Goal: Communication & Community: Answer question/provide support

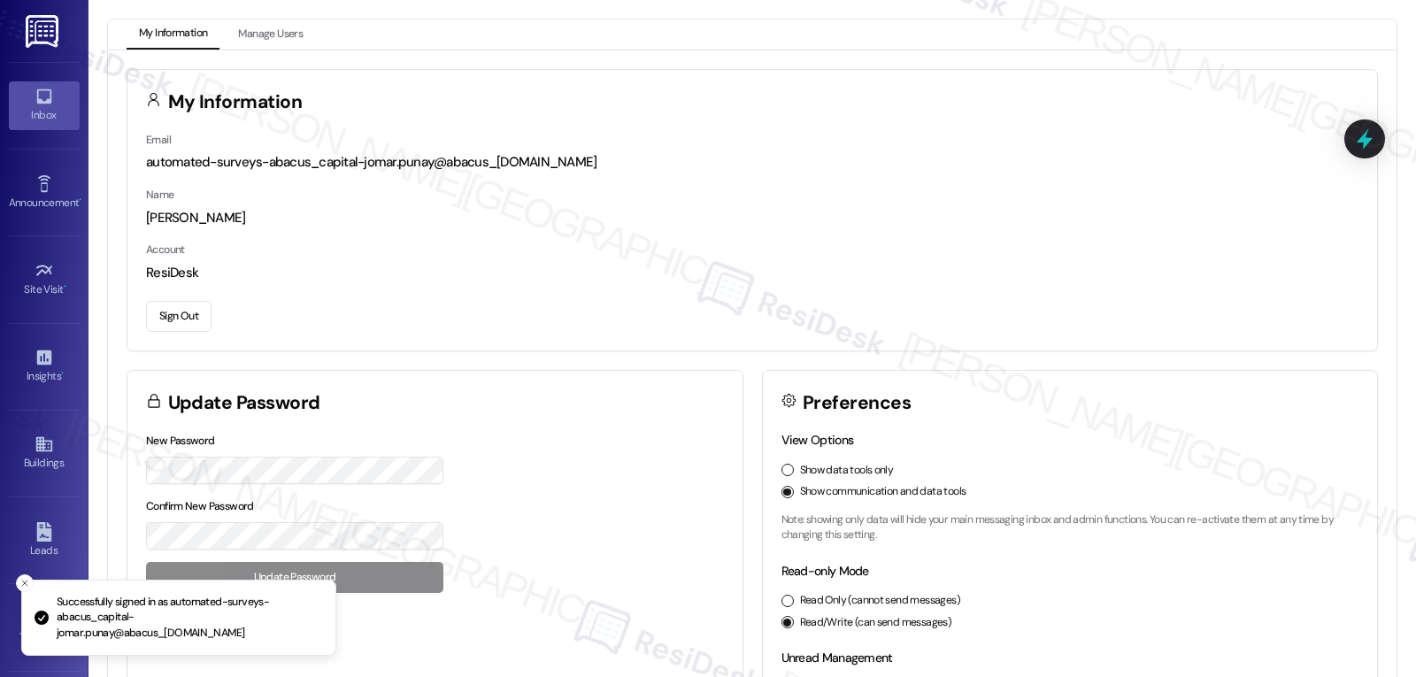
click at [35, 93] on icon at bounding box center [44, 96] width 19 height 19
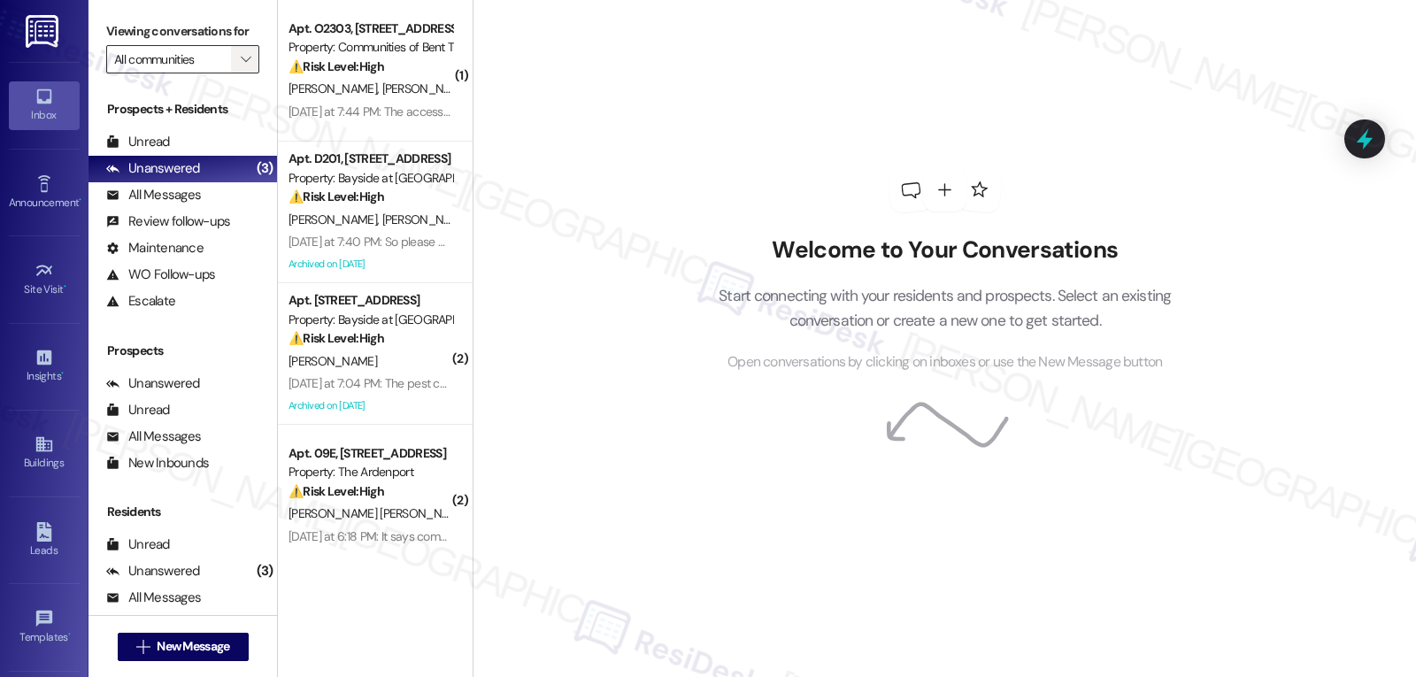
click at [237, 73] on span "" at bounding box center [245, 59] width 17 height 28
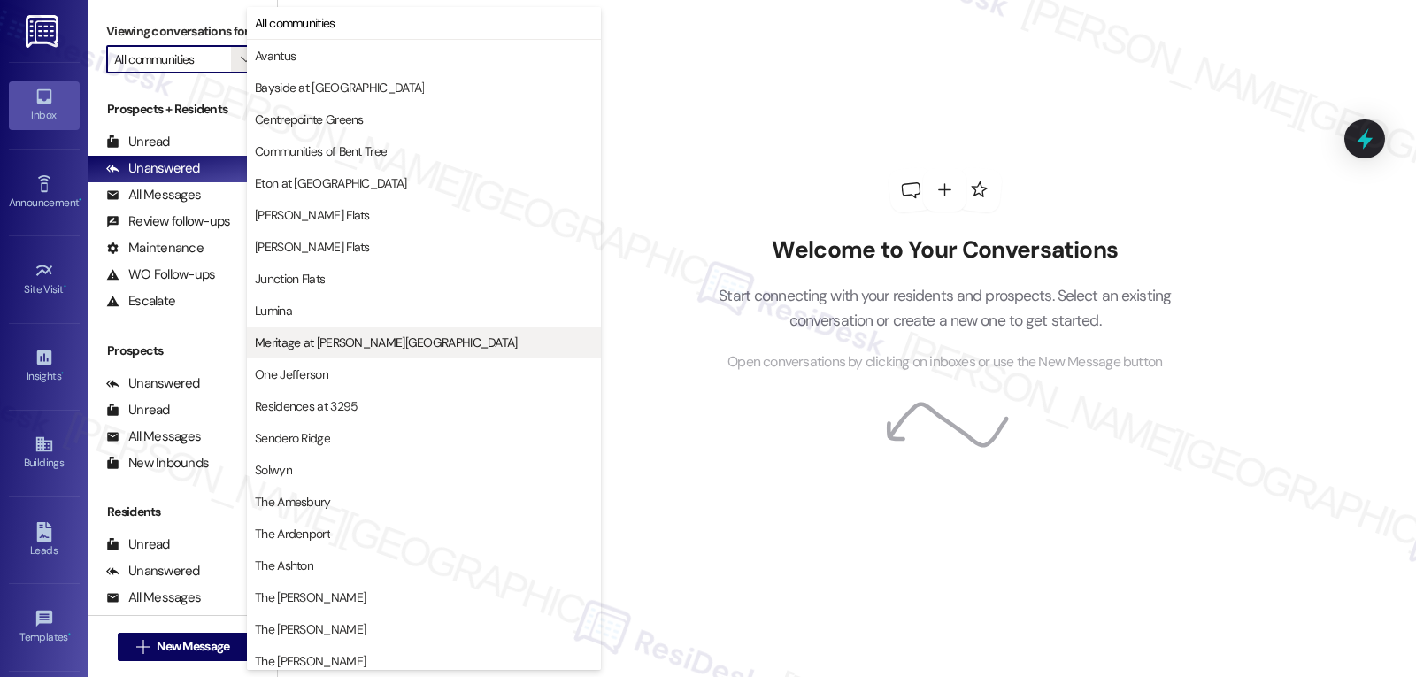
click at [349, 344] on span "Meritage at [PERSON_NAME][GEOGRAPHIC_DATA]" at bounding box center [386, 343] width 263 height 18
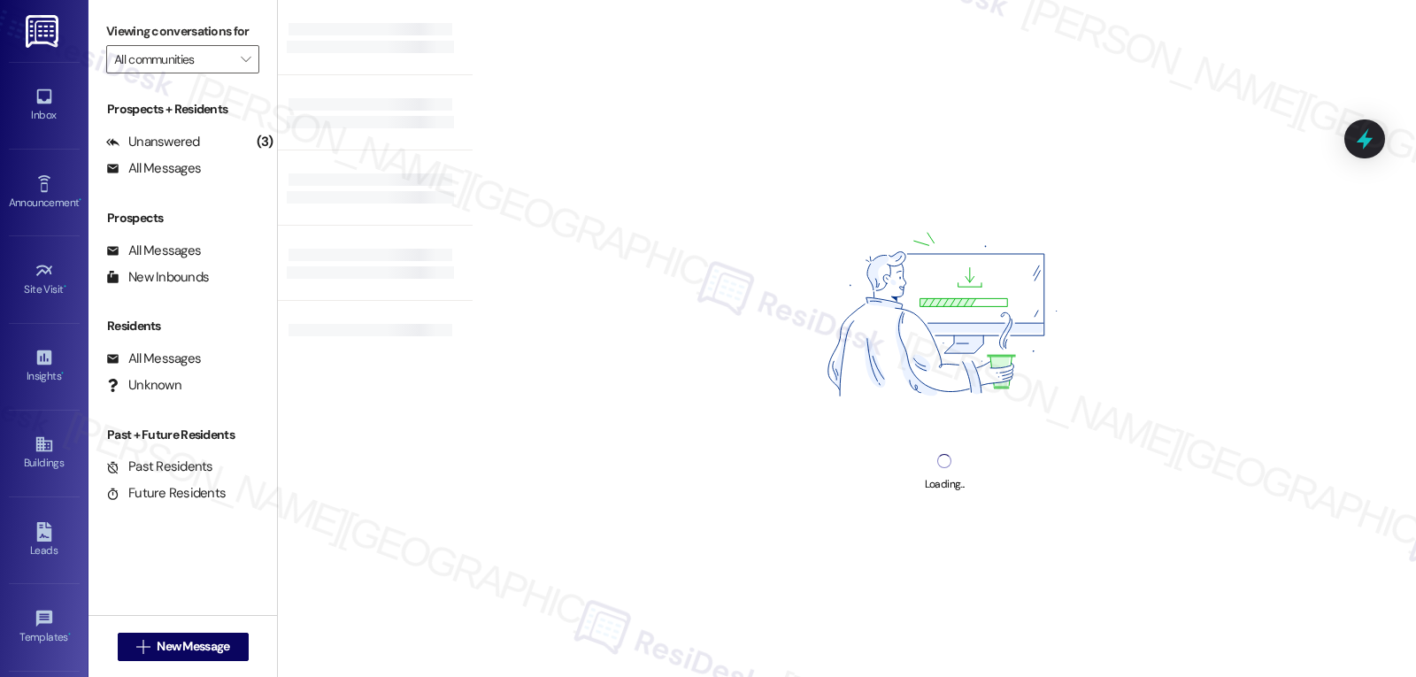
type input "Meritage at [PERSON_NAME][GEOGRAPHIC_DATA]"
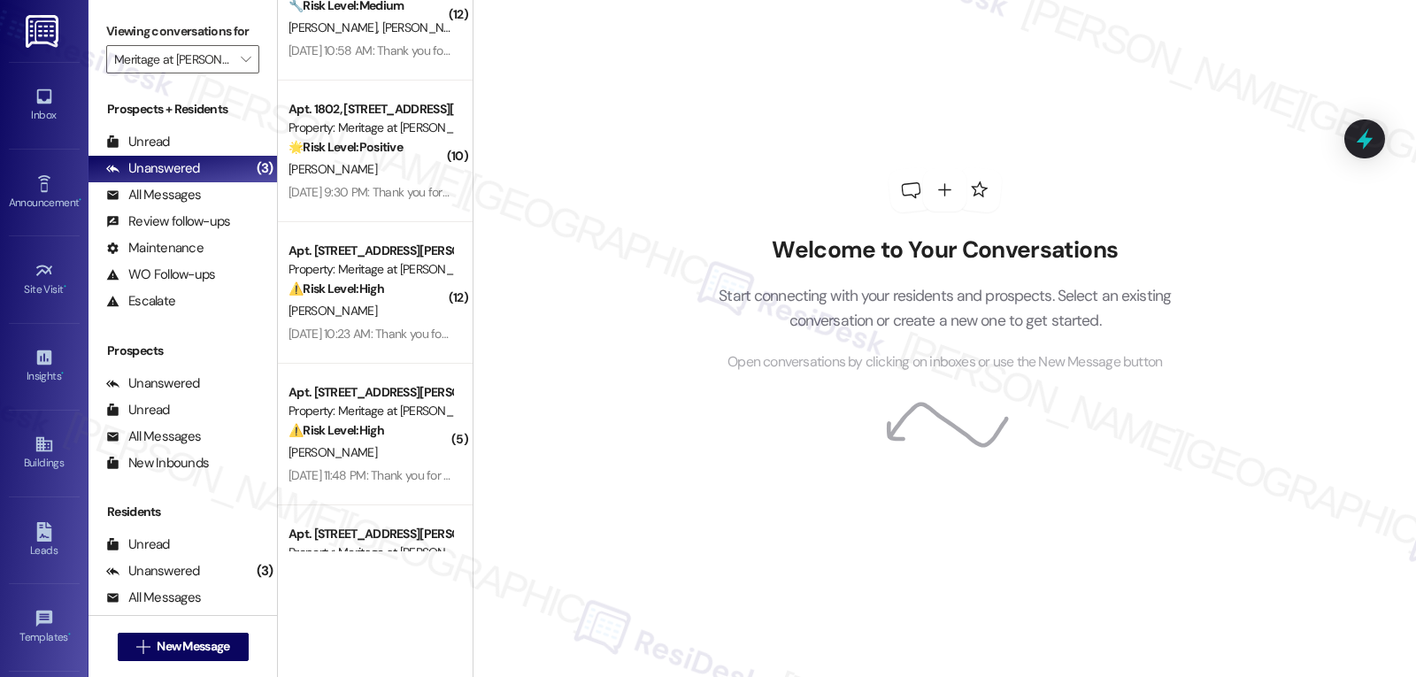
scroll to position [2847, 0]
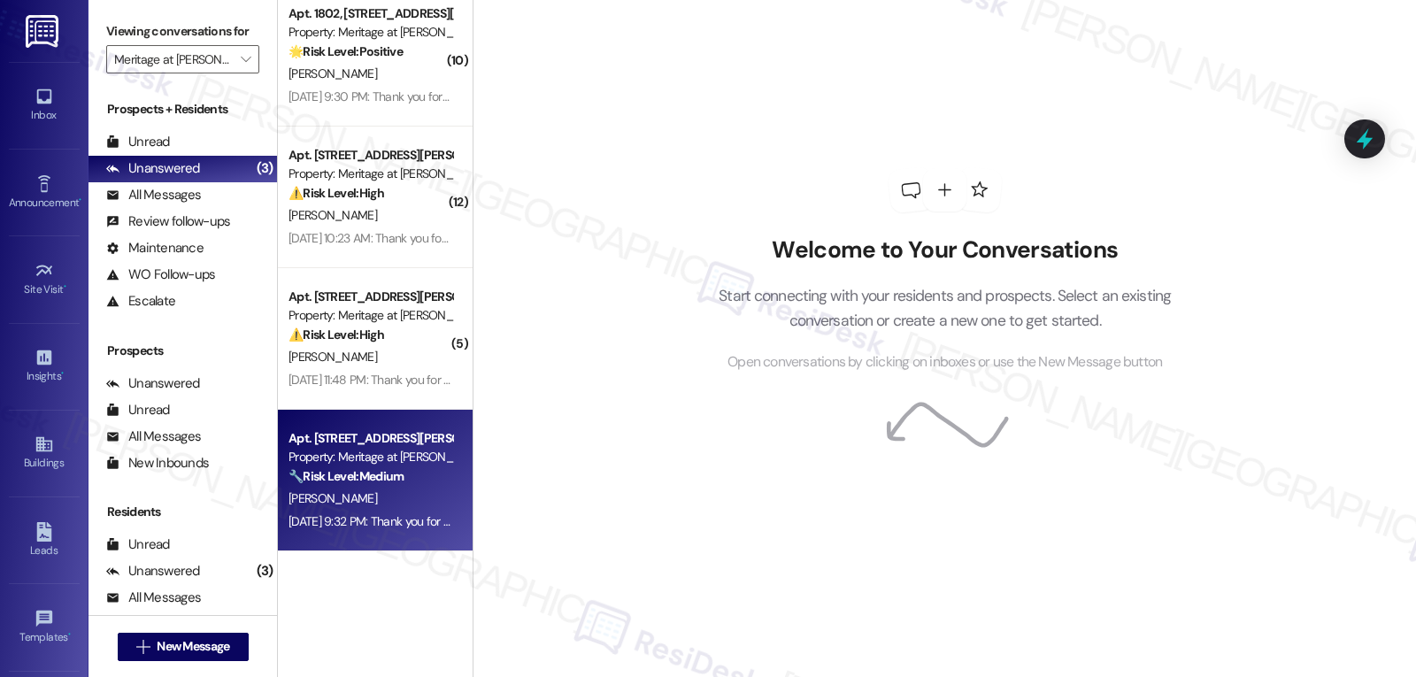
click at [389, 526] on div "Sep 15, 2025 at 9:32 PM: Thank you for your message. Our offices are currently …" at bounding box center [824, 521] width 1072 height 16
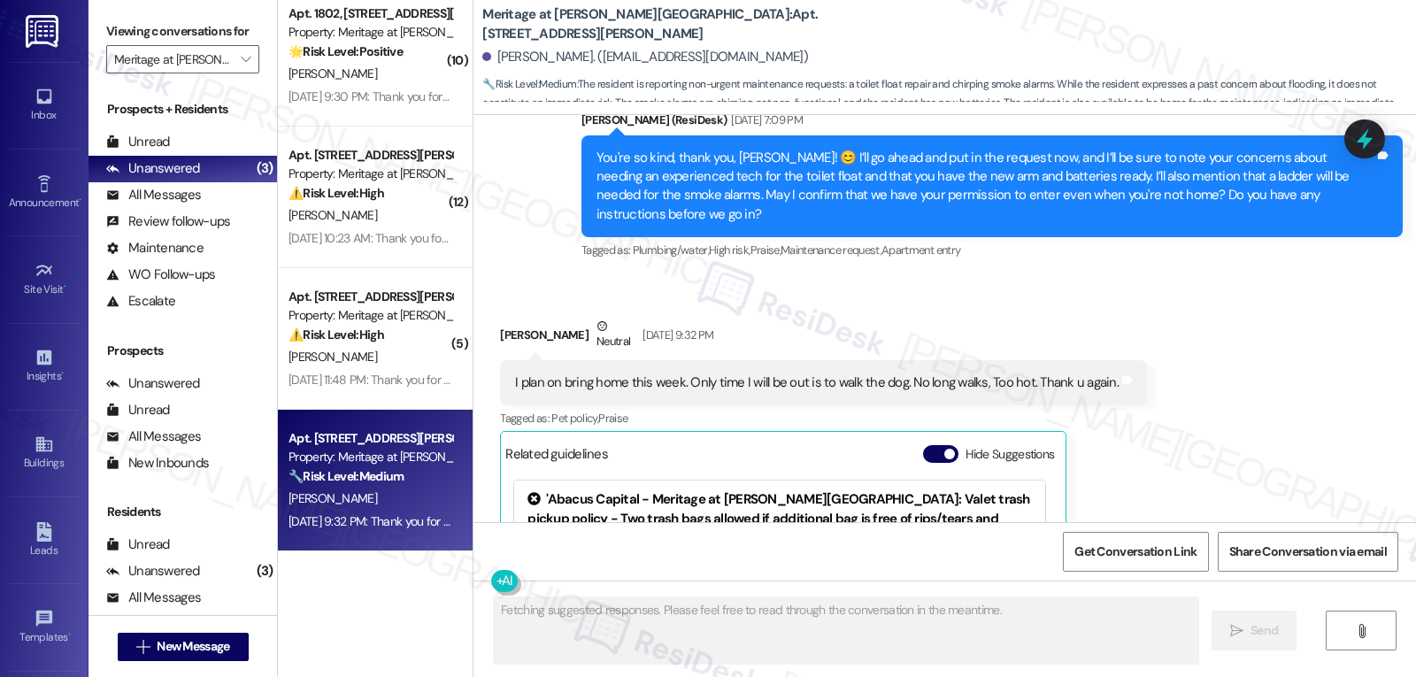
scroll to position [5515, 0]
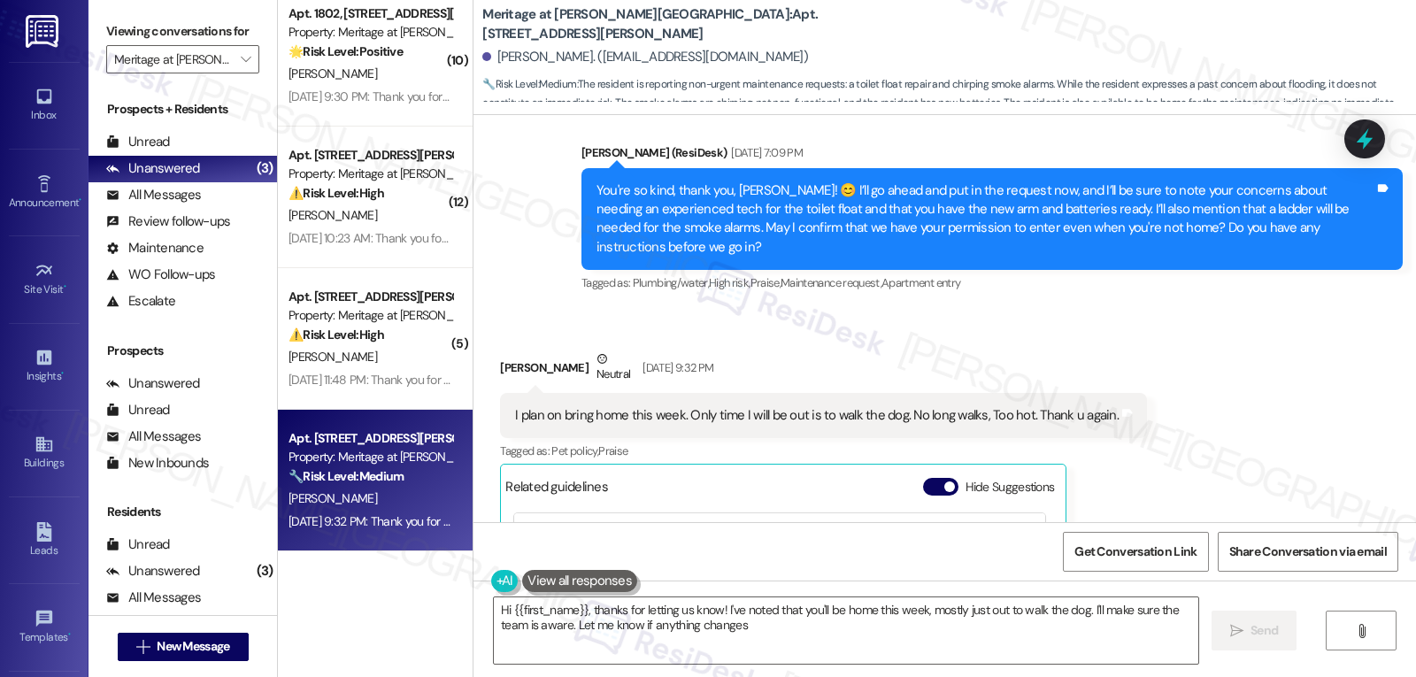
type textarea "Hi {{first_name}}, thanks for letting us know! I've noted that you'll be home t…"
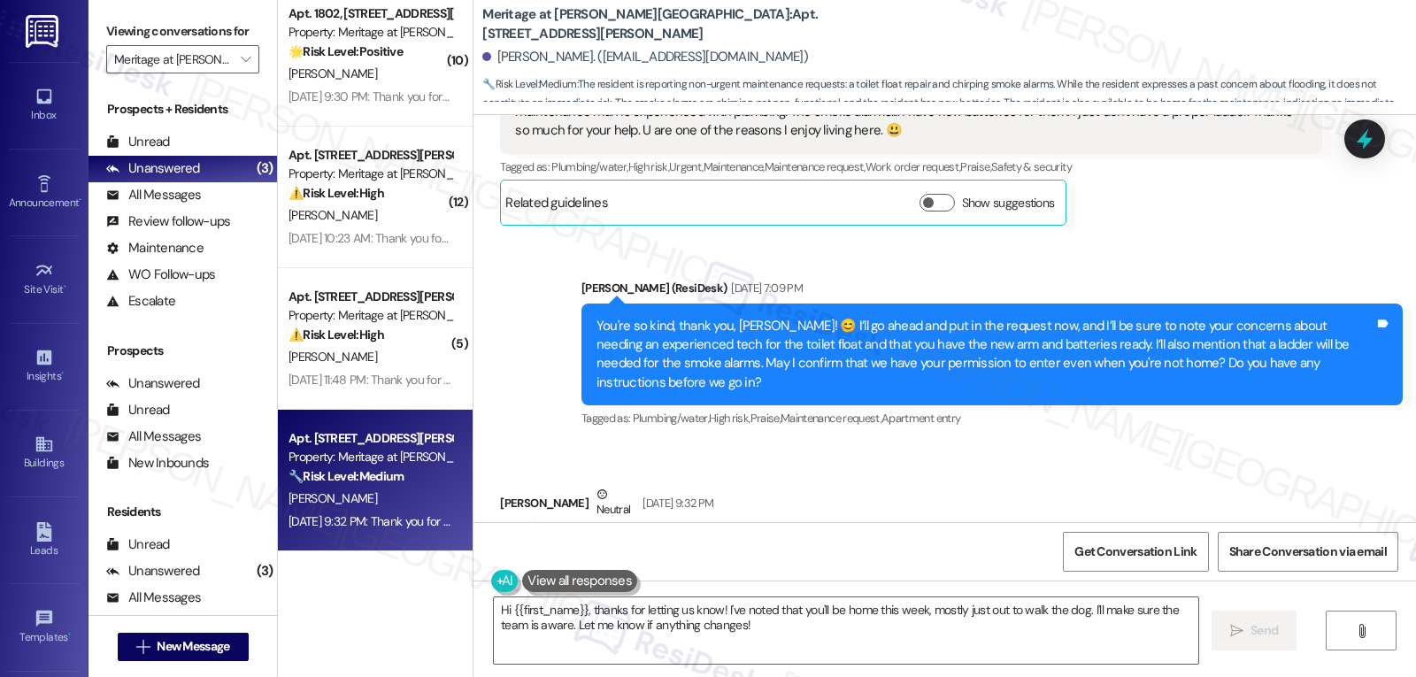
scroll to position [5338, 0]
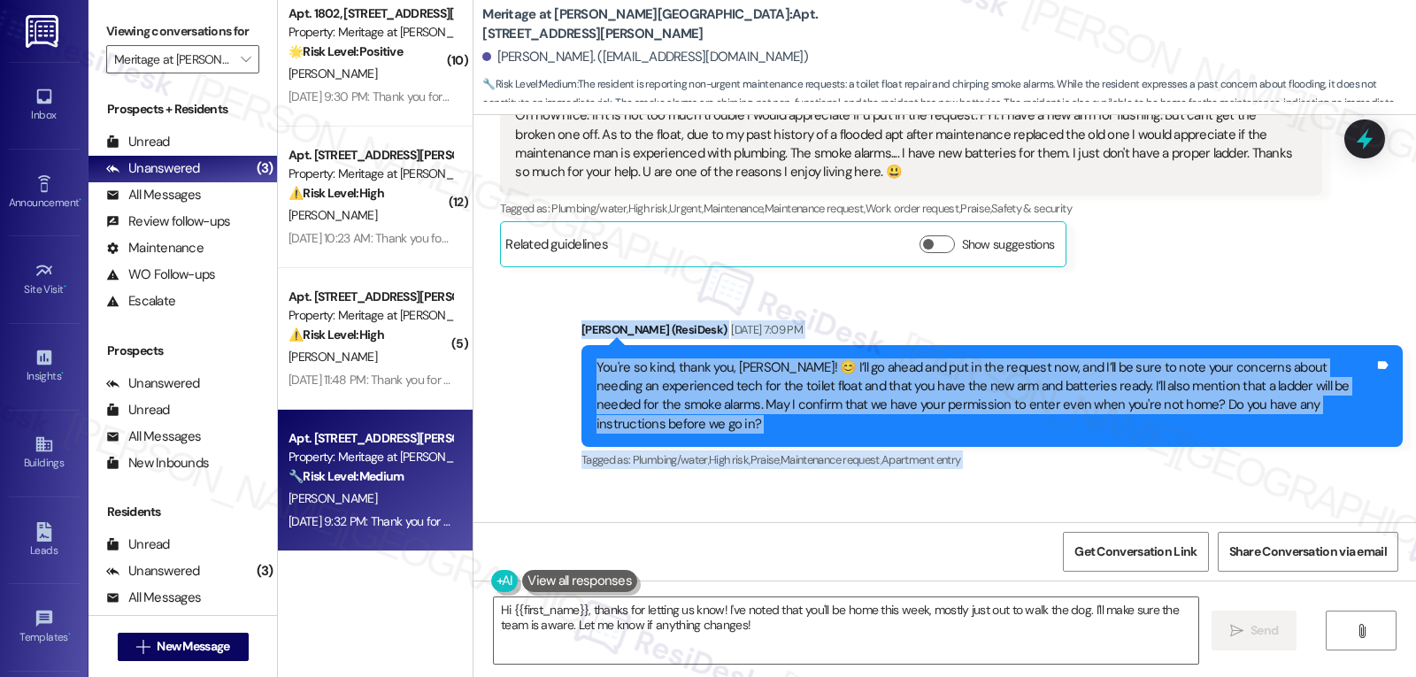
drag, startPoint x: 571, startPoint y: 252, endPoint x: 1131, endPoint y: 504, distance: 614.3
click at [1131, 504] on div "Survey, sent via SMS Residesk Automated Survey Mar 26, 2024 at 12:30 PM Hi Made…" at bounding box center [944, 318] width 942 height 407
copy div "Sarah (ResiDesk) Sep 15, 2025 at 7:09 PM You're so kind, thank you, Madeline! 😊…"
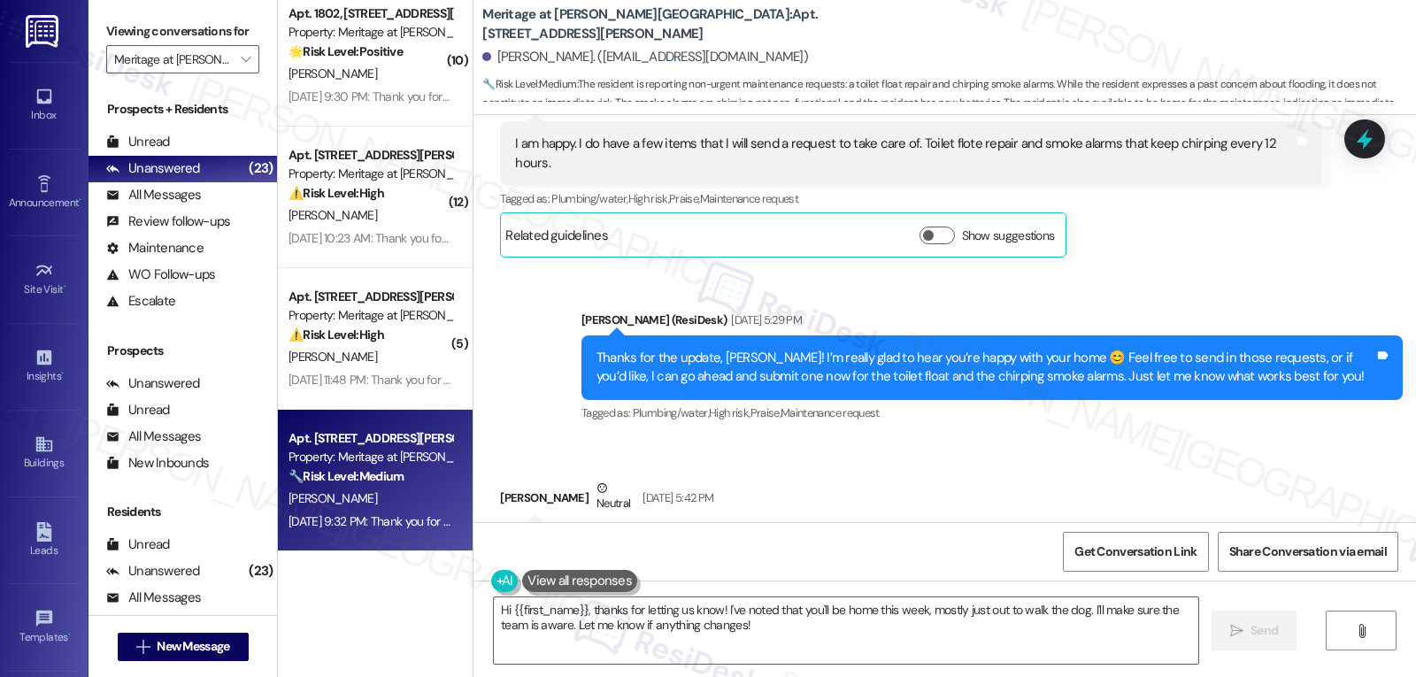
scroll to position [4976, 0]
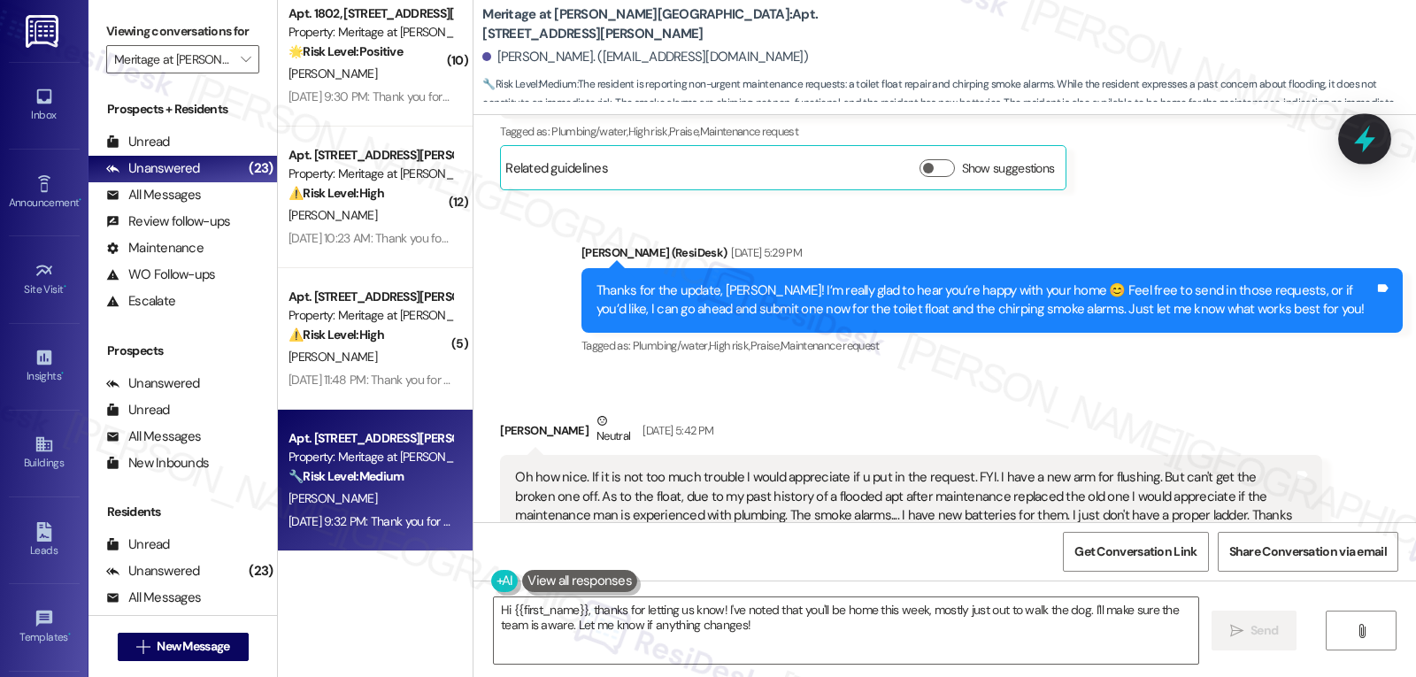
click at [1359, 146] on icon at bounding box center [1364, 139] width 30 height 30
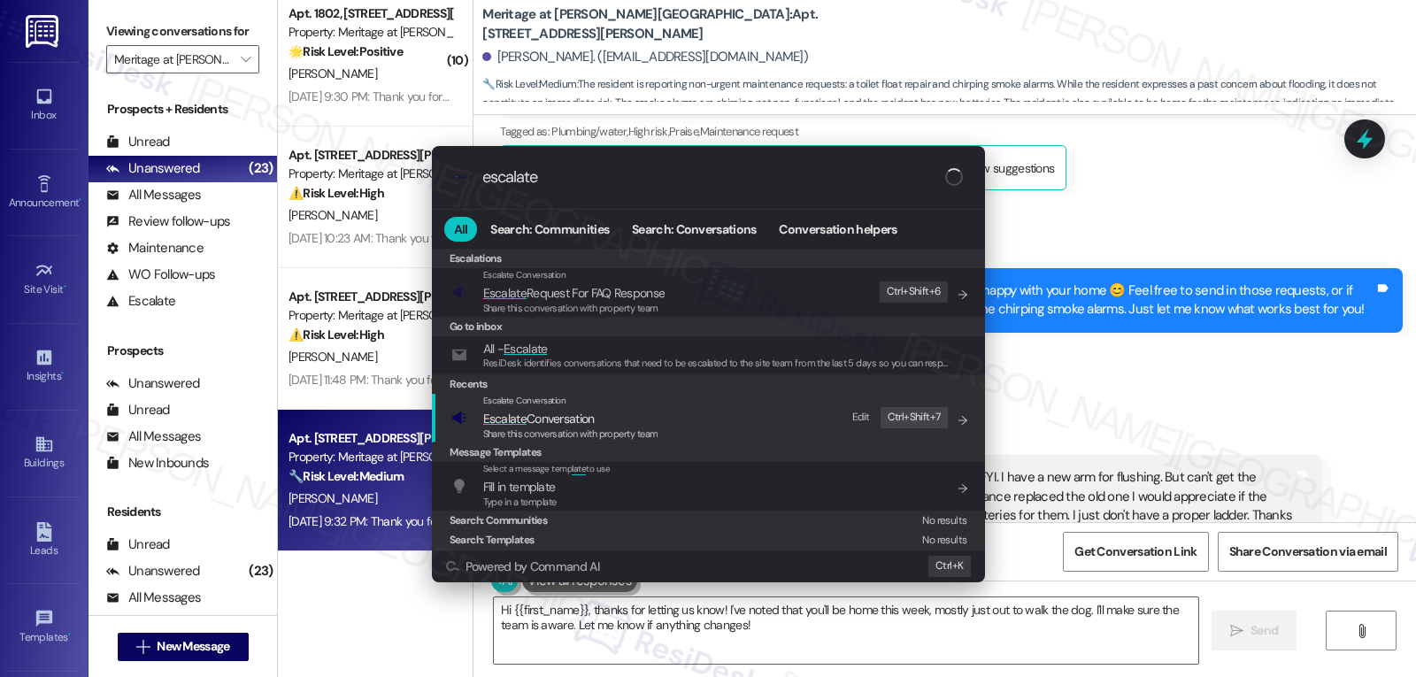
type input "escalate"
click at [567, 418] on span "Escalate Conversation" at bounding box center [538, 419] width 111 height 16
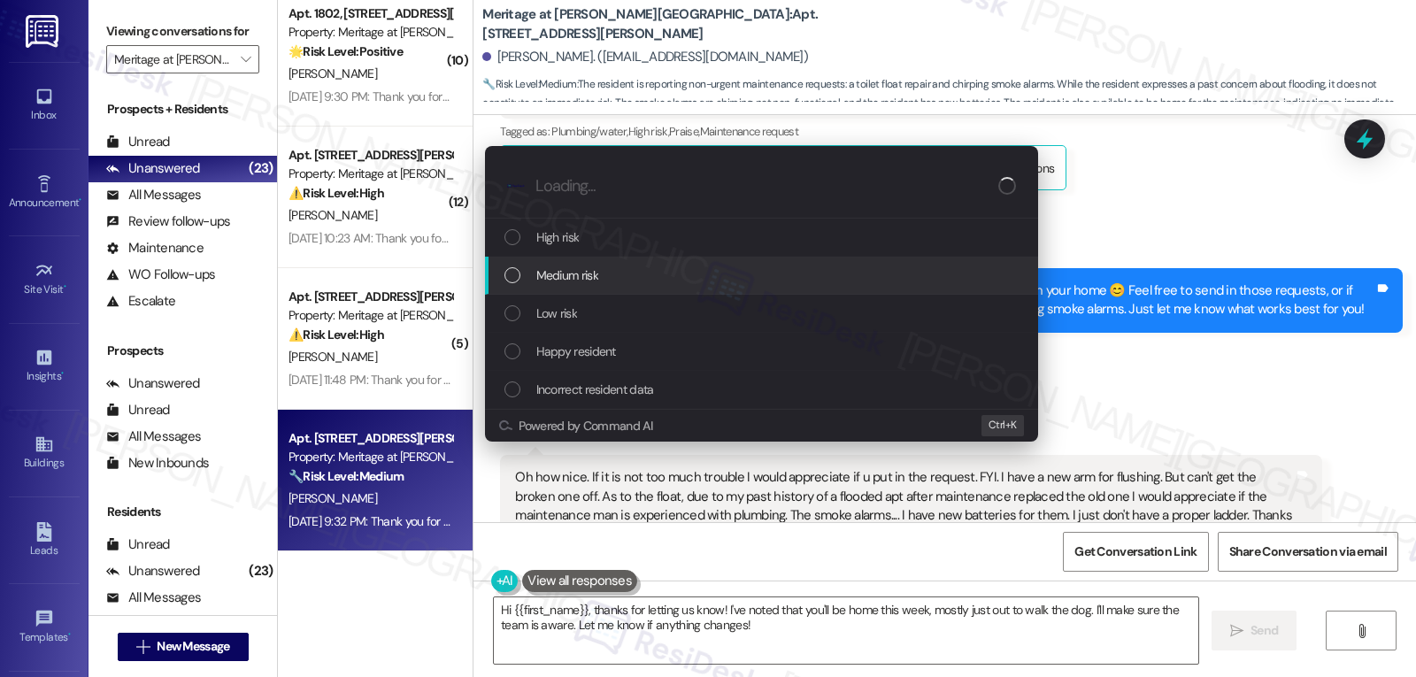
click at [587, 280] on span "Medium risk" at bounding box center [567, 274] width 62 height 19
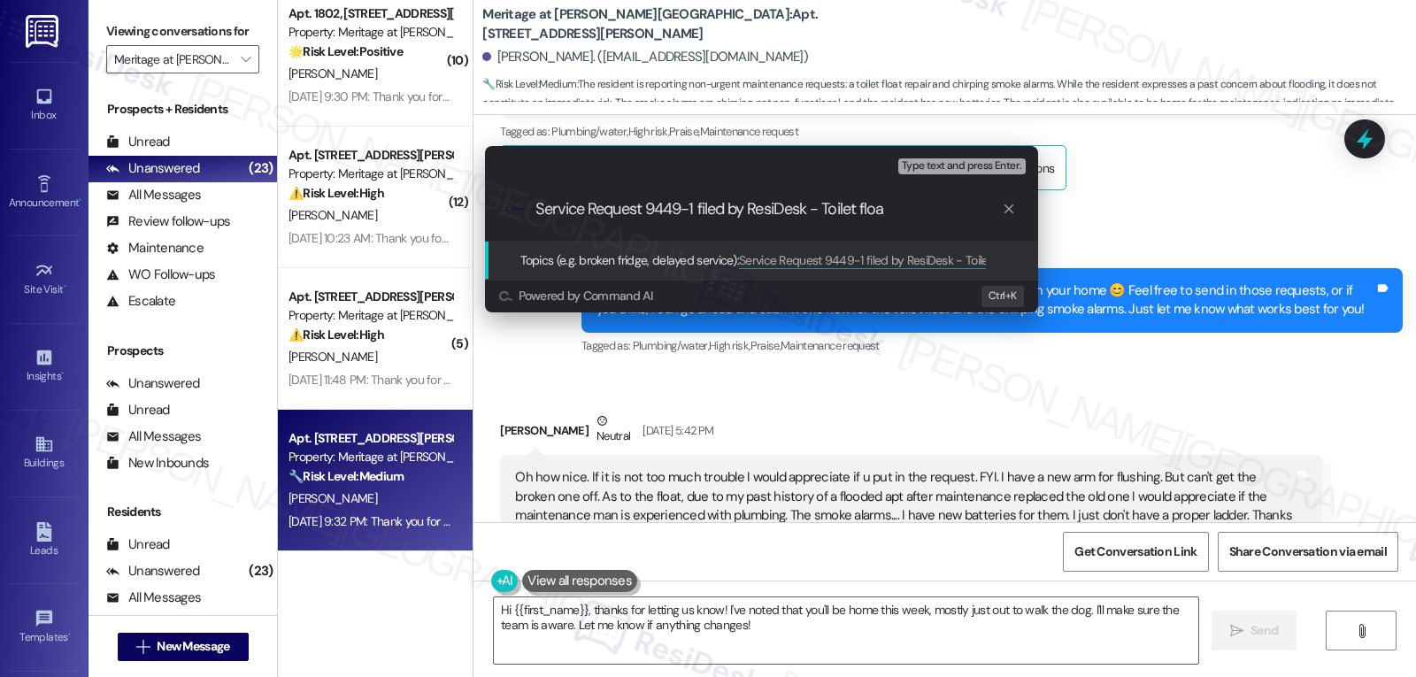
type input "Service Request 9449-1 filed by ResiDesk - Toilet float"
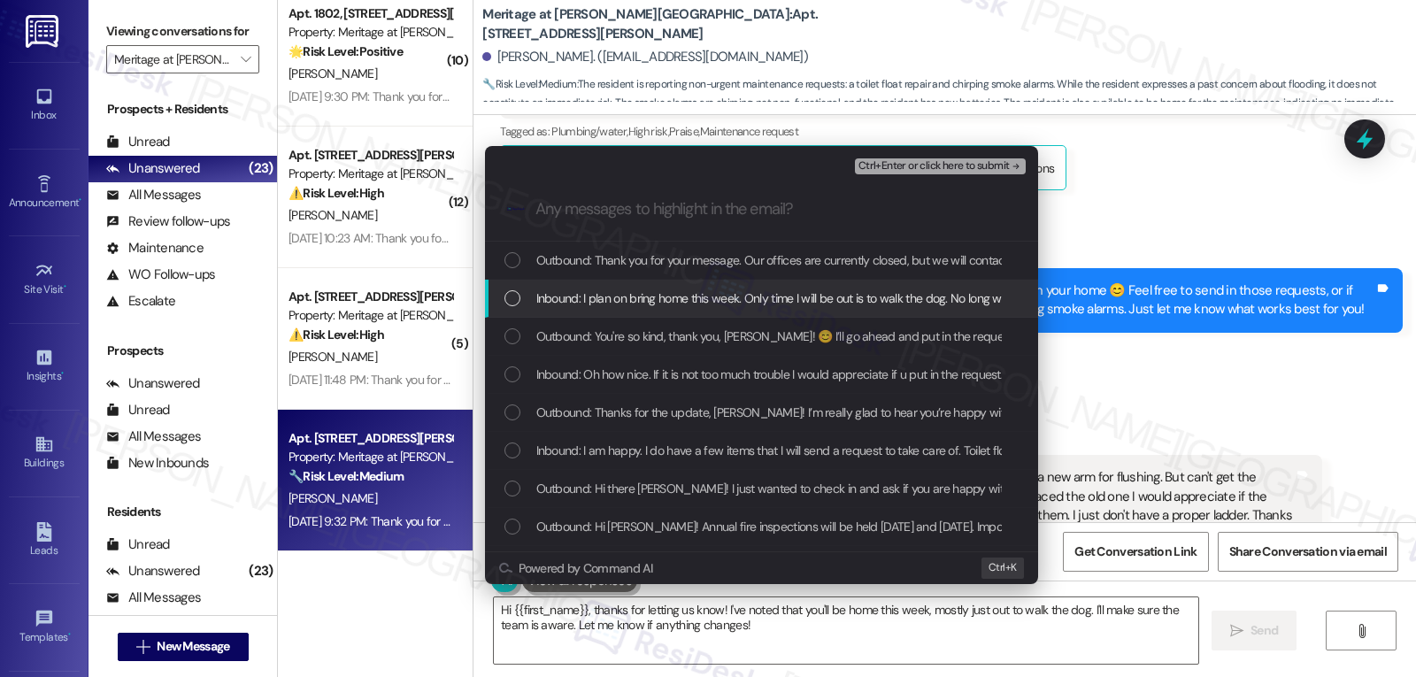
click at [612, 308] on span "Inbound: I plan on bring home this week. Only time I will be out is to walk the…" at bounding box center [839, 297] width 607 height 19
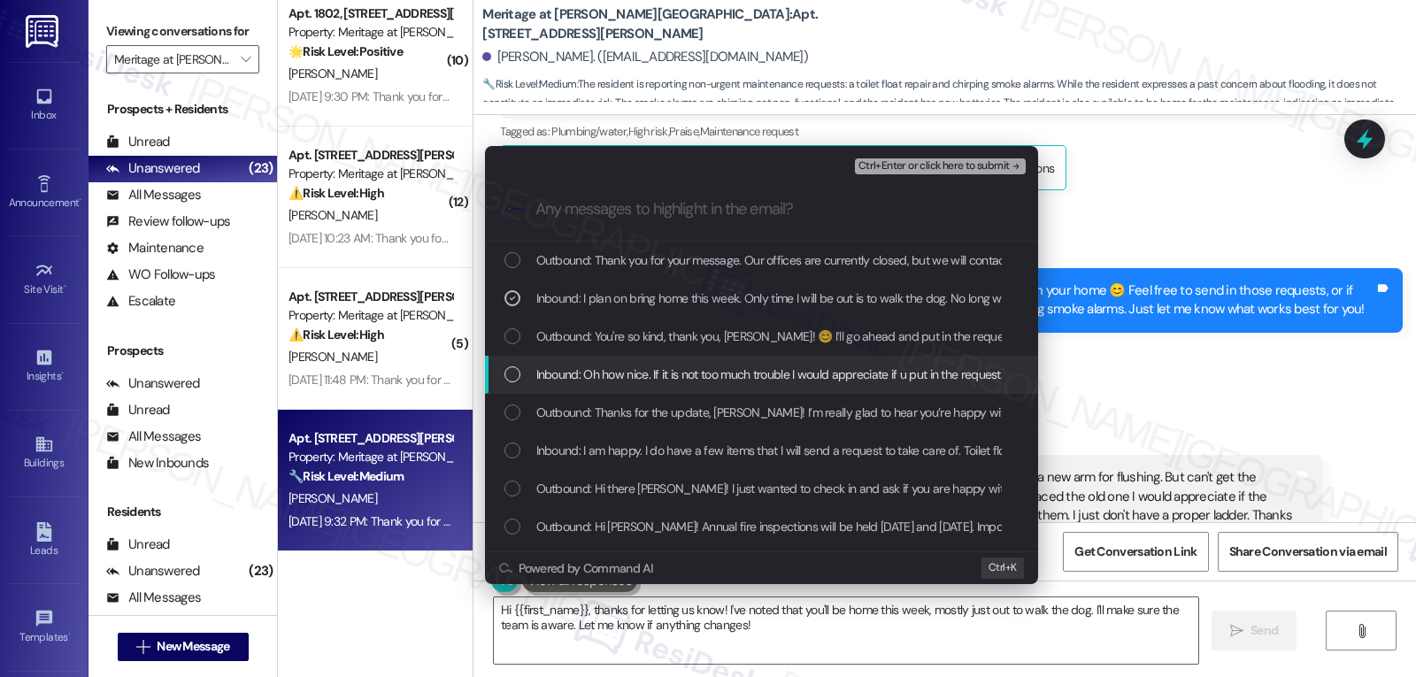
click at [548, 385] on div "Inbound: Oh how nice. If it is not too much trouble I would appreciate if u put…" at bounding box center [761, 375] width 553 height 38
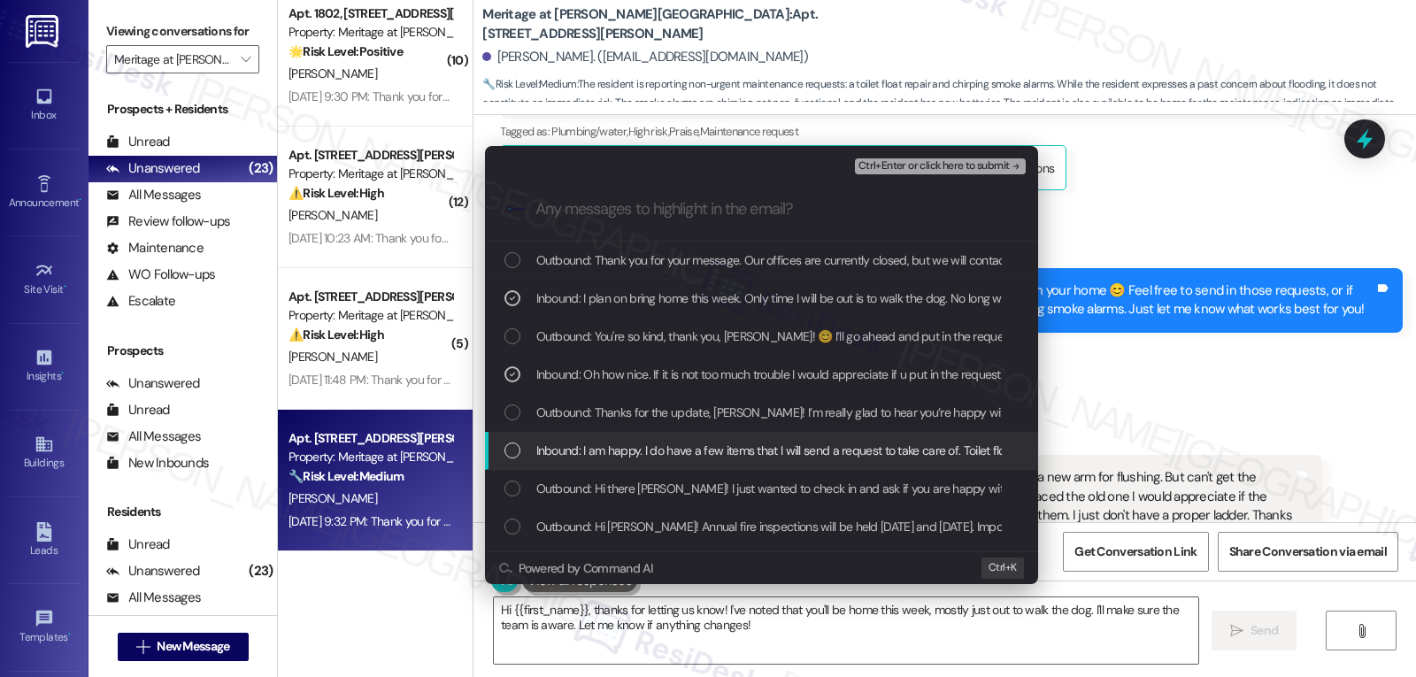
click at [519, 456] on div "List of options" at bounding box center [512, 450] width 16 height 16
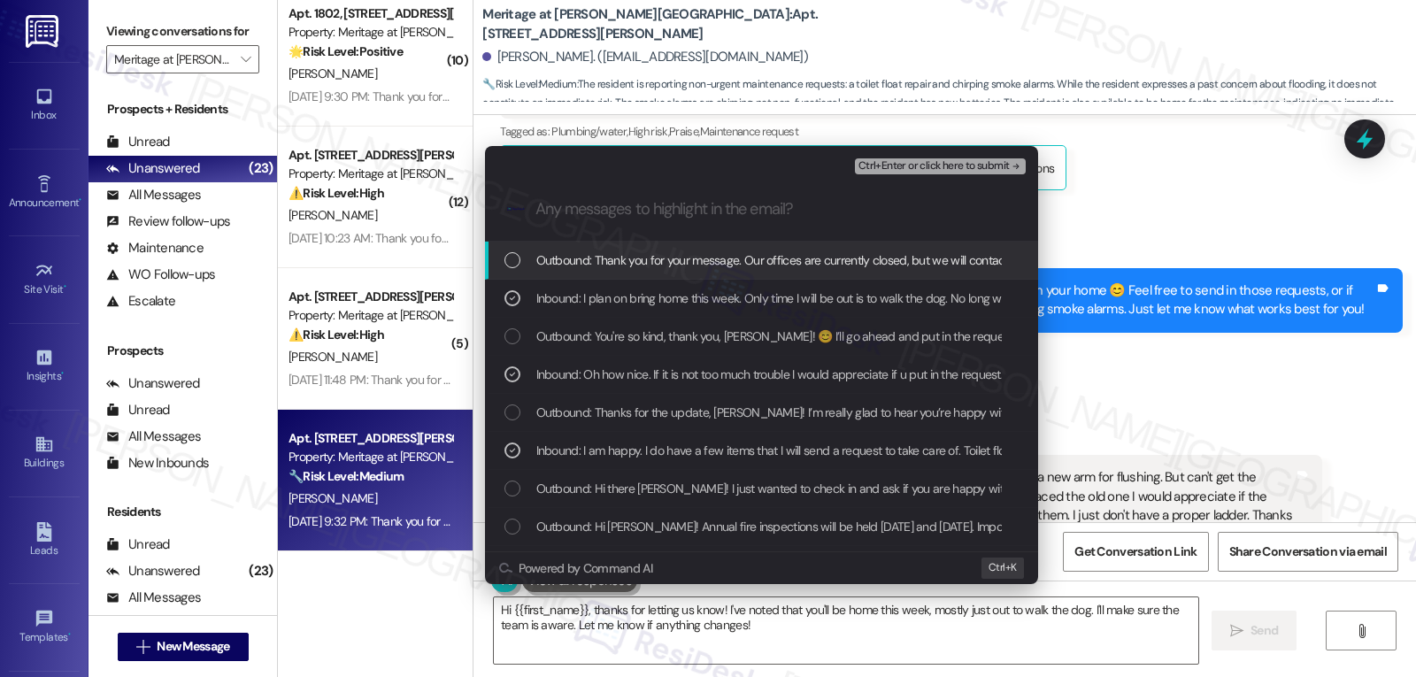
click at [961, 169] on span "Ctrl+Enter or click here to submit" at bounding box center [933, 166] width 151 height 12
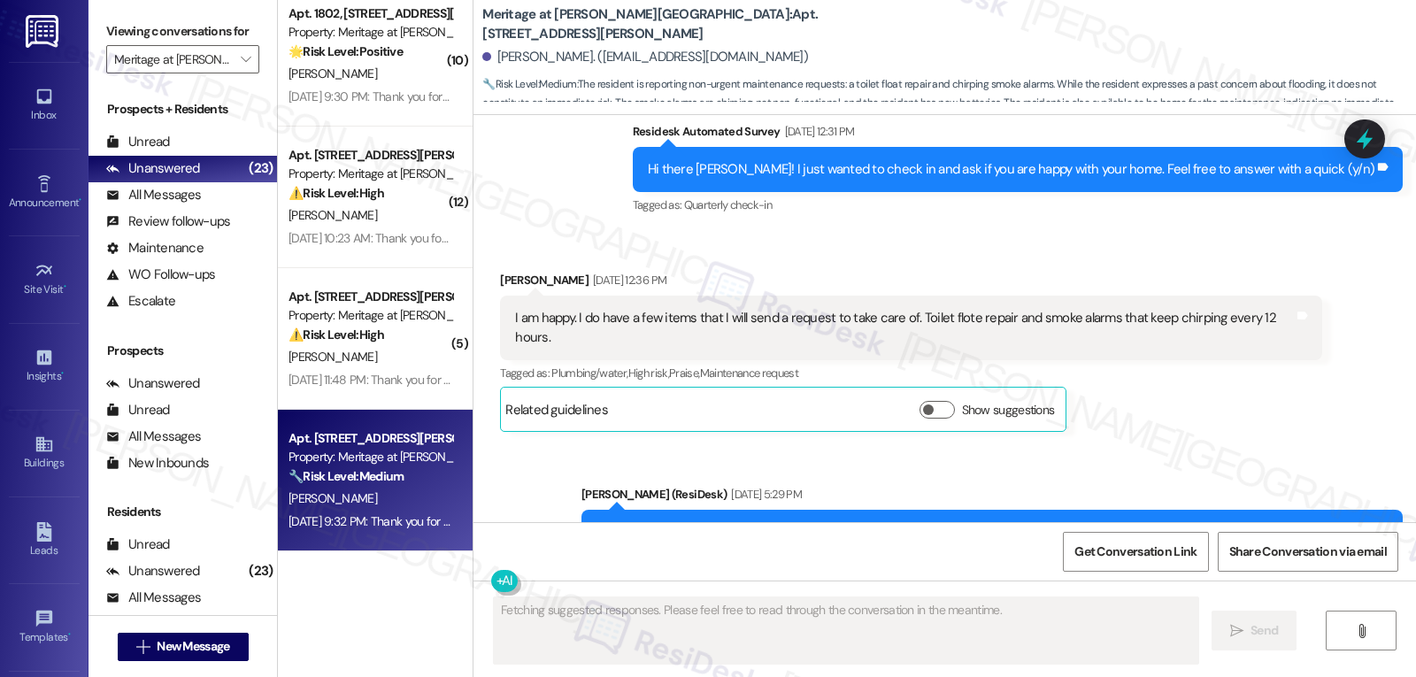
scroll to position [5692, 0]
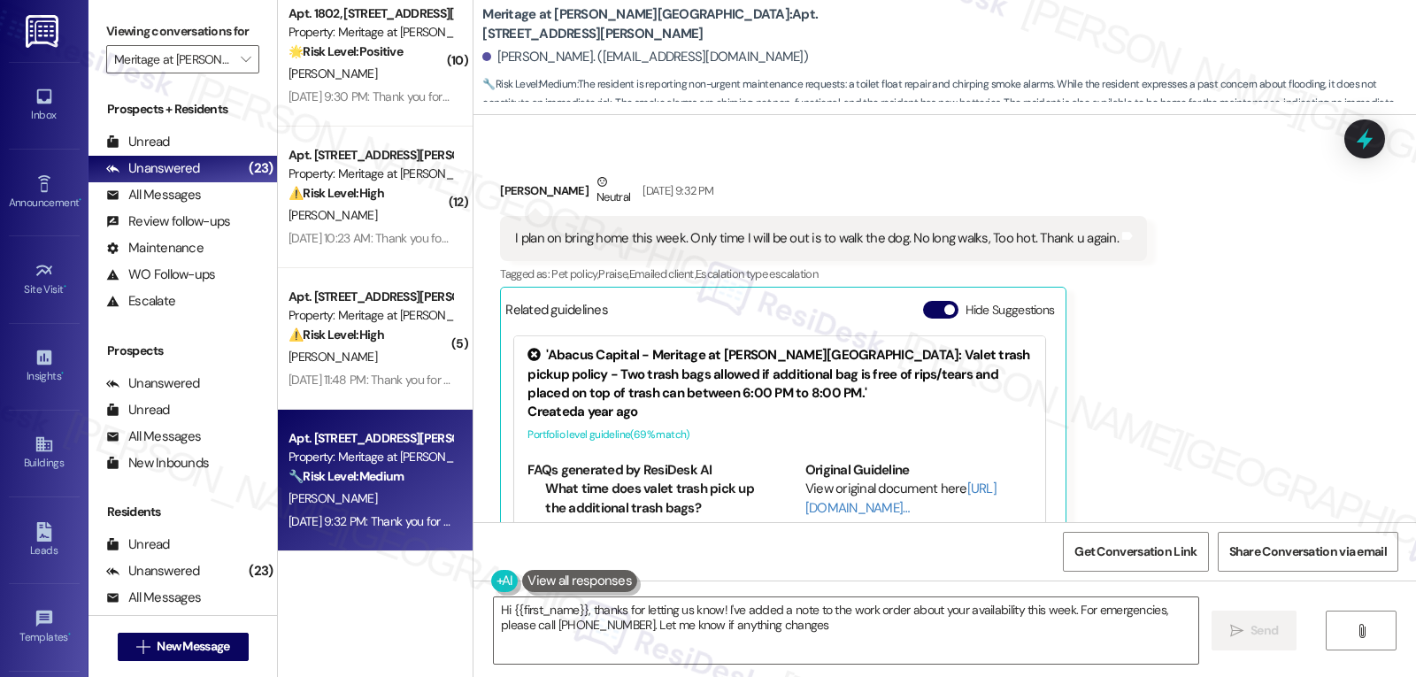
type textarea "Hi {{first_name}}, thanks for letting us know! I've added a note to the work or…"
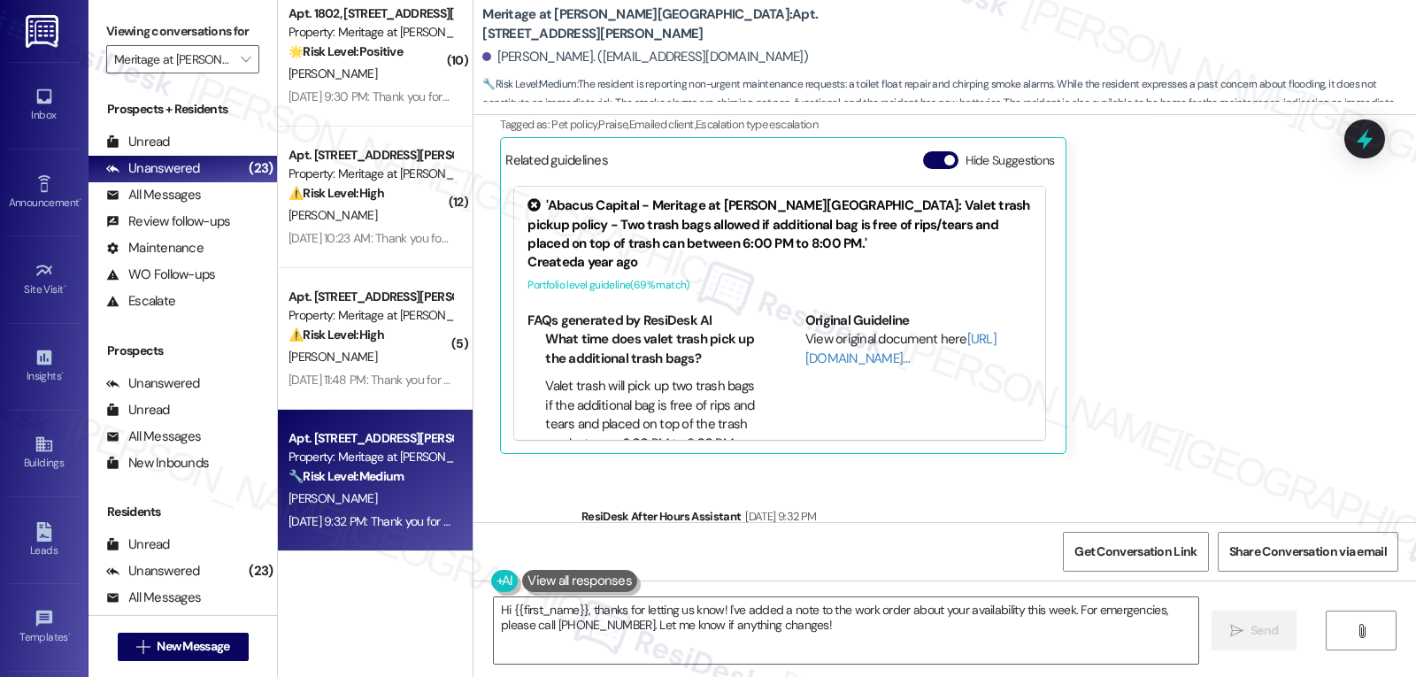
scroll to position [5861, 0]
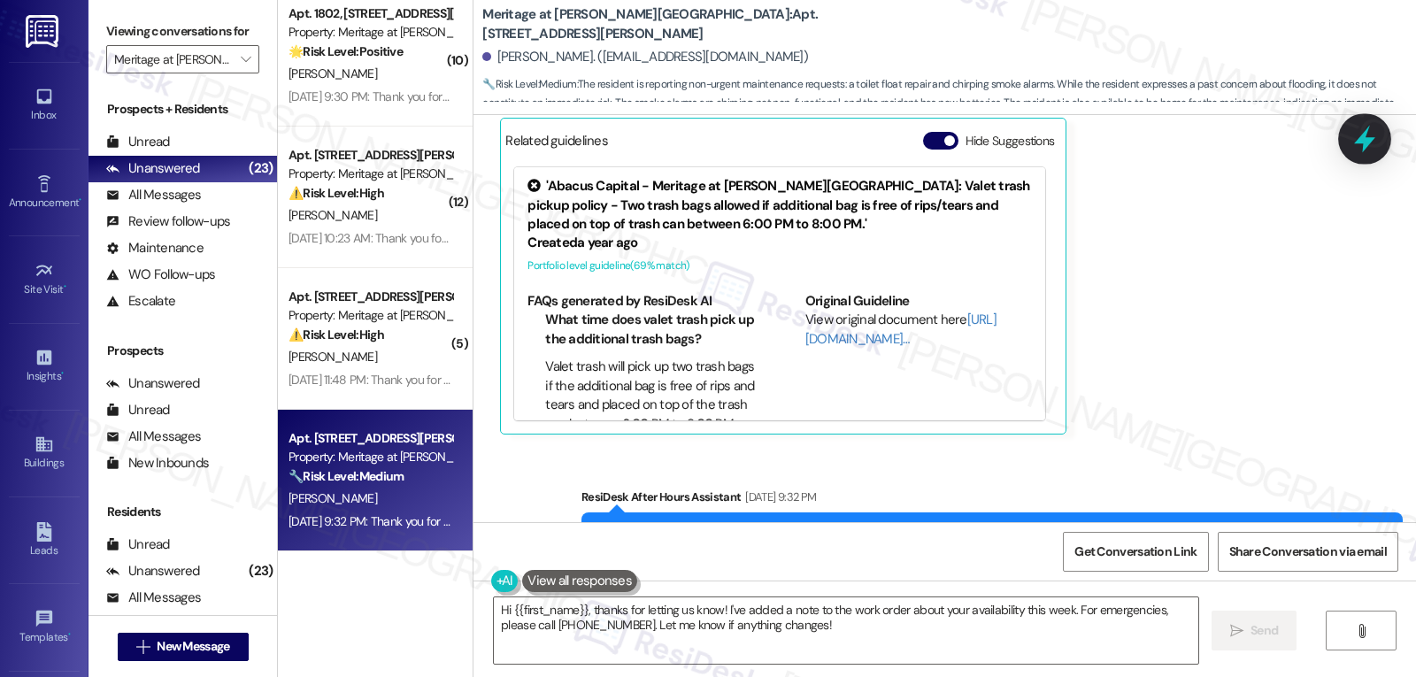
click at [1368, 135] on icon at bounding box center [1364, 139] width 30 height 30
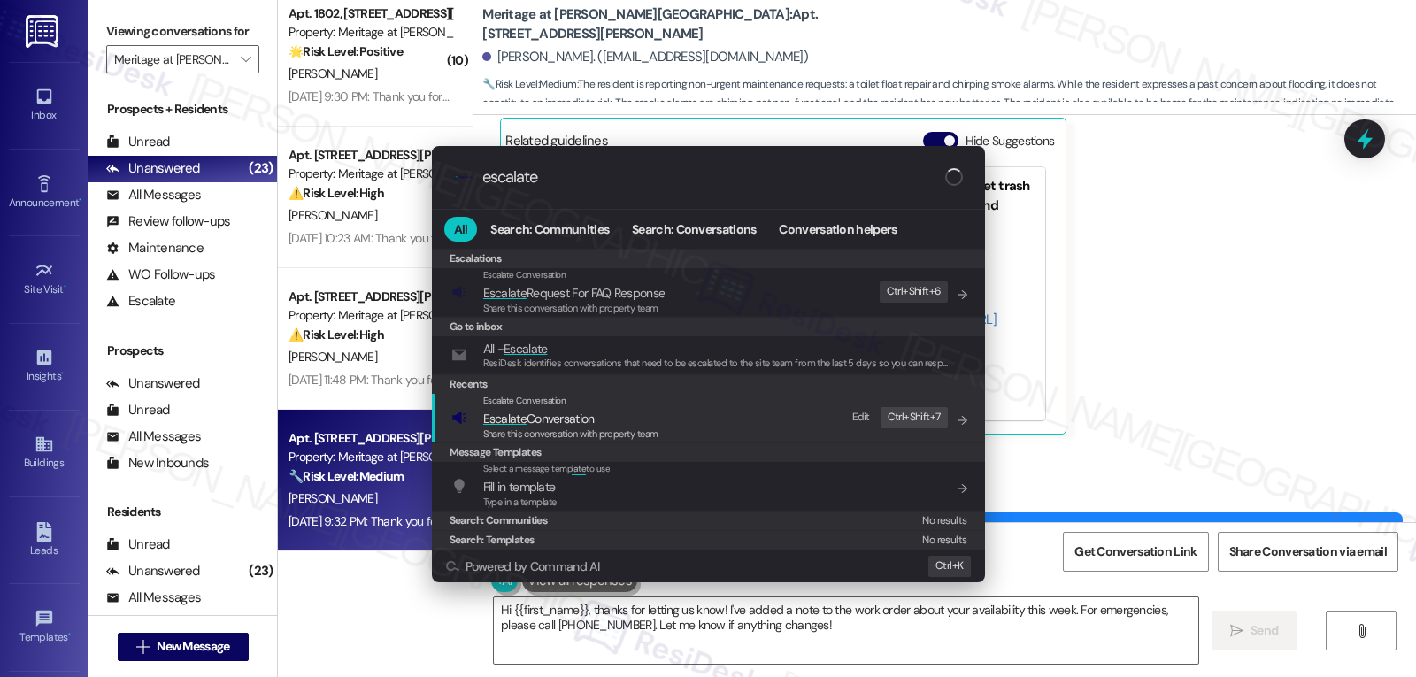
type input "escalate"
click at [551, 427] on span "Share this conversation with property team" at bounding box center [570, 433] width 175 height 12
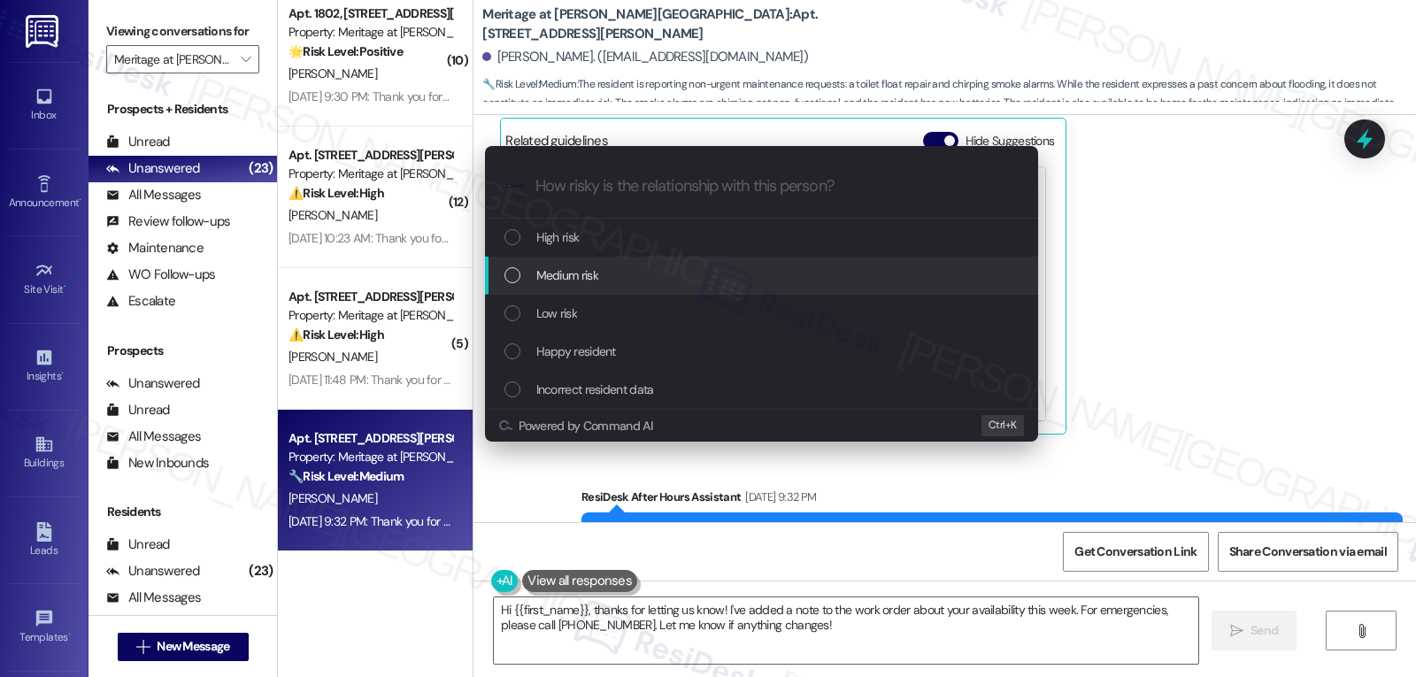
click at [612, 283] on div "Medium risk" at bounding box center [763, 274] width 518 height 19
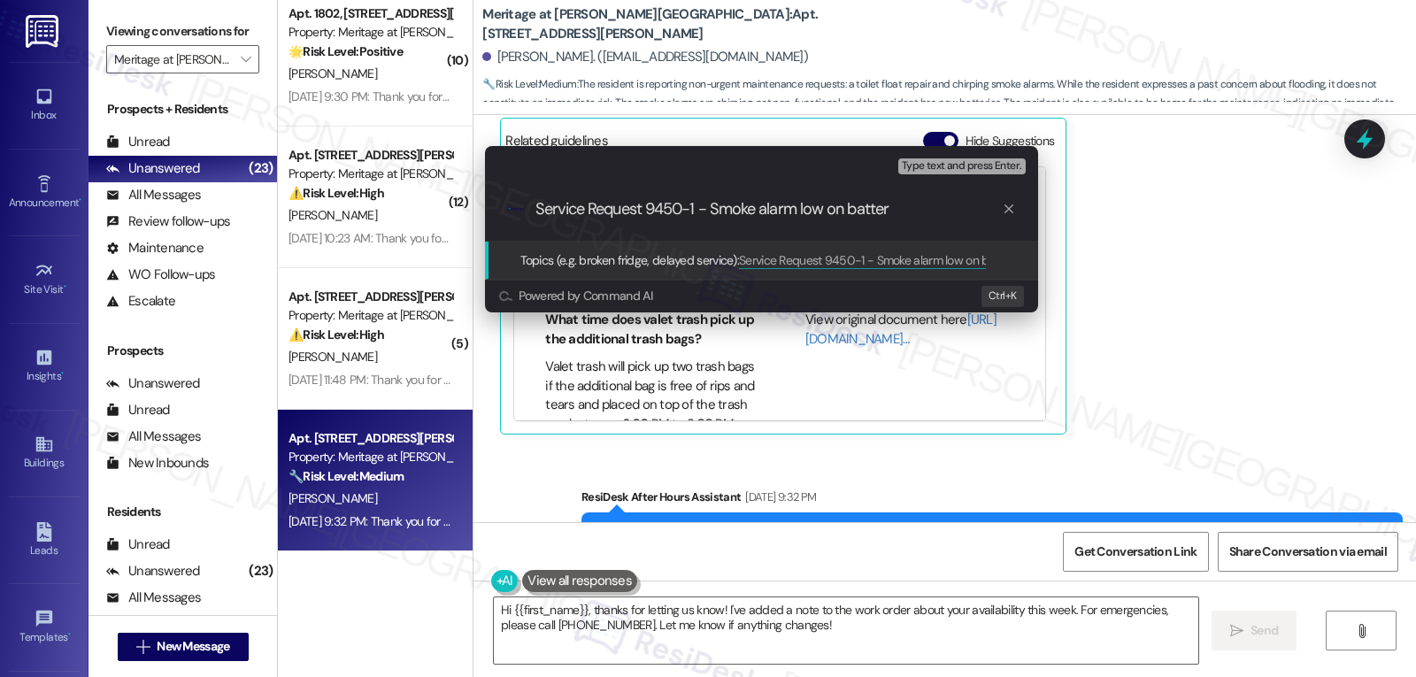
type input "Service Request 9450-1 - Smoke alarm low on battery"
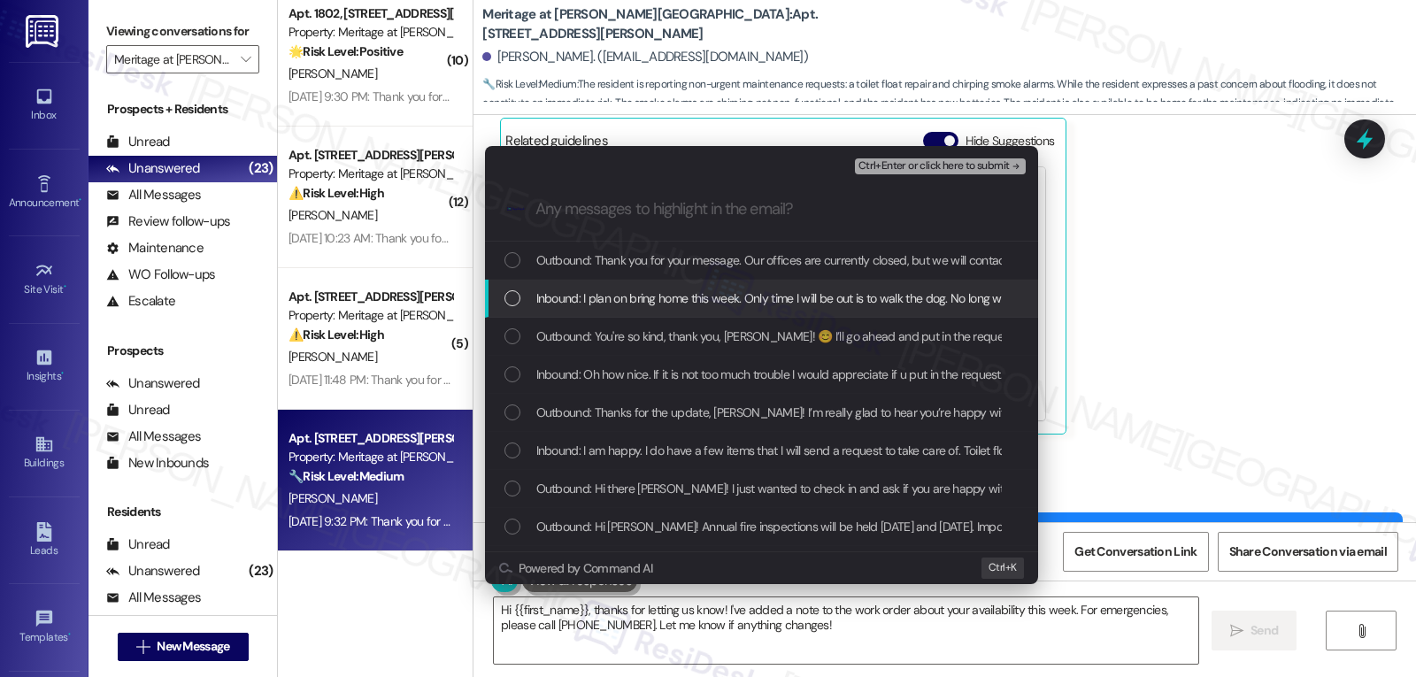
click at [619, 297] on span "Inbound: I plan on bring home this week. Only time I will be out is to walk the…" at bounding box center [839, 297] width 607 height 19
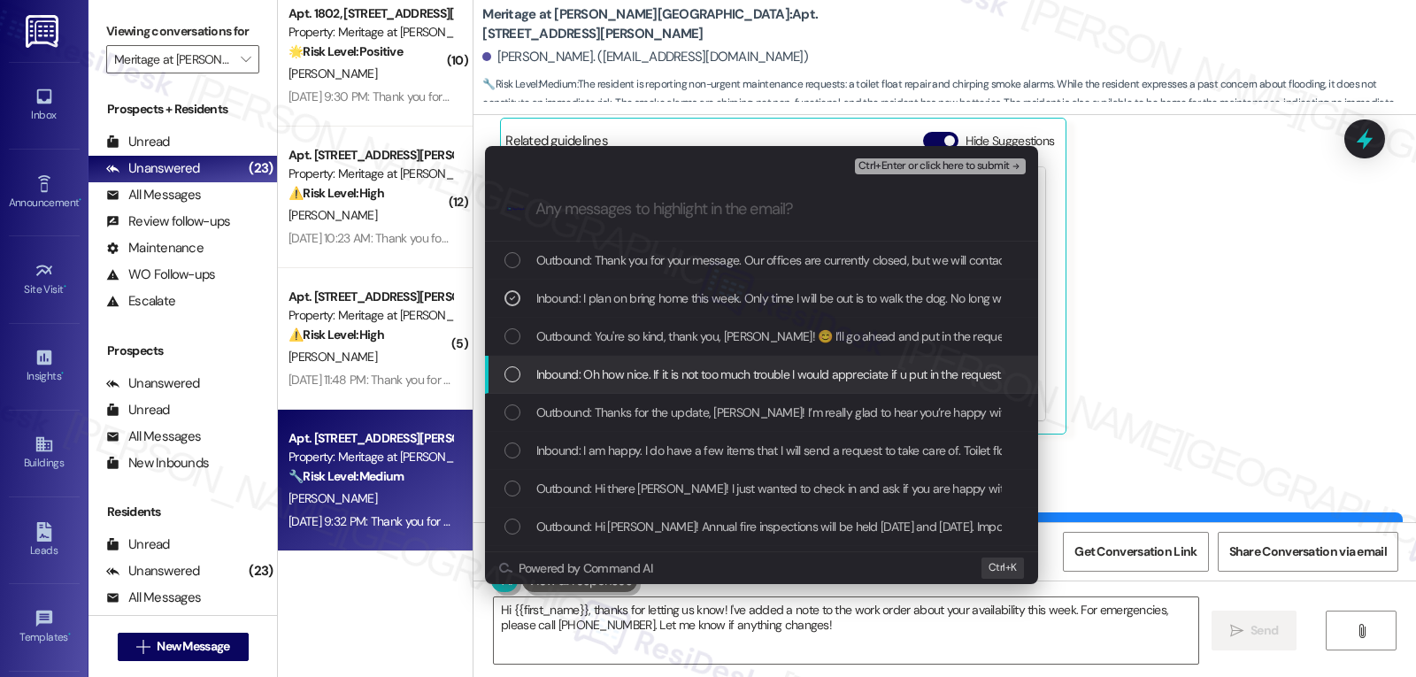
click at [600, 385] on div "Inbound: Oh how nice. If it is not too much trouble I would appreciate if u put…" at bounding box center [761, 375] width 553 height 38
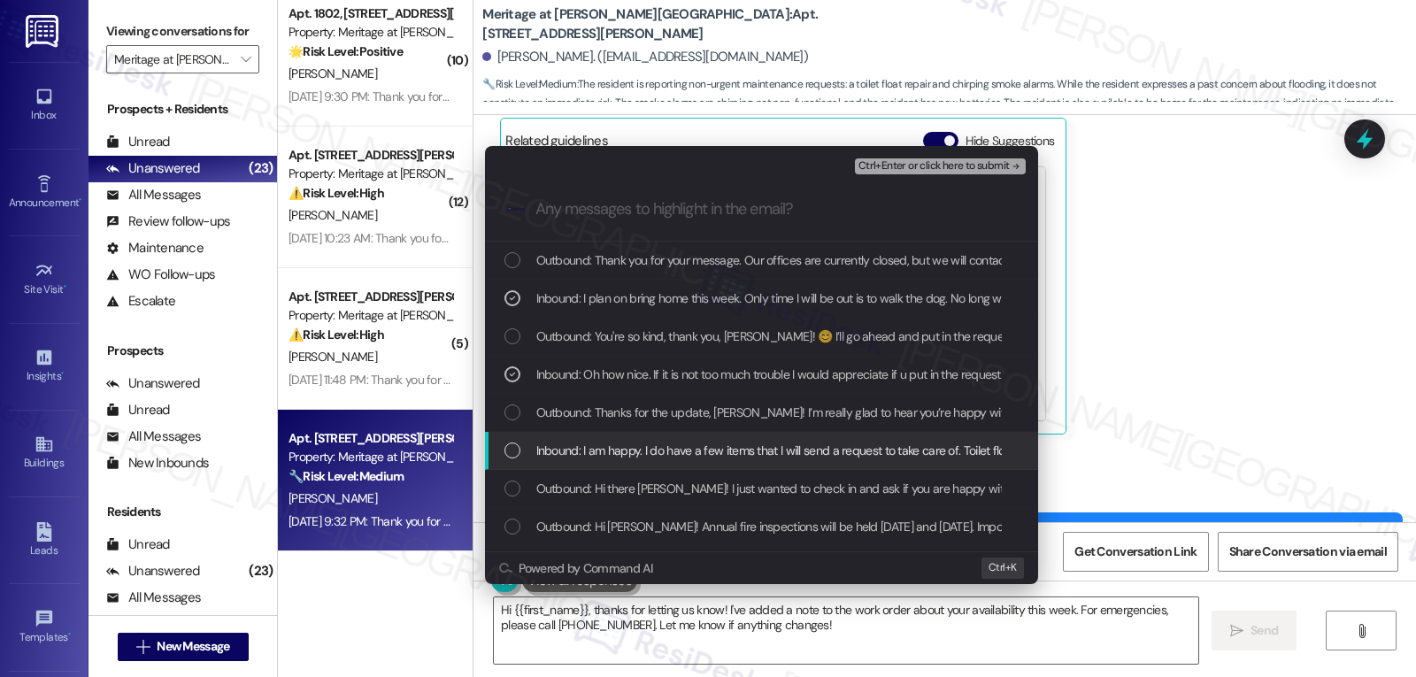
click at [545, 467] on div "Inbound: I am happy. I do have a few items that I will send a request to take c…" at bounding box center [761, 451] width 553 height 38
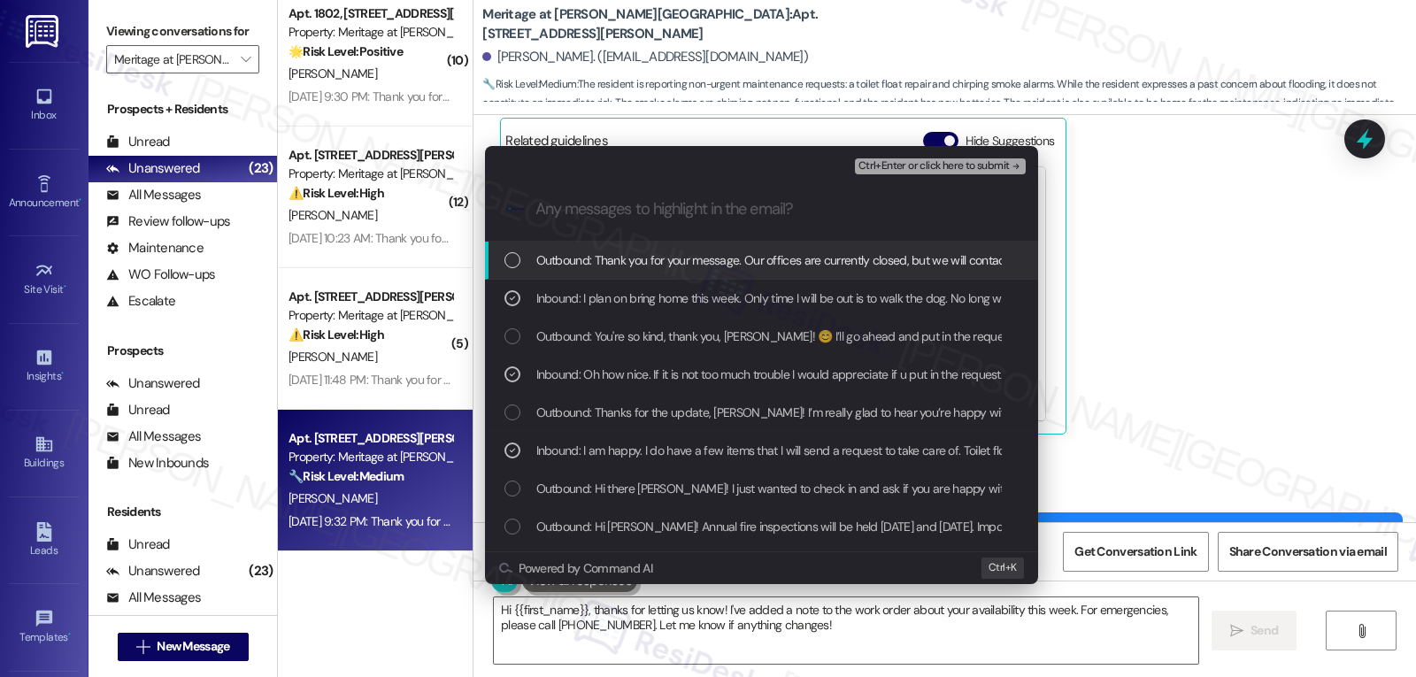
click at [980, 165] on span "Ctrl+Enter or click here to submit" at bounding box center [933, 166] width 151 height 12
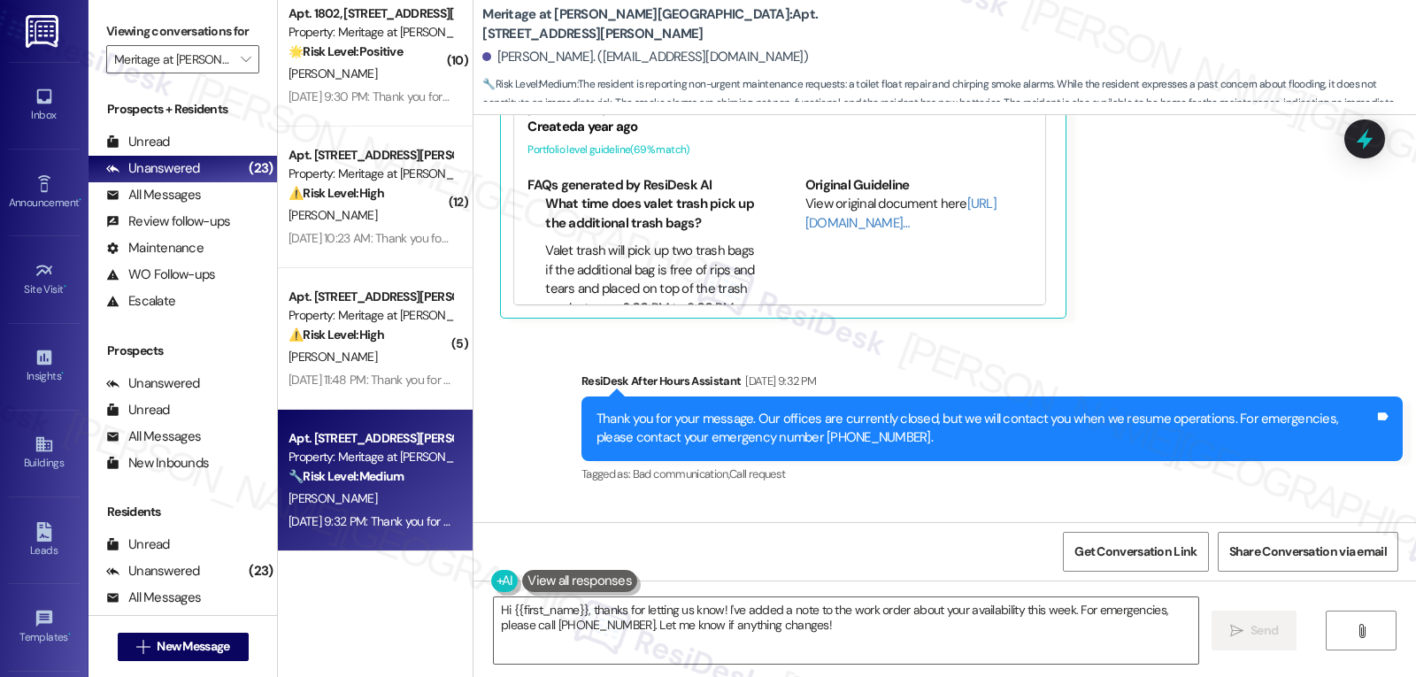
scroll to position [6079, 0]
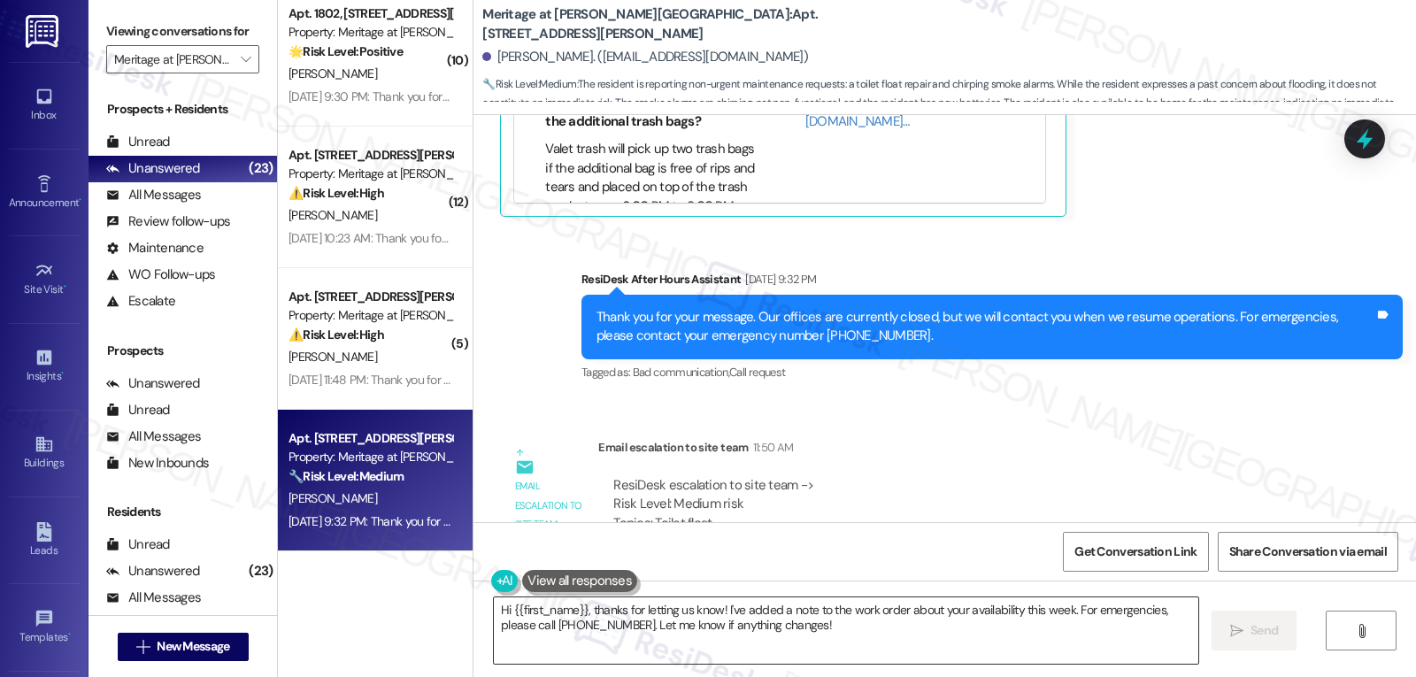
click at [624, 623] on textarea "Hi {{first_name}}, thanks for letting us know! I've added a note to the work or…" at bounding box center [846, 630] width 704 height 66
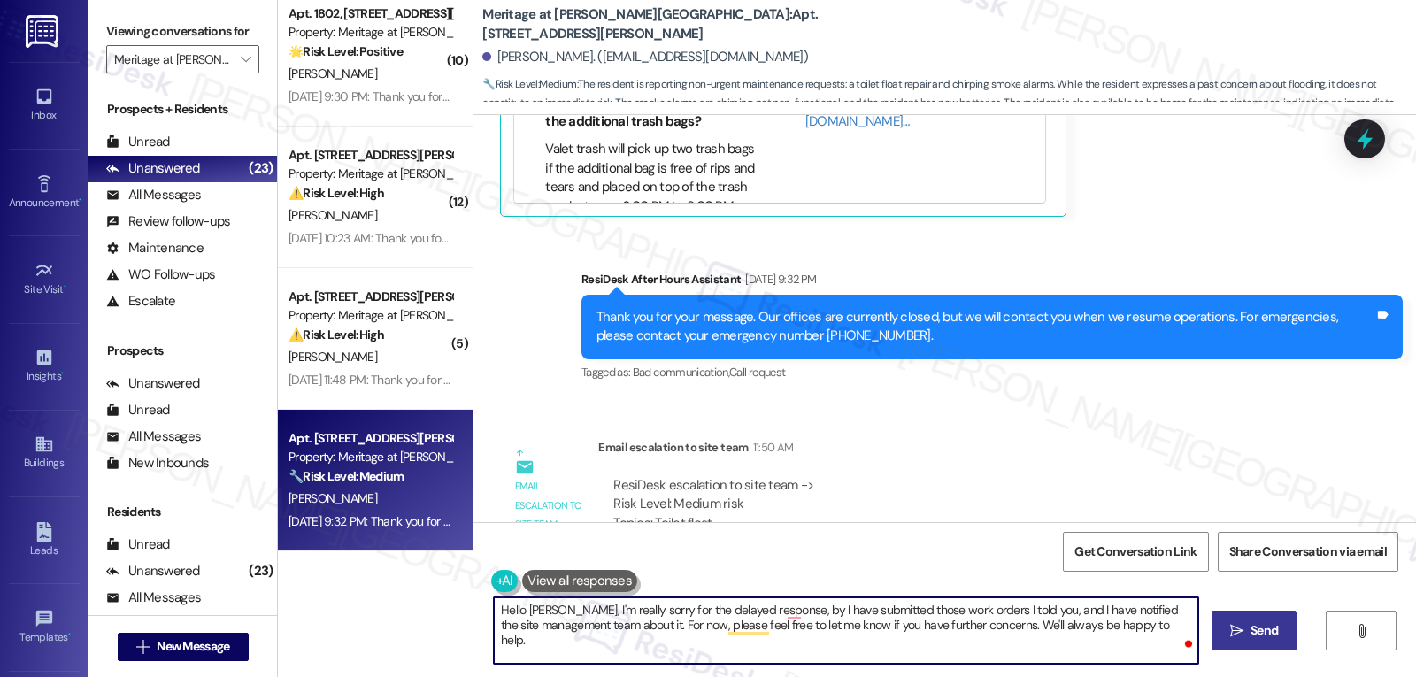
type textarea "Hello Madeline, I'm really sorry for the delayed response, by I have submitted …"
click at [1283, 635] on button " Send" at bounding box center [1254, 631] width 86 height 40
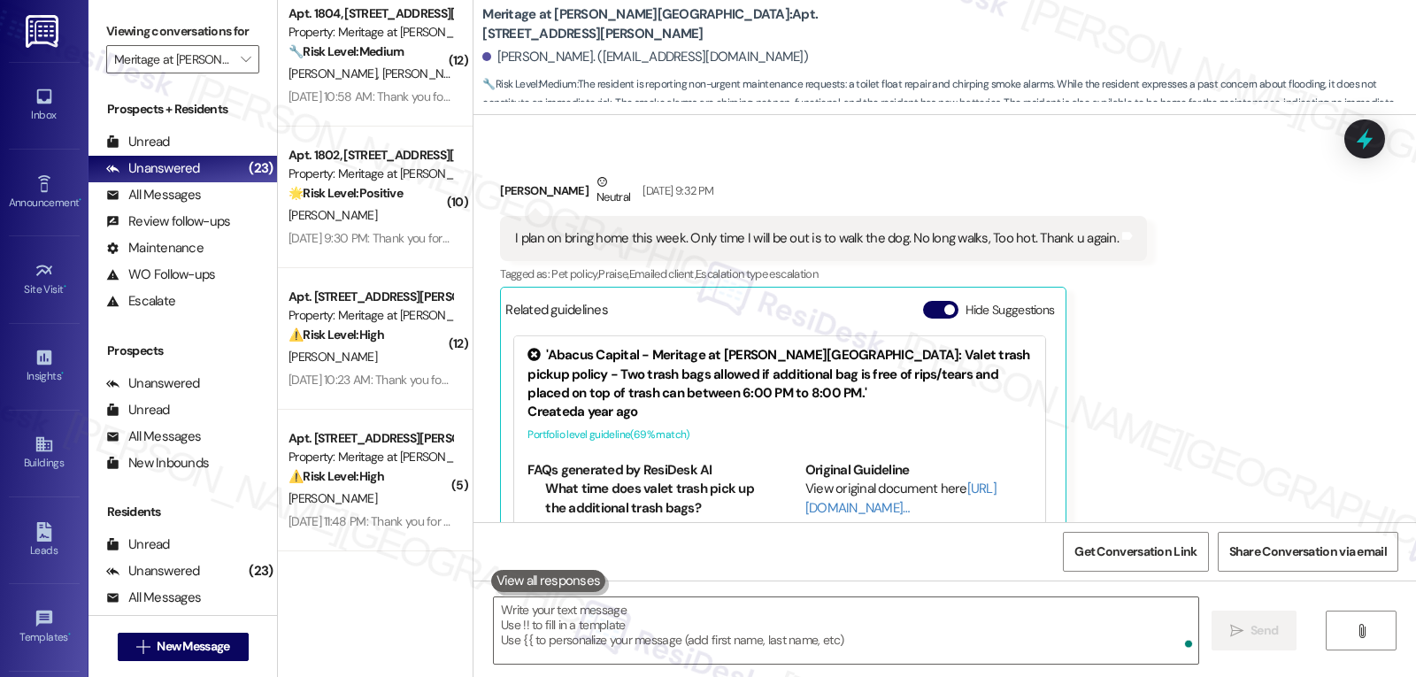
scroll to position [527, 0]
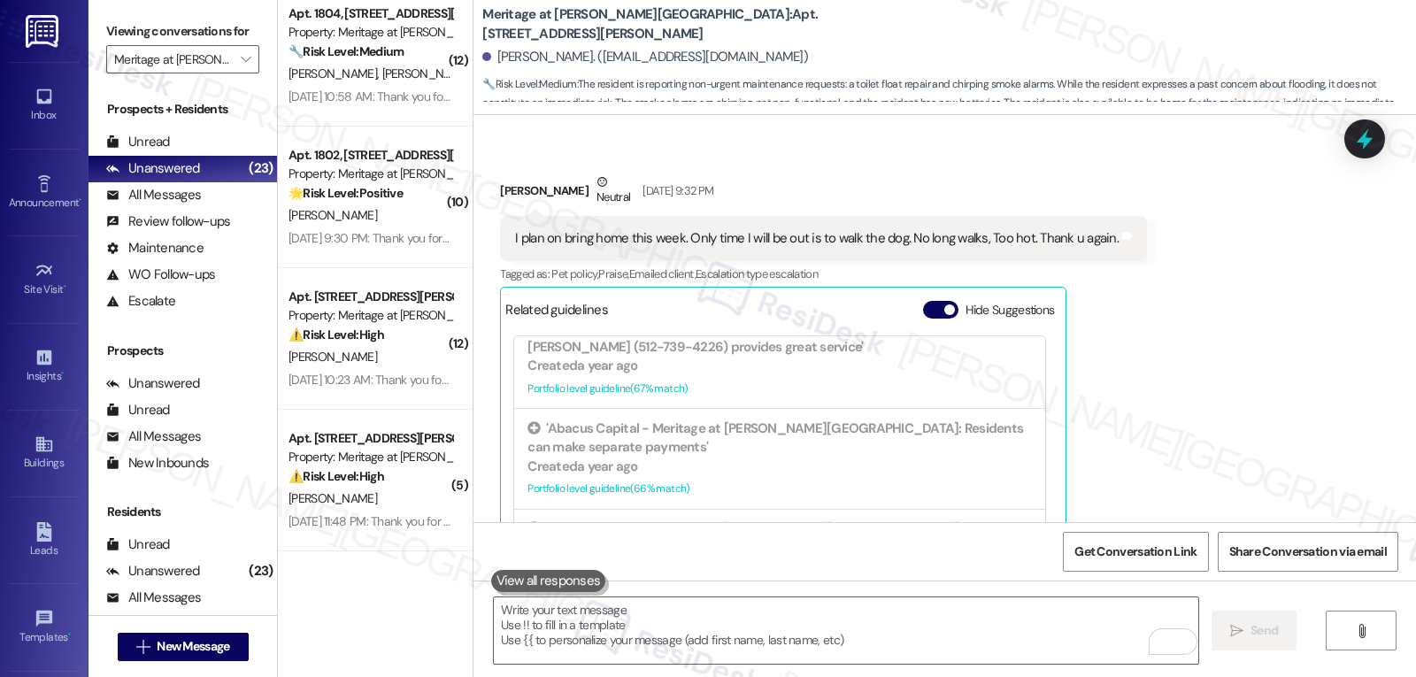
drag, startPoint x: 392, startPoint y: 482, endPoint x: 466, endPoint y: 486, distance: 74.4
click at [392, 485] on div "⚠️ Risk Level: High The resident reports that the A/C is still draining water f…" at bounding box center [370, 476] width 164 height 19
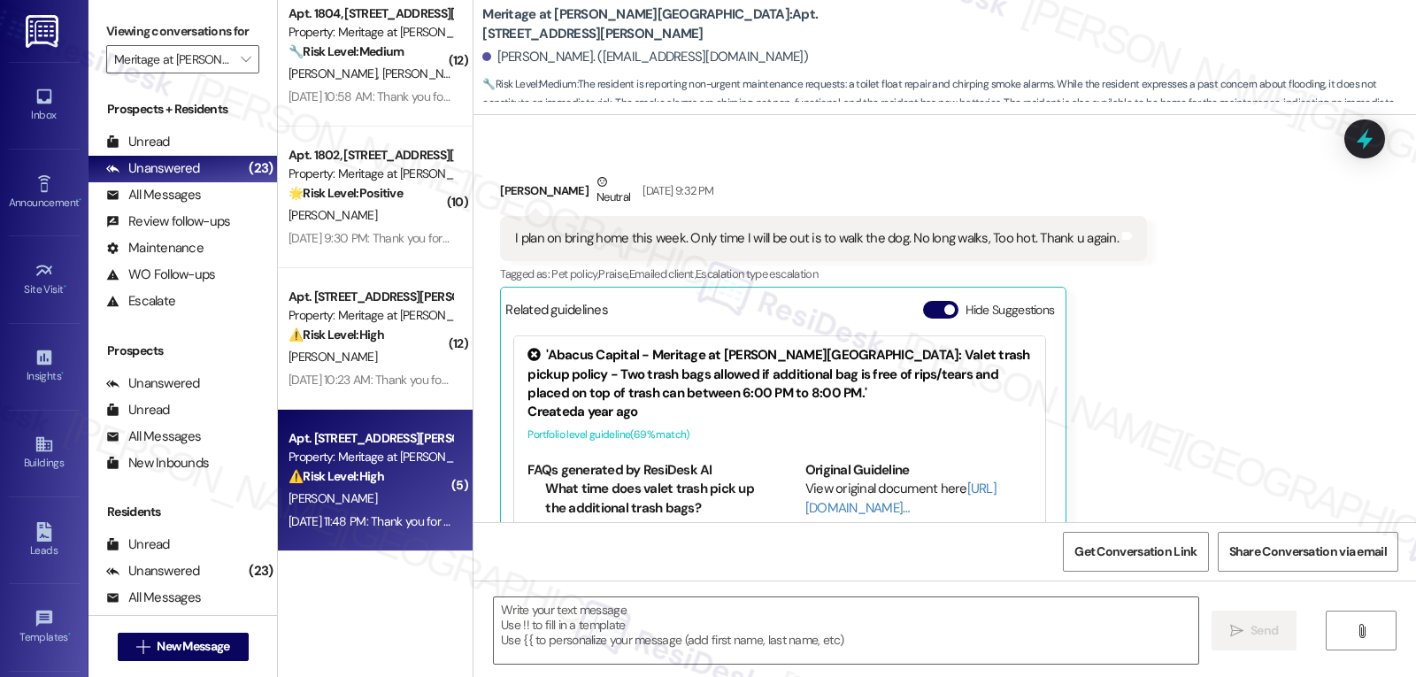
type textarea "Fetching suggested responses. Please feel free to read through the conversation…"
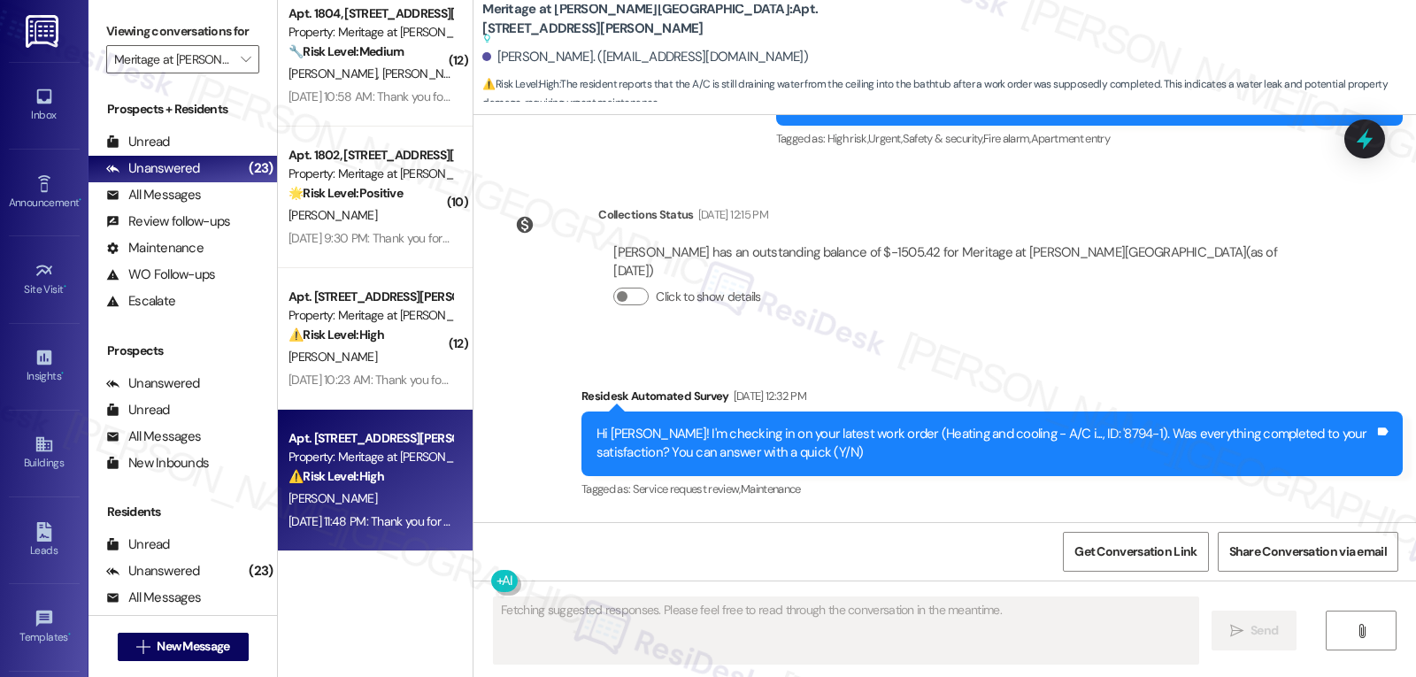
scroll to position [15364, 0]
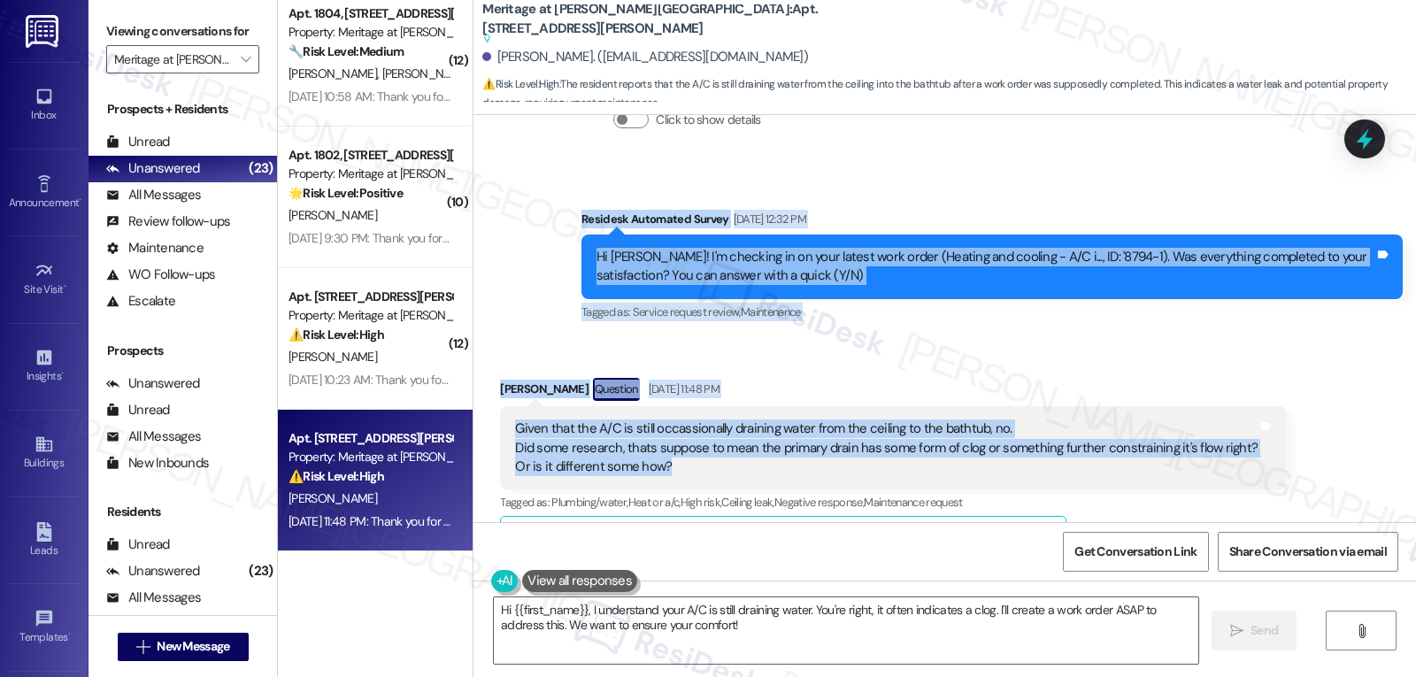
drag, startPoint x: 567, startPoint y: 127, endPoint x: 701, endPoint y: 383, distance: 288.5
click at [701, 383] on div "WO Opened request: Plumbing an... Aug 07, 2023 at 9:03 AM Status : Complete Pri…" at bounding box center [944, 318] width 942 height 407
copy div "Residesk Automated Survey Sep 15, 2025 at 12:32 PM Hi Alexander! I'm checking i…"
click at [803, 627] on textarea "Hi {{first_name}}, I understand your A/C is still draining water. You're right,…" at bounding box center [846, 630] width 704 height 66
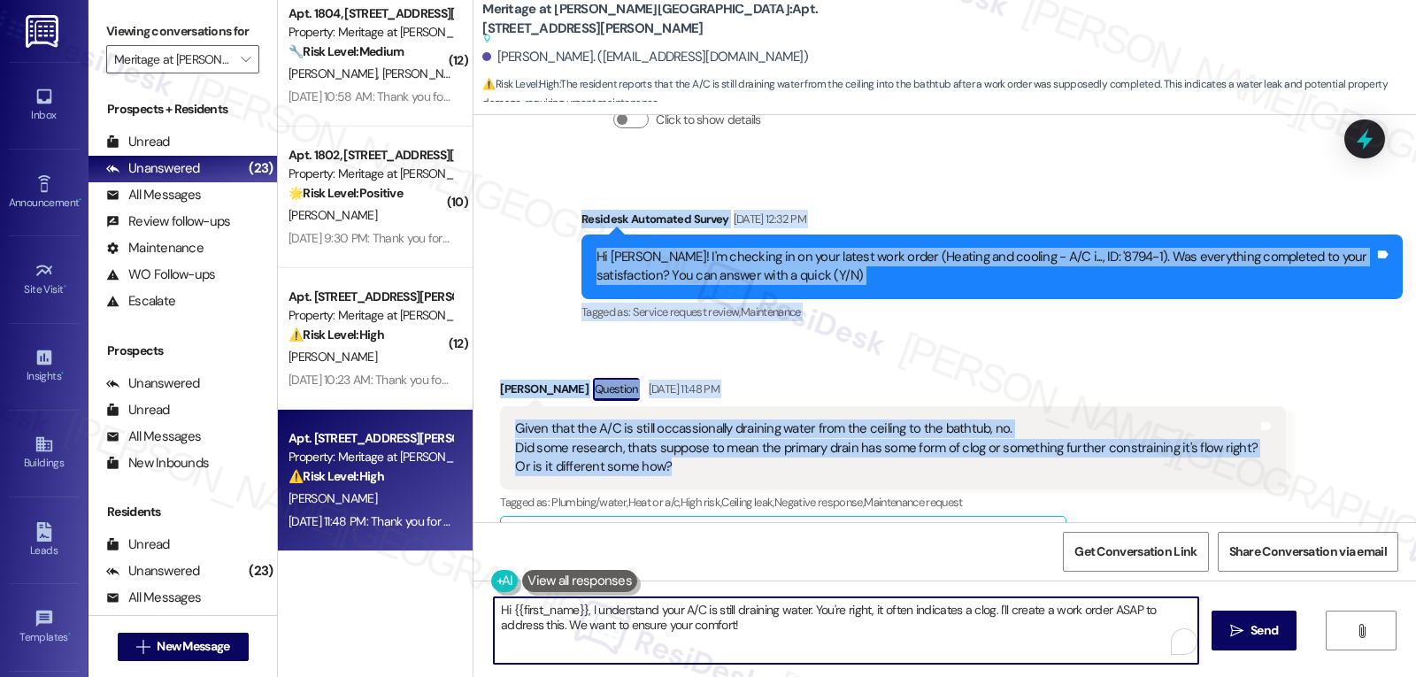
paste textarea "Thanks for explaining that, Alexander. I’m sorry the issue is still happening. …"
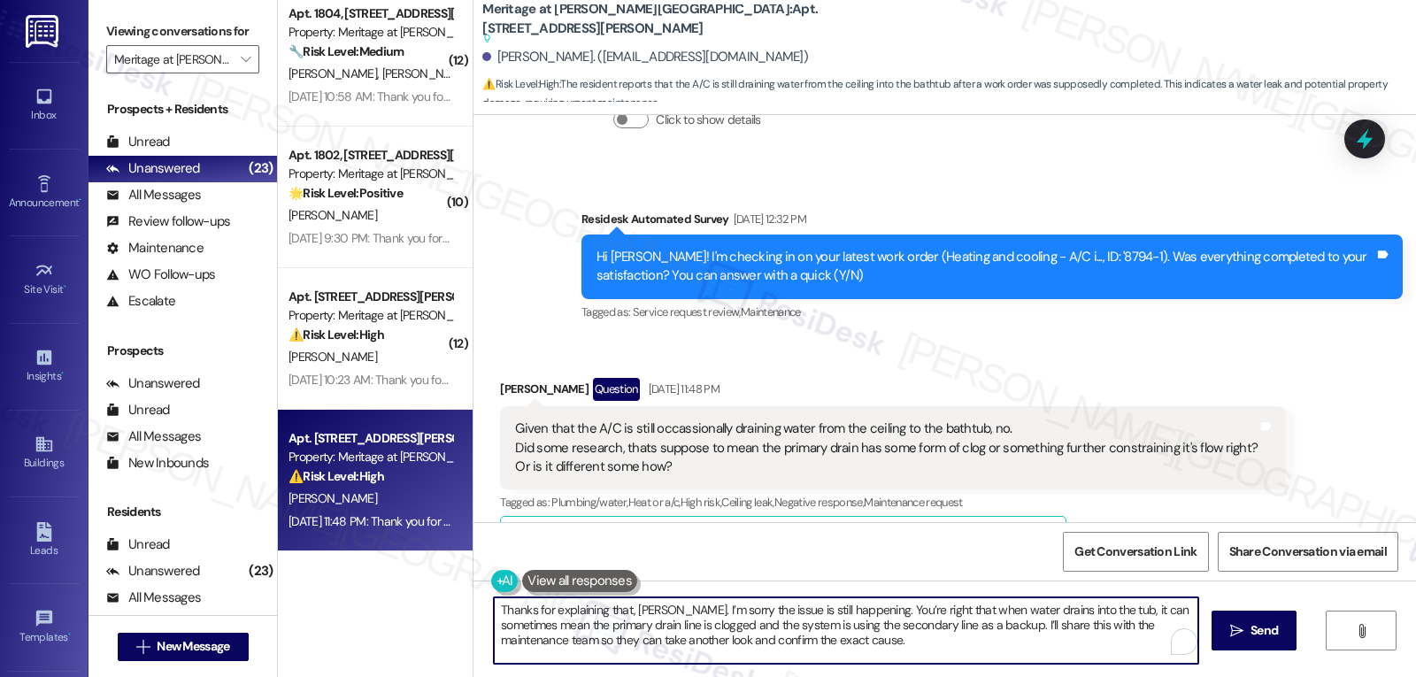
click at [957, 645] on textarea "Thanks for explaining that, Alexander. I’m sorry the issue is still happening. …" at bounding box center [846, 630] width 704 height 66
type textarea "Thanks for explaining that, Alexander. I’m sorry the issue is still happening. …"
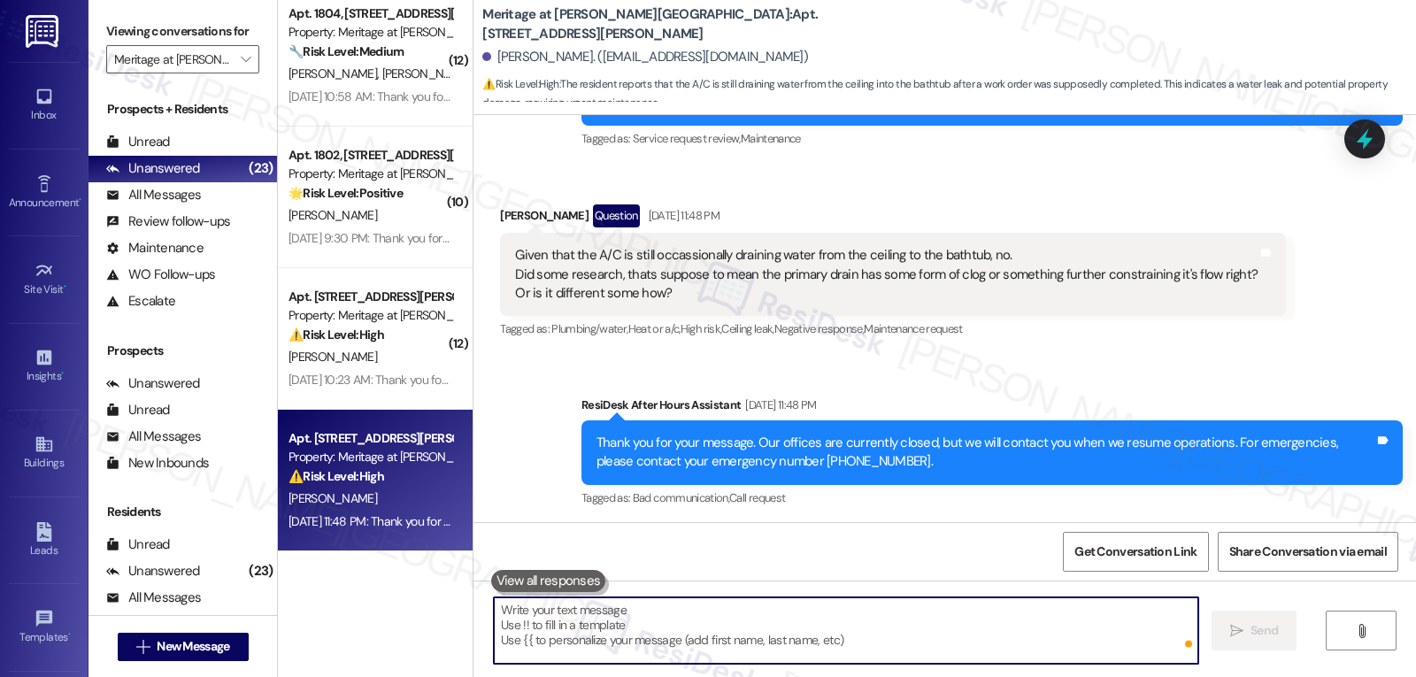
scroll to position [15606, 0]
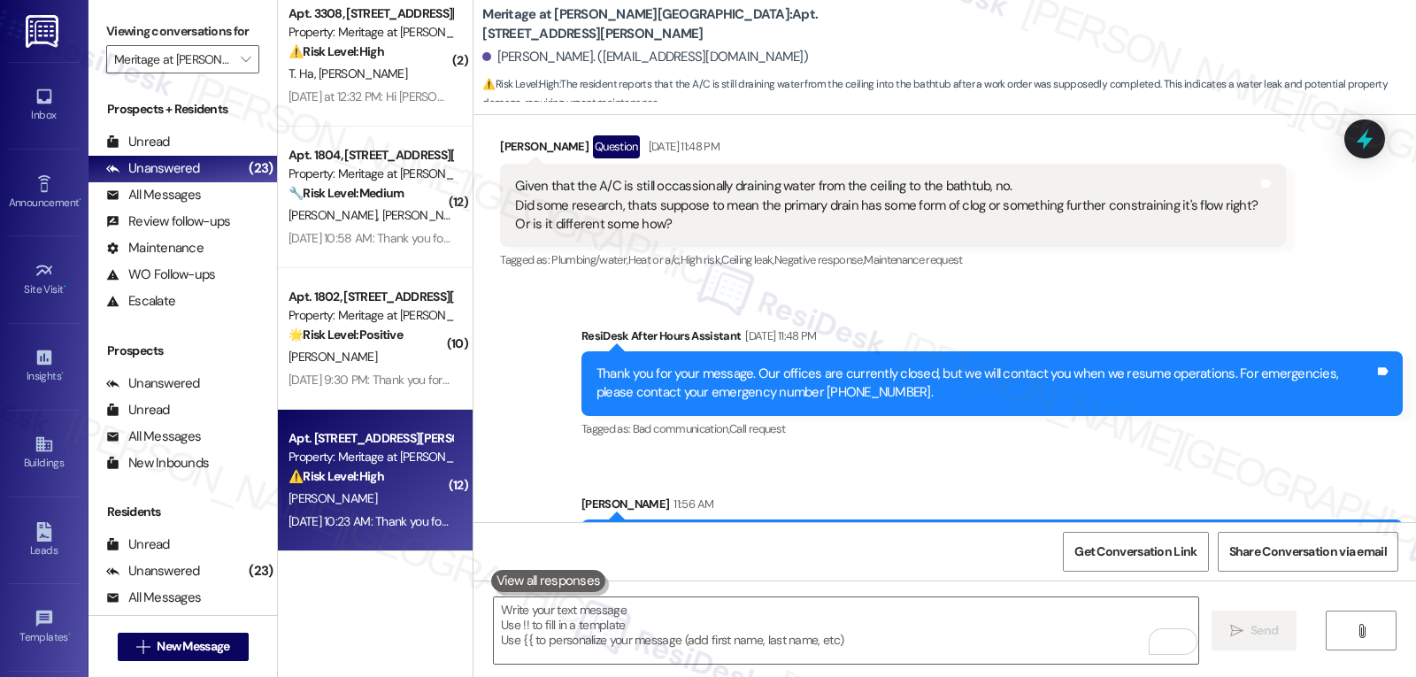
click at [363, 520] on div "Sep 16, 2025 at 10:23 AM: Thank you for your message. Our offices are currently…" at bounding box center [826, 521] width 1077 height 16
type textarea "Fetching suggested responses. Please feel free to read through the conversation…"
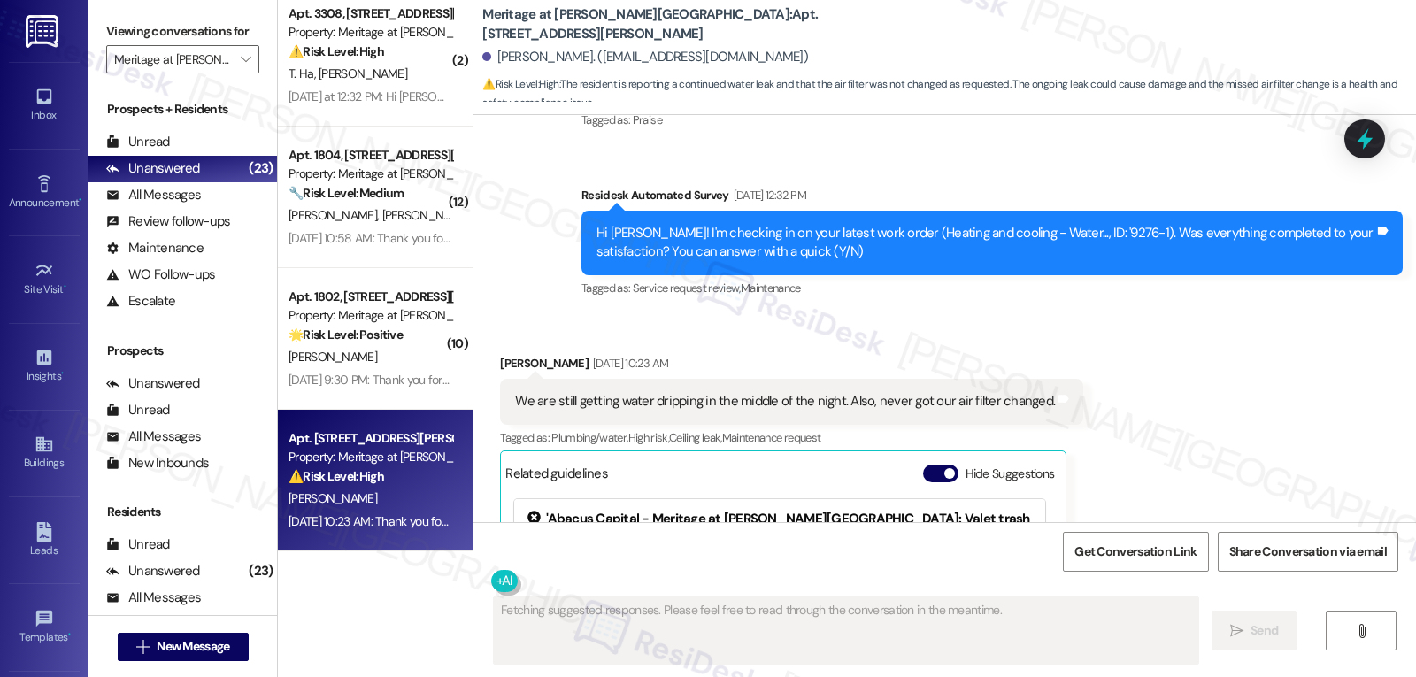
scroll to position [7234, 0]
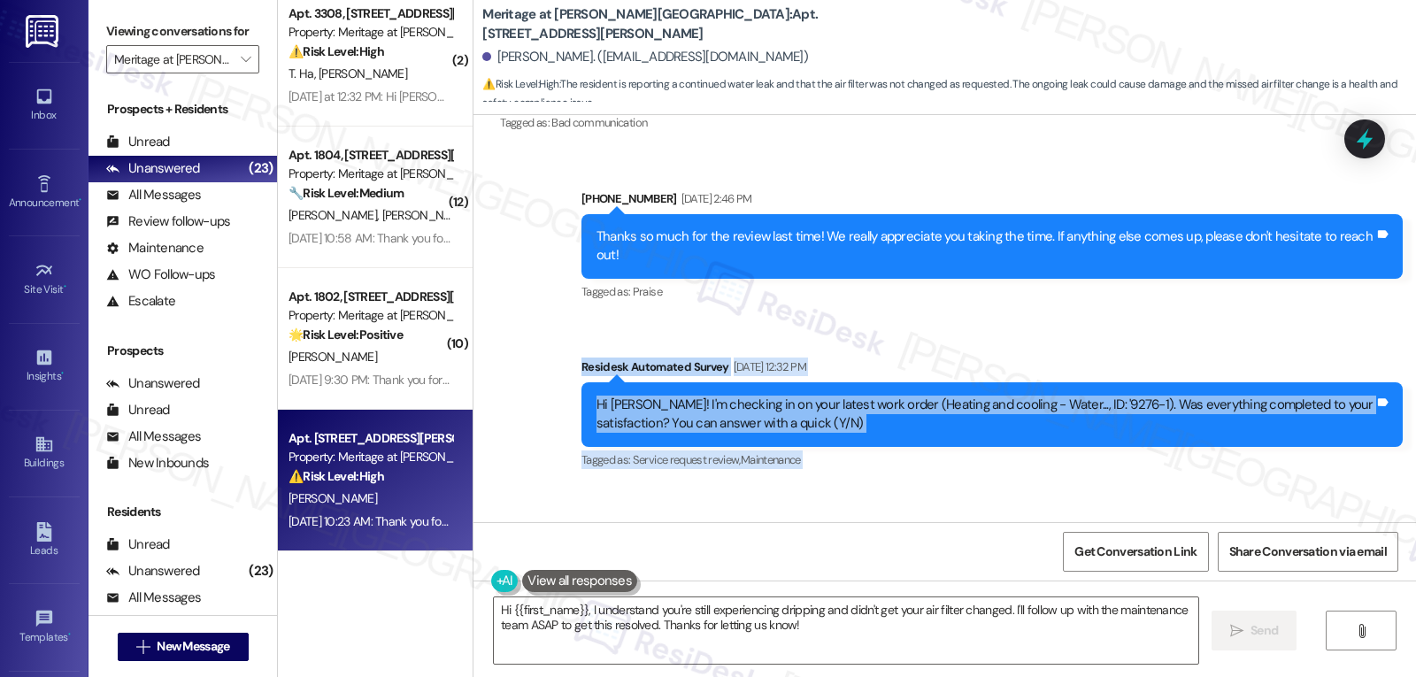
drag, startPoint x: 569, startPoint y: 295, endPoint x: 1073, endPoint y: 486, distance: 539.4
click at [1073, 486] on div "Survey, sent via SMS Residesk Automated Survey Jul 29, 2024 at 1:47 PM This mes…" at bounding box center [944, 318] width 942 height 407
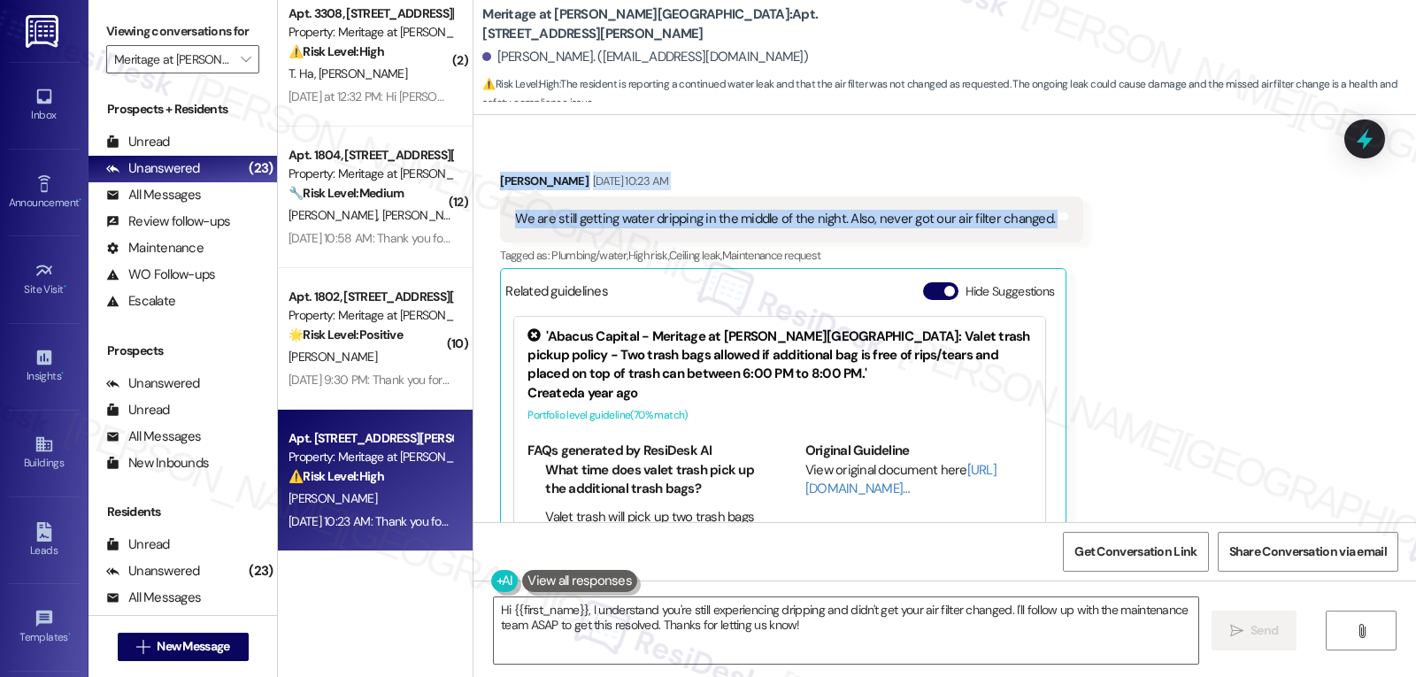
drag, startPoint x: 565, startPoint y: 301, endPoint x: 1094, endPoint y: 150, distance: 549.3
click at [1094, 150] on div "Survey, sent via SMS Residesk Automated Survey Jul 29, 2024 at 1:47 PM This mes…" at bounding box center [944, 318] width 942 height 407
copy div "Residesk Automated Survey Sep 15, 2025 at 12:32 PM Hi Jane! I'm checking in on …"
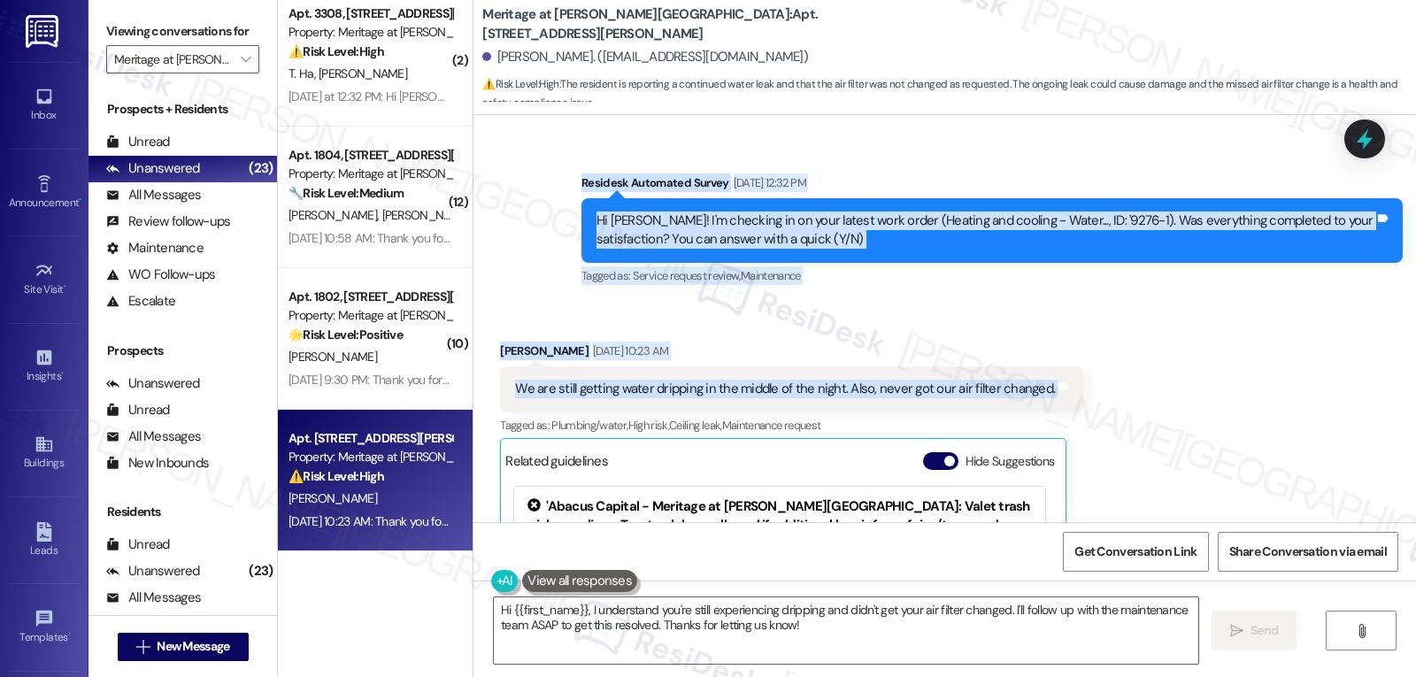
scroll to position [7403, 0]
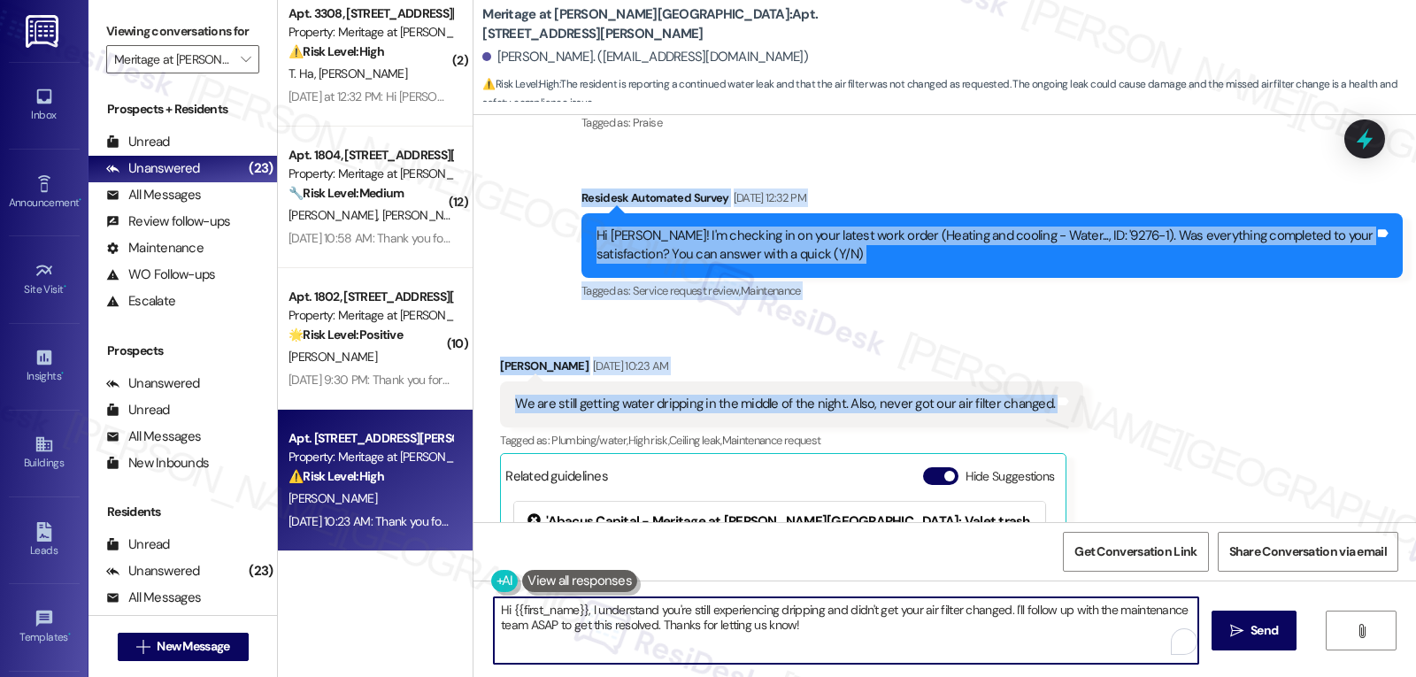
drag, startPoint x: 584, startPoint y: 612, endPoint x: 1336, endPoint y: 719, distance: 759.6
click at [1336, 676] on html "Inbox Go to Inbox Announcement • Send A Text Announcement Site Visit • Go to Si…" at bounding box center [708, 338] width 1416 height 677
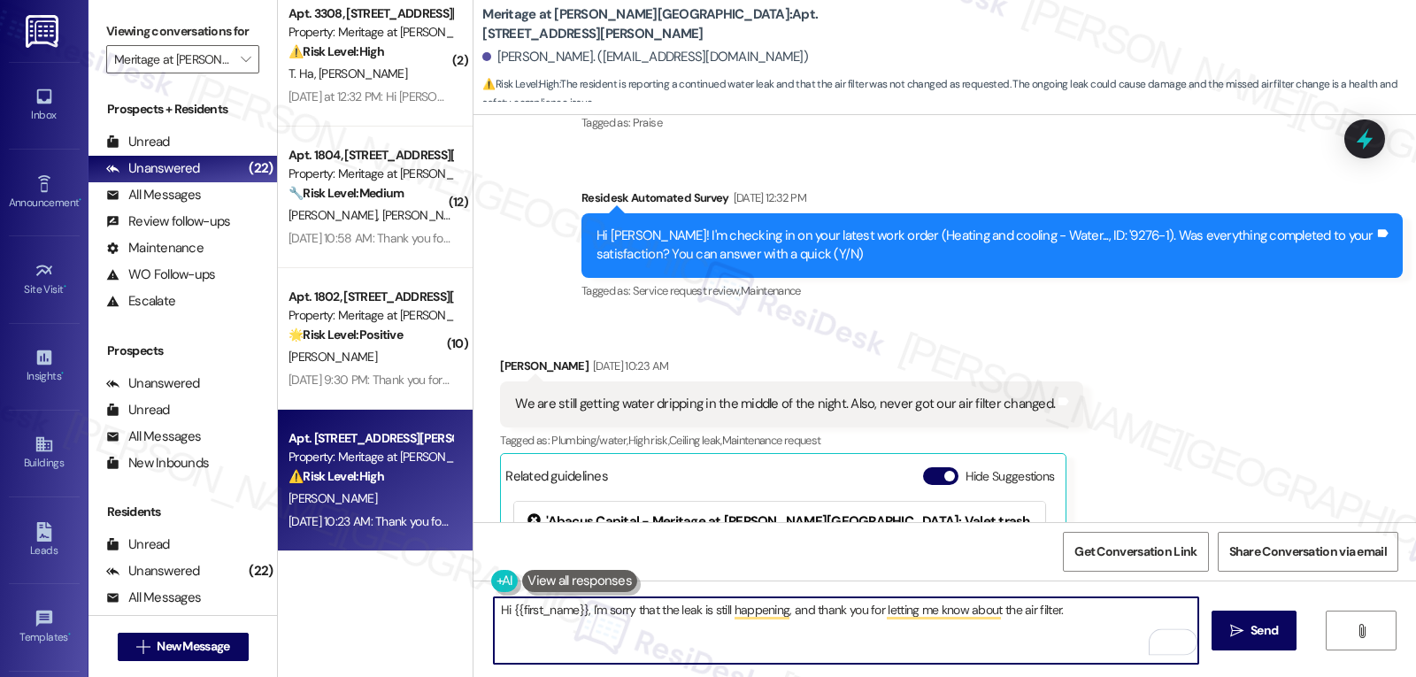
scroll to position [2705, 0]
click at [1082, 621] on textarea "Hi {{first_name}}, I'm sorry that the leak is still happening, and thank you fo…" at bounding box center [846, 630] width 704 height 66
click at [598, 614] on textarea "Hi {{first_name}}, I'm sorry that the leak is still happening, and thank you fo…" at bounding box center [846, 630] width 704 height 66
click at [674, 624] on textarea "Hi {{first_name}}, I'm really sorry that the leak is still happening, and thank…" at bounding box center [846, 630] width 704 height 66
click at [1116, 617] on textarea "Hi {{first_name}}, I'm really sorry that the leak is still happening, and thank…" at bounding box center [846, 630] width 704 height 66
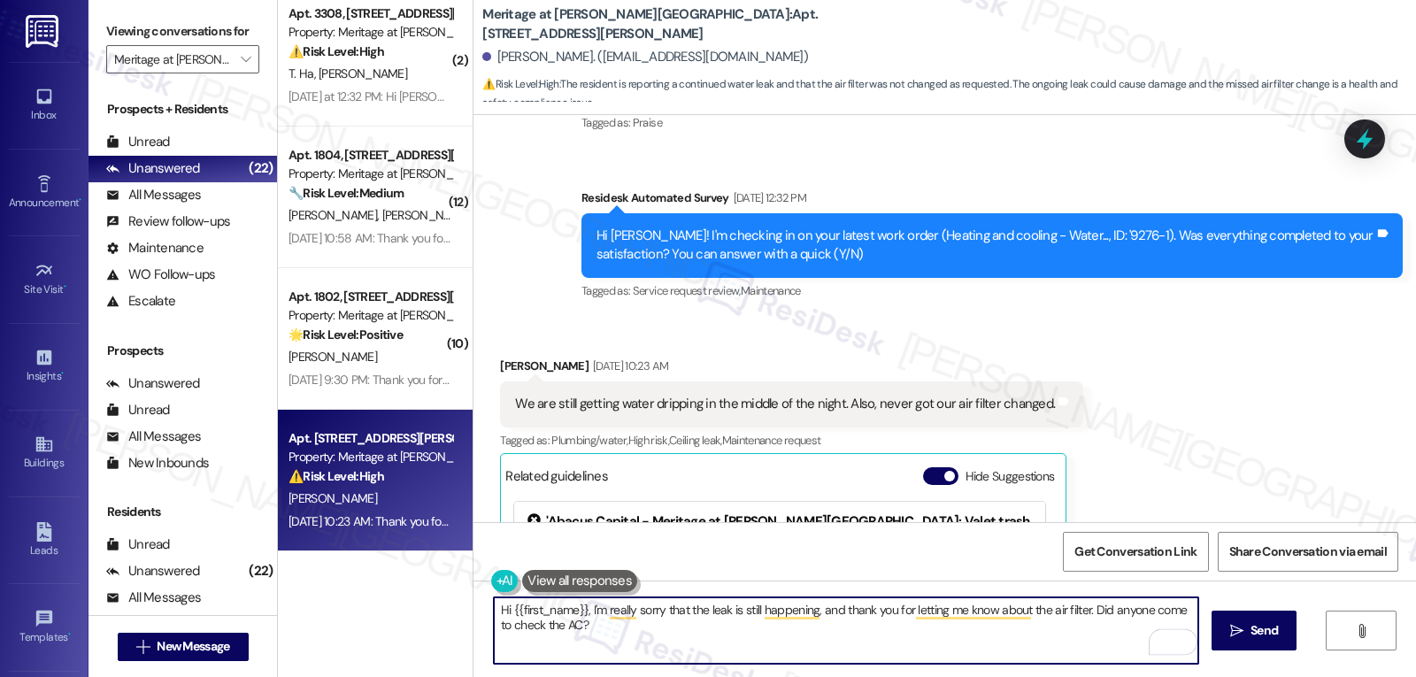
click at [540, 631] on textarea "Hi {{first_name}}, I'm really sorry that the leak is still happening, and thank…" at bounding box center [846, 630] width 704 height 66
type textarea "Hi {{first_name}}, I'm really sorry that the leak is still happening, and thank…"
click at [1261, 616] on button " Send" at bounding box center [1254, 631] width 86 height 40
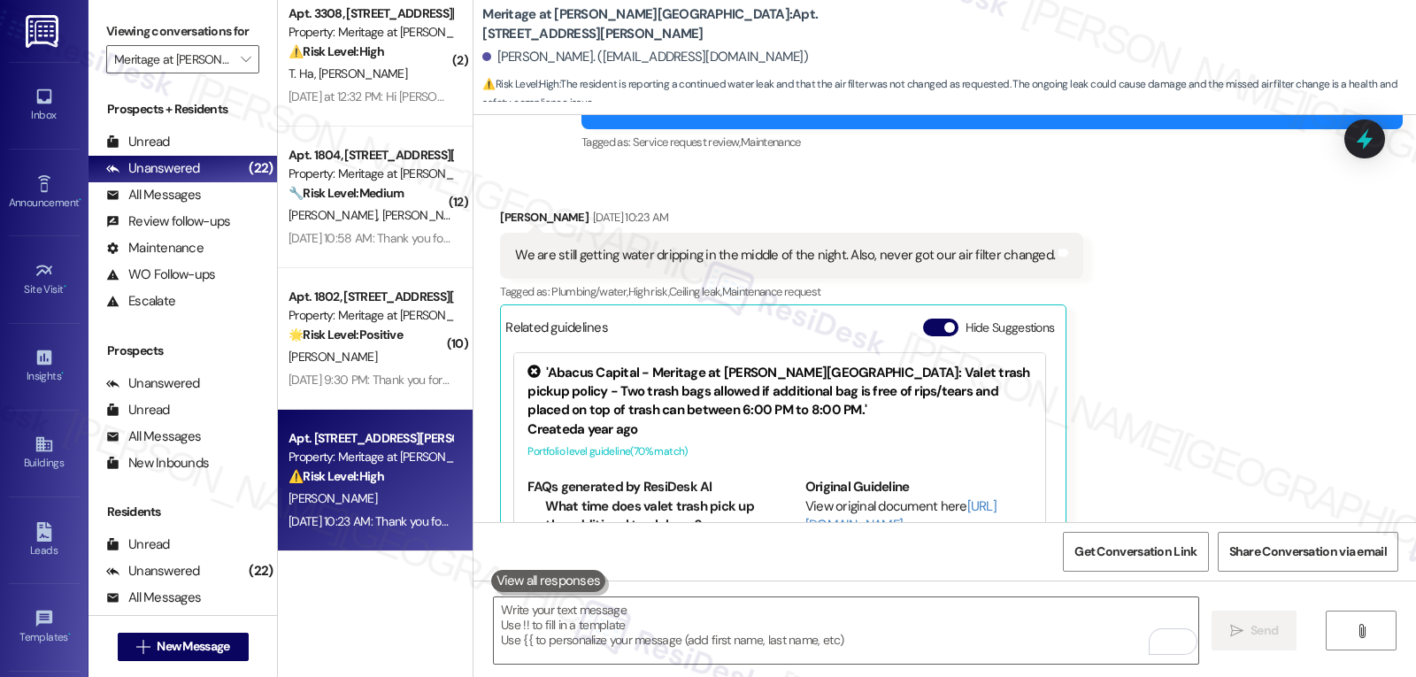
scroll to position [7588, 0]
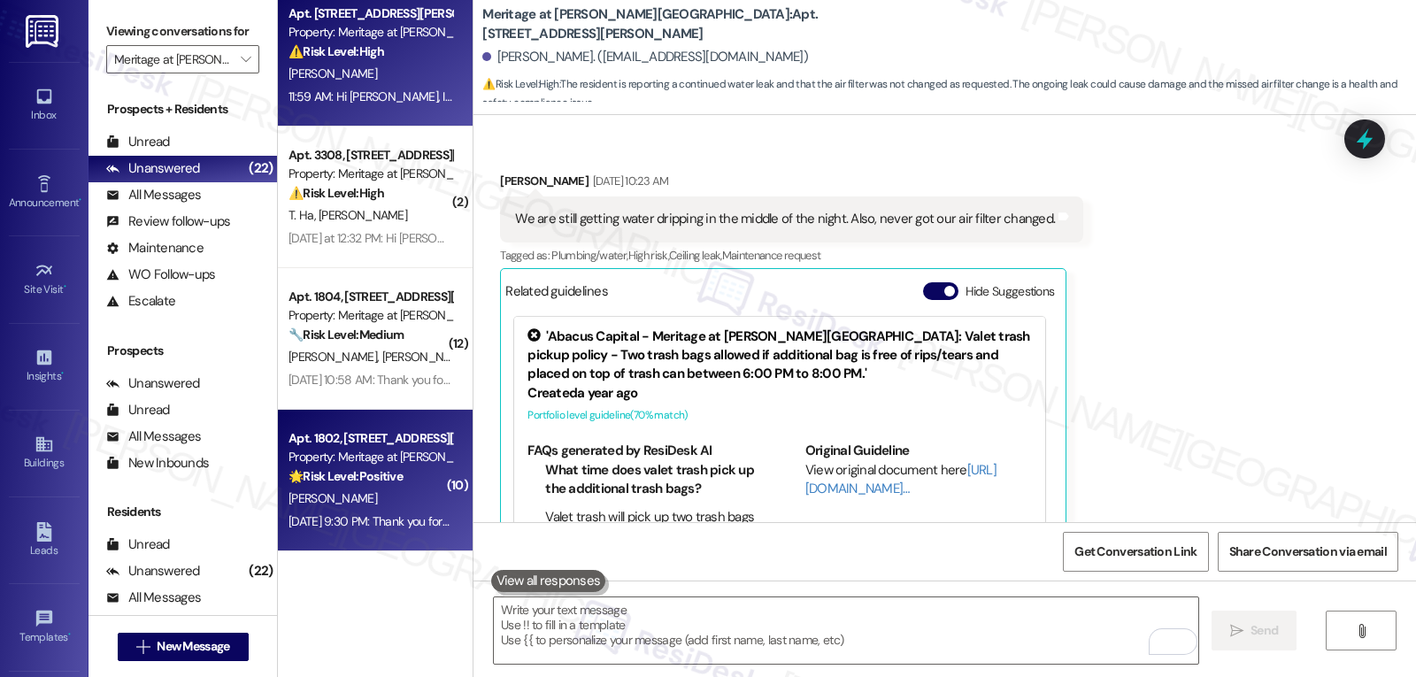
click at [376, 513] on div "Sep 16, 2025 at 9:30 PM: Thank you for your message. Our offices are currently …" at bounding box center [824, 521] width 1073 height 16
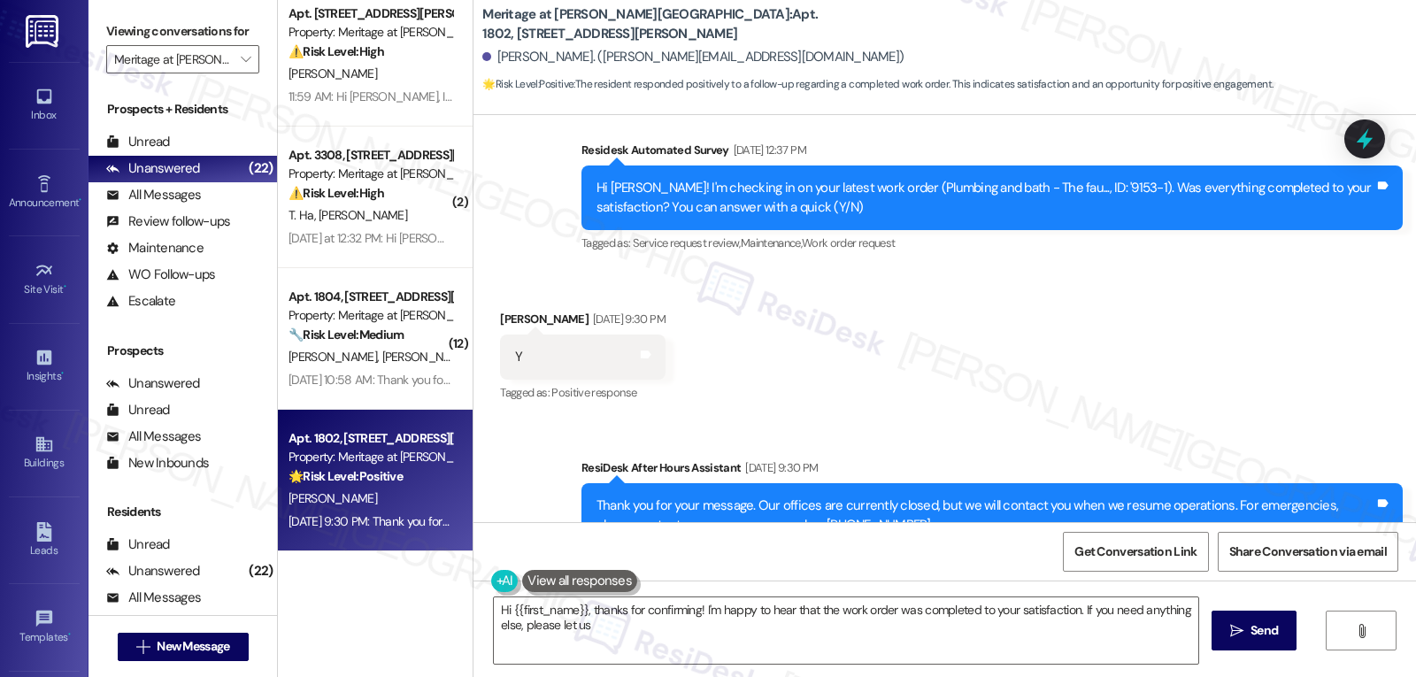
scroll to position [5642, 0]
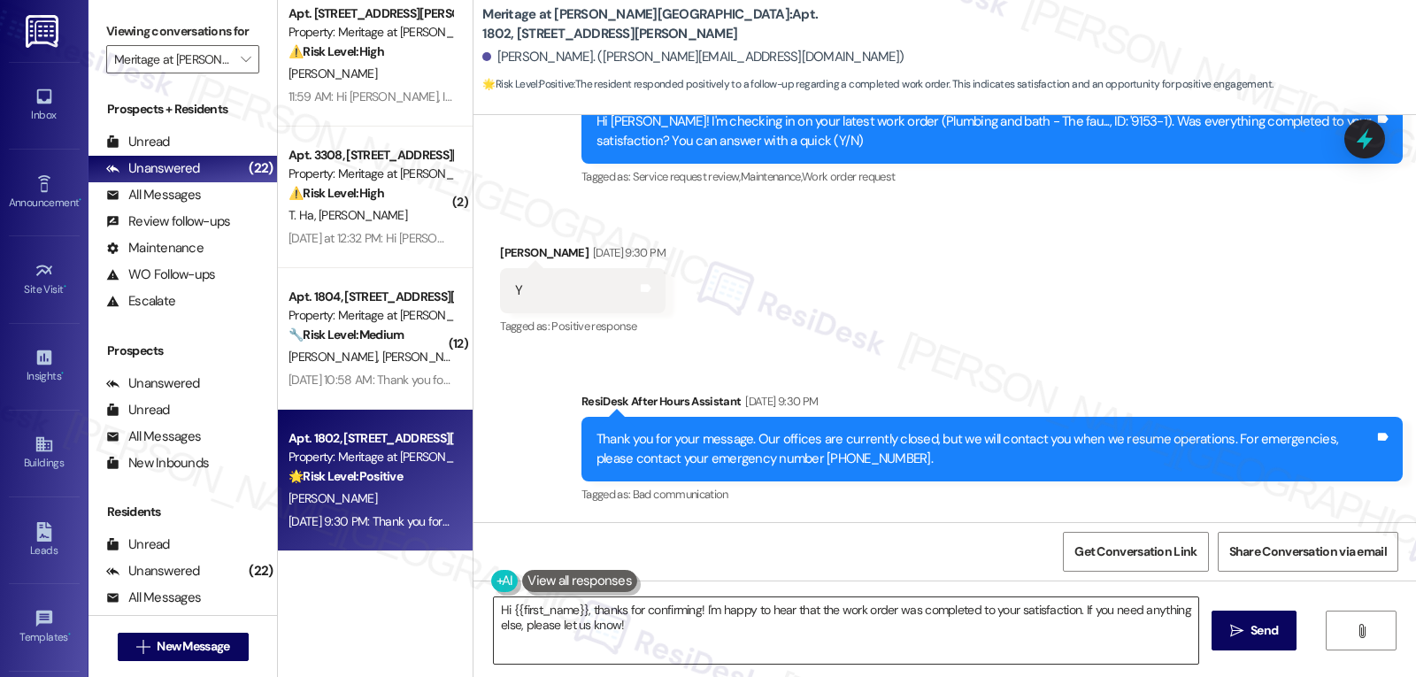
click at [688, 632] on textarea "Hi {{first_name}}, thanks for confirming! I'm happy to hear that the work order…" at bounding box center [846, 630] width 704 height 66
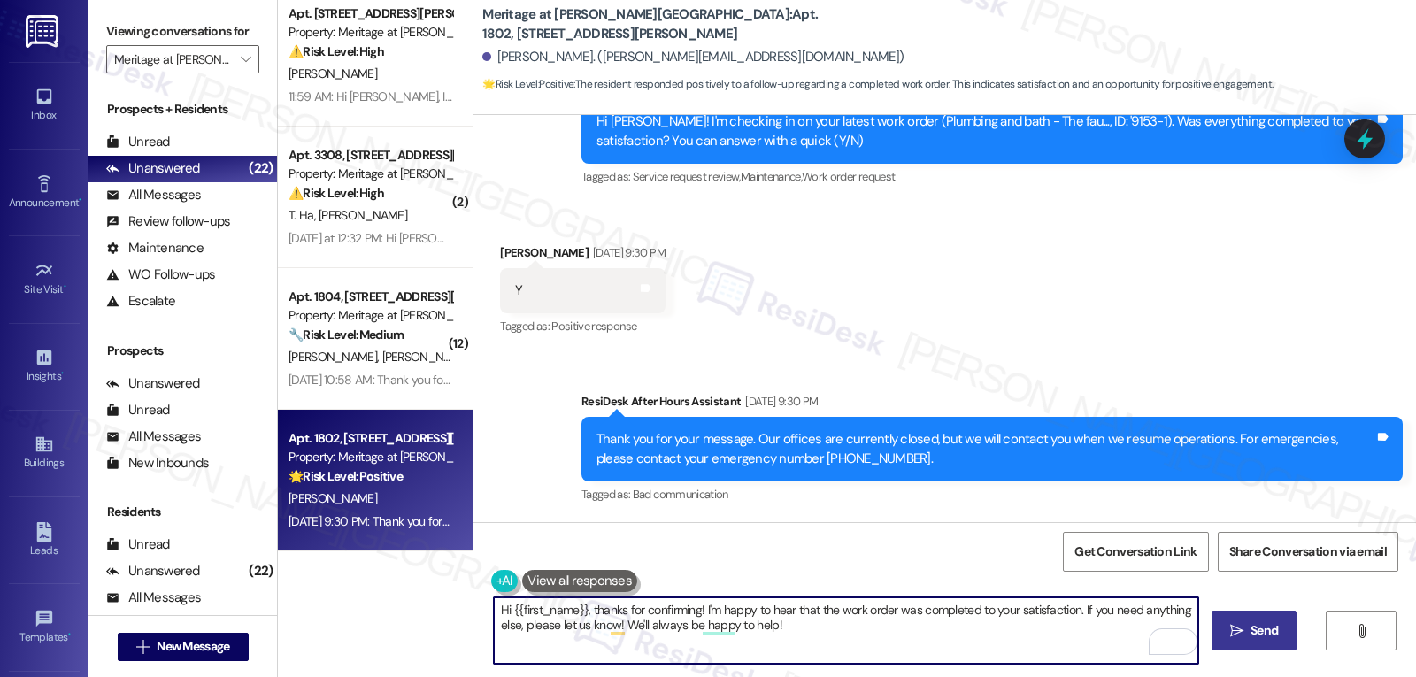
type textarea "Hi {{first_name}}, thanks for confirming! I'm happy to hear that the work order…"
click at [1263, 635] on span "Send" at bounding box center [1263, 630] width 27 height 19
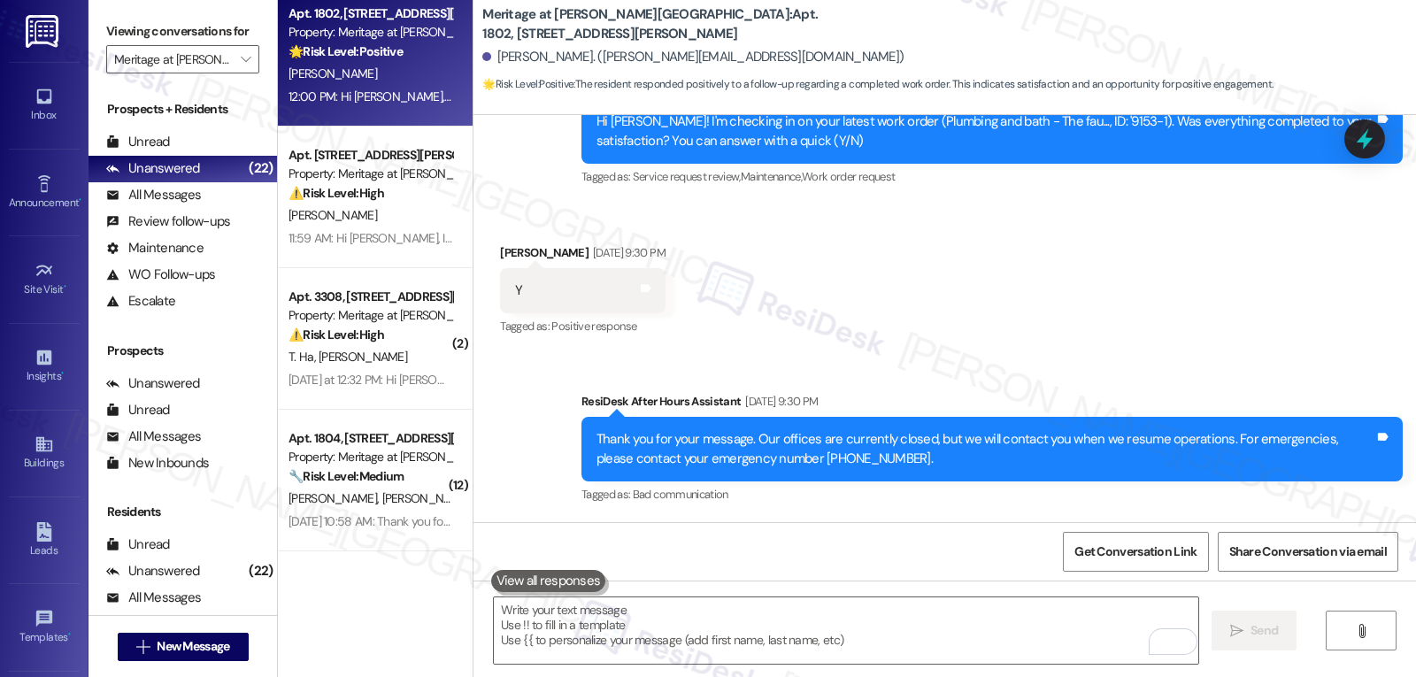
scroll to position [5783, 0]
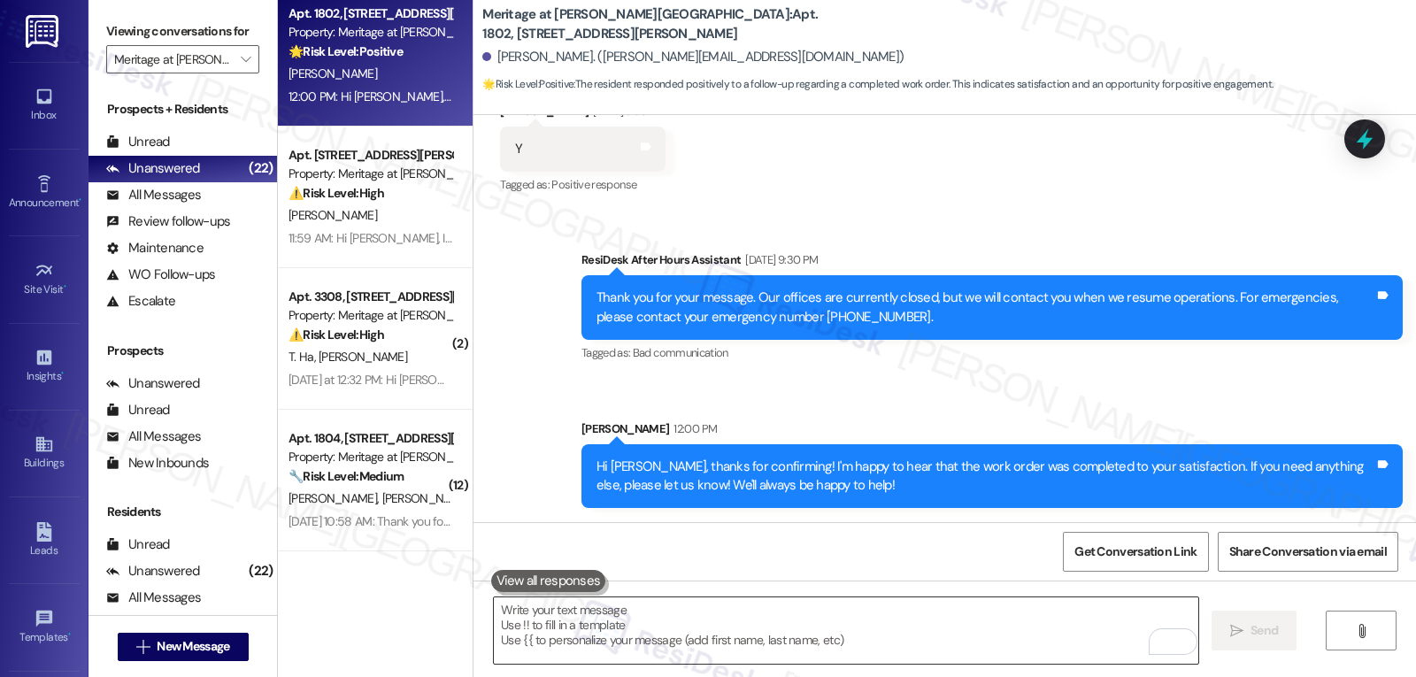
click at [794, 641] on textarea "To enrich screen reader interactions, please activate Accessibility in Grammarl…" at bounding box center [846, 630] width 704 height 66
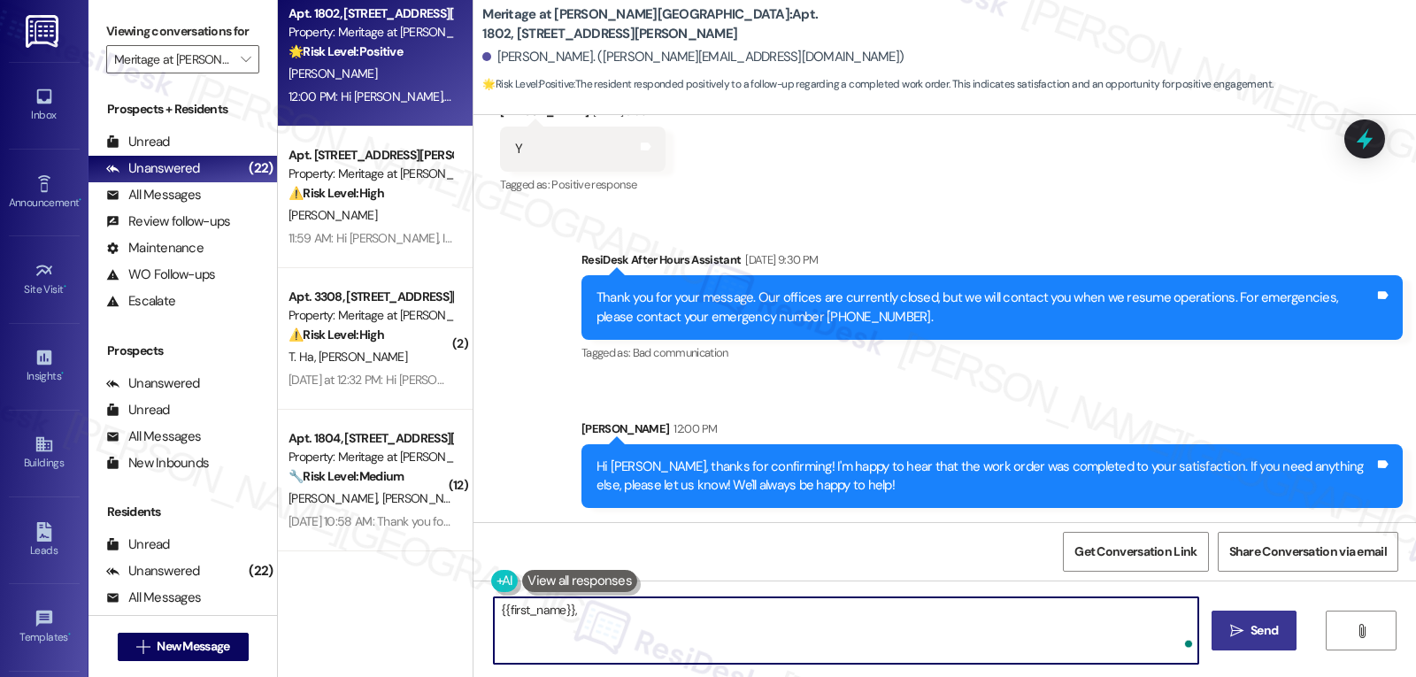
paste textarea "how are things going at {{property}}? Has it been everything you were looking f…"
type textarea "{{first_name}}, how are things going at {{property}}? Has it been everything yo…"
click at [1255, 637] on span "Send" at bounding box center [1263, 630] width 27 height 19
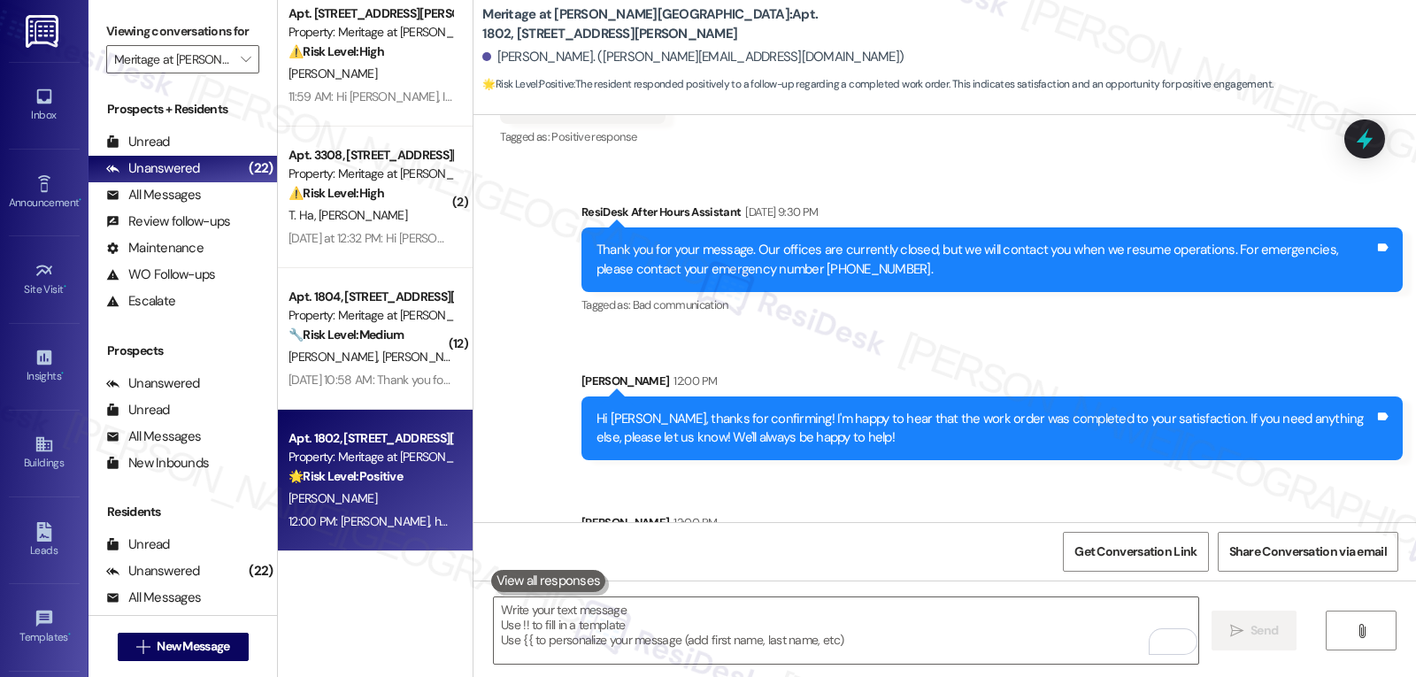
scroll to position [5907, 0]
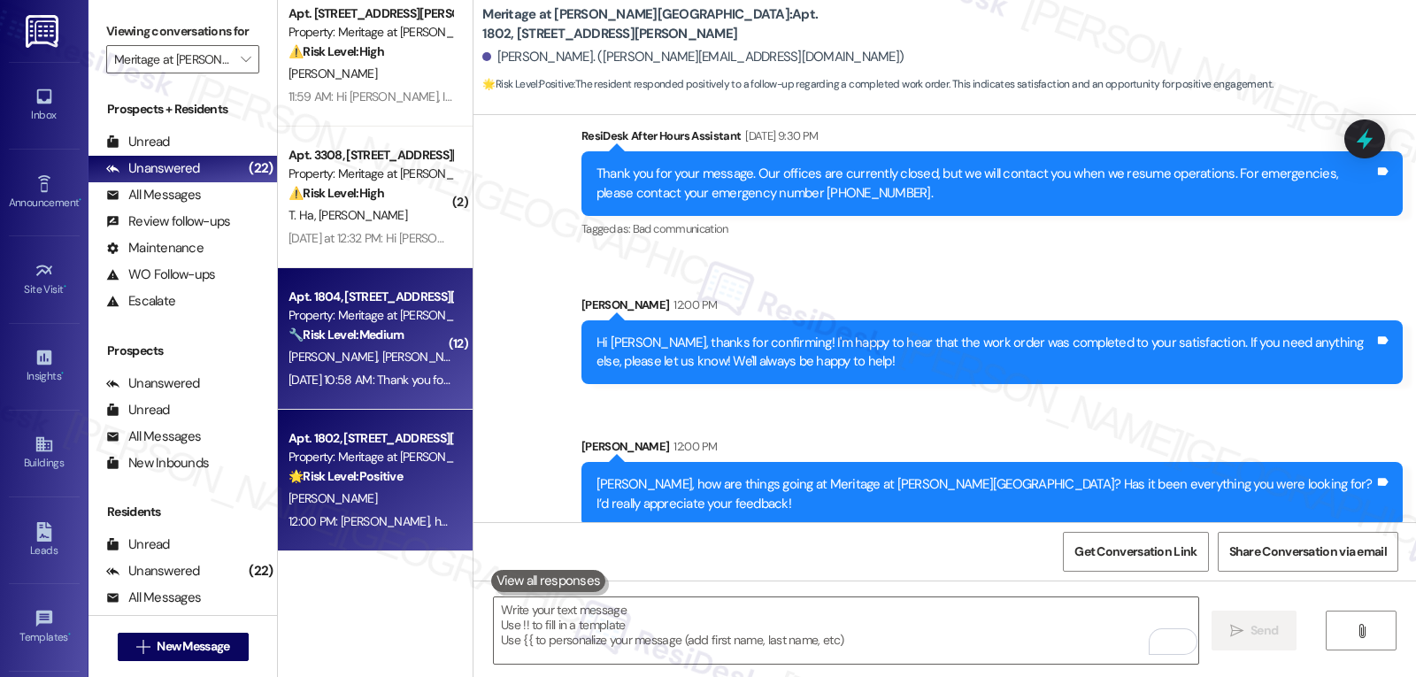
click at [312, 344] on div "🔧 Risk Level: Medium The resident is reporting a non-urgent maintenance issue w…" at bounding box center [370, 335] width 164 height 19
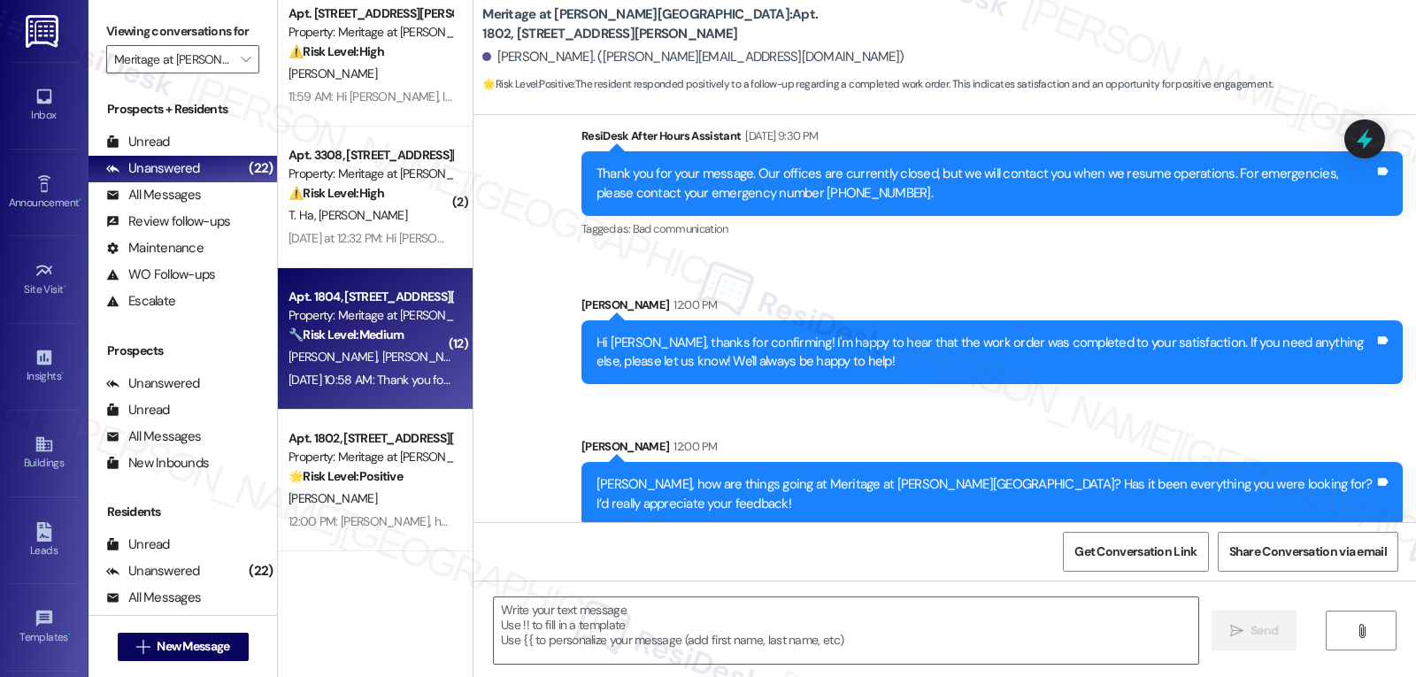
type textarea "Fetching suggested responses. Please feel free to read through the conversation…"
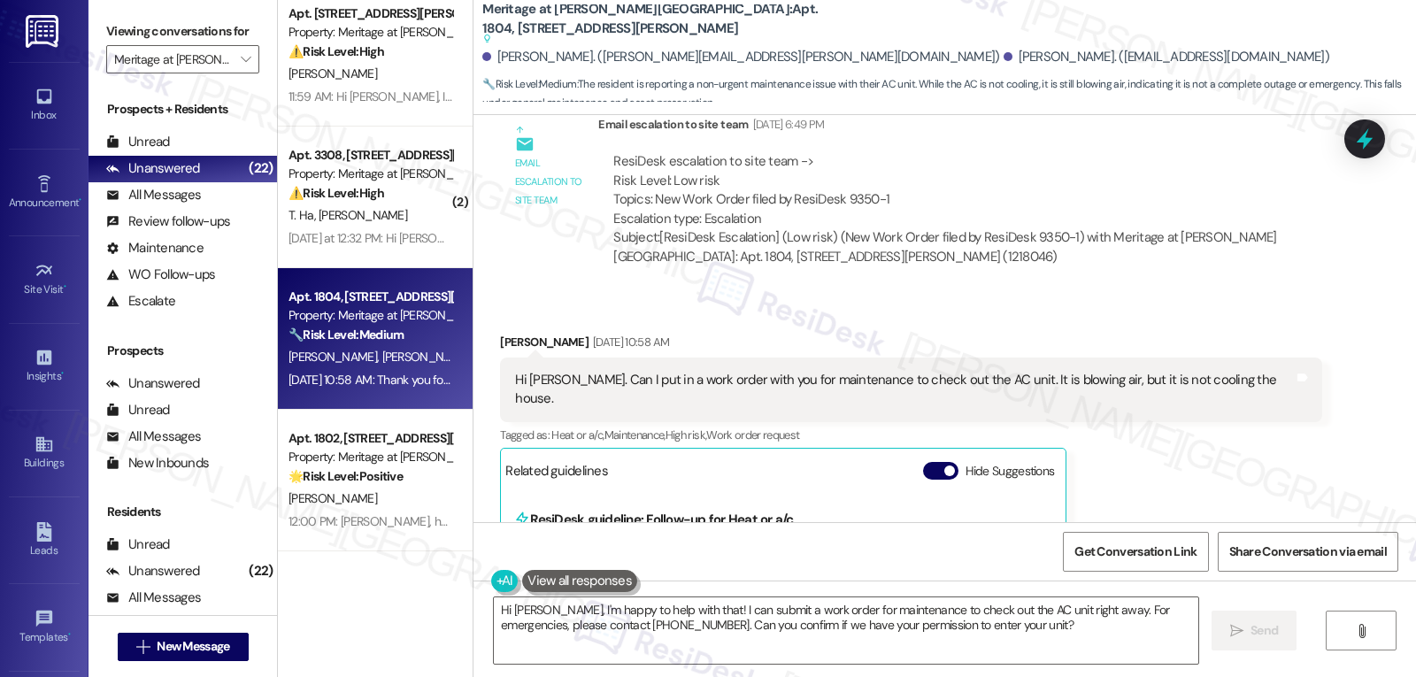
scroll to position [7701, 0]
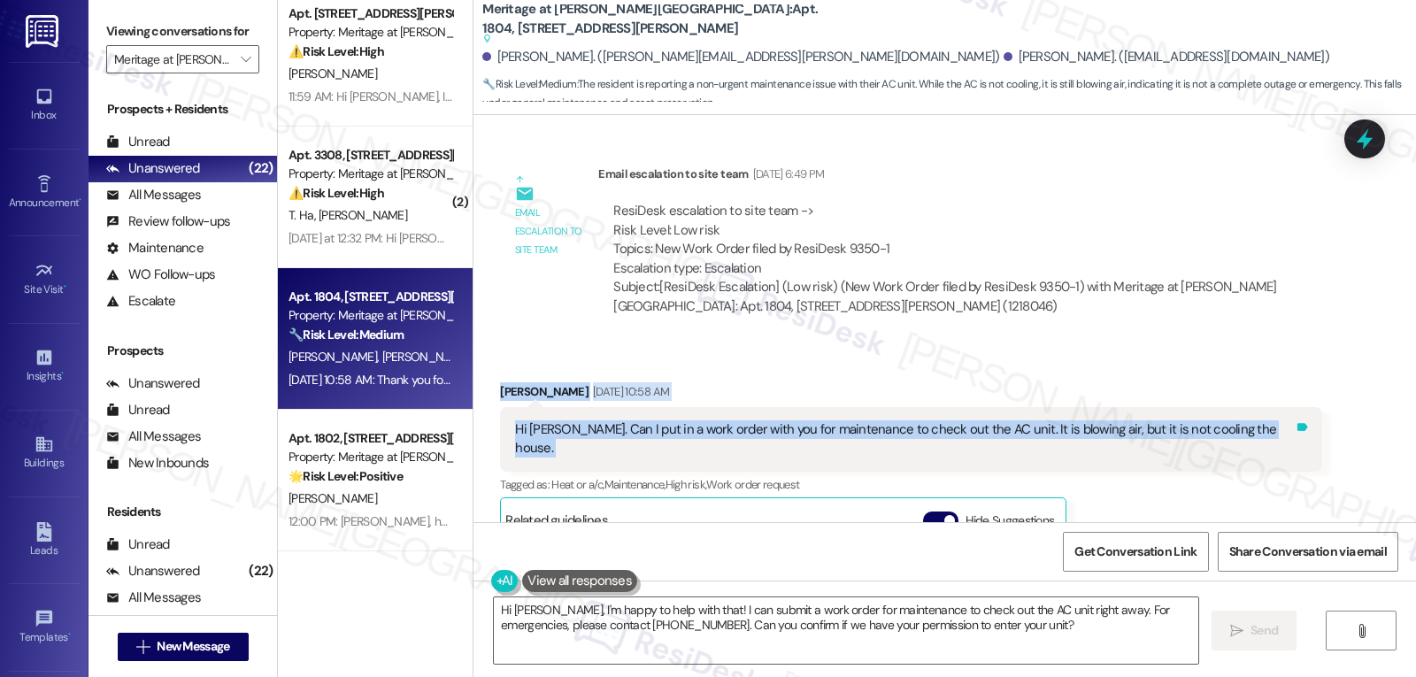
drag, startPoint x: 474, startPoint y: 236, endPoint x: 1226, endPoint y: 278, distance: 752.4
copy div "Dwayne Webb Sep 17, 2025 at 10:58 AM Hi Sarah. Can I put in a work order with y…"
click at [900, 632] on textarea "Hi Kelly, I'm happy to help with that! I can submit a work order for maintenanc…" at bounding box center [846, 630] width 704 height 66
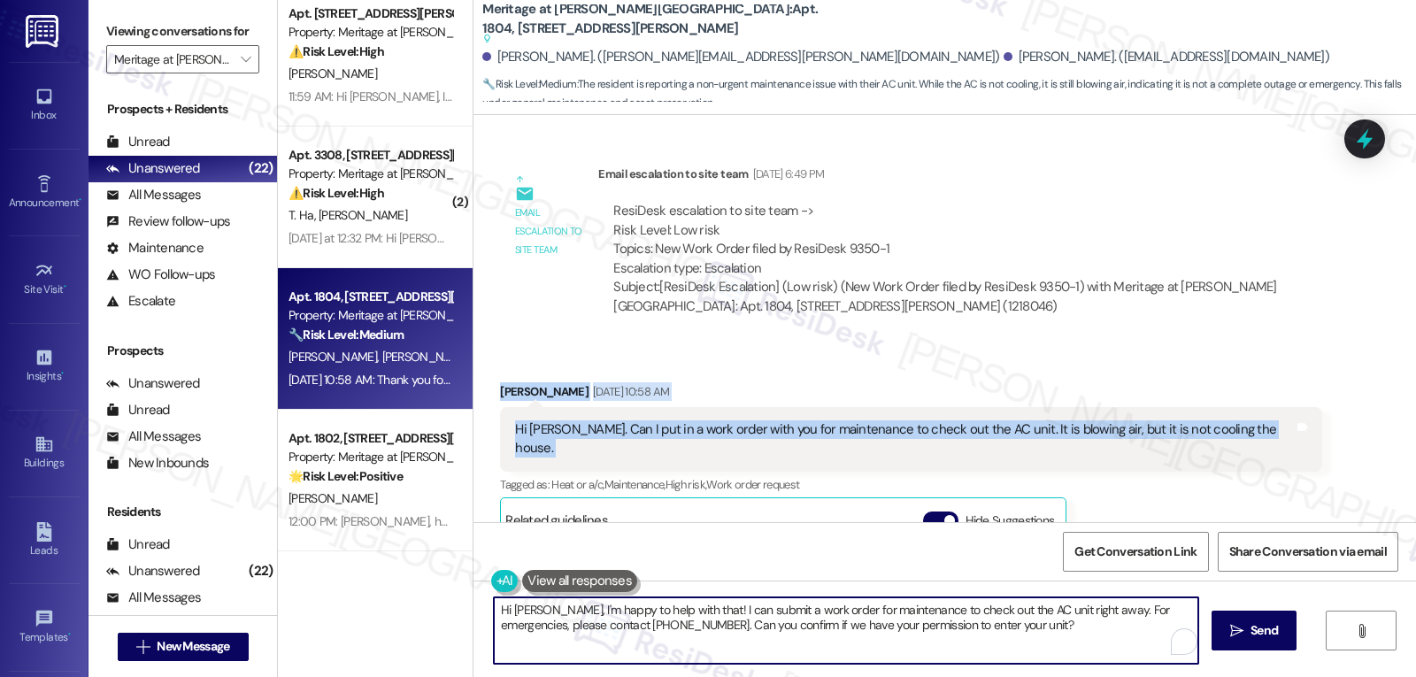
paste textarea "Got it, Dwayne — I can help with that. I’ll go ahead and put in a work order fo…"
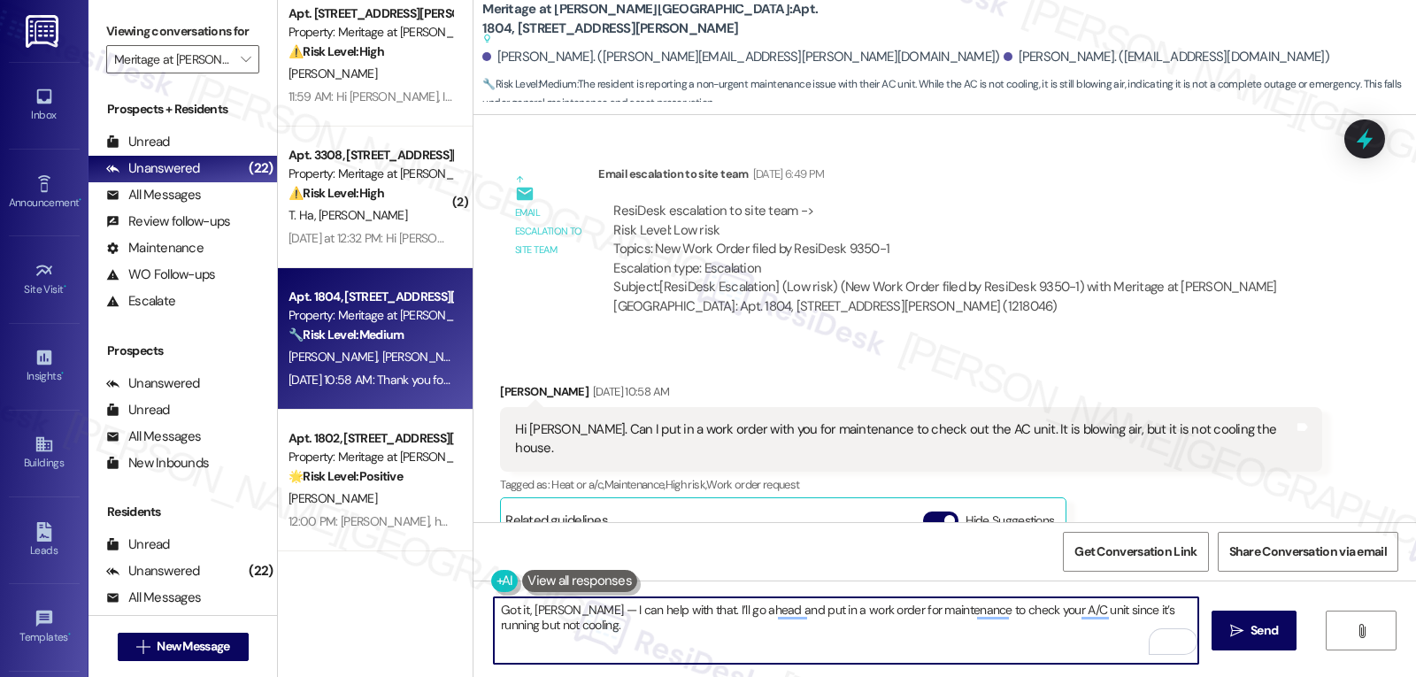
click at [667, 632] on textarea "Got it, Dwayne — I can help with that. I’ll go ahead and put in a work order fo…" at bounding box center [846, 630] width 704 height 66
click at [564, 615] on textarea "Got it, Dwayne — I can help with that. I’ll go ahead and put in a work order fo…" at bounding box center [846, 630] width 704 height 66
paste textarea "Is the thermostat set to "cool" and showing a temperature lower than the curren…"
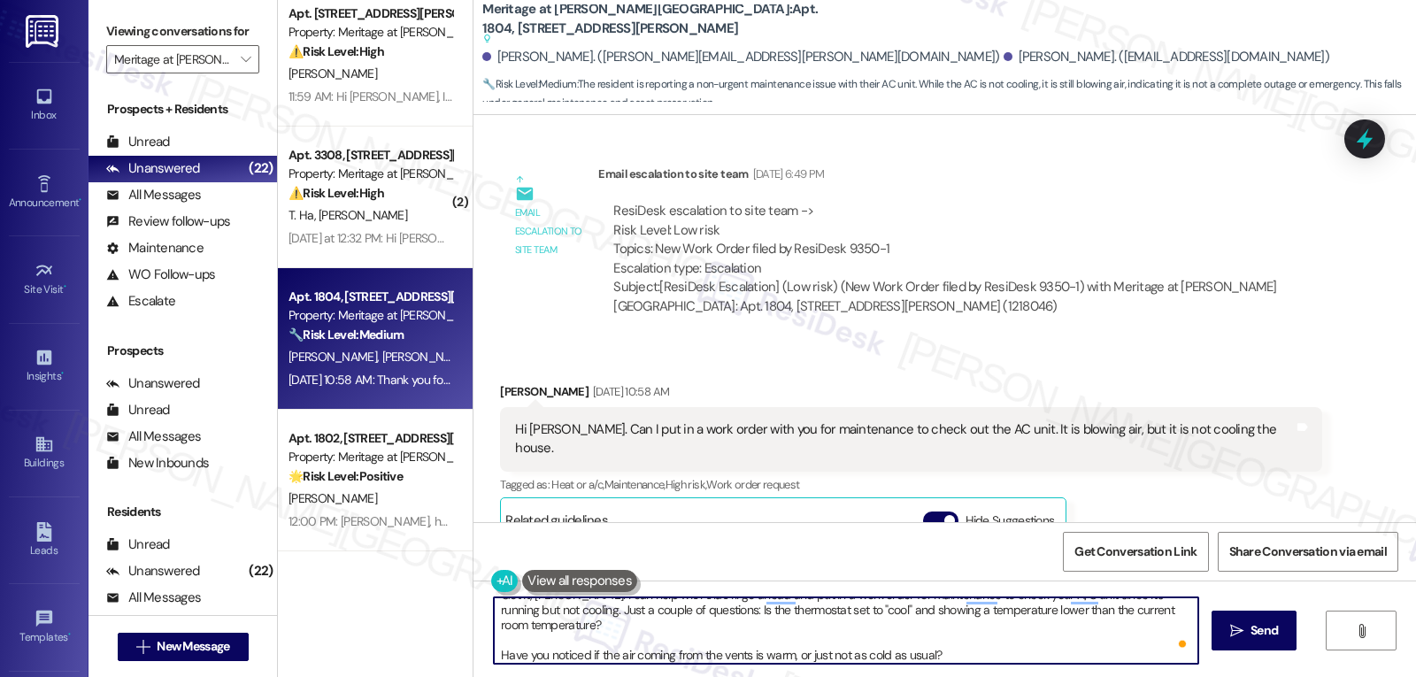
click at [601, 623] on textarea "Got it, Dwayne. I can help with that. I’ll go ahead and put in a work order for…" at bounding box center [846, 630] width 704 height 66
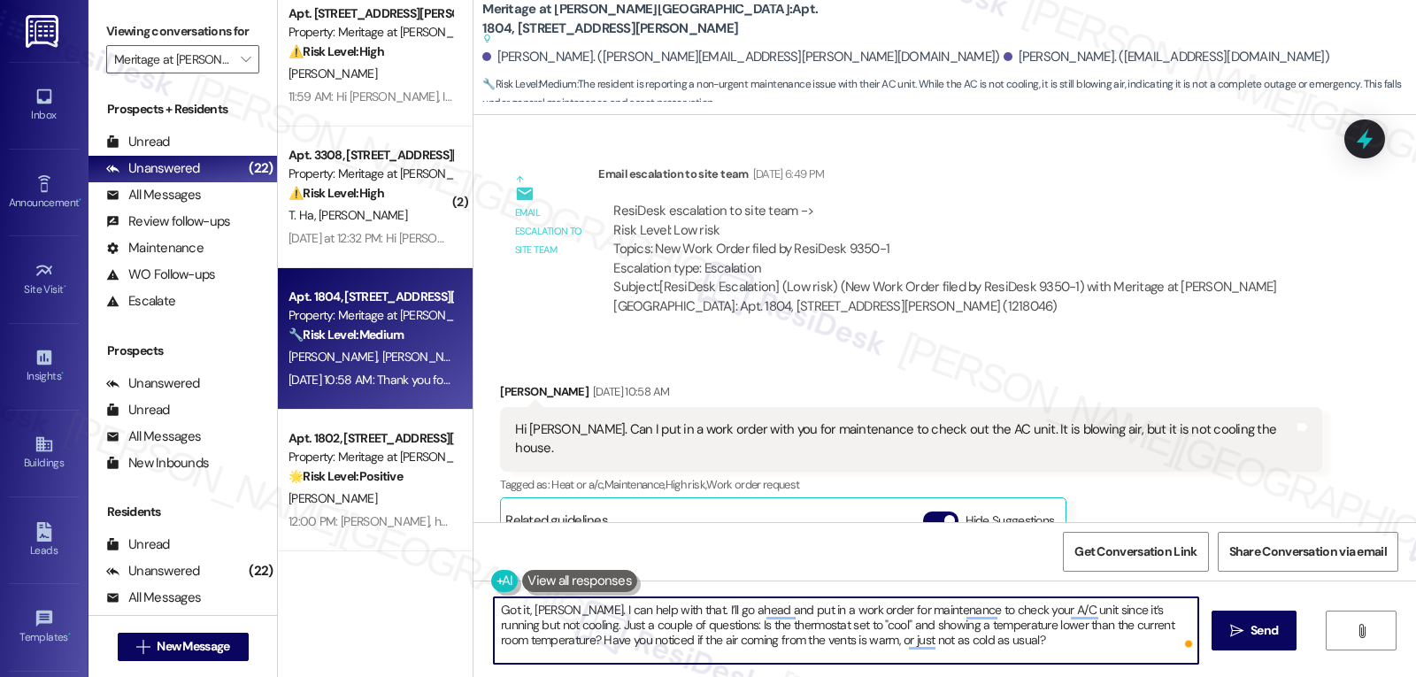
click at [672, 627] on textarea "Got it, Dwayne. I can help with that. I’ll go ahead and put in a work order for…" at bounding box center [846, 630] width 704 height 66
click at [1003, 649] on textarea "Got it, Dwayne. I can help with that. I’ll go ahead and put in a work order for…" at bounding box center [846, 630] width 704 height 66
click at [957, 660] on textarea "Got it, Dwayne. I can help with that. I’ll go ahead and put in a work order for…" at bounding box center [846, 630] width 704 height 66
type textarea "Got it, Dwayne. I can help with that. I’ll go ahead and put in a work order for…"
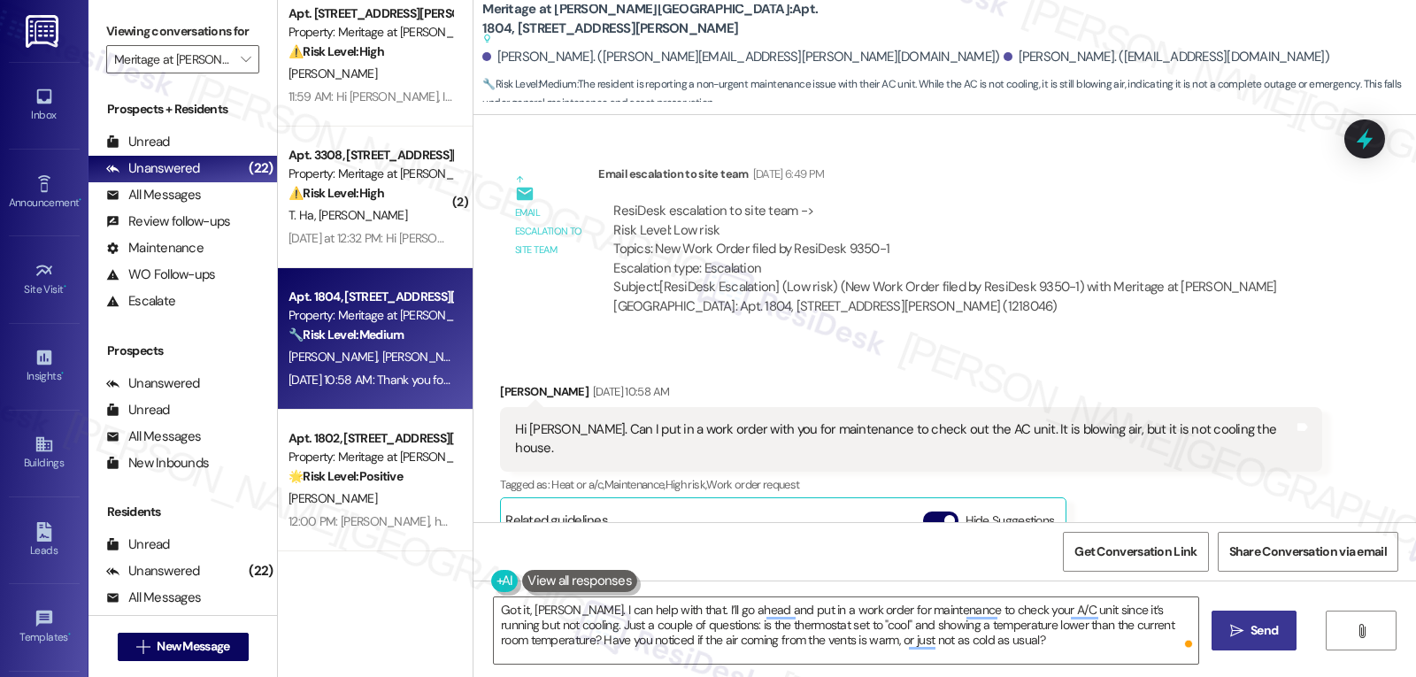
click at [1252, 643] on button " Send" at bounding box center [1254, 631] width 86 height 40
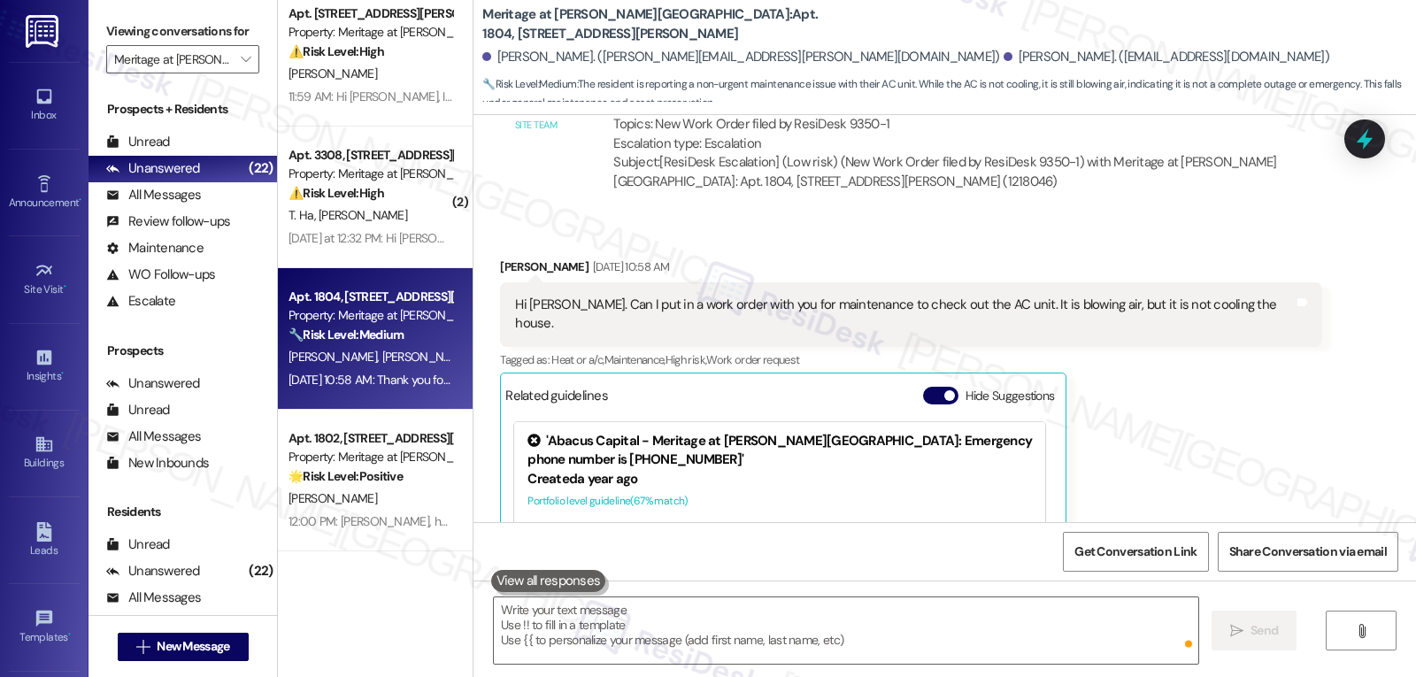
scroll to position [7835, 0]
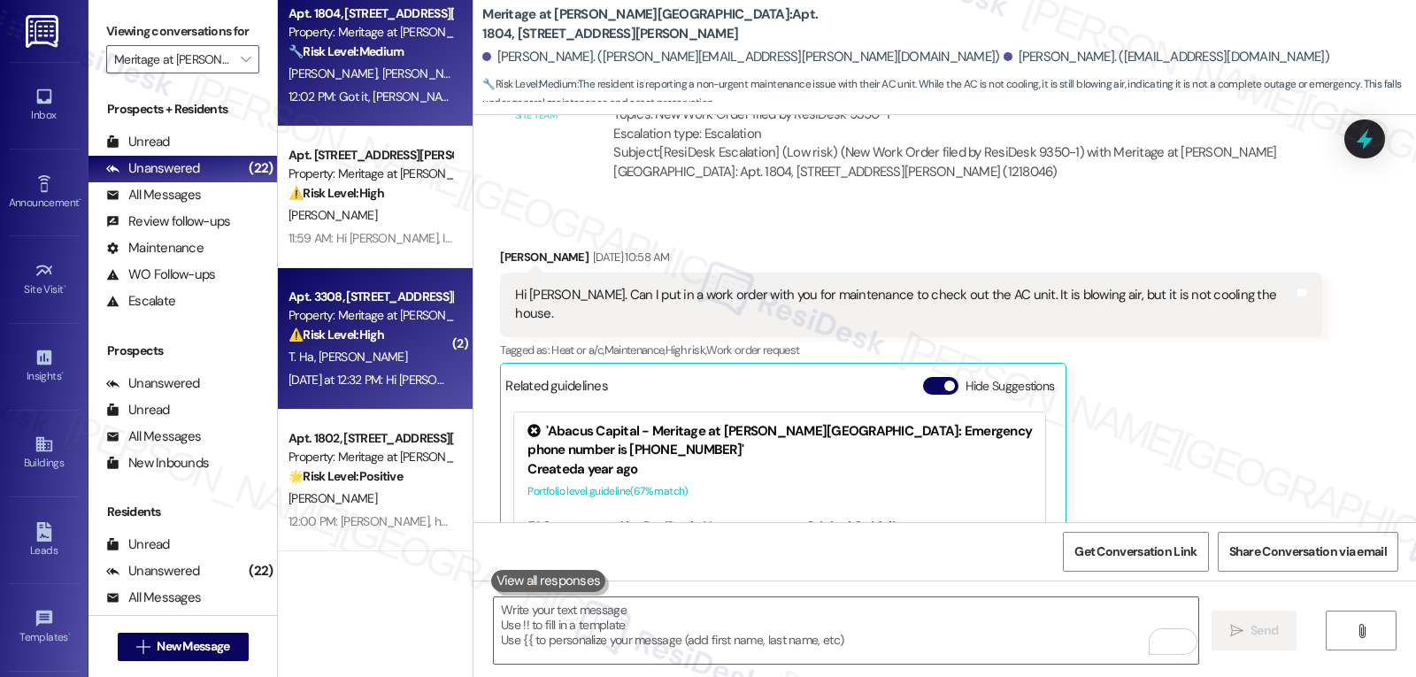
click at [373, 361] on div "T. Ha M. Nguyen" at bounding box center [370, 357] width 167 height 22
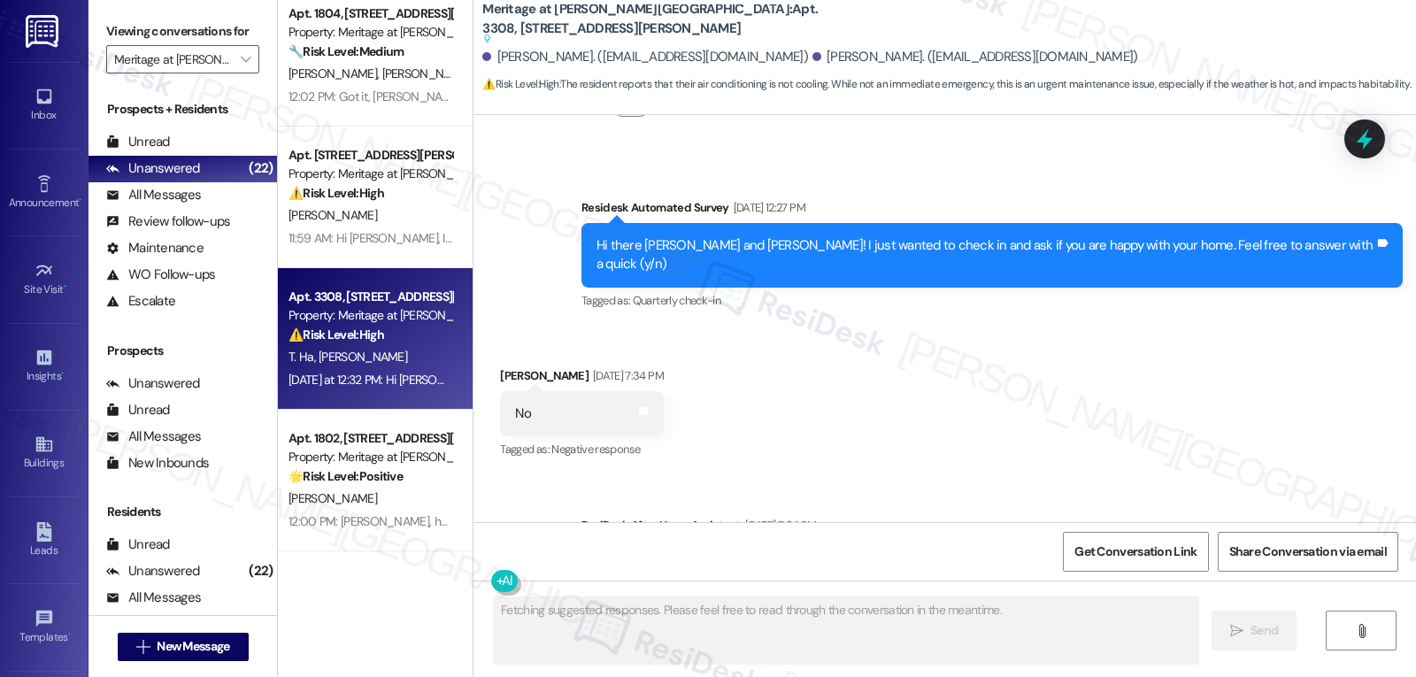
scroll to position [9684, 0]
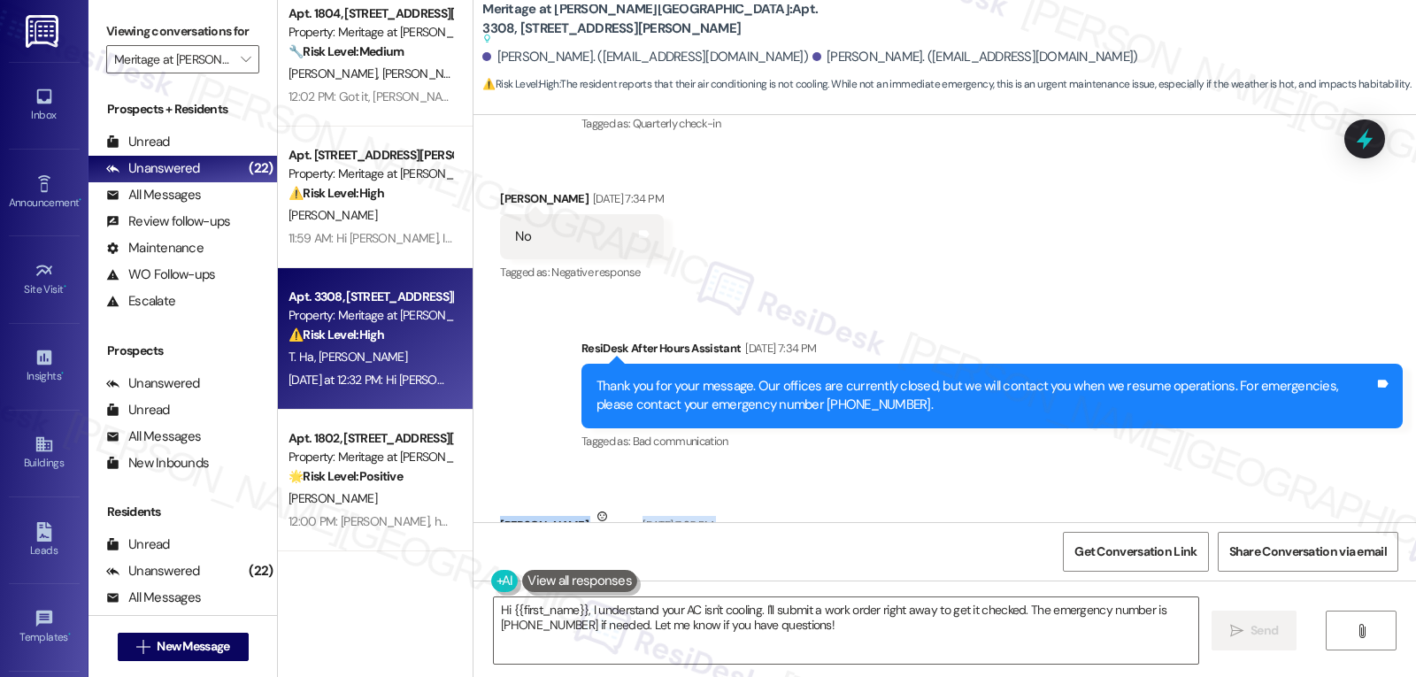
drag, startPoint x: 471, startPoint y: 315, endPoint x: 791, endPoint y: 388, distance: 328.6
copy div "Toan Ha Neutral Sep 16, 2025 at 7:35 PM Air condition not cooling Tags and note…"
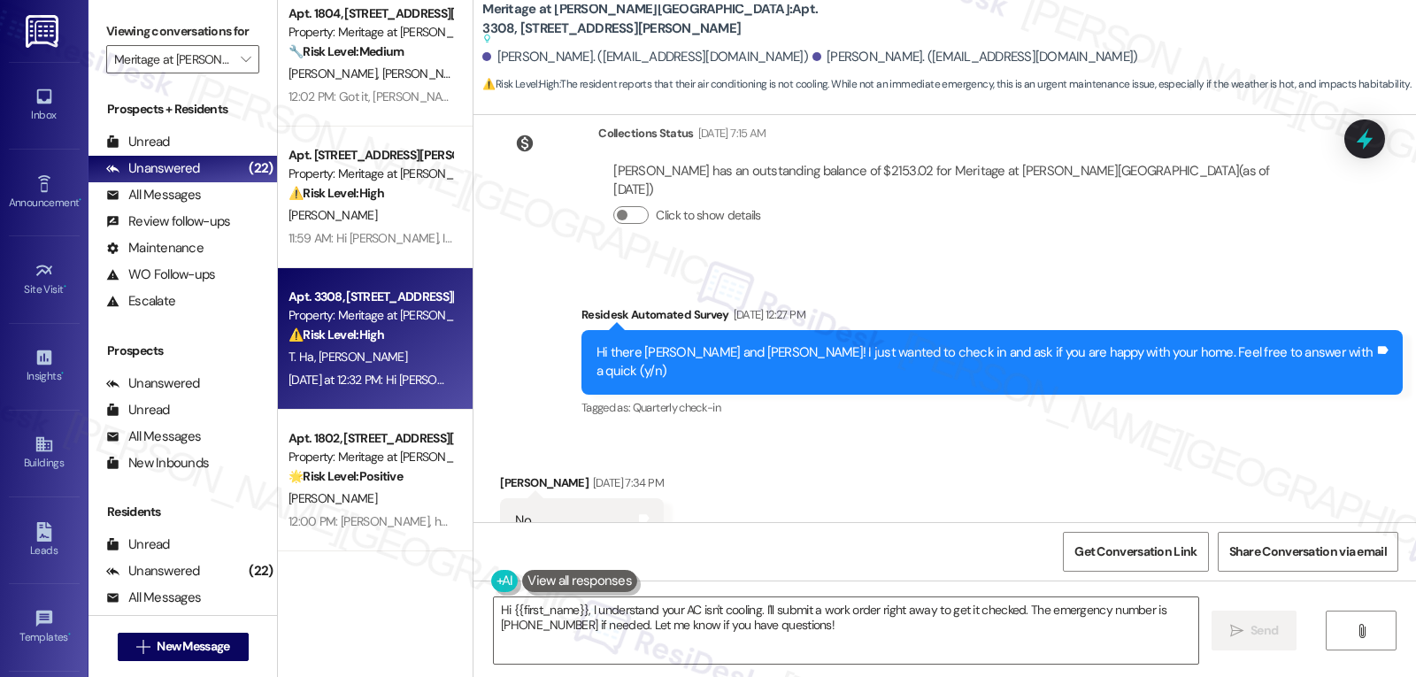
scroll to position [9330, 0]
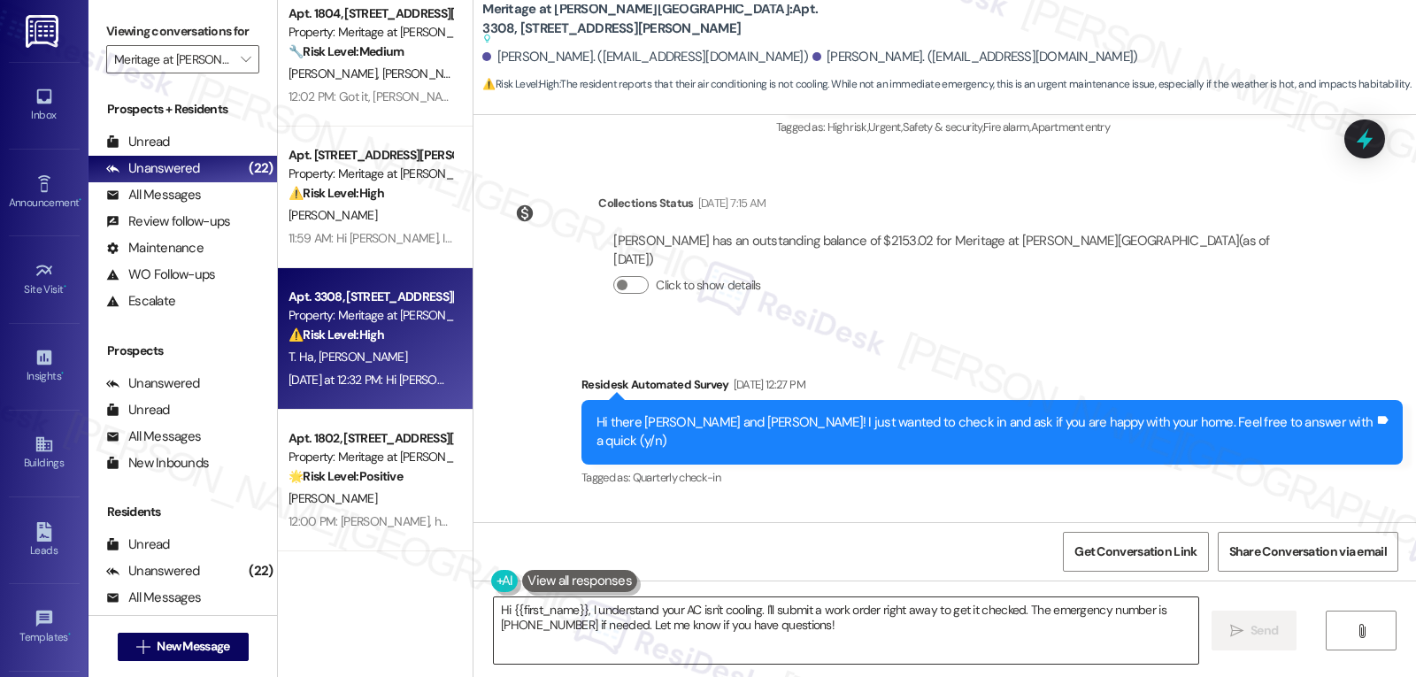
click at [853, 632] on textarea "Hi {{first_name}}, I understand your AC isn't cooling. I'll submit a work order…" at bounding box center [846, 630] width 704 height 66
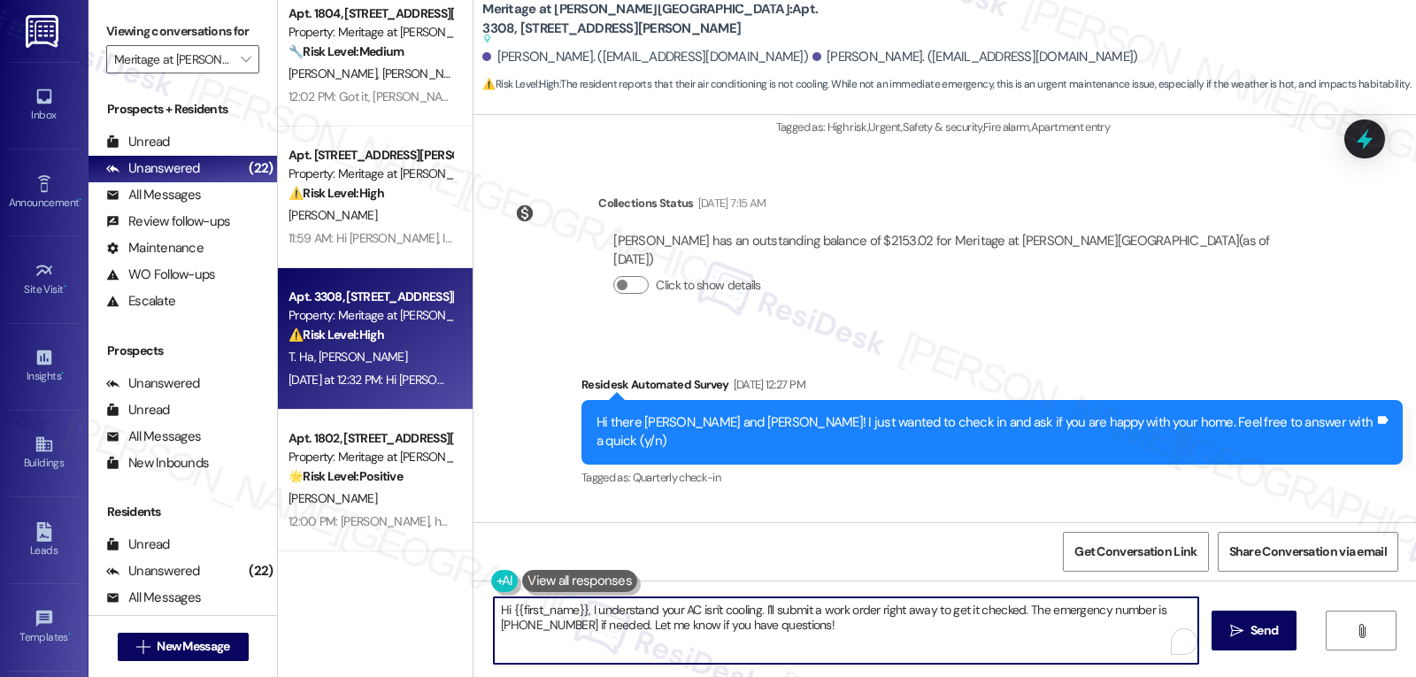
click at [502, 543] on div "Toan Ha Sep 16, 2025 at 7:34 PM" at bounding box center [581, 555] width 163 height 25
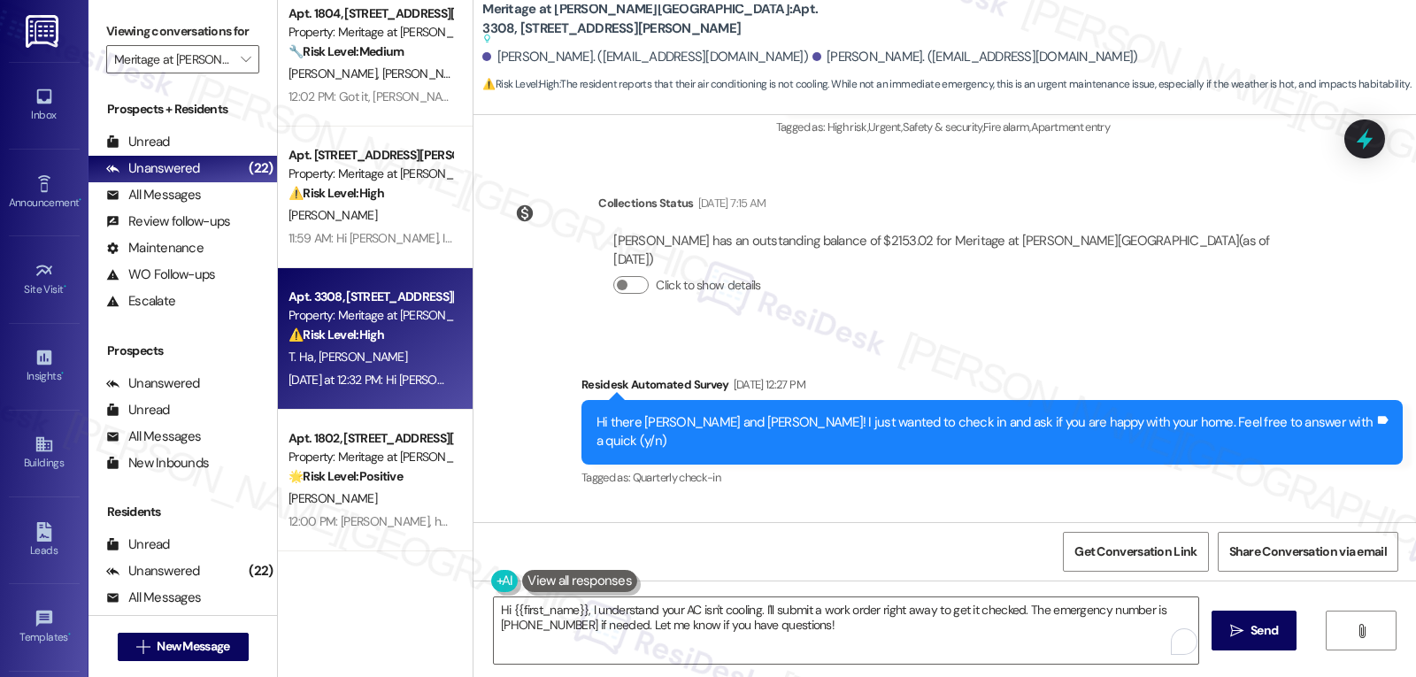
click at [502, 543] on div "Toan Ha Sep 16, 2025 at 7:34 PM" at bounding box center [581, 555] width 163 height 25
copy div "Toan"
click at [574, 609] on textarea "Hi {{first_name}}, I understand your AC isn't cooling. I'll submit a work order…" at bounding box center [846, 630] width 704 height 66
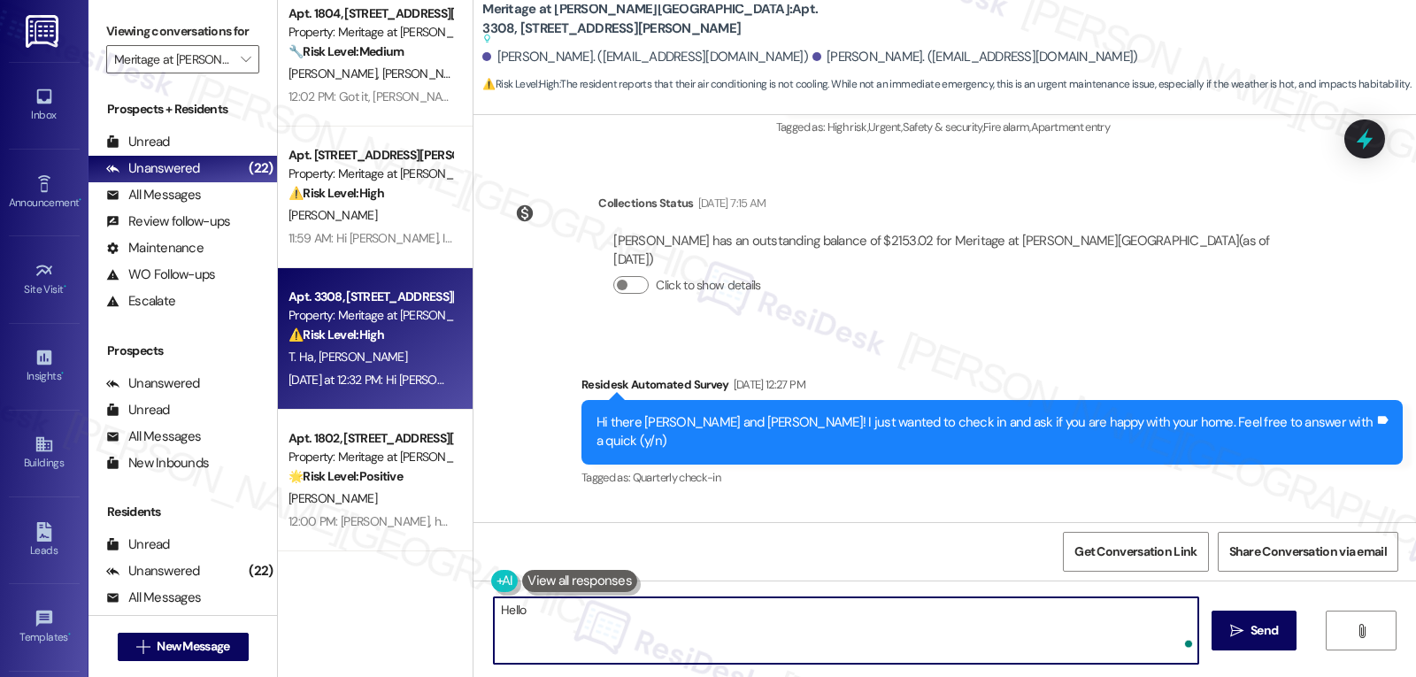
paste textarea "Toan"
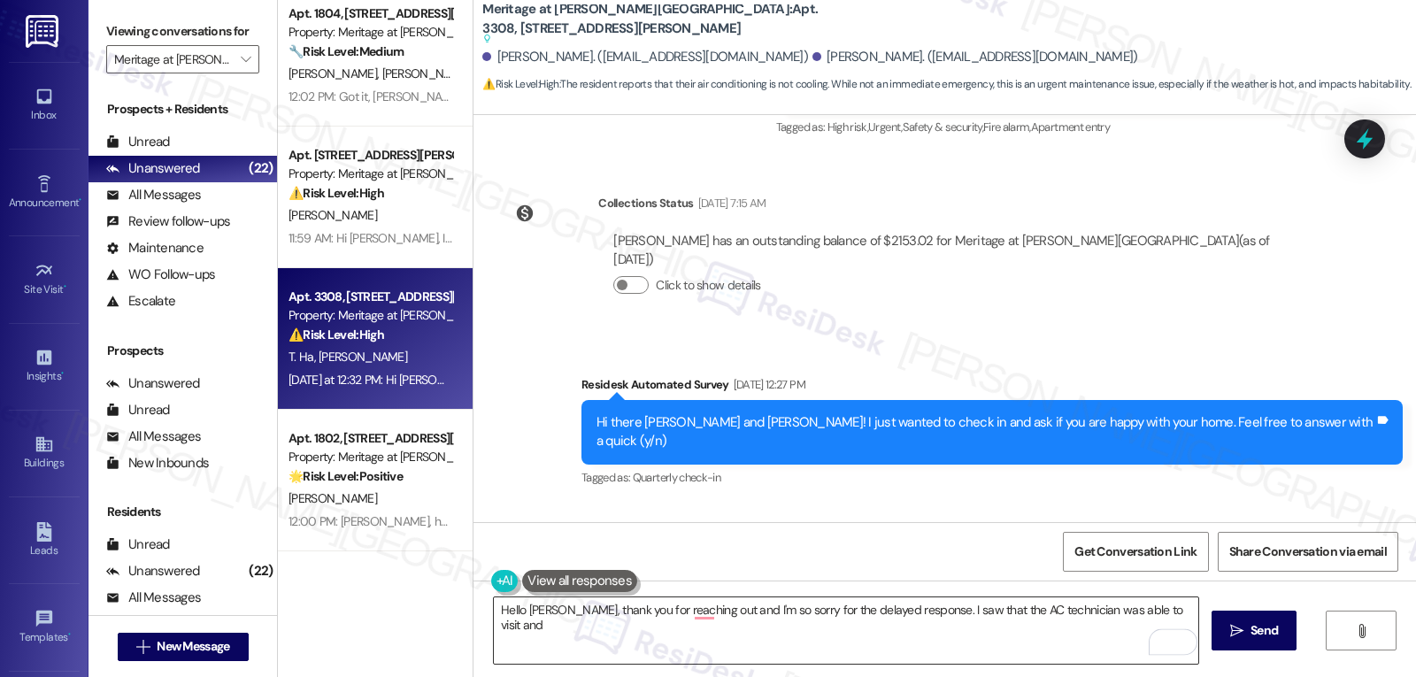
click at [1171, 612] on textarea "Hello Toan, thank you for reaching out and I'm so sorry for the delayed respons…" at bounding box center [846, 630] width 704 height 66
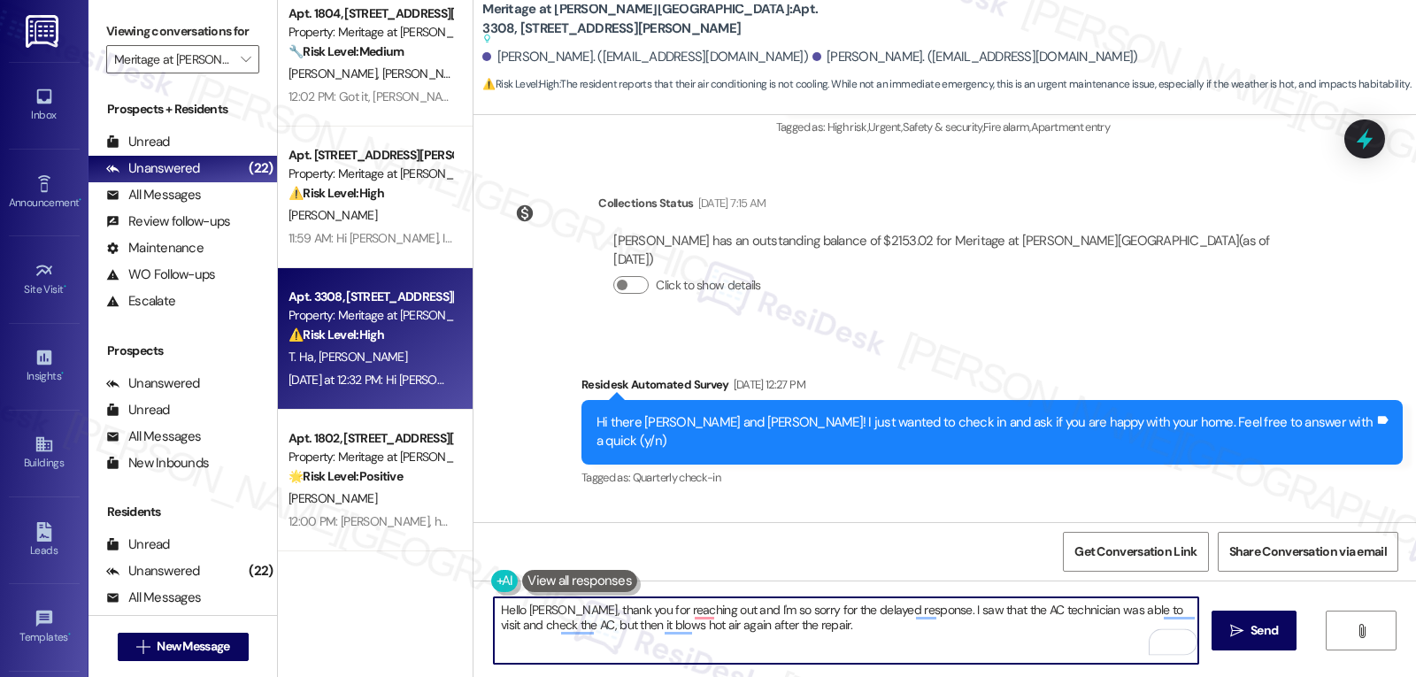
click at [810, 628] on textarea "Hello Toan, thank you for reaching out and I'm so sorry for the delayed respons…" at bounding box center [846, 630] width 704 height 66
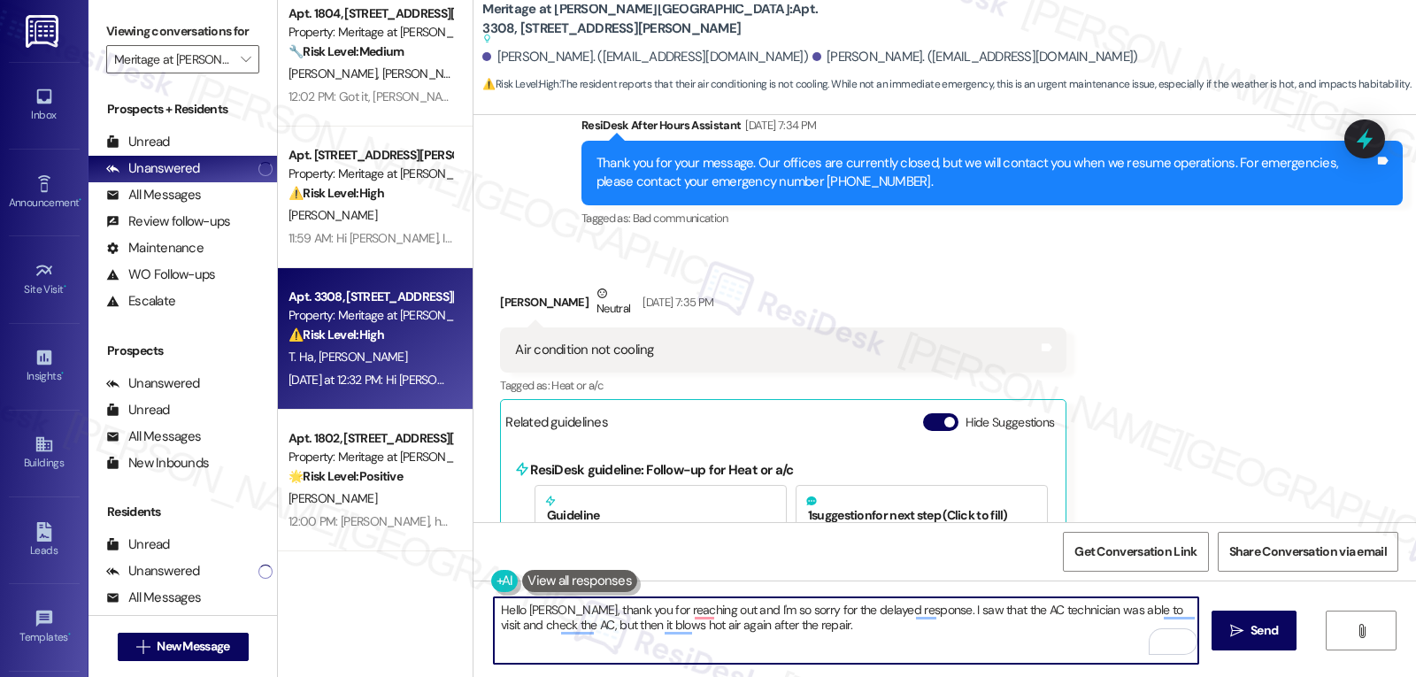
scroll to position [10030, 0]
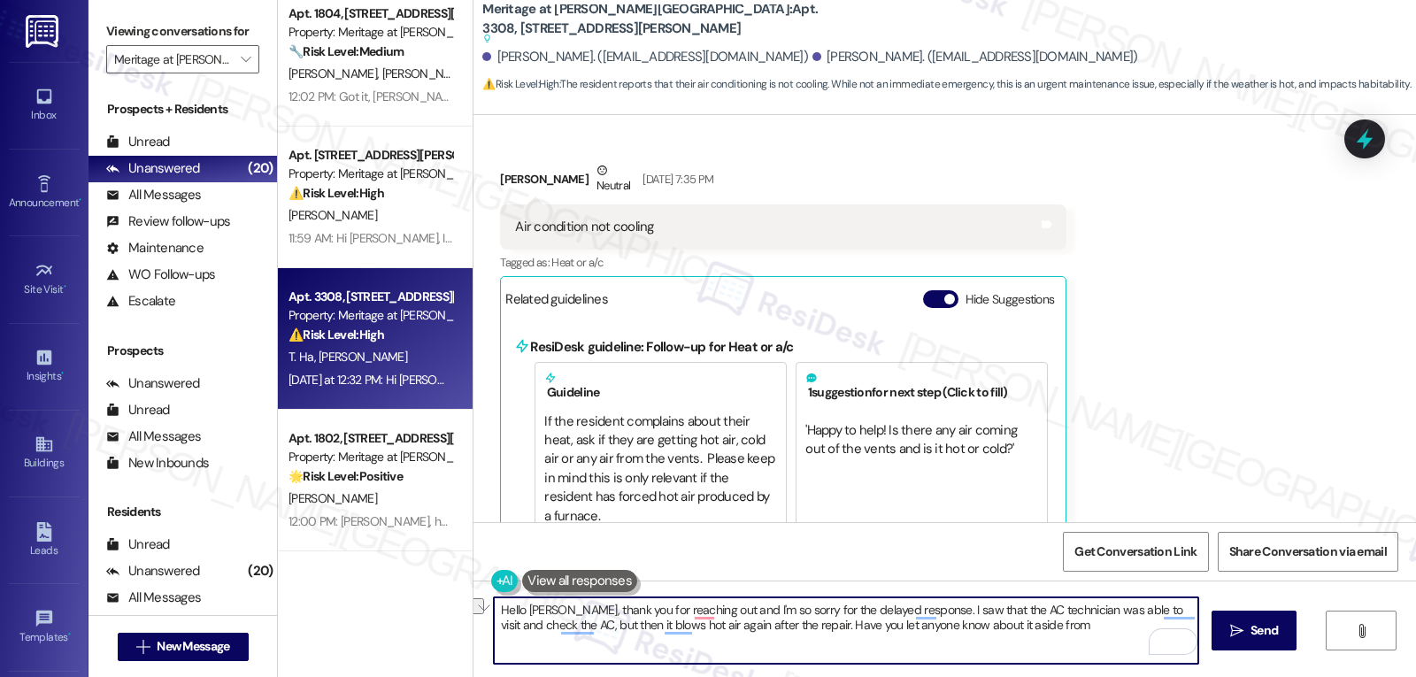
drag, startPoint x: 761, startPoint y: 623, endPoint x: 1134, endPoint y: 635, distance: 373.6
click at [1134, 635] on textarea "Hello Toan, thank you for reaching out and I'm so sorry for the delayed respons…" at bounding box center [846, 630] width 704 height 66
click at [1036, 638] on textarea "Hello Toan, thank you for reaching out and I'm so sorry for the delayed respons…" at bounding box center [846, 630] width 704 height 66
type textarea "Hello Toan, thank you for reaching out and I'm so sorry for the delayed respons…"
click at [1266, 642] on button " Send" at bounding box center [1254, 631] width 86 height 40
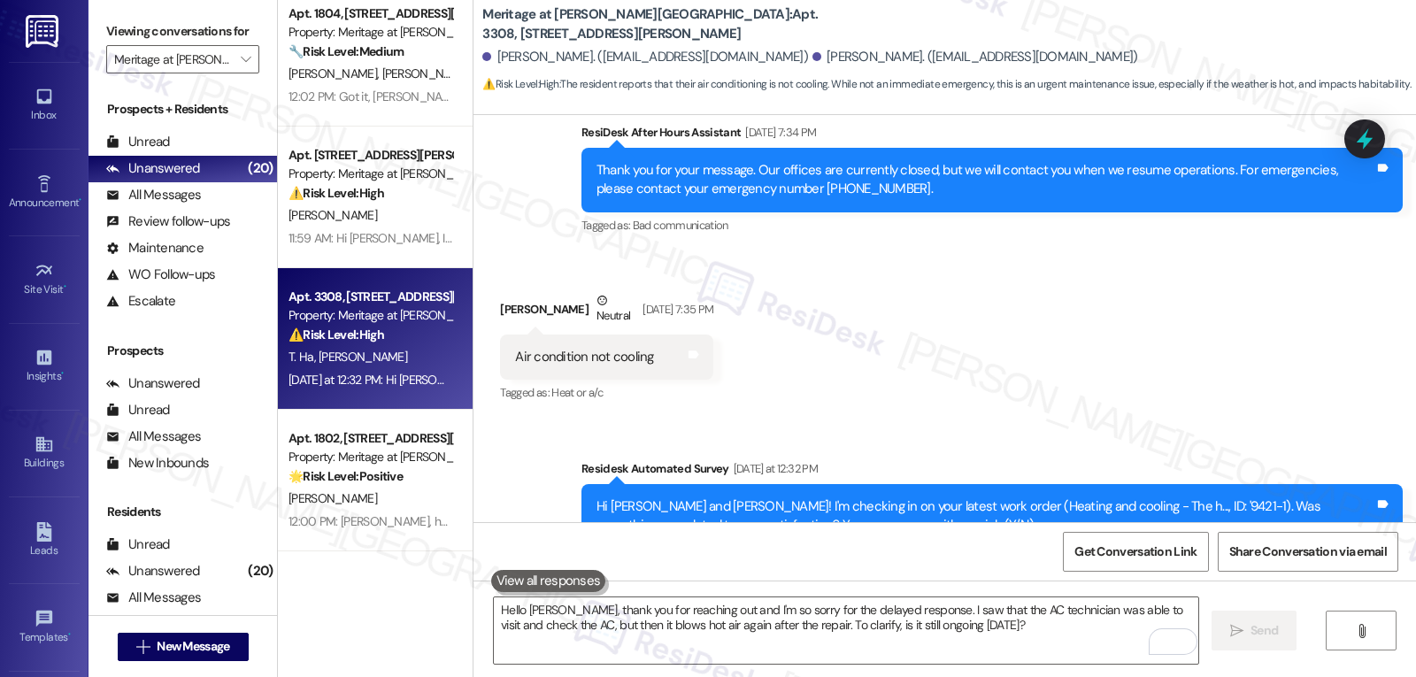
scroll to position [2422, 0]
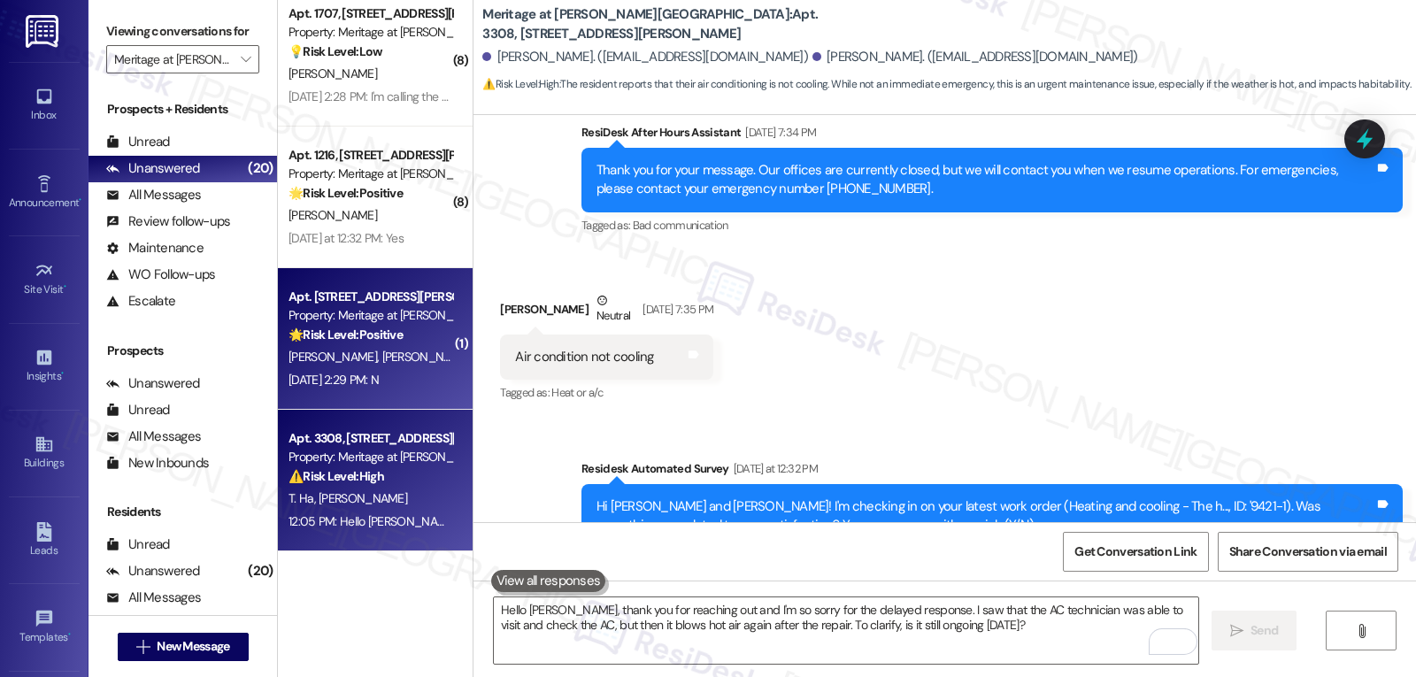
click at [358, 378] on div "[DATE] 2:29 PM: N [DATE] 2:29 PM: N" at bounding box center [333, 380] width 90 height 16
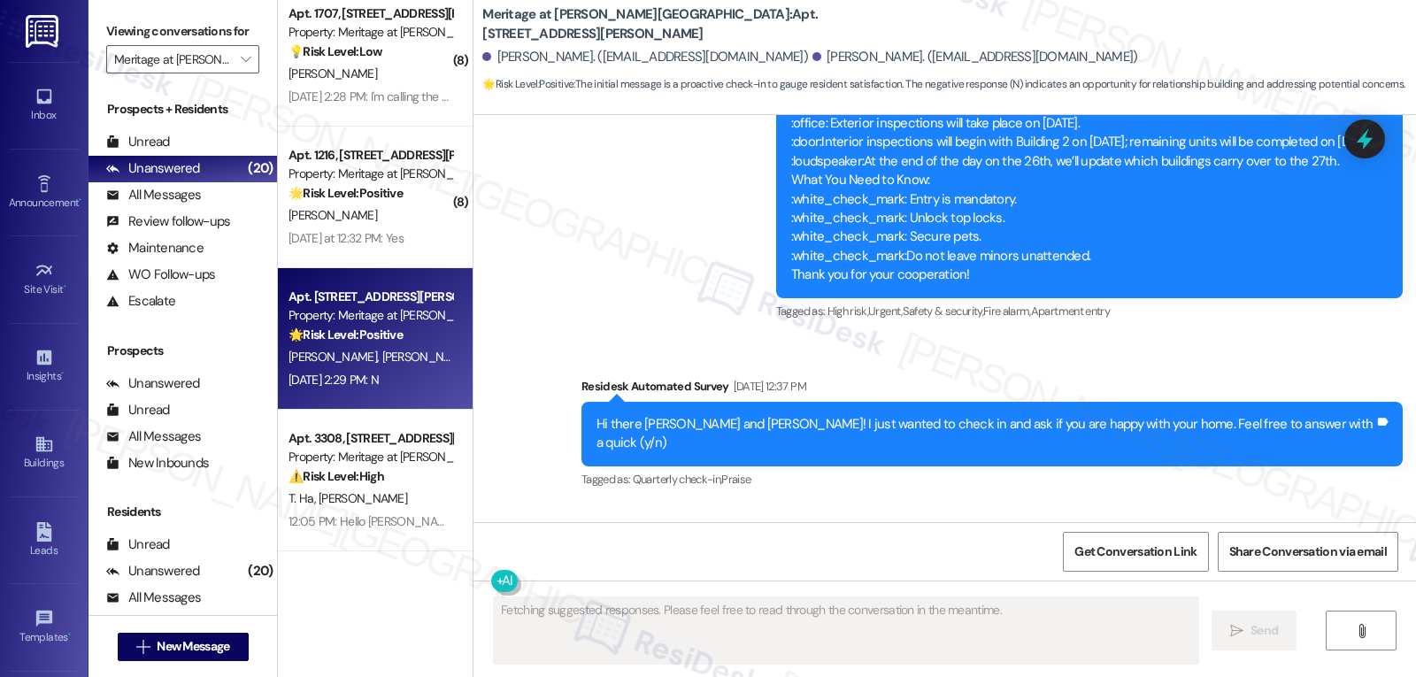
scroll to position [4707, 0]
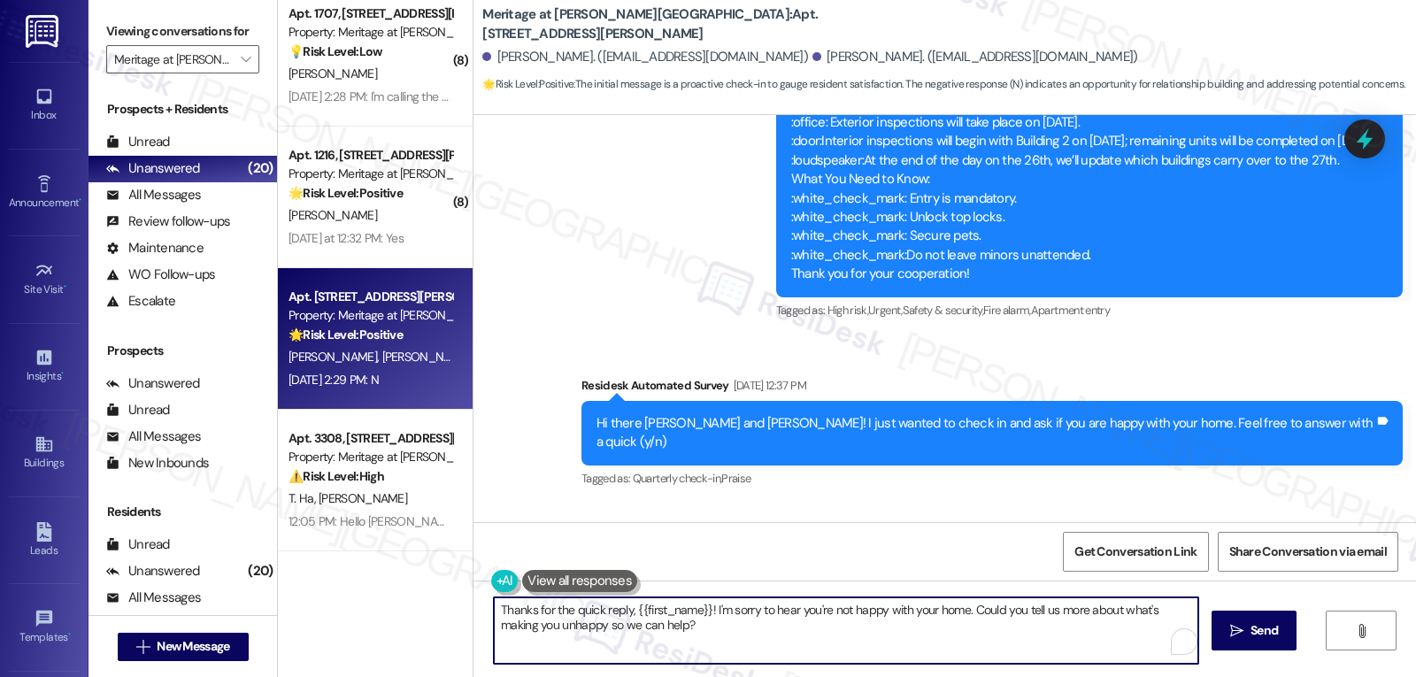
click at [891, 625] on textarea "Thanks for the quick reply, {{first_name}}! I'm sorry to hear you're not happy …" at bounding box center [846, 630] width 704 height 66
drag, startPoint x: 552, startPoint y: 630, endPoint x: 636, endPoint y: 630, distance: 84.1
click at [636, 630] on textarea "Thanks for the quick reply, {{first_name}}! I'm sorry to hear you're not happy …" at bounding box center [846, 630] width 704 height 66
drag, startPoint x: 627, startPoint y: 608, endPoint x: 778, endPoint y: 624, distance: 151.3
click at [629, 612] on textarea "Thanks for the quick reply, {{first_name}}! I'm sorry to hear you're not happy …" at bounding box center [846, 630] width 704 height 66
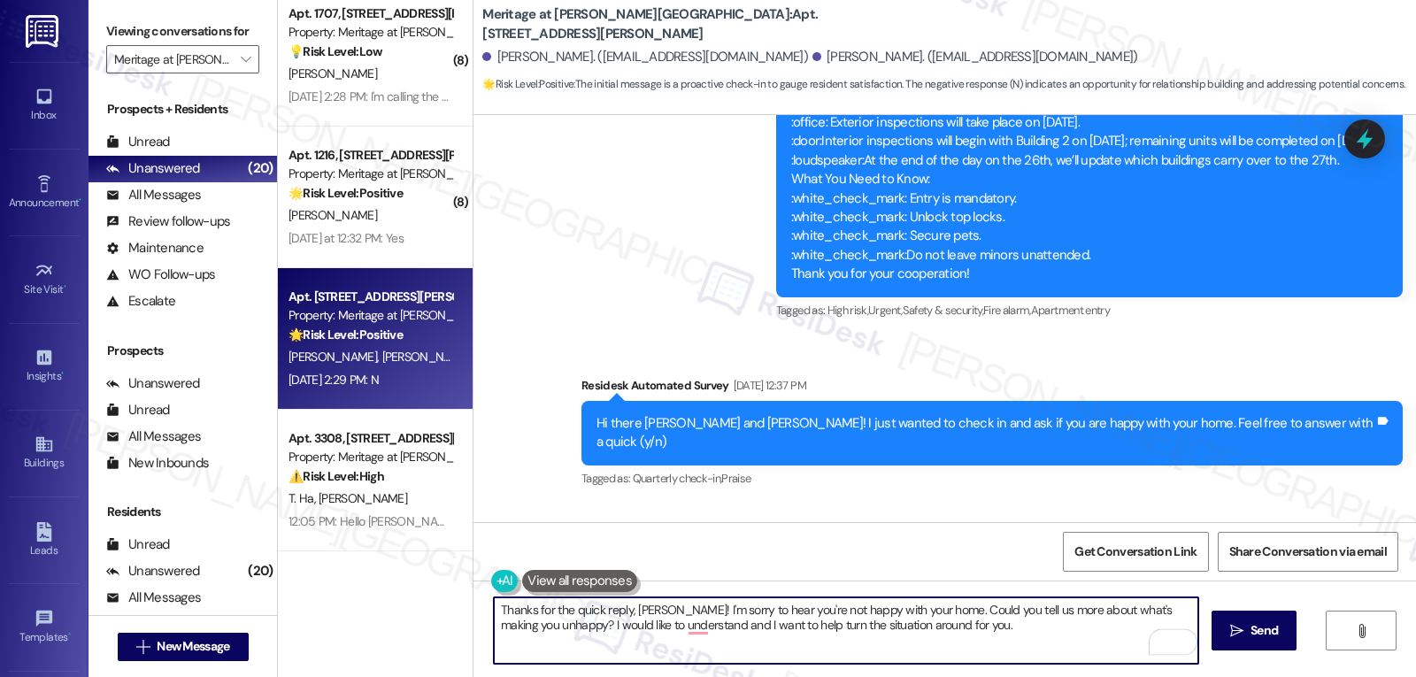
click at [1026, 615] on textarea "Thanks for the quick reply, Frances! I'm sorry to hear you're not happy with yo…" at bounding box center [846, 630] width 704 height 66
click at [1003, 629] on textarea "Thanks for the quick reply, Frances! I'm sorry to hear you're not happy with yo…" at bounding box center [846, 630] width 704 height 66
type textarea "Thanks for the quick reply, Frances! I'm sorry to hear you're not happy with yo…"
click at [1255, 625] on span "Send" at bounding box center [1263, 630] width 27 height 19
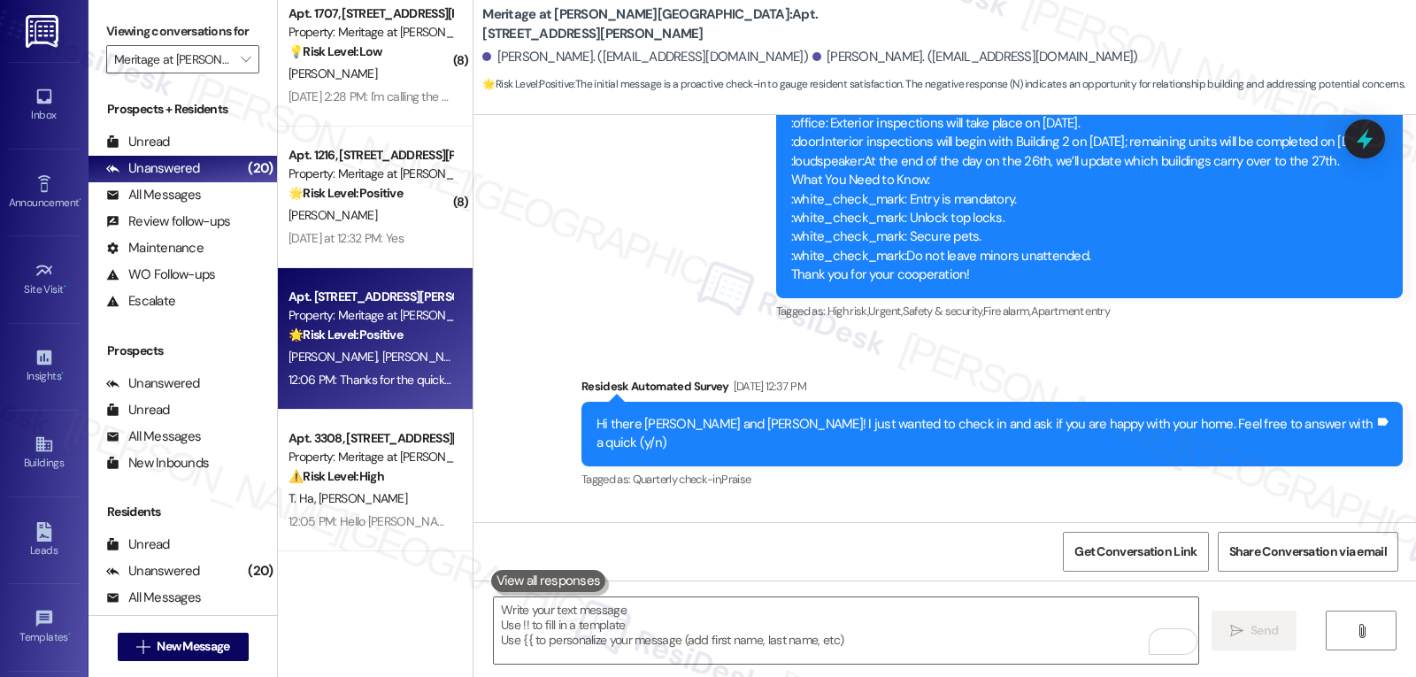
scroll to position [4849, 0]
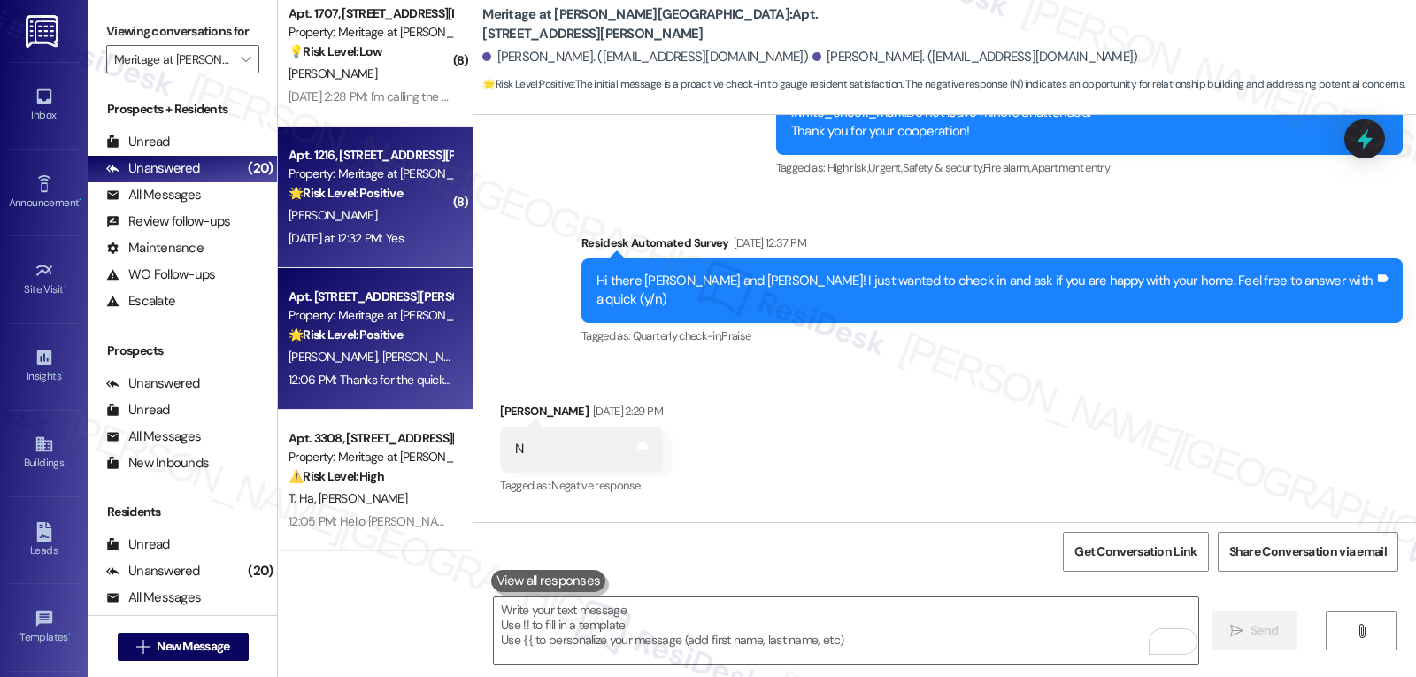
click at [313, 265] on div "Apt. 1216, 4500 Steiner Ranch Blvd Property: Meritage at Steiner Ranch 🌟 Risk L…" at bounding box center [375, 198] width 195 height 142
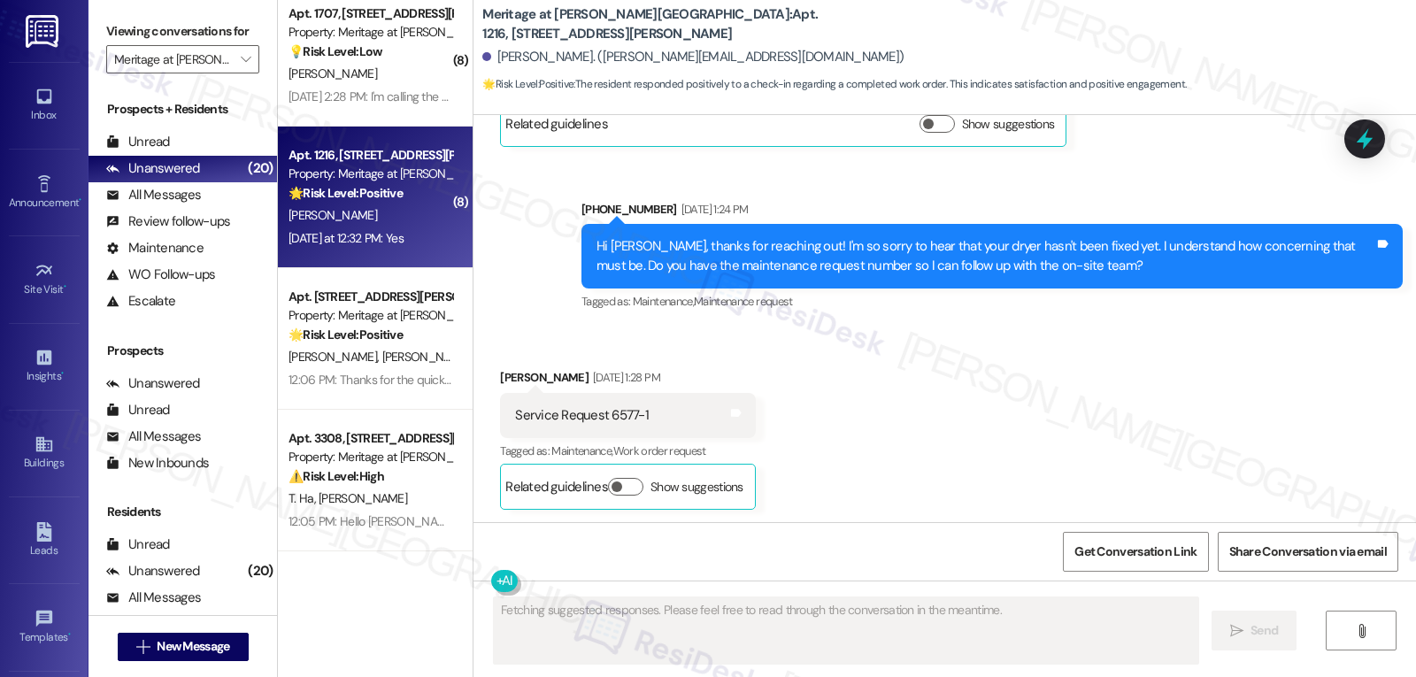
scroll to position [15636, 0]
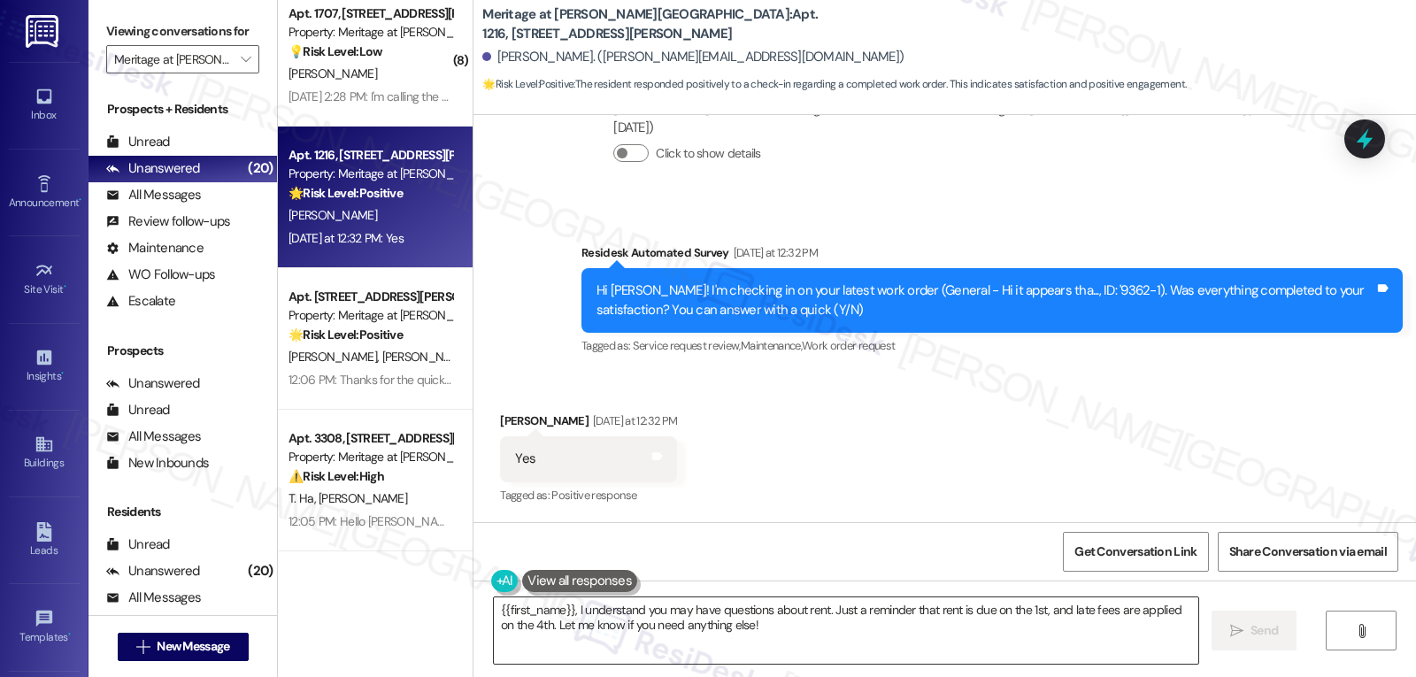
click at [783, 629] on textarea "{{first_name}}, I understand you may have questions about rent. Just a reminder…" at bounding box center [846, 630] width 704 height 66
click at [750, 635] on textarea "{{first_name}}, I understand you may have questions about rent. Just a reminder…" at bounding box center [846, 630] width 704 height 66
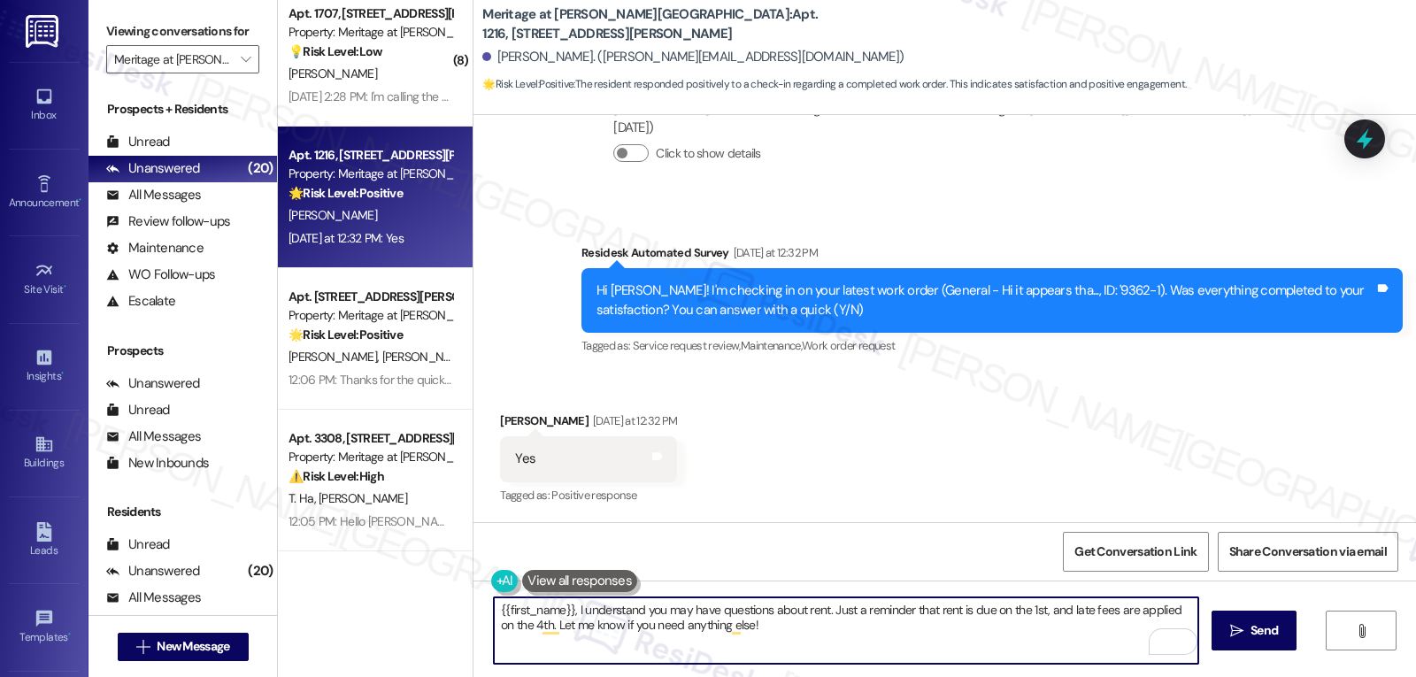
paste textarea "I appreciate your response, {{first_name}}! I’m glad your work order is all set…"
type textarea "I appreciate your response, {{first_name}}! I’m glad your work order is all set…"
click at [1238, 621] on span " Send" at bounding box center [1254, 630] width 56 height 19
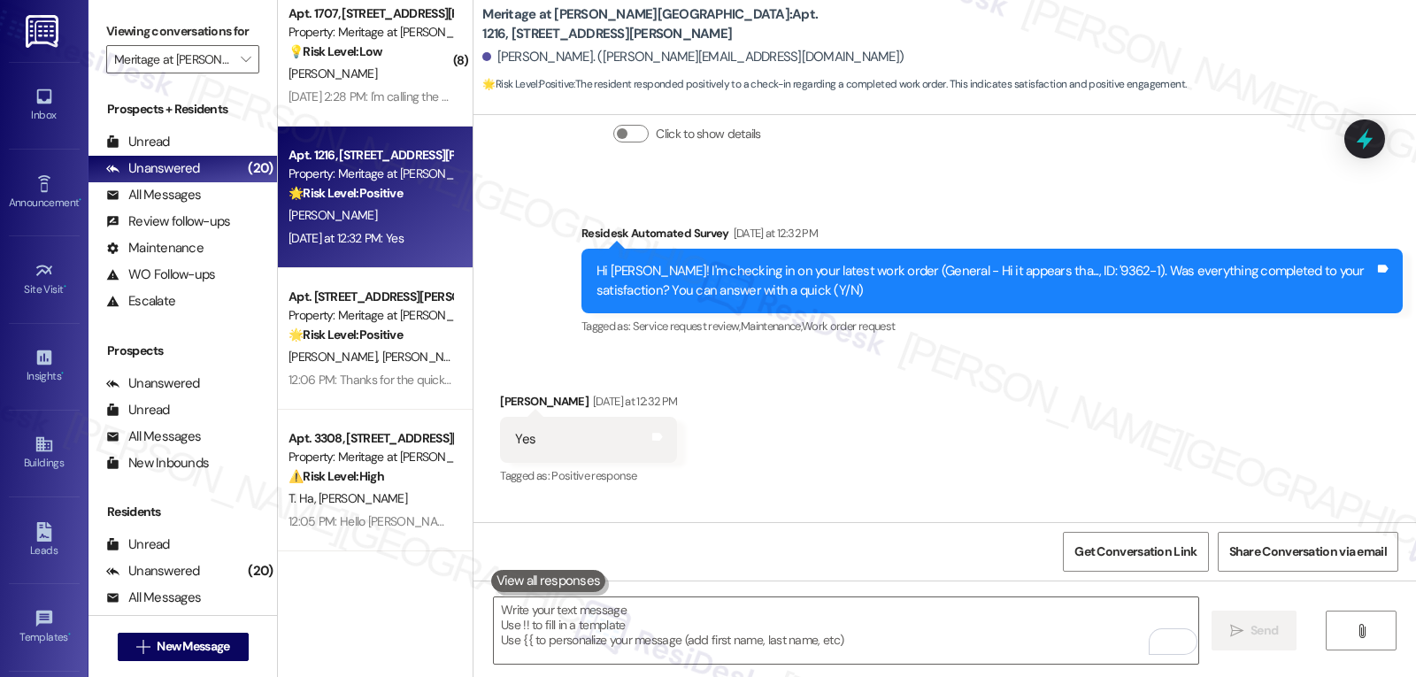
scroll to position [15635, 0]
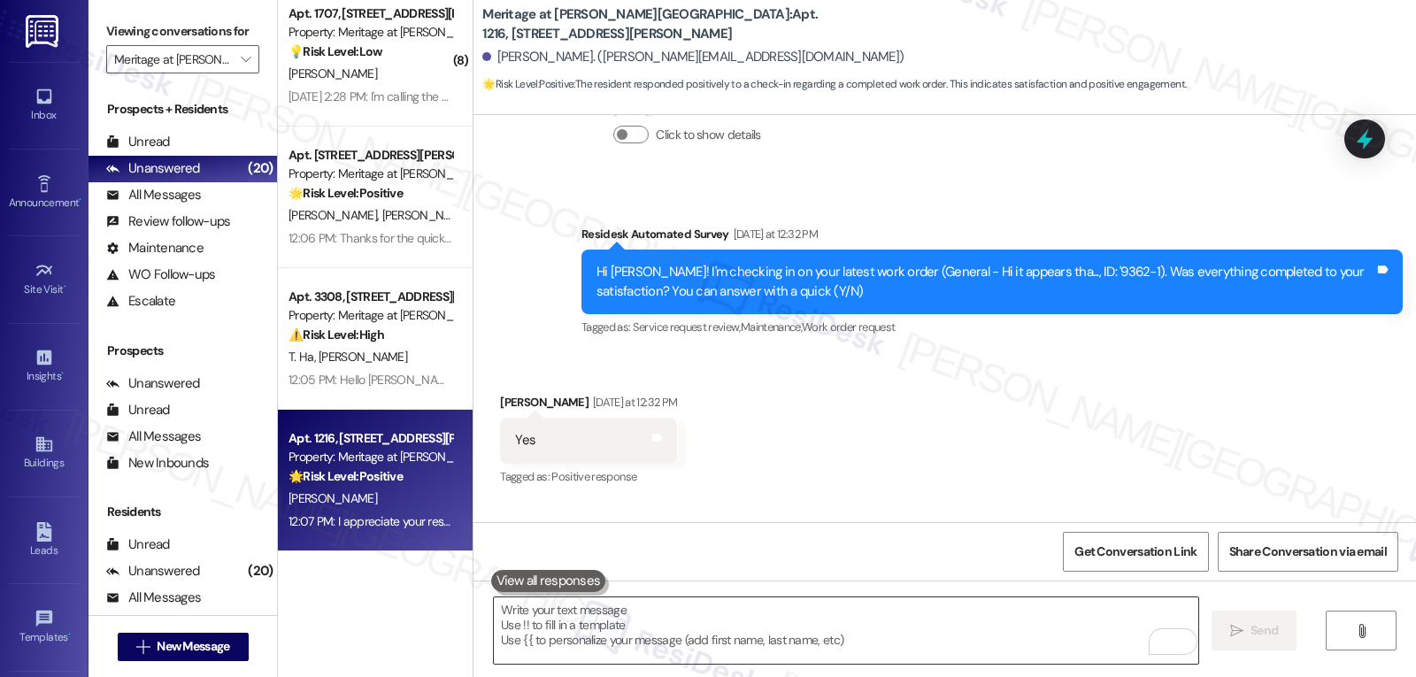
drag, startPoint x: 696, startPoint y: 639, endPoint x: 724, endPoint y: 626, distance: 30.5
click at [696, 639] on textarea "To enrich screen reader interactions, please activate Accessibility in Grammarl…" at bounding box center [846, 630] width 704 height 66
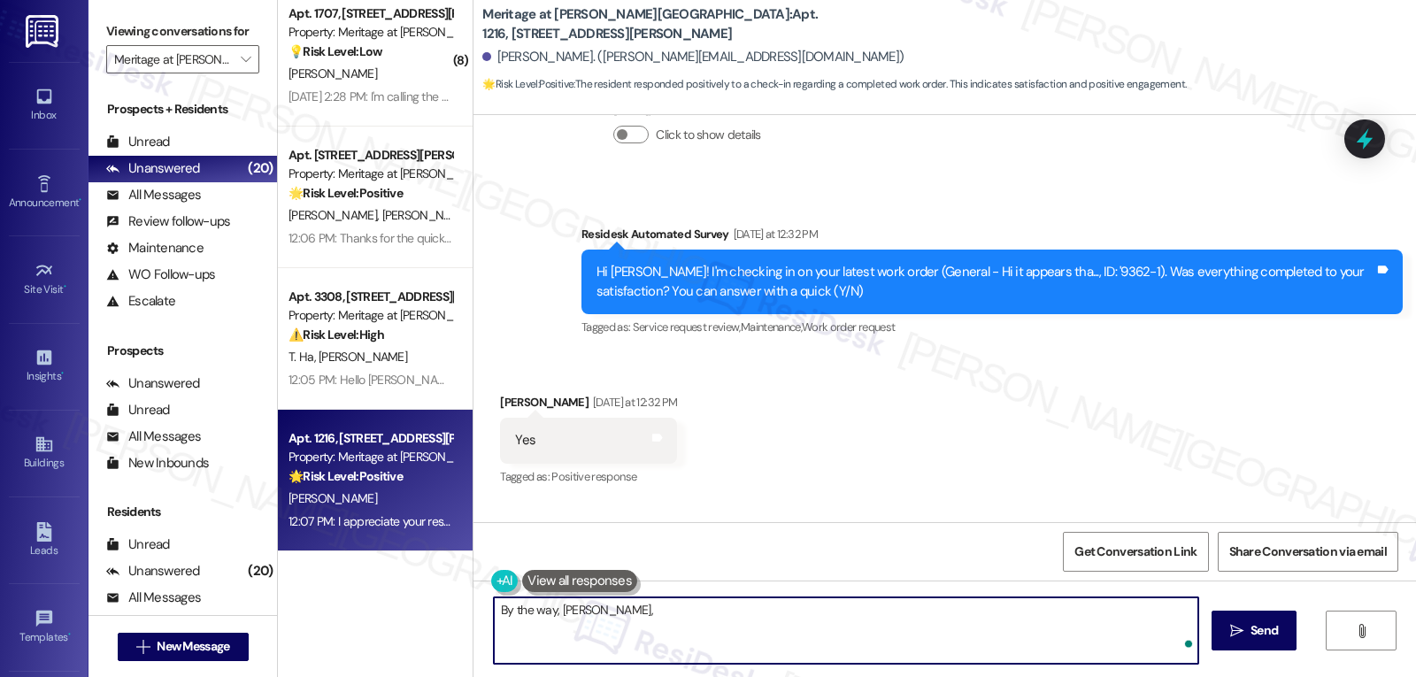
paste textarea "how are things going at {{property}}? Has it been everything you were looking f…"
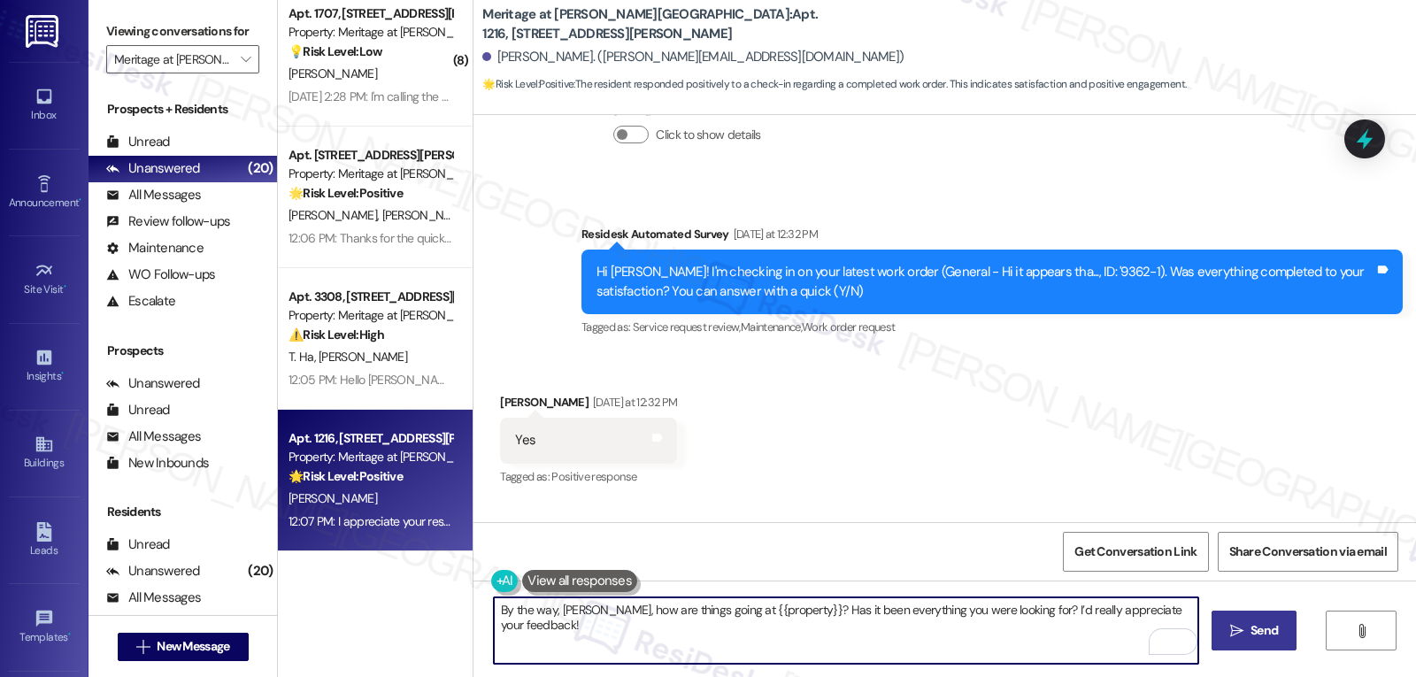
type textarea "By the way, Briana, how are things going at {{property}}? Has it been everythin…"
click at [1262, 639] on span "Send" at bounding box center [1263, 630] width 27 height 19
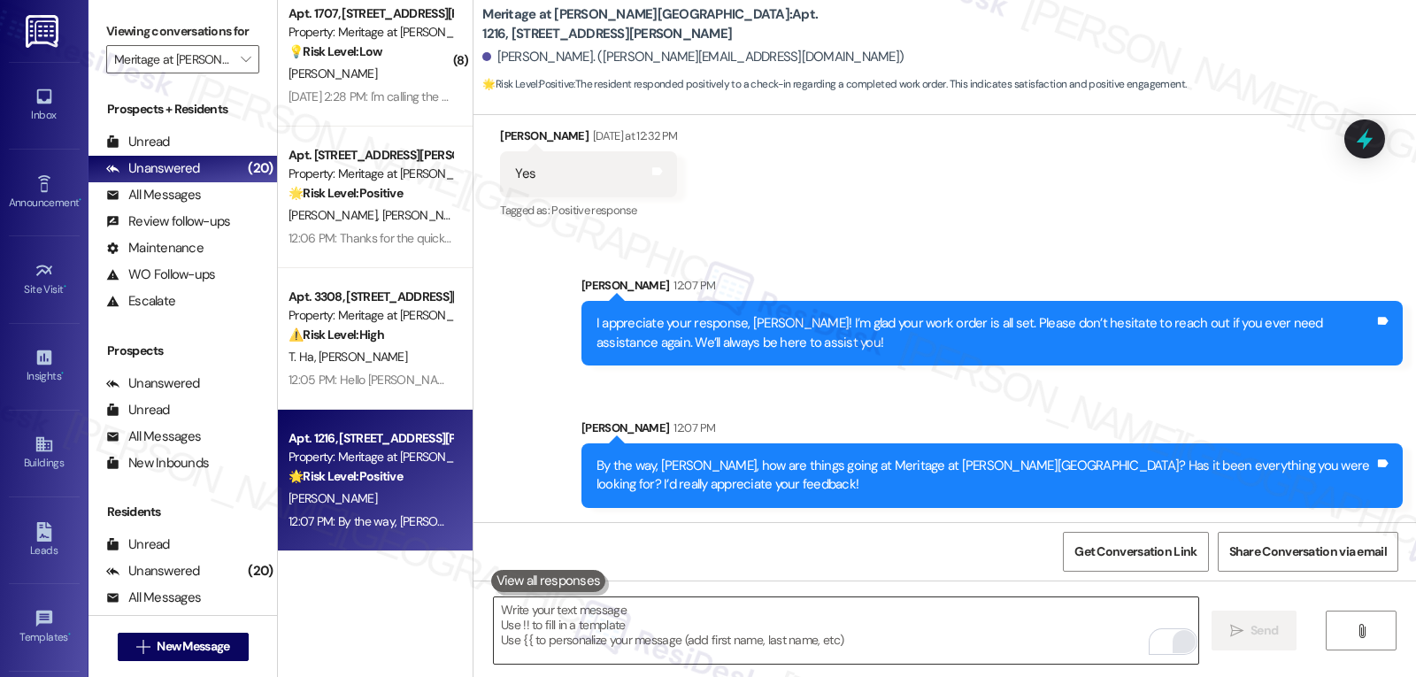
scroll to position [2245, 0]
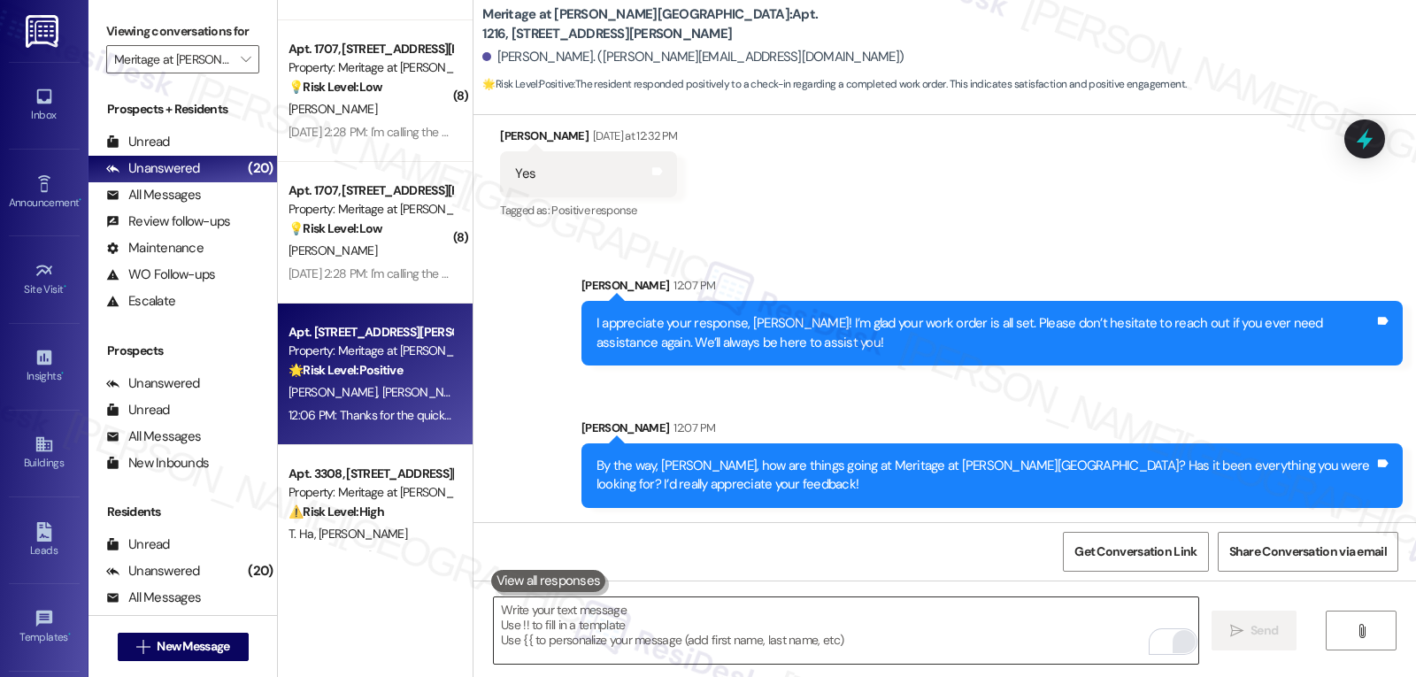
click at [382, 389] on span "D. Crespin" at bounding box center [426, 392] width 88 height 16
type textarea "Fetching suggested responses. Please feel free to read through the conversation…"
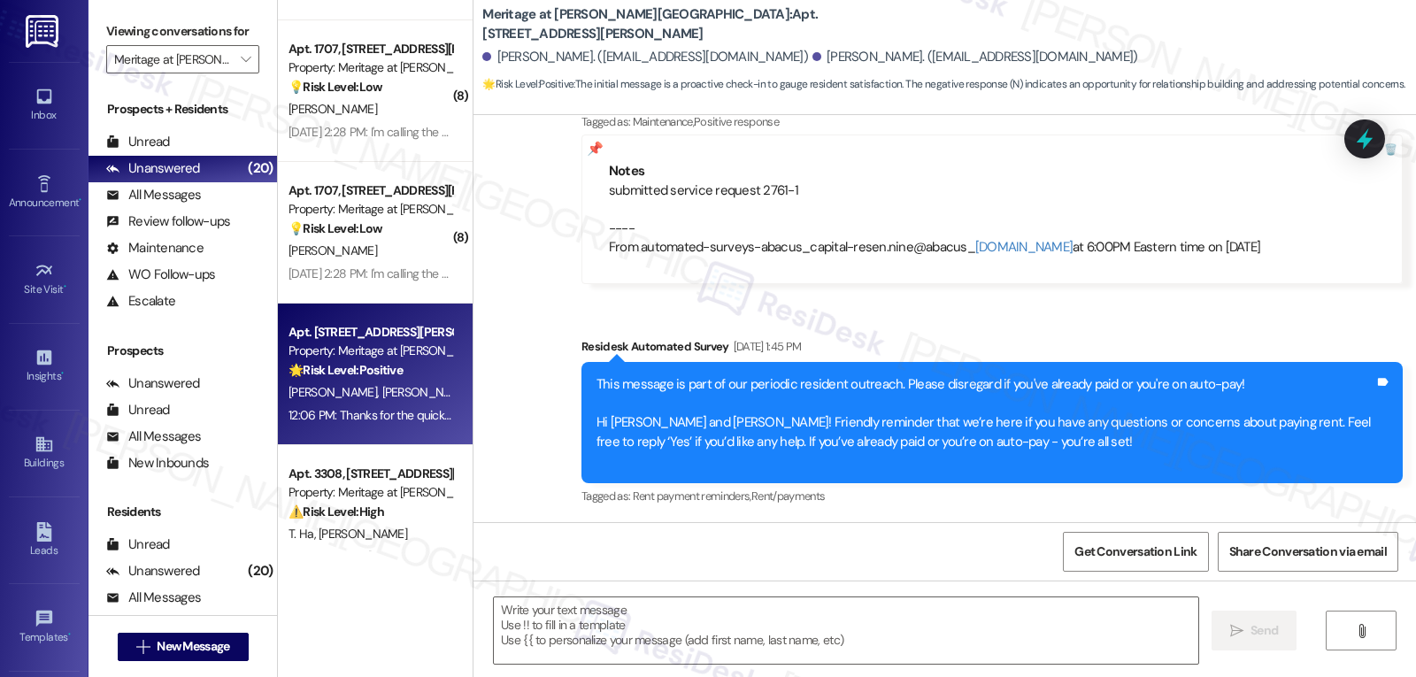
type textarea "Fetching suggested responses. Please feel free to read through the conversation…"
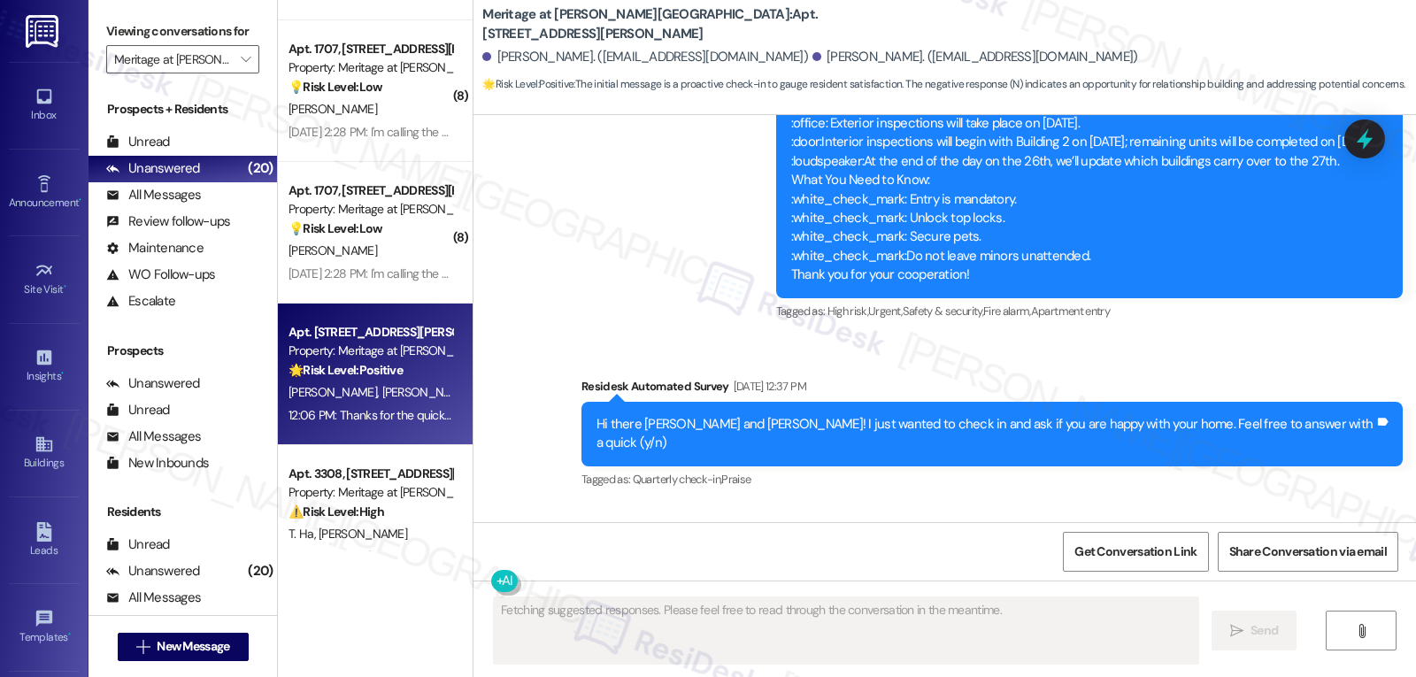
scroll to position [4875, 0]
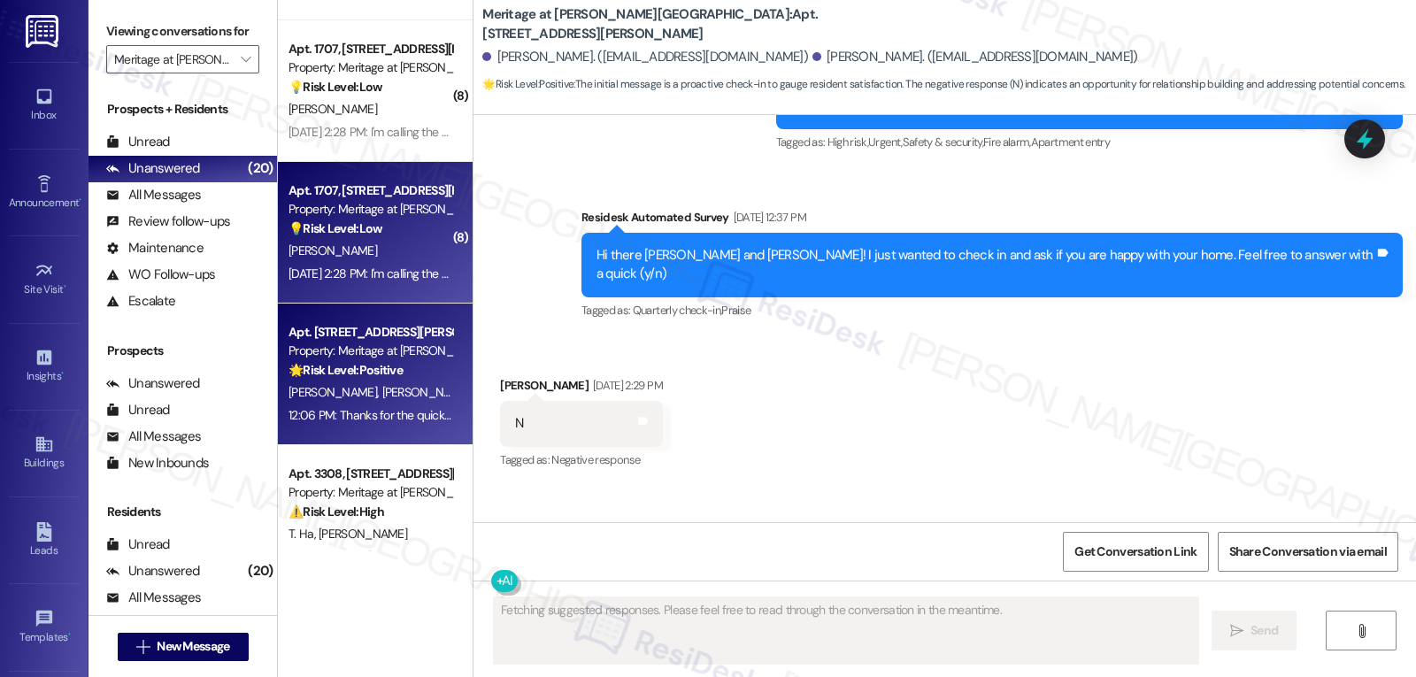
click at [365, 280] on div "Sep 16, 2025 at 2:28 PM: I'm calling the phone company or Apple to see what's g…" at bounding box center [541, 273] width 506 height 16
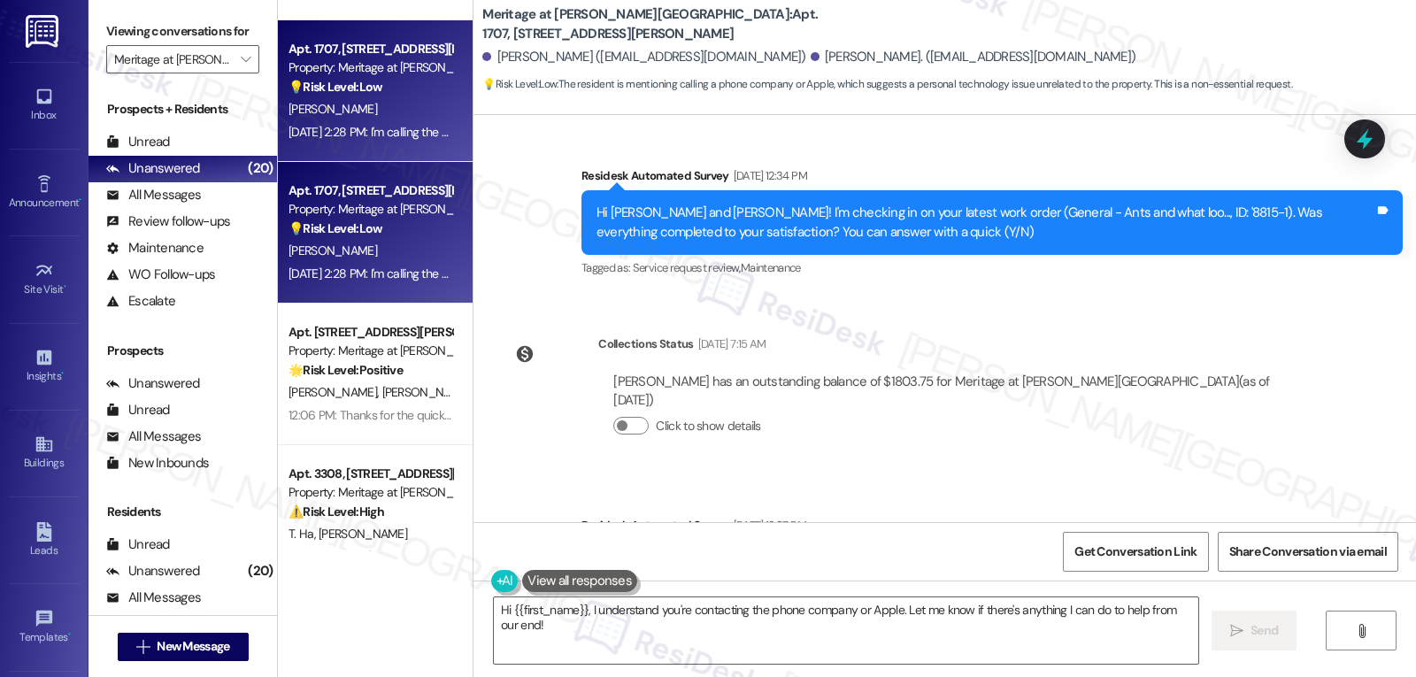
scroll to position [3601, 0]
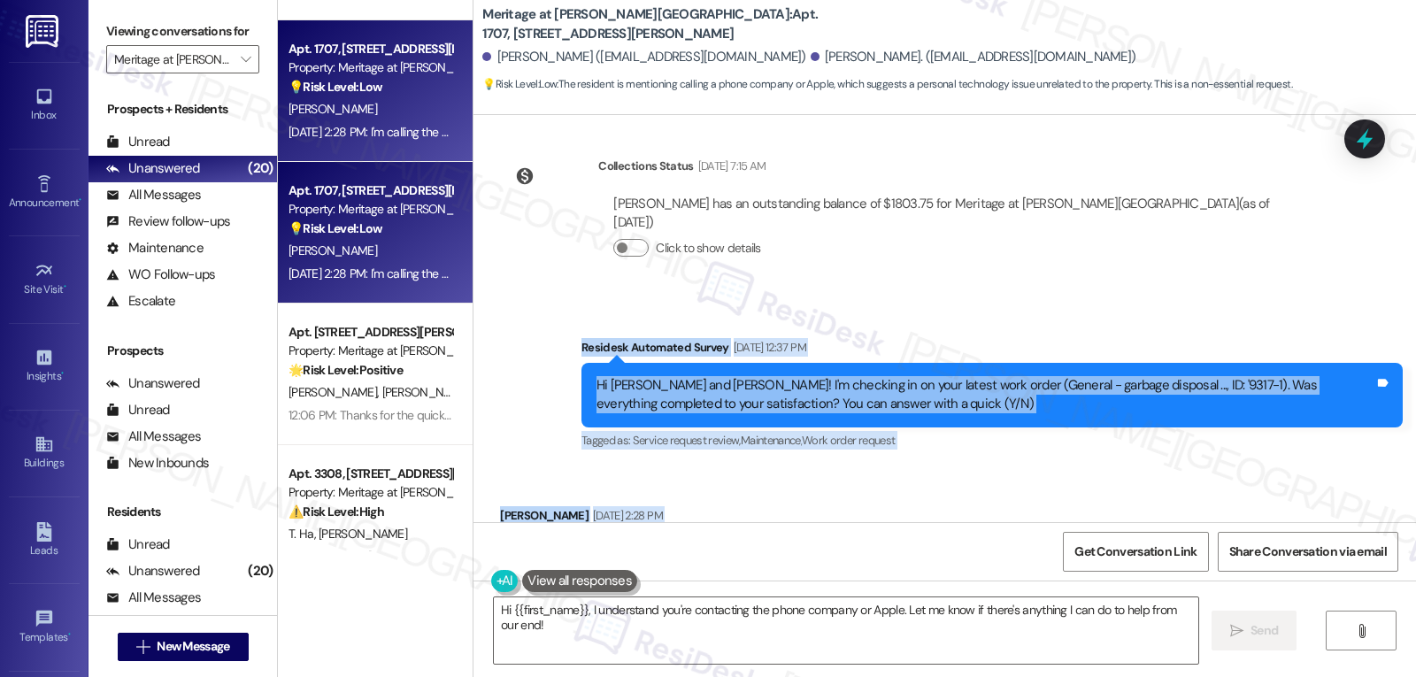
drag, startPoint x: 562, startPoint y: 255, endPoint x: 1018, endPoint y: 463, distance: 500.9
click at [1018, 463] on div "Lease started May 26, 2025 at 8:00 PM Survey, sent via SMS Residesk Automated S…" at bounding box center [944, 318] width 942 height 407
copy div "Residesk Automated Survey Sep 16, 2025 at 12:37 PM Hi Daniellea and Angel! I'm …"
click at [891, 626] on textarea "Hi {{first_name}}, I understand you're contacting the phone company or Apple. L…" at bounding box center [846, 630] width 704 height 66
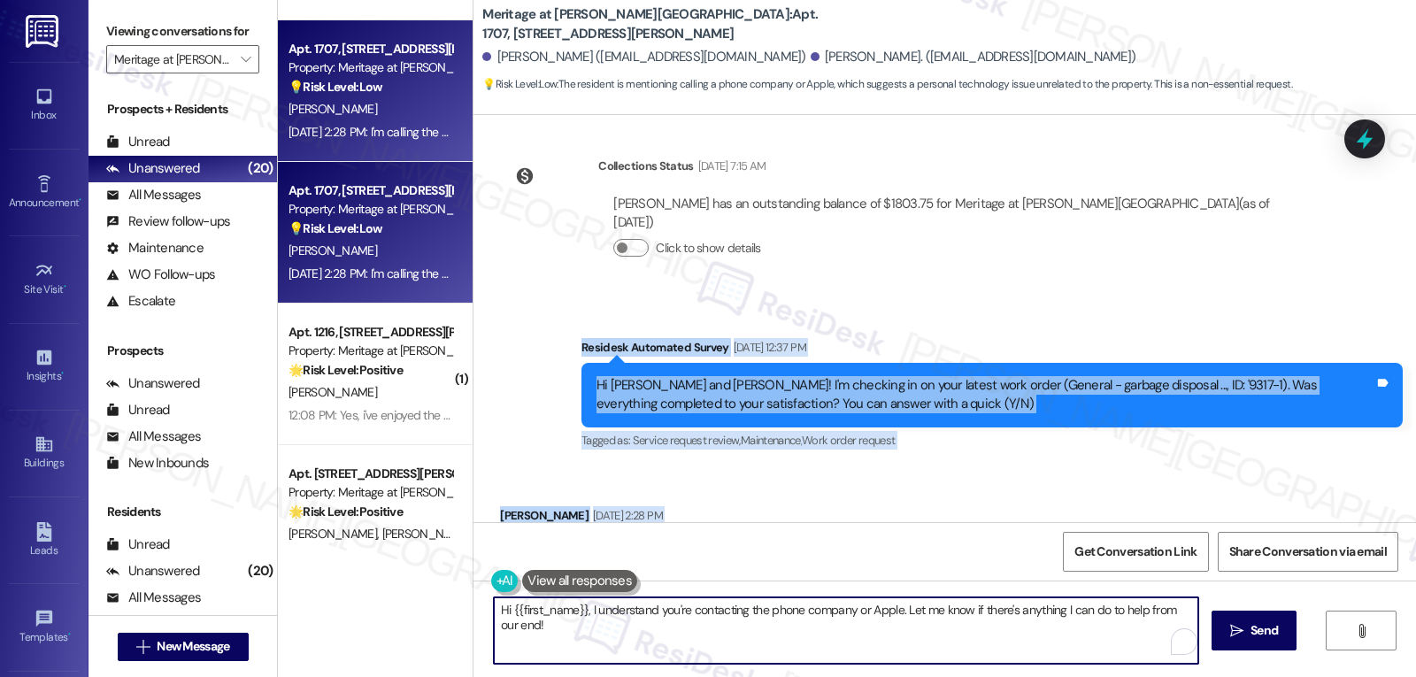
paste textarea "Angel, thank you for your reply. I want to make sure everything with your garba…"
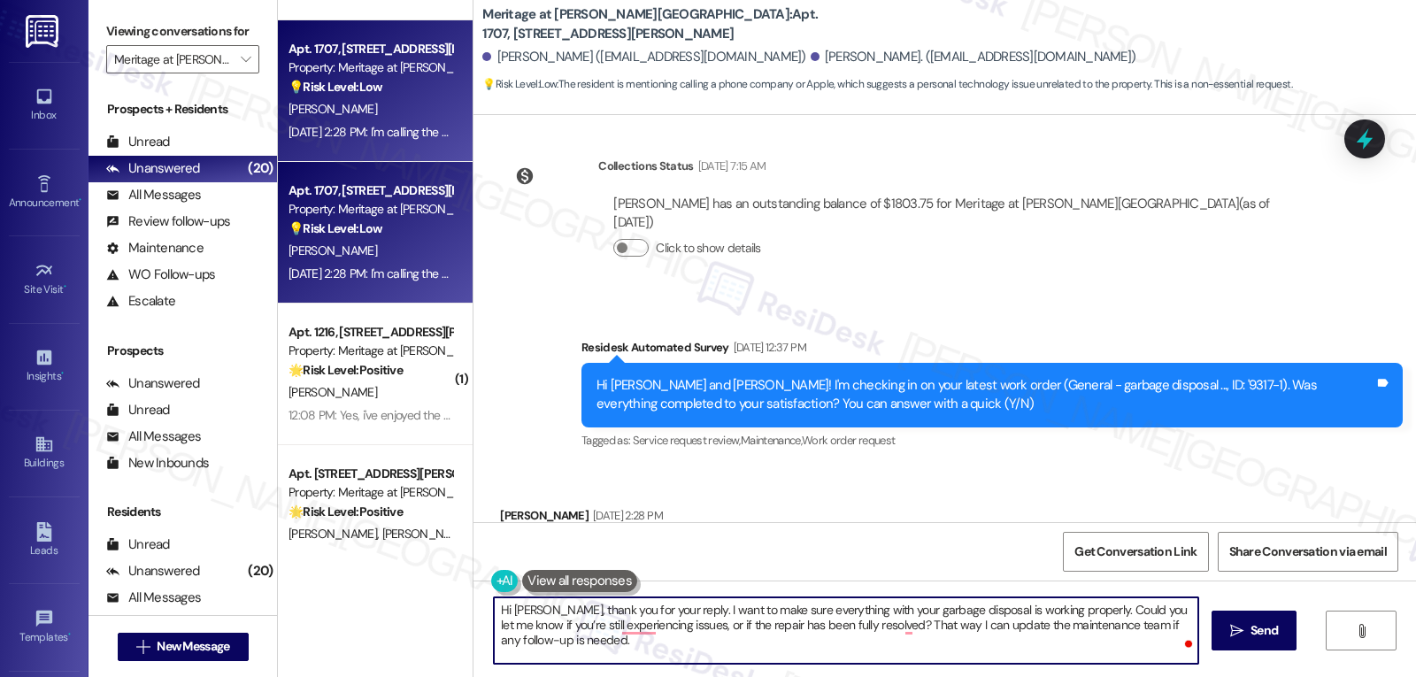
click at [990, 632] on textarea "Hi Angel, thank you for your reply. I want to make sure everything with your ga…" at bounding box center [846, 630] width 704 height 66
click at [783, 649] on textarea "Hi Angel, thank you for your reply. I want to make sure everything with your ga…" at bounding box center [846, 630] width 704 height 66
type textarea "Hi Angel, thank you for your reply. I want to make sure everything with your ga…"
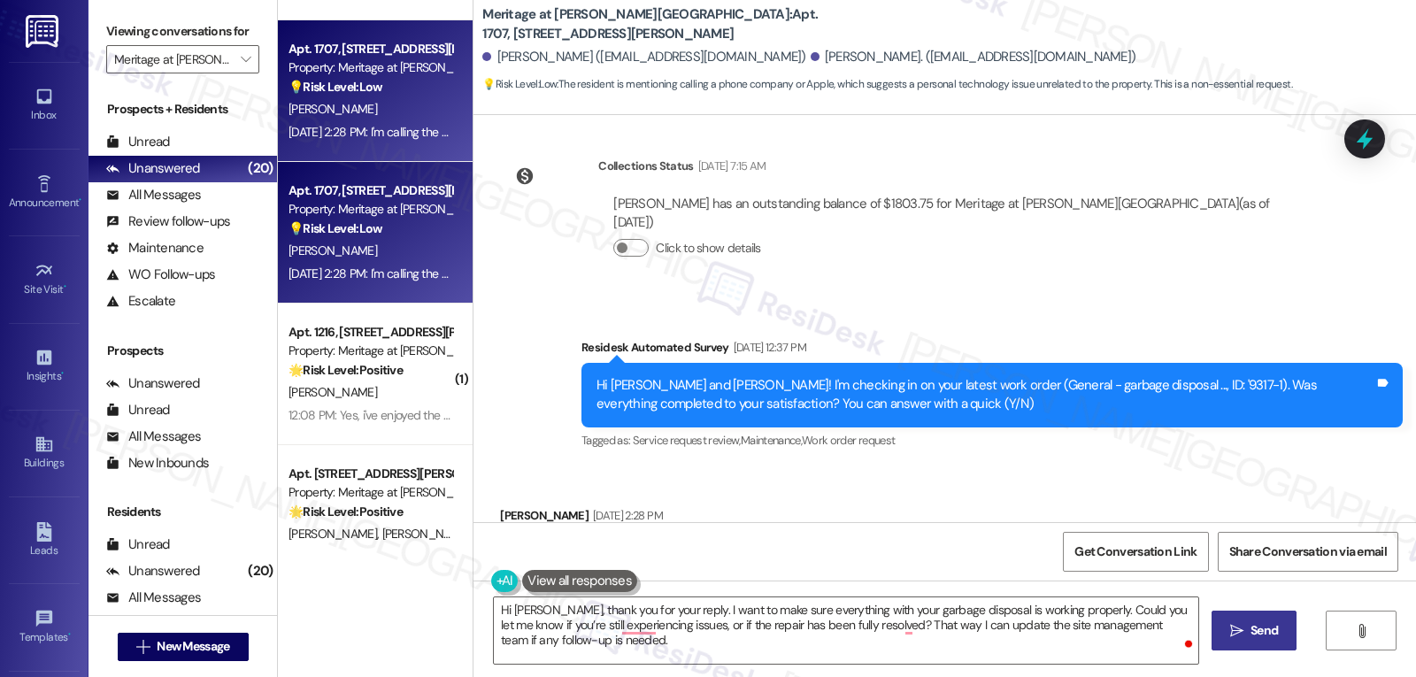
click at [1242, 632] on span " Send" at bounding box center [1254, 630] width 56 height 19
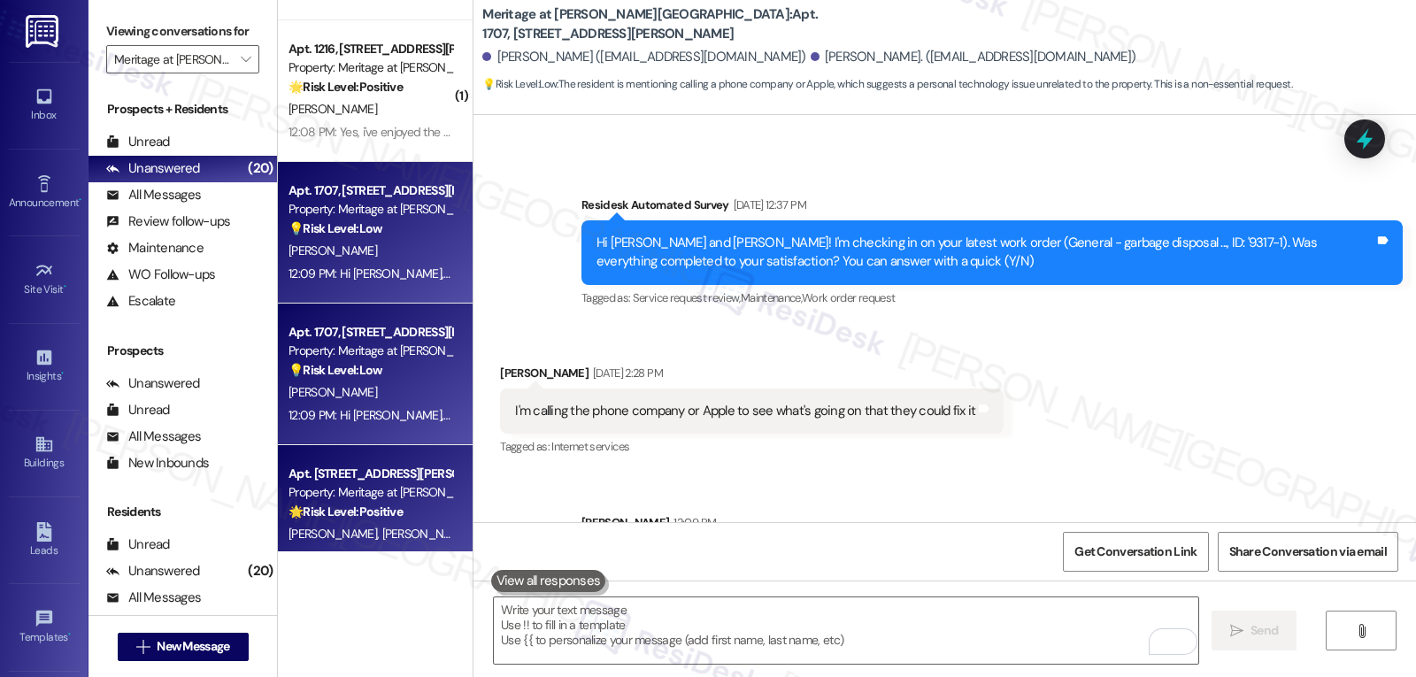
scroll to position [2068, 0]
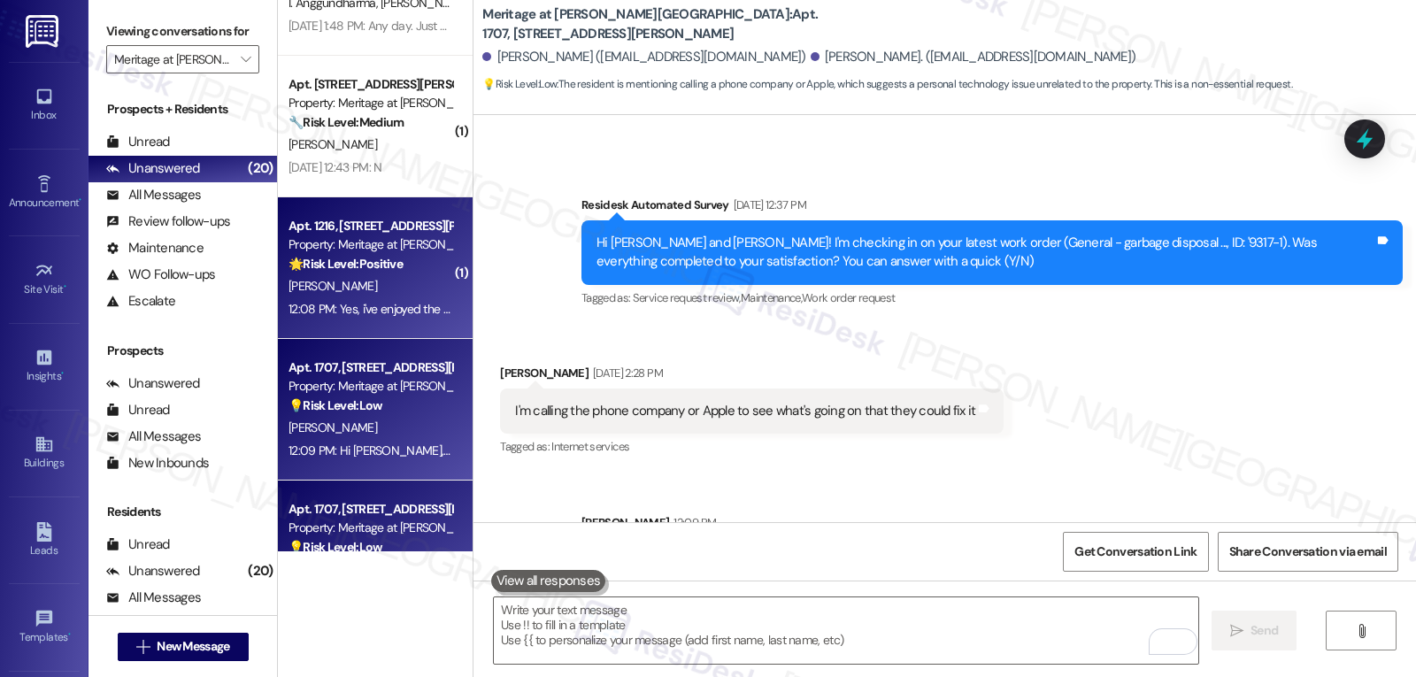
click at [367, 317] on div "12:08 PM: Yes, i've enjoyed the updates. Management has made here at Meritage. …" at bounding box center [370, 309] width 167 height 22
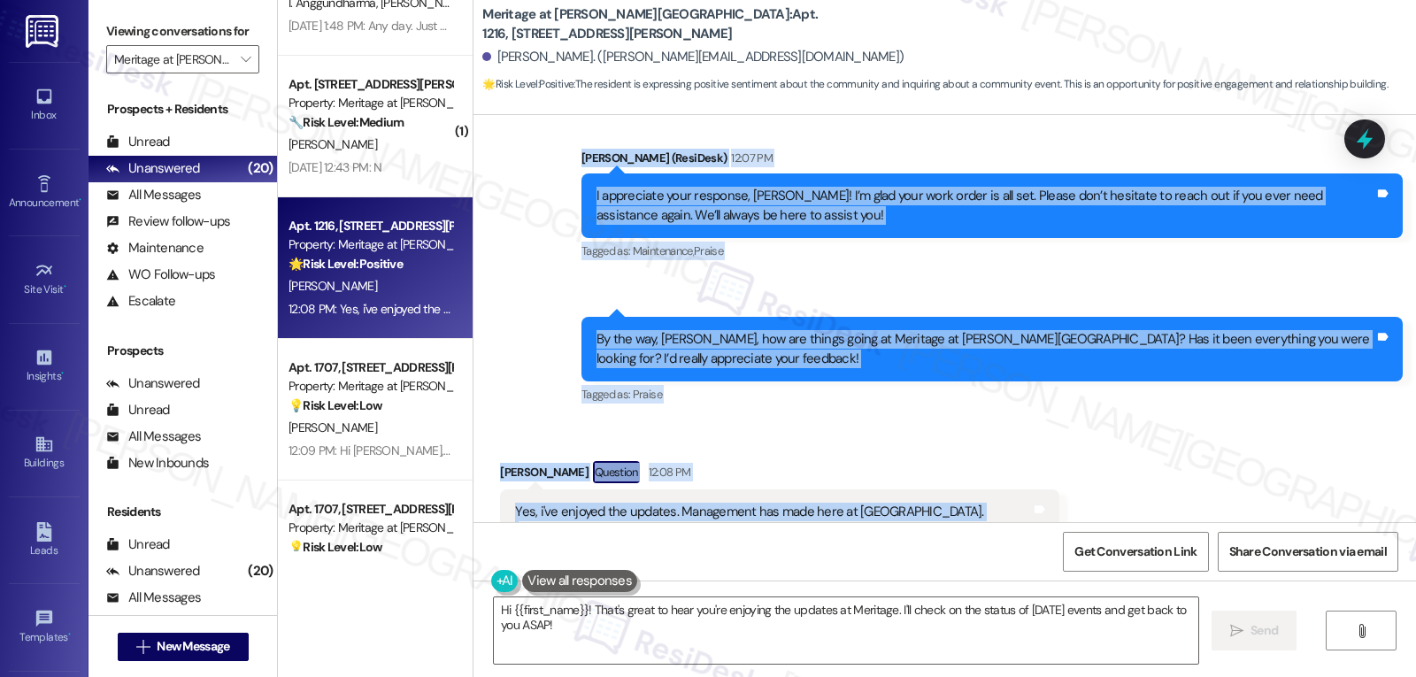
scroll to position [16276, 0]
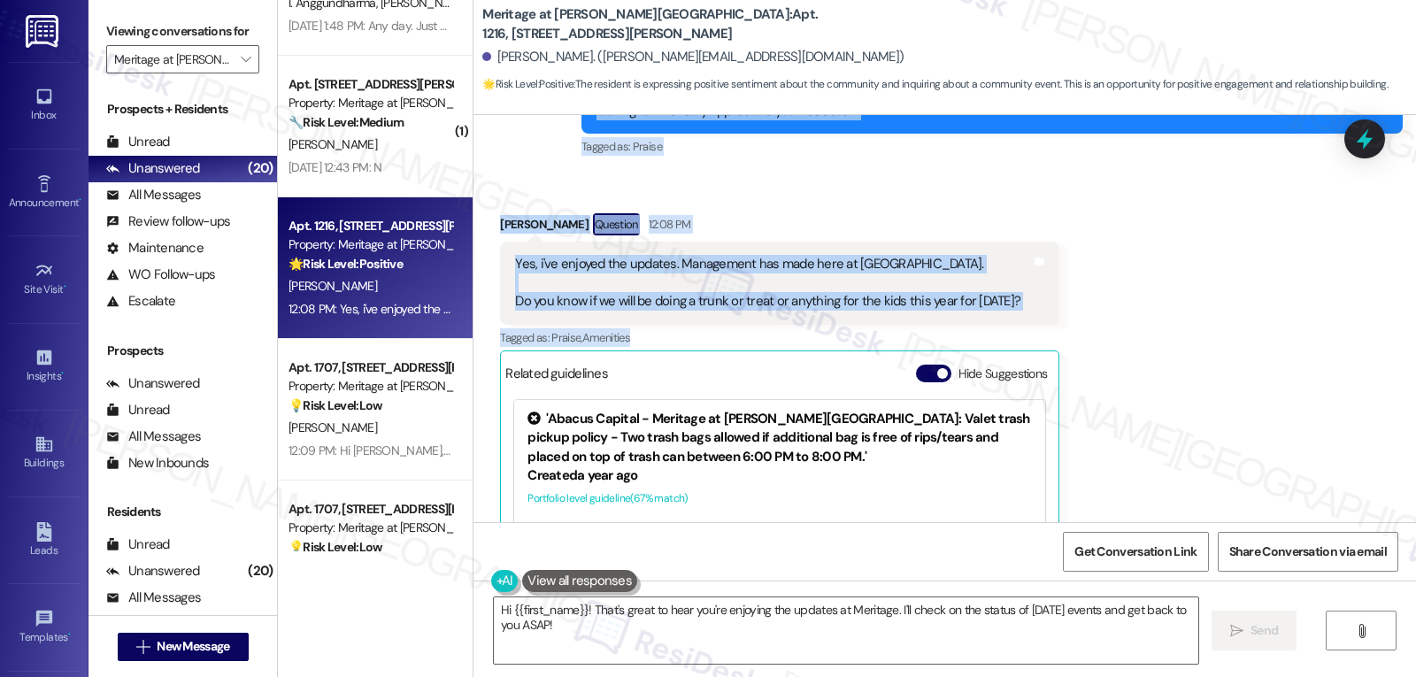
drag, startPoint x: 564, startPoint y: 278, endPoint x: 1227, endPoint y: 350, distance: 667.5
click at [1227, 350] on div "Survey, sent via SMS Residesk Automated Survey Mar 26, 2024 at 12:30 PM Hi Bria…" at bounding box center [944, 318] width 942 height 407
copy div "Sarah (ResiDesk) 12:07 PM I appreciate your response, Briana! I’m glad your wor…"
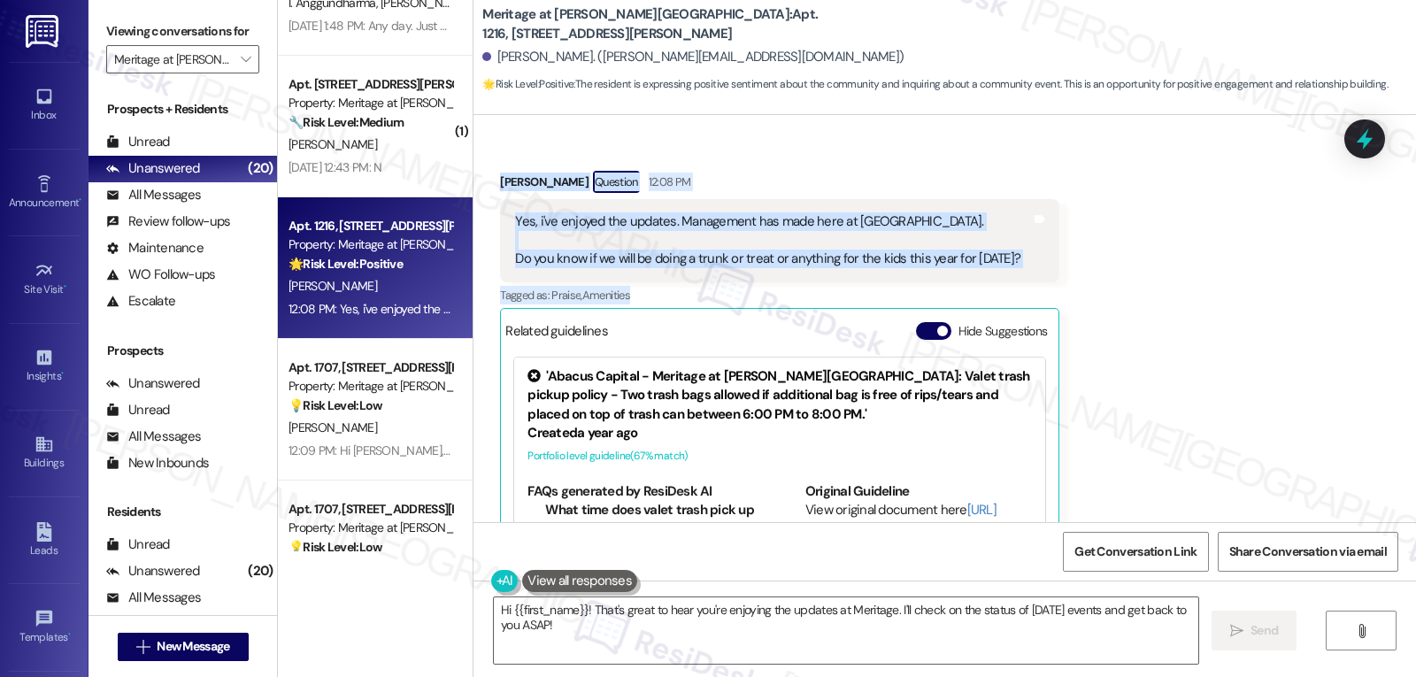
scroll to position [16277, 0]
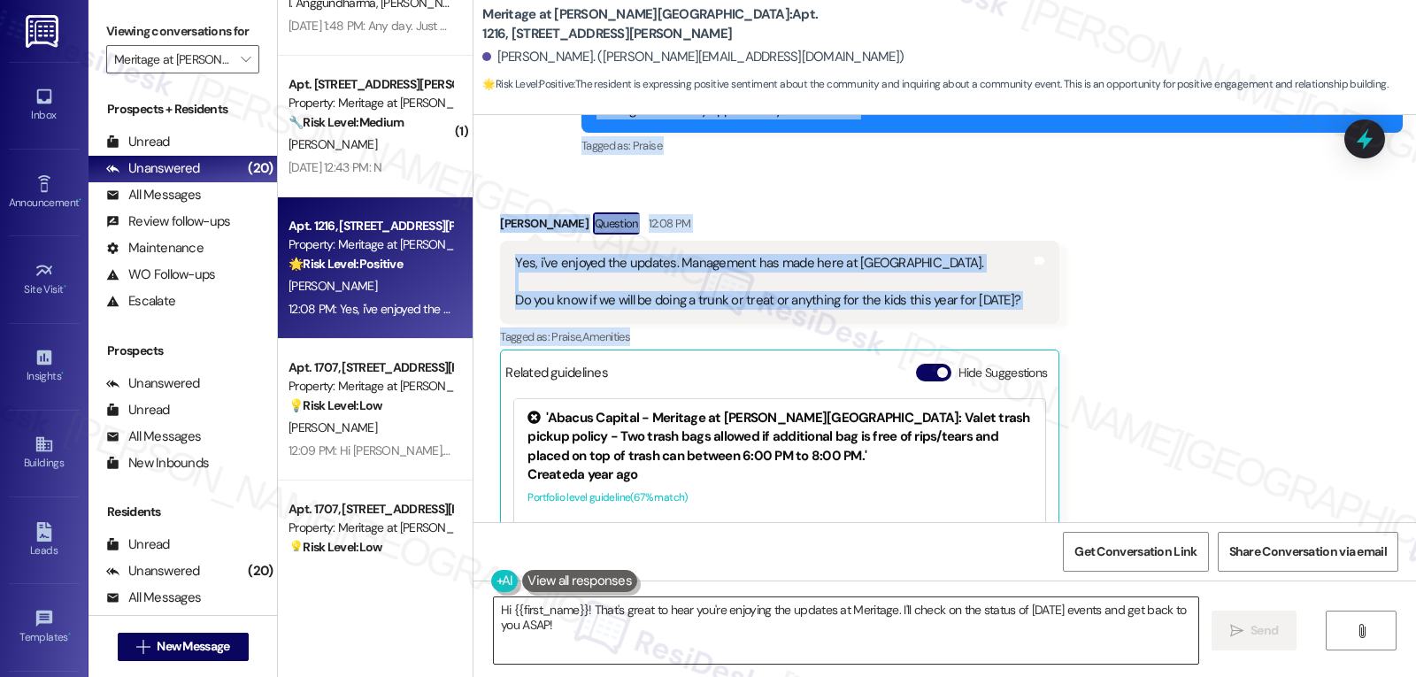
click at [854, 647] on textarea "Hi {{first_name}}! That's great to hear you're enjoying the updates at Meritage…" at bounding box center [846, 630] width 704 height 66
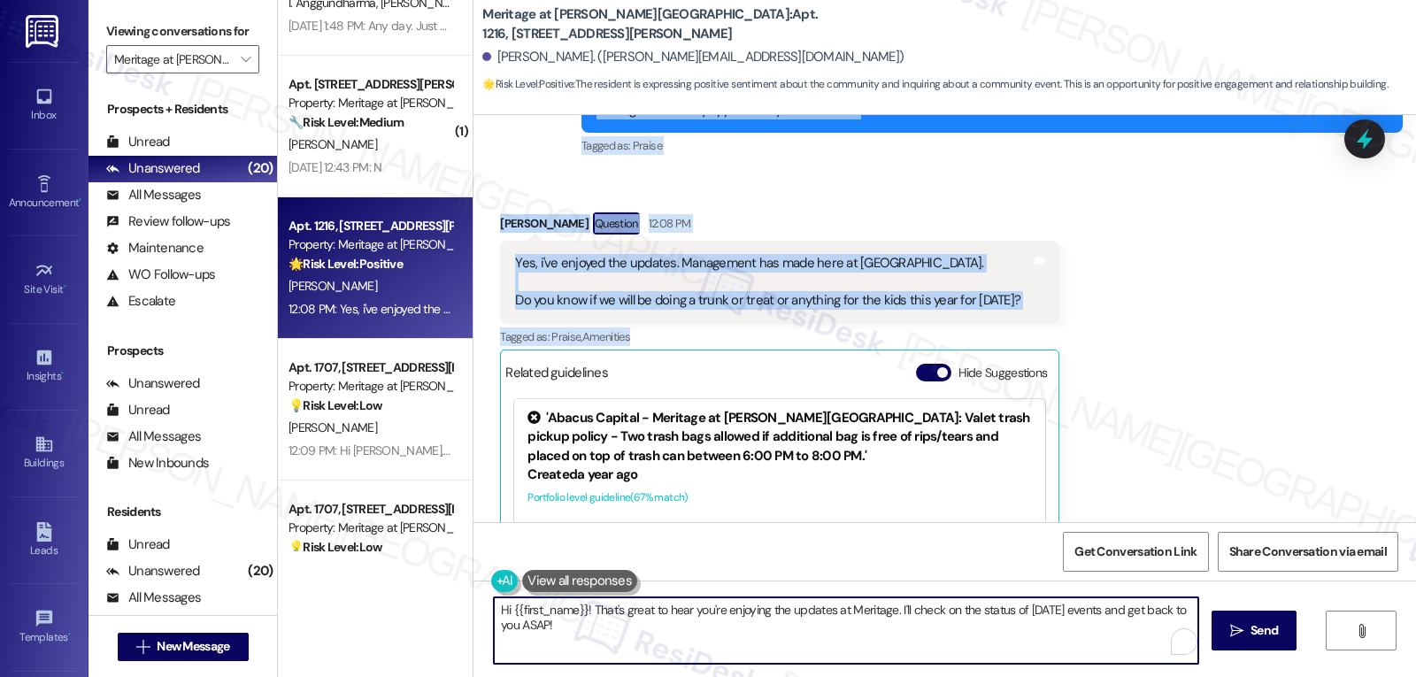
paste textarea "I’m so glad to hear that, Briana — thanks for sharing! 🎉 As for Halloween event…"
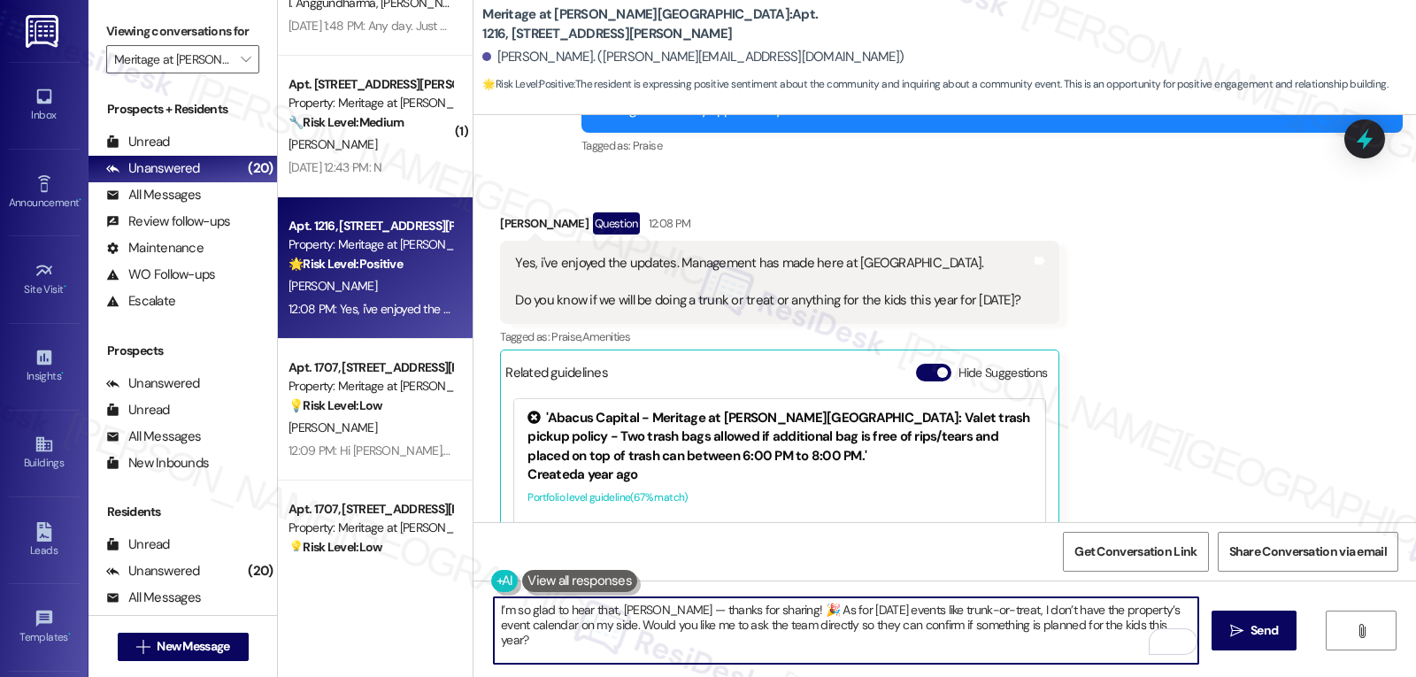
click at [924, 609] on textarea "I’m so glad to hear that, Briana — thanks for sharing! 🎉 As for Halloween event…" at bounding box center [846, 630] width 704 height 66
click at [1064, 642] on textarea "I’m so glad to hear that, Briana — thanks for sharing! 🎉 As for Halloween event…" at bounding box center [846, 630] width 704 height 66
drag, startPoint x: 1075, startPoint y: 611, endPoint x: 592, endPoint y: 634, distance: 483.6
click at [592, 634] on textarea "I’m so glad to hear that, Briana — thanks for sharing! 🎉 As for Halloween event…" at bounding box center [846, 630] width 704 height 66
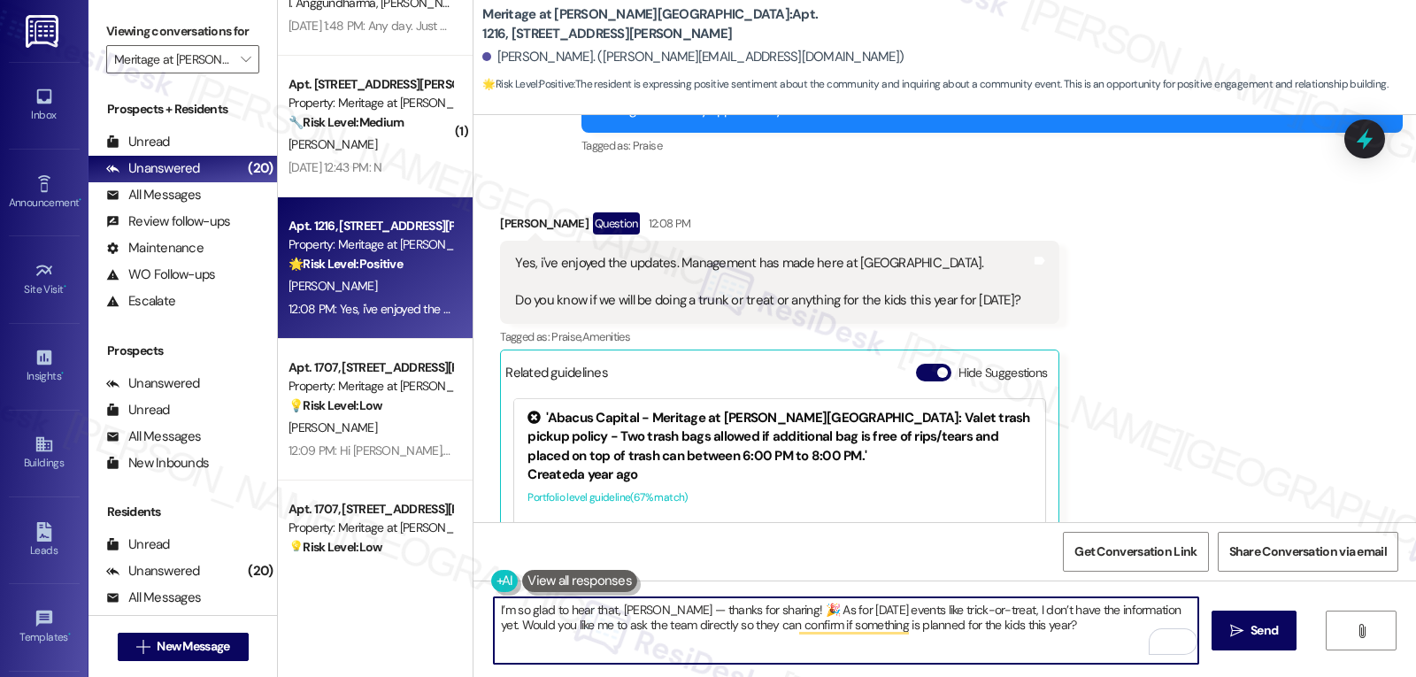
click at [1080, 645] on textarea "I’m so glad to hear that, Briana — thanks for sharing! 🎉 As for Halloween event…" at bounding box center [846, 630] width 704 height 66
drag, startPoint x: 1156, startPoint y: 610, endPoint x: 1164, endPoint y: 688, distance: 79.2
click at [1164, 676] on html "Inbox Go to Inbox Announcement • Send A Text Announcement Site Visit • Go to Si…" at bounding box center [708, 338] width 1416 height 677
click at [649, 611] on textarea "I’m so glad to hear that, Briana — thanks for sharing! 🎉 As for Halloween event…" at bounding box center [846, 630] width 704 height 66
click at [782, 644] on textarea "I’m so glad to hear that, Briana. Thanks for sharing! 🎉 As for Halloween events…" at bounding box center [846, 630] width 704 height 66
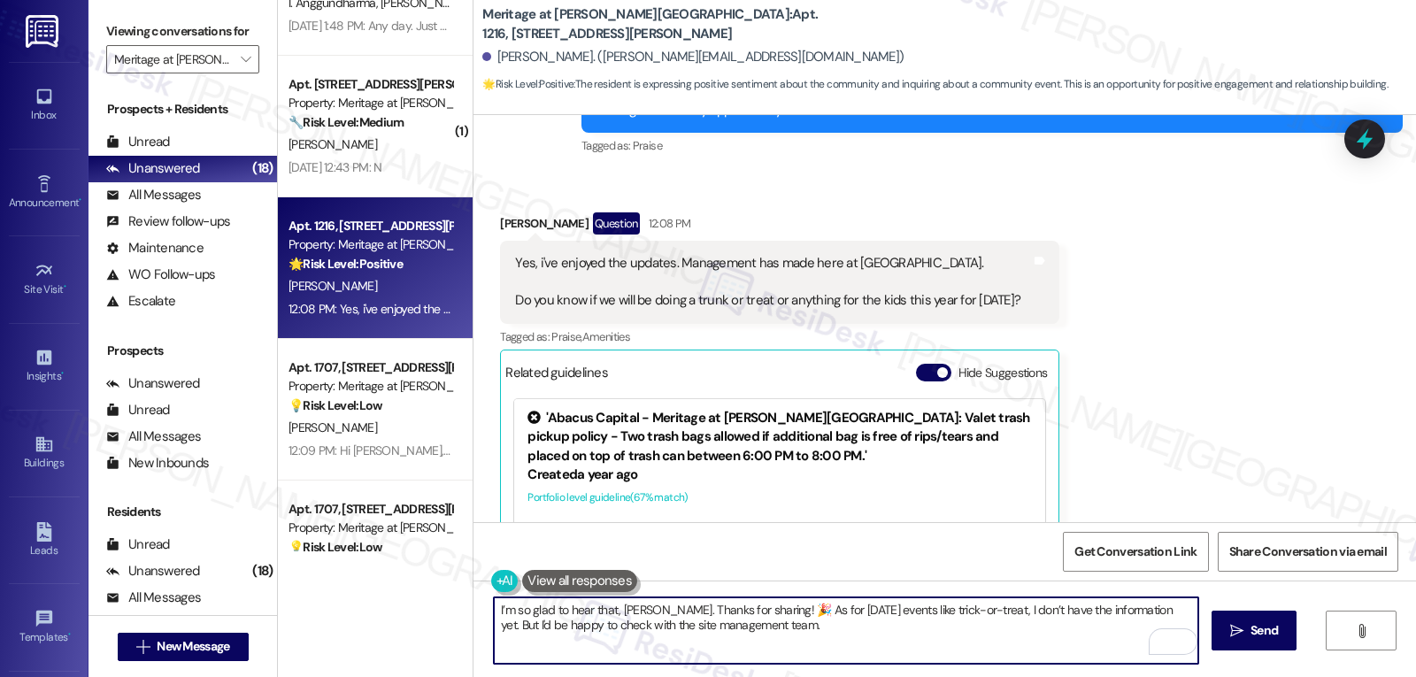
click at [813, 631] on textarea "I’m so glad to hear that, Briana. Thanks for sharing! 🎉 As for Halloween events…" at bounding box center [846, 630] width 704 height 66
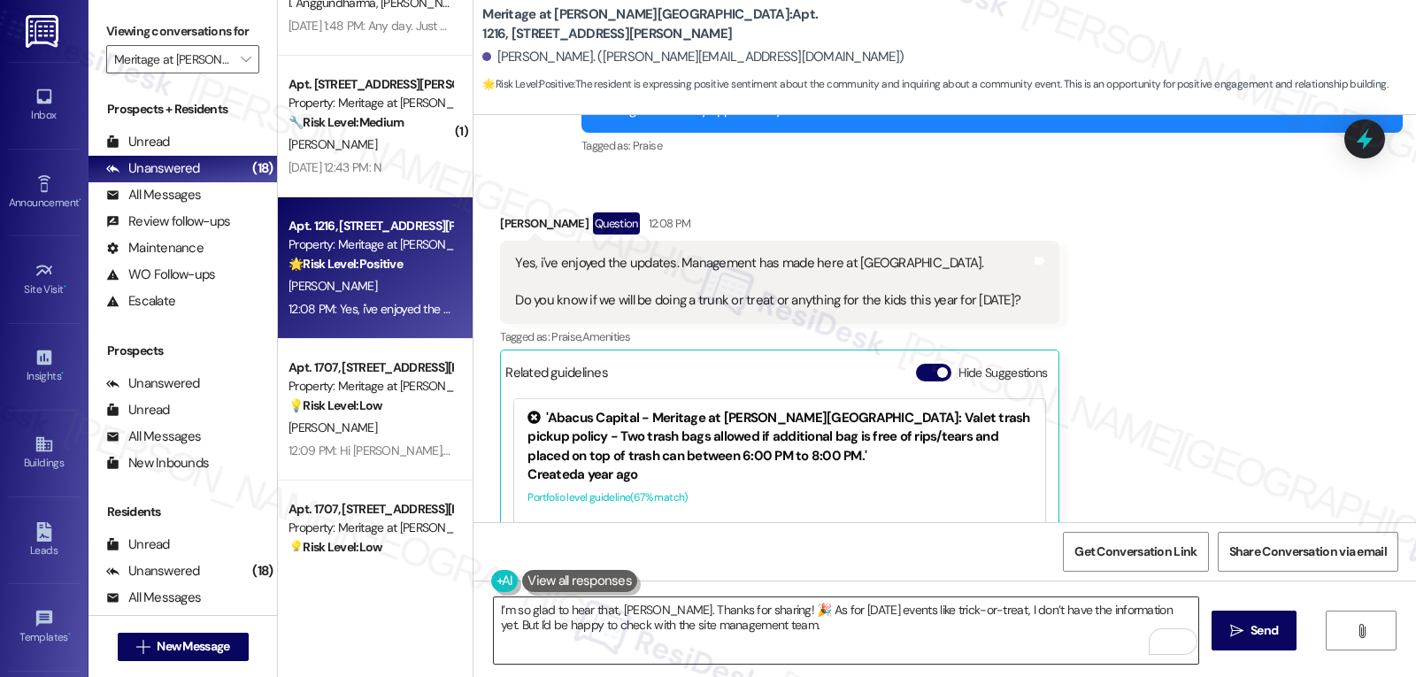
click at [873, 642] on textarea "I’m so glad to hear that, Briana. Thanks for sharing! 🎉 As for Halloween events…" at bounding box center [846, 630] width 704 height 66
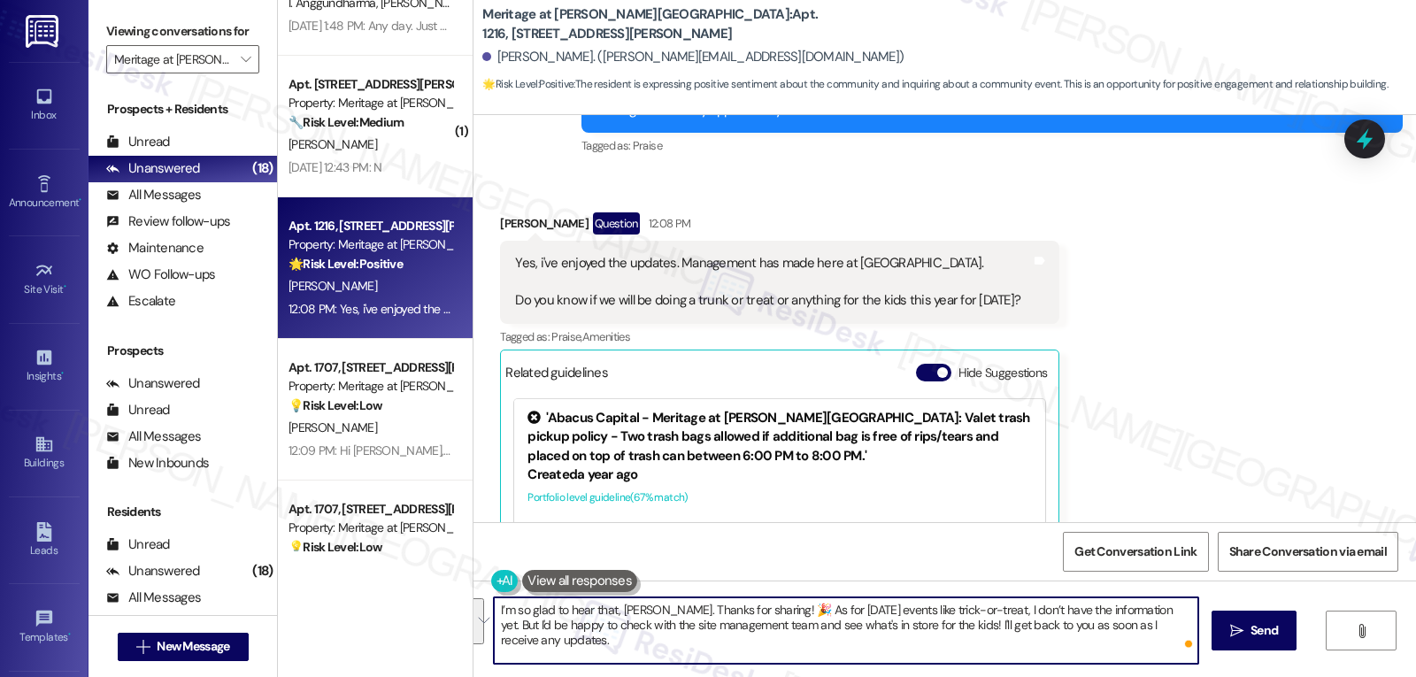
click at [872, 651] on textarea "I’m so glad to hear that, Briana. Thanks for sharing! 🎉 As for Halloween events…" at bounding box center [846, 630] width 704 height 66
type textarea "I’m so glad to hear that, Briana. Thanks for sharing! 🎉 As for Halloween events…"
click at [1232, 627] on icon "" at bounding box center [1236, 631] width 13 height 14
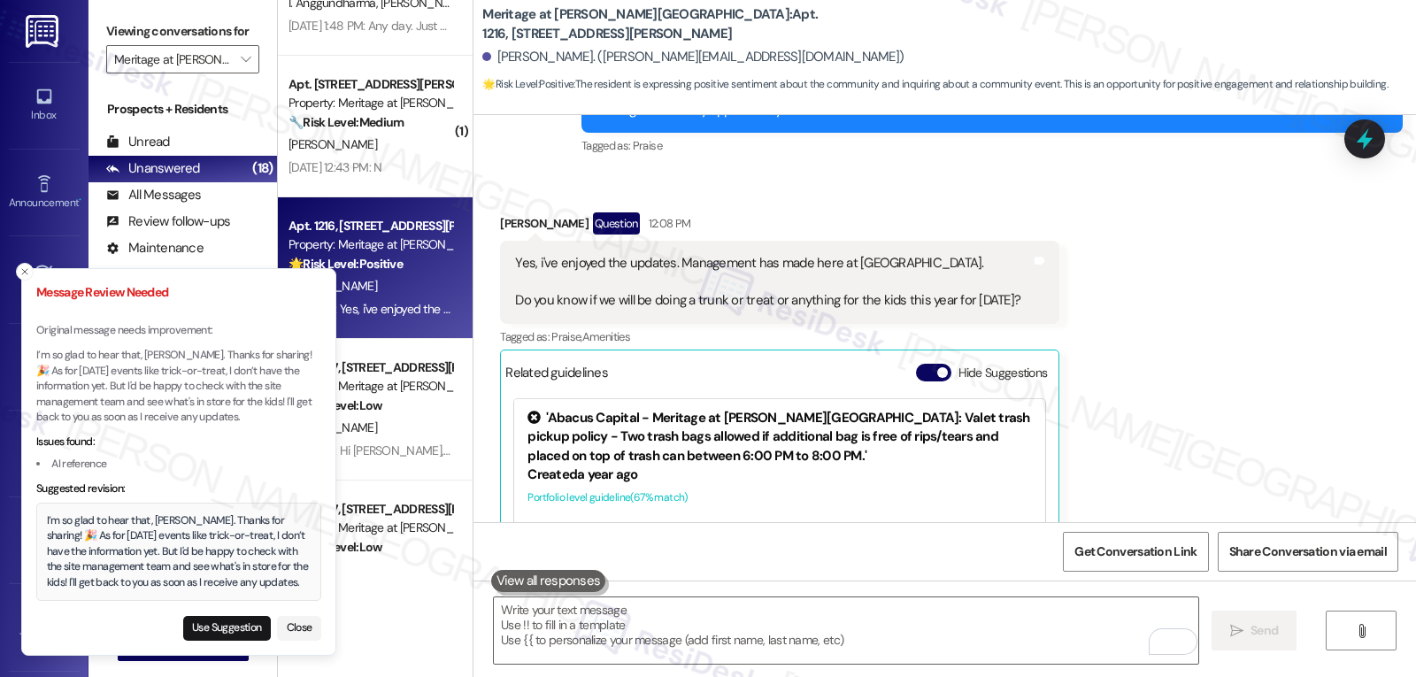
click at [251, 641] on li "Message Review Needed Original message needs improvement: I’m so glad to hear t…" at bounding box center [178, 462] width 315 height 388
click at [240, 626] on button "Use Suggestion" at bounding box center [227, 628] width 88 height 25
type textarea "I’m so glad to hear that, Briana. Thanks for sharing! 🎉 As for Halloween events…"
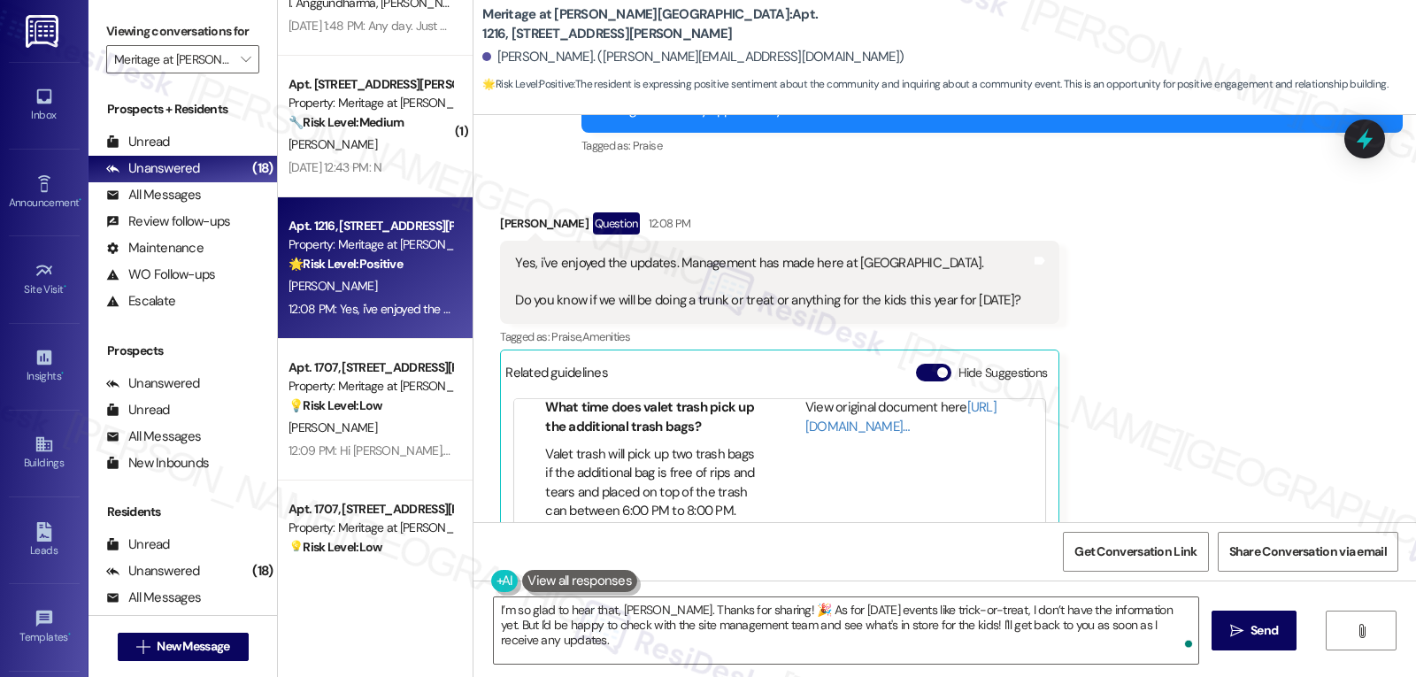
scroll to position [427, 0]
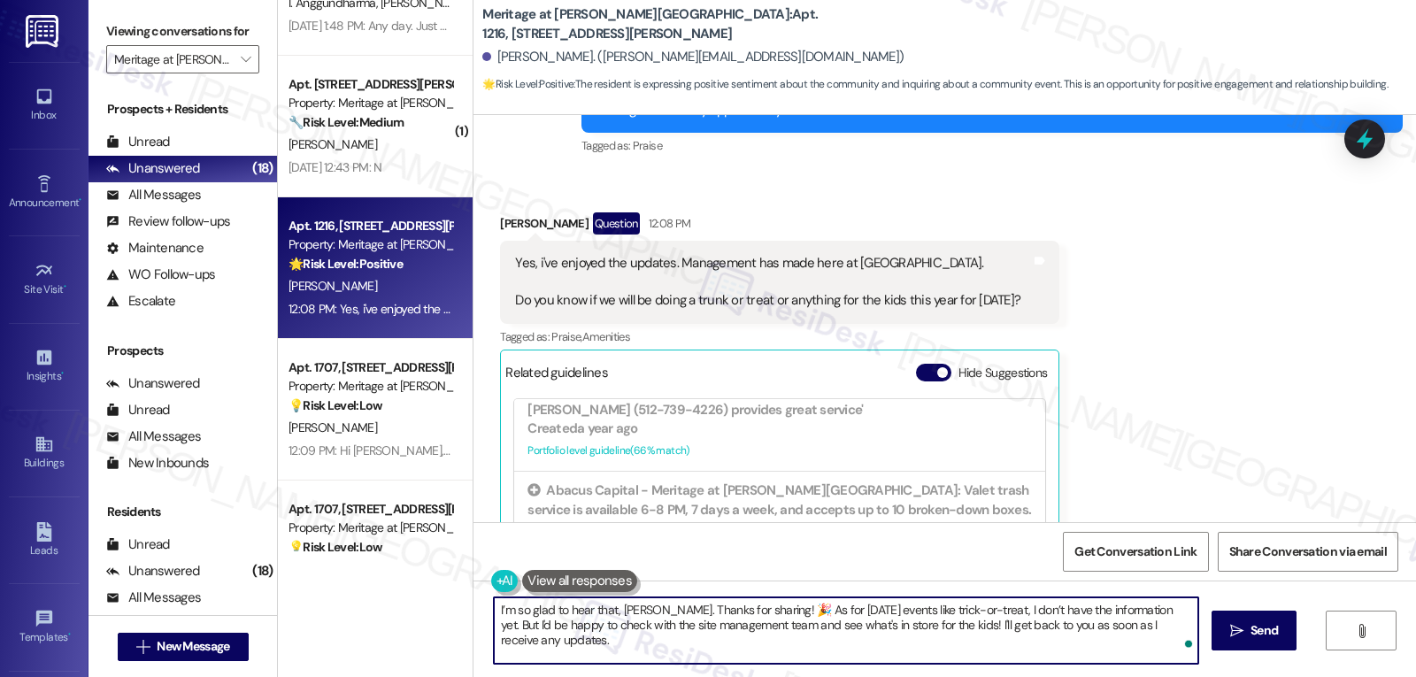
click at [754, 649] on textarea "I’m so glad to hear that, Briana. Thanks for sharing! 🎉 As for Halloween events…" at bounding box center [846, 630] width 704 height 66
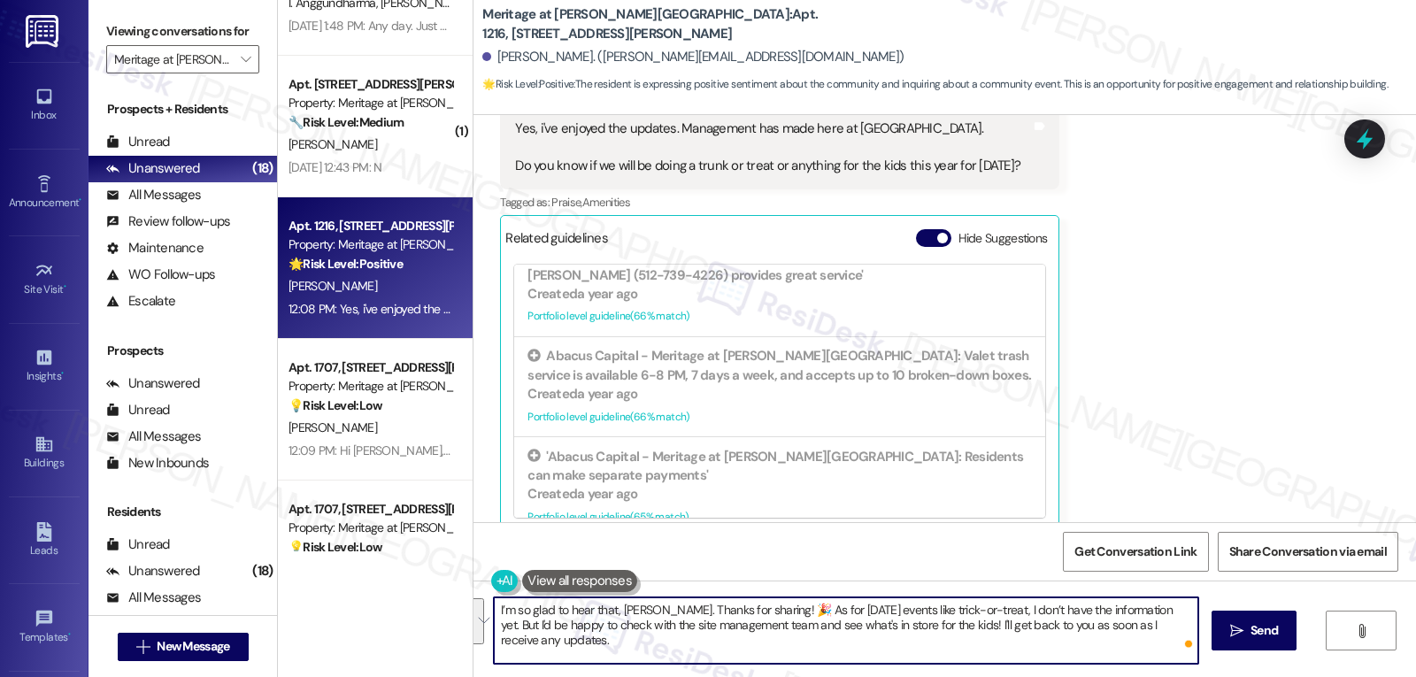
scroll to position [16454, 0]
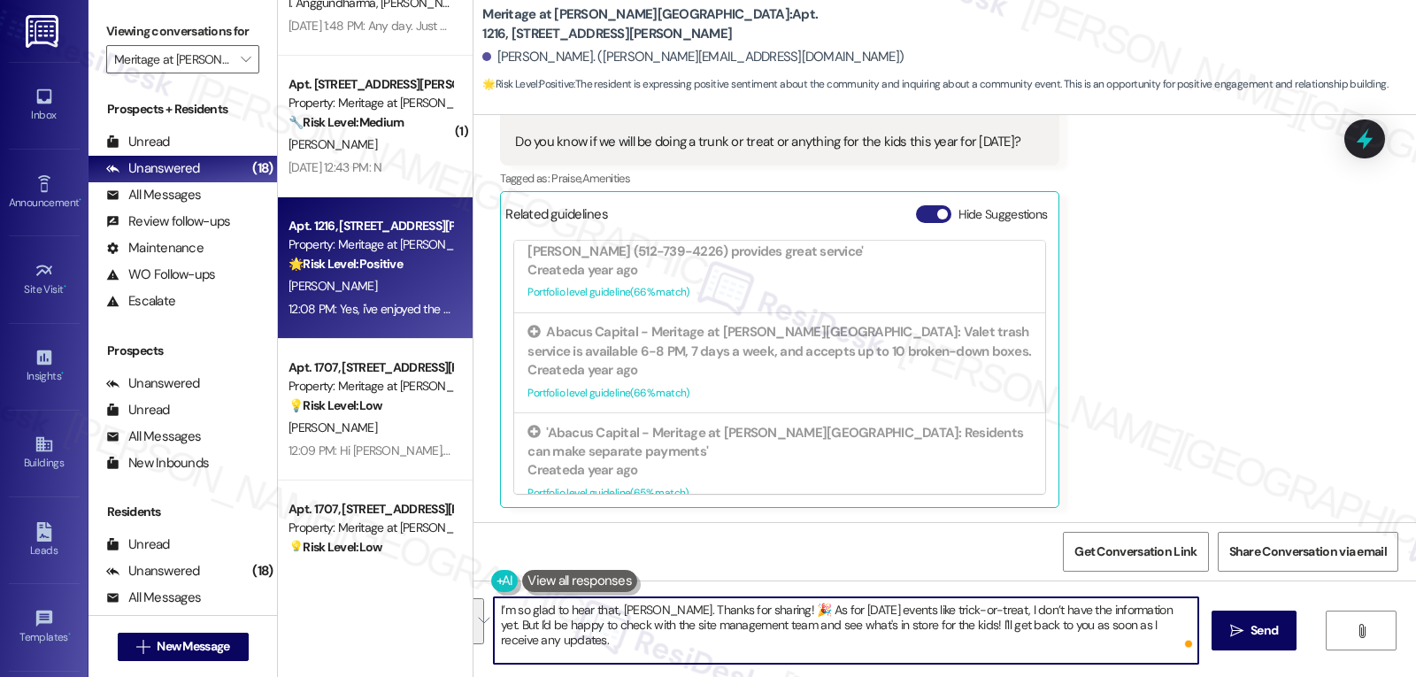
click at [925, 210] on button "Hide Suggestions" at bounding box center [933, 214] width 35 height 18
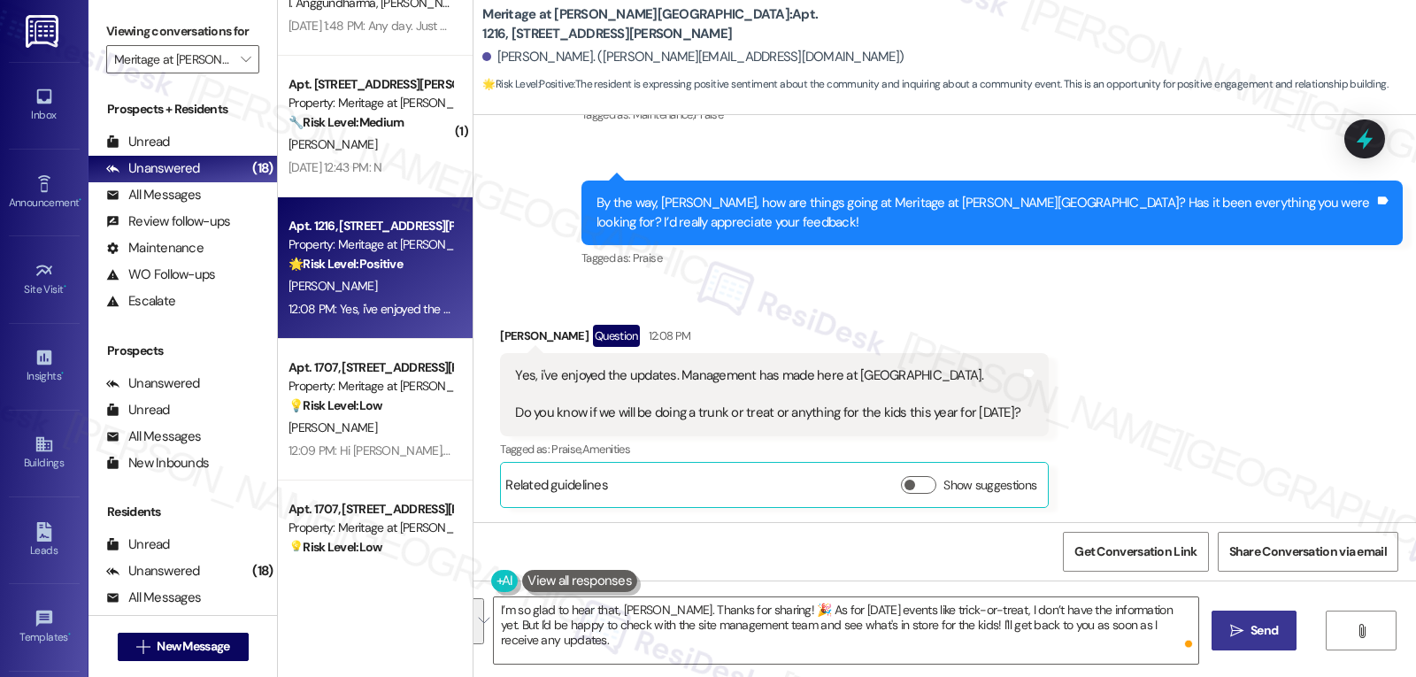
click at [1269, 640] on span "Send" at bounding box center [1263, 630] width 27 height 19
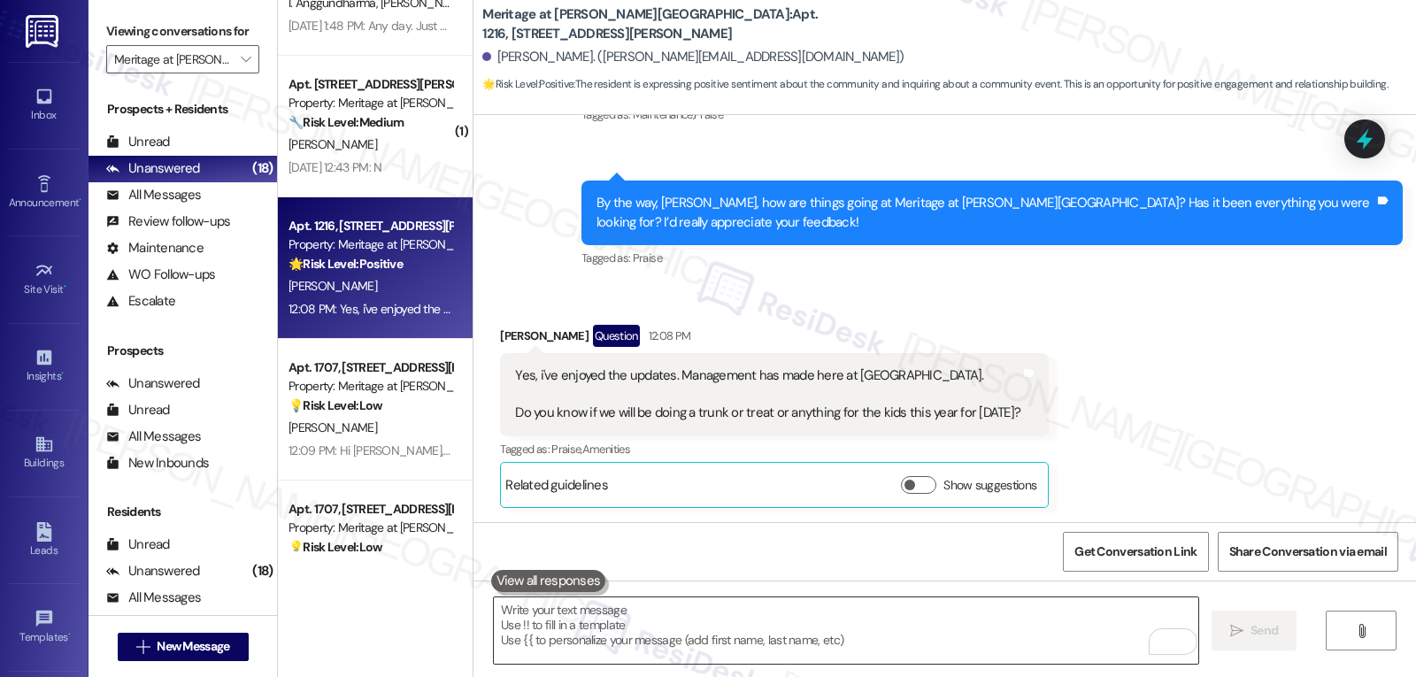
click at [738, 626] on textarea "To enrich screen reader interactions, please activate Accessibility in Grammarl…" at bounding box center [846, 630] width 704 height 66
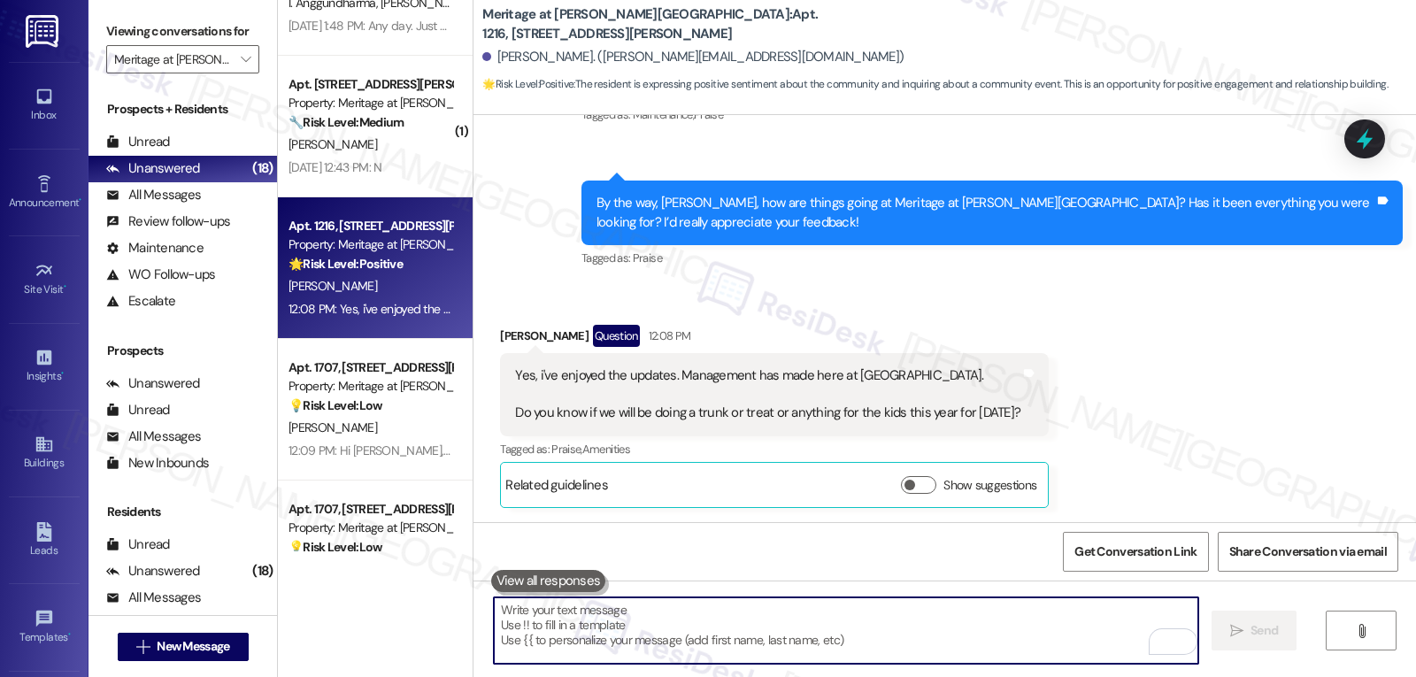
paste textarea "I’m so glad to hear that, Briana. Thanks for sharing! 🎉 As for Halloween events…"
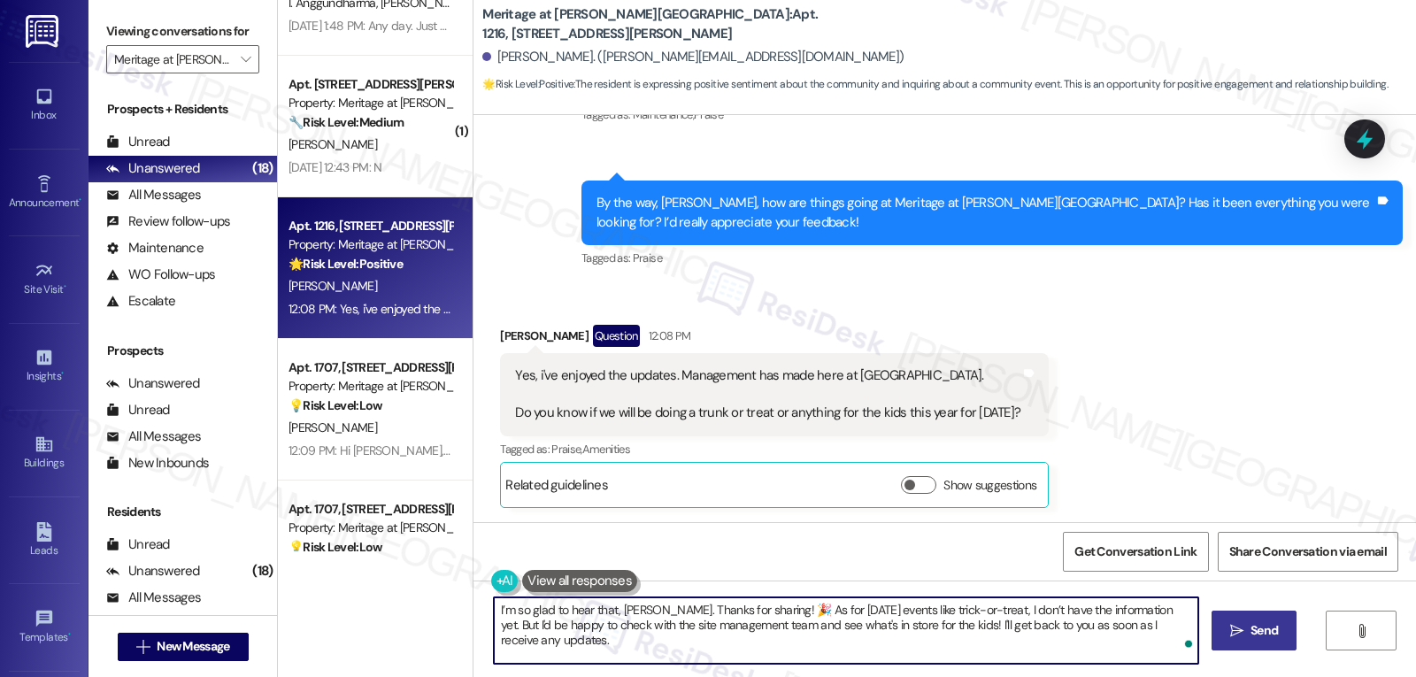
type textarea "I’m so glad to hear that, Briana. Thanks for sharing! 🎉 As for Halloween events…"
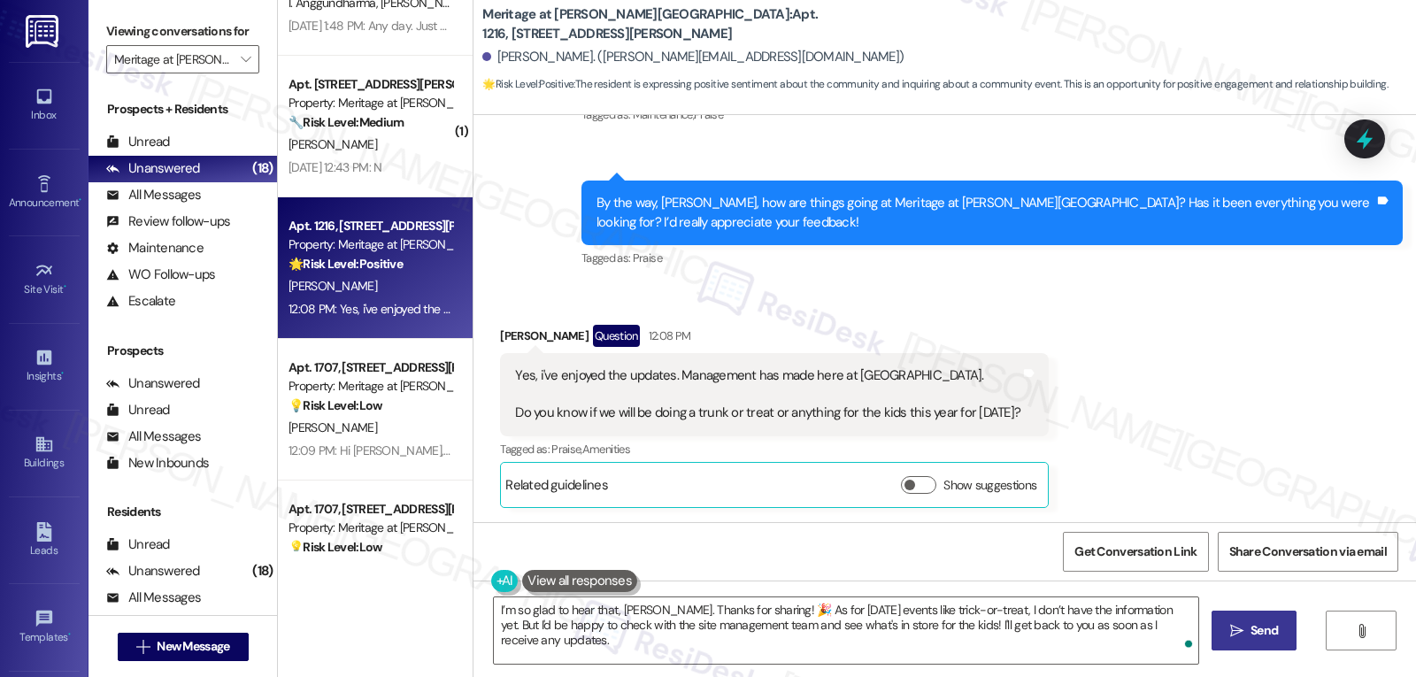
click at [1228, 642] on button " Send" at bounding box center [1254, 631] width 86 height 40
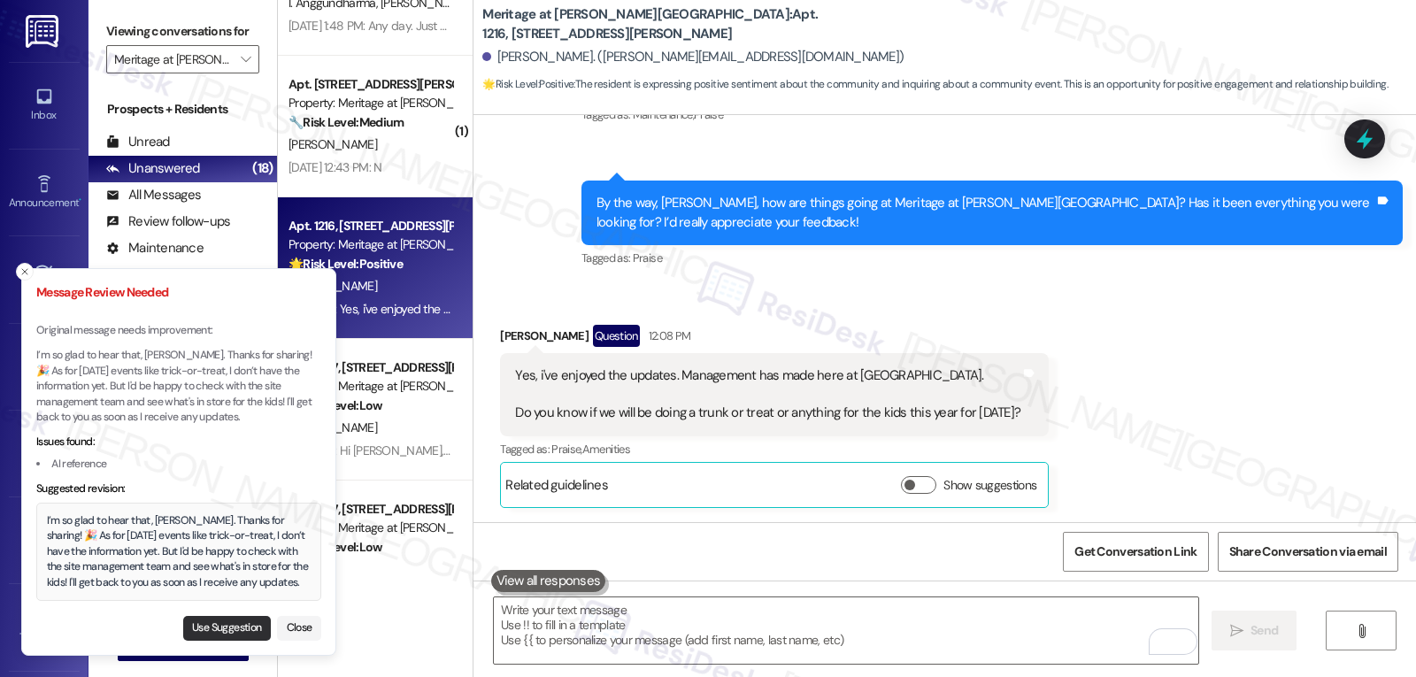
click at [218, 623] on button "Use Suggestion" at bounding box center [227, 628] width 88 height 25
type textarea "I’m so glad to hear that, Briana. Thanks for sharing! 🎉 As for Halloween events…"
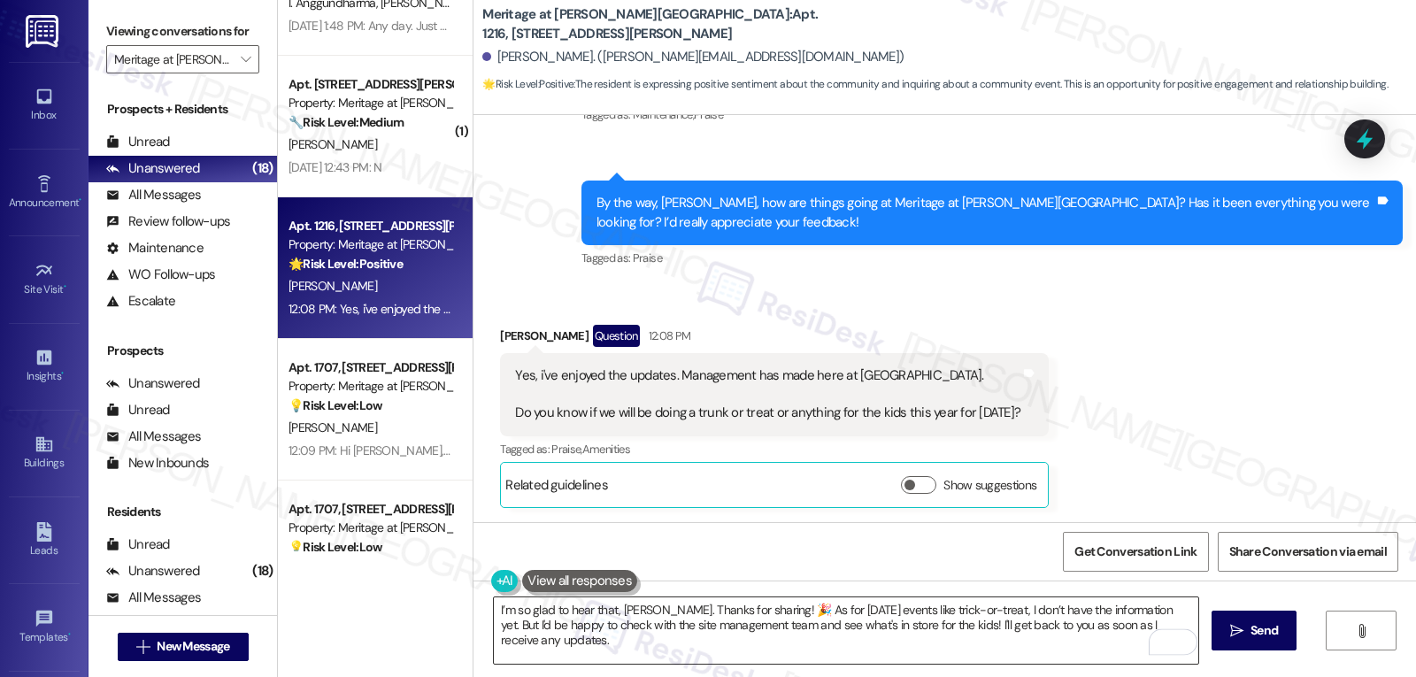
click at [597, 632] on textarea "I’m so glad to hear that, Briana. Thanks for sharing! 🎉 As for Halloween events…" at bounding box center [846, 630] width 704 height 66
click at [1282, 625] on button " Send" at bounding box center [1254, 631] width 86 height 40
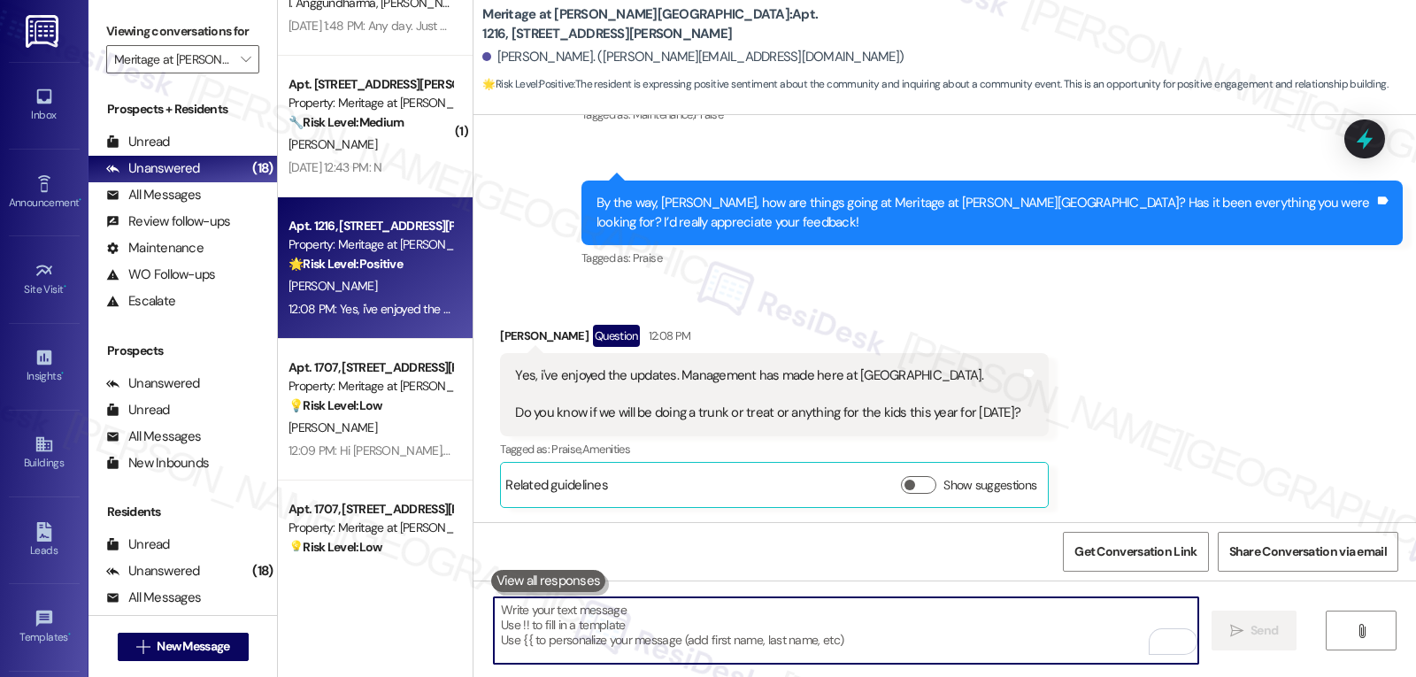
click at [687, 640] on textarea "To enrich screen reader interactions, please activate Accessibility in Grammarl…" at bounding box center [846, 630] width 704 height 66
paste textarea "I’m so glad to hear that, Briana. Thanks for sharing! 🎉 As for Halloween events…"
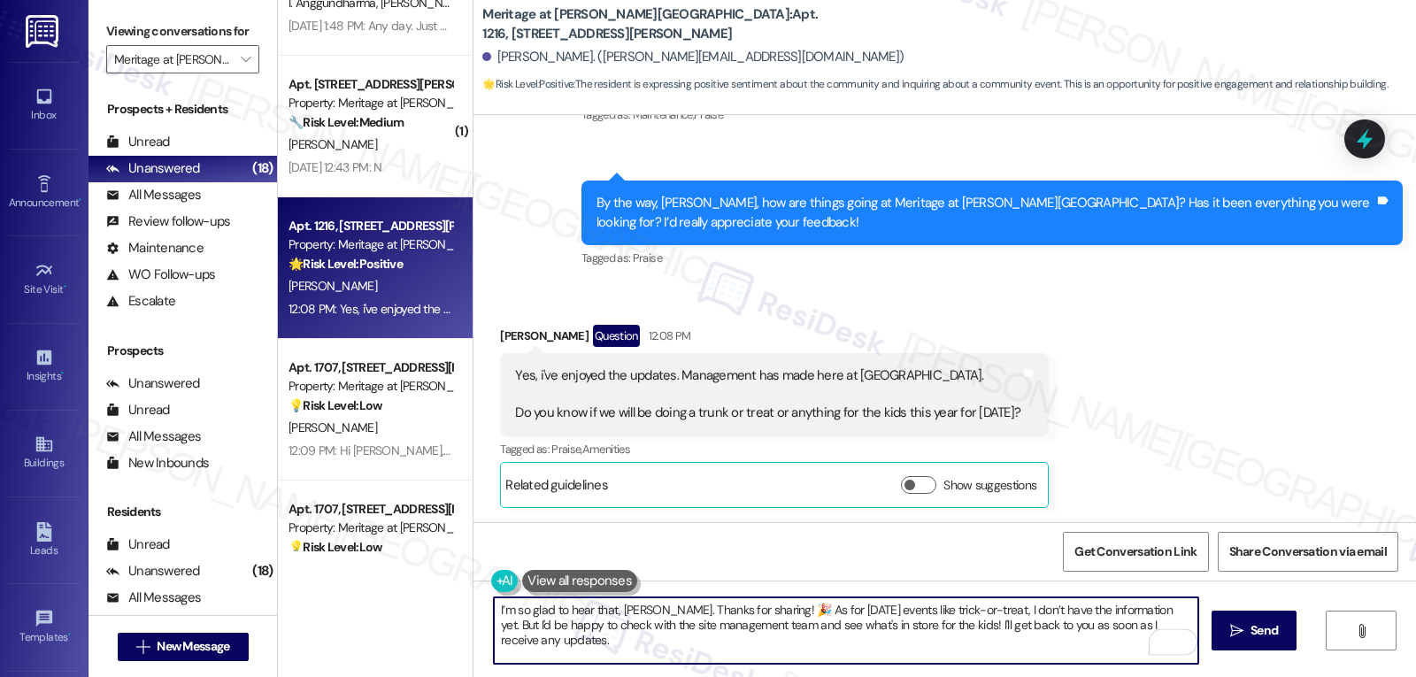
type textarea "I’m so glad to hear that, Briana. Thanks for sharing! 🎉 As for Halloween events…"
click at [1250, 624] on span "Send" at bounding box center [1263, 630] width 27 height 19
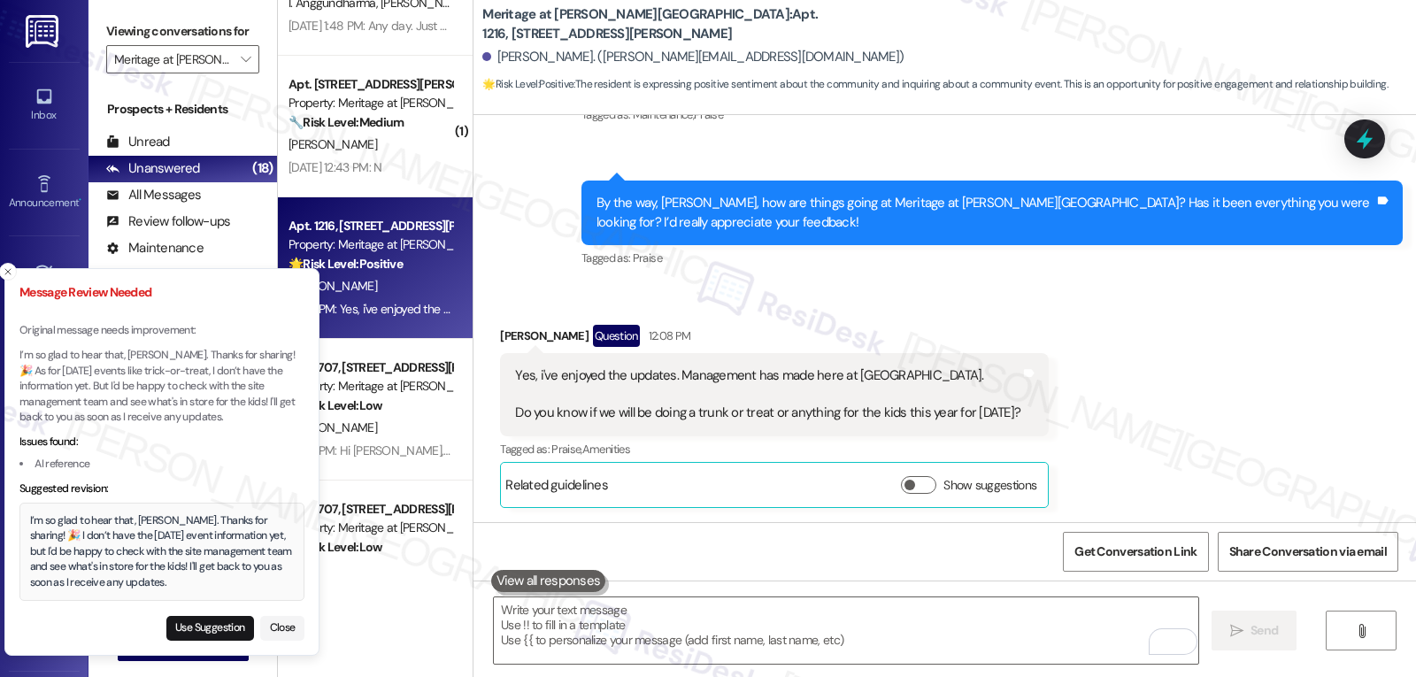
drag, startPoint x: 145, startPoint y: 577, endPoint x: 148, endPoint y: 522, distance: 54.9
click at [147, 522] on div "I’m so glad to hear that, Briana. Thanks for sharing! 🎉 I don’t have the Hallow…" at bounding box center [162, 552] width 265 height 78
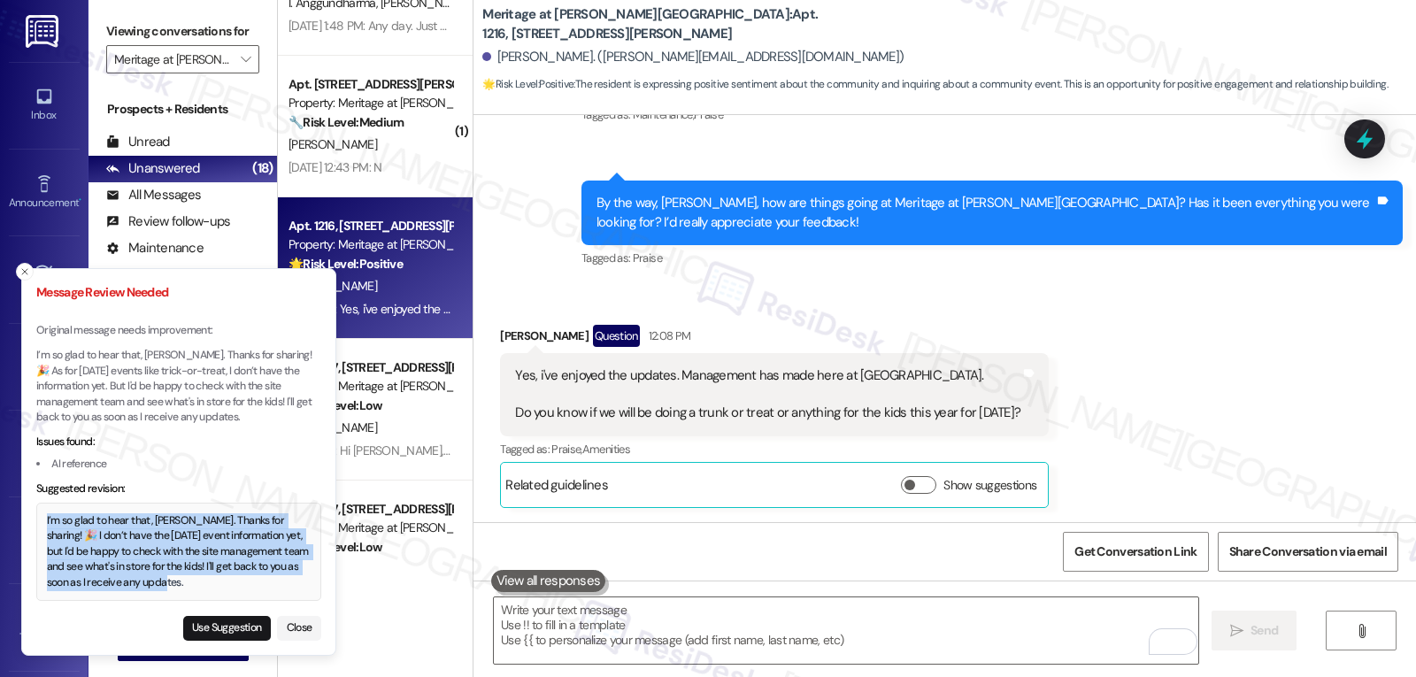
drag, startPoint x: 47, startPoint y: 519, endPoint x: 150, endPoint y: 579, distance: 119.3
click at [150, 579] on div "I’m so glad to hear that, Briana. Thanks for sharing! 🎉 I don’t have the Hallow…" at bounding box center [179, 552] width 265 height 78
copy div "I’m so glad to hear that, Briana. Thanks for sharing! 🎉 I don’t have the Hallow…"
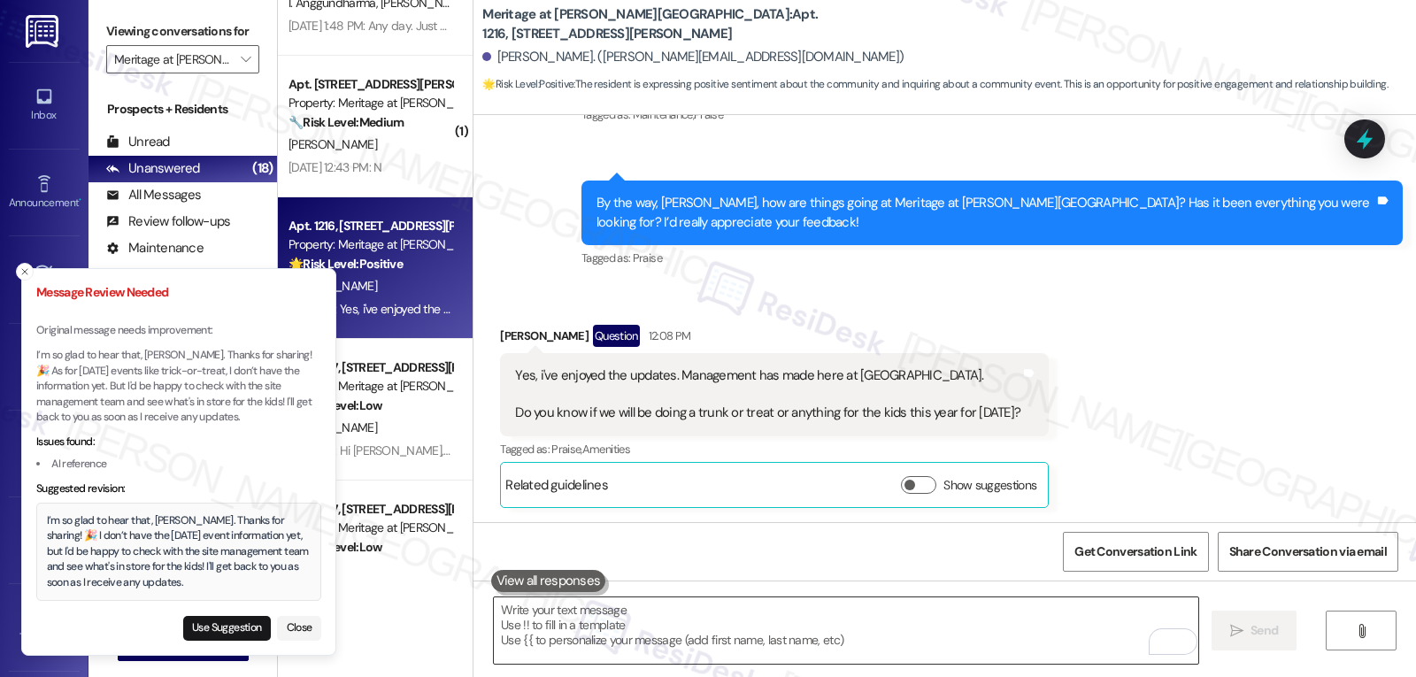
click at [747, 643] on textarea "To enrich screen reader interactions, please activate Accessibility in Grammarl…" at bounding box center [846, 630] width 704 height 66
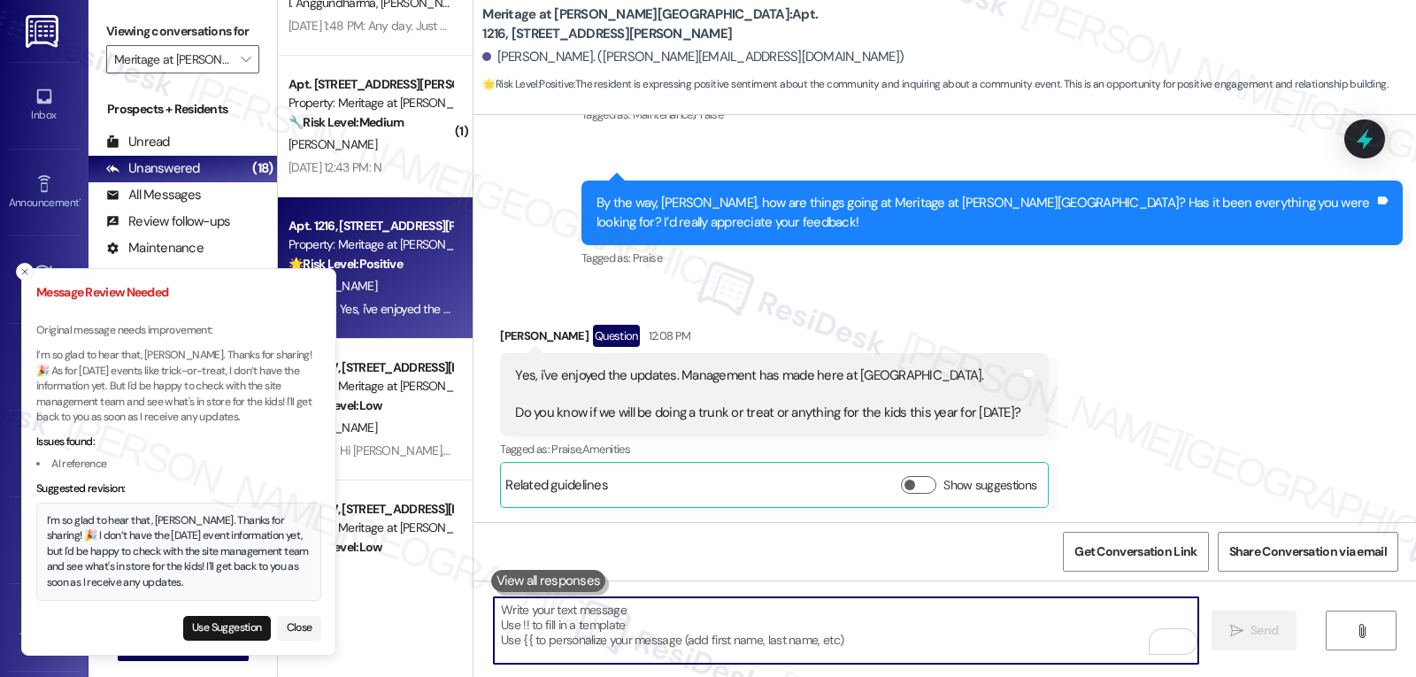
paste textarea "I’m so glad to hear that, Briana. Thanks for sharing! 🎉 I don’t have the Hallow…"
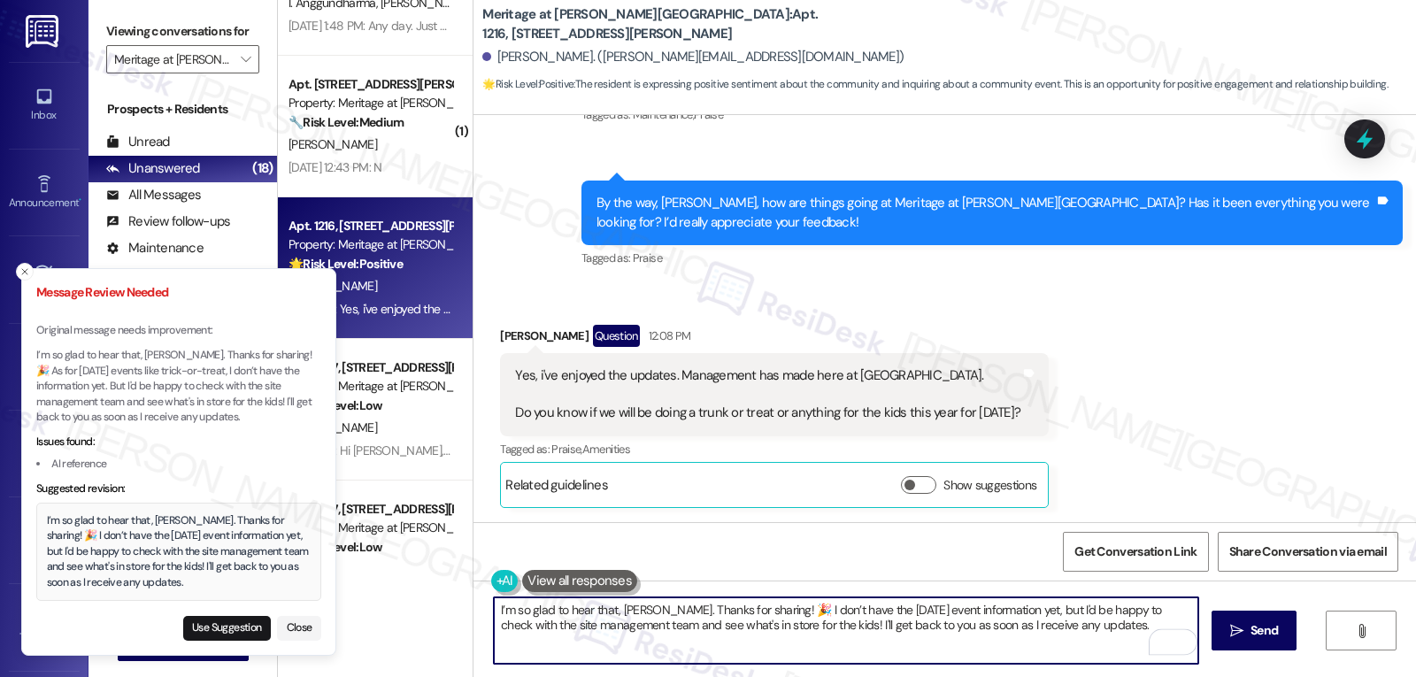
click at [1044, 634] on textarea "I’m so glad to hear that, Briana. Thanks for sharing! 🎉 I don’t have the Hallow…" at bounding box center [846, 630] width 704 height 66
click at [1083, 642] on textarea "I’m so glad to hear that, Briana. Thanks for sharing! 🎉 I don’t have the Hallow…" at bounding box center [846, 630] width 704 height 66
type textarea "I’m so glad to hear that, Briana. Thanks for sharing! 🎉 I don’t have the Hallow…"
click at [304, 634] on button "Close" at bounding box center [299, 628] width 44 height 25
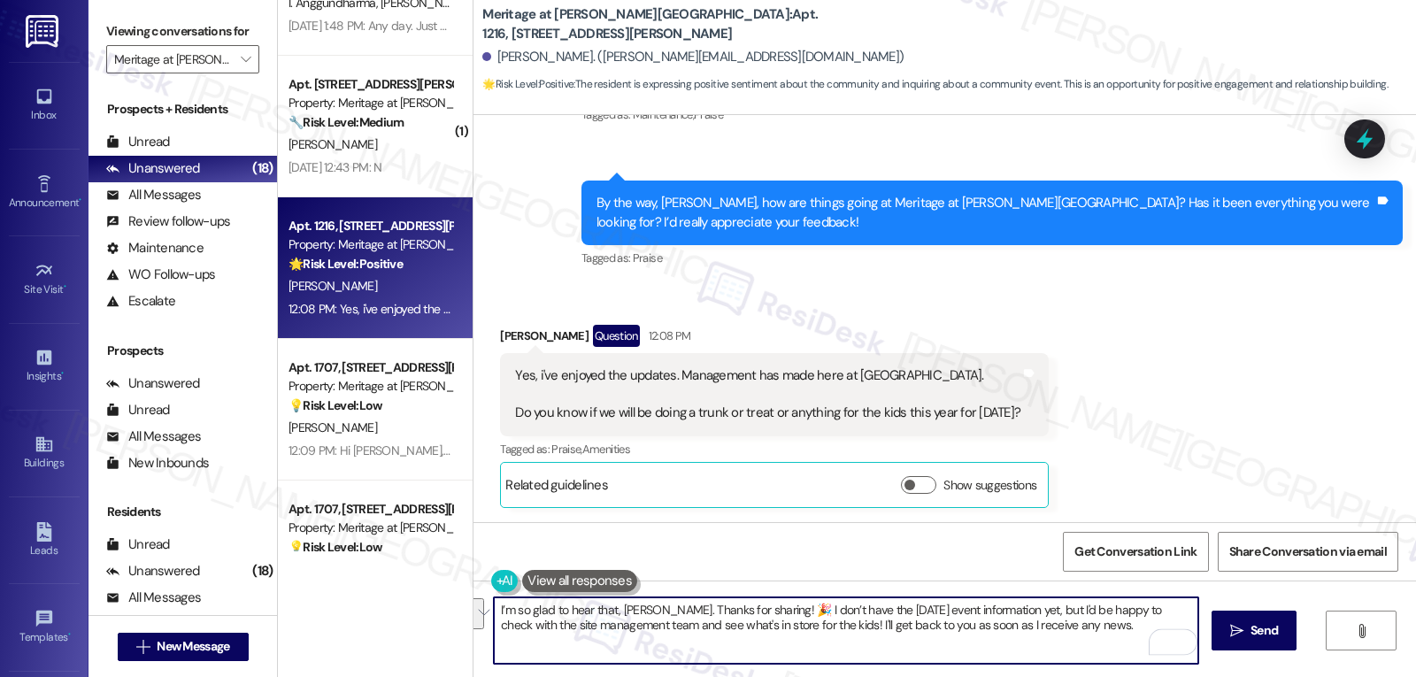
click at [1083, 642] on textarea "I’m so glad to hear that, Briana. Thanks for sharing! 🎉 I don’t have the Hallow…" at bounding box center [846, 630] width 704 height 66
click at [1226, 630] on span " Send" at bounding box center [1254, 630] width 56 height 19
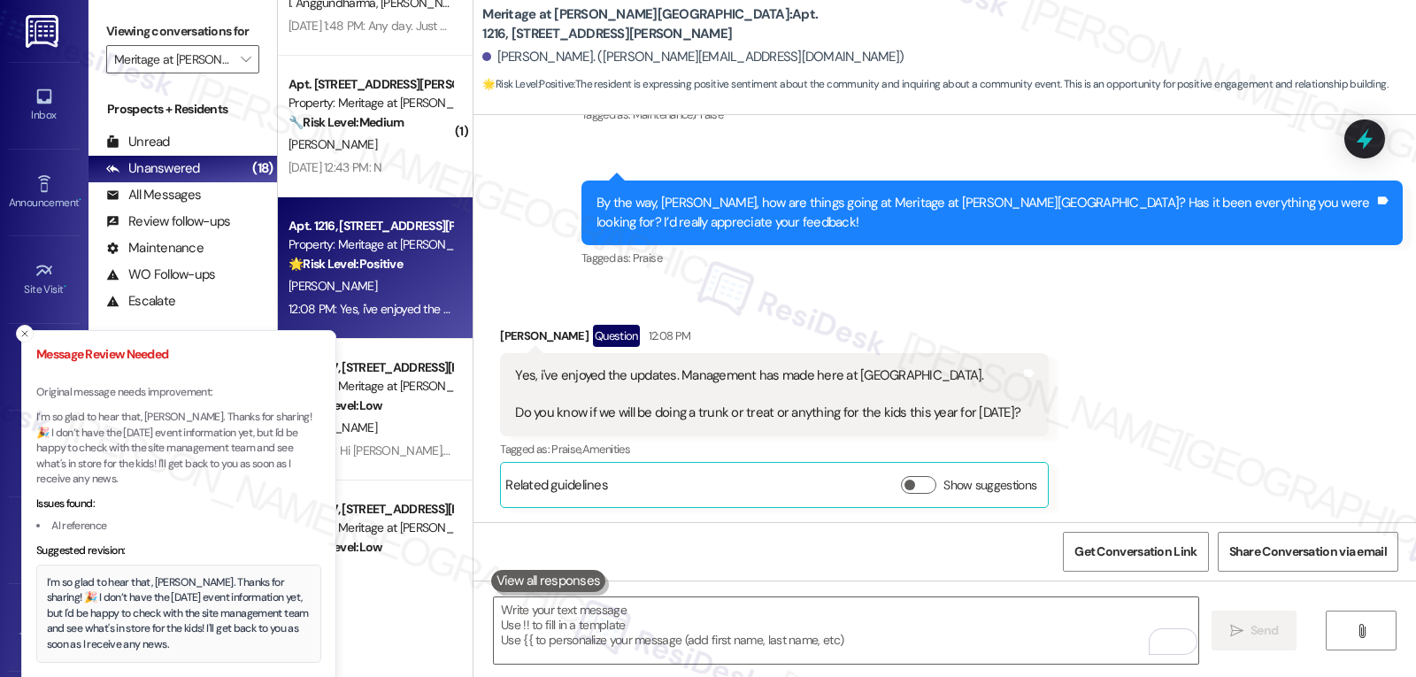
drag, startPoint x: 42, startPoint y: 517, endPoint x: 123, endPoint y: 496, distance: 83.3
click at [123, 565] on div "I’m so glad to hear that, Briana. Thanks for sharing! 🎉 I don’t have the Hallow…" at bounding box center [178, 614] width 285 height 98
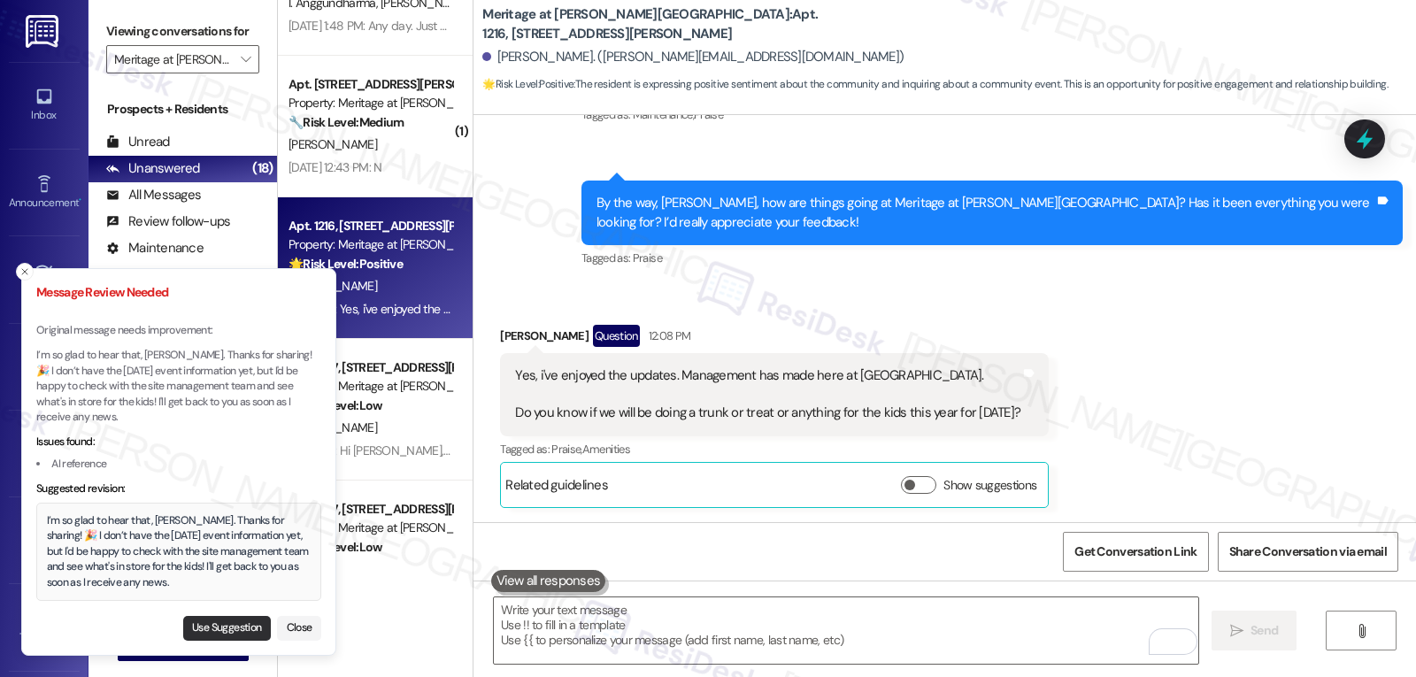
click at [228, 628] on button "Use Suggestion" at bounding box center [227, 628] width 88 height 25
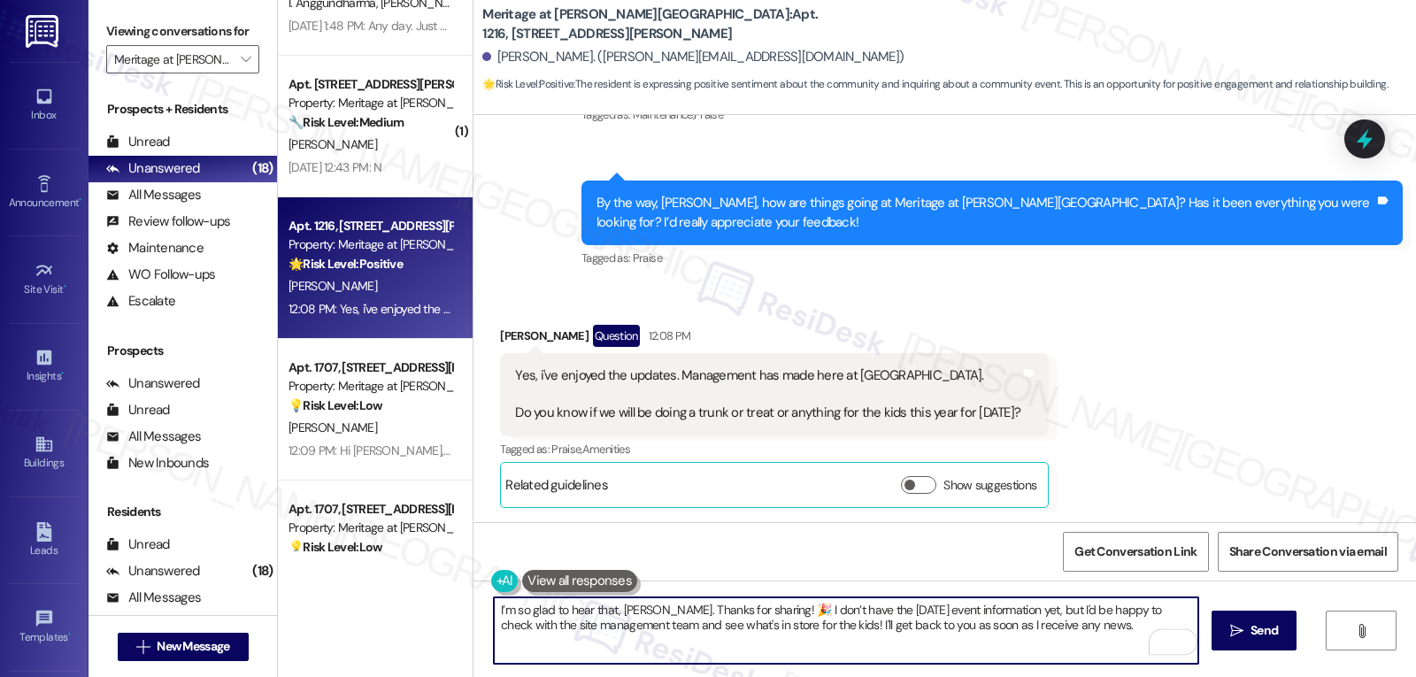
click at [705, 646] on textarea "I’m so glad to hear that, Briana. Thanks for sharing! 🎉 I don’t have the Hallow…" at bounding box center [846, 630] width 704 height 66
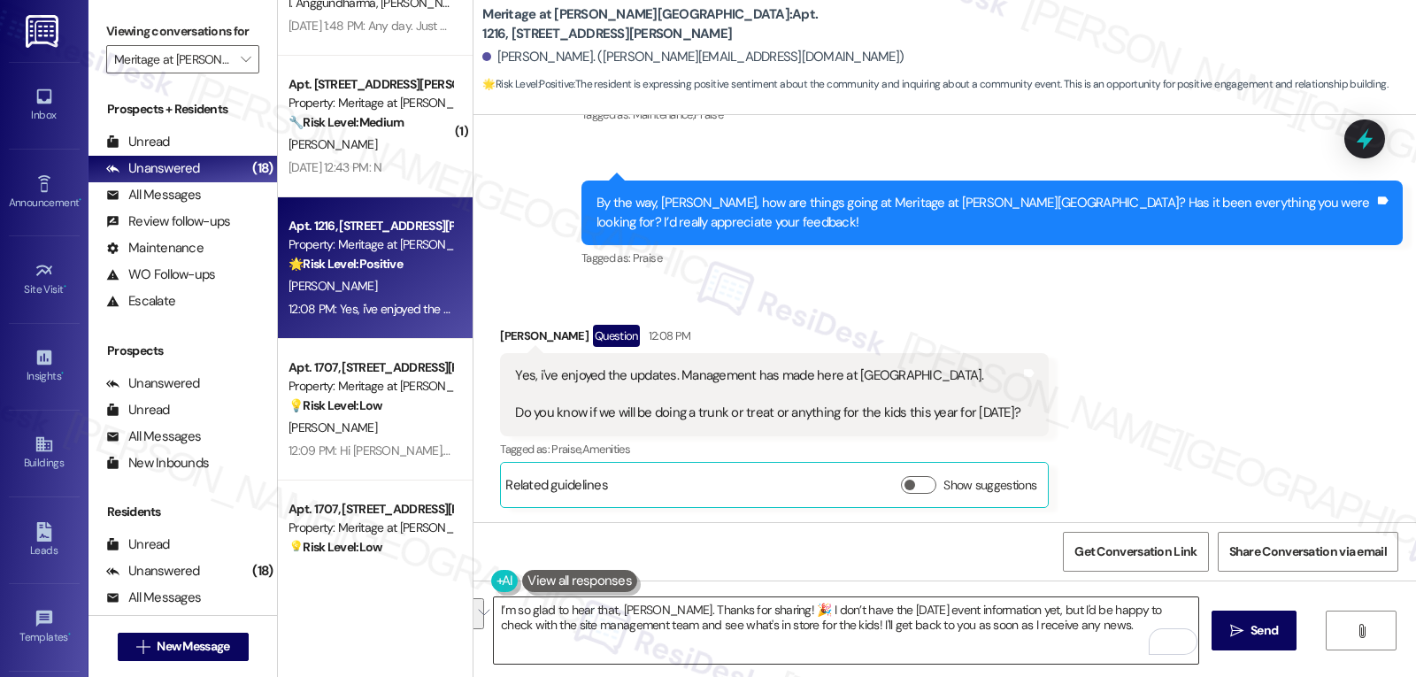
click at [946, 645] on textarea "I’m so glad to hear that, Briana. Thanks for sharing! 🎉 I don’t have the Hallow…" at bounding box center [846, 630] width 704 height 66
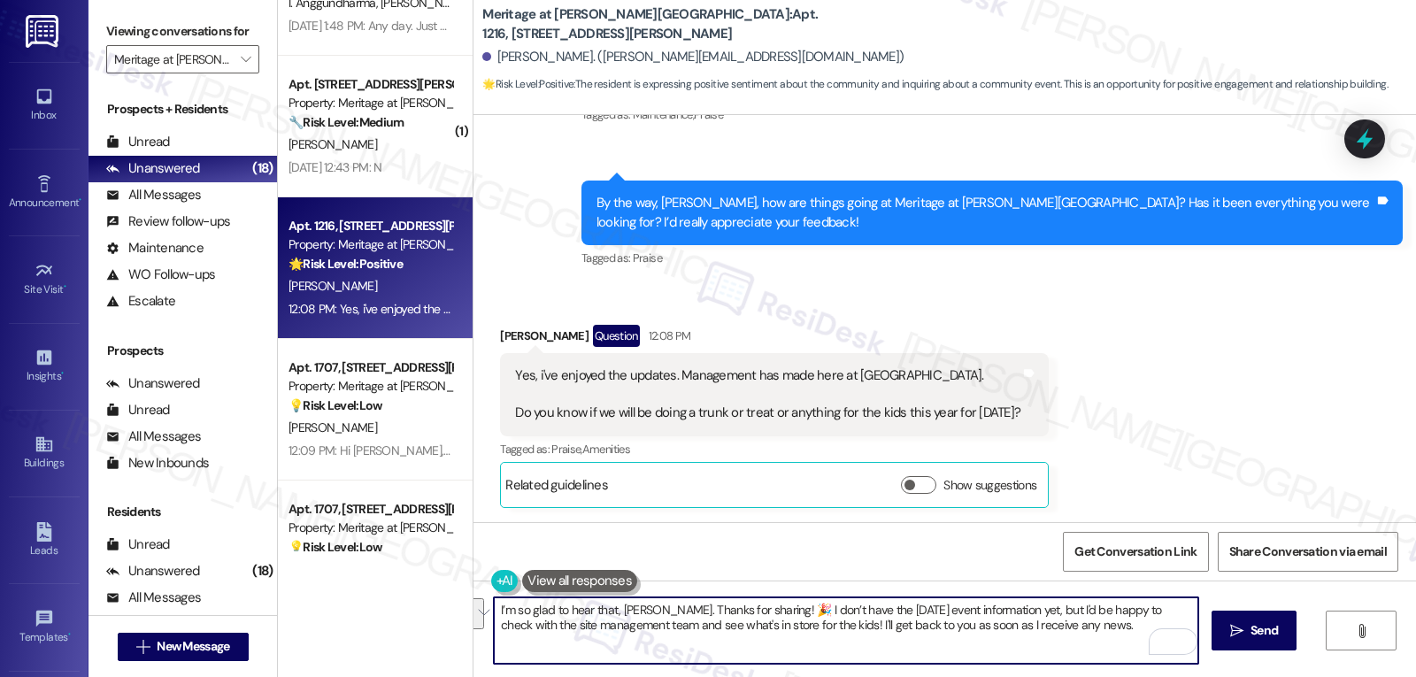
paste textarea "—thanks for sharing! 🎉 We don’t have the Halloween event details finalized just…"
click at [834, 624] on textarea "I’m so glad to hear that, Briana—thanks for sharing! 🎉 We don’t have the Hallow…" at bounding box center [846, 630] width 704 height 66
click at [834, 630] on textarea "I’m so glad to hear that, Briana—thanks for sharing! 🎉 We don’t have the Hallow…" at bounding box center [846, 630] width 704 height 66
click at [649, 602] on textarea "I’m so glad to hear that, Briana—thanks for sharing! 🎉 We don’t have the Hallow…" at bounding box center [846, 630] width 704 height 66
click at [1068, 631] on textarea "I’m so glad to hear that, Briana. Thanks for sharing! 🎉 We don’t have the Hallo…" at bounding box center [846, 630] width 704 height 66
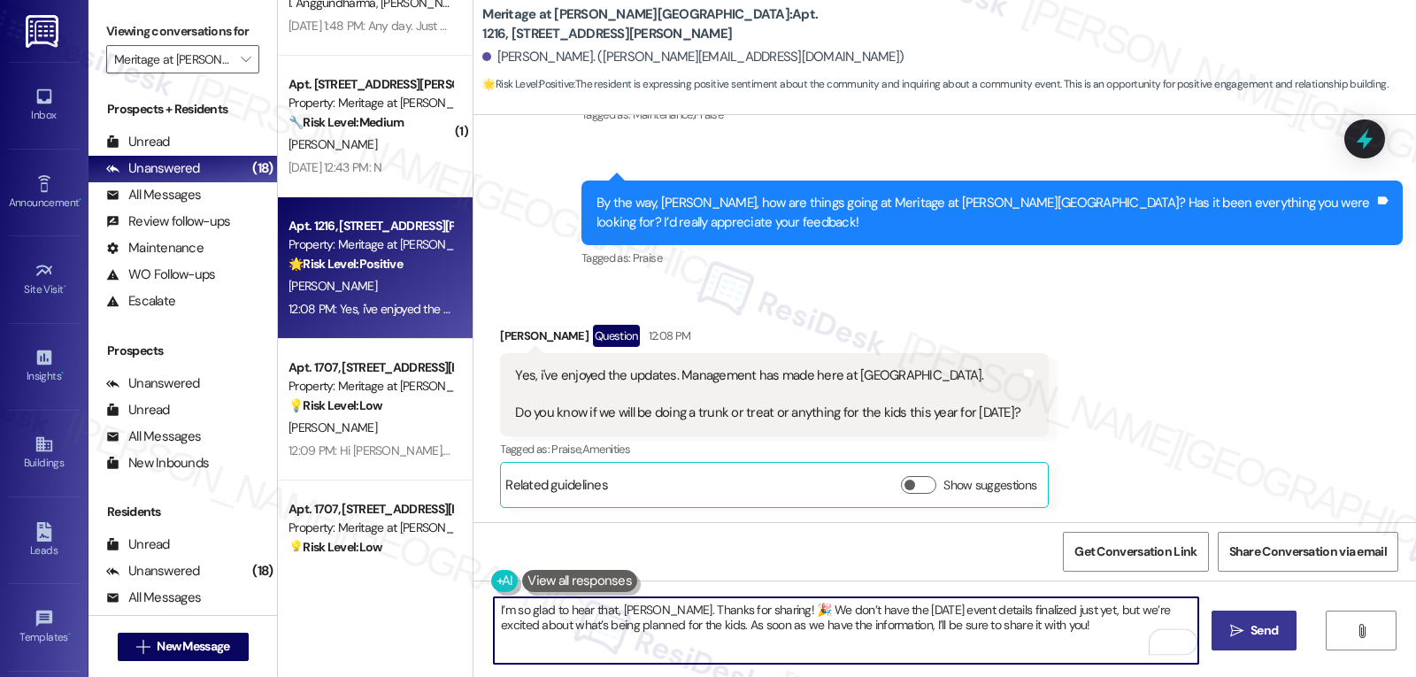
type textarea "I’m so glad to hear that, Briana. Thanks for sharing! 🎉 We don’t have the Hallo…"
click at [1260, 630] on span "Send" at bounding box center [1263, 630] width 27 height 19
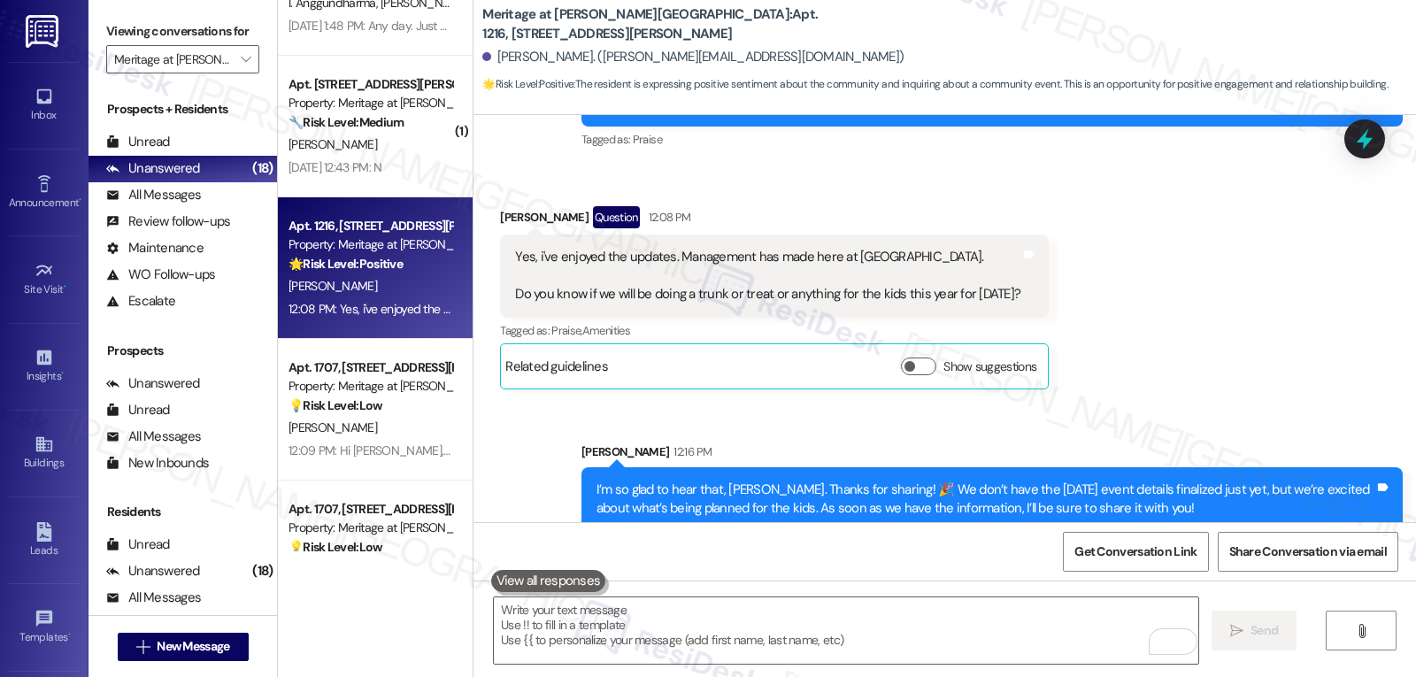
scroll to position [16326, 0]
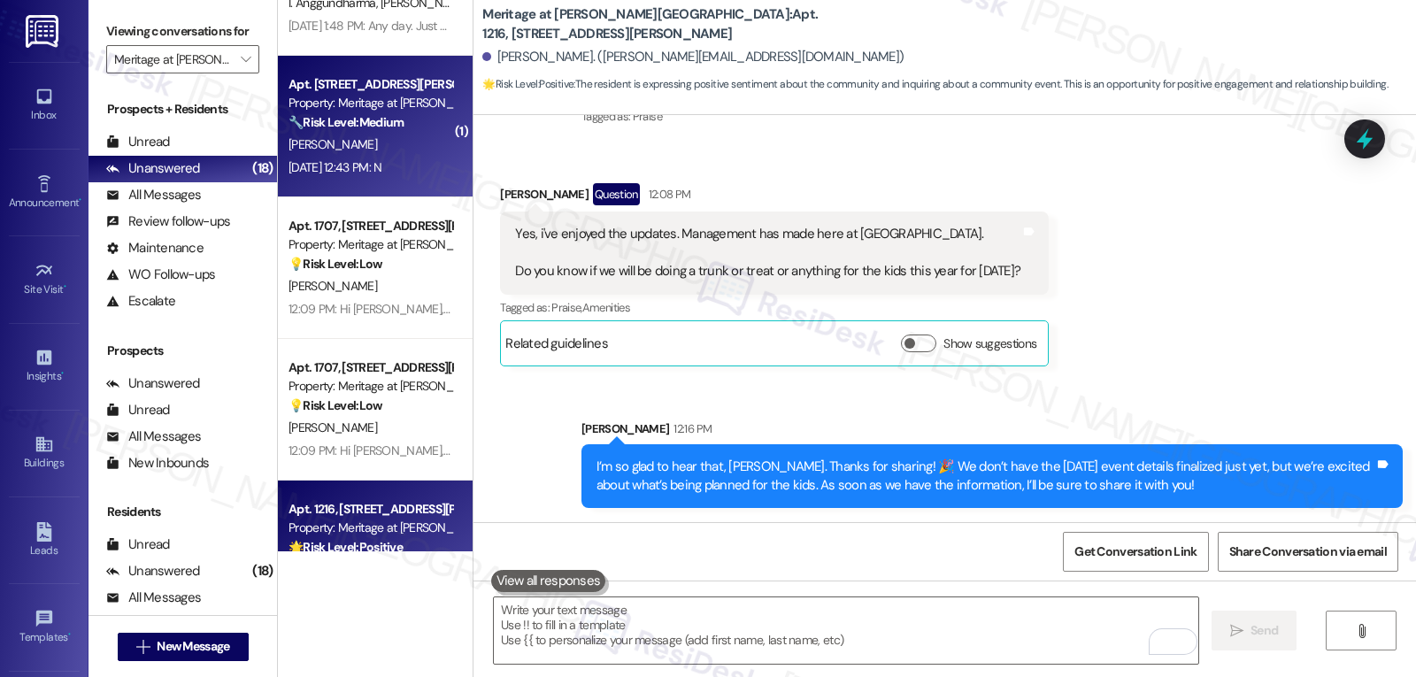
click at [342, 195] on div "Apt. 1313, 4500 Steiner Ranch Blvd Property: Meritage at Steiner Ranch 🔧 Risk L…" at bounding box center [375, 127] width 195 height 142
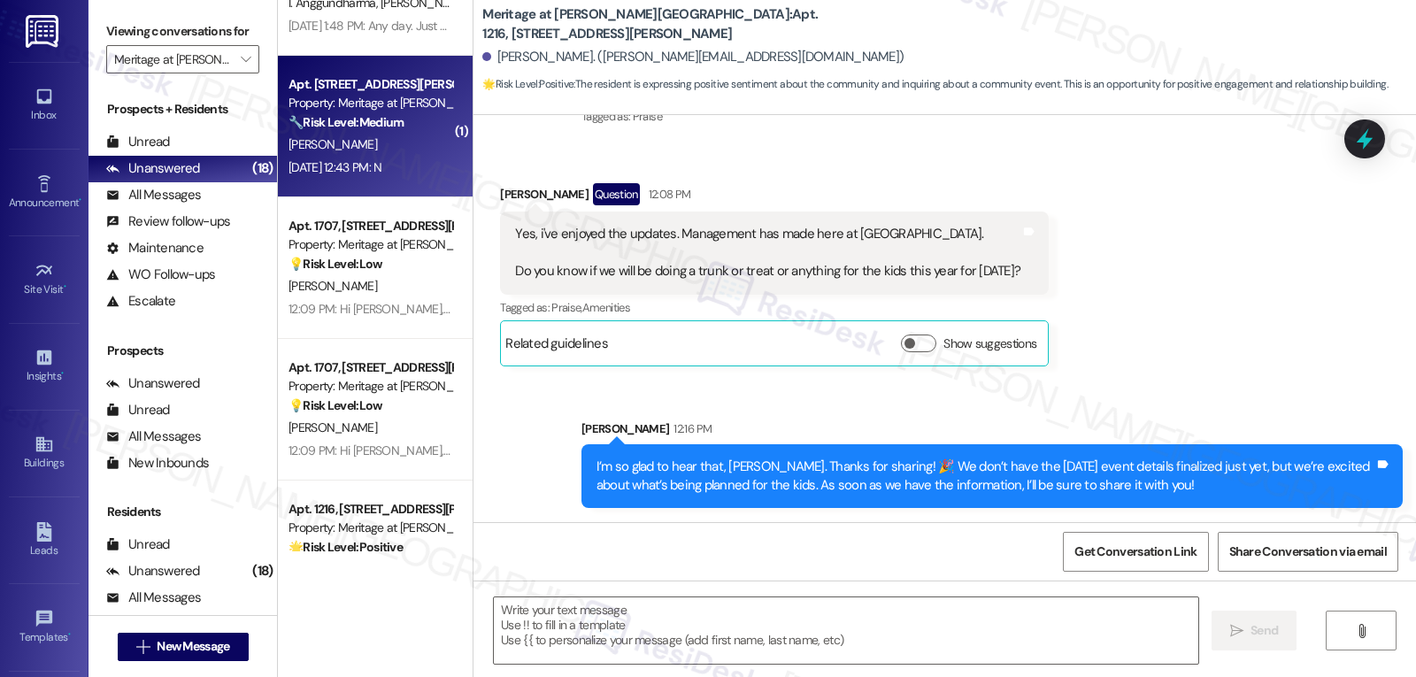
type textarea "Fetching suggested responses. Please feel free to read through the conversation…"
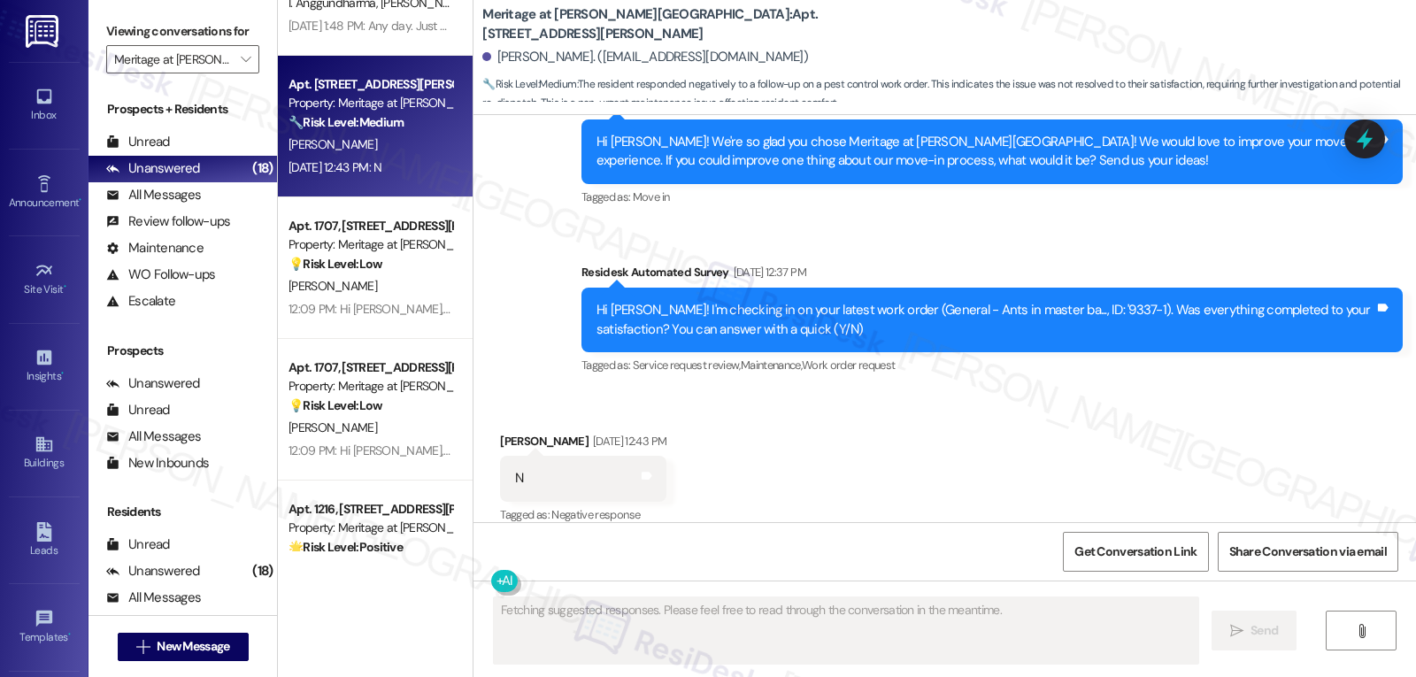
scroll to position [906, 0]
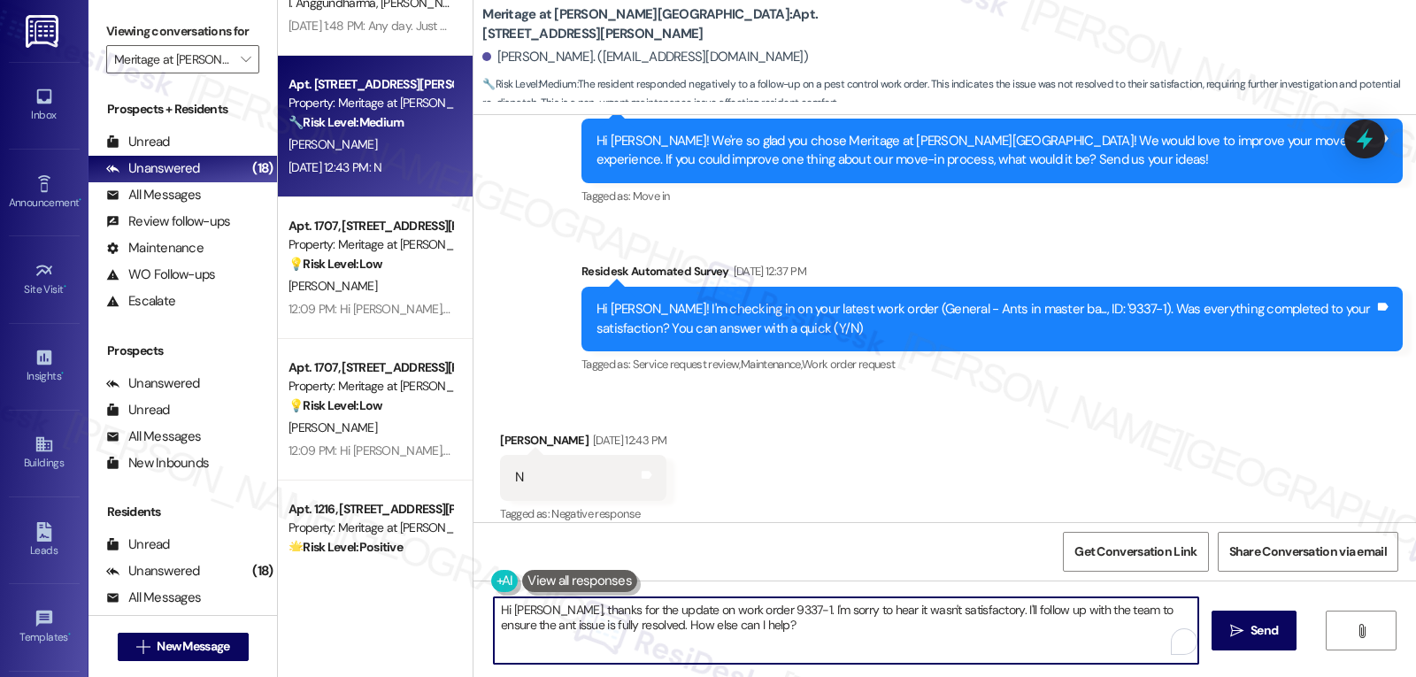
drag, startPoint x: 959, startPoint y: 609, endPoint x: 1069, endPoint y: 719, distance: 155.2
click at [1069, 676] on html "Inbox Go to Inbox Announcement • Send A Text Announcement Site Visit • Go to Si…" at bounding box center [708, 338] width 1416 height 677
type textarea "Hi Rachel, thanks for the update on work order 9337-1. I'm sorry to hear it was…"
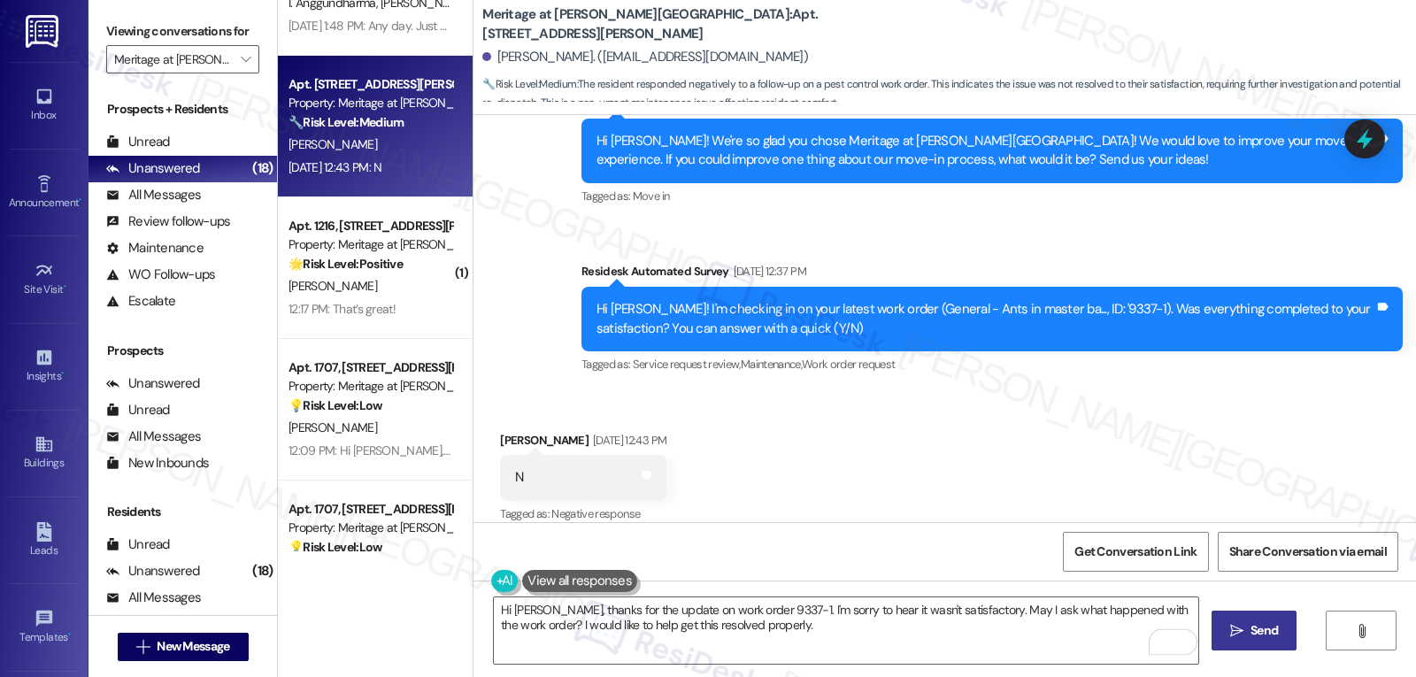
drag, startPoint x: 1245, startPoint y: 632, endPoint x: 1252, endPoint y: 625, distance: 10.0
click at [1249, 629] on span "Send" at bounding box center [1264, 630] width 35 height 19
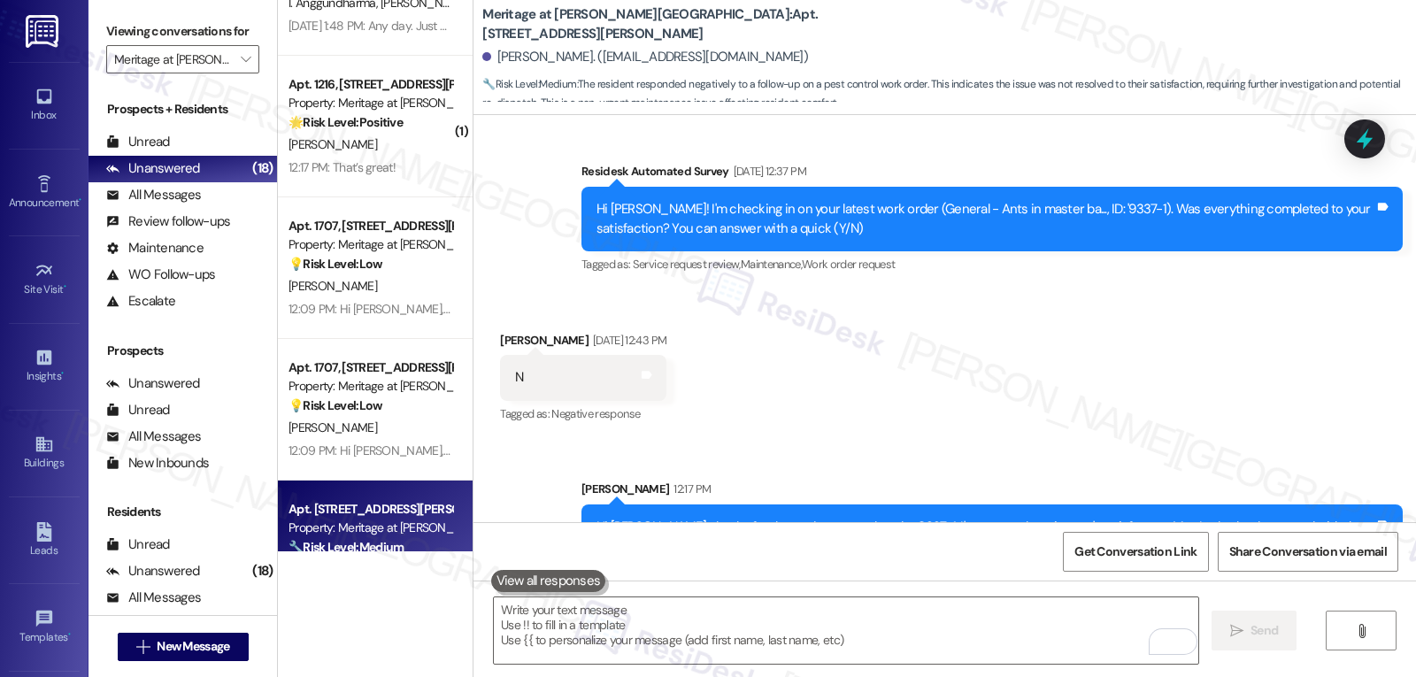
scroll to position [1049, 0]
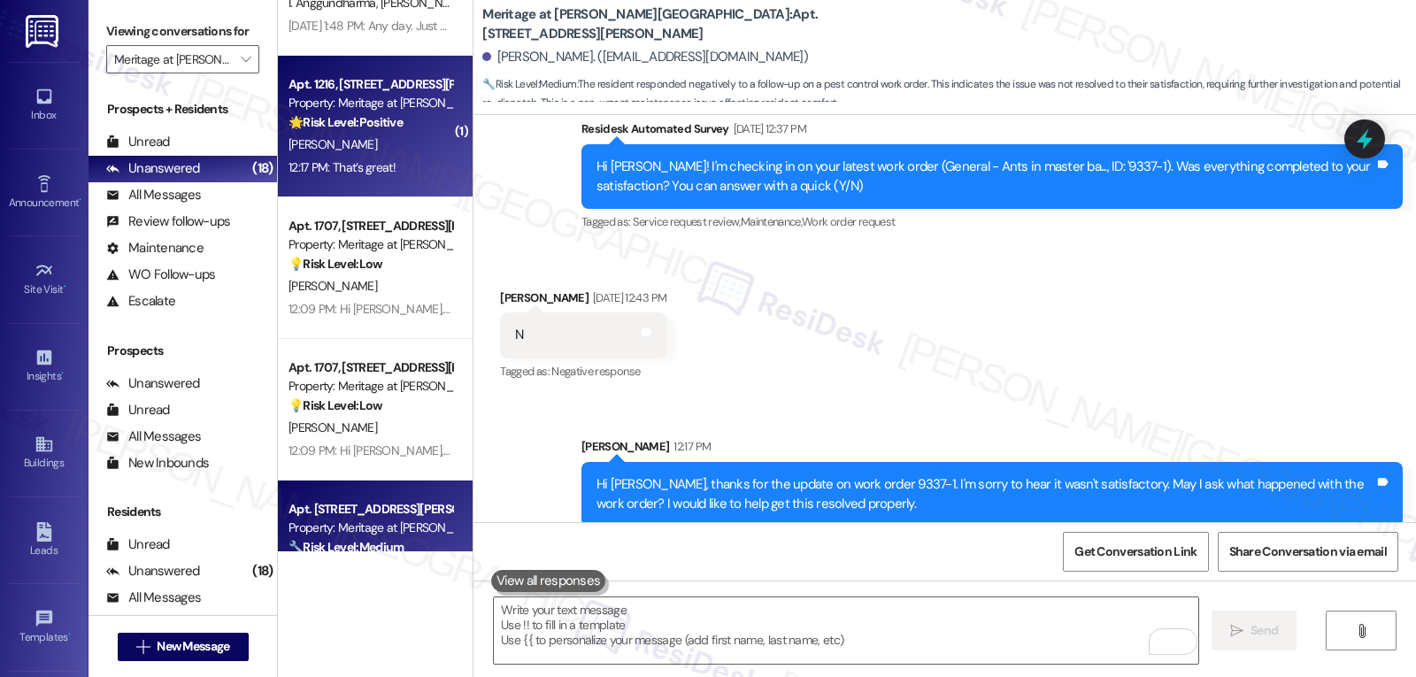
click at [340, 151] on div "B. Wright" at bounding box center [370, 145] width 167 height 22
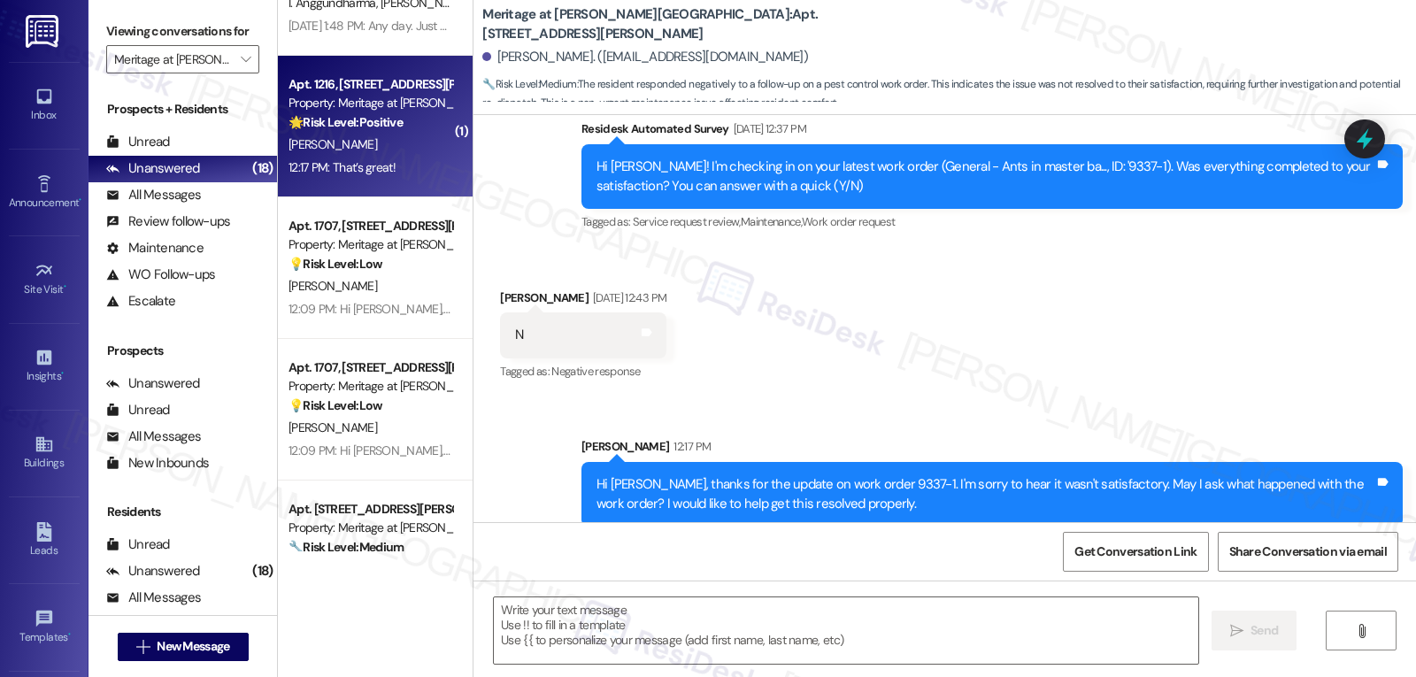
type textarea "Fetching suggested responses. Please feel free to read through the conversation…"
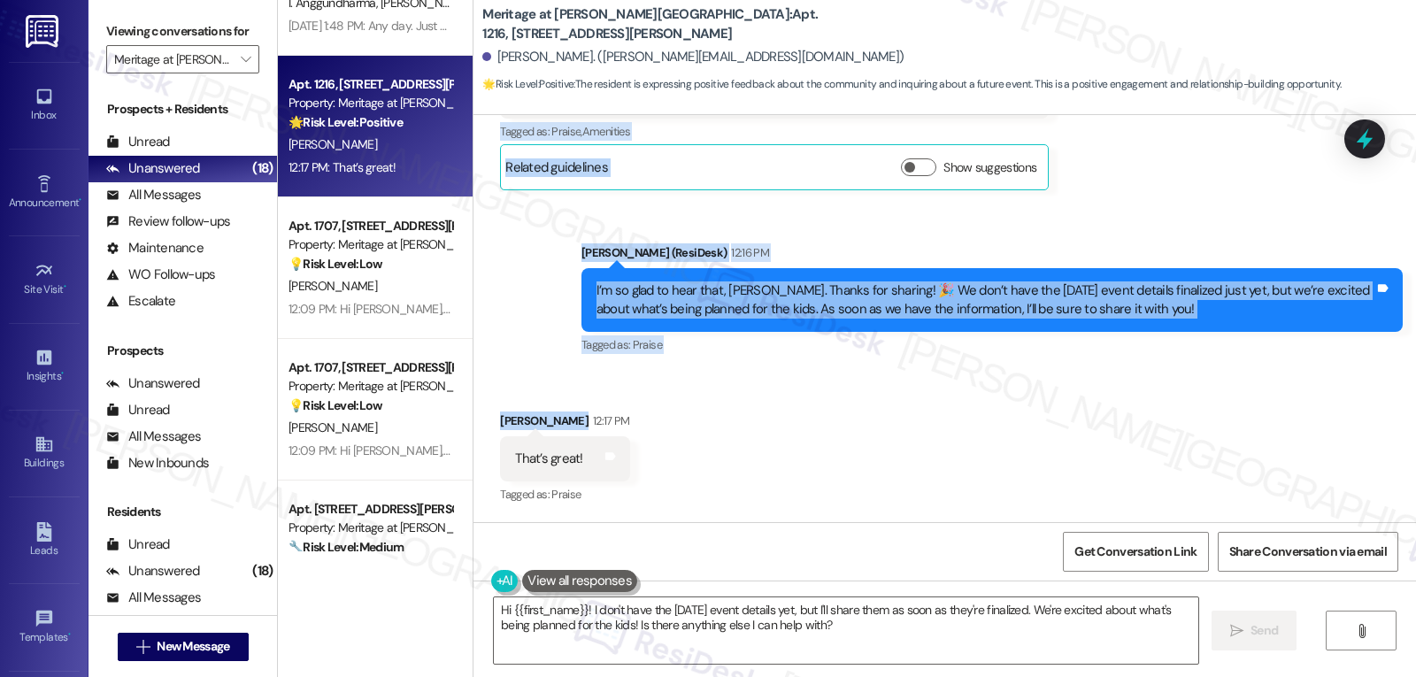
scroll to position [16500, 0]
drag, startPoint x: 480, startPoint y: 263, endPoint x: 709, endPoint y: 467, distance: 306.4
click at [709, 467] on div "Survey, sent via SMS Residesk Automated Survey Mar 26, 2024 at 12:30 PM Hi Bria…" at bounding box center [944, 318] width 942 height 407
copy div "Briana Wright Yesterday at 12:32 PM Yes Tags and notes Tagged as: Positive resp…"
click at [862, 637] on textarea "Hi {{first_name}}! I don't have the Halloween event details yet, but I'll share…" at bounding box center [846, 630] width 704 height 66
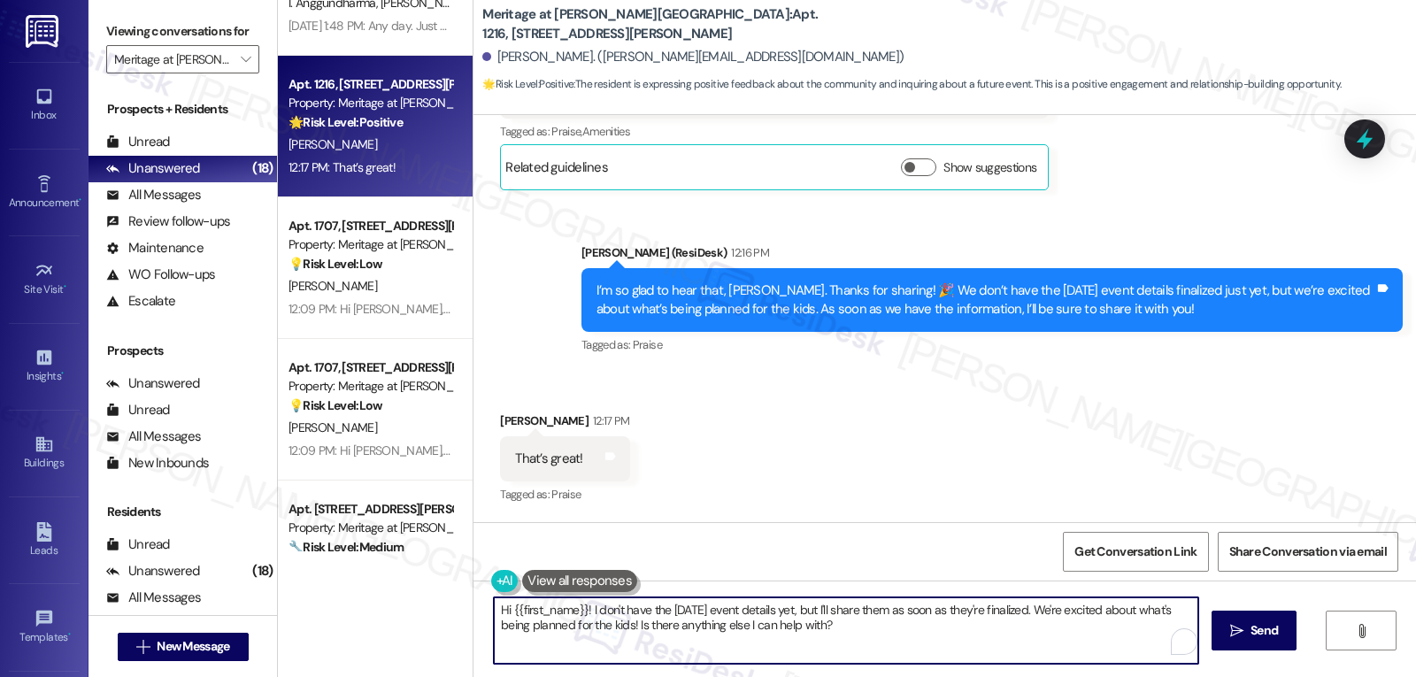
paste textarea "Awesome! 🎃 I’ll keep you posted as soon as we have the final Halloween plans. T…"
drag, startPoint x: 667, startPoint y: 613, endPoint x: 889, endPoint y: 610, distance: 222.1
click at [889, 610] on textarea "Awesome! 🎃 I’ll keep you posted as soon as we have the final Halloween plans. T…" at bounding box center [846, 630] width 704 height 66
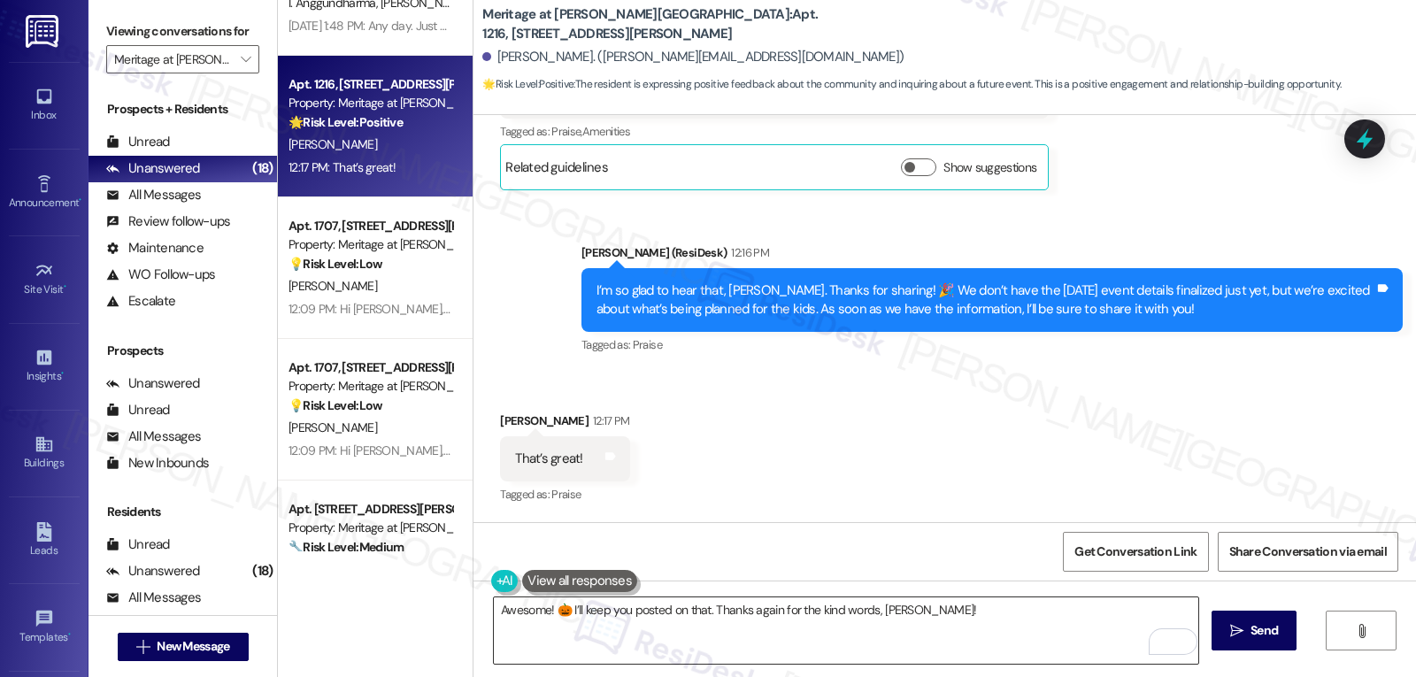
click at [1011, 642] on textarea "Awesome! 🎃 I’ll keep you posted on that. Thanks again for the kind words, Brian…" at bounding box center [846, 630] width 704 height 66
paste textarea "we’d be thrilled if you could share your positive experience in a Google Review…"
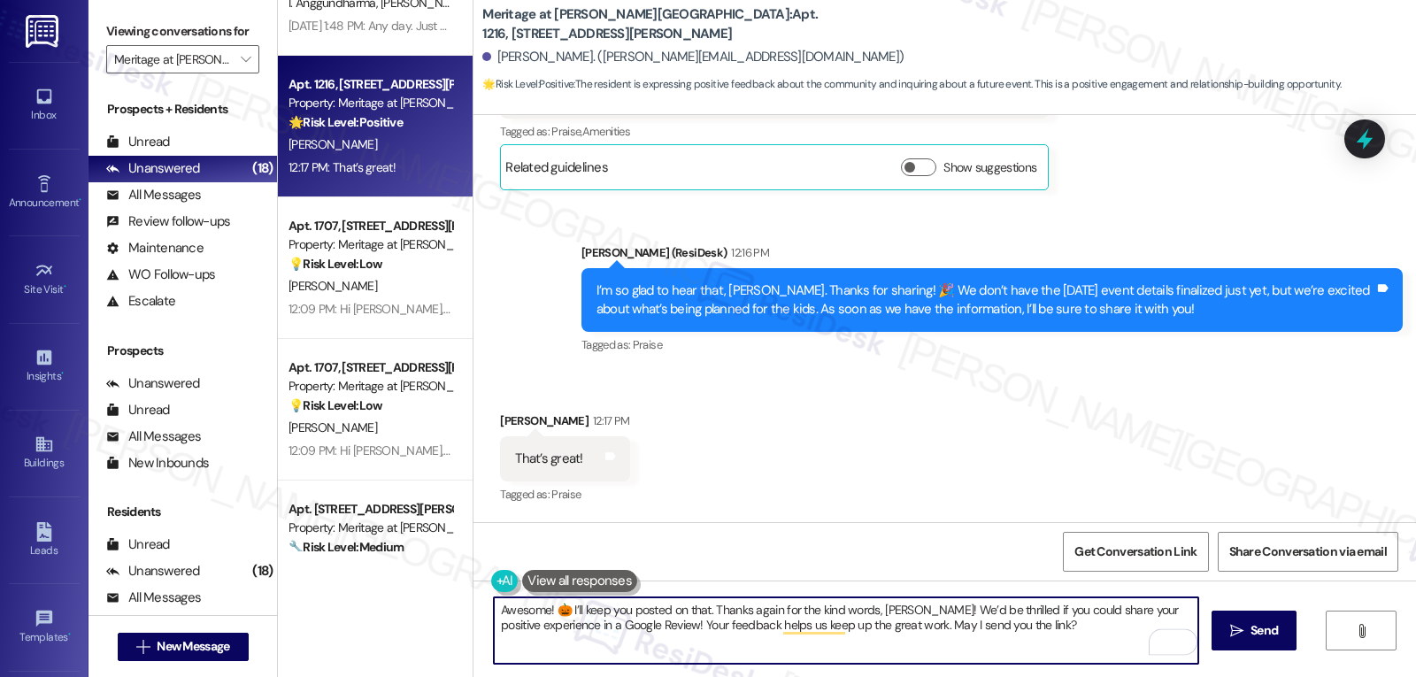
click at [1067, 640] on textarea "Awesome! 🎃 I’ll keep you posted on that. Thanks again for the kind words, Brian…" at bounding box center [846, 630] width 704 height 66
type textarea "Awesome! 🎃 I’ll keep you posted on that. Thanks again for the kind words, Brian…"
click at [1266, 634] on span "Send" at bounding box center [1263, 630] width 27 height 19
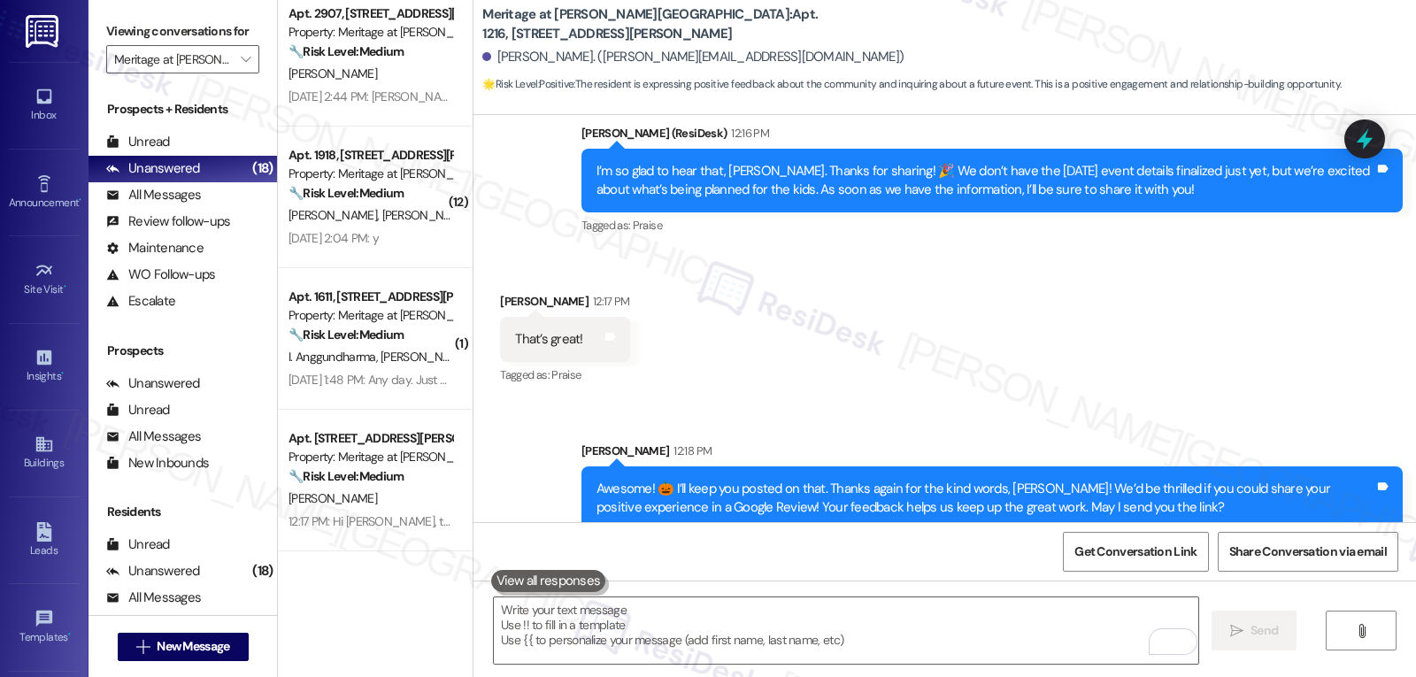
scroll to position [16643, 0]
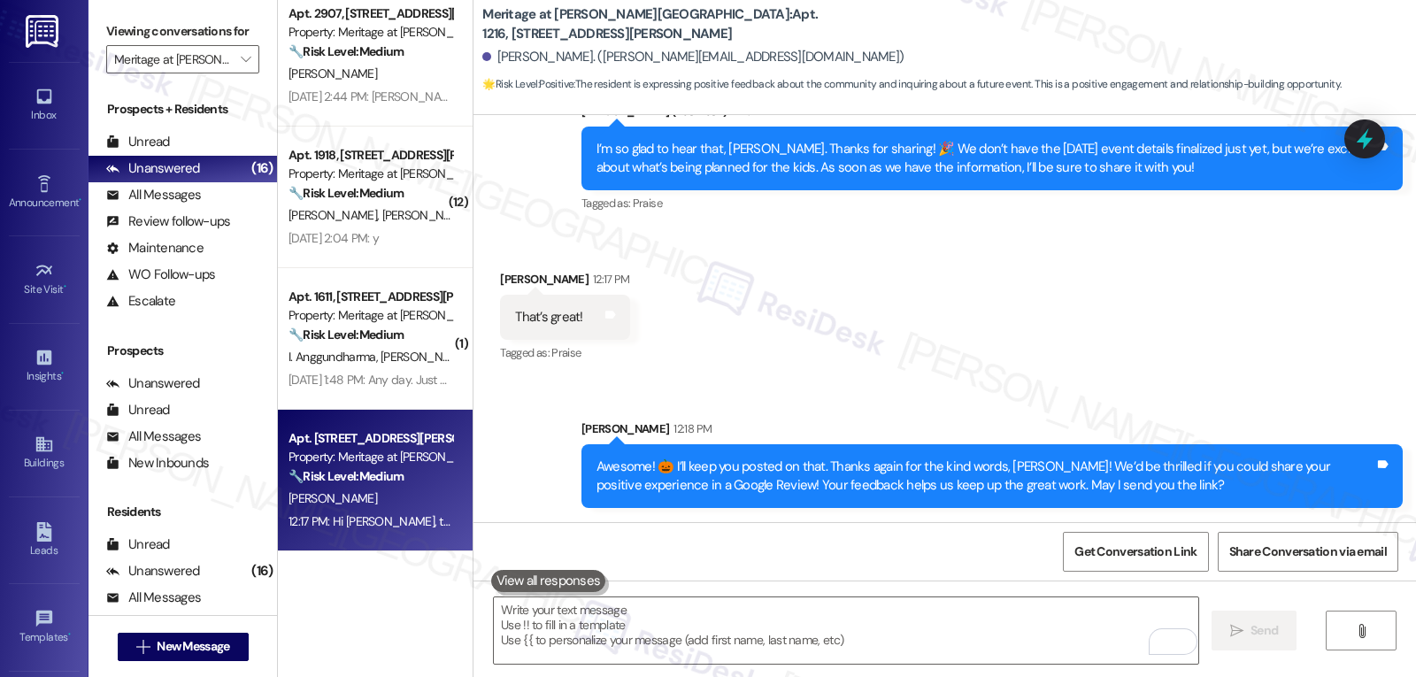
click at [405, 484] on div "🔧 Risk Level: Medium The resident responded negatively to a follow-up on a pest…" at bounding box center [370, 476] width 164 height 19
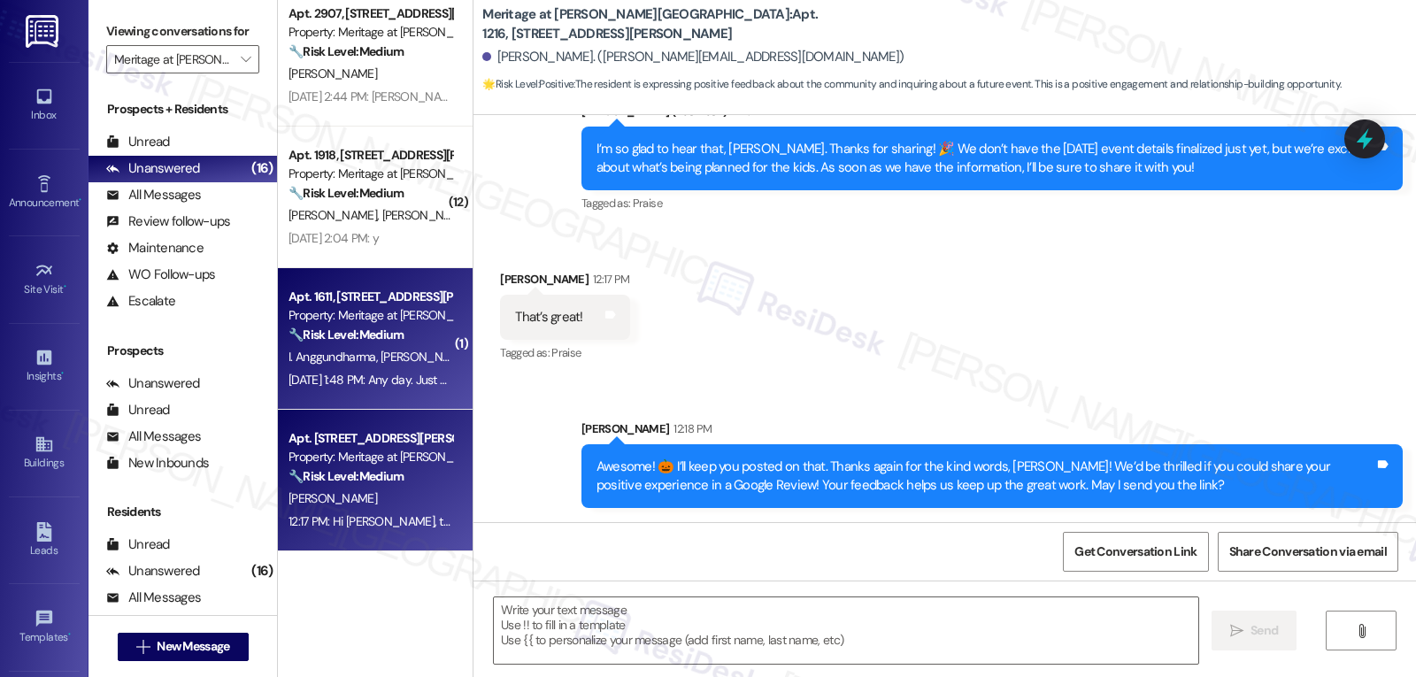
type textarea "Fetching suggested responses. Please feel free to read through the conversation…"
click at [376, 376] on div "Sep 16, 2025 at 1:48 PM: Any day. Just would be nice to get a heads up. Last ti…" at bounding box center [735, 380] width 894 height 16
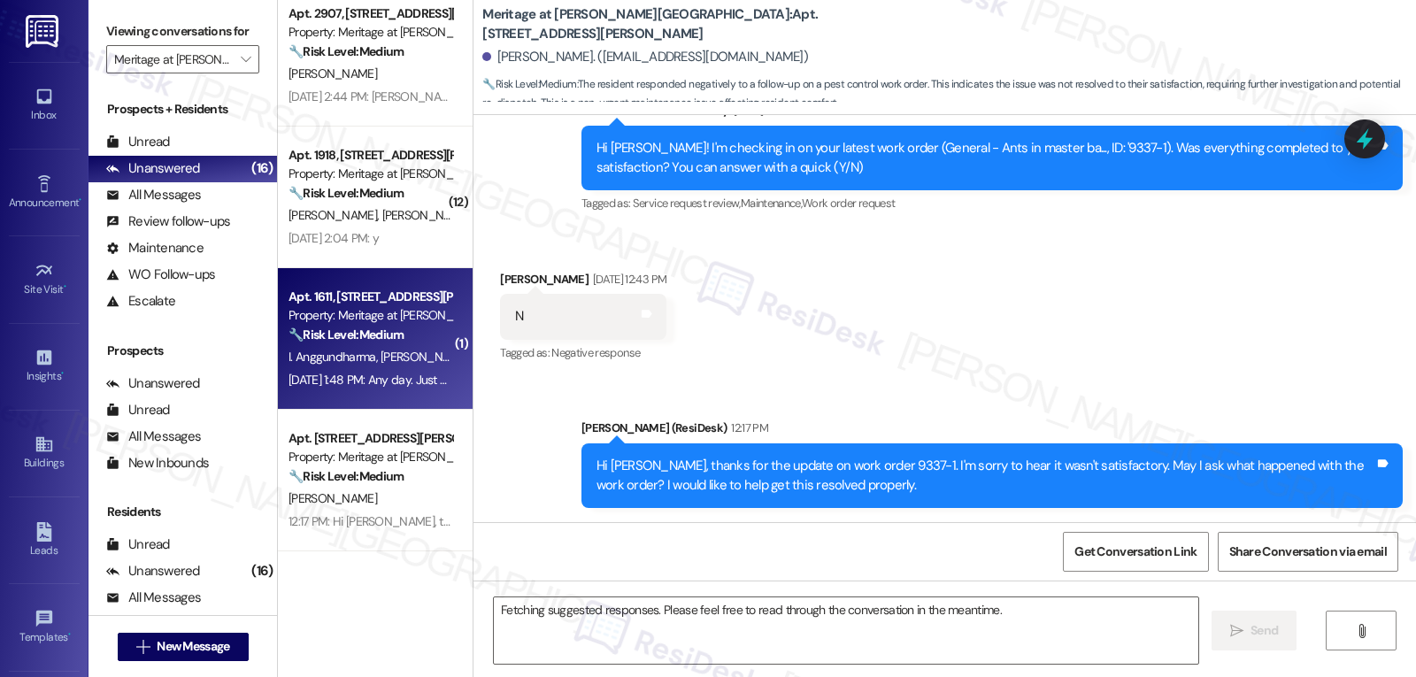
scroll to position [1004, 0]
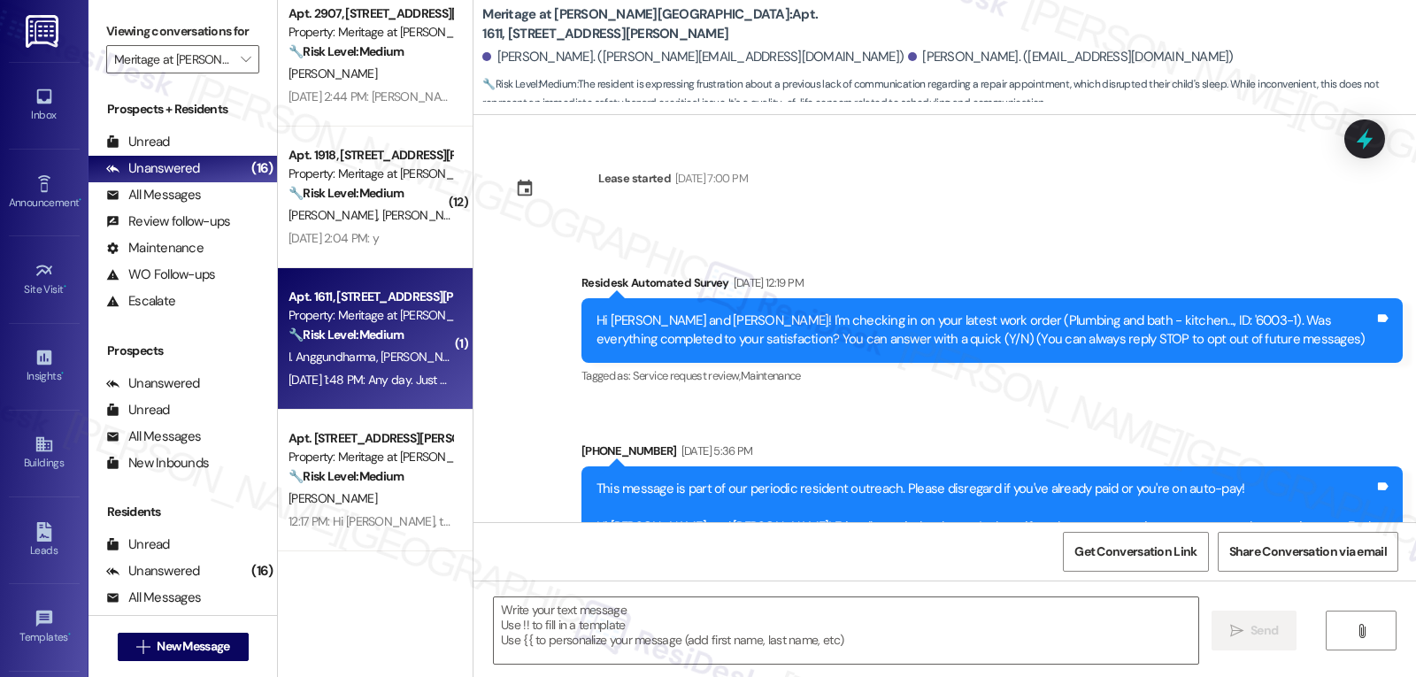
type textarea "Fetching suggested responses. Please feel free to read through the conversation…"
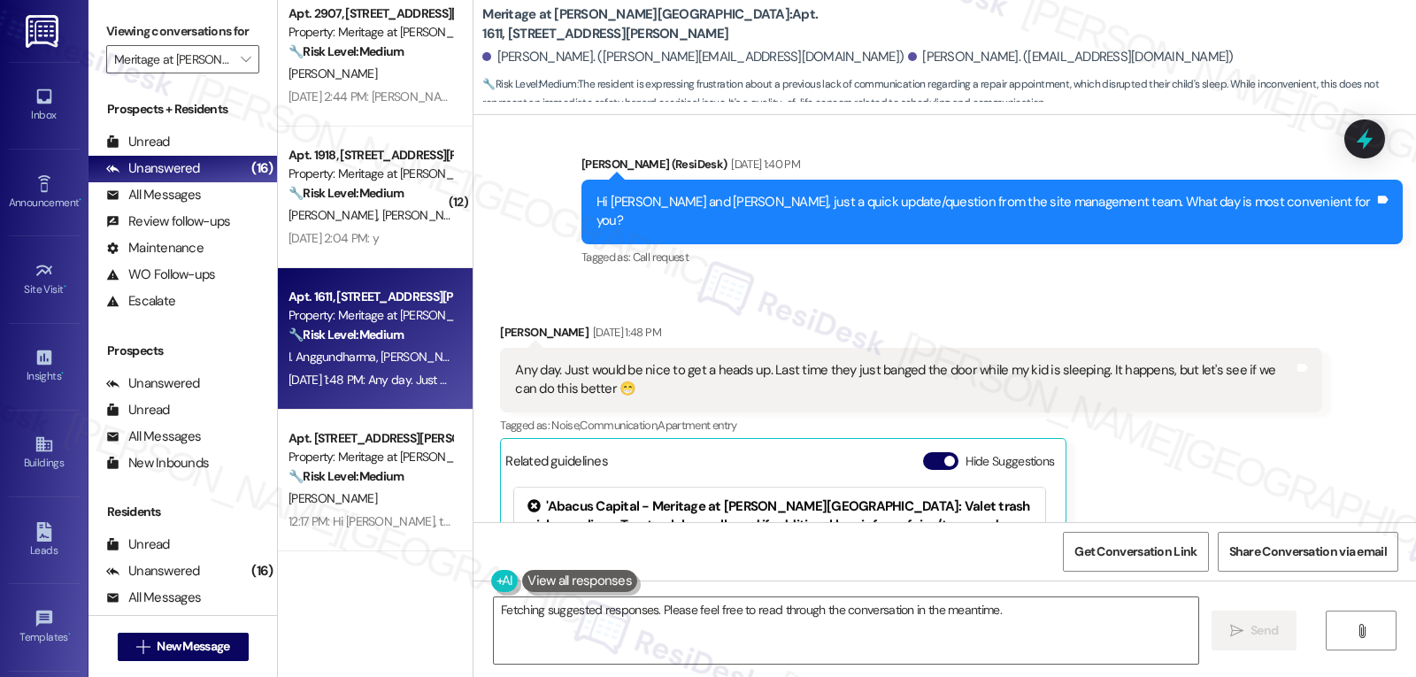
scroll to position [17202, 0]
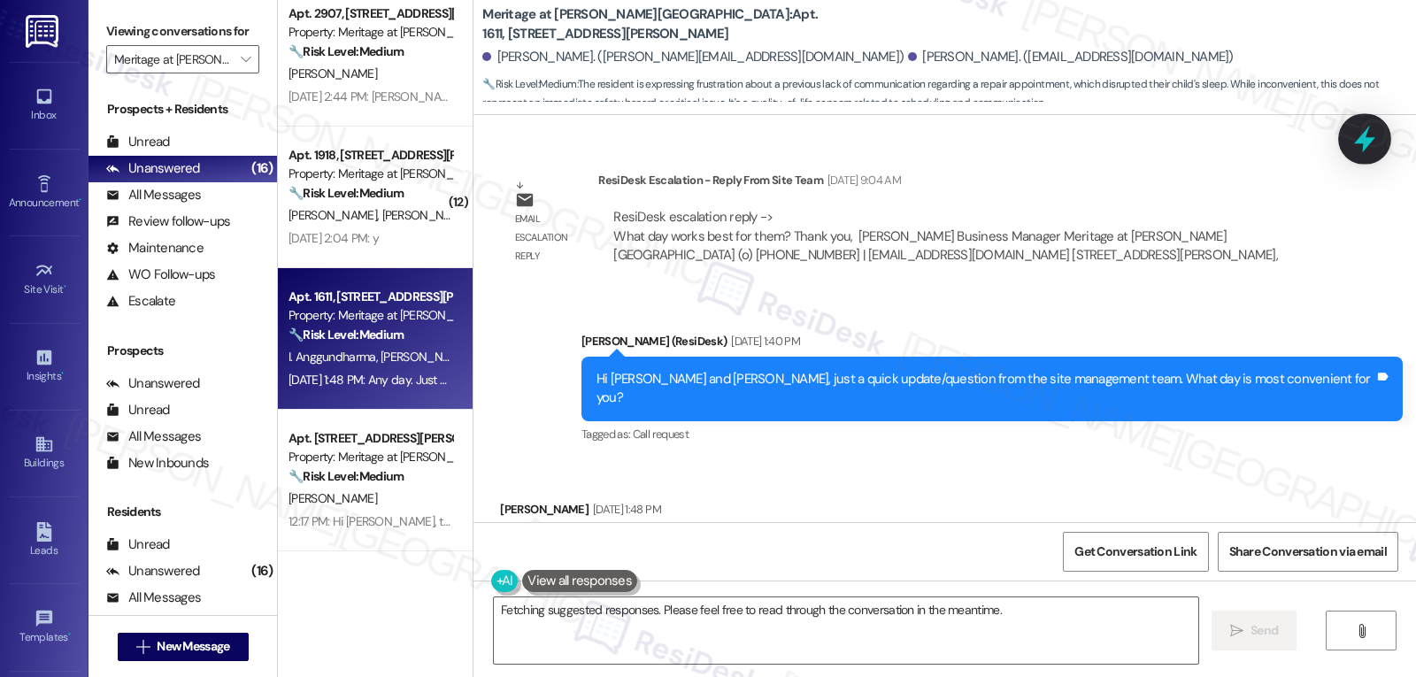
click at [1372, 139] on icon at bounding box center [1364, 139] width 21 height 27
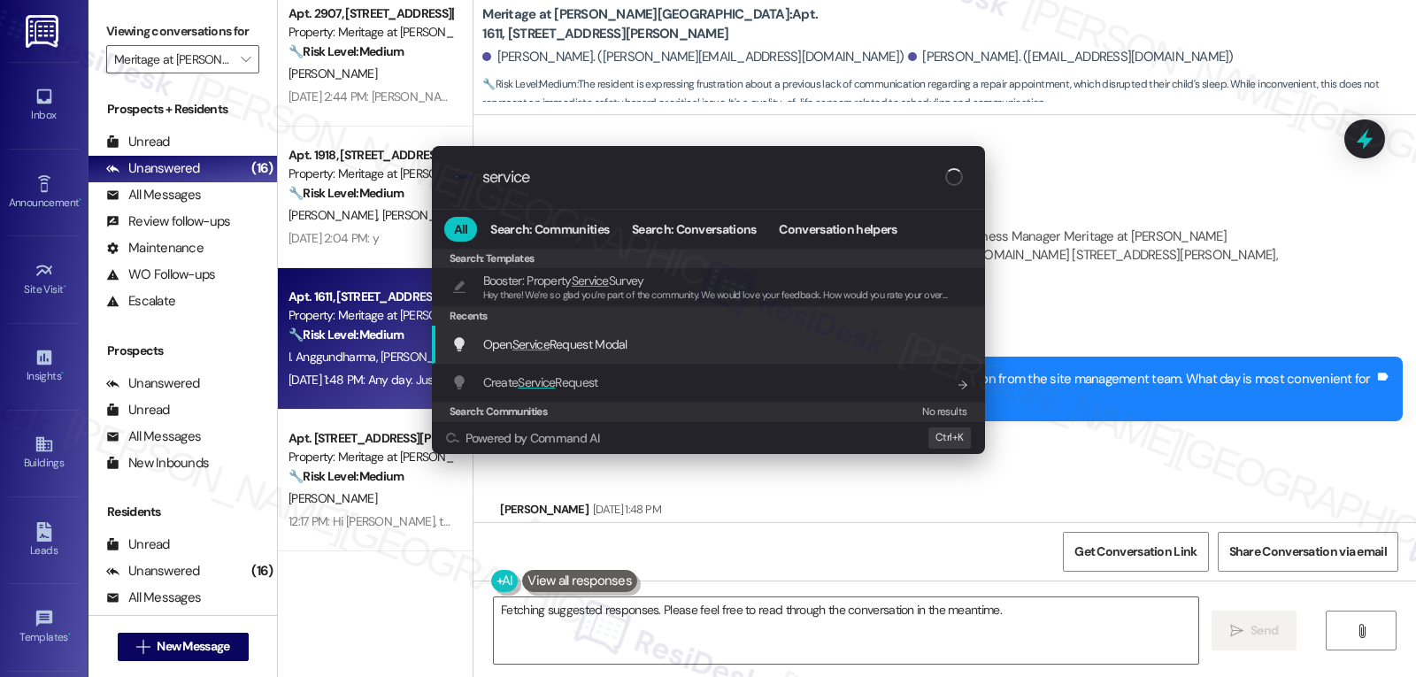
type input "a"
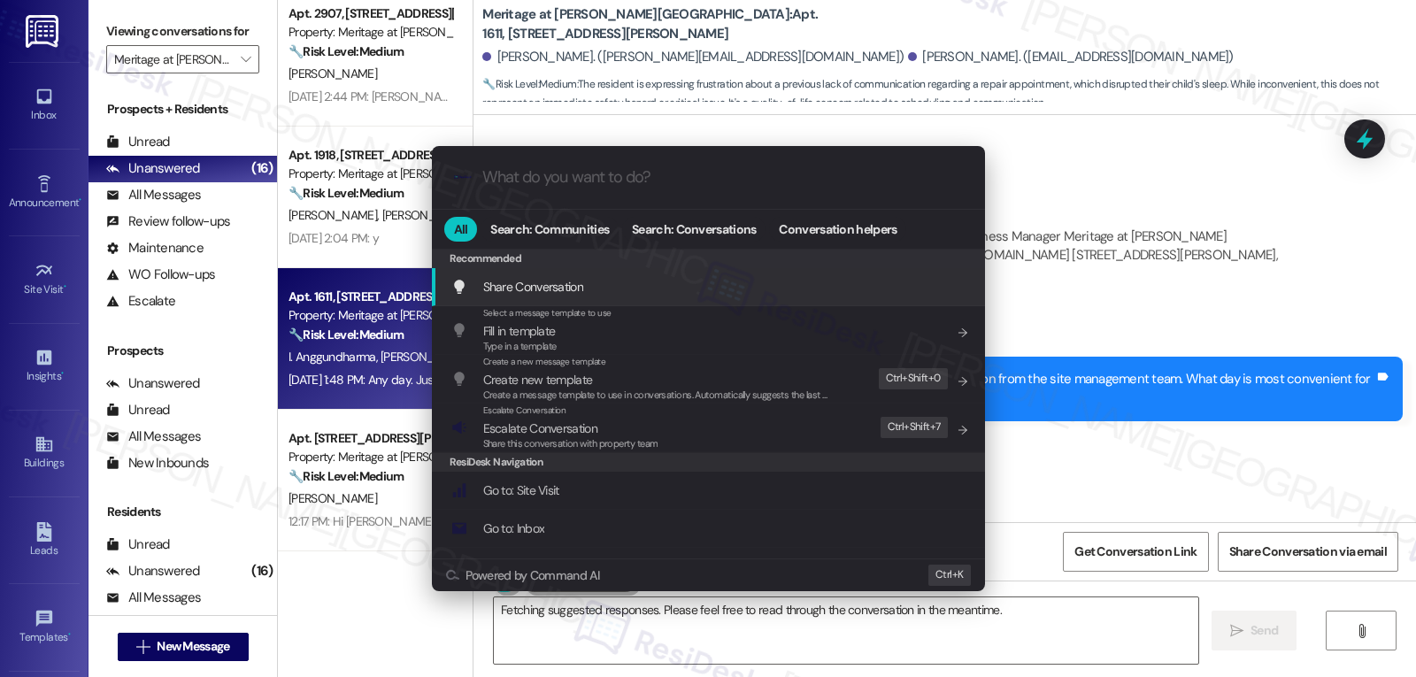
type input "e"
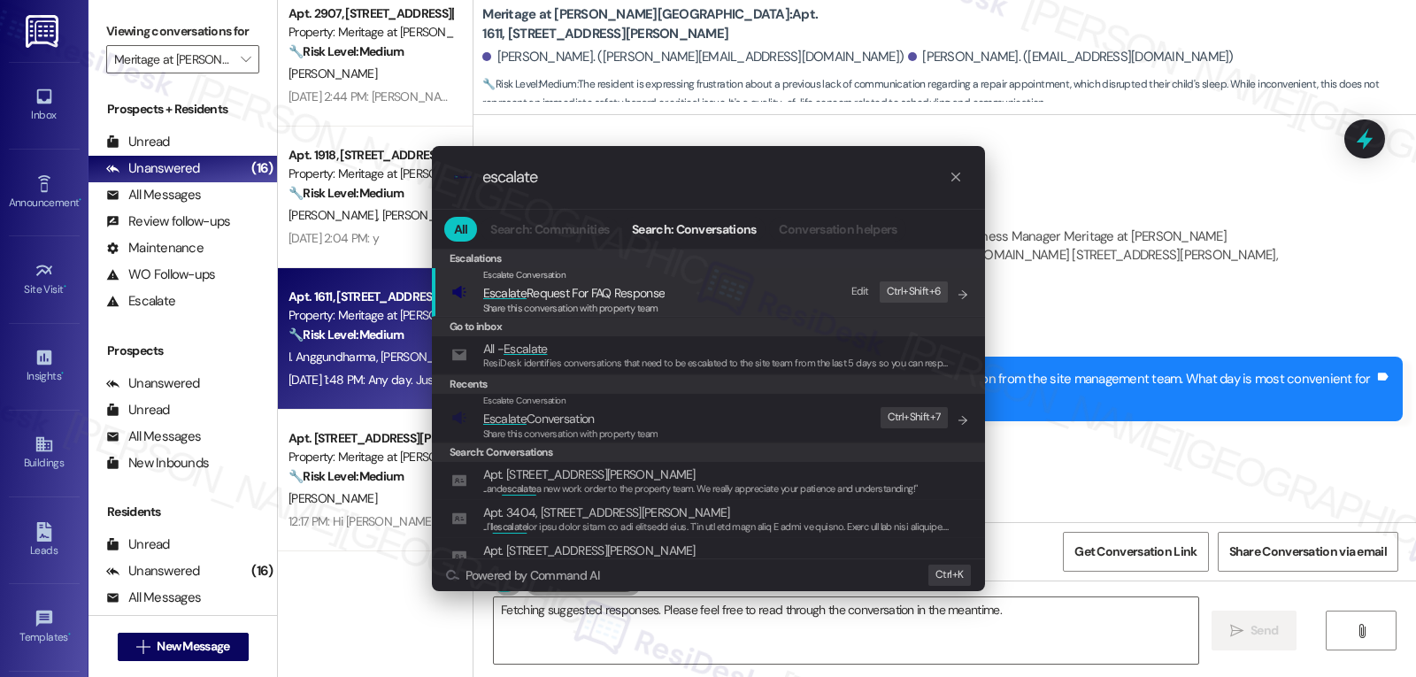
type input "escalate"
click at [588, 436] on span "Share this conversation with property team" at bounding box center [570, 433] width 175 height 12
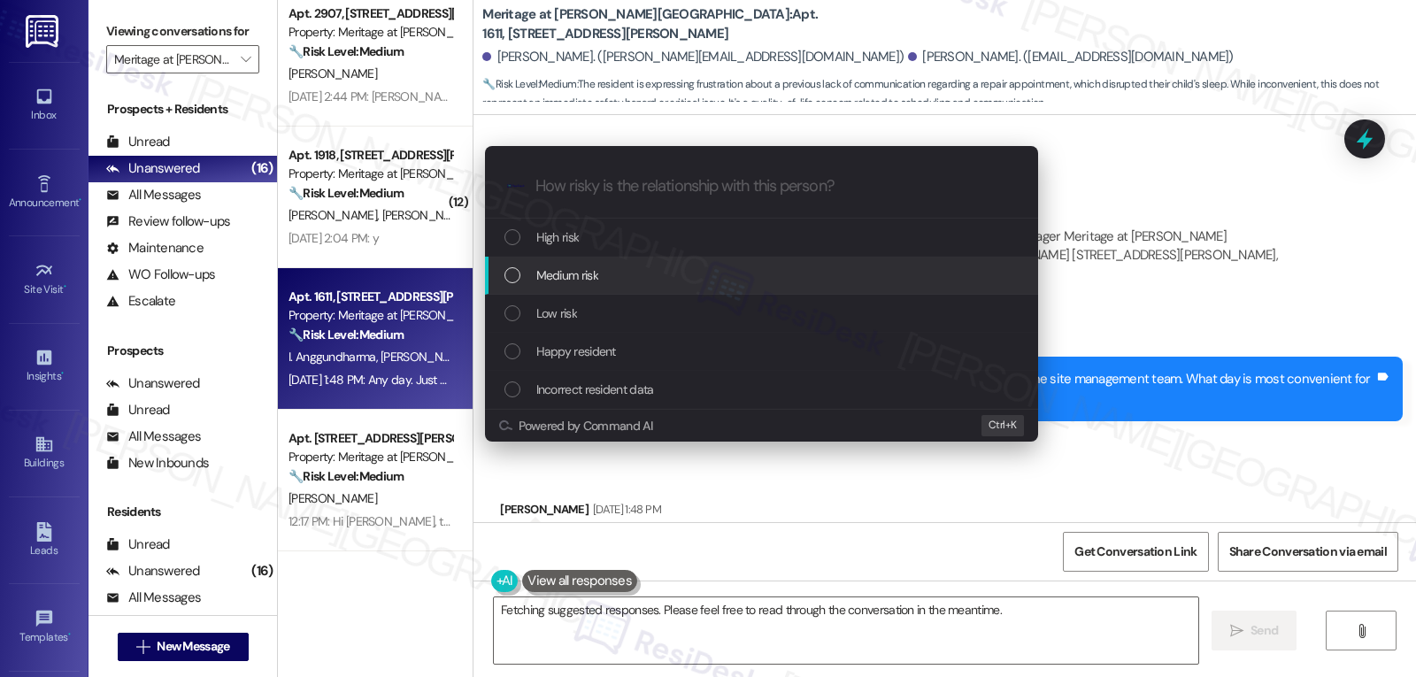
click at [604, 276] on div "Medium risk" at bounding box center [763, 274] width 518 height 19
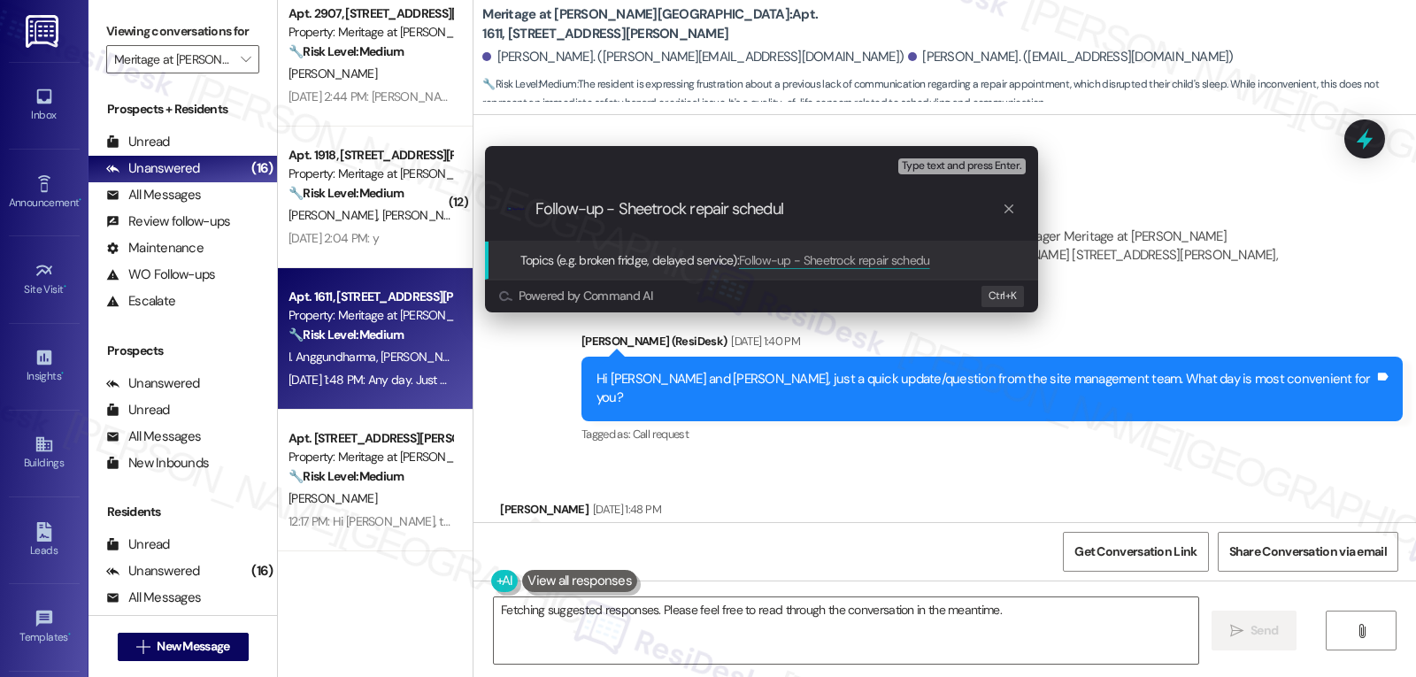
type input "Follow-up - Sheetrock repair schedule"
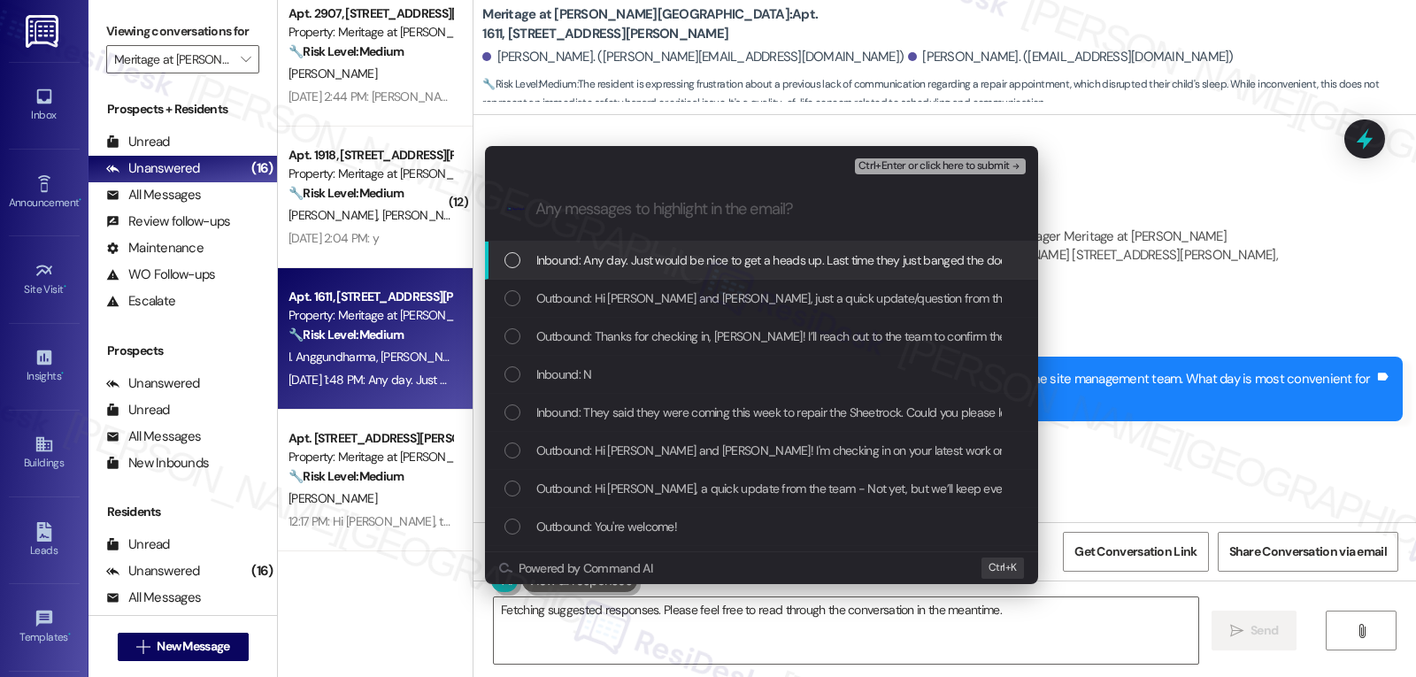
click at [579, 265] on span "Inbound: Any day. Just would be nice to get a heads up. Last time they just ban…" at bounding box center [967, 259] width 862 height 19
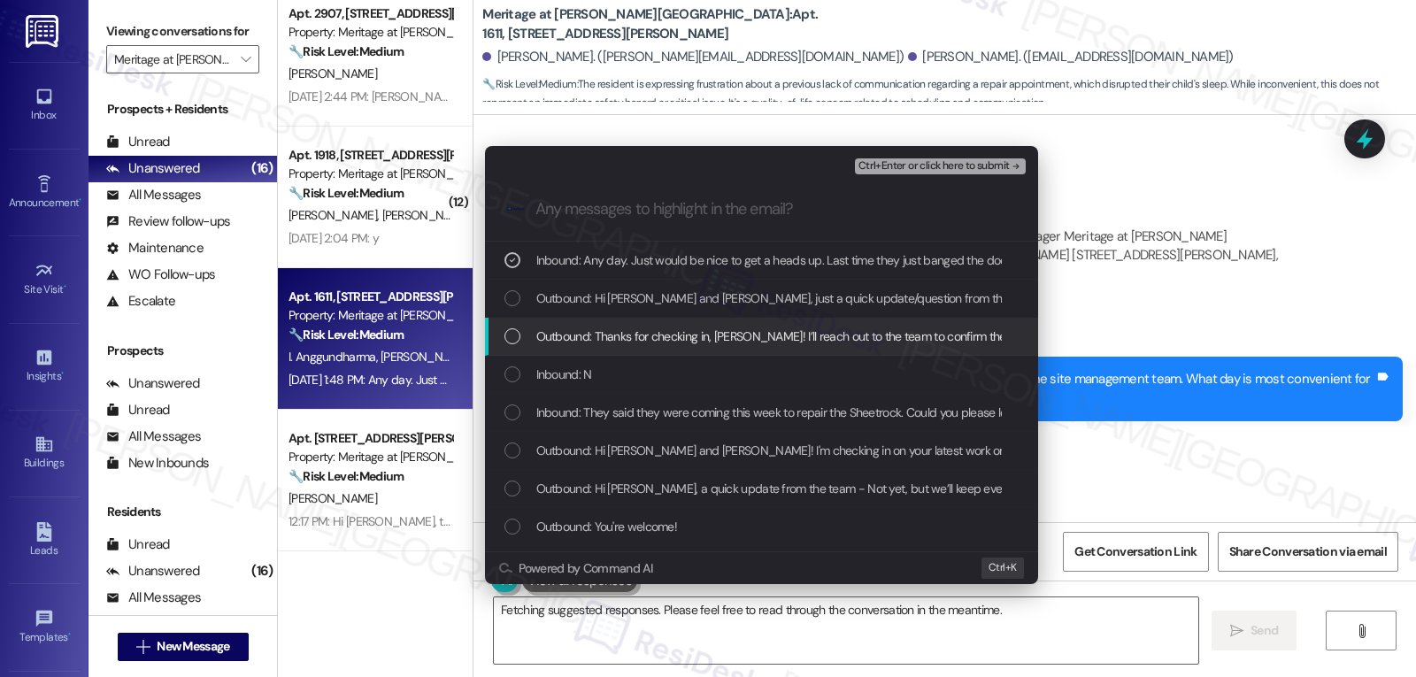
click at [580, 342] on span "Outbound: Thanks for checking in, Kelly! I’ll reach out to the team to confirm …" at bounding box center [1034, 336] width 996 height 19
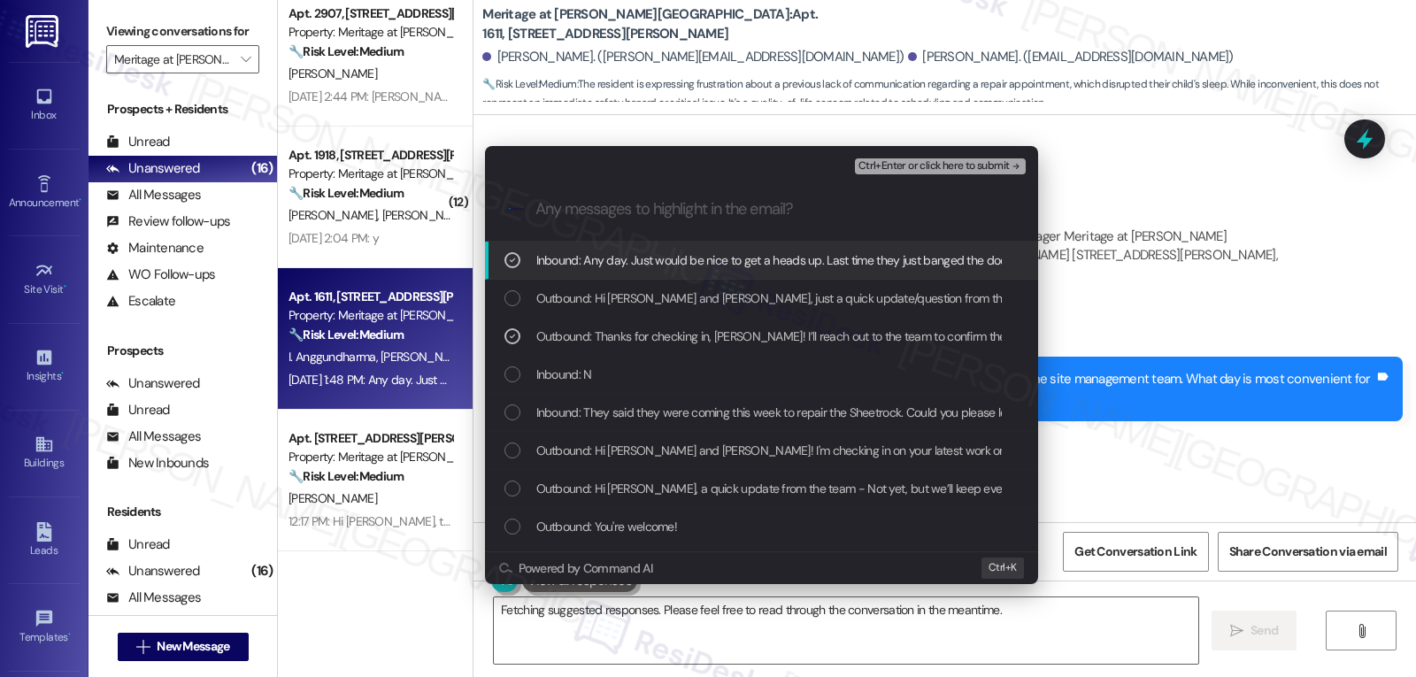
click at [952, 165] on span "Ctrl+Enter or click here to submit" at bounding box center [933, 166] width 151 height 12
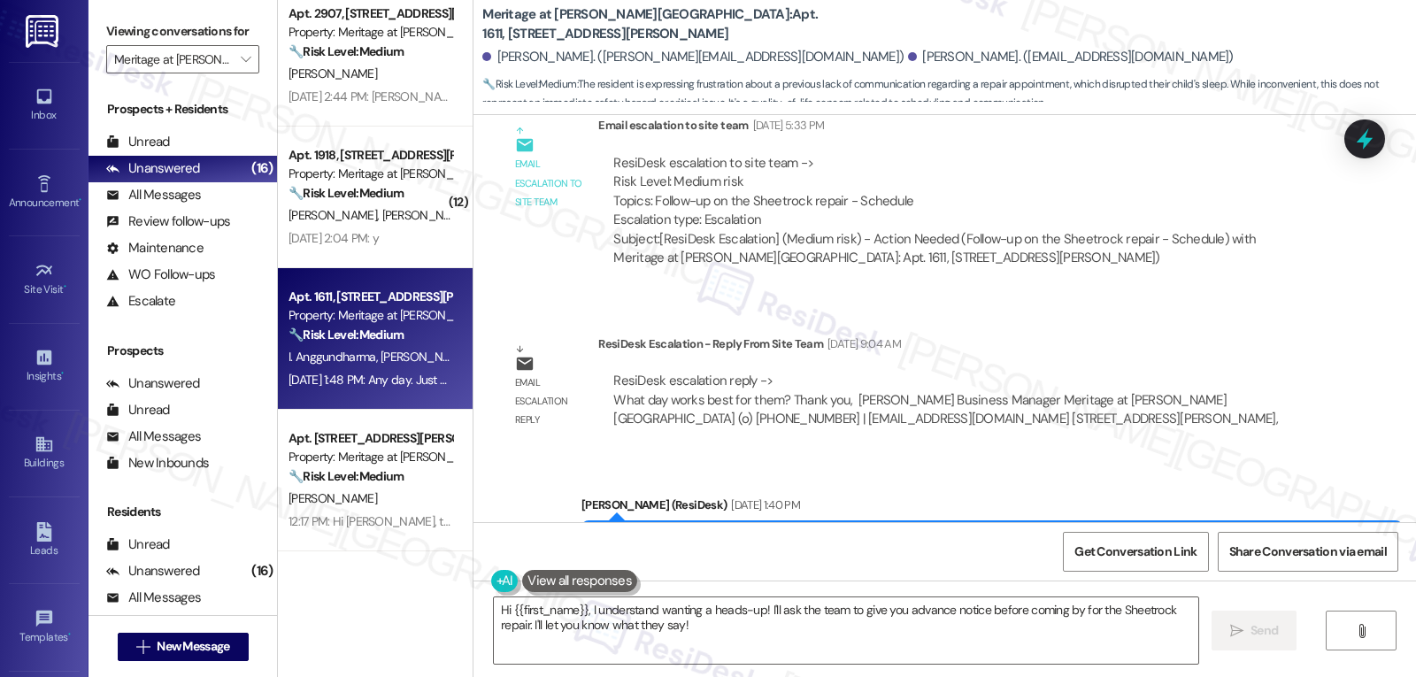
scroll to position [16847, 0]
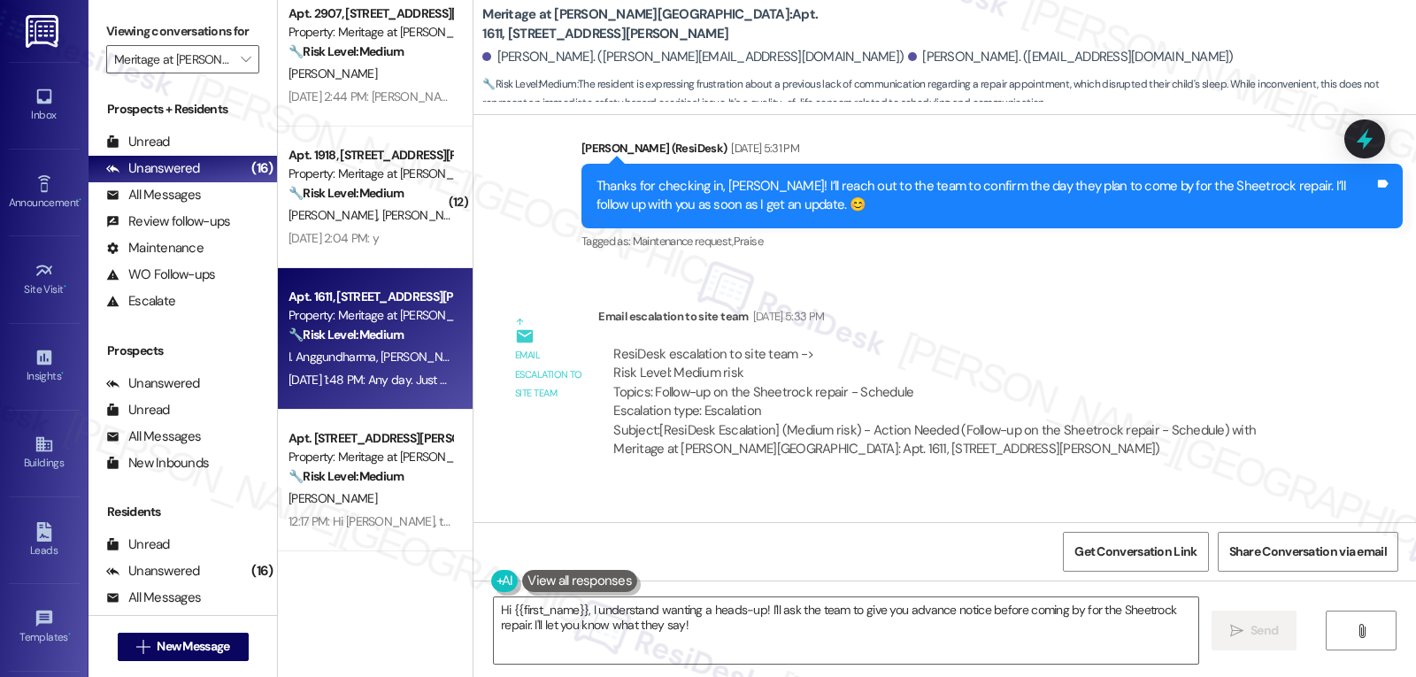
drag, startPoint x: 582, startPoint y: 304, endPoint x: 646, endPoint y: 356, distance: 81.8
click at [646, 512] on div "Email escalation reply ResiDesk Escalation - Reply From Site Team Sep 16, 2025 …" at bounding box center [911, 579] width 848 height 134
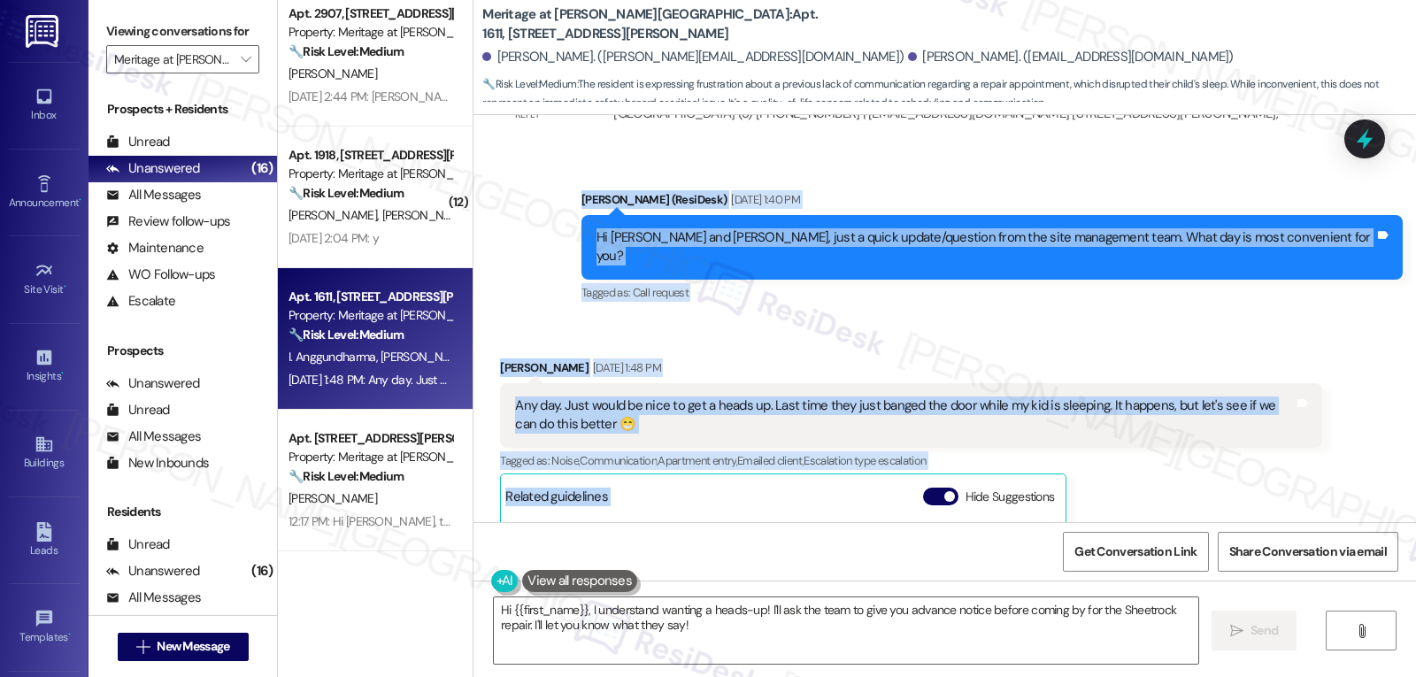
scroll to position [17378, 0]
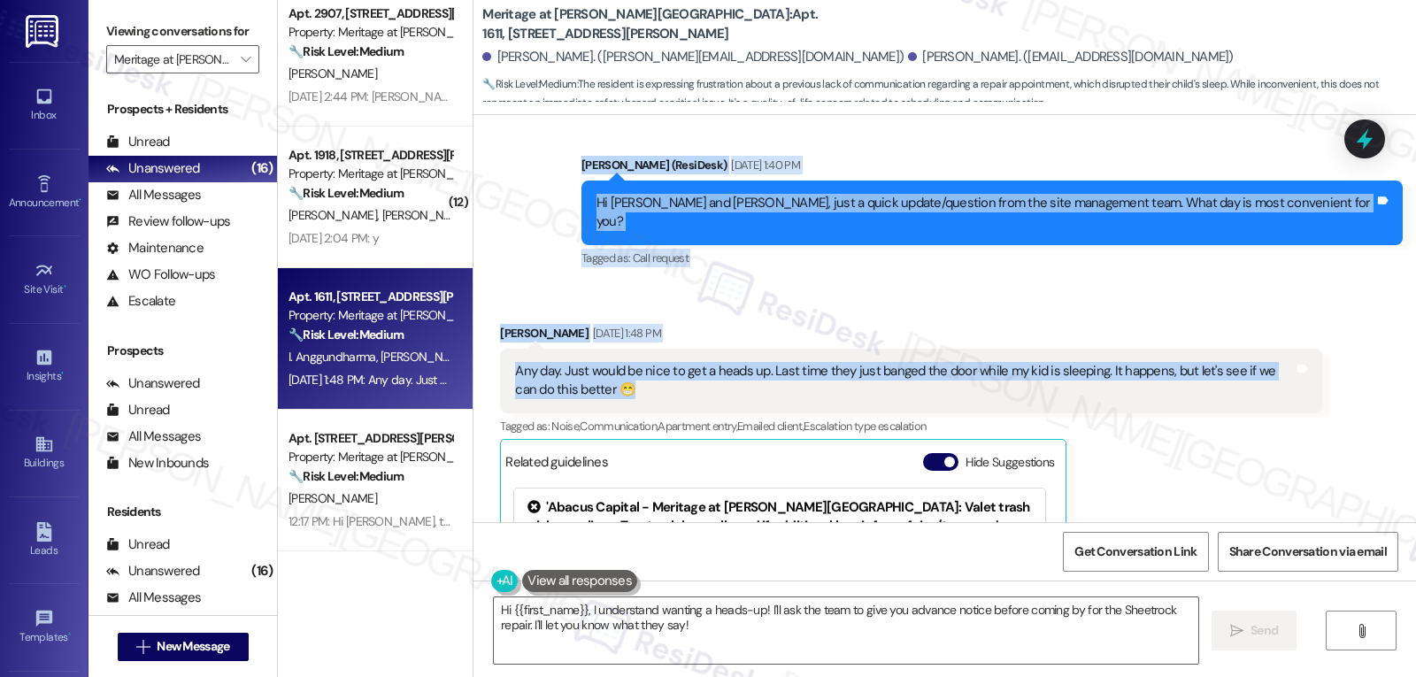
drag, startPoint x: 705, startPoint y: 464, endPoint x: 1041, endPoint y: 154, distance: 457.1
click at [1041, 154] on div "Lease started Dec 18, 2024 at 7:00 PM Survey, sent via SMS Residesk Automated S…" at bounding box center [944, 318] width 942 height 407
copy div "Sarah (ResiDesk) Sep 16, 2025 at 1:40 PM Hi Kelly and Ivan, just a quick update…"
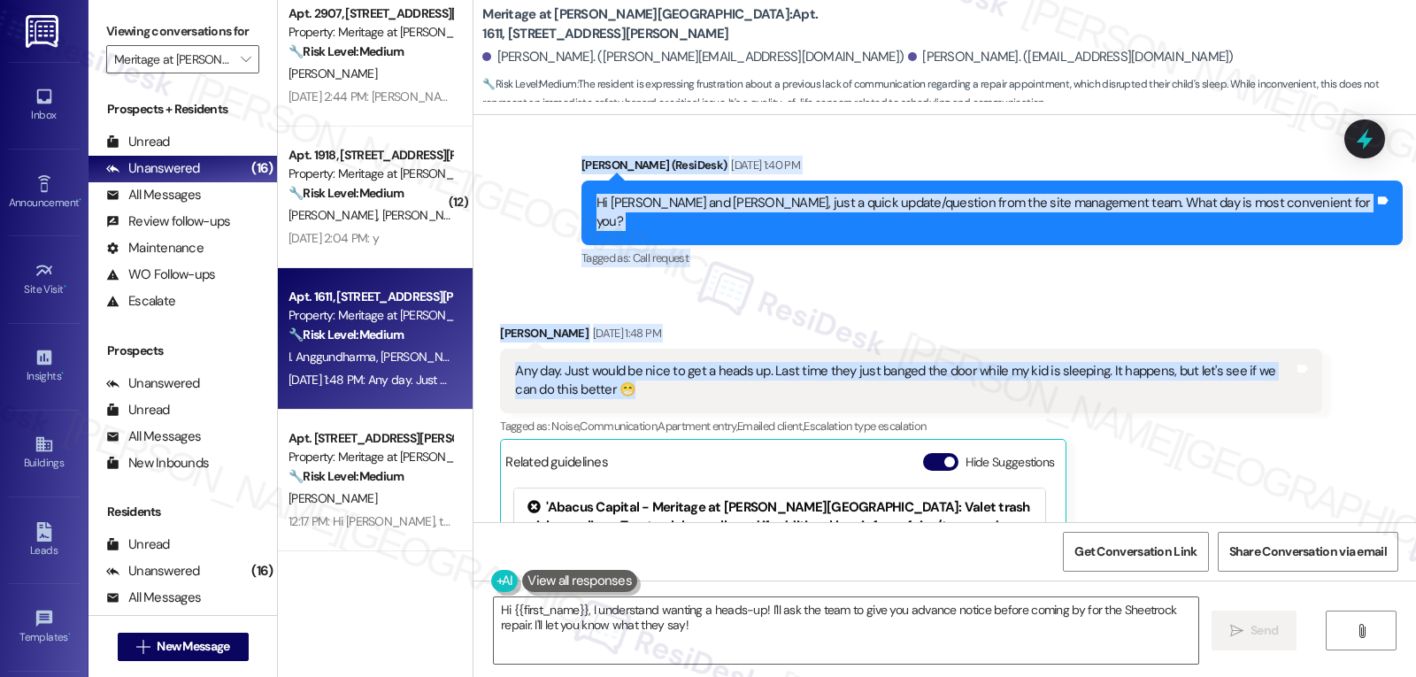
scroll to position [17379, 0]
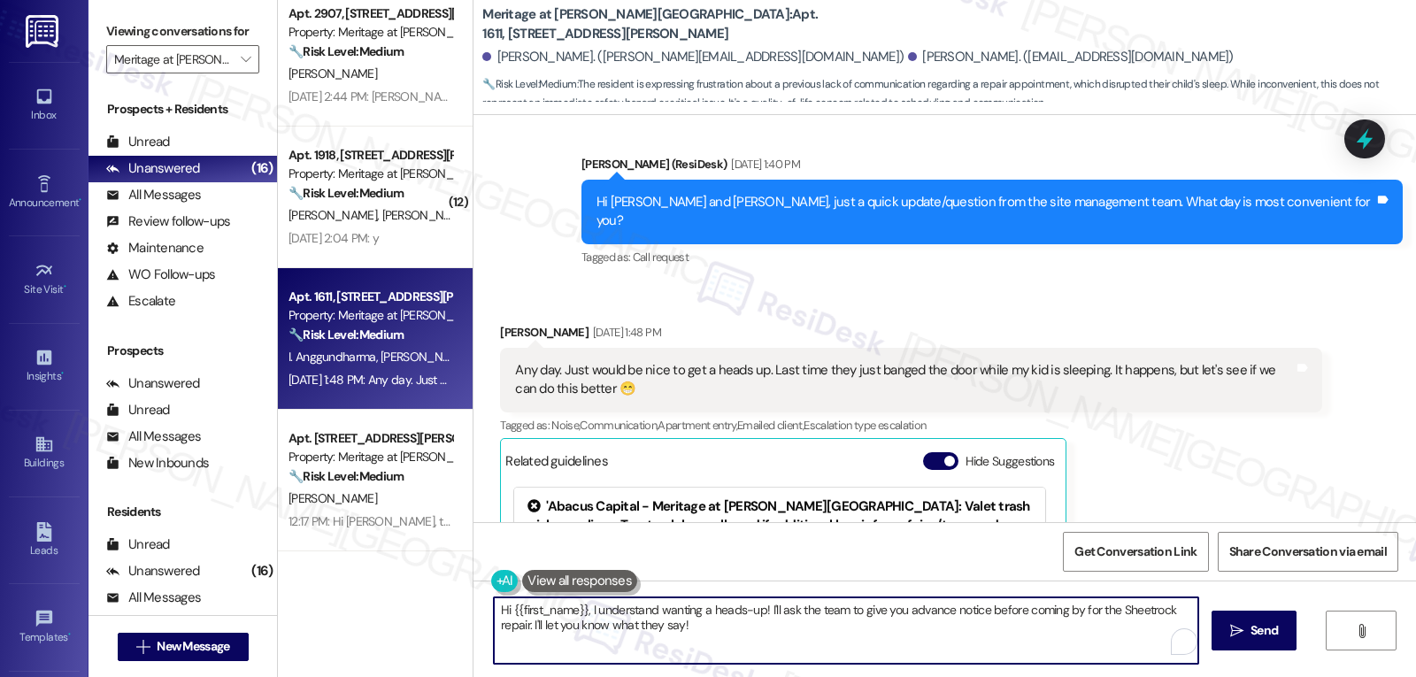
drag, startPoint x: 586, startPoint y: 609, endPoint x: 1187, endPoint y: 719, distance: 611.6
click at [1187, 676] on html "Inbox Go to Inbox Announcement • Send A Text Announcement Site Visit • Go to Si…" at bounding box center [708, 338] width 1416 height 677
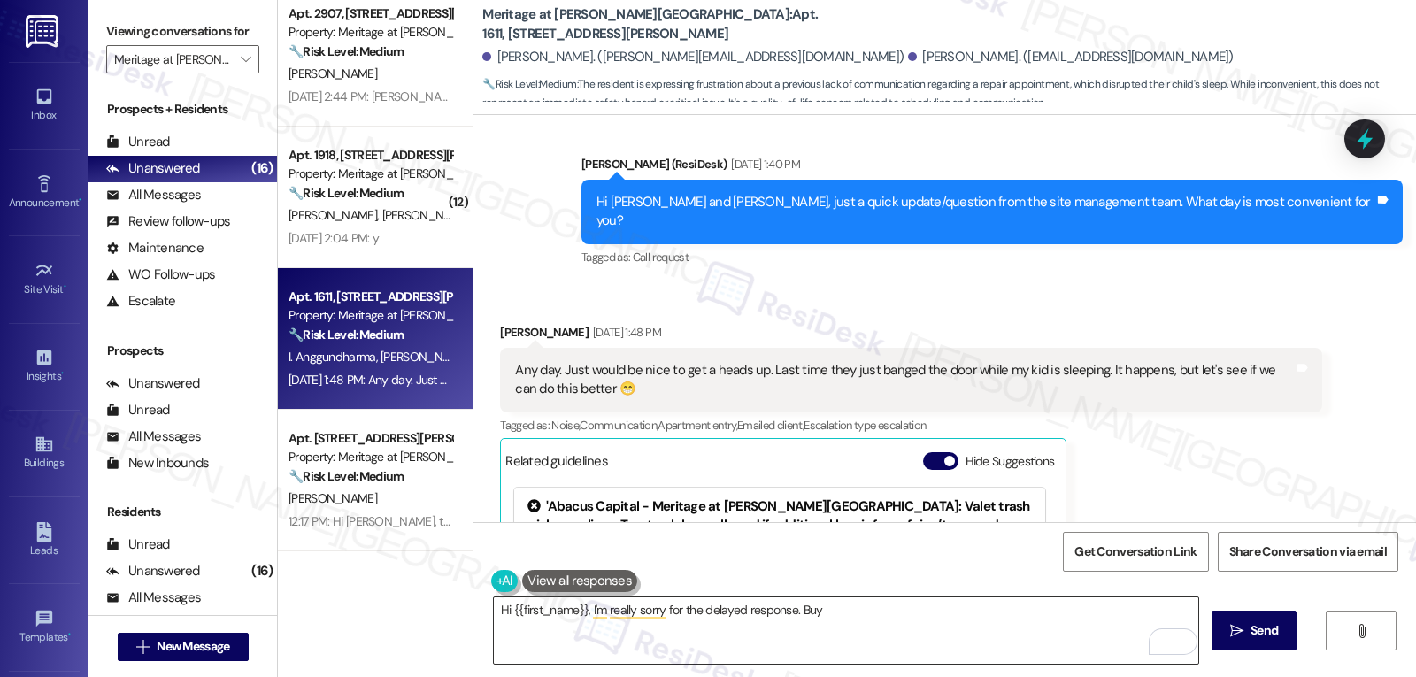
click at [886, 617] on textarea "Hi {{first_name}}, I'm really sorry for the delayed response. Buy" at bounding box center [846, 630] width 704 height 66
paste textarea "totally understand about needing a heads-up, especially with your kid’s nap tim…"
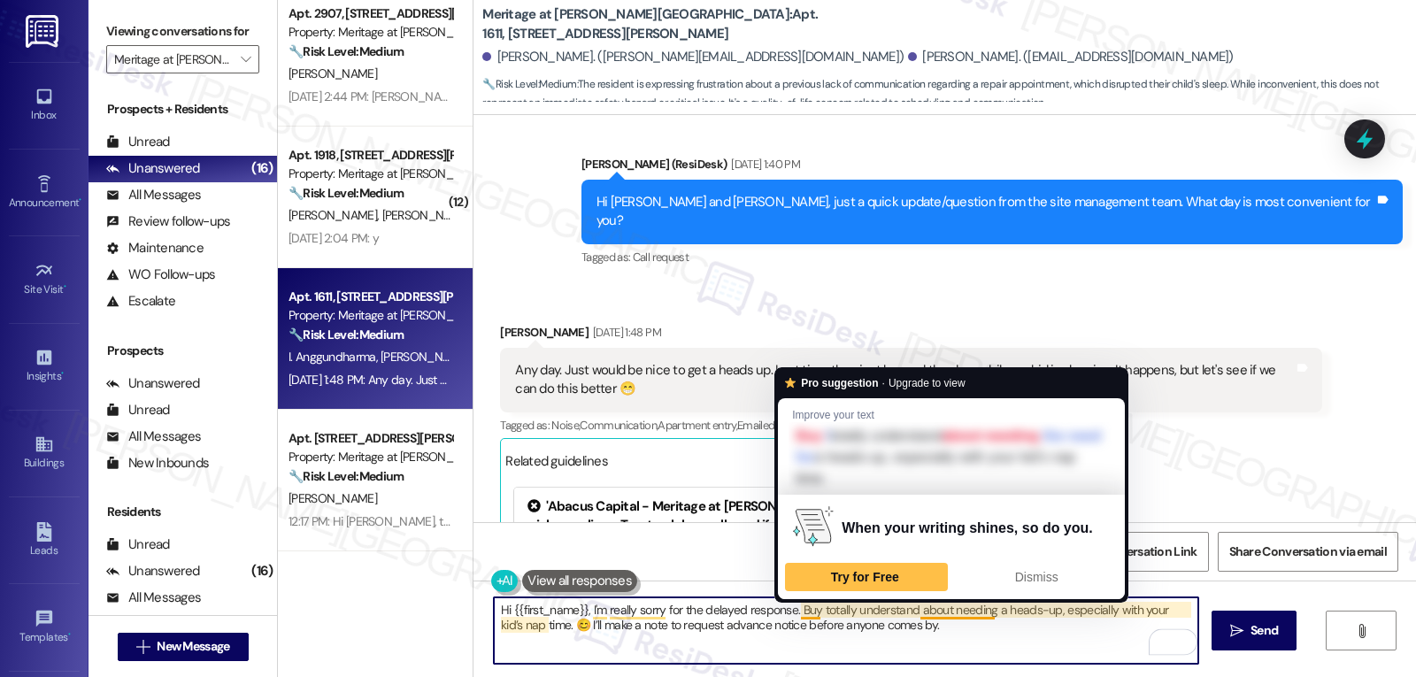
click at [801, 608] on textarea "Hi {{first_name}}, I'm really sorry for the delayed response. Buy totally under…" at bounding box center [846, 630] width 704 height 66
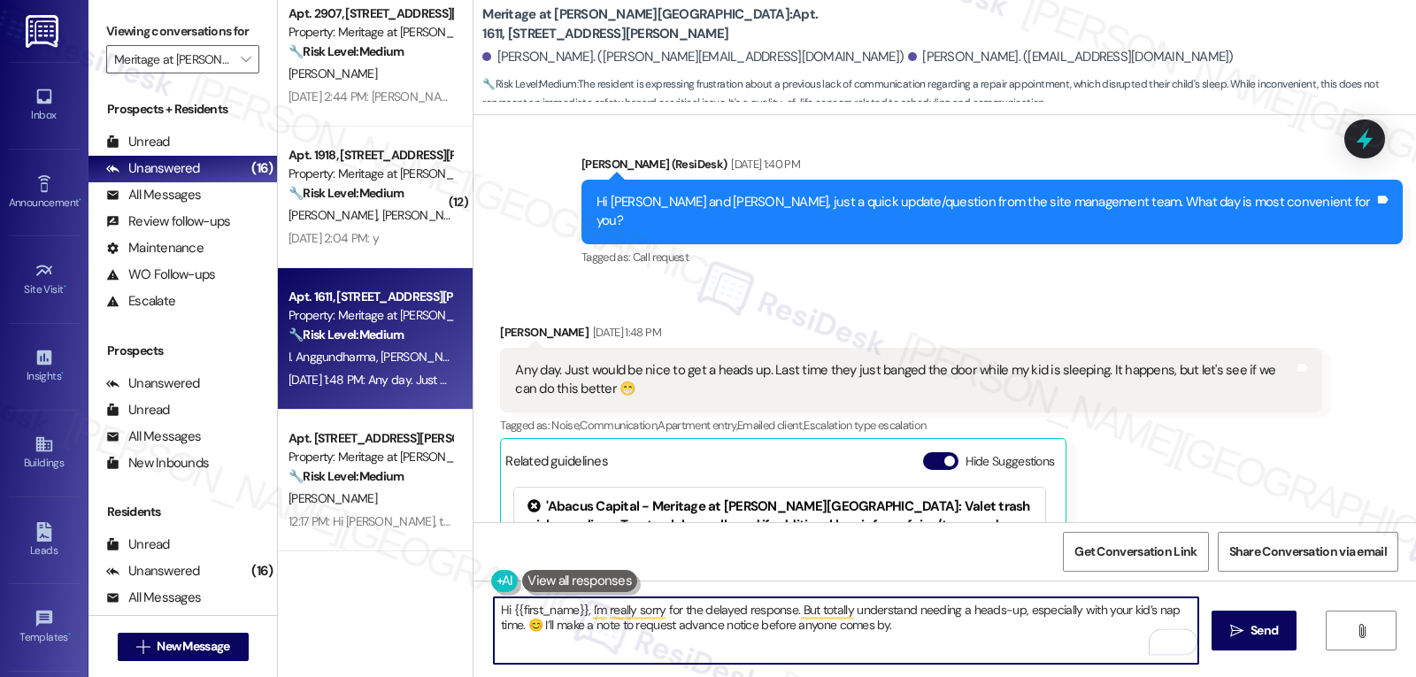
click at [966, 638] on textarea "Hi {{first_name}}, I'm really sorry for the delayed response. But totally under…" at bounding box center [846, 630] width 704 height 66
type textarea "Hi {{first_name}}, I'm really sorry for the delayed response. But totally under…"
click at [1176, 635] on div "Open Grammarly." at bounding box center [1183, 641] width 19 height 19
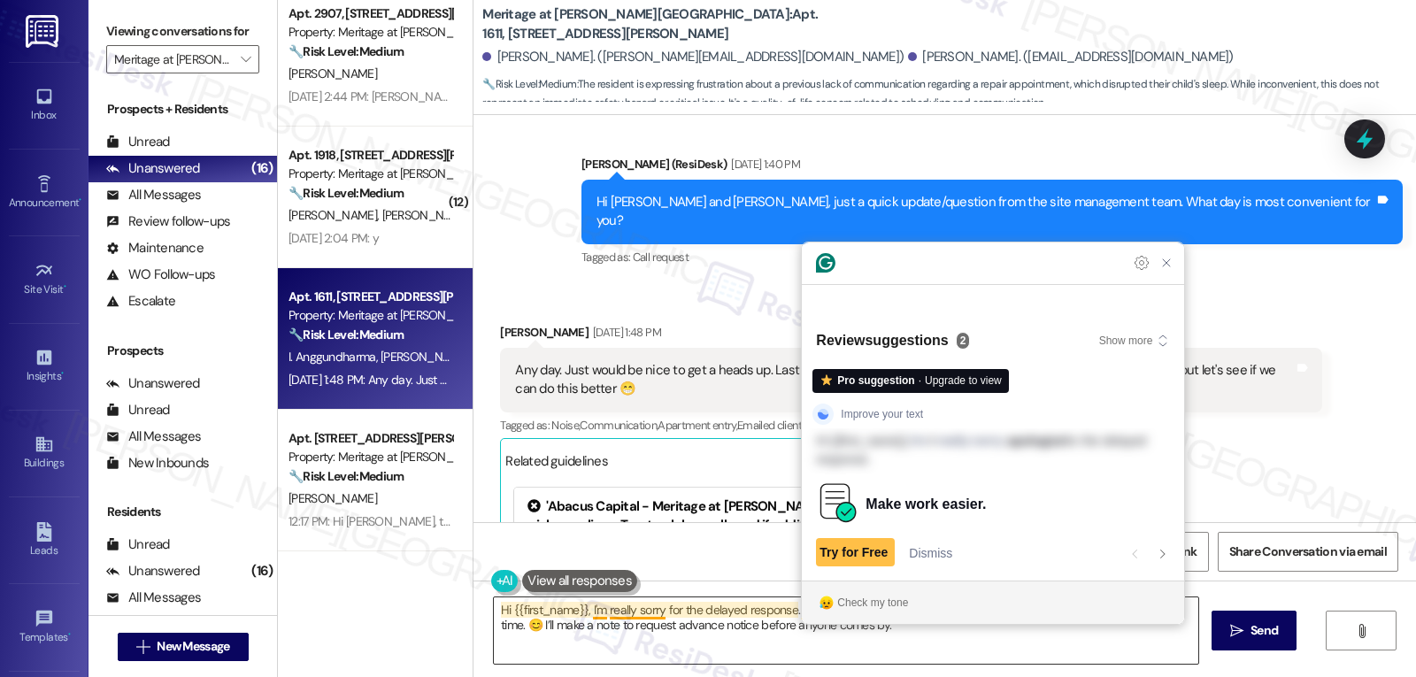
click at [759, 642] on textarea "Hi {{first_name}}, I'm really sorry for the delayed response. But totally under…" at bounding box center [846, 630] width 704 height 66
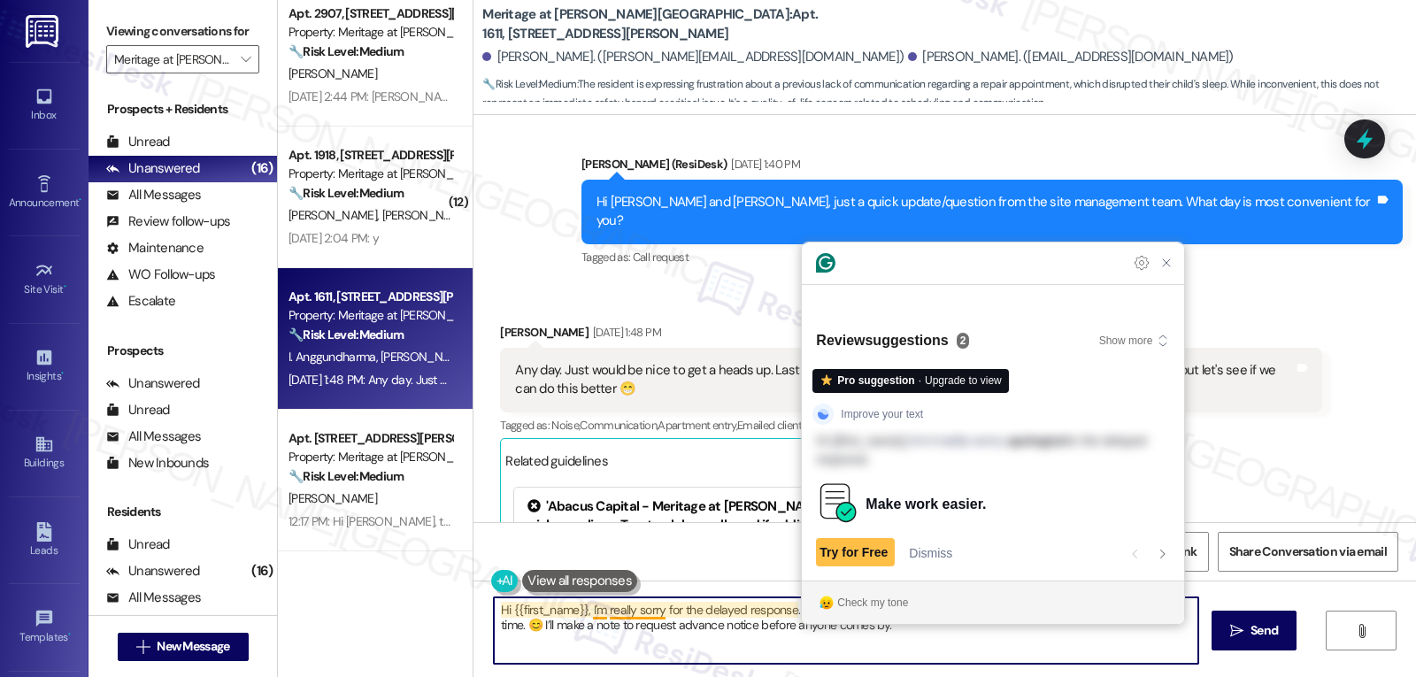
click at [740, 626] on textarea "Hi {{first_name}}, I'm really sorry for the delayed response. But totally under…" at bounding box center [846, 630] width 704 height 66
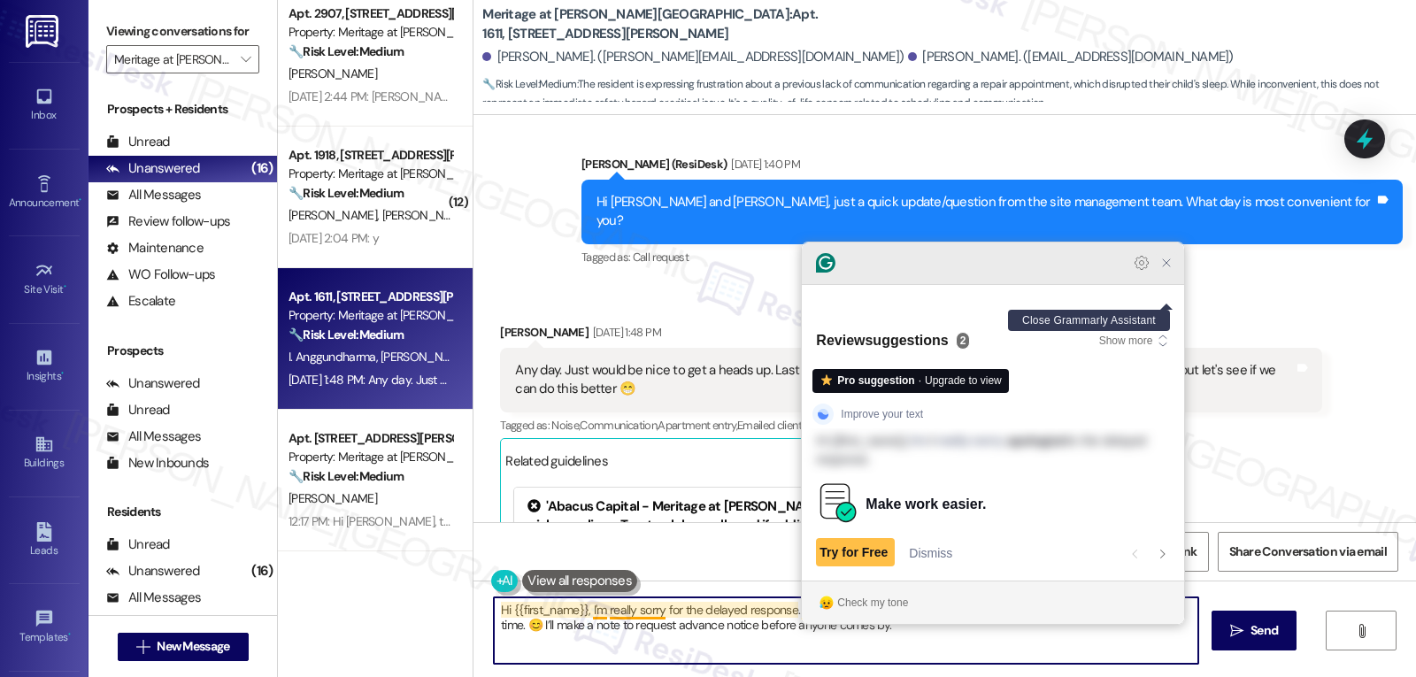
click at [1168, 270] on icon "Close Grammarly Assistant" at bounding box center [1166, 263] width 14 height 14
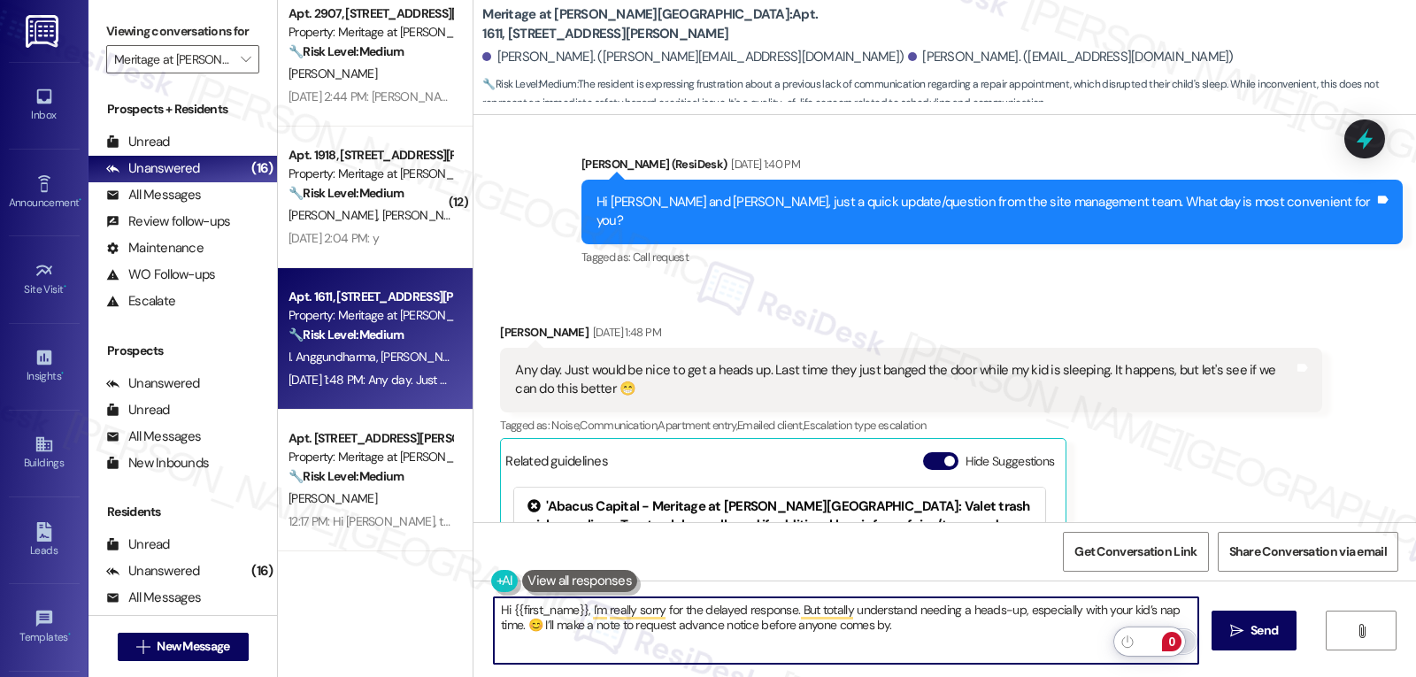
click at [988, 637] on textarea "Hi {{first_name}}, I'm really sorry for the delayed response. But totally under…" at bounding box center [846, 630] width 704 height 66
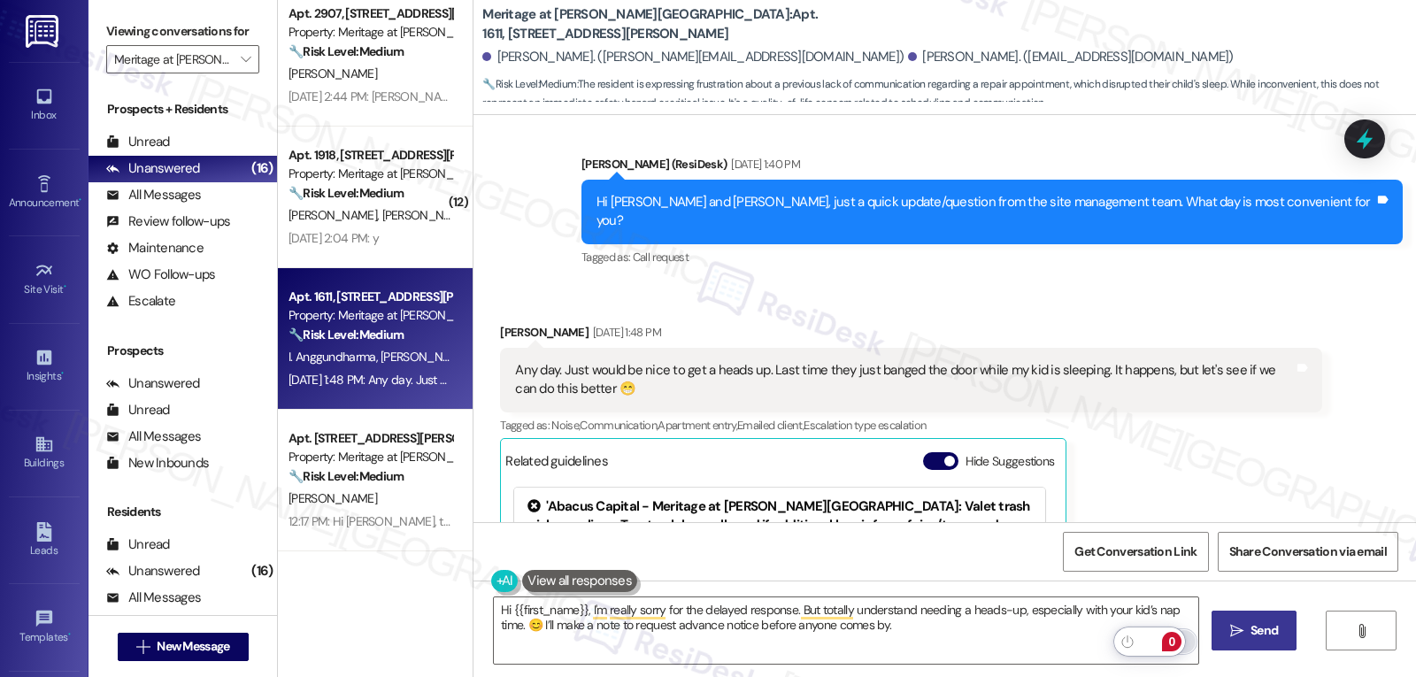
click at [1226, 622] on span " Send" at bounding box center [1254, 630] width 56 height 19
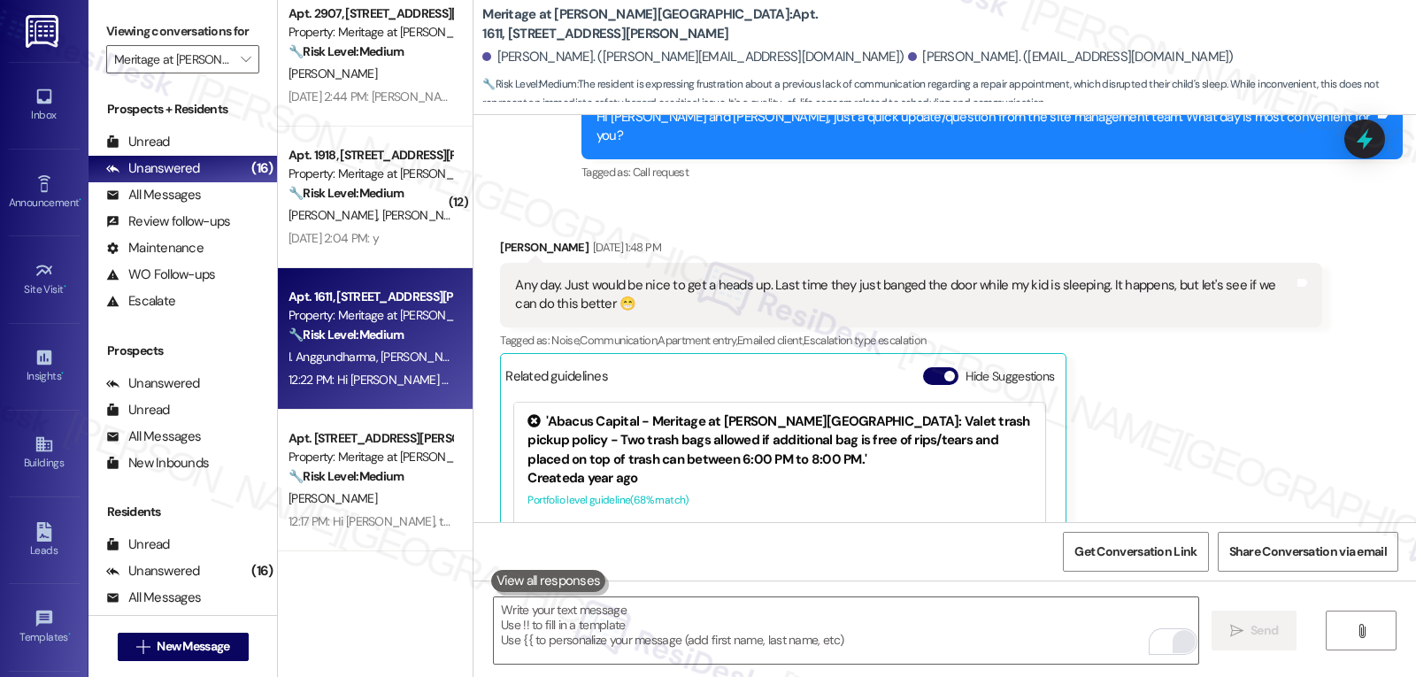
scroll to position [17521, 0]
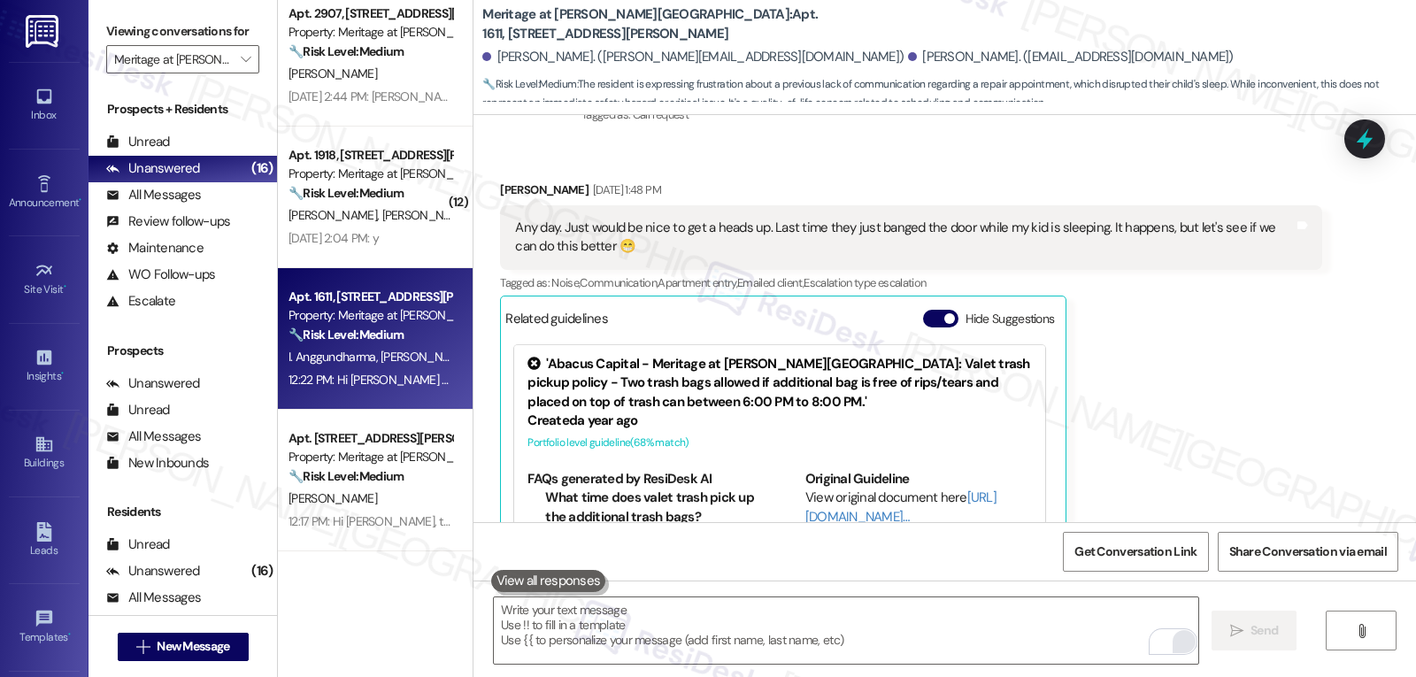
click at [349, 224] on div "G. Markley J. Luevano" at bounding box center [370, 215] width 167 height 22
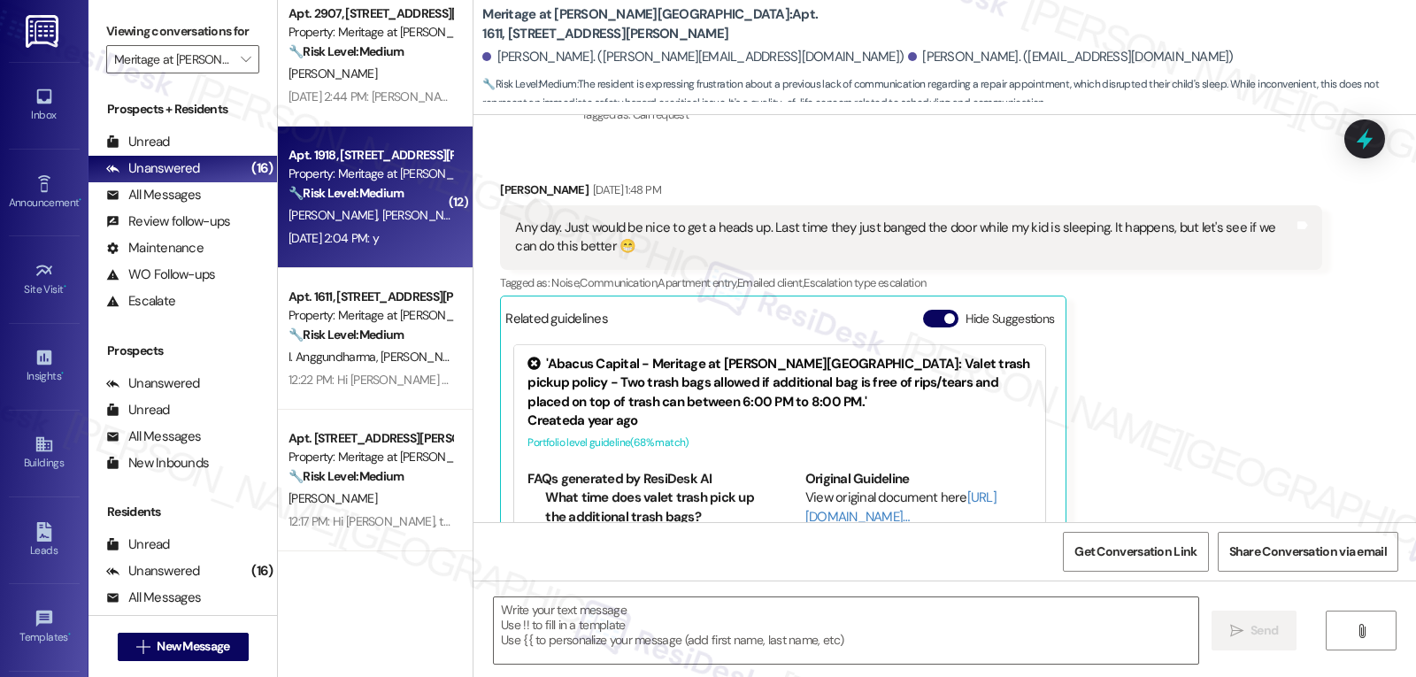
type textarea "Fetching suggested responses. Please feel free to read through the conversation…"
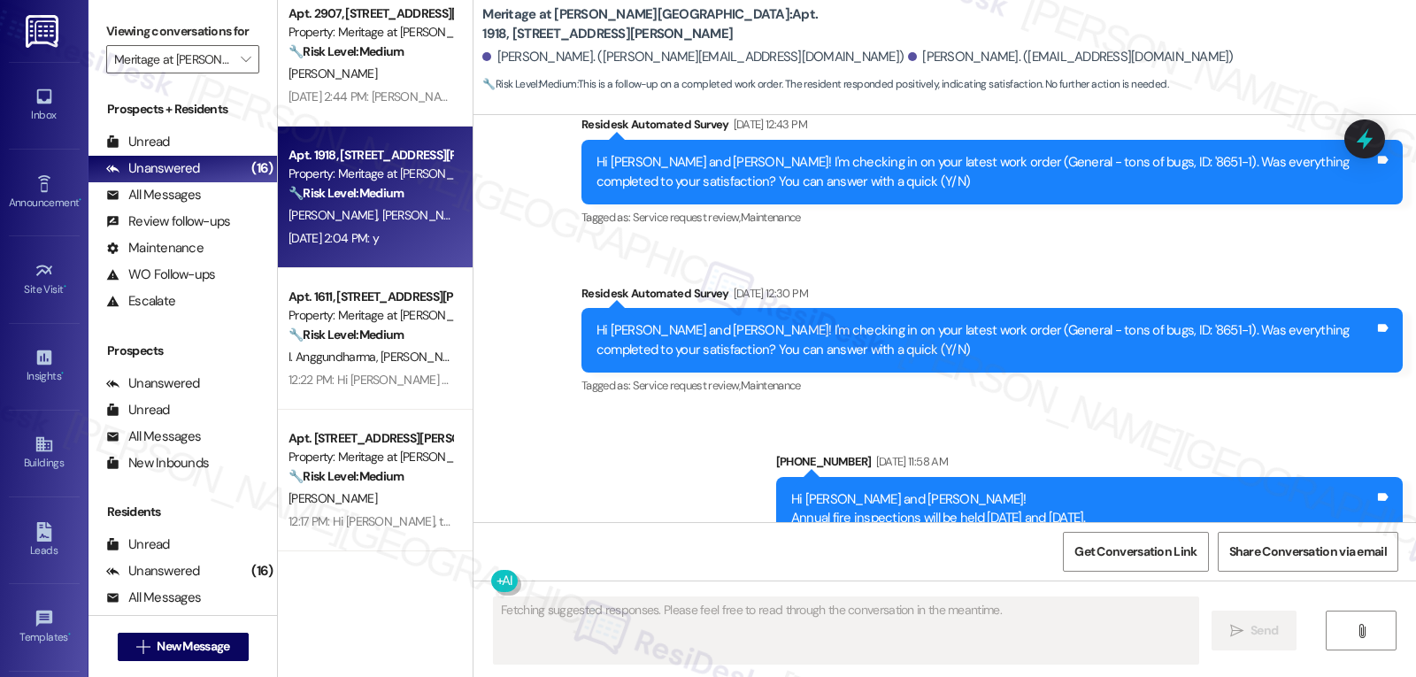
scroll to position [9397, 0]
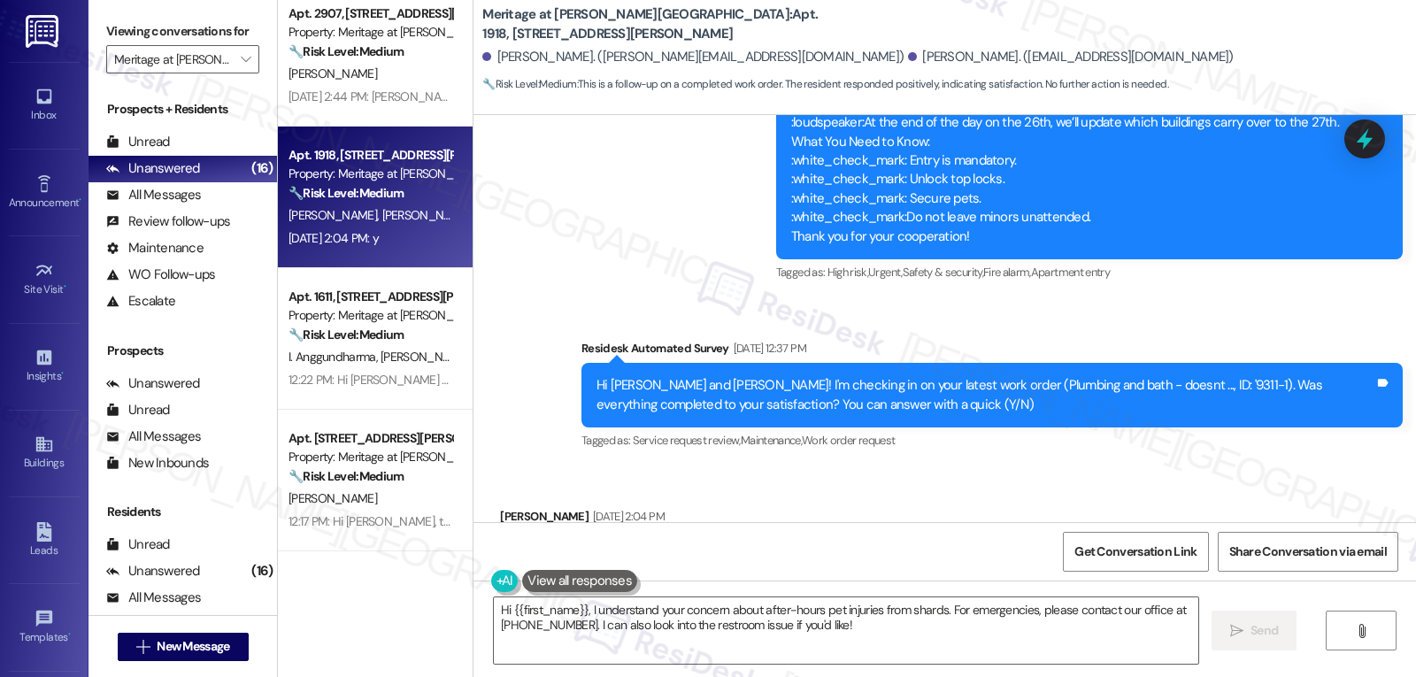
drag, startPoint x: 865, startPoint y: 364, endPoint x: 872, endPoint y: 377, distance: 15.0
click at [865, 364] on div "Survey, sent via SMS Residesk Automated Survey Sep 16, 2025 at 12:37 PM Hi Jess…" at bounding box center [992, 397] width 848 height 142
click at [879, 630] on textarea "Hi {{first_name}}, I understand your concern about after-hours pet injuries fro…" at bounding box center [846, 630] width 704 height 66
click at [885, 611] on textarea "Hi {{first_name}}, I understand your concern about after-hours pet injuries fro…" at bounding box center [846, 630] width 704 height 66
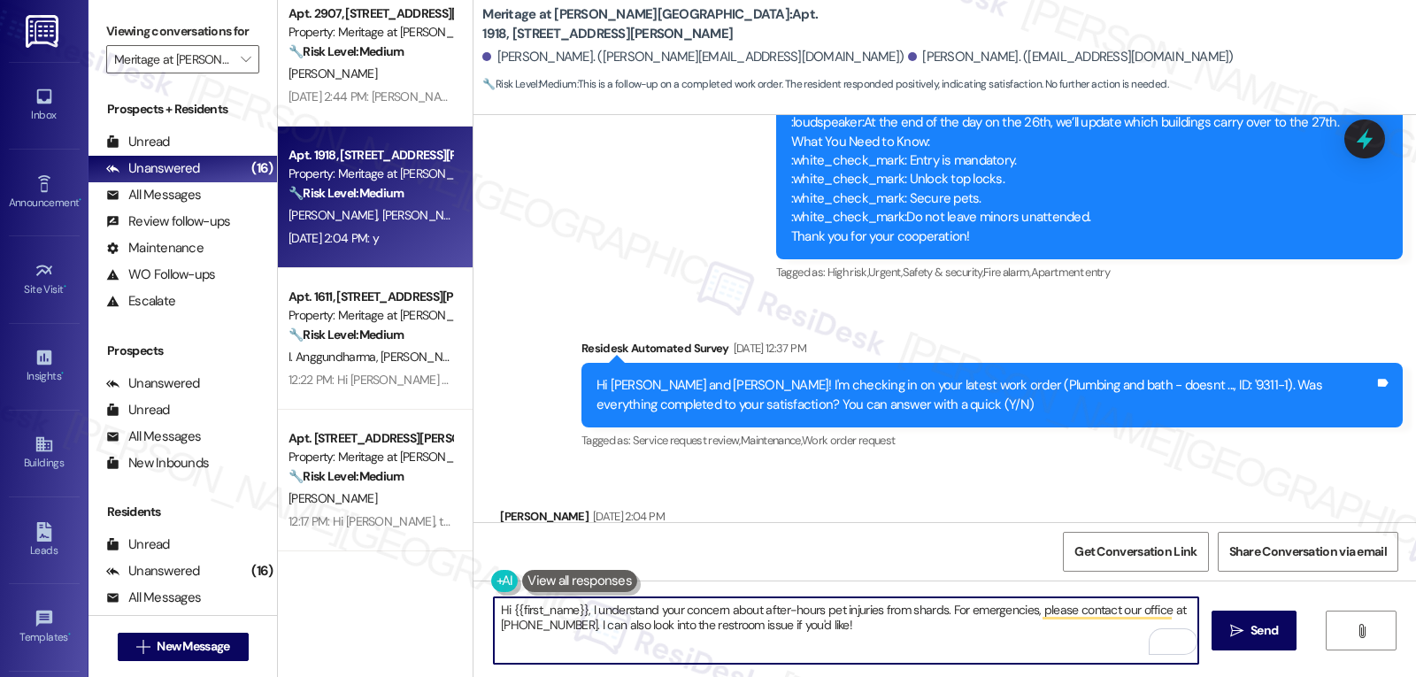
paste textarea "Awesome! Thanks for confirming, {{first_name}}! It’s great to know your request…"
click at [889, 643] on textarea "Awesome! Thanks for confirming, {{first_name}}! It’s great to know your request…" at bounding box center [846, 630] width 704 height 66
type textarea "Awesome! Thanks for confirming, {{first_name}}! It’s great to know your request…"
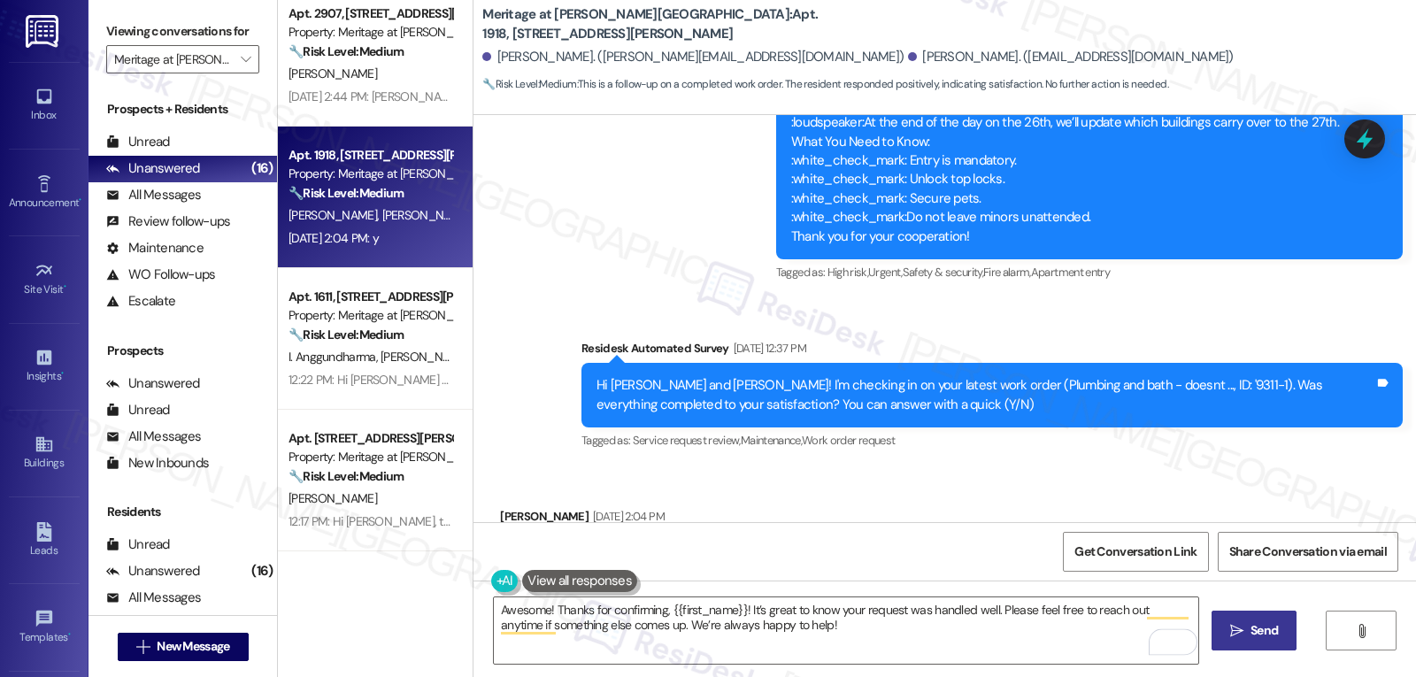
click at [1289, 638] on button " Send" at bounding box center [1254, 631] width 86 height 40
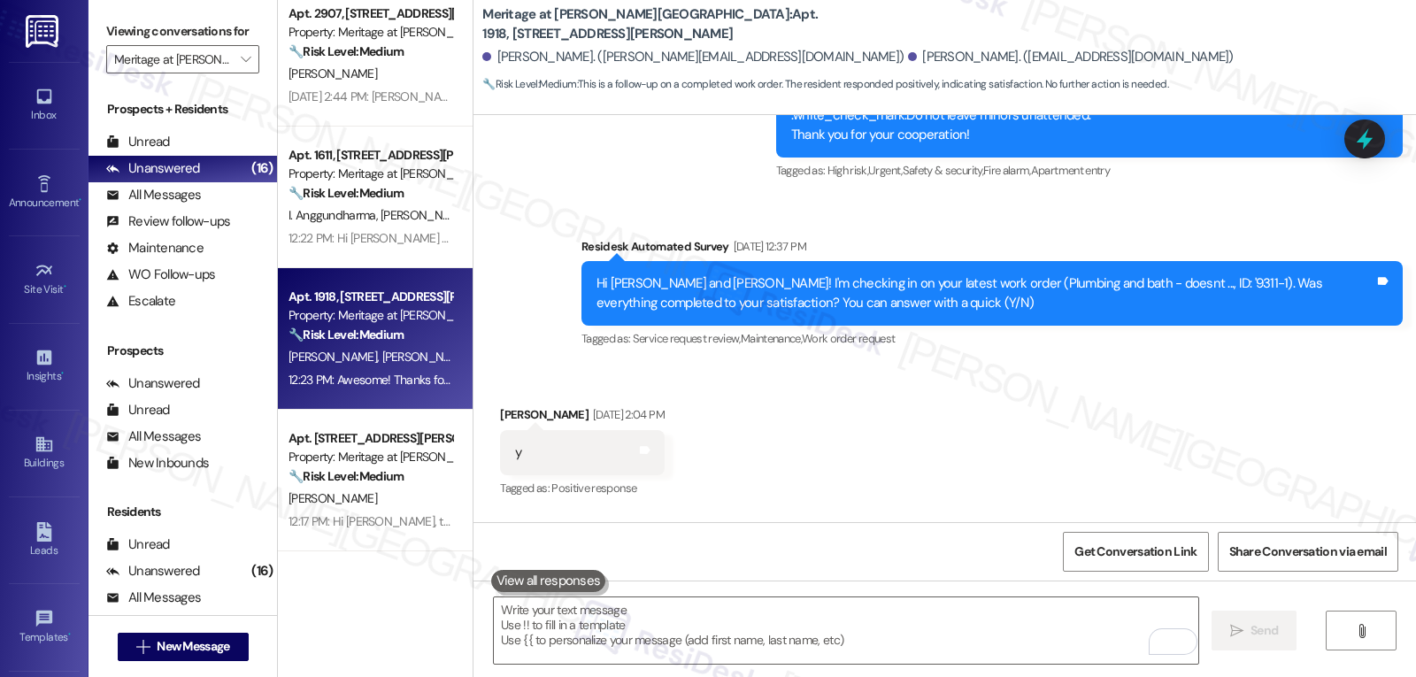
scroll to position [9540, 0]
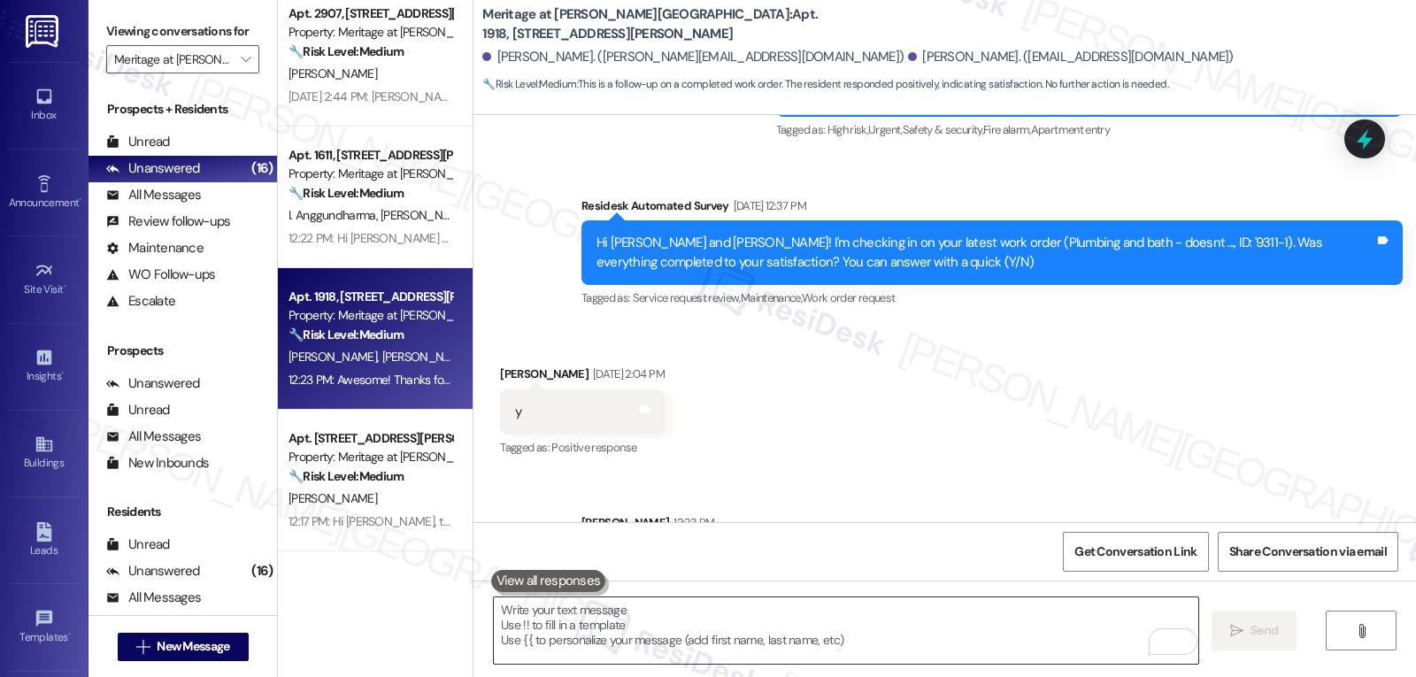
click at [861, 644] on textarea "To enrich screen reader interactions, please activate Accessibility in Grammarl…" at bounding box center [846, 630] width 704 height 66
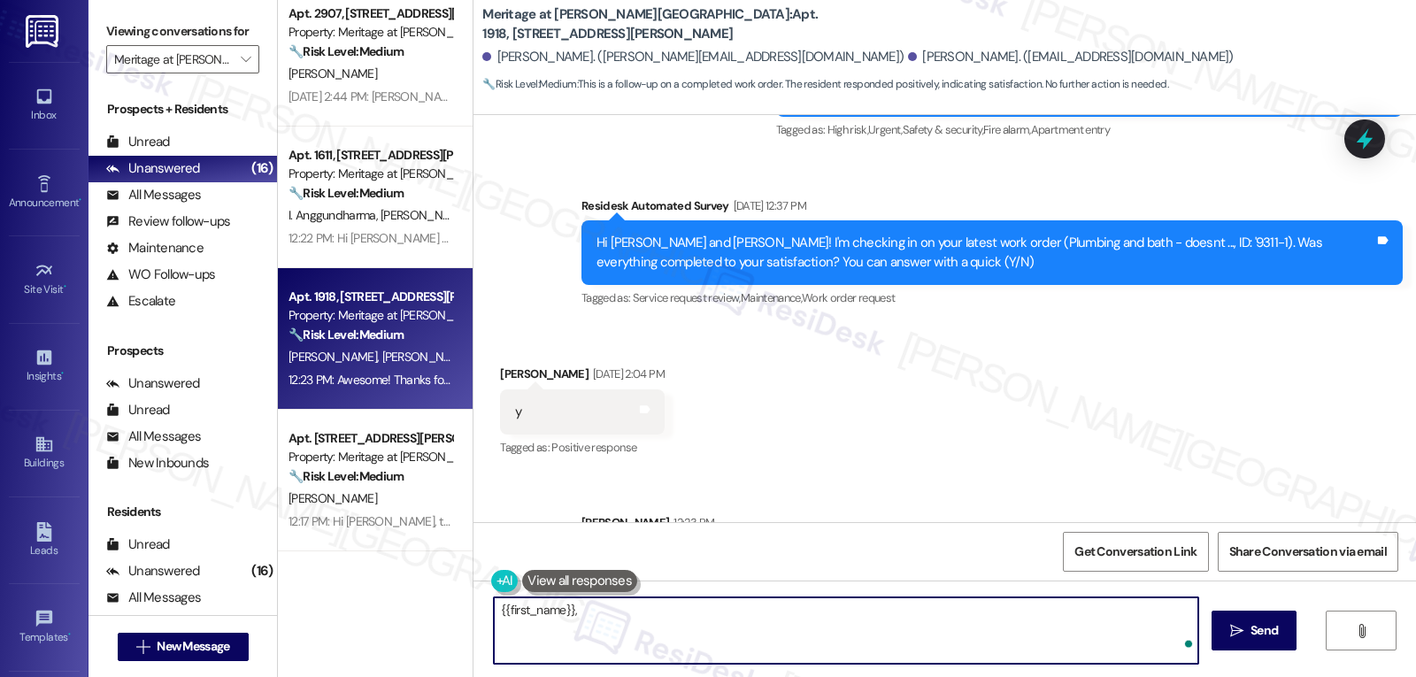
paste textarea "I hope you’ve been loving your time at {{property}}! Has it lived up to what yo…"
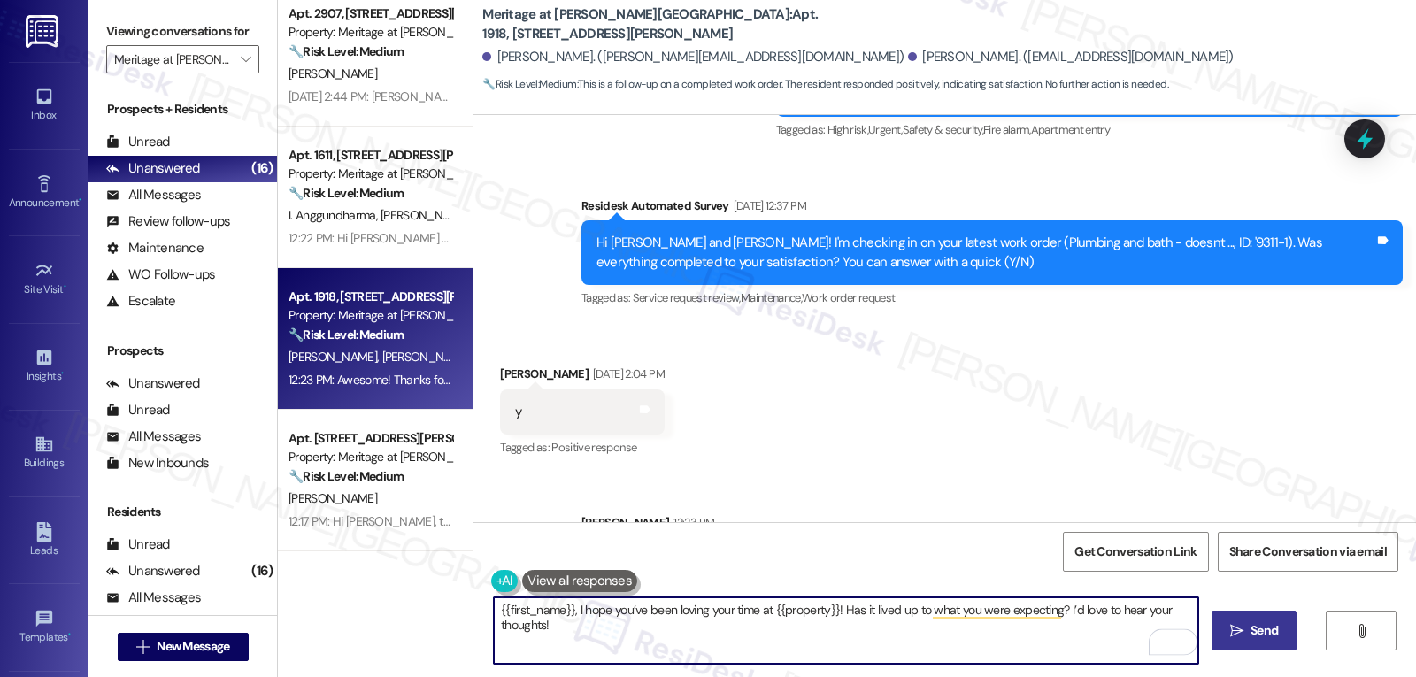
type textarea "{{first_name}}, I hope you’ve been loving your time at {{property}}! Has it liv…"
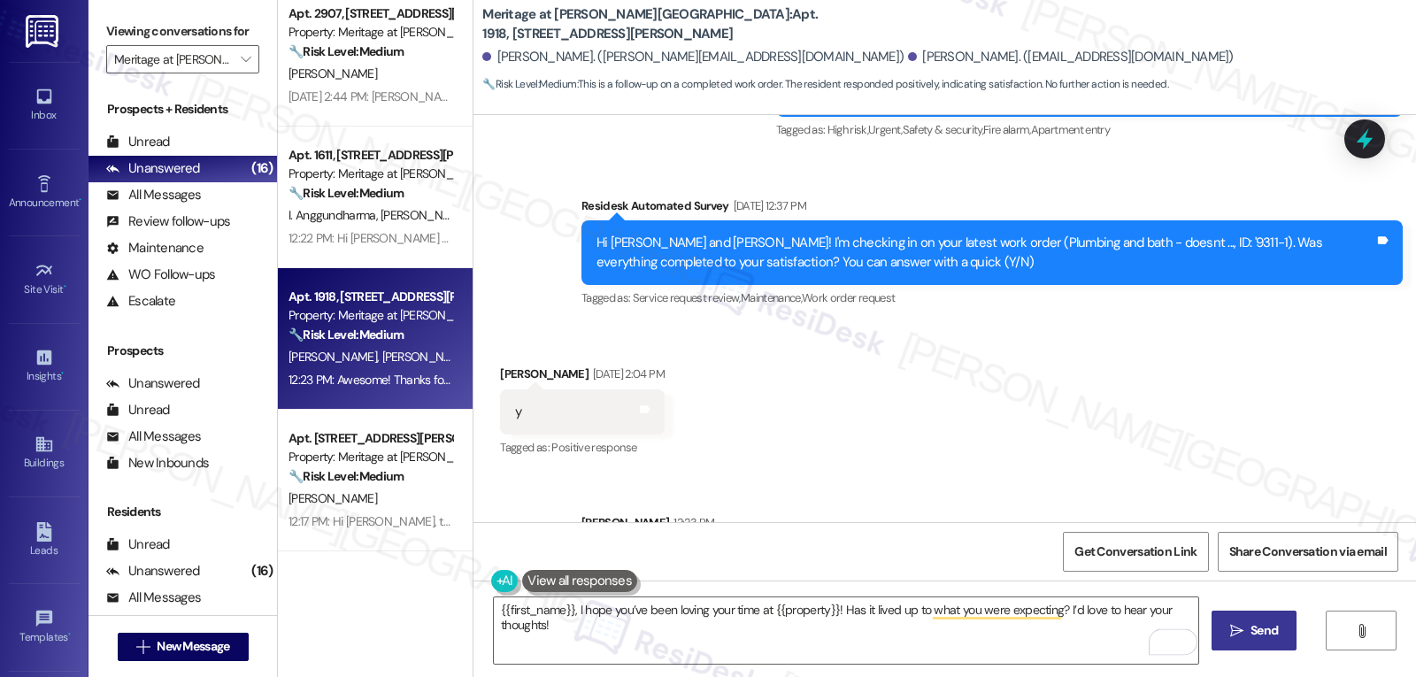
click at [1276, 642] on button " Send" at bounding box center [1254, 631] width 86 height 40
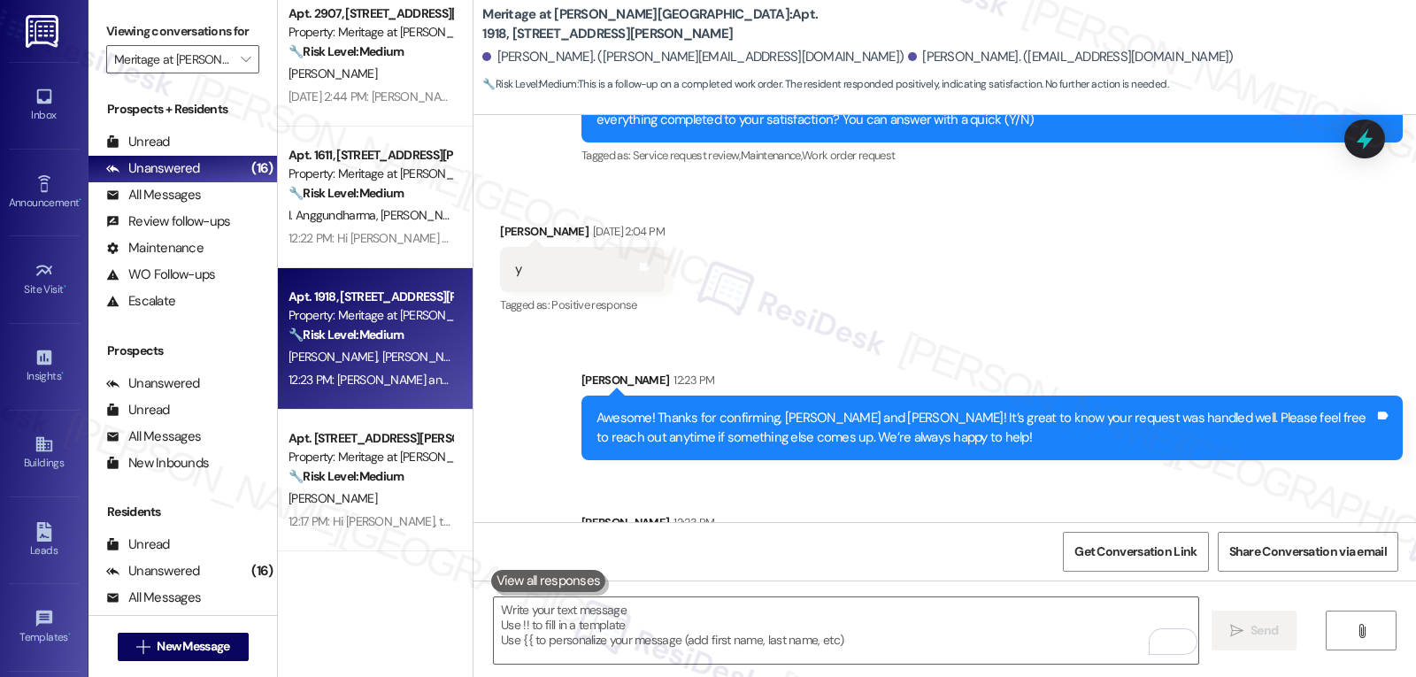
scroll to position [1537, 0]
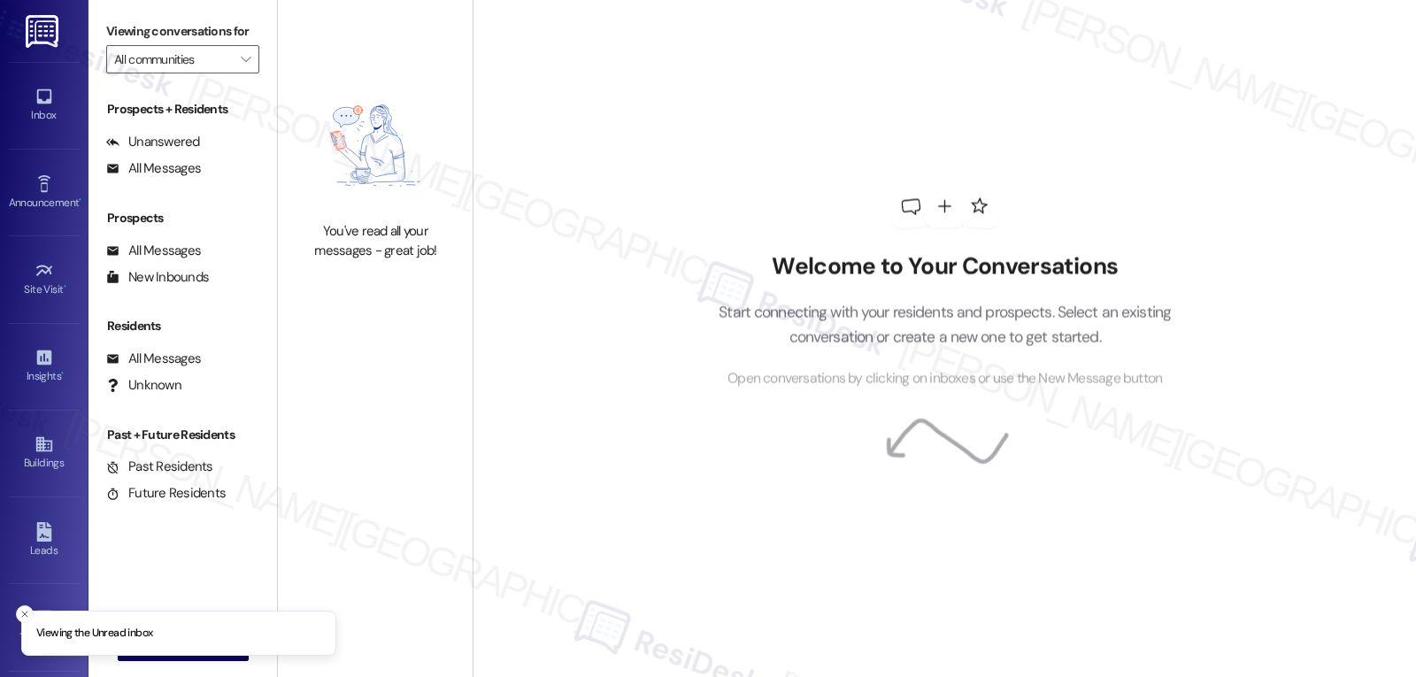
type input "Meritage at [PERSON_NAME][GEOGRAPHIC_DATA]"
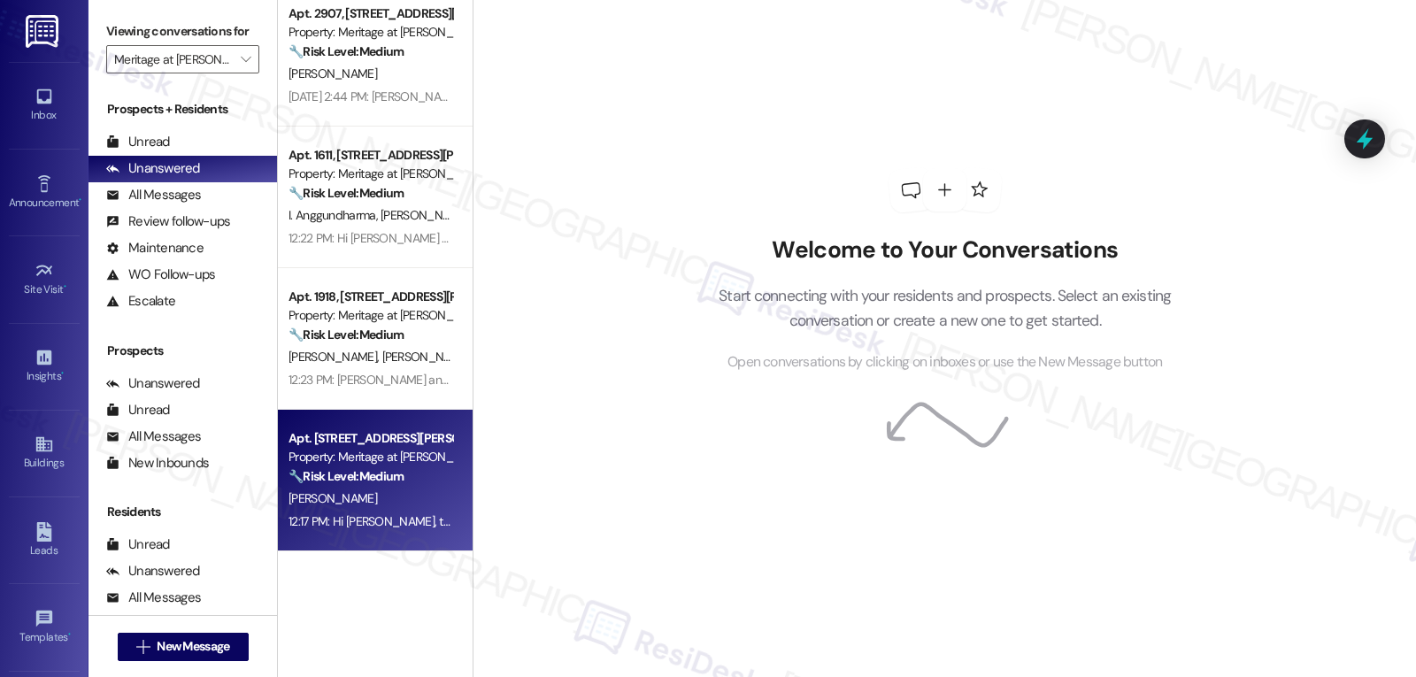
scroll to position [1360, 0]
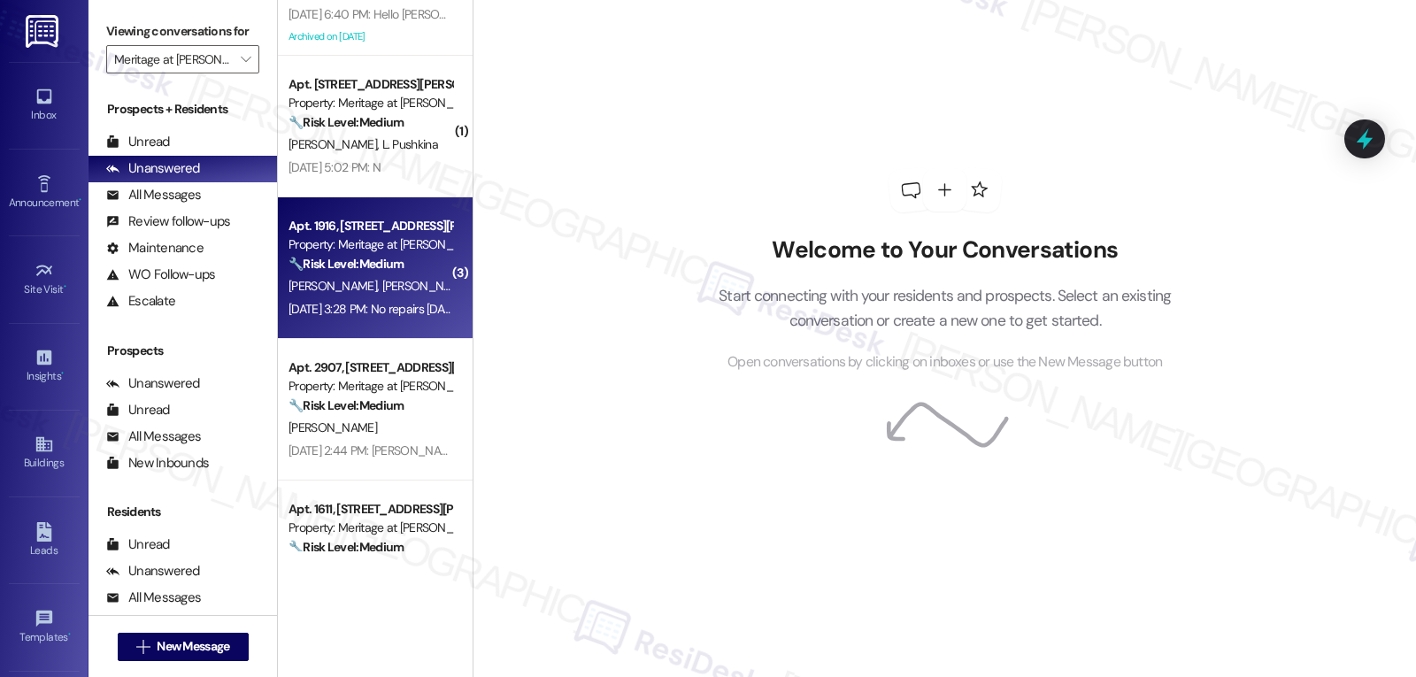
click at [388, 308] on div "Sep 16, 2025 at 3:28 PM: No repairs Monday or Tuesday on sink repair order. Sep…" at bounding box center [449, 309] width 323 height 16
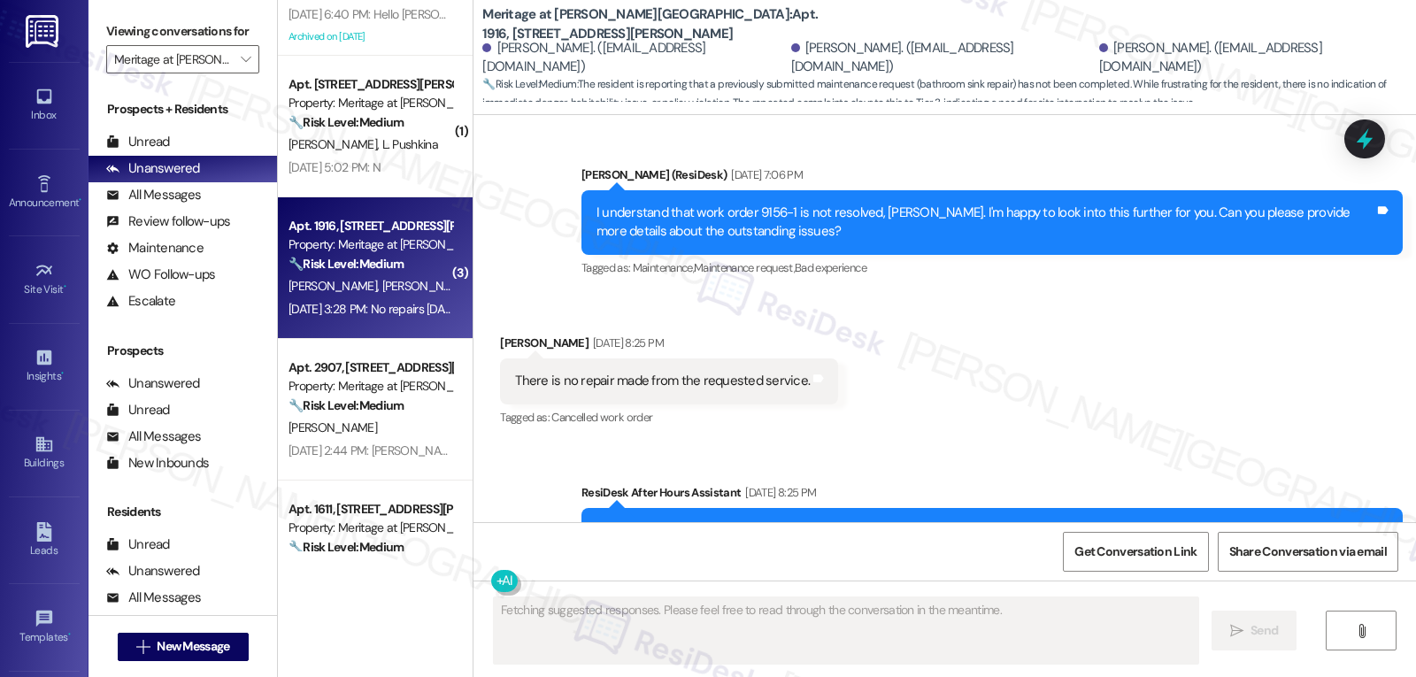
scroll to position [28203, 0]
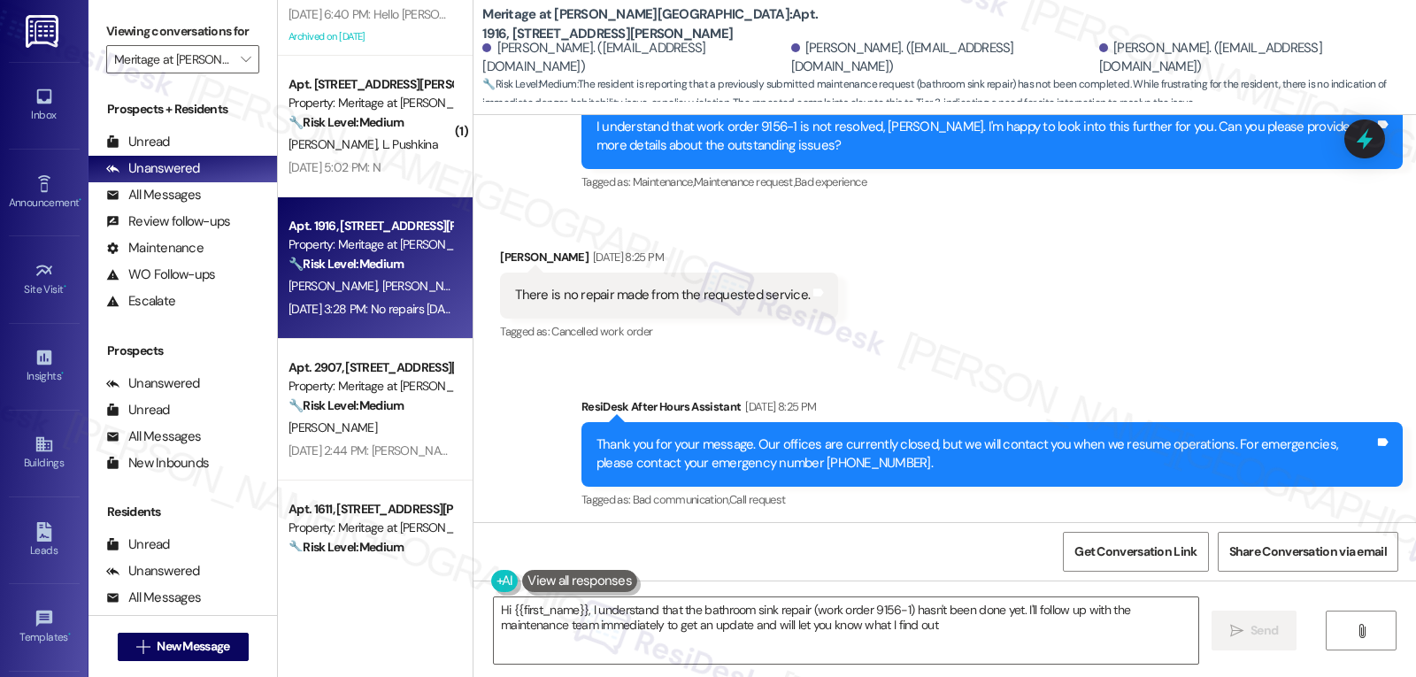
type textarea "Hi {{first_name}}, I understand that the bathroom sink repair (work order 9156-…"
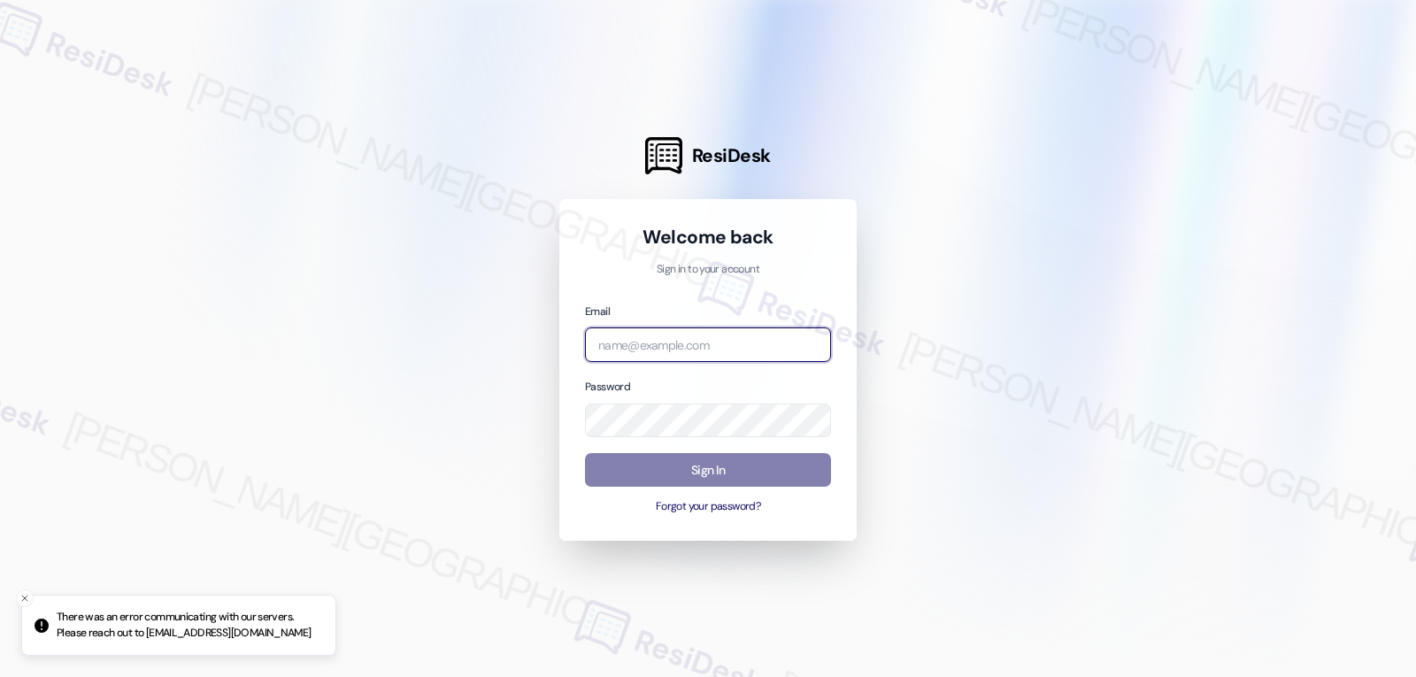
click at [756, 335] on input "email" at bounding box center [708, 344] width 246 height 35
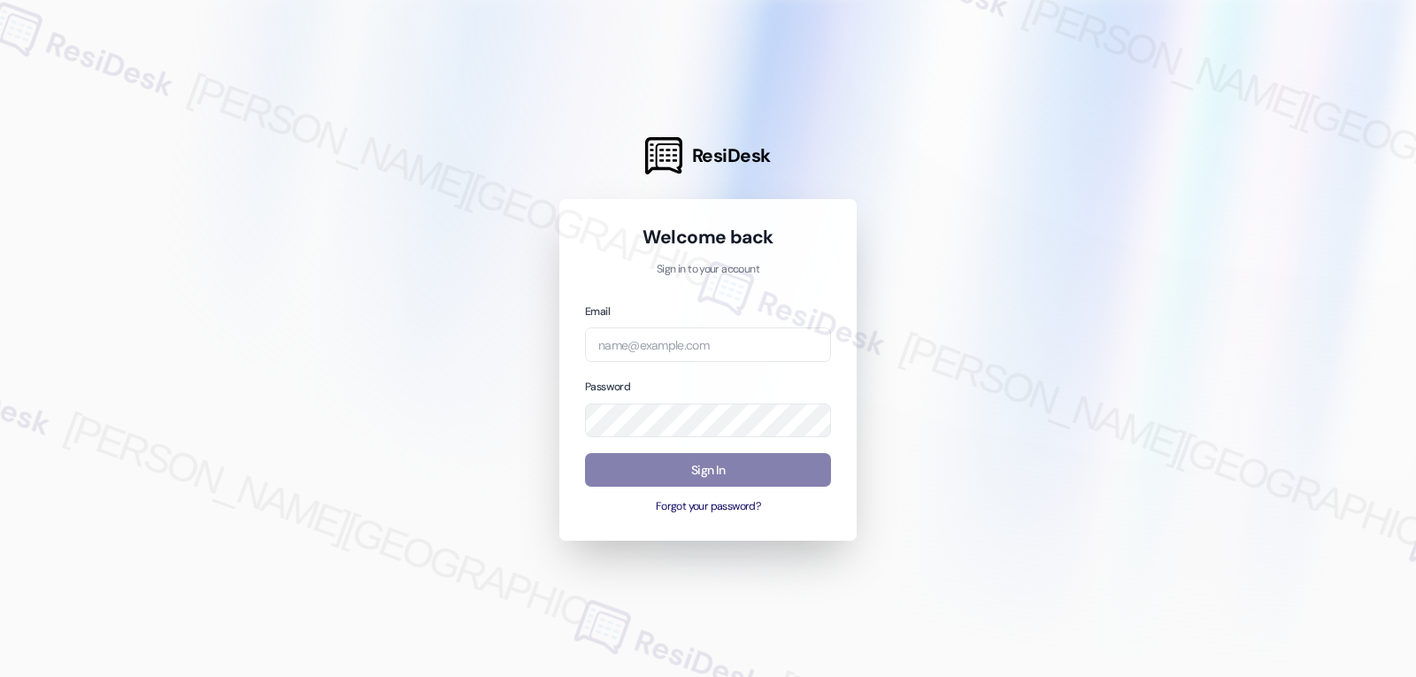
click div "Email"
click input "email"
paste input "automated-surveys-abacus_capital-jomar.punay@abacus_capital.com"
type input "automated-surveys-abacus_capital-jomar.punay@abacus_capital.com"
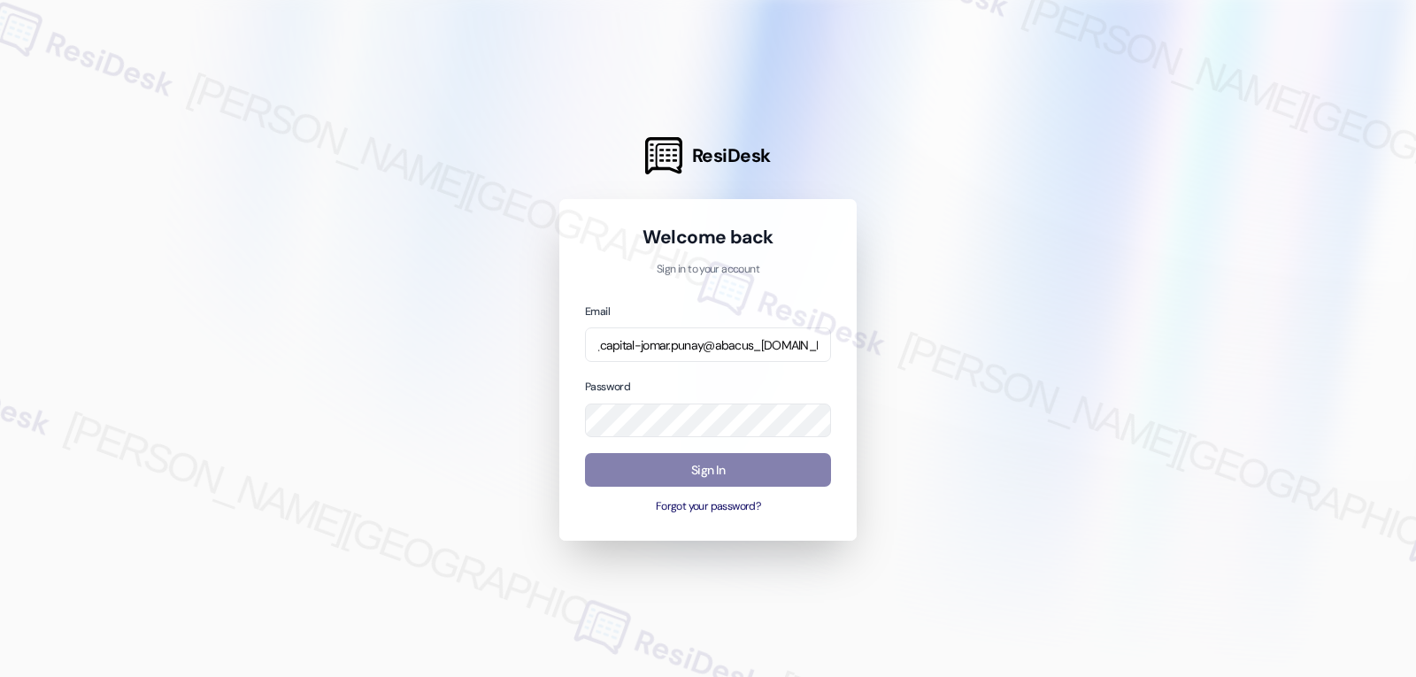
scroll to position [0, 0]
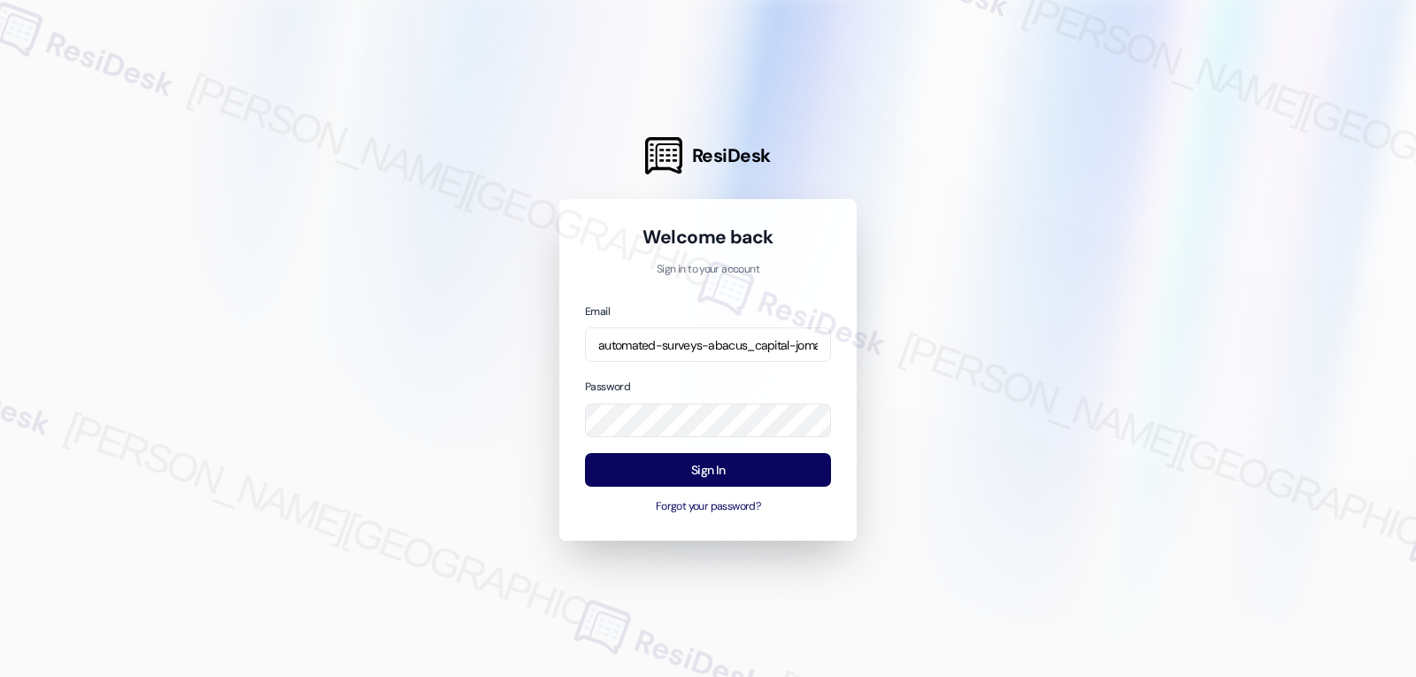
click div "Password"
click button "Sign In"
click div "Sign In Forgot your password?"
click button "Sign In"
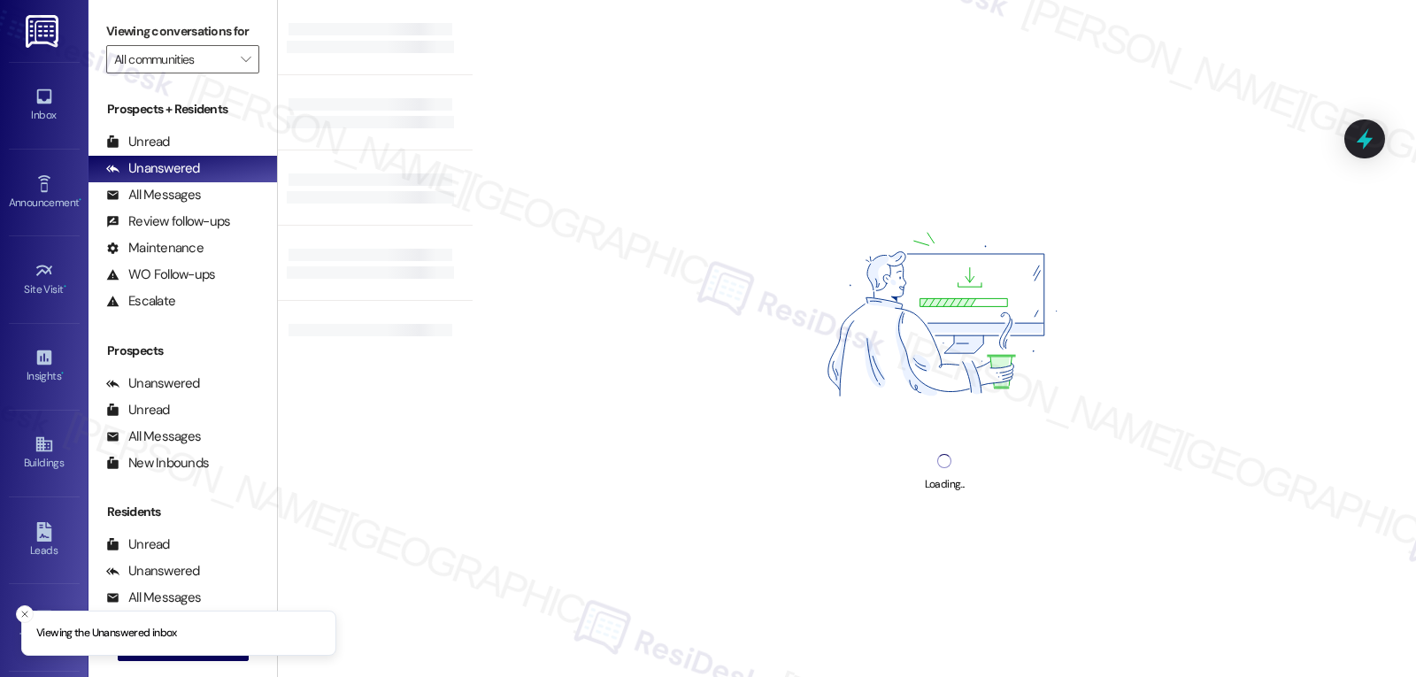
type input "Meritage at [PERSON_NAME][GEOGRAPHIC_DATA]"
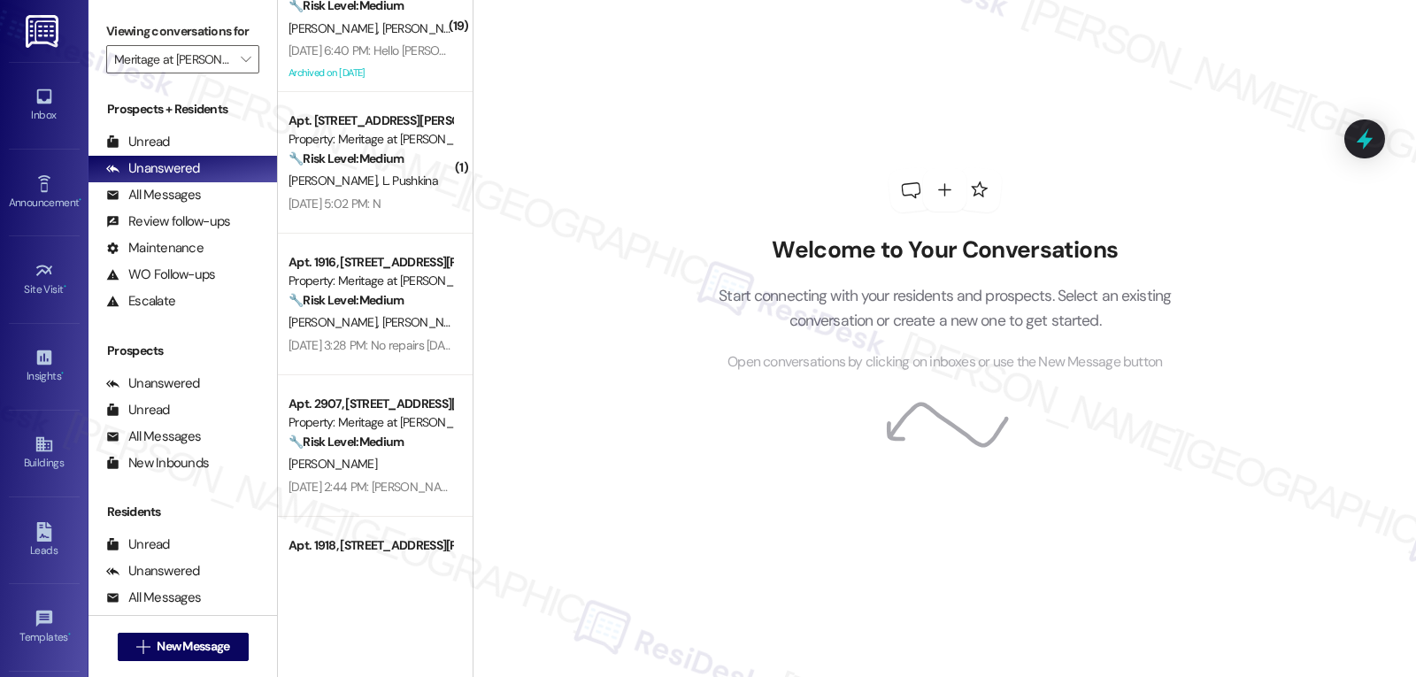
scroll to position [1431, 0]
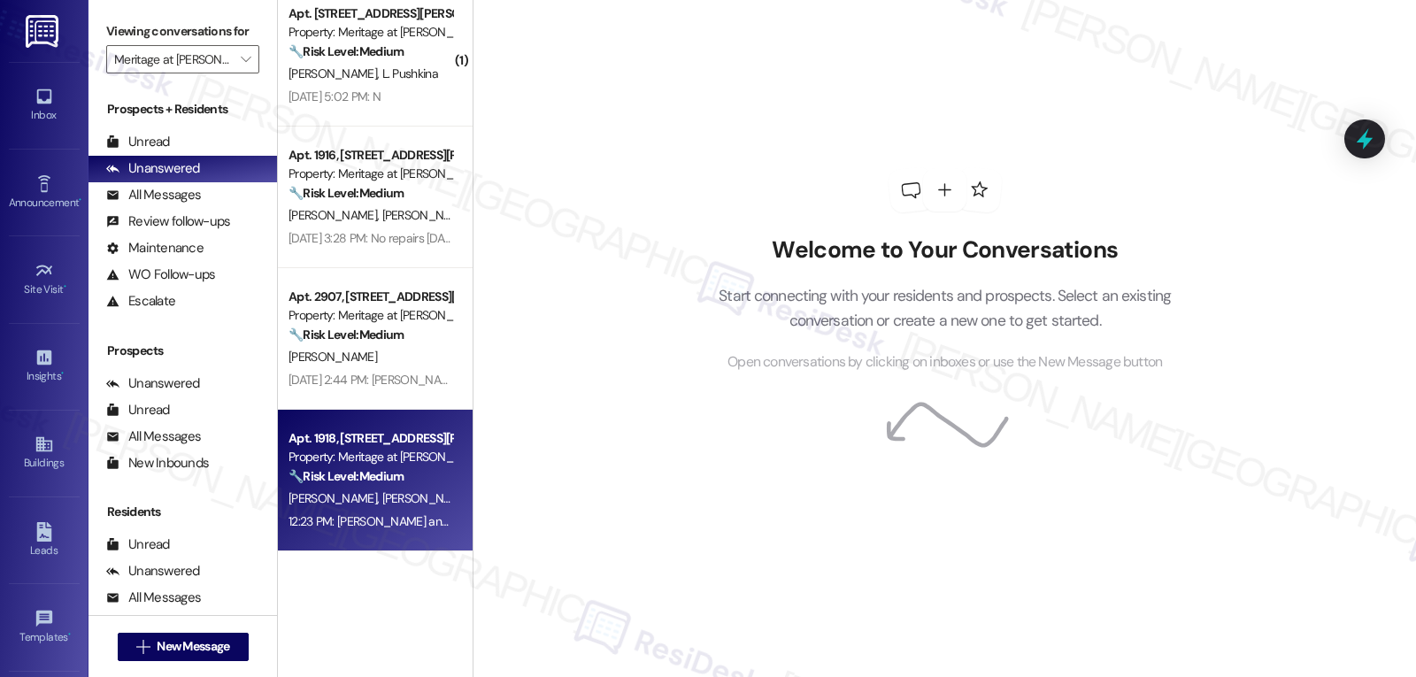
click div "12:23 PM: Jessica and Giana, I hope you’ve been loving your time at Meritage at…"
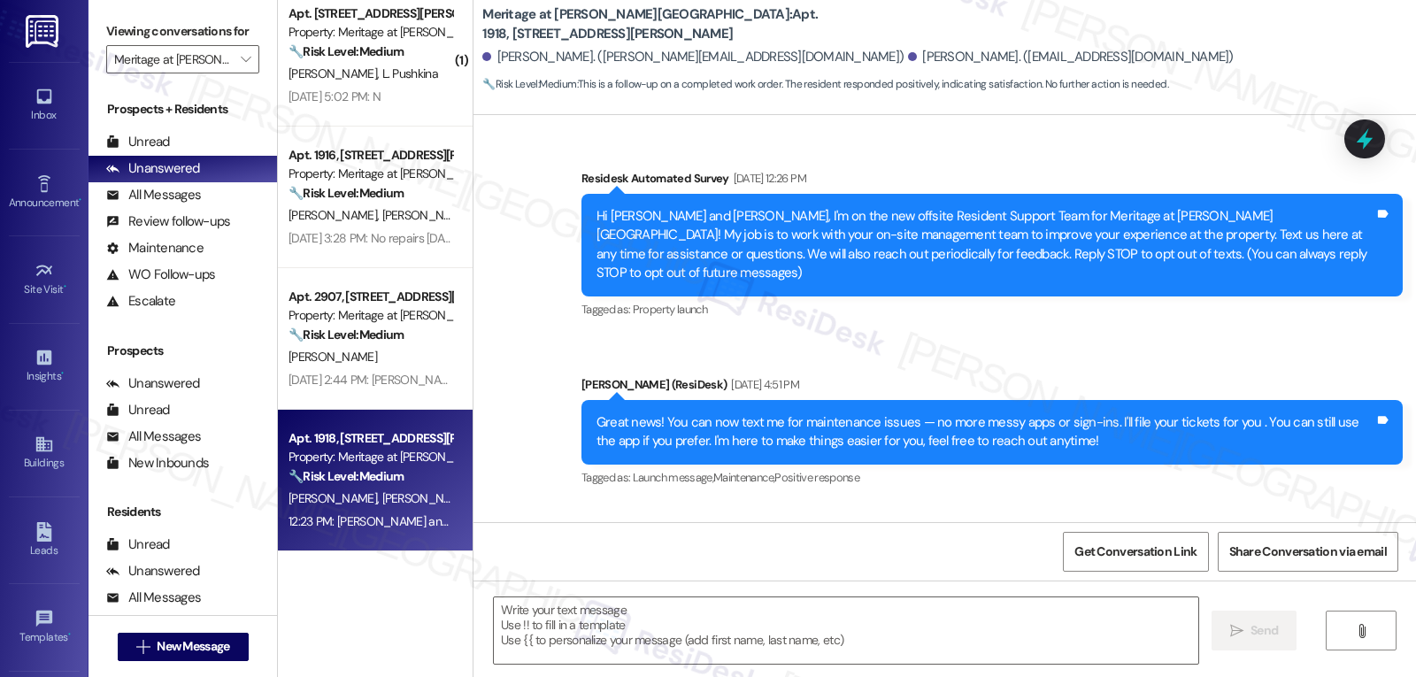
scroll to position [9710, 0]
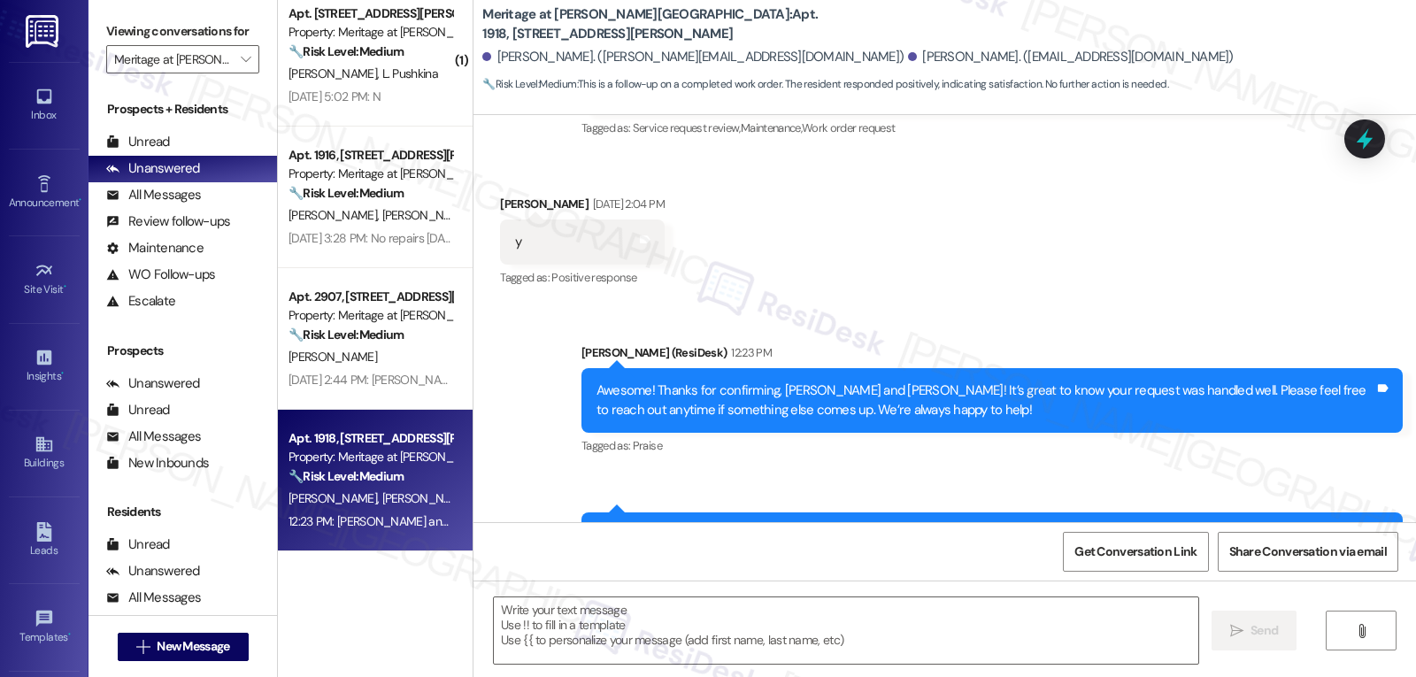
type textarea "Fetching suggested responses. Please feel free to read through the conversation…"
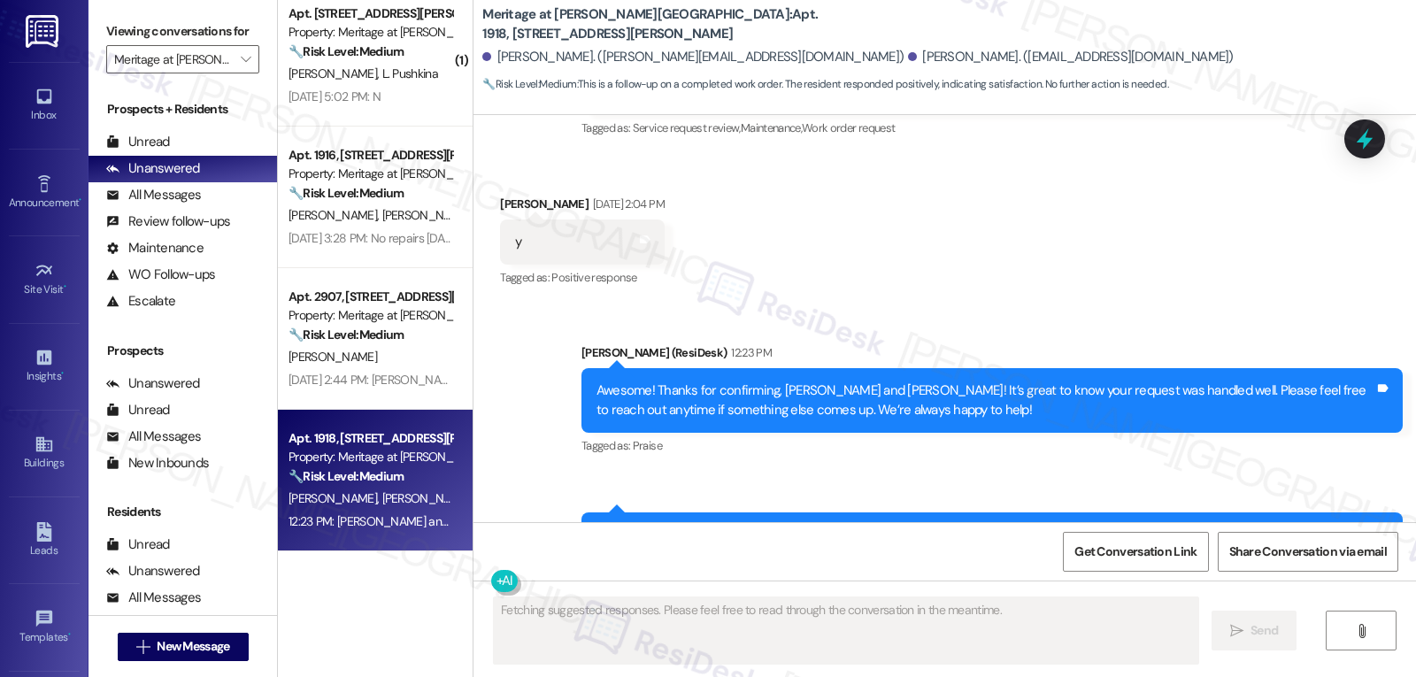
click div "Sent via SMS Sarah (ResiDesk) 12:23 PM Awesome! Thanks for confirming, Jessica …"
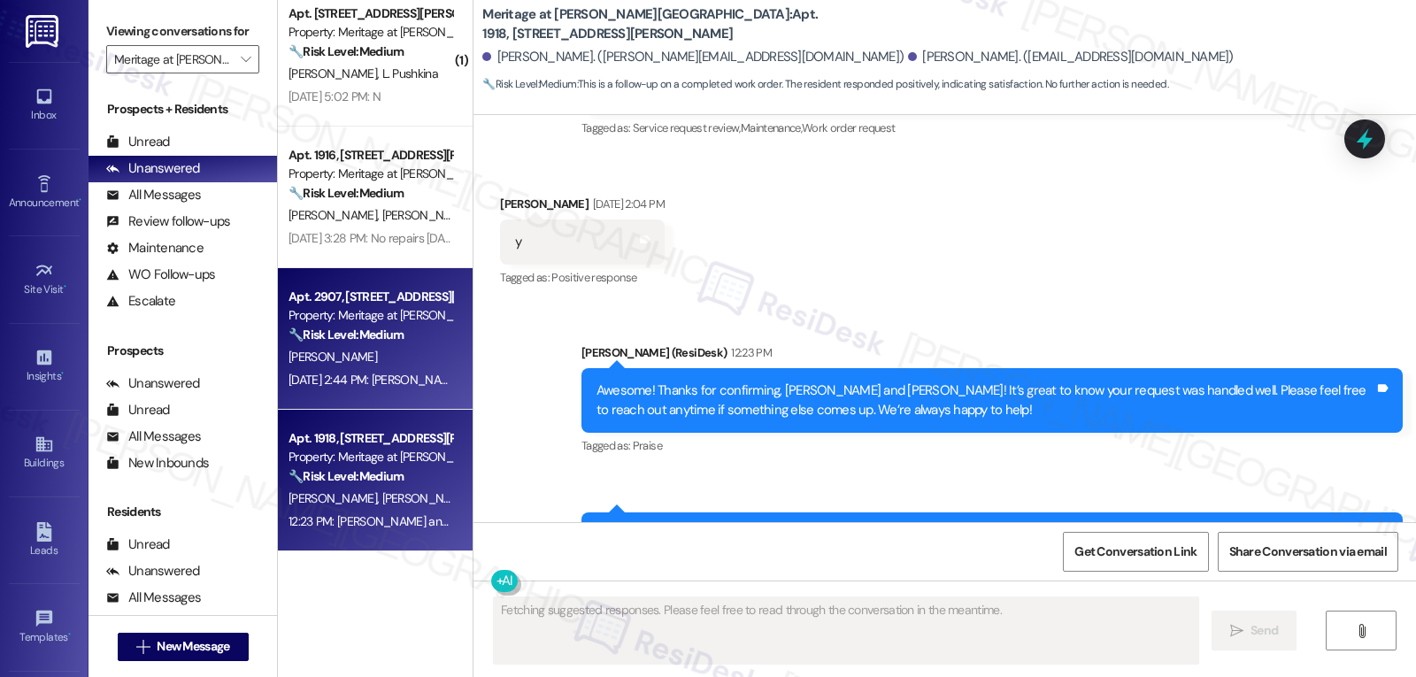
click div "[PERSON_NAME]"
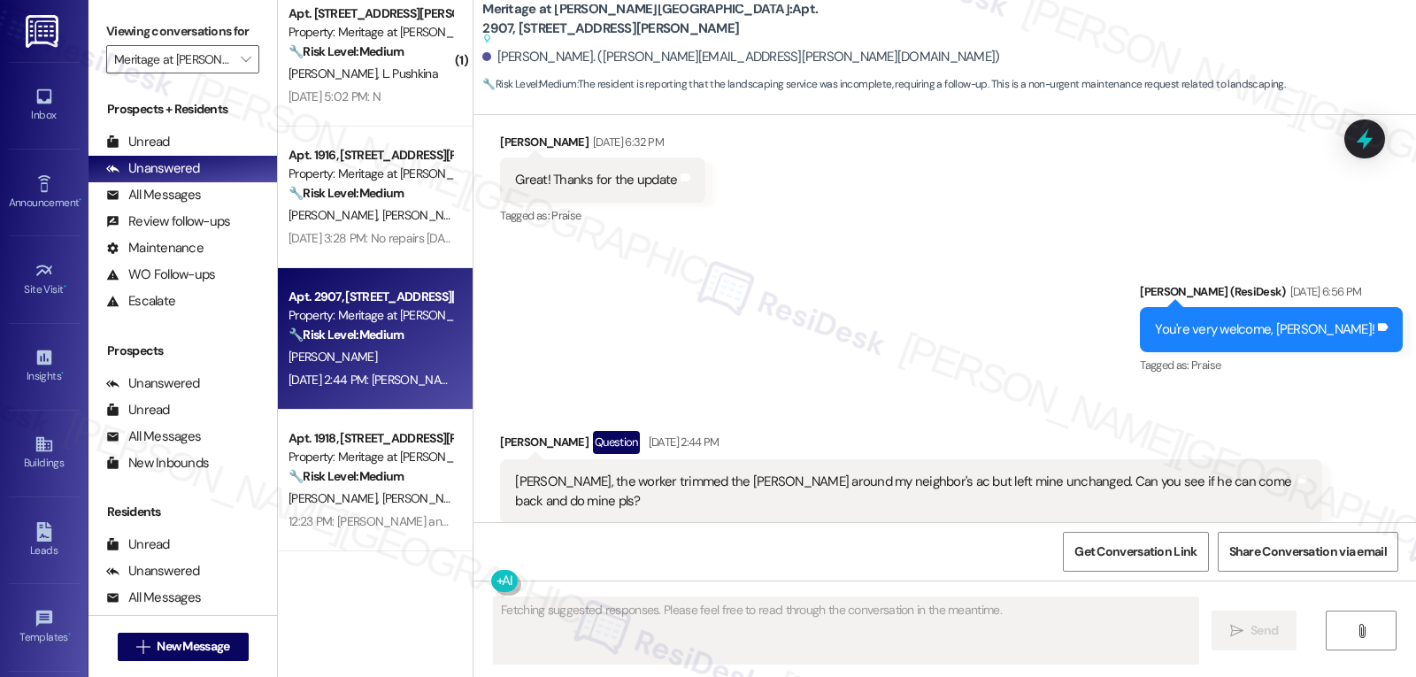
scroll to position [6814, 0]
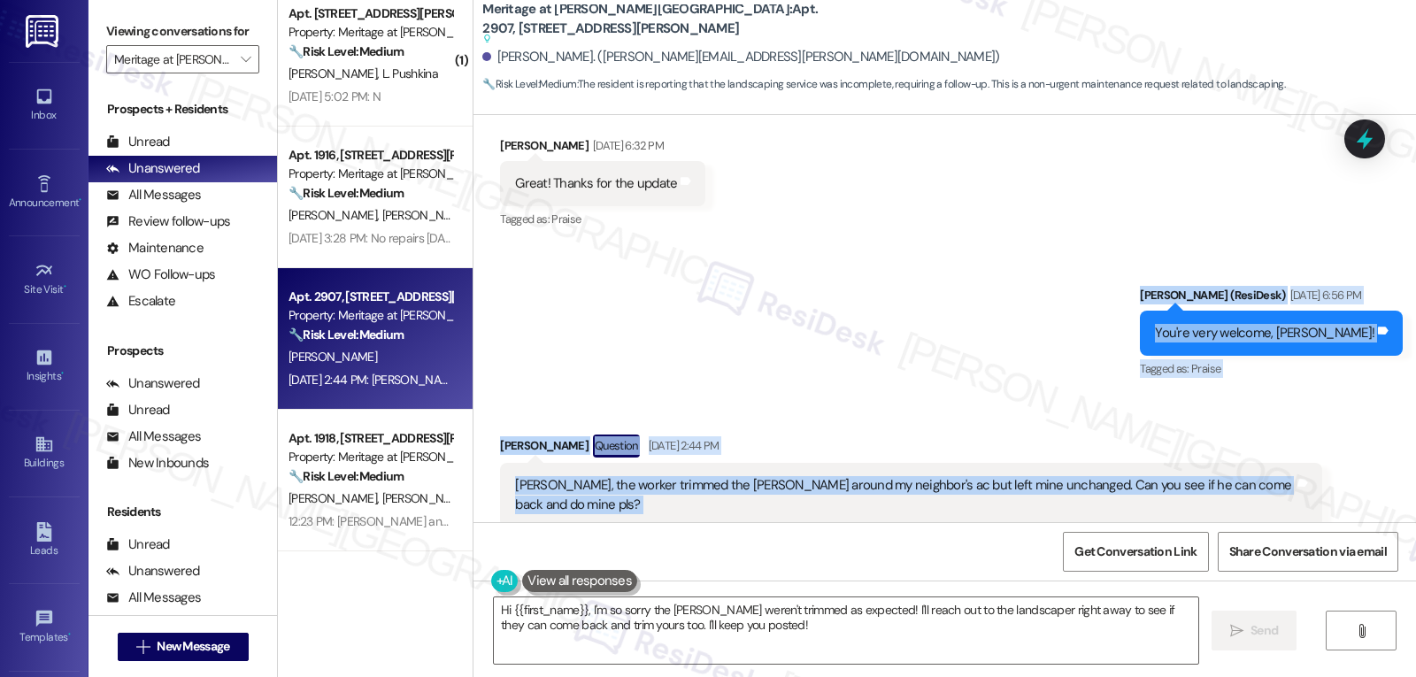
drag, startPoint x: 1184, startPoint y: 257, endPoint x: 1292, endPoint y: 450, distance: 221.1
click div "WO Opened request: General - r... Aug 29, 2023 at 1:04 PM Status : Complete Pri…"
copy div "Sarah (ResiDesk) Sep 15, 2025 at 6:56 PM You're very welcome, Nicholas! Tags an…"
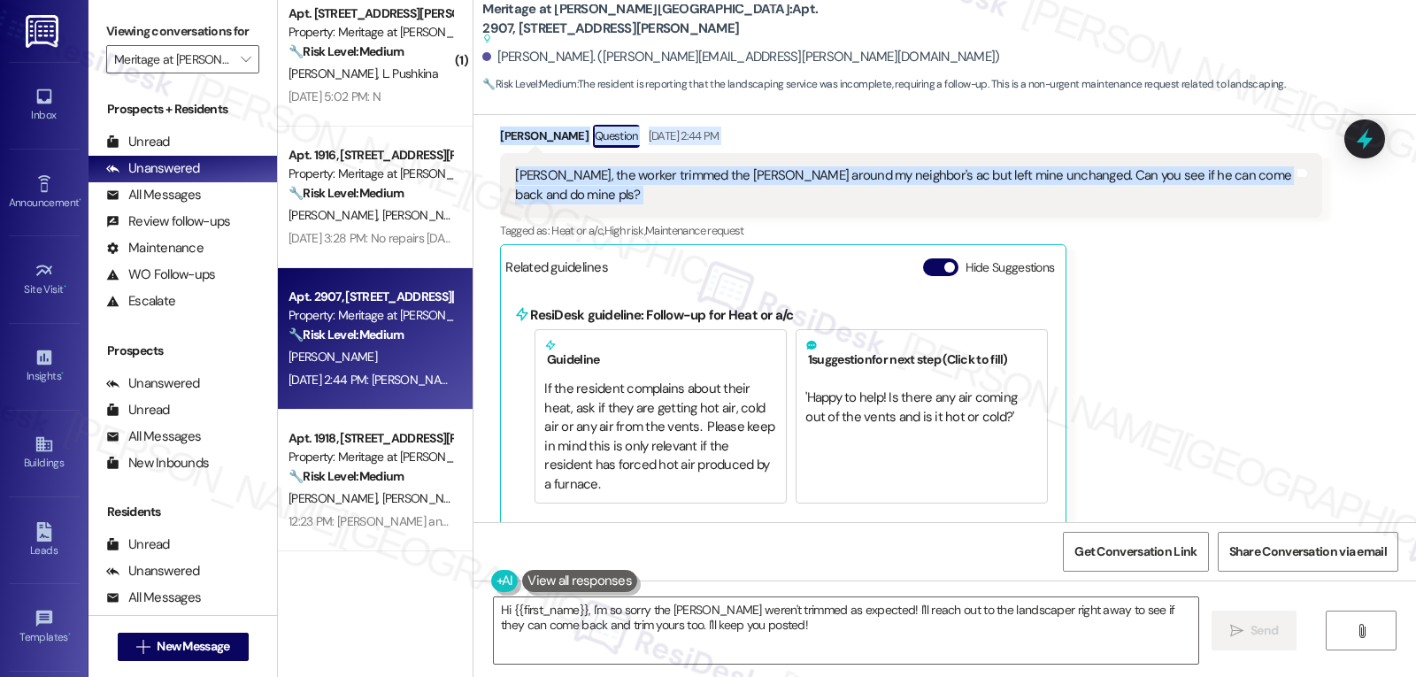
scroll to position [6992, 0]
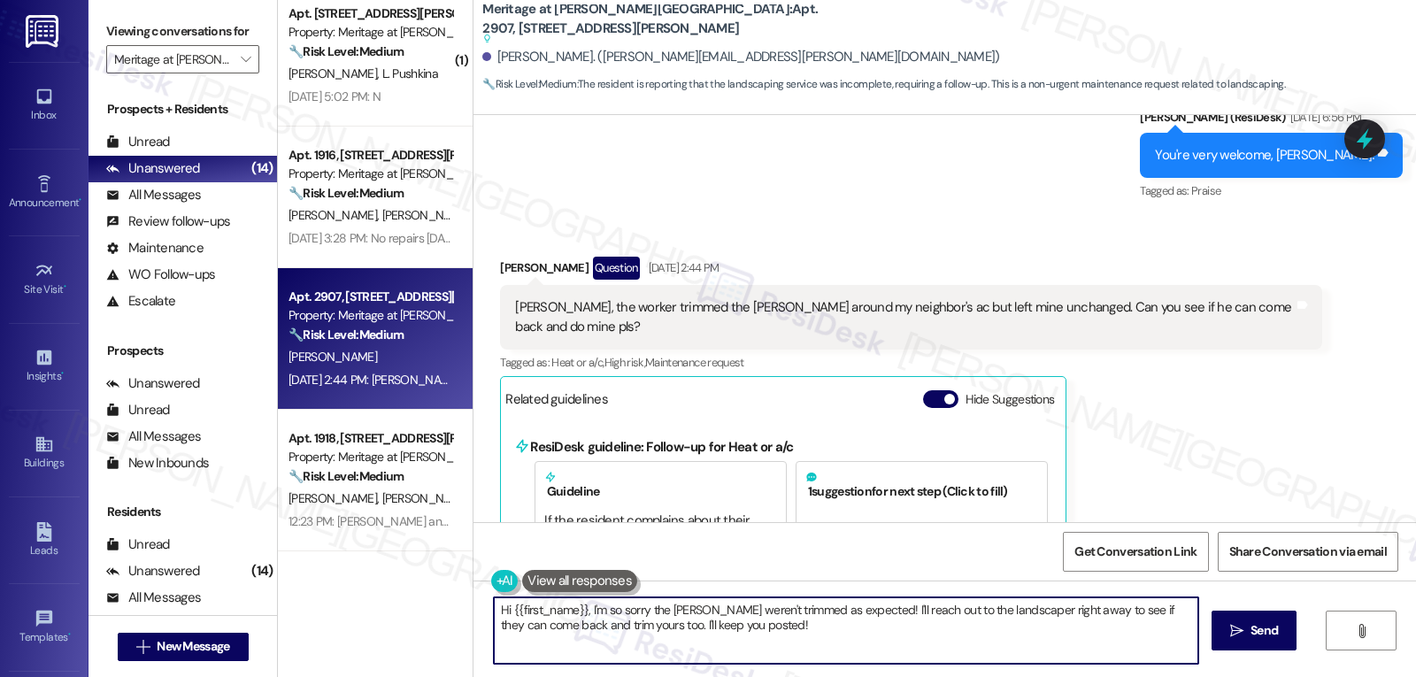
drag, startPoint x: 856, startPoint y: 611, endPoint x: 1415, endPoint y: 719, distance: 569.6
click html "Inbox Go to Inbox Announcement • Send A Text Announcement Site Visit • Go to Si…"
drag, startPoint x: 581, startPoint y: 612, endPoint x: 1368, endPoint y: 719, distance: 793.8
click html "Inbox Go to Inbox Announcement • Send A Text Announcement Site Visit • Go to Si…"
type textarea "Hi {{first_name}}, I hope you're doing well! I just wanted to get an update abo…"
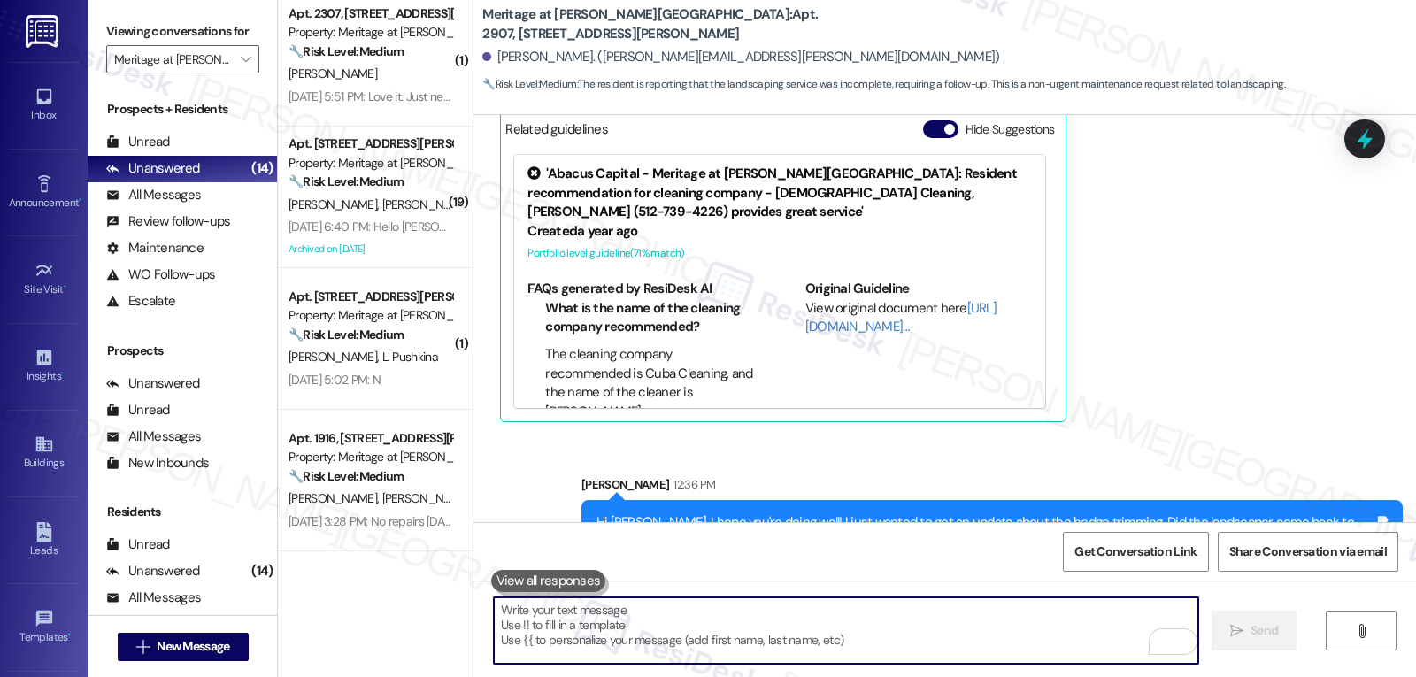
scroll to position [7085, 0]
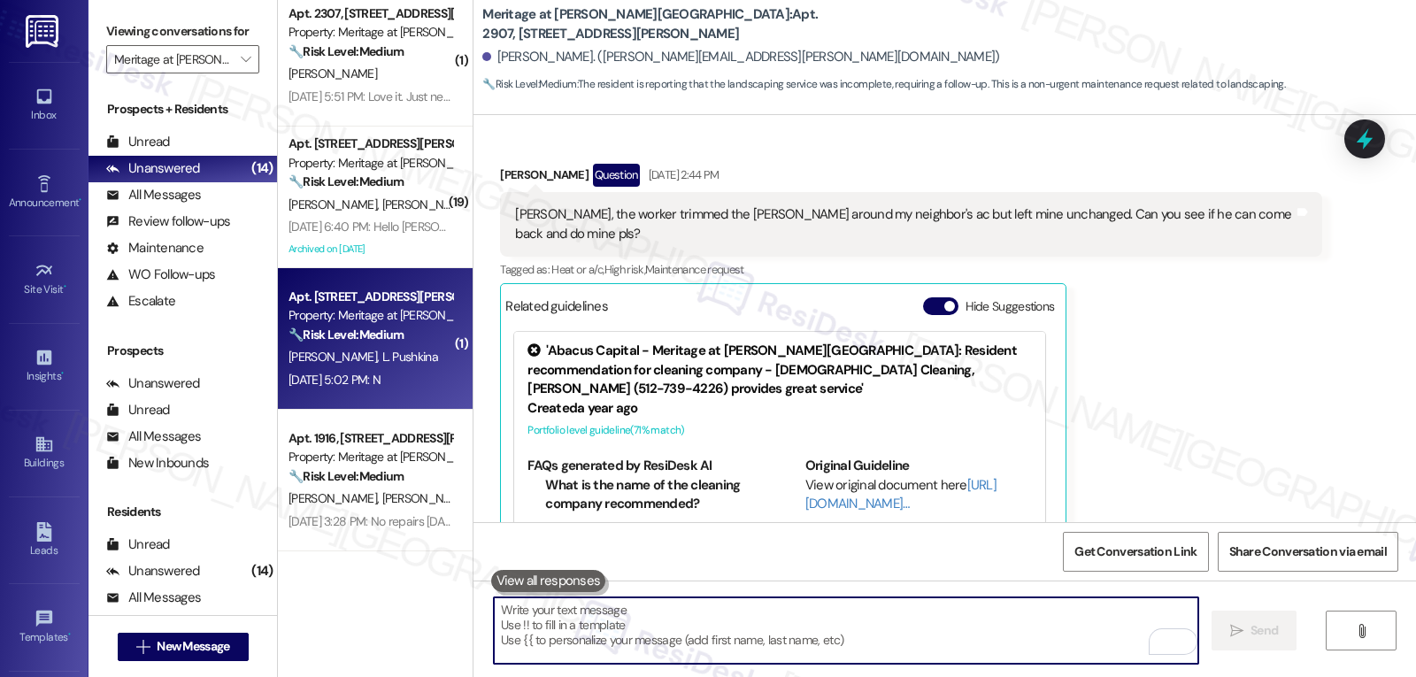
click div "D. Pushkin L. Pushkina"
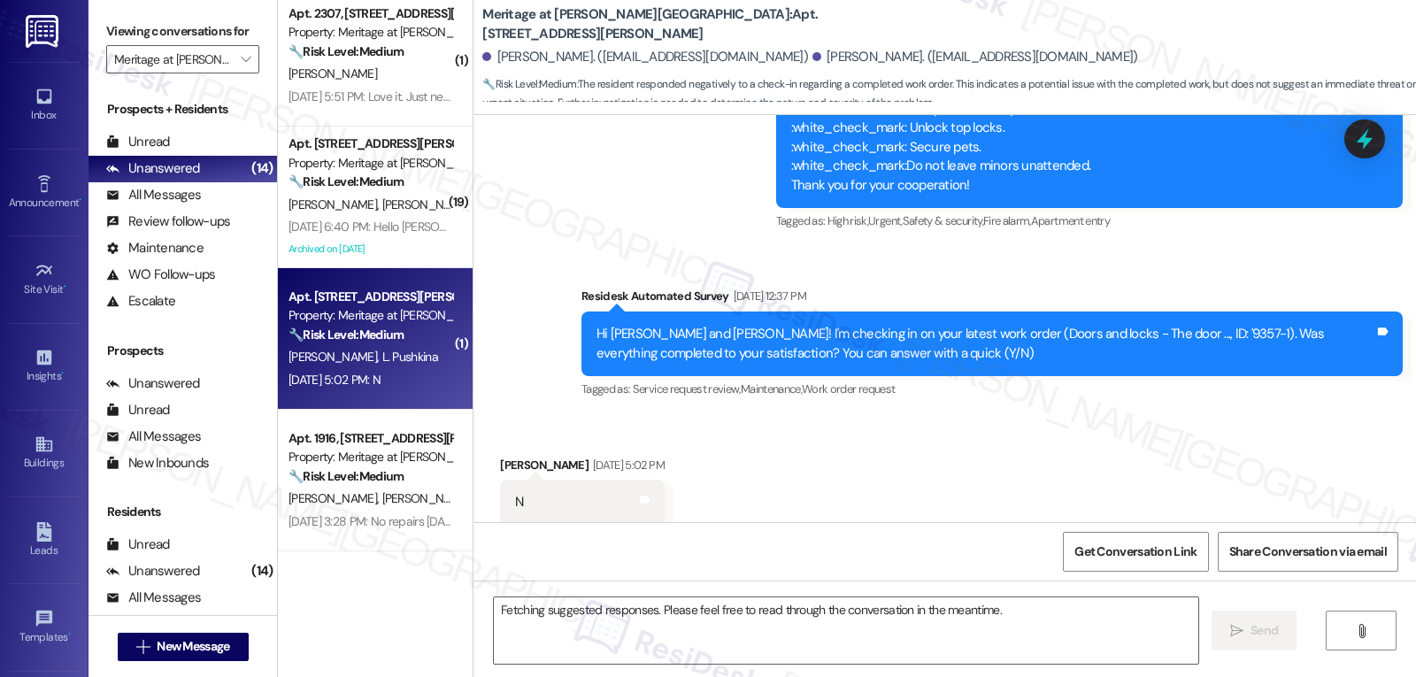
scroll to position [593, 0]
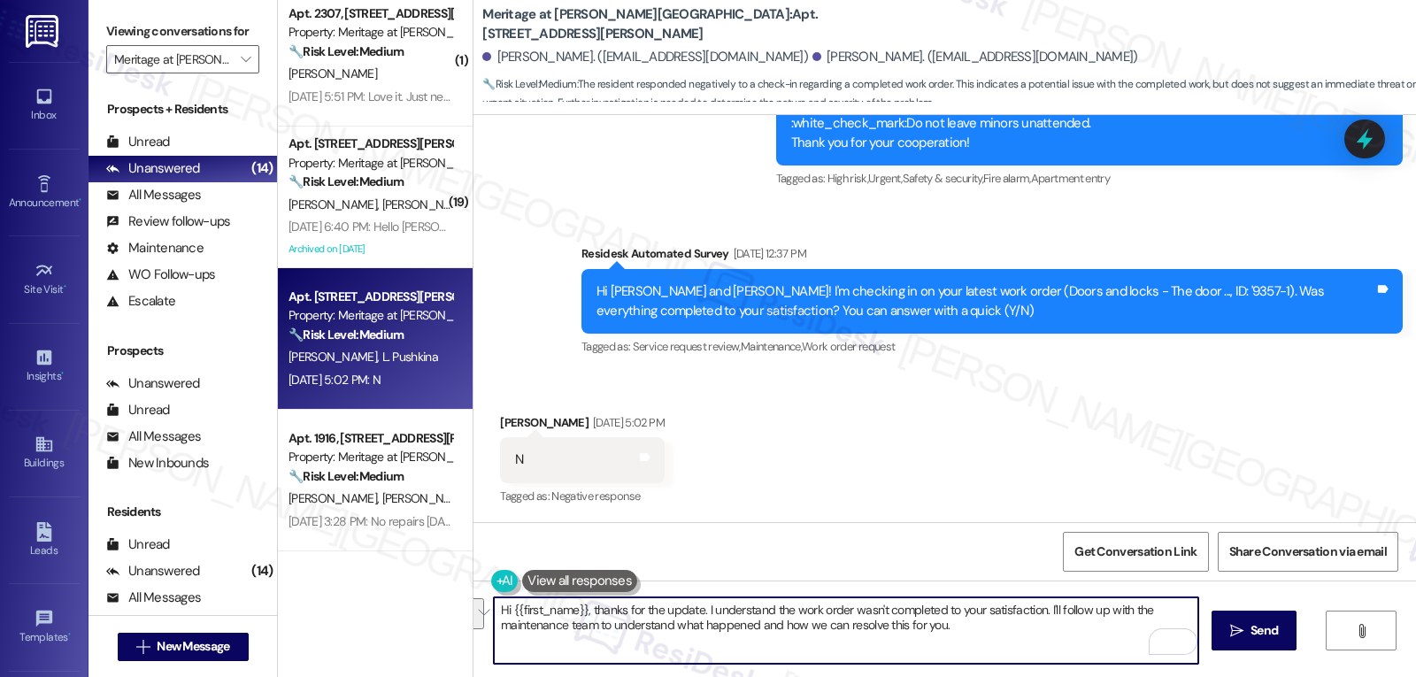
drag, startPoint x: 1036, startPoint y: 608, endPoint x: 834, endPoint y: 638, distance: 204.0
click textarea "Hi {{first_name}}, thanks for the update. I understand the work order wasn't co…"
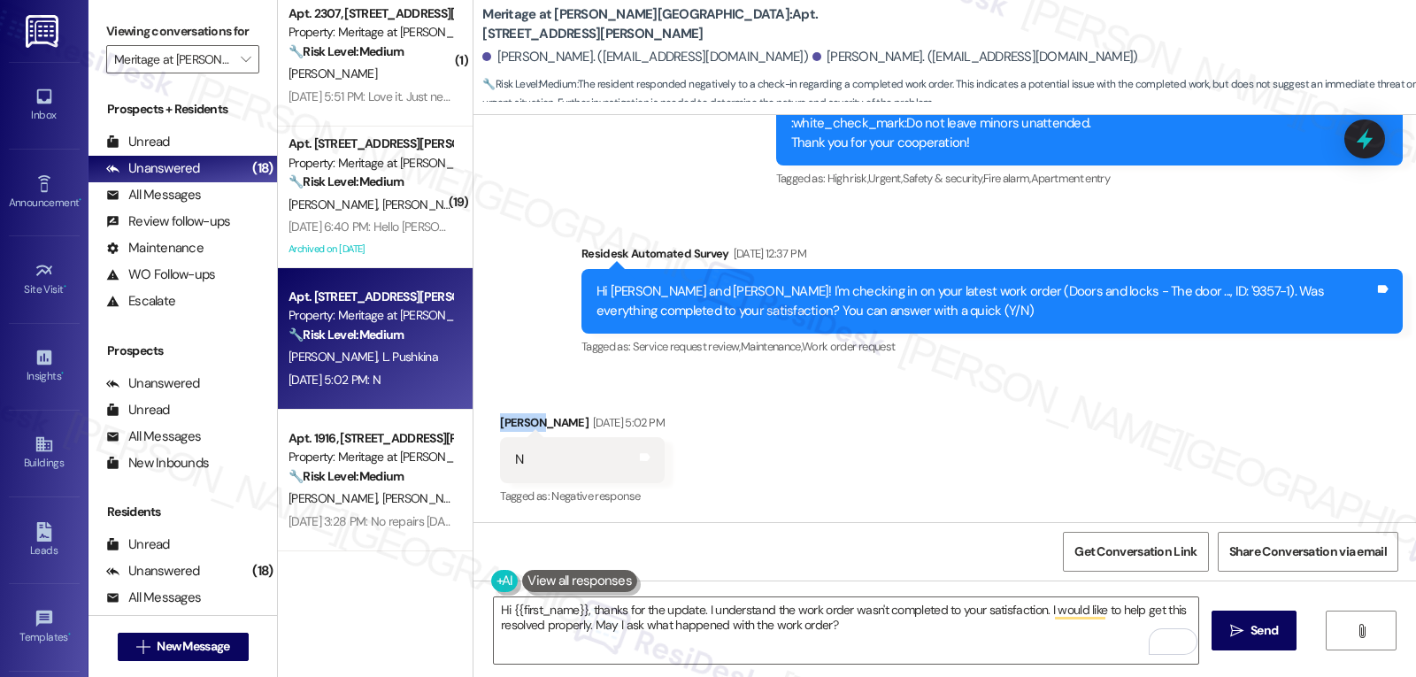
drag, startPoint x: 522, startPoint y: 419, endPoint x: 485, endPoint y: 420, distance: 37.2
click div "Received via SMS Dmitrii Pushkin Sep 16, 2025 at 5:02 PM N Tags and notes Tagge…"
copy div "Dmitrii"
click textarea "Hi {{first_name}}, thanks for the update. I understand the work order wasn't co…"
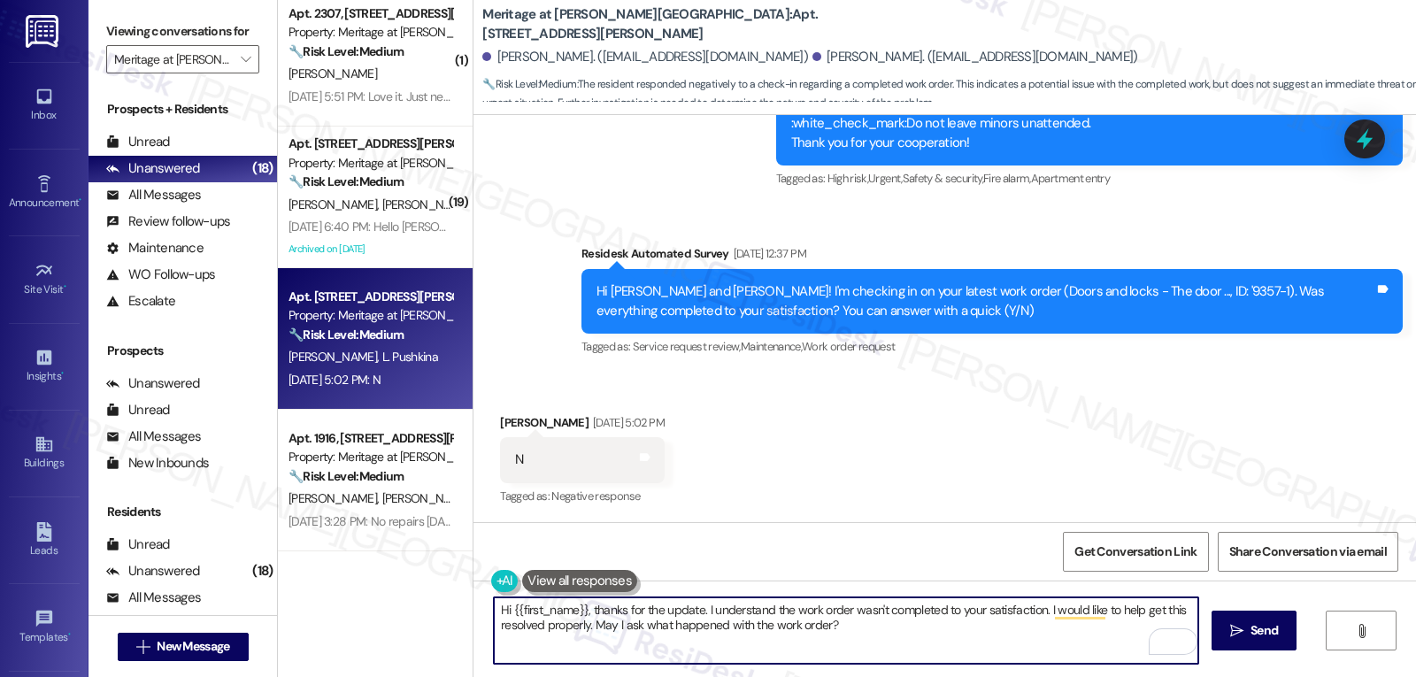
paste textarea "Dmitrii"
click textarea "Hi Dmitrii, thanks for the update. I understand the work order wasn't completed…"
type textarea "Hi Dmitrii, thanks for the update. I understand the work order wasn't completed…"
click button " Send"
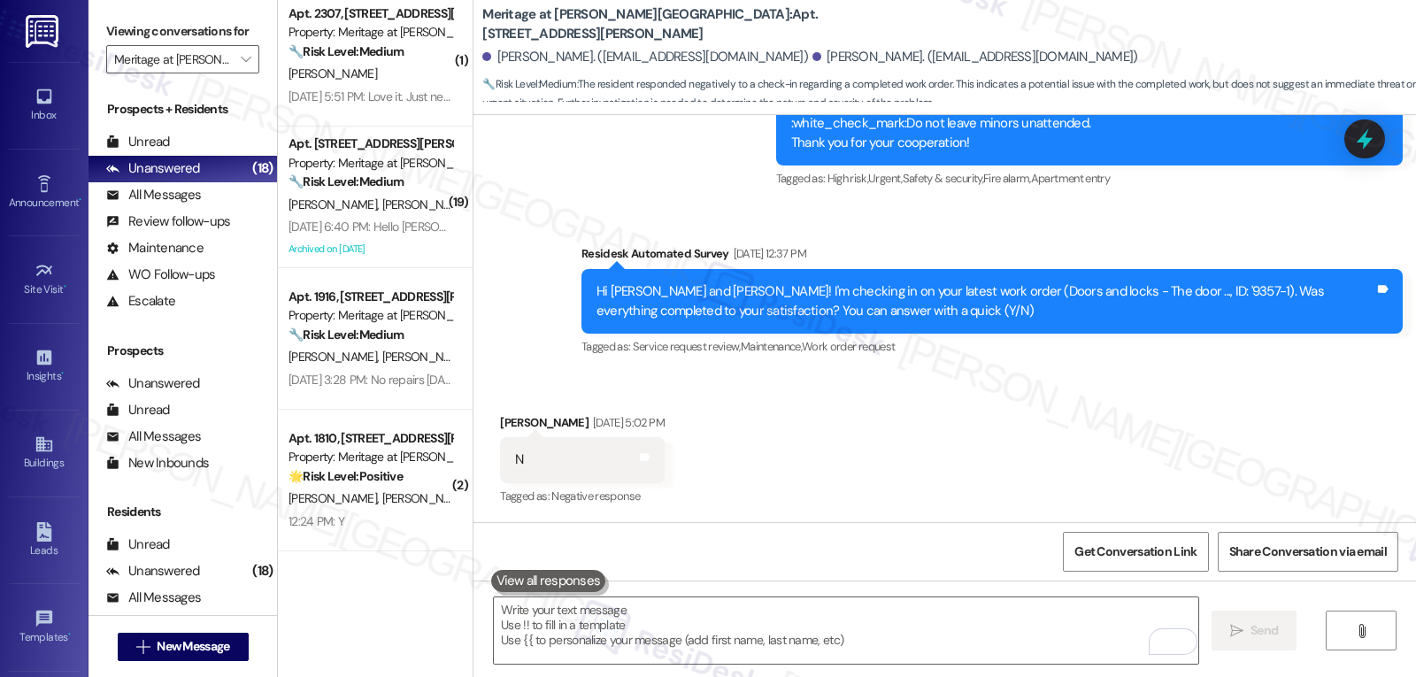
scroll to position [899, 0]
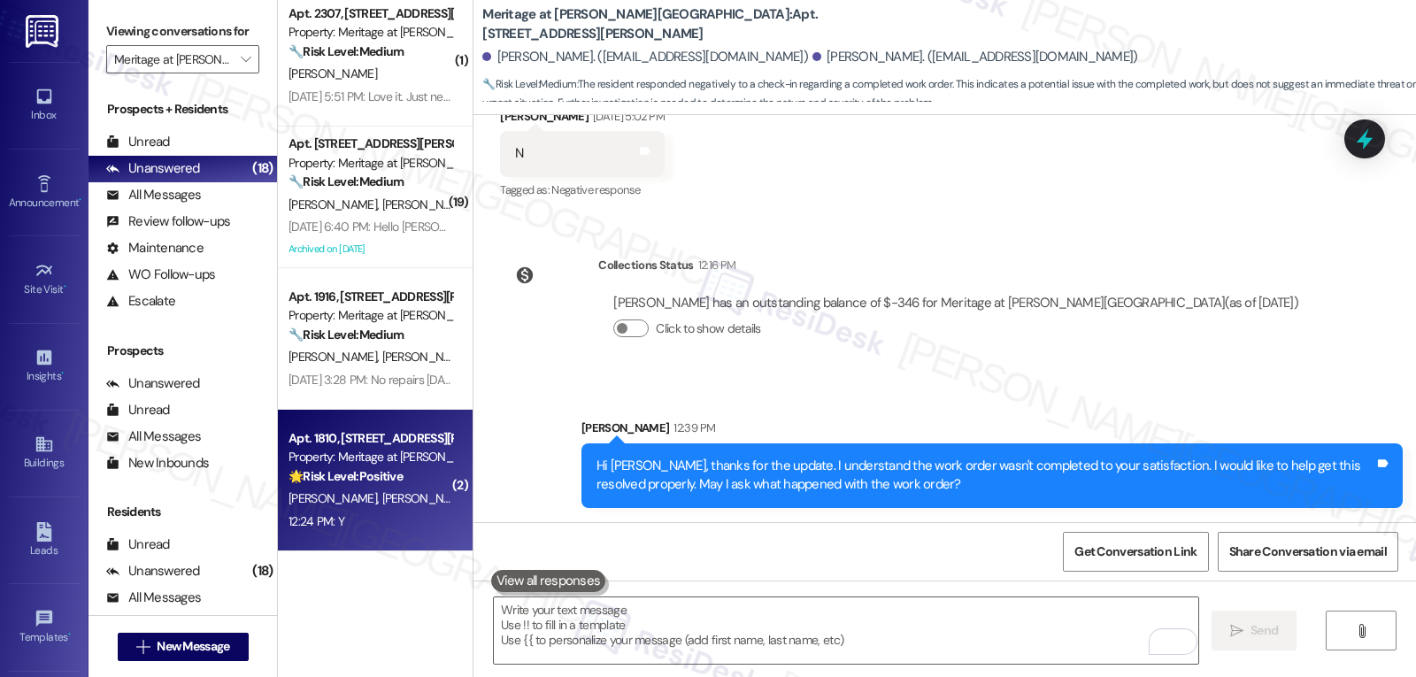
click div "🌟 Risk Level: Positive This is a positive engagement and relationship-building …"
type textarea "Fetching suggested responses. Please feel free to read through the conversation…"
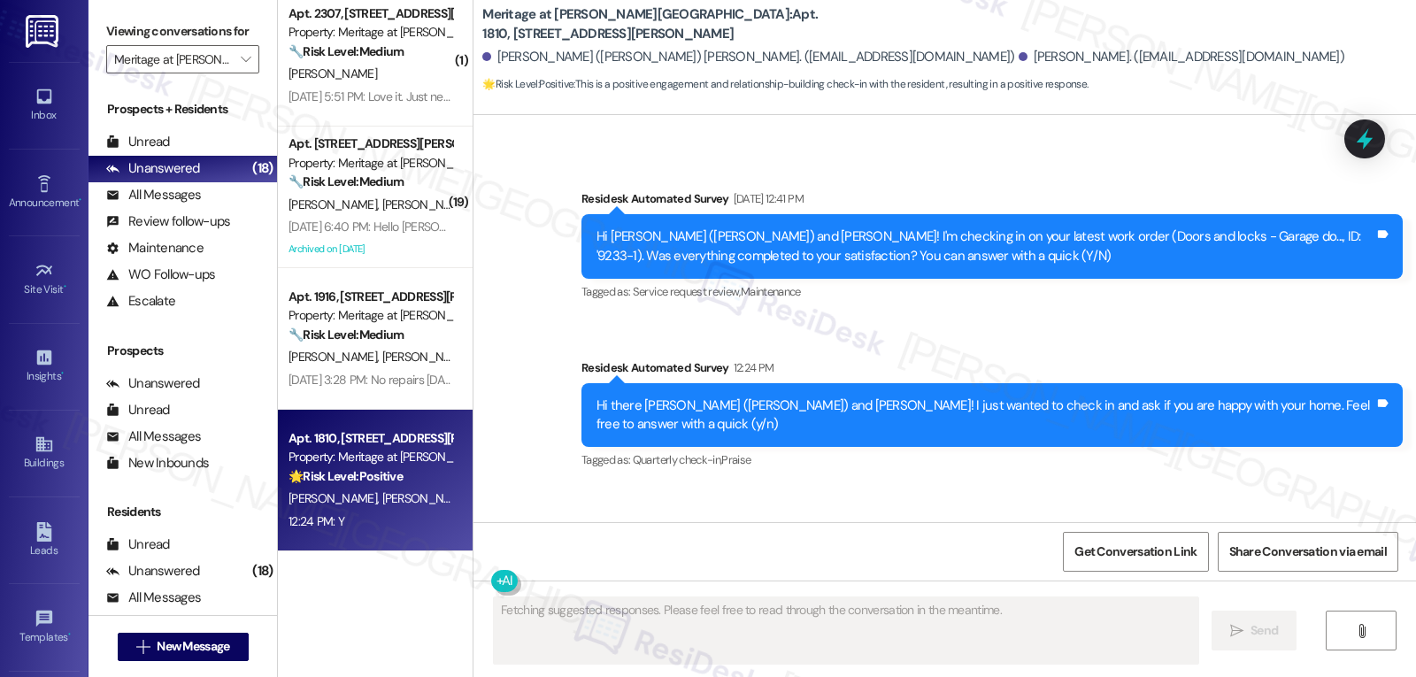
scroll to position [2195, 0]
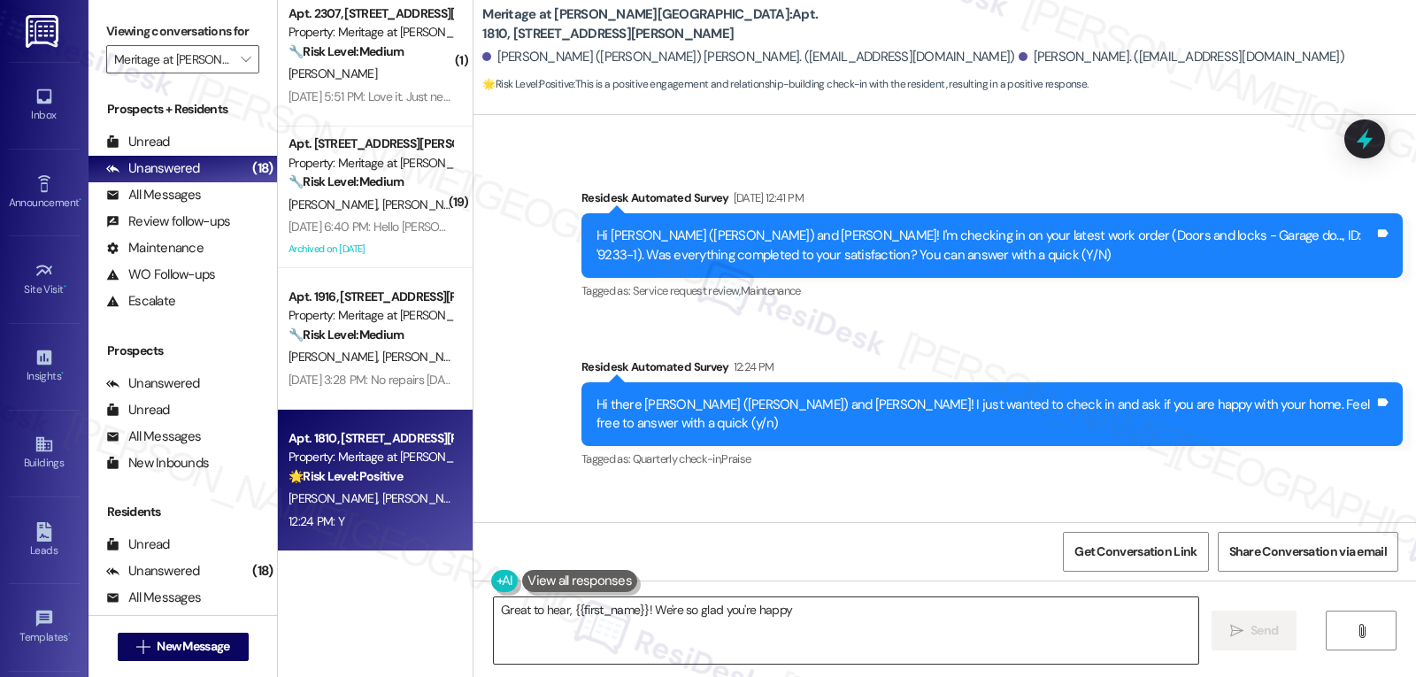
click textarea "Great to hear, {{first_name}}! We're so glad"
click textarea "Great to hear, {{first_name}}! We're so glad you're happy with your home. Is th…"
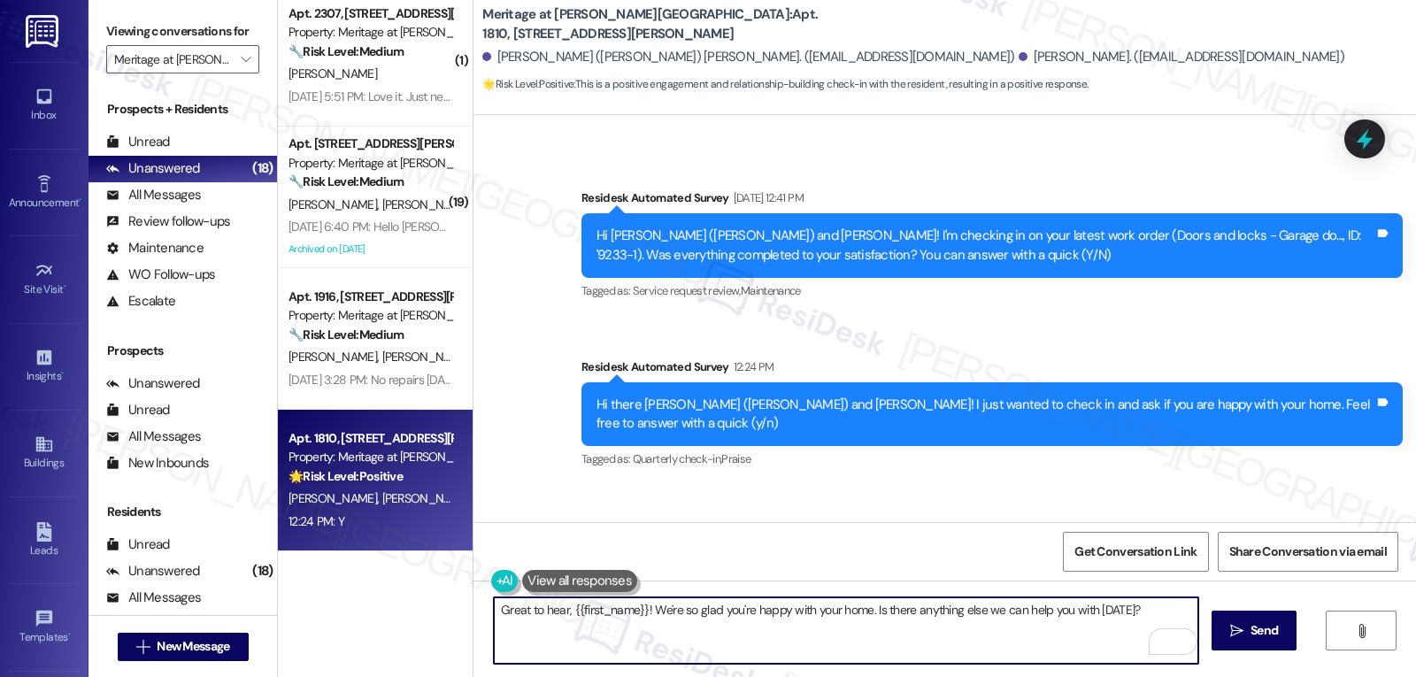
paste textarea "f you ever have any questions or need anything, don’t hesitate to reach out. I’…"
type textarea "Great to hear, {{first_name}}! We're so glad you're happy with your home. If yo…"
click span "Send"
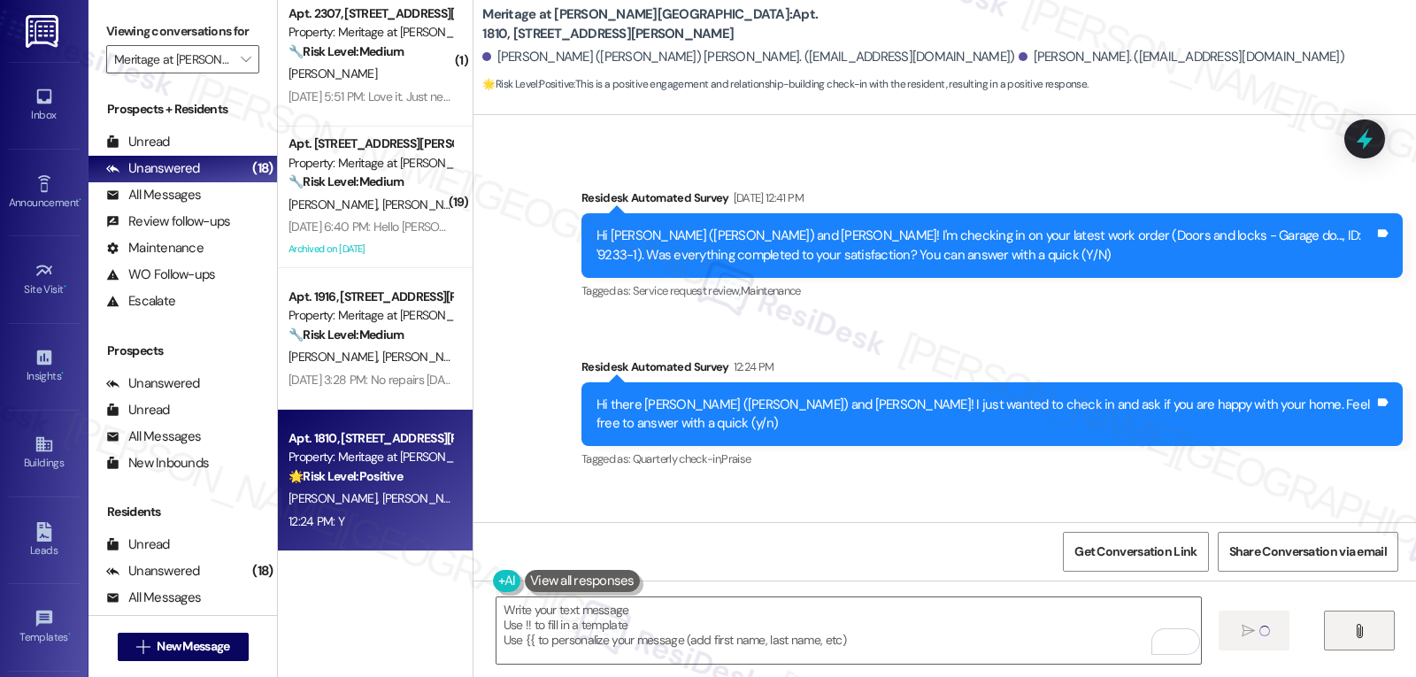
scroll to position [2194, 0]
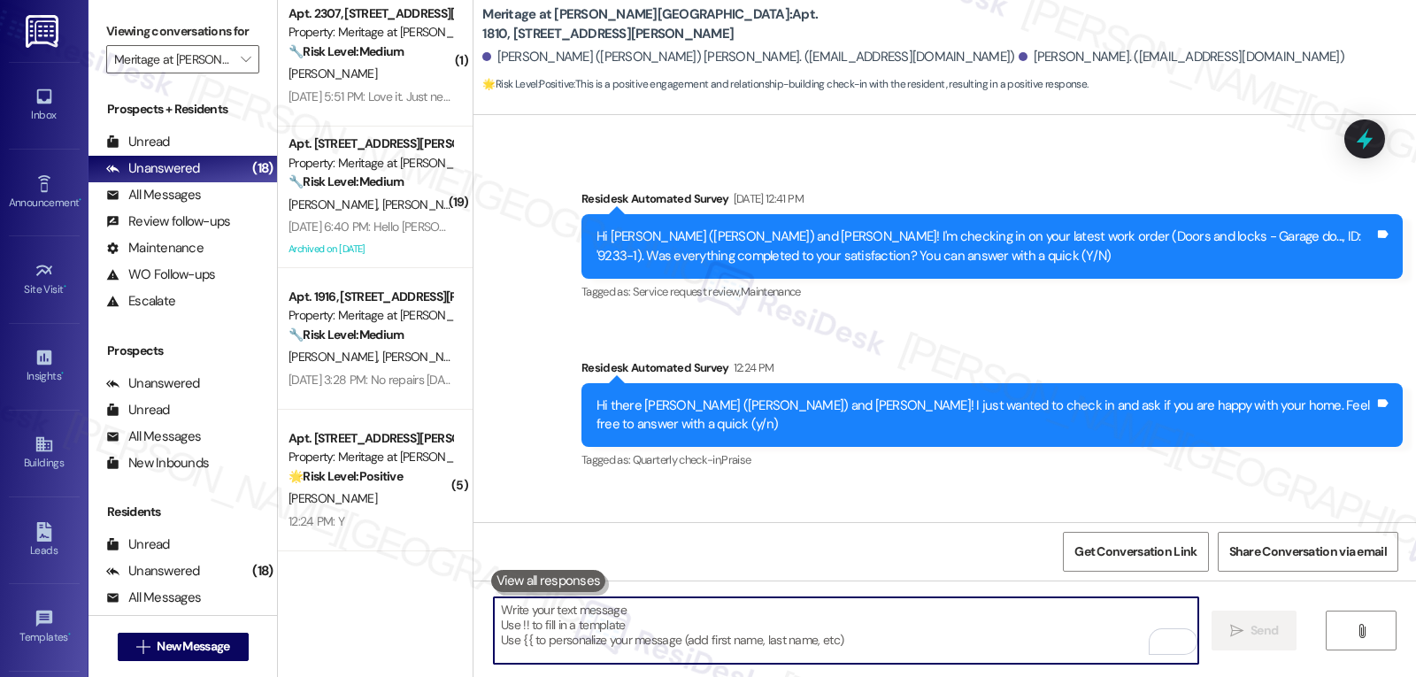
click textarea "To enrich screen reader interactions, please activate Accessibility in Grammarl…"
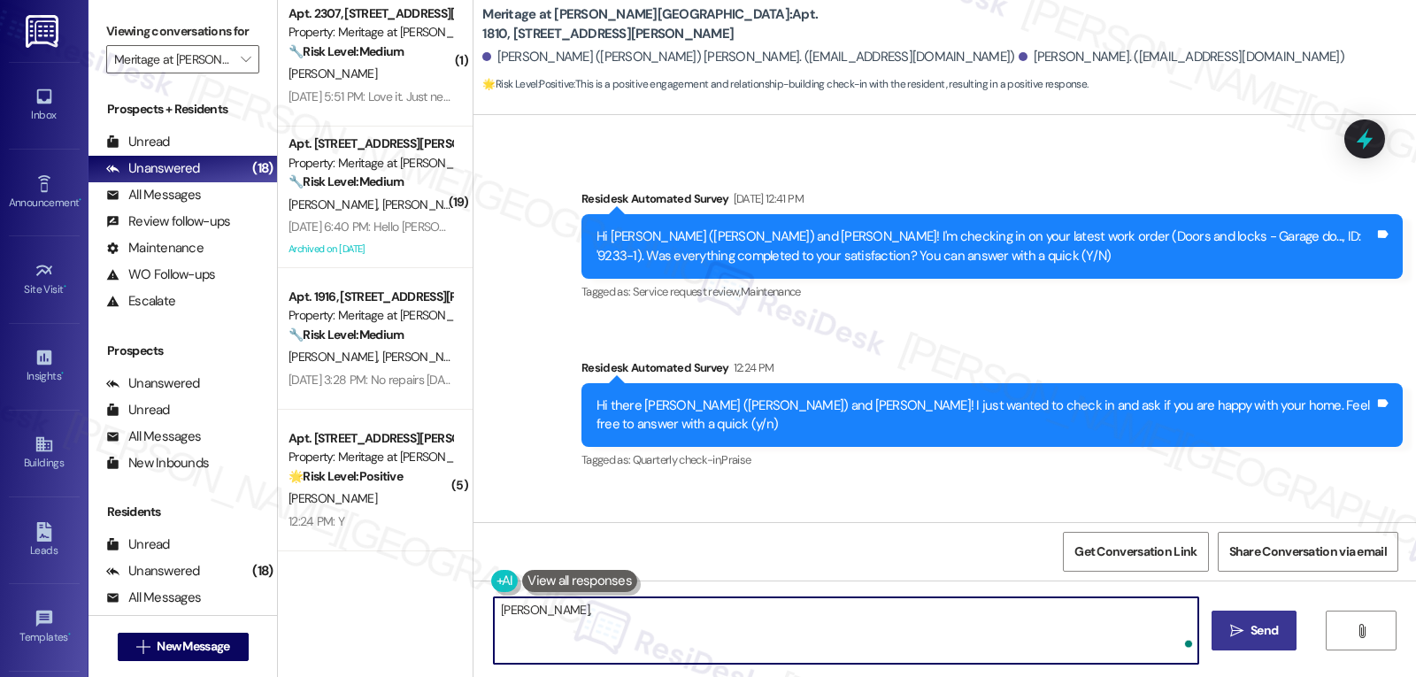
paste textarea "I hope you’ve been loving your time at {{property}}! Has it lived up to what yo…"
type textarea "Jacob, I hope you’ve been loving your time at {{property}}! Has it lived up to …"
click span " Send"
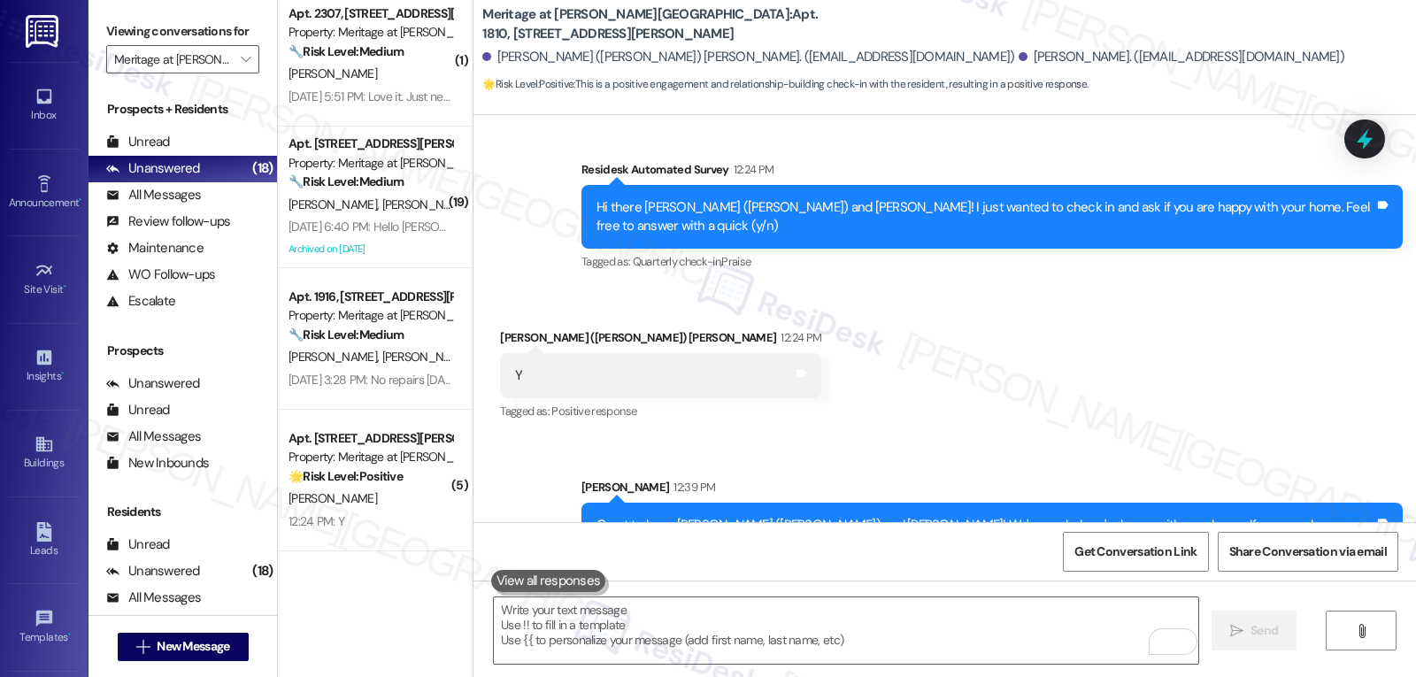
scroll to position [2480, 0]
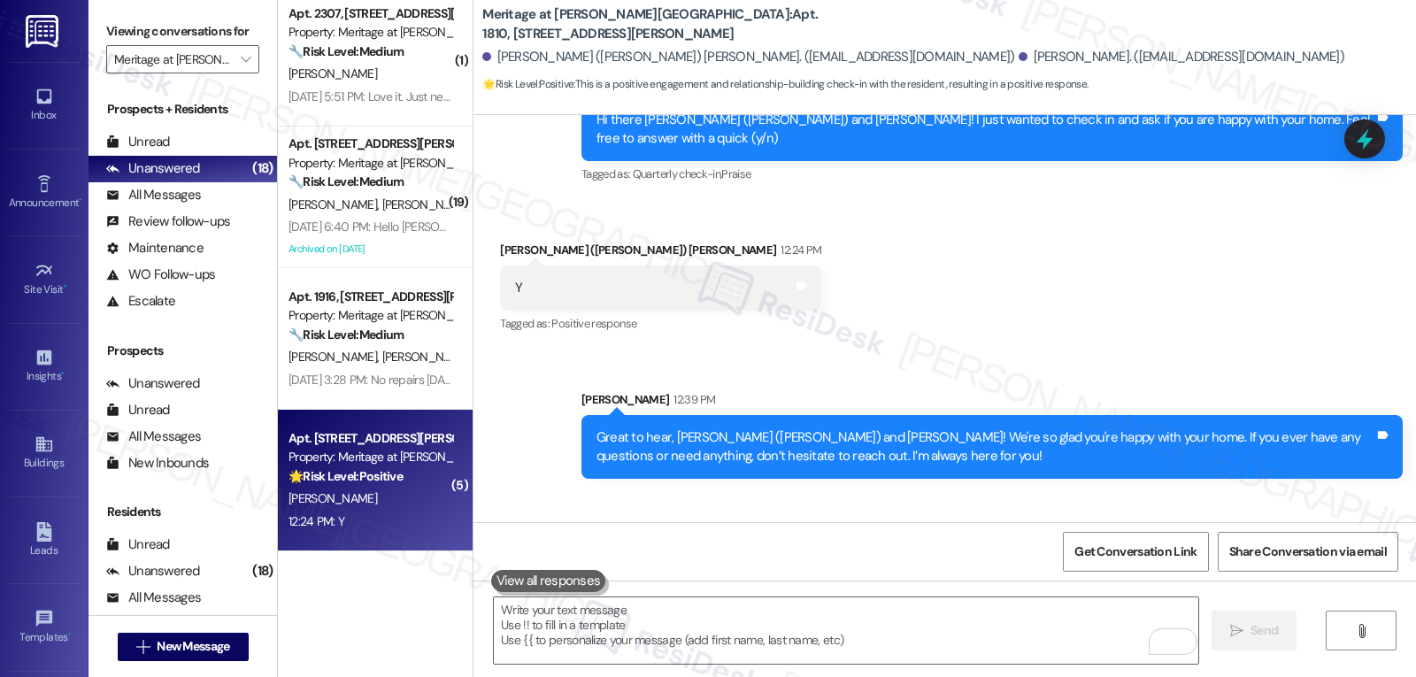
drag, startPoint x: 403, startPoint y: 533, endPoint x: 402, endPoint y: 546, distance: 13.3
click div "Apt. 201, 4500 Steiner Ranch Blvd Property: Meritage at Steiner Ranch 🌟 Risk Le…"
type textarea "Fetching suggested responses. Please feel free to read through the conversation…"
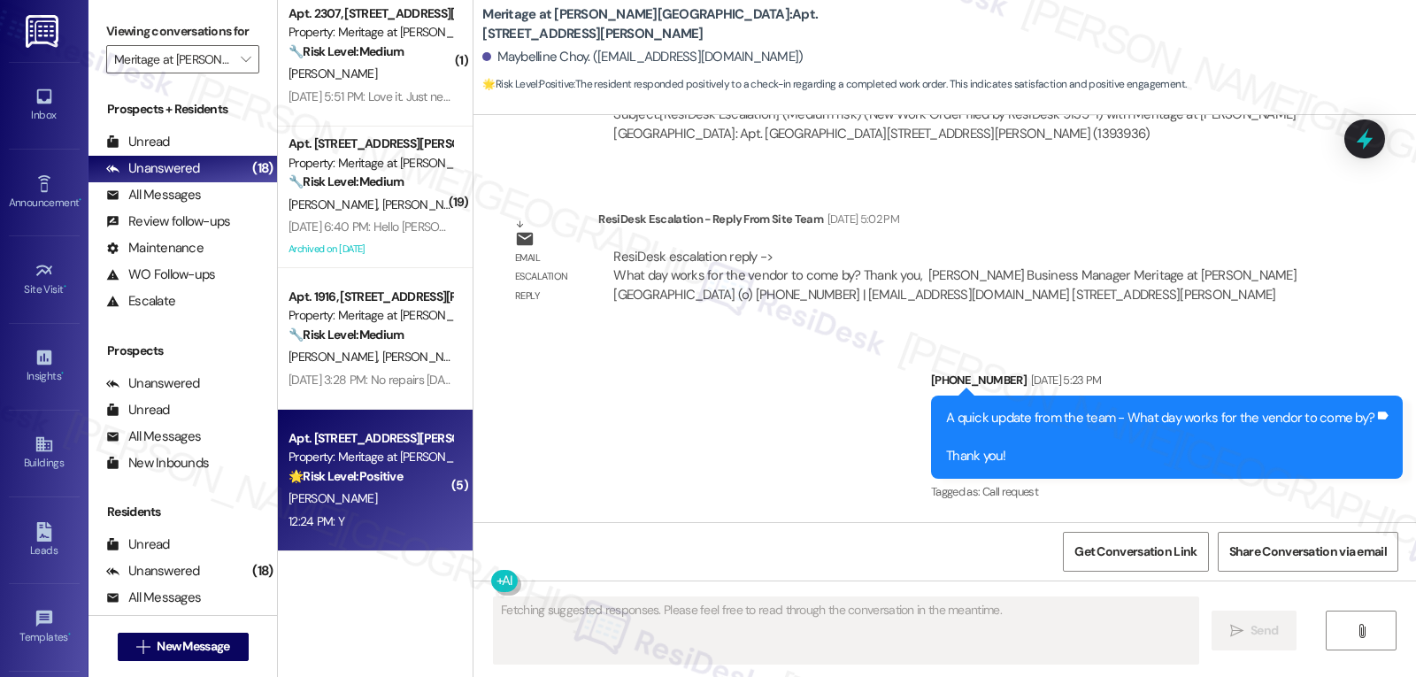
scroll to position [9128, 0]
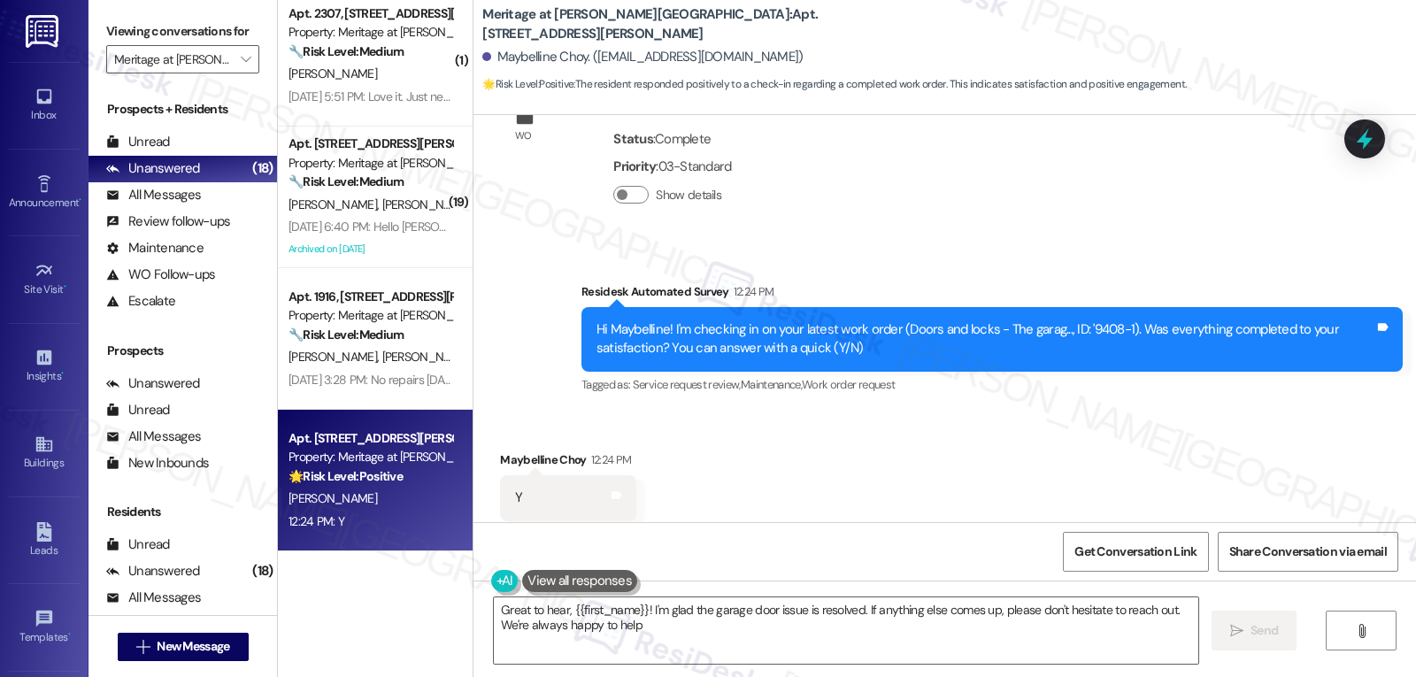
type textarea "Great to hear, {{first_name}}! I'm glad the garage door issue is resolved. If a…"
click textarea "Great to hear, {{first_name}}! I'm glad the garage door issue is resolved. If a…"
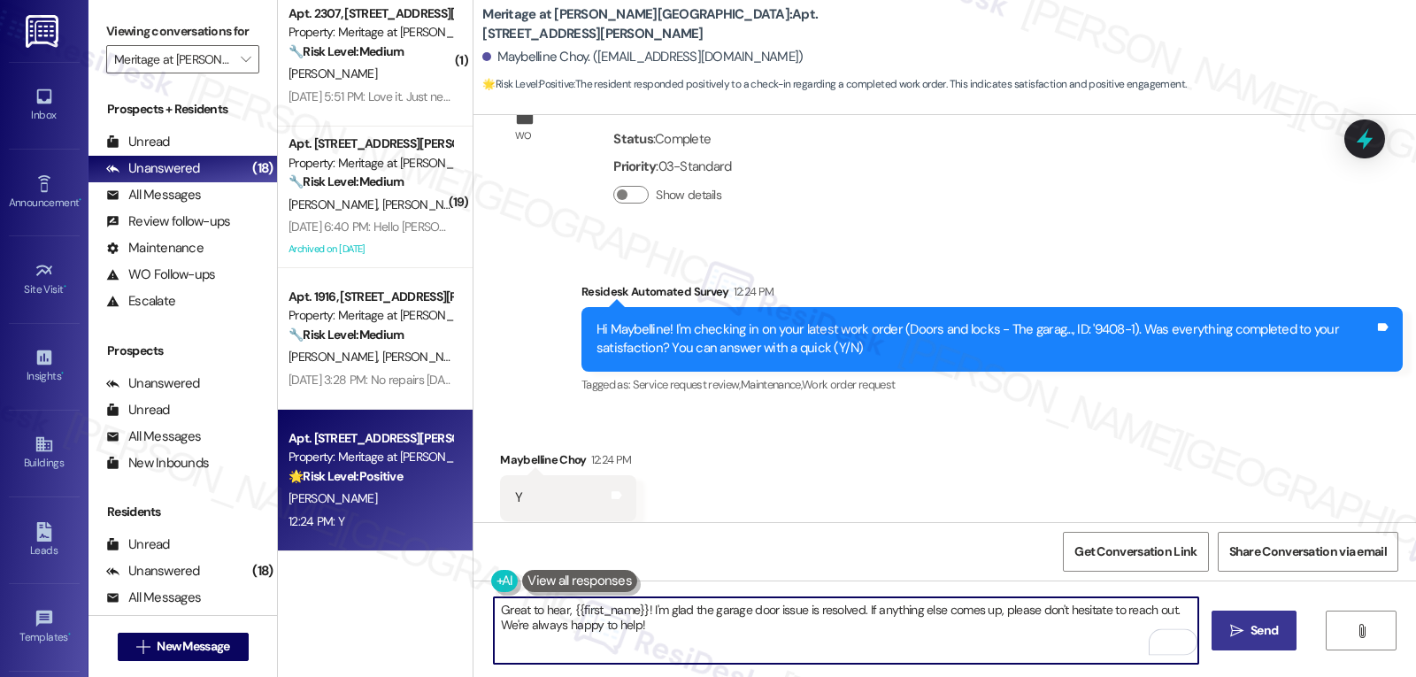
click icon ""
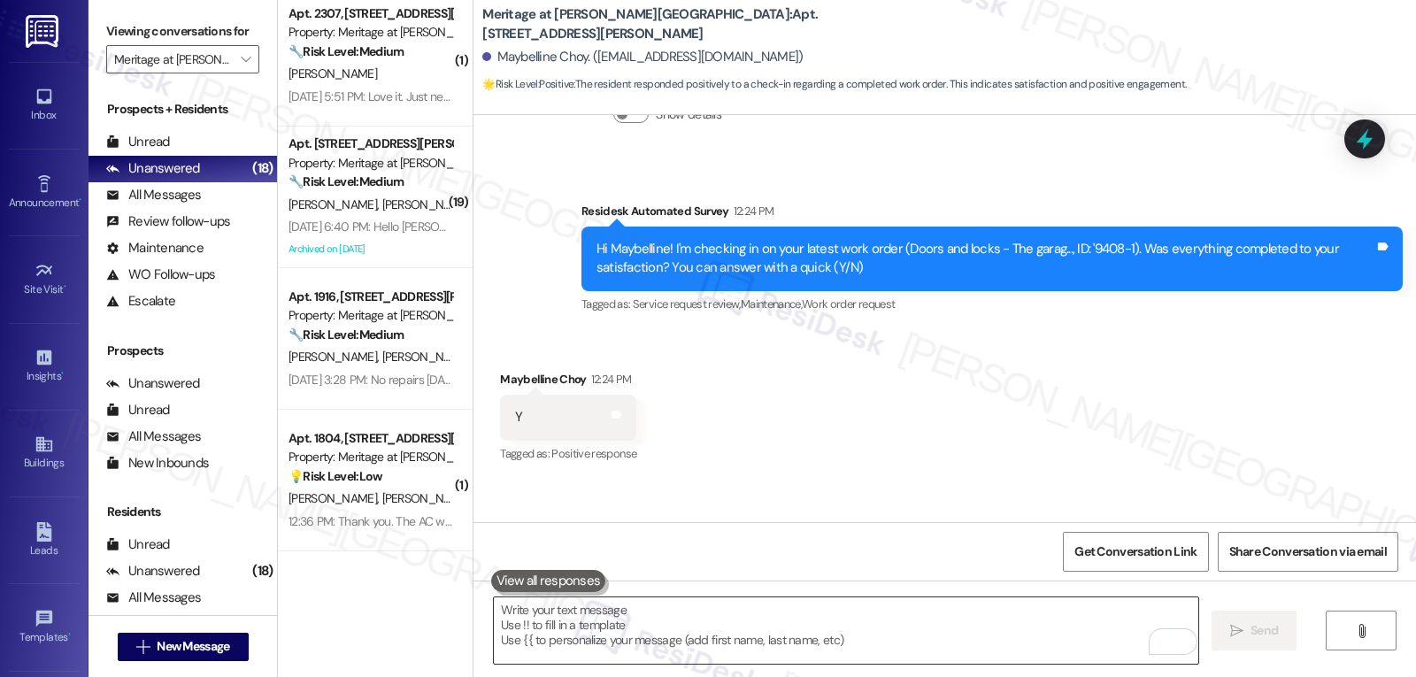
scroll to position [9272, 0]
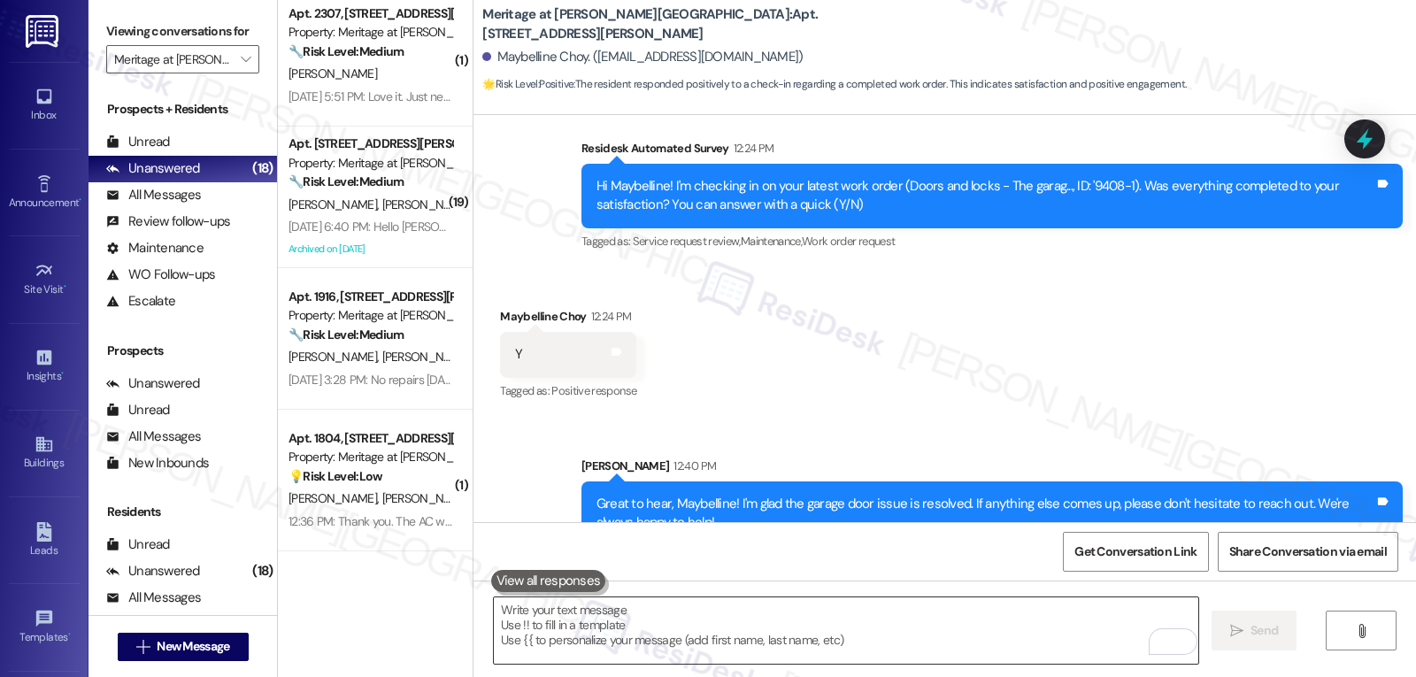
click textarea "To enrich screen reader interactions, please activate Accessibility in Grammarl…"
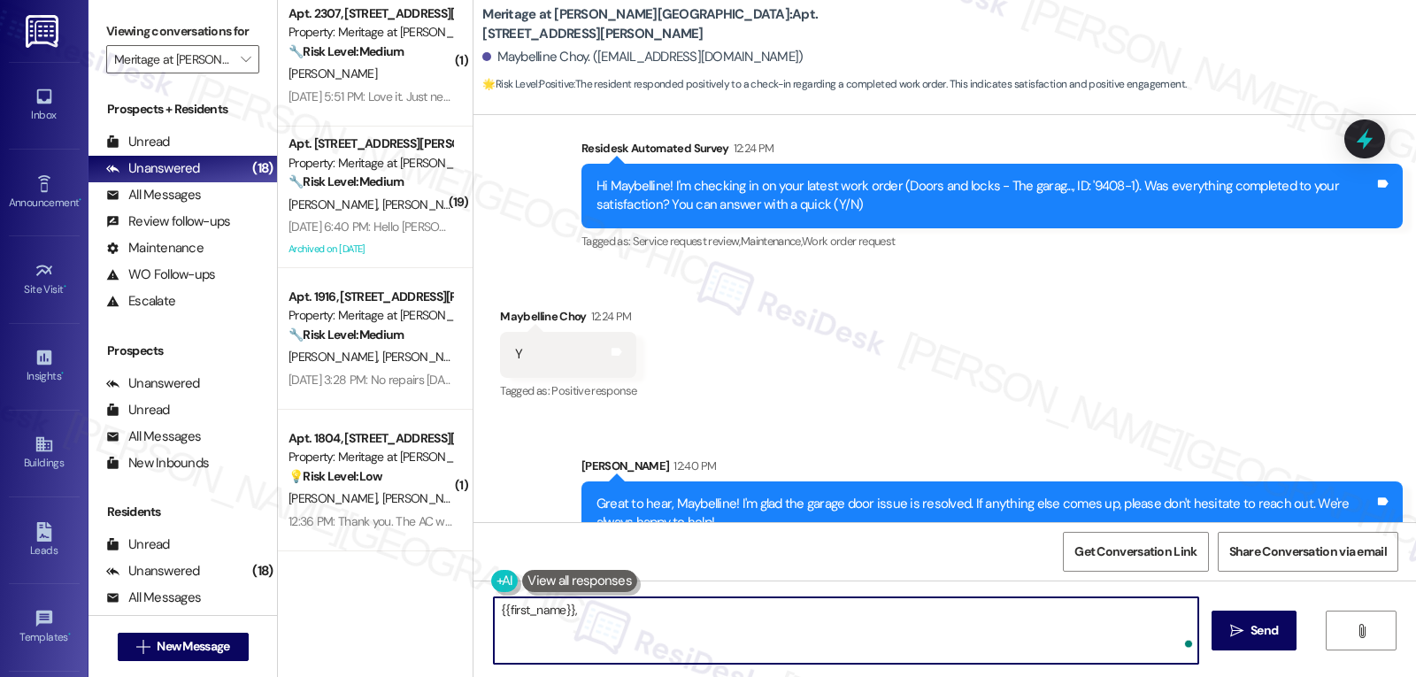
paste textarea "how’s everything going for you at {{property}}? Has it met your expectations so…"
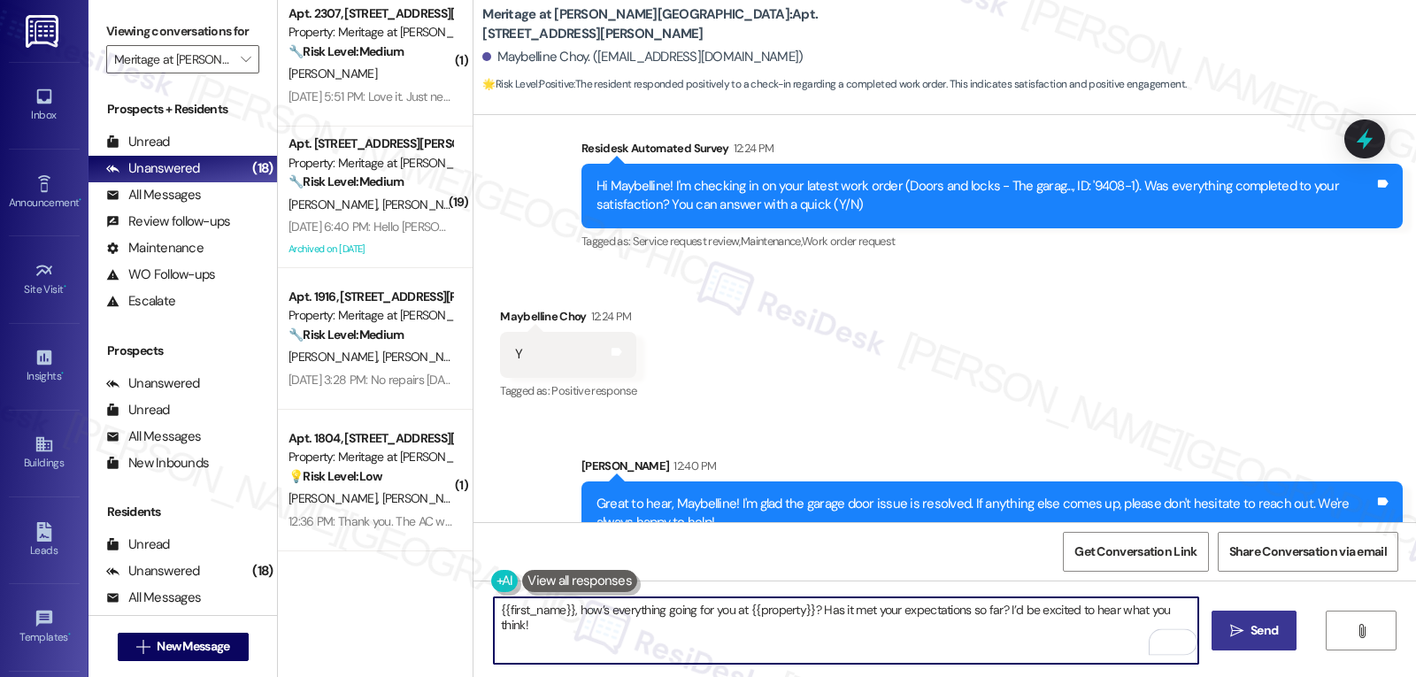
type textarea "{{first_name}}, how’s everything going for you at {{property}}? Has it met your…"
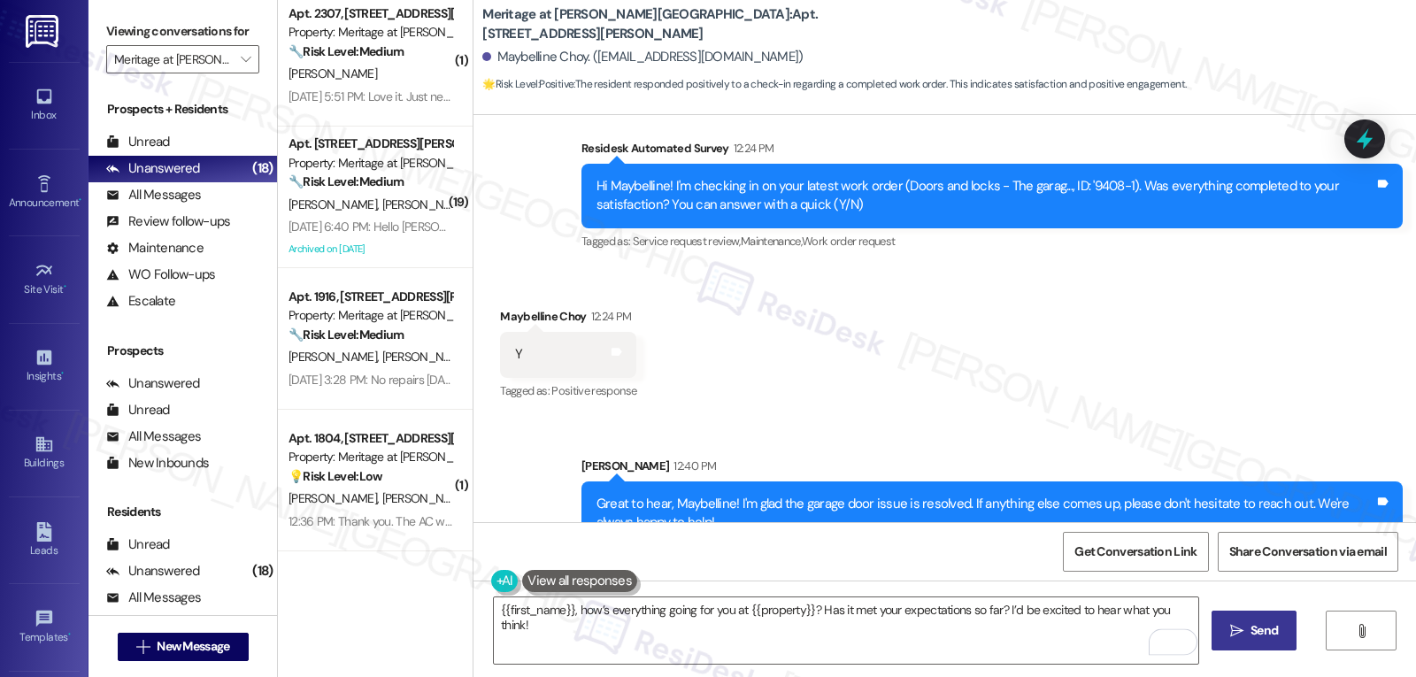
click button " Send"
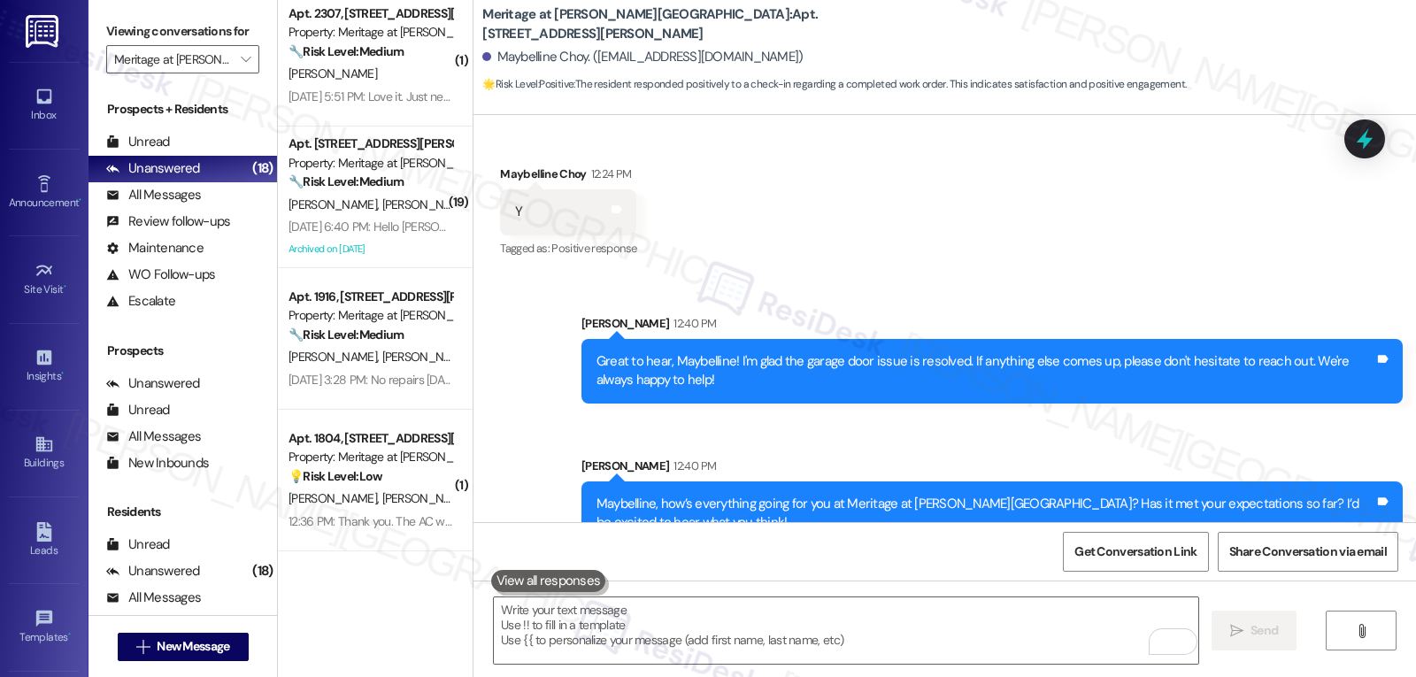
scroll to position [1997, 0]
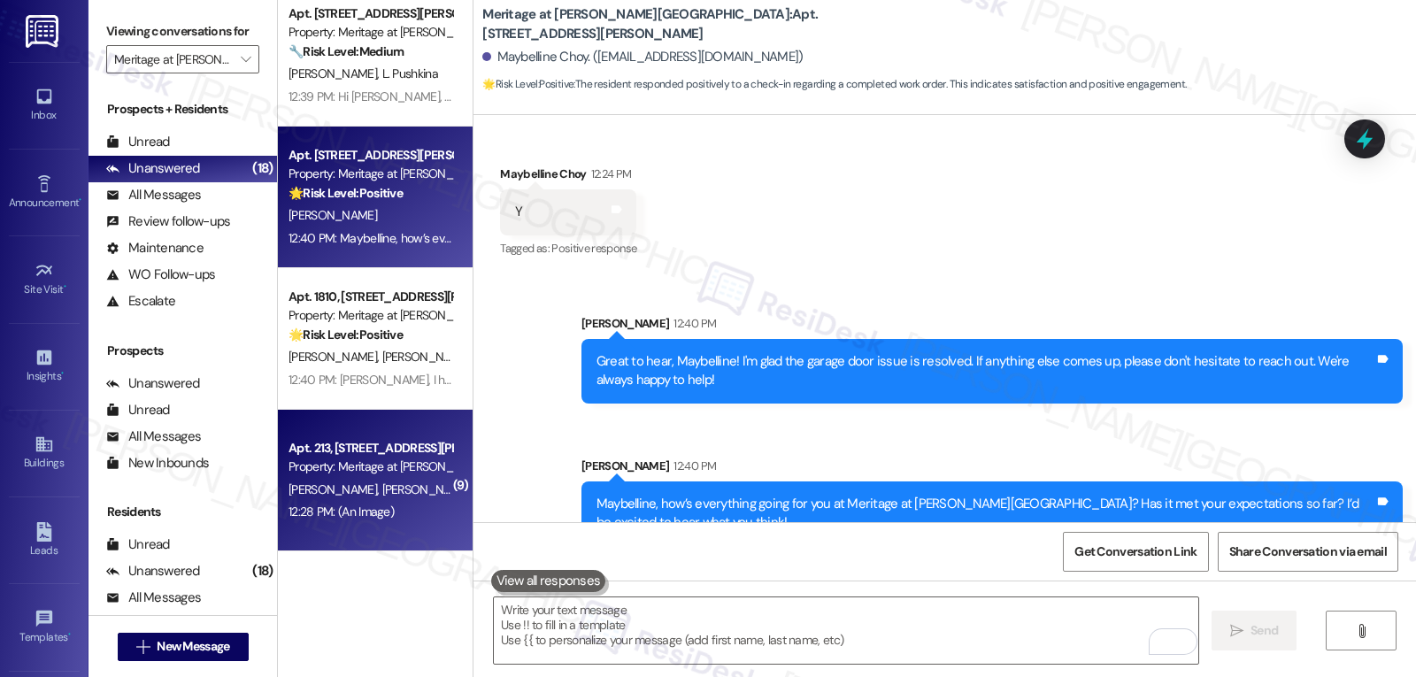
click div "12:28 PM: (An Image) 12:28 PM: (An Image)"
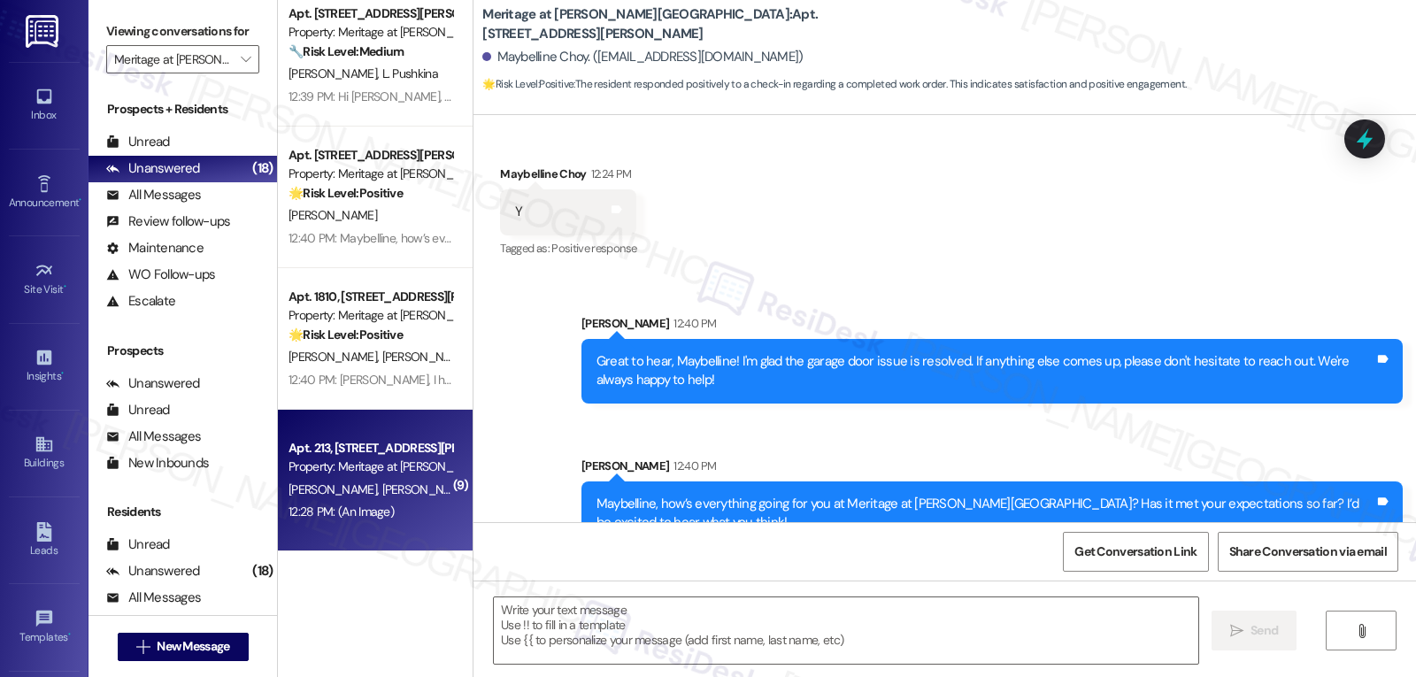
type textarea "Fetching suggested responses. Please feel free to read through the conversation…"
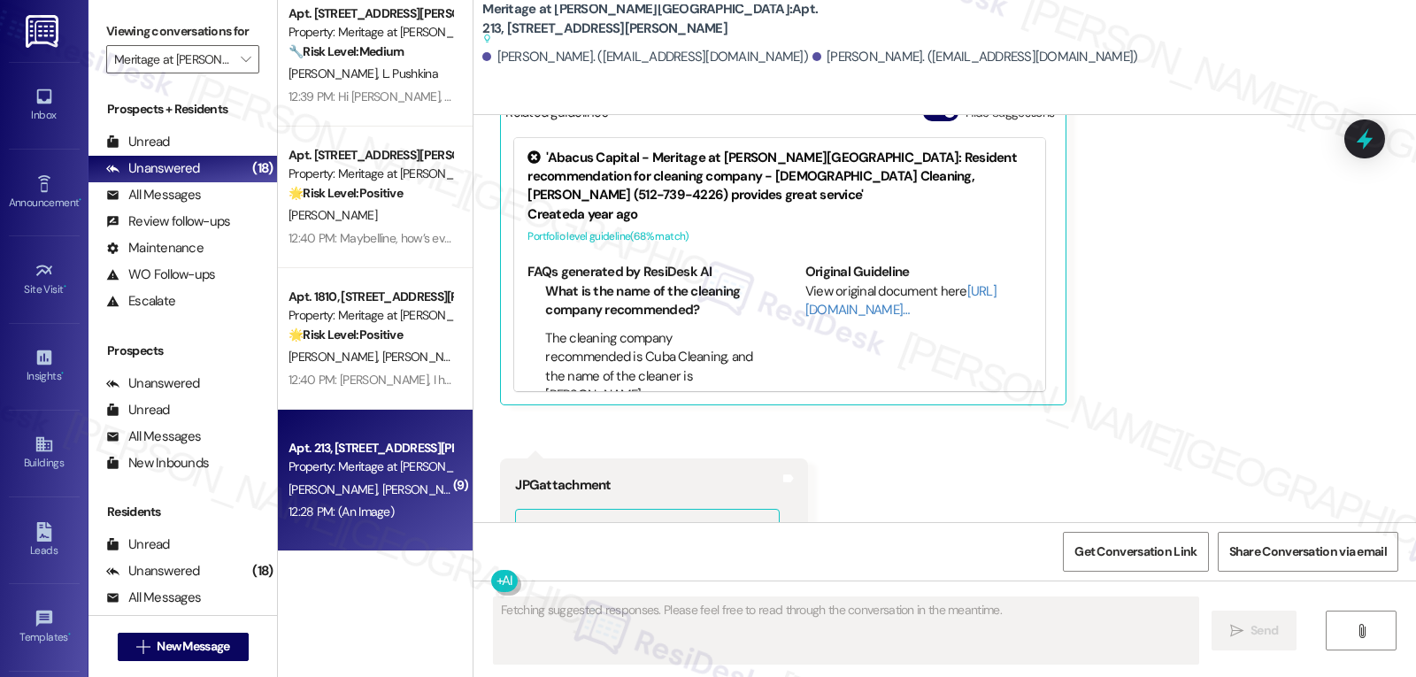
scroll to position [27602, 0]
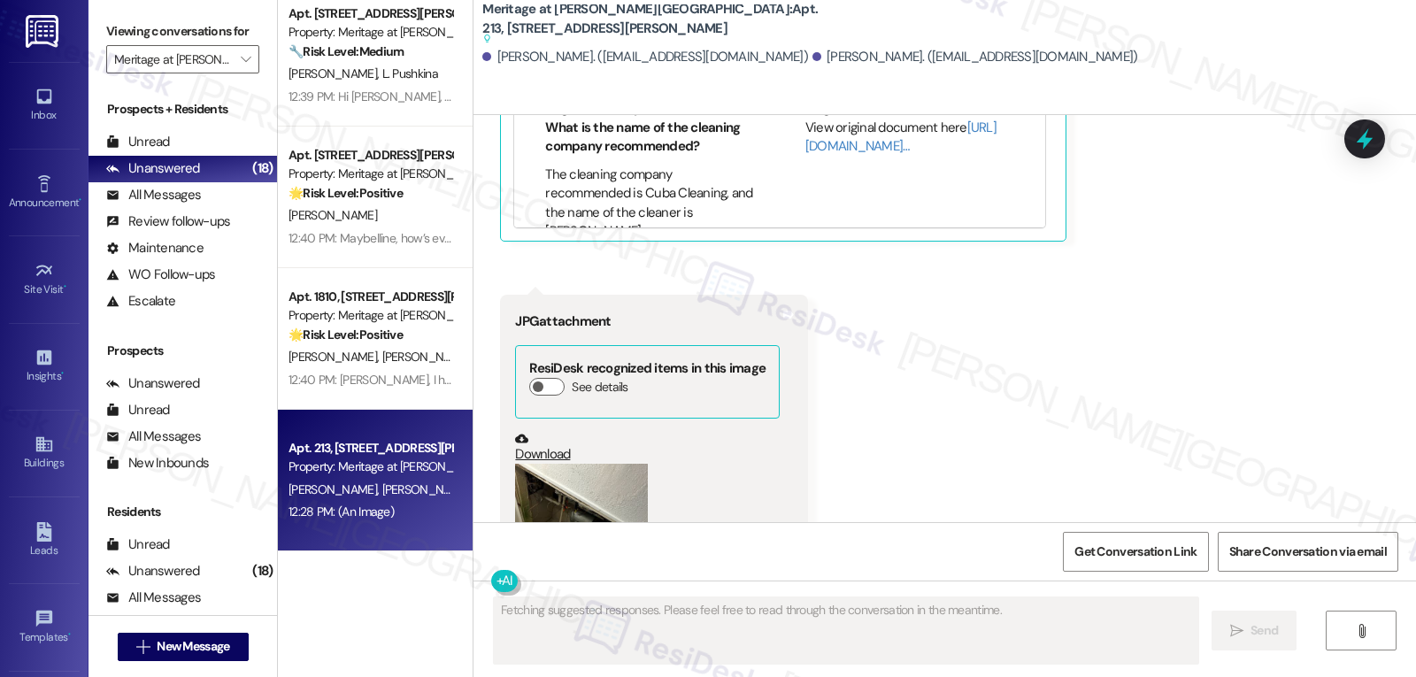
click button "Zoom image"
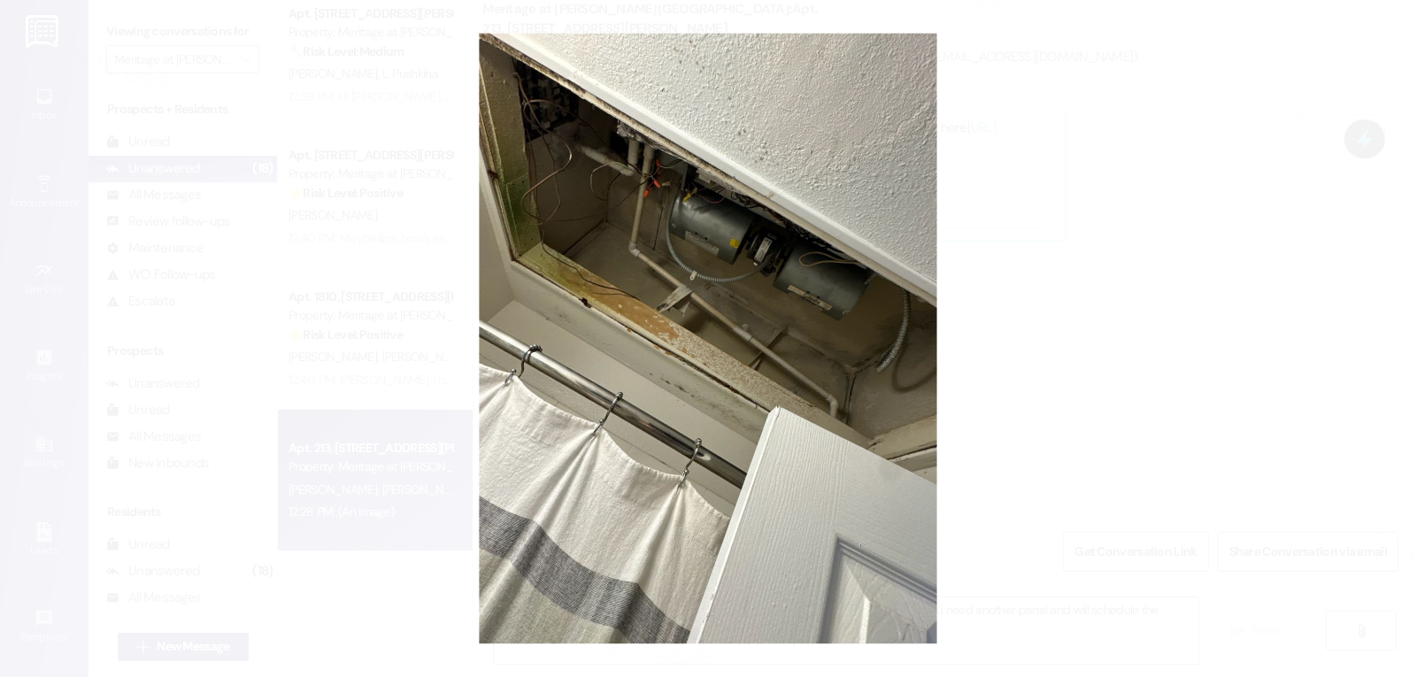
click button "Unzoom image"
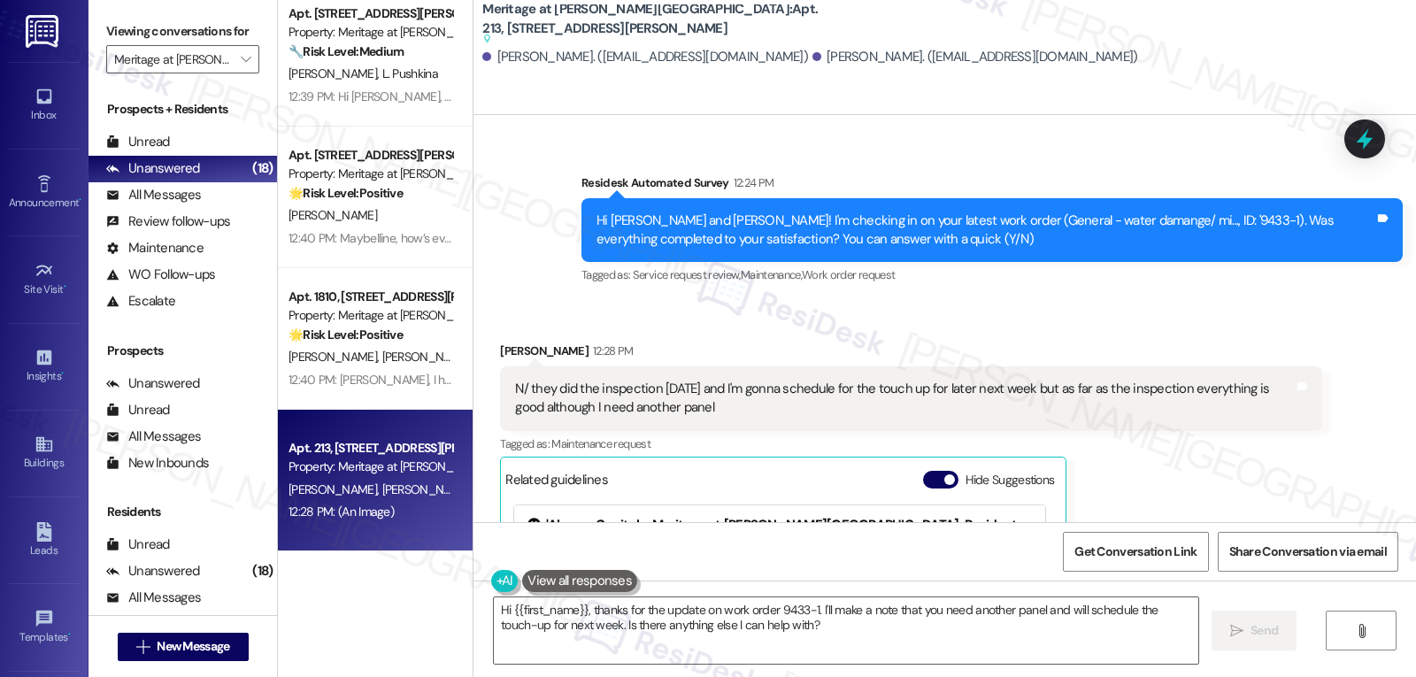
scroll to position [26895, 0]
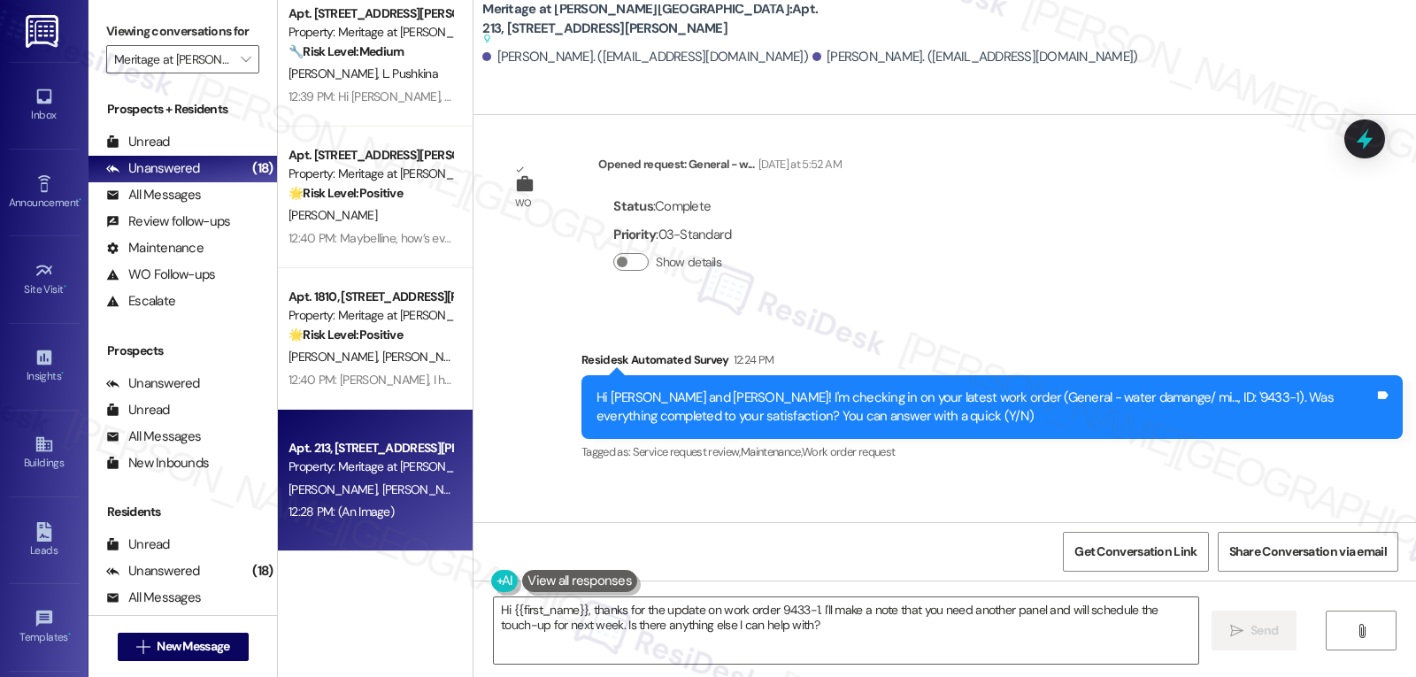
drag, startPoint x: 565, startPoint y: 192, endPoint x: 743, endPoint y: 407, distance: 279.6
click div "WO Opened request: Heating and... Oct 02, 2023 at 7:48 AM Status : Complete Pri…"
copy div "Residesk Automated Survey 12:24 PM Hi Isaac and Ryan! I'm checking in on your l…"
click textarea "Hi {{first_name}}, thanks for the update on work order 9433-1. I'll make a note…"
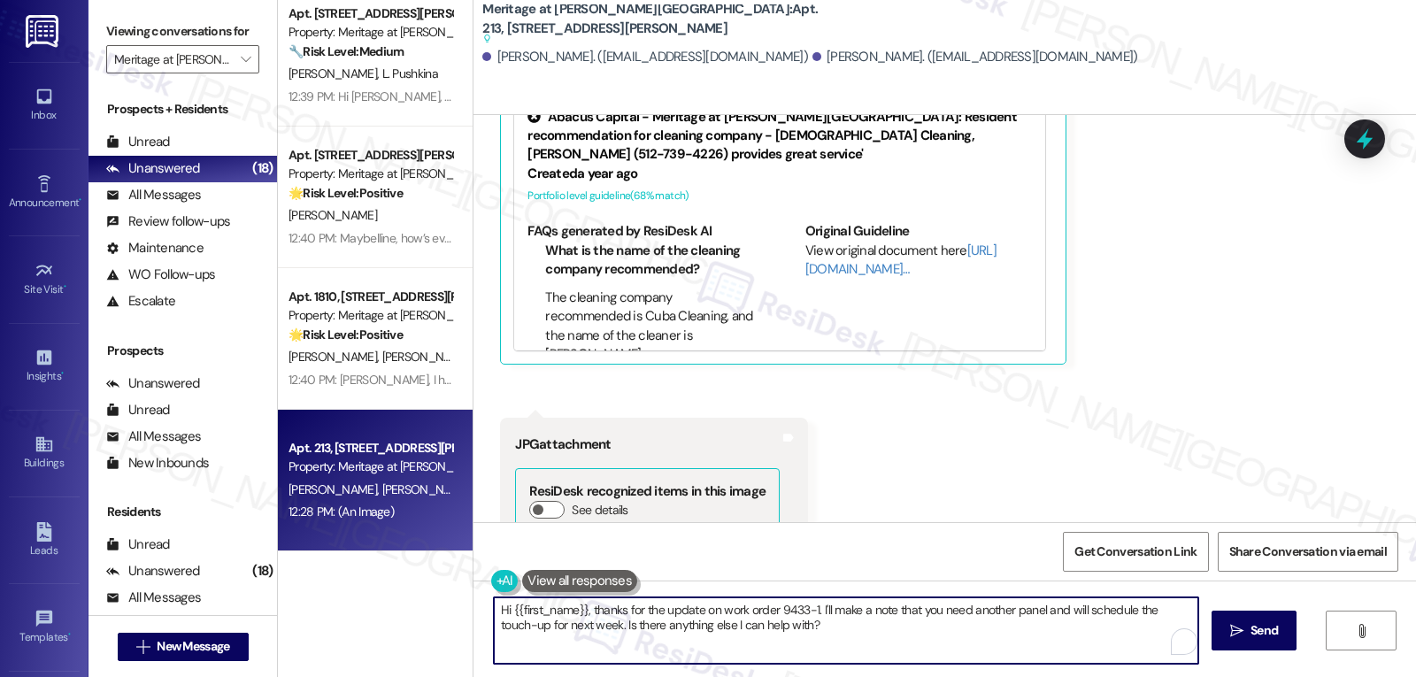
scroll to position [27602, 0]
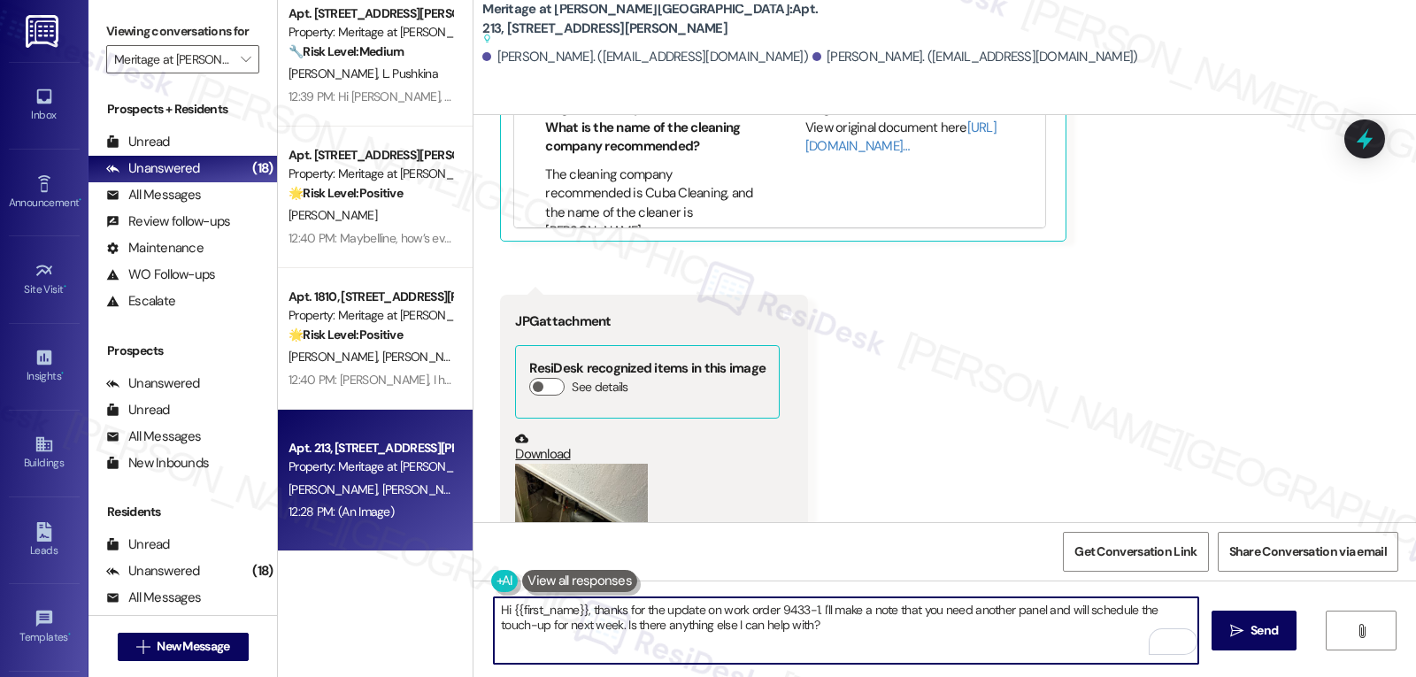
click textarea "Hi {{first_name}}, thanks for the update on work order 9433-1. I'll make a note…"
paste textarea "Thanks for clarifying, Ryan! Glad to hear the inspection went well. 👍 I’ll note…"
type textarea "Thanks for clarifying, Ryan! Glad to hear the inspection went well. 👍 I’ll note…"
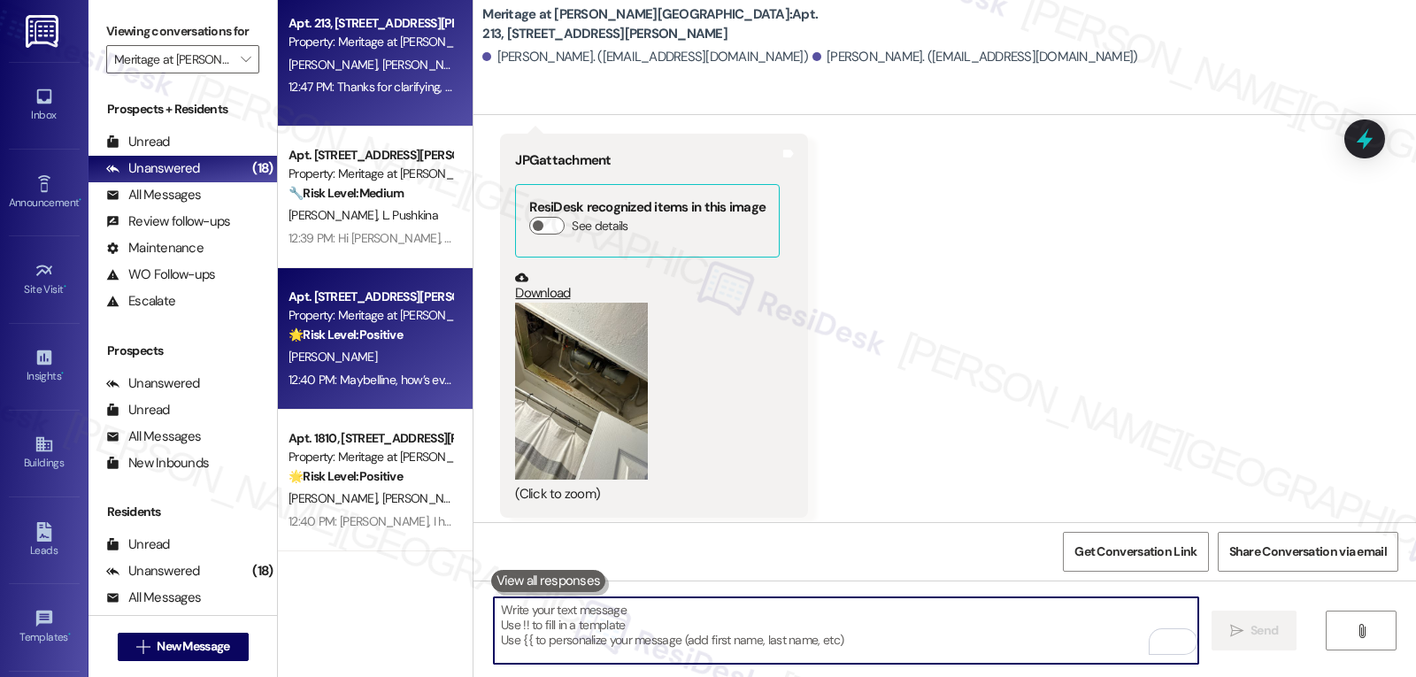
scroll to position [1643, 0]
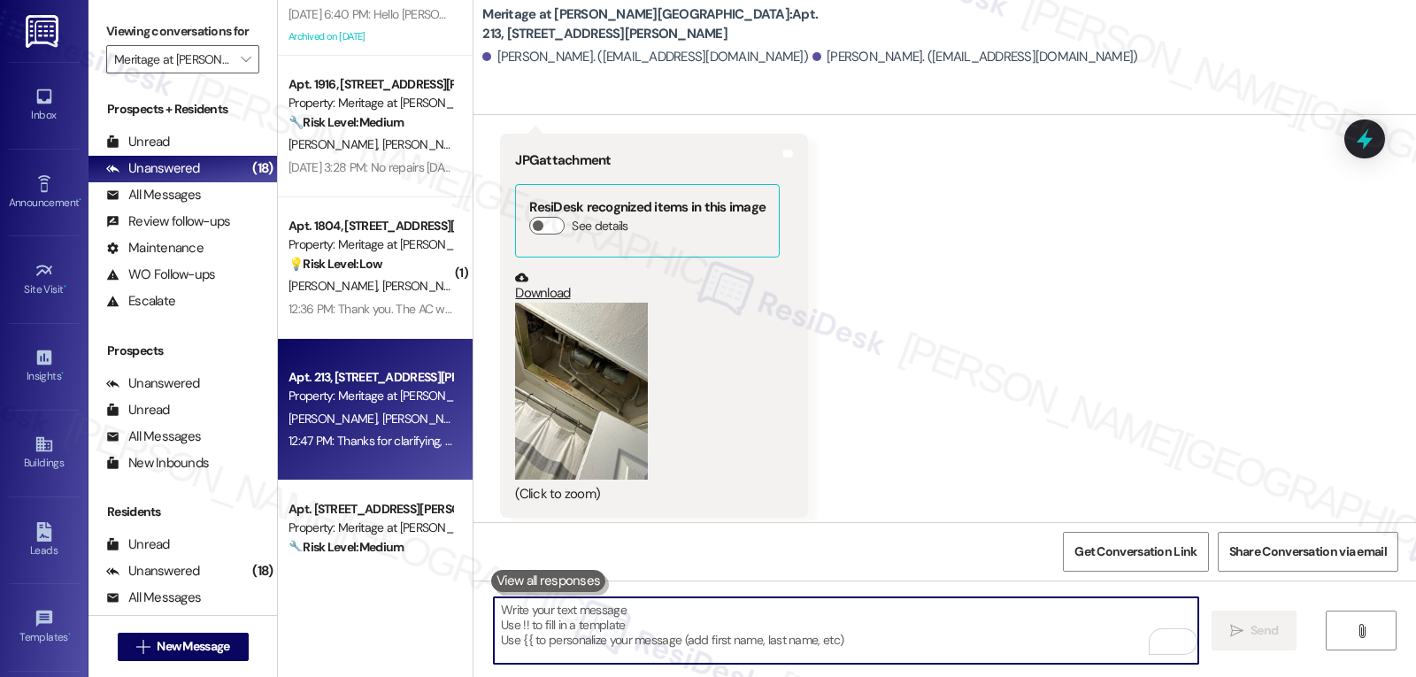
click span "D. Webb"
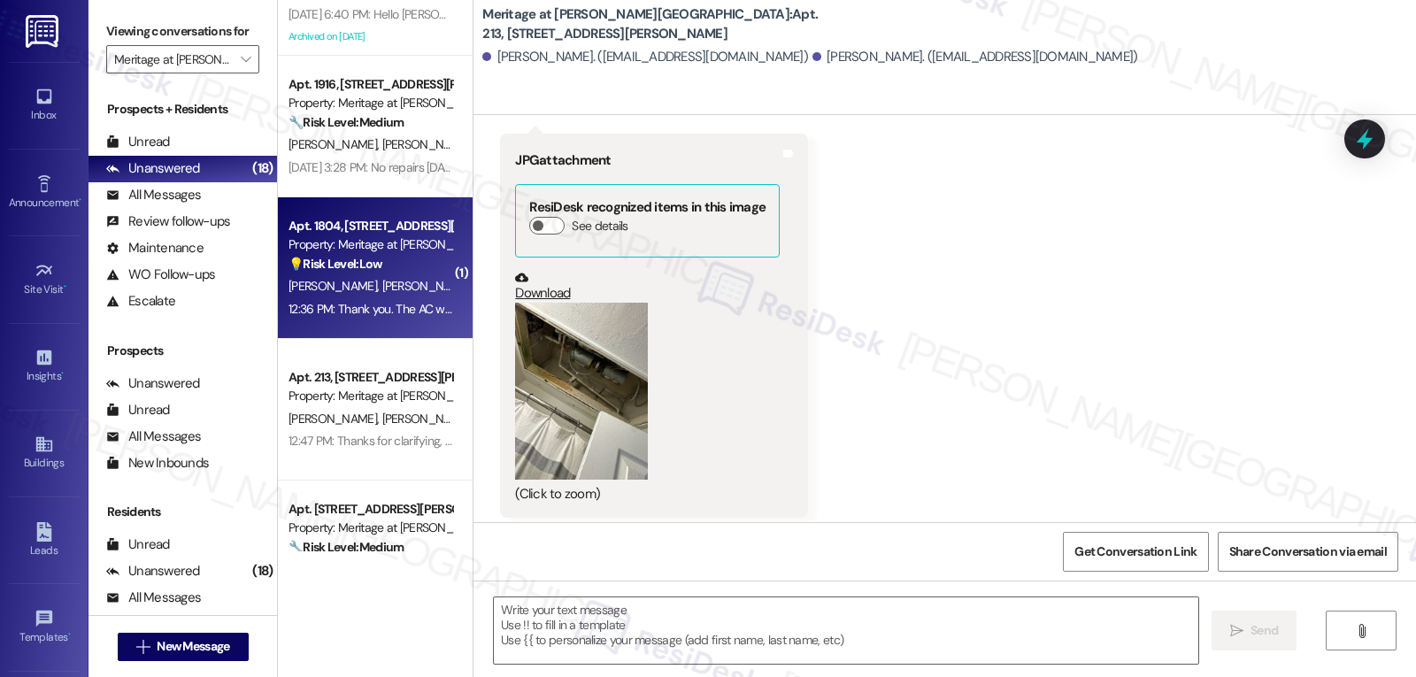
type textarea "Fetching suggested responses. Please feel free to read through the conversation…"
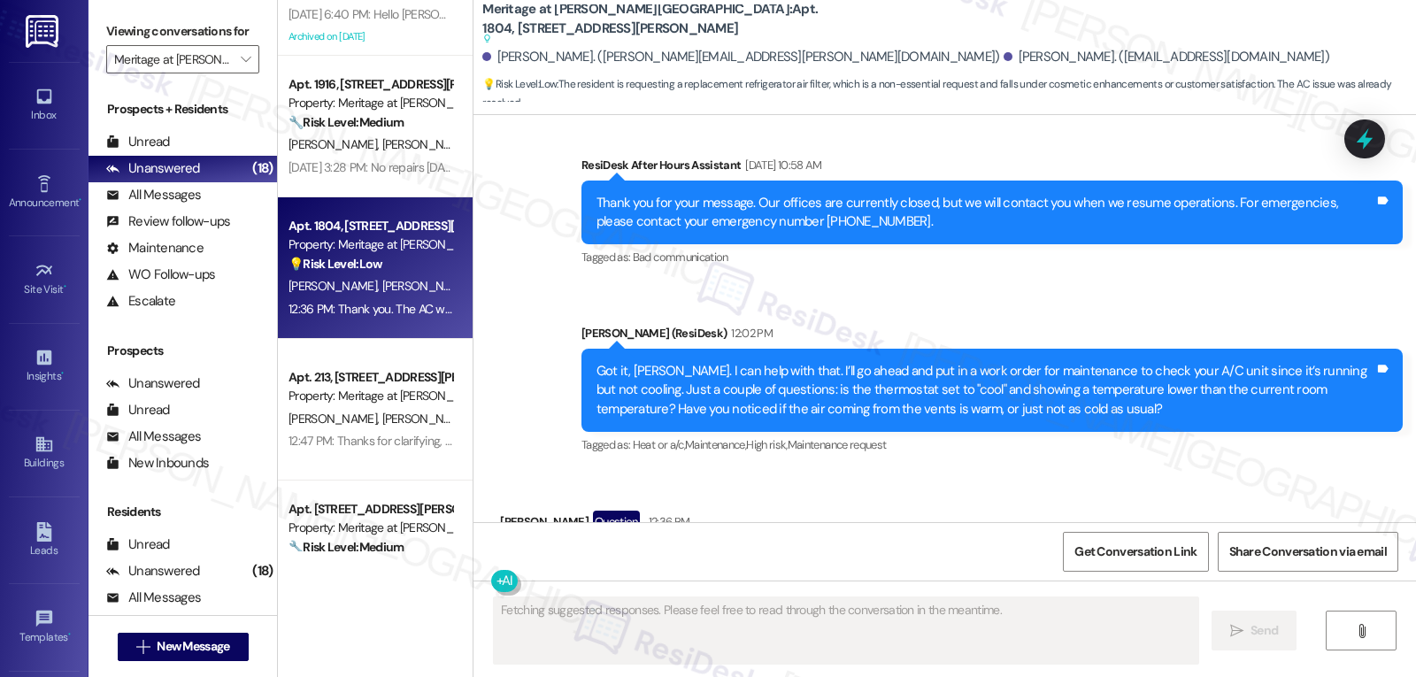
scroll to position [8123, 0]
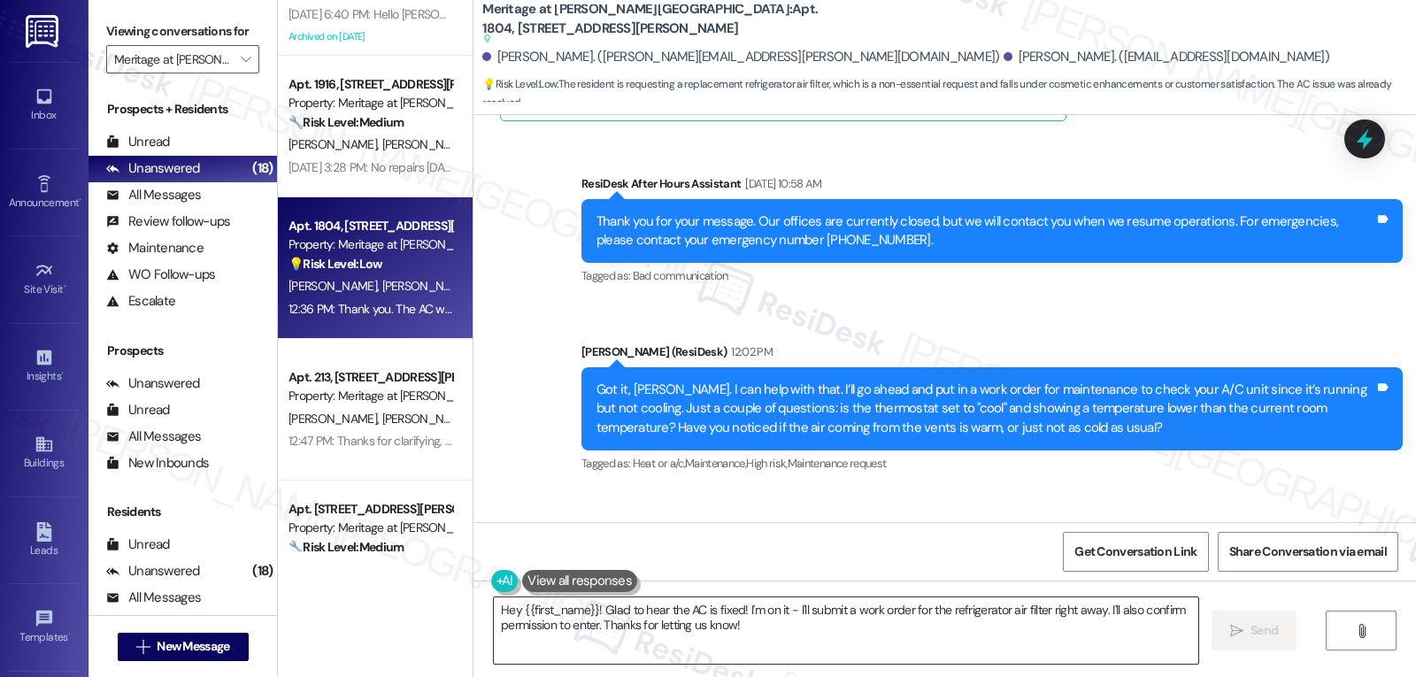
click textarea "Hey {{first_name}}! Glad to hear the AC is fixed! I'm on it - I'll submit a wor…"
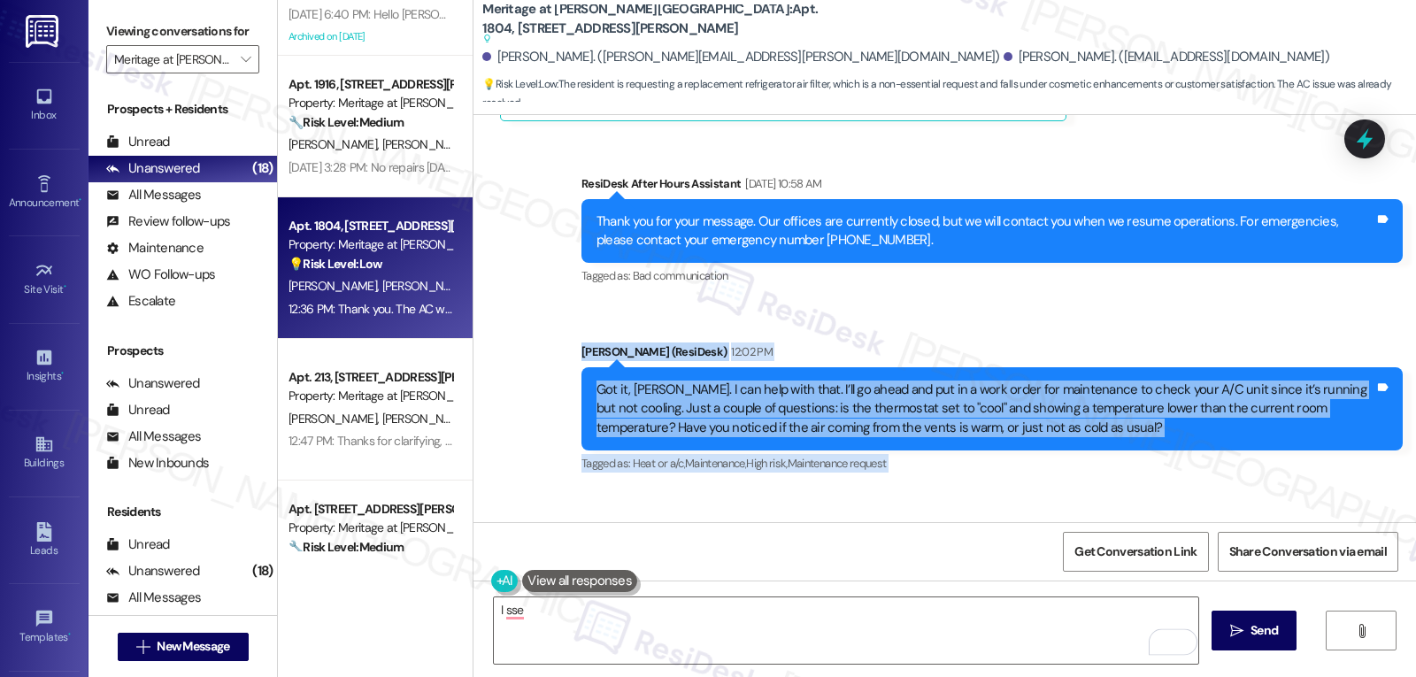
drag, startPoint x: 569, startPoint y: 182, endPoint x: 1134, endPoint y: 463, distance: 630.4
click div "Survey, sent via SMS Residesk Automated Survey Jul 29, 2024 at 1:46 PM This mes…"
copy div "Sarah (ResiDesk) 12:02 PM Got it, Dwayne. I can help with that. I’ll go ahead a…"
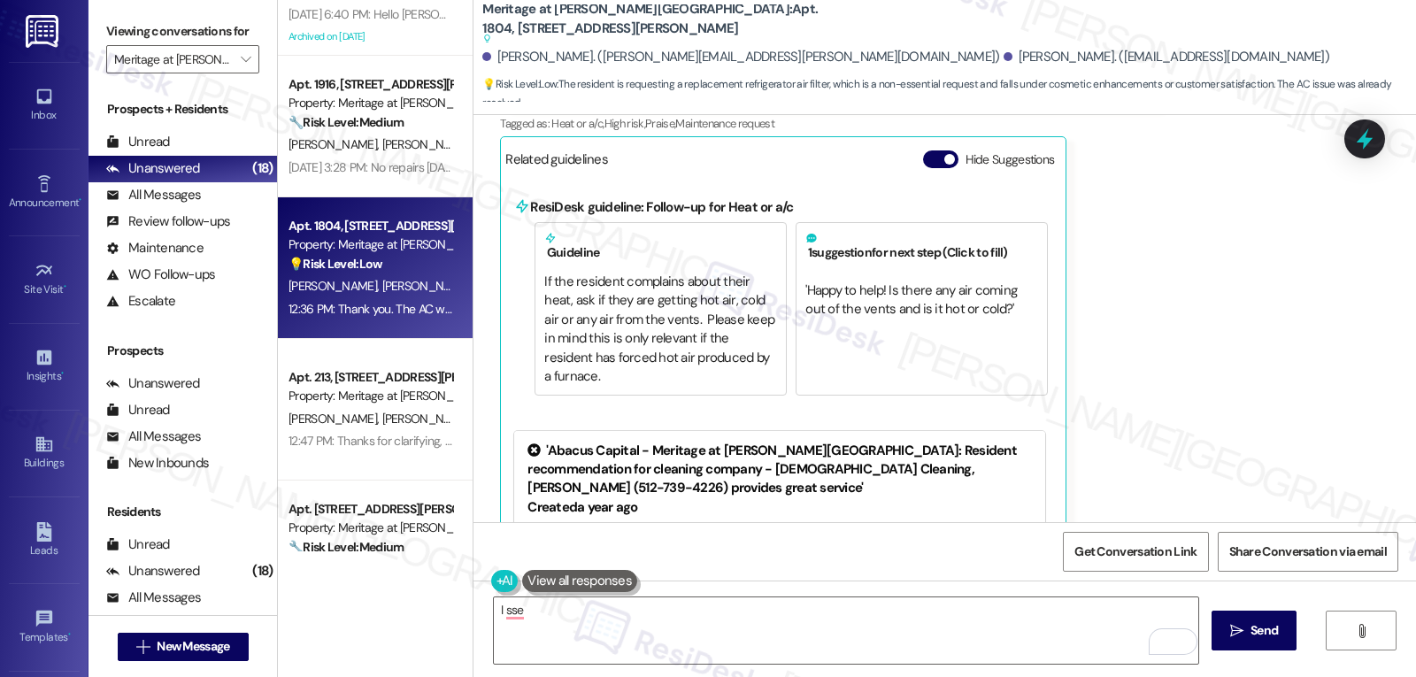
scroll to position [8655, 0]
click textarea "I sse"
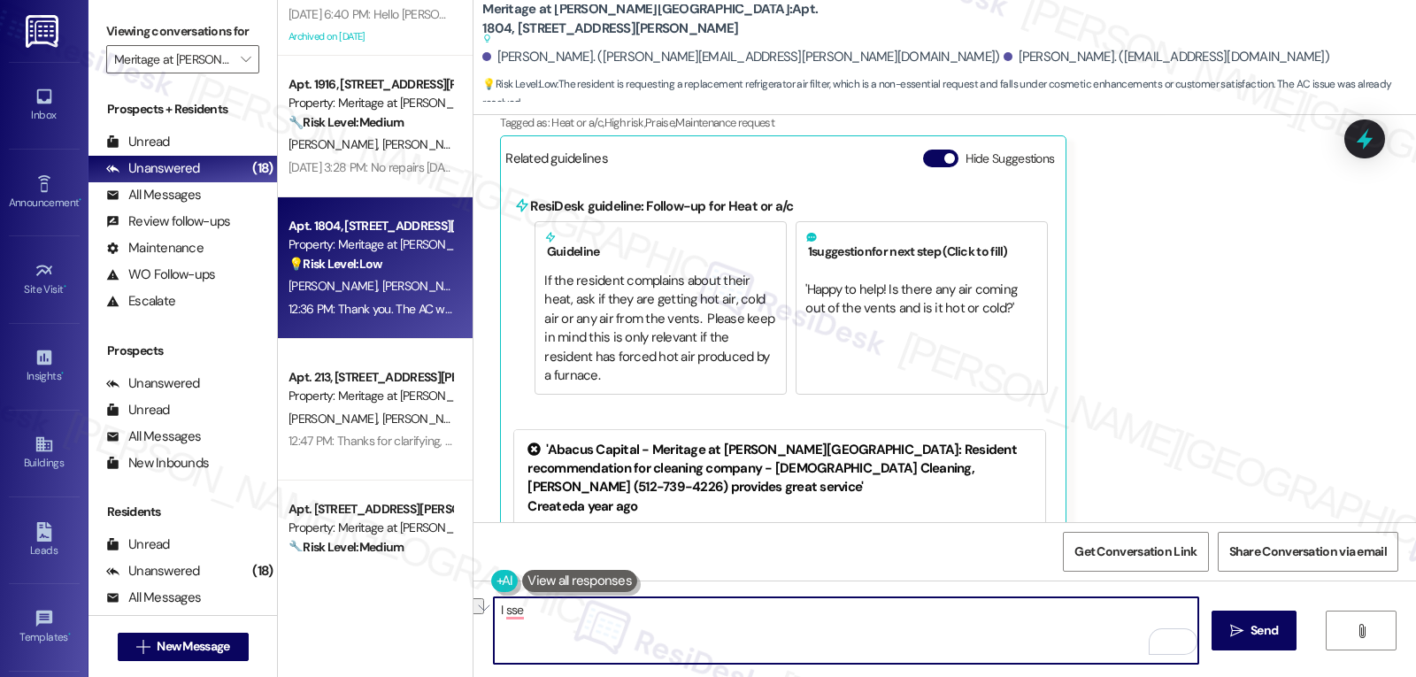
paste textarea "Glad to hear your A/C is fixed, Dwayne!"
click textarea "Glad to hear your A/C is fixed, Dwayne!"
paste textarea "Just to be sure, do you already have the replacement filter on hand, or would y…"
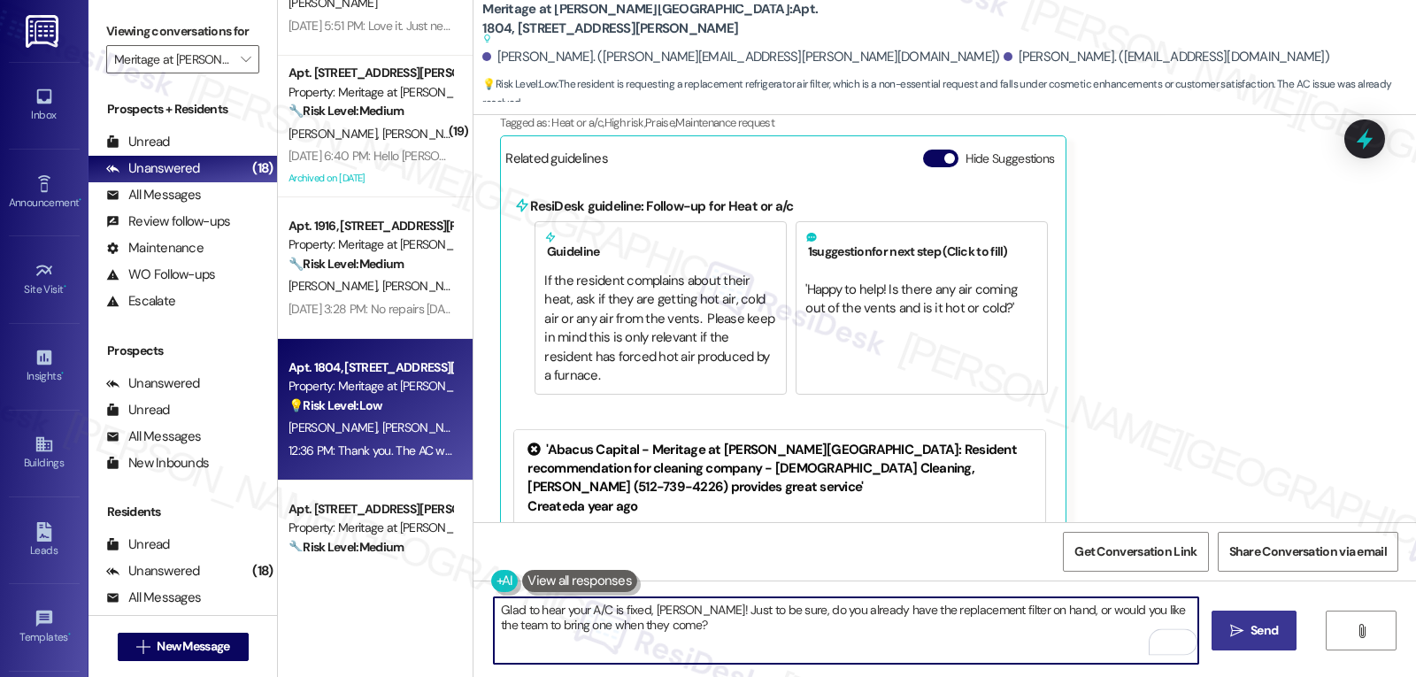
type textarea "Glad to hear your A/C is fixed, Dwayne! Just to be sure, do you already have th…"
click icon ""
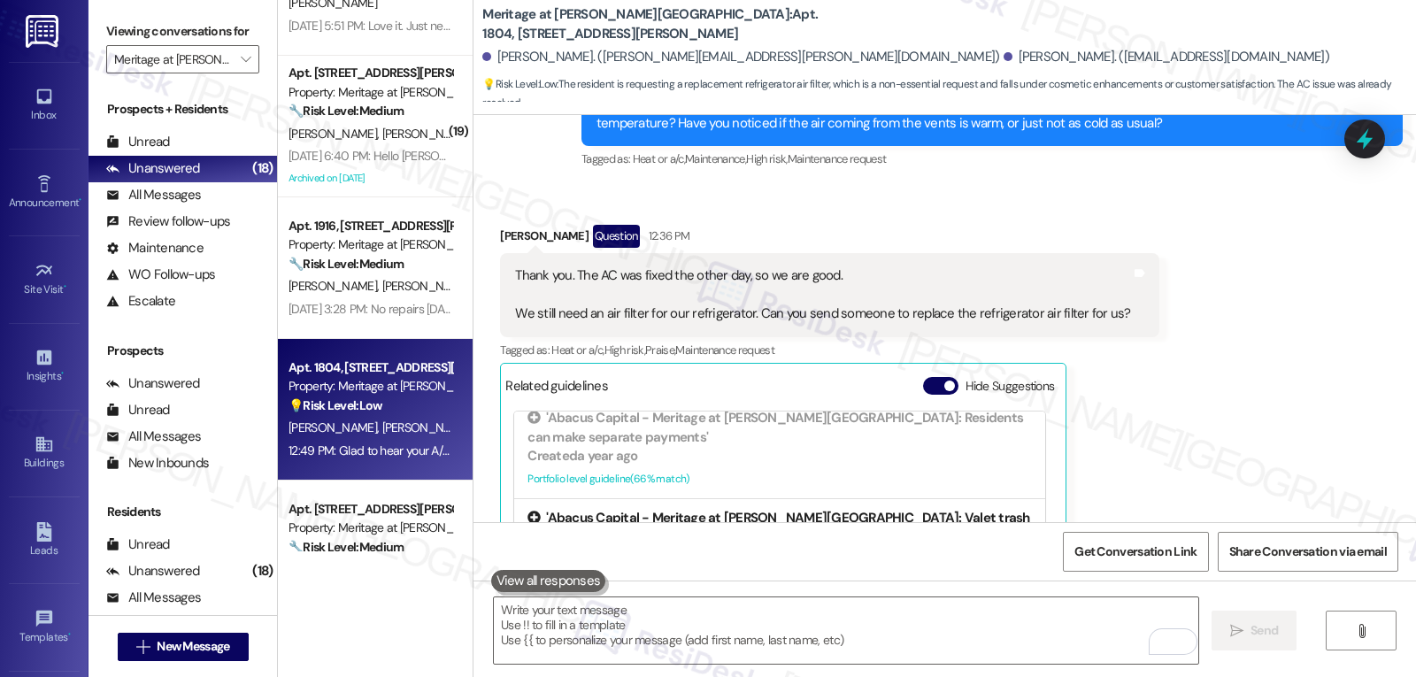
scroll to position [327, 0]
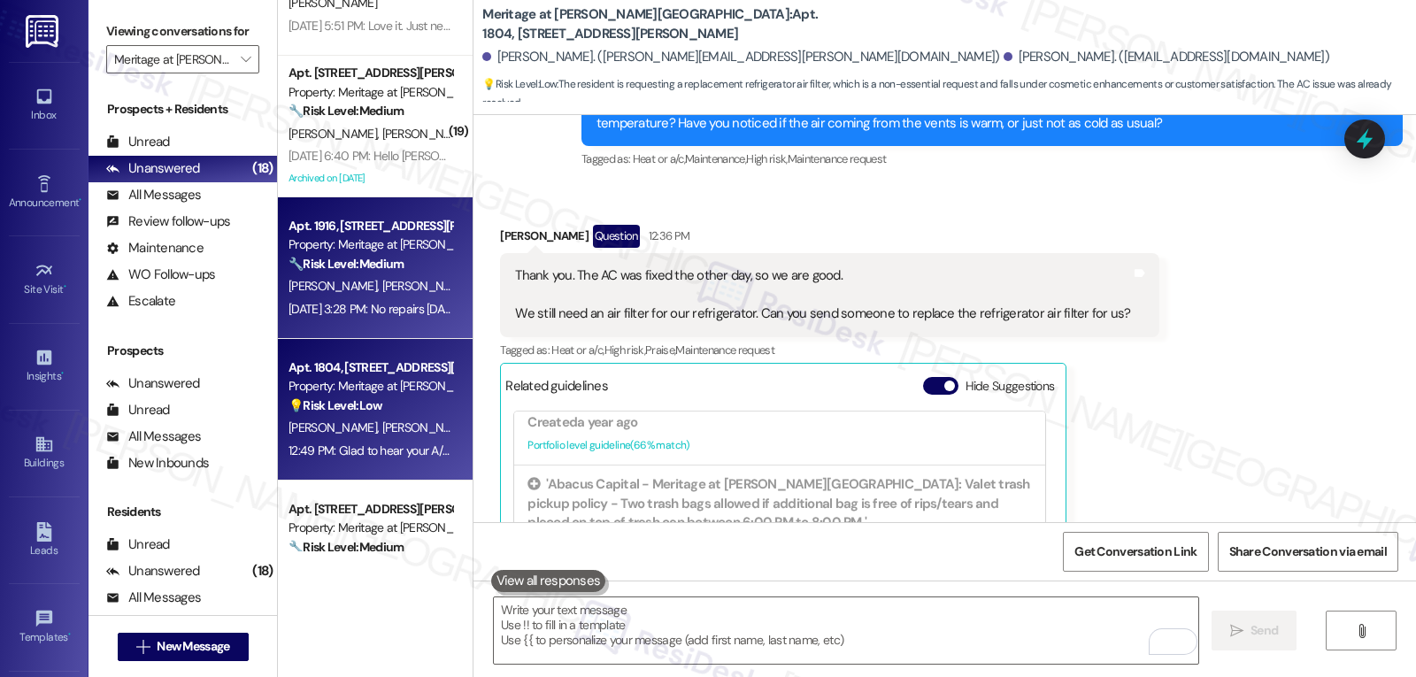
click span "[PERSON_NAME]"
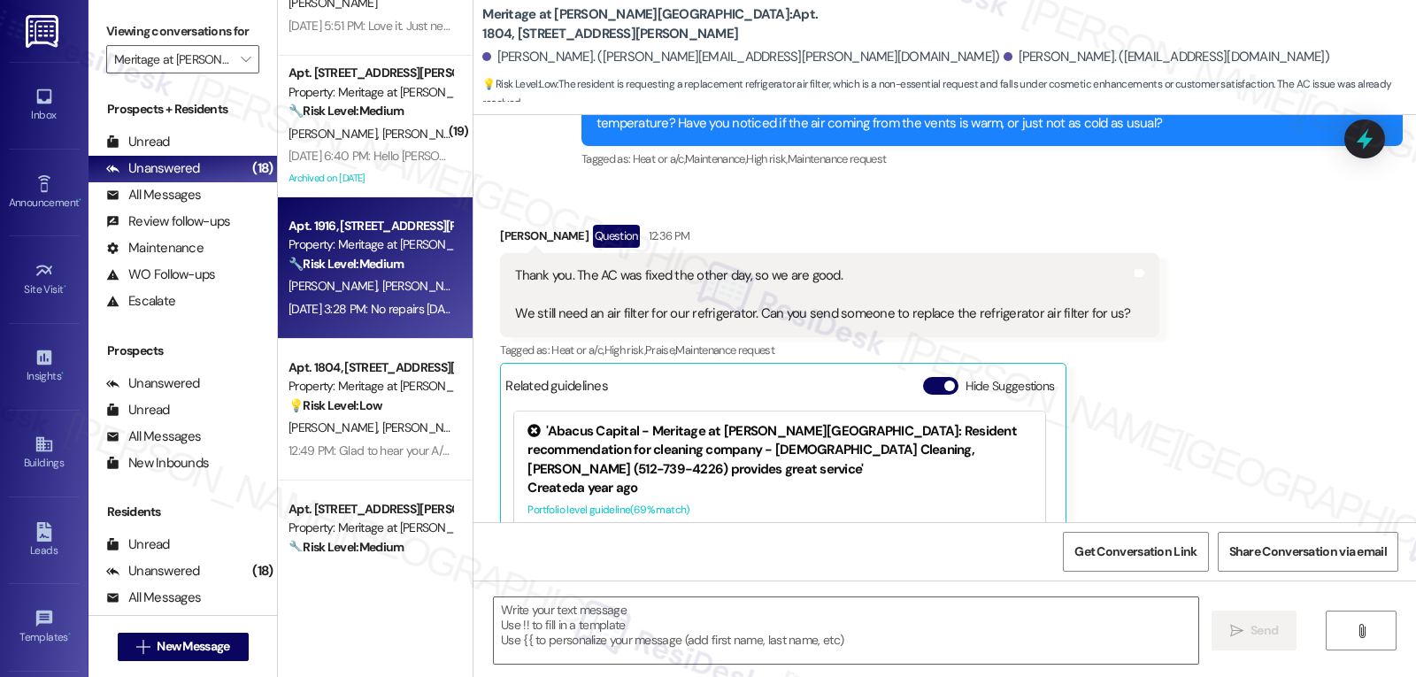
type textarea "Fetching suggested responses. Please feel free to read through the conversation…"
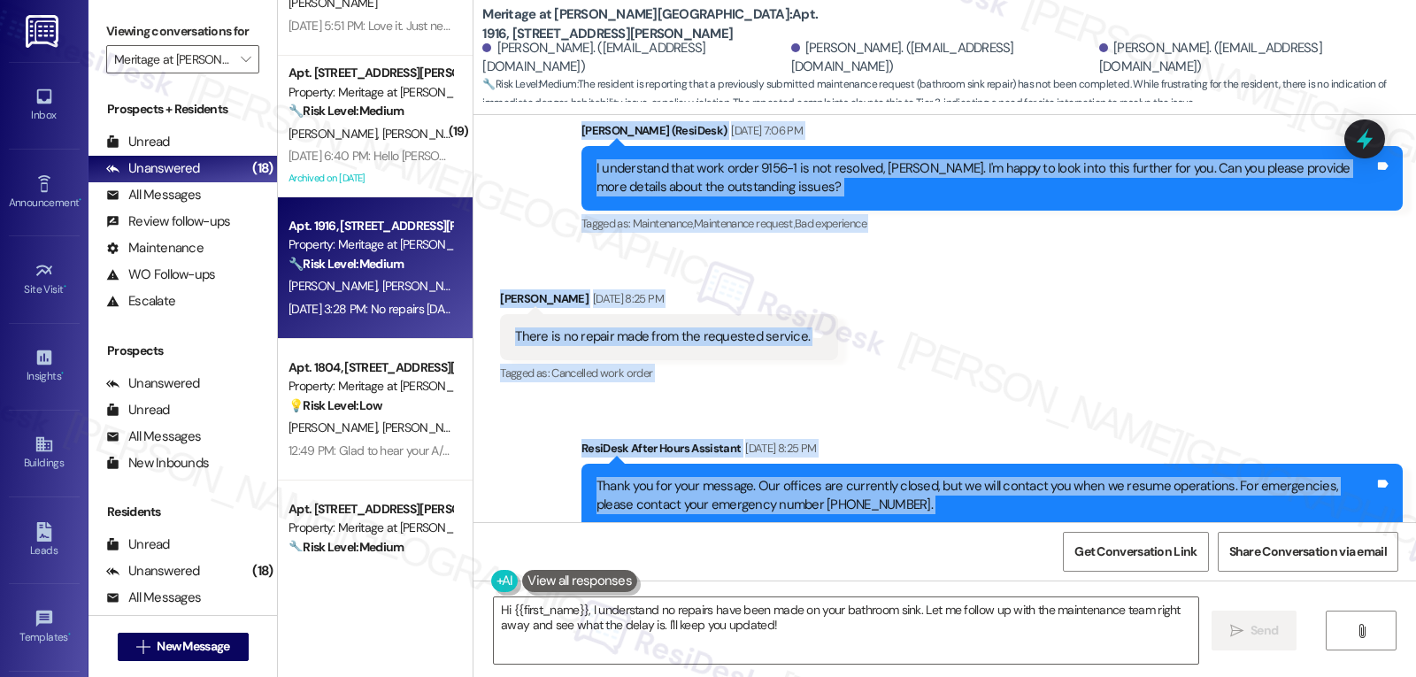
scroll to position [28203, 0]
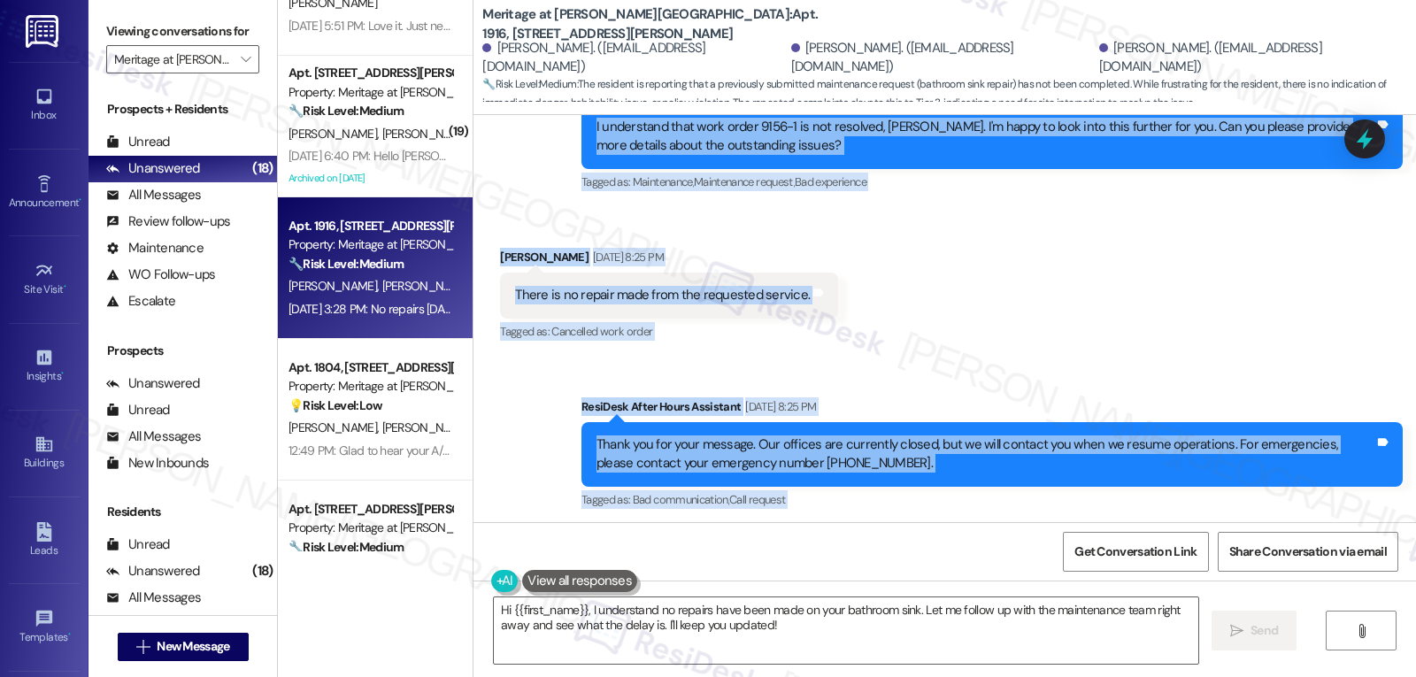
drag, startPoint x: 566, startPoint y: 149, endPoint x: 853, endPoint y: 454, distance: 418.8
click div "Survey, sent via SMS Residesk Automated Survey Aug 29, 2024 at 1:00 PM This mes…"
copy div "Sarah (ResiDesk) Sep 15, 2025 at 7:06 PM I understand that work order 9156-1 is…"
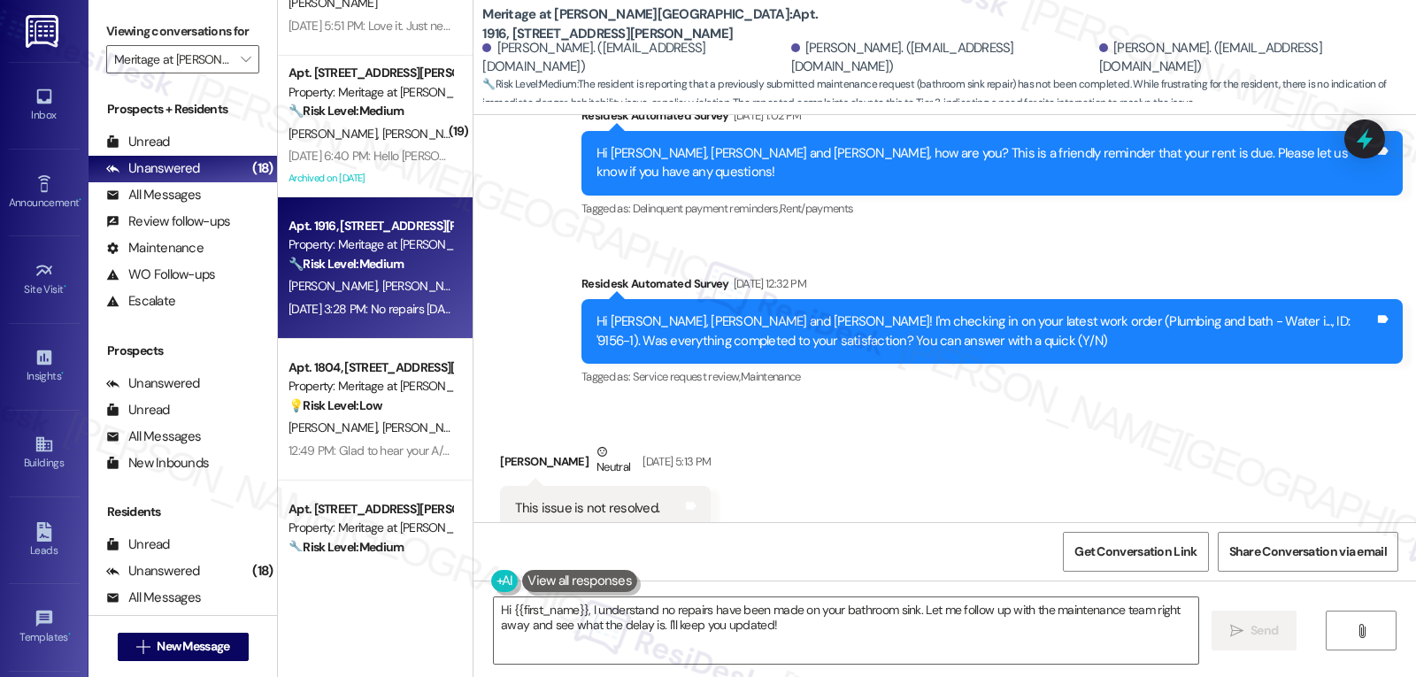
scroll to position [27495, 0]
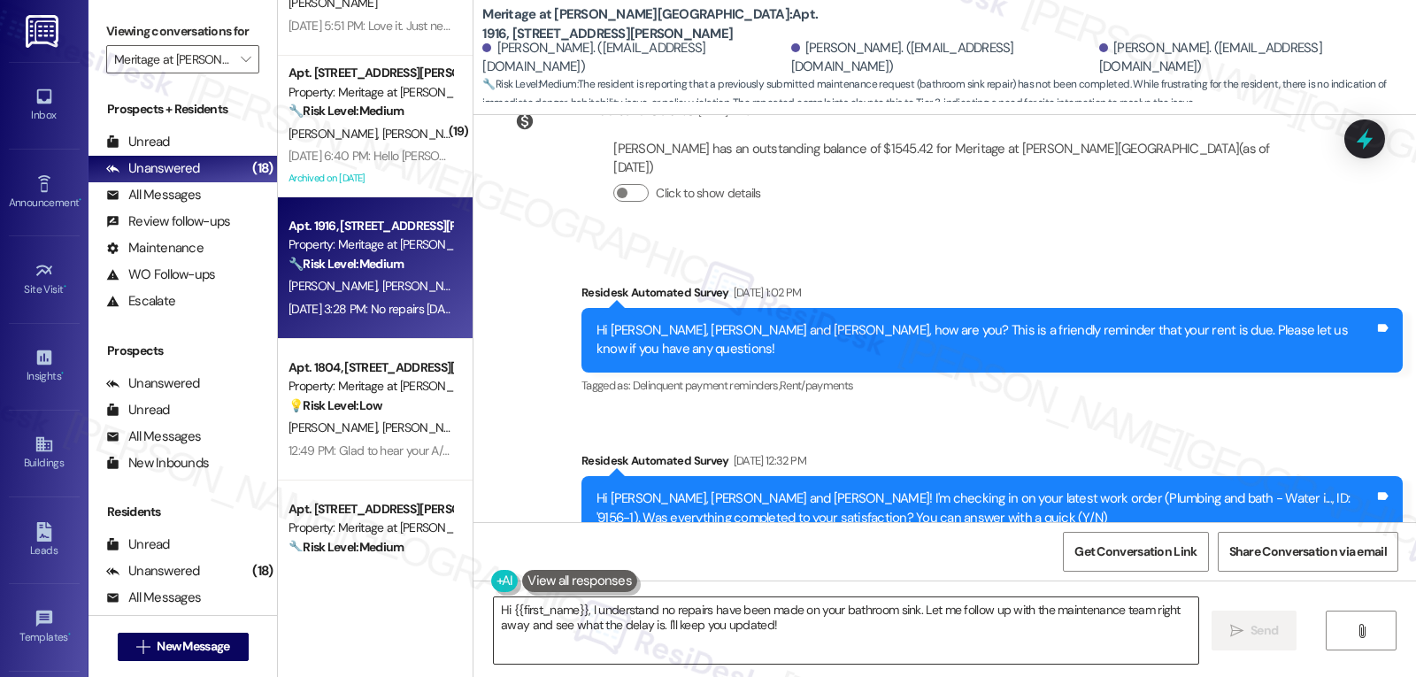
click textarea "Hi {{first_name}}, I understand no repairs have been made on your bathroom sink…"
paste textarea "Thanks for the updates, Steven. I’m sorry this sink repair has been delayed — I…"
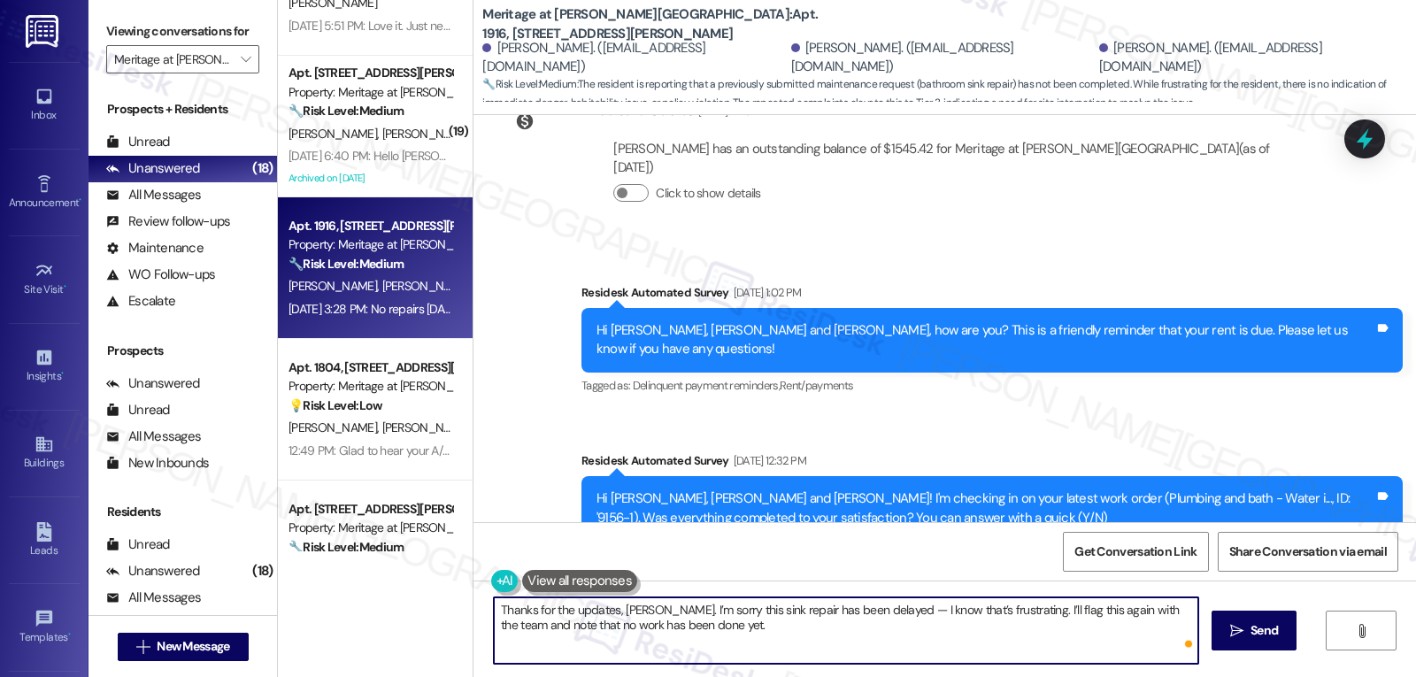
drag, startPoint x: 874, startPoint y: 603, endPoint x: 1015, endPoint y: 634, distance: 144.1
click textarea "Thanks for the updates, Steven. I’m sorry this sink repair has been delayed — I…"
click textarea "Thanks for the updates, Steven. I’m sorry this sink repair has been delayed. I …"
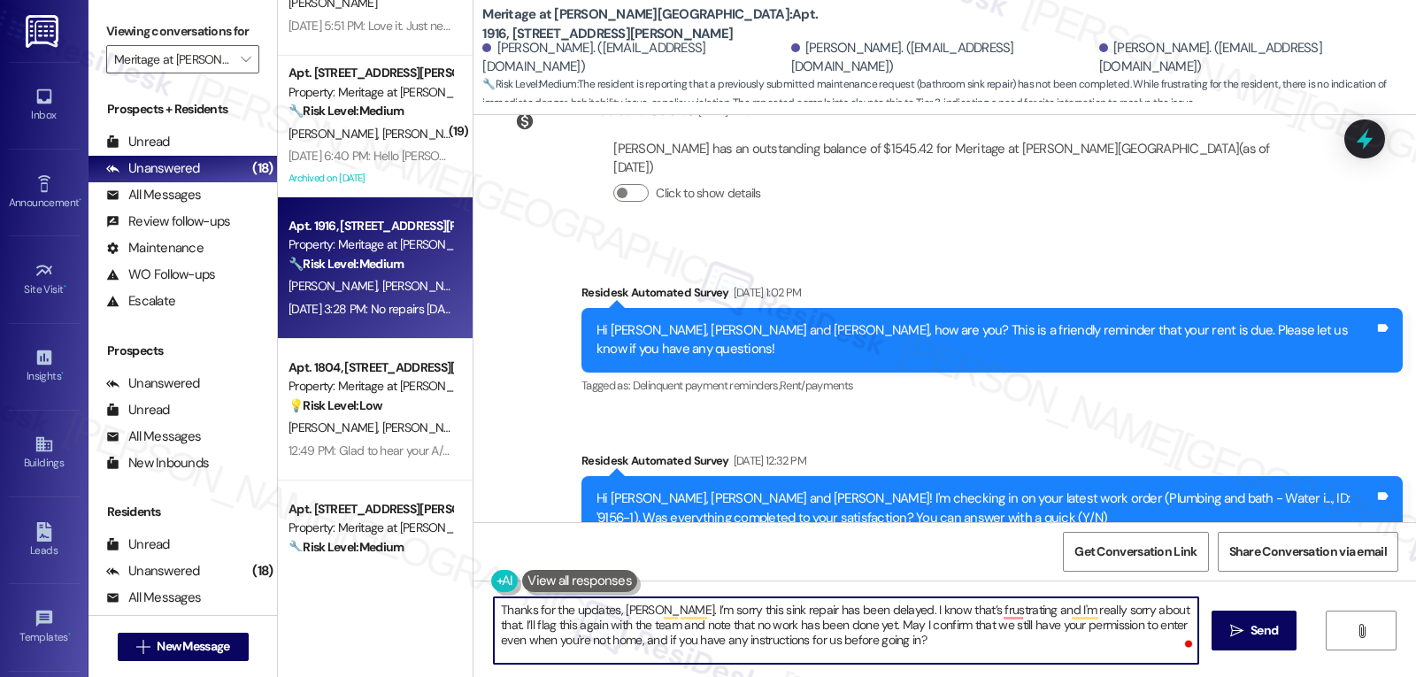
type textarea "Thanks for the updates, Steven. I’m sorry this sink repair has been delayed. I …"
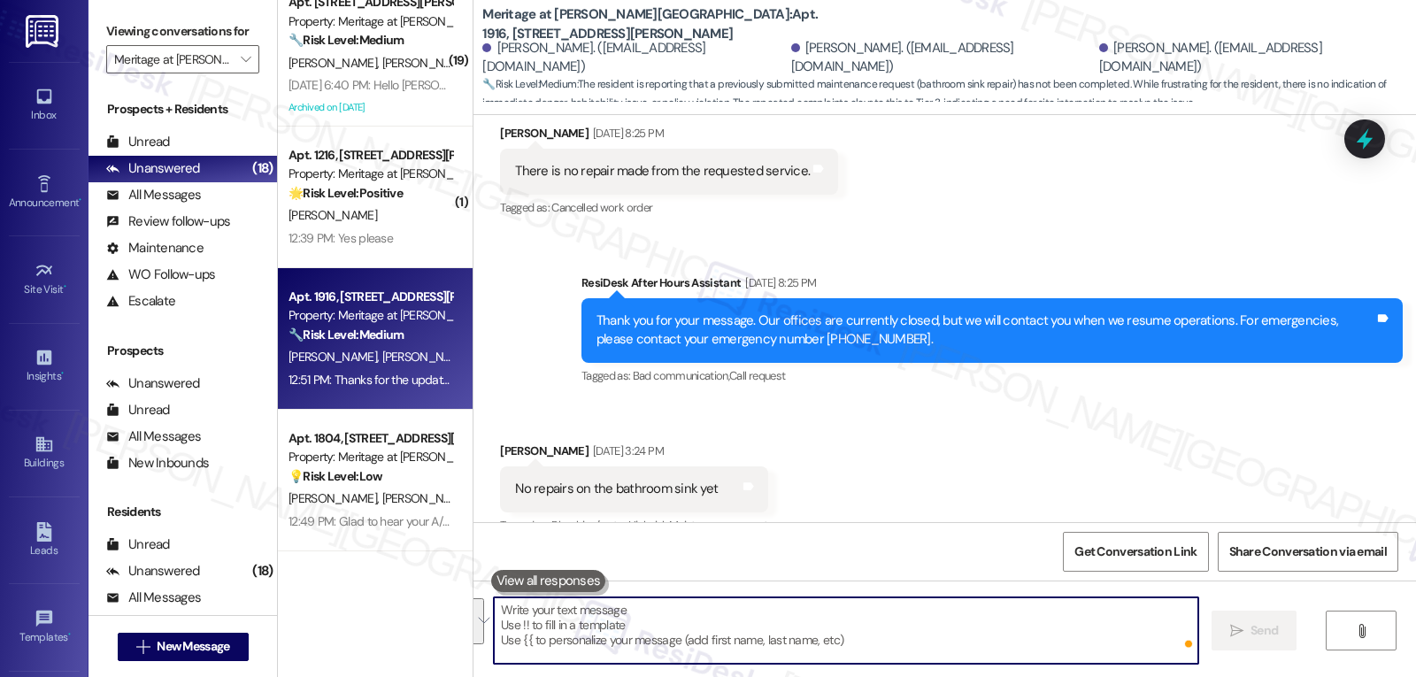
scroll to position [28364, 0]
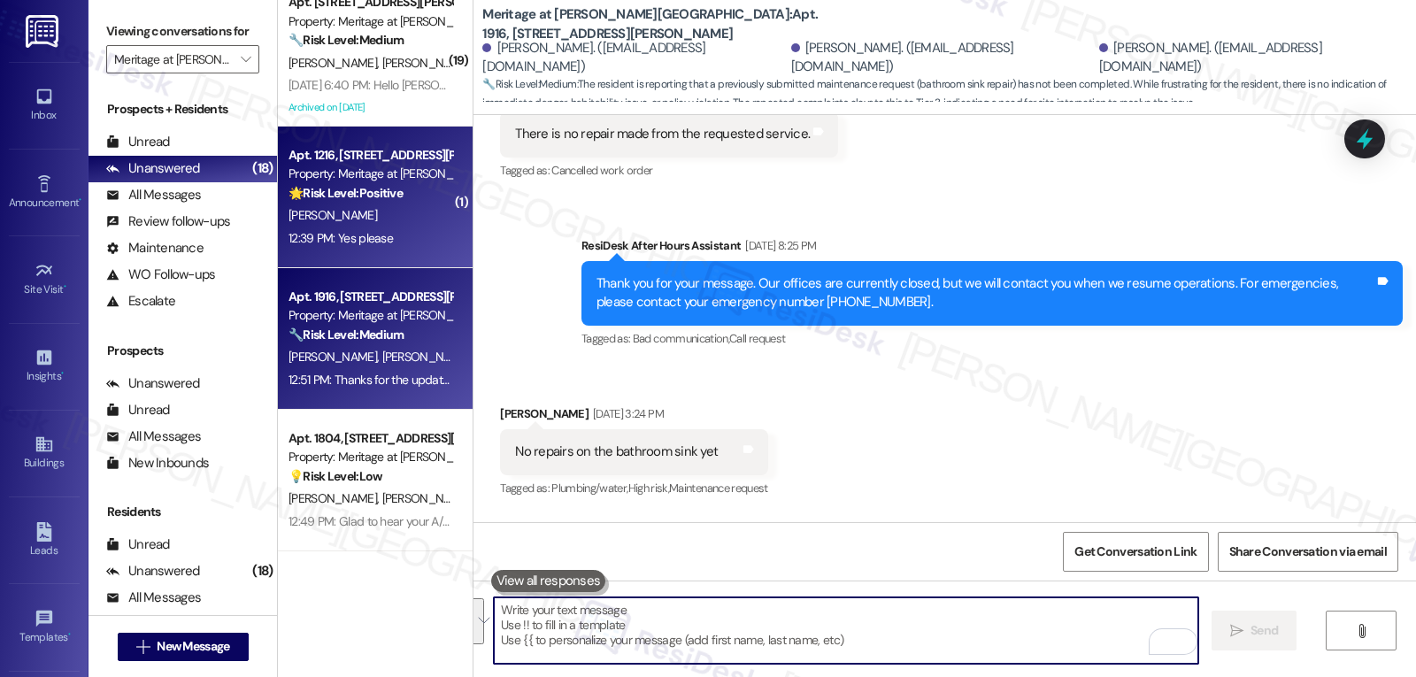
click strong "🌟 Risk Level: Positive"
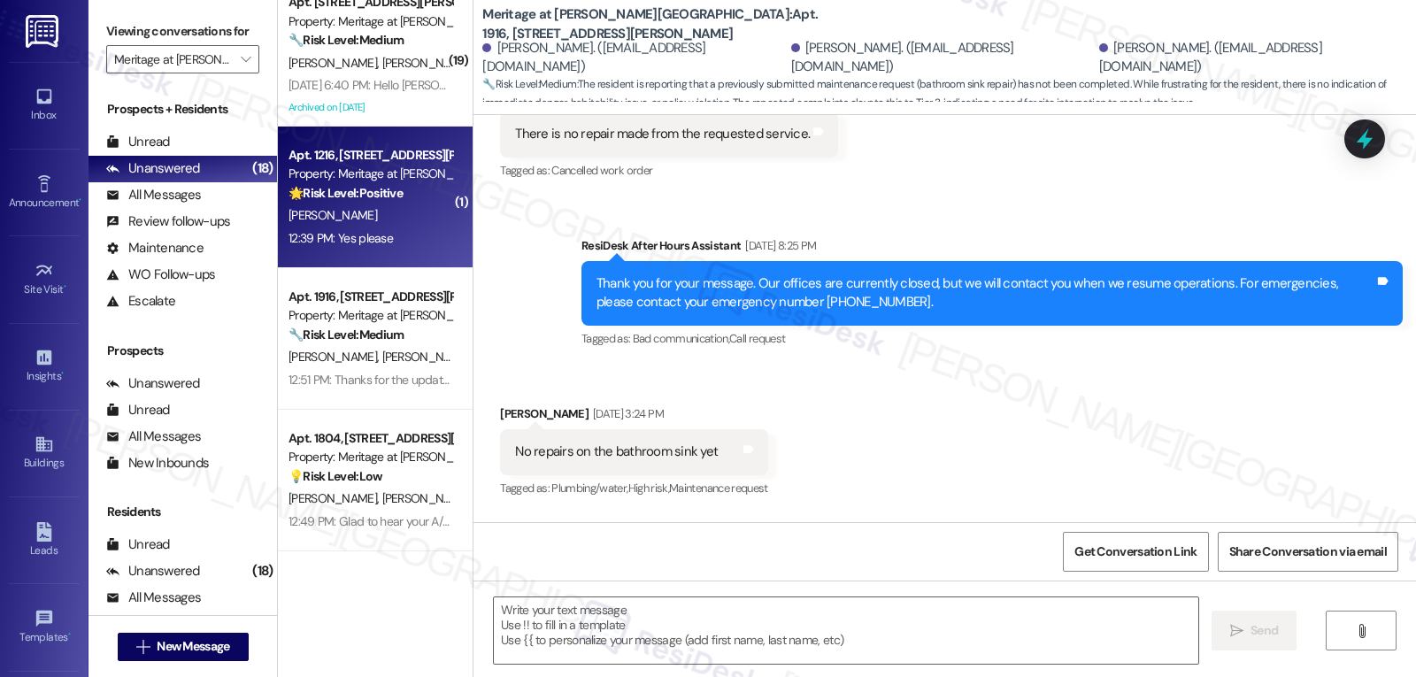
type textarea "Fetching suggested responses. Please feel free to read through the conversation…"
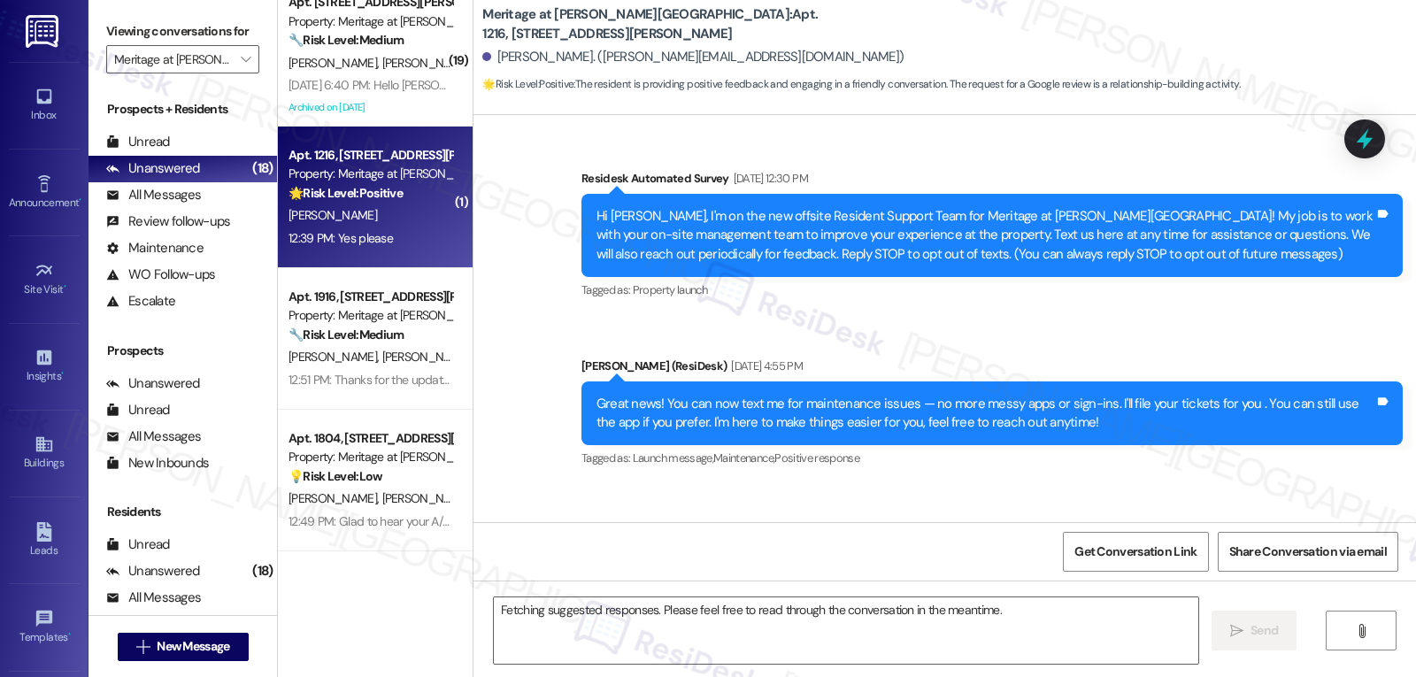
scroll to position [16822, 0]
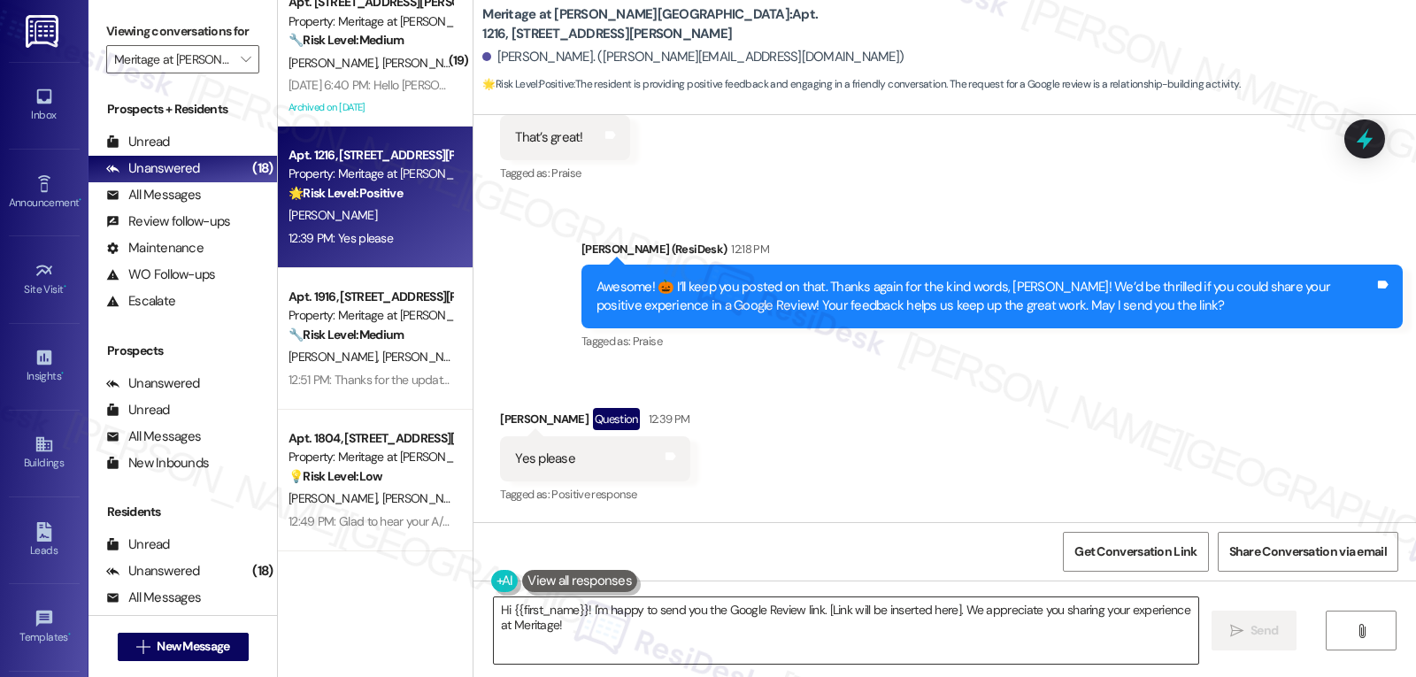
click textarea "Hi {{first_name}}! I'm happy to send you the Google Review link. [Link will be …"
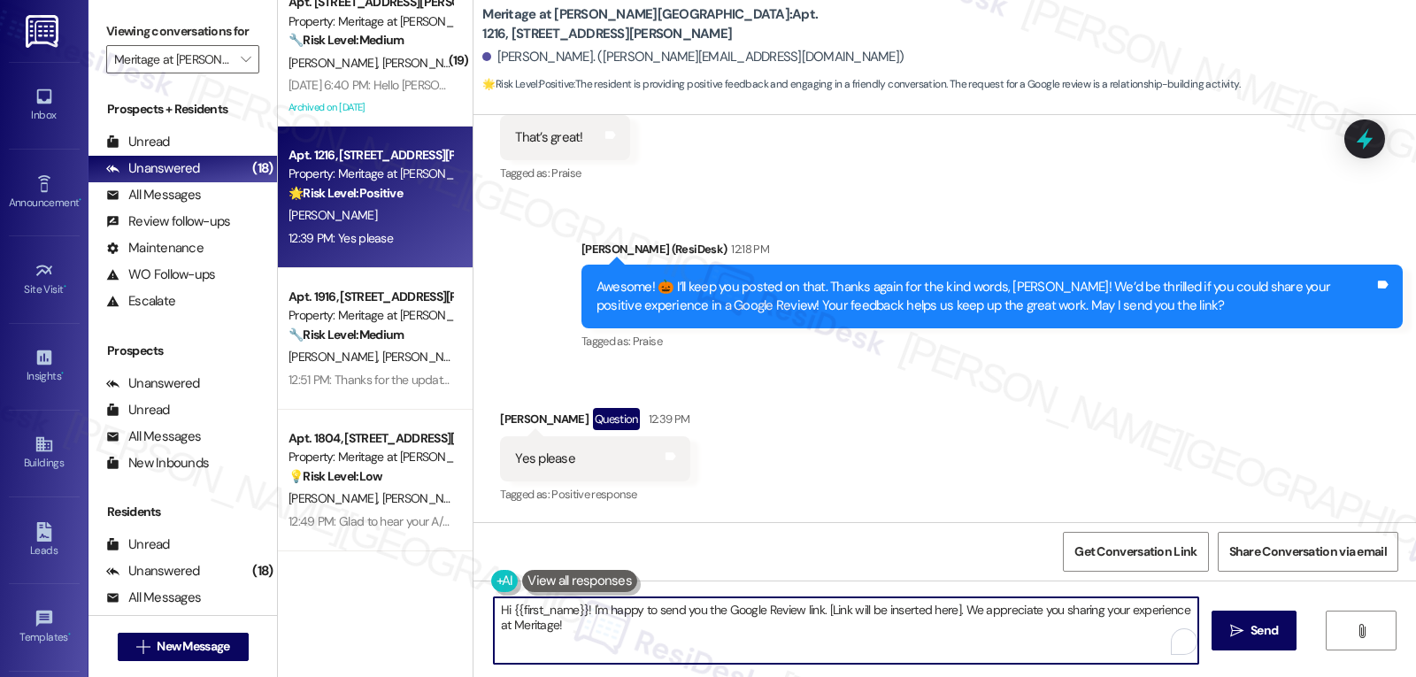
paste textarea "Awesome! Here’s a quick link to leave your Google Review: {{google_review_link}…"
type textarea "Awesome! Here’s a quick link to leave your Google Review: {{google_review_link}…"
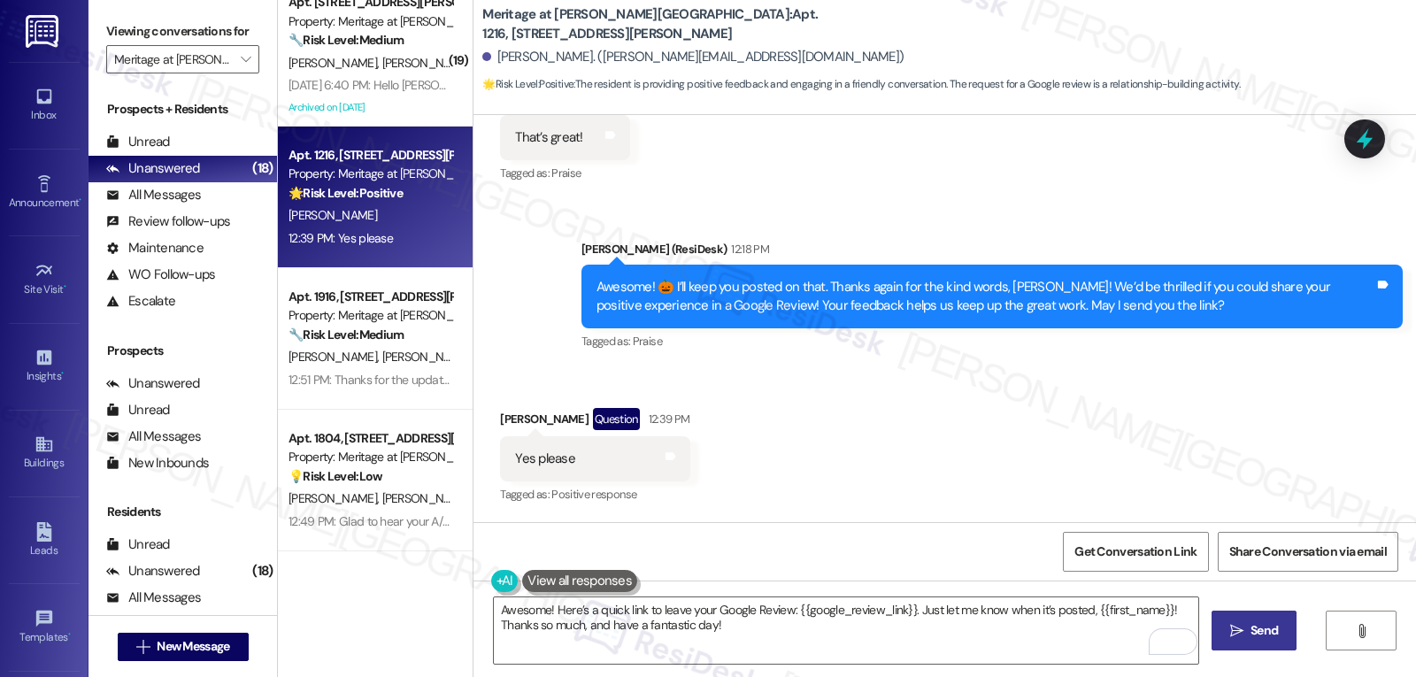
click button " Send"
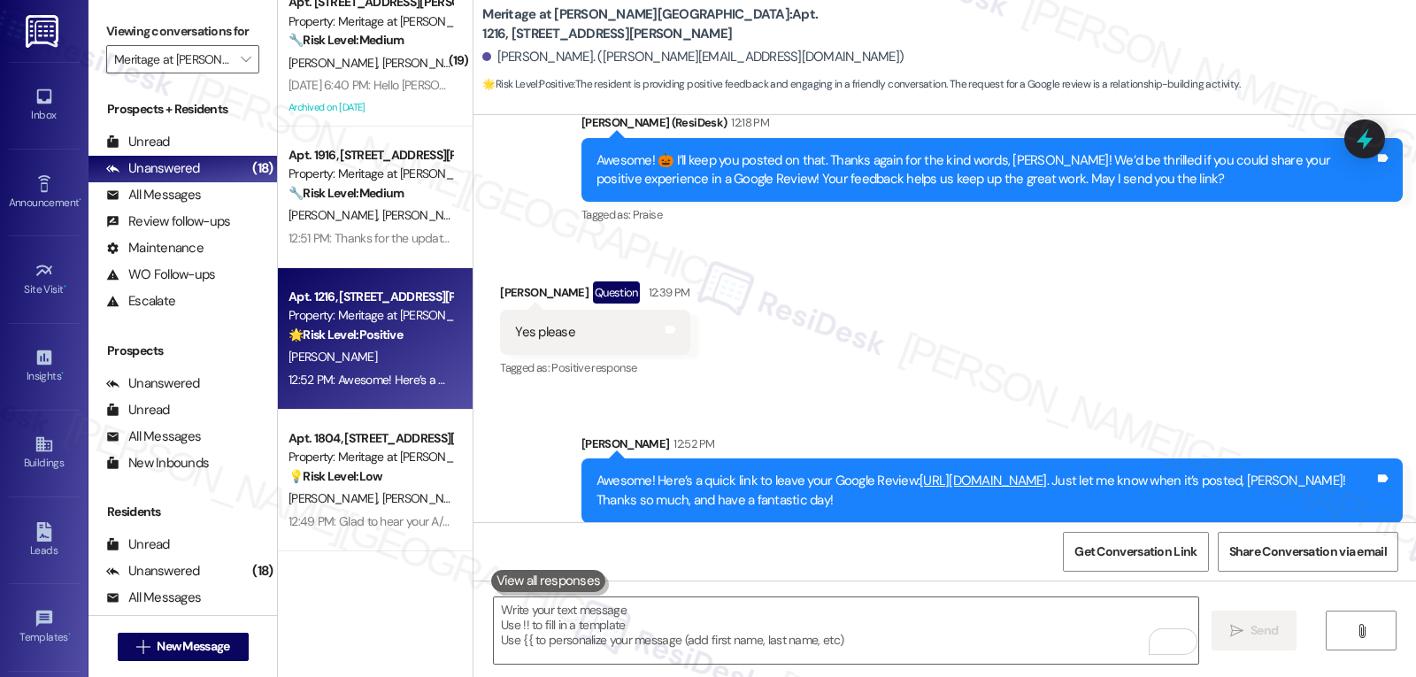
scroll to position [16965, 0]
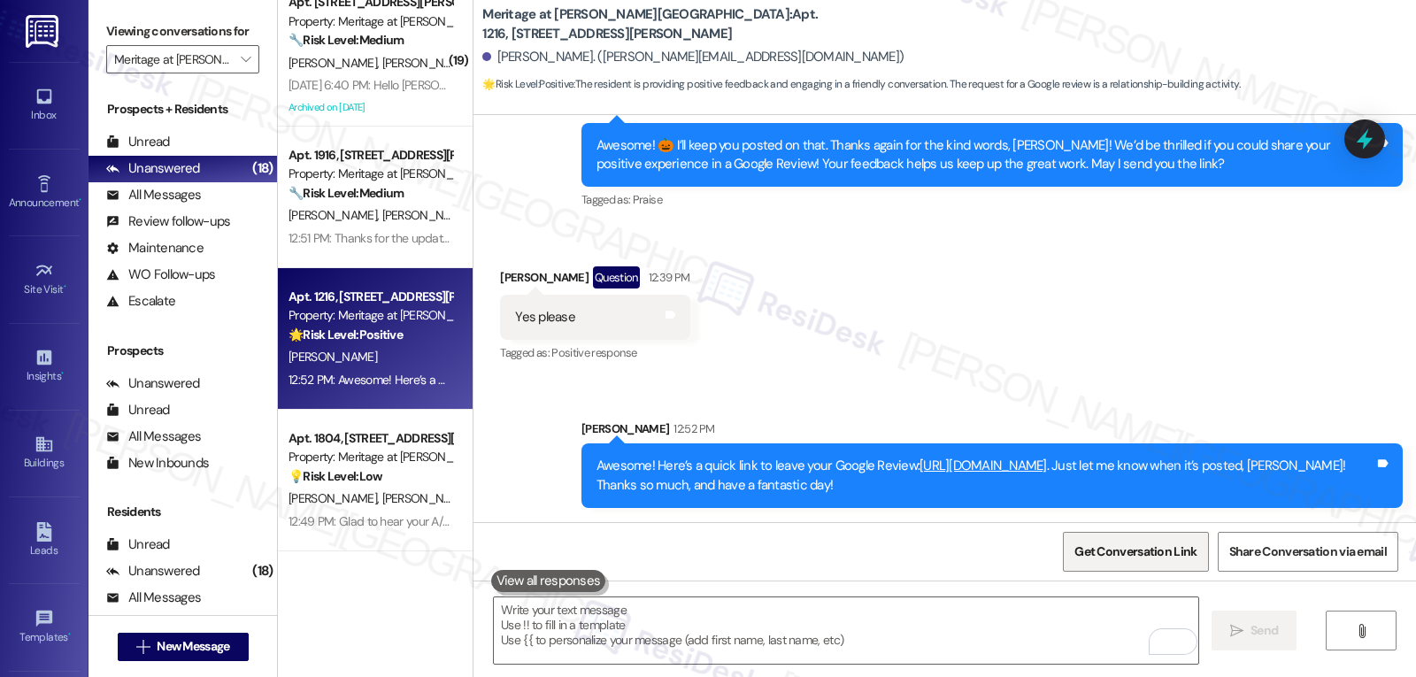
click span "Get Conversation Link"
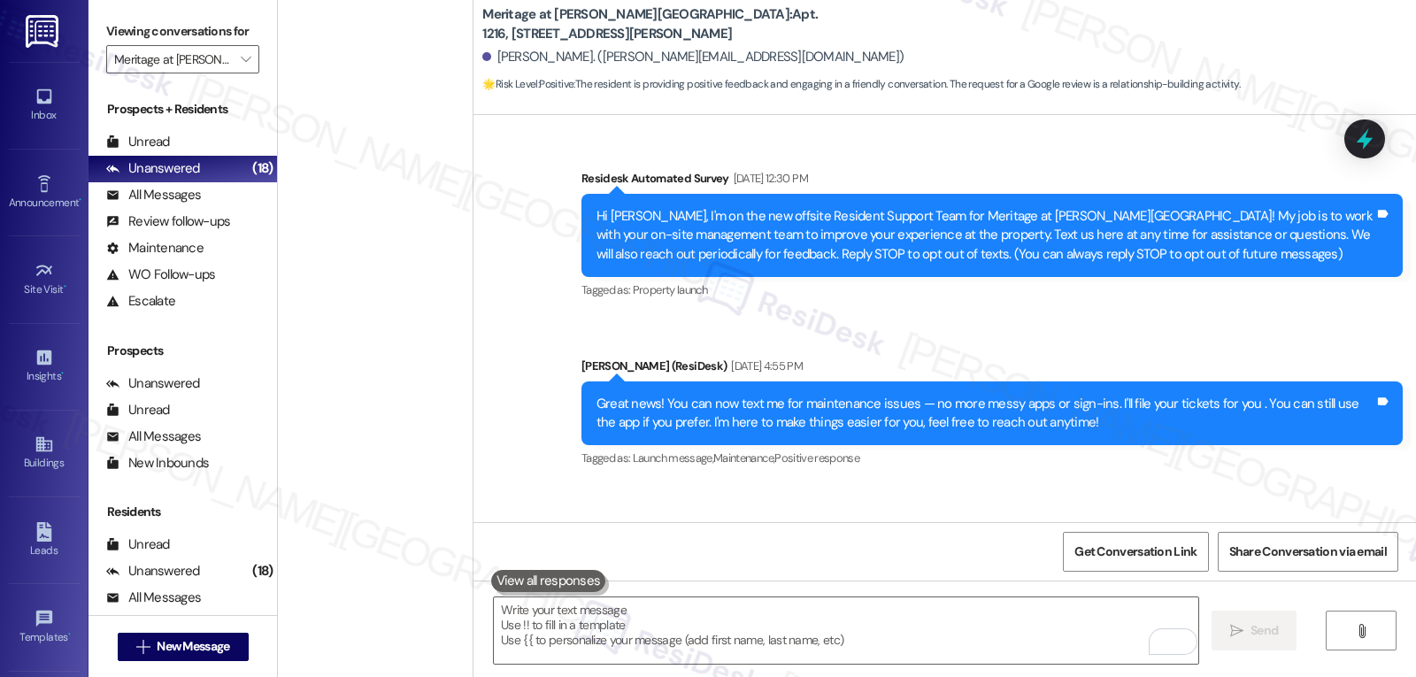
scroll to position [16965, 0]
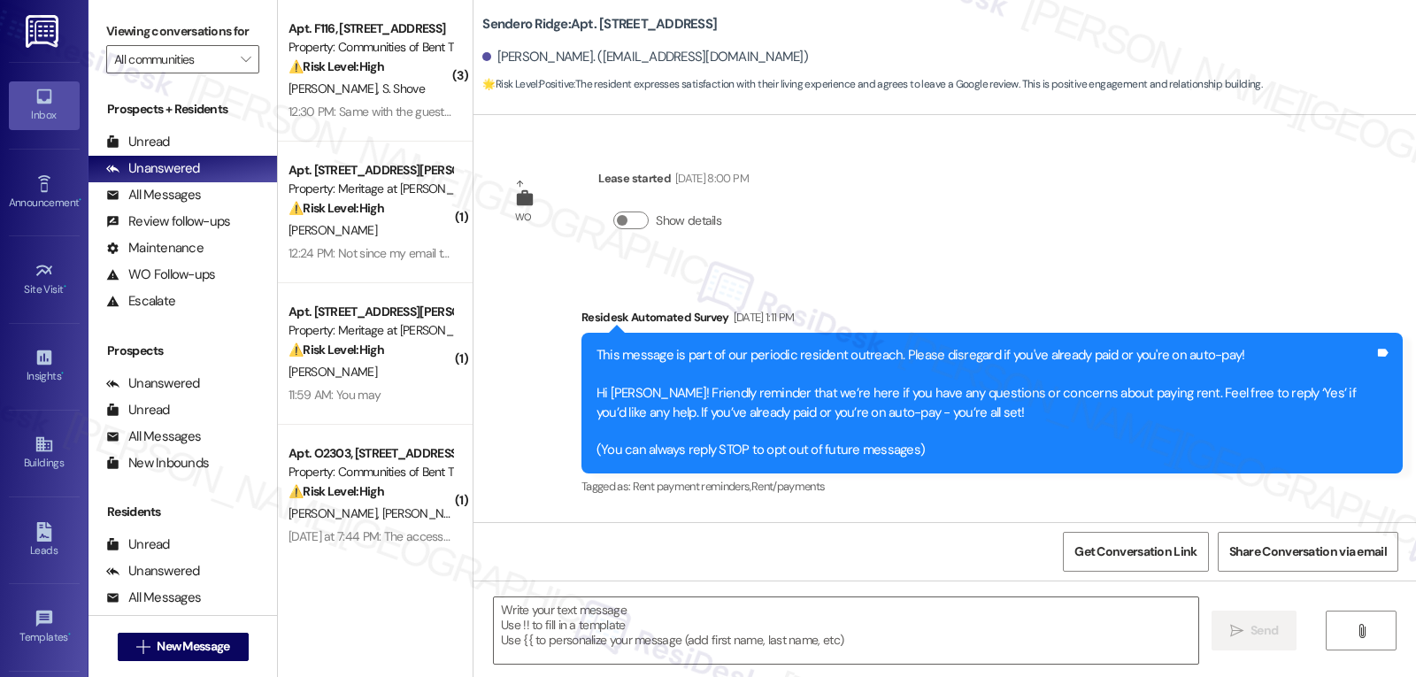
scroll to position [4088, 0]
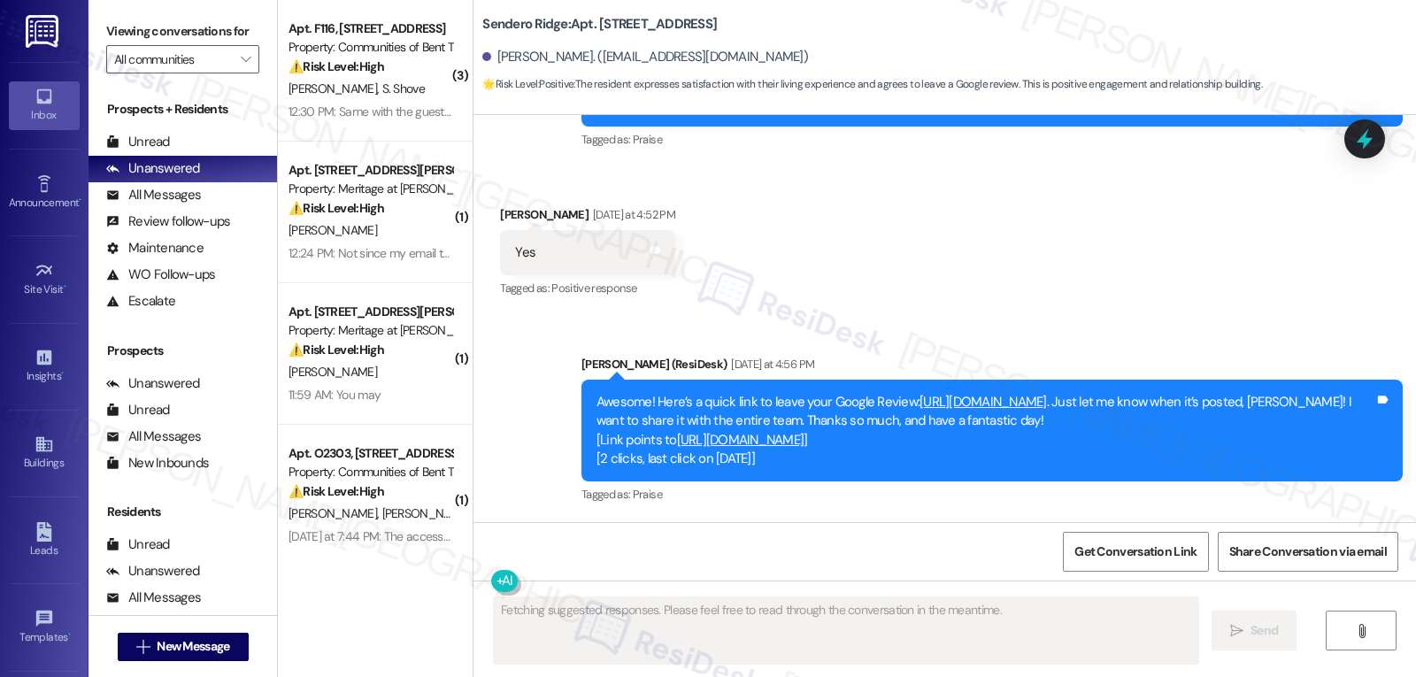
click at [965, 403] on link "[URL][DOMAIN_NAME]" at bounding box center [982, 402] width 127 height 18
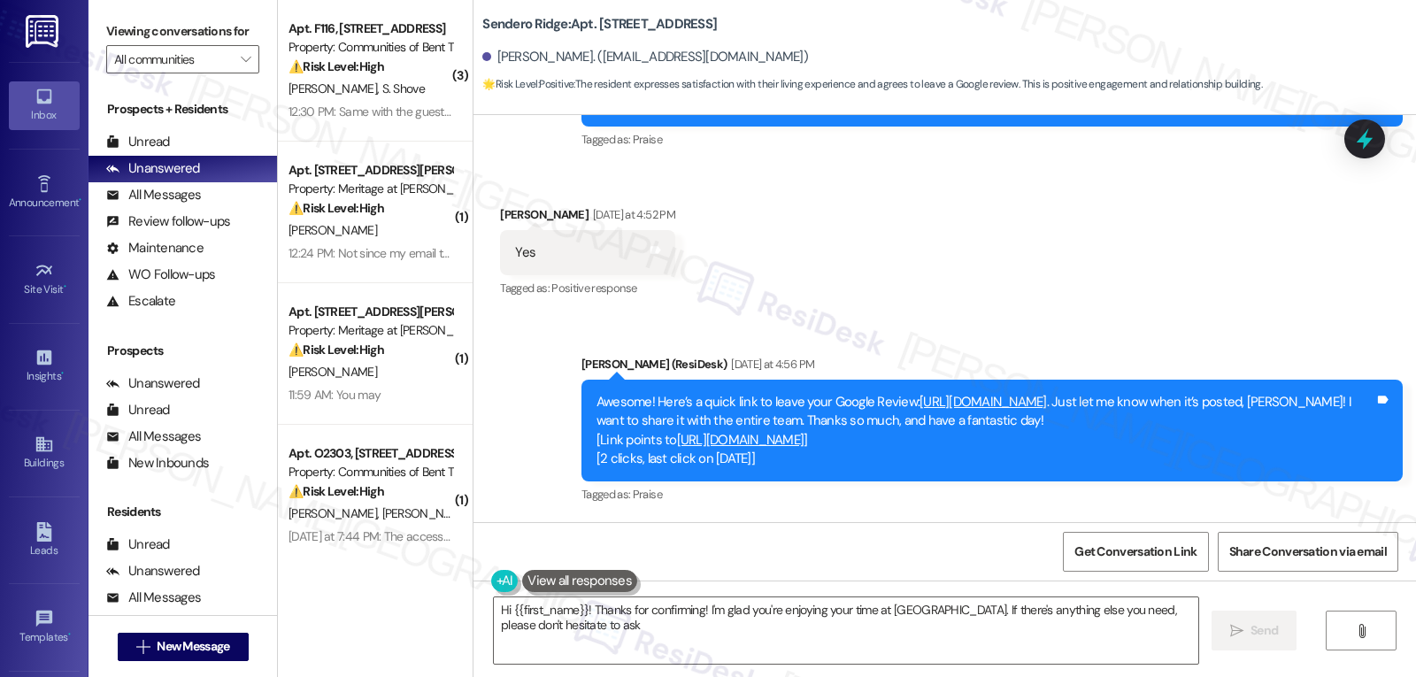
type textarea "Hi {{first_name}}! Thanks for confirming! I'm glad you're enjoying your time at…"
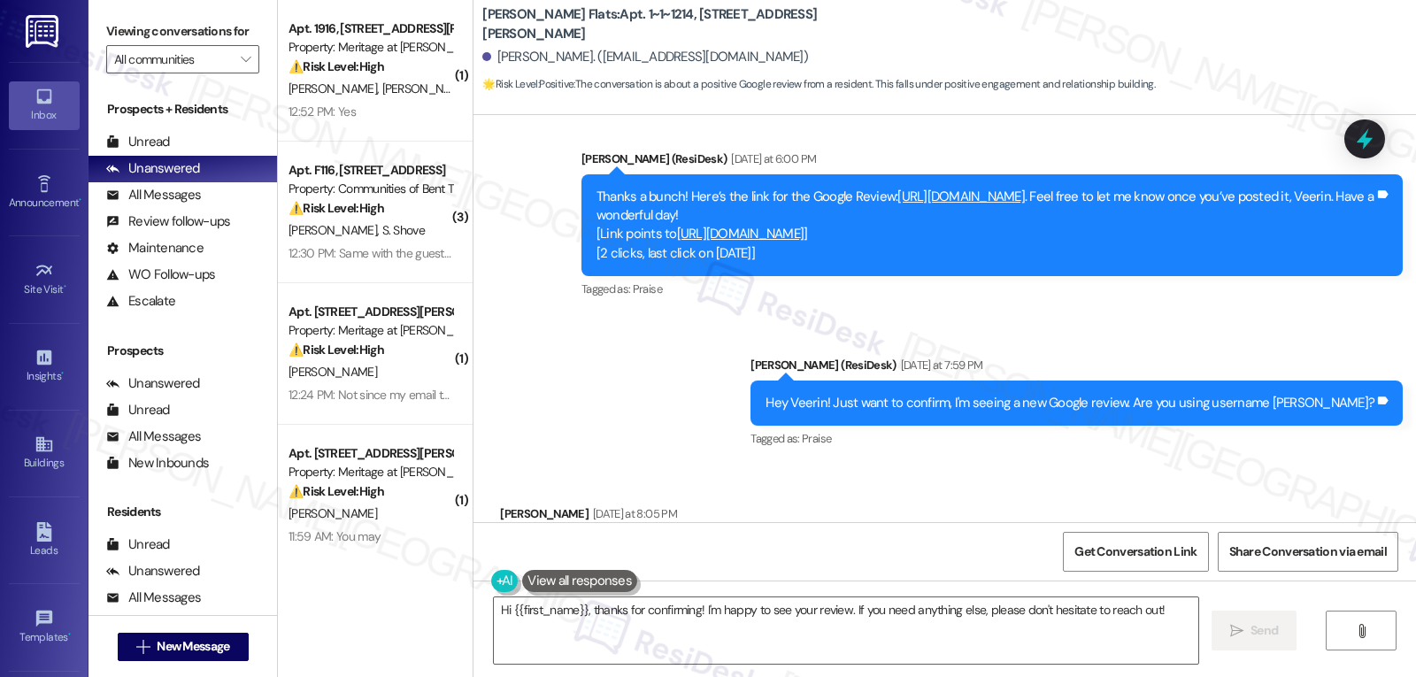
scroll to position [11263, 0]
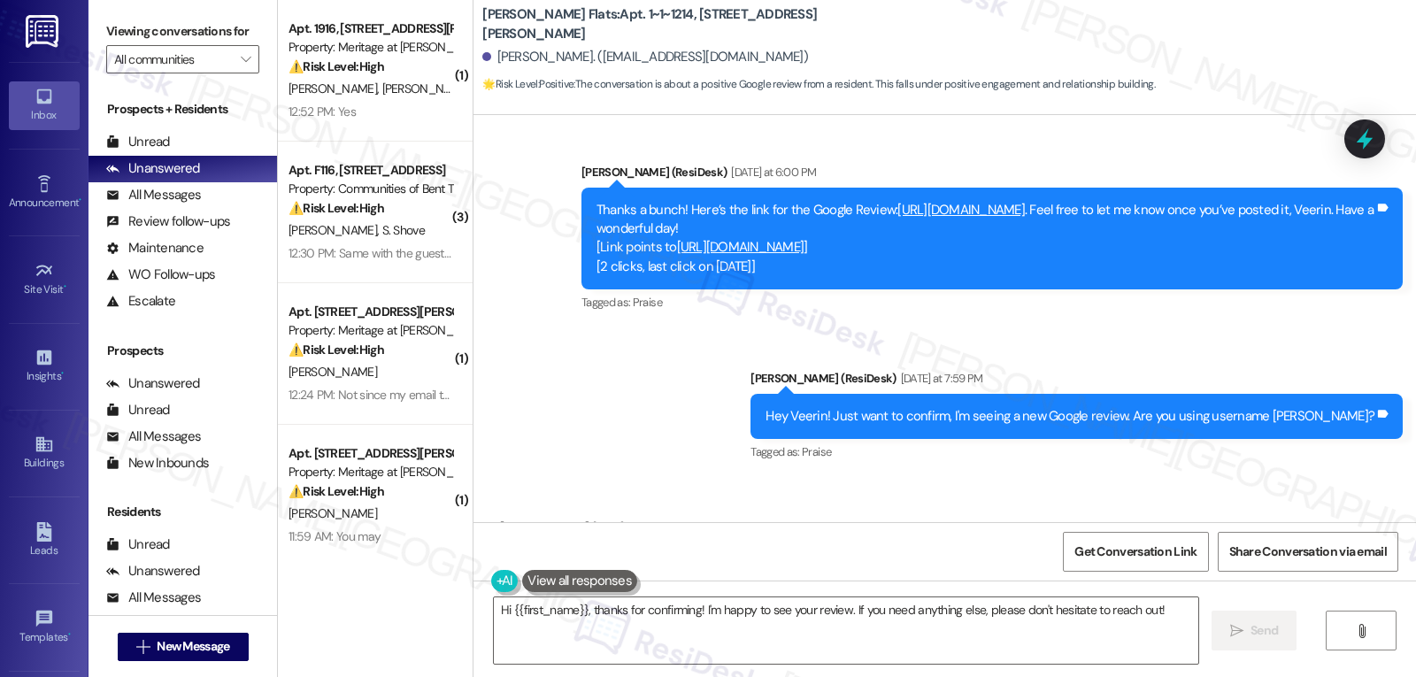
click at [988, 201] on link "[URL][DOMAIN_NAME]" at bounding box center [960, 210] width 127 height 18
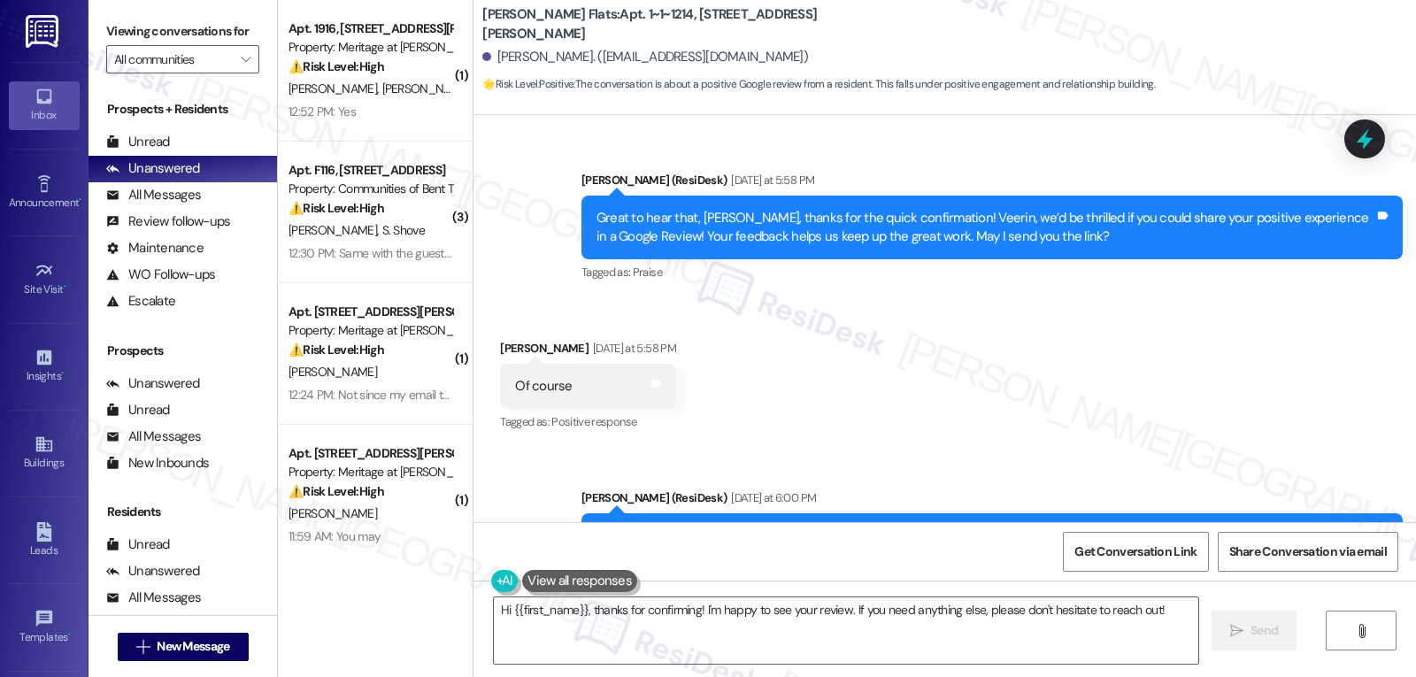
scroll to position [10988, 0]
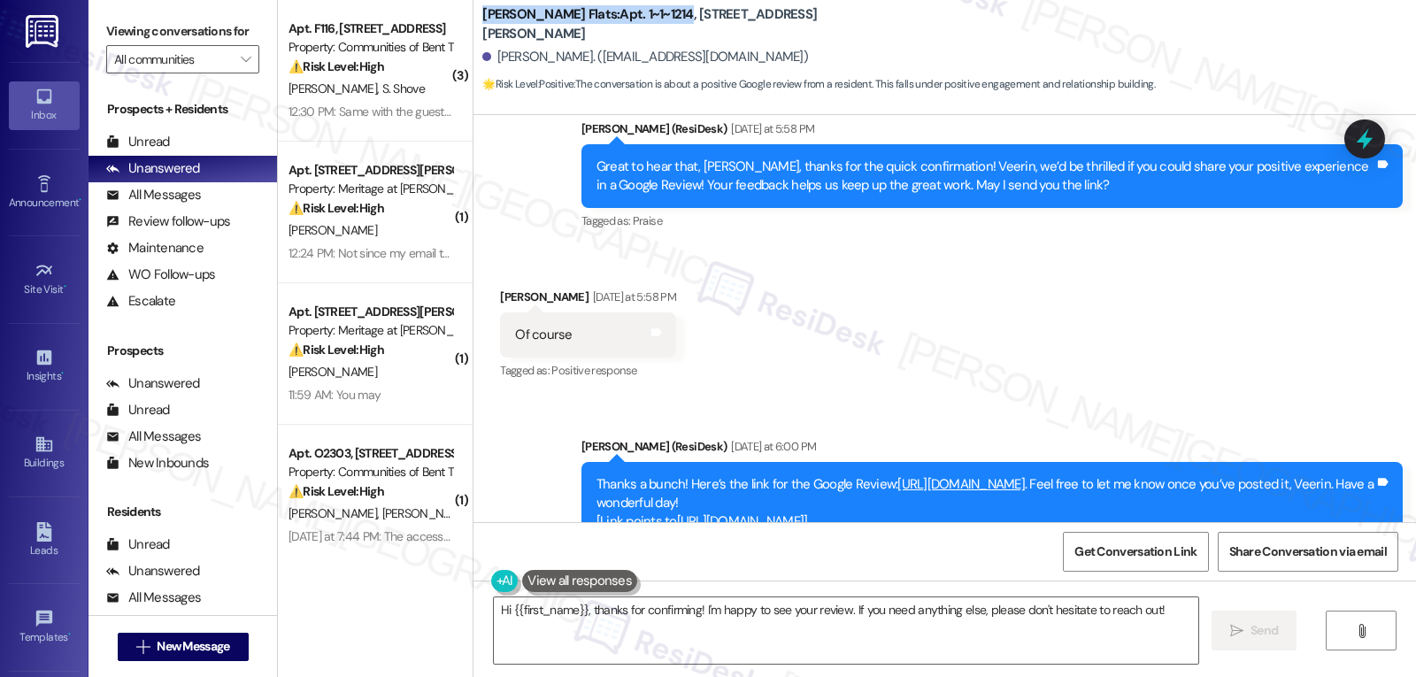
drag, startPoint x: 467, startPoint y: 27, endPoint x: 665, endPoint y: 17, distance: 198.4
click at [665, 17] on div "[PERSON_NAME] Flats: Apt. 1~1~1214, [STREET_ADDRESS][PERSON_NAME] Akarasinchira…" at bounding box center [944, 48] width 942 height 89
copy b "[PERSON_NAME] Flats: Apt. 1~1~1214"
click at [1135, 566] on span "Get Conversation Link" at bounding box center [1135, 552] width 129 height 38
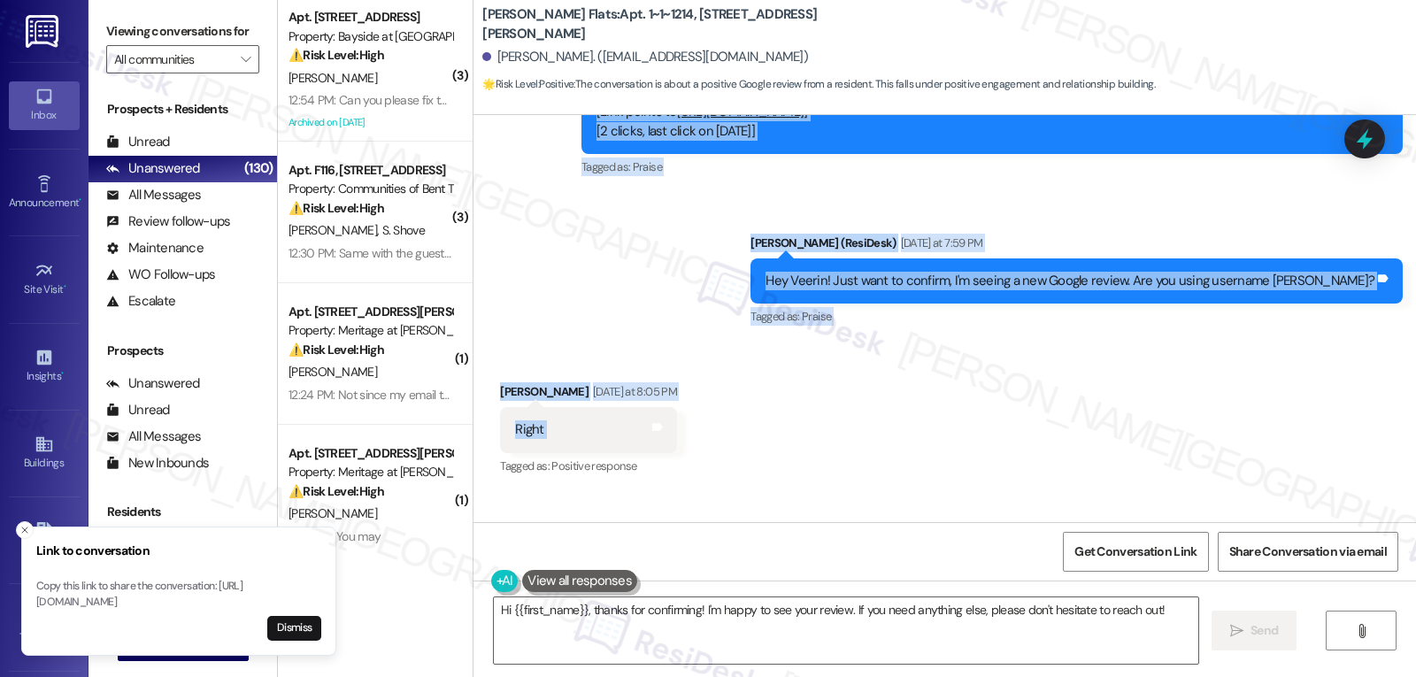
scroll to position [11440, 0]
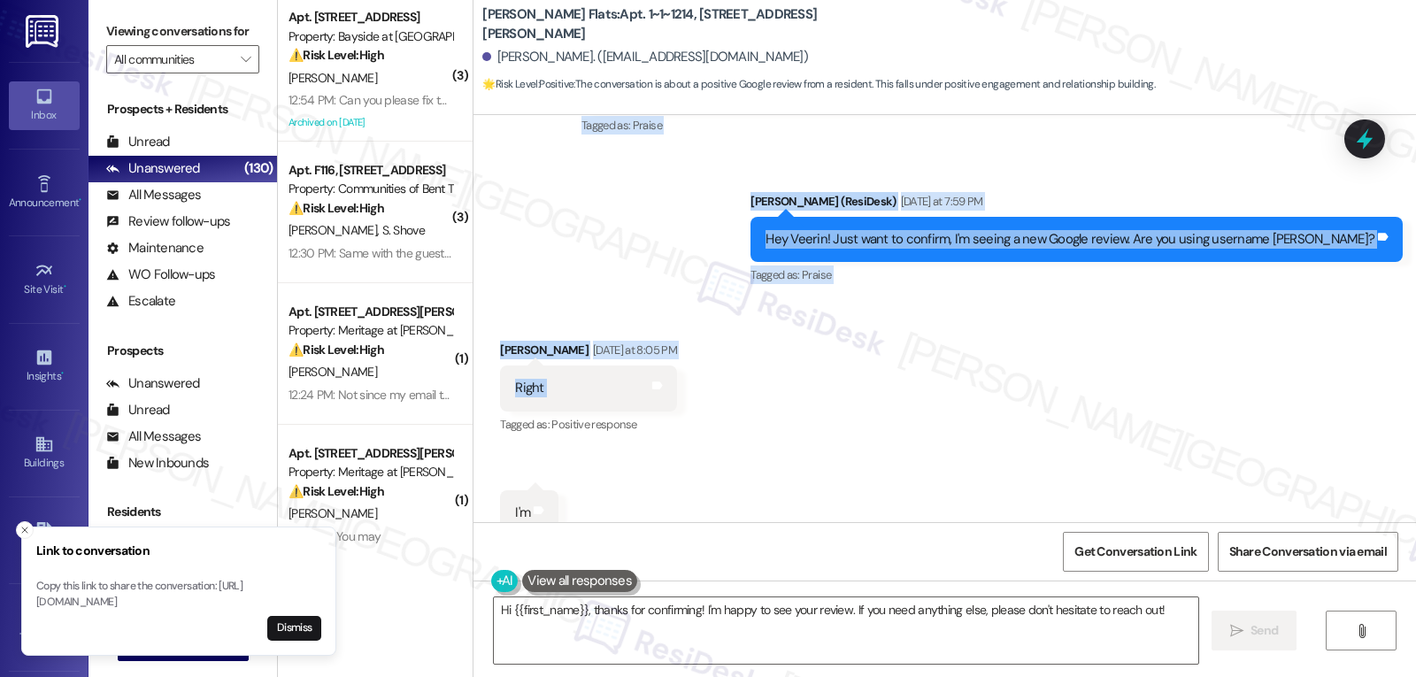
drag, startPoint x: 558, startPoint y: 193, endPoint x: 916, endPoint y: 388, distance: 407.1
click at [916, 388] on div "Lease started [DATE] 8:00 PM Survey, sent via SMS Residesk Automated Survey [DA…" at bounding box center [944, 318] width 942 height 407
copy div "Lorem (IpsuMdol) Sitametco ad 9:69 EL Seddo ei temp inci, Utlabo, etdolo mag al…"
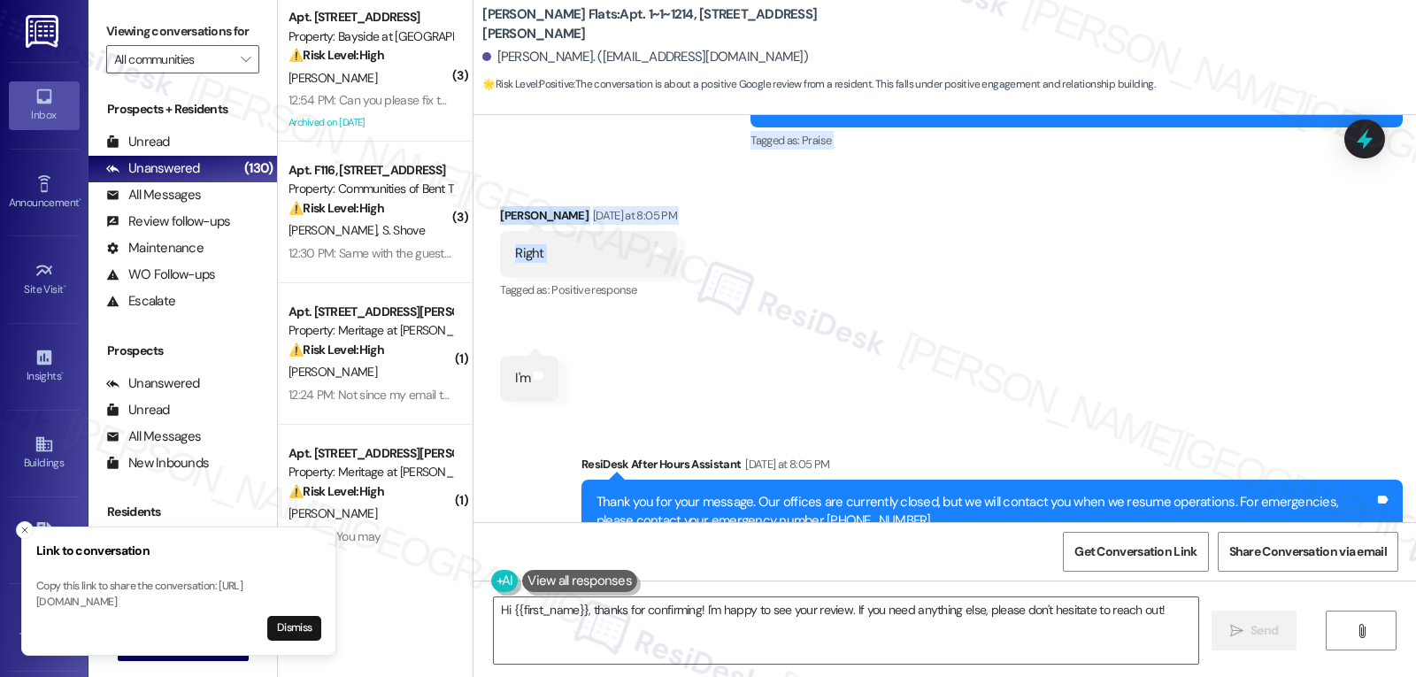
scroll to position [11617, 0]
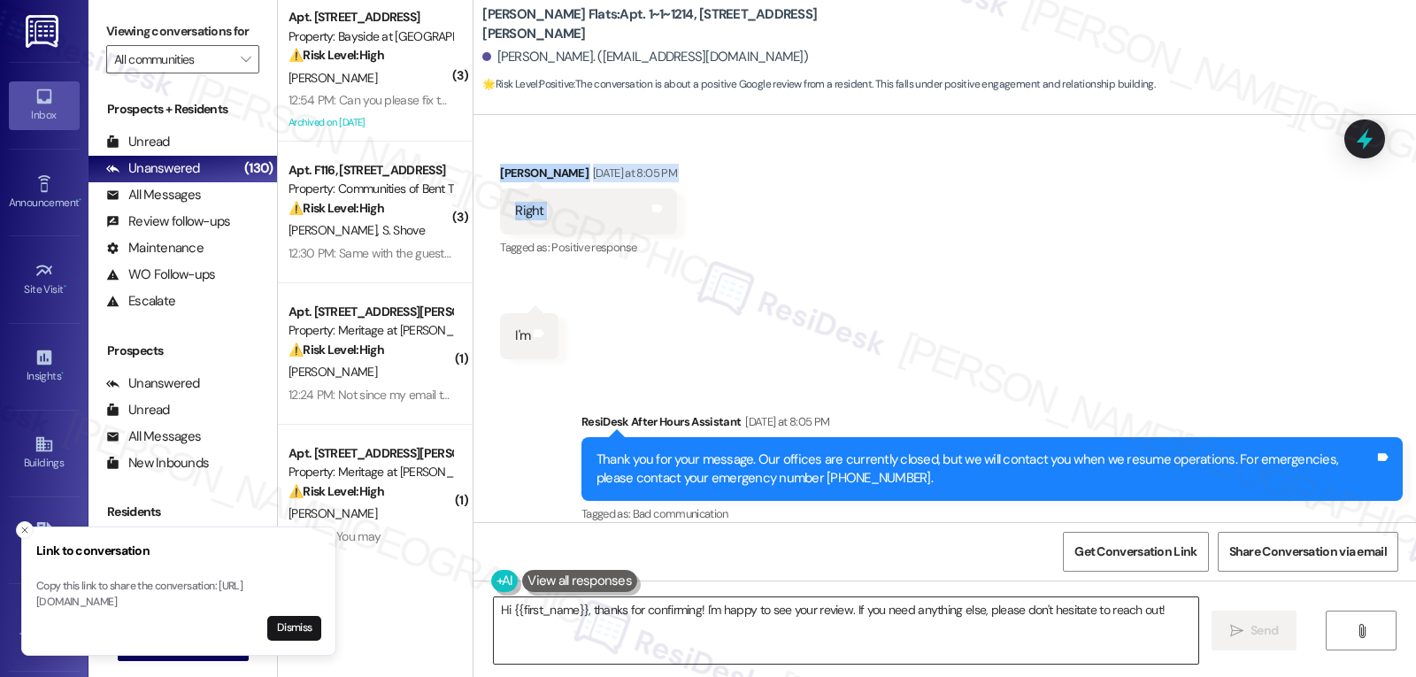
click at [835, 642] on textarea "Hi {{first_name}}, thanks for confirming! I'm happy to see your review. If you …" at bounding box center [846, 630] width 704 height 66
paste textarea "Awesome, thank you so much, Veerin! 🌟 We really appreciate you taking the time …"
type textarea "Awesome, thank you so much, Veerin! 🌟 We really appreciate you taking the time …"
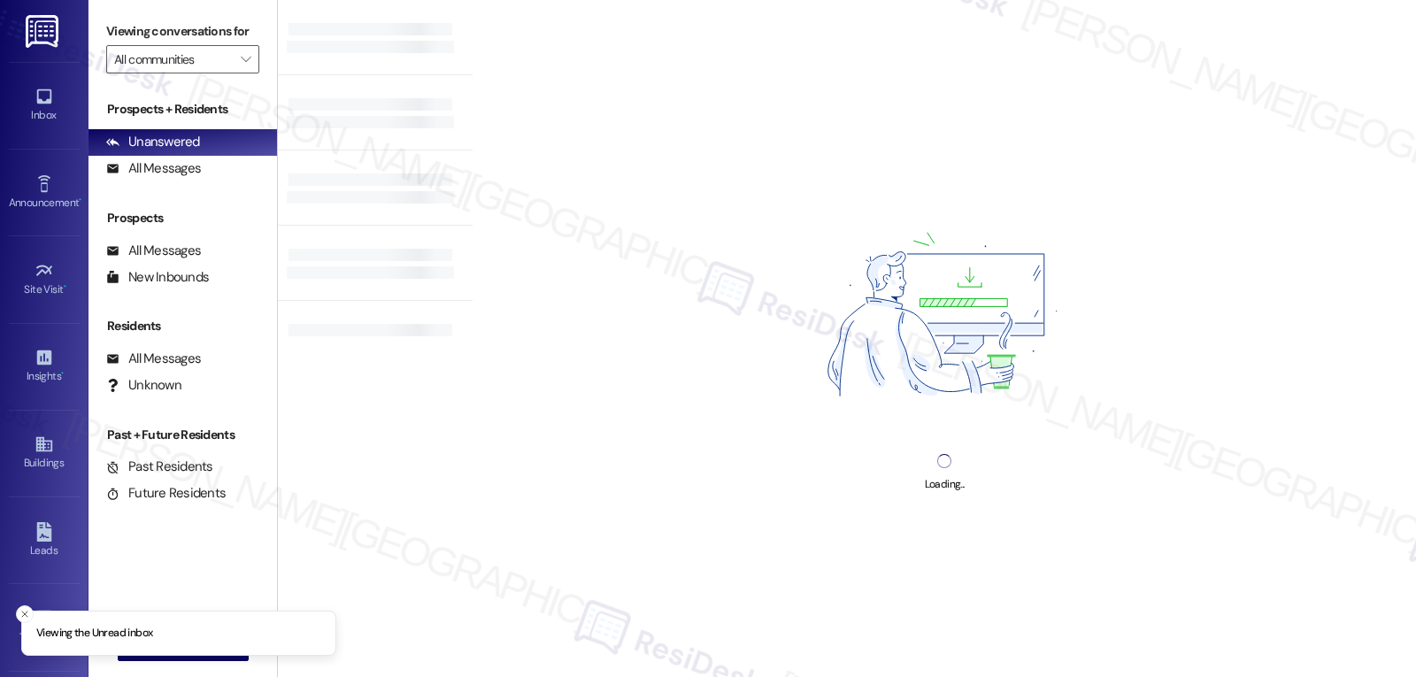
type input "Meritage at [PERSON_NAME][GEOGRAPHIC_DATA]"
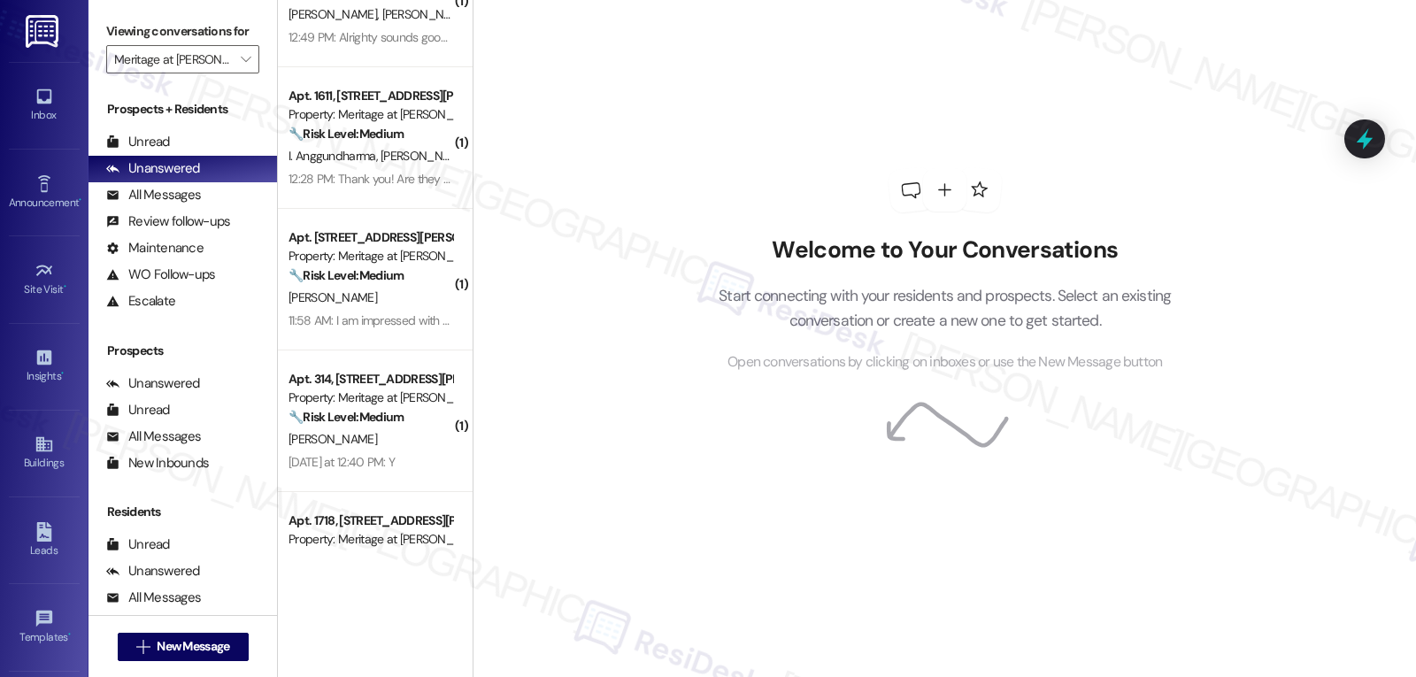
scroll to position [1572, 0]
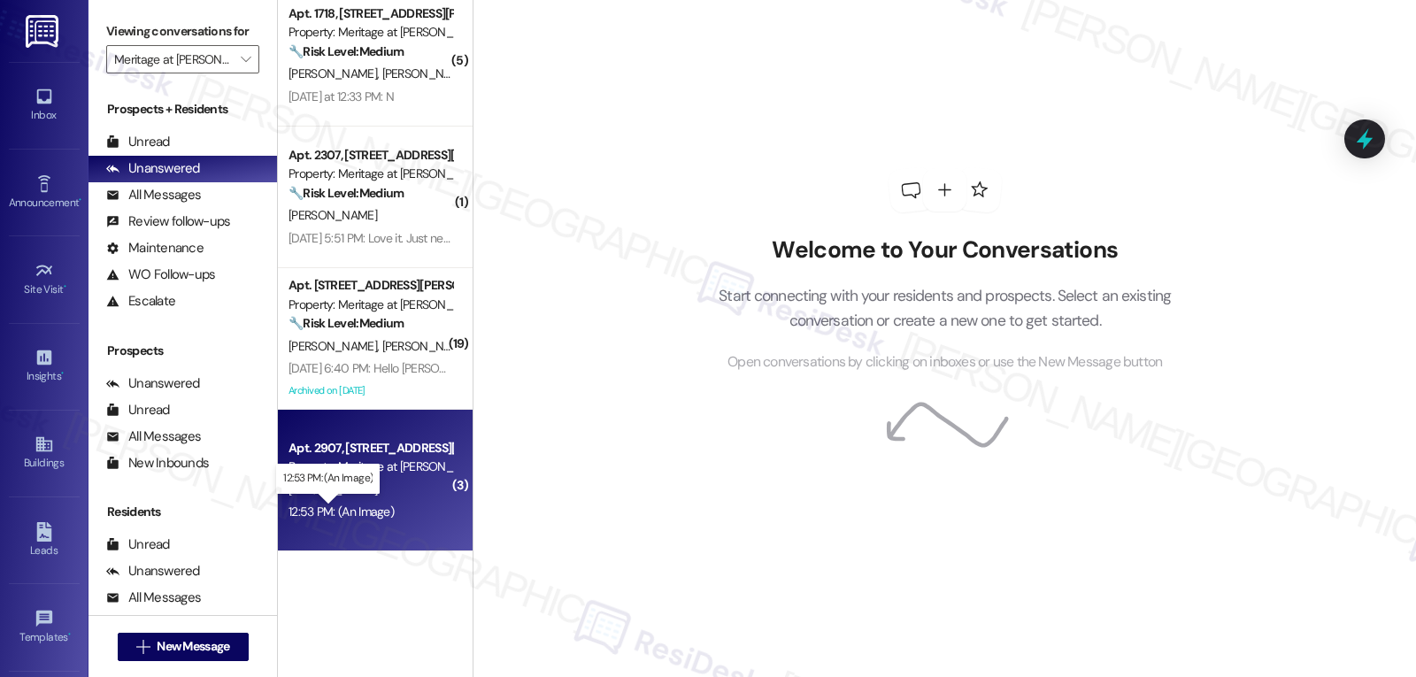
click at [393, 456] on div "Apt. 2907, [STREET_ADDRESS][PERSON_NAME]" at bounding box center [370, 448] width 164 height 19
click at [368, 476] on div "Property: Meritage at [PERSON_NAME][GEOGRAPHIC_DATA]" at bounding box center [370, 466] width 164 height 19
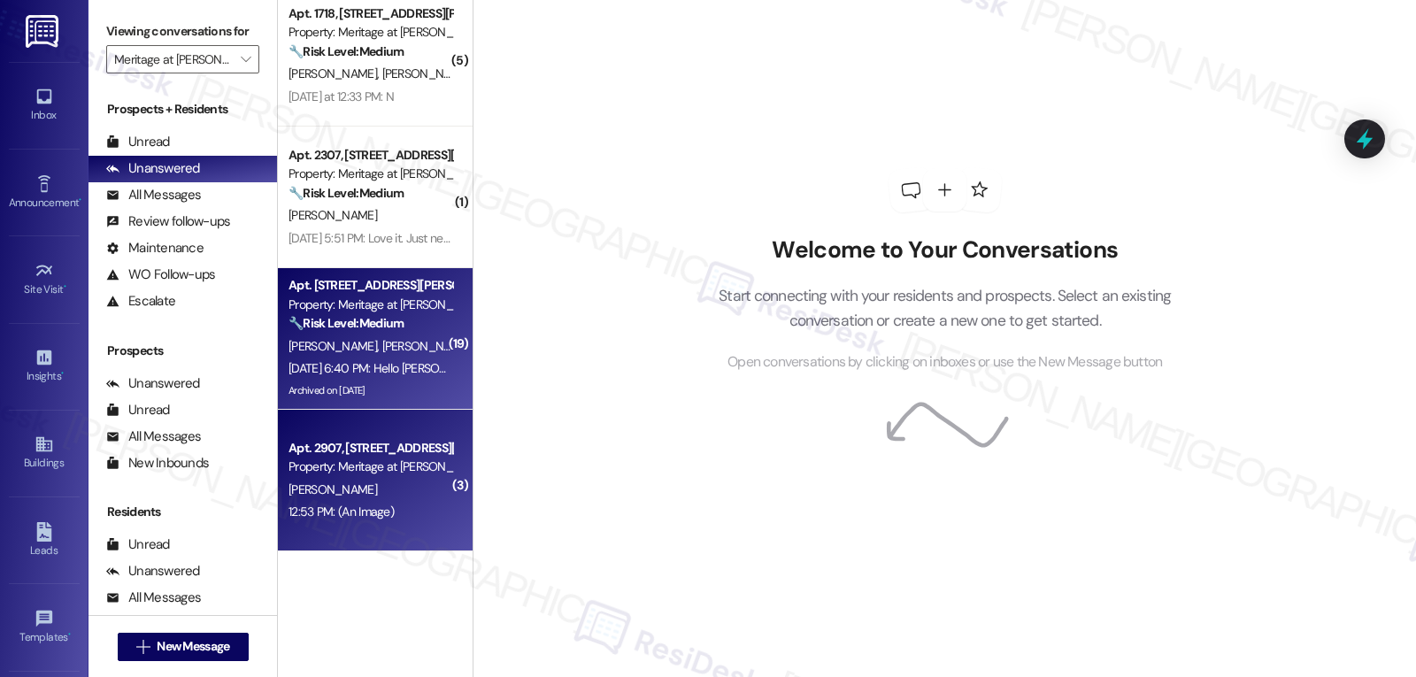
click at [352, 381] on div "Archived on [DATE]" at bounding box center [370, 391] width 167 height 22
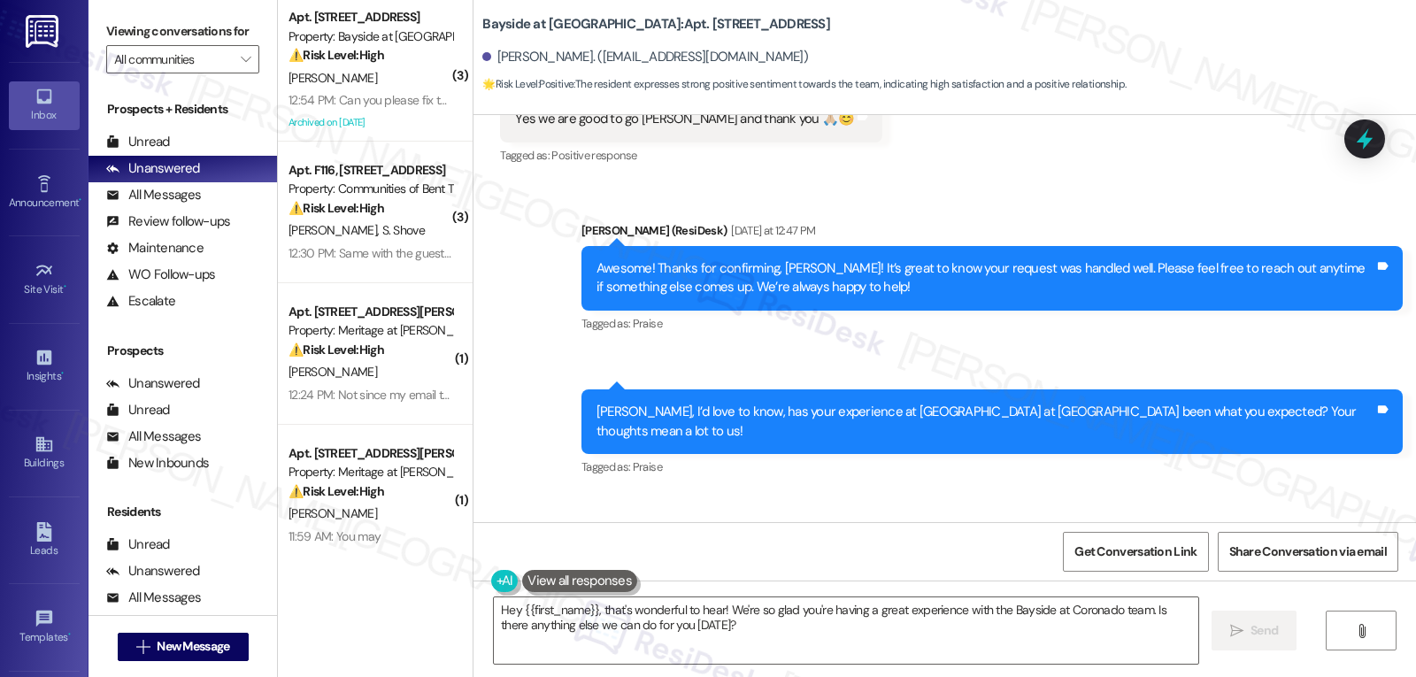
scroll to position [31453, 0]
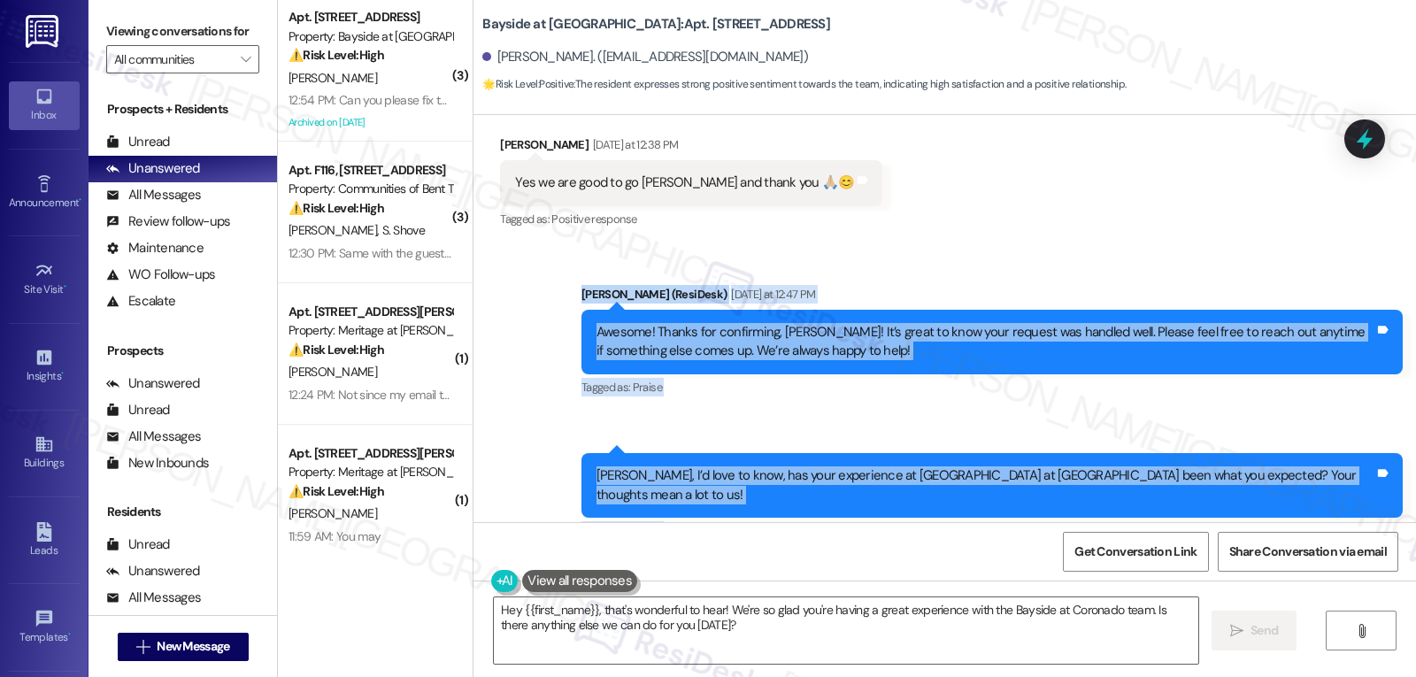
drag, startPoint x: 565, startPoint y: 148, endPoint x: 760, endPoint y: 488, distance: 391.6
click at [760, 488] on div "Survey, sent via SMS Residesk Automated Survey [DATE] 12:23 PM Hi [PERSON_NAME]…" at bounding box center [944, 318] width 942 height 407
copy div "[PERSON_NAME] (ResiDesk) [DATE] at 12:47 PM Awesome! Thanks for confirming, [PE…"
drag, startPoint x: 1141, startPoint y: 613, endPoint x: 1208, endPoint y: 695, distance: 105.6
click at [1208, 676] on html "Inbox Go to Inbox Announcement • Send A Text Announcement Site Visit • Go to Si…" at bounding box center [708, 338] width 1416 height 677
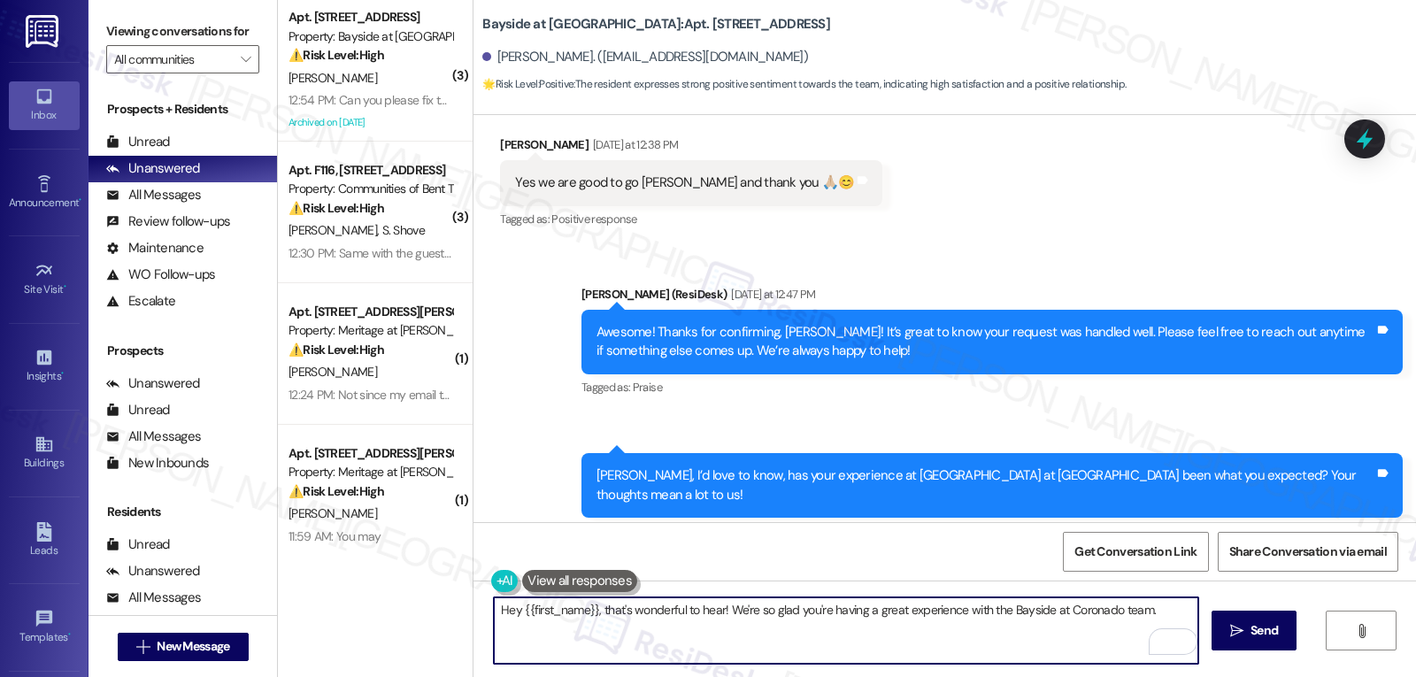
click at [1157, 613] on textarea "Hey {{first_name}}, that's wonderful to hear! We're so glad you're having a gre…" at bounding box center [846, 630] width 704 height 66
paste textarea "we’d love to hear your feedback in a Google Review! It helps us keep making the…"
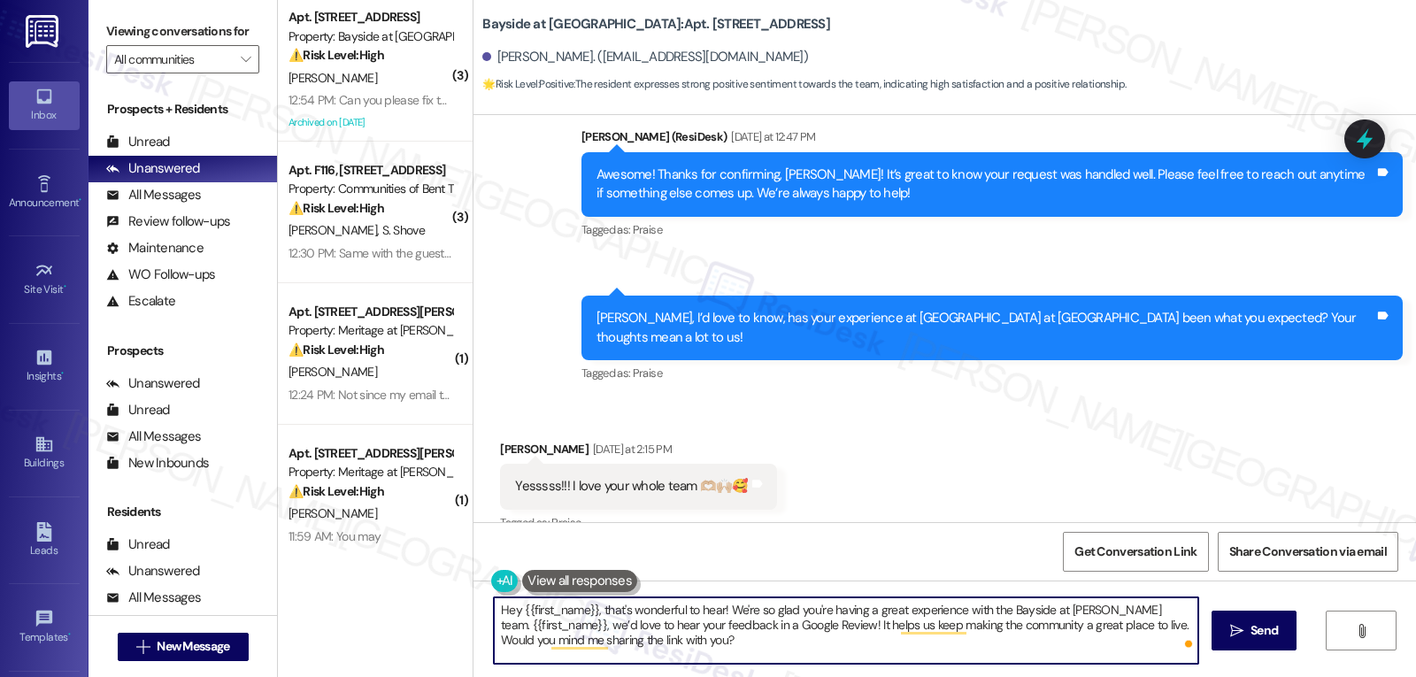
scroll to position [31630, 0]
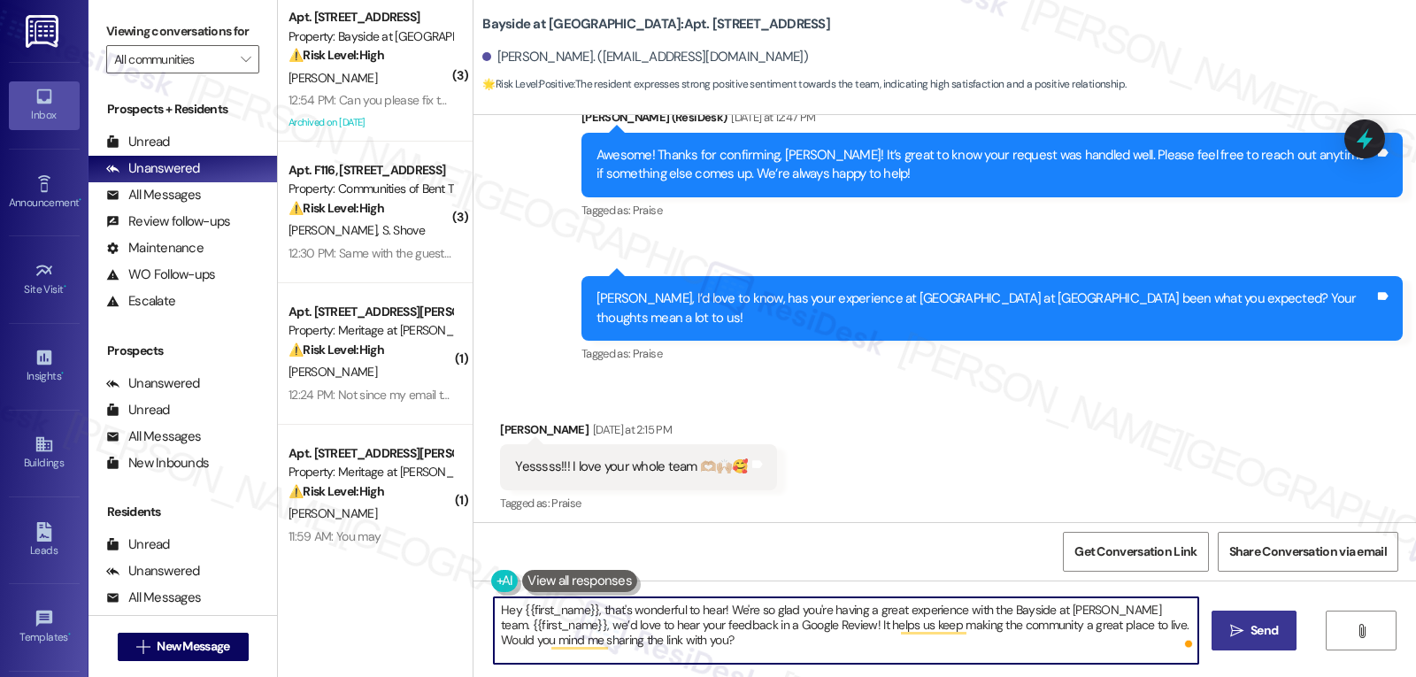
type textarea "Hey {{first_name}}, that's wonderful to hear! We're so glad you're having a gre…"
click at [1241, 630] on icon "" at bounding box center [1236, 631] width 13 height 14
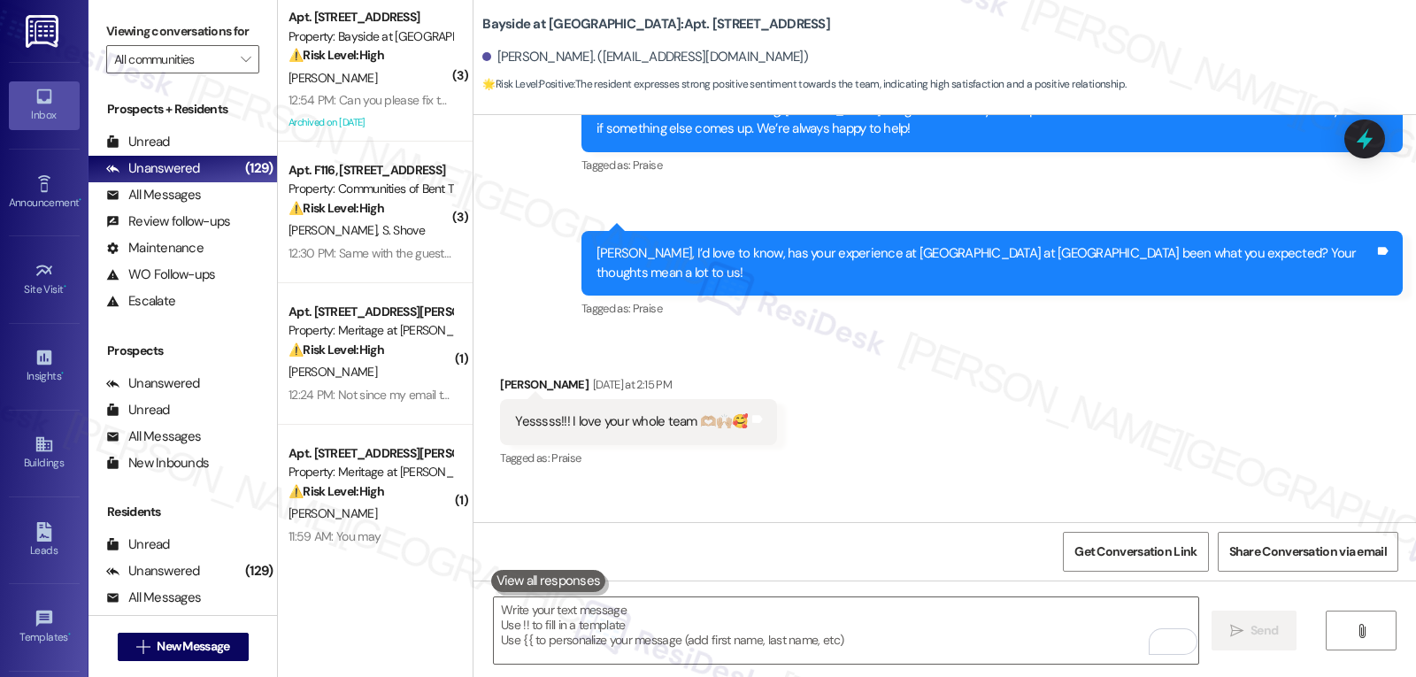
scroll to position [31772, 0]
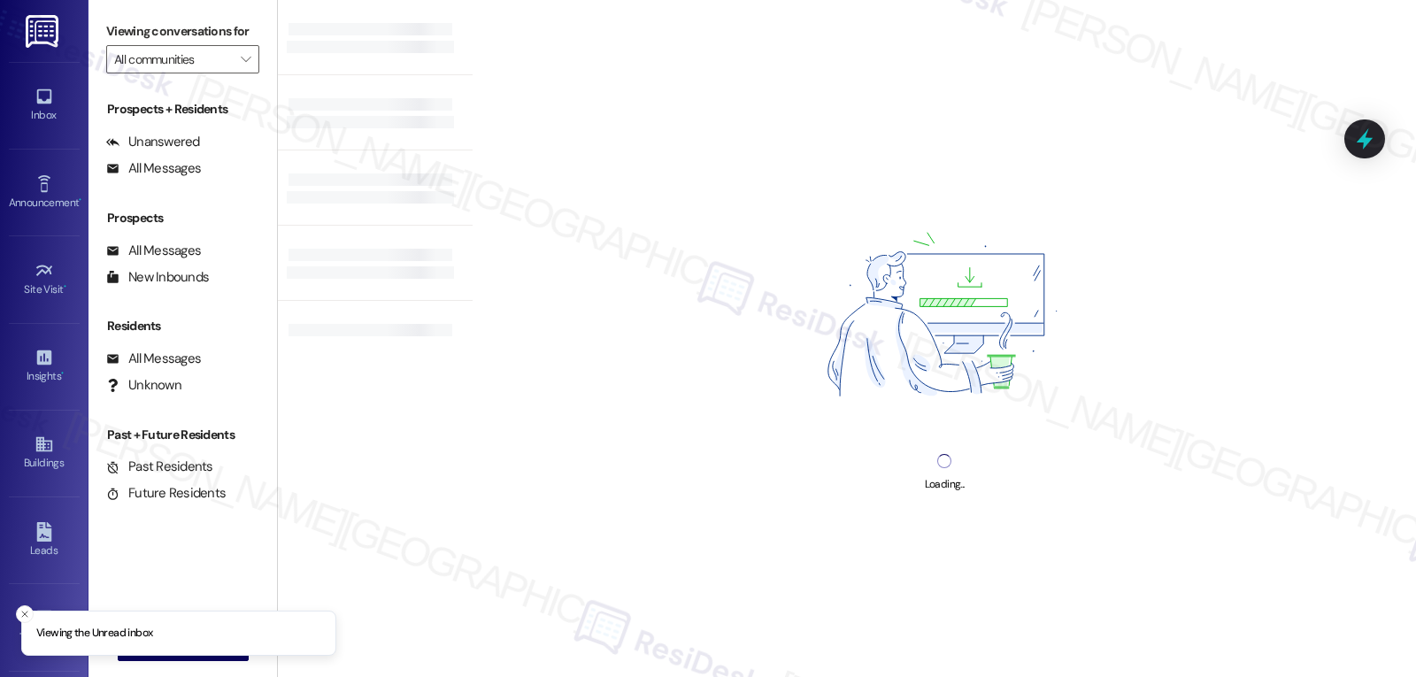
type input "Meritage at [PERSON_NAME][GEOGRAPHIC_DATA]"
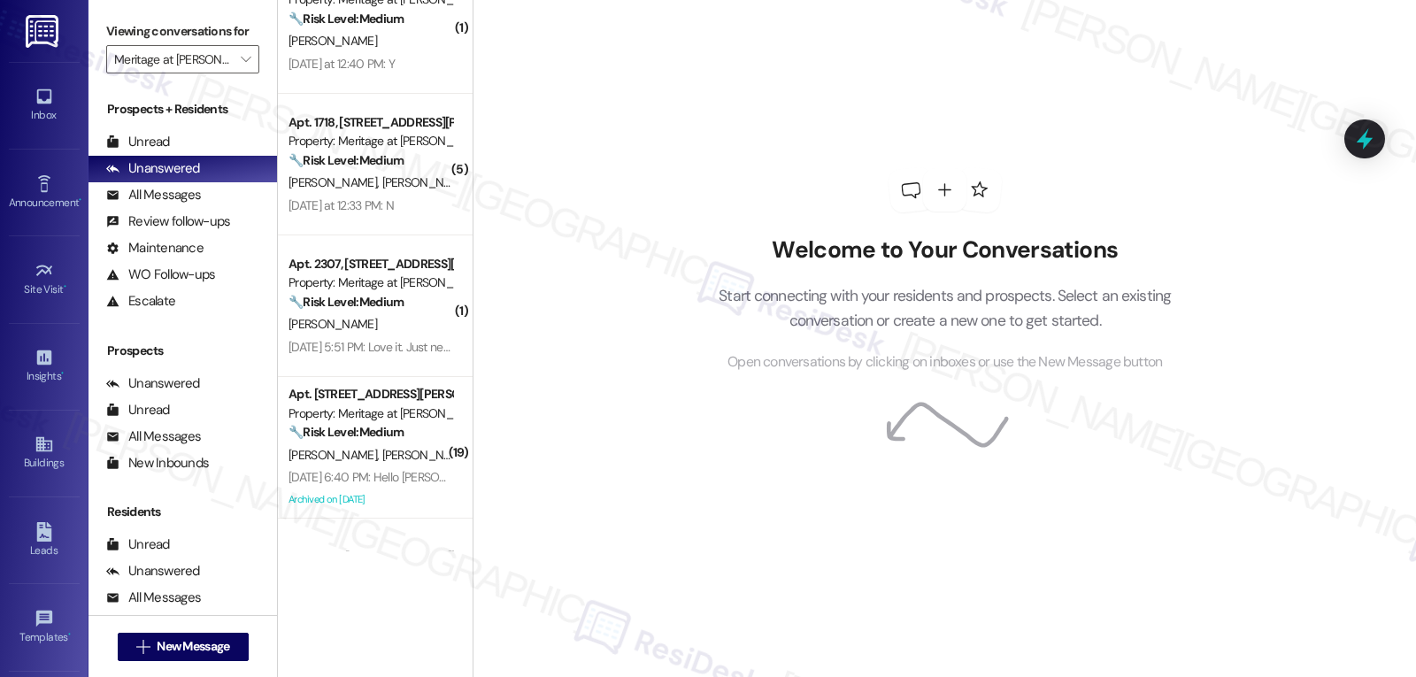
scroll to position [1572, 0]
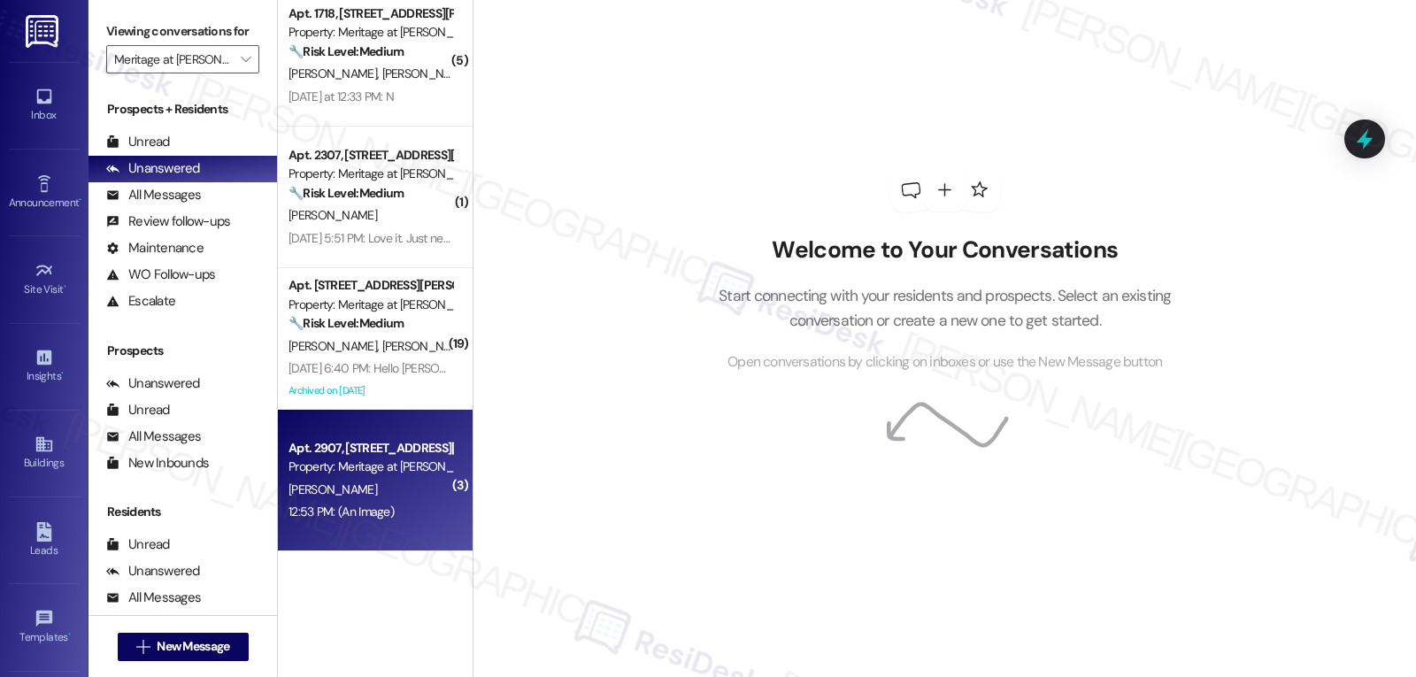
click at [328, 456] on div "Apt. 2907, [STREET_ADDRESS][PERSON_NAME]" at bounding box center [370, 448] width 164 height 19
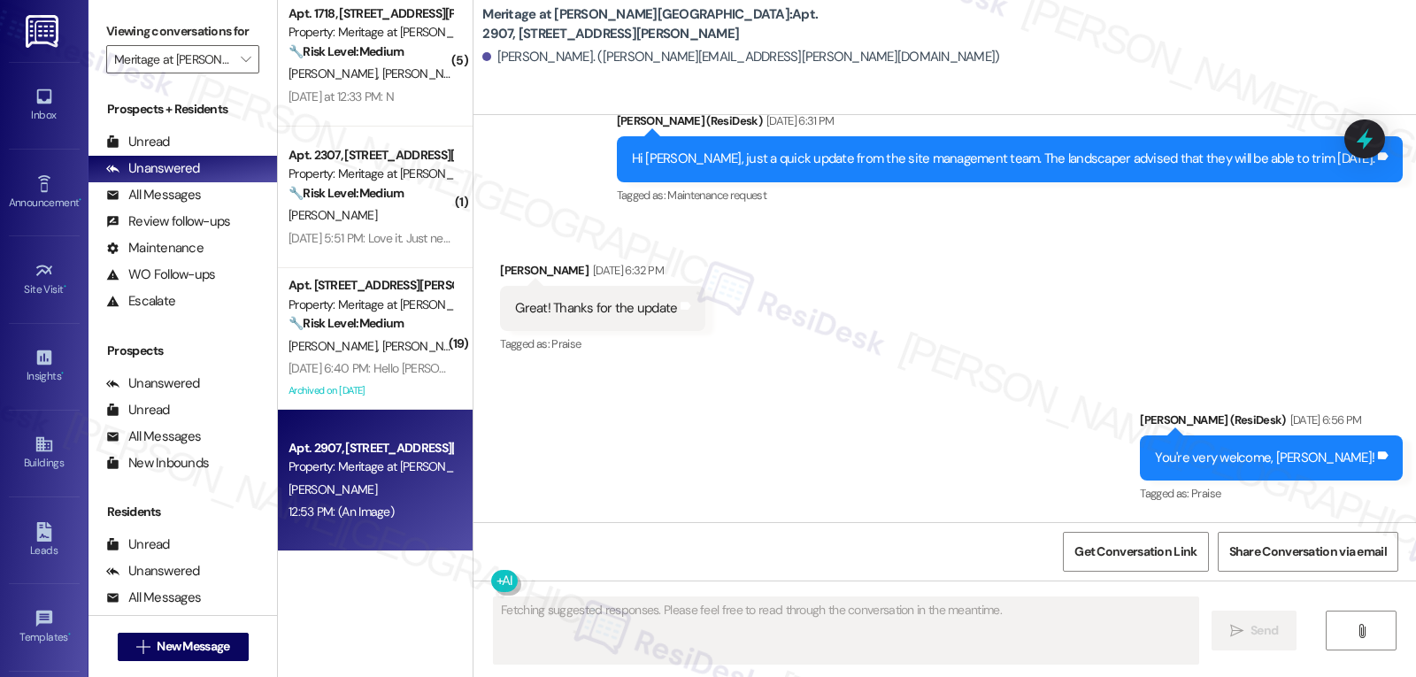
scroll to position [7728, 0]
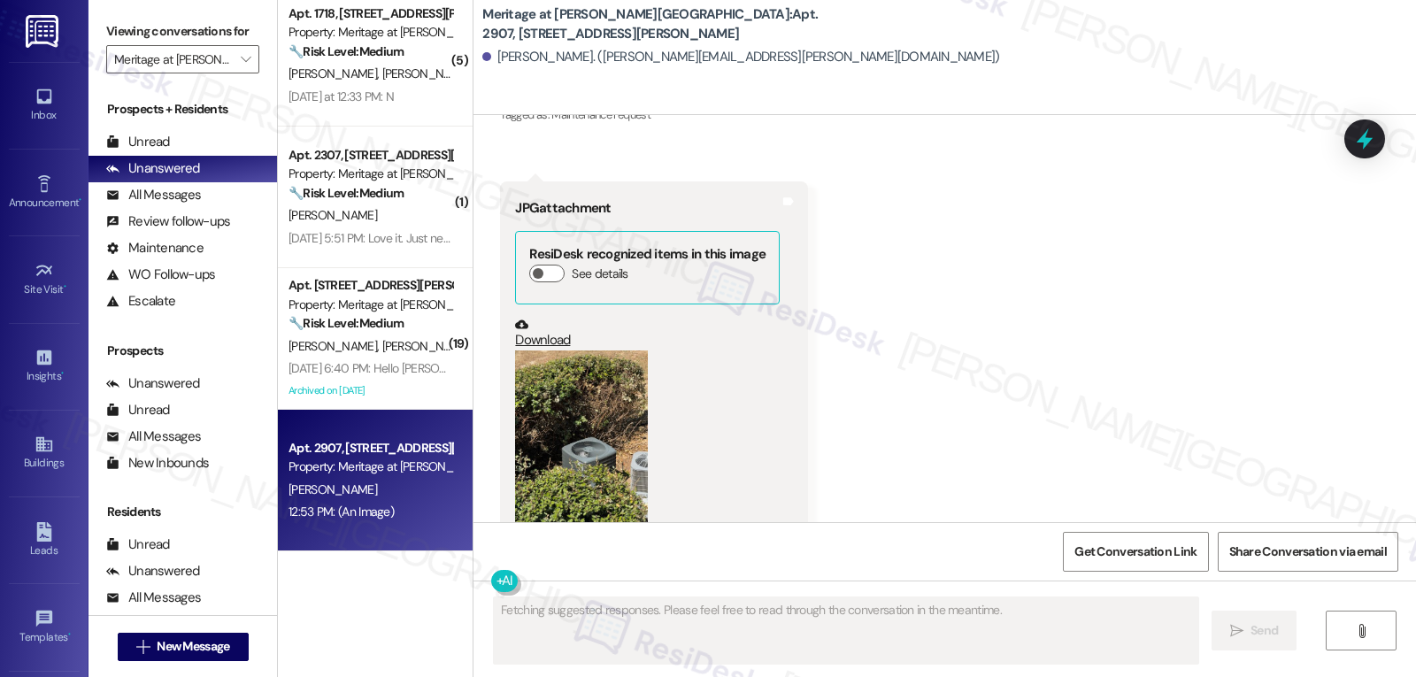
click at [562, 390] on button "Zoom image" at bounding box center [581, 438] width 133 height 177
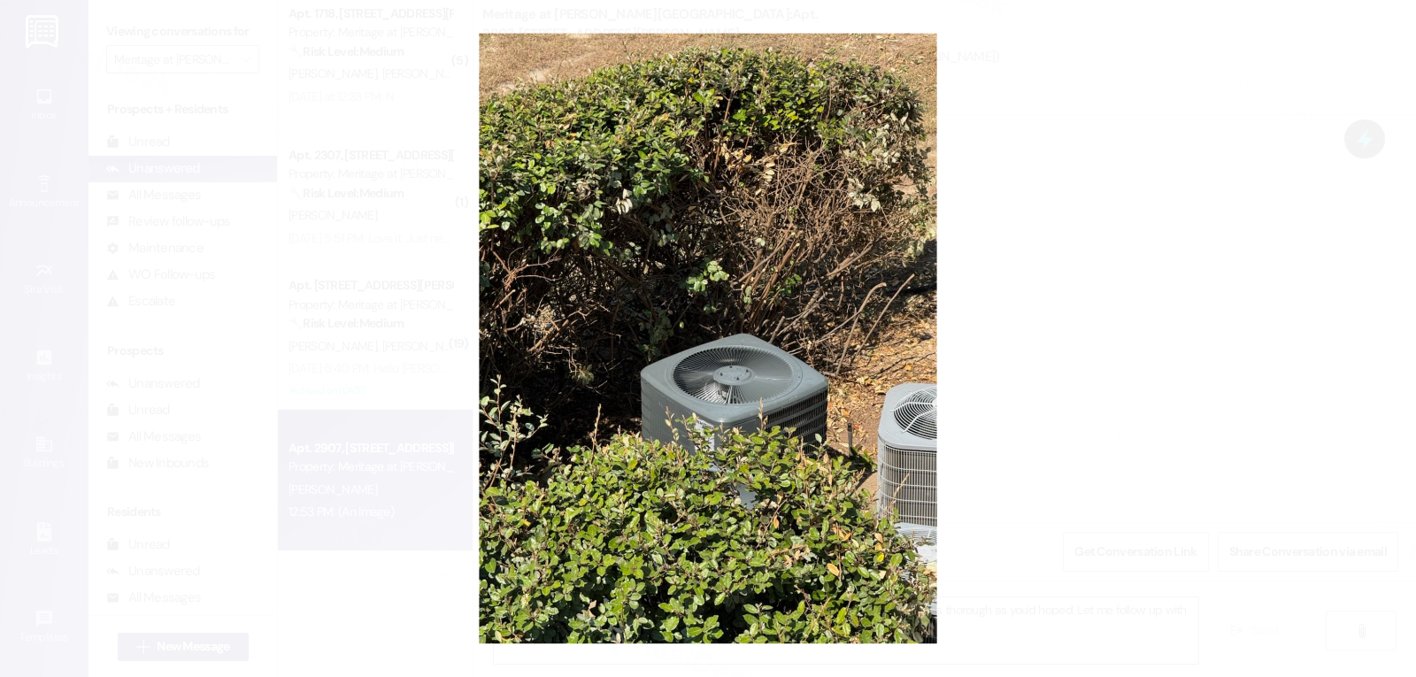
click at [1166, 368] on button "Unzoom image" at bounding box center [708, 338] width 1416 height 677
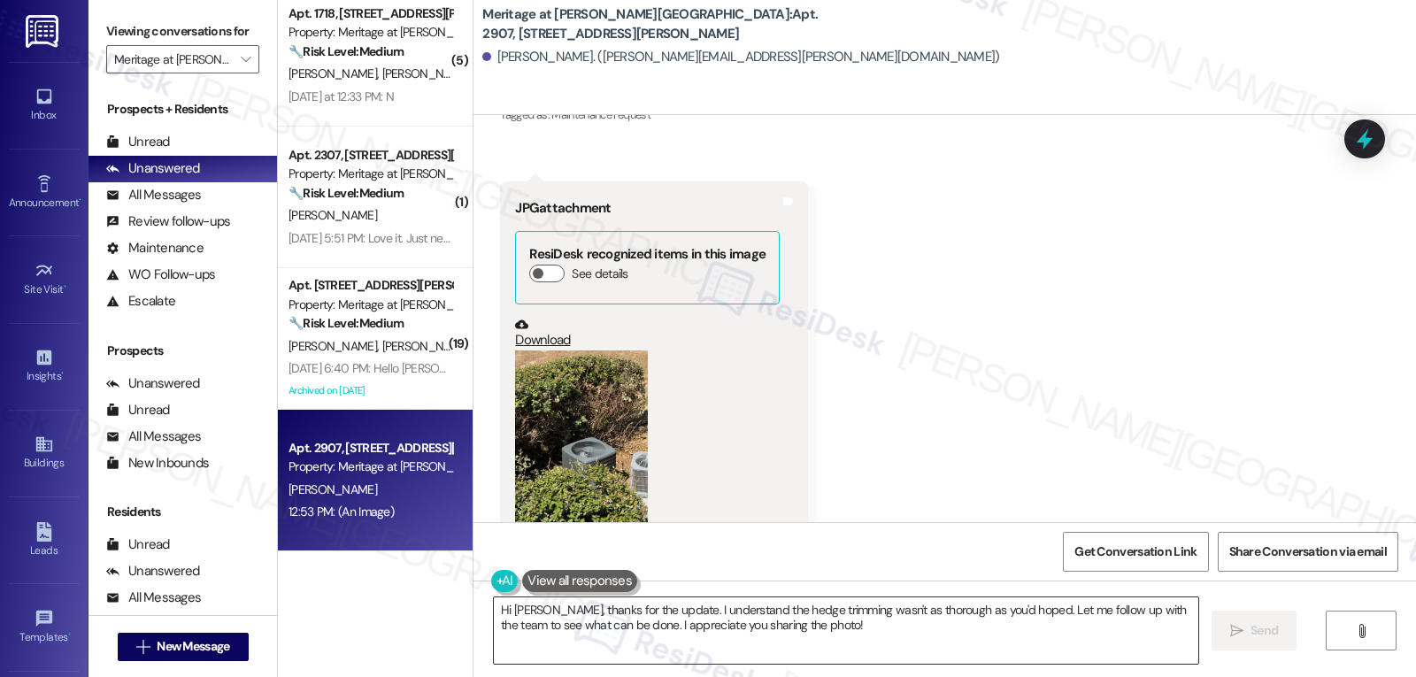
click at [708, 623] on textarea "Hi [PERSON_NAME], thanks for the update. I understand the hedge trimming wasn't…" at bounding box center [846, 630] width 704 height 66
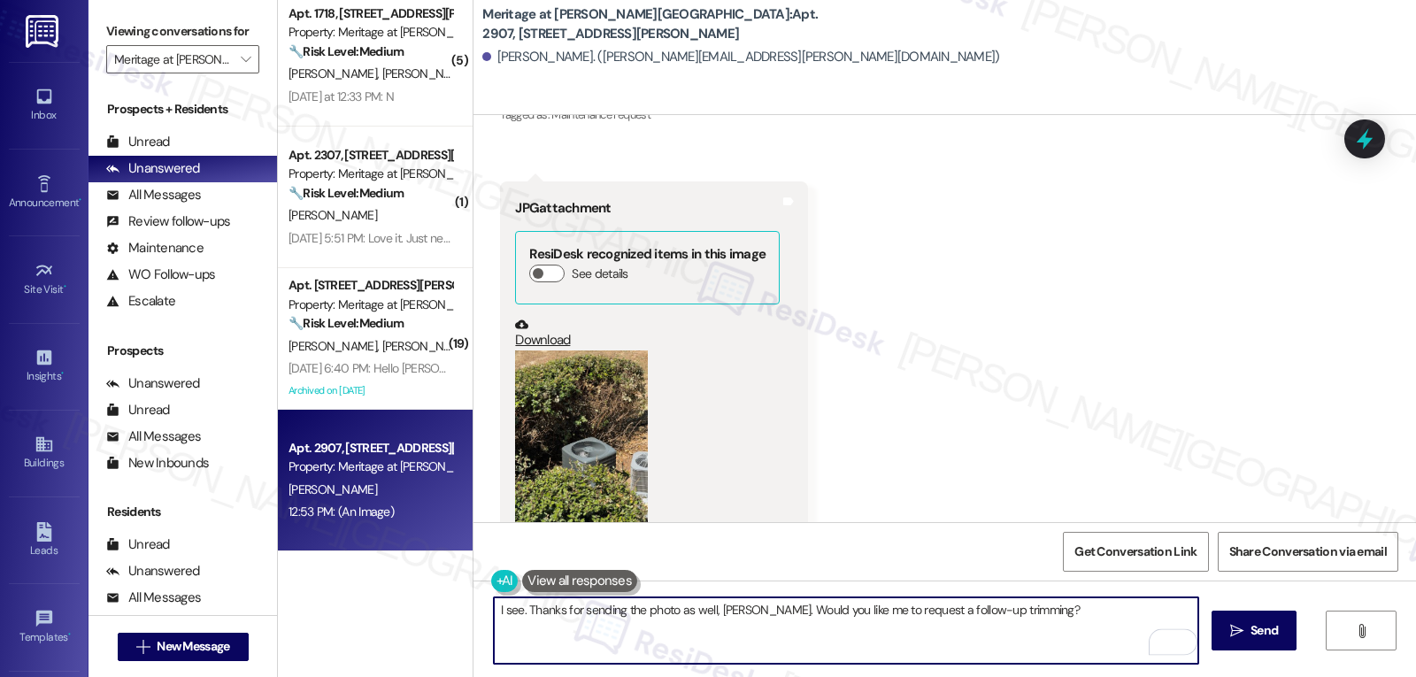
click at [1060, 620] on textarea "I see. Thanks for sending the photo as well, [PERSON_NAME]. Would you like me t…" at bounding box center [846, 630] width 704 height 66
type textarea "I see. Thanks for sending the photo as well, [PERSON_NAME]. Would you like me t…"
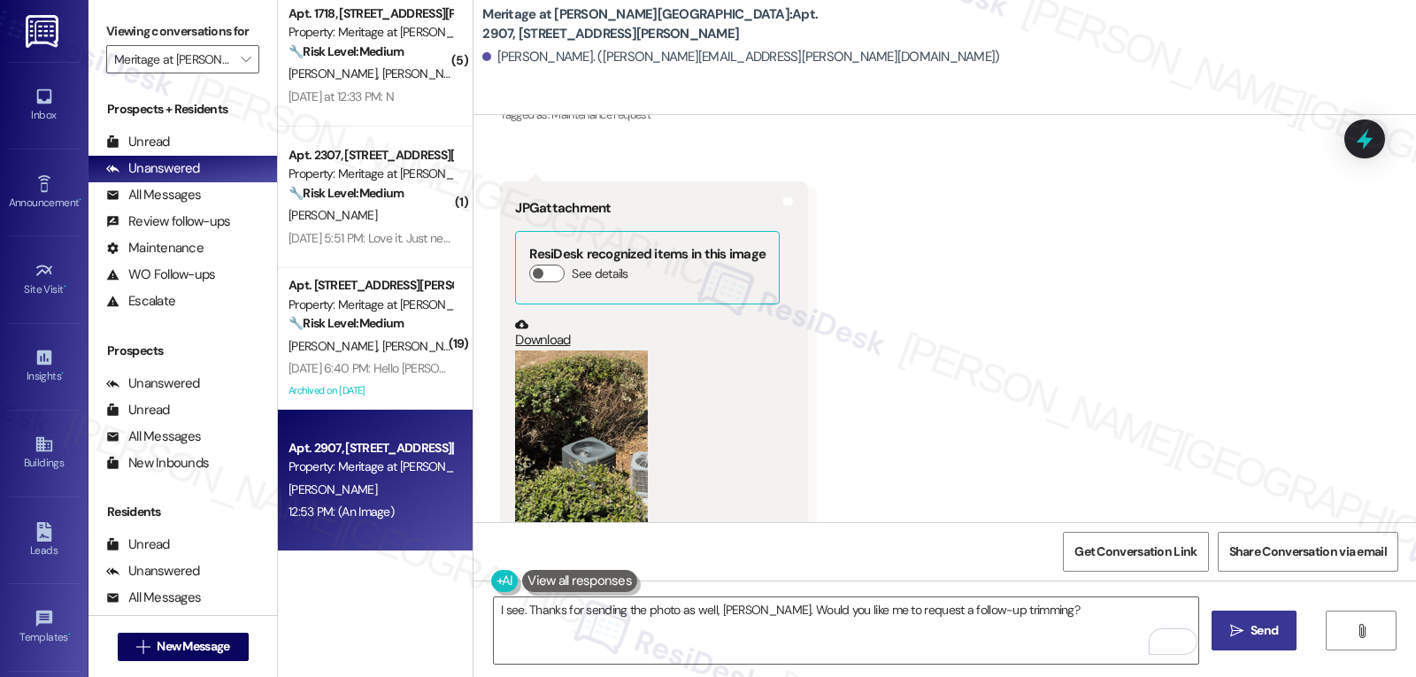
click at [1247, 625] on span "Send" at bounding box center [1264, 630] width 35 height 19
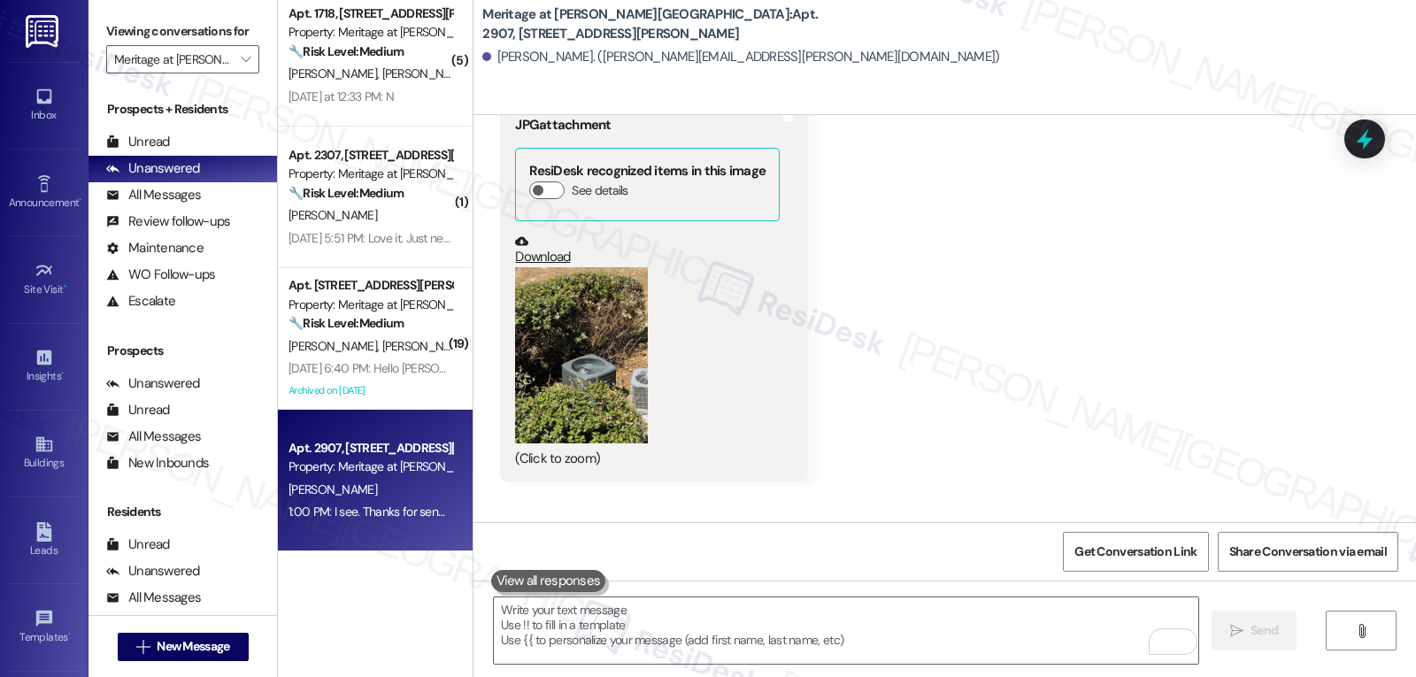
scroll to position [7851, 0]
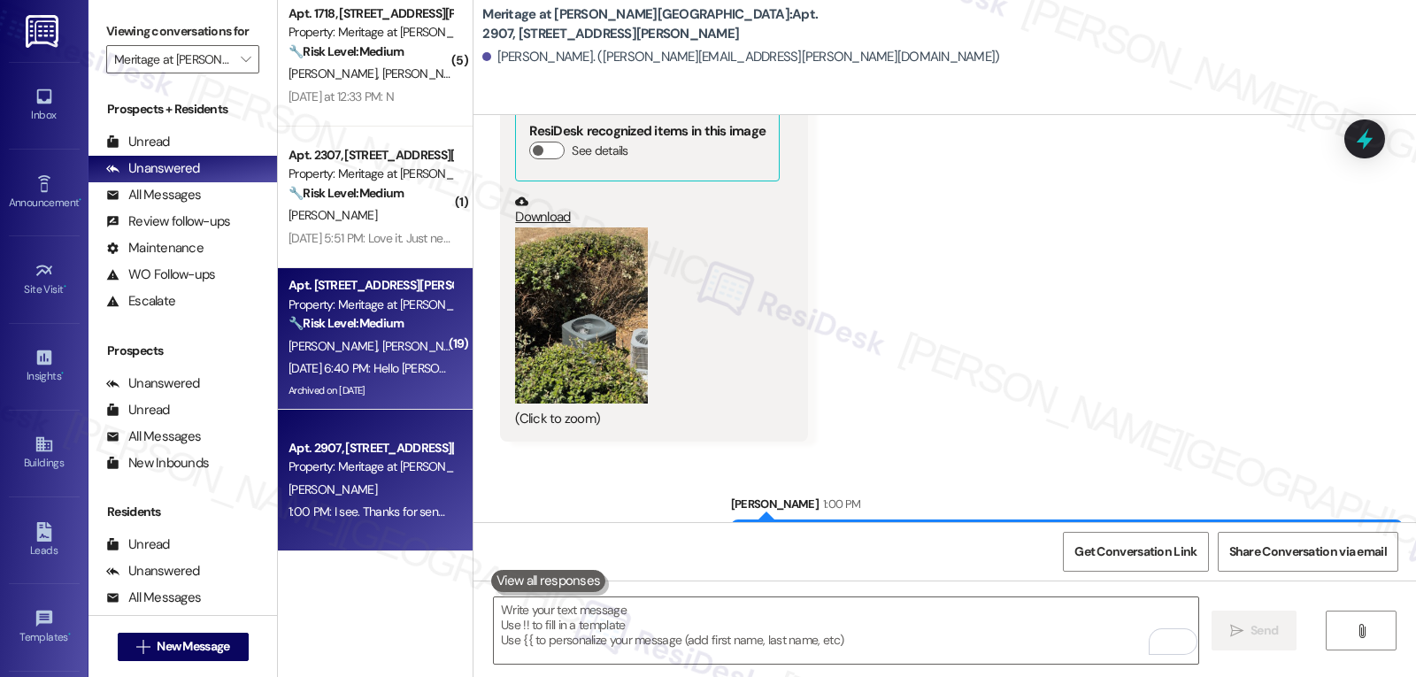
click at [366, 365] on div "[DATE] 6:40 PM: Hello [PERSON_NAME], I wanted to reach out and let you know tha…" at bounding box center [681, 368] width 787 height 16
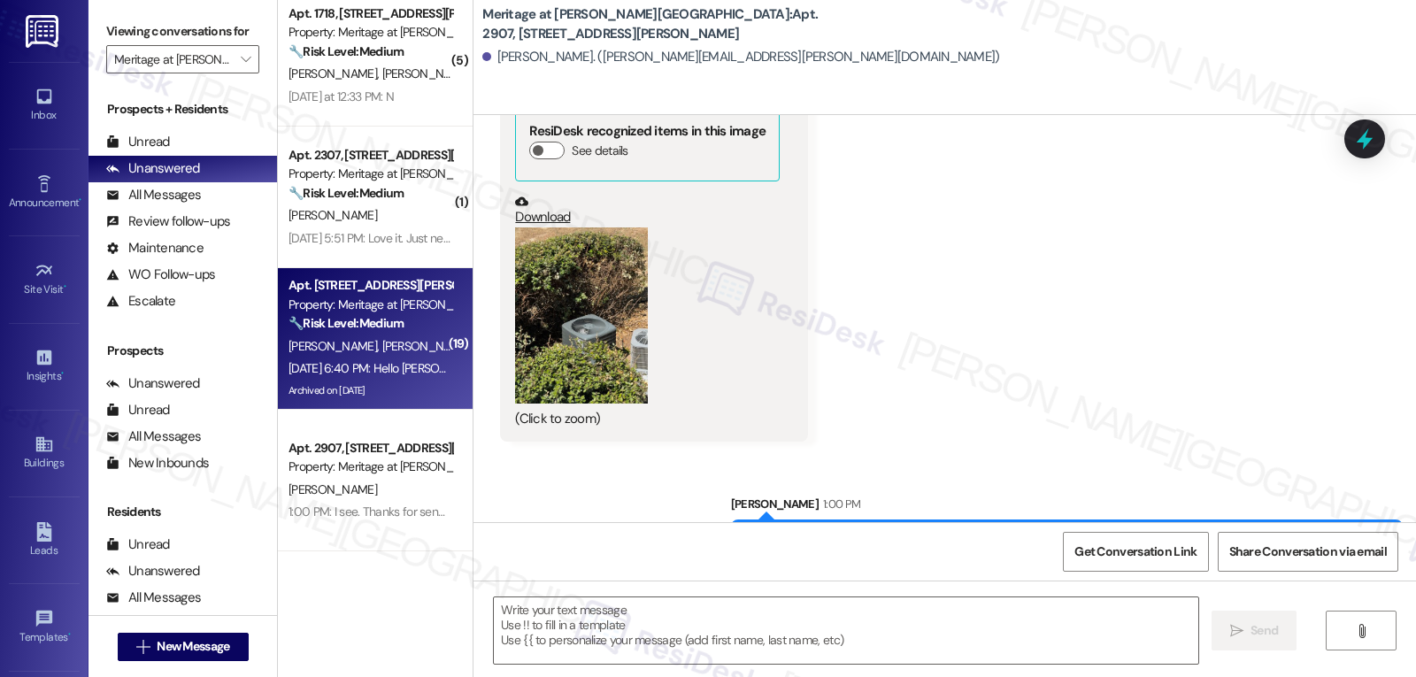
type textarea "Fetching suggested responses. Please feel free to read through the conversation…"
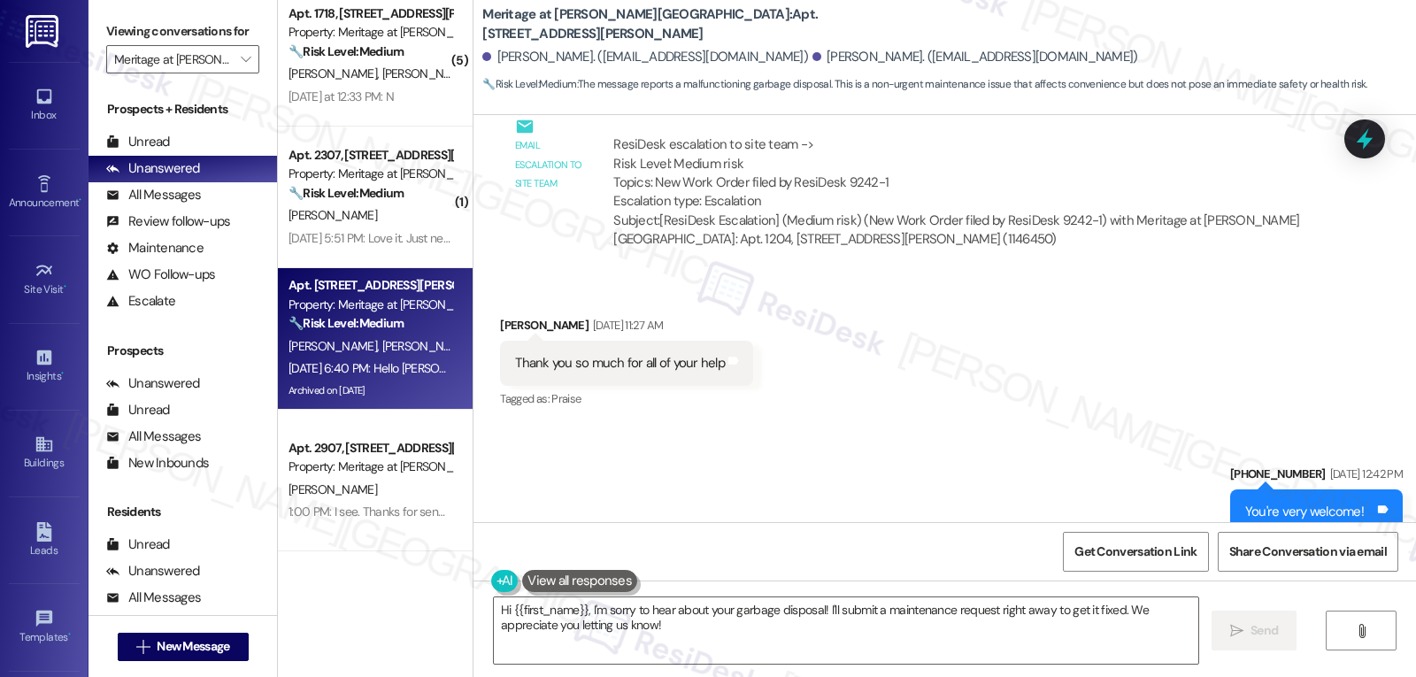
scroll to position [24718, 0]
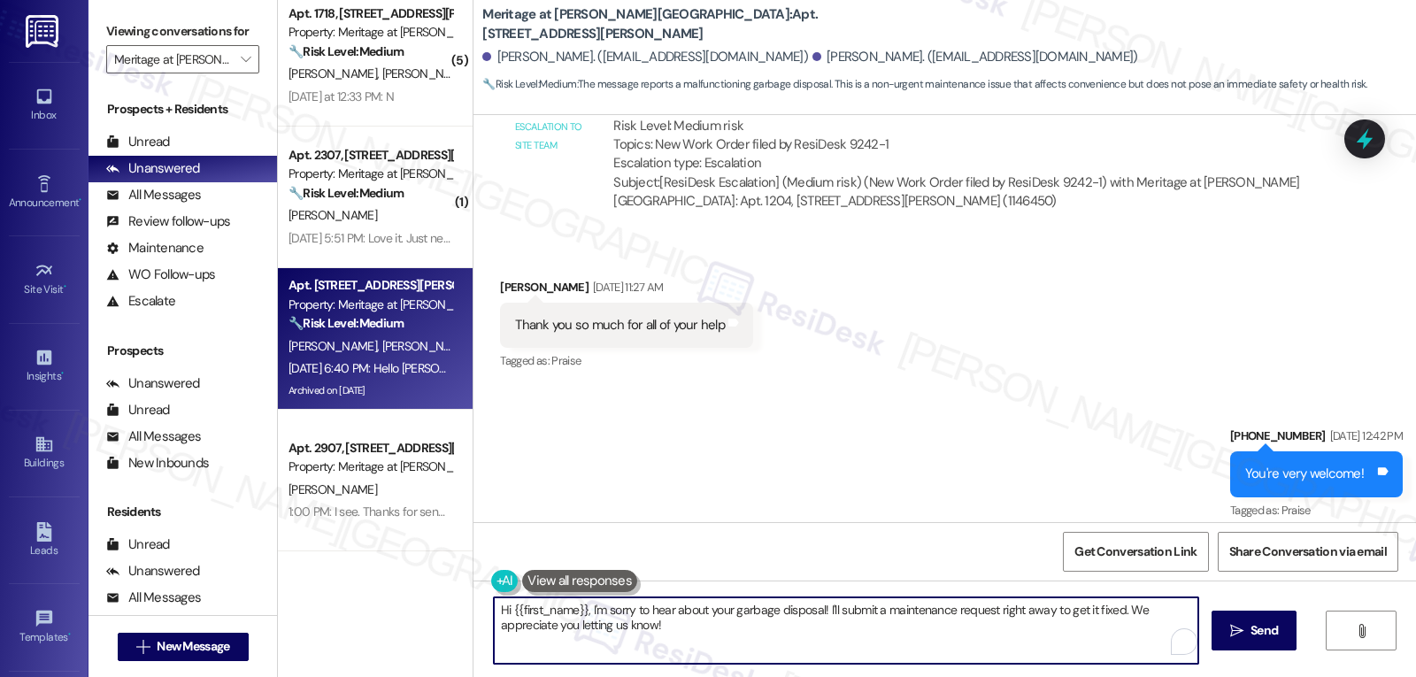
drag, startPoint x: 817, startPoint y: 615, endPoint x: 1120, endPoint y: 627, distance: 303.8
click at [1120, 627] on textarea "Hi {{first_name}}, I'm sorry to hear about your garbage disposal! I'll submit a…" at bounding box center [846, 630] width 704 height 66
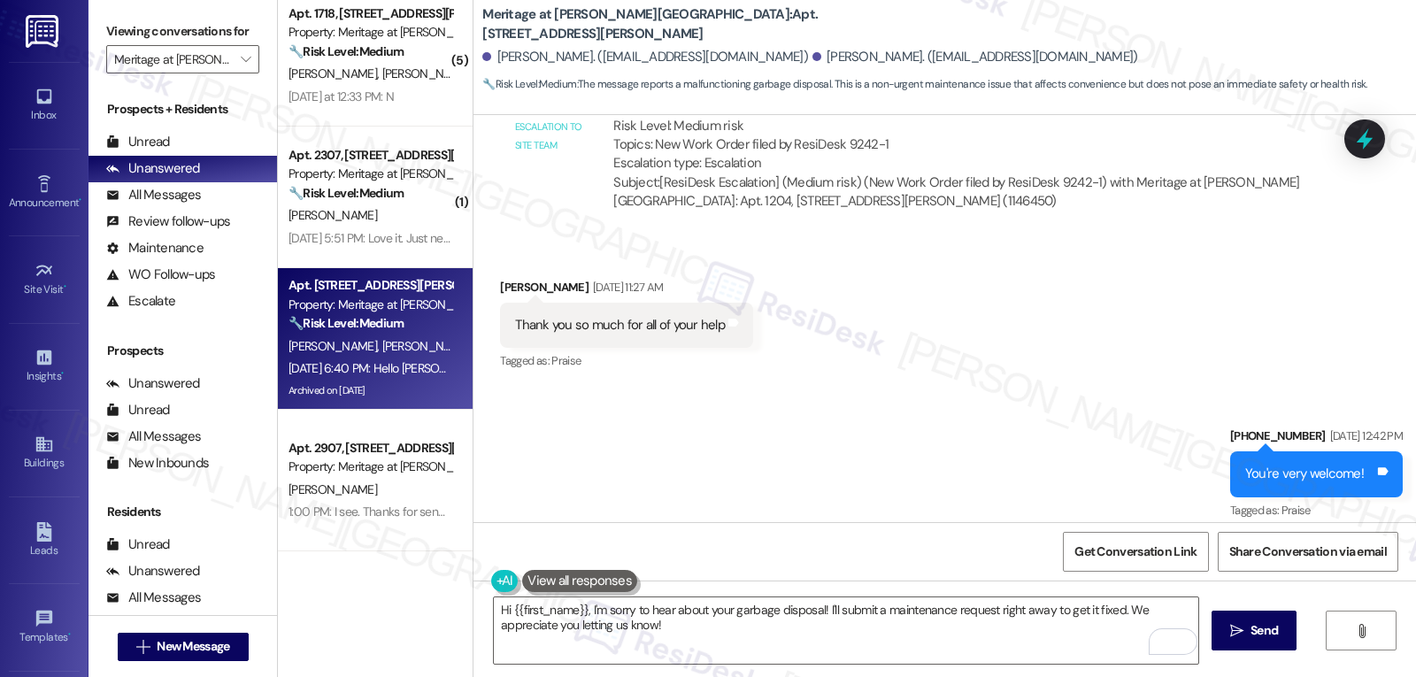
drag, startPoint x: 822, startPoint y: 322, endPoint x: 1088, endPoint y: 320, distance: 266.4
click at [1088, 633] on div "Hello Sarah, I wanted to reach out and let you know that our garbage disposal i…" at bounding box center [894, 642] width 759 height 19
drag, startPoint x: 811, startPoint y: 320, endPoint x: 1243, endPoint y: 317, distance: 431.8
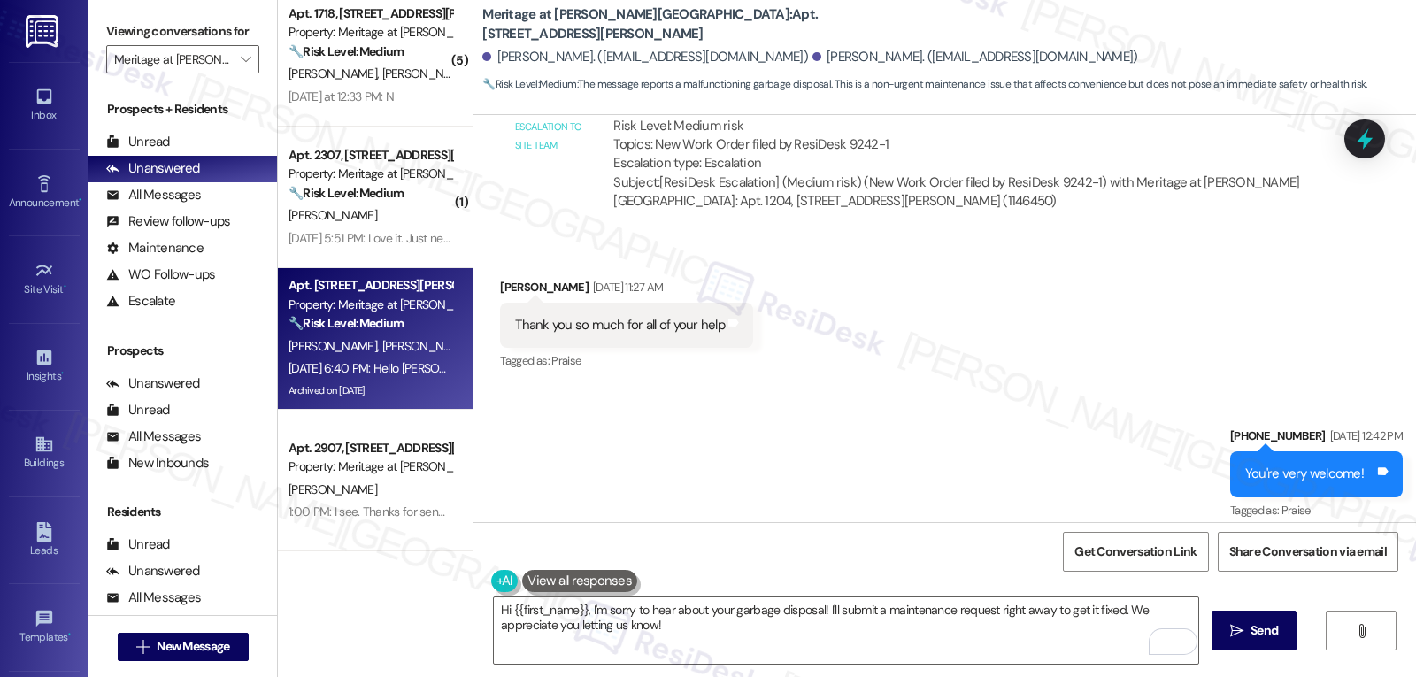
drag, startPoint x: 814, startPoint y: 323, endPoint x: 1259, endPoint y: 326, distance: 445.1
copy div "ur garbage disposal is completely stuck and is not working properly Tags and no…"
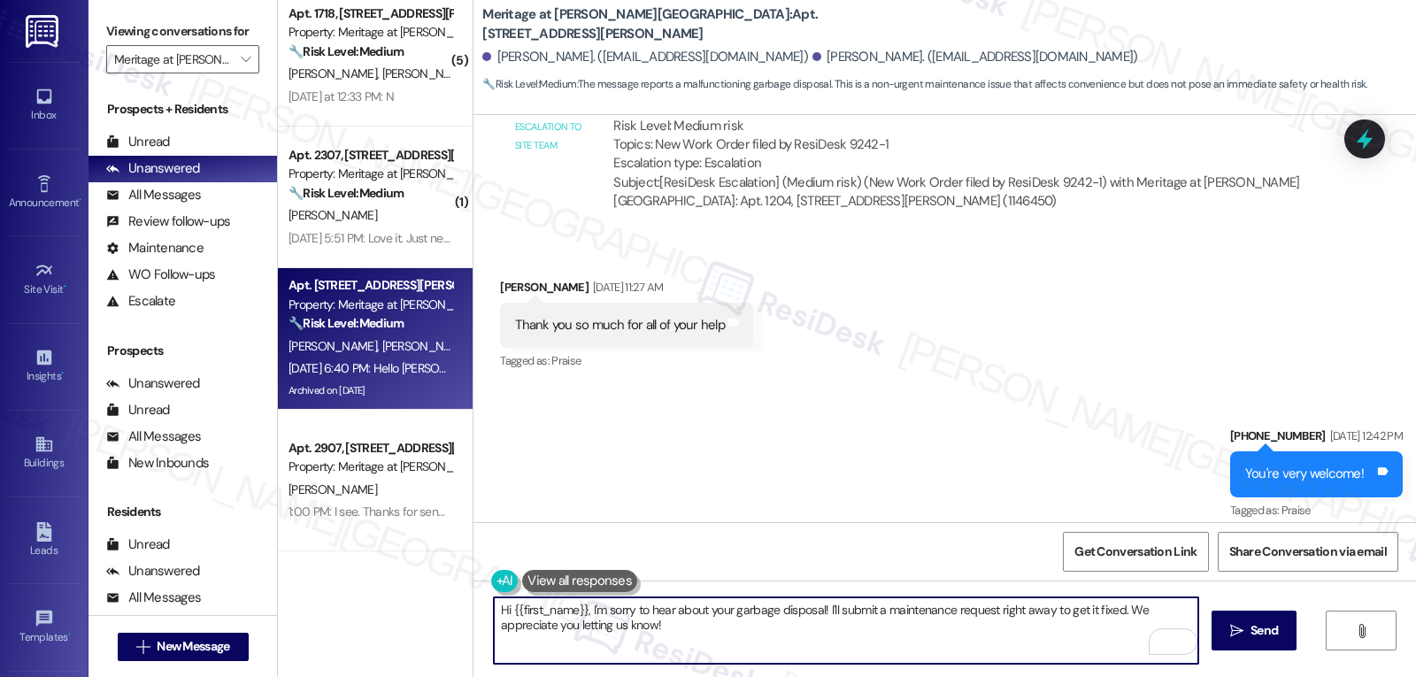
drag, startPoint x: 1117, startPoint y: 612, endPoint x: 1174, endPoint y: 672, distance: 82.6
click at [1174, 672] on div "Hi {{first_name}}, I'm sorry to hear about your garbage disposal! I'll submit a…" at bounding box center [944, 646] width 942 height 133
drag, startPoint x: 988, startPoint y: 613, endPoint x: 1041, endPoint y: 613, distance: 52.2
click at [1041, 613] on textarea "Hi {{first_name}}, I'm sorry to hear about your garbage disposal! I'll submit a…" at bounding box center [846, 630] width 704 height 66
click at [1086, 606] on textarea "Hi {{first_name}}, I'm sorry to hear about your garbage disposal! I'll submit a…" at bounding box center [846, 630] width 704 height 66
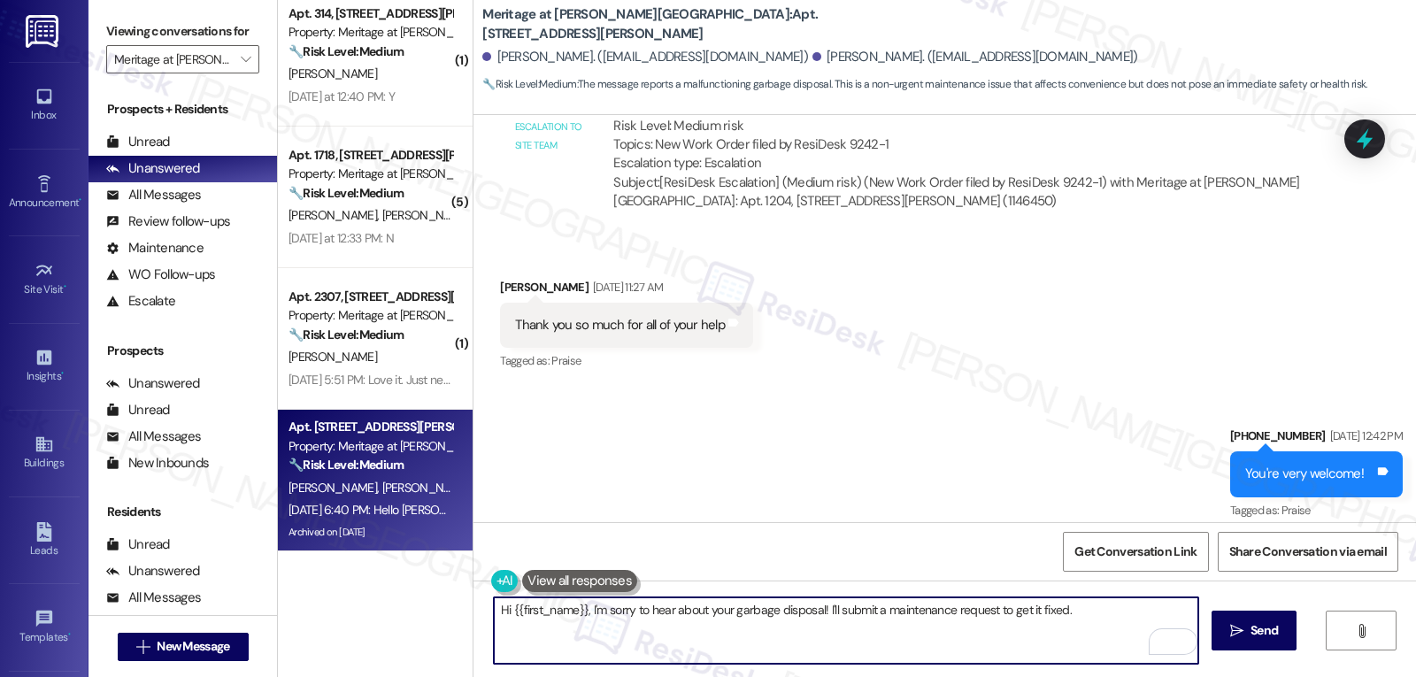
click at [816, 610] on textarea "Hi {{first_name}}, I'm sorry to hear about your garbage disposal! I'll submit a…" at bounding box center [846, 630] width 704 height 66
paste textarea "When you turn on the disposal, do you hear any noise (like a hum), or is it com…"
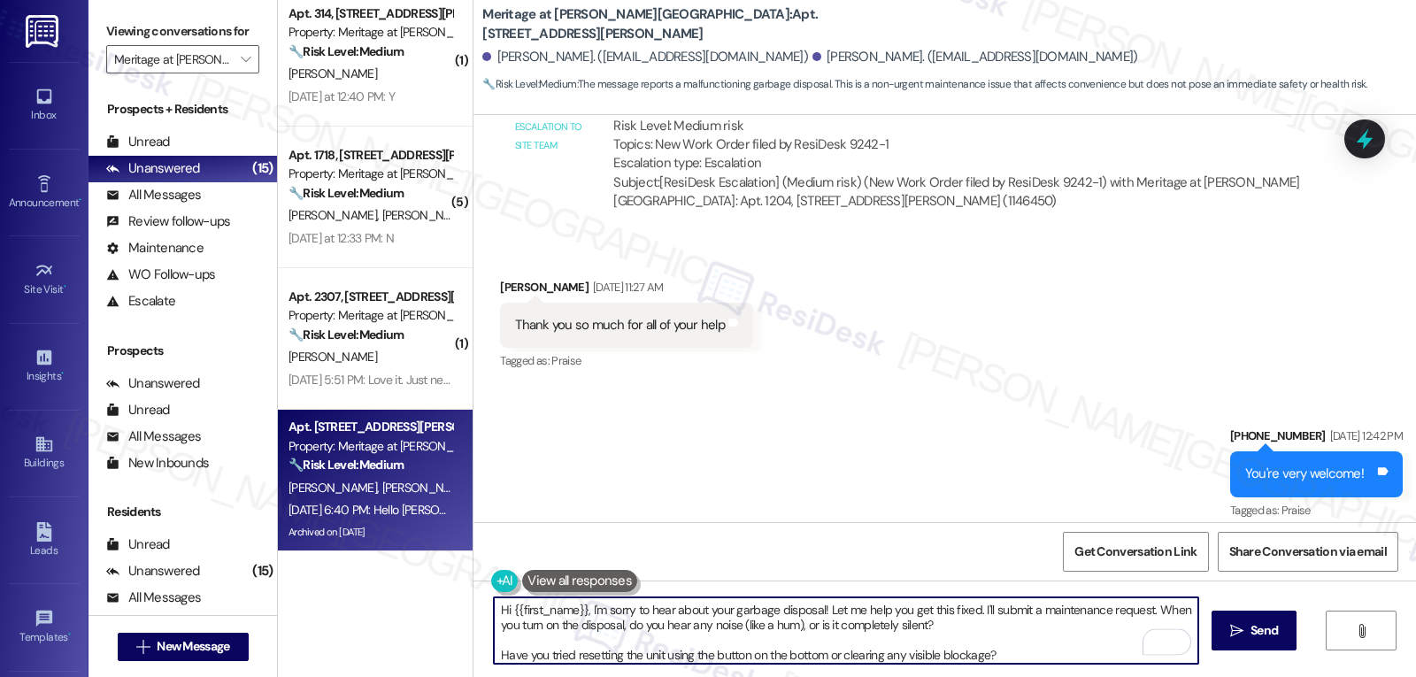
click at [997, 634] on textarea "Hi {{first_name}}, I'm sorry to hear about your garbage disposal! Let me help y…" at bounding box center [846, 630] width 704 height 66
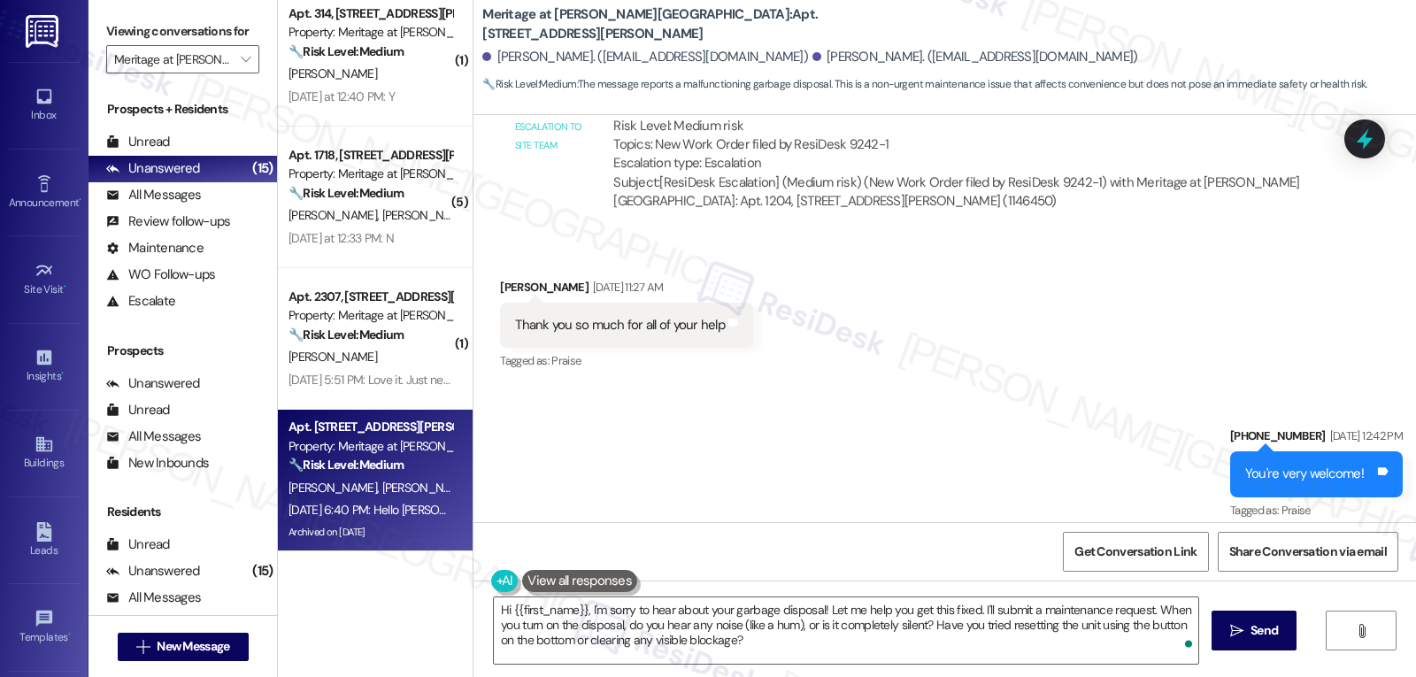
drag, startPoint x: 549, startPoint y: 271, endPoint x: 488, endPoint y: 271, distance: 60.2
click at [500, 576] on div "Christopher Gomez Question Neutral Sep 16, 2025 at 6:40 PM" at bounding box center [901, 597] width 803 height 43
copy div "Christopher"
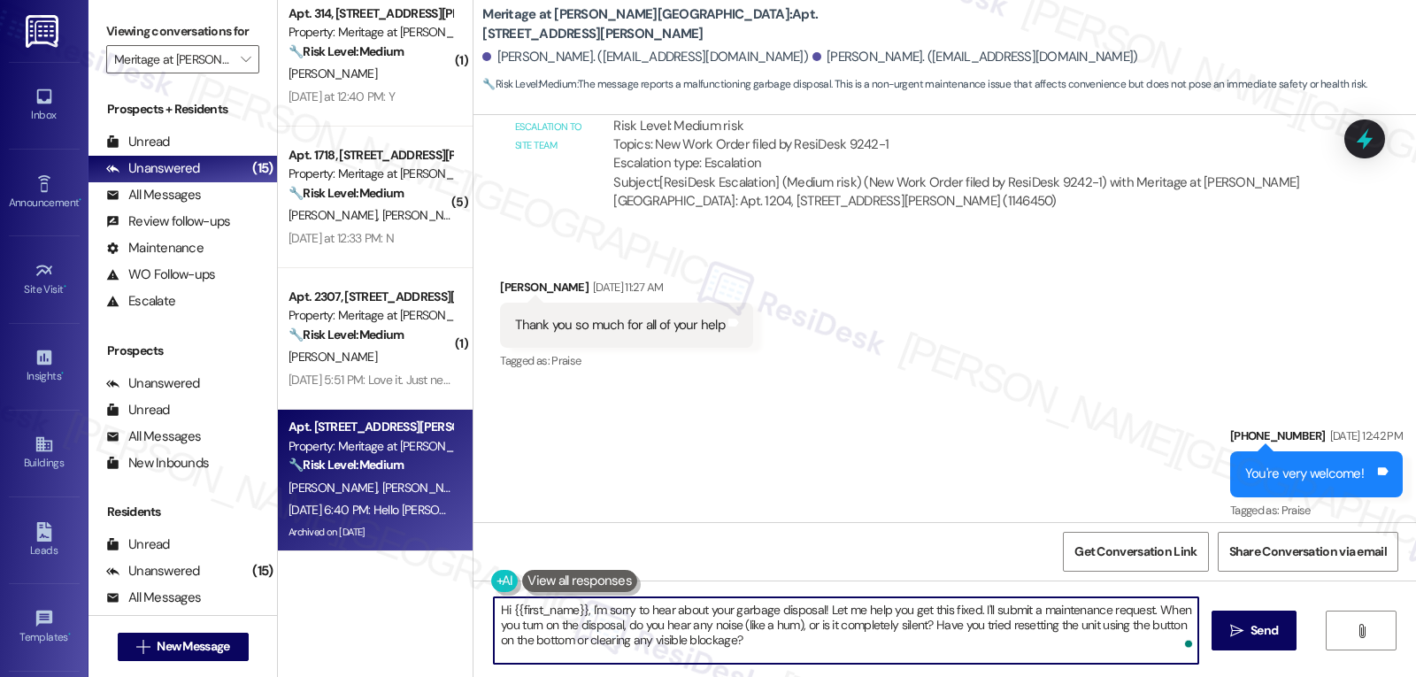
drag, startPoint x: 503, startPoint y: 609, endPoint x: 574, endPoint y: 610, distance: 71.7
click at [574, 610] on textarea "Hi {{first_name}}, I'm sorry to hear about your garbage disposal! Let me help y…" at bounding box center [846, 630] width 704 height 66
paste textarea "Christopher"
click at [889, 659] on textarea "Hi Christopher, I'm sorry to hear about your garbage disposal! Let me help you …" at bounding box center [846, 630] width 704 height 66
type textarea "Hi Christopher, I'm sorry to hear about your garbage disposal! Let me help you …"
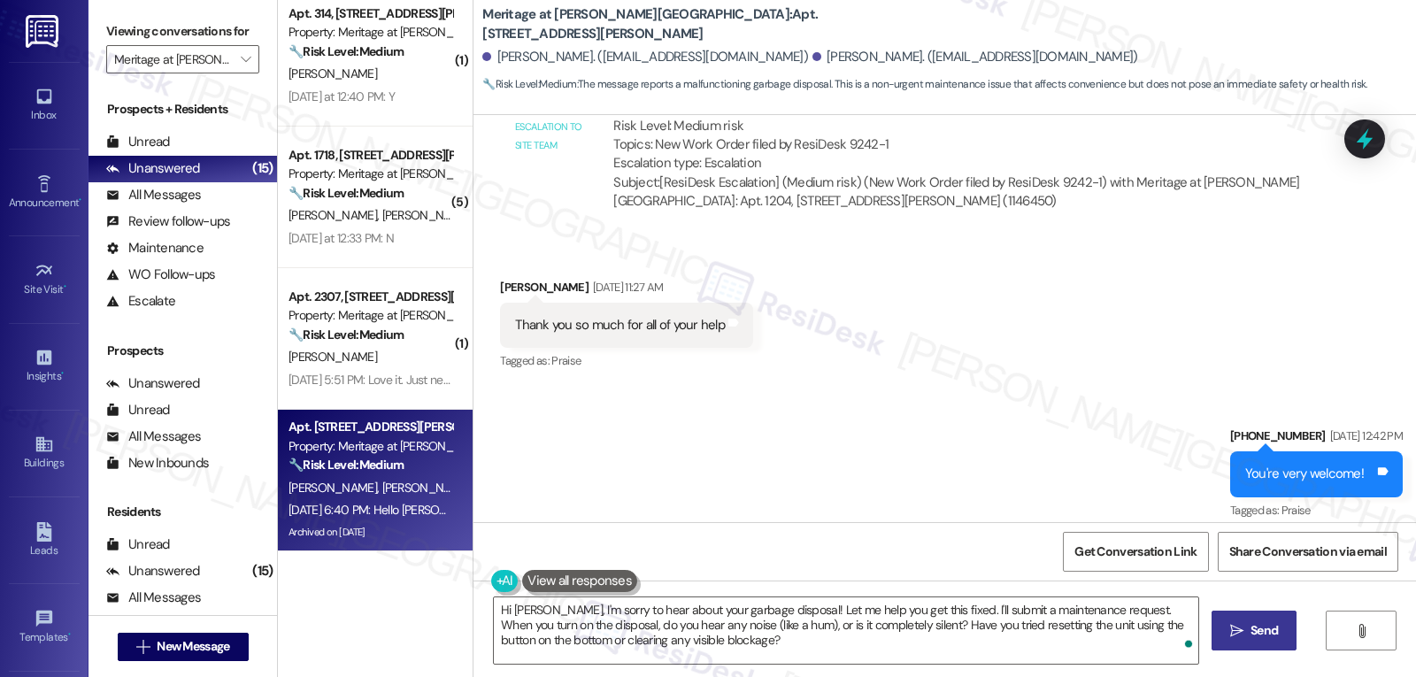
click at [1265, 623] on span "Send" at bounding box center [1263, 630] width 27 height 19
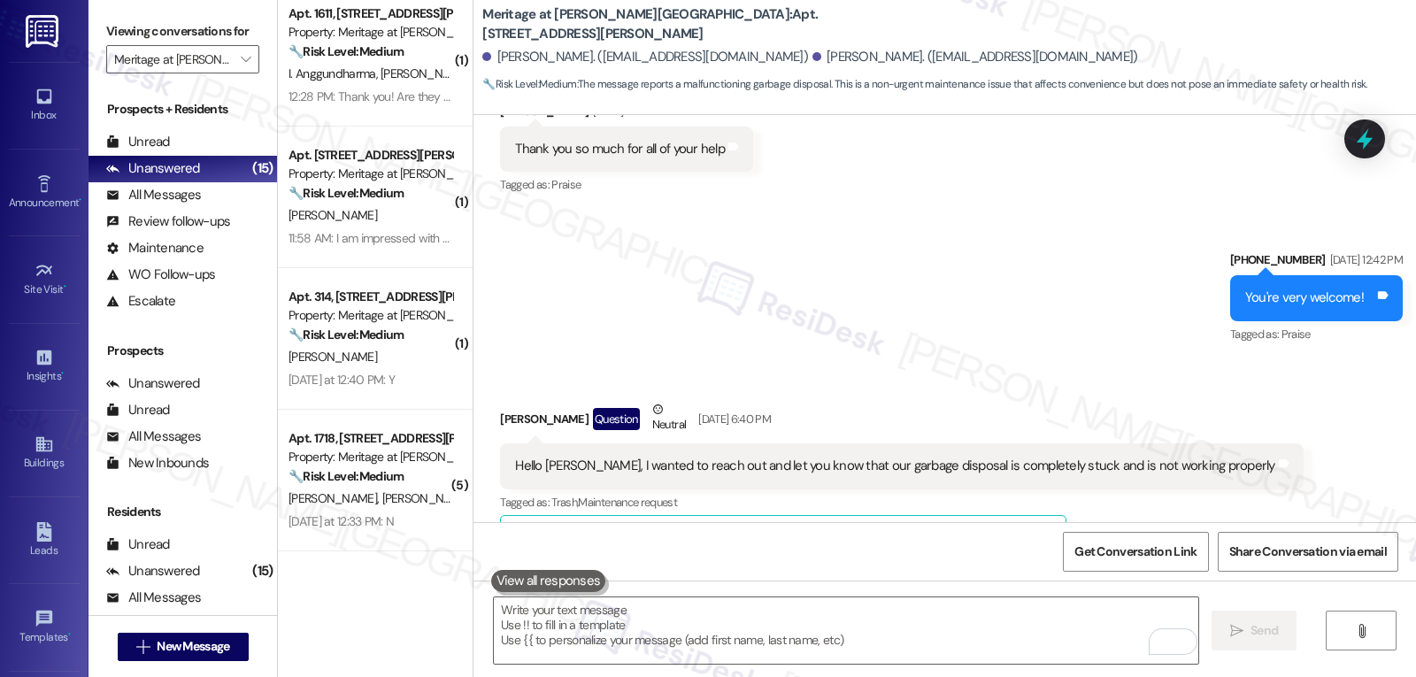
scroll to position [25056, 0]
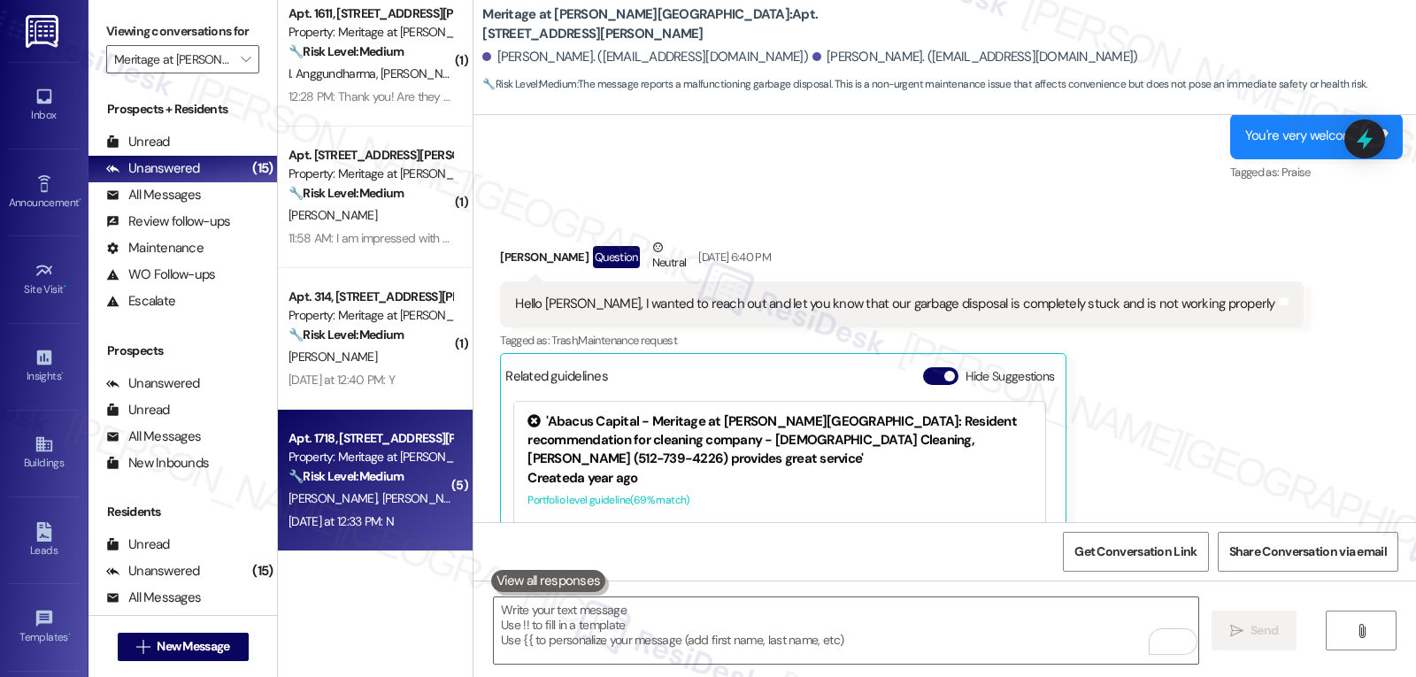
click at [395, 541] on div "Apt. 1718, 4500 Steiner Ranch Blvd Property: Meritage at Steiner Ranch 🔧 Risk L…" at bounding box center [375, 481] width 195 height 142
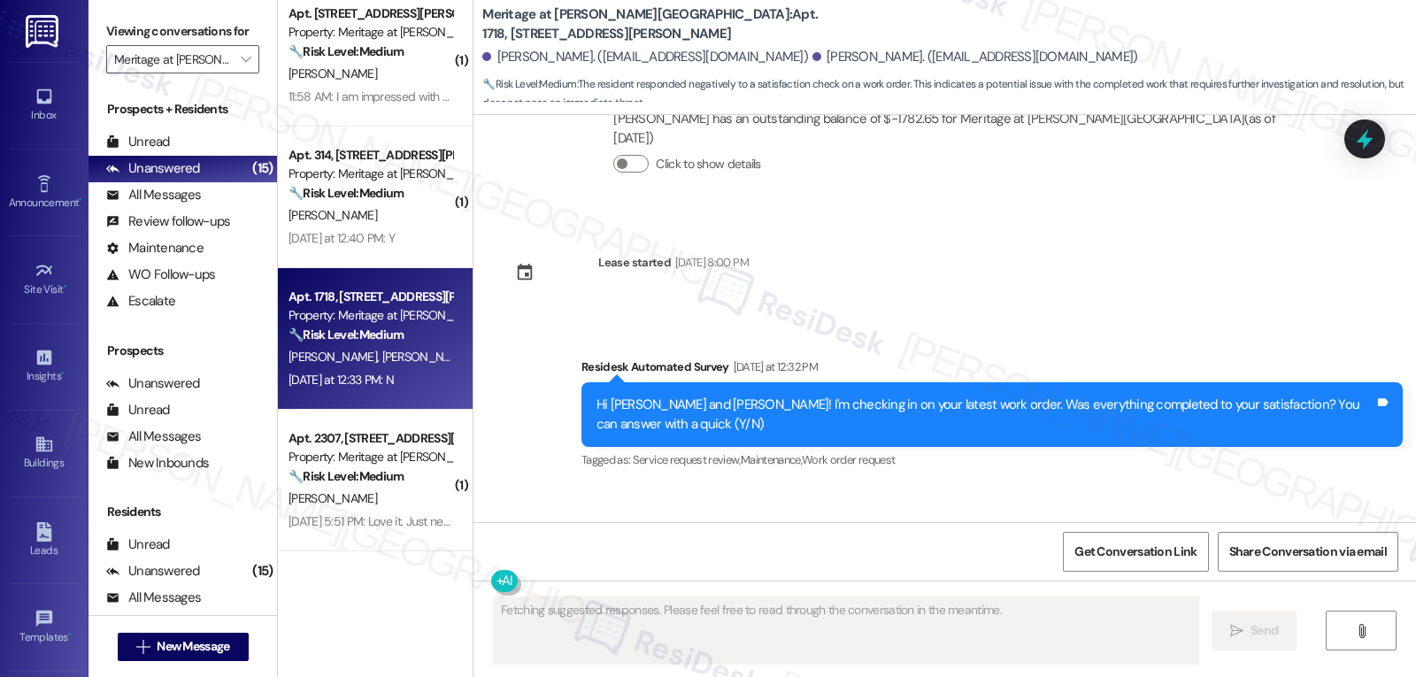
scroll to position [3789, 0]
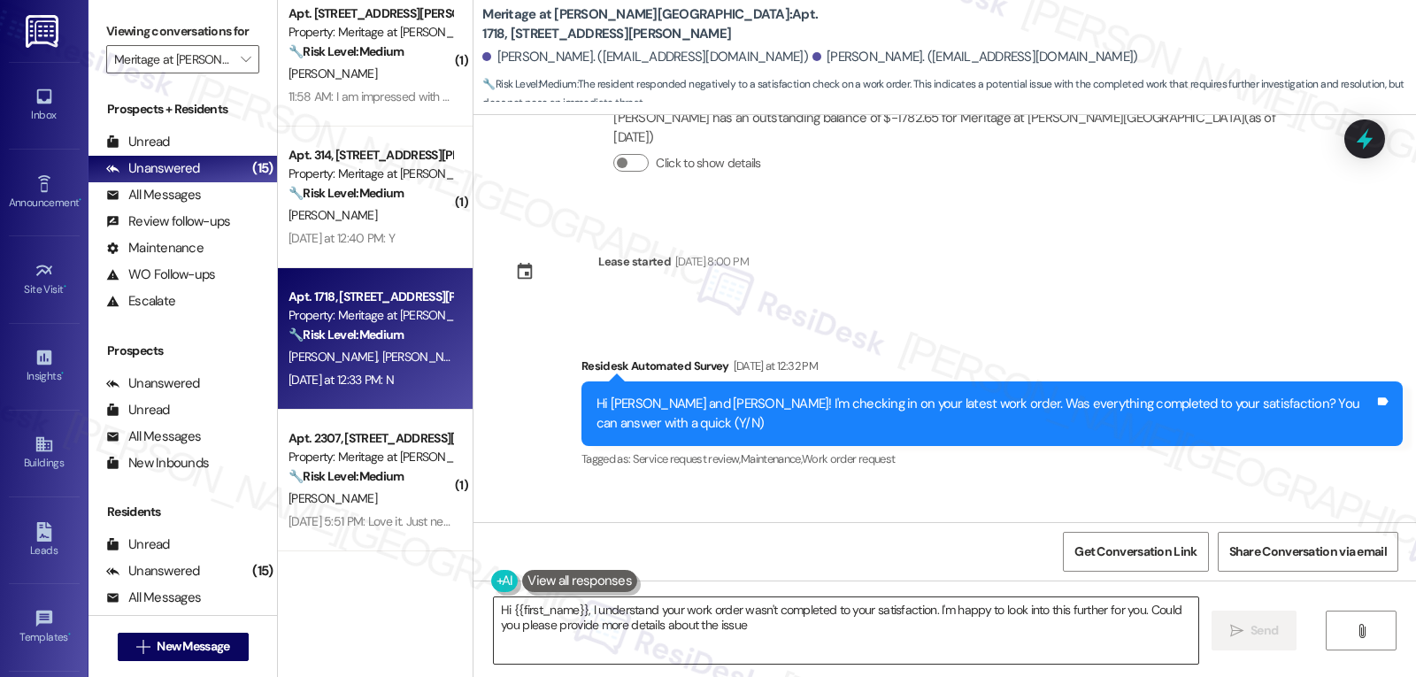
type textarea "Hi {{first_name}}, I understand your work order wasn't completed to your satisf…"
click at [944, 633] on textarea "Hi {{first_name}}, I understand your work order wasn't completed to your satisf…" at bounding box center [846, 630] width 704 height 66
click at [1236, 637] on icon "" at bounding box center [1236, 631] width 13 height 14
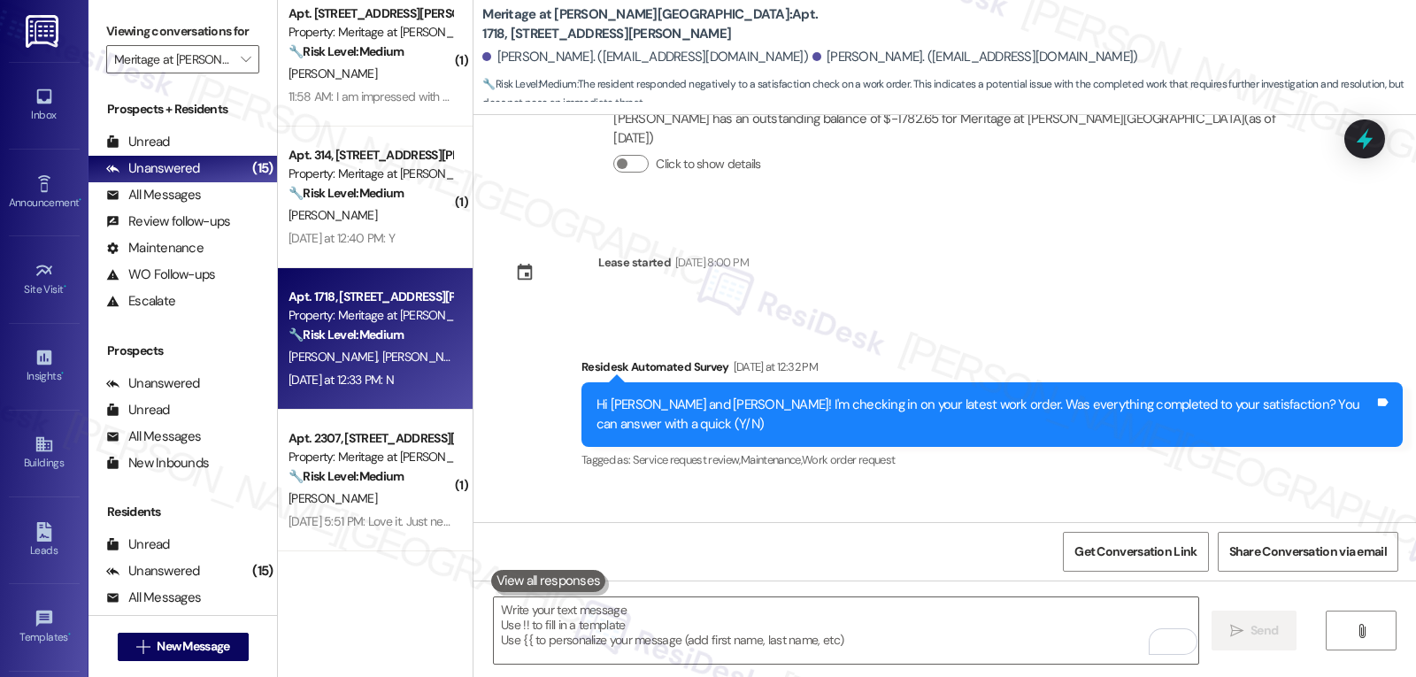
scroll to position [3931, 0]
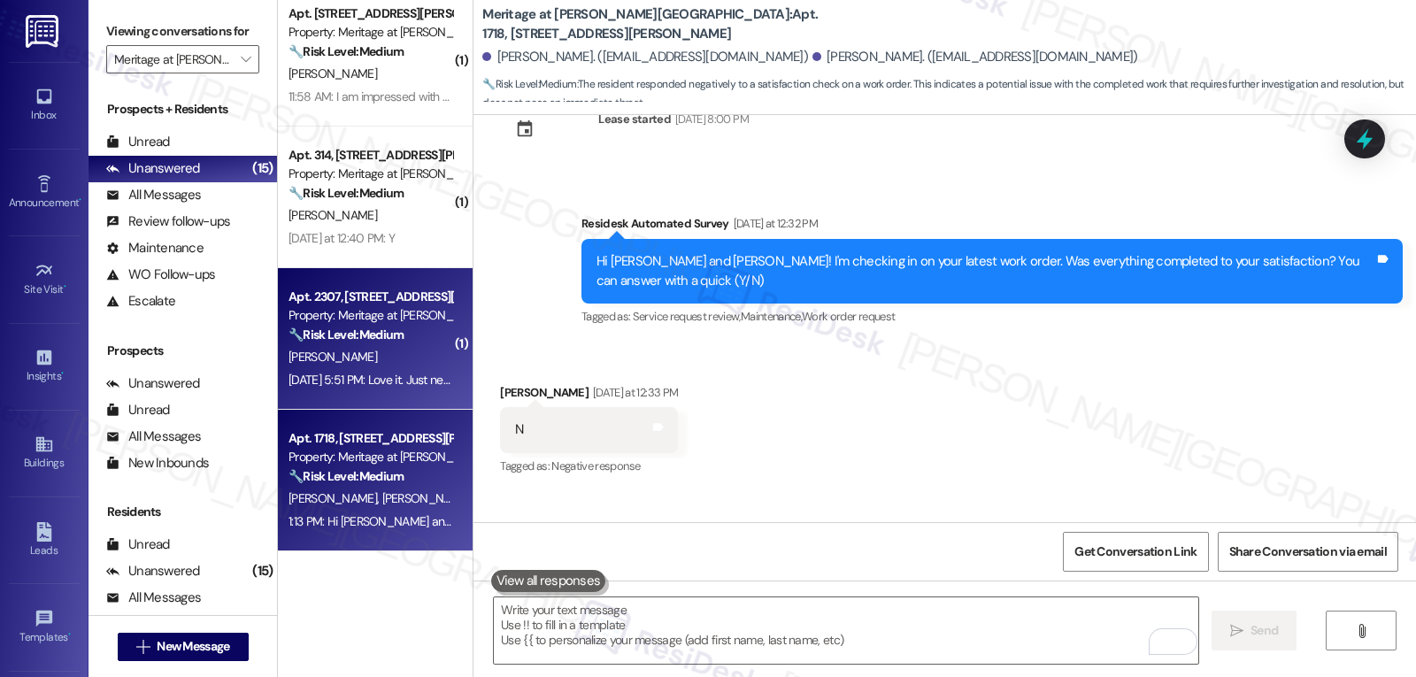
click at [391, 375] on div "Sep 17, 2025 at 5:51 PM: Love it. Just need the water heater turned down. Sep 1…" at bounding box center [452, 380] width 328 height 16
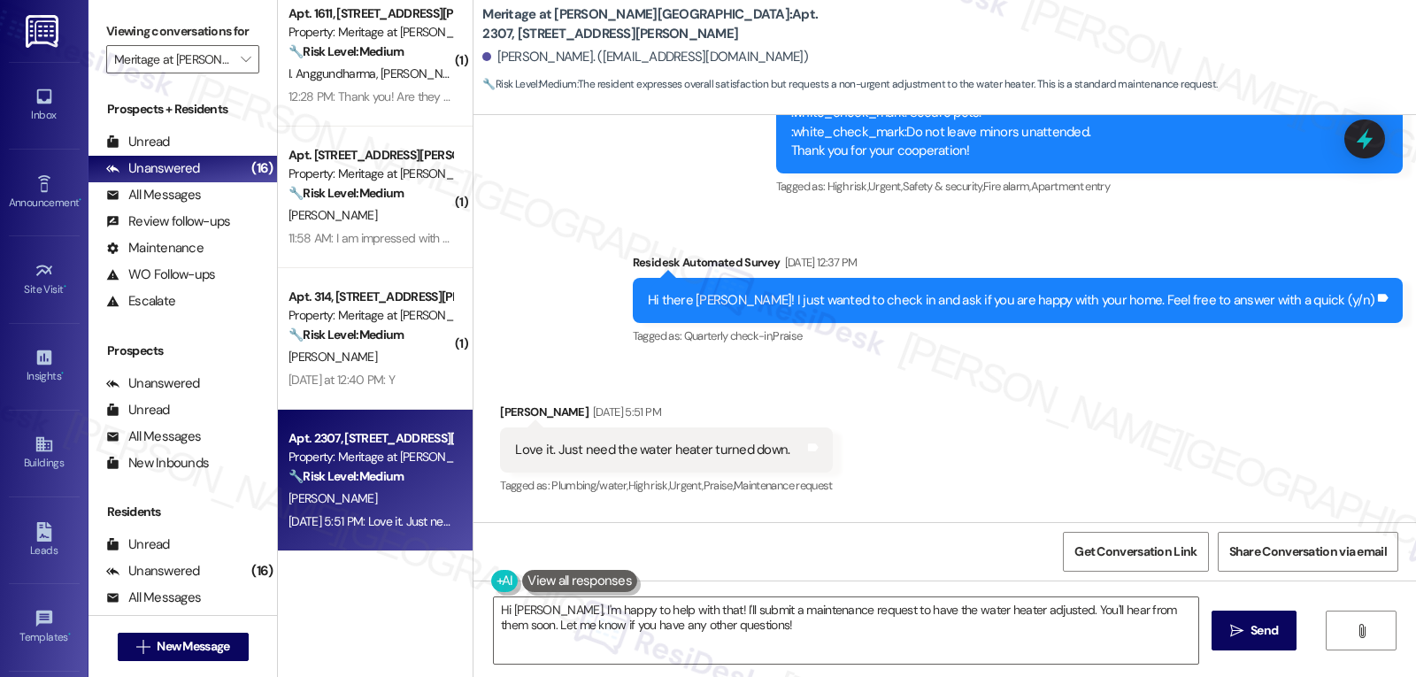
scroll to position [767, 0]
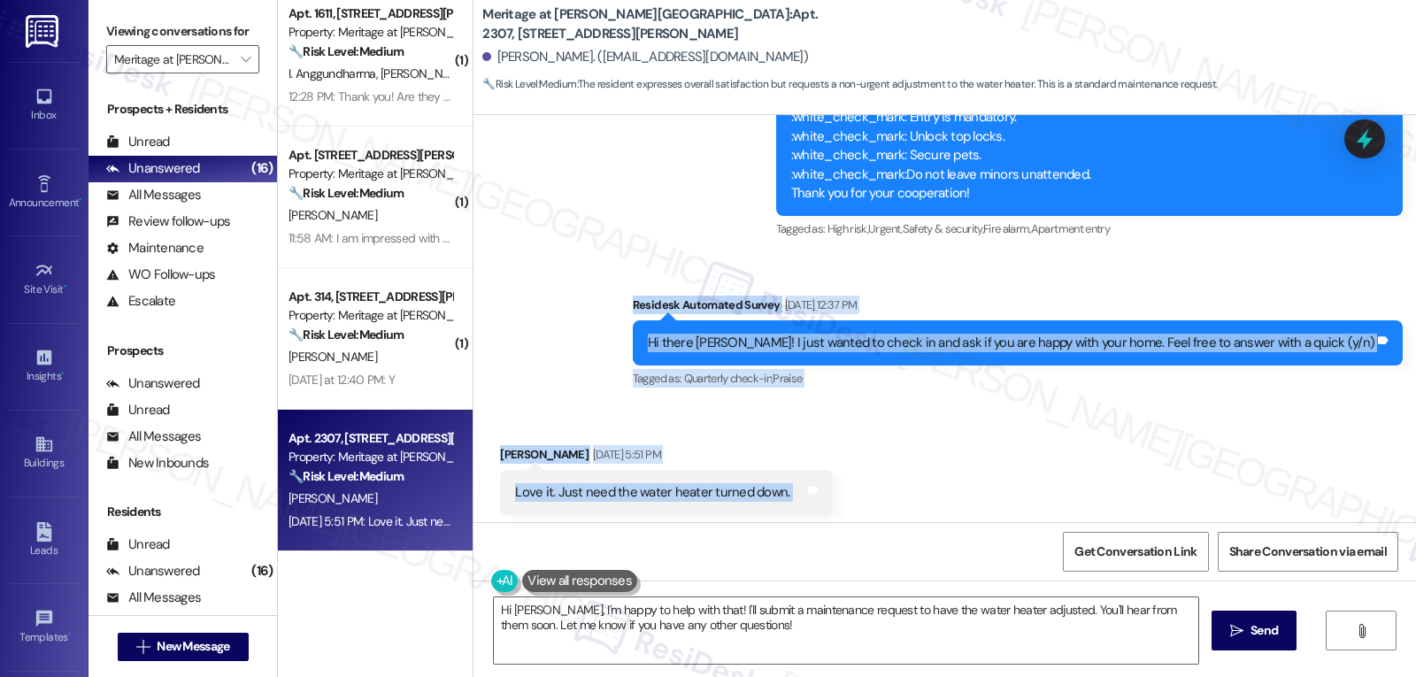
drag, startPoint x: 708, startPoint y: 288, endPoint x: 848, endPoint y: 463, distance: 224.1
click at [848, 463] on div "Lease started Jun 17, 2025 at 8:00 PM Survey, sent via SMS Residesk Automated S…" at bounding box center [944, 318] width 942 height 407
copy div "Residesk Automated Survey Sep 16, 2025 at 12:37 PM Hi there David! I just wante…"
click at [940, 653] on textarea "Hi David, I'm happy to help with that! I'll submit a maintenance request to hav…" at bounding box center [846, 630] width 704 height 66
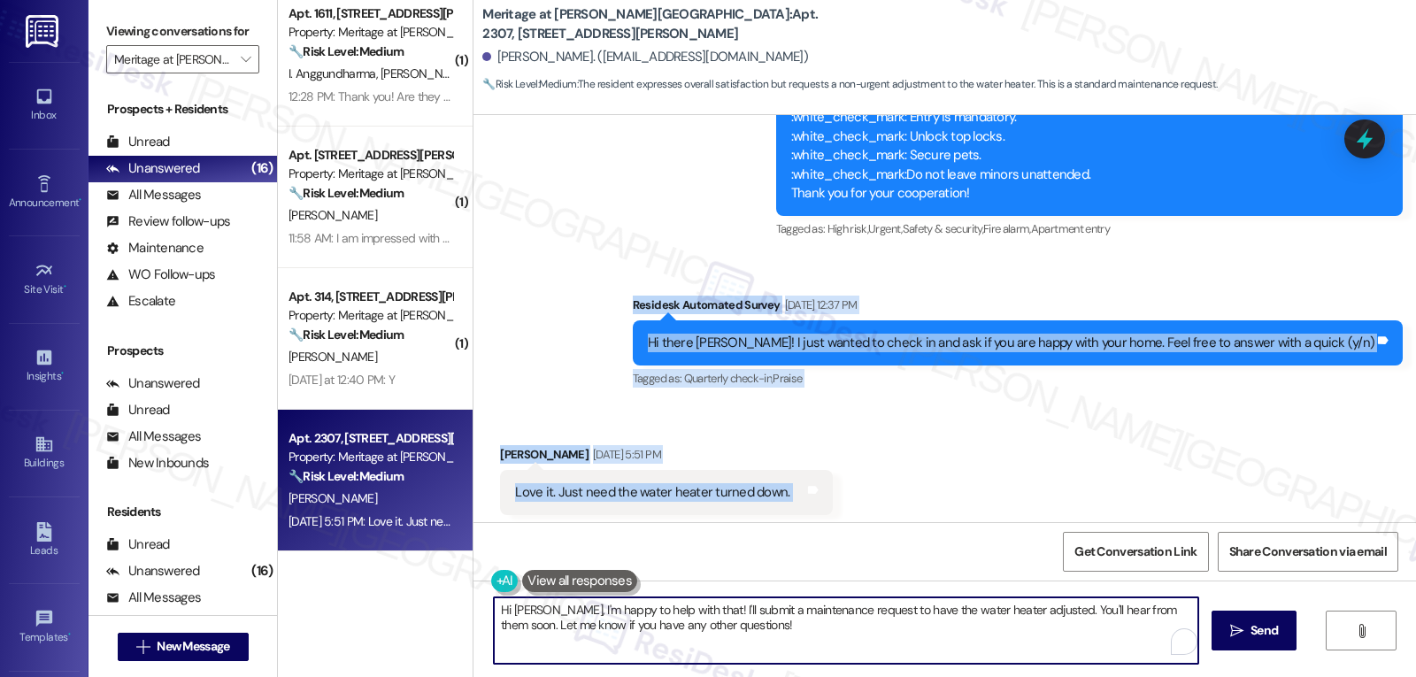
paste textarea "So glad to hear you’re loving your home, David! 💙 I’ll go ahead and put in a re…"
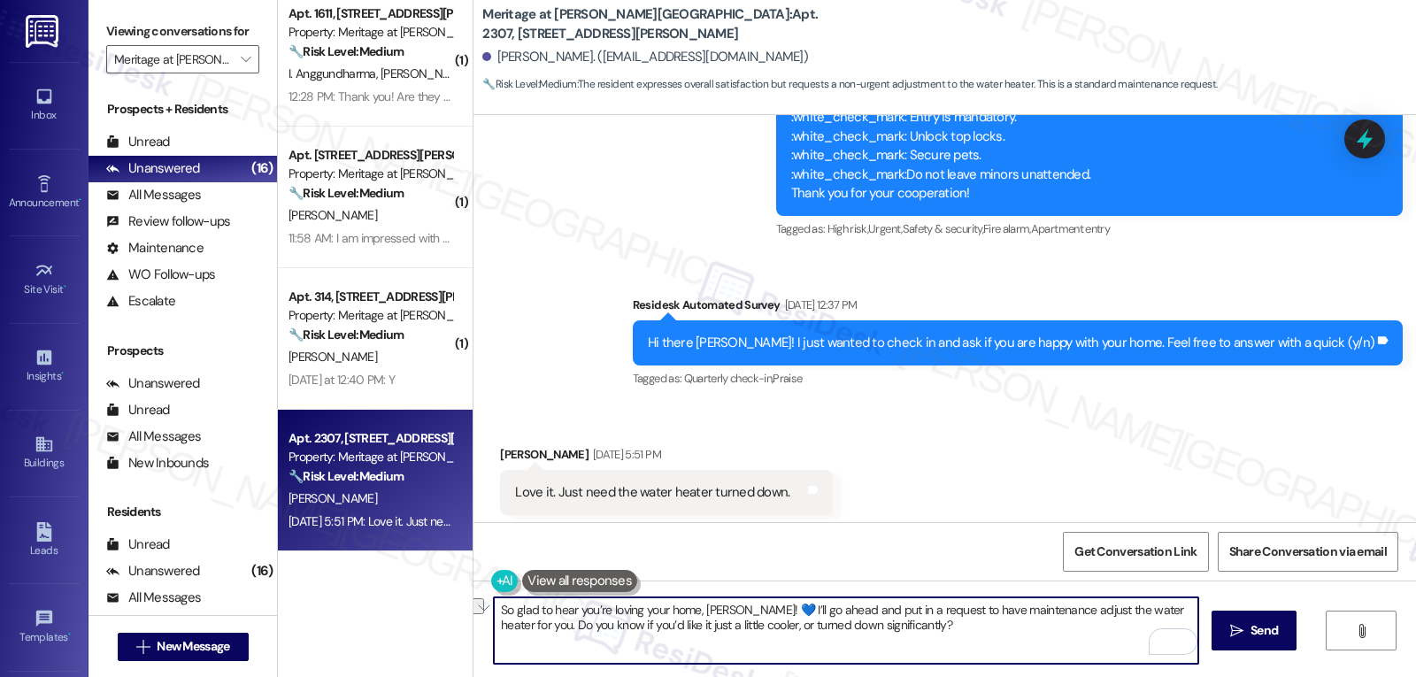
drag, startPoint x: 747, startPoint y: 611, endPoint x: 1200, endPoint y: 612, distance: 453.1
click at [1200, 612] on div "So glad to hear you’re loving your home, David! 💙 I’ll go ahead and put in a re…" at bounding box center [944, 646] width 942 height 133
click at [706, 638] on textarea "So glad to hear you’re loving your home, David! 💙 Oh, about the water heater, d…" at bounding box center [846, 630] width 704 height 66
type textarea "So glad to hear you’re loving your home, David! 💙 Oh, about the water heater, d…"
click at [1264, 633] on span "Send" at bounding box center [1263, 630] width 27 height 19
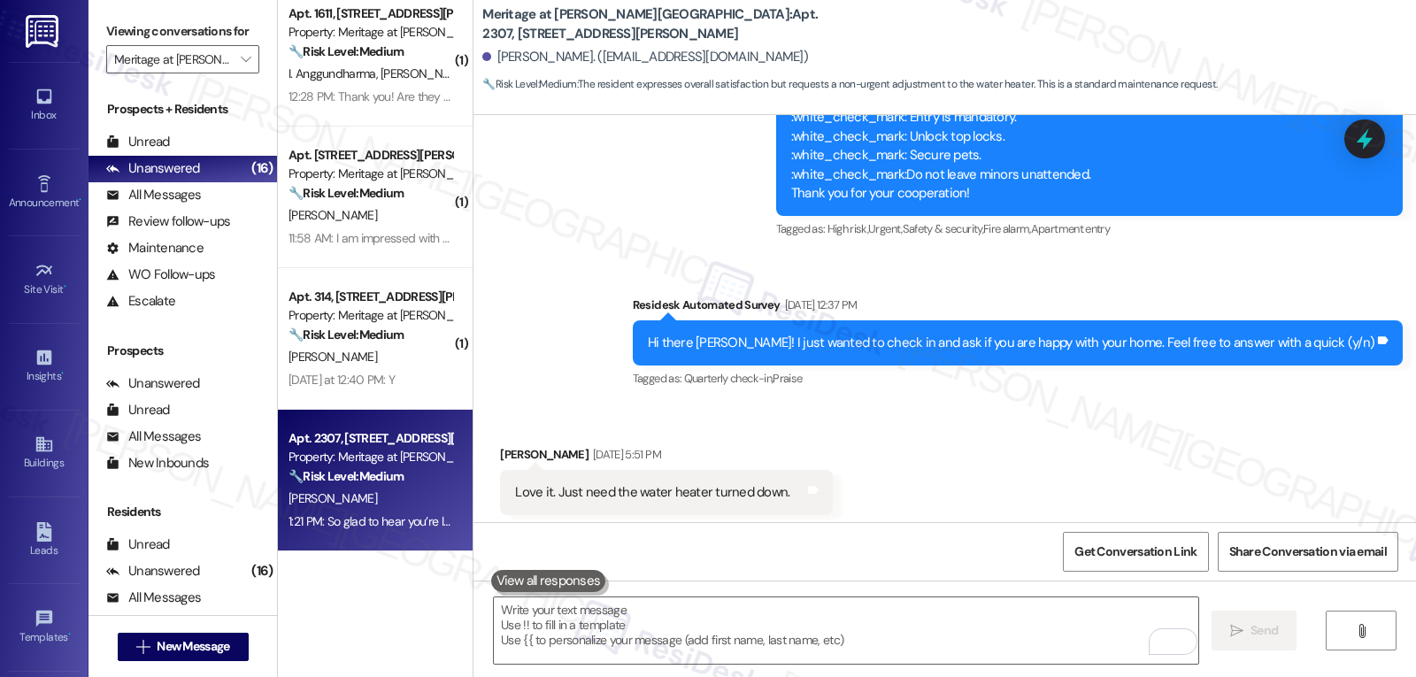
scroll to position [1086, 0]
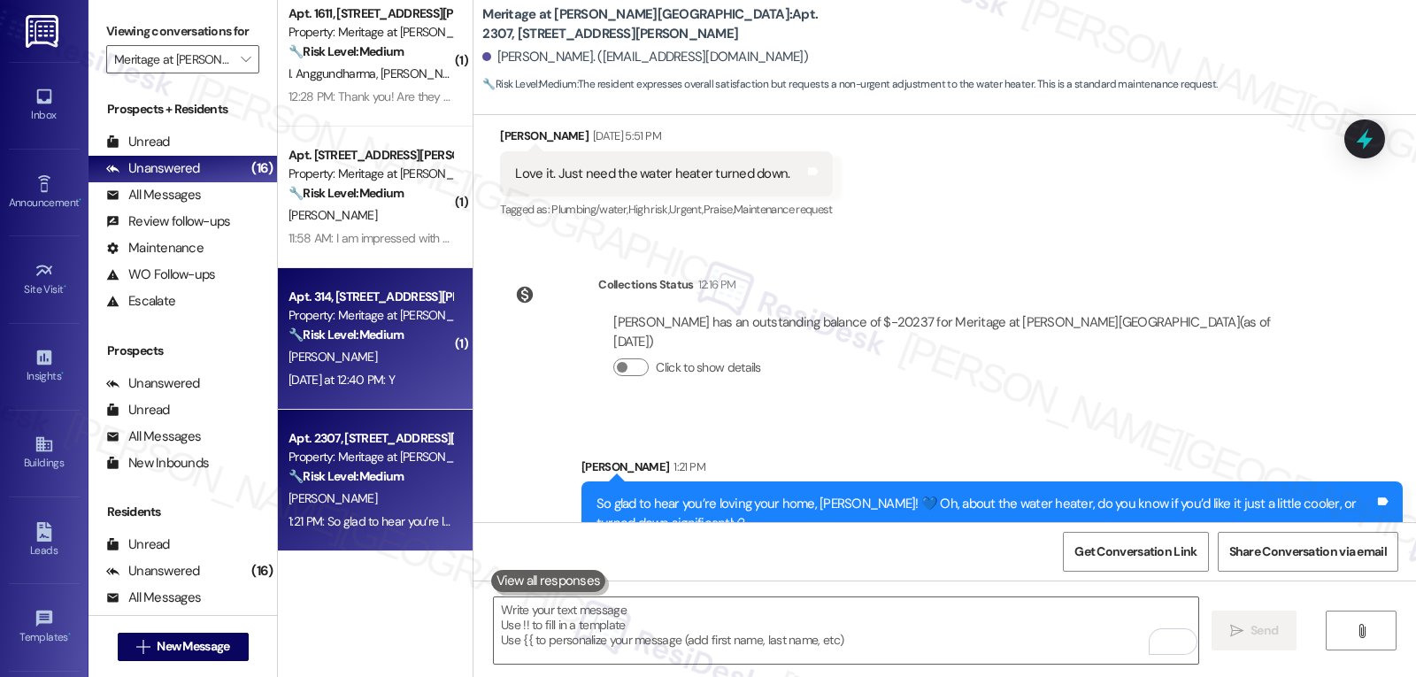
click at [338, 380] on div "Yesterday at 12:40 PM: Y Yesterday at 12:40 PM: Y" at bounding box center [341, 380] width 106 height 16
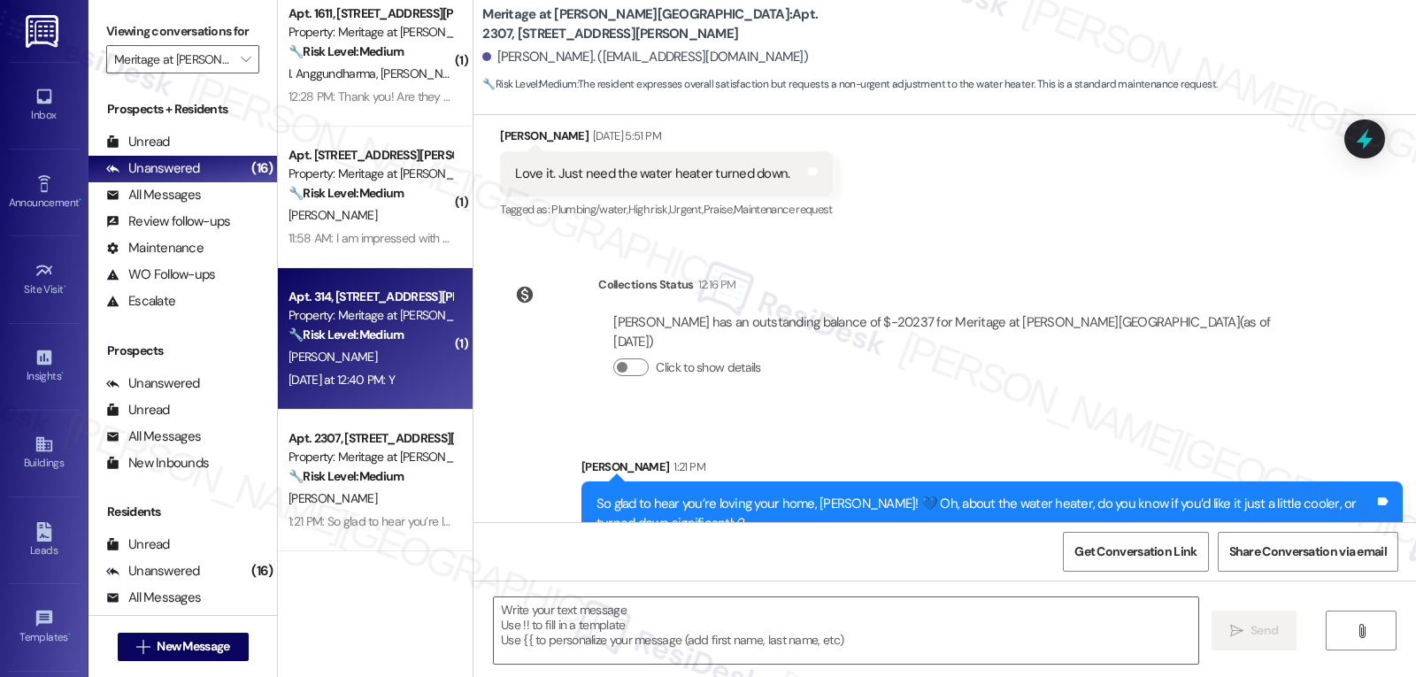
type textarea "Fetching suggested responses. Please feel free to read through the conversation…"
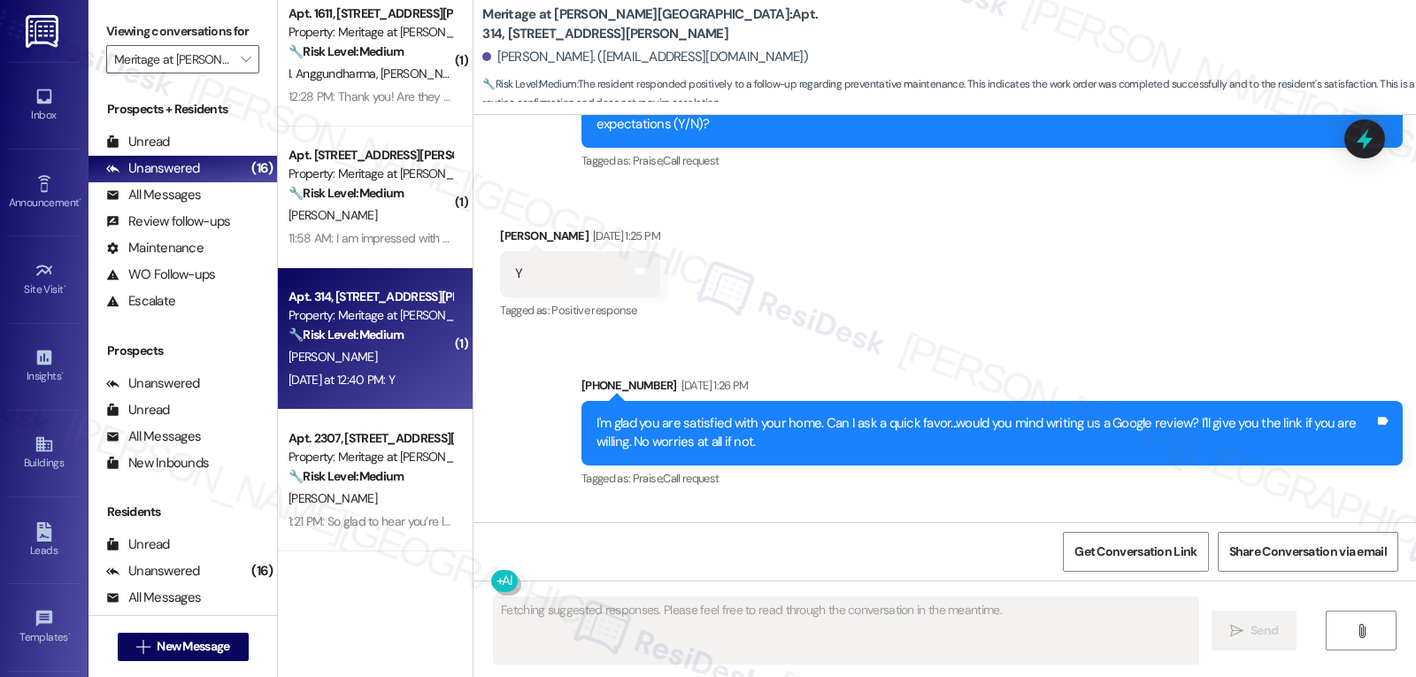
scroll to position [14316, 0]
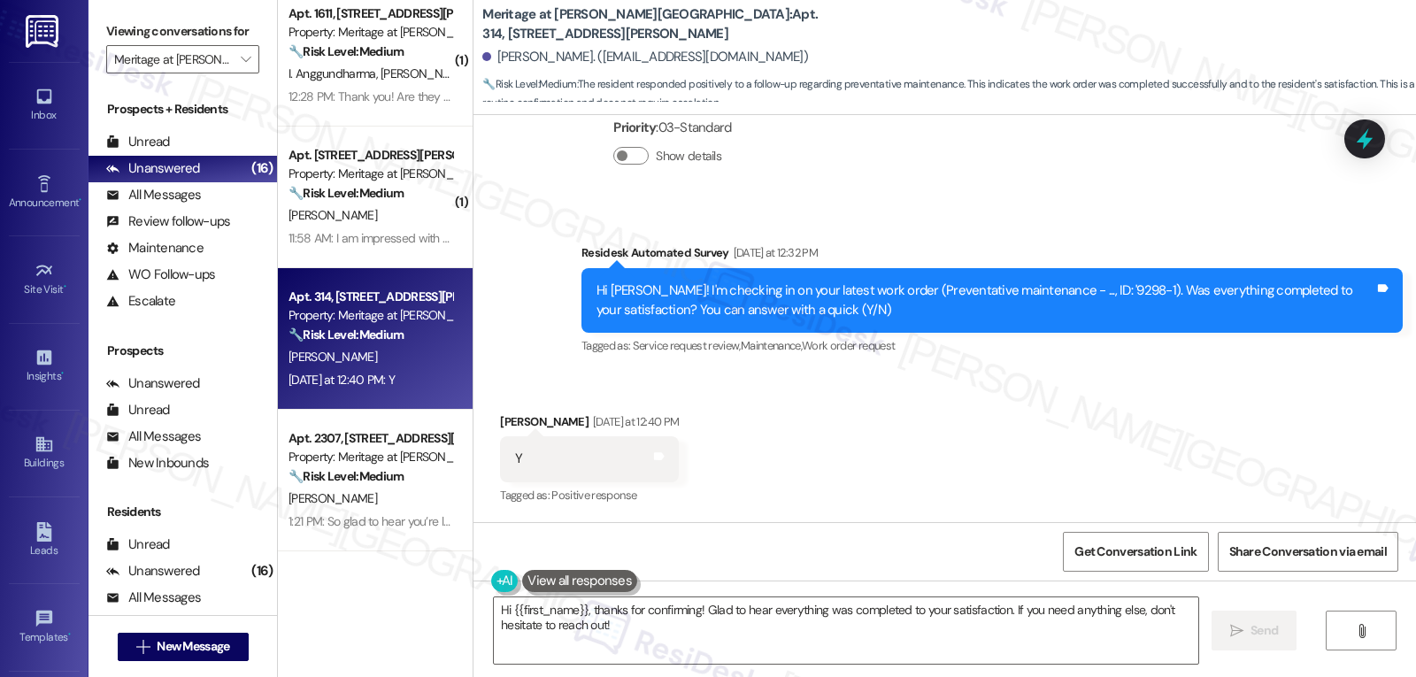
click at [963, 480] on div "Received via SMS Marques Dungey Yesterday at 12:40 PM Y Tags and notes Tagged a…" at bounding box center [944, 448] width 942 height 150
click at [761, 633] on textarea "Hi {{first_name}}, thanks for confirming! Glad to hear everything was completed…" at bounding box center [846, 630] width 704 height 66
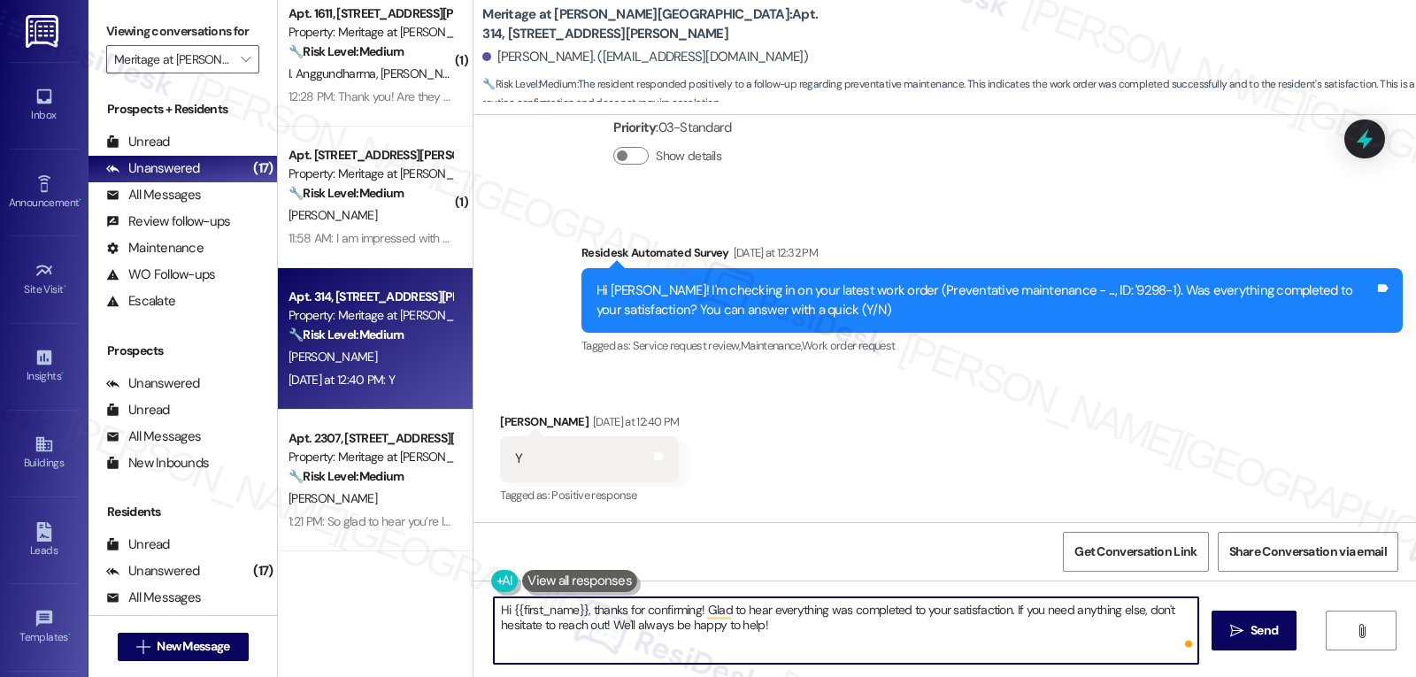
type textarea "Hi {{first_name}}, thanks for confirming! Glad to hear everything was completed…"
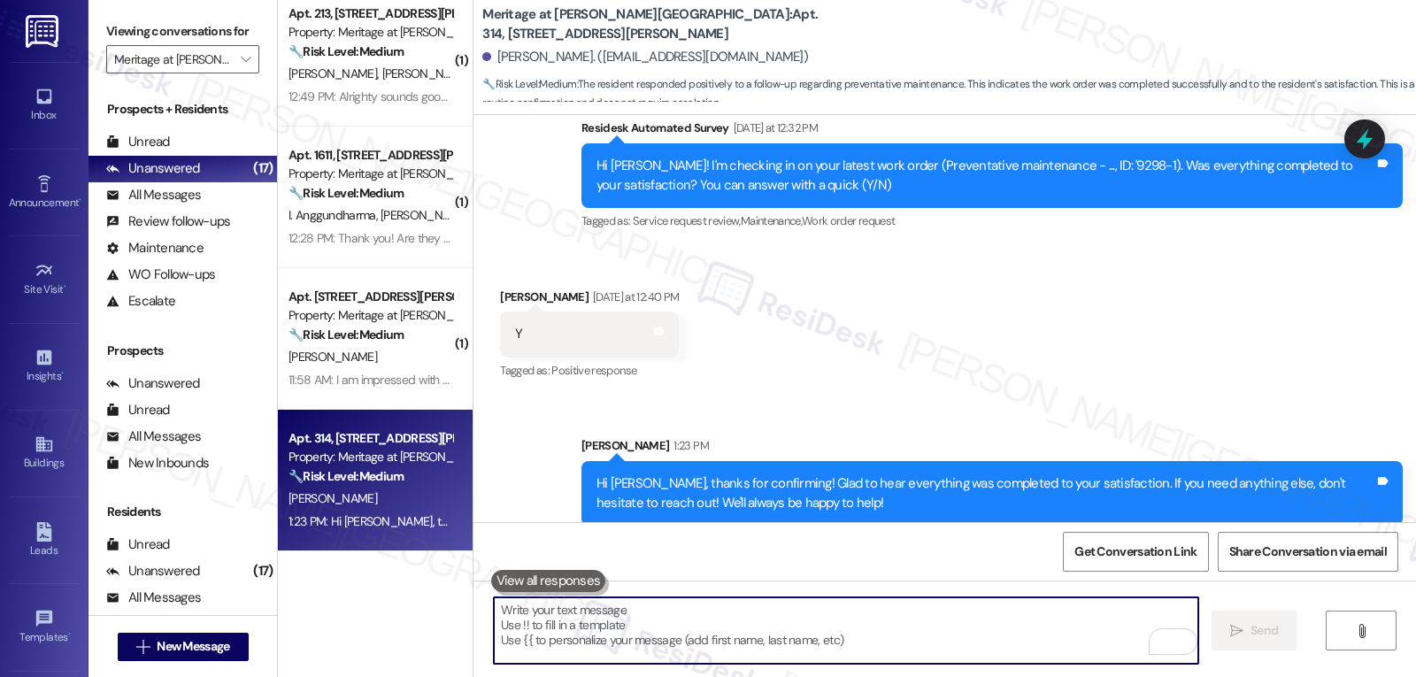
scroll to position [14459, 0]
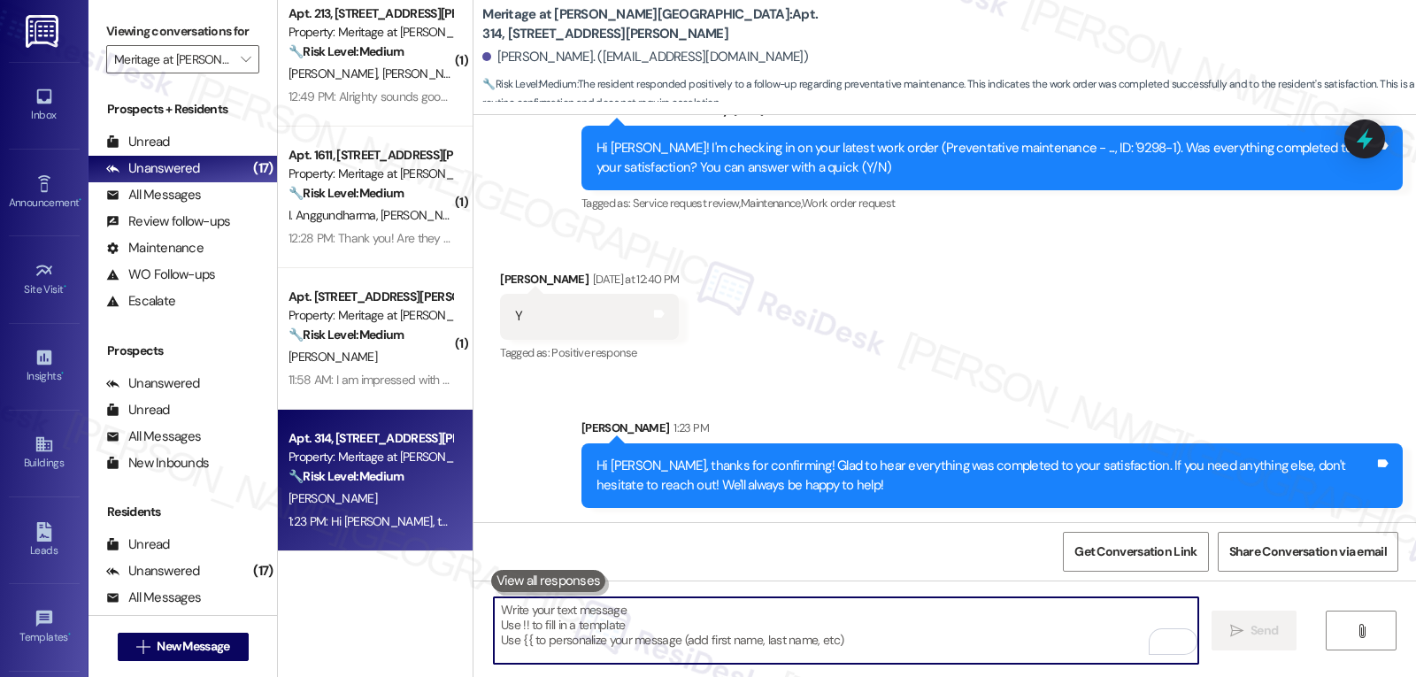
click at [848, 628] on textarea "To enrich screen reader interactions, please activate Accessibility in Grammarl…" at bounding box center [846, 630] width 704 height 66
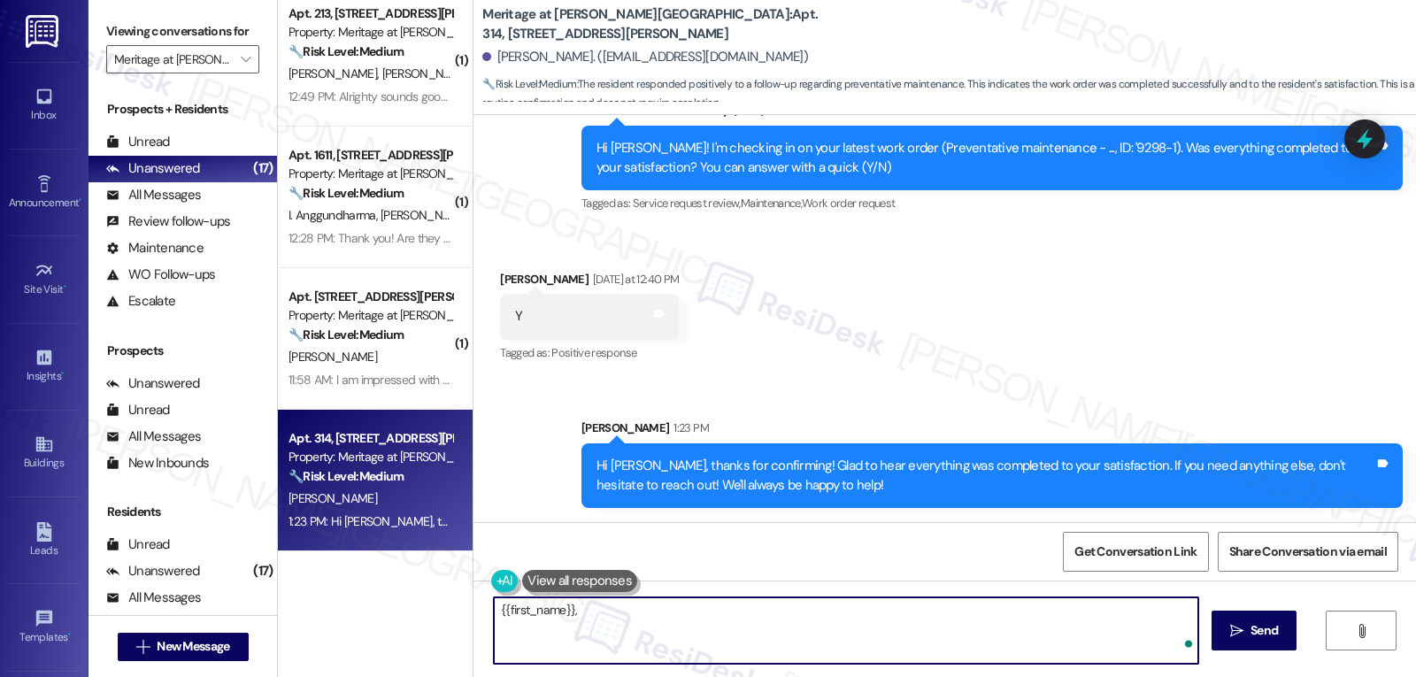
paste textarea "hope you’re enjoying your place at {{property}}! Has it been living up to what …"
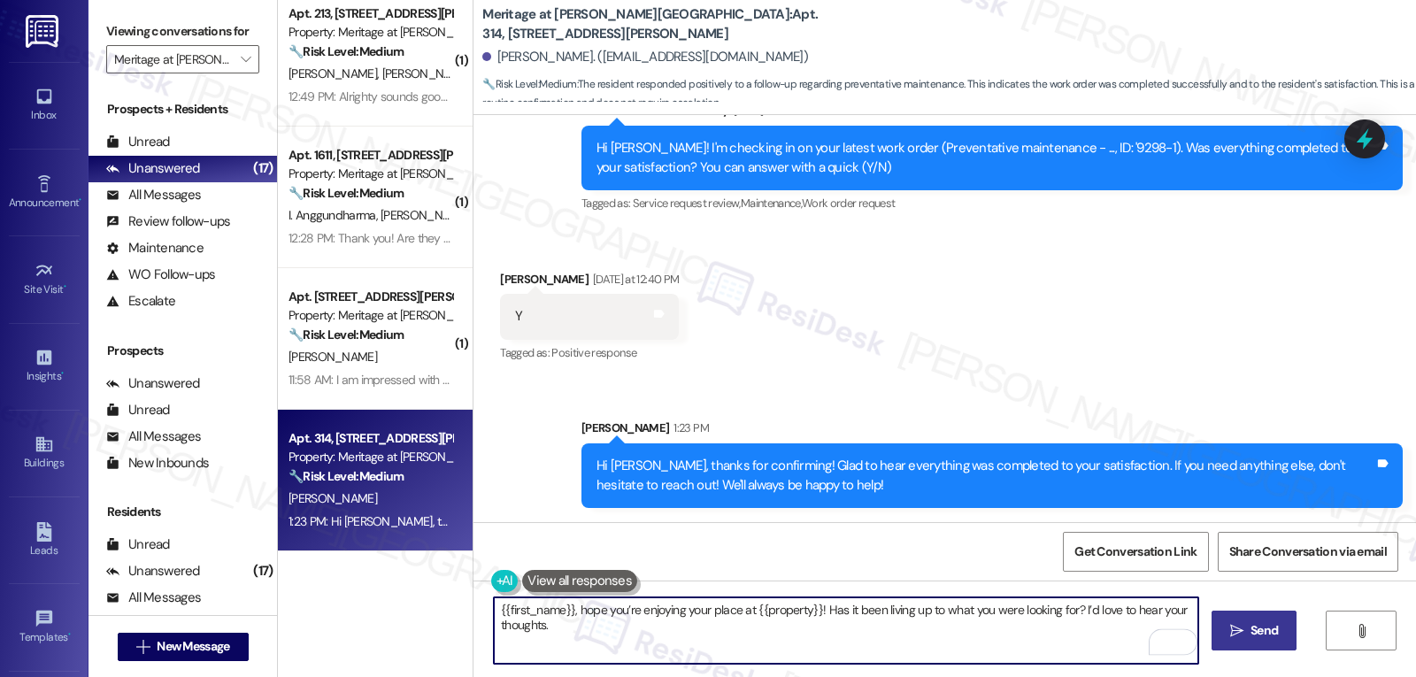
type textarea "{{first_name}}, hope you’re enjoying your place at {{property}}! Has it been li…"
click at [1279, 641] on button " Send" at bounding box center [1254, 631] width 86 height 40
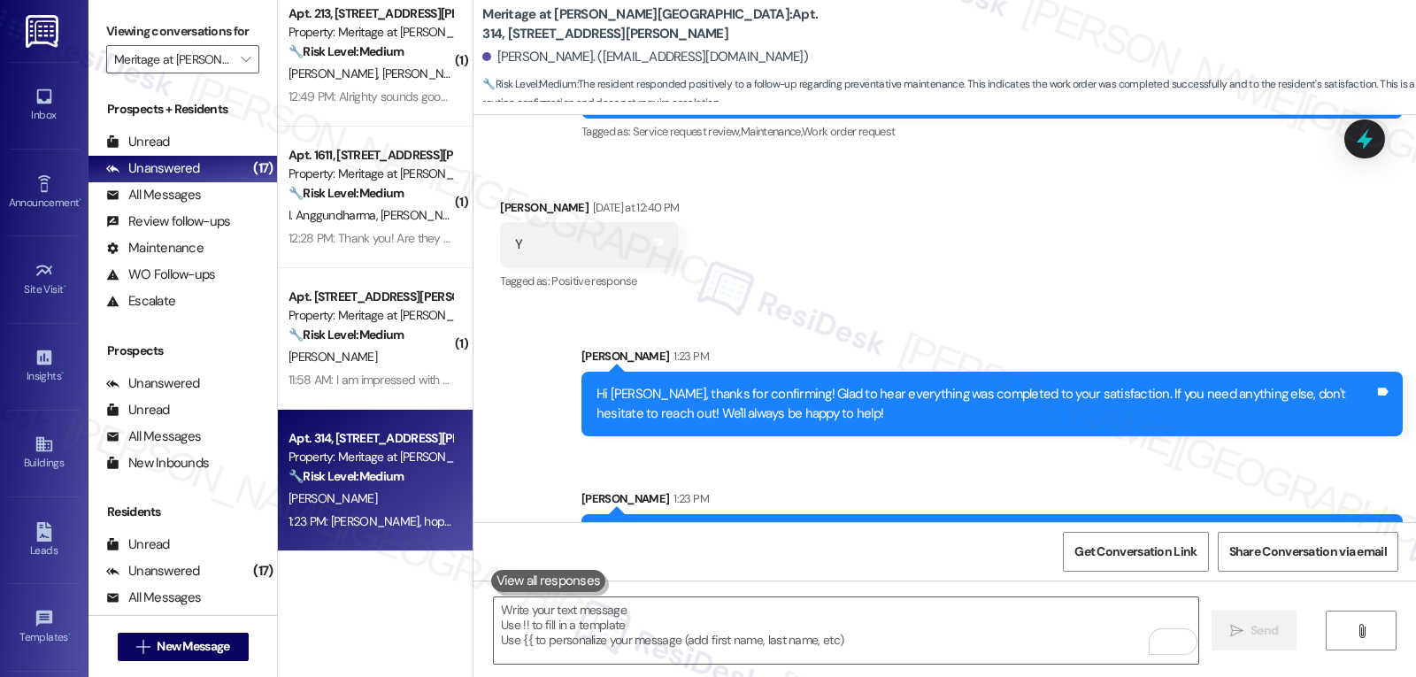
scroll to position [14601, 0]
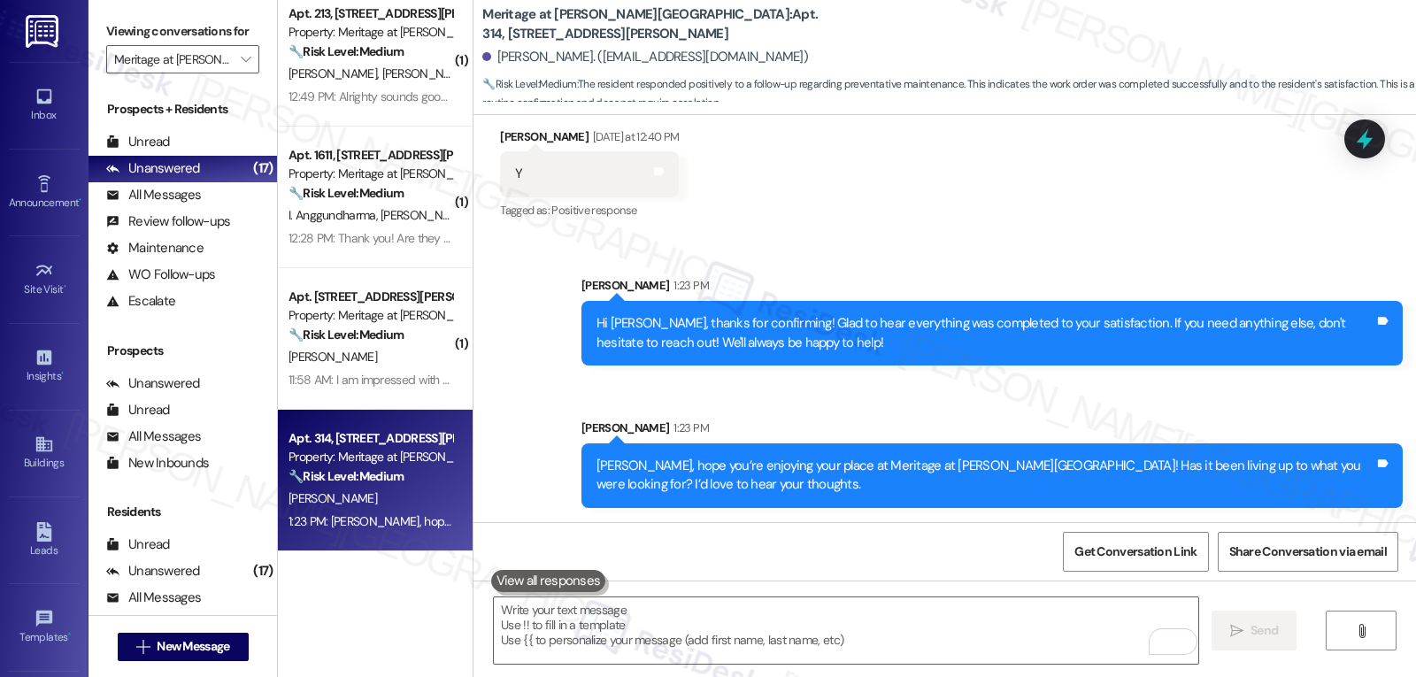
drag, startPoint x: 365, startPoint y: 382, endPoint x: 1354, endPoint y: 256, distance: 996.5
click at [365, 382] on div "11:58 AM: I am impressed with your updating me. If u could have them send me a …" at bounding box center [746, 380] width 916 height 16
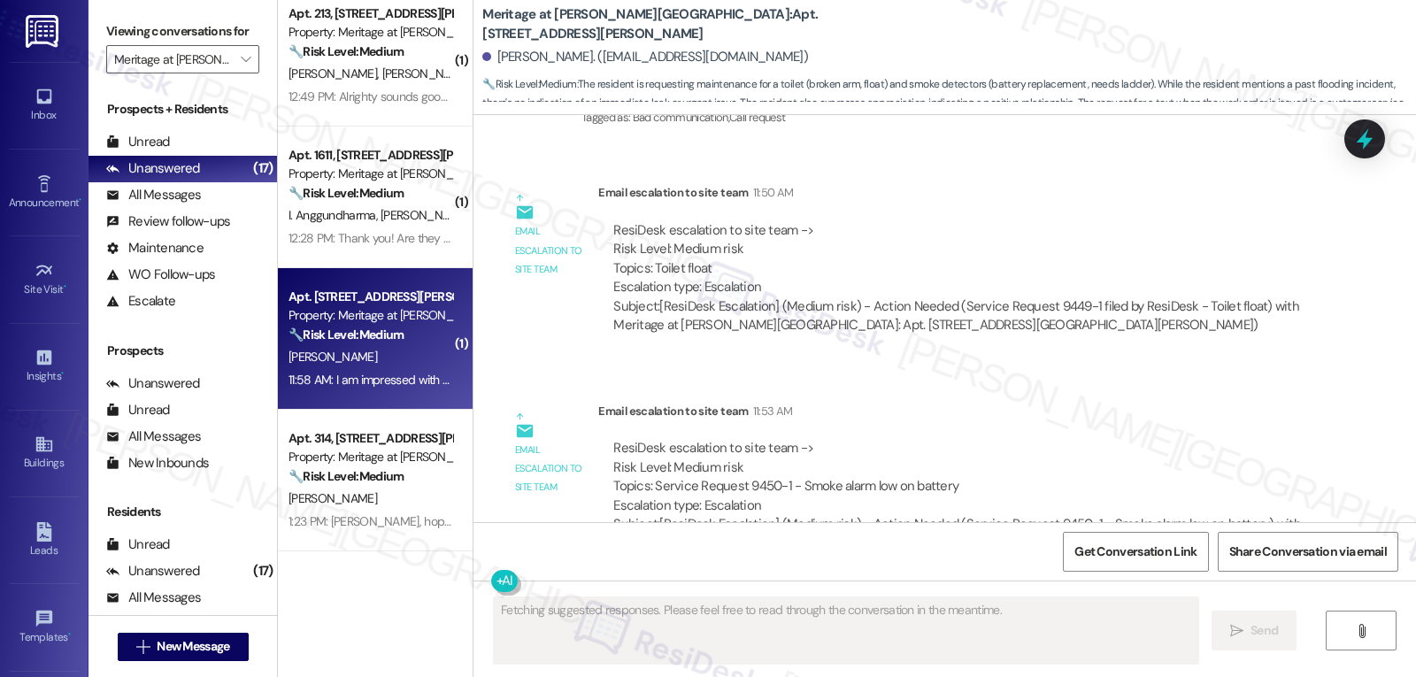
scroll to position [6683, 0]
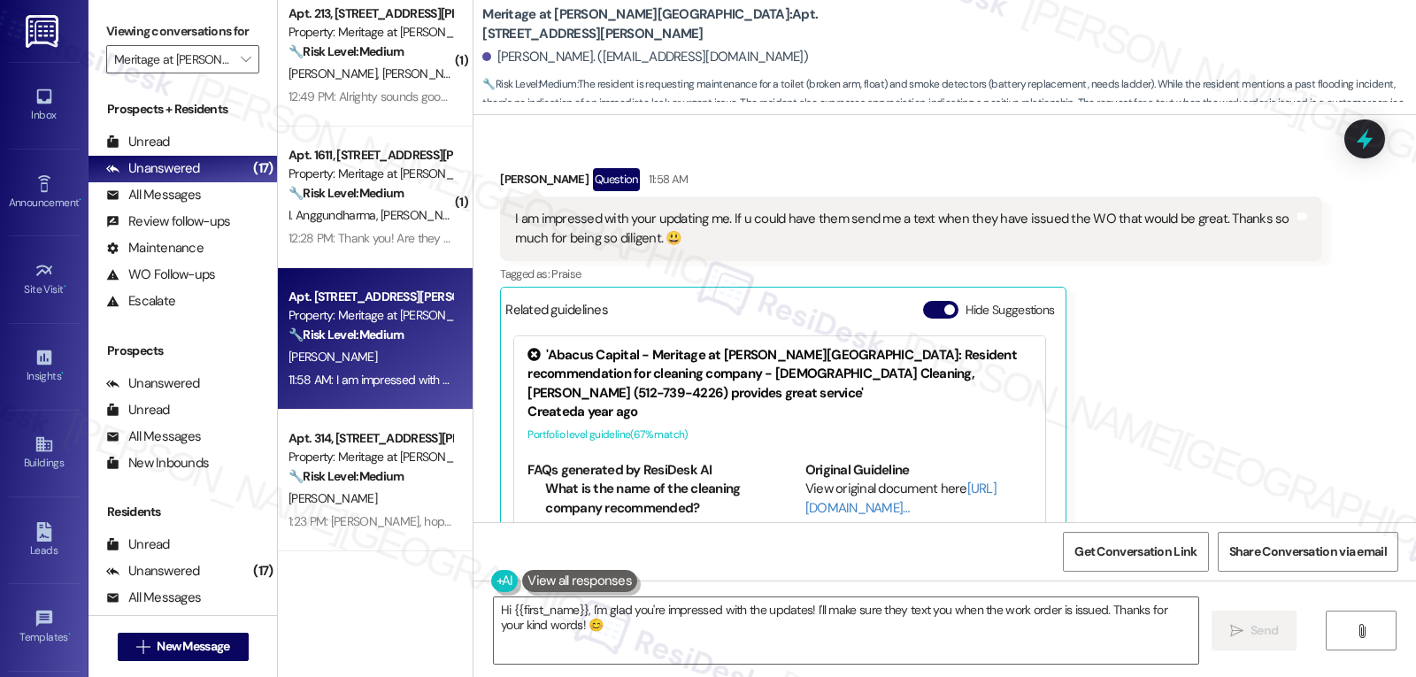
click at [1121, 382] on div "Madeline Chapman Question 11:58 AM I am impressed with your updating me. If u c…" at bounding box center [910, 385] width 821 height 435
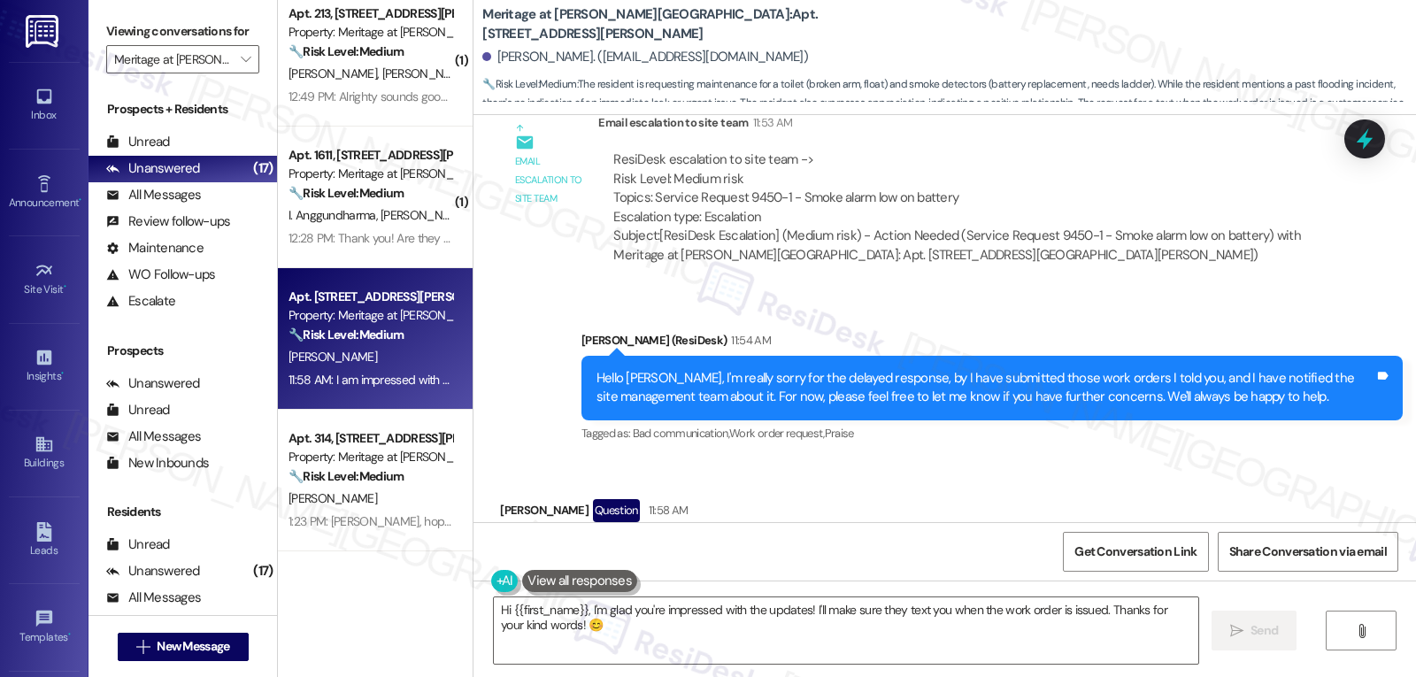
scroll to position [6329, 0]
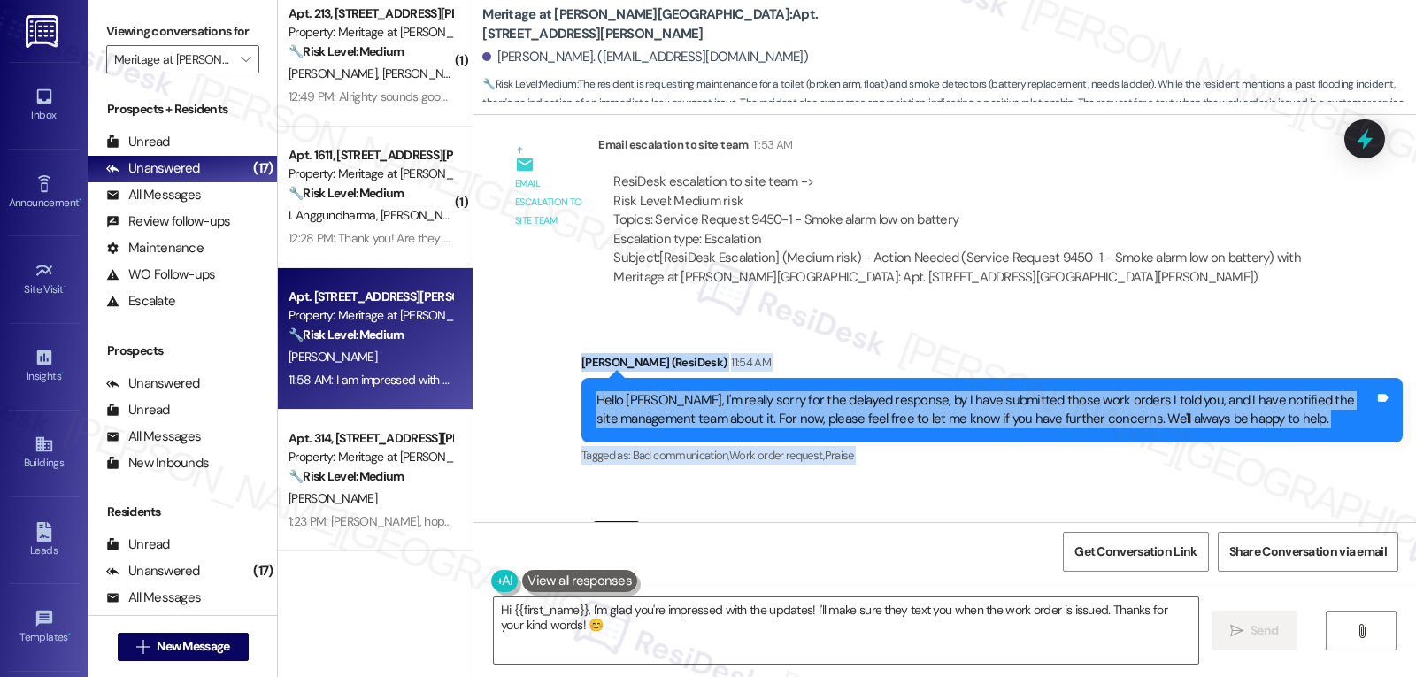
drag, startPoint x: 557, startPoint y: 265, endPoint x: 801, endPoint y: 494, distance: 334.3
click at [801, 494] on div "Survey, sent via SMS Residesk Automated Survey Mar 26, 2024 at 12:30 PM Hi Made…" at bounding box center [944, 318] width 942 height 407
copy div "Sarah (ResiDesk) 11:54 AM Hello Madeline, I'm really sorry for the delayed resp…"
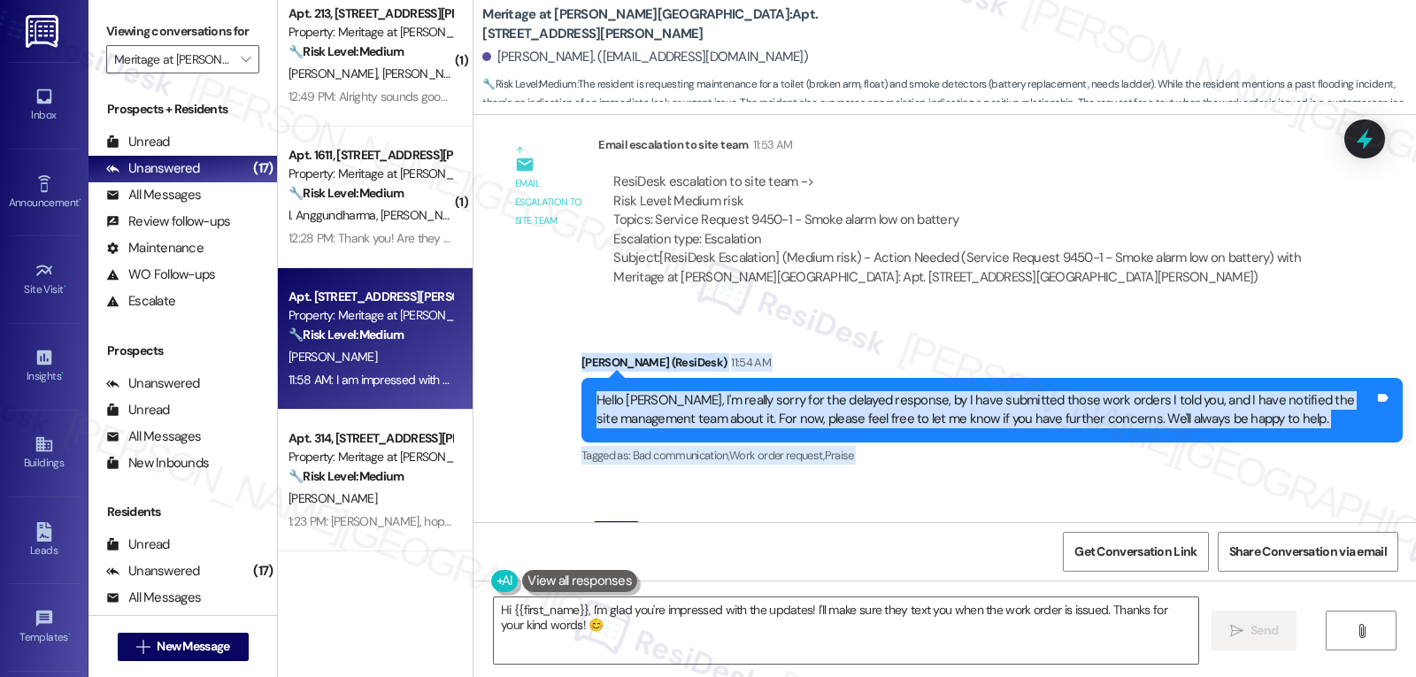
scroll to position [6152, 0]
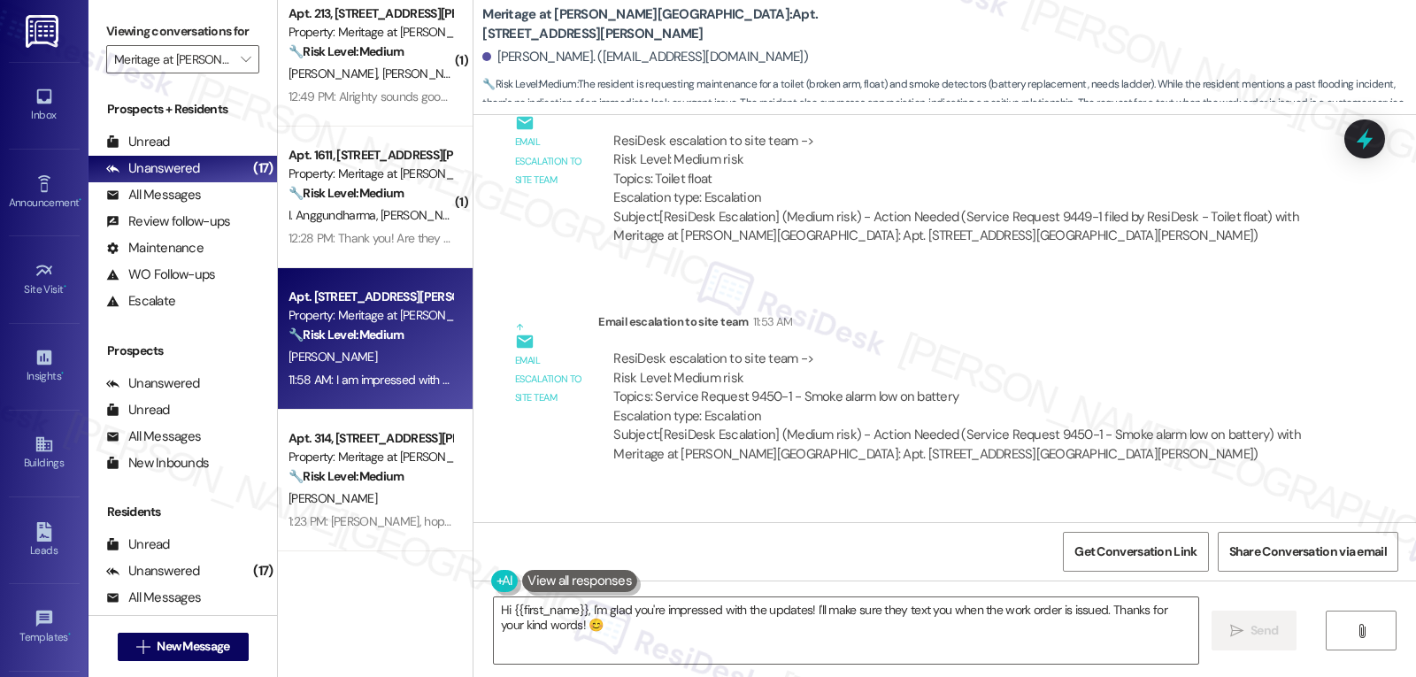
click at [1057, 393] on div "Email escalation to site team Email escalation to site team 11:53 AM ResiDesk e…" at bounding box center [911, 394] width 848 height 191
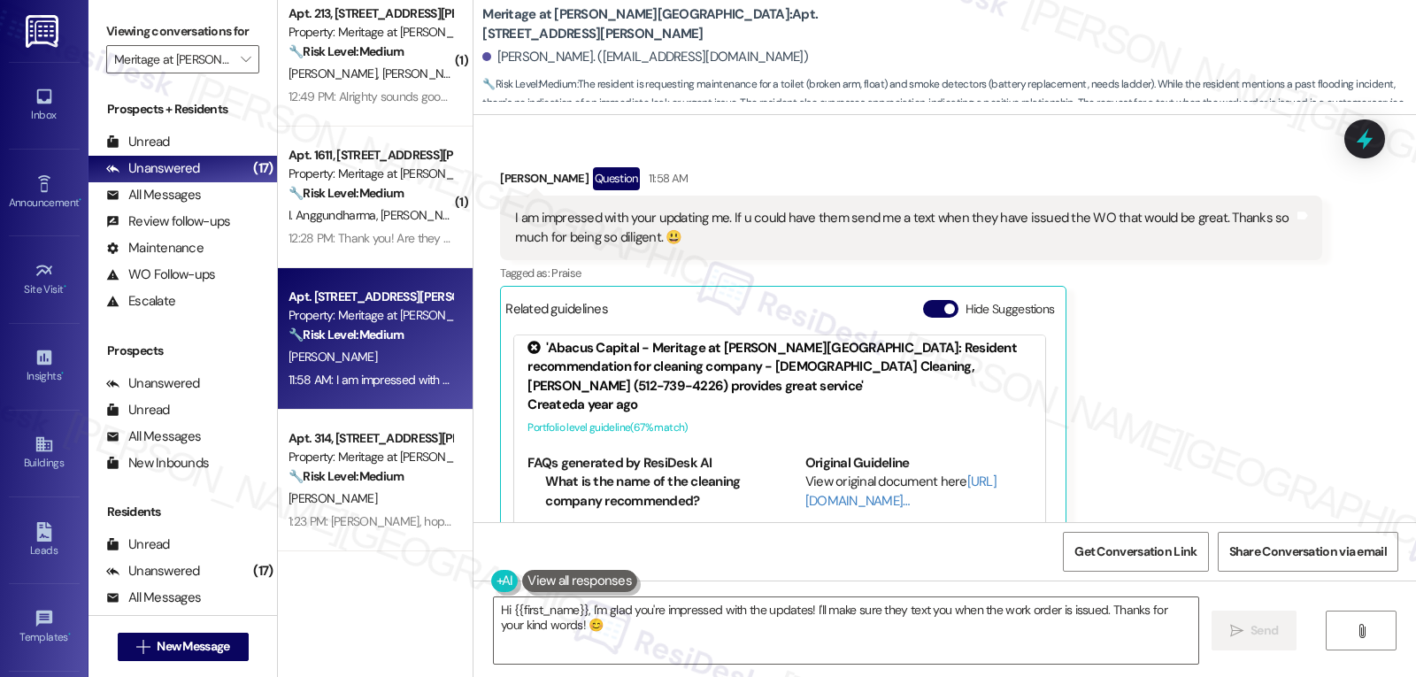
scroll to position [8, 0]
click at [747, 632] on textarea "Hi {{first_name}}, I'm glad you're impressed with the updates! I'll make sure t…" at bounding box center [846, 630] width 704 height 66
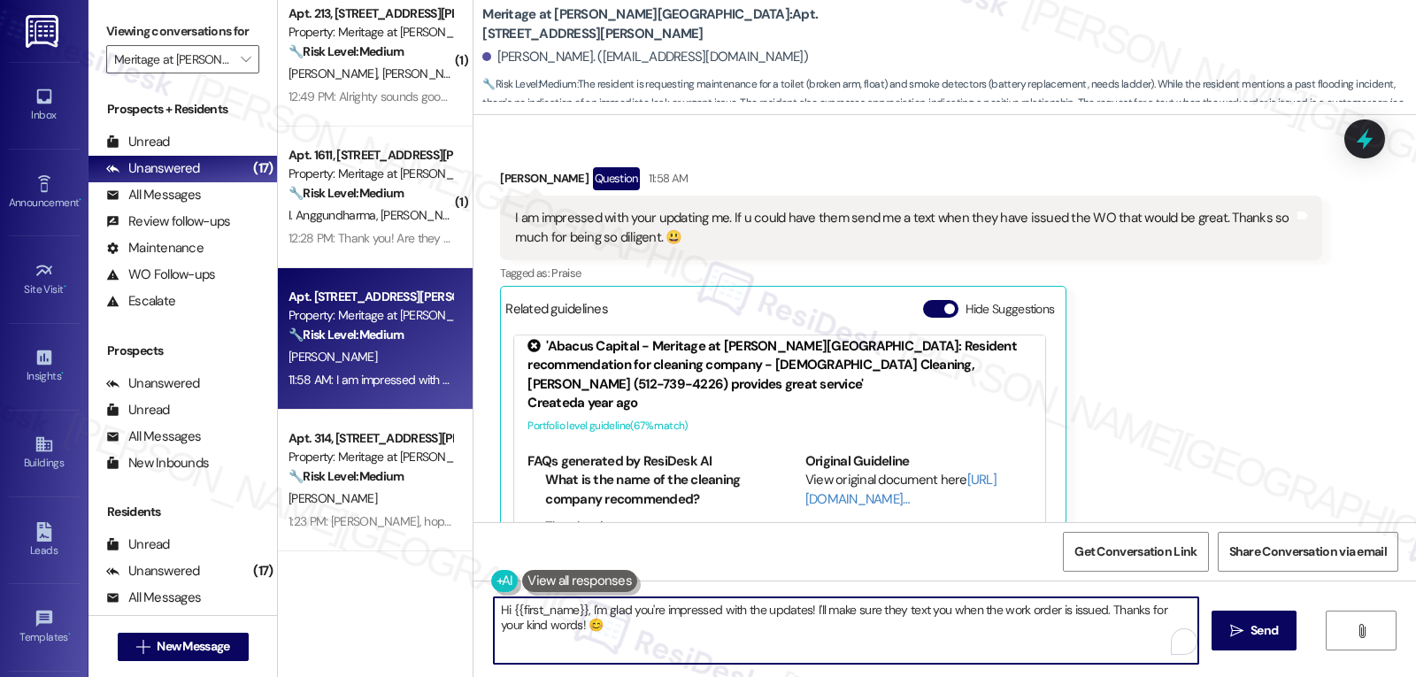
paste textarea "That’s so kind of you to say, Madeline — thank you! 😃 I’ll pass along your requ…"
click at [684, 618] on textarea "That’s so kind of you to say, Madeline — thank you! 😃 I’ll pass along your requ…" at bounding box center [846, 630] width 704 height 66
drag, startPoint x: 747, startPoint y: 633, endPoint x: 755, endPoint y: 639, distance: 10.1
click at [751, 638] on textarea "That’s so kind of you to say, Madeline. Thank you! 😃 I’ll pass along your reque…" at bounding box center [846, 630] width 704 height 66
type textarea "That’s so kind of you to say, Madeline. Thank you! 😃 I’ll pass along your reque…"
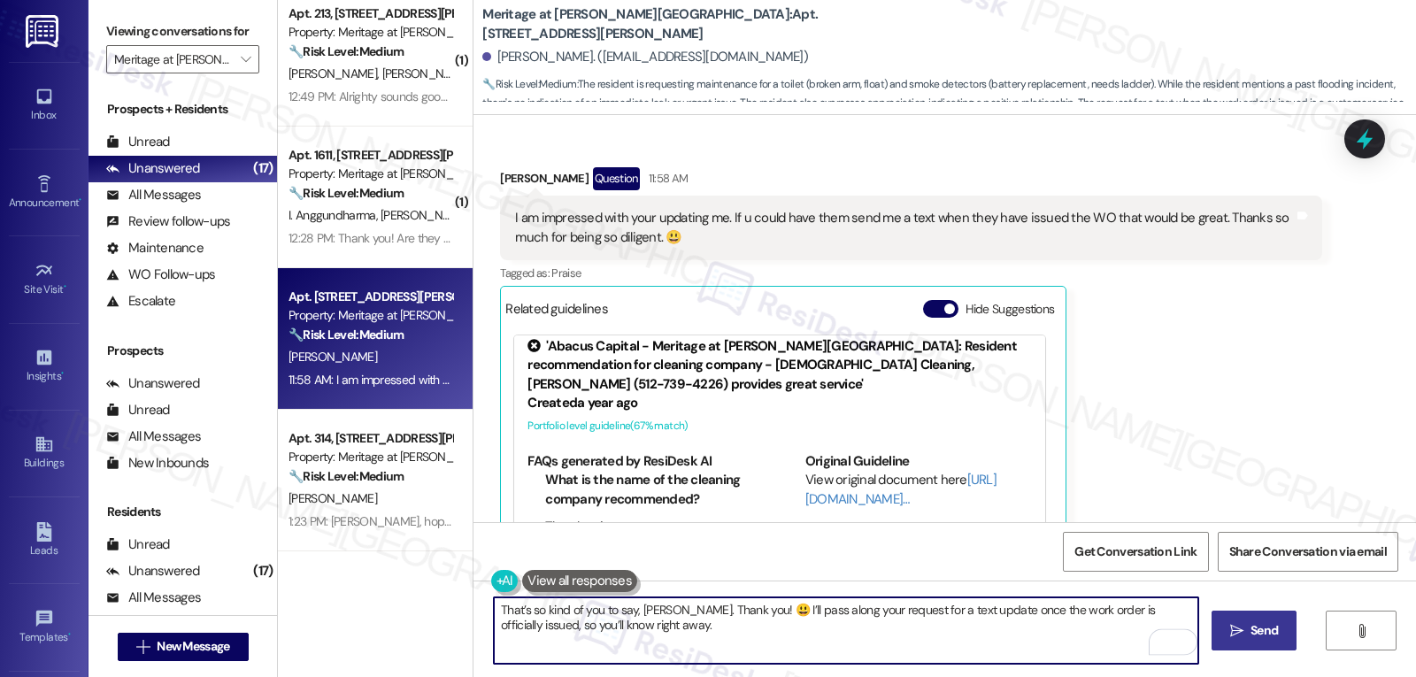
click at [1222, 626] on button " Send" at bounding box center [1254, 631] width 86 height 40
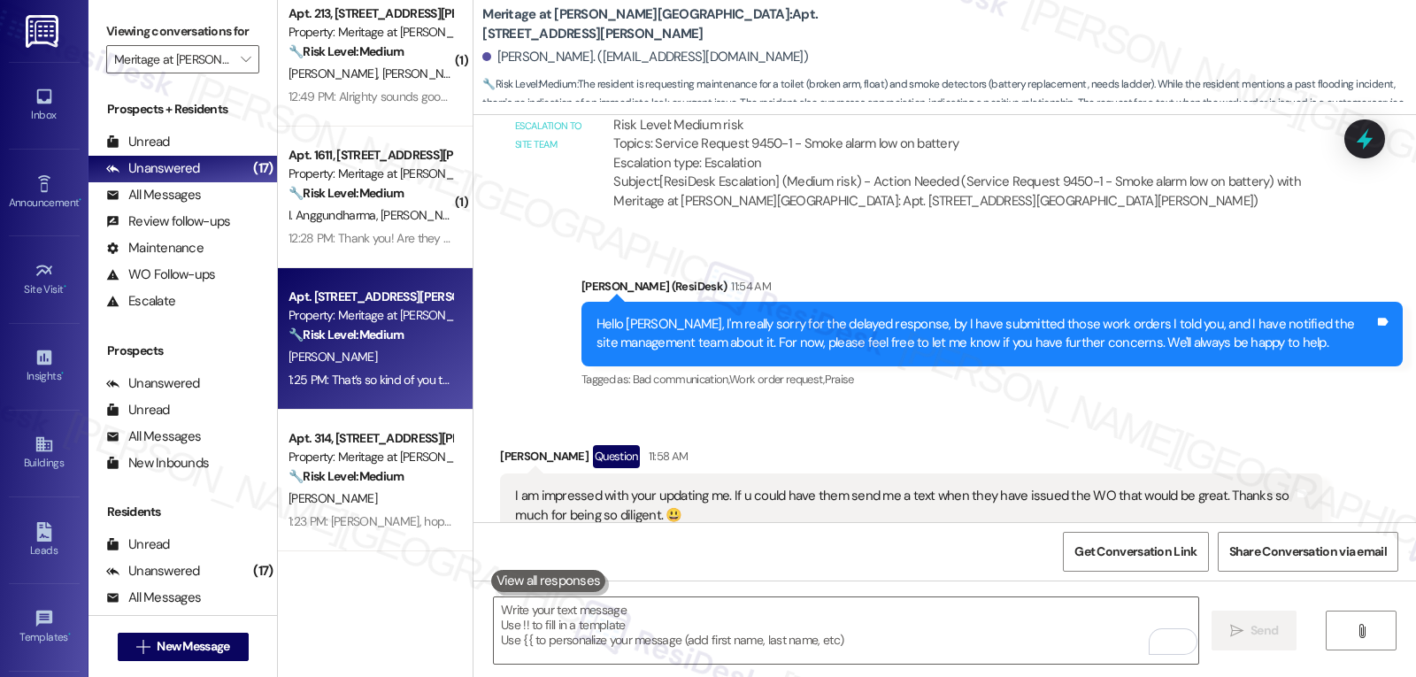
scroll to position [6825, 0]
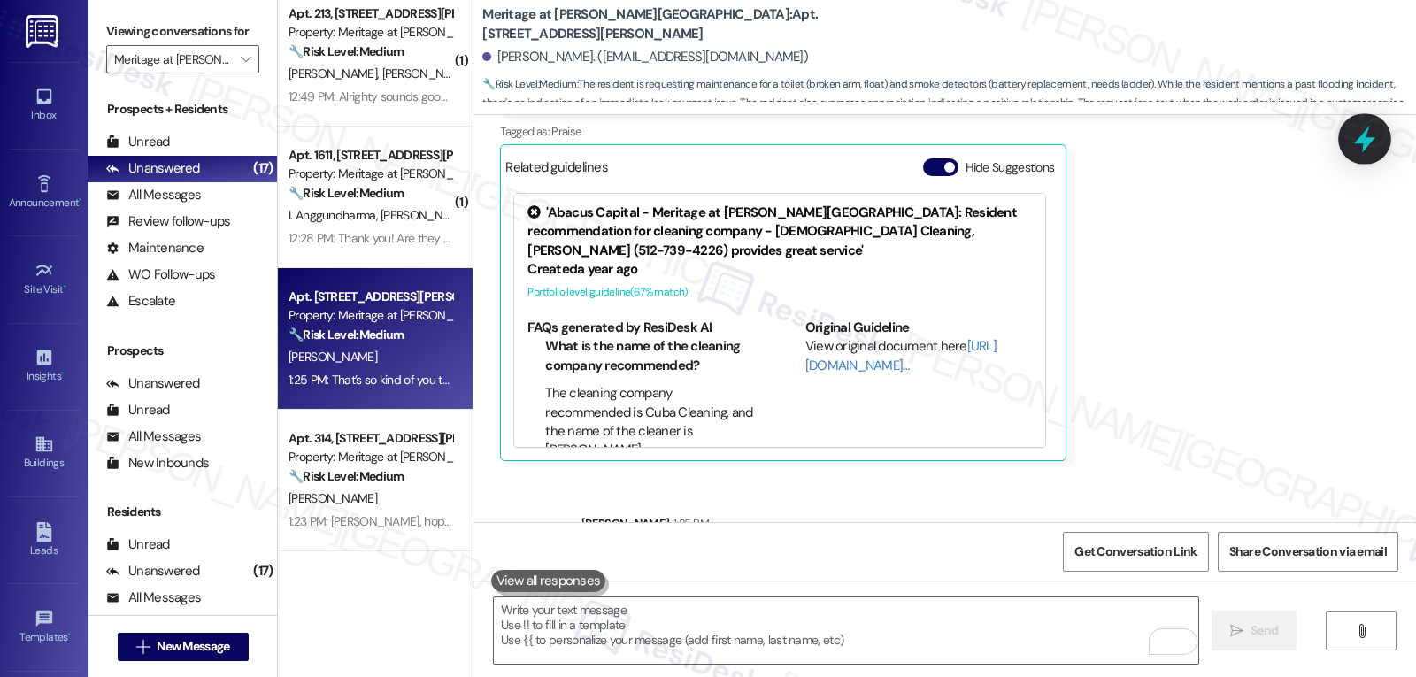
click at [1355, 137] on icon at bounding box center [1364, 139] width 30 height 30
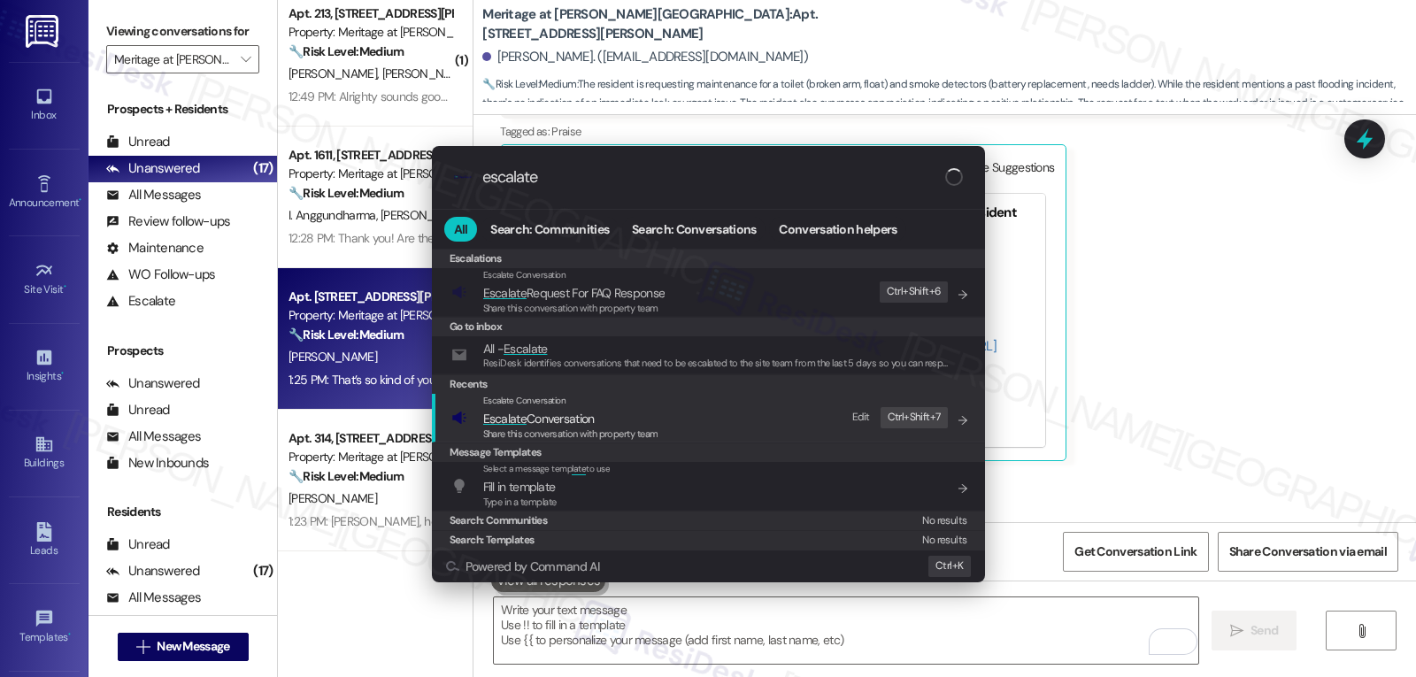
type input "escalate"
click at [540, 418] on span "Escalate Conversation" at bounding box center [538, 419] width 111 height 16
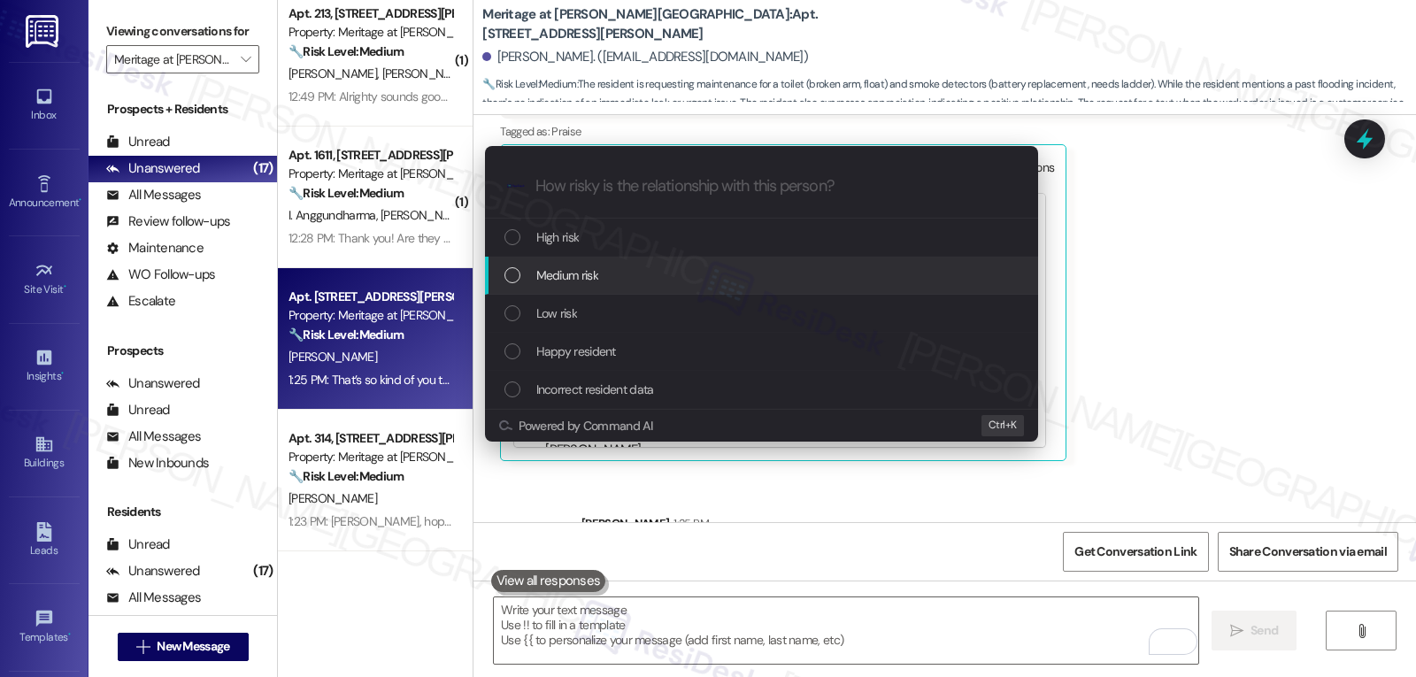
click at [621, 272] on div "Medium risk" at bounding box center [763, 274] width 518 height 19
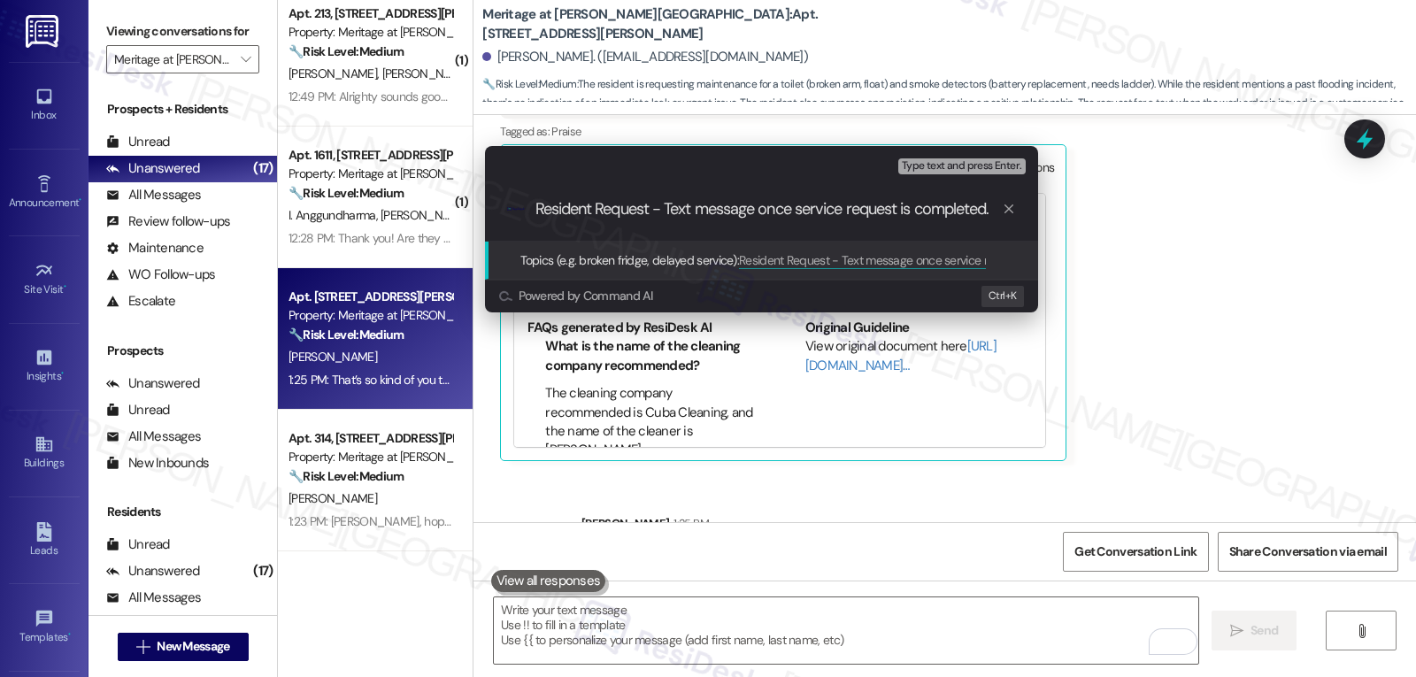
type input "Resident Request - Text message once service request is completed"
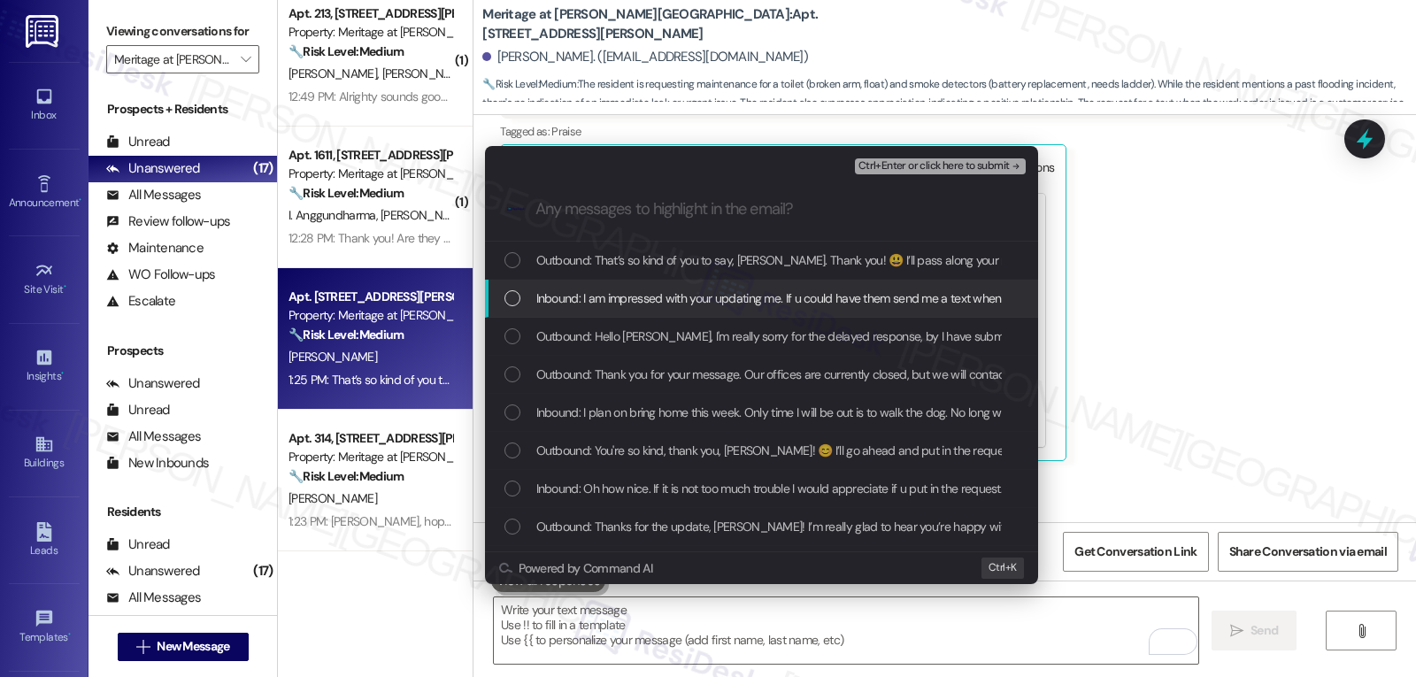
click at [665, 299] on span "Inbound: I am impressed with your updating me. If u could have them send me a t…" at bounding box center [994, 297] width 916 height 19
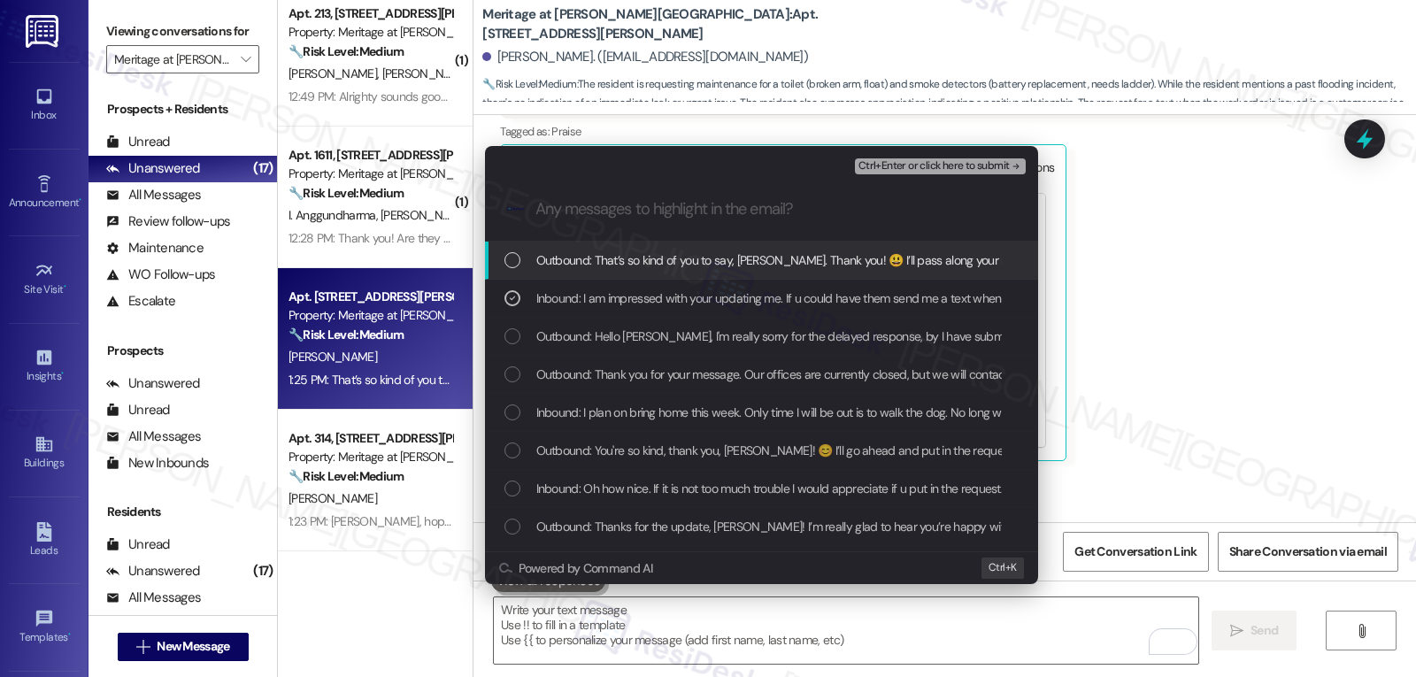
click at [921, 160] on span "Ctrl+Enter or click here to submit" at bounding box center [933, 166] width 151 height 12
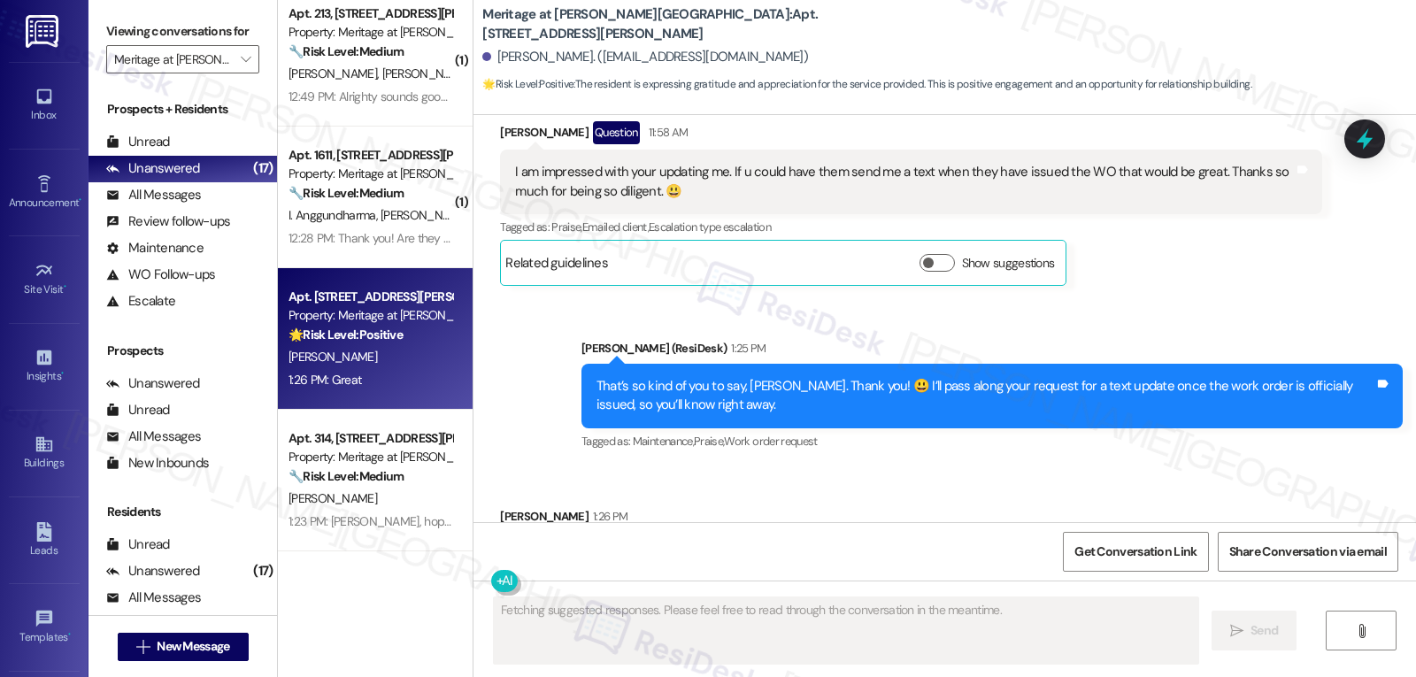
scroll to position [6730, 0]
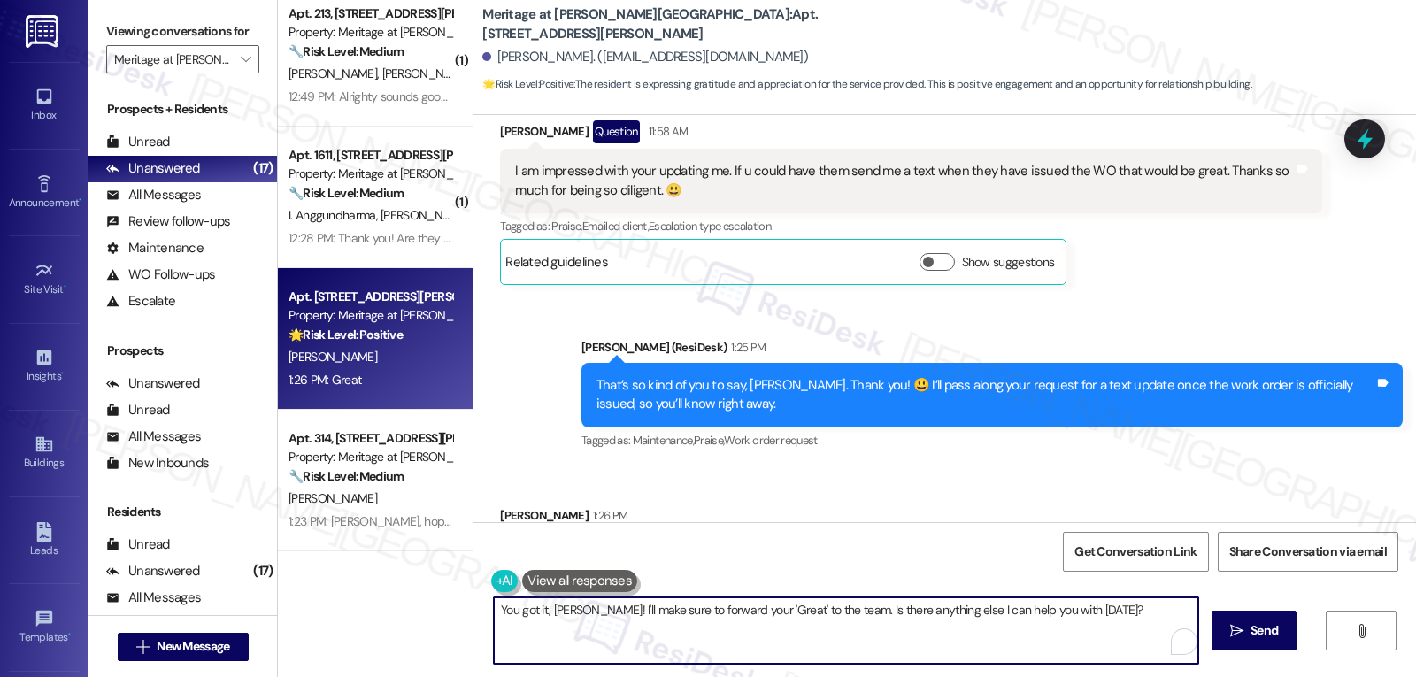
drag, startPoint x: 592, startPoint y: 612, endPoint x: 1472, endPoint y: 667, distance: 882.1
click at [1415, 667] on html "Inbox Go to Inbox Announcement • Send A Text Announcement Site Visit • Go to Si…" at bounding box center [708, 338] width 1416 height 677
type textarea "You got it, Madeline! 'talk to you shortly! Have a gr"
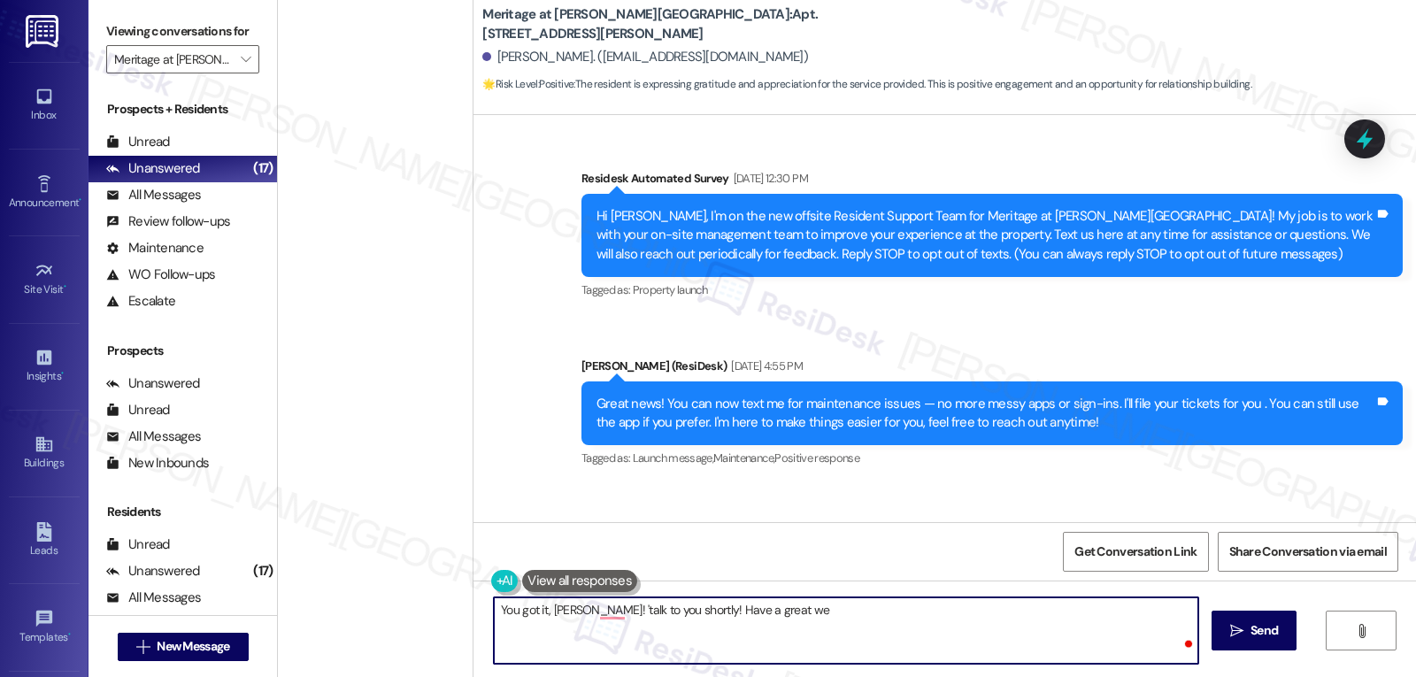
scroll to position [6730, 0]
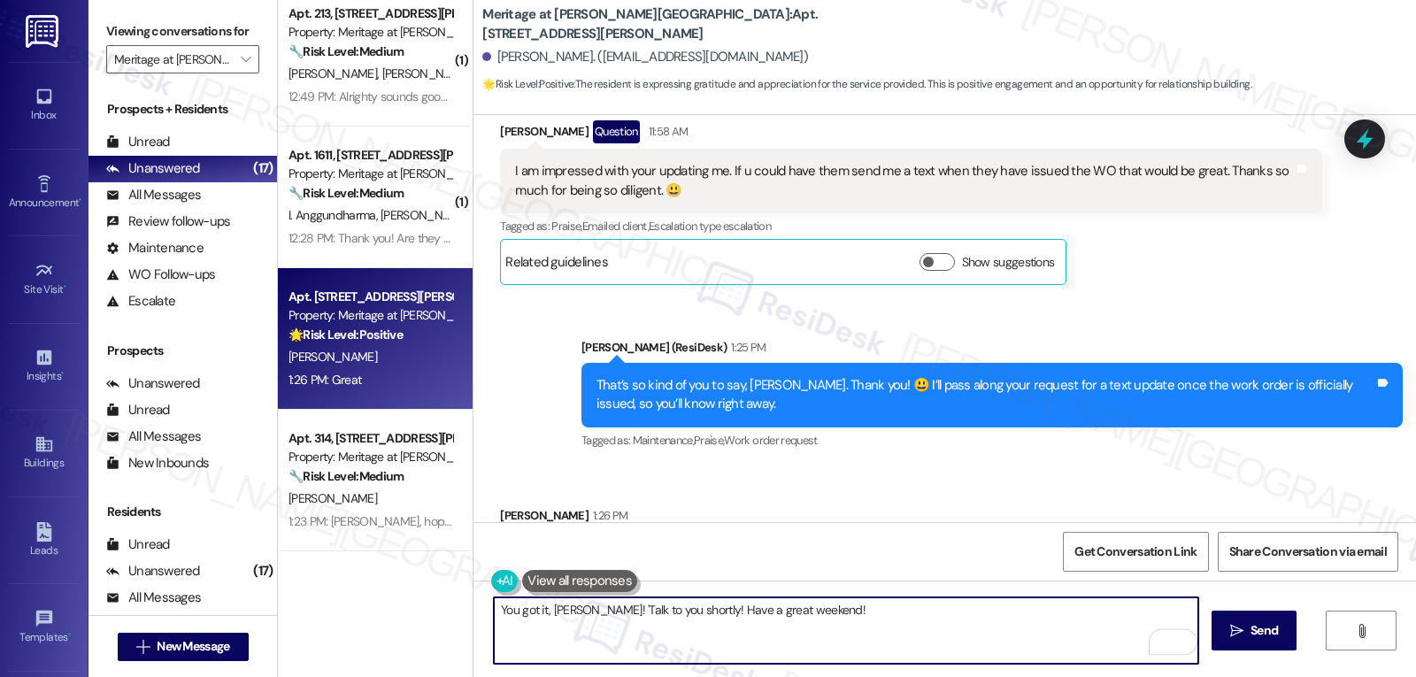
click at [879, 617] on textarea "You got it, [PERSON_NAME]! 'Talk to you shortly! Have a great weekend!" at bounding box center [846, 630] width 704 height 66
type textarea "You got it, [PERSON_NAME]! 'Talk to you shortly! Have a great weekend!"
click at [1280, 632] on span "Send" at bounding box center [1264, 630] width 35 height 19
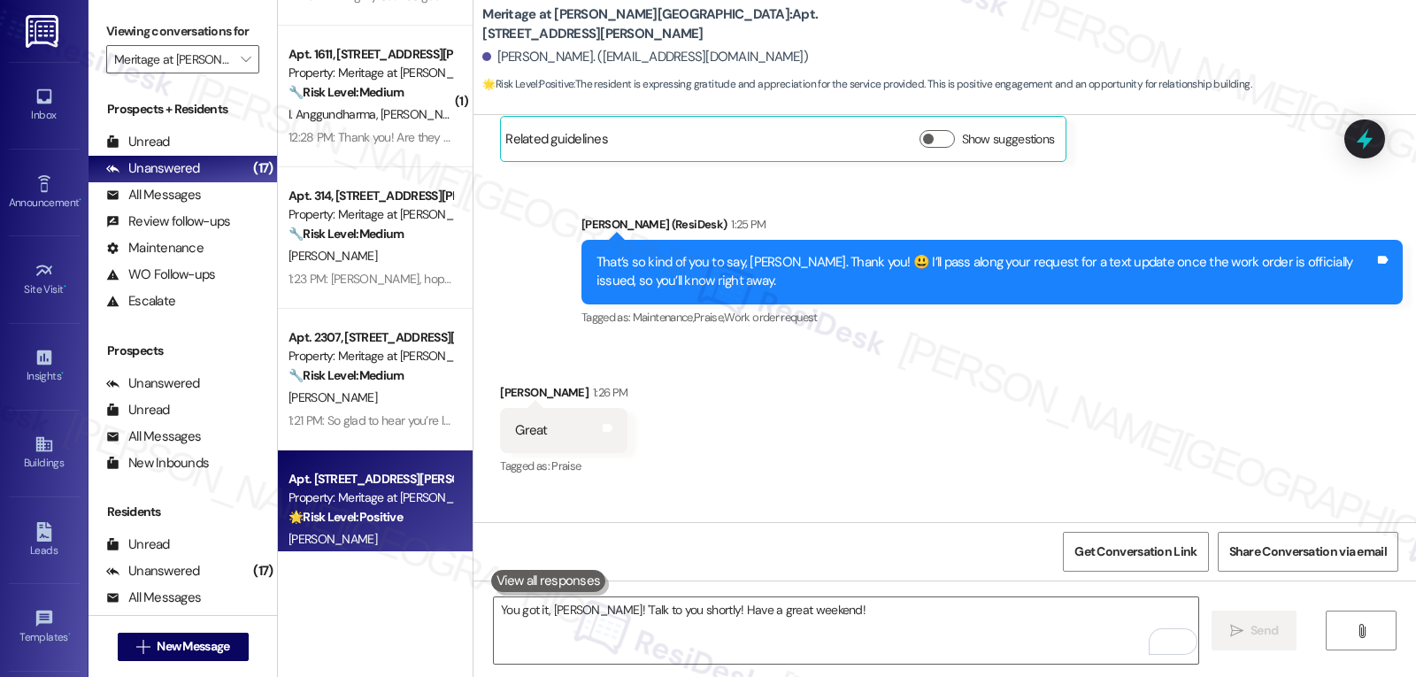
scroll to position [1856, 0]
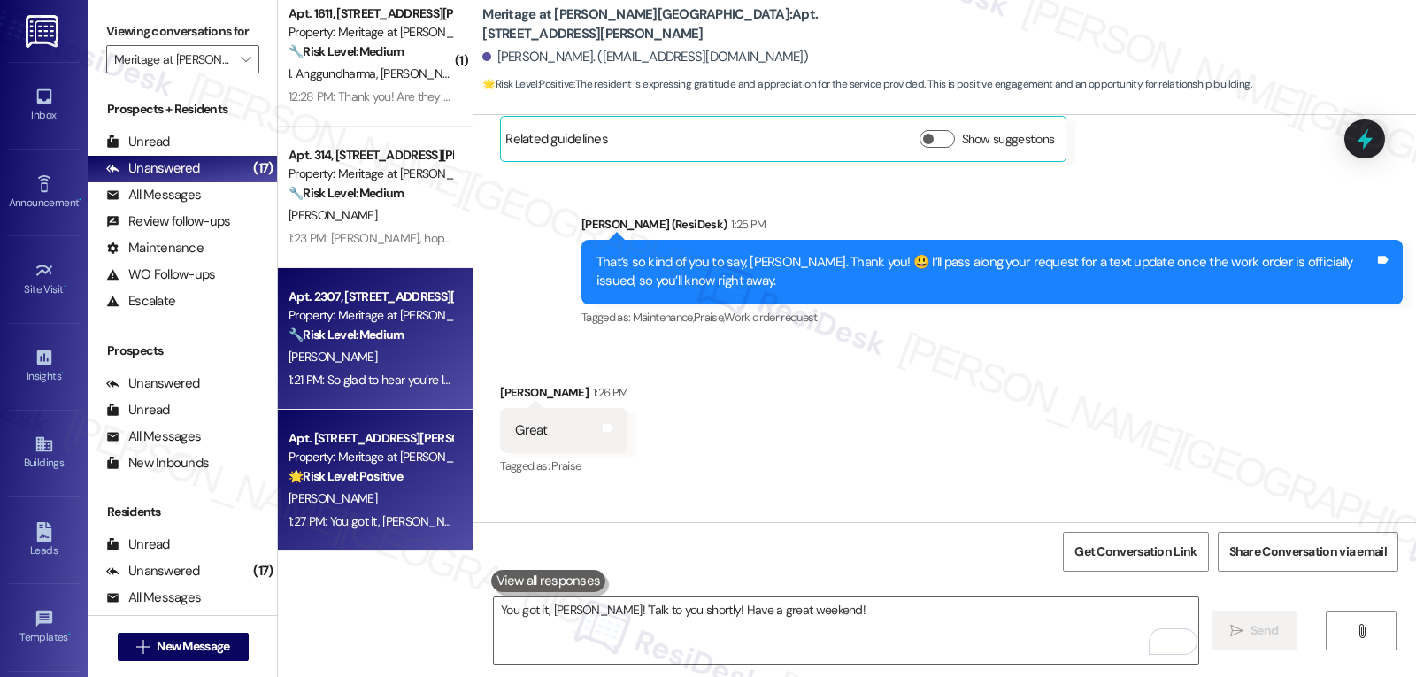
click at [391, 367] on div "D. Sanchez" at bounding box center [370, 357] width 167 height 22
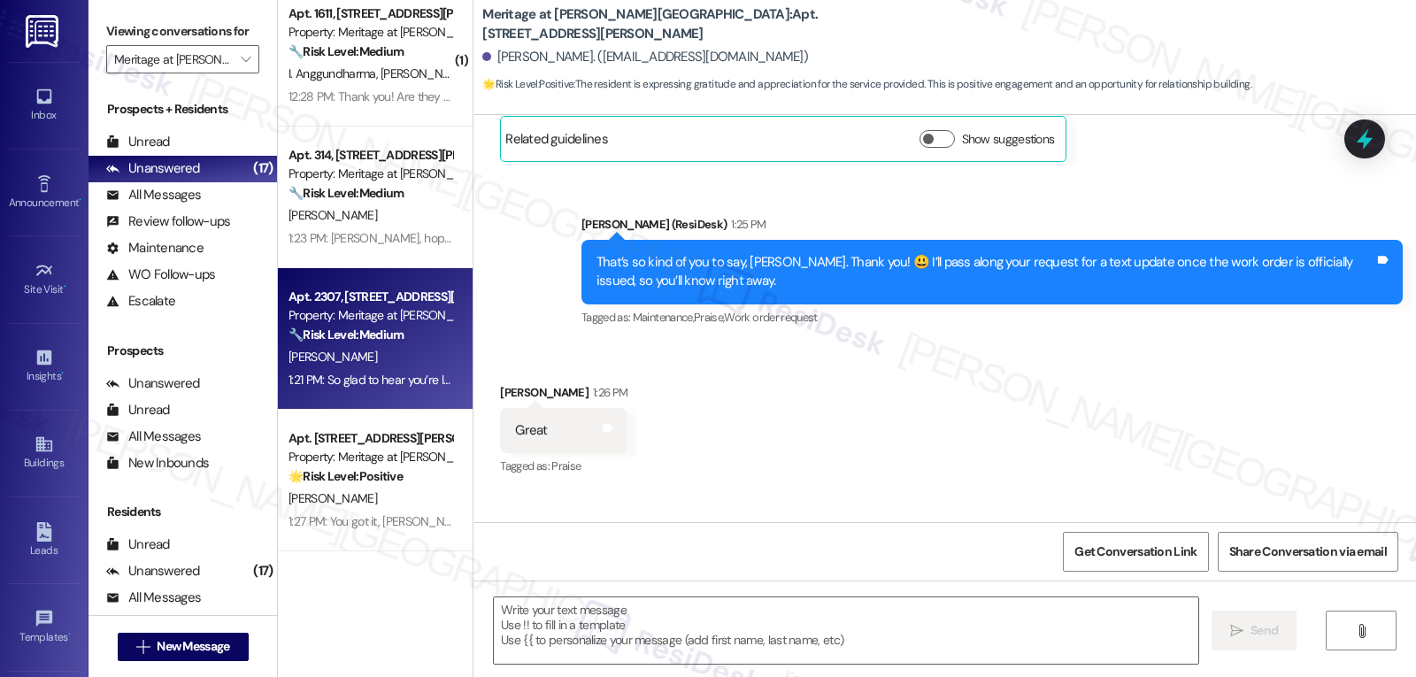
type textarea "Fetching suggested responses. Please feel free to read through the conversation…"
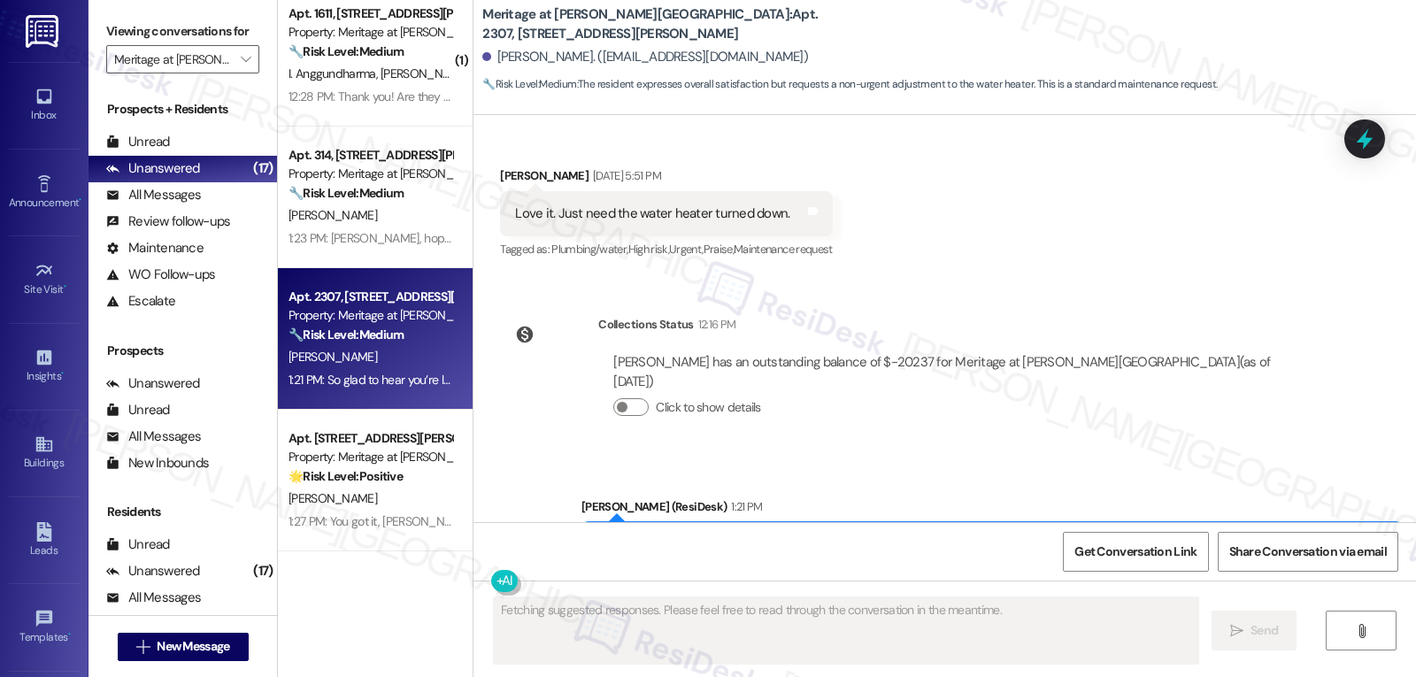
scroll to position [1112, 0]
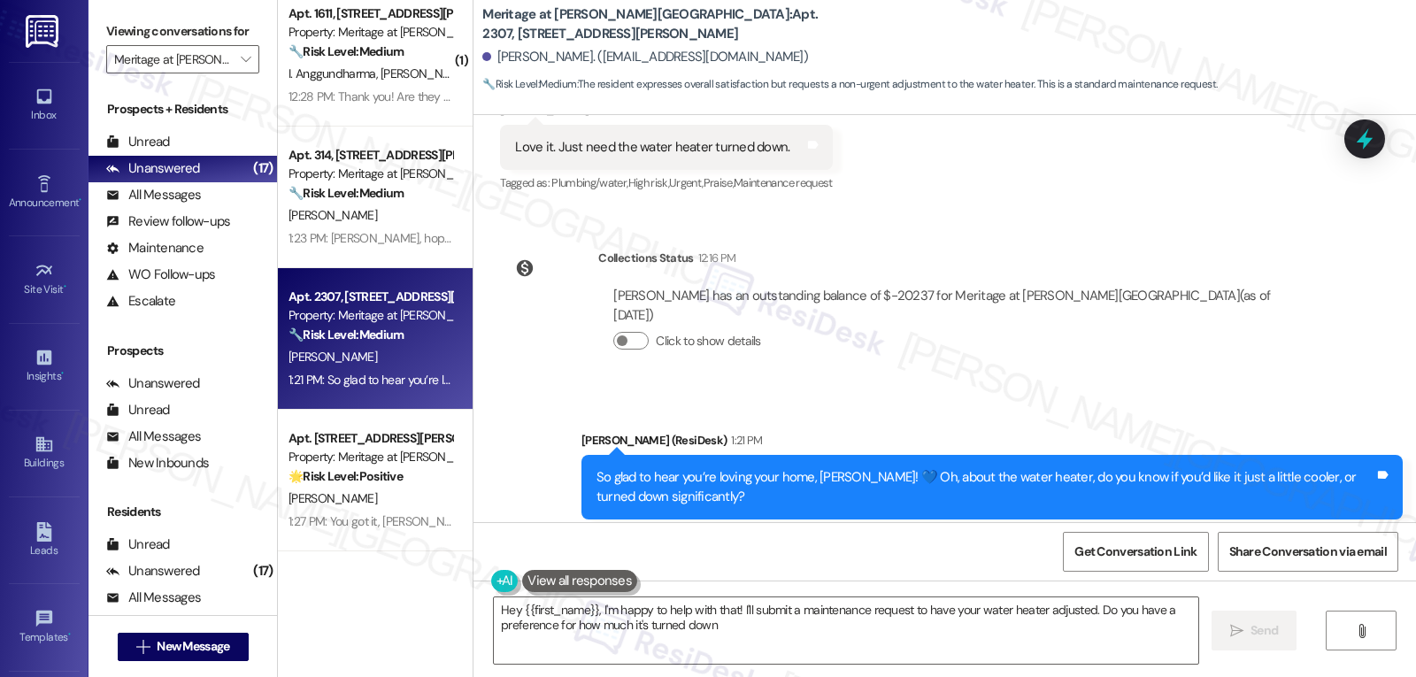
type textarea "Hey {{first_name}}, I'm happy to help with that! I'll submit a maintenance requ…"
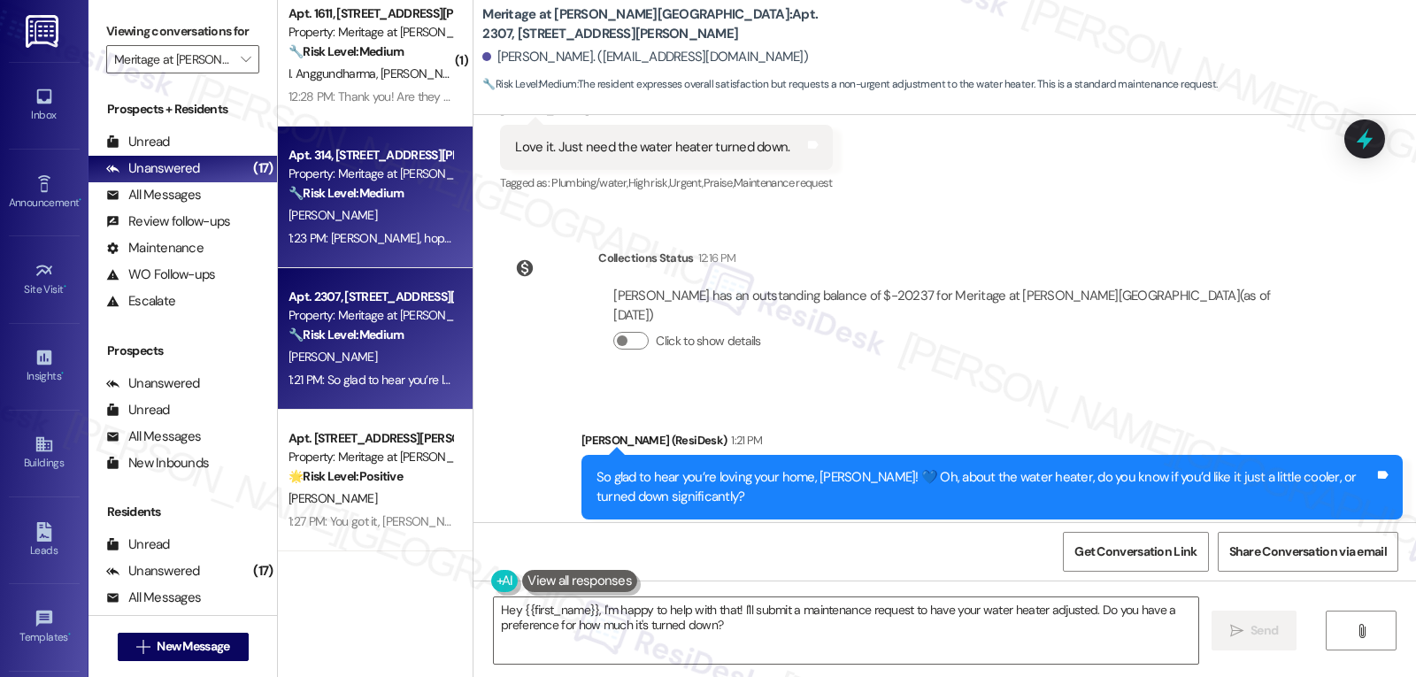
click at [380, 244] on div "1:23 PM: Marques, hope you’re enjoying your place at Meritage at Steiner Ranch!…" at bounding box center [783, 238] width 991 height 16
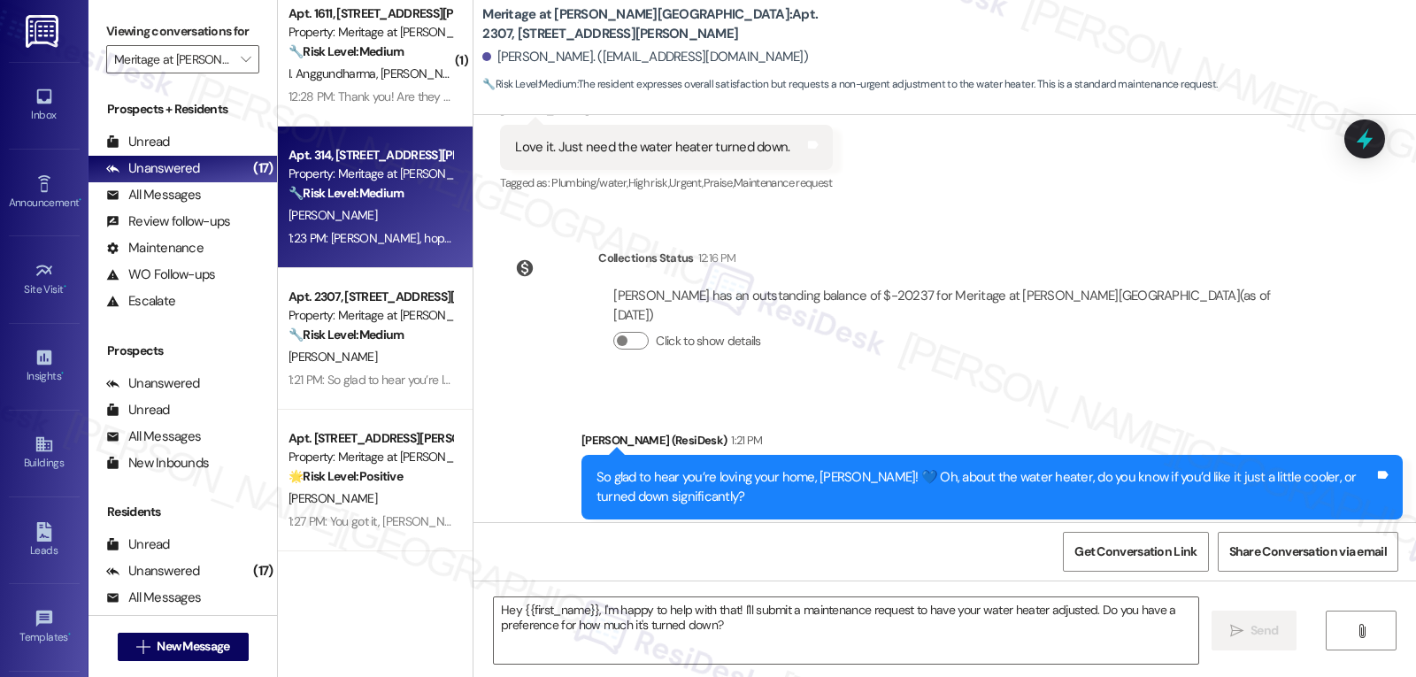
type textarea "Fetching suggested responses. Please feel free to read through the conversation…"
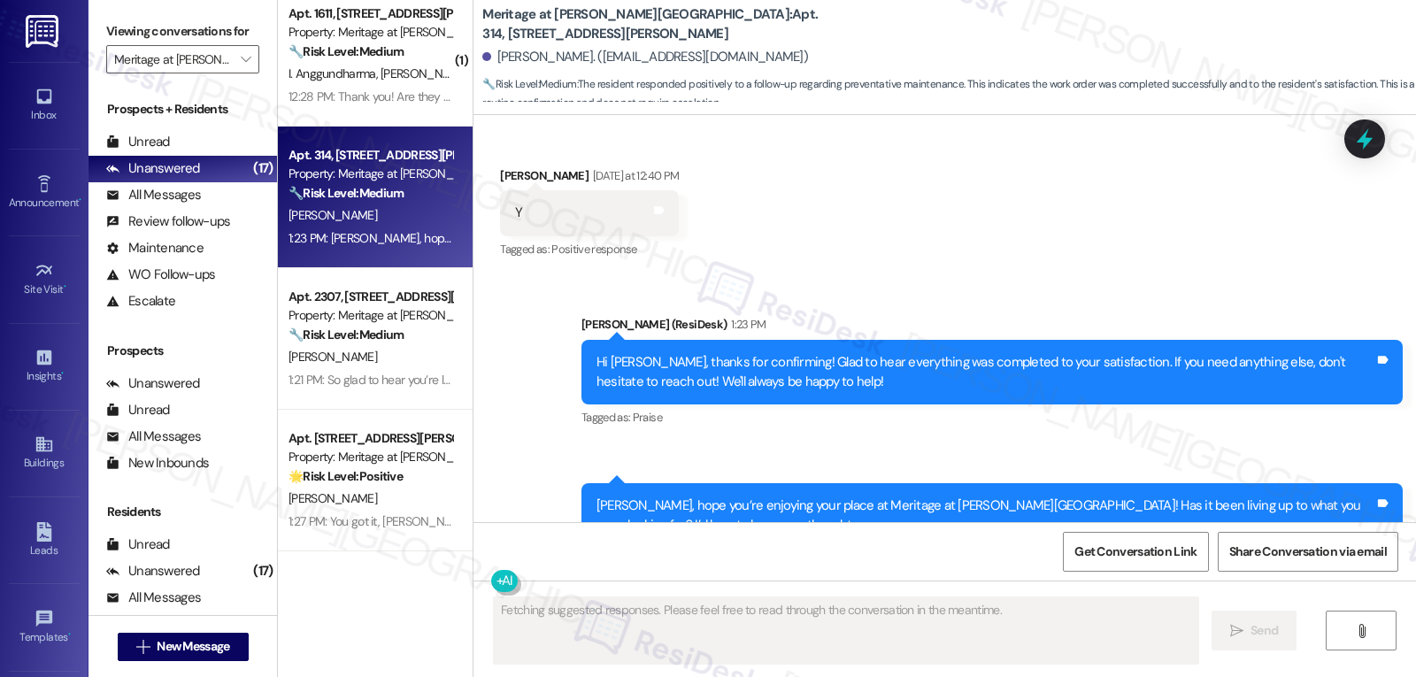
scroll to position [14629, 0]
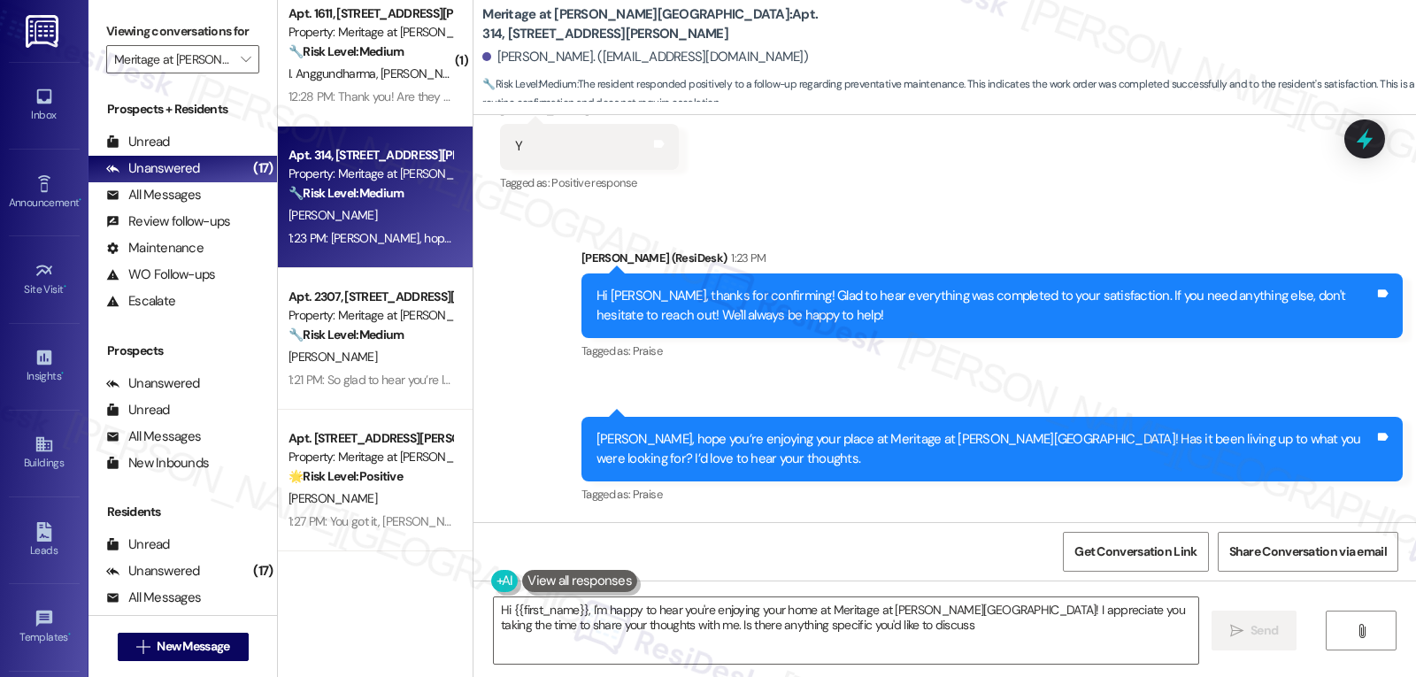
type textarea "Hi {{first_name}}, I'm happy to hear you're enjoying your home at Meritage at S…"
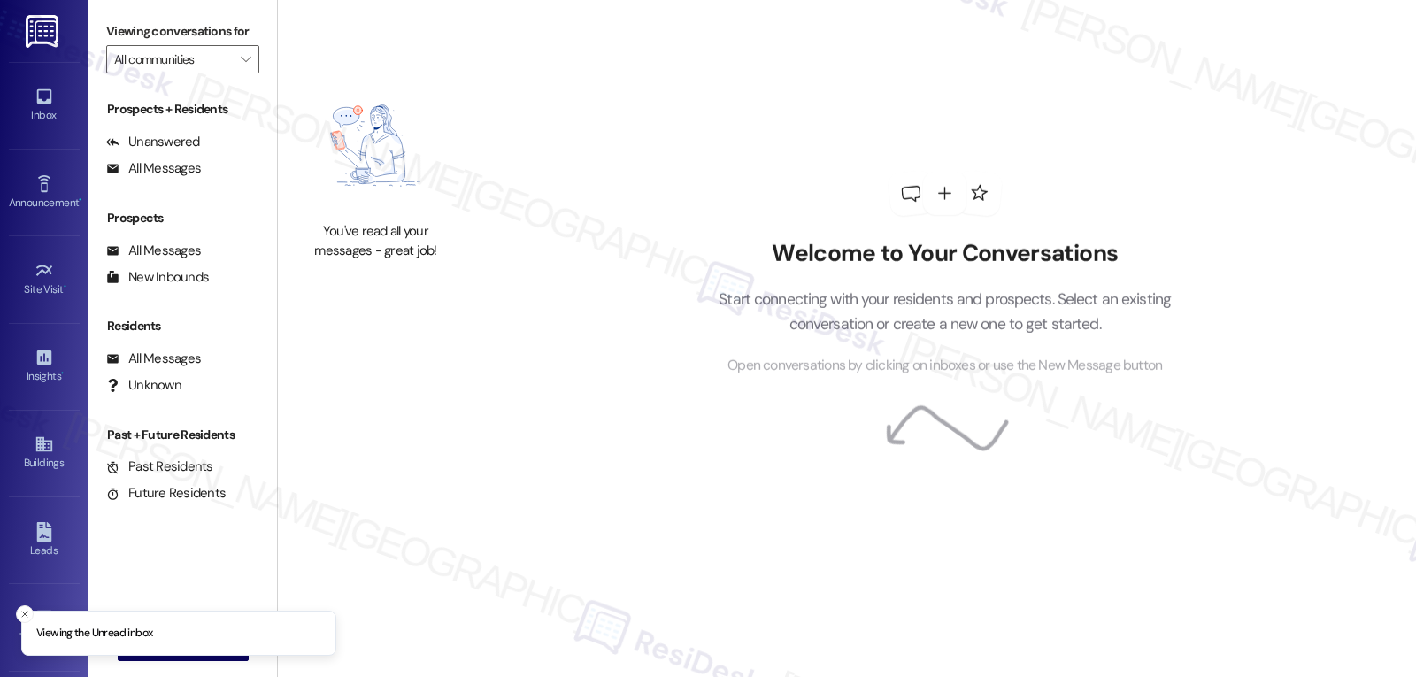
type input "Meritage at [PERSON_NAME][GEOGRAPHIC_DATA]"
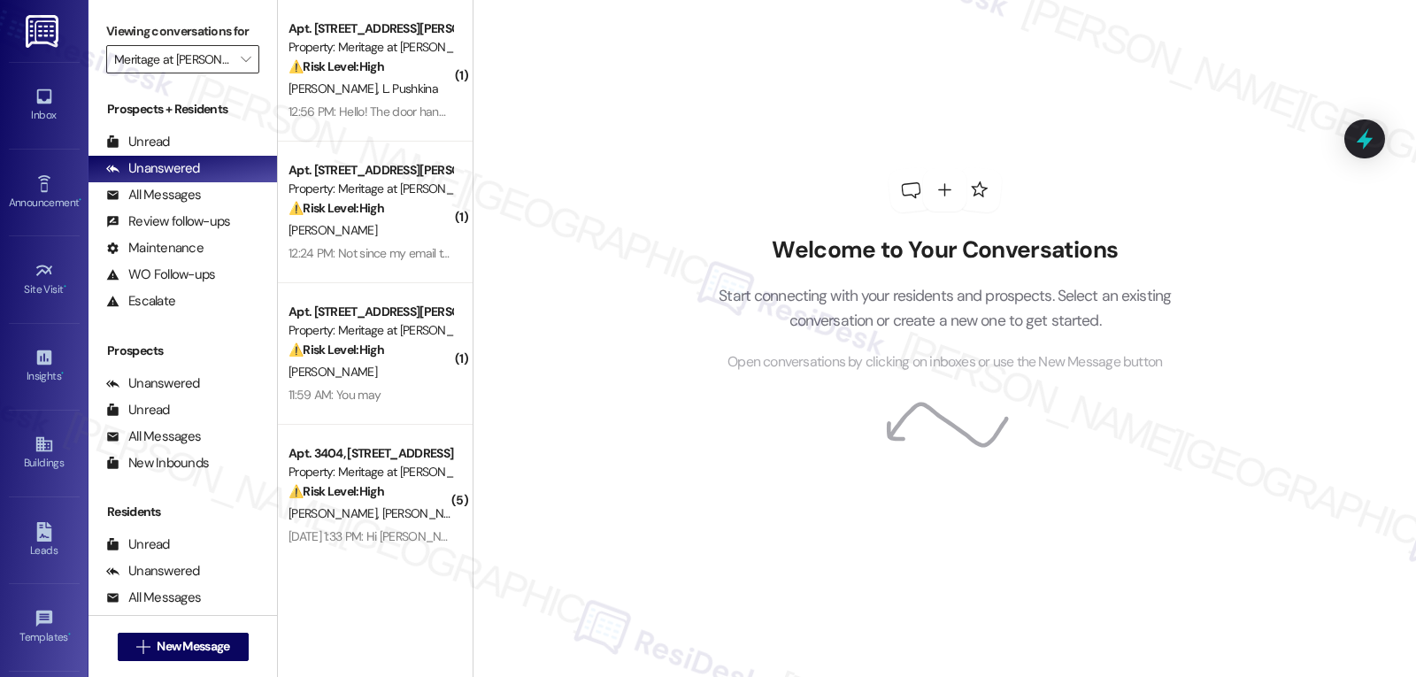
click at [210, 73] on input "Meritage at [PERSON_NAME][GEOGRAPHIC_DATA]" at bounding box center [172, 59] width 117 height 28
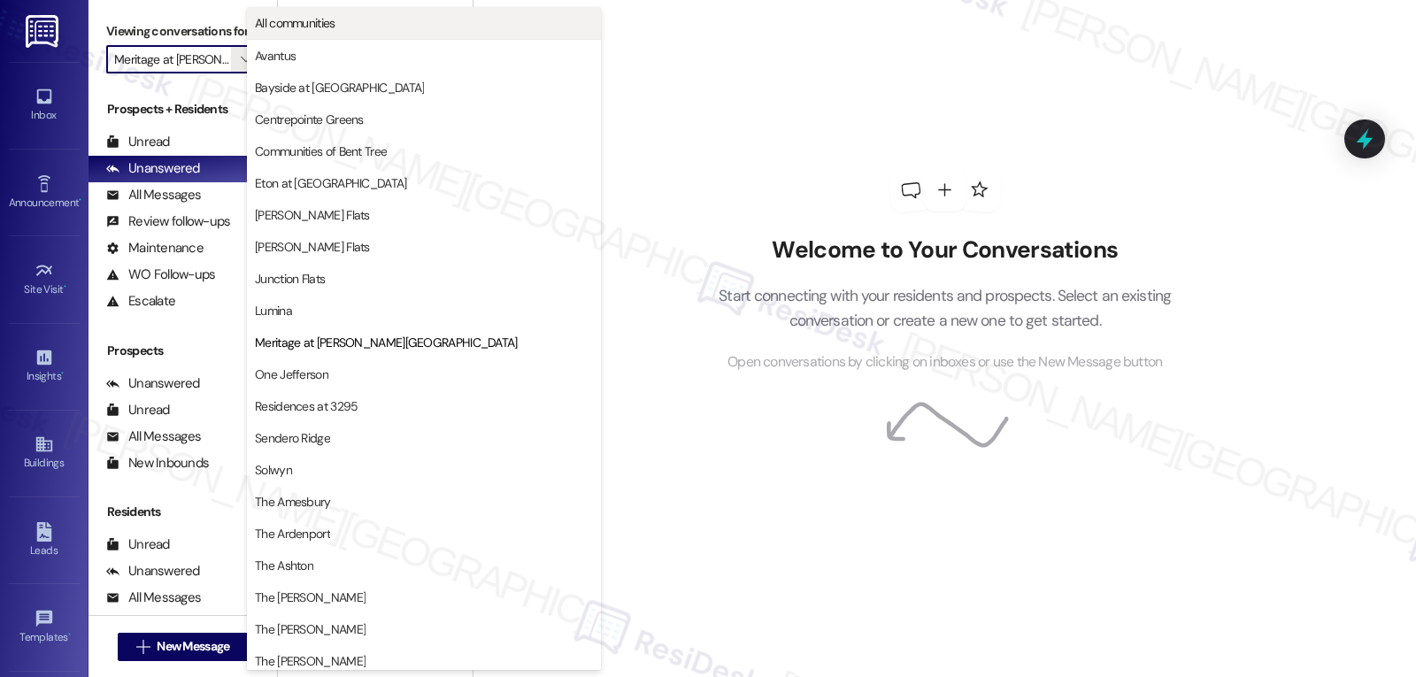
click at [314, 17] on span "All communities" at bounding box center [295, 23] width 81 height 18
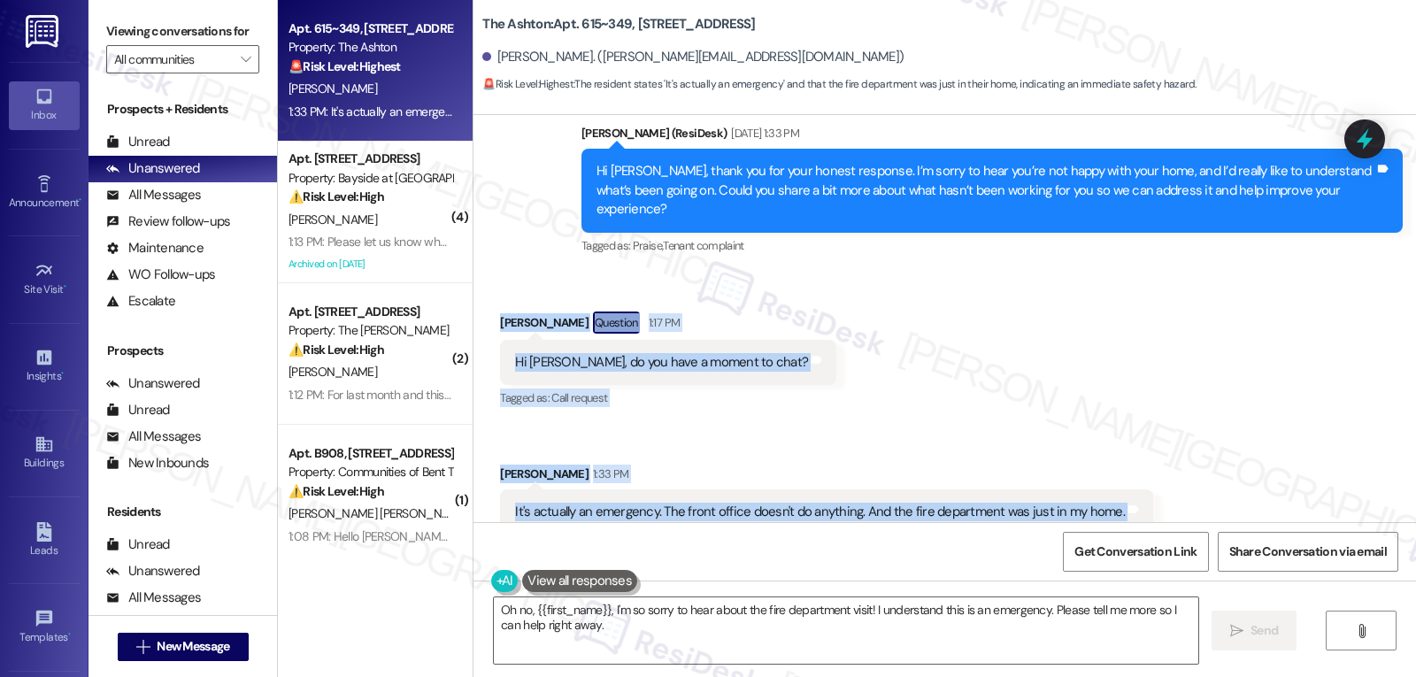
scroll to position [15443, 0]
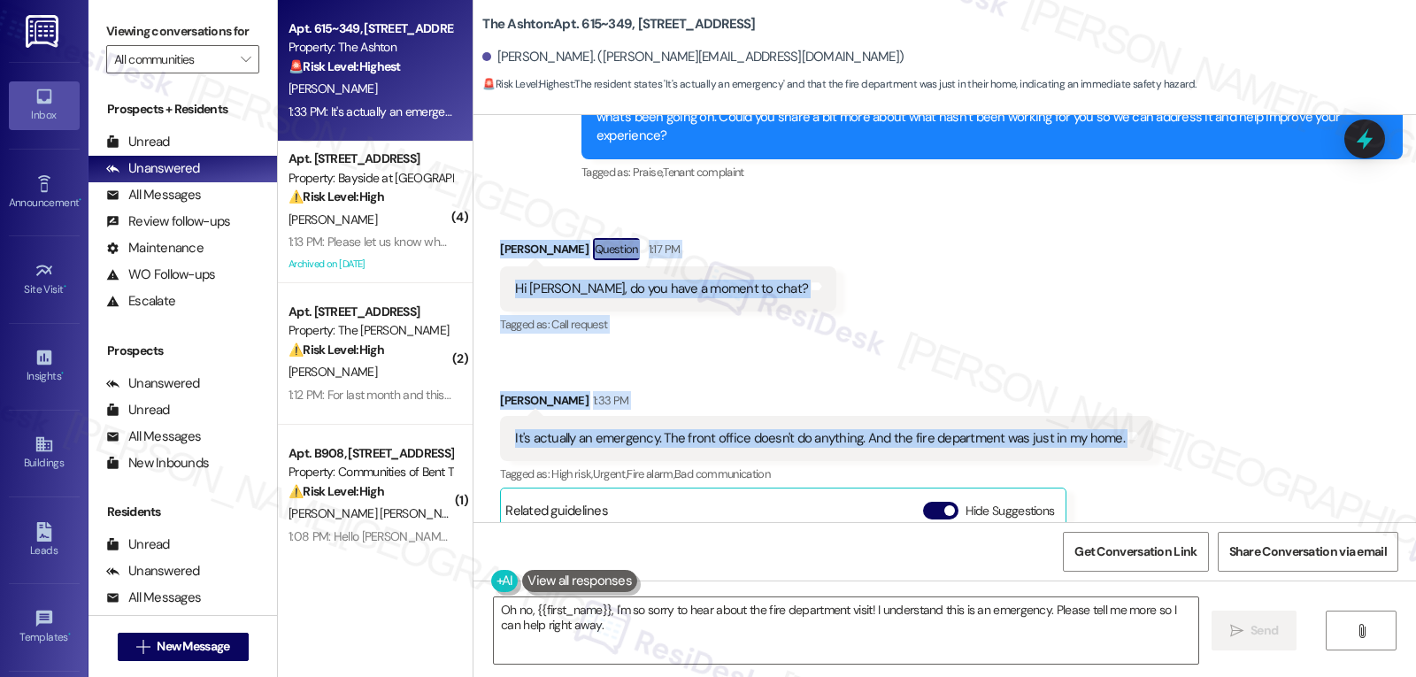
drag, startPoint x: 474, startPoint y: 314, endPoint x: 1246, endPoint y: 411, distance: 777.7
click at [1246, 411] on div "Received via SMS Brianna Ilagan Question 1:17 PM Hi Sarah, do you have a moment…" at bounding box center [944, 502] width 942 height 608
copy div "Brianna Ilagan Question 1:17 PM Hi Sarah, do you have a moment to chat? Tags an…"
click at [641, 636] on textarea "Oh no, {{first_name}}, I'm so sorry to hear about the fire department visit! I …" at bounding box center [846, 630] width 704 height 66
paste textarea "Brianna Ilagan Question 1:17 PM Hi Sarah, do you have a moment to chat? Tagged …"
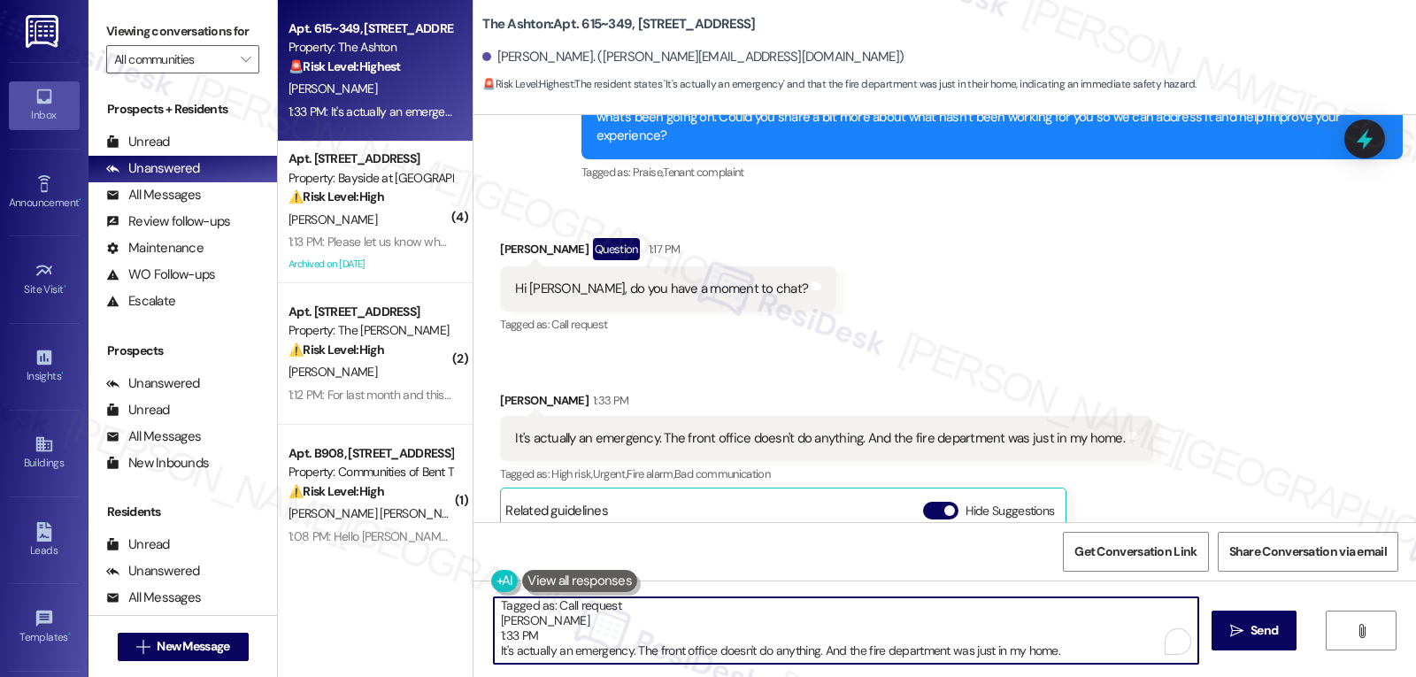
scroll to position [75, 0]
type textarea "Brianna Ilagan Question 1:17 PM Hi Sarah, do you have a moment to chat? Tagged …"
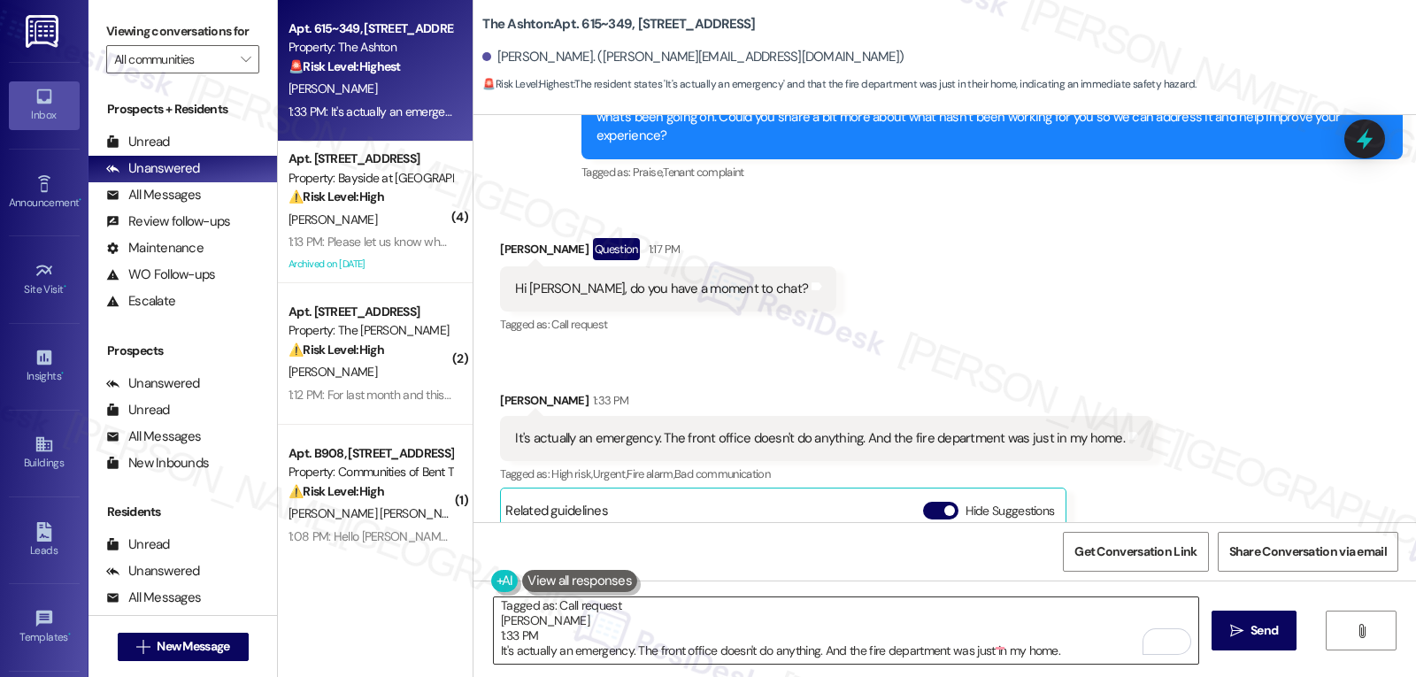
click at [944, 650] on textarea "Brianna Ilagan Question 1:17 PM Hi Sarah, do you have a moment to chat? Tagged …" at bounding box center [846, 630] width 704 height 66
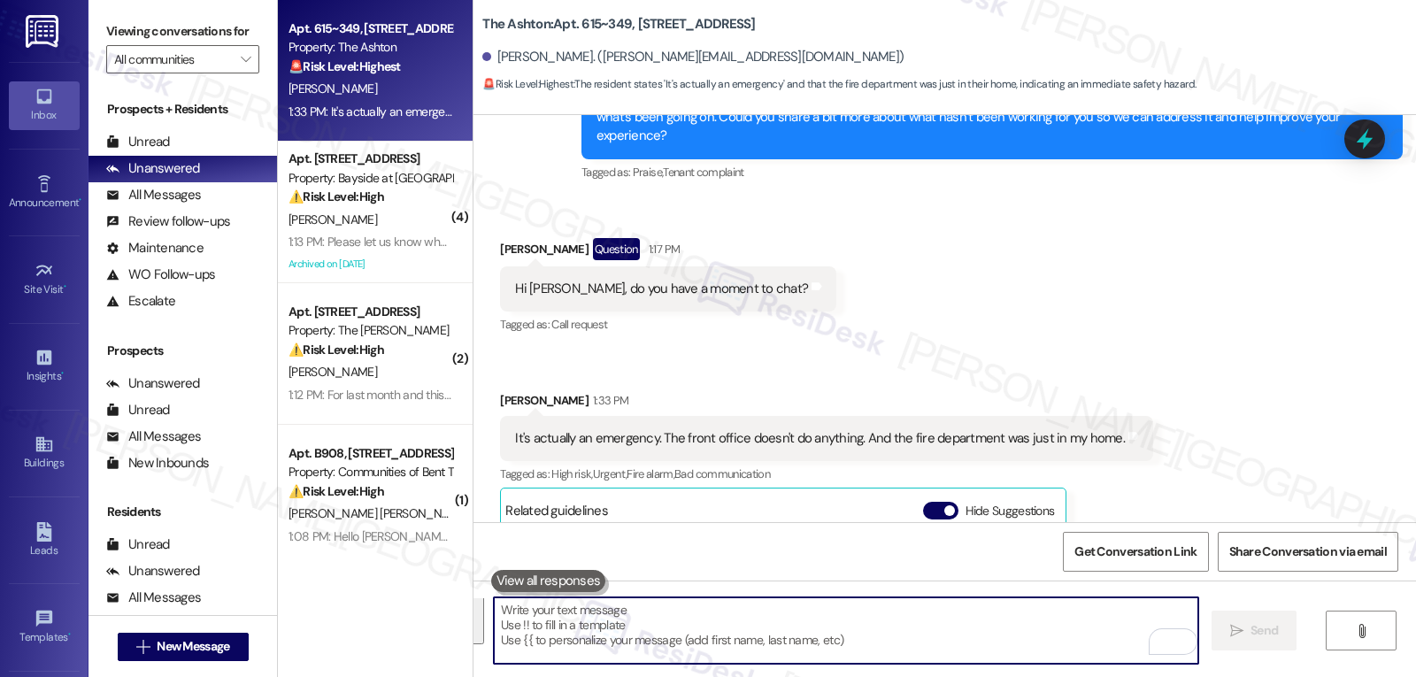
scroll to position [0, 0]
click at [560, 591] on button at bounding box center [548, 581] width 115 height 22
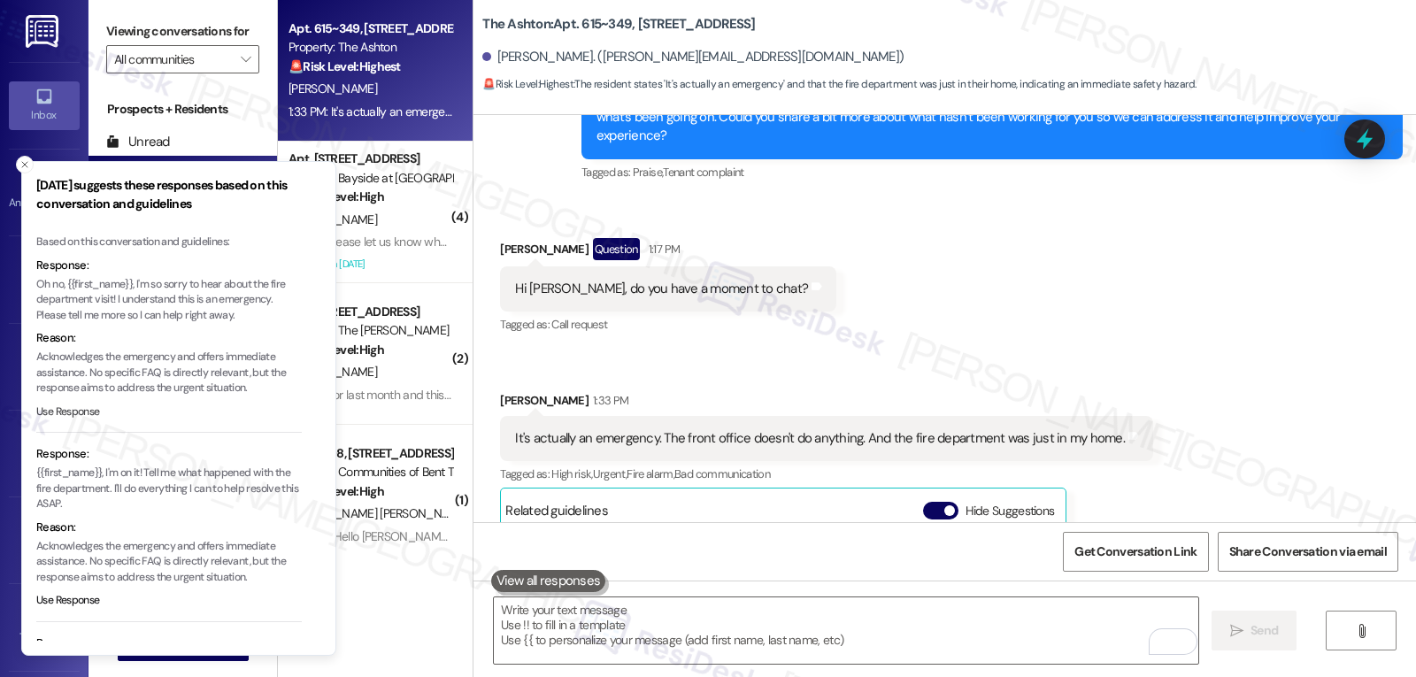
click at [76, 411] on button "Use Response" at bounding box center [68, 412] width 64 height 16
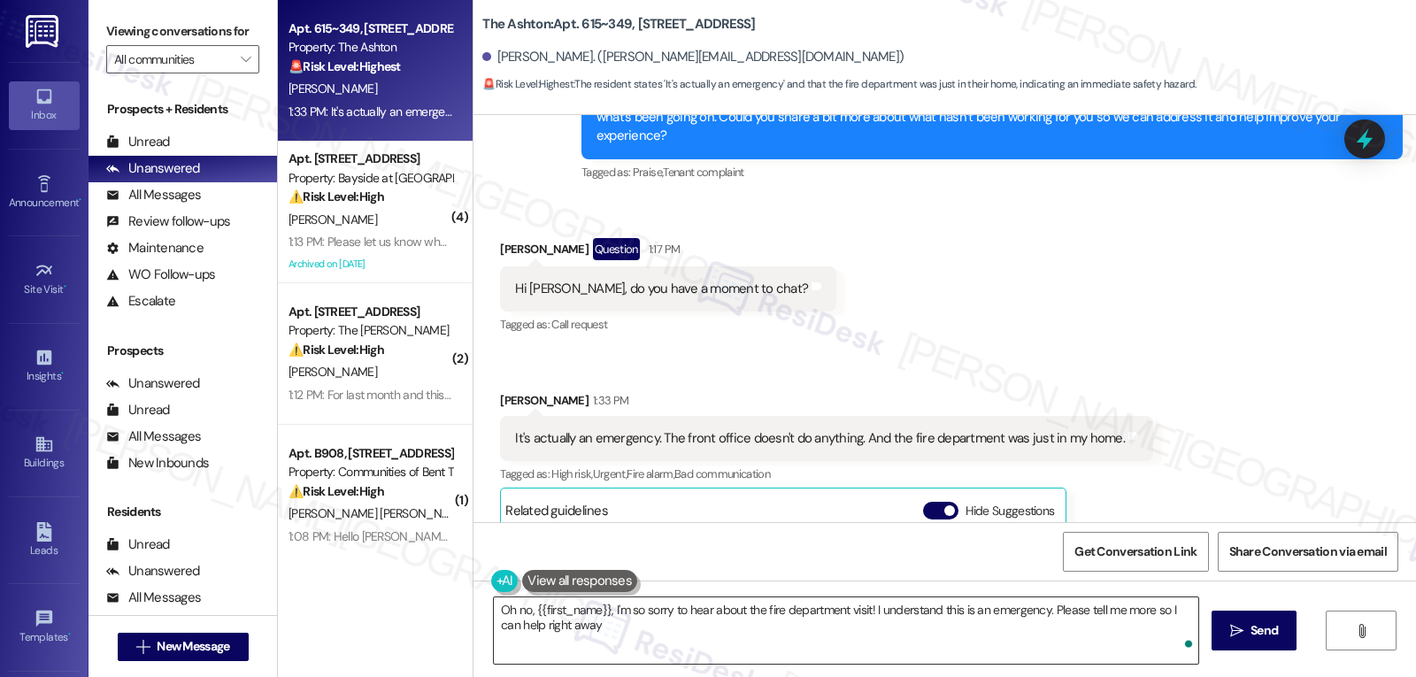
type textarea "Oh no, {{first_name}}, I'm so sorry to hear about the fire department visit! I …"
click at [691, 631] on textarea "Oh no, {{first_name}}, I'm so sorry to hear about the fire department visit! I …" at bounding box center [846, 630] width 704 height 66
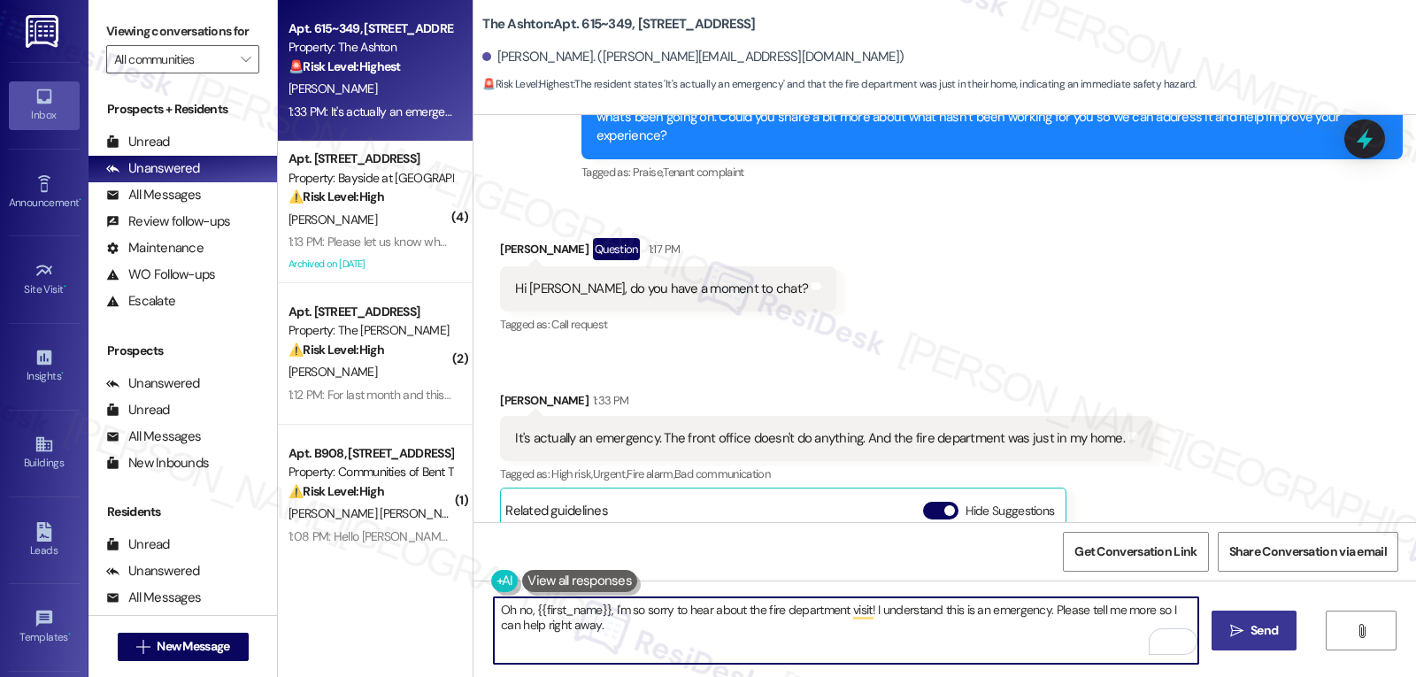
click at [1275, 626] on span "Send" at bounding box center [1263, 630] width 27 height 19
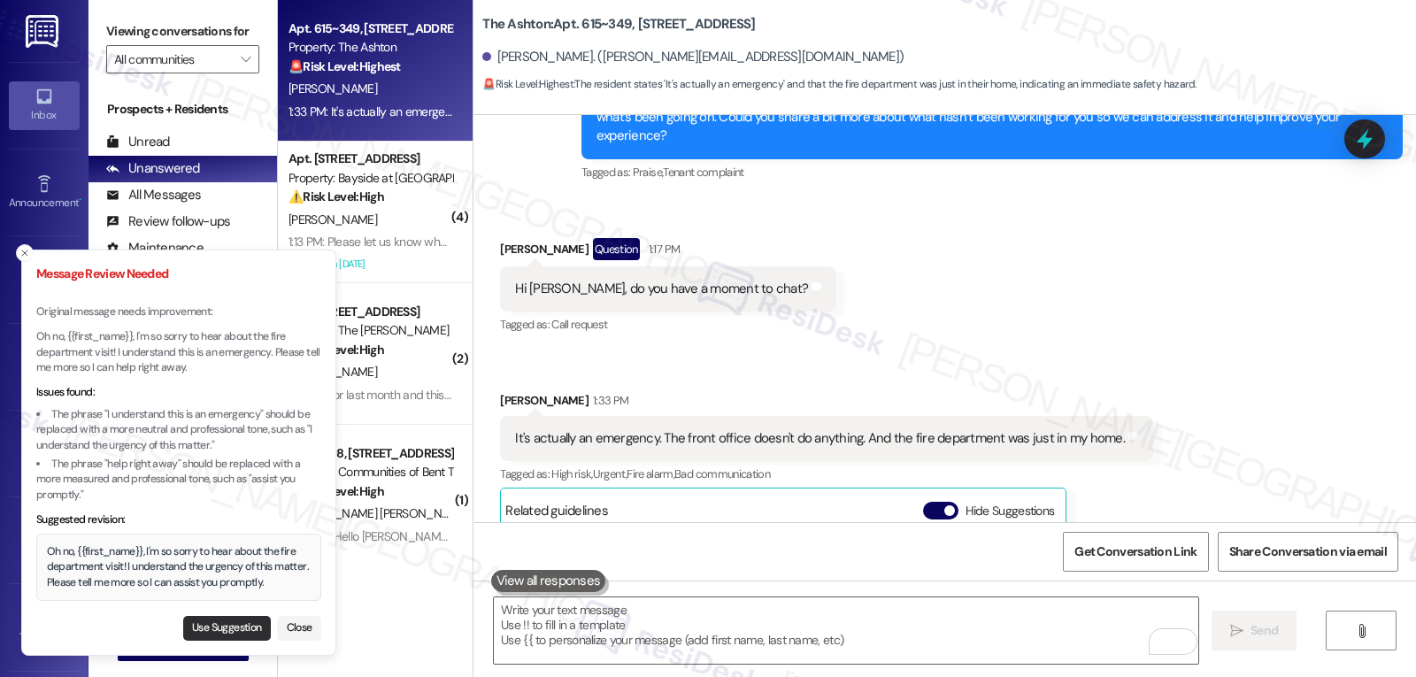
click at [224, 619] on button "Use Suggestion" at bounding box center [227, 628] width 88 height 25
type textarea "Oh no, {{first_name}}, I'm so sorry to hear about the fire department visit! I …"
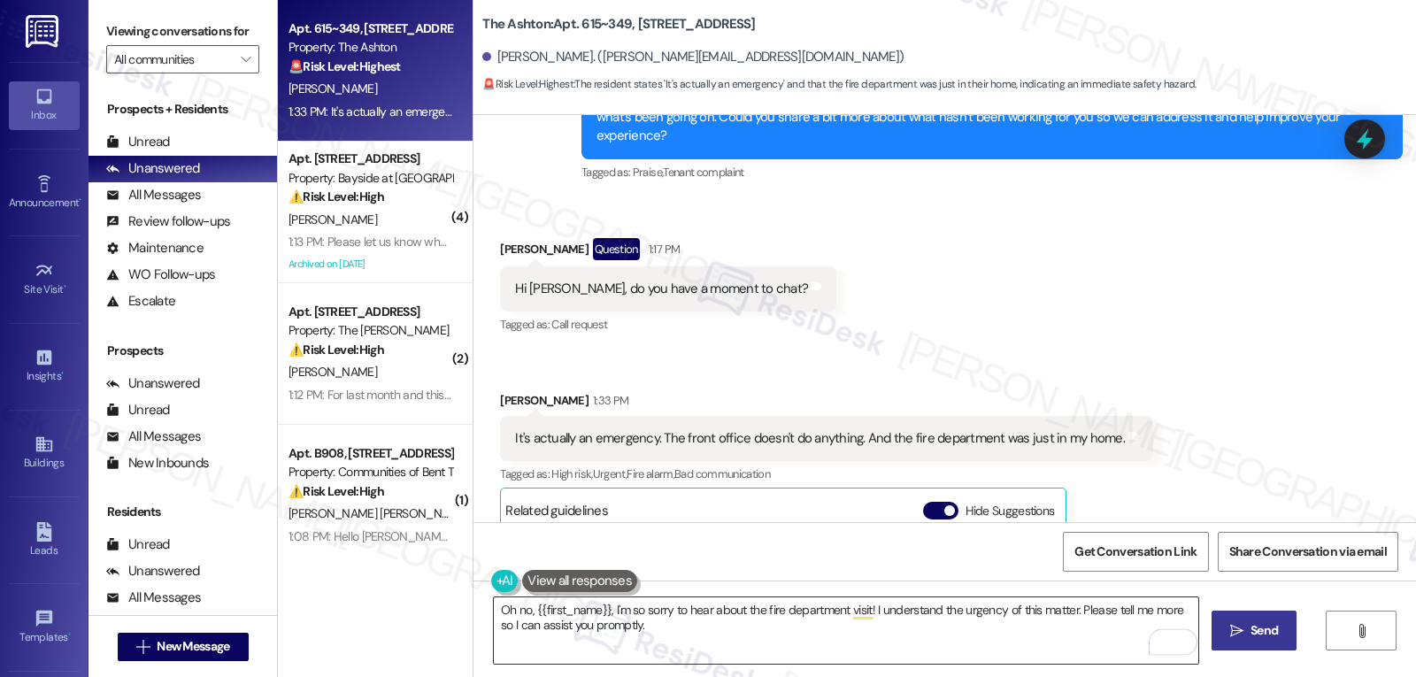
click at [831, 642] on textarea "Oh no, {{first_name}}, I'm so sorry to hear about the fire department visit! I …" at bounding box center [846, 630] width 704 height 66
click at [1267, 630] on span "Send" at bounding box center [1263, 630] width 27 height 19
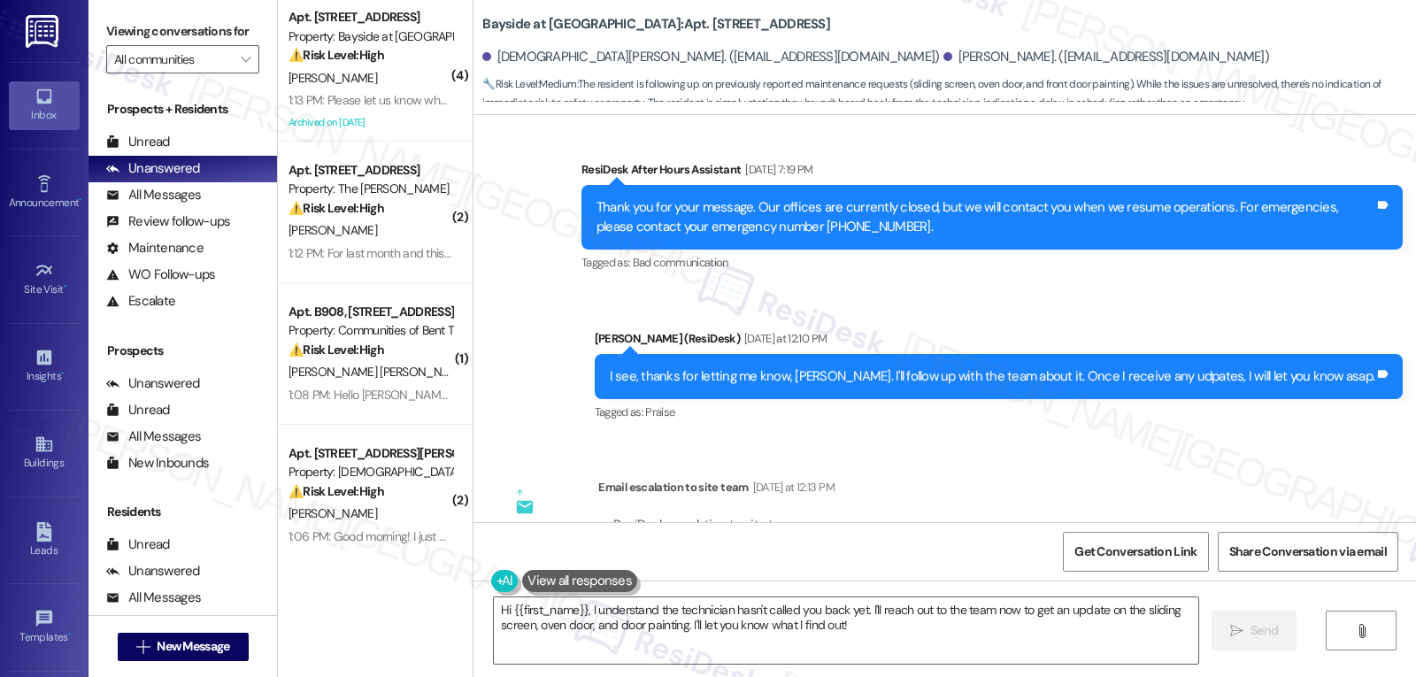
scroll to position [13076, 0]
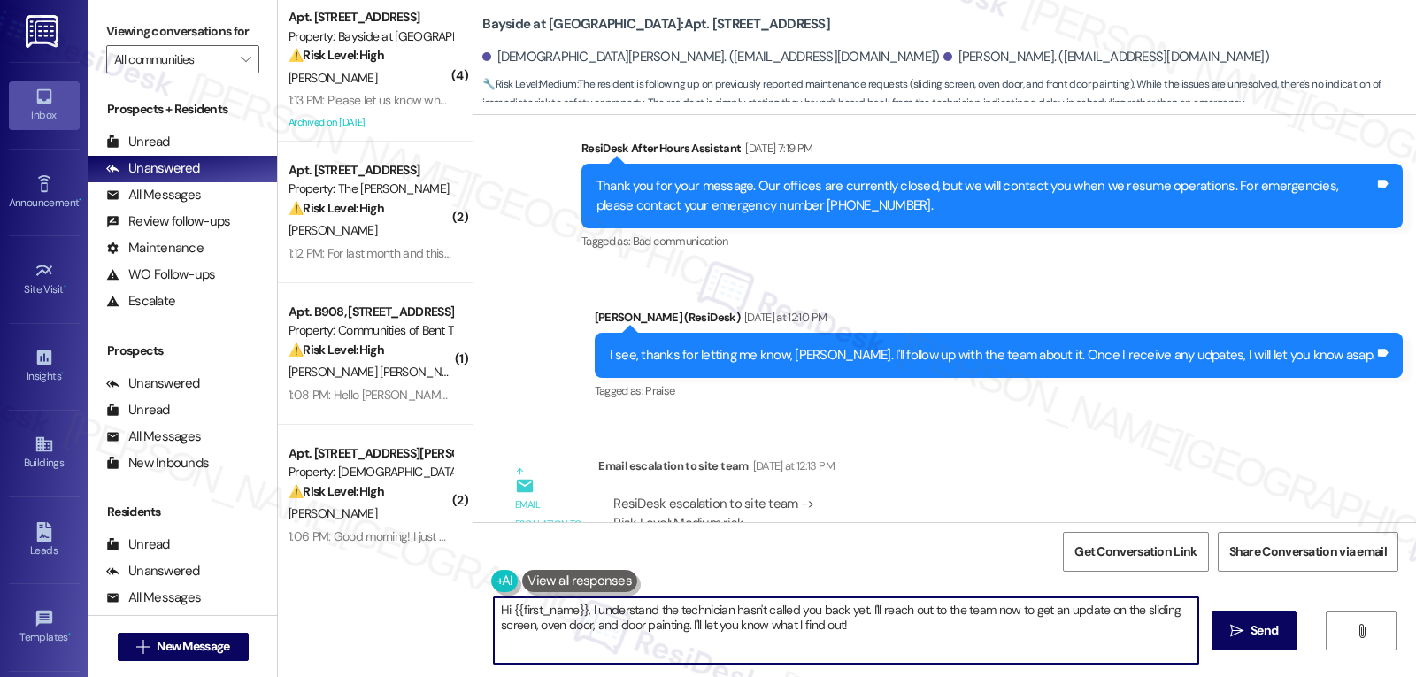
drag, startPoint x: 1145, startPoint y: 719, endPoint x: 1364, endPoint y: 719, distance: 219.4
click at [1273, 676] on html "Inbox Go to Inbox Announcement • Send A Text Announcement Site Visit • Go to Si…" at bounding box center [708, 338] width 1416 height 677
click at [842, 634] on textarea "Hi {{first_name}}, just a quick update from the site management team. Your work…" at bounding box center [846, 630] width 704 height 66
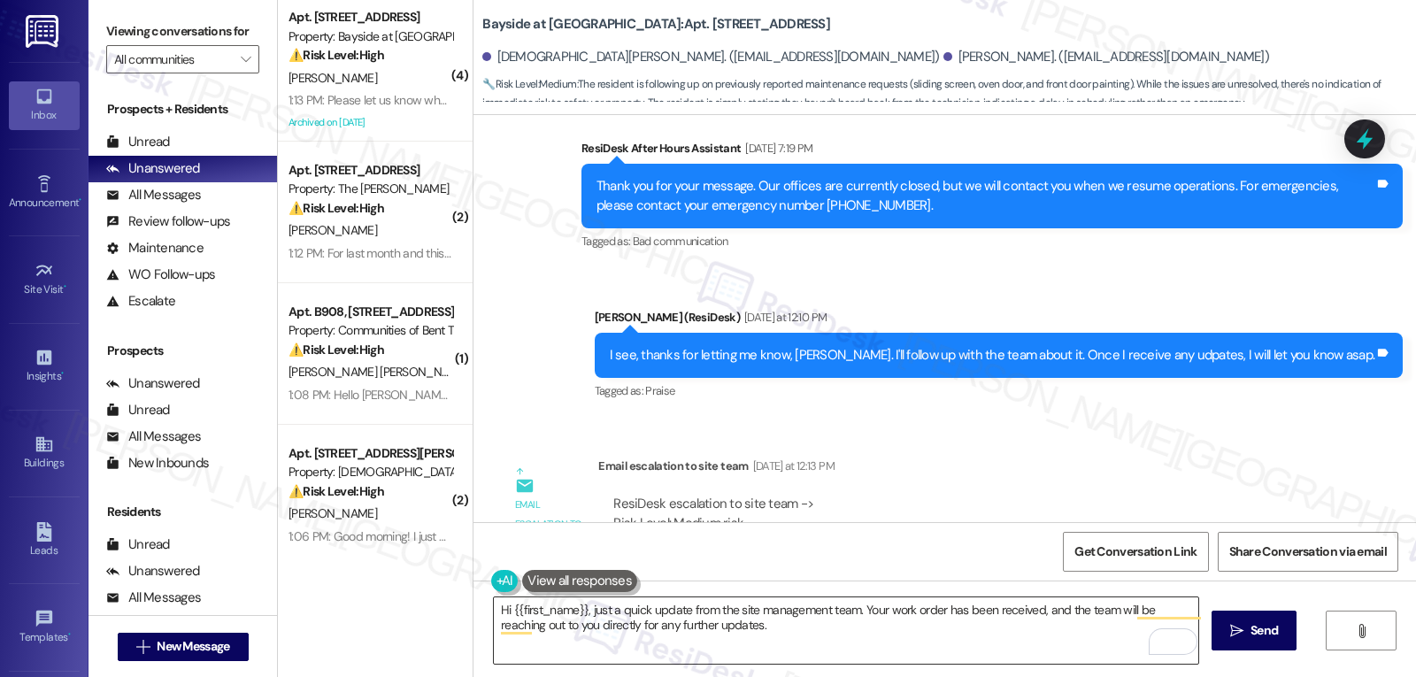
click at [754, 627] on textarea "Hi {{first_name}}, just a quick update from the site management team. Your work…" at bounding box center [846, 630] width 704 height 66
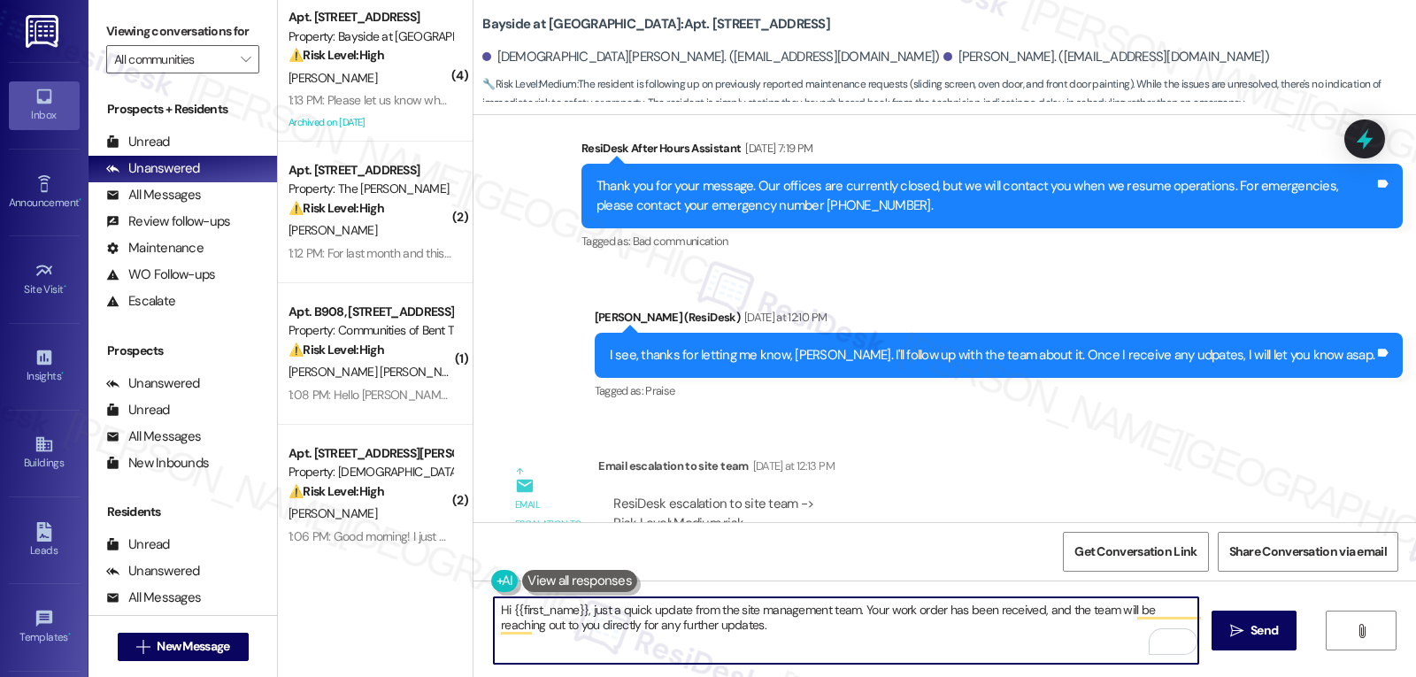
paste textarea "If there’s ever anything you need or any questions you have, I’m just a message…"
type textarea "Hi {{first_name}}, just a quick update from the site management team. Your work…"
click at [1231, 627] on icon "" at bounding box center [1236, 631] width 13 height 14
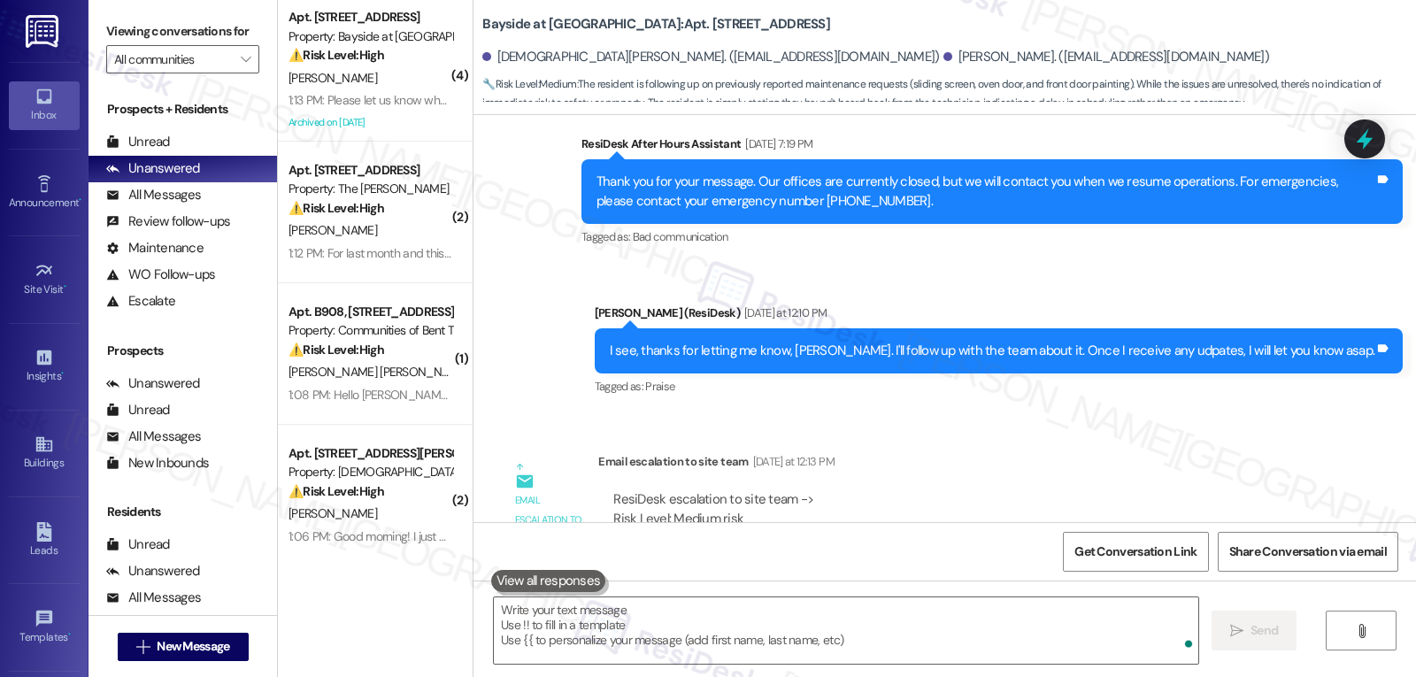
scroll to position [13218, 0]
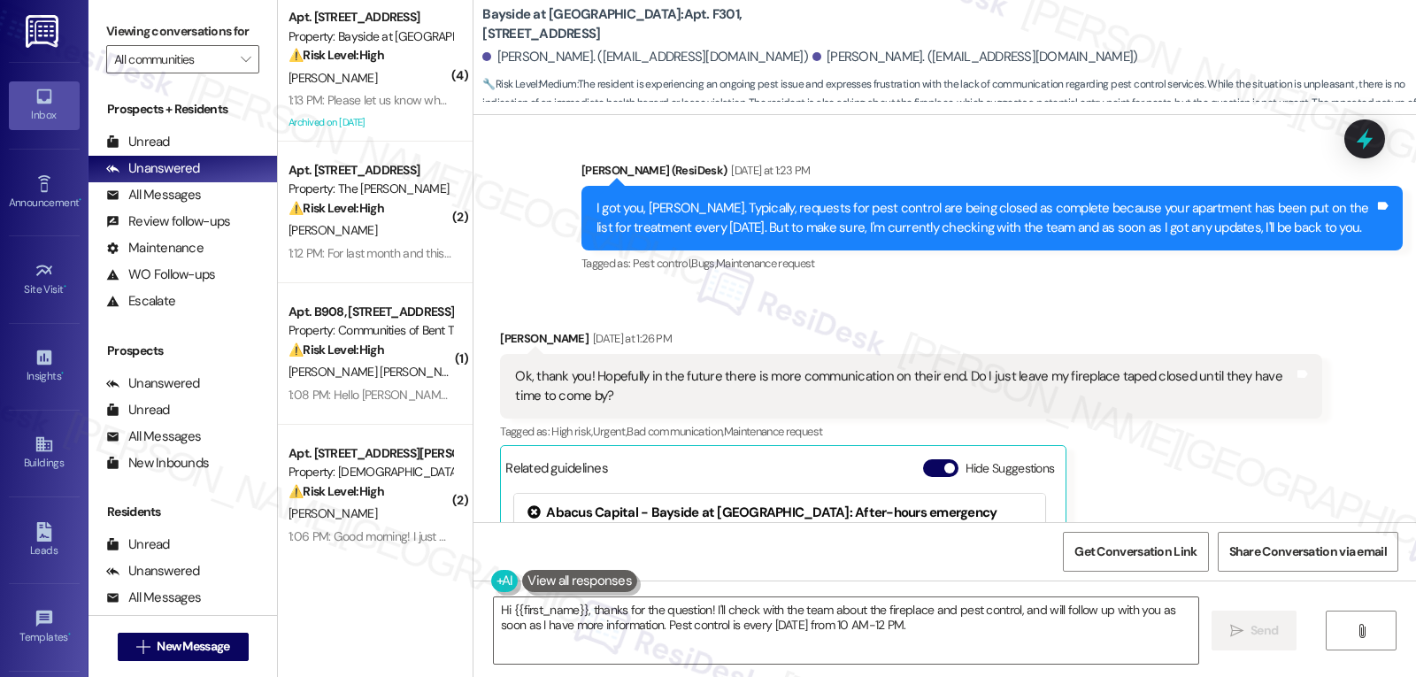
scroll to position [3105, 0]
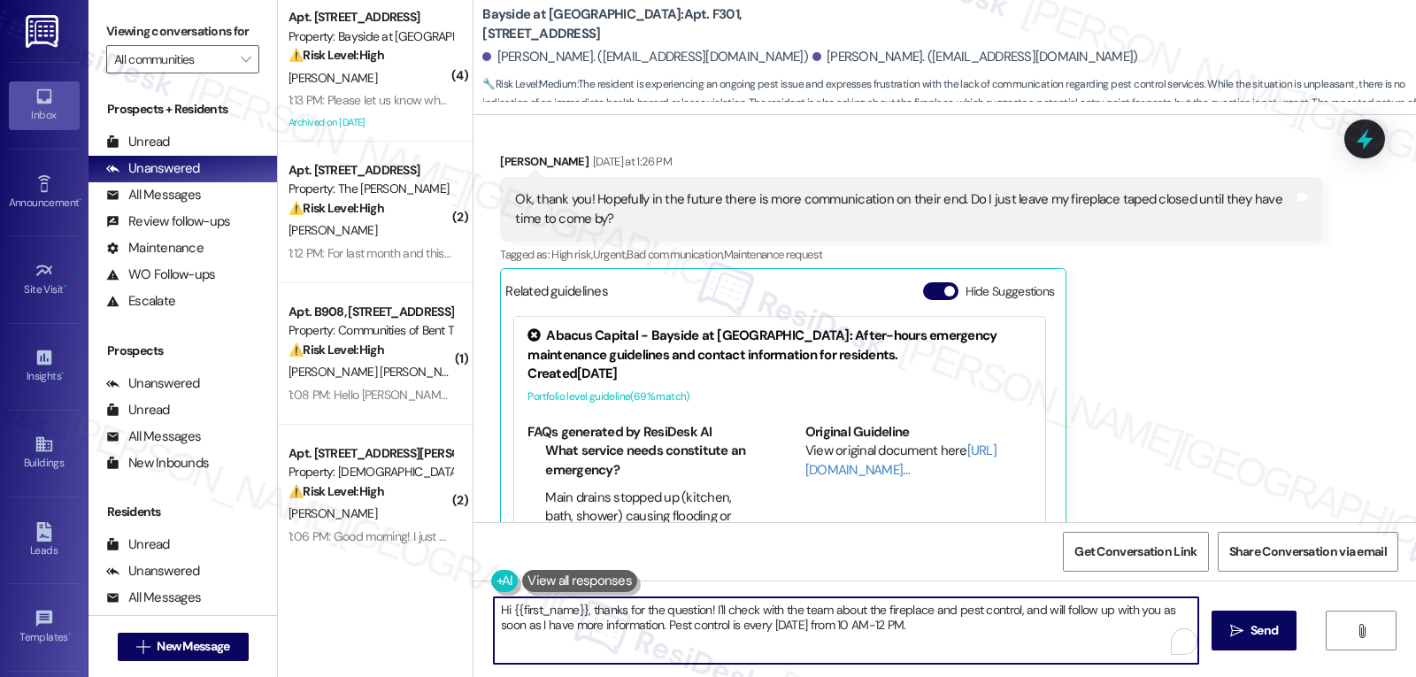
drag, startPoint x: 1012, startPoint y: 678, endPoint x: 1502, endPoint y: 715, distance: 490.7
click at [1273, 676] on html "Inbox Go to Inbox Announcement • Send A Text Announcement Site Visit • Go to Si…" at bounding box center [708, 338] width 1416 height 677
type textarea "Hi {{first_name}}, just a quick update from the site management team. They will…"
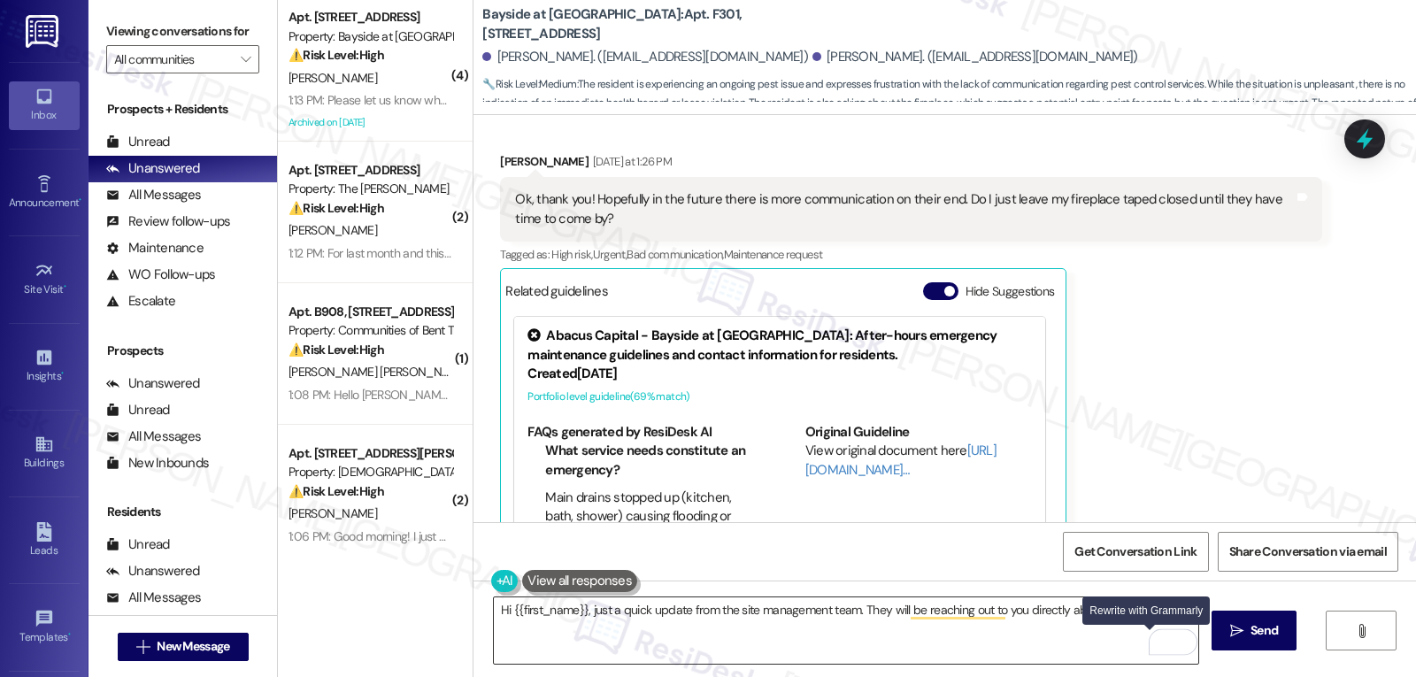
click at [1152, 633] on div "Rewrite with Grammarly" at bounding box center [1161, 642] width 19 height 20
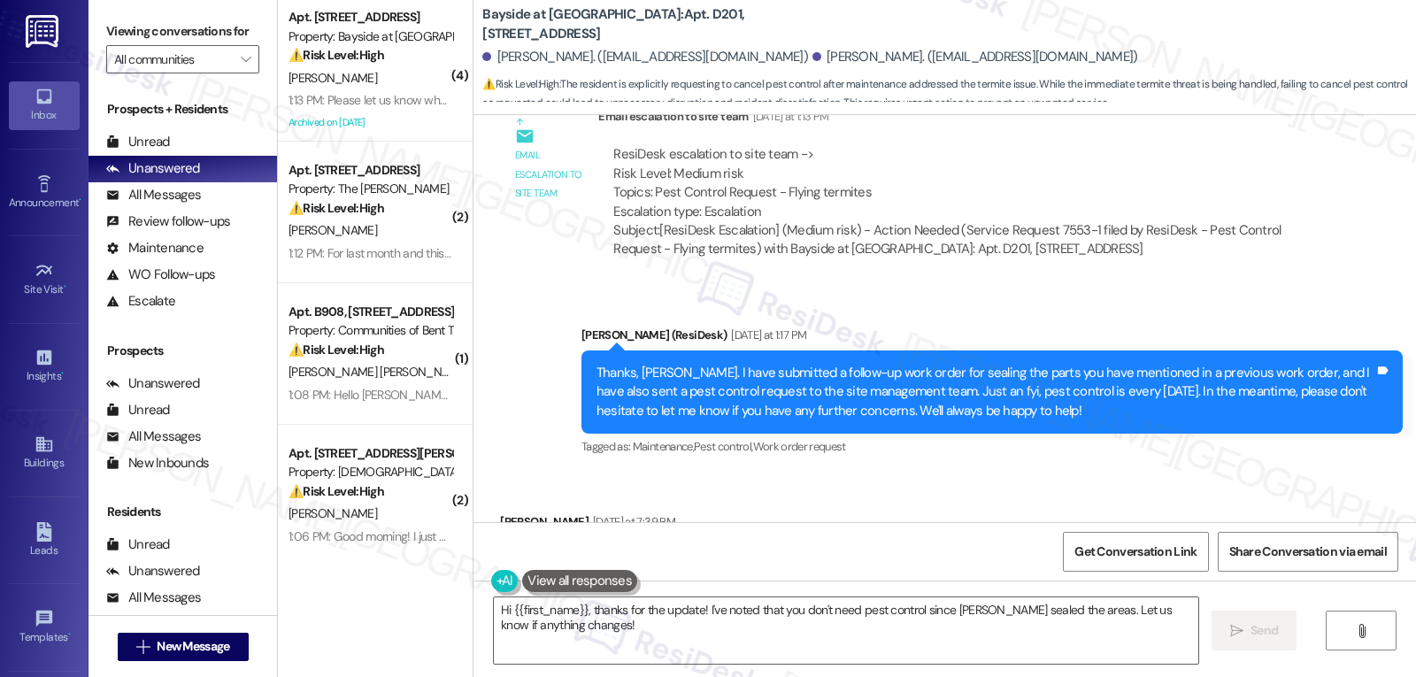
scroll to position [15619, 0]
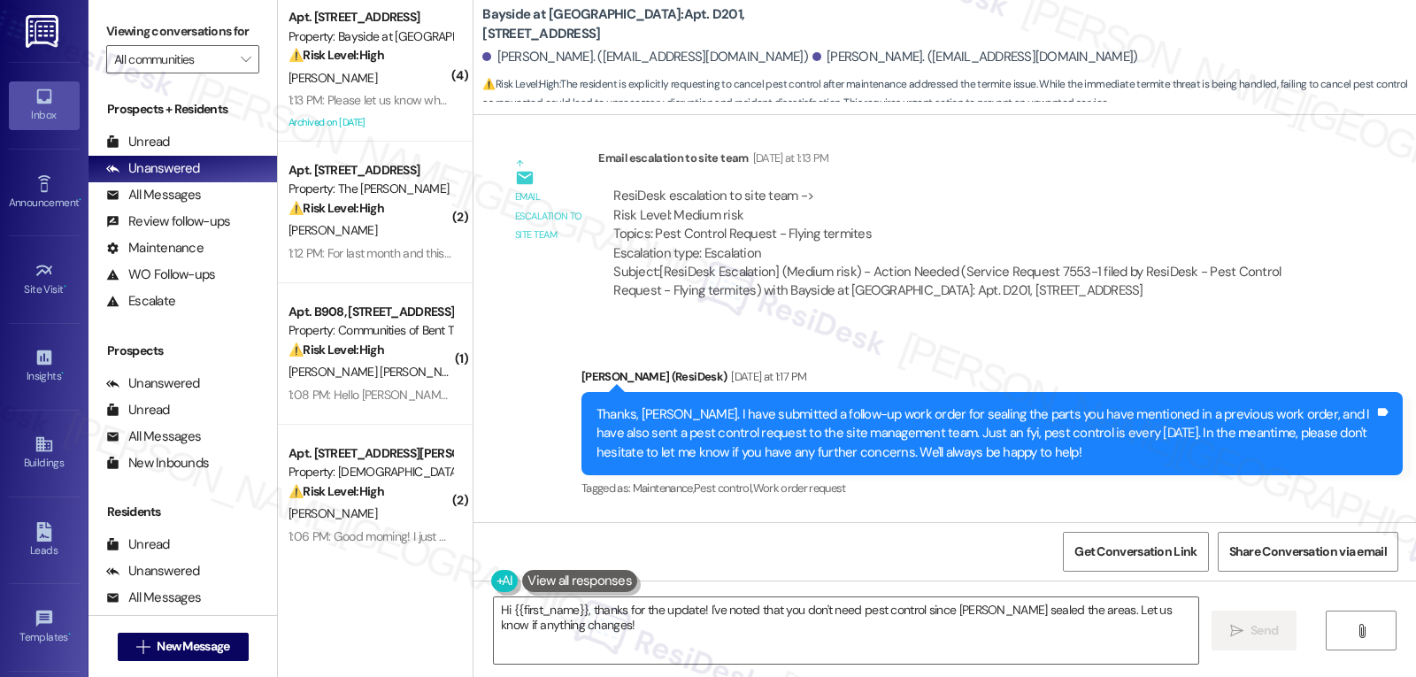
click at [503, 554] on div "[PERSON_NAME] [DATE] at 7:39 PM" at bounding box center [910, 566] width 821 height 25
copy div "[PERSON_NAME]"
click at [730, 643] on textarea "Hi {{first_name}}, thanks for the update! I've noted that you don't need pest c…" at bounding box center [846, 630] width 704 height 66
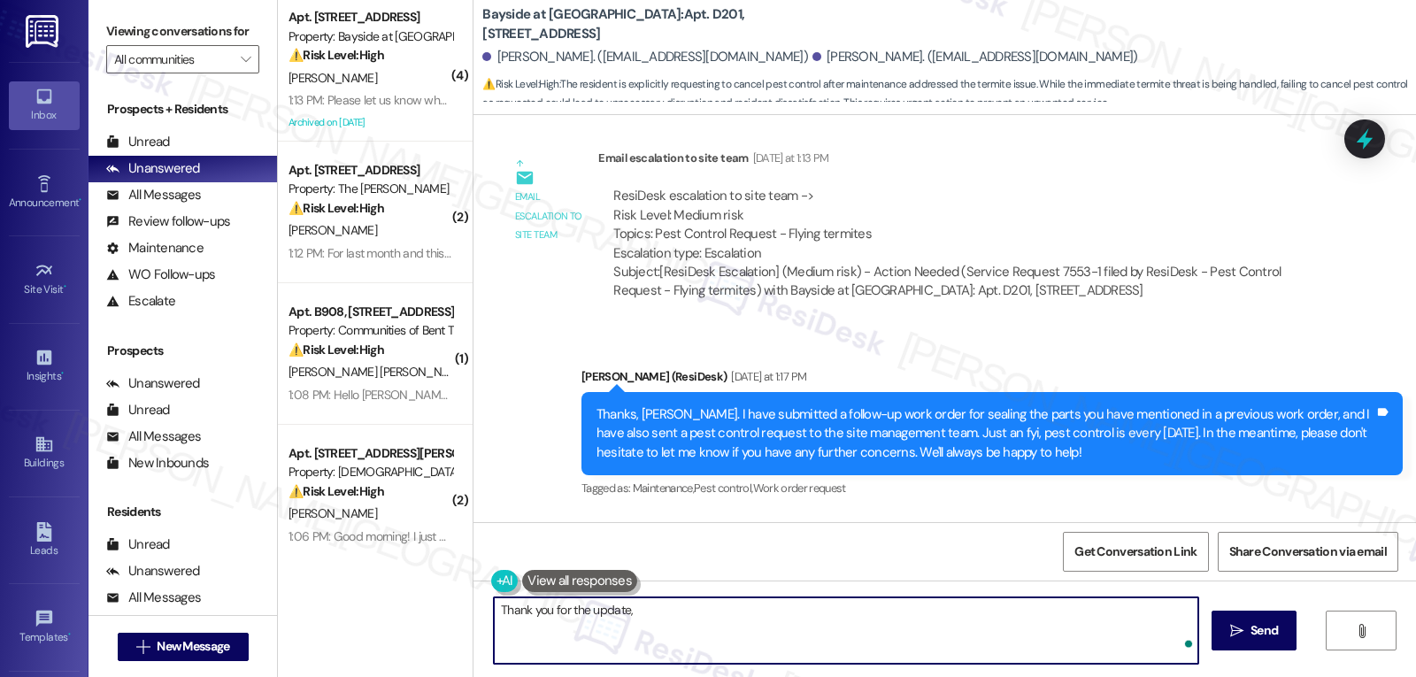
paste textarea "[PERSON_NAME]"
click at [1168, 608] on textarea "Thank you for the update, [PERSON_NAME]. Just a quick update from the site mana…" at bounding box center [846, 630] width 704 height 66
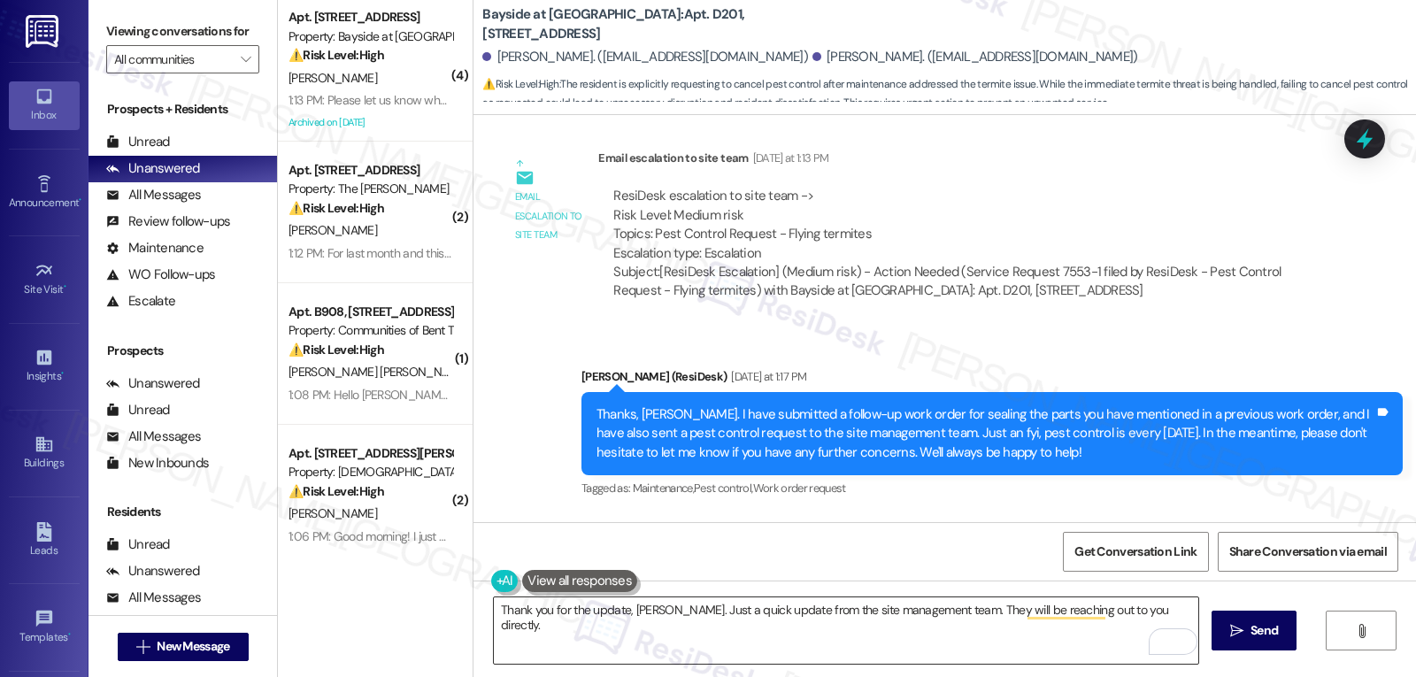
click at [1174, 613] on textarea "Thank you for the update, [PERSON_NAME]. Just a quick update from the site mana…" at bounding box center [846, 630] width 704 height 66
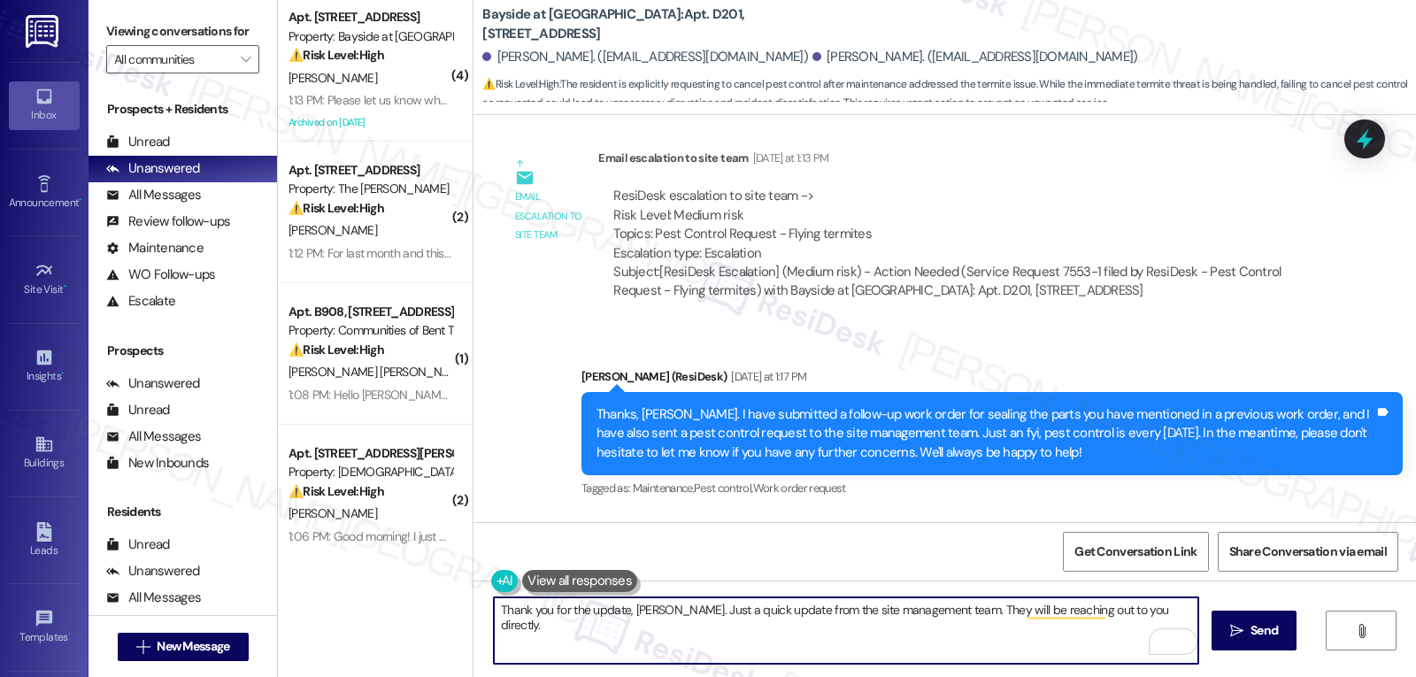
paste textarea "If you have any questions or need anything, feel free to reach out. I’m always …"
click at [1162, 610] on textarea "Thank you for the update, [PERSON_NAME]. Just a quick update from the site mana…" at bounding box center [846, 630] width 704 height 66
click at [941, 638] on textarea "Thank you for the update, [PERSON_NAME]. Just a quick update from the site mana…" at bounding box center [846, 630] width 704 height 66
type textarea "Thank you for the update, [PERSON_NAME]. Just a quick update from the site mana…"
click at [1266, 632] on span "Send" at bounding box center [1263, 630] width 27 height 19
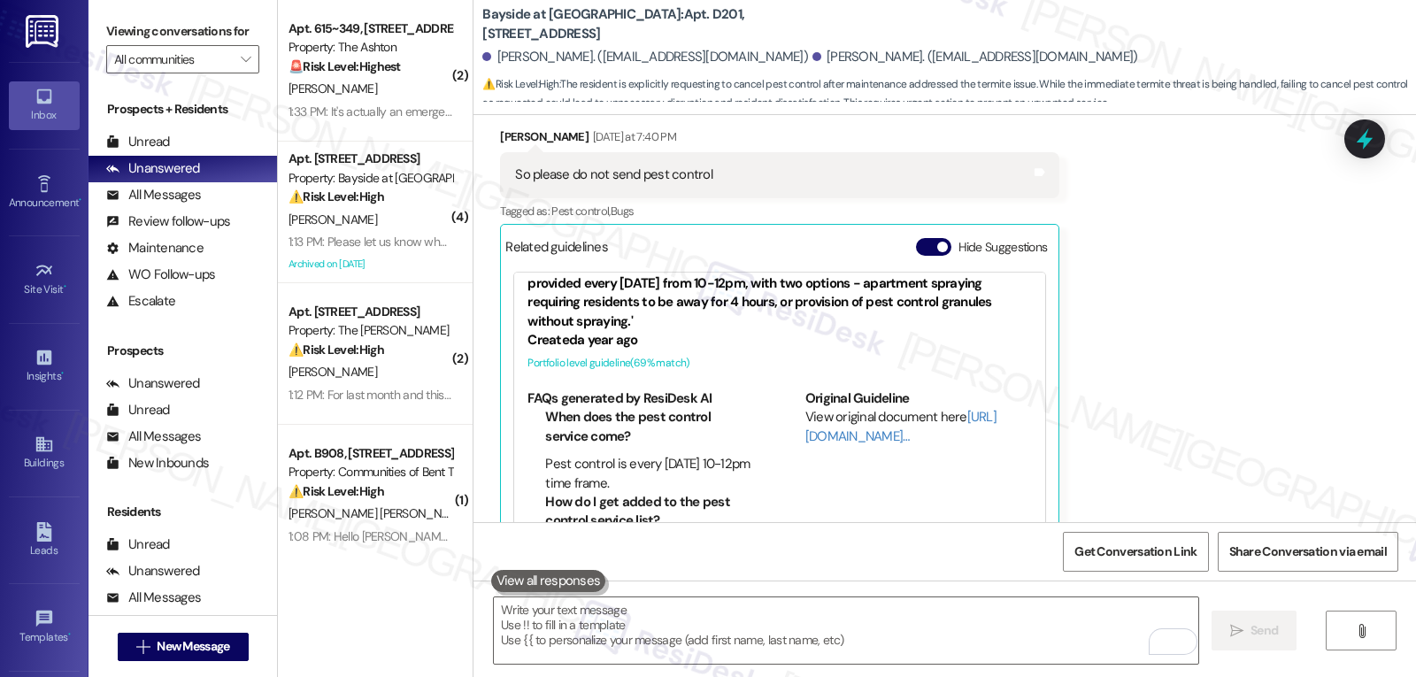
scroll to position [16469, 0]
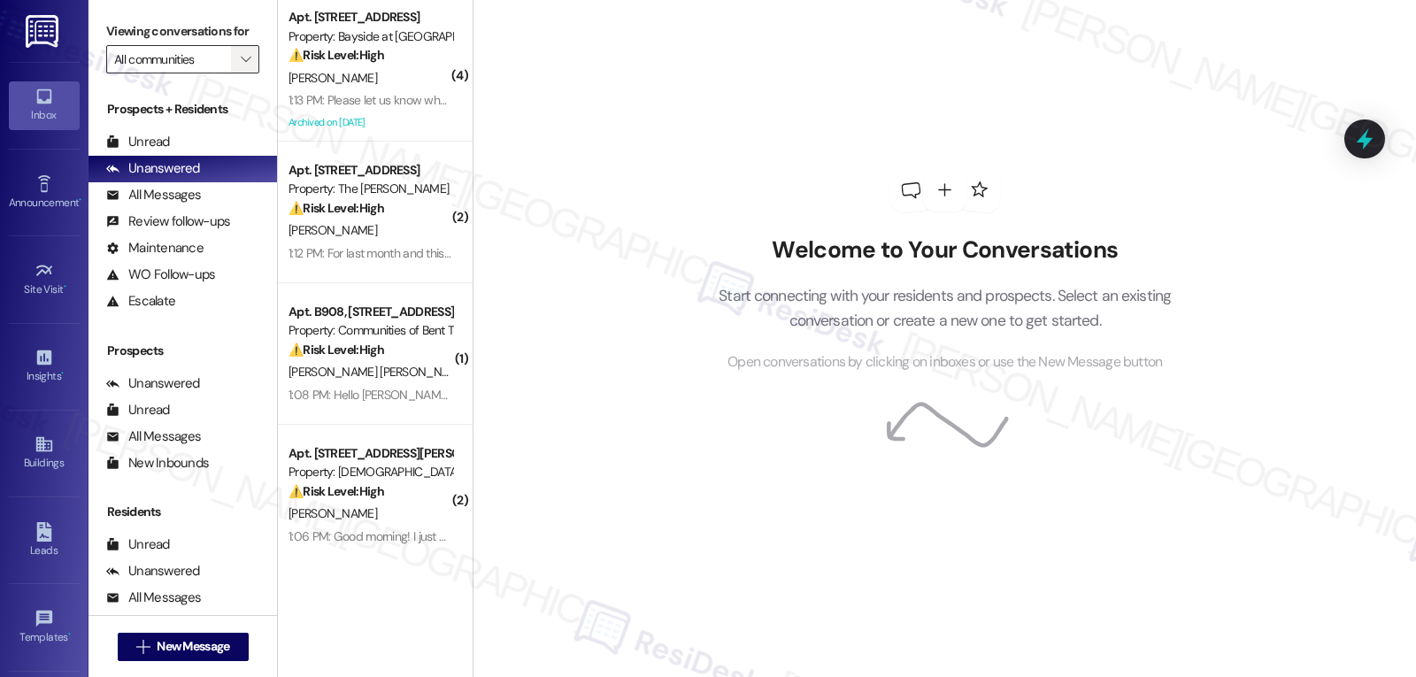
click at [237, 73] on span "" at bounding box center [245, 59] width 17 height 28
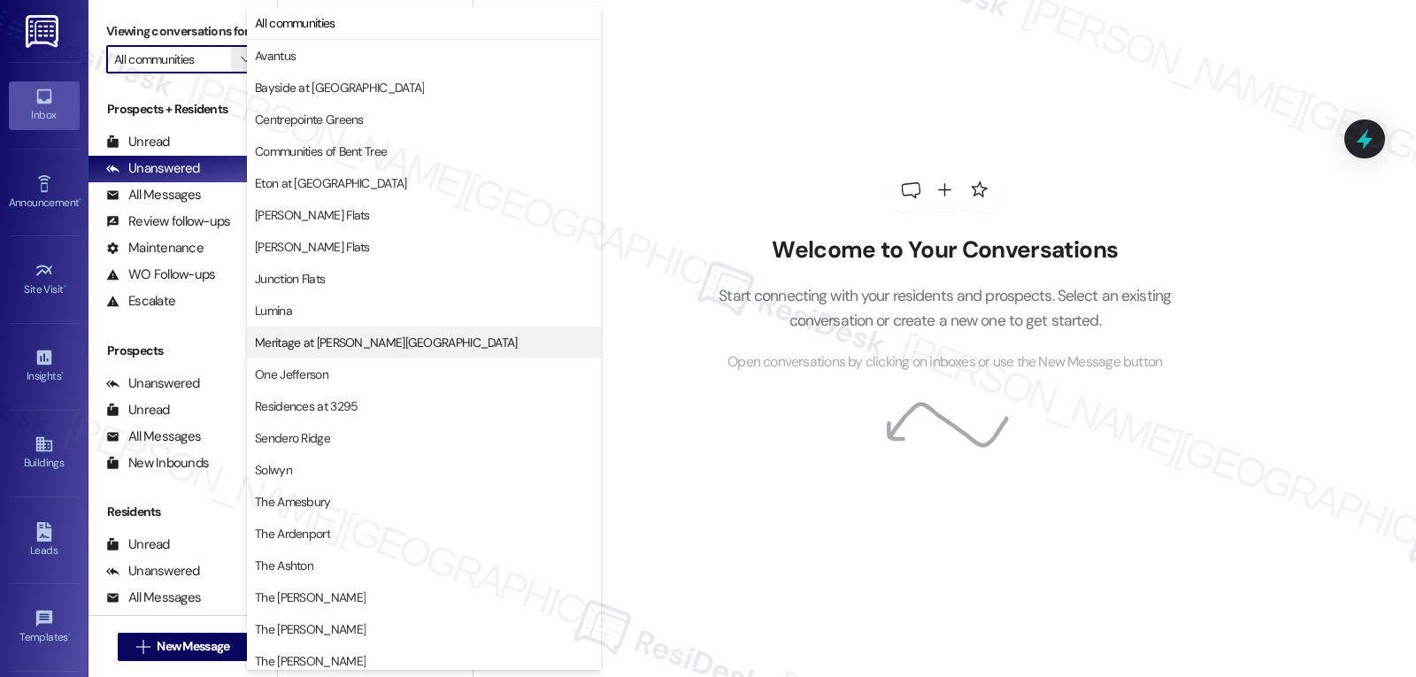
click at [367, 349] on span "Meritage at [PERSON_NAME][GEOGRAPHIC_DATA]" at bounding box center [386, 343] width 263 height 18
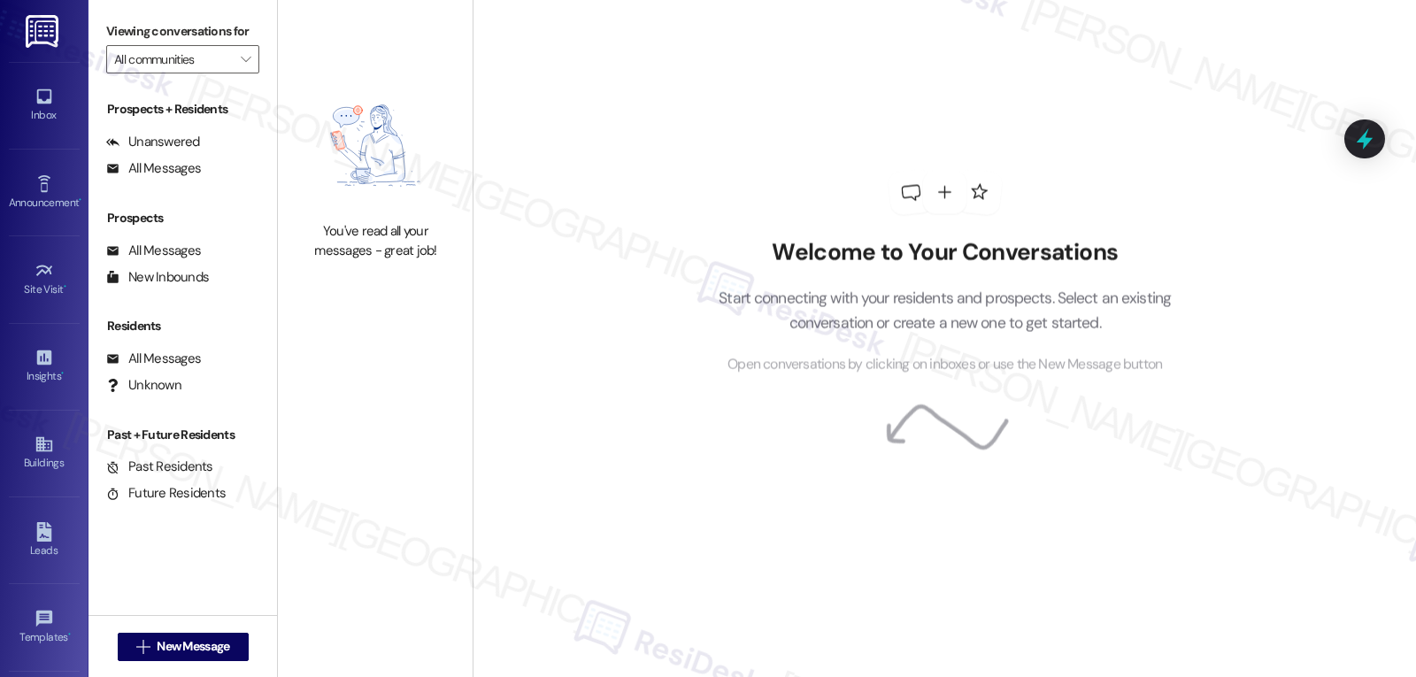
type input "Meritage at [PERSON_NAME][GEOGRAPHIC_DATA]"
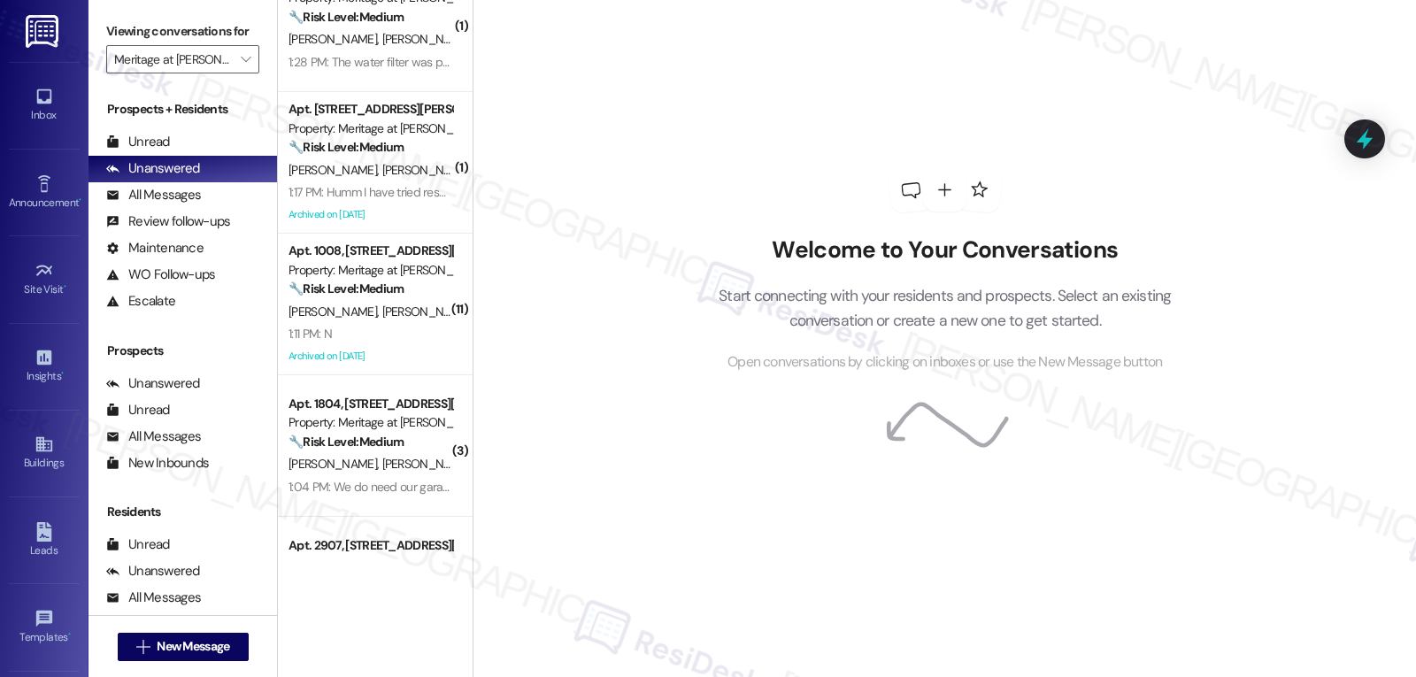
scroll to position [1714, 0]
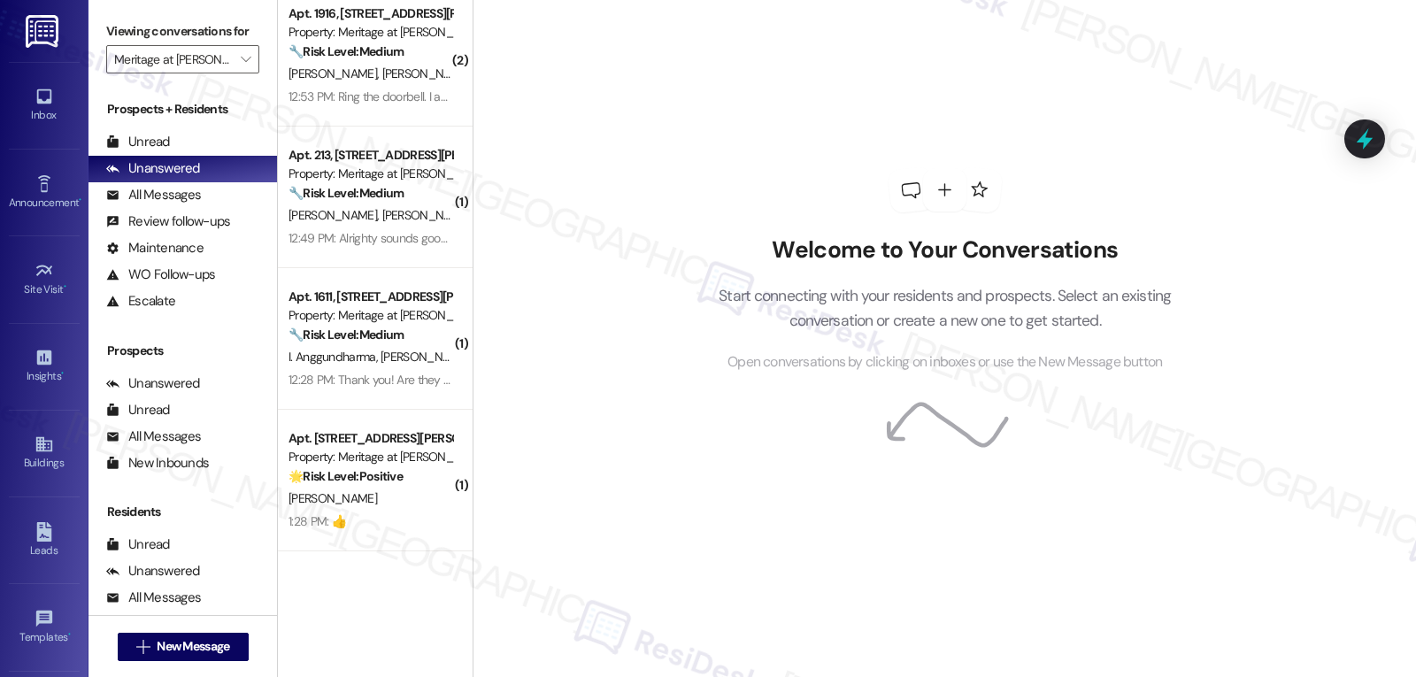
drag, startPoint x: 371, startPoint y: 519, endPoint x: 526, endPoint y: 461, distance: 165.5
click at [372, 519] on div "1:28 PM: 👍 1:28 PM: 👍" at bounding box center [370, 522] width 167 height 22
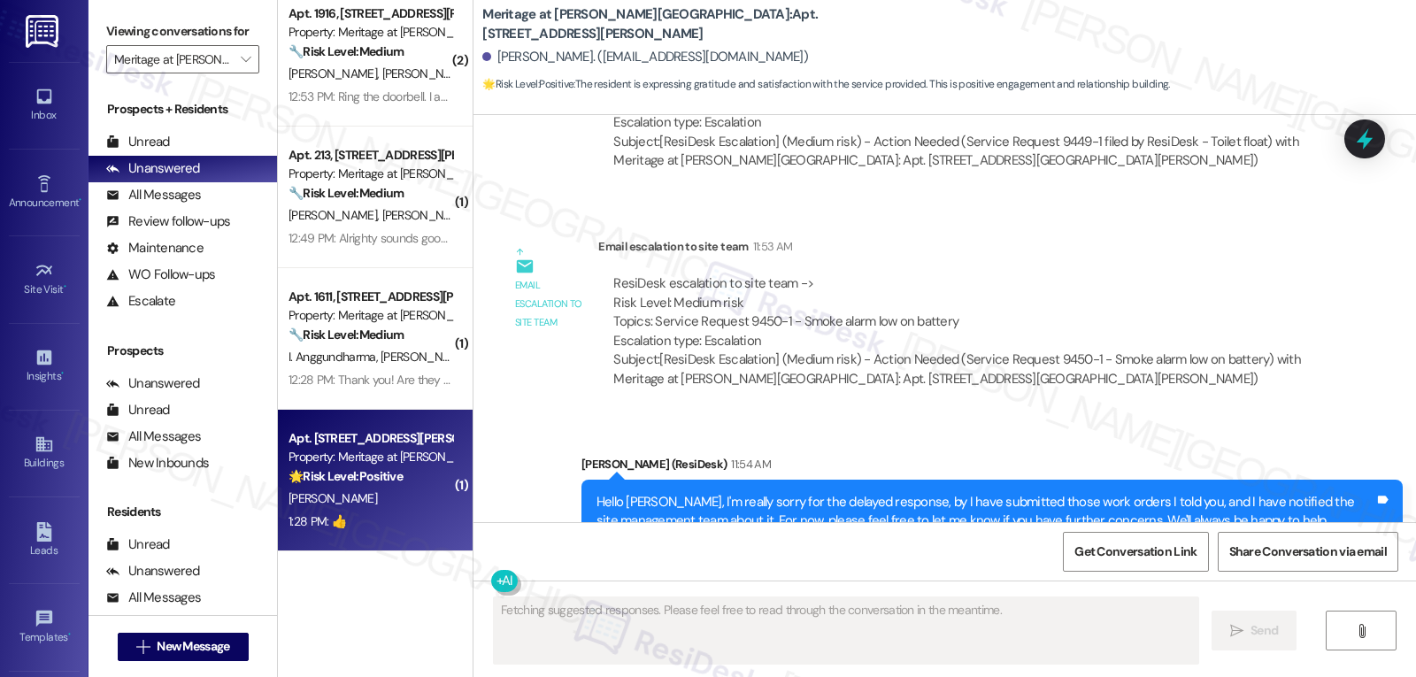
scroll to position [7246, 0]
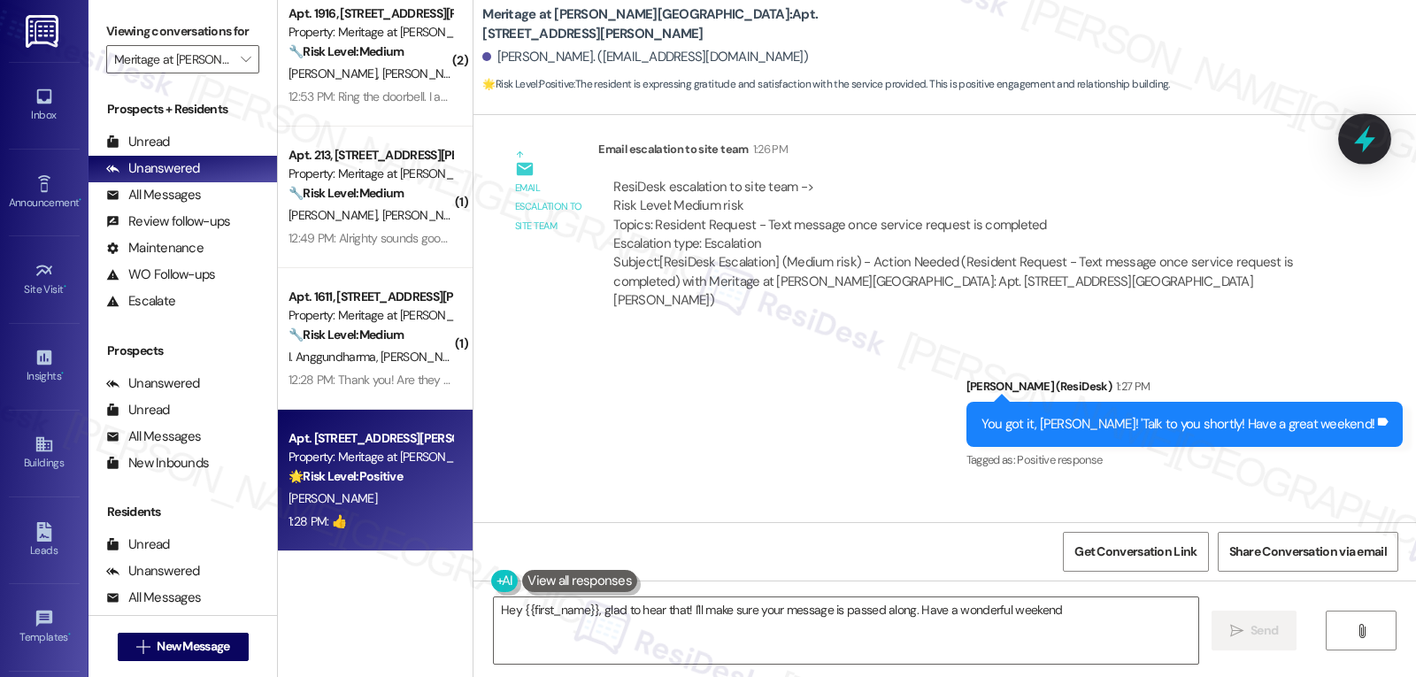
type textarea "Hey {{first_name}}, glad to hear that! I'll make sure your message is passed al…"
click at [1372, 131] on icon at bounding box center [1364, 139] width 30 height 30
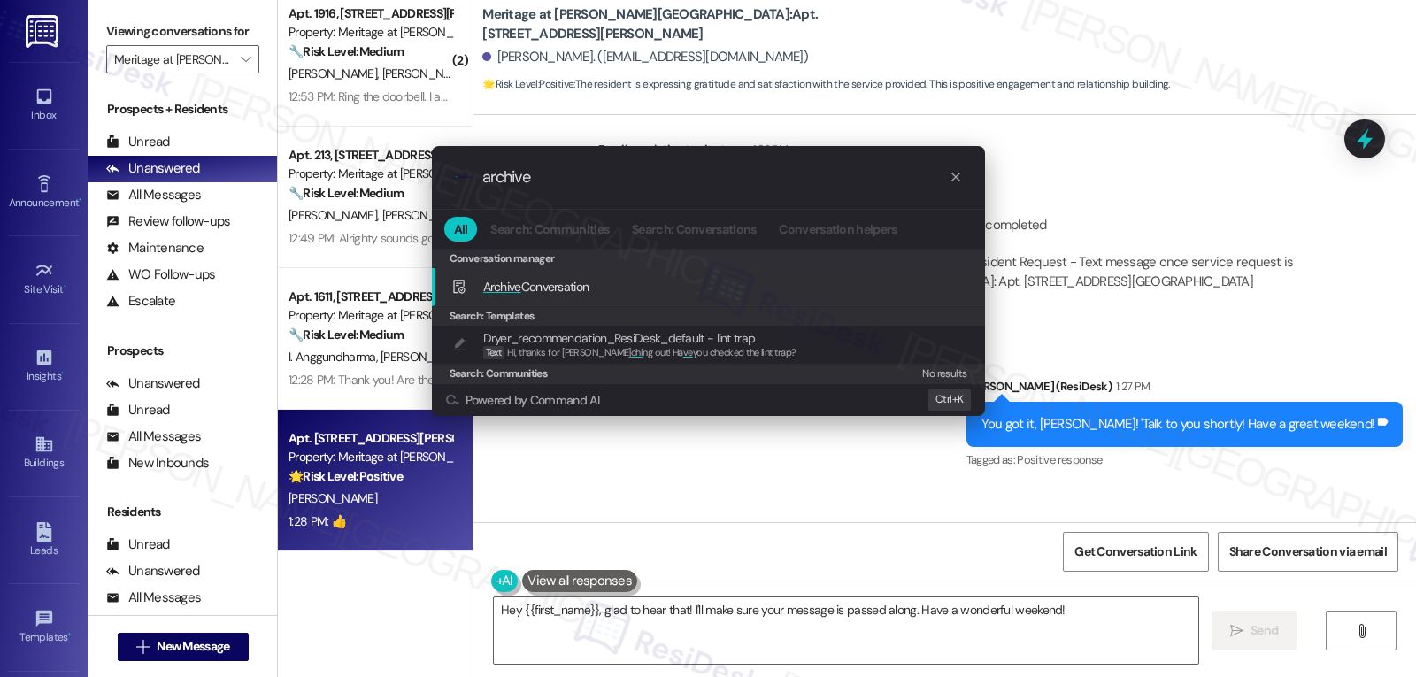
type input "archive"
click at [509, 296] on span "Archive Conversation" at bounding box center [536, 286] width 106 height 19
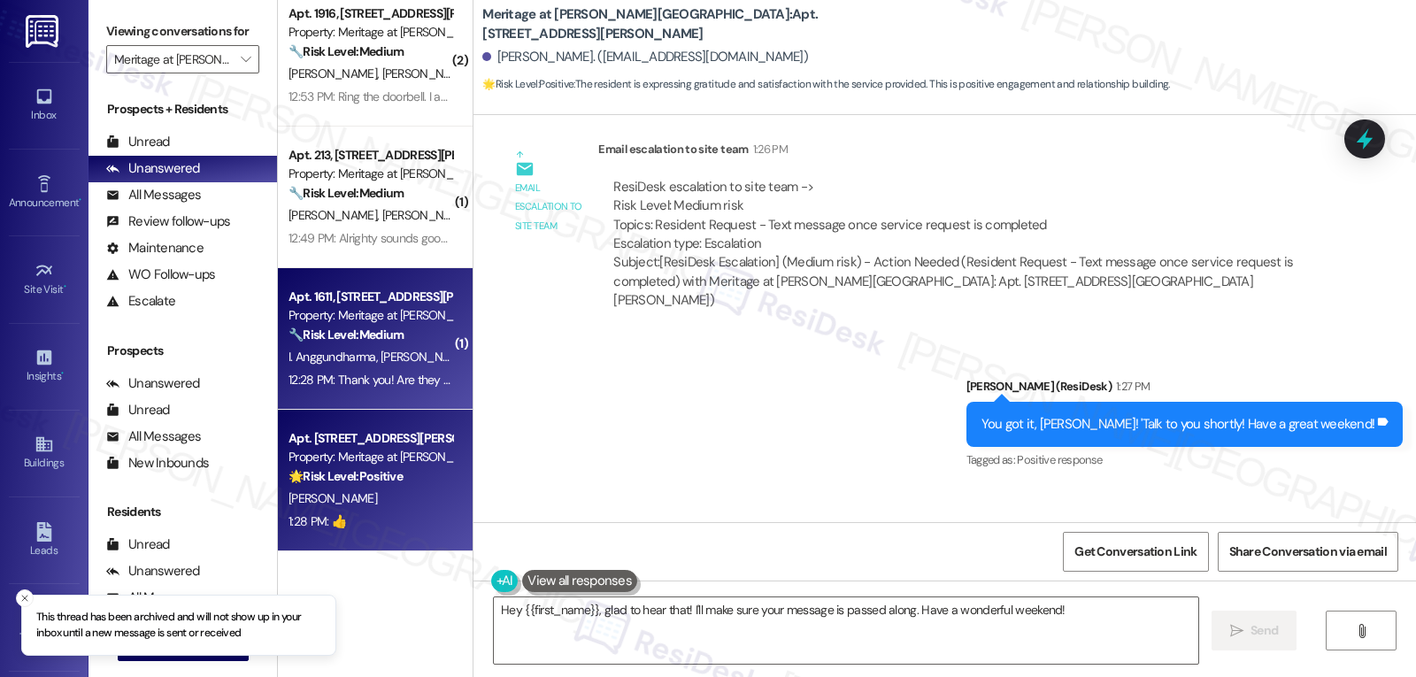
click at [374, 369] on div "12:28 PM: Thank you! Are they coming [DATE]? 12:28 PM: Thank you! Are they comi…" at bounding box center [370, 380] width 167 height 22
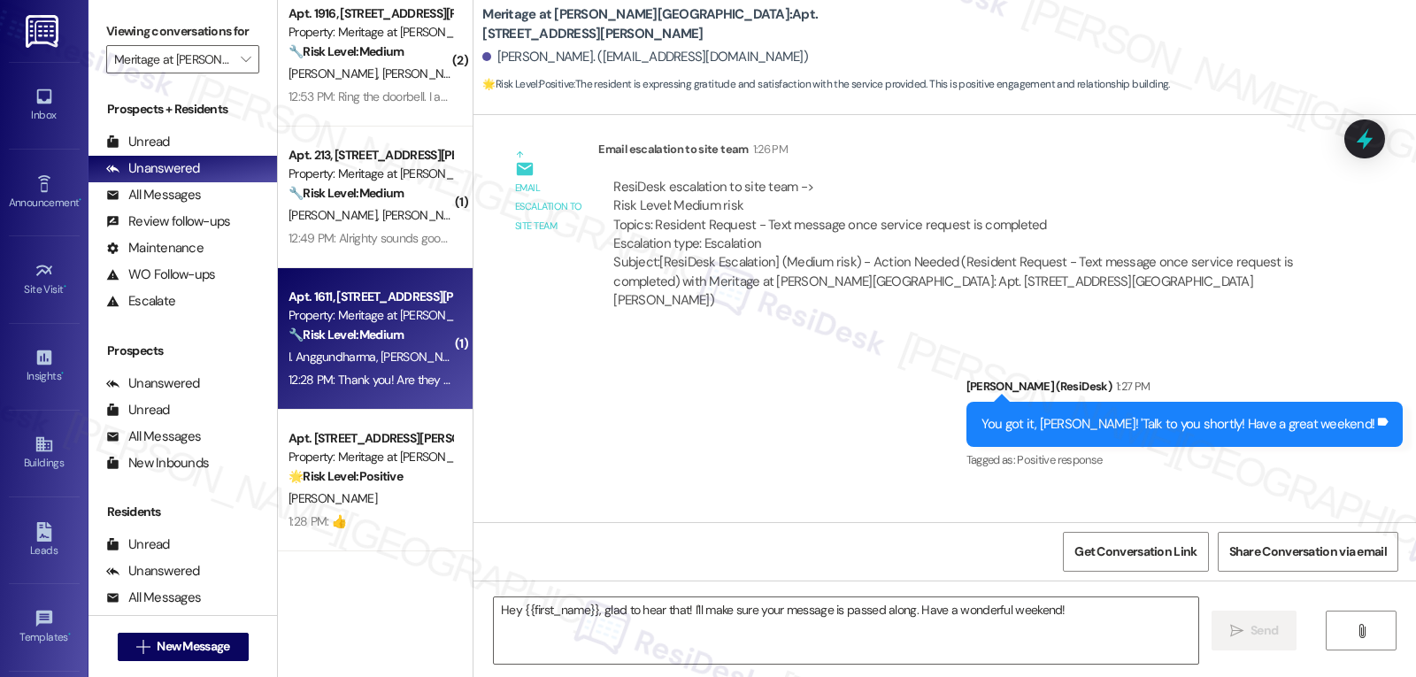
type textarea "Fetching suggested responses. Please feel free to read through the conversation…"
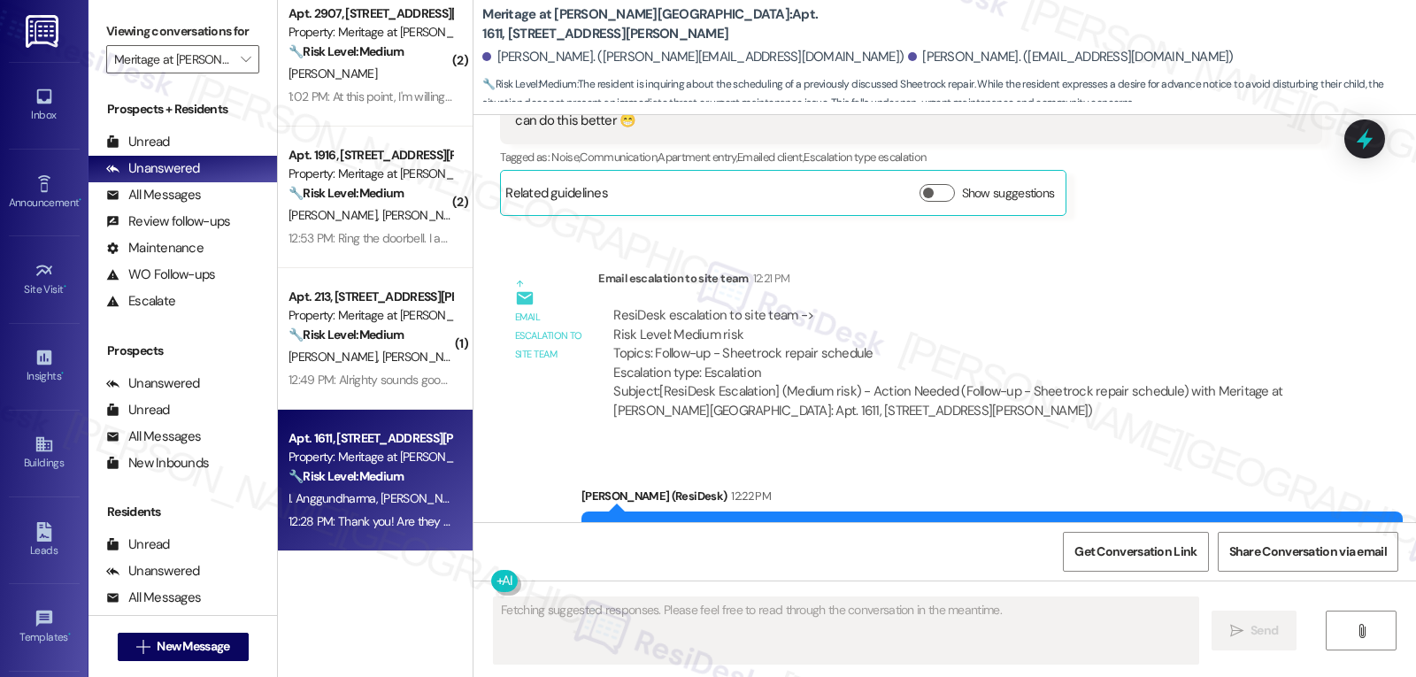
scroll to position [1572, 0]
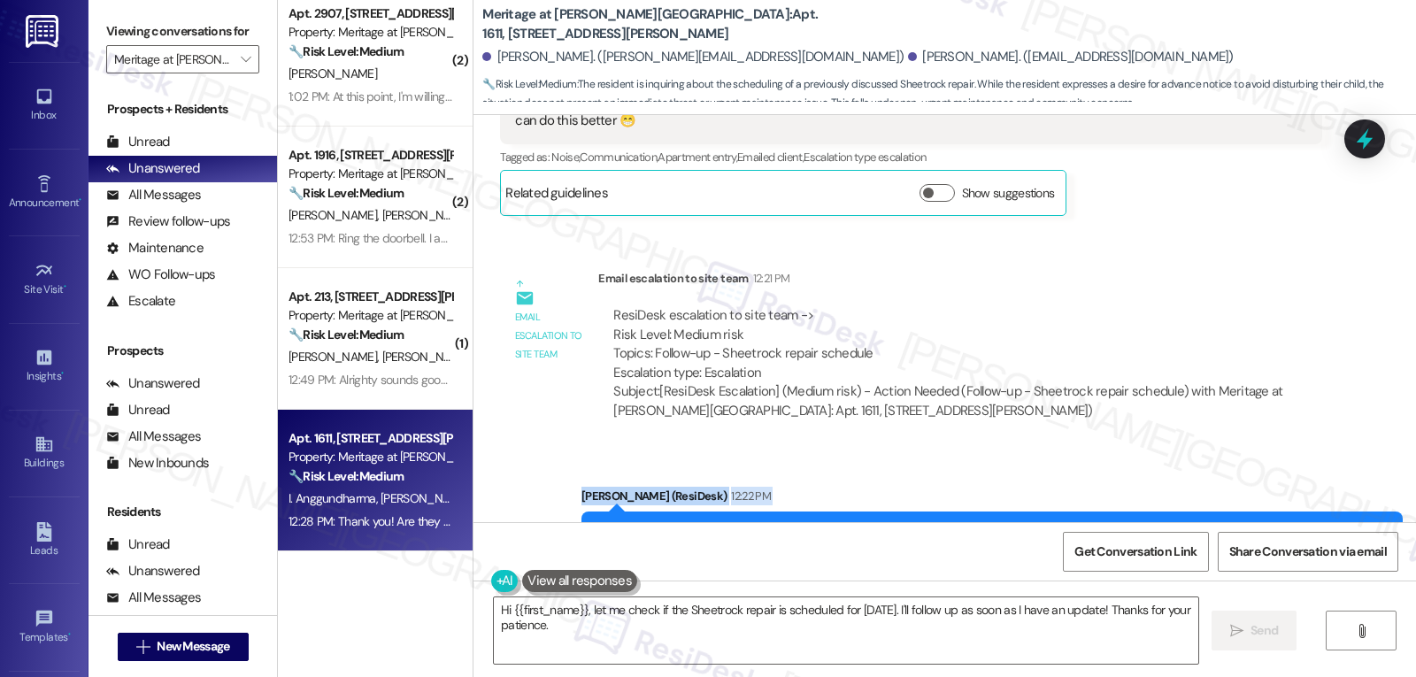
drag, startPoint x: 560, startPoint y: 257, endPoint x: 751, endPoint y: 473, distance: 287.7
click at [751, 473] on div "Lease started [DATE] 7:00 PM Survey, sent via SMS Residesk Automated Survey [DA…" at bounding box center [944, 318] width 942 height 407
click at [739, 651] on textarea "Hi {{first_name}}, let me check if the Sheetrock repair is scheduled for [DATE]…" at bounding box center [846, 630] width 704 height 66
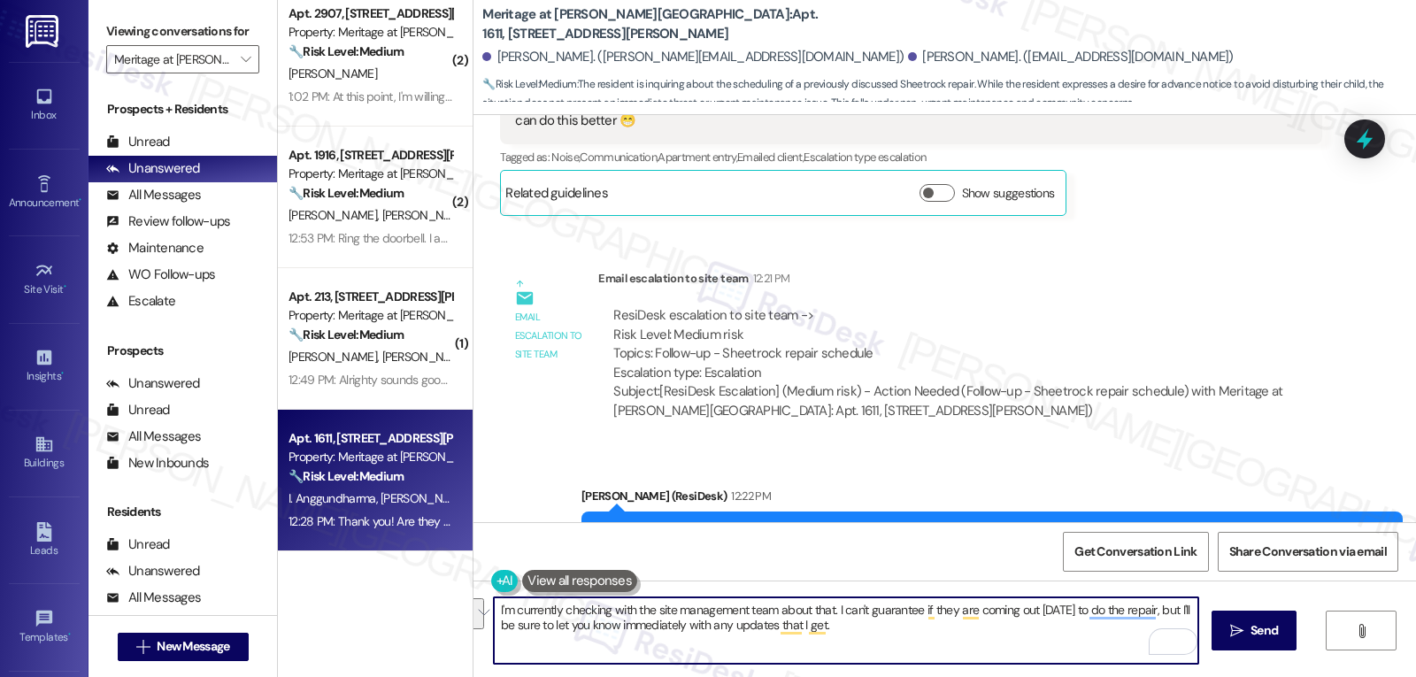
click at [866, 626] on textarea "I'm currently checking with the site management team about that. I can't guaran…" at bounding box center [846, 630] width 704 height 66
type textarea "I'm currently checking with the site management team about that. I can't guaran…"
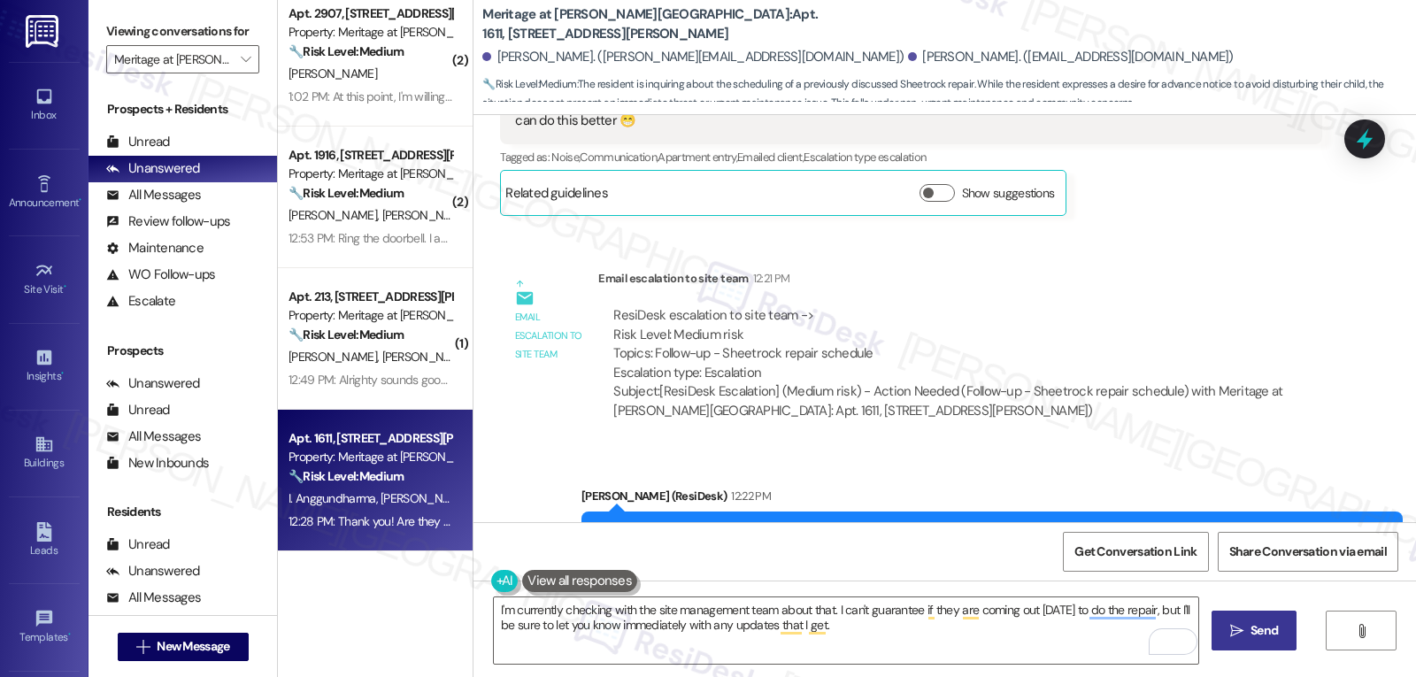
click at [1274, 644] on button " Send" at bounding box center [1254, 631] width 86 height 40
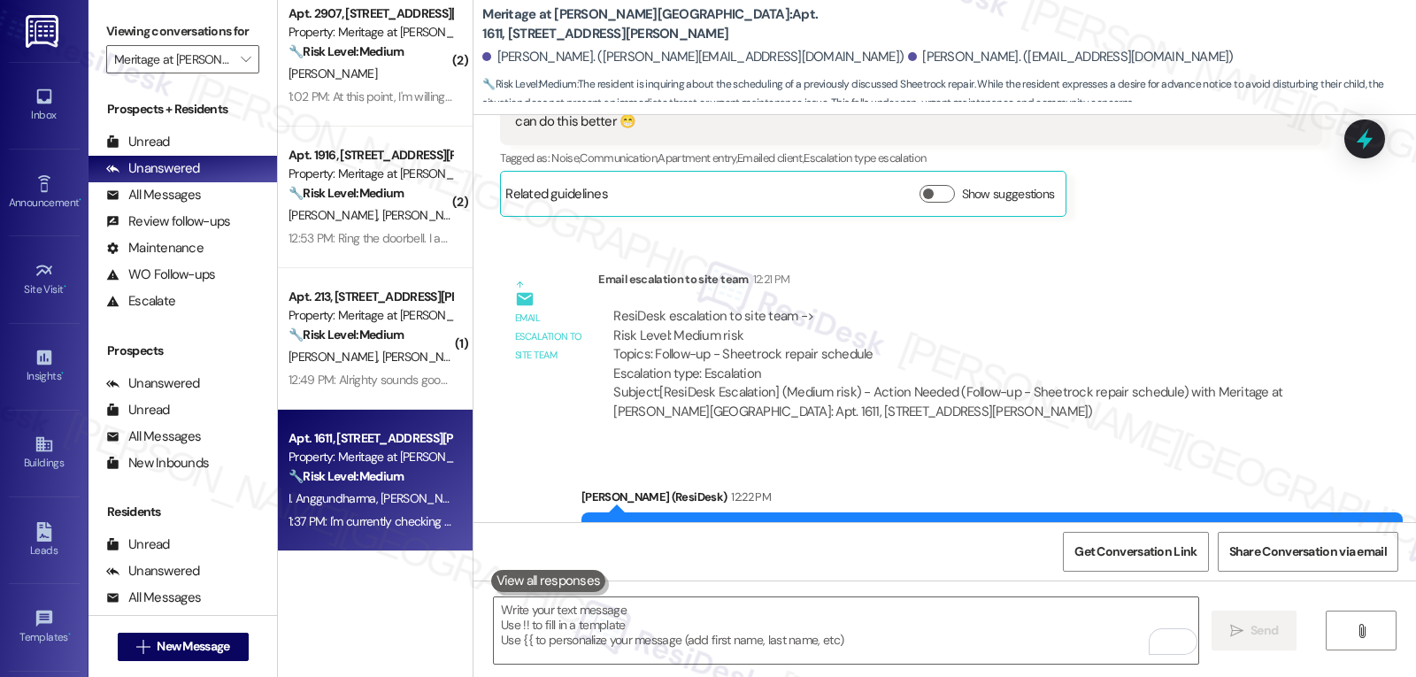
scroll to position [17789, 0]
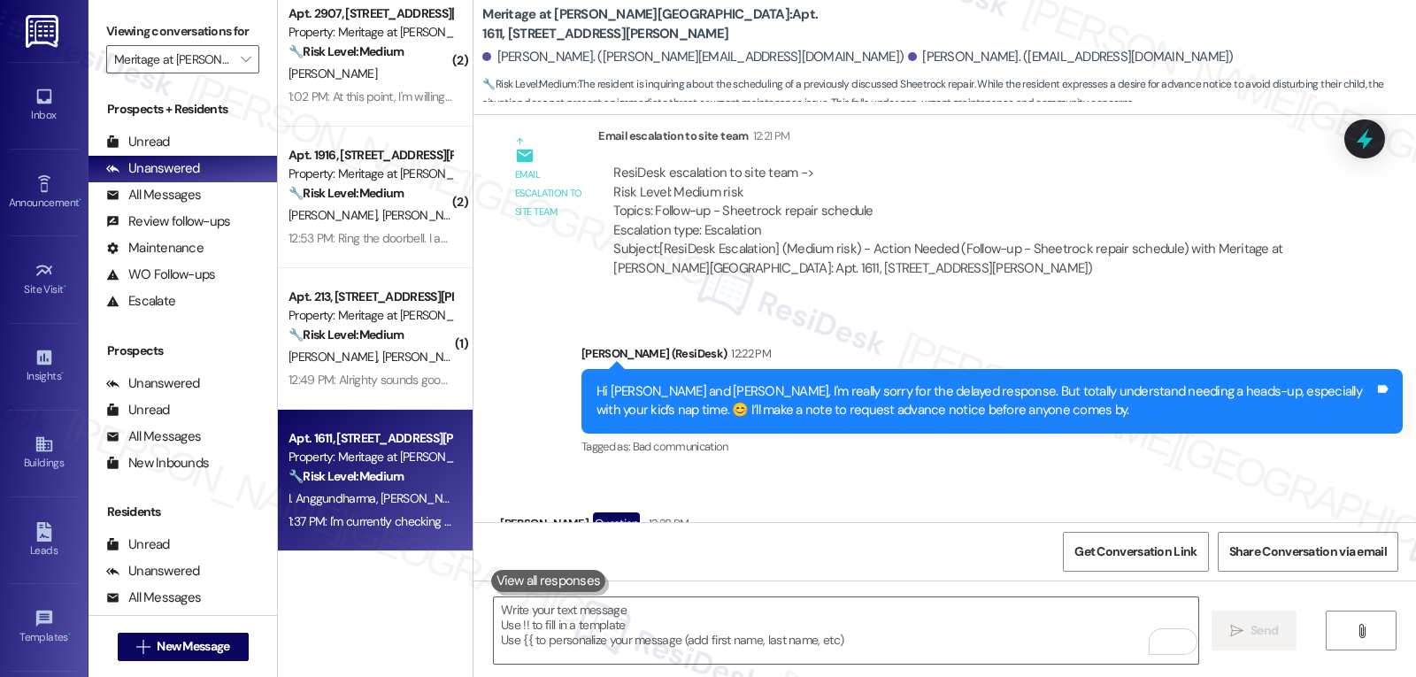
drag, startPoint x: 396, startPoint y: 356, endPoint x: 751, endPoint y: 396, distance: 357.2
click at [396, 355] on div "[PERSON_NAME] [PERSON_NAME]" at bounding box center [370, 357] width 167 height 22
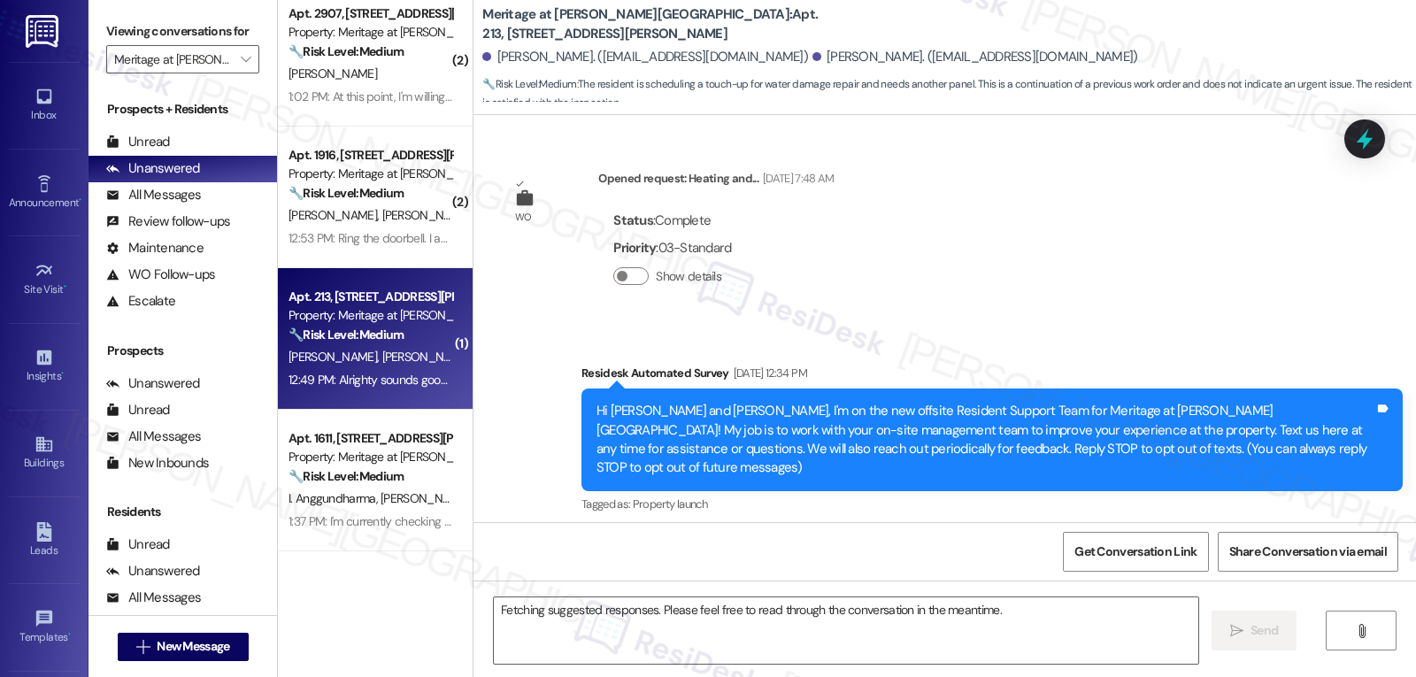
scroll to position [27668, 0]
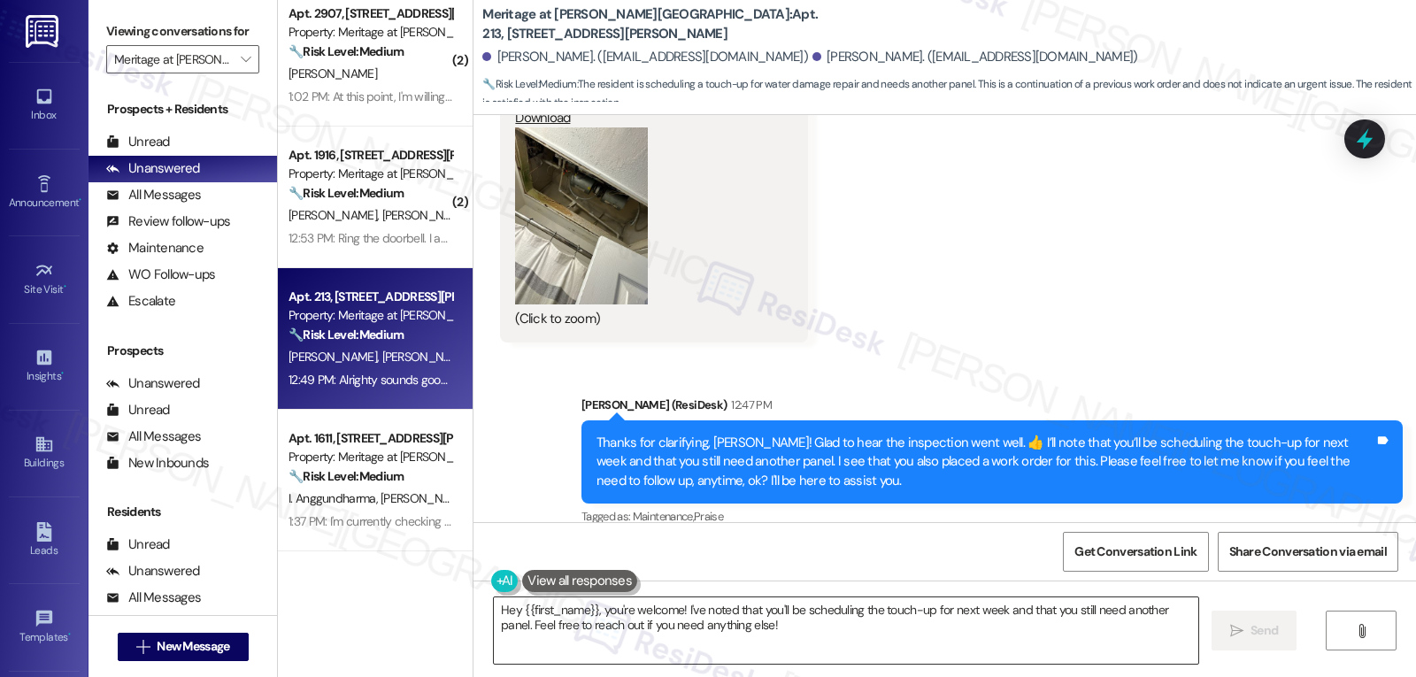
click at [620, 626] on textarea "Hey {{first_name}}, you're welcome! I've noted that you'll be scheduling the to…" at bounding box center [846, 630] width 704 height 66
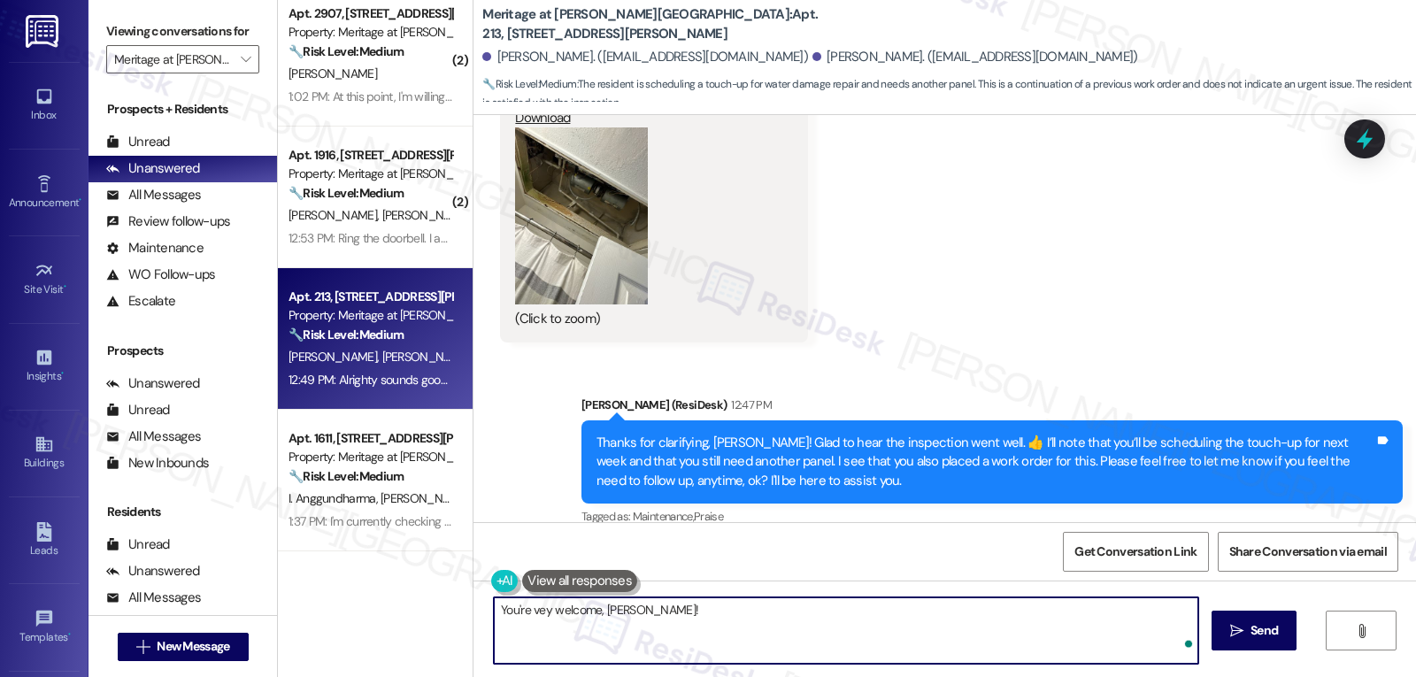
type textarea "You're vey welcome, [PERSON_NAME]!"
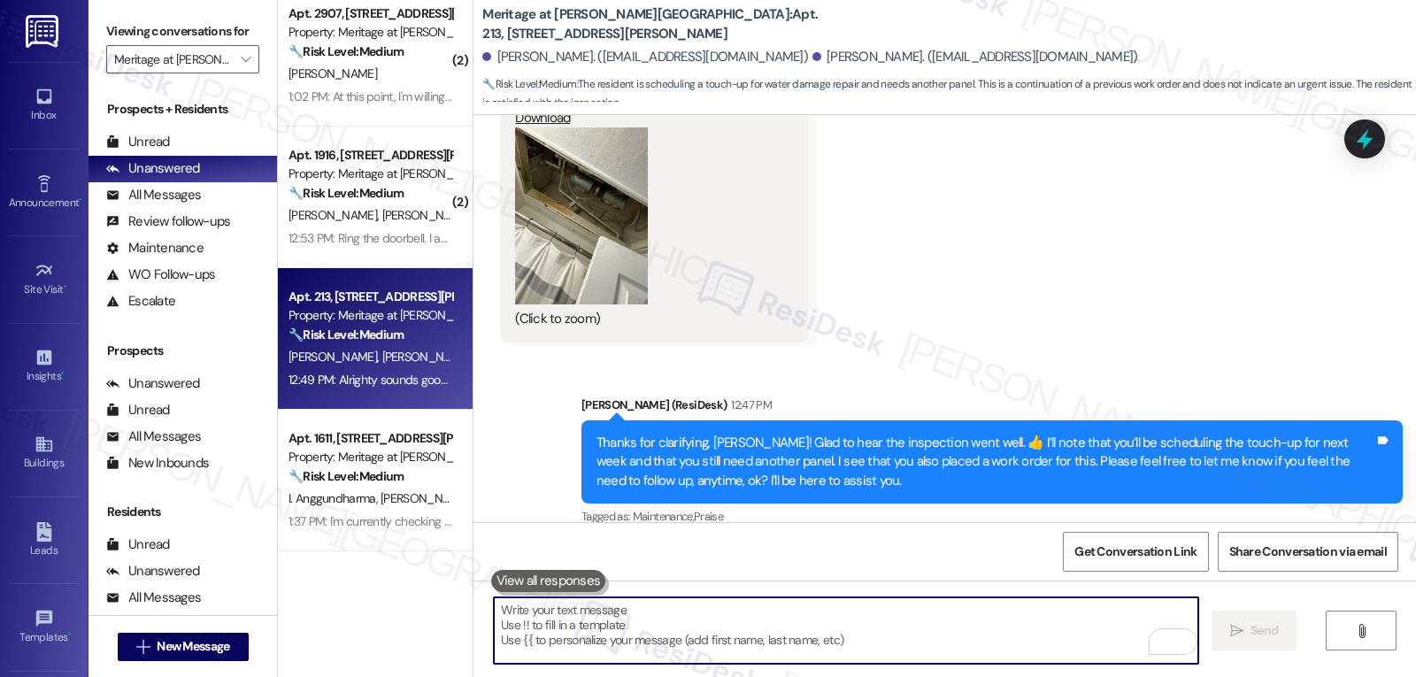
click at [535, 616] on textarea "To enrich screen reader interactions, please activate Accessibility in Grammarl…" at bounding box center [846, 630] width 704 height 66
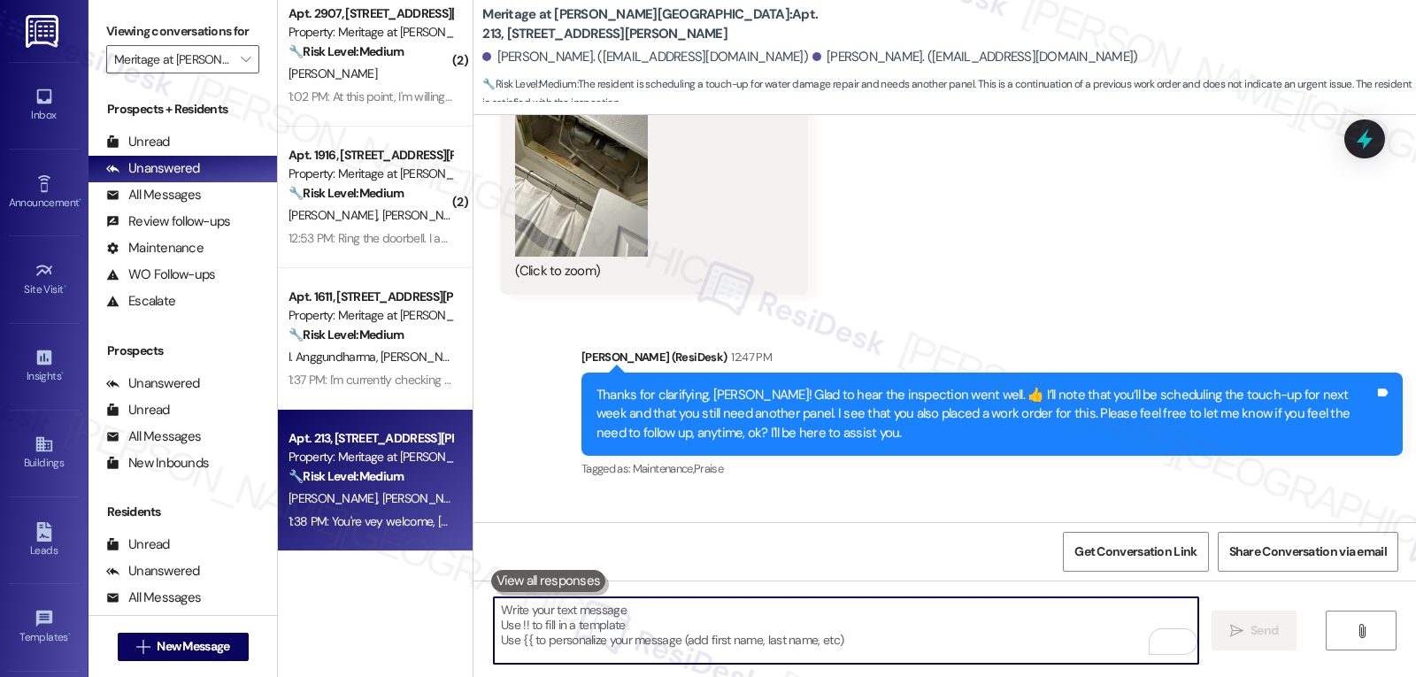
scroll to position [27792, 0]
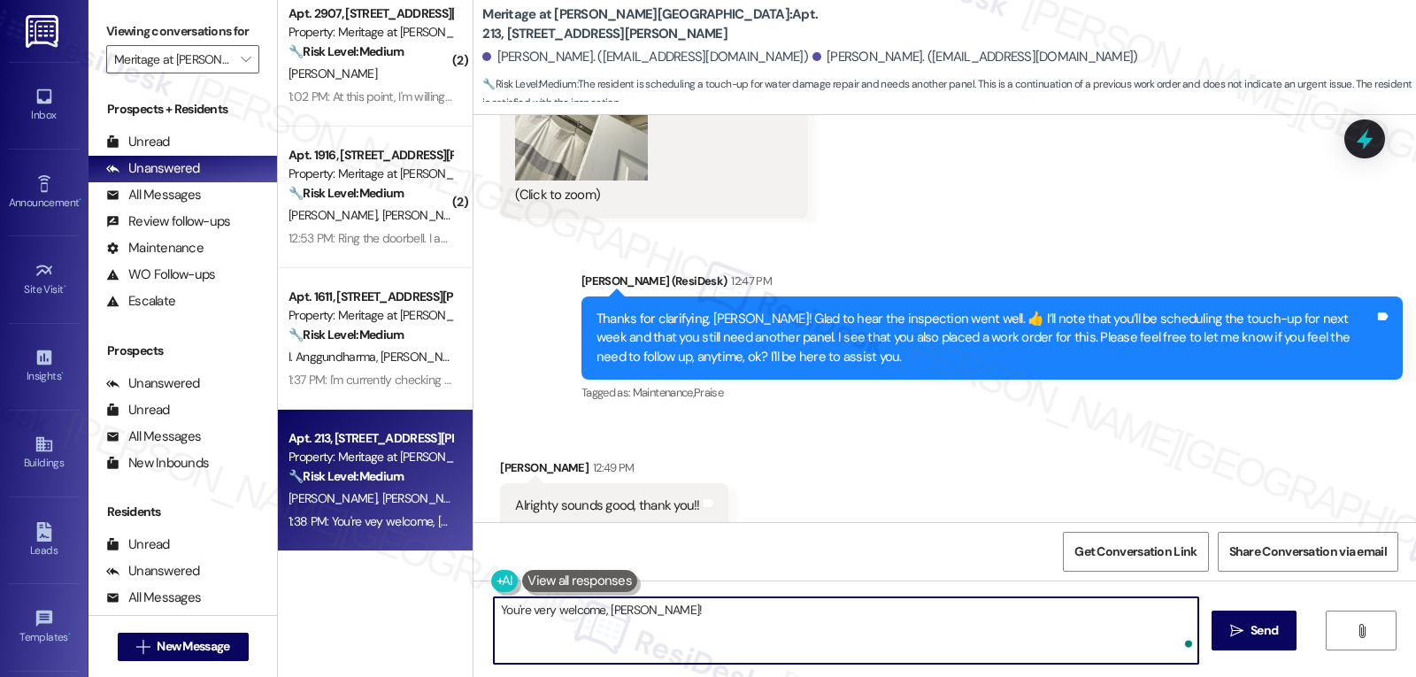
type textarea "You're very welcome, Ryan!"
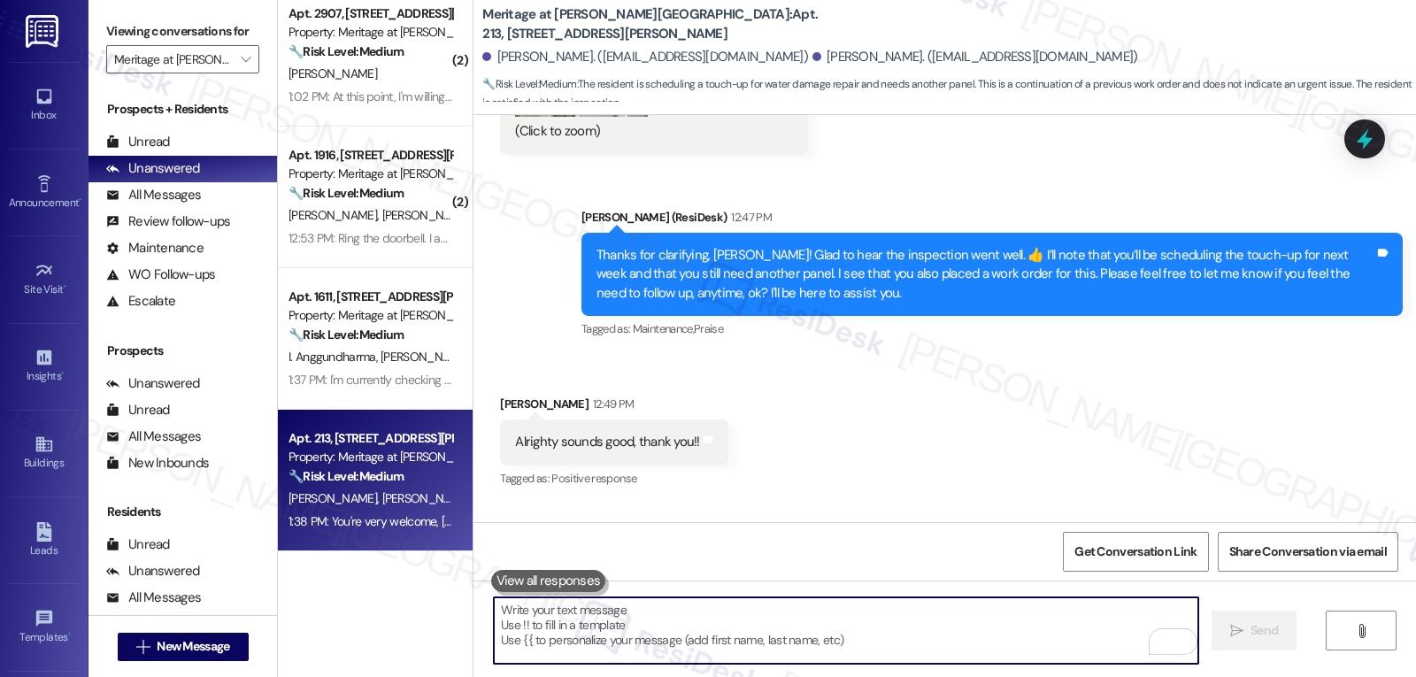
scroll to position [27915, 0]
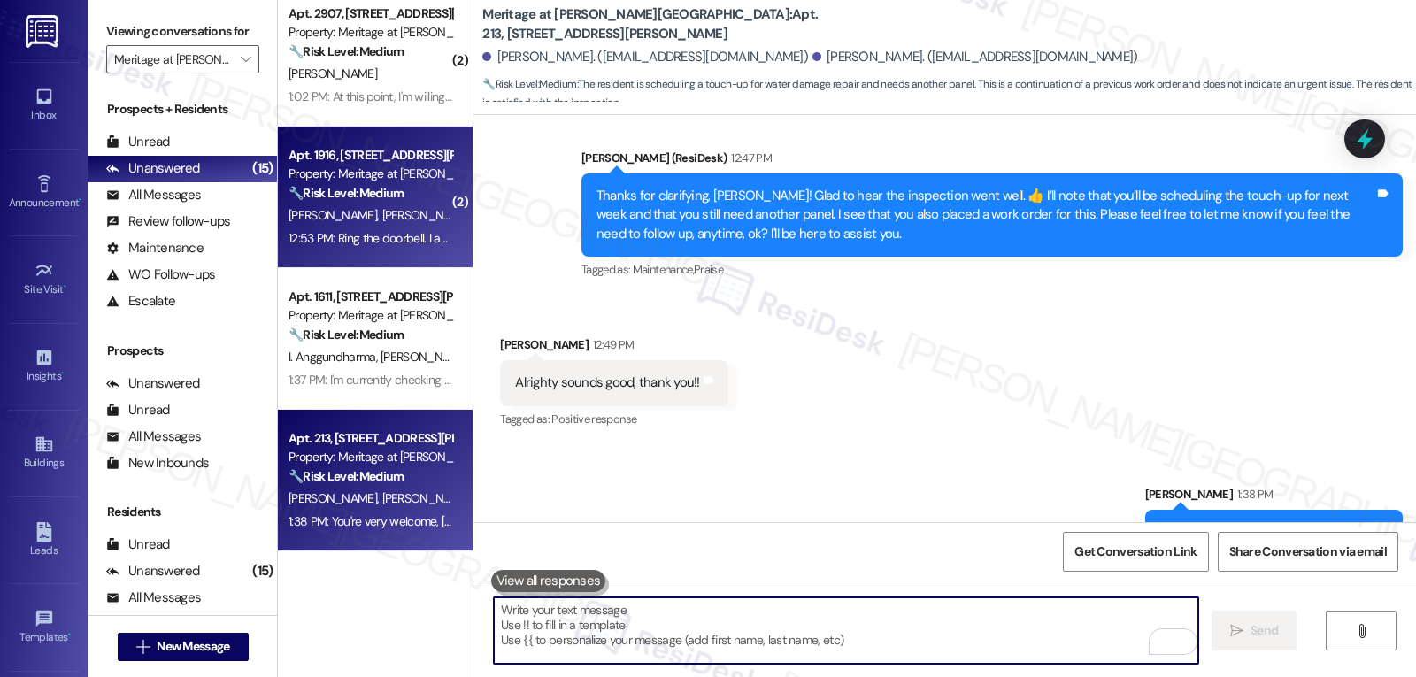
click at [364, 242] on div "12:53 PM: Ring the doorbell. I am home. 12:53 PM: Ring the doorbell. I am home." at bounding box center [386, 238] width 196 height 16
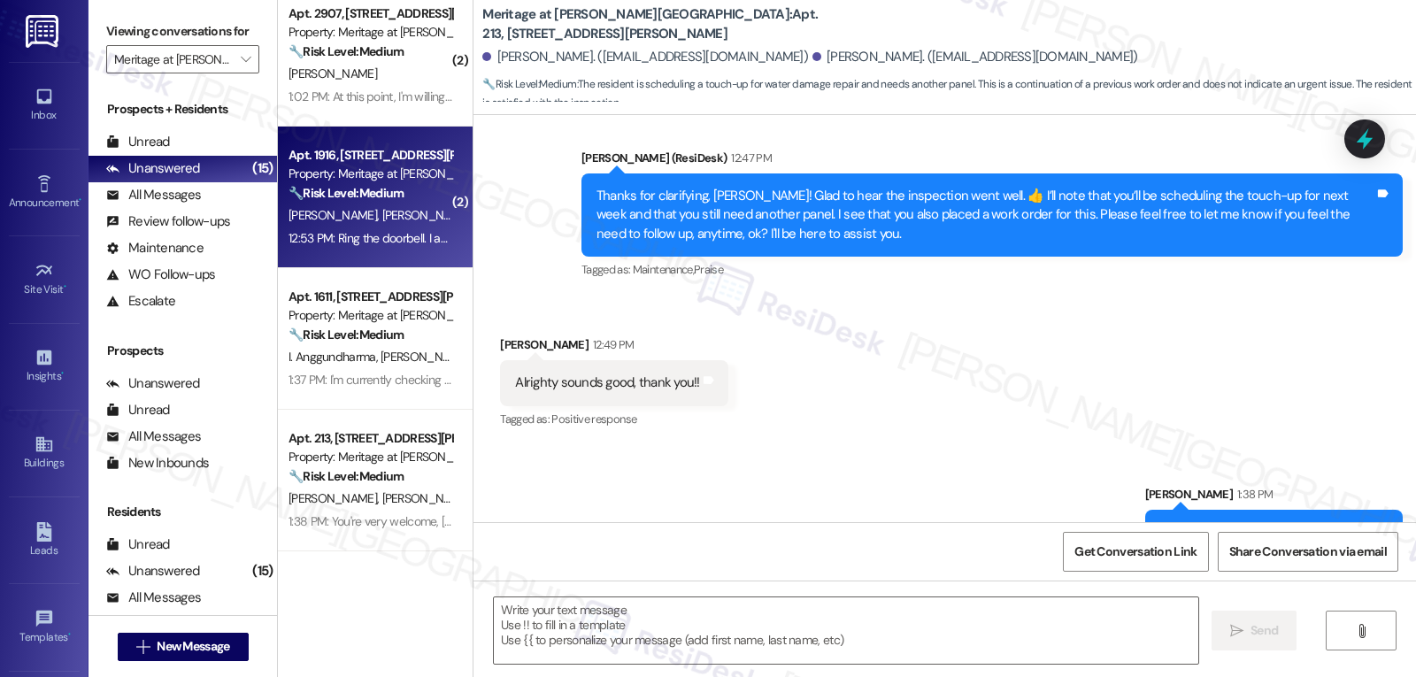
type textarea "Fetching suggested responses. Please feel free to read through the conversation…"
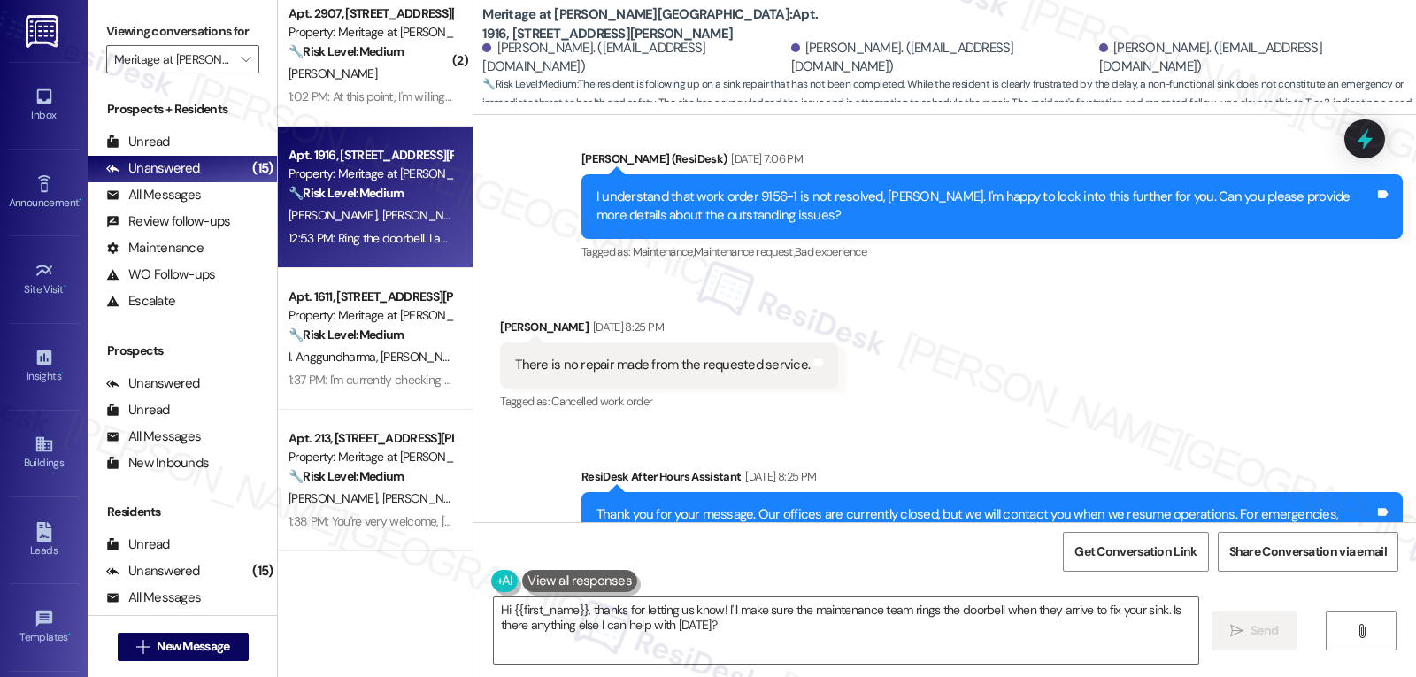
scroll to position [28664, 0]
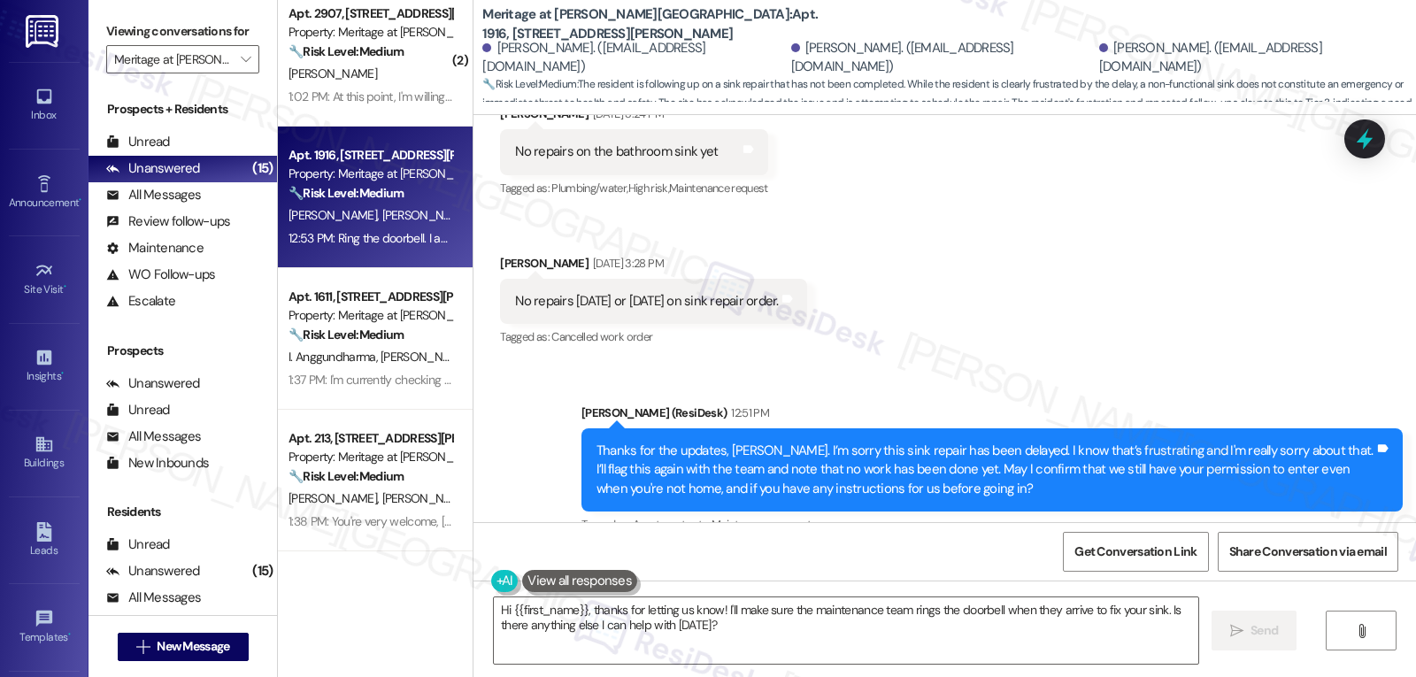
drag, startPoint x: 662, startPoint y: 626, endPoint x: 680, endPoint y: 594, distance: 36.4
click at [662, 626] on textarea "Hi {{first_name}}, thanks for letting us know! I'll make sure the maintenance t…" at bounding box center [846, 630] width 704 height 66
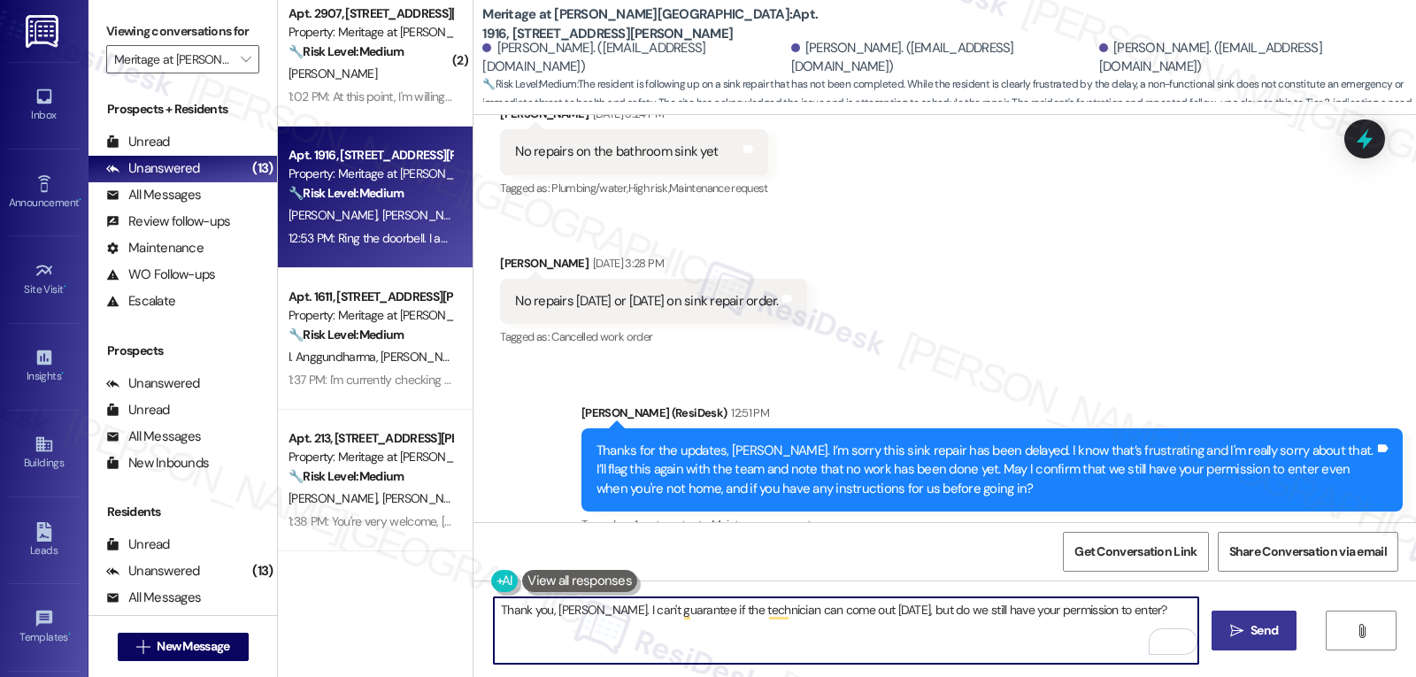
type textarea "Thank you, Steven. I can't guarantee if the technician can come out today, but …"
drag, startPoint x: 1267, startPoint y: 644, endPoint x: 1276, endPoint y: 682, distance: 39.1
click at [1276, 676] on html "Inbox Go to Inbox Announcement • Send A Text Announcement Site Visit • Go to Si…" at bounding box center [708, 338] width 1416 height 677
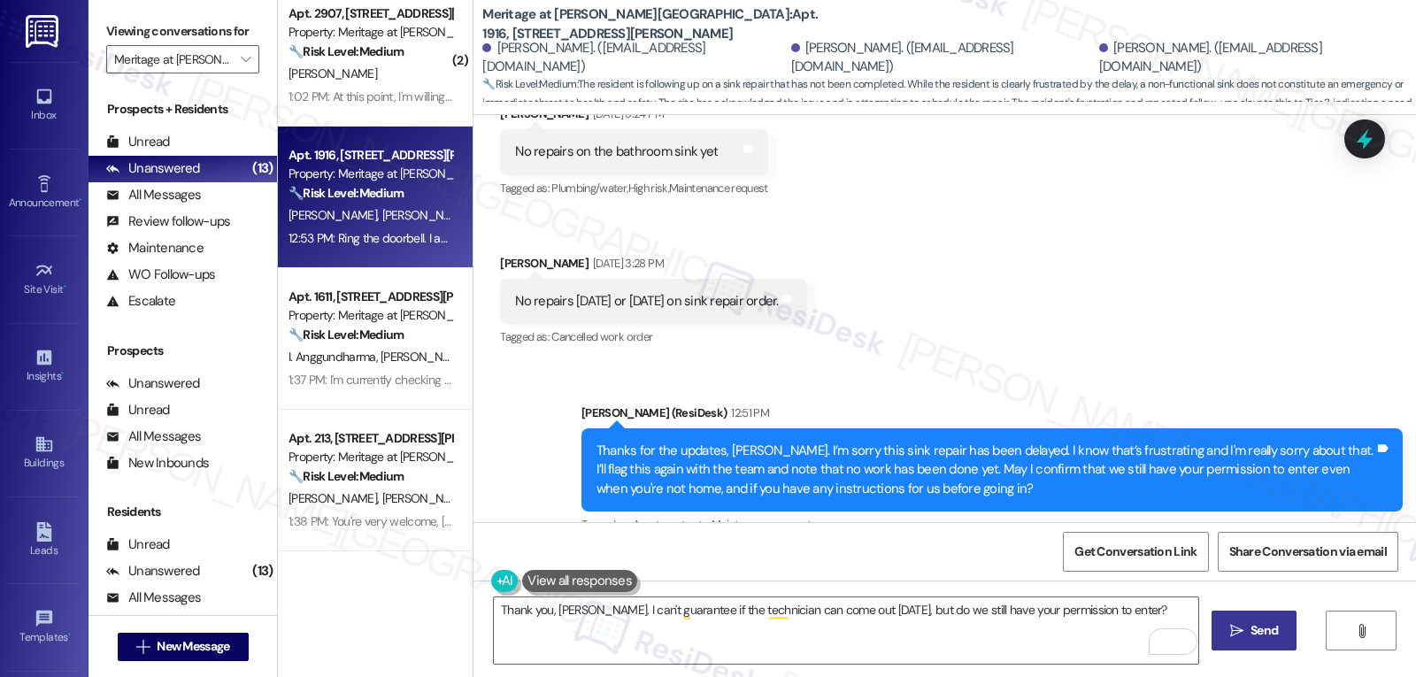
click at [1262, 645] on button " Send" at bounding box center [1254, 631] width 86 height 40
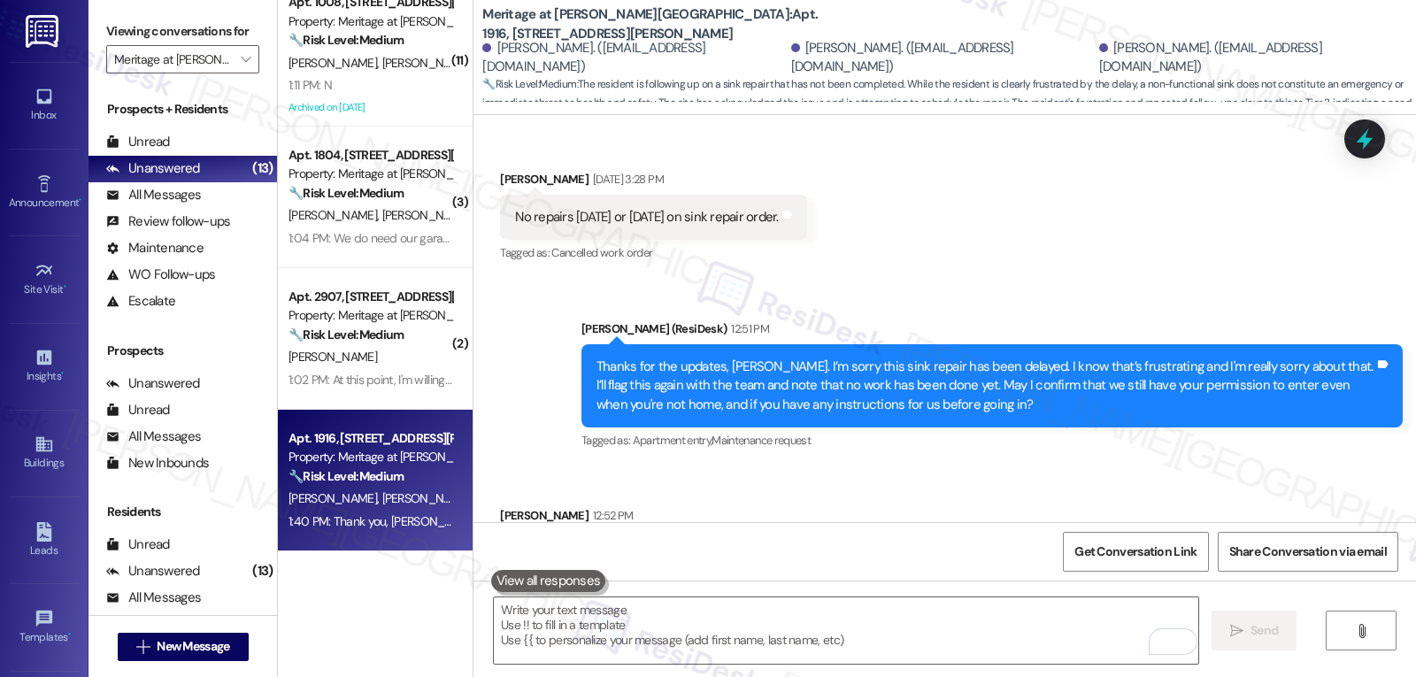
scroll to position [28788, 0]
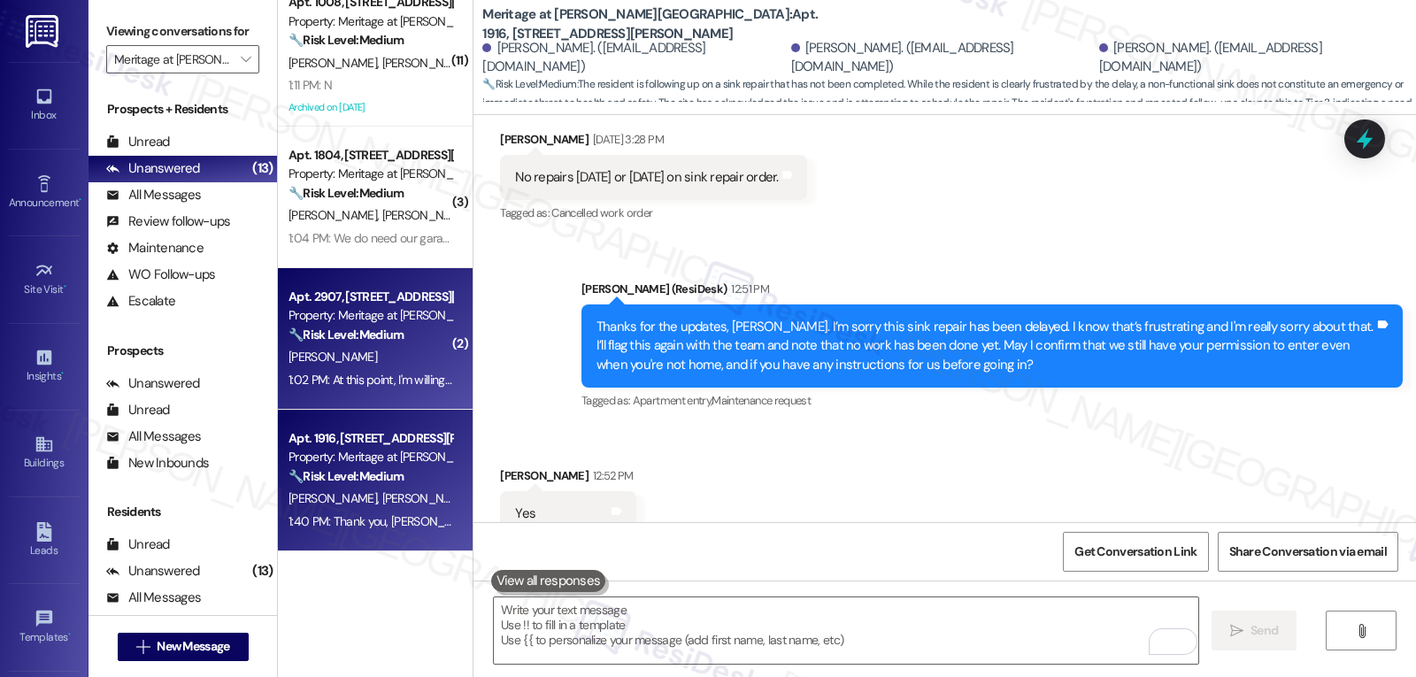
click at [355, 388] on div "1:02 PM: At this point, I'm willing to do it if somebody puts a hedge trimmer i…" at bounding box center [370, 380] width 167 height 22
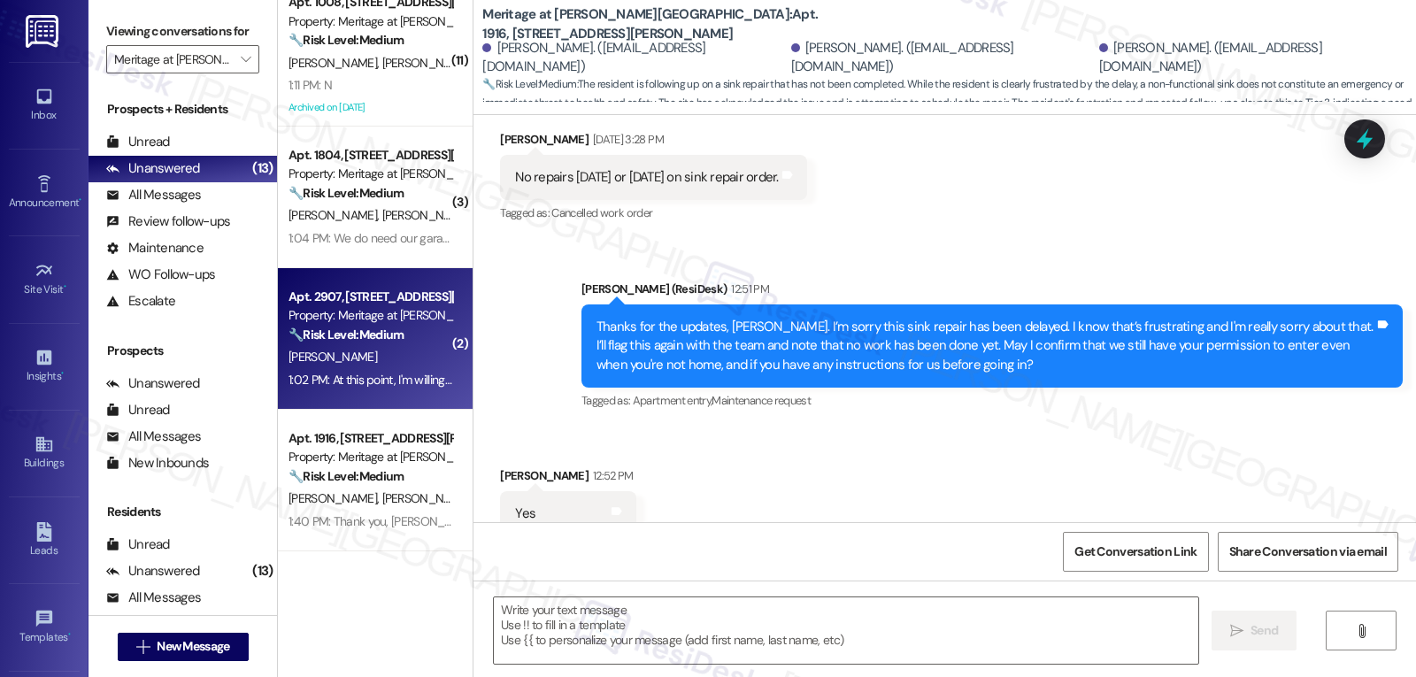
type textarea "Fetching suggested responses. Please feel free to read through the conversation…"
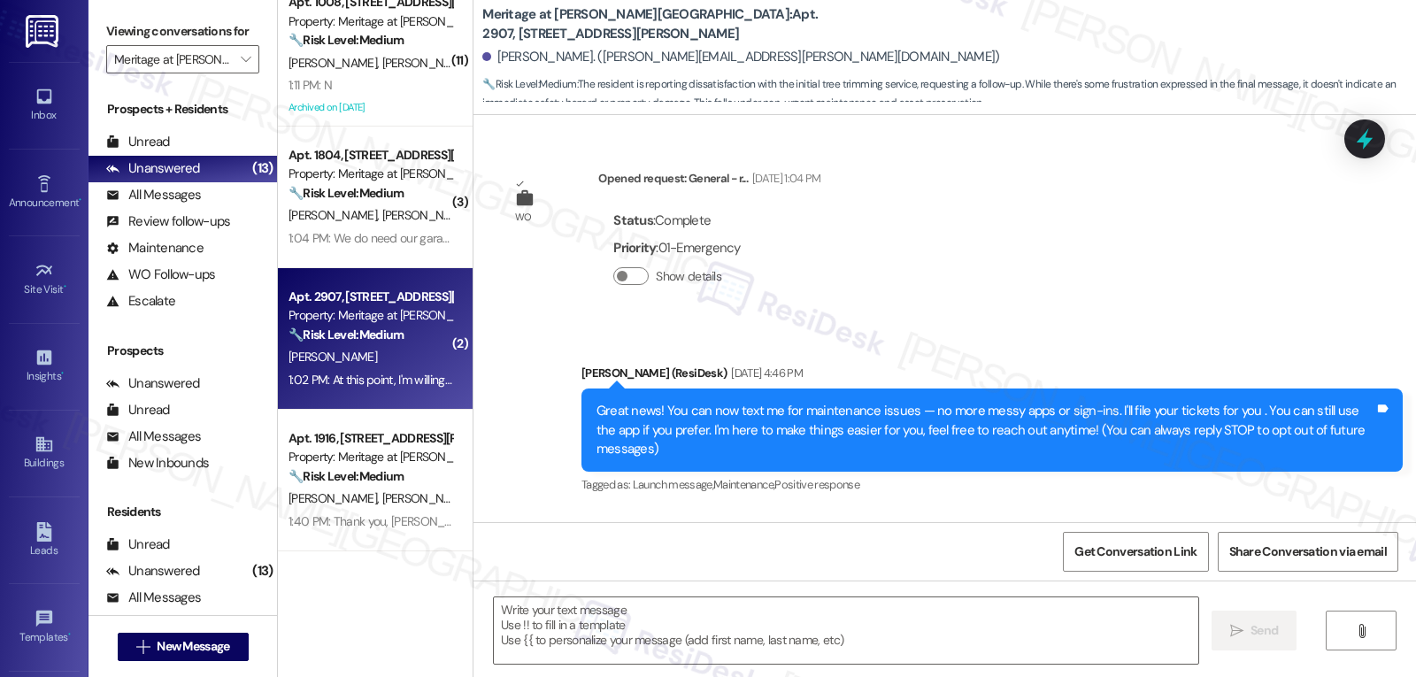
scroll to position [8467, 0]
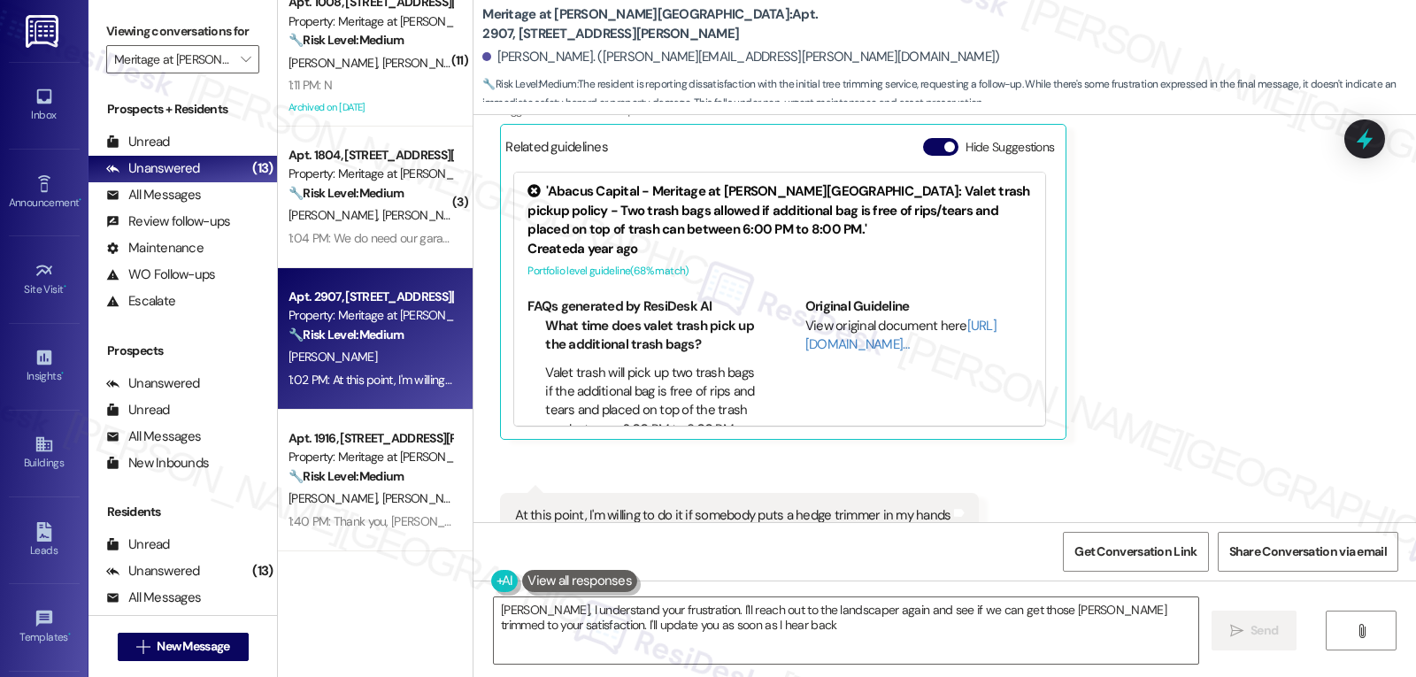
type textarea "Okay Nicholas, I understand your frustration. I'll reach out to the landscaper …"
click at [1366, 139] on icon at bounding box center [1364, 139] width 21 height 27
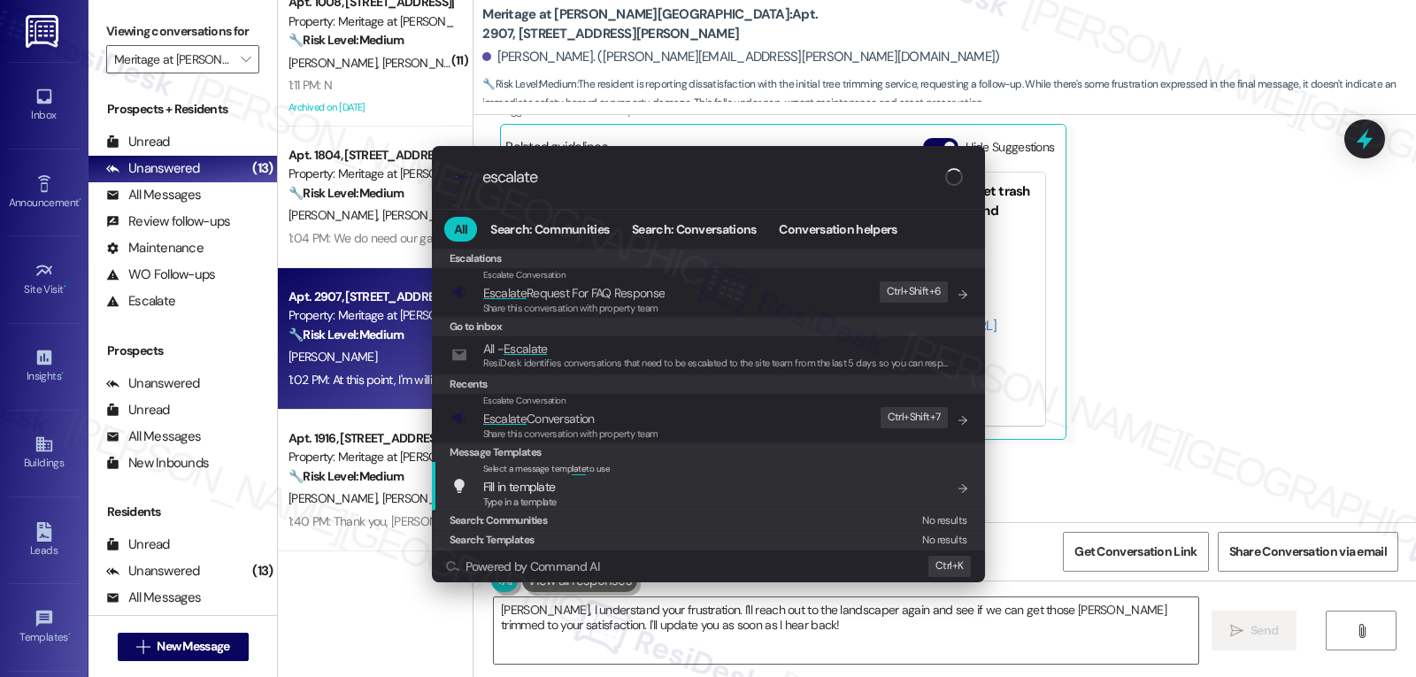
type input "escalate"
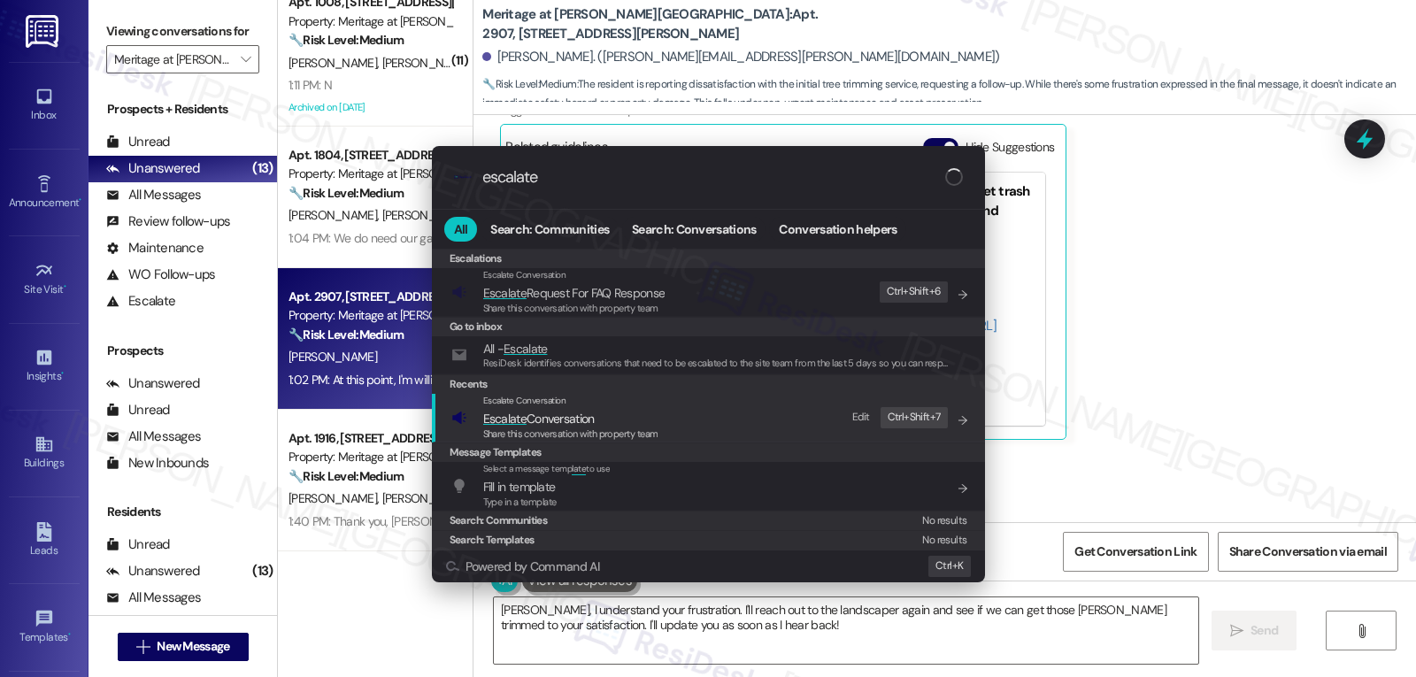
click at [583, 419] on span "Escalate Conversation" at bounding box center [538, 419] width 111 height 16
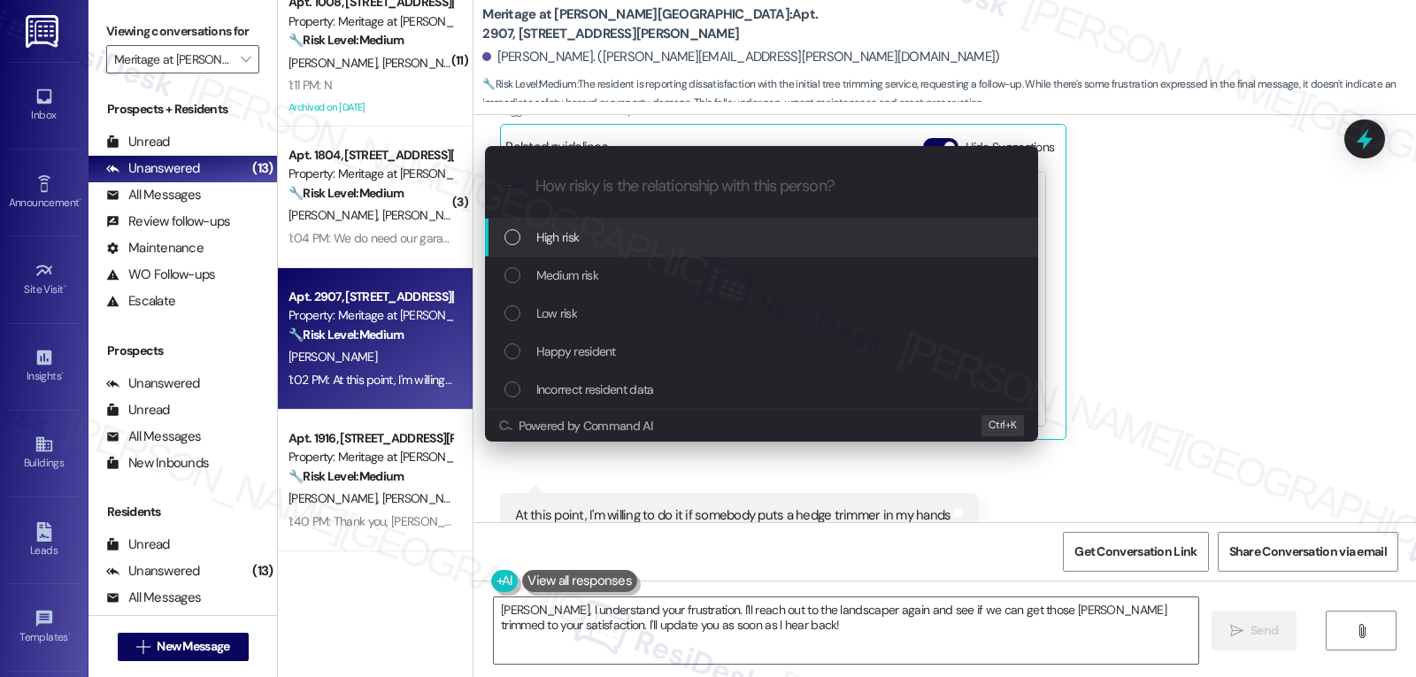
click at [611, 284] on div "Medium risk" at bounding box center [763, 274] width 518 height 19
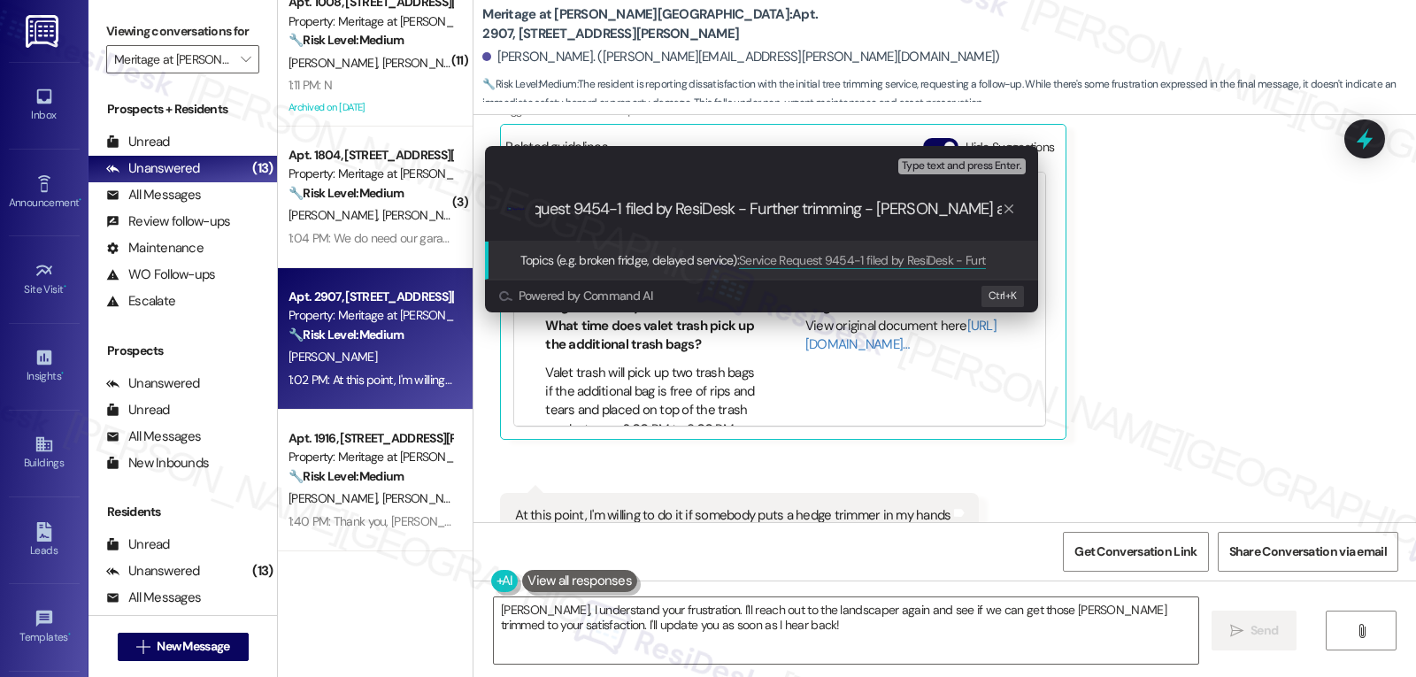
scroll to position [0, 83]
type input "Service Request 9454-1 filed by ResiDesk - Further trimming - hedges around the…"
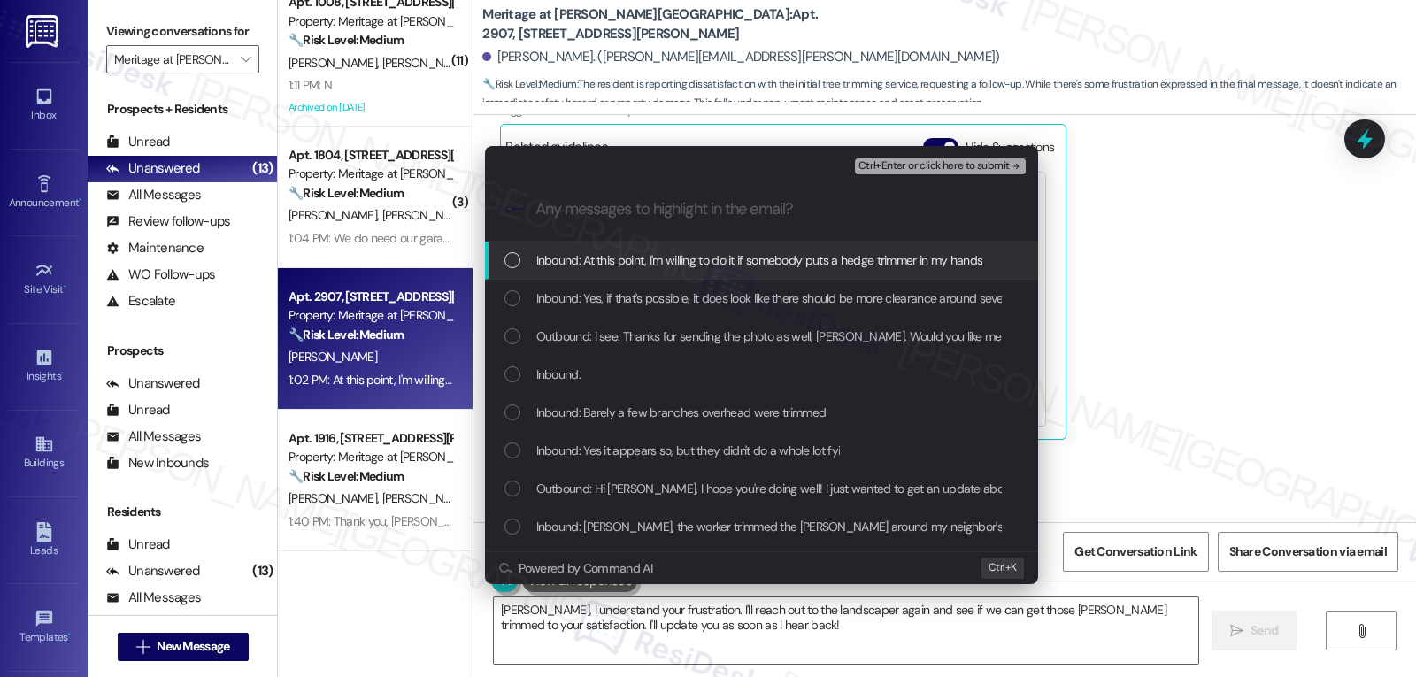
click at [509, 260] on div "List of options" at bounding box center [512, 260] width 16 height 16
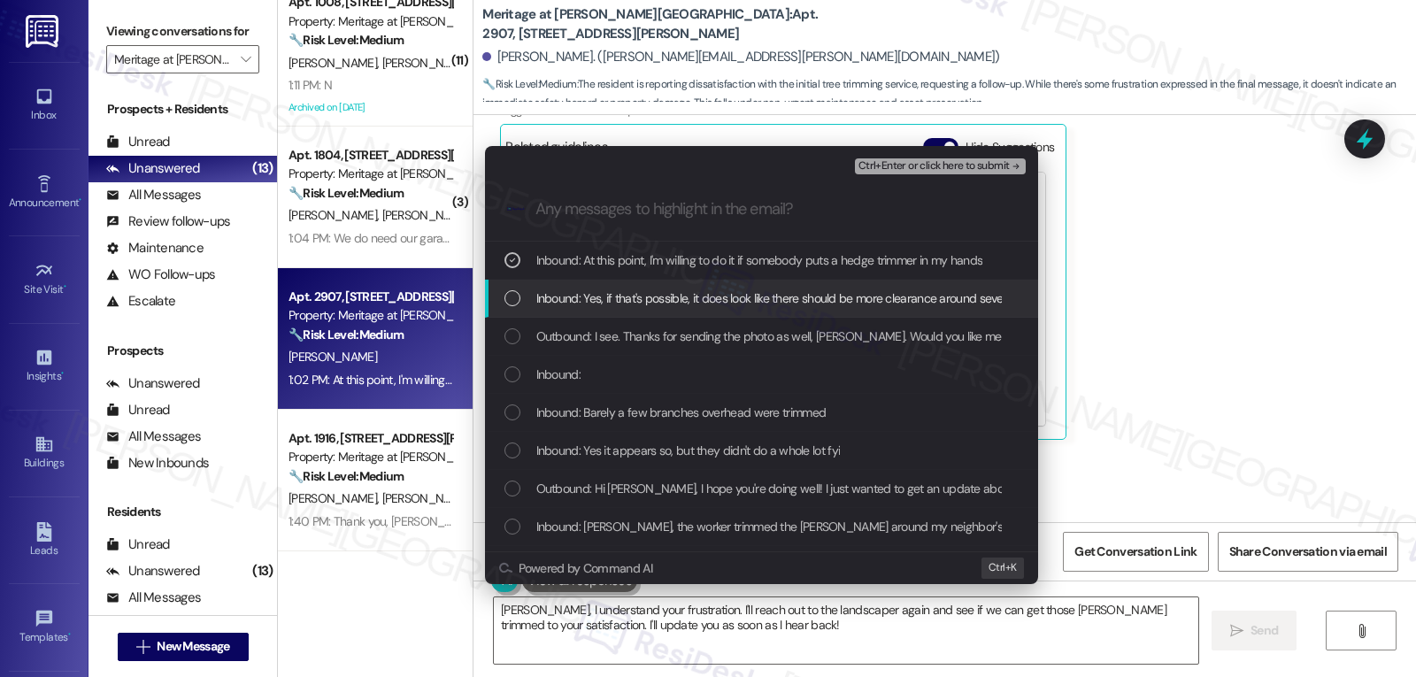
click at [507, 304] on div "List of options" at bounding box center [512, 298] width 16 height 16
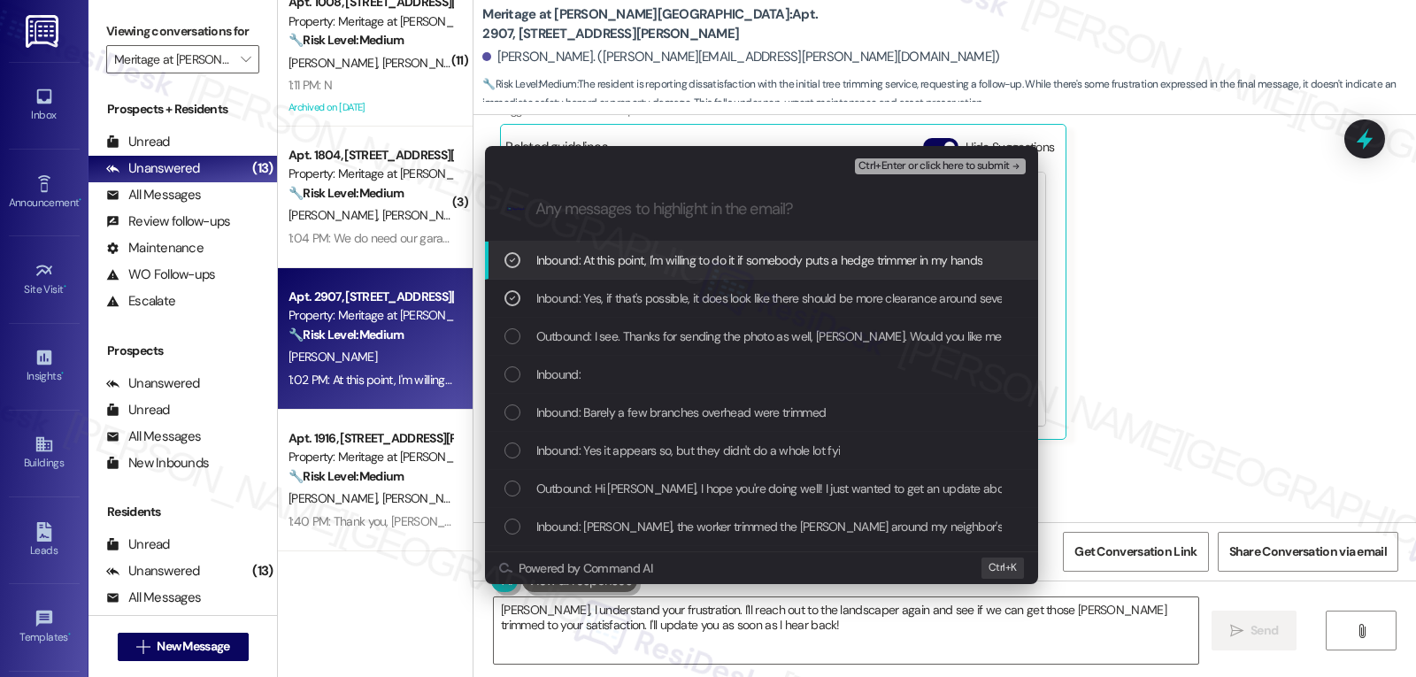
click at [960, 164] on span "Ctrl+Enter or click here to submit" at bounding box center [933, 166] width 151 height 12
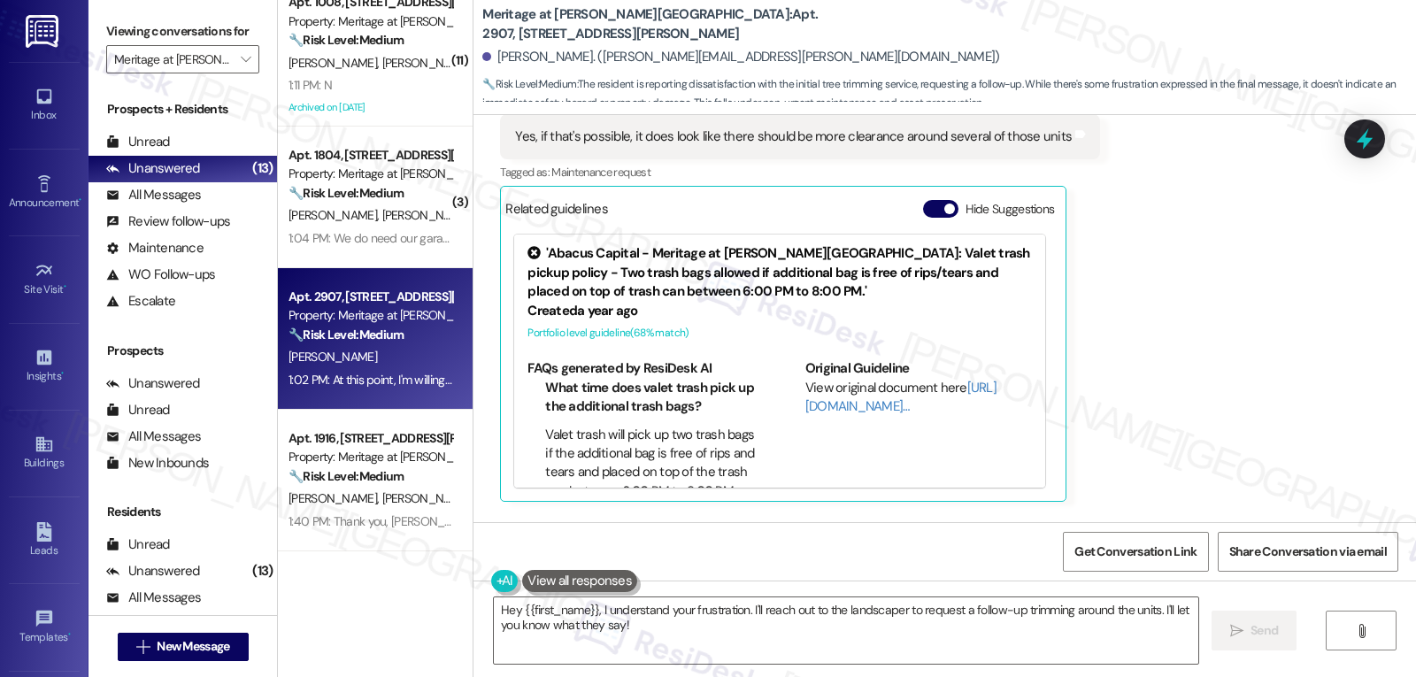
scroll to position [8467, 0]
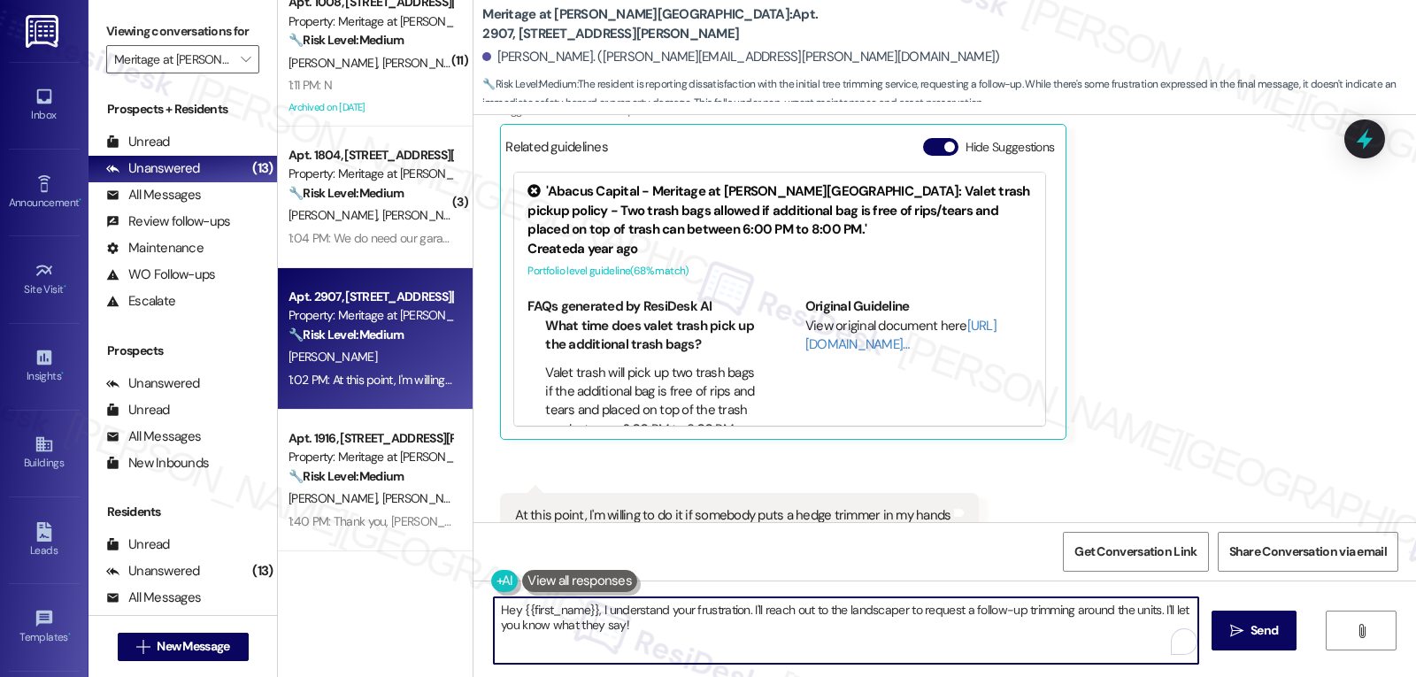
click at [638, 645] on textarea "Hey {{first_name}}, I understand your frustration. I'll reach out to the landsc…" at bounding box center [846, 630] width 704 height 66
type textarea "No worries, [PERSON_NAME]. I have submitted a service request for a follow-up t…"
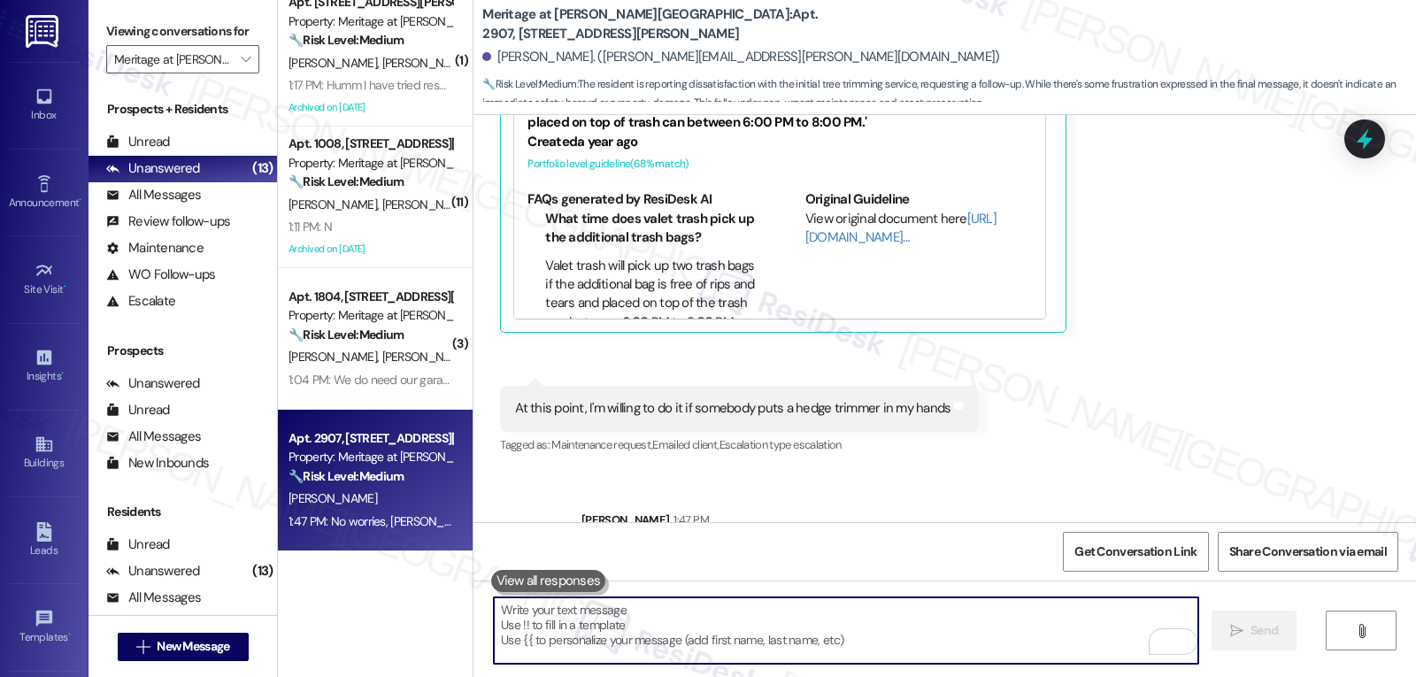
scroll to position [8610, 0]
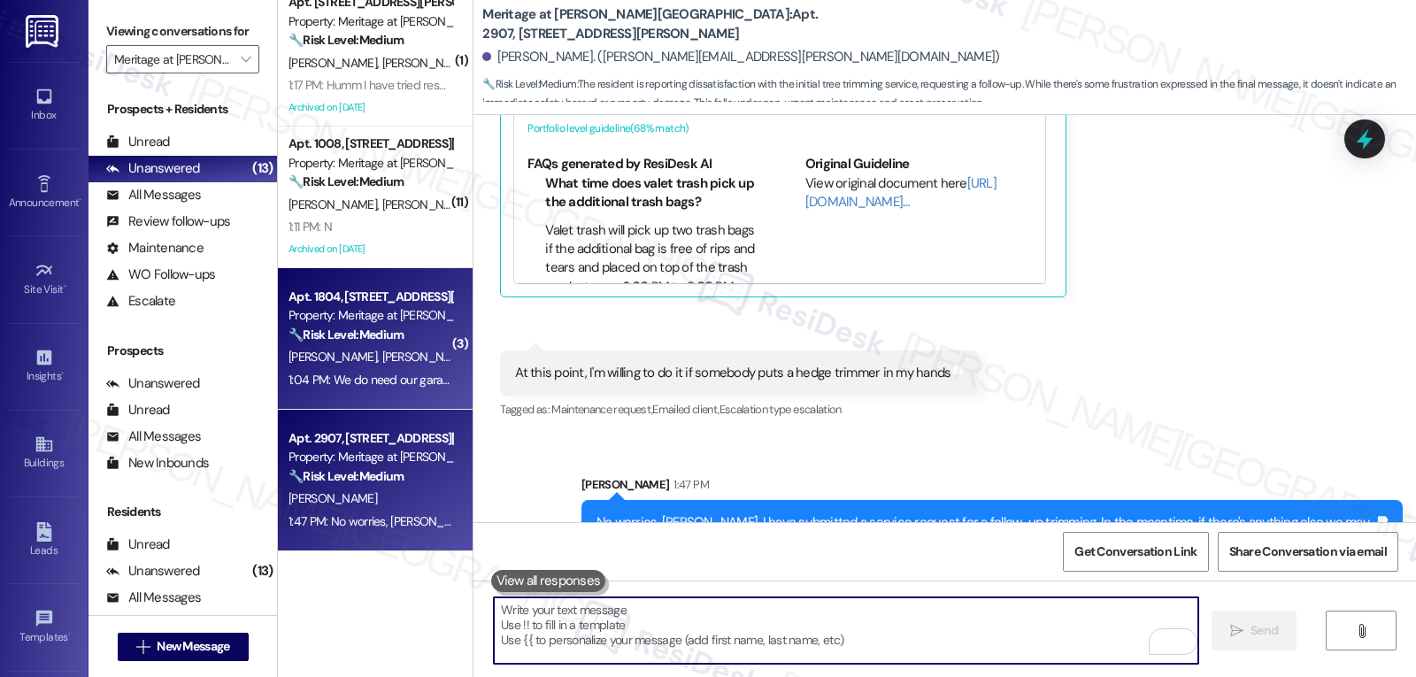
click at [345, 373] on div "1:04 PM: We do need our garage looked at. The button on the wall doesn't work. …" at bounding box center [490, 380] width 405 height 16
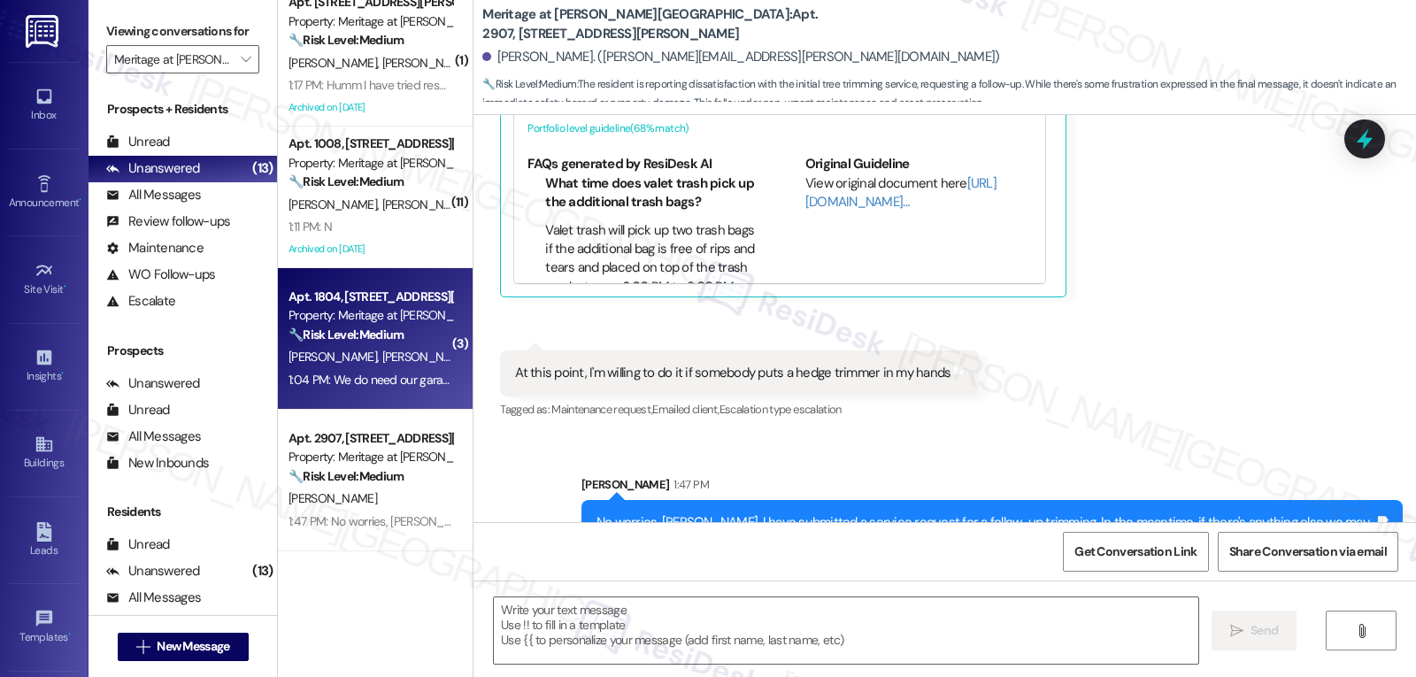
type textarea "Fetching suggested responses. Please feel free to read through the conversation…"
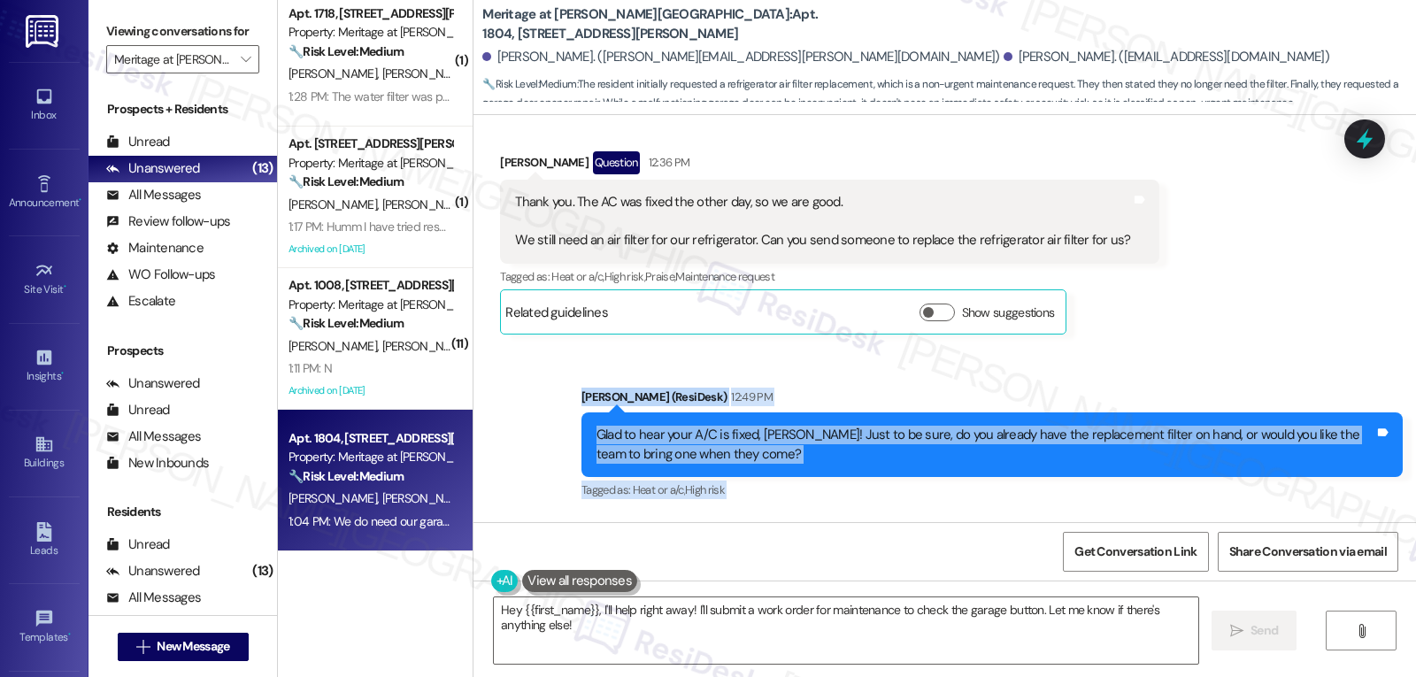
scroll to position [8752, 0]
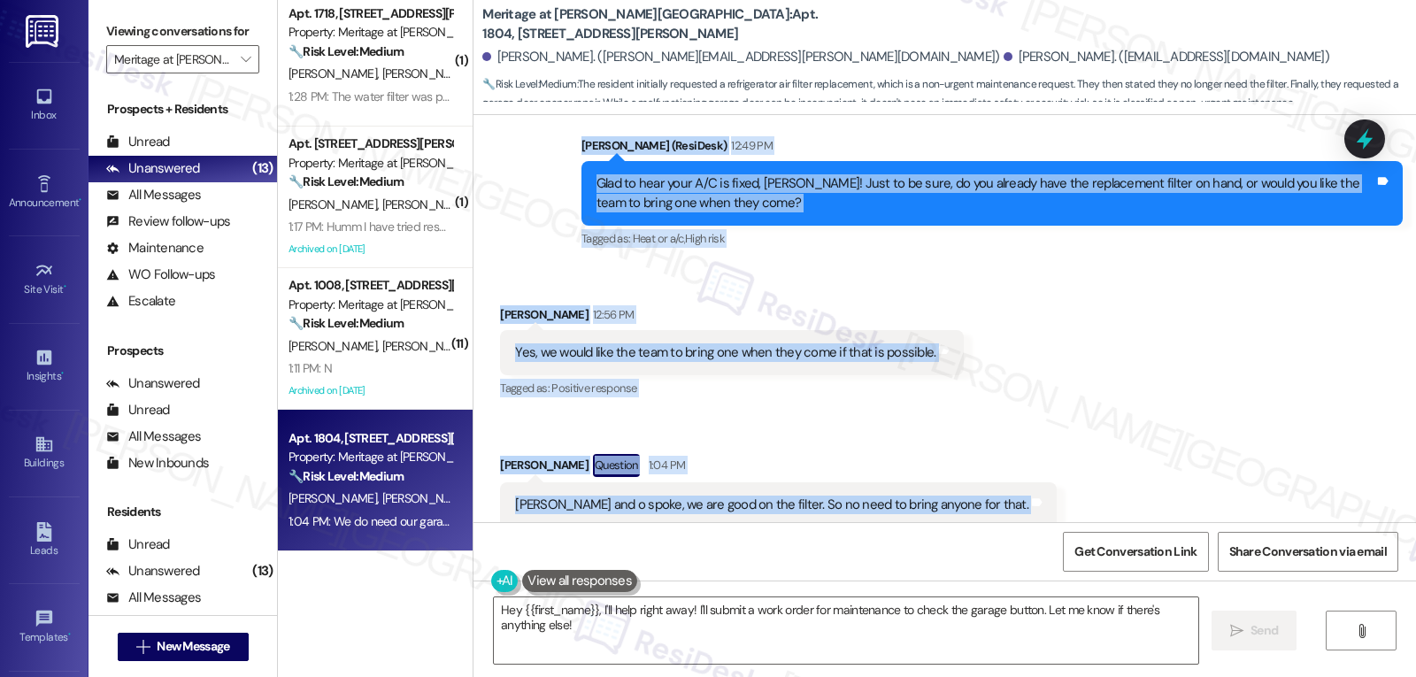
drag, startPoint x: 570, startPoint y: 323, endPoint x: 970, endPoint y: 462, distance: 423.4
click at [970, 462] on div "Survey, sent via SMS Residesk Automated Survey [DATE] 1:46 PM This message is p…" at bounding box center [944, 318] width 942 height 407
copy div "Sarah (ResiDesk) 12:49 PM Glad to hear your A/C is fixed, Dwayne! Just to be su…"
click at [682, 627] on textarea "Hey {{first_name}}, I'll help right away! I'll submit a work order for maintena…" at bounding box center [846, 630] width 704 height 66
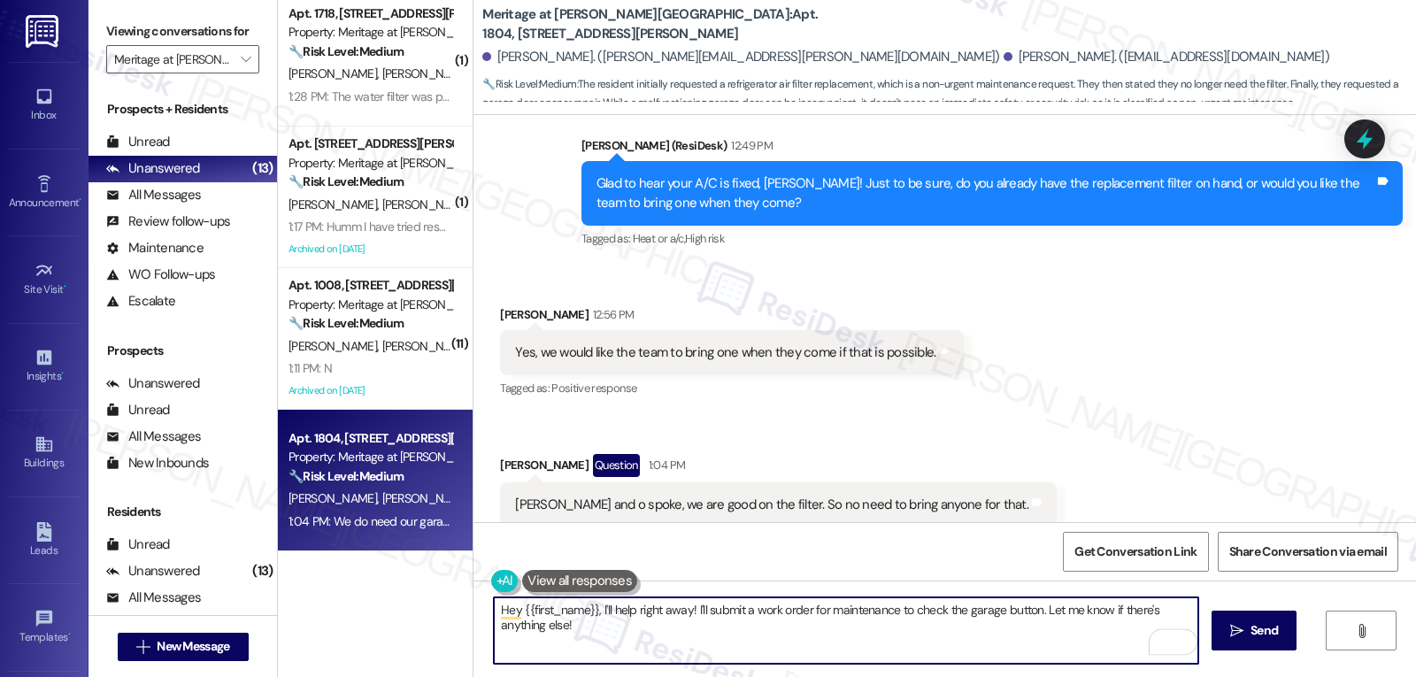
paste textarea "Thanks for clarifying, Kelly! I’ll skip the refrigerator filter request and ins…"
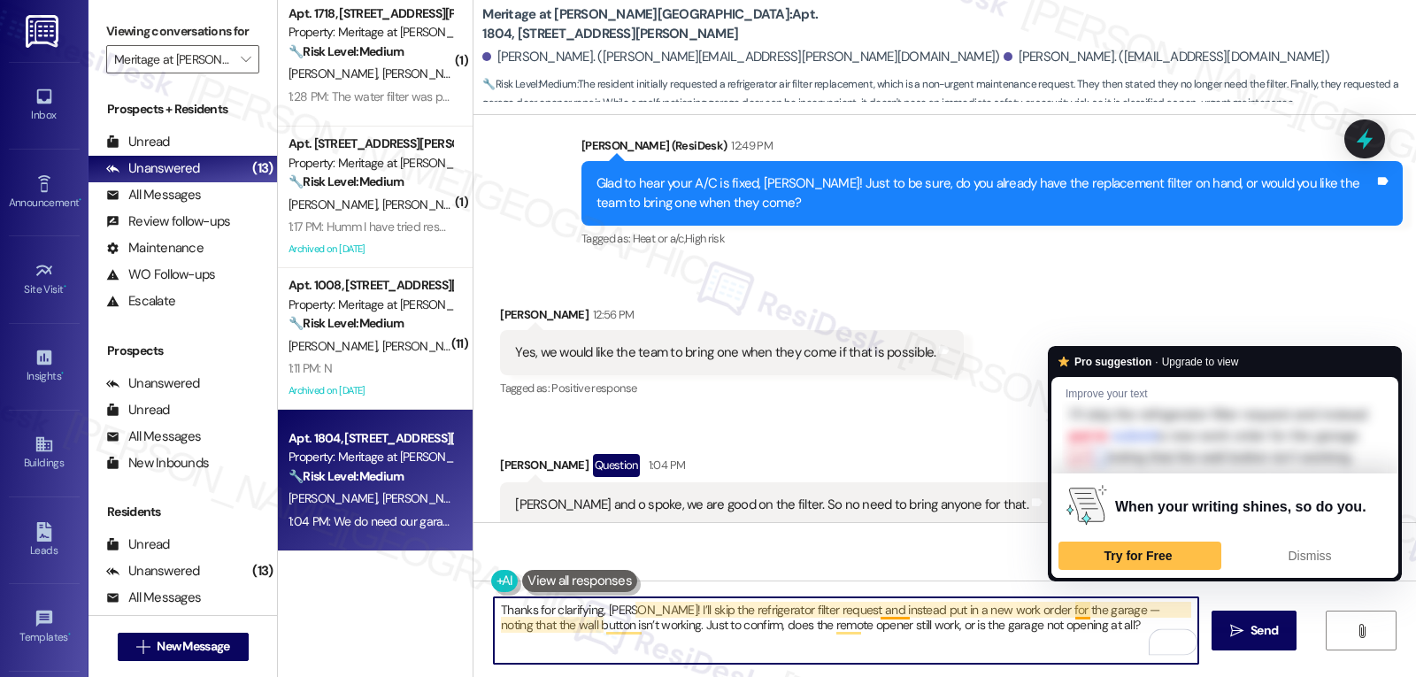
click at [1078, 604] on textarea "Thanks for clarifying, Kelly! I’ll skip the refrigerator filter request and ins…" at bounding box center [846, 630] width 704 height 66
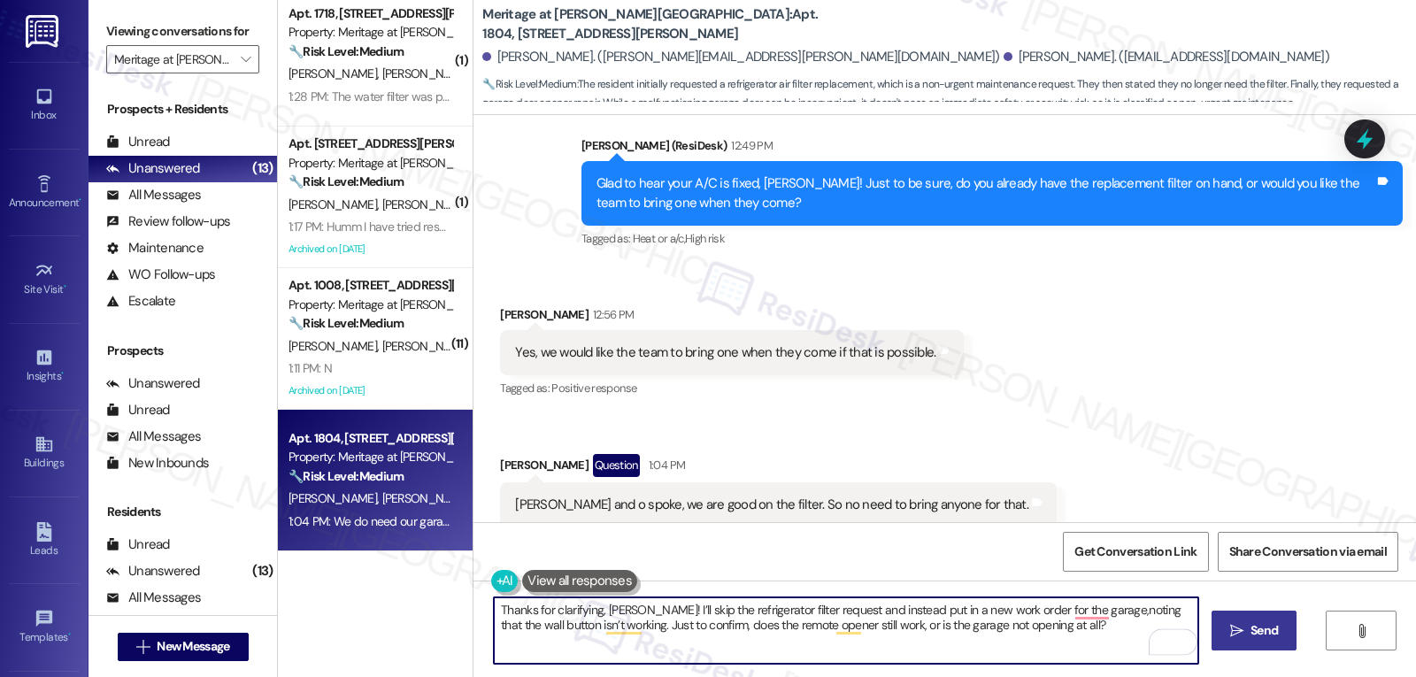
type textarea "Thanks for clarifying, Kelly! I’ll skip the refrigerator filter request and ins…"
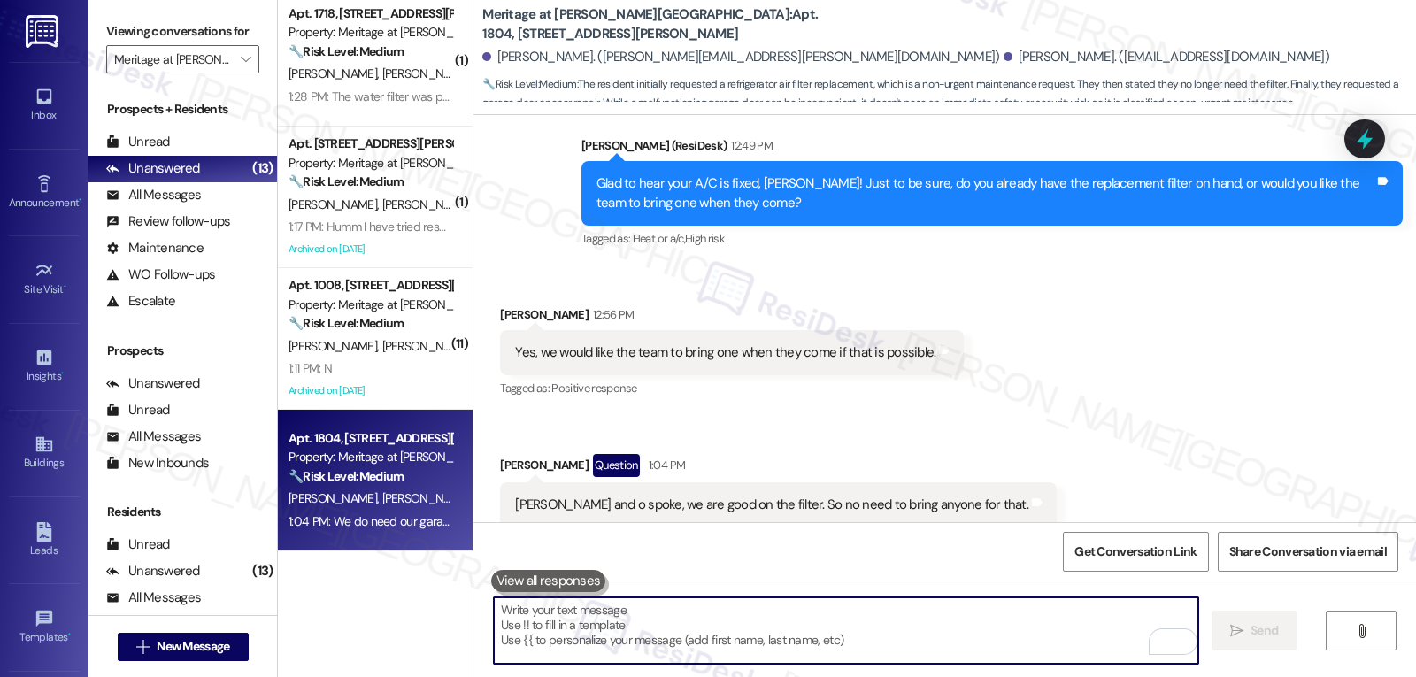
drag, startPoint x: 715, startPoint y: 631, endPoint x: 739, endPoint y: 625, distance: 24.7
click at [715, 631] on textarea "To enrich screen reader interactions, please activate Accessibility in Grammarl…" at bounding box center [846, 630] width 704 height 66
paste textarea "Thanks for clearing that up, Kelly! I’ll hold off on the refrigerator filter re…"
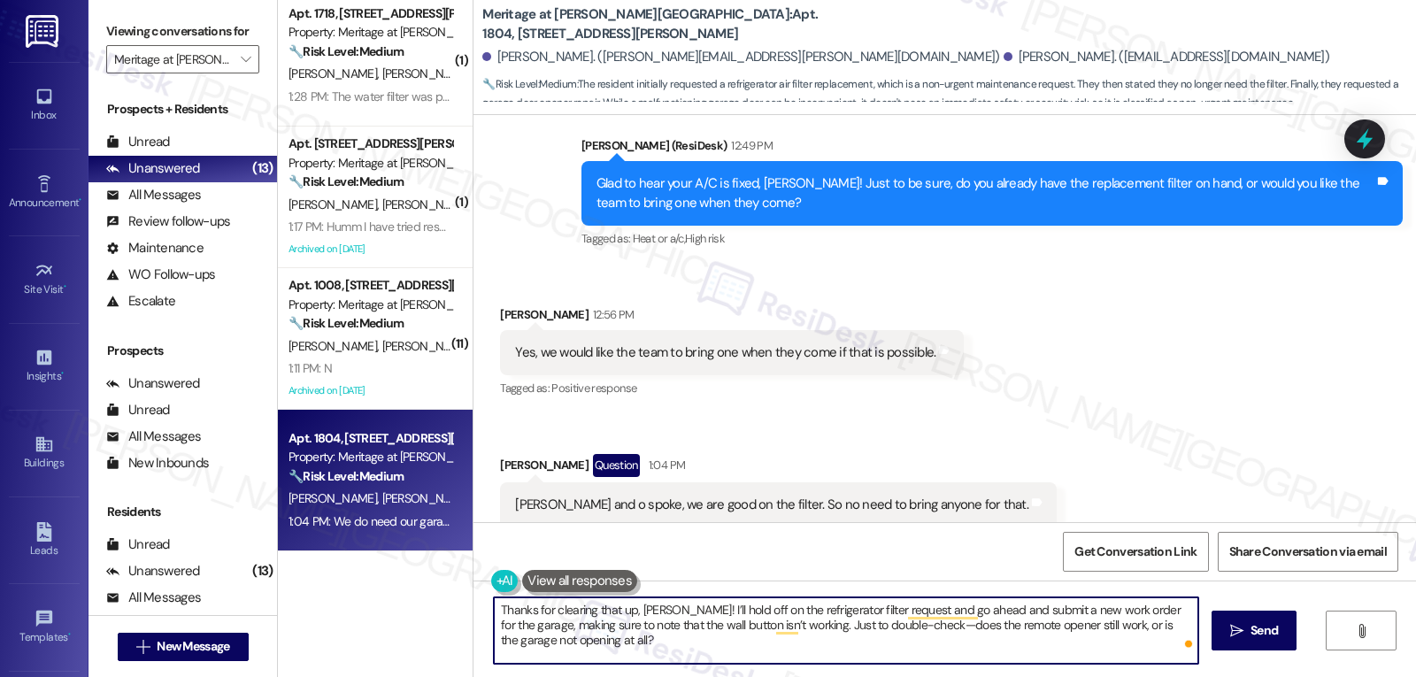
click at [876, 629] on textarea "Thanks for clearing that up, Kelly! I’ll hold off on the refrigerator filter re…" at bounding box center [846, 630] width 704 height 66
type textarea "Thanks for clearing that up, [PERSON_NAME]! I’ll hold off on the refrigerator f…"
click at [1247, 636] on span "Send" at bounding box center [1264, 630] width 35 height 19
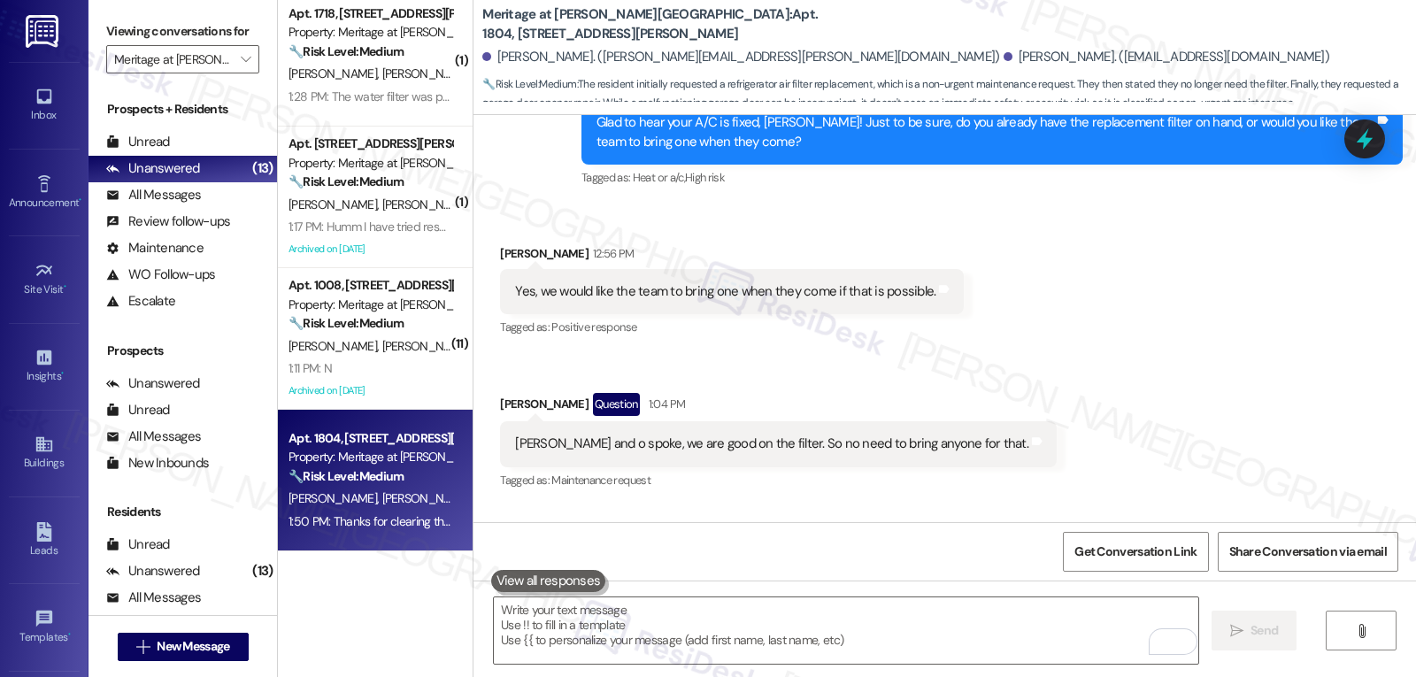
scroll to position [8895, 0]
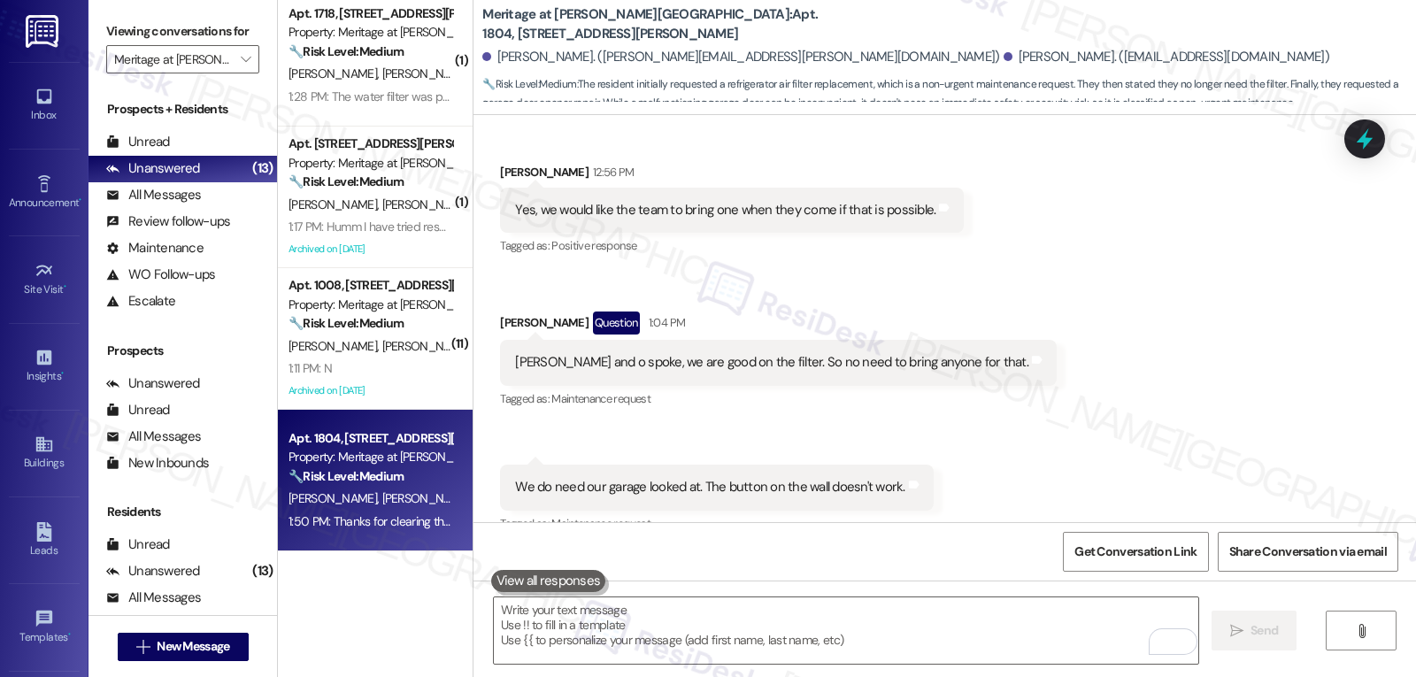
drag, startPoint x: 394, startPoint y: 373, endPoint x: 519, endPoint y: 385, distance: 125.4
click at [394, 373] on div "1:11 PM: N 1:11 PM: N" at bounding box center [370, 368] width 167 height 22
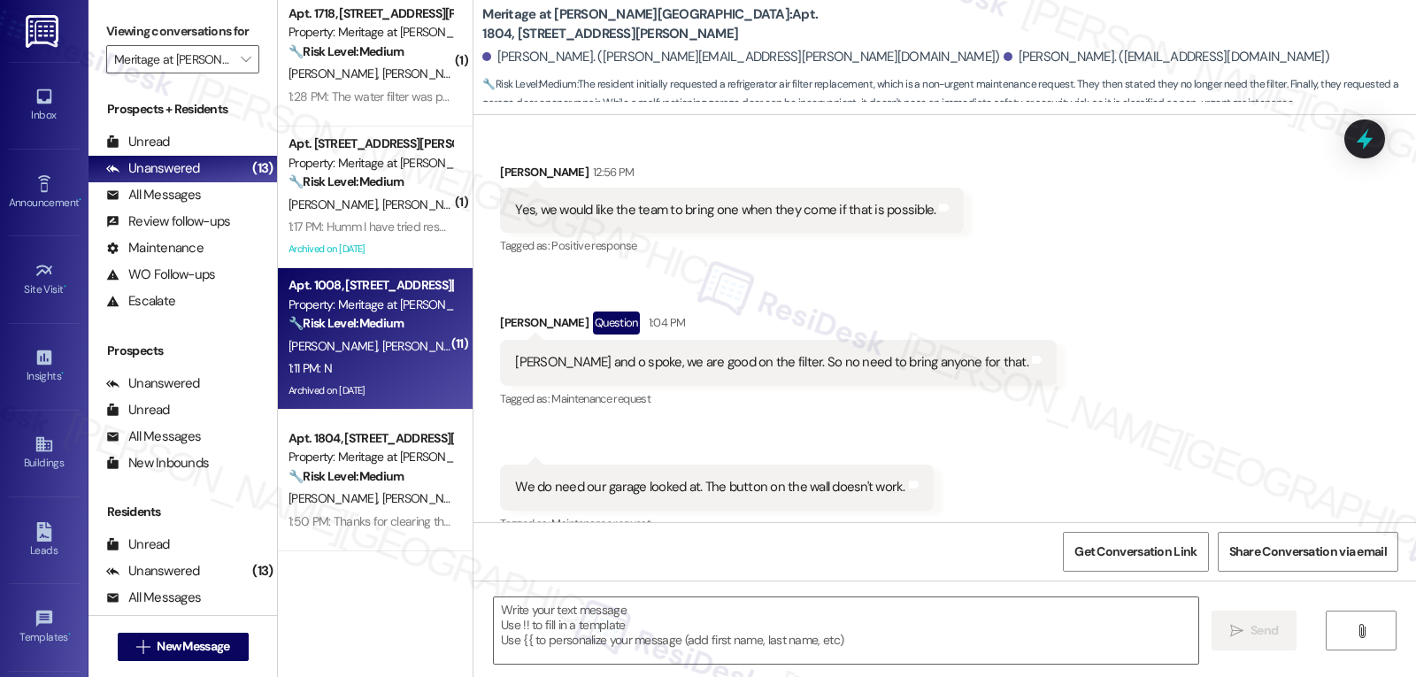
type textarea "Fetching suggested responses. Please feel free to read through the conversation…"
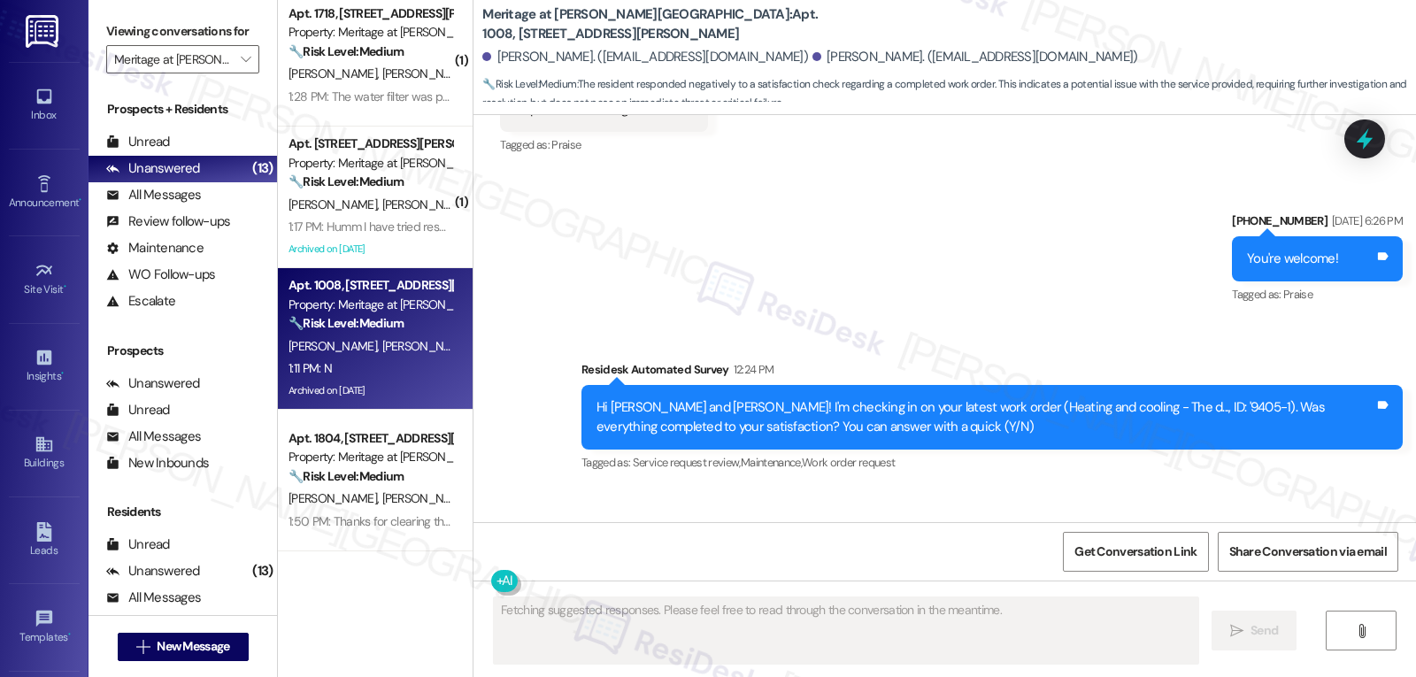
scroll to position [5482, 0]
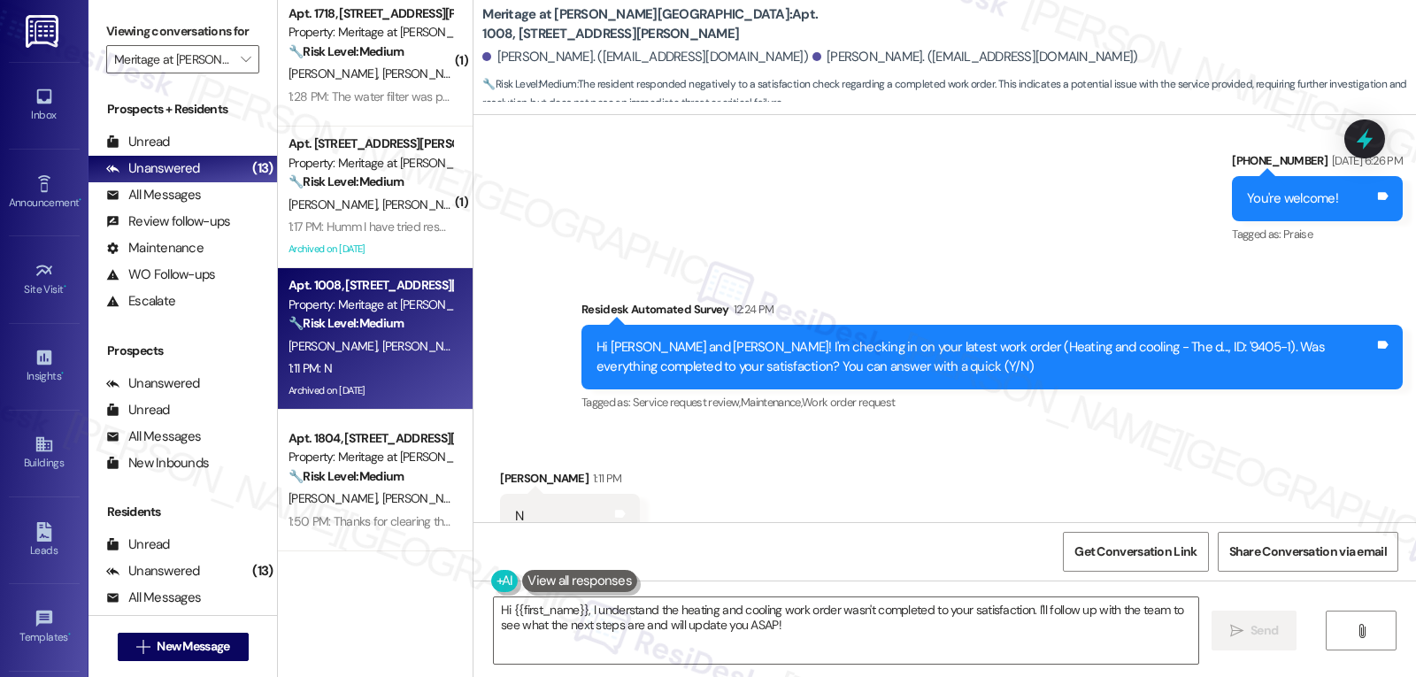
drag, startPoint x: 1028, startPoint y: 611, endPoint x: 1059, endPoint y: 665, distance: 63.0
click at [1057, 660] on textarea "Hi {{first_name}}, I understand the heating and cooling work order wasn't compl…" at bounding box center [846, 630] width 704 height 66
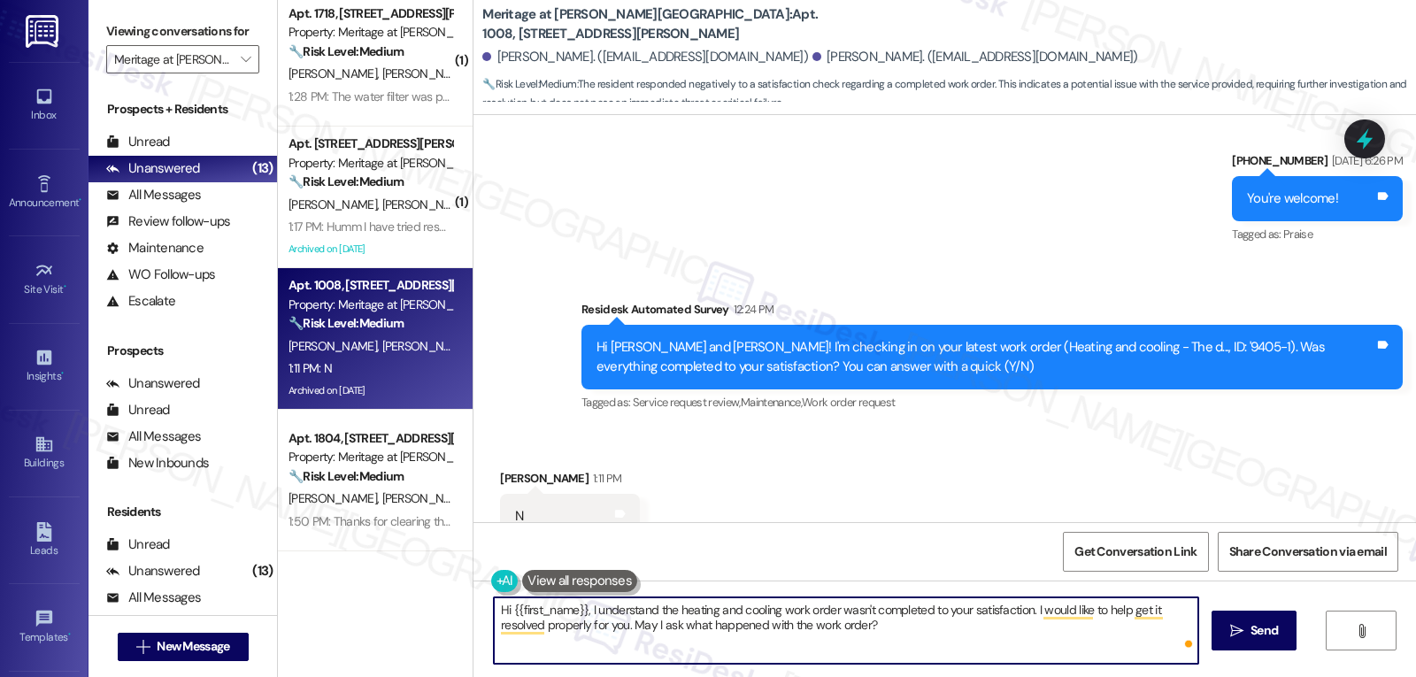
type textarea "Hi {{first_name}}, I understand the heating and cooling work order wasn't compl…"
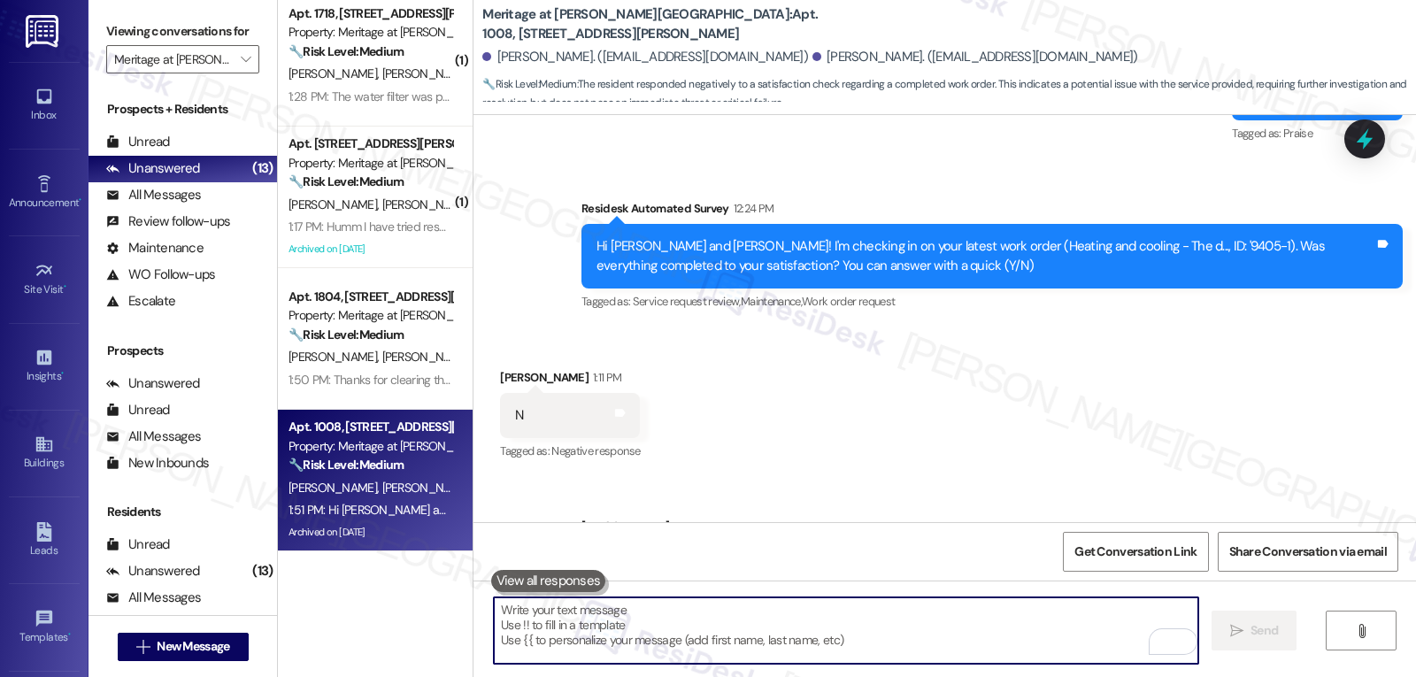
scroll to position [5624, 0]
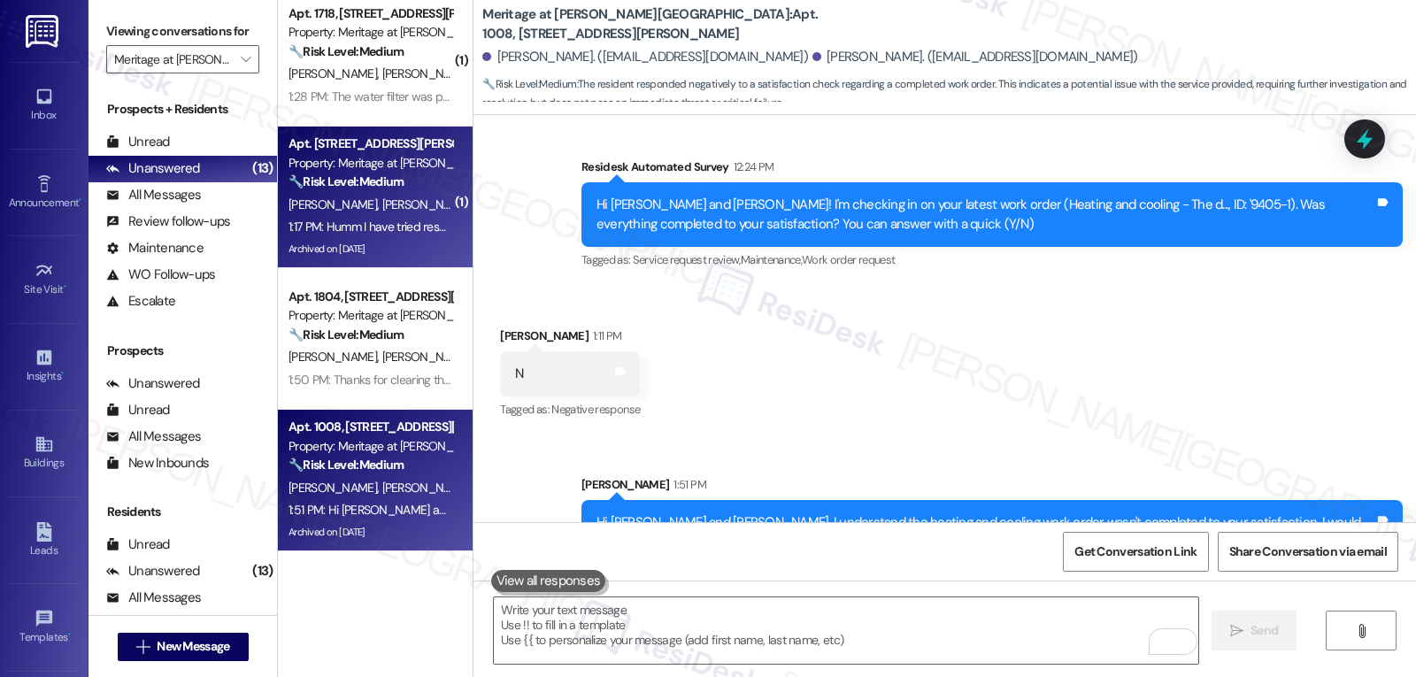
click at [373, 219] on div "1:17 PM: Humm I have tried resetting using the button and clearing out the bloc…" at bounding box center [586, 227] width 596 height 16
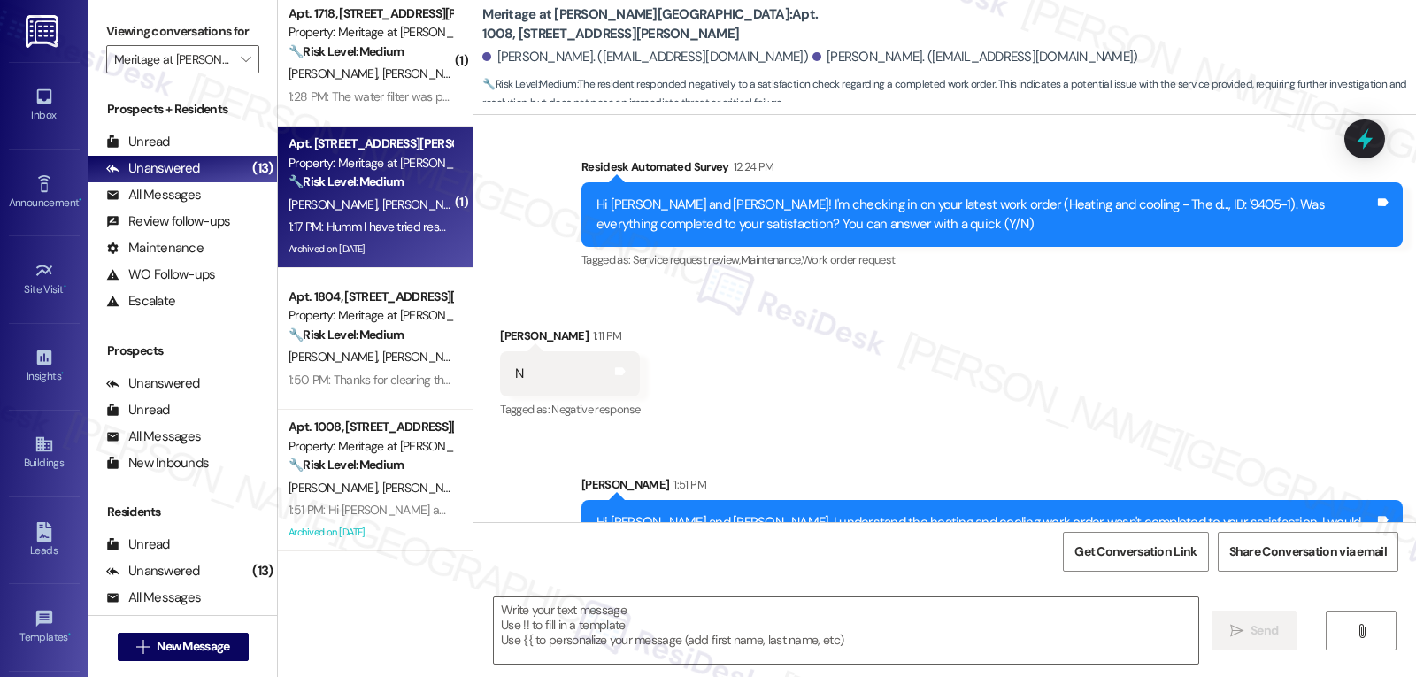
type textarea "Fetching suggested responses. Please feel free to read through the conversation…"
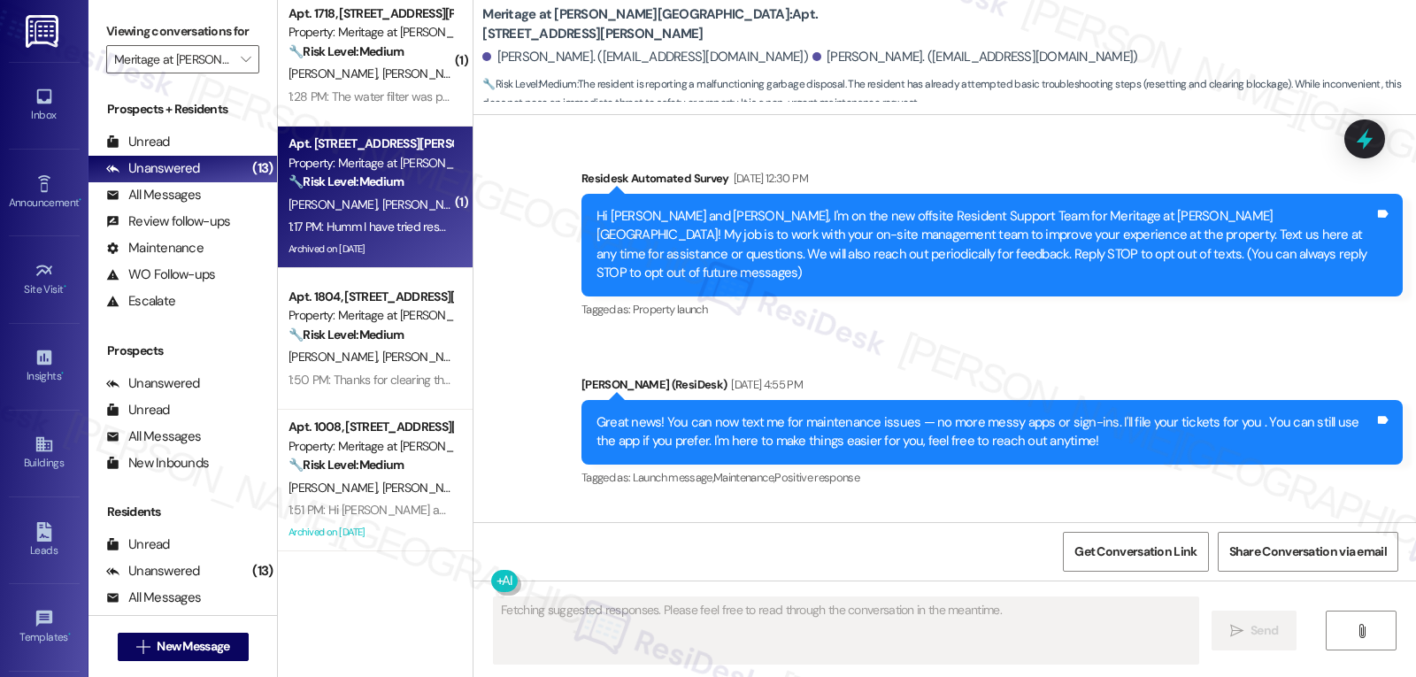
scroll to position [24961, 0]
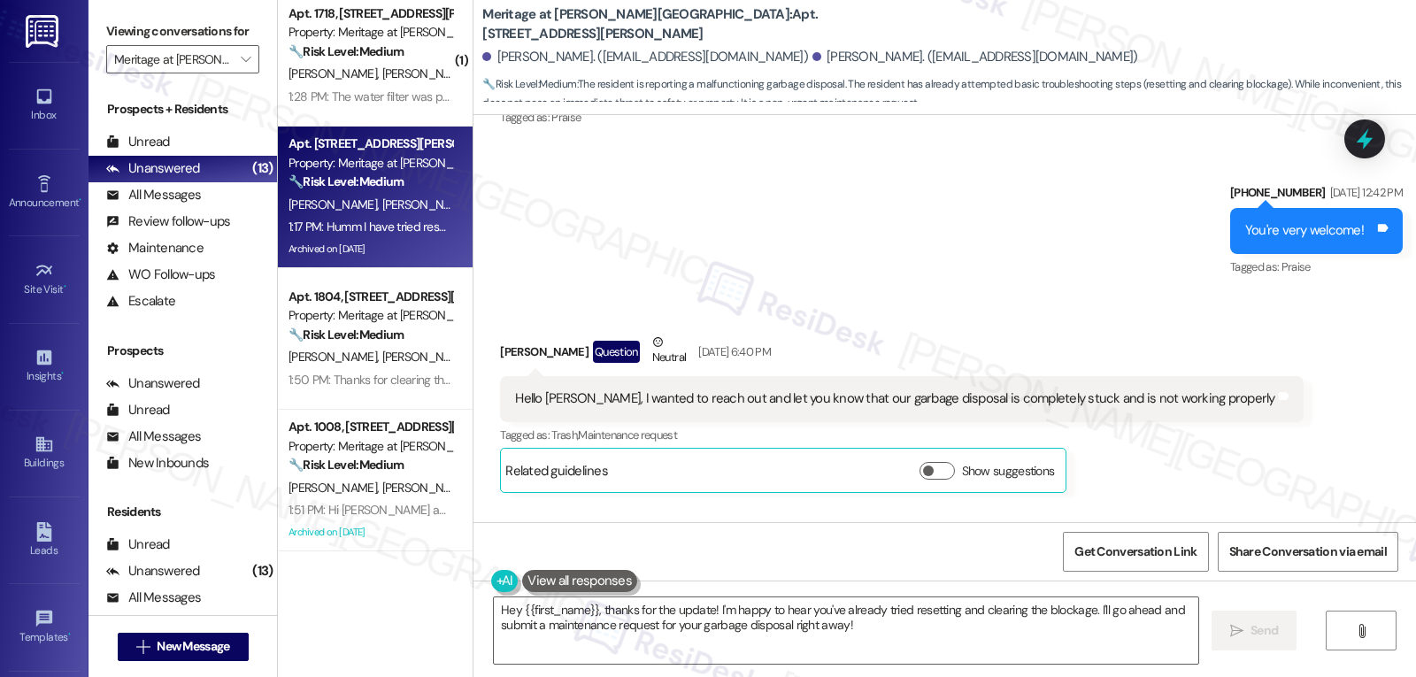
drag, startPoint x: 566, startPoint y: 228, endPoint x: 1180, endPoint y: 460, distance: 655.6
click at [1170, 460] on div "Survey, sent via SMS Residesk Automated Survey Mar 26, 2024 at 12:30 PM Hi Mile…" at bounding box center [944, 318] width 942 height 407
copy div "Sarah (ResiDesk) 1:02 PM Hi Christopher, I'm sorry to hear about your garbage d…"
click at [786, 632] on textarea "Hey {{first_name}}, thanks for the update! I'm happy to hear you've already tri…" at bounding box center [846, 630] width 704 height 66
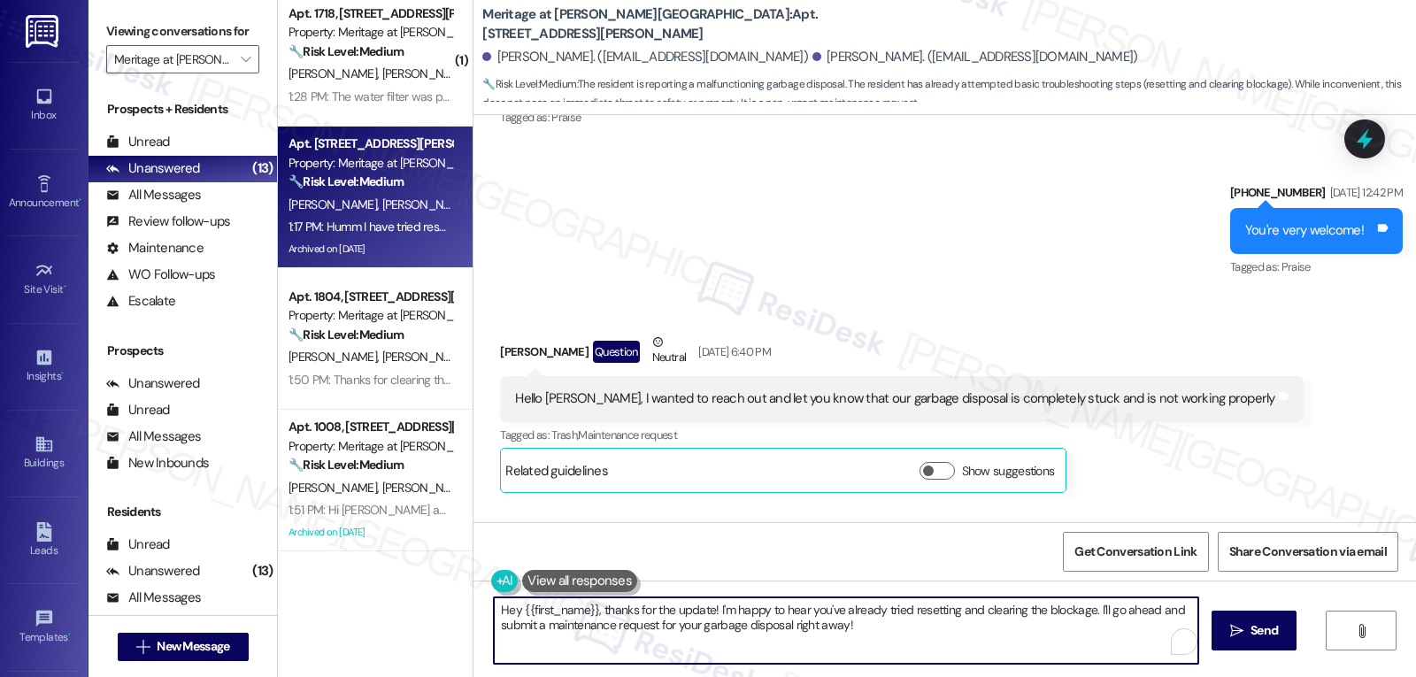
paste textarea "Thanks for the details, Christopher — that’s really helpful. Since the disposal…"
click at [673, 614] on textarea "Thanks for the details, Christopher — that’s really helpful. Since the disposal…" at bounding box center [846, 630] width 704 height 66
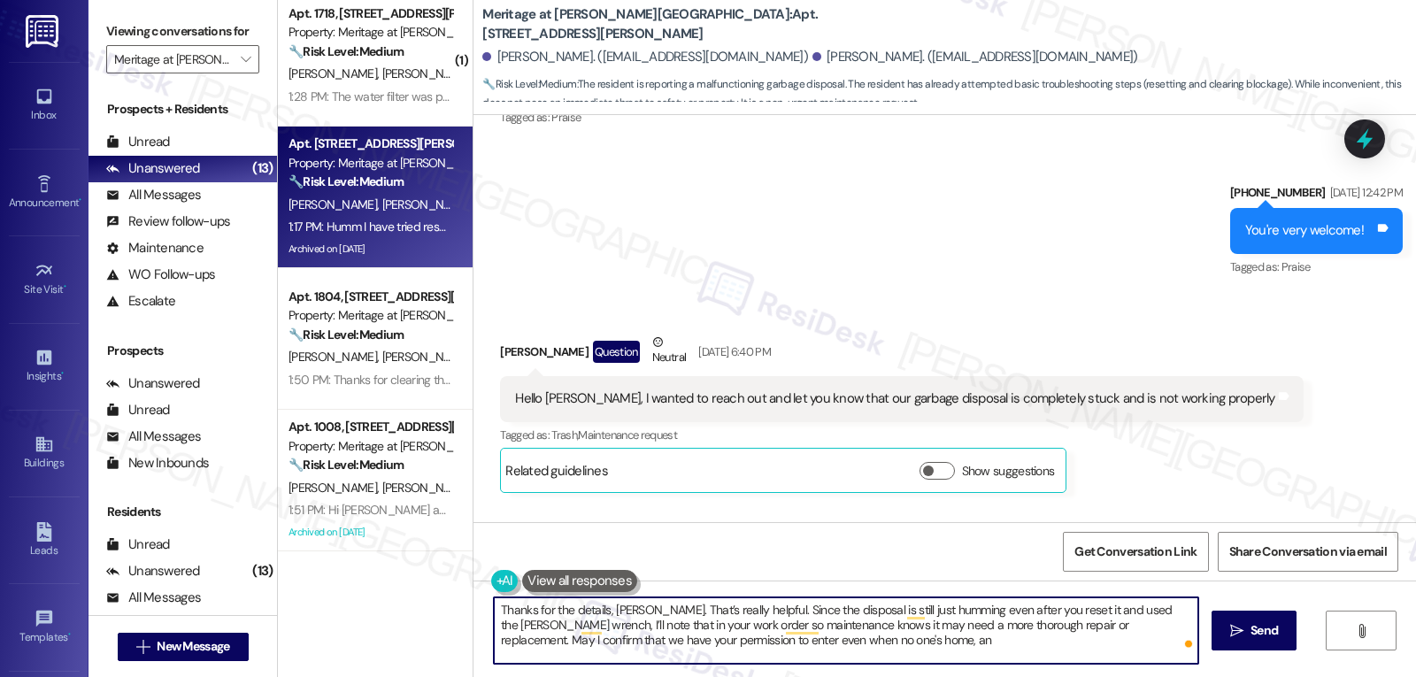
type textarea "Thanks for the details, [PERSON_NAME]. That’s really helpful. Since the disposa…"
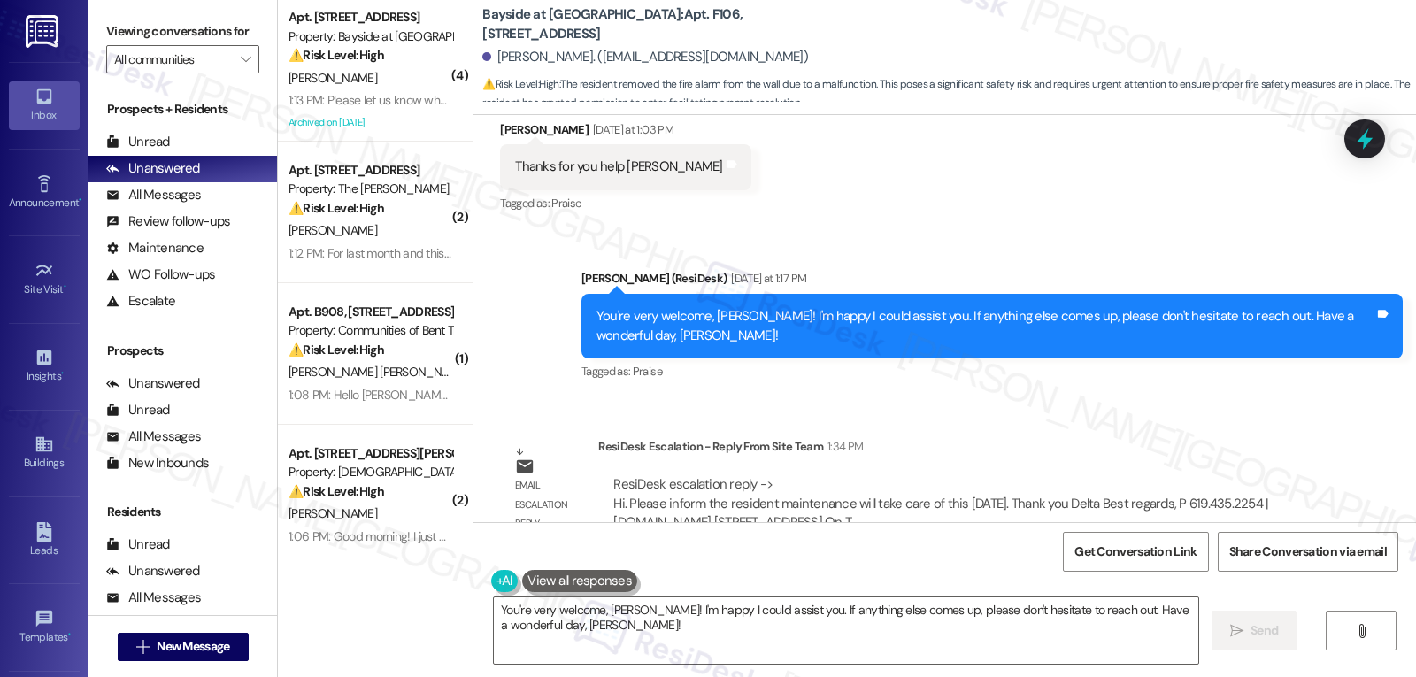
scroll to position [6161, 0]
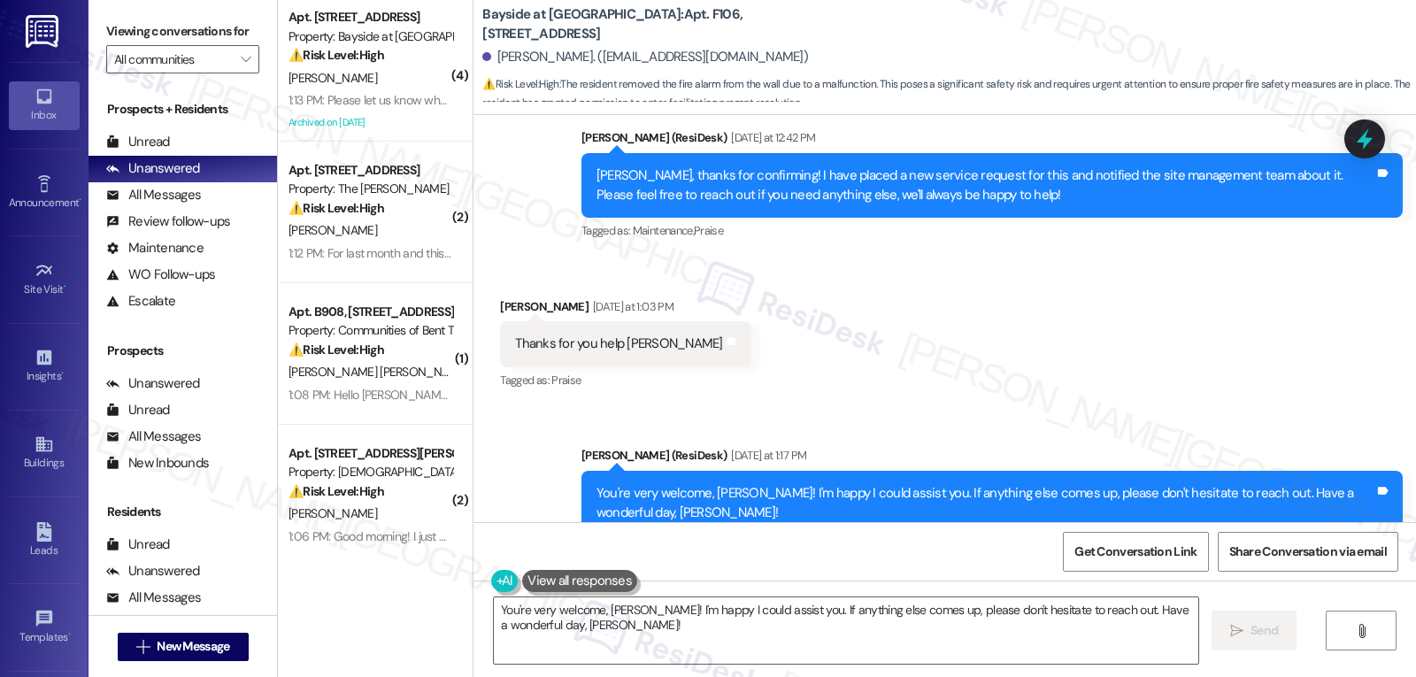
click at [500, 297] on div "[PERSON_NAME] [DATE] at 1:03 PM" at bounding box center [625, 309] width 250 height 25
copy div "[PERSON_NAME]"
click at [596, 642] on textarea "You're very welcome, [PERSON_NAME]! I'm happy I could assist you. If anything e…" at bounding box center [846, 630] width 704 height 66
click at [1136, 615] on textarea "Hello [PERSON_NAME], I got an update from the site management team. Maintenance…" at bounding box center [846, 630] width 704 height 66
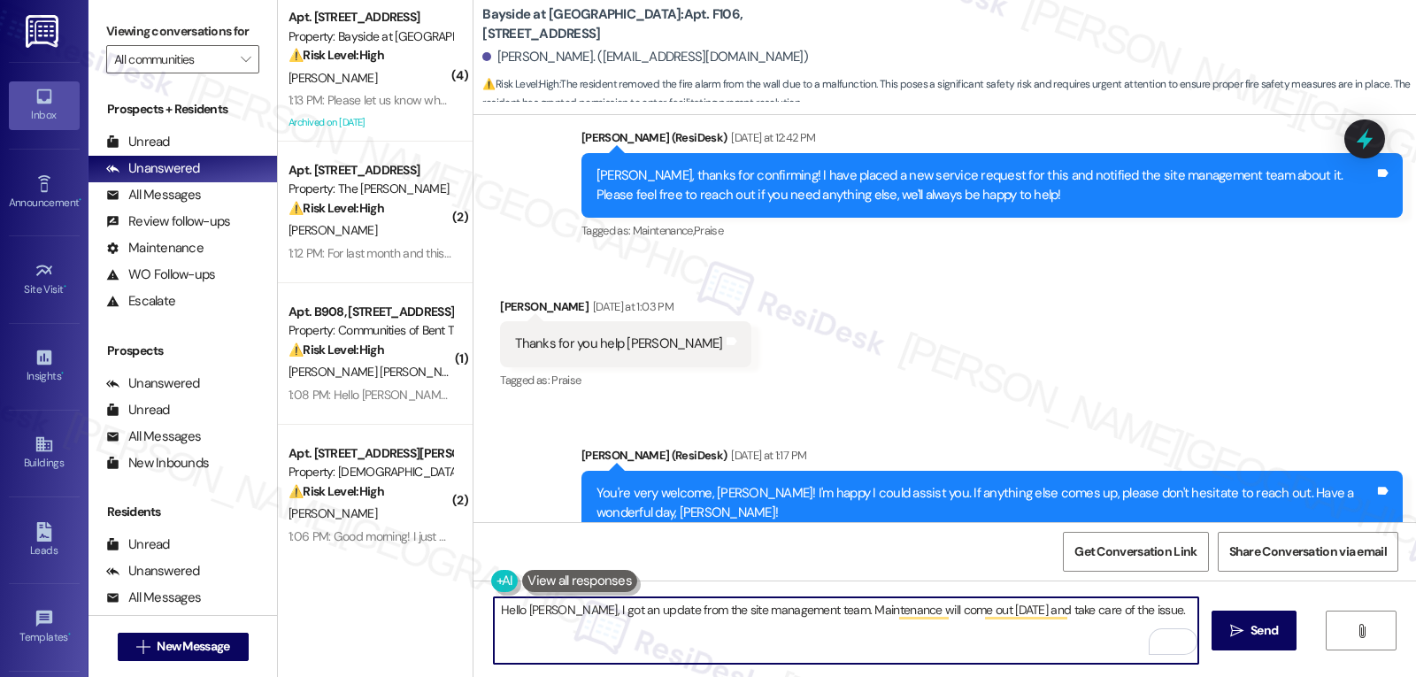
paste textarea "If you ever have any questions or need assistance, just reach out. I’m here and…"
type textarea "Hello [PERSON_NAME], I got an update from the site management team. Maintenance…"
click at [1255, 635] on span "Send" at bounding box center [1263, 630] width 27 height 19
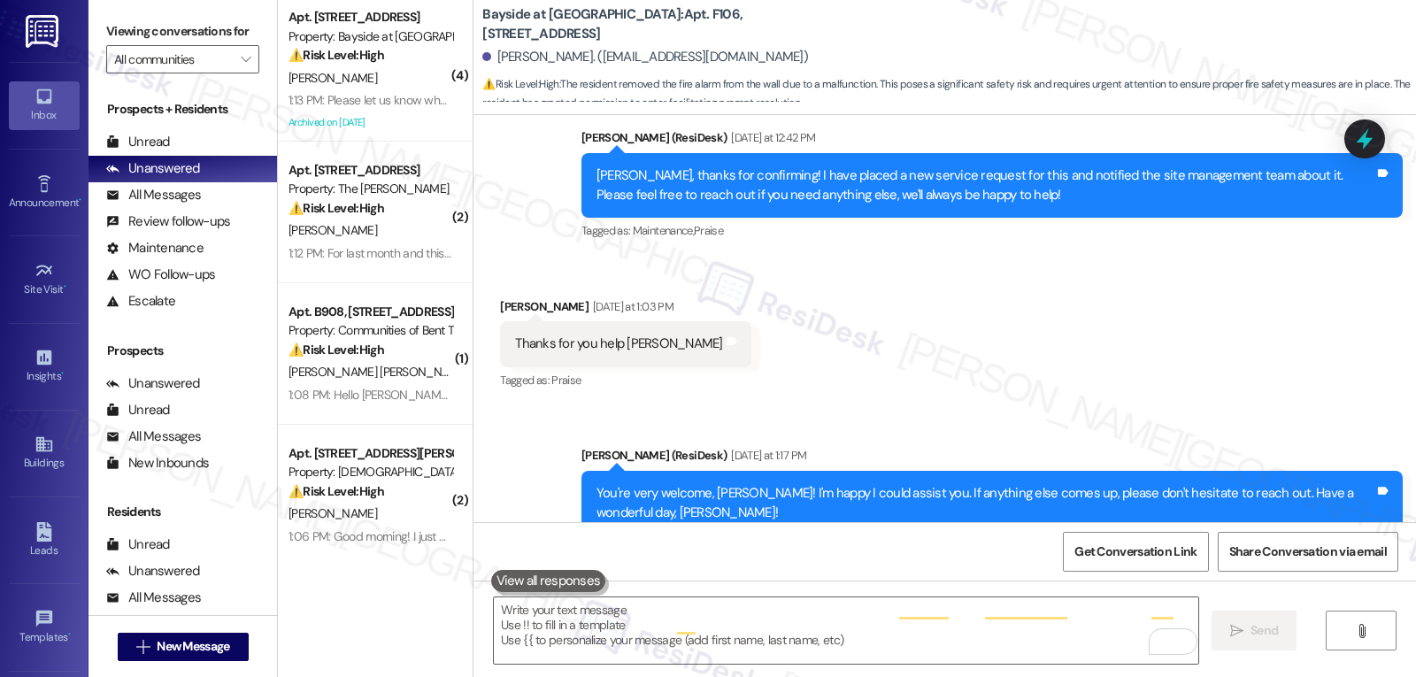
scroll to position [6007, 0]
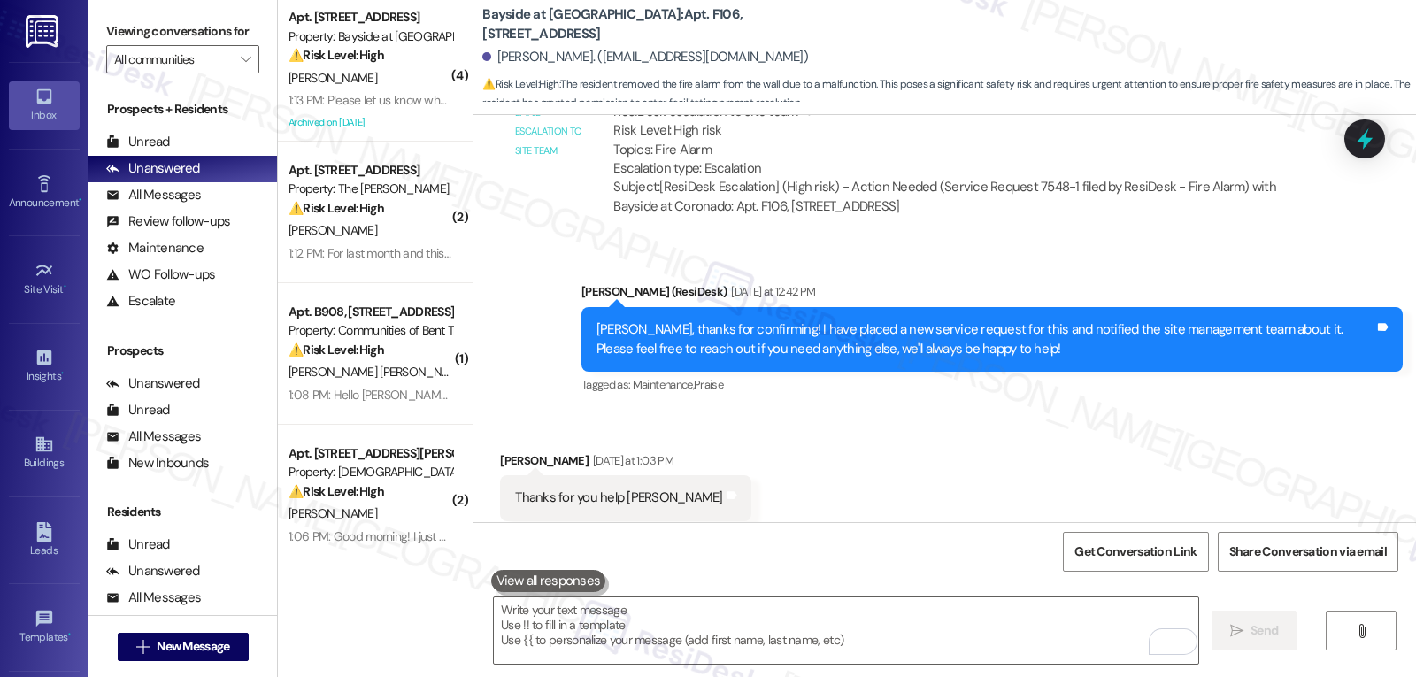
drag, startPoint x: 867, startPoint y: 396, endPoint x: 880, endPoint y: 376, distance: 23.8
click at [865, 411] on div "Received via SMS [PERSON_NAME] [DATE] at 1:03 PM Thanks for you help [PERSON_NA…" at bounding box center [944, 486] width 942 height 150
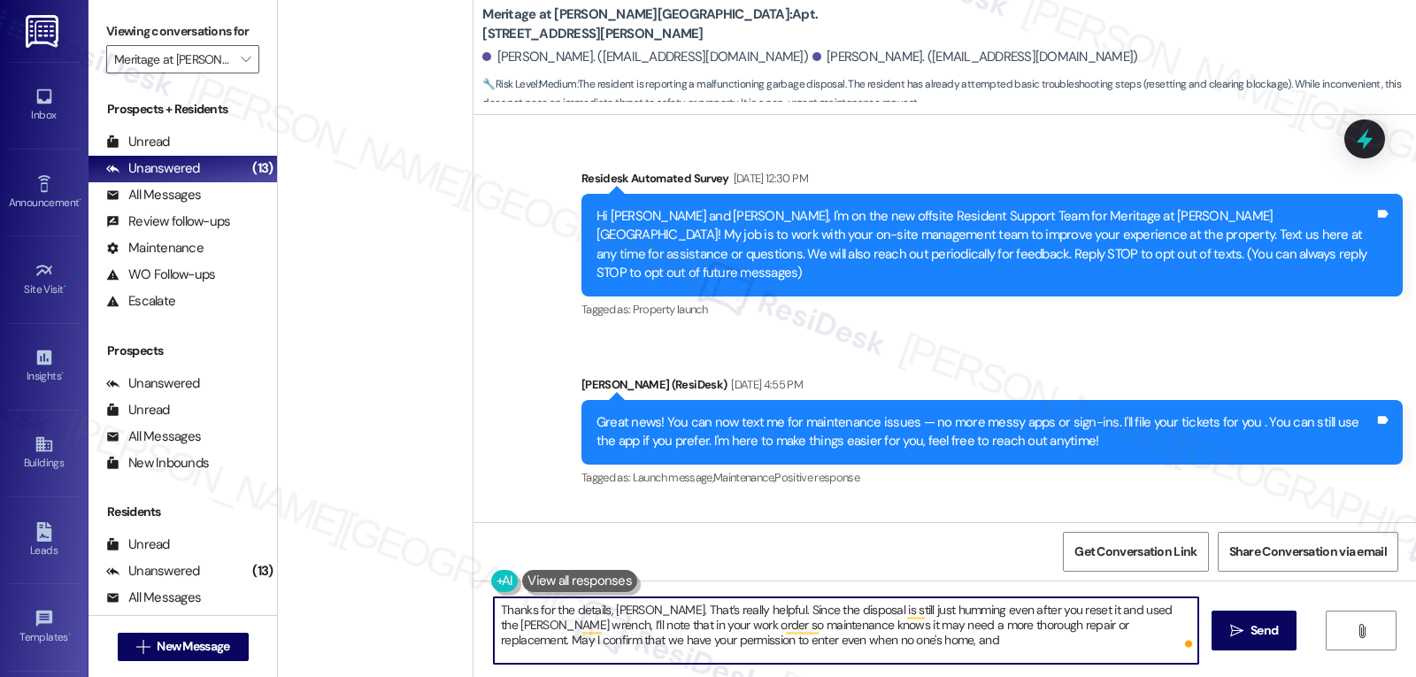
scroll to position [24961, 0]
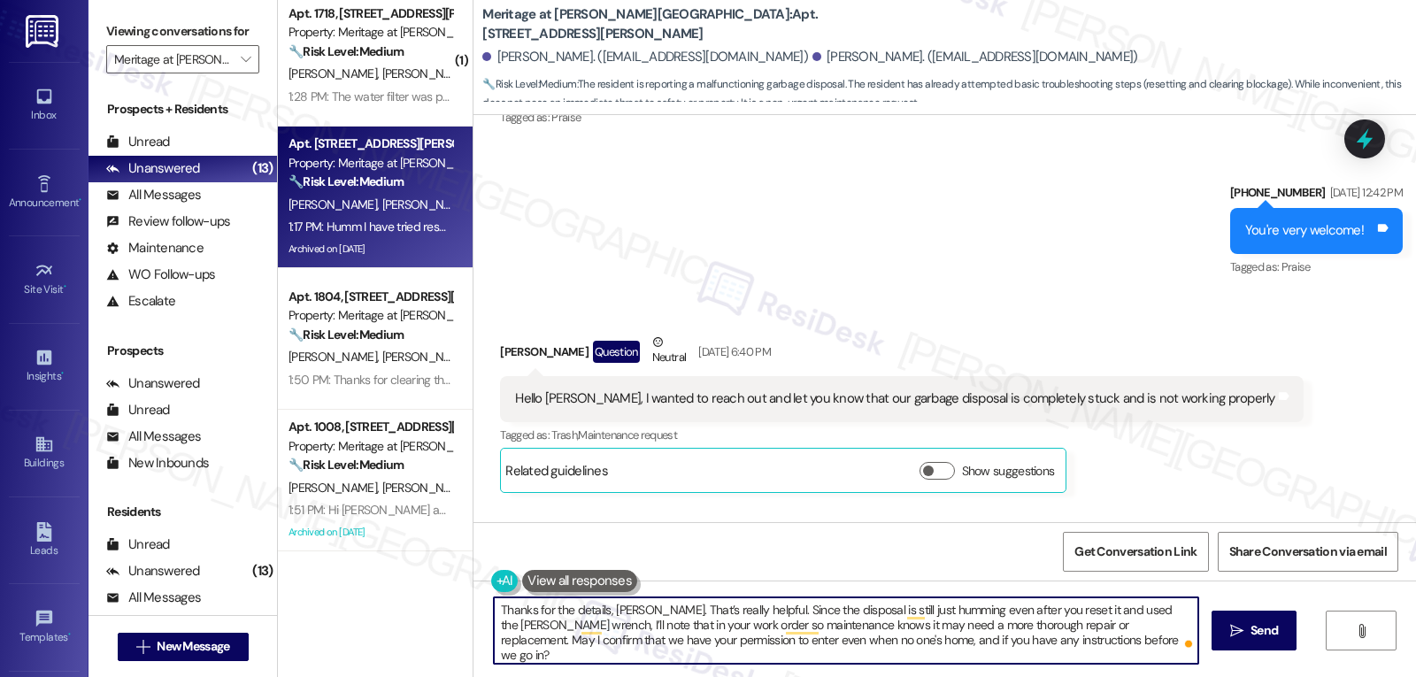
type textarea "Thanks for the details, [PERSON_NAME]. That’s really helpful. Since the disposa…"
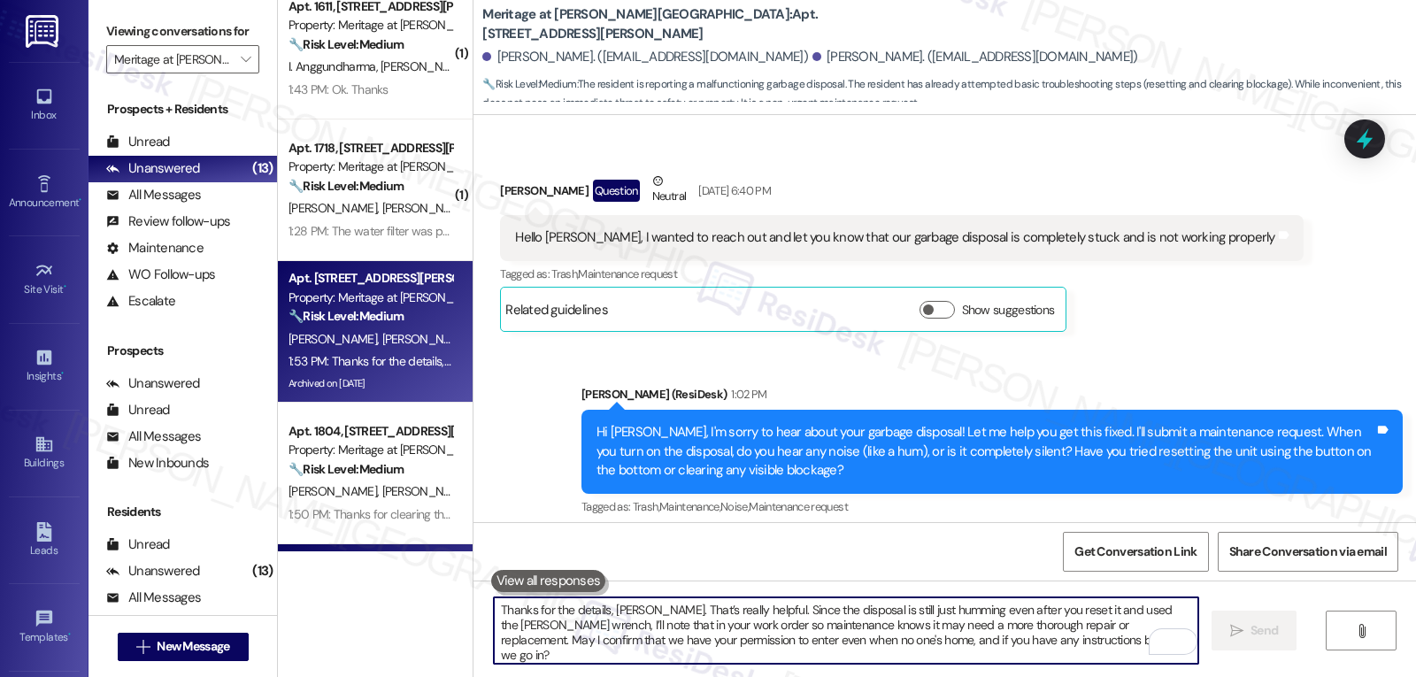
scroll to position [1112, 0]
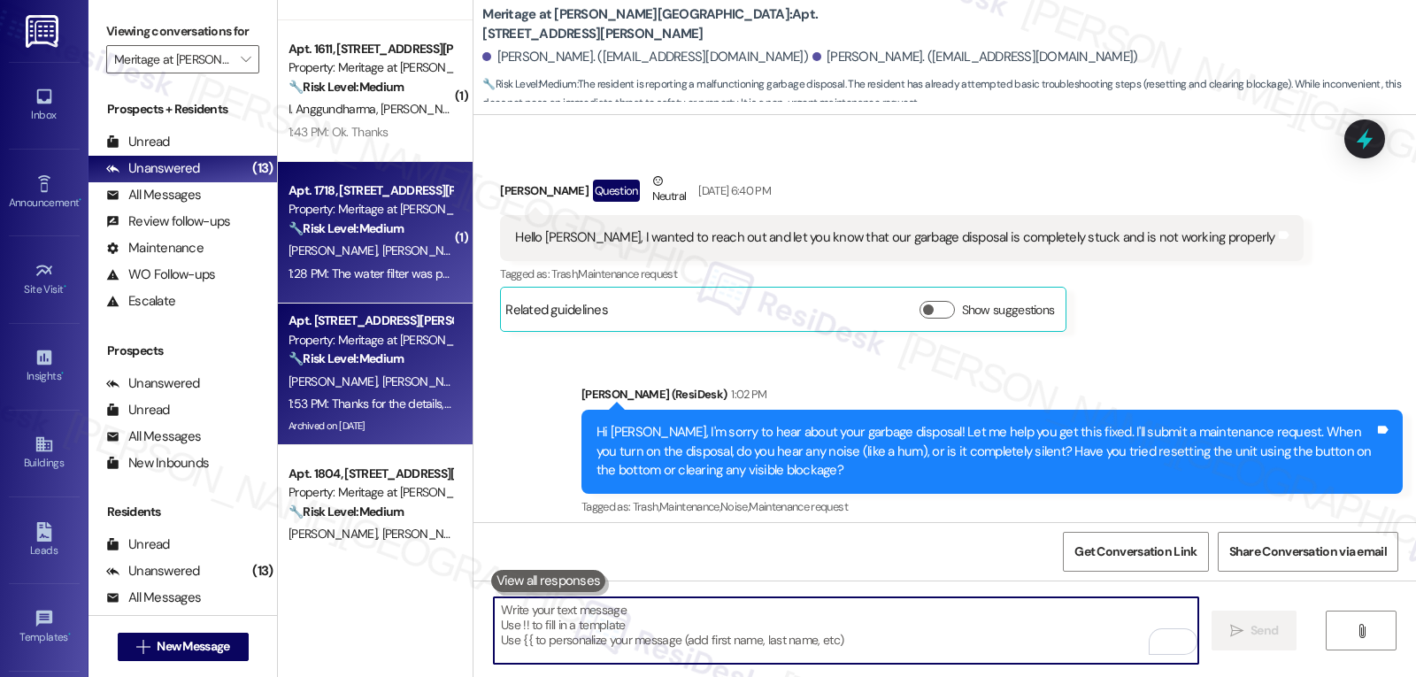
click at [382, 254] on span "[PERSON_NAME]" at bounding box center [426, 250] width 88 height 16
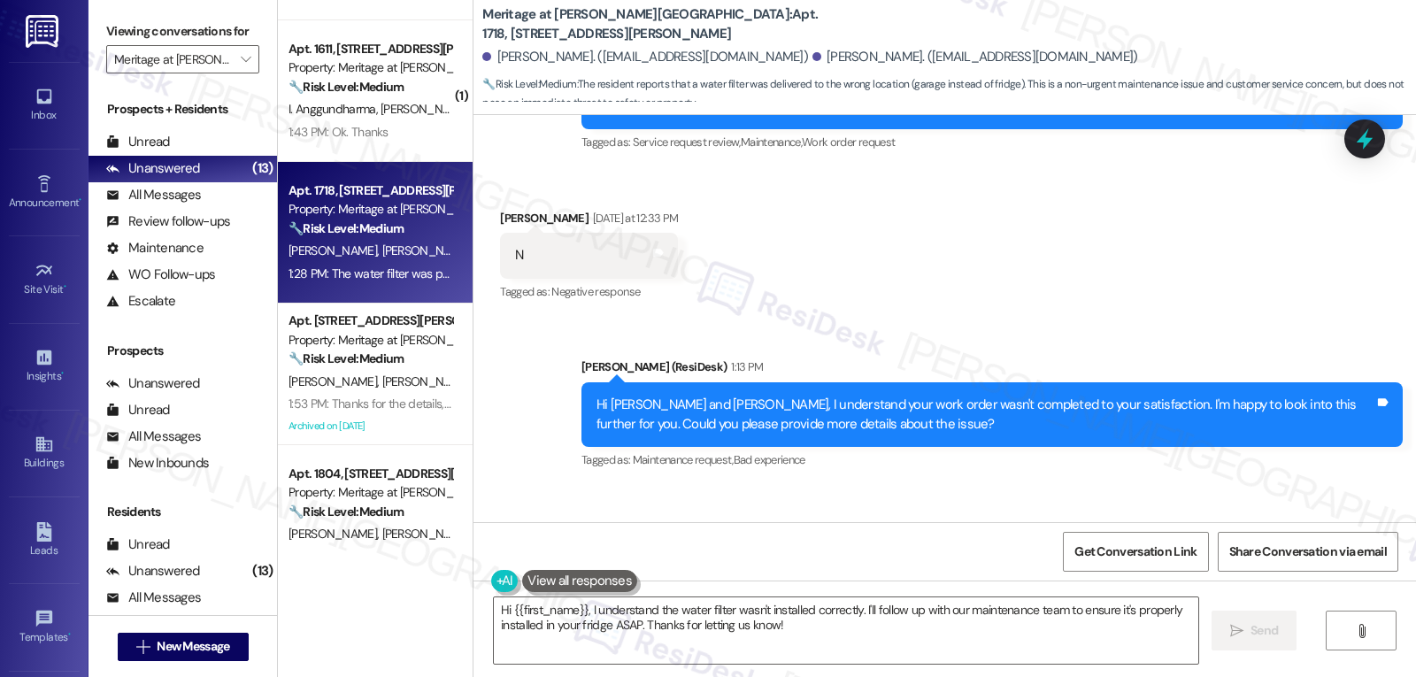
scroll to position [4107, 0]
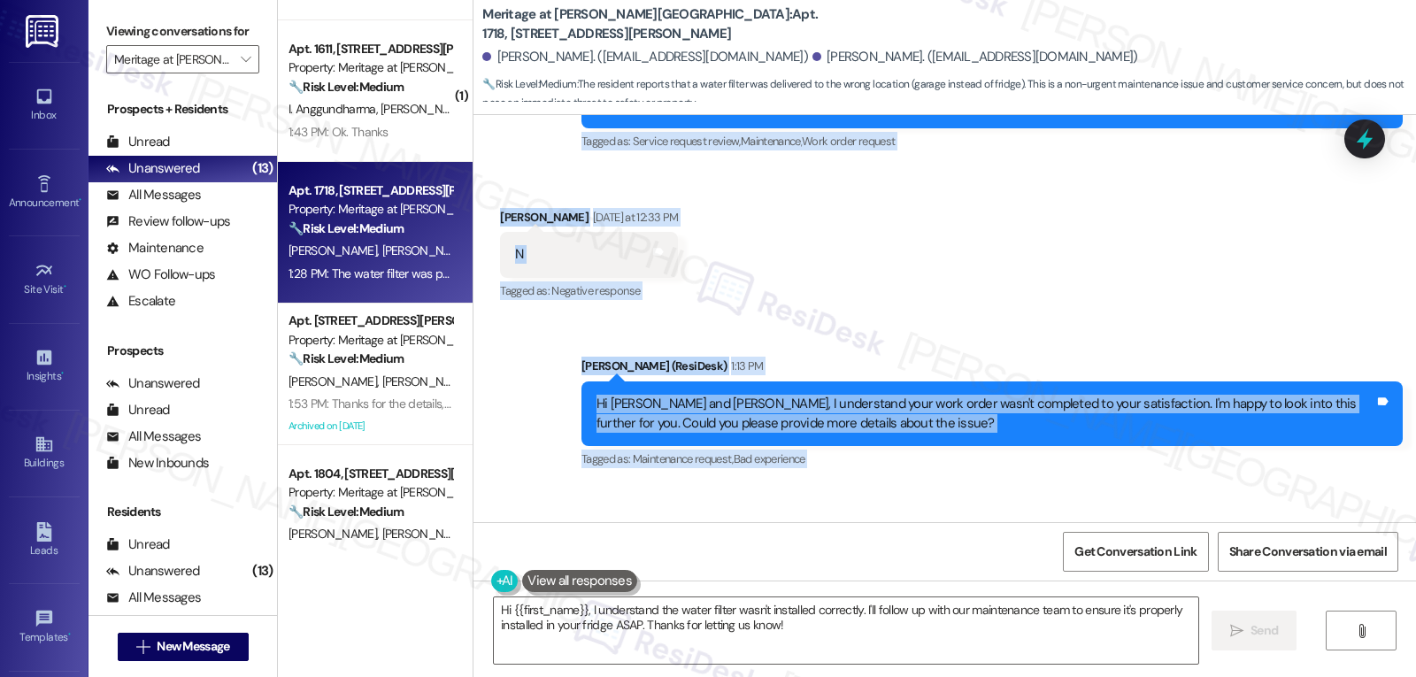
drag, startPoint x: 561, startPoint y: 295, endPoint x: 1147, endPoint y: 469, distance: 611.2
click at [1147, 469] on div "Survey, sent via SMS Residesk Automated Survey [DATE] 1:30 PM This message is p…" at bounding box center [944, 318] width 942 height 407
copy div "Residesk Automated Survey [DATE] at 12:32 PM Hi [PERSON_NAME] and [PERSON_NAME]…"
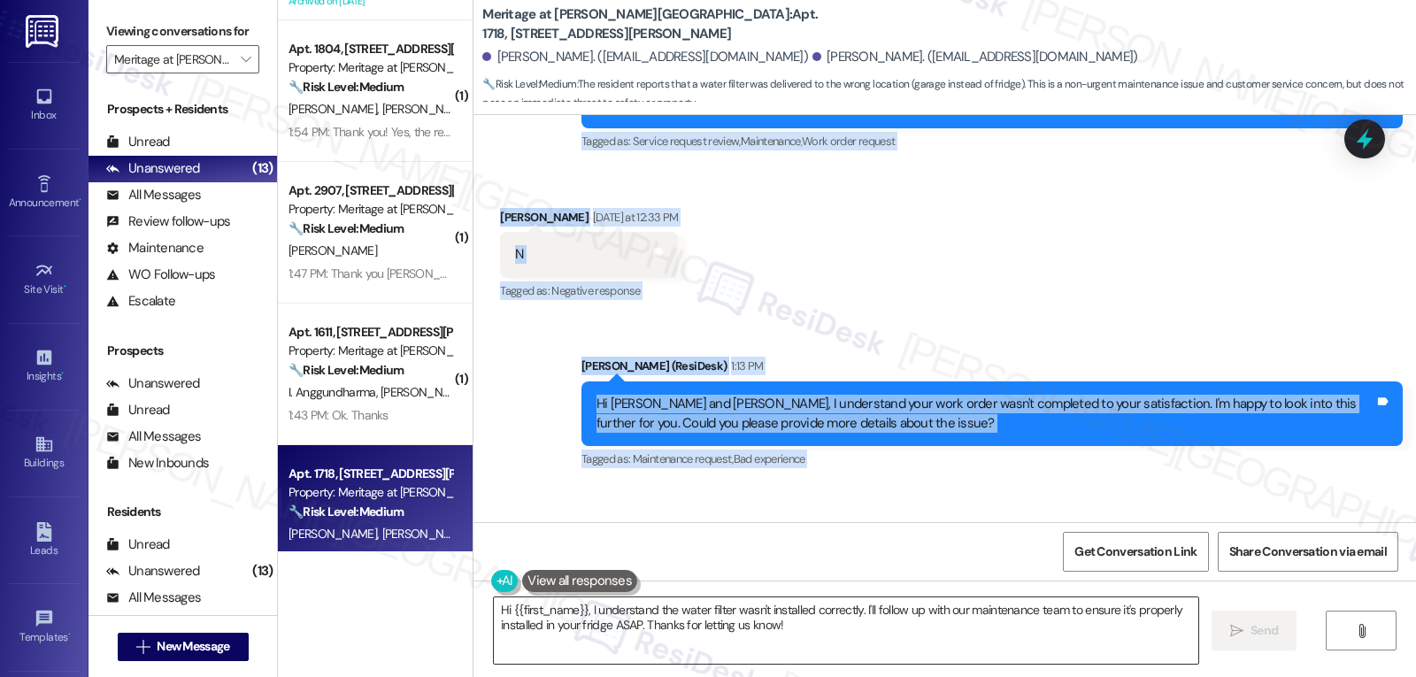
click at [737, 606] on textarea "Hi {{first_name}}, I understand the water filter wasn't installed correctly. I'…" at bounding box center [846, 630] width 704 height 66
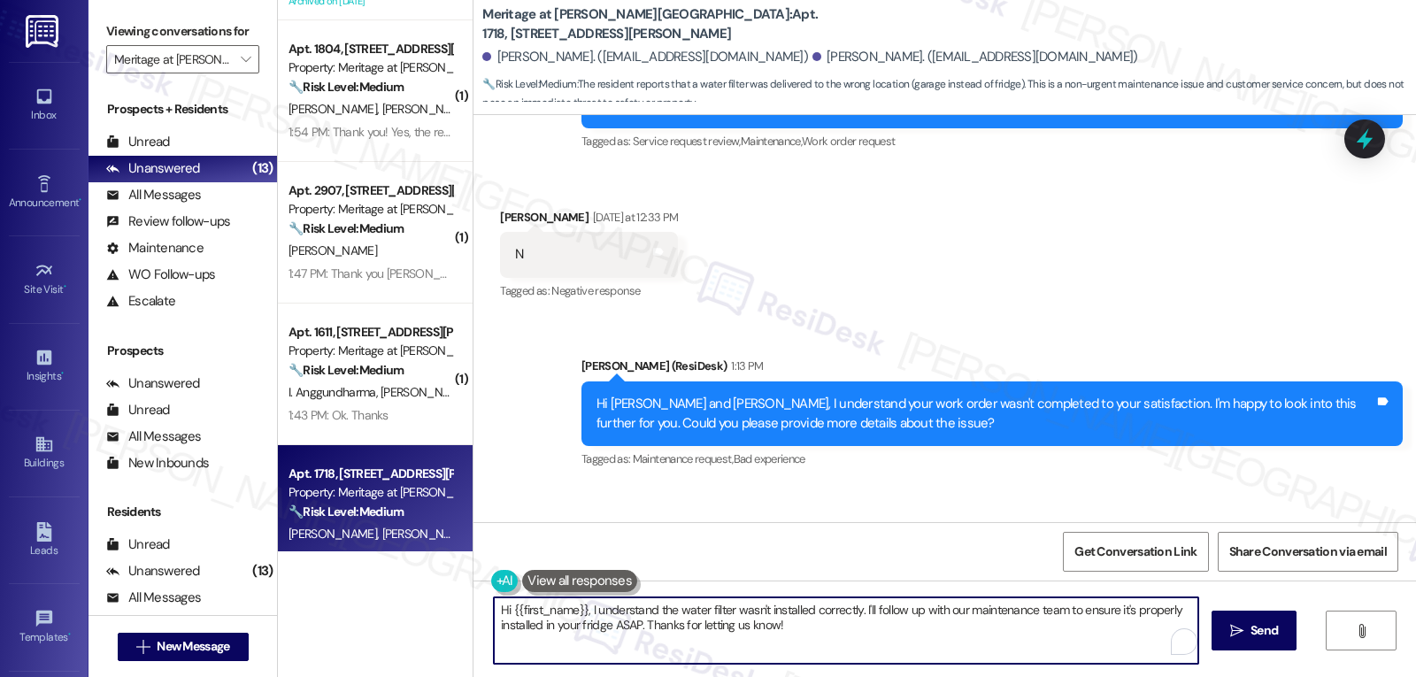
paste textarea "Thanks for clarifying, [PERSON_NAME]. I’ll update the work order to let mainten…"
click at [1134, 611] on textarea "Thanks for clarifying, [PERSON_NAME]. I’ll update the work order to let mainten…" at bounding box center [846, 630] width 704 height 66
click at [627, 611] on textarea "Thanks for clarifying, [PERSON_NAME]. I’ll update the work order to let mainten…" at bounding box center [846, 630] width 704 height 66
click at [896, 611] on textarea "Thanks for clarifying, [PERSON_NAME]. I'm sorry about that. I’ll update the wor…" at bounding box center [846, 630] width 704 height 66
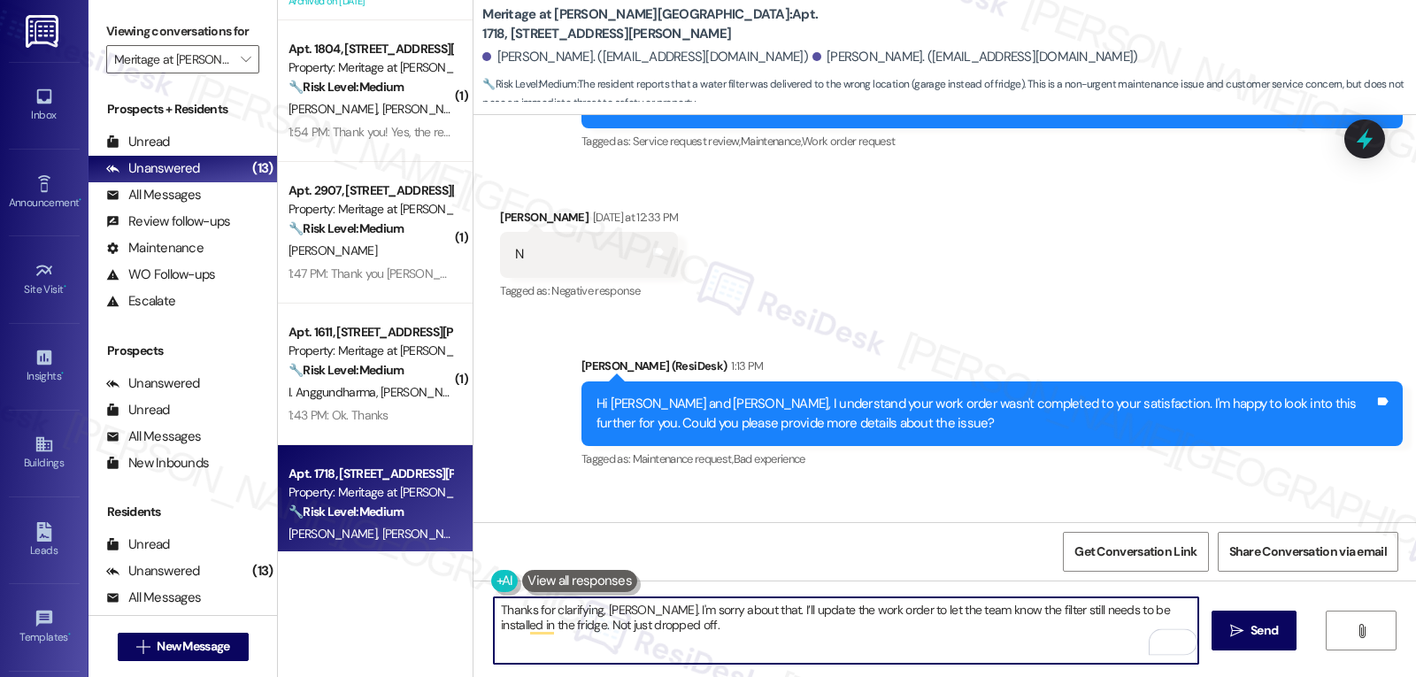
click at [835, 623] on textarea "Thanks for clarifying, [PERSON_NAME]. I'm sorry about that. I’ll update the wor…" at bounding box center [846, 630] width 704 height 66
click at [921, 626] on textarea "Thanks for clarifying, [PERSON_NAME]. I'm sorry about that. I’ll update the wor…" at bounding box center [846, 630] width 704 height 66
drag, startPoint x: 665, startPoint y: 654, endPoint x: 672, endPoint y: 641, distance: 15.5
click at [665, 653] on textarea "Thanks for clarifying, [PERSON_NAME]. I'm sorry about that. I’ll update the wor…" at bounding box center [846, 630] width 704 height 66
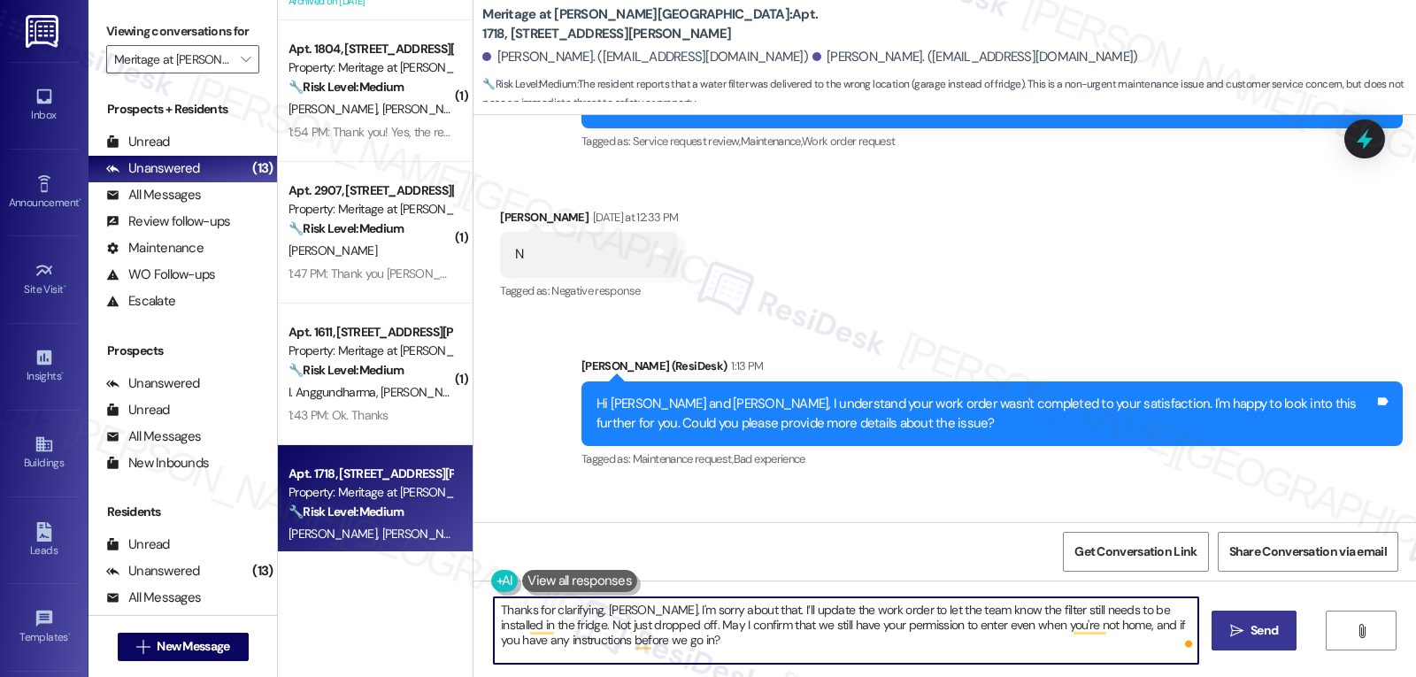
type textarea "Thanks for clarifying, [PERSON_NAME]. I'm sorry about that. I’ll update the wor…"
click at [1244, 619] on button " Send" at bounding box center [1254, 631] width 86 height 40
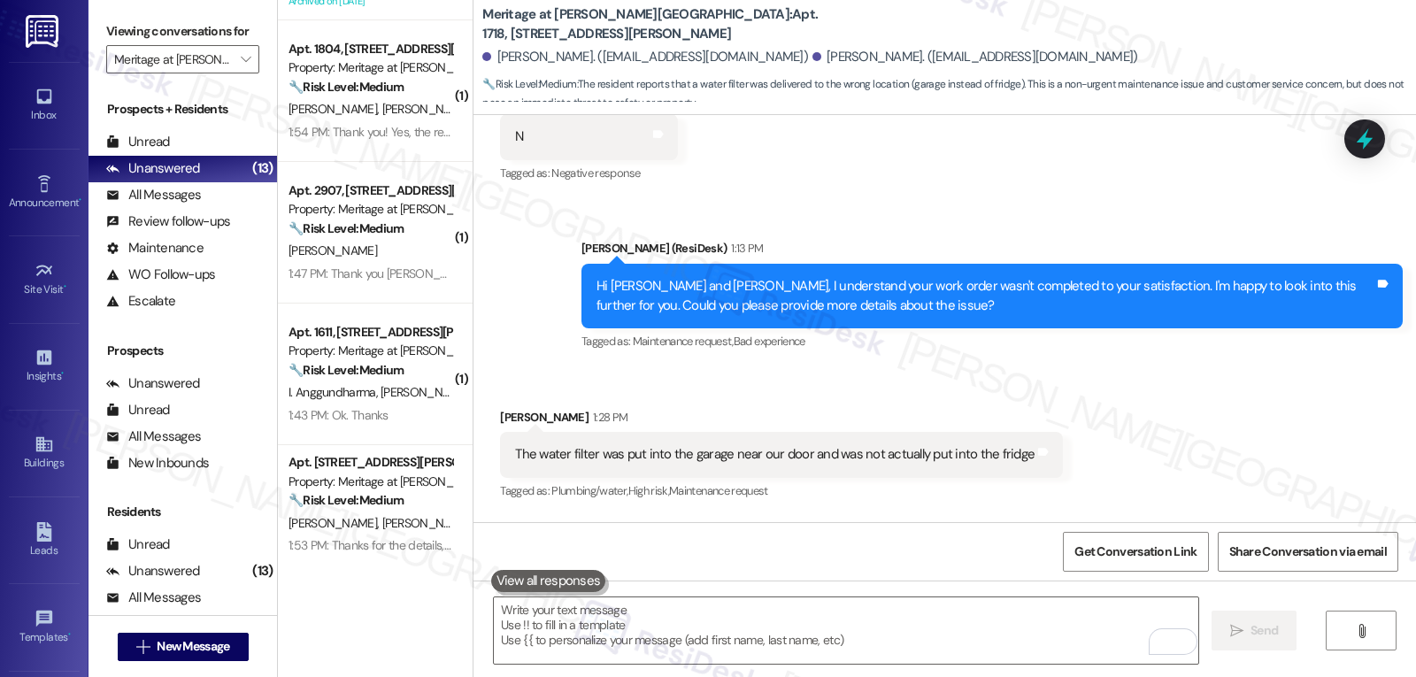
scroll to position [4268, 0]
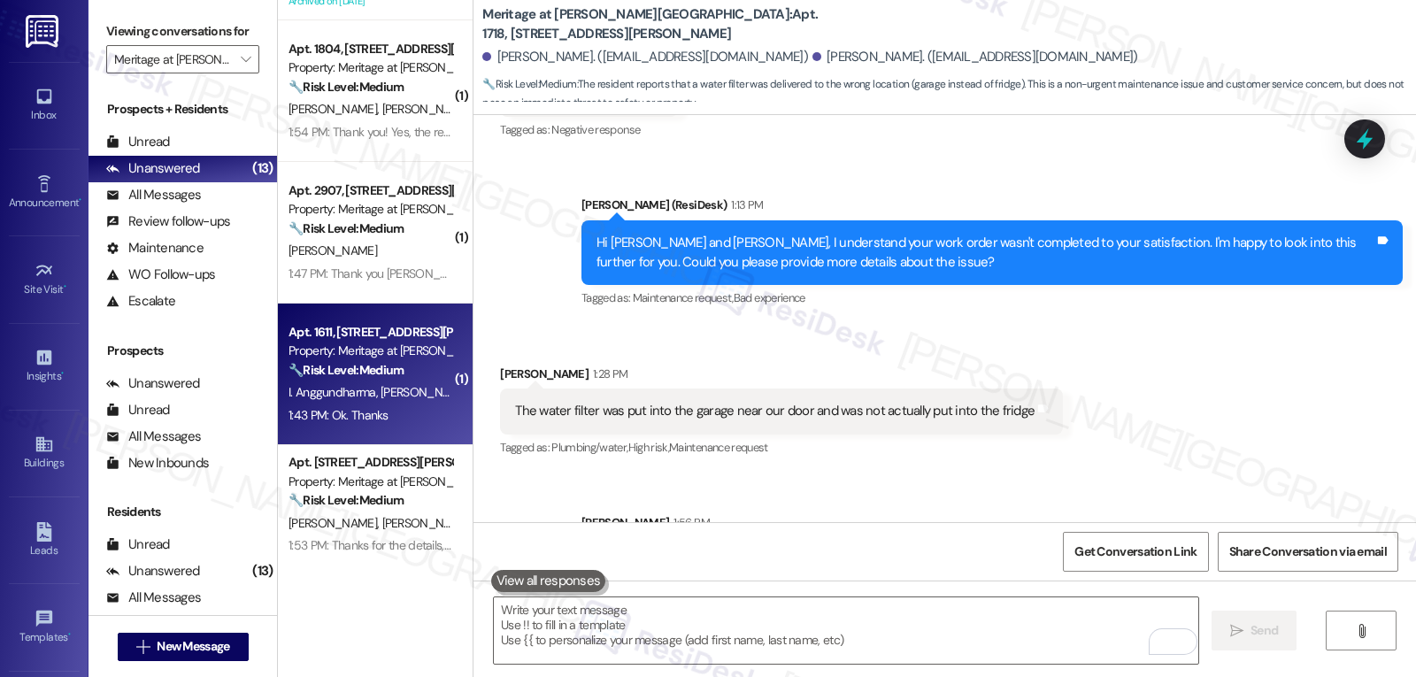
click at [361, 419] on div "1:43 PM: Ok. Thanks 1:43 PM: Ok. Thanks" at bounding box center [338, 415] width 100 height 16
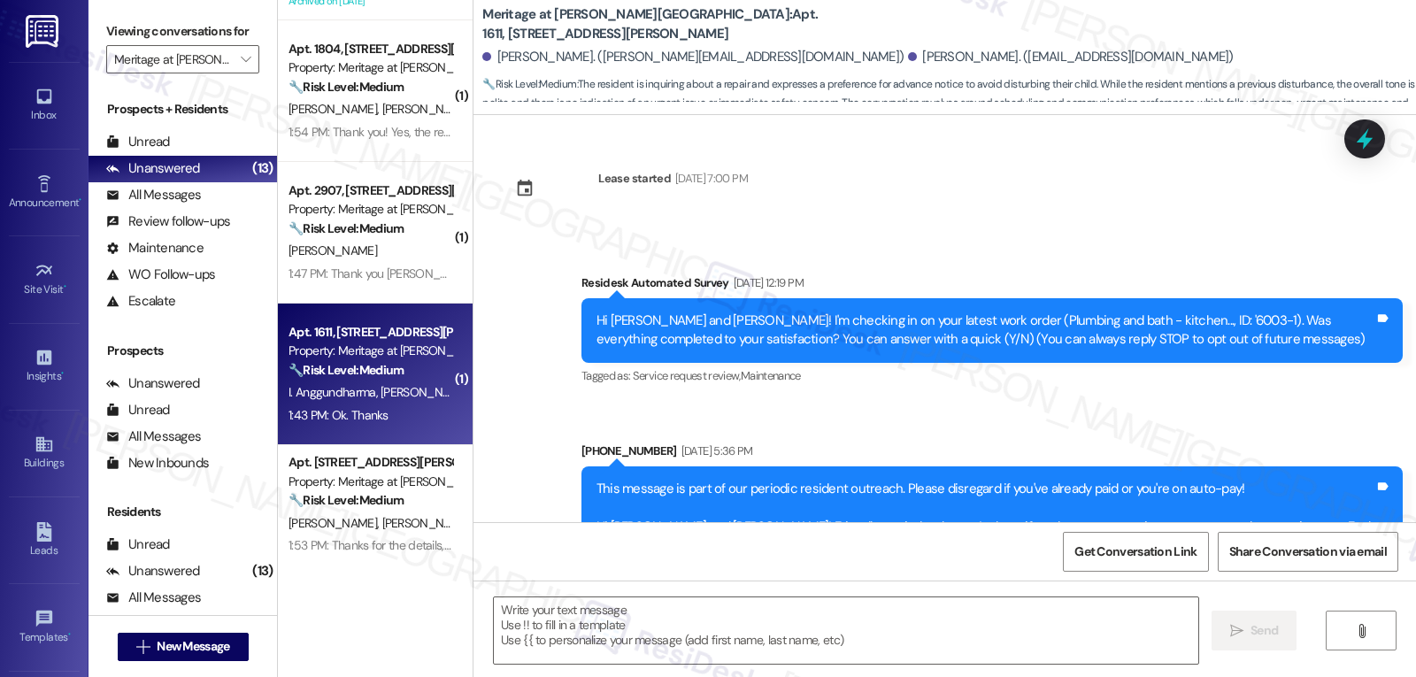
scroll to position [17964, 0]
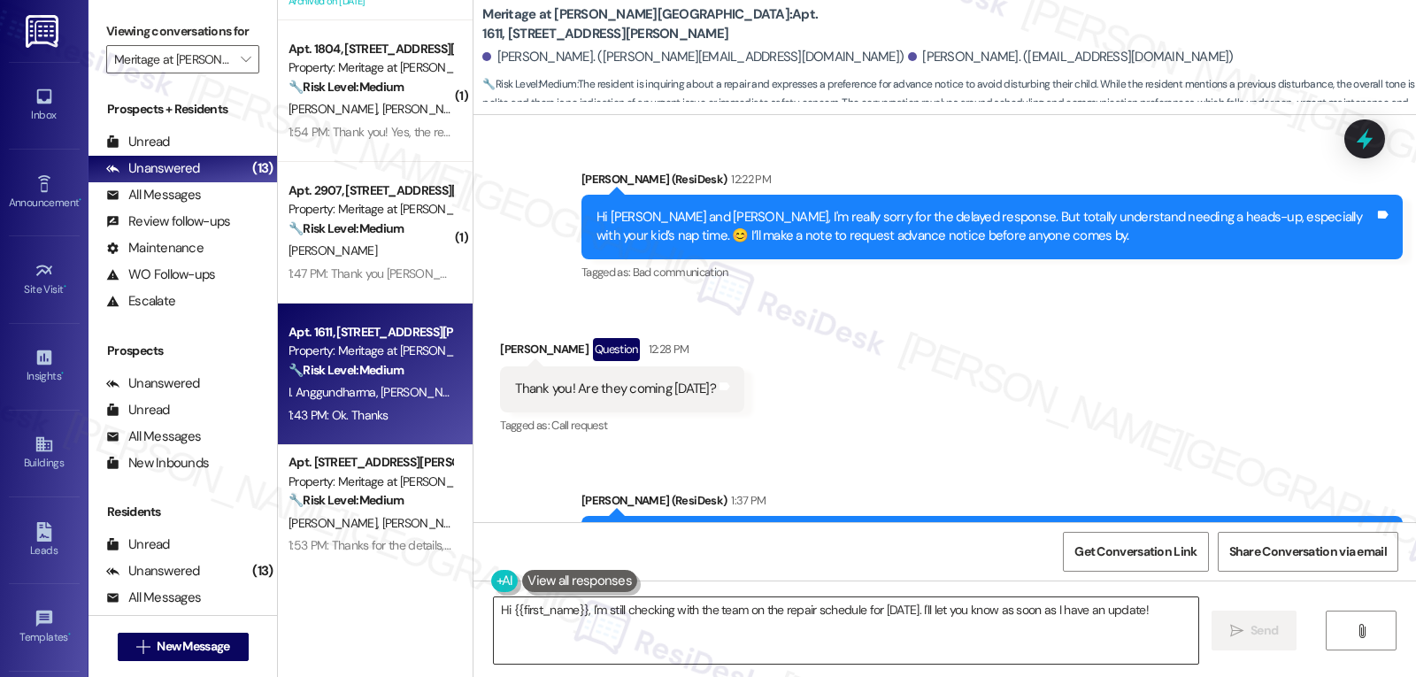
click at [850, 620] on textarea "Hi {{first_name}}, I'm still checking with the team on the repair schedule for …" at bounding box center [846, 630] width 704 height 66
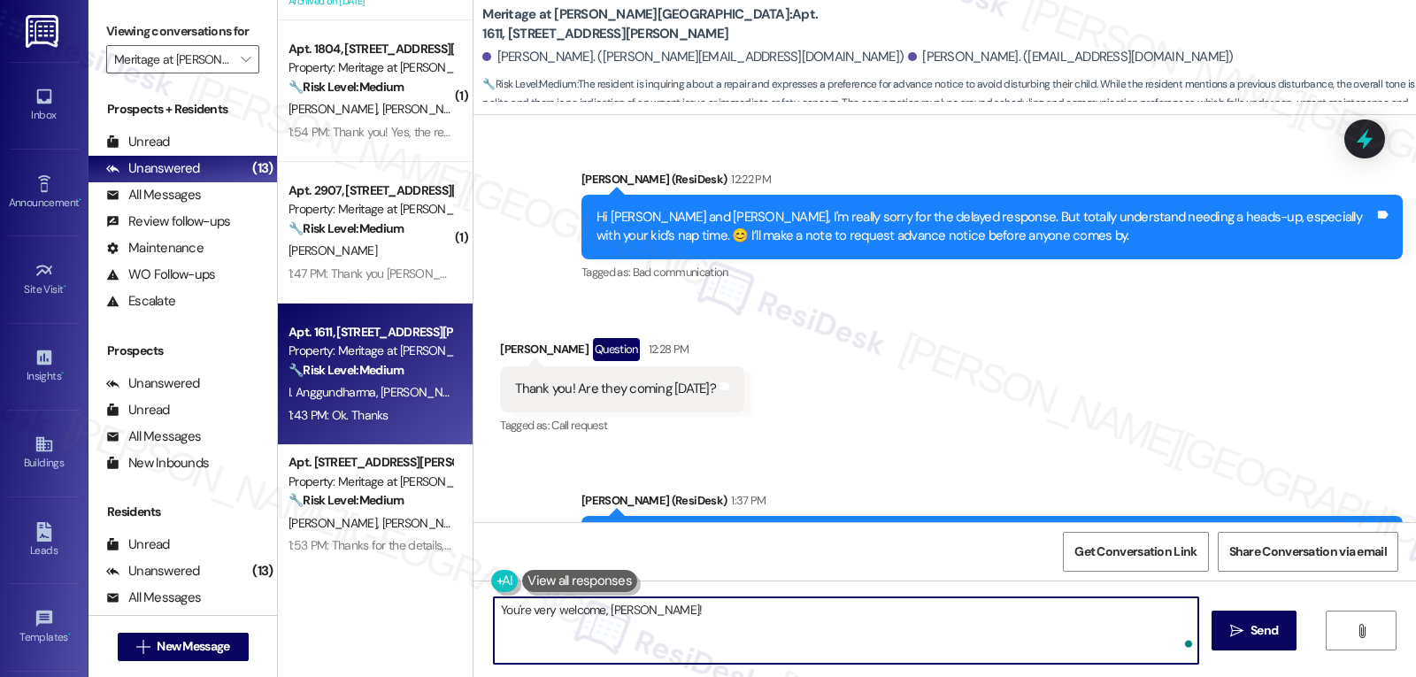
type textarea "You're very welcome, [PERSON_NAME]!"
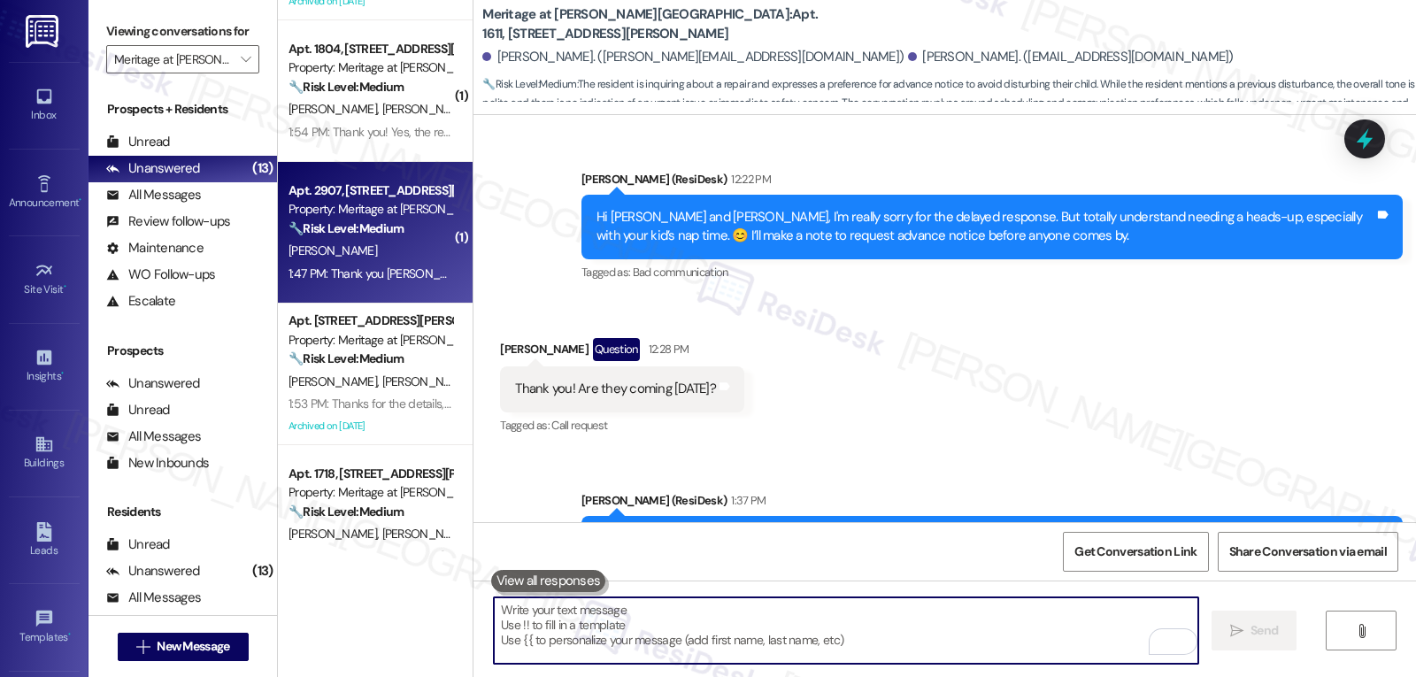
click at [349, 275] on div "1:47 PM: Thank you [PERSON_NAME] 1:47 PM: Thank you [PERSON_NAME]" at bounding box center [381, 273] width 187 height 16
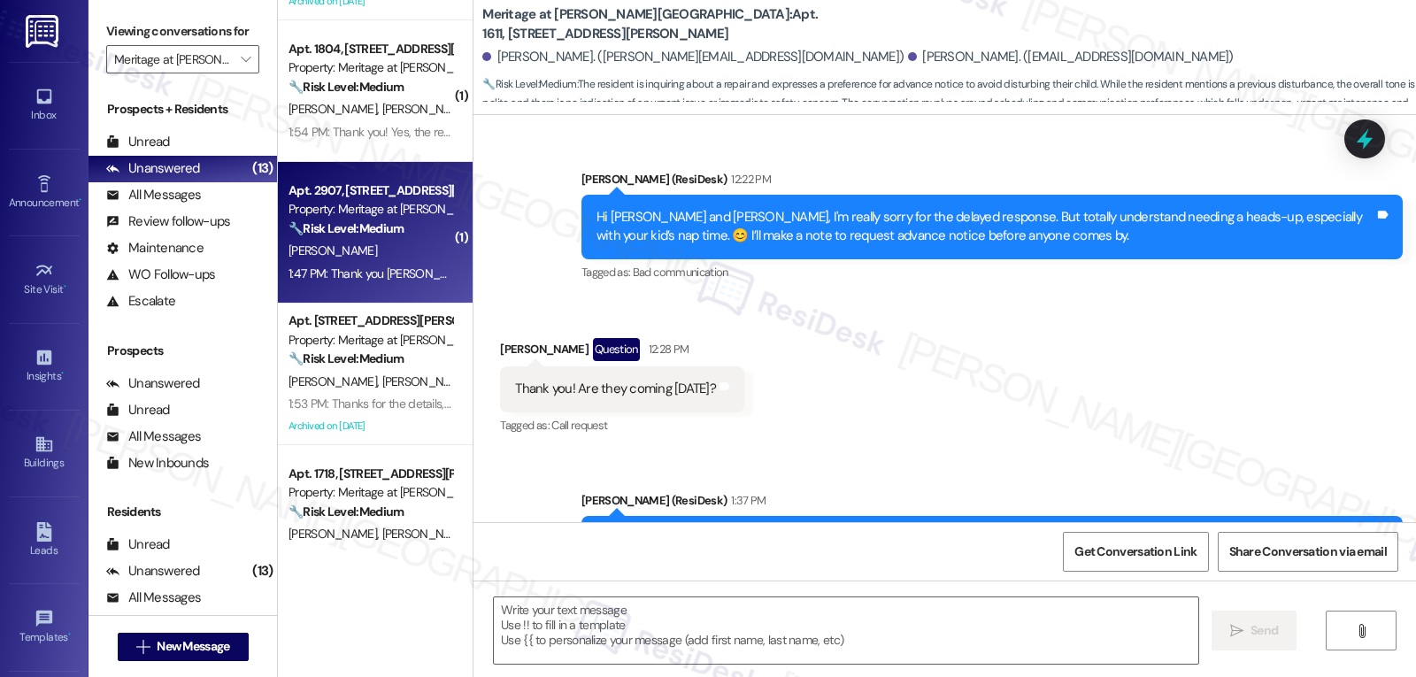
type textarea "Fetching suggested responses. Please feel free to read through the conversation…"
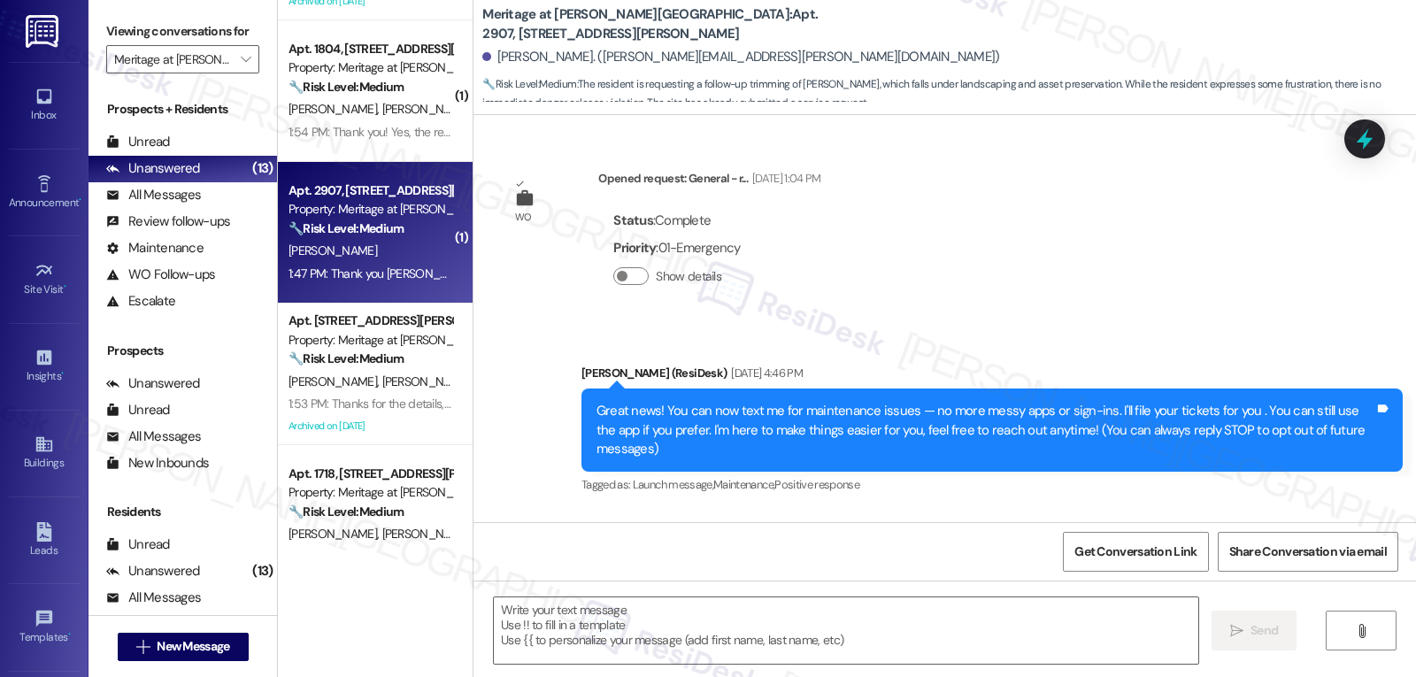
scroll to position [8732, 0]
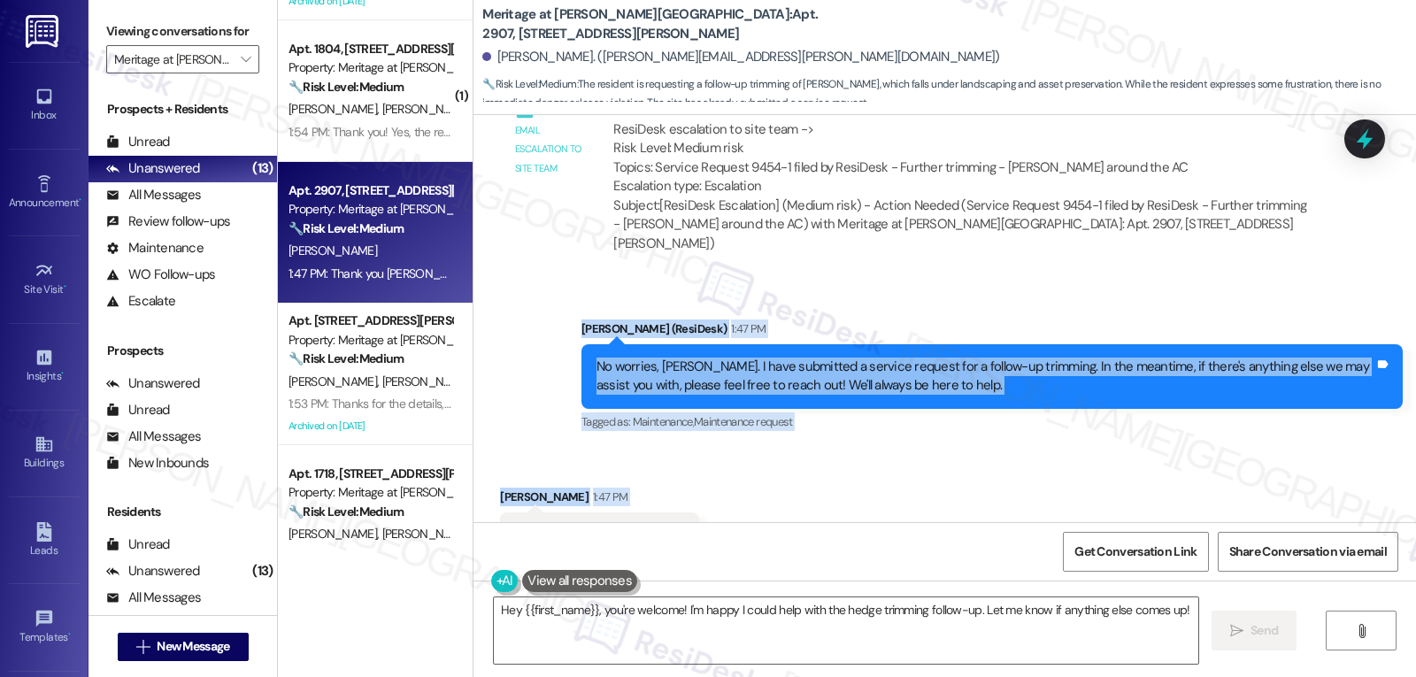
drag, startPoint x: 564, startPoint y: 253, endPoint x: 781, endPoint y: 443, distance: 289.1
click at [781, 443] on div "WO Opened request: General - r... [DATE] 1:04 PM Status : Complete Priority : 0…" at bounding box center [944, 318] width 942 height 407
copy div "[PERSON_NAME] (ResiDesk) 1:47 PM No worries, [PERSON_NAME]. I have submitted a …"
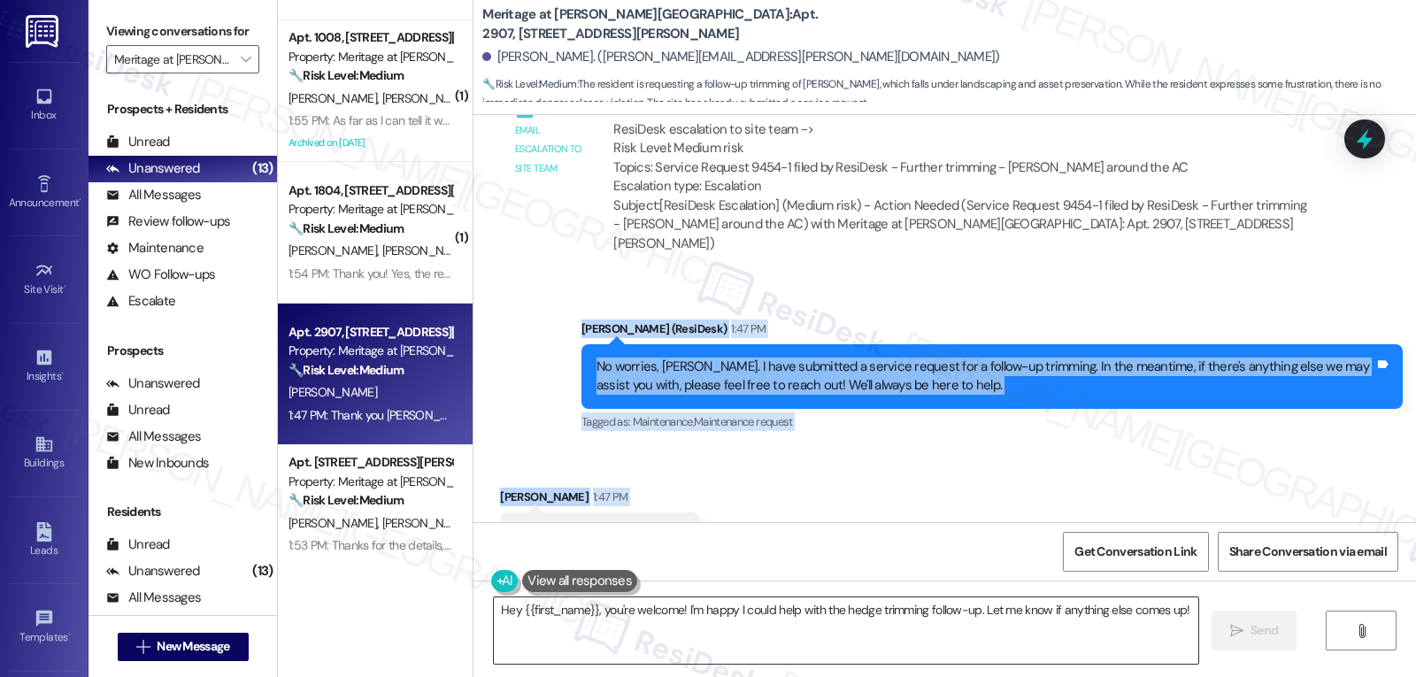
click at [807, 630] on textarea "Hey {{first_name}}, you're welcome! I'm happy I could help with the hedge trimm…" at bounding box center [846, 630] width 704 height 66
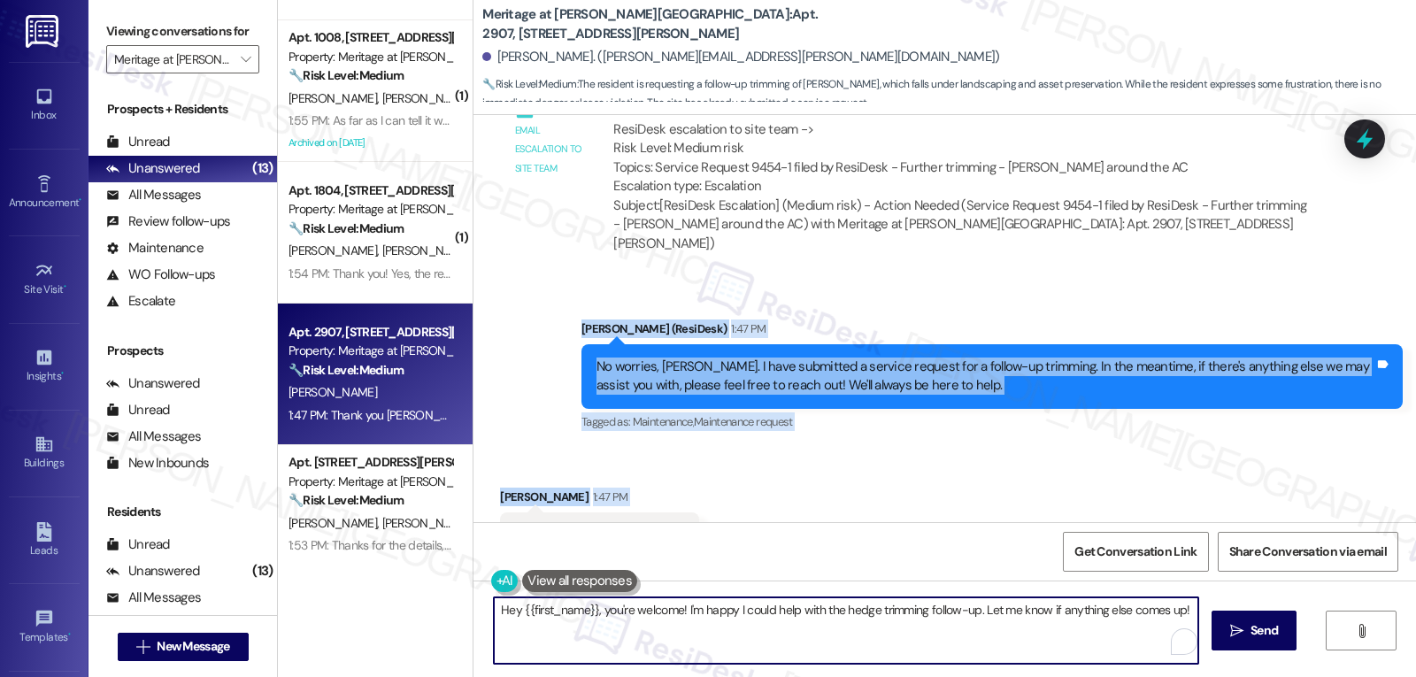
paste textarea "You’re very welcome, [PERSON_NAME]! 🌟"
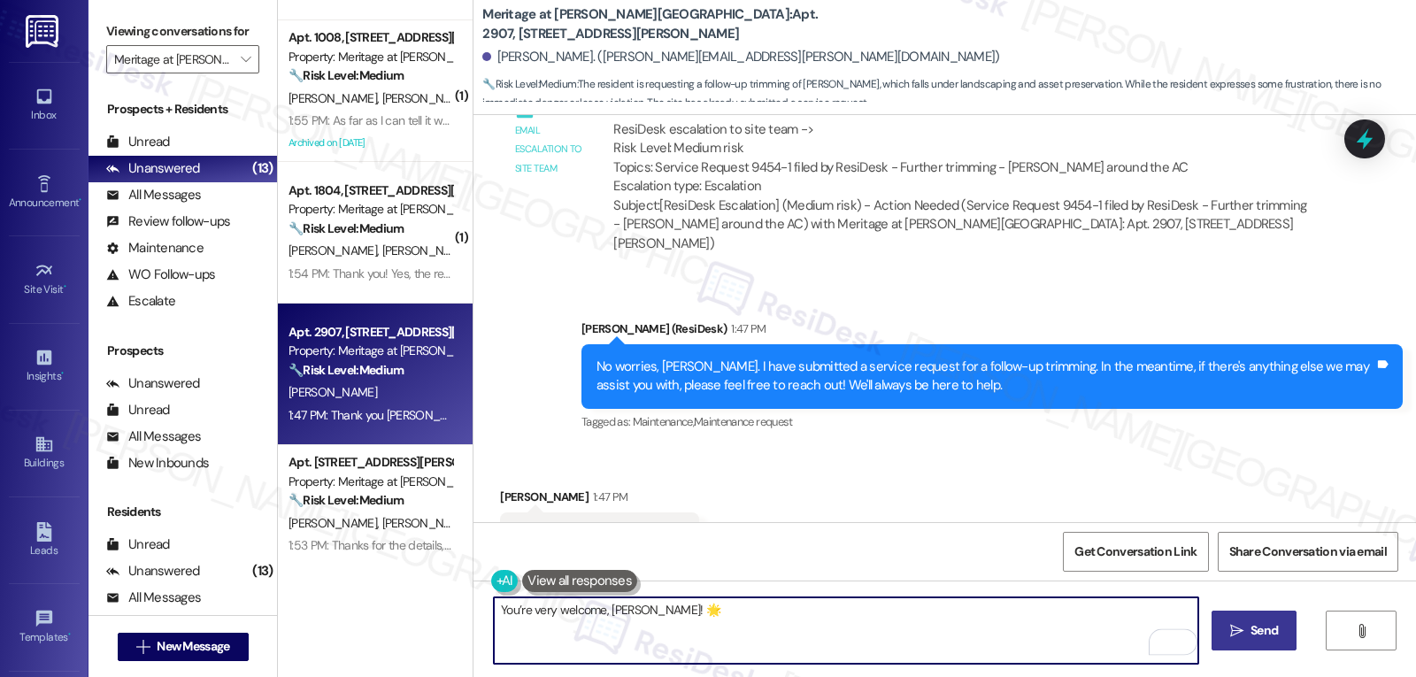
type textarea "You’re very welcome, [PERSON_NAME]! 🌟"
click at [1270, 626] on span "Send" at bounding box center [1263, 630] width 27 height 19
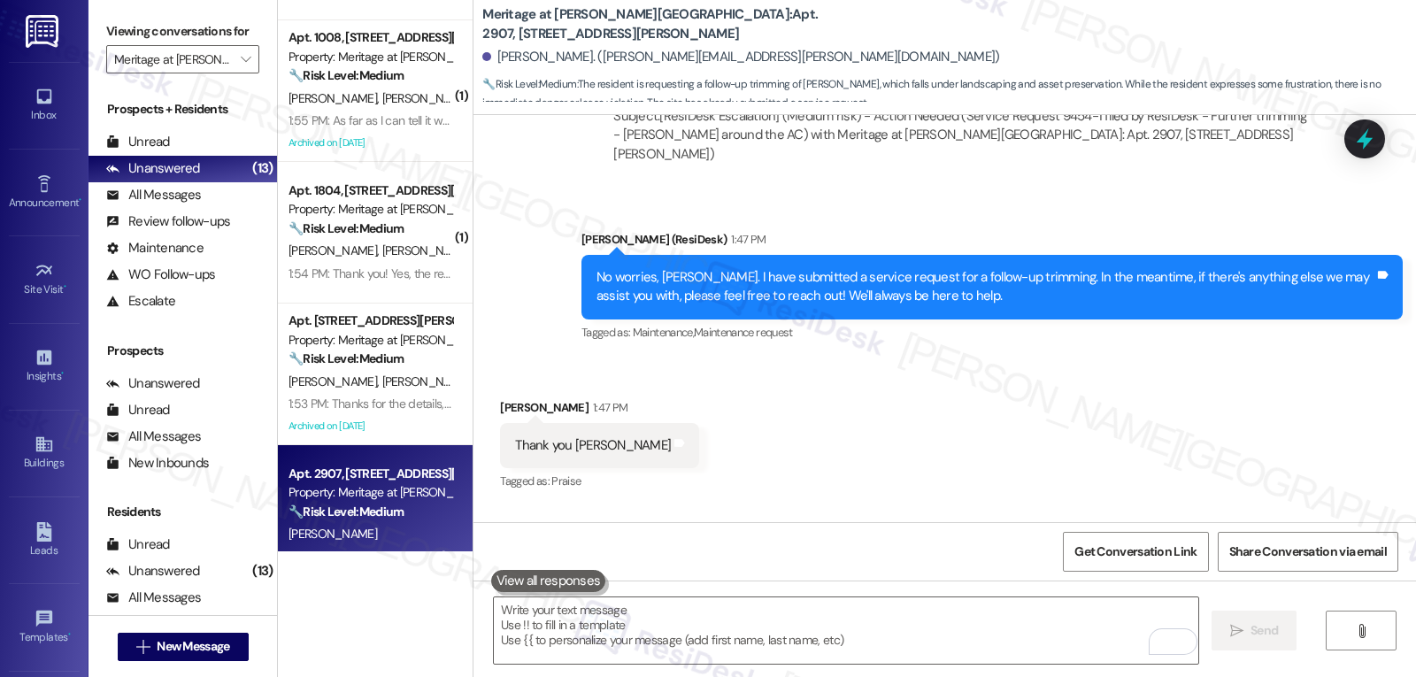
scroll to position [8856, 0]
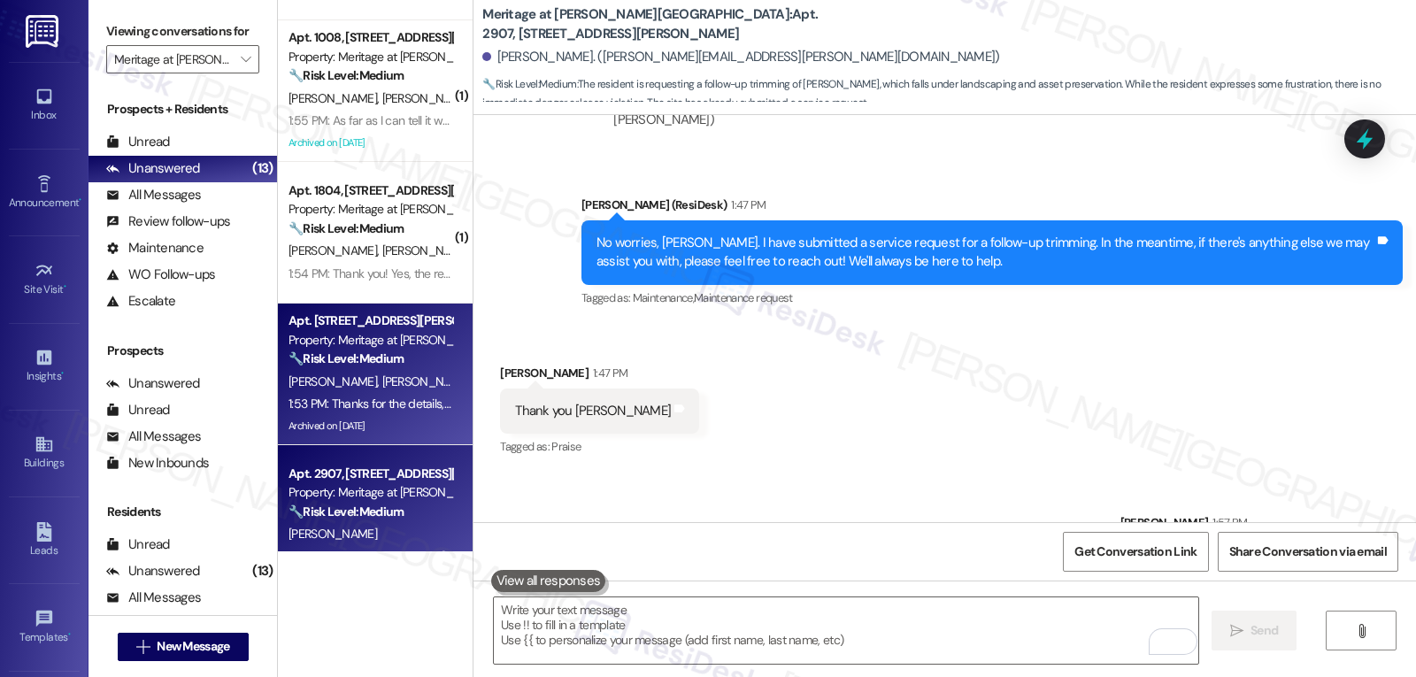
click at [380, 413] on div "1:53 PM: Thanks for the details, [PERSON_NAME]. That’s really helpful. Since th…" at bounding box center [370, 404] width 167 height 22
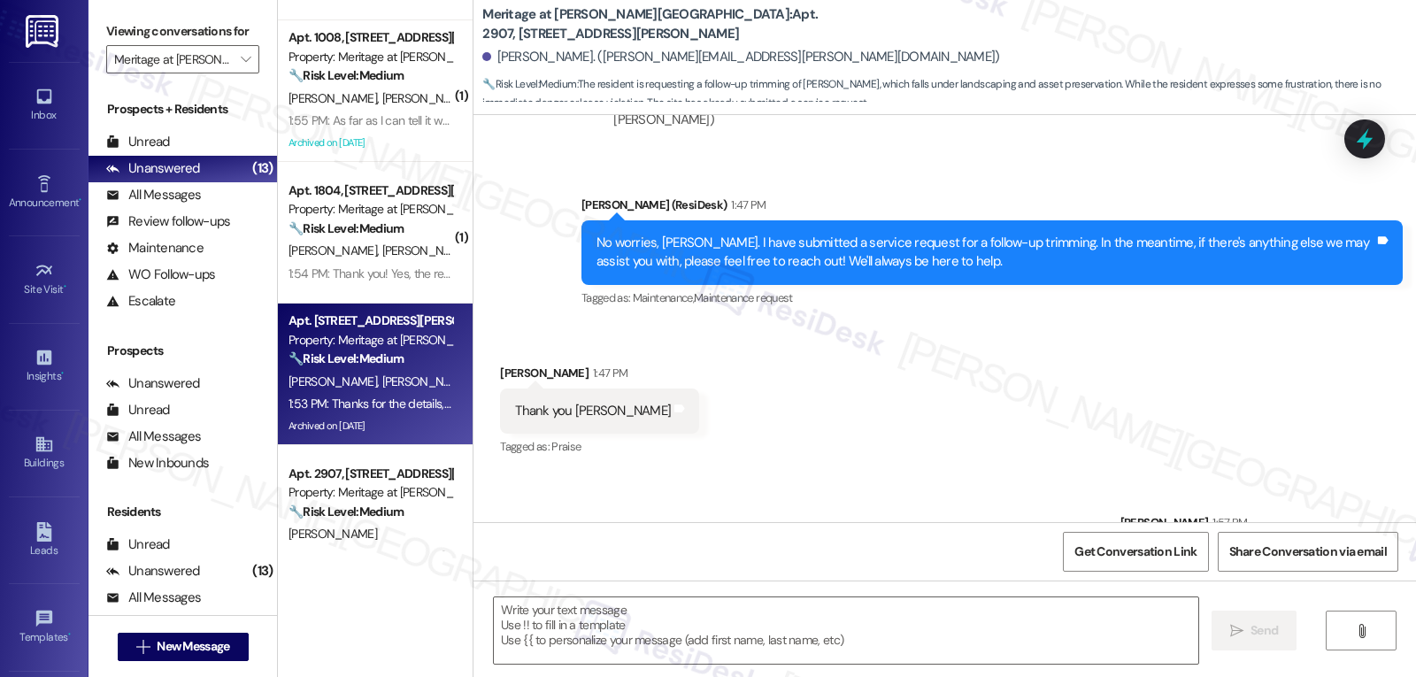
type textarea "Fetching suggested responses. Please feel free to read through the conversation…"
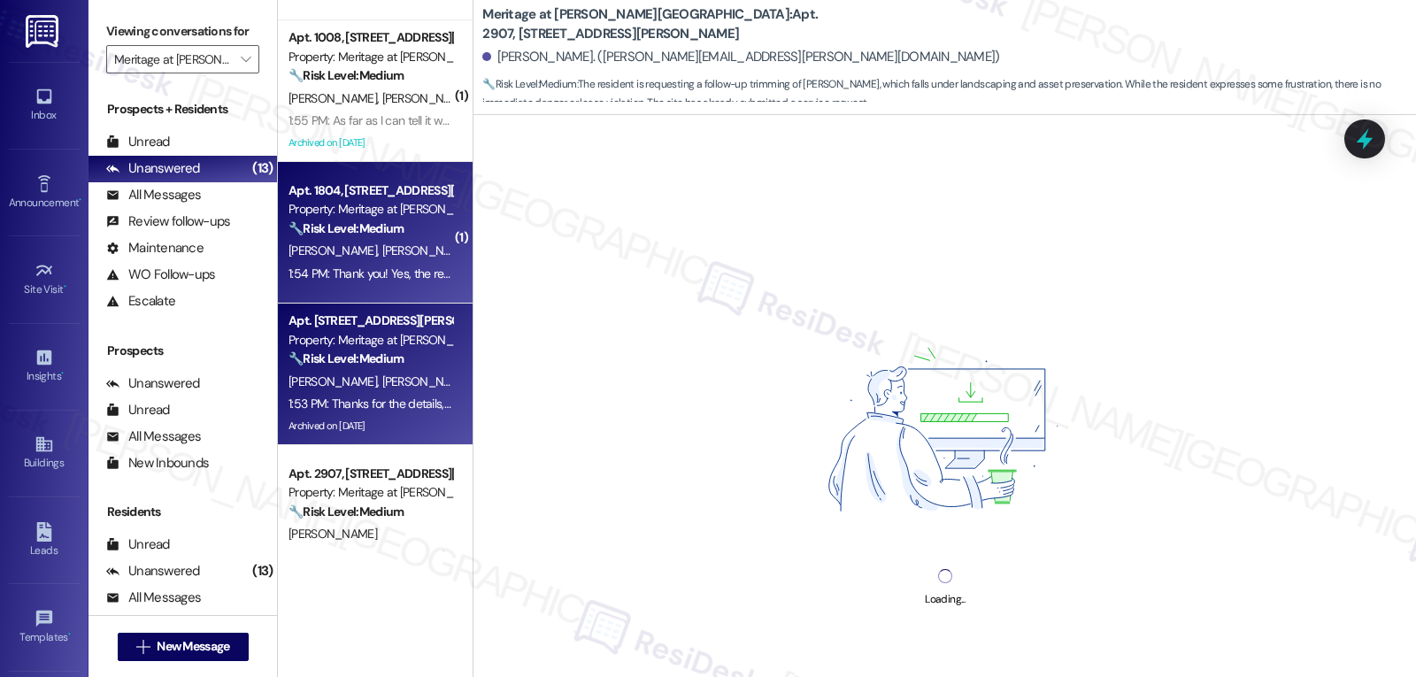
click at [318, 250] on span "[PERSON_NAME]" at bounding box center [335, 250] width 94 height 16
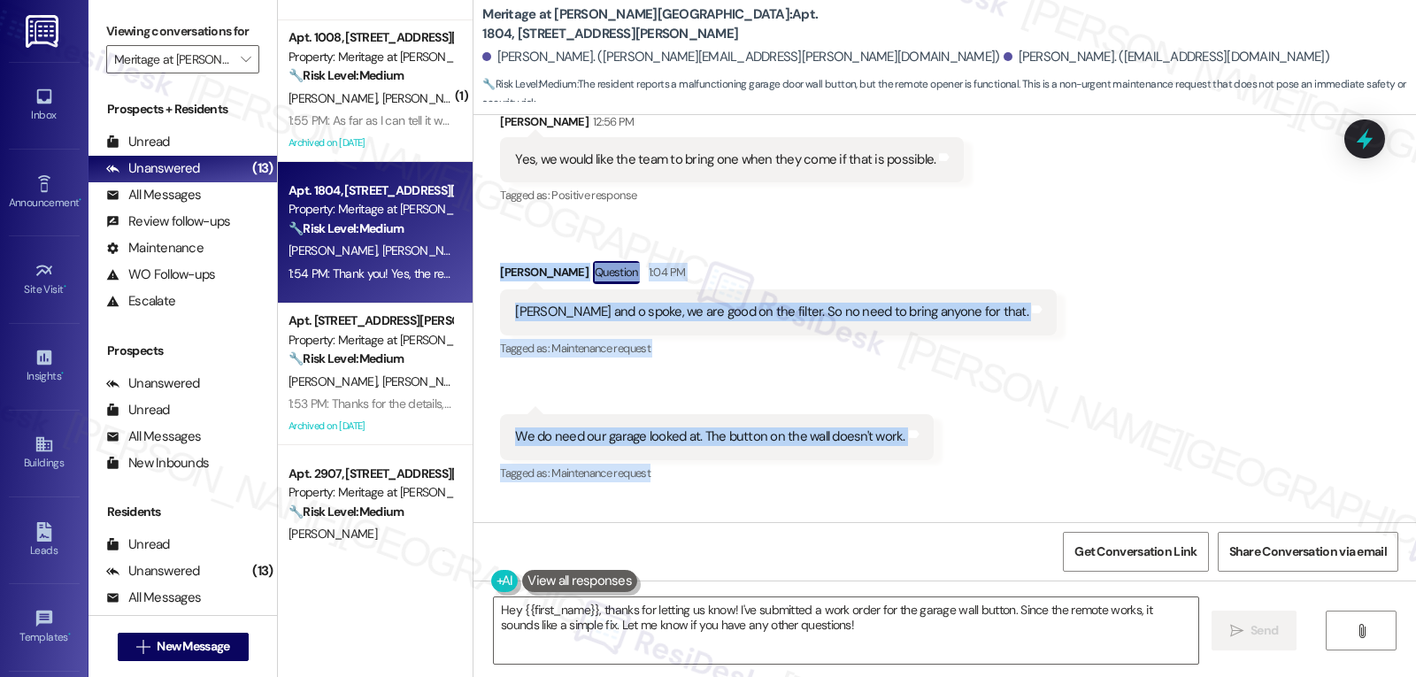
scroll to position [9070, 0]
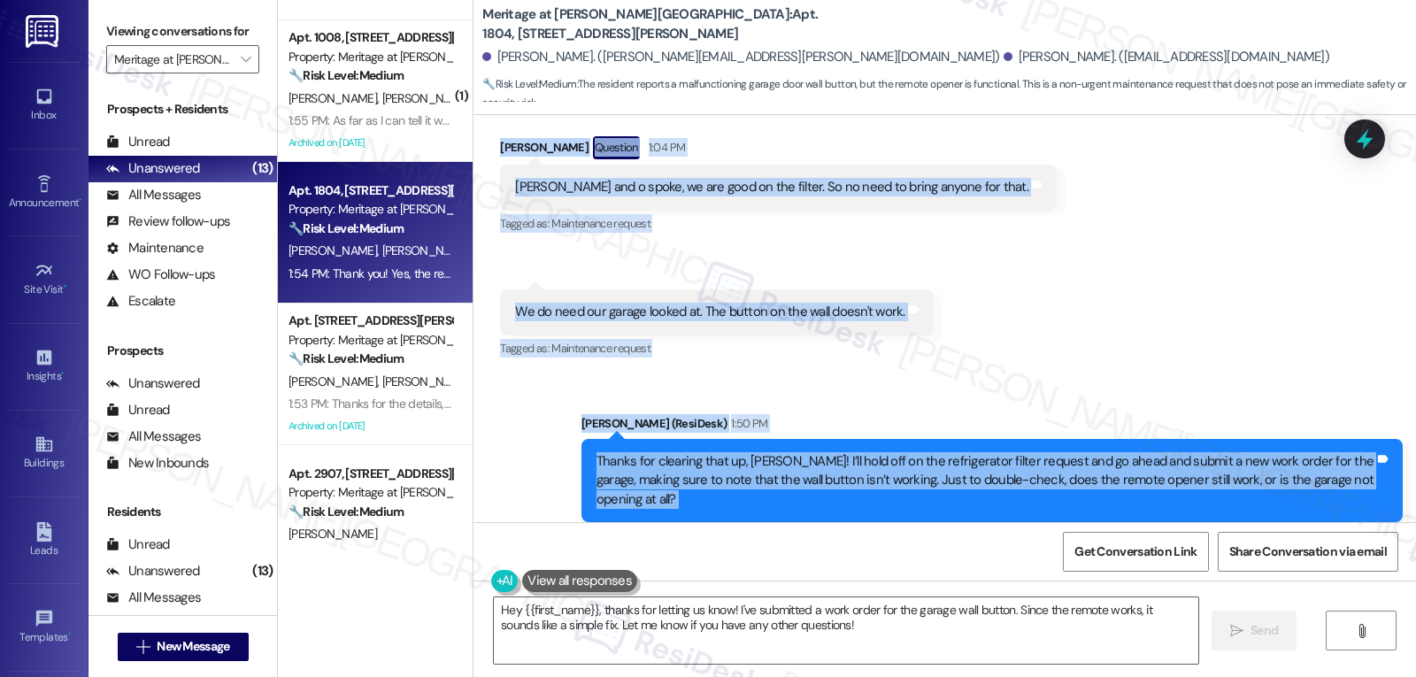
drag, startPoint x: 481, startPoint y: 139, endPoint x: 1158, endPoint y: 483, distance: 759.4
click at [1158, 483] on div "Survey, sent via SMS Residesk Automated Survey [DATE] 1:46 PM This message is p…" at bounding box center [944, 318] width 942 height 407
copy div "Lorem Ipsumd Sitametc 6:36 AD Elitse doe t incid, ut lab etdo ma ali enimad. Mi…"
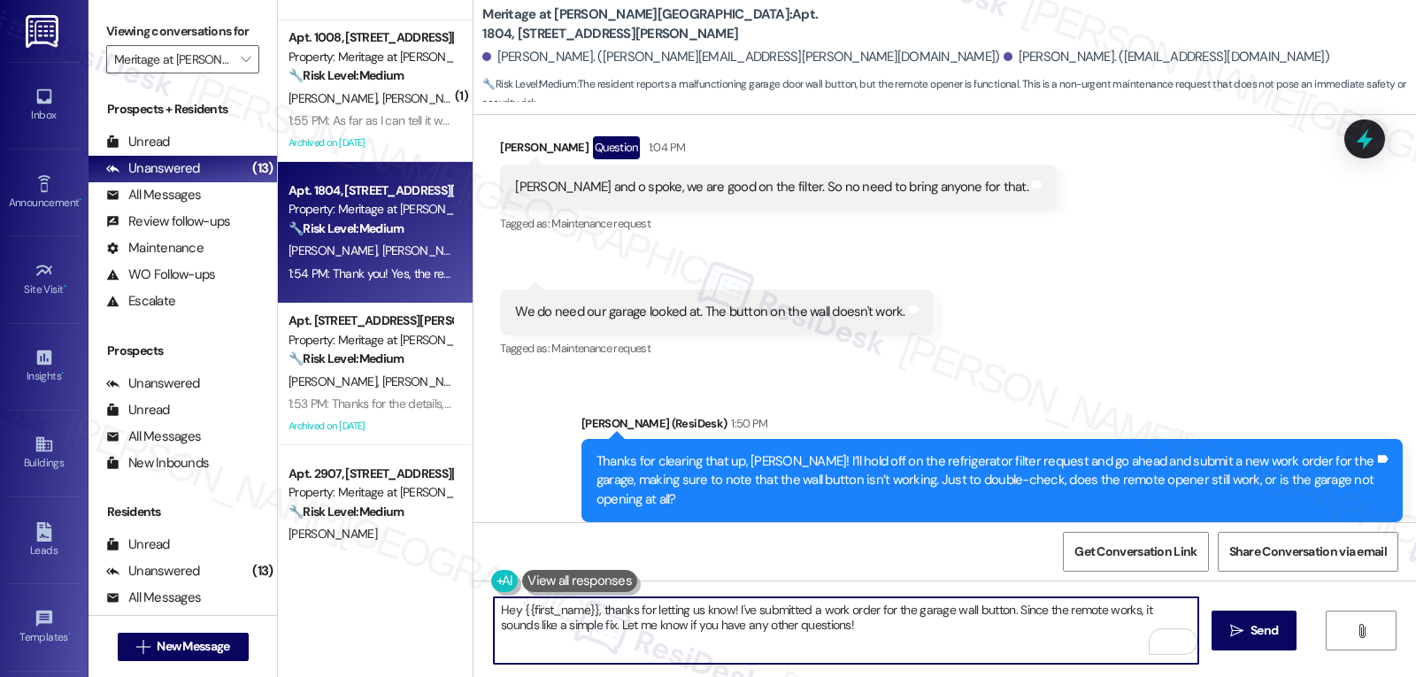
drag, startPoint x: 727, startPoint y: 610, endPoint x: 800, endPoint y: 601, distance: 73.1
click at [800, 601] on textarea "Hey {{first_name}}, thanks for letting us know! I've submitted a work order for…" at bounding box center [846, 630] width 704 height 66
drag, startPoint x: 800, startPoint y: 609, endPoint x: 850, endPoint y: 603, distance: 50.7
click at [850, 603] on textarea "Hey {{first_name}}, thanks for letting us know! I will submit a work order for …" at bounding box center [846, 630] width 704 height 66
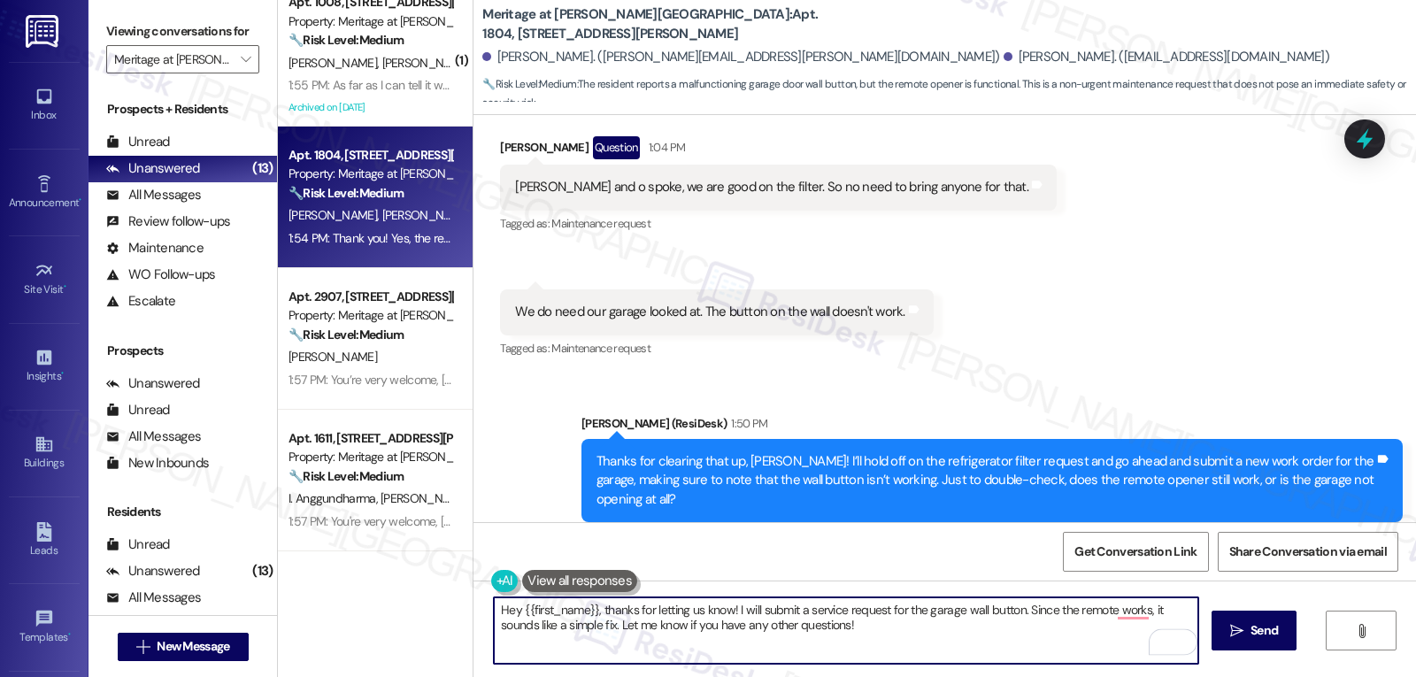
scroll to position [1006, 0]
drag, startPoint x: 1111, startPoint y: 607, endPoint x: 1069, endPoint y: 653, distance: 62.6
click at [1069, 653] on textarea "Hey {{first_name}}, thanks for letting us know! Sorry to hear that. I will subm…" at bounding box center [846, 630] width 704 height 66
click at [596, 610] on textarea "Hey {{first_name}}, thanks for letting us know! Sorry to hear that. I will subm…" at bounding box center [846, 630] width 704 height 66
click at [1006, 646] on textarea "Thanks for letting us know, [PERSON_NAME]! Sorry to hear that. I will submit a …" at bounding box center [846, 630] width 704 height 66
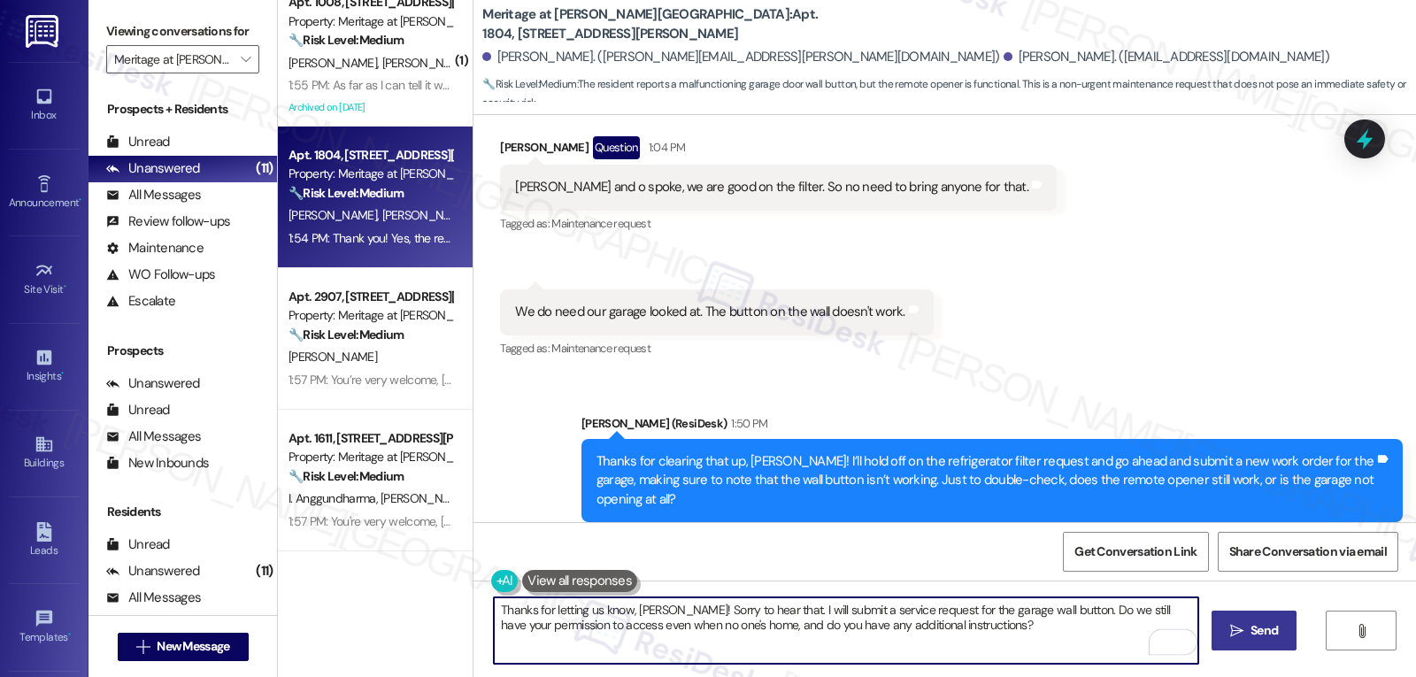
type textarea "Thanks for letting us know, [PERSON_NAME]! Sorry to hear that. I will submit a …"
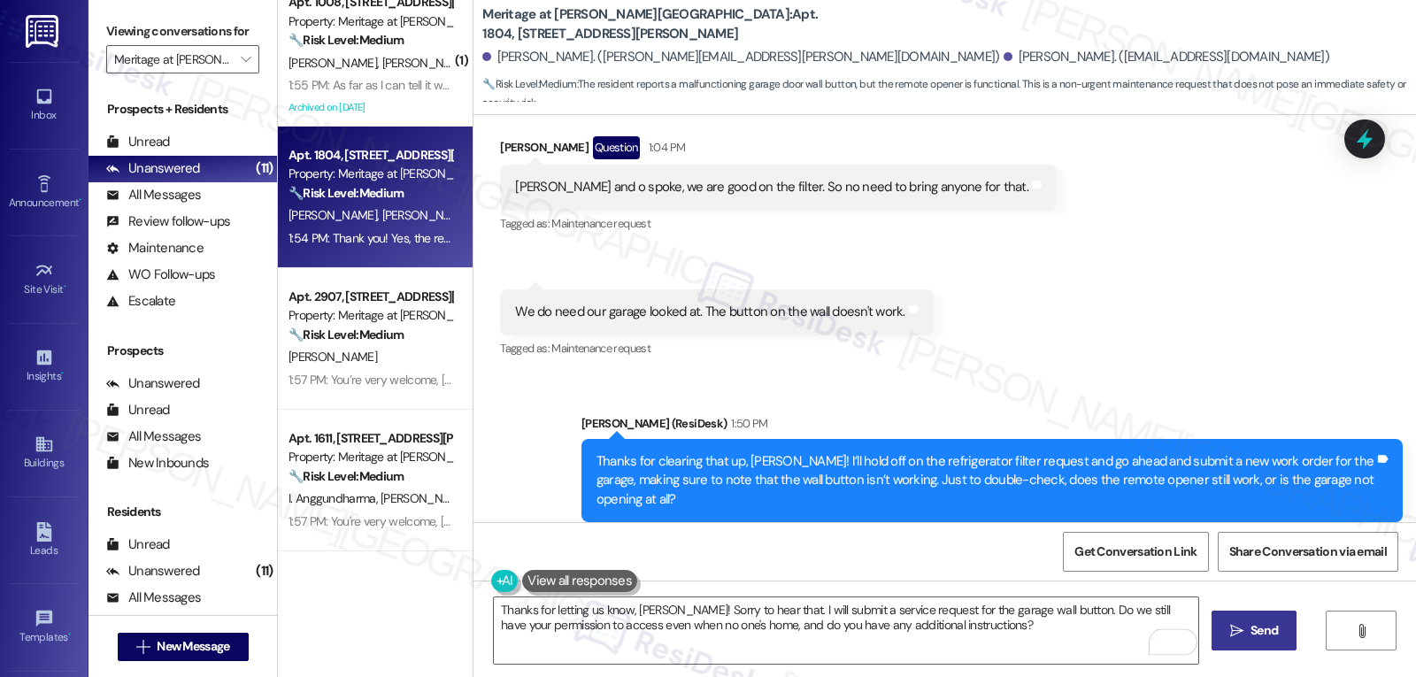
click at [1269, 630] on span "Send" at bounding box center [1263, 630] width 27 height 19
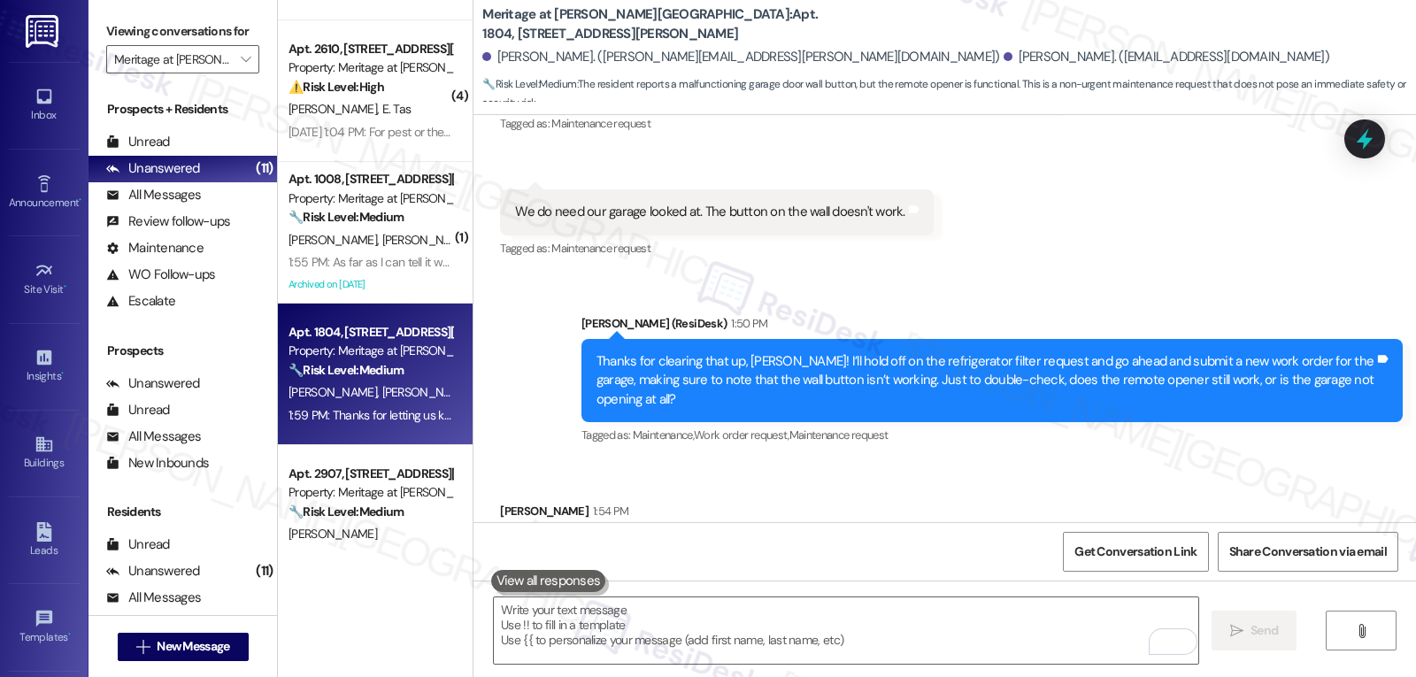
scroll to position [9212, 0]
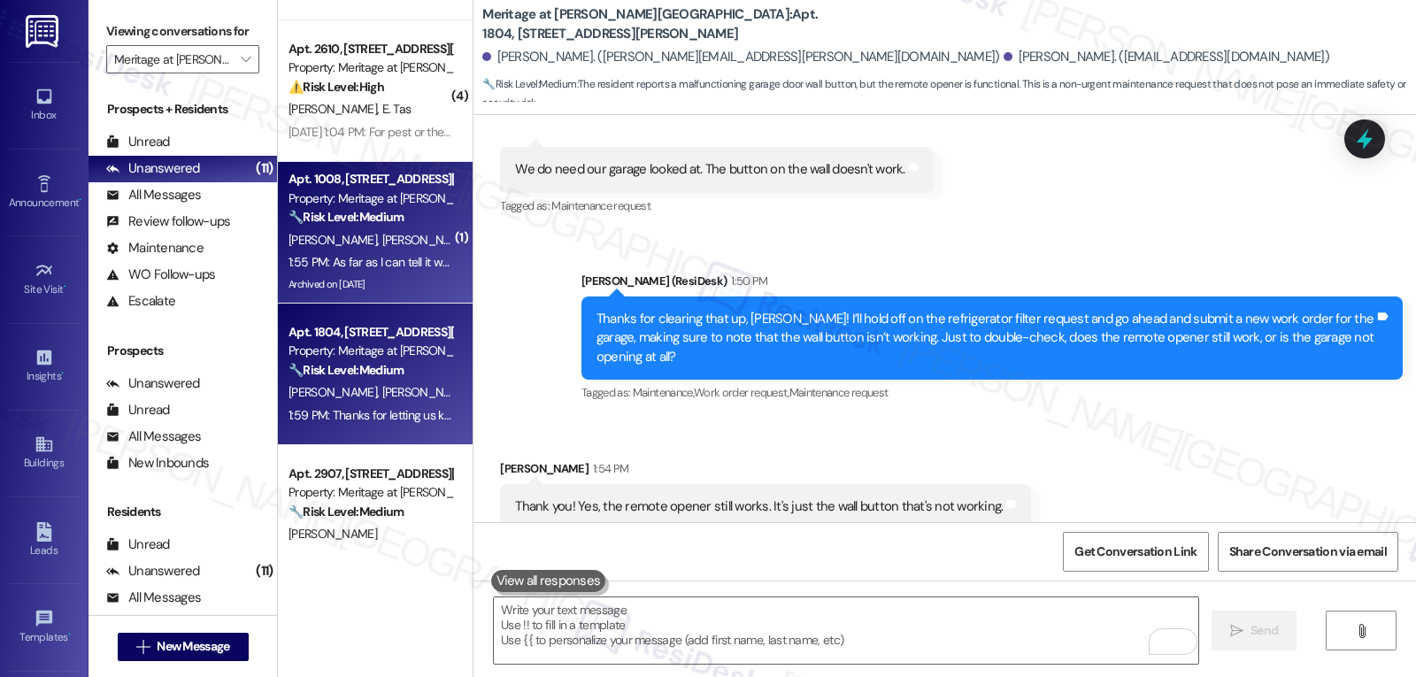
click at [387, 270] on div "1:55 PM: As far as I can tell it was simply closed without solving the problem.…" at bounding box center [370, 262] width 167 height 22
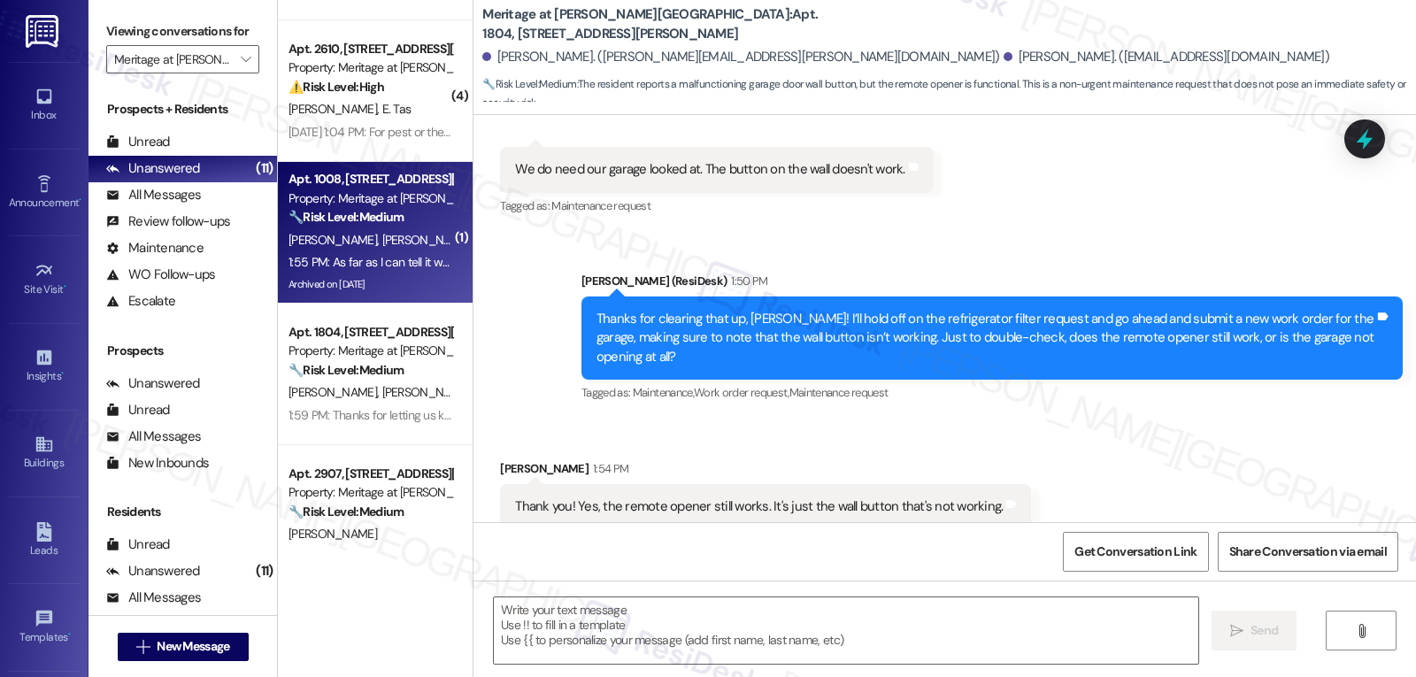
type textarea "Fetching suggested responses. Please feel free to read through the conversation…"
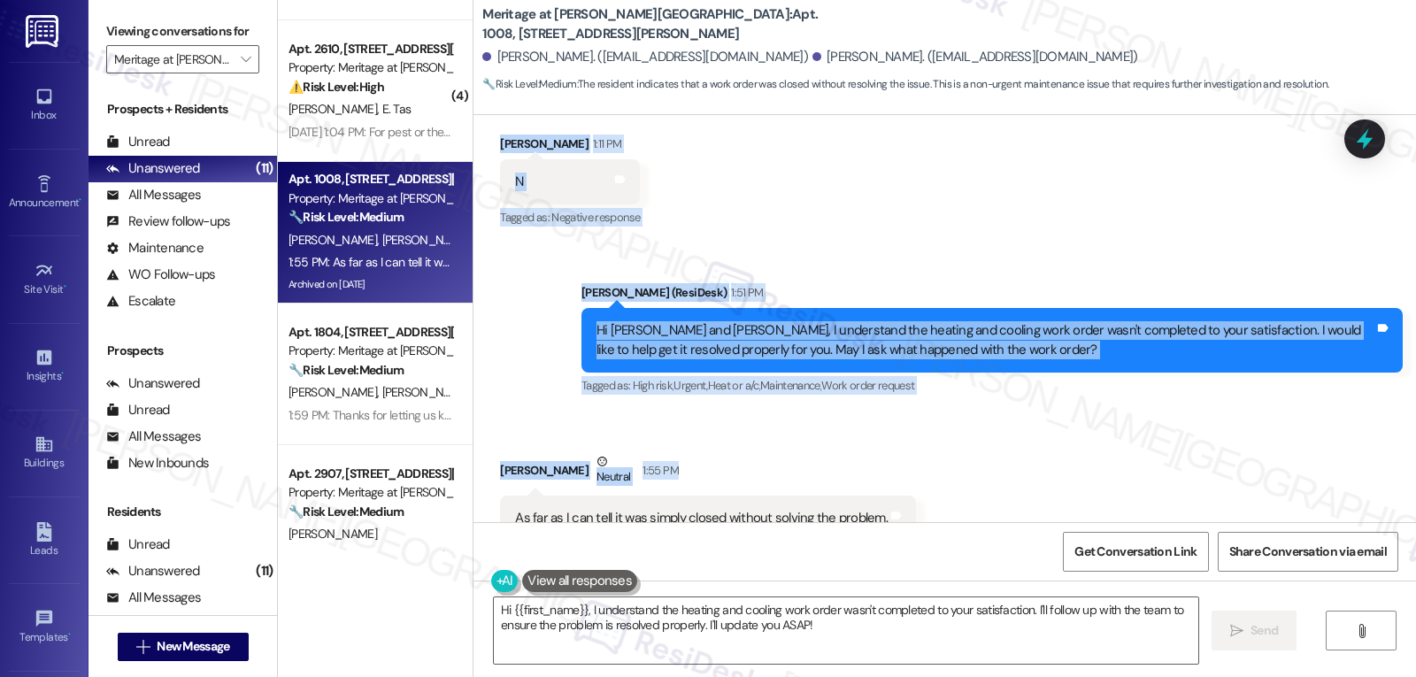
scroll to position [5818, 0]
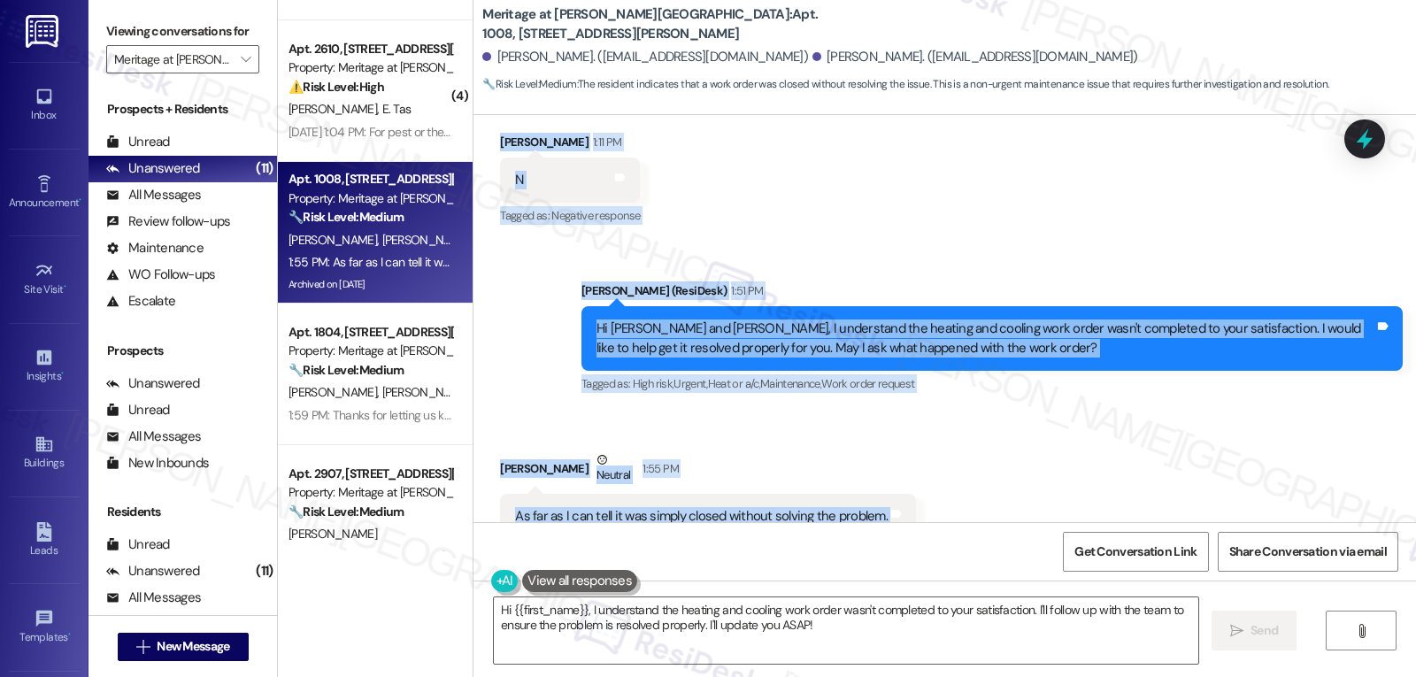
drag, startPoint x: 565, startPoint y: 272, endPoint x: 1009, endPoint y: 474, distance: 488.2
click at [1009, 474] on div "Lease started [DATE] 8:00 PM Survey, sent via SMS Residesk Automated Survey [DA…" at bounding box center [944, 318] width 942 height 407
copy div "Residesk Automated Survey 12:24 PM Hi [PERSON_NAME] and [PERSON_NAME]! I'm chec…"
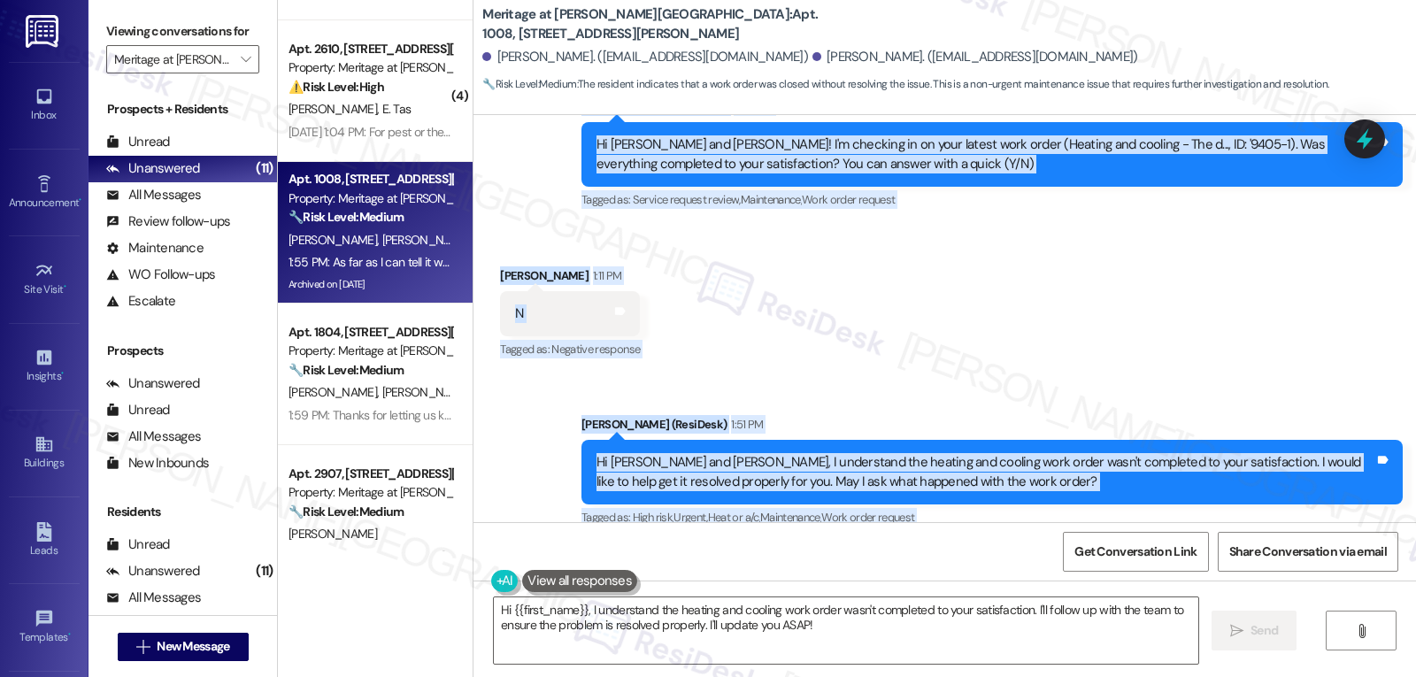
scroll to position [5641, 0]
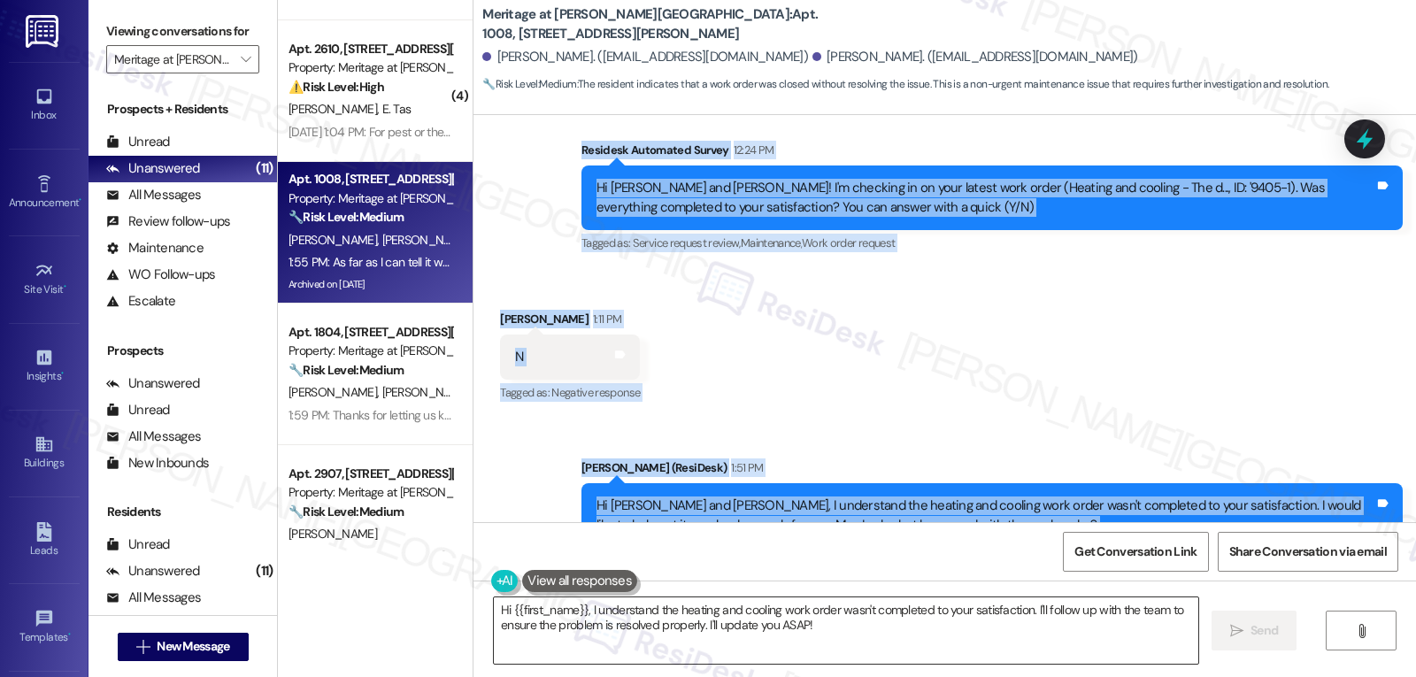
click at [885, 632] on textarea "Hi {{first_name}}, I understand the heating and cooling work order wasn't compl…" at bounding box center [846, 630] width 704 height 66
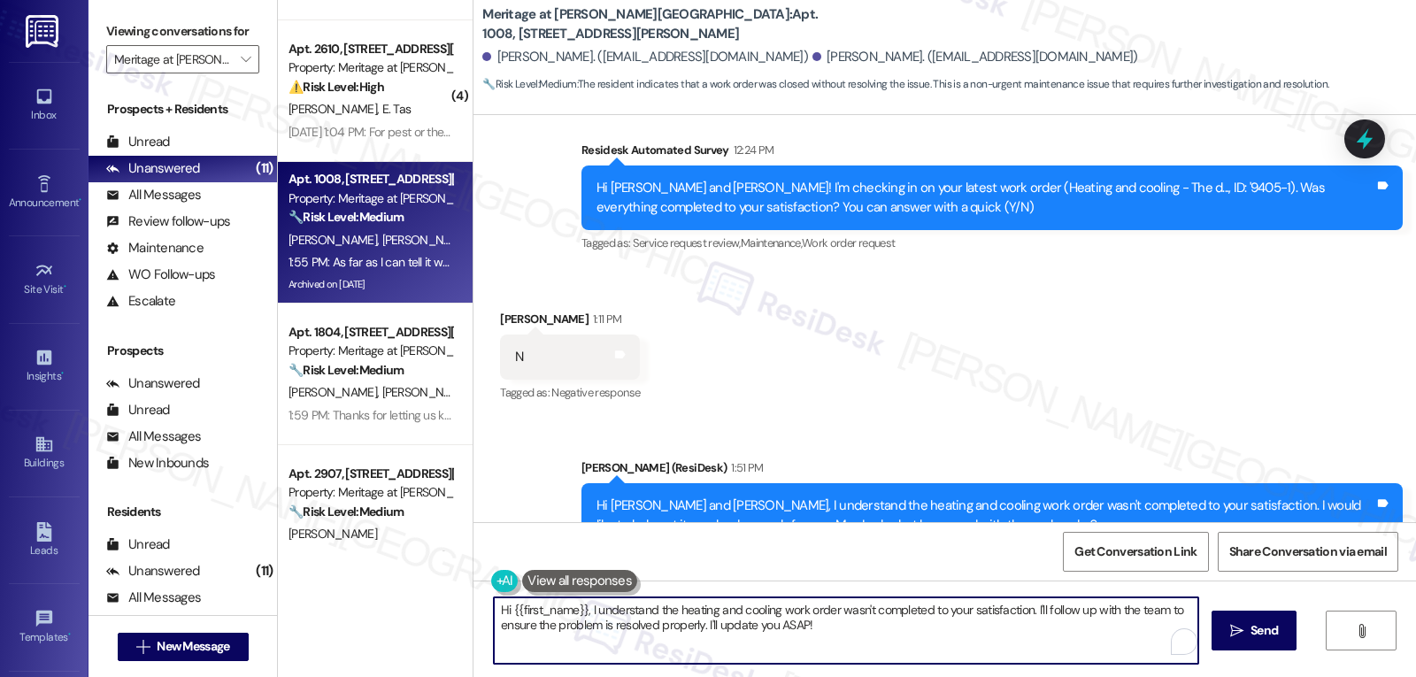
paste textarea "Thanks for letting me know, Sean. I’m sorry to hear the work order was closed w…"
click at [1039, 608] on textarea "Thanks for letting me know, Sean. I’m sorry to hear the work order was closed w…" at bounding box center [846, 630] width 704 height 66
drag, startPoint x: 582, startPoint y: 629, endPoint x: 705, endPoint y: 626, distance: 123.0
click at [705, 626] on textarea "Thanks for letting me know, Sean. I’m sorry to hear the work order was closed w…" at bounding box center [846, 630] width 704 height 66
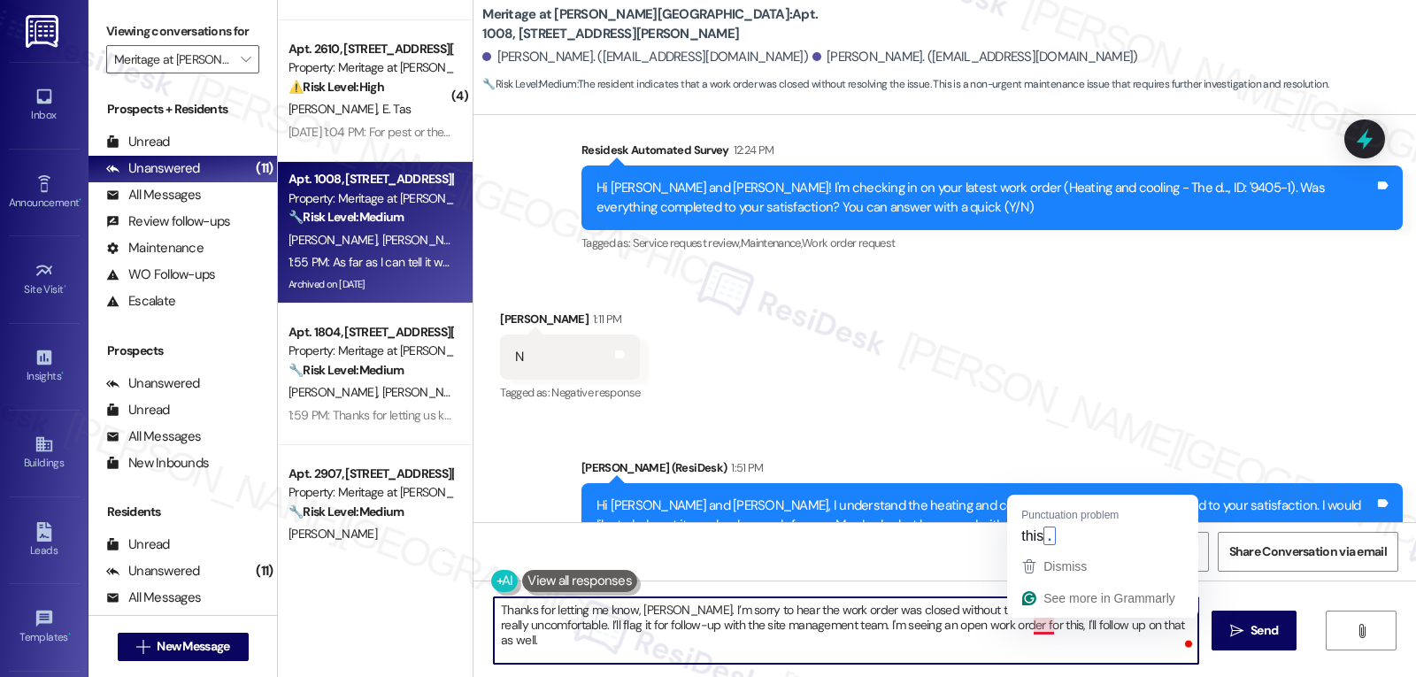
click at [1038, 626] on textarea "Thanks for letting me know, Sean. I’m sorry to hear the work order was closed w…" at bounding box center [846, 630] width 704 height 66
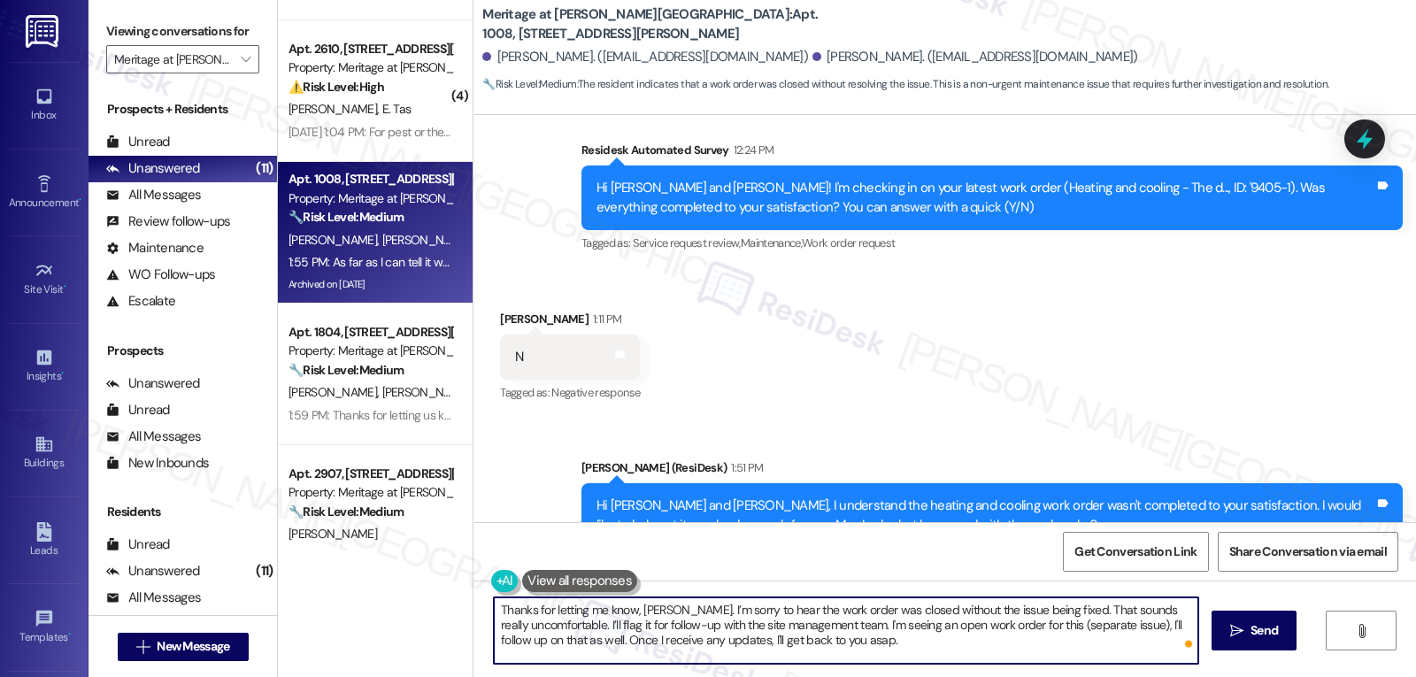
click at [887, 650] on textarea "Thanks for letting me know, Sean. I’m sorry to hear the work order was closed w…" at bounding box center [846, 630] width 704 height 66
type textarea "Thanks for letting me know, Sean. I’m sorry to hear the work order was closed w…"
click at [1259, 642] on button " Send" at bounding box center [1254, 631] width 86 height 40
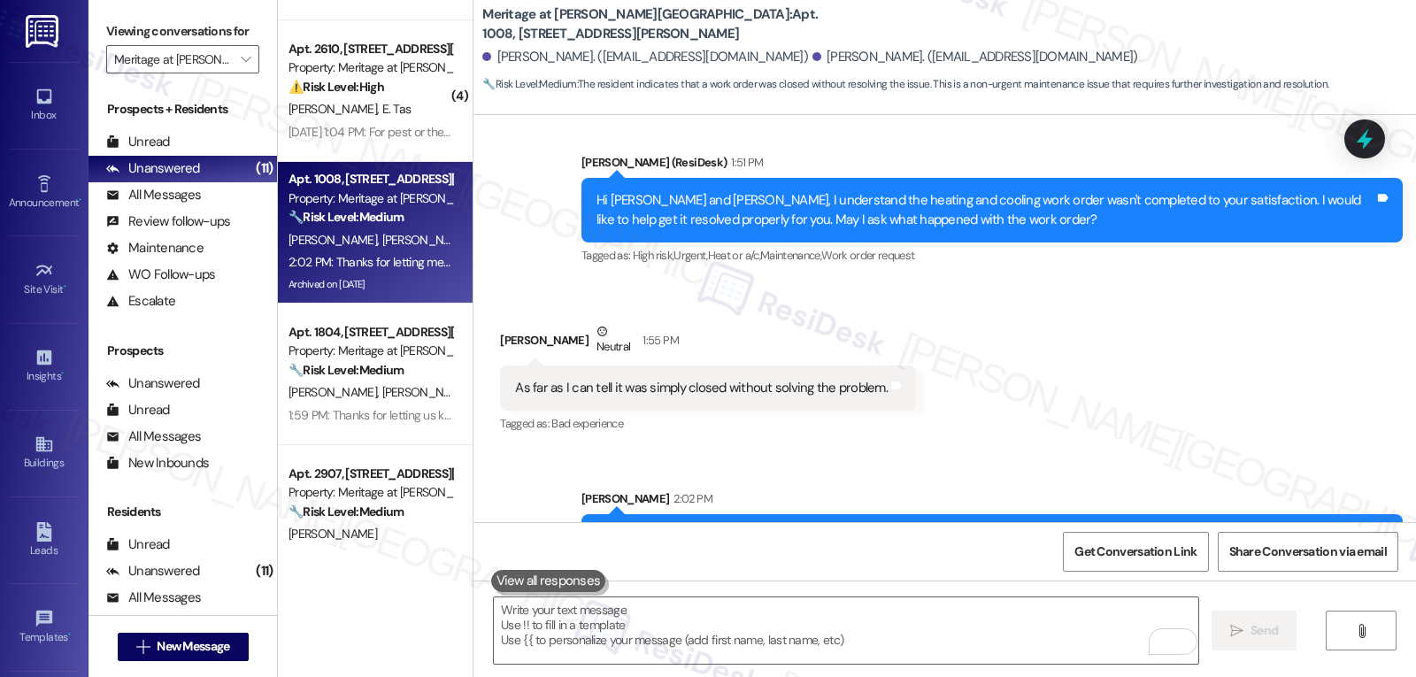
scroll to position [5979, 0]
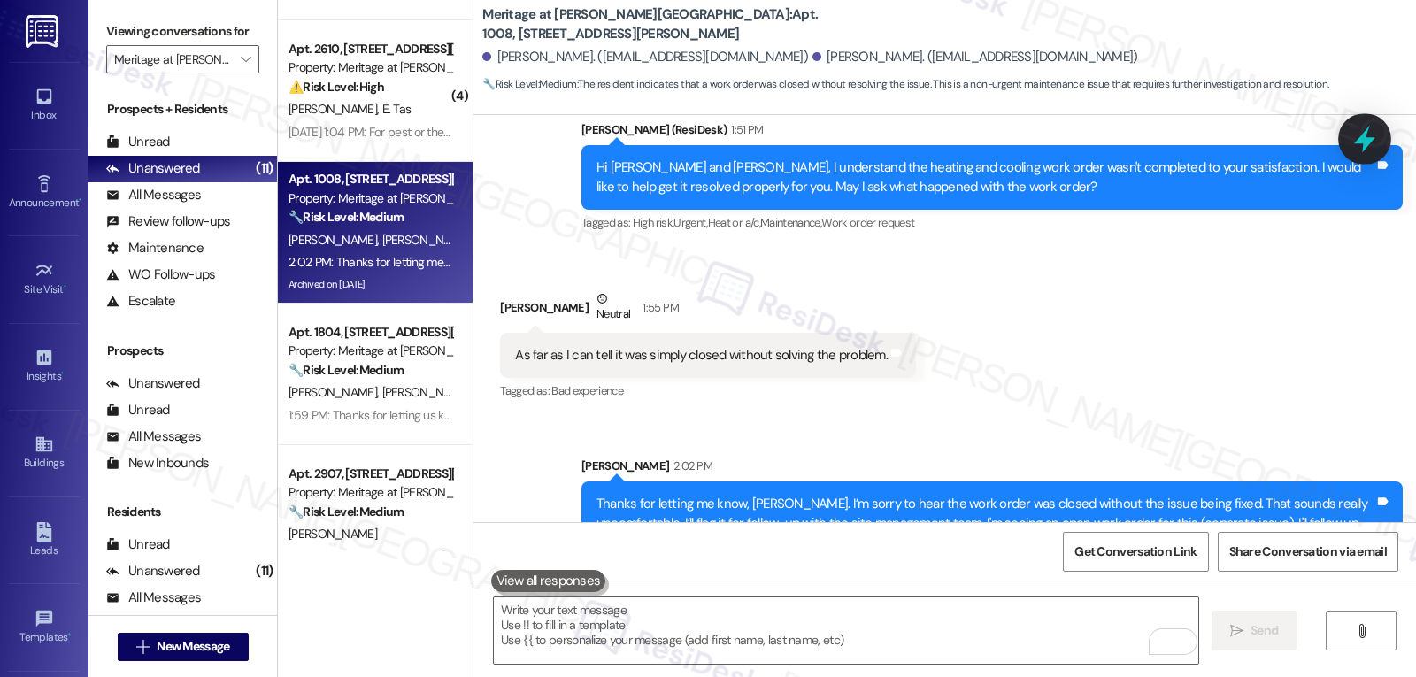
click at [1361, 160] on div at bounding box center [1364, 138] width 53 height 50
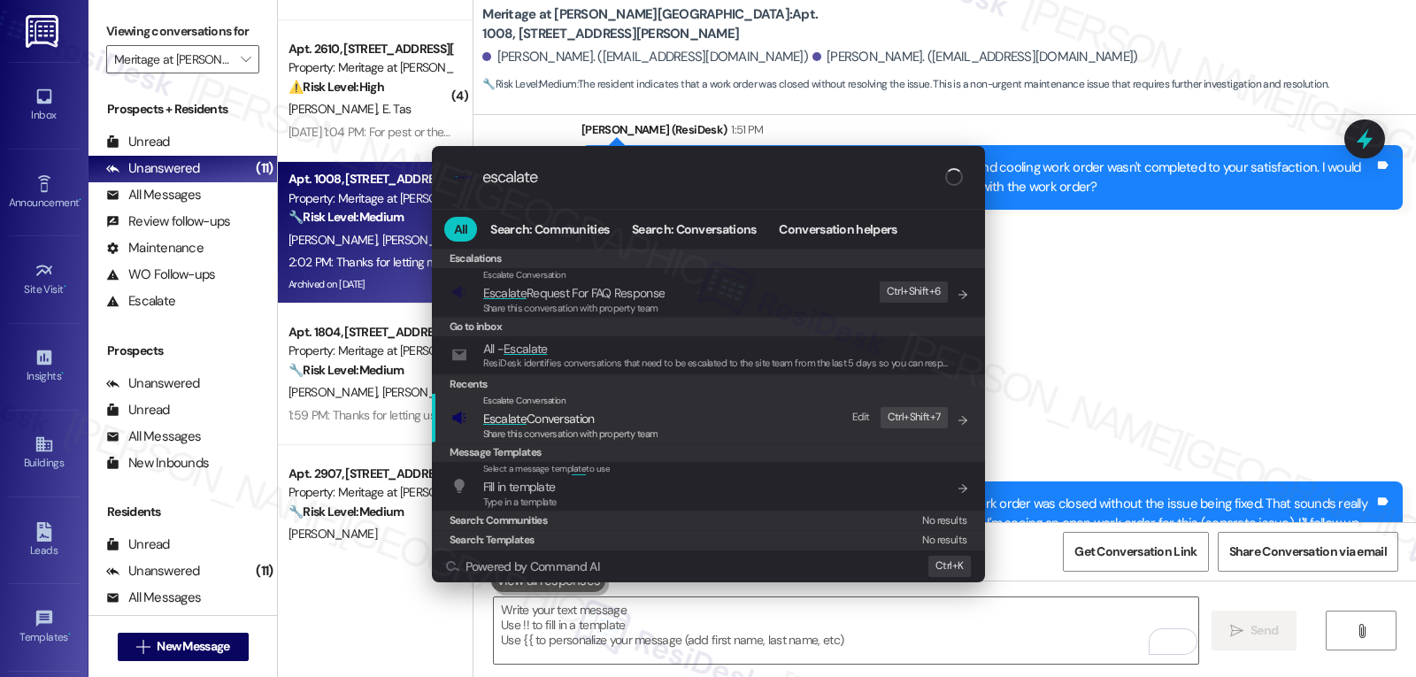
type input "escalate"
click at [624, 419] on span "Escalate Conversation" at bounding box center [570, 418] width 175 height 19
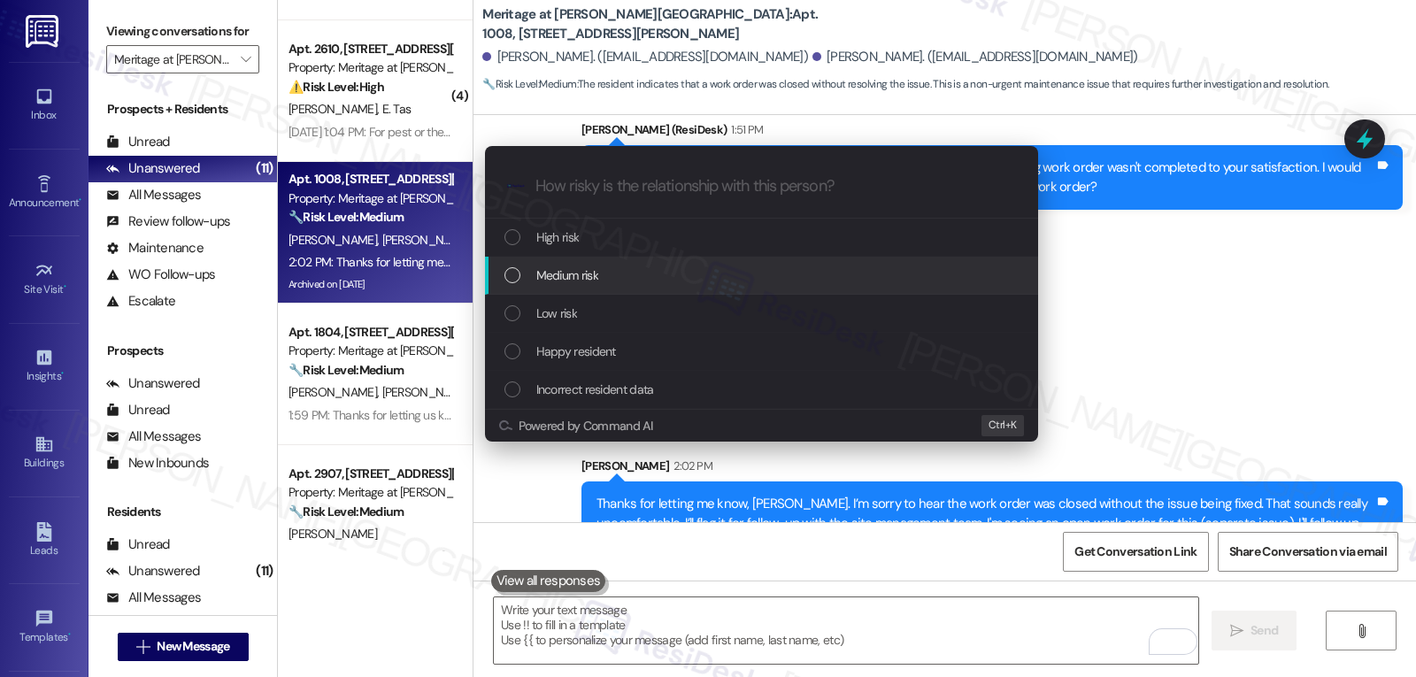
click at [603, 281] on div "Medium risk" at bounding box center [763, 274] width 518 height 19
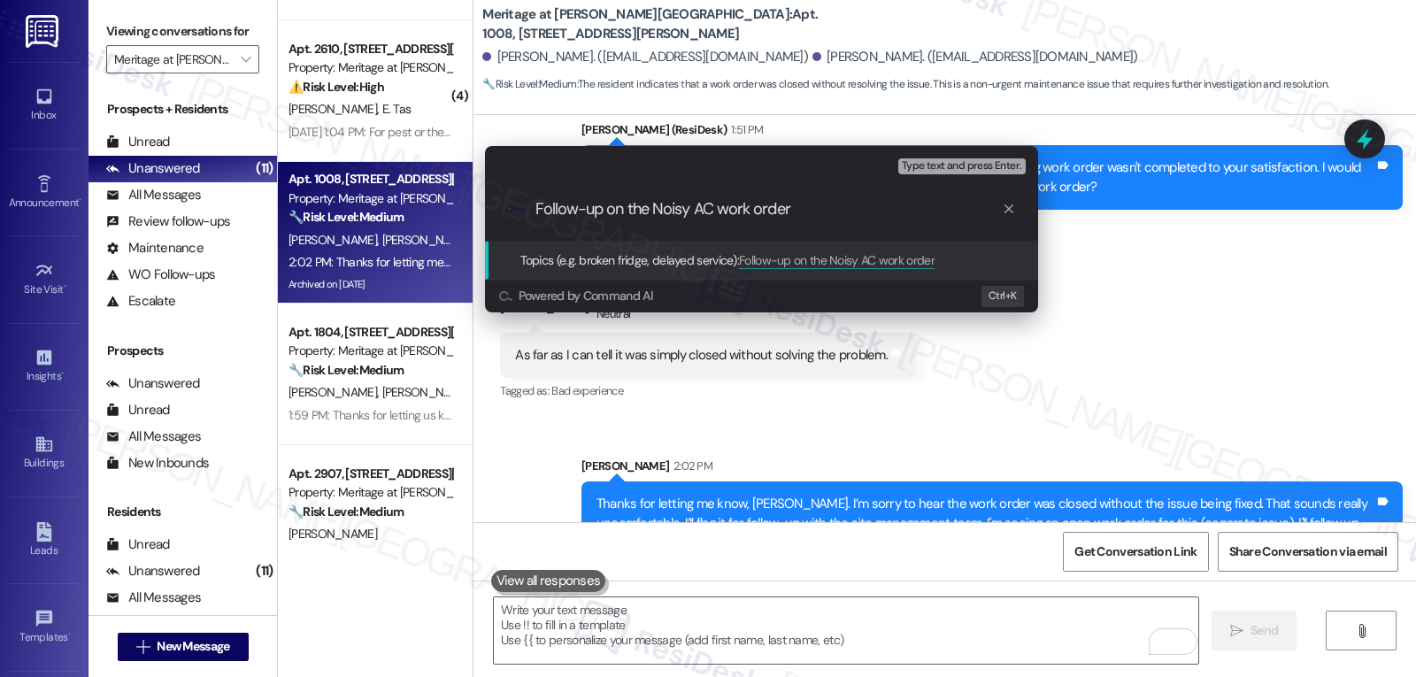
type input "Follow-up on the Noisy AC work orders"
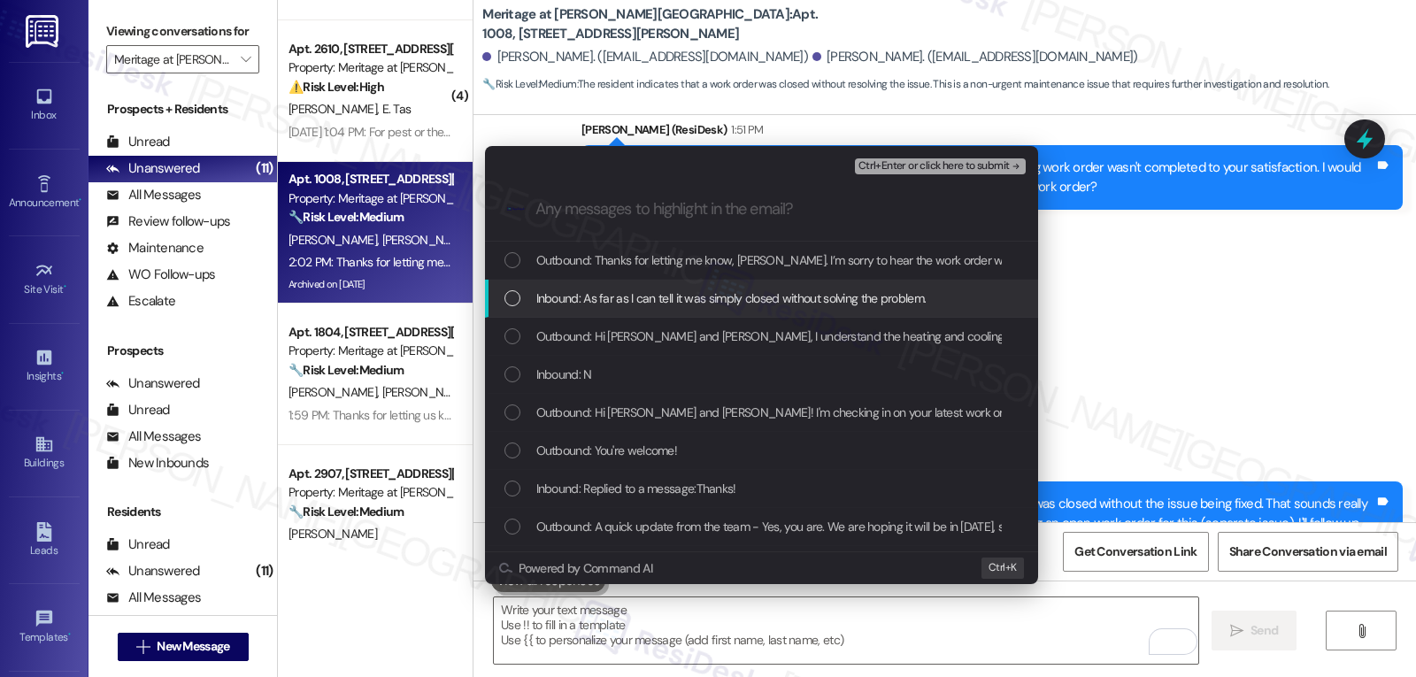
click at [505, 304] on div "List of options" at bounding box center [512, 298] width 16 height 16
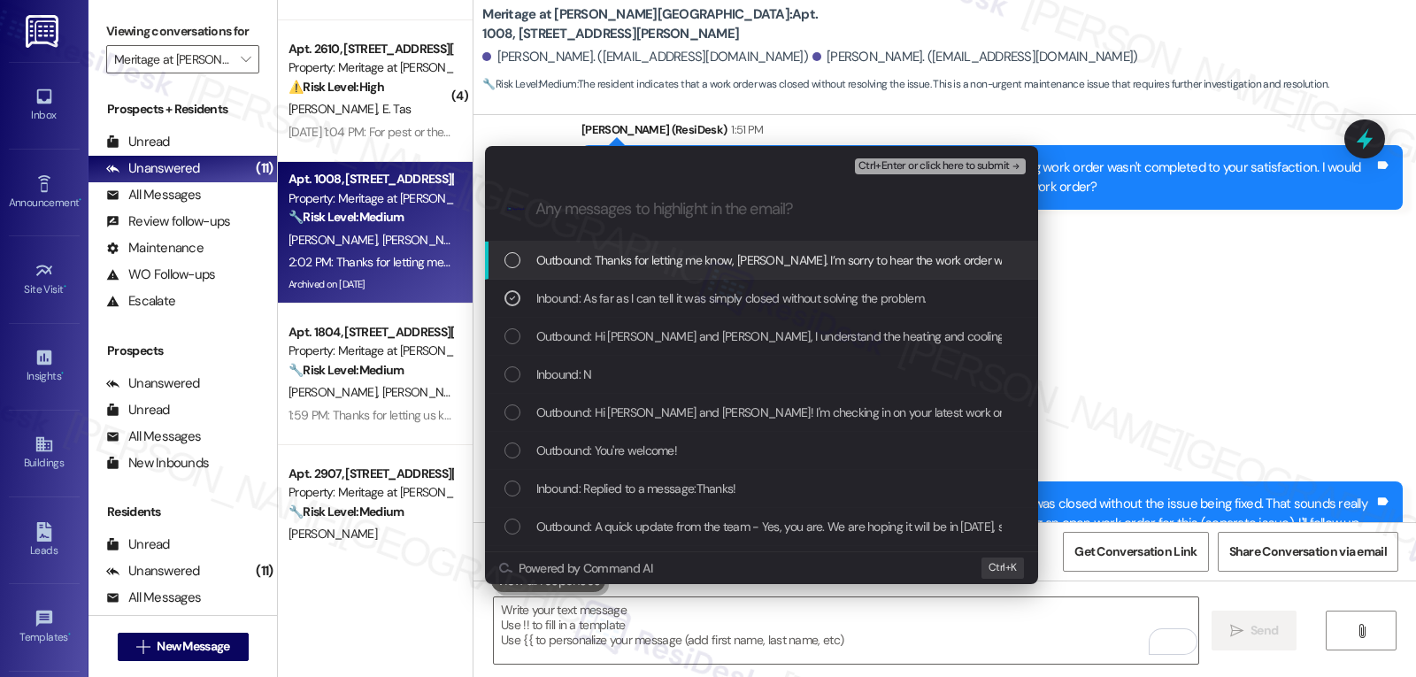
click at [927, 171] on span "Ctrl+Enter or click here to submit" at bounding box center [933, 166] width 151 height 12
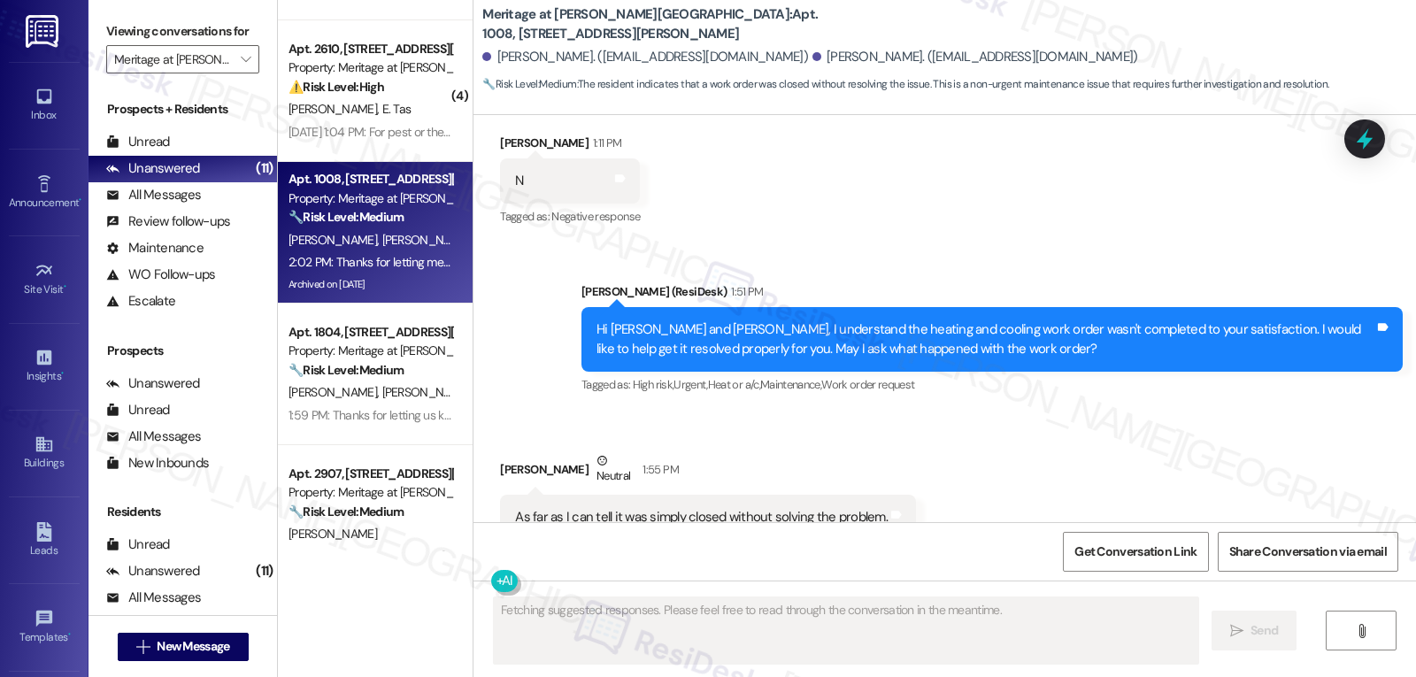
scroll to position [6006, 0]
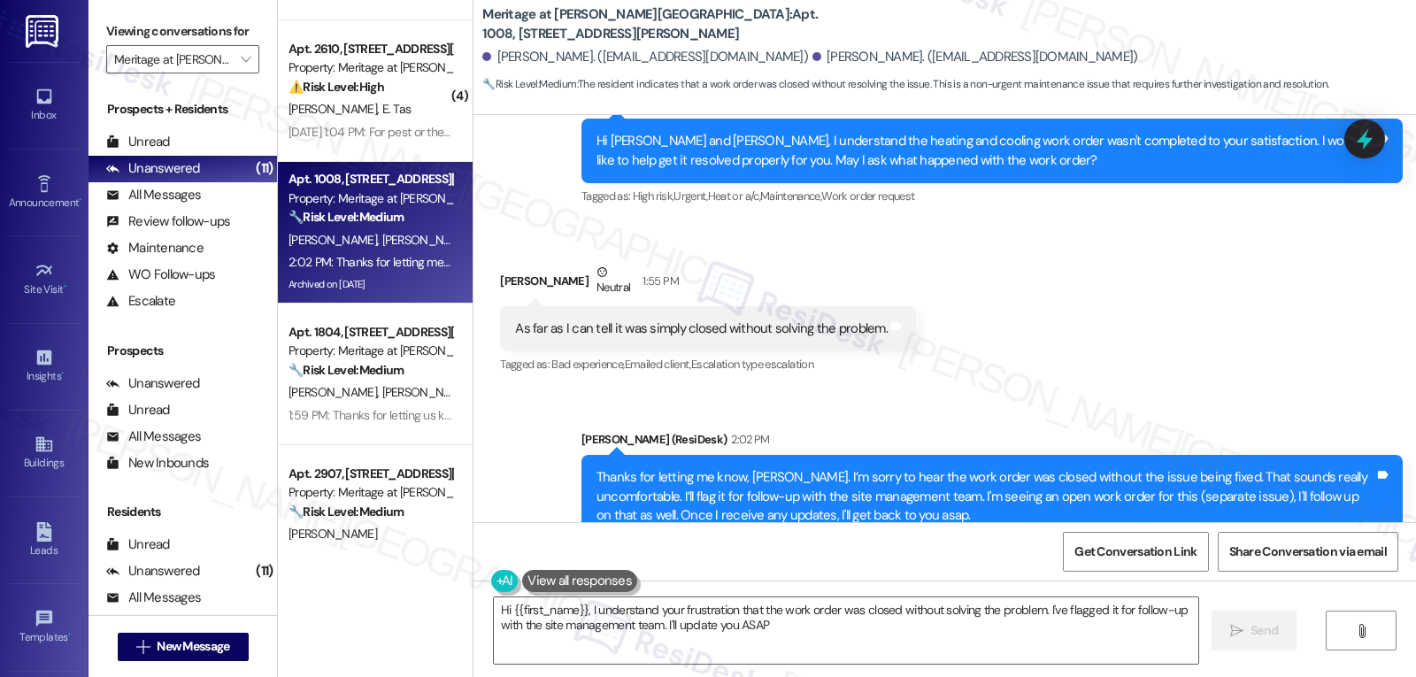
type textarea "Hi {{first_name}}, I understand your frustration that the work order was closed…"
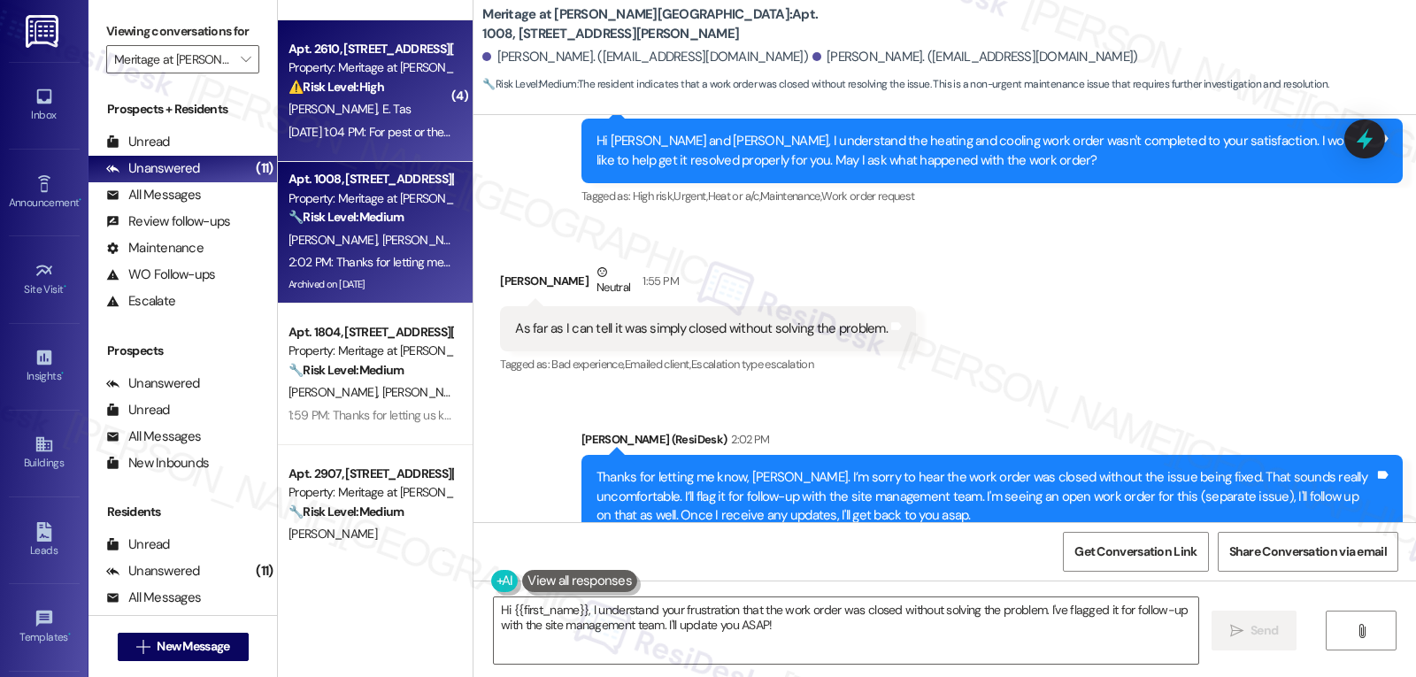
click at [344, 119] on div "G. Rosales E. Tas" at bounding box center [370, 109] width 167 height 22
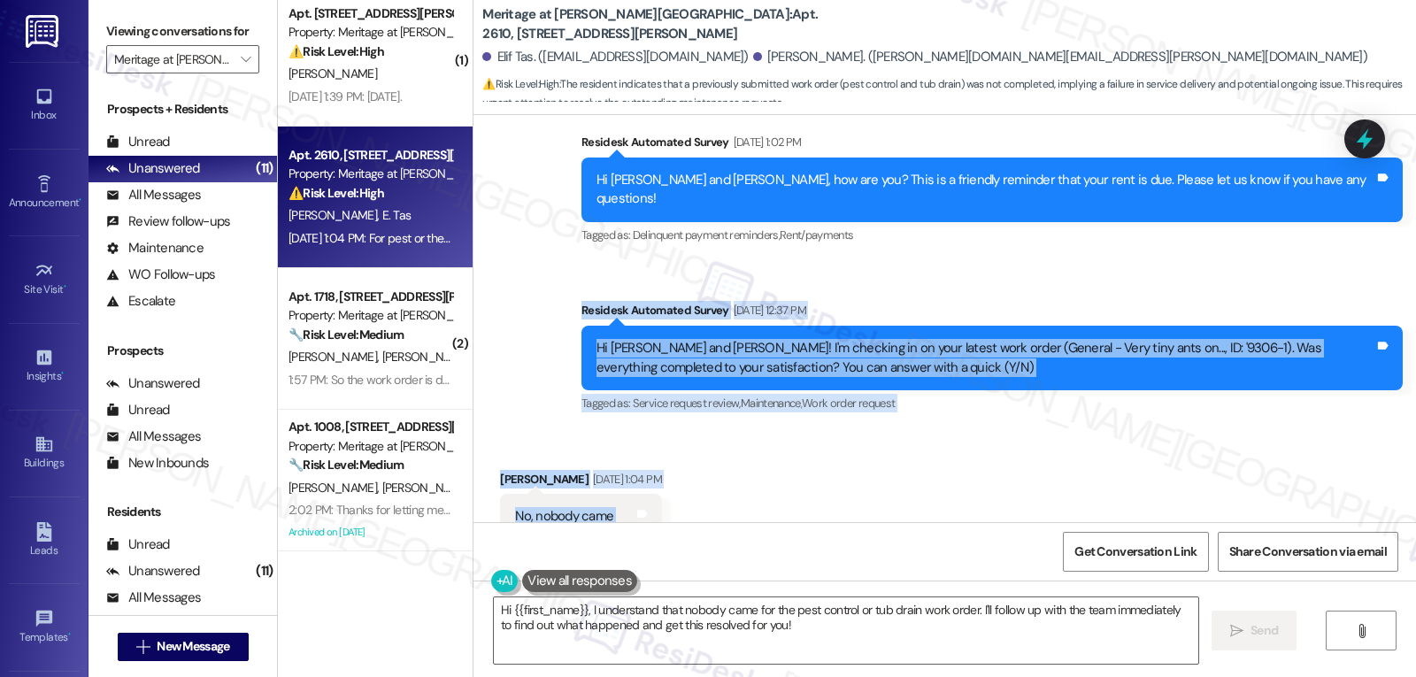
scroll to position [4639, 0]
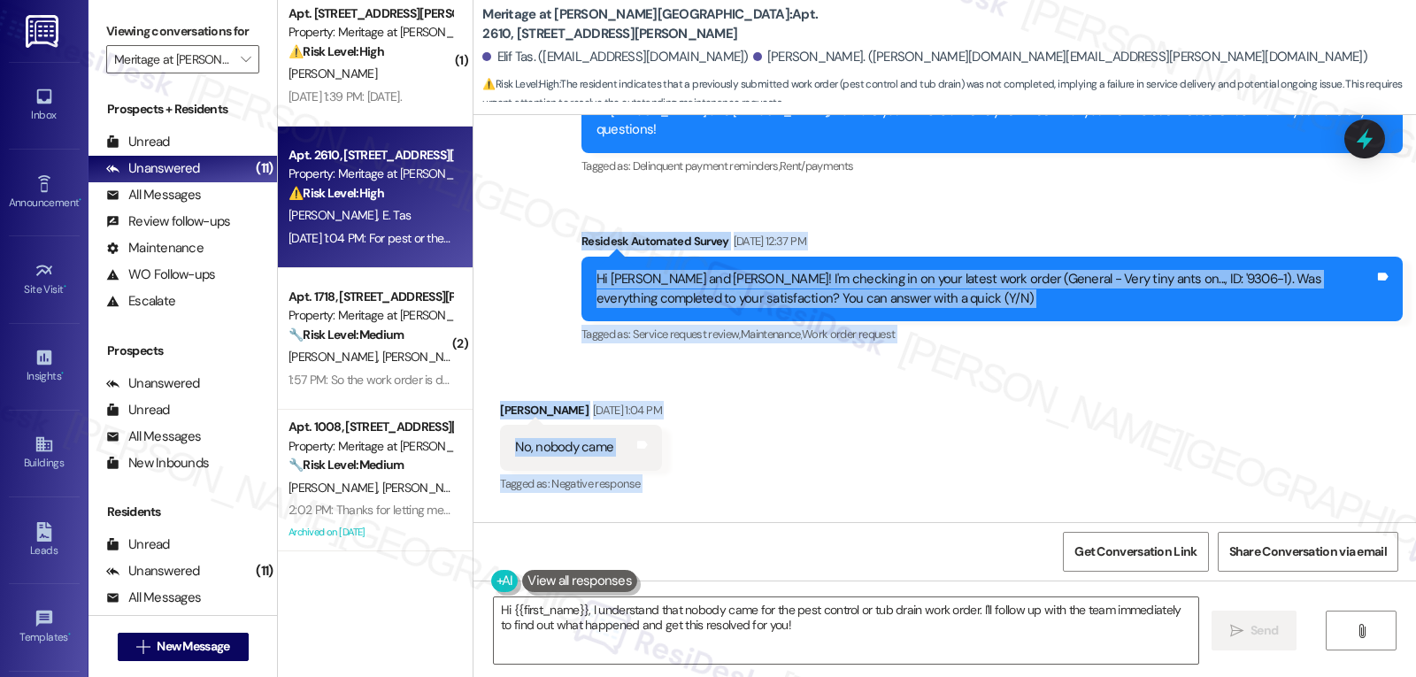
drag, startPoint x: 568, startPoint y: 305, endPoint x: 718, endPoint y: 455, distance: 211.5
click at [718, 455] on div "Survey, sent via SMS Residesk Automated Survey Oct 29, 2024 at 1:30 PM This mes…" at bounding box center [944, 318] width 942 height 407
copy div "Residesk Automated Survey Sep 16, 2025 at 12:37 PM Hi Elif and Guillermo! I'm c…"
click at [686, 662] on textarea "Hi {{first_name}}, I understand that nobody came for the pest control or tub dr…" at bounding box center [846, 630] width 704 height 66
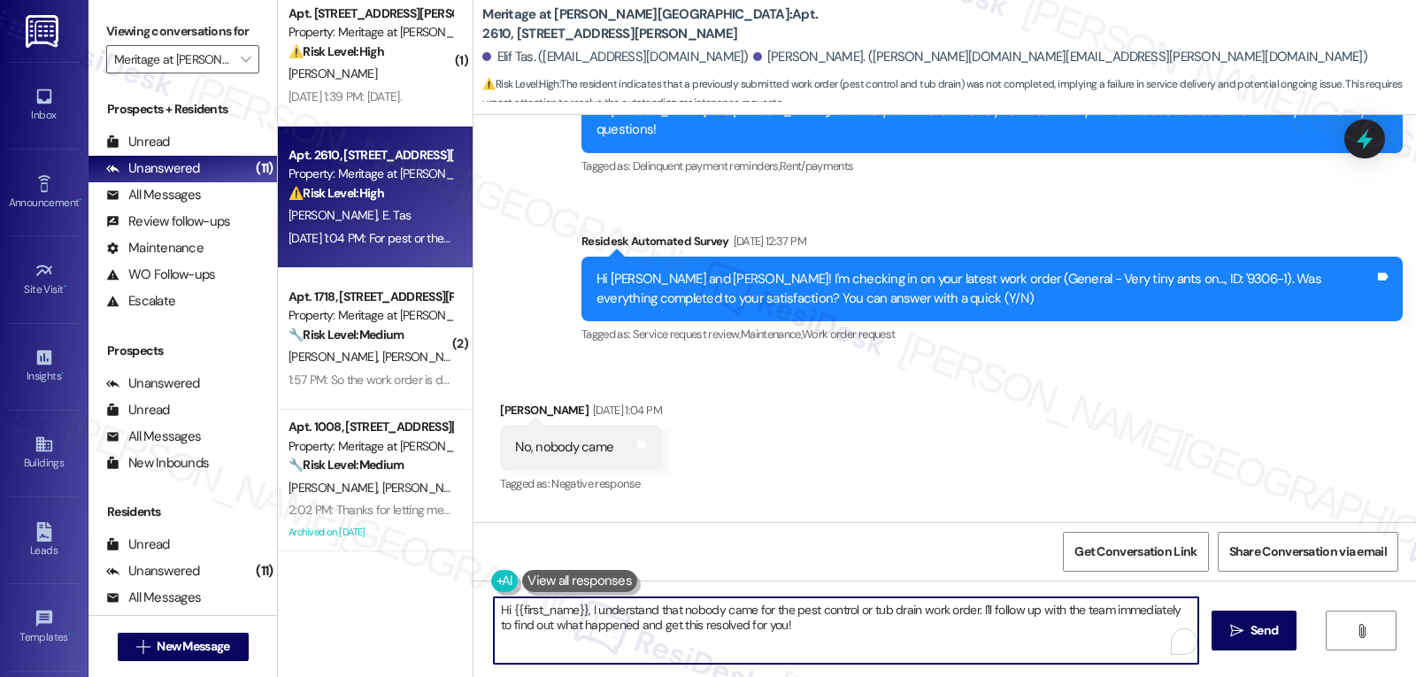
paste textarea "Thanks for updating me, Guillermo. I’m sorry no one came by yet — that shouldn’…"
click at [827, 603] on textarea "Thanks for updating me, Guillermo. I’m sorry no one came by yet — that shouldn’…" at bounding box center [846, 630] width 704 height 66
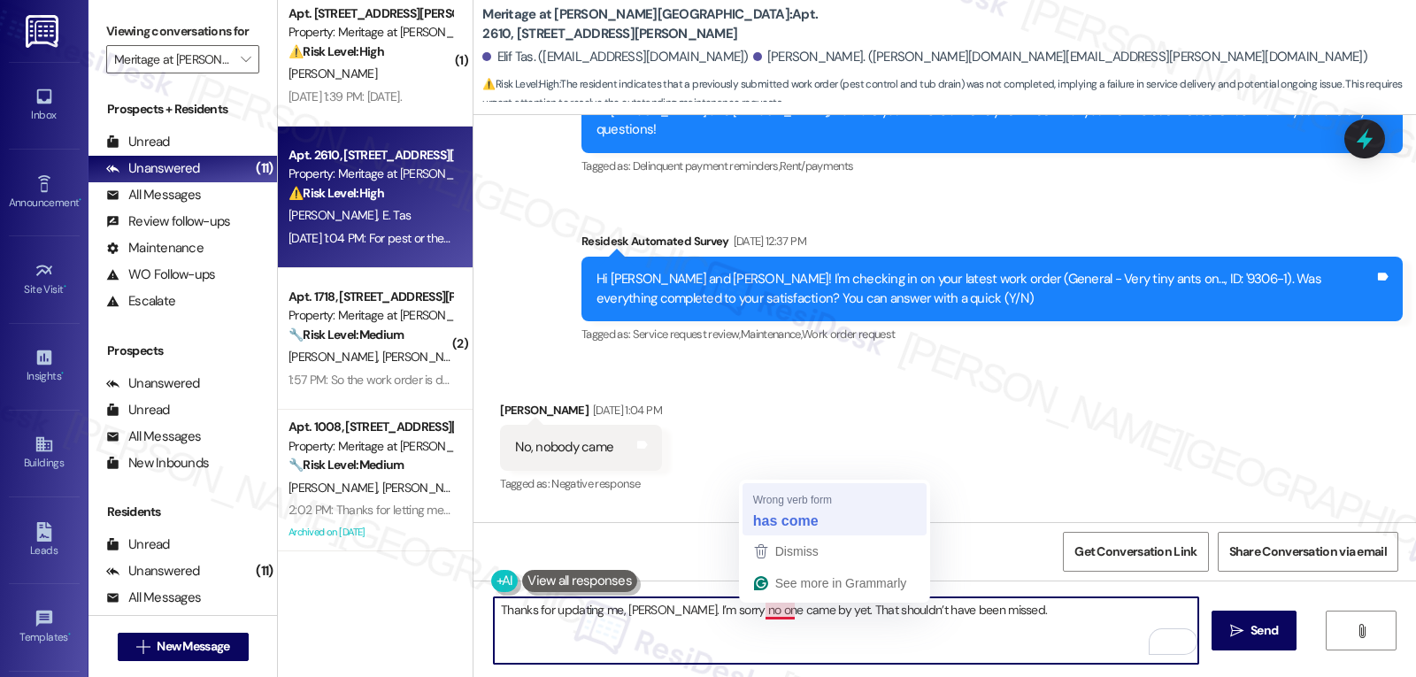
type textarea "Thanks for updating me, Guillermo. I’m sorry no one has come by yet. That shoul…"
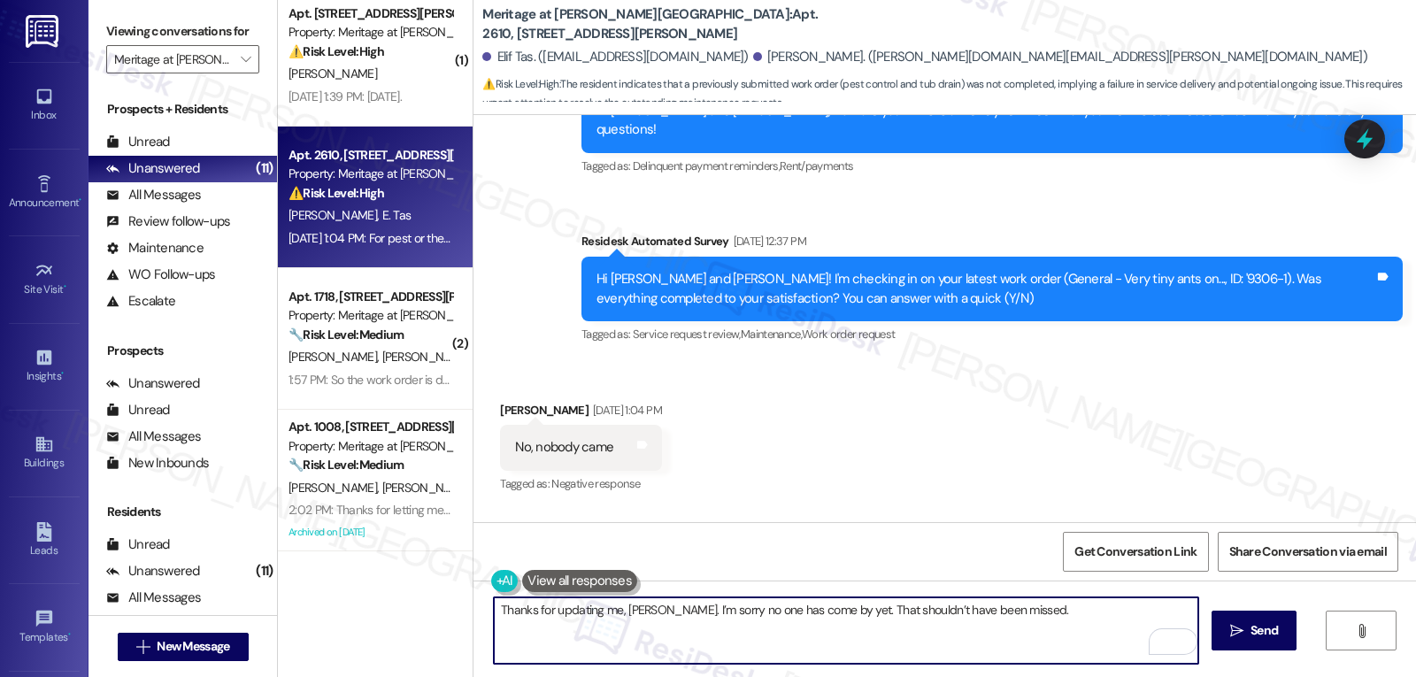
click at [824, 608] on textarea "Thanks for updating me, Guillermo. I’m sorry no one has come by yet. That shoul…" at bounding box center [846, 630] width 704 height 66
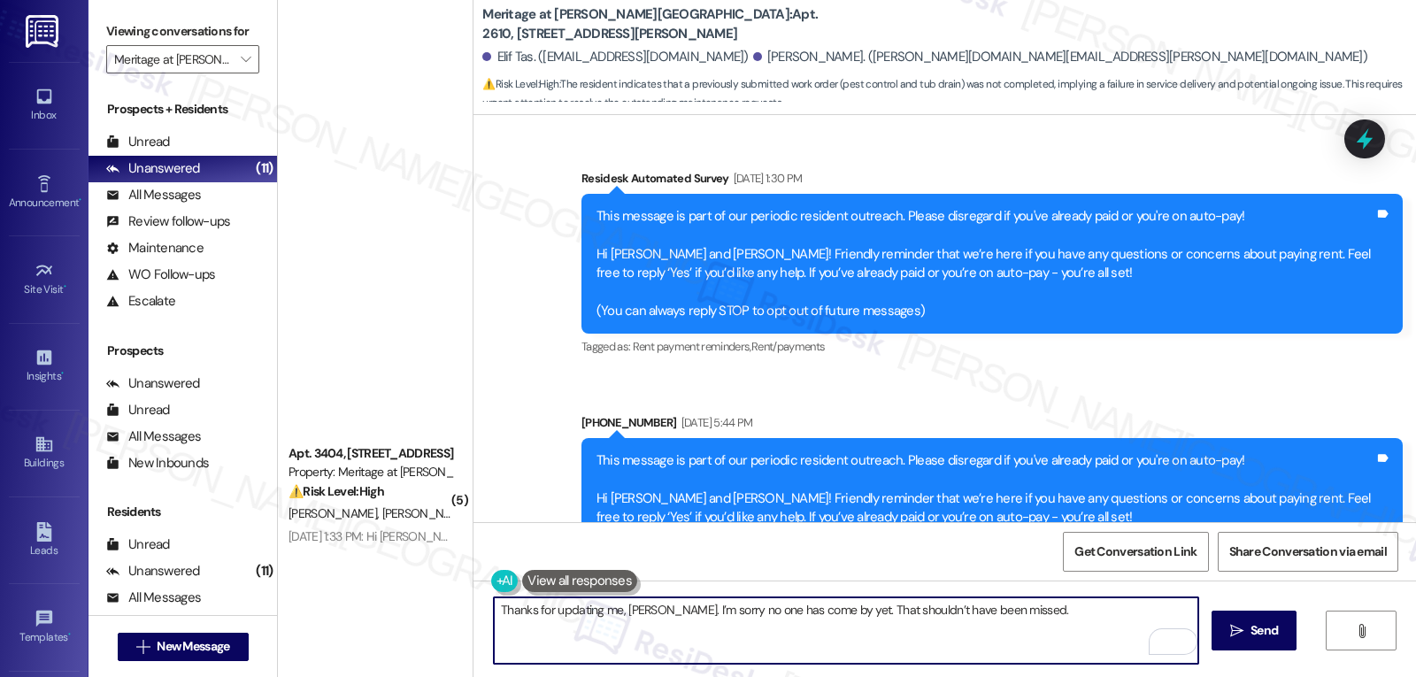
scroll to position [4639, 0]
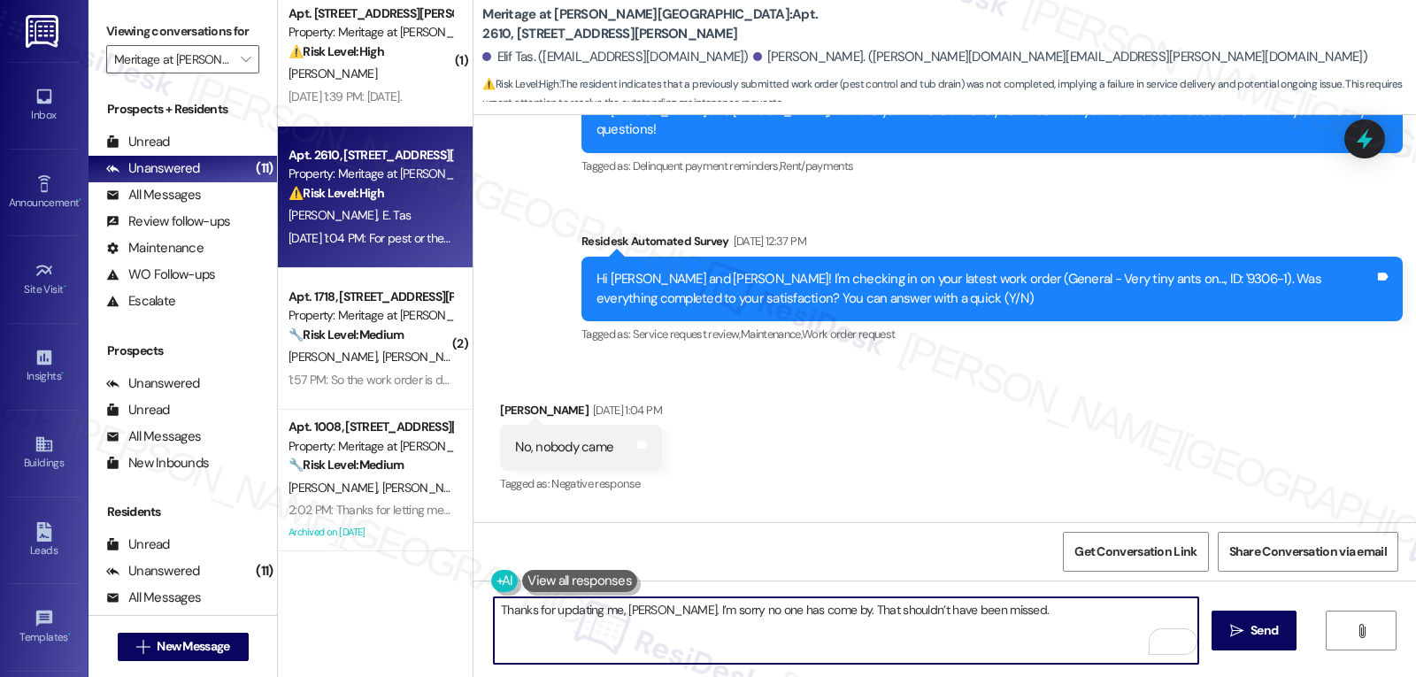
click at [666, 605] on textarea "Thanks for updating me, [PERSON_NAME]. I’m sorry no one has come by. That shoul…" at bounding box center [846, 630] width 704 height 66
click at [668, 611] on textarea "Thanks for updating me, [PERSON_NAME]. I’m sorry no one has come by. That shoul…" at bounding box center [846, 630] width 704 height 66
click at [700, 618] on textarea "Thanks for updating me, [PERSON_NAME]. Apologies for the delayed response, and …" at bounding box center [846, 630] width 704 height 66
click at [630, 622] on textarea "Thanks for updating me, [PERSON_NAME]. Apologies for the delayed response, and …" at bounding box center [846, 630] width 704 height 66
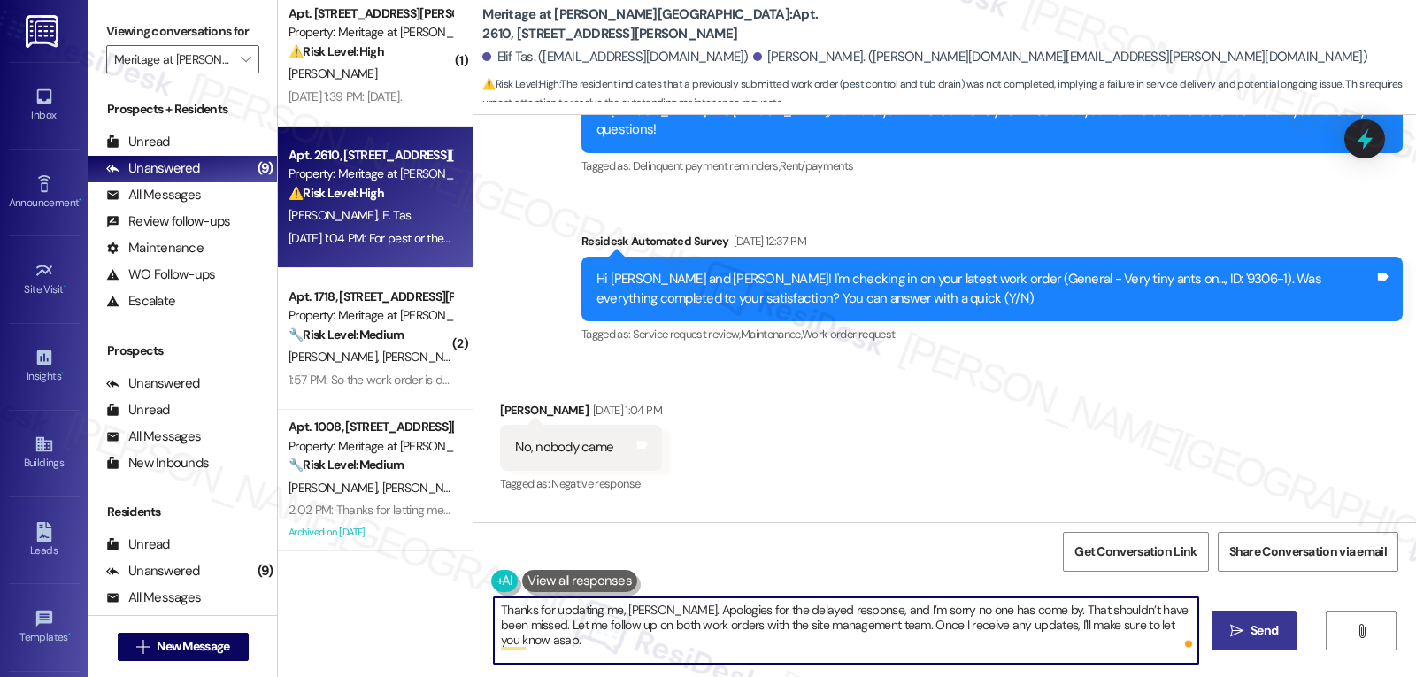
type textarea "Thanks for updating me, [PERSON_NAME]. Apologies for the delayed response, and …"
click at [1247, 628] on span "Send" at bounding box center [1264, 630] width 35 height 19
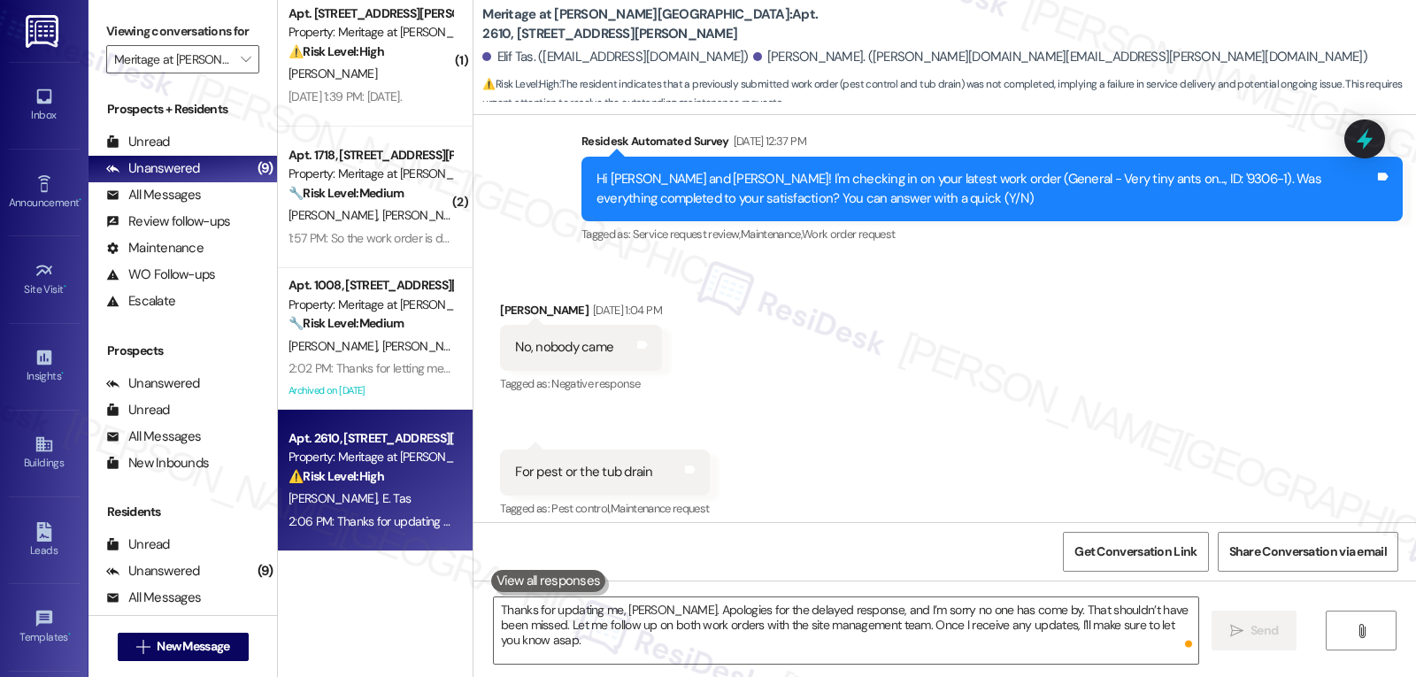
scroll to position [4781, 0]
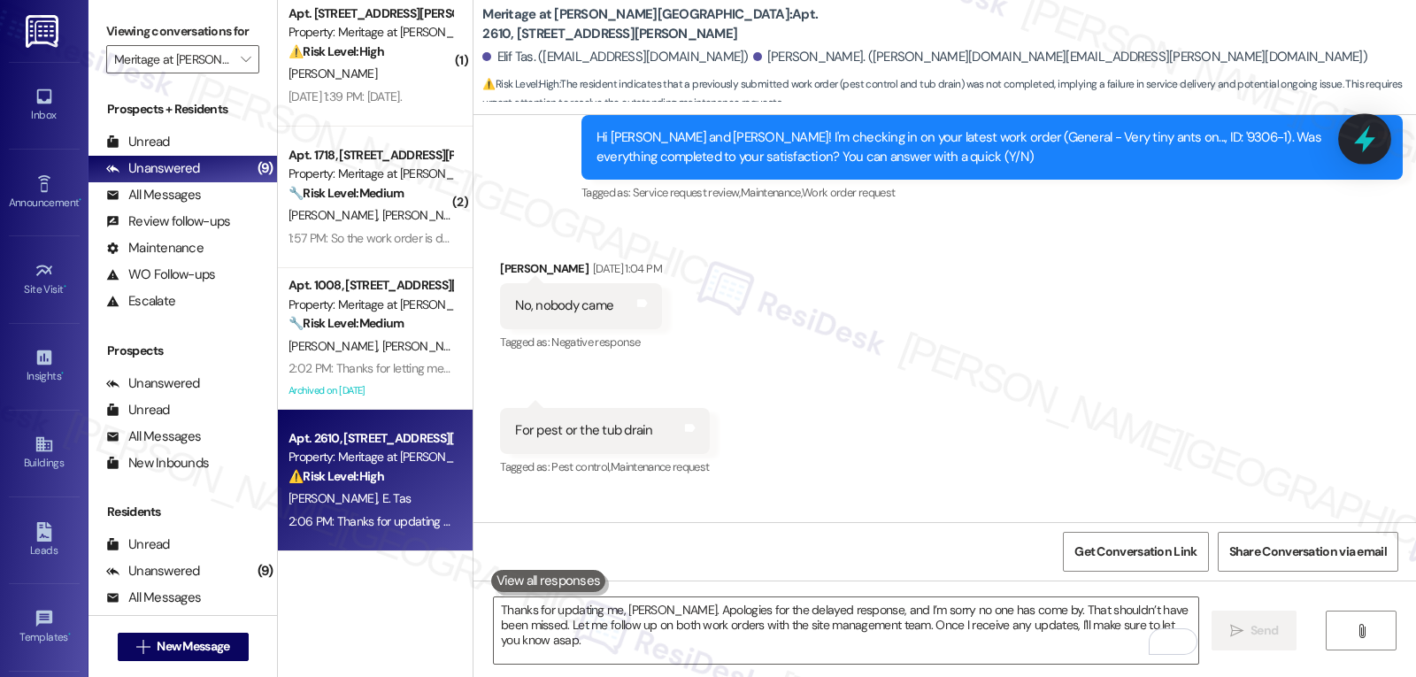
click at [1364, 134] on icon at bounding box center [1364, 139] width 21 height 27
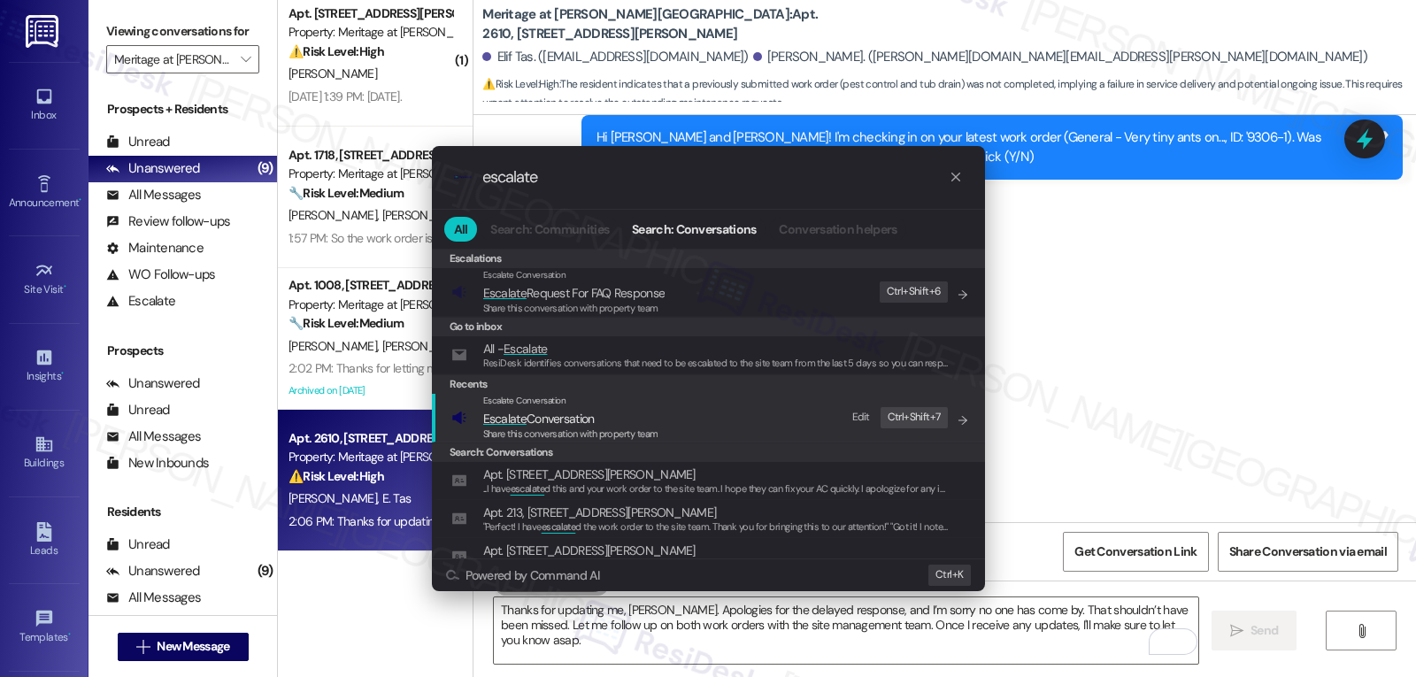
type input "escalate"
click at [618, 430] on span "Share this conversation with property team" at bounding box center [570, 433] width 175 height 12
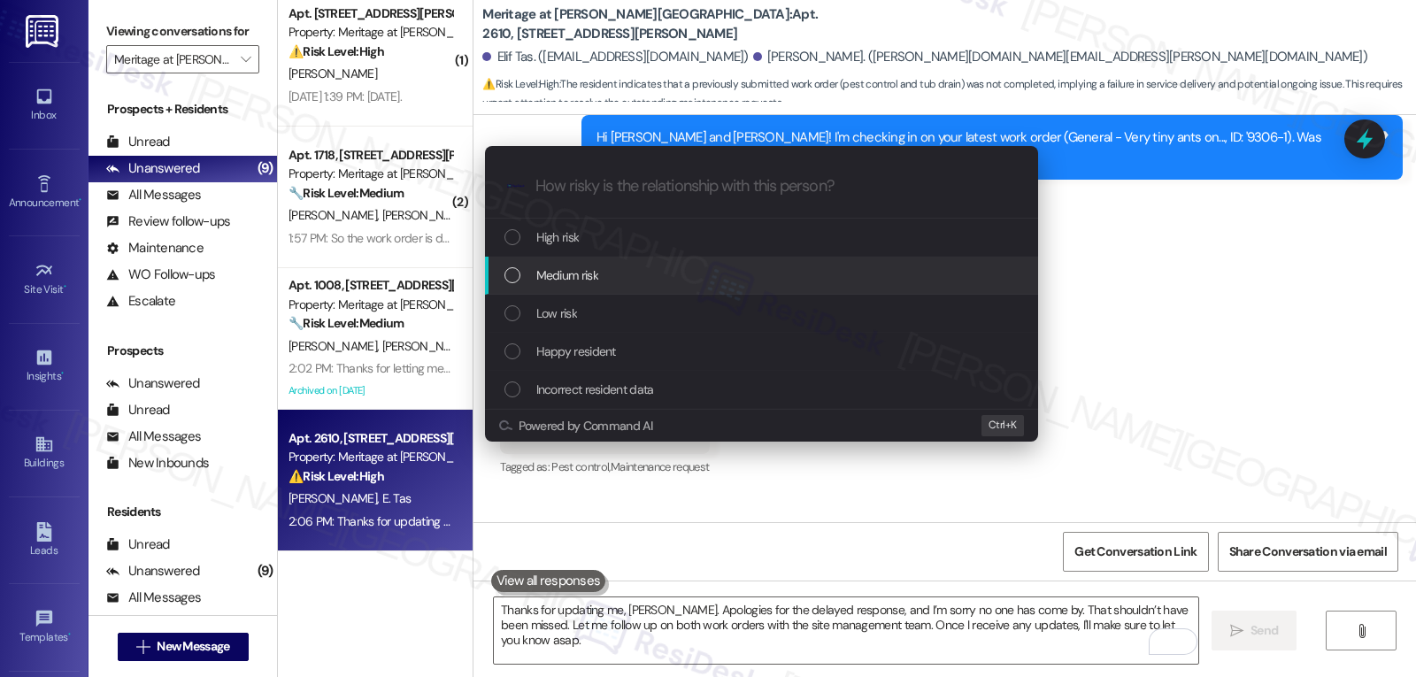
click at [751, 271] on div "Medium risk" at bounding box center [763, 274] width 518 height 19
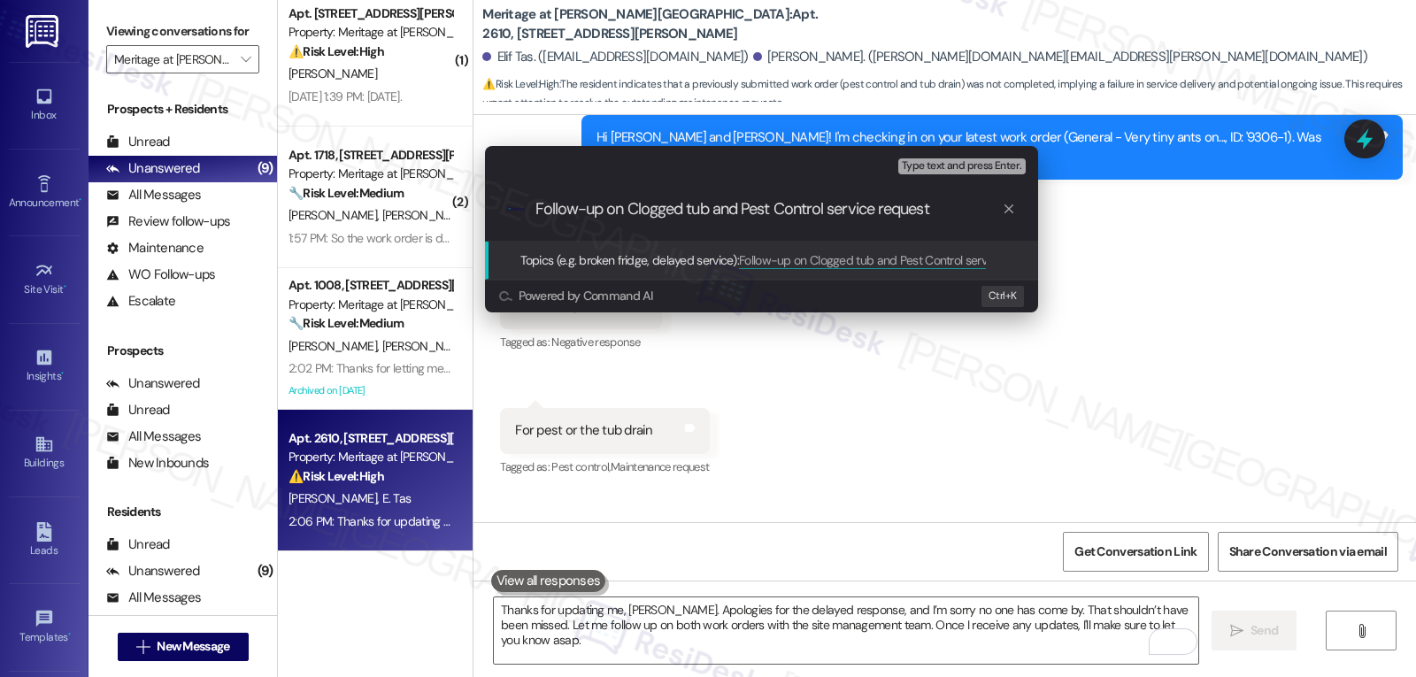
type input "Follow-up on Clogged tub and Pest Control service requests"
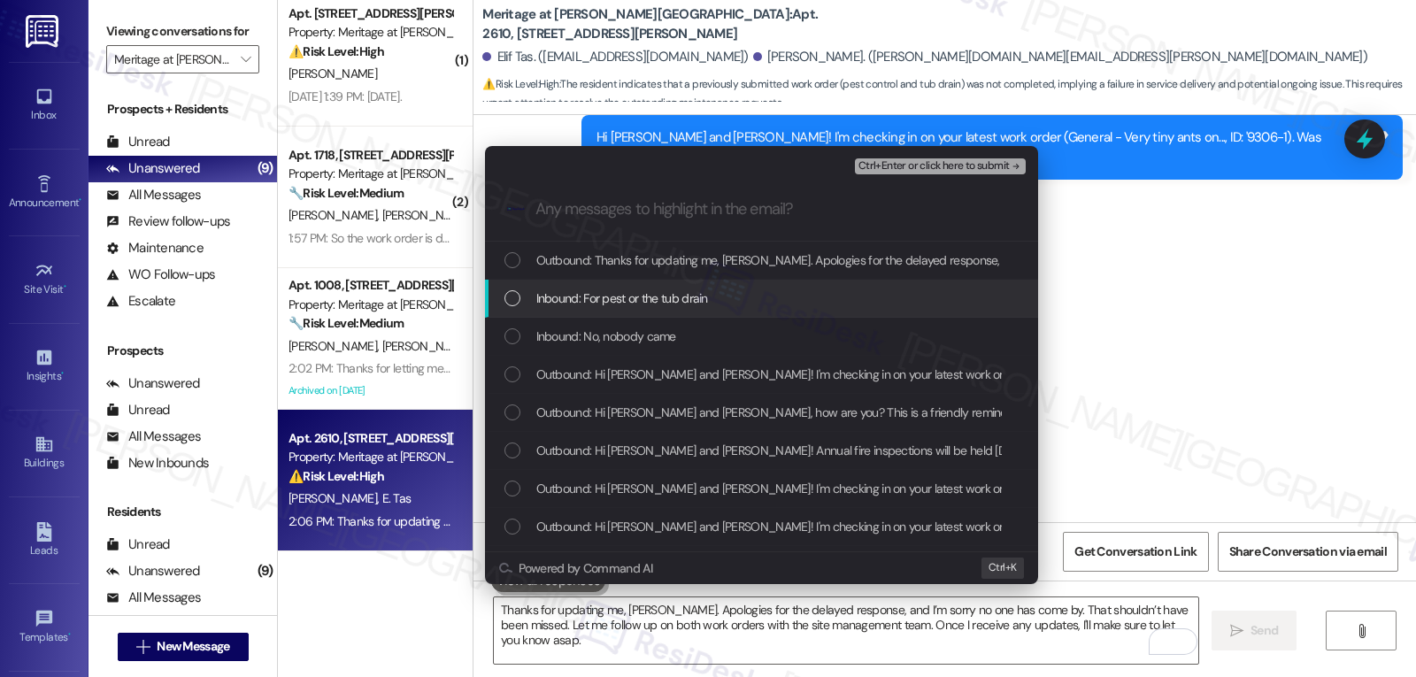
click at [511, 296] on div "List of options" at bounding box center [512, 298] width 16 height 16
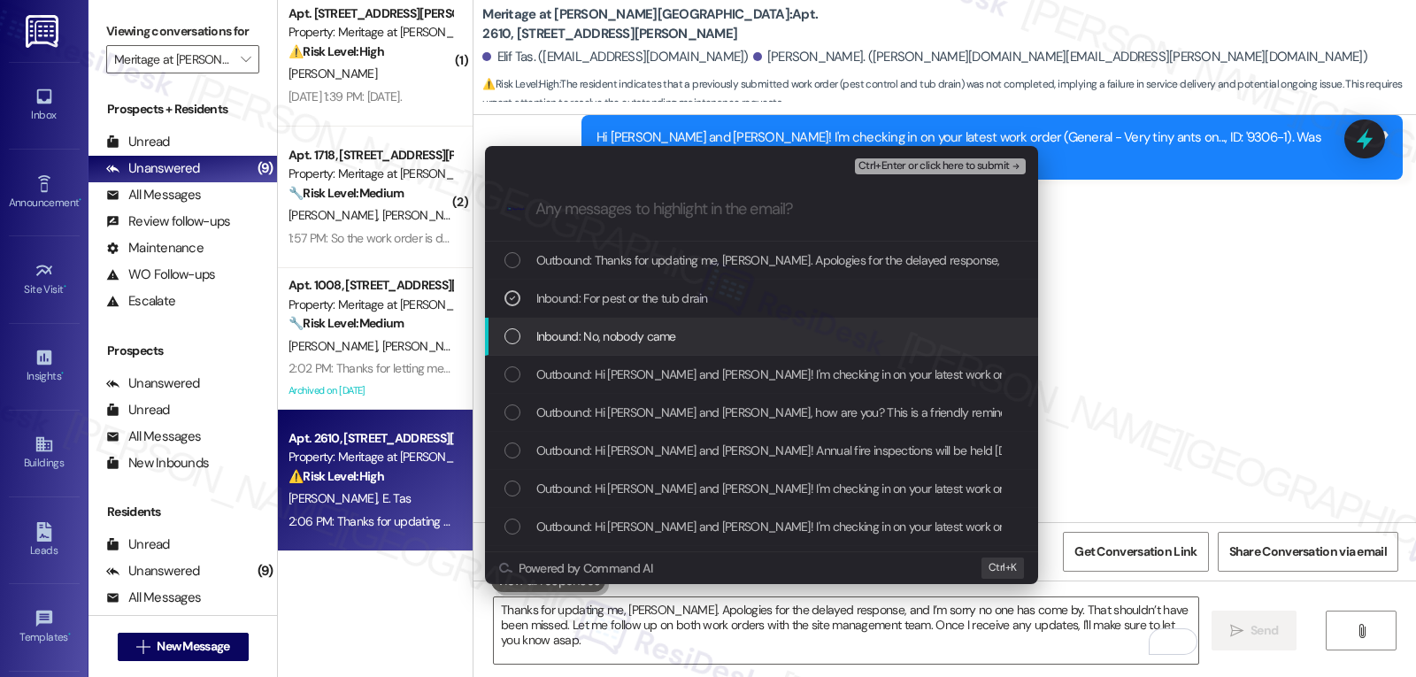
click at [508, 328] on div "Inbound: No, nobody came" at bounding box center [763, 336] width 518 height 19
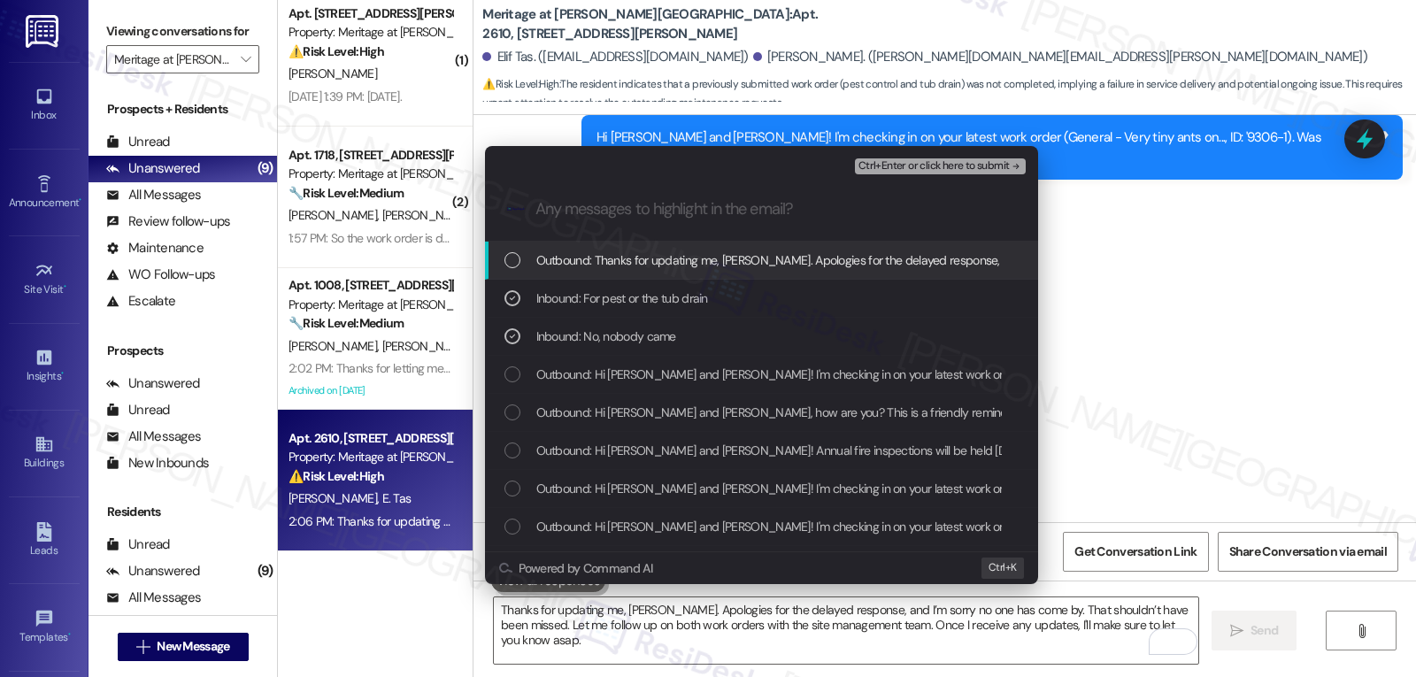
click at [893, 160] on span "Ctrl+Enter or click here to submit" at bounding box center [933, 166] width 151 height 12
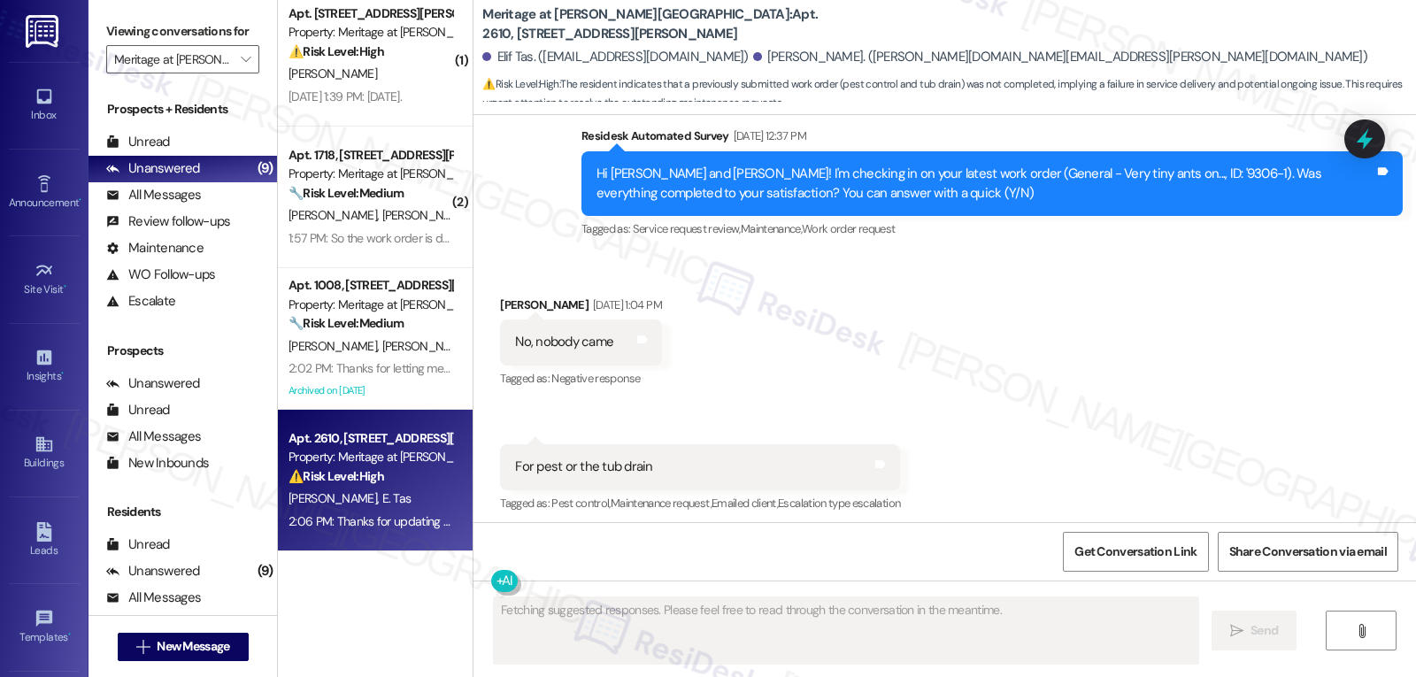
scroll to position [4807, 0]
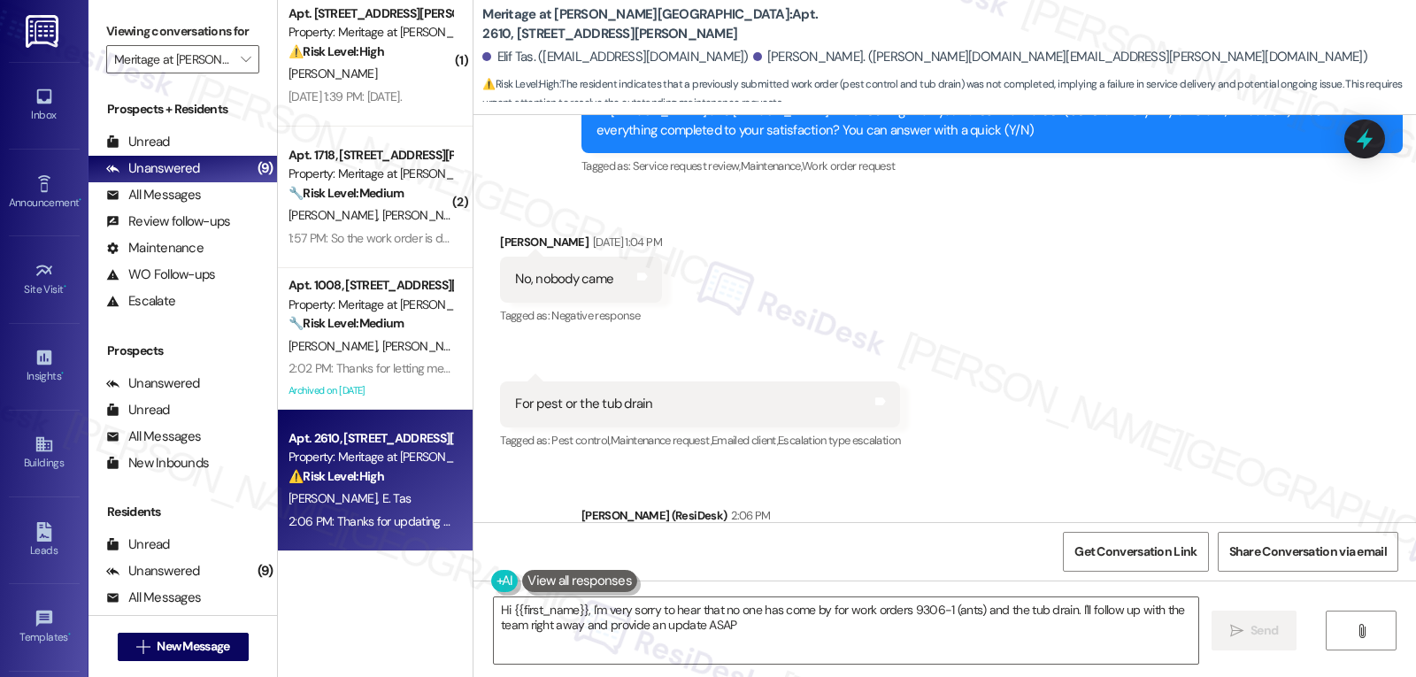
type textarea "Hi {{first_name}}, I'm very sorry to hear that no one has come by for work orde…"
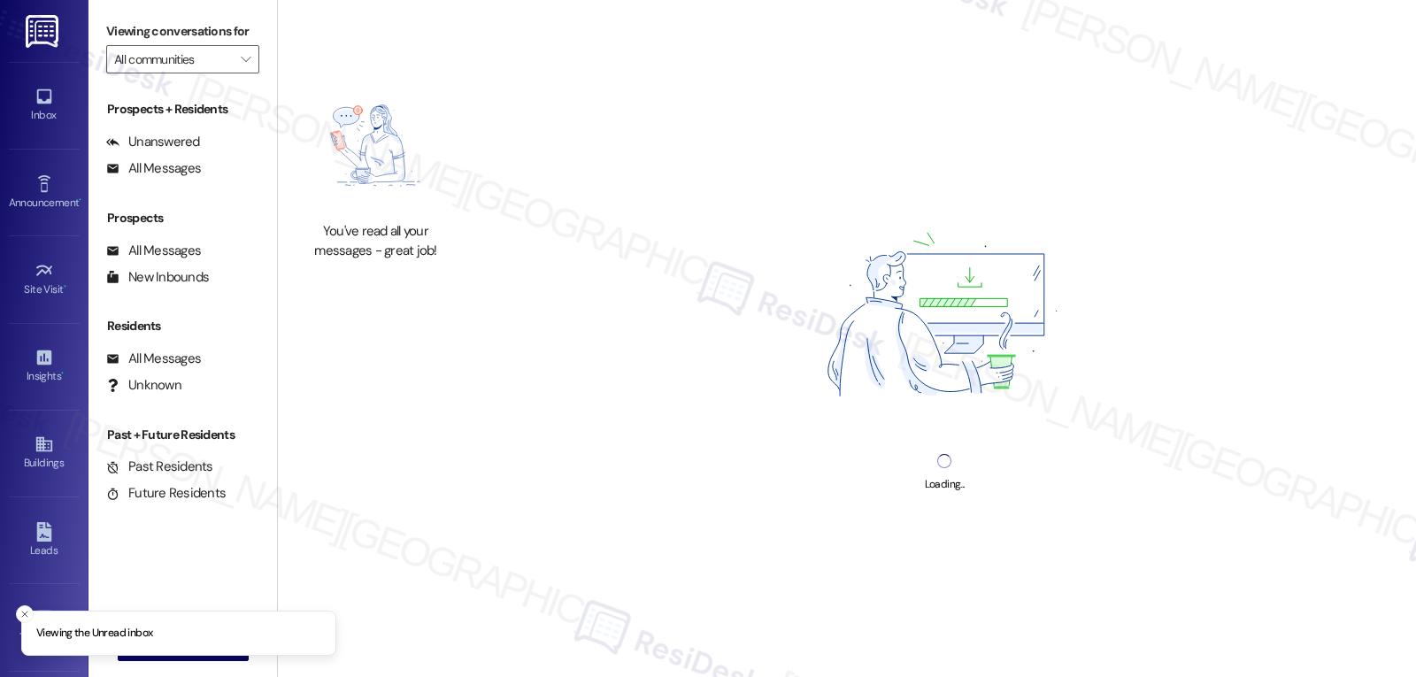
type input "Meritage at [PERSON_NAME][GEOGRAPHIC_DATA]"
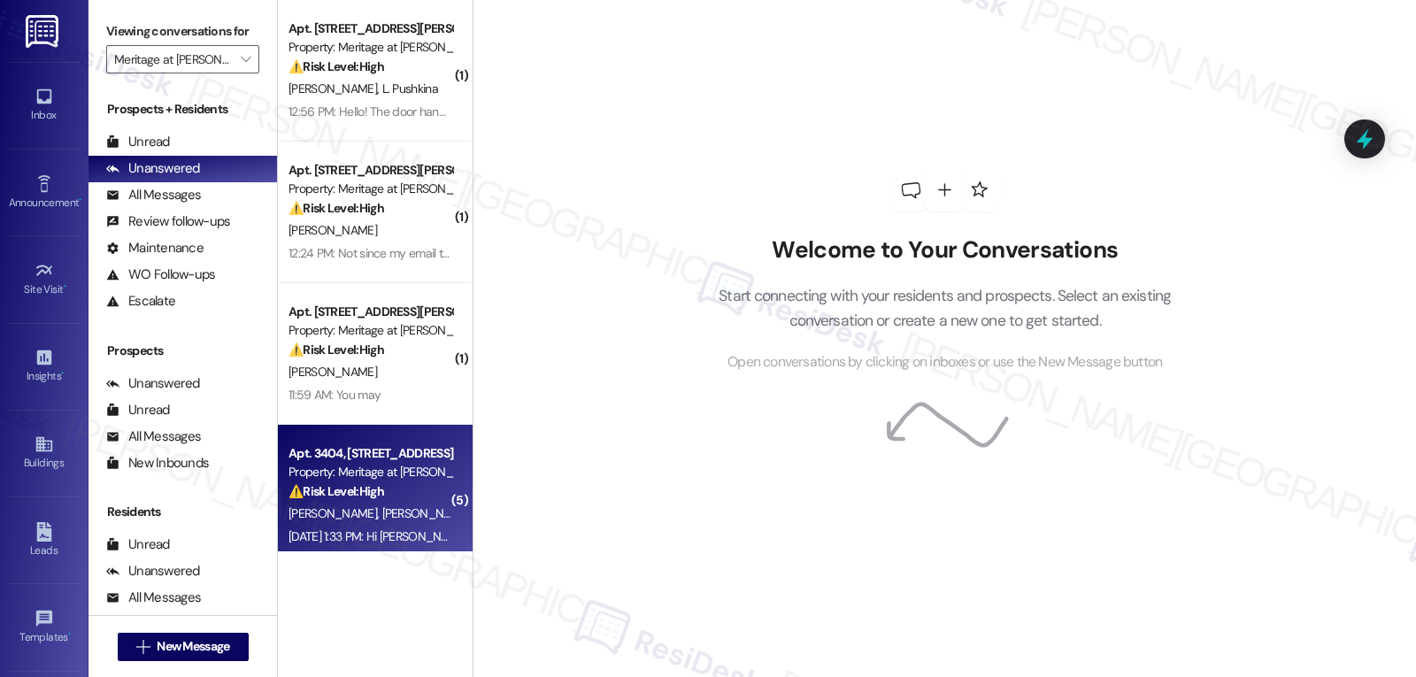
click at [288, 498] on strong "⚠️ Risk Level: High" at bounding box center [336, 491] width 96 height 16
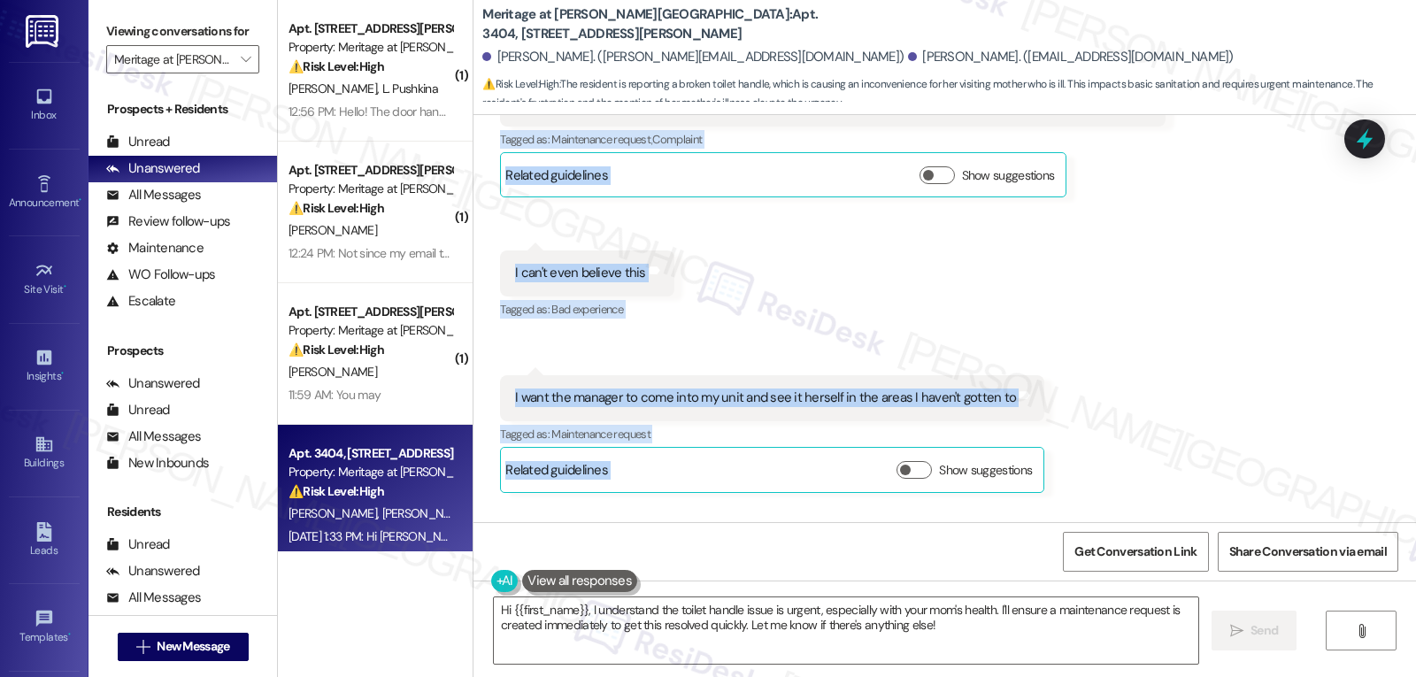
scroll to position [18754, 0]
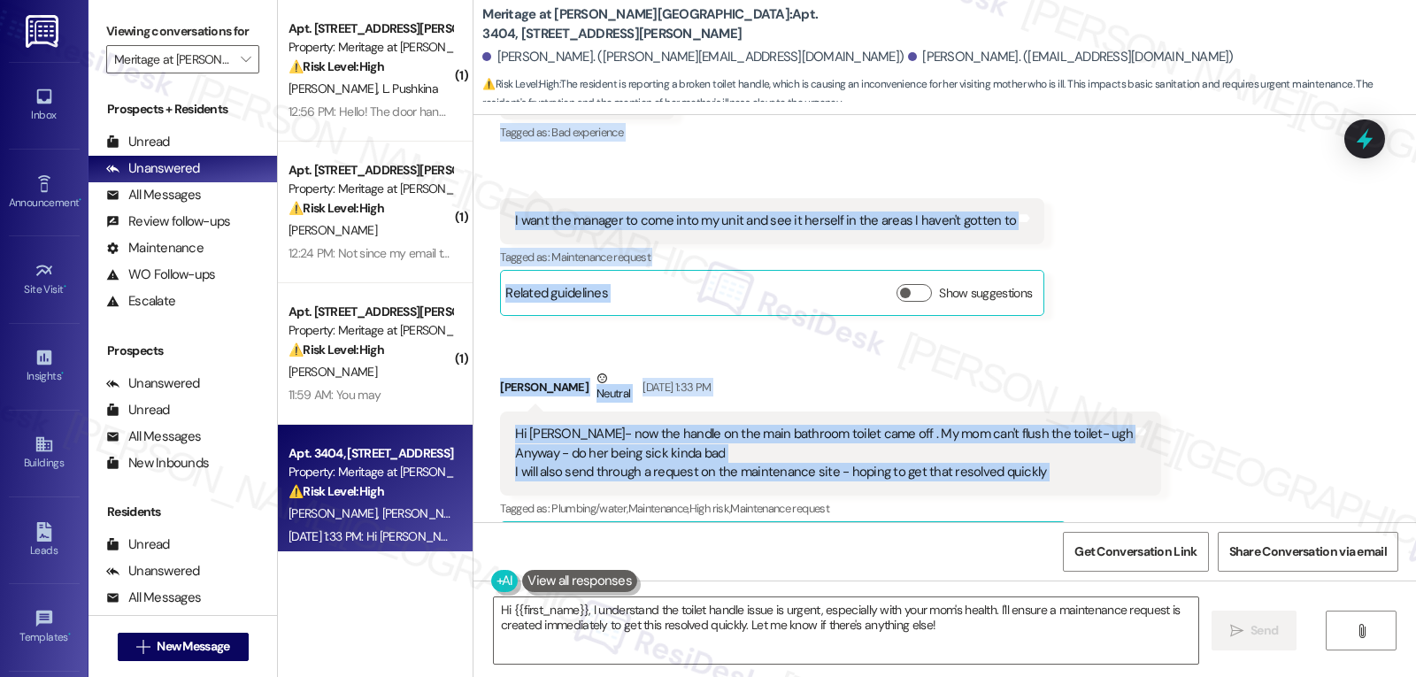
drag, startPoint x: 566, startPoint y: 265, endPoint x: 1137, endPoint y: 334, distance: 574.9
click at [1137, 334] on div "Survey, sent via SMS Residesk Automated Survey [DATE] 12:20 PM Hi [PERSON_NAME]…" at bounding box center [944, 318] width 942 height 407
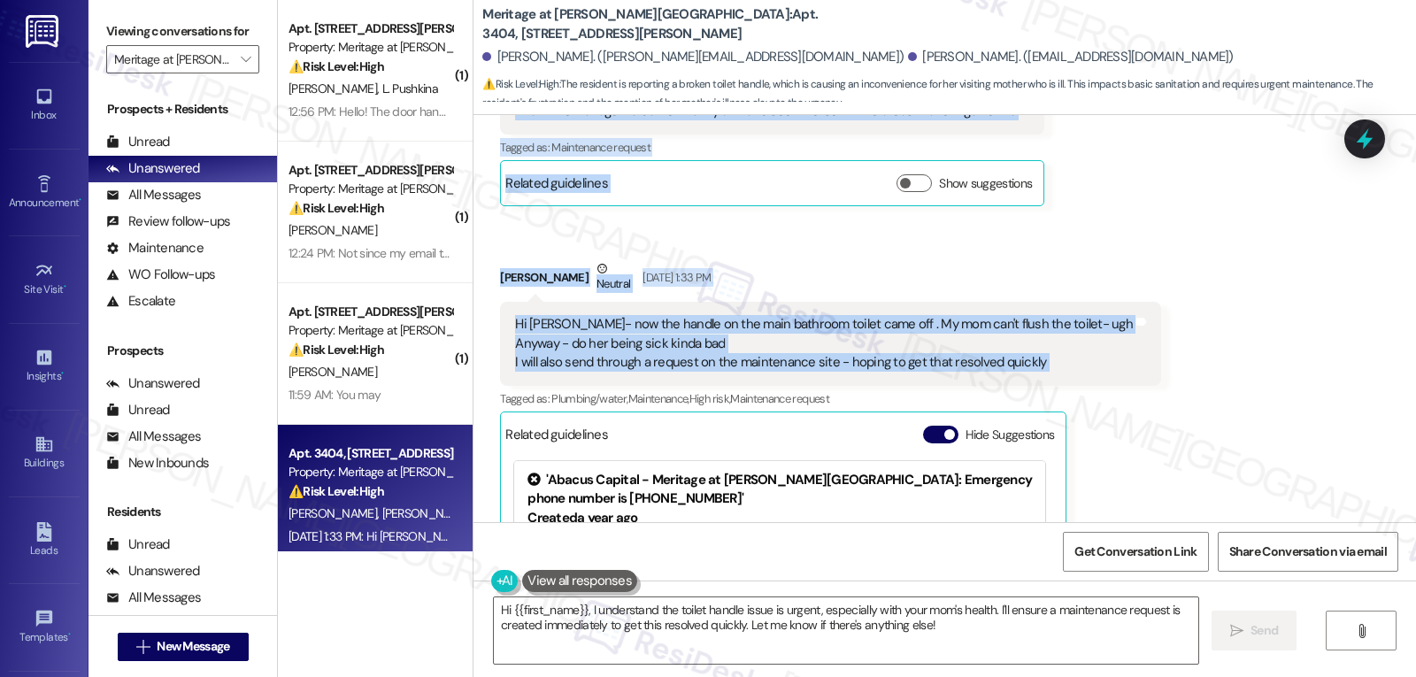
scroll to position [18932, 0]
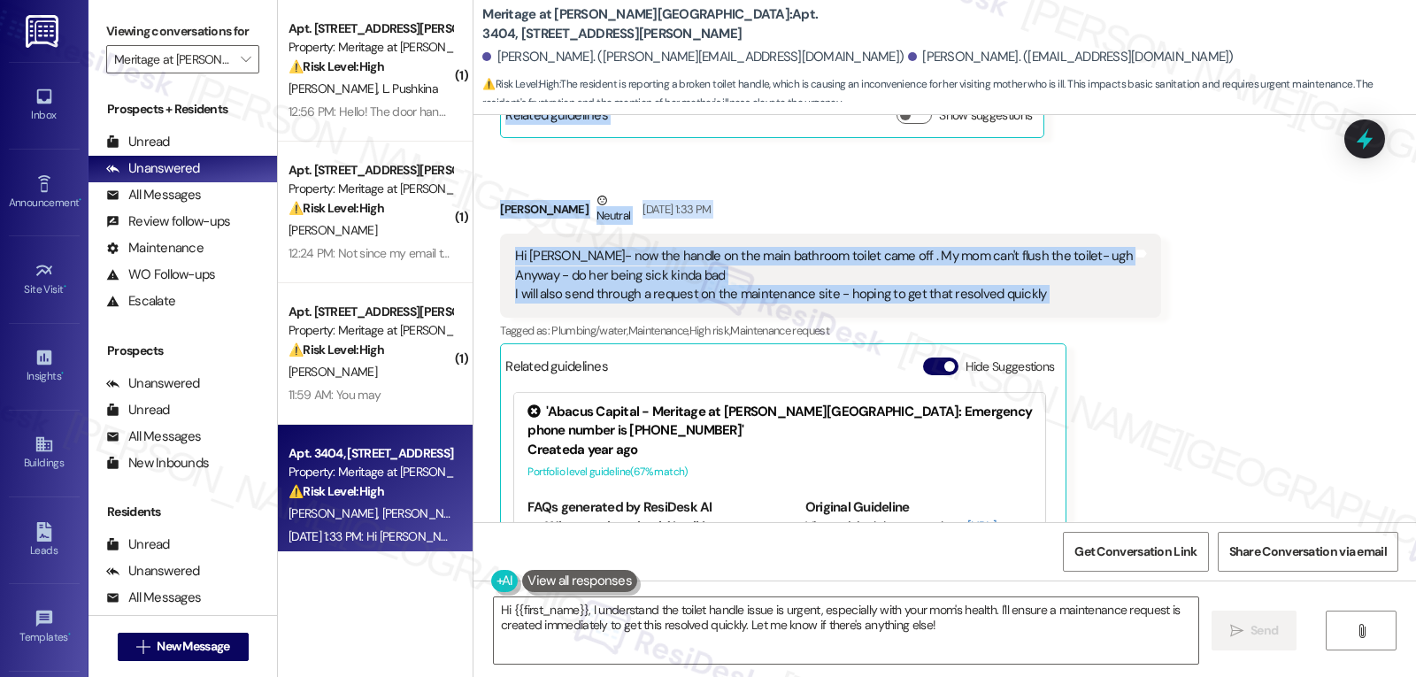
copy div "[PERSON_NAME] (ResiDesk) [DATE] 1:36 PM Hi [PERSON_NAME], I received an update …"
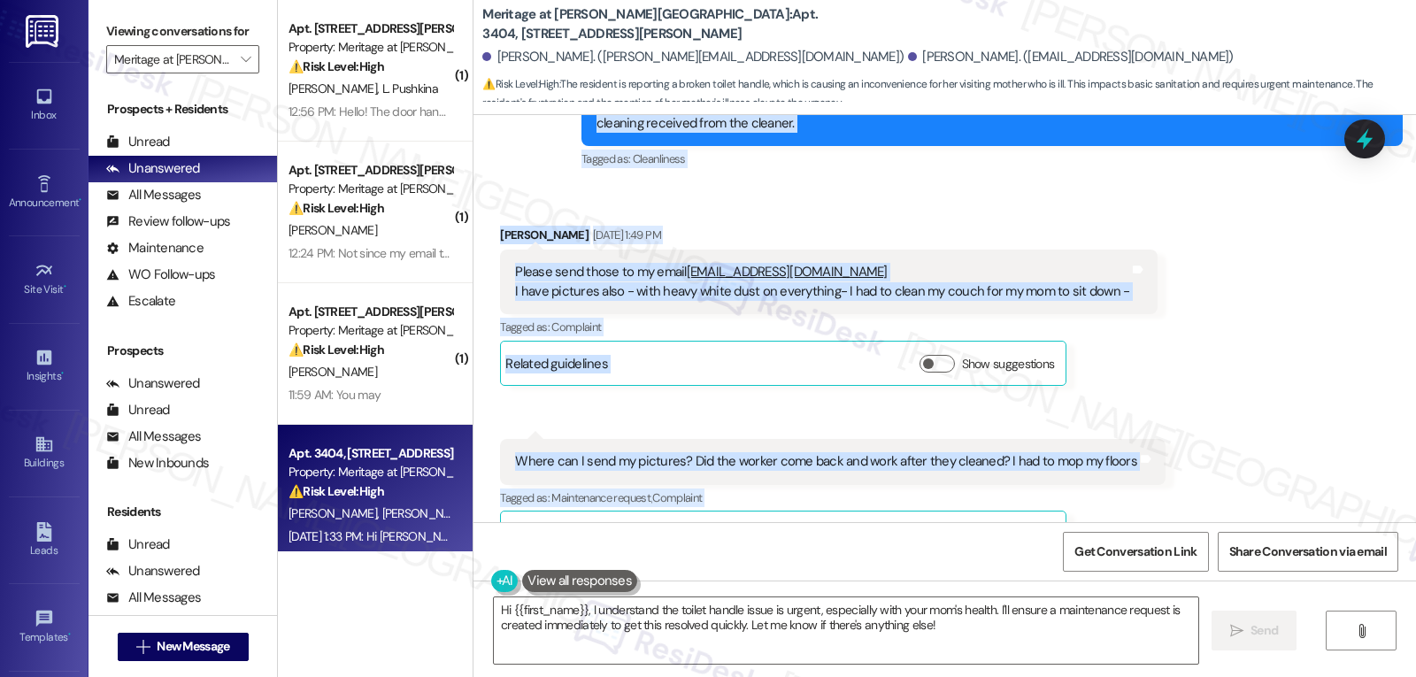
scroll to position [18047, 0]
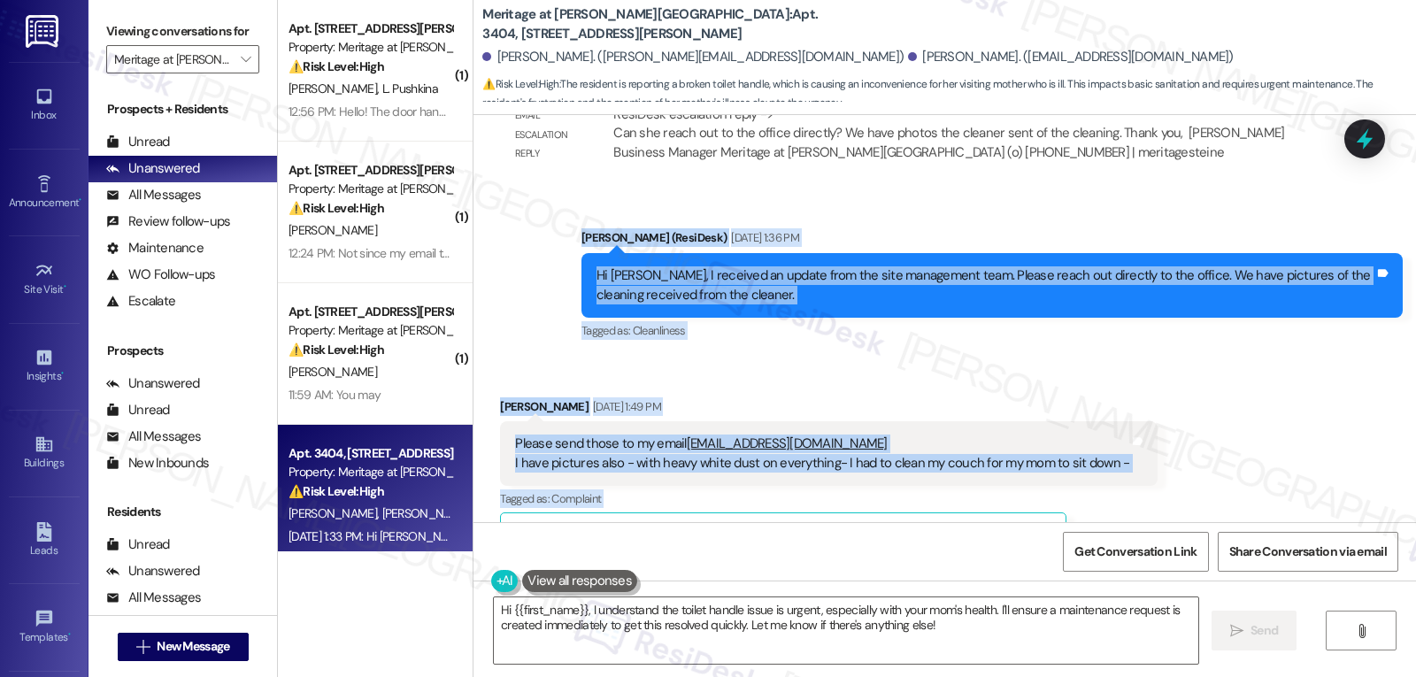
drag, startPoint x: 1013, startPoint y: 214, endPoint x: 1022, endPoint y: 212, distance: 9.0
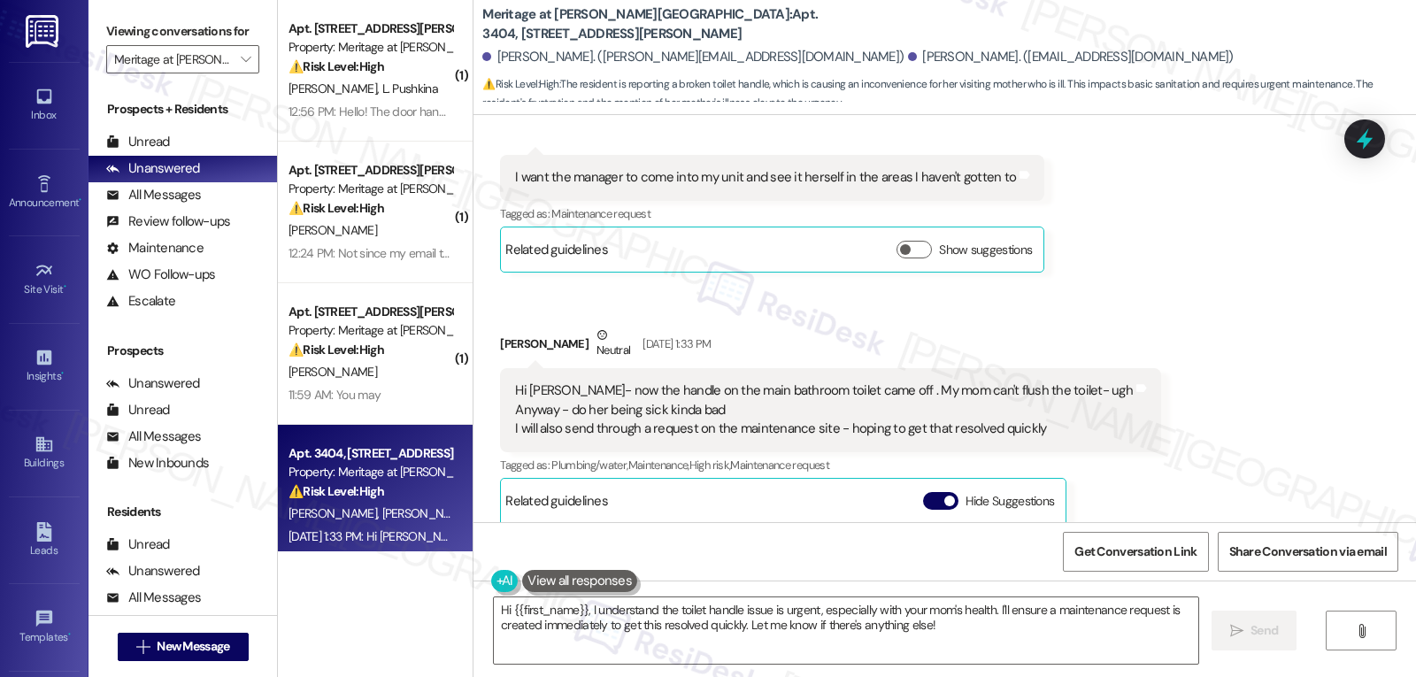
scroll to position [18755, 0]
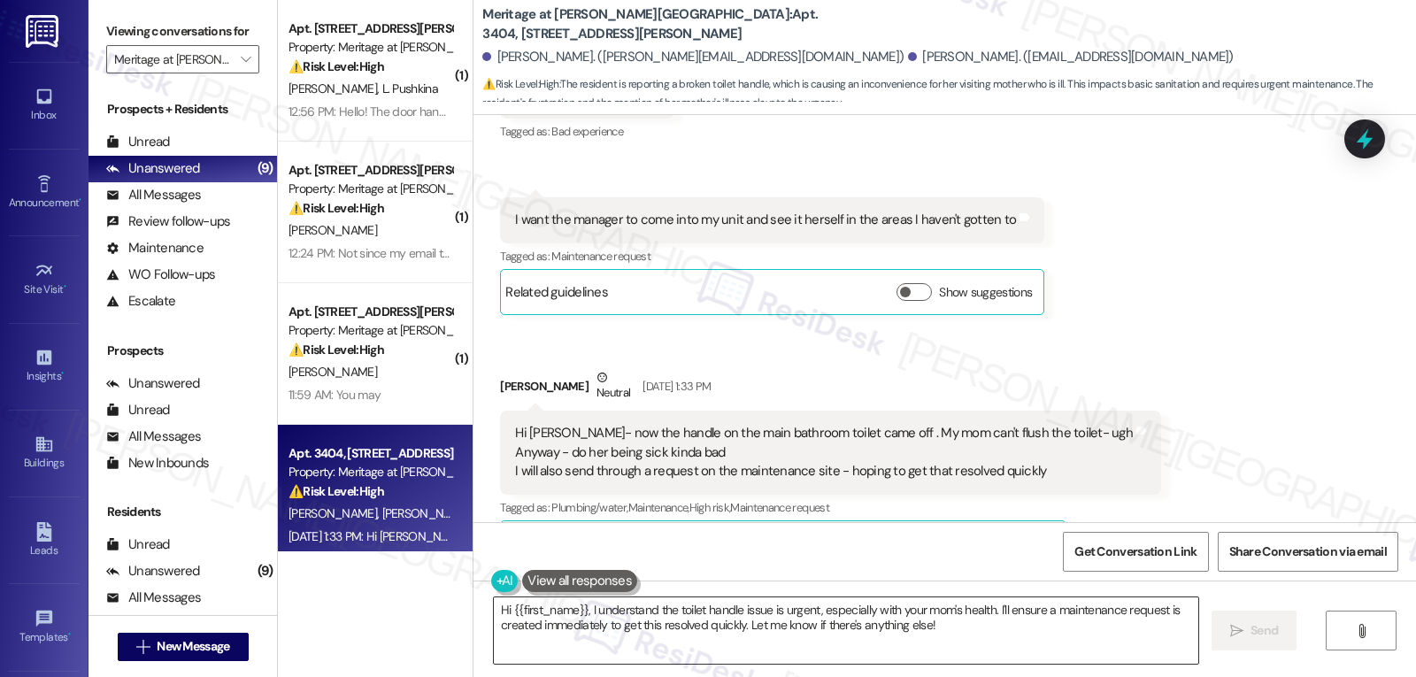
click at [675, 615] on textarea "Hi {{first_name}}, I understand the toilet handle issue is urgent, especially w…" at bounding box center [846, 630] width 704 height 66
paste textarea "I’m really sorry you’re dealing with all of this at once, [PERSON_NAME] — espec…"
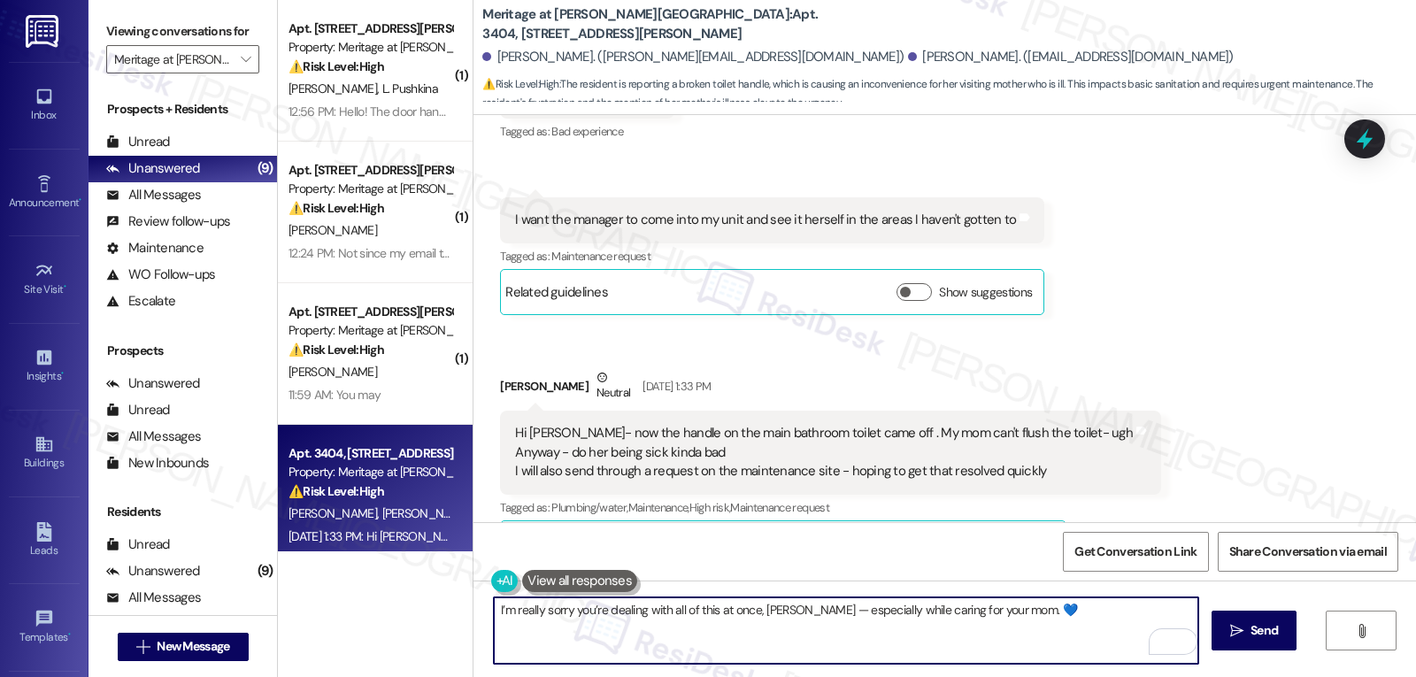
click at [784, 612] on textarea "I’m really sorry you’re dealing with all of this at once, [PERSON_NAME] — espec…" at bounding box center [846, 630] width 704 height 66
drag, startPoint x: 1108, startPoint y: 611, endPoint x: 1162, endPoint y: 611, distance: 54.0
click at [1162, 611] on textarea "I’m really sorry you’re dealing with all of this at once, [PERSON_NAME], especi…" at bounding box center [846, 630] width 704 height 66
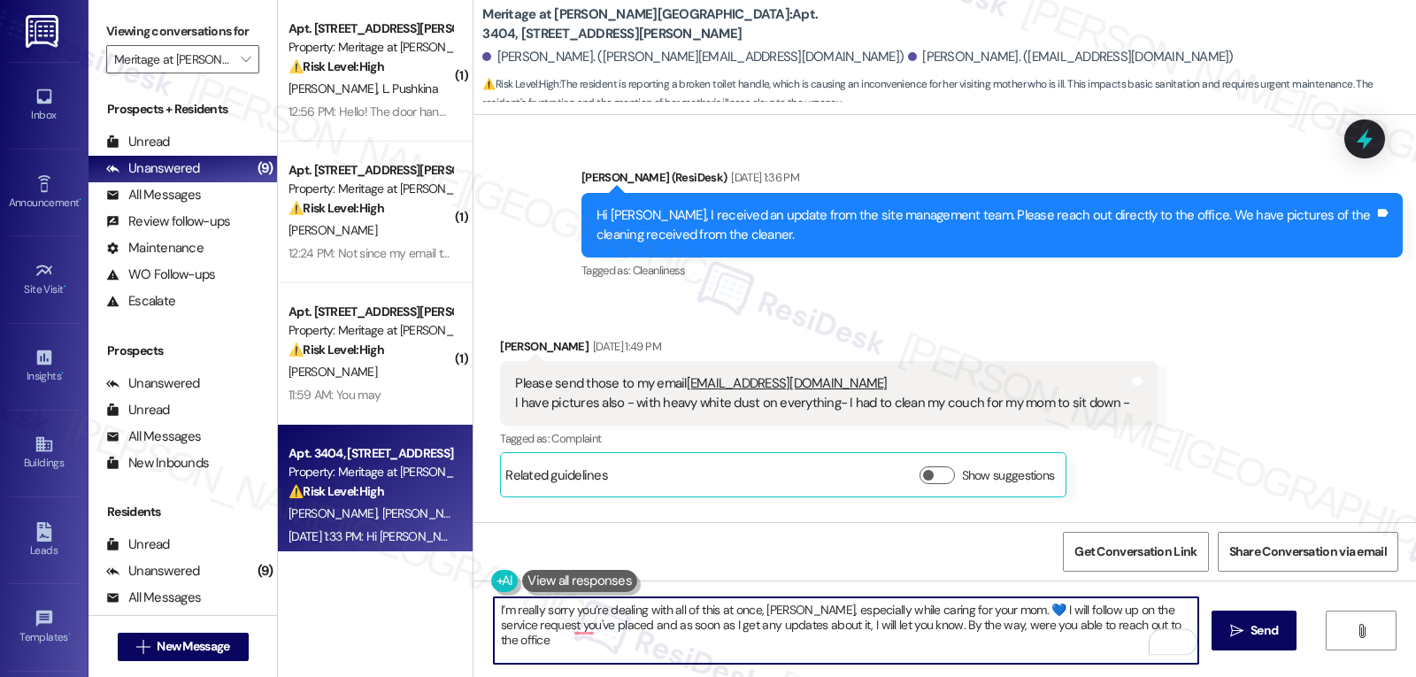
scroll to position [18047, 0]
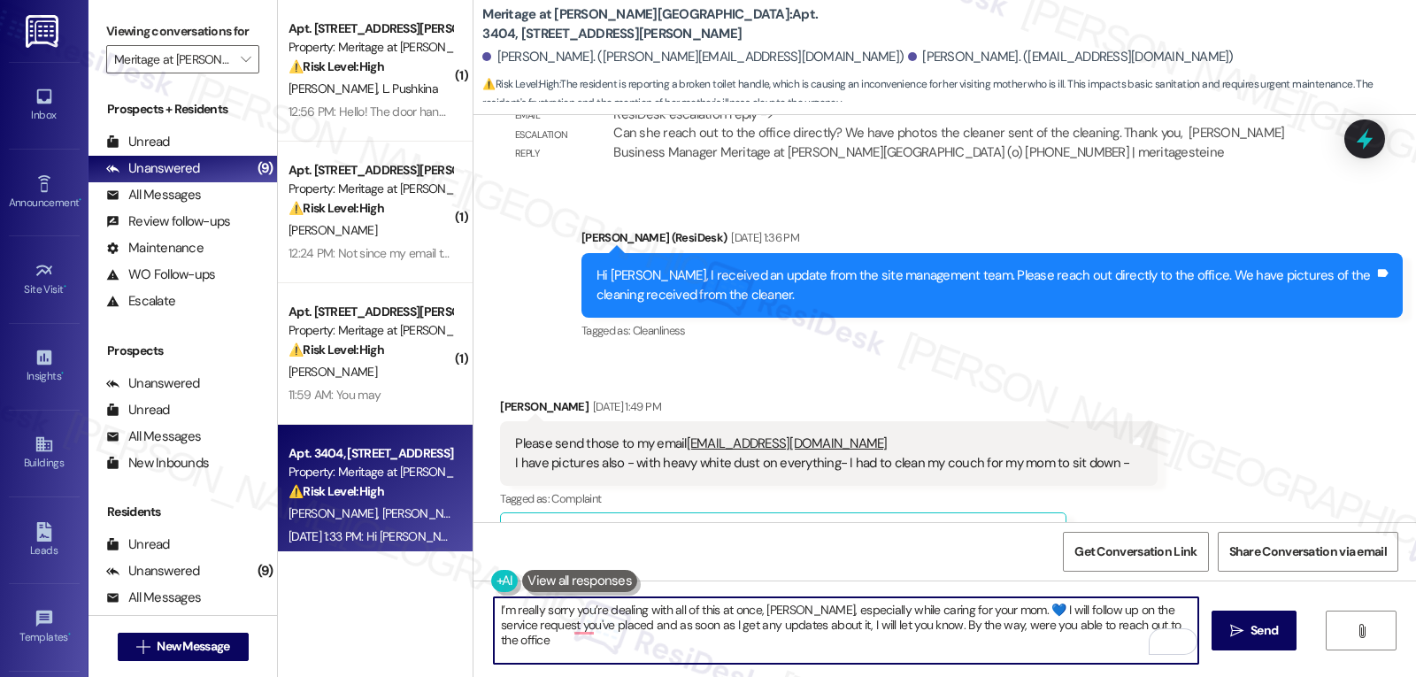
drag, startPoint x: 1134, startPoint y: 628, endPoint x: 1149, endPoint y: 627, distance: 14.2
click at [1141, 627] on textarea "I’m really sorry you’re dealing with all of this at once, Susan, especially whi…" at bounding box center [846, 630] width 704 height 66
type textarea "I’m really sorry you’re dealing with all of this at once, Susan, especially whi…"
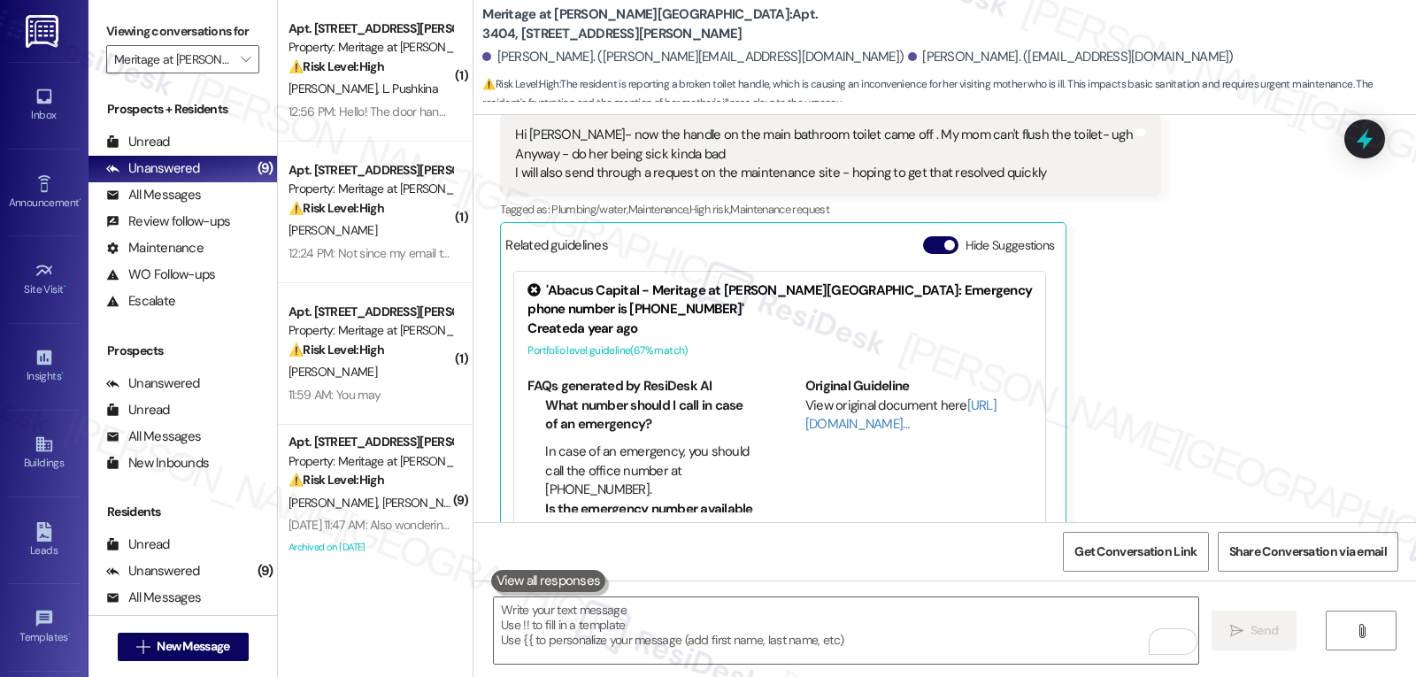
scroll to position [19093, 0]
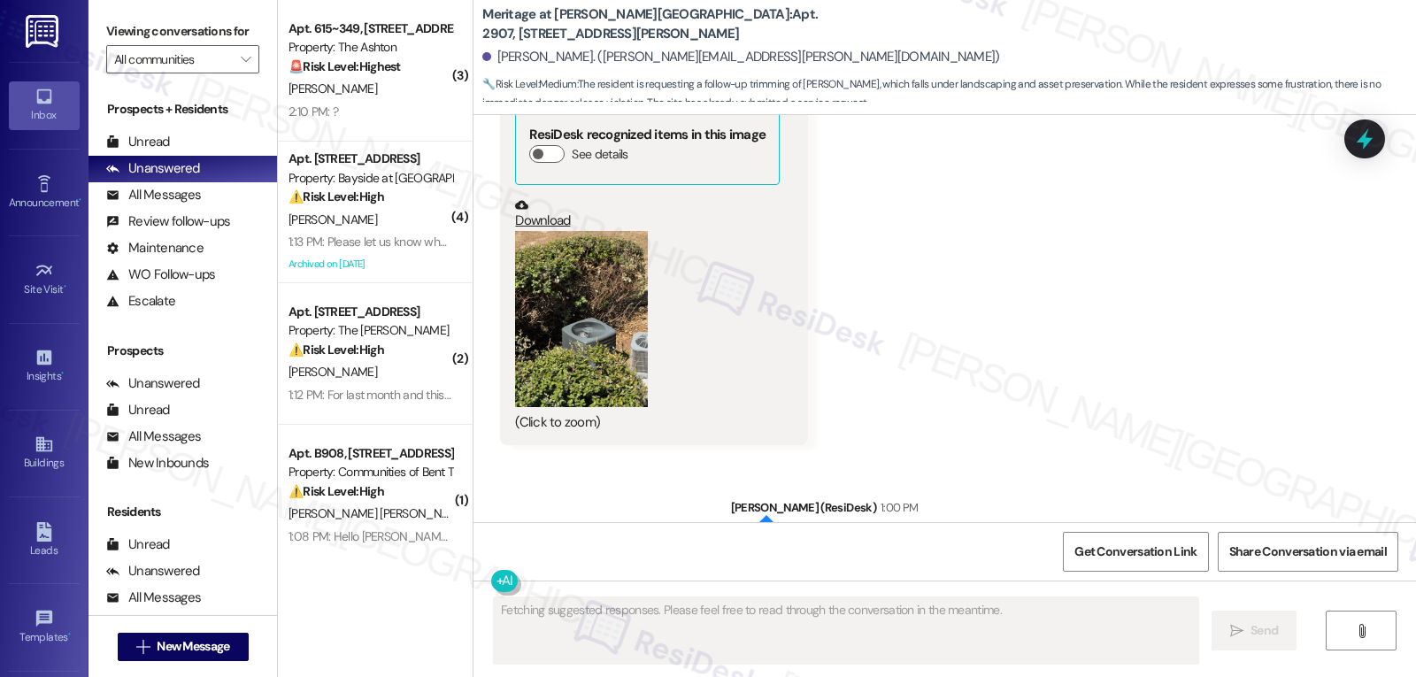
scroll to position [7804, 0]
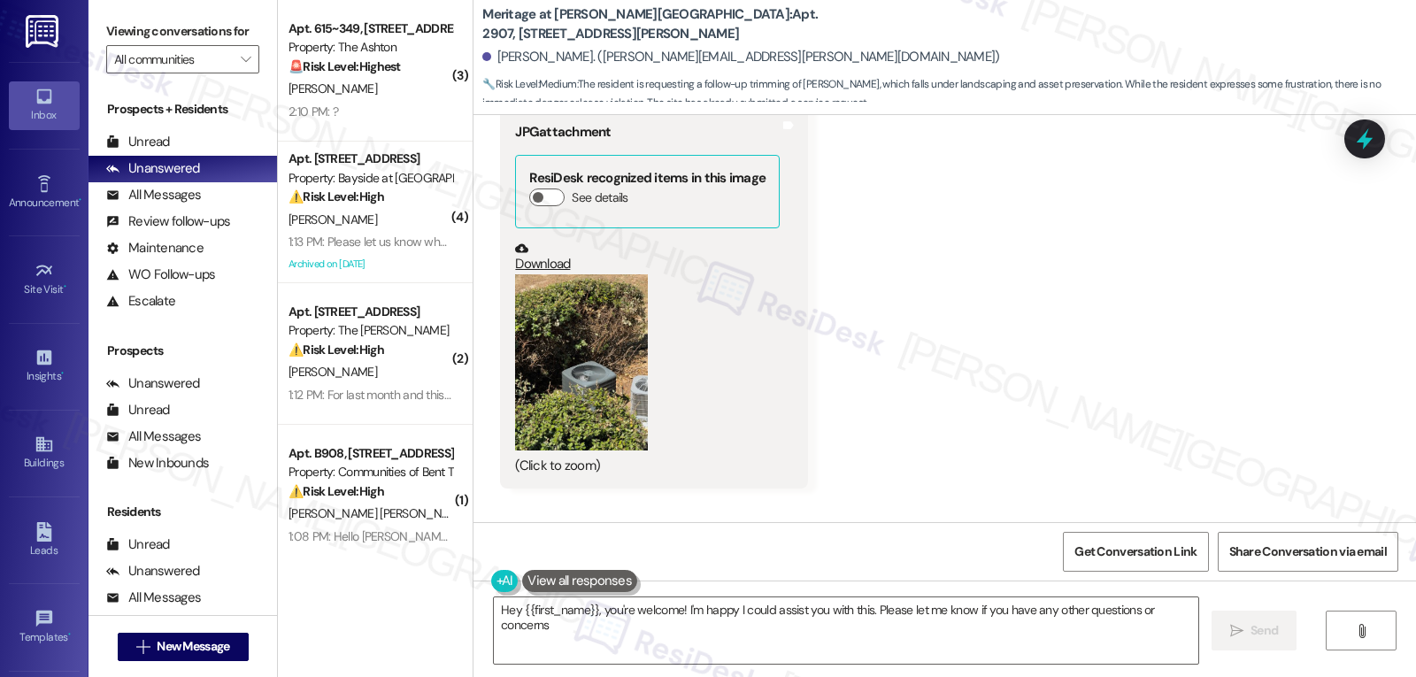
type textarea "Hey {{first_name}}, you're welcome! I'm happy I could assist you with this. Ple…"
click at [570, 297] on button "Zoom image" at bounding box center [581, 362] width 133 height 177
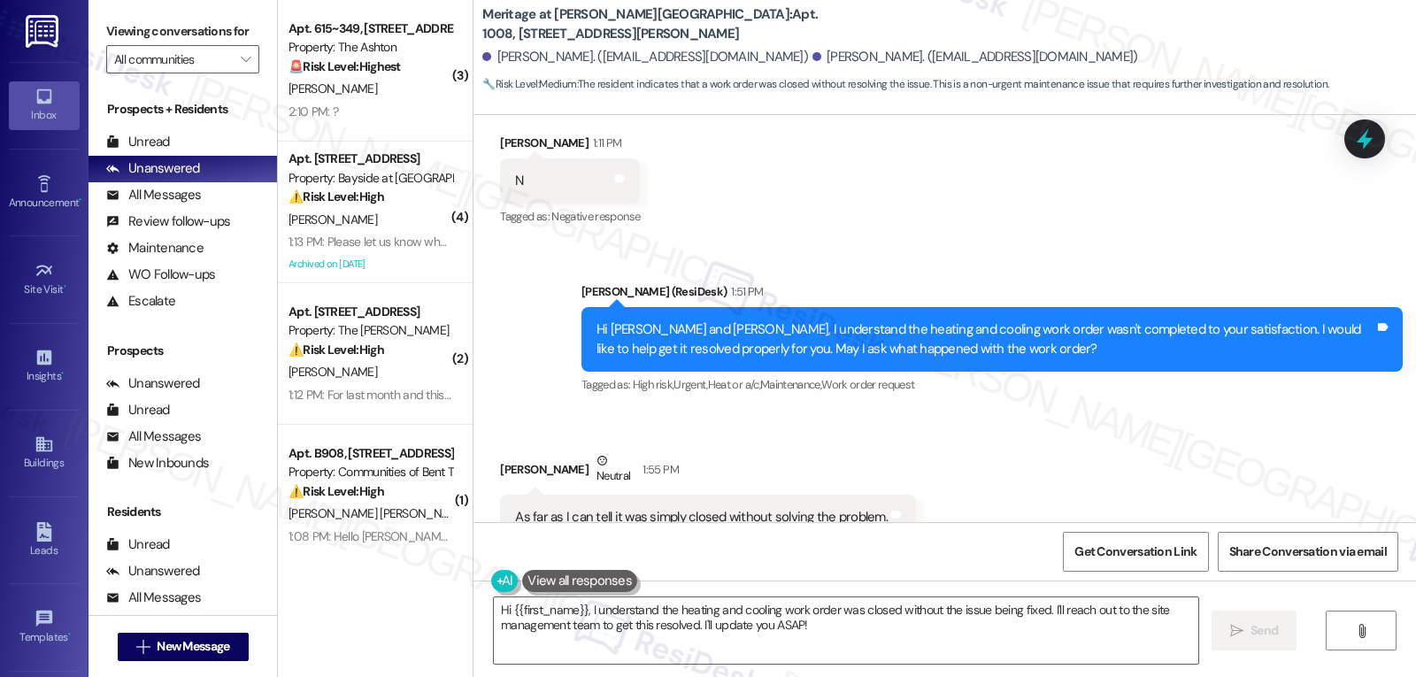
scroll to position [6384, 0]
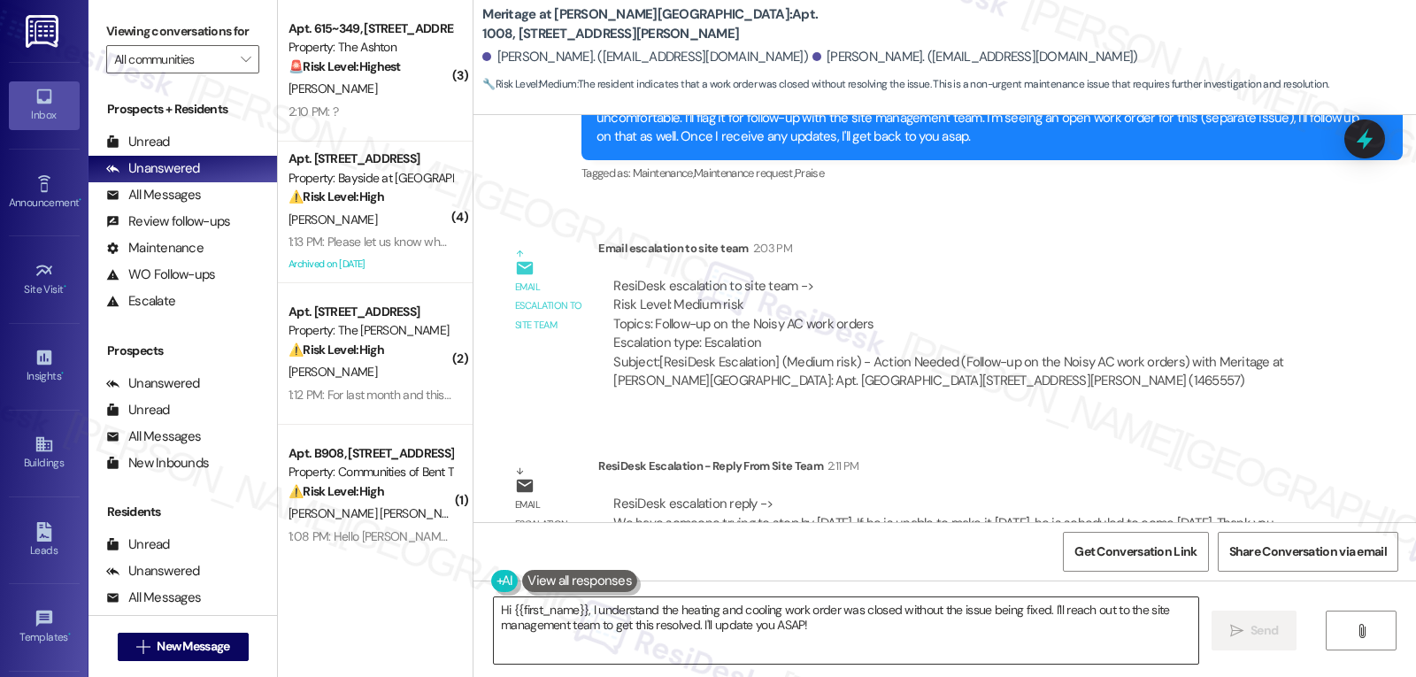
click at [829, 639] on textarea "Hi {{first_name}}, I understand the heating and cooling work order was closed w…" at bounding box center [846, 630] width 704 height 66
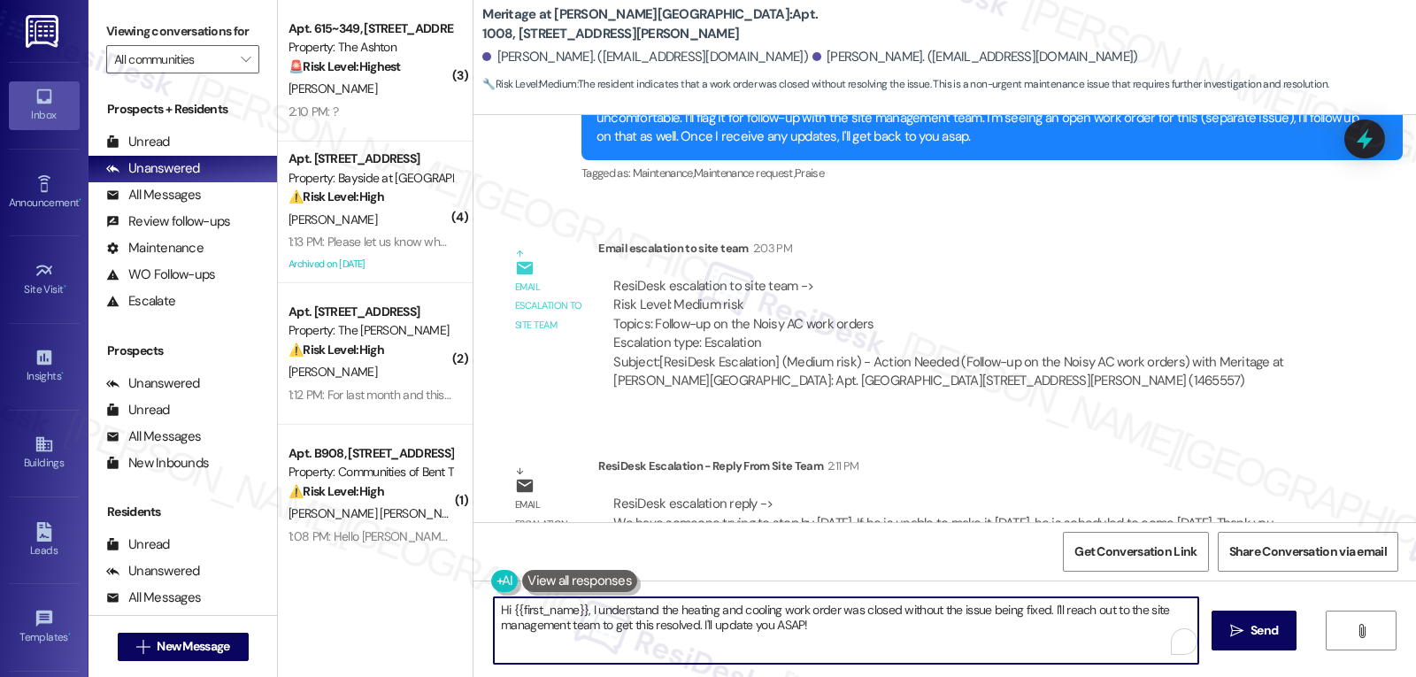
click at [726, 627] on textarea "Hi {{first_name}}, I understand the heating and cooling work order was closed w…" at bounding box center [846, 630] width 704 height 66
click at [590, 619] on textarea "Hi {{first_name}}, I understand the heating and cooling work order was closed w…" at bounding box center [846, 630] width 704 height 66
click at [587, 606] on textarea "Hi {{first_name}}, I understand the heating and cooling work order was closed w…" at bounding box center [846, 630] width 704 height 66
drag, startPoint x: 586, startPoint y: 606, endPoint x: 1336, endPoint y: 719, distance: 758.7
click at [1273, 676] on html "Inbox Go to Inbox Announcement • Send A Text Announcement Site Visit • Go to Si…" at bounding box center [708, 338] width 1416 height 677
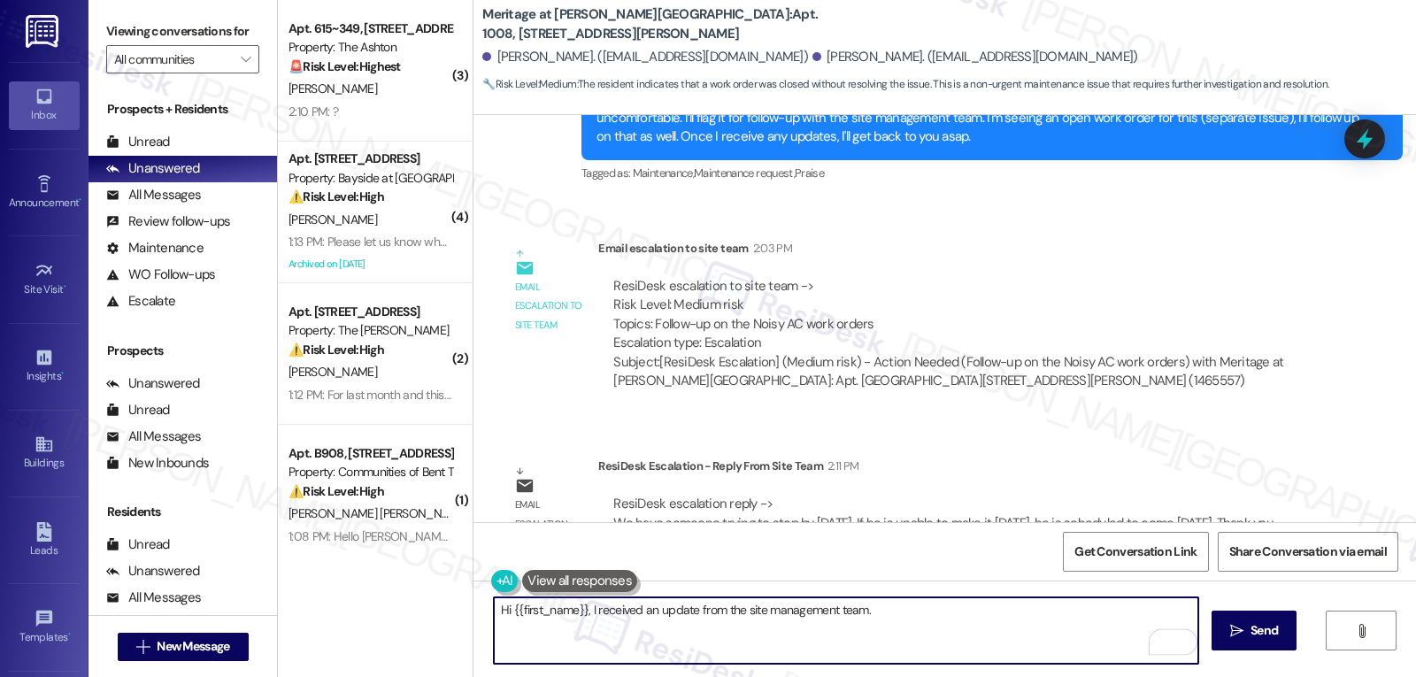
paste textarea "We’re planning to have someone stop by [DATE]. If for any reason they’re not ab…"
click at [503, 609] on textarea "Hi {{first_name}}, I received an update from the site management team. We’re pl…" at bounding box center [846, 630] width 704 height 66
click at [880, 637] on textarea "Hi [PERSON_NAME], I received an update from the site management team. We’re pla…" at bounding box center [846, 630] width 704 height 66
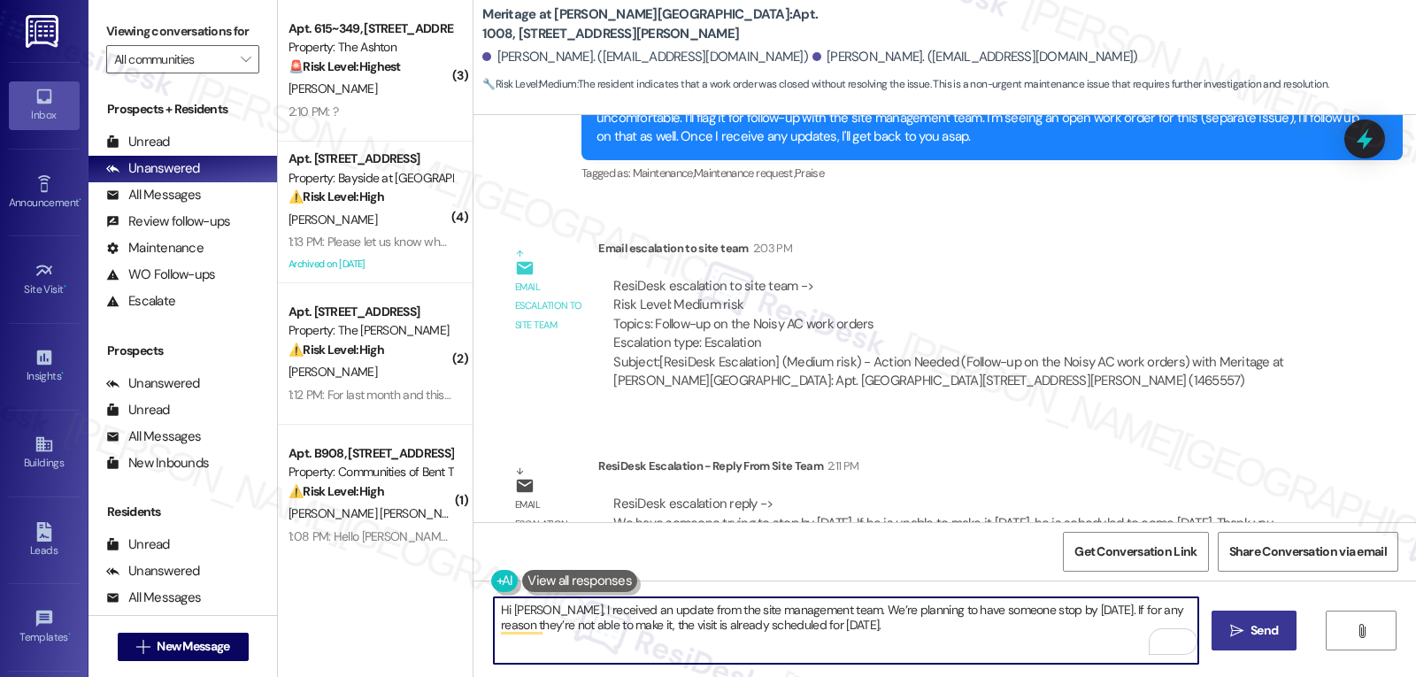
type textarea "Hi [PERSON_NAME], I received an update from the site management team. We’re pla…"
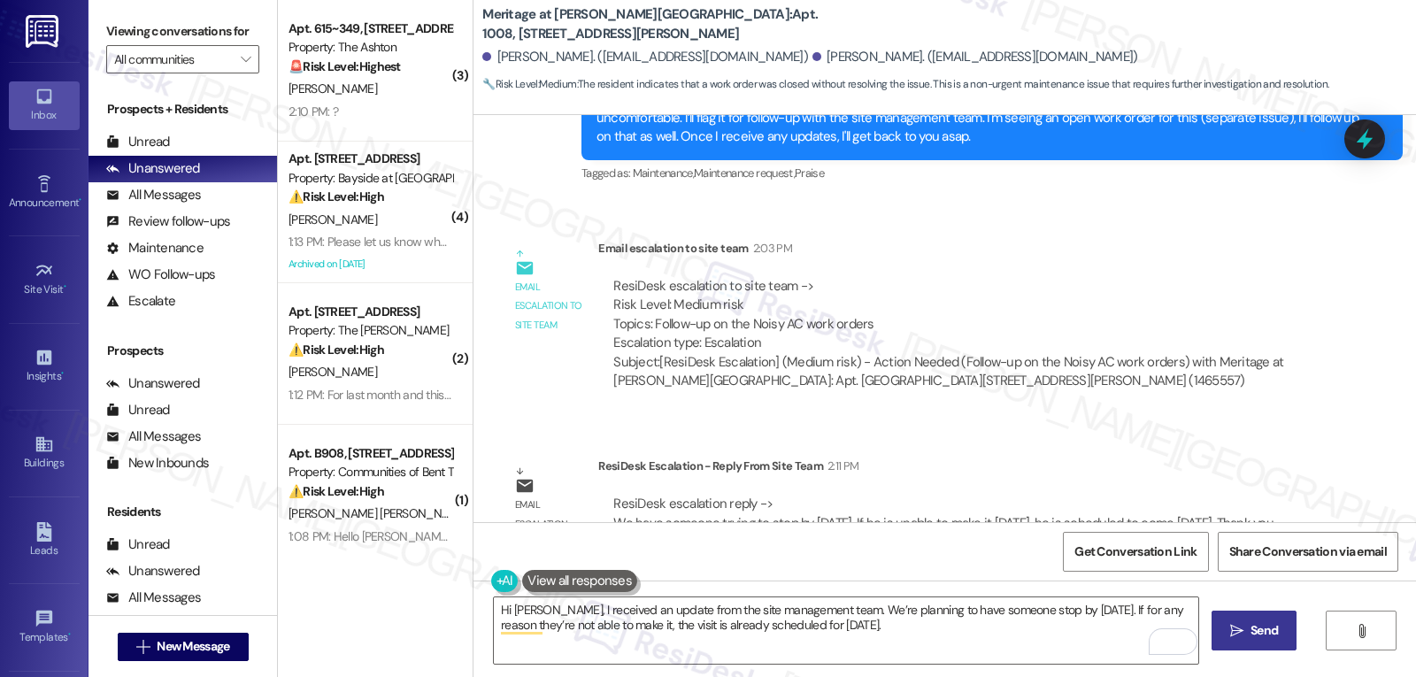
click at [1250, 622] on span "Send" at bounding box center [1263, 630] width 27 height 19
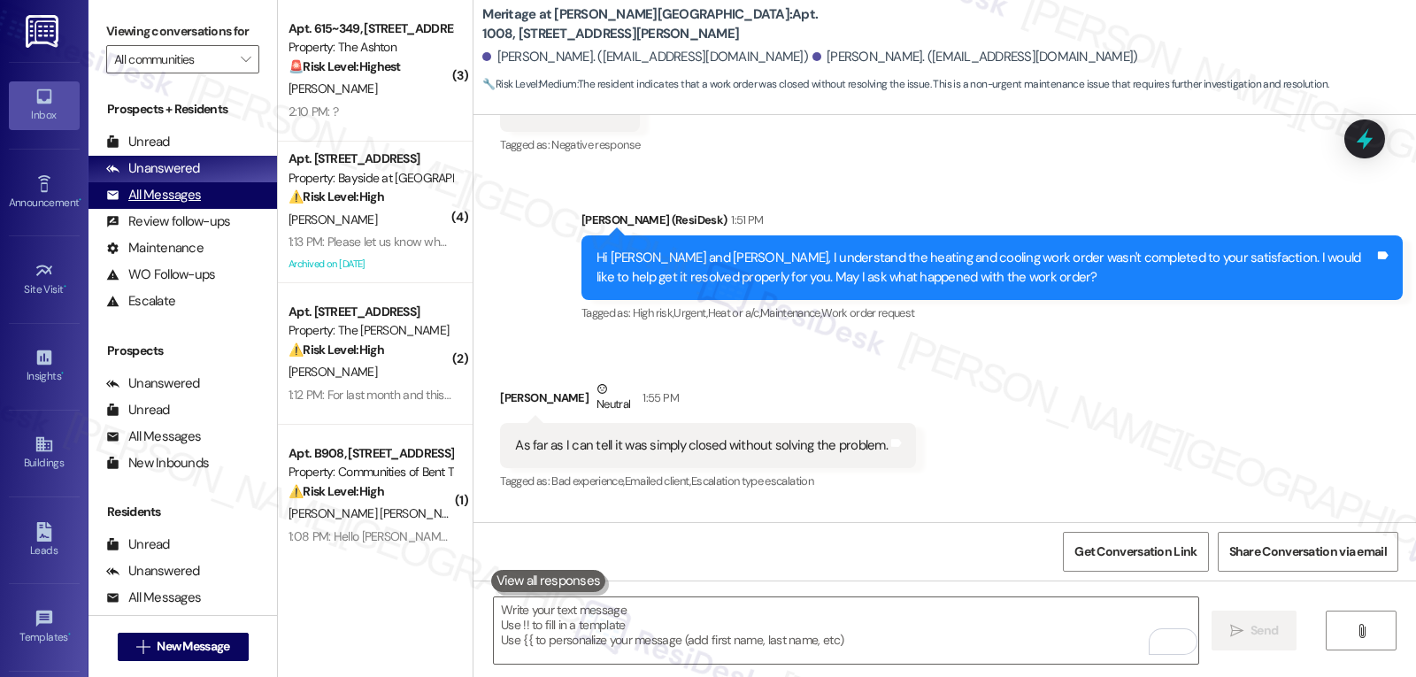
scroll to position [5817, 0]
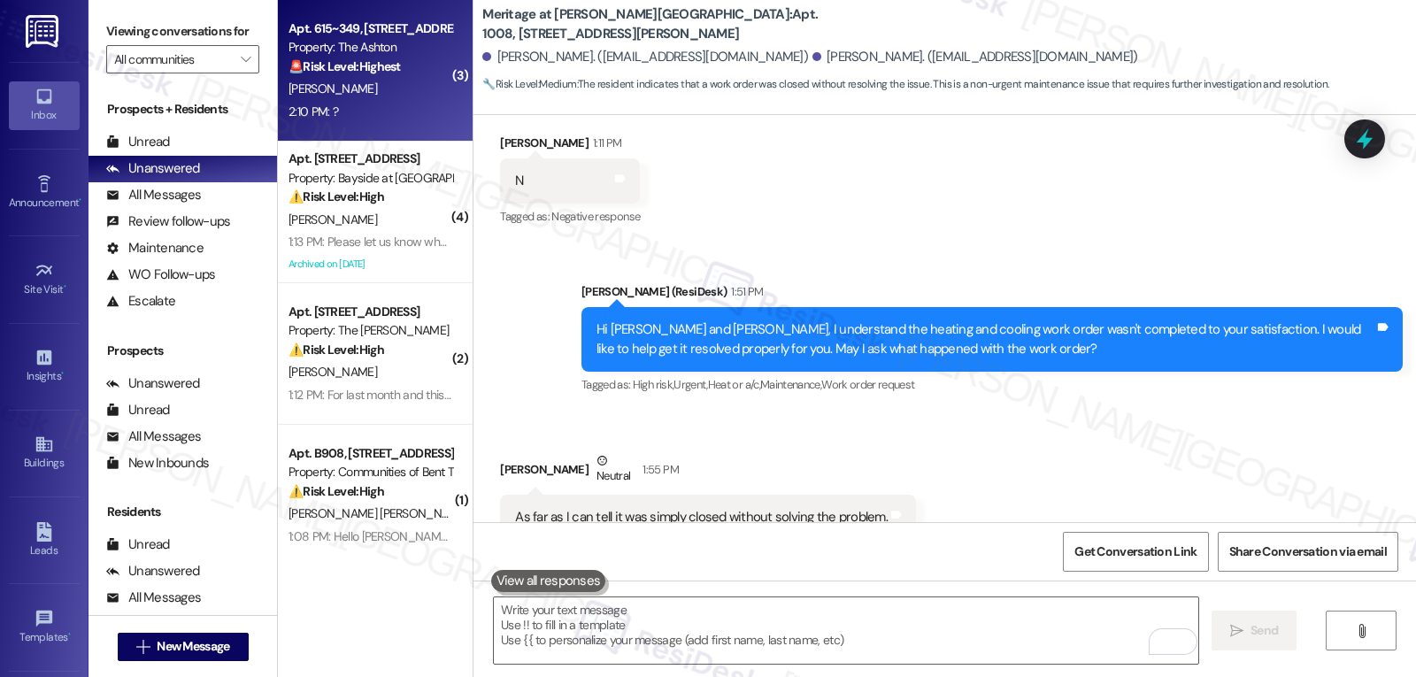
click at [334, 81] on div "[PERSON_NAME]" at bounding box center [370, 89] width 167 height 22
type textarea "Fetching suggested responses. Please feel free to read through the conversation…"
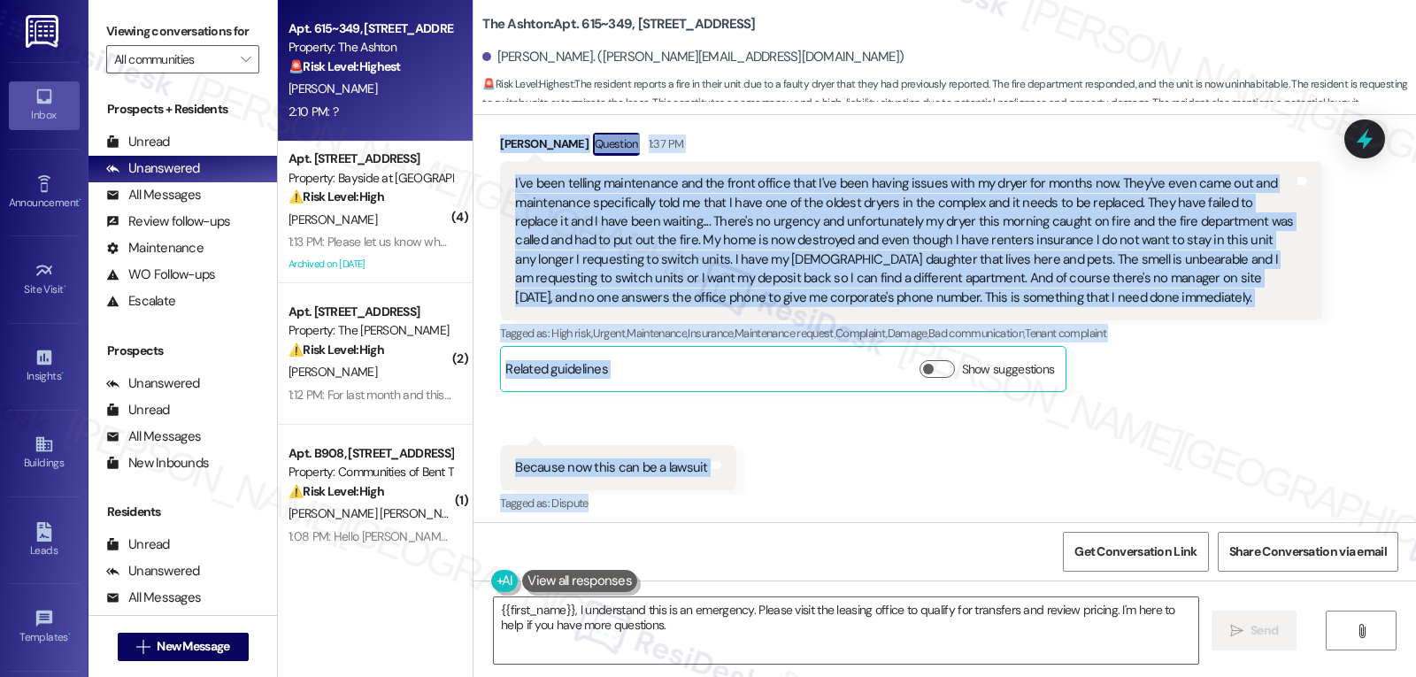
scroll to position [16161, 0]
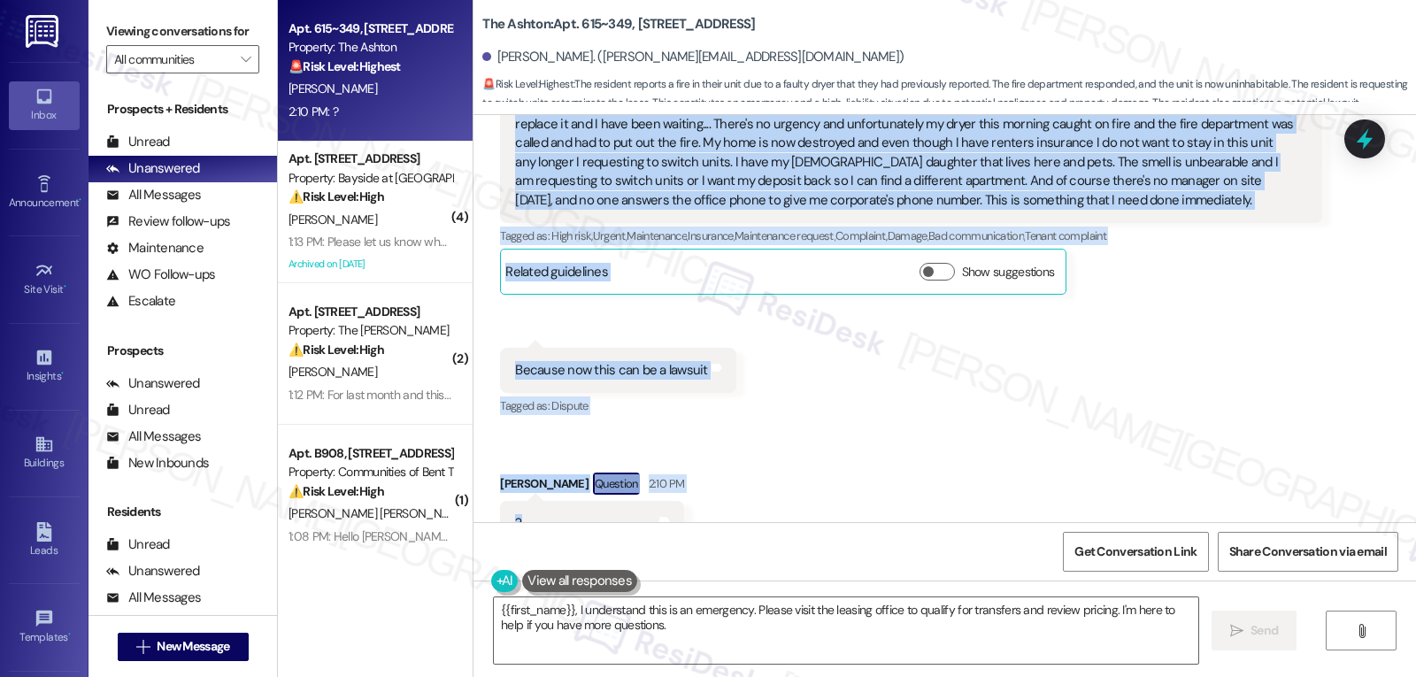
drag, startPoint x: 480, startPoint y: 184, endPoint x: 596, endPoint y: 482, distance: 320.3
click at [593, 483] on div "Received via SMS [PERSON_NAME] Question 1:37 PM I've been telling maintenance a…" at bounding box center [944, 278] width 942 height 564
copy div "[PERSON_NAME] Question 1:37 PM I've been telling maintenance and the front offi…"
click at [851, 627] on textarea "{{first_name}}, I understand this is an emergency. Please visit the leasing off…" at bounding box center [846, 630] width 704 height 66
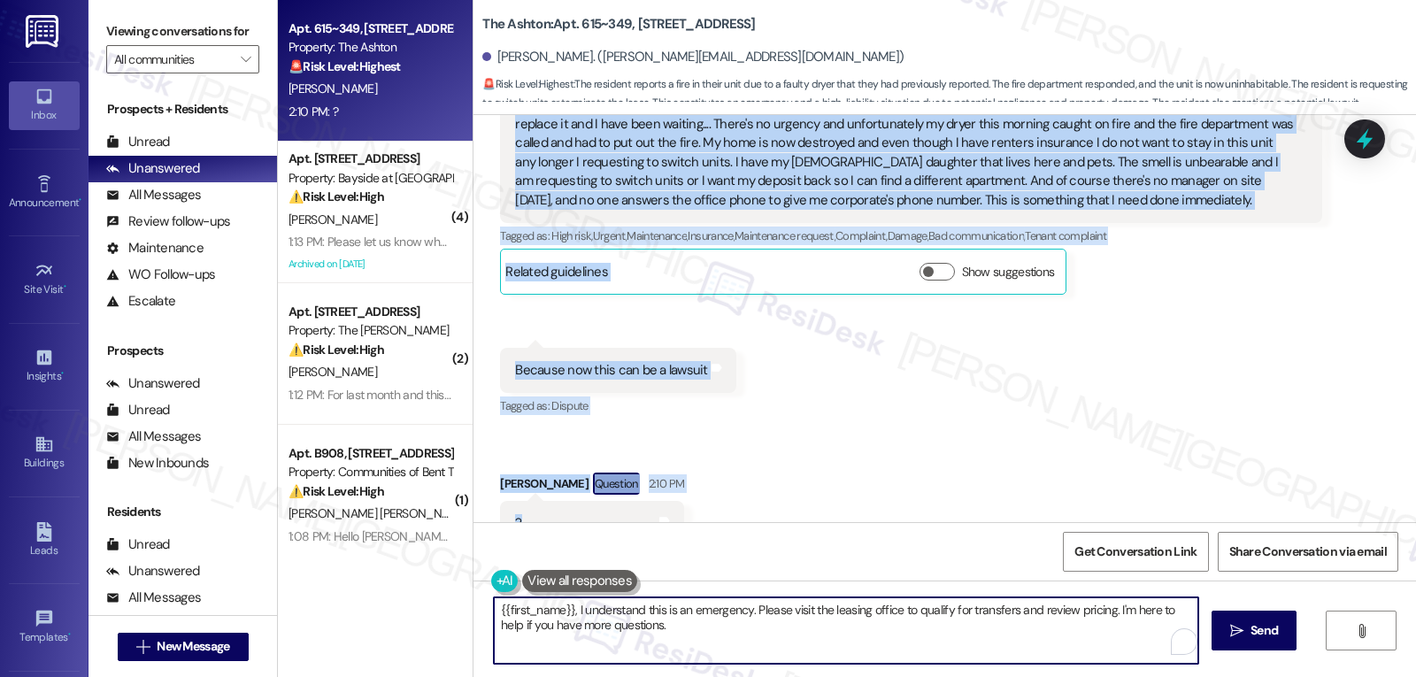
paste textarea "Hi [PERSON_NAME], I’m so sorry you’ve gone through such a frightening experienc…"
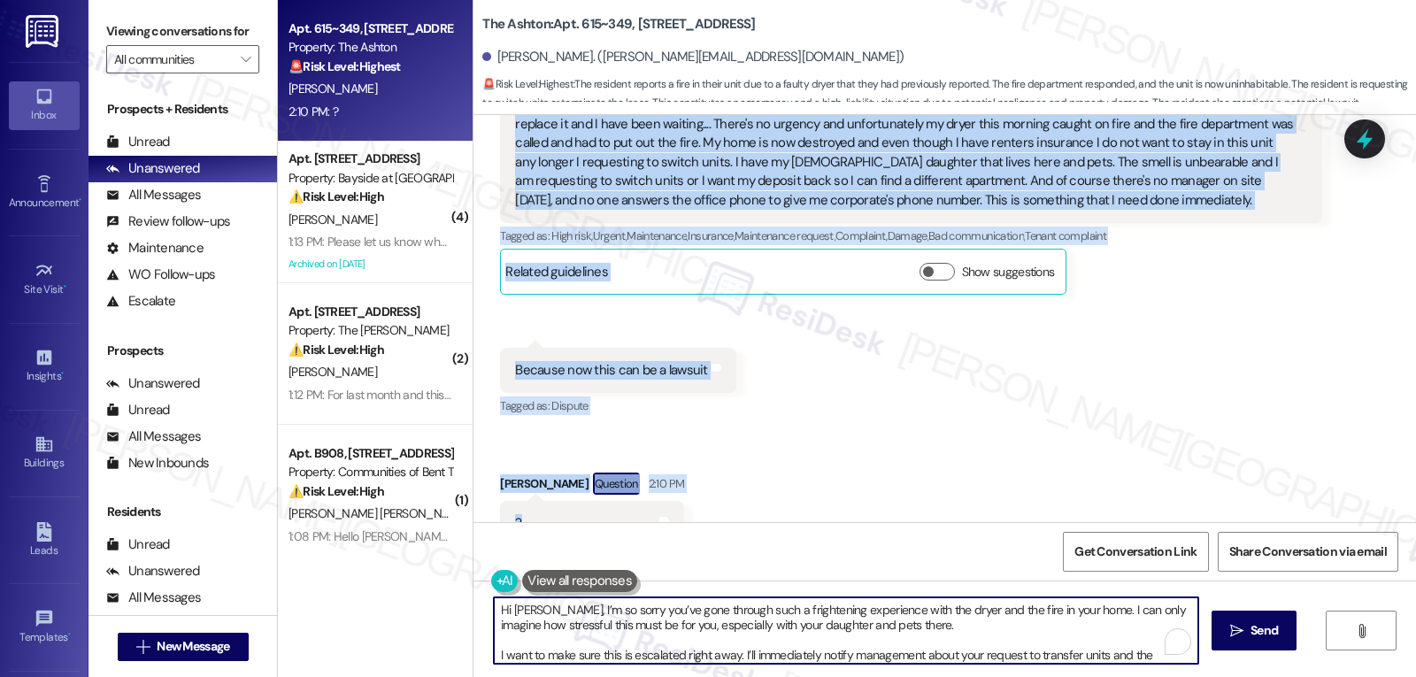
scroll to position [15, 0]
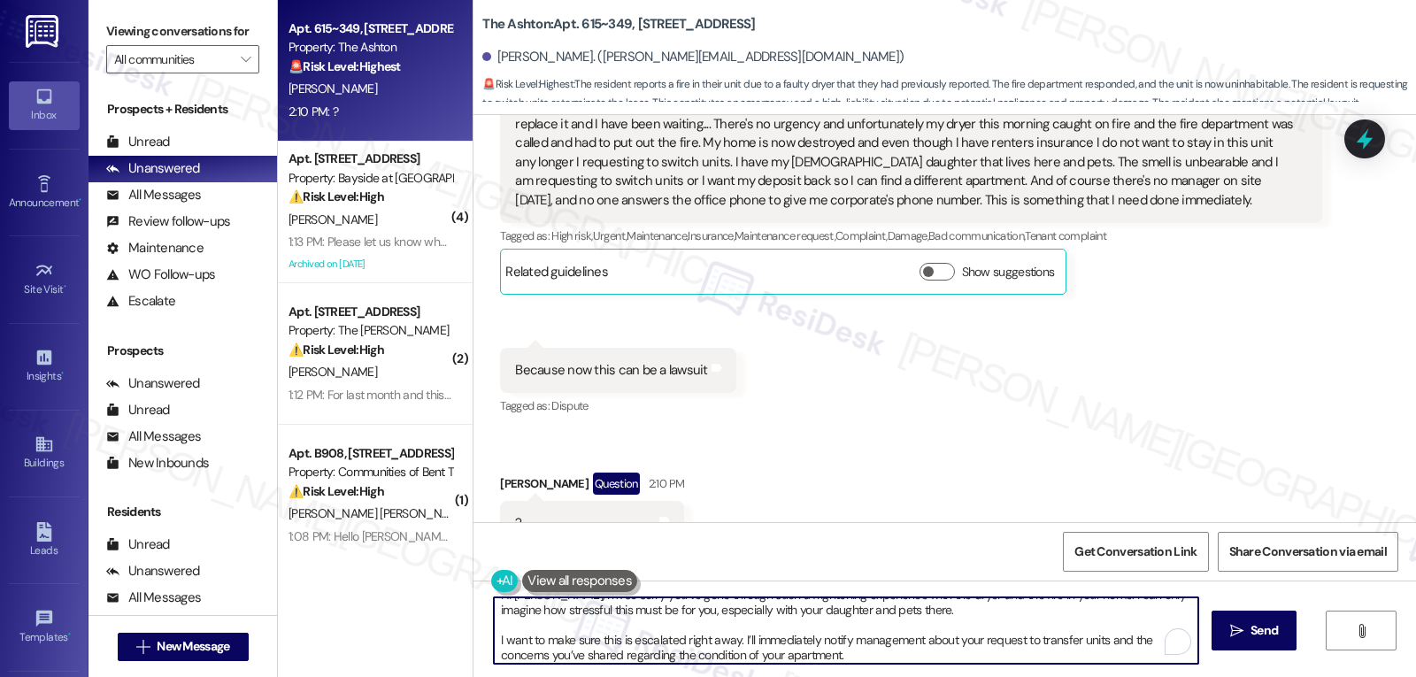
click at [929, 612] on textarea "Hi [PERSON_NAME], I’m so sorry you’ve gone through such a frightening experienc…" at bounding box center [846, 630] width 704 height 66
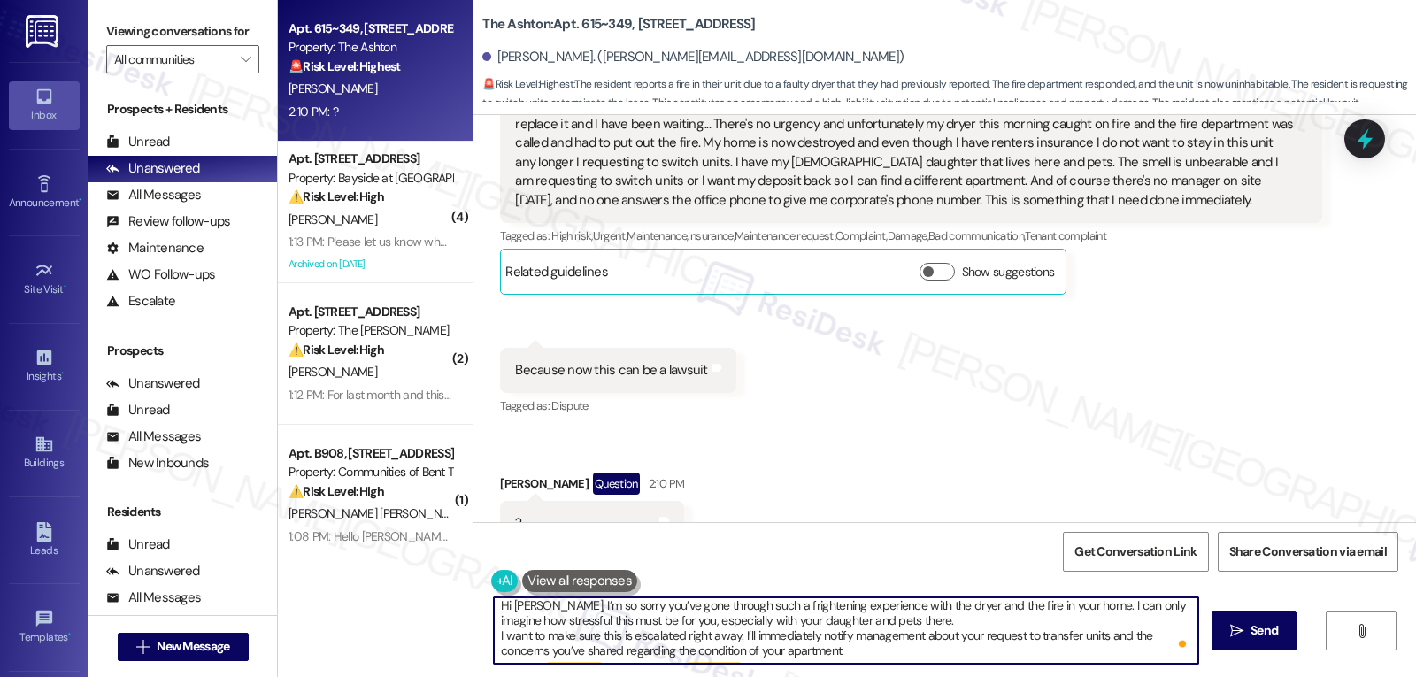
scroll to position [0, 0]
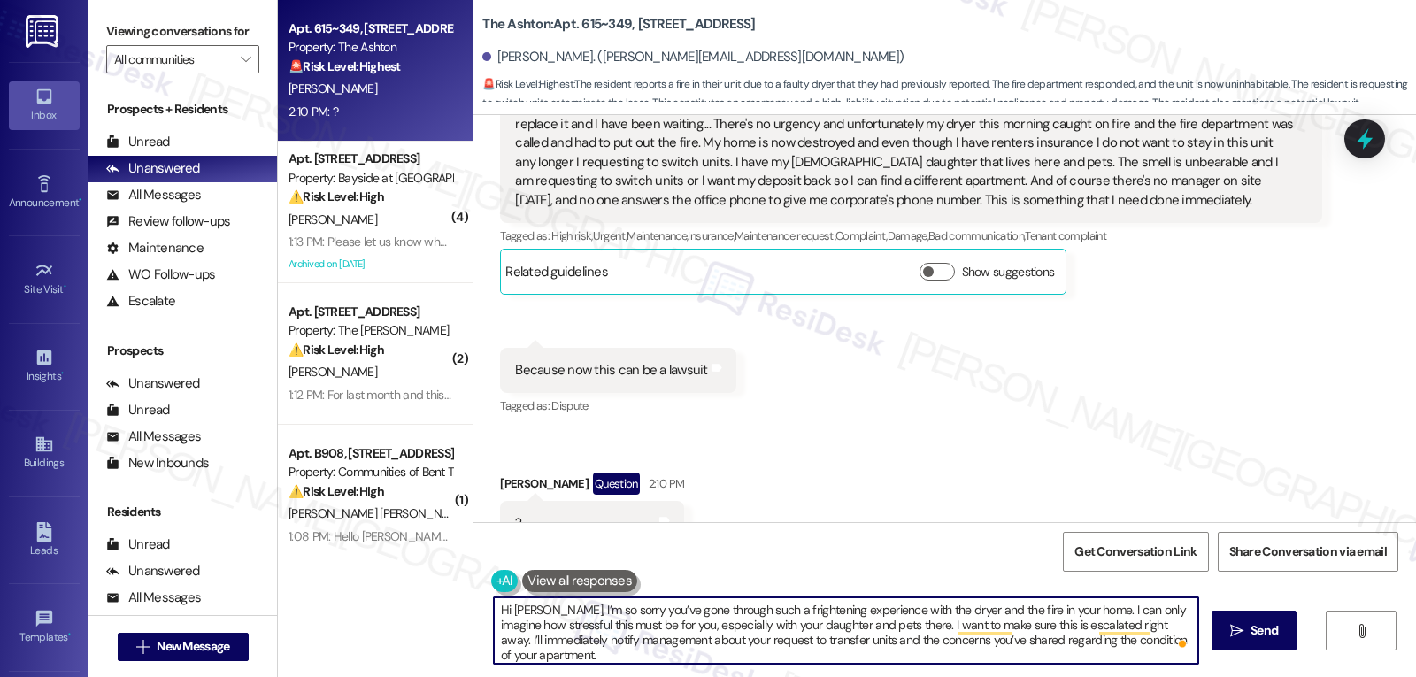
click at [499, 646] on textarea "Hi [PERSON_NAME], I’m so sorry you’ve gone through such a frightening experienc…" at bounding box center [846, 630] width 704 height 66
click at [1183, 626] on textarea "Hi [PERSON_NAME], I’m so sorry you’ve gone through such a frightening experienc…" at bounding box center [846, 630] width 704 height 66
click at [669, 658] on textarea "Hi [PERSON_NAME], I’m so sorry you’ve gone through such a frightening experienc…" at bounding box center [846, 630] width 704 height 66
click at [694, 657] on textarea "Hi [PERSON_NAME], I’m so sorry you’ve gone through such a frightening experienc…" at bounding box center [846, 630] width 704 height 66
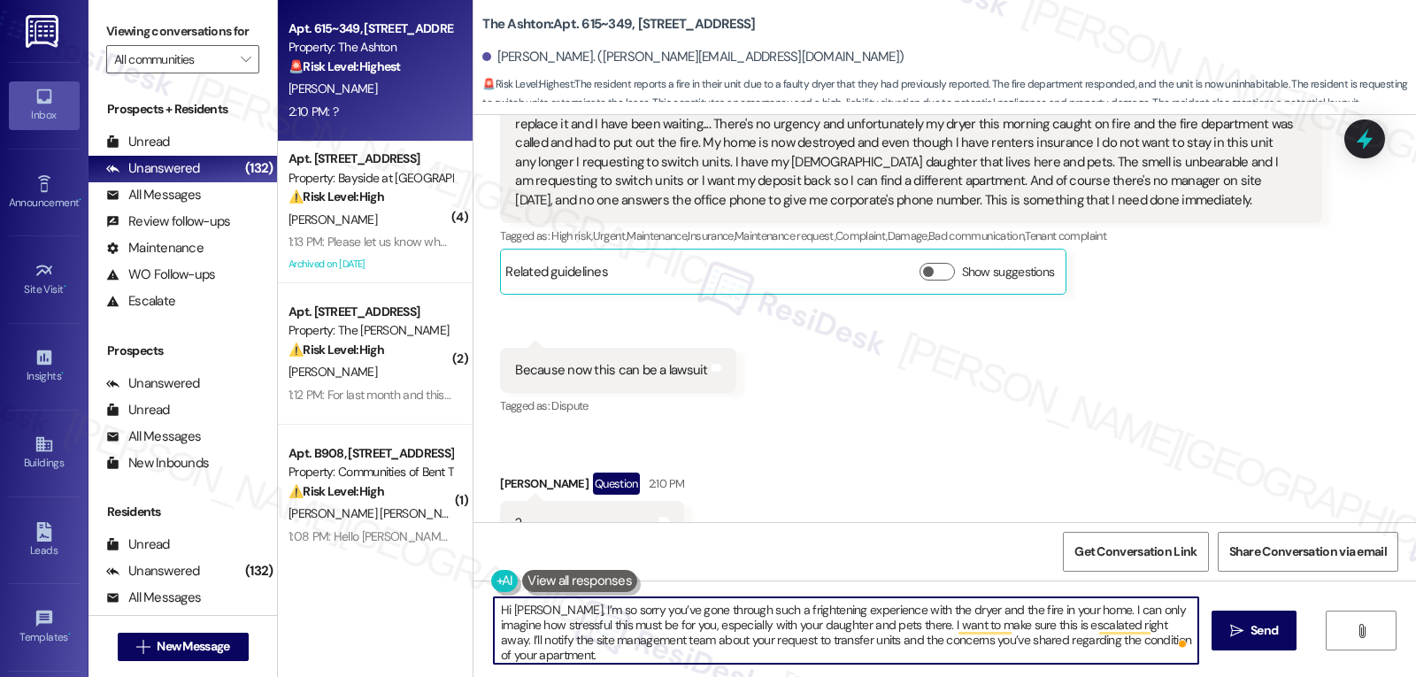
type textarea "Hi [PERSON_NAME], I’m so sorry you’ve gone through such a frightening experienc…"
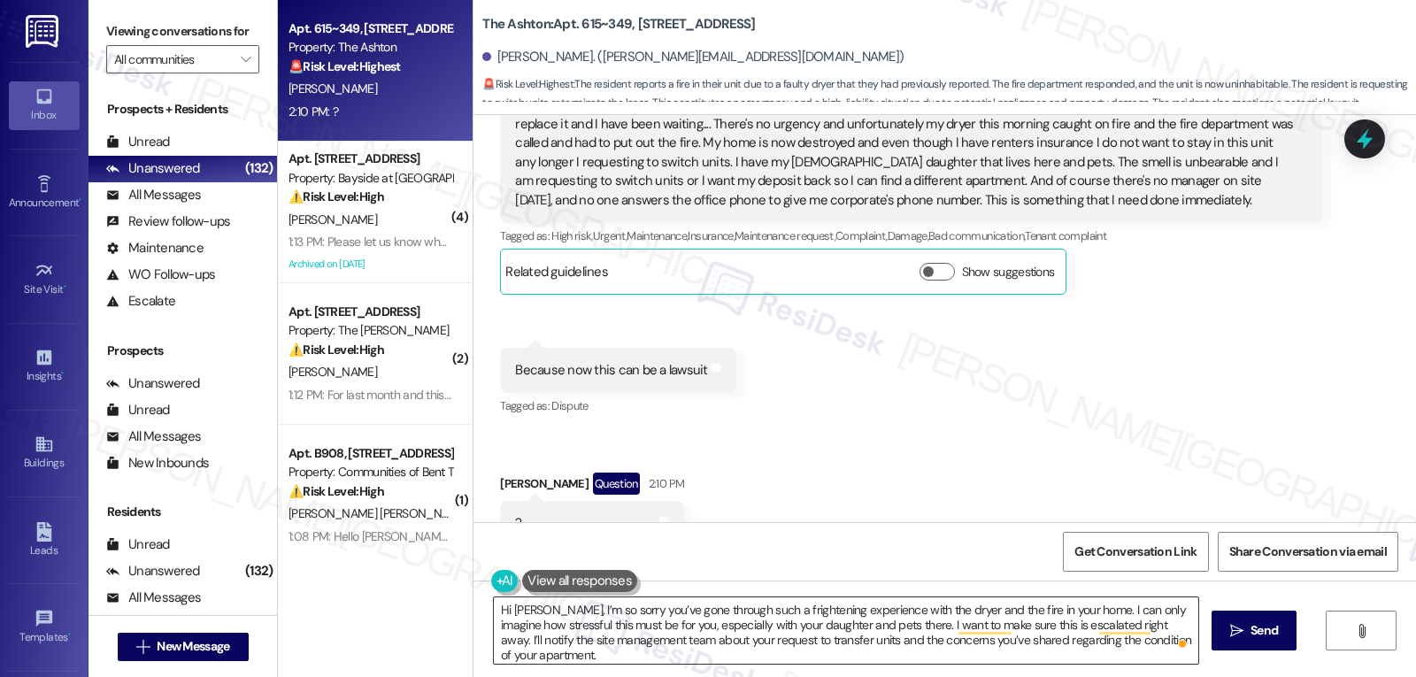
click at [583, 662] on textarea "Hi [PERSON_NAME], I’m so sorry you’ve gone through such a frightening experienc…" at bounding box center [846, 630] width 704 height 66
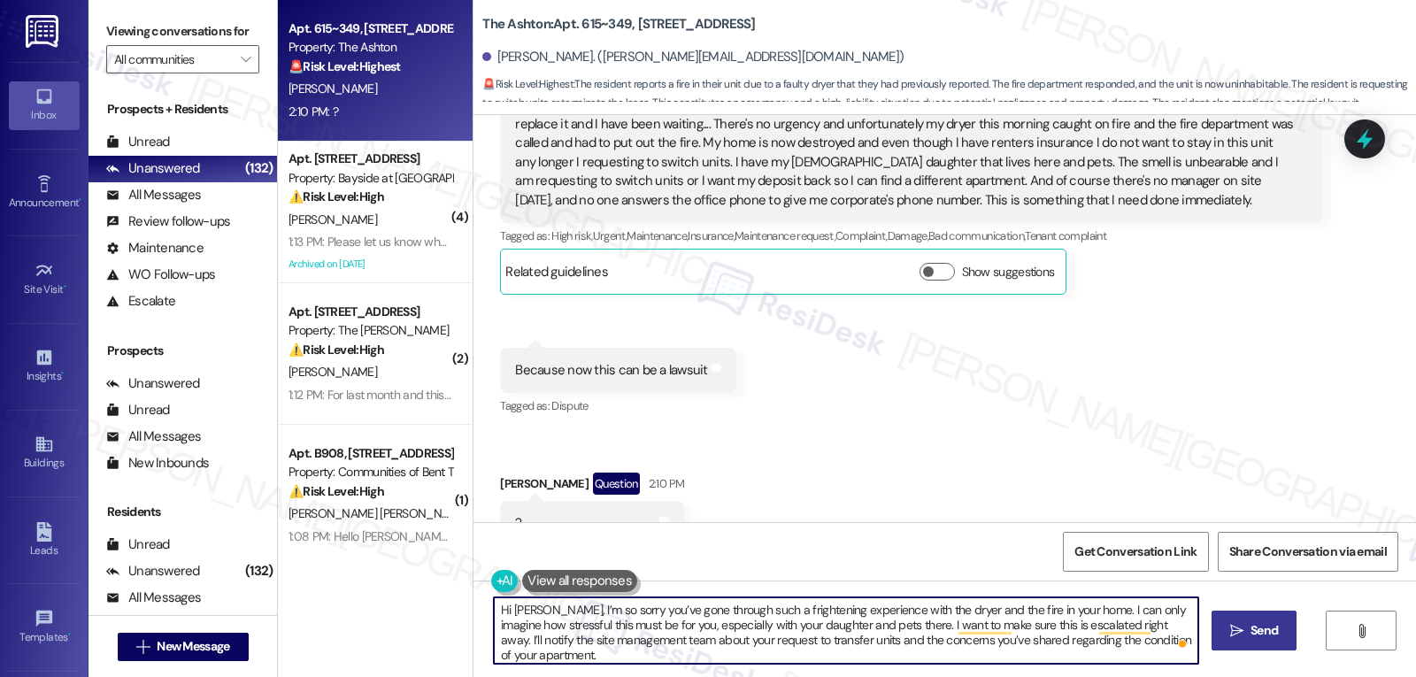
click at [1240, 628] on icon "" at bounding box center [1236, 631] width 13 height 14
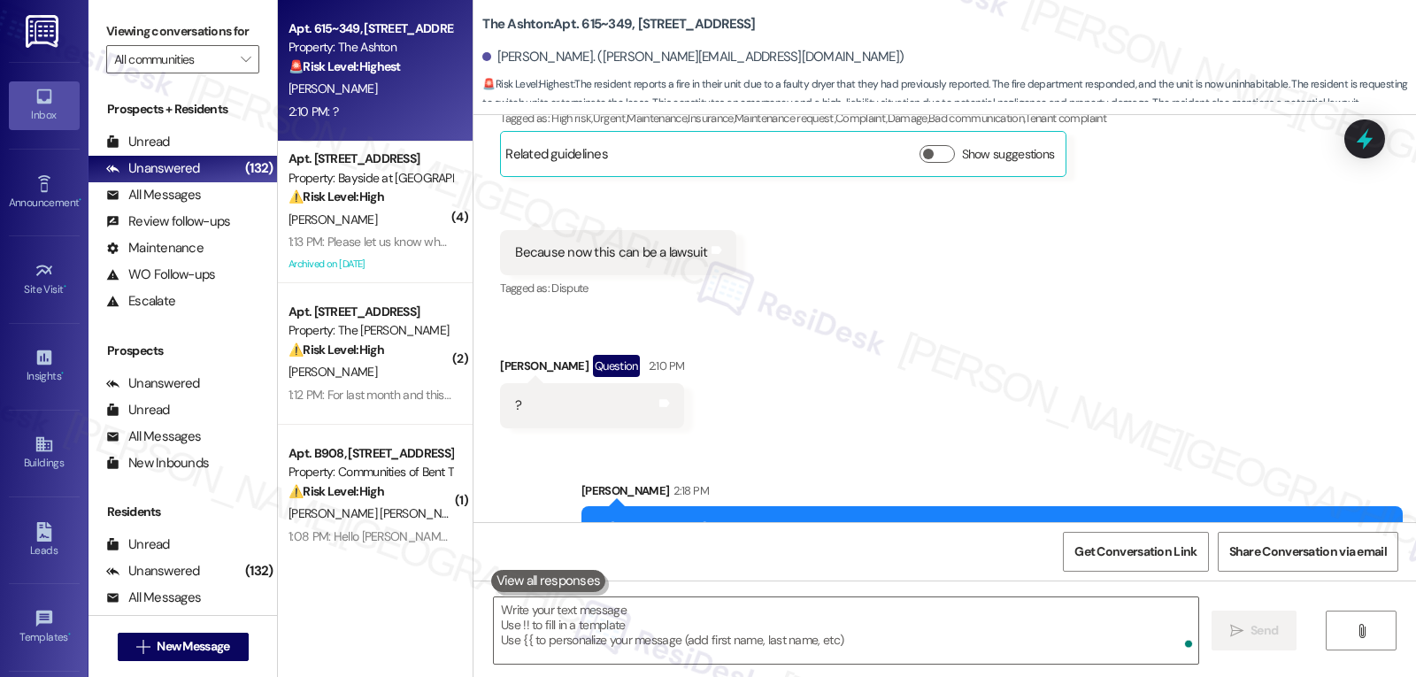
scroll to position [16322, 0]
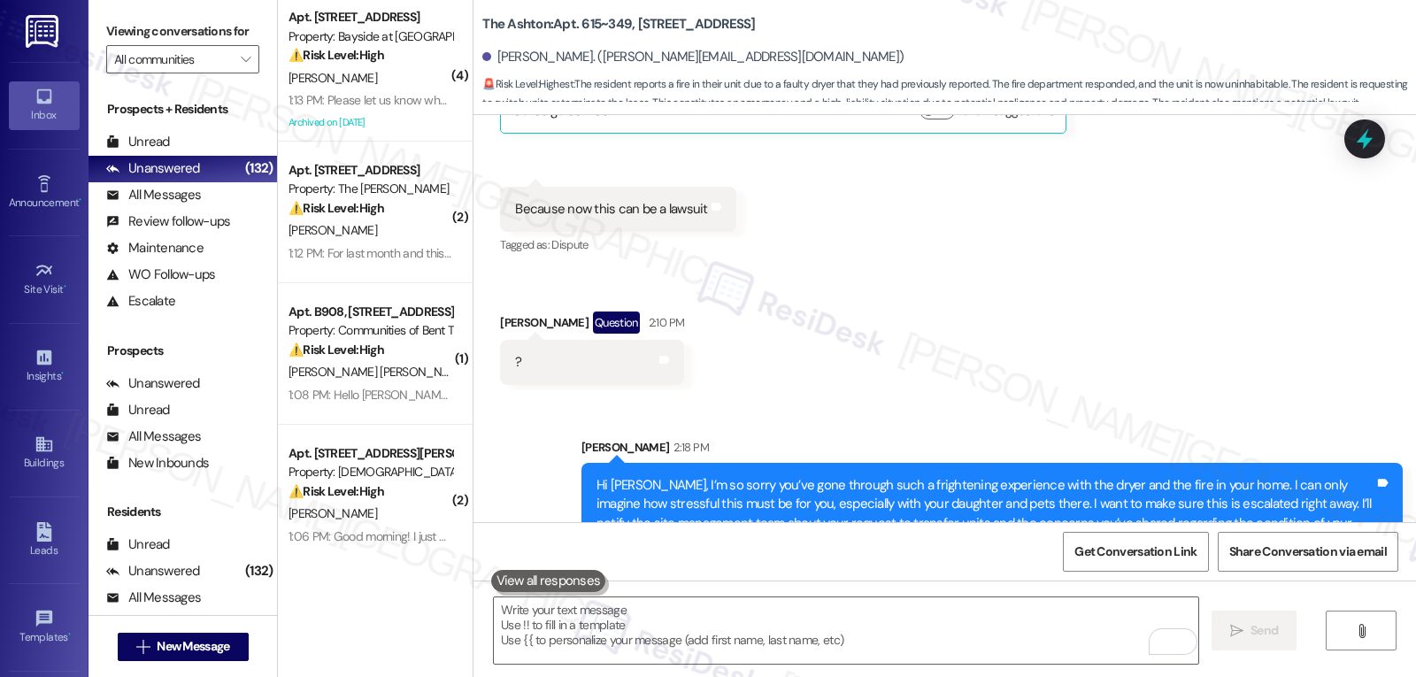
click at [1273, 158] on div at bounding box center [1364, 138] width 41 height 39
click at [1273, 142] on icon at bounding box center [1364, 139] width 21 height 27
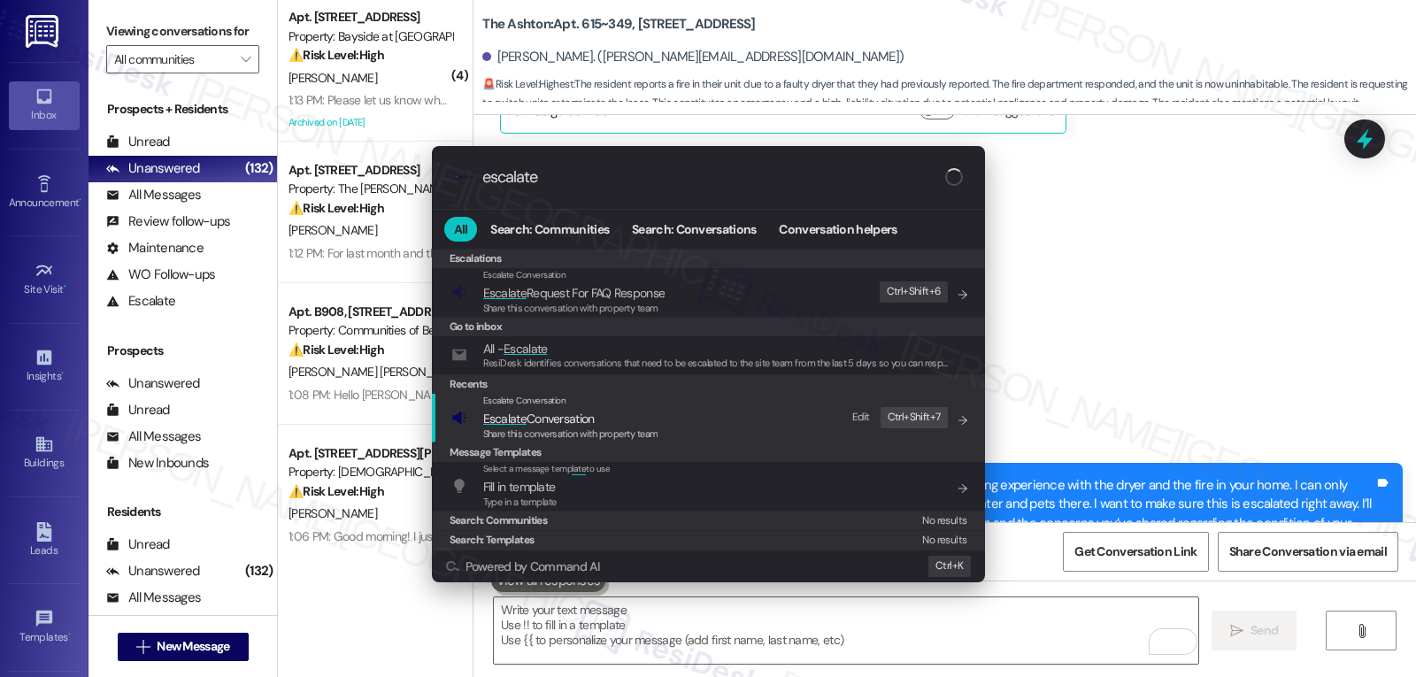
type input "escalate"
click at [670, 424] on div "Escalate Conversation Escalate Conversation Share this conversation with proper…" at bounding box center [710, 418] width 518 height 48
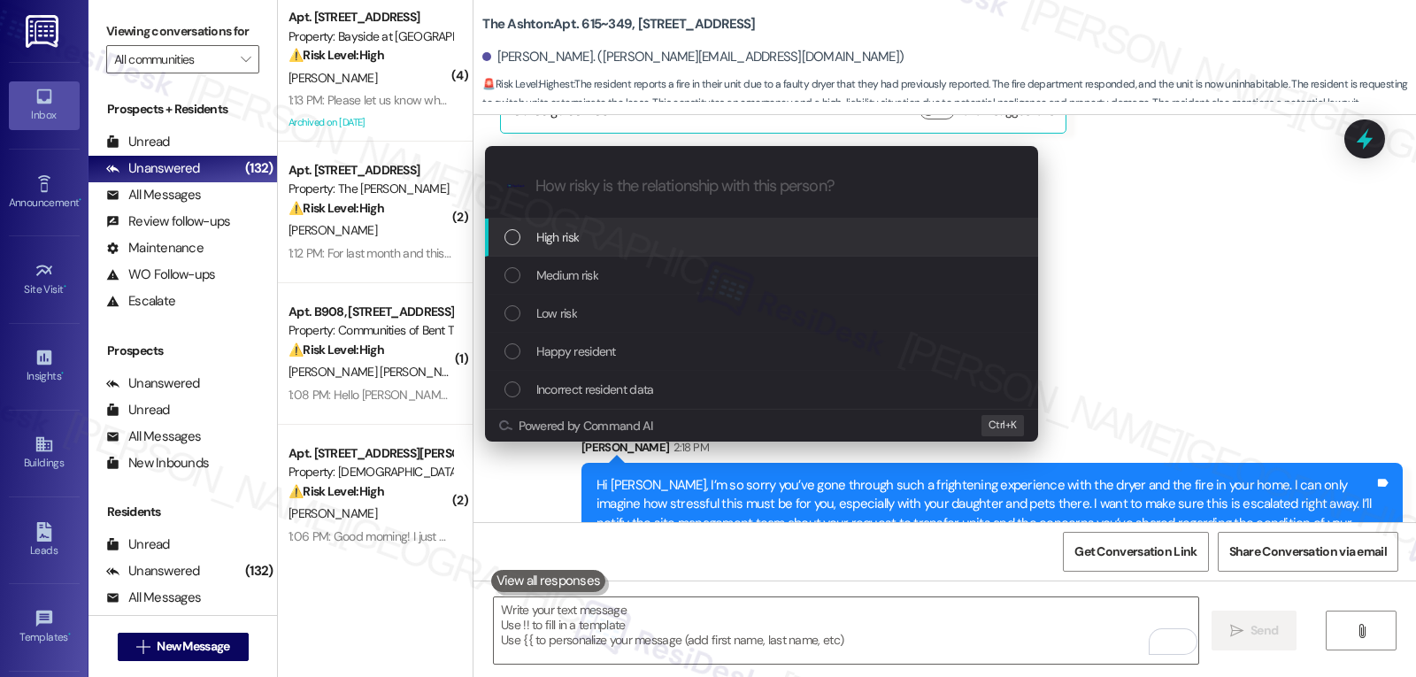
click at [601, 238] on div "High risk" at bounding box center [763, 236] width 518 height 19
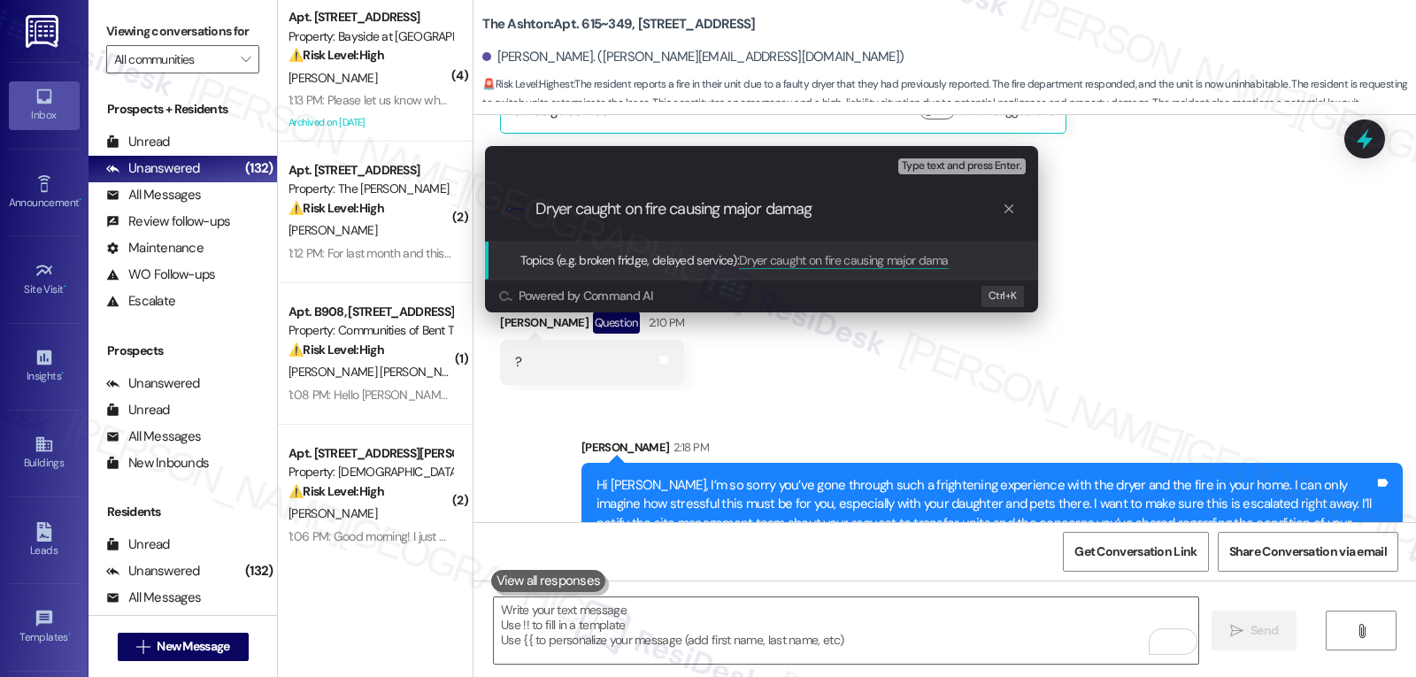
type input "Dryer caught on fire causing major damage"
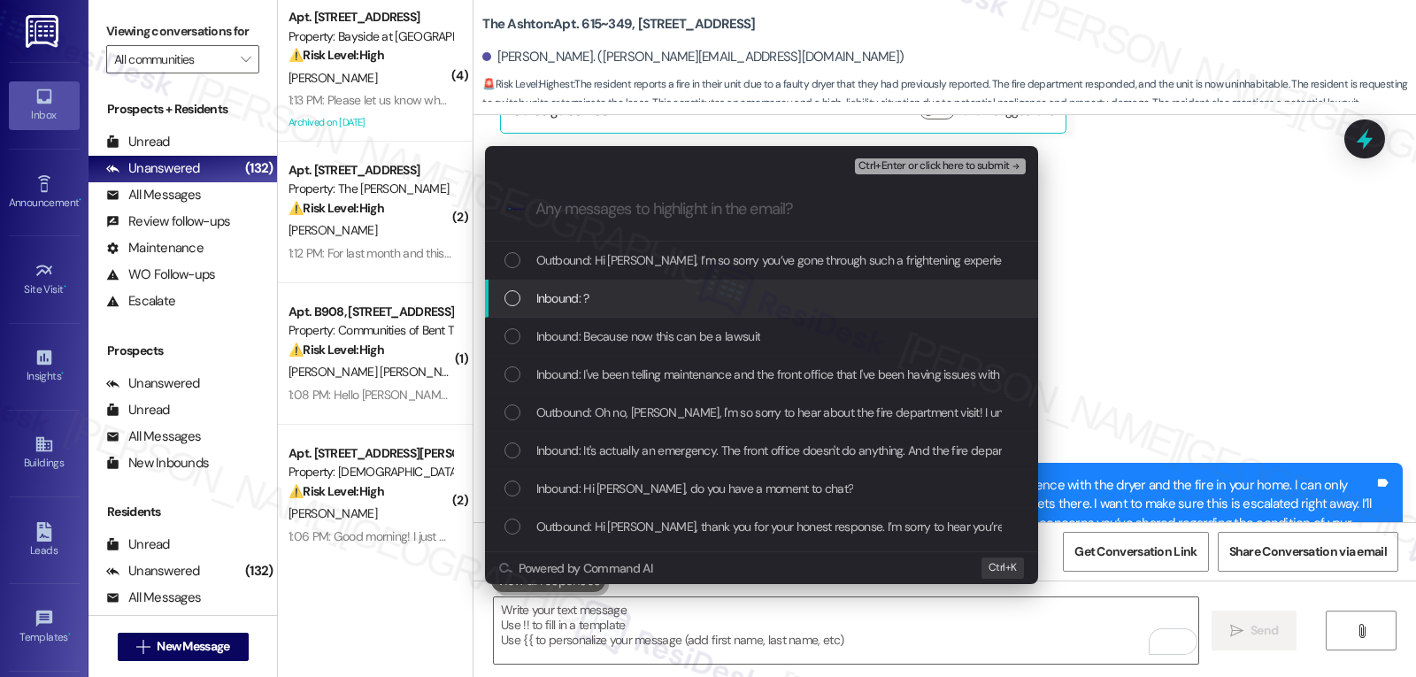
click at [619, 302] on div "Inbound: ?" at bounding box center [763, 297] width 518 height 19
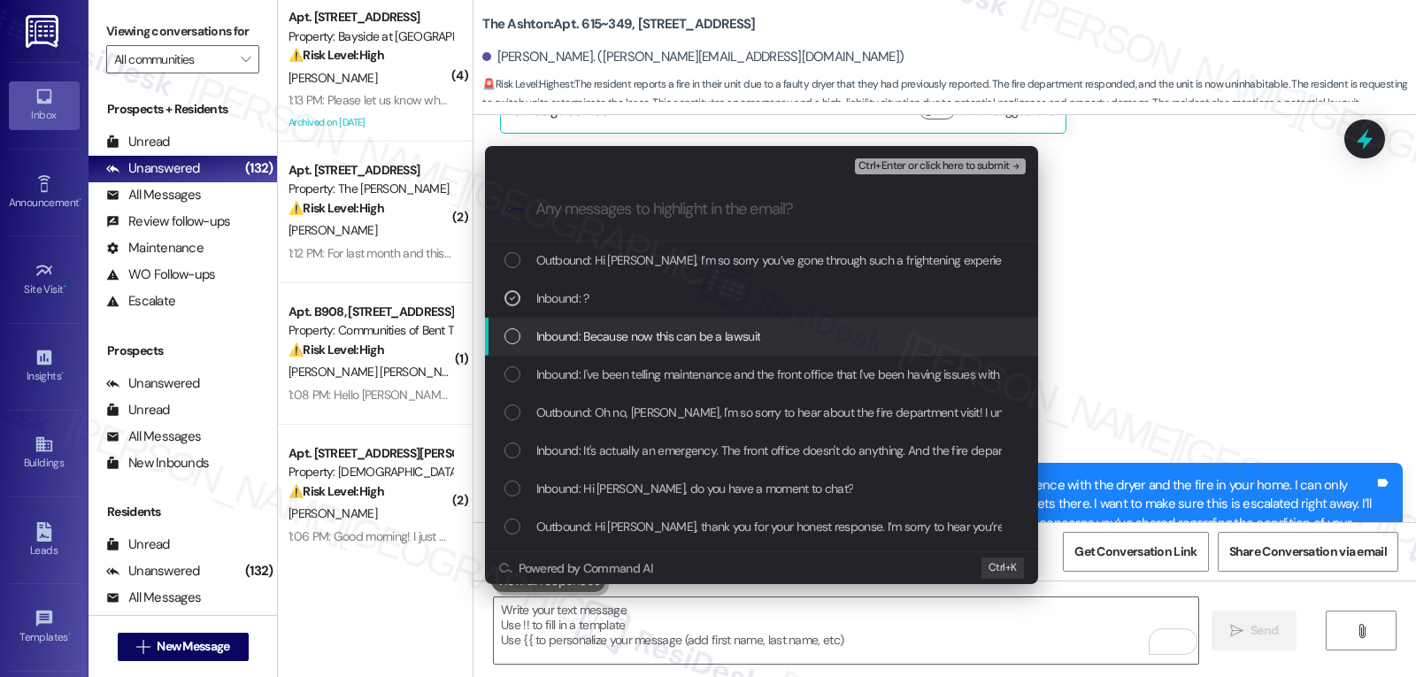
click at [613, 337] on span "Inbound: Because now this can be a lawsuit" at bounding box center [648, 336] width 225 height 19
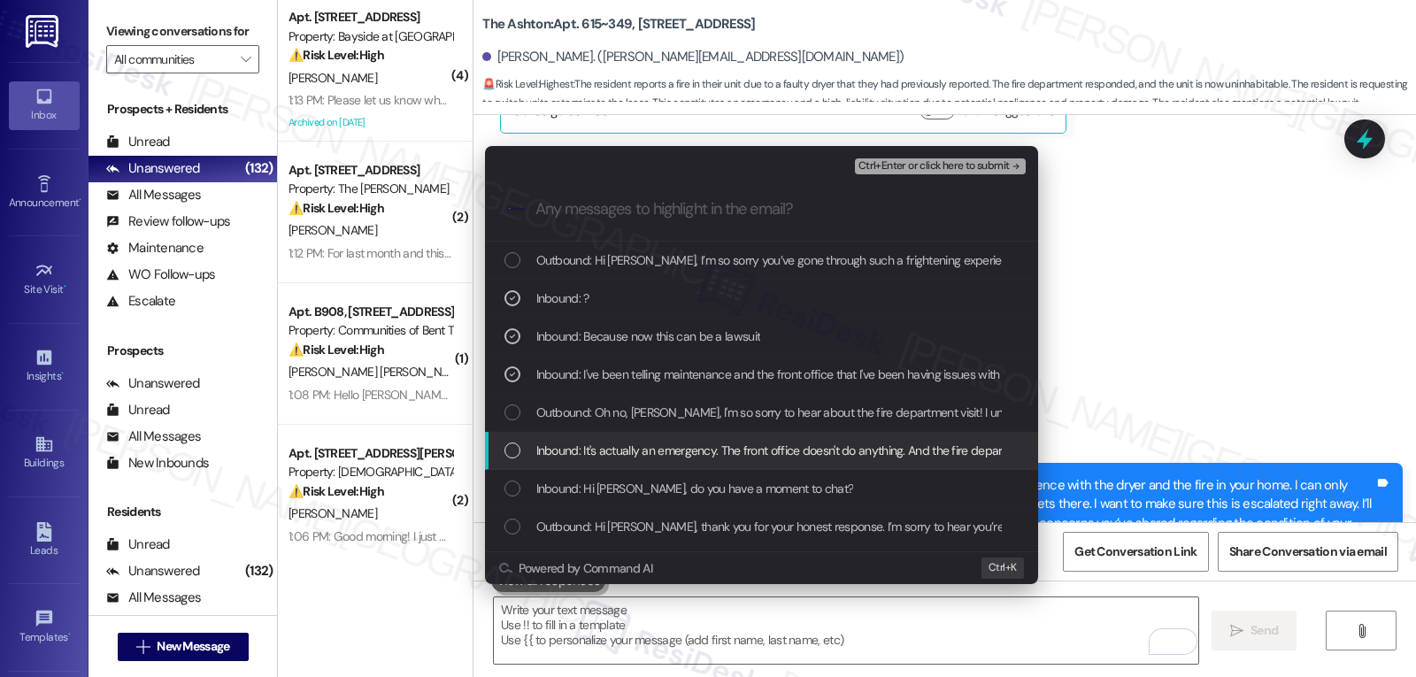
click at [557, 464] on div "Inbound: It's actually an emergency. The front office doesn't do anything. And …" at bounding box center [761, 451] width 553 height 38
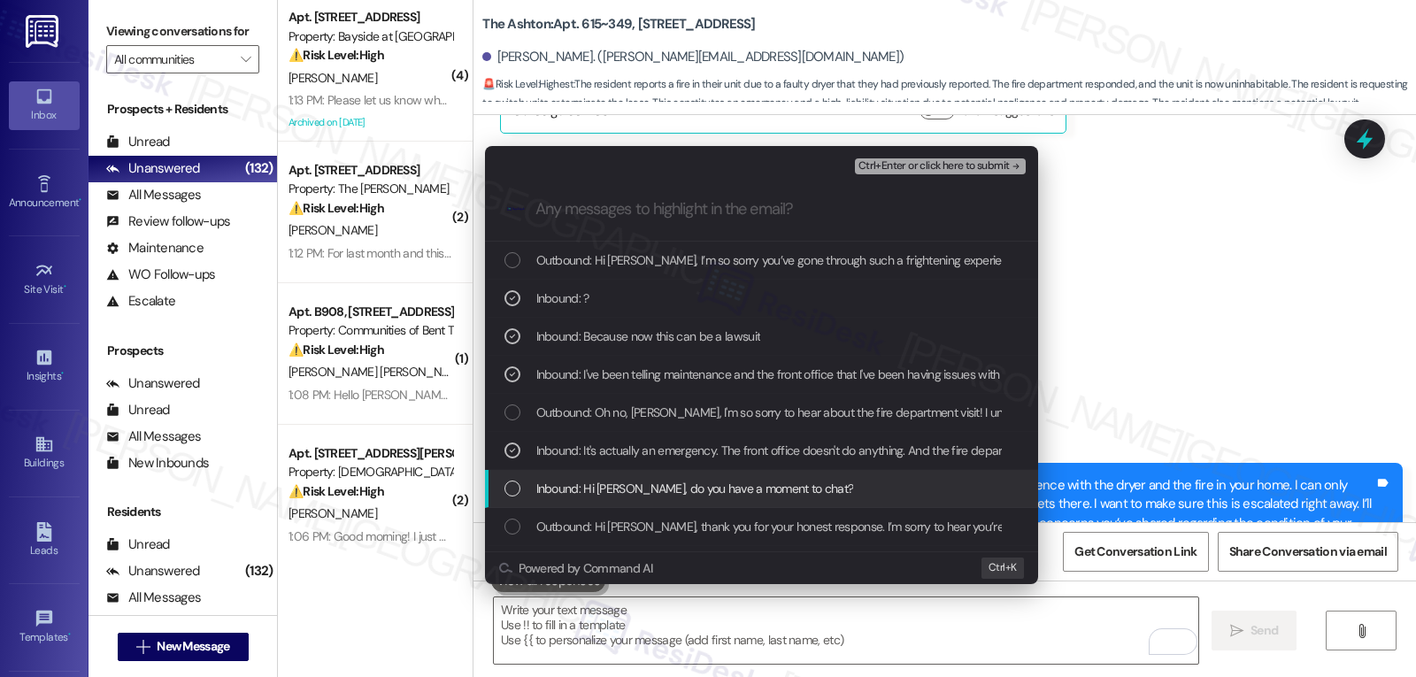
click at [596, 496] on span "Inbound: Hi Sarah, do you have a moment to chat?" at bounding box center [695, 488] width 318 height 19
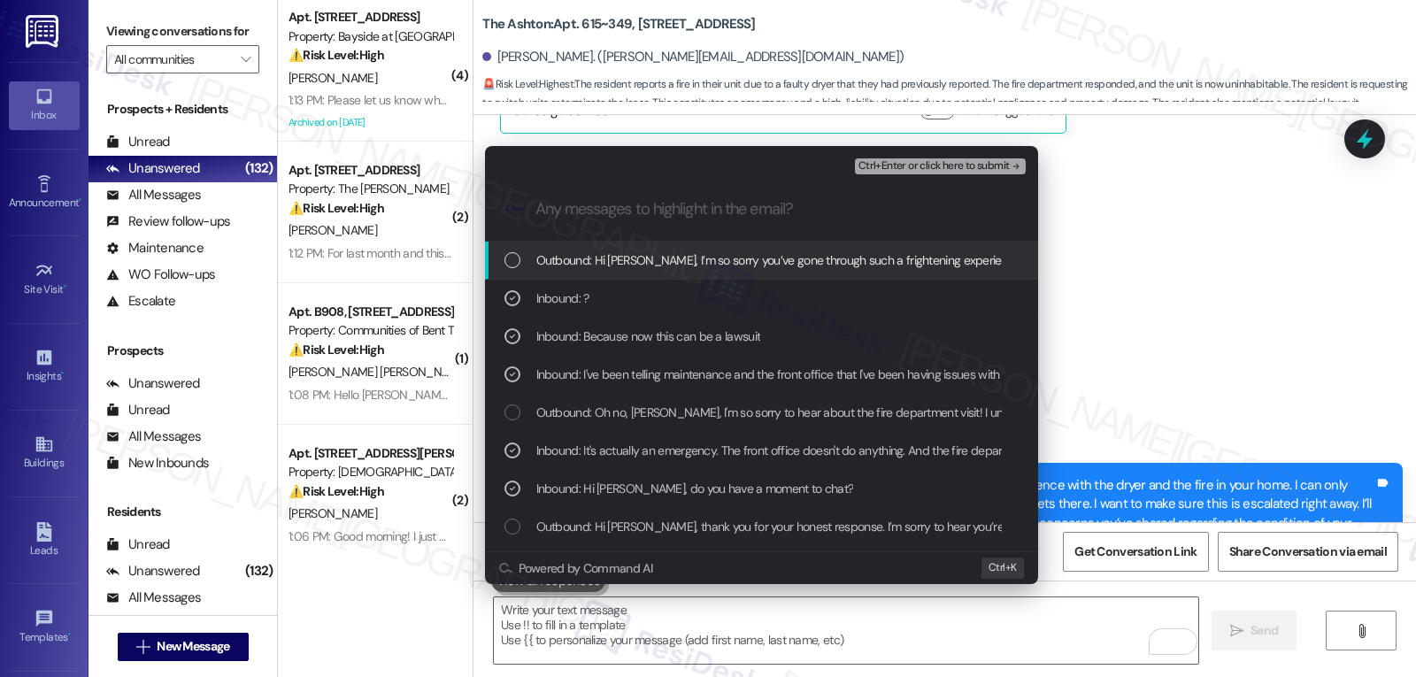
click at [909, 169] on span "Ctrl+Enter or click here to submit" at bounding box center [933, 166] width 151 height 12
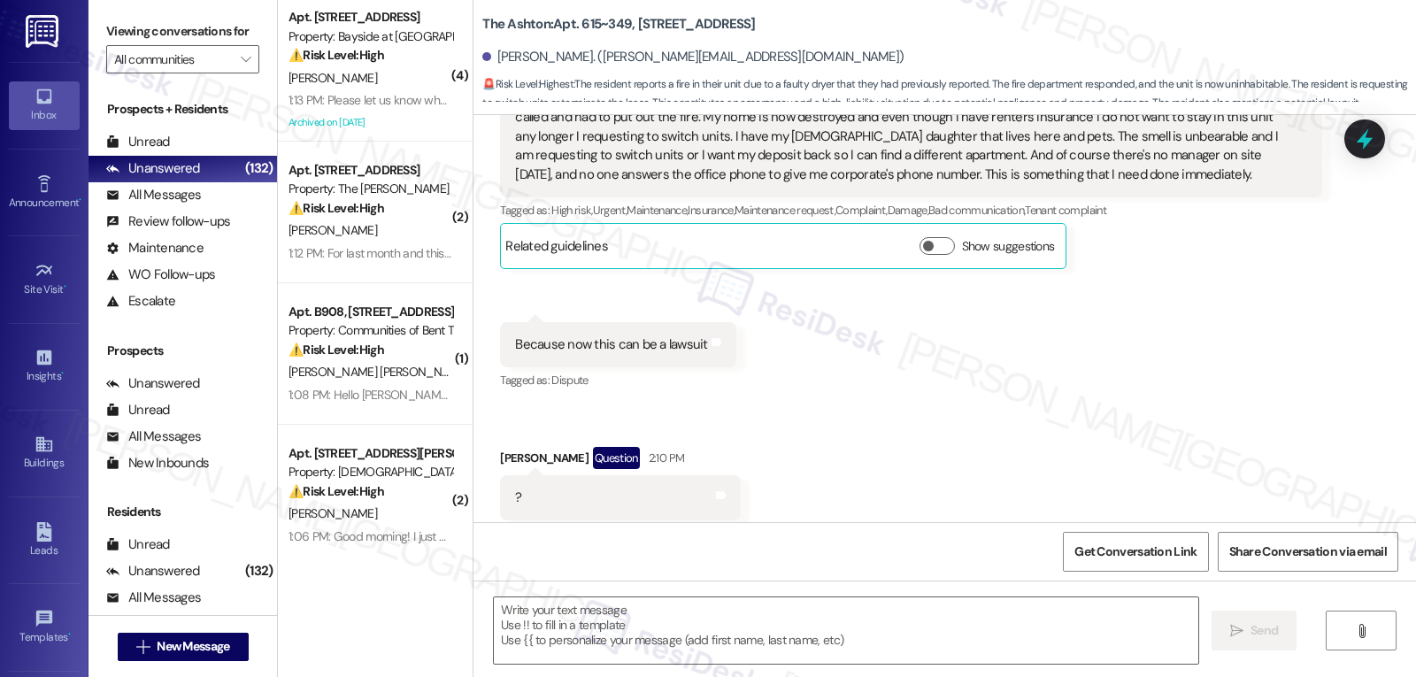
type textarea "Fetching suggested responses. Please feel free to read through the conversation…"
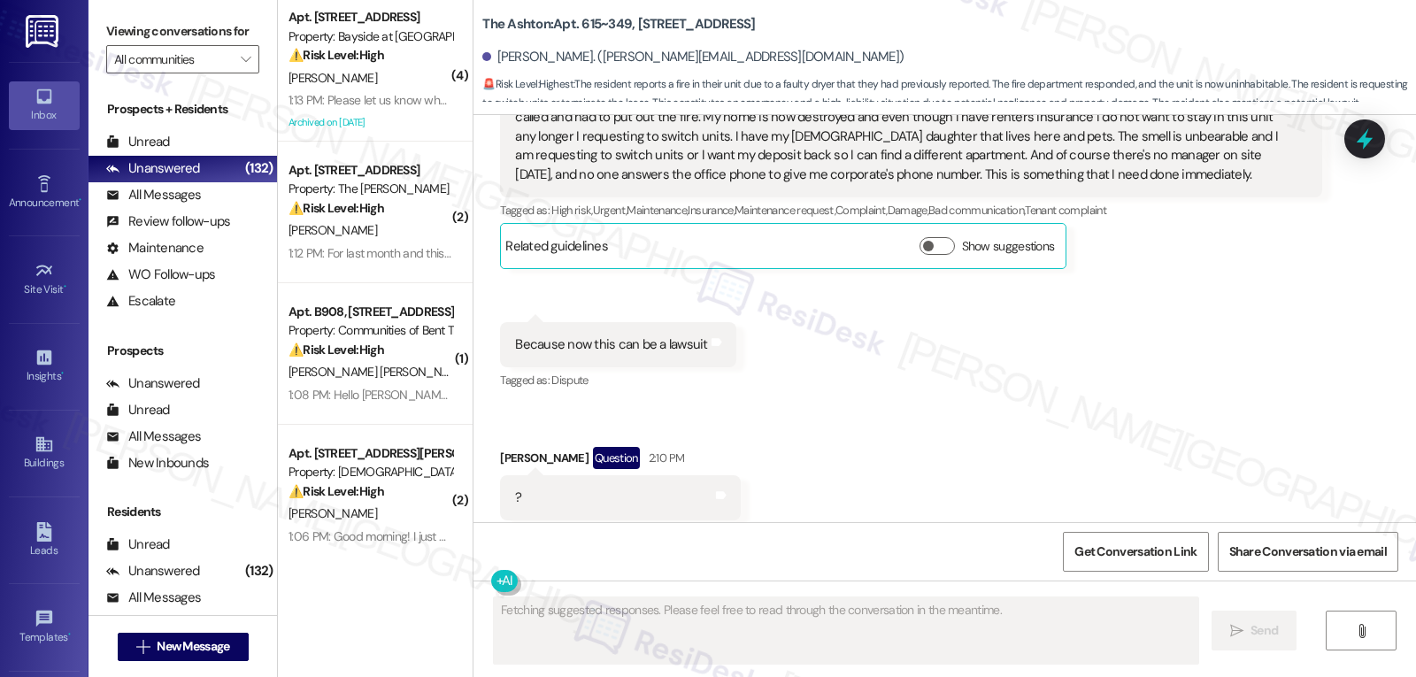
scroll to position [16374, 0]
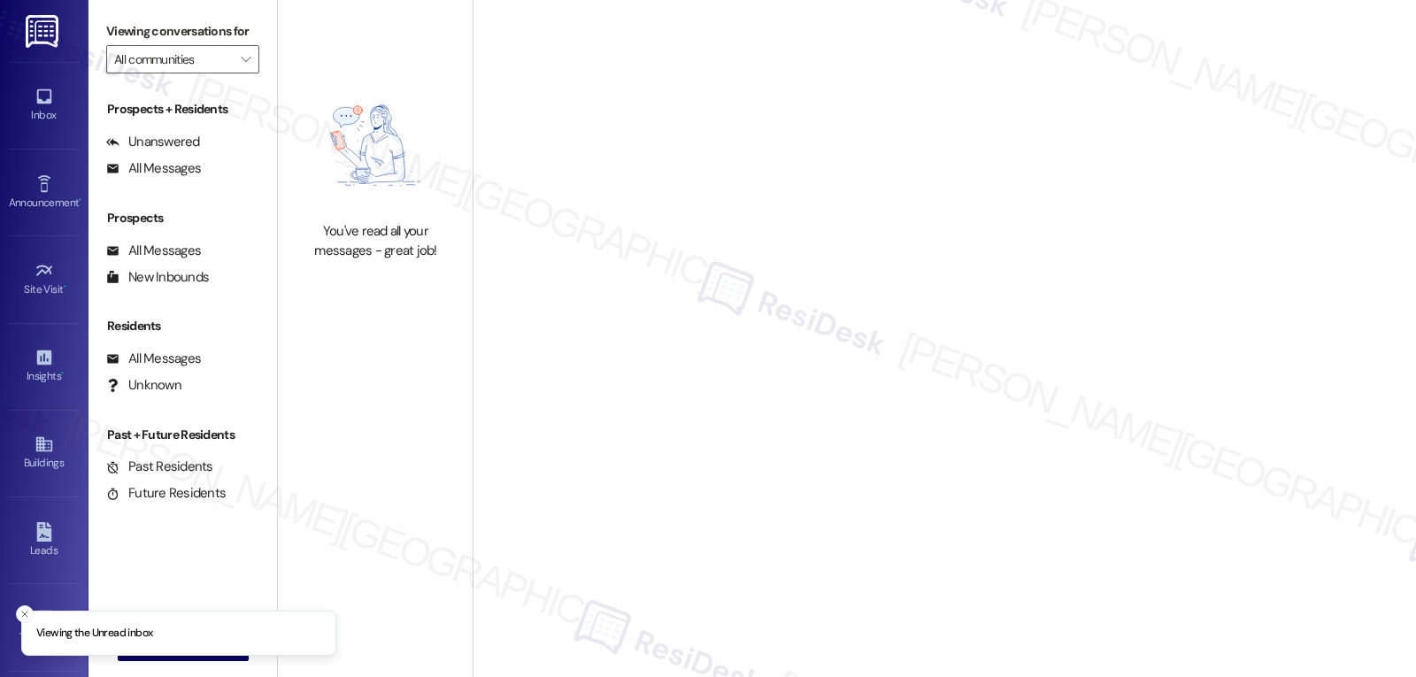
type input "Meritage at [PERSON_NAME][GEOGRAPHIC_DATA]"
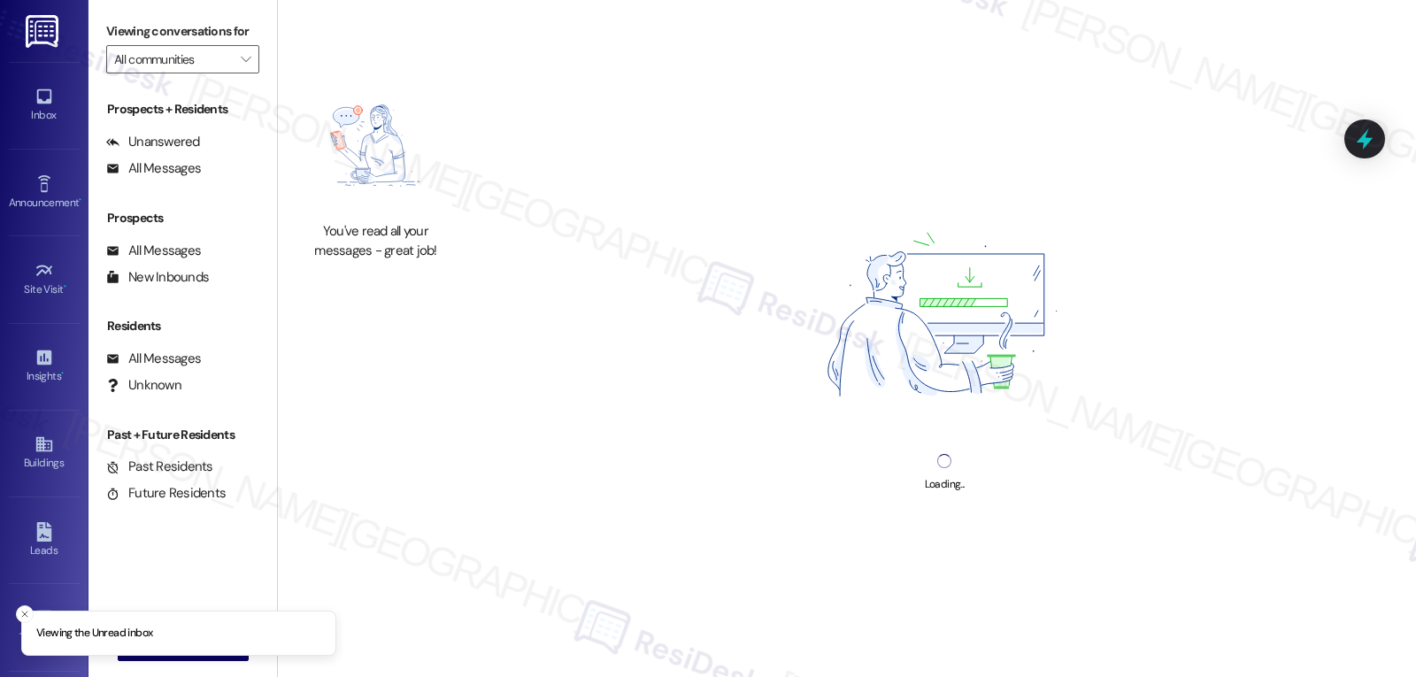
type input "Meritage at Steiner Ranch"
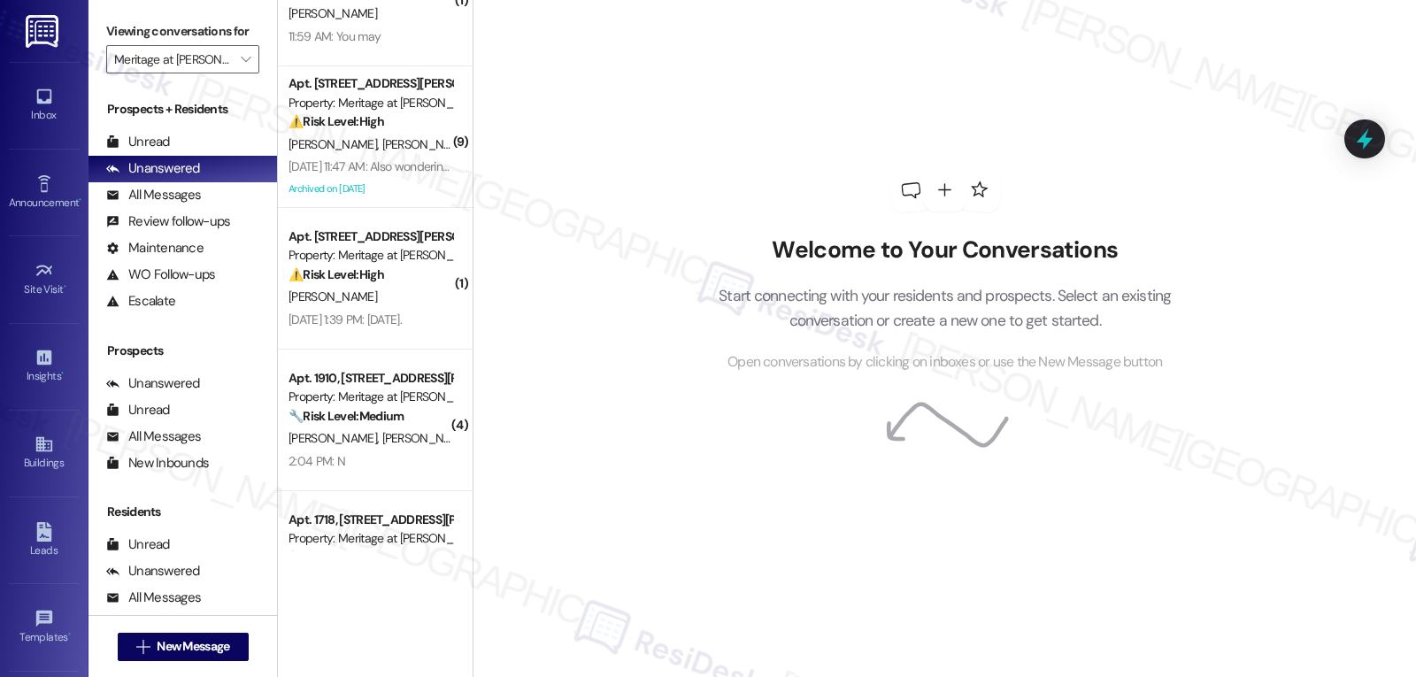
scroll to position [440, 0]
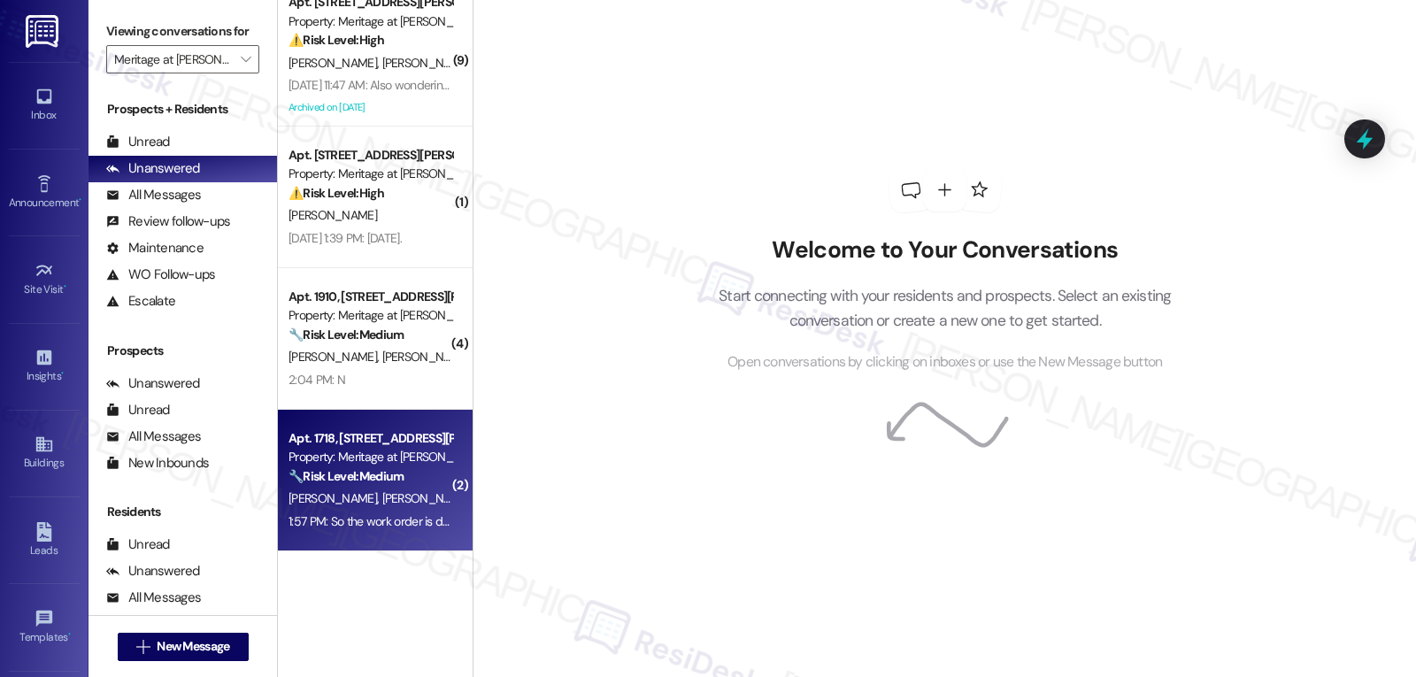
click at [378, 532] on div "1:57 PM: So the work order is done 1:57 PM: So the work order is done" at bounding box center [370, 522] width 167 height 22
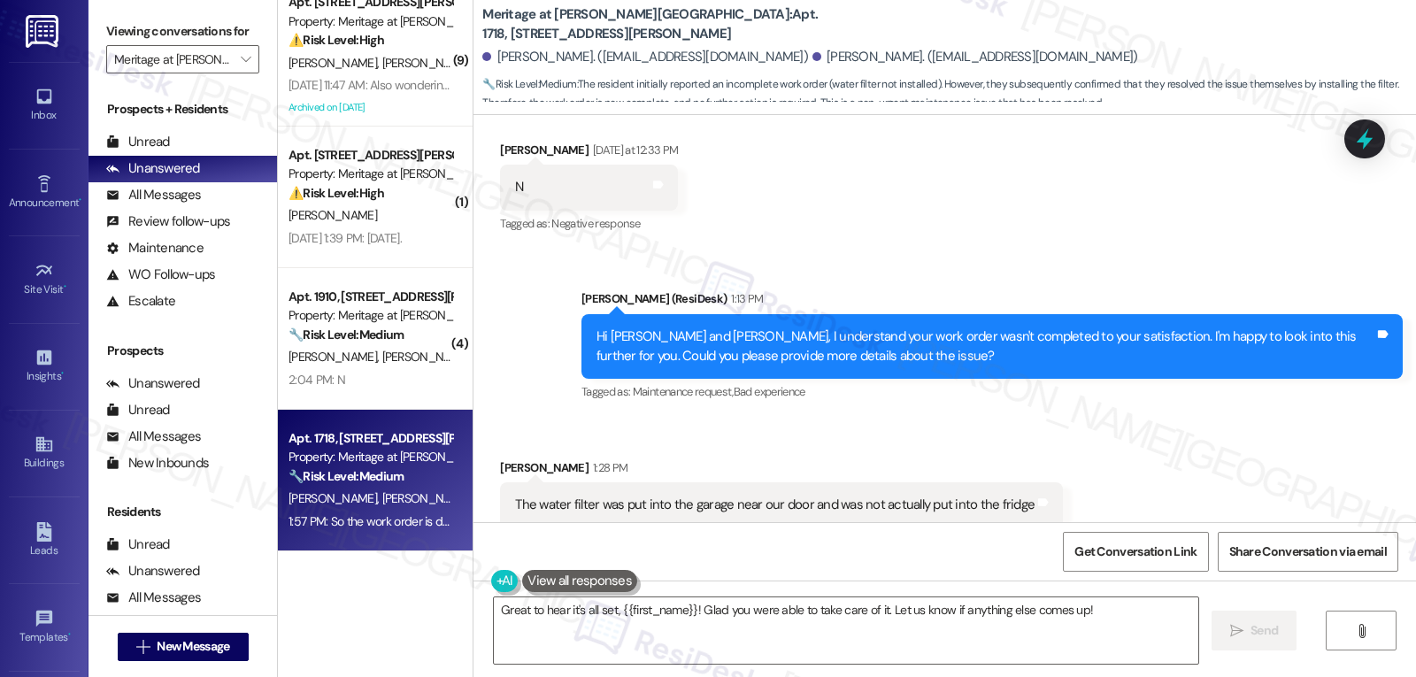
scroll to position [4568, 0]
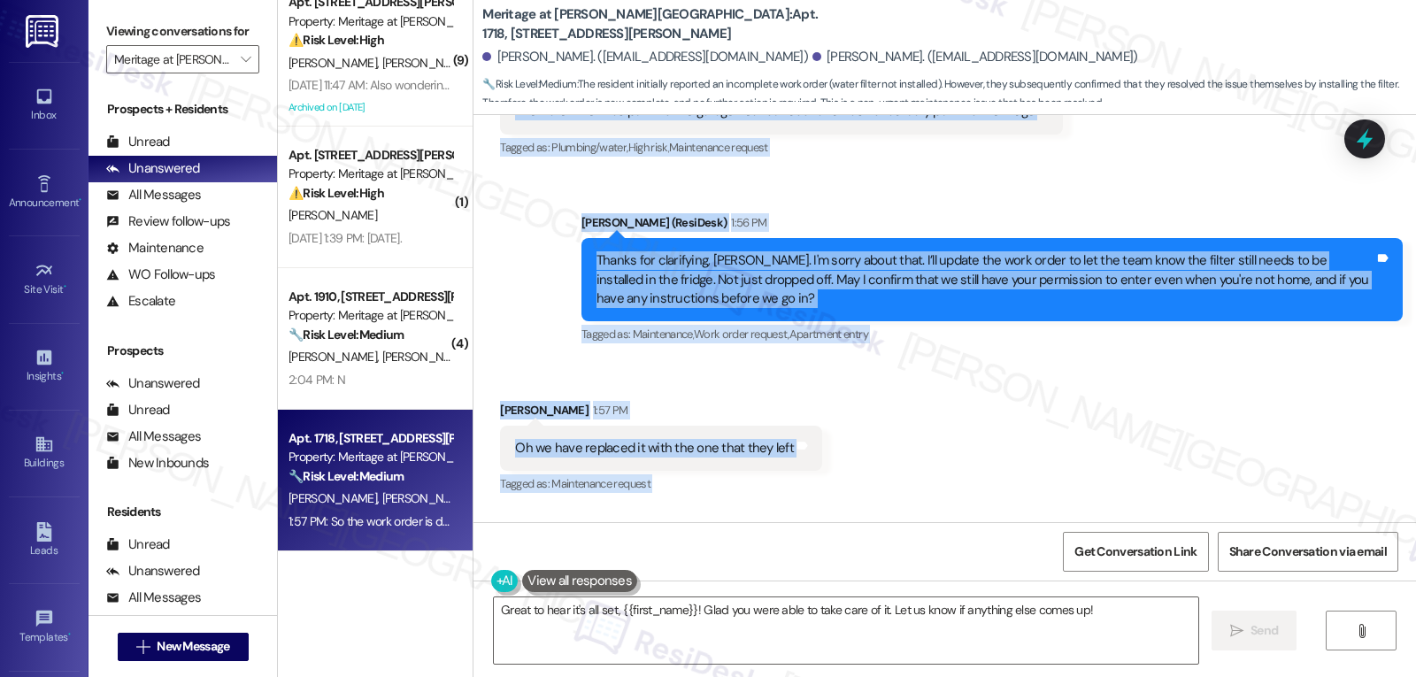
drag, startPoint x: 570, startPoint y: 180, endPoint x: 742, endPoint y: 484, distance: 349.5
click at [742, 484] on div "Survey, sent via SMS Residesk Automated Survey Oct 29, 2024 at 1:30 PM This mes…" at bounding box center [944, 318] width 942 height 407
copy div "Residesk Automated Survey Yesterday at 12:32 PM Hi Emma and Justin! I'm checkin…"
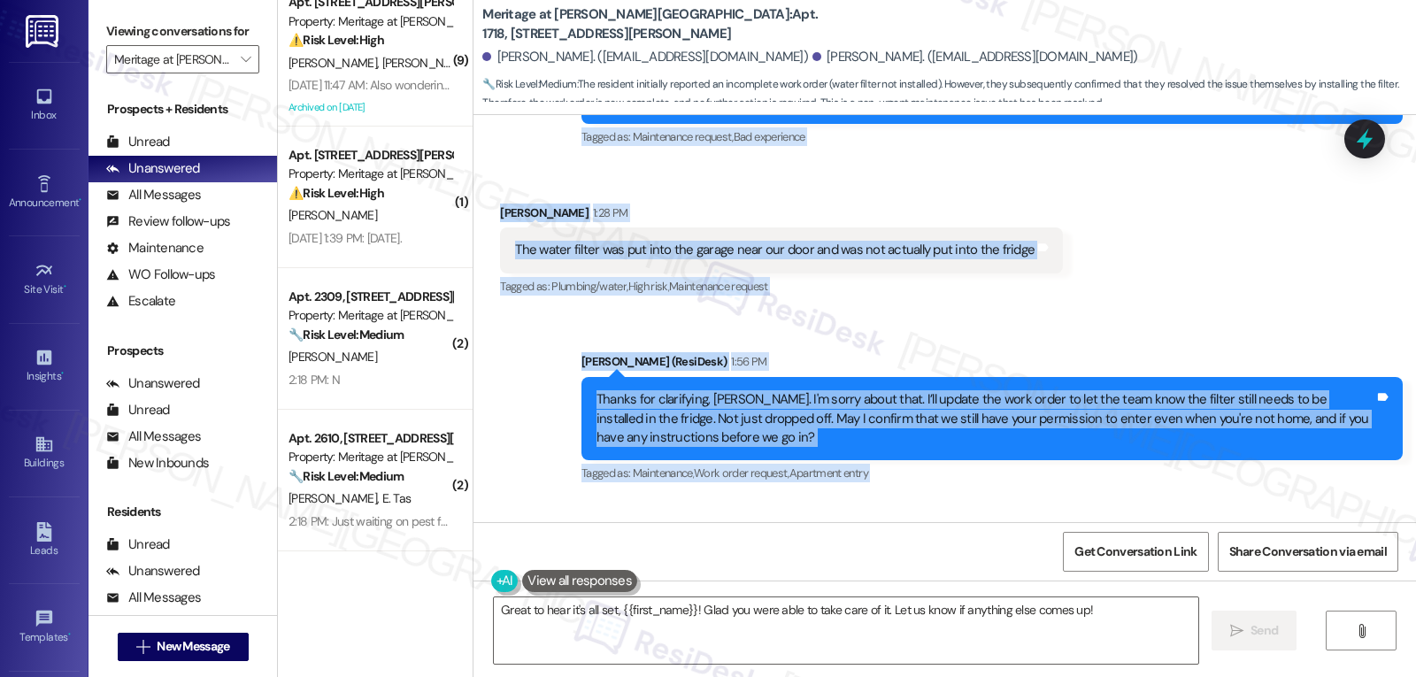
copy div "Residesk Automated Survey Yesterday at 12:32 PM Hi Emma and Justin! I'm checkin…"
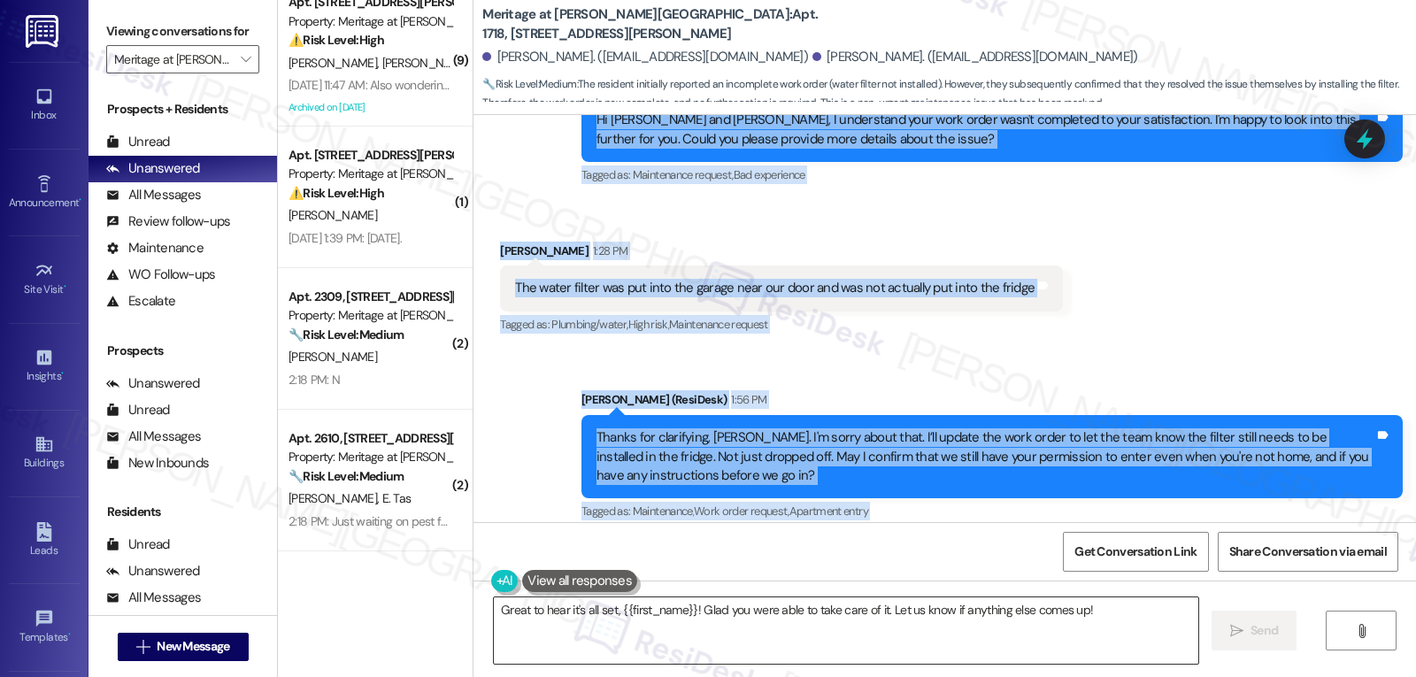
click at [779, 633] on textarea "Great to hear it's all set, {{first_name}}! Glad you were able to take care of …" at bounding box center [846, 630] width 704 height 66
paste textarea "ot it, Justin — thanks for the update! 👍 I’ll mark the work order as complete s…"
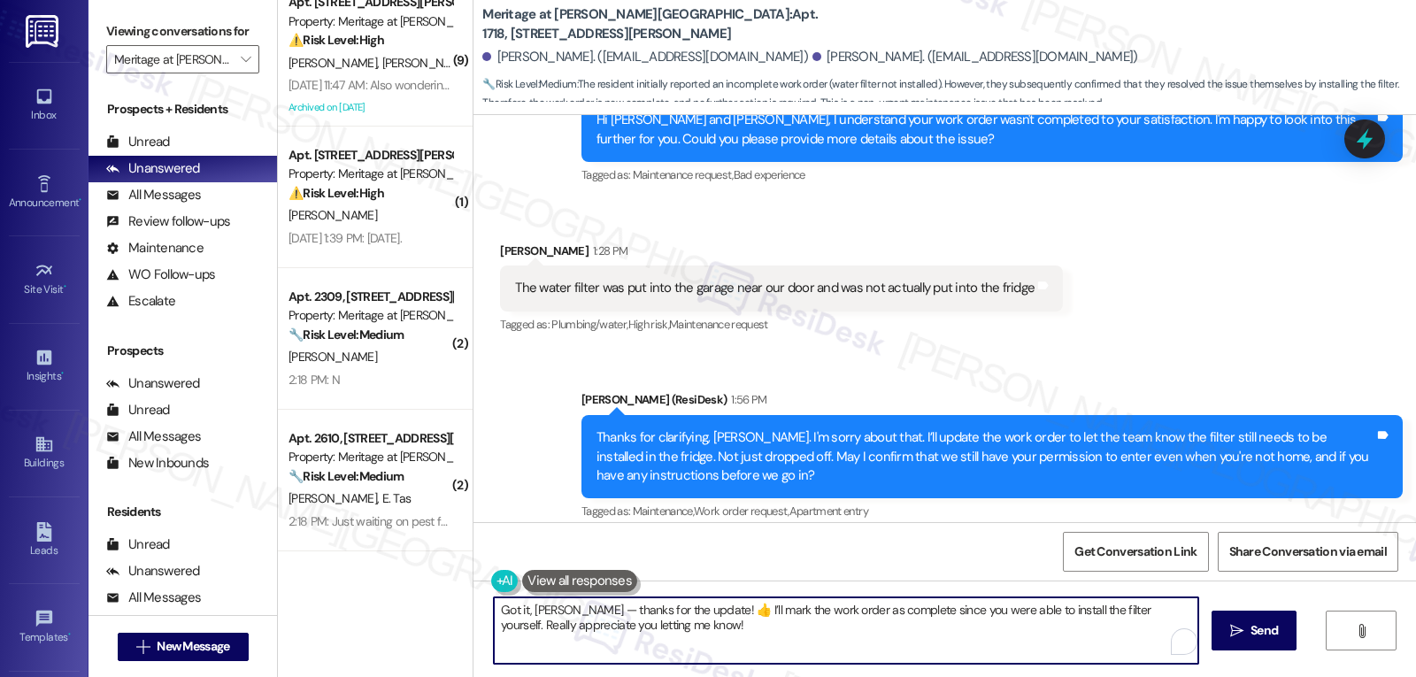
click at [558, 611] on textarea "Got it, Justin — thanks for the update! 👍 I’ll mark the work order as complete …" at bounding box center [846, 630] width 704 height 66
click at [892, 617] on textarea "Got it, Justin. Thanks for the update! 👍 I’ll mark the work order as complete s…" at bounding box center [846, 630] width 704 height 66
drag, startPoint x: 679, startPoint y: 607, endPoint x: 1115, endPoint y: 605, distance: 436.2
click at [1115, 605] on textarea "Got it, Justin. Thanks for the update! 👍 I’ll mark the work order as complete s…" at bounding box center [846, 630] width 704 height 66
click at [906, 624] on textarea "Got it, Justin. Thanks for the update! Really appreciate you letting me know!" at bounding box center [846, 630] width 704 height 66
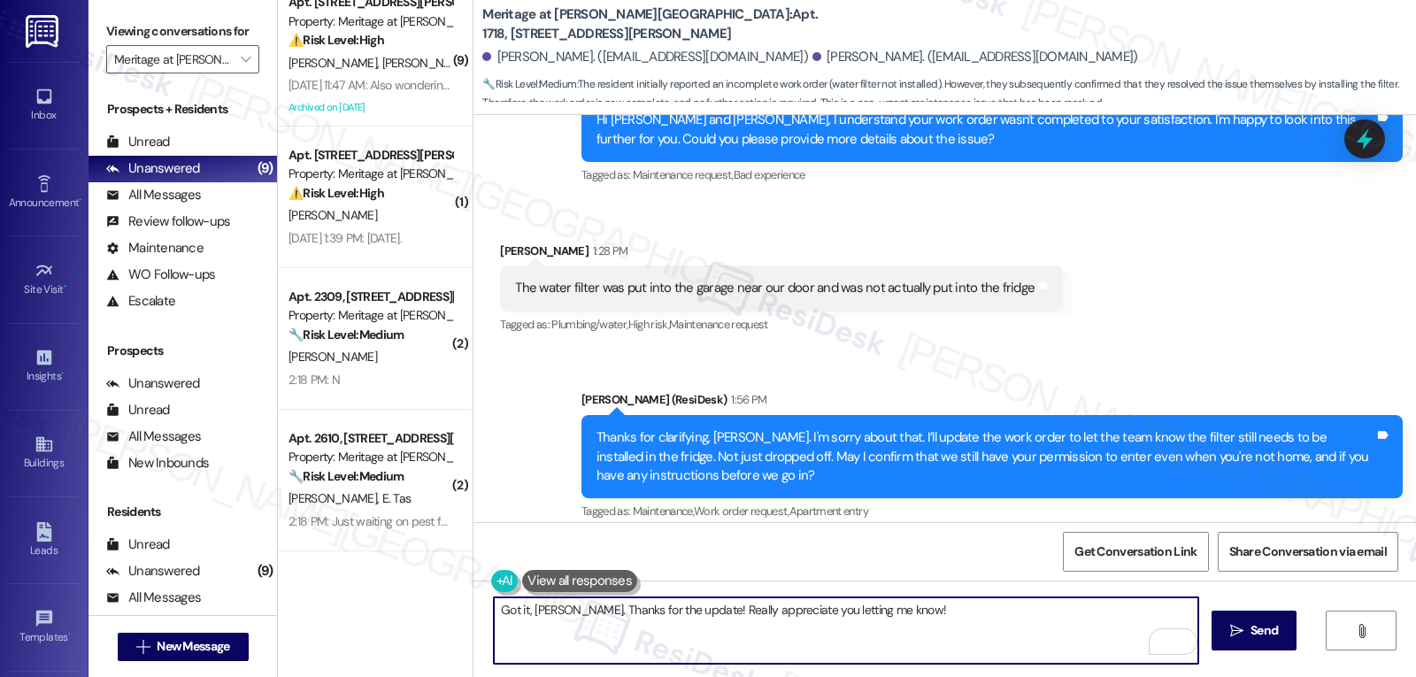
paste textarea "If you ever have any questions or need support, don’t hesitate to reach out. I’…"
type textarea "Got it, [PERSON_NAME]. Thanks for the update! Really appreciate you letting me …"
click at [1252, 625] on span "Send" at bounding box center [1263, 630] width 27 height 19
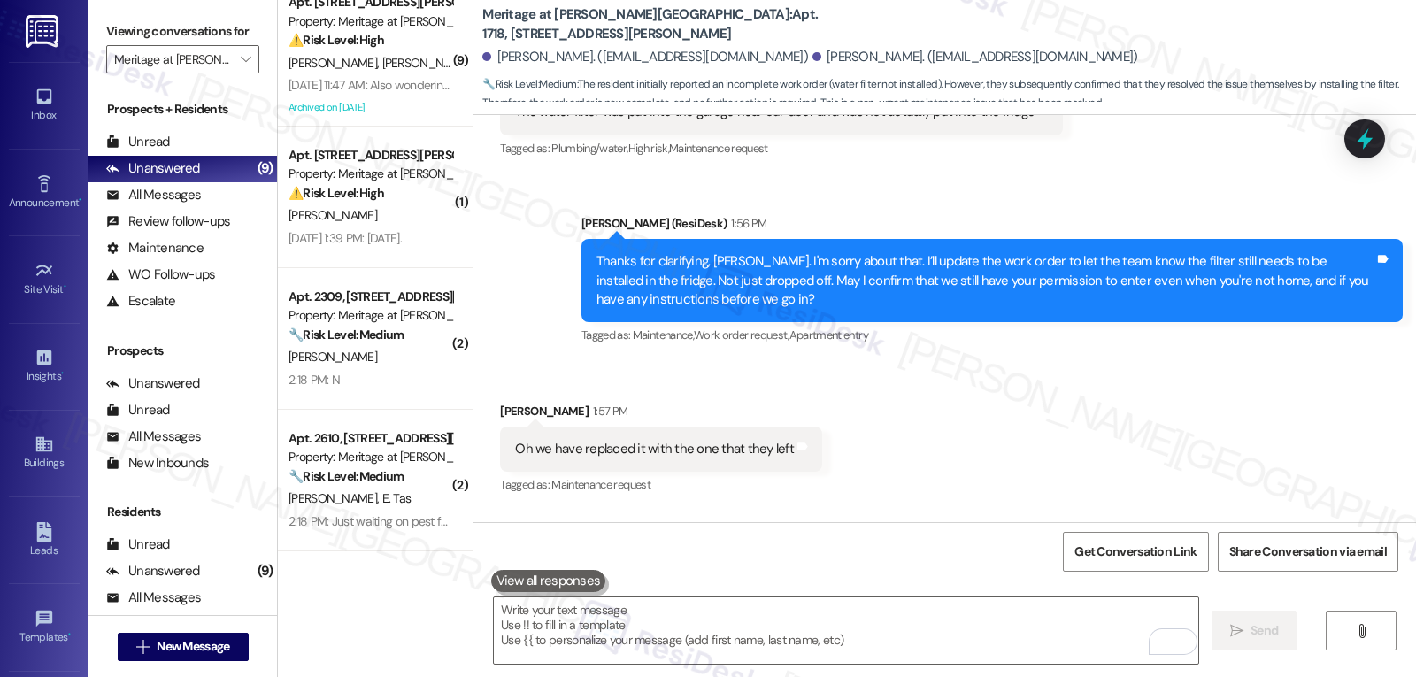
scroll to position [723, 0]
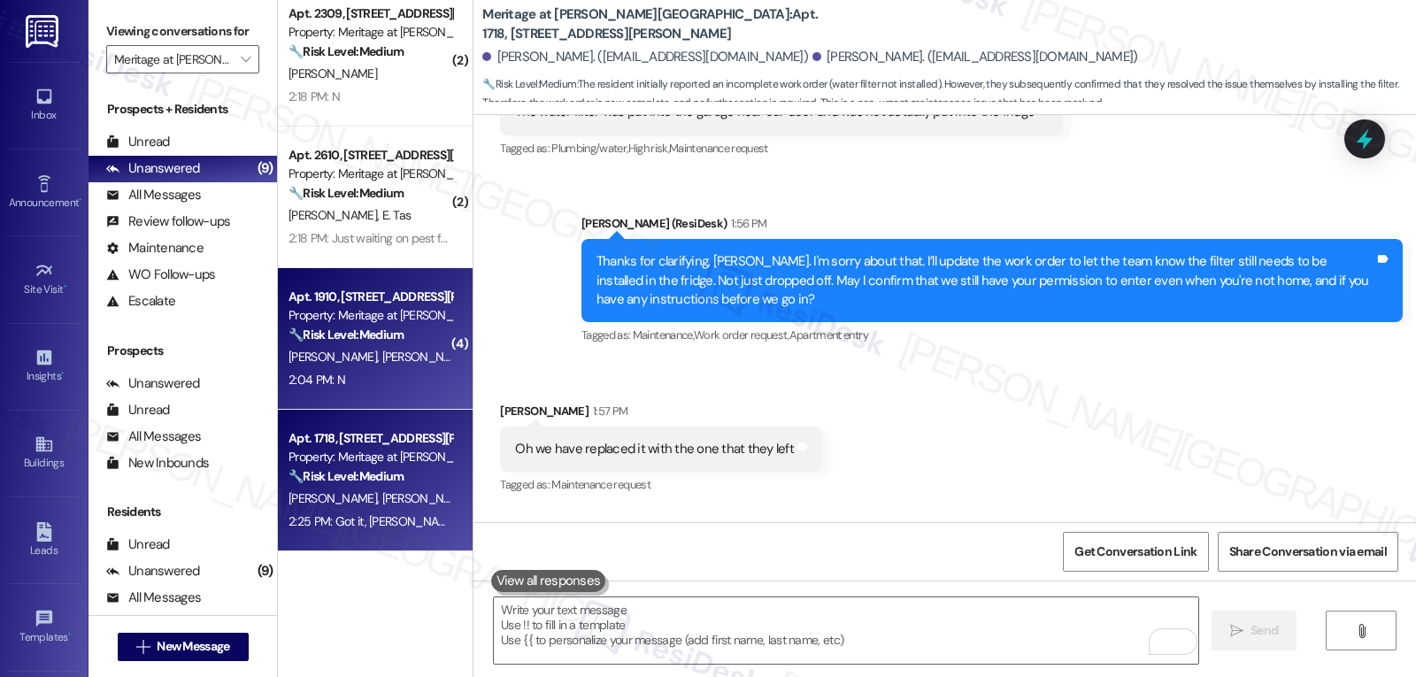
click at [383, 344] on div "🔧 Risk Level: Medium The resident responded negatively to a follow-up regarding…" at bounding box center [370, 335] width 164 height 19
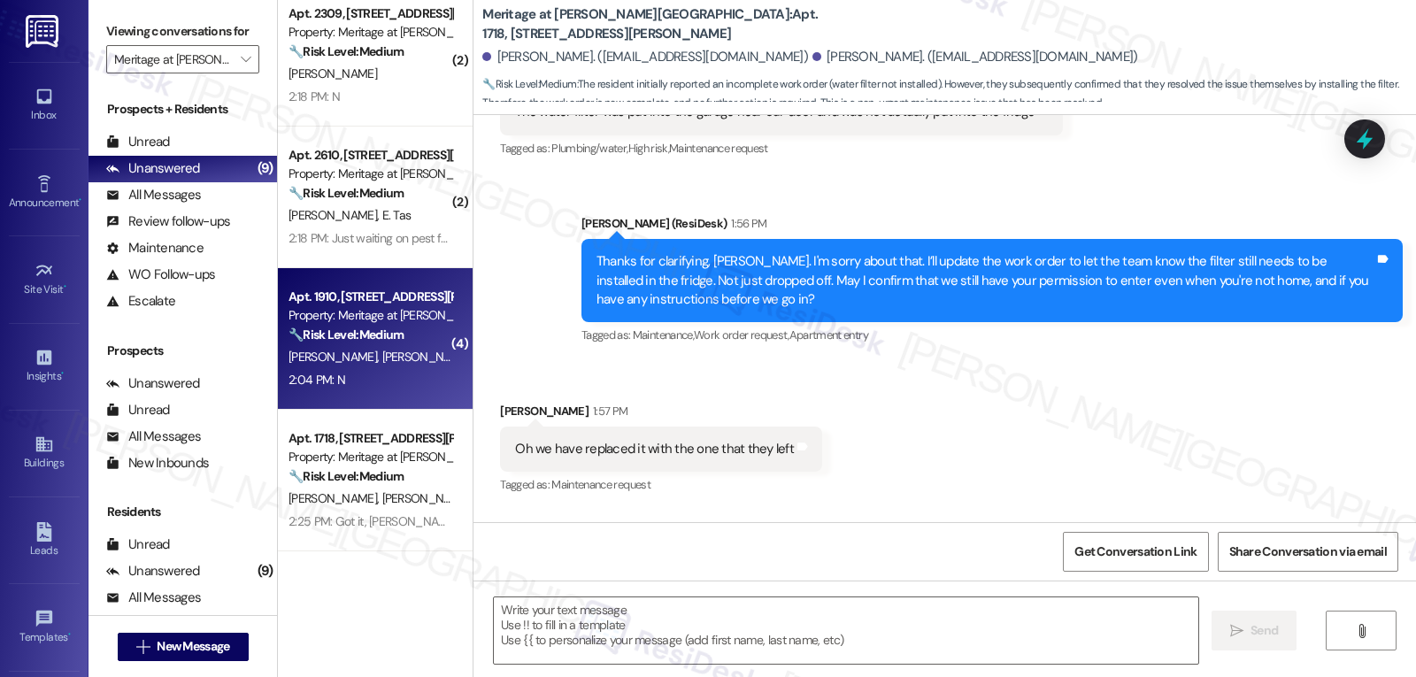
type textarea "Fetching suggested responses. Please feel free to read through the conversation…"
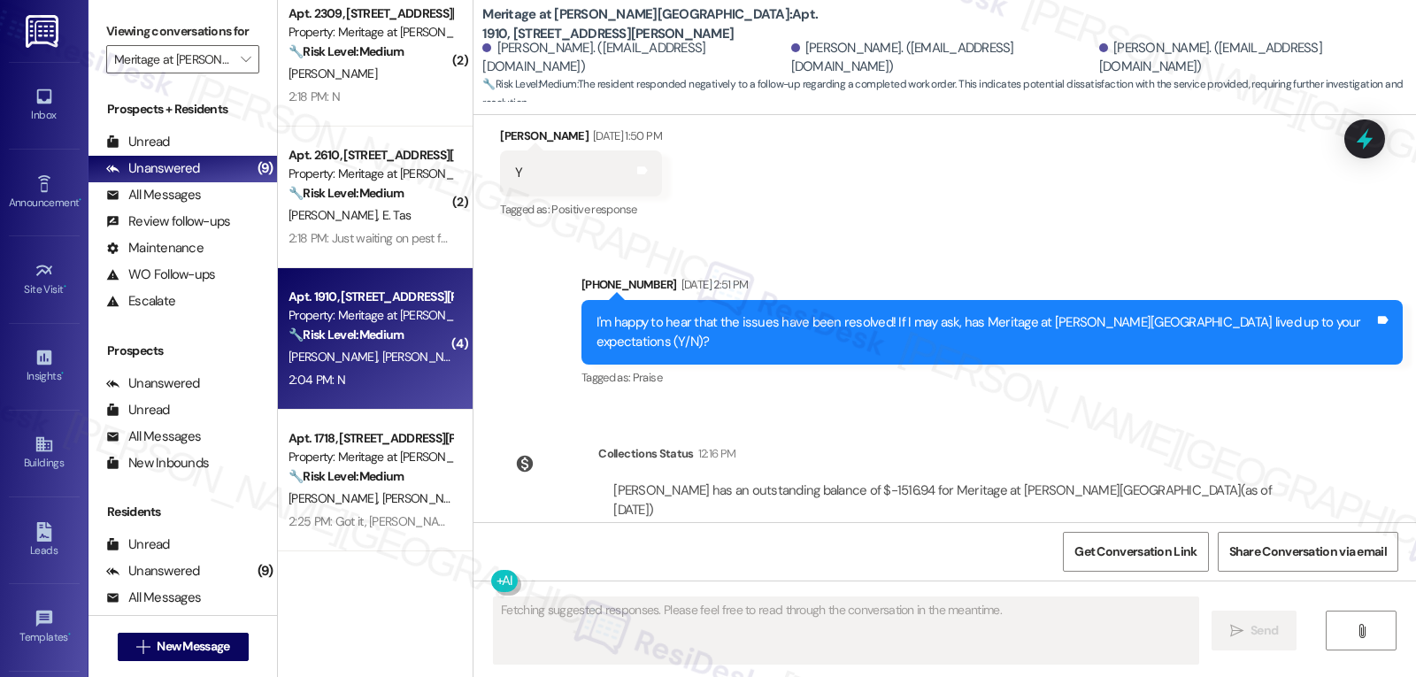
scroll to position [2040, 0]
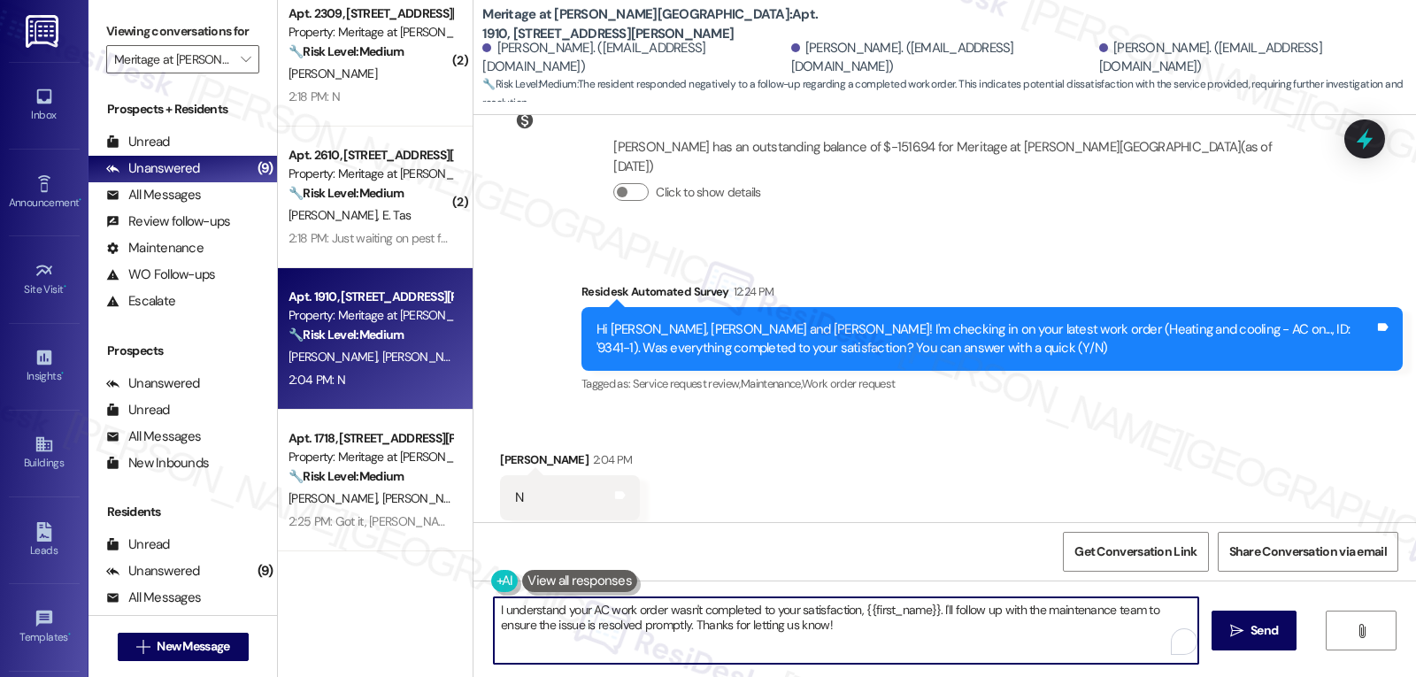
drag, startPoint x: 865, startPoint y: 608, endPoint x: 925, endPoint y: 611, distance: 60.3
click at [925, 611] on textarea "I understand your AC work order wasn't completed to your satisfaction, {{first_…" at bounding box center [846, 630] width 704 height 66
click at [995, 610] on textarea "I understand your AC work order wasn't completed to your satisfaction, Macy. I'…" at bounding box center [846, 630] width 704 height 66
click at [590, 635] on textarea "I understand your AC work order wasn't completed to your satisfaction, Macy. I'…" at bounding box center [846, 630] width 704 height 66
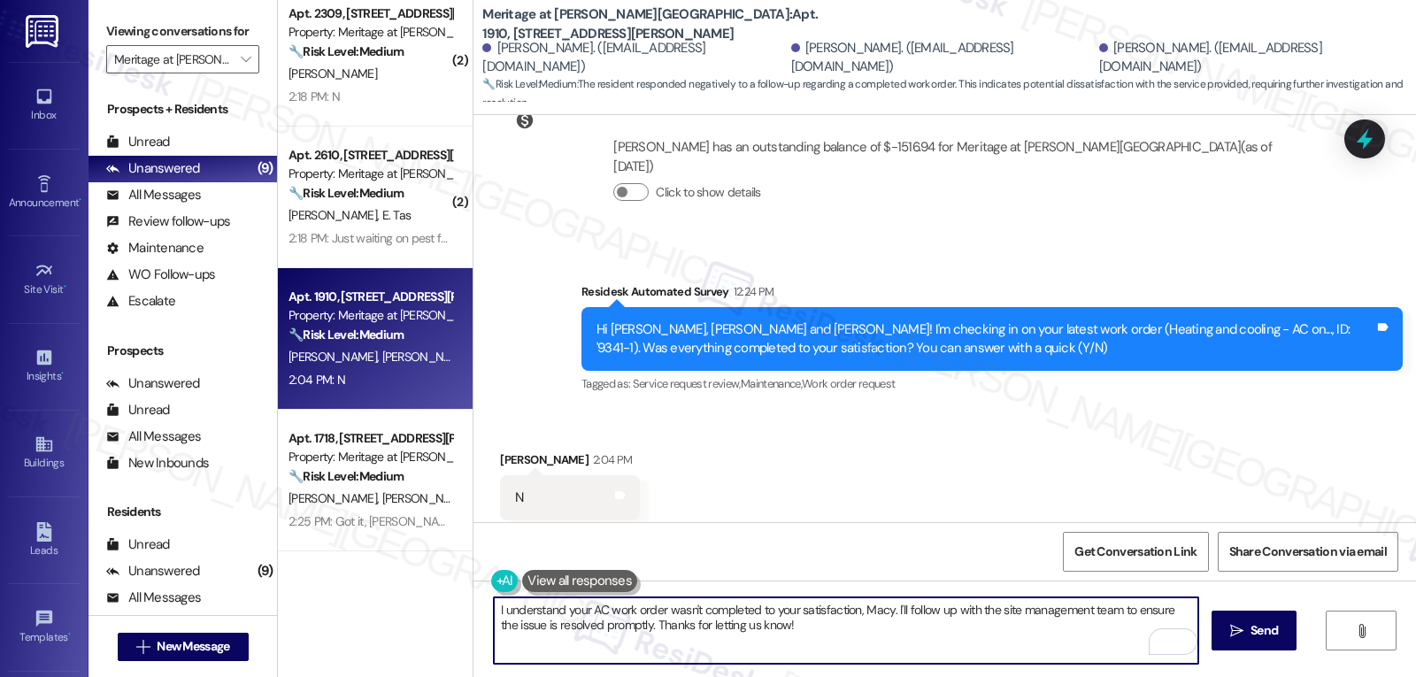
click at [590, 635] on textarea "I understand your AC work order wasn't completed to your satisfaction, Macy. I'…" at bounding box center [846, 630] width 704 height 66
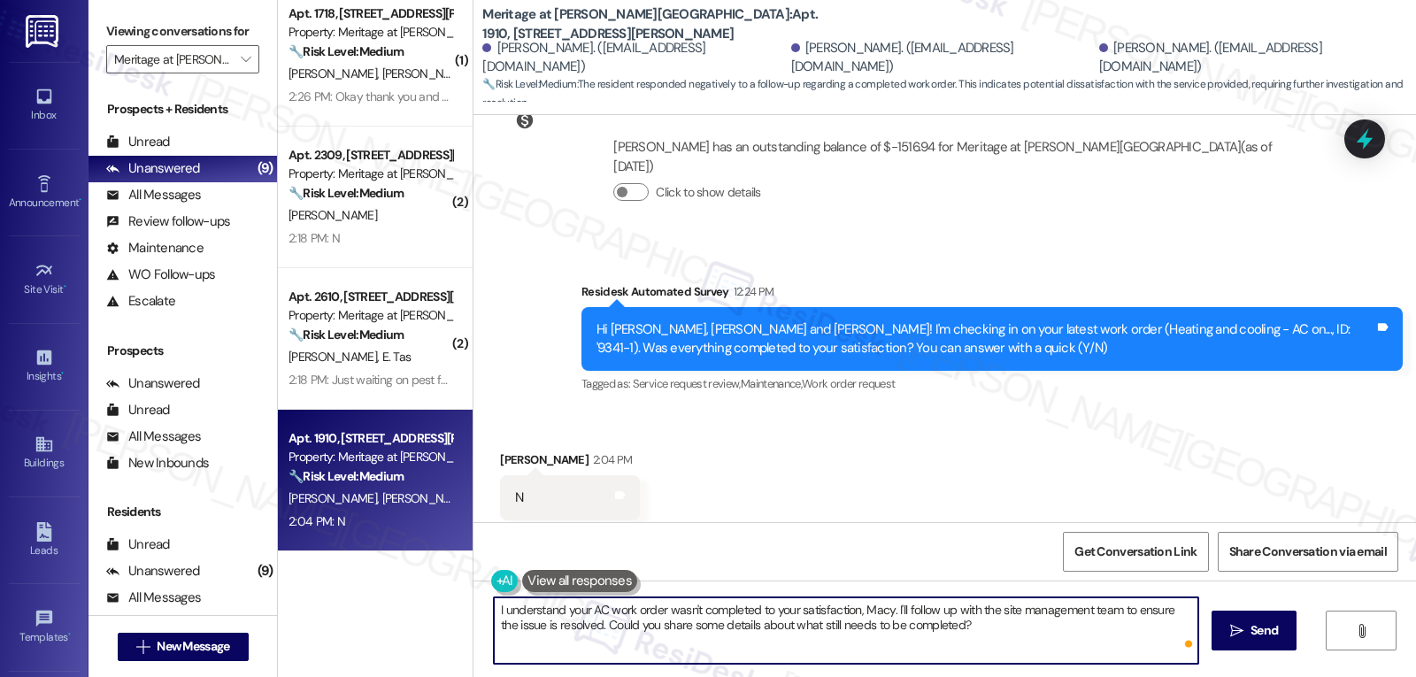
type textarea "I understand your AC work order wasn't completed to your satisfaction, Macy. I'…"
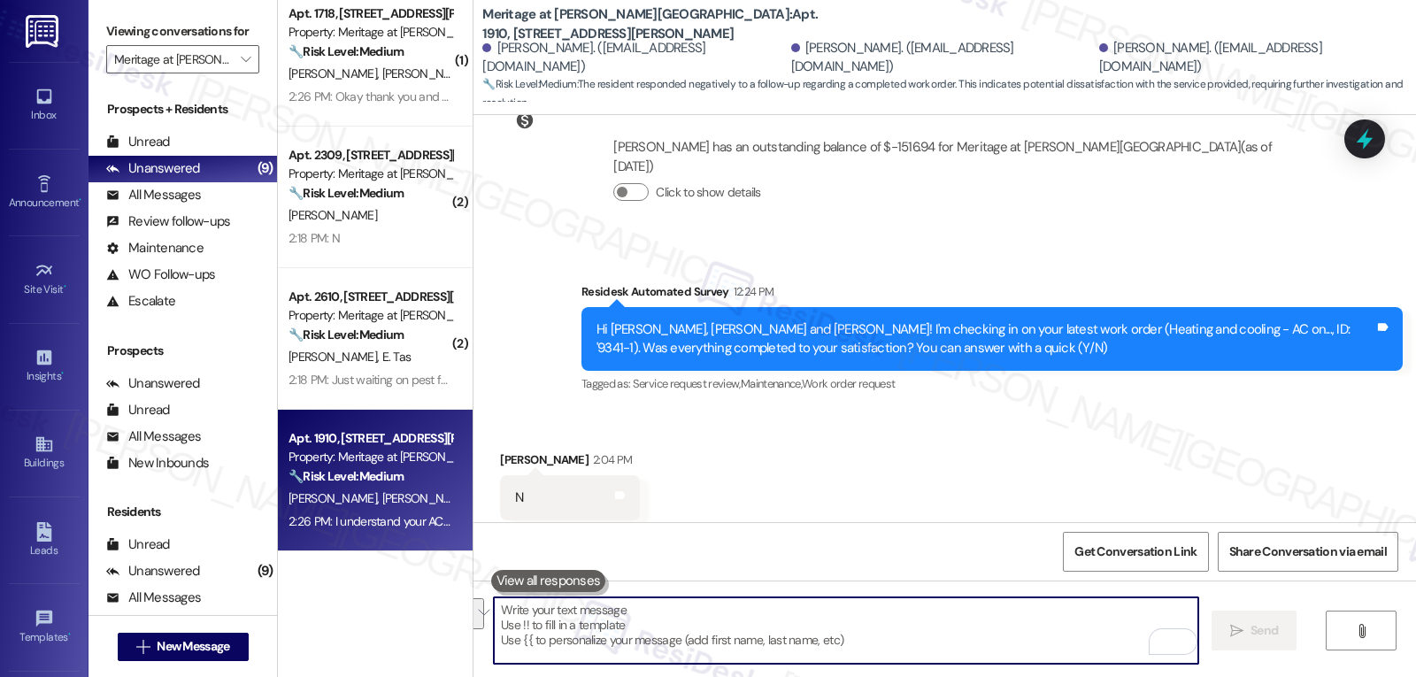
scroll to position [2183, 0]
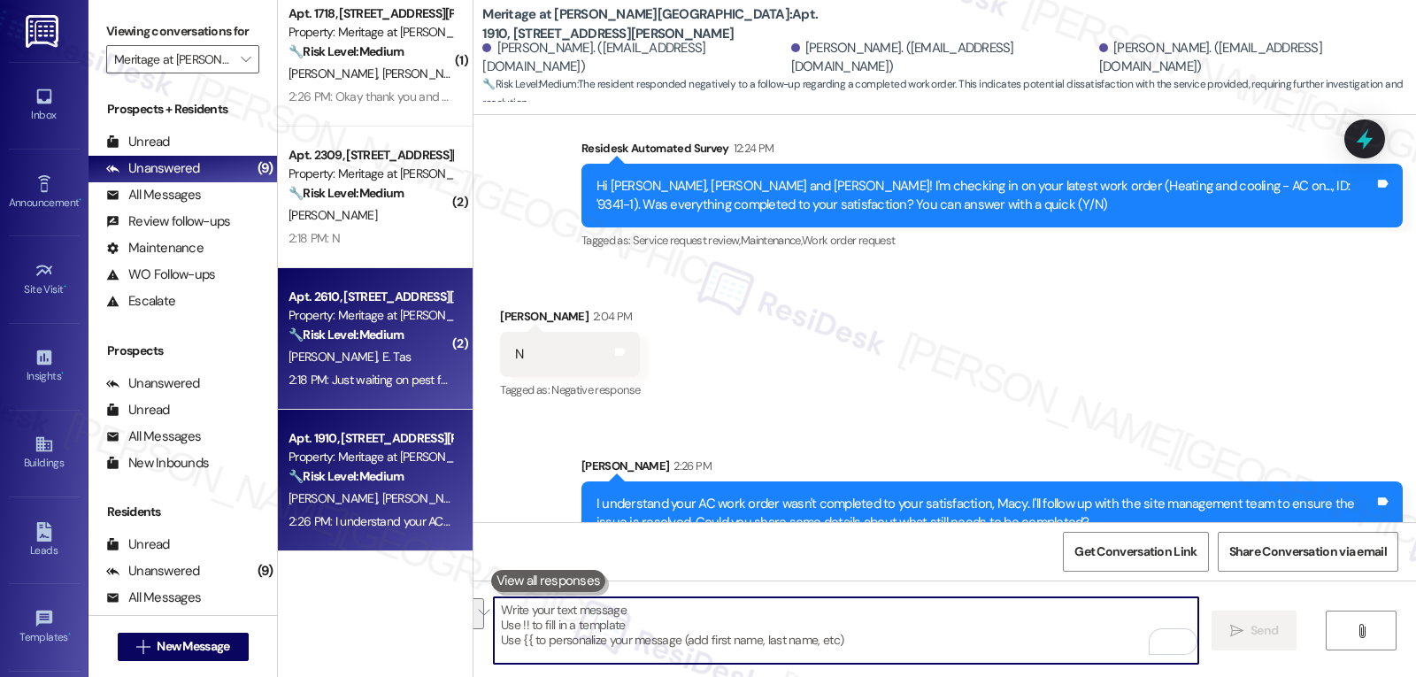
click at [354, 396] on div "Apt. 2610, 4500 Steiner Ranch Blvd Property: Meritage at Steiner Ranch 🔧 Risk L…" at bounding box center [375, 339] width 195 height 142
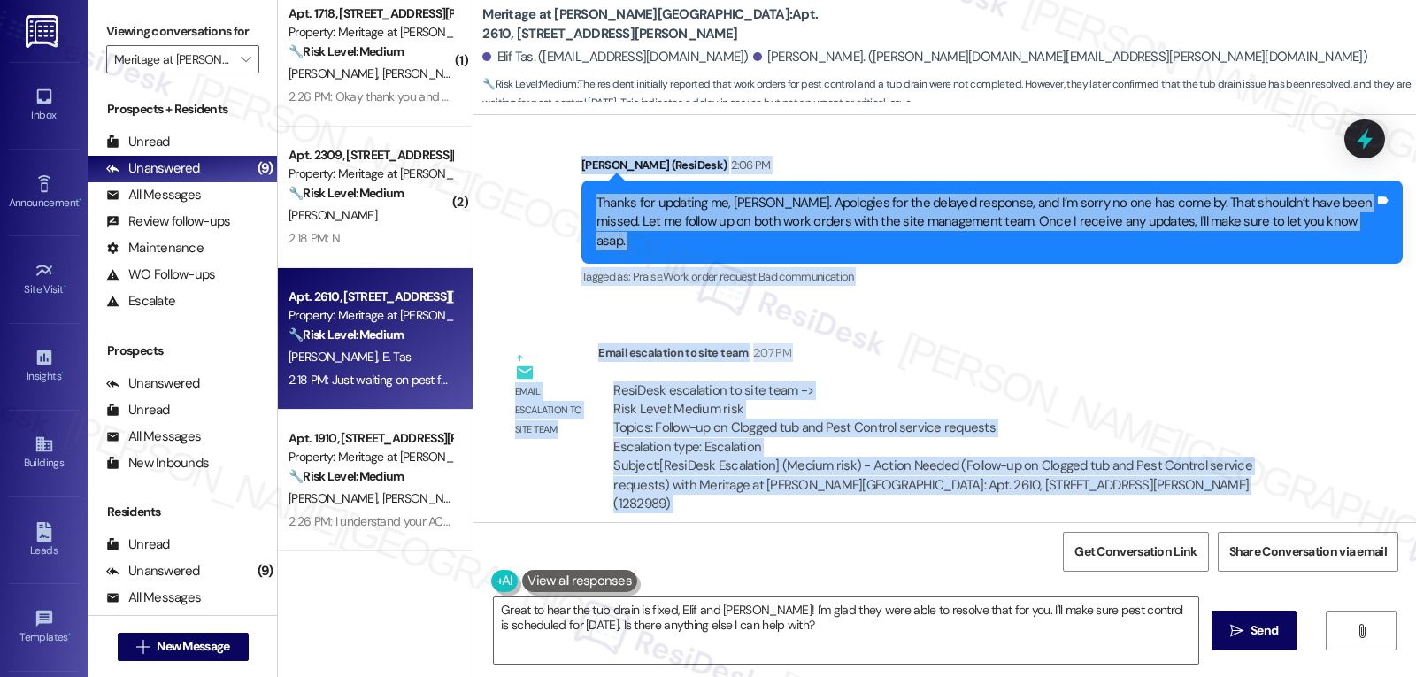
scroll to position [5299, 0]
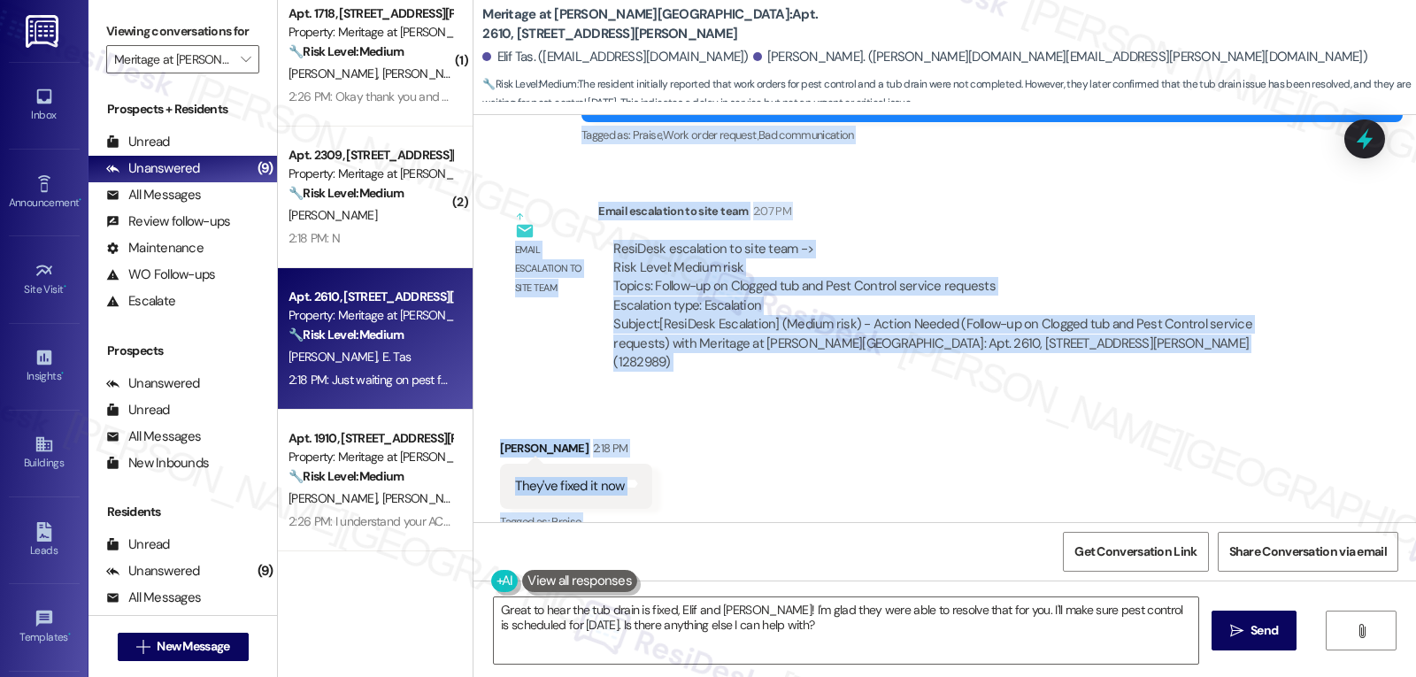
drag, startPoint x: 592, startPoint y: 217, endPoint x: 843, endPoint y: 457, distance: 348.0
click at [829, 471] on div "Survey, sent via SMS Residesk Automated Survey Oct 29, 2024 at 1:30 PM This mes…" at bounding box center [944, 318] width 942 height 407
copy div "Residesk Automated Survey Sep 16, 2025 at 12:37 PM Hi Elif and Guillermo! I'm c…"
click at [836, 633] on textarea "Great to hear the tub drain is fixed, Elif and Guillermo! I'm glad they were ab…" at bounding box center [846, 630] width 704 height 66
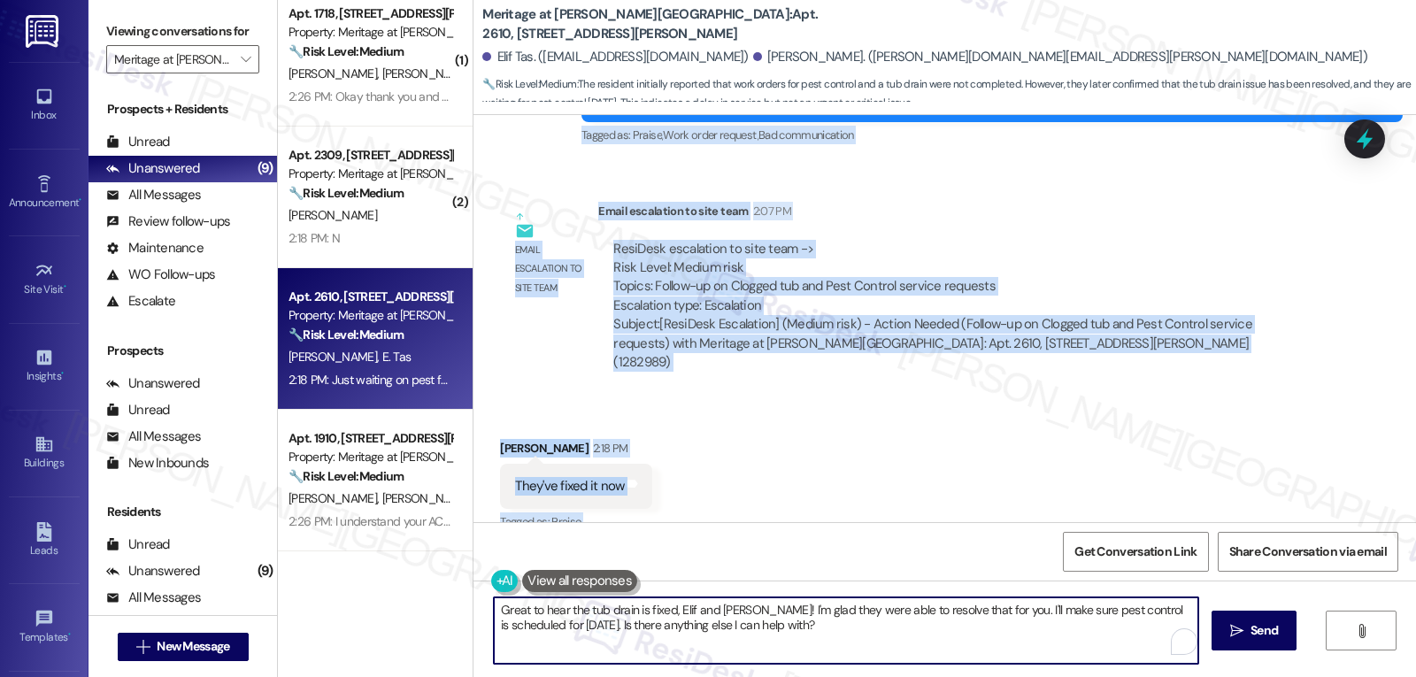
paste textarea "That’s great to hear, Guillermo — glad the tub is fixed! 👍 Thanks for the updat…"
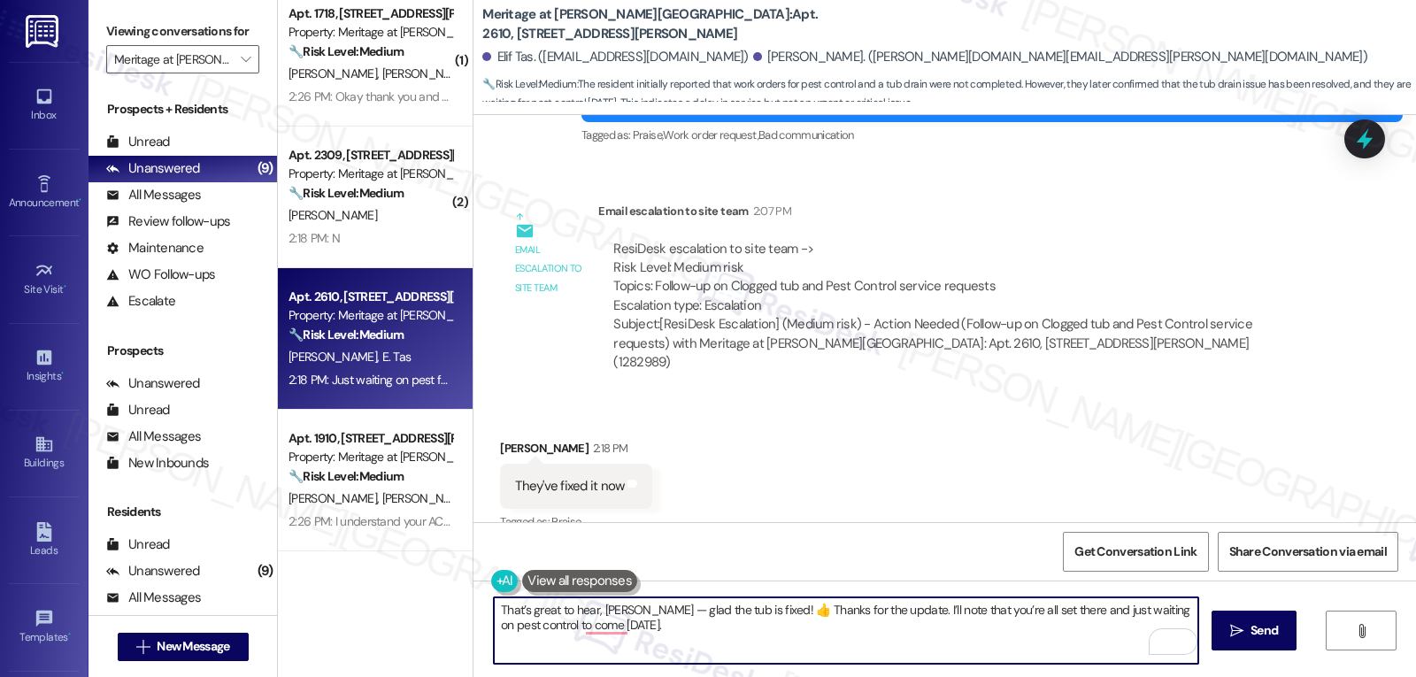
click at [652, 612] on textarea "That’s great to hear, Guillermo — glad the tub is fixed! 👍 Thanks for the updat…" at bounding box center [846, 630] width 704 height 66
click at [696, 634] on textarea "That’s great to hear, Guillermo. Glad the tub is fixed! 👍 Thanks for the update…" at bounding box center [846, 630] width 704 height 66
type textarea "That’s great to hear, Guillermo. Glad the tub is fixed! 👍 Thanks for the update…"
click at [1226, 619] on button " Send" at bounding box center [1254, 631] width 86 height 40
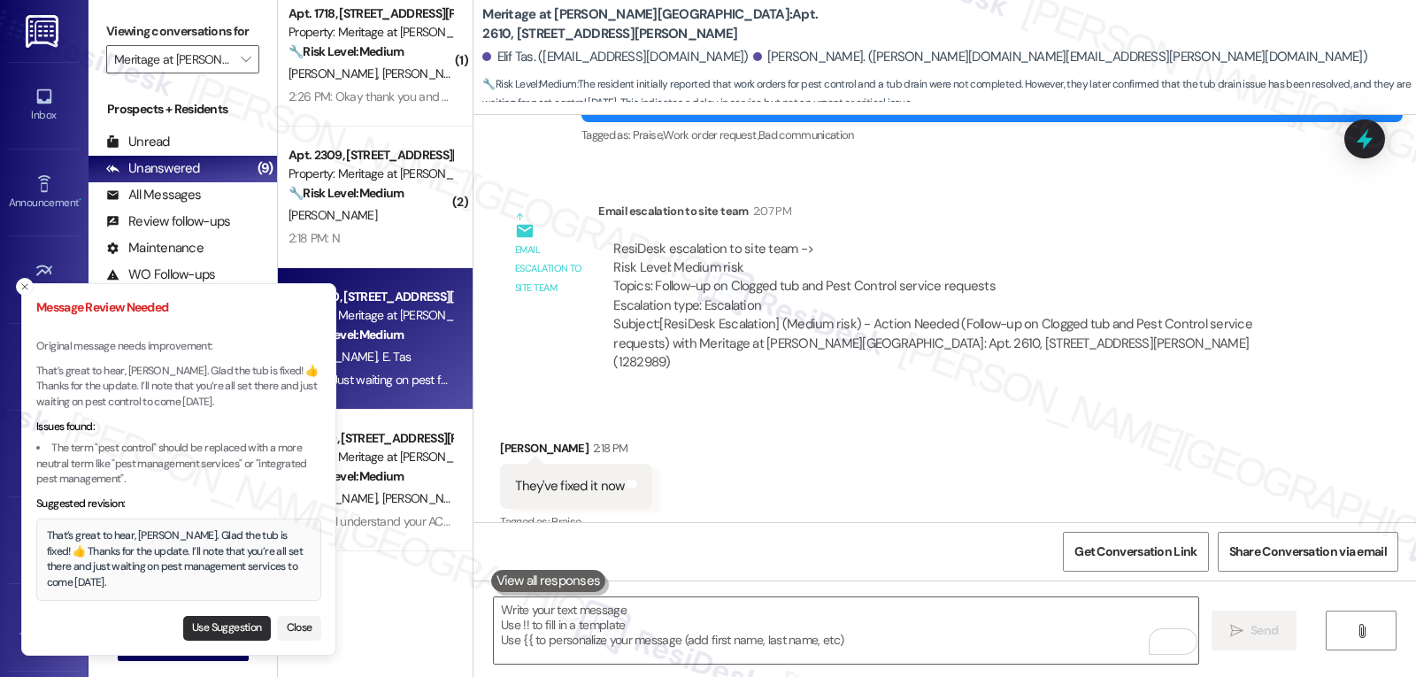
click at [220, 619] on button "Use Suggestion" at bounding box center [227, 628] width 88 height 25
type textarea "That’s great to hear, Guillermo. Glad the tub is fixed! 👍 Thanks for the update…"
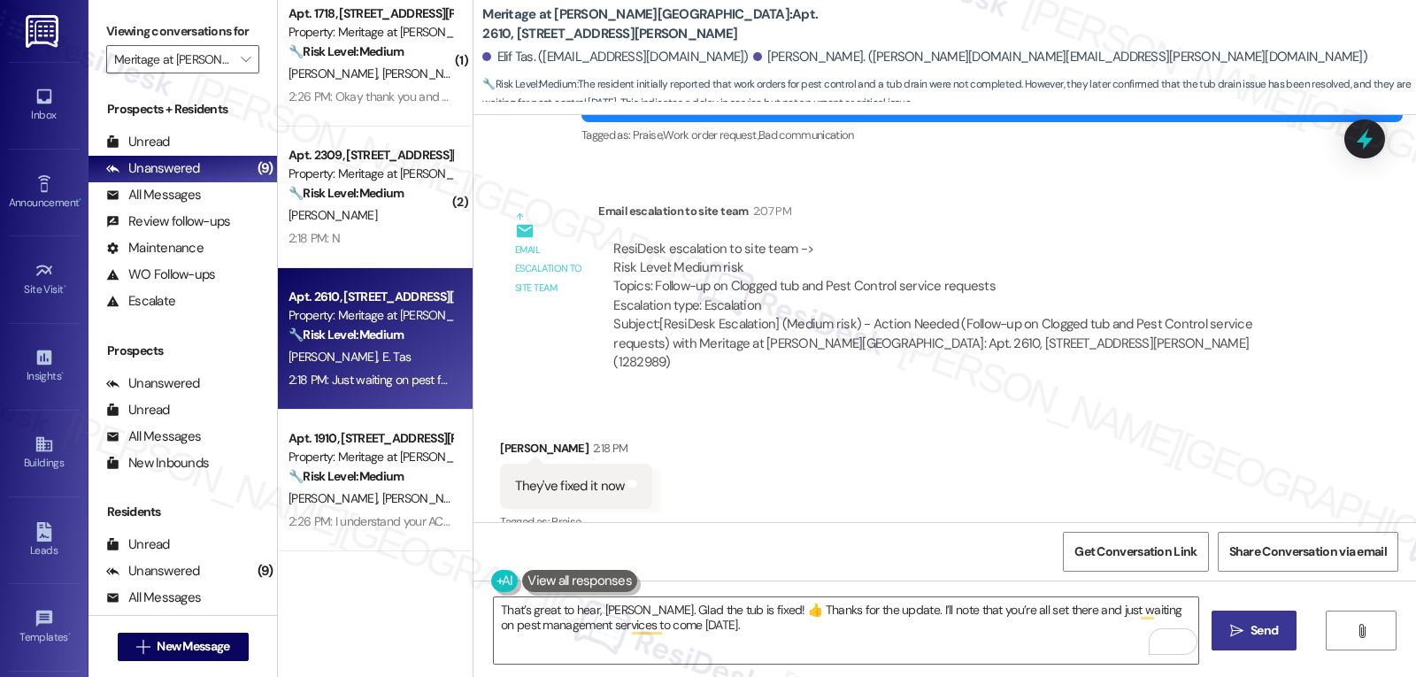
click at [1265, 631] on span "Send" at bounding box center [1263, 630] width 27 height 19
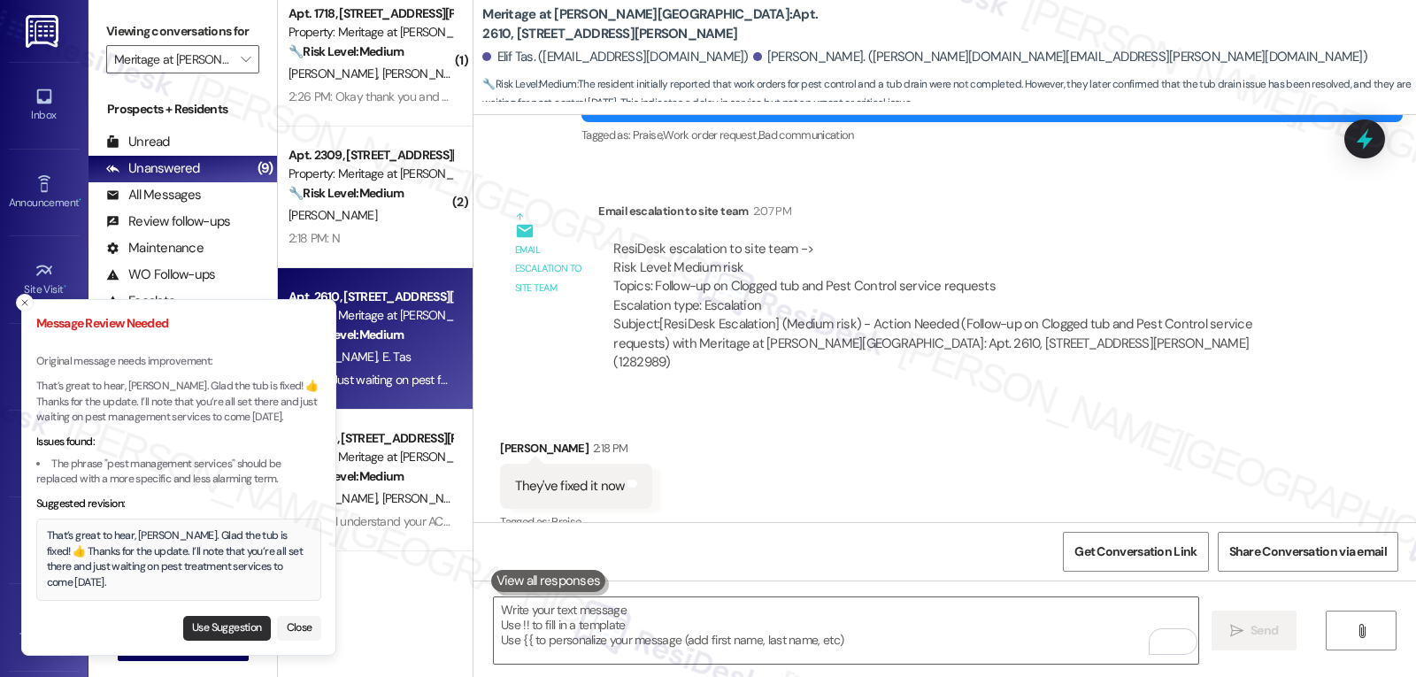
click at [220, 630] on button "Use Suggestion" at bounding box center [227, 628] width 88 height 25
type textarea "That’s great to hear, Guillermo. Glad the tub is fixed! 👍 Thanks for the update…"
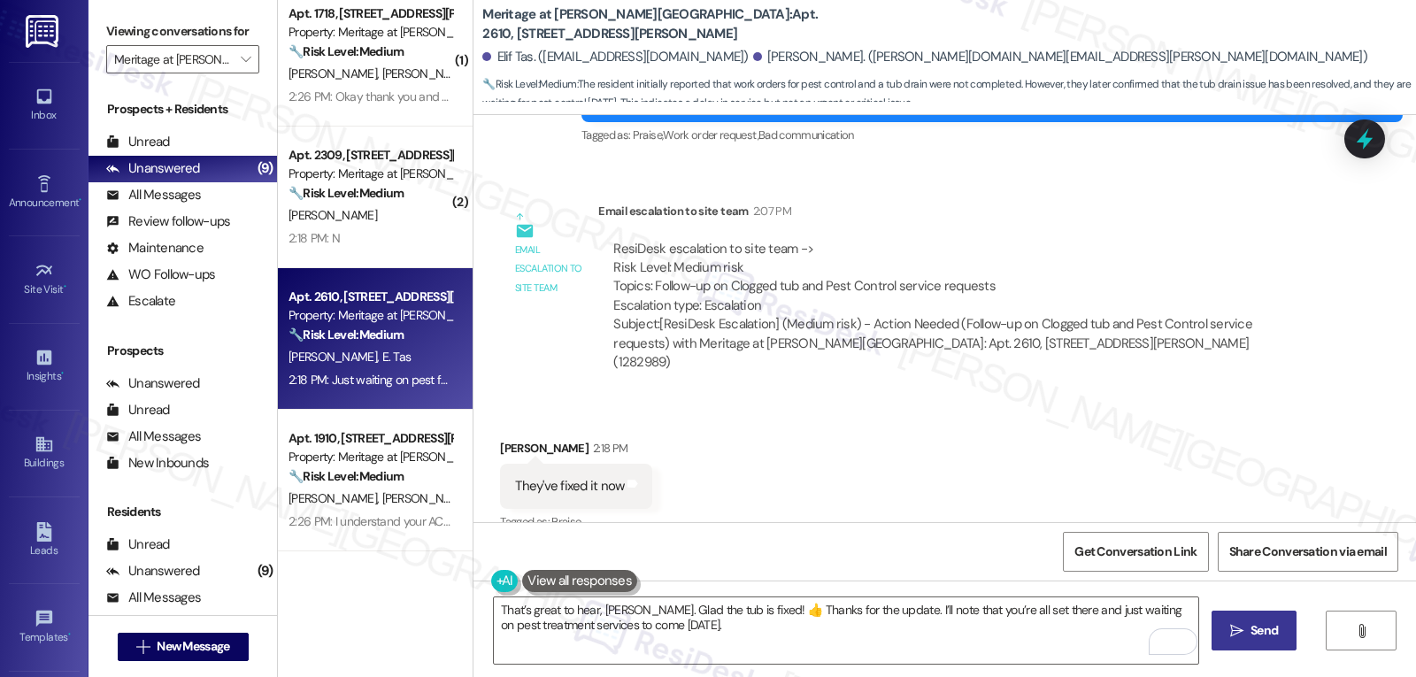
click at [1232, 624] on icon "" at bounding box center [1236, 631] width 13 height 14
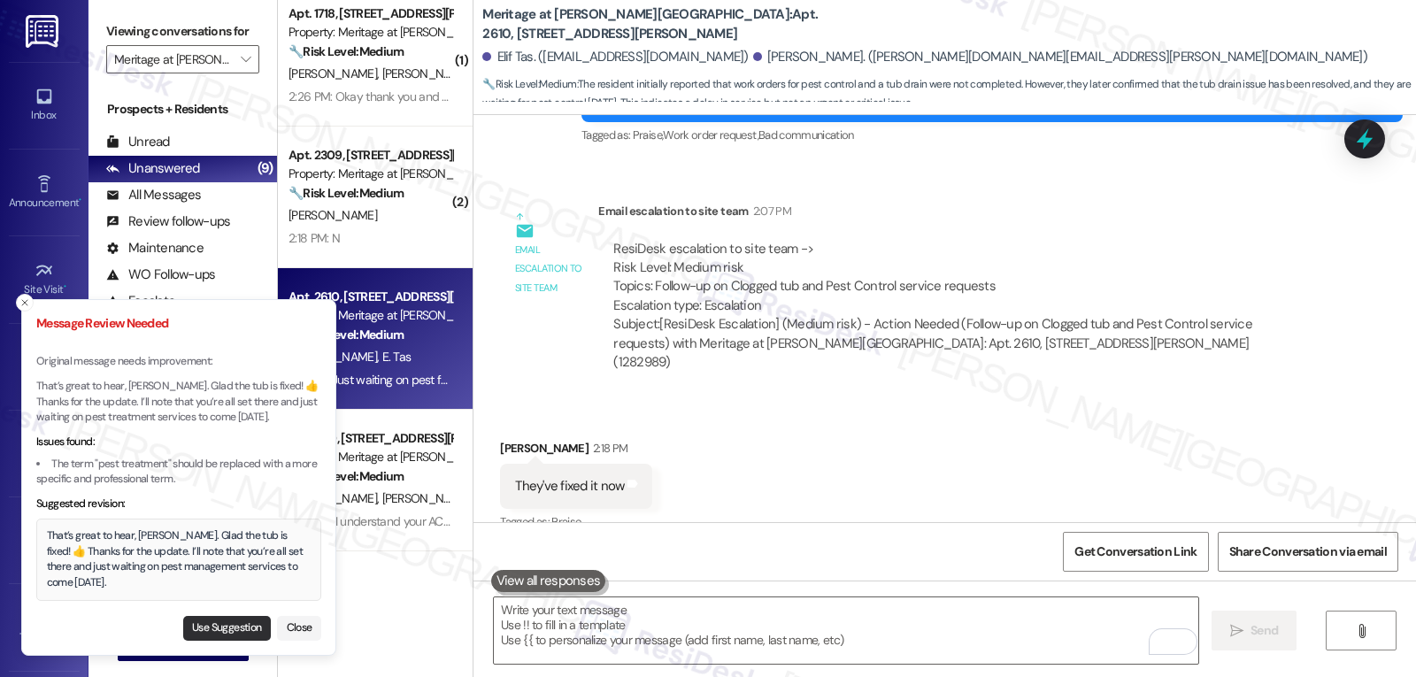
click at [207, 634] on button "Use Suggestion" at bounding box center [227, 628] width 88 height 25
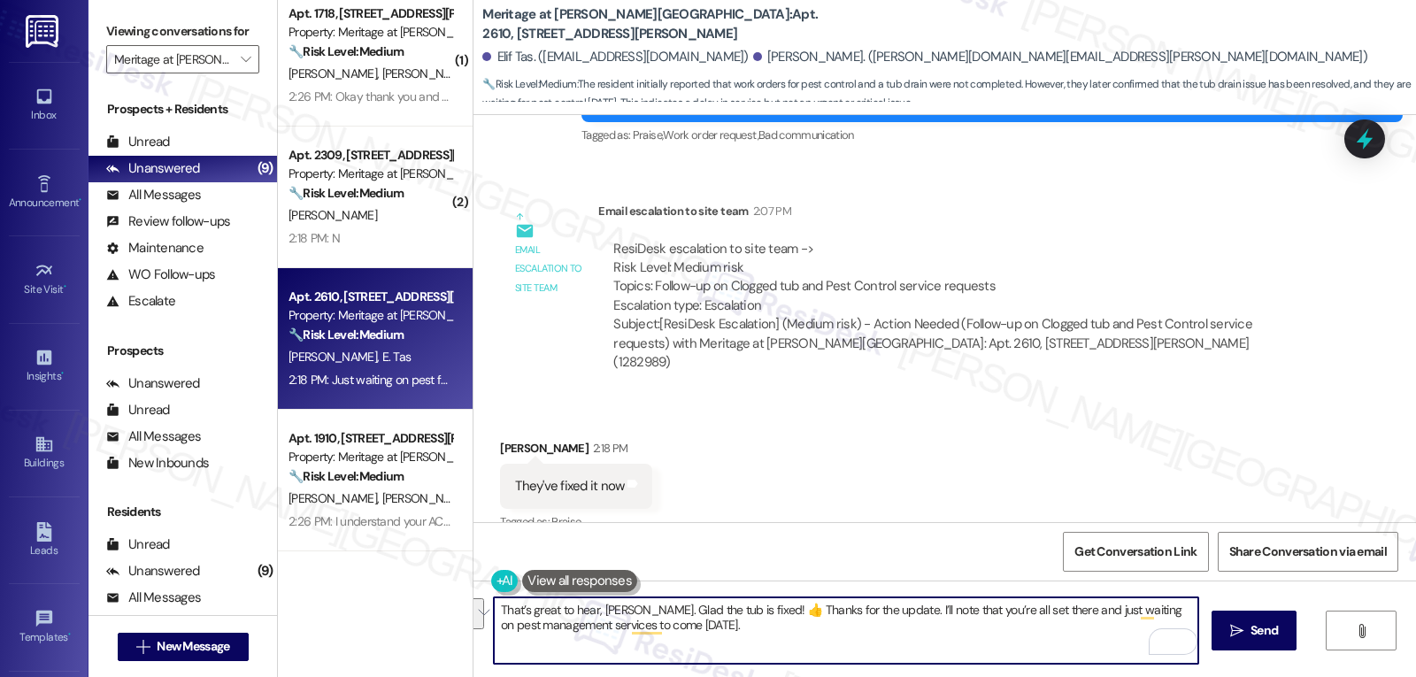
drag, startPoint x: 1145, startPoint y: 613, endPoint x: 603, endPoint y: 628, distance: 542.6
click at [603, 628] on textarea "That’s great to hear, Guillermo. Glad the tub is fixed! 👍 Thanks for the update…" at bounding box center [846, 630] width 704 height 66
type textarea "That’s great to hear, Guillermo. Glad the tub is fixed! 👍 Thanks for the update…"
click at [1255, 630] on span "Send" at bounding box center [1263, 630] width 27 height 19
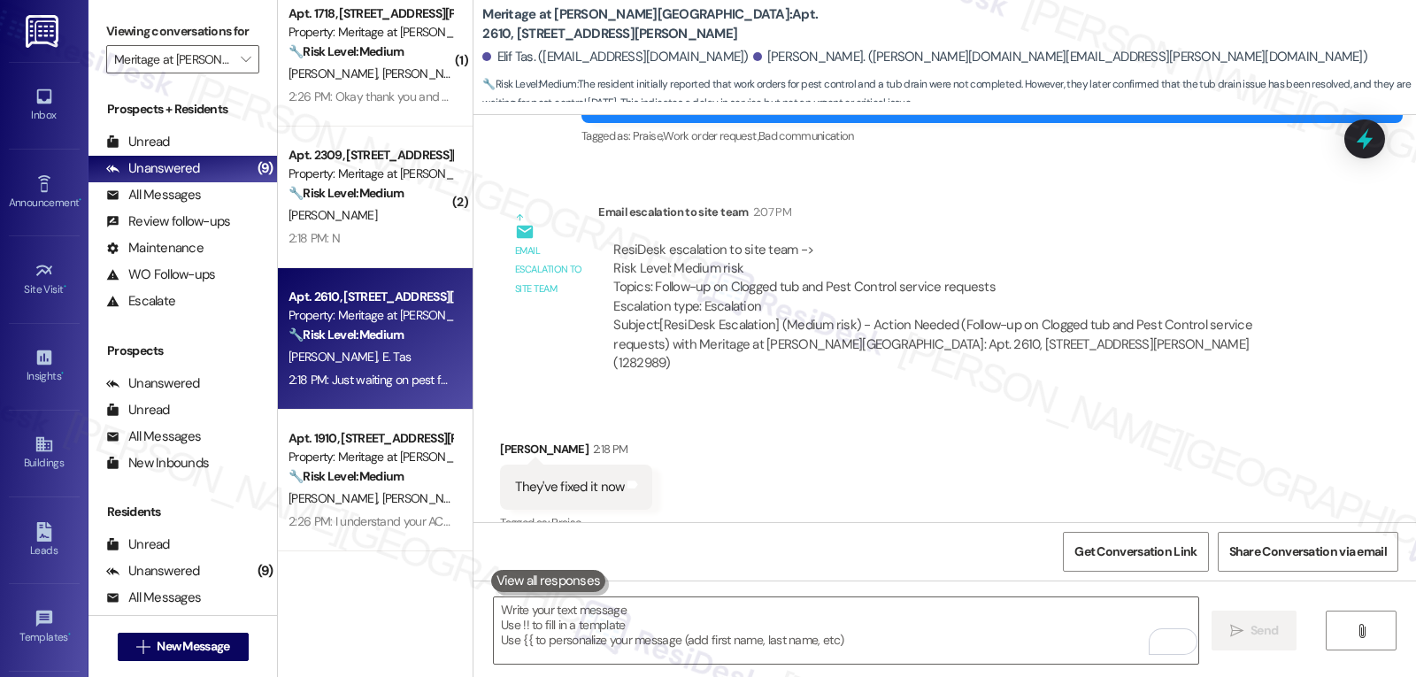
scroll to position [5442, 0]
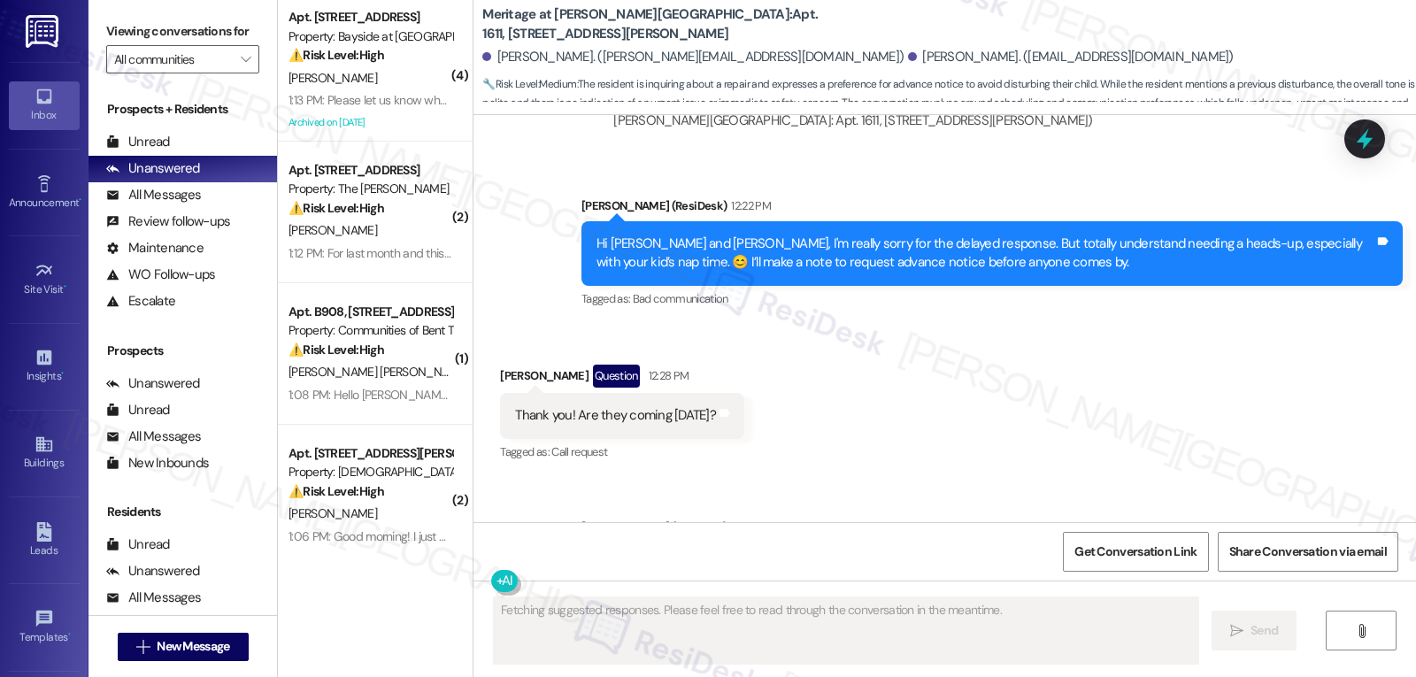
scroll to position [17921, 0]
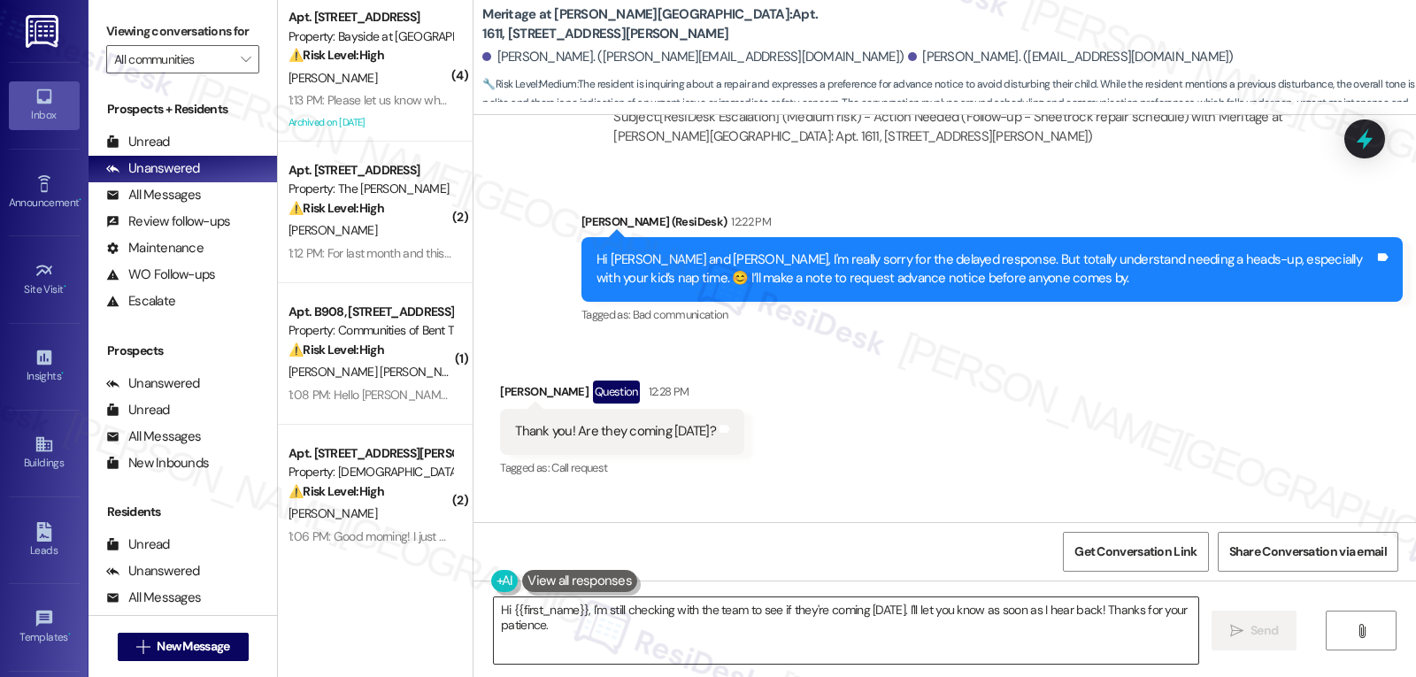
click at [665, 649] on textarea "Hi {{first_name}}, I'm still checking with the team to see if they're coming [D…" at bounding box center [846, 630] width 704 height 66
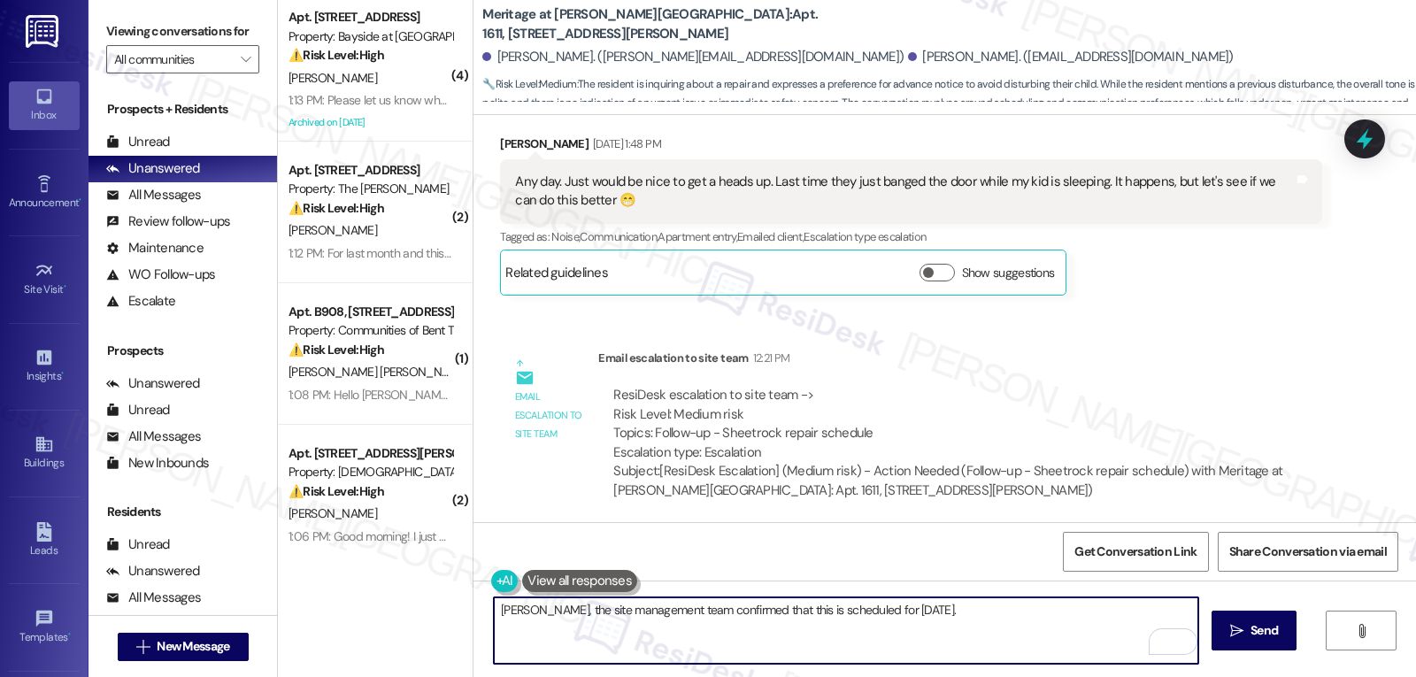
scroll to position [18275, 0]
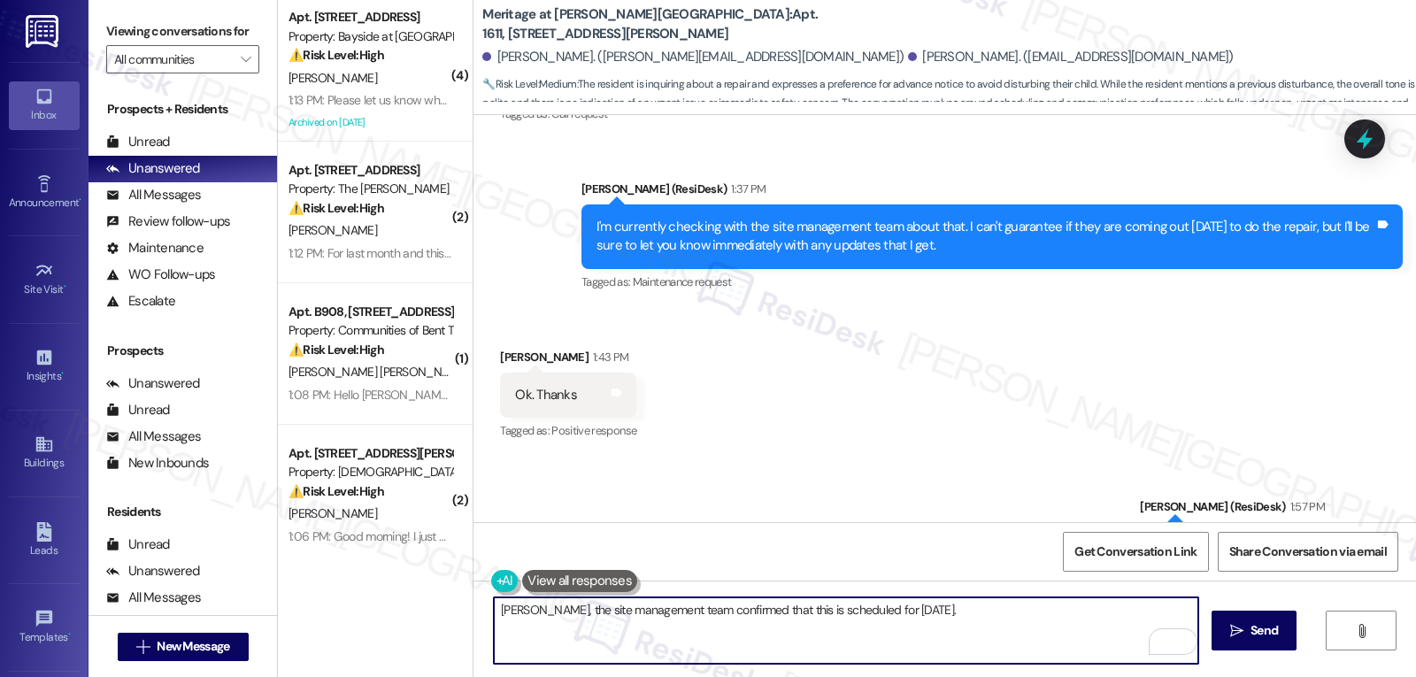
click at [980, 612] on textarea "[PERSON_NAME], the site management team confirmed that this is scheduled for [D…" at bounding box center [846, 630] width 704 height 66
click at [882, 610] on textarea "[PERSON_NAME], the site management team confirmed that this is scheduled for [D…" at bounding box center [846, 630] width 704 height 66
type textarea "[PERSON_NAME], the site management team confirmed that this is scheduled for [D…"
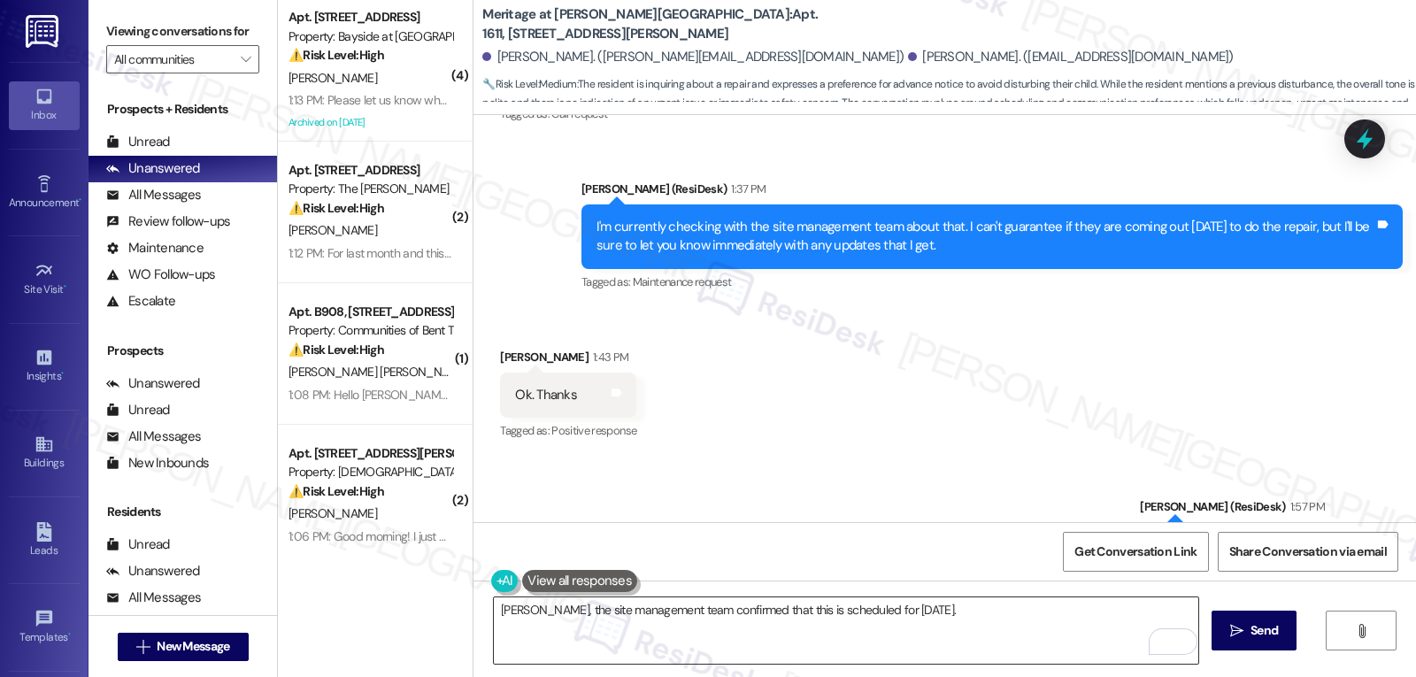
click at [958, 640] on textarea "[PERSON_NAME], the site management team confirmed that this is scheduled for [D…" at bounding box center [846, 630] width 704 height 66
click at [1247, 634] on span "Send" at bounding box center [1264, 630] width 35 height 19
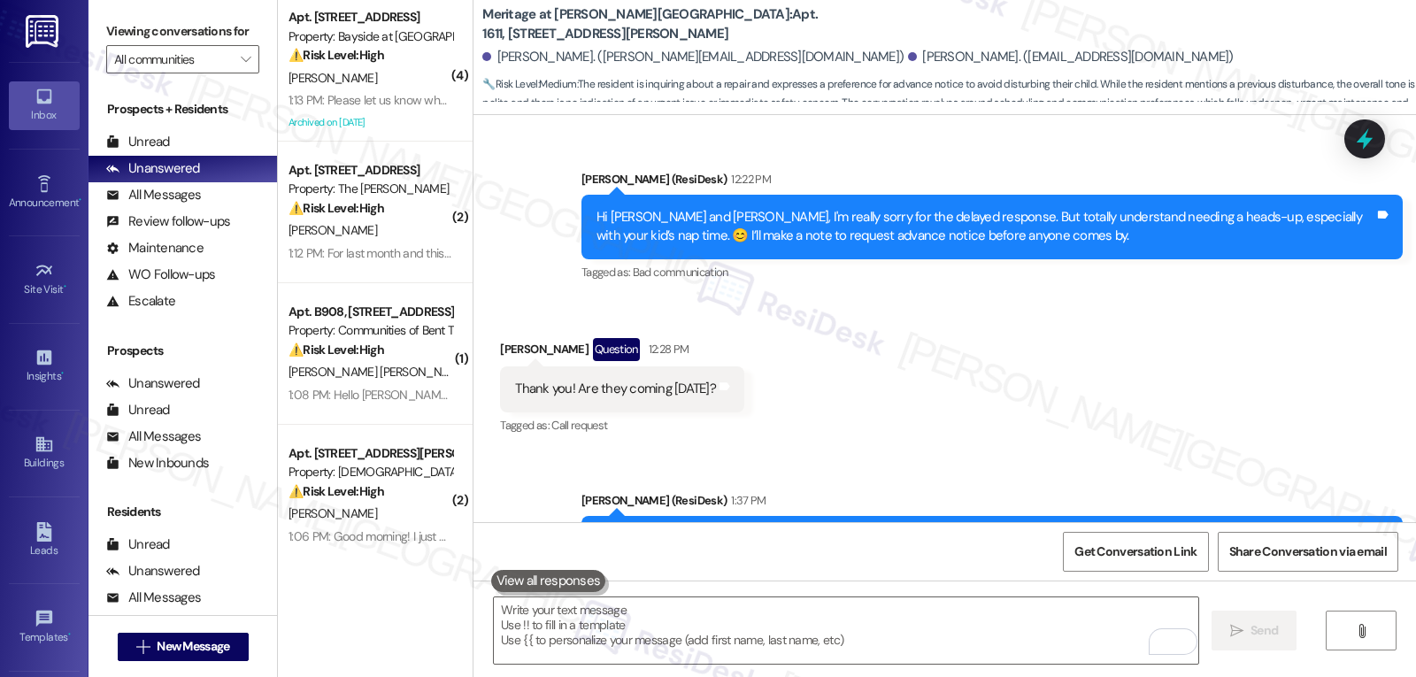
scroll to position [18399, 0]
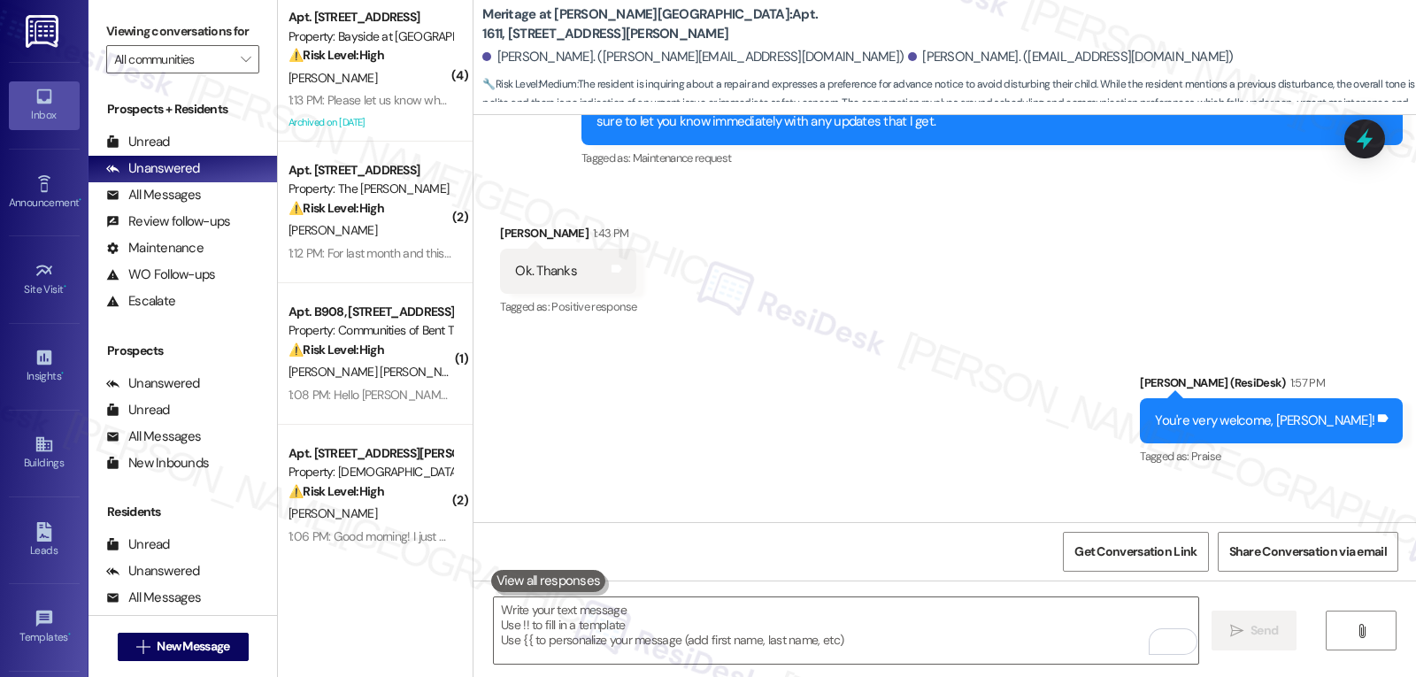
drag, startPoint x: 665, startPoint y: 453, endPoint x: 701, endPoint y: 450, distance: 35.6
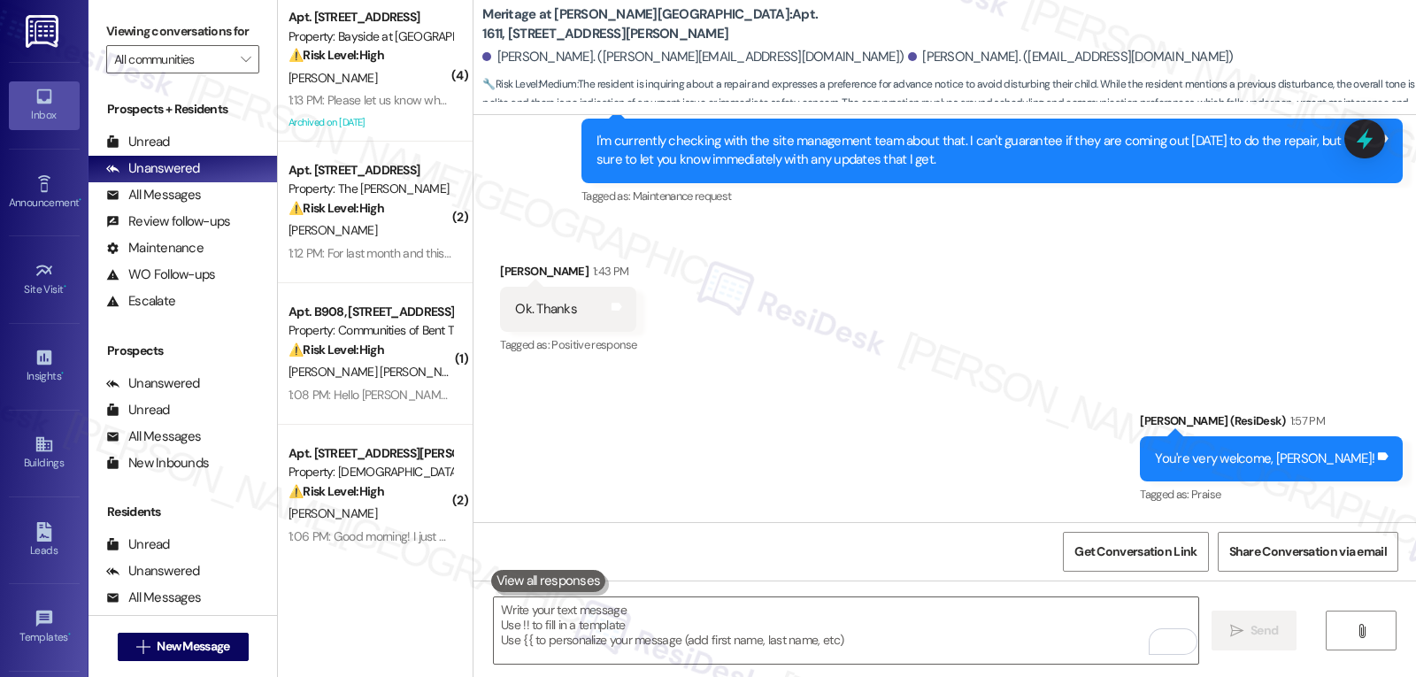
scroll to position [18522, 0]
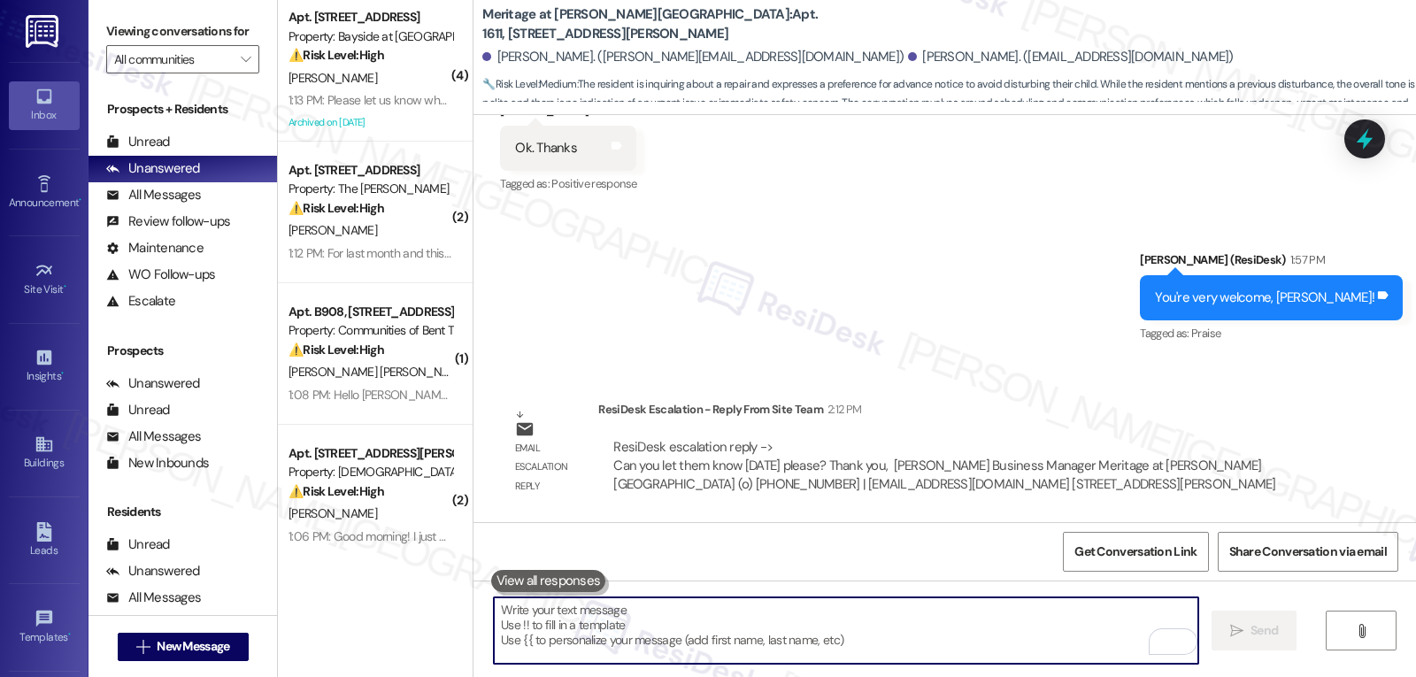
click at [576, 625] on textarea "To enrich screen reader interactions, please activate Accessibility in Grammarl…" at bounding box center [846, 630] width 704 height 66
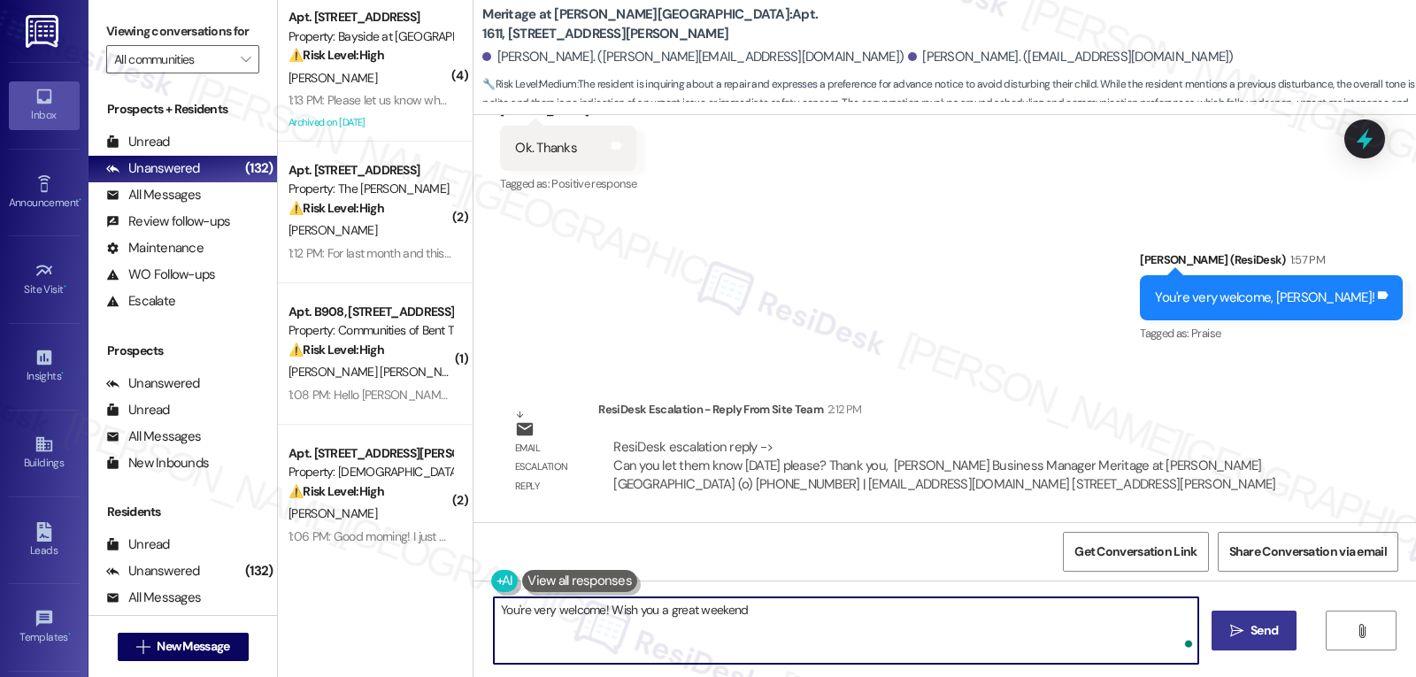
type textarea "You're very welcome! Wish you a great weekend!"
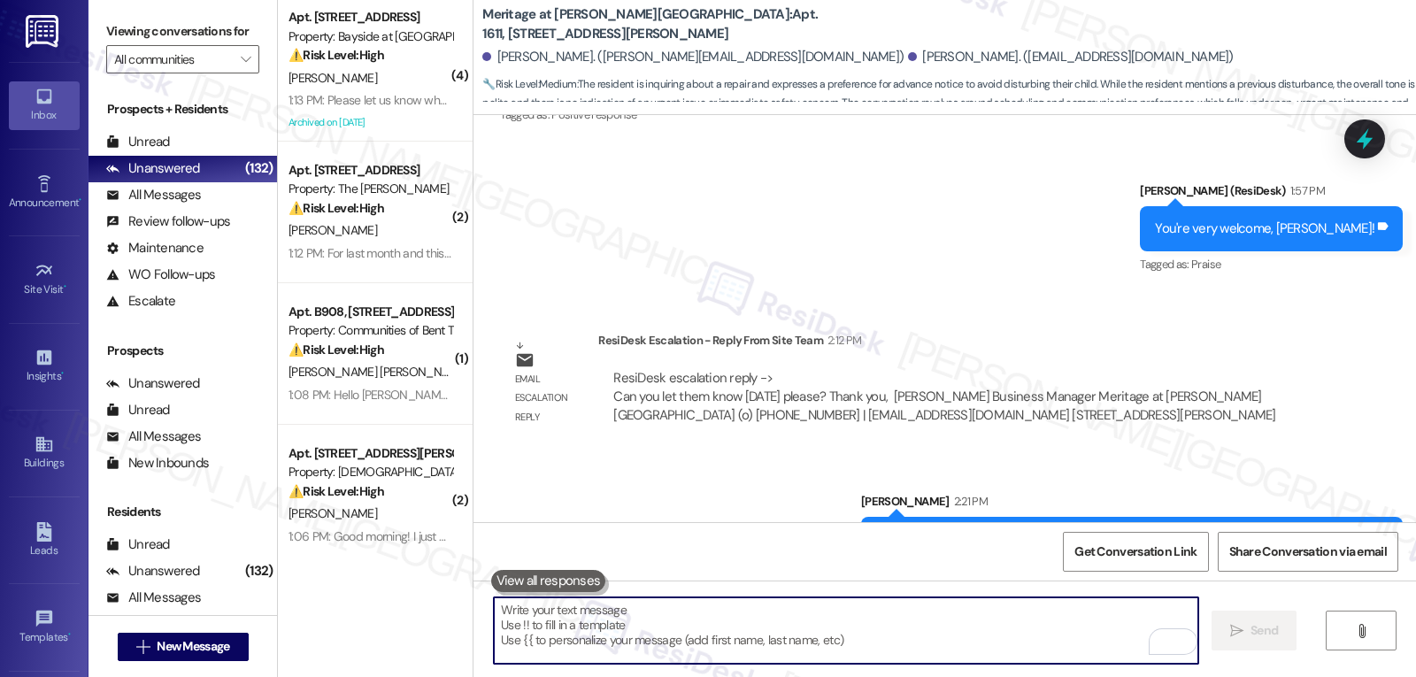
scroll to position [18645, 0]
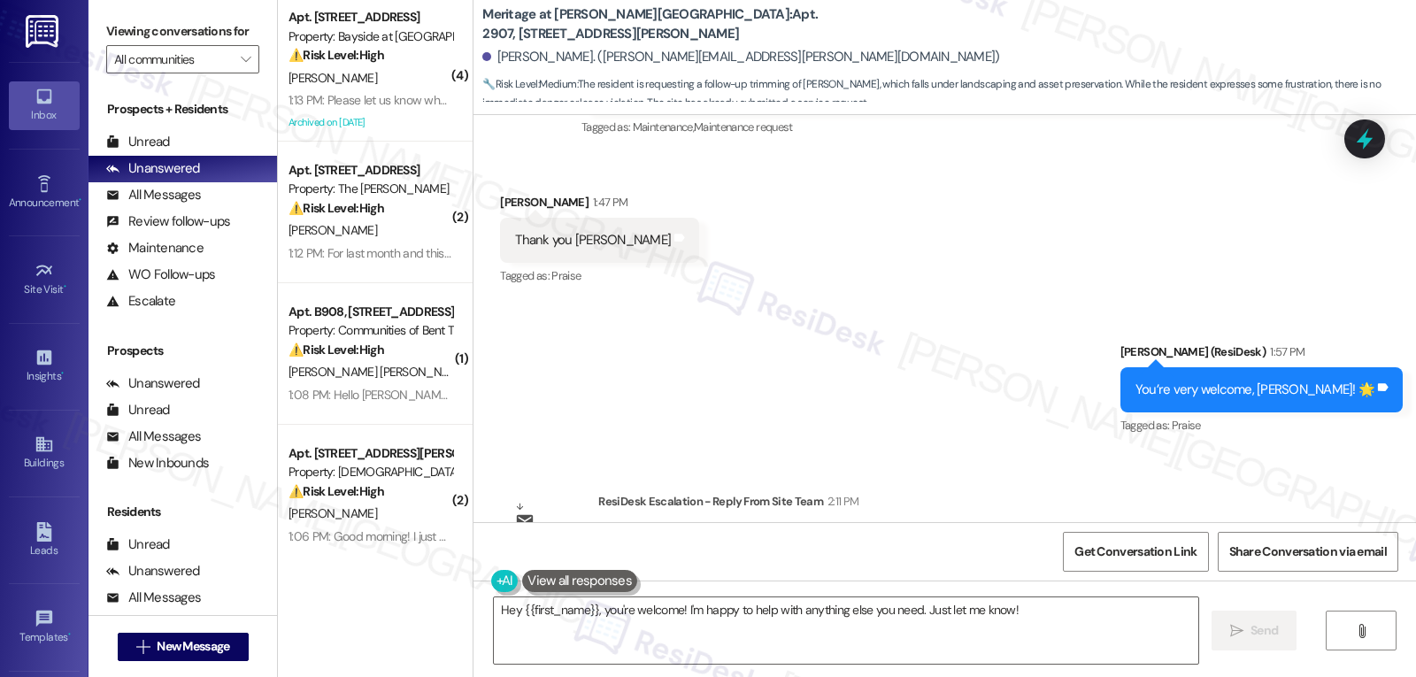
scroll to position [8850, 0]
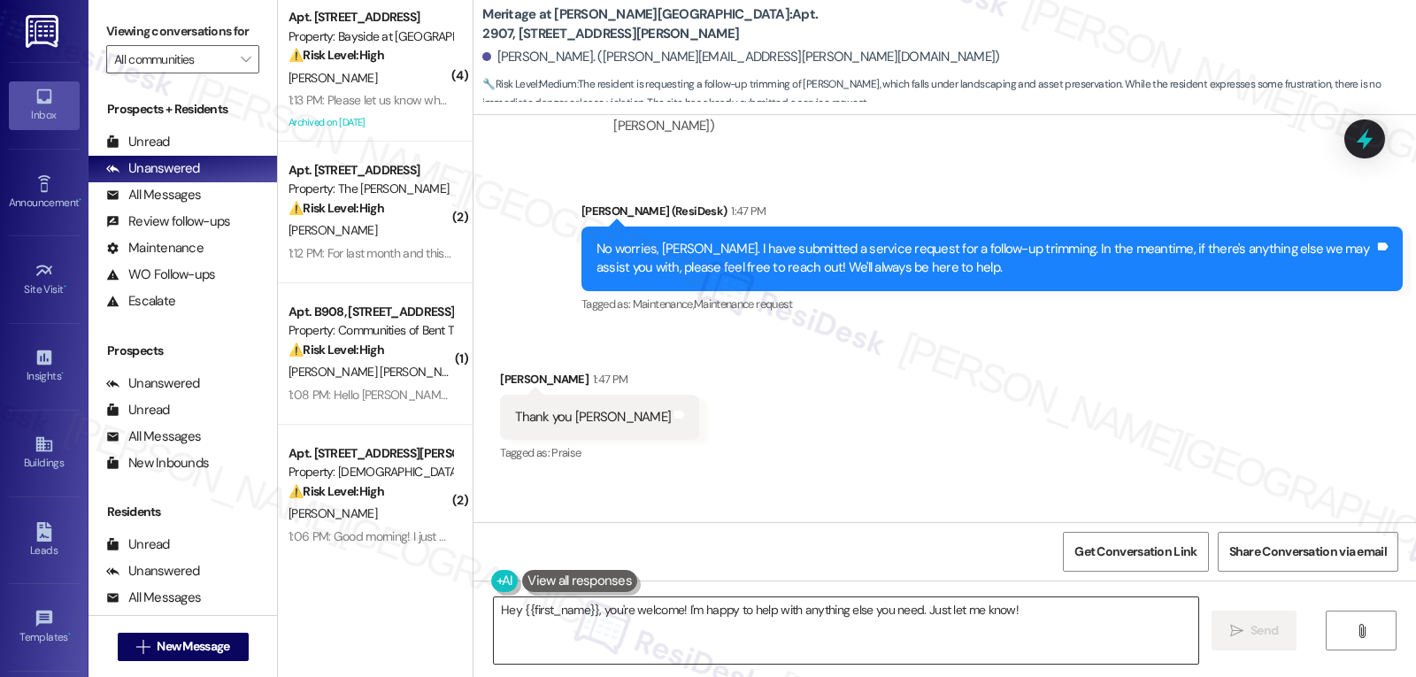
click at [531, 630] on textarea "Hey {{first_name}}, you're welcome! I'm happy to help with anything else you ne…" at bounding box center [846, 630] width 704 height 66
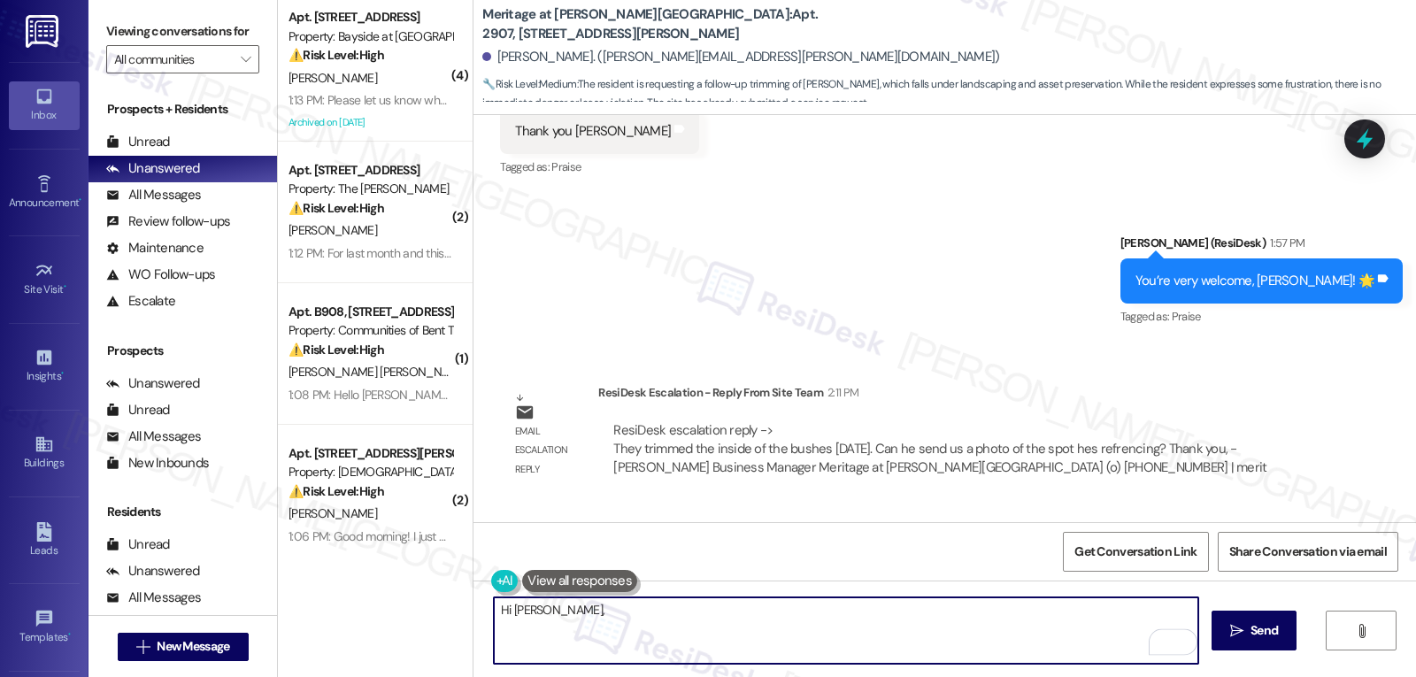
scroll to position [9203, 0]
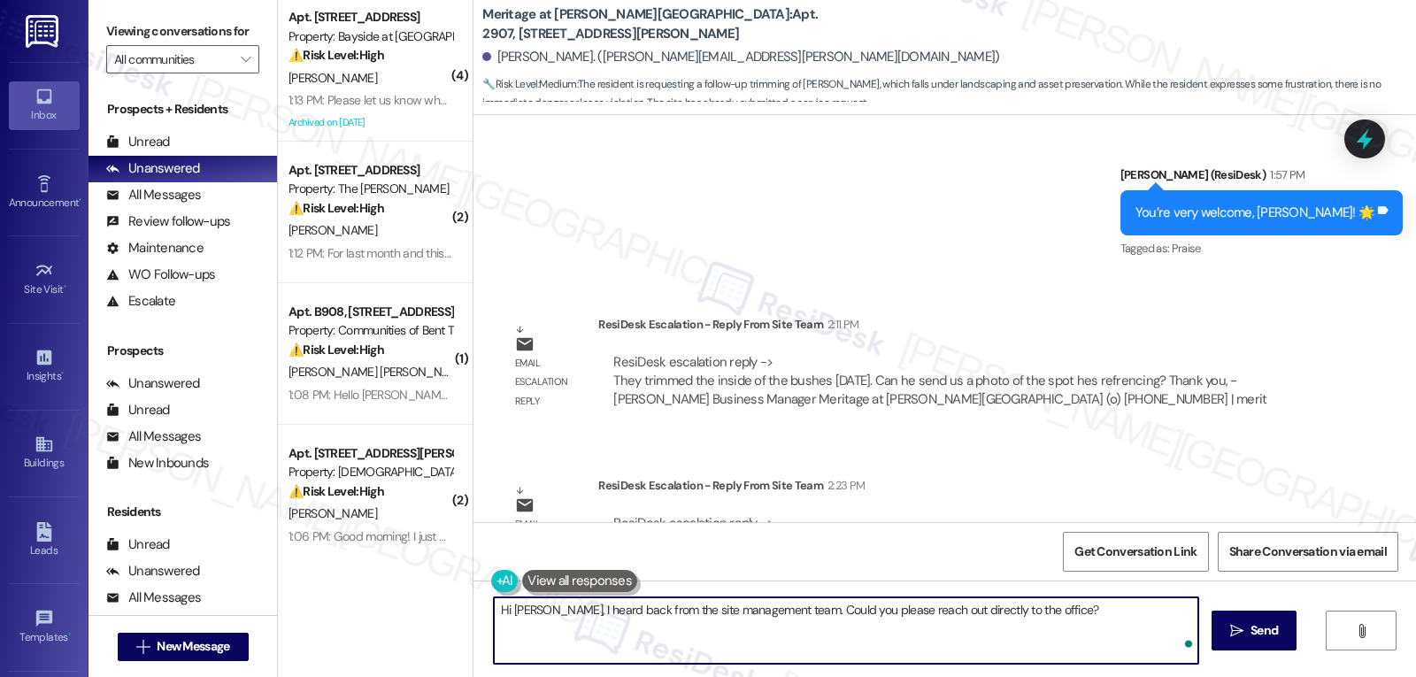
type textarea "Hi [PERSON_NAME], I heard back from the site management team. Could you please …"
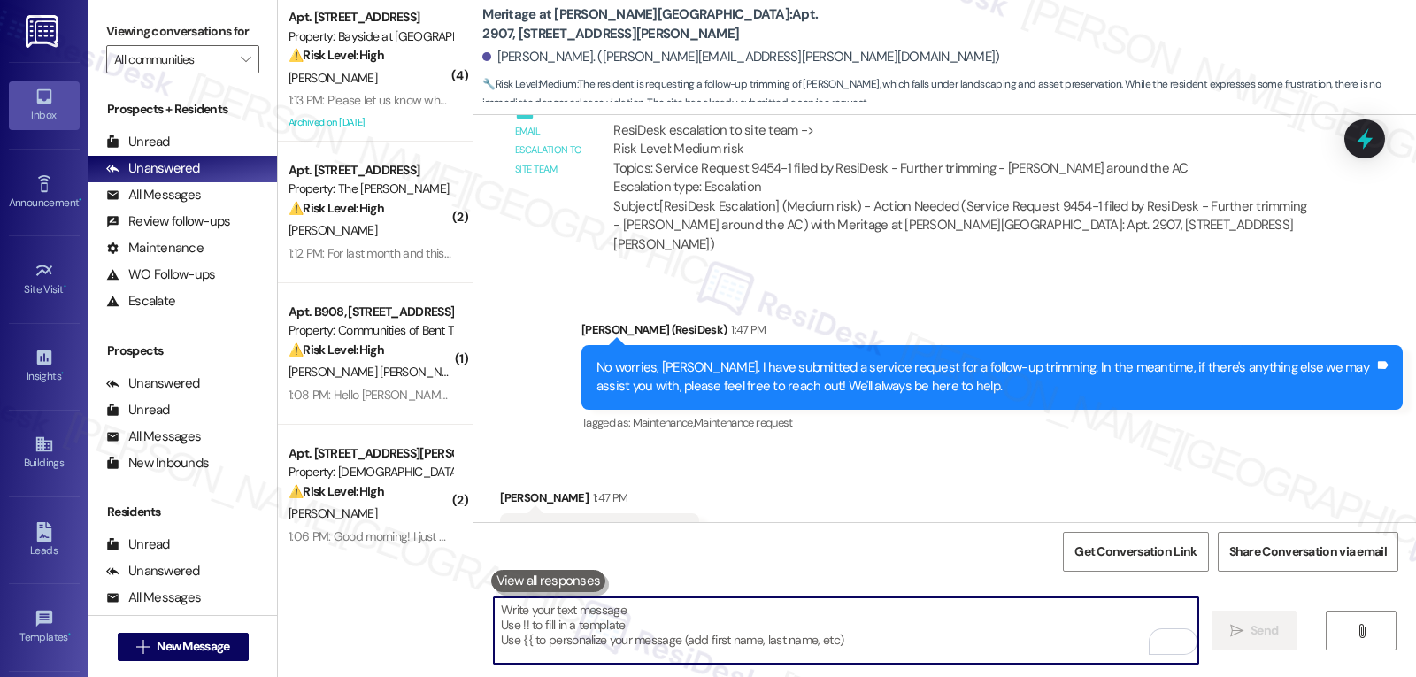
scroll to position [9327, 0]
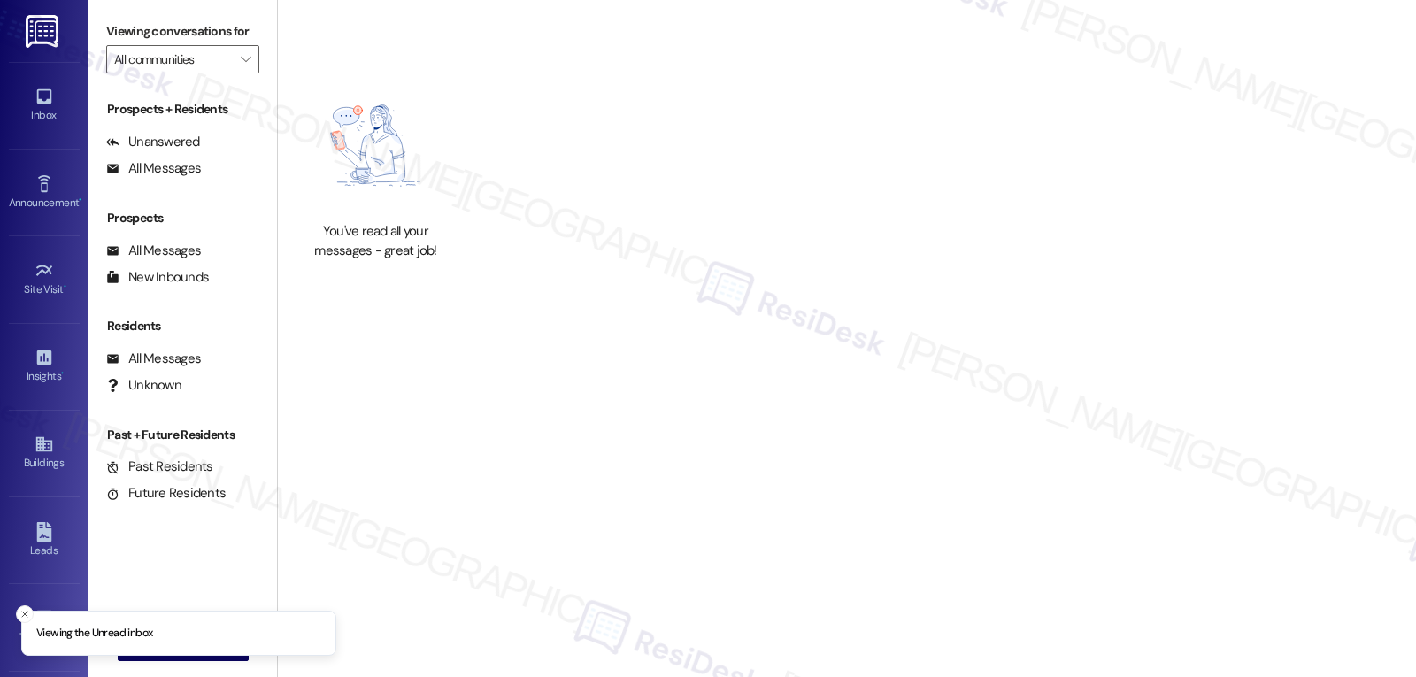
type input "Meritage at [PERSON_NAME][GEOGRAPHIC_DATA]"
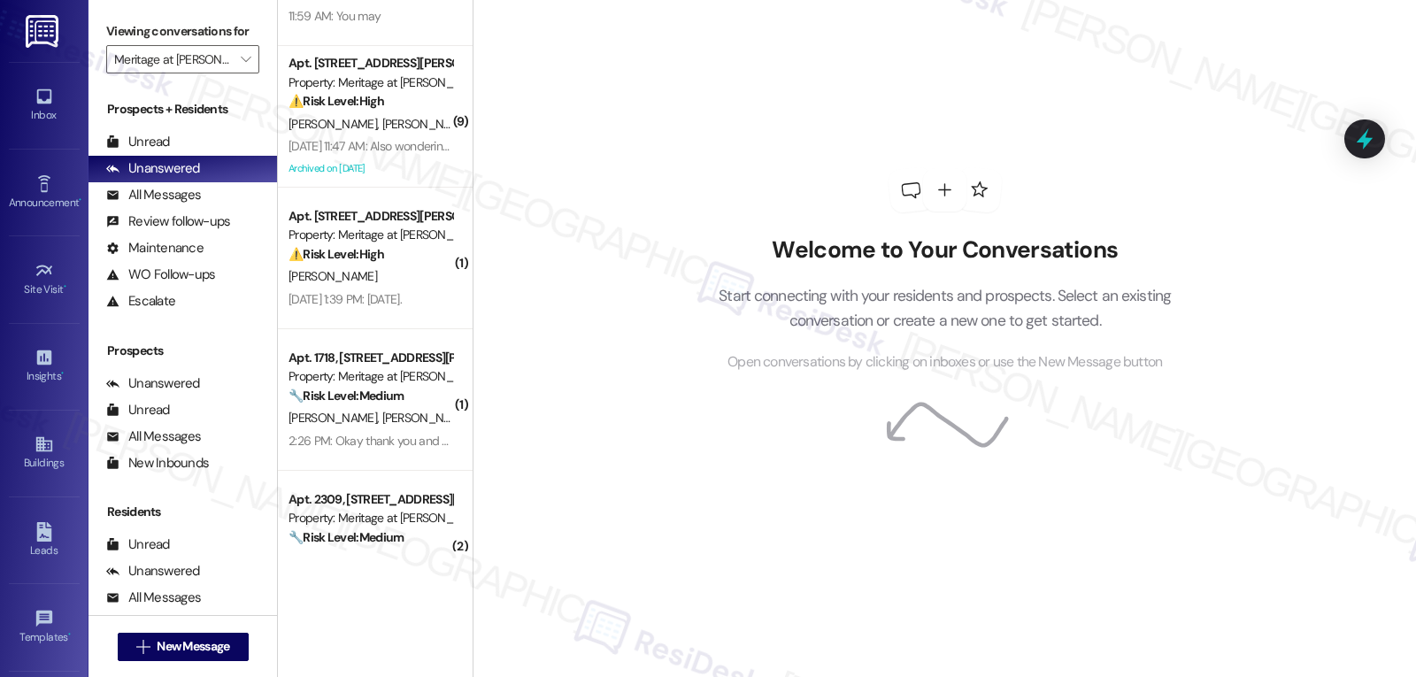
scroll to position [723, 0]
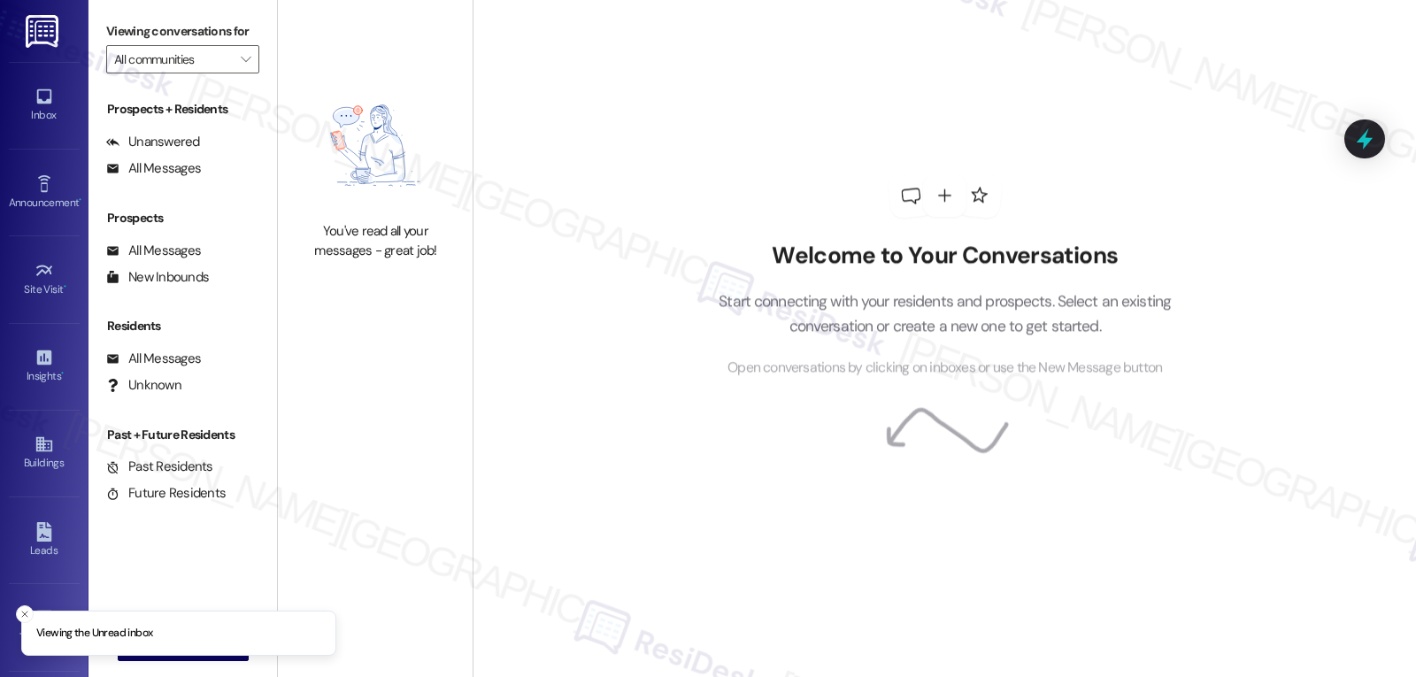
type input "Meritage at [PERSON_NAME][GEOGRAPHIC_DATA]"
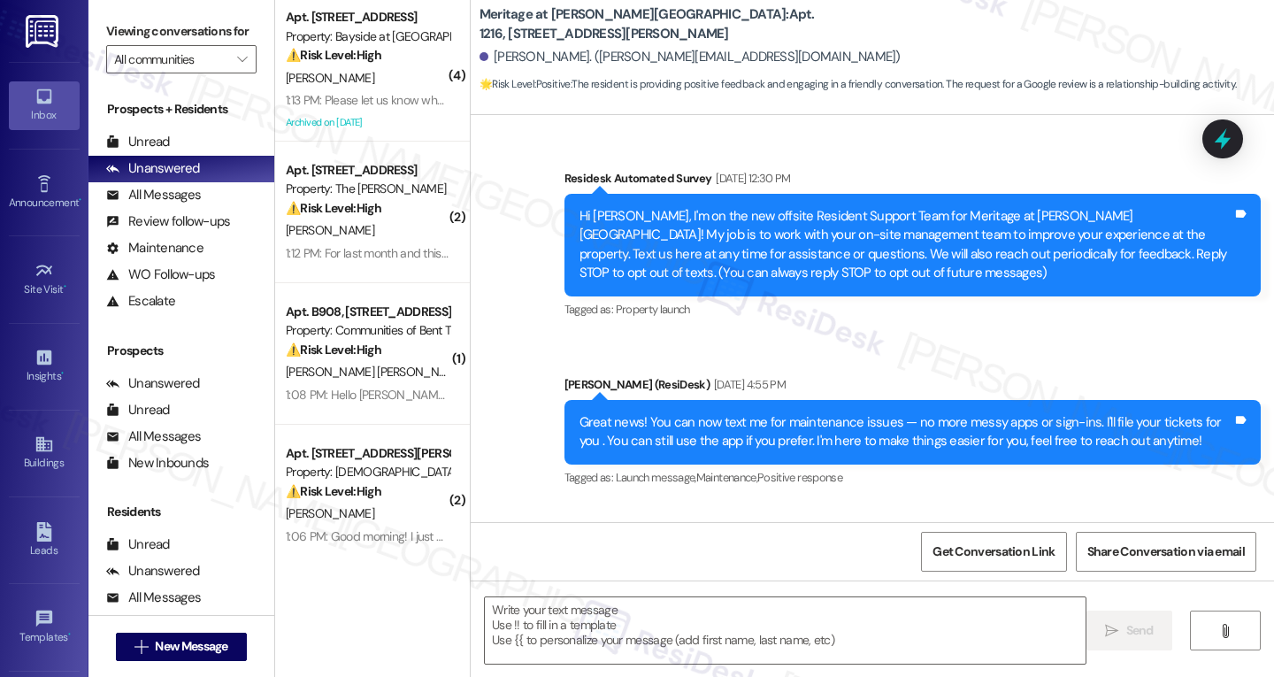
scroll to position [17312, 0]
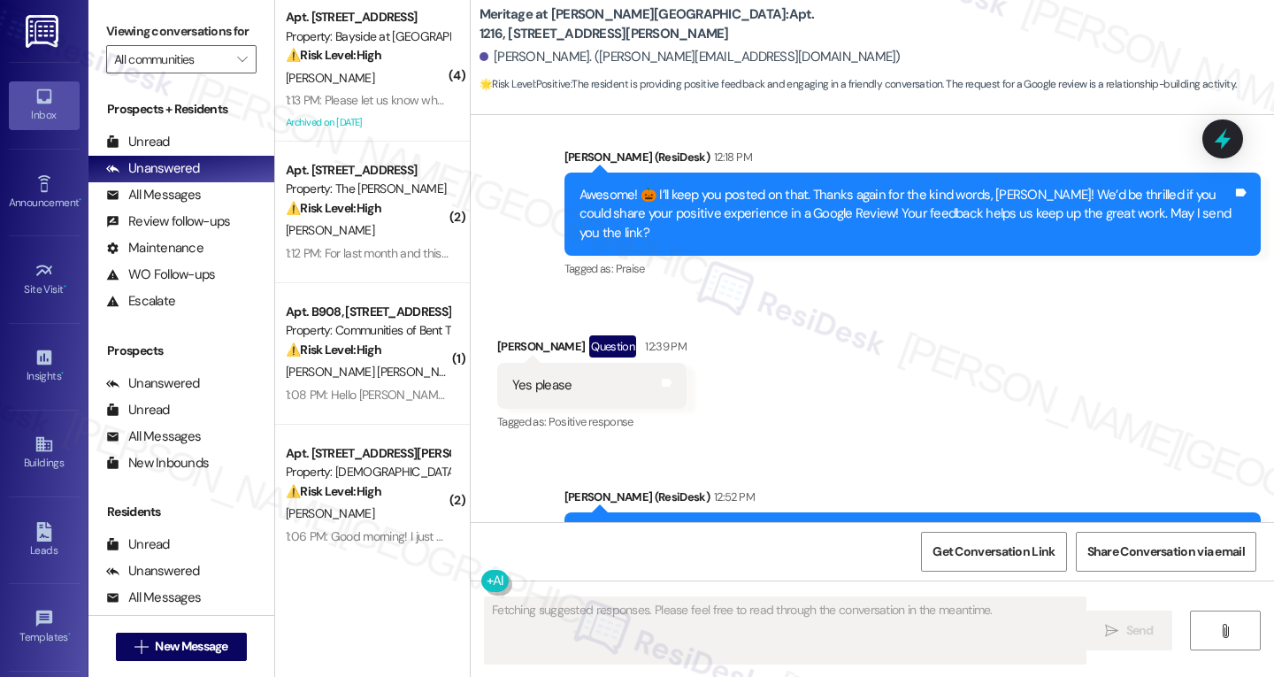
click at [992, 526] on link "[URL][DOMAIN_NAME]" at bounding box center [966, 535] width 127 height 18
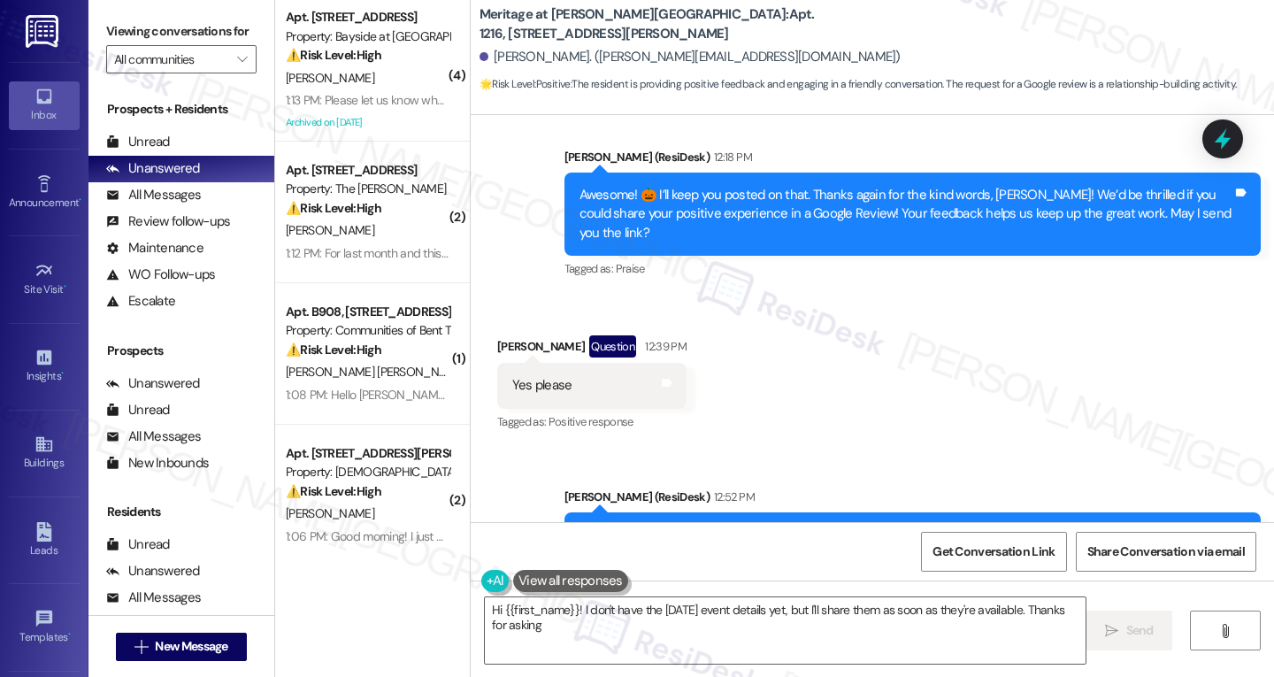
type textarea "Hi {{first_name}}! I don't have the [DATE] event details yet, but I'll share th…"
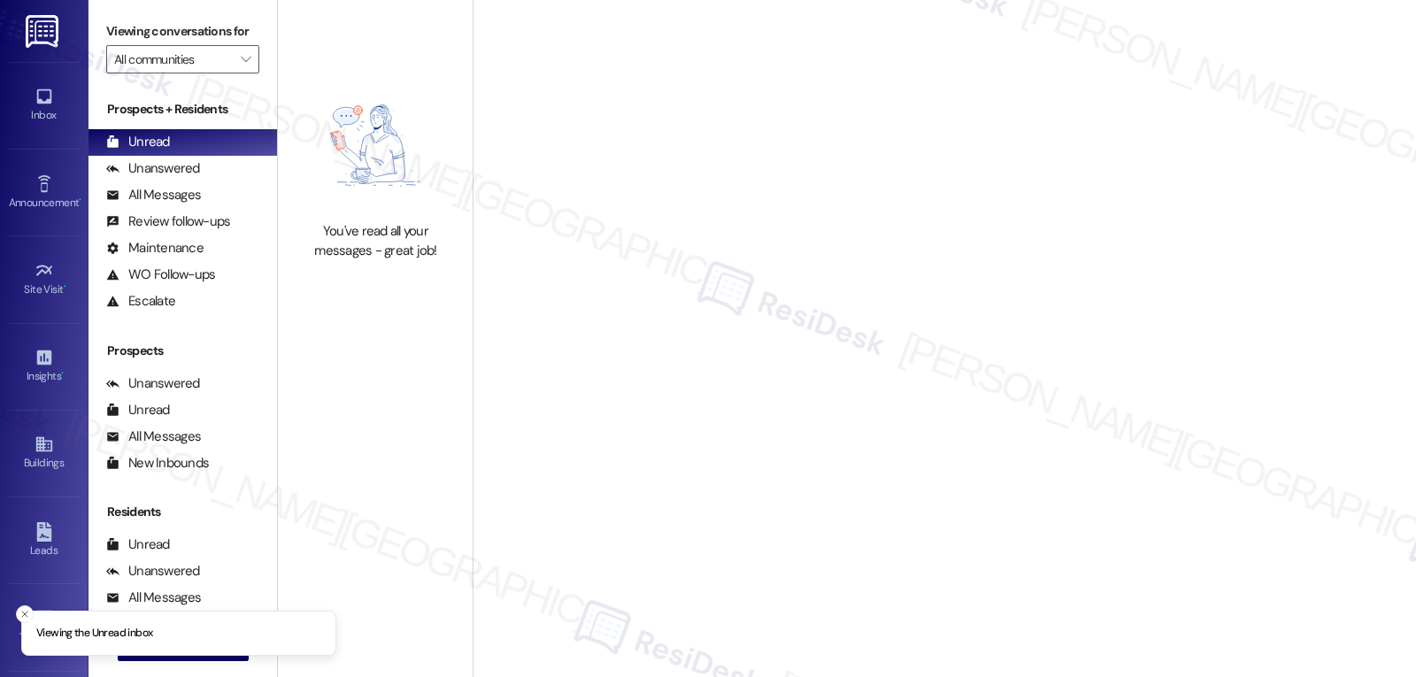
type input "Meritage at [PERSON_NAME][GEOGRAPHIC_DATA]"
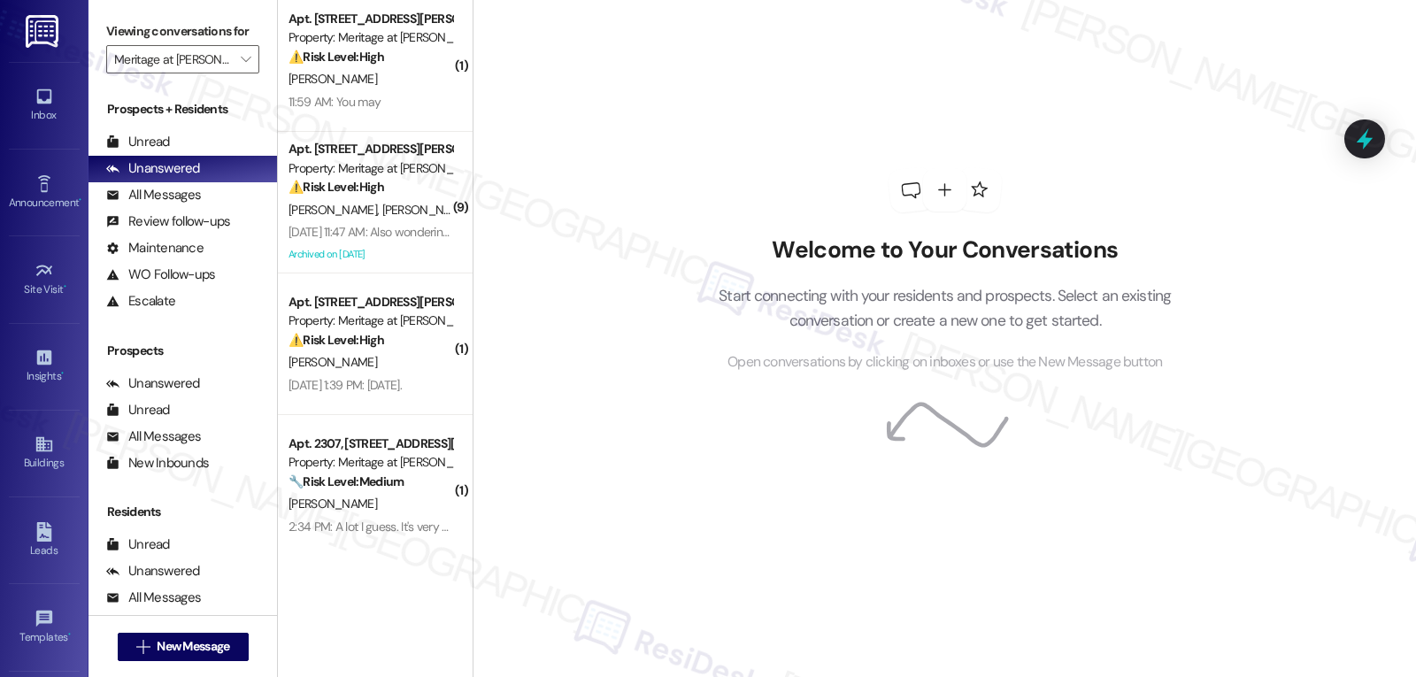
scroll to position [581, 0]
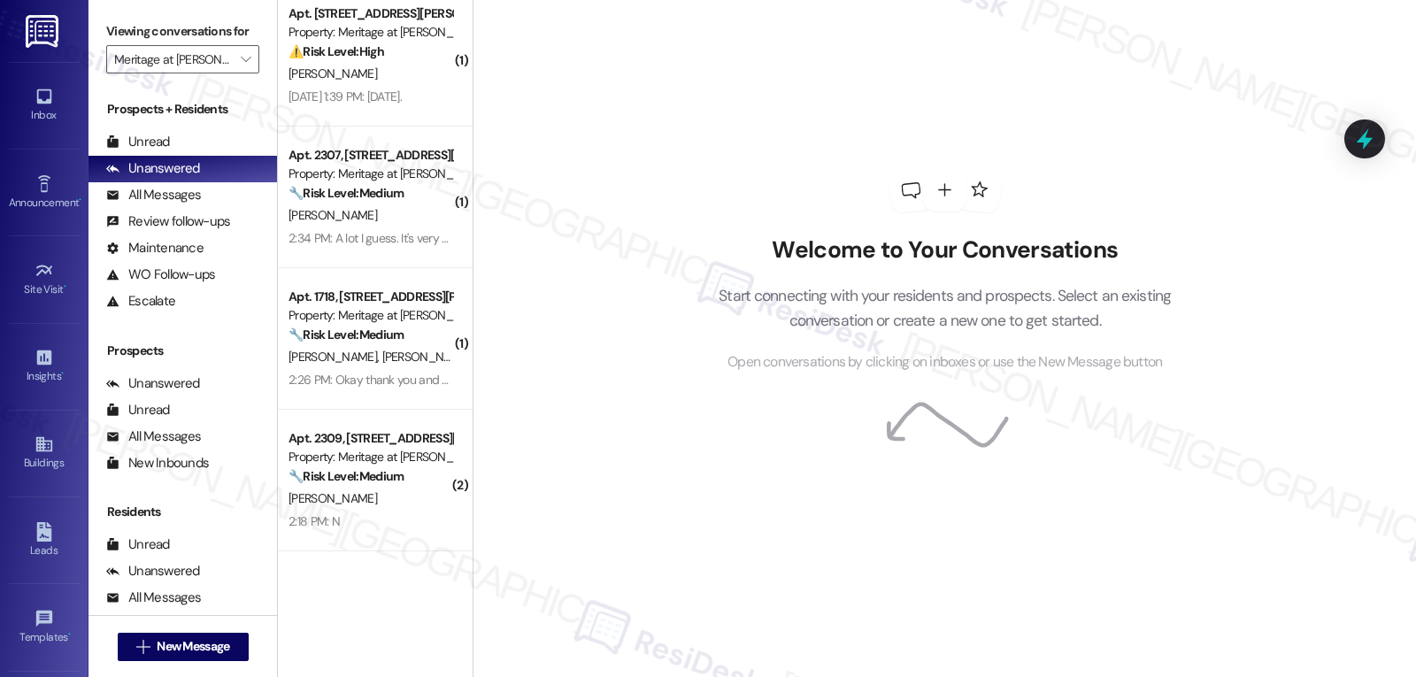
click at [374, 494] on div "[PERSON_NAME]" at bounding box center [370, 499] width 167 height 22
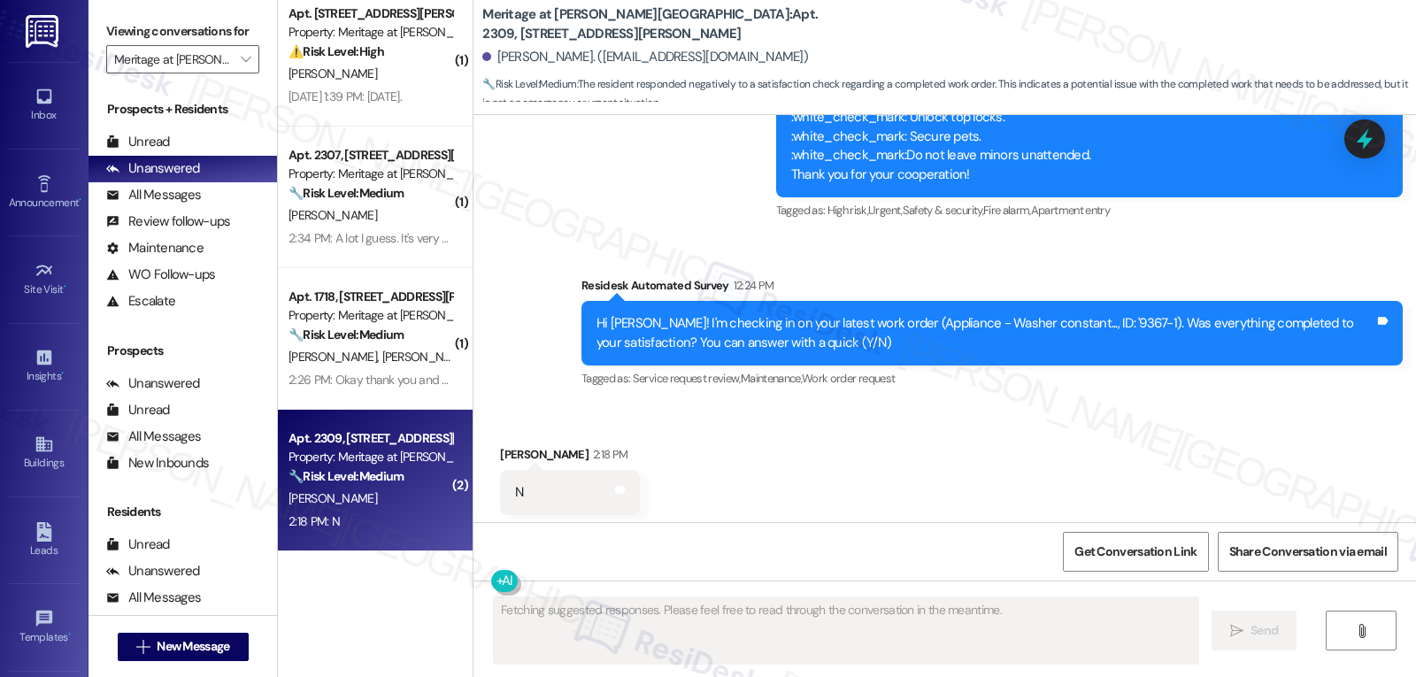
scroll to position [3309, 0]
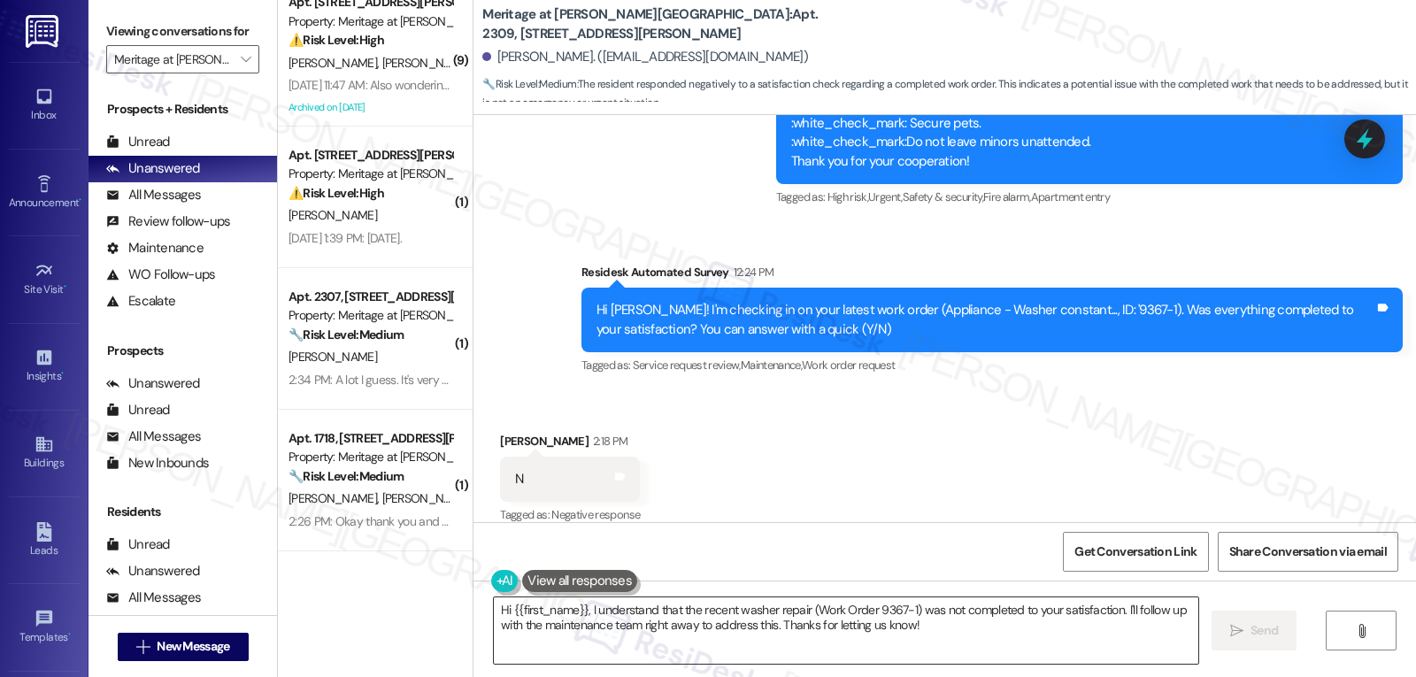
click at [1003, 643] on textarea "Hi {{first_name}}, I understand that the recent washer repair (Work Order 9367-…" at bounding box center [846, 630] width 704 height 66
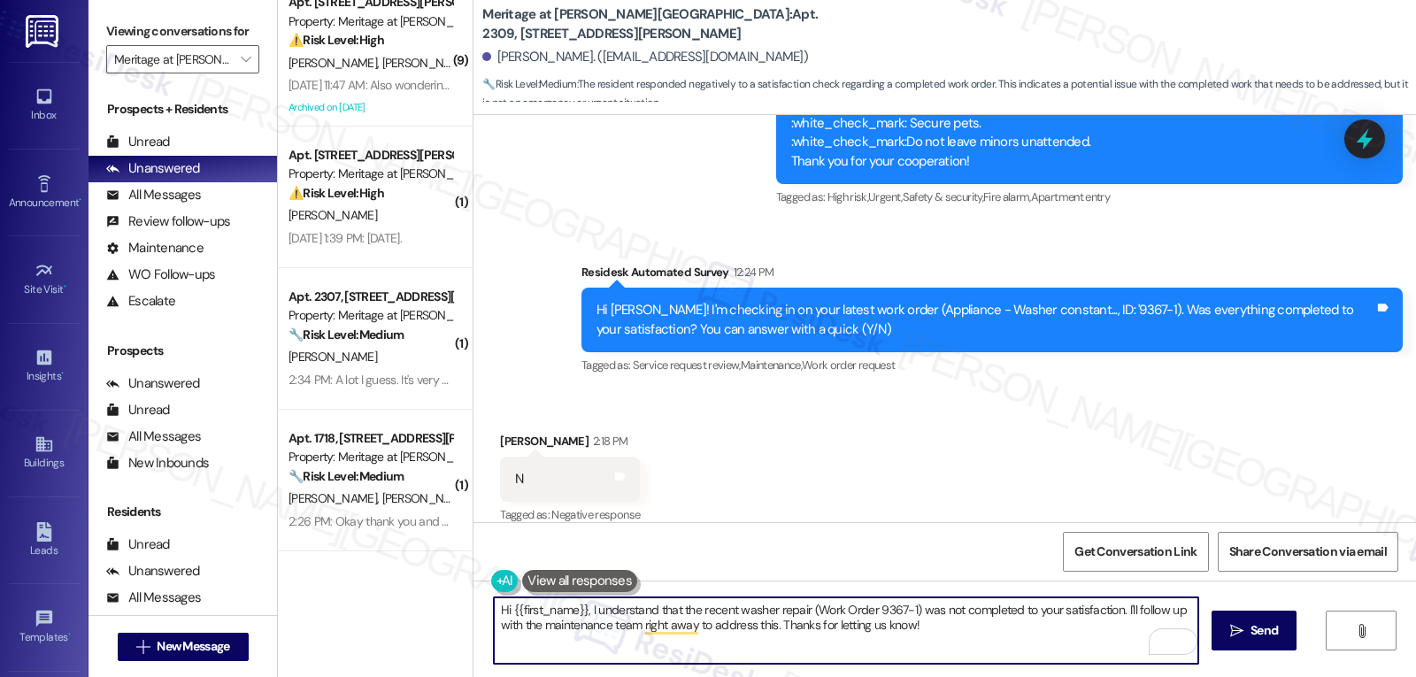
drag, startPoint x: 1112, startPoint y: 609, endPoint x: 1153, endPoint y: 707, distance: 106.3
click at [1153, 676] on html "Inbox Go to Inbox Announcement • Send A Text Announcement Site Visit • Go to Si…" at bounding box center [708, 338] width 1416 height 677
type textarea "Hi {{first_name}}, I understand that the recent washer repair (Work Order 9367-…"
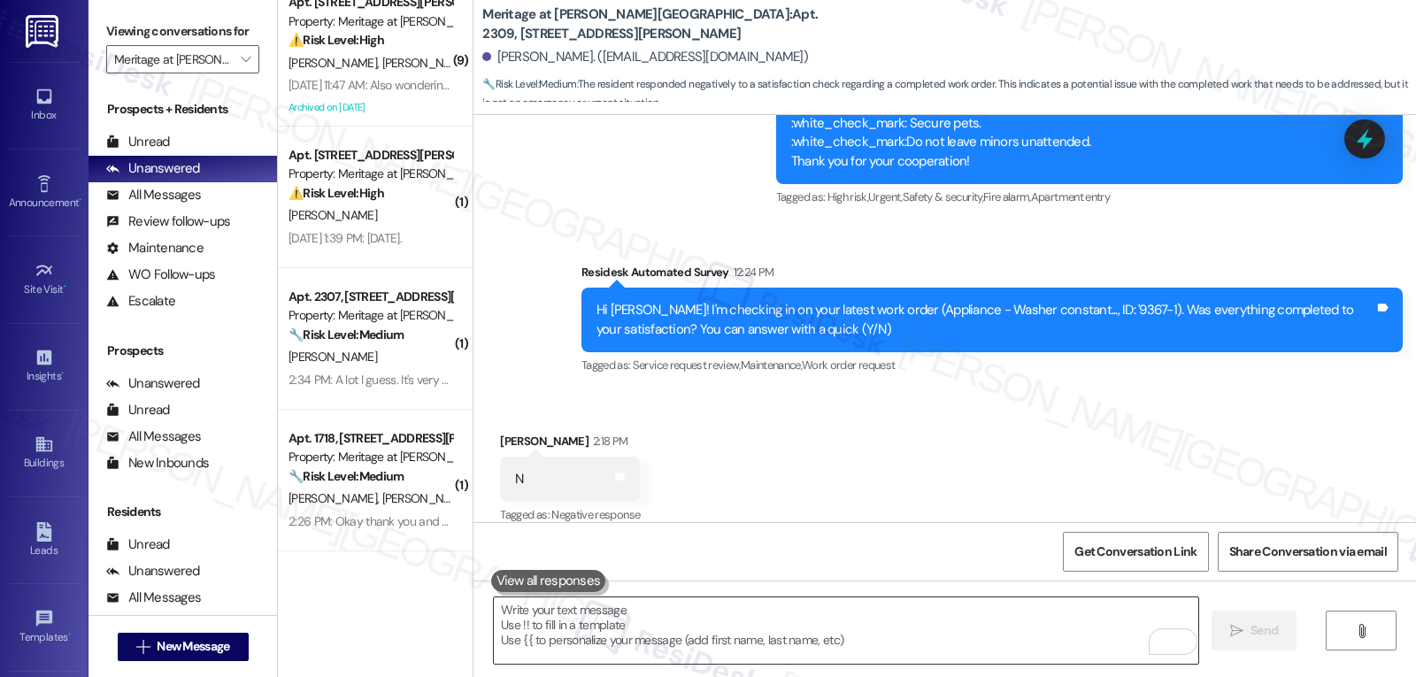
click at [682, 644] on textarea "To enrich screen reader interactions, please activate Accessibility in Grammarl…" at bounding box center [846, 630] width 704 height 66
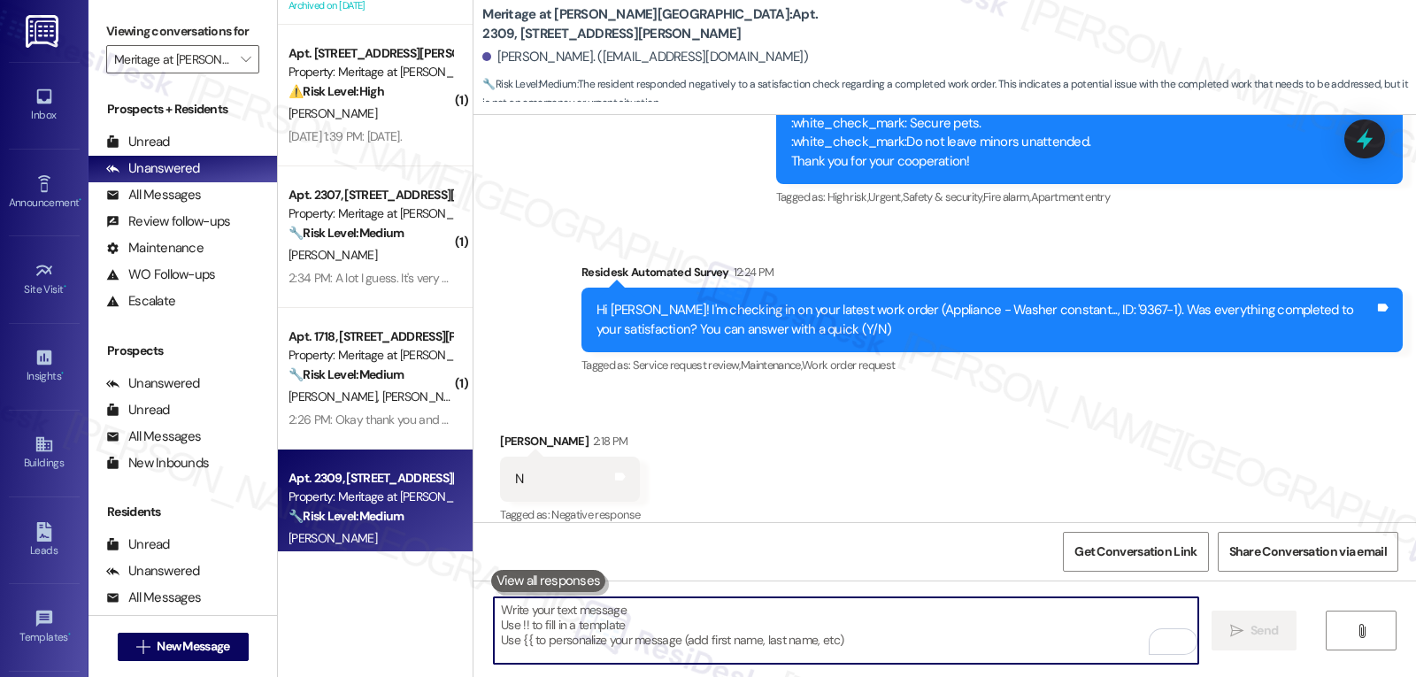
scroll to position [723, 0]
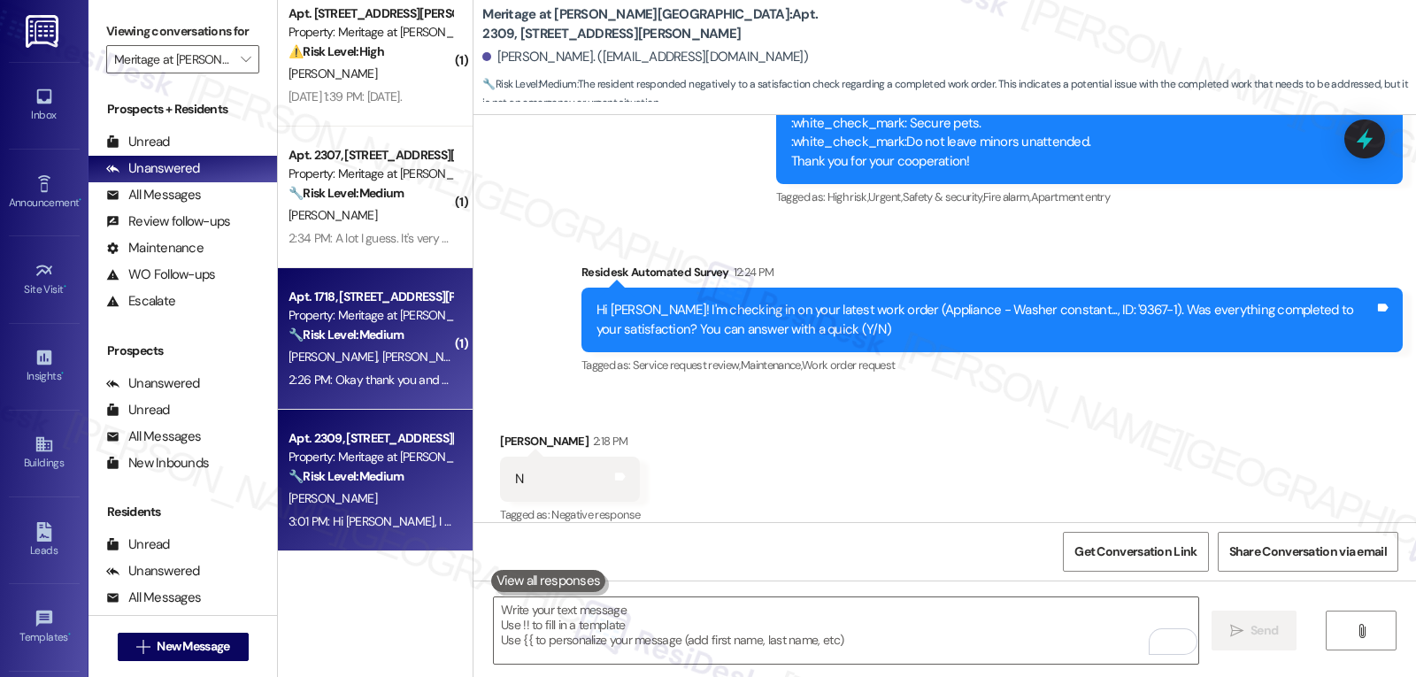
click at [367, 395] on div "Apt. 1718, [STREET_ADDRESS][PERSON_NAME] Property: Meritage at [PERSON_NAME][GE…" at bounding box center [375, 339] width 195 height 142
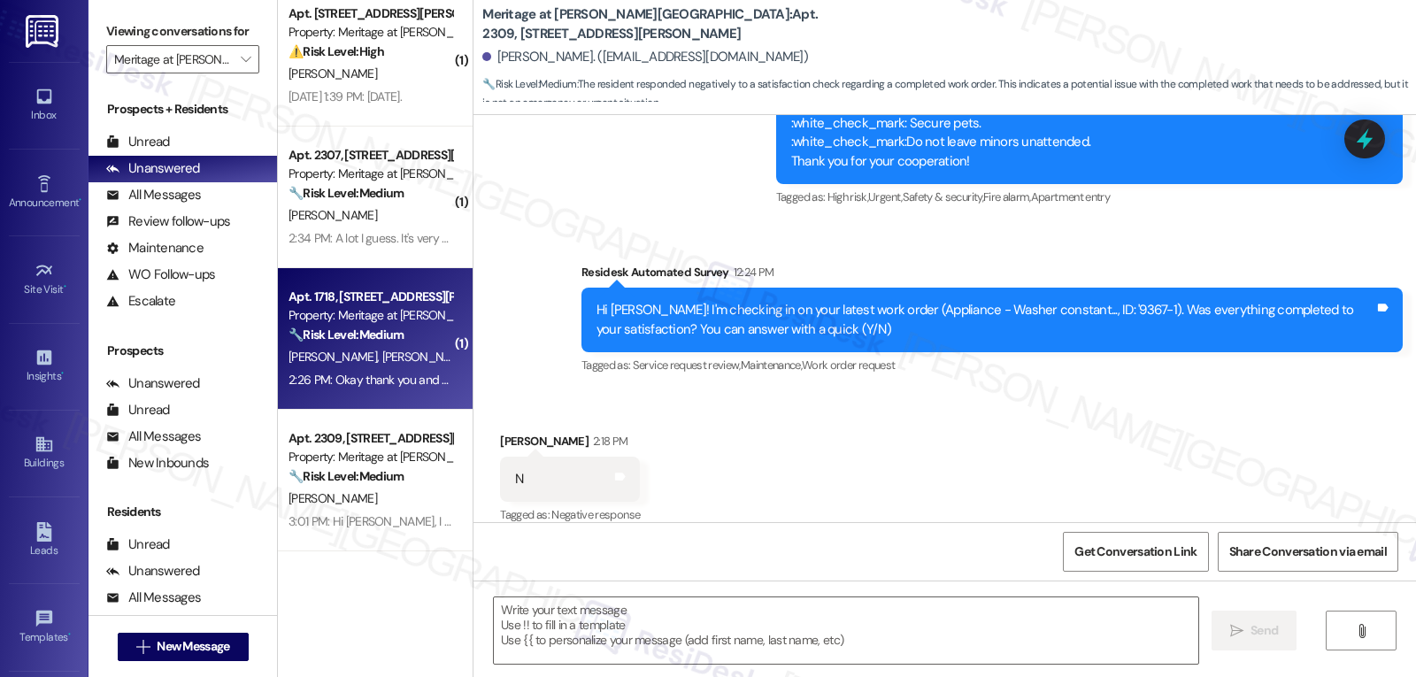
type textarea "Fetching suggested responses. Please feel free to read through the conversation…"
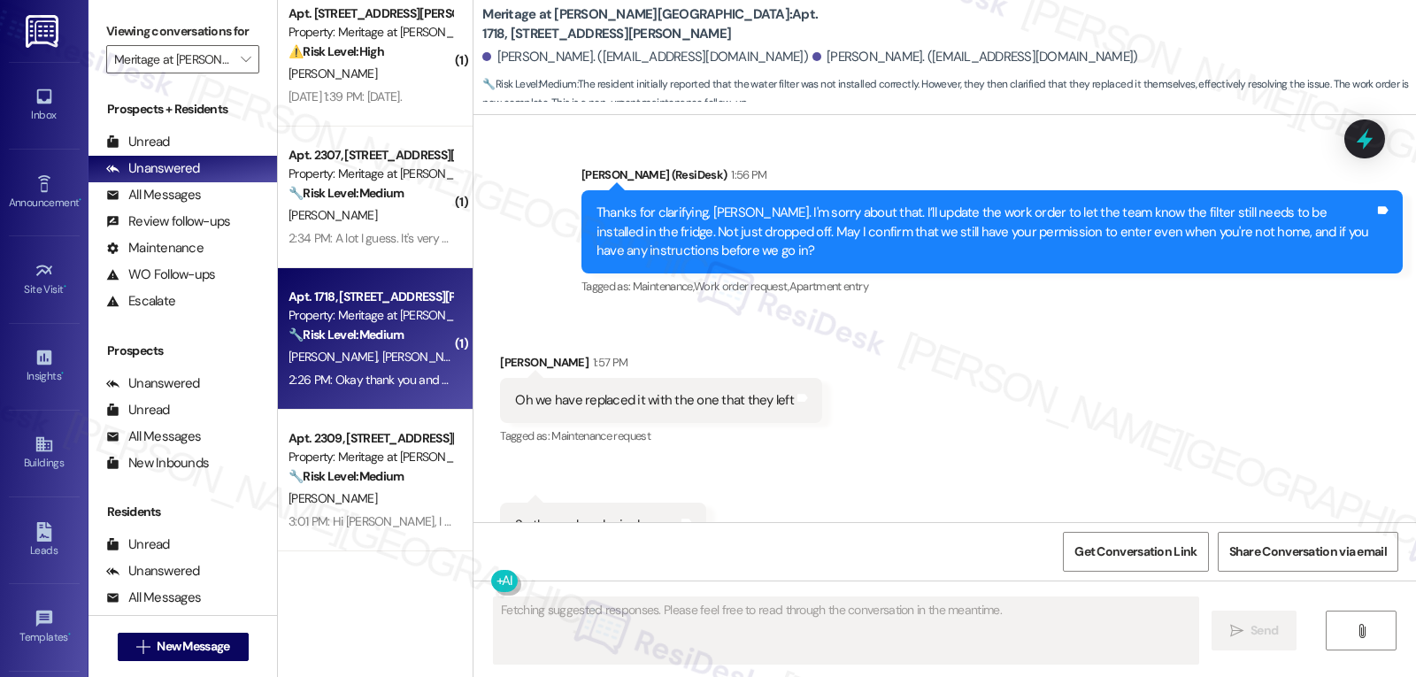
scroll to position [4884, 0]
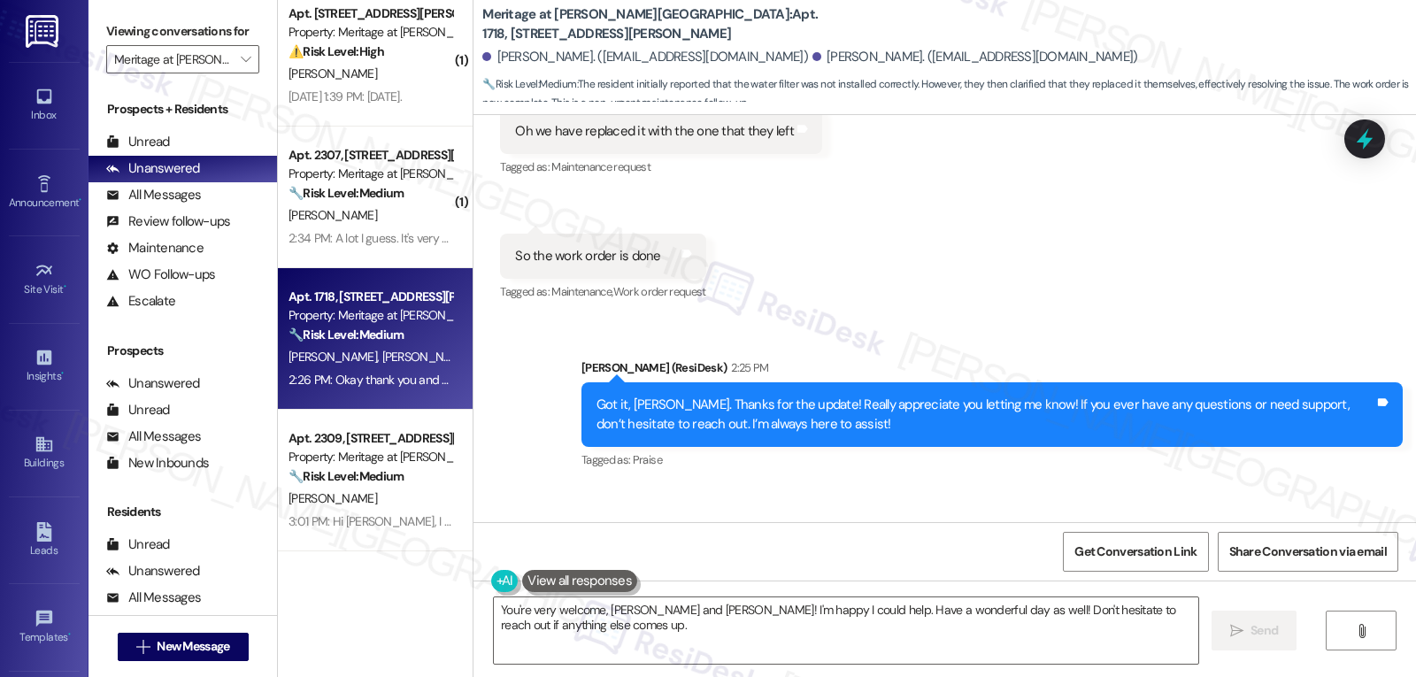
click at [870, 487] on div "Received via SMS [PERSON_NAME] 2:26 PM Okay thank you and have a good day Tags …" at bounding box center [944, 562] width 942 height 150
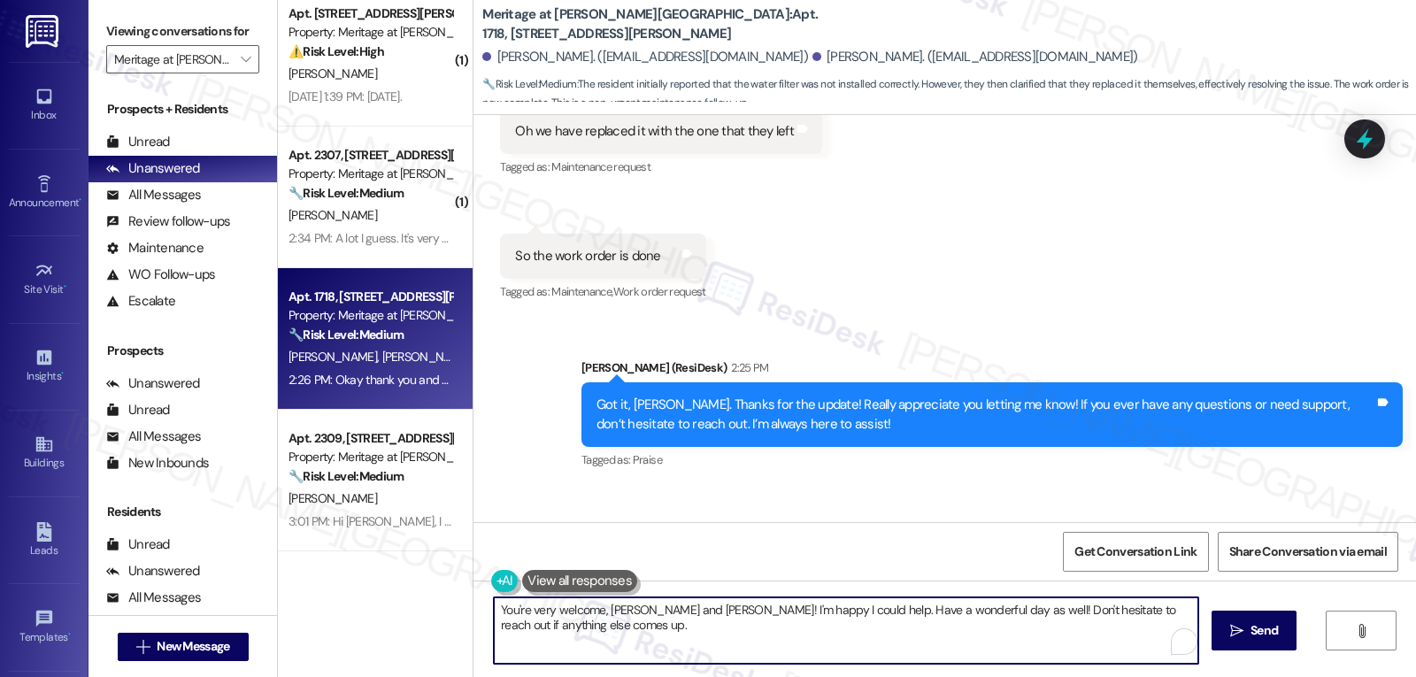
drag, startPoint x: 596, startPoint y: 612, endPoint x: 657, endPoint y: 613, distance: 61.9
click at [657, 613] on textarea "You're very welcome, [PERSON_NAME] and [PERSON_NAME]! I'm happy I could help. H…" at bounding box center [846, 630] width 704 height 66
click at [740, 643] on textarea "You're very welcome, [PERSON_NAME]! I'm happy I could help. Have a wonderful da…" at bounding box center [846, 630] width 704 height 66
drag, startPoint x: 844, startPoint y: 614, endPoint x: 1065, endPoint y: 631, distance: 221.9
click at [887, 614] on textarea "You're very welcome, [PERSON_NAME]! I'm happy I could help. Have a wonderful da…" at bounding box center [846, 630] width 704 height 66
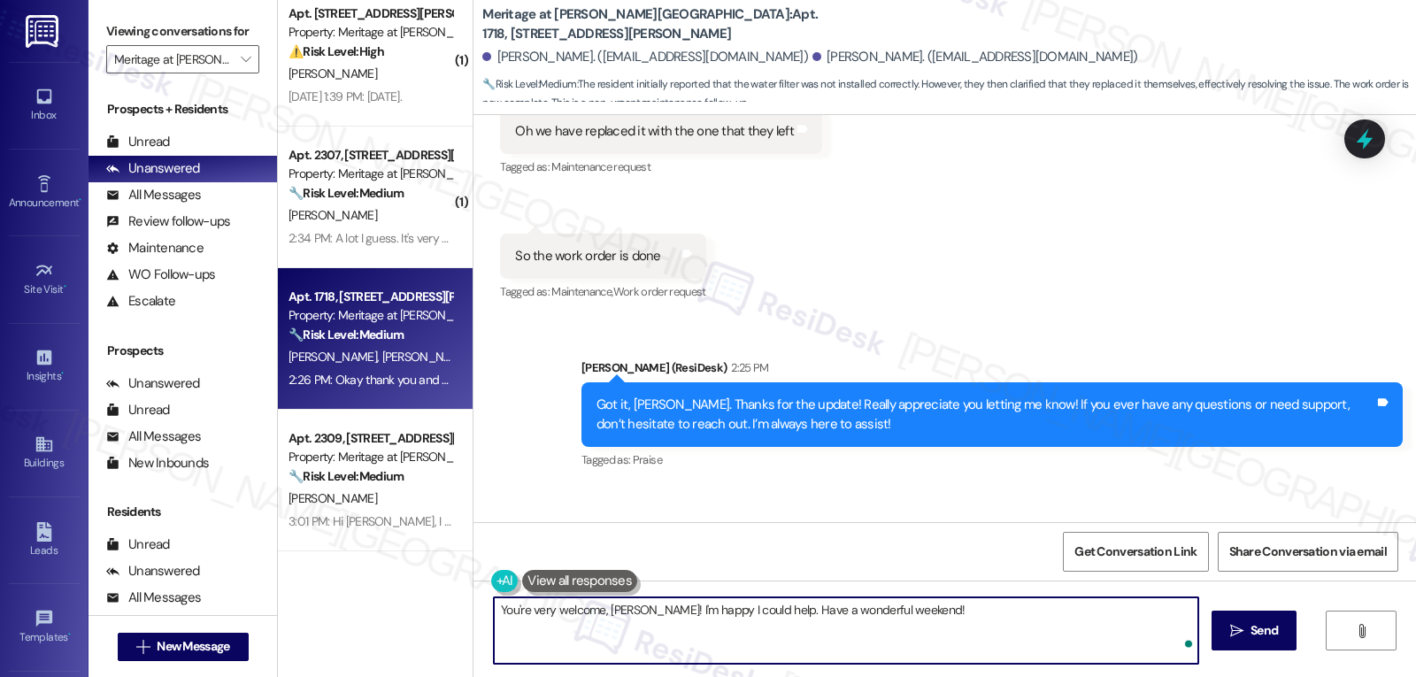
type textarea "You're very welcome, [PERSON_NAME]! I'm happy I could help. Have a wonderful we…"
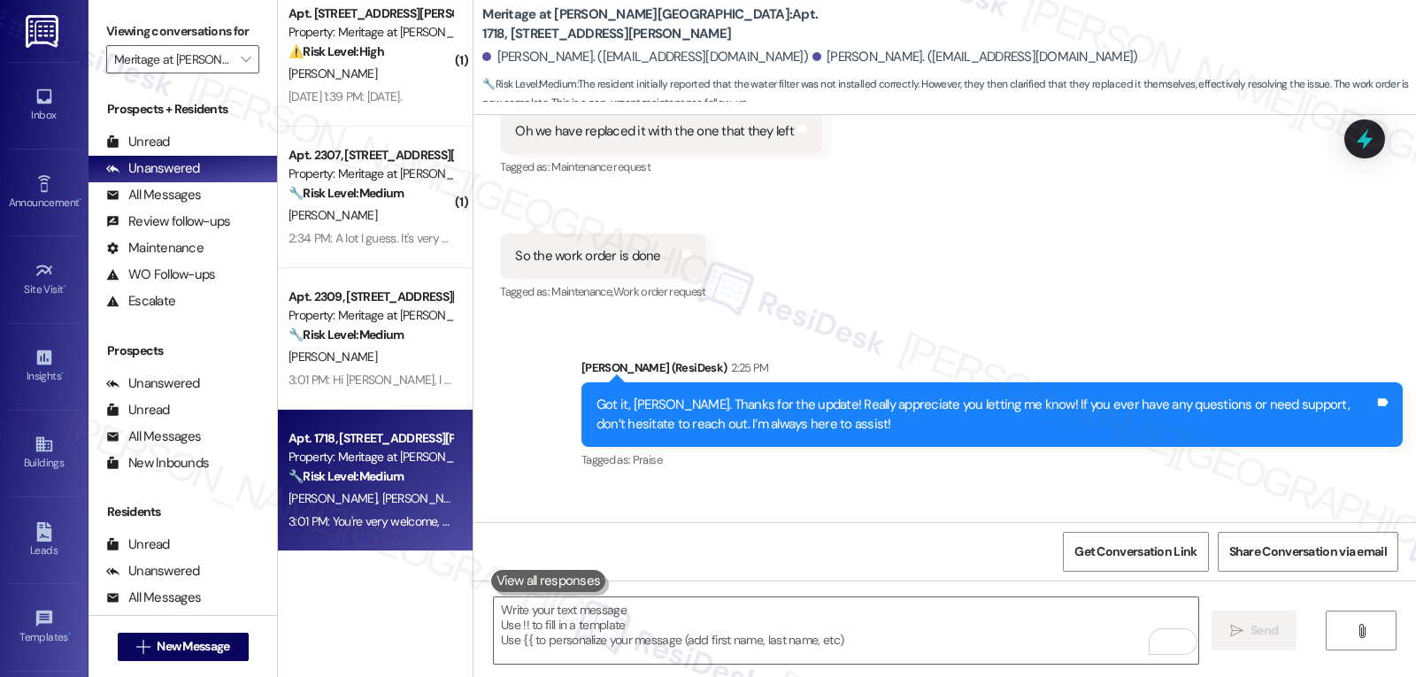
click at [854, 487] on div "Received via SMS [PERSON_NAME] 2:26 PM Okay thank you and have a good day Tags …" at bounding box center [944, 562] width 942 height 150
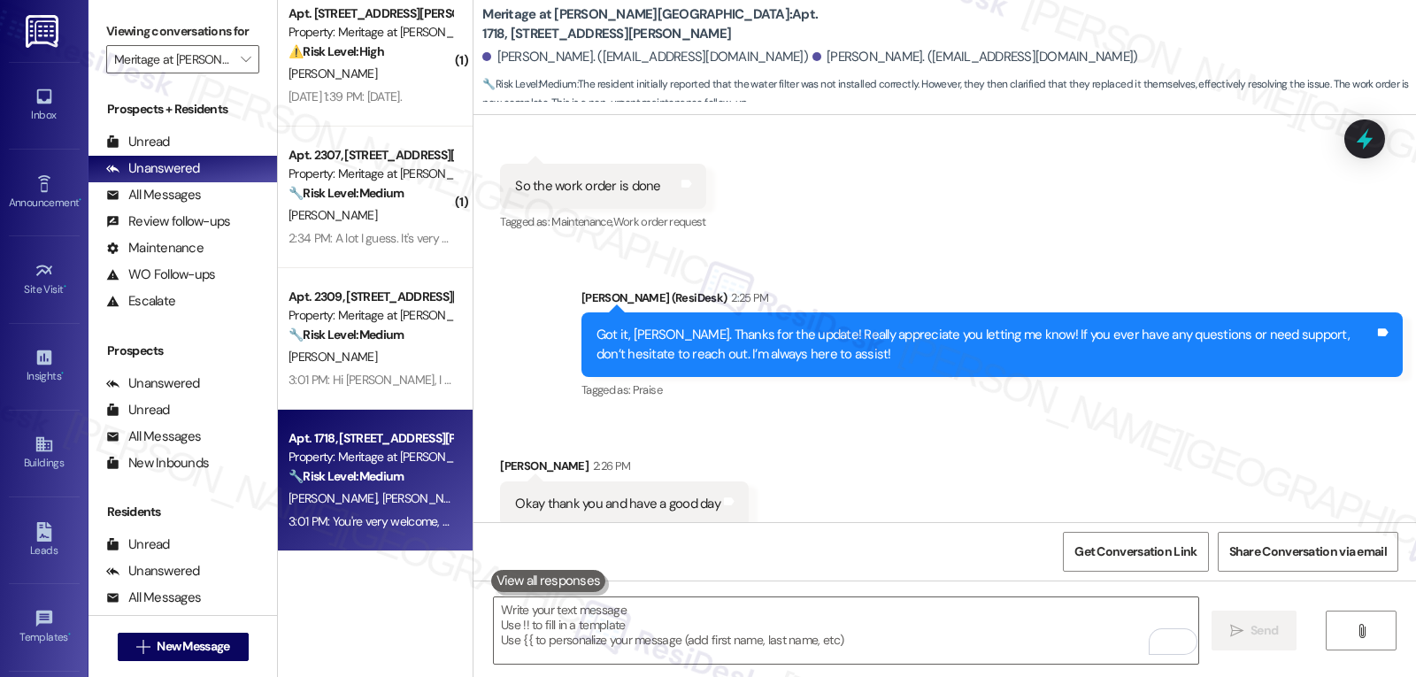
scroll to position [5008, 0]
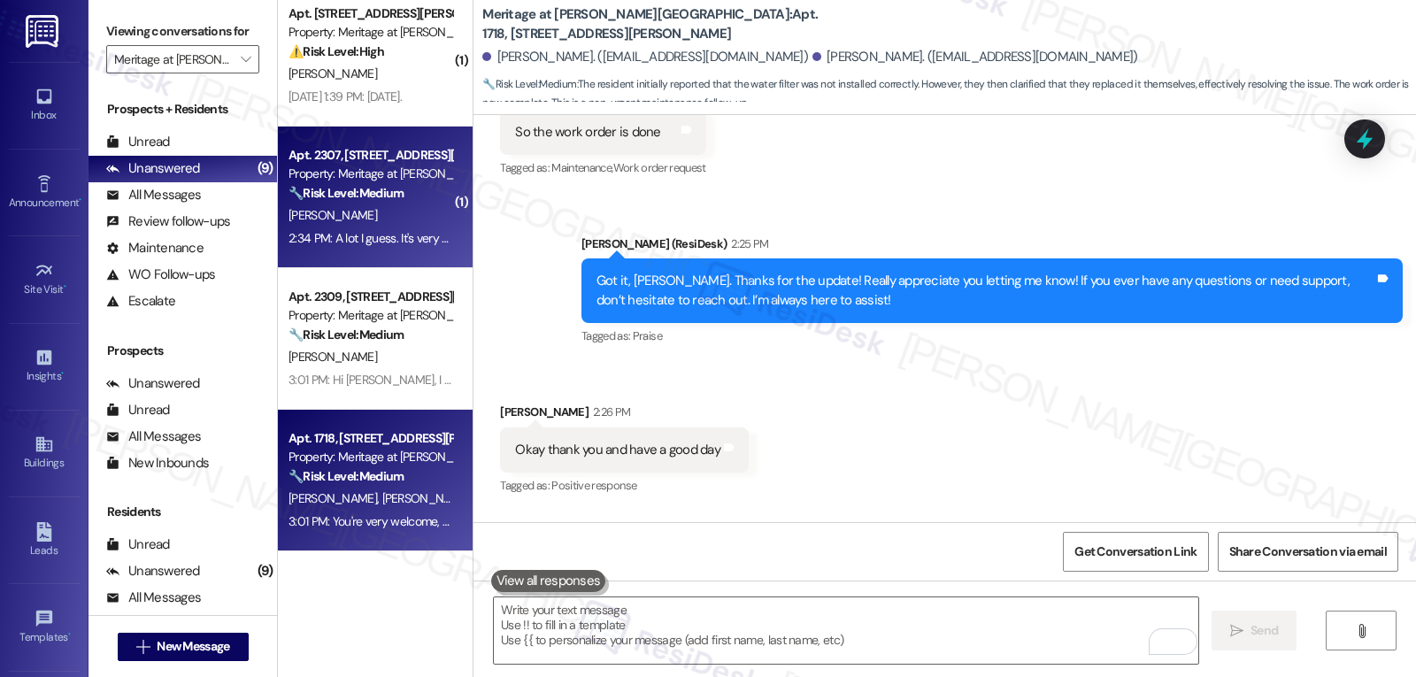
click at [364, 248] on div "2:34 PM: A lot I guess. It's very hot or whatever the standard is 2:34 PM: A lo…" at bounding box center [370, 238] width 167 height 22
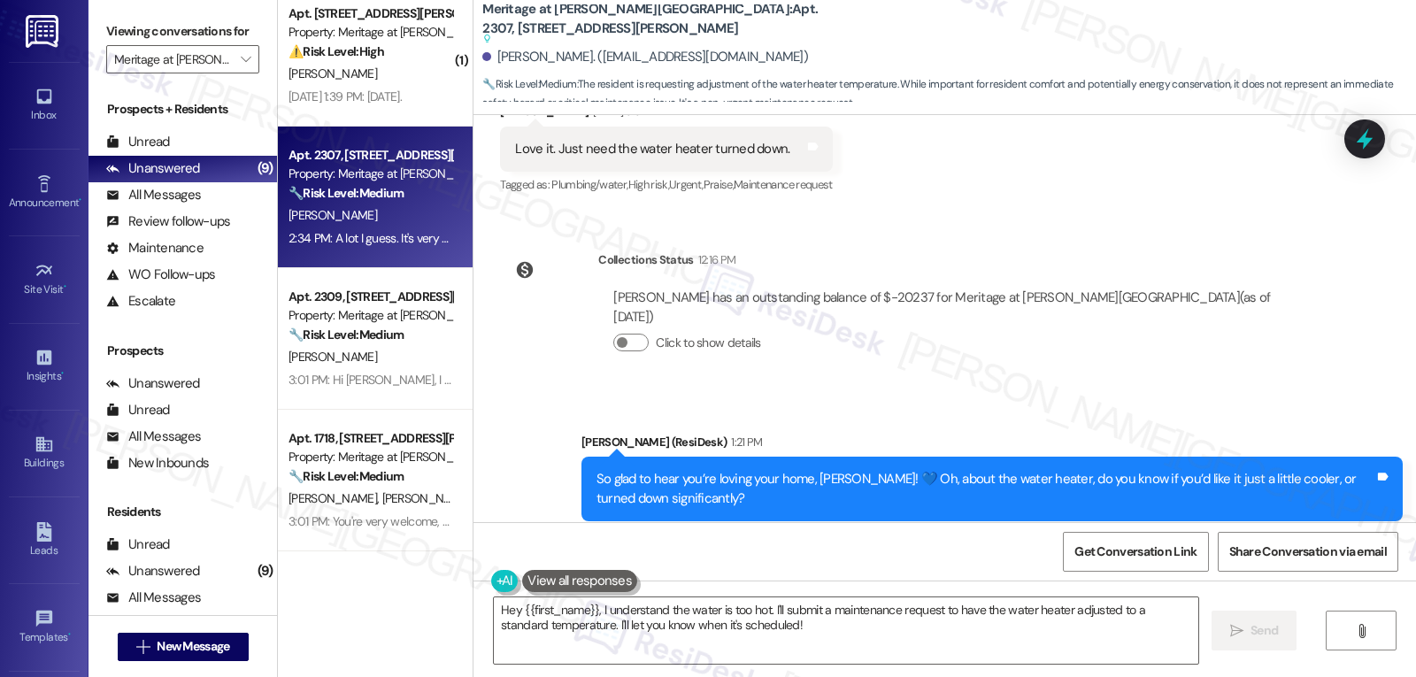
scroll to position [1180, 0]
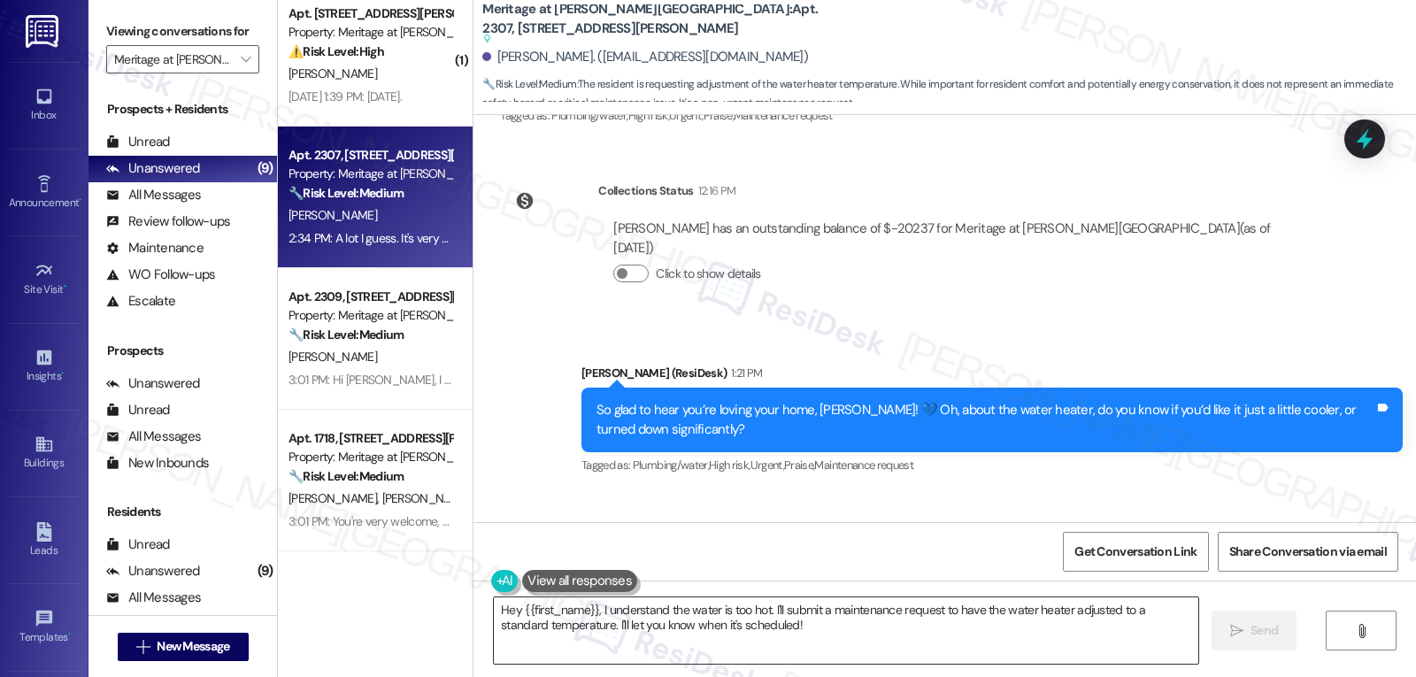
click at [814, 637] on textarea "Hey {{first_name}}, I understand the water is too hot. I'll submit a maintenanc…" at bounding box center [846, 630] width 704 height 66
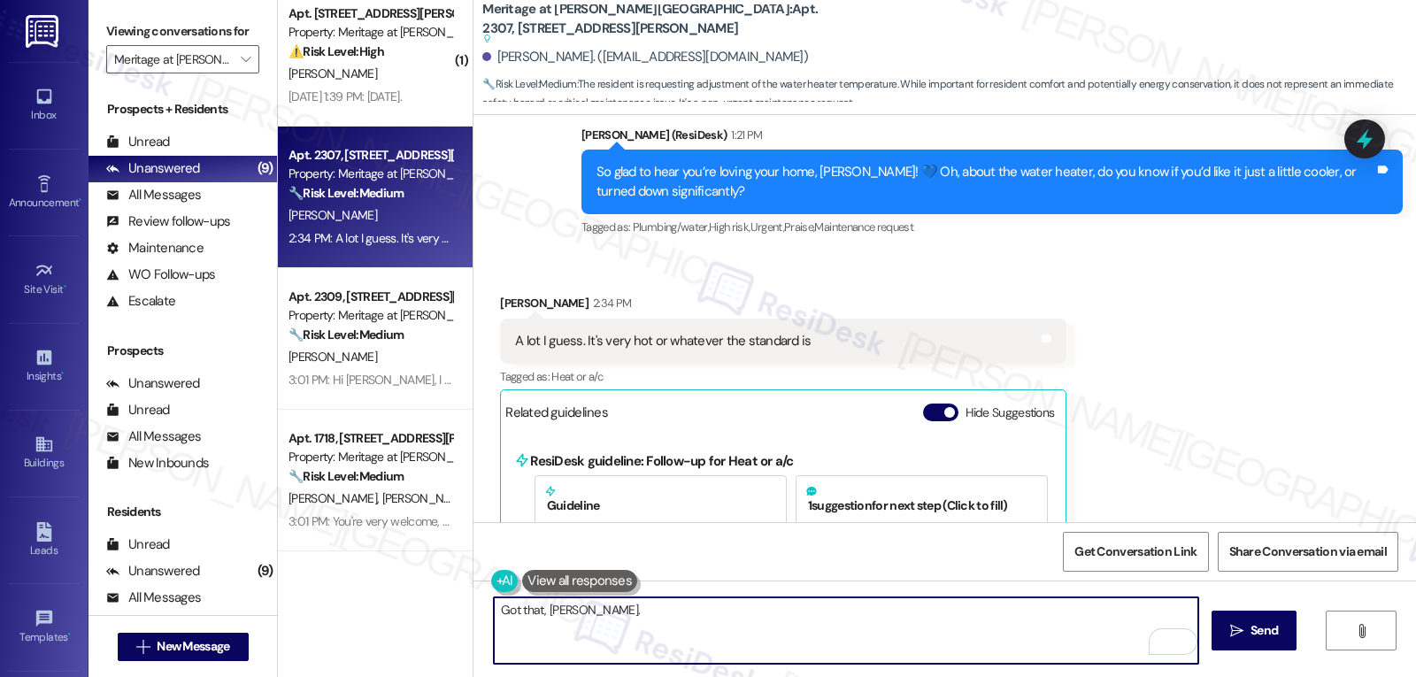
scroll to position [1357, 0]
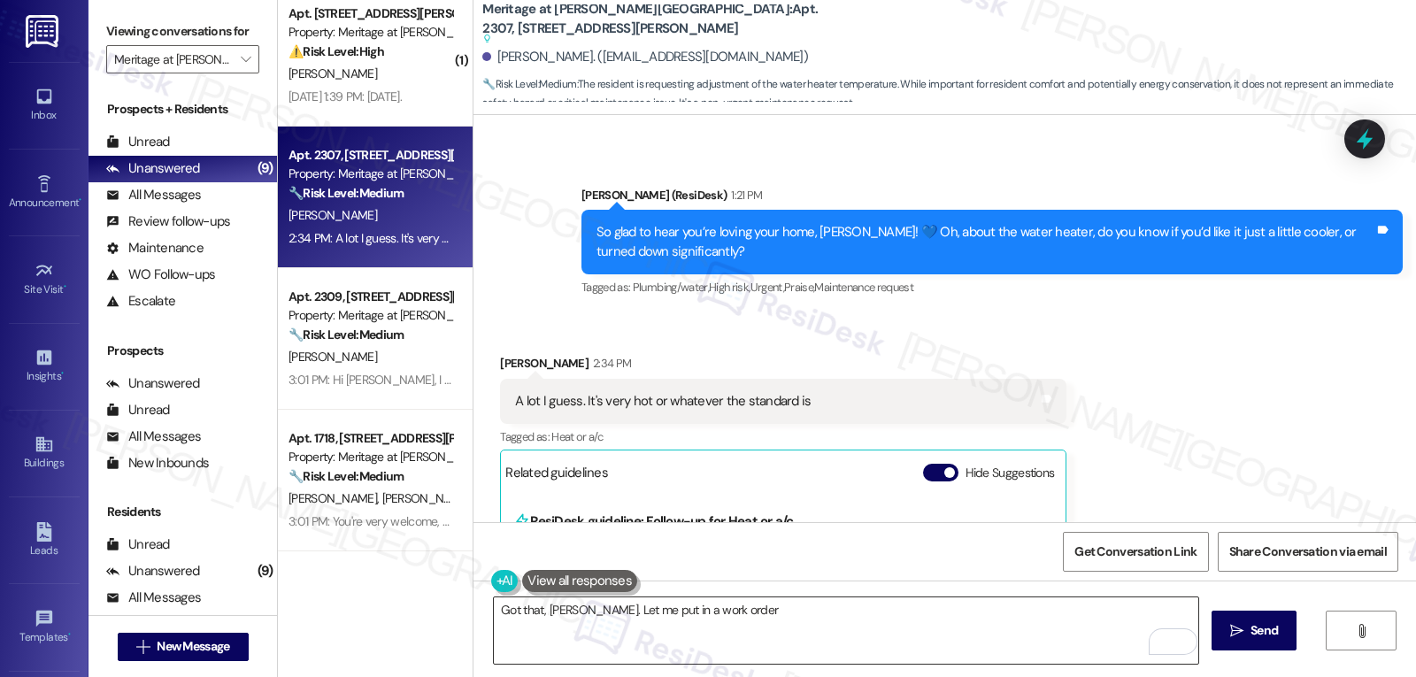
click at [777, 626] on textarea "Got that, [PERSON_NAME]. Let me put in a work order" at bounding box center [846, 630] width 704 height 66
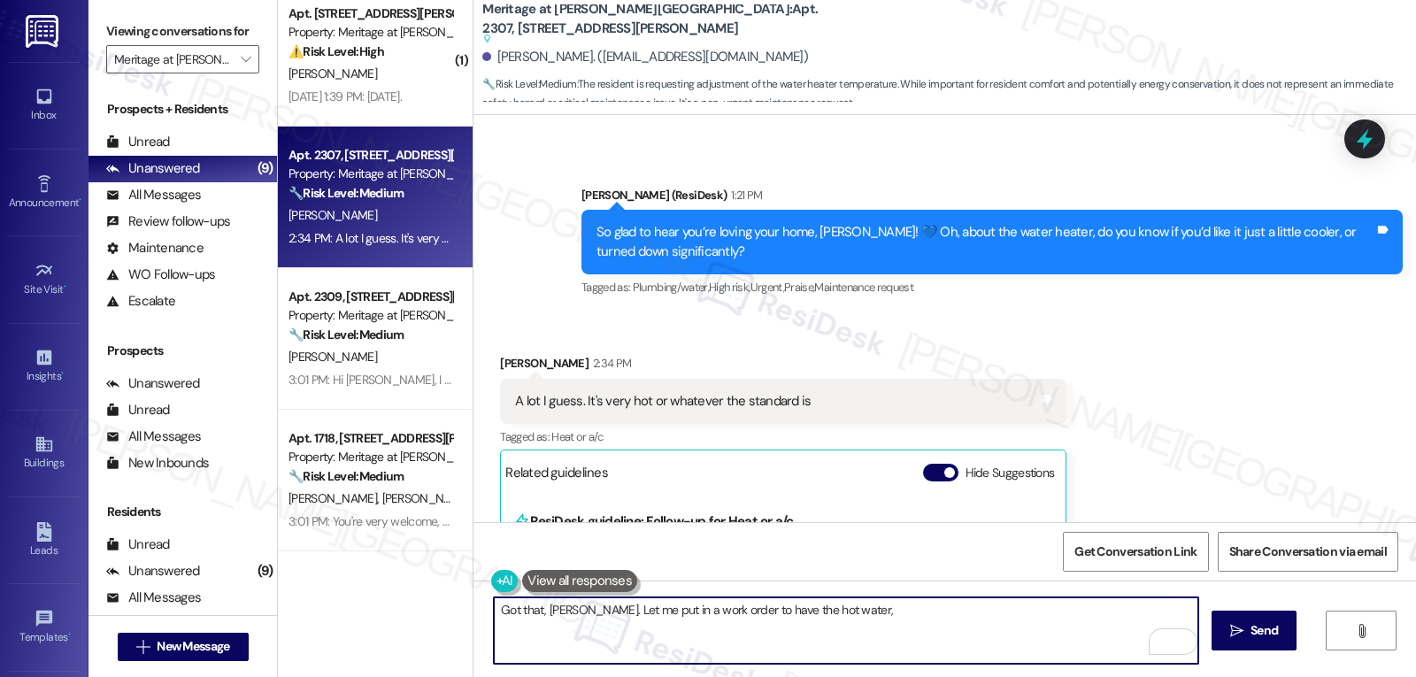
click at [777, 626] on textarea "Got that, [PERSON_NAME]. Let me put in a work order to have the hot water," at bounding box center [846, 630] width 704 height 66
click at [818, 619] on textarea "Got that, [PERSON_NAME]. Let me put in a work order to have the hot water," at bounding box center [846, 630] width 704 height 66
click at [841, 615] on textarea "Got that, [PERSON_NAME]. Let me put in a work order to have the hot water," at bounding box center [846, 630] width 704 height 66
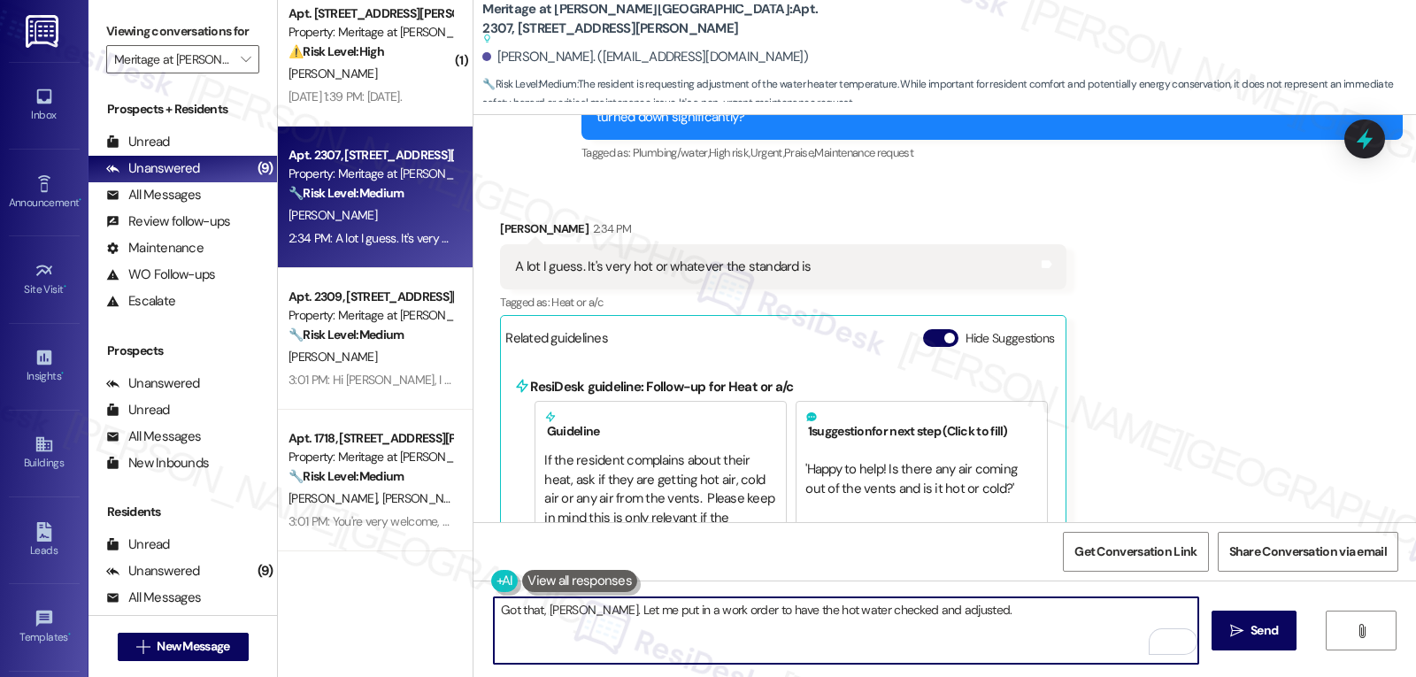
scroll to position [1534, 0]
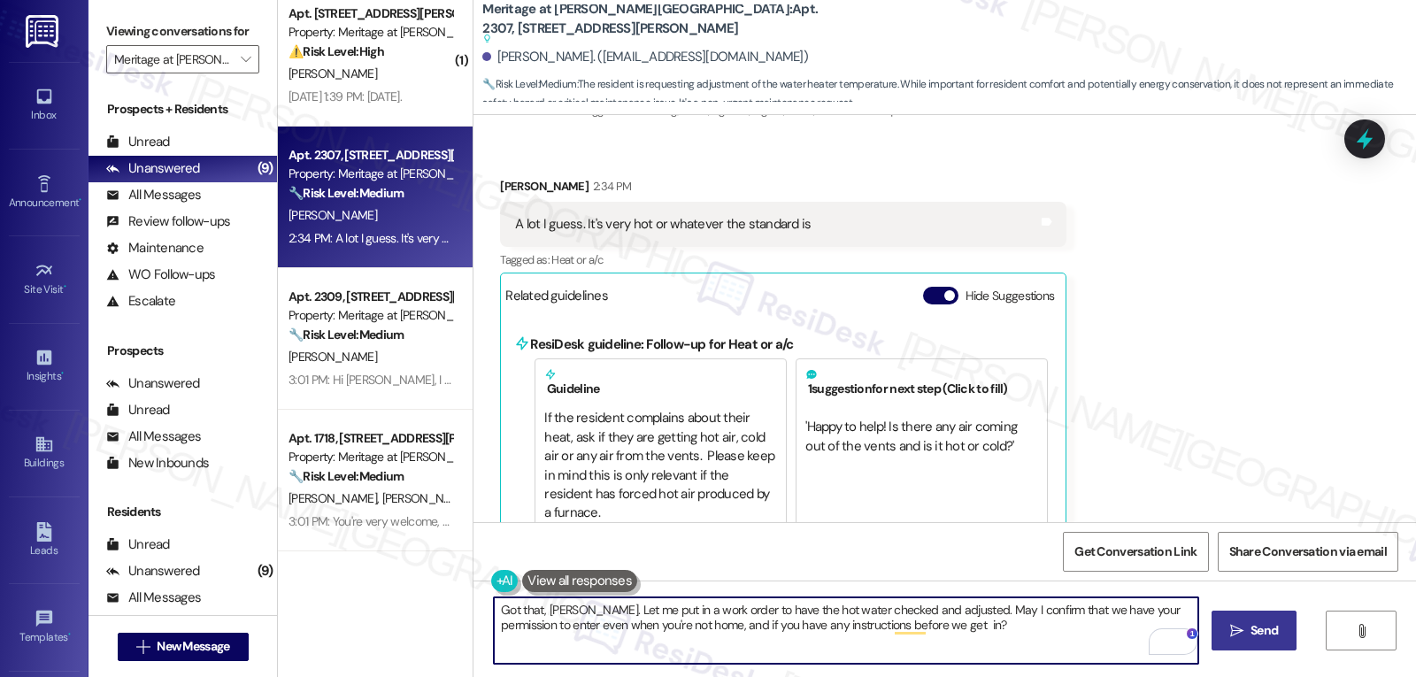
type textarea "Got that, [PERSON_NAME]. Let me put in a work order to have the hot water check…"
click at [1259, 638] on span "Send" at bounding box center [1263, 630] width 27 height 19
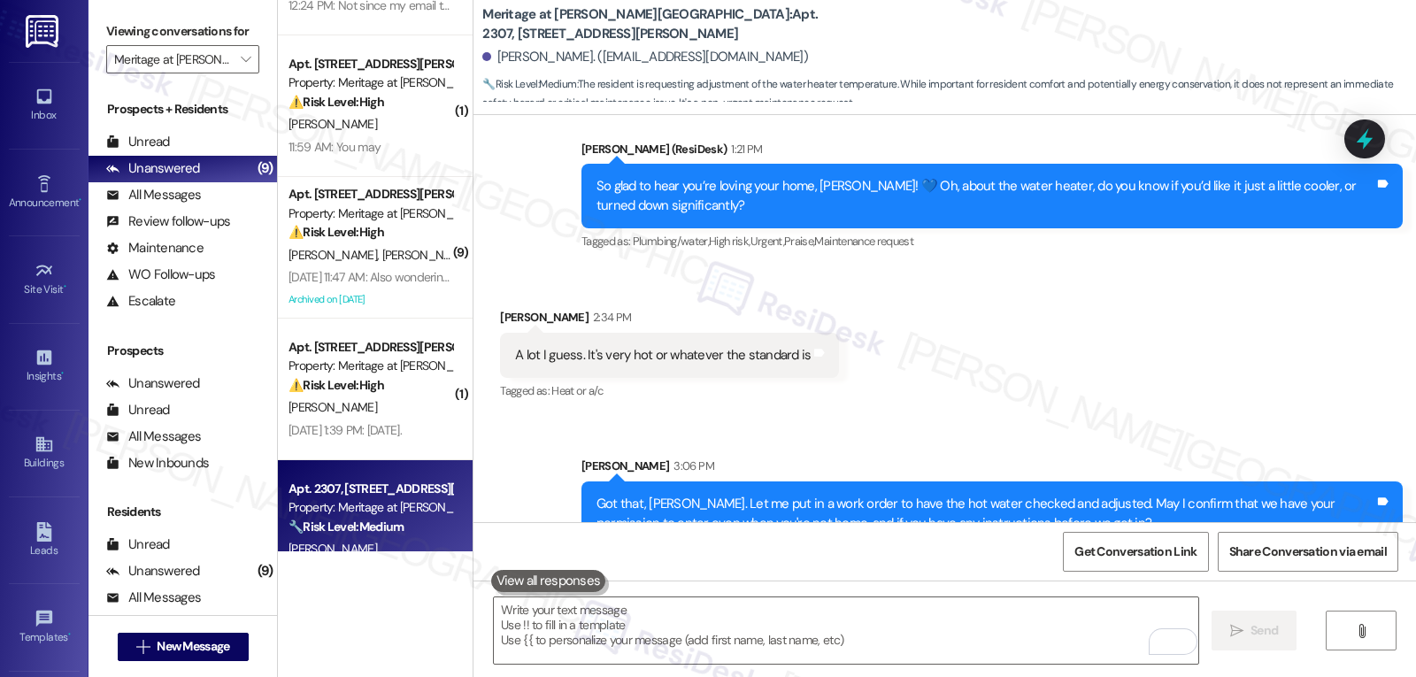
scroll to position [369, 0]
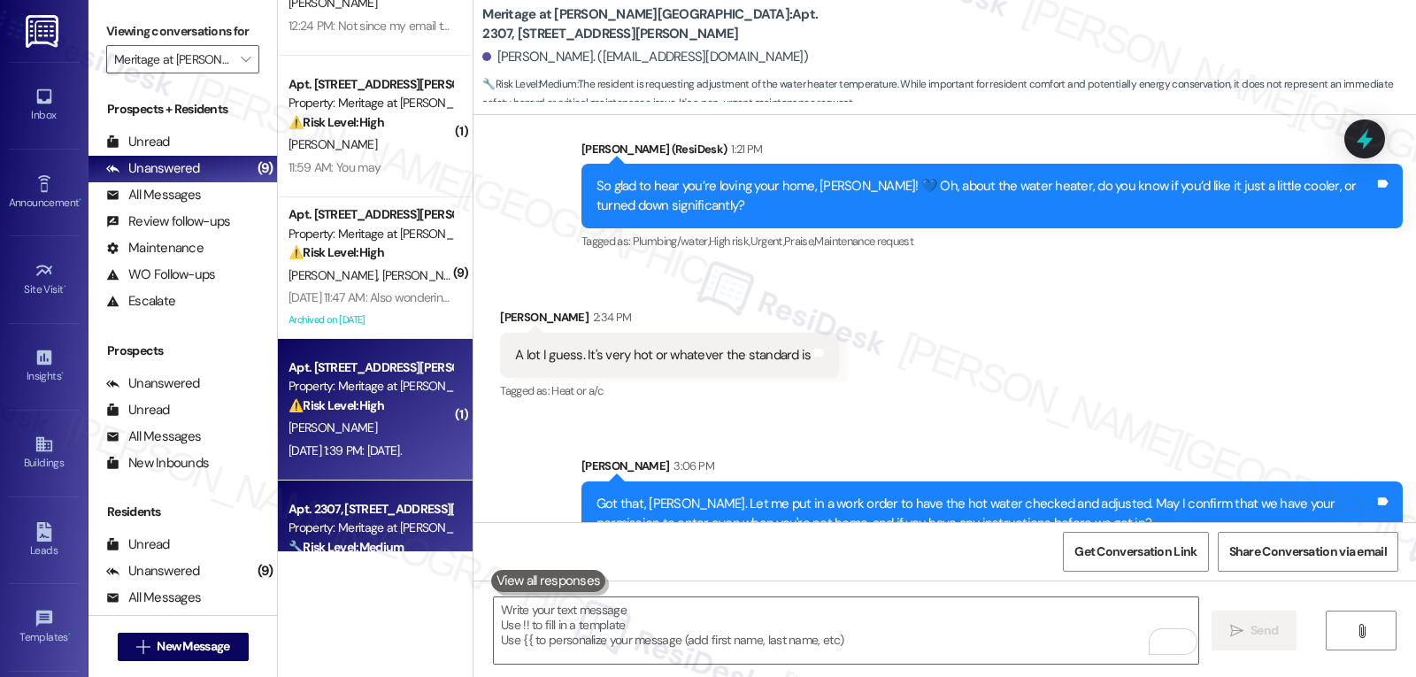
click at [380, 442] on div "[DATE] 1:39 PM: [DATE]. [DATE] 1:39 PM: [DATE]." at bounding box center [344, 450] width 113 height 16
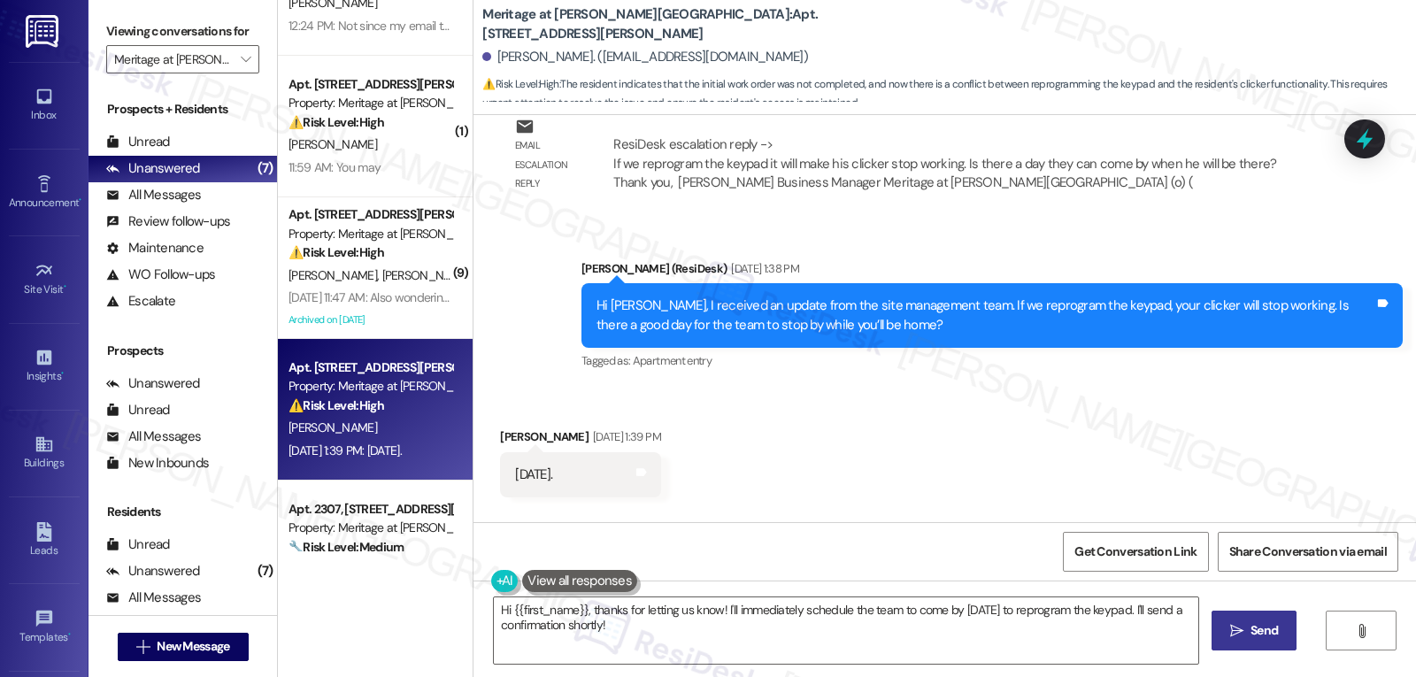
scroll to position [1400, 0]
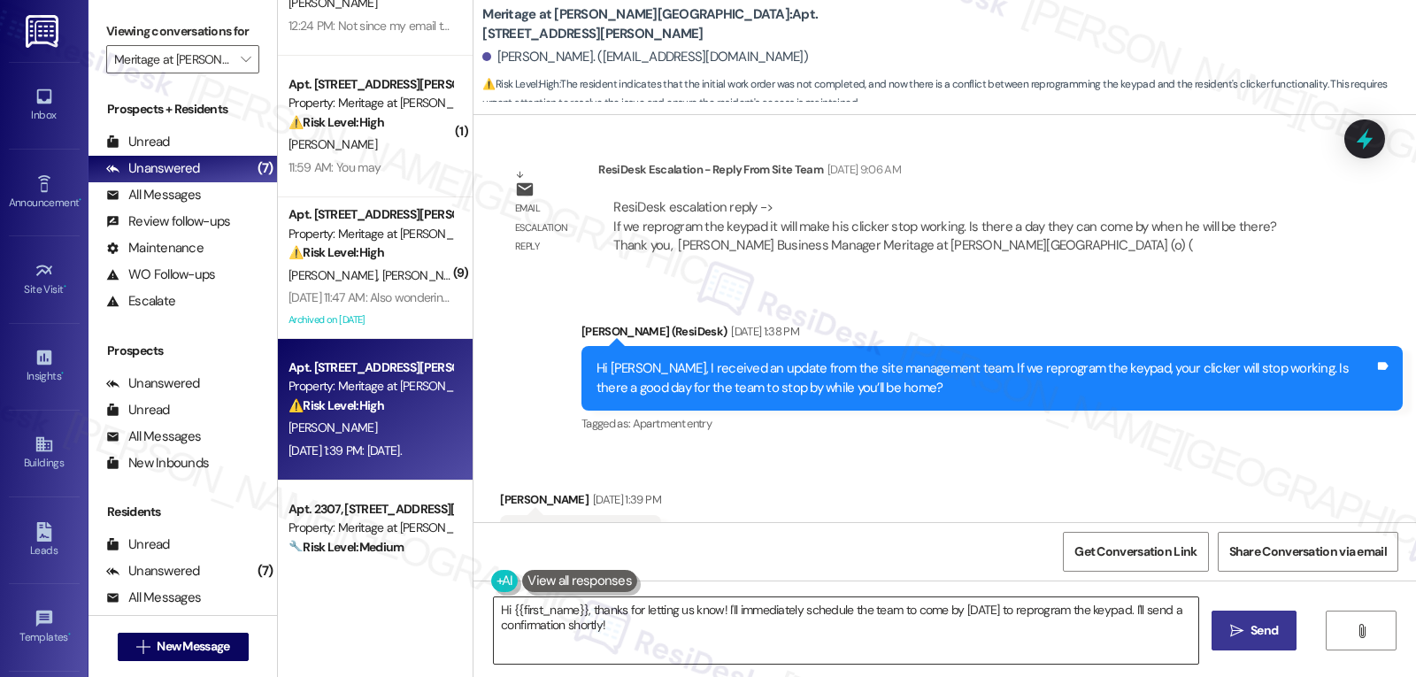
click at [679, 629] on textarea "Hi {{first_name}}, thanks for letting us know! I'll immediately schedule the te…" at bounding box center [846, 630] width 704 height 66
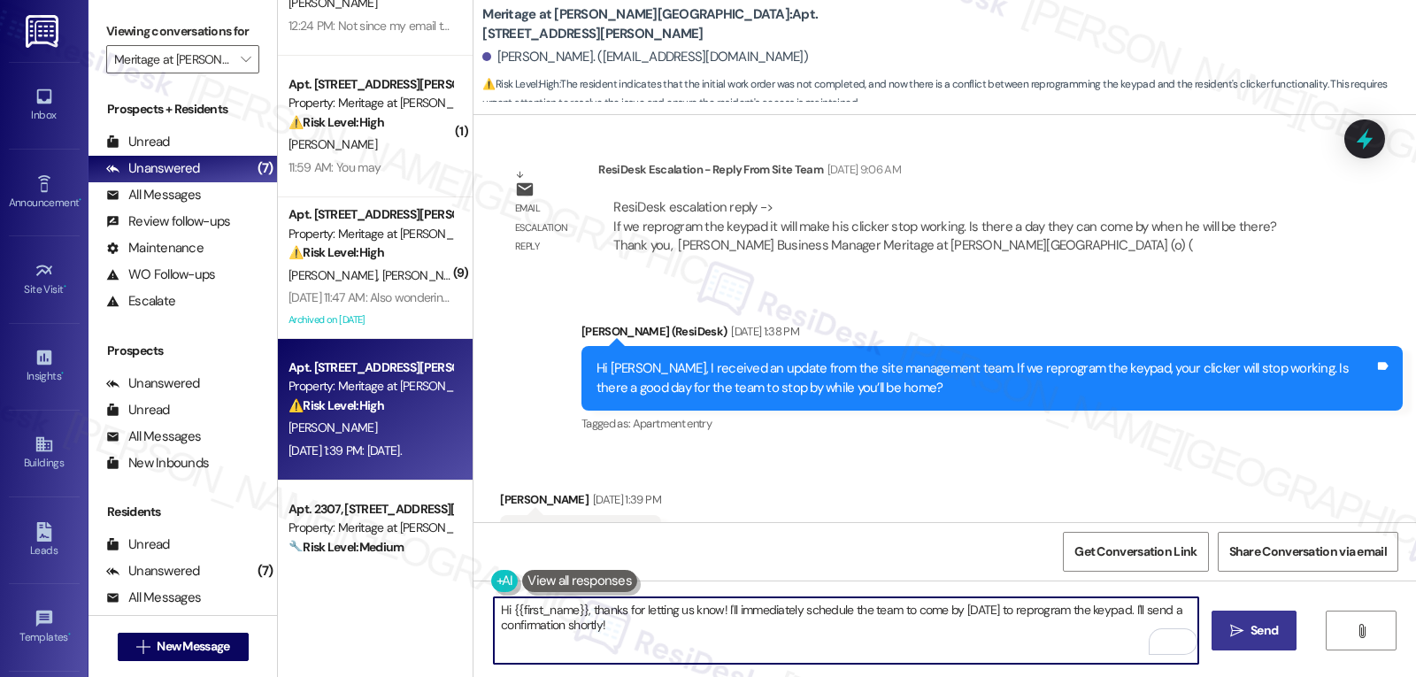
scroll to position [1577, 0]
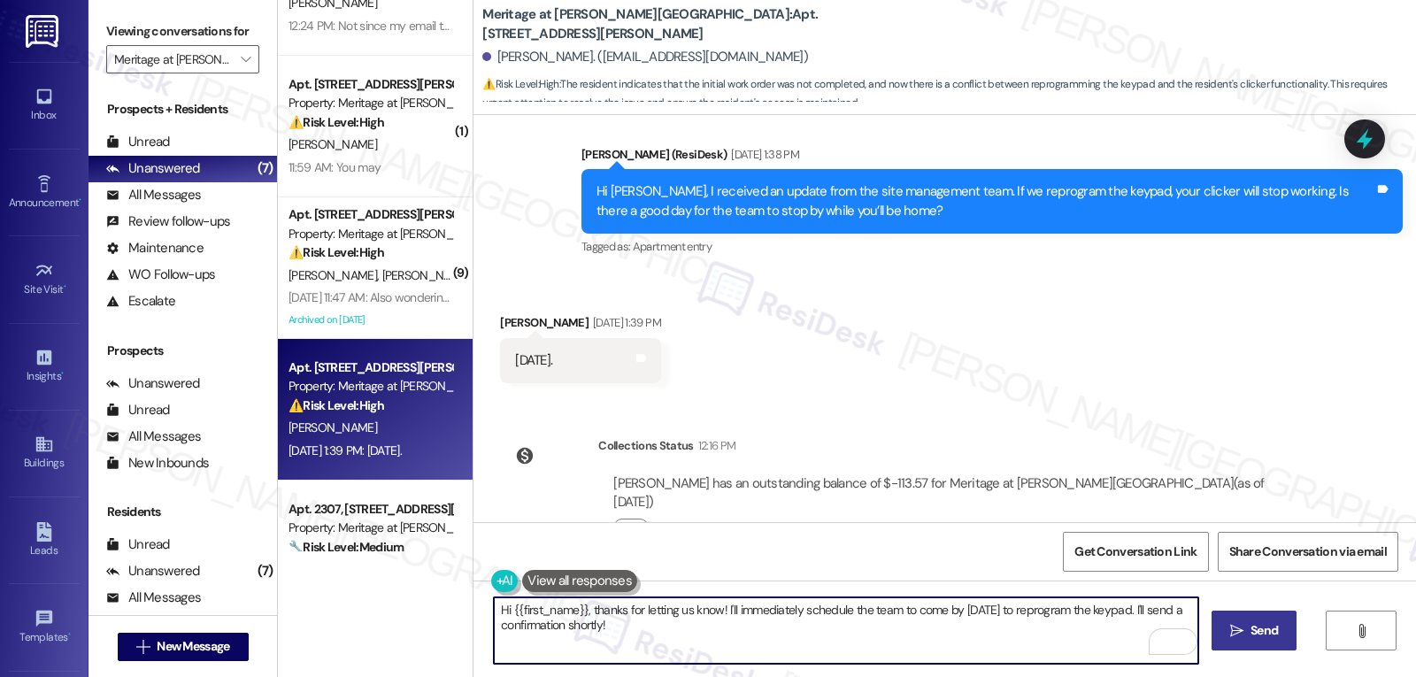
drag, startPoint x: 581, startPoint y: 613, endPoint x: 911, endPoint y: 719, distance: 345.6
click at [911, 676] on html "Inbox Go to Inbox Announcement • Send A Text Announcement Site Visit • Go to Si…" at bounding box center [708, 338] width 1416 height 677
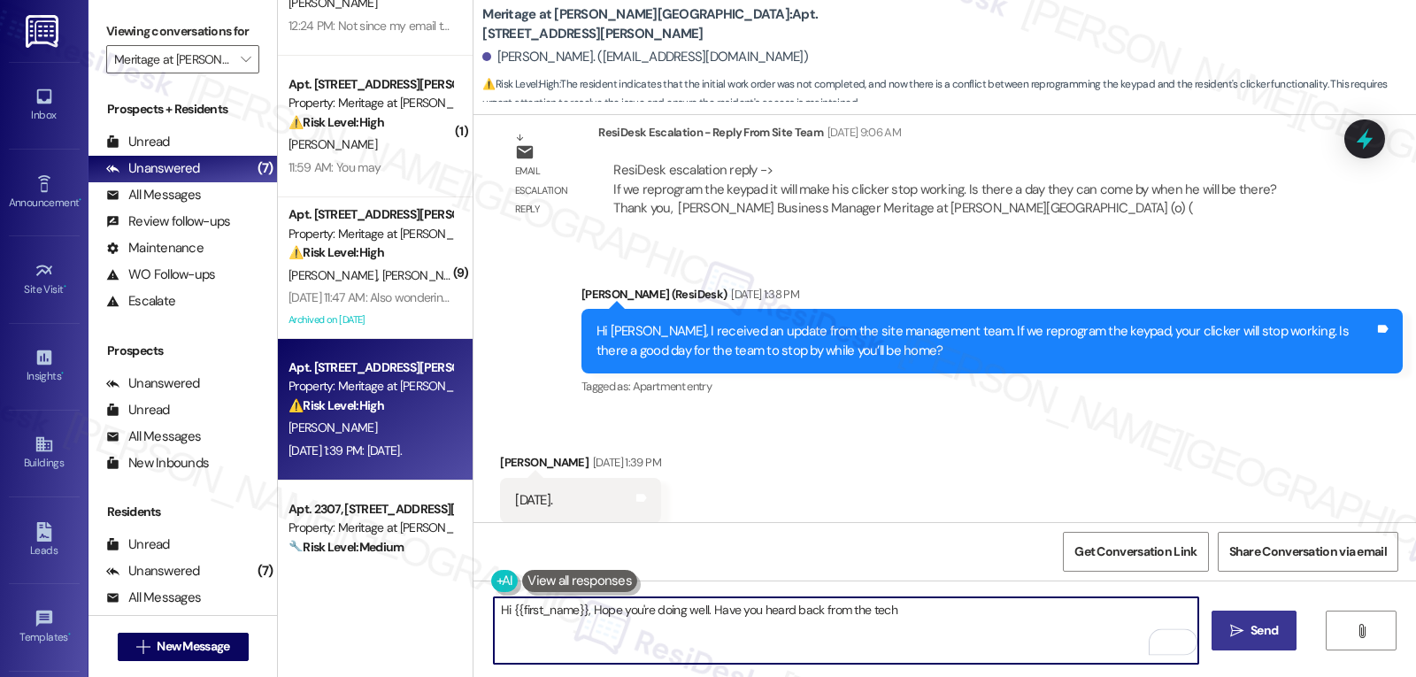
scroll to position [1223, 0]
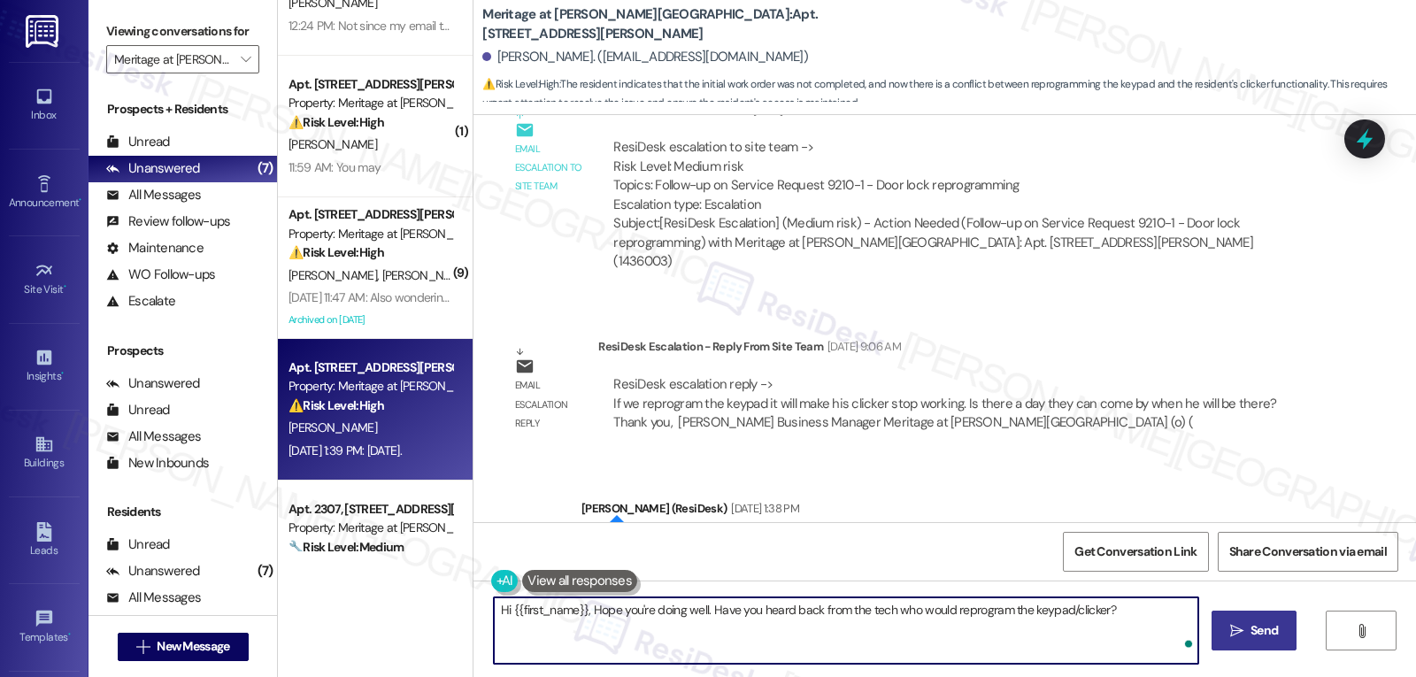
type textarea "Hi {{first_name}}, Hope you're doing well. Have you heard back from the tech wh…"
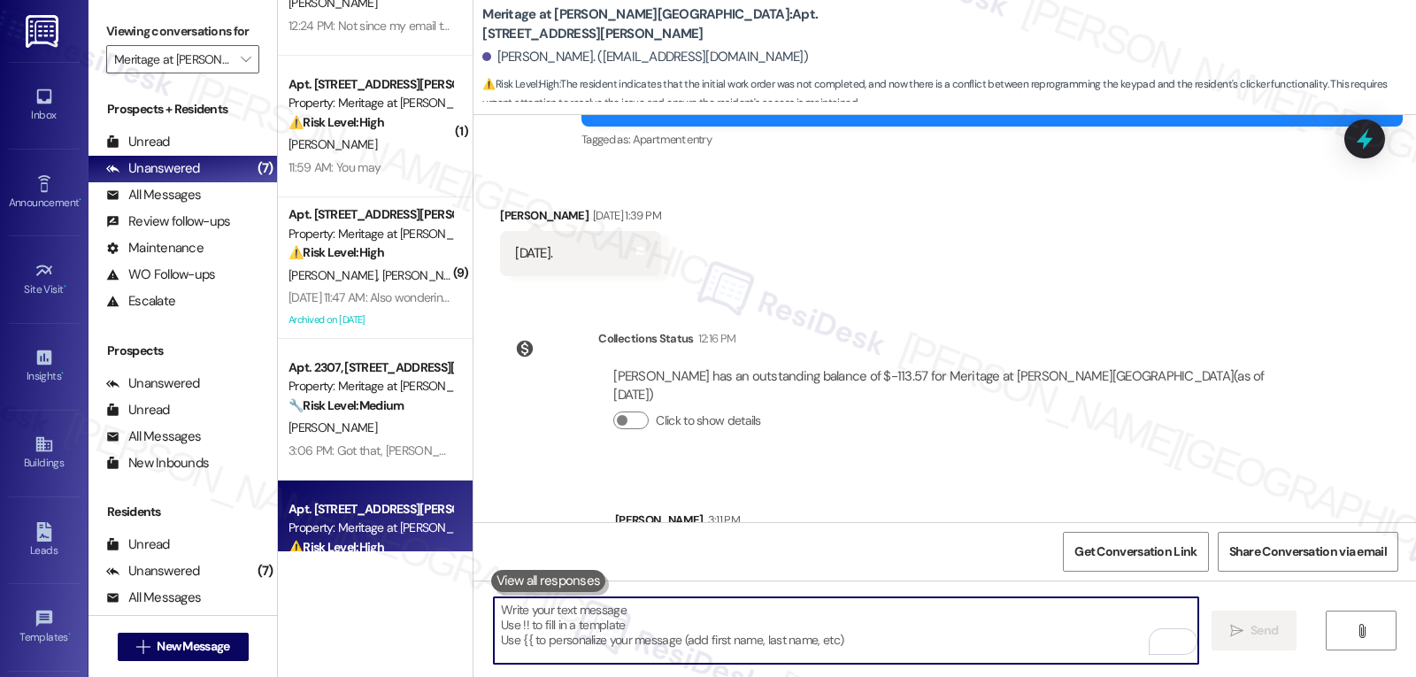
scroll to position [1700, 0]
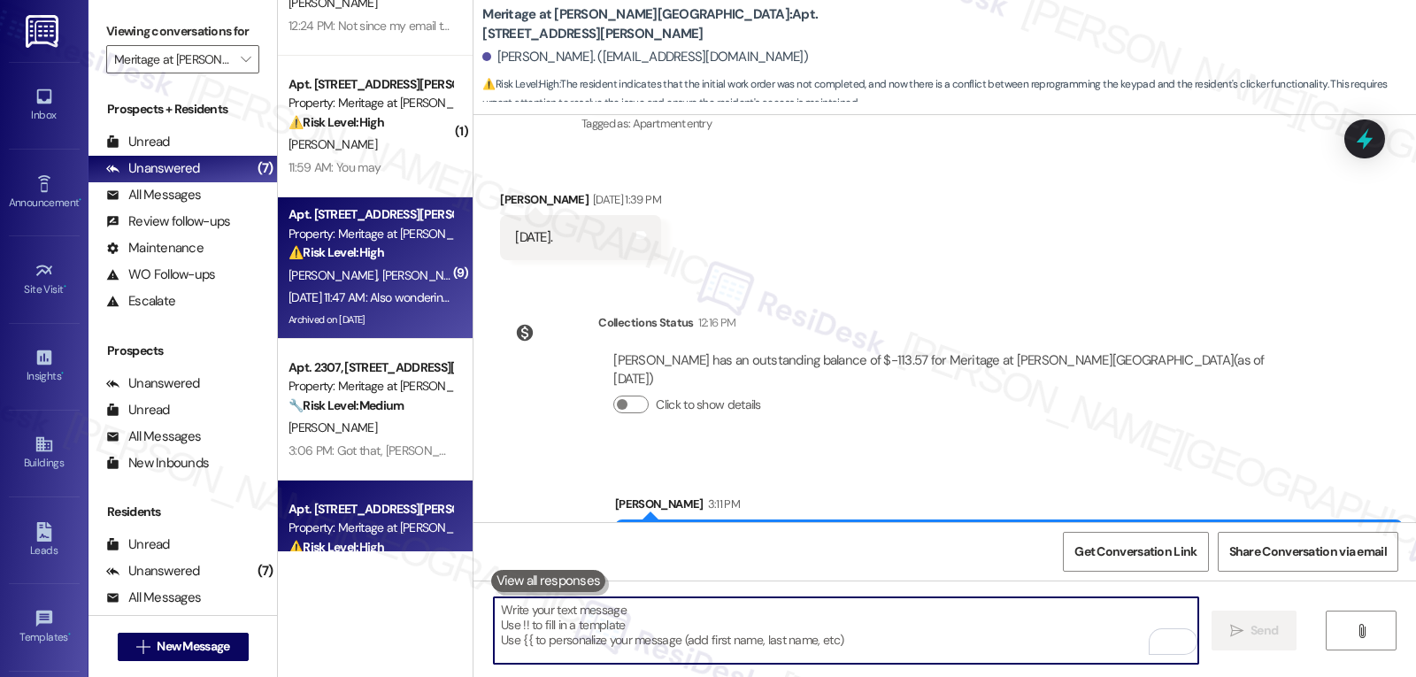
click at [389, 285] on div "Apt. 306, [STREET_ADDRESS][PERSON_NAME] Property: Meritage at [PERSON_NAME][GEO…" at bounding box center [375, 268] width 195 height 142
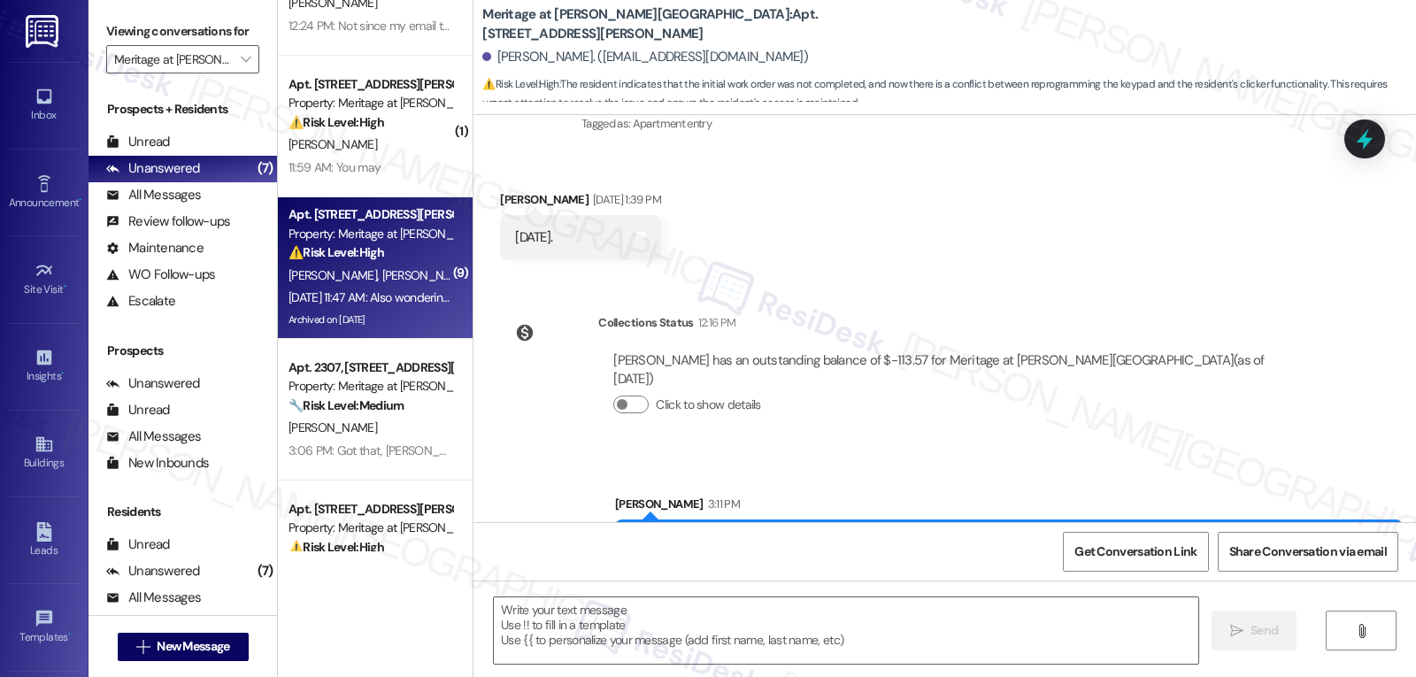
type textarea "Fetching suggested responses. Please feel free to read through the conversation…"
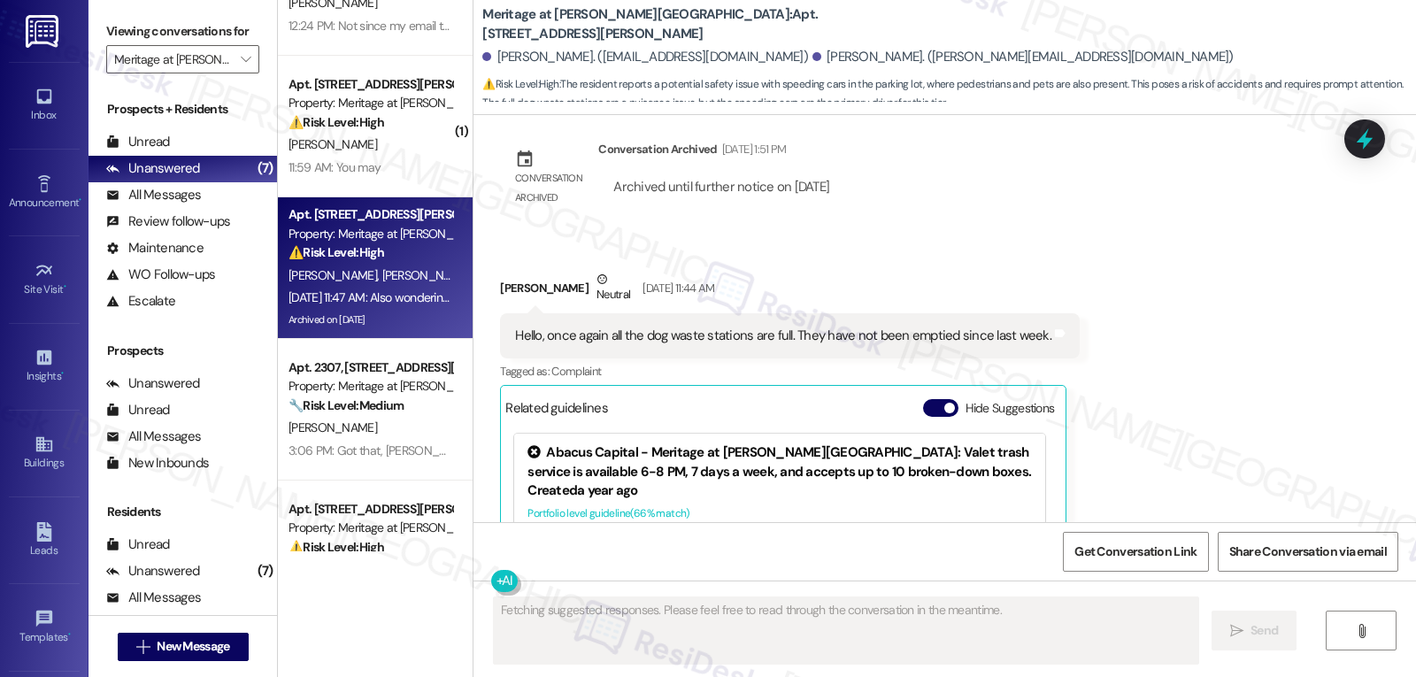
scroll to position [6649, 0]
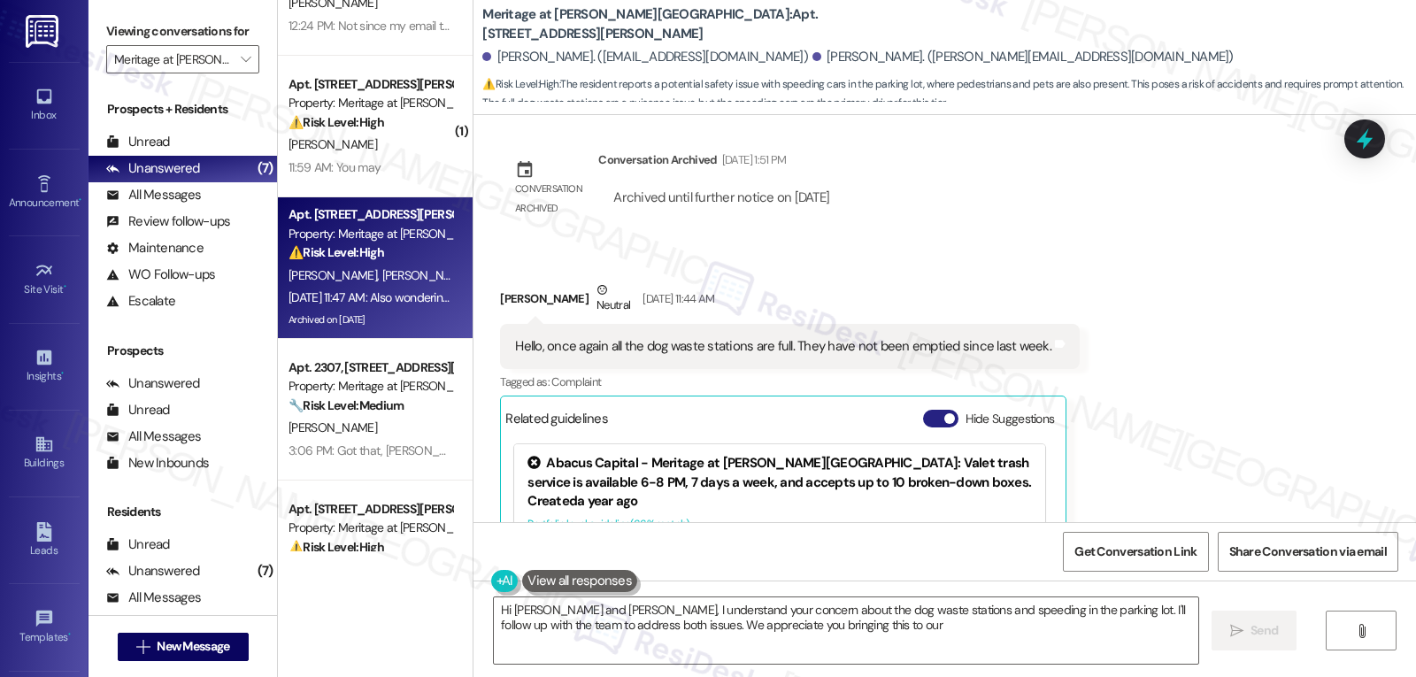
click at [944, 413] on span "button" at bounding box center [949, 418] width 11 height 11
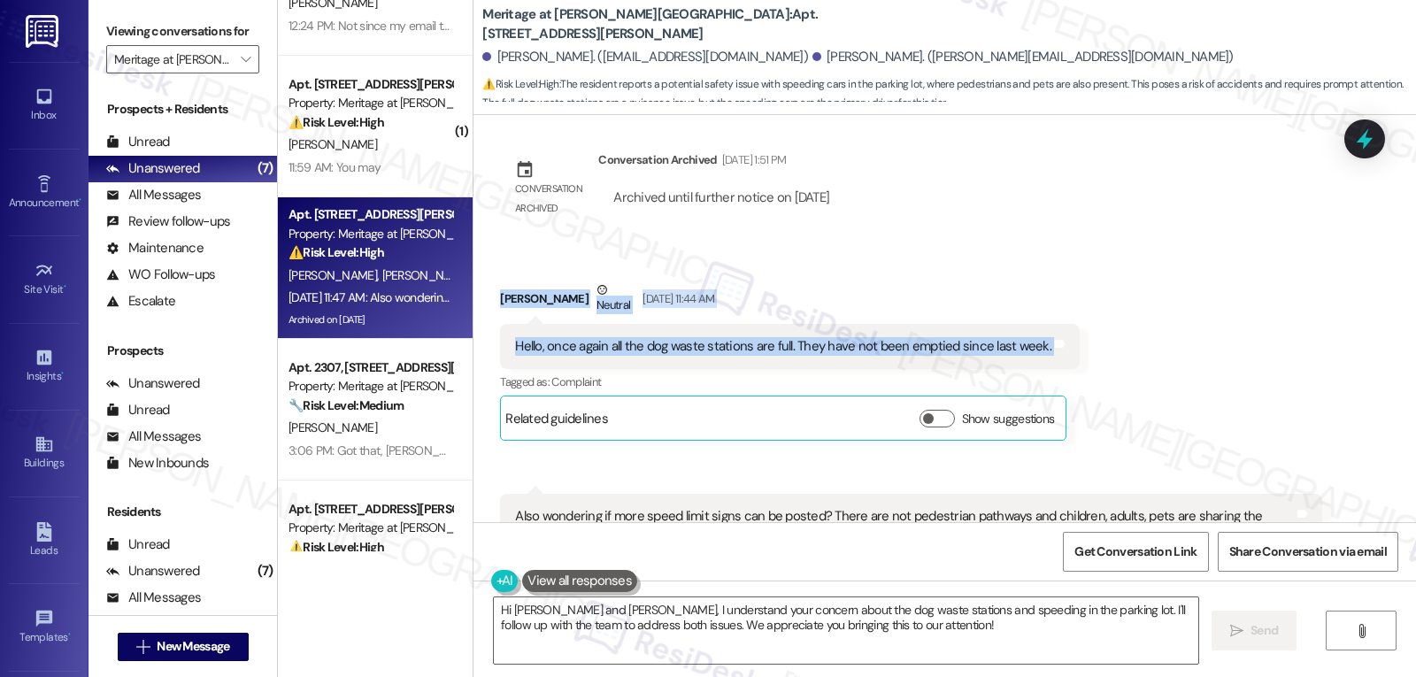
scroll to position [6733, 0]
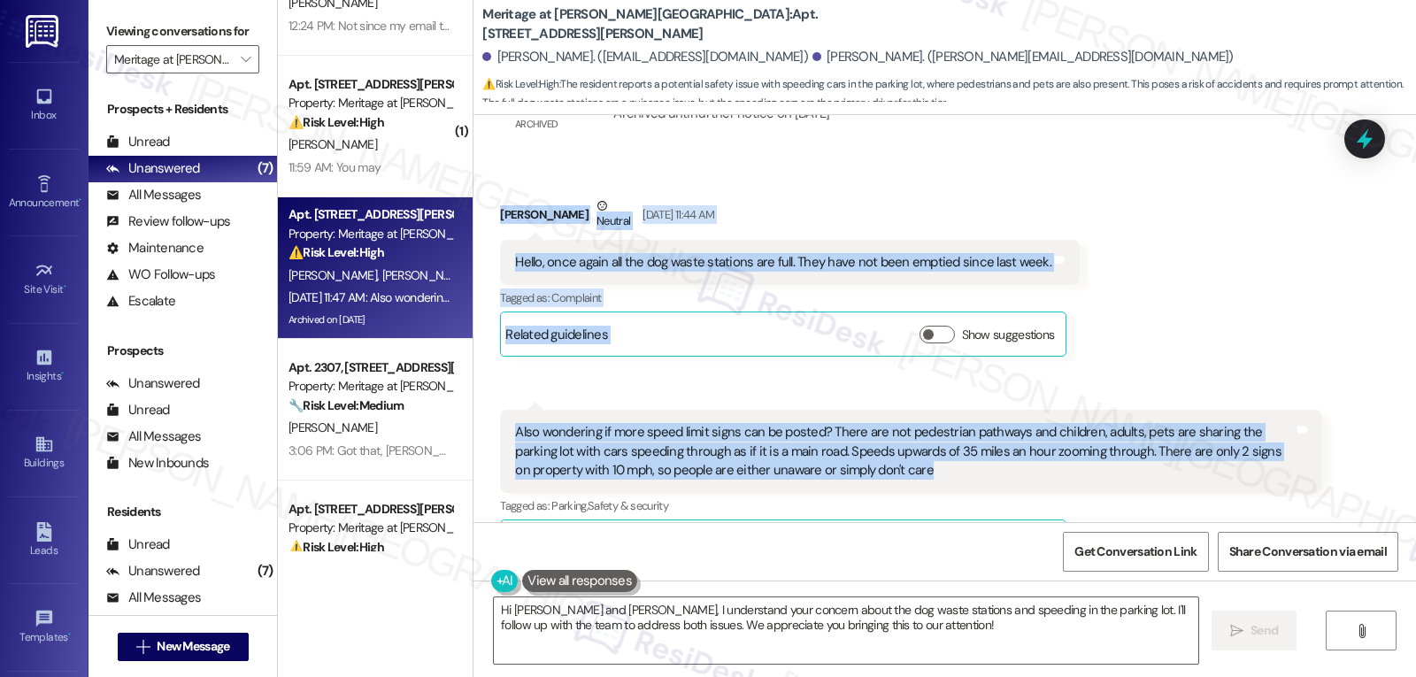
drag, startPoint x: 479, startPoint y: 243, endPoint x: 943, endPoint y: 439, distance: 504.0
click at [934, 435] on div "Received via SMS [PERSON_NAME] Neutral [DATE] 11:44 AM Hello, once again all th…" at bounding box center [944, 367] width 942 height 421
copy div "[PERSON_NAME] Neutral [DATE] 11:44 AM Hello, once again all the dog waste stati…"
click at [657, 622] on textarea "Hi [PERSON_NAME] and [PERSON_NAME], I understand your concern about the dog was…" at bounding box center [846, 630] width 704 height 66
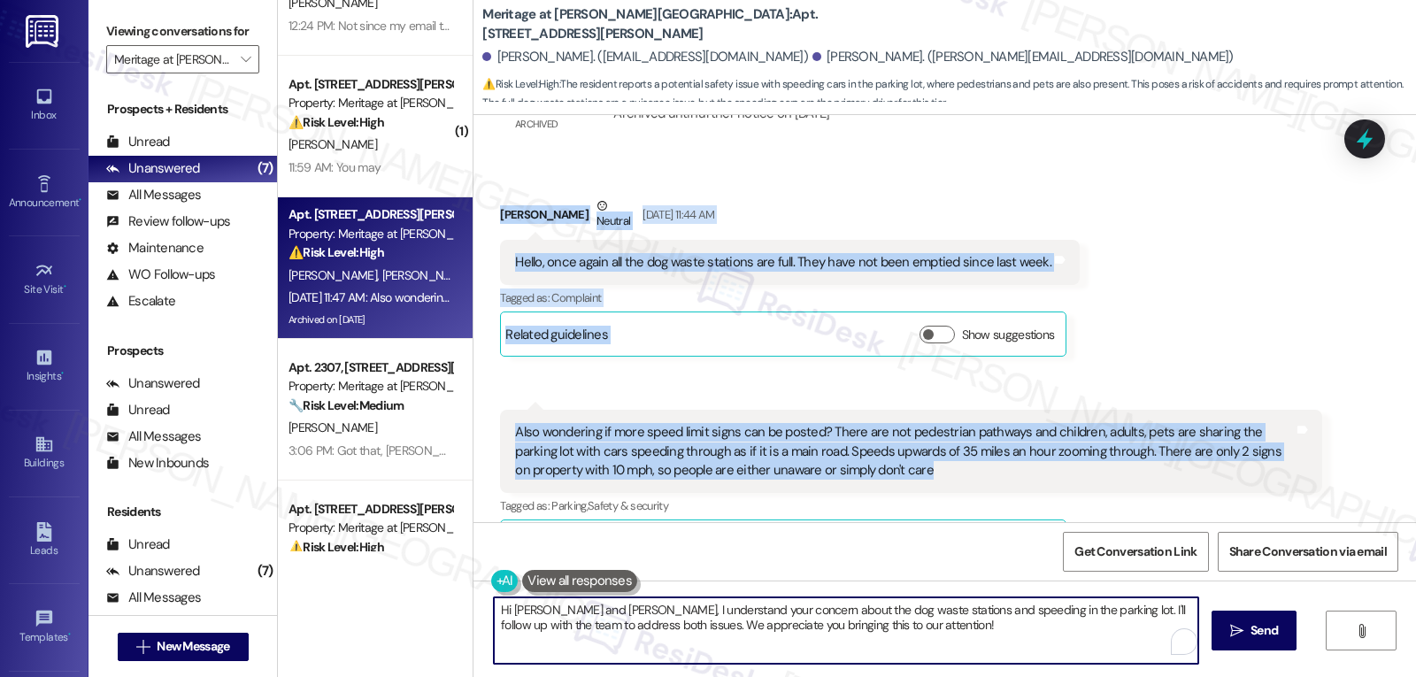
paste textarea "Thanks for bringing this up, [PERSON_NAME]. I’m sorry the pet stations haven’t …"
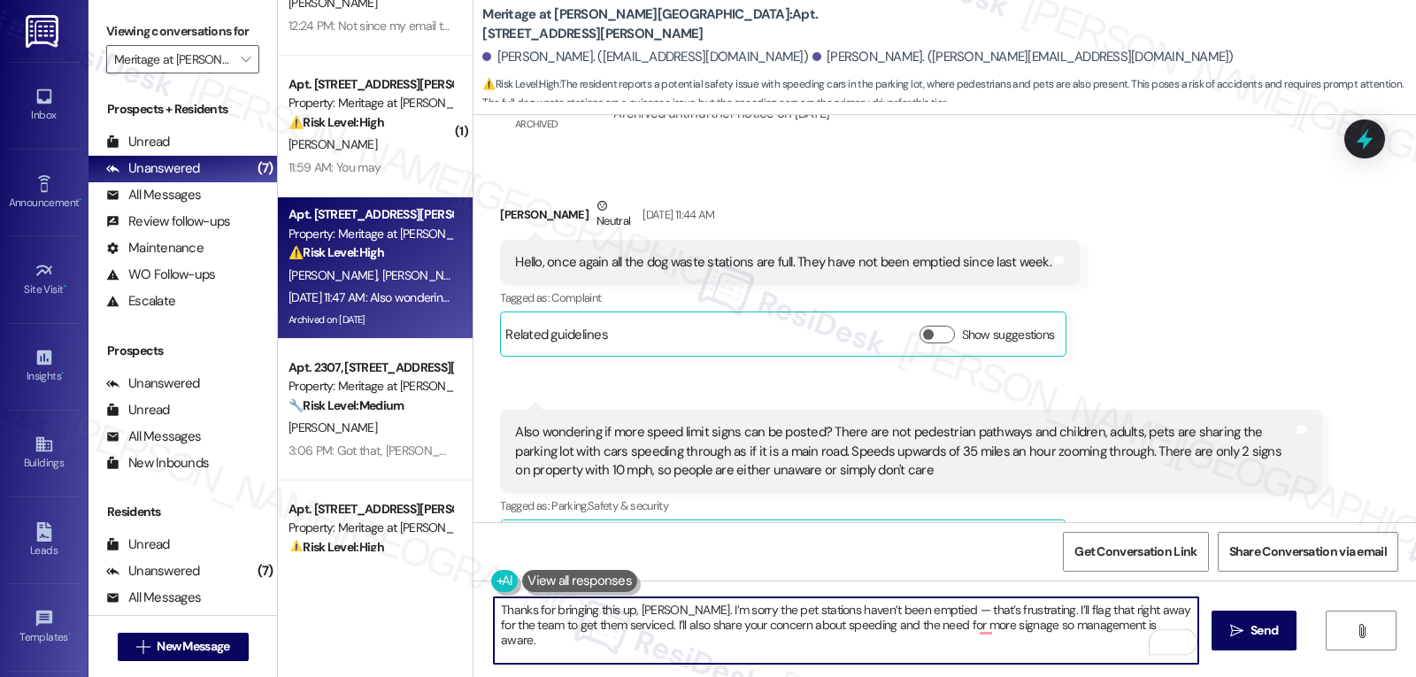
drag, startPoint x: 907, startPoint y: 606, endPoint x: 1009, endPoint y: 615, distance: 102.1
click at [909, 608] on textarea "Thanks for bringing this up, [PERSON_NAME]. I’m sorry the pet stations haven’t …" at bounding box center [846, 630] width 704 height 66
click at [1111, 634] on textarea "Thanks for bringing this up, [PERSON_NAME]. I’m sorry the pet stations haven’t …" at bounding box center [846, 630] width 704 height 66
click at [950, 641] on textarea "Thanks for bringing this up, [PERSON_NAME]. I’m sorry the pet stations haven’t …" at bounding box center [846, 630] width 704 height 66
type textarea "Thanks for bringing this up, [PERSON_NAME]. I’m sorry the pet stations haven’t …"
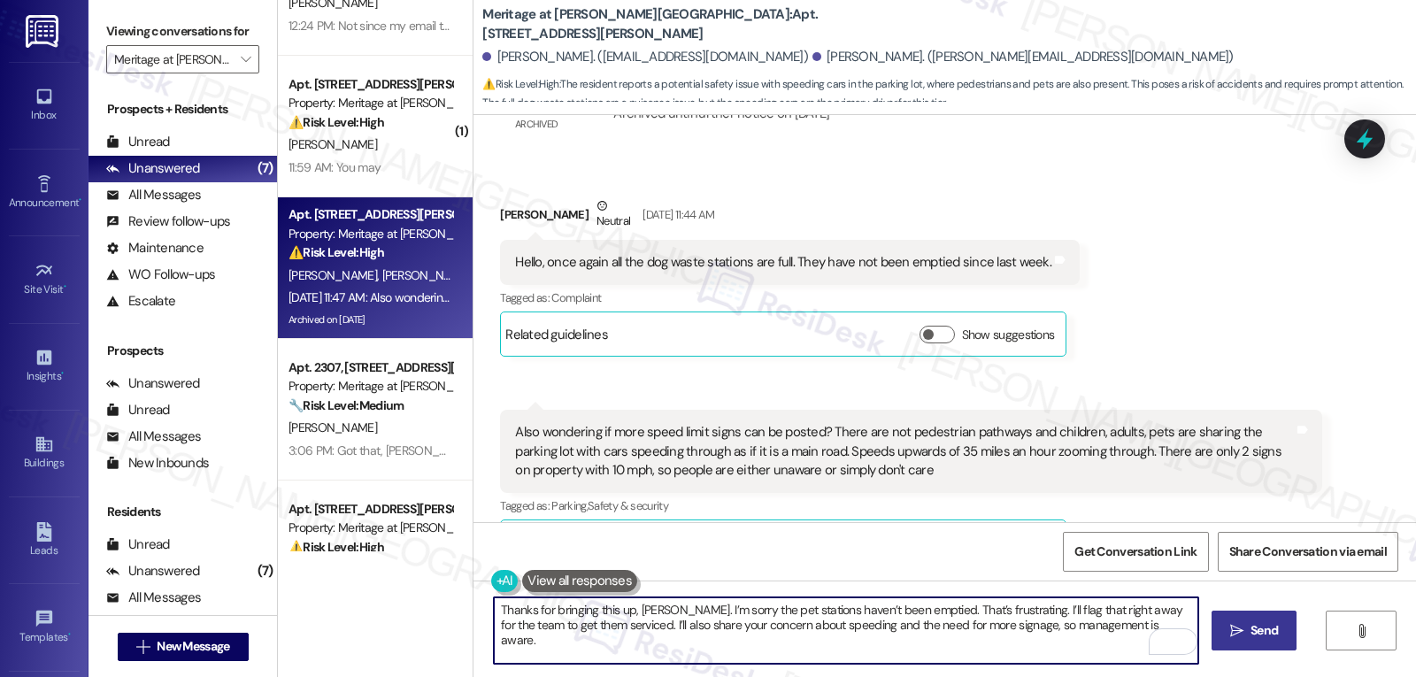
click at [1234, 634] on icon "" at bounding box center [1236, 631] width 13 height 14
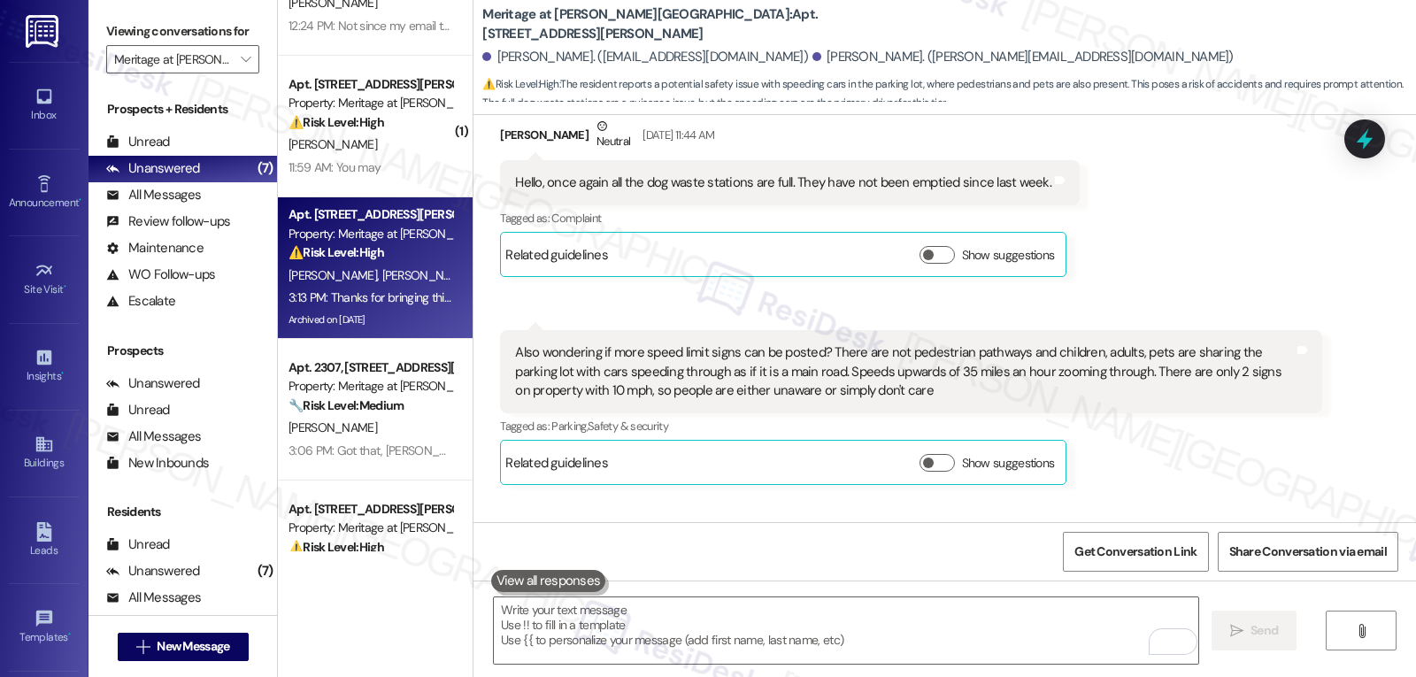
scroll to position [6875, 0]
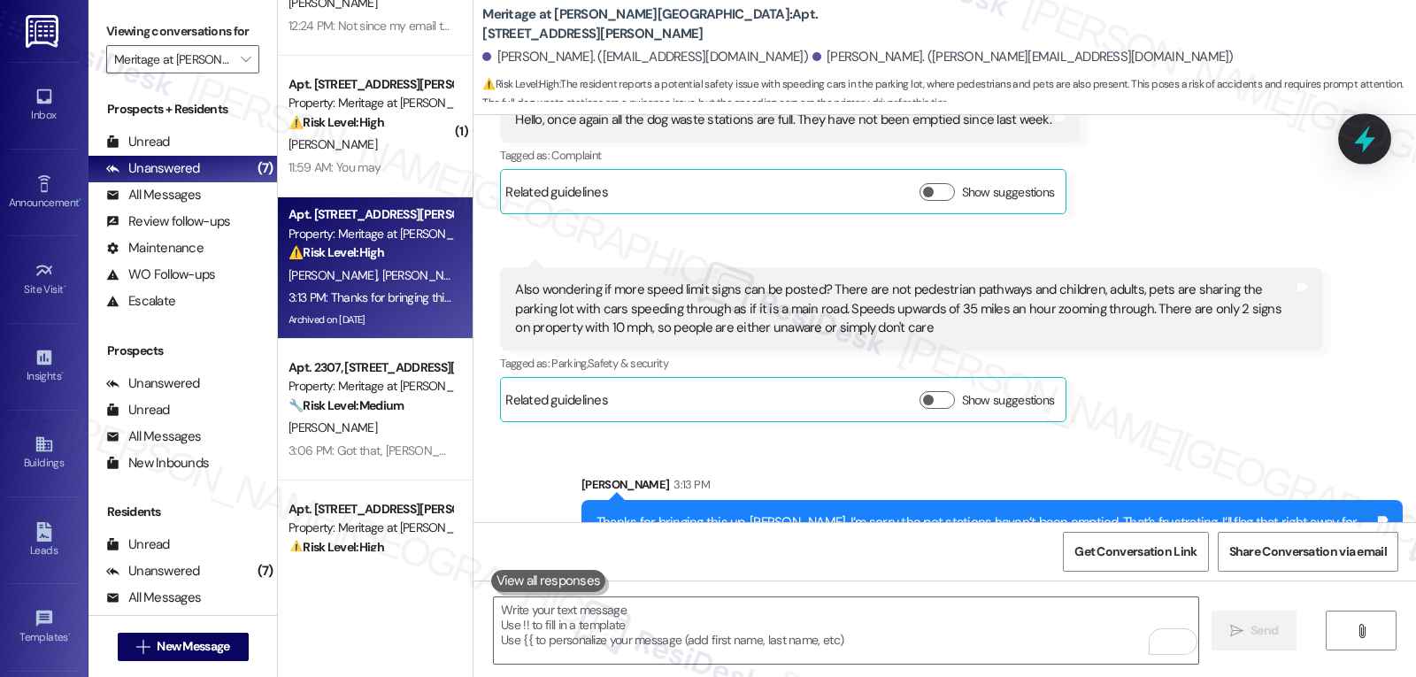
click at [1361, 131] on icon at bounding box center [1364, 139] width 30 height 30
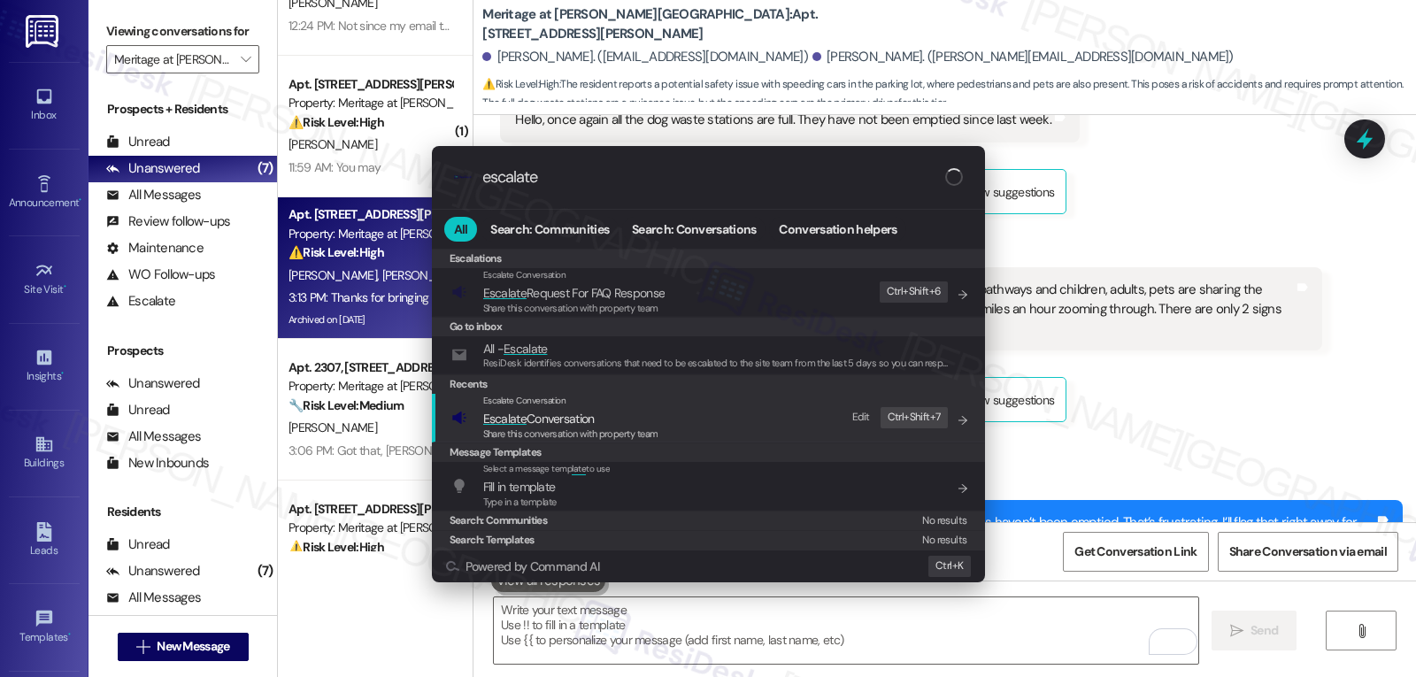
type input "escalate"
click at [661, 414] on div "Escalate Conversation Escalate Conversation Share this conversation with proper…" at bounding box center [710, 418] width 518 height 48
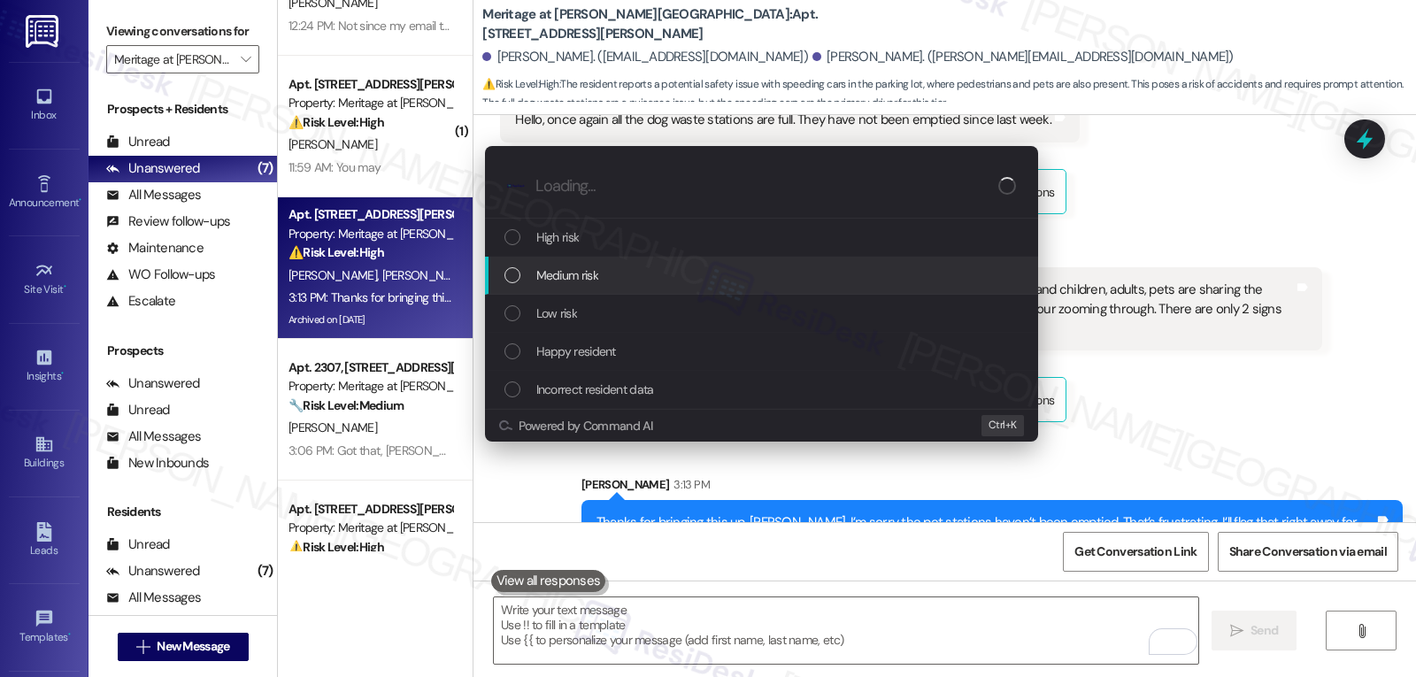
click at [629, 274] on div "Medium risk" at bounding box center [763, 274] width 518 height 19
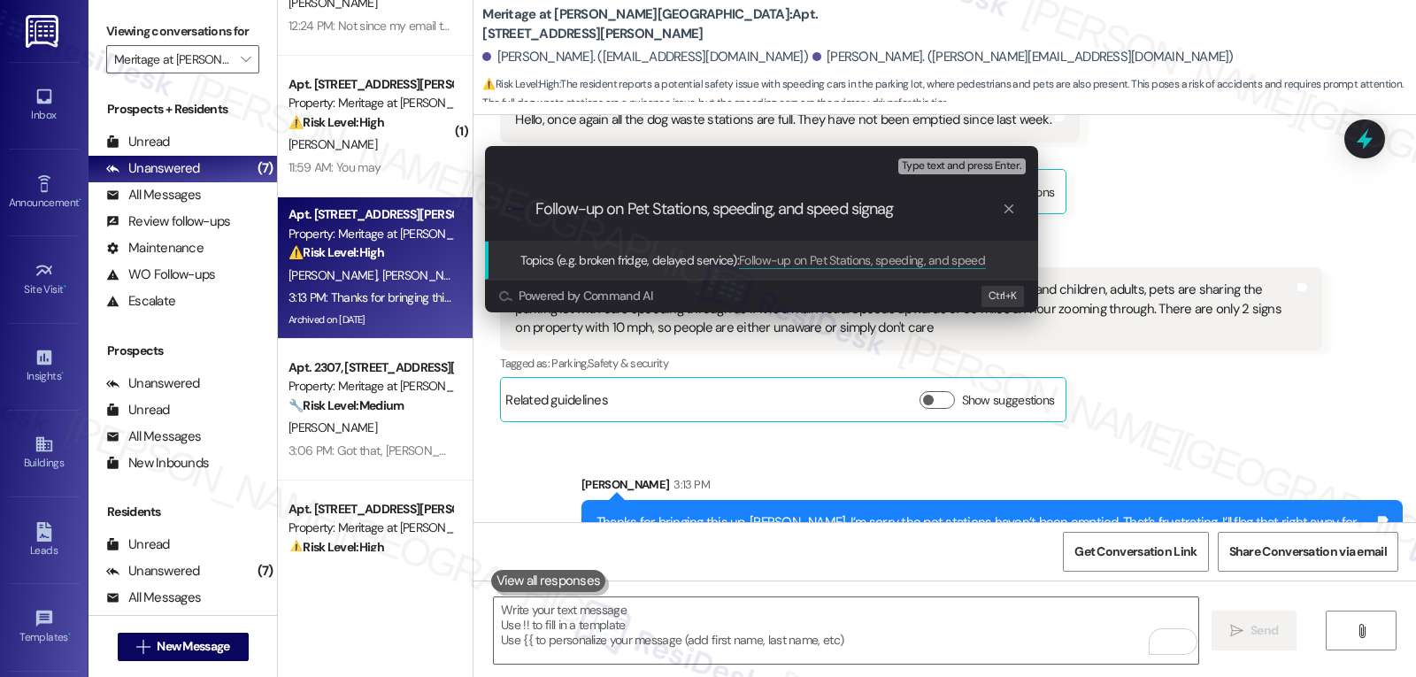
type input "Follow-up on Pet Stations, speeding, and speed signage"
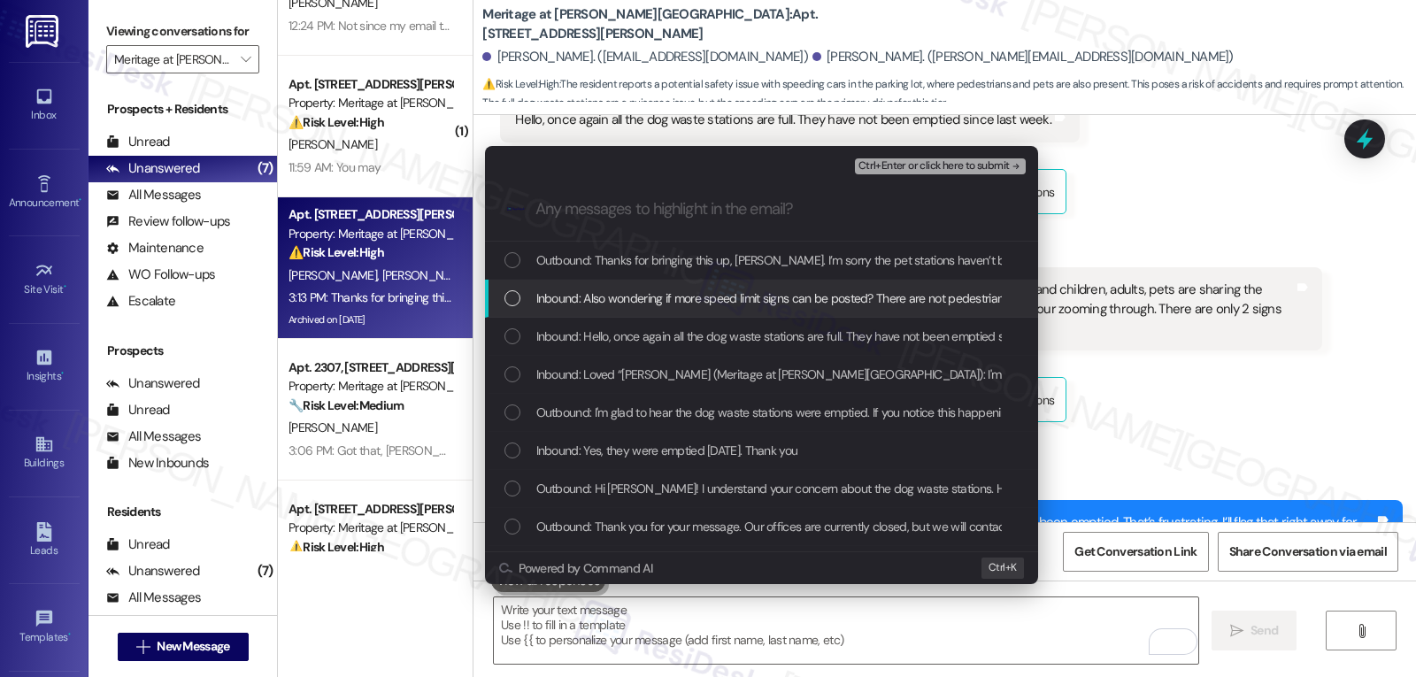
click at [524, 297] on div "Inbound: Also wondering if more speed limit signs can be posted? There are not …" at bounding box center [763, 297] width 518 height 19
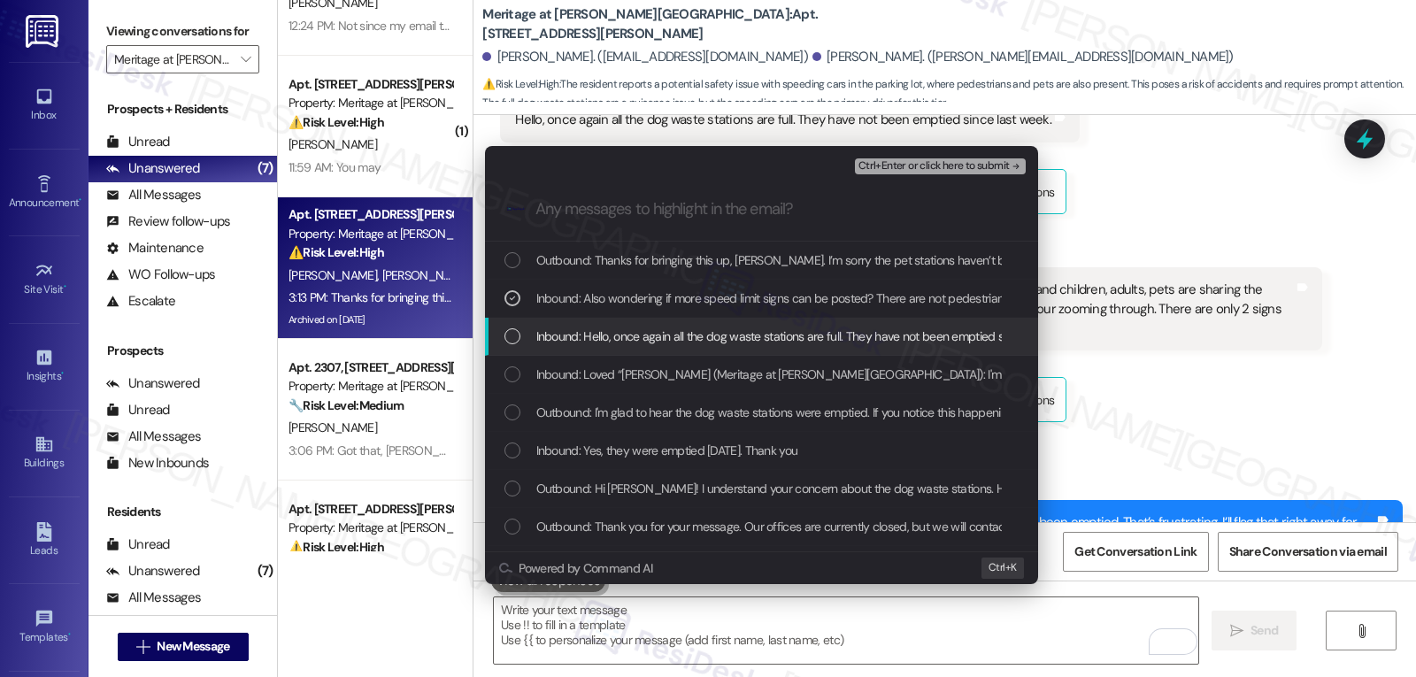
click at [512, 342] on div "List of options" at bounding box center [512, 336] width 16 height 16
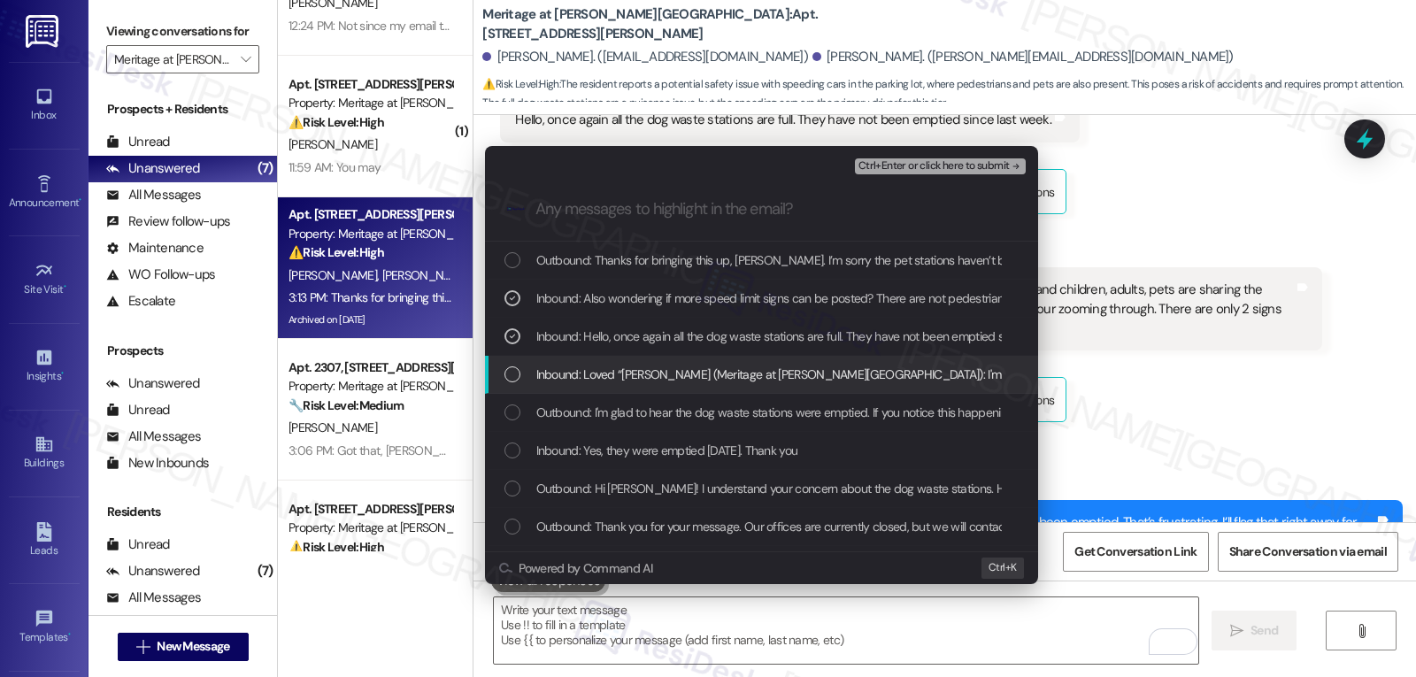
click at [509, 373] on div "List of options" at bounding box center [512, 374] width 16 height 16
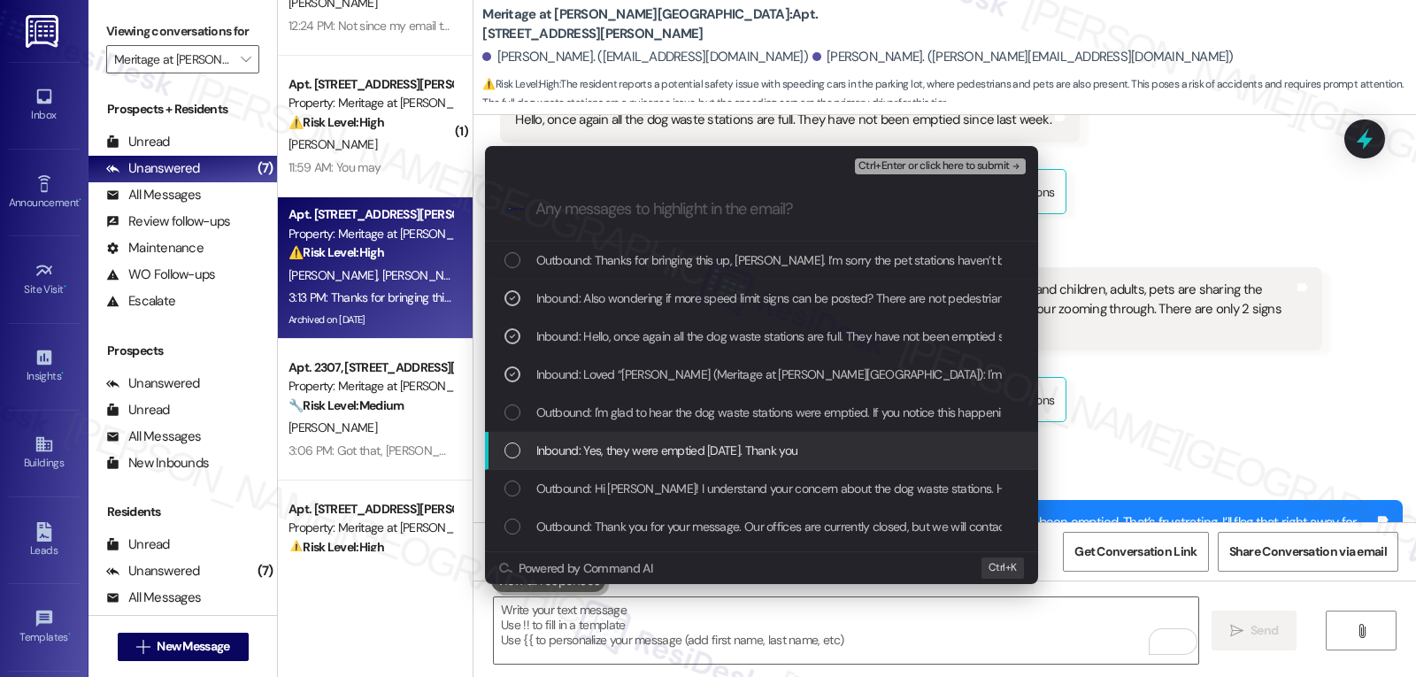
click at [507, 443] on div "List of options" at bounding box center [512, 450] width 16 height 16
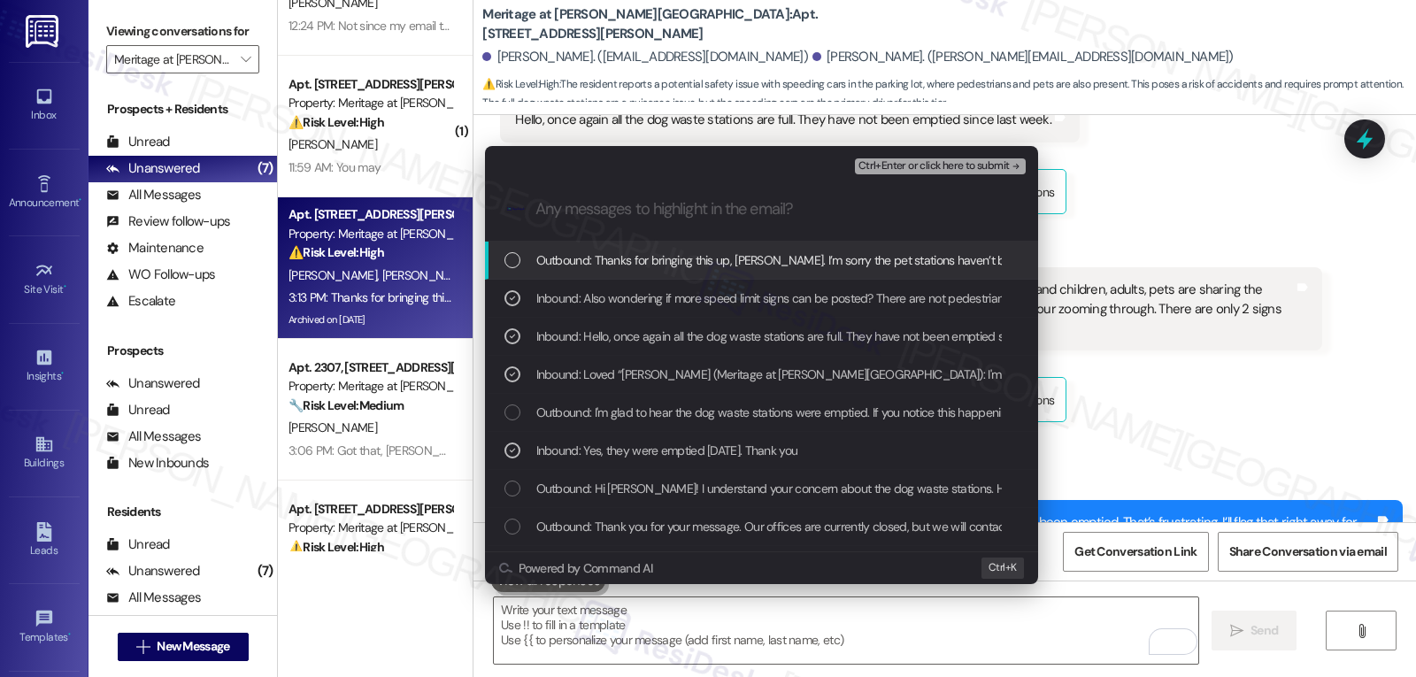
click at [924, 165] on span "Ctrl+Enter or click here to submit" at bounding box center [933, 166] width 151 height 12
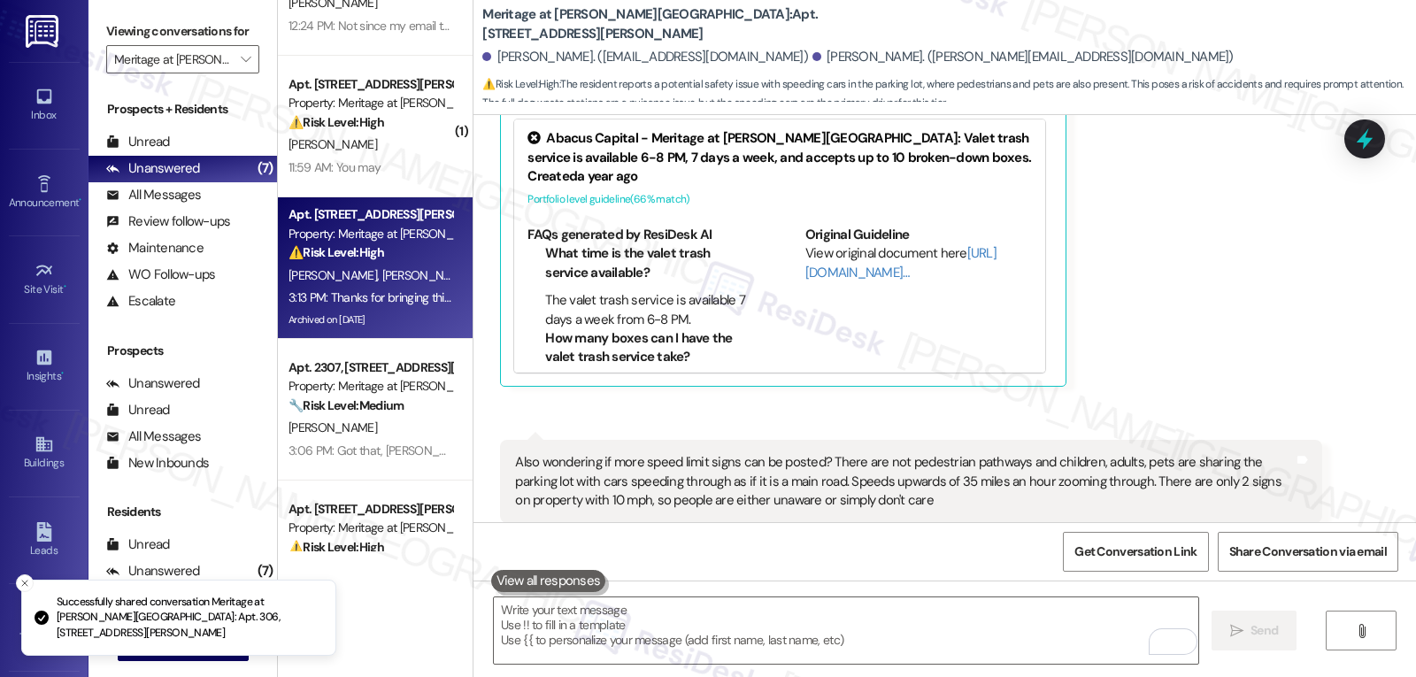
scroll to position [0, 0]
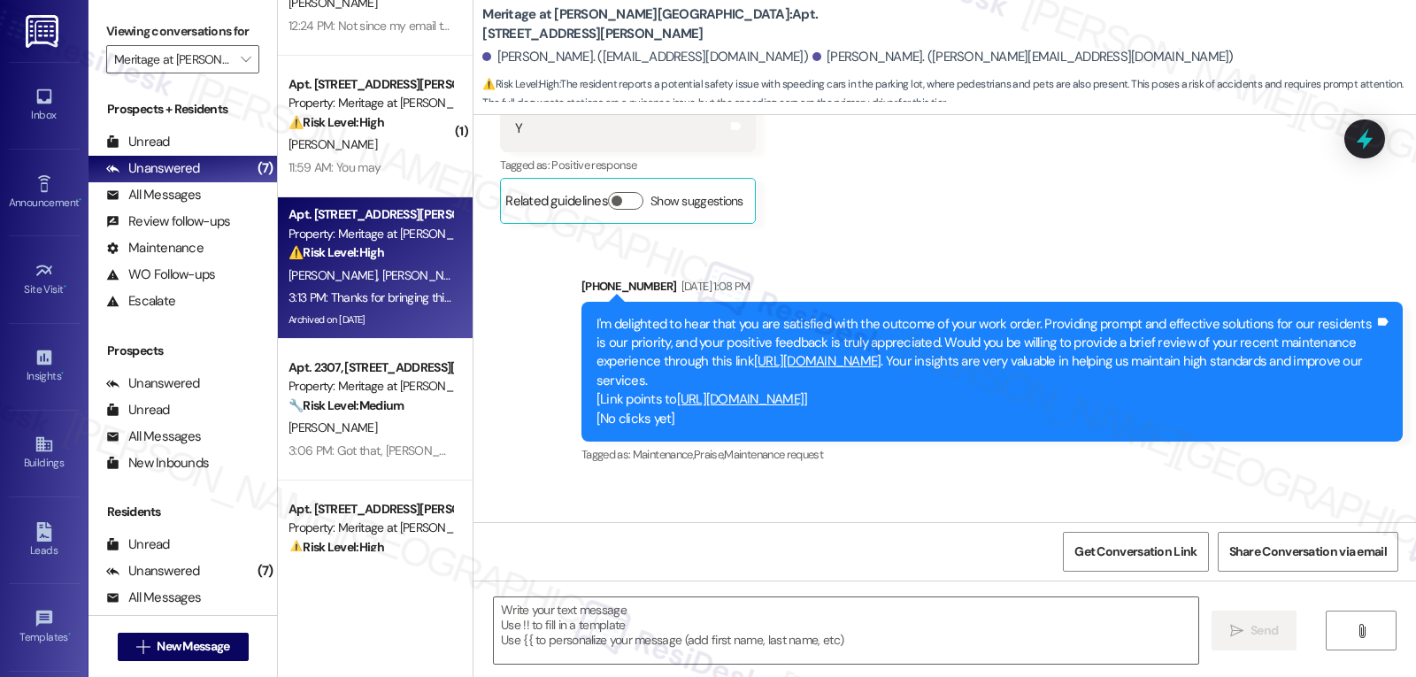
type textarea "Fetching suggested responses. Please feel free to read through the conversation…"
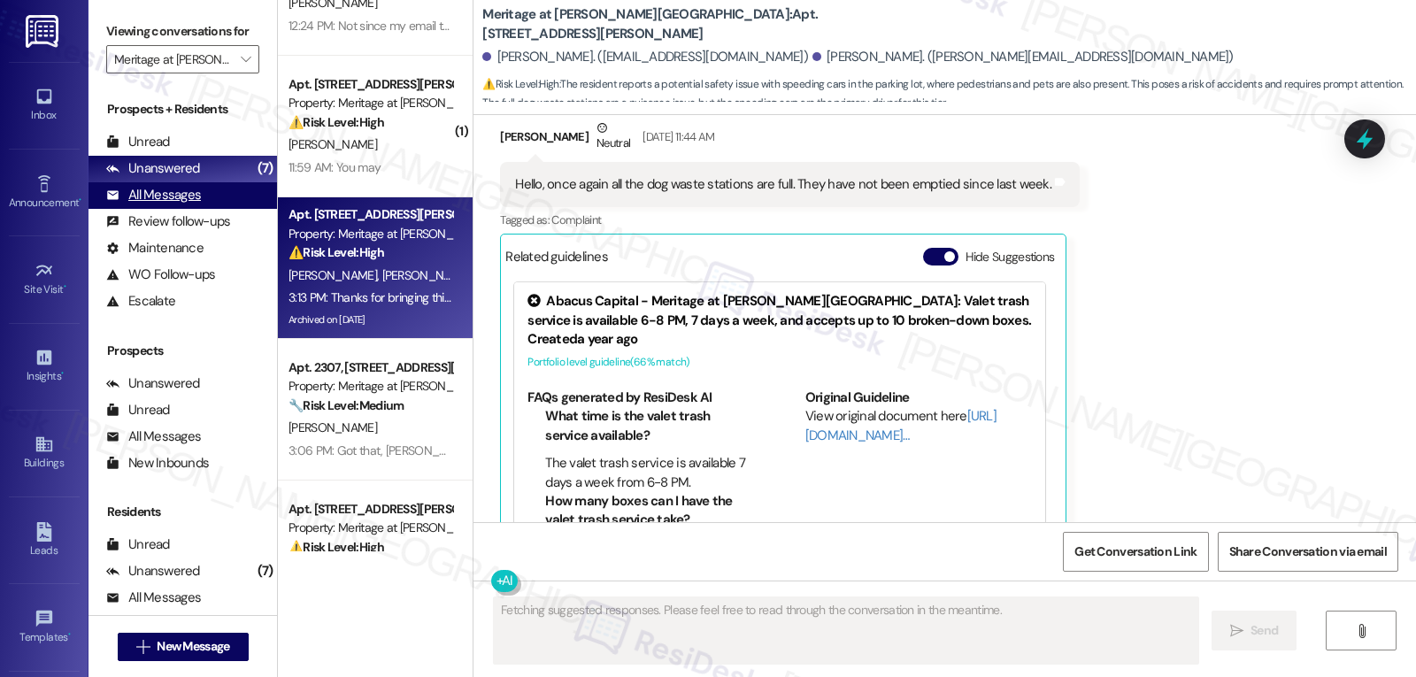
scroll to position [7003, 0]
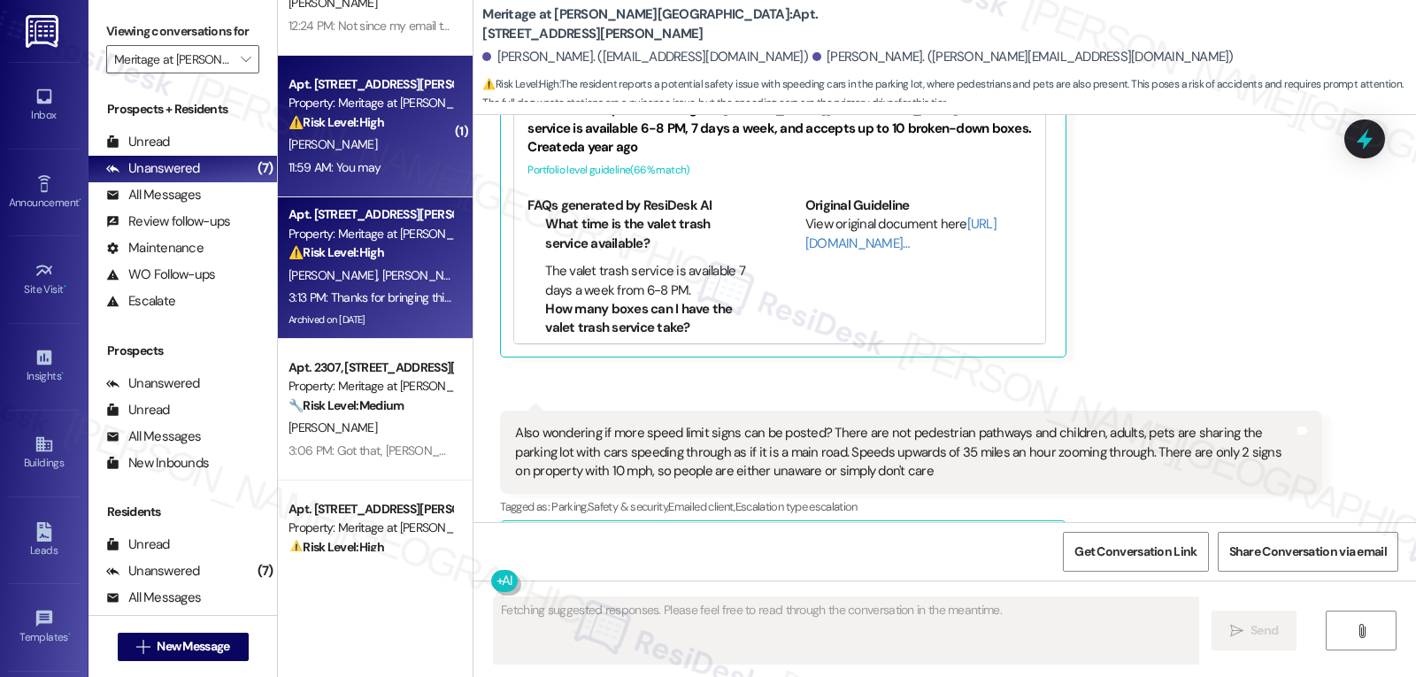
click at [326, 127] on strong "⚠️ Risk Level: High" at bounding box center [336, 122] width 96 height 16
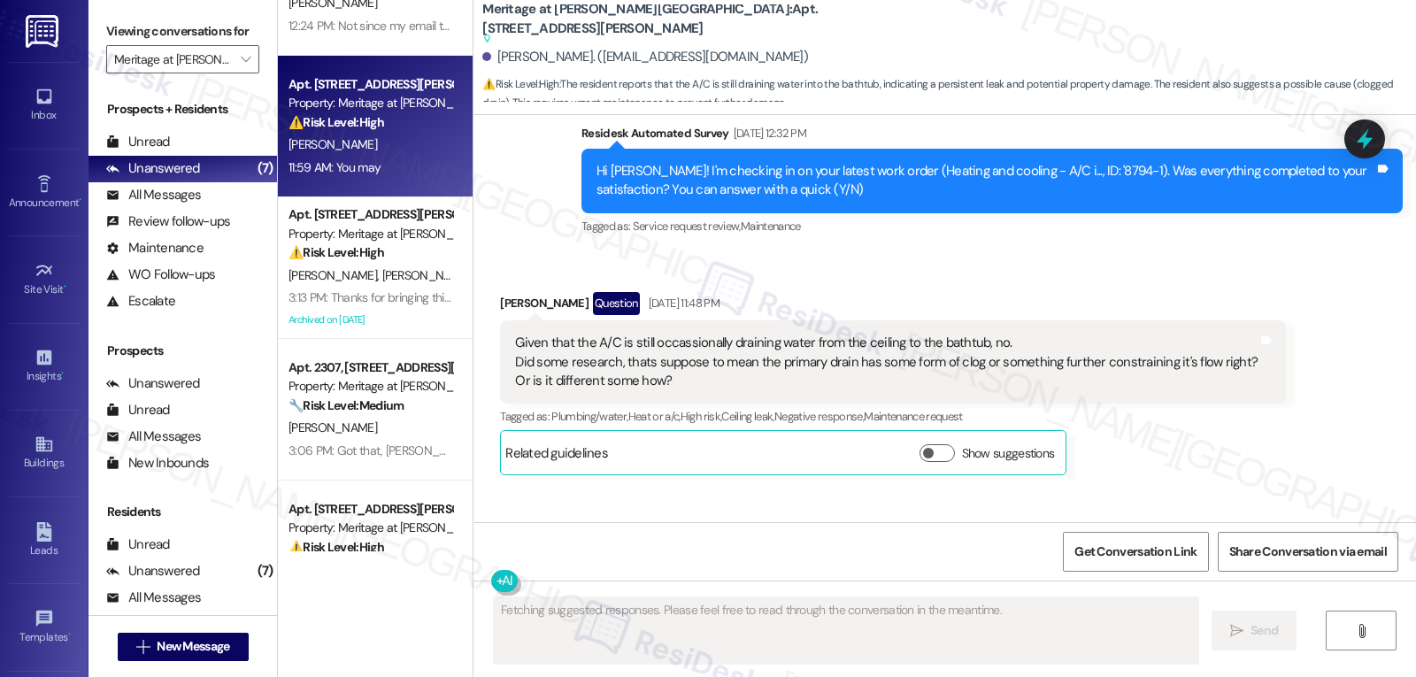
scroll to position [15447, 0]
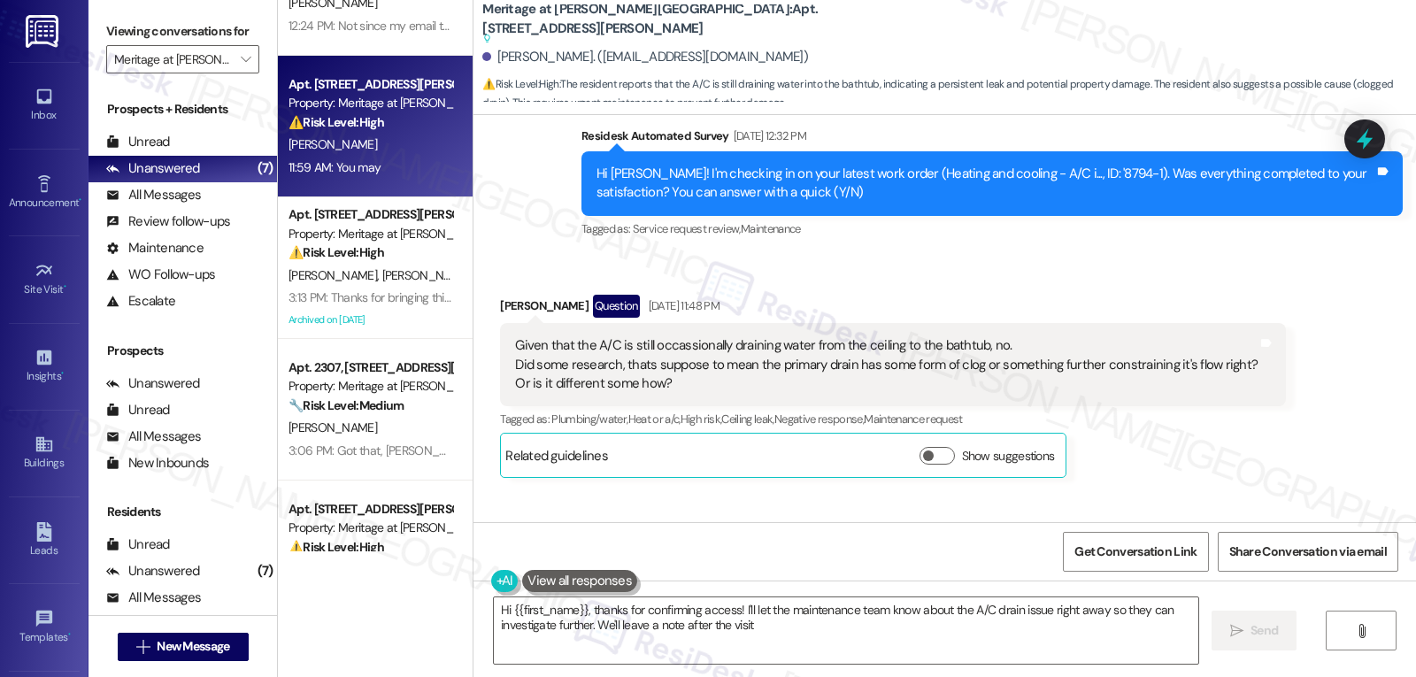
type textarea "Hi {{first_name}}, thanks for confirming access! I'll let the maintenance team …"
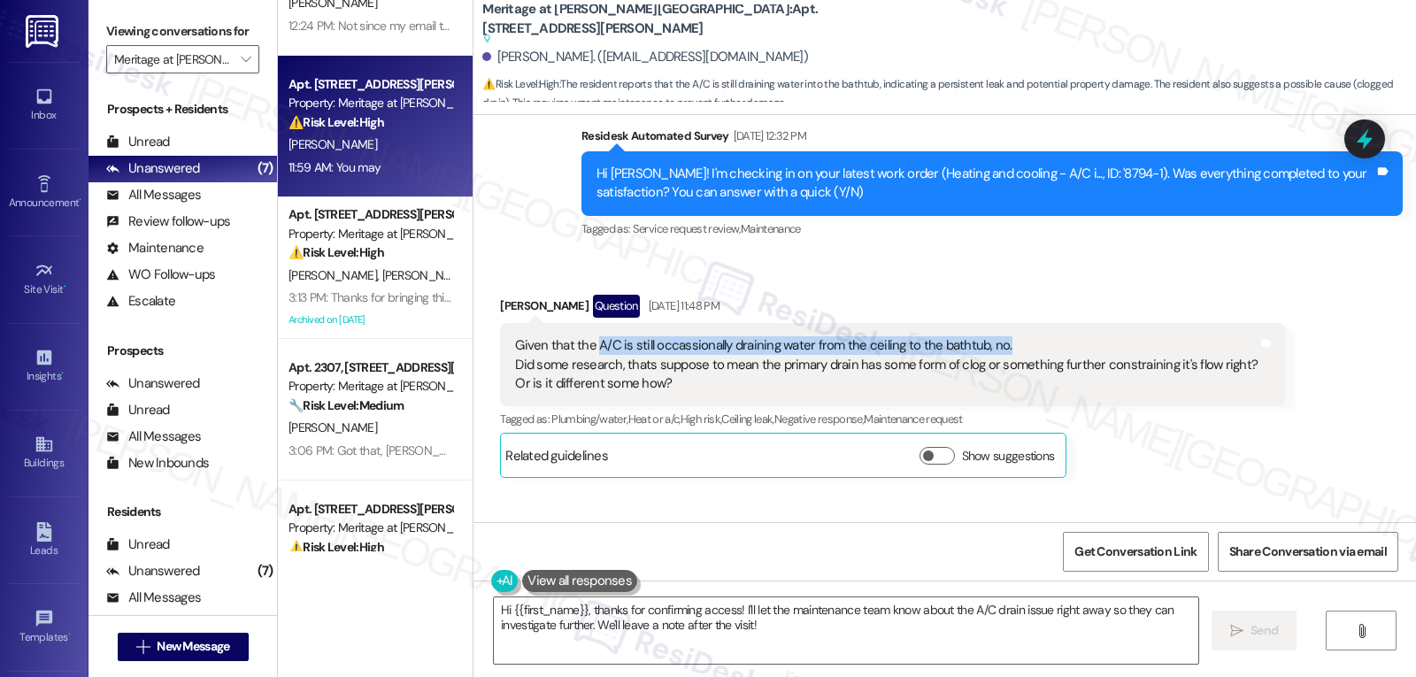
drag, startPoint x: 587, startPoint y: 250, endPoint x: 1039, endPoint y: 259, distance: 452.3
click at [1039, 336] on div "Given that the A/C is still occassionally draining water from the ceiling to th…" at bounding box center [886, 364] width 742 height 57
copy div "A/C is still occassionally draining water from the ceiling to the bathtub, no."
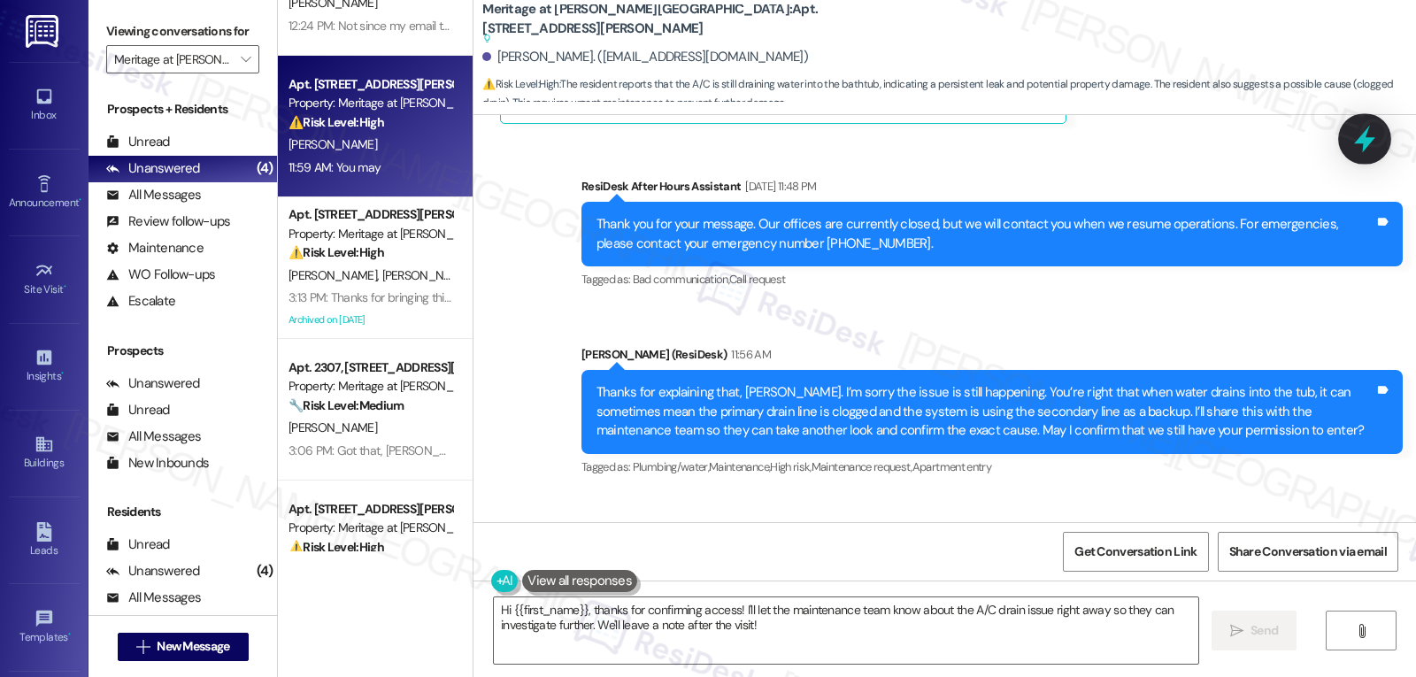
click at [1382, 128] on div at bounding box center [1364, 138] width 53 height 50
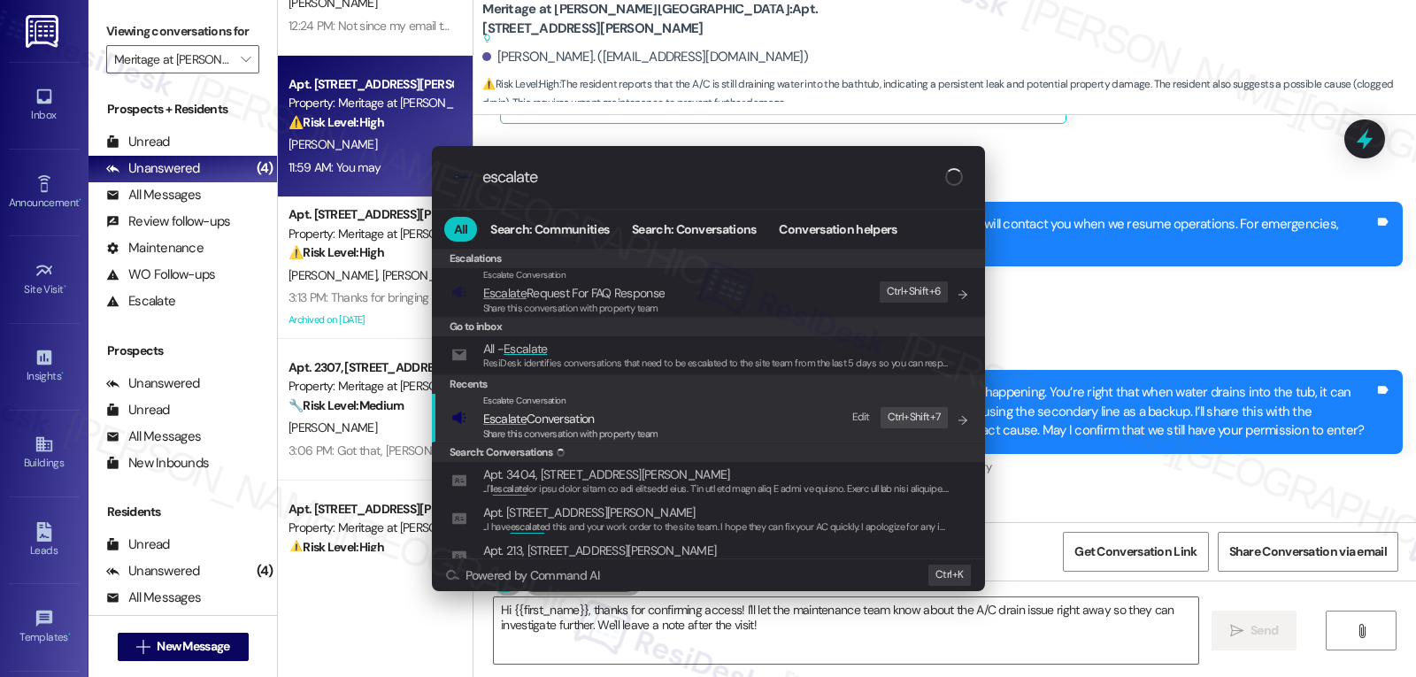
type input "escalate"
click at [622, 405] on div "Escalate Conversation" at bounding box center [570, 401] width 175 height 14
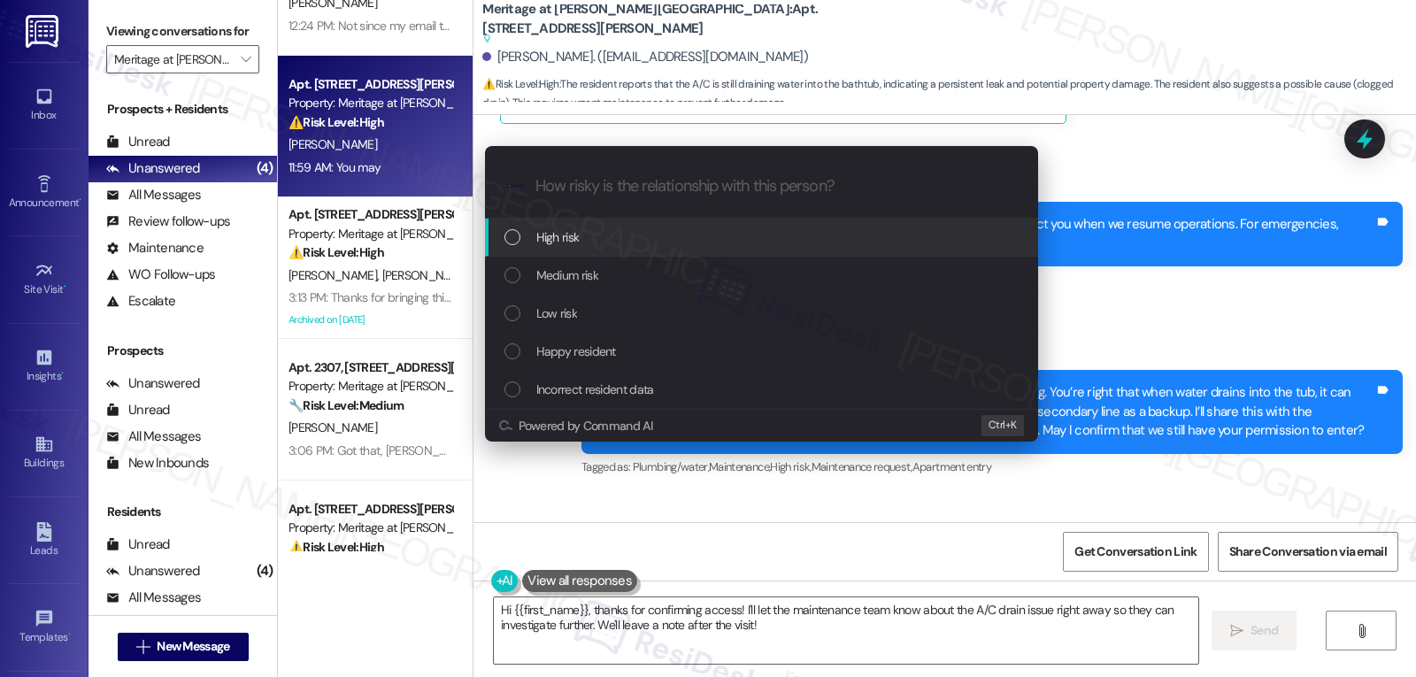
click at [648, 255] on div "High risk" at bounding box center [761, 238] width 553 height 38
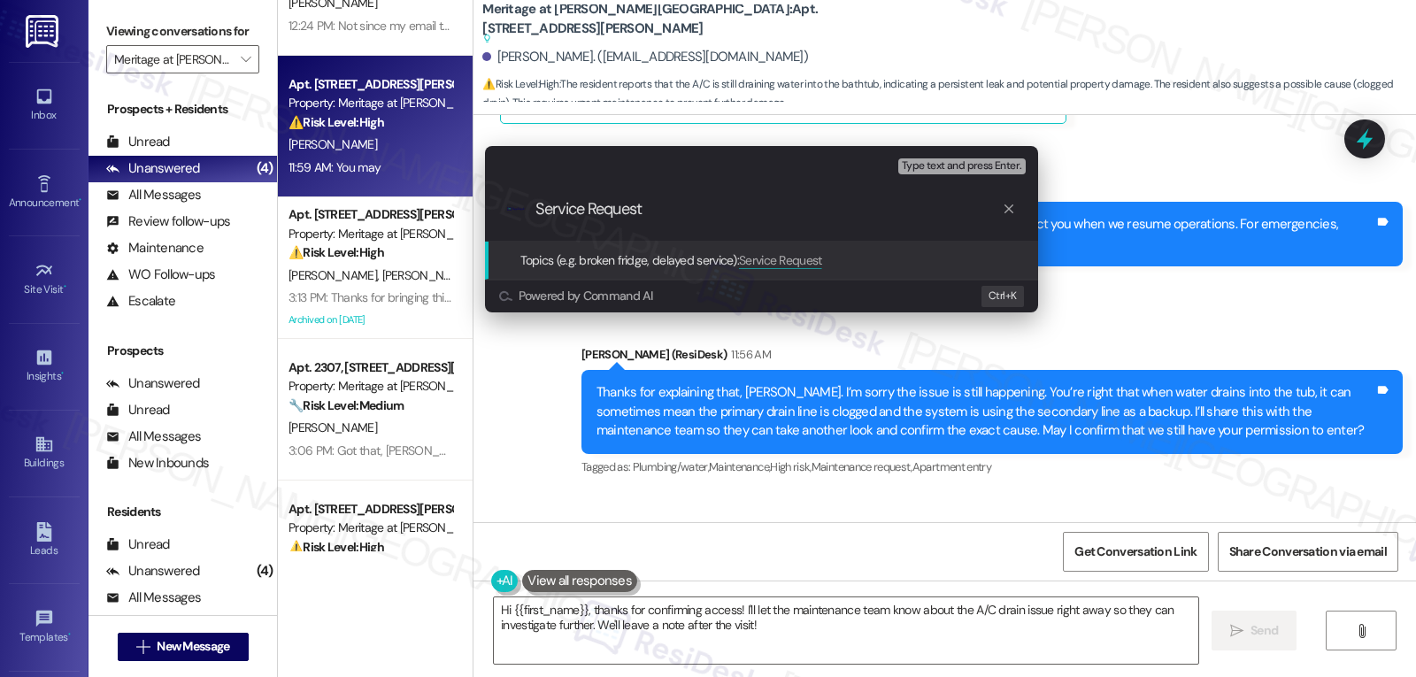
paste input "A/C is still occasionally draining water from the ceiling to the bathtub."
type input "Service Request 9467-1 filed by ResiDesk - AC is still leaking"
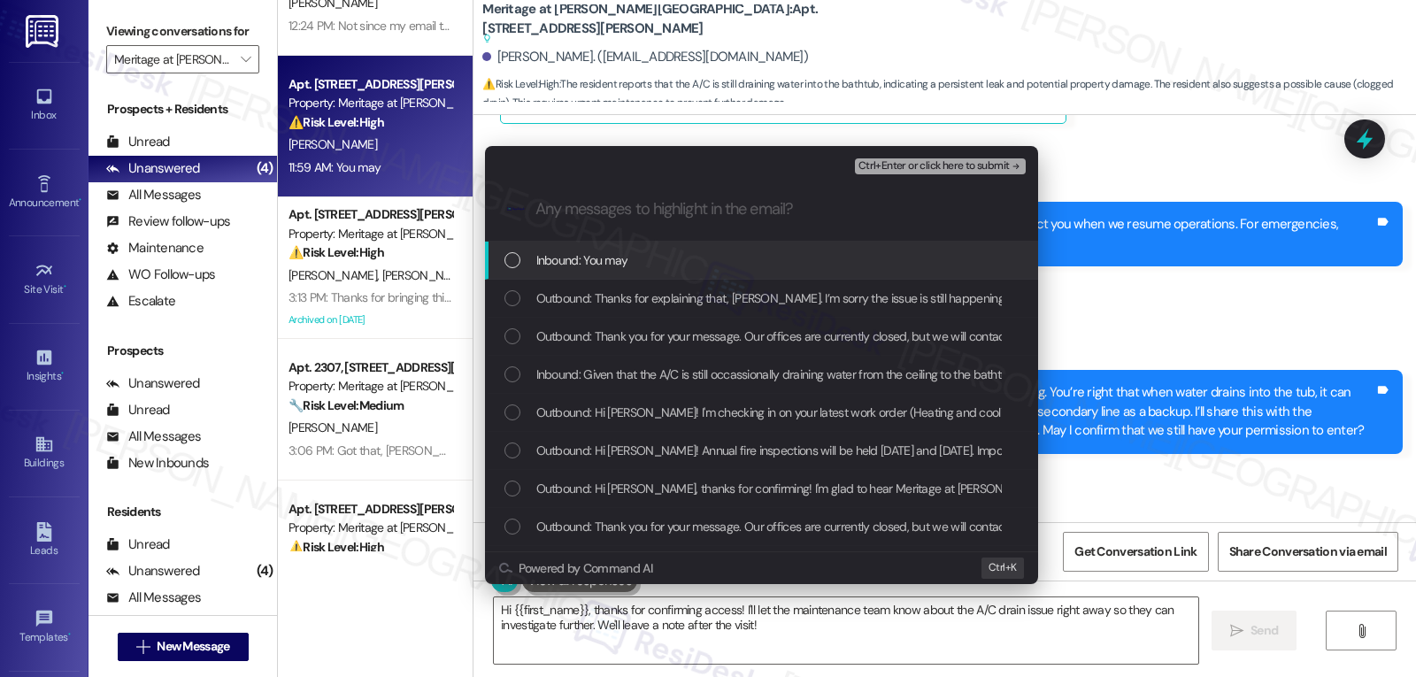
click at [631, 265] on div "Inbound: You may" at bounding box center [763, 259] width 518 height 19
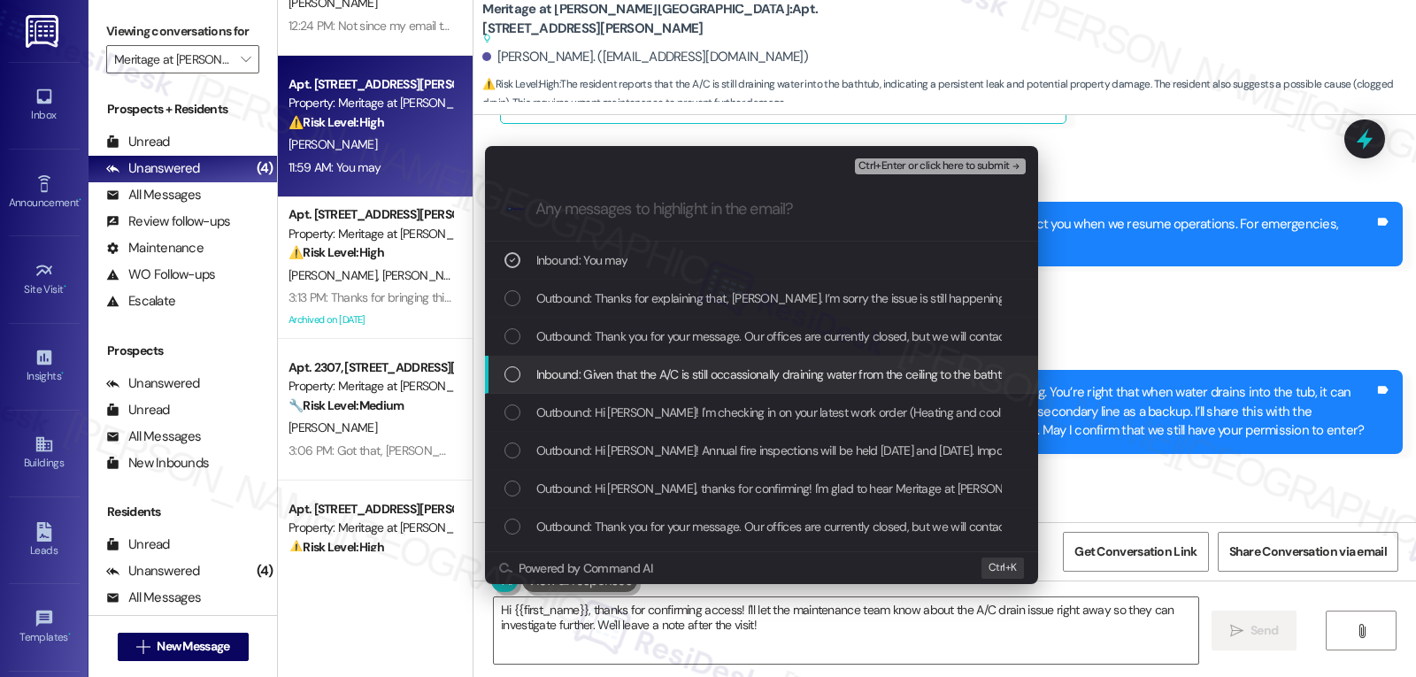
click at [526, 376] on div "Inbound: Given that the A/C is still occassionally draining water from the ceil…" at bounding box center [763, 374] width 518 height 19
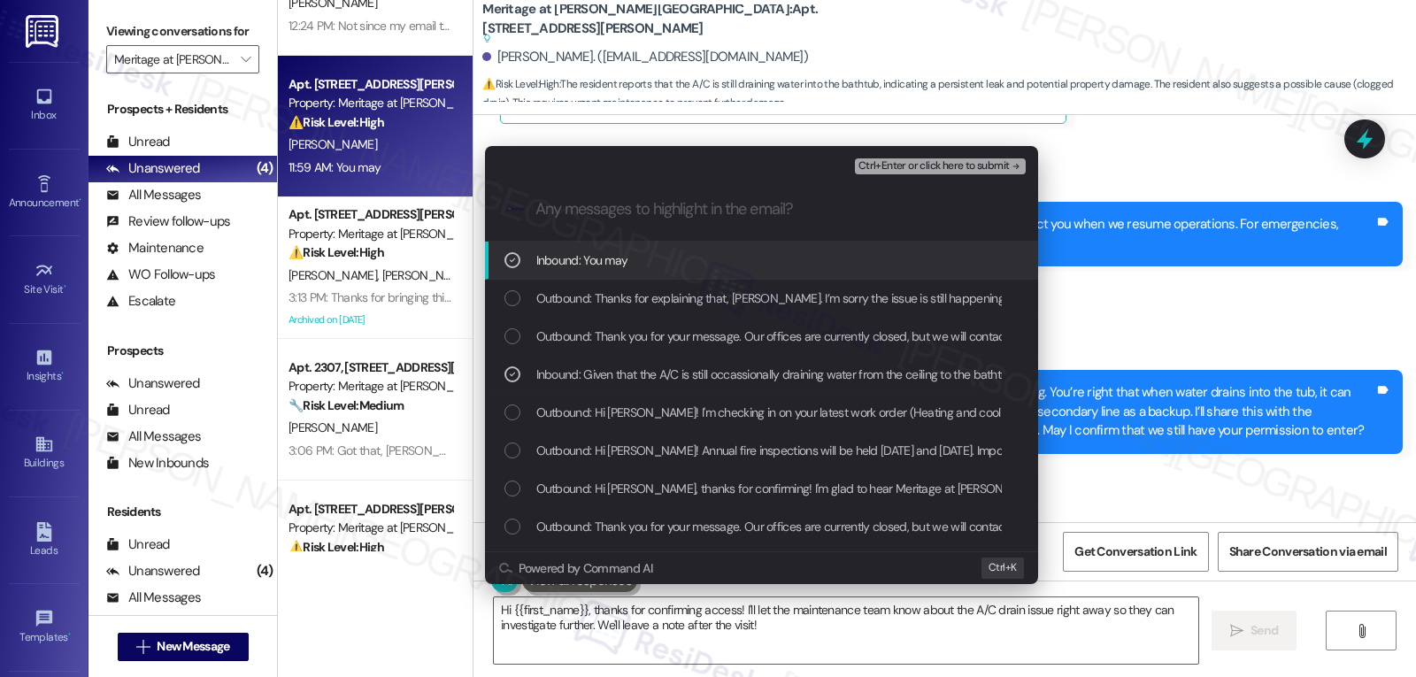
click at [911, 168] on span "Ctrl+Enter or click here to submit" at bounding box center [933, 166] width 151 height 12
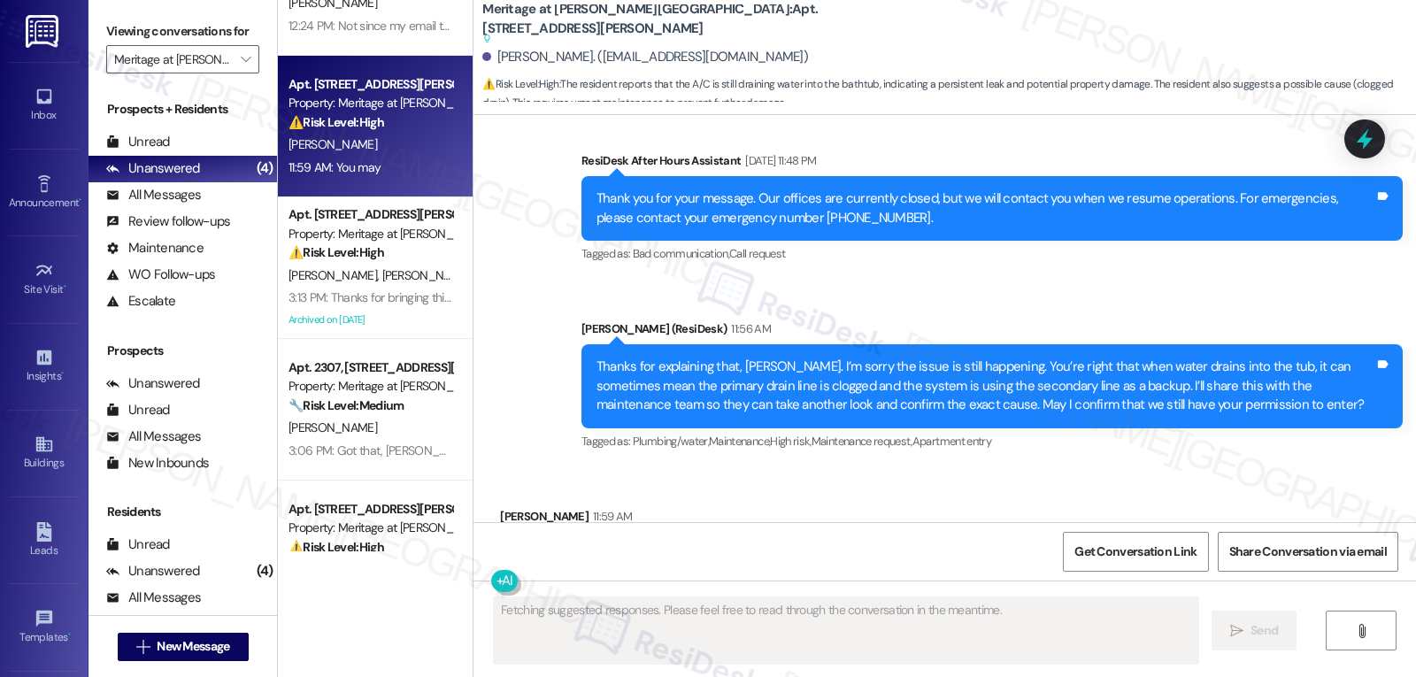
scroll to position [15828, 0]
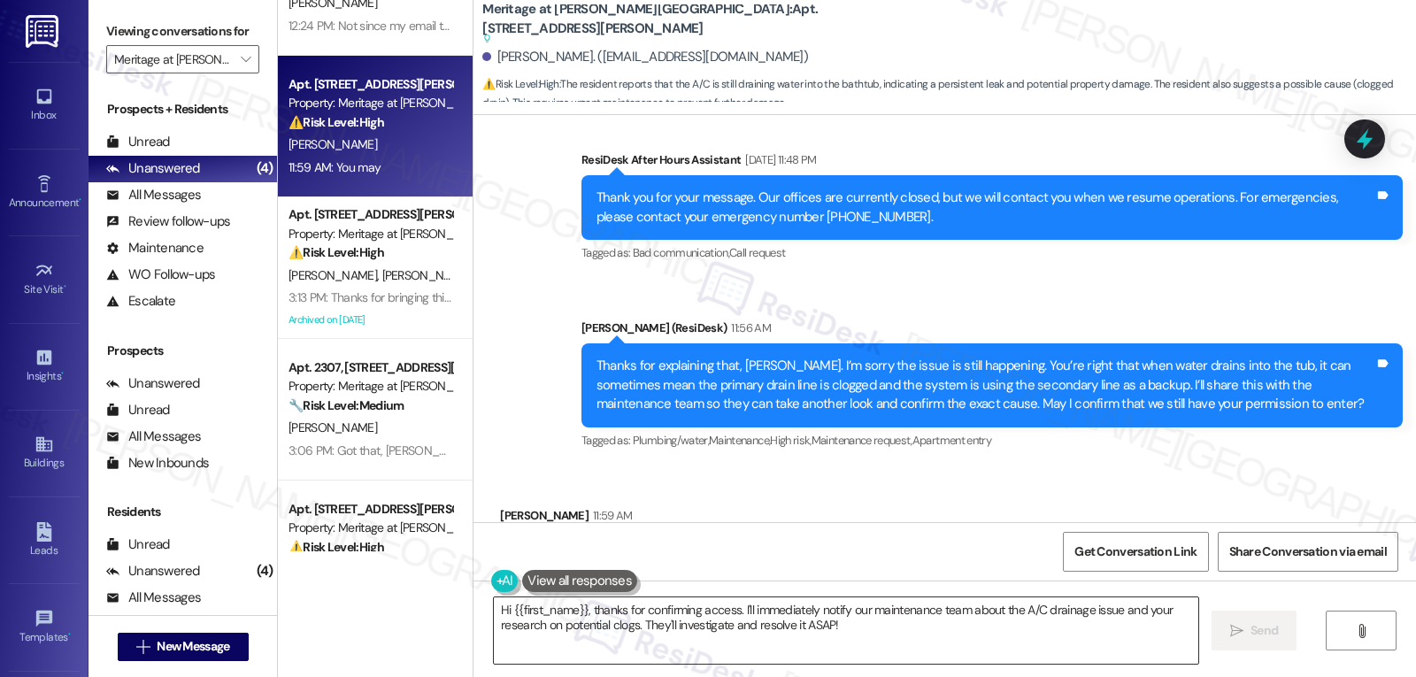
click at [833, 643] on textarea "Hi {{first_name}}, thanks for confirming access. I'll immediately notify our ma…" at bounding box center [846, 630] width 704 height 66
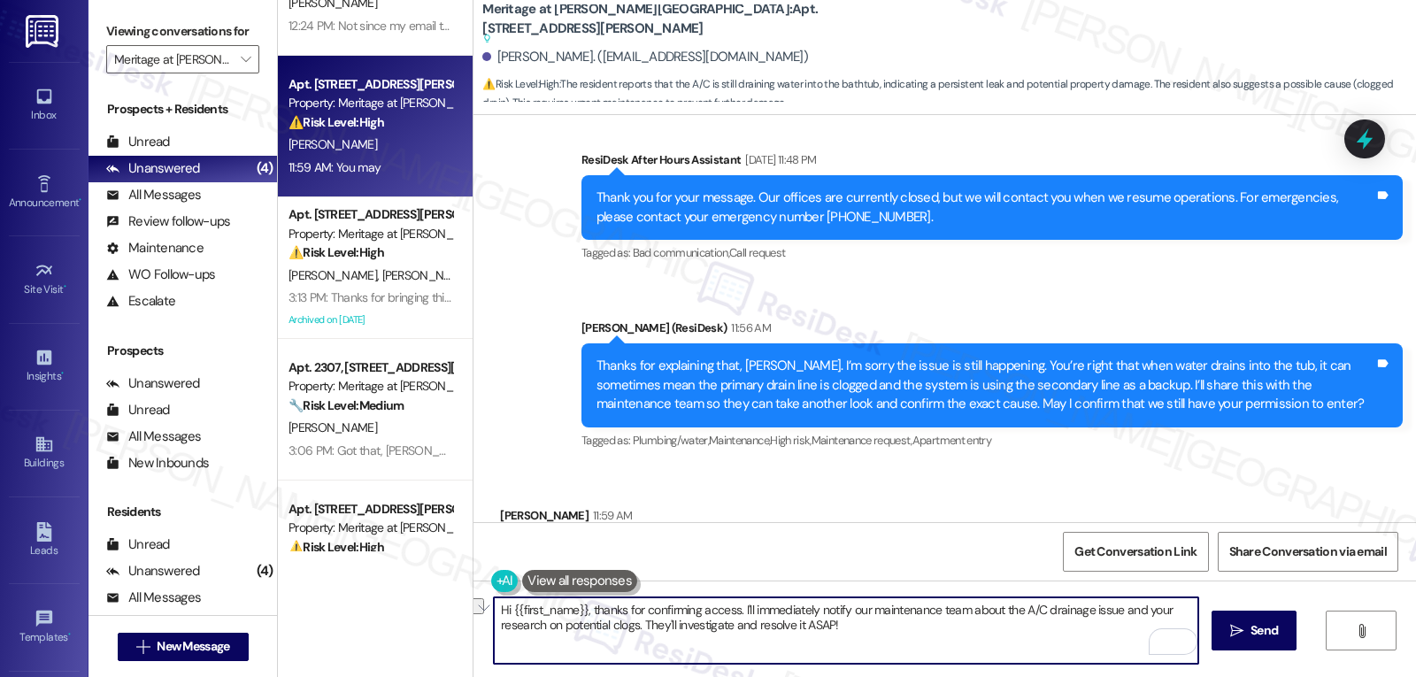
drag, startPoint x: 736, startPoint y: 607, endPoint x: 928, endPoint y: 603, distance: 192.1
click at [928, 603] on textarea "Hi {{first_name}}, thanks for confirming access. I'll immediately notify our ma…" at bounding box center [846, 630] width 704 height 66
drag, startPoint x: 655, startPoint y: 626, endPoint x: 1241, endPoint y: 678, distance: 588.0
click at [1241, 676] on html "Inbox Go to Inbox Announcement • Send A Text Announcement Site Visit • Go to Si…" at bounding box center [708, 338] width 1416 height 677
click at [1077, 642] on textarea "Hi {{first_name}}, thanks for confirming access. I have submitted the work orde…" at bounding box center [846, 630] width 704 height 66
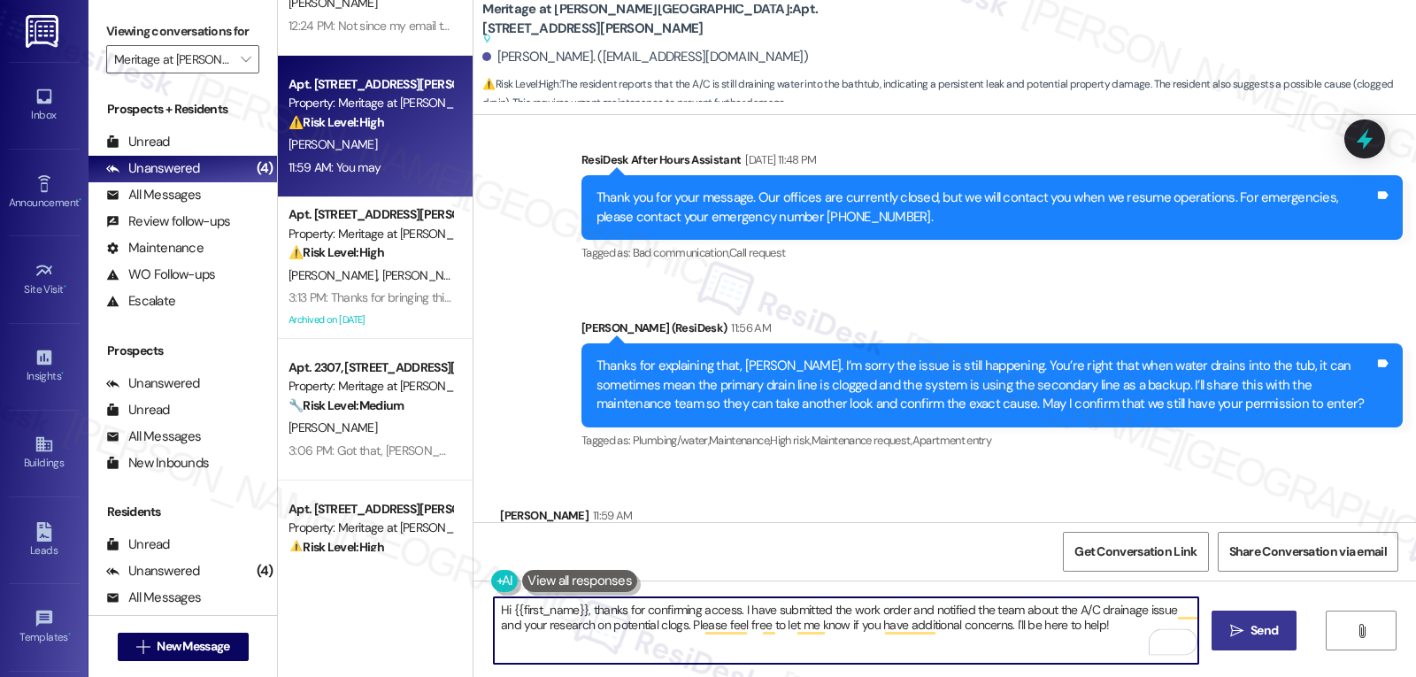
type textarea "Hi {{first_name}}, thanks for confirming access. I have submitted the work orde…"
click at [1261, 617] on button " Send" at bounding box center [1254, 631] width 86 height 40
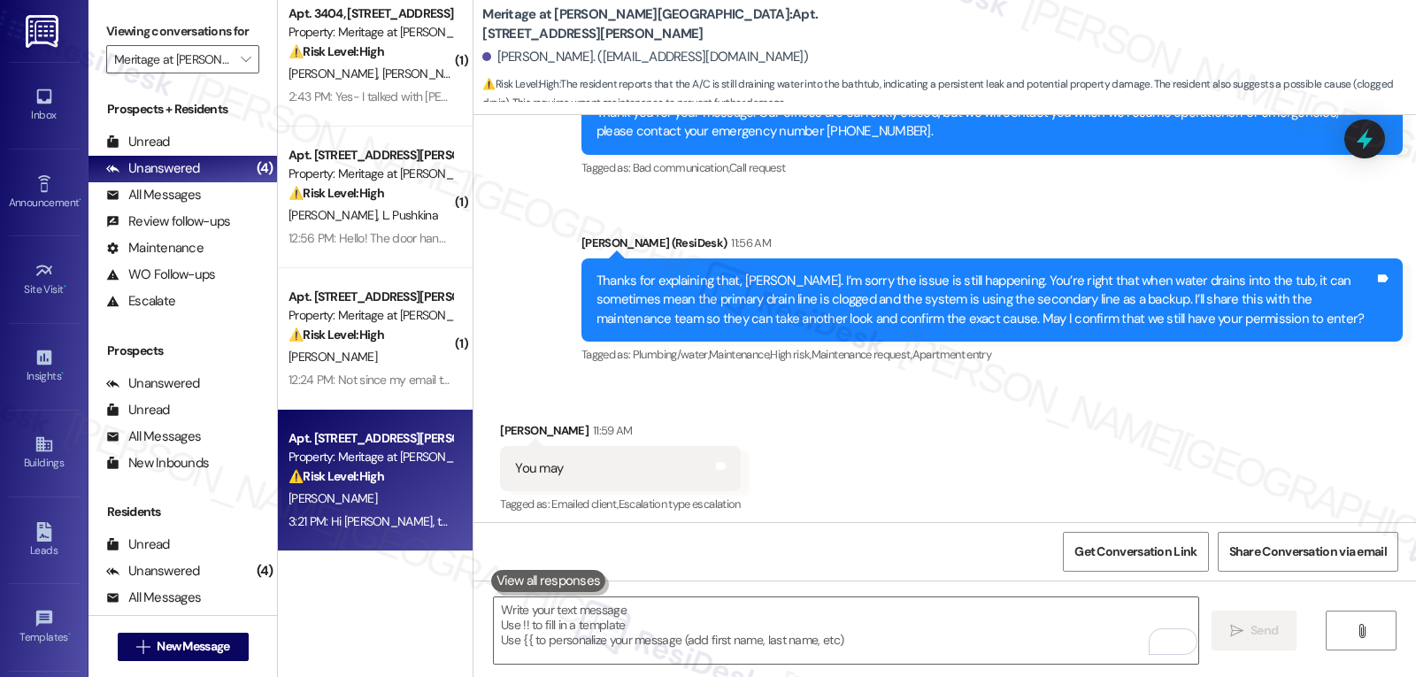
scroll to position [15924, 0]
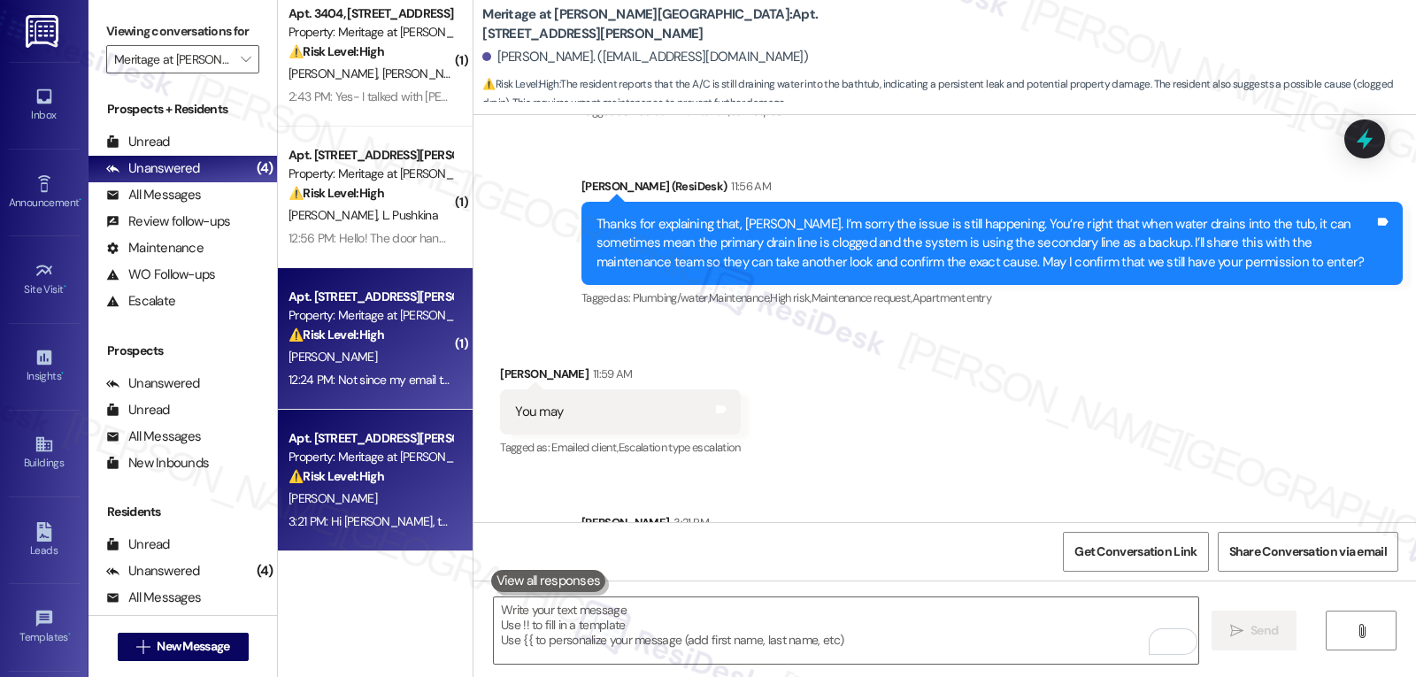
click at [366, 382] on div "12:24 PM: Not since my email to you. 12:24 PM: Not since my email to you." at bounding box center [380, 380] width 184 height 16
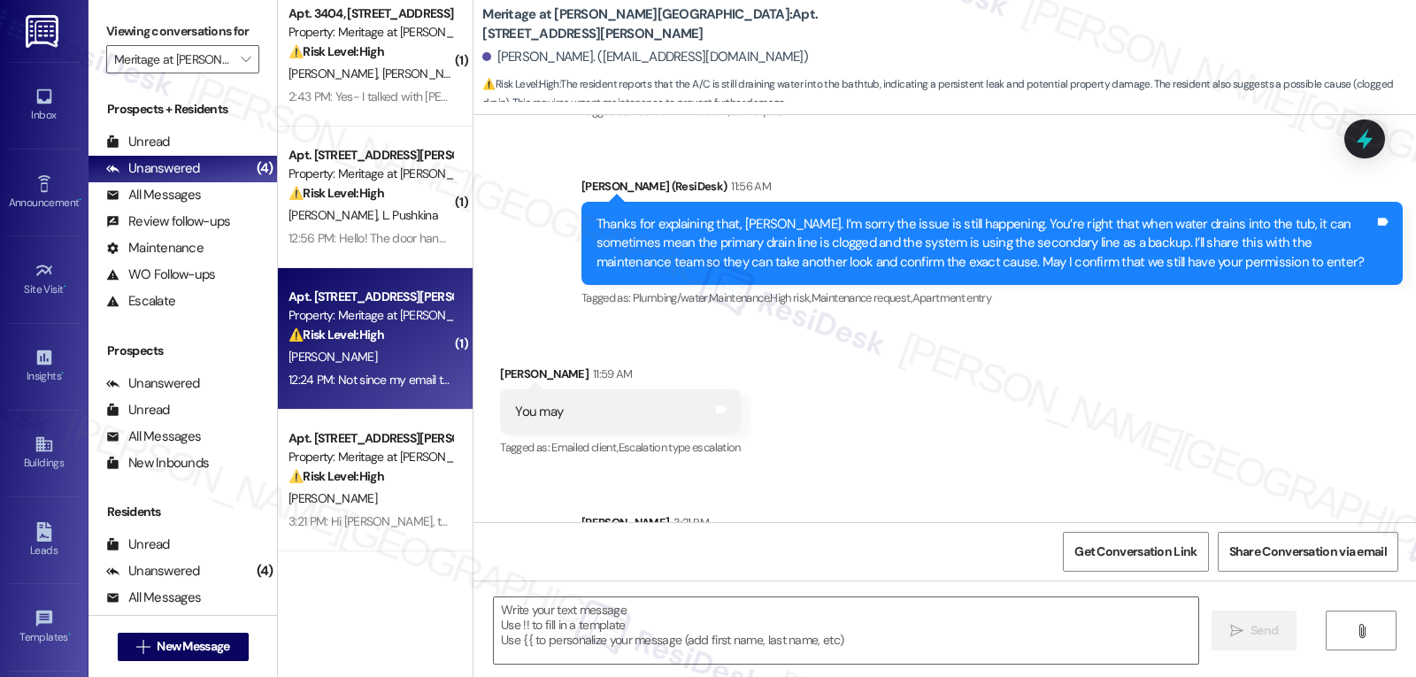
type textarea "Fetching suggested responses. Please feel free to read through the conversation…"
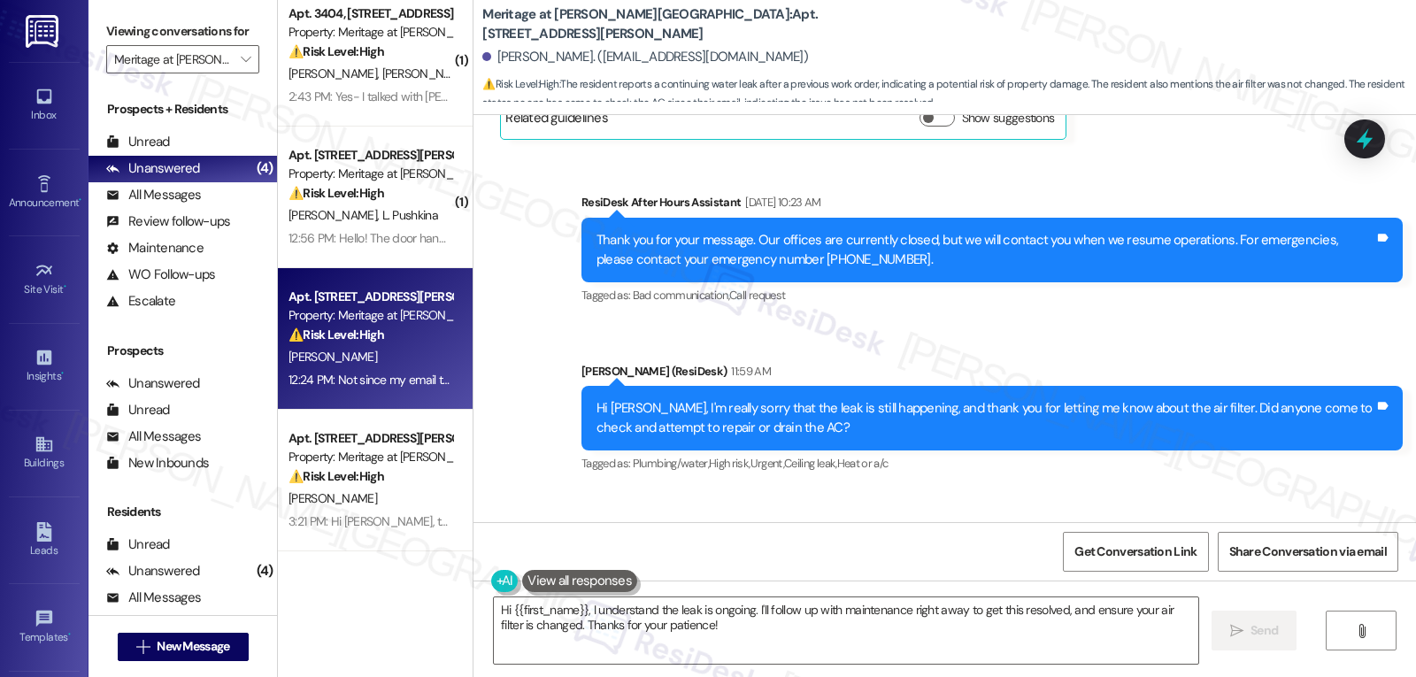
scroll to position [7804, 0]
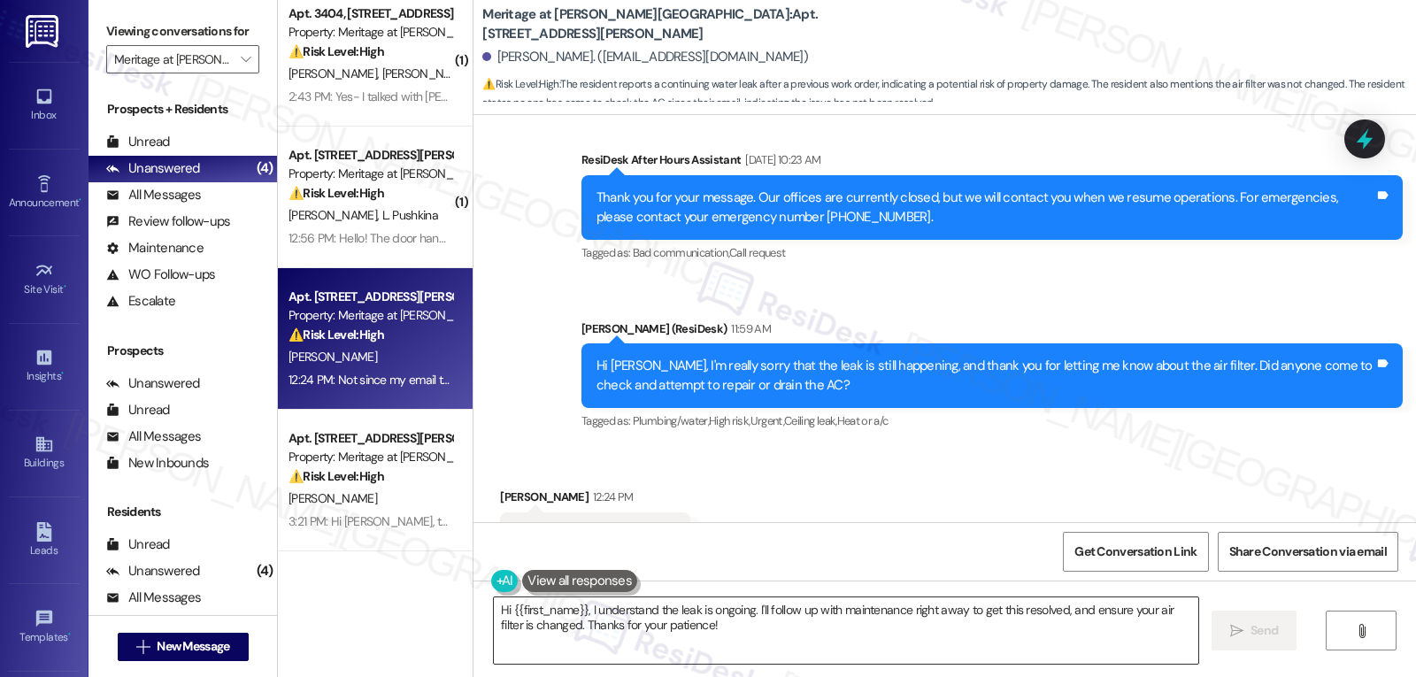
click at [772, 649] on textarea "Hi {{first_name}}, I understand the leak is ongoing. I'll follow up with mainte…" at bounding box center [846, 630] width 704 height 66
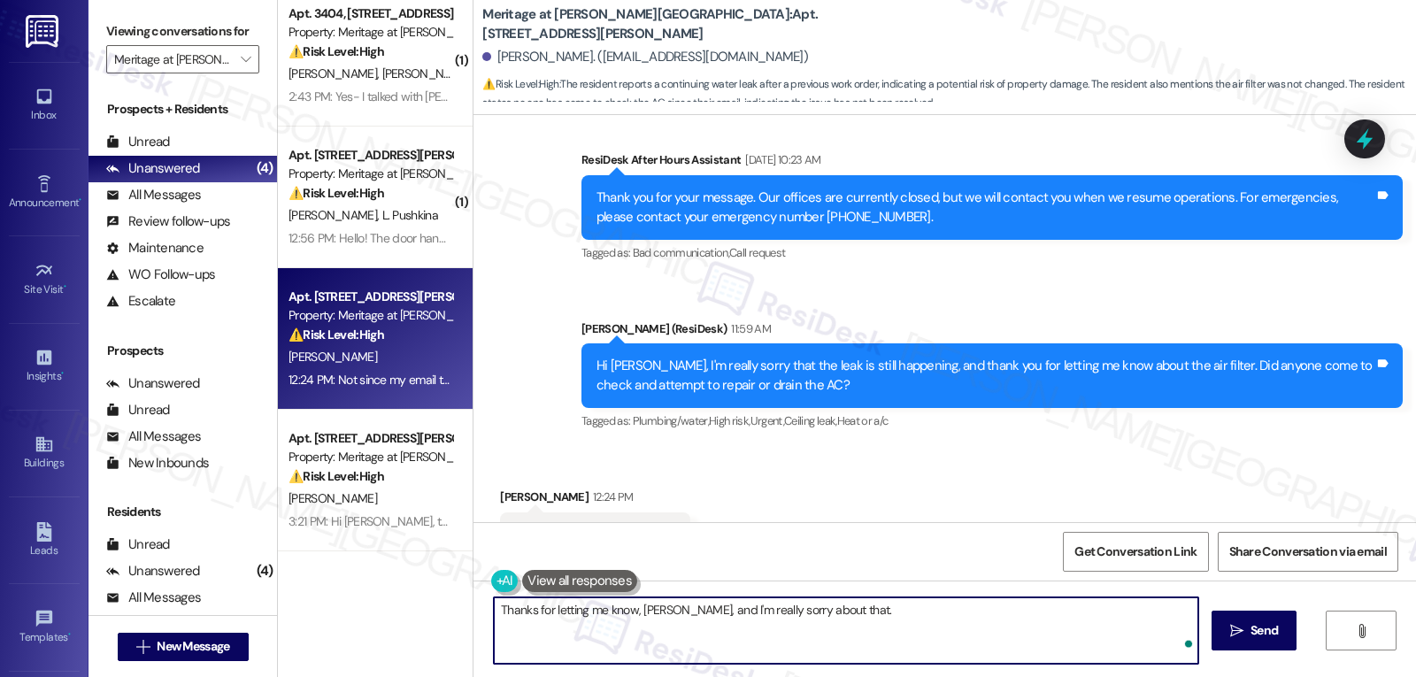
type textarea "Thanks for letting me know, [PERSON_NAME], and I'm really sorry about that."
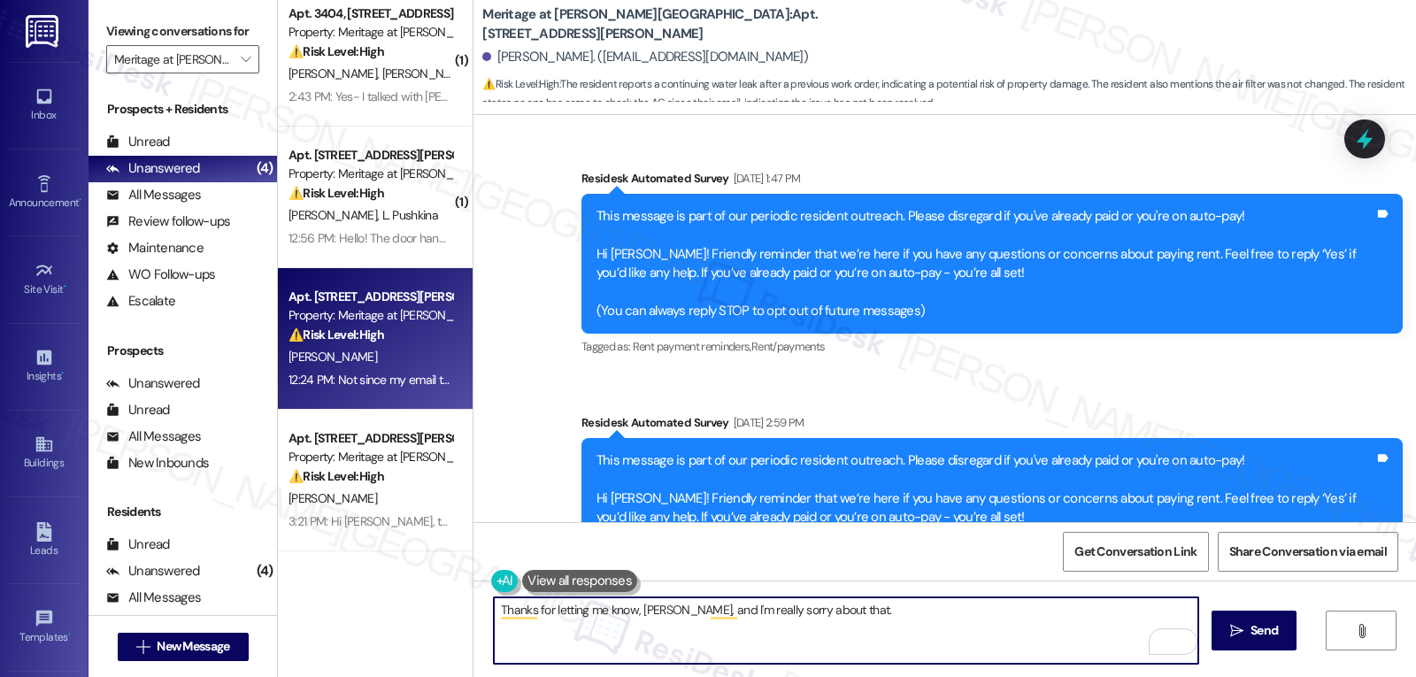
scroll to position [7804, 0]
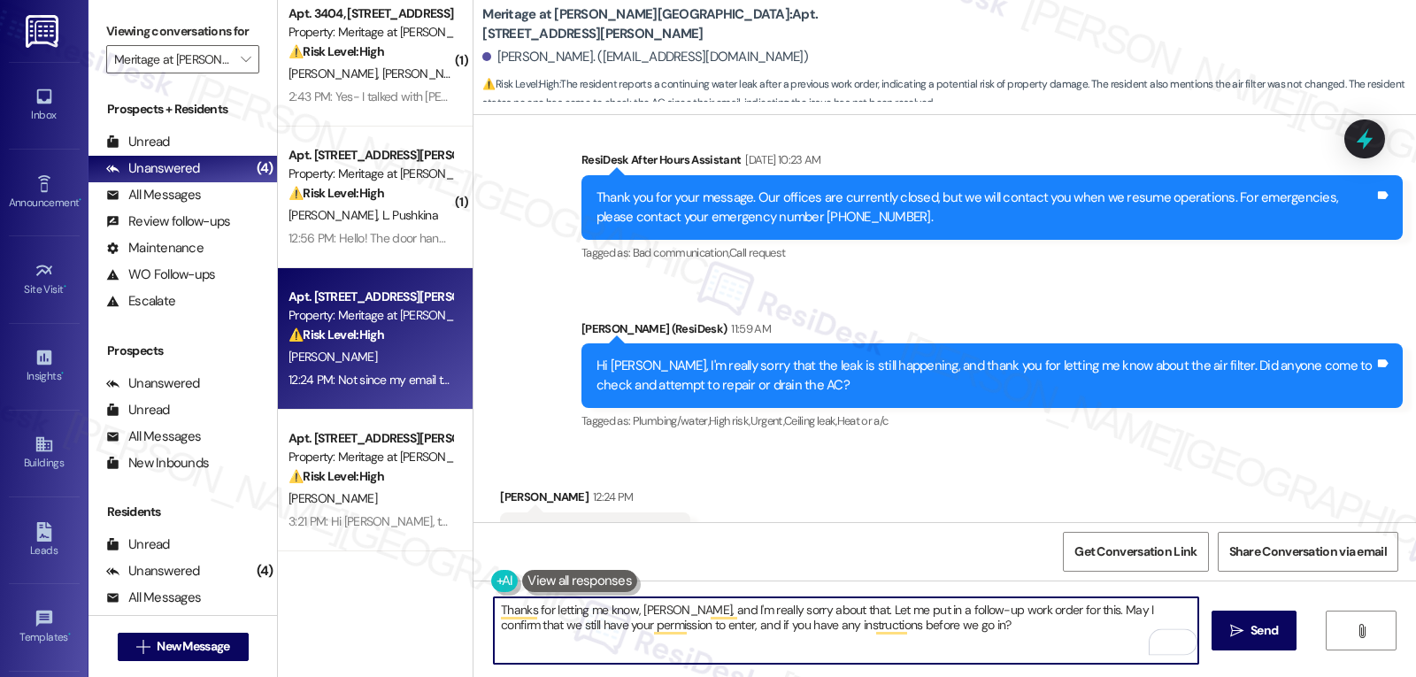
click at [938, 634] on textarea "Thanks for letting me know, [PERSON_NAME], and I'm really sorry about that. Let…" at bounding box center [846, 630] width 704 height 66
type textarea "Thanks for letting me know, [PERSON_NAME], and I'm really sorry about that. Let…"
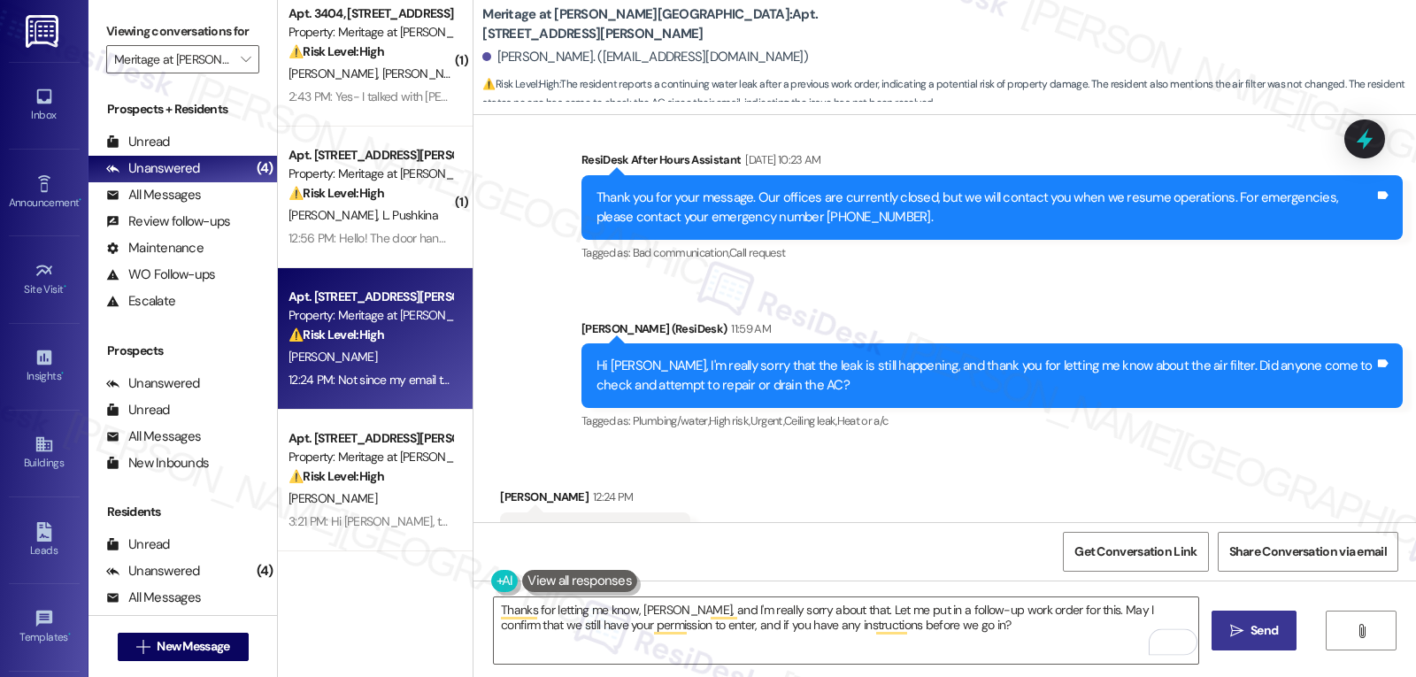
click at [1250, 622] on span "Send" at bounding box center [1263, 630] width 27 height 19
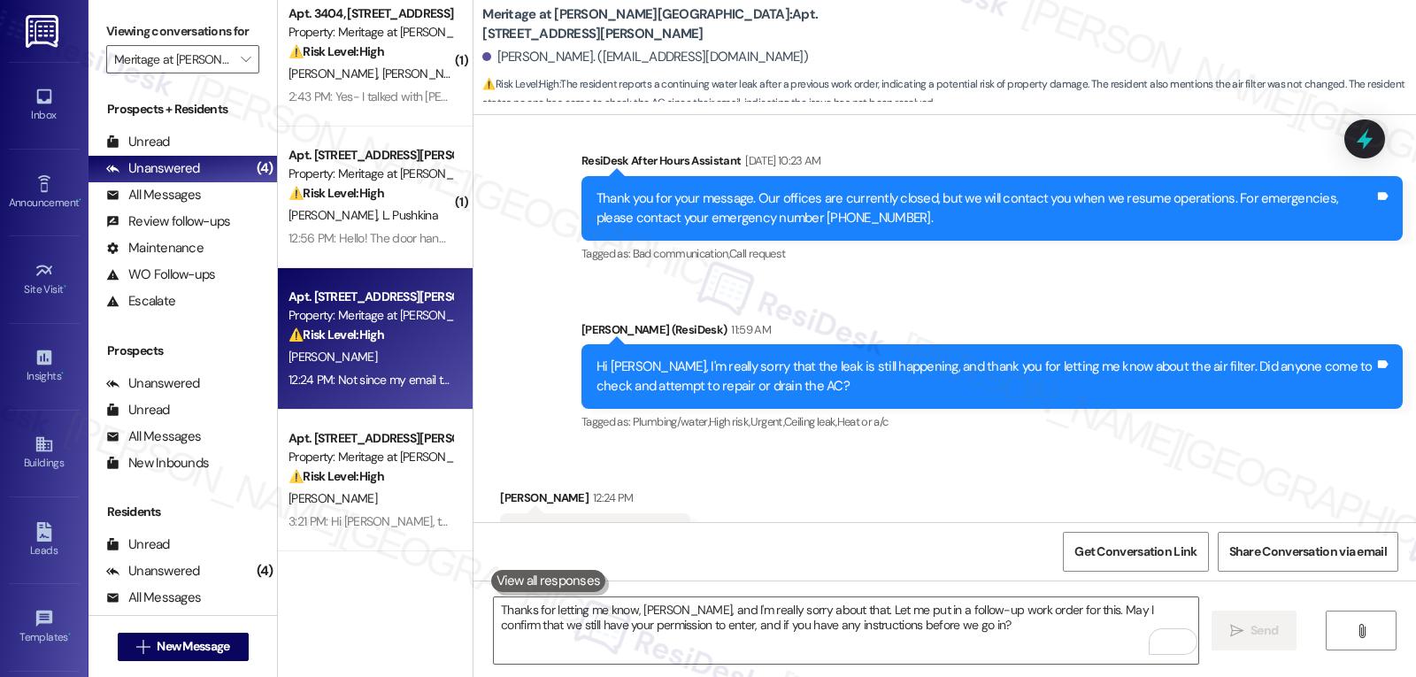
scroll to position [0, 0]
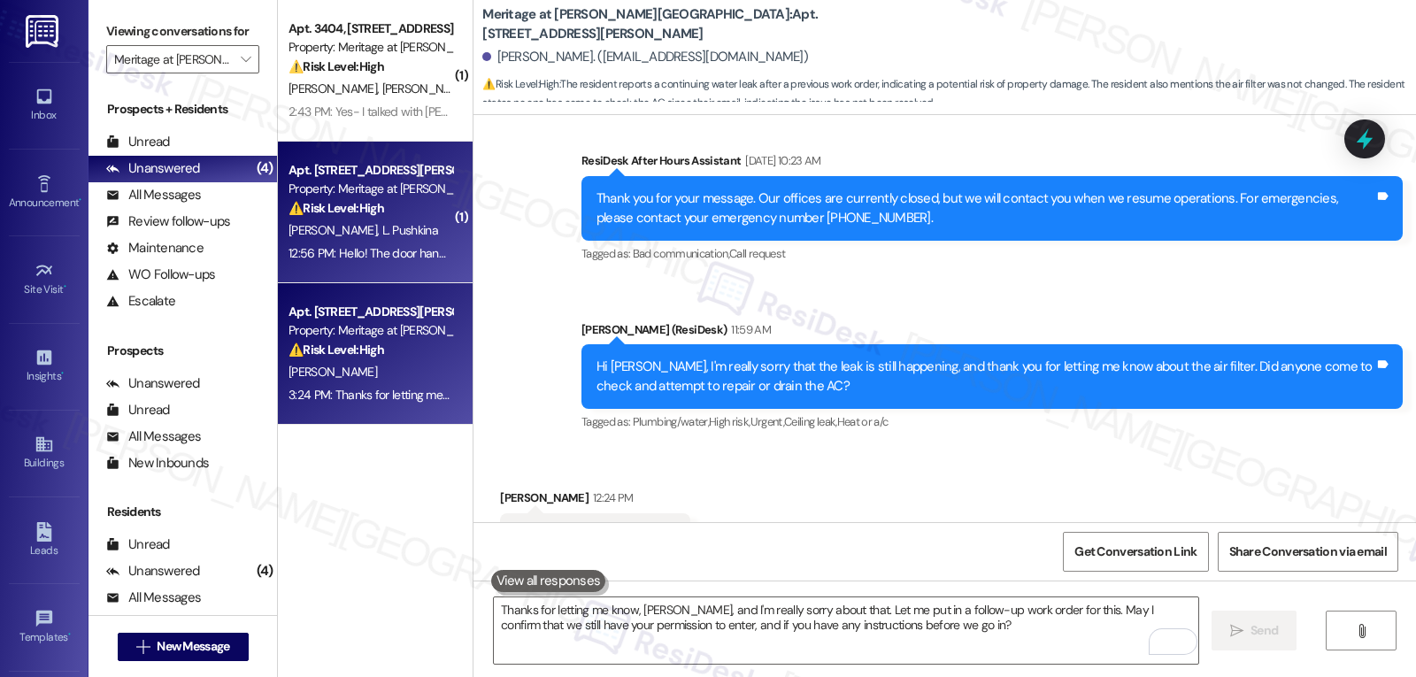
click at [400, 237] on div "[PERSON_NAME] [PERSON_NAME]" at bounding box center [370, 230] width 167 height 22
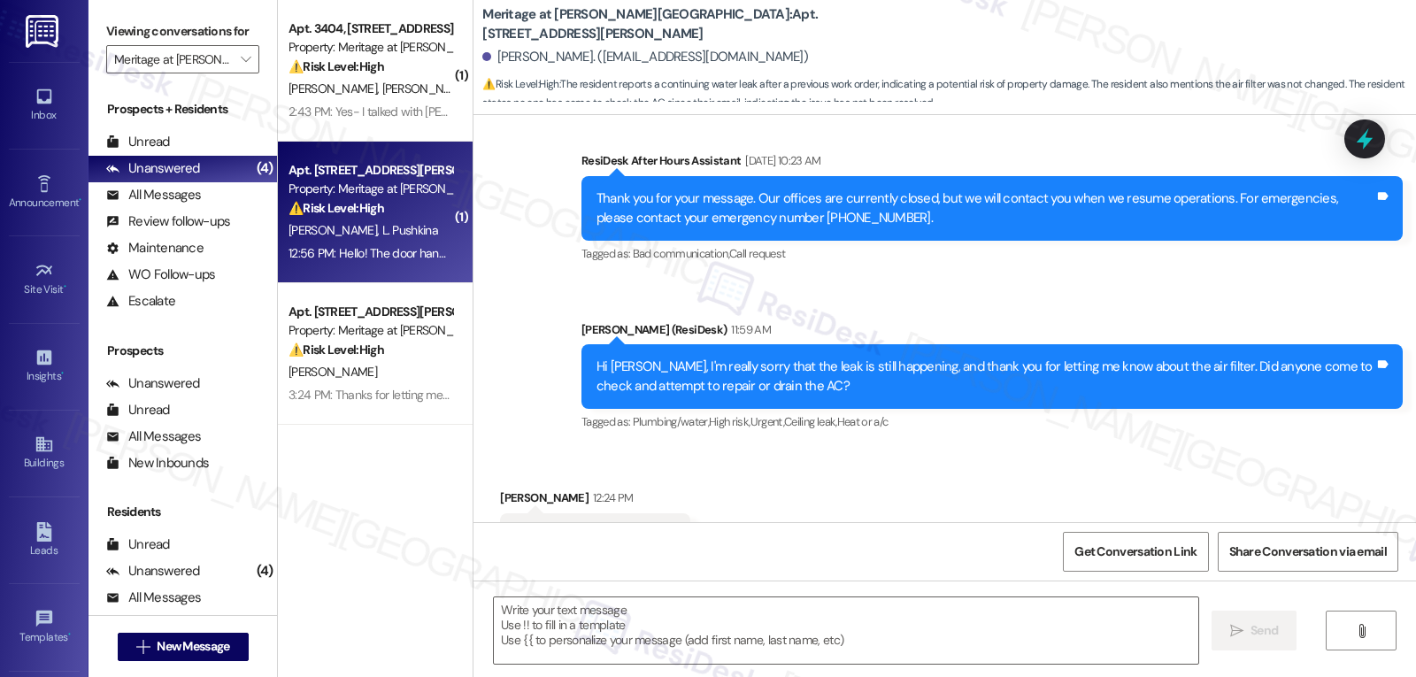
type textarea "Fetching suggested responses. Please feel free to read through the conversation…"
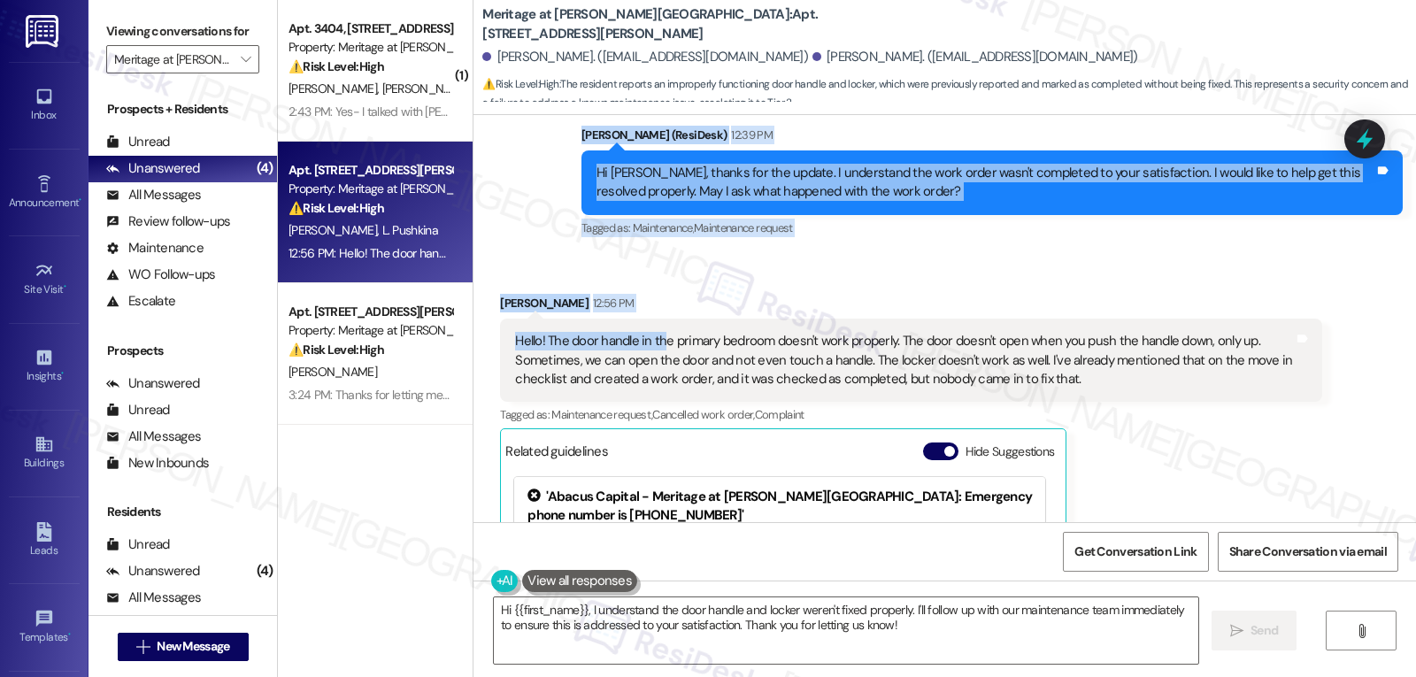
scroll to position [1250, 0]
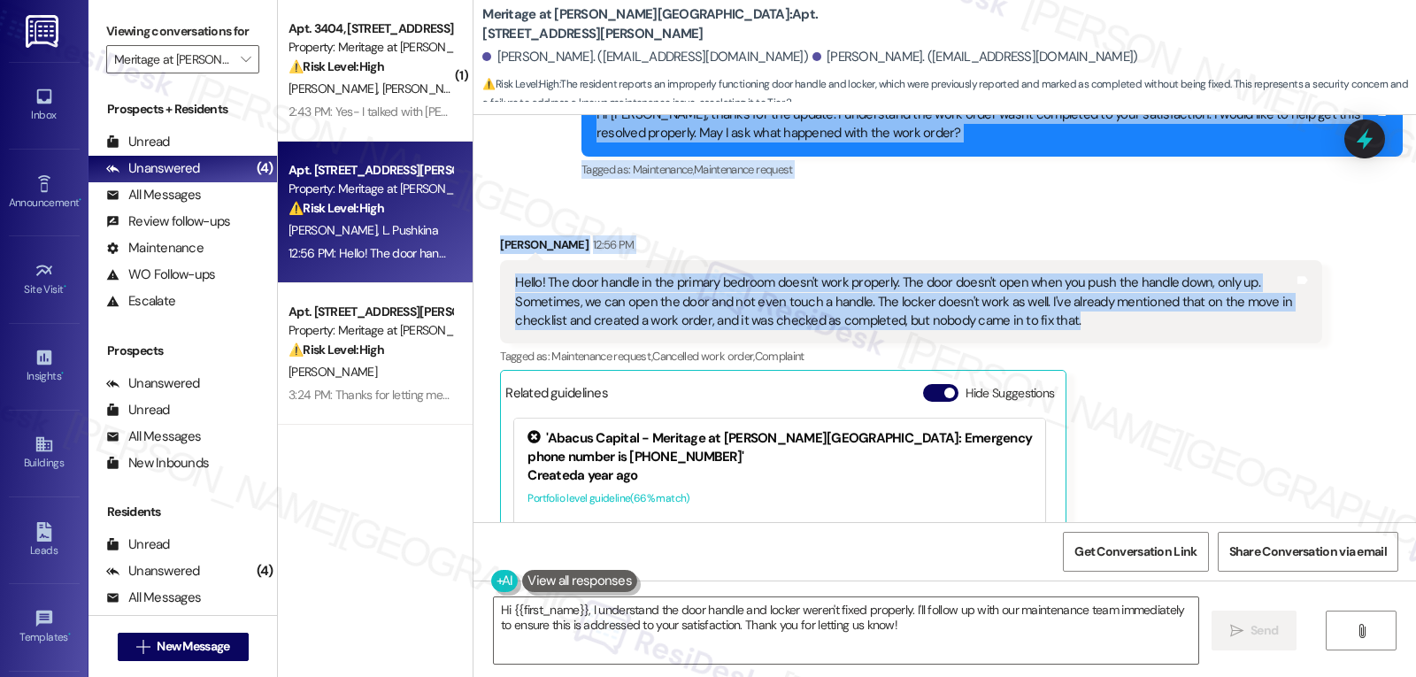
drag, startPoint x: 556, startPoint y: 254, endPoint x: 1165, endPoint y: 321, distance: 613.4
click at [1165, 321] on div "Lease started [DATE] 8:00 PM Survey, sent via SMS Residesk Automated Survey [DA…" at bounding box center [944, 318] width 942 height 407
copy div "[PERSON_NAME] (ResiDesk) 12:39 PM Hi [PERSON_NAME], thanks for the update. I un…"
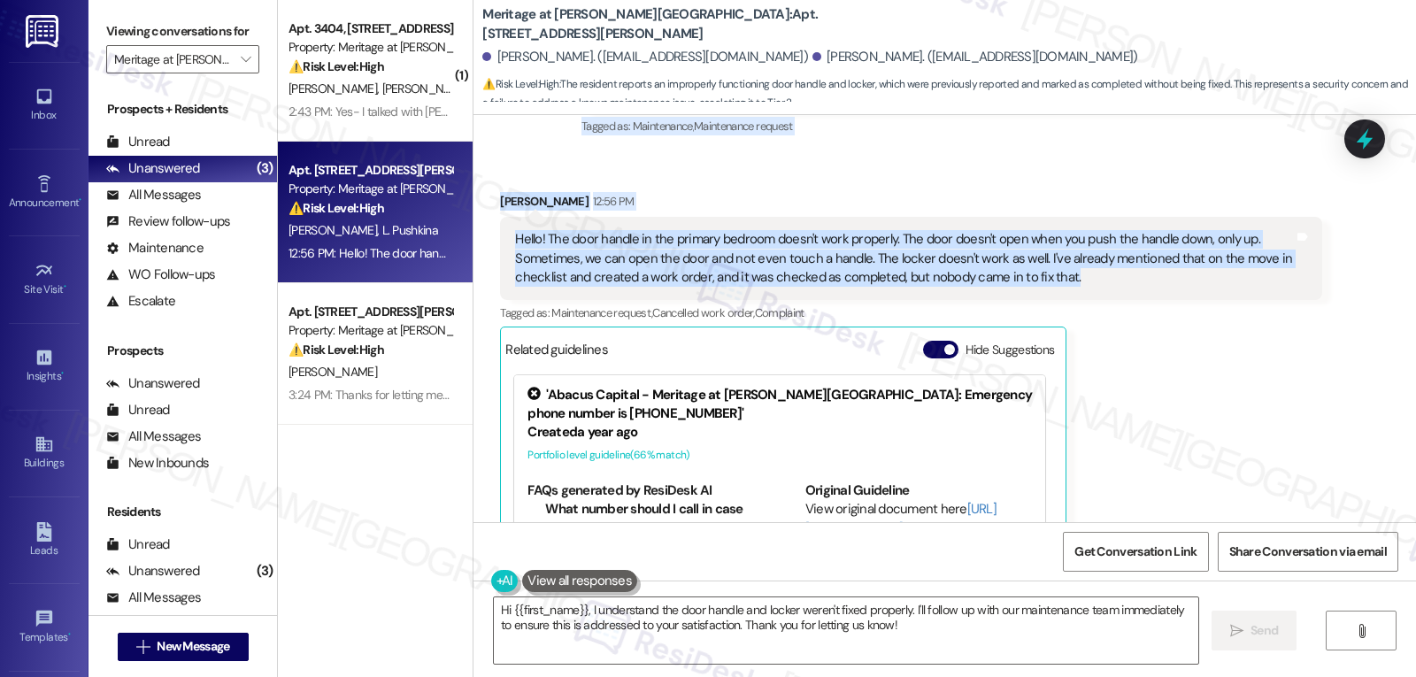
scroll to position [1251, 0]
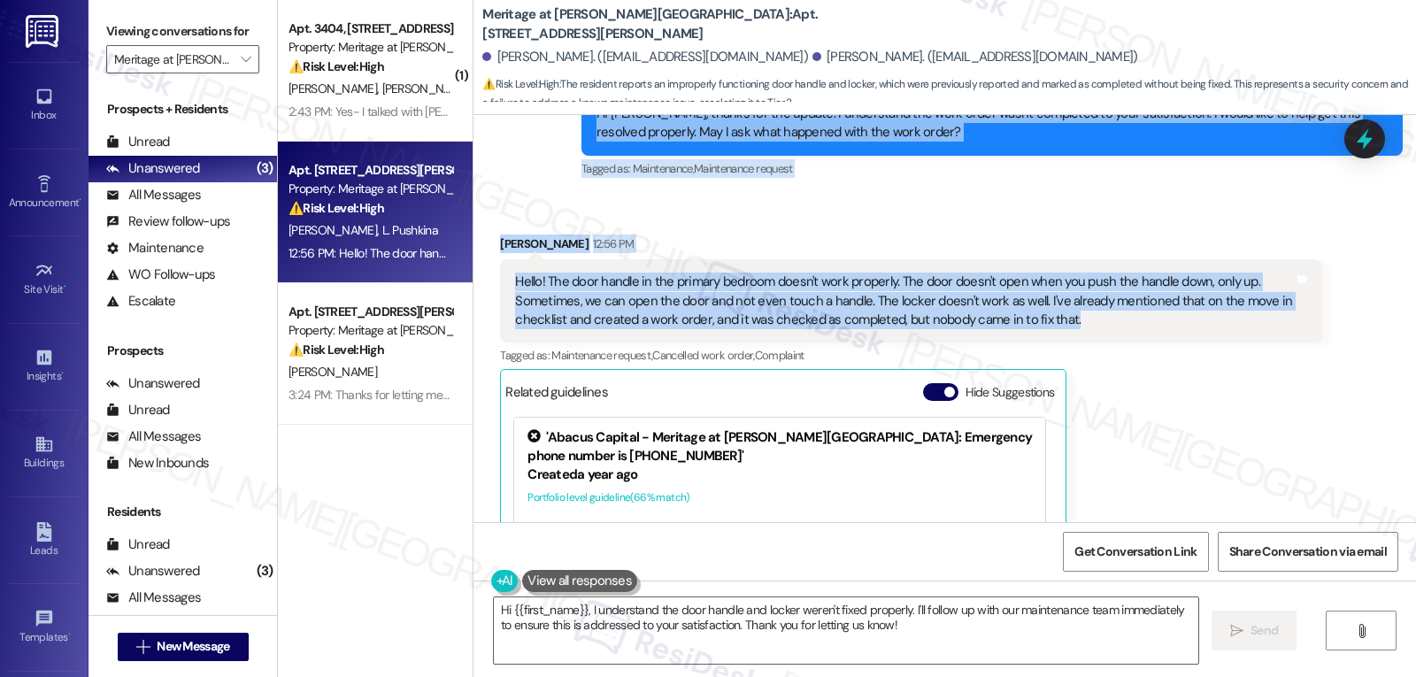
copy div "[PERSON_NAME] (ResiDesk) 12:39 PM Hi [PERSON_NAME], thanks for the update. I un…"
click at [945, 625] on textarea "Hi {{first_name}}, I understand the door handle and locker weren't fixed proper…" at bounding box center [846, 630] width 704 height 66
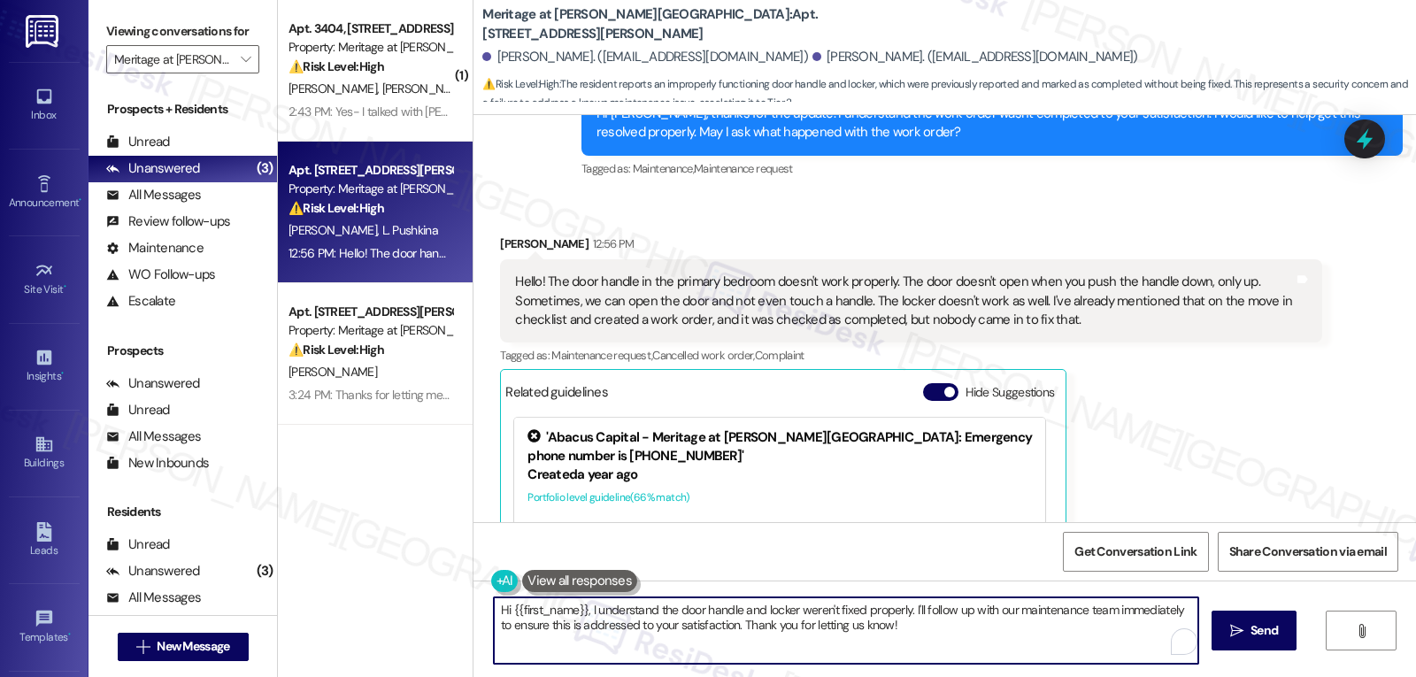
paste textarea "Thanks for explaining, [PERSON_NAME]. I’m sorry the door handle still hasn’t be…"
click at [760, 649] on textarea "Thanks for explaining, [PERSON_NAME]. I’m sorry the door handle still hasn’t be…" at bounding box center [846, 630] width 704 height 66
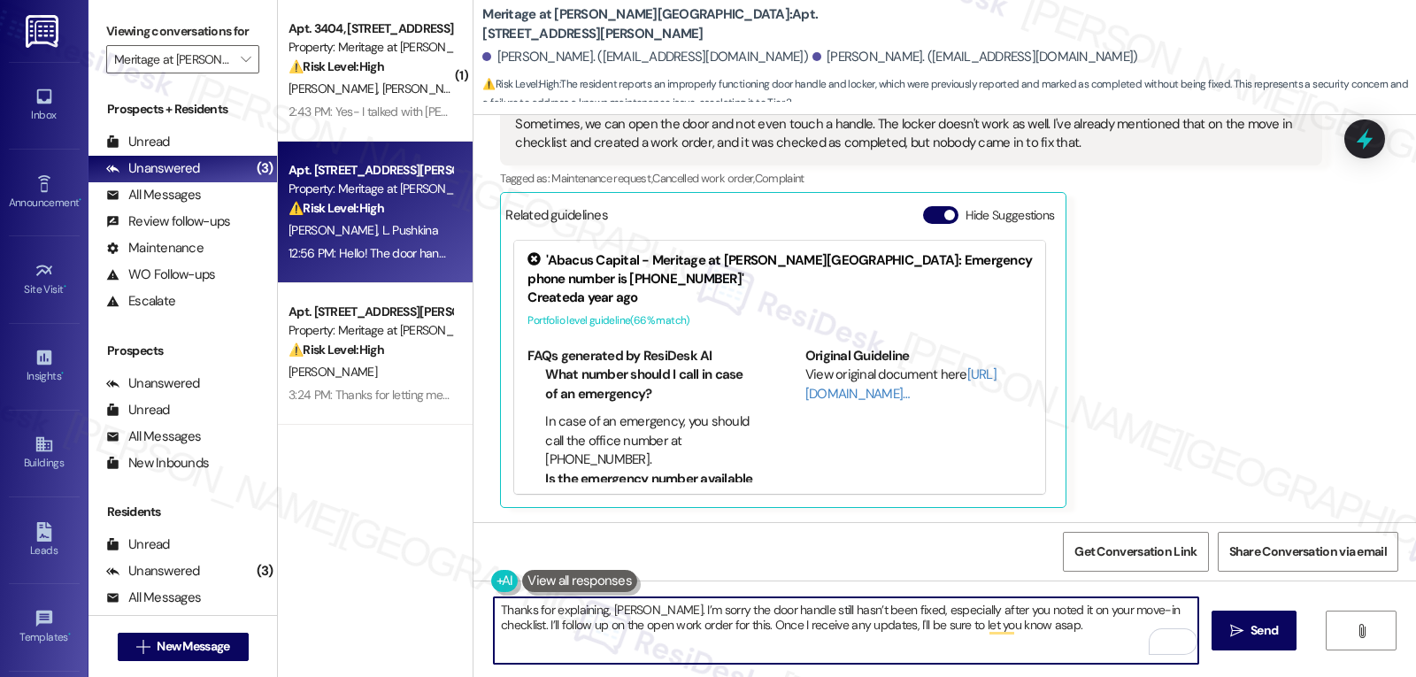
click at [1026, 636] on textarea "Thanks for explaining, [PERSON_NAME]. I’m sorry the door handle still hasn’t be…" at bounding box center [846, 630] width 704 height 66
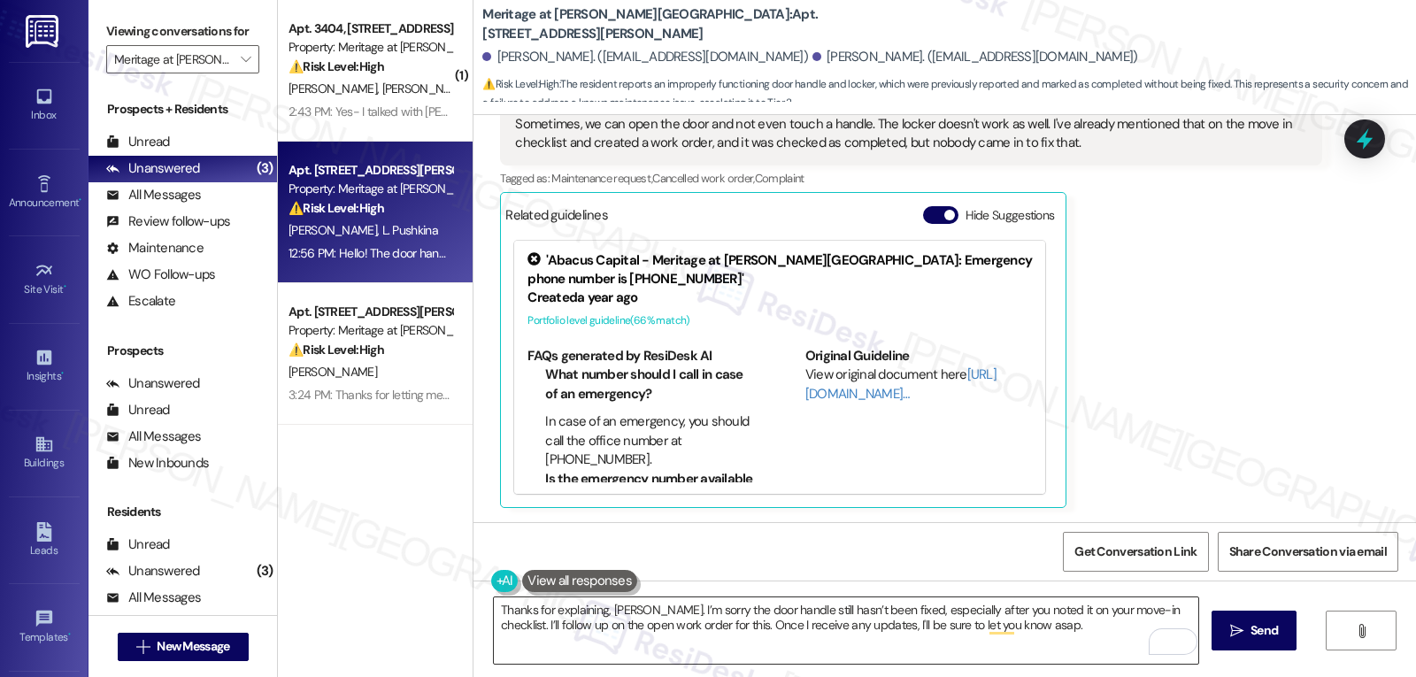
click at [722, 642] on textarea "Thanks for explaining, [PERSON_NAME]. I’m sorry the door handle still hasn’t be…" at bounding box center [846, 630] width 704 height 66
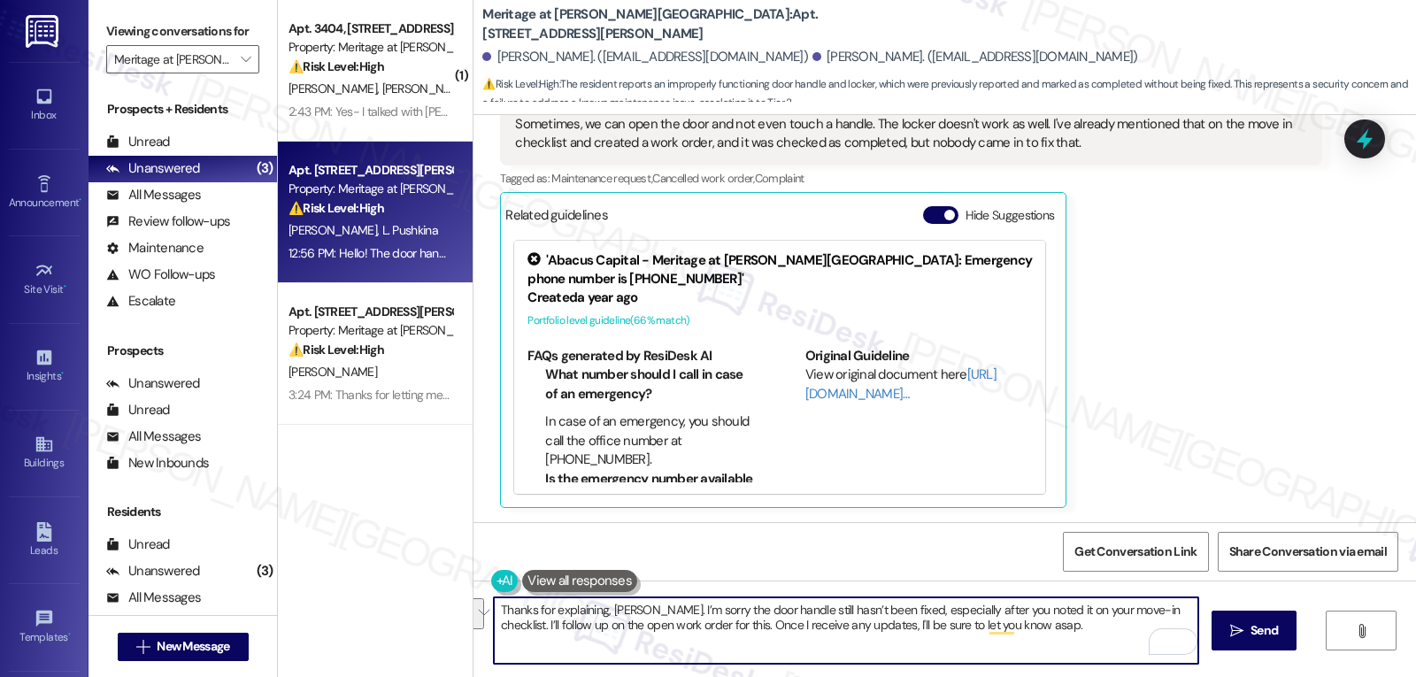
paste textarea "reopen the work order and make sure the team knows the handle doesn’t work prop…"
click at [780, 647] on textarea "Thanks for explaining, [PERSON_NAME]. I’m sorry the door handle still hasn’t be…" at bounding box center [846, 630] width 704 height 66
type textarea "Thanks for explaining, [PERSON_NAME]. I’m sorry the door handle still hasn’t be…"
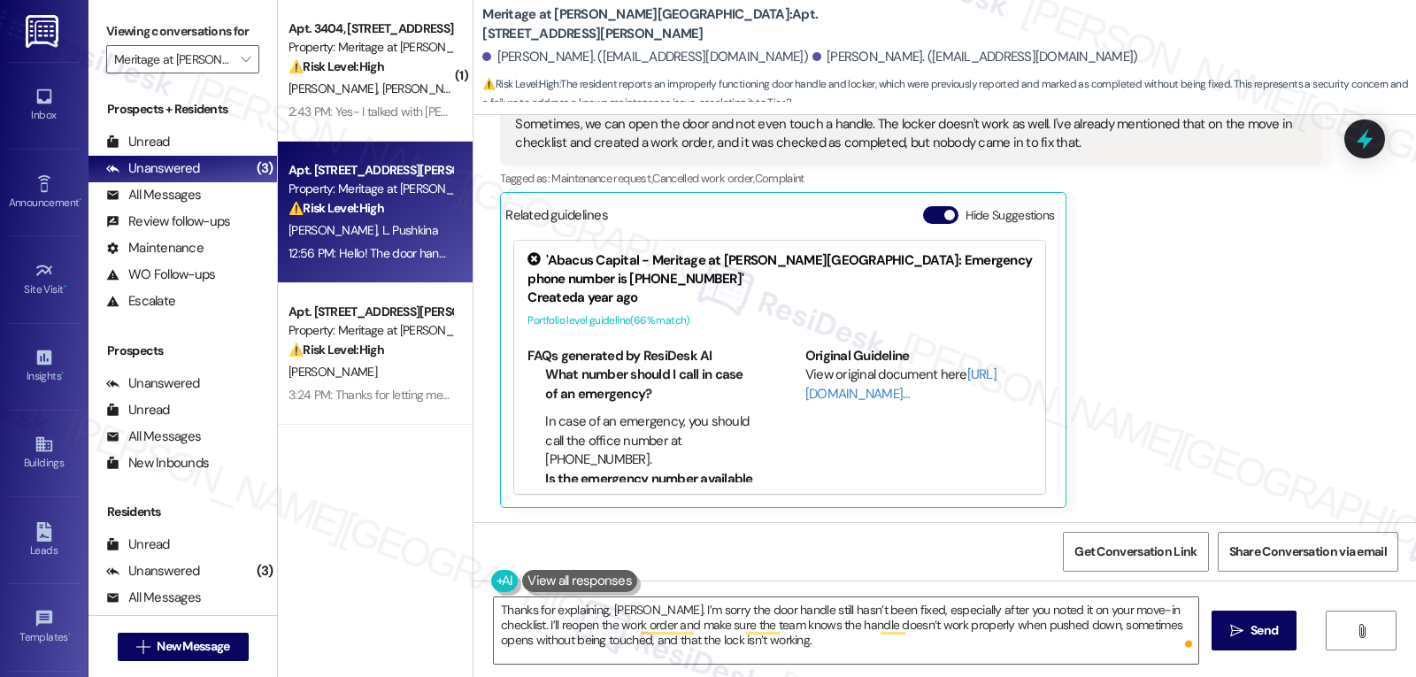
drag, startPoint x: 674, startPoint y: 596, endPoint x: 1048, endPoint y: 419, distance: 413.2
click at [1048, 419] on div "'Abacus Capital - Meritage at [PERSON_NAME][GEOGRAPHIC_DATA]: Emergency phone n…" at bounding box center [783, 367] width 556 height 271
click at [787, 637] on textarea "Thanks for explaining, [PERSON_NAME]. I’m sorry the door handle still hasn’t be…" at bounding box center [846, 630] width 704 height 66
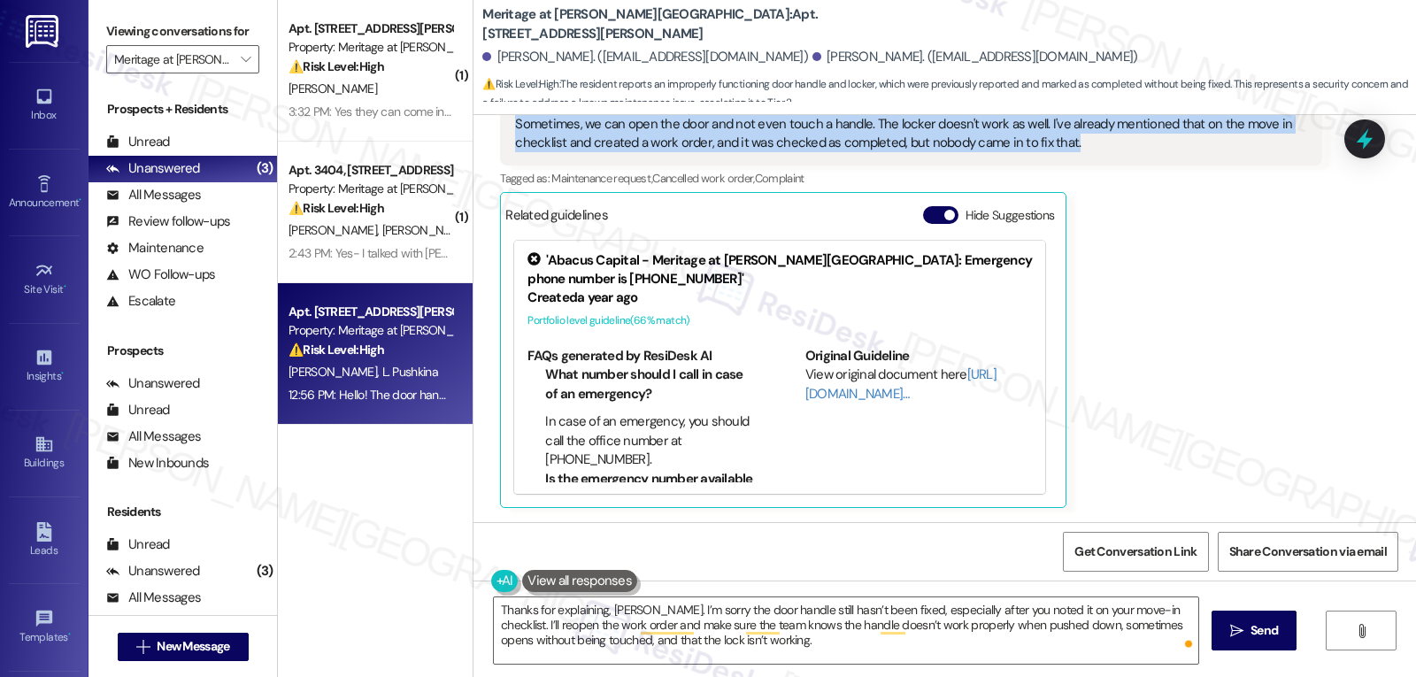
drag, startPoint x: 544, startPoint y: 251, endPoint x: 1063, endPoint y: 150, distance: 528.3
click at [1063, 150] on div "Lease started [DATE] 8:00 PM Survey, sent via SMS Residesk Automated Survey [DA…" at bounding box center [944, 318] width 942 height 407
copy div "[PERSON_NAME] (ResiDesk) 12:39 PM Hi [PERSON_NAME], thanks for the update. I un…"
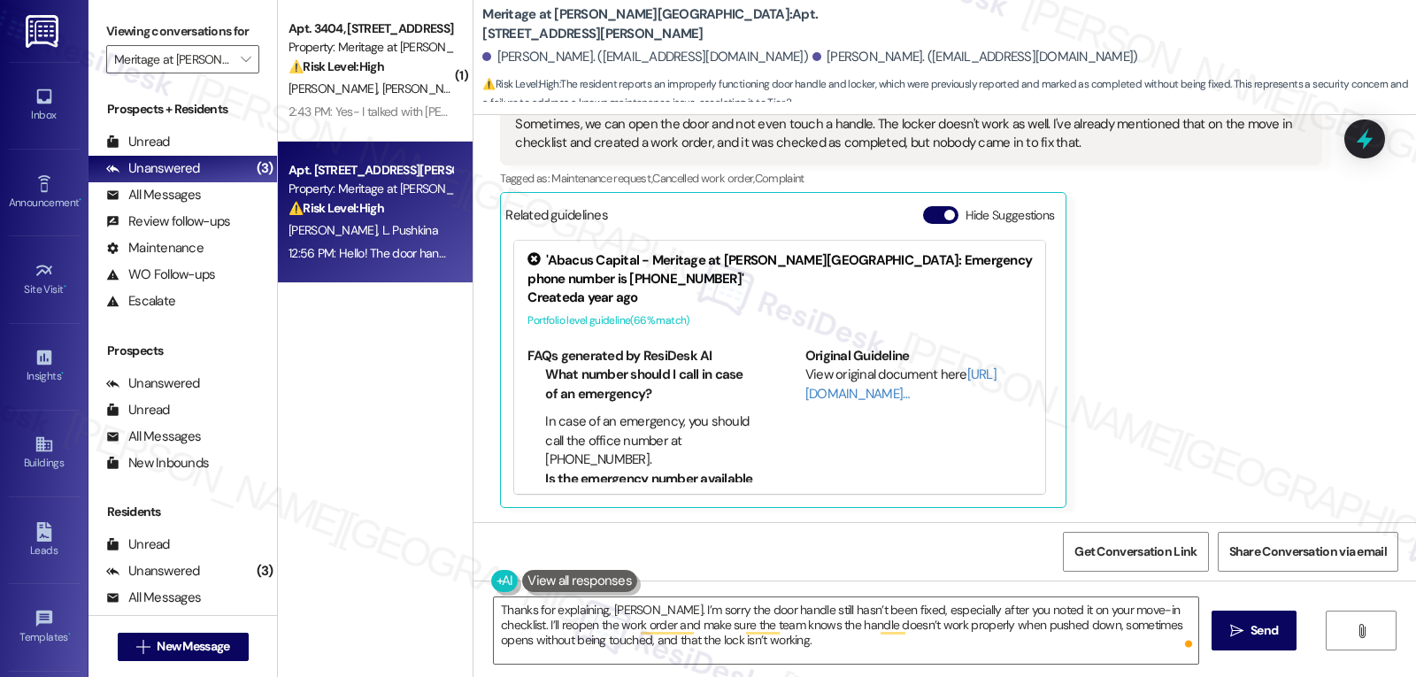
click at [1375, 178] on div "Received via SMS [PERSON_NAME] 12:56 PM Hello! The door handle in the primary b…" at bounding box center [944, 269] width 942 height 503
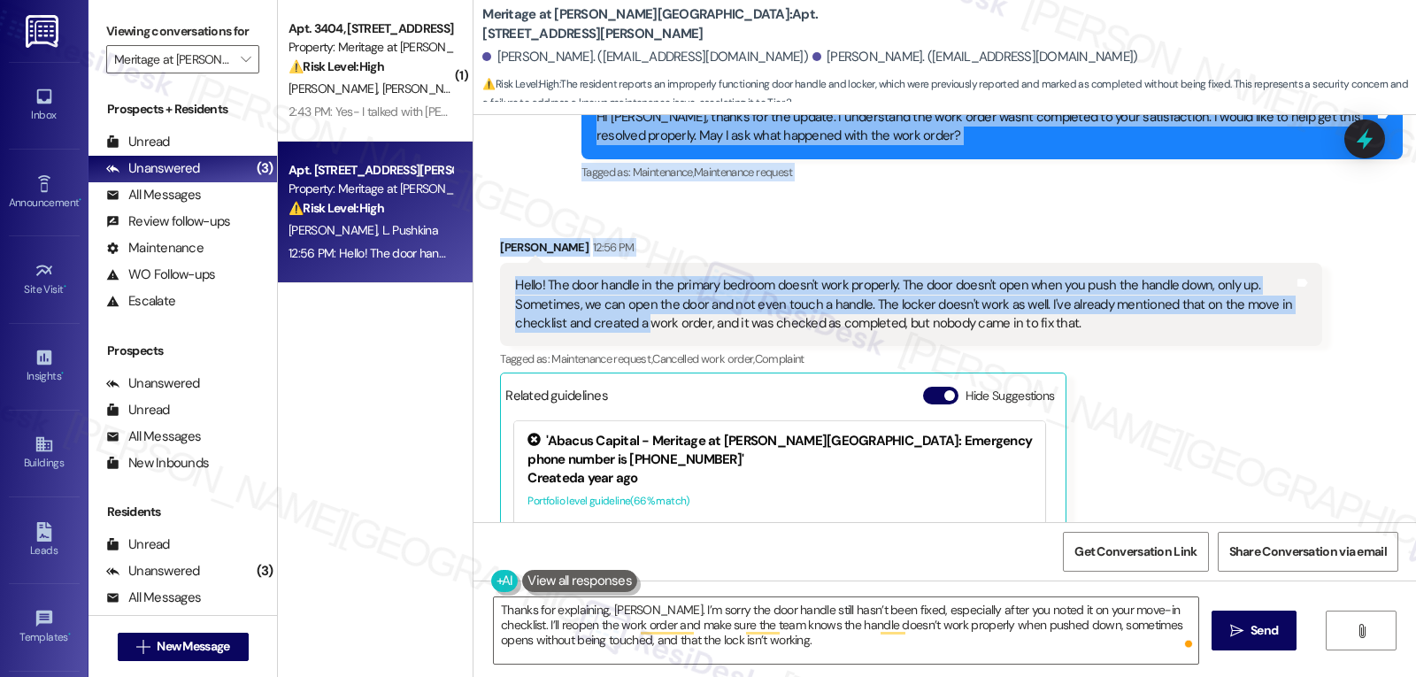
scroll to position [1251, 0]
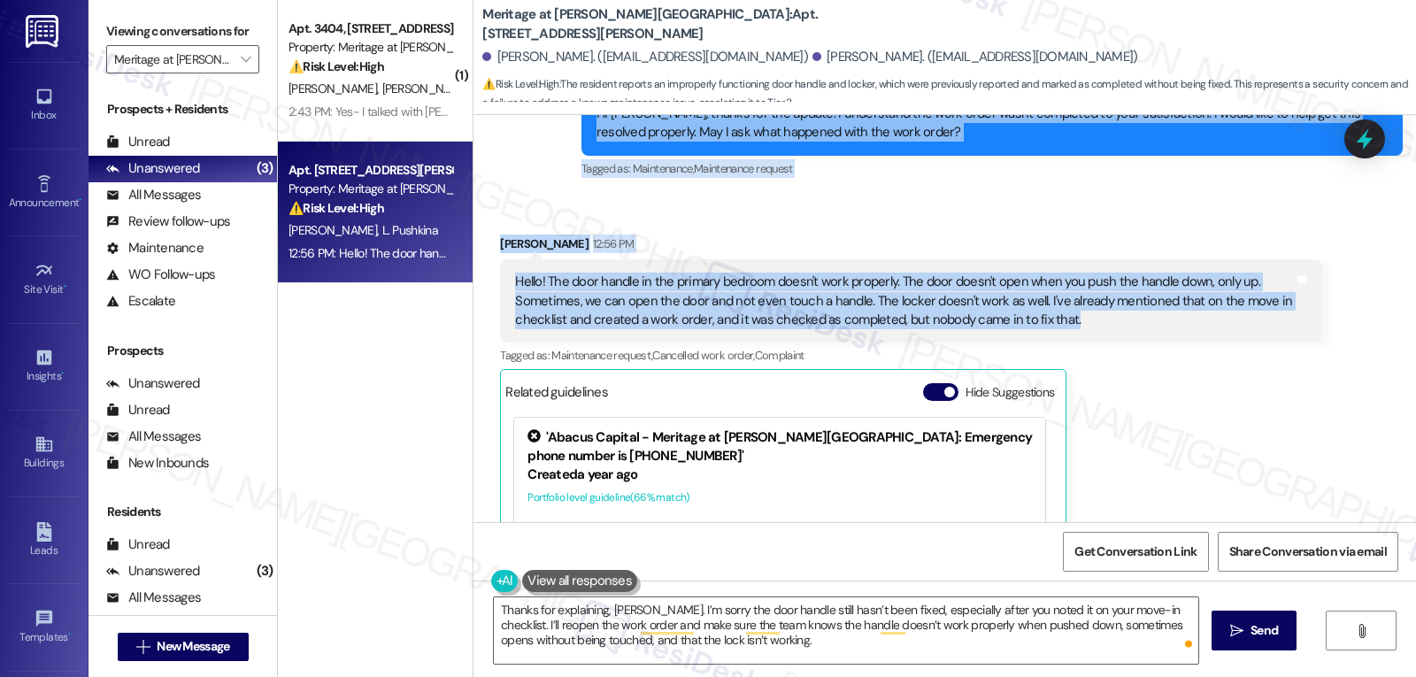
drag, startPoint x: 538, startPoint y: 257, endPoint x: 1111, endPoint y: 328, distance: 577.0
click at [1111, 328] on div "Lease started [DATE] 8:00 PM Survey, sent via SMS Residesk Automated Survey [DA…" at bounding box center [944, 318] width 942 height 407
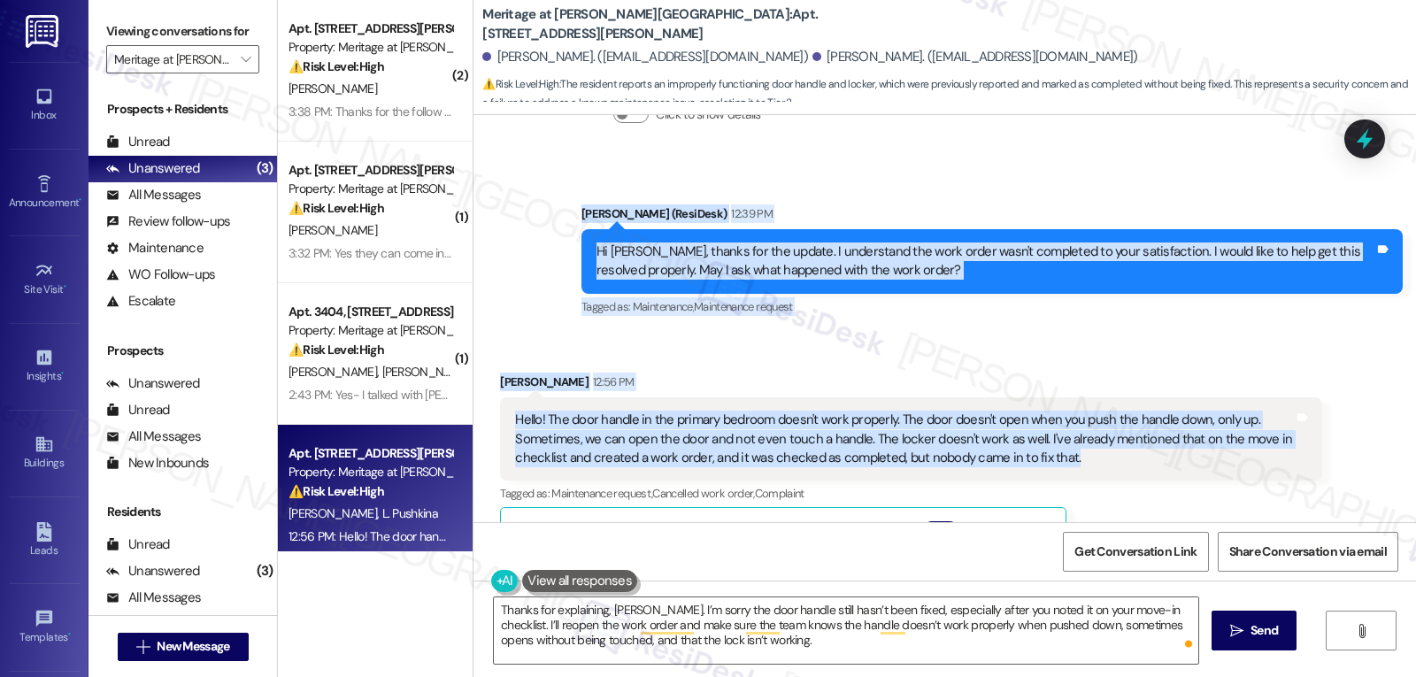
scroll to position [1074, 0]
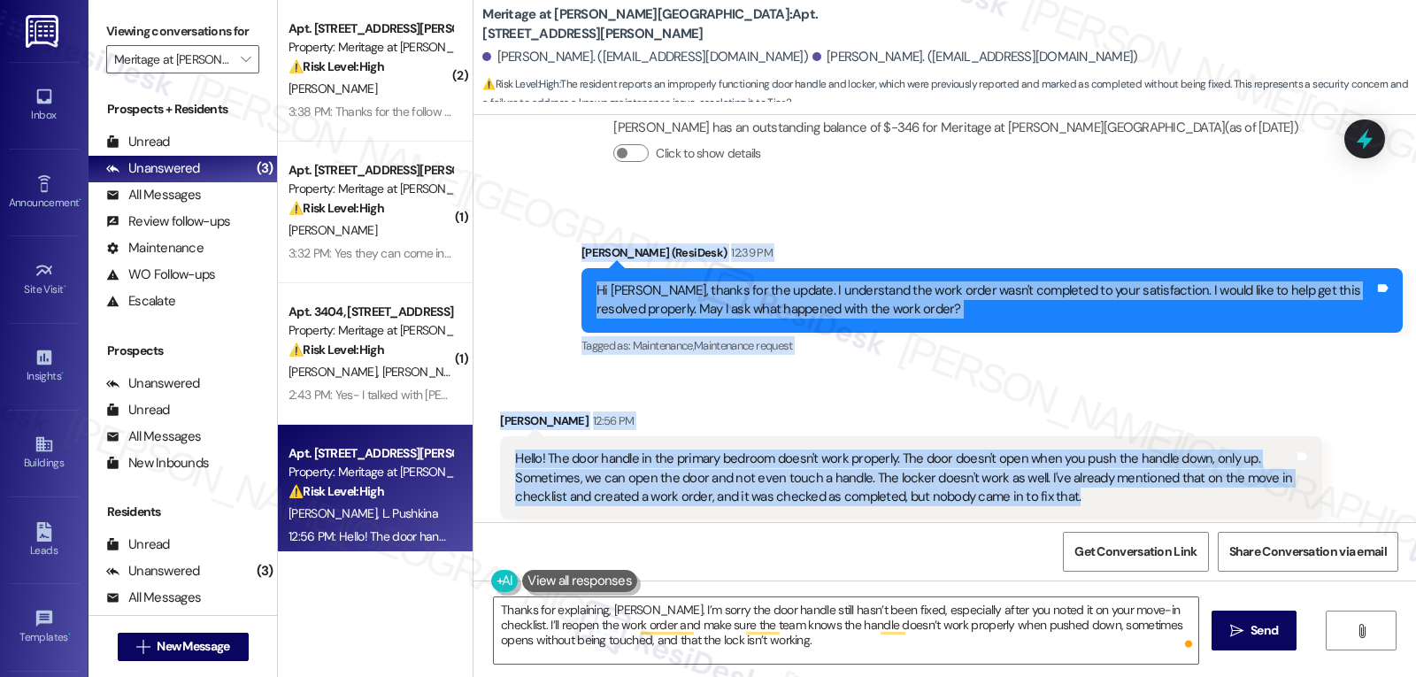
click at [1080, 334] on div "Tagged as: Maintenance , Click to highlight conversations about Maintenance Mai…" at bounding box center [991, 346] width 821 height 26
click at [802, 374] on div "Received via SMS [PERSON_NAME] 12:56 PM Hello! The door handle in the primary b…" at bounding box center [944, 623] width 942 height 503
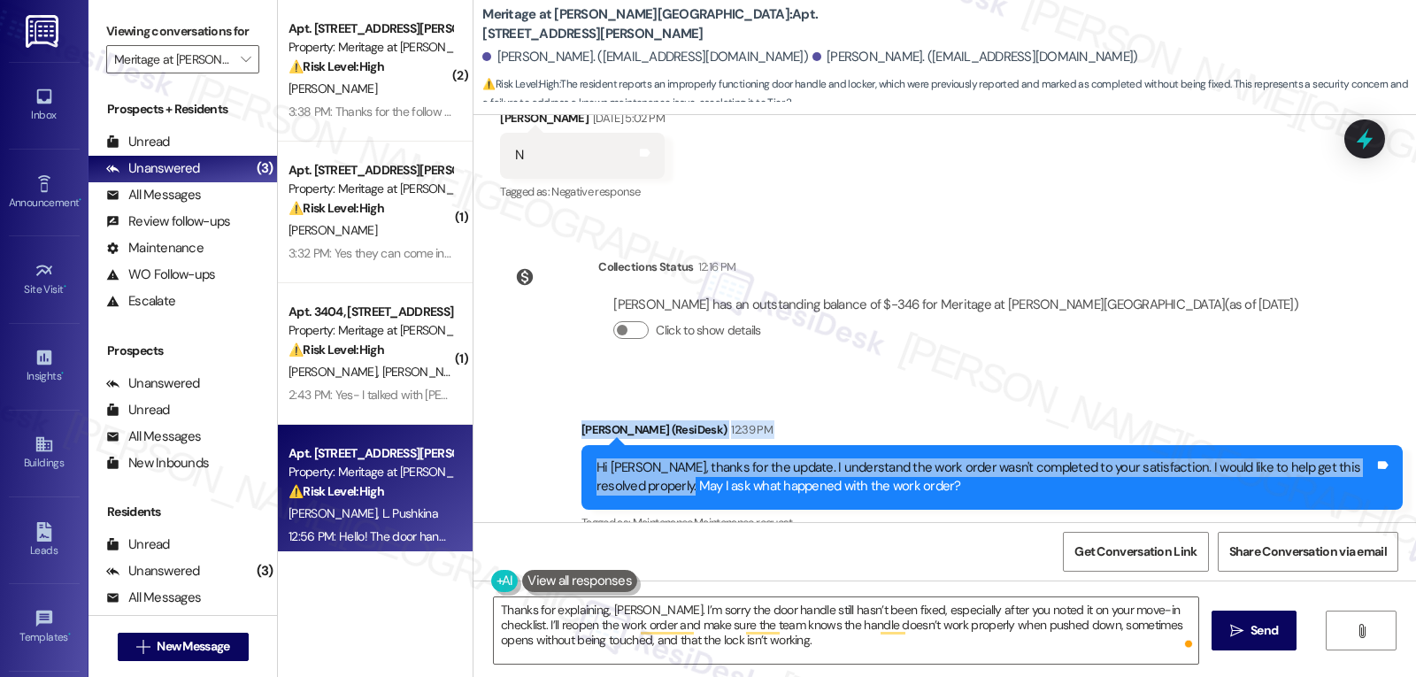
scroll to position [1251, 0]
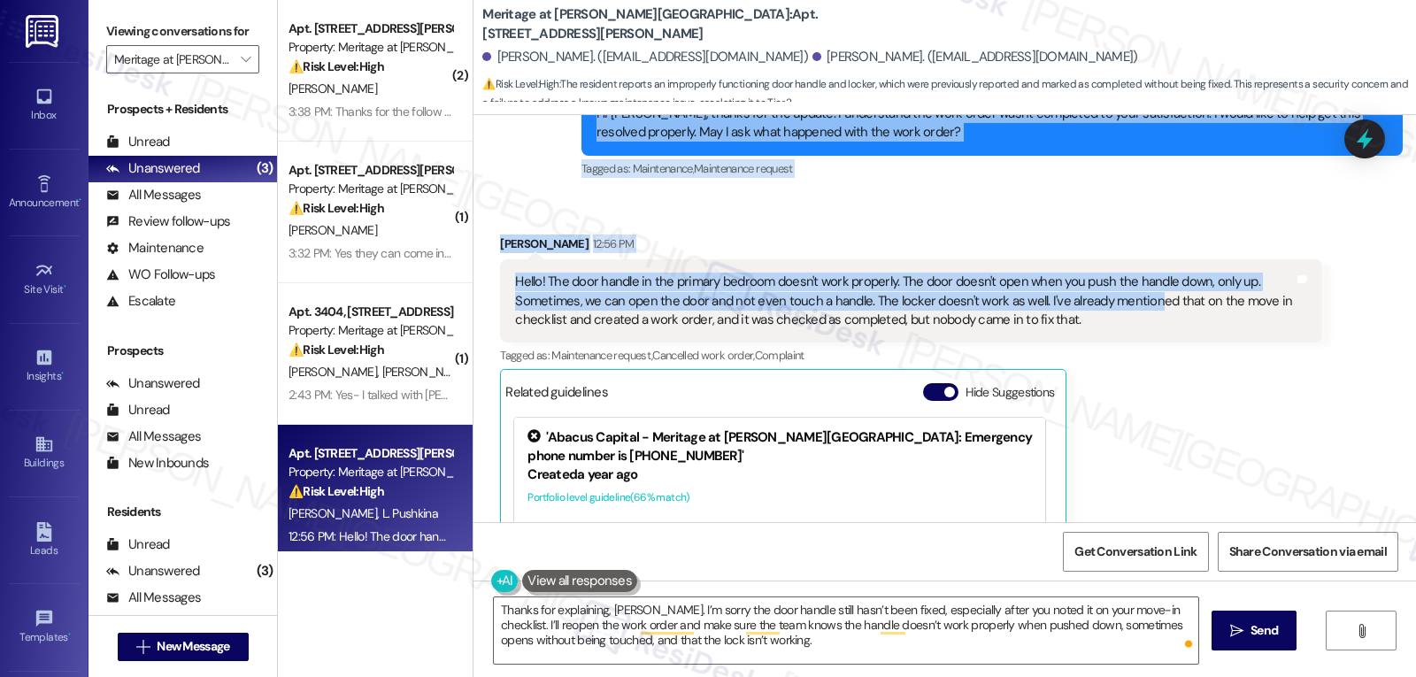
drag, startPoint x: 558, startPoint y: 428, endPoint x: 1141, endPoint y: 302, distance: 595.8
click at [1141, 302] on div "Lease started [DATE] 8:00 PM Survey, sent via SMS Residesk Automated Survey [DA…" at bounding box center [944, 318] width 942 height 407
click at [1092, 301] on div "Hello! The door handle in the primary bedroom doesn't work properly. The door d…" at bounding box center [904, 301] width 778 height 57
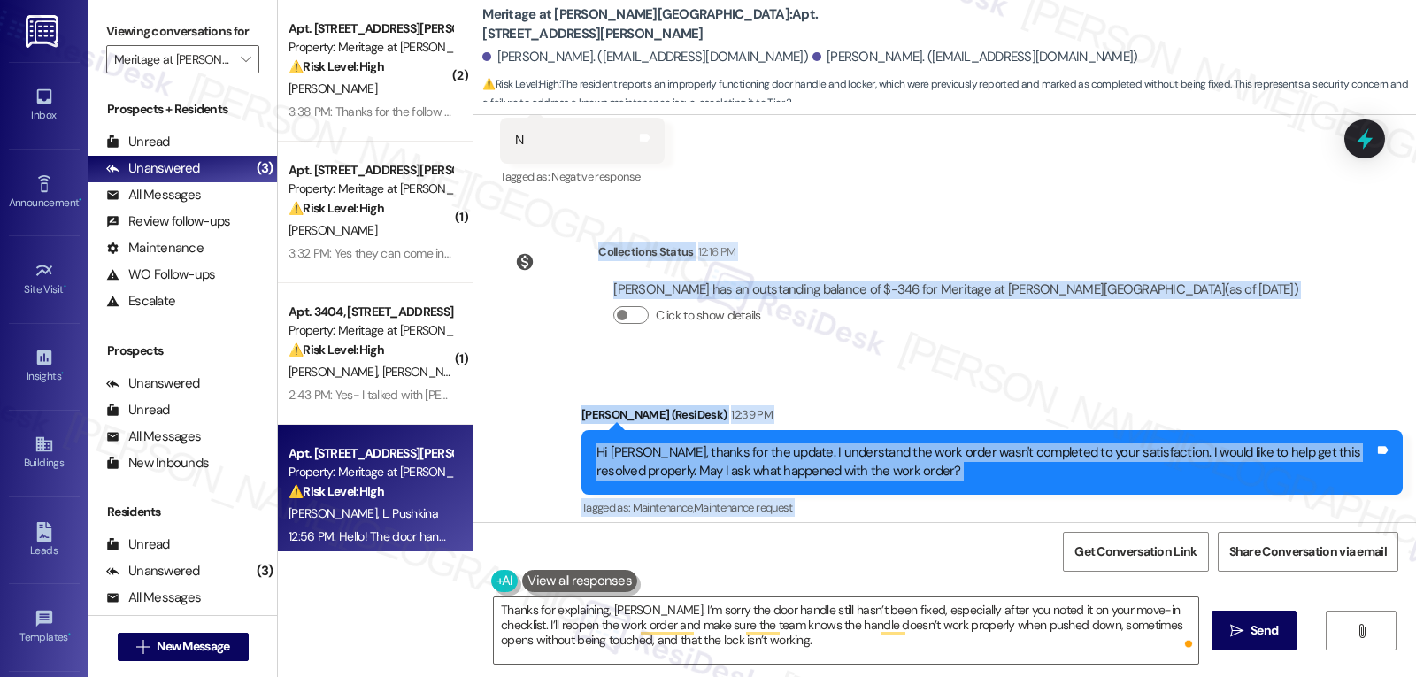
scroll to position [897, 0]
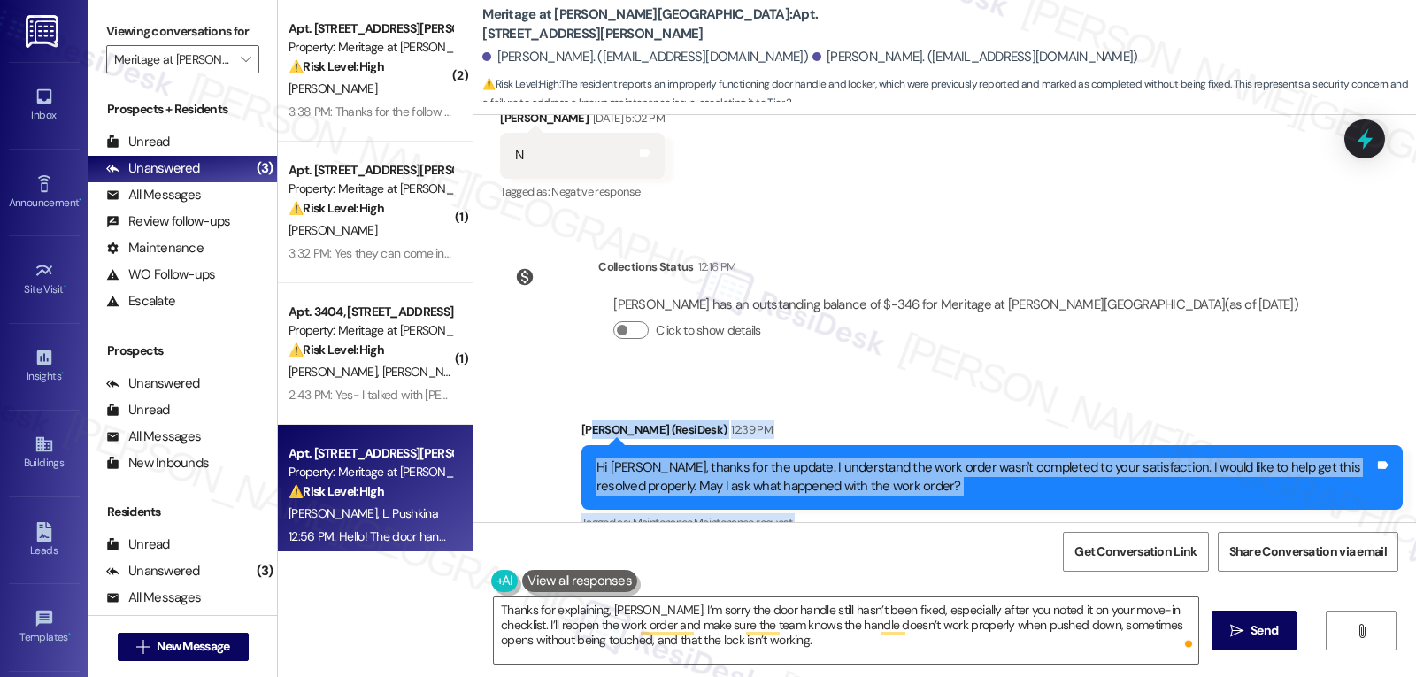
drag, startPoint x: 1088, startPoint y: 318, endPoint x: 582, endPoint y: 429, distance: 518.3
click at [582, 429] on div "Lease started [DATE] 8:00 PM Survey, sent via SMS Residesk Automated Survey [DA…" at bounding box center [944, 318] width 942 height 407
copy div "rah (ResiDesk) 12:39 PM Hi [PERSON_NAME], thanks for the update. I understand t…"
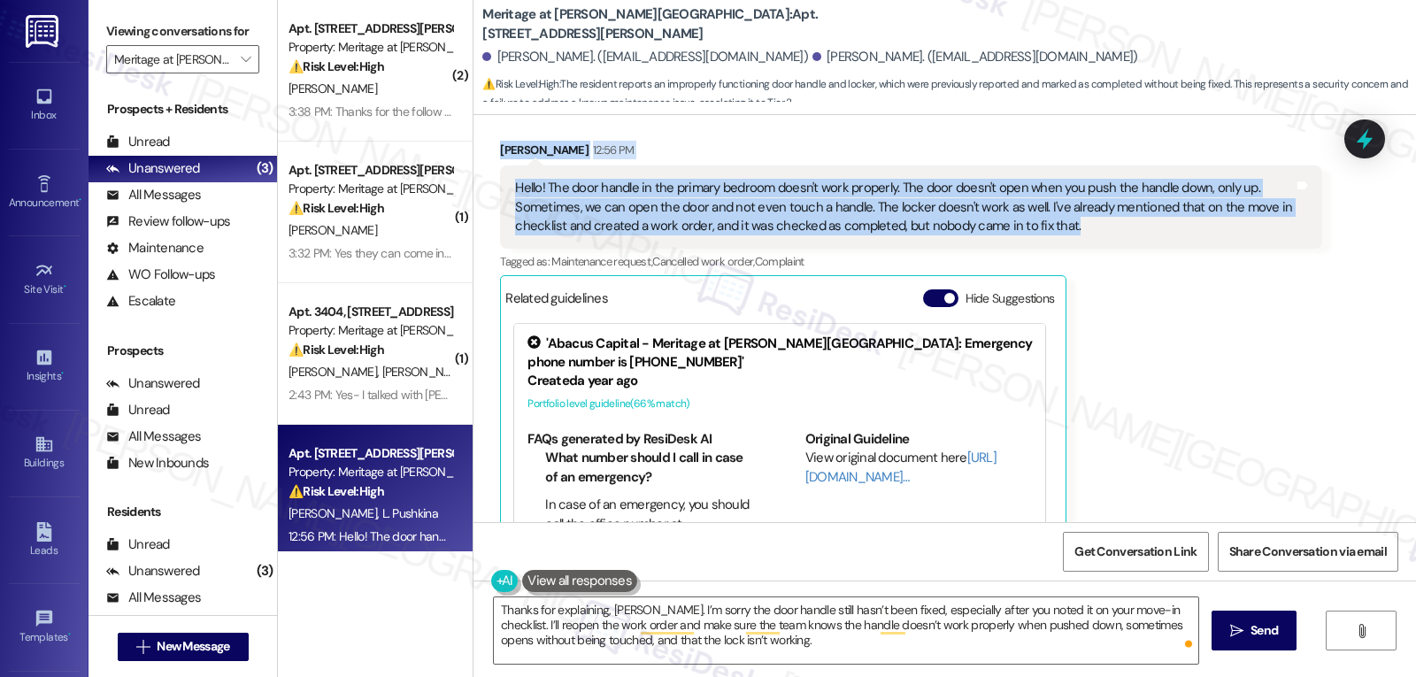
scroll to position [1428, 0]
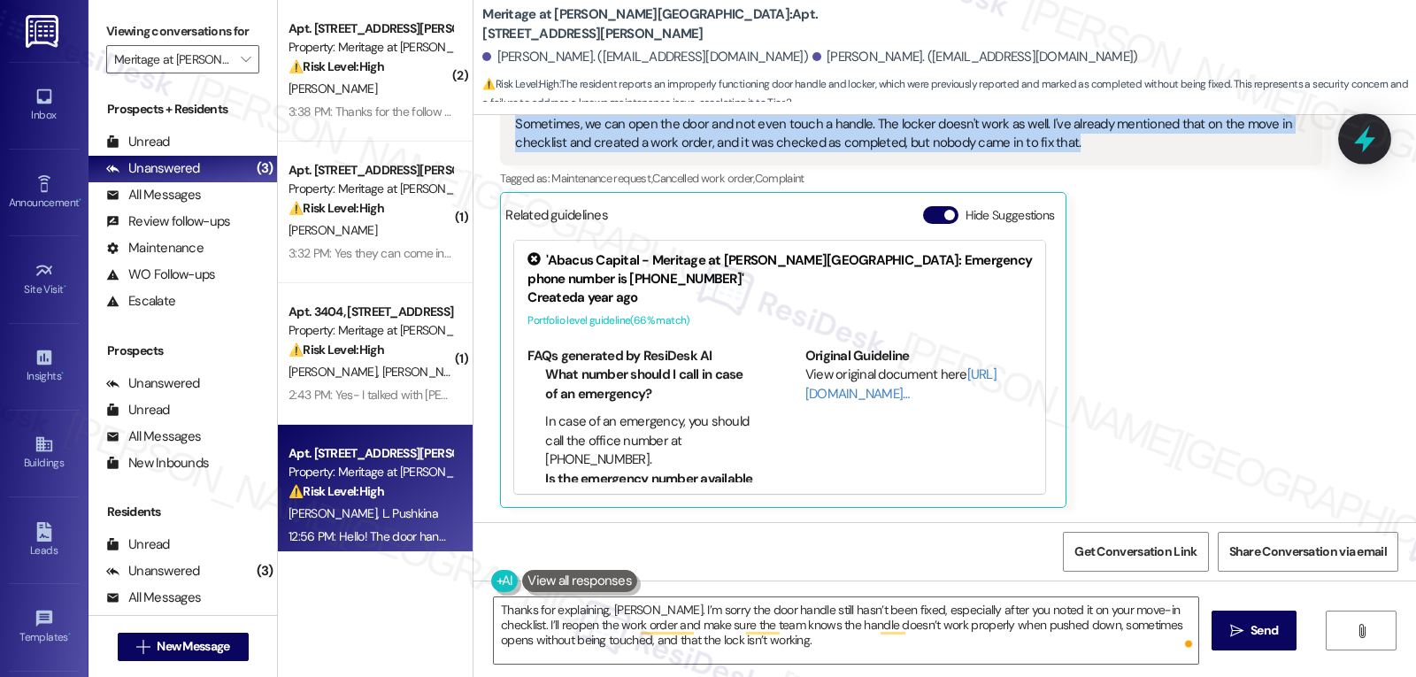
click at [1355, 134] on icon at bounding box center [1364, 139] width 30 height 30
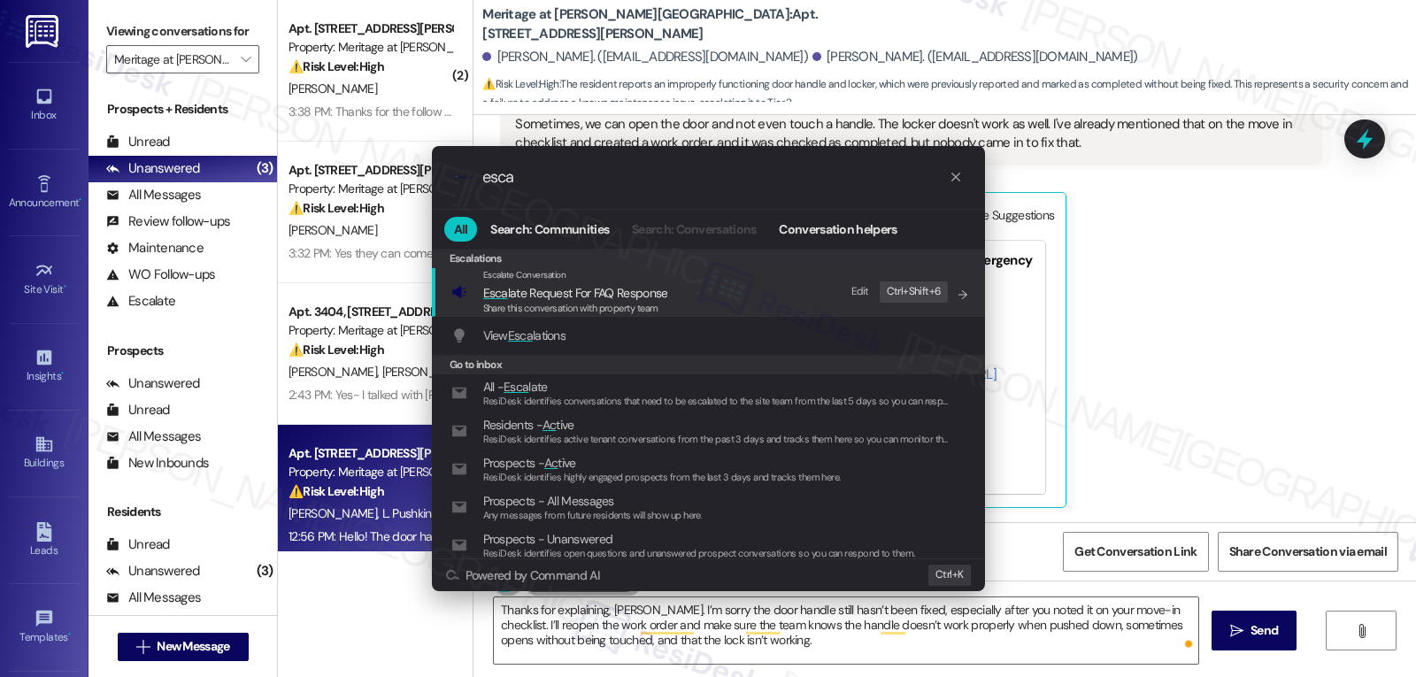
type input "esca"
click at [1388, 139] on div ".cls-1{fill:#0a055f;}.cls-2{fill:#0cc4c4;} resideskLogoBlueOrange esca All Sear…" at bounding box center [708, 338] width 1416 height 677
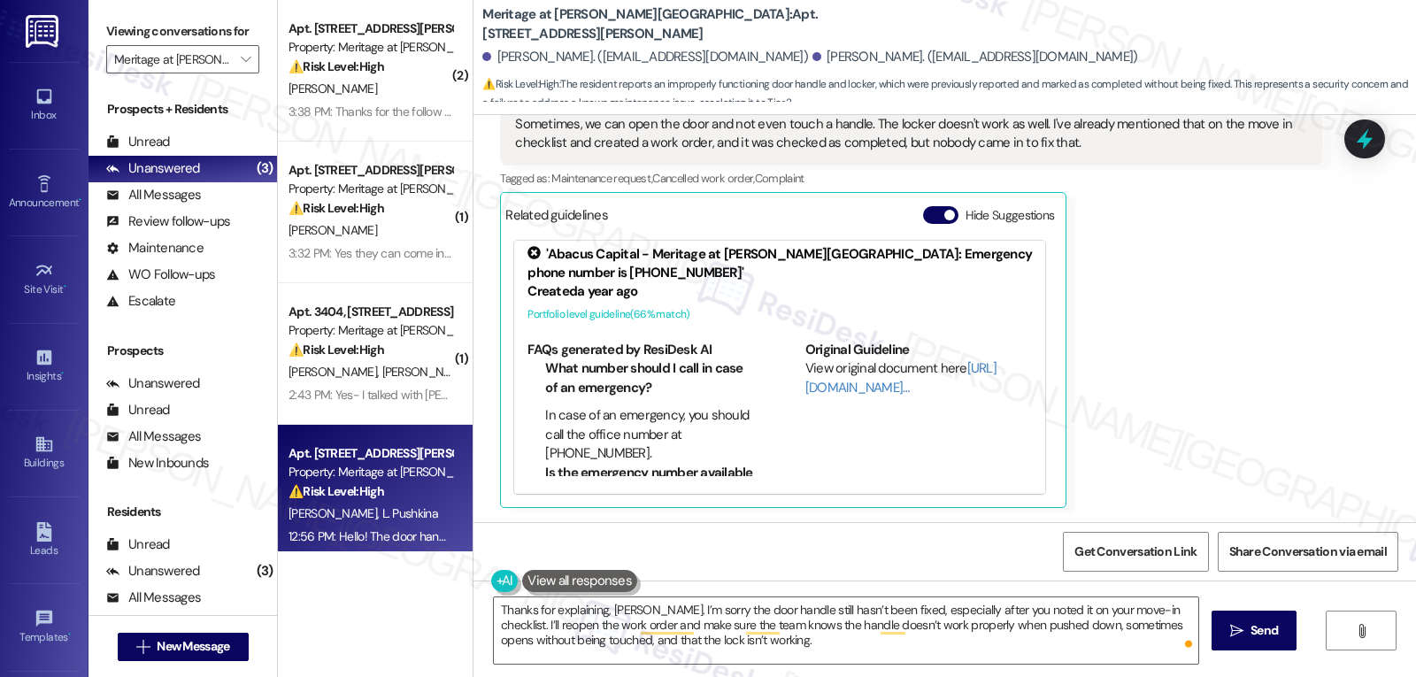
scroll to position [8, 0]
click at [820, 646] on textarea "Thanks for explaining, [PERSON_NAME]. I’m sorry the door handle still hasn’t be…" at bounding box center [846, 630] width 704 height 66
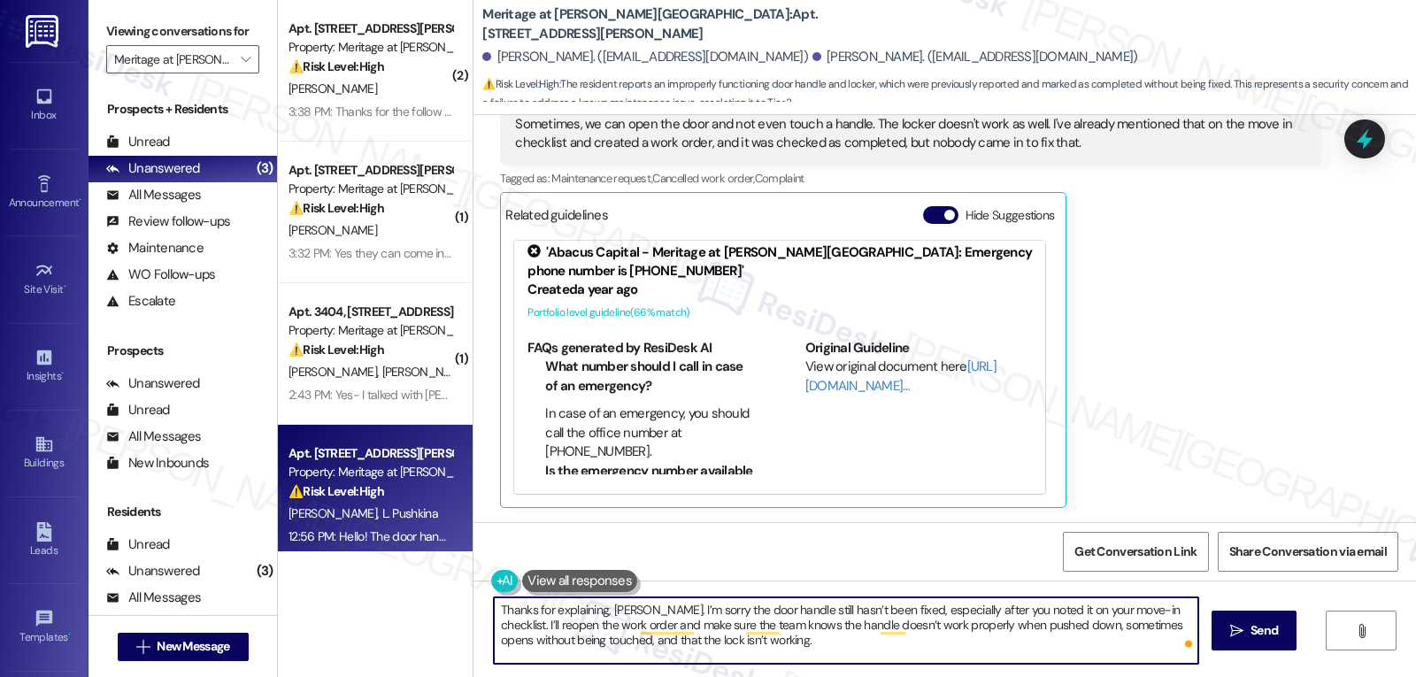
paste textarea "rah (ResiDesk) 12:39 PM Hi [PERSON_NAME], thanks for the update. I understand t…"
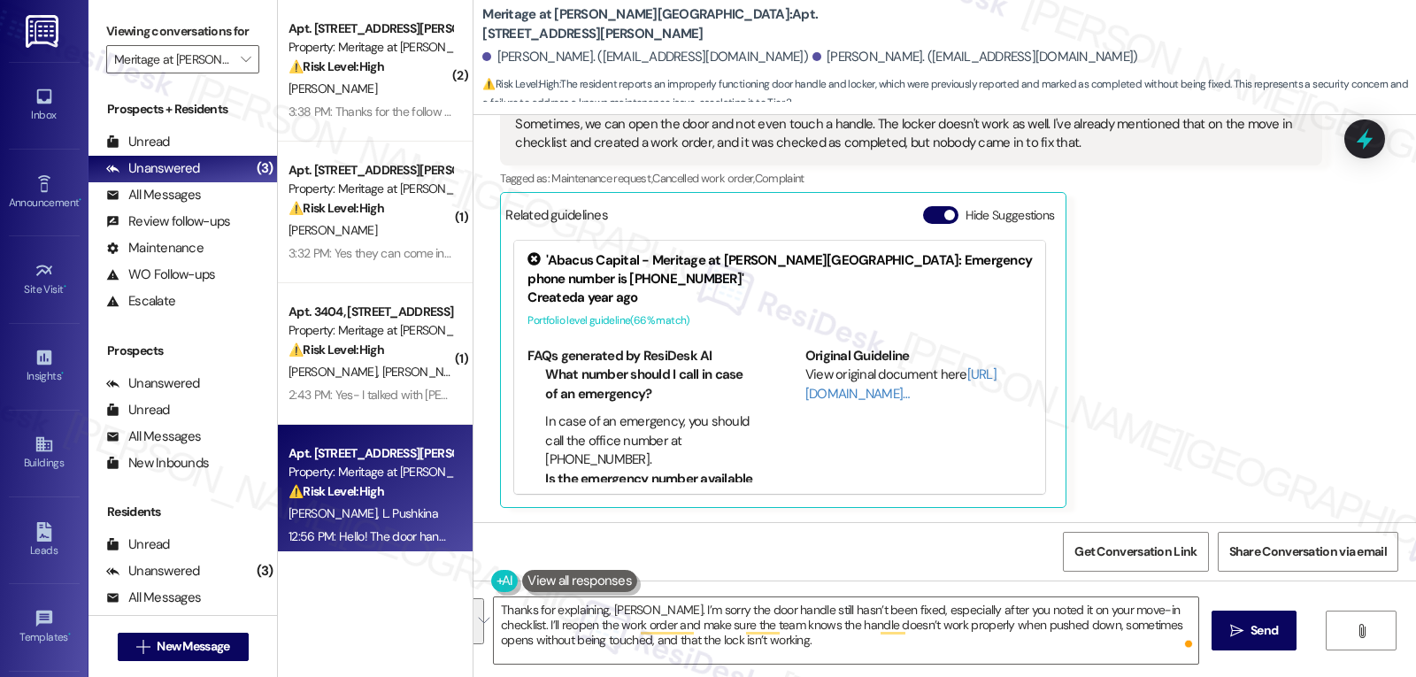
click at [639, 526] on div "Get Conversation Link Share Conversation via email" at bounding box center [944, 551] width 942 height 58
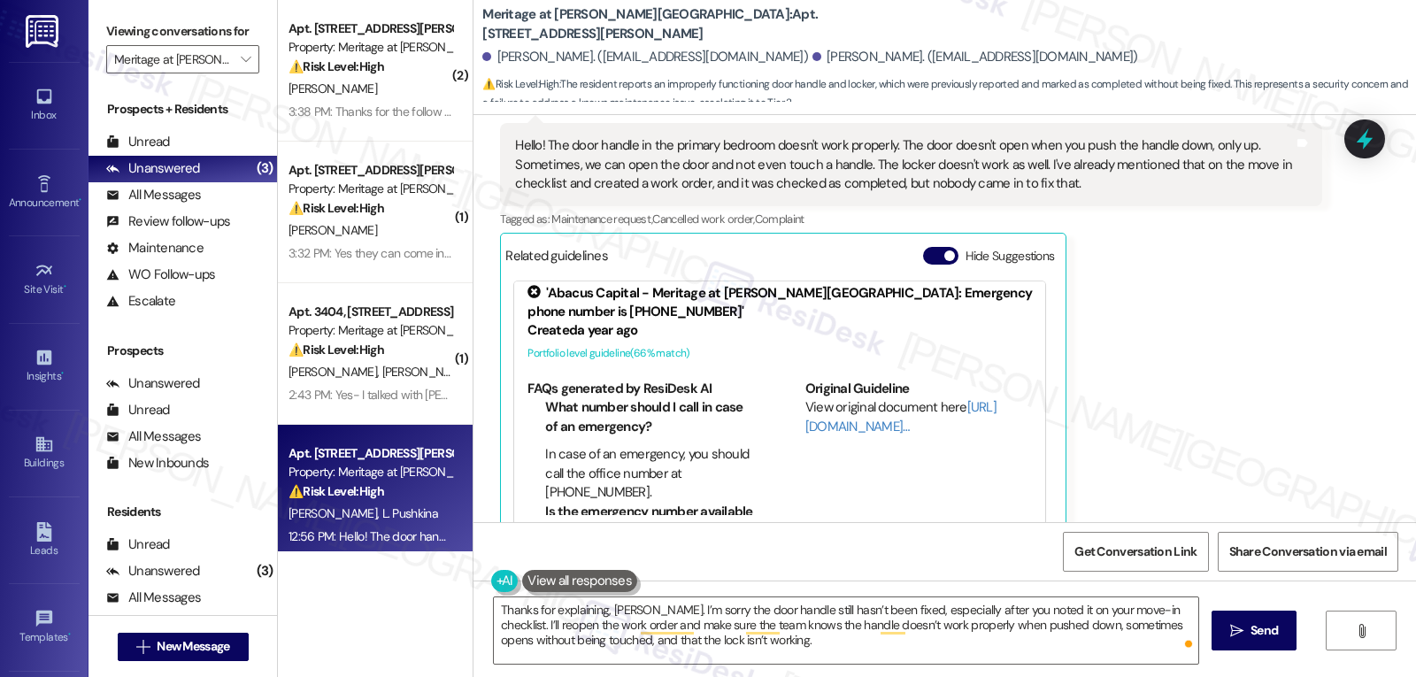
scroll to position [1428, 0]
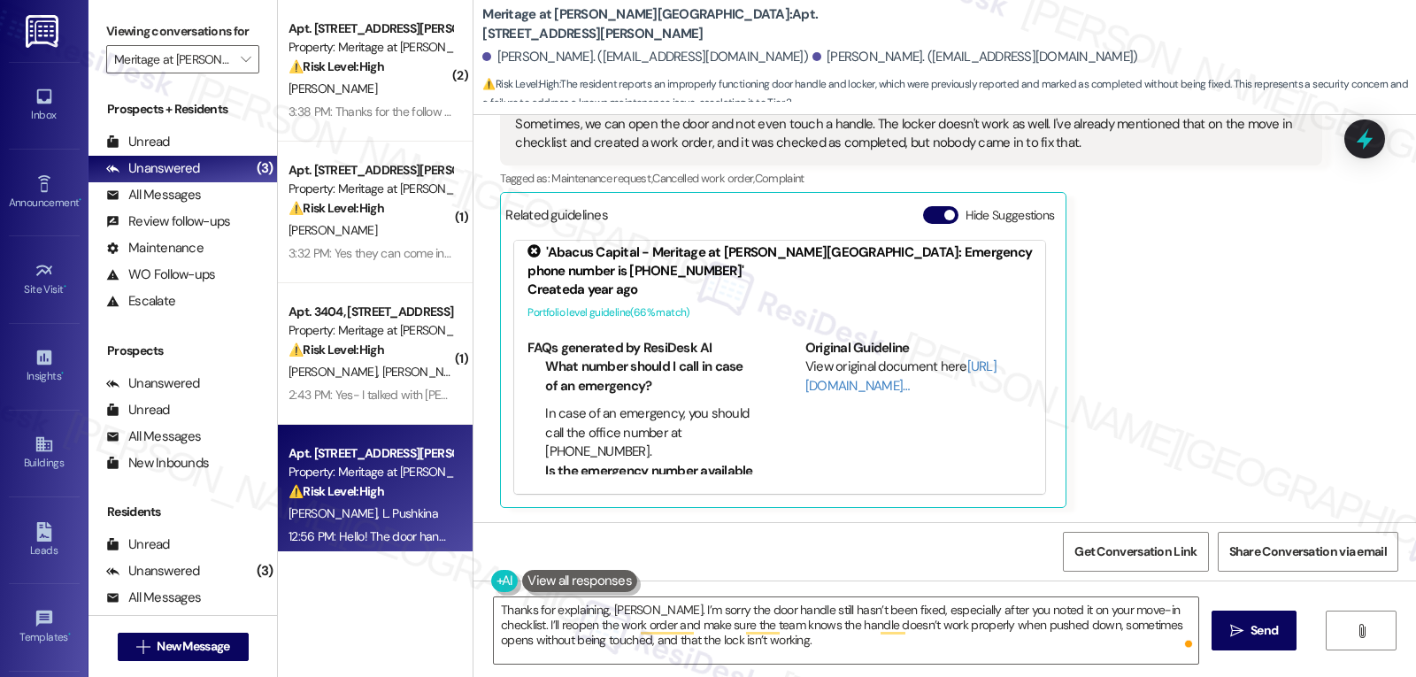
click at [1171, 451] on div "[PERSON_NAME] 12:56 PM Hello! The door handle in the primary bedroom doesn't wo…" at bounding box center [910, 283] width 821 height 450
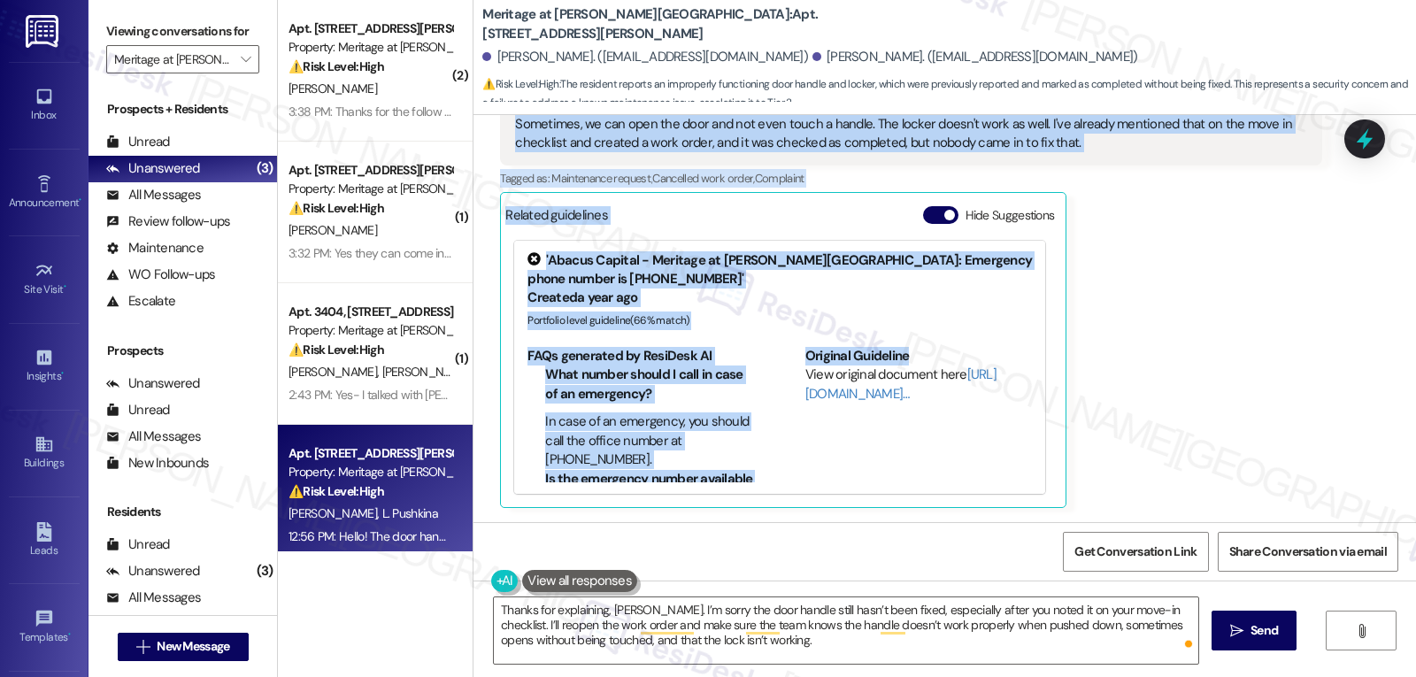
drag, startPoint x: 567, startPoint y: 255, endPoint x: 1142, endPoint y: 353, distance: 583.5
click at [1142, 353] on div "Lease started [DATE] 8:00 PM Survey, sent via SMS Residesk Automated Survey [DA…" at bounding box center [944, 318] width 942 height 407
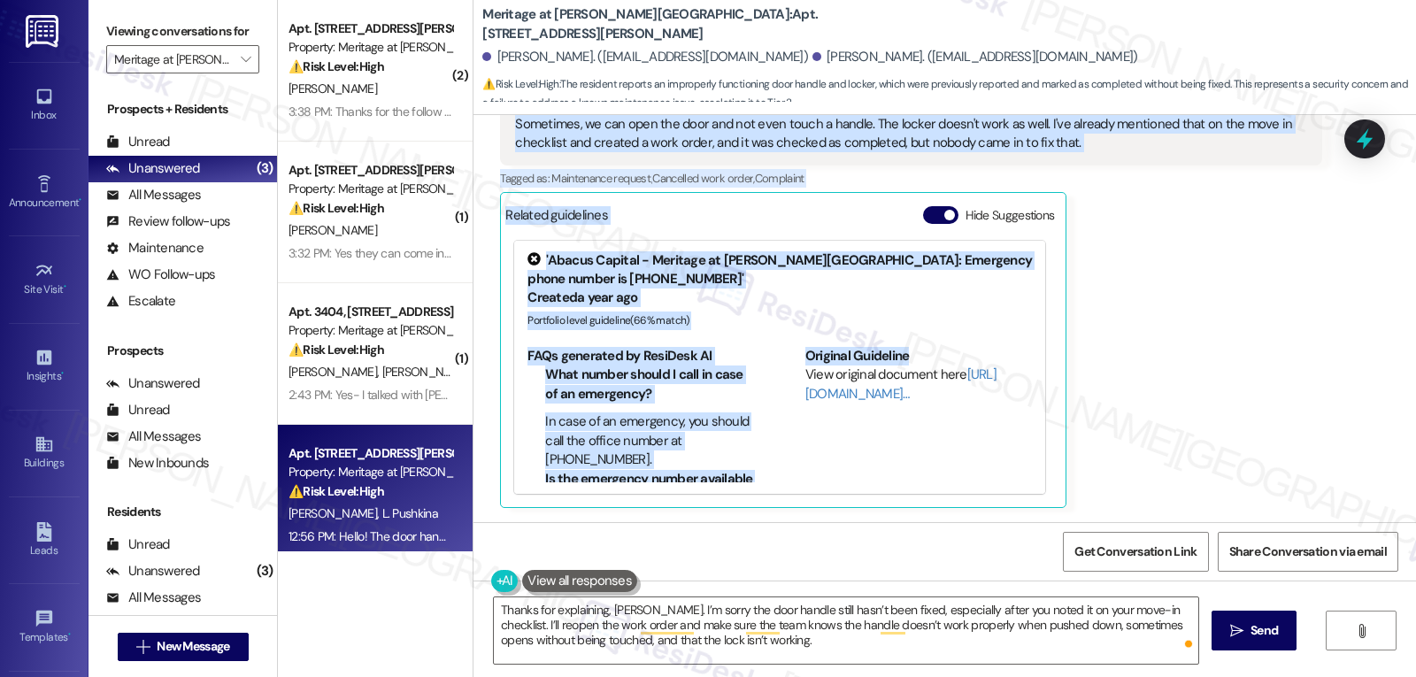
scroll to position [1074, 0]
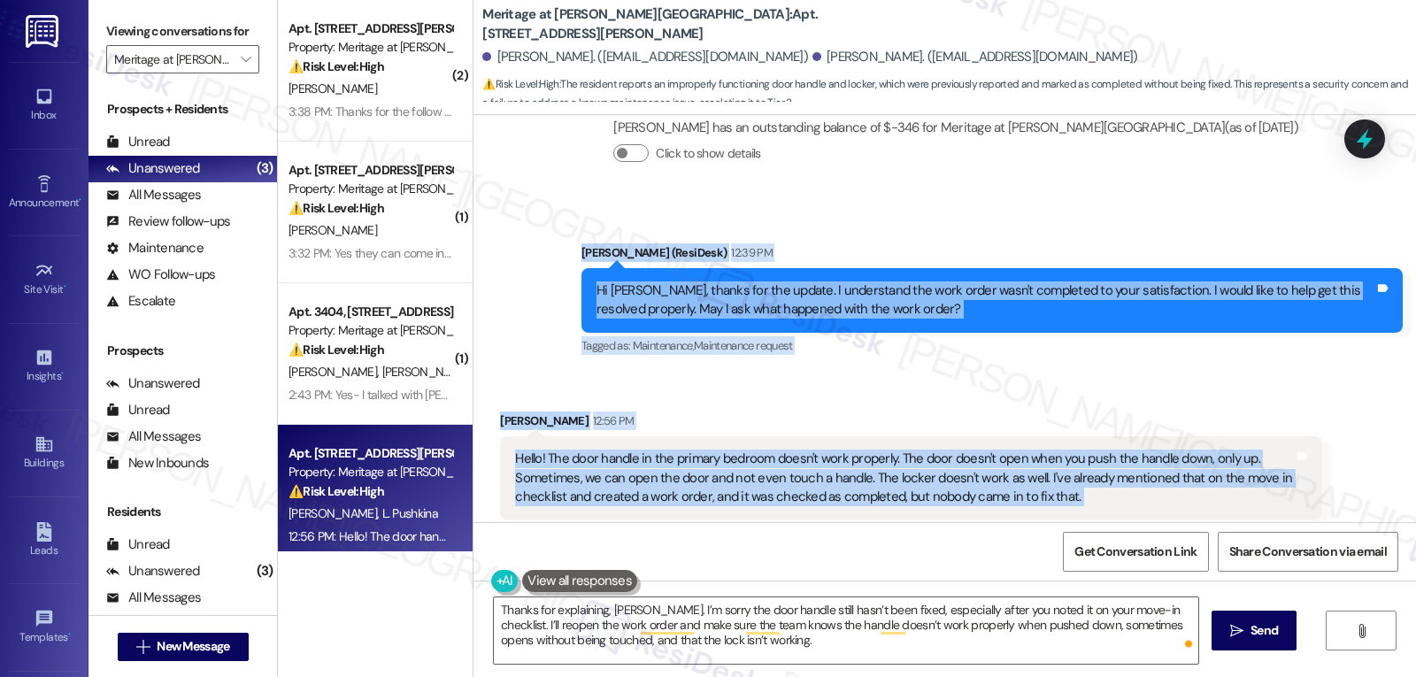
click at [819, 406] on div "Received via SMS [PERSON_NAME] 12:56 PM Hello! The door handle in the primary b…" at bounding box center [911, 636] width 848 height 477
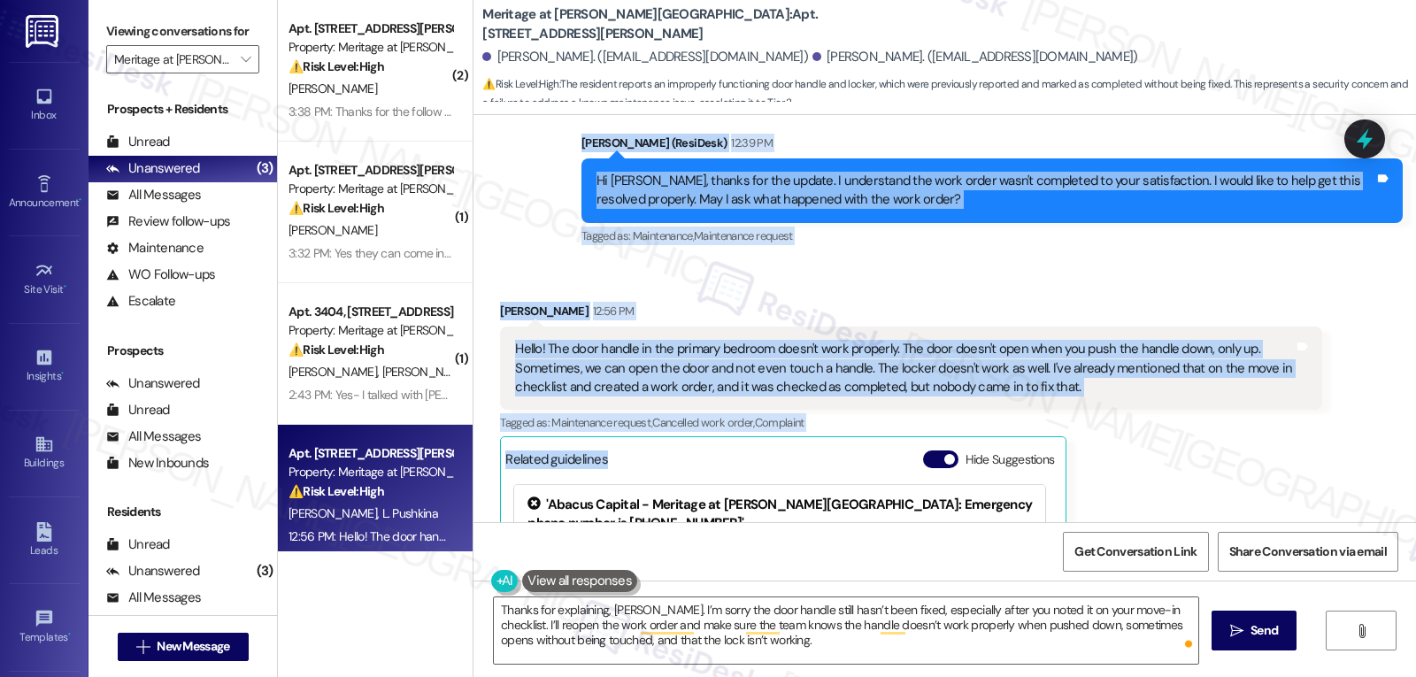
scroll to position [1251, 0]
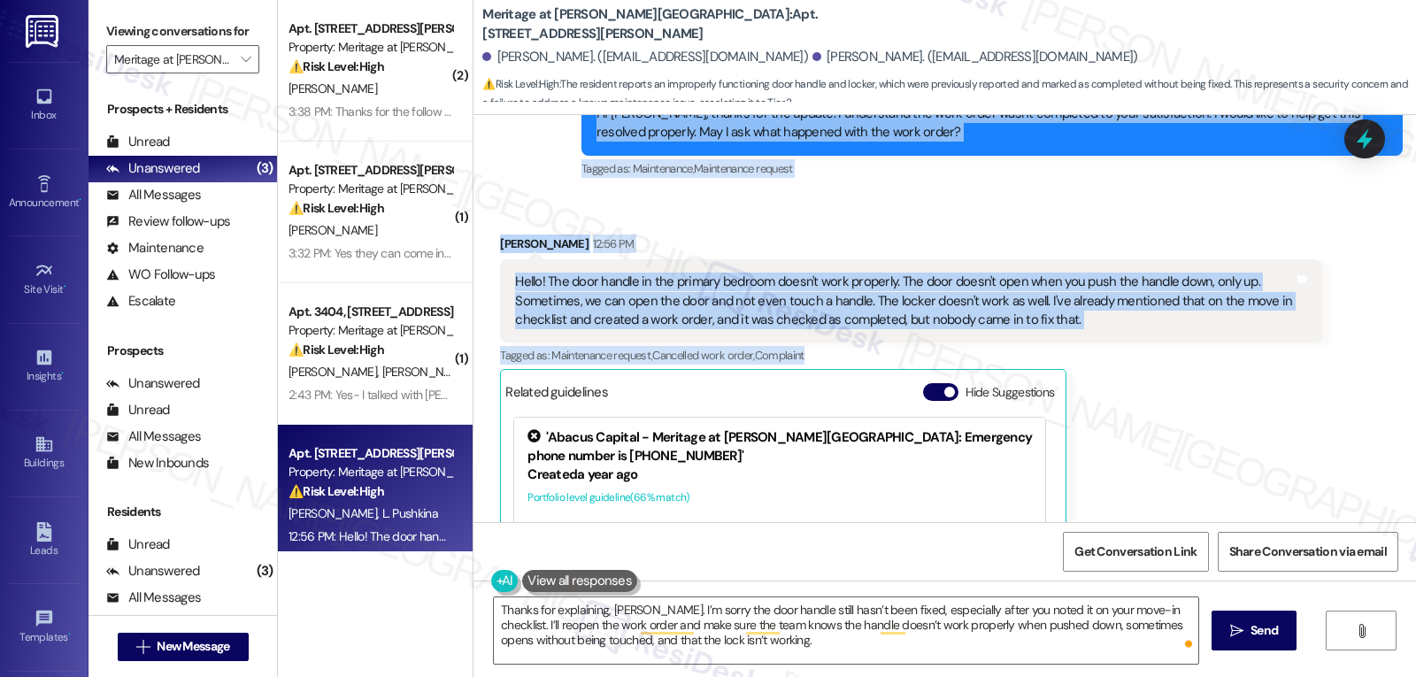
drag, startPoint x: 566, startPoint y: 256, endPoint x: 1198, endPoint y: 347, distance: 638.3
click at [1198, 347] on div "Lease started [DATE] 8:00 PM Survey, sent via SMS Residesk Automated Survey [DA…" at bounding box center [944, 318] width 942 height 407
copy div "[PERSON_NAME] (ResiDesk) 12:39 PM Hi [PERSON_NAME], thanks for the update. I un…"
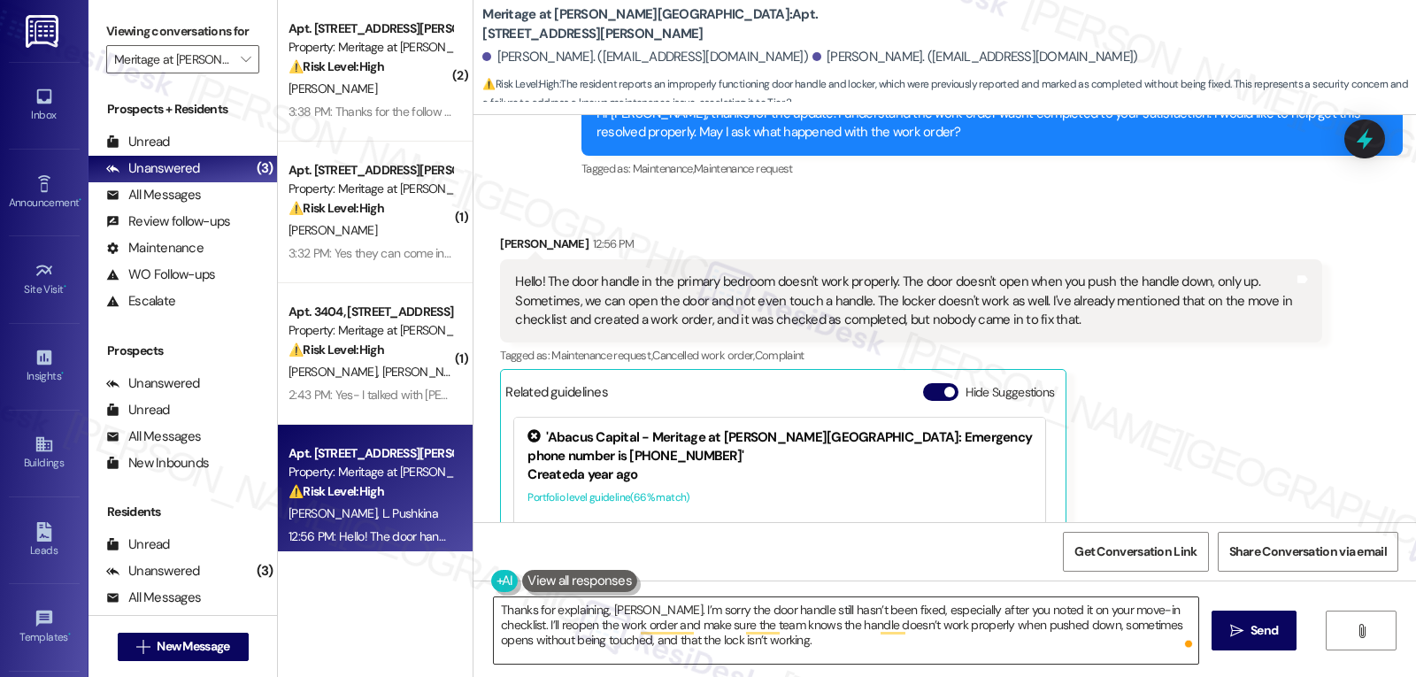
click at [703, 649] on textarea "Thanks for explaining, [PERSON_NAME]. I’m sorry the door handle still hasn’t be…" at bounding box center [846, 630] width 704 height 66
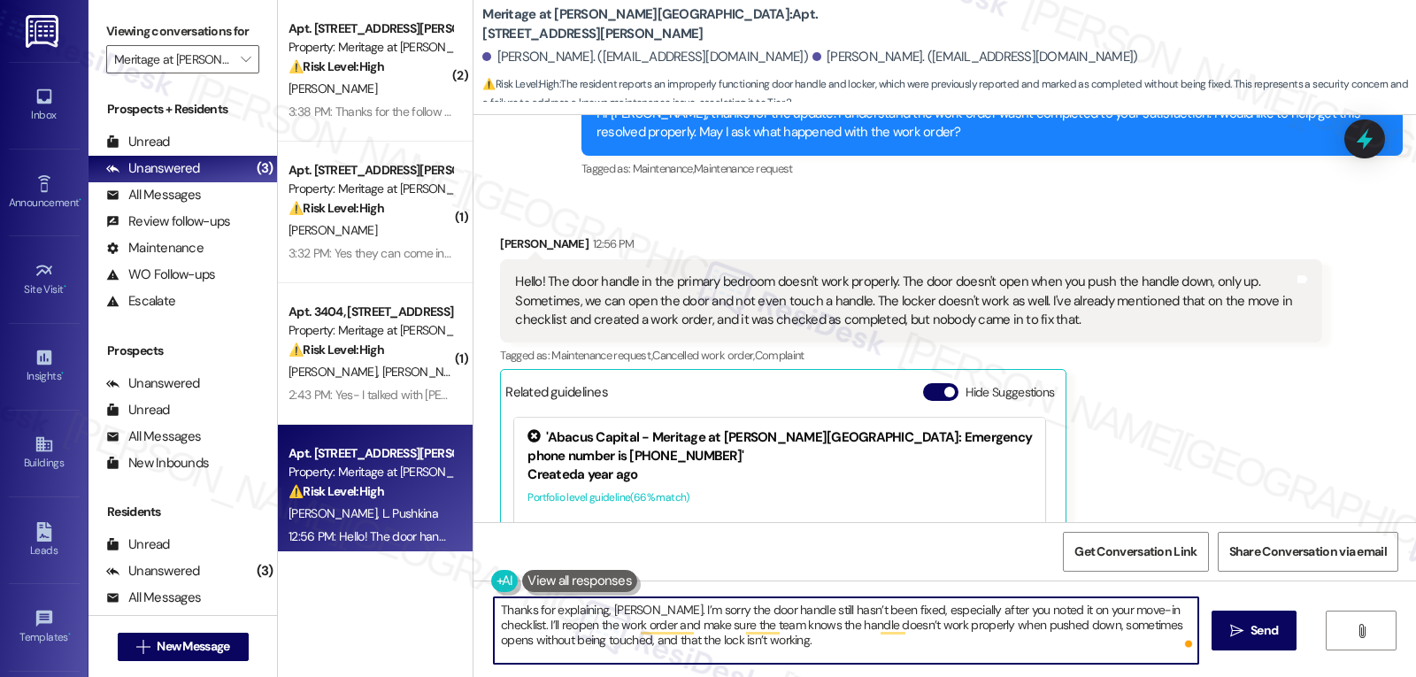
paste textarea "is was marked complete when no one actually came by — that must be frustrating"
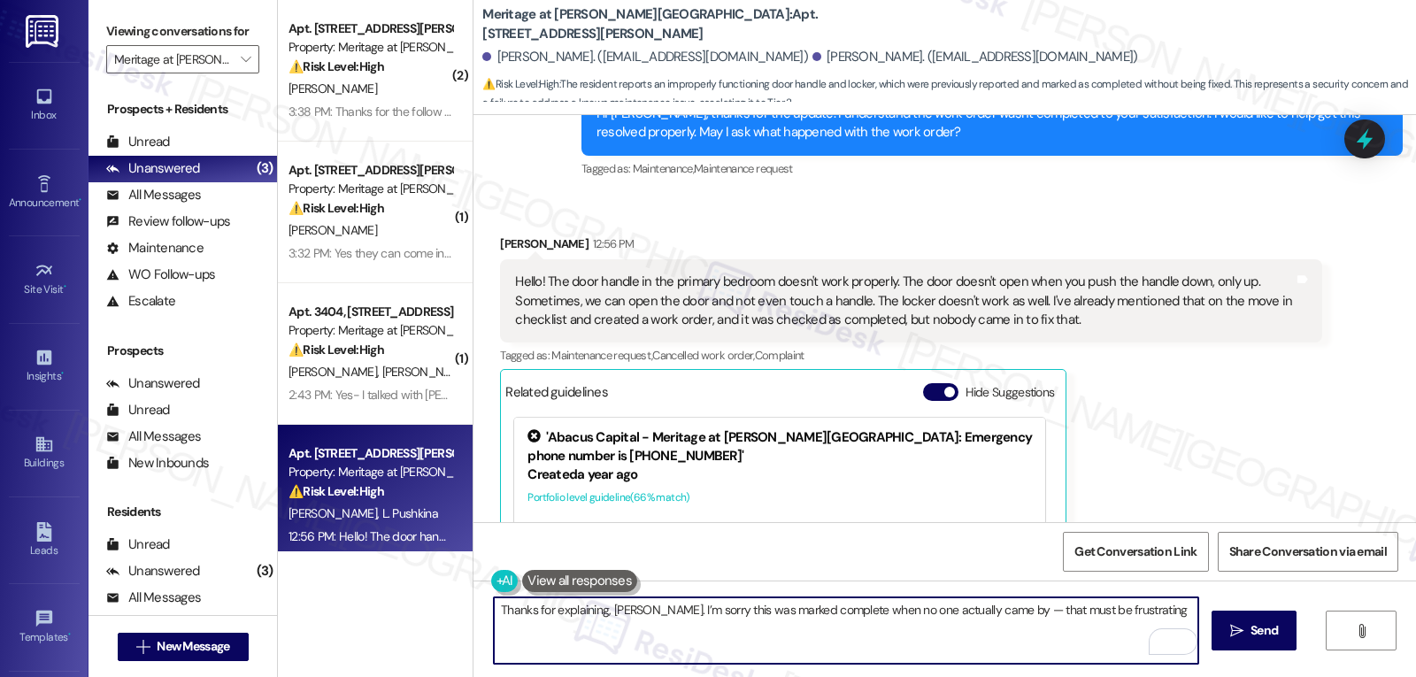
click at [980, 616] on textarea "Thanks for explaining, [PERSON_NAME]. I’m sorry this was marked complete when n…" at bounding box center [846, 630] width 704 height 66
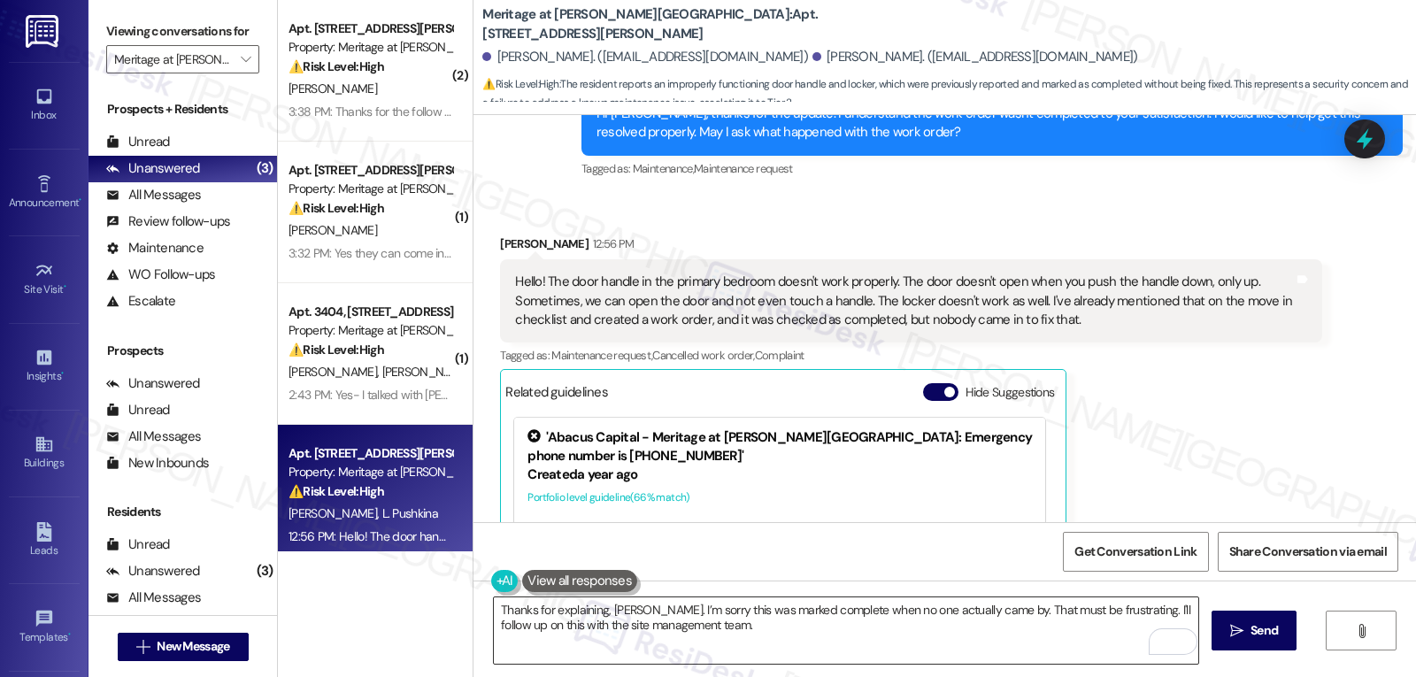
click at [747, 633] on textarea "Thanks for explaining, [PERSON_NAME]. I’m sorry this was marked complete when n…" at bounding box center [846, 630] width 704 height 66
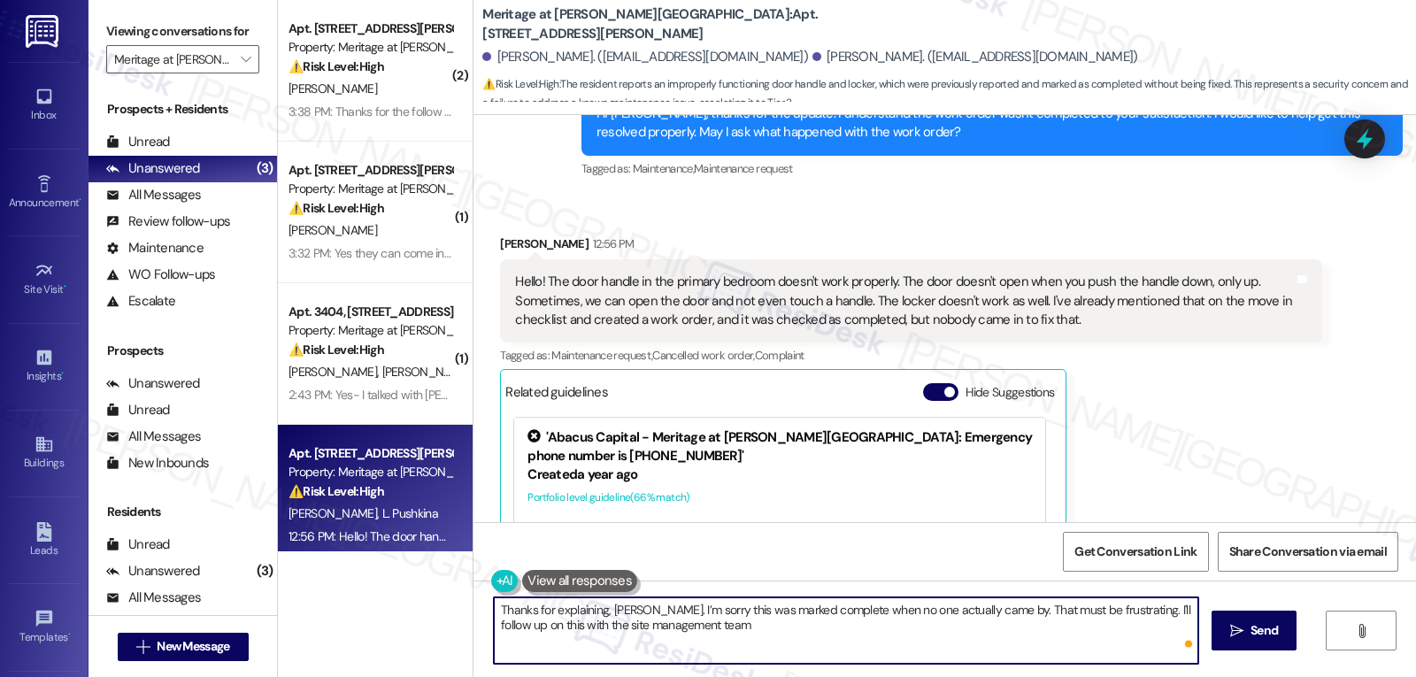
paste textarea "and note all the details about the handle only working when pushed up, sometime…"
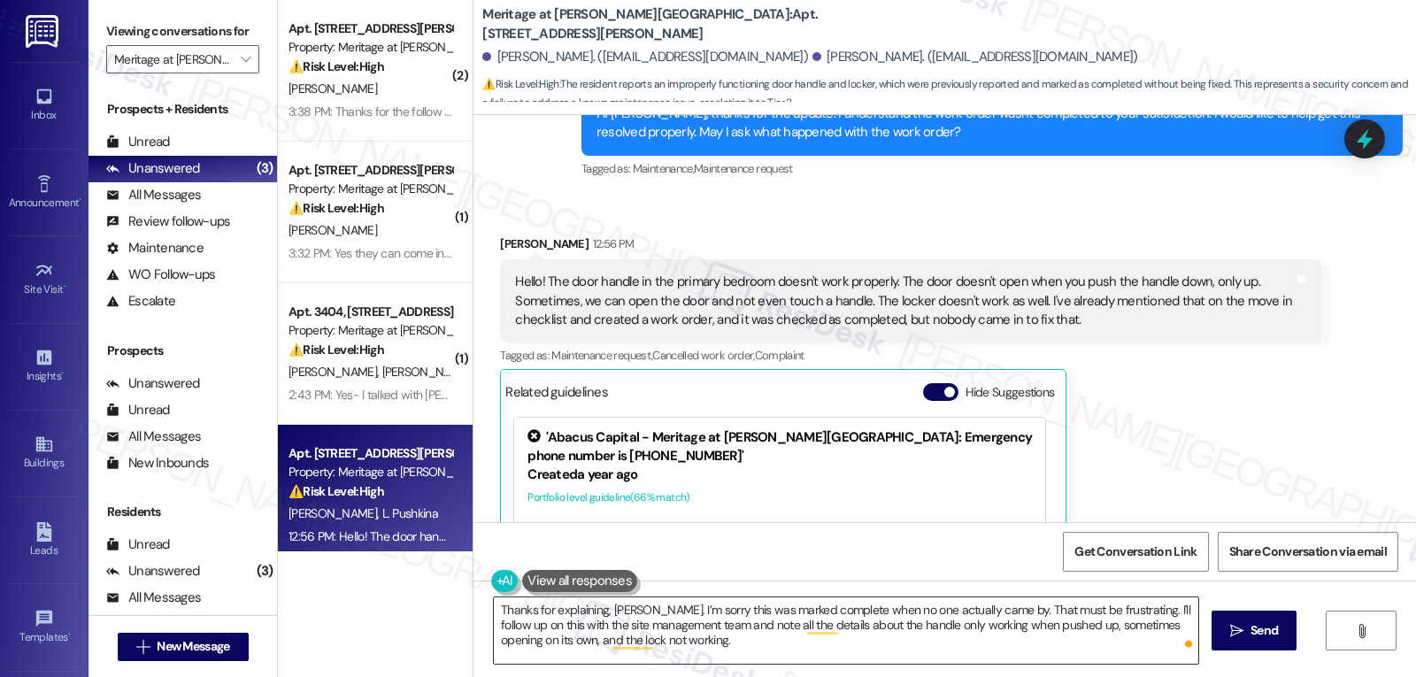
click at [764, 632] on textarea "Thanks for explaining, [PERSON_NAME]. I’m sorry this was marked complete when n…" at bounding box center [846, 630] width 704 height 66
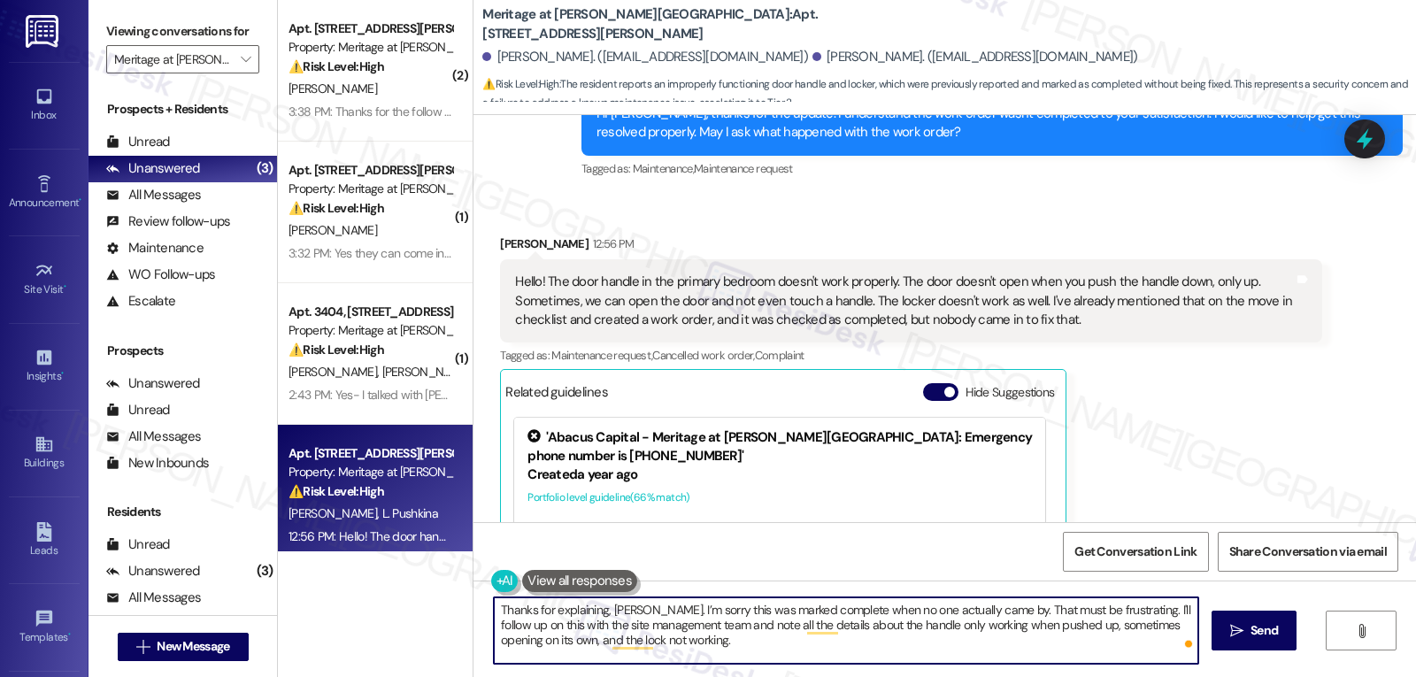
click at [672, 645] on textarea "Thanks for explaining, [PERSON_NAME]. I’m sorry this was marked complete when n…" at bounding box center [846, 630] width 704 height 66
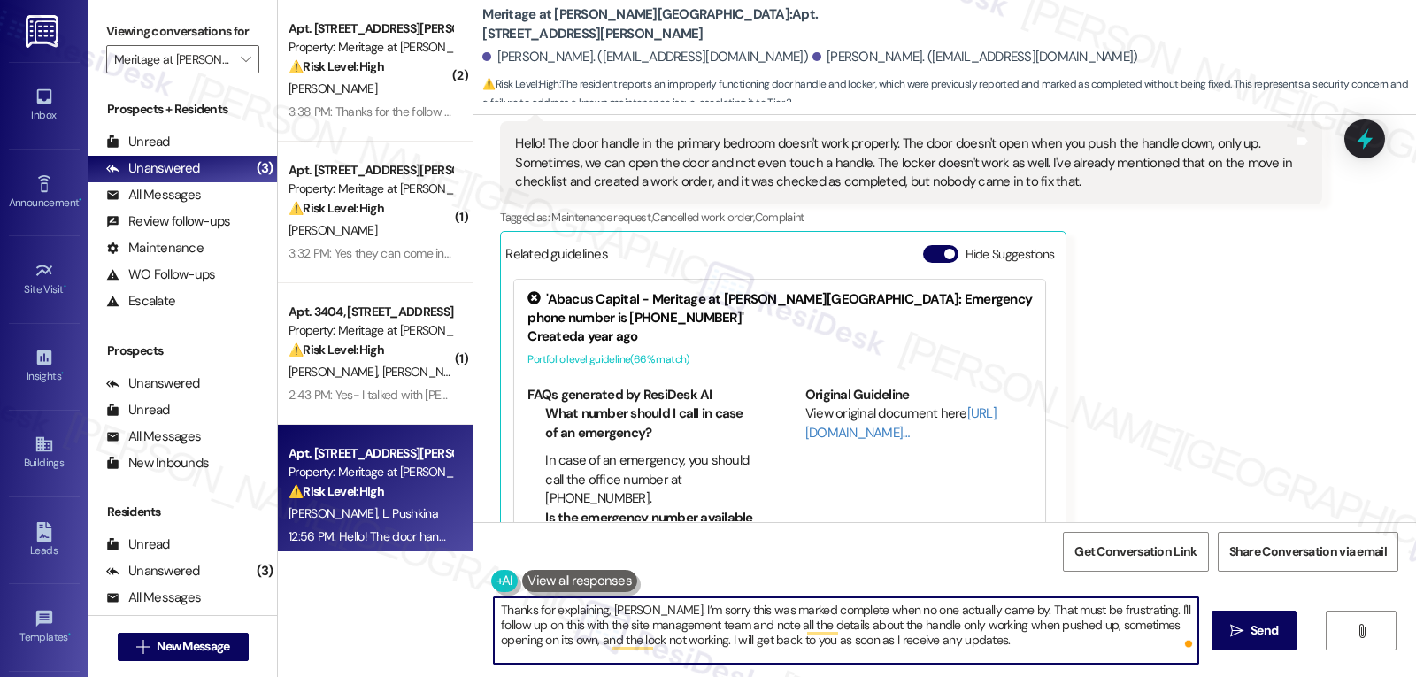
scroll to position [1428, 0]
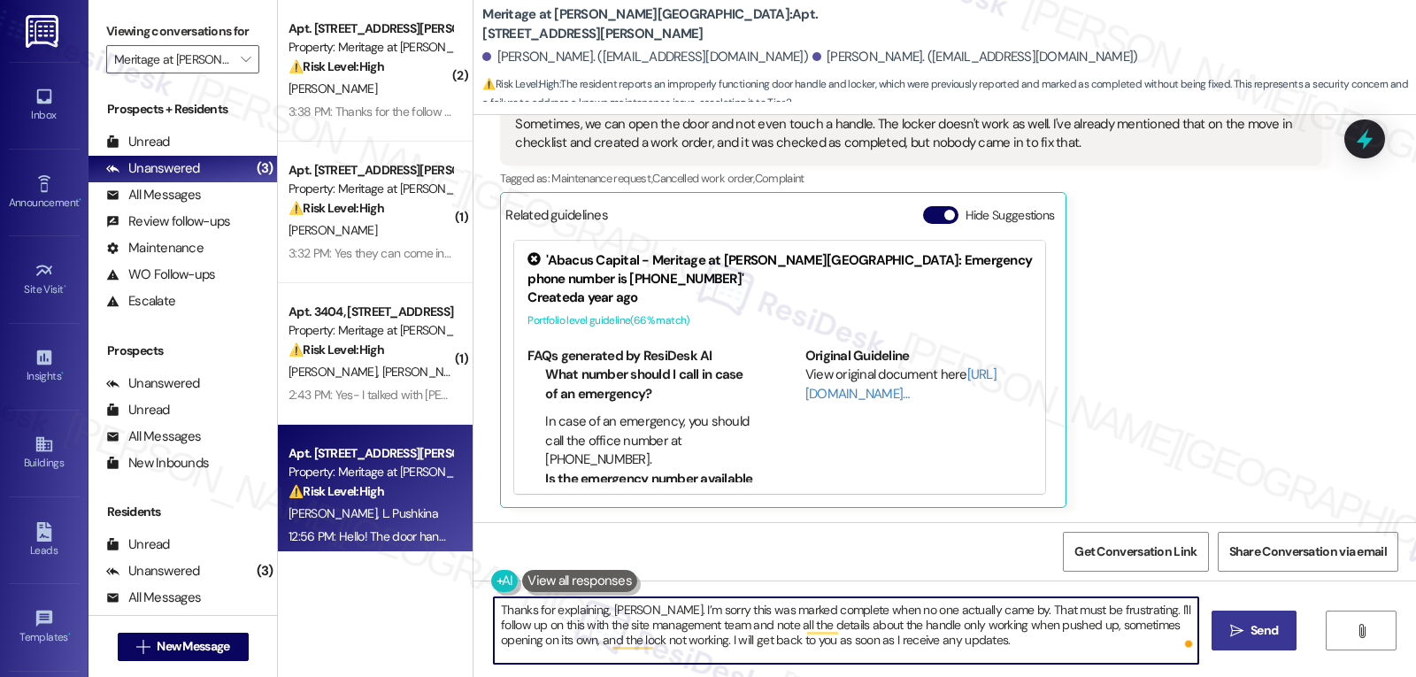
type textarea "Thanks for explaining, [PERSON_NAME]. I’m sorry this was marked complete when n…"
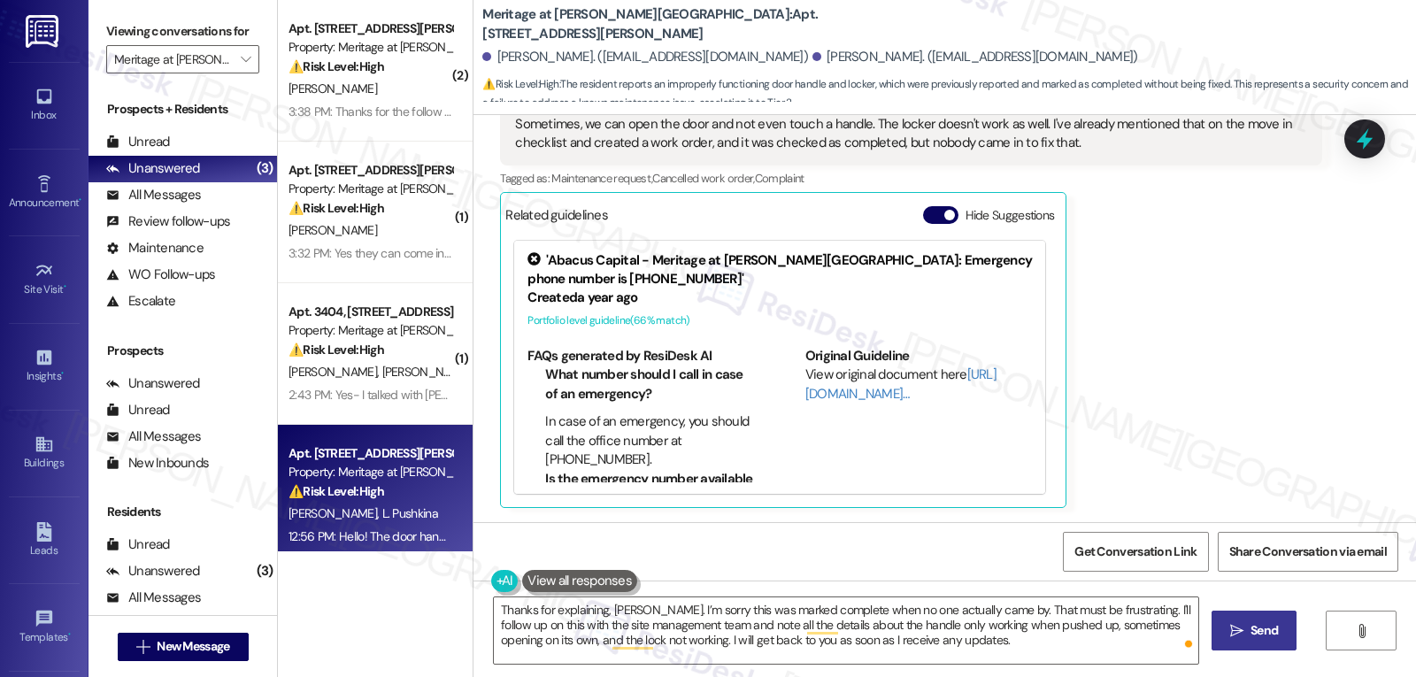
click at [1249, 645] on button " Send" at bounding box center [1254, 631] width 86 height 40
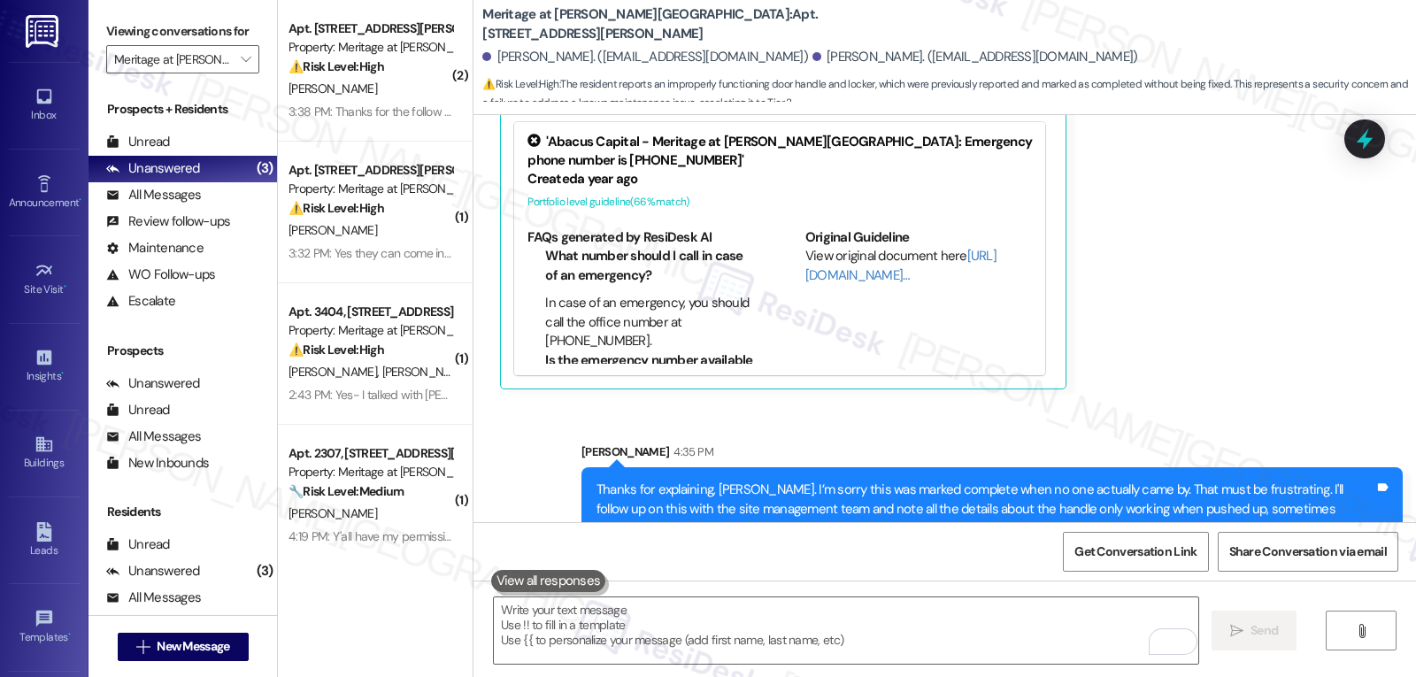
scroll to position [1589, 0]
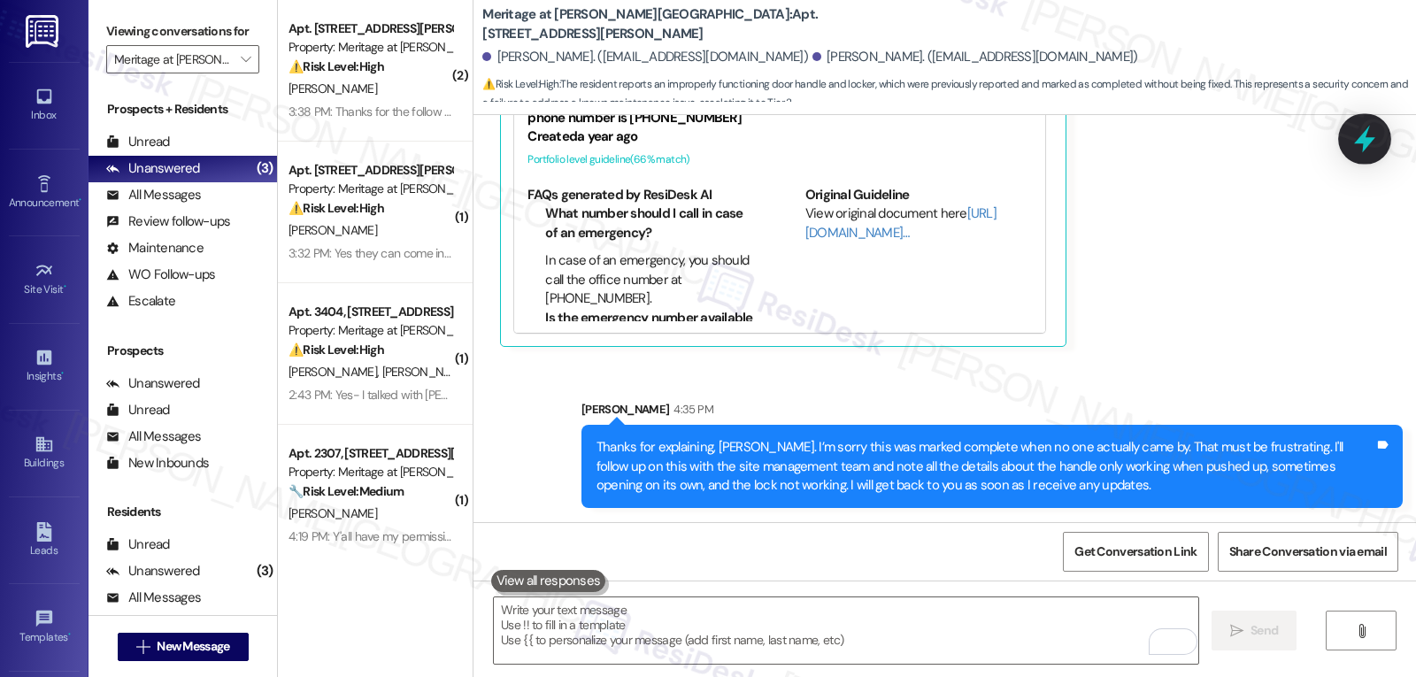
click at [1349, 137] on icon at bounding box center [1364, 139] width 30 height 30
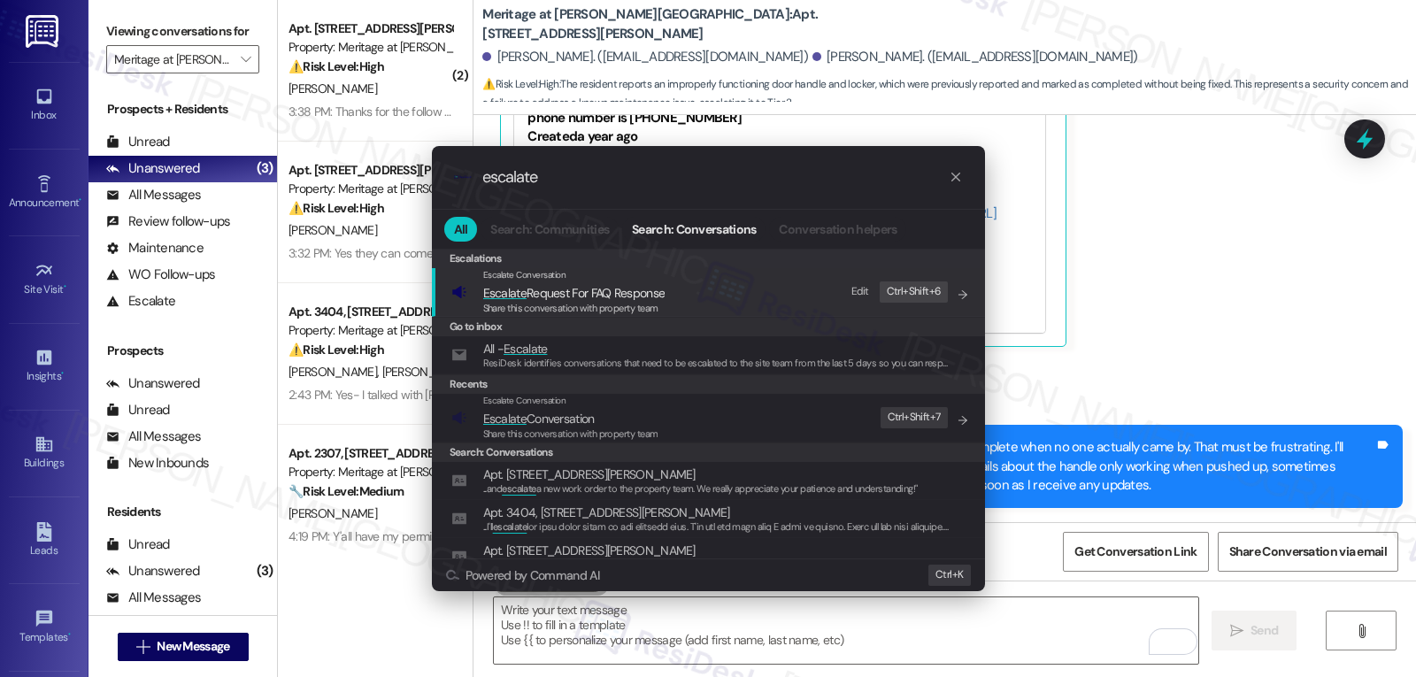
type input "escalate"
click at [526, 428] on span "Share this conversation with property team" at bounding box center [570, 433] width 175 height 12
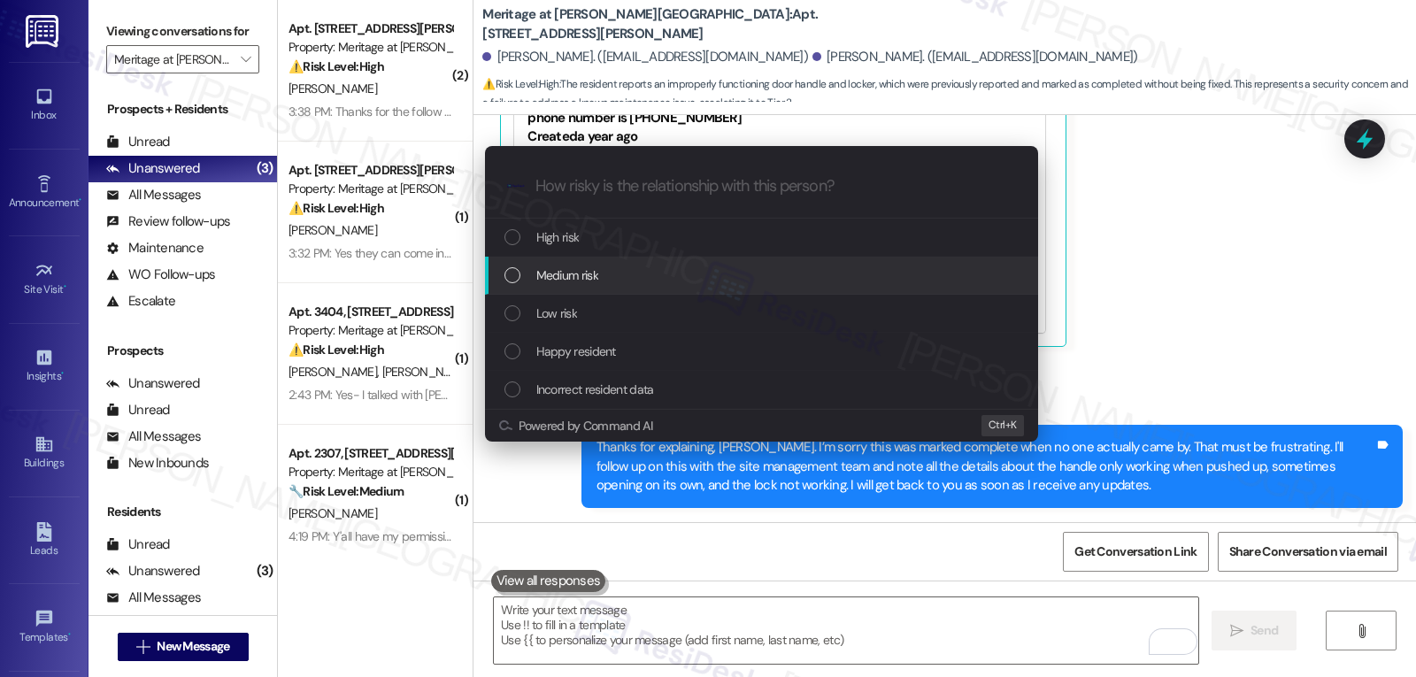
click at [592, 283] on span "Medium risk" at bounding box center [567, 274] width 62 height 19
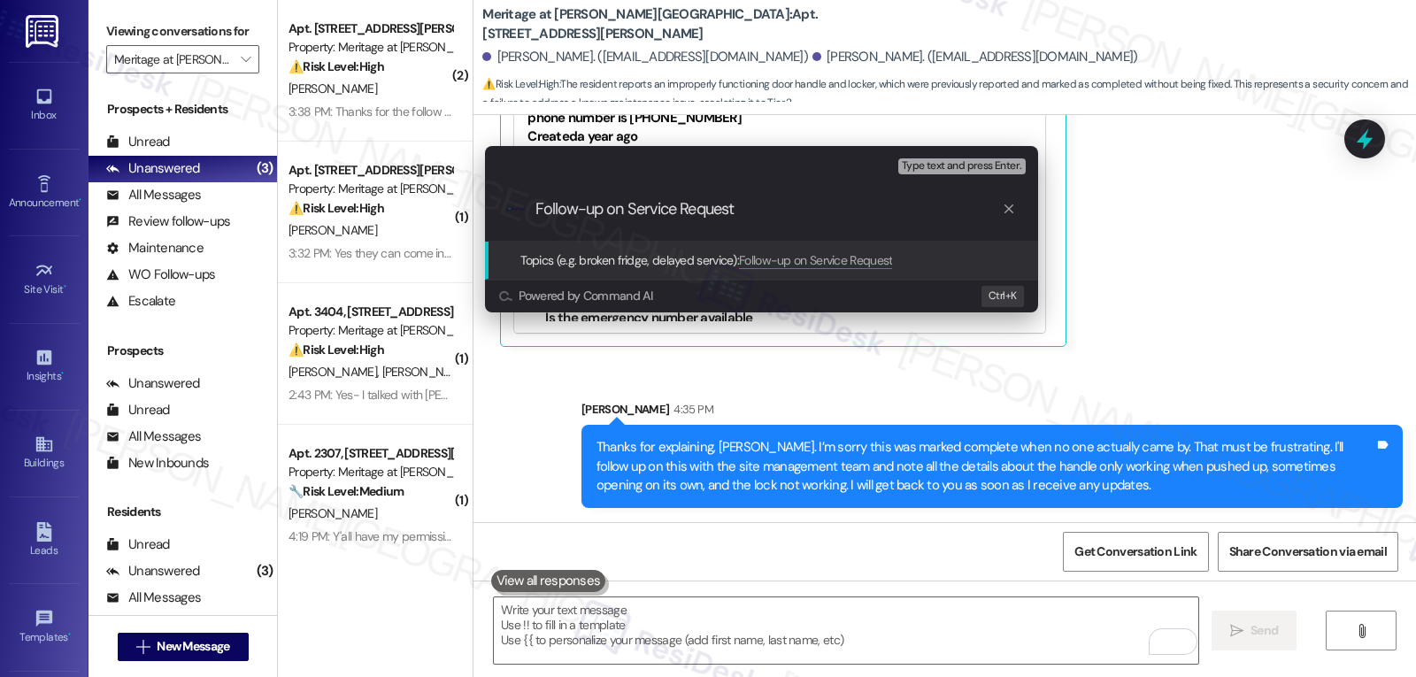
paste input "9376-1"
type input "Follow-up on Service Request 9376-1 - Bedroom door"
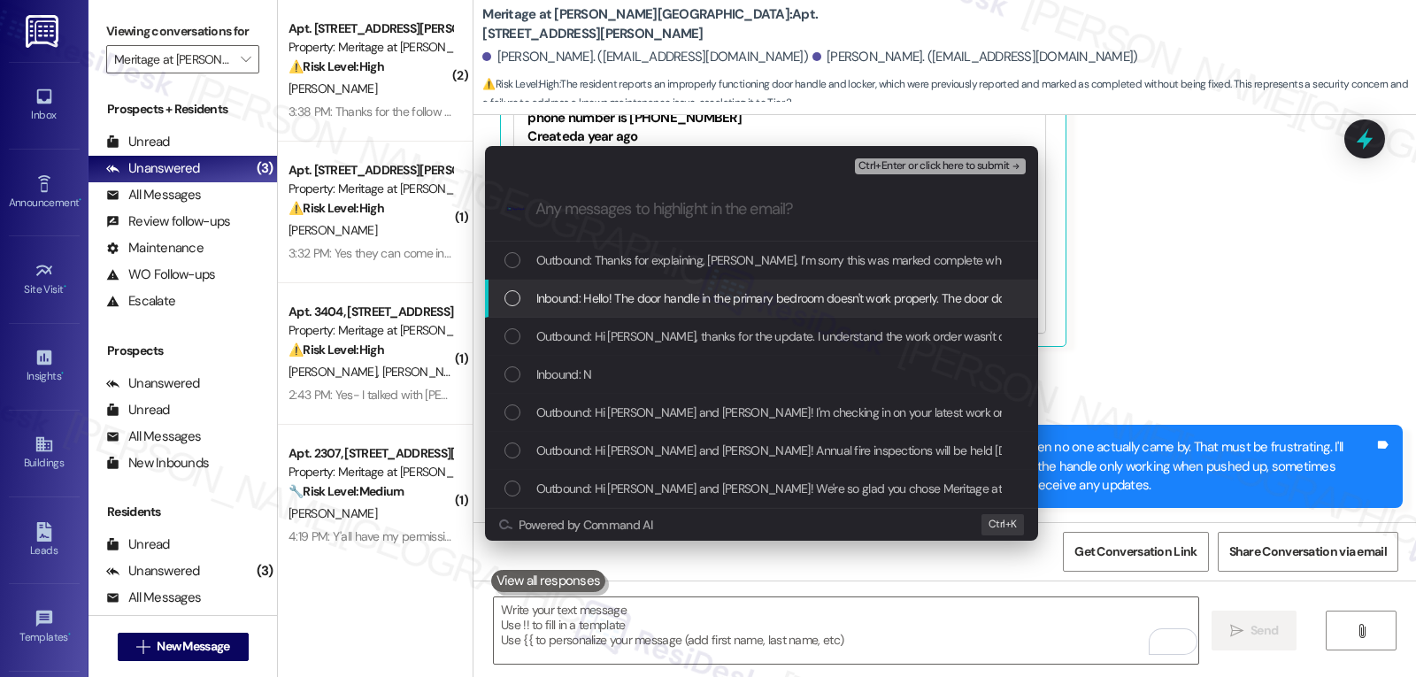
click at [512, 303] on div "List of options" at bounding box center [512, 298] width 16 height 16
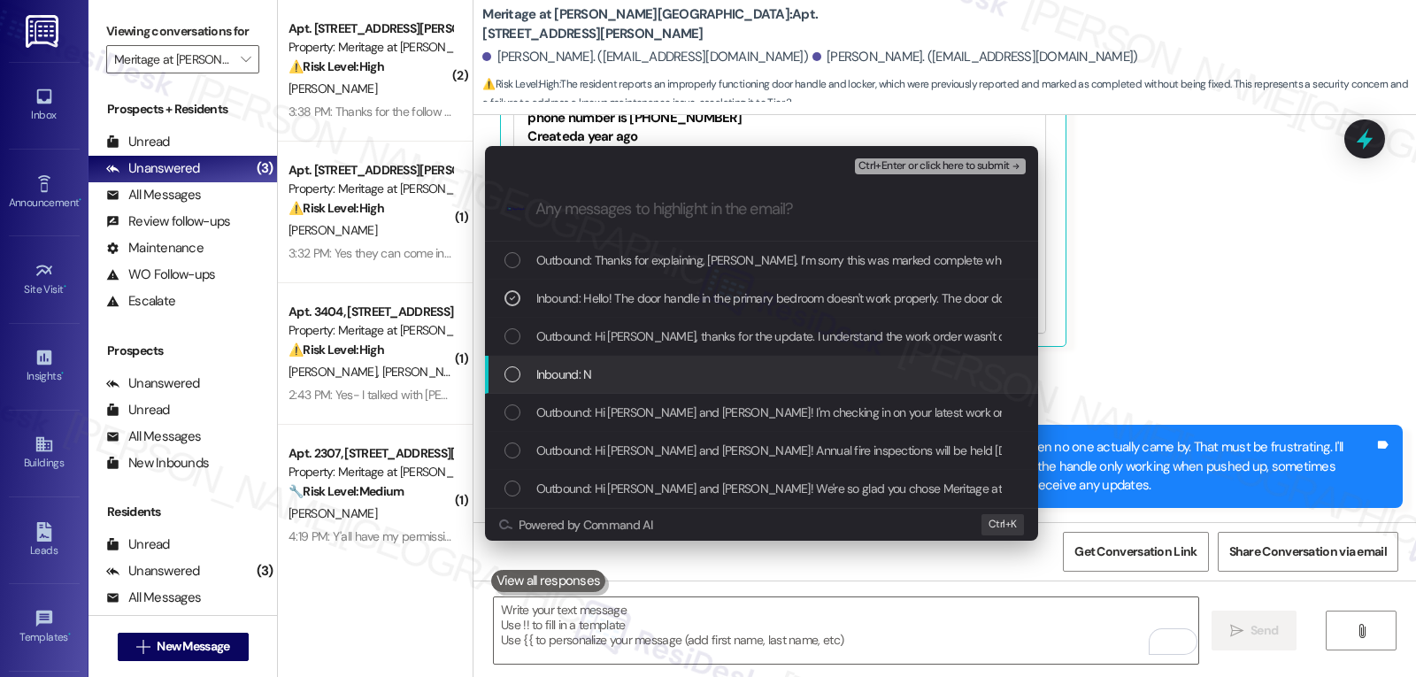
click at [511, 370] on div "List of options" at bounding box center [512, 374] width 16 height 16
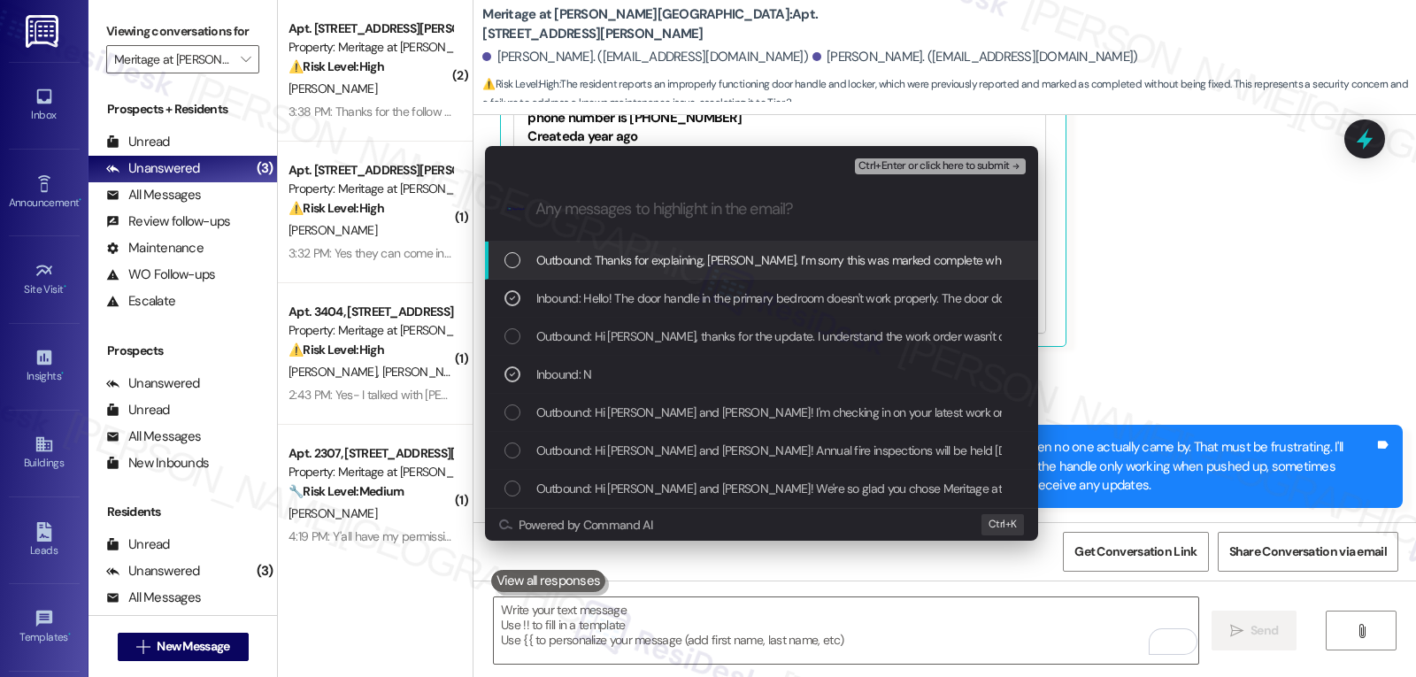
click at [912, 168] on span "Ctrl+Enter or click here to submit" at bounding box center [933, 166] width 151 height 12
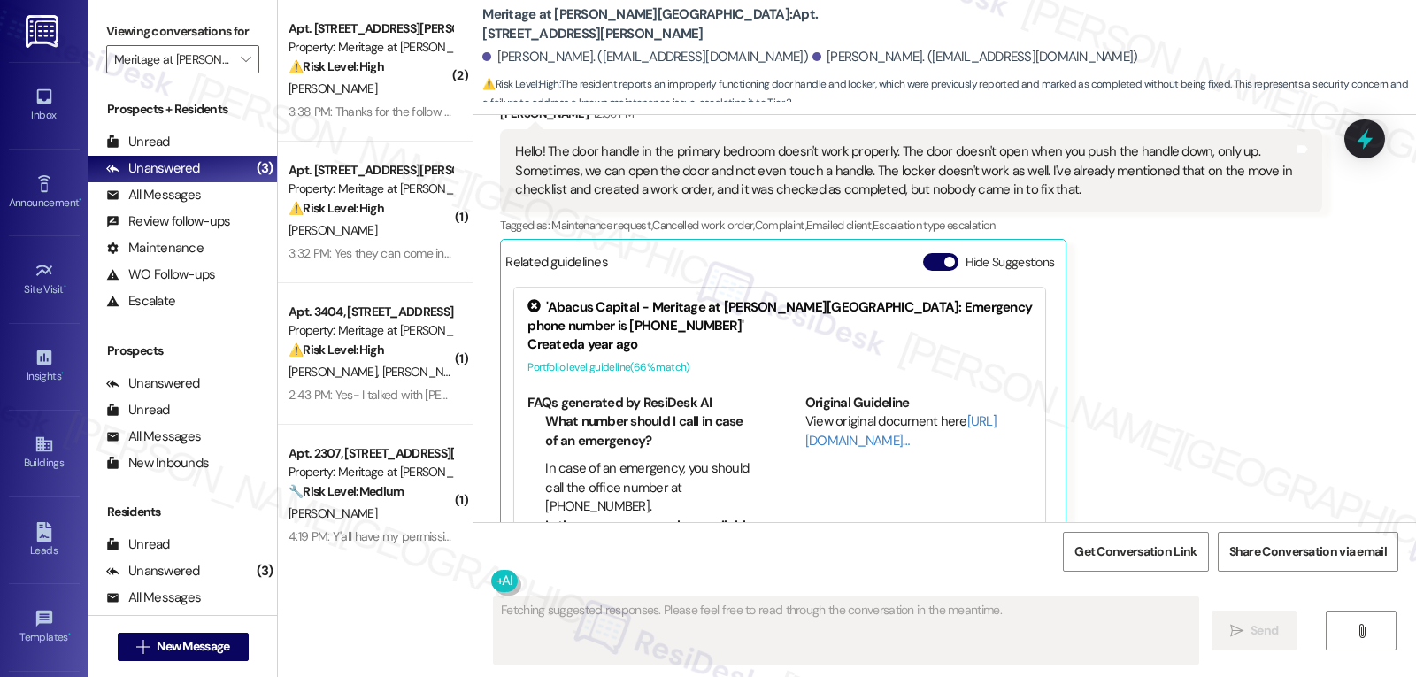
scroll to position [1427, 0]
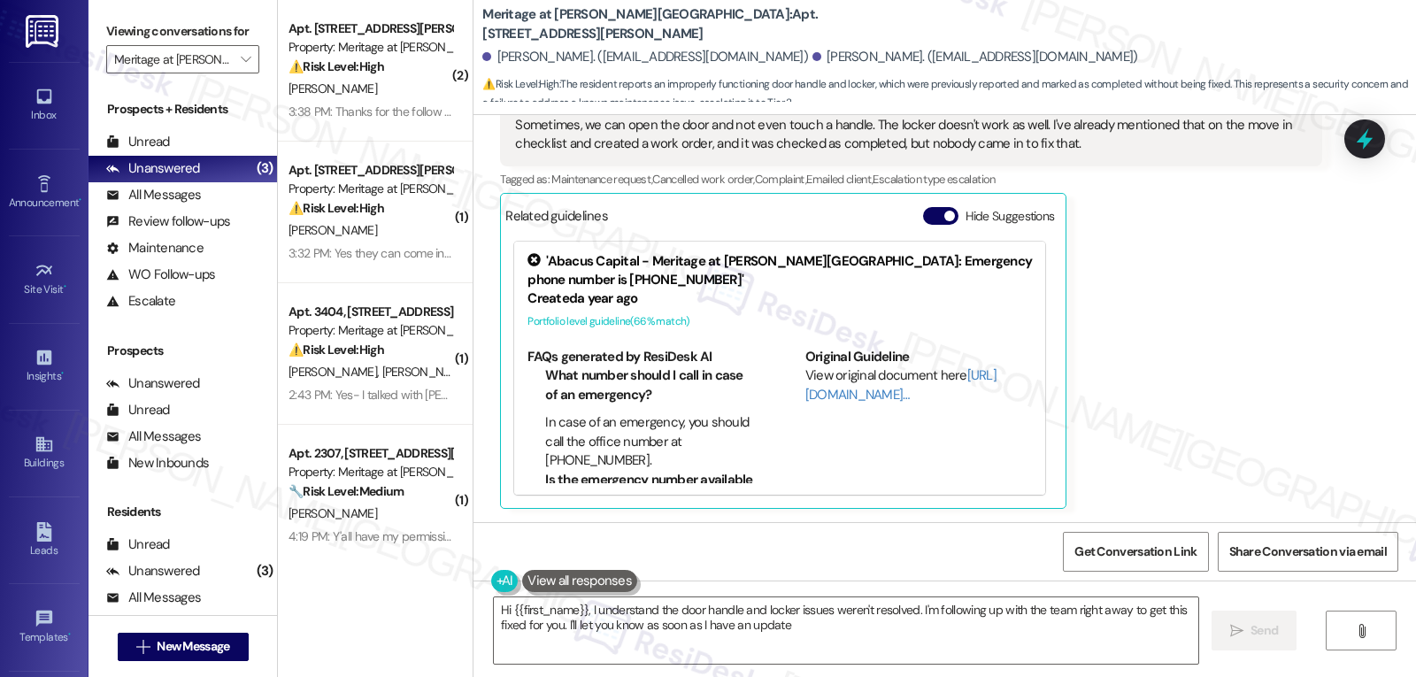
type textarea "Hi {{first_name}}, I understand the door handle and locker issues weren't resol…"
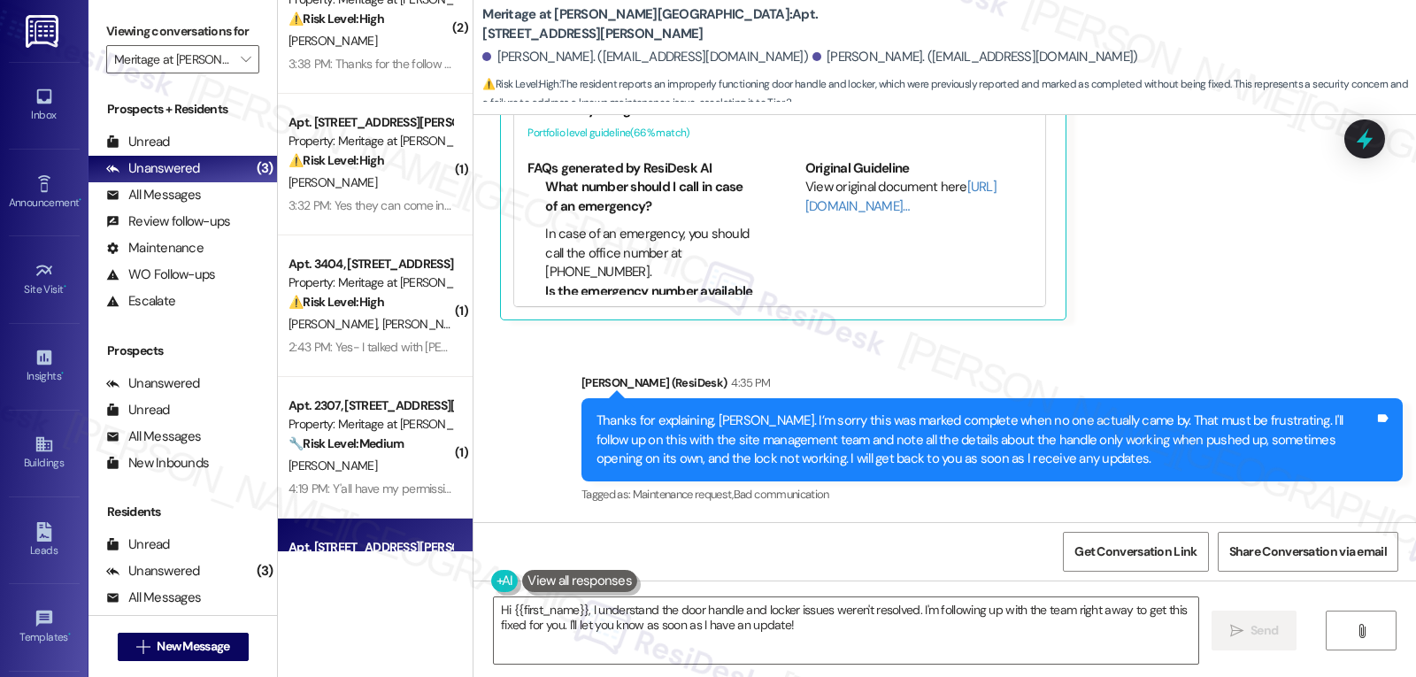
scroll to position [157, 0]
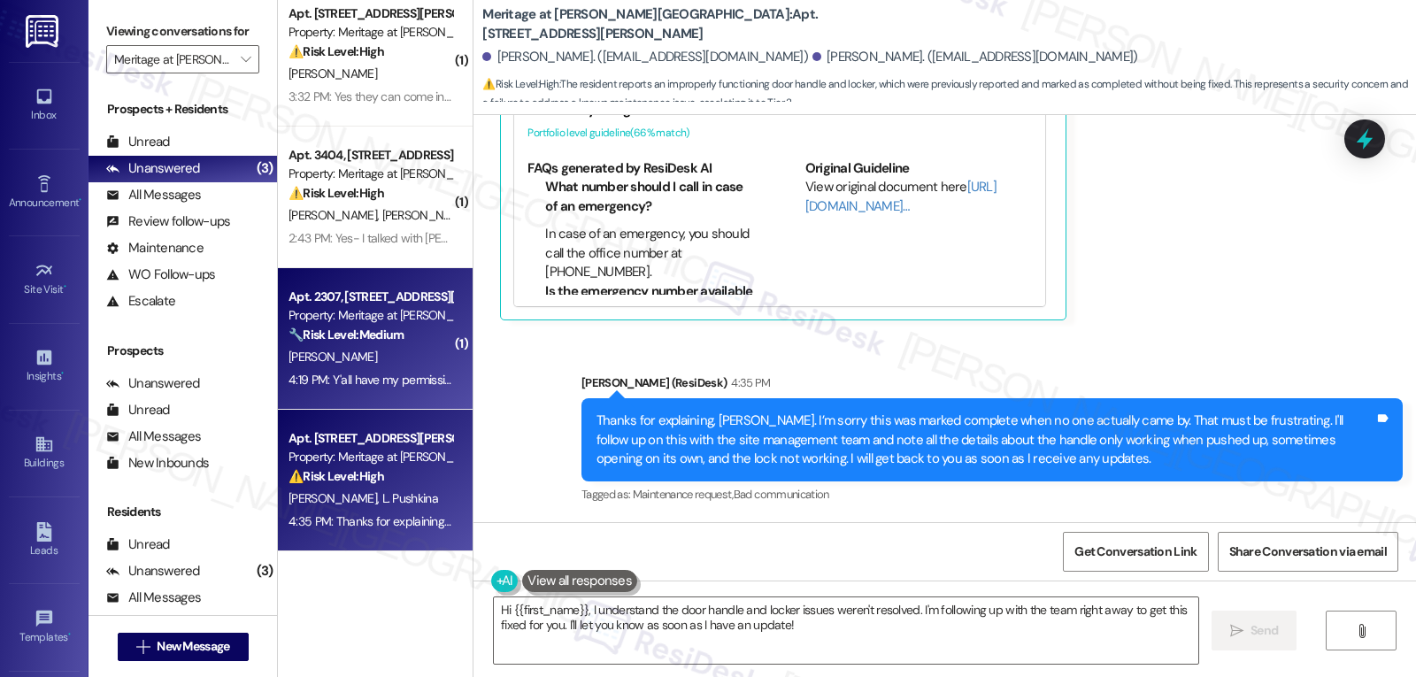
click at [356, 324] on div "Property: Meritage at [PERSON_NAME][GEOGRAPHIC_DATA]" at bounding box center [370, 315] width 164 height 19
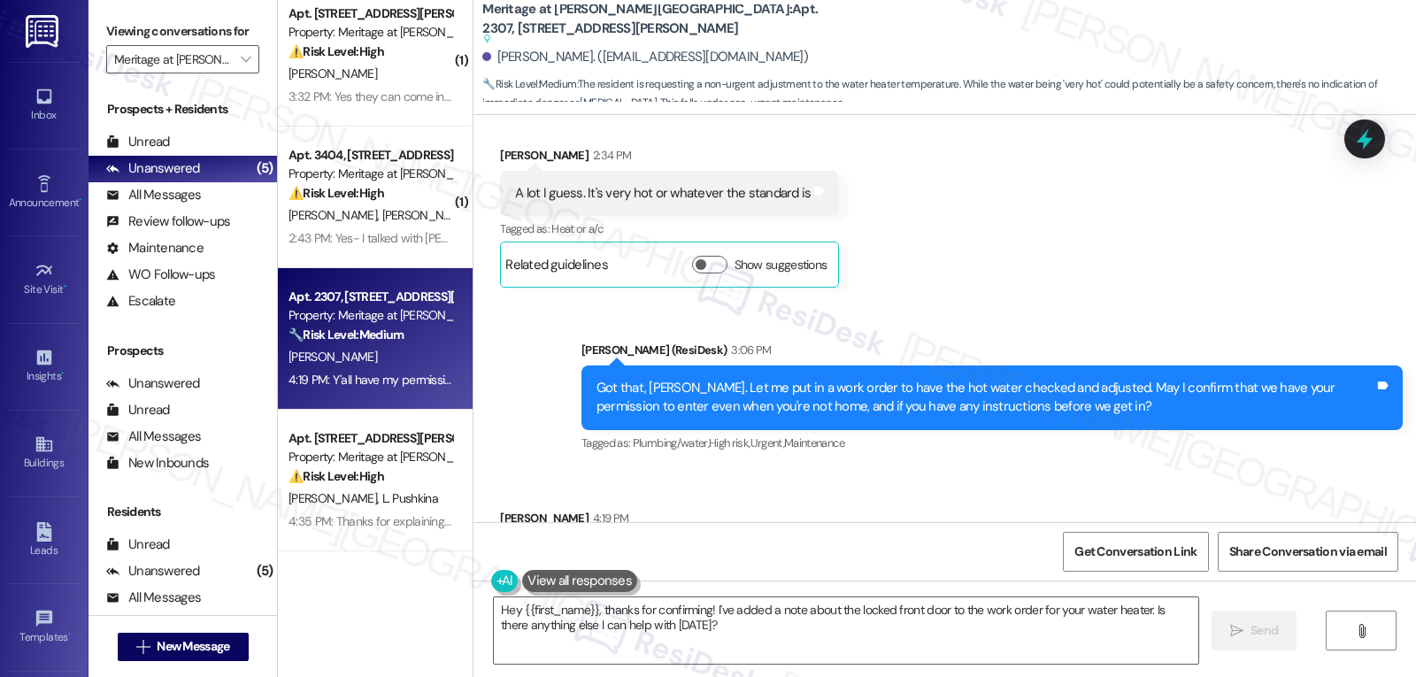
scroll to position [1625, 0]
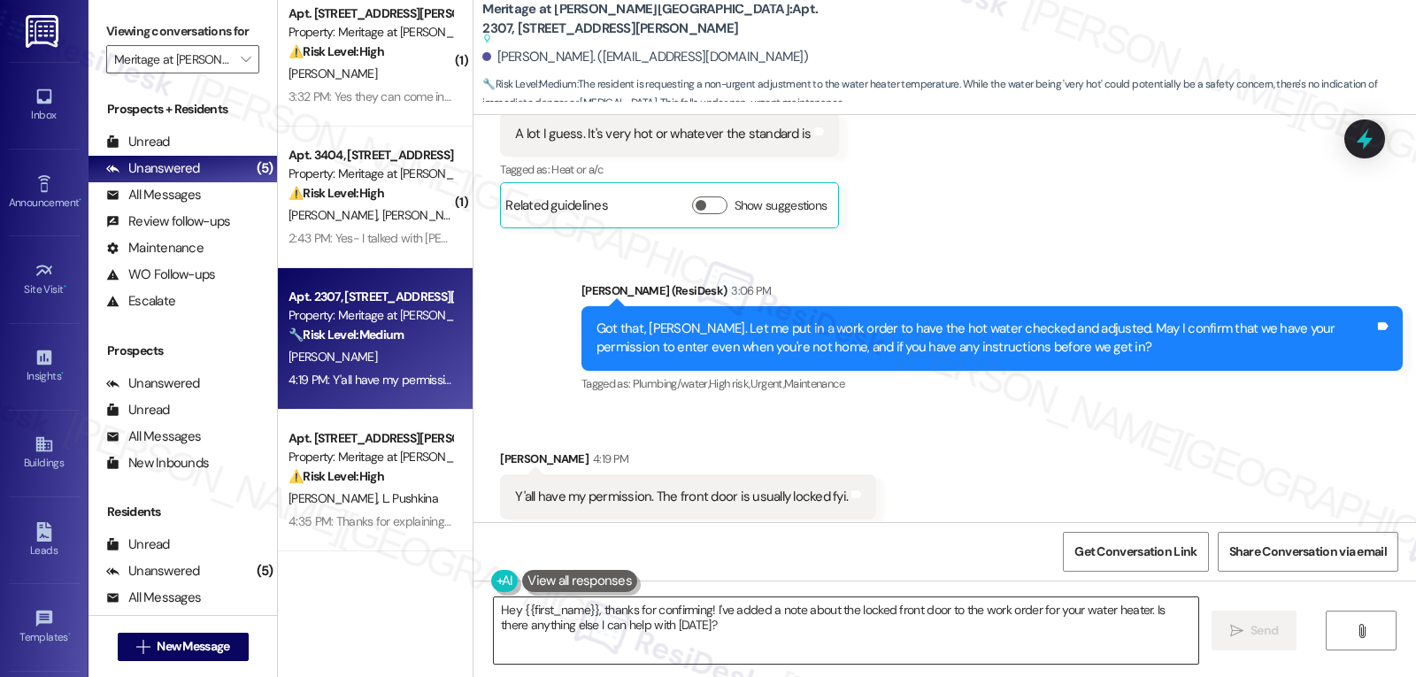
click at [674, 632] on textarea "Hey {{first_name}}, thanks for confirming! I've added a note about the locked f…" at bounding box center [846, 630] width 704 height 66
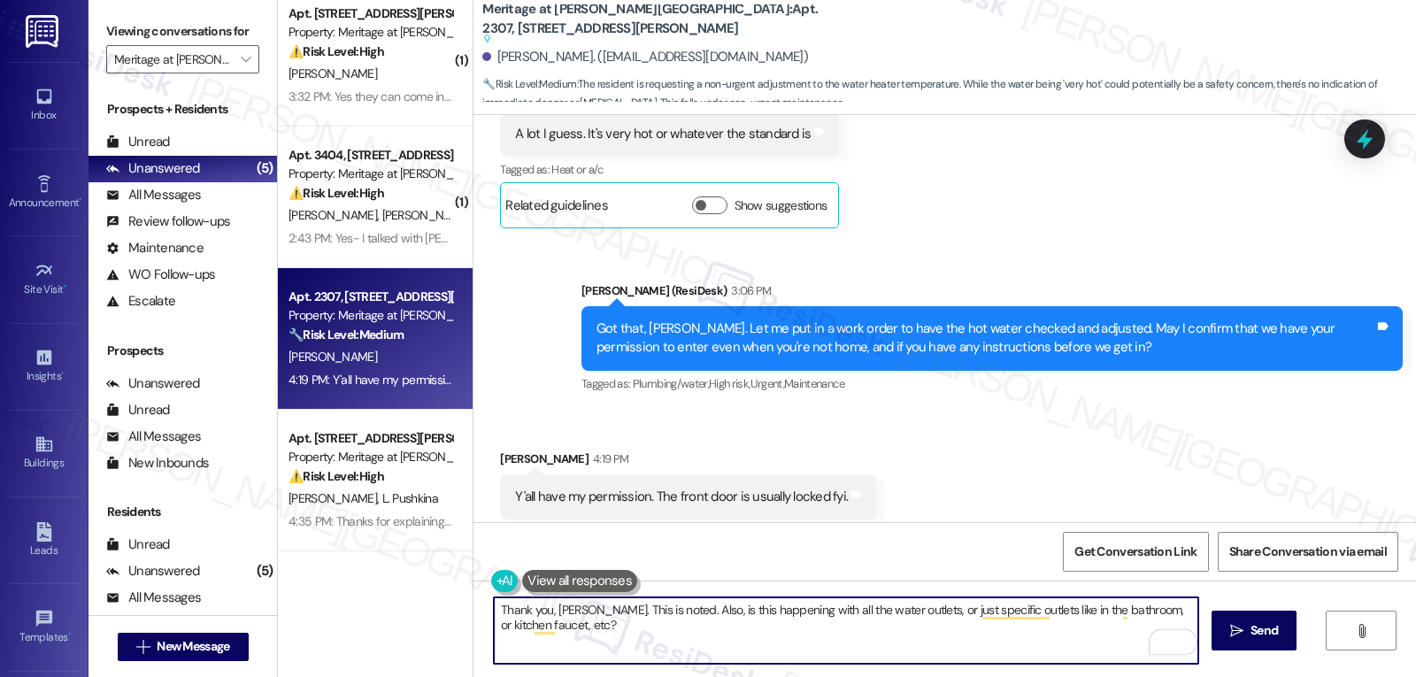
click at [1111, 606] on textarea "Thank you, [PERSON_NAME]. This is noted. Also, is this happening with all the w…" at bounding box center [846, 630] width 704 height 66
type textarea "Thank you, [PERSON_NAME]. This is noted. Also, is this happening with all the w…"
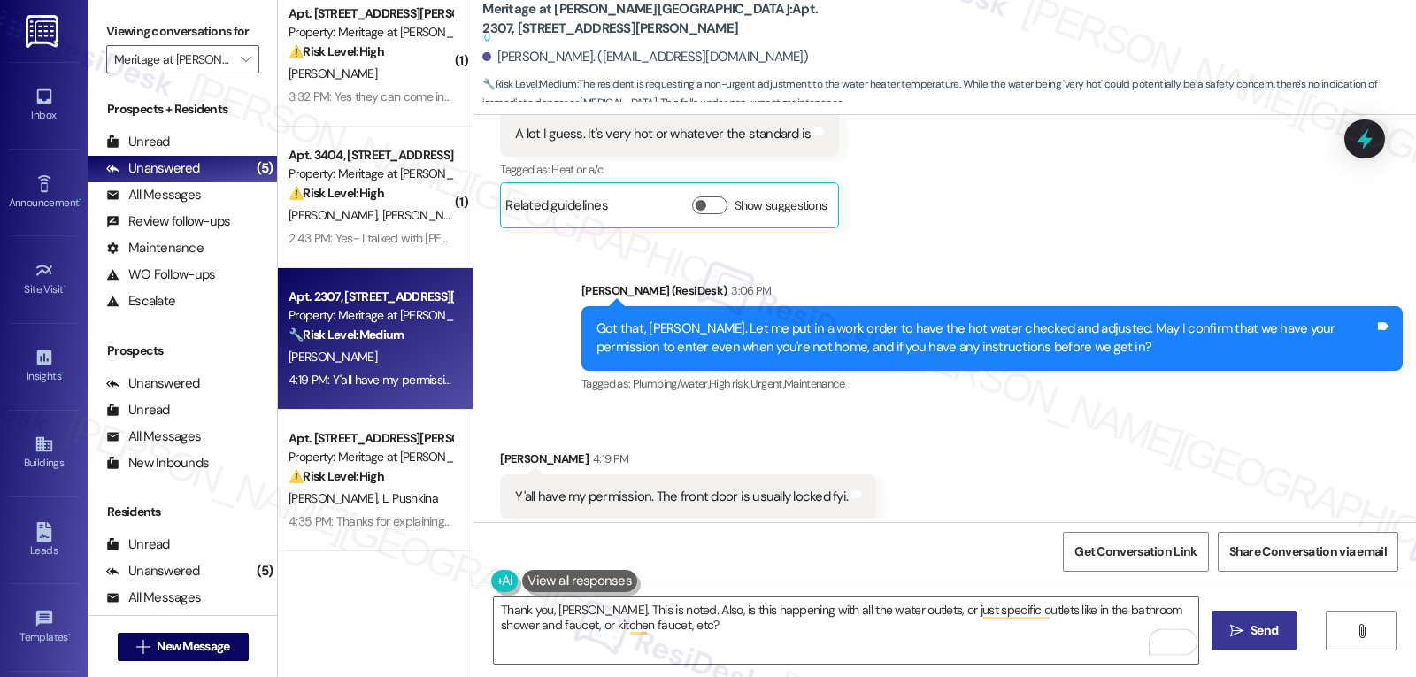
click at [1252, 634] on span "Send" at bounding box center [1263, 630] width 27 height 19
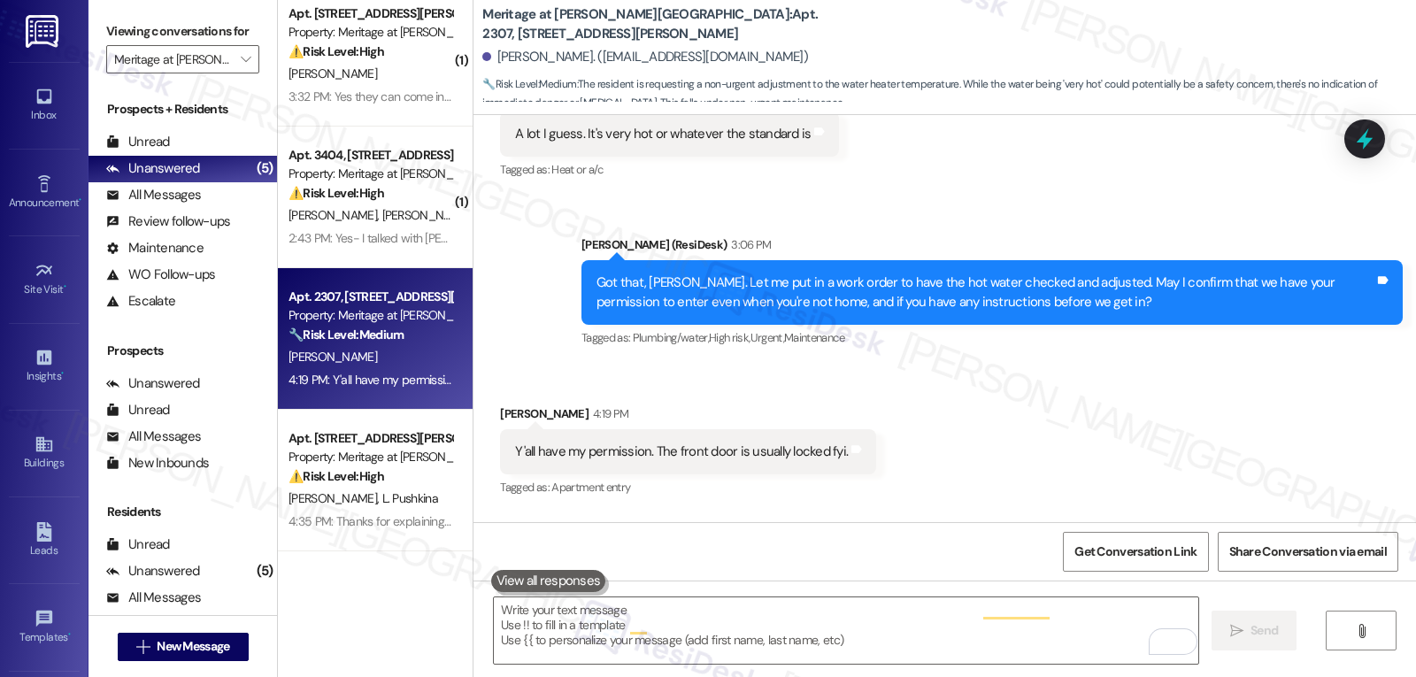
scroll to position [1624, 0]
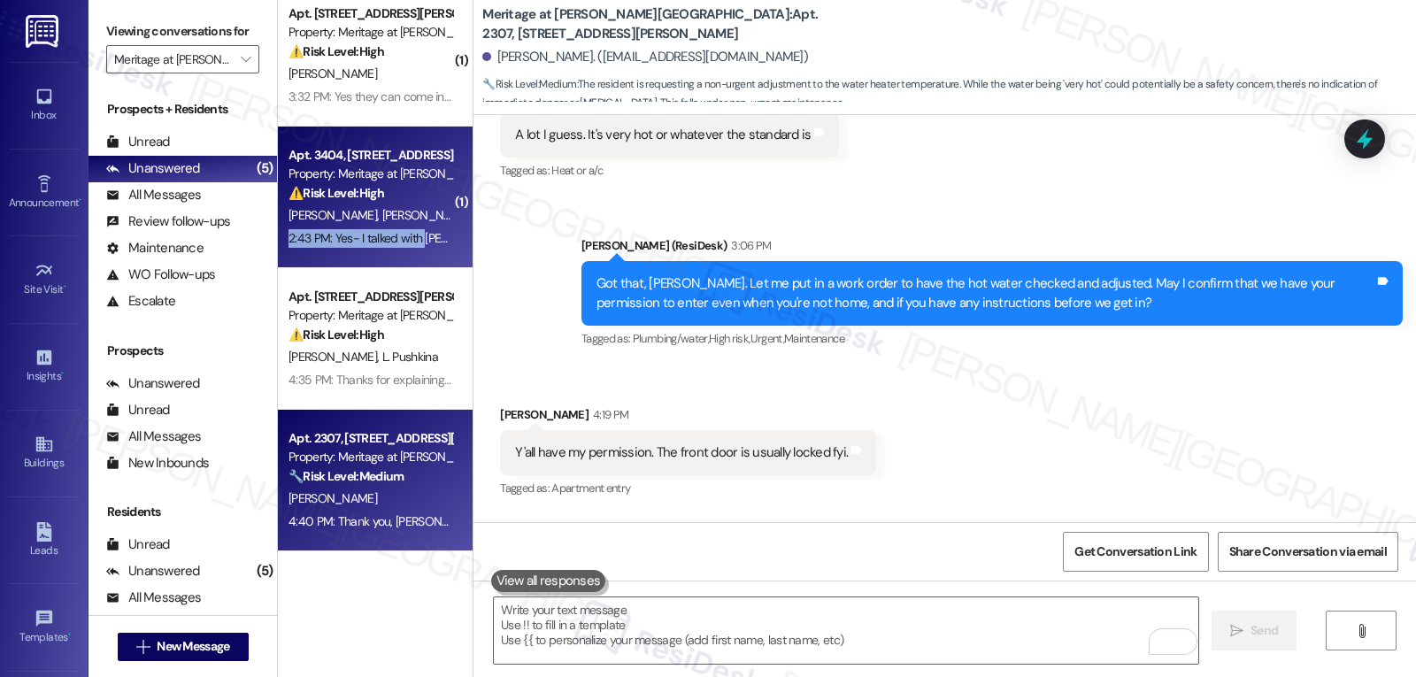
drag, startPoint x: 420, startPoint y: 212, endPoint x: 409, endPoint y: 234, distance: 24.9
click at [409, 234] on div "Apt. 3404, 4500 Steiner Ranch Blvd Property: Meritage at Steiner Ranch ⚠️ Risk …" at bounding box center [375, 198] width 195 height 142
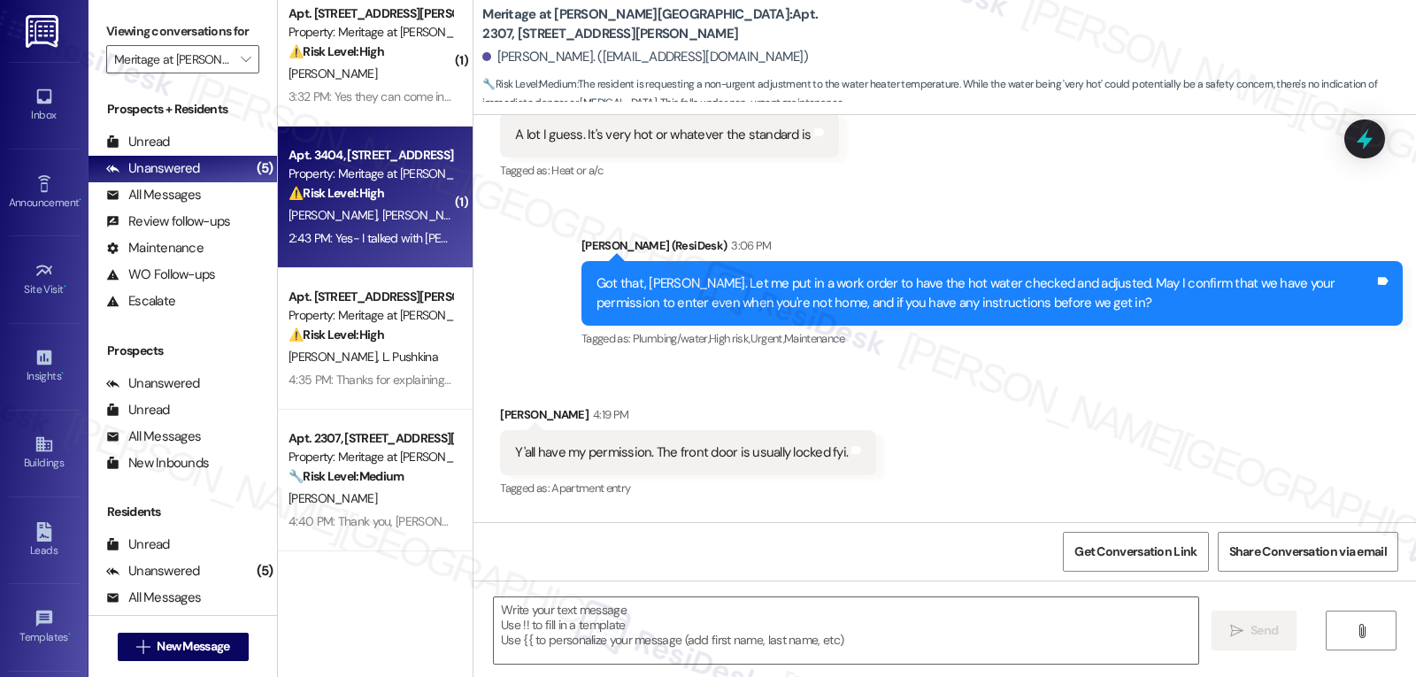
type textarea "Fetching suggested responses. Please feel free to read through the conversation…"
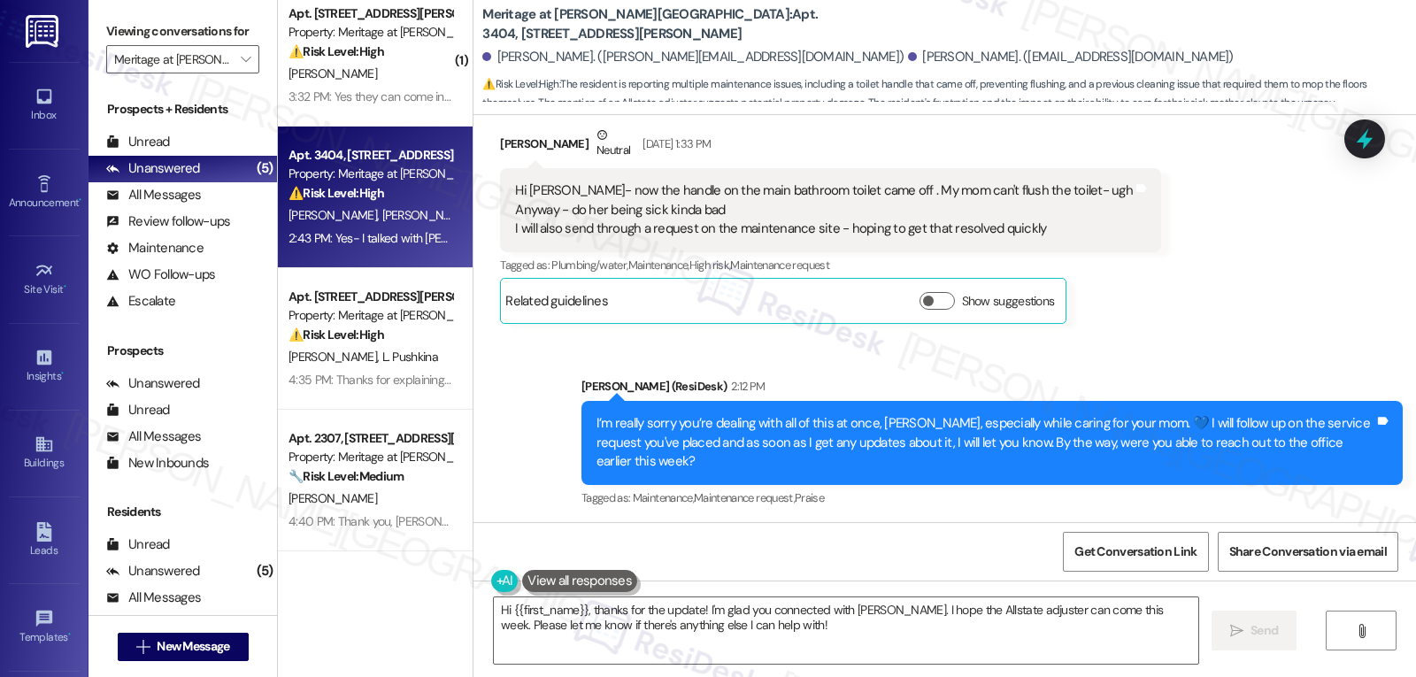
scroll to position [18998, 0]
click at [680, 648] on textarea "Hi {{first_name}}, thanks for the update! I'm glad you connected with Jordan. I…" at bounding box center [846, 630] width 704 height 66
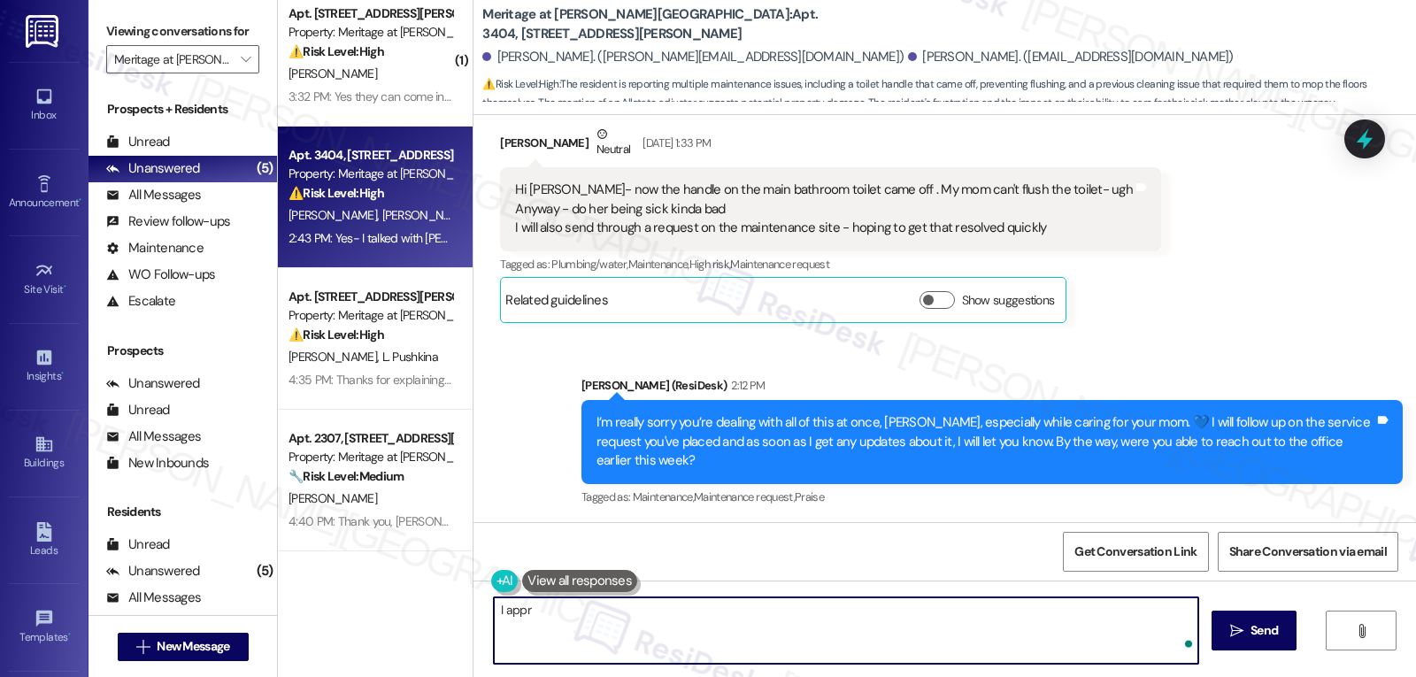
type textarea "I appre"
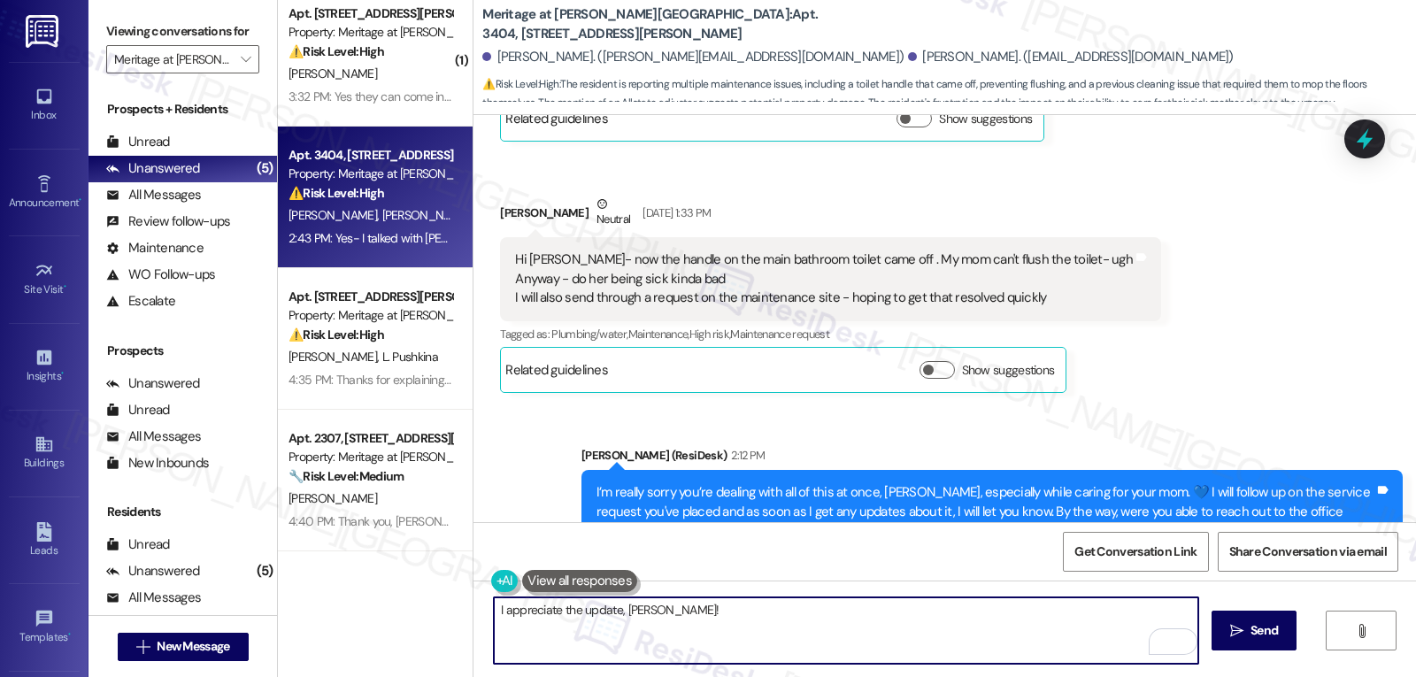
scroll to position [18998, 0]
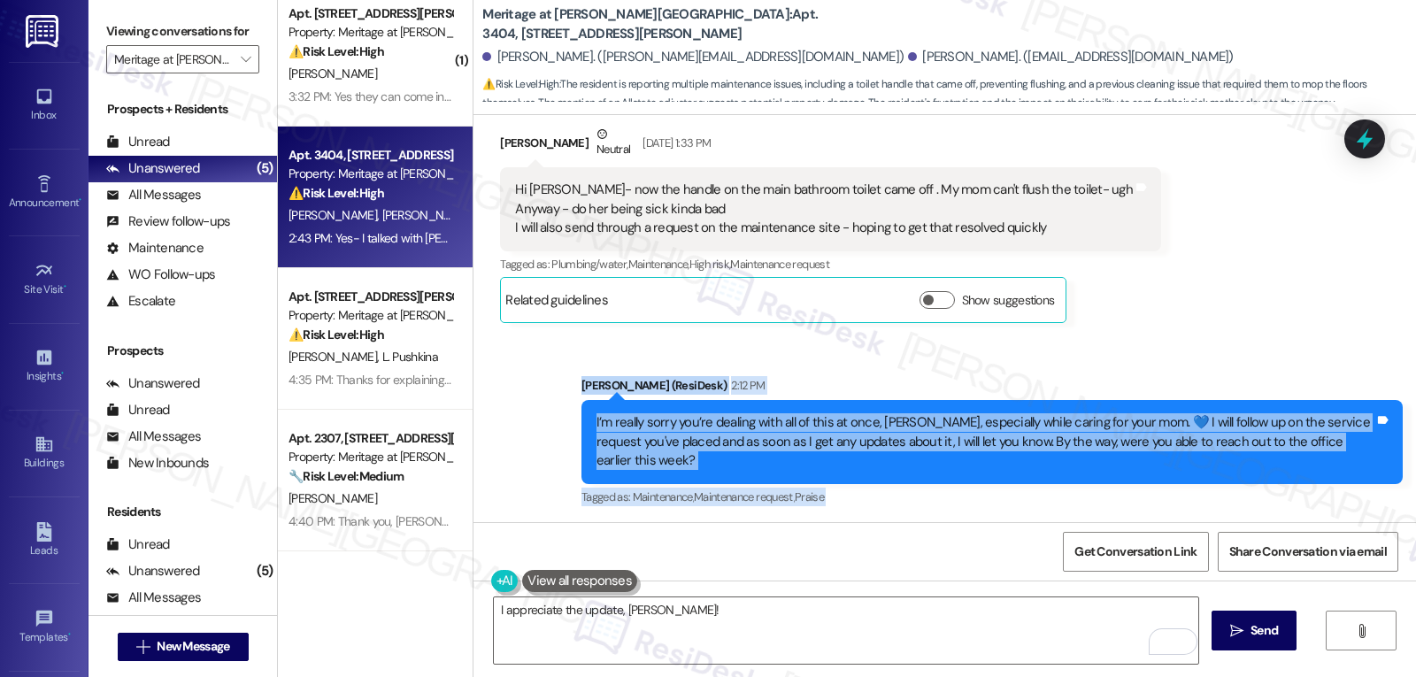
drag, startPoint x: 565, startPoint y: 233, endPoint x: 1141, endPoint y: 462, distance: 620.0
click at [1122, 462] on div "Survey, sent via SMS Residesk Automated Survey Mar 26, 2024 at 12:20 PM Hi Beth…" at bounding box center [944, 318] width 942 height 407
copy div "Sarah (ResiDesk) 2:12 PM I’m really sorry you’re dealing with all of this at on…"
click at [805, 635] on textarea "I appreciate the update, Susan!" at bounding box center [846, 630] width 704 height 66
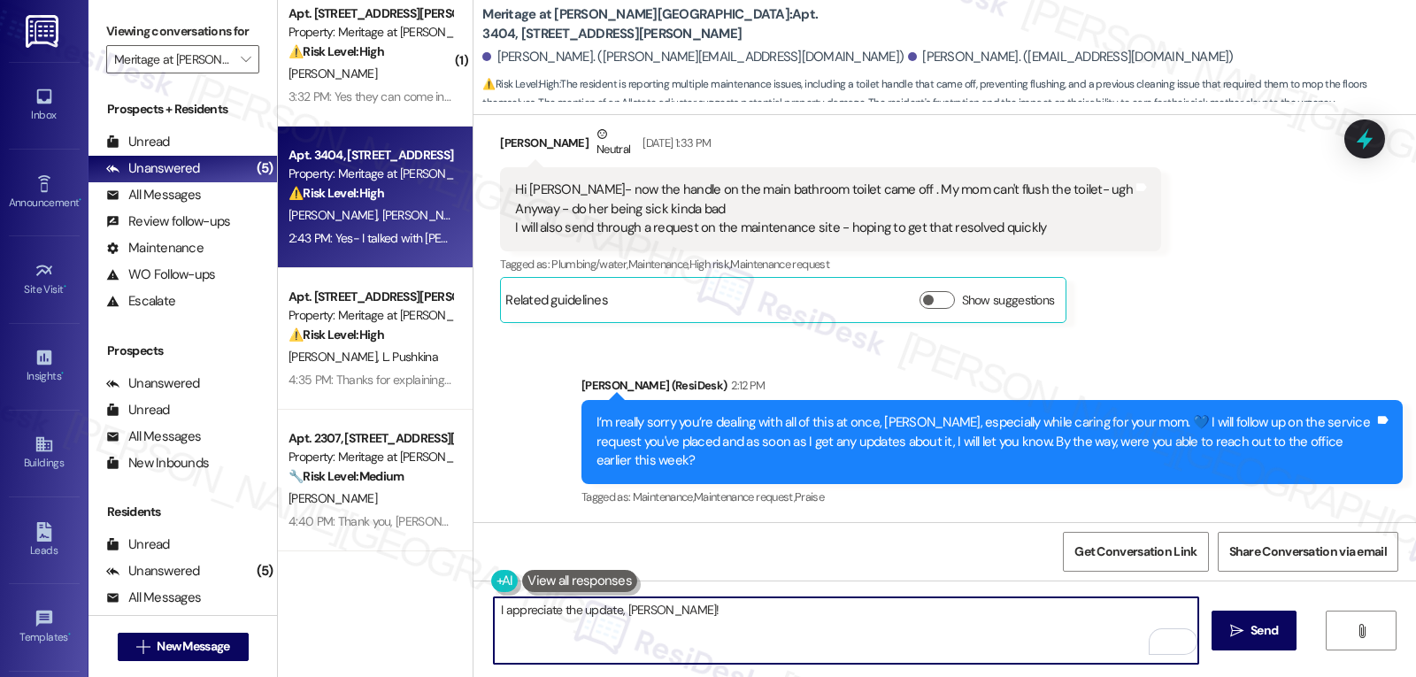
paste textarea "I’m glad you were able to connect with Jordan. I’ll make a note about the Allst…"
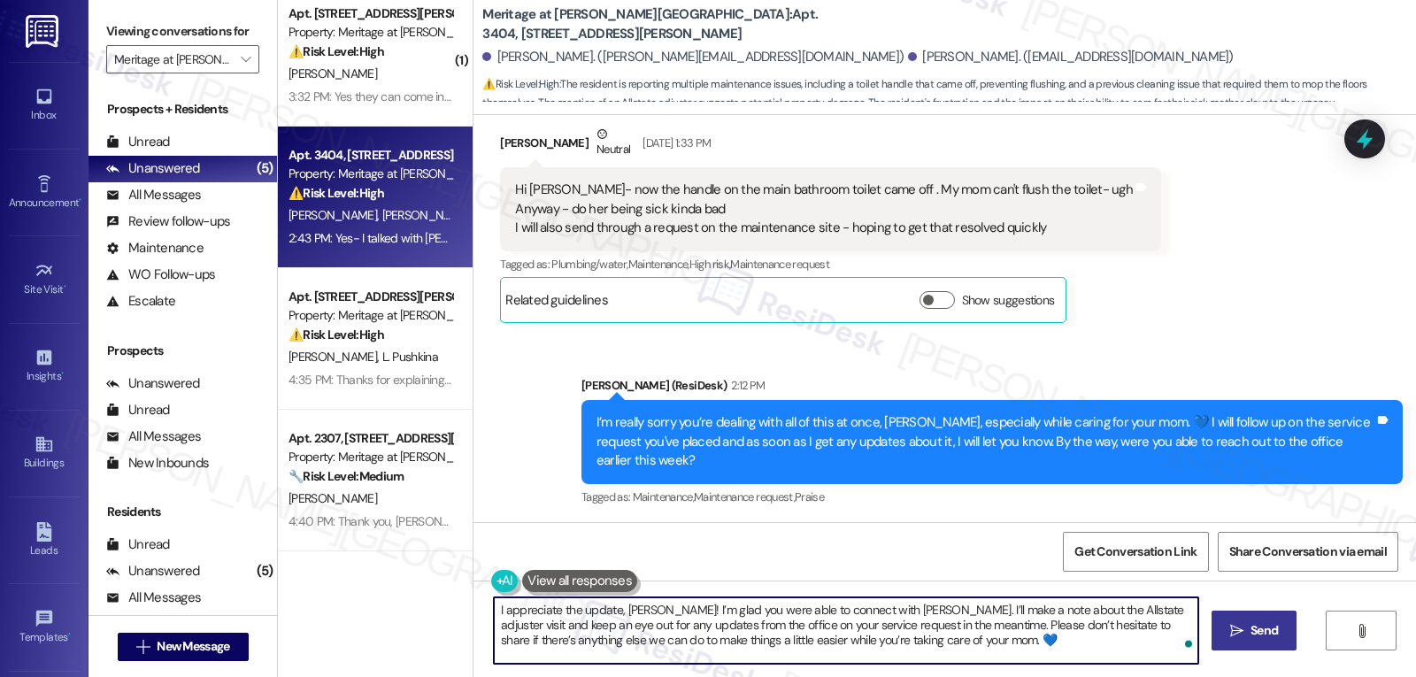
type textarea "I appreciate the update, Susan! I’m glad you were able to connect with Jordan. …"
click at [1259, 630] on span "Send" at bounding box center [1263, 630] width 27 height 19
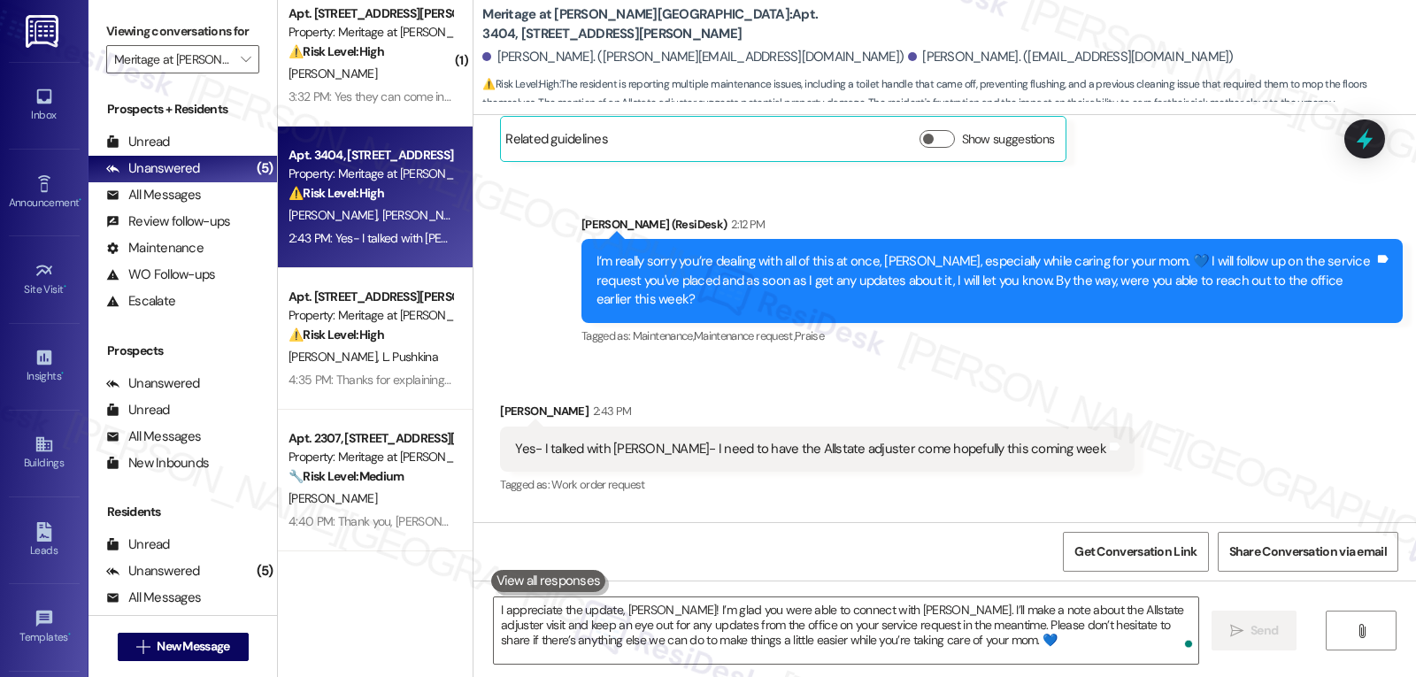
scroll to position [15, 0]
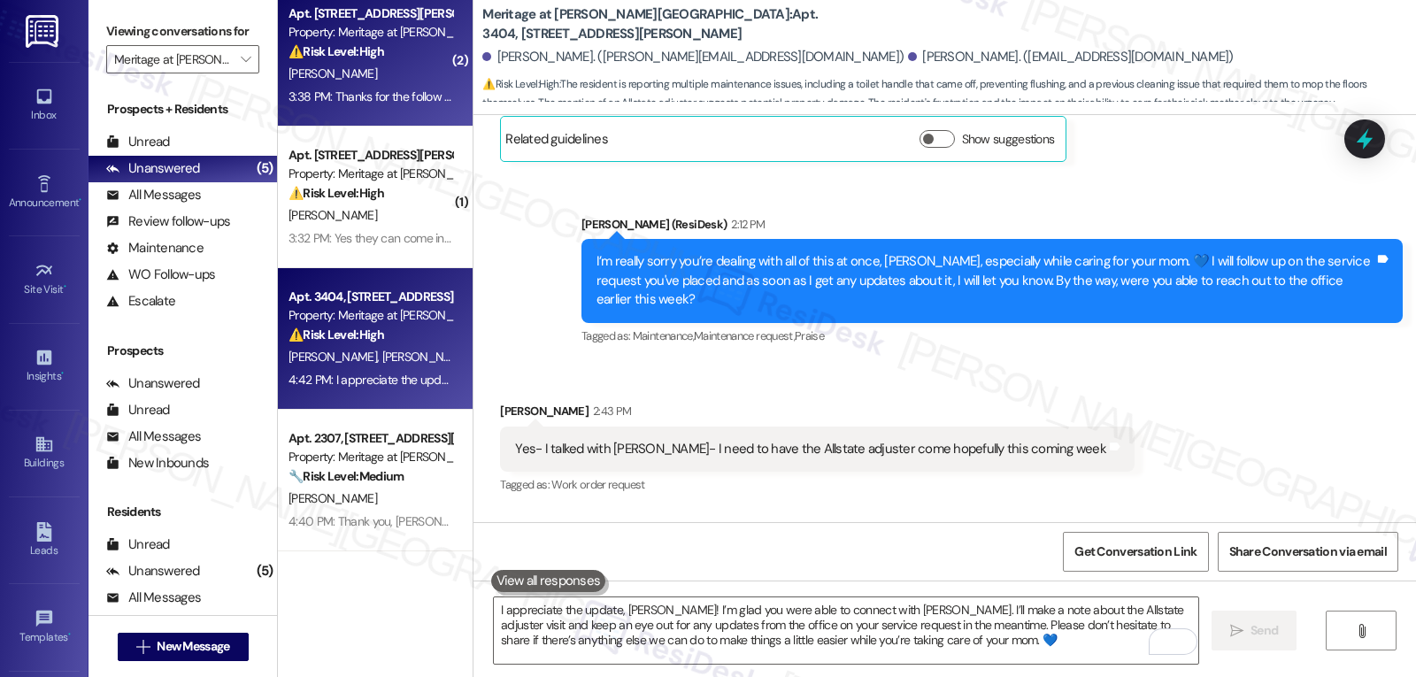
click at [365, 125] on div "Apt. 1511, 4500 Steiner Ranch Blvd Property: Meritage at Steiner Ranch ⚠️ Risk …" at bounding box center [375, 56] width 195 height 142
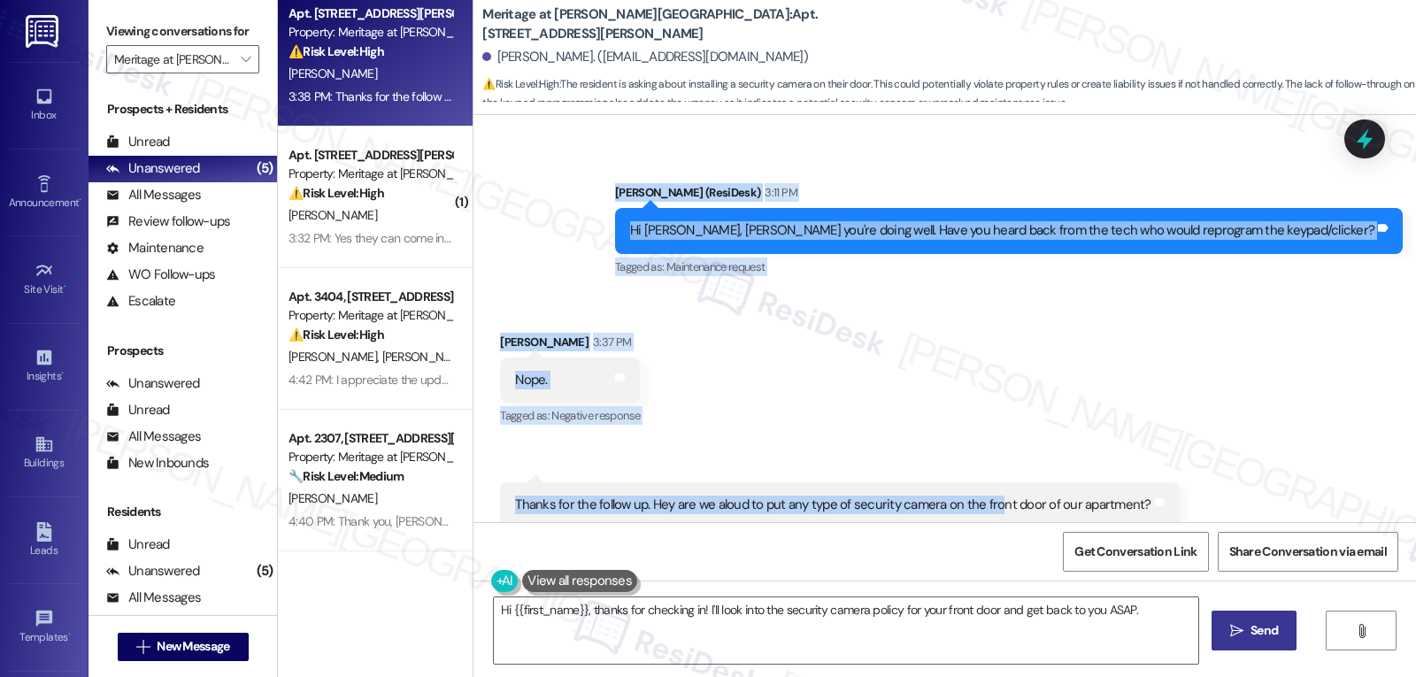
scroll to position [2046, 0]
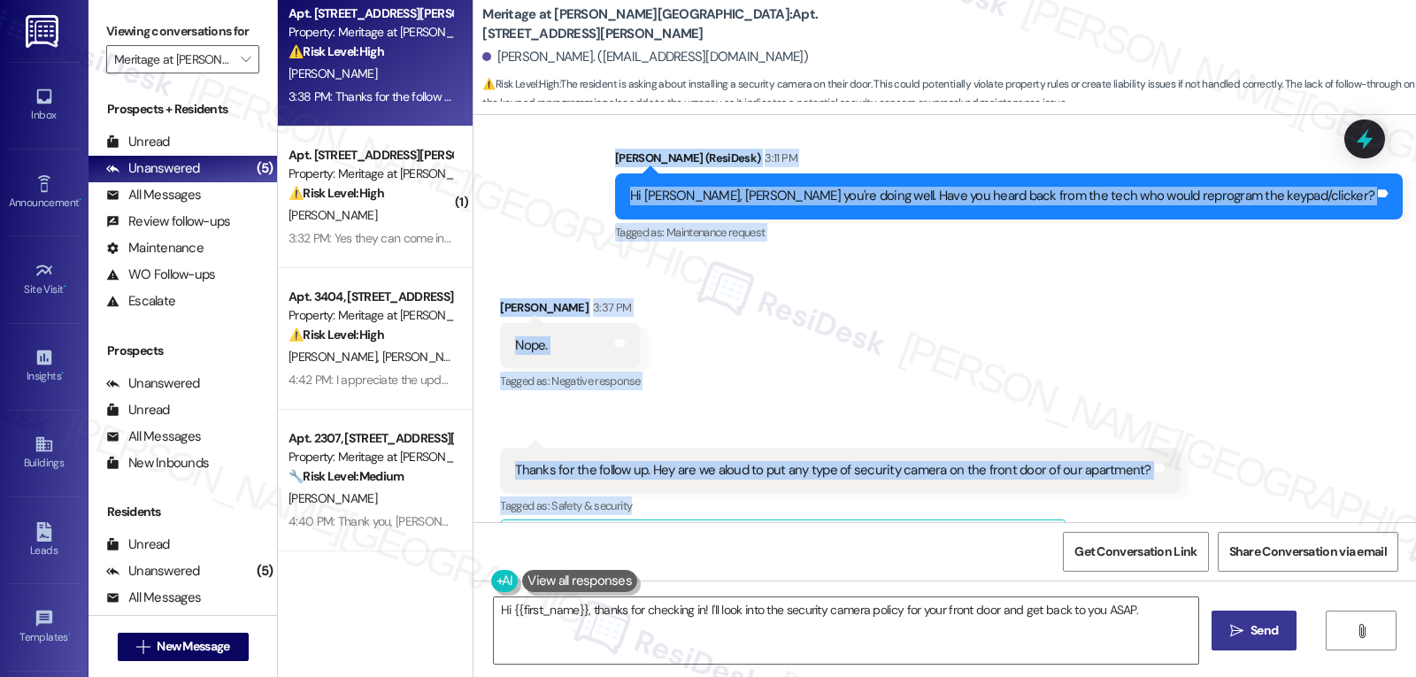
drag, startPoint x: 754, startPoint y: 281, endPoint x: 1318, endPoint y: 445, distance: 587.8
click at [1318, 445] on div "Lease started Jul 30, 2025 at 8:00 PM Survey, sent via SMS Residesk Automated S…" at bounding box center [944, 318] width 942 height 407
copy div "Sarah (ResiDesk) 3:11 PM Hi Eric, Hope you're doing well. Have you heard back f…"
click at [663, 625] on textarea "Hi {{first_name}}, thanks for checking in! I'll look into the security camera p…" at bounding box center [846, 630] width 704 height 66
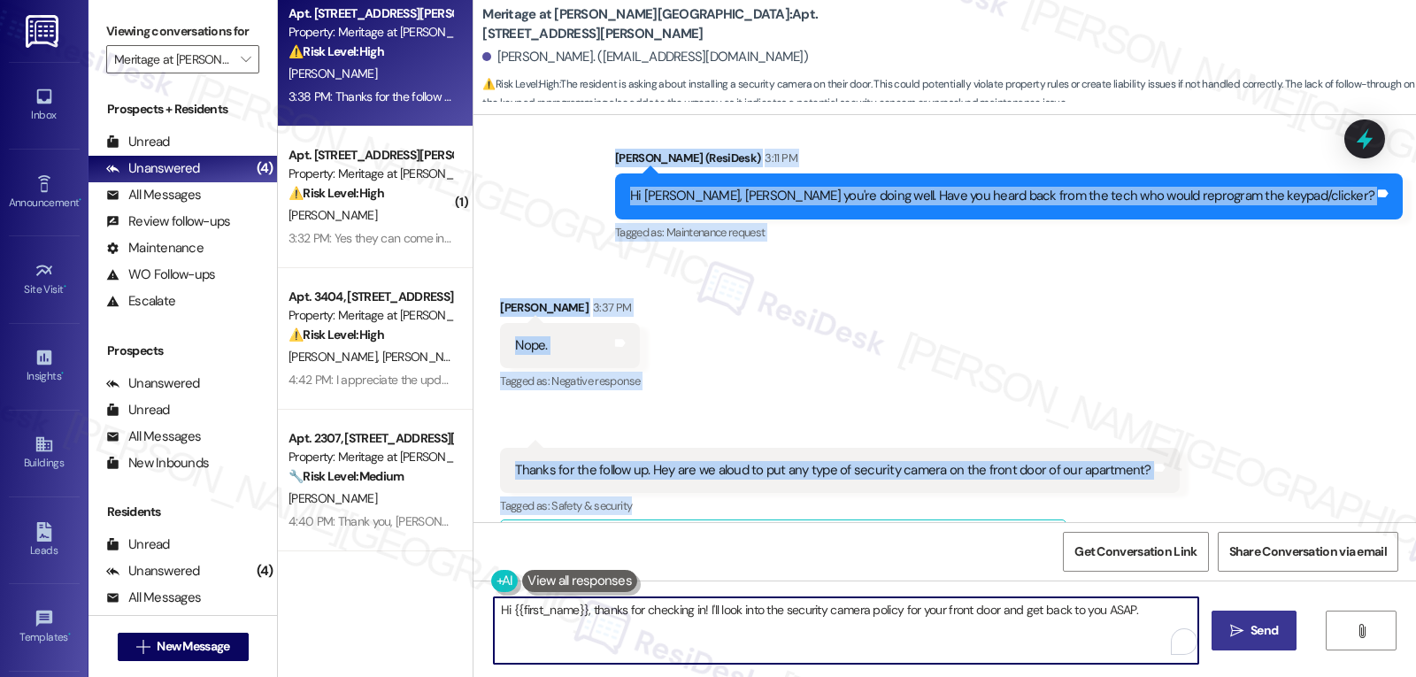
paste textarea "Thanks for the update, Eric. I’ll follow up again on the keypad/clicker for you…"
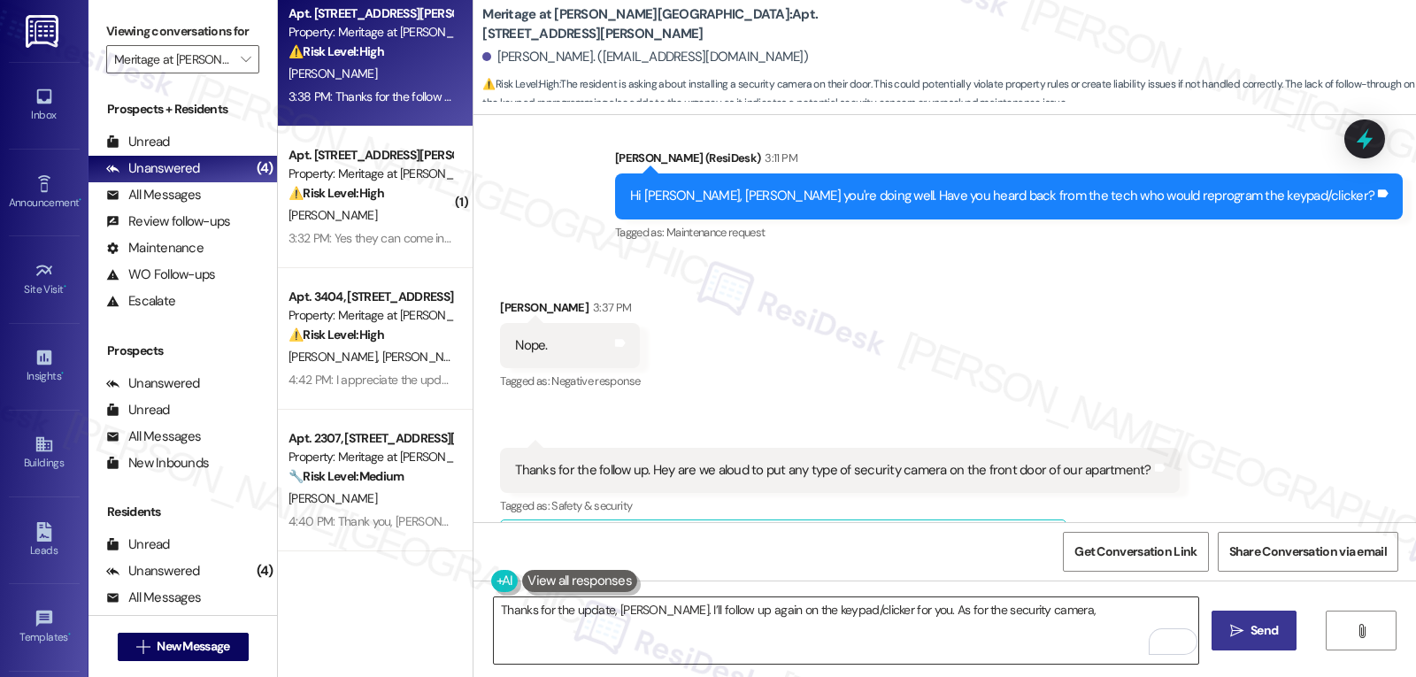
click at [1035, 622] on textarea "Thanks for the update, Eric. I’ll follow up again on the keypad/clicker for you…" at bounding box center [846, 630] width 704 height 66
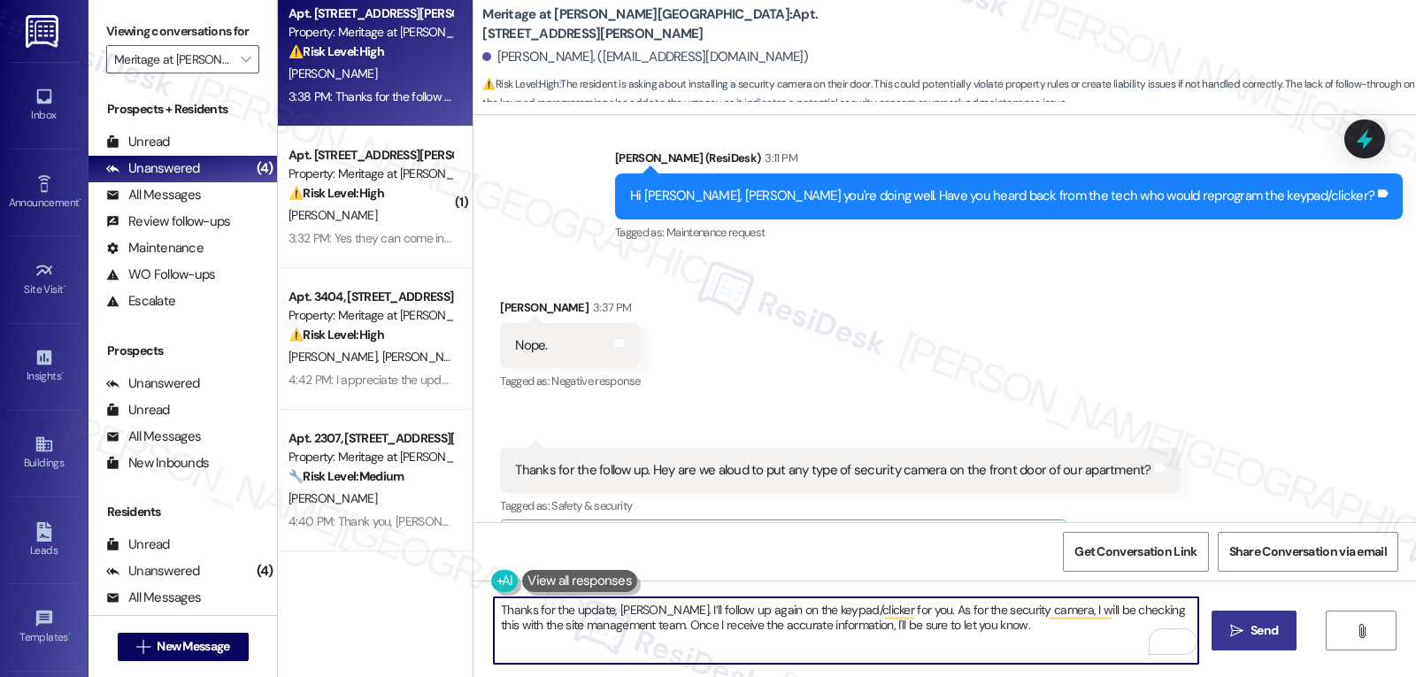
click at [870, 611] on textarea "Thanks for the update, Eric. I’ll follow up again on the keypad/clicker for you…" at bounding box center [846, 630] width 704 height 66
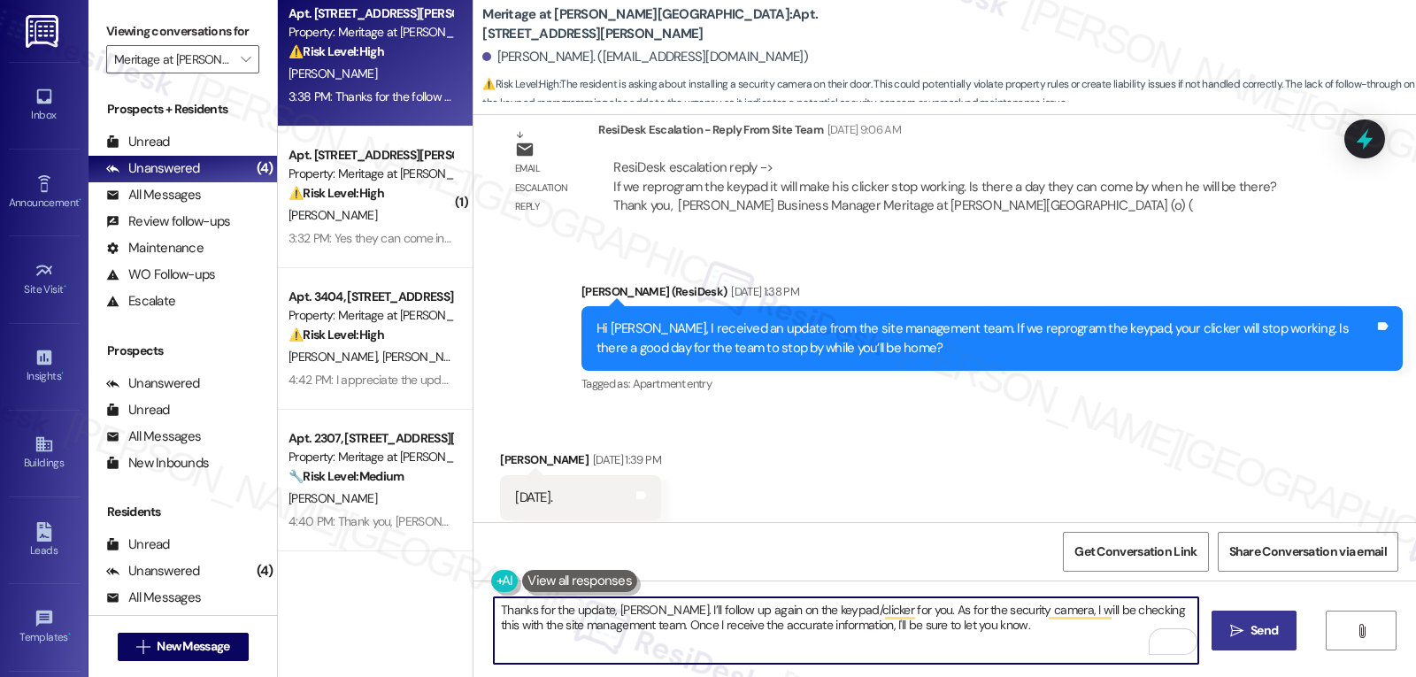
scroll to position [1338, 0]
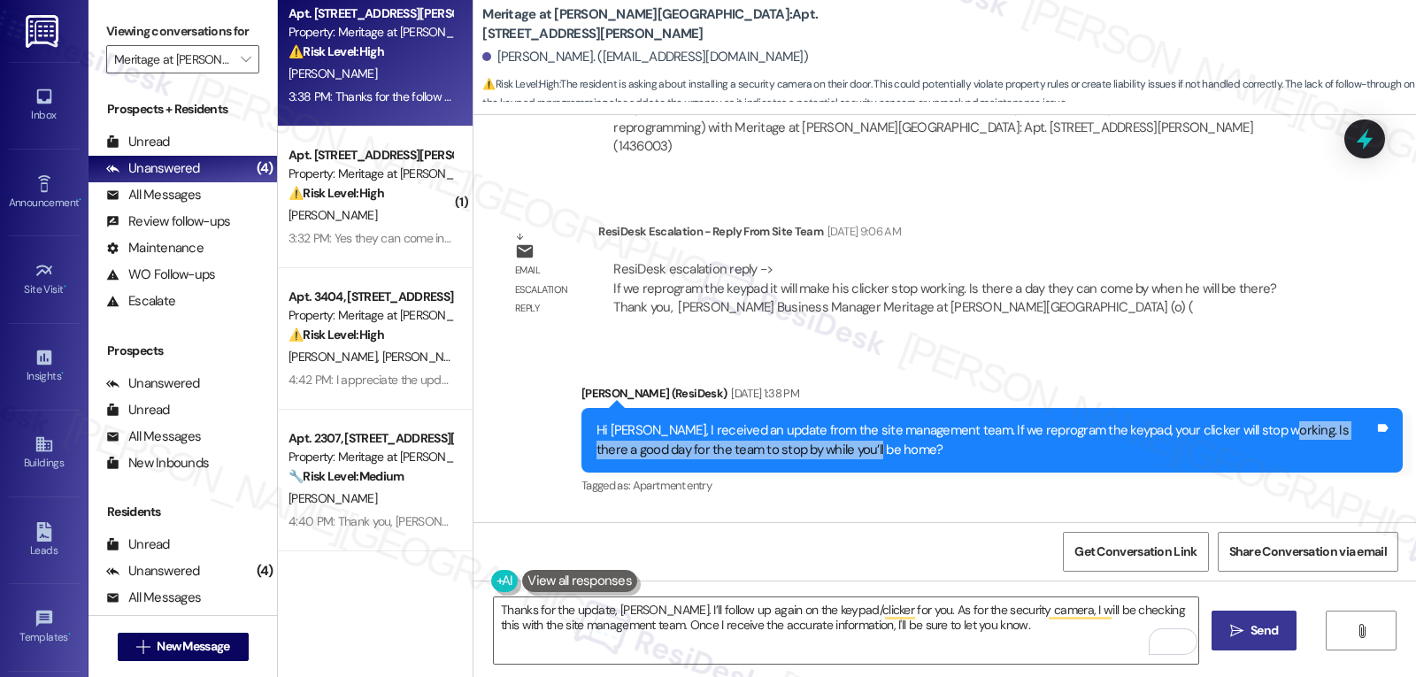
drag, startPoint x: 1240, startPoint y: 394, endPoint x: 865, endPoint y: 408, distance: 374.6
click at [865, 421] on div "Hi Eric, I received an update from the site management team. If we reprogram th…" at bounding box center [985, 440] width 778 height 38
copy div "s there a good day for the team to stop by while you’ll be home?"
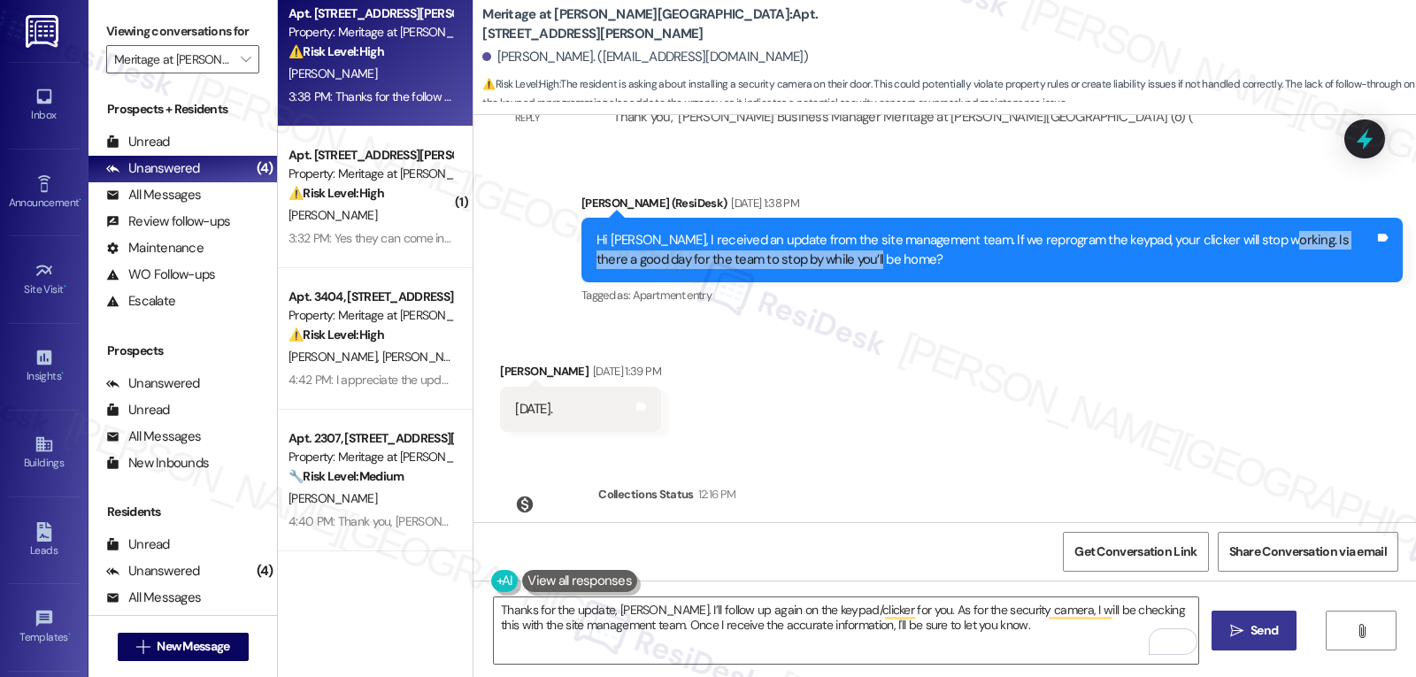
scroll to position [2046, 0]
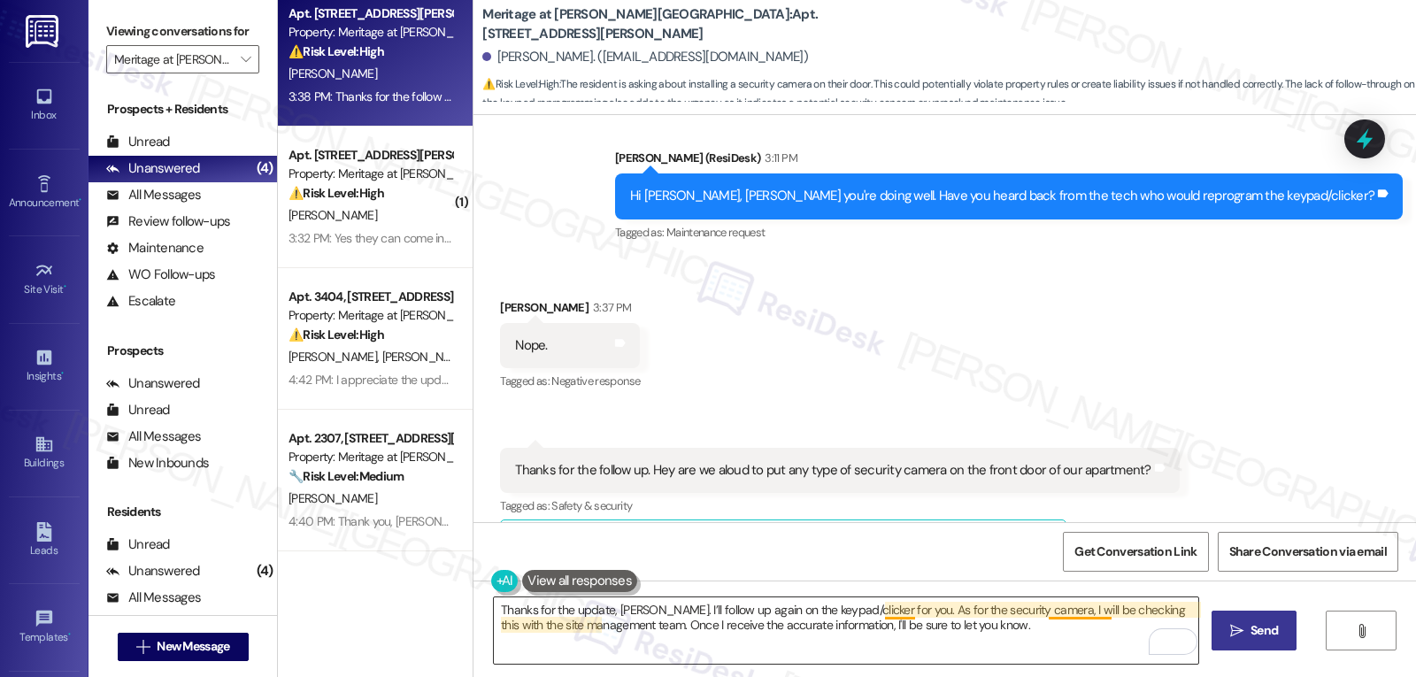
click at [872, 609] on textarea "Thanks for the update, Eric. I’ll follow up again on the keypad/clicker for you…" at bounding box center [846, 630] width 704 height 66
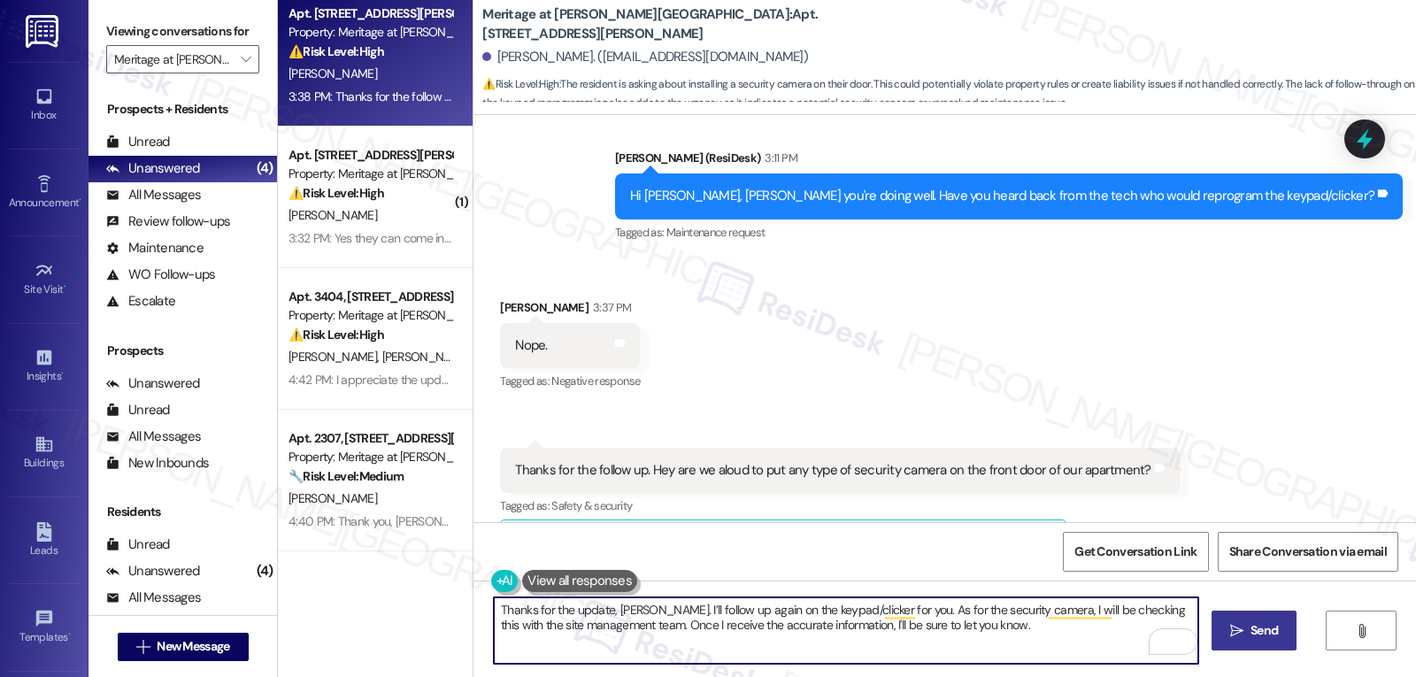
paste textarea "s there a good day for the team to stop by while you’ll be home?"
click at [911, 605] on textarea "Thanks for the update, Eric. I’ll follow up again on the keypad/clicker for you…" at bounding box center [846, 630] width 704 height 66
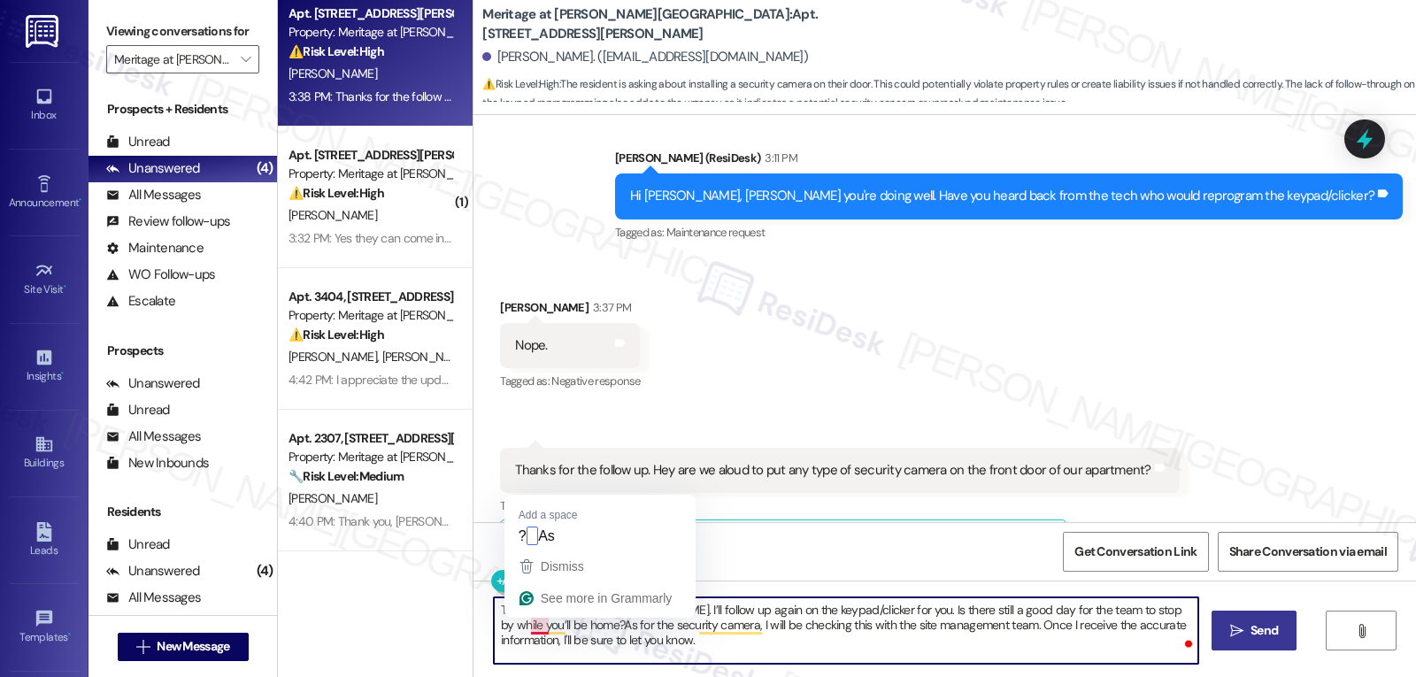
click at [522, 624] on textarea "Thanks for the update, Eric. I’ll follow up again on the keypad/clicker for you…" at bounding box center [846, 630] width 704 height 66
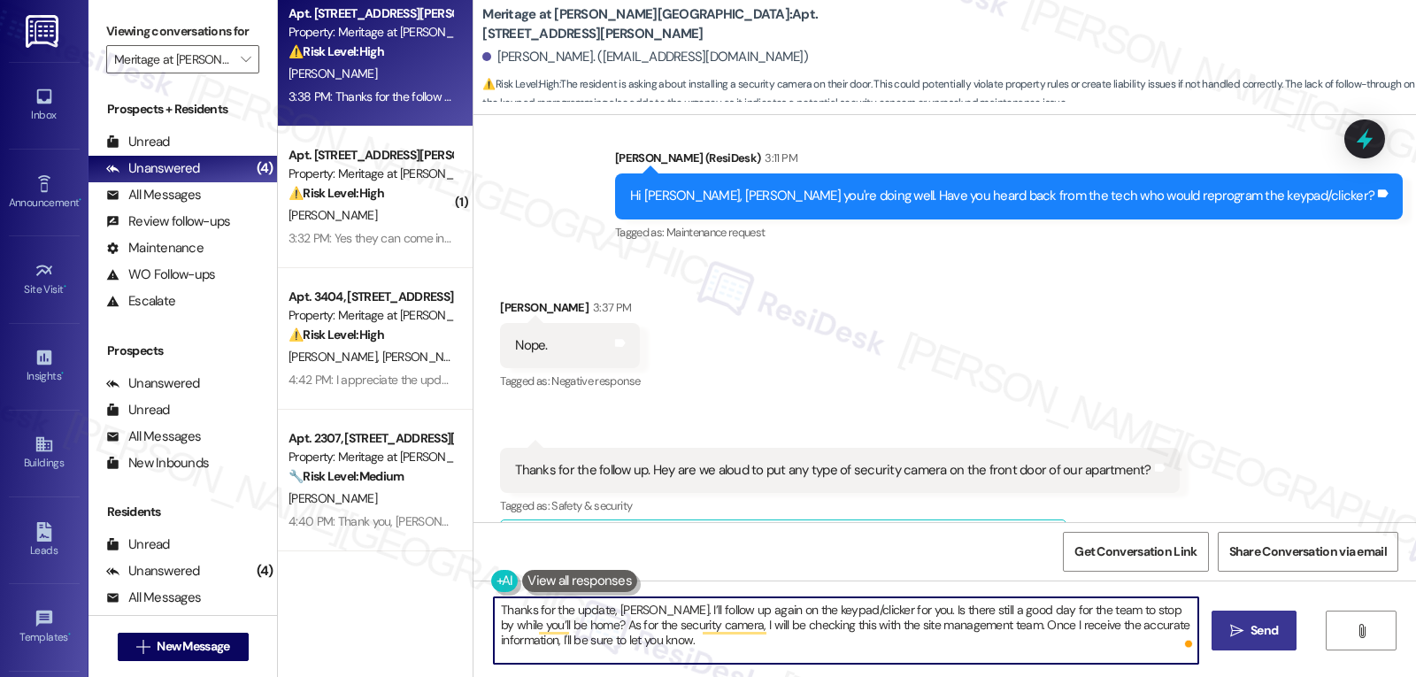
click at [518, 622] on textarea "Thanks for the update, Eric. I’ll follow up again on the keypad/clicker for you…" at bounding box center [846, 630] width 704 height 66
click at [818, 657] on textarea "Thanks for the update, Eric. I’ll follow up again on the keypad/clicker for you…" at bounding box center [846, 630] width 704 height 66
type textarea "Thanks for the update, Eric. I’ll follow up again on the keypad/clicker for you…"
click at [1258, 626] on span "Send" at bounding box center [1263, 630] width 27 height 19
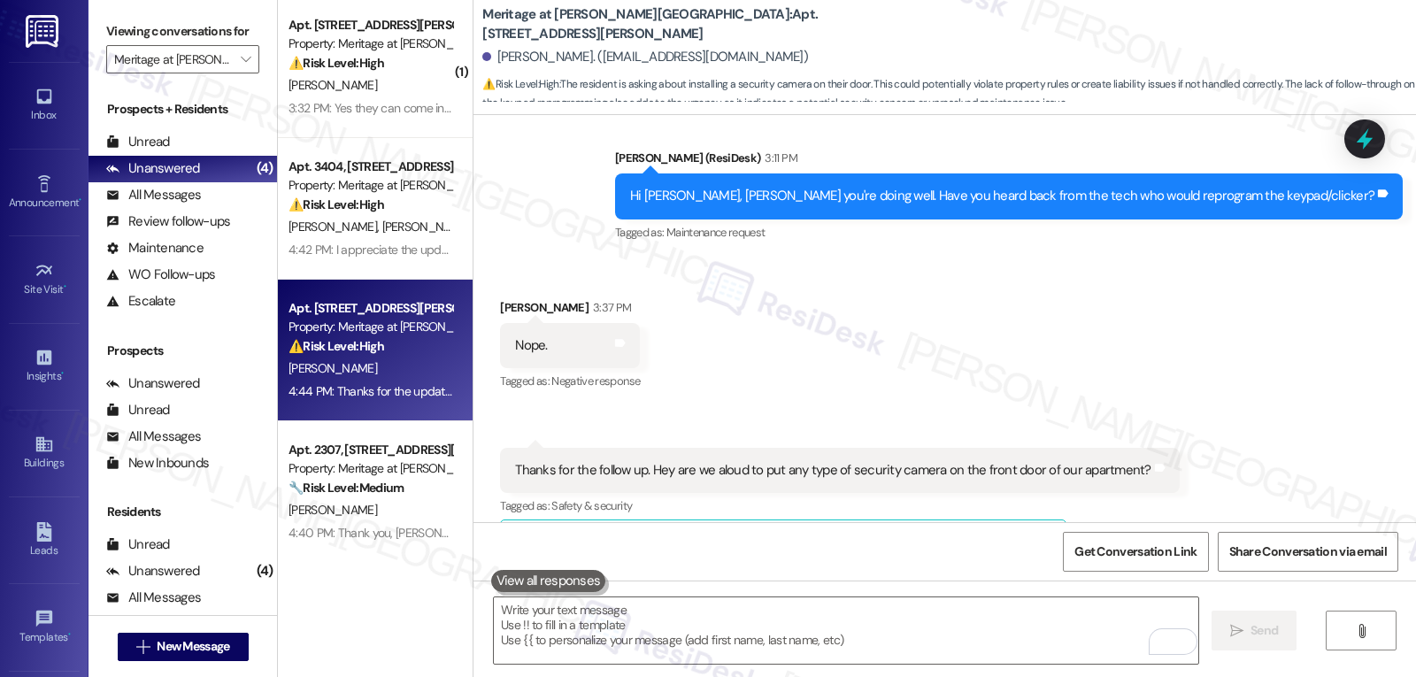
scroll to position [0, 0]
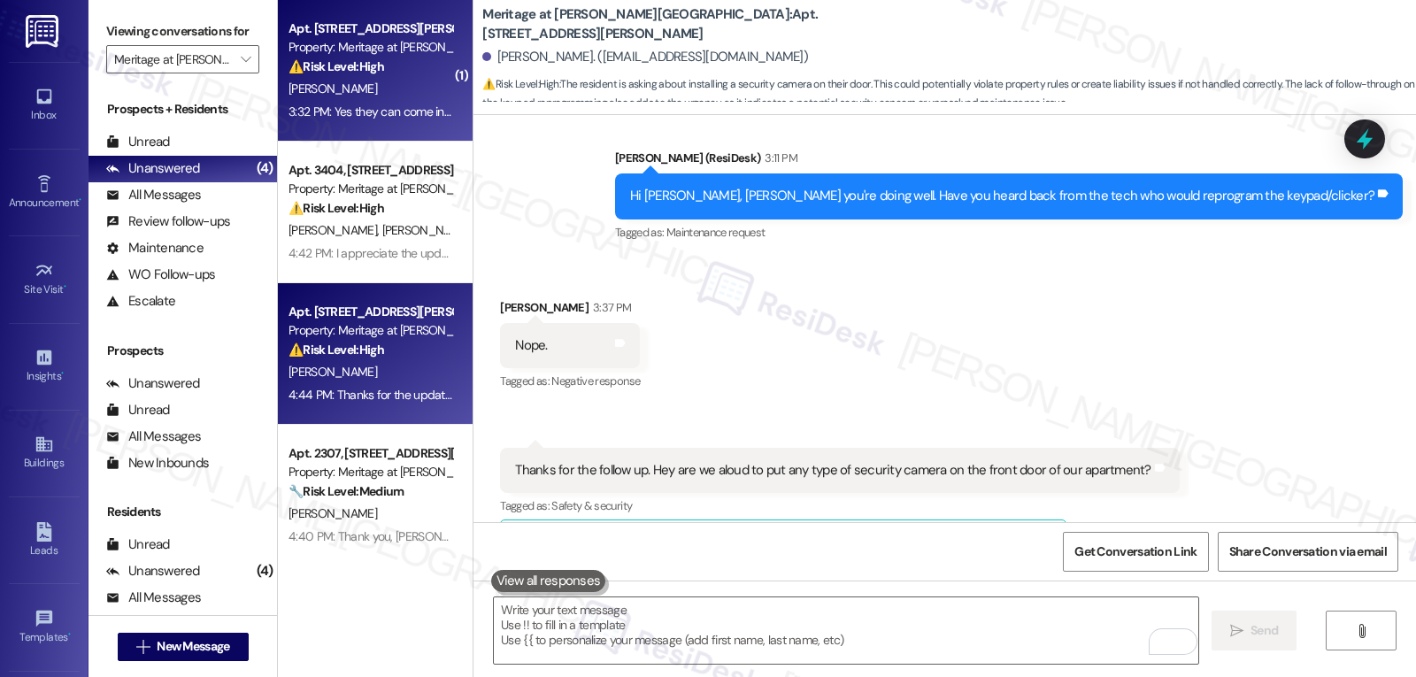
click at [409, 104] on div "3:32 PM: Yes they can come in as long as we know are coming to have the door un…" at bounding box center [568, 112] width 561 height 16
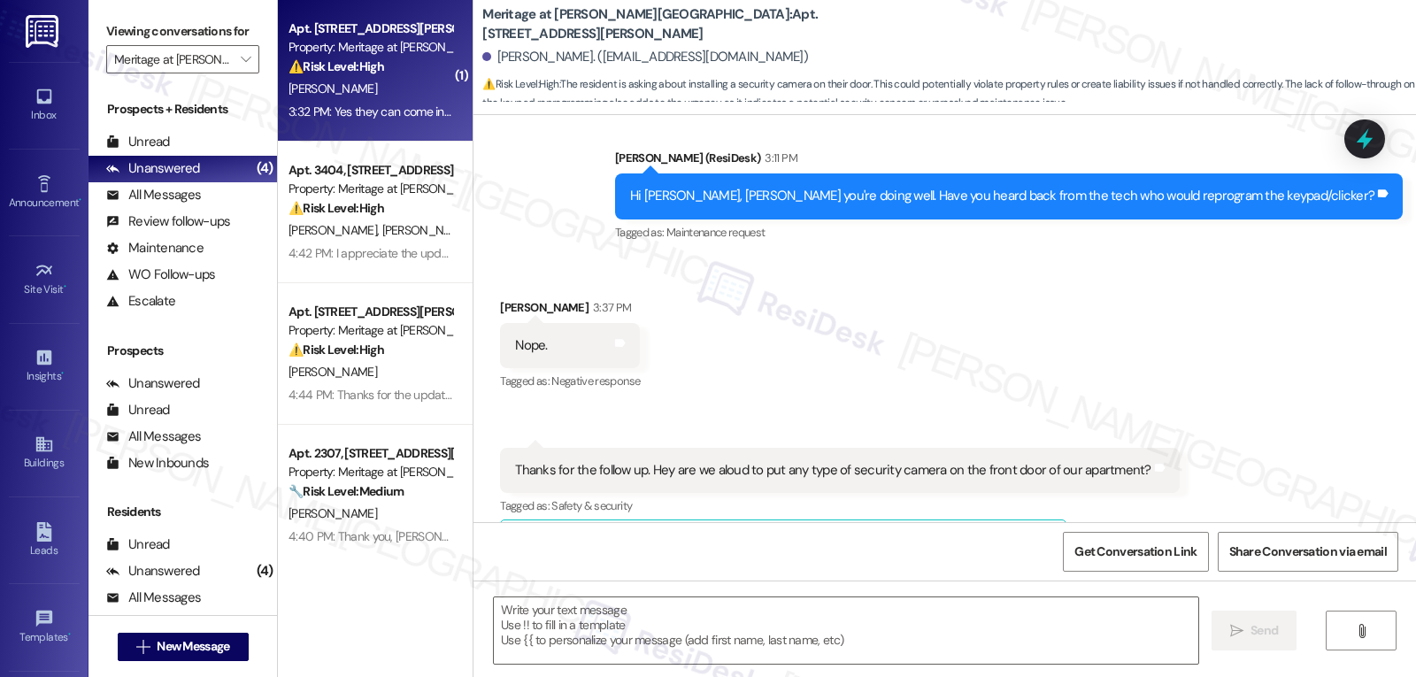
type textarea "Fetching suggested responses. Please feel free to read through the conversation…"
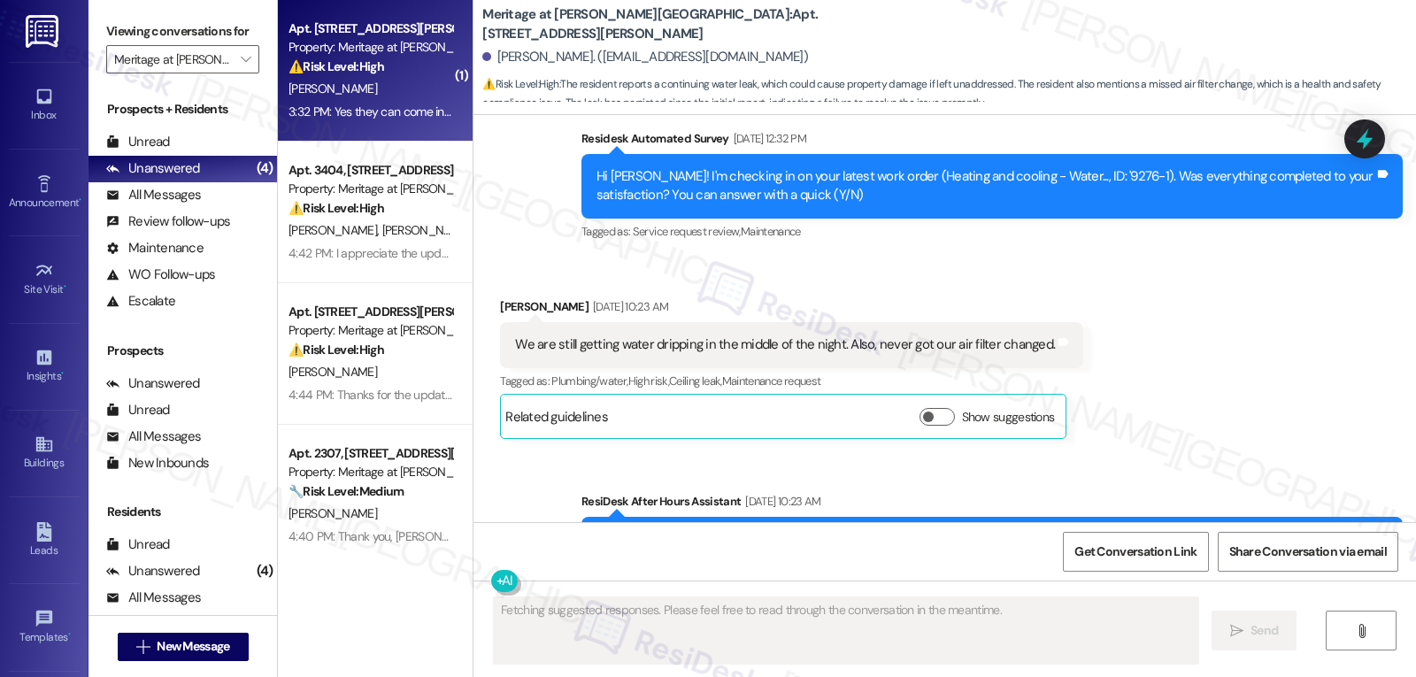
scroll to position [8436, 0]
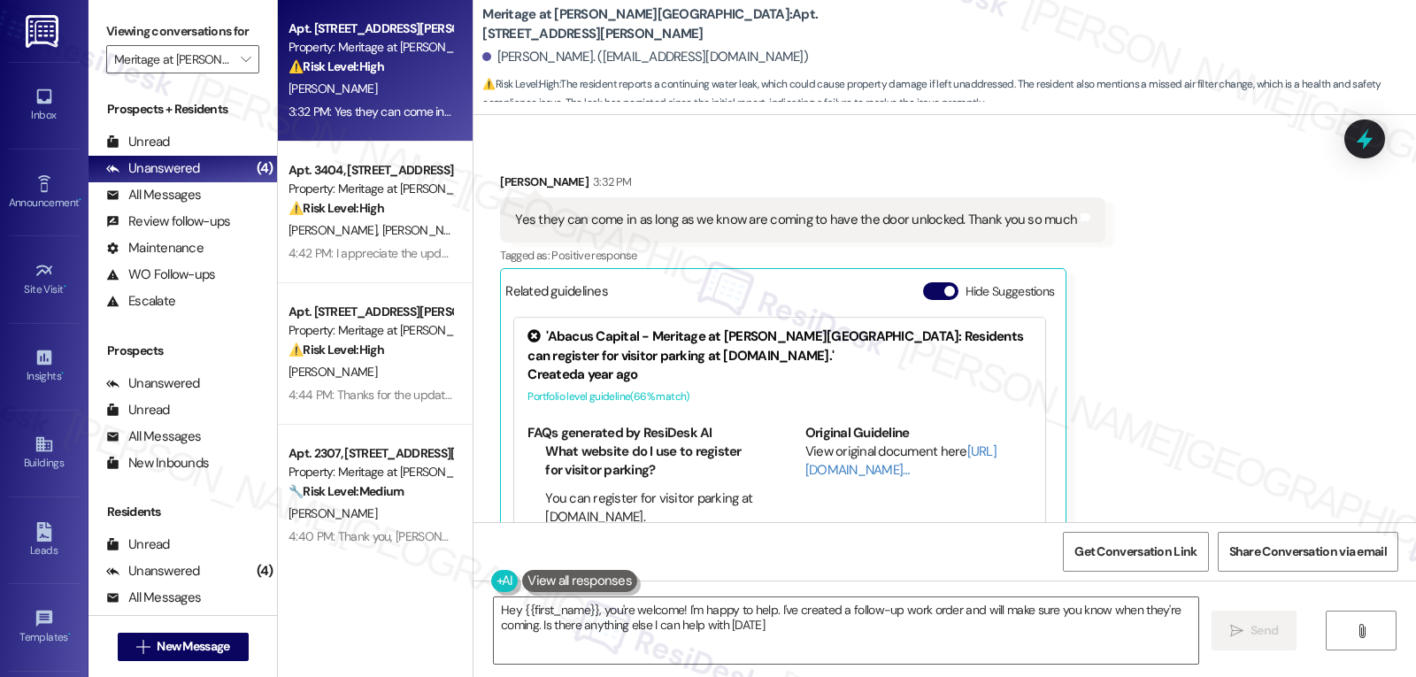
type textarea "Hey {{first_name}}, you're welcome! I'm happy to help. I've created a follow-up…"
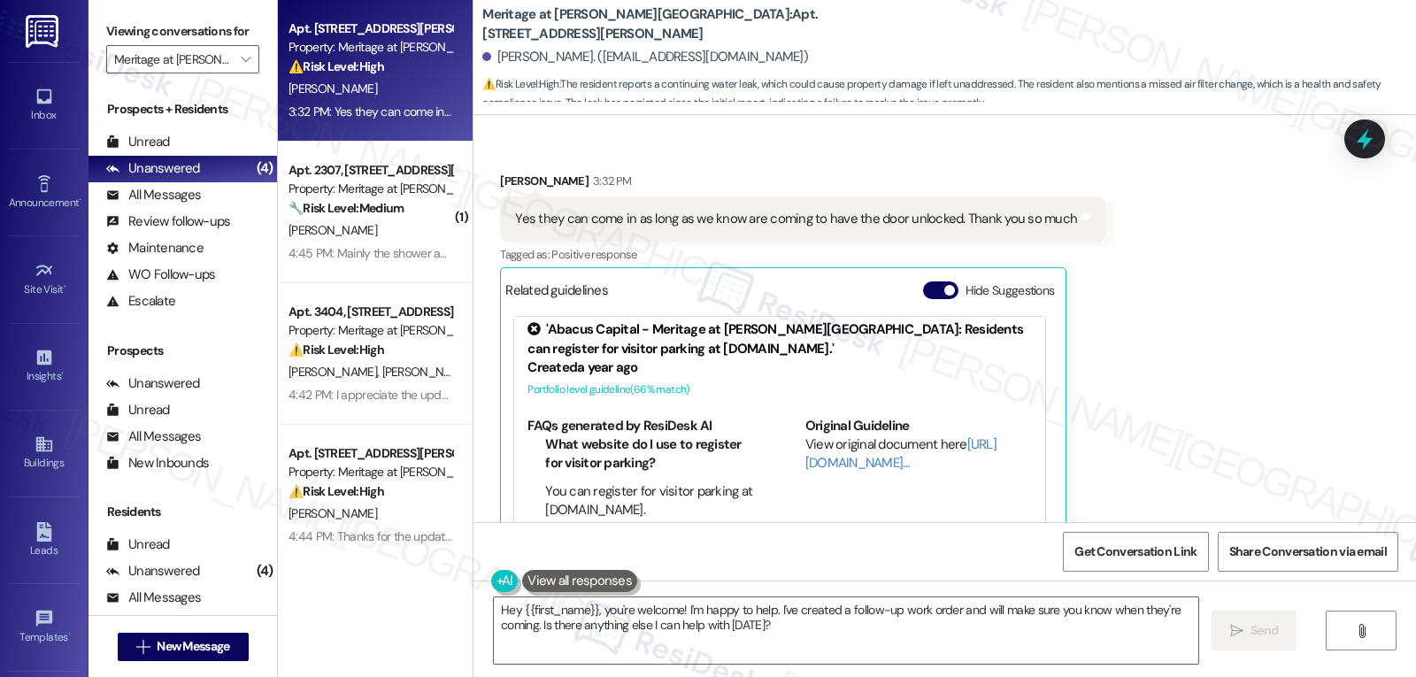
scroll to position [8, 0]
click at [1359, 147] on icon at bounding box center [1364, 139] width 30 height 30
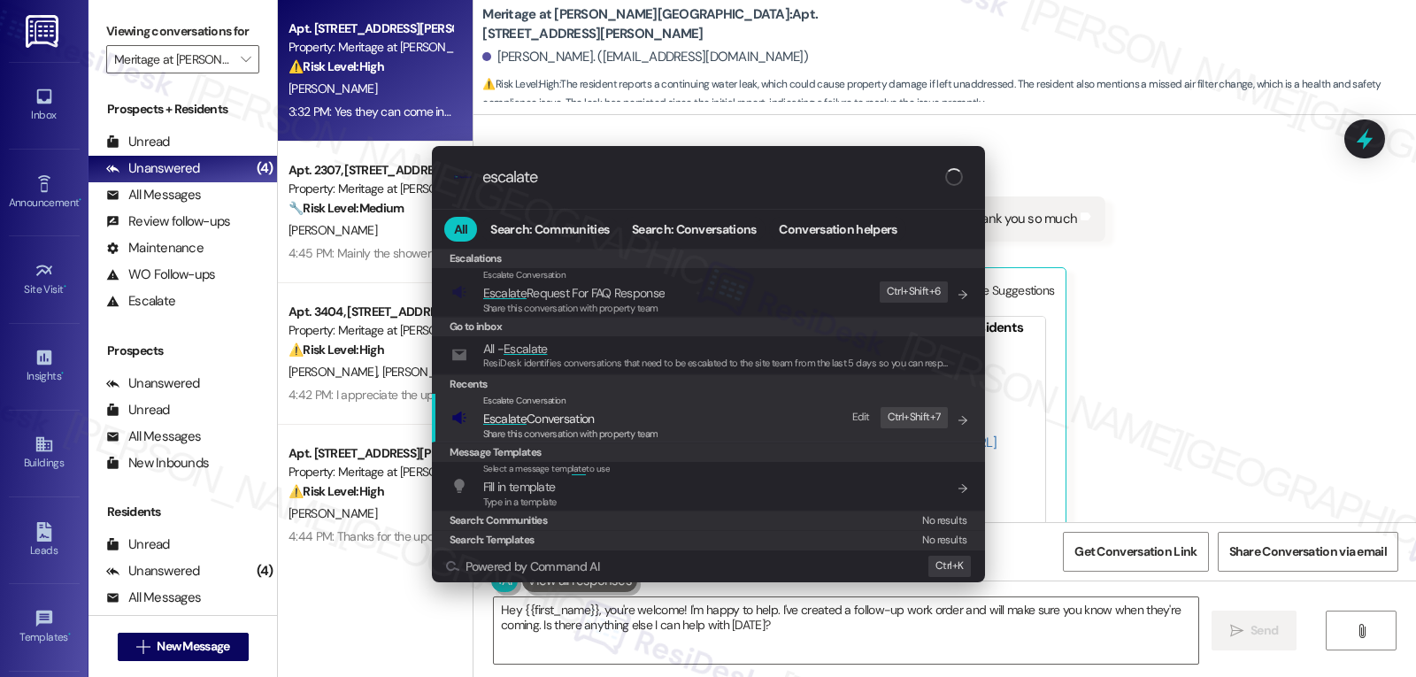
type input "escalate"
drag, startPoint x: 545, startPoint y: 427, endPoint x: 572, endPoint y: 409, distance: 32.4
click at [546, 427] on div "Escalate Conversation Escalate Conversation Share this conversation with proper…" at bounding box center [570, 418] width 175 height 48
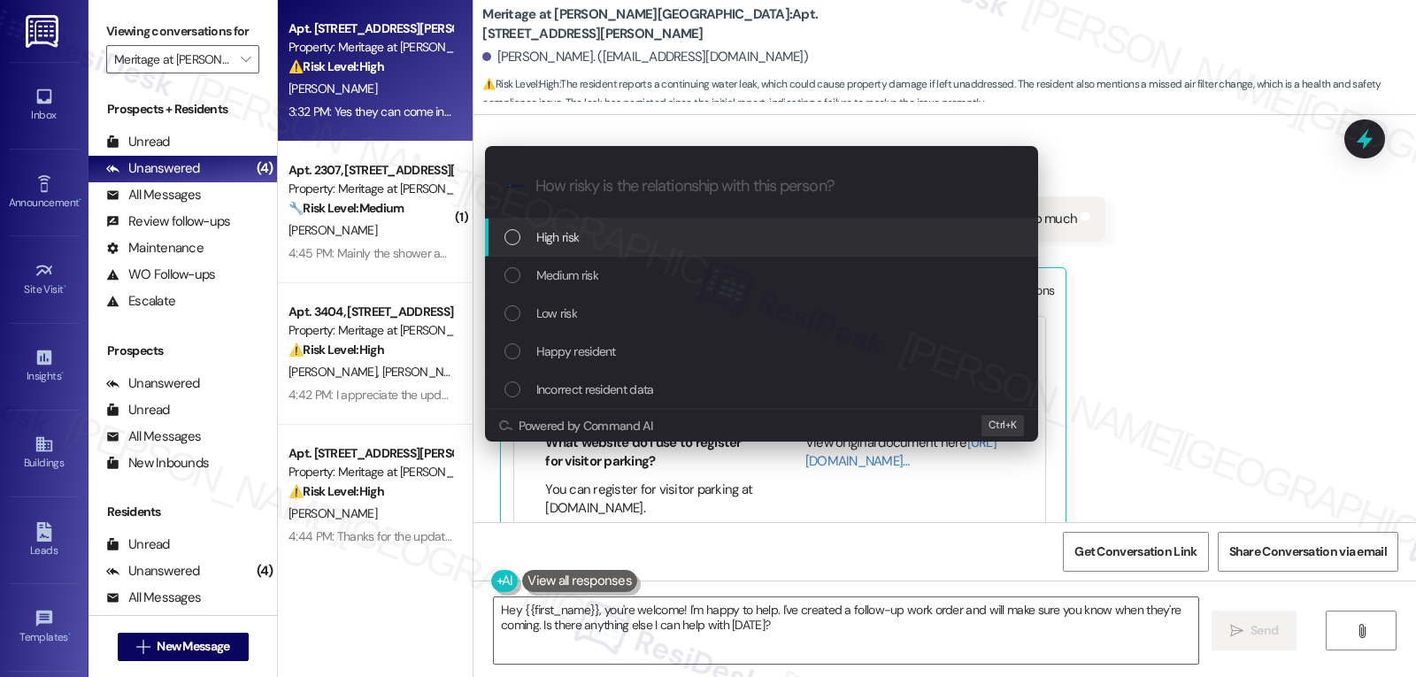
click at [602, 234] on div "High risk" at bounding box center [763, 236] width 518 height 19
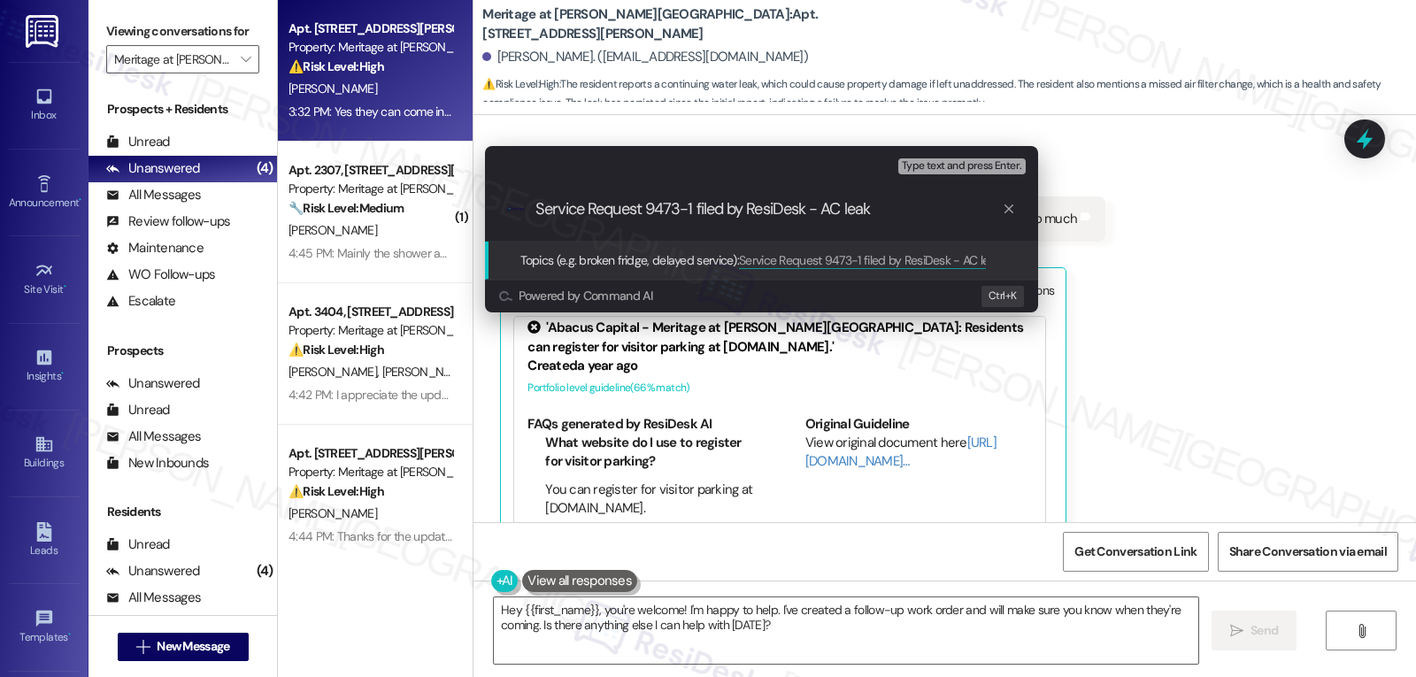
type input "Service Request 9473-1 filed by ResiDesk - AC leaks"
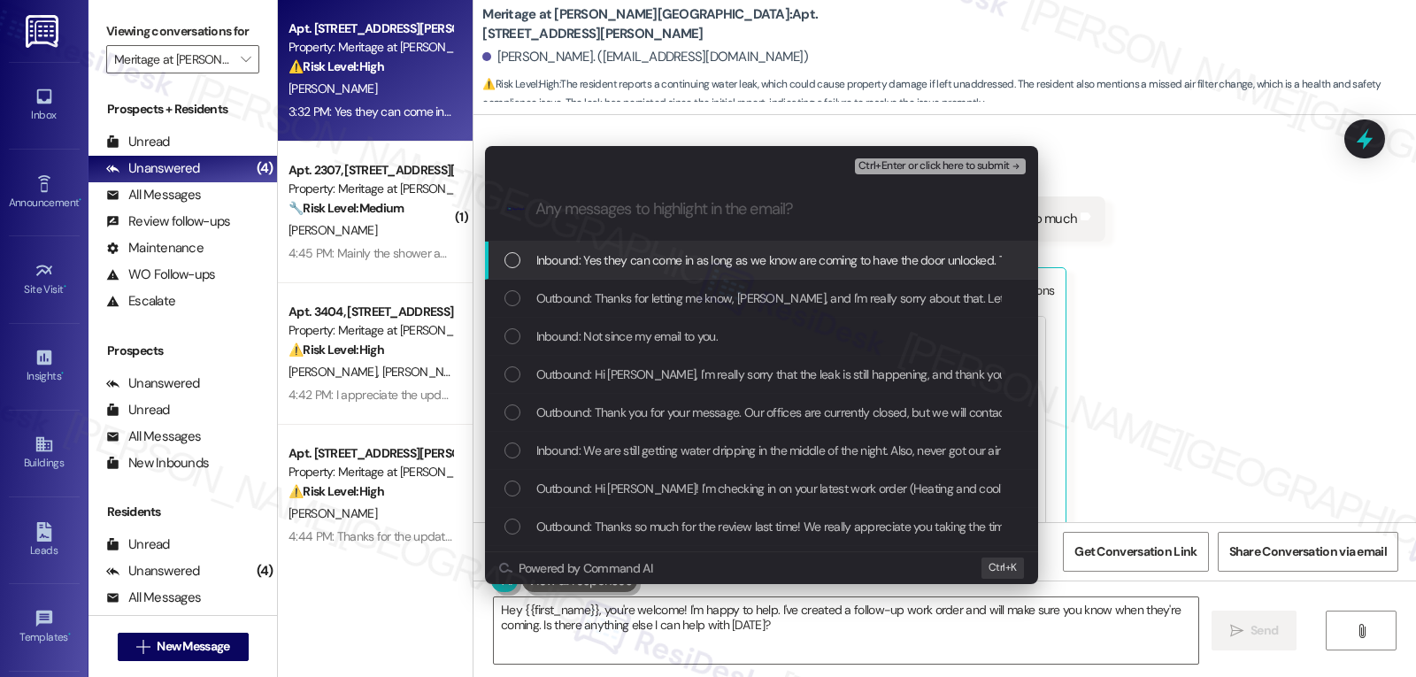
click at [522, 265] on div "Inbound: Yes they can come in as long as we know are coming to have the door un…" at bounding box center [763, 259] width 518 height 19
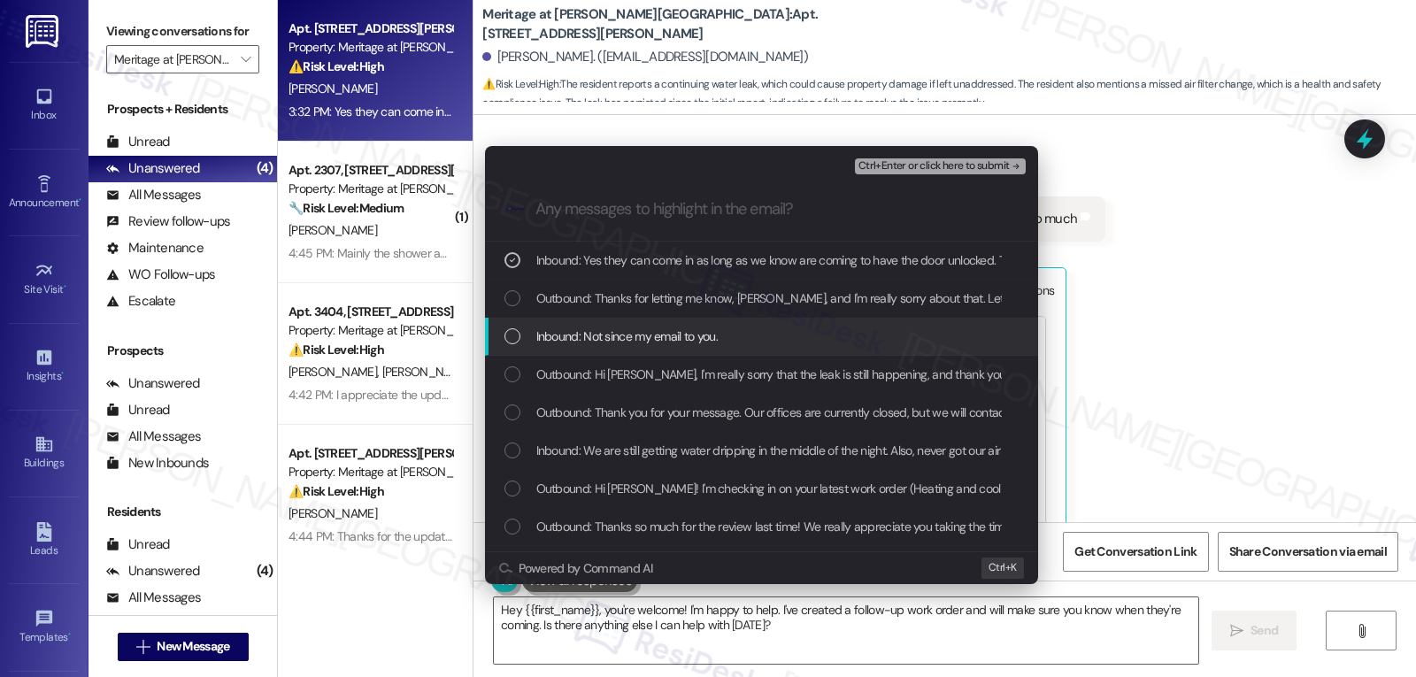
click at [509, 334] on div "List of options" at bounding box center [512, 336] width 16 height 16
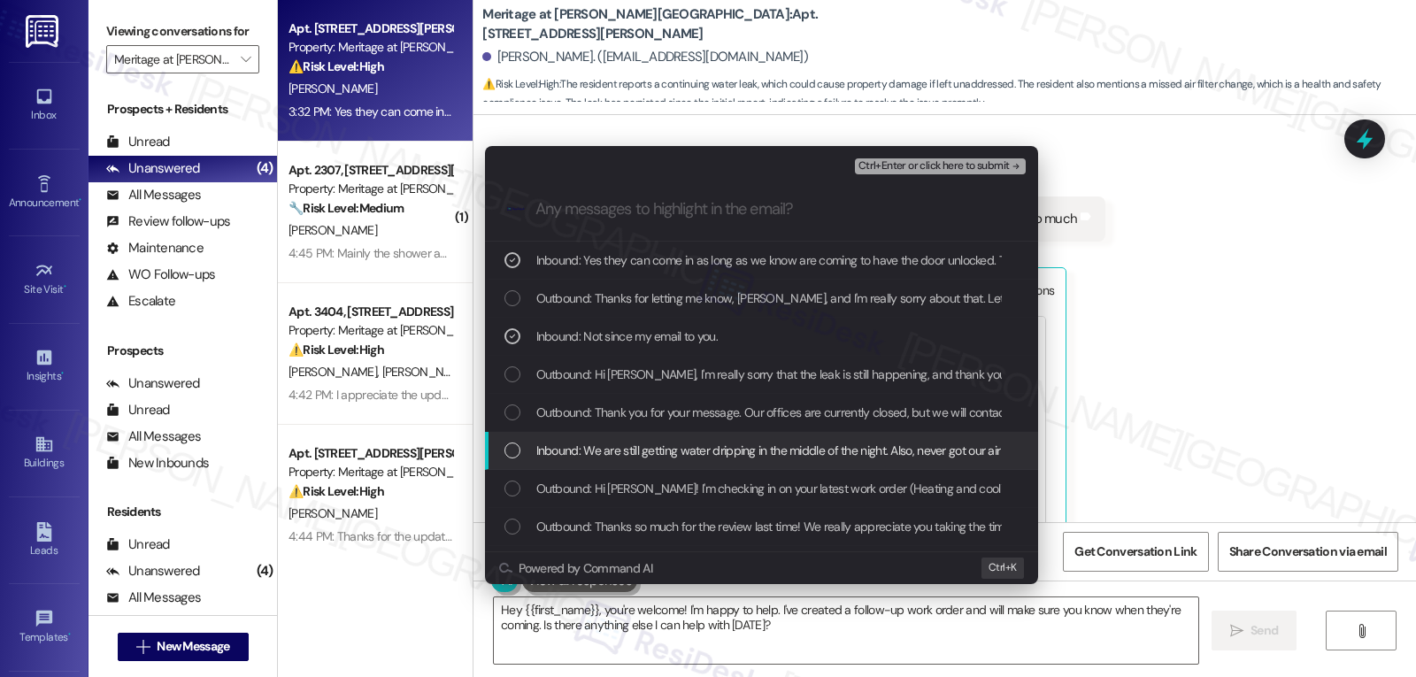
drag, startPoint x: 515, startPoint y: 442, endPoint x: 542, endPoint y: 421, distance: 34.7
click at [515, 443] on div "List of options" at bounding box center [512, 450] width 16 height 16
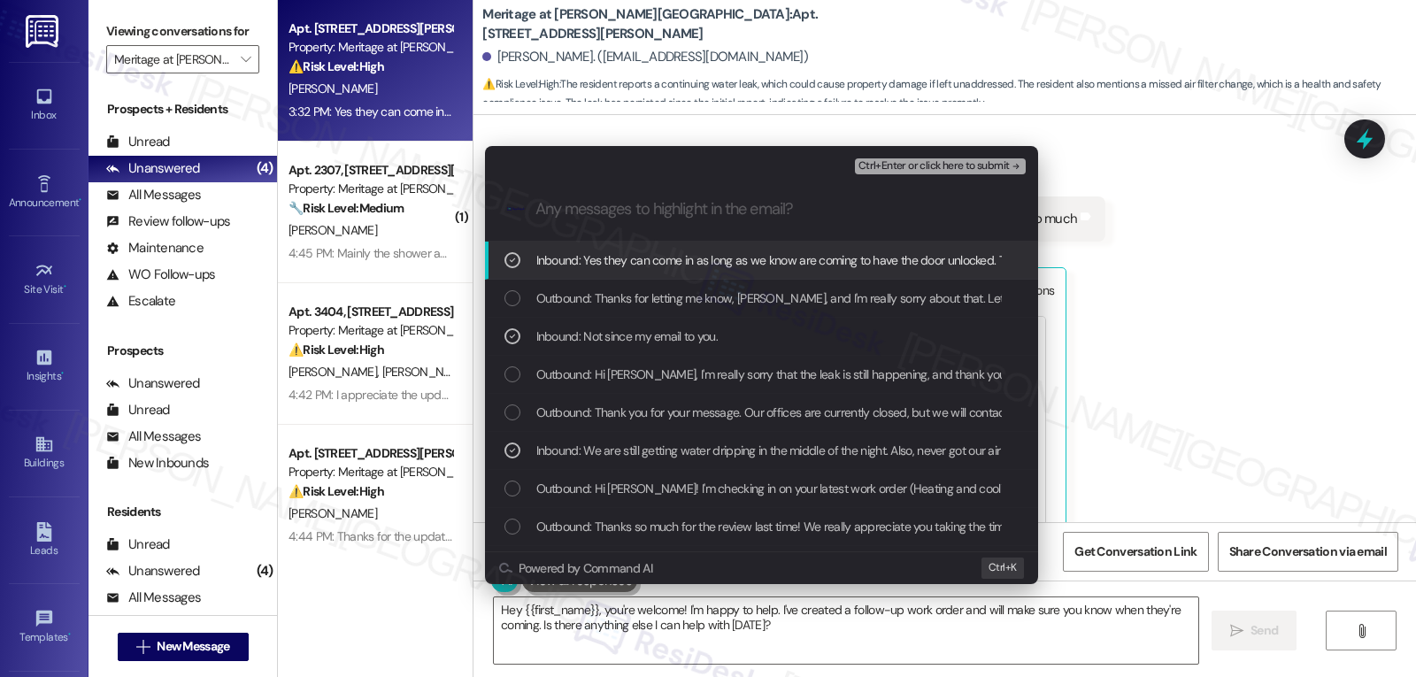
click at [964, 162] on span "Ctrl+Enter or click here to submit" at bounding box center [933, 166] width 151 height 12
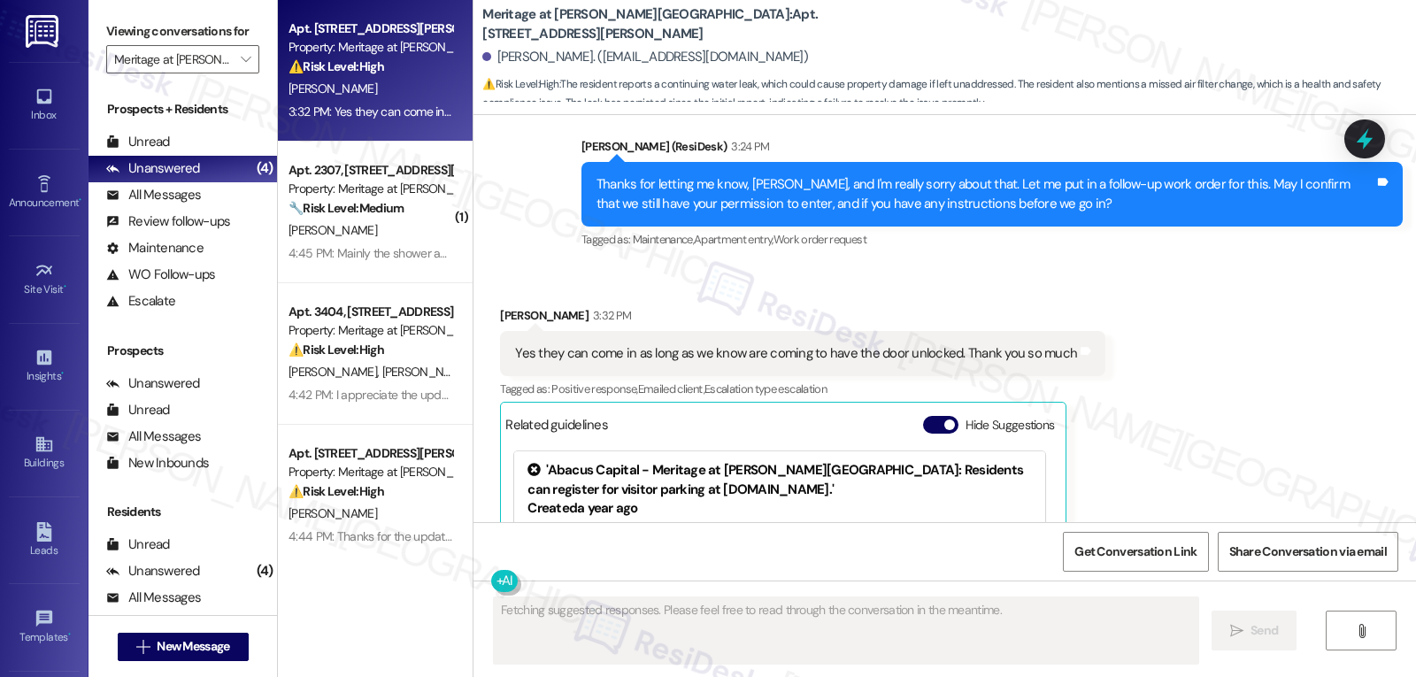
scroll to position [8260, 0]
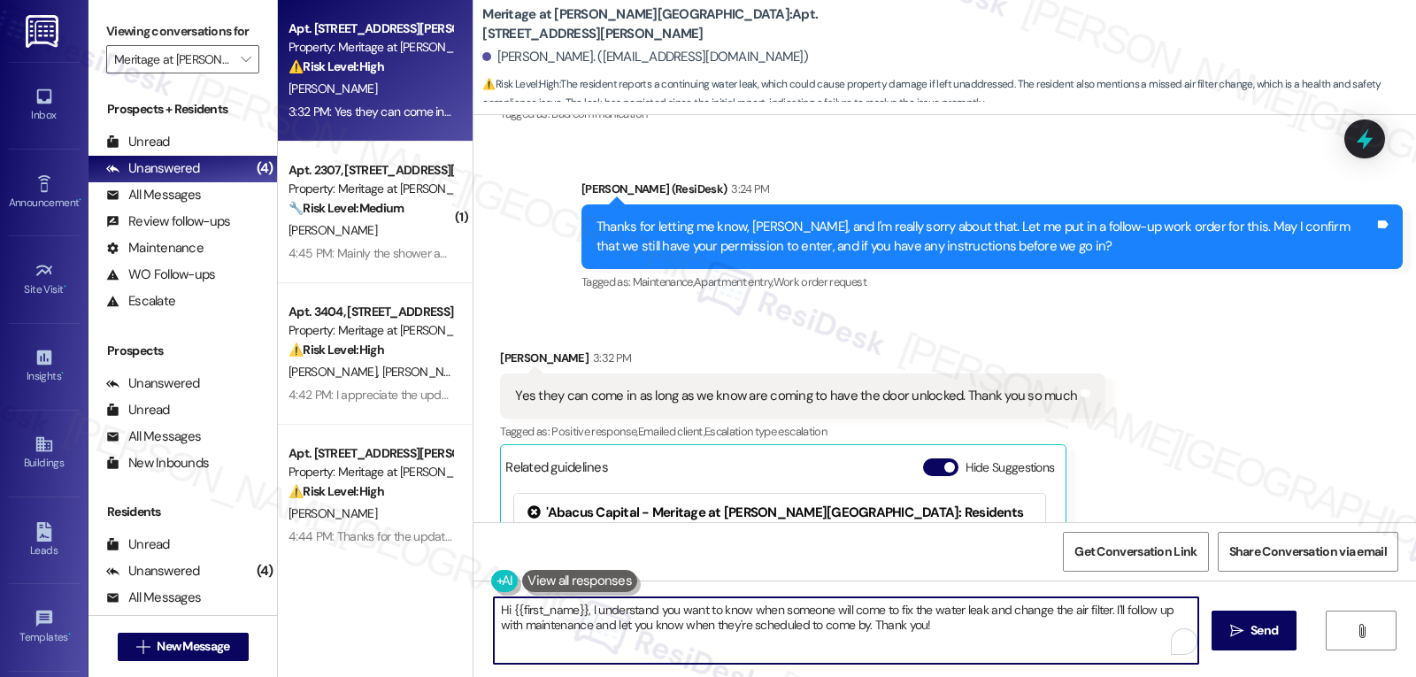
drag, startPoint x: 684, startPoint y: 590, endPoint x: 80, endPoint y: 559, distance: 605.2
click at [119, 569] on div "Viewing conversations for Meritage at Steiner Ranch  Prospects + Residents Unr…" at bounding box center [751, 338] width 1327 height 677
type textarea "Thanks, Jane. Your instructions are noted. I have submitted the work order and …"
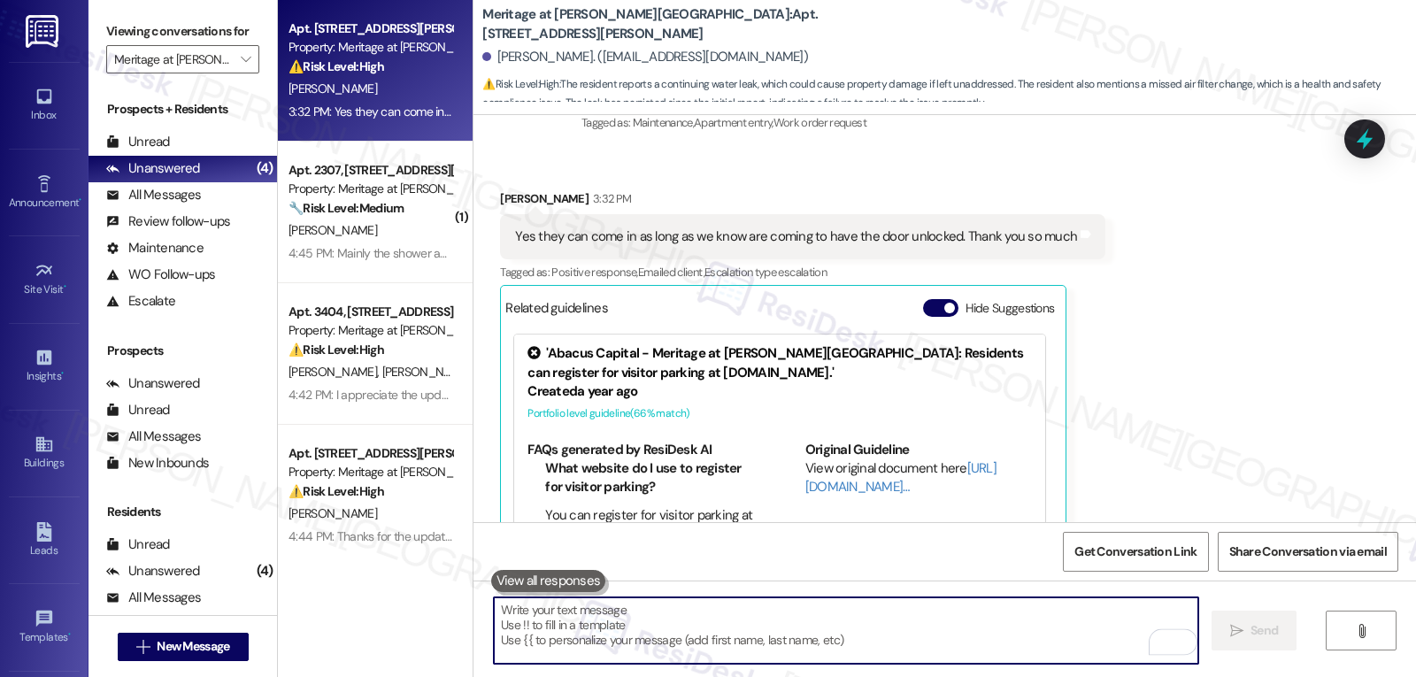
scroll to position [8436, 0]
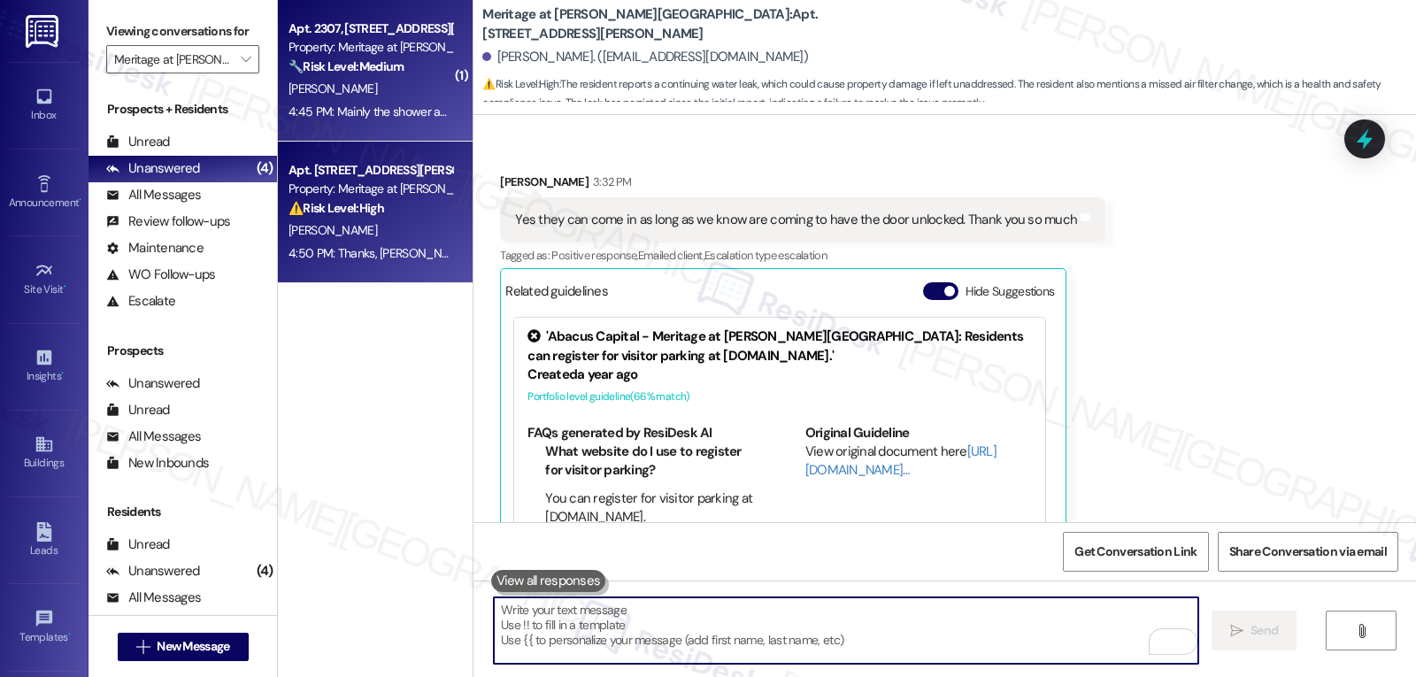
click at [416, 82] on div "D. Sanchez" at bounding box center [370, 89] width 167 height 22
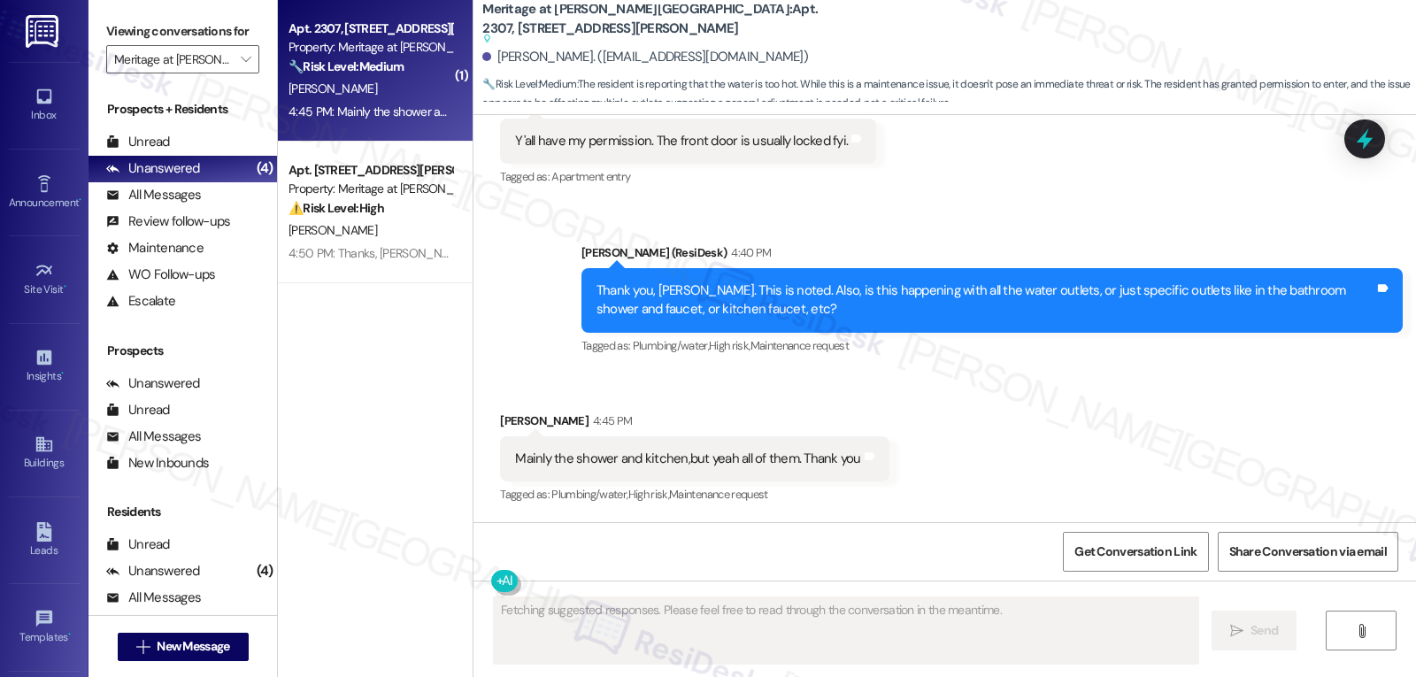
scroll to position [1942, 0]
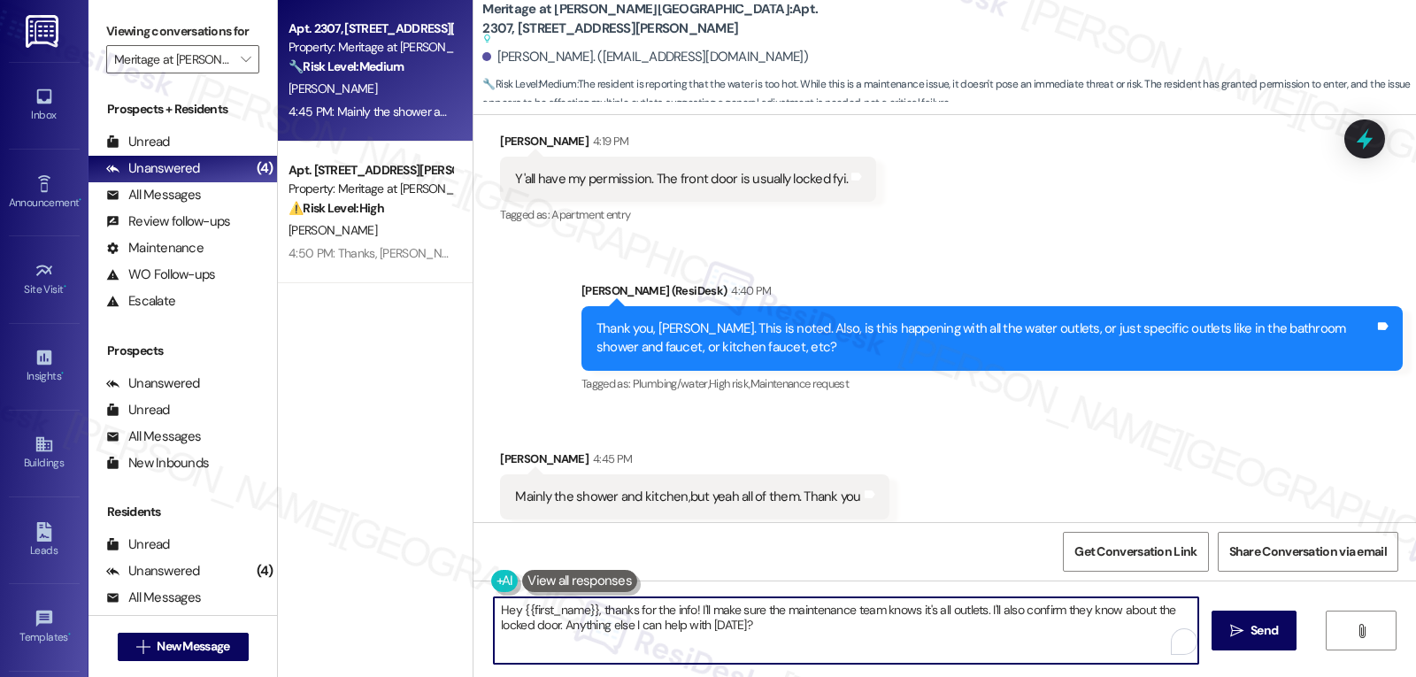
click at [824, 649] on textarea "Hey {{first_name}}, thanks for the info! I'll make sure the maintenance team kn…" at bounding box center [846, 630] width 704 height 66
click at [749, 627] on textarea "Got that, thanks for the info, David." at bounding box center [846, 630] width 704 height 66
type textarea "Got that, thanks for the info, David. About the lock, would you be comfortable …"
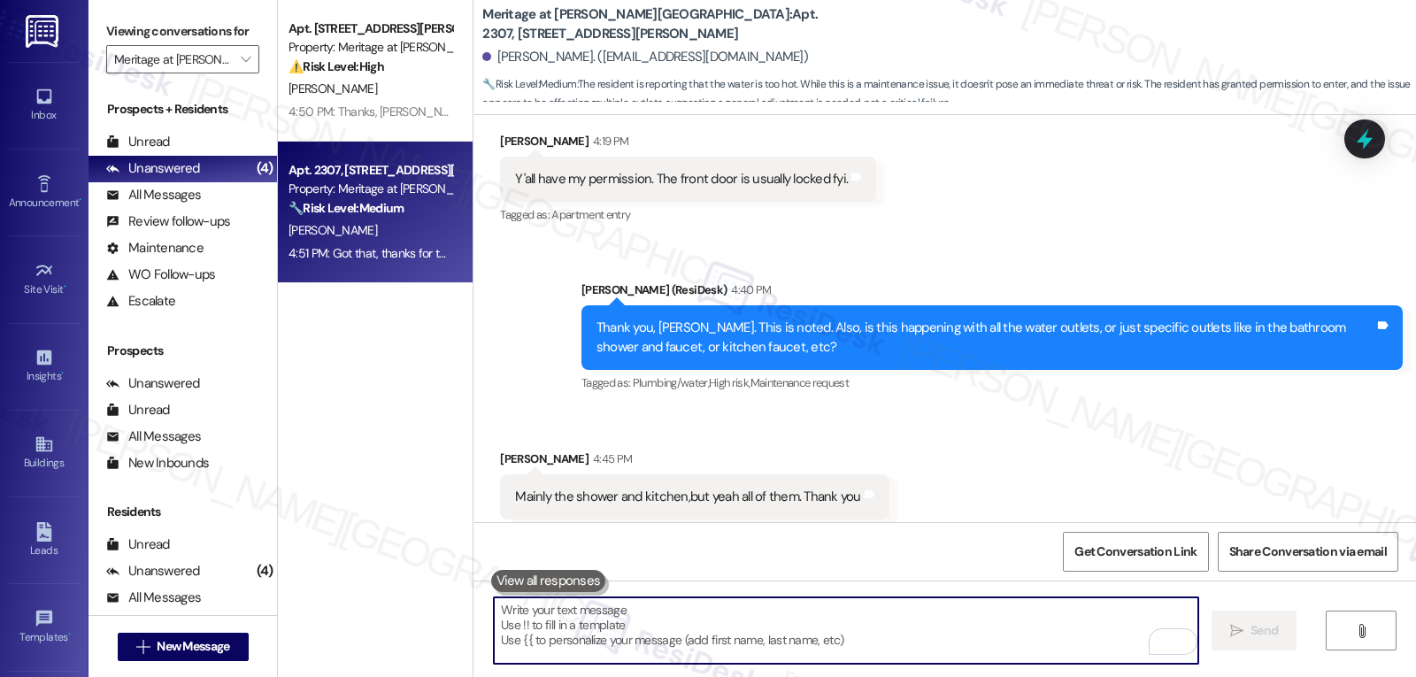
scroll to position [2020, 0]
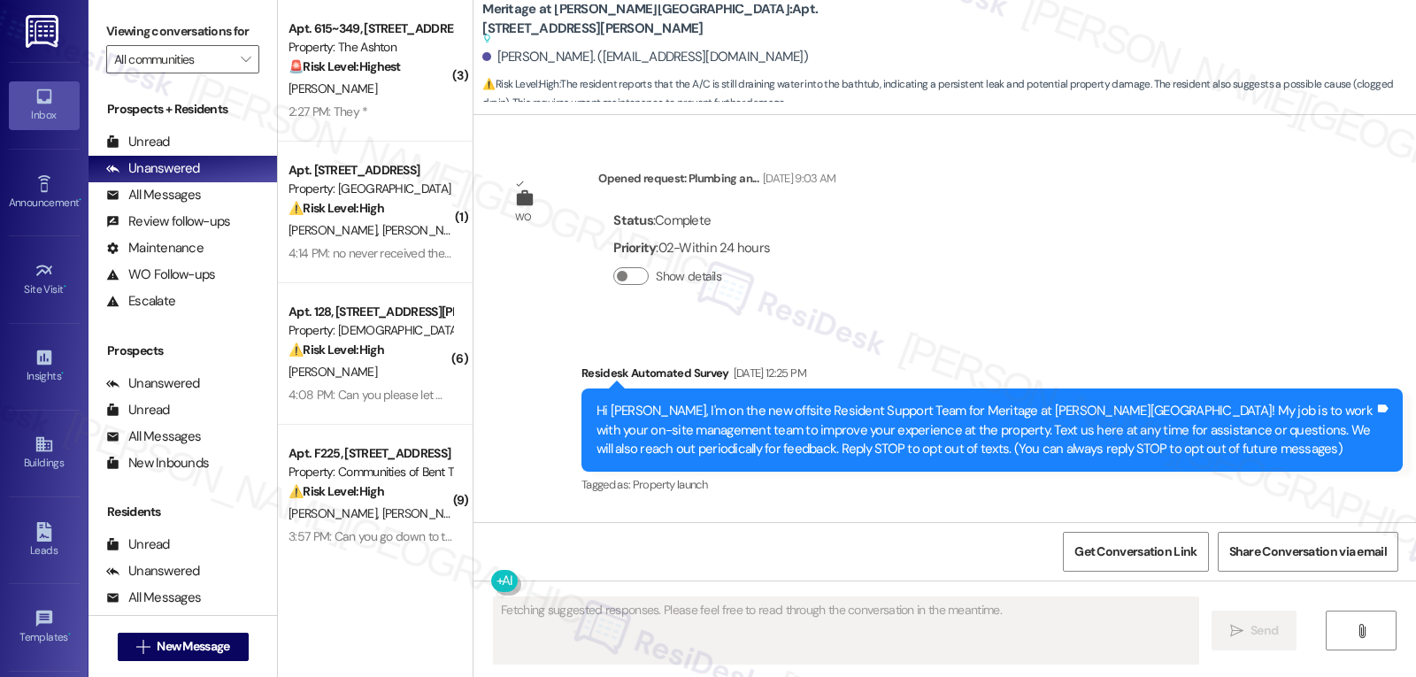
scroll to position [16375, 0]
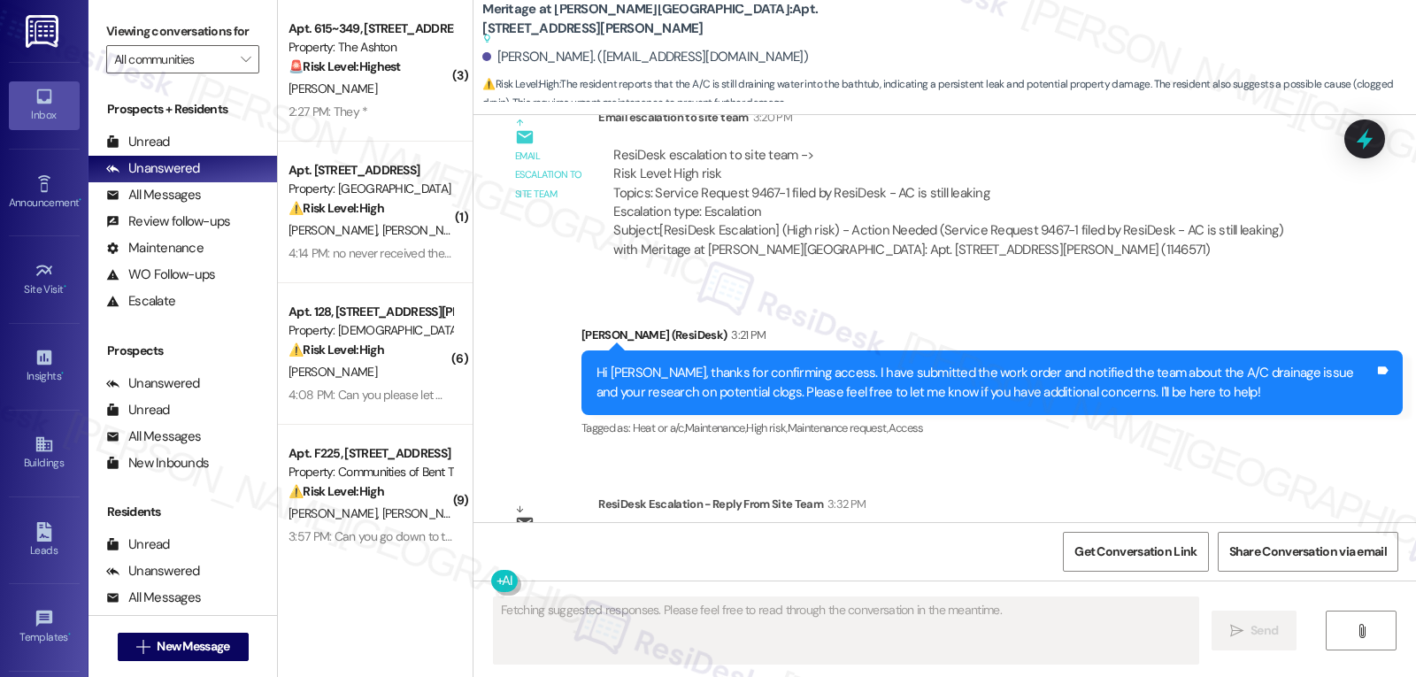
click at [611, 364] on div "Hi [PERSON_NAME], thanks for confirming access. I have submitted the work order…" at bounding box center [985, 383] width 778 height 38
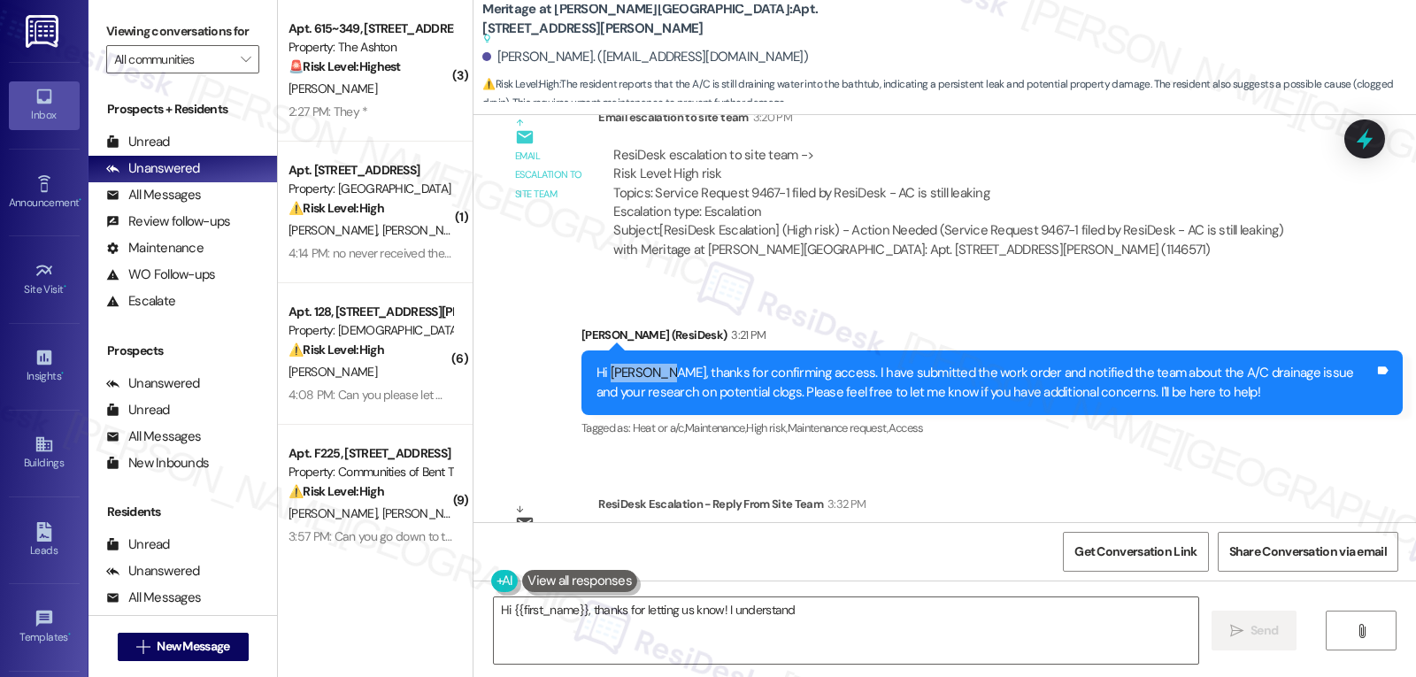
click at [611, 364] on div "Hi [PERSON_NAME], thanks for confirming access. I have submitted the work order…" at bounding box center [985, 383] width 778 height 38
copy div "[PERSON_NAME]"
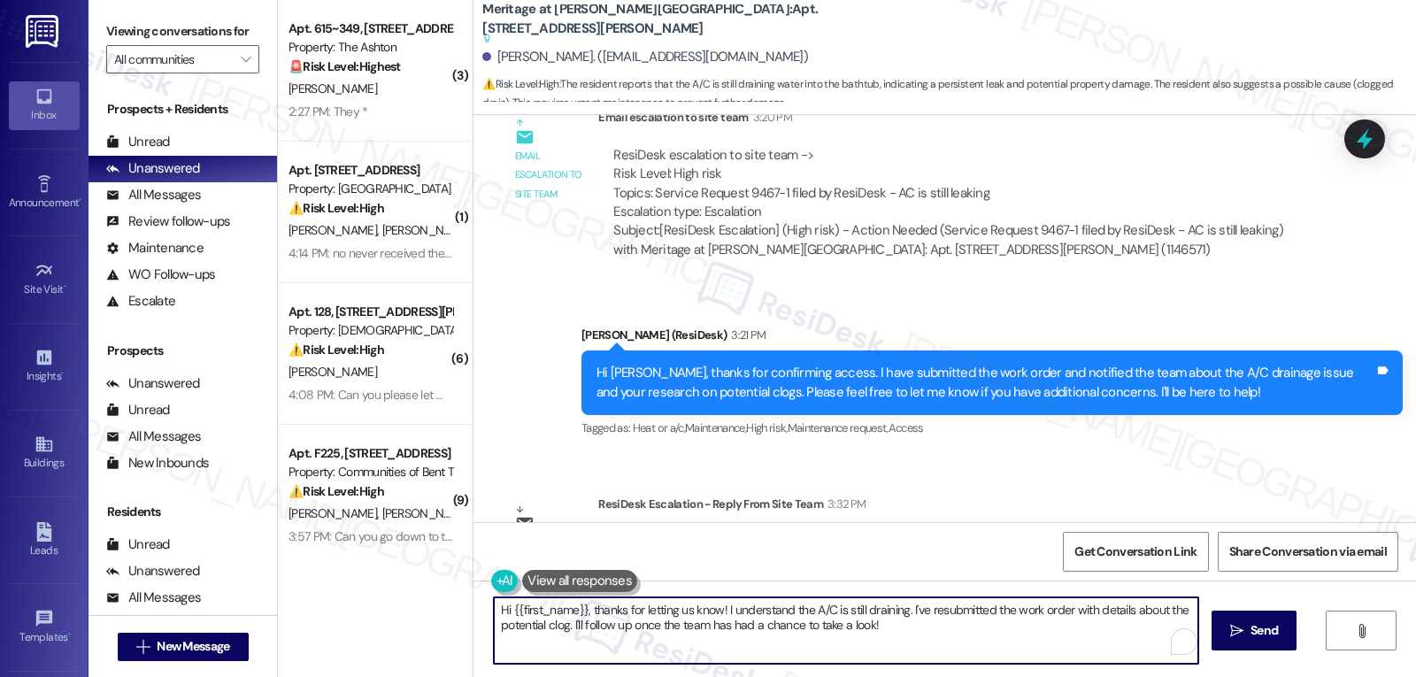
drag, startPoint x: 527, startPoint y: 615, endPoint x: 590, endPoint y: 606, distance: 63.4
click at [579, 606] on textarea "Hi {{first_name}}, thanks for letting us know! I understand the A/C is still dr…" at bounding box center [846, 630] width 704 height 66
type textarea "Hi {{first_name}}, I was informed by the site management team that the technici…"
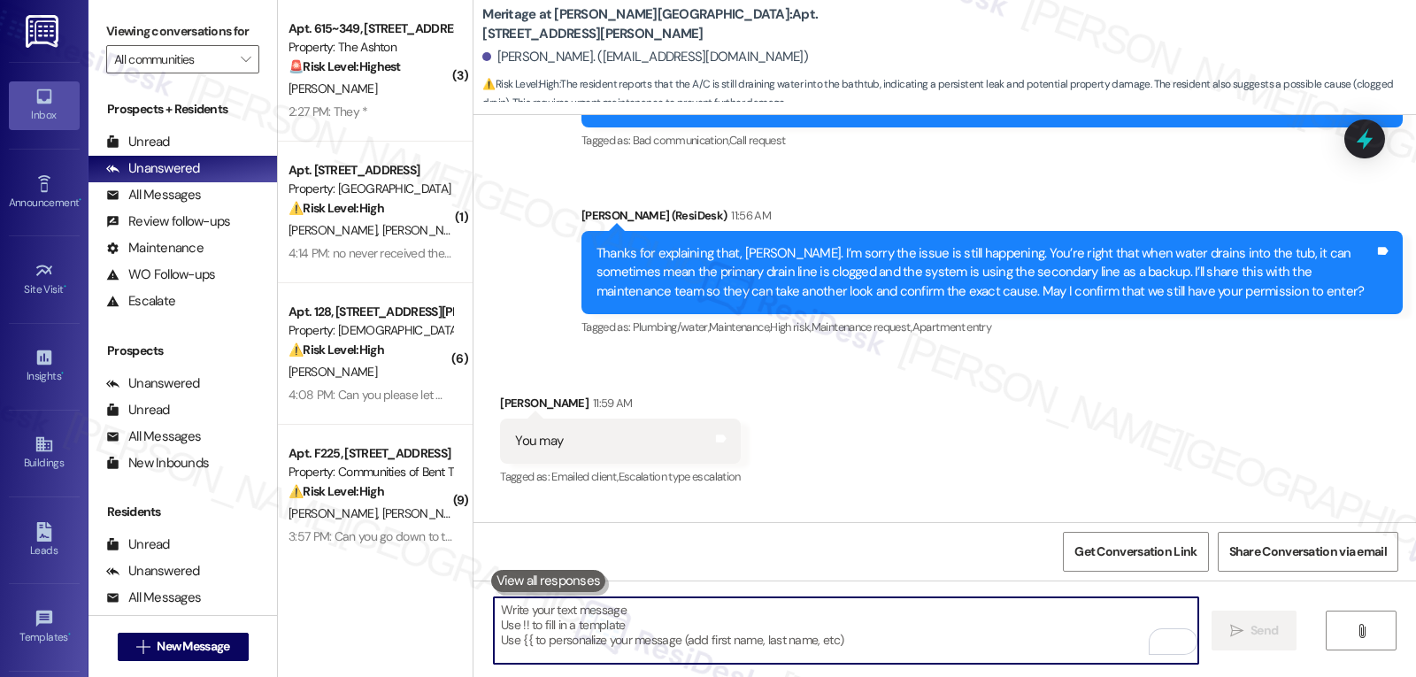
scroll to position [15781, 0]
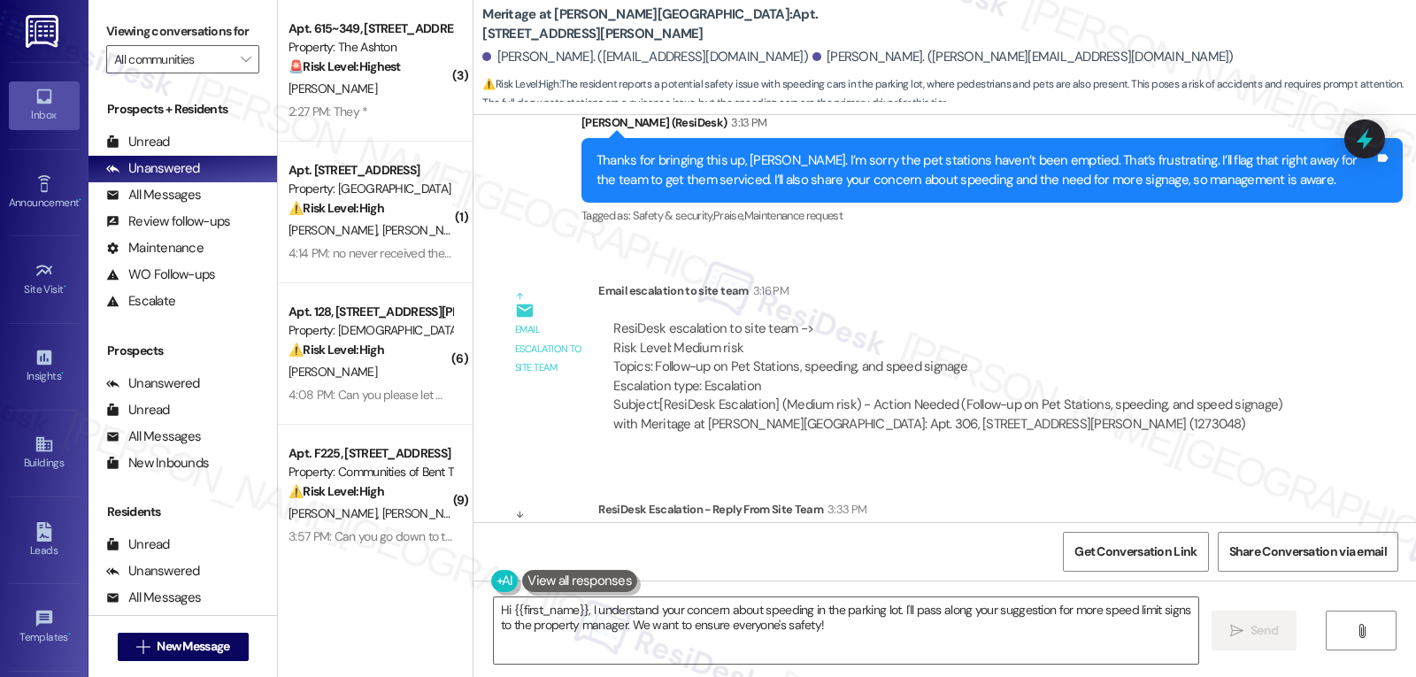
scroll to position [7551, 0]
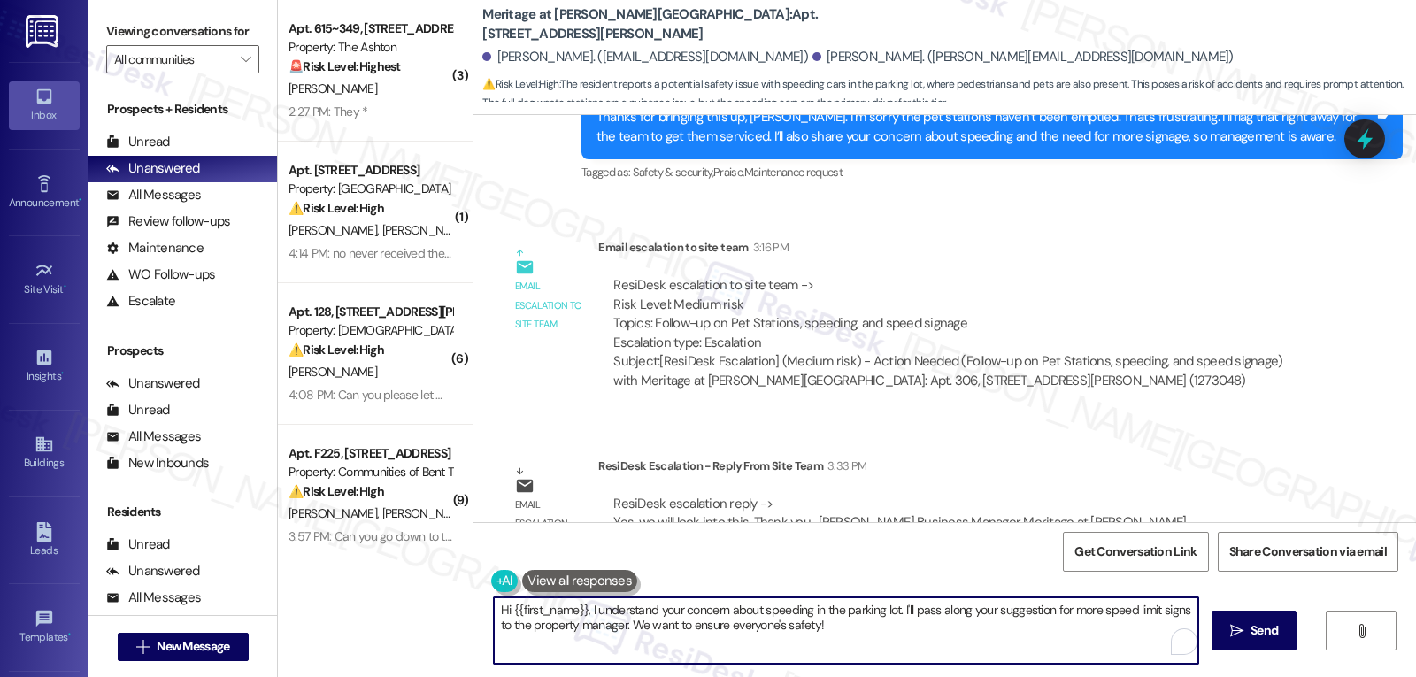
drag, startPoint x: 557, startPoint y: 642, endPoint x: 1415, endPoint y: 716, distance: 861.5
click at [1273, 676] on html "Inbox Go to Inbox Announcement • Send A Text Announcement Site Visit • Go to Si…" at bounding box center [708, 338] width 1416 height 677
click at [995, 621] on textarea "Hi [PERSON_NAME], the site management team acknowledged the issue and they will…" at bounding box center [846, 630] width 704 height 66
paste textarea "If you ever have any questions or need support, don’t hesitate to reach out. I’…"
click at [826, 631] on textarea "Hi [PERSON_NAME], the site management team acknowledged the issue, and they wil…" at bounding box center [846, 630] width 704 height 66
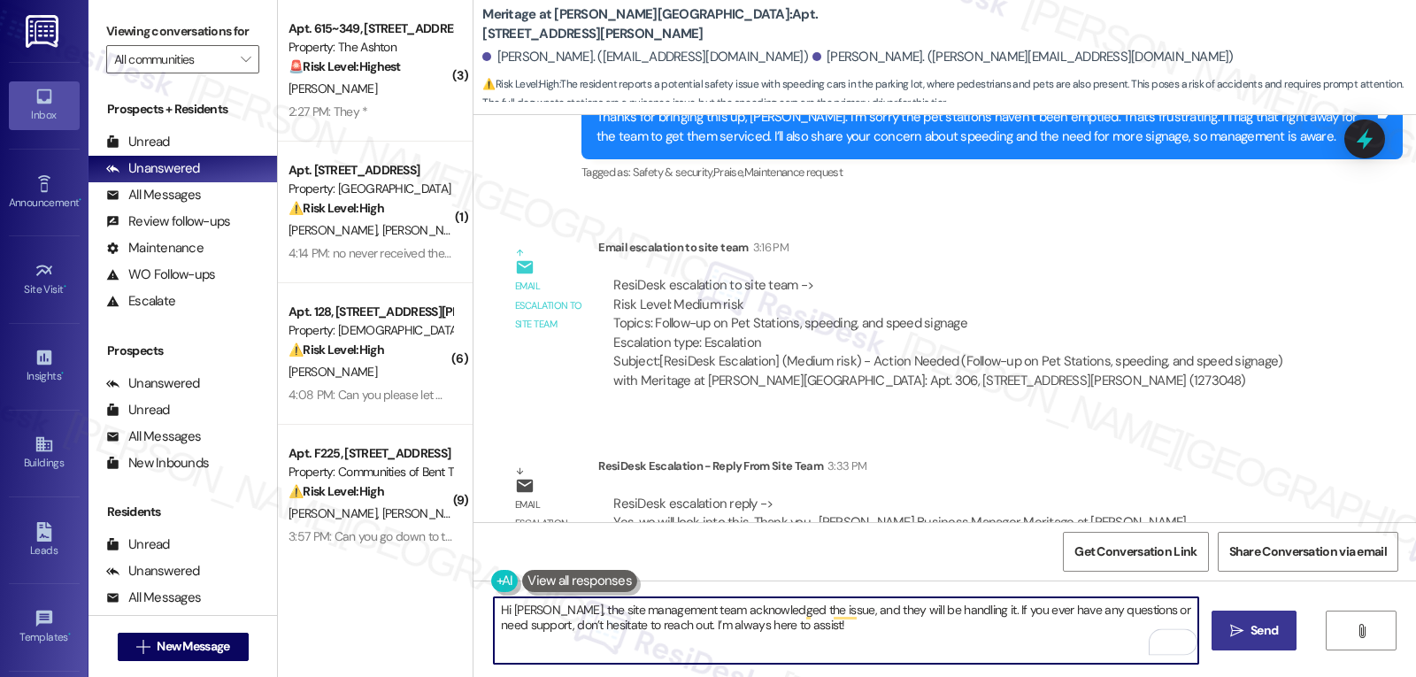
type textarea "Hi [PERSON_NAME], the site management team acknowledged the issue, and they wil…"
click at [1250, 636] on span "Send" at bounding box center [1263, 630] width 27 height 19
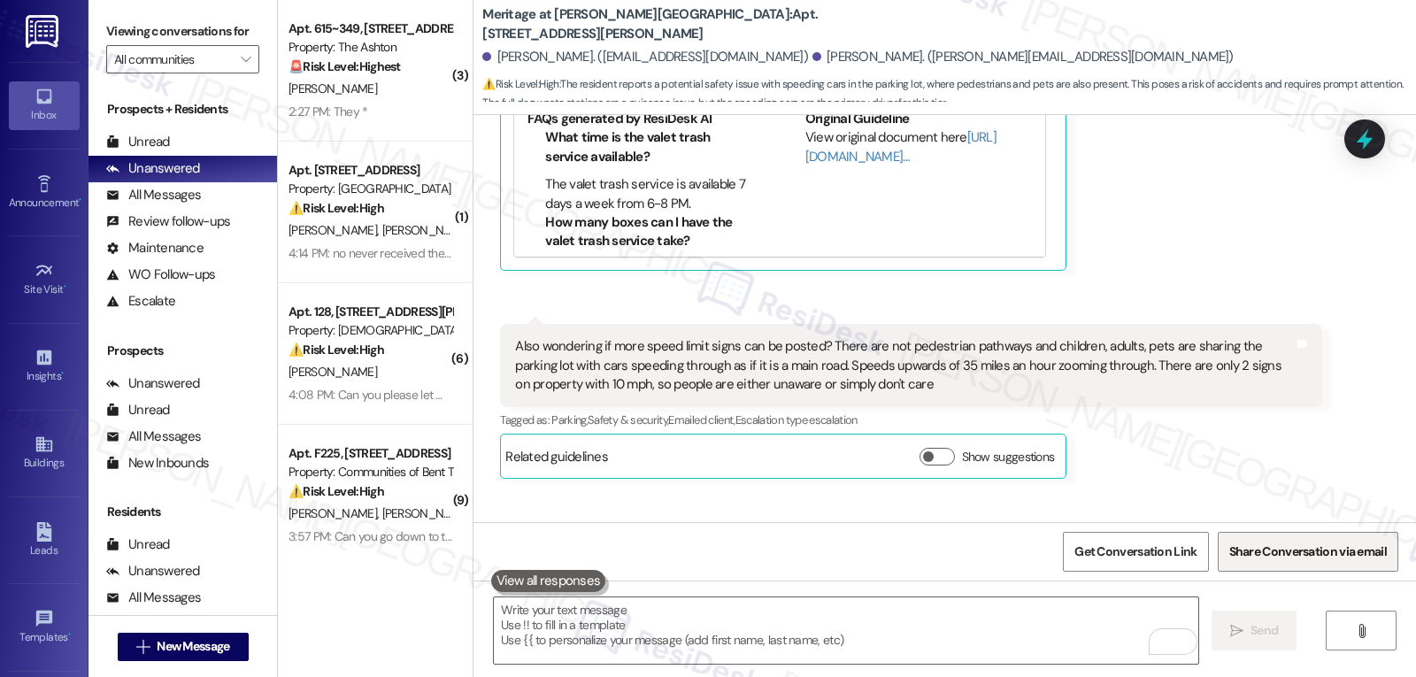
scroll to position [7003, 0]
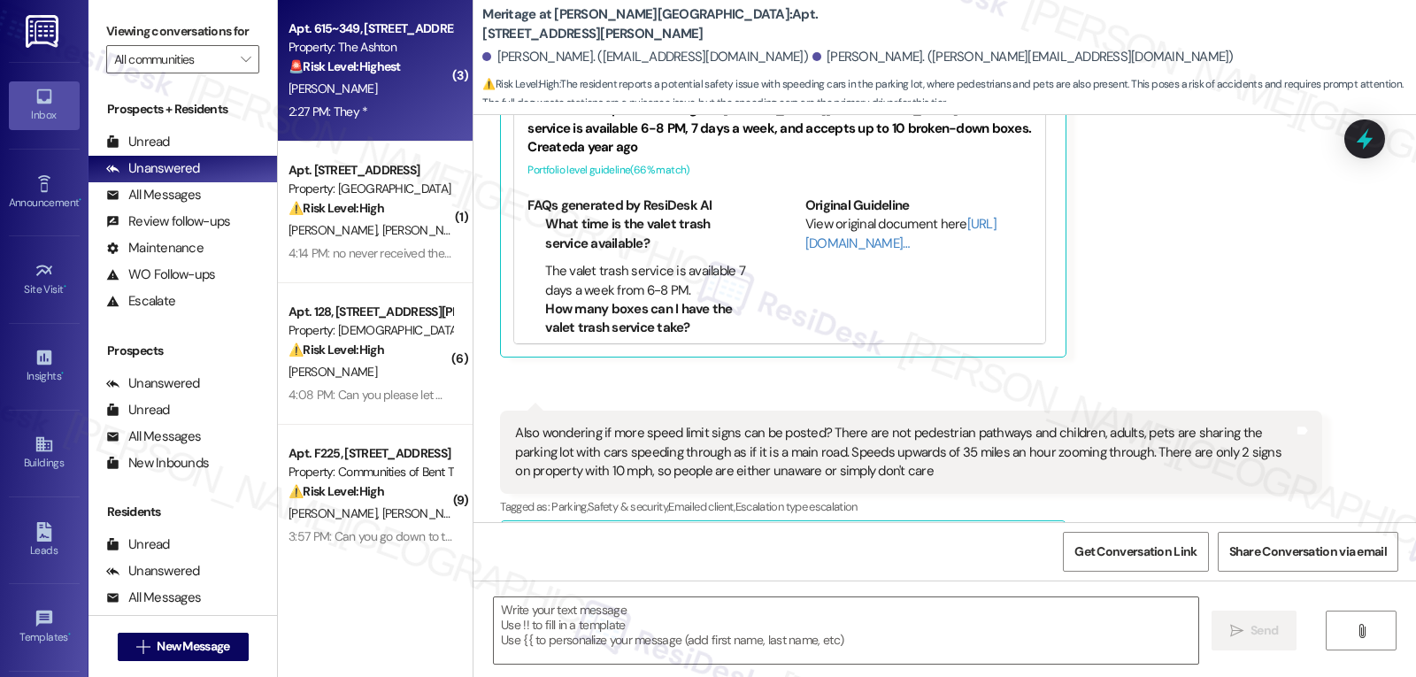
type textarea "Fetching suggested responses. Please feel free to read through the conversation…"
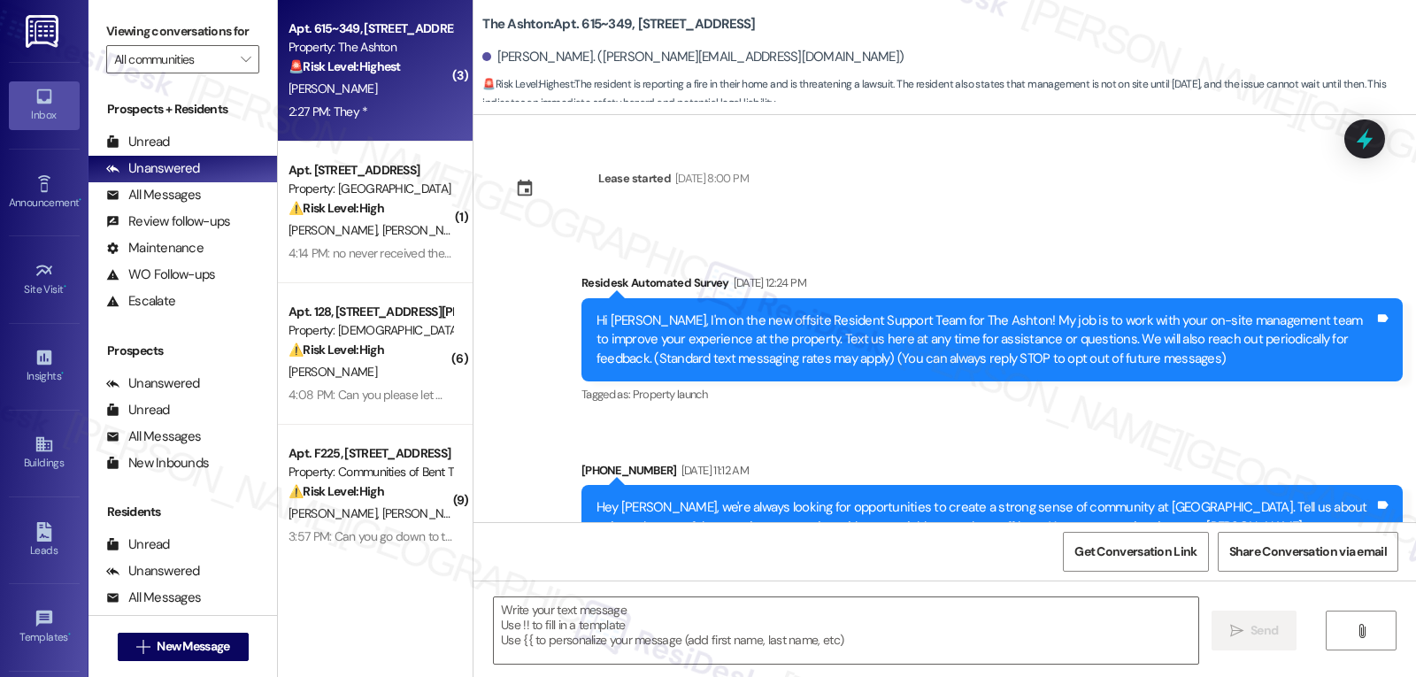
scroll to position [17011, 0]
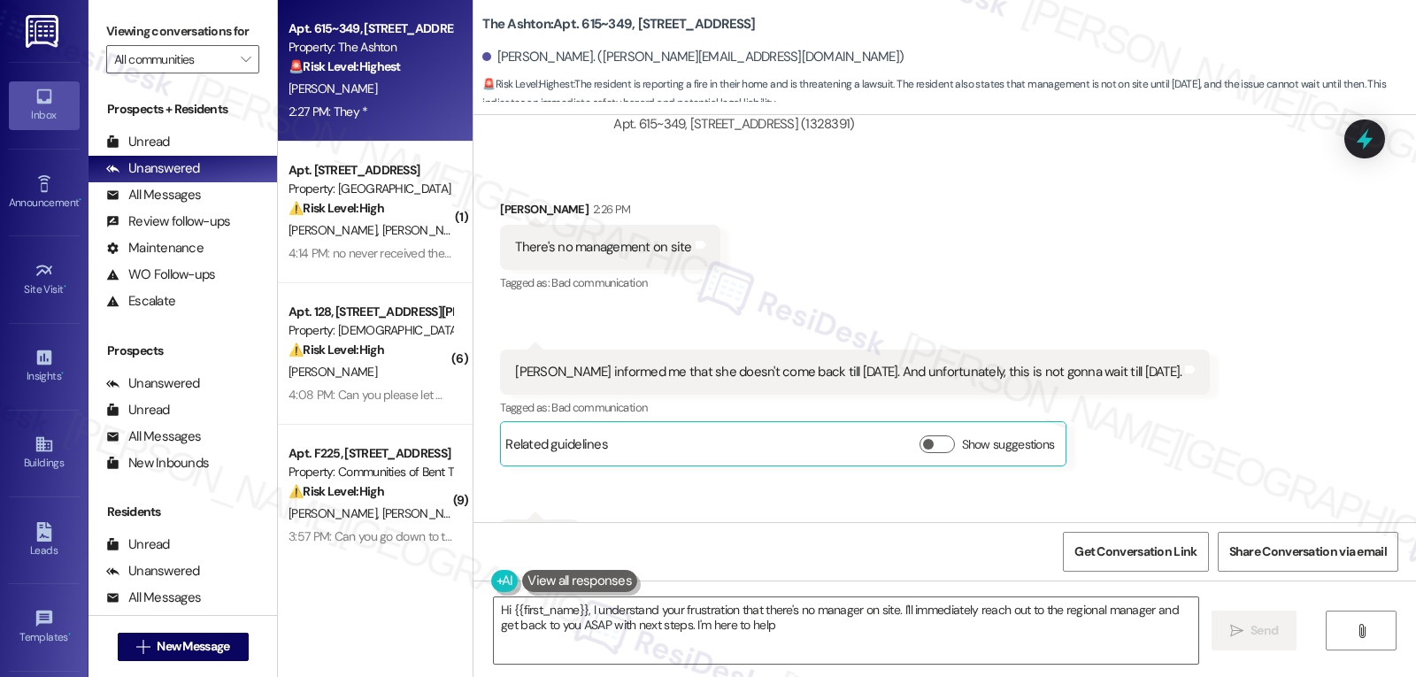
type textarea "Hi {{first_name}}, I understand your frustration that there's no manager on sit…"
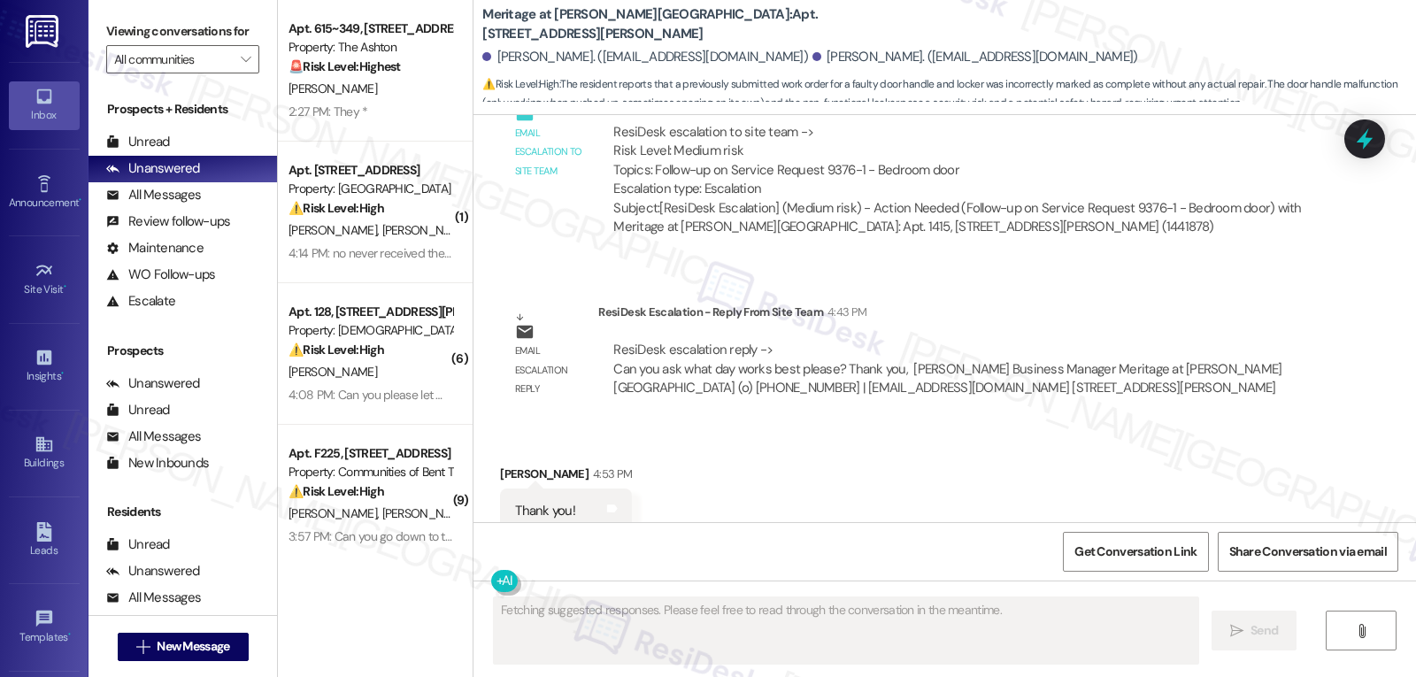
scroll to position [1872, 0]
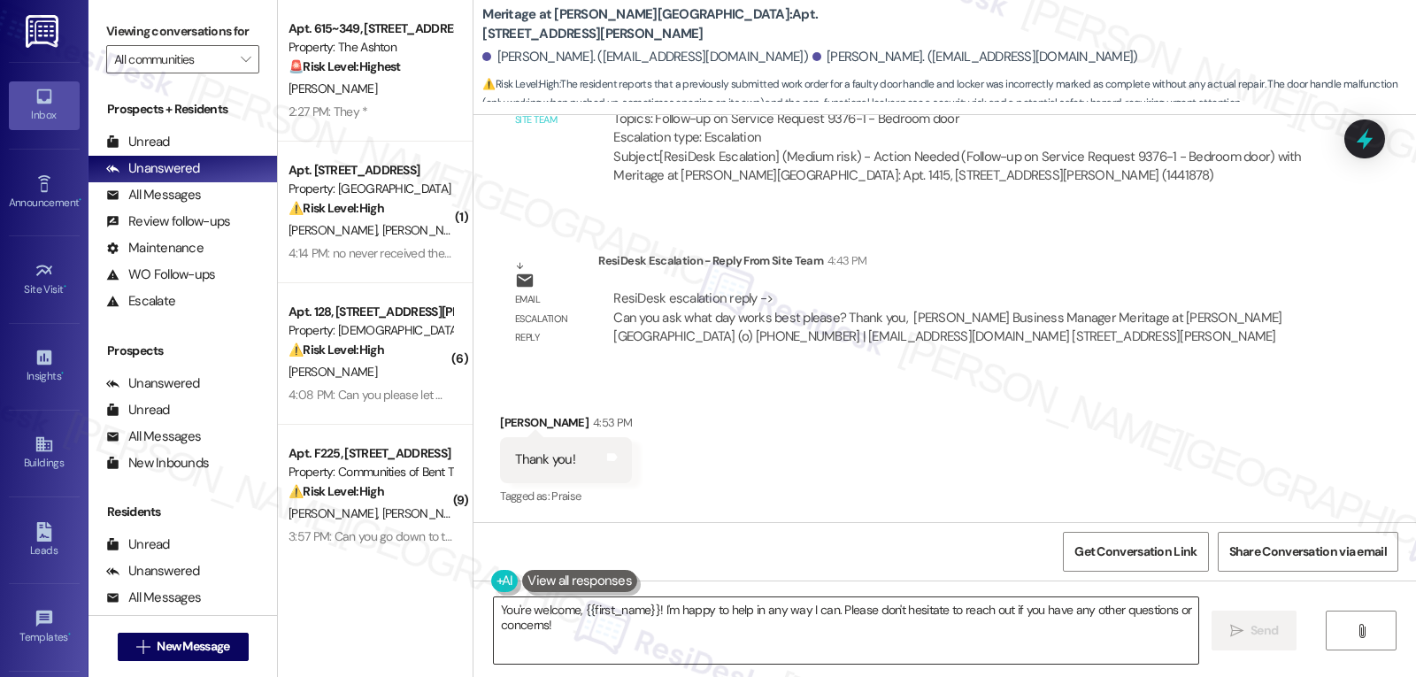
click at [585, 642] on textarea "You're welcome, {{first_name}}! I'm happy to help in any way I can. Please don'…" at bounding box center [846, 630] width 704 height 66
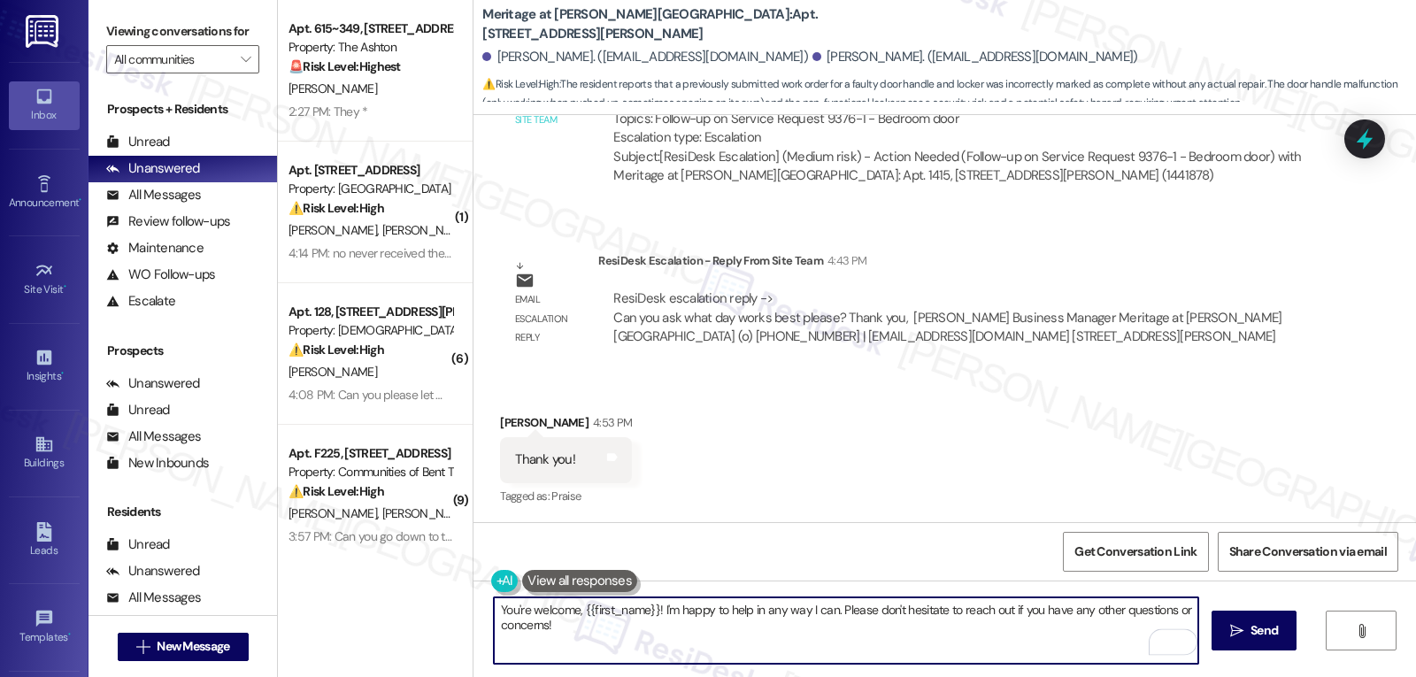
click at [662, 620] on textarea "You're welcome, {{first_name}}! I'm happy to help in any way I can. Please don'…" at bounding box center [846, 630] width 704 height 66
drag, startPoint x: 650, startPoint y: 613, endPoint x: 848, endPoint y: 719, distance: 223.7
click at [848, 676] on html "Inbox Go to Inbox Announcement • Send A Text Announcement Site Visit • Go to Si…" at bounding box center [708, 338] width 1416 height 677
type textarea "You're welcome, {{first_name}}! By the way, the team is asking what day works b…"
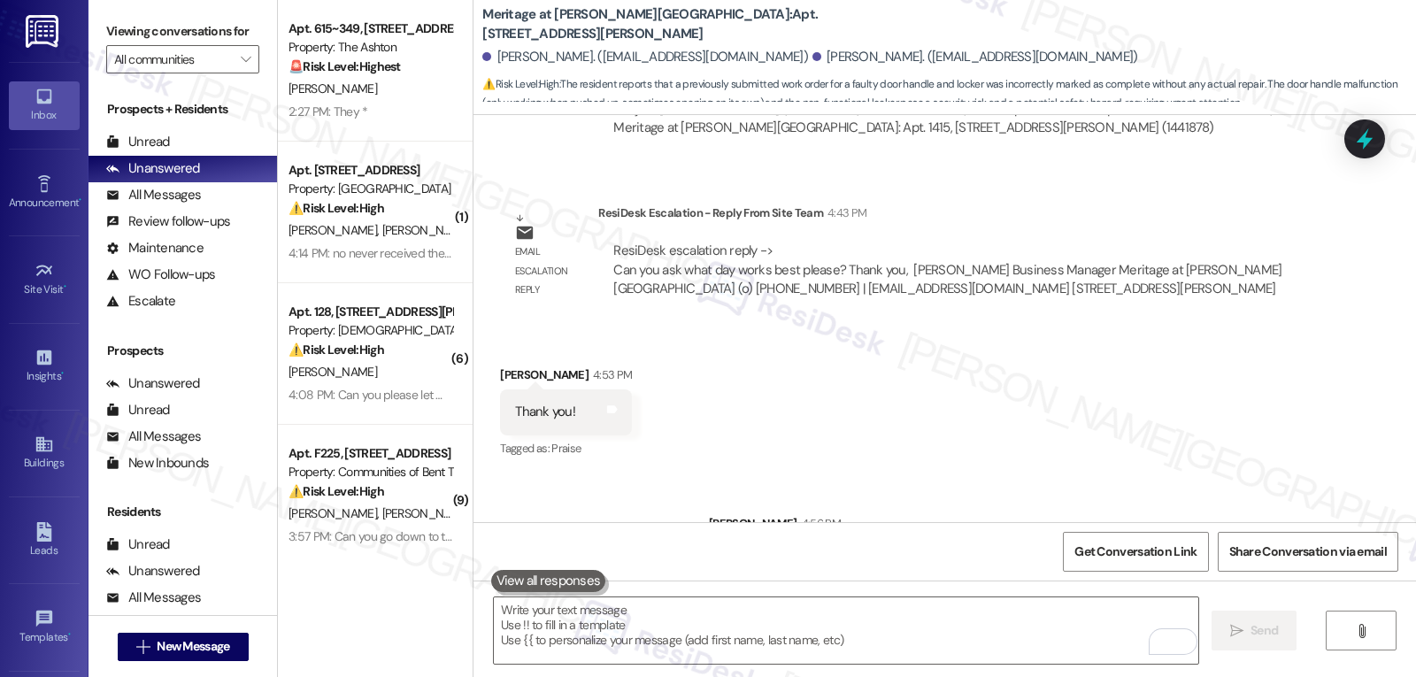
scroll to position [1997, 0]
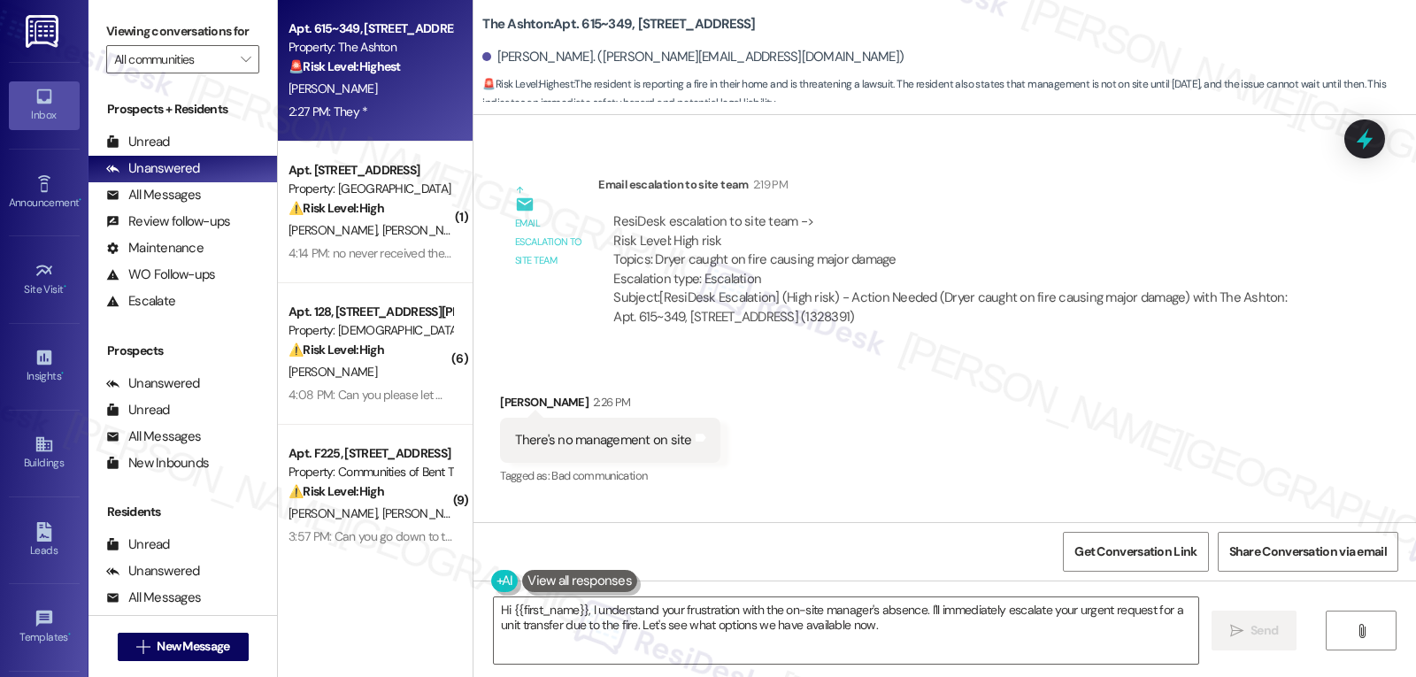
scroll to position [17172, 0]
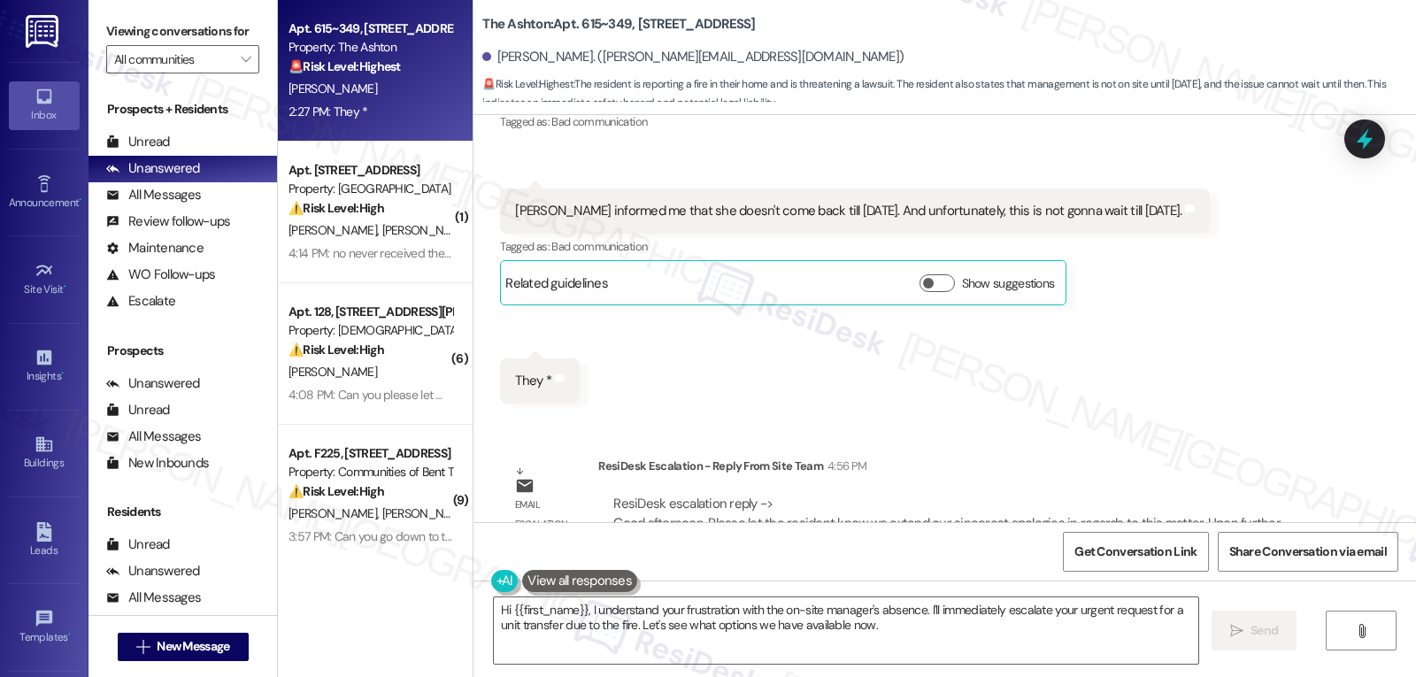
drag, startPoint x: 584, startPoint y: 613, endPoint x: 1415, endPoint y: 719, distance: 837.5
click at [1273, 676] on html "Inbox Go to Inbox Announcement • Send A Text Announcement Site Visit • Go to Si…" at bounding box center [708, 338] width 1416 height 677
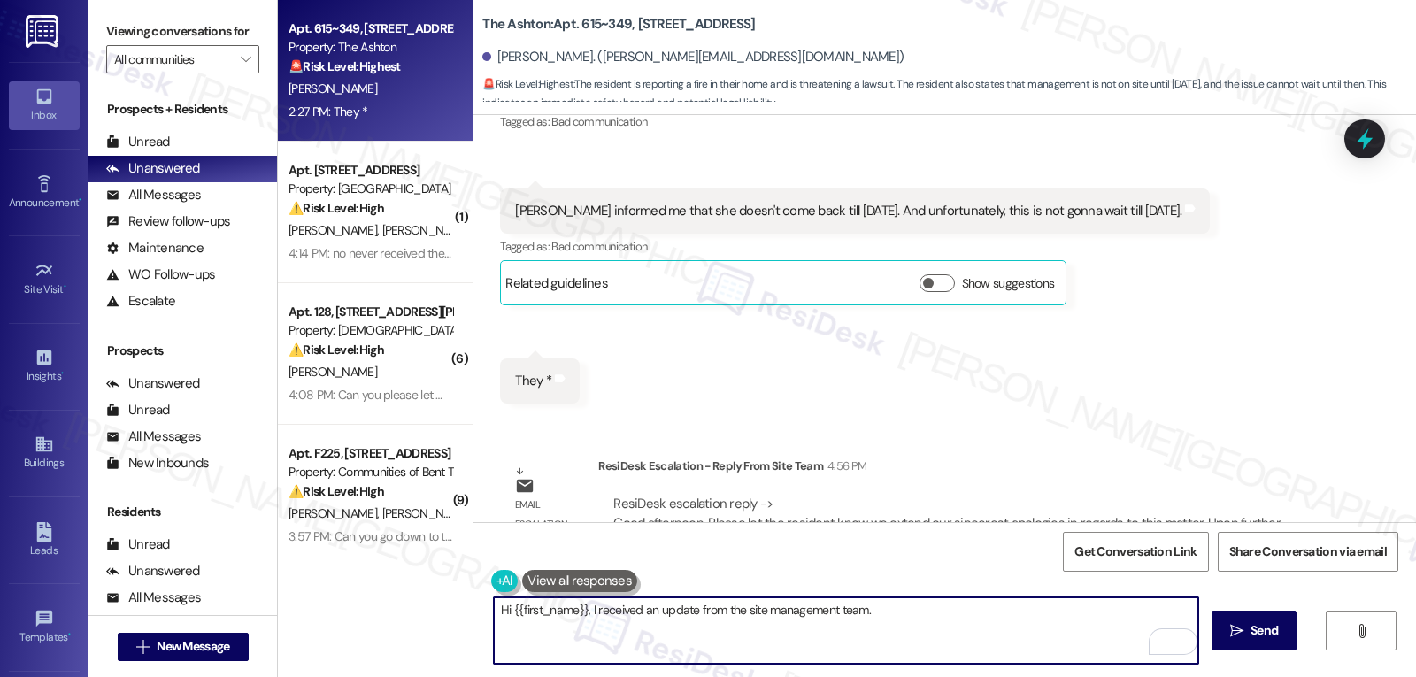
click at [908, 626] on textarea "Hi {{first_name}}, I received an update from the site management team." at bounding box center [846, 630] width 704 height 66
paste textarea "We’re so sorry you’ve had to deal with this situation. After reviewing our reco…"
type textarea "Hi {{first_name}}, I received an update from the site management team. We’re so…"
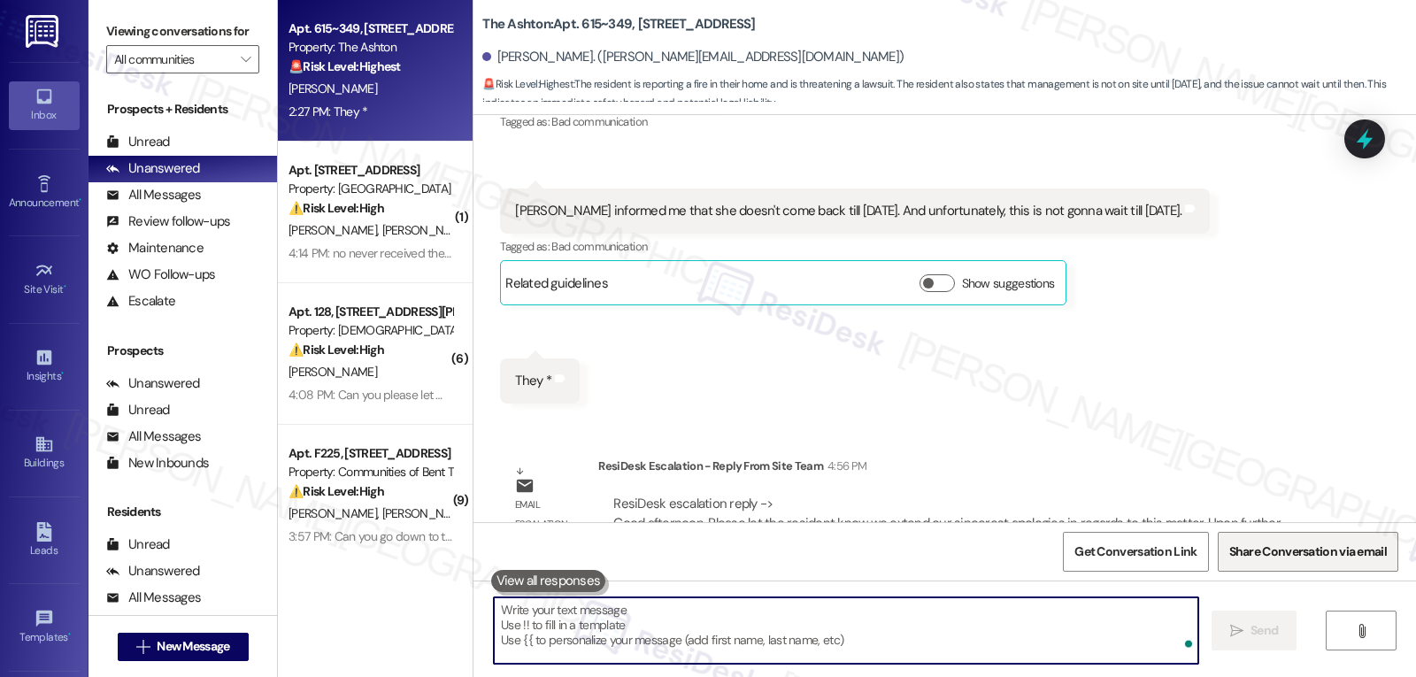
scroll to position [17010, 0]
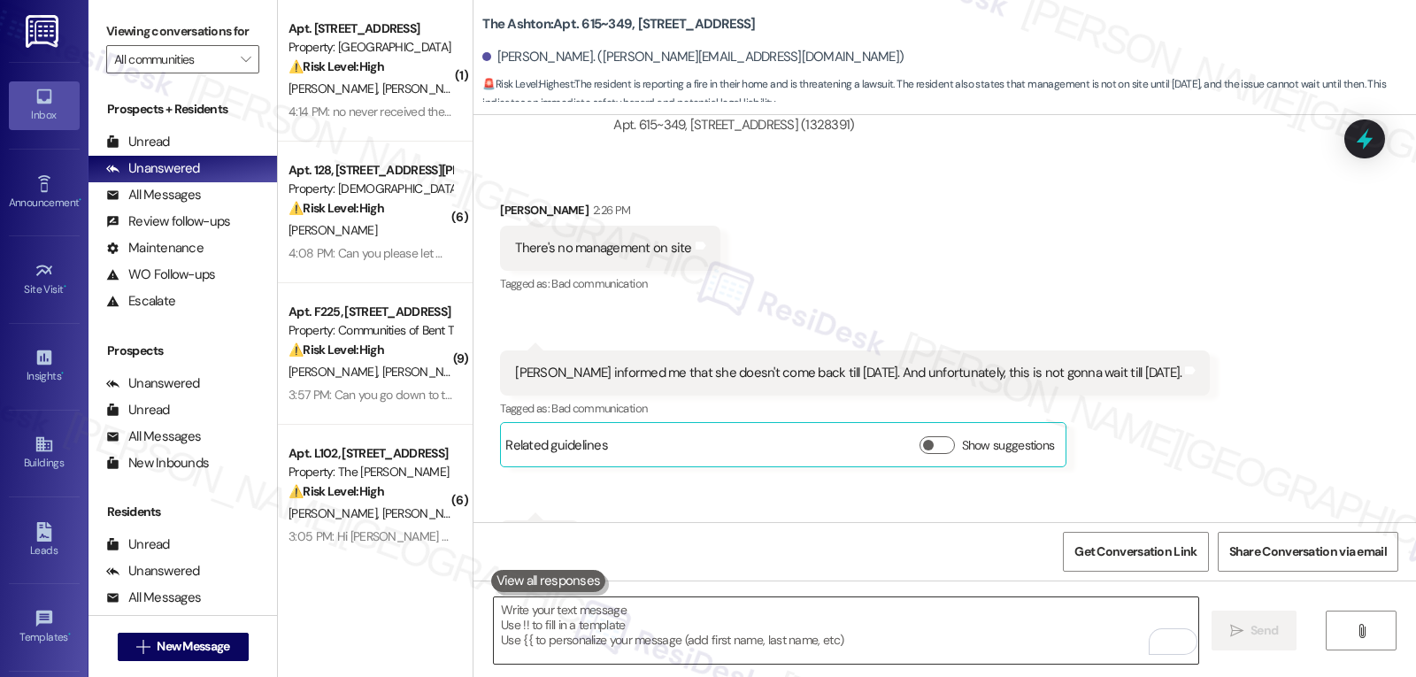
click at [572, 641] on textarea "To enrich screen reader interactions, please activate Accessibility in Grammarl…" at bounding box center [846, 630] width 704 height 66
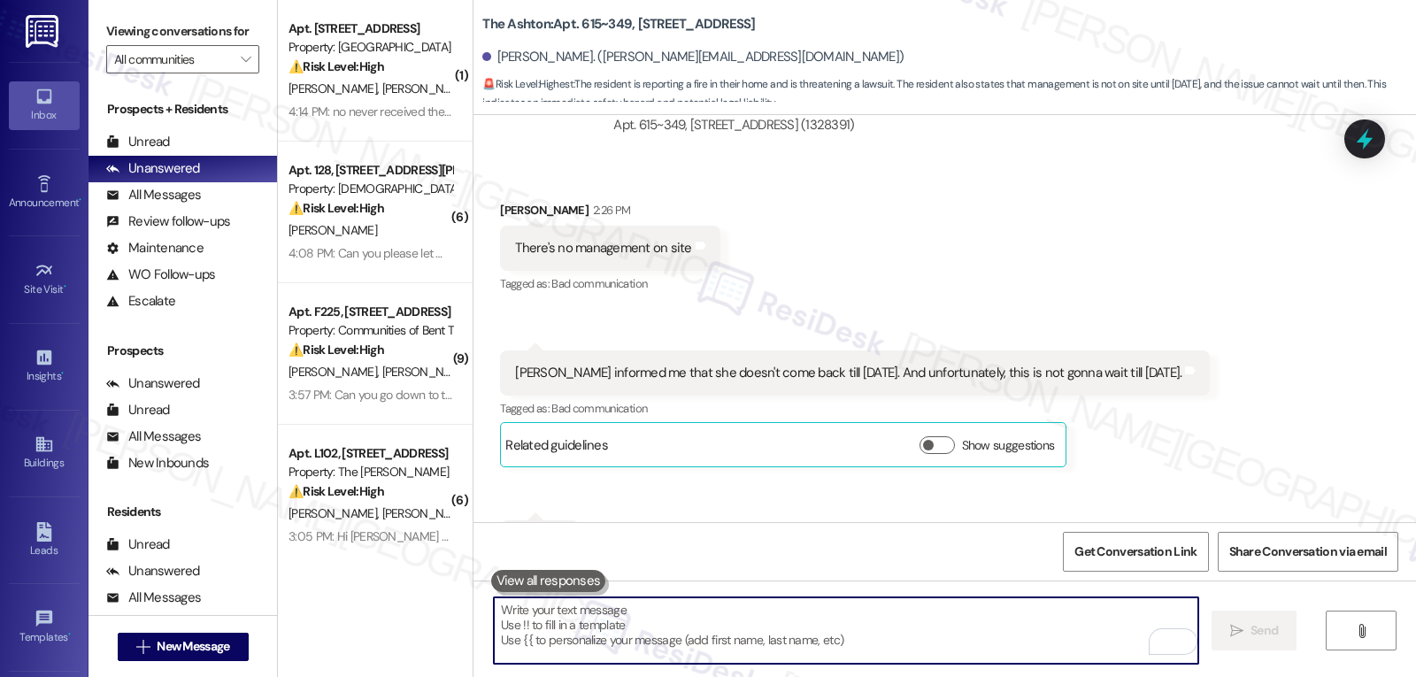
paste textarea "We want to get this resolved for you as quickly as possible. Our maintenance te…"
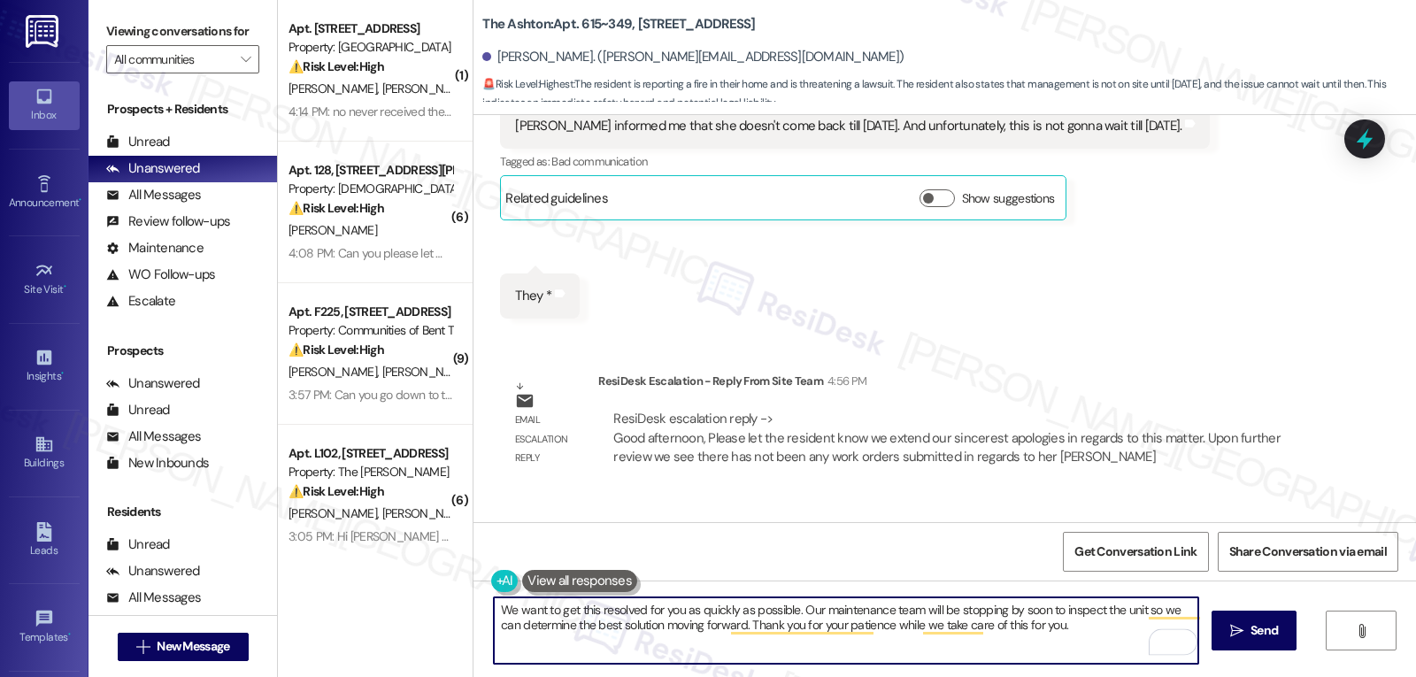
scroll to position [17334, 0]
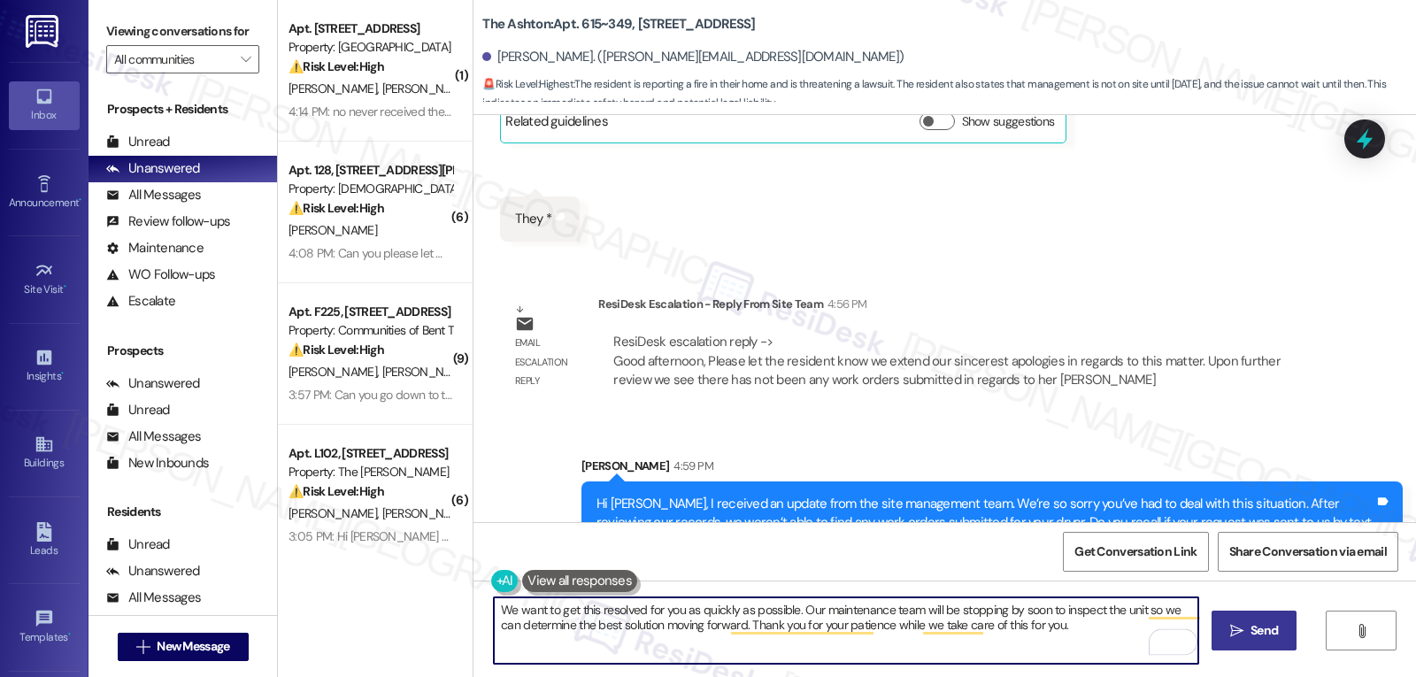
type textarea "We want to get this resolved for you as quickly as possible. Our maintenance te…"
drag, startPoint x: 1272, startPoint y: 634, endPoint x: 1298, endPoint y: 666, distance: 42.1
click at [1273, 676] on html "Inbox Go to Inbox Announcement • Send A Text Announcement Site Visit • Go to Si…" at bounding box center [708, 338] width 1416 height 677
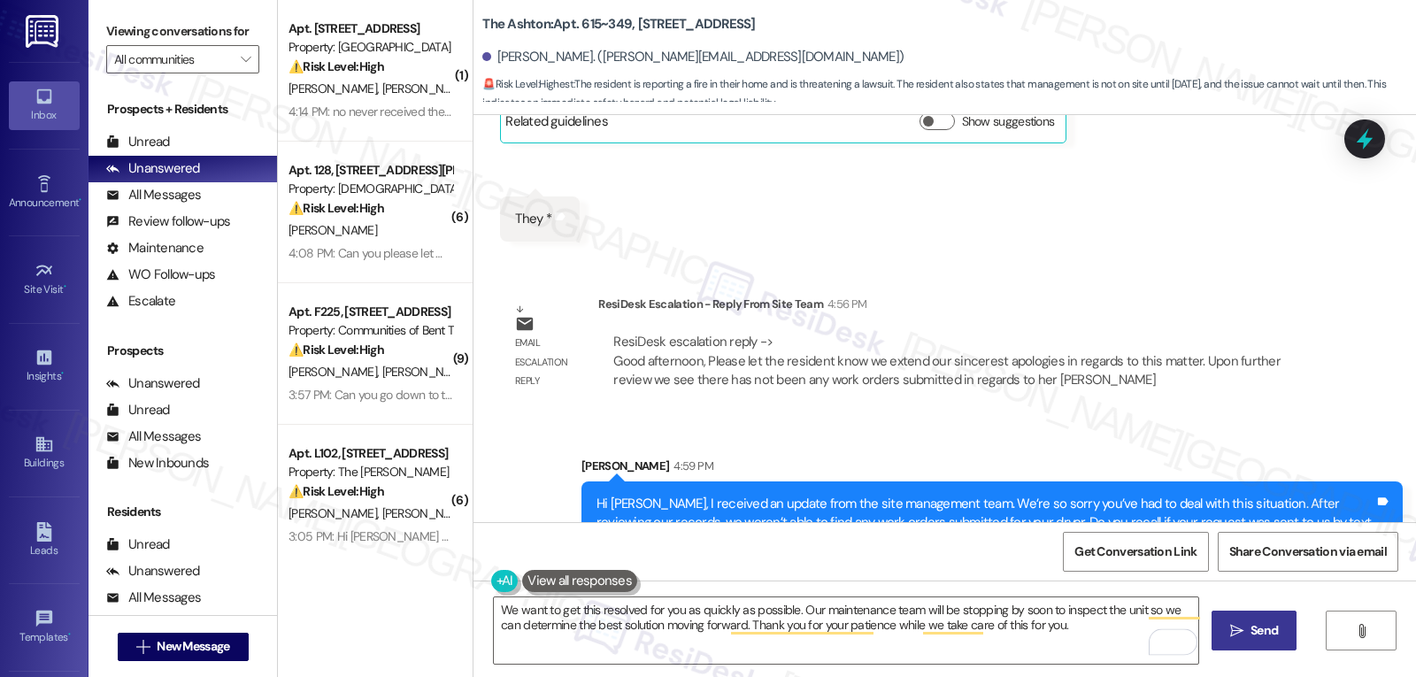
click at [1250, 621] on span "Send" at bounding box center [1263, 630] width 27 height 19
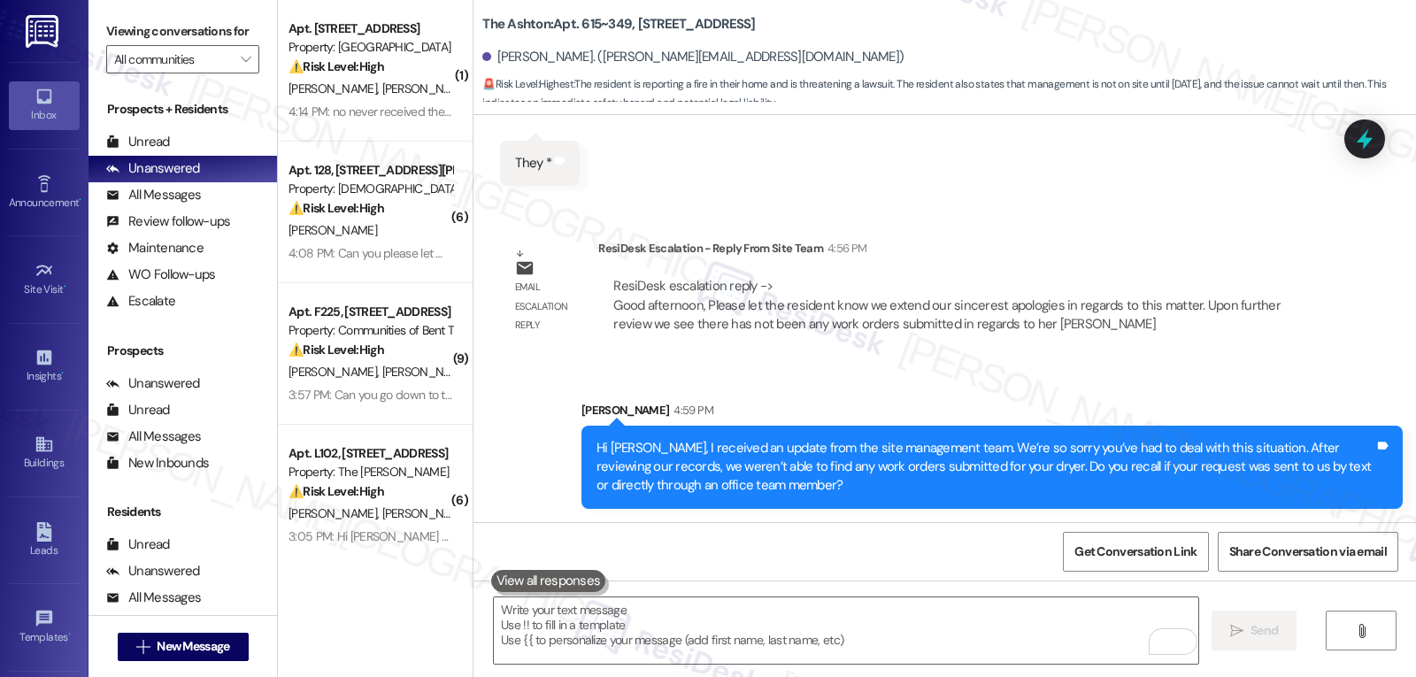
scroll to position [17475, 0]
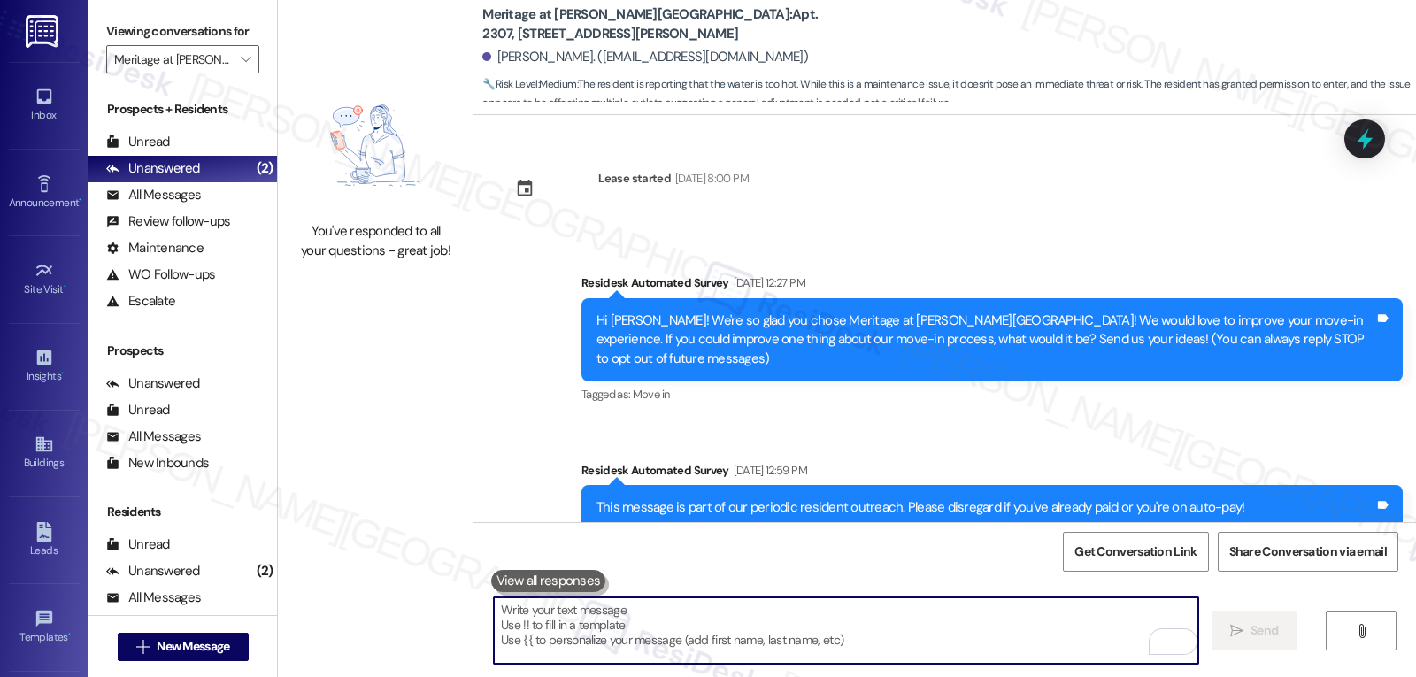
scroll to position [2020, 0]
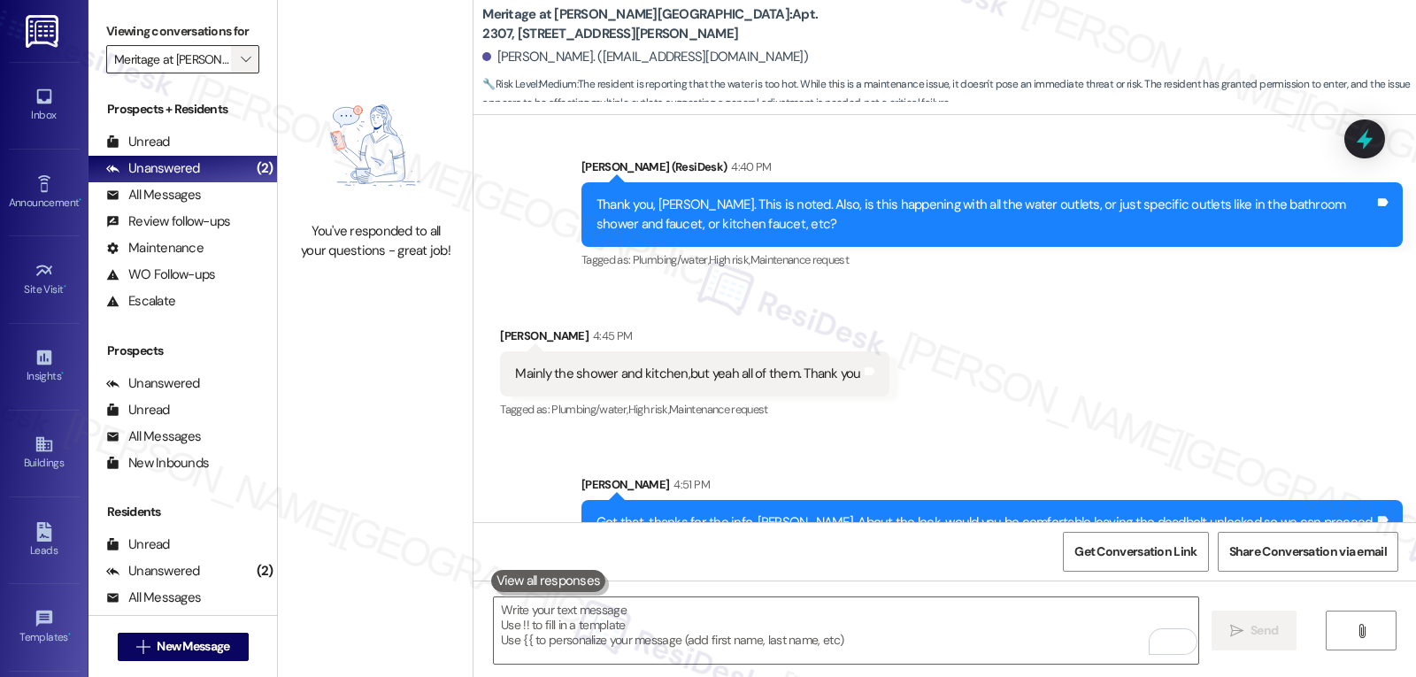
click at [241, 66] on icon "" at bounding box center [246, 59] width 10 height 14
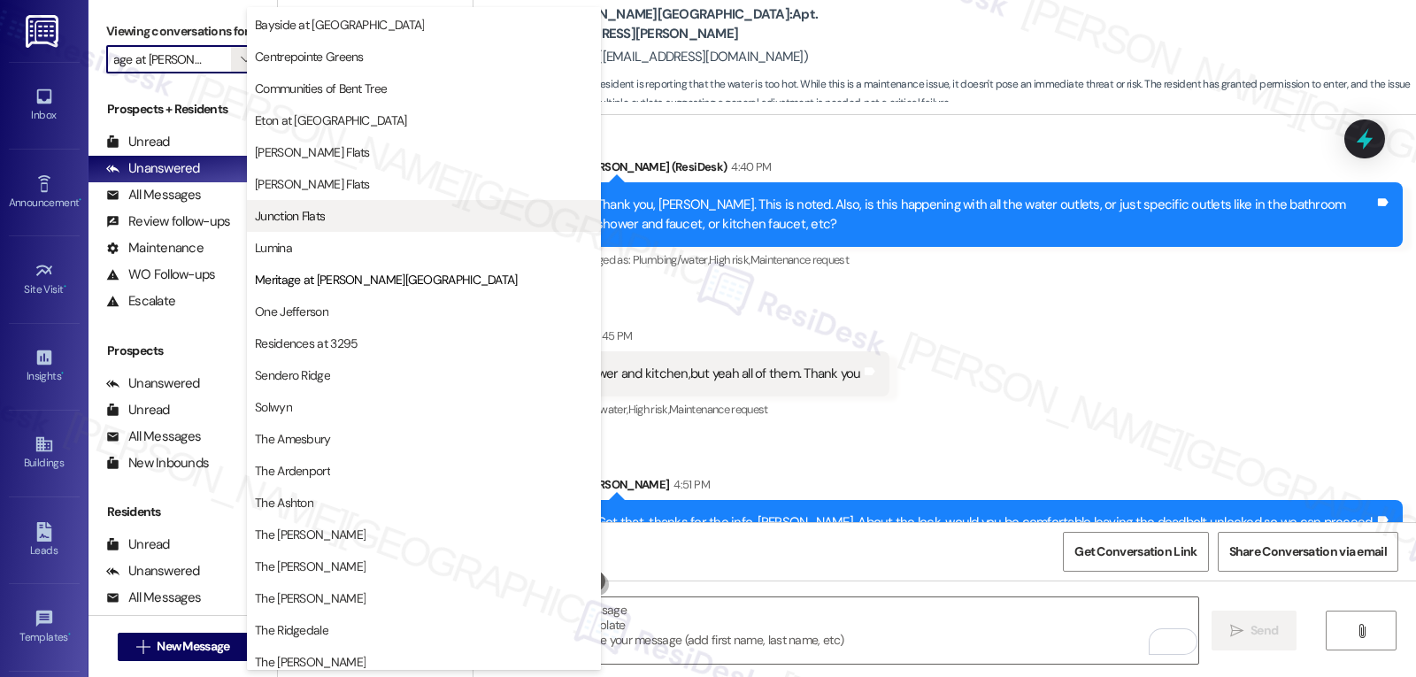
scroll to position [0, 0]
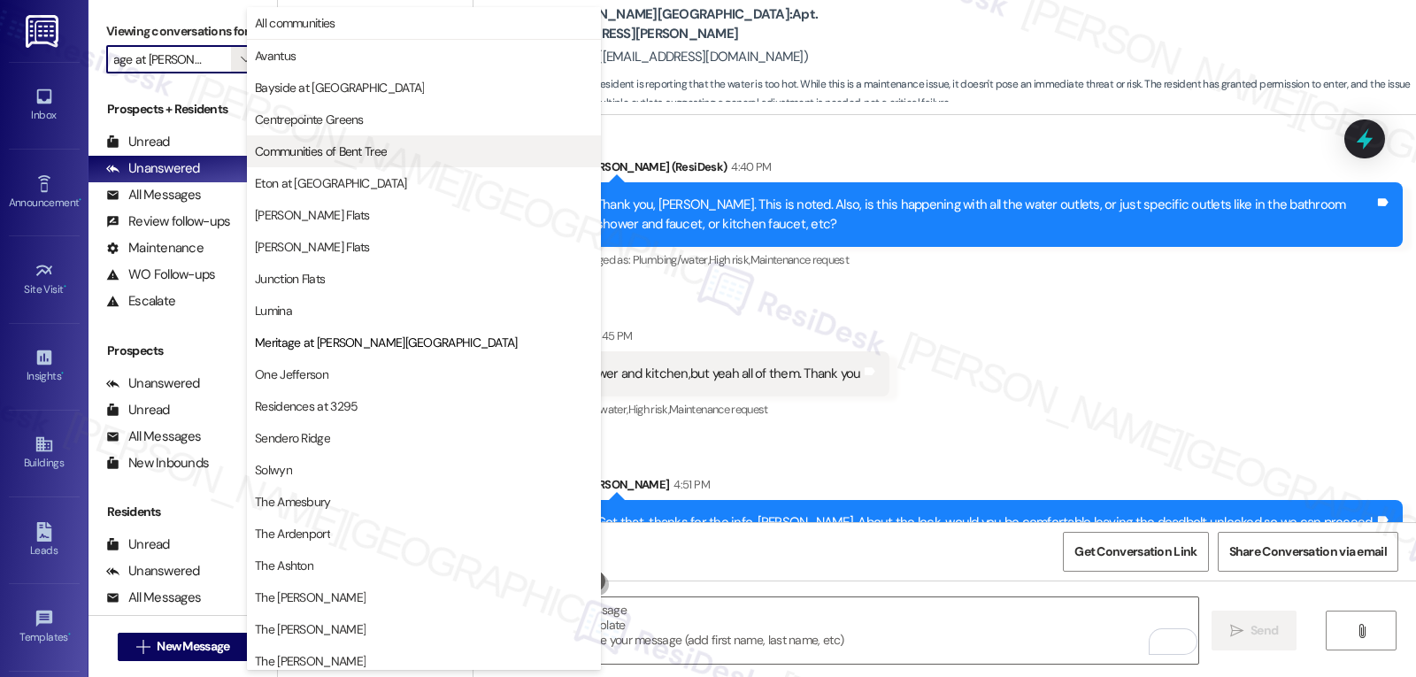
click at [351, 154] on span "Communities of Bent Tree" at bounding box center [321, 151] width 132 height 18
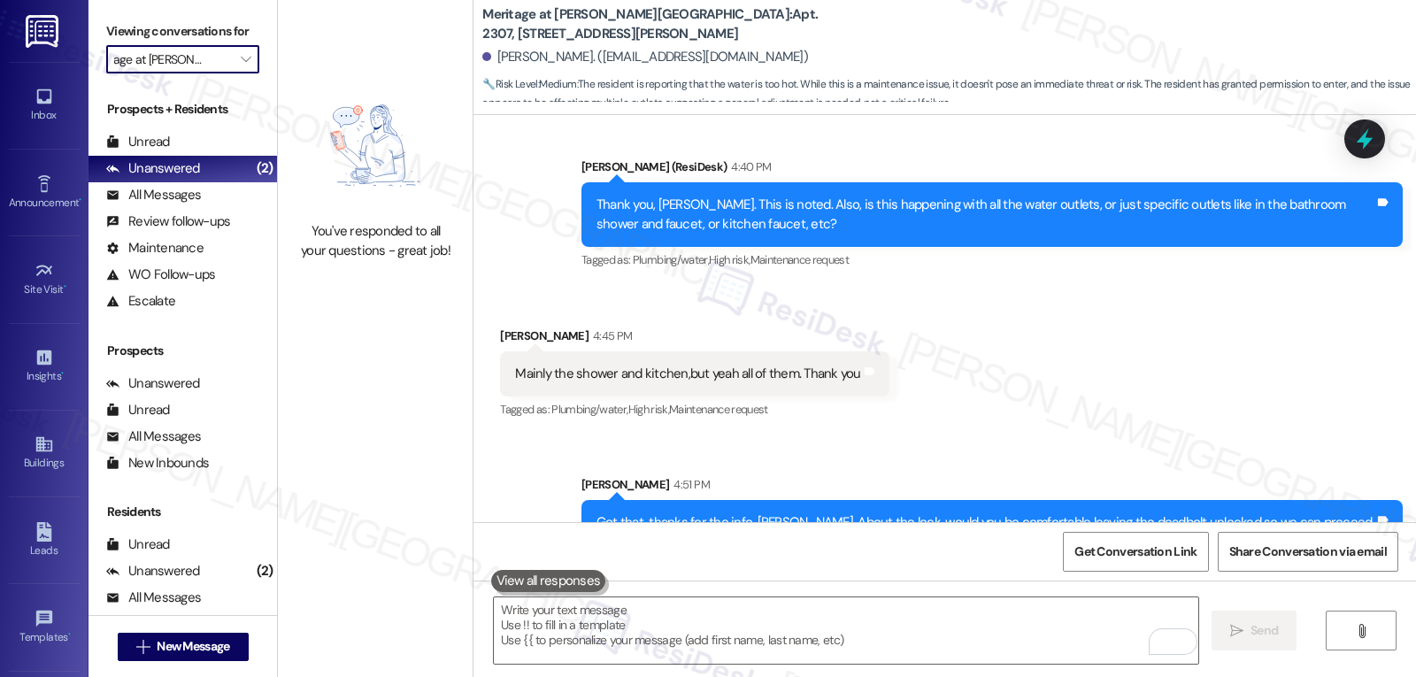
type input "Communities of Bent Tree"
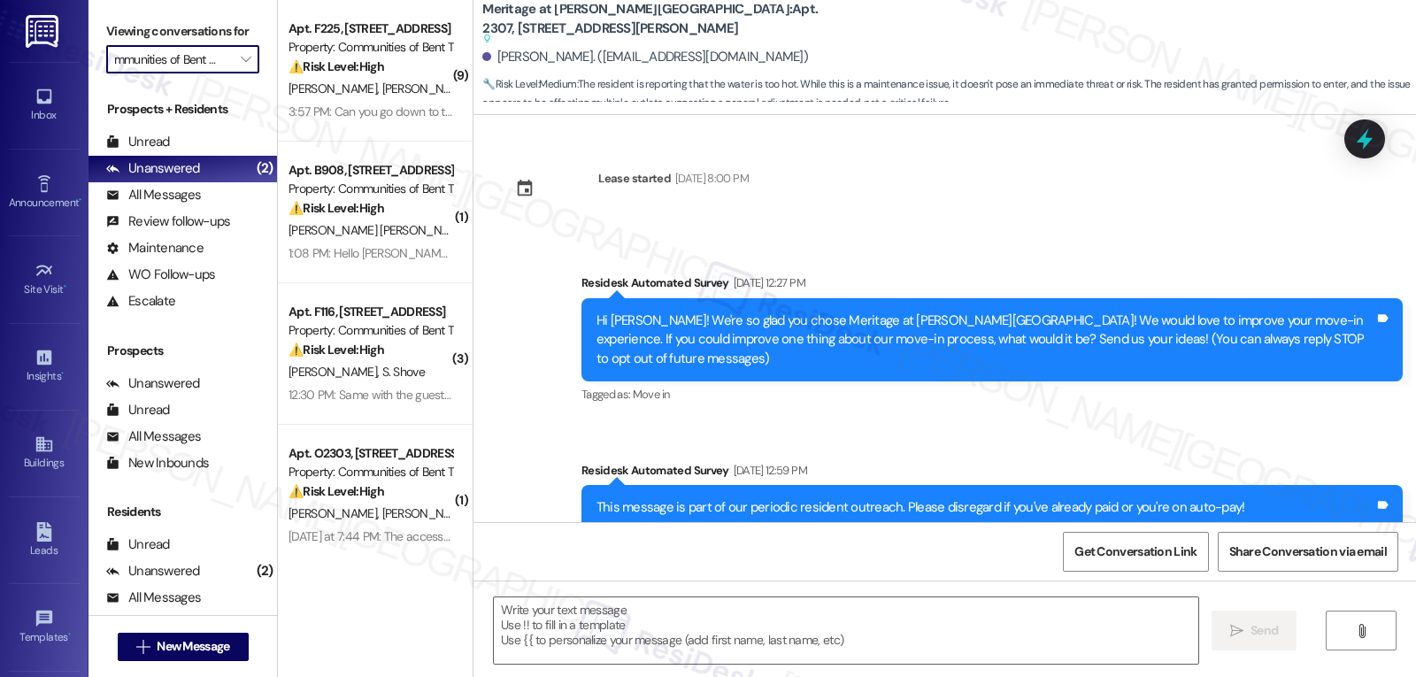
scroll to position [588, 0]
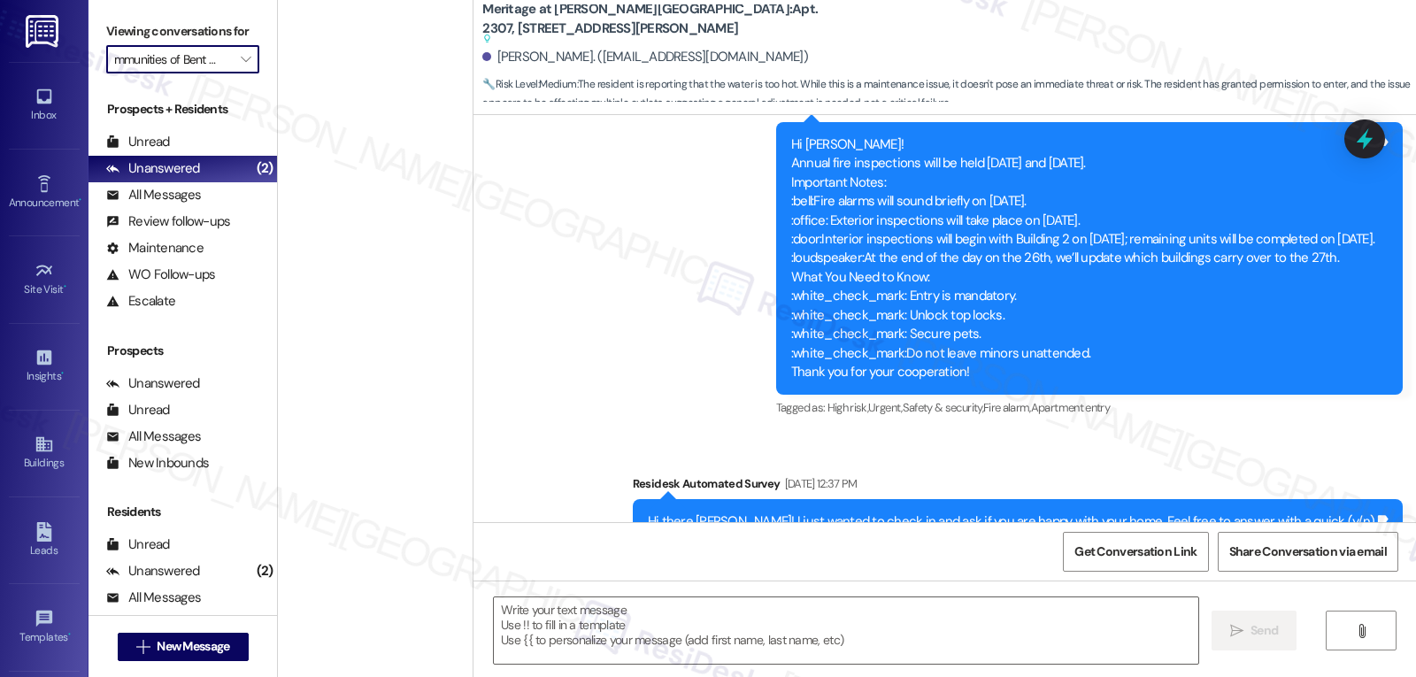
type textarea "Fetching suggested responses. Please feel free to read through the conversation…"
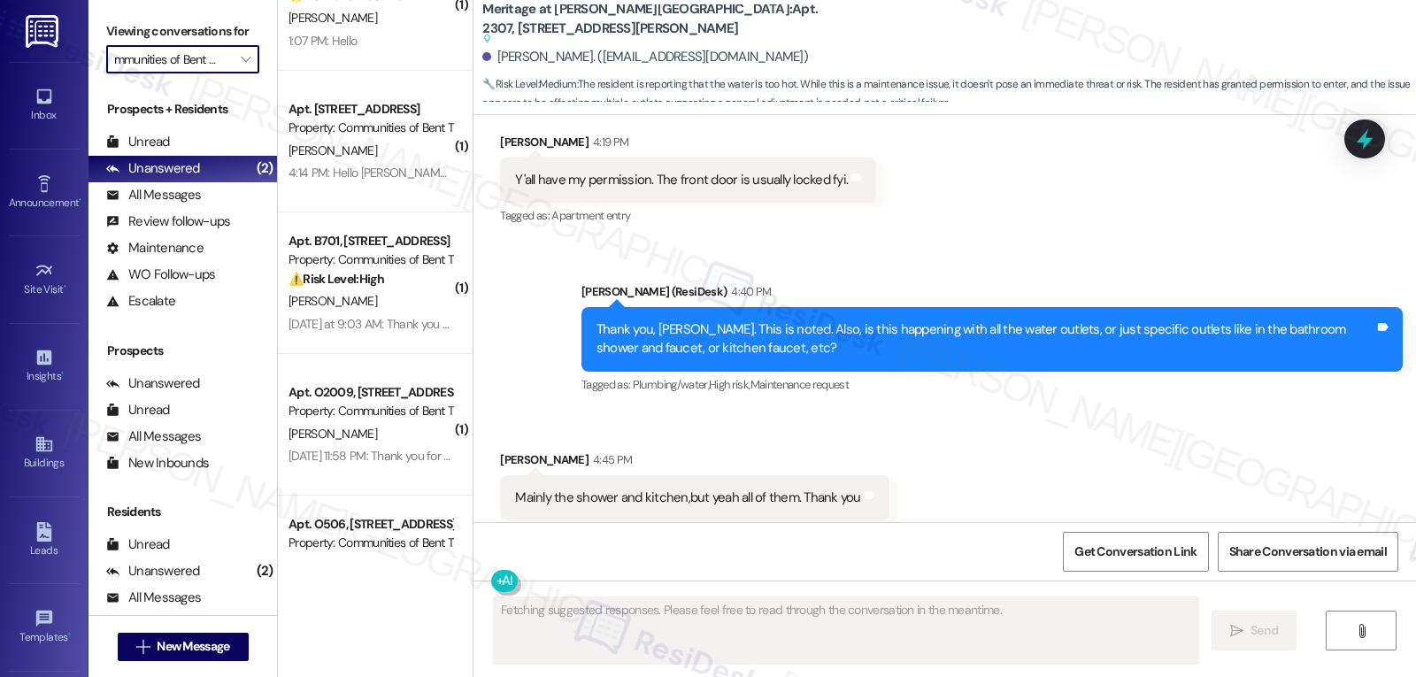
scroll to position [3413, 0]
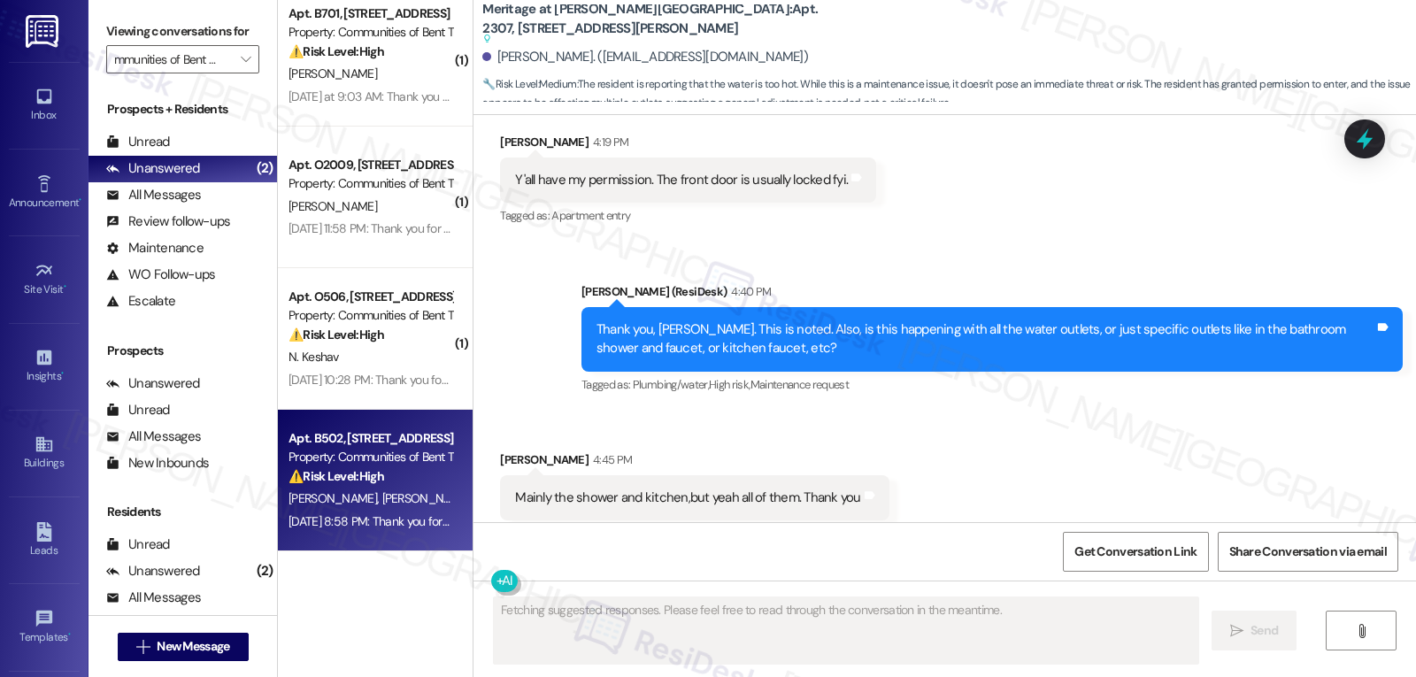
click at [394, 520] on div "Sep 17, 2025 at 8:58 PM: Thank you for your message. Our offices are currently …" at bounding box center [824, 521] width 1073 height 16
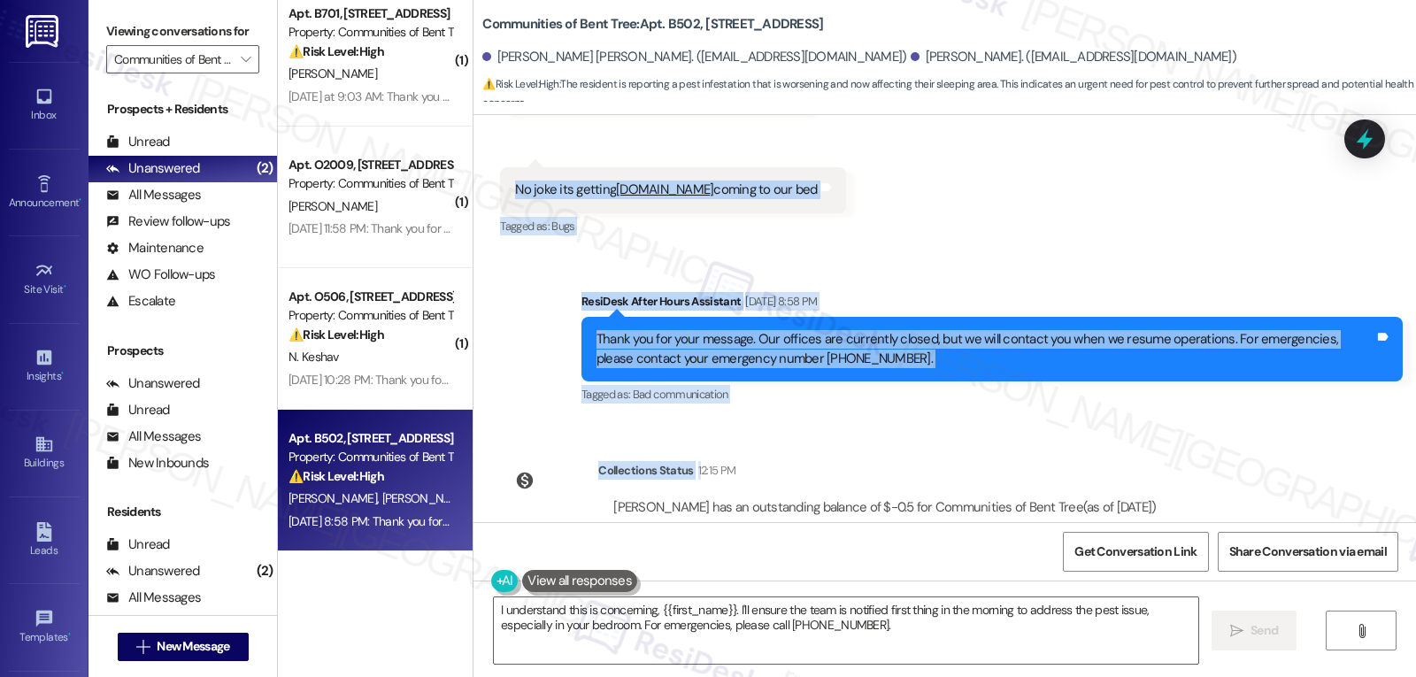
scroll to position [3185, 0]
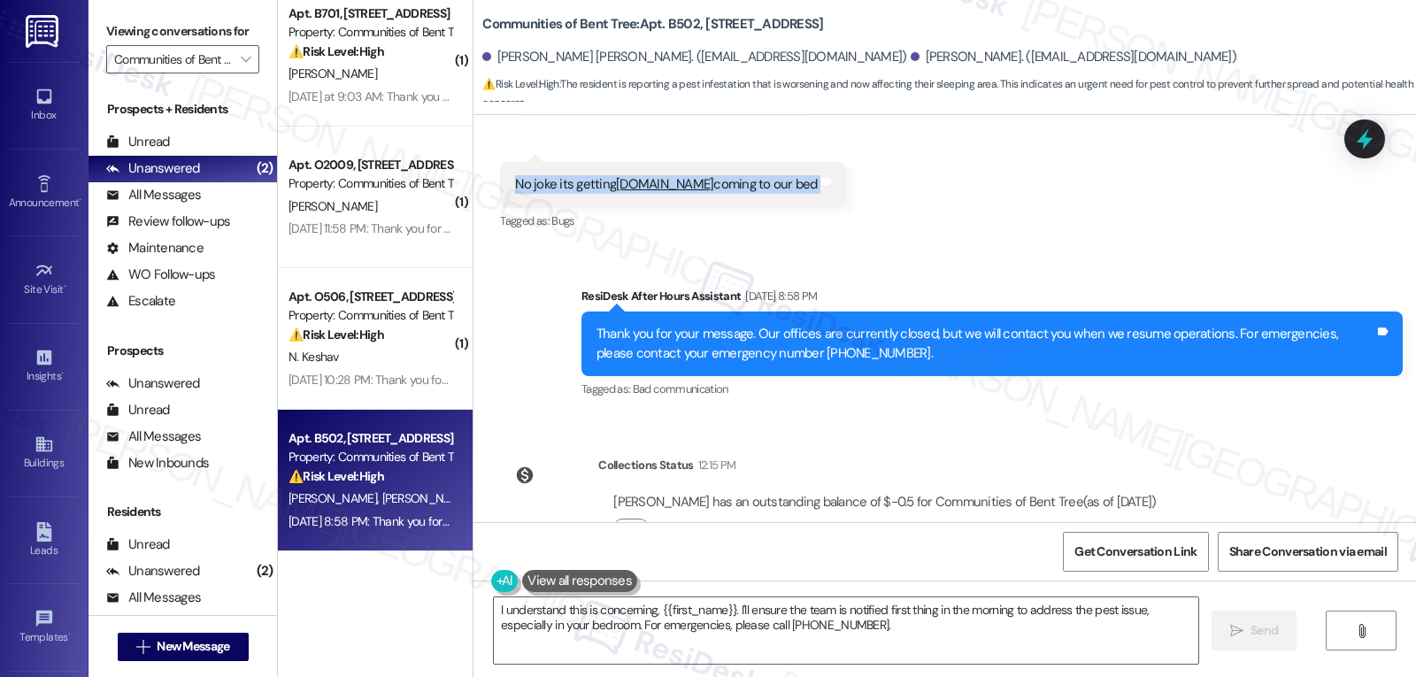
drag, startPoint x: 718, startPoint y: 127, endPoint x: 805, endPoint y: 142, distance: 88.9
click at [805, 142] on div "Lease started Feb 11, 2025 at 7:00 PM Survey, sent via SMS Residesk Automated S…" at bounding box center [944, 318] width 942 height 407
copy div "Sarah (ResiDesk) Sep 17, 2025 at 3:26 PM Thank you for the information, Daniel.…"
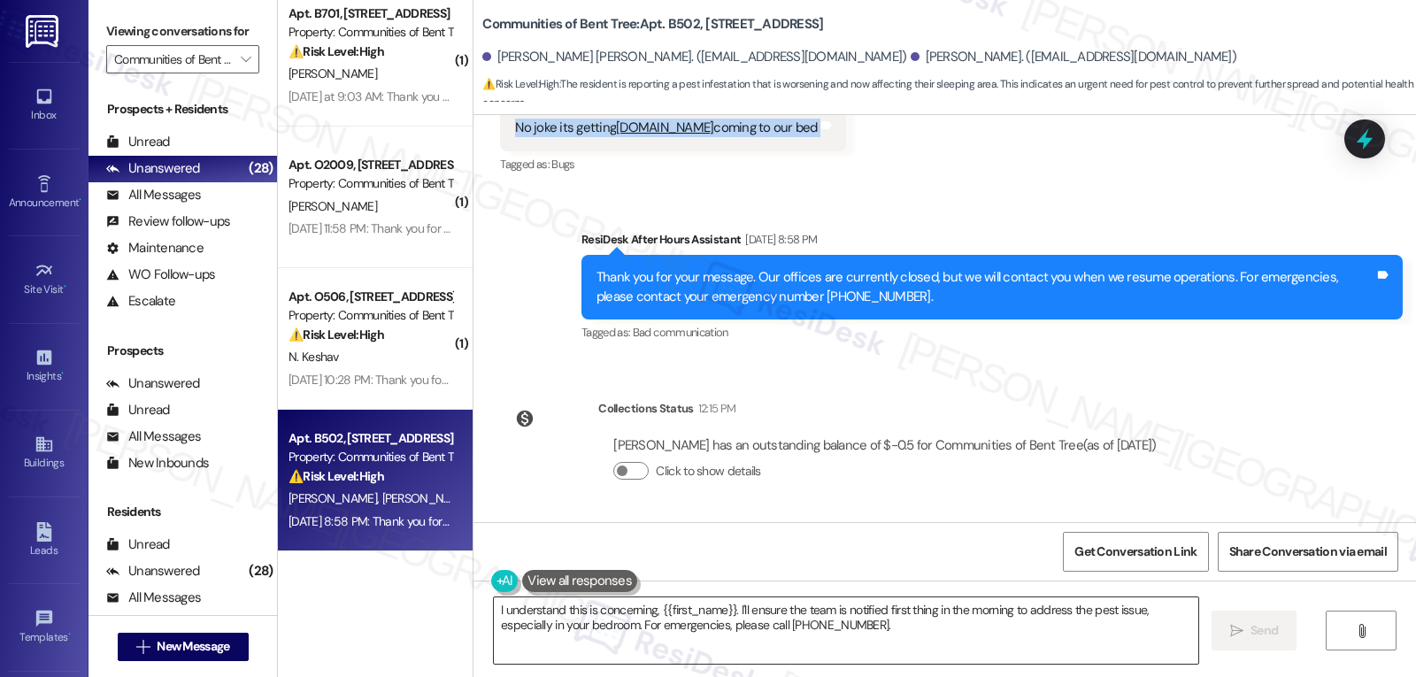
drag, startPoint x: 838, startPoint y: 638, endPoint x: 845, endPoint y: 630, distance: 10.7
click at [839, 637] on textarea "I understand this is concerning, {{first_name}}. I'll ensure the team is notifi…" at bounding box center [846, 630] width 704 height 66
paste textarea "’m so sorry to hear it’s spreading into your bedroom, Carmen — that sounds real…"
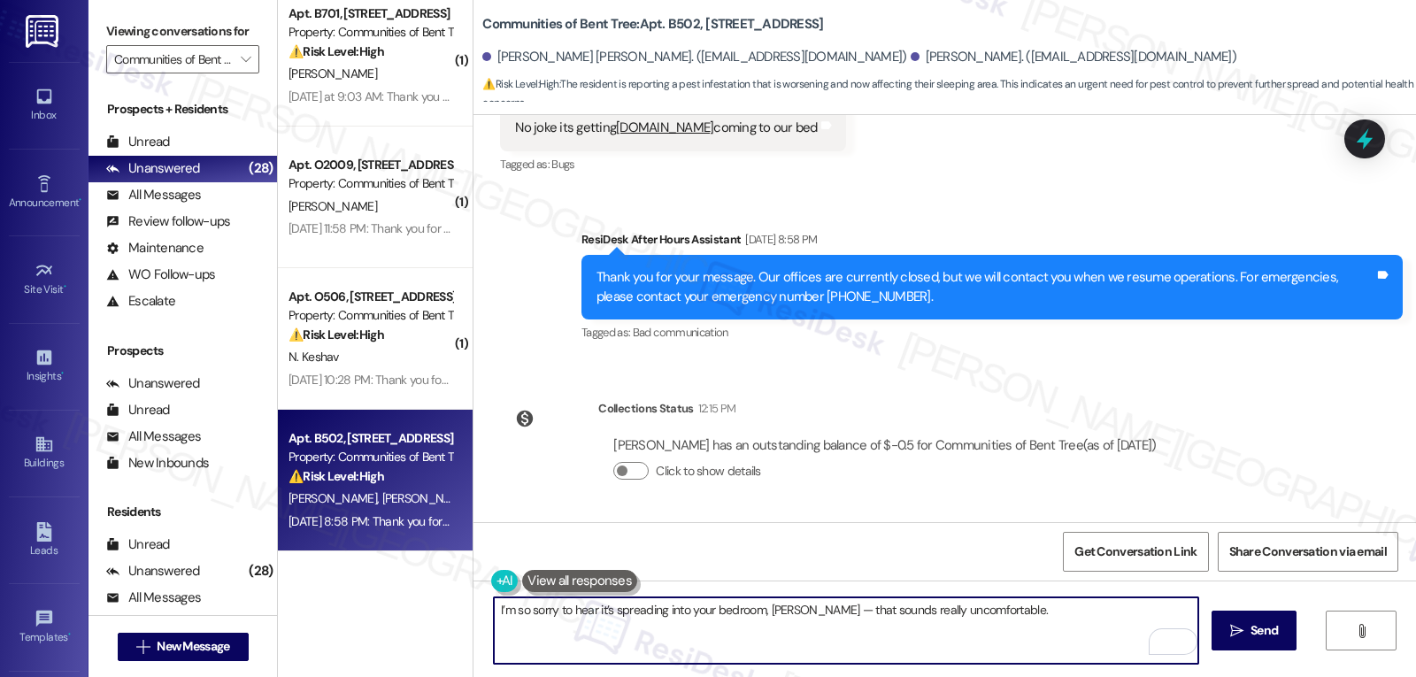
click at [810, 613] on textarea "I’m so sorry to hear it’s spreading into your bedroom, Carmen — that sounds rea…" at bounding box center [846, 630] width 704 height 66
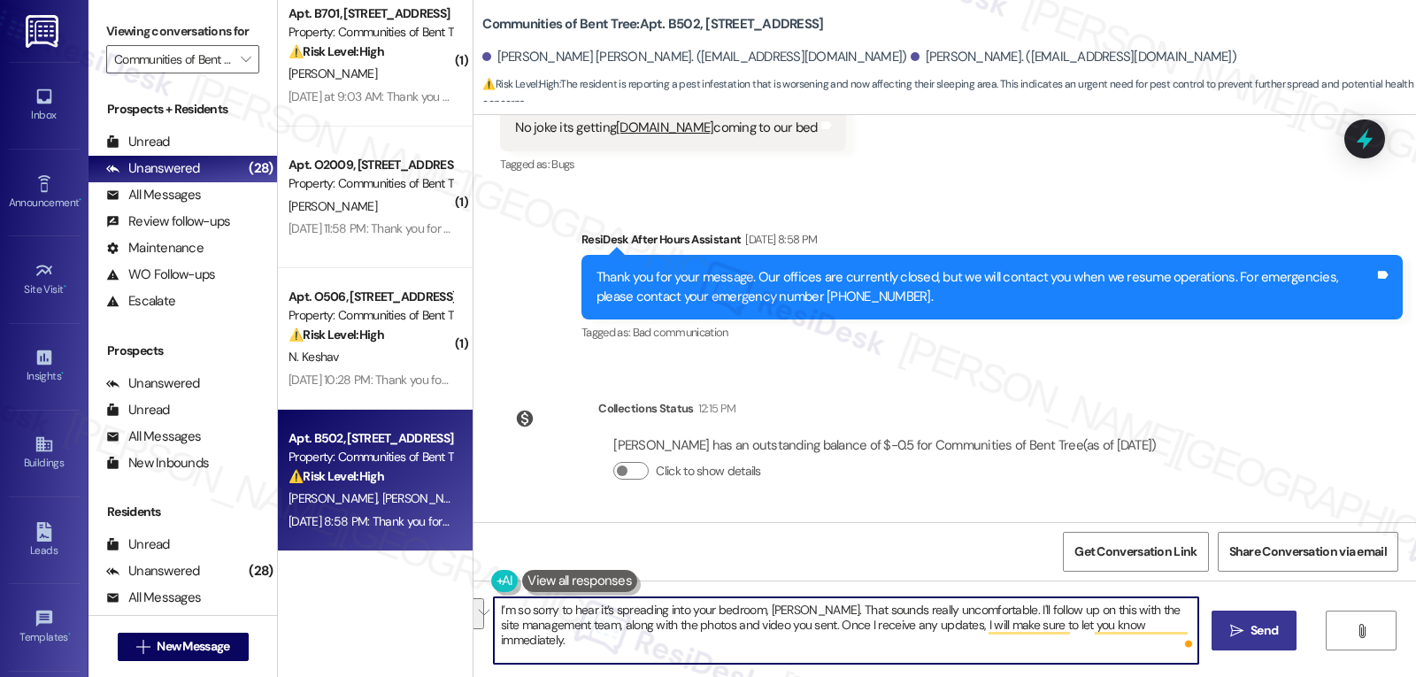
type textarea "I’m so sorry to hear it’s spreading into your bedroom, Carmen. That sounds real…"
click at [1252, 633] on span "Send" at bounding box center [1263, 630] width 27 height 19
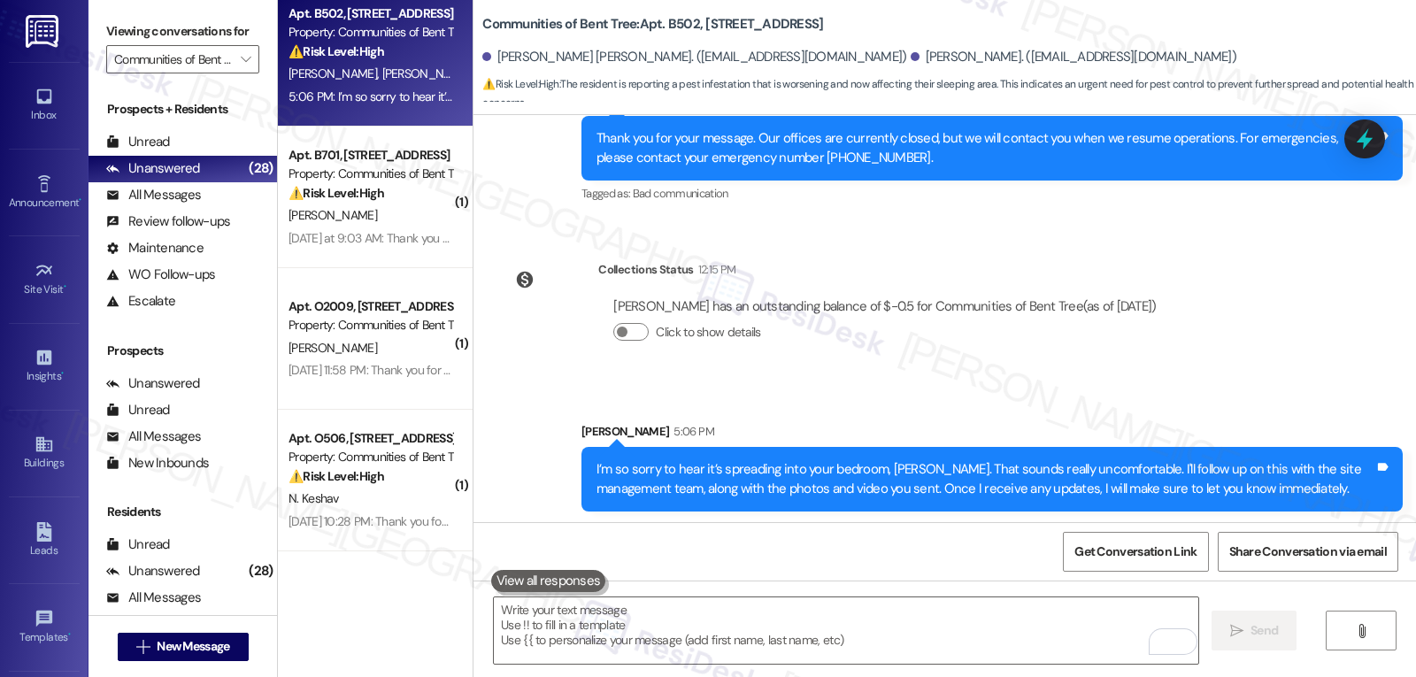
scroll to position [3464, 0]
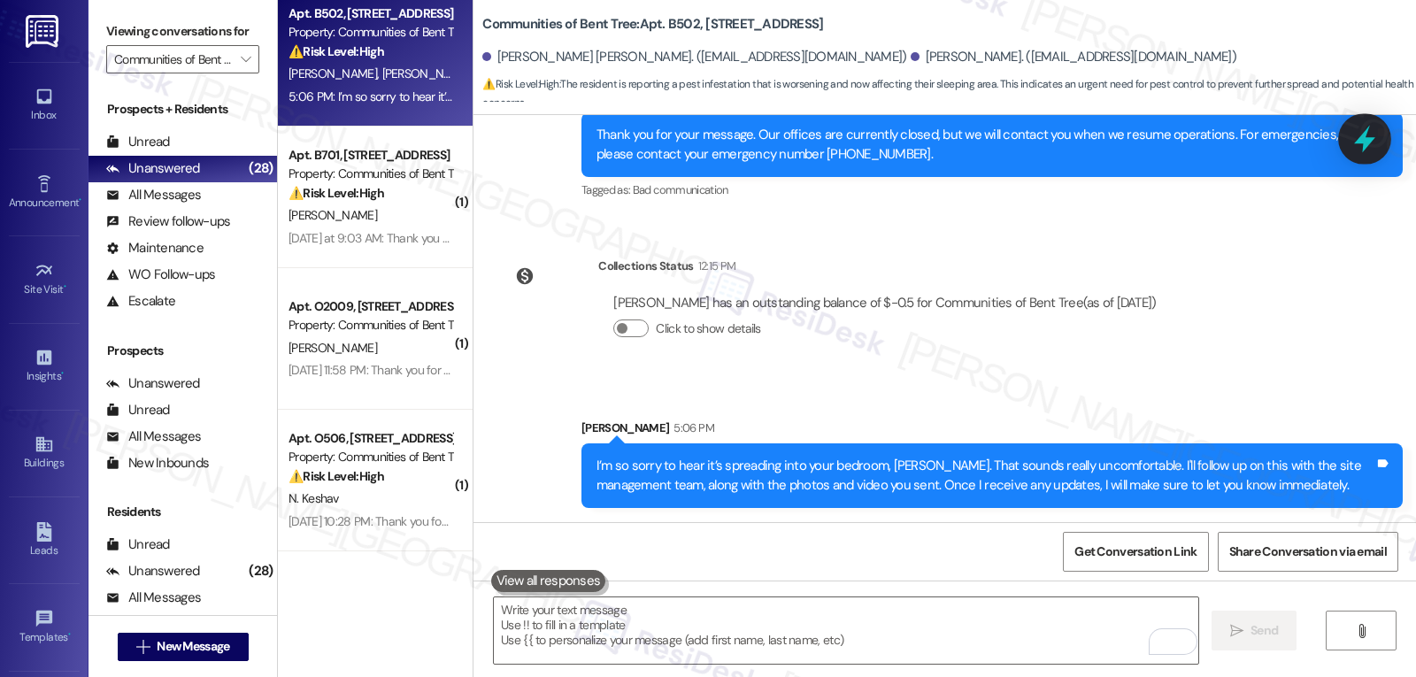
click at [1370, 123] on div at bounding box center [1364, 138] width 53 height 50
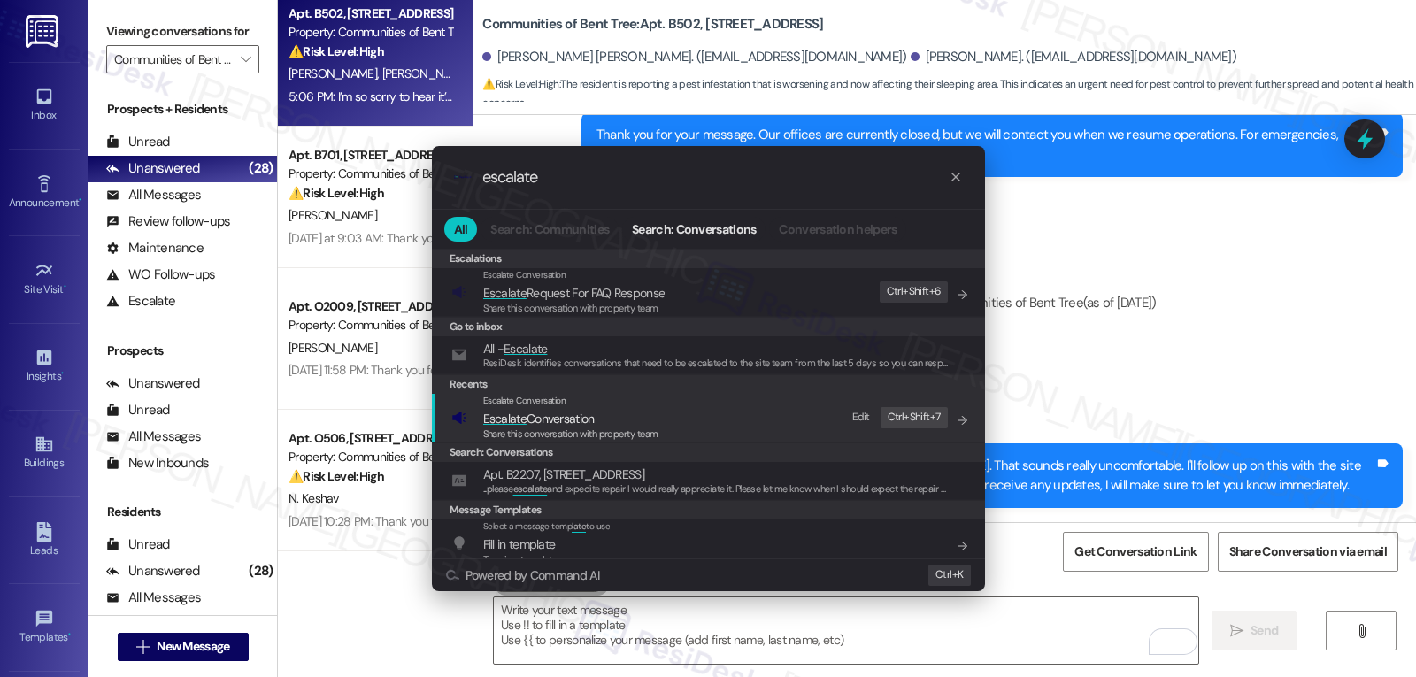
type input "escalate"
click at [534, 414] on span "Escalate Conversation" at bounding box center [538, 419] width 111 height 16
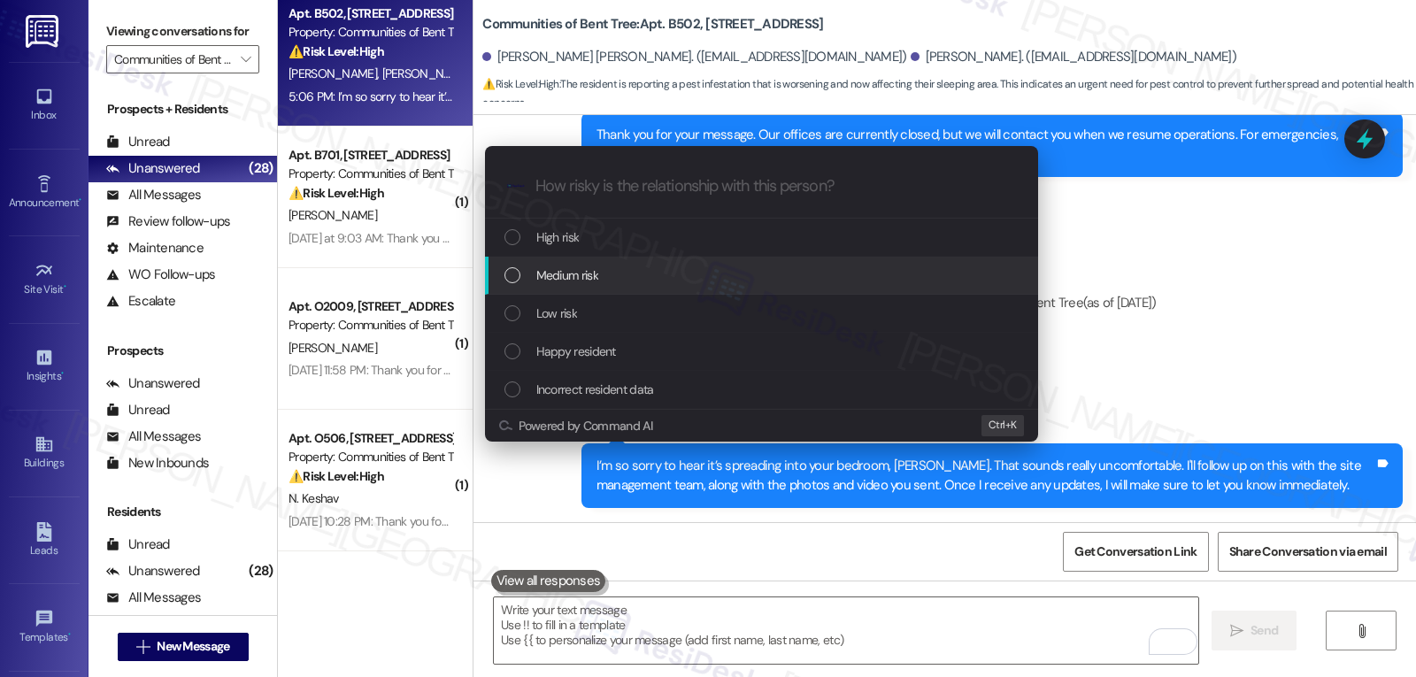
click at [642, 274] on div "Medium risk" at bounding box center [763, 274] width 518 height 19
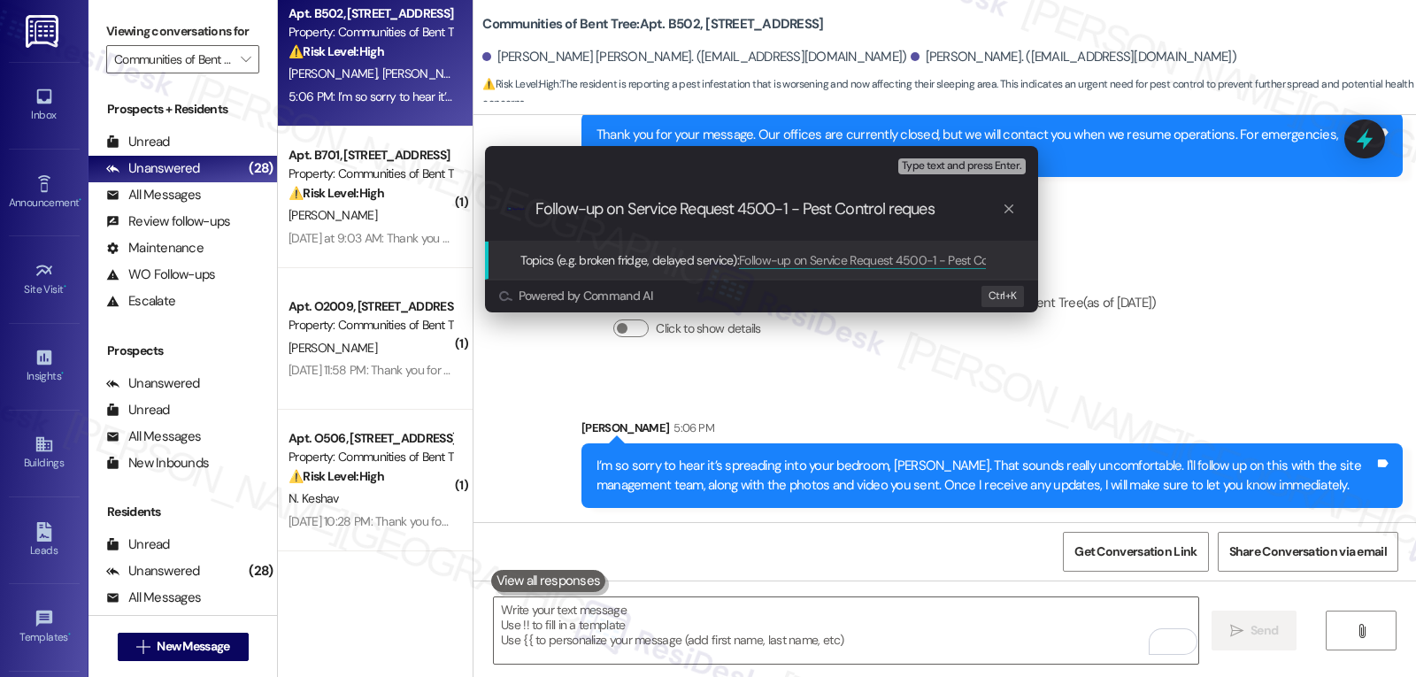
type input "Follow-up on Service Request 4500-1 - Pest Control request"
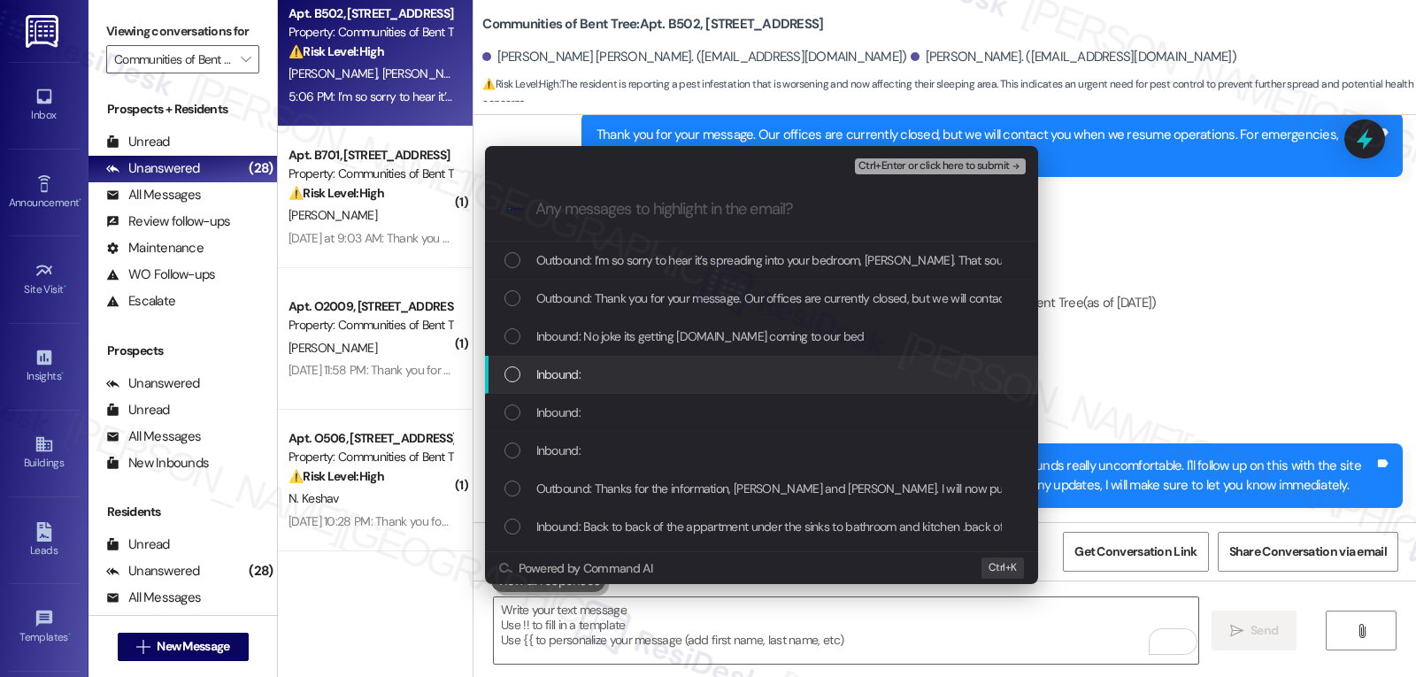
click at [505, 367] on div "List of options" at bounding box center [512, 374] width 16 height 16
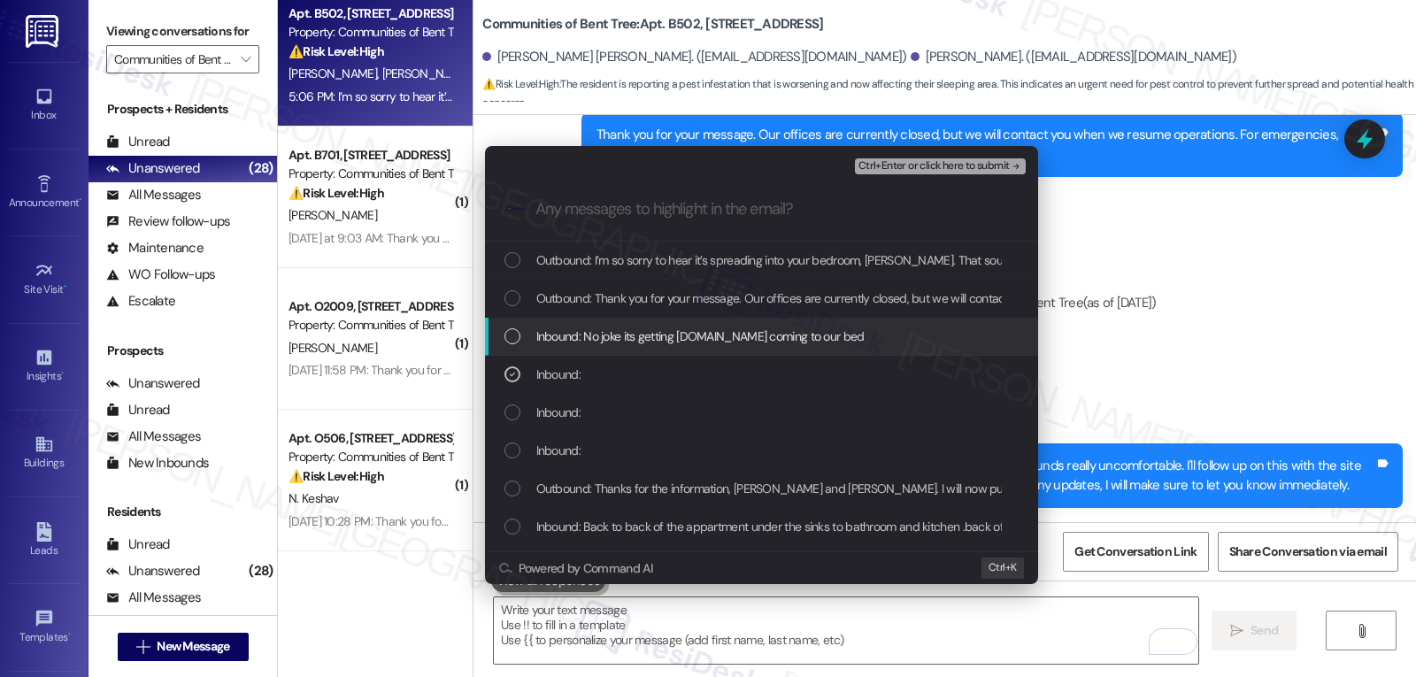
click at [515, 336] on div "List of options" at bounding box center [512, 336] width 16 height 16
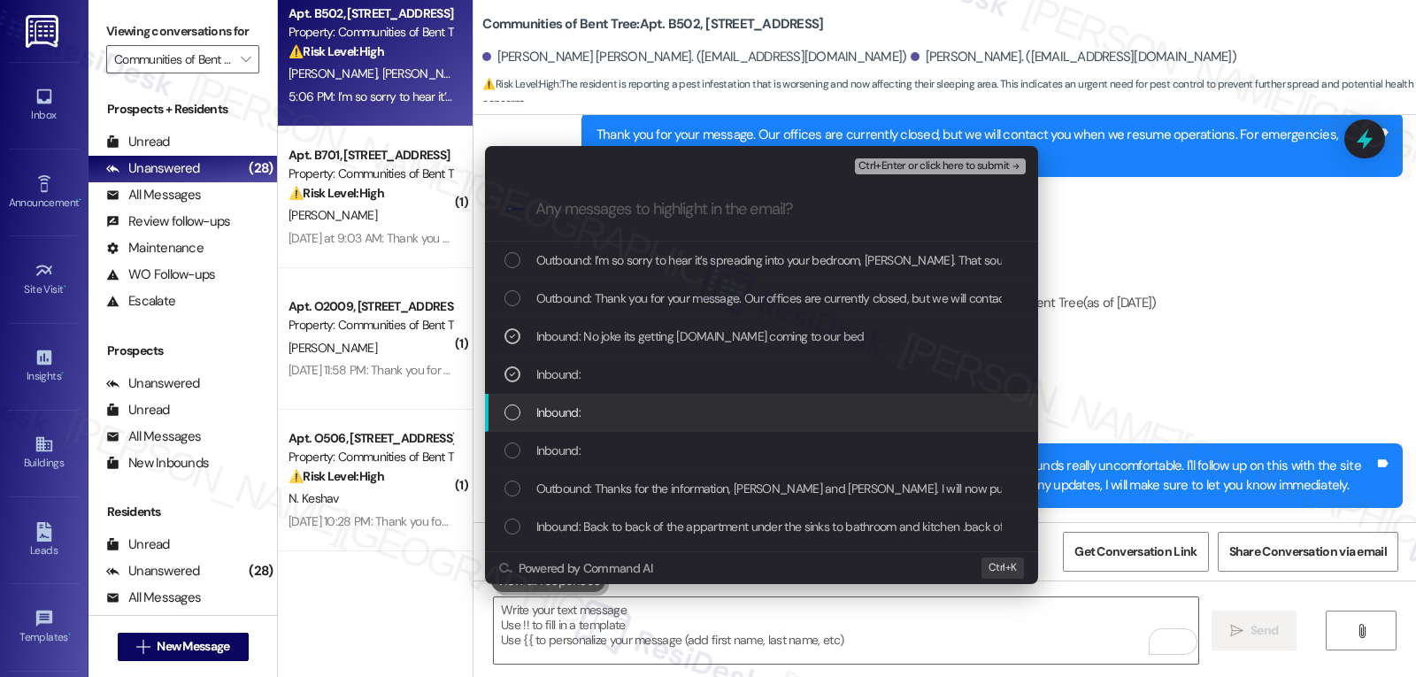
click at [517, 399] on div "Inbound:" at bounding box center [761, 413] width 553 height 38
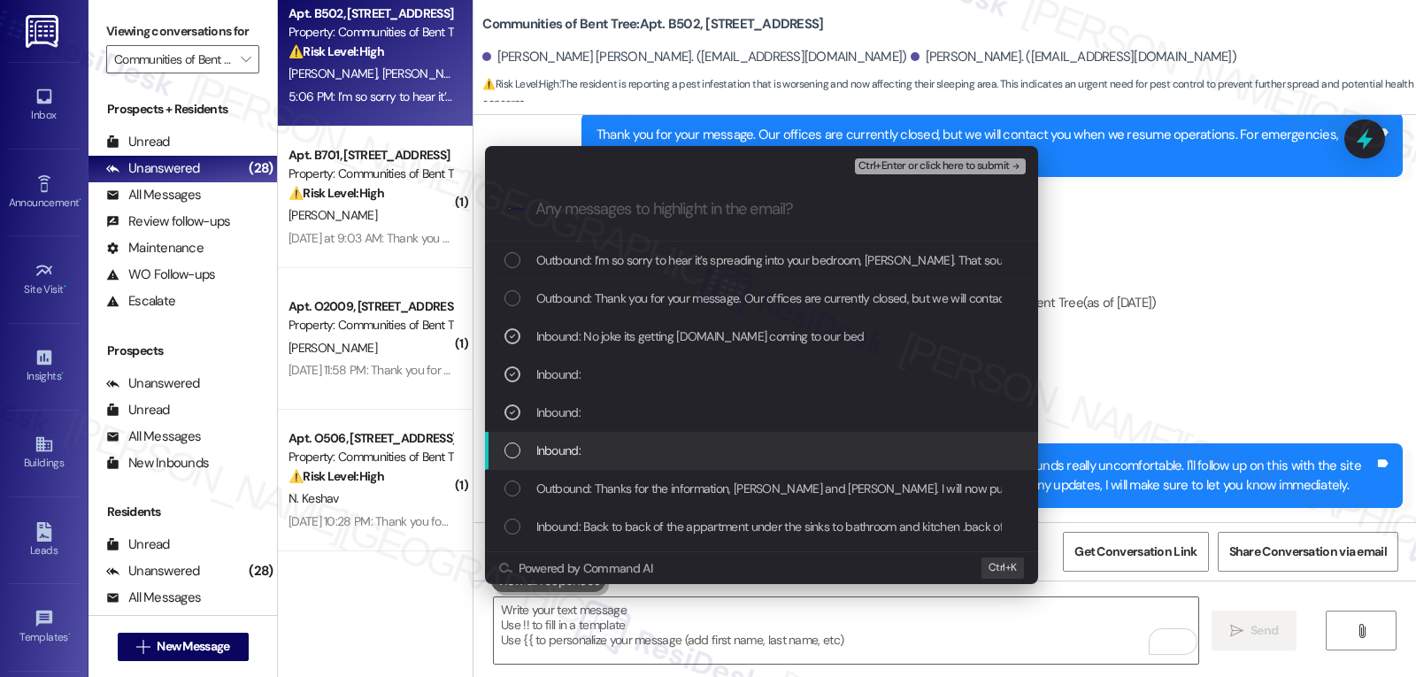
click at [513, 443] on div "List of options" at bounding box center [512, 450] width 16 height 16
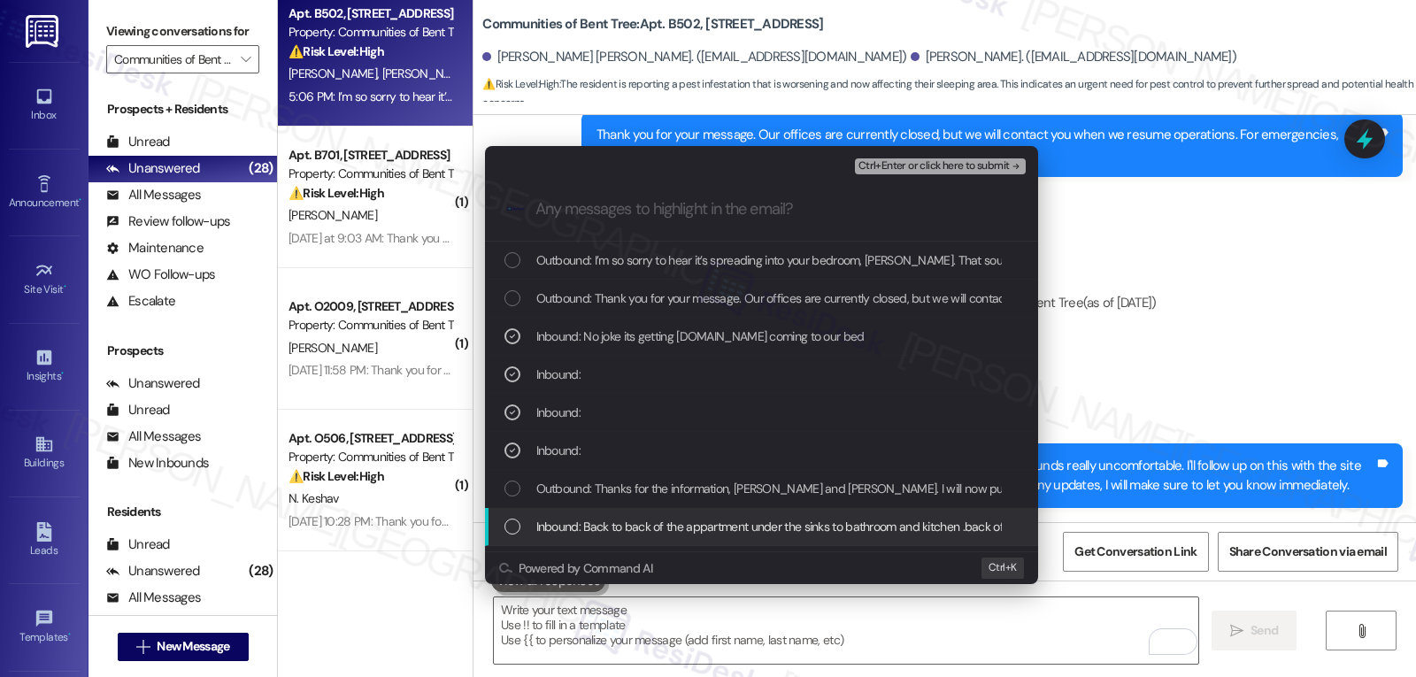
click at [523, 523] on div "Inbound: Back to back of the appartment under the sinks to bathroom and kitchen…" at bounding box center [763, 526] width 518 height 19
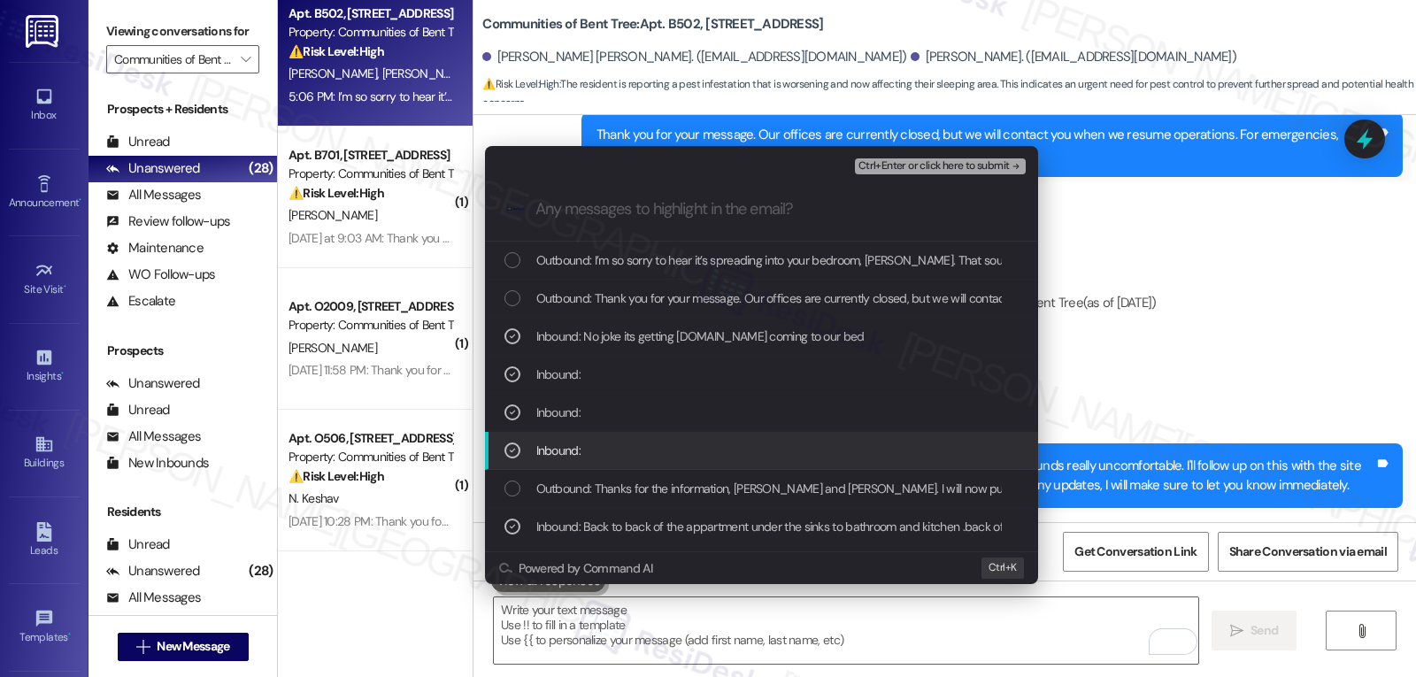
scroll to position [177, 0]
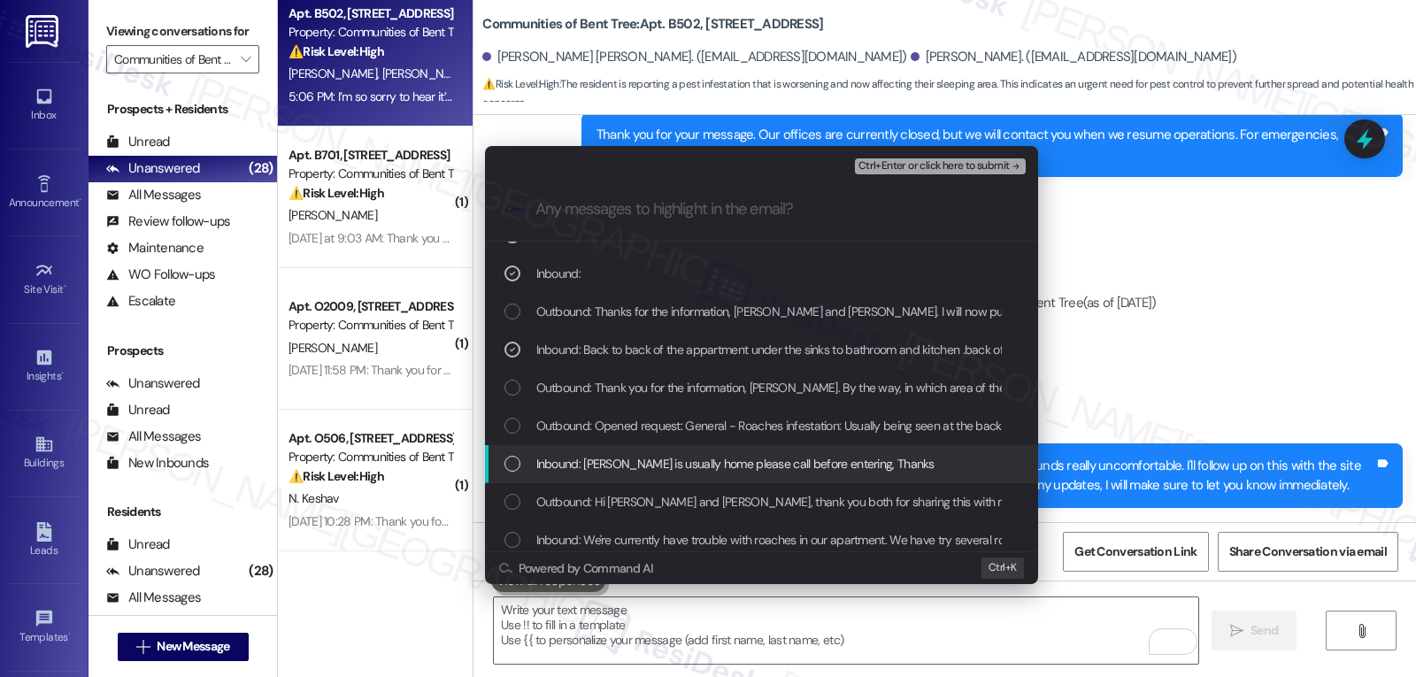
click at [507, 472] on div "List of options" at bounding box center [512, 464] width 16 height 16
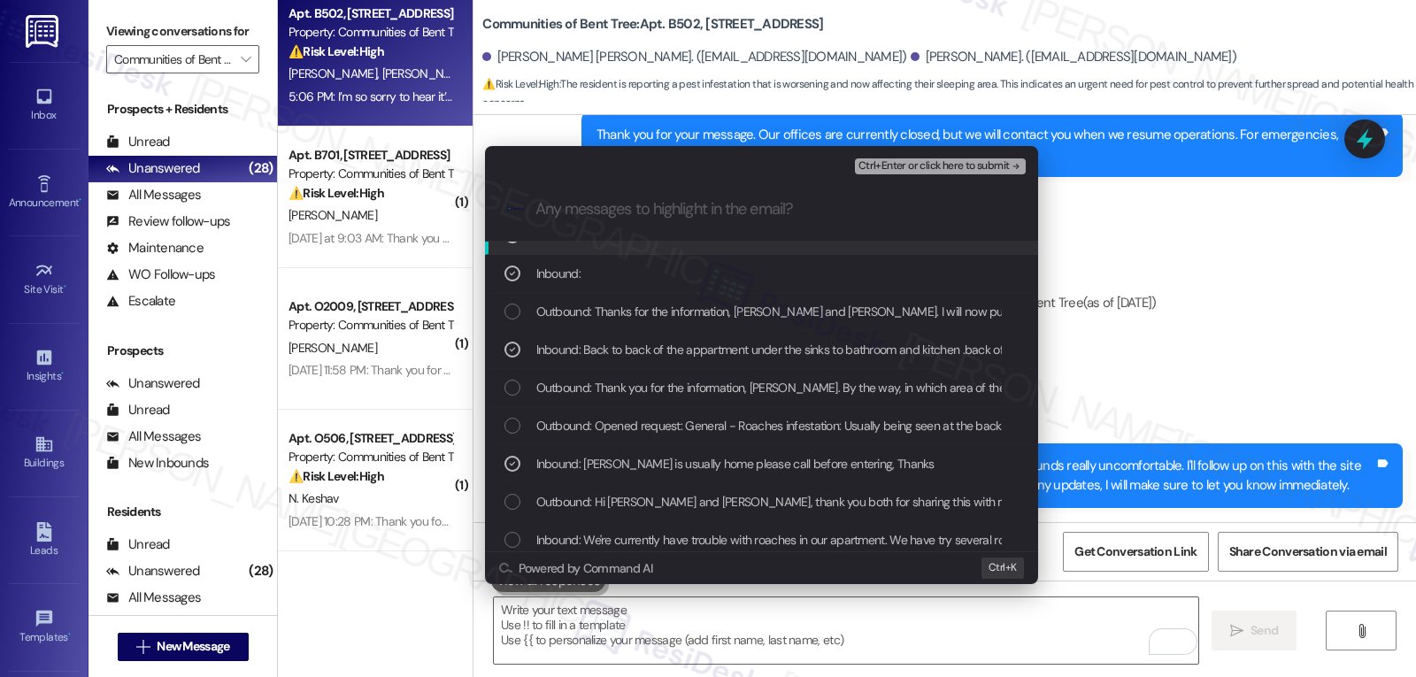
click at [965, 171] on span "Ctrl+Enter or click here to submit" at bounding box center [933, 166] width 151 height 12
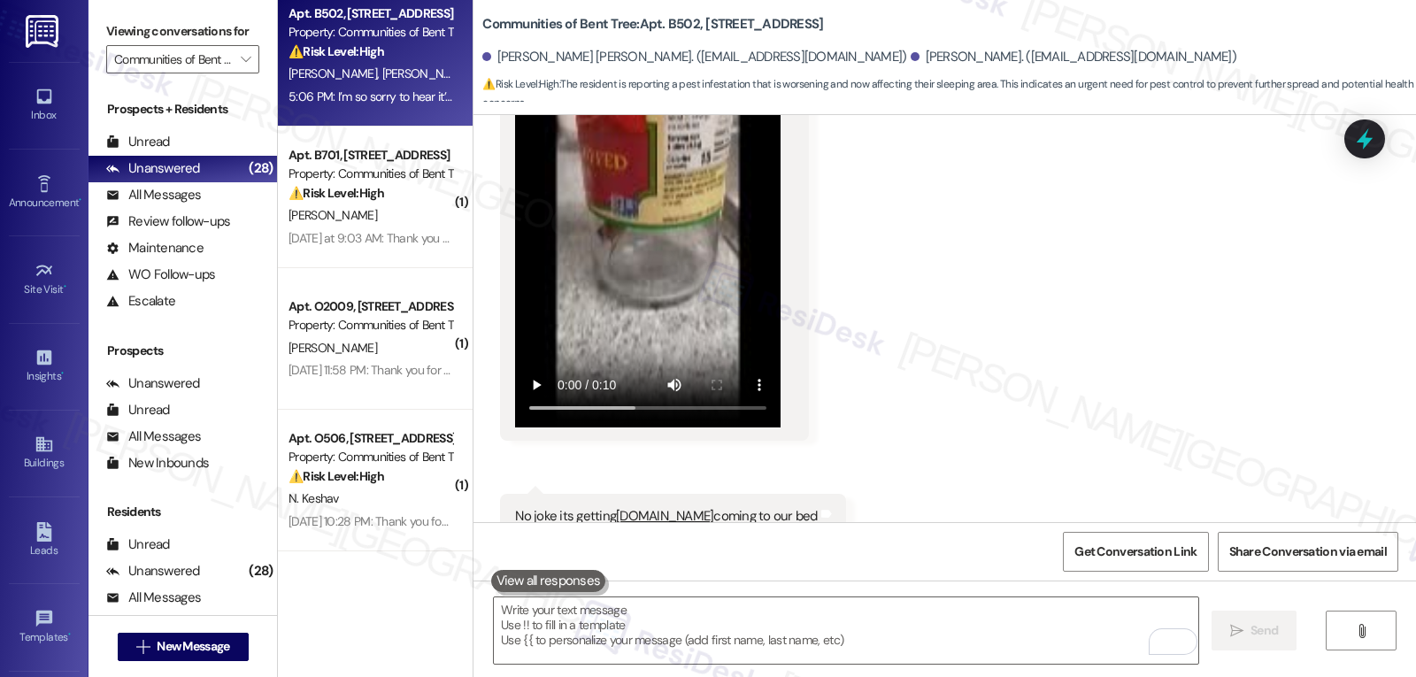
scroll to position [3490, 0]
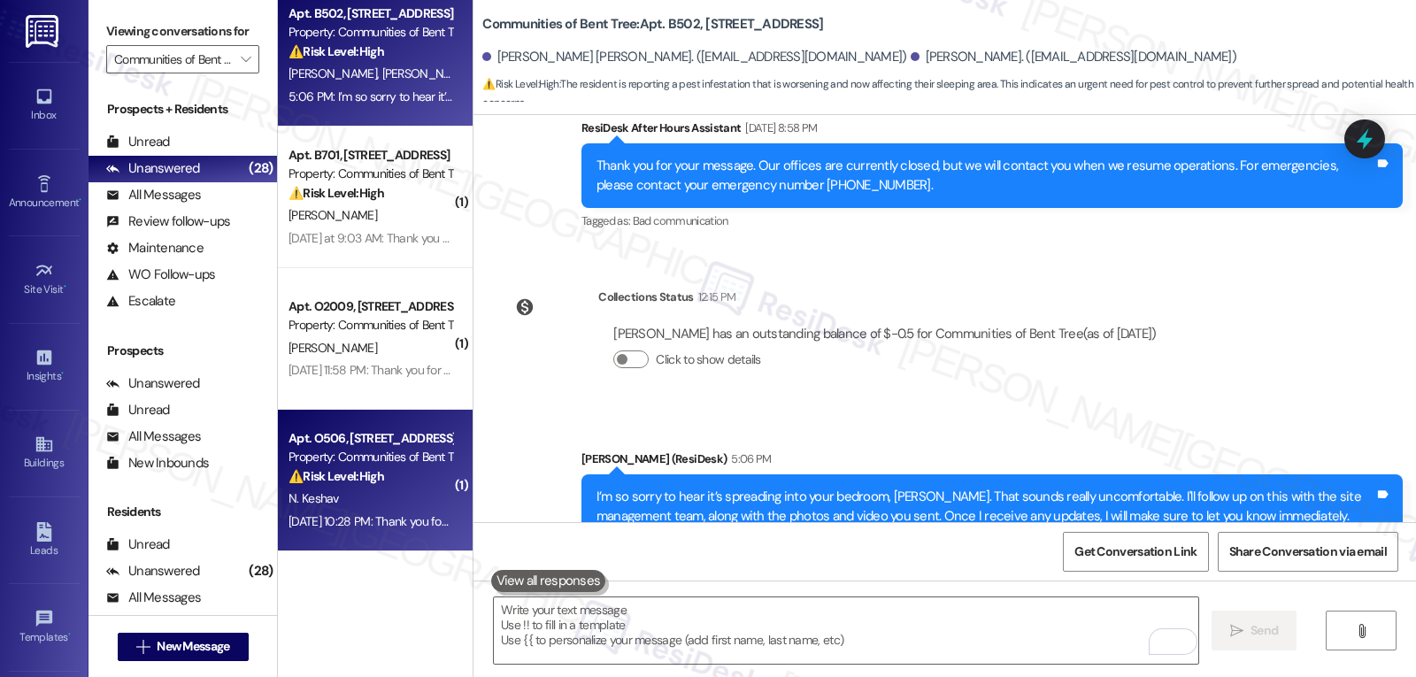
click at [378, 540] on div "Apt. O506, 4820 Westgrove Dr Property: Communities of Bent Tree ⚠️ Risk Level: …" at bounding box center [375, 481] width 195 height 142
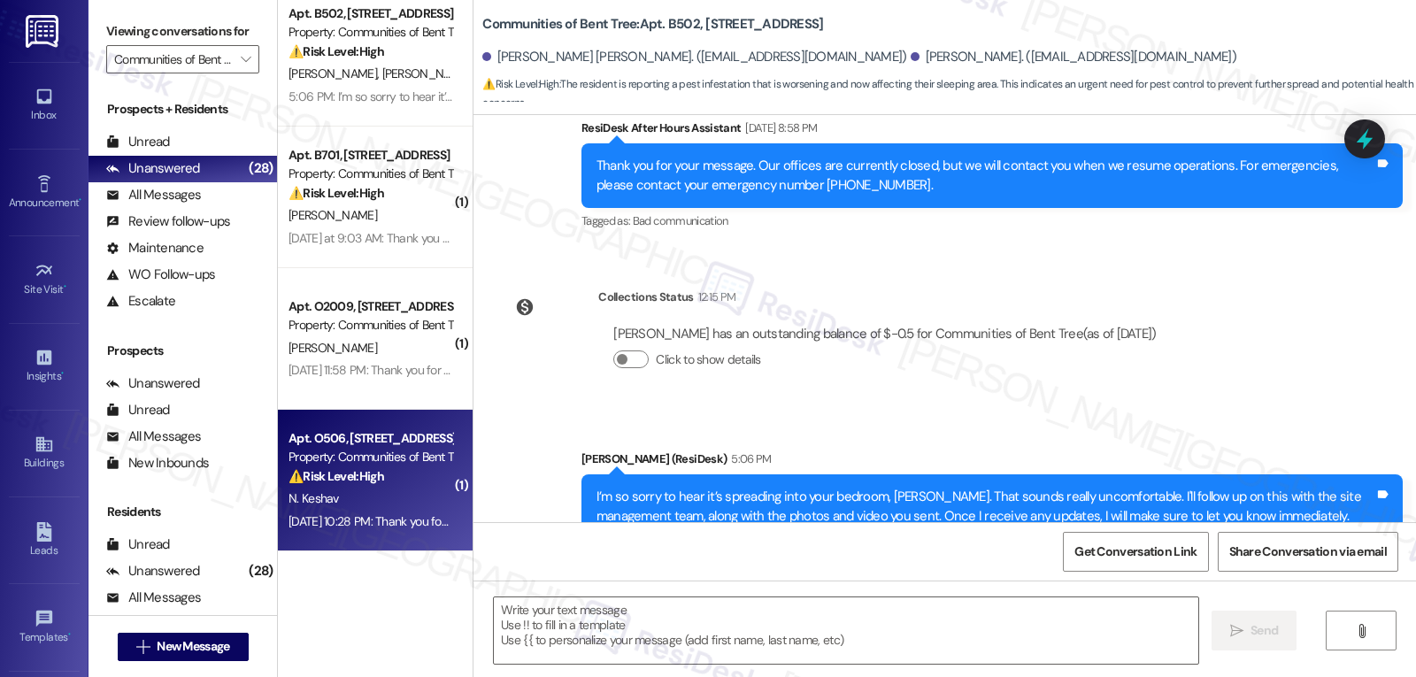
type textarea "Fetching suggested responses. Please feel free to read through the conversation…"
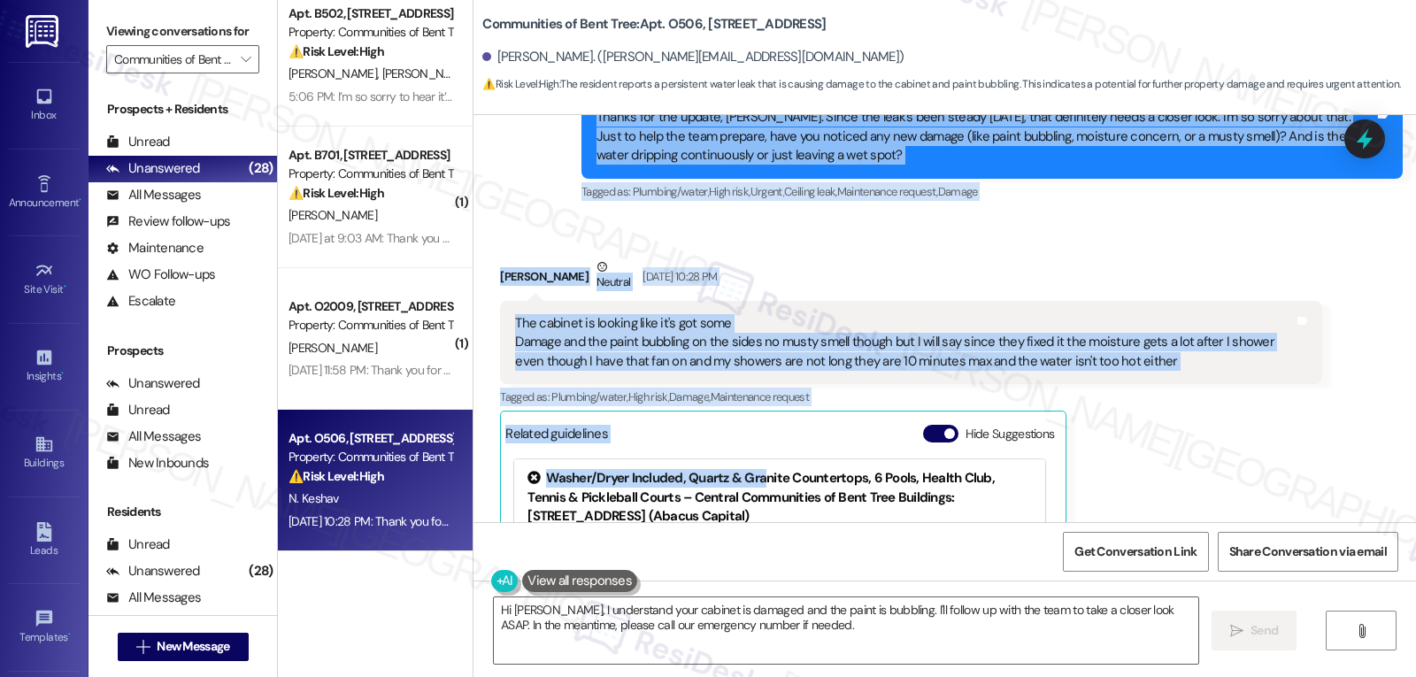
scroll to position [997, 0]
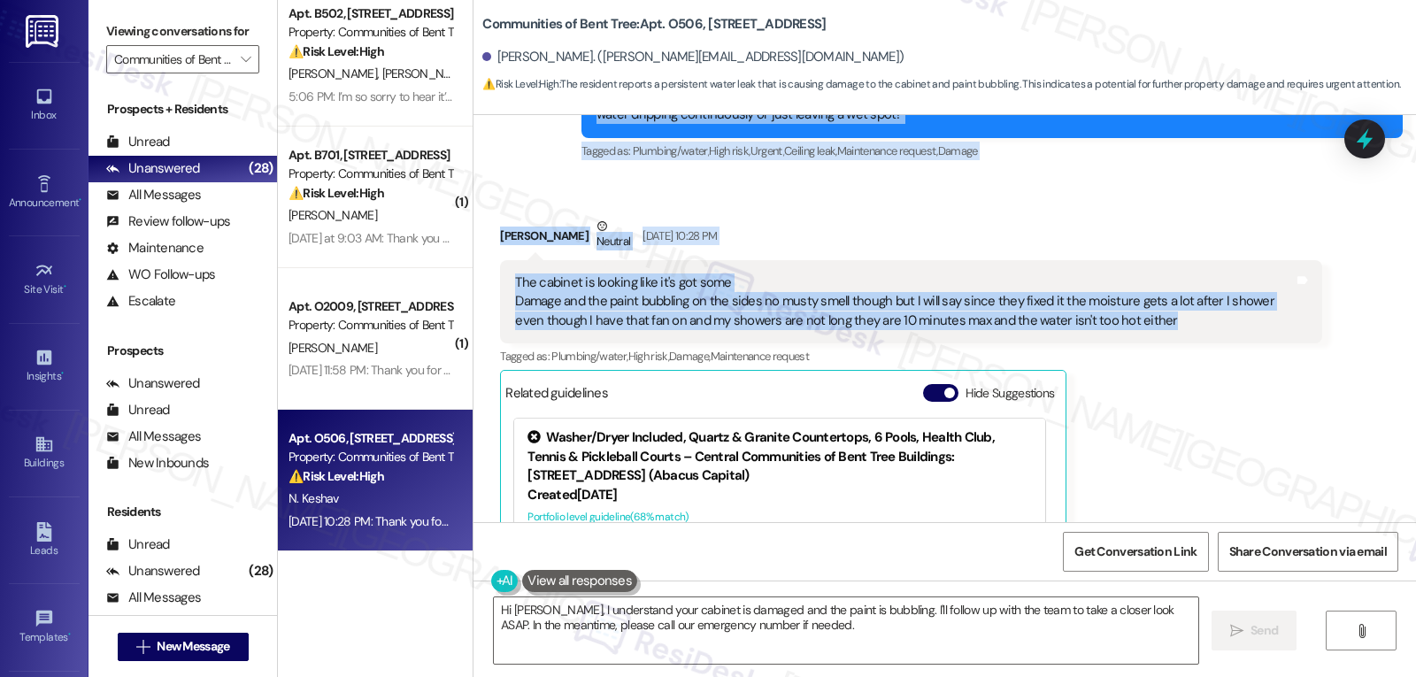
drag, startPoint x: 488, startPoint y: 220, endPoint x: 1201, endPoint y: 333, distance: 722.0
click at [1201, 333] on div "WO Lease started May 30, 2025 at 8:00 PM Show details Survey, sent via SMS Resi…" at bounding box center [944, 318] width 942 height 407
copy div "Nikki Keshav Sep 16, 2025 at 12:47 PM Hi Sarah! Yes great to meet you! I actual…"
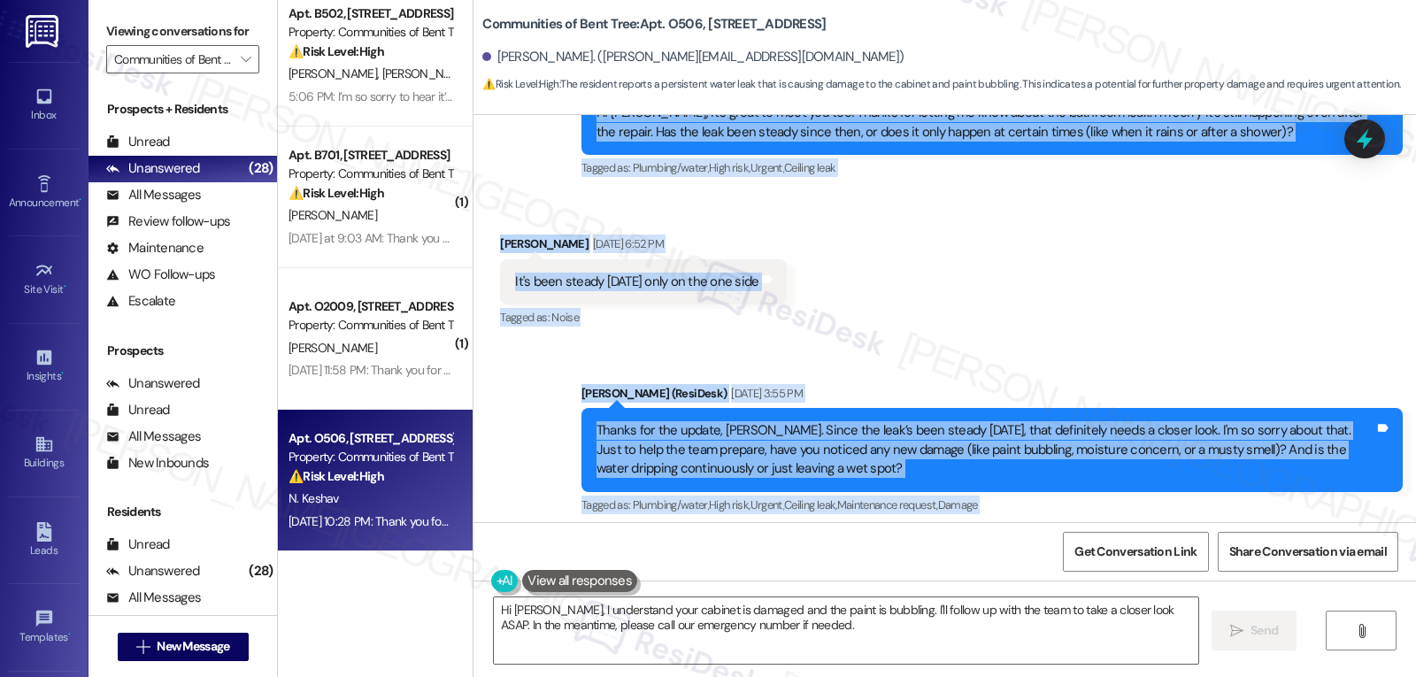
scroll to position [621, 0]
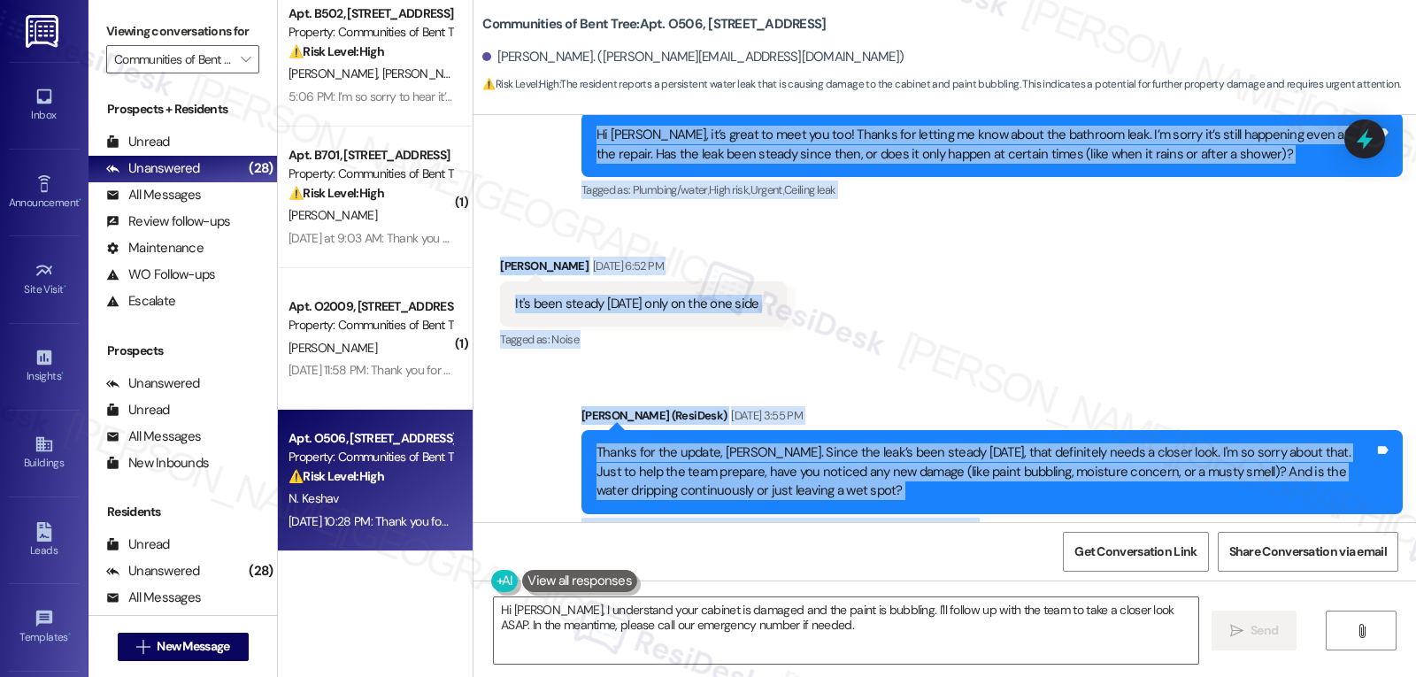
copy div "Nikki Keshav Sep 16, 2025 at 12:47 PM Hi Sarah! Yes great to meet you! I actual…"
click at [720, 629] on textarea "Hi Nikki, I understand your cabinet is damaged and the paint is bubbling. I'll …" at bounding box center [846, 630] width 704 height 66
paste textarea "Thanks for sharing those details, Nikki. I’m really sorry you’re seeing cabinet…"
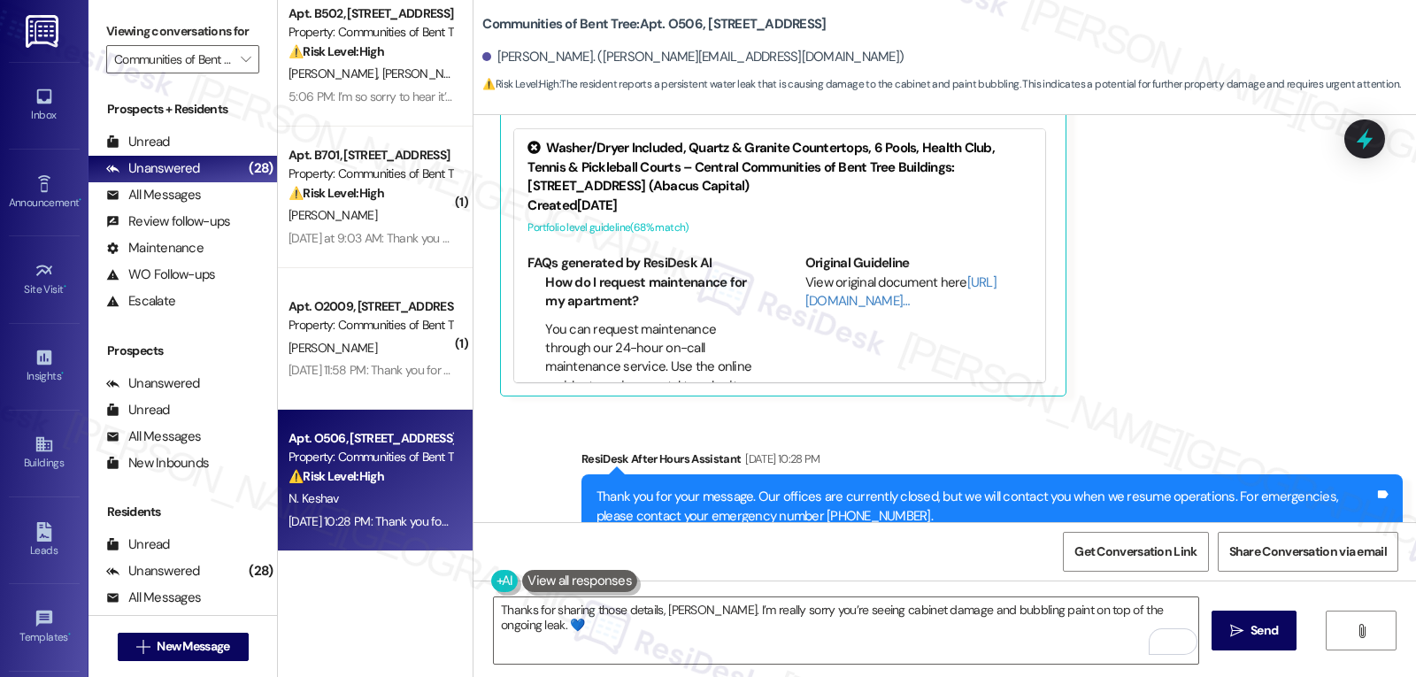
scroll to position [975, 0]
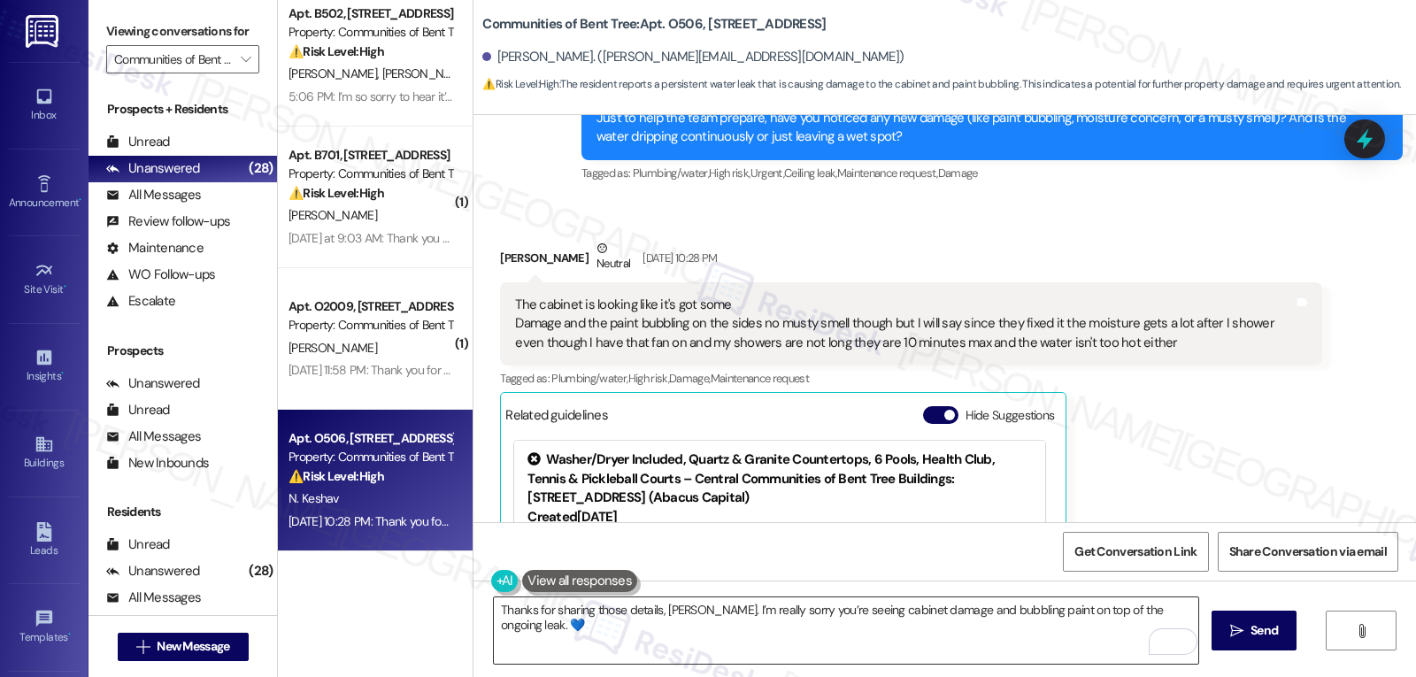
click at [1181, 611] on textarea "Thanks for sharing those details, Nikki. I’m really sorry you’re seeing cabinet…" at bounding box center [846, 630] width 704 height 66
click at [871, 639] on textarea "Thanks for sharing those details, Nikki. I’m really sorry you’re seeing cabinet…" at bounding box center [846, 630] width 704 height 66
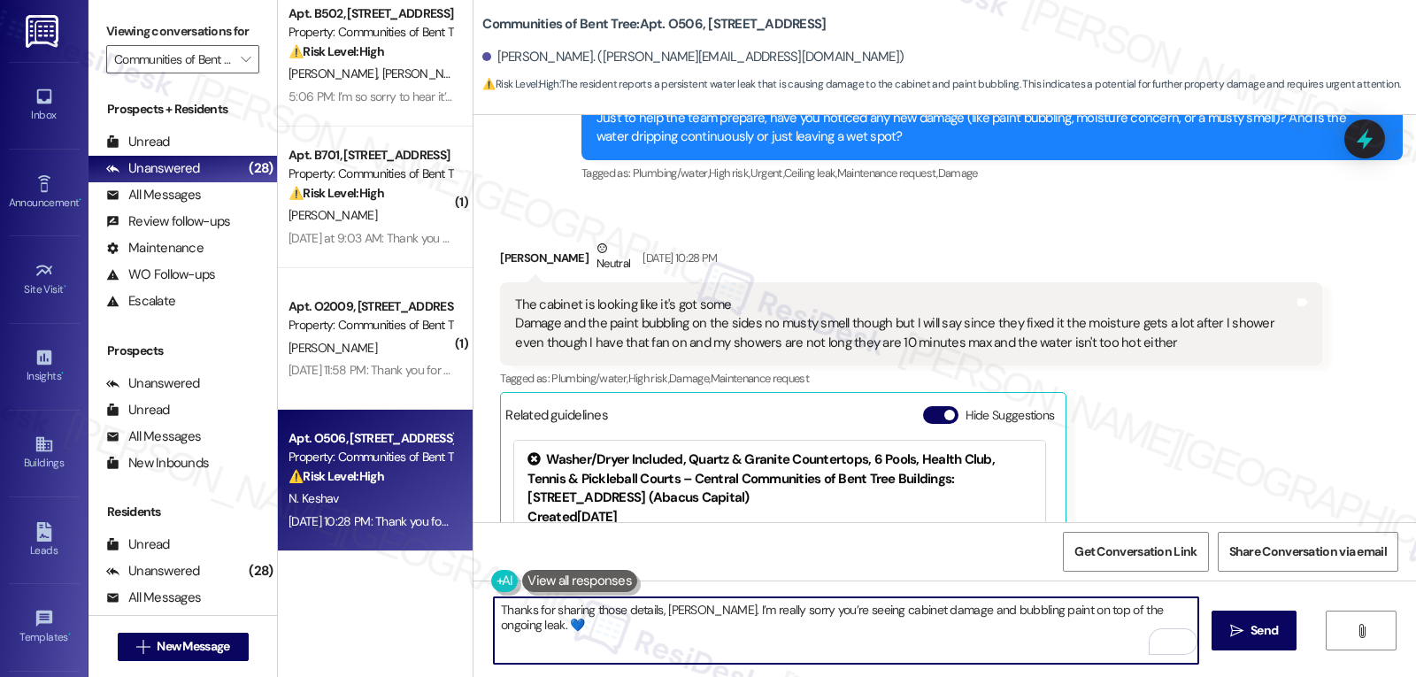
click at [1172, 611] on textarea "Thanks for sharing those details, Nikki. I’m really sorry you’re seeing cabinet…" at bounding box center [846, 630] width 704 height 66
click at [836, 647] on textarea "Thanks for sharing those details, Nikki. I’m really sorry you’re seeing cabinet…" at bounding box center [846, 630] width 704 height 66
click at [1013, 633] on textarea "Thanks for sharing those details, Nikki. I’m really sorry you’re seeing cabinet…" at bounding box center [846, 630] width 704 height 66
click at [903, 642] on textarea "Thanks for sharing those details, Nikki. I’m really sorry you’re seeing cabinet…" at bounding box center [846, 630] width 704 height 66
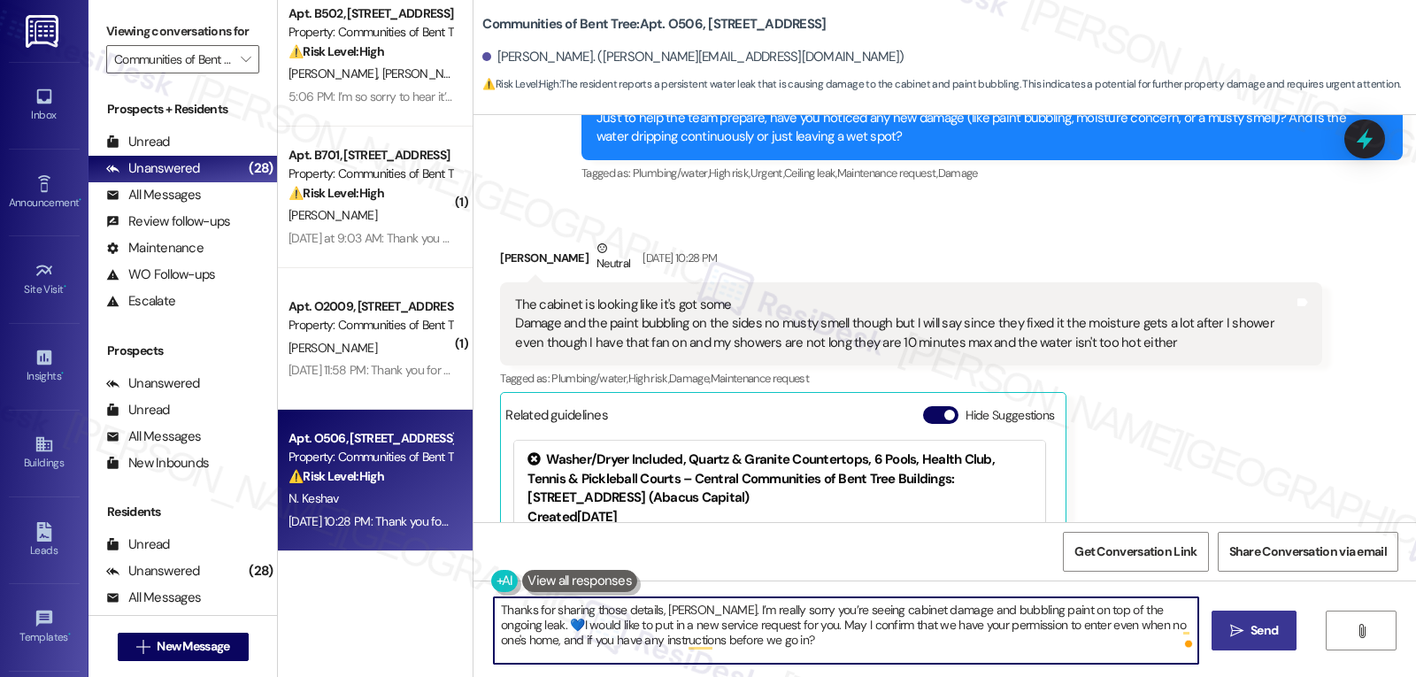
type textarea "Thanks for sharing those details, Nikki. I’m really sorry you’re seeing cabinet…"
click at [1258, 625] on span "Send" at bounding box center [1263, 630] width 27 height 19
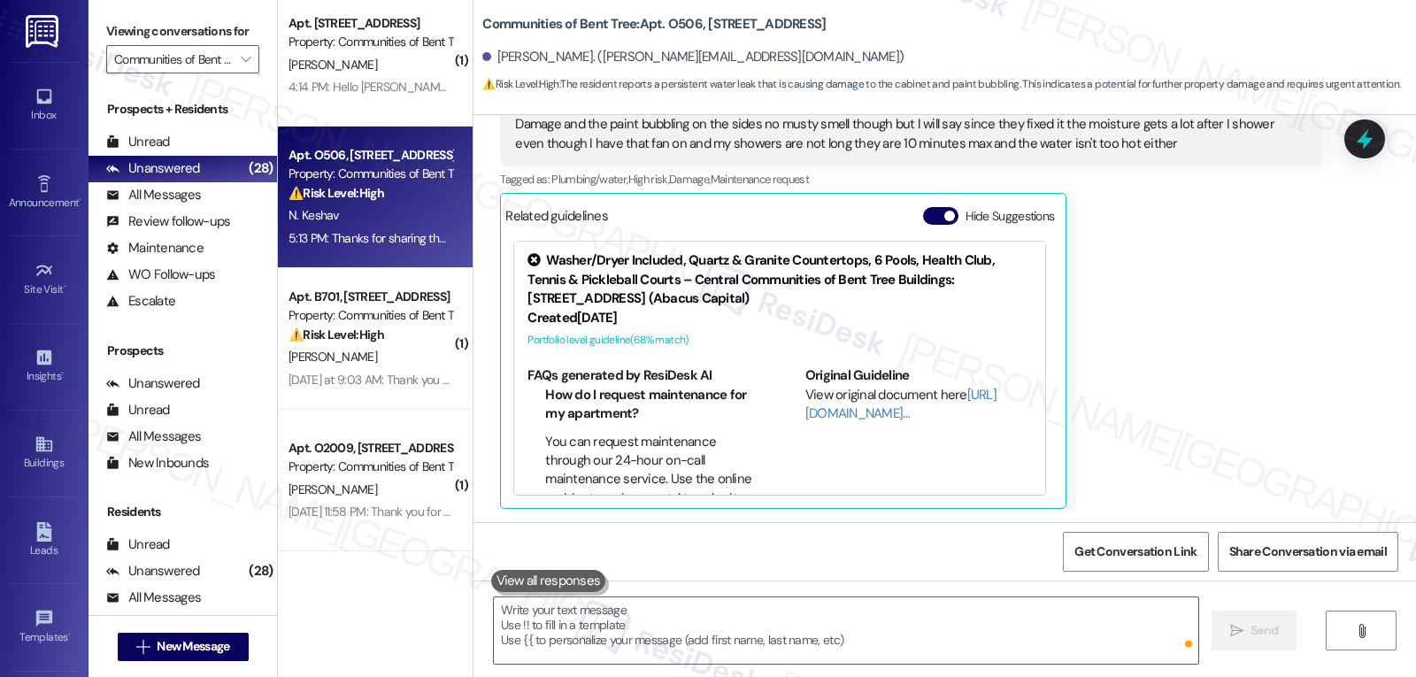
scroll to position [3271, 0]
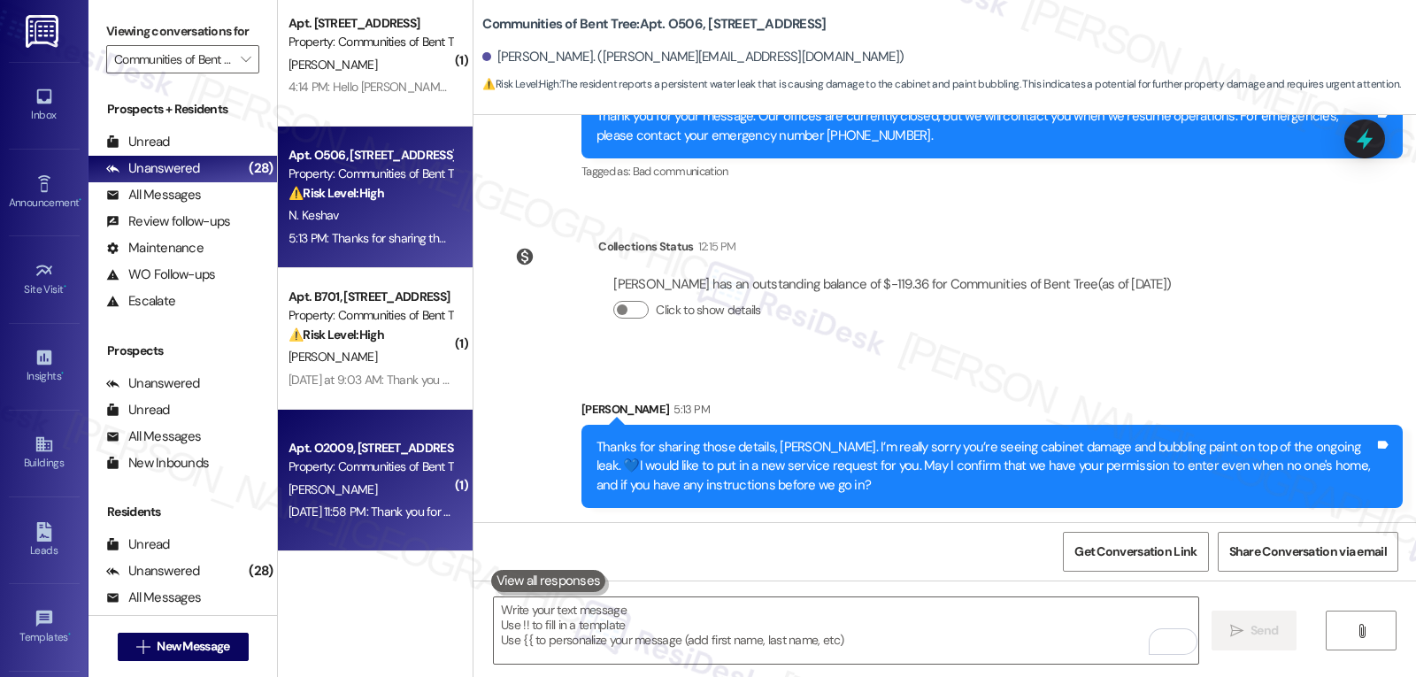
click at [376, 518] on div "Sep 17, 2025 at 11:58 PM: Thank you for your message. Our offices are currently…" at bounding box center [824, 511] width 1072 height 16
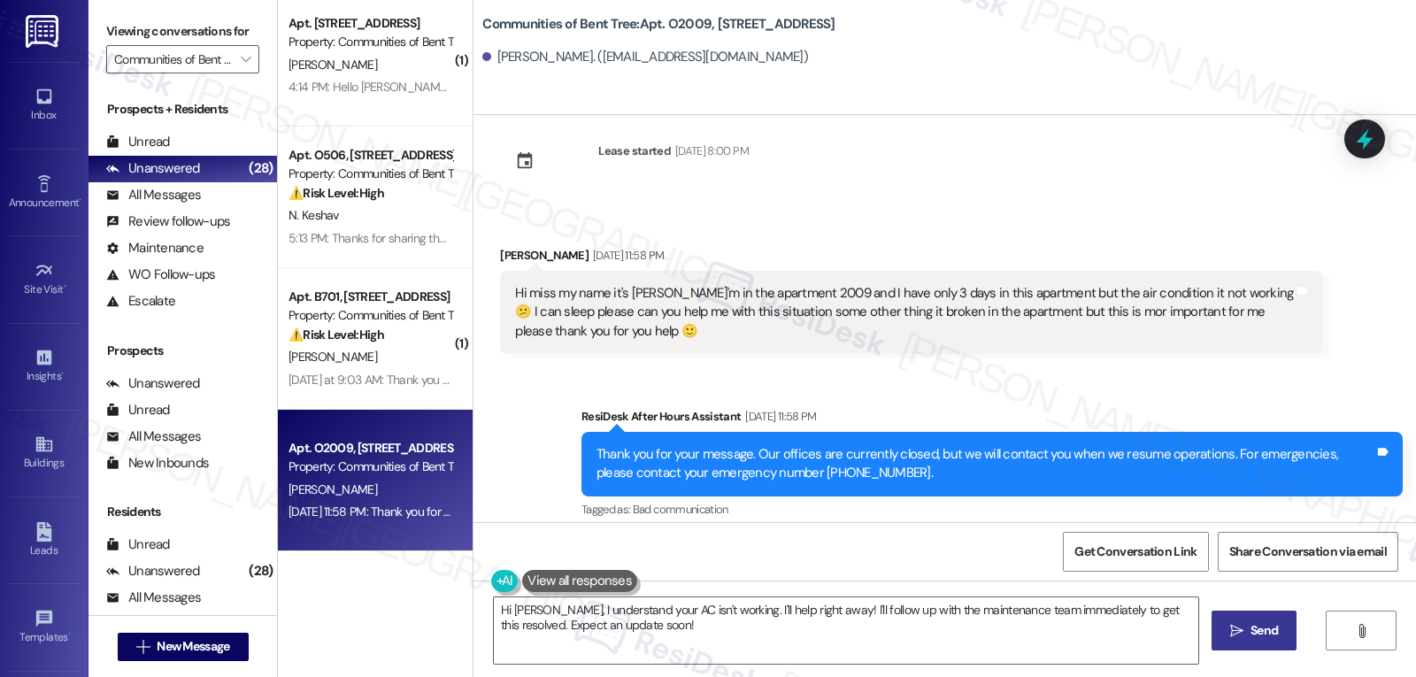
scroll to position [0, 0]
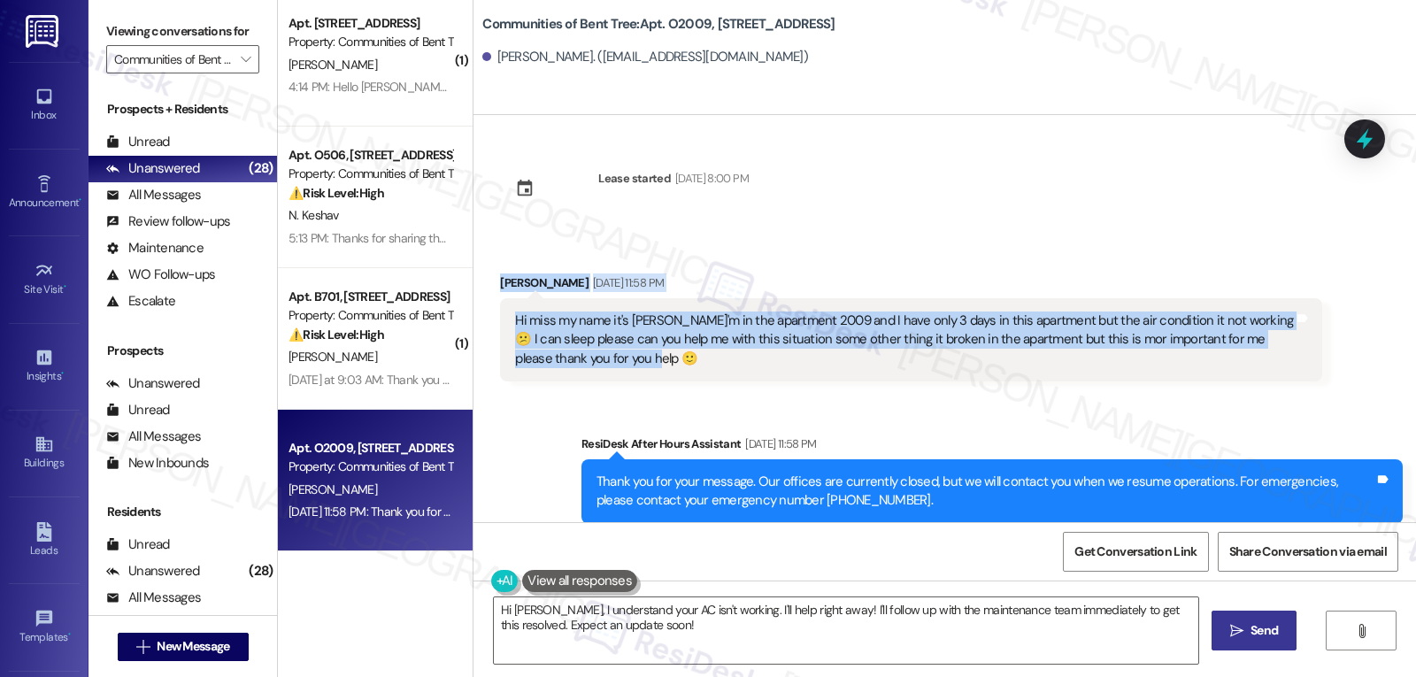
drag, startPoint x: 490, startPoint y: 285, endPoint x: 988, endPoint y: 373, distance: 505.1
click at [988, 373] on div "Mirna Mariona Sep 17, 2025 at 11:58 PM Hi miss my name it's mirna I'm in the ap…" at bounding box center [910, 327] width 821 height 108
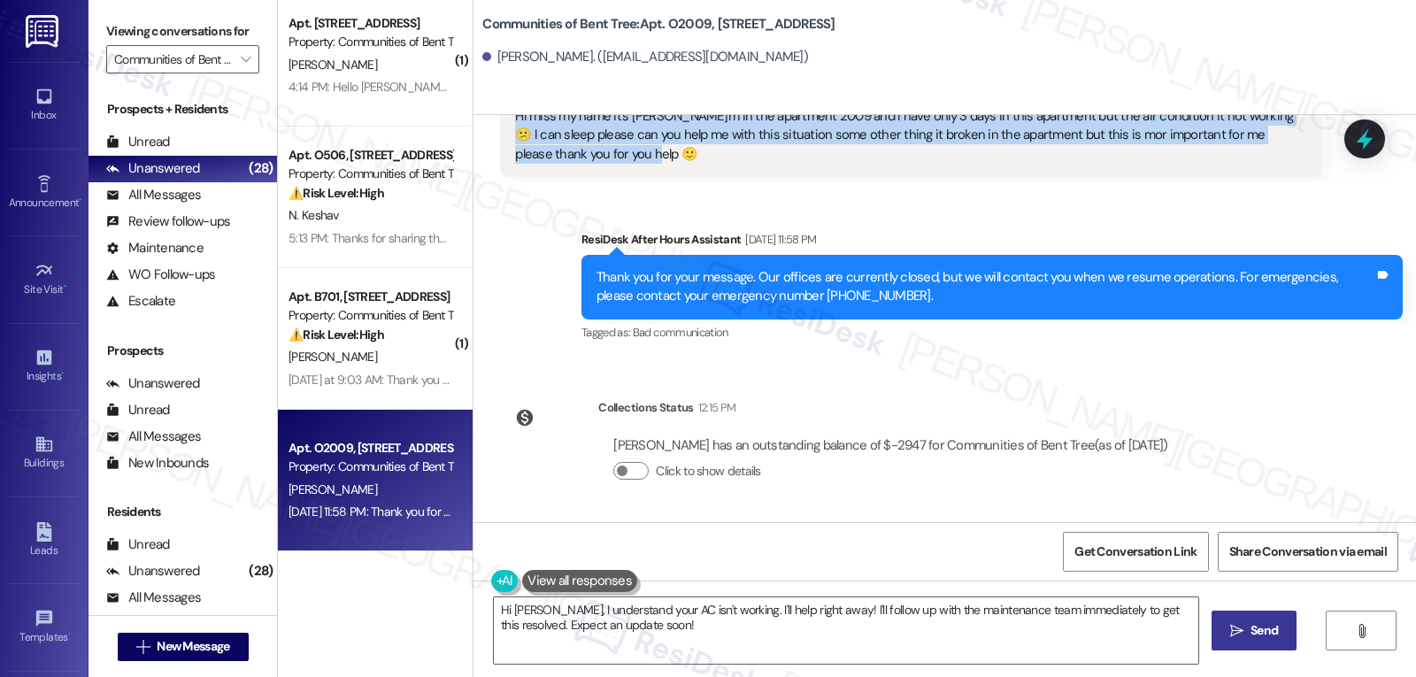
scroll to position [27, 0]
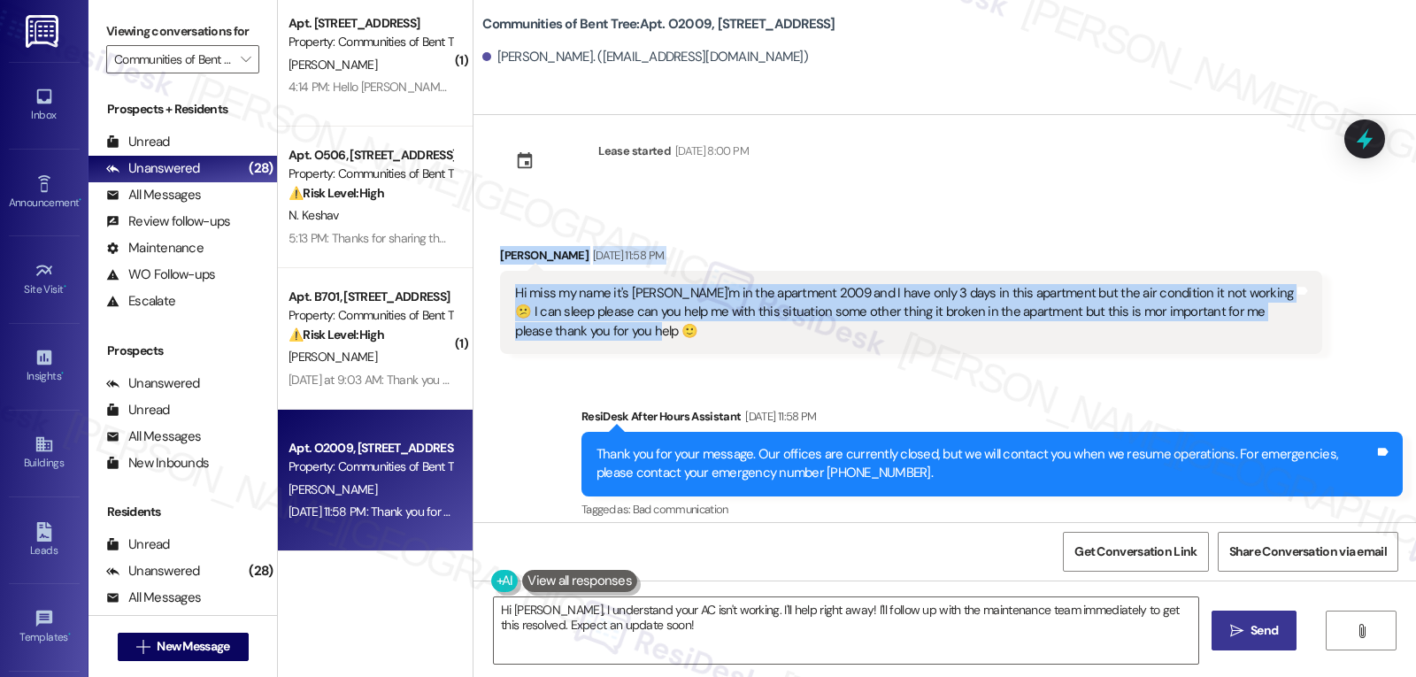
copy div "Mirna Mariona Sep 17, 2025 at 11:58 PM Hi miss my name it's mirna I'm in the ap…"
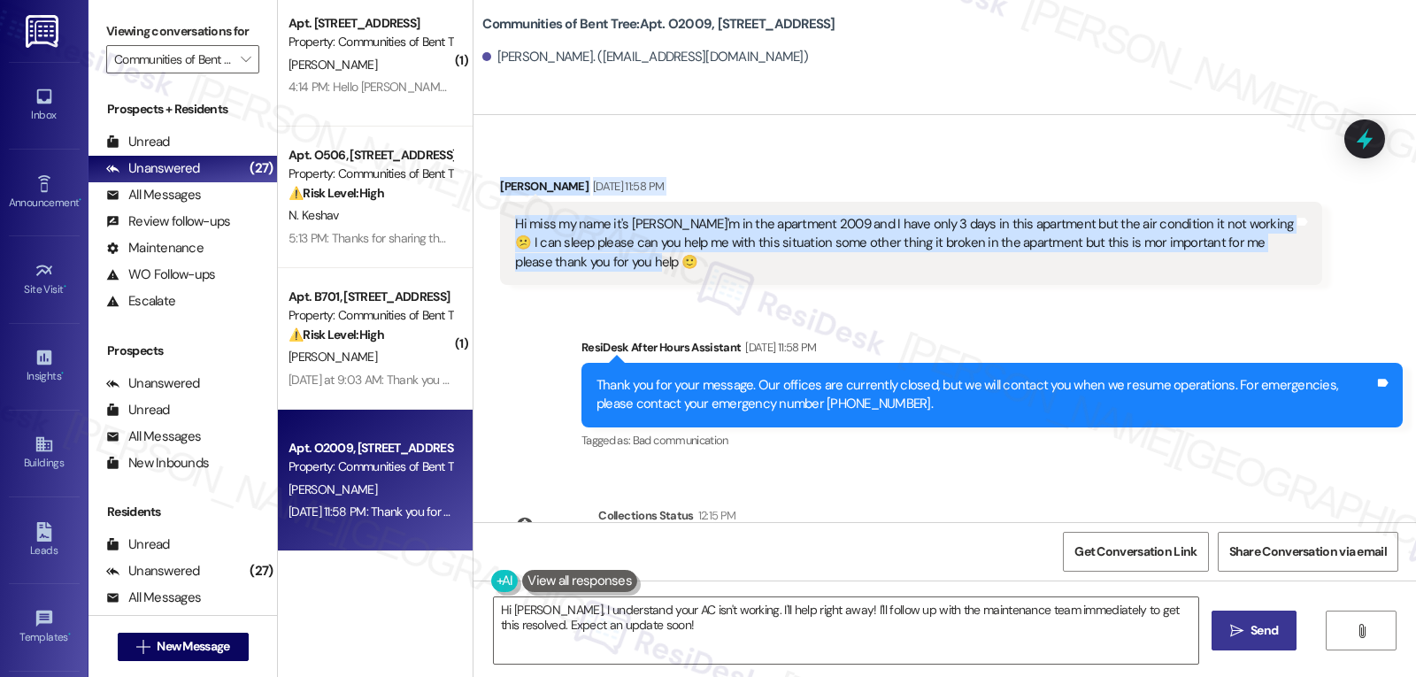
scroll to position [0, 0]
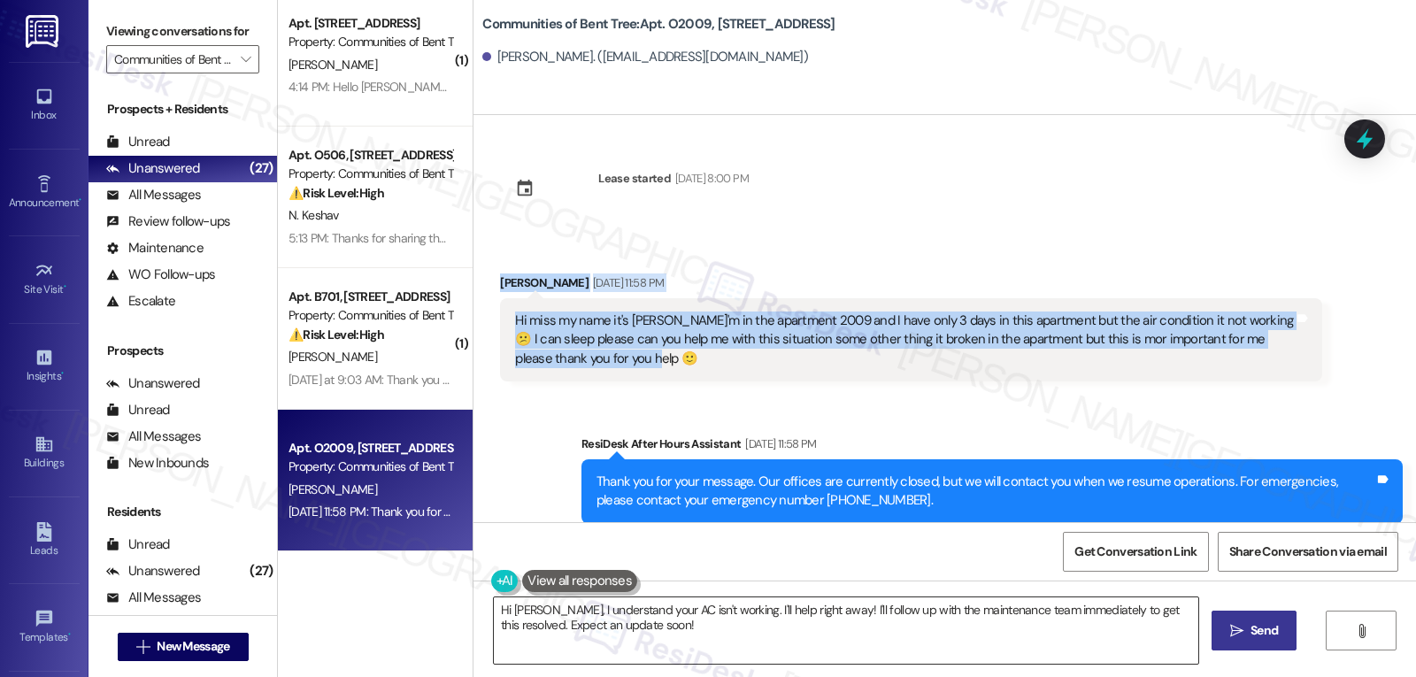
click at [894, 639] on textarea "Hi Mirna, I understand your AC isn't working. I'll help right away! I'll follow…" at bounding box center [846, 630] width 704 height 66
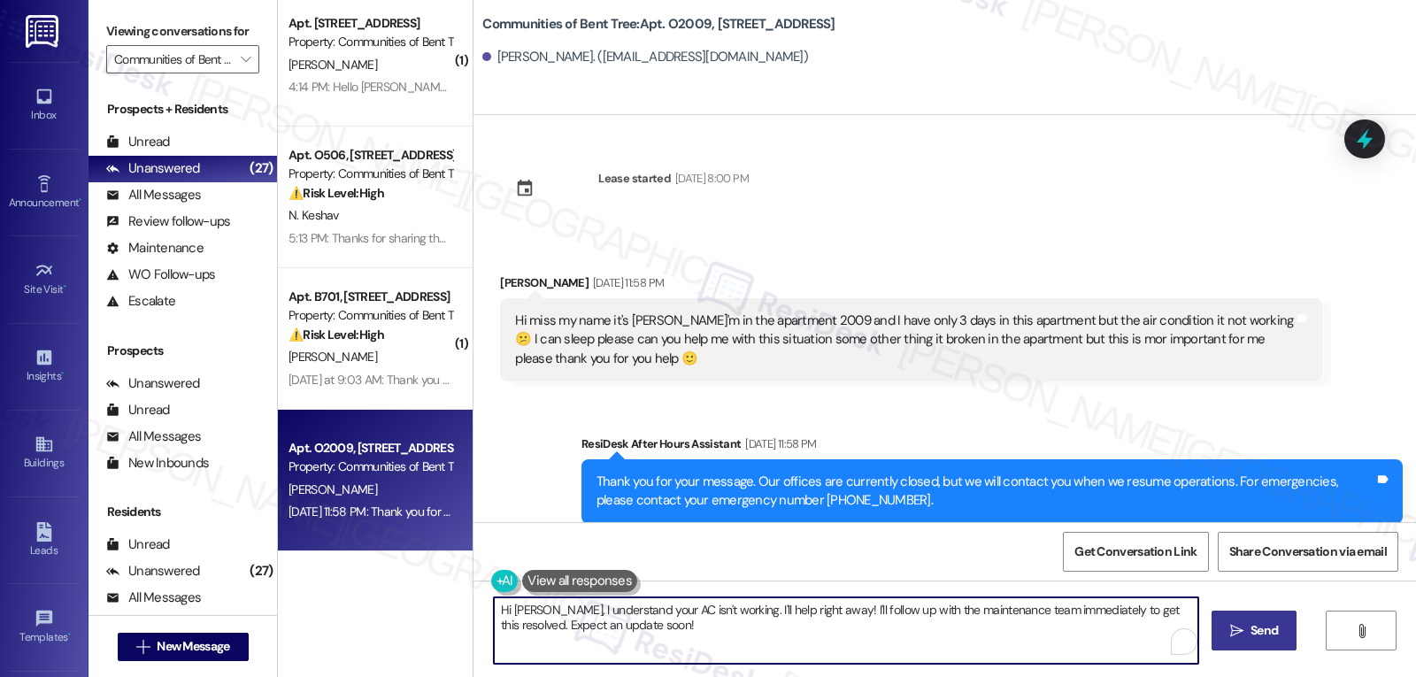
paste textarea "I’m so sorry you’re having to deal with this right after moving in, Mirna — esp…"
click at [856, 616] on textarea "I’m so sorry you’re having to deal with this right after moving in, Mirna — esp…" at bounding box center [846, 630] width 704 height 66
drag, startPoint x: 942, startPoint y: 608, endPoint x: 1025, endPoint y: 610, distance: 82.3
click at [1025, 610] on textarea "I’m so sorry you’re having to deal with this right after moving in, Mirna, espe…" at bounding box center [846, 630] width 704 height 66
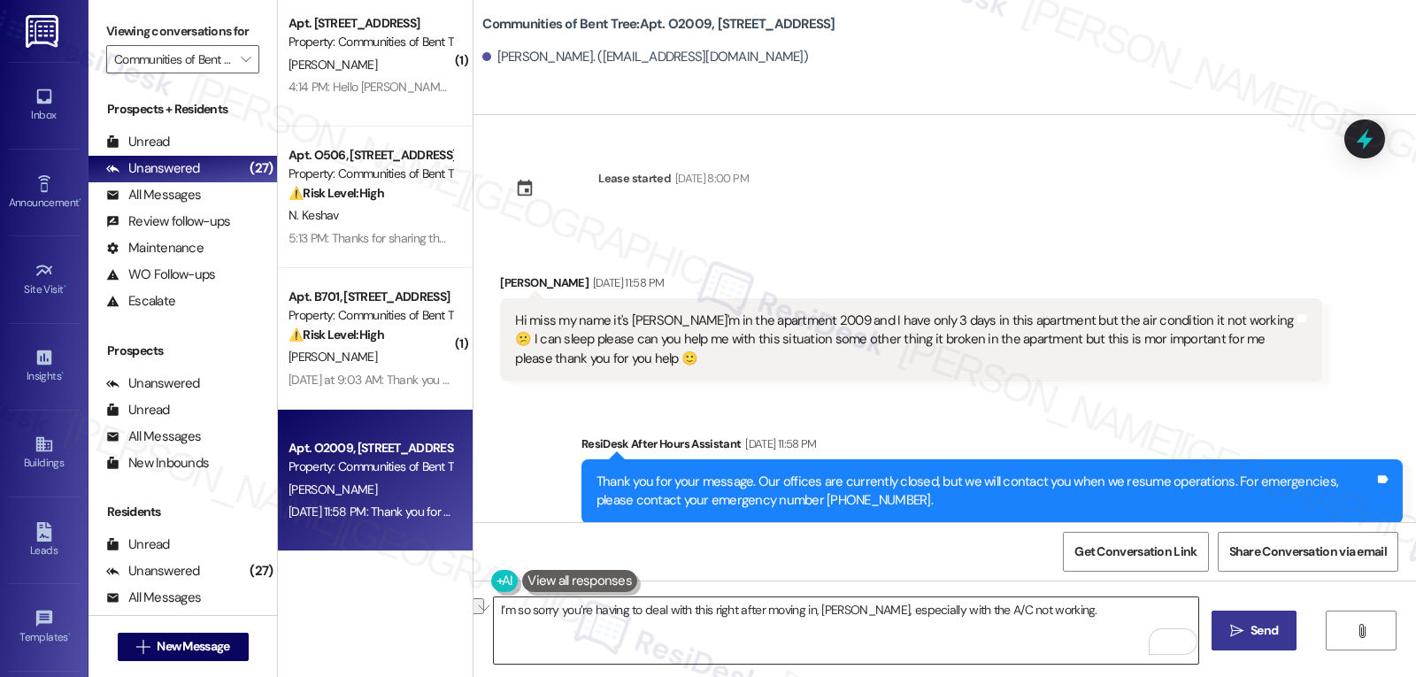
click at [1088, 614] on textarea "I’m so sorry you’re having to deal with this right after moving in, Mirna, espe…" at bounding box center [846, 630] width 704 height 66
click at [1068, 586] on div "I’m so sorry you’re having to deal with this right after moving in, Mirna, espe…" at bounding box center [944, 646] width 942 height 133
click at [1056, 605] on textarea "I’m so sorry you’re having to deal with this right after moving in, Mirna, espe…" at bounding box center [846, 630] width 704 height 66
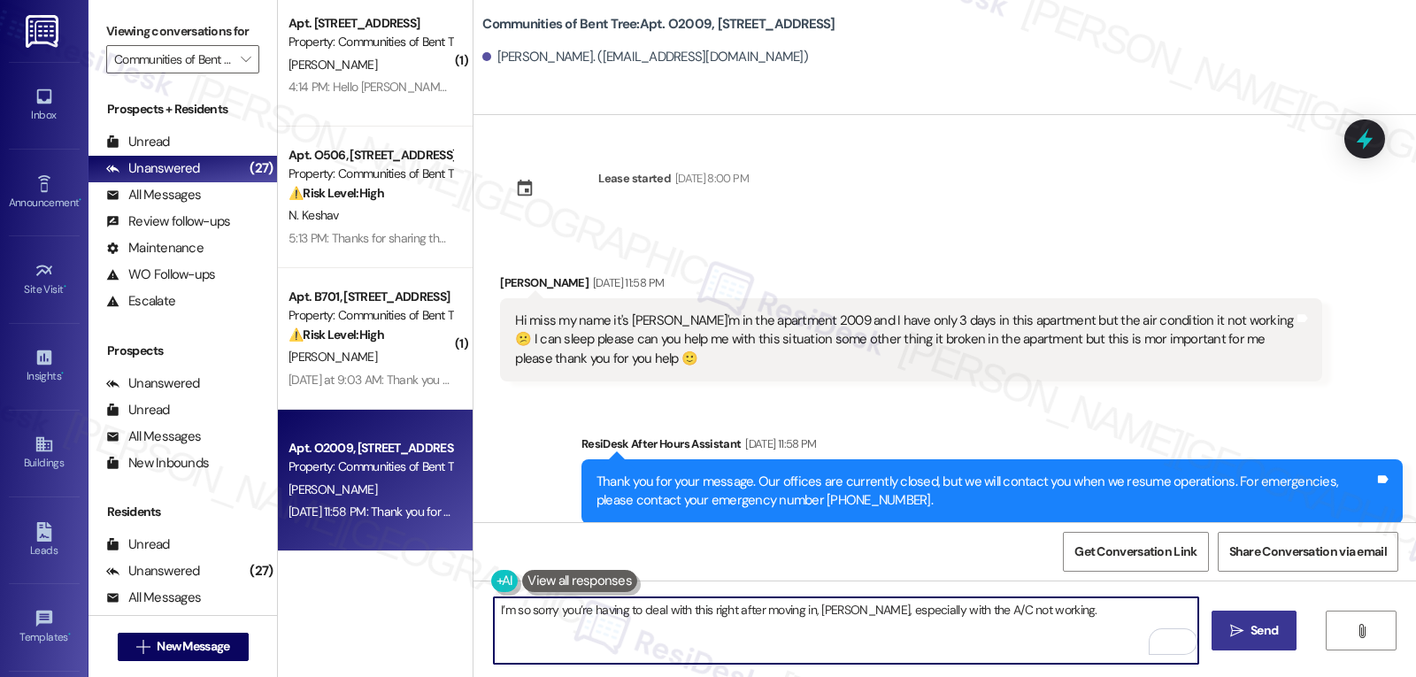
paste textarea "Is the A/C unit turning on at all (e.g., fan running, any noise), or is it comp…"
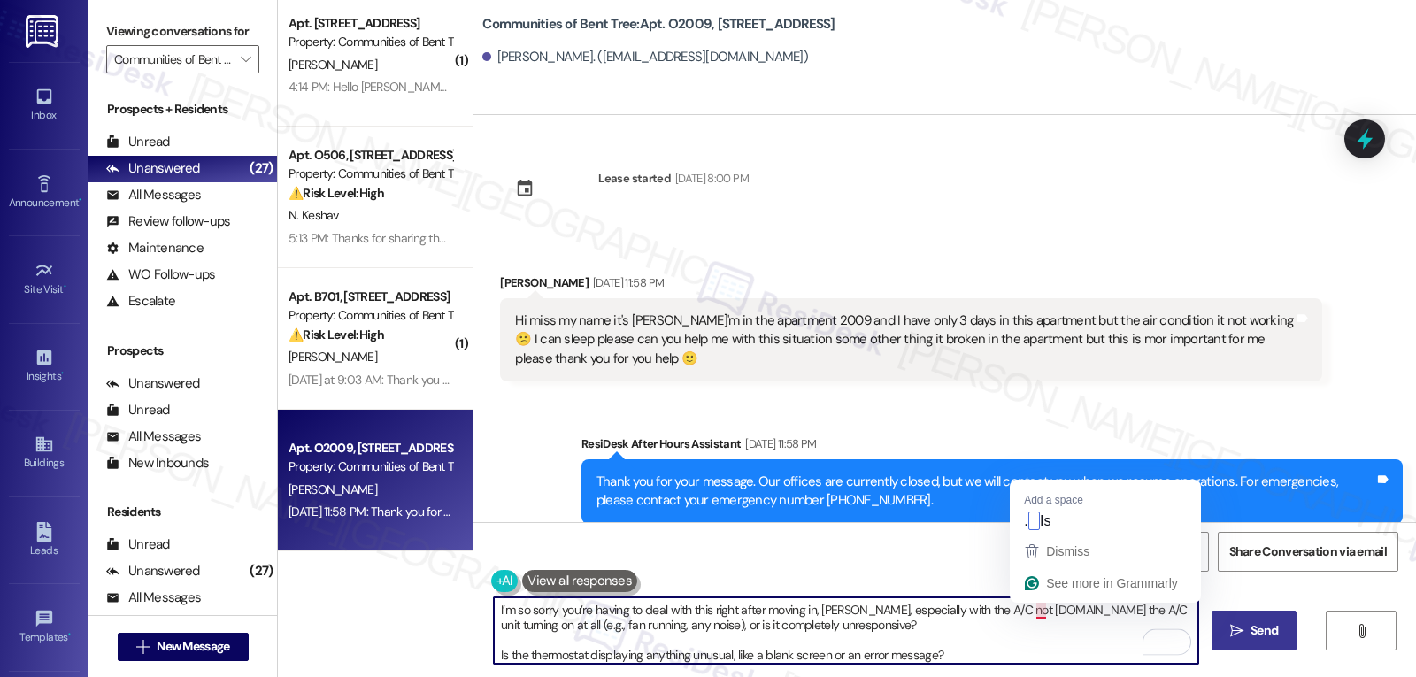
click at [1026, 612] on textarea "I’m so sorry you’re having to deal with this right after moving in, Mirna, espe…" at bounding box center [846, 630] width 704 height 66
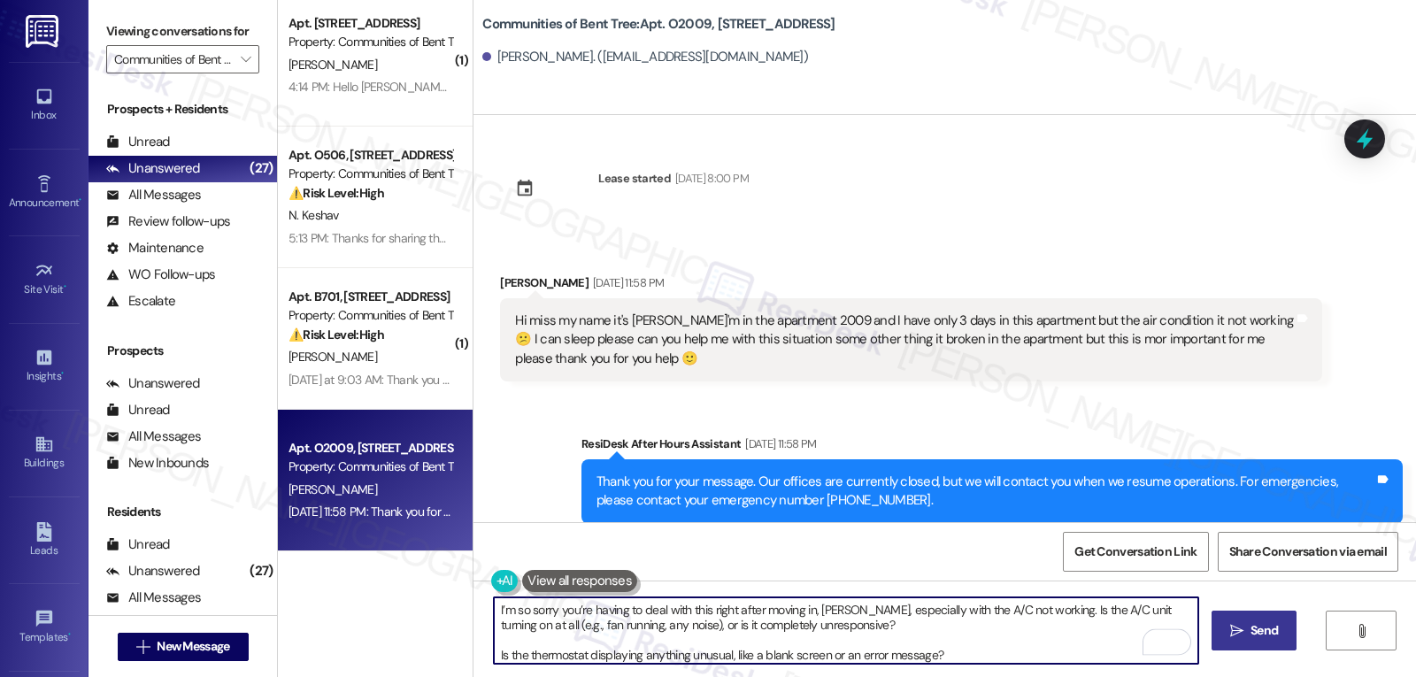
click at [818, 632] on textarea "I’m so sorry you’re having to deal with this right after moving in, Mirna, espe…" at bounding box center [846, 630] width 704 height 66
type textarea "I’m so sorry you’re having to deal with this right after moving in, Mirna, espe…"
click at [1257, 638] on span "Send" at bounding box center [1263, 630] width 27 height 19
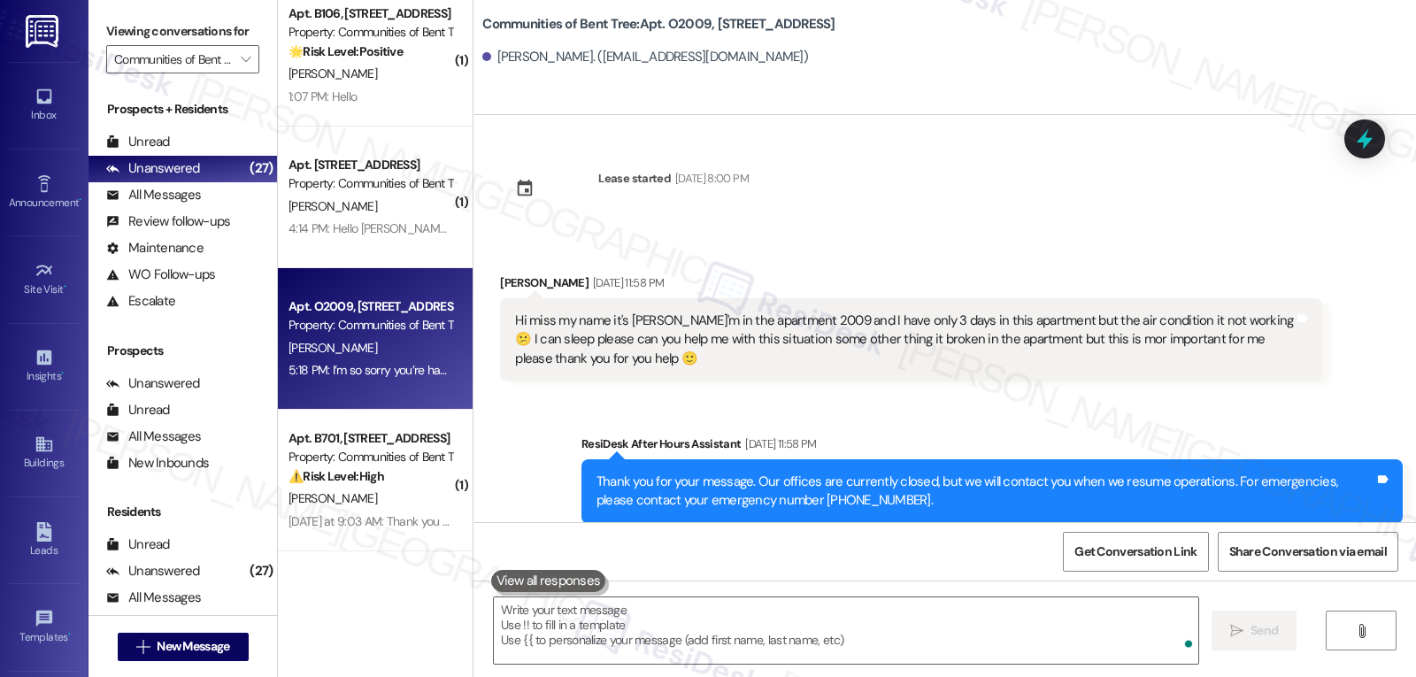
scroll to position [347, 0]
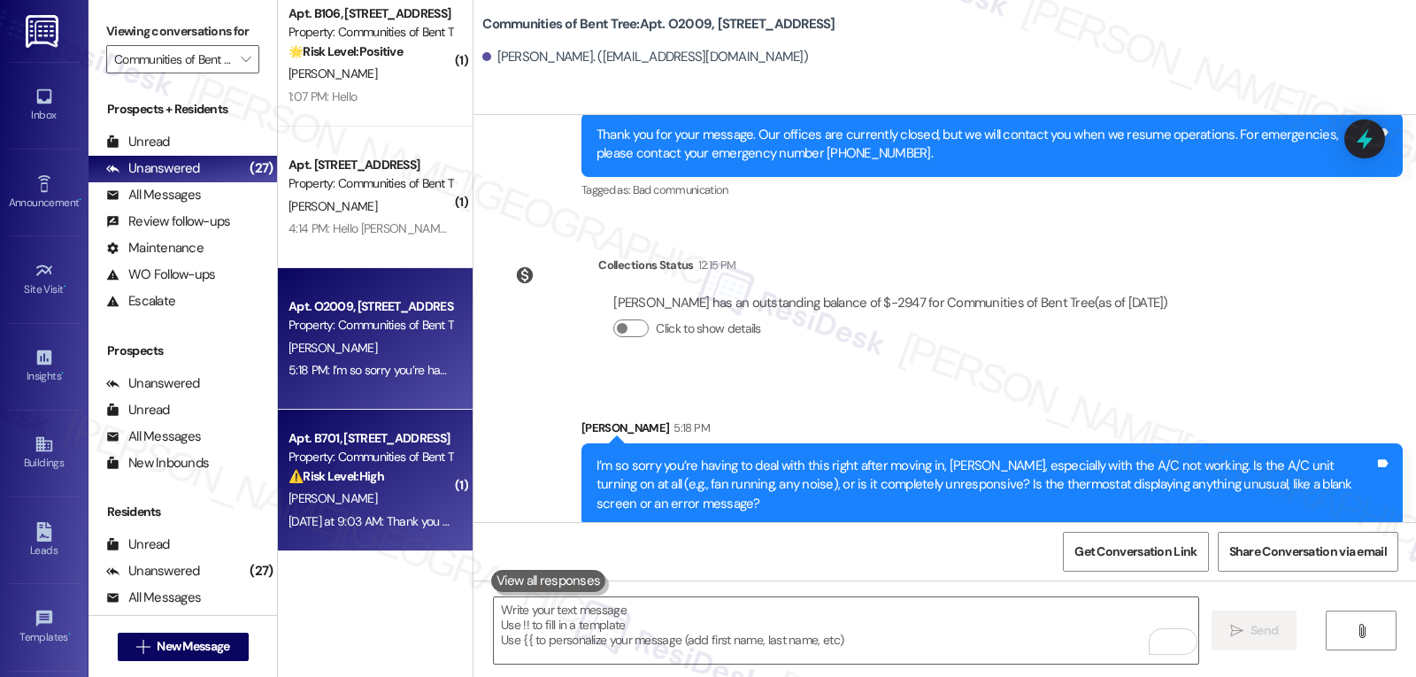
click at [403, 503] on div "U. Jackson" at bounding box center [370, 499] width 167 height 22
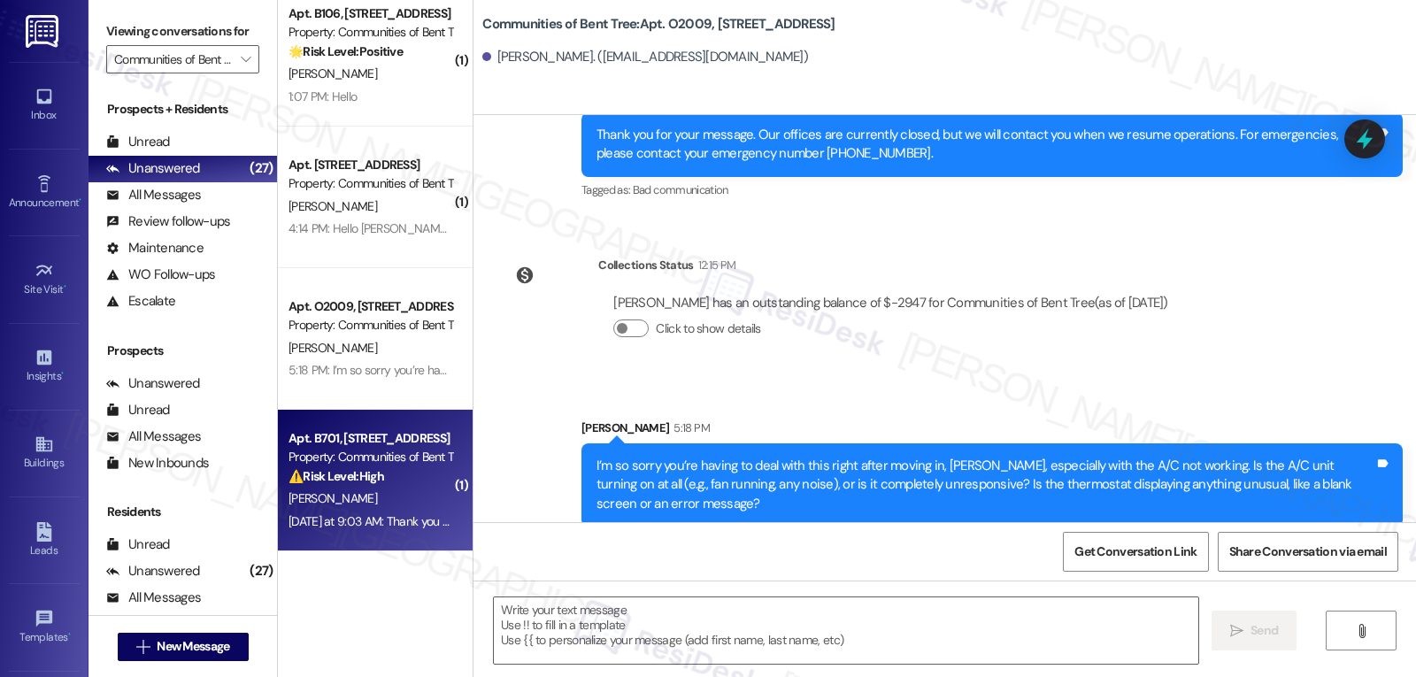
type textarea "Fetching suggested responses. Please feel free to read through the conversation…"
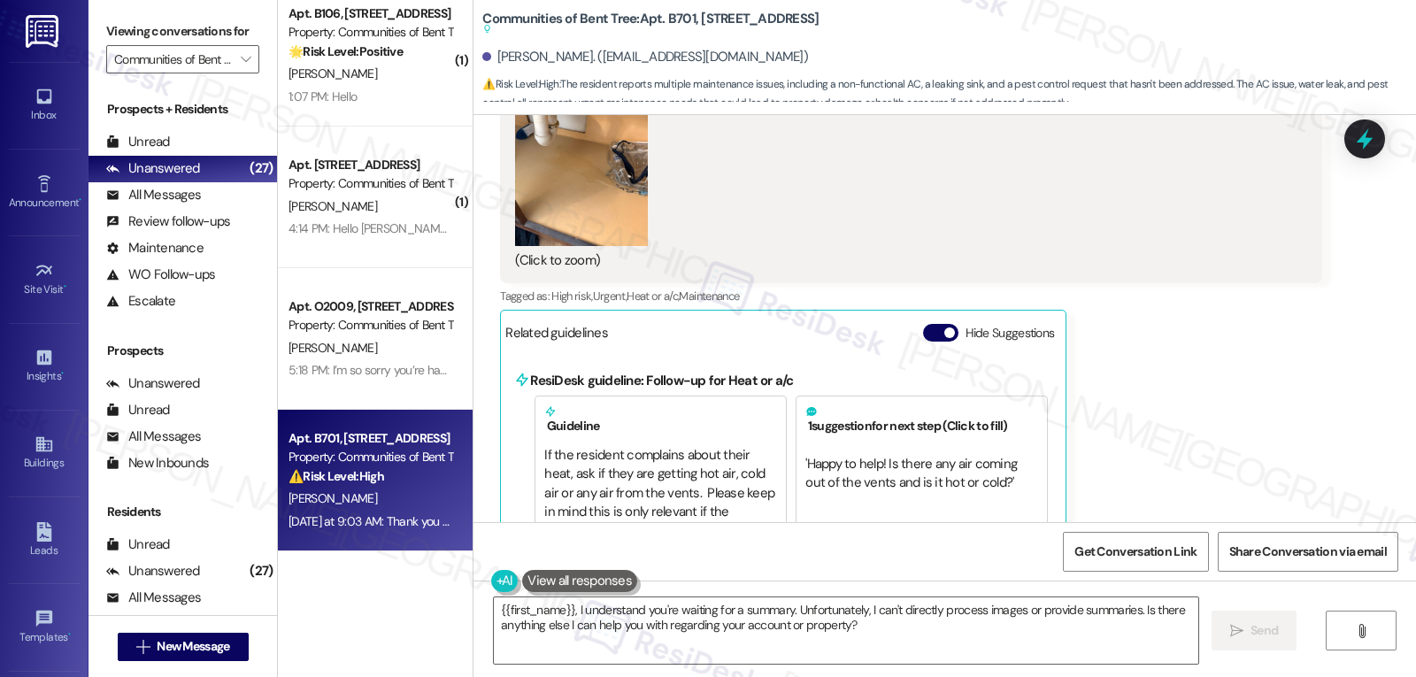
scroll to position [1018, 0]
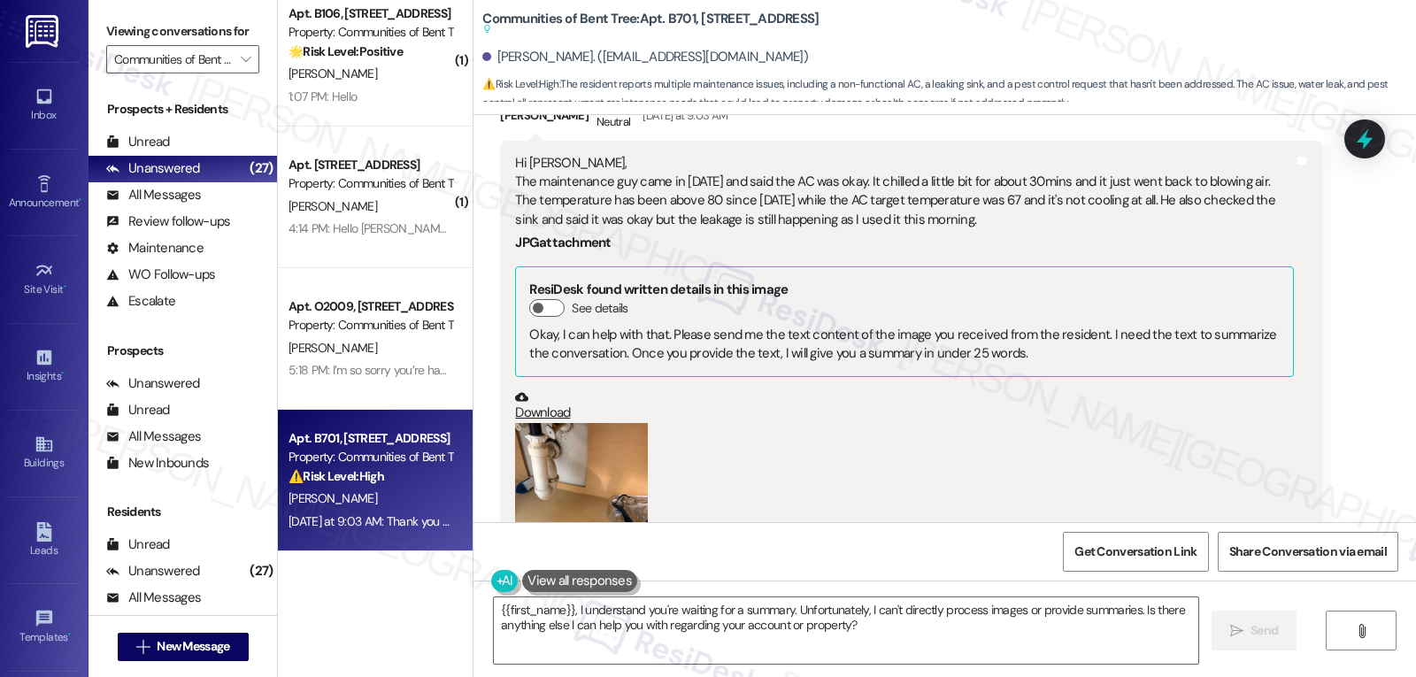
click at [563, 487] on button "Zoom image" at bounding box center [581, 511] width 133 height 177
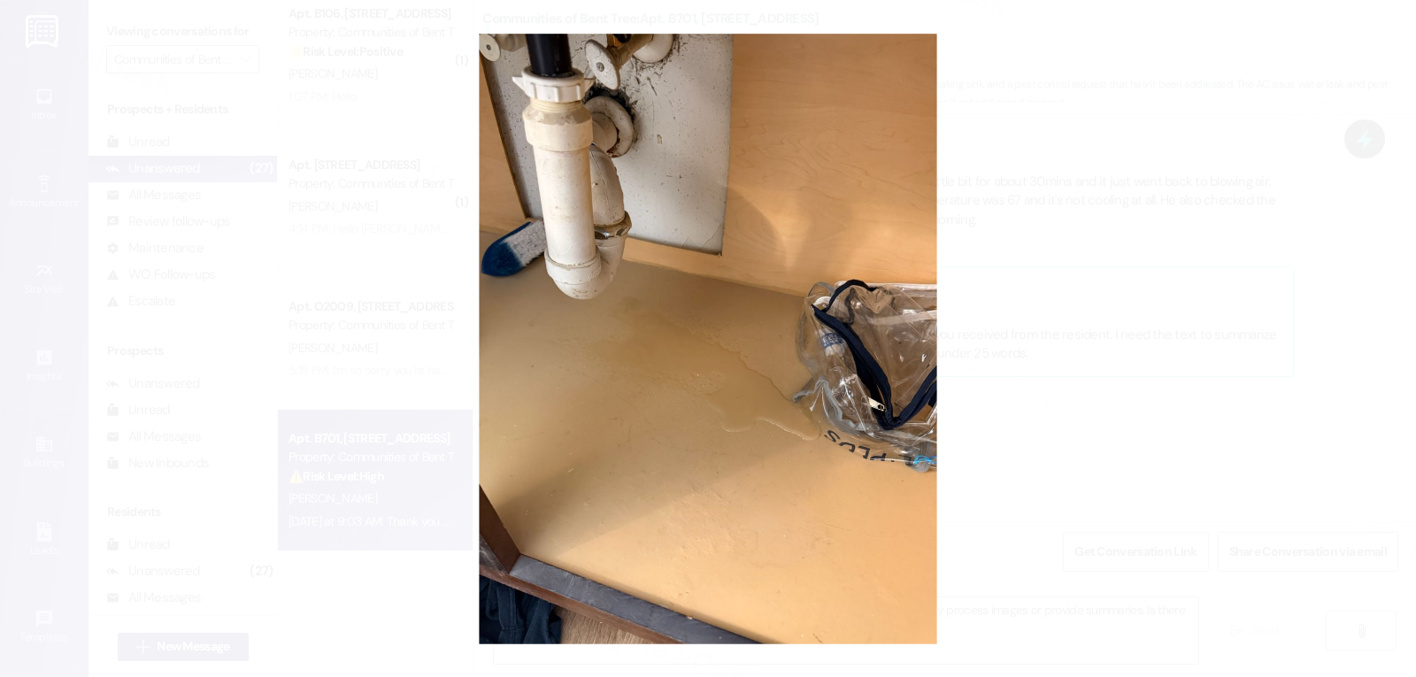
click at [1239, 382] on button "Unzoom image" at bounding box center [708, 338] width 1416 height 677
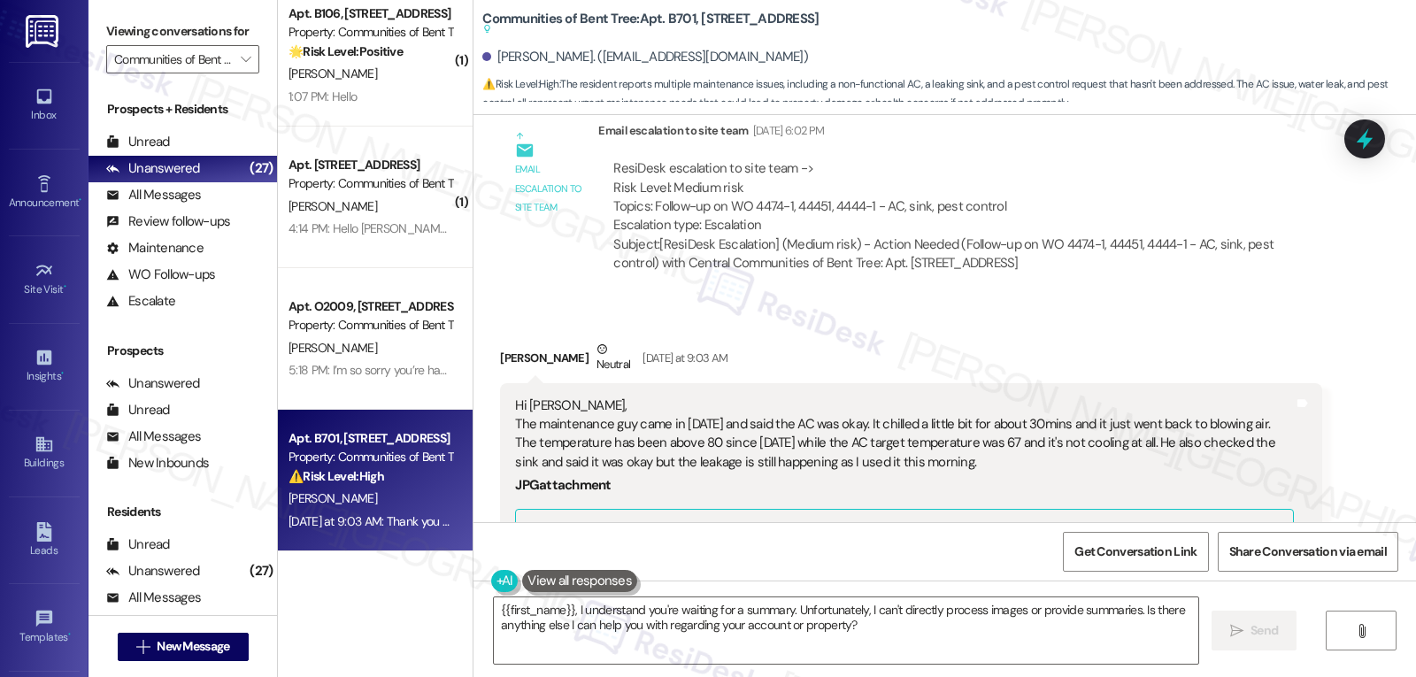
scroll to position [841, 0]
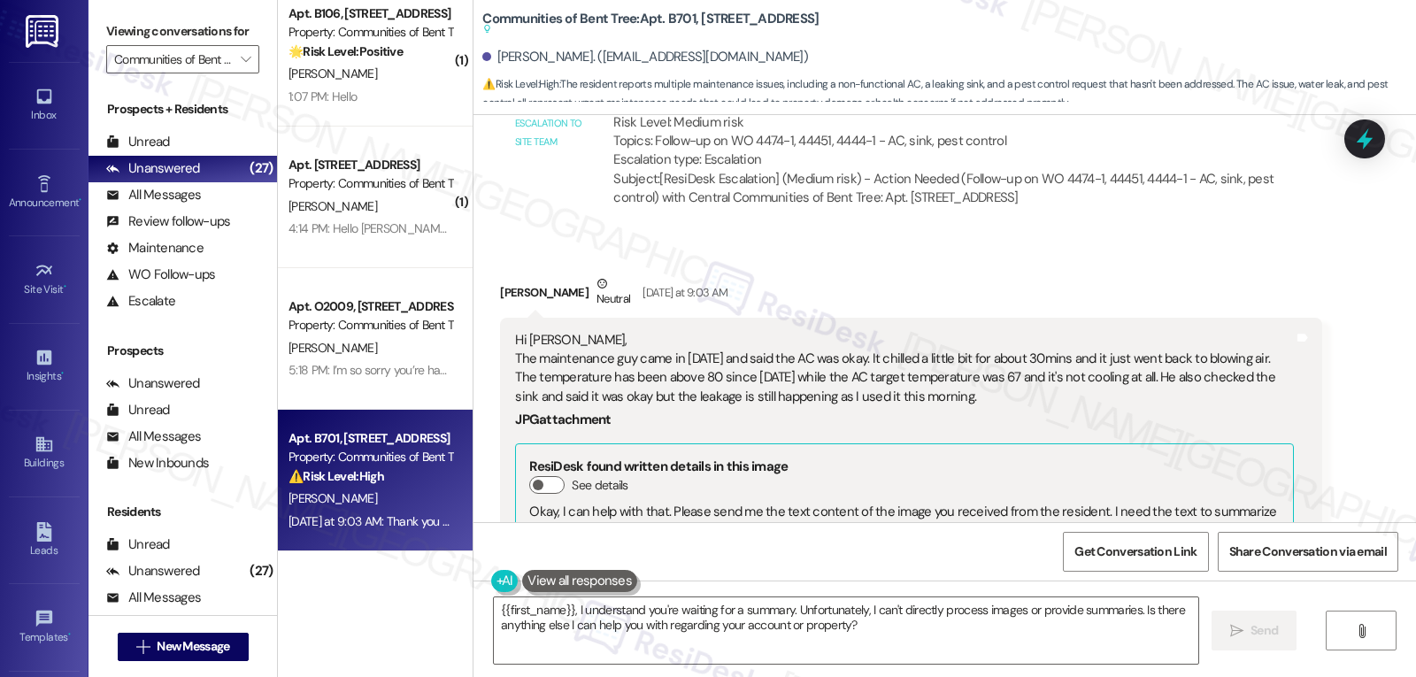
drag, startPoint x: 484, startPoint y: 290, endPoint x: 1047, endPoint y: 402, distance: 573.7
copy div "Uyime Jackson Neutral Yesterday at 9:03 AM Hi Sarah, The maintenance guy came i…"
click at [780, 634] on textarea "{{first_name}}, I understand you're waiting for a summary. Unfortunately, I can…" at bounding box center [846, 630] width 704 height 66
paste textarea "Thanks for the update, Uyime. I’m really sorry both issues are still happening …"
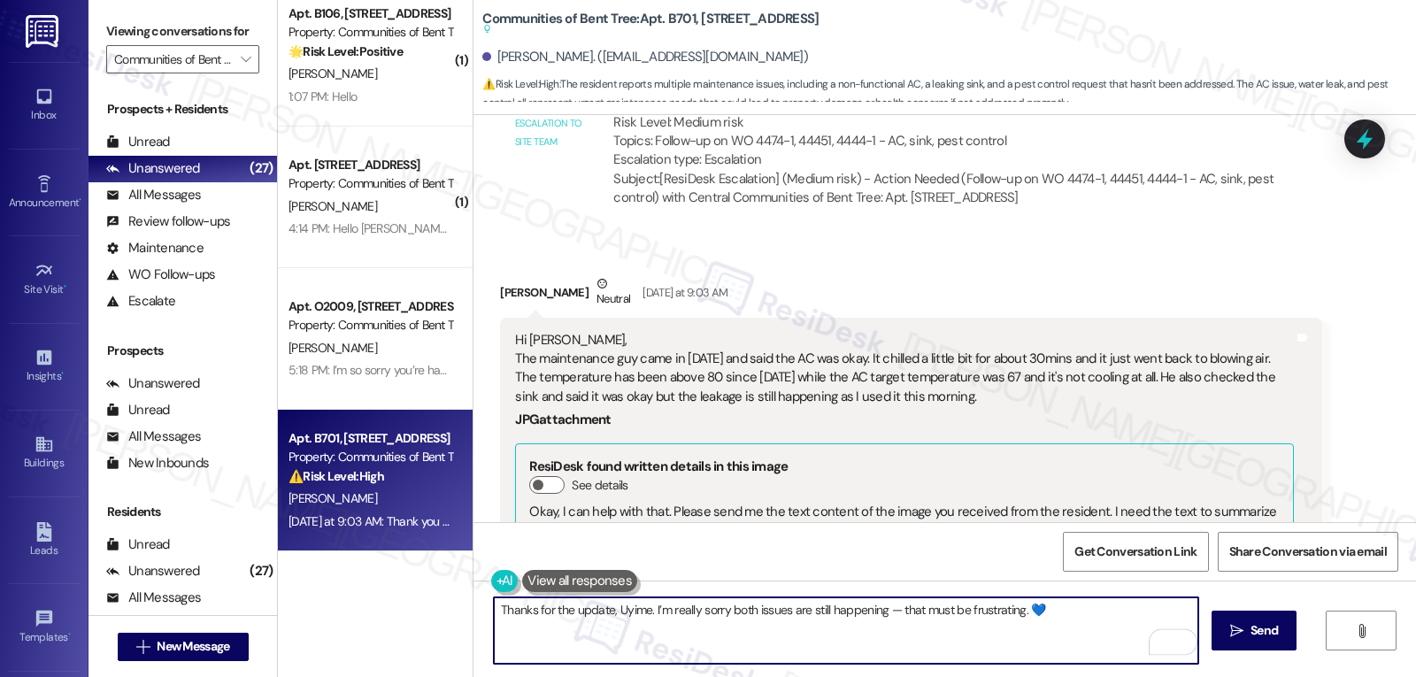
click at [877, 611] on textarea "Thanks for the update, Uyime. I’m really sorry both issues are still happening …" at bounding box center [846, 630] width 704 height 66
click at [1099, 606] on textarea "Thanks for the update, Uyime. I’m really sorry that both issues are still happe…" at bounding box center [846, 630] width 704 height 66
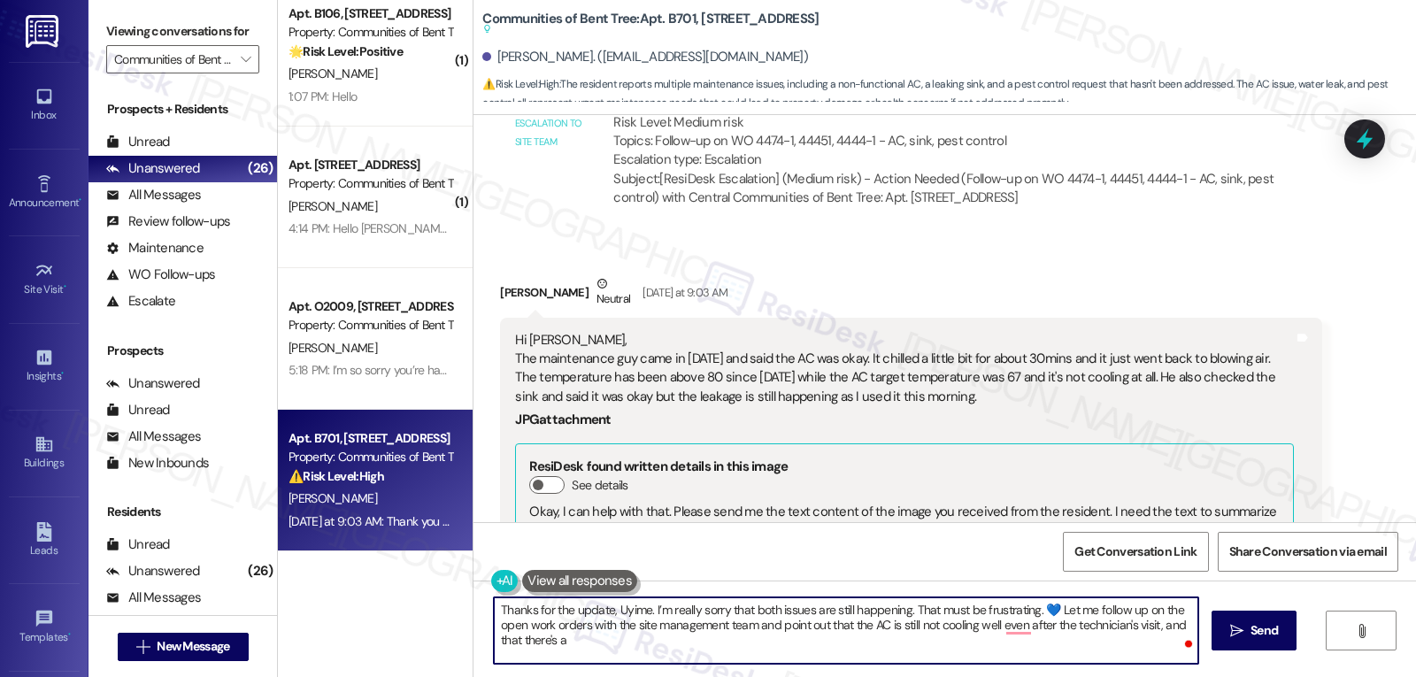
type textarea "Thanks for the update, Uyime. I’m really sorry that both issues are still happe…"
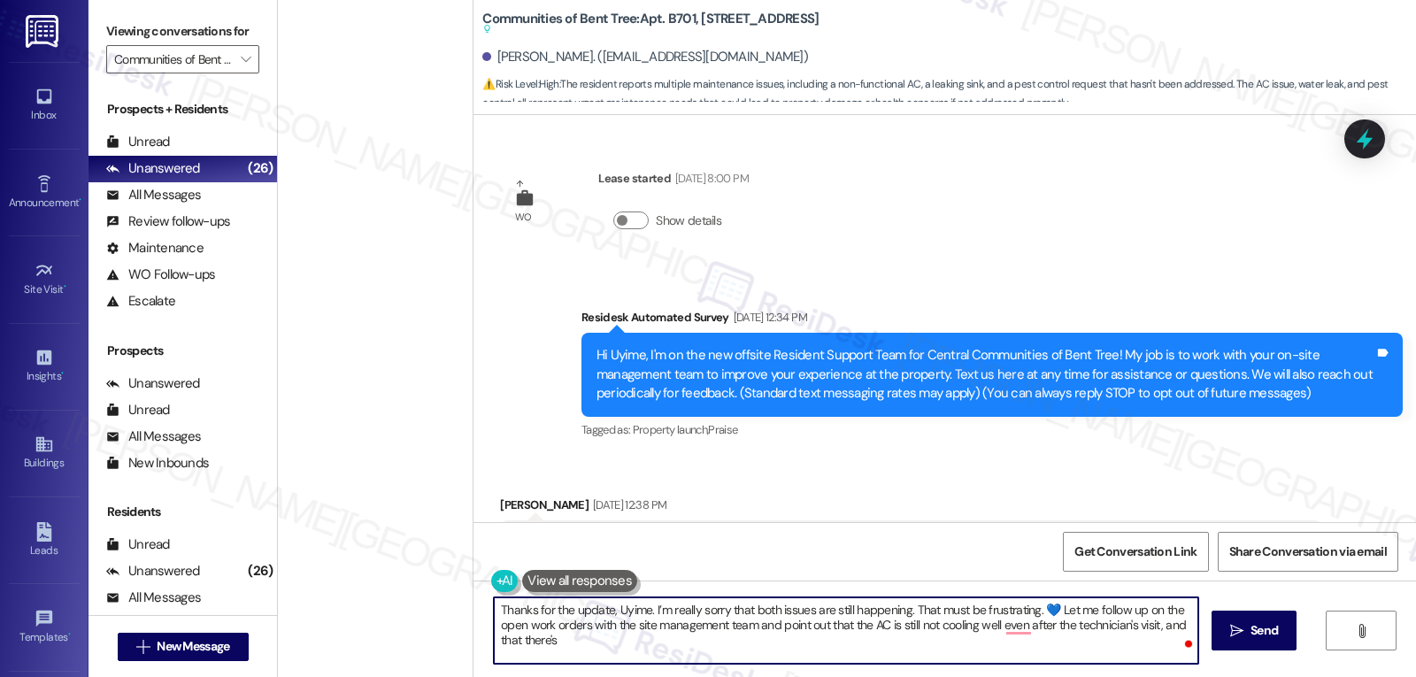
scroll to position [841, 0]
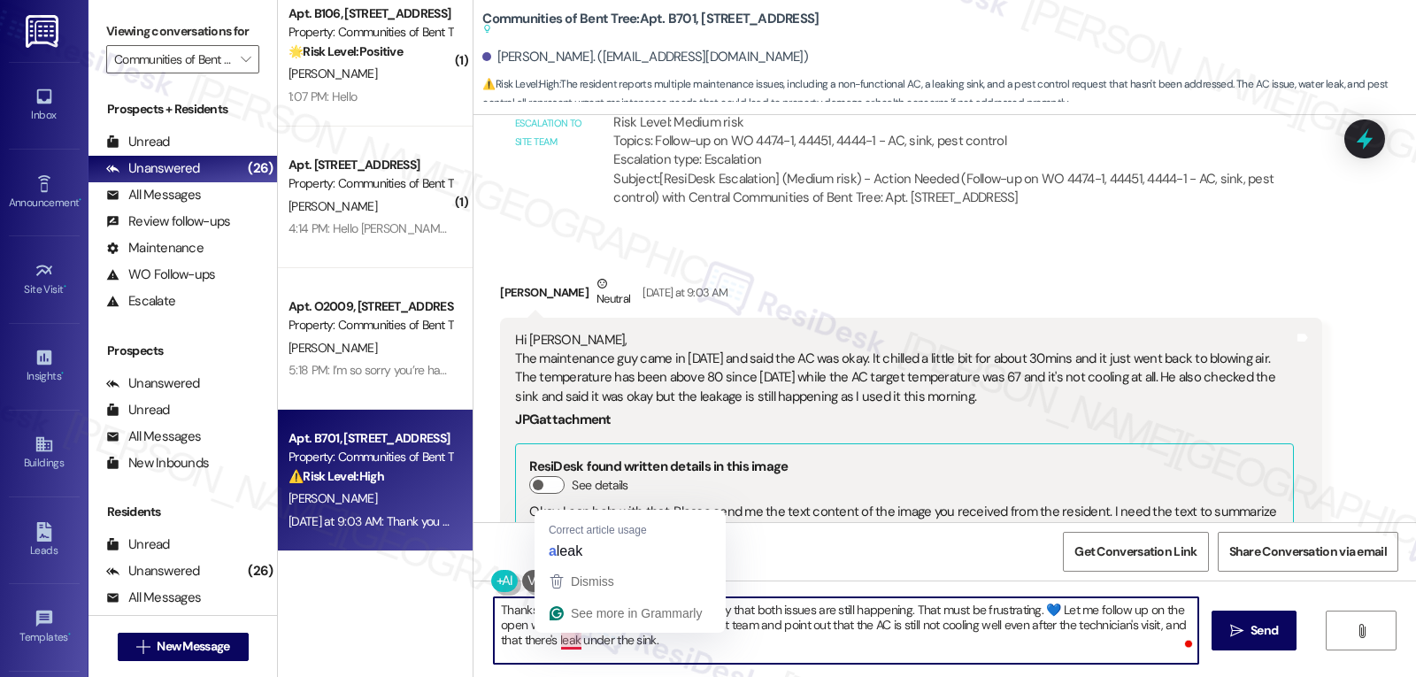
click at [549, 640] on textarea "Thanks for the update, Uyime. I’m really sorry that both issues are still happe…" at bounding box center [846, 630] width 704 height 66
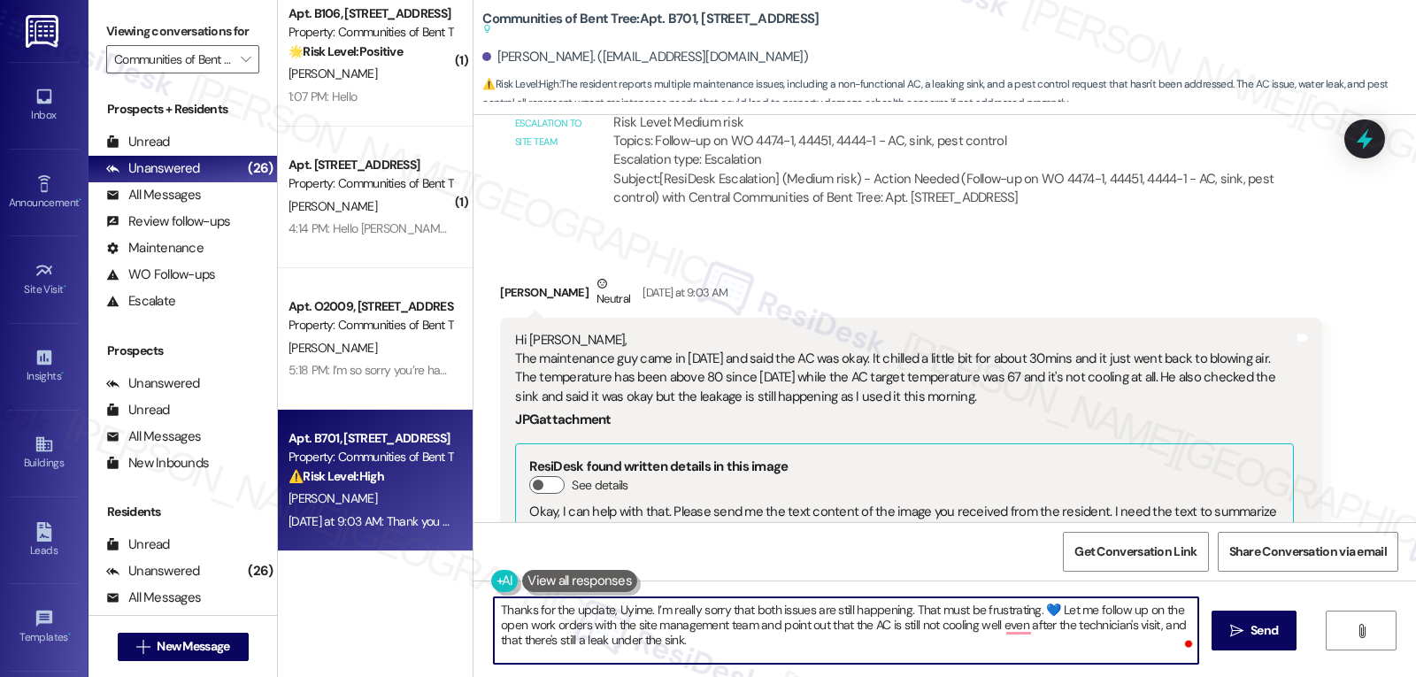
click at [697, 648] on textarea "Thanks for the update, Uyime. I’m really sorry that both issues are still happe…" at bounding box center [846, 630] width 704 height 66
click at [716, 647] on textarea "Thanks for the update, Uyime. I’m really sorry that both issues are still happe…" at bounding box center [846, 630] width 704 height 66
type textarea "Thanks for the update, Uyime. I’m really sorry that both issues are still happe…"
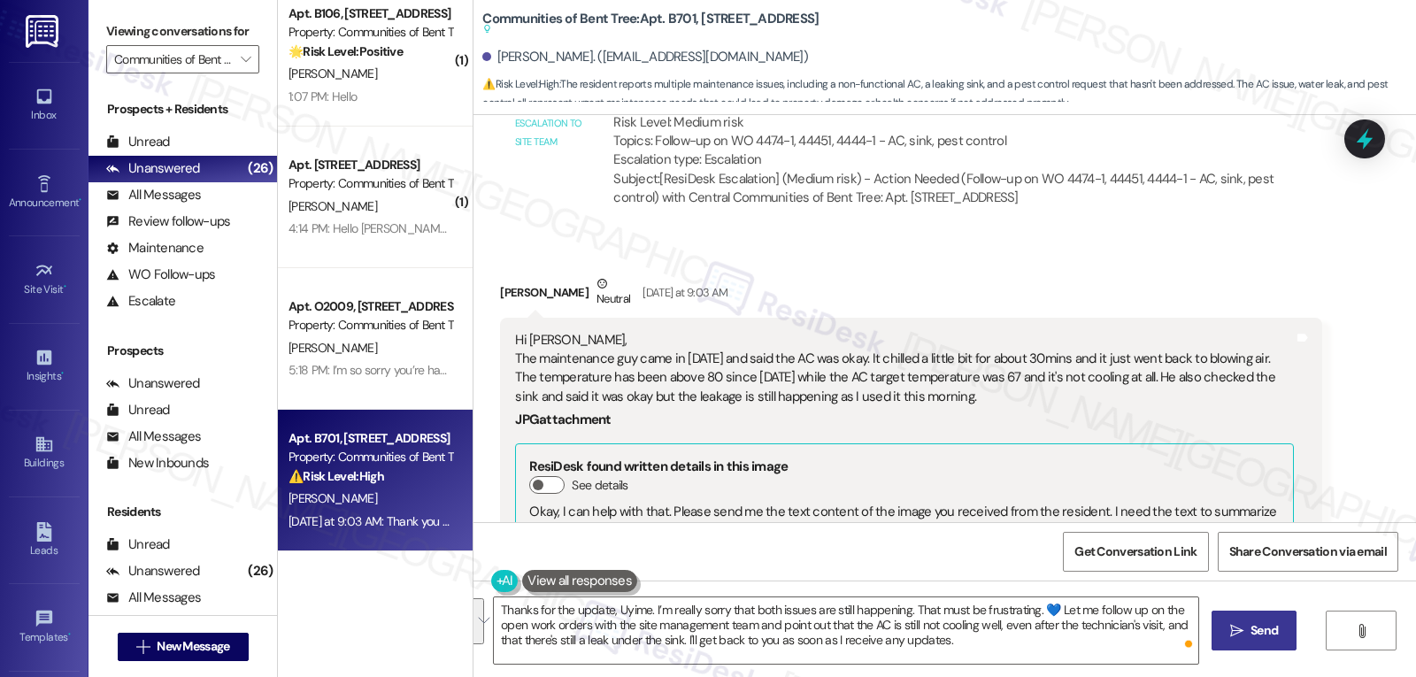
click at [1247, 622] on span "Send" at bounding box center [1264, 630] width 35 height 19
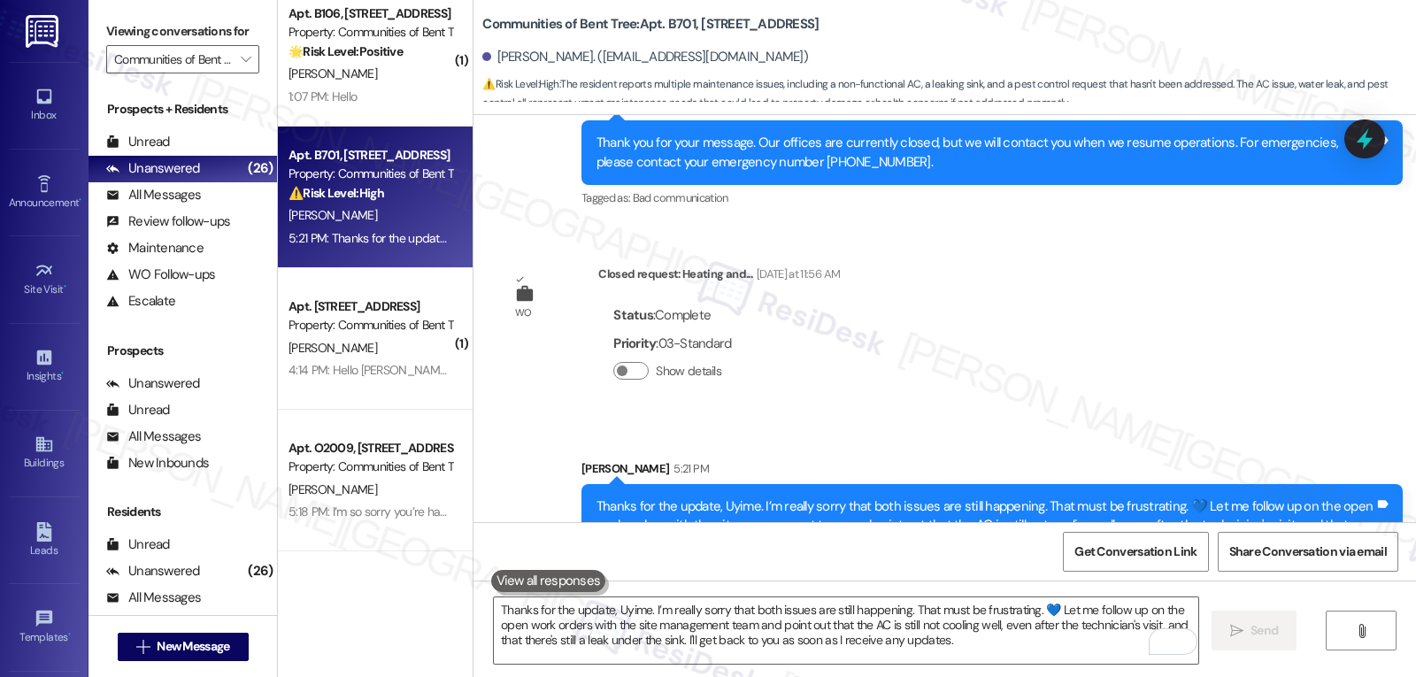
scroll to position [2014, 0]
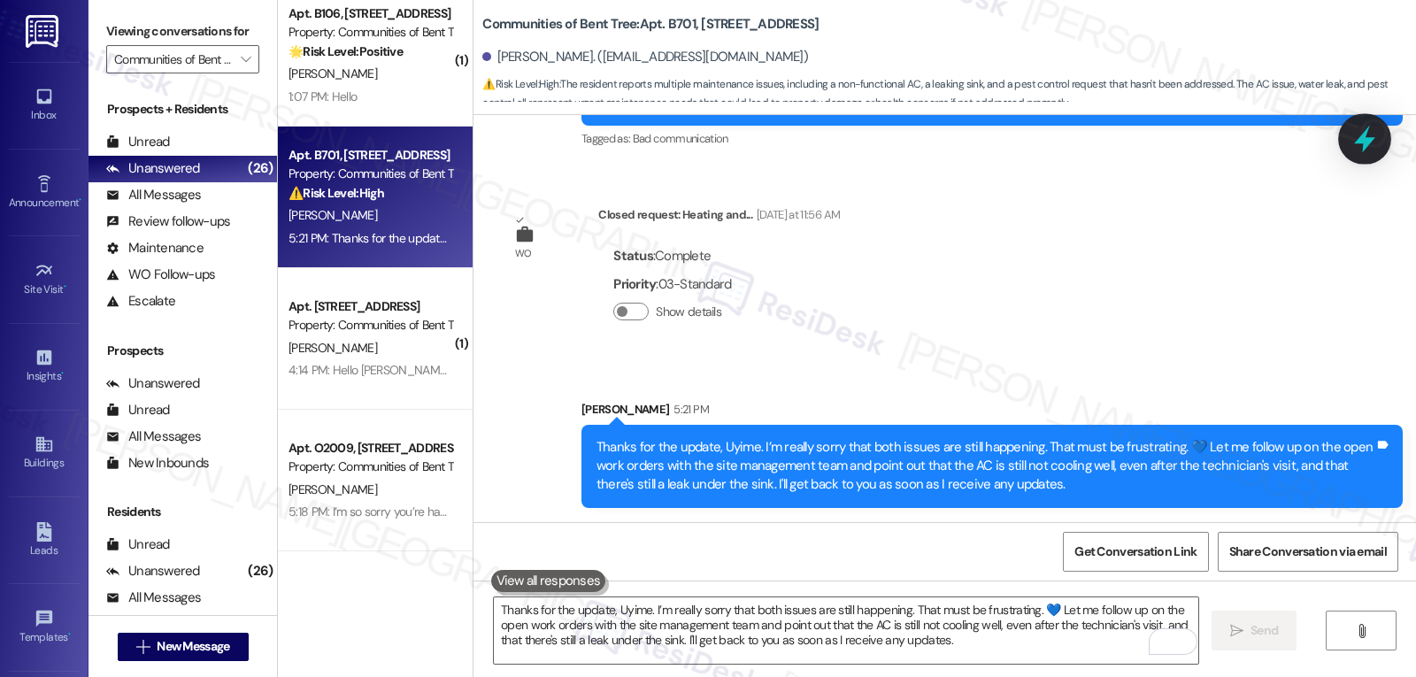
click at [1364, 142] on icon at bounding box center [1364, 139] width 21 height 27
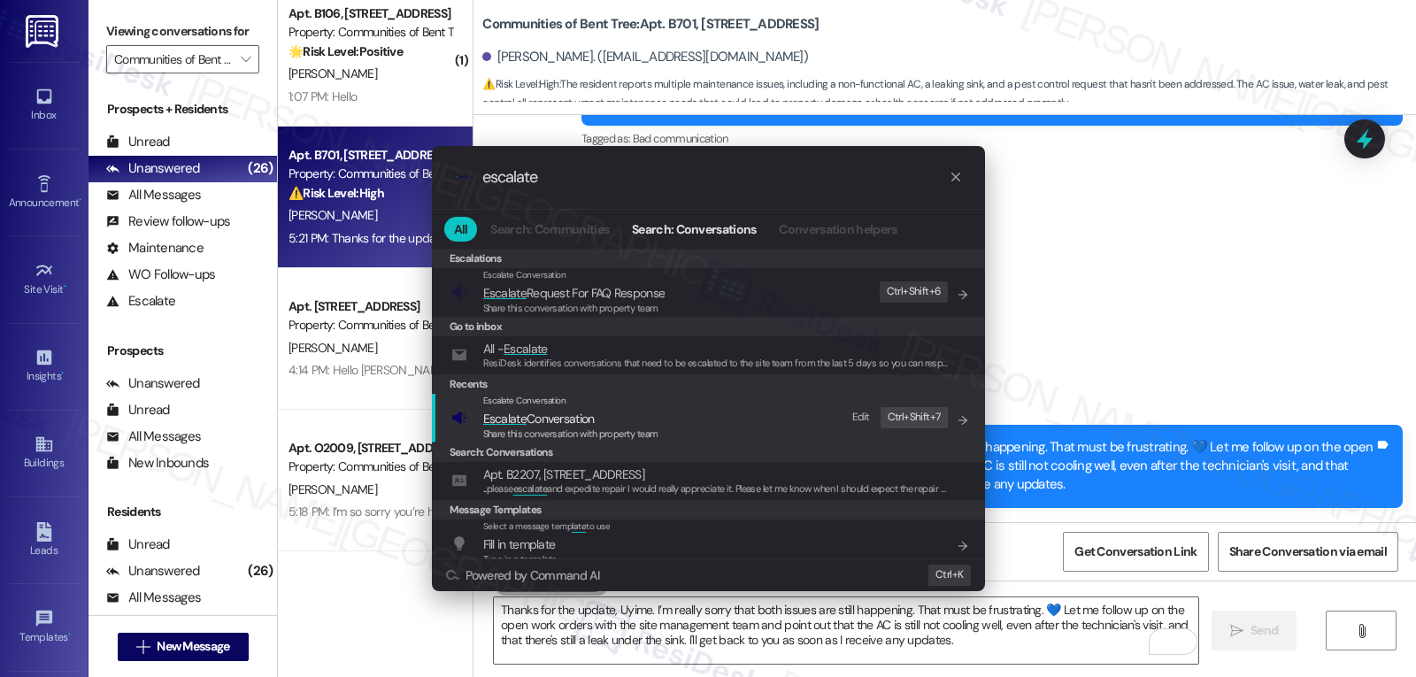
type input "escalate"
click at [574, 419] on span "Escalate Conversation" at bounding box center [538, 419] width 111 height 16
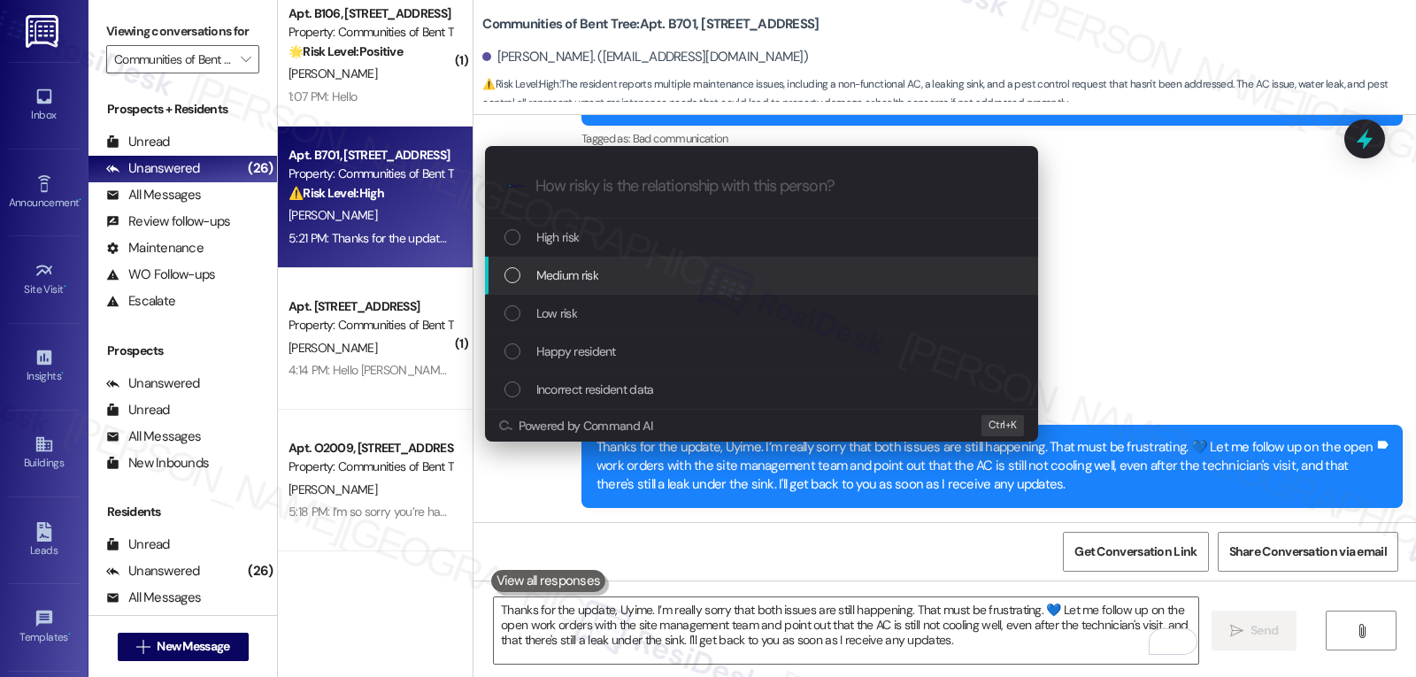
click at [641, 280] on div "Medium risk" at bounding box center [763, 274] width 518 height 19
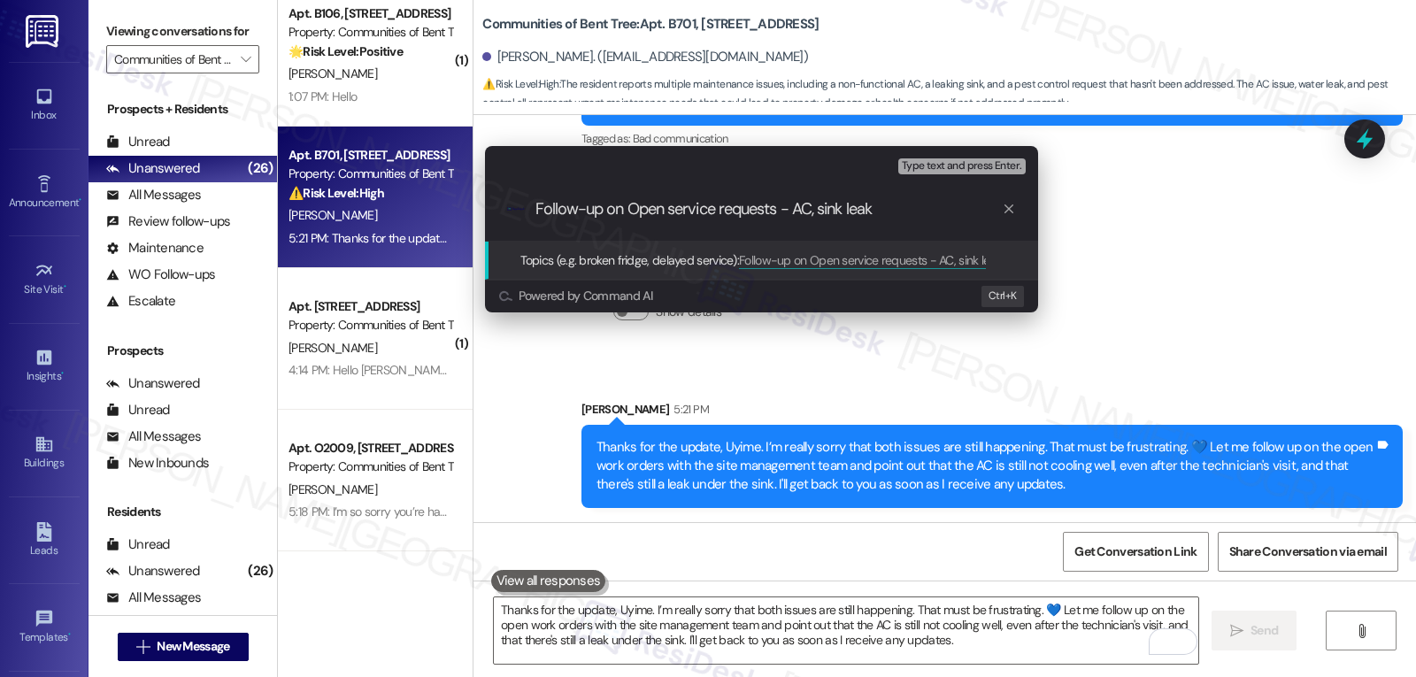
type input "Follow-up on Open service requests - AC, sink leaks"
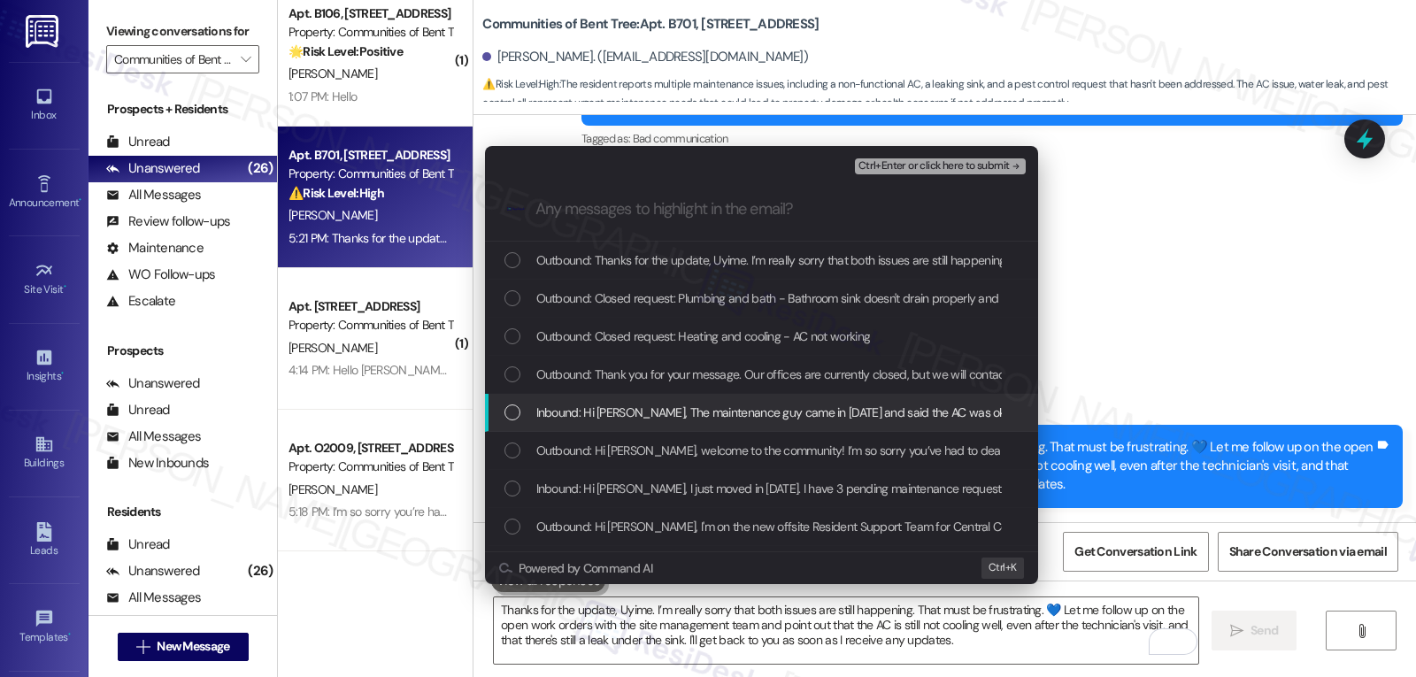
click at [506, 429] on div "Inbound: Hi Sarah, The maintenance guy came in yesterday and said the AC was ok…" at bounding box center [761, 413] width 553 height 38
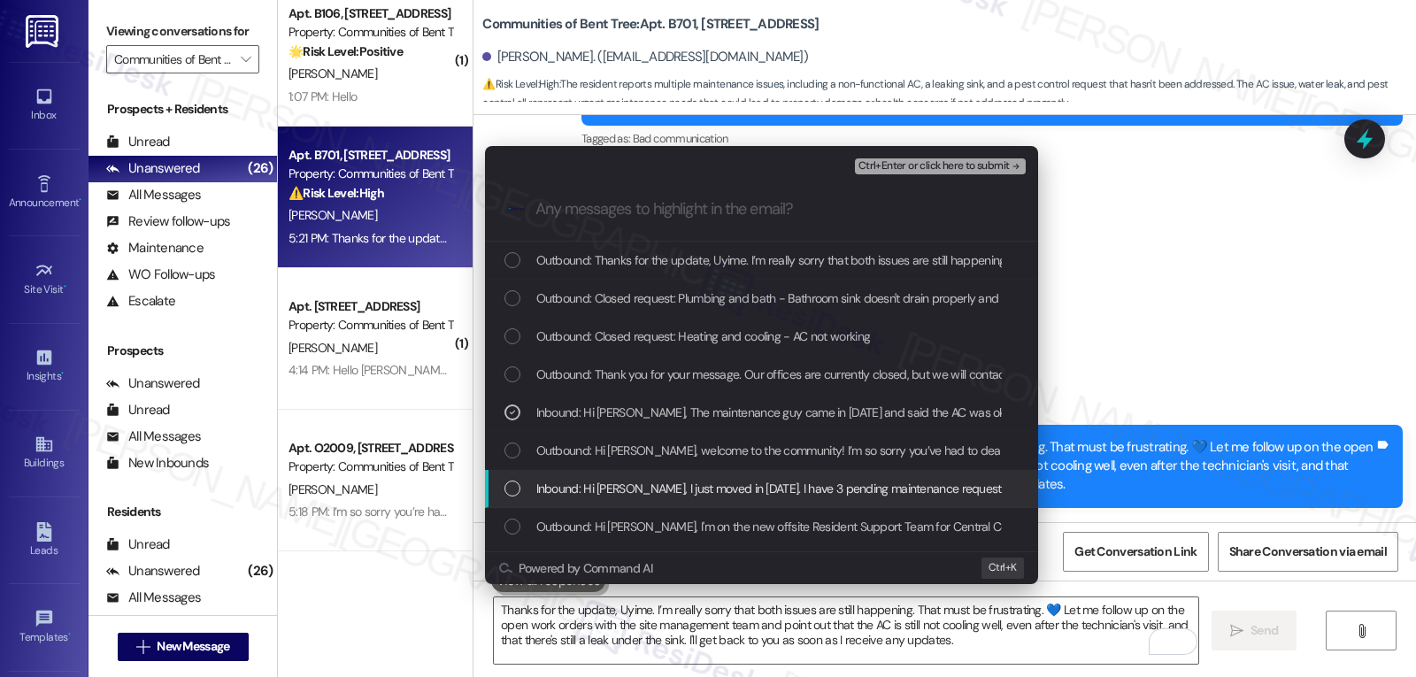
click at [519, 485] on div "List of options" at bounding box center [512, 488] width 16 height 16
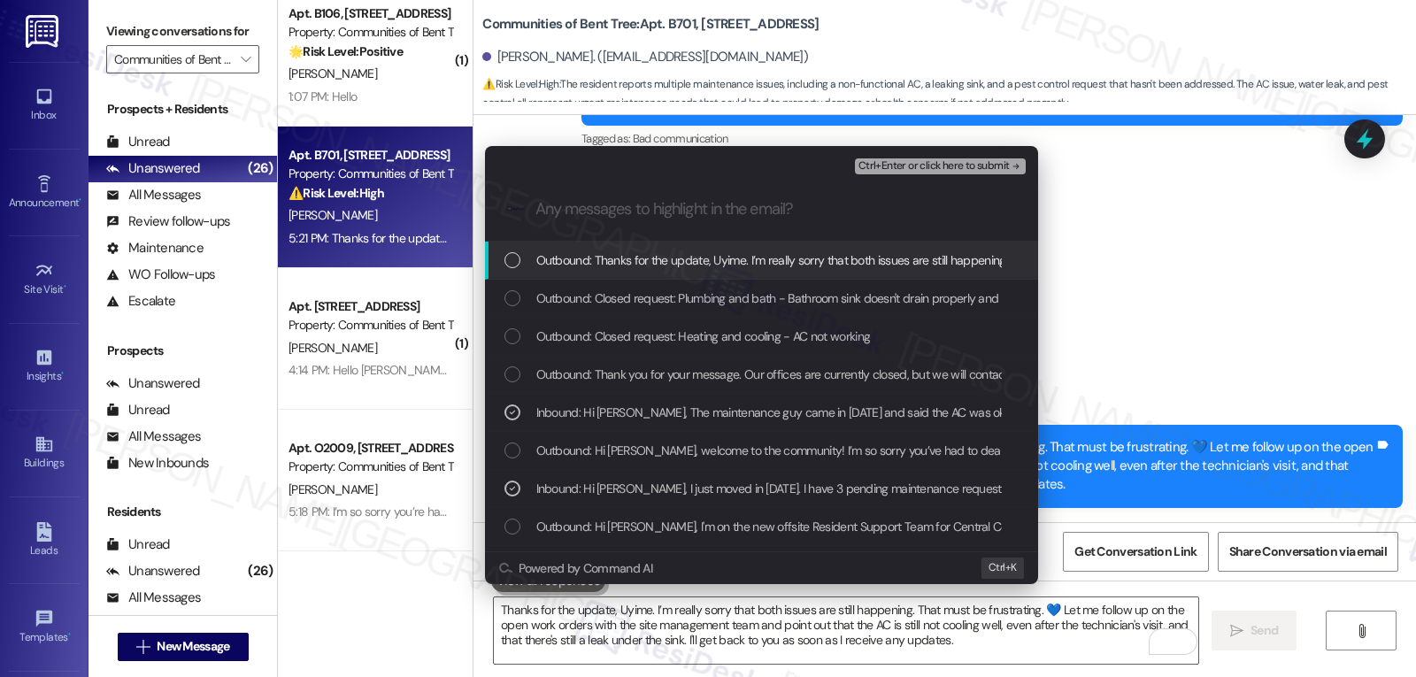
click at [942, 171] on span "Ctrl+Enter or click here to submit" at bounding box center [933, 166] width 151 height 12
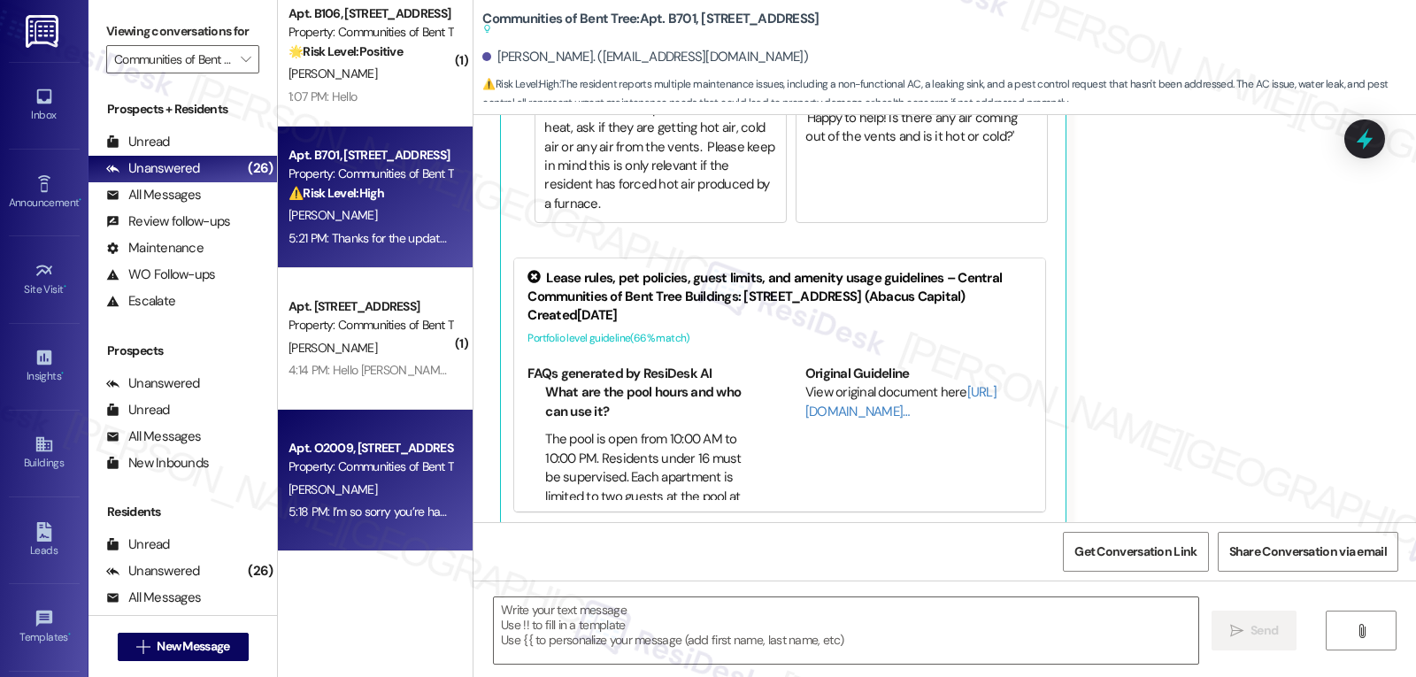
scroll to position [1716, 0]
type textarea "Fetching suggested responses. Please feel free to read through the conversation…"
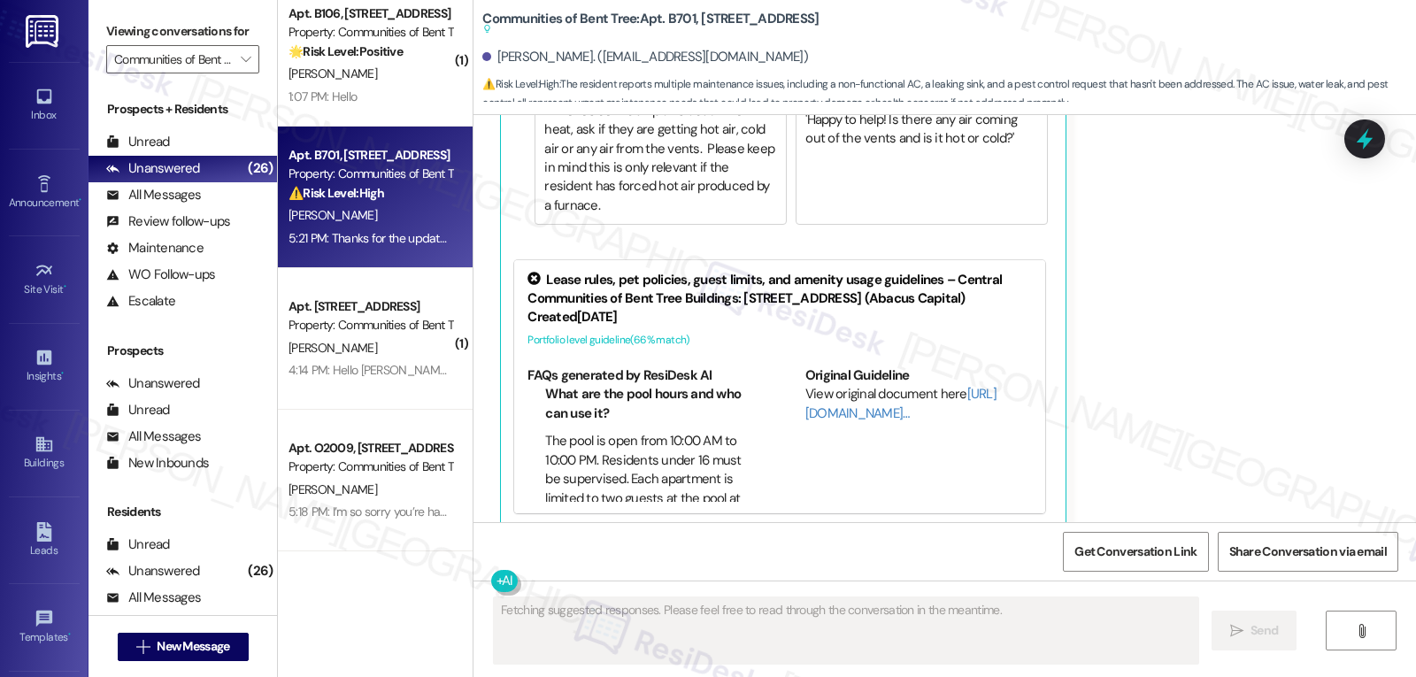
click at [337, 368] on div "4:14 PM: Hello Sarah Apt F612 I have, we have emailed several times about not h…" at bounding box center [1285, 370] width 1994 height 16
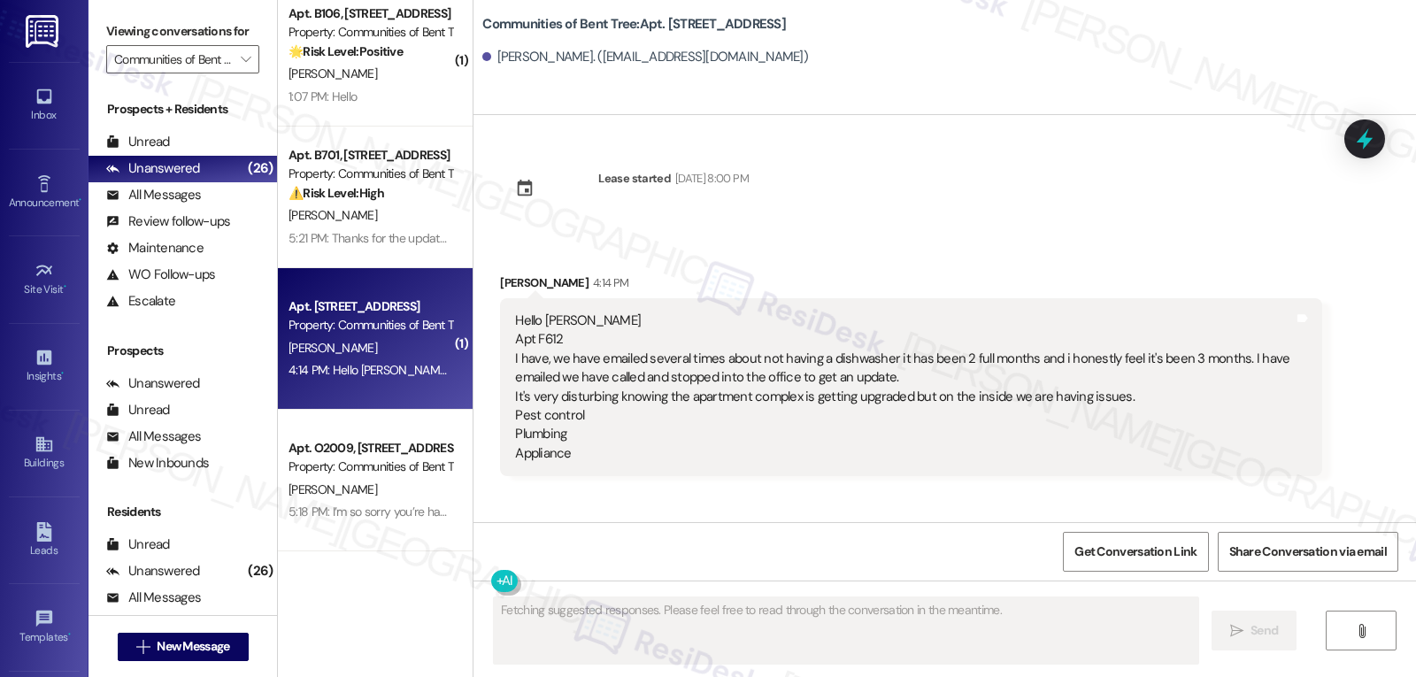
scroll to position [0, 0]
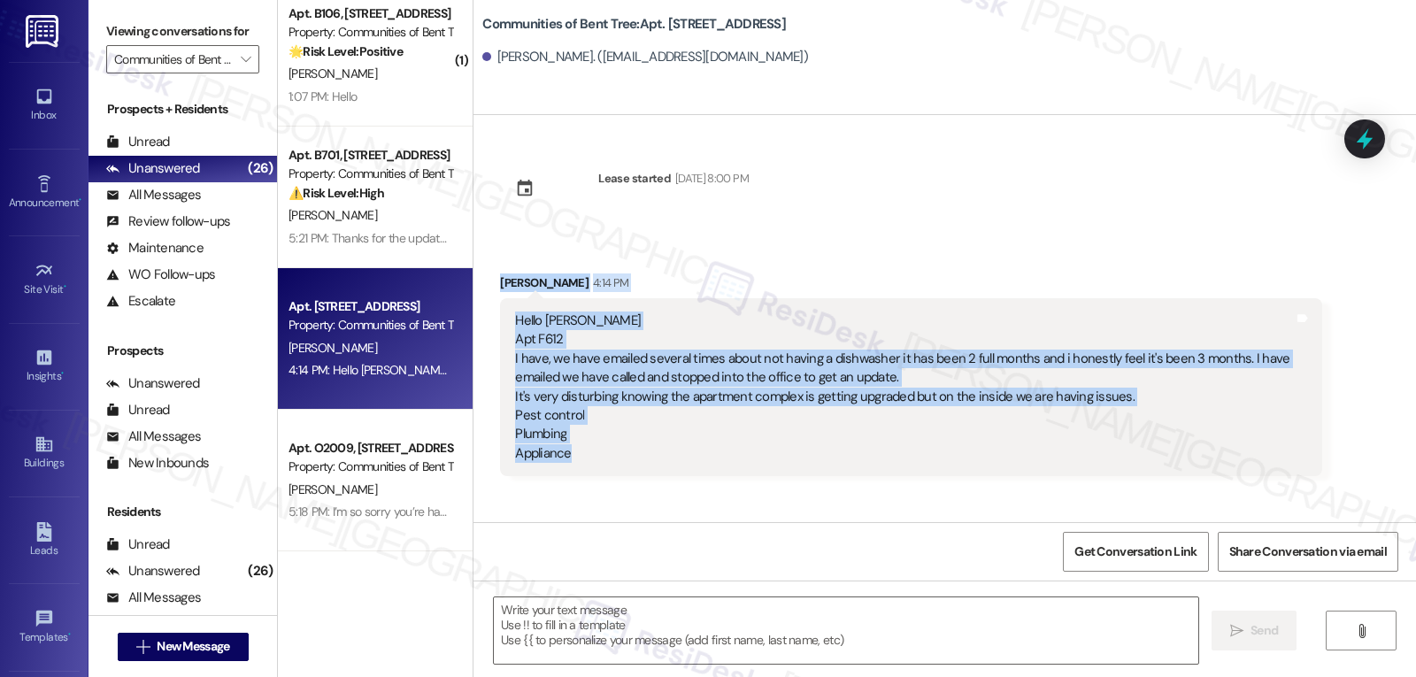
drag, startPoint x: 483, startPoint y: 283, endPoint x: 641, endPoint y: 477, distance: 249.7
click at [641, 477] on div "Received via SMS Porscha Alexander 4:14 PM Hello Sarah Apt F612 I have, we have…" at bounding box center [911, 374] width 848 height 229
copy div "Porscha Alexander 4:14 PM Hello Sarah Apt F612 I have, we have emailed several …"
click at [687, 640] on textarea at bounding box center [846, 630] width 704 height 66
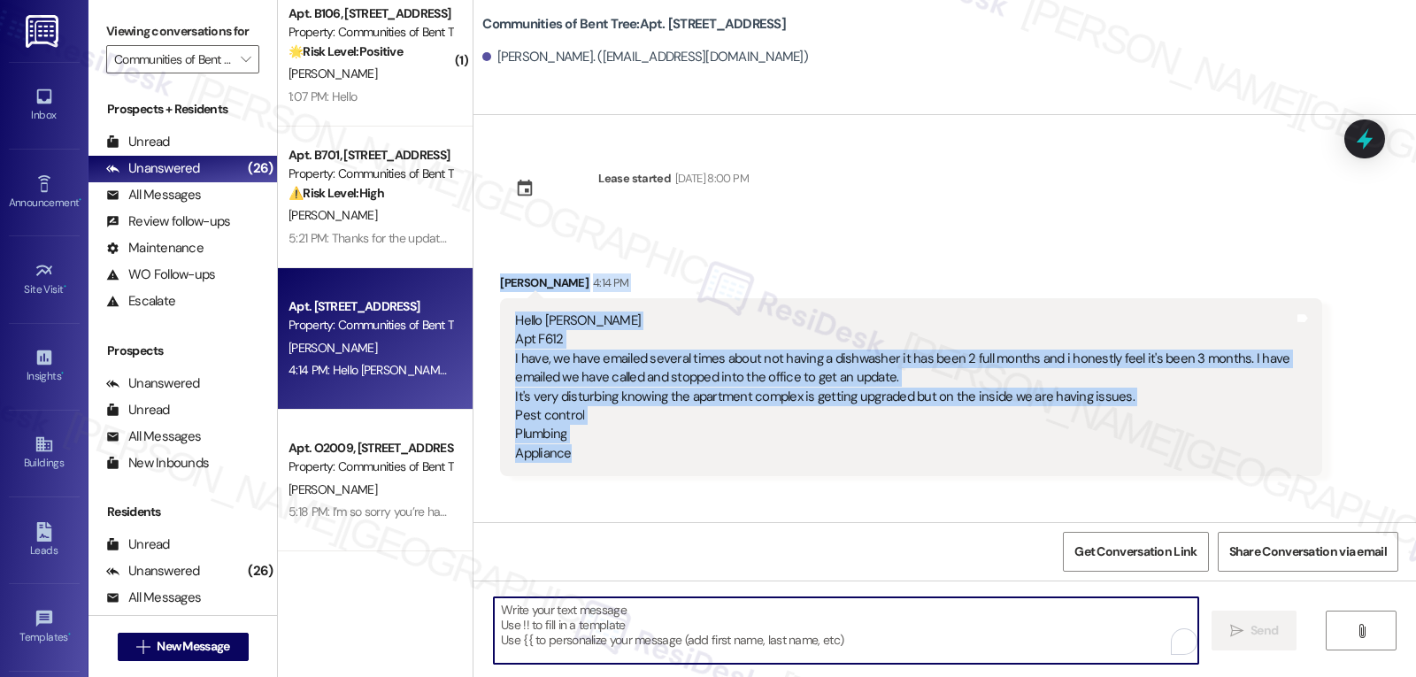
paste textarea "I hear your frustration, Porscha, and I’m so sorry you’ve been waiting this lon…"
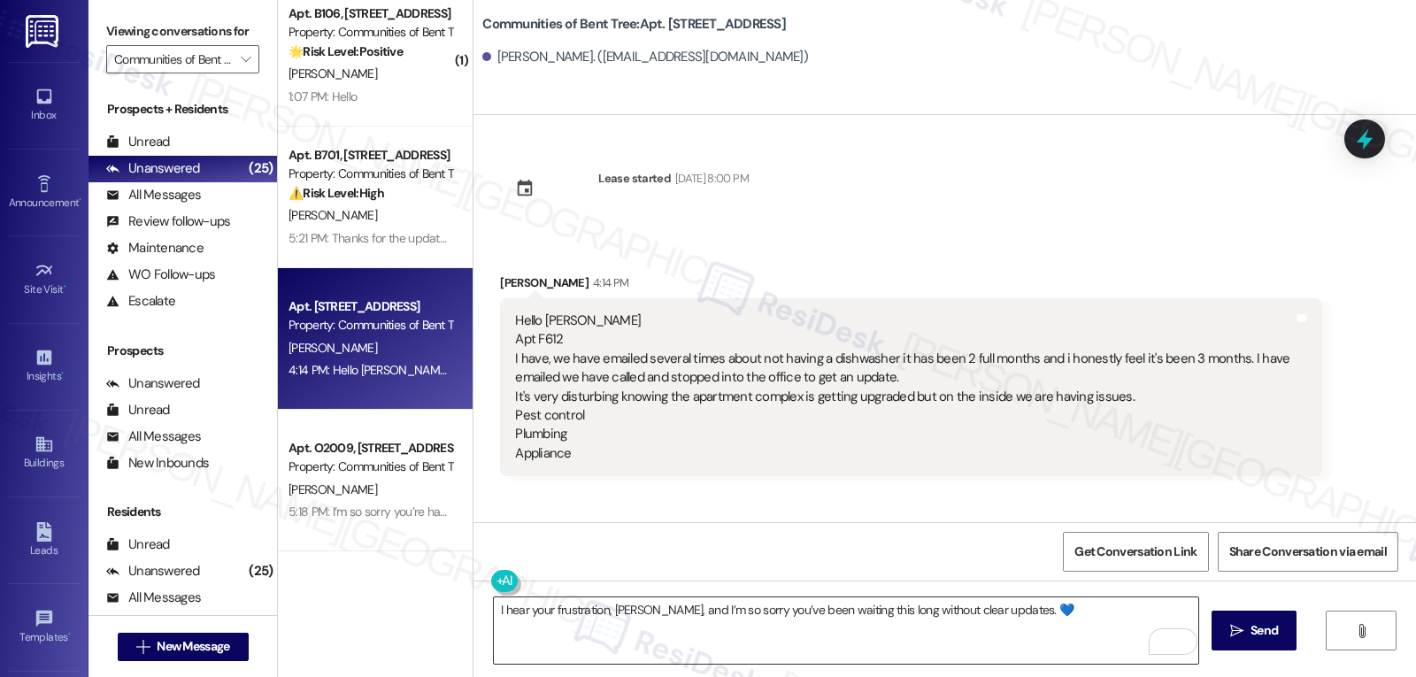
click at [852, 634] on textarea "I hear your frustration, Porscha, and I’m so sorry you’ve been waiting this lon…" at bounding box center [846, 630] width 704 height 66
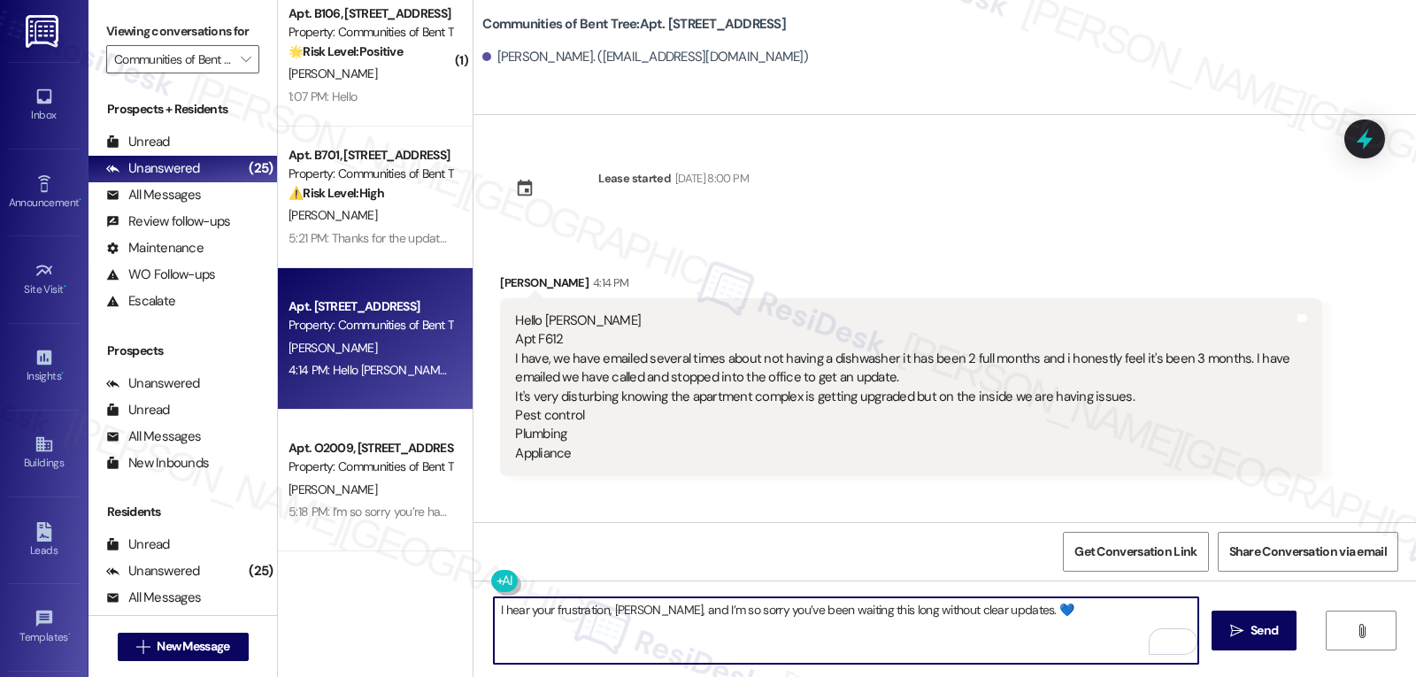
paste textarea "I’ll flag your concerns right away — dishwasher delay, pest control, and plumbi…"
click at [494, 627] on textarea "I hear your frustration, Porscha, and I’m so sorry you’ve been waiting this lon…" at bounding box center [846, 630] width 704 height 66
click at [759, 643] on textarea "I hear your frustration, Porscha, and I’m so sorry you’ve been waiting this lon…" at bounding box center [846, 630] width 704 height 66
drag, startPoint x: 1129, startPoint y: 611, endPoint x: 1180, endPoint y: 608, distance: 50.6
click at [1180, 608] on textarea "I hear your frustration, Porscha, and I’m so sorry you’ve been waiting this lon…" at bounding box center [846, 630] width 704 height 66
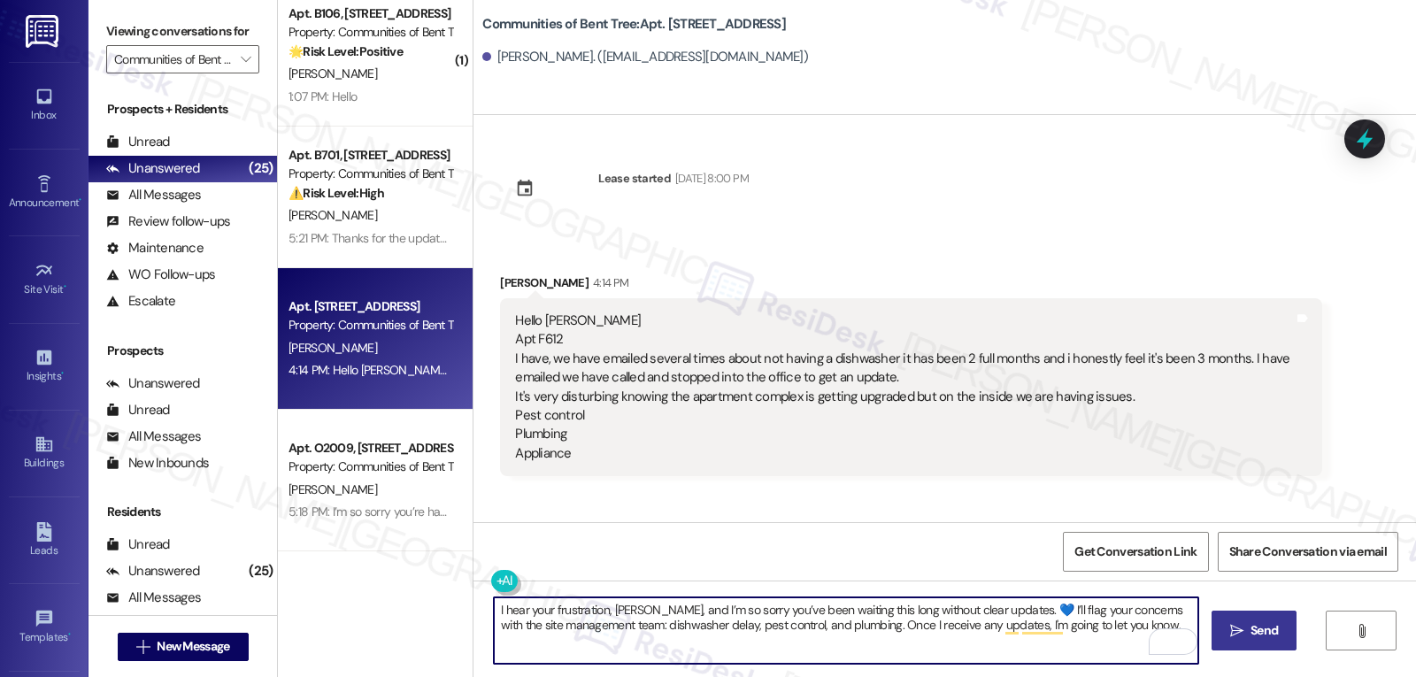
type textarea "I hear your frustration, Porscha, and I’m so sorry you’ve been waiting this lon…"
click at [1257, 626] on span "Send" at bounding box center [1263, 630] width 27 height 19
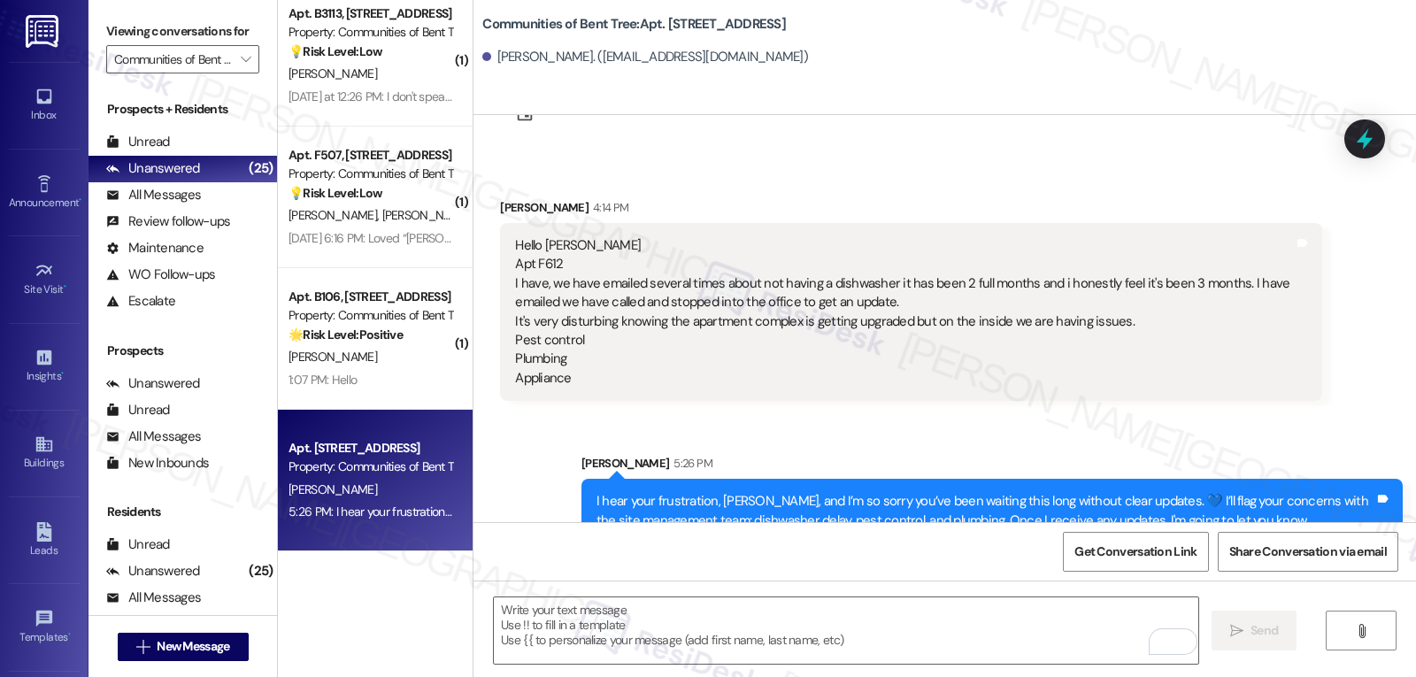
scroll to position [111, 0]
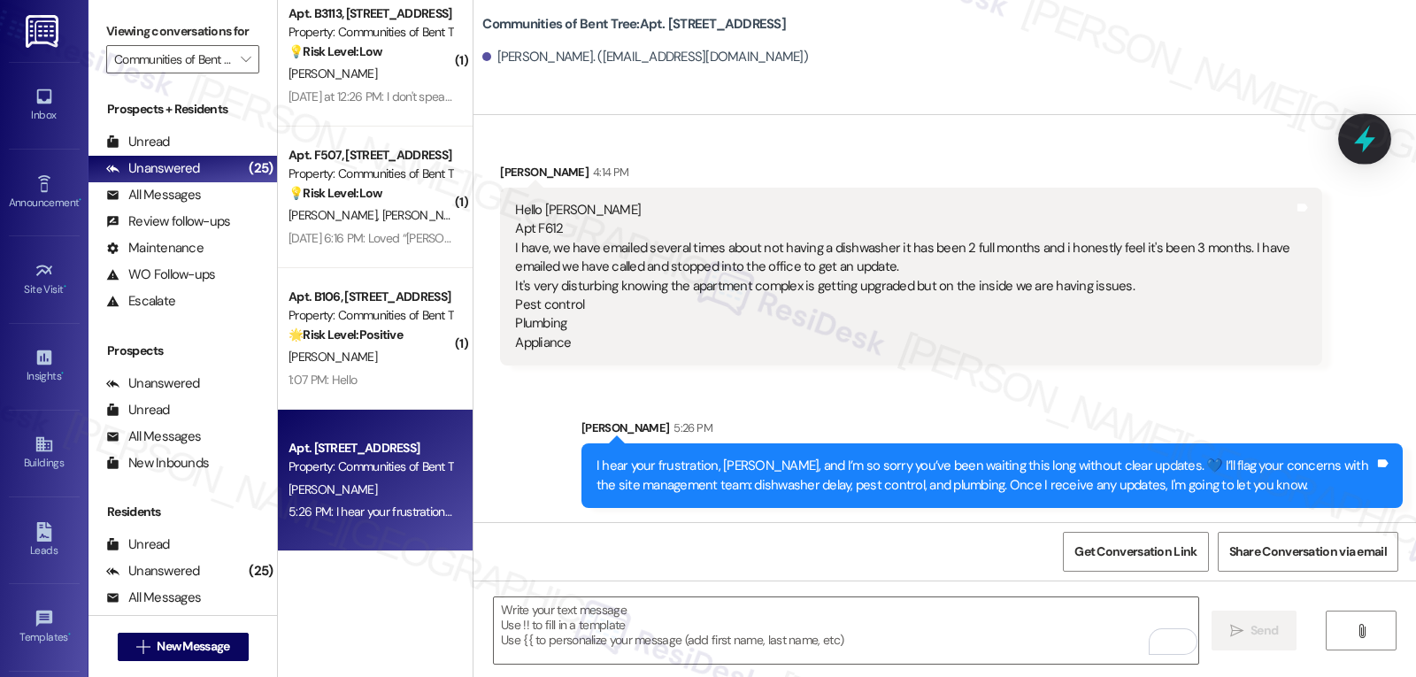
click at [1367, 130] on icon at bounding box center [1364, 139] width 21 height 27
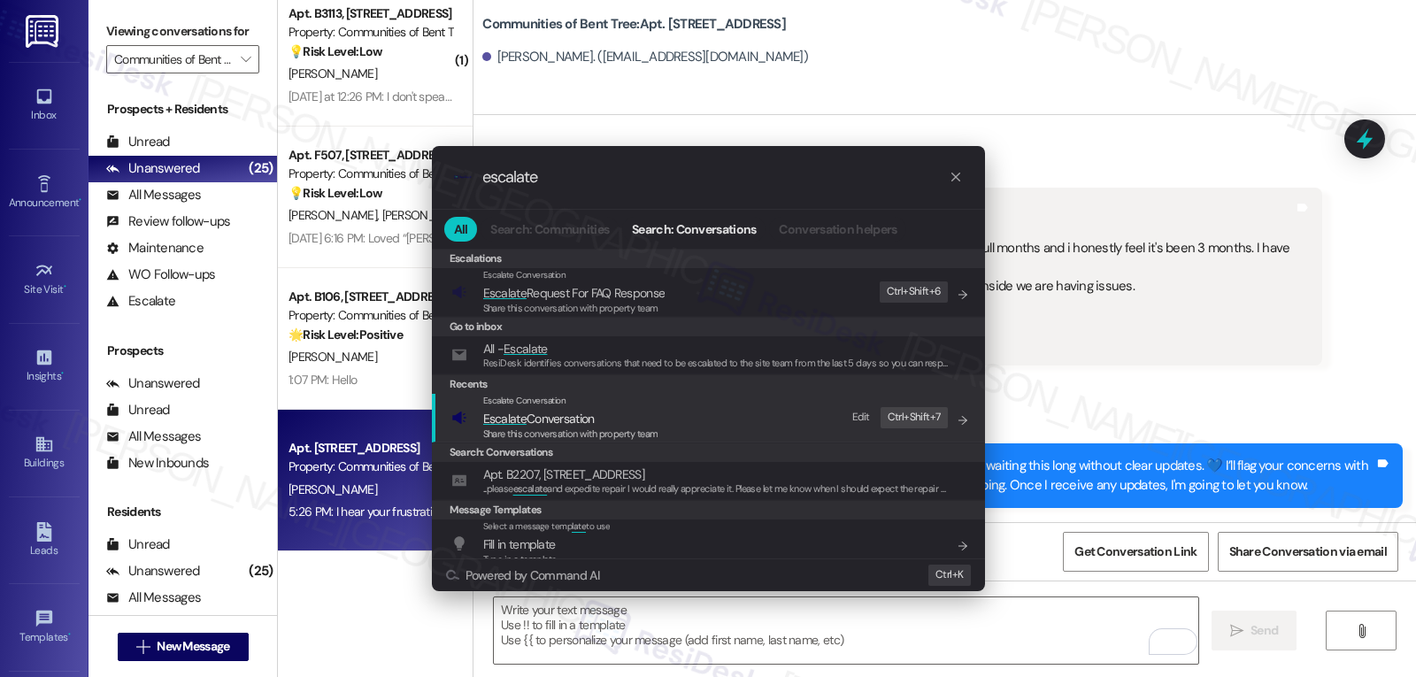
type input "escalate"
click at [605, 411] on span "Escalate Conversation" at bounding box center [570, 418] width 175 height 19
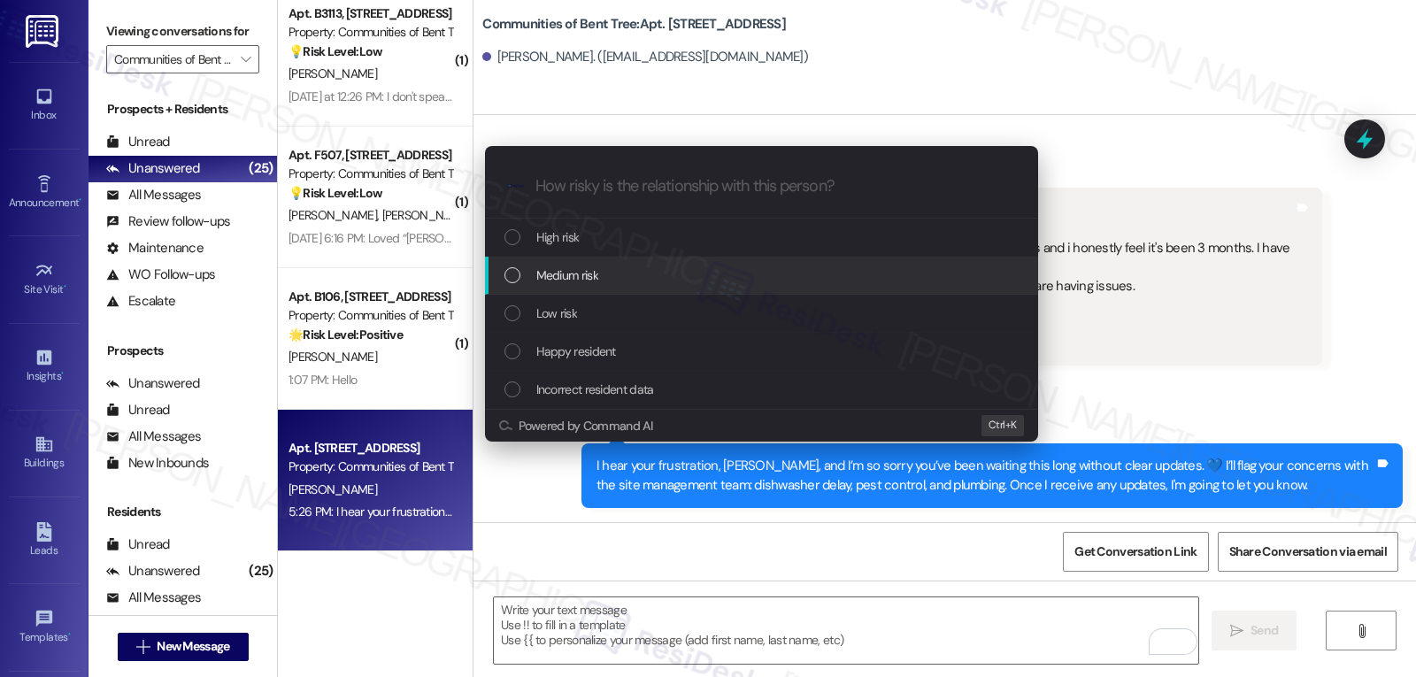
click at [668, 282] on div "Medium risk" at bounding box center [763, 274] width 518 height 19
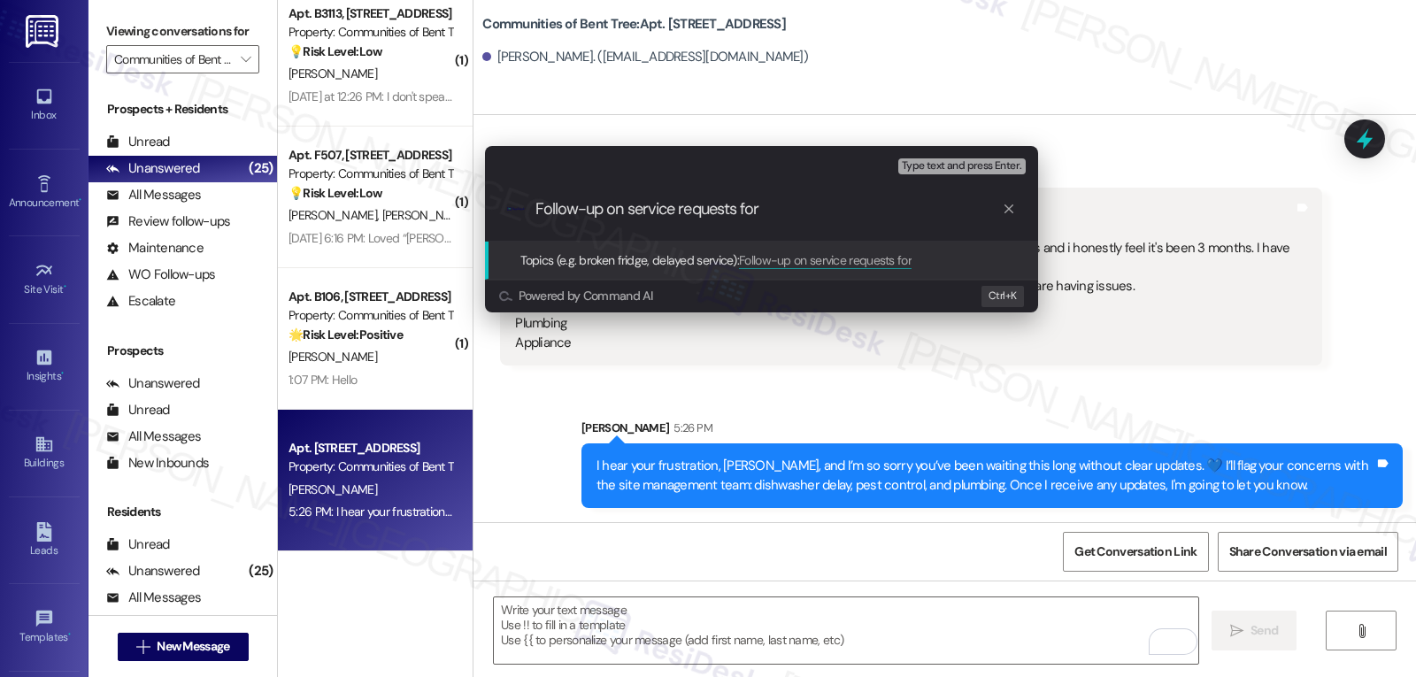
paste input "dishwasher delay, pest control, and plumbing"
type input "Follow-up on service requests for dishwasher delay, pest control, and plumbing"
click at [581, 208] on input "Follow-up on service requests for dishwasher delay, pest control, and plumbing" at bounding box center [768, 209] width 466 height 19
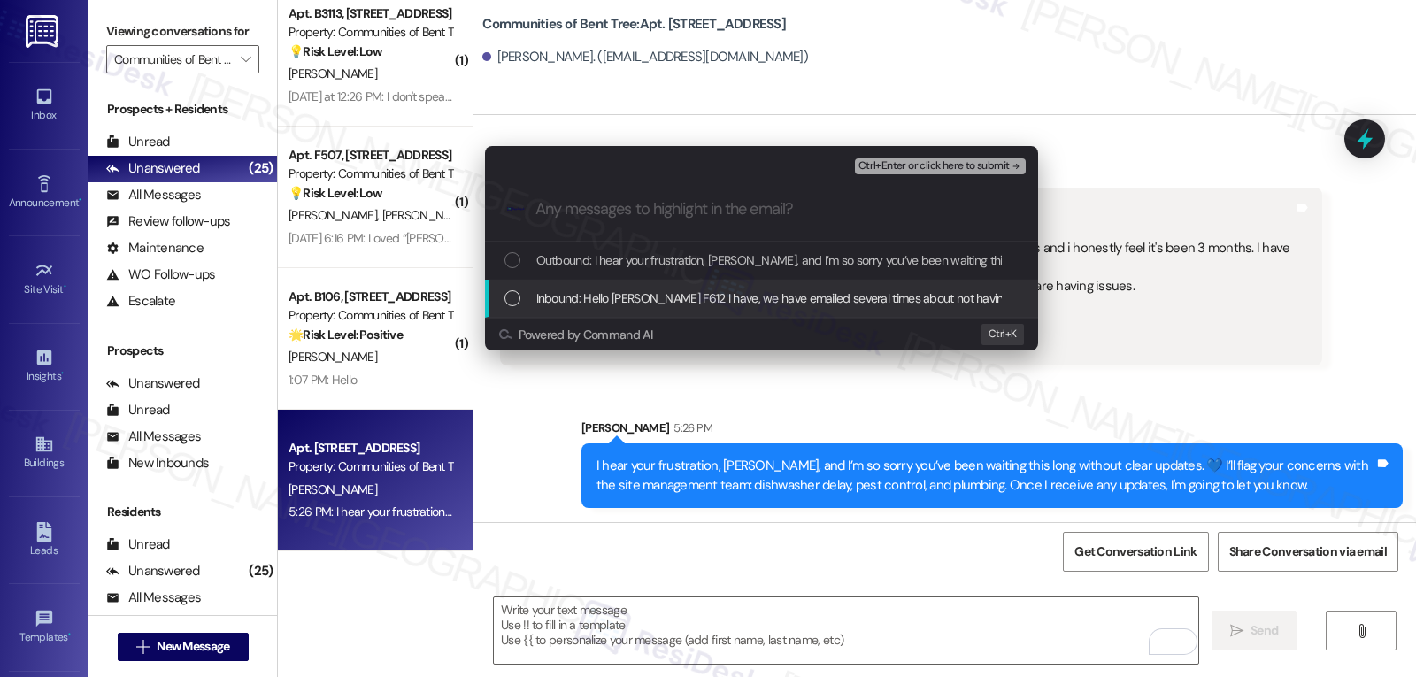
click at [501, 296] on div "Inbound: Hello Sarah Apt F612 I have, we have emailed several times about not h…" at bounding box center [761, 299] width 553 height 38
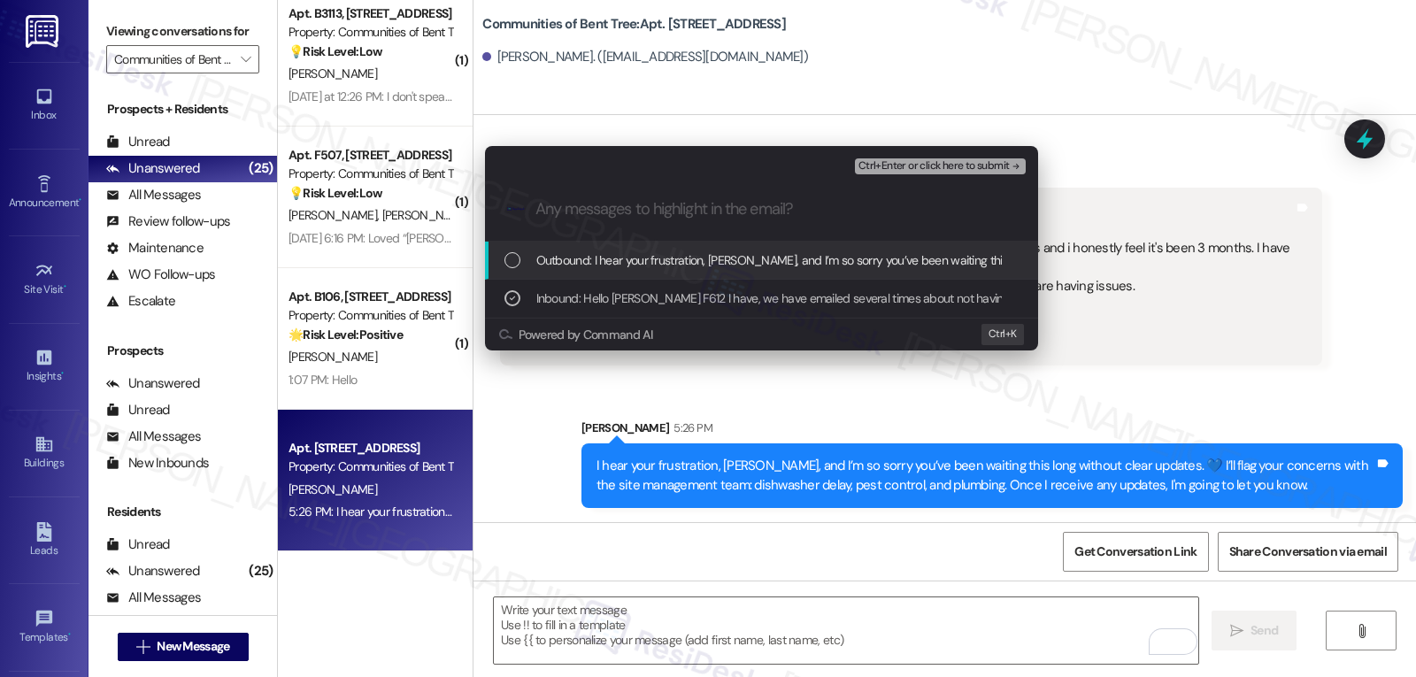
click at [951, 165] on span "Ctrl+Enter or click here to submit" at bounding box center [933, 166] width 151 height 12
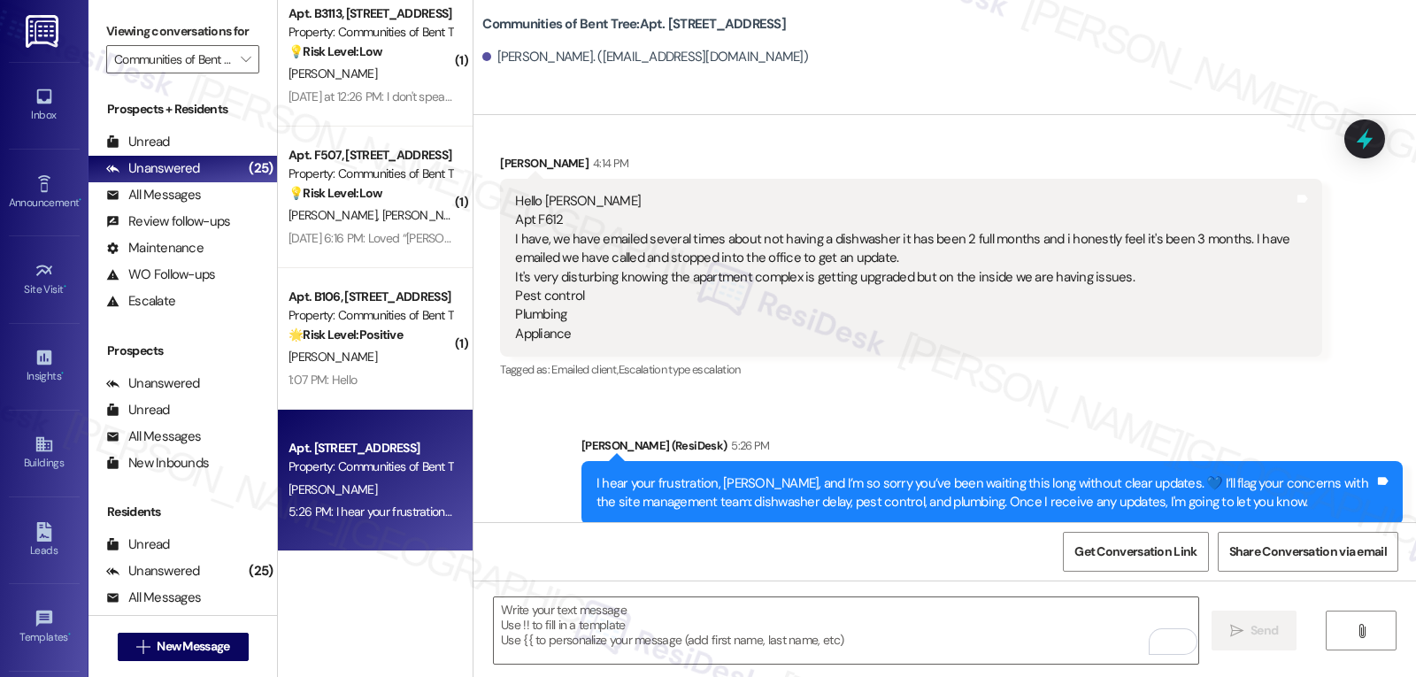
scroll to position [163, 0]
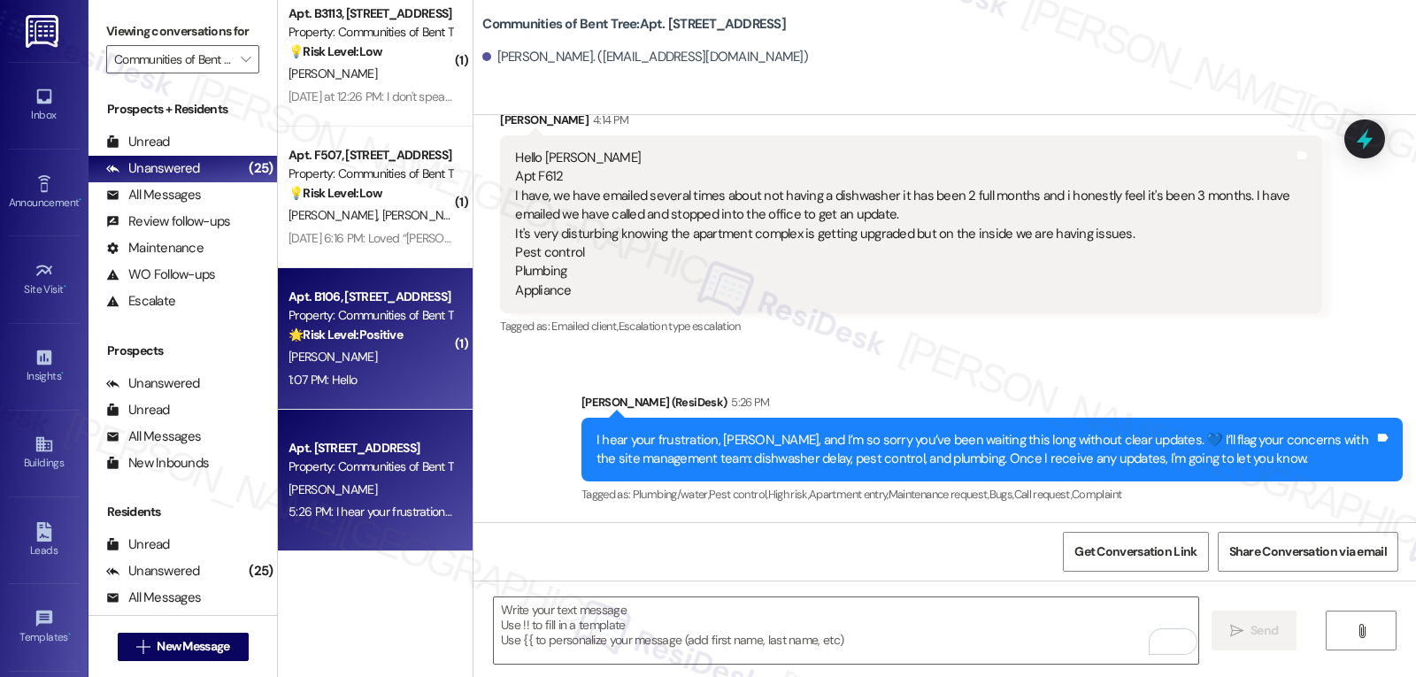
click at [373, 369] on div "1:07 PM: Hello 1:07 PM: Hello" at bounding box center [370, 380] width 167 height 22
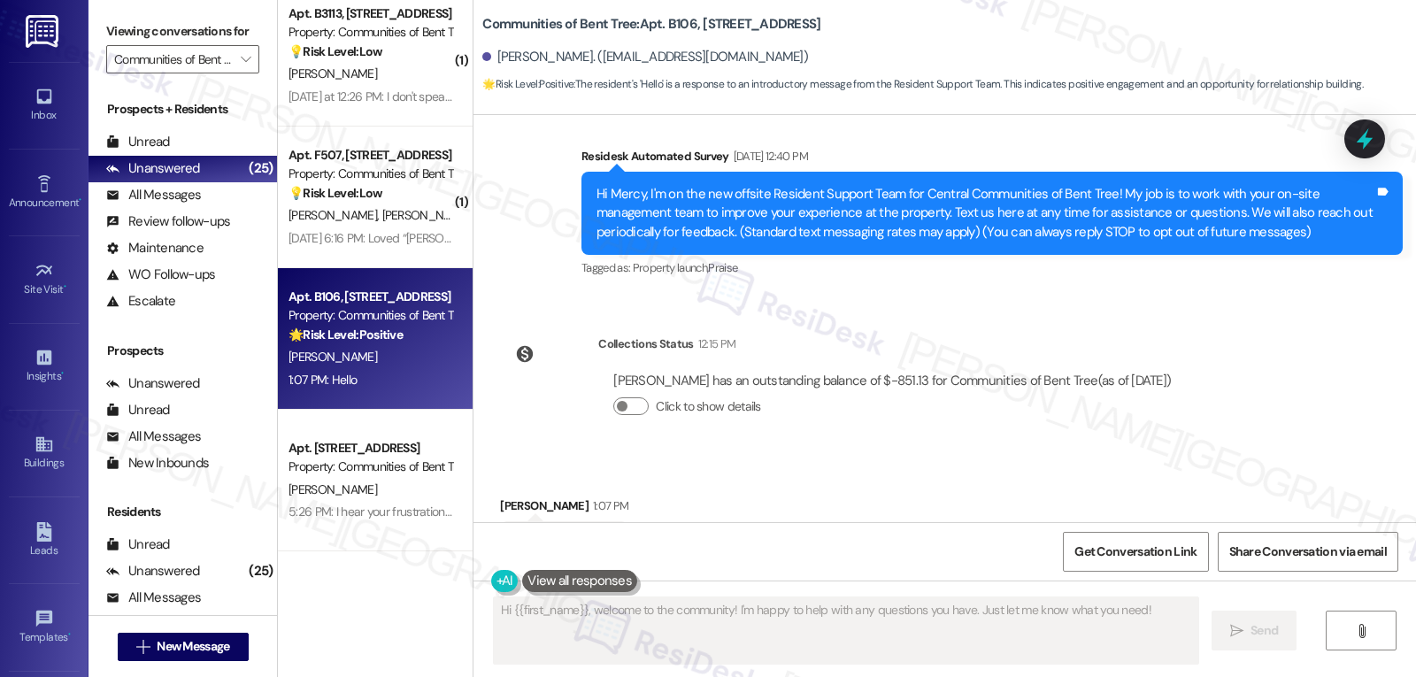
scroll to position [186, 0]
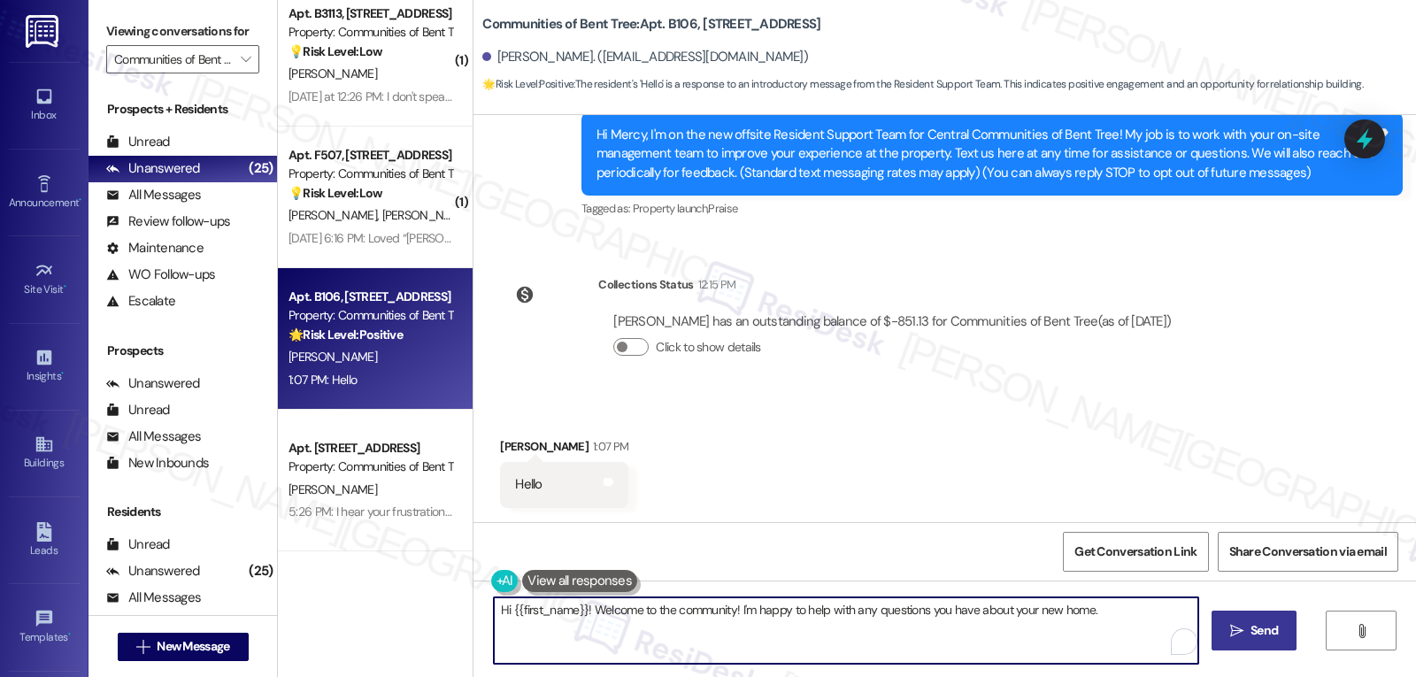
drag, startPoint x: 596, startPoint y: 611, endPoint x: 725, endPoint y: 613, distance: 129.2
click at [725, 613] on textarea "Hi {{first_name}}! Welcome to the community! I'm happy to help with any questio…" at bounding box center [846, 630] width 704 height 66
click at [998, 612] on textarea "Hi {{first_name}}! Nice to hear from you! I'm happy to help with any questions …" at bounding box center [846, 630] width 704 height 66
type textarea "Hi {{first_name}}! Nice to hear from you! I'm happy to help with any questions …"
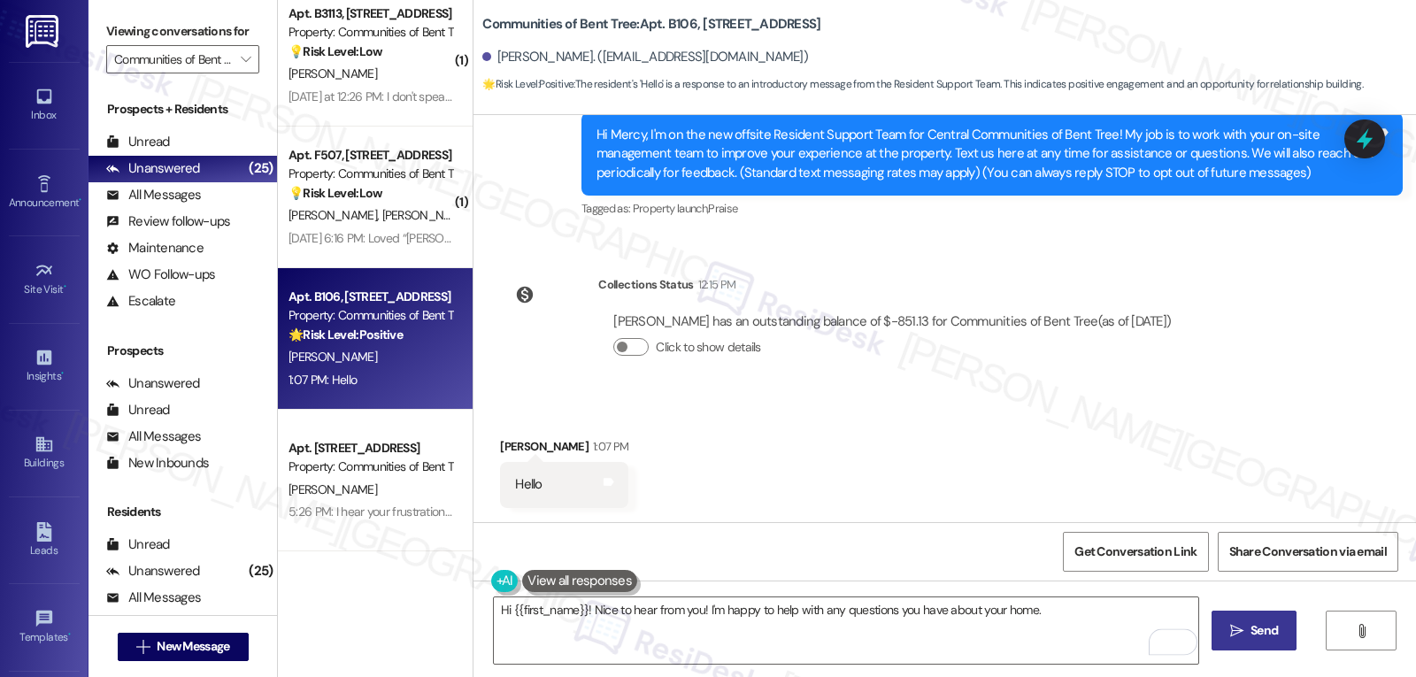
click at [1279, 636] on span "Send" at bounding box center [1264, 630] width 35 height 19
type textarea "Hi {{first_name}}! Welcome to the community! I'm happy to help with any questio…"
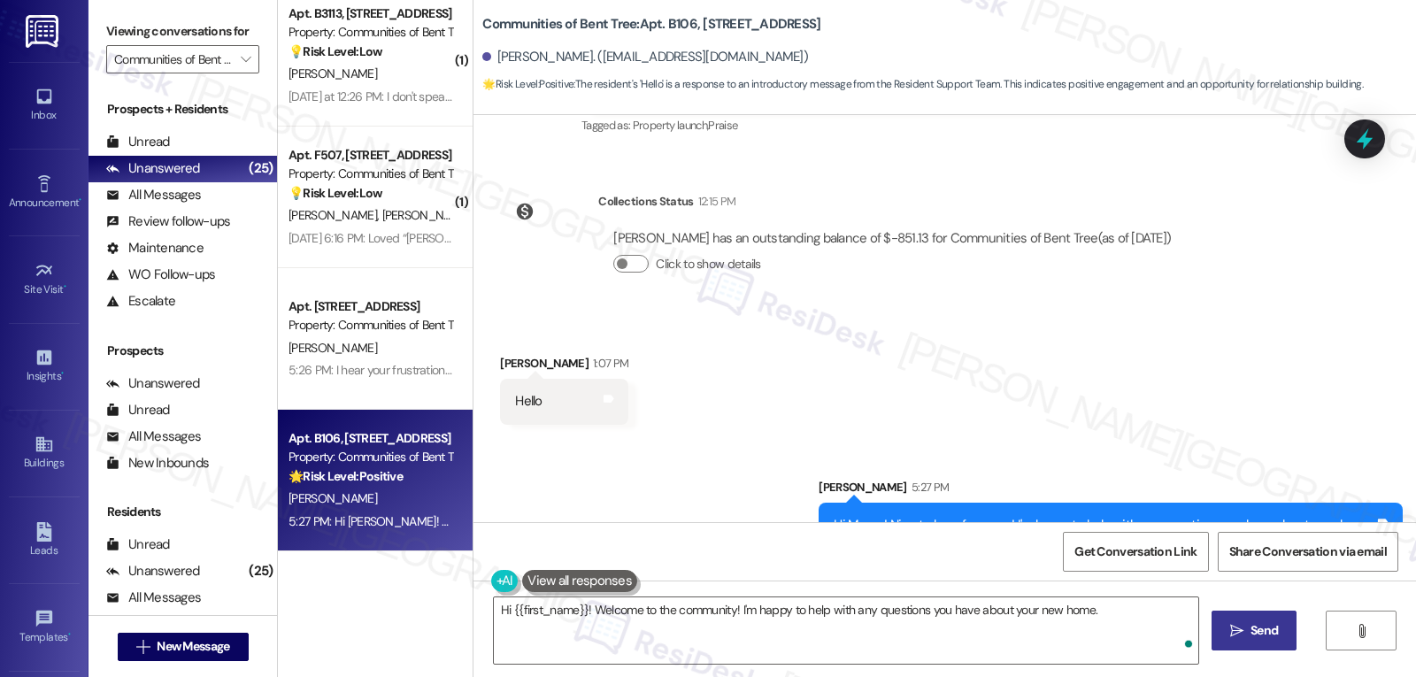
scroll to position [309, 0]
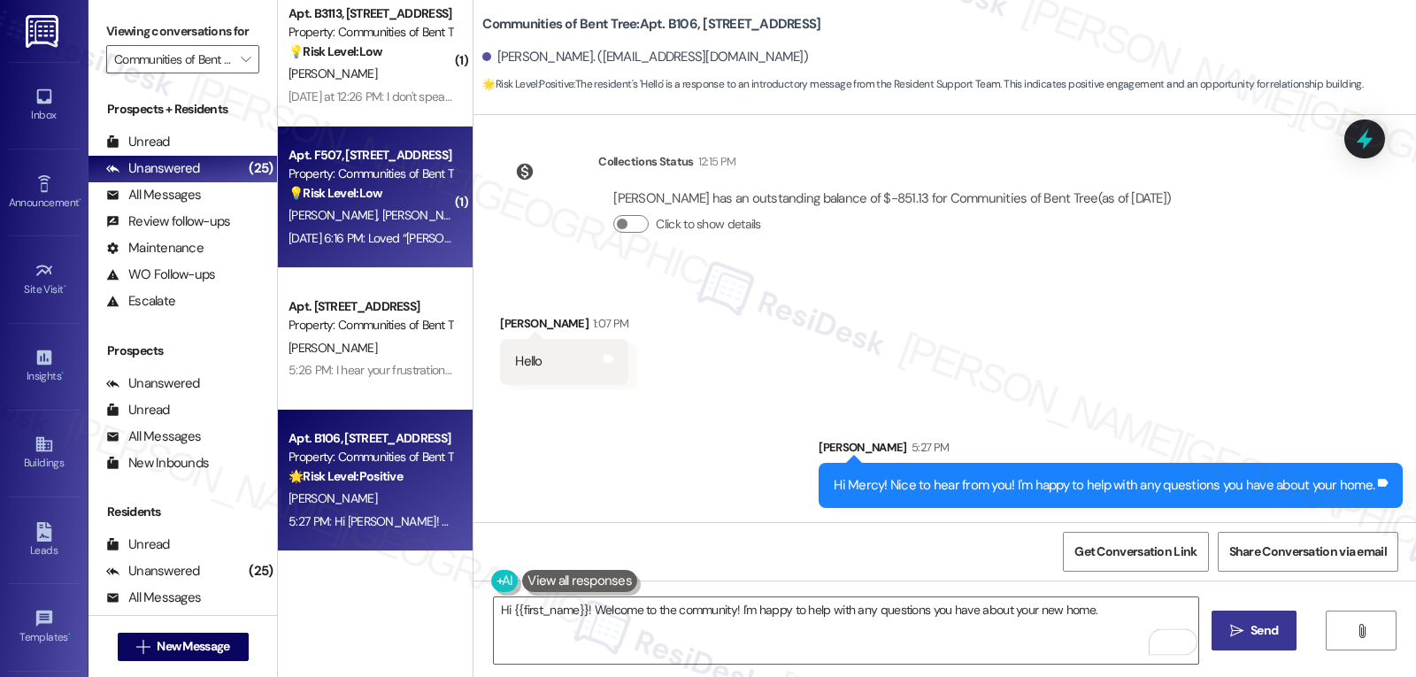
click at [359, 200] on strong "💡 Risk Level: Low" at bounding box center [335, 193] width 94 height 16
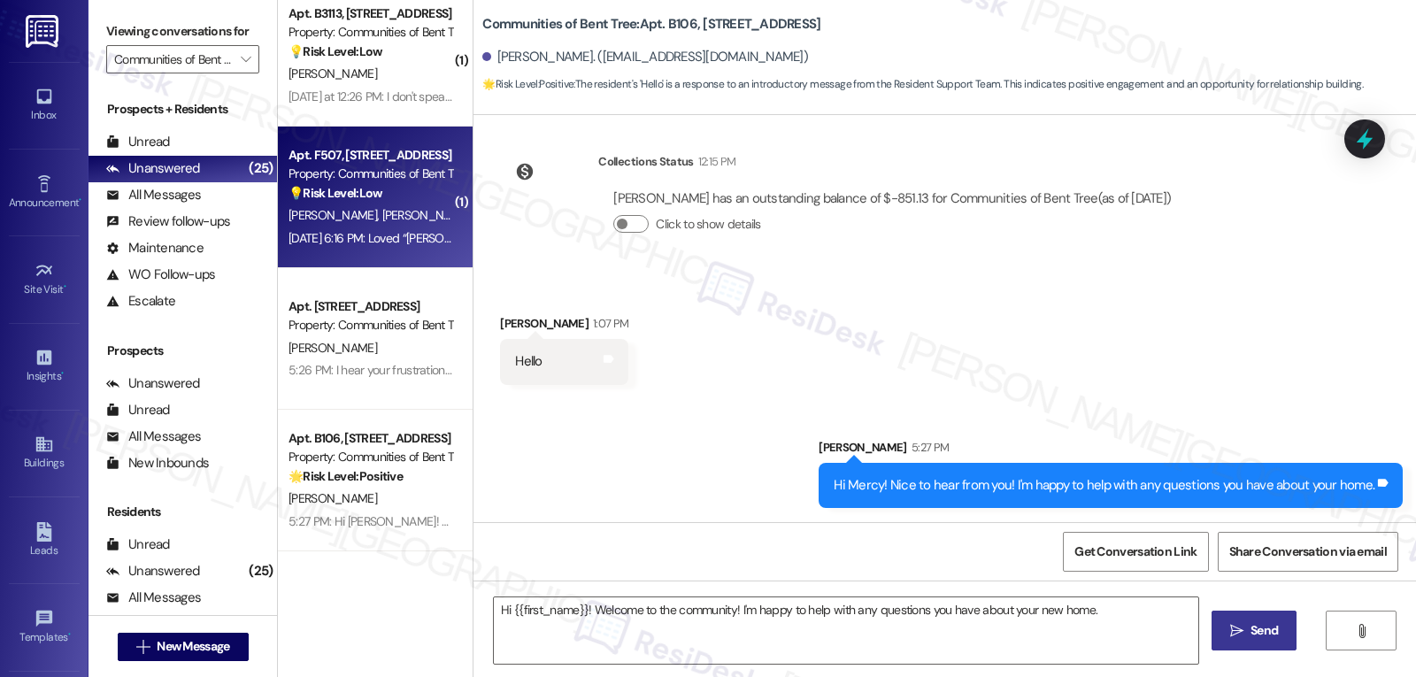
type textarea "Fetching suggested responses. Please feel free to read through the conversation…"
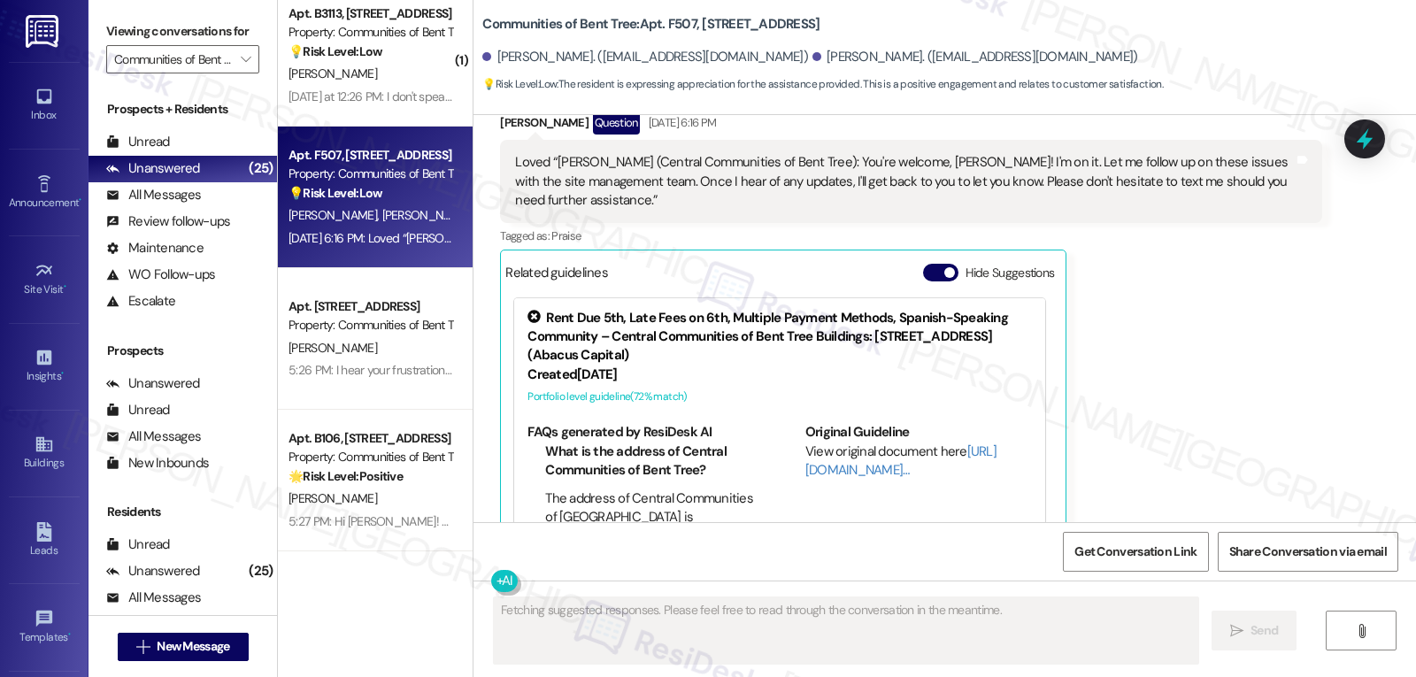
scroll to position [2146, 0]
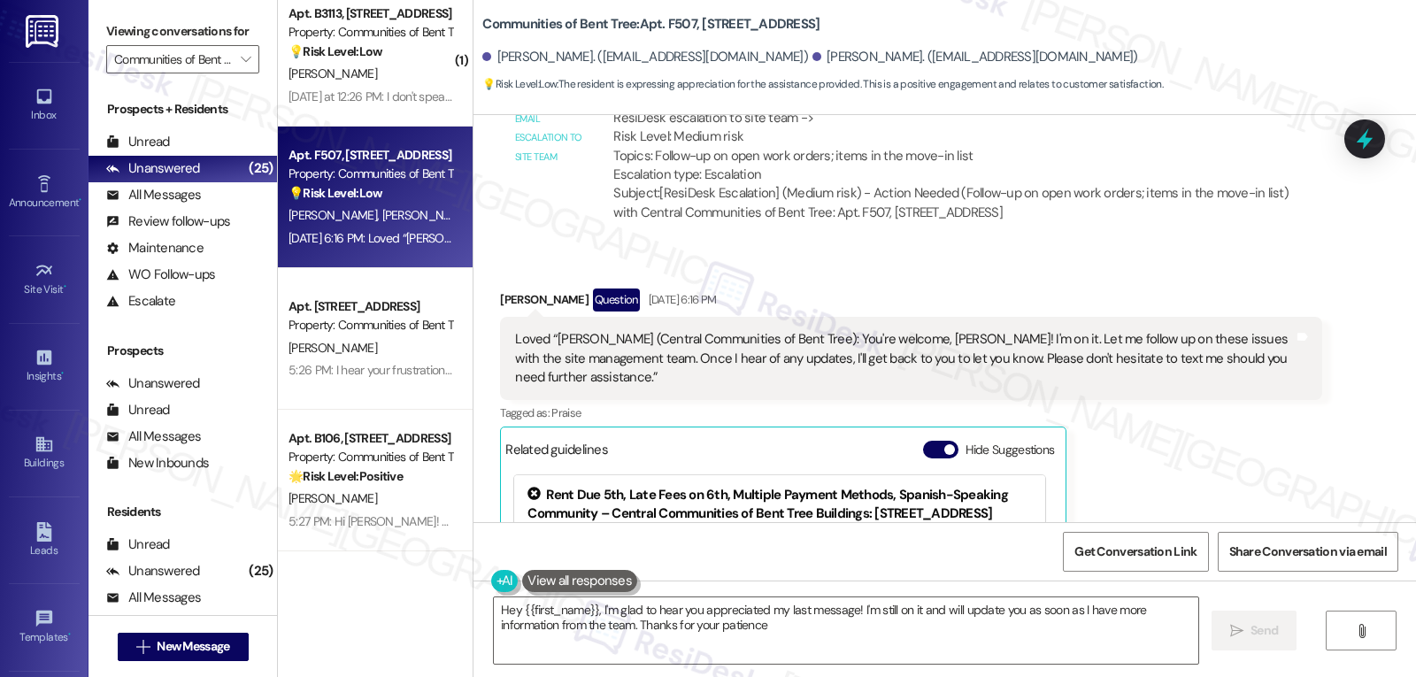
type textarea "Hey {{first_name}}, I'm glad to hear you appreciated my last message! I'm still…"
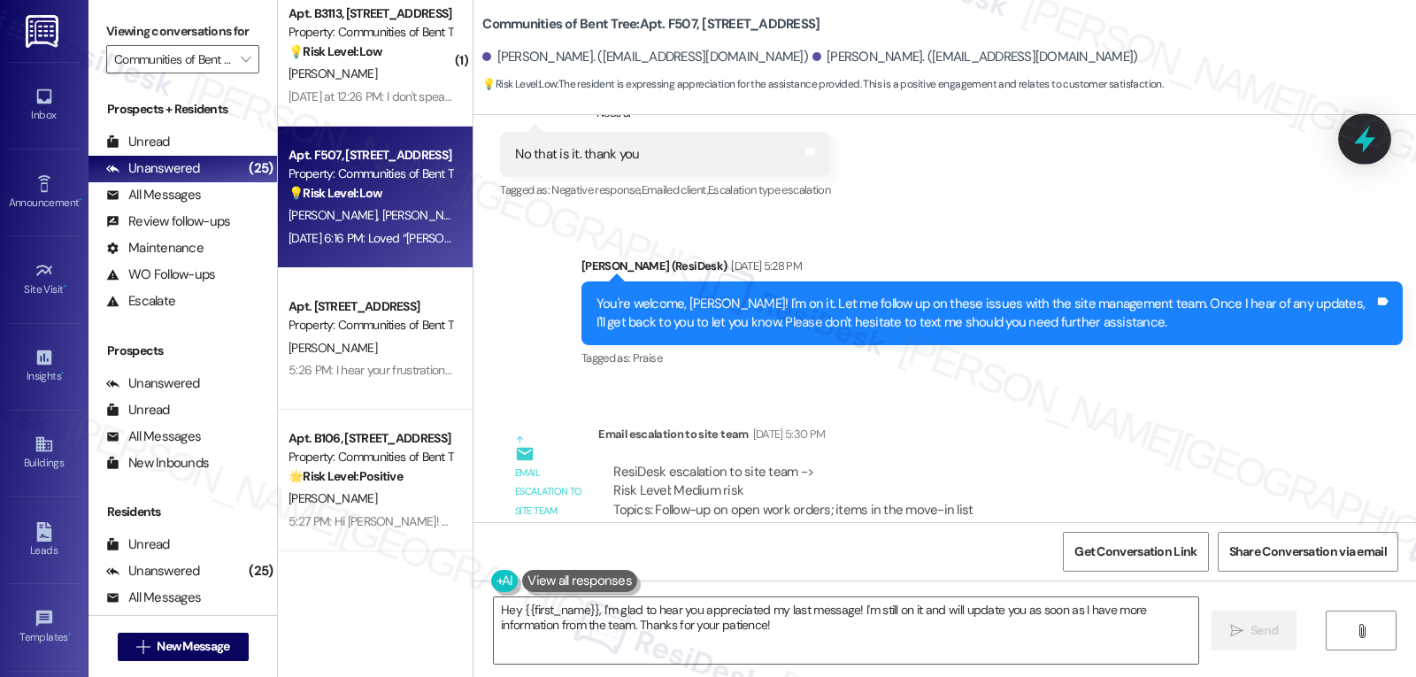
click at [1352, 144] on icon at bounding box center [1364, 139] width 30 height 30
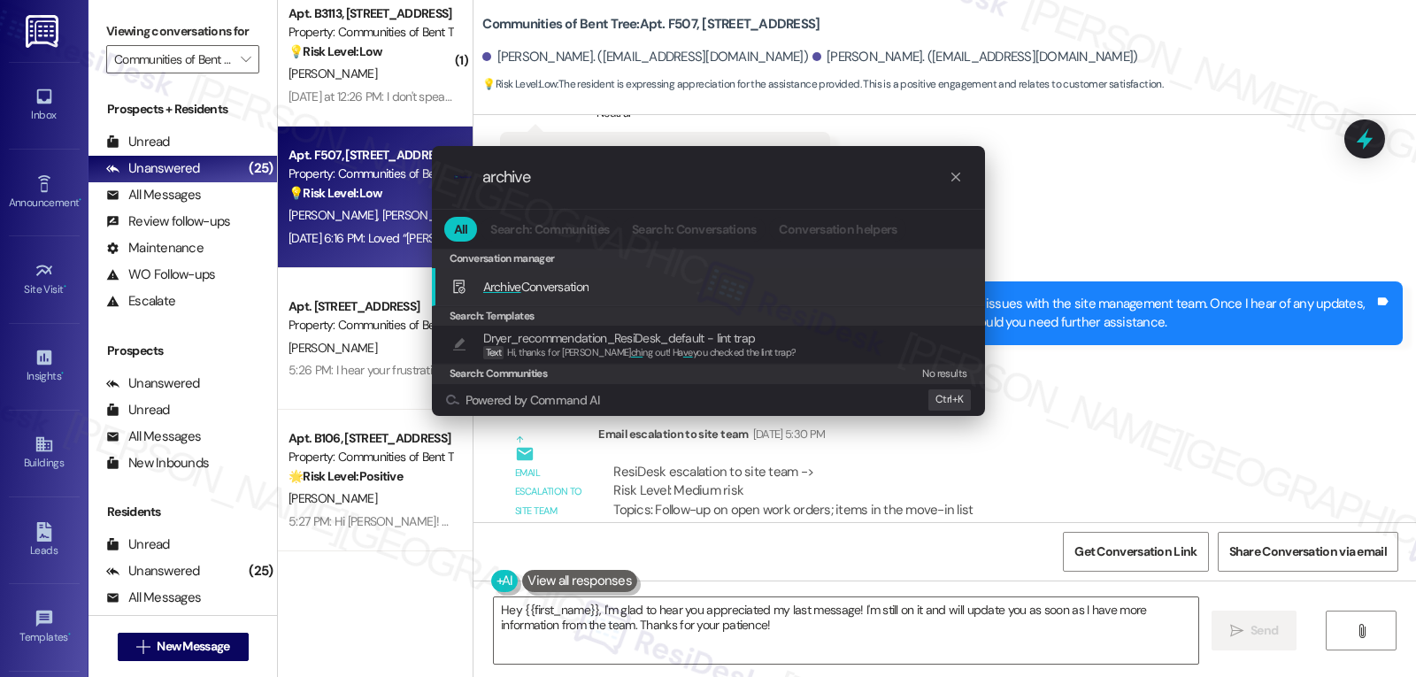
type input "archive"
click at [554, 285] on span "Archive Conversation" at bounding box center [536, 287] width 106 height 16
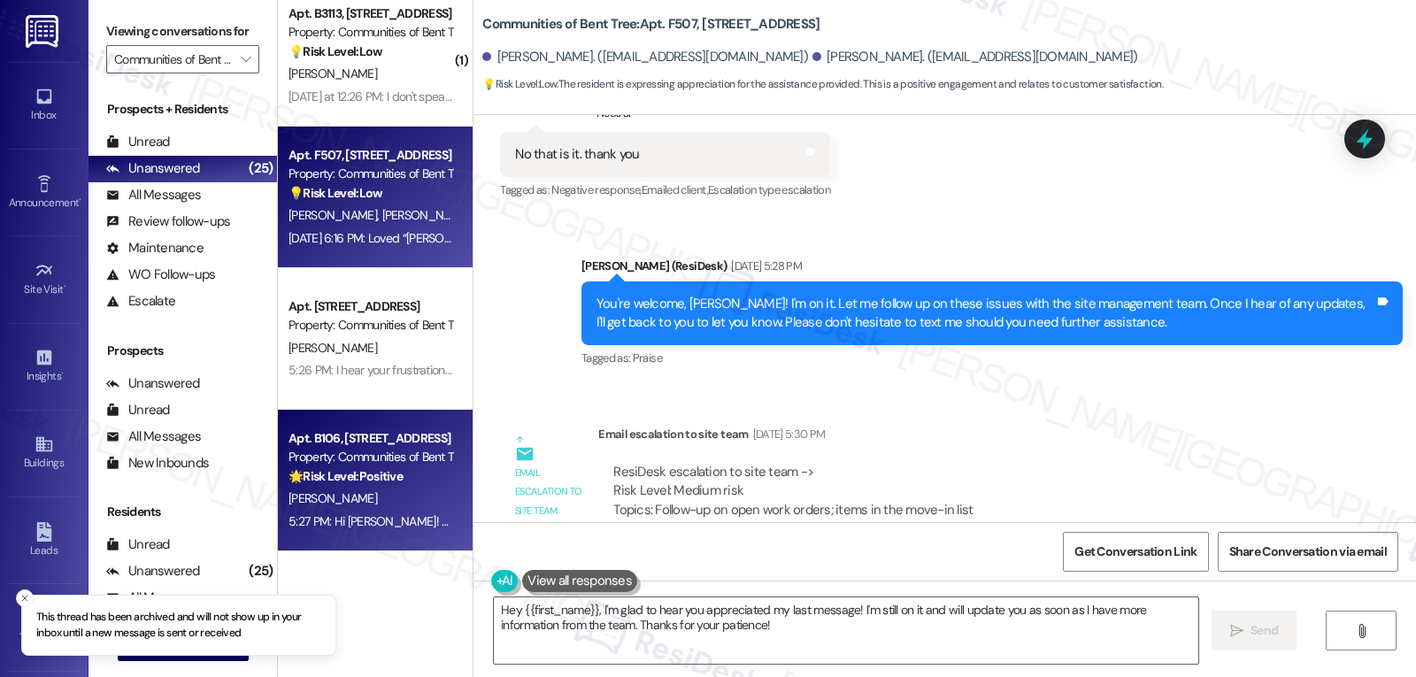
scroll to position [2811, 0]
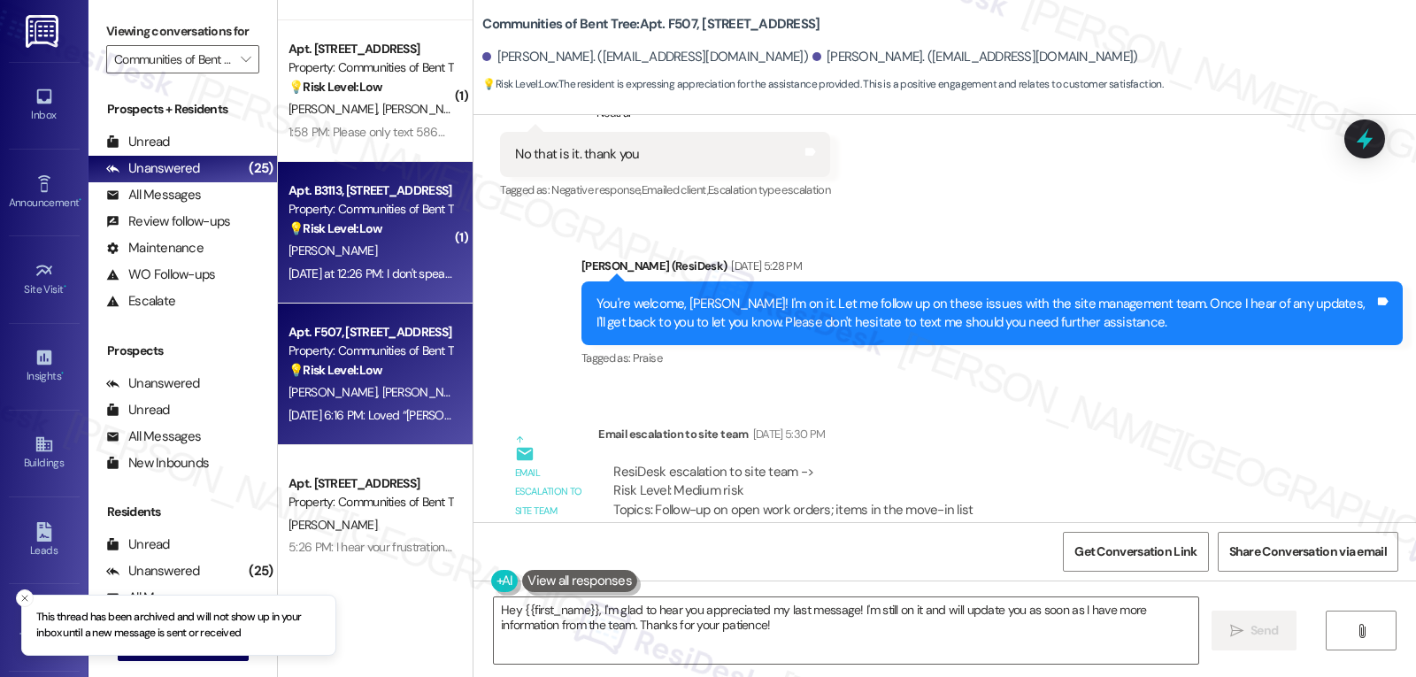
click at [378, 249] on div "D. Cunningham" at bounding box center [370, 251] width 167 height 22
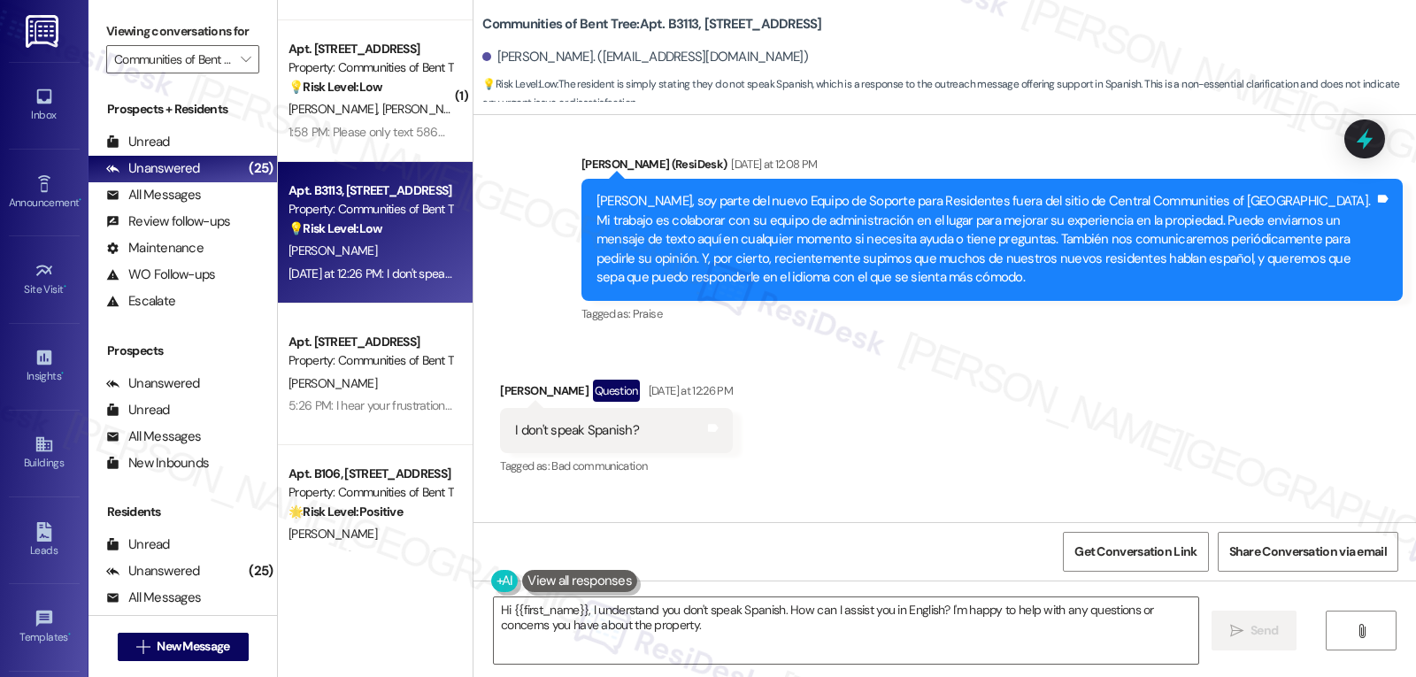
scroll to position [264, 0]
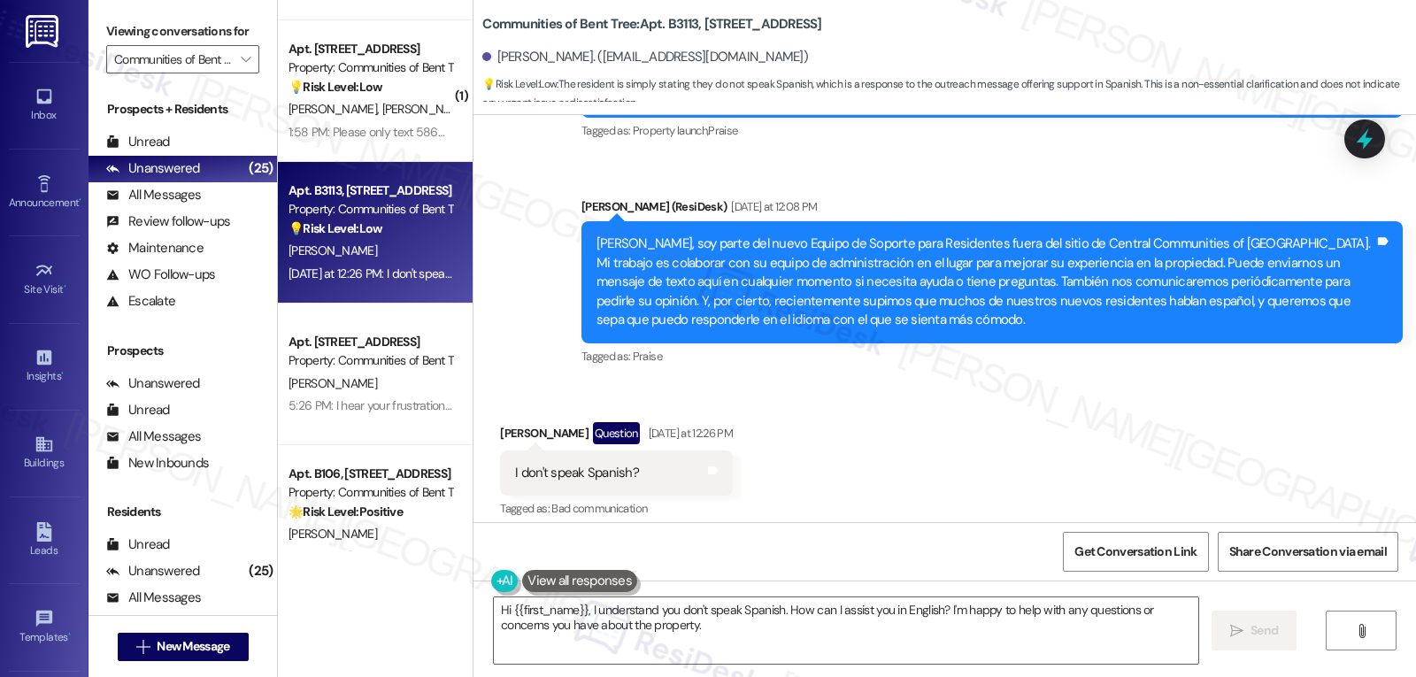
click at [502, 435] on div "Darrian Cunningham Question Yesterday at 12:26 PM" at bounding box center [616, 436] width 233 height 28
copy div "Darrian"
click at [747, 634] on textarea "Hi {{first_name}}, I understand you don't speak Spanish. How can I assist you i…" at bounding box center [846, 630] width 704 height 66
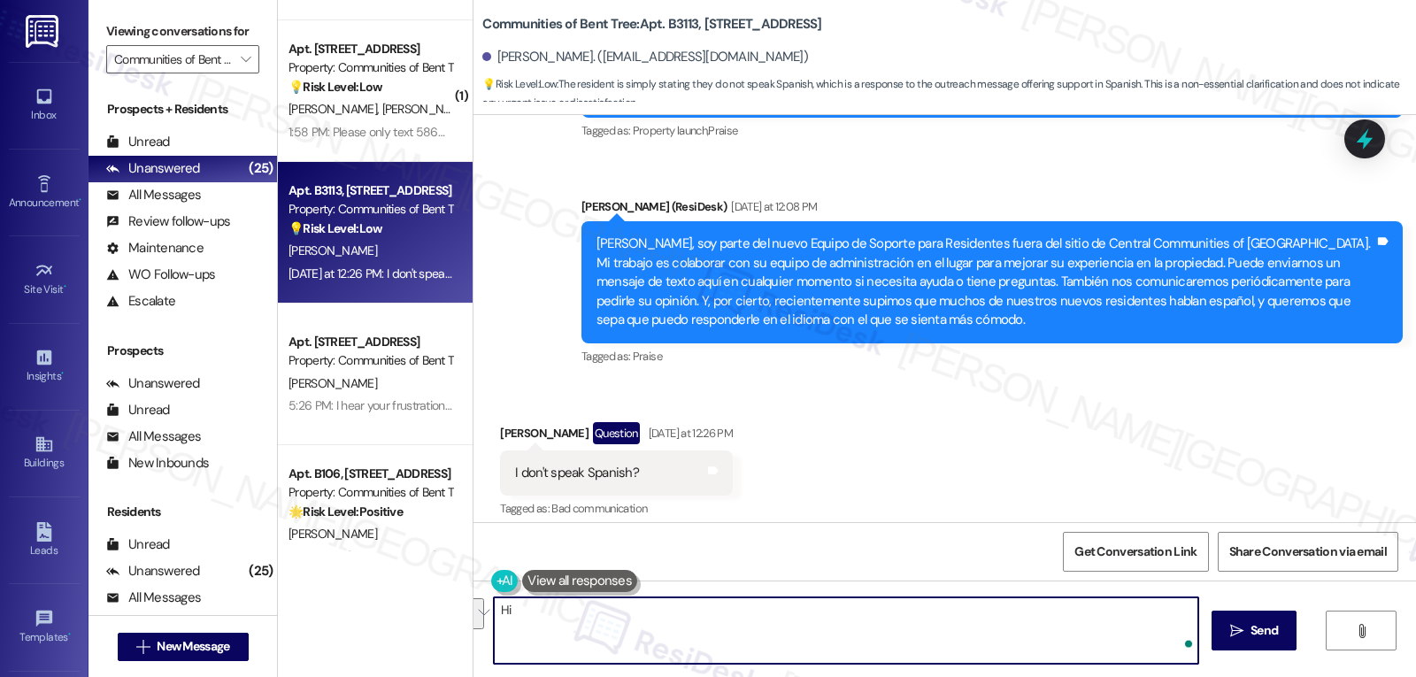
paste textarea "Darrian"
click at [663, 657] on textarea "Hi Darrian, thanks for letting me know. That was the welcome message we previou…" at bounding box center [846, 630] width 704 height 66
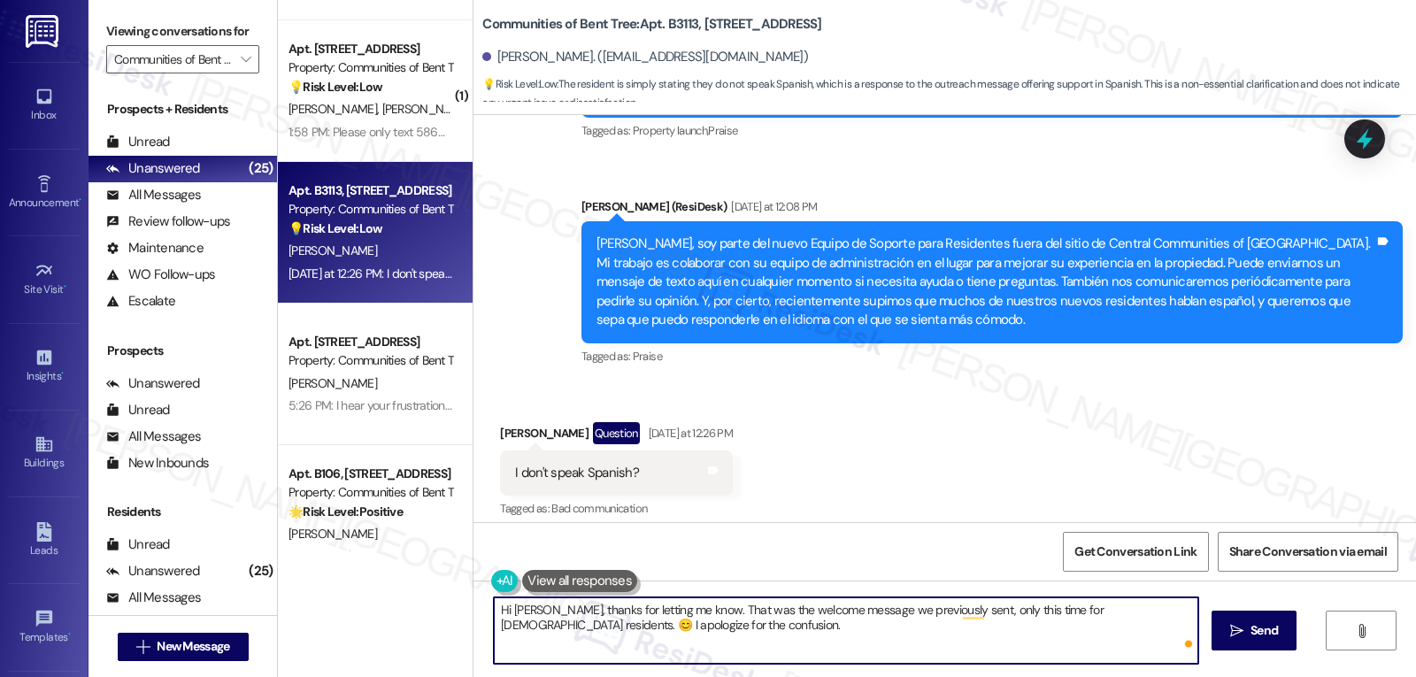
type textarea "Hi Darrian, thanks for letting me know. That was the welcome message we previou…"
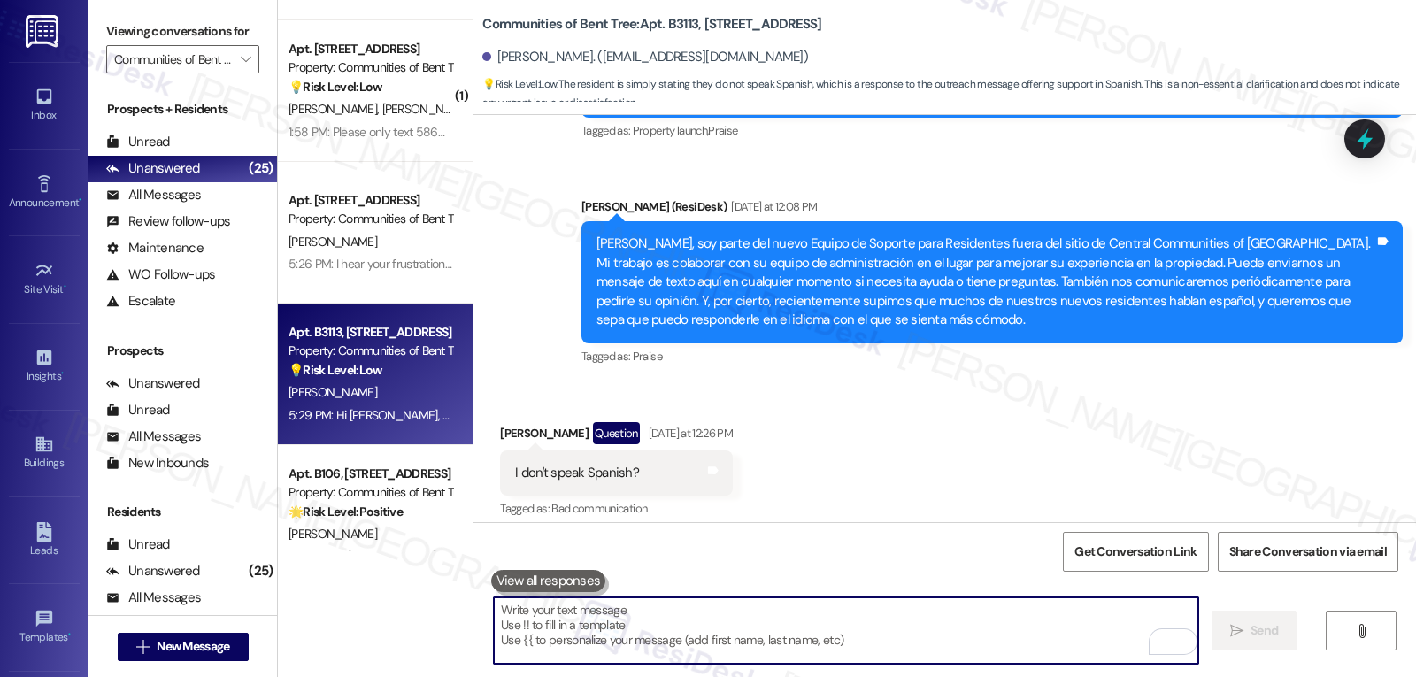
scroll to position [582, 0]
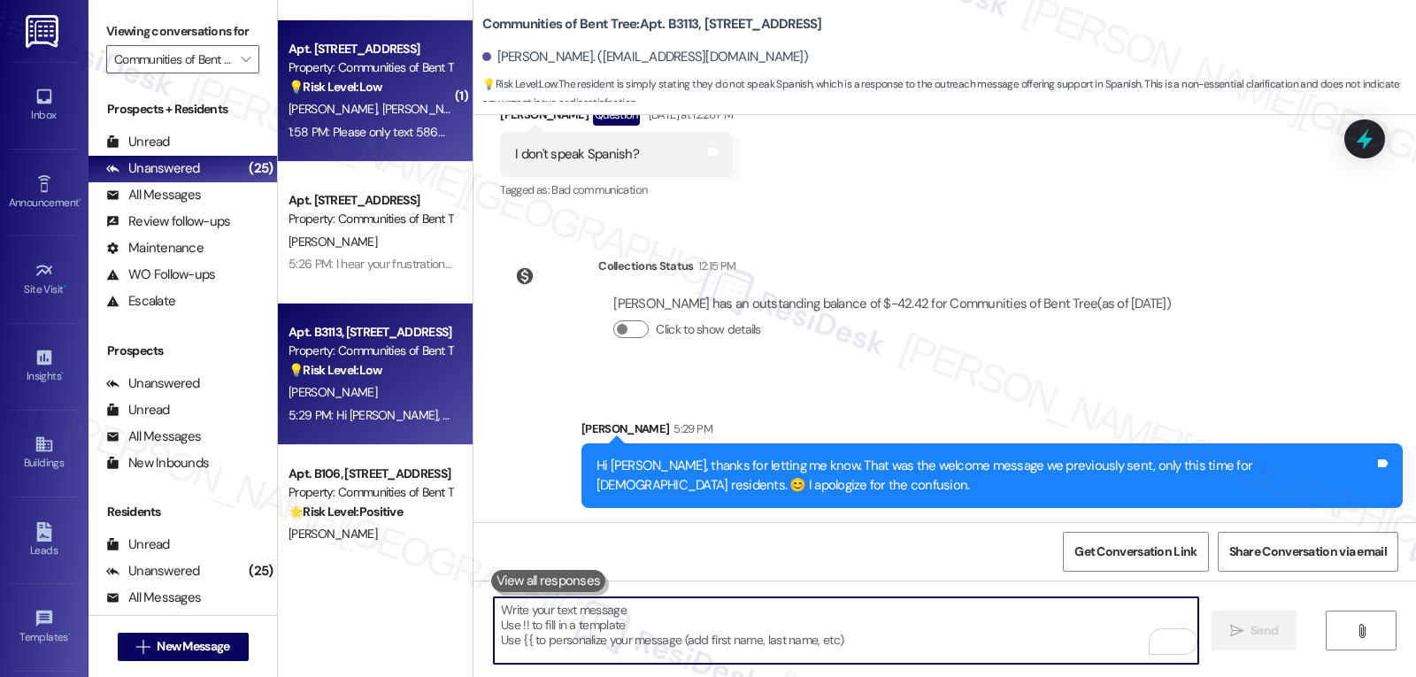
click at [376, 124] on div "1:58 PM: Please only text 5869449412 for any matters 1:58 PM: Please only text …" at bounding box center [427, 132] width 278 height 16
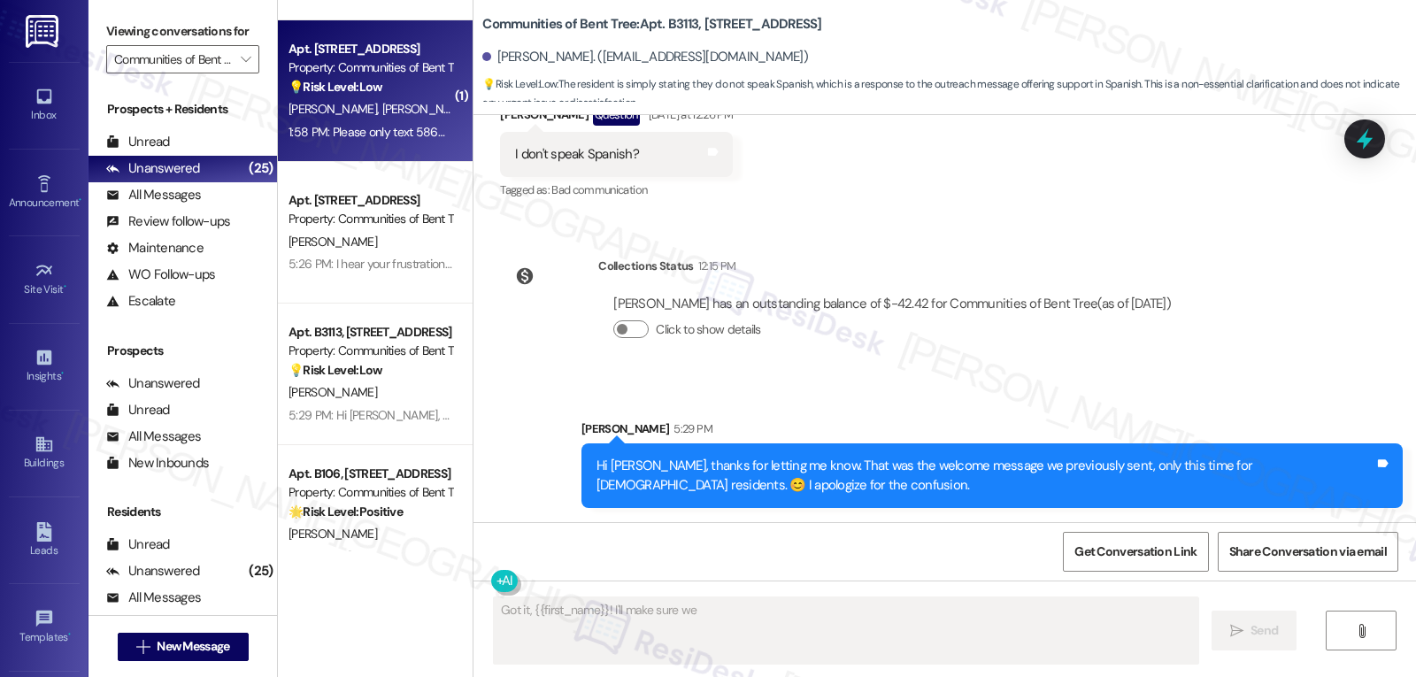
scroll to position [64, 0]
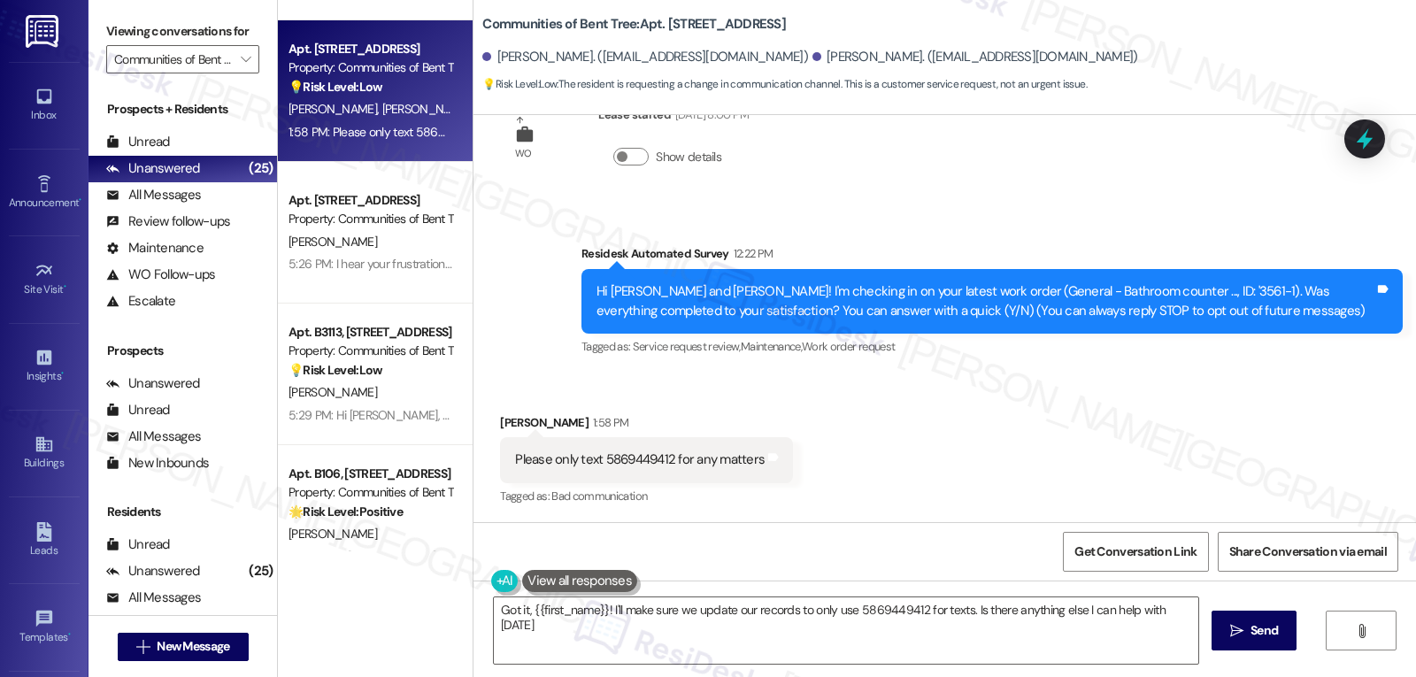
type textarea "Got it, {{first_name}}! I'll make sure we update our records to only use 586944…"
click at [619, 457] on div "Please only text 5869449412 for any matters" at bounding box center [640, 459] width 250 height 19
copy div "5869449412"
click at [1349, 147] on icon at bounding box center [1364, 139] width 30 height 30
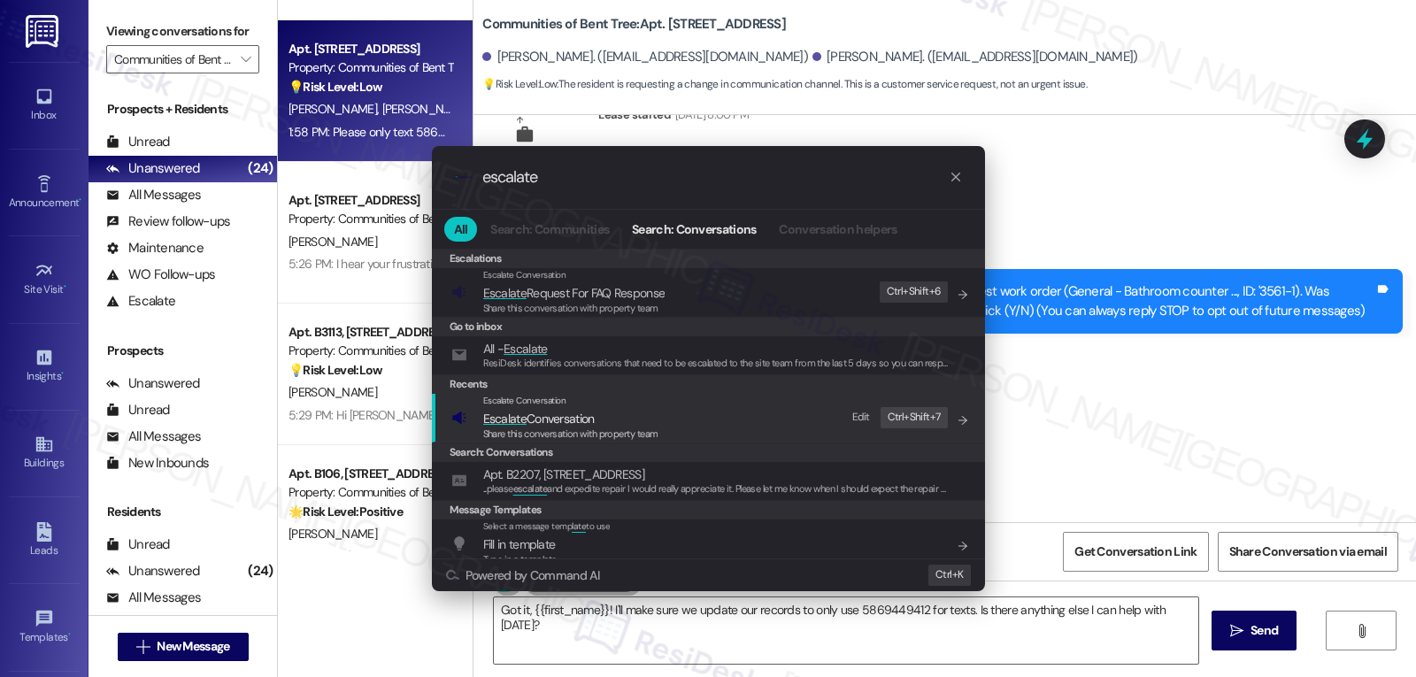
type input "escalate"
click at [534, 412] on span "Escalate Conversation" at bounding box center [538, 419] width 111 height 16
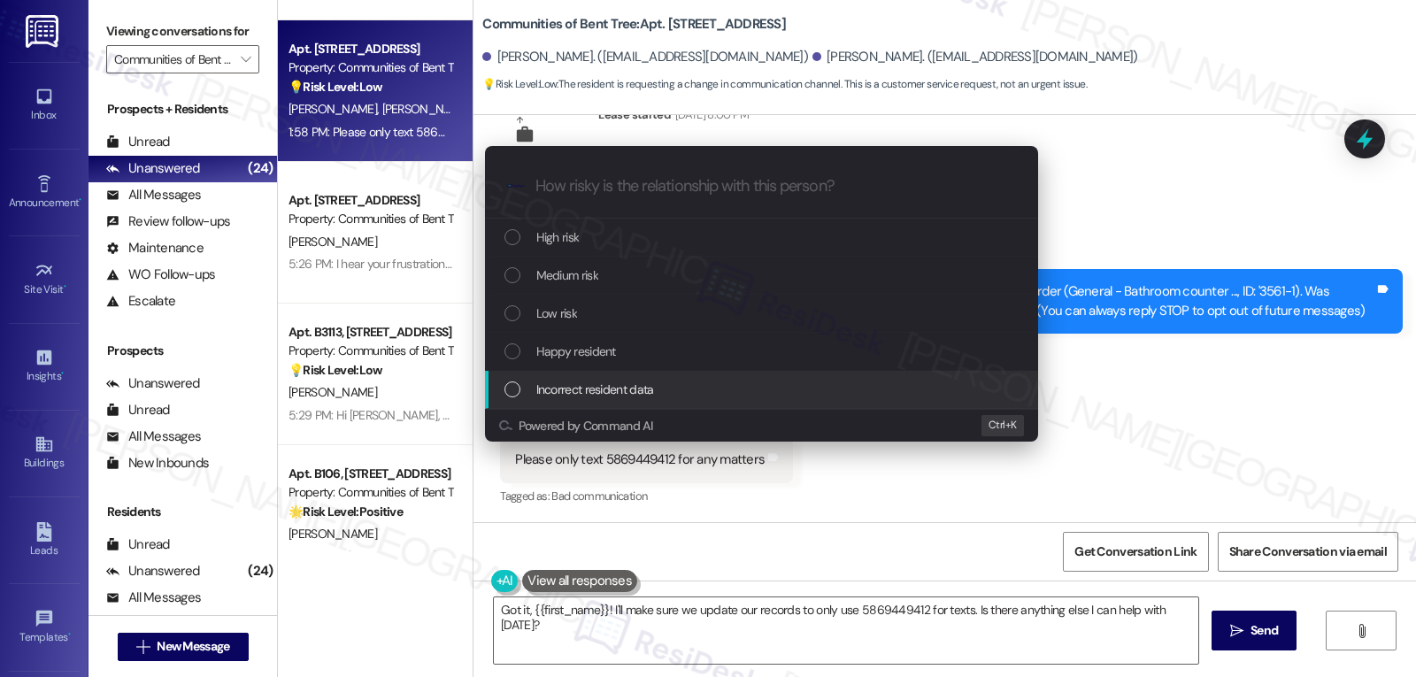
click at [586, 392] on span "Incorrect resident data" at bounding box center [595, 389] width 118 height 19
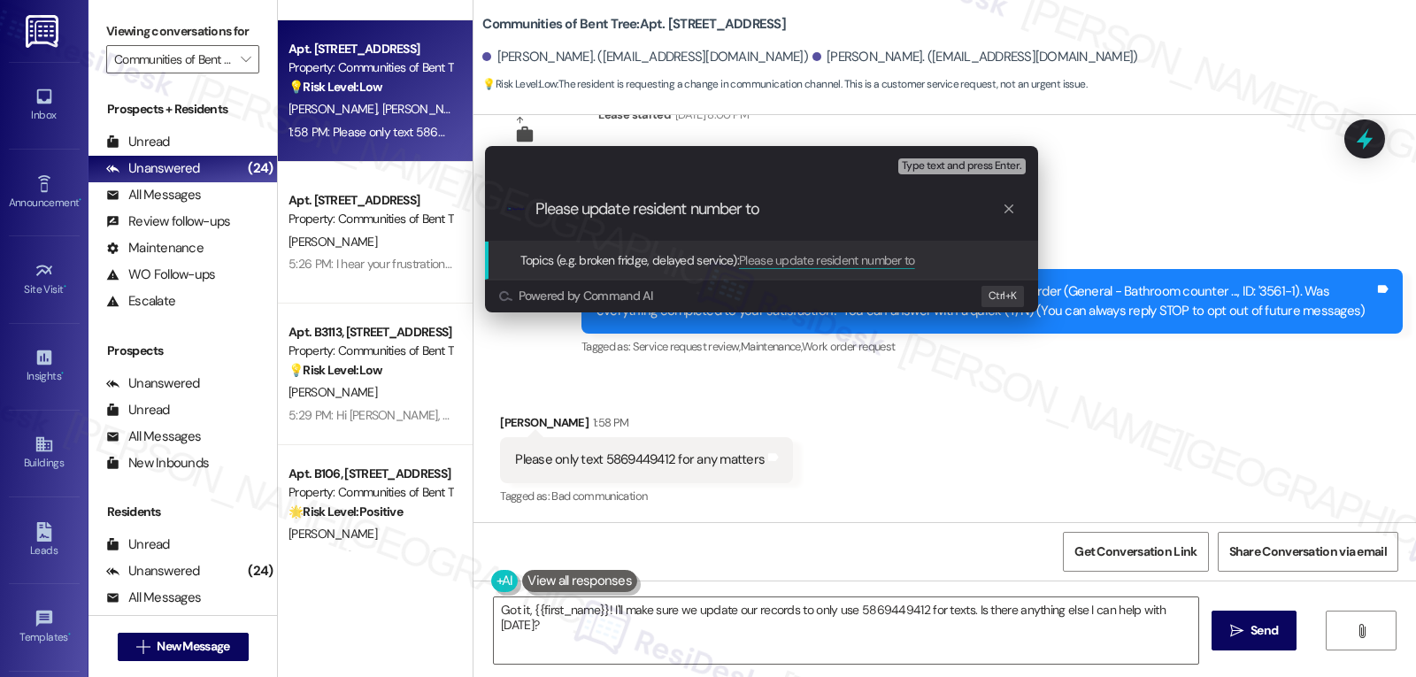
paste input "5869449412"
type input "Please update resident number to 5869449412 for text messaging"
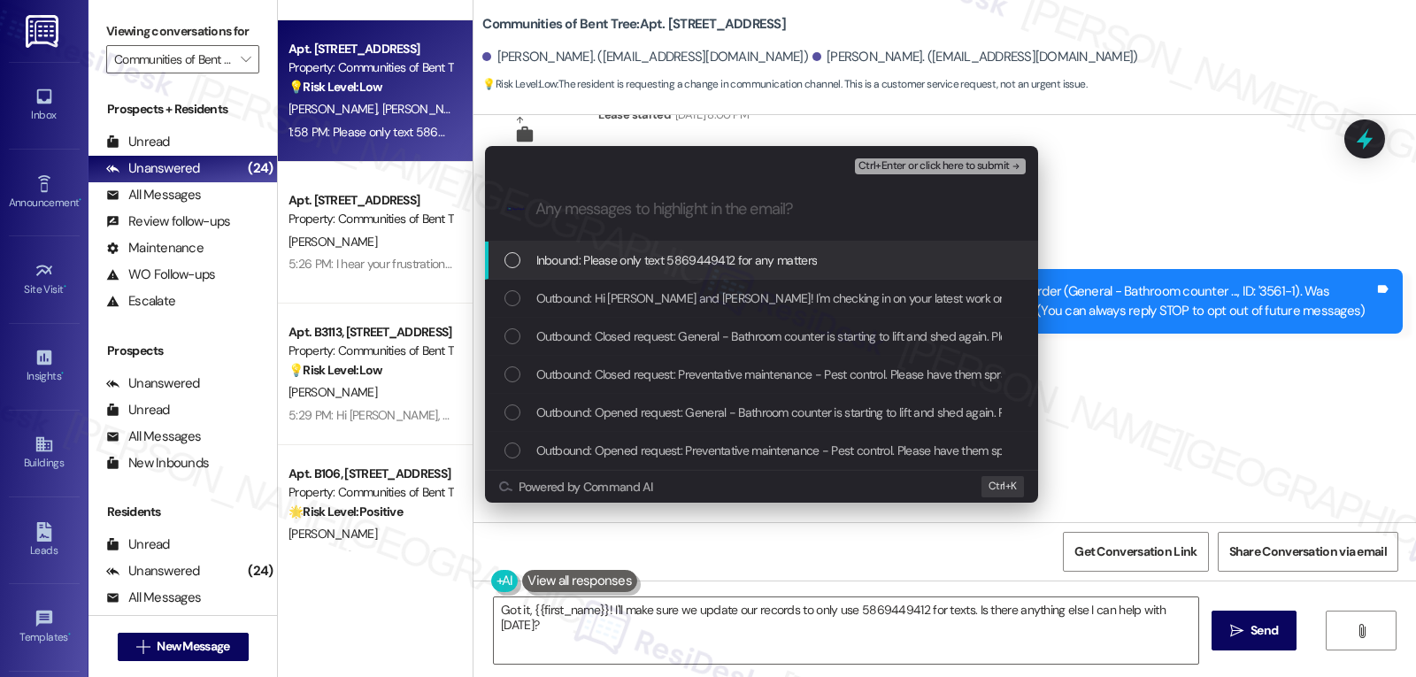
click at [573, 259] on span "Inbound: Please only text 5869449412 for any matters" at bounding box center [676, 259] width 281 height 19
click at [912, 161] on span "Ctrl+Enter or click here to submit" at bounding box center [933, 166] width 151 height 12
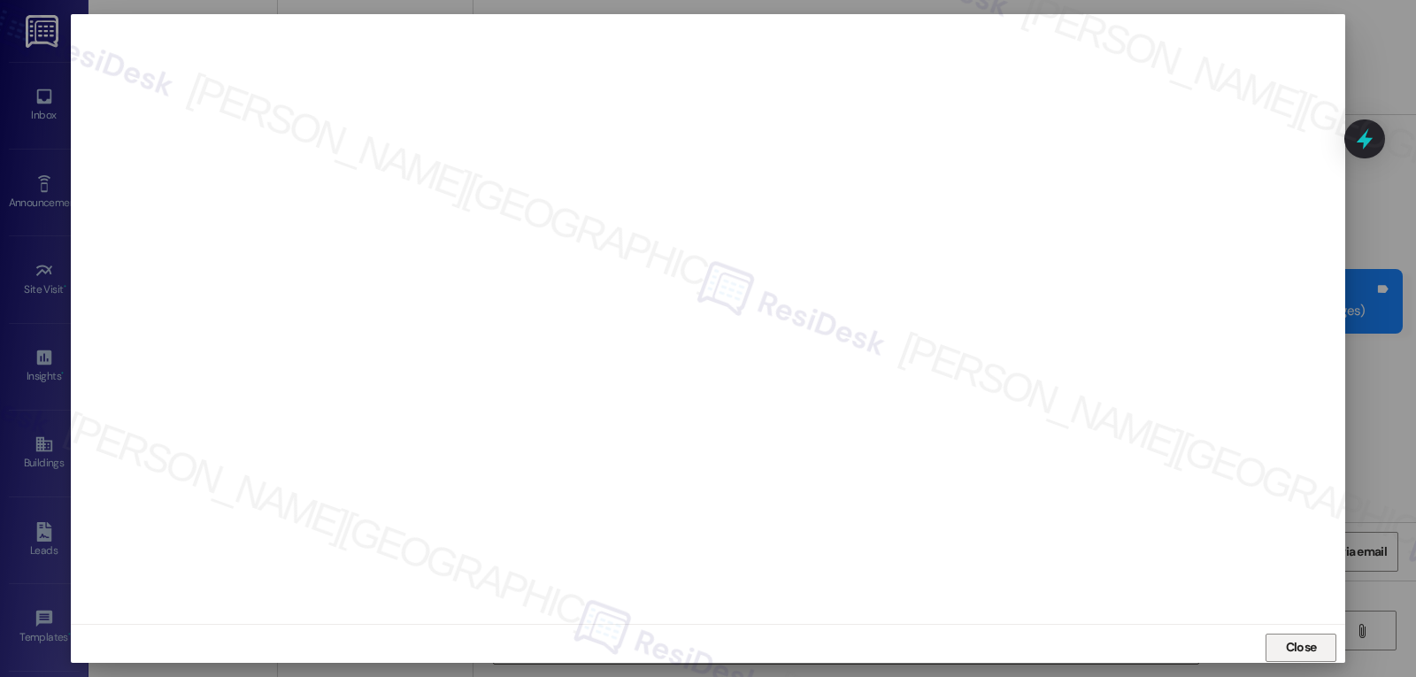
click at [1286, 655] on span "Close" at bounding box center [1301, 647] width 31 height 19
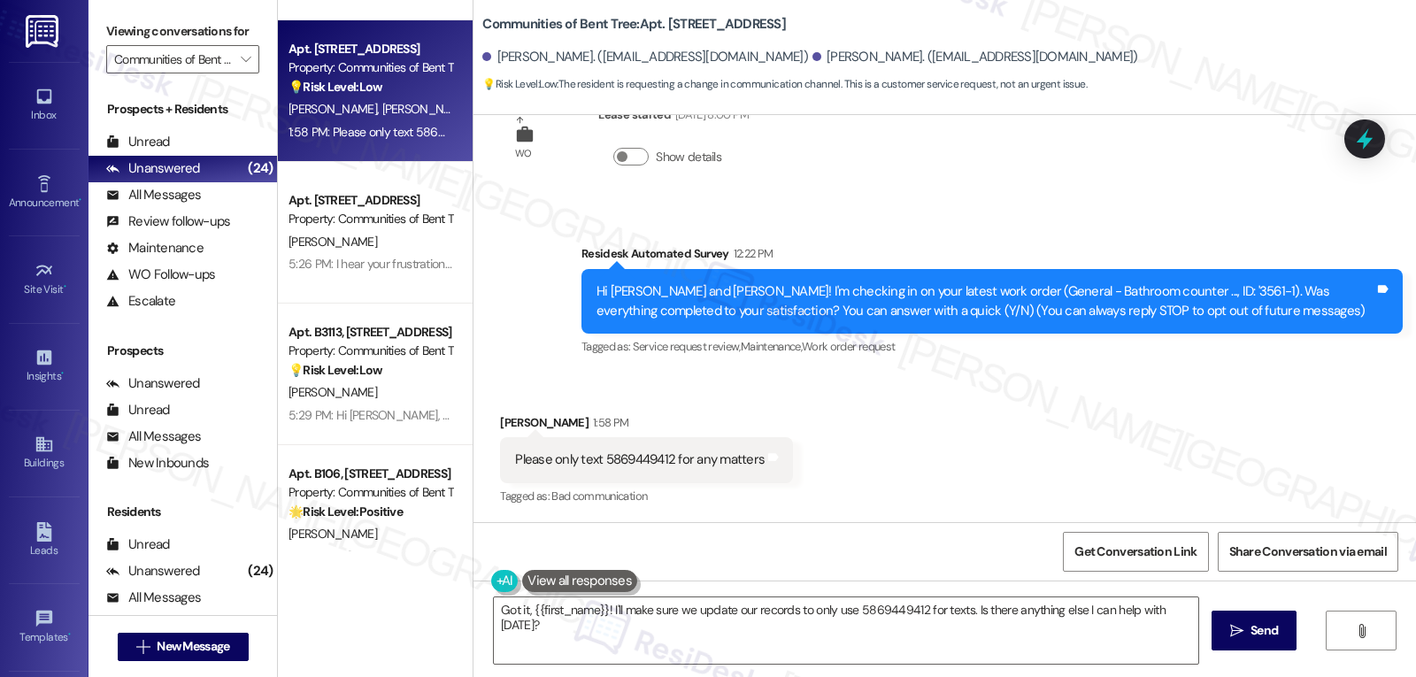
scroll to position [65, 0]
drag, startPoint x: 593, startPoint y: 460, endPoint x: 662, endPoint y: 460, distance: 69.0
click at [662, 460] on div "Please only text 5869449412 for any matters" at bounding box center [640, 459] width 250 height 19
copy div "5869449412"
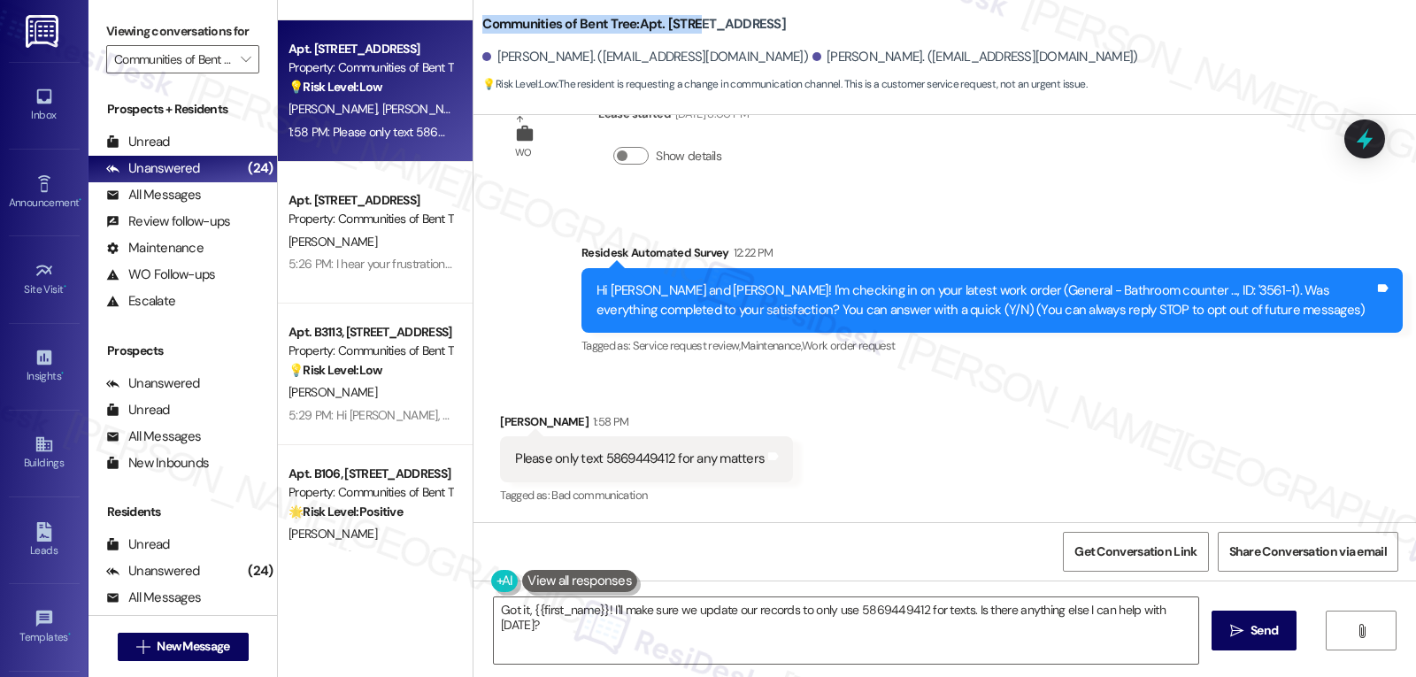
drag, startPoint x: 465, startPoint y: 23, endPoint x: 689, endPoint y: 25, distance: 224.8
click at [689, 25] on div "Communities of Bent Tree: Apt. O1406, 4820 Westgrove Dr Erica Lewis. (mizzlewis…" at bounding box center [944, 48] width 942 height 89
copy b "Communities of Bent Tree: Apt. O1406"
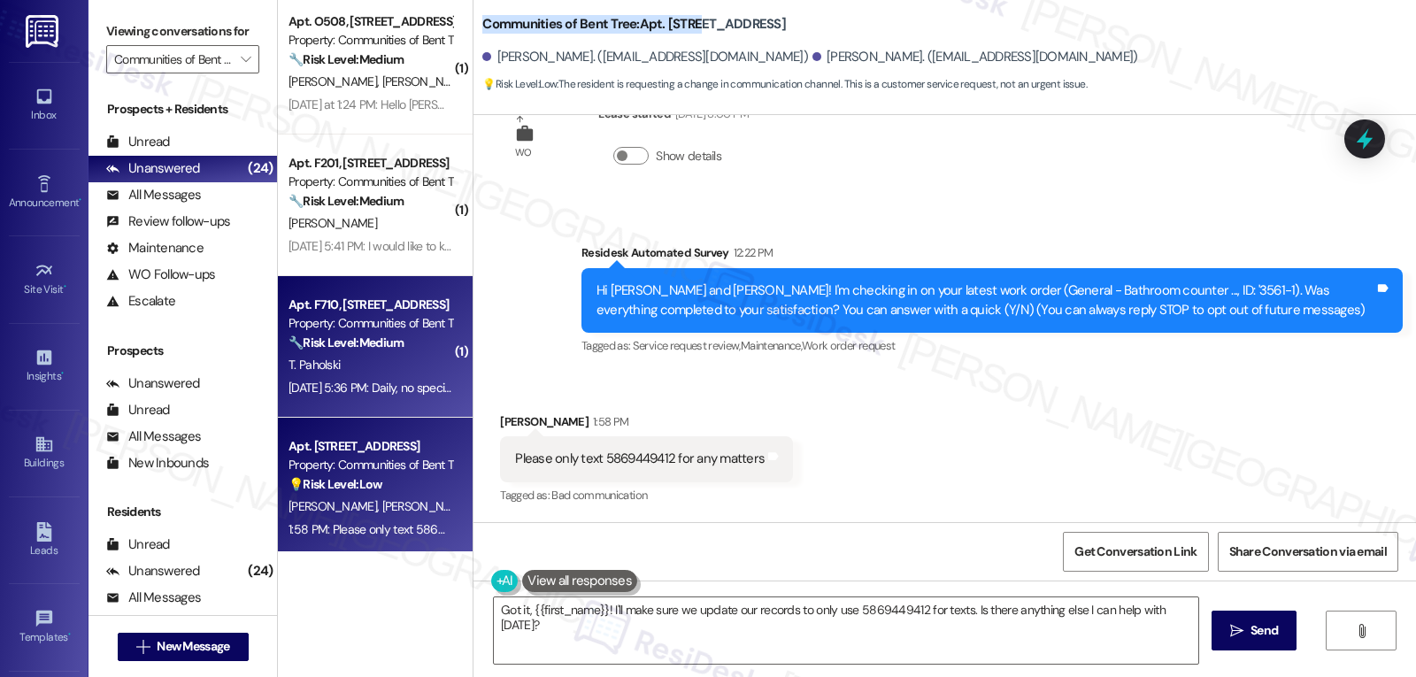
scroll to position [2457, 0]
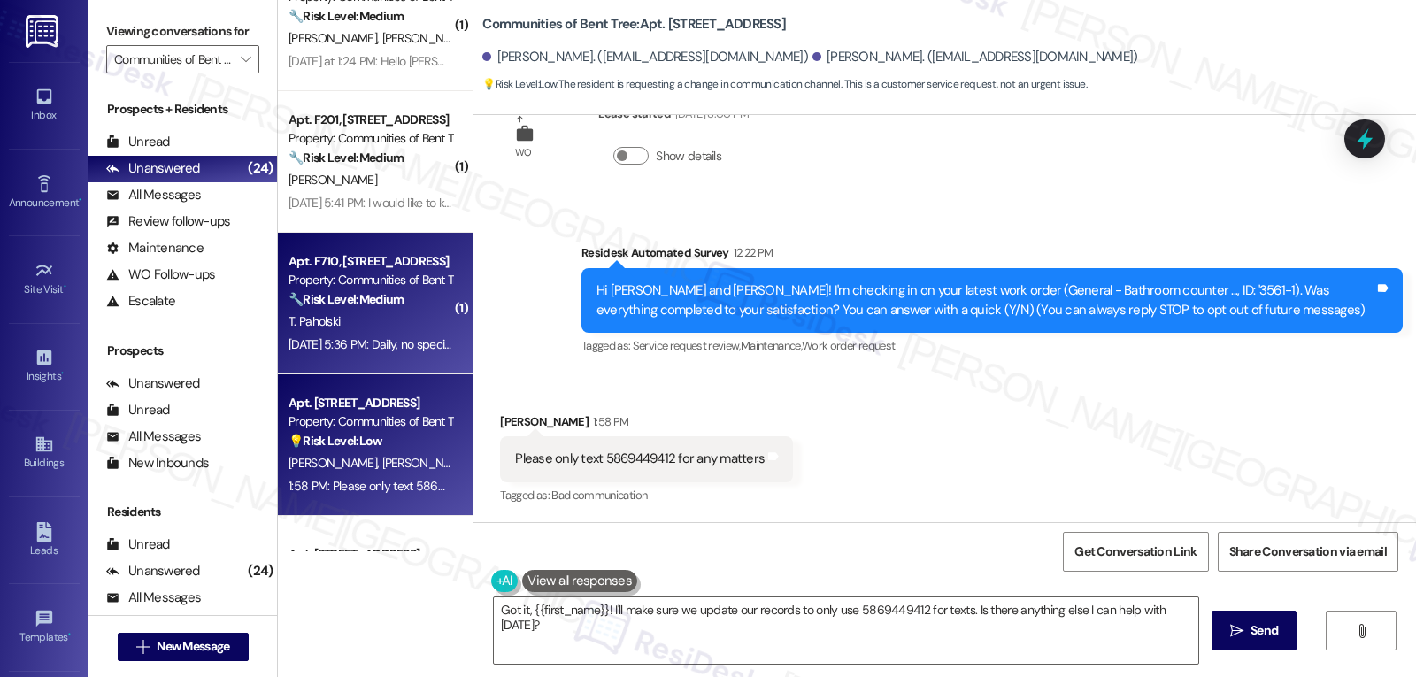
click at [385, 349] on div "Sep 17, 2025 at 5:36 PM: Daily, no specific times, more random, but very freque…" at bounding box center [888, 344] width 1200 height 16
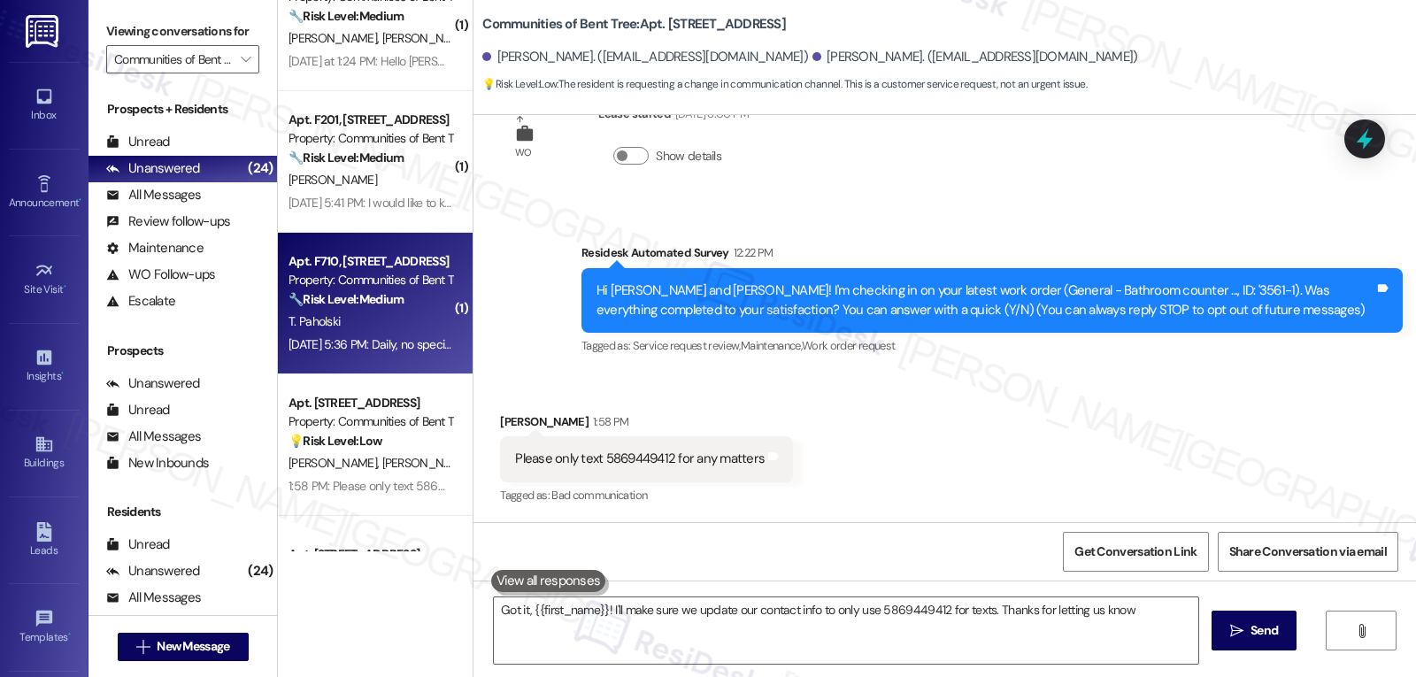
type textarea "Got it, {{first_name}}! I'll make sure we update our contact info to only use 5…"
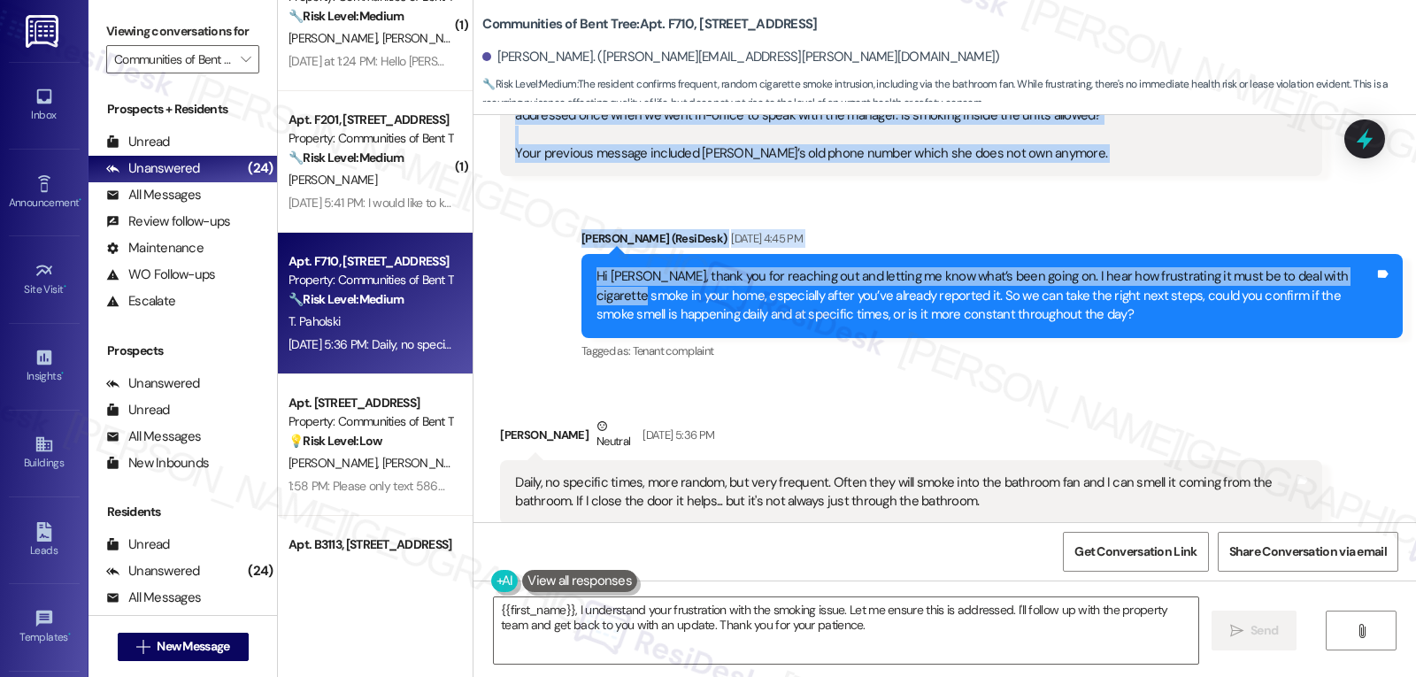
scroll to position [320, 0]
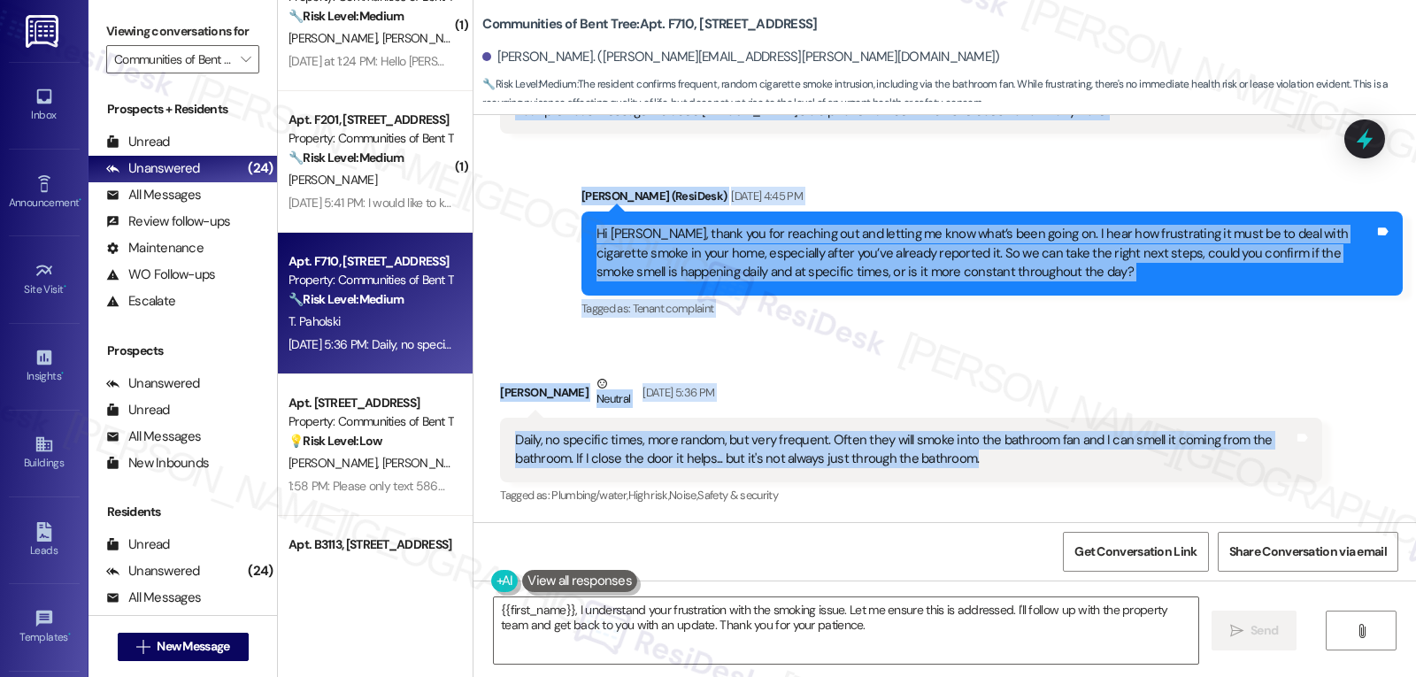
drag, startPoint x: 485, startPoint y: 173, endPoint x: 1158, endPoint y: 459, distance: 731.5
click at [1158, 459] on div "WO Lease started Jun 13, 2025 at 8:00 PM Show details Received via SMS Thomas P…" at bounding box center [944, 318] width 942 height 407
copy div "Thomas Paholski Sep 17, 2025 at 4:10 PM Hi Sarah. My downstairs neighbors in un…"
click at [911, 642] on textarea "{{first_name}}, I understand your frustration with the smoking issue. Let me en…" at bounding box center [846, 630] width 704 height 66
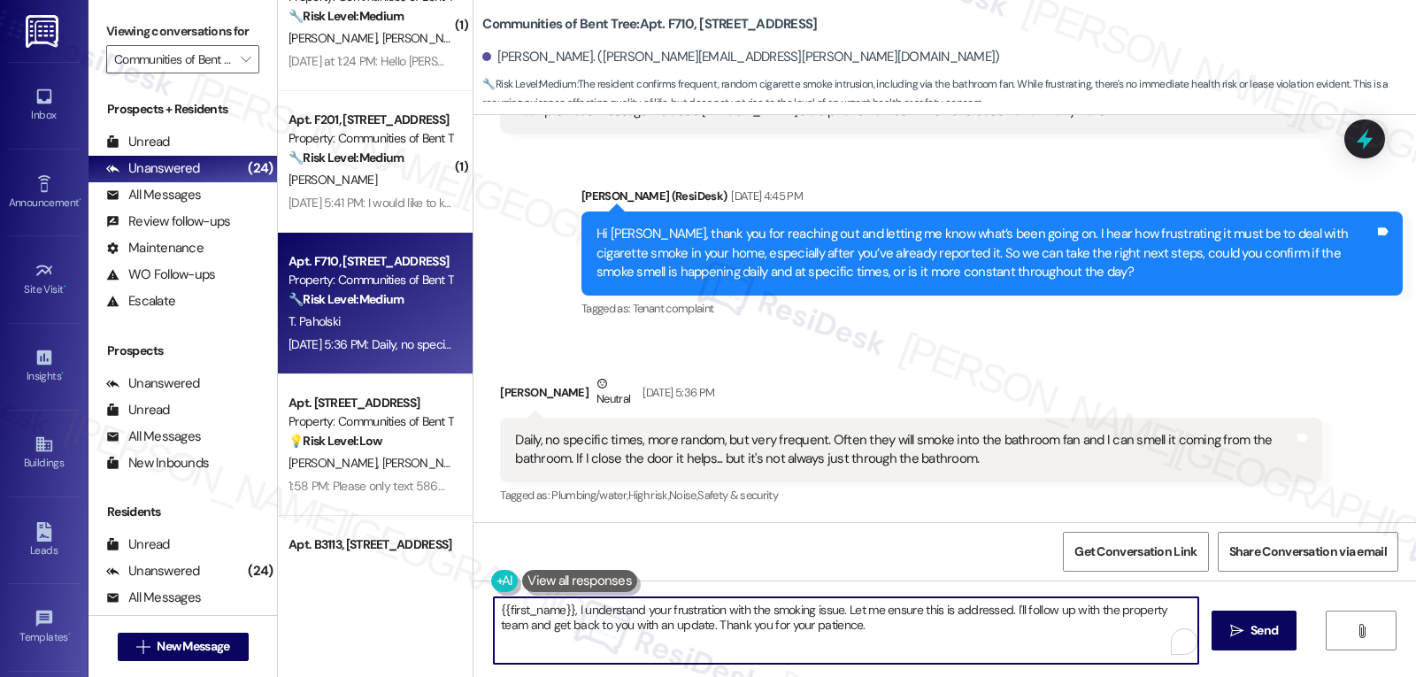
paste textarea "Thanks for explaining, Thomas. I’m really sorry you’re dealing with cigarette s…"
click at [849, 631] on textarea "Thanks for explaining, Thomas. I’m really sorry you’re dealing with cigarette s…" at bounding box center [846, 630] width 704 height 66
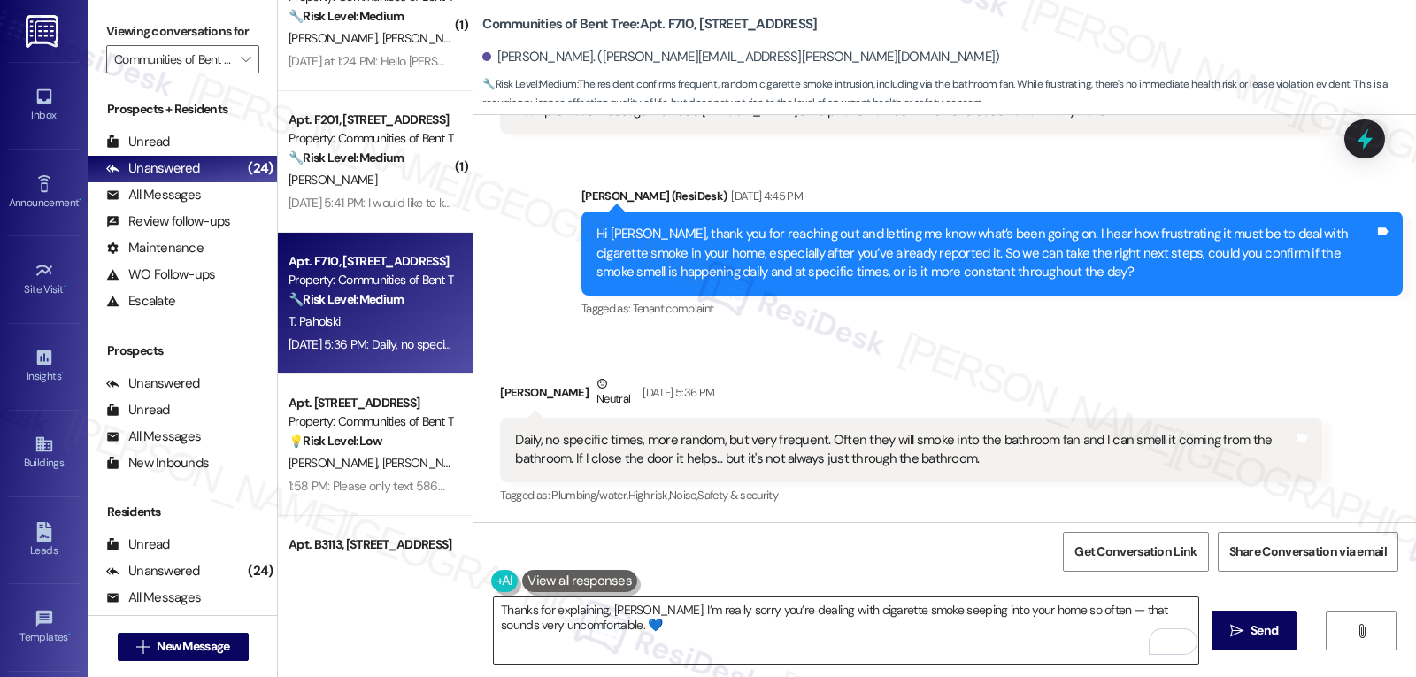
click at [842, 642] on textarea "Thanks for explaining, Thomas. I’m really sorry you’re dealing with cigarette s…" at bounding box center [846, 630] width 704 height 66
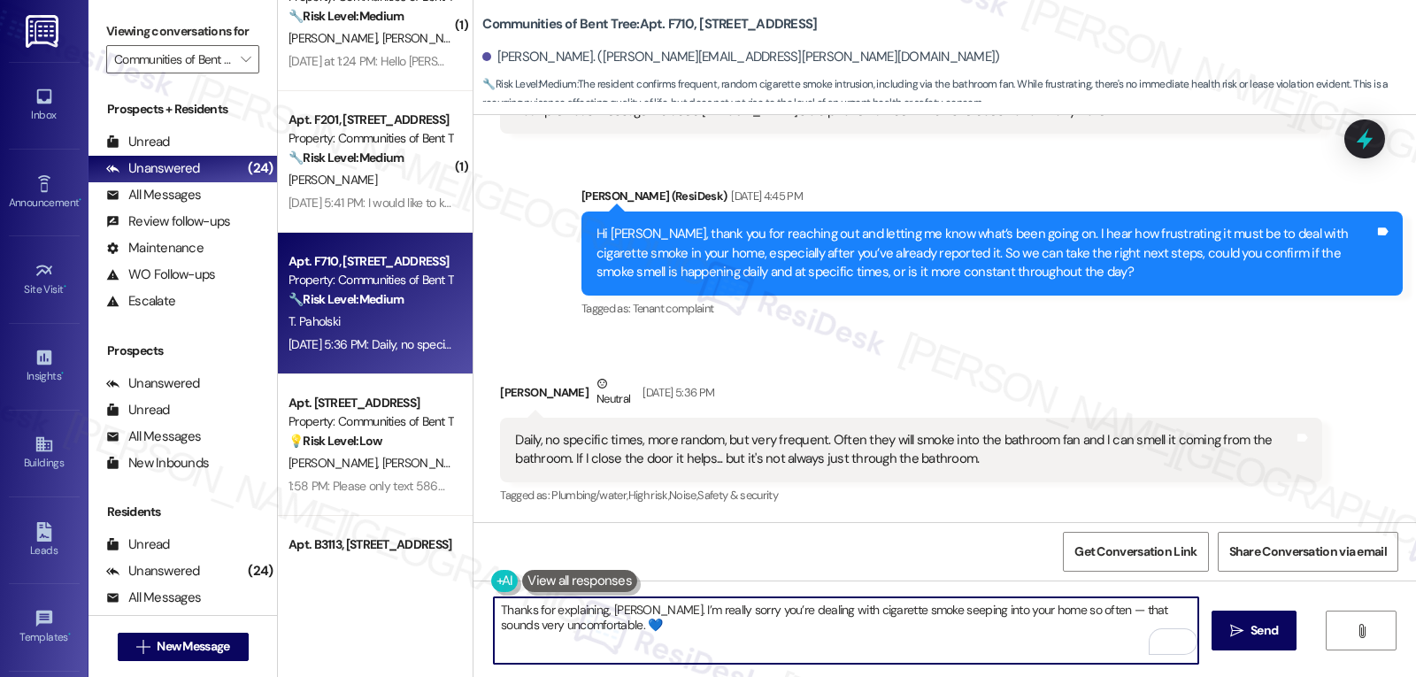
paste textarea "I’ll pass this along to the site team so they can review it against your commun…"
click at [542, 642] on textarea "Thanks for explaining, Thomas. I’m really sorry you’re dealing with cigarette s…" at bounding box center [846, 630] width 704 height 66
click at [668, 646] on textarea "Thanks for explaining, Thomas. I’m really sorry you’re dealing with cigarette s…" at bounding box center [846, 630] width 704 height 66
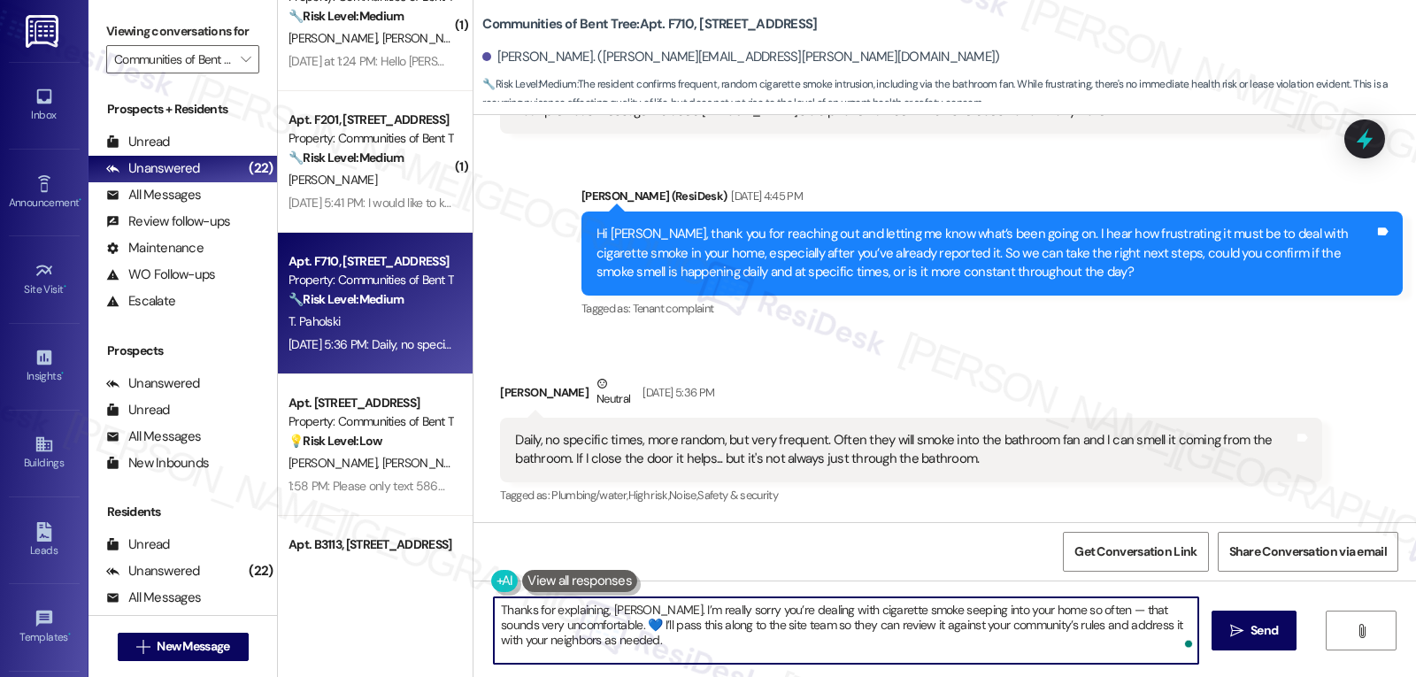
click at [733, 628] on textarea "Thanks for explaining, Thomas. I’m really sorry you’re dealing with cigarette s…" at bounding box center [846, 630] width 704 height 66
click at [835, 626] on textarea "Thanks for explaining, Thomas. I’m really sorry you’re dealing with cigarette s…" at bounding box center [846, 630] width 704 height 66
click at [833, 634] on textarea "Thanks for explaining, Thomas. I’m really sorry you’re dealing with cigarette s…" at bounding box center [846, 630] width 704 height 66
click at [833, 637] on textarea "Thanks for explaining, Thomas. I’m really sorry you’re dealing with cigarette s…" at bounding box center [846, 630] width 704 height 66
click at [1086, 611] on textarea "Thanks for explaining, Thomas. I’m really sorry you’re dealing with cigarette s…" at bounding box center [846, 630] width 704 height 66
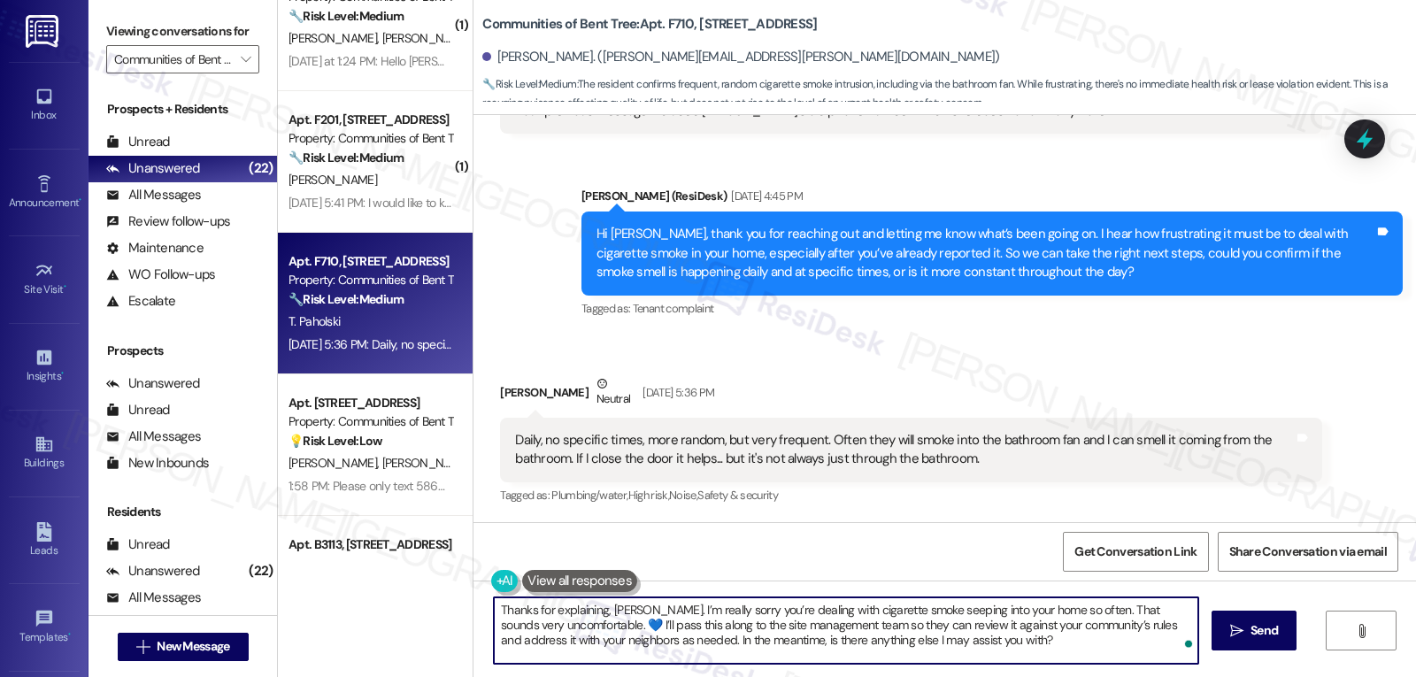
click at [1026, 655] on textarea "Thanks for explaining, Thomas. I’m really sorry you’re dealing with cigarette s…" at bounding box center [846, 630] width 704 height 66
type textarea "Thanks for explaining, Thomas. I’m really sorry you’re dealing with cigarette s…"
click at [1272, 639] on span "Send" at bounding box center [1263, 630] width 27 height 19
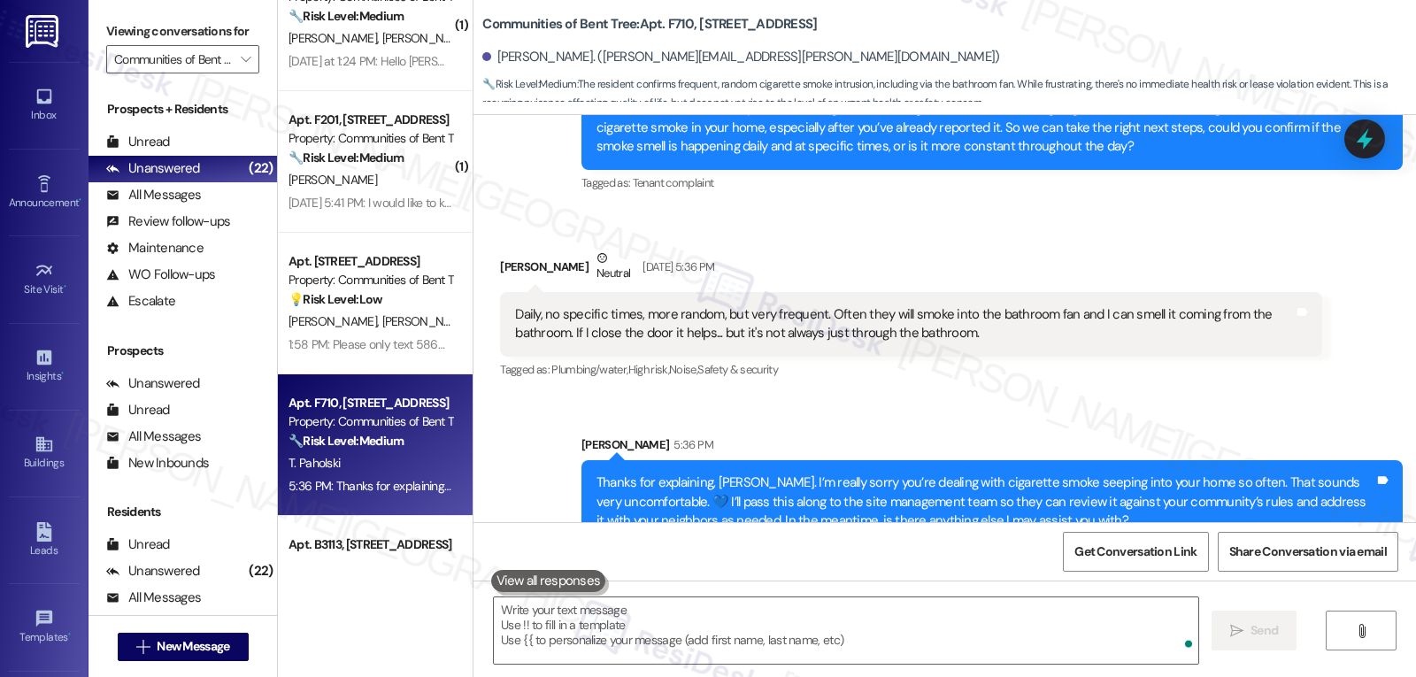
scroll to position [481, 0]
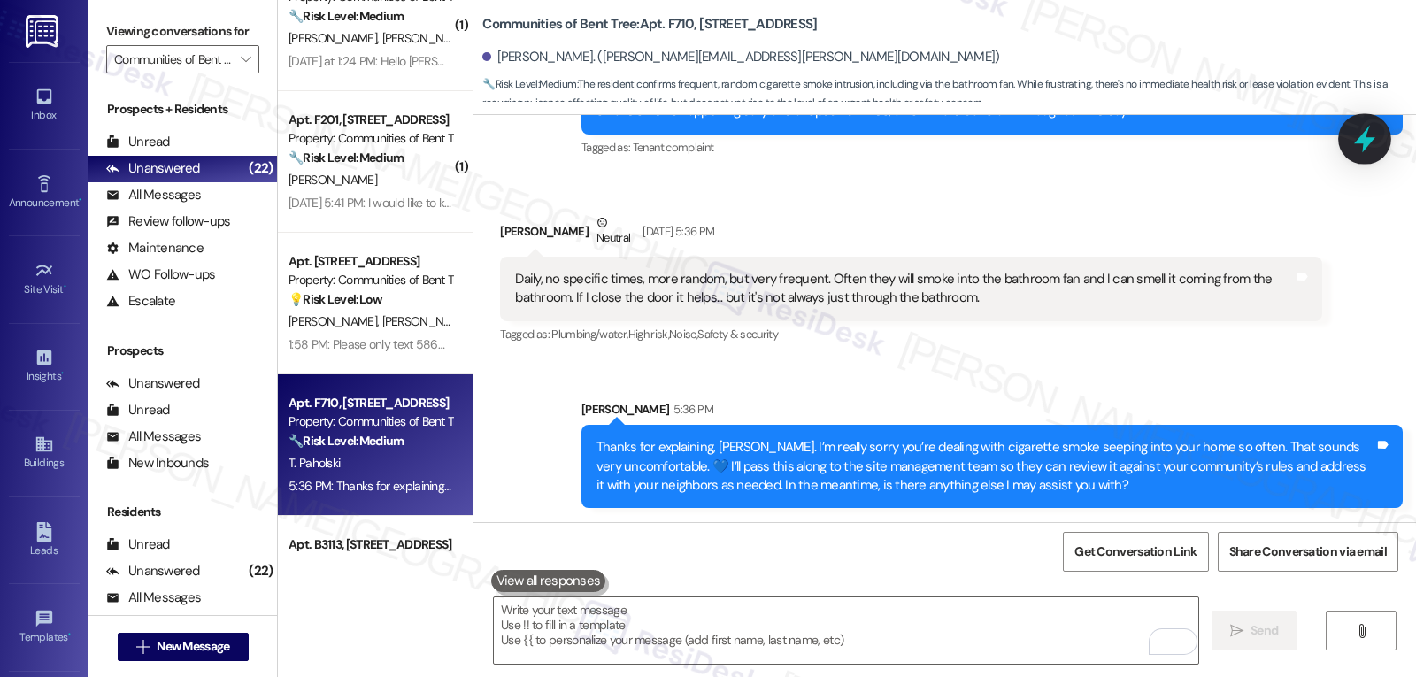
click at [1369, 128] on icon at bounding box center [1364, 139] width 30 height 30
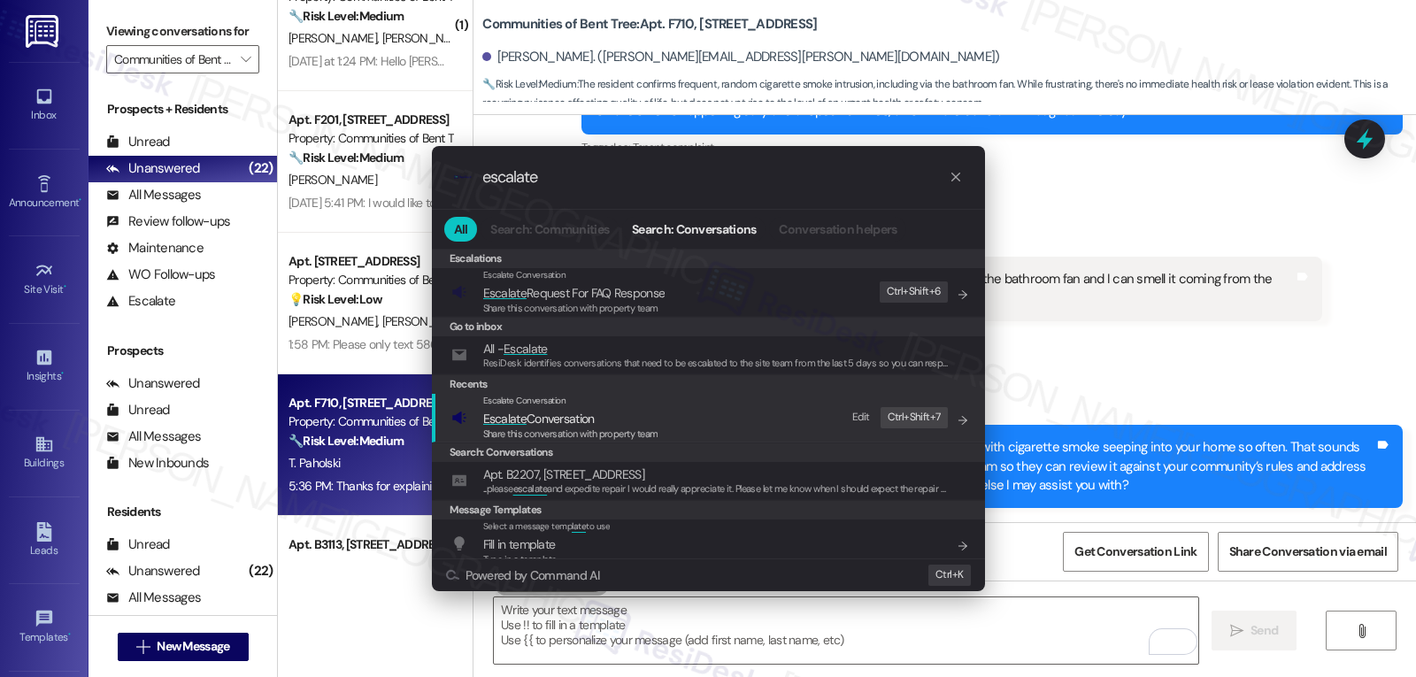
type input "escalate"
click at [573, 420] on span "Escalate Conversation" at bounding box center [538, 419] width 111 height 16
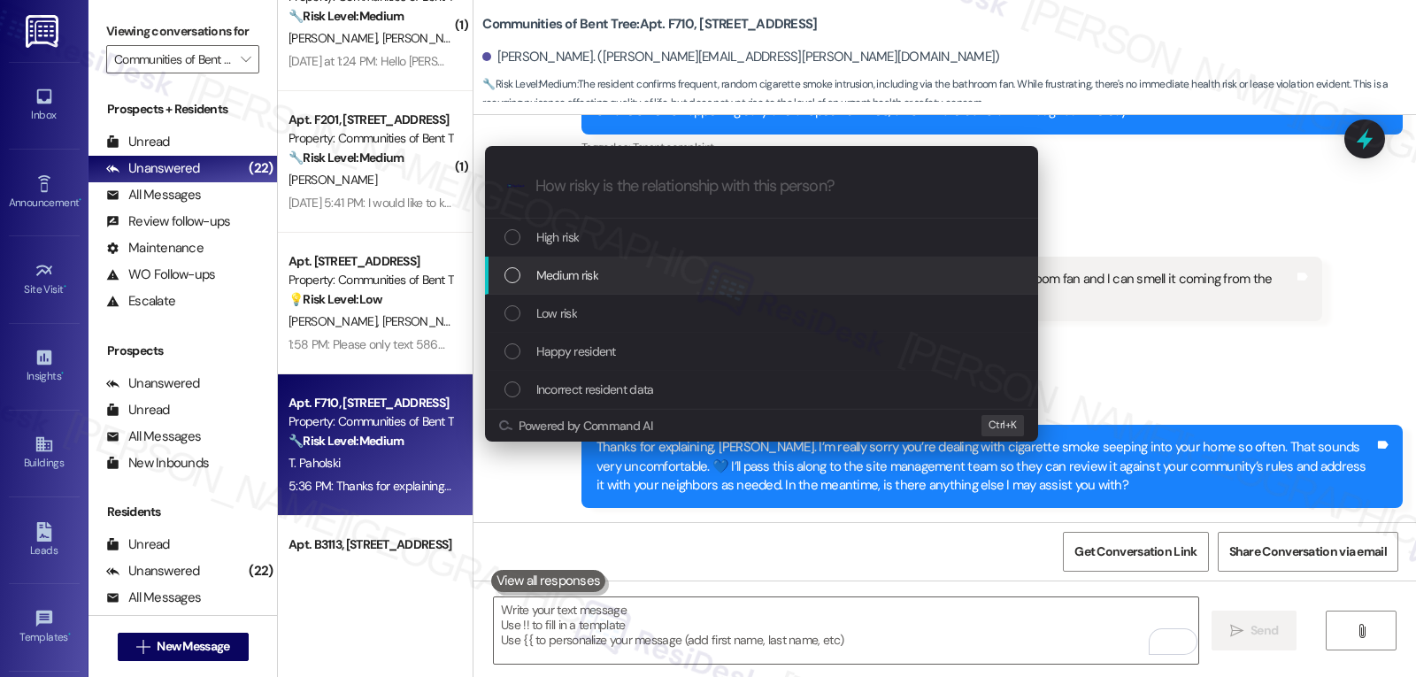
click at [622, 277] on div "Medium risk" at bounding box center [763, 274] width 518 height 19
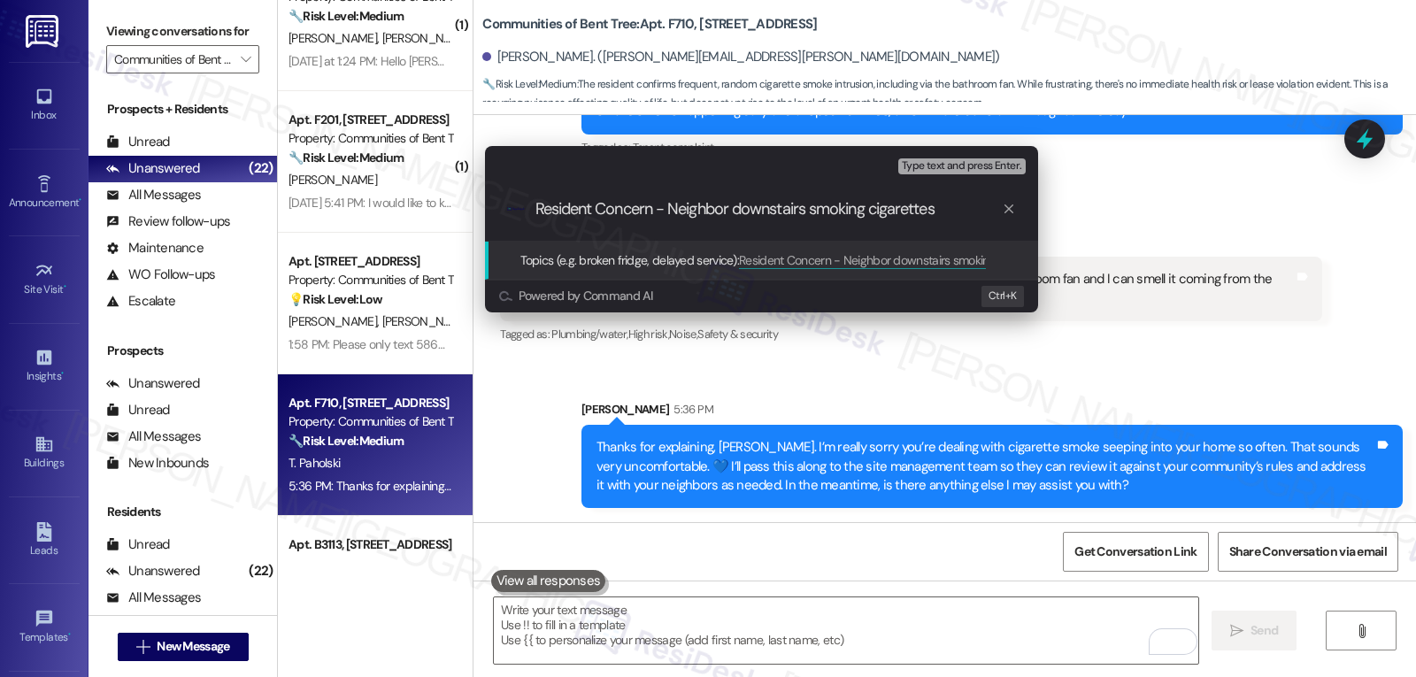
click at [1148, 200] on div "Escalate Conversation Medium risk Topics (e.g. broken fridge, delayed service) …" at bounding box center [708, 338] width 1416 height 677
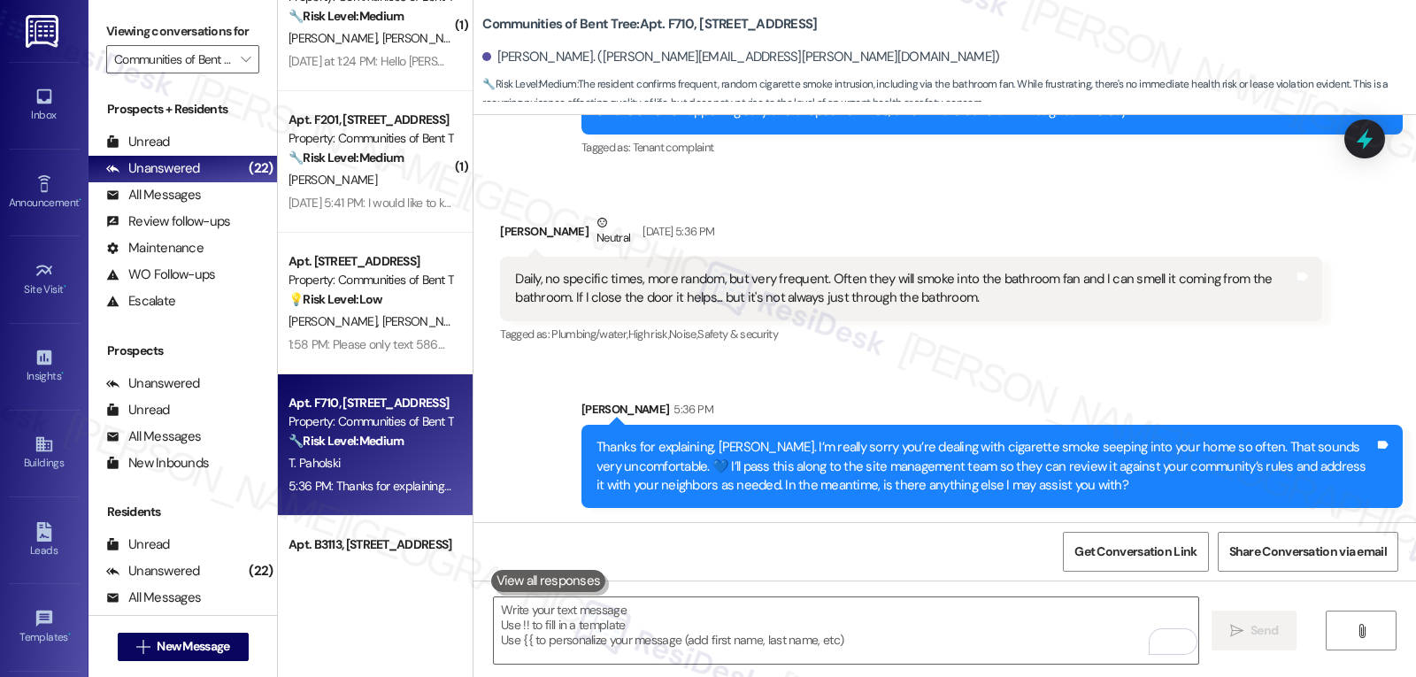
scroll to position [0, 0]
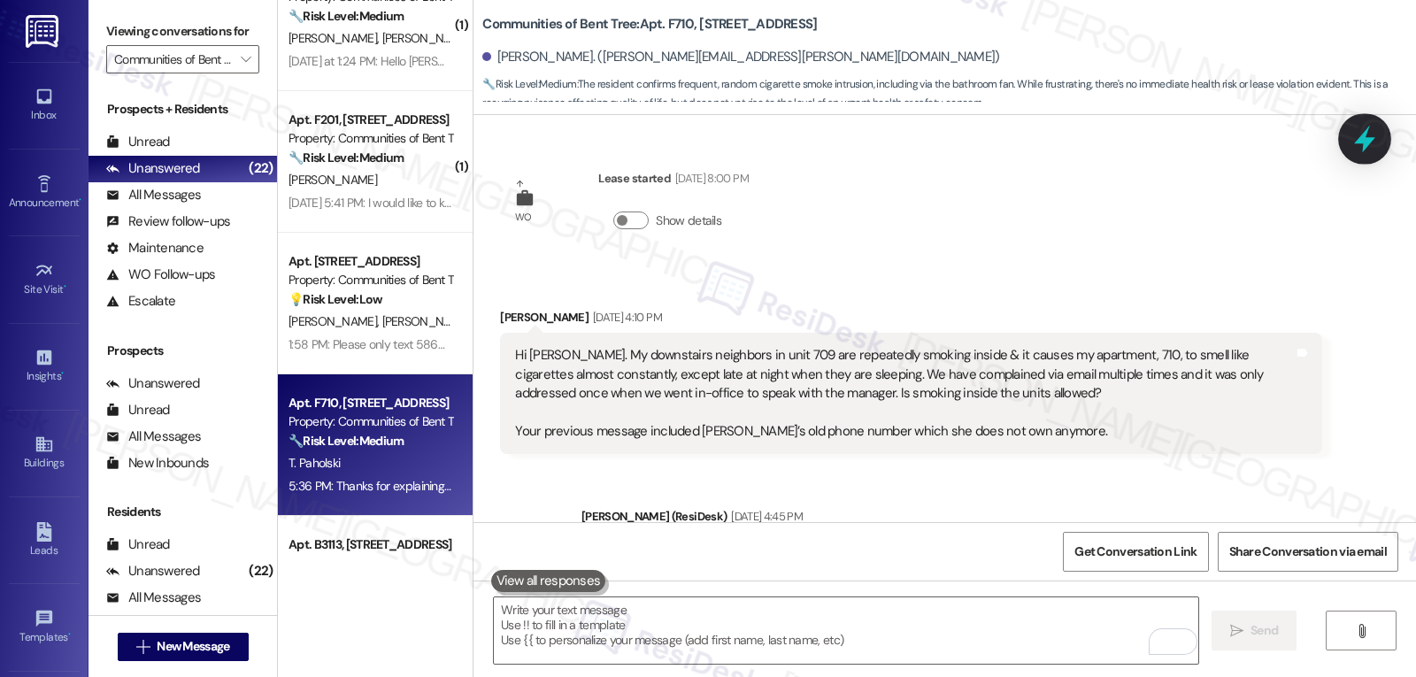
click at [1357, 144] on icon at bounding box center [1364, 139] width 30 height 30
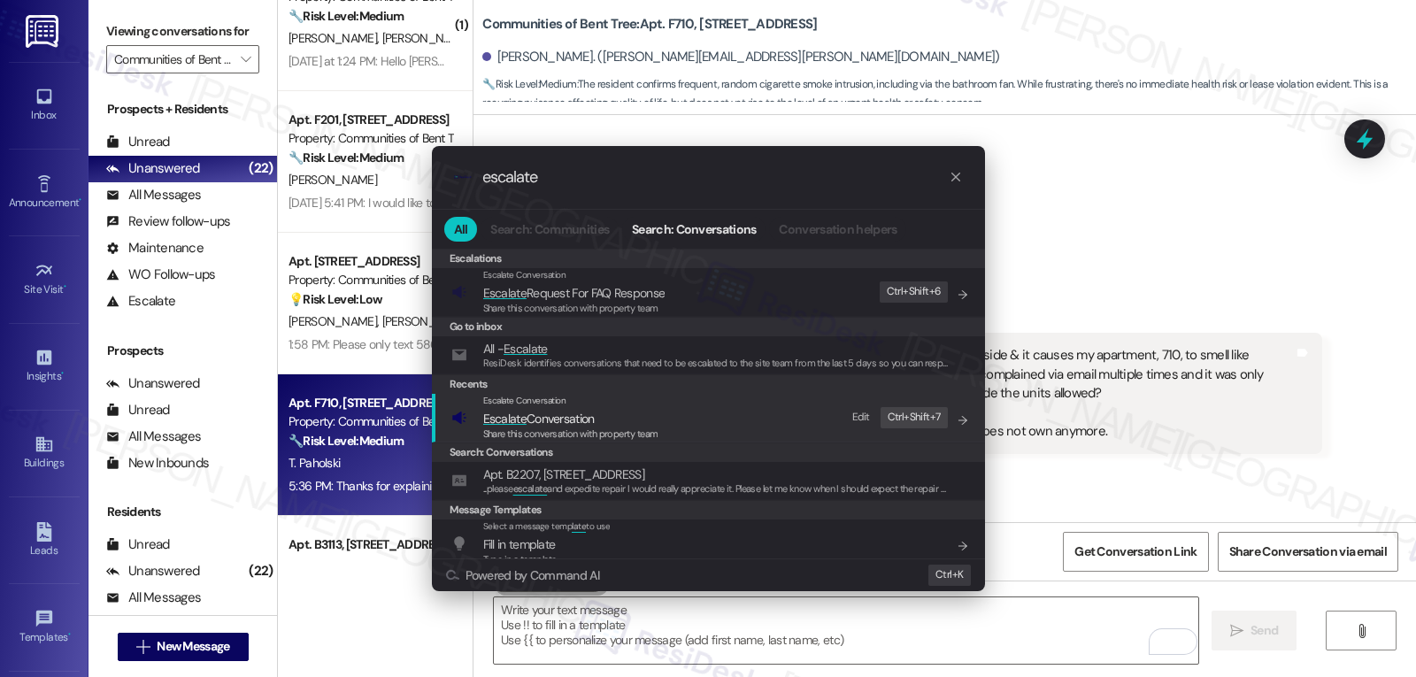
type input "escalate"
click at [496, 423] on span "Escalate" at bounding box center [504, 419] width 43 height 16
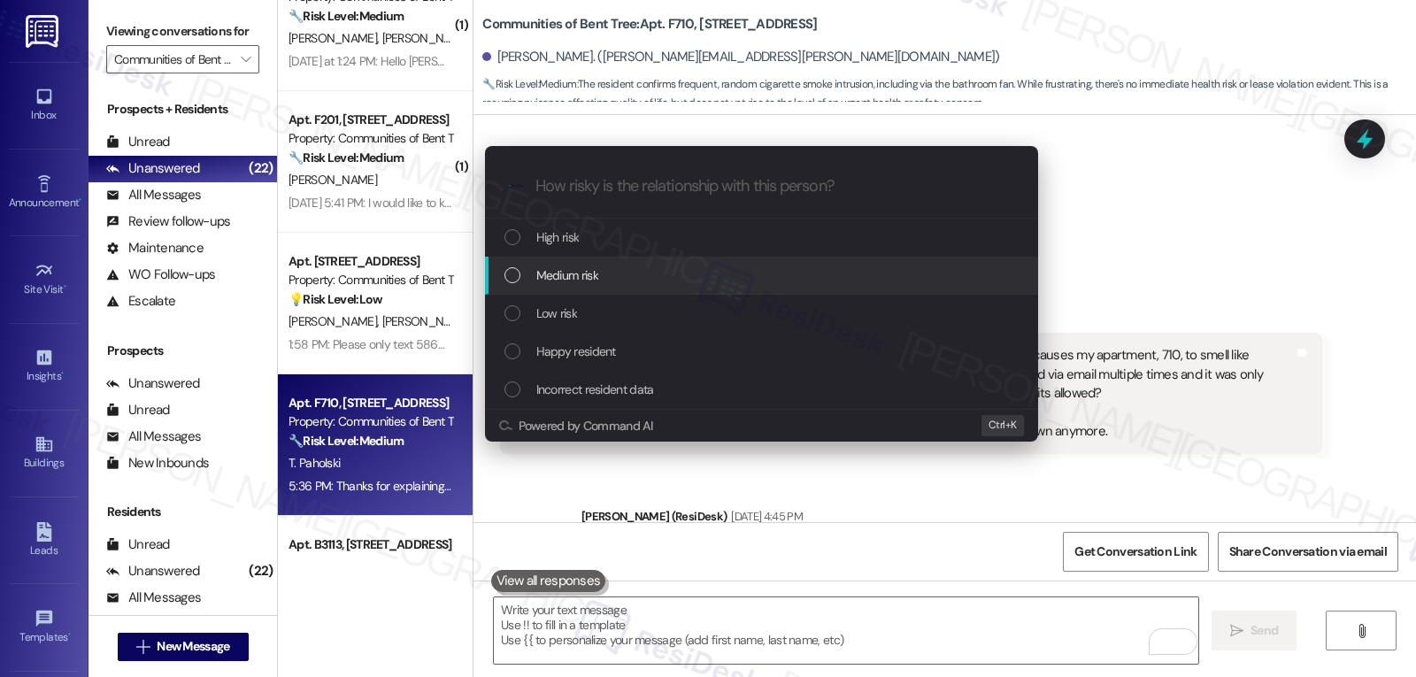
click at [687, 280] on div "Medium risk" at bounding box center [763, 274] width 518 height 19
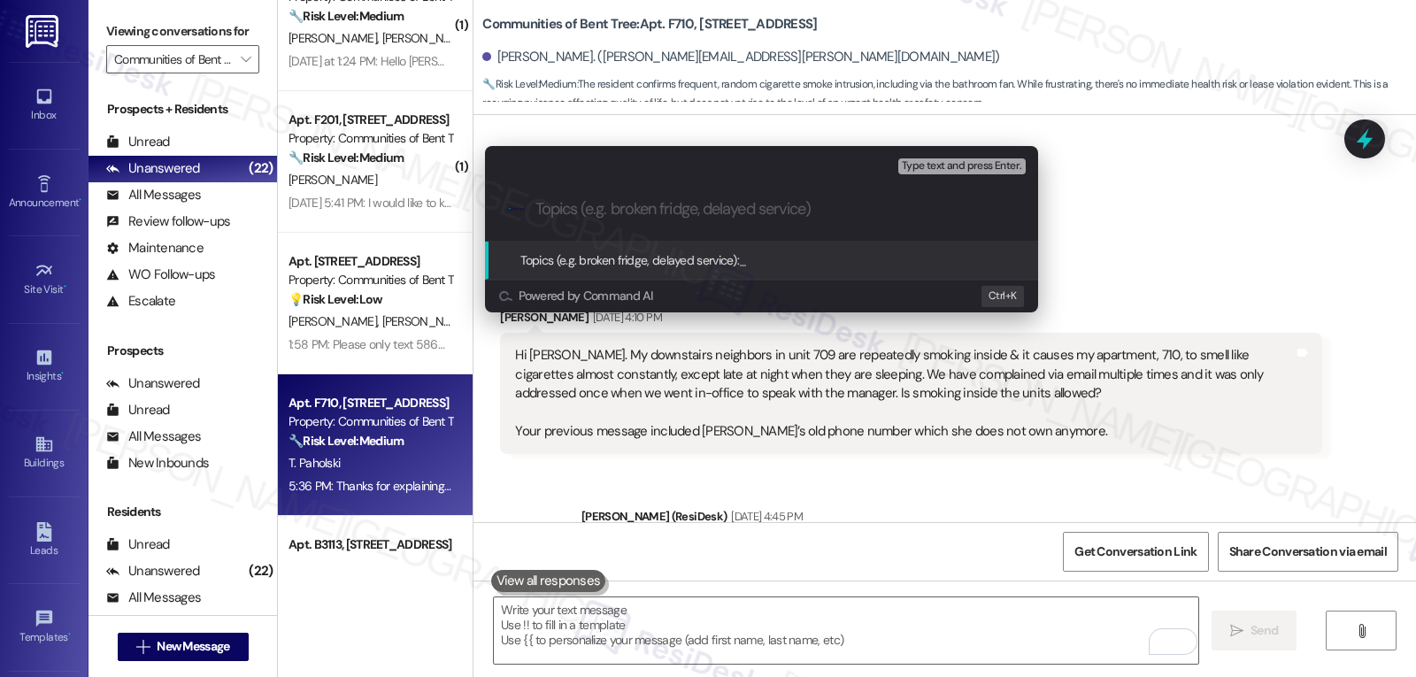
paste input "Resident Concern - Neighbor downstairs smoking cigarettes"
type input "Resident Concern - Neighbor downstairs smoking cigarettes"
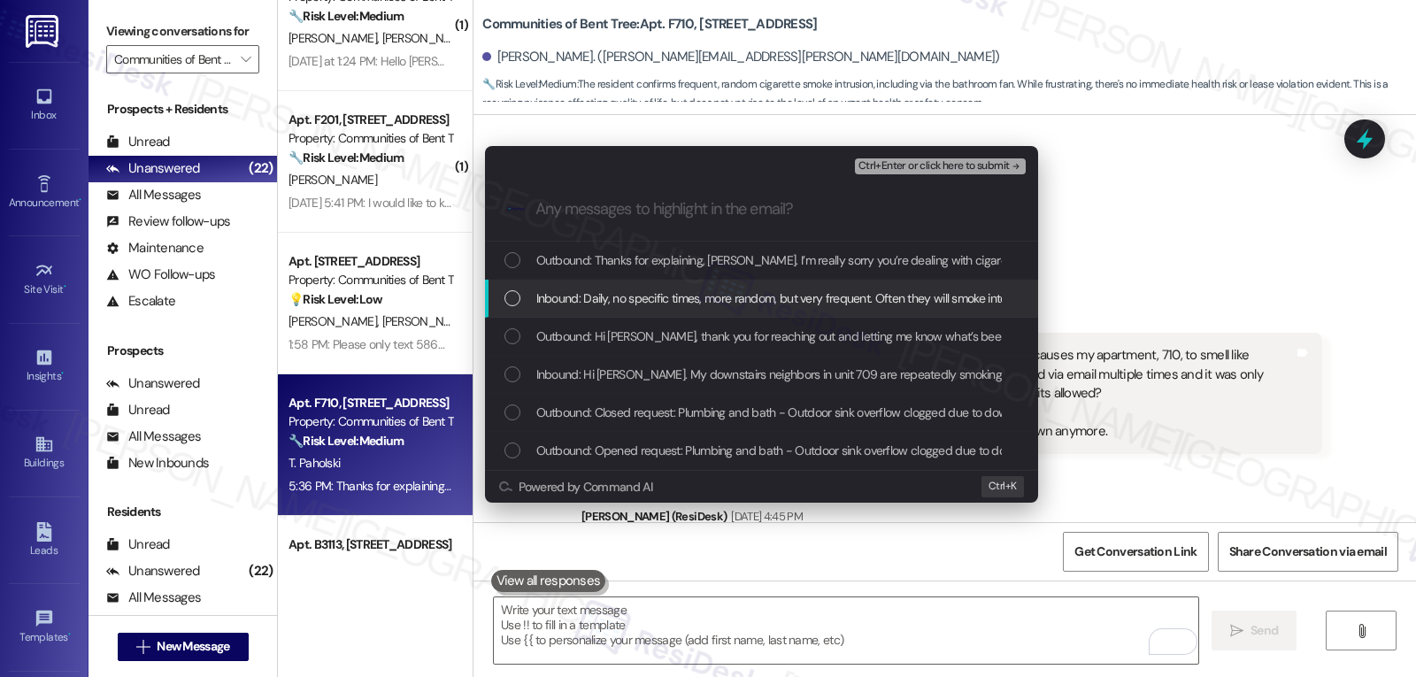
click at [509, 301] on div "List of options" at bounding box center [512, 298] width 16 height 16
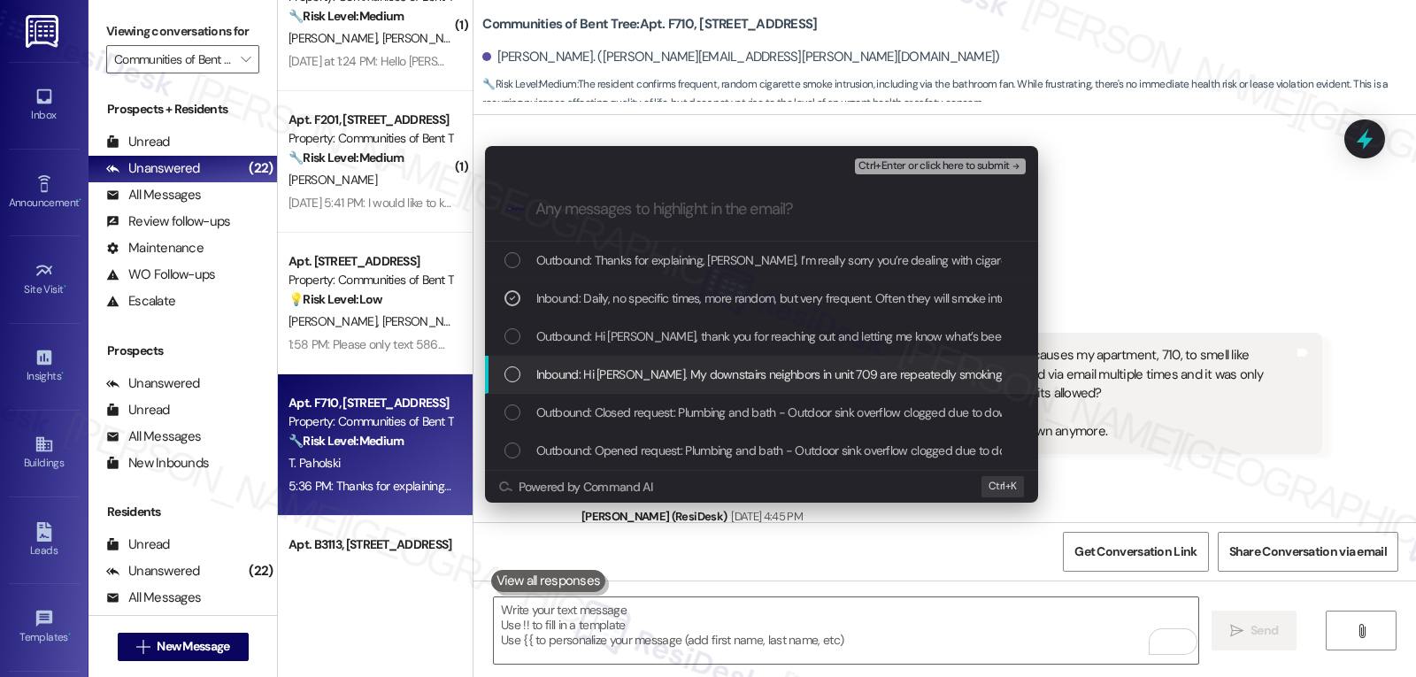
click at [510, 388] on div "Inbound: Hi Sarah. My downstairs neighbors in unit 709 are repeatedly smoking i…" at bounding box center [761, 375] width 553 height 38
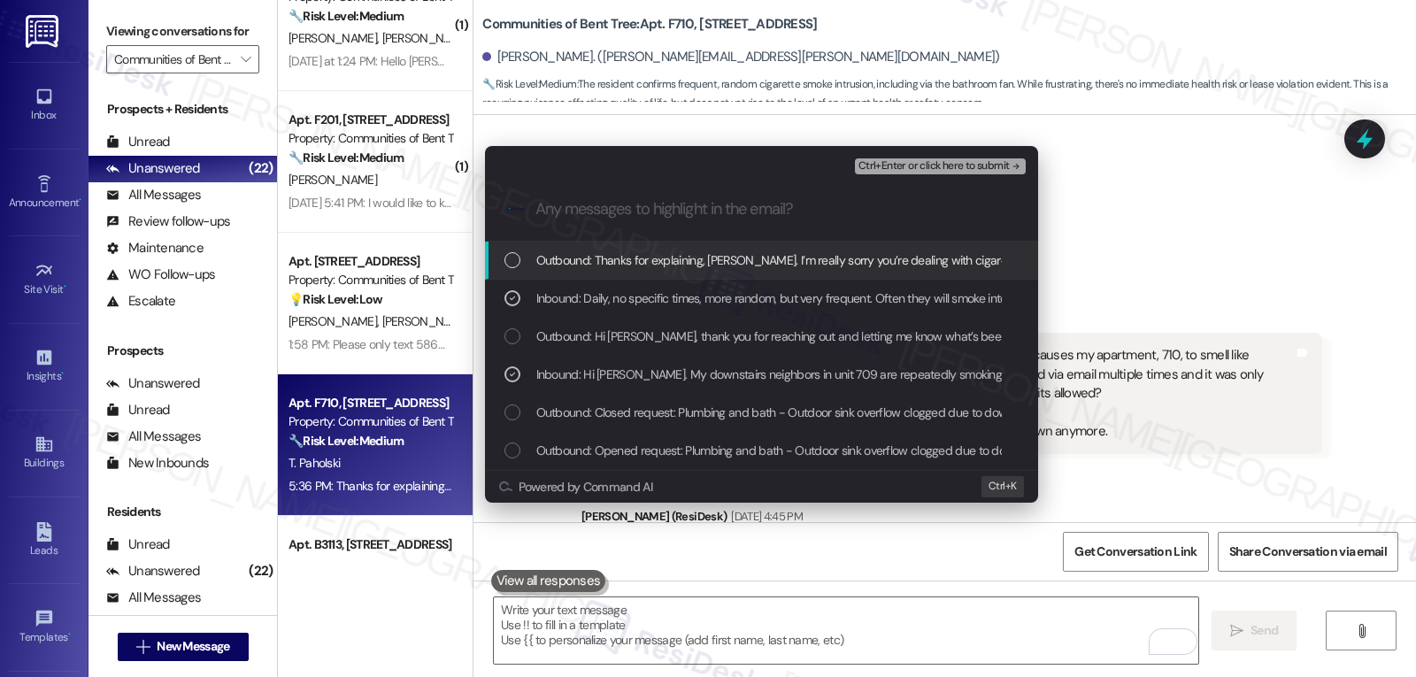
click at [966, 165] on span "Ctrl+Enter or click here to submit" at bounding box center [933, 166] width 151 height 12
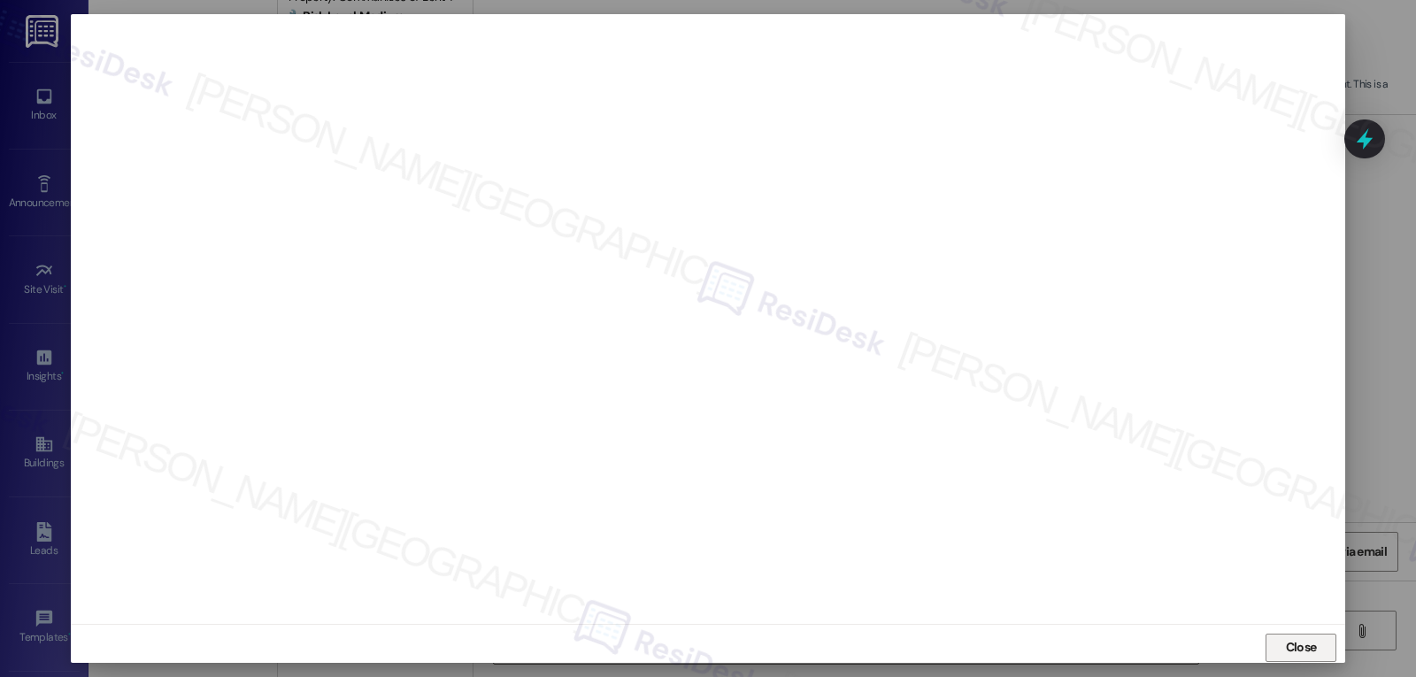
click at [1274, 651] on button "Close" at bounding box center [1300, 648] width 71 height 28
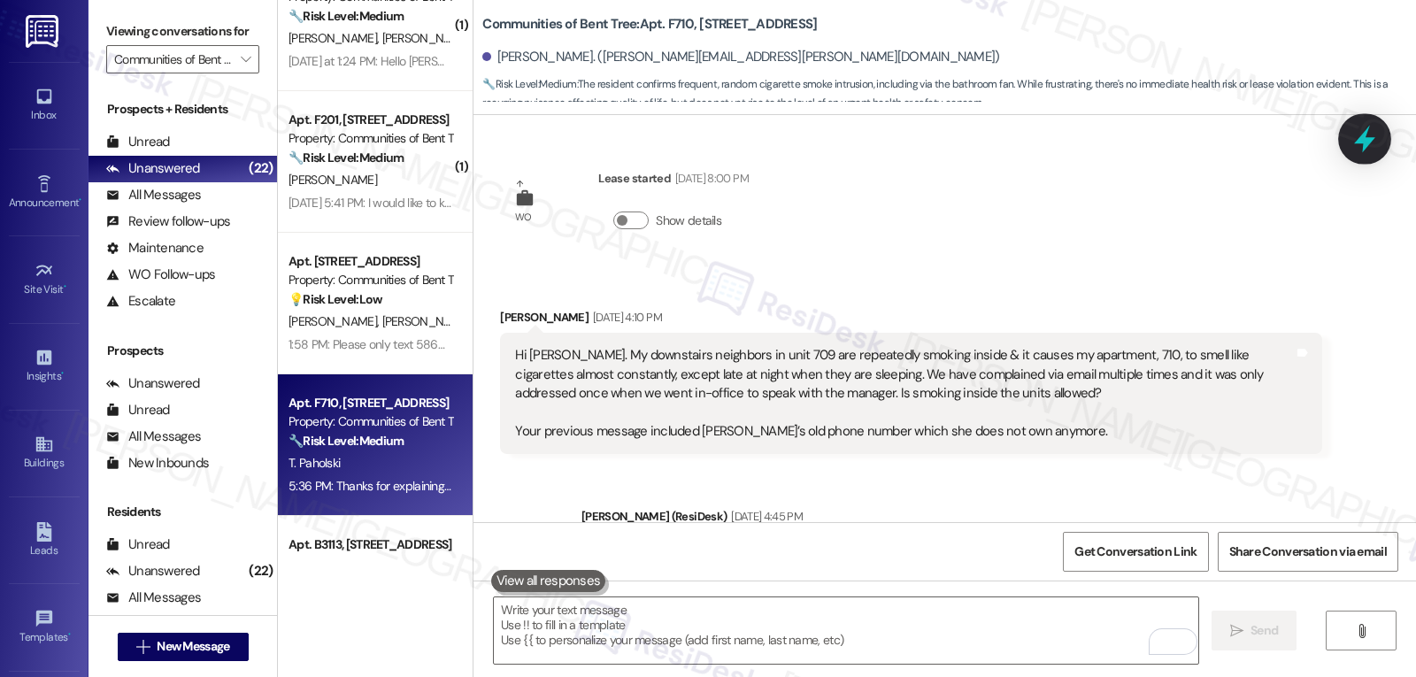
click at [1360, 139] on icon at bounding box center [1364, 139] width 21 height 27
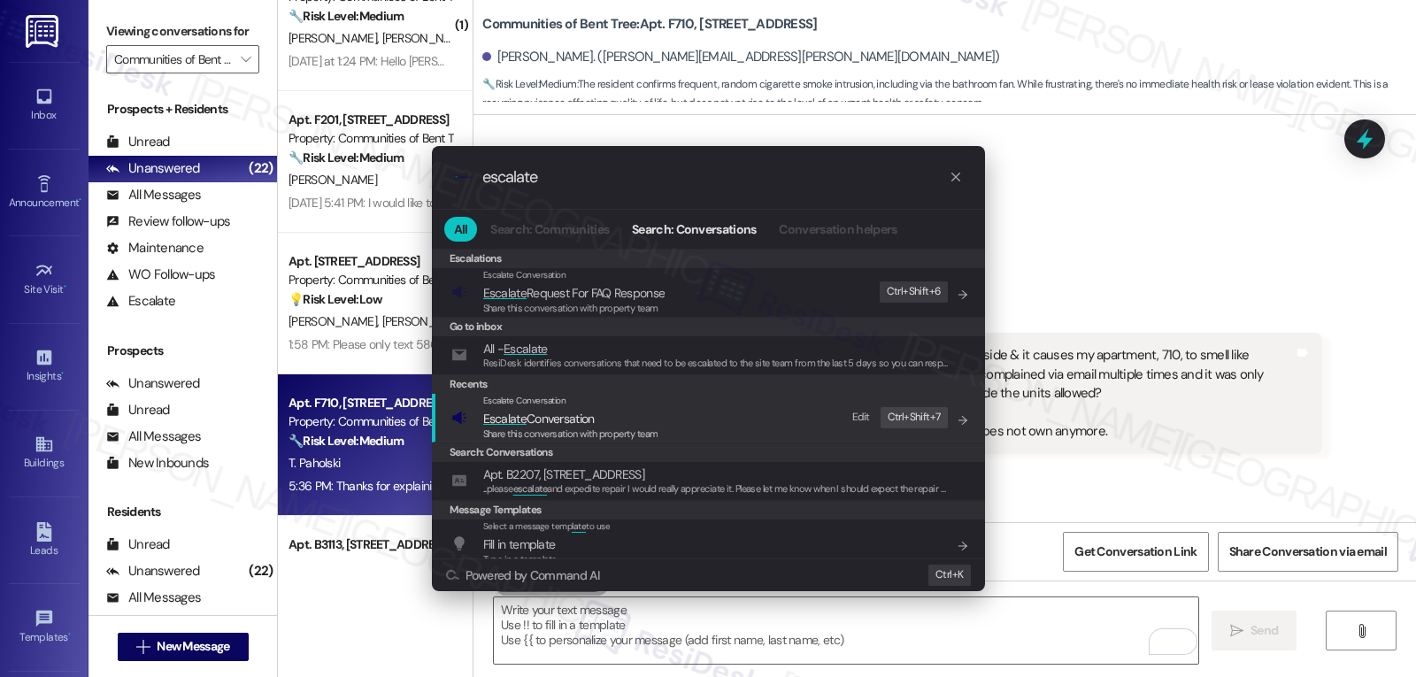
type input "escalate"
click at [560, 431] on span "Share this conversation with property team" at bounding box center [570, 433] width 175 height 12
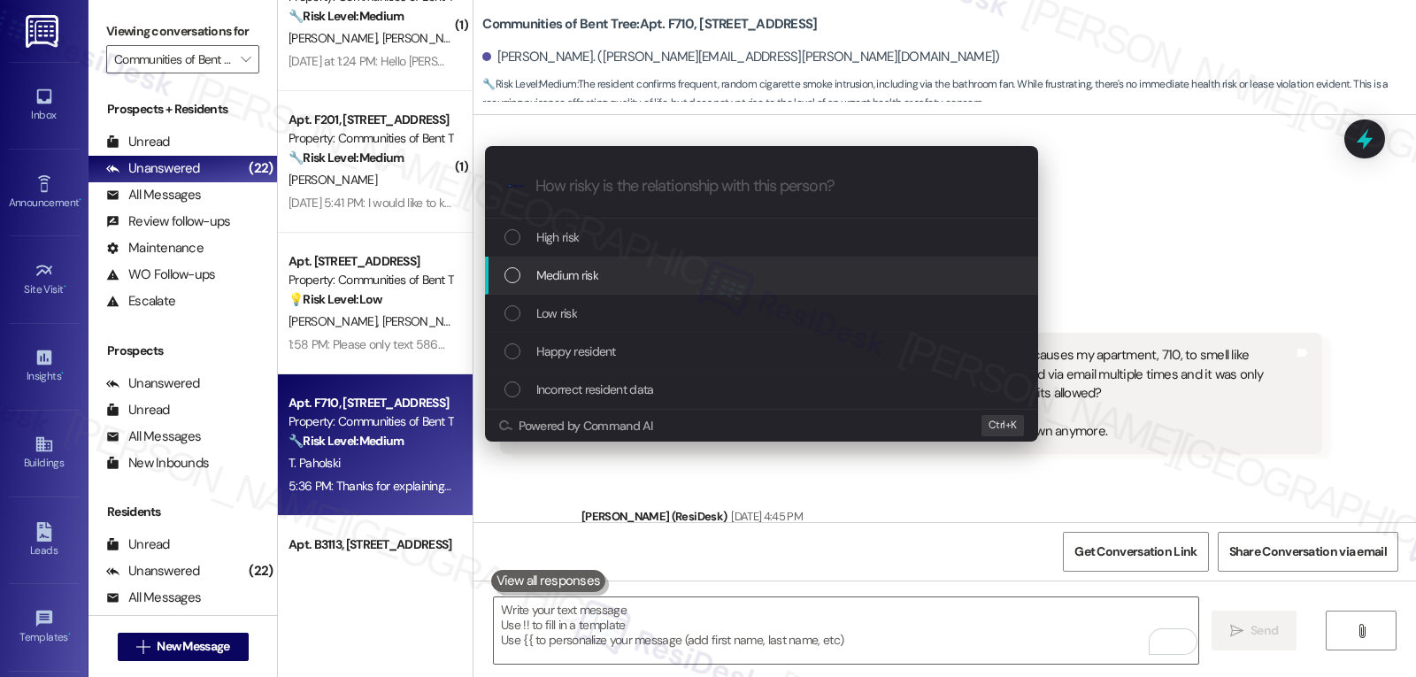
click at [569, 275] on span "Medium risk" at bounding box center [567, 274] width 62 height 19
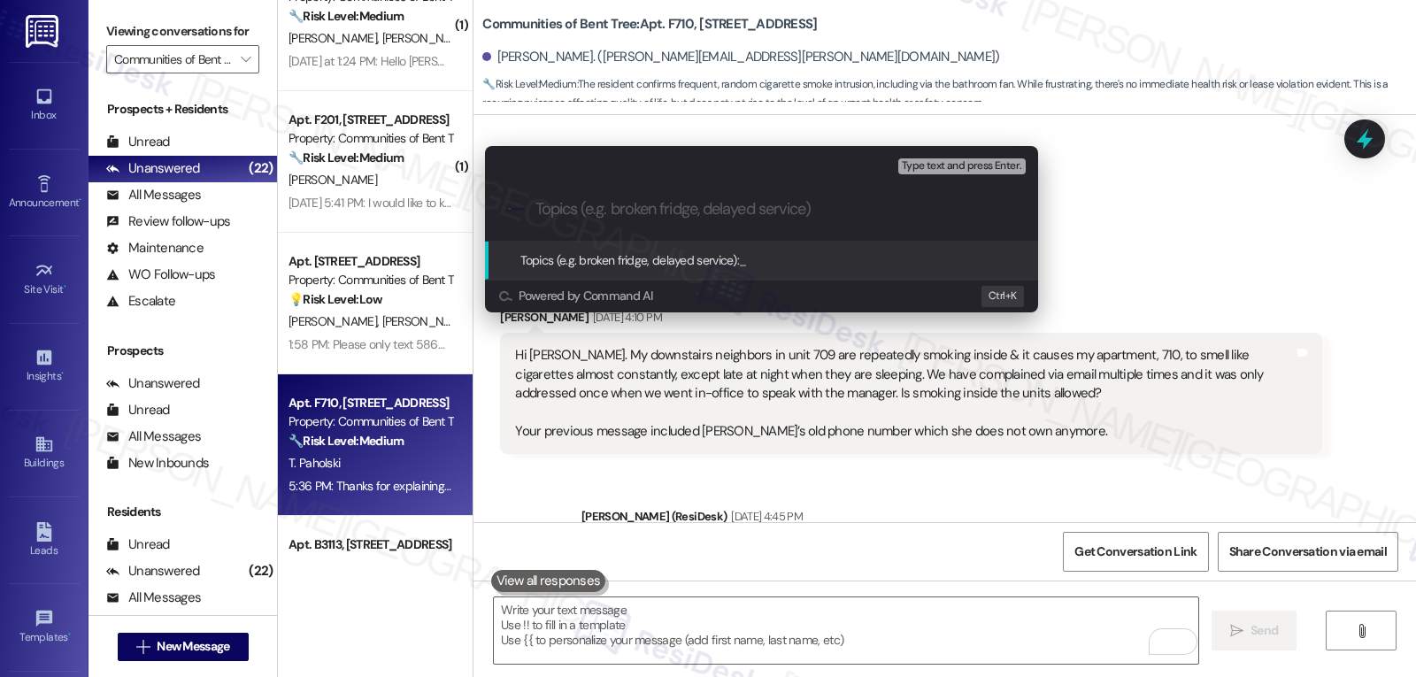
paste input "Resident Concern - Neighbor downstairs smoking cigarettes"
type input "Resident Concern - Neighbor downstairs smoking cigarettes"
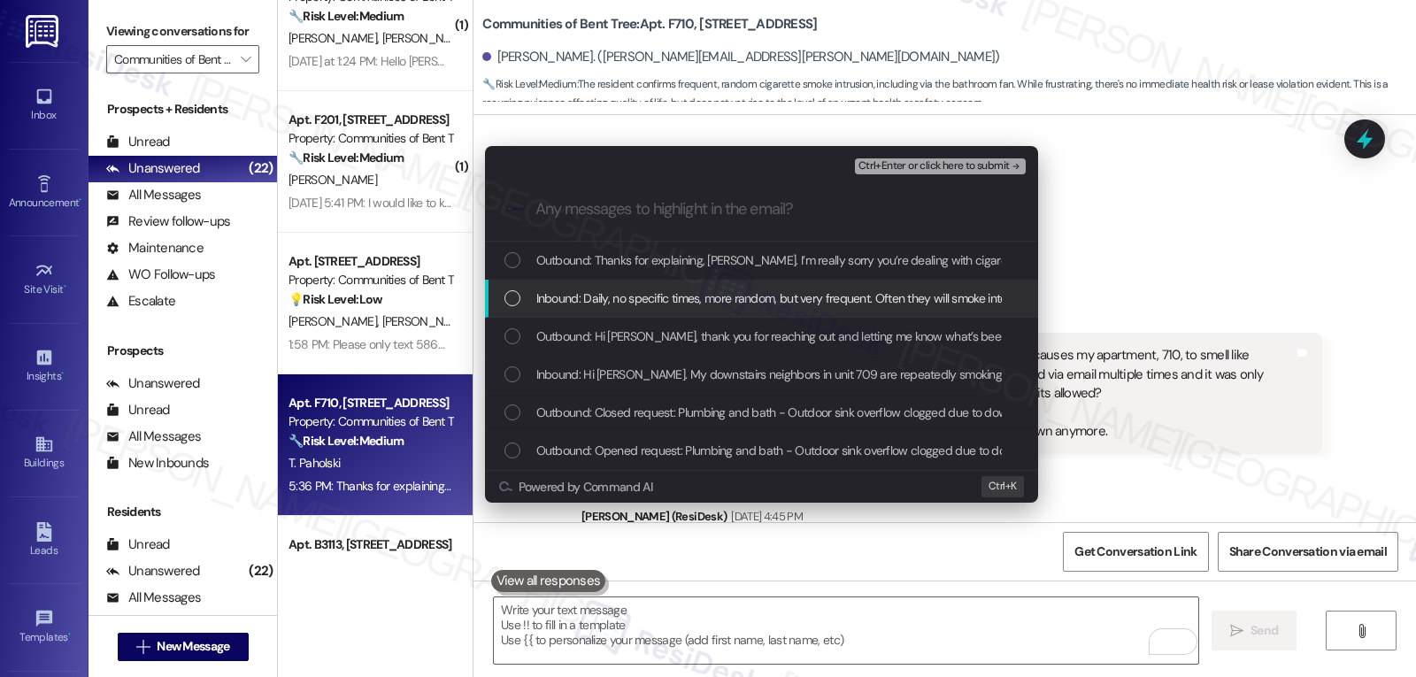
click at [573, 309] on div "Inbound: Daily, no specific times, more random, but very frequent. Often they w…" at bounding box center [761, 299] width 553 height 38
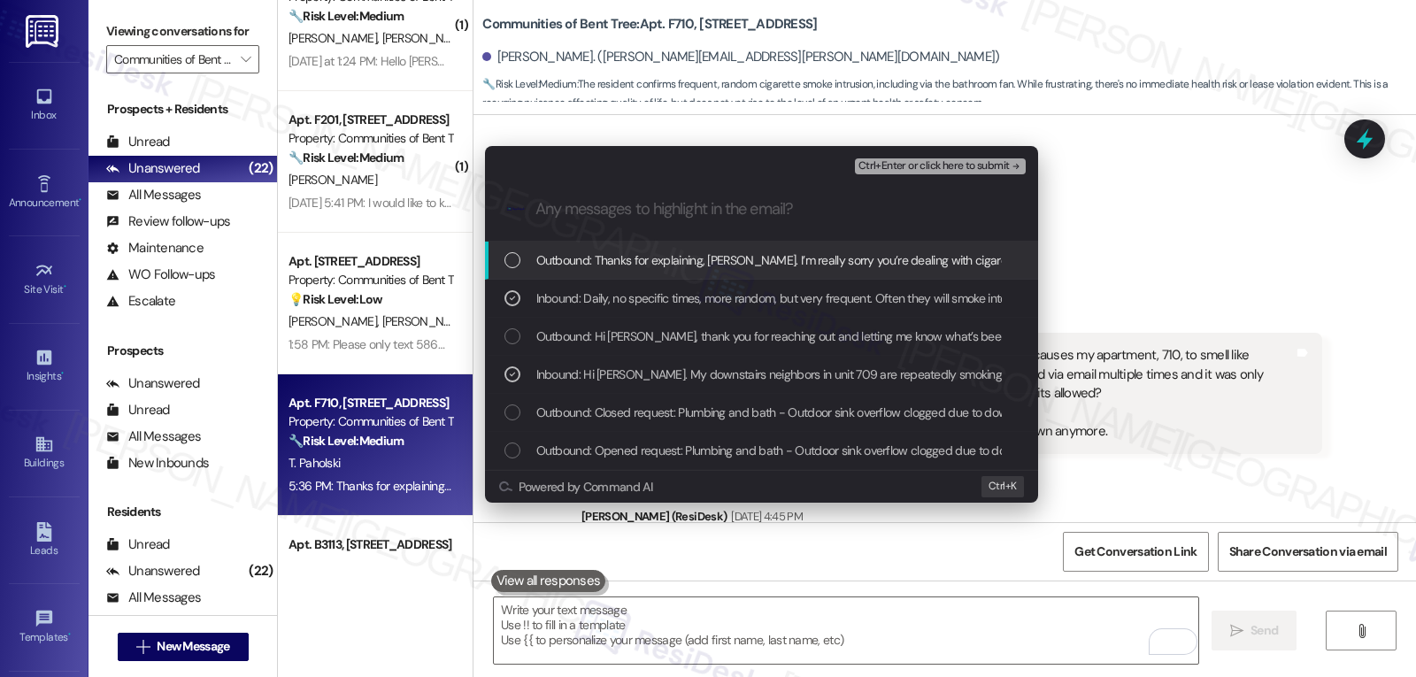
click at [948, 171] on span "Ctrl+Enter or click here to submit" at bounding box center [933, 166] width 151 height 12
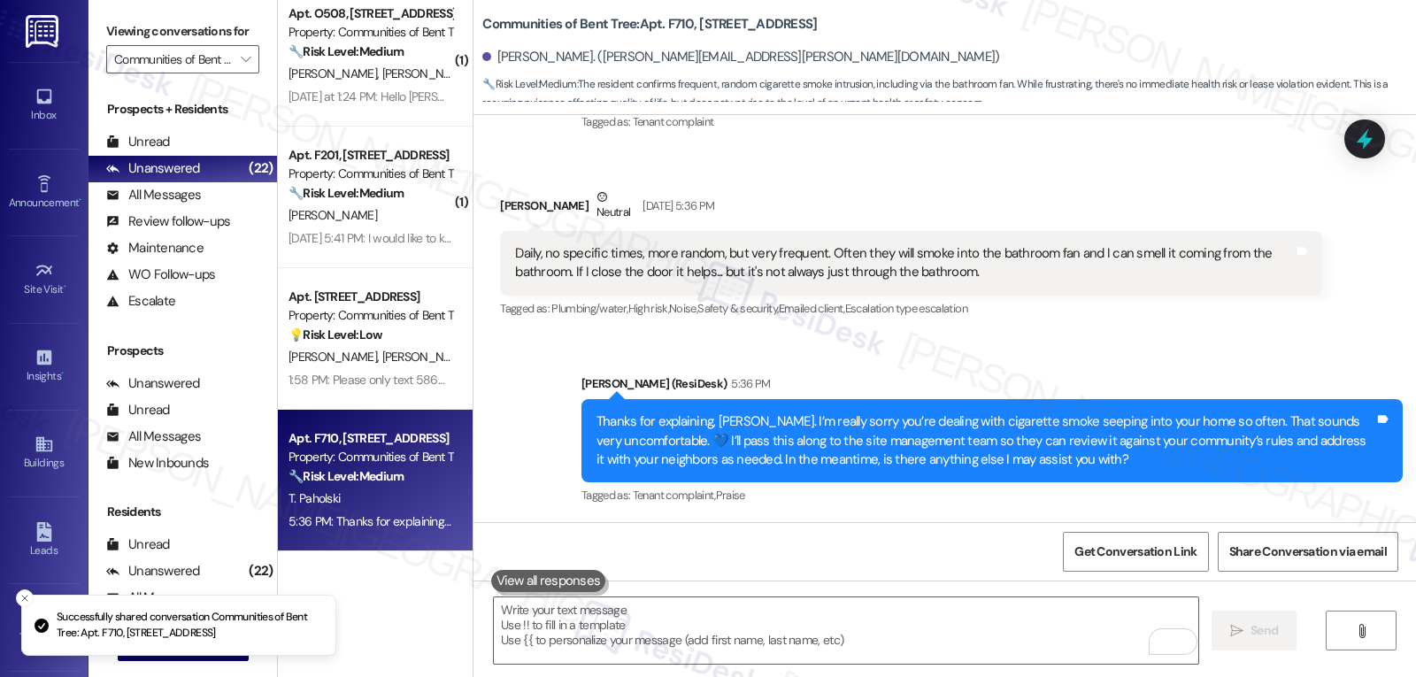
scroll to position [508, 0]
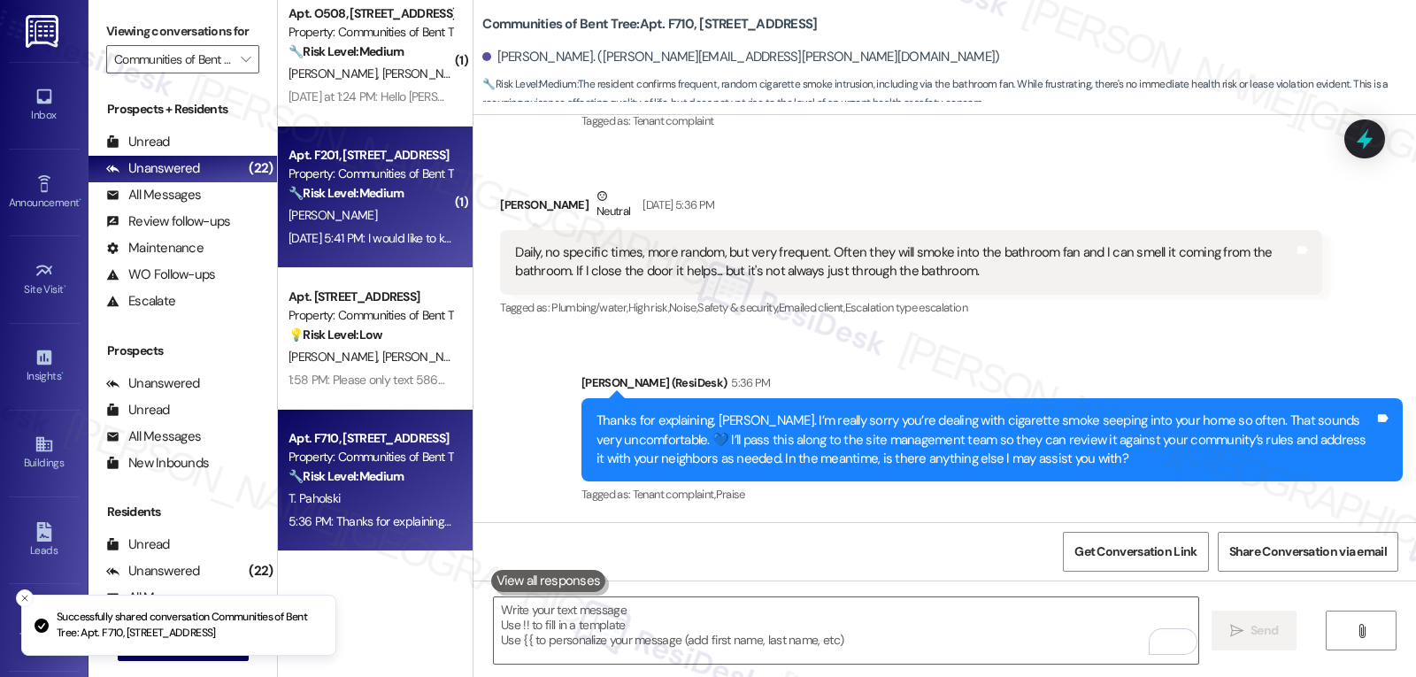
click at [350, 265] on div "Apt. F201, 4820 Westgrove Dr Property: Communities of Bent Tree 🔧 Risk Level: M…" at bounding box center [375, 198] width 195 height 142
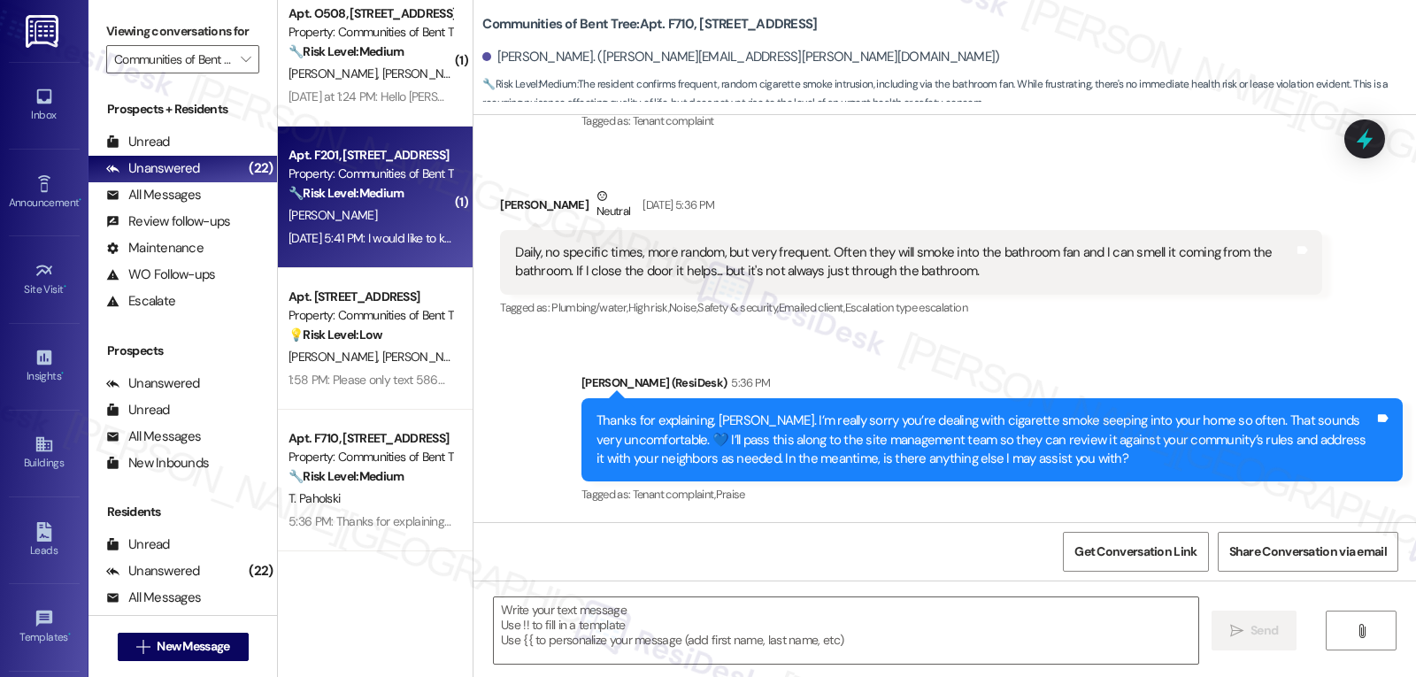
type textarea "Fetching suggested responses. Please feel free to read through the conversation…"
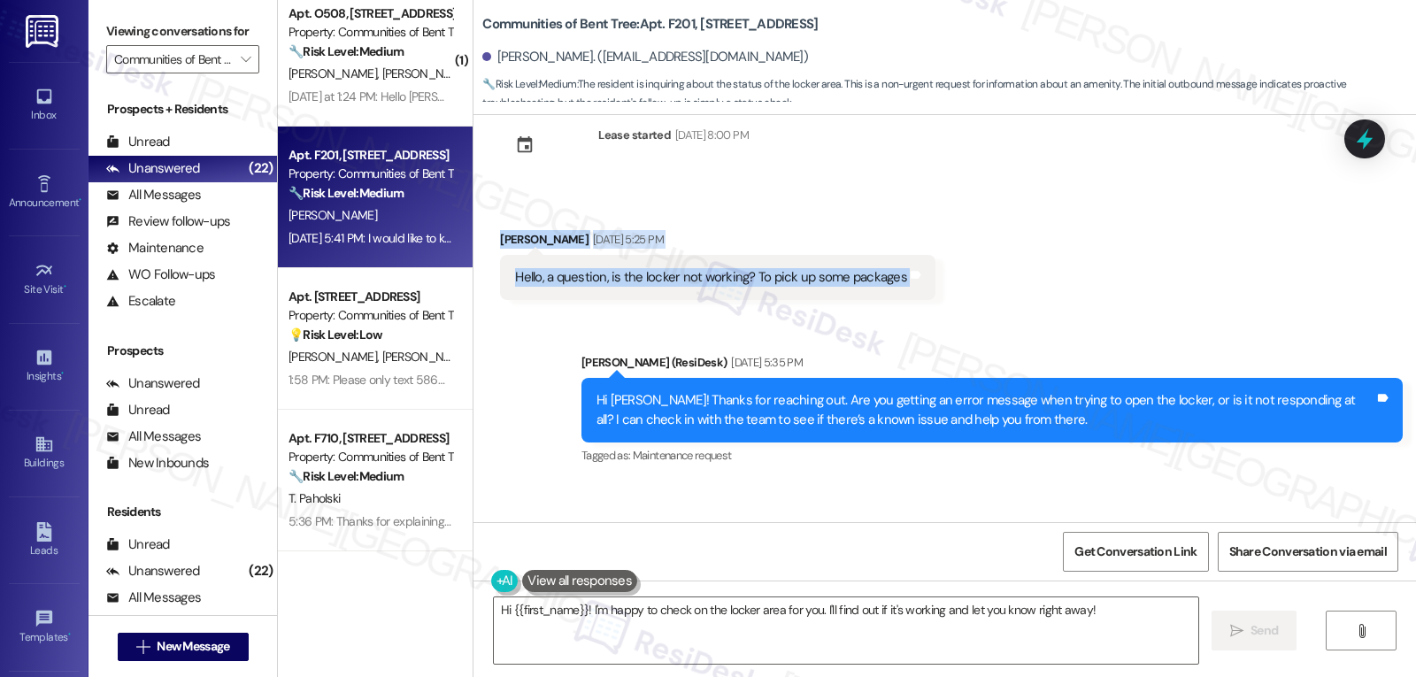
scroll to position [153, 0]
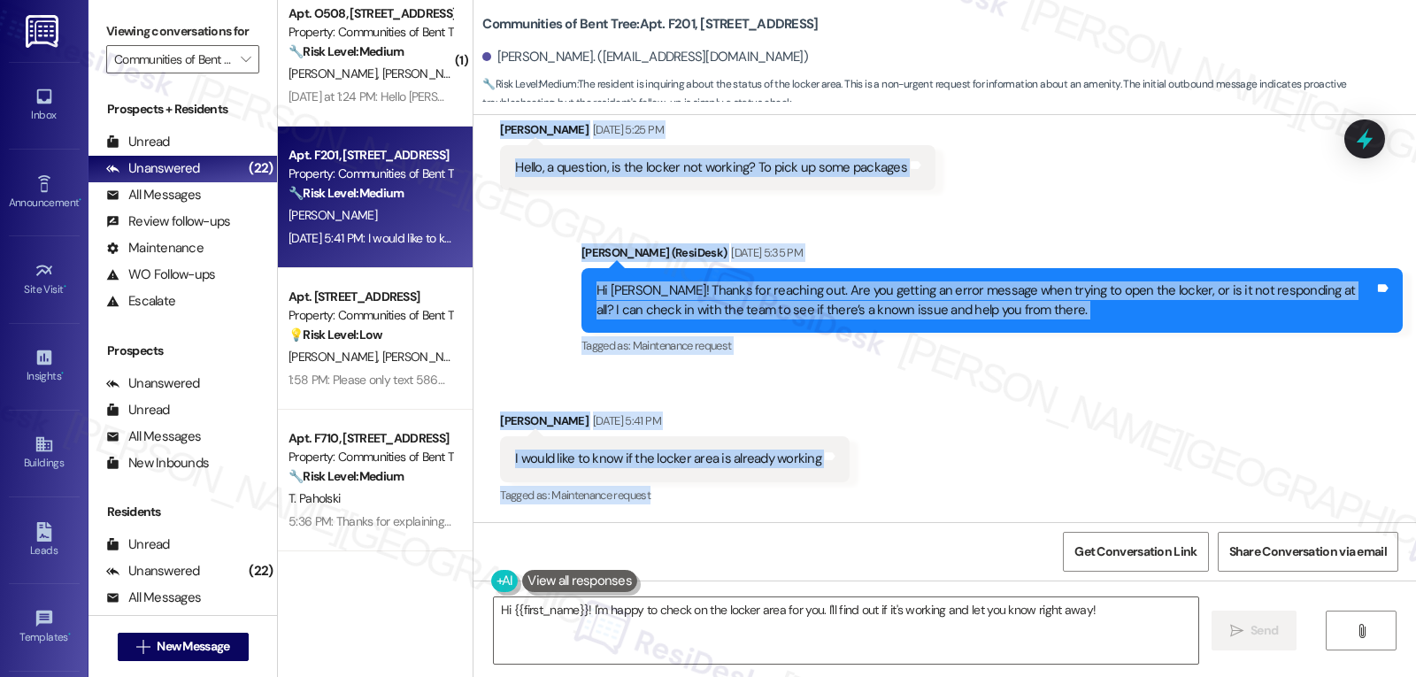
drag, startPoint x: 476, startPoint y: 282, endPoint x: 1105, endPoint y: 483, distance: 660.4
click at [1105, 483] on div "Lease started Aug 26, 2025 at 8:00 PM Received via SMS Emilianny Urdaneta Sep 1…" at bounding box center [944, 318] width 942 height 407
copy div "Emilianny Urdaneta Sep 17, 2025 at 5:25 PM Hello, a question, is the locker not…"
click at [735, 647] on textarea "Hi {{first_name}}! I'm happy to check on the locker area for you. I'll find out…" at bounding box center [846, 630] width 704 height 66
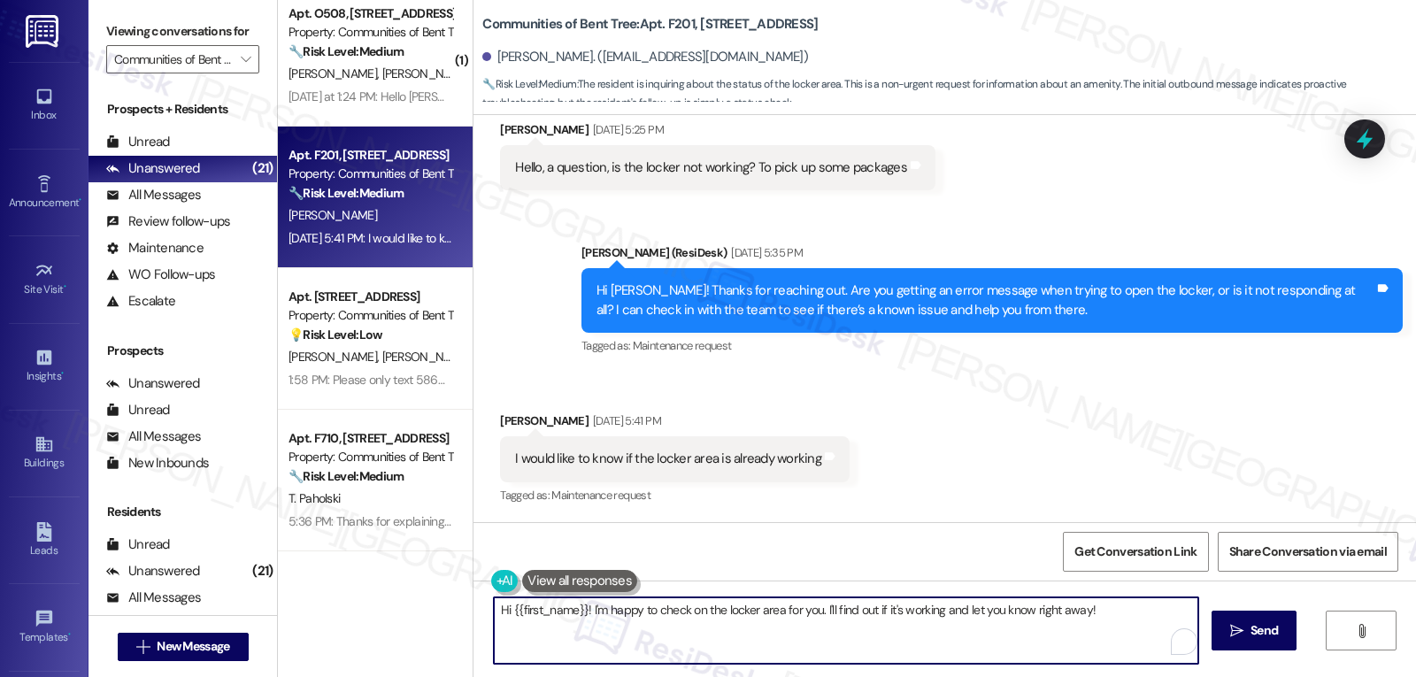
paste textarea "Got it, Emilianny — thanks for clarifying! I’ll check in with the team to confi…"
click at [579, 608] on textarea "Got it, Emilianny — thanks for clarifying! I’ll check in with the team to confi…" at bounding box center [846, 630] width 704 height 66
click at [1116, 632] on textarea "Got it, Emilianny. Thanks for clarifying! I’ll check in with the team to confir…" at bounding box center [846, 630] width 704 height 66
click at [965, 647] on textarea "Got it, Emilianny. Thanks for clarifying! I’ll check in with the team to confir…" at bounding box center [846, 630] width 704 height 66
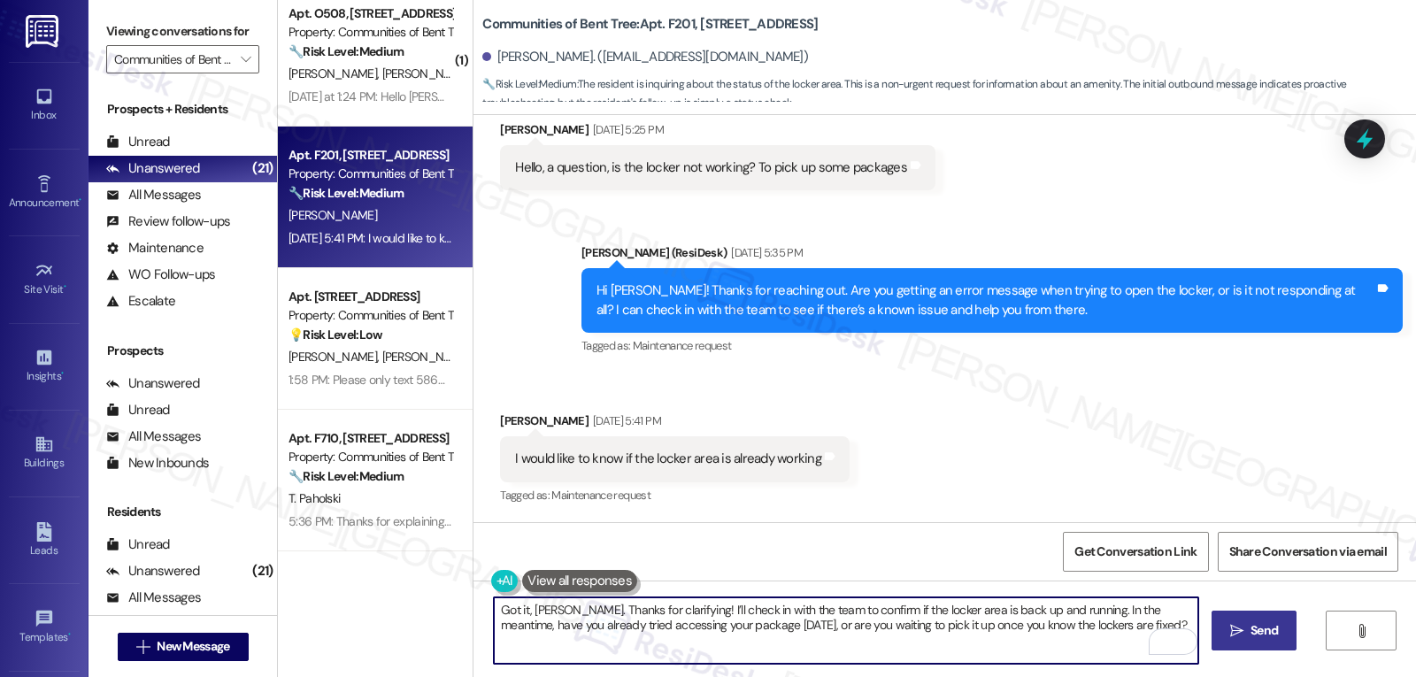
type textarea "Got it, Emilianny. Thanks for clarifying! I’ll check in with the team to confir…"
click at [1242, 635] on span " Send" at bounding box center [1254, 630] width 56 height 19
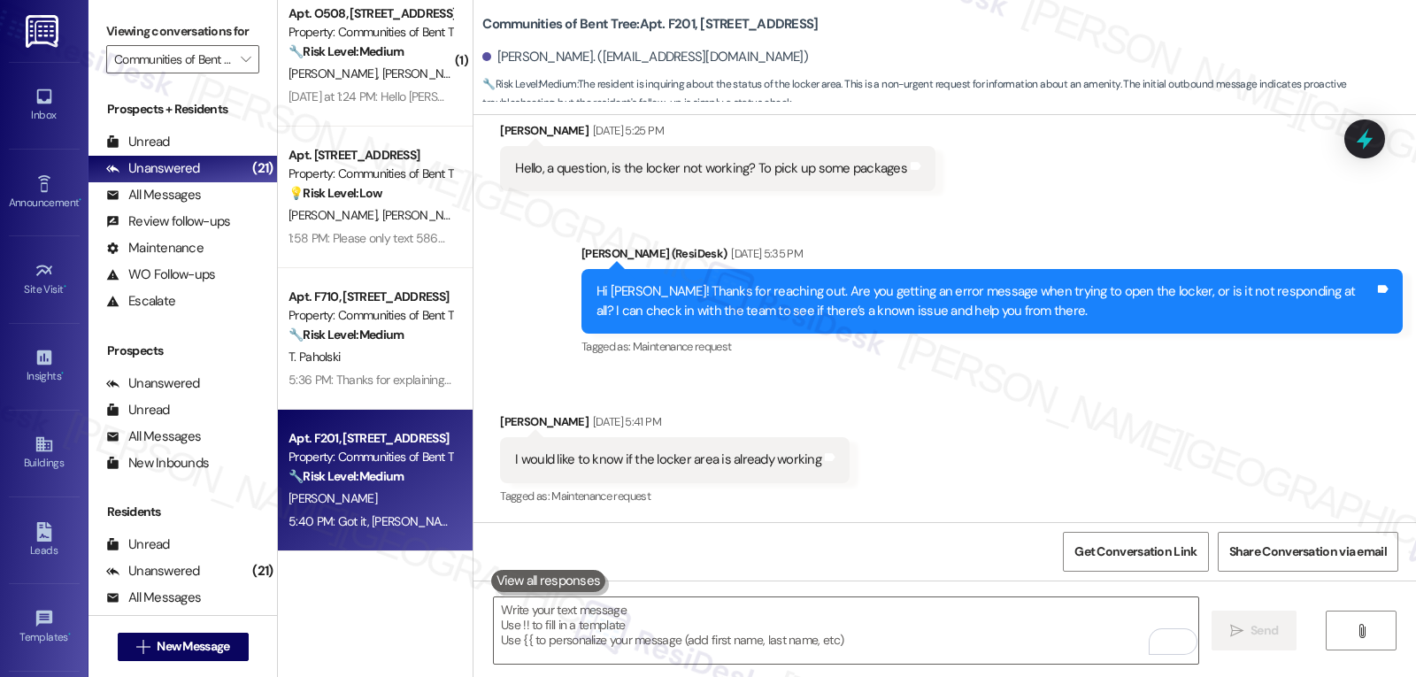
scroll to position [296, 0]
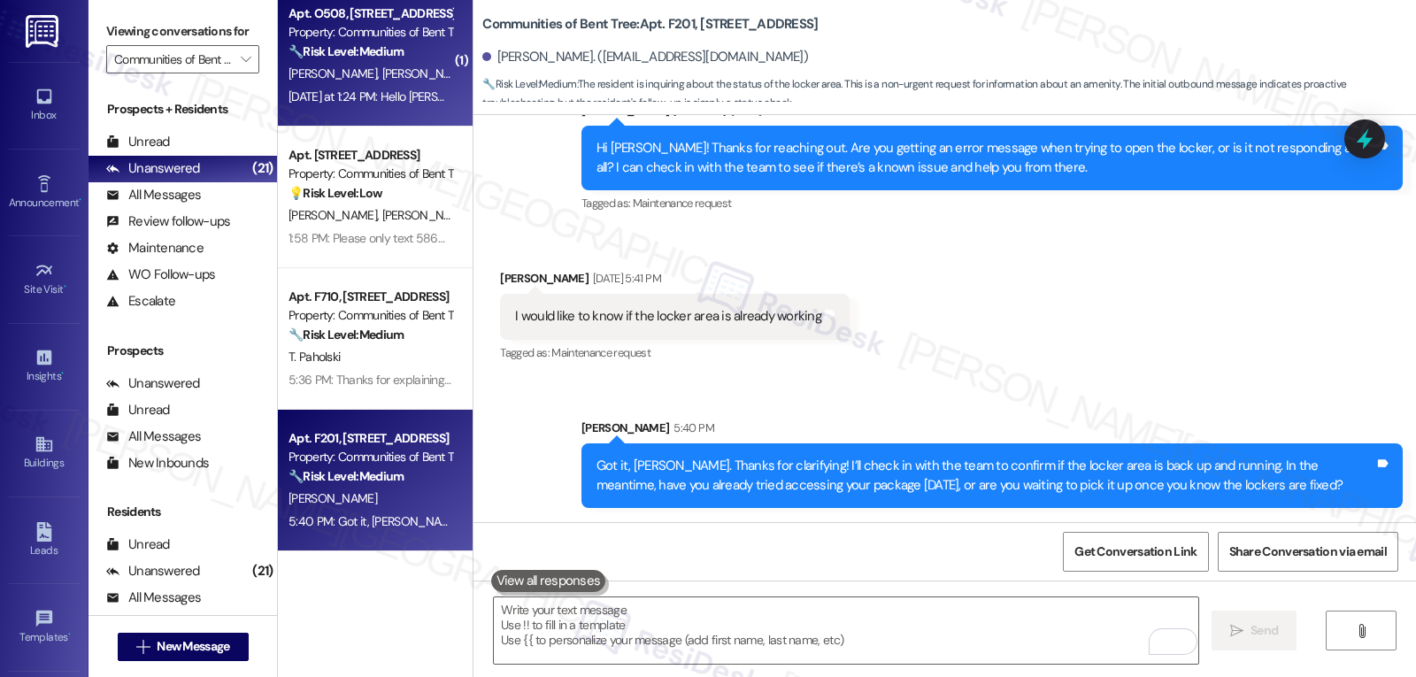
click at [382, 75] on span "V. Gonzales" at bounding box center [426, 73] width 88 height 16
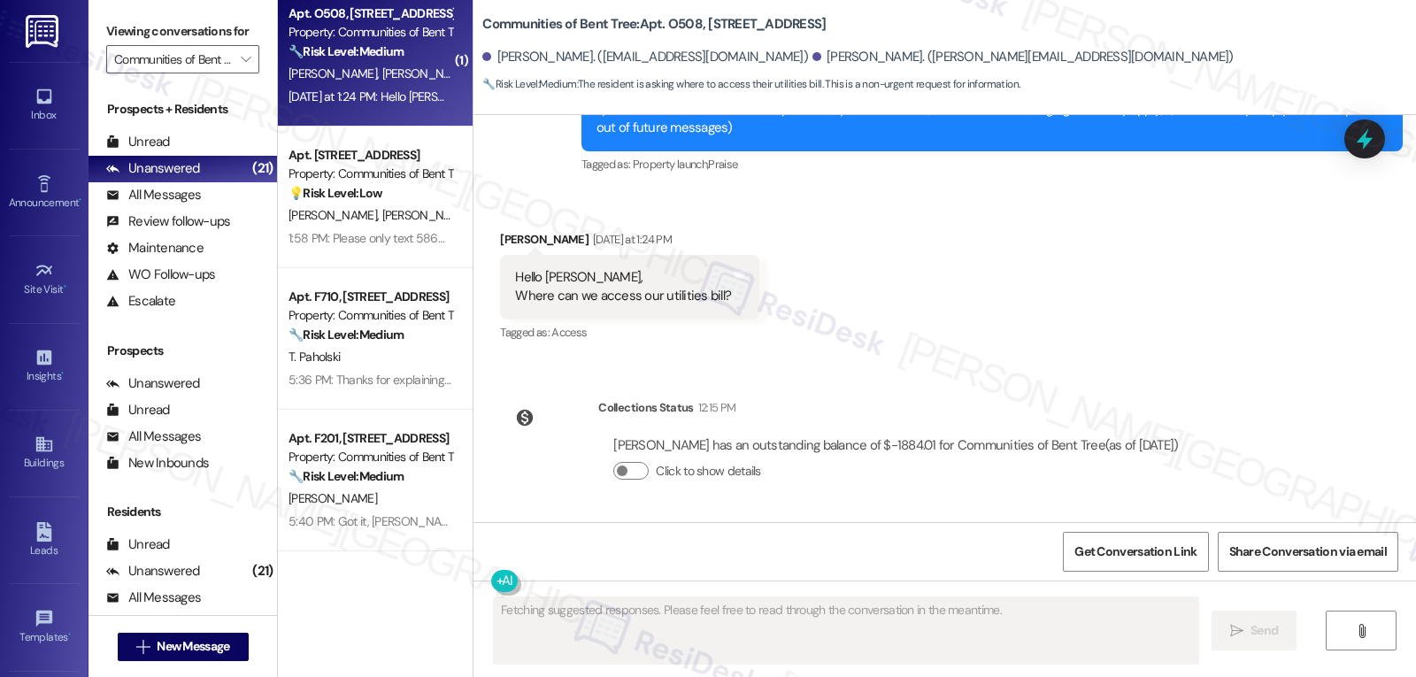
scroll to position [152, 0]
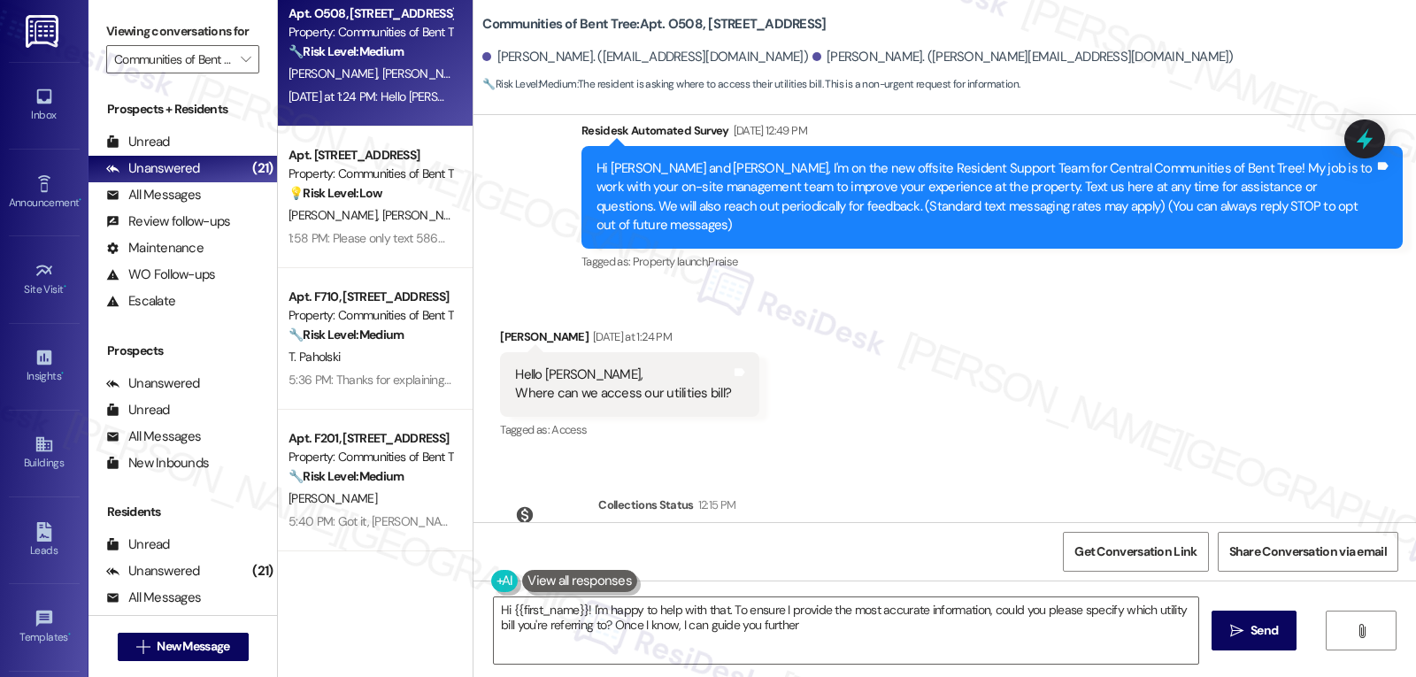
type textarea "Hi {{first_name}}! I'm happy to help with that. To ensure I provide the most ac…"
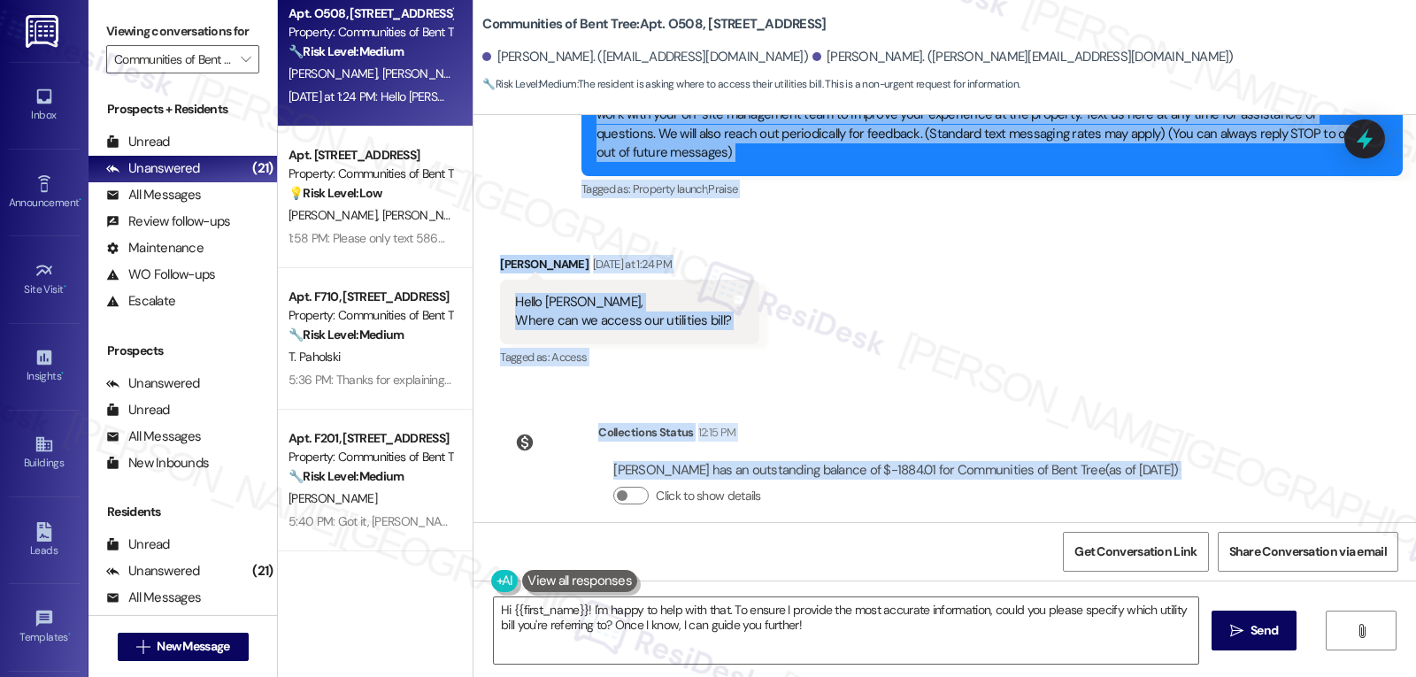
scroll to position [230, 0]
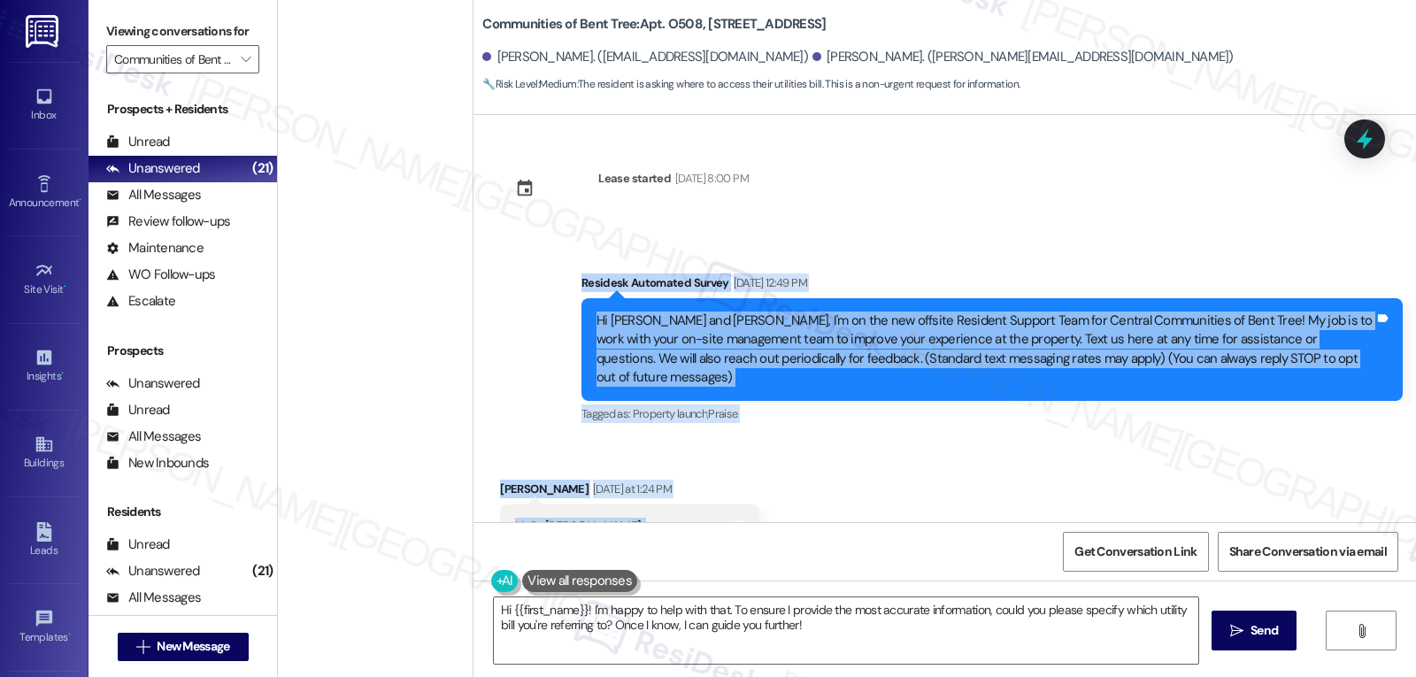
scroll to position [230, 0]
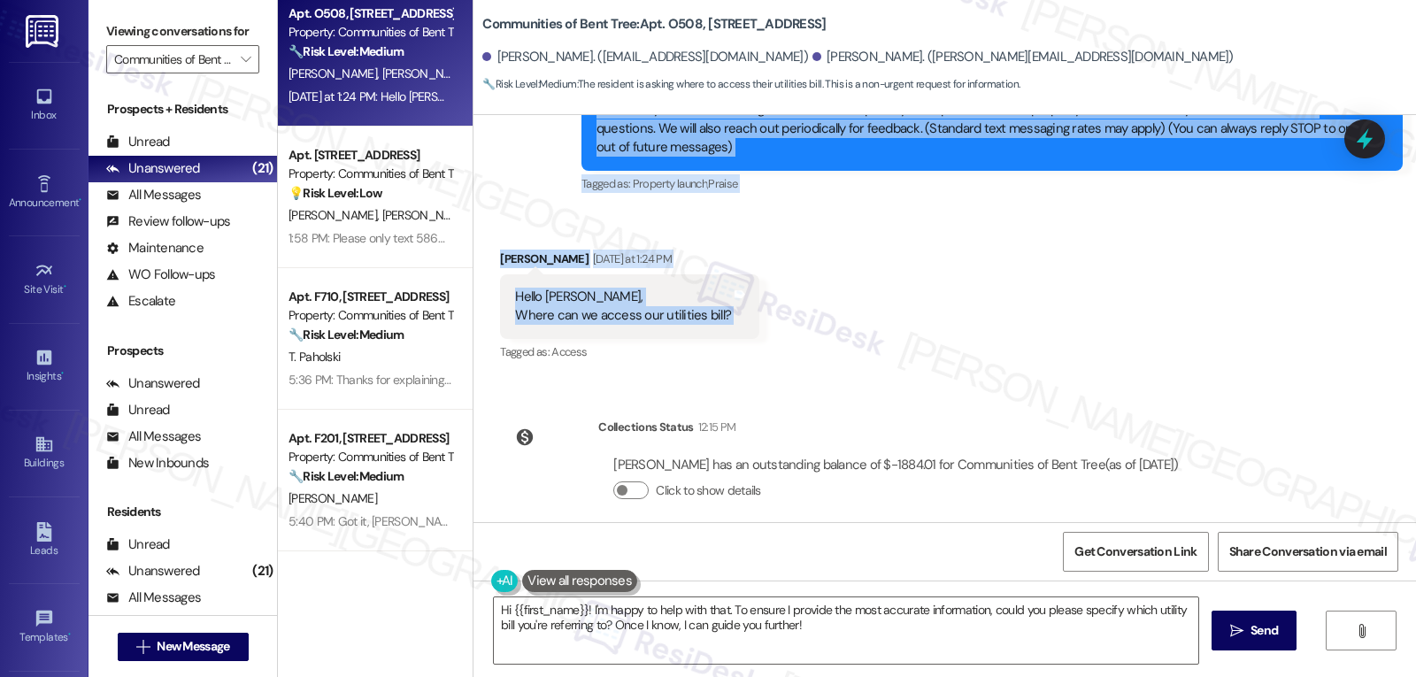
click at [864, 308] on div "Lease started Aug 21, 2025 at 8:00 PM Survey, sent via SMS Residesk Automated S…" at bounding box center [944, 318] width 942 height 407
click at [902, 631] on textarea "Hi {{first_name}}! I'm happy to help with that. To ensure I provide the most ac…" at bounding box center [846, 630] width 704 height 66
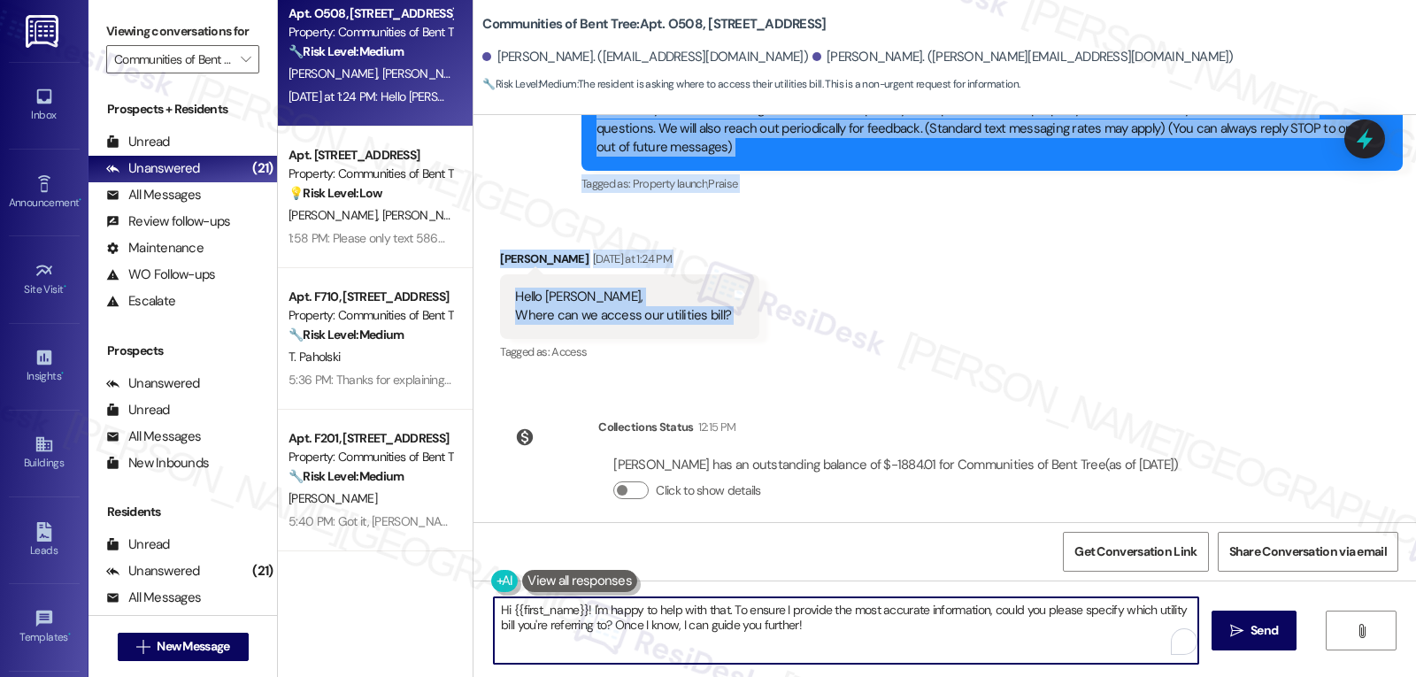
paste textarea "Great question, Victoria"
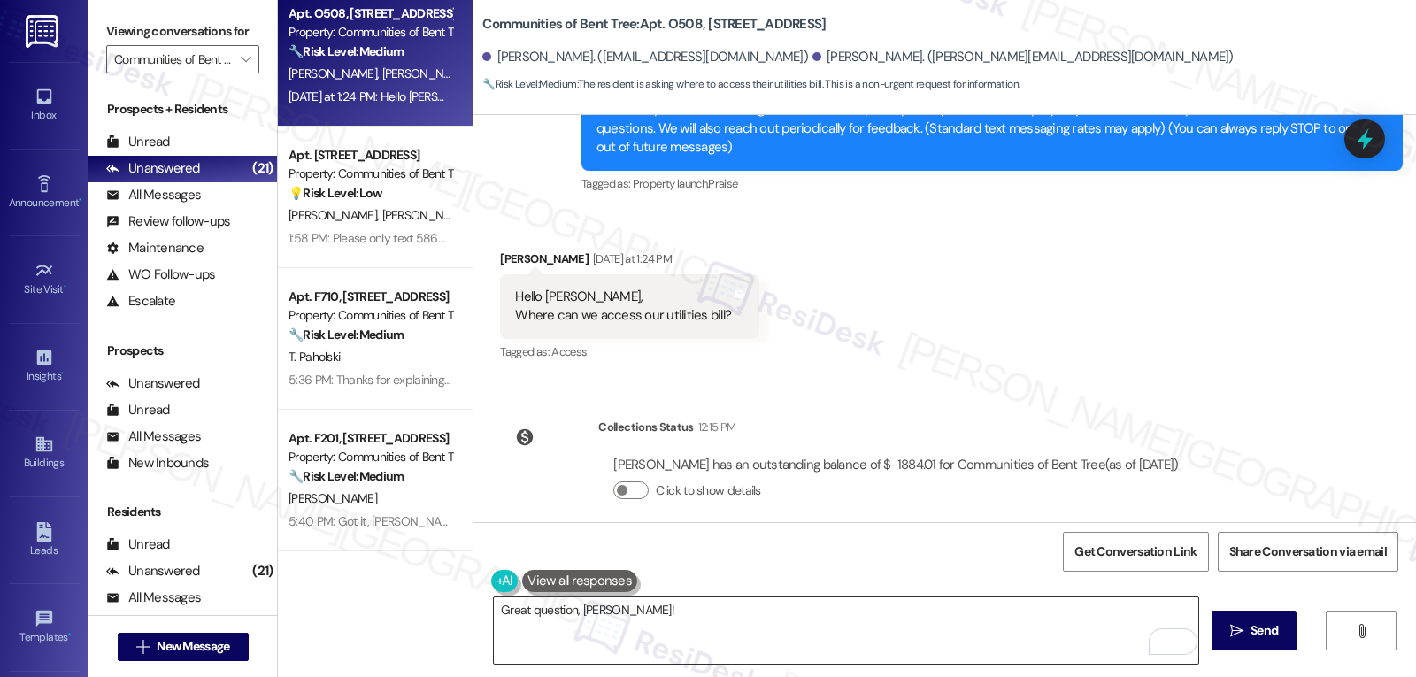
click at [811, 619] on textarea "Great question, Victoria!" at bounding box center [846, 630] width 704 height 66
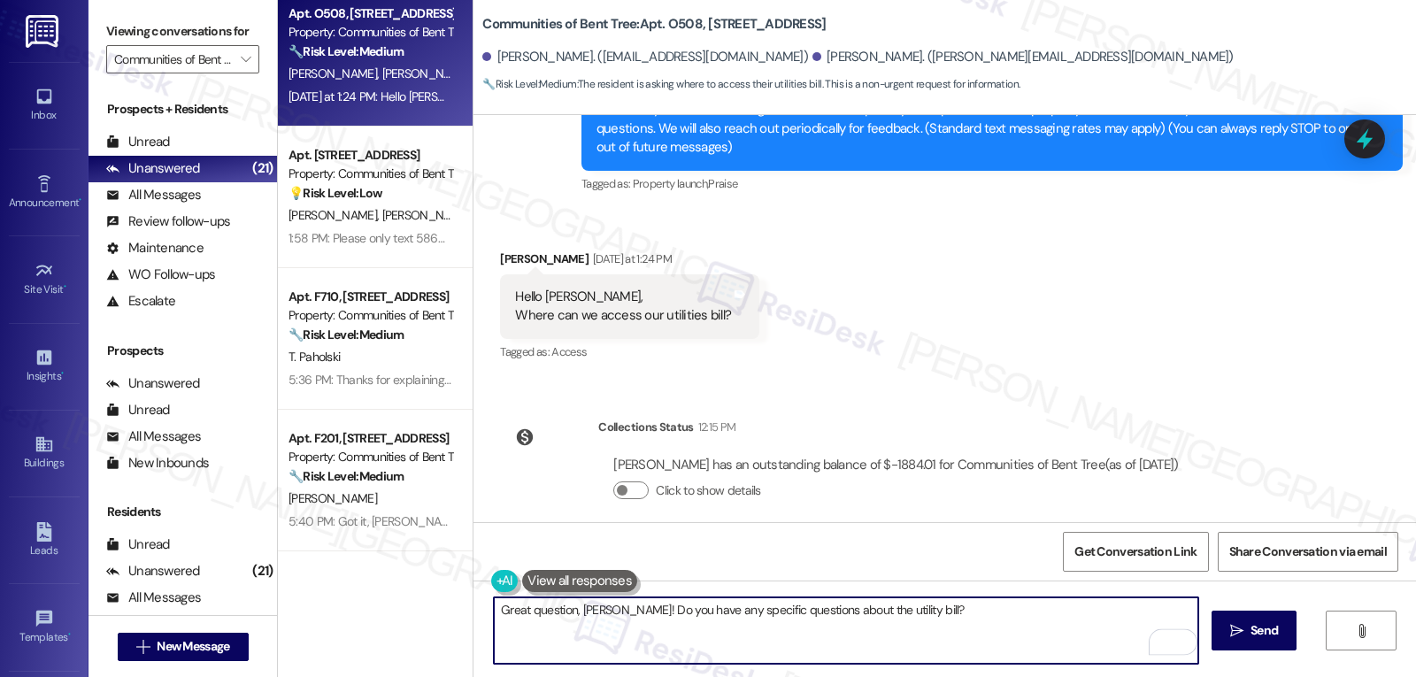
type textarea "Great question, Victoria! Do you have any specific questions about the utility …"
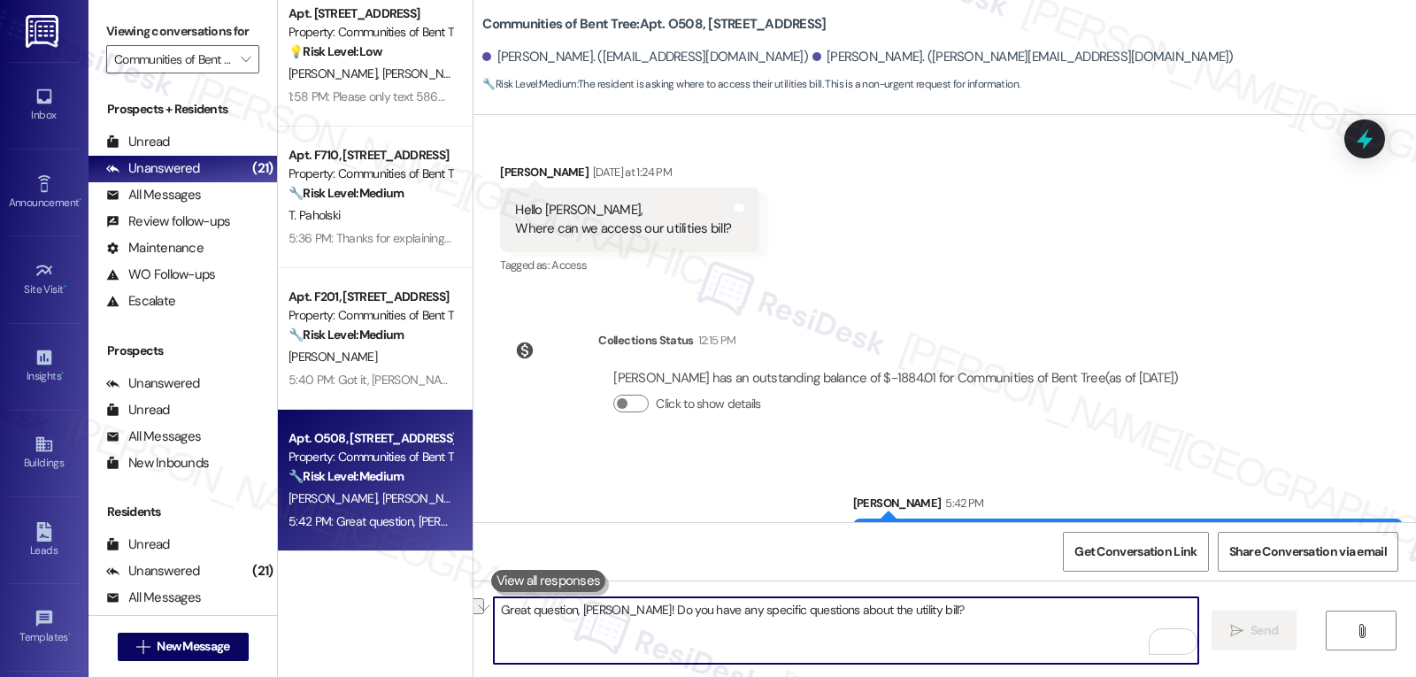
scroll to position [354, 0]
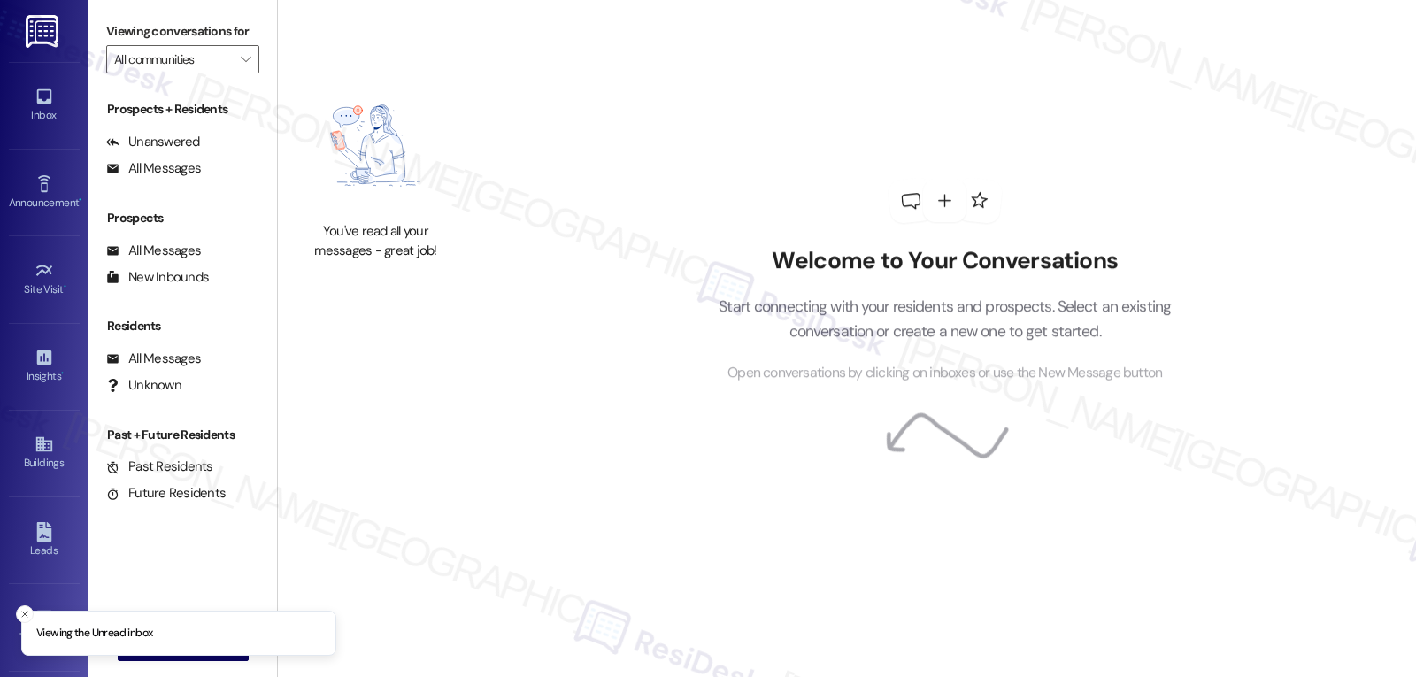
type input "Communities of Bent Tree"
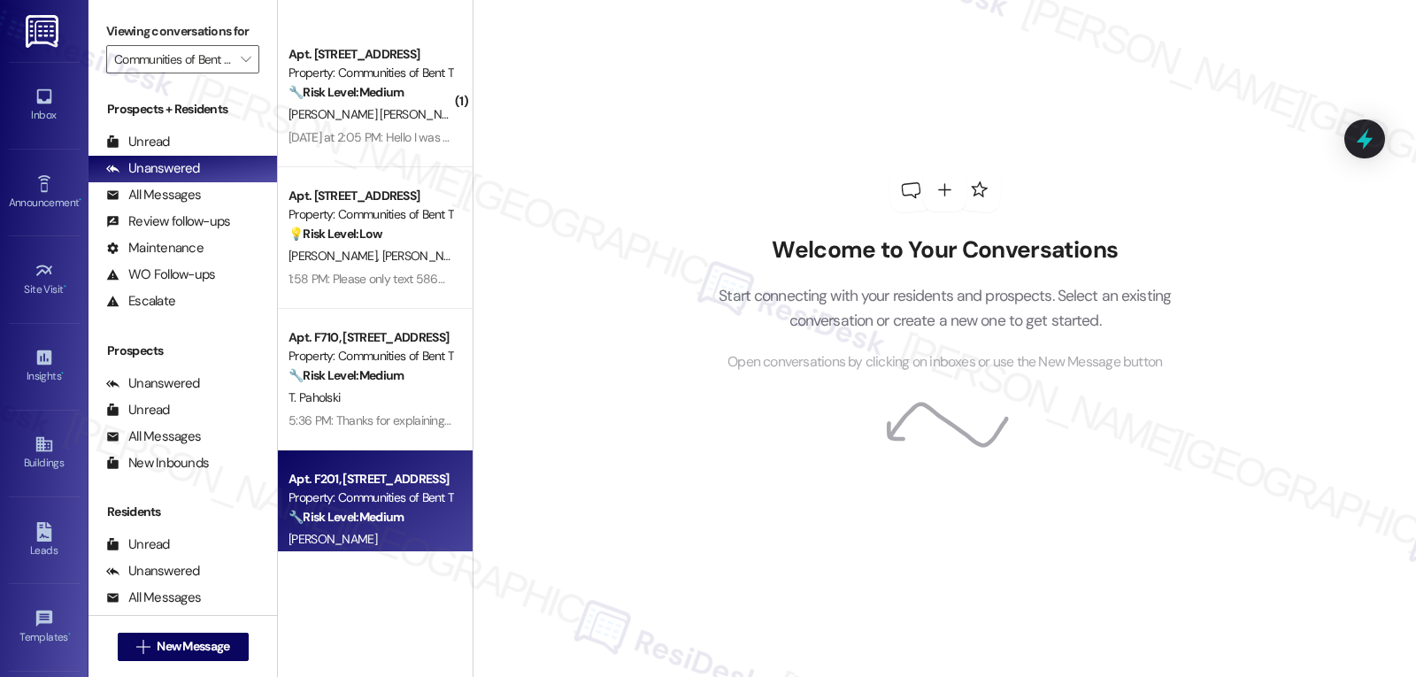
scroll to position [2422, 0]
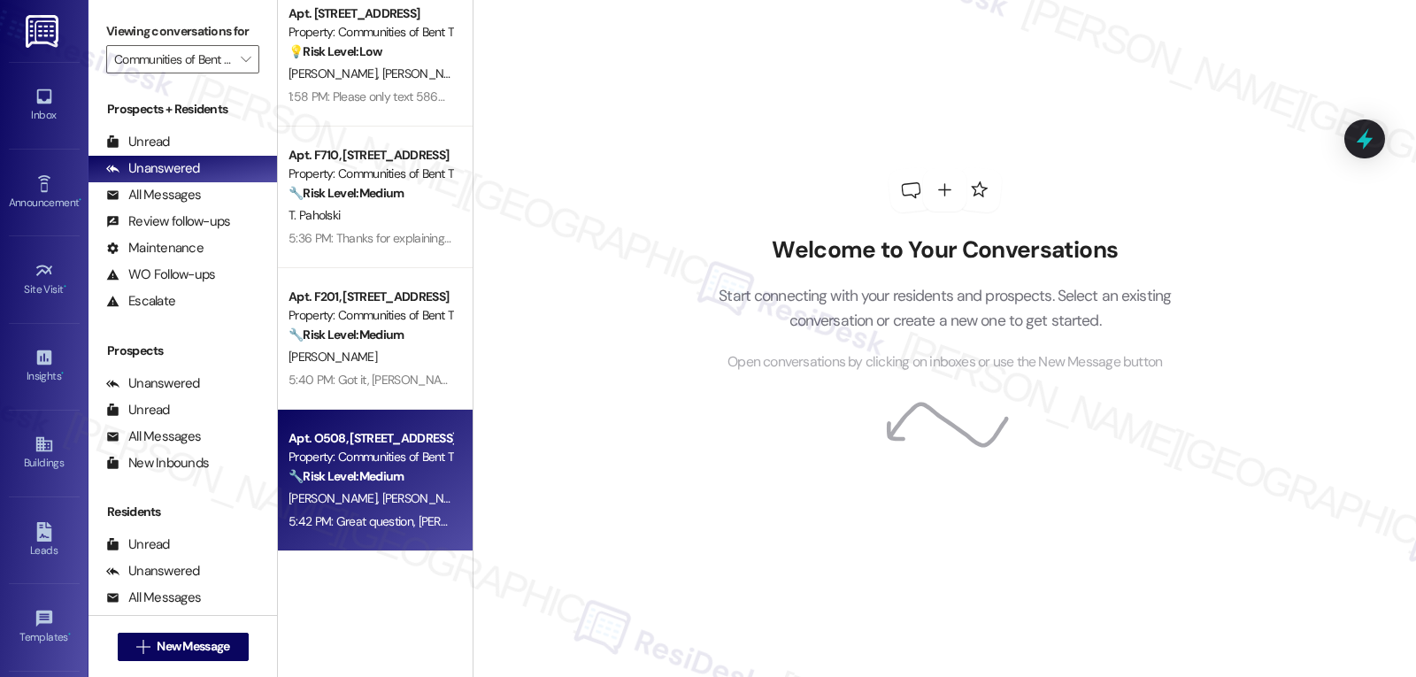
click at [365, 485] on div "🔧 Risk Level: Medium The resident is asking where to access their utilities bil…" at bounding box center [370, 476] width 164 height 19
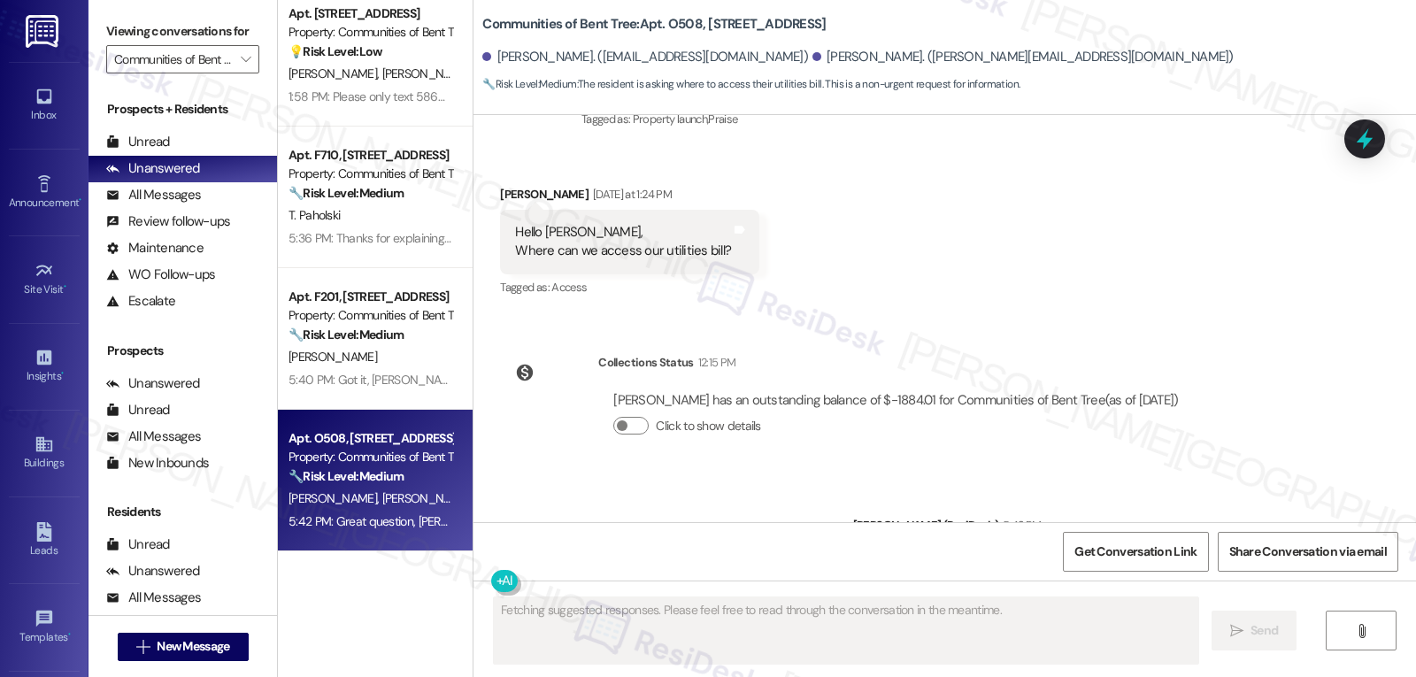
scroll to position [380, 0]
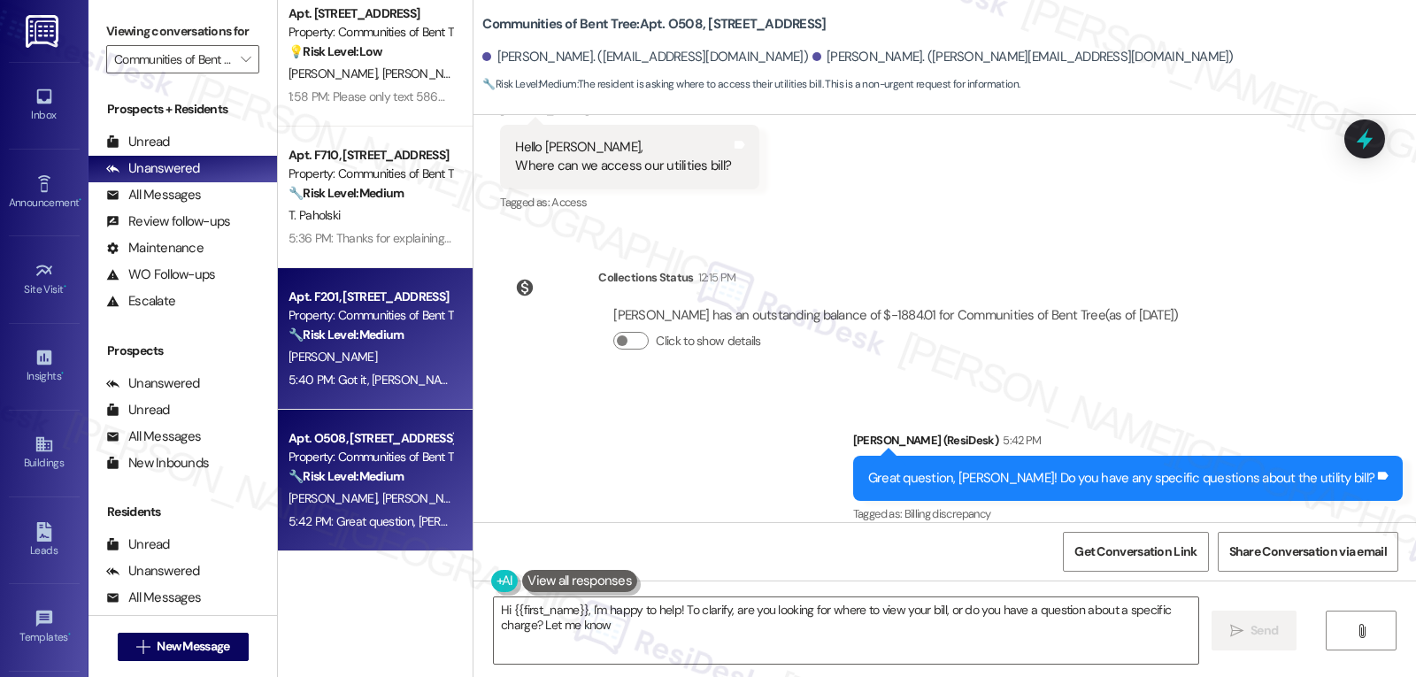
type textarea "Hi {{first_name}}, I'm happy to help! To clarify, are you looking for where to …"
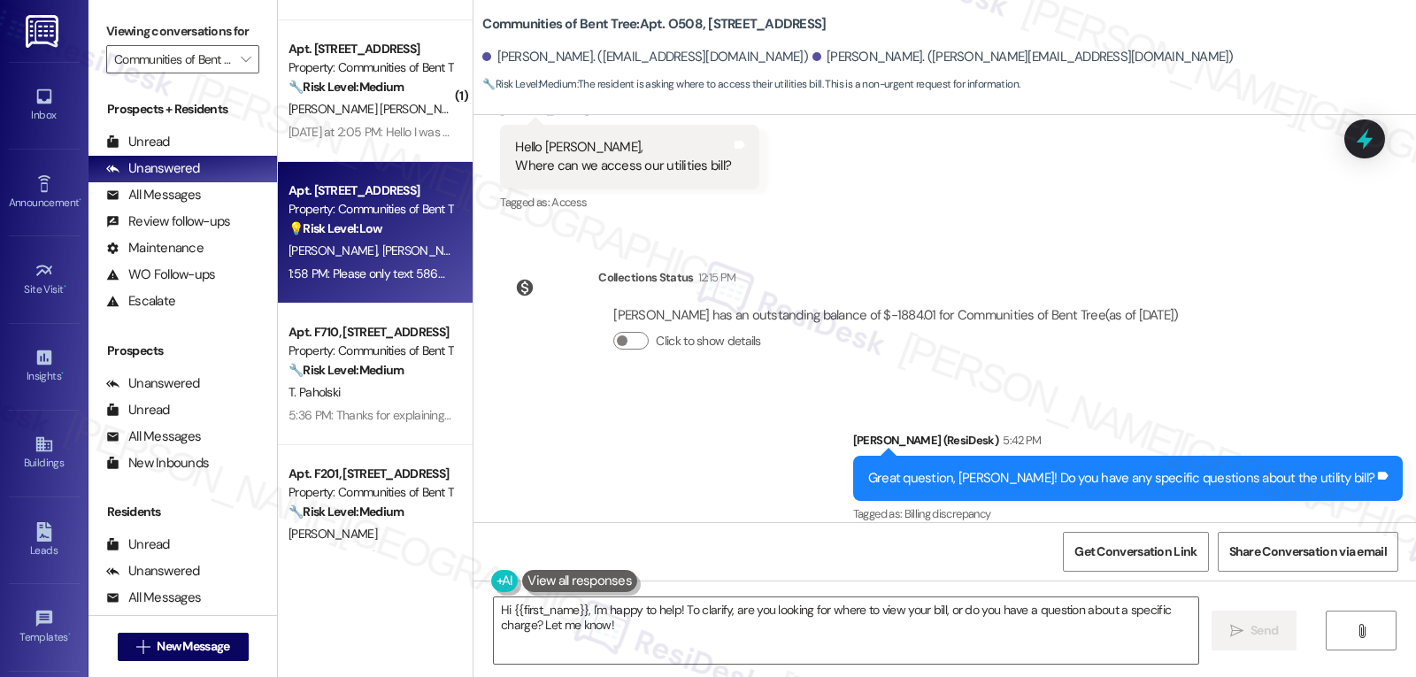
click at [373, 261] on div "[PERSON_NAME] [PERSON_NAME]" at bounding box center [370, 251] width 167 height 22
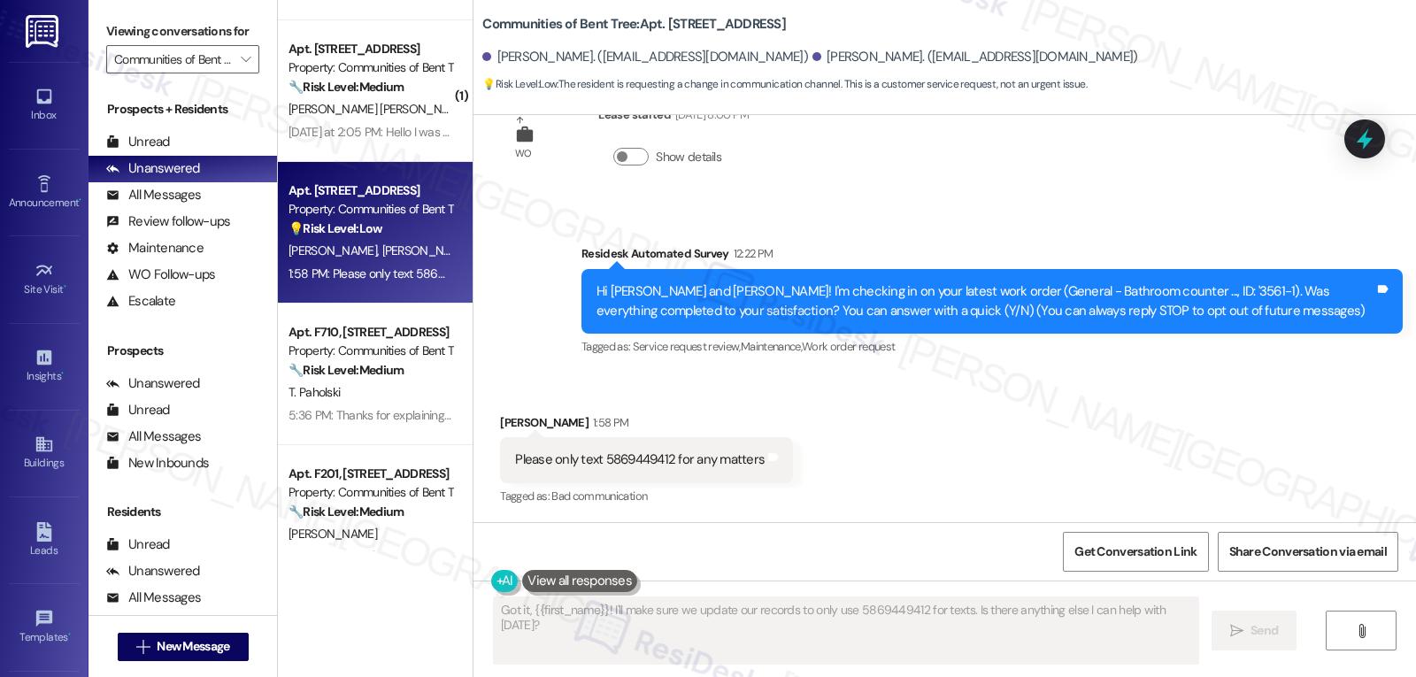
scroll to position [65, 0]
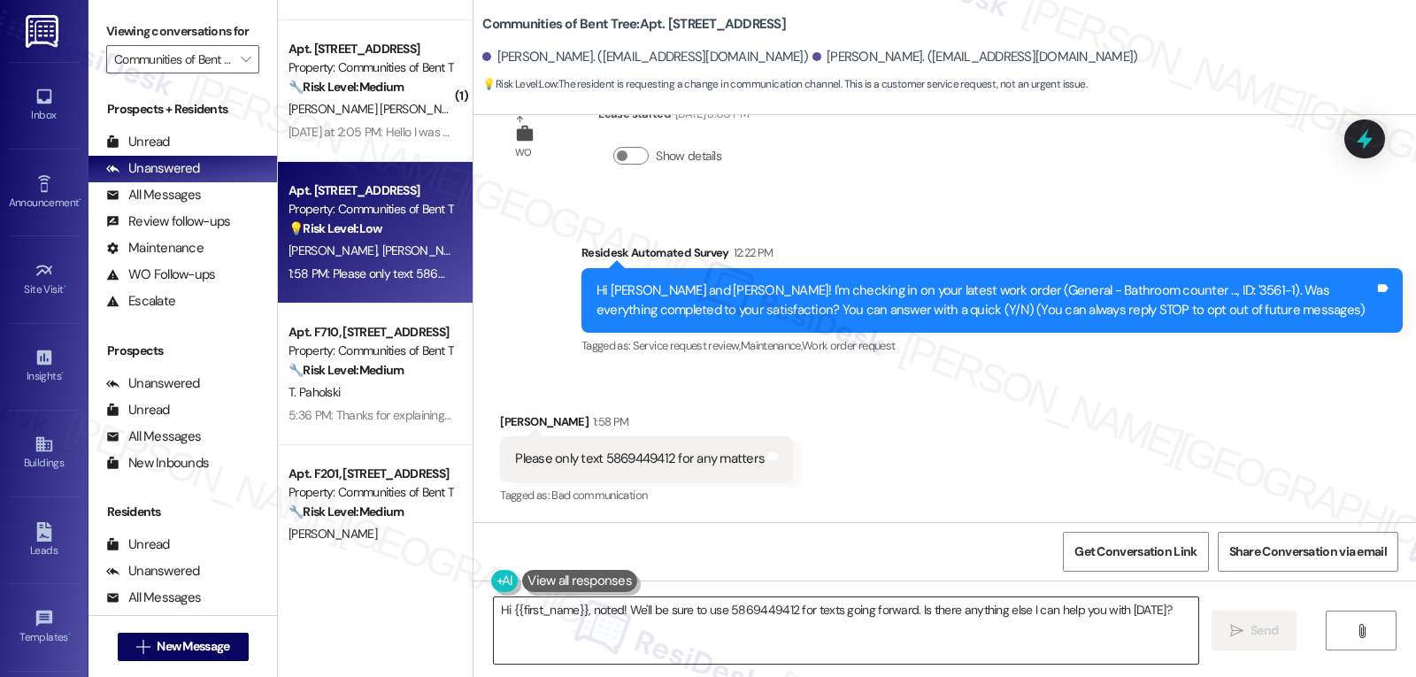
click at [1164, 610] on textarea "Hi {{first_name}}, noted! We'll be sure to use 5869449412 for texts going forwa…" at bounding box center [846, 630] width 704 height 66
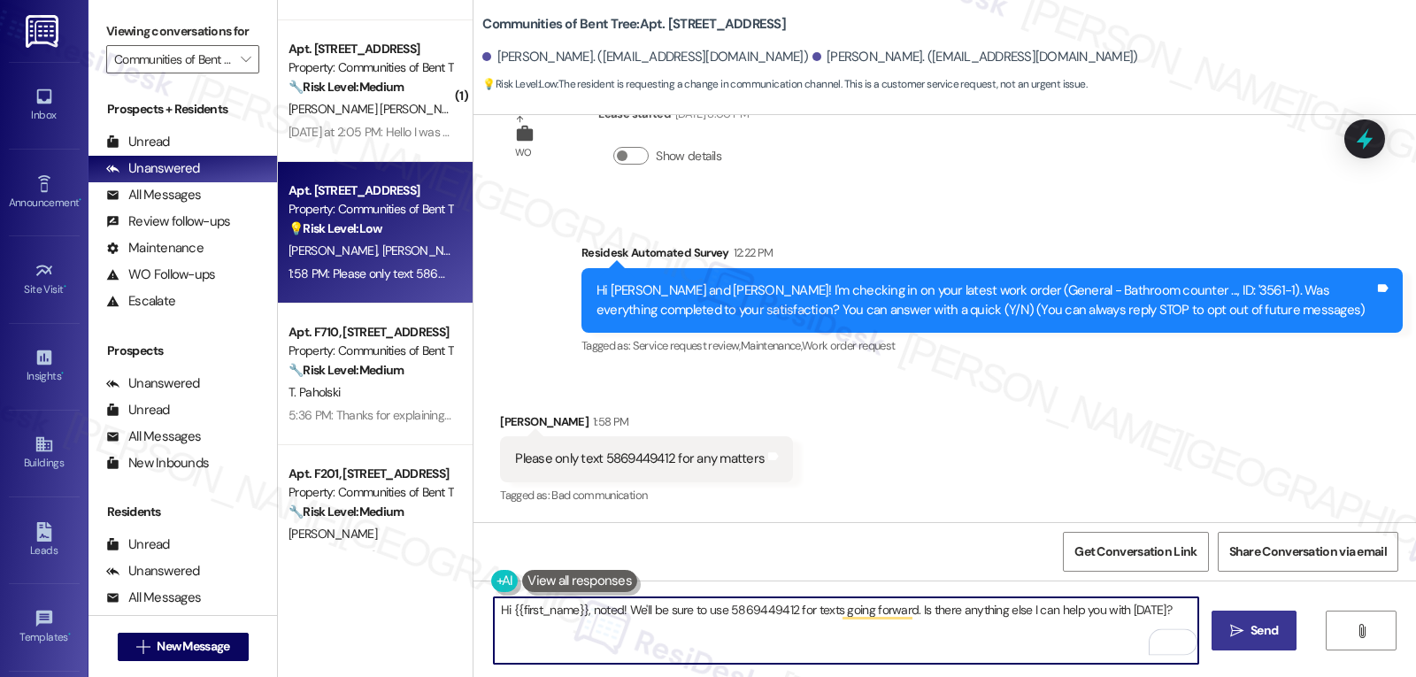
click at [1253, 631] on span "Send" at bounding box center [1263, 630] width 27 height 19
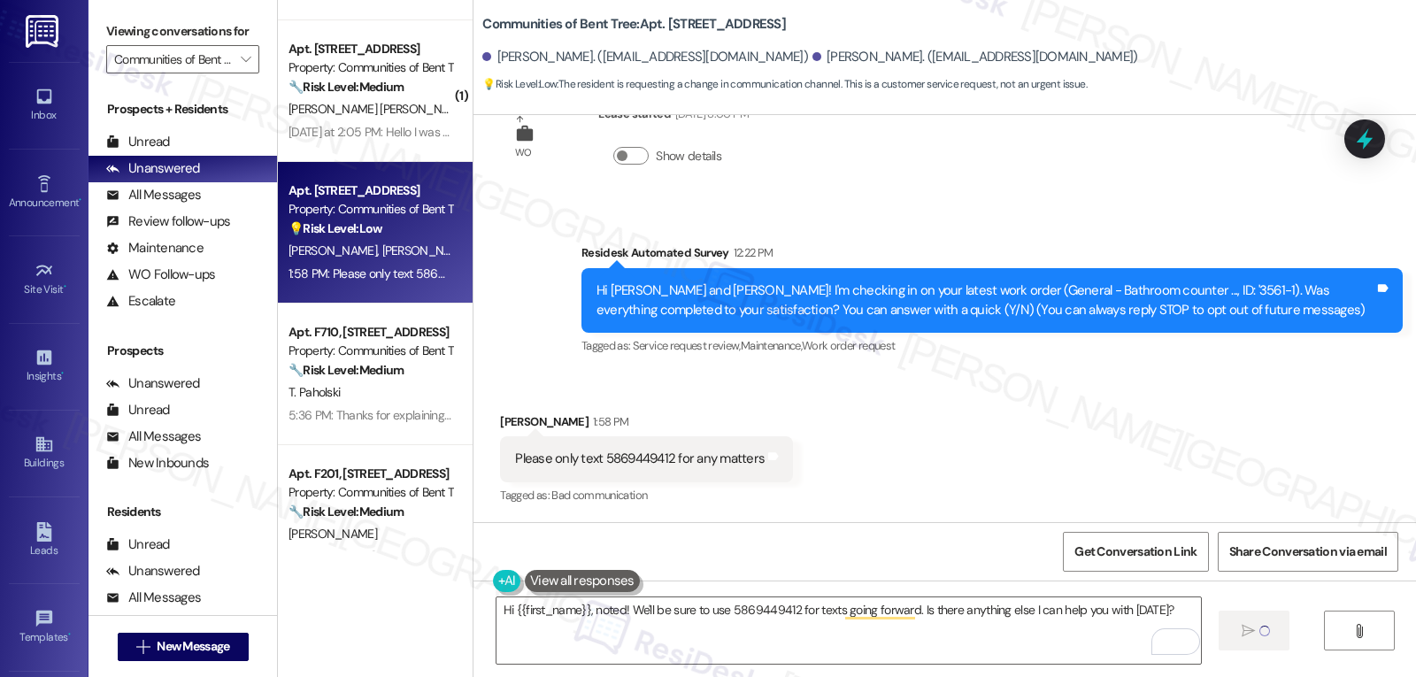
scroll to position [0, 0]
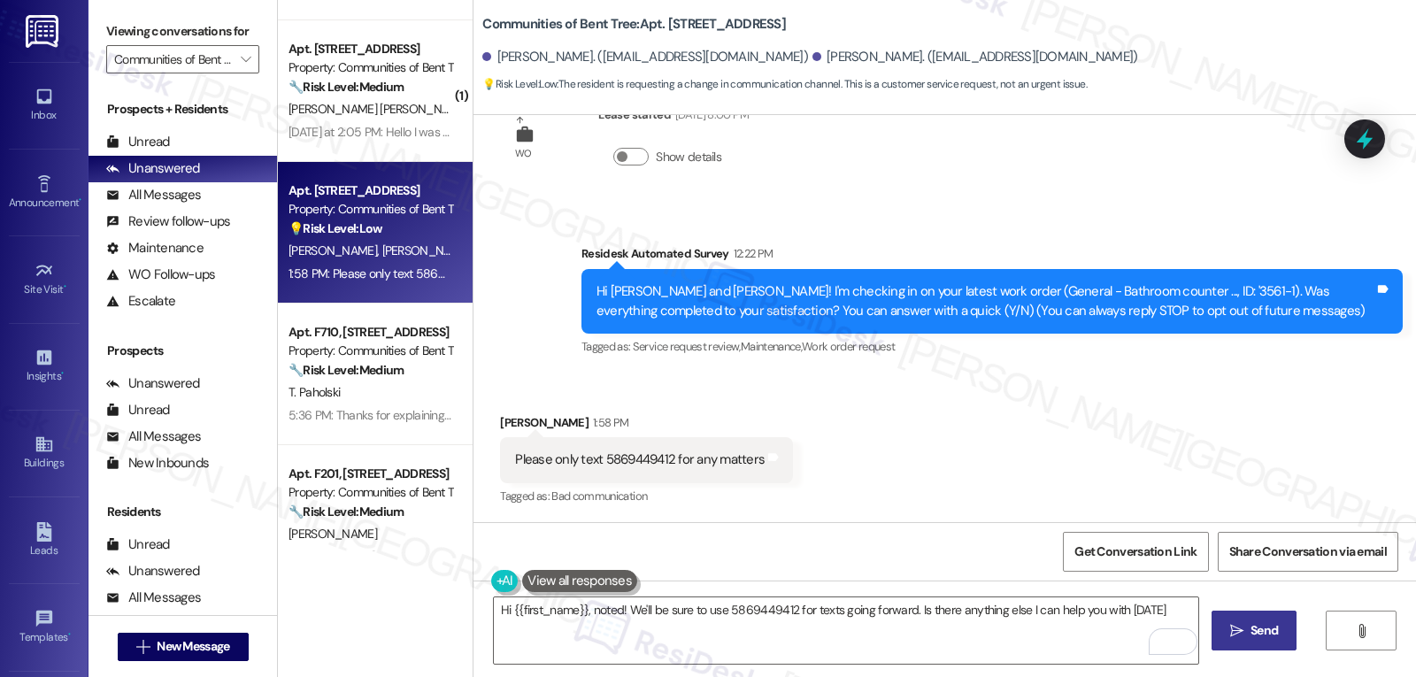
type textarea "Hi {{first_name}}, noted! We'll be sure to use 5869449412 for texts going forwa…"
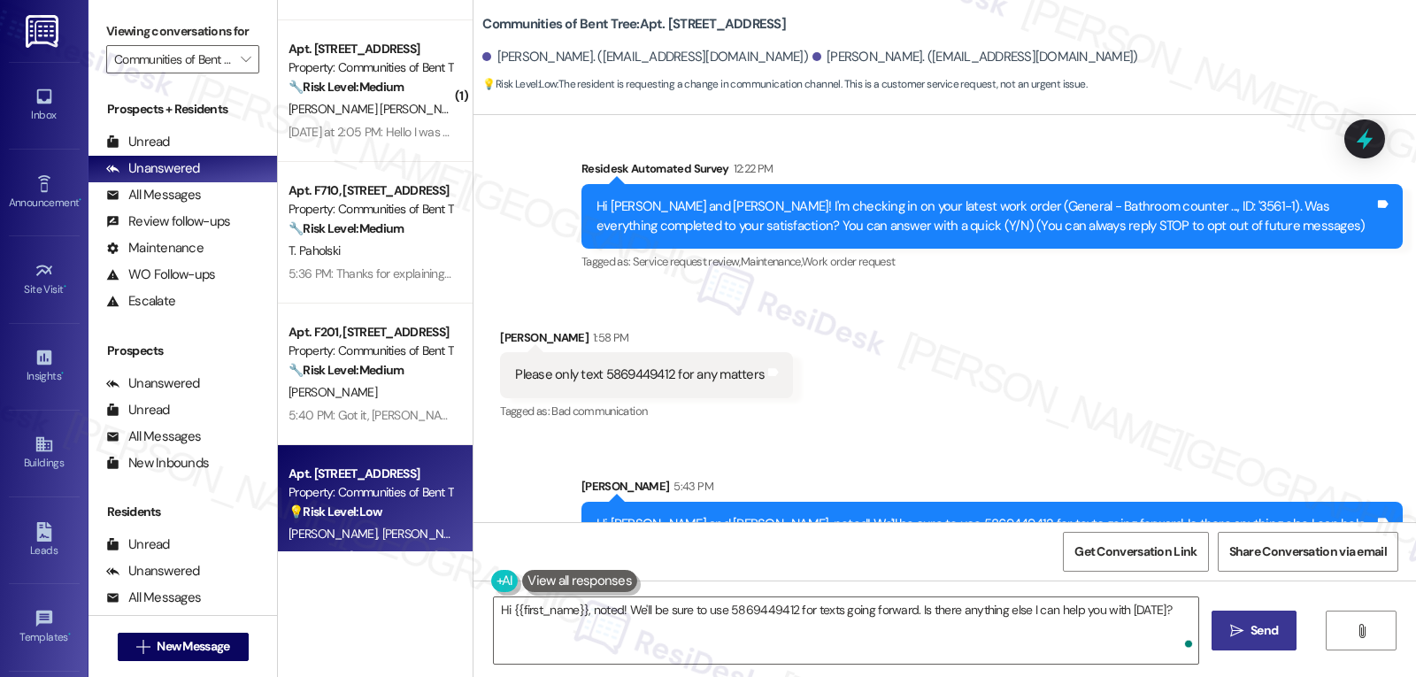
scroll to position [188, 0]
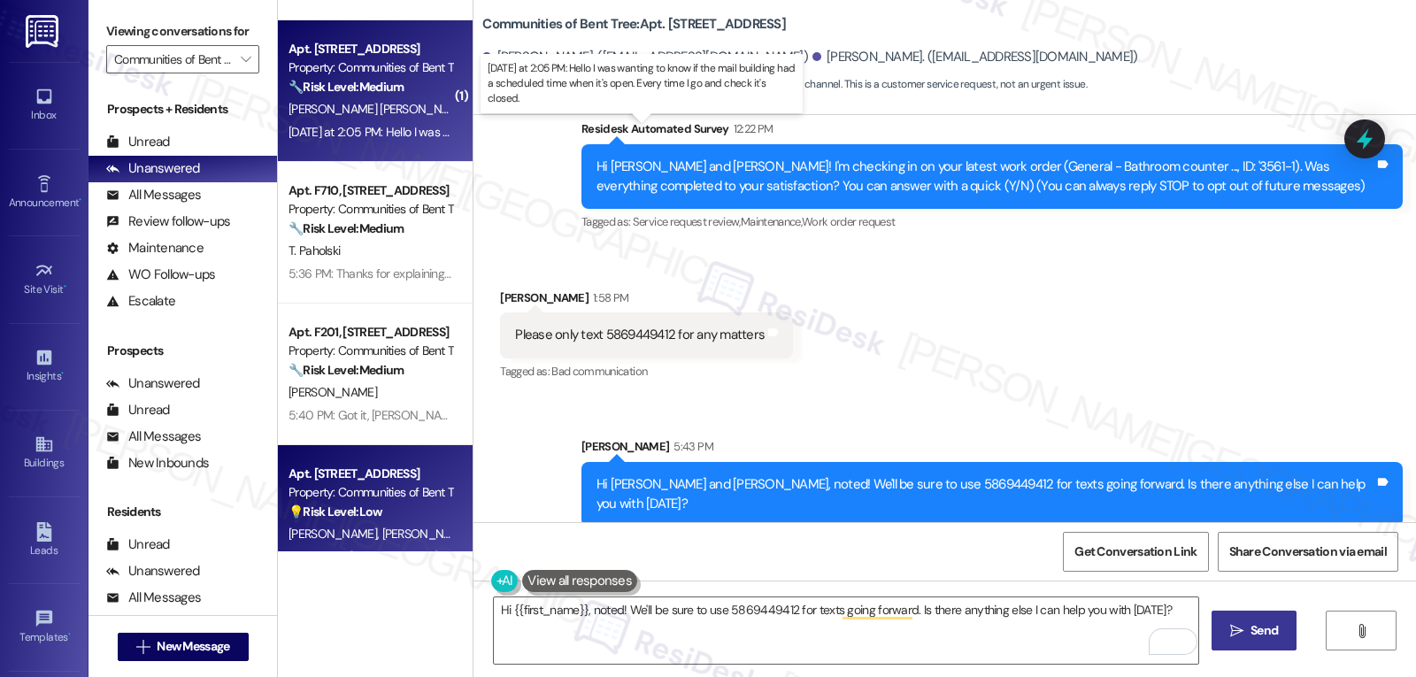
click at [365, 135] on div "[DATE] at 2:05 PM: Hello I was wanting to know if the mail building had a sched…" at bounding box center [647, 132] width 718 height 16
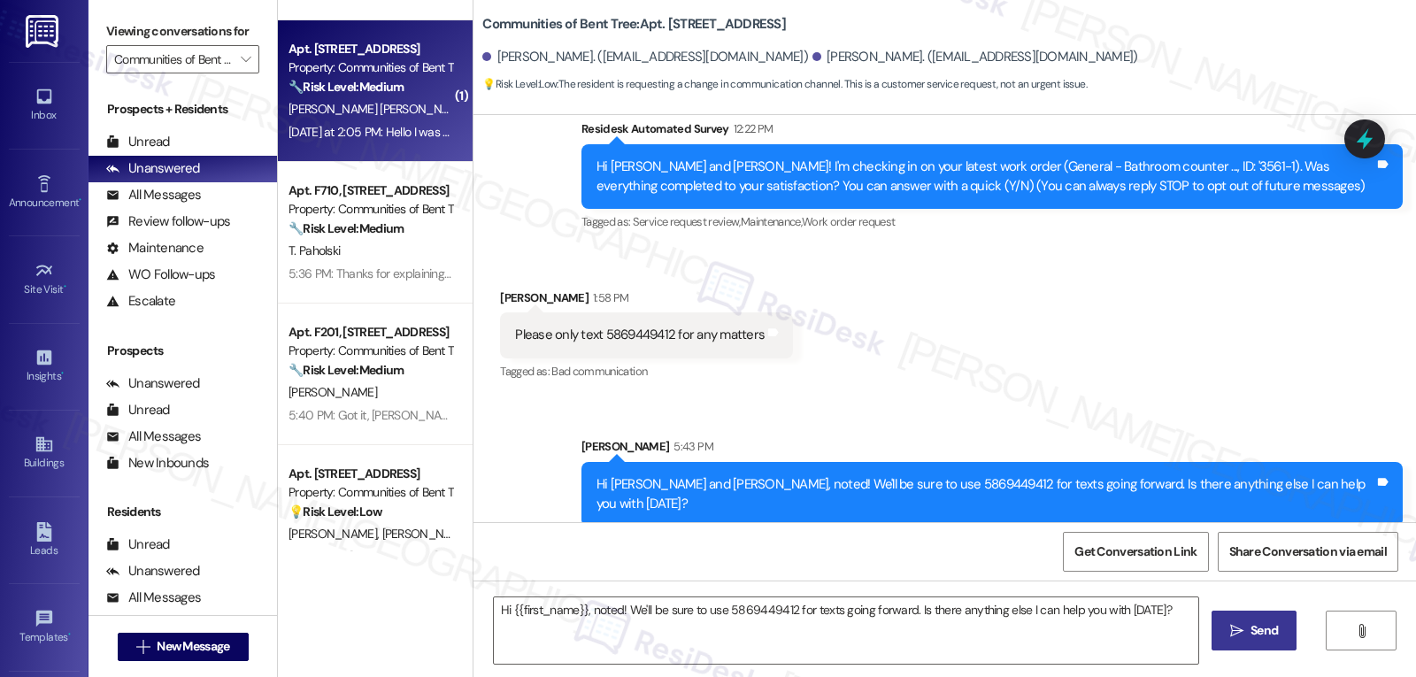
type textarea "Fetching suggested responses. Please feel free to read through the conversation…"
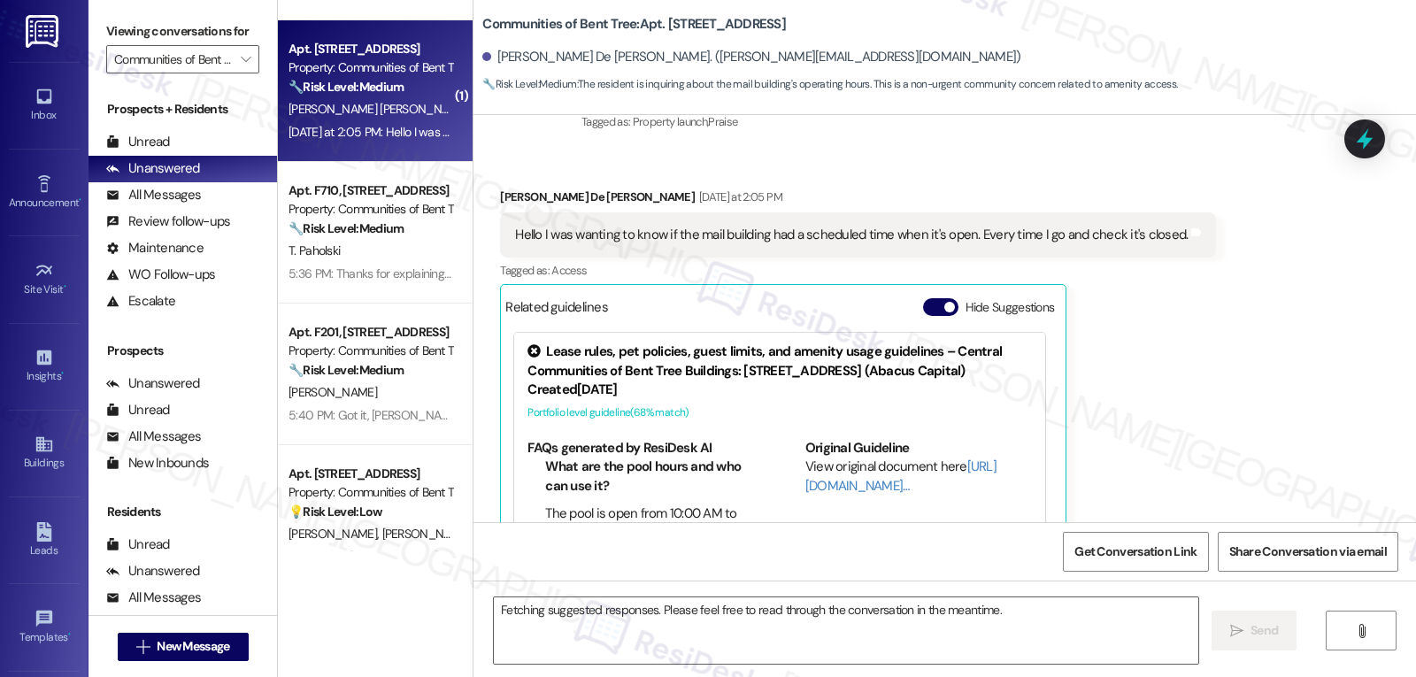
scroll to position [365, 0]
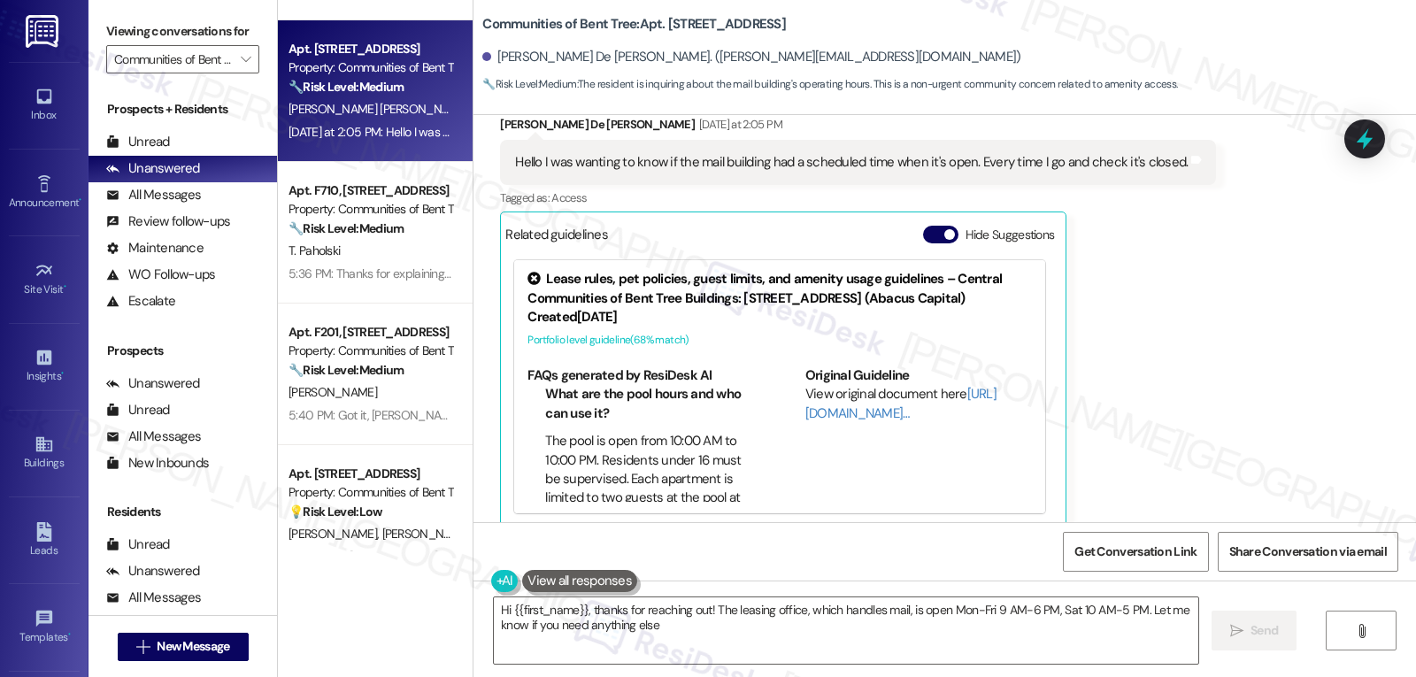
type textarea "Hi {{first_name}}, thanks for reaching out! The leasing office, which handles m…"
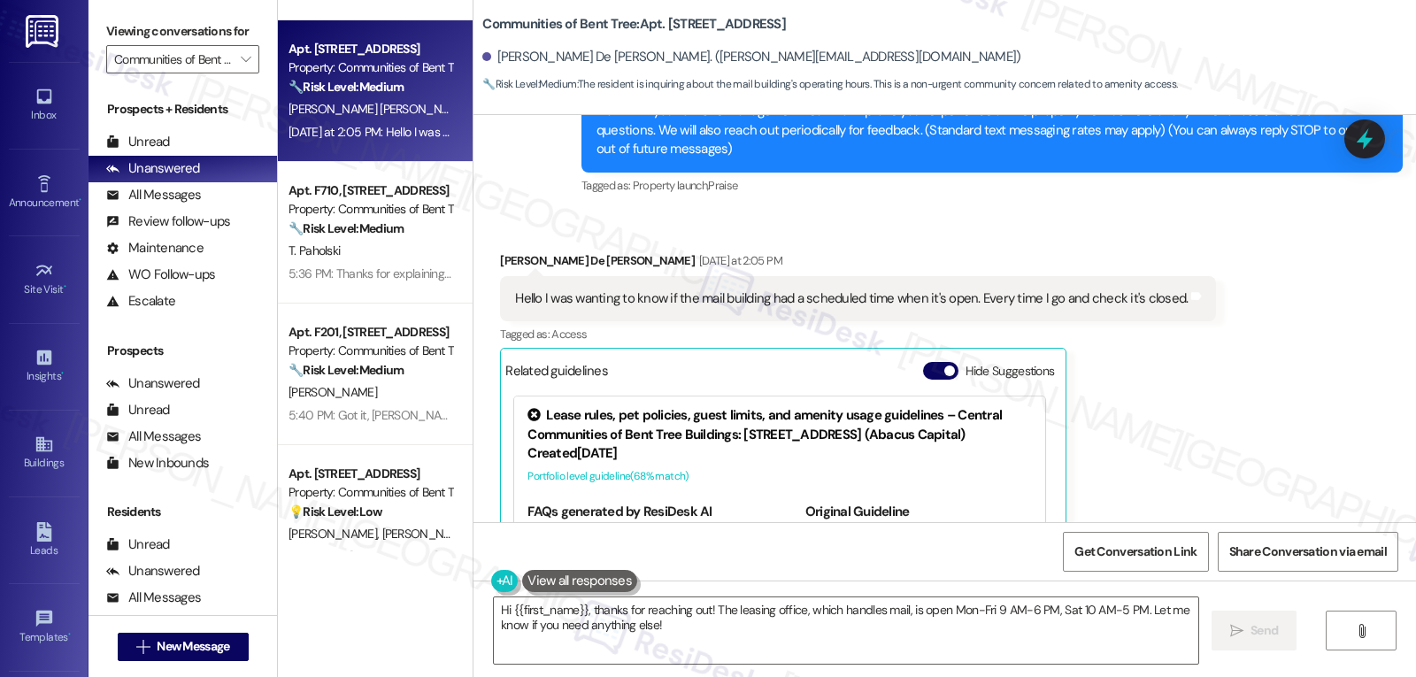
scroll to position [188, 0]
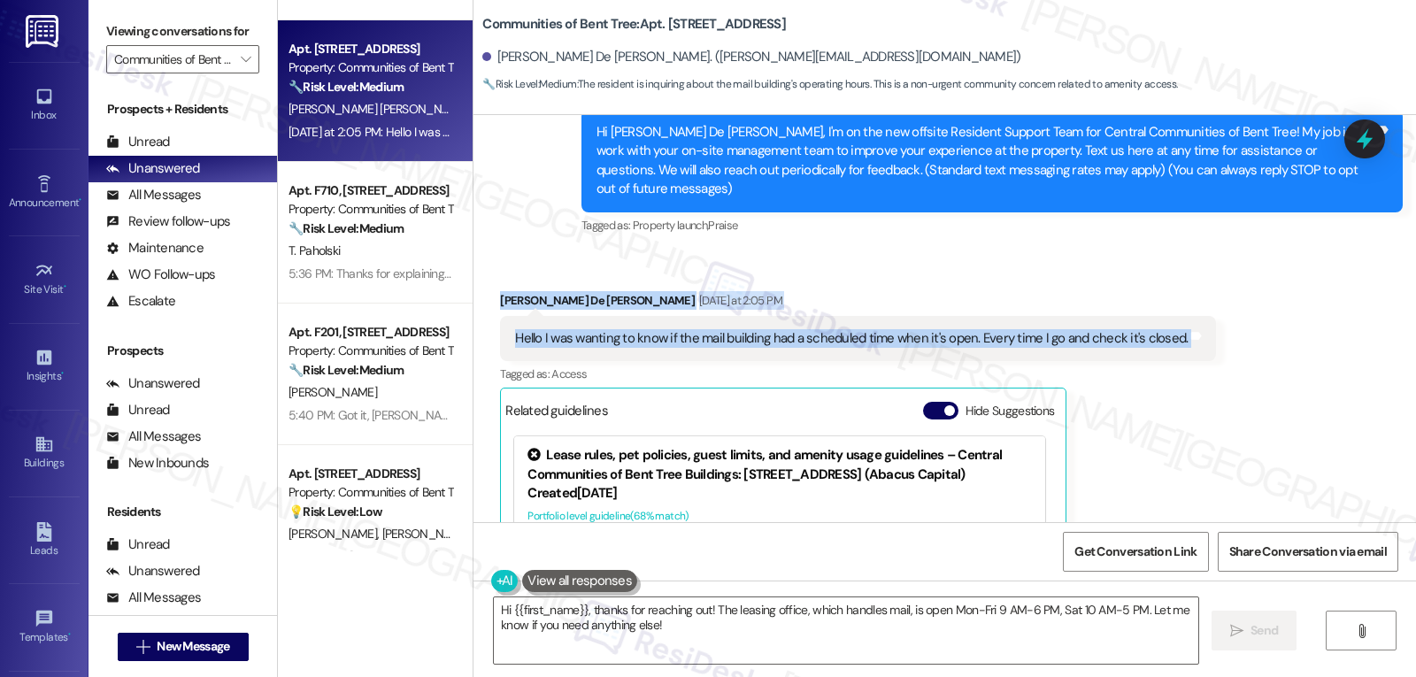
drag, startPoint x: 481, startPoint y: 279, endPoint x: 1300, endPoint y: 324, distance: 819.7
click at [1300, 324] on div "Received via SMS [PERSON_NAME] De [PERSON_NAME] [DATE] at 2:05 PM Hello I was w…" at bounding box center [944, 483] width 942 height 465
copy div "[PERSON_NAME] De [PERSON_NAME] [DATE] at 2:05 PM Hello I was wanting to know if…"
click at [795, 646] on textarea "Hi {{first_name}}, thanks for reaching out! The leasing office, which handles m…" at bounding box center [846, 630] width 704 height 66
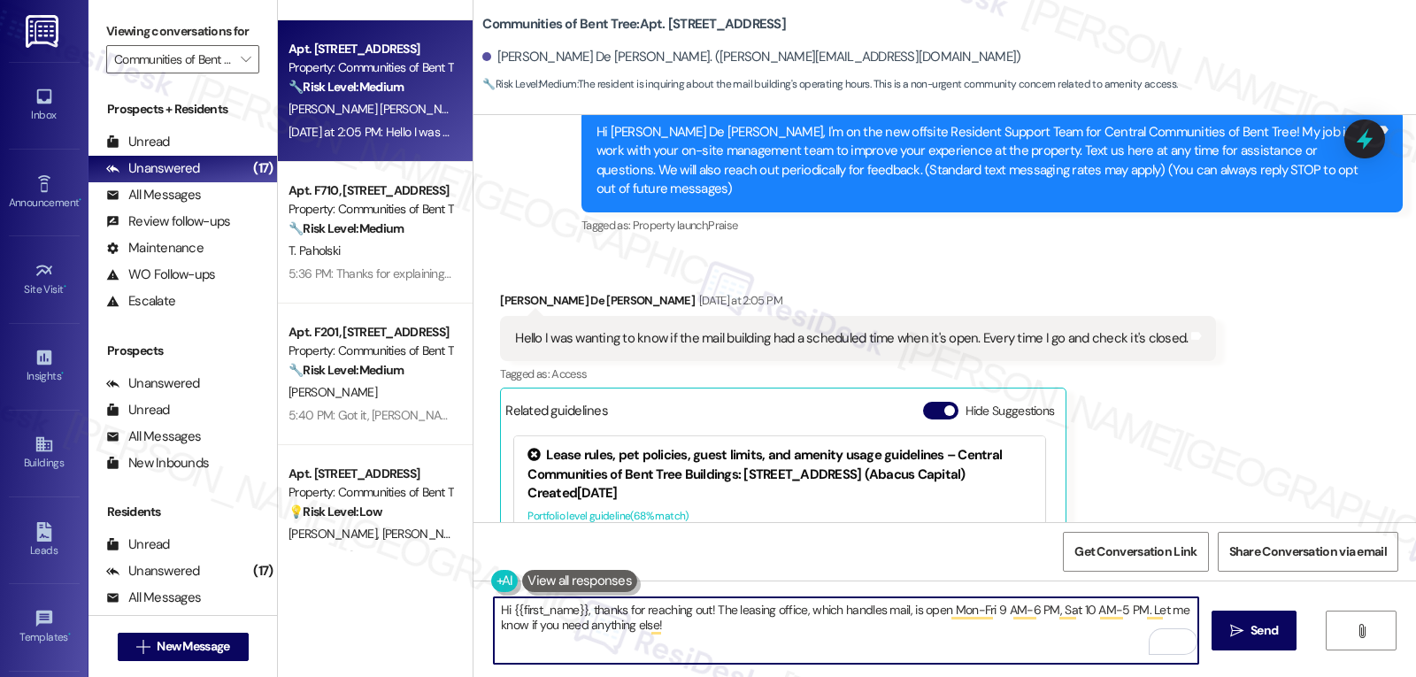
click at [795, 646] on textarea "Hi {{first_name}}, thanks for reaching out! The leasing office, which handles m…" at bounding box center [846, 630] width 704 height 66
click at [1247, 629] on span "Send" at bounding box center [1264, 630] width 35 height 19
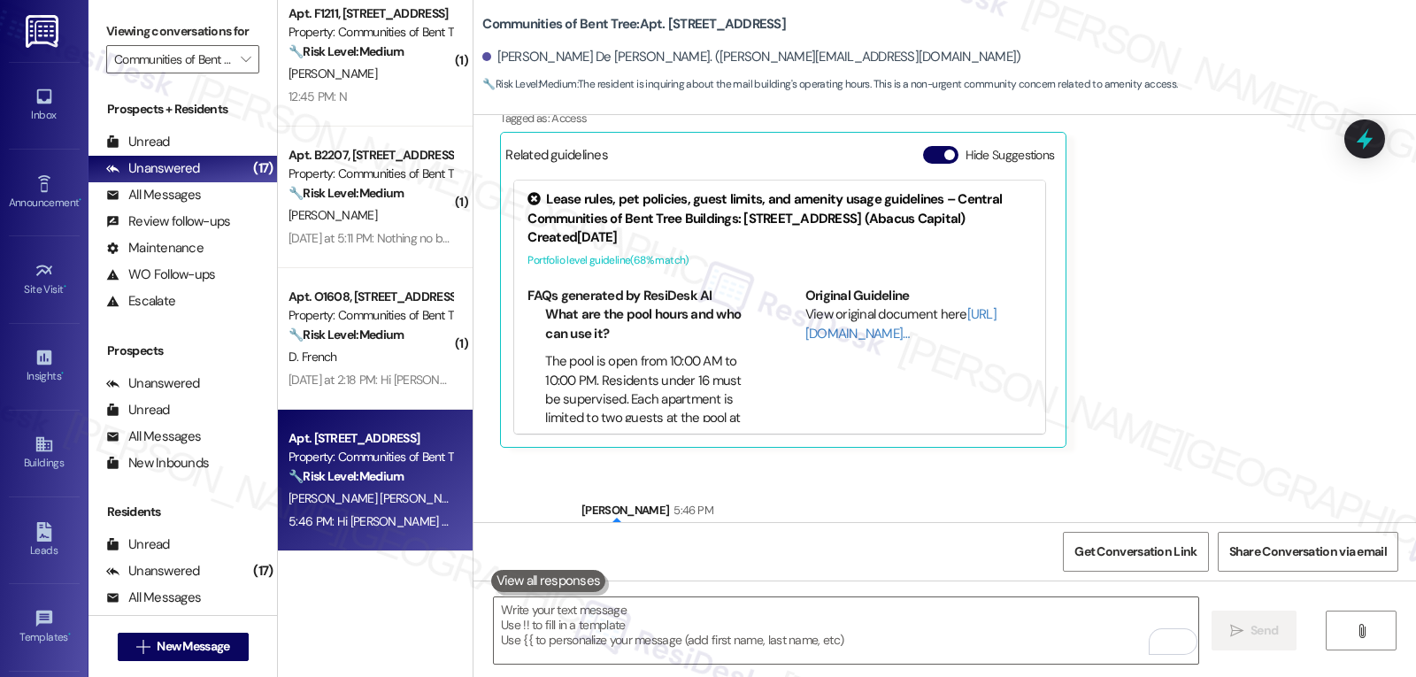
scroll to position [507, 0]
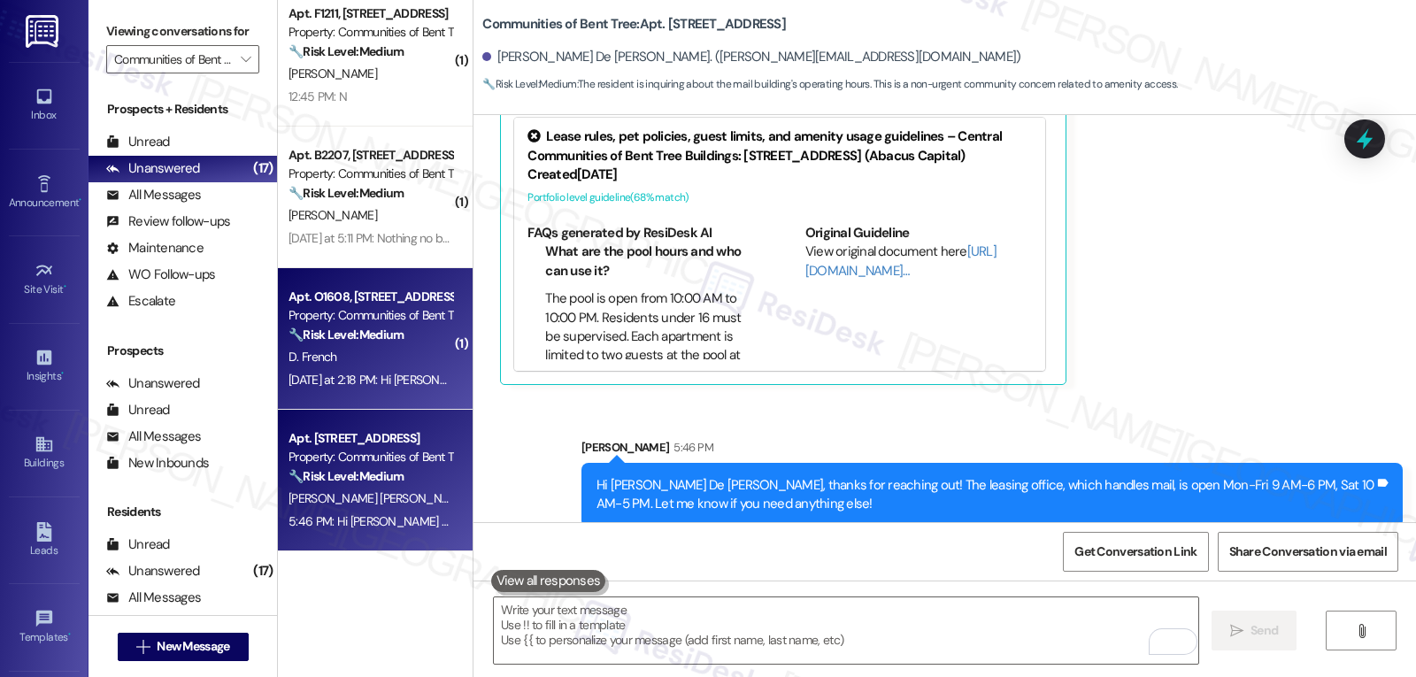
click at [372, 334] on strong "🔧 Risk Level: Medium" at bounding box center [345, 335] width 115 height 16
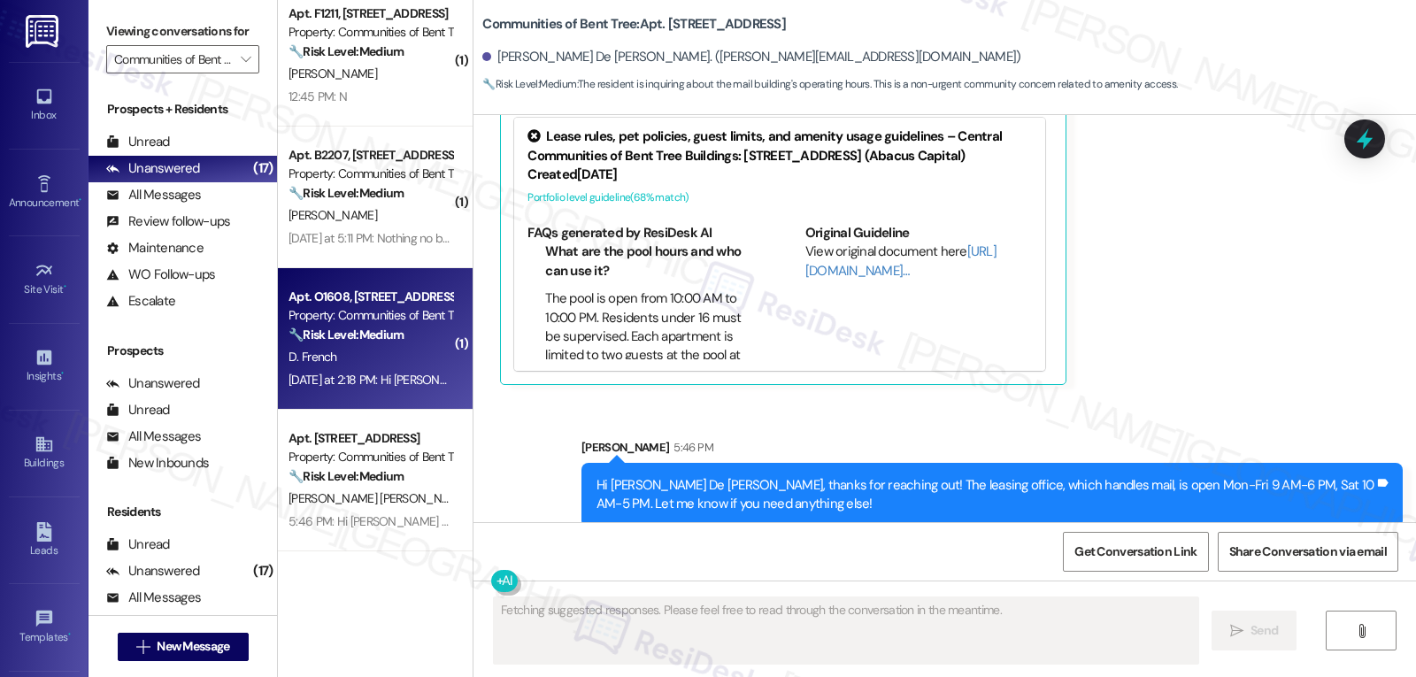
type textarea "Fetching suggested responses. Please feel free to read through the conversation…"
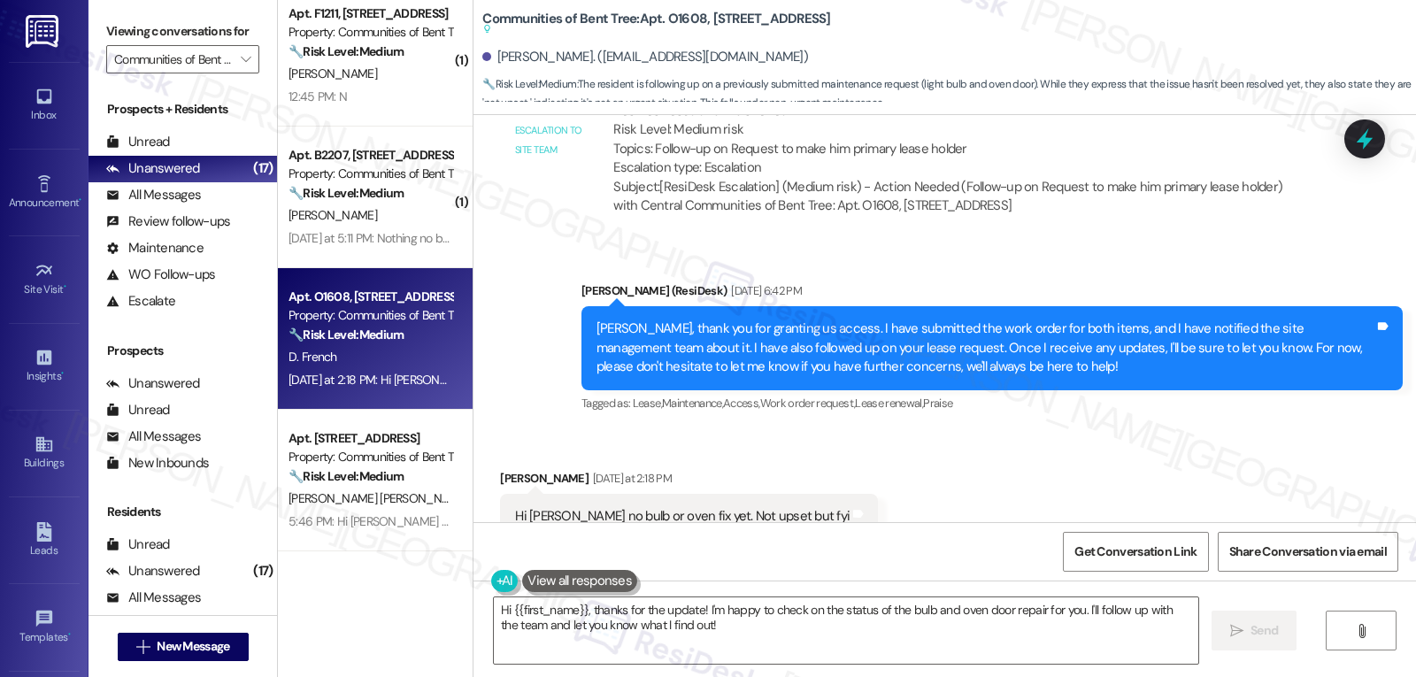
scroll to position [2375, 0]
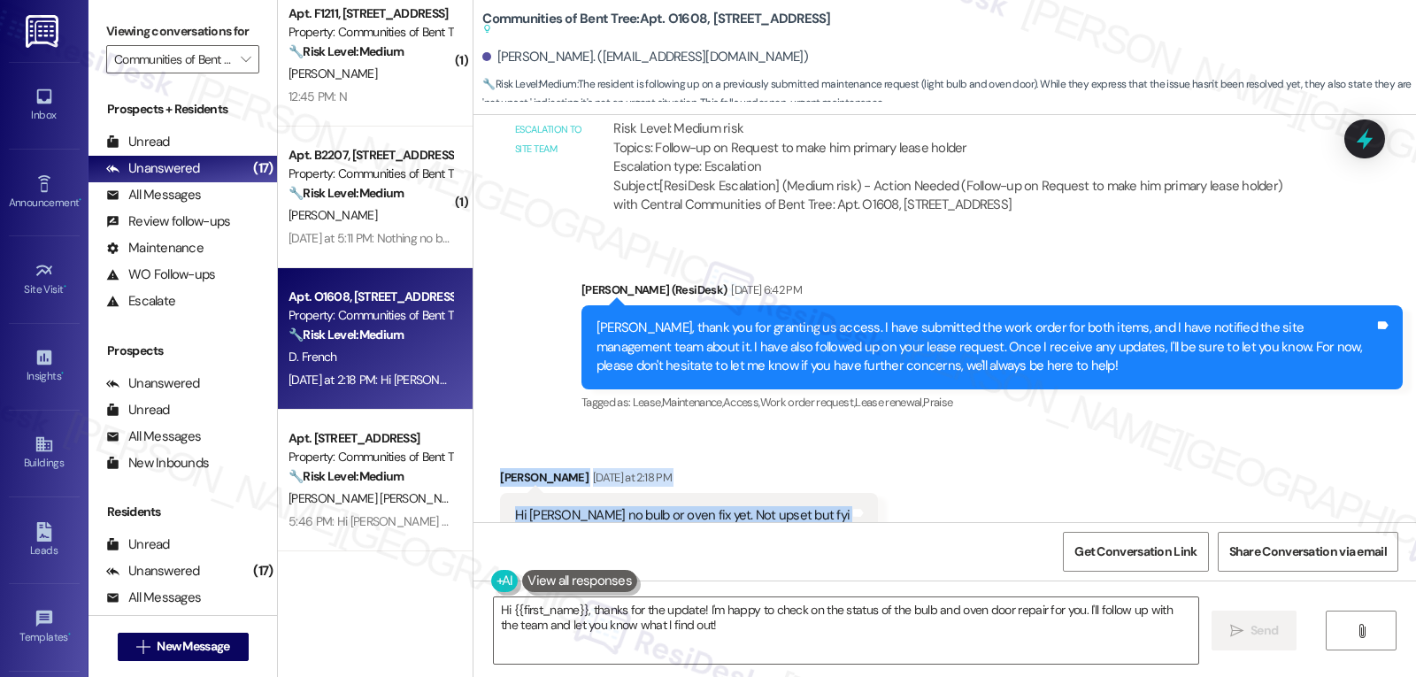
drag, startPoint x: 477, startPoint y: 414, endPoint x: 809, endPoint y: 462, distance: 335.2
click at [809, 462] on div "Received via SMS [PERSON_NAME] [DATE] at 2:18 PM Hi [PERSON_NAME] no bulb or ov…" at bounding box center [689, 516] width 404 height 123
copy div "[PERSON_NAME] [DATE] at 2:18 PM Hi [PERSON_NAME] no bulb or oven fix yet. Not u…"
drag, startPoint x: 695, startPoint y: 611, endPoint x: 899, endPoint y: 719, distance: 230.7
click at [899, 676] on html "Inbox Go to Inbox Announcement • Send A Text Announcement Site Visit • Go to Si…" at bounding box center [708, 338] width 1416 height 677
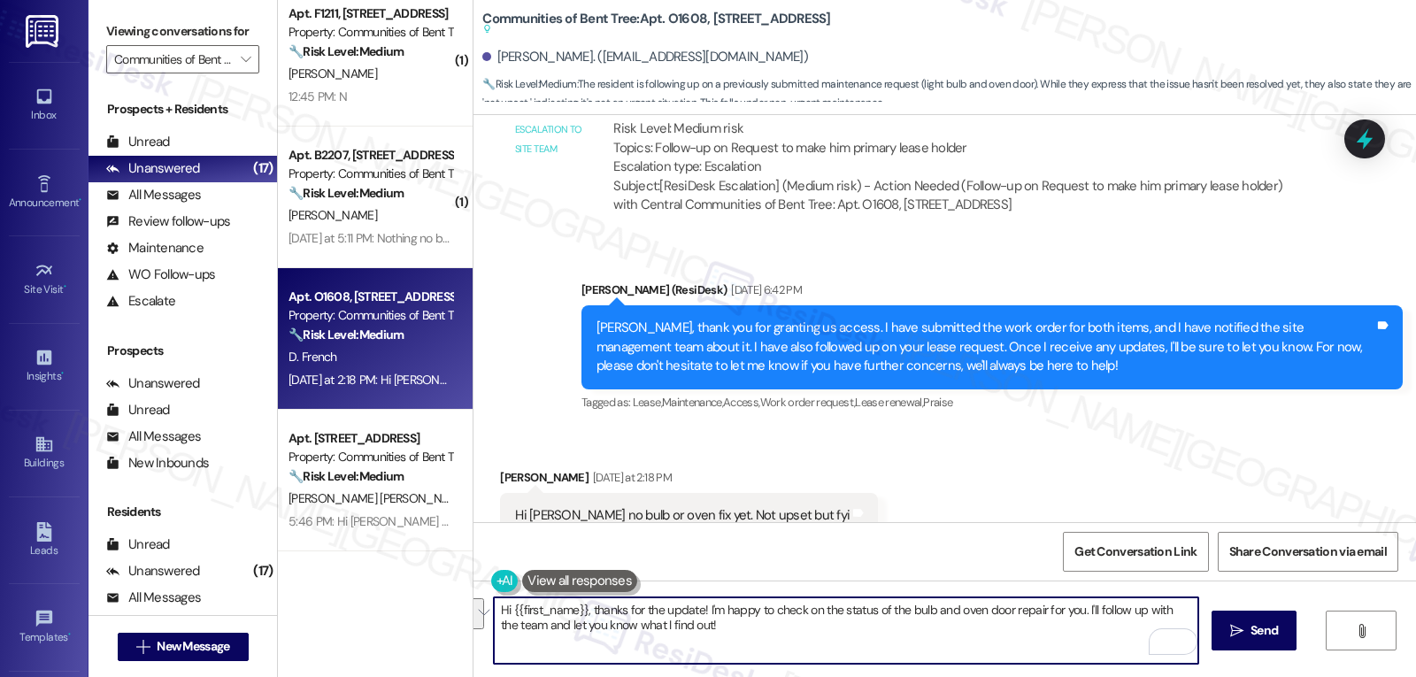
click at [931, 639] on textarea "Hi {{first_name}}, thanks for the update! I'm happy to check on the status of t…" at bounding box center [846, 630] width 704 height 66
click at [494, 625] on textarea "Hi {{first_name}}, thanks for the update! I'm happy to check on the status of t…" at bounding box center [846, 630] width 704 height 66
click at [815, 649] on textarea "Hi {{first_name}}, thanks for the update! I'm happy to check on the status of t…" at bounding box center [846, 630] width 704 height 66
click at [707, 625] on textarea "Hi {{first_name}}, thanks for the update! I'm happy to check on the status of t…" at bounding box center [846, 630] width 704 height 66
click at [872, 633] on textarea "Hi {{first_name}}, thanks for the update! I'm happy to check on the status of t…" at bounding box center [846, 630] width 704 height 66
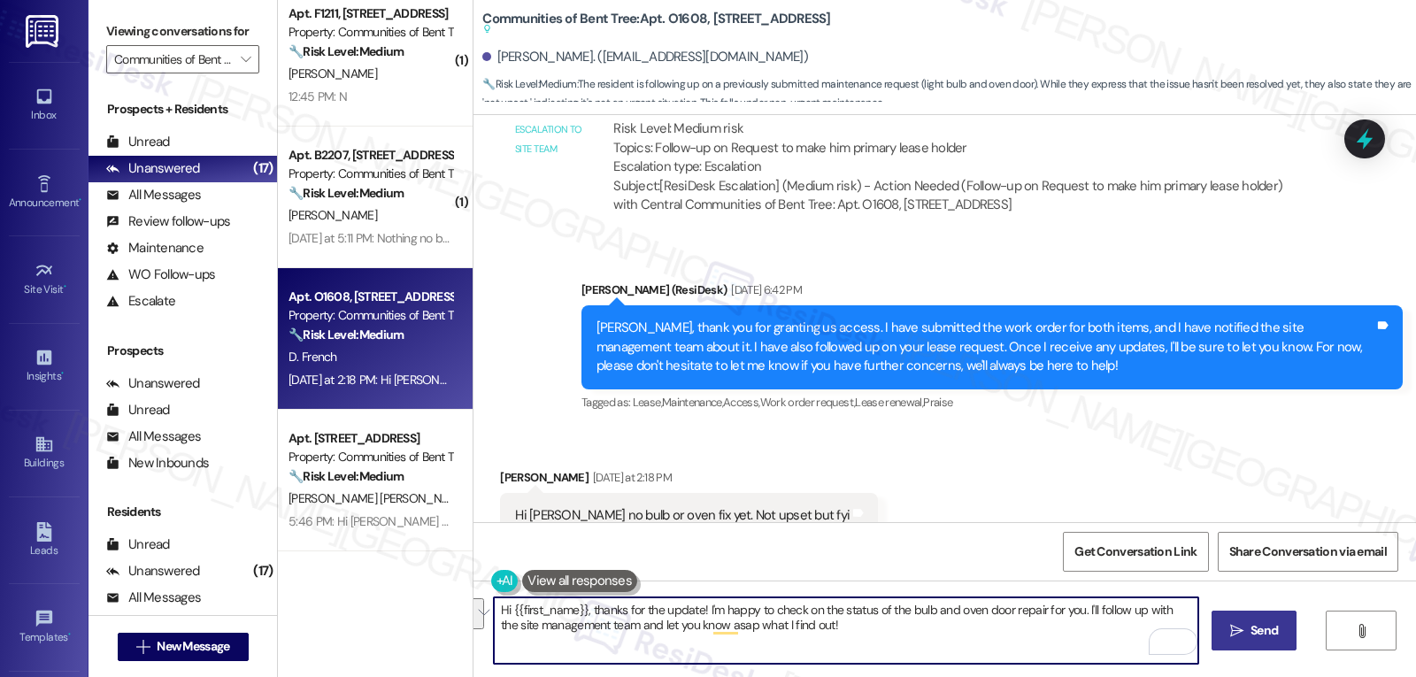
type textarea "Hi {{first_name}}, thanks for the update! I'm happy to check on the status of t…"
click at [1262, 622] on span "Send" at bounding box center [1263, 630] width 27 height 19
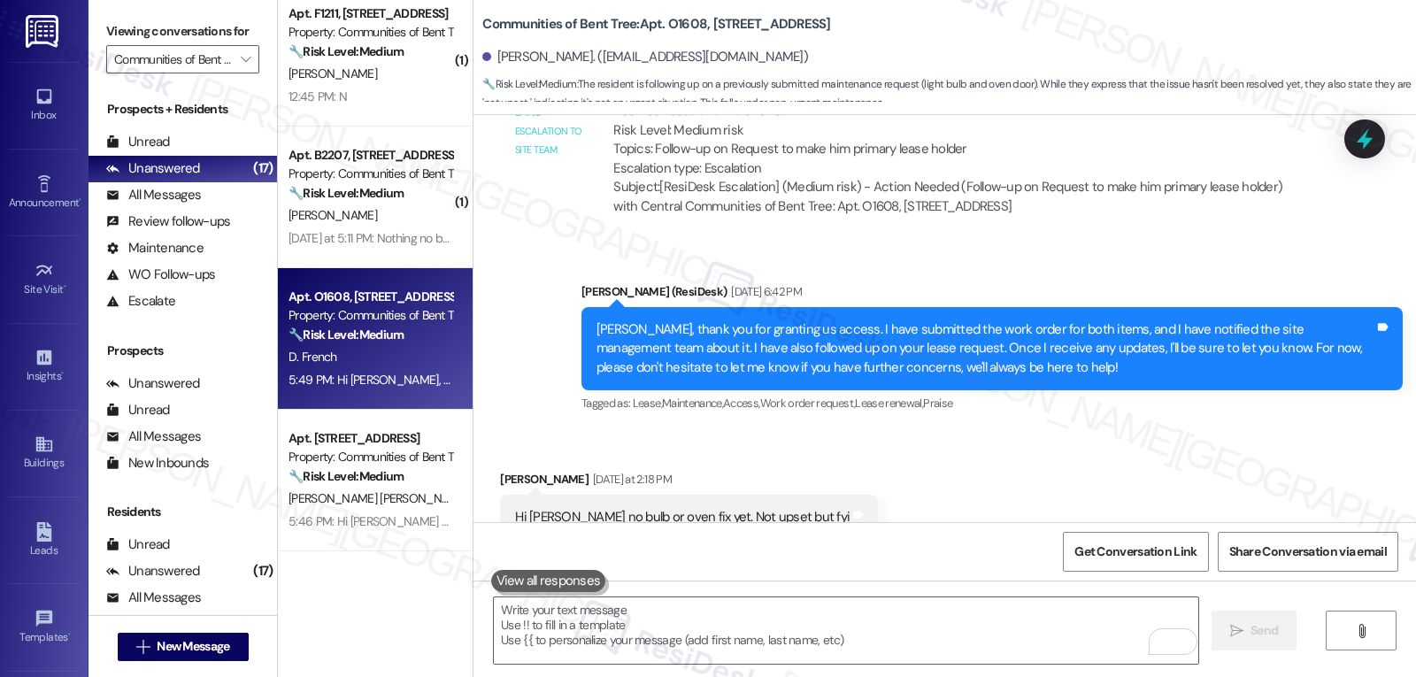
scroll to position [2471, 0]
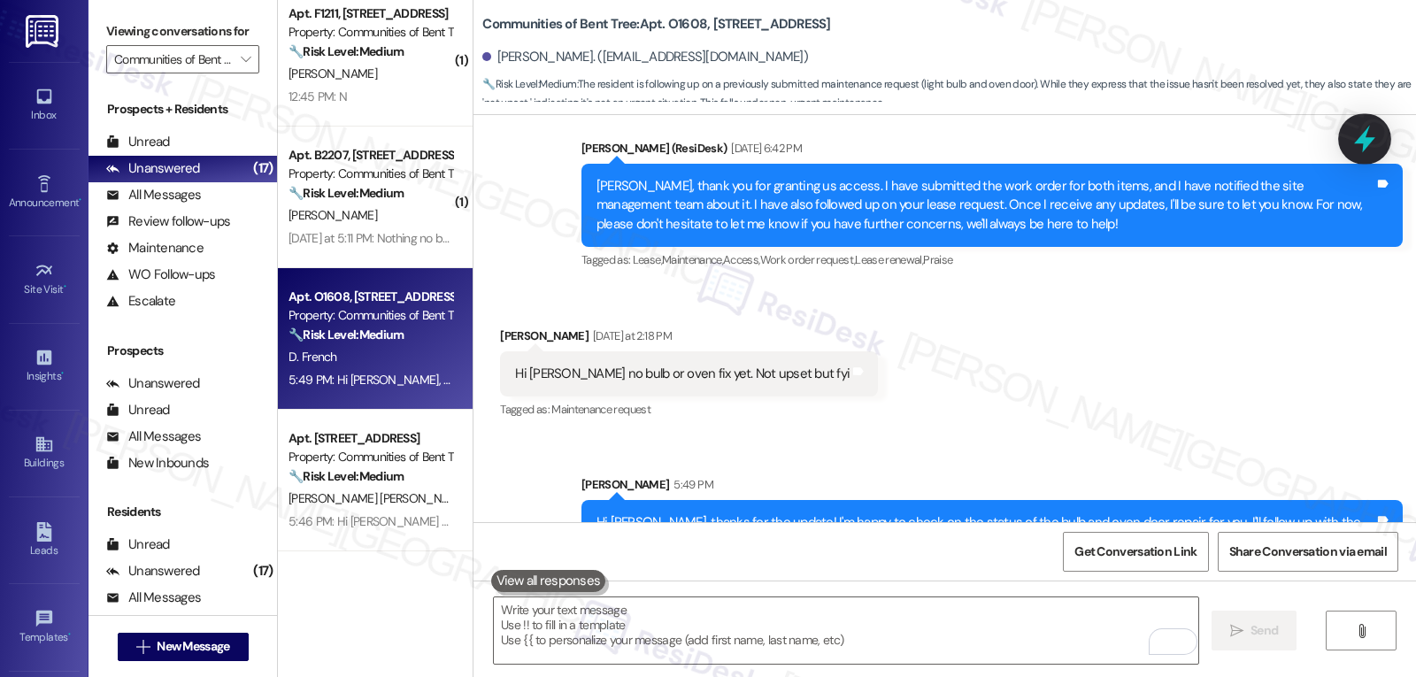
click at [1367, 141] on icon at bounding box center [1364, 139] width 21 height 27
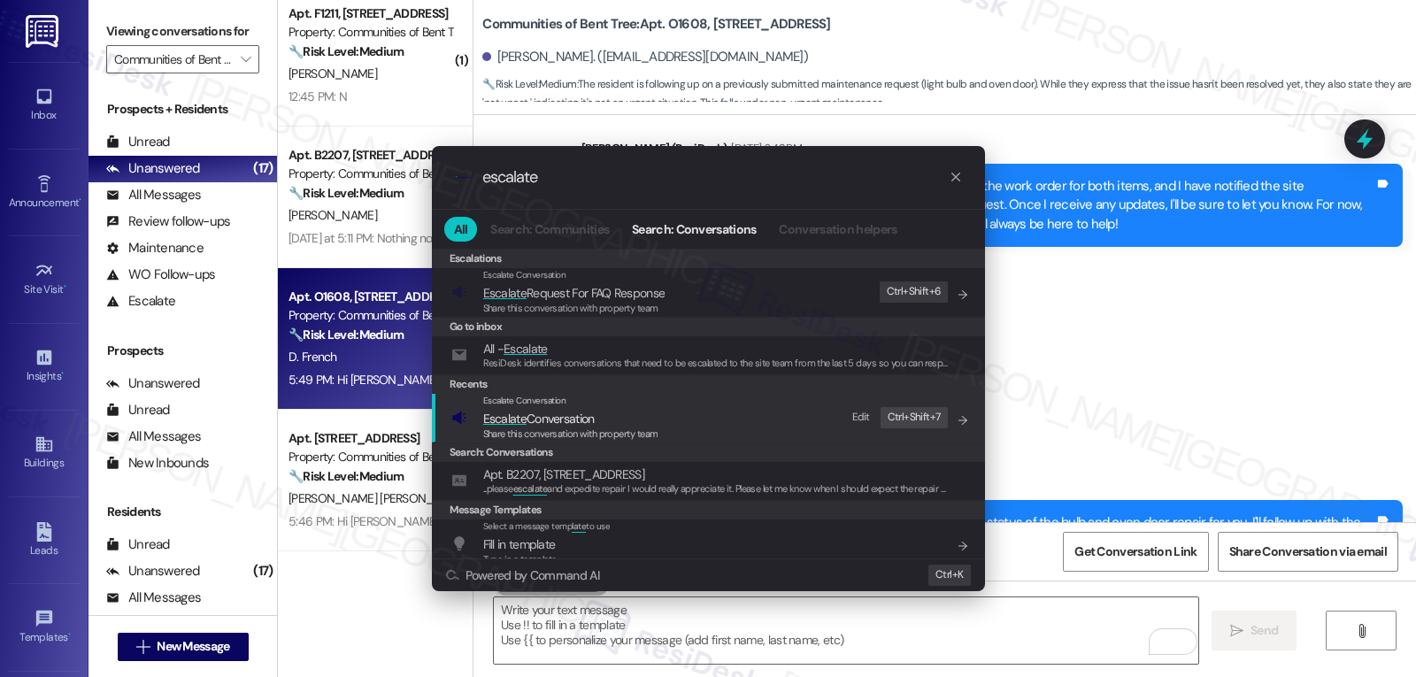
type input "escalate"
click at [591, 428] on span "Share this conversation with property team" at bounding box center [570, 433] width 175 height 12
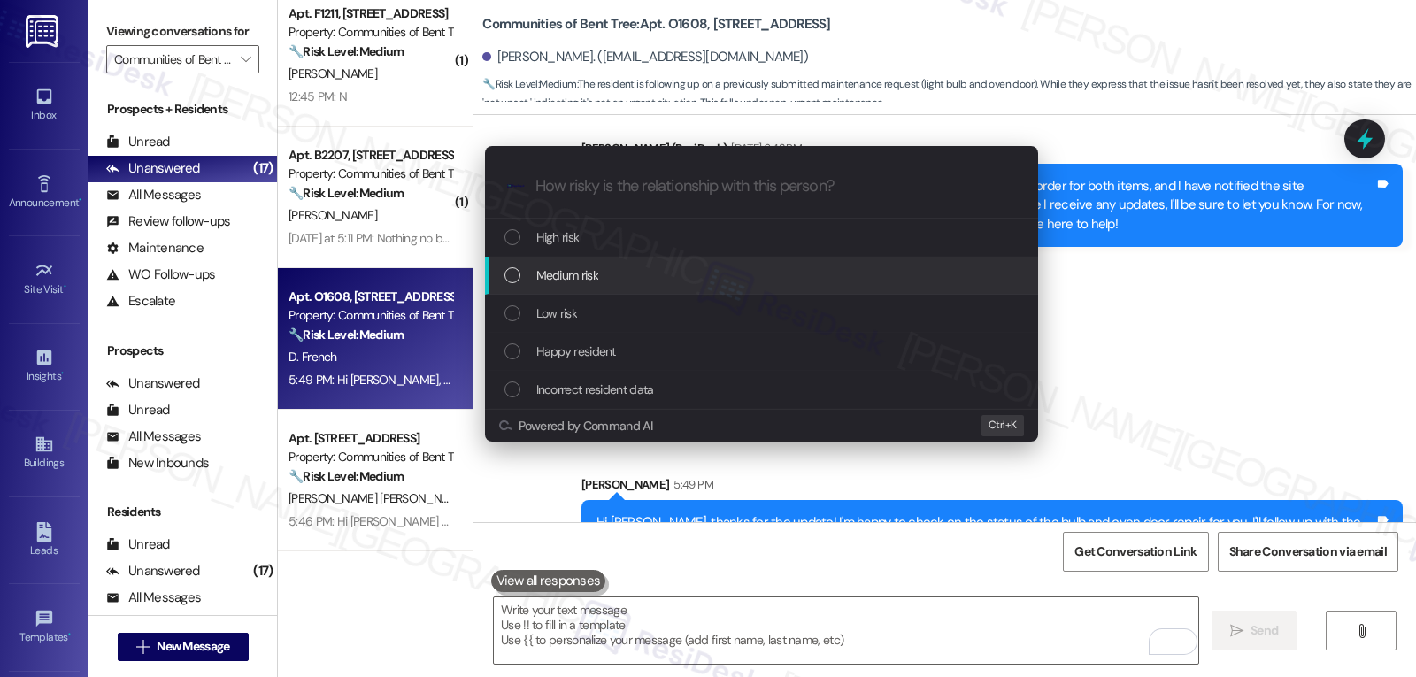
click at [638, 267] on div "Medium risk" at bounding box center [763, 274] width 518 height 19
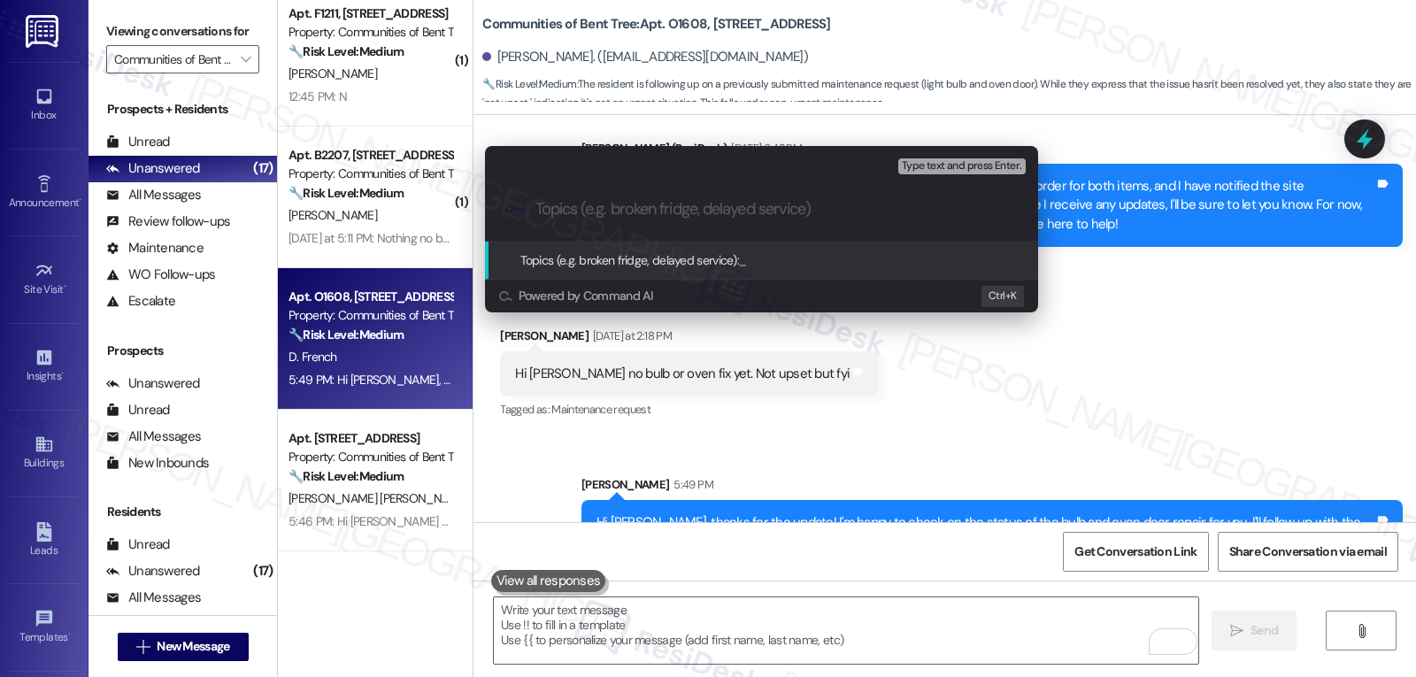
click at [713, 201] on input "Topics (e.g. broken fridge, delayed service)" at bounding box center [775, 209] width 480 height 19
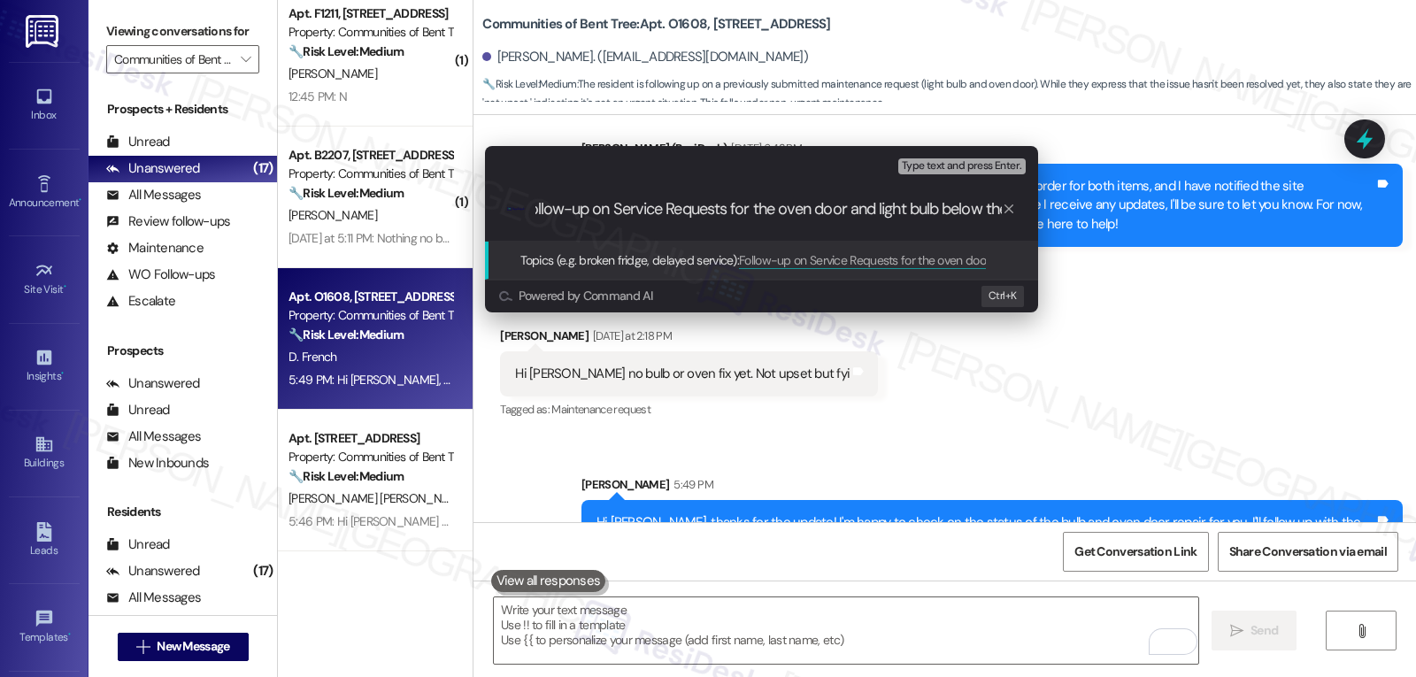
scroll to position [0, 27]
type input "Follow-up on Service Requests for the oven door and light bulb below the microw…"
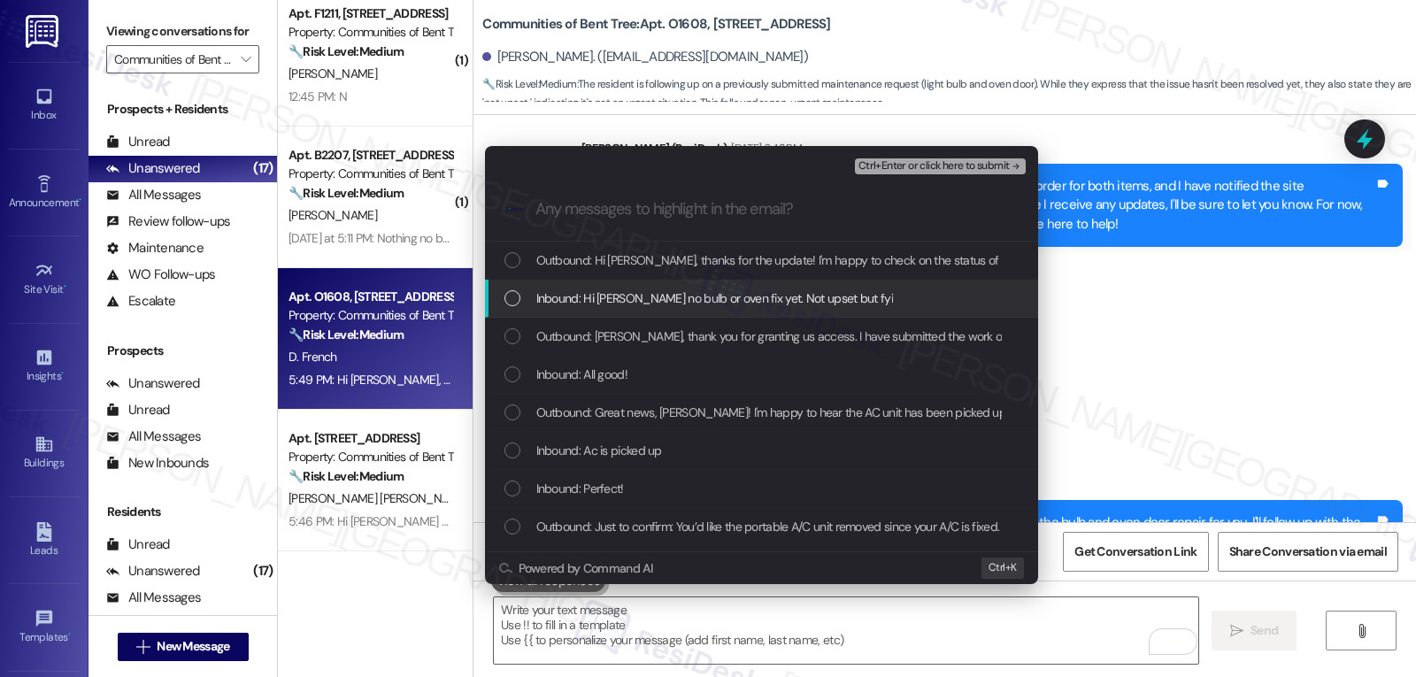
click at [512, 306] on div "List of options" at bounding box center [512, 298] width 16 height 16
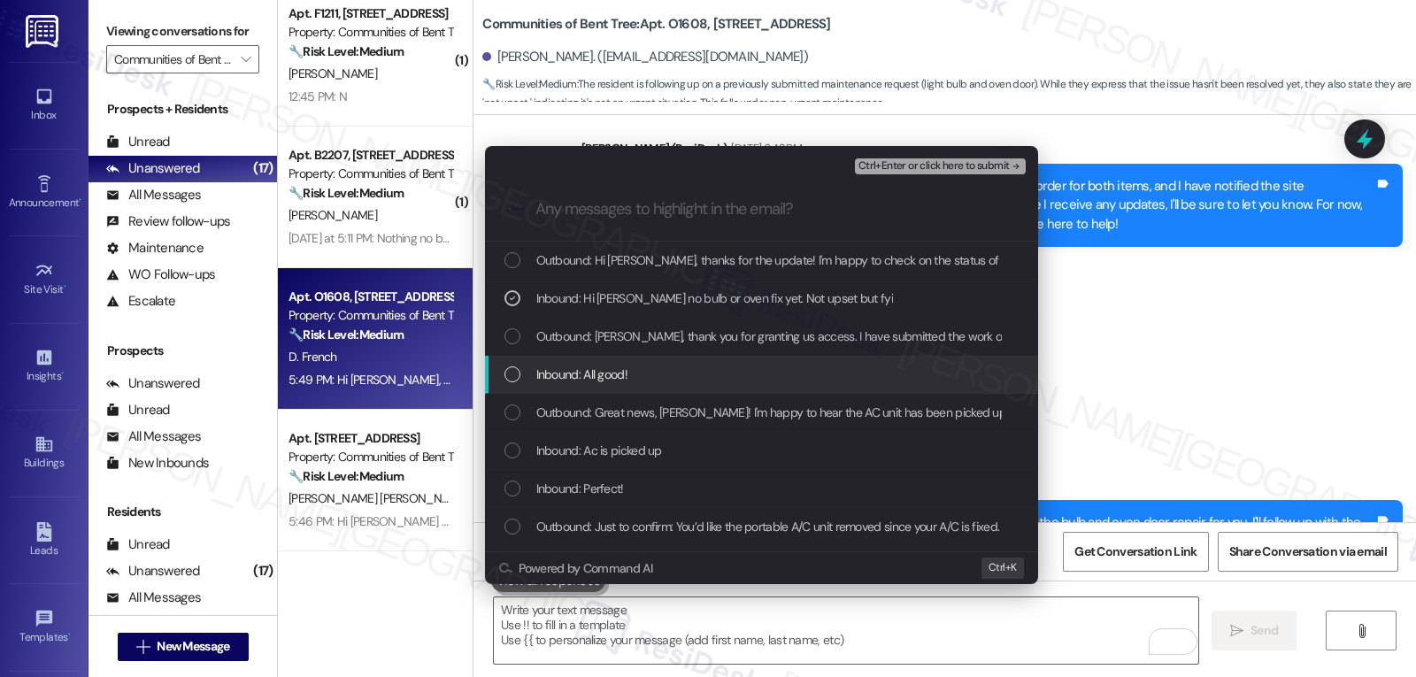
click at [511, 377] on div "List of options" at bounding box center [512, 374] width 16 height 16
click at [511, 375] on icon "List of options" at bounding box center [512, 375] width 6 height 4
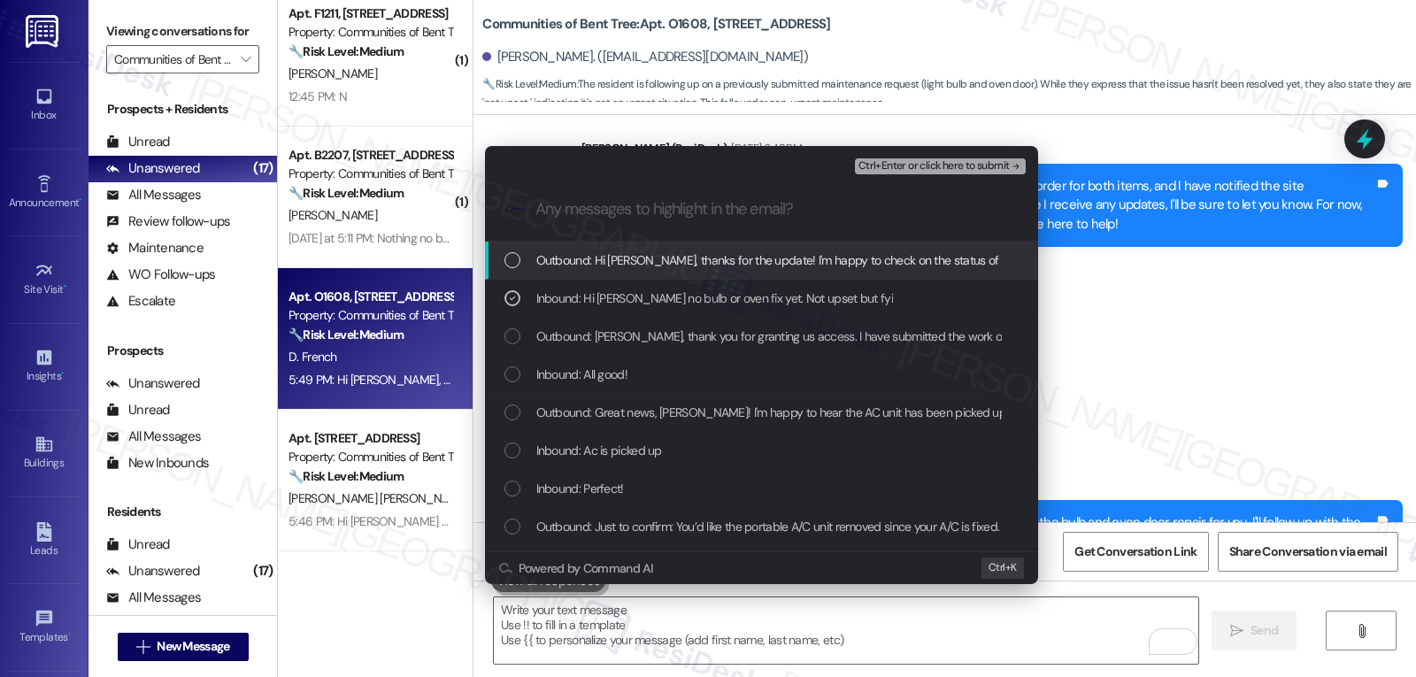
click at [921, 168] on span "Ctrl+Enter or click here to submit" at bounding box center [933, 166] width 151 height 12
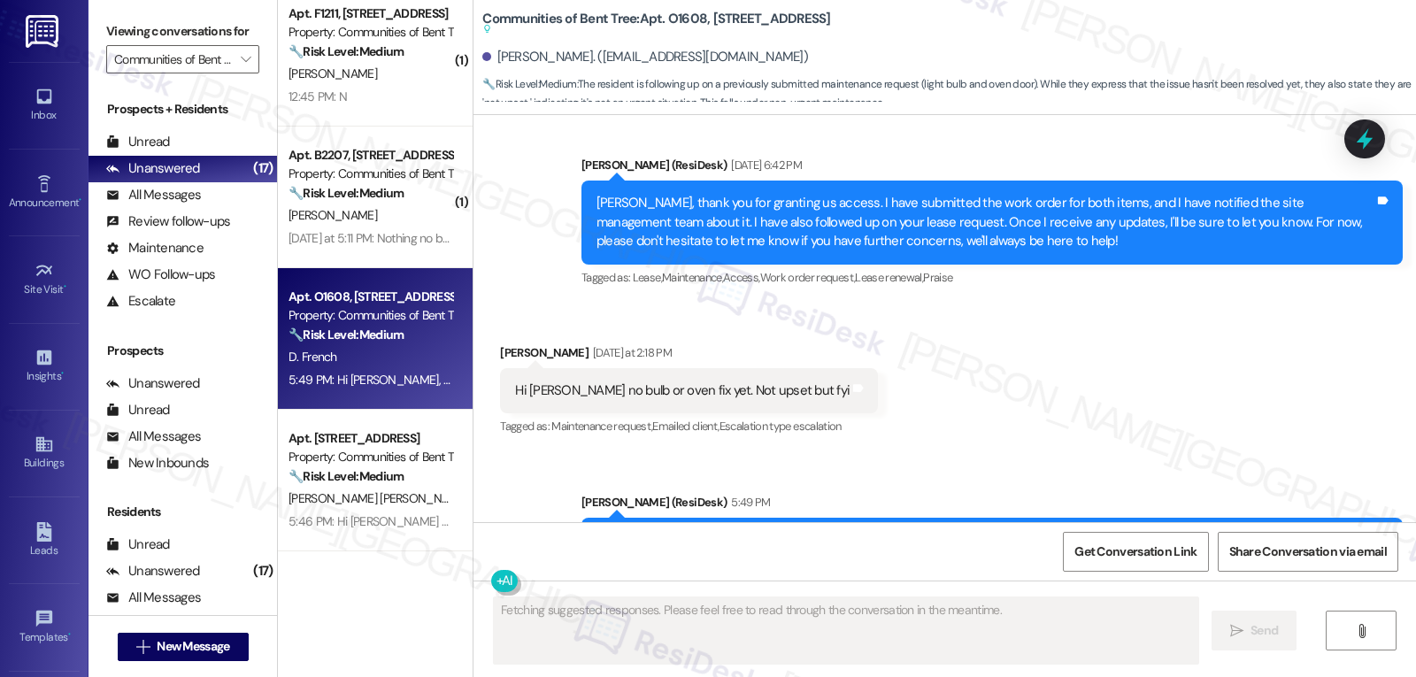
scroll to position [2543, 0]
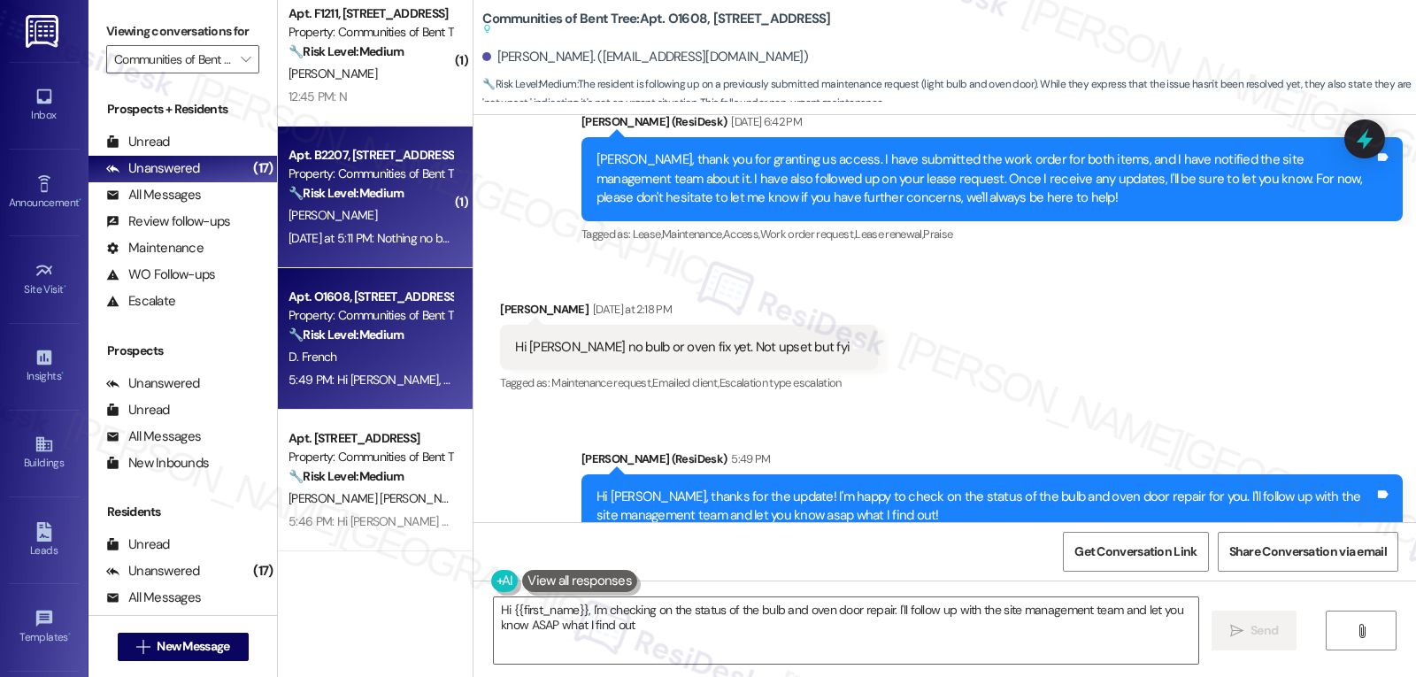
type textarea "Hi {{first_name}}, I'm checking on the status of the bulb and oven door repair.…"
click at [369, 215] on div "M. Gonzalez" at bounding box center [370, 215] width 167 height 22
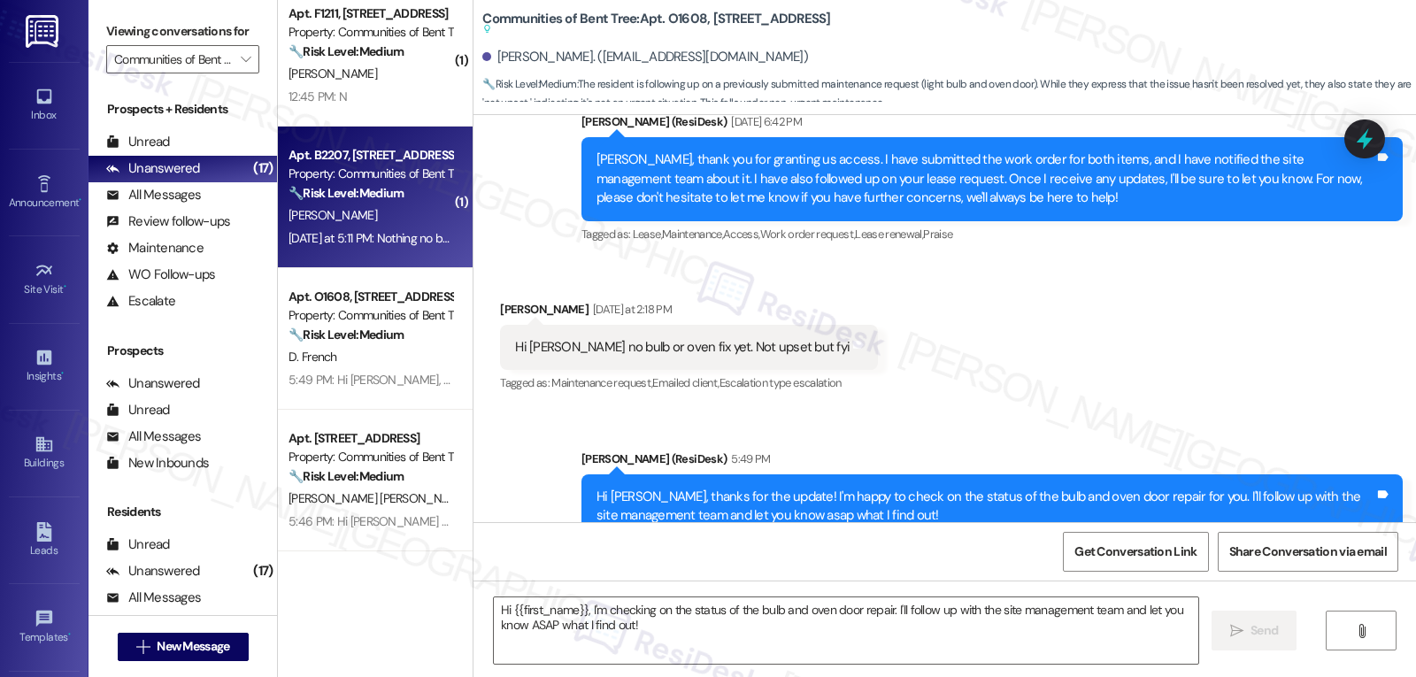
type textarea "Fetching suggested responses. Please feel free to read through the conversation…"
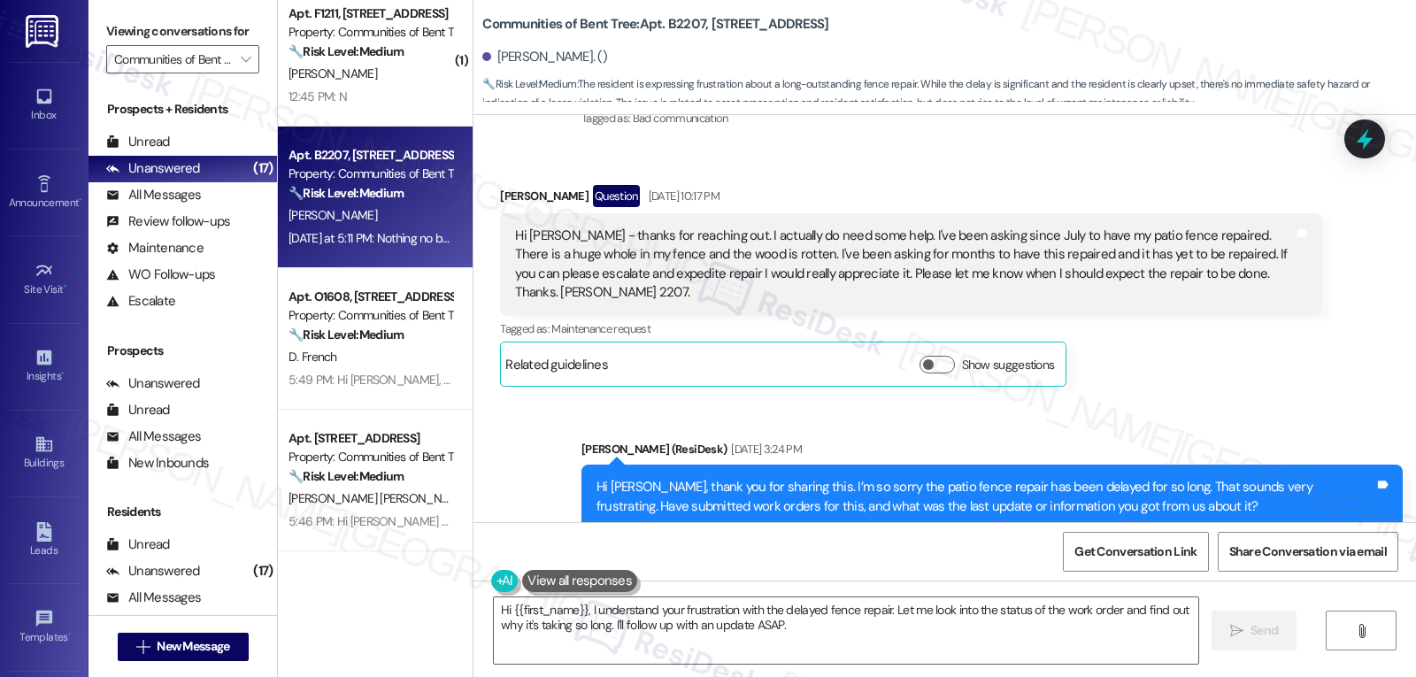
scroll to position [816, 0]
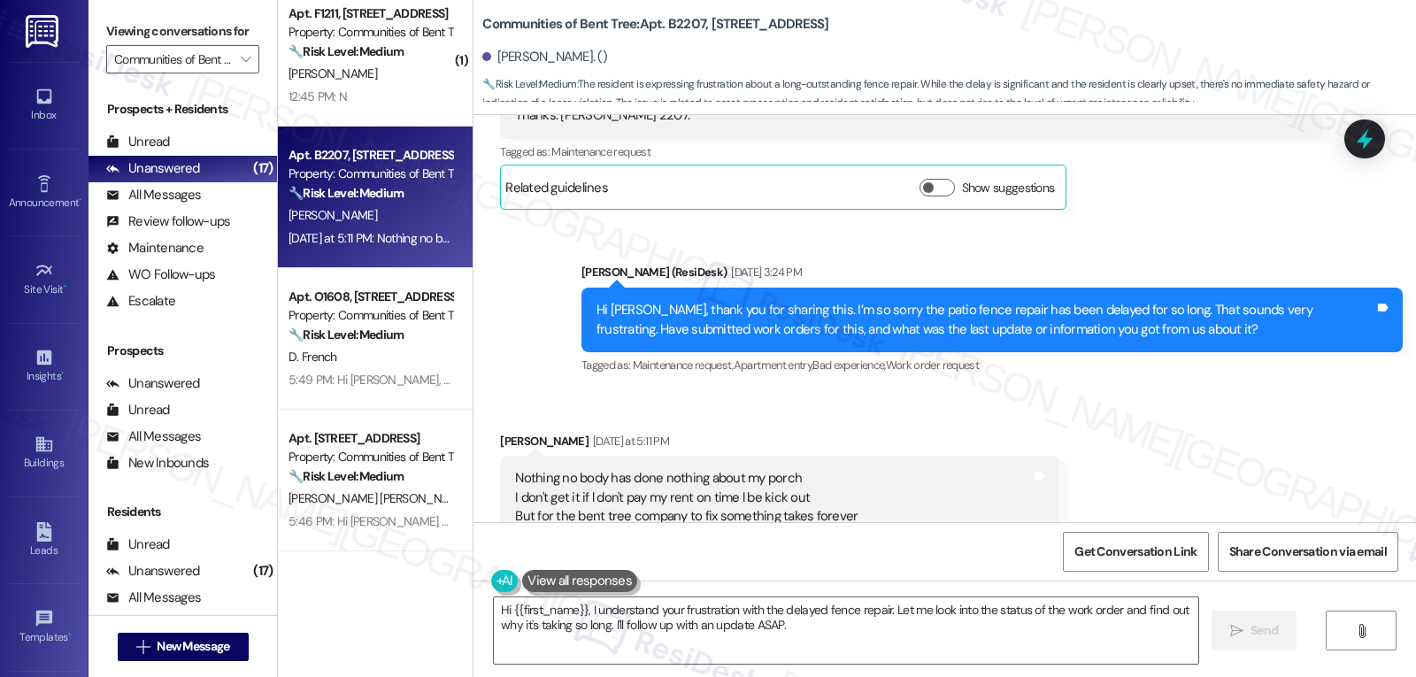
click at [969, 467] on div "Nothing no body has done nothing about my porch I don't get it if l don't pay m…" at bounding box center [779, 497] width 559 height 83
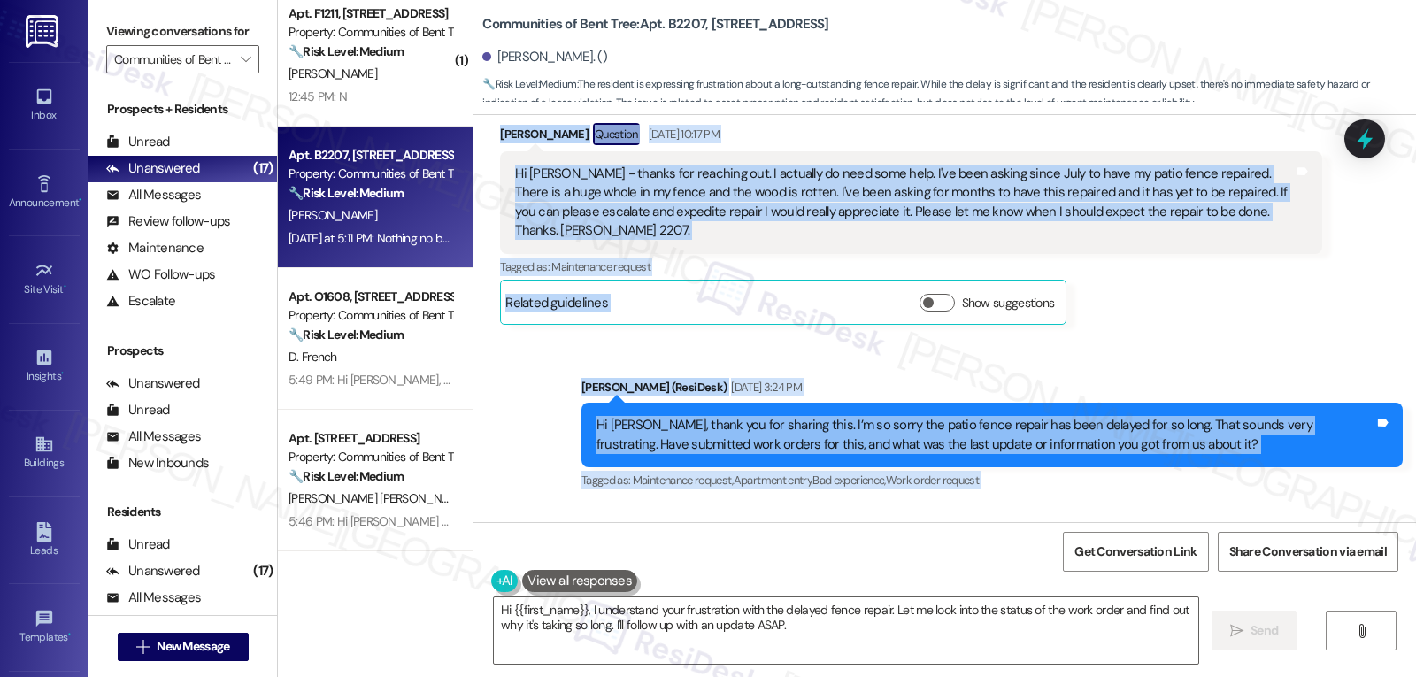
scroll to position [993, 0]
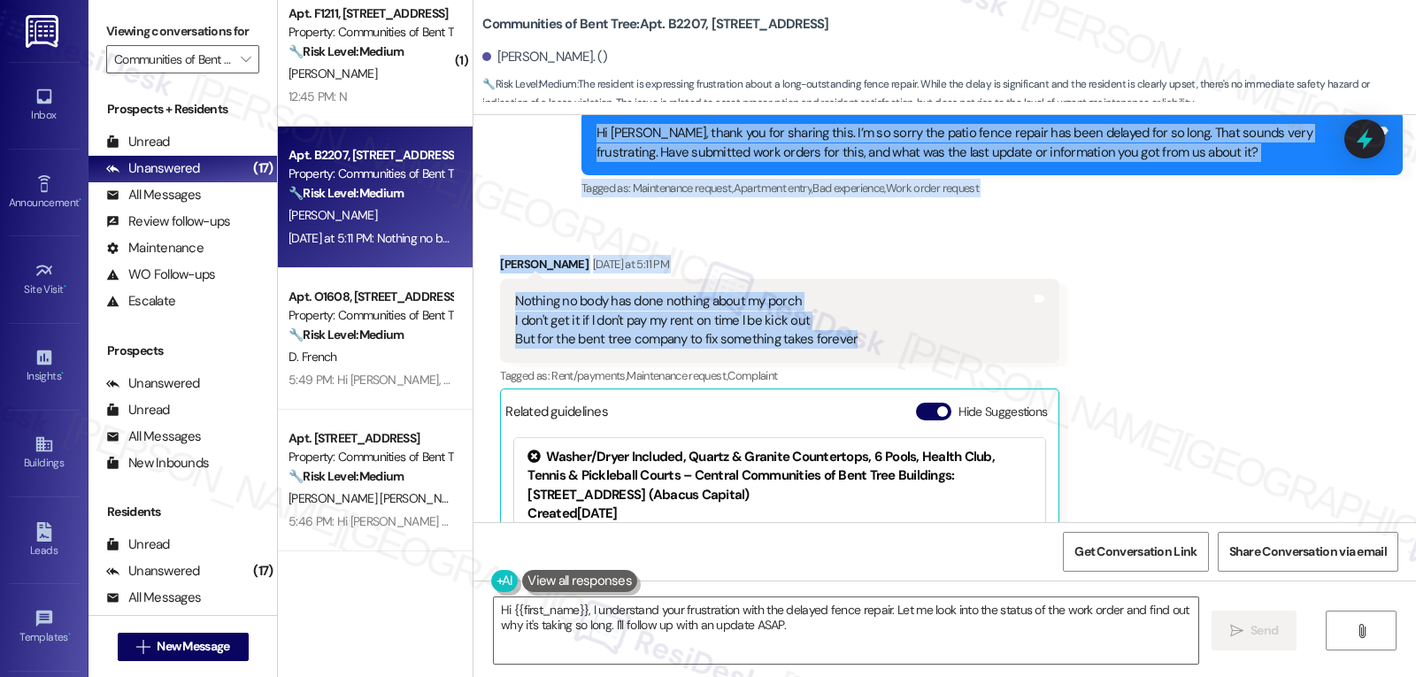
drag, startPoint x: 484, startPoint y: 202, endPoint x: 926, endPoint y: 322, distance: 457.7
click at [926, 322] on div "Lease started Apr 19, 2019 at 8:00 PM Survey, sent via SMS Residesk Automated S…" at bounding box center [944, 318] width 942 height 407
copy div "Miriam Gonzalez Question Sep 16, 2025 at 10:17 PM Hi Sarah - thanks for reachin…"
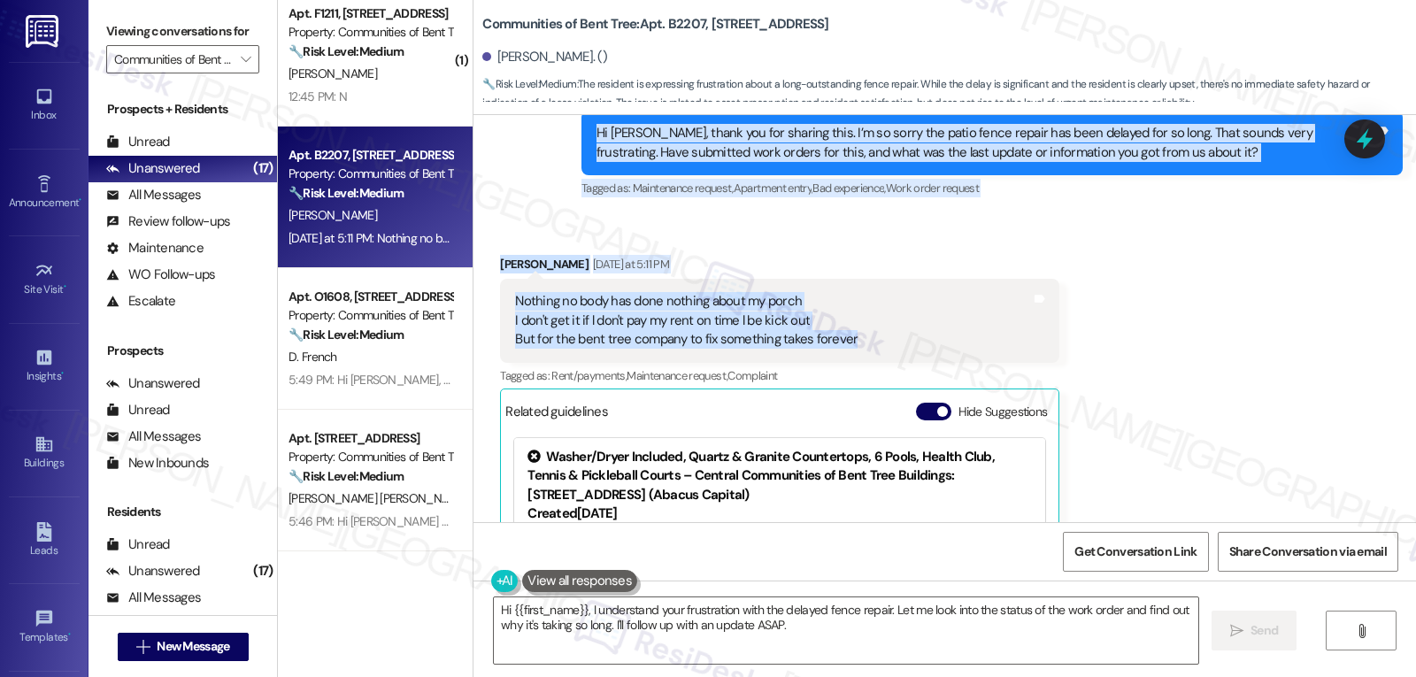
scroll to position [639, 0]
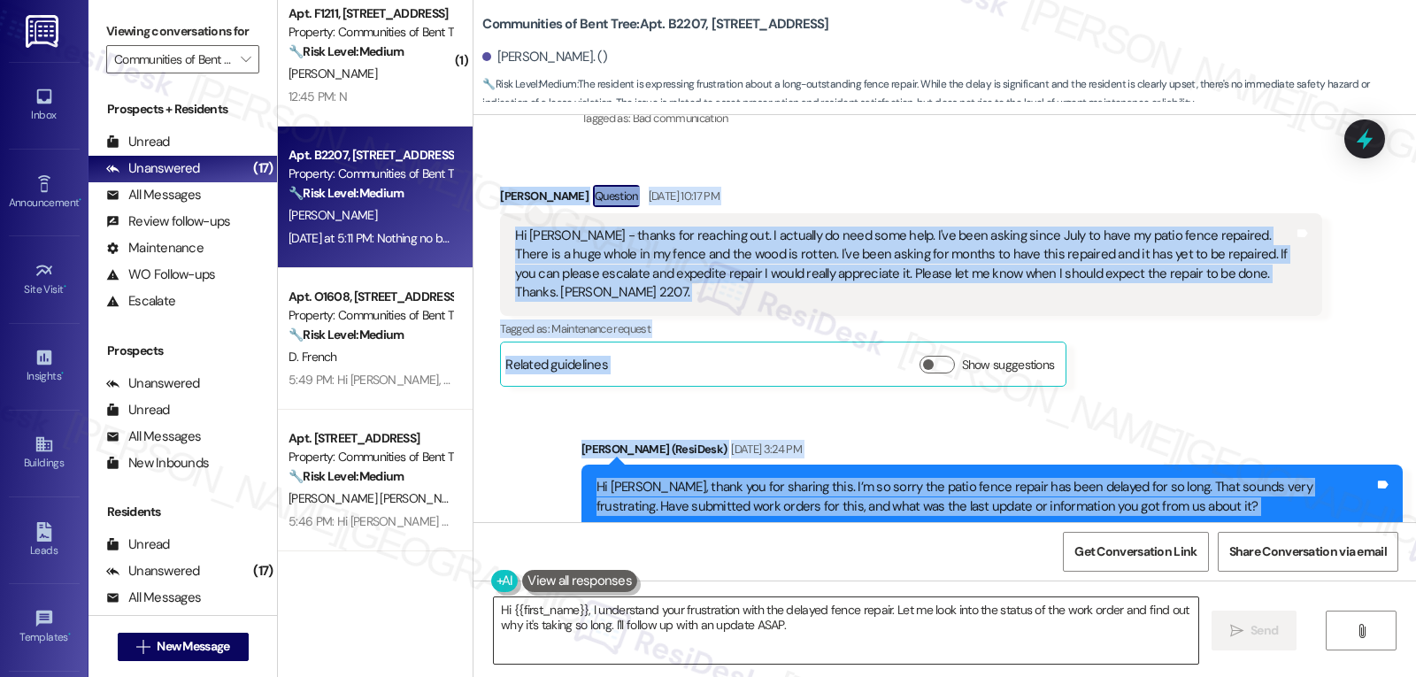
click at [865, 642] on textarea "Hi {{first_name}}, I understand your frustration with the delayed fence repair.…" at bounding box center [846, 630] width 704 height 66
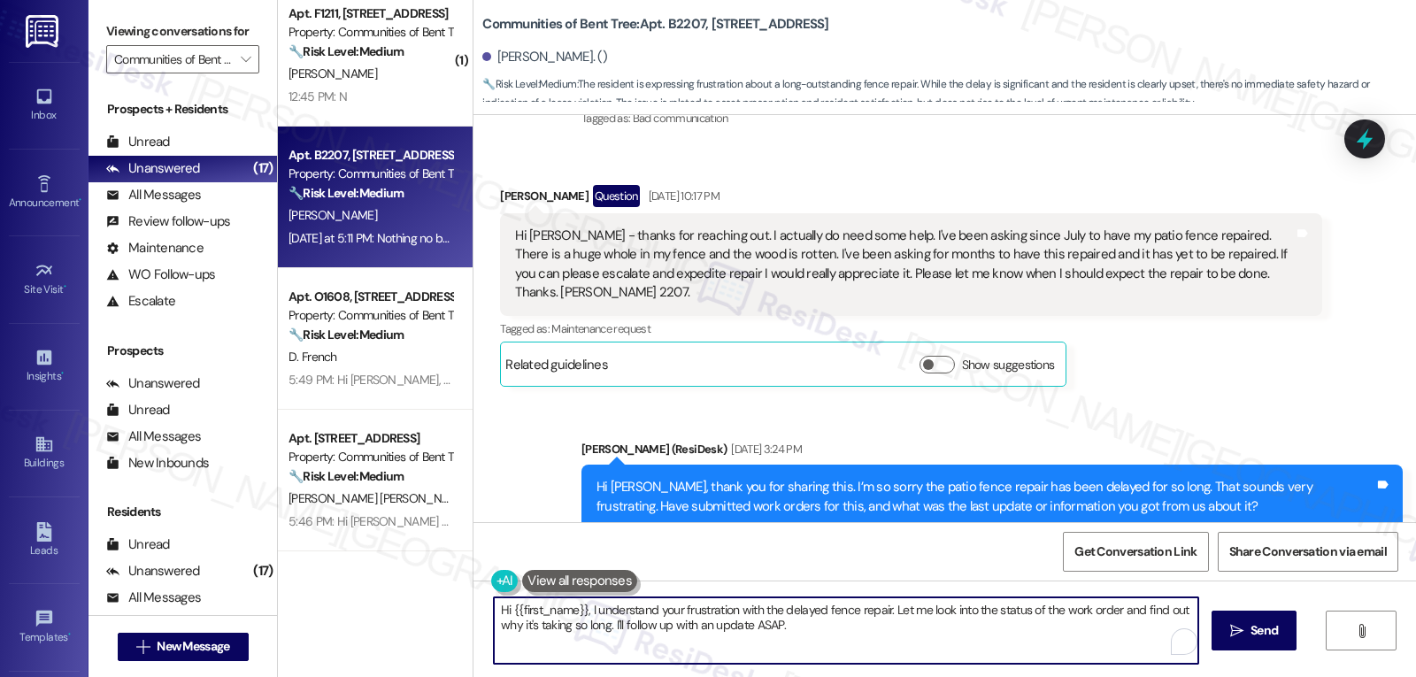
paste textarea "I completely understand your frustration, Miriam, and I’m really sorry this has…"
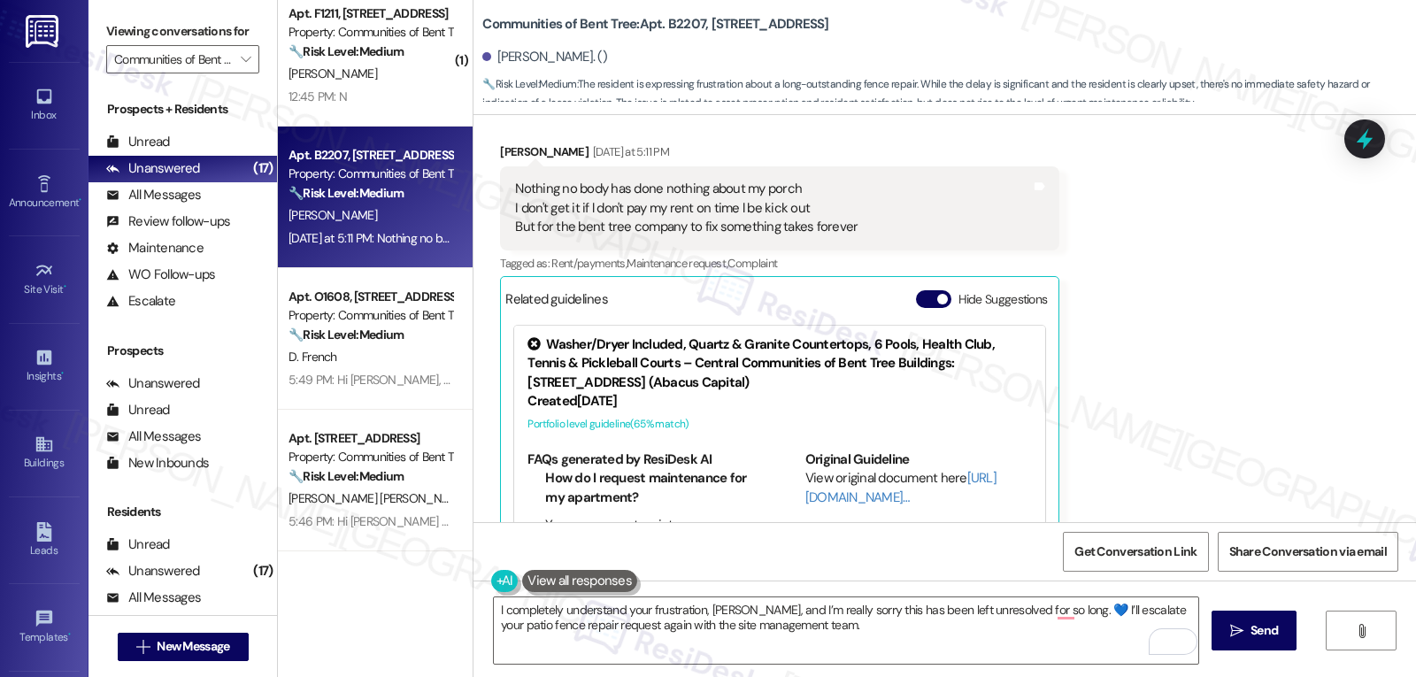
scroll to position [1171, 0]
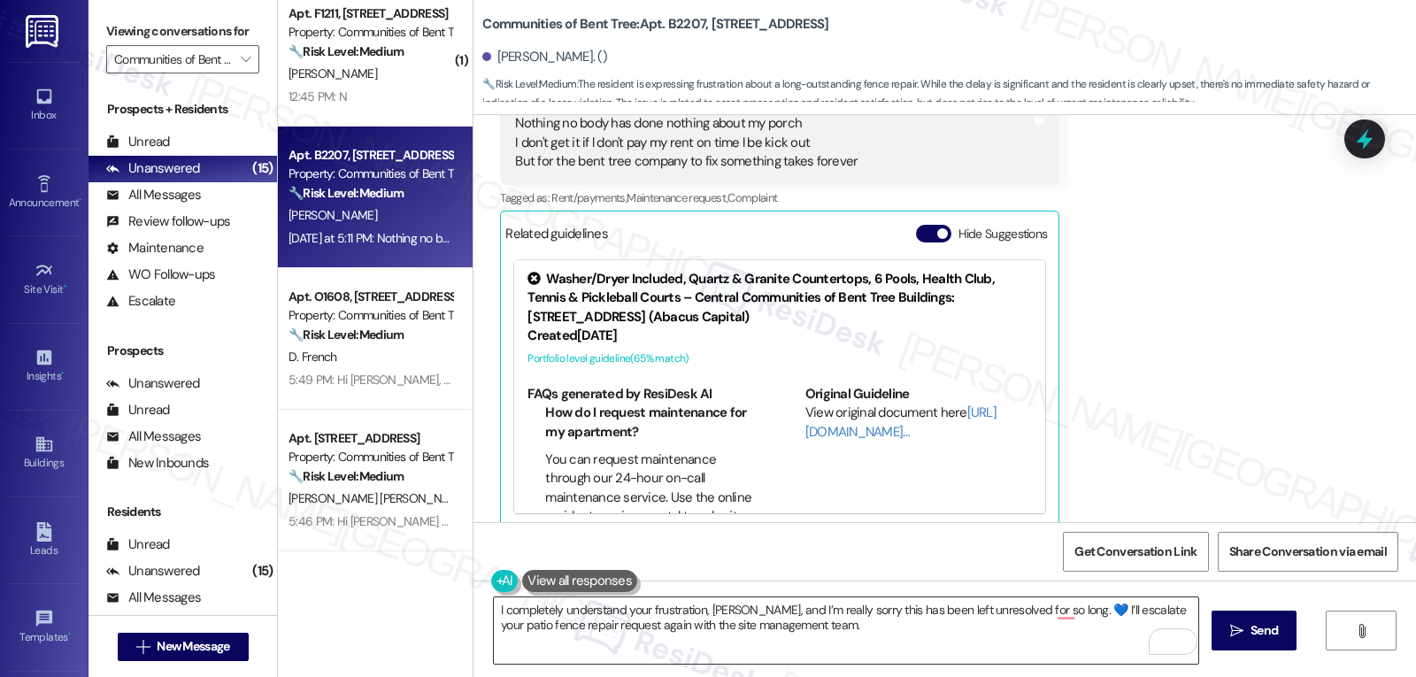
click at [872, 638] on textarea "I completely understand your frustration, Miriam, and I’m really sorry this has…" at bounding box center [846, 630] width 704 height 66
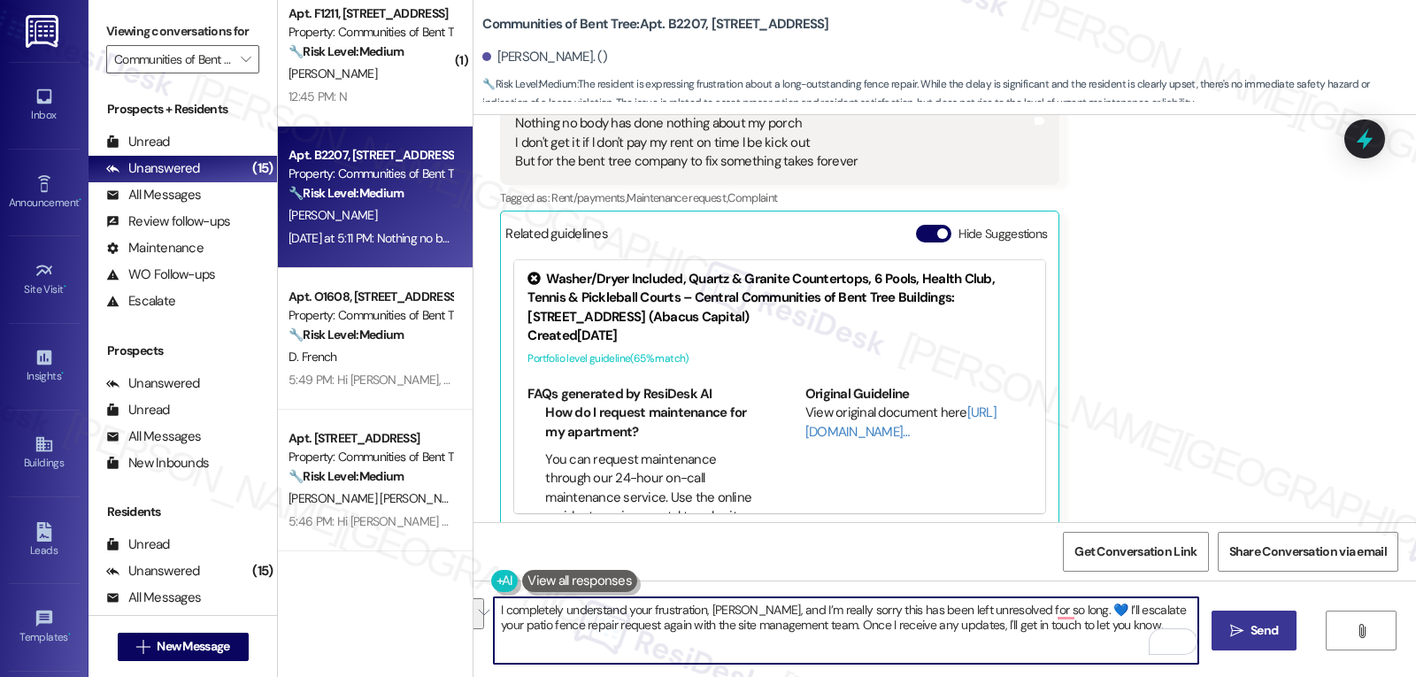
type textarea "I completely understand your frustration, Miriam, and I’m really sorry this has…"
click at [1258, 623] on span "Send" at bounding box center [1263, 630] width 27 height 19
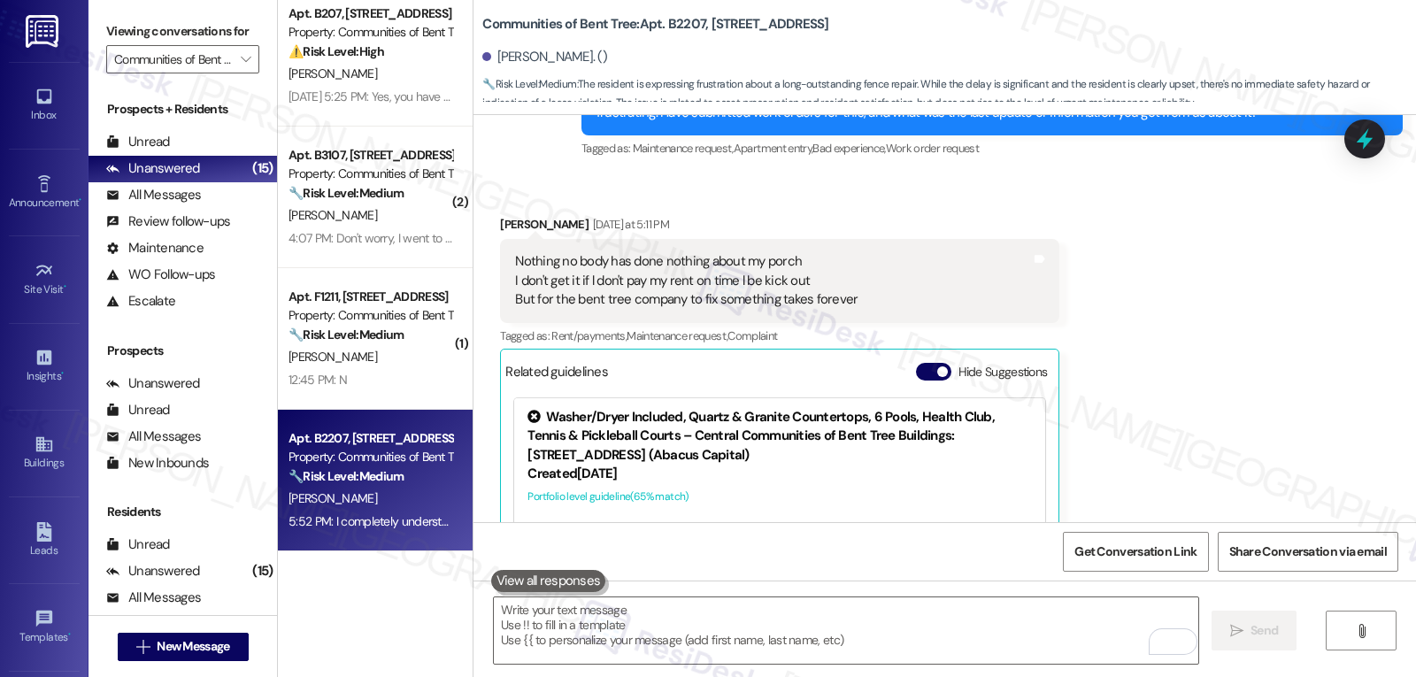
scroll to position [993, 0]
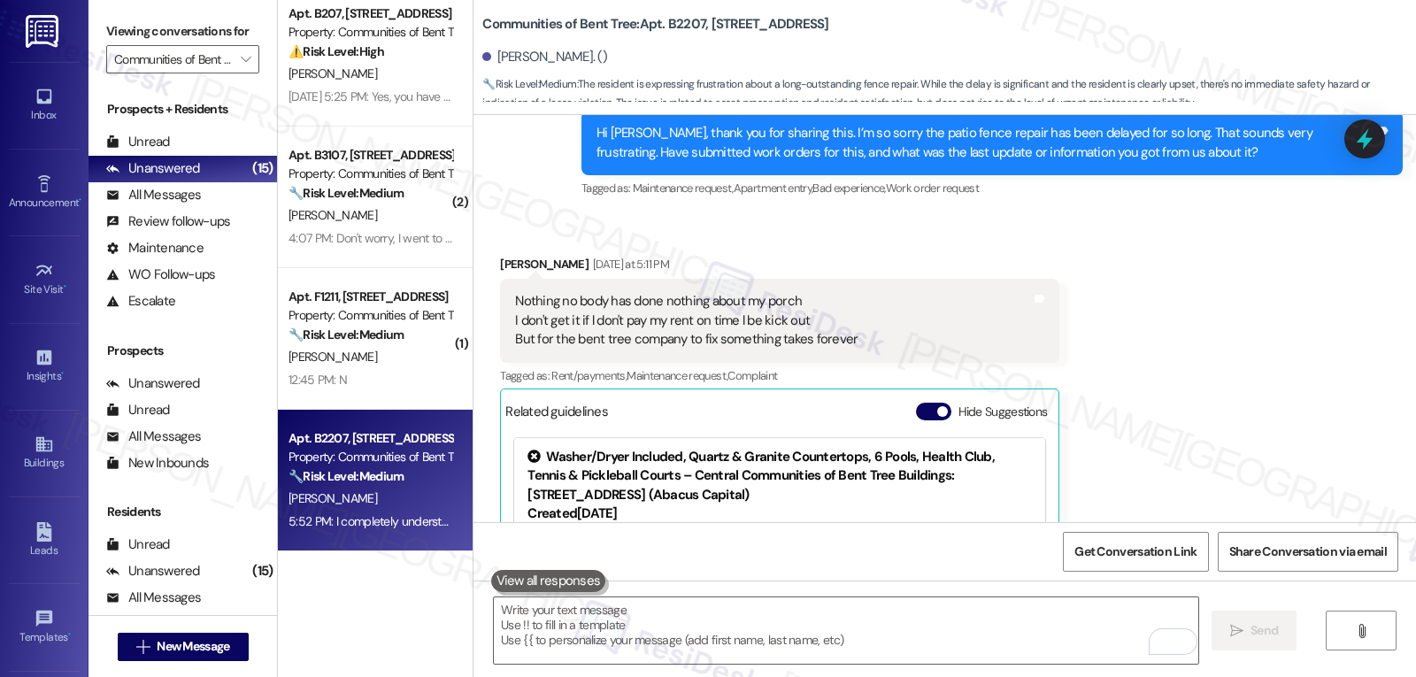
click at [1363, 142] on icon at bounding box center [1364, 138] width 16 height 21
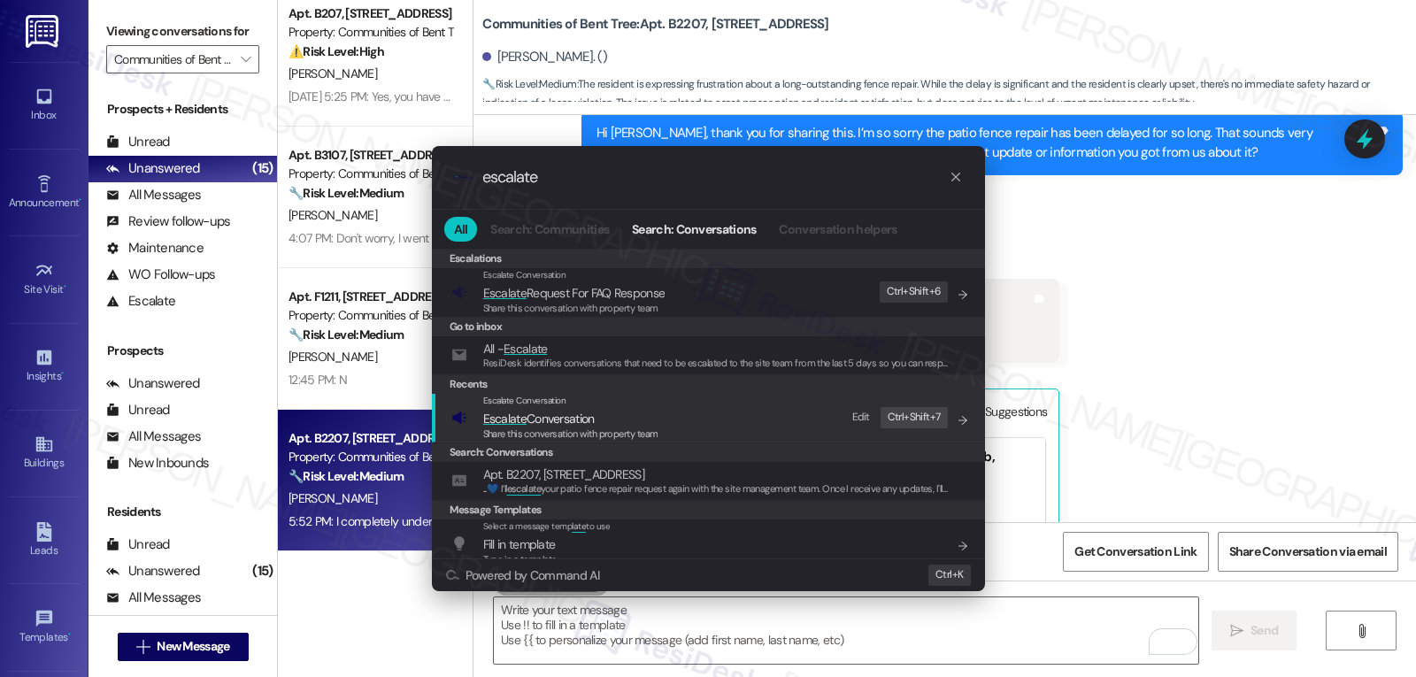
type input "escalate"
click at [564, 431] on span "Share this conversation with property team" at bounding box center [570, 433] width 175 height 12
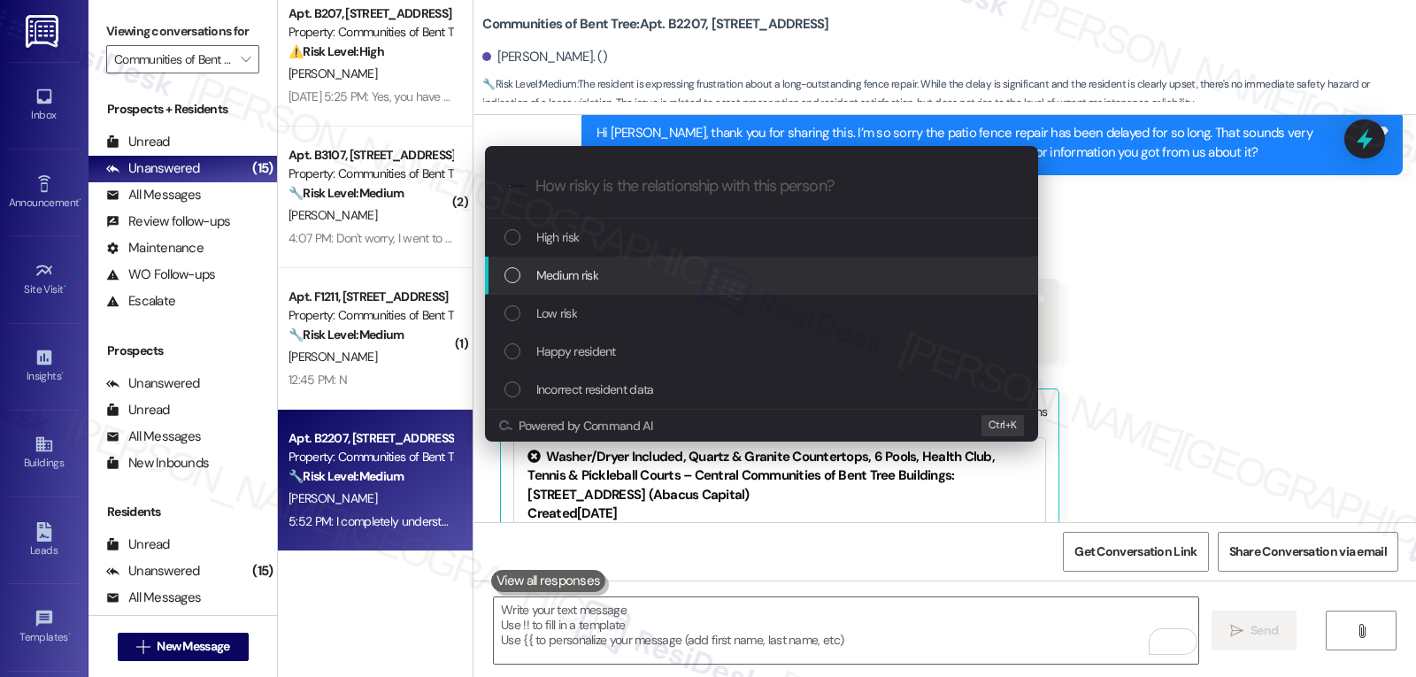
click at [596, 281] on span "Medium risk" at bounding box center [567, 274] width 62 height 19
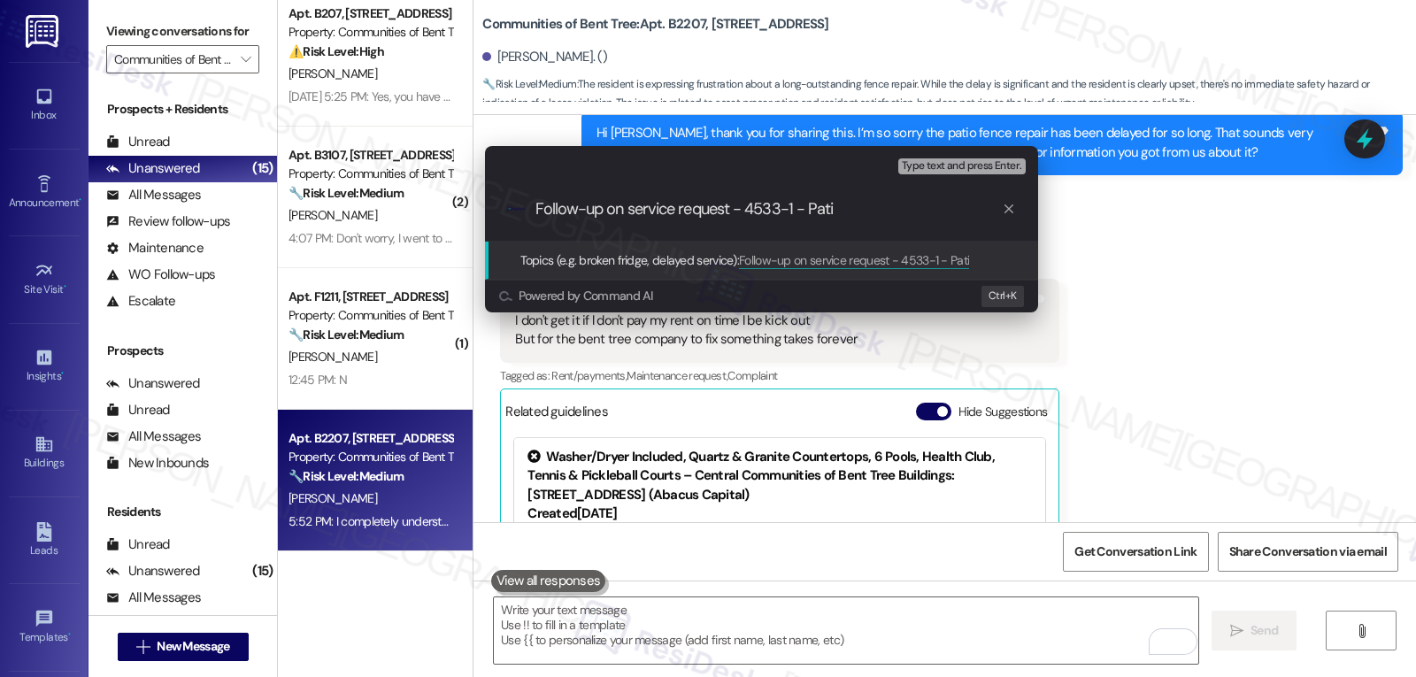
type input "Follow-up on service request - 4533-1 - Patio"
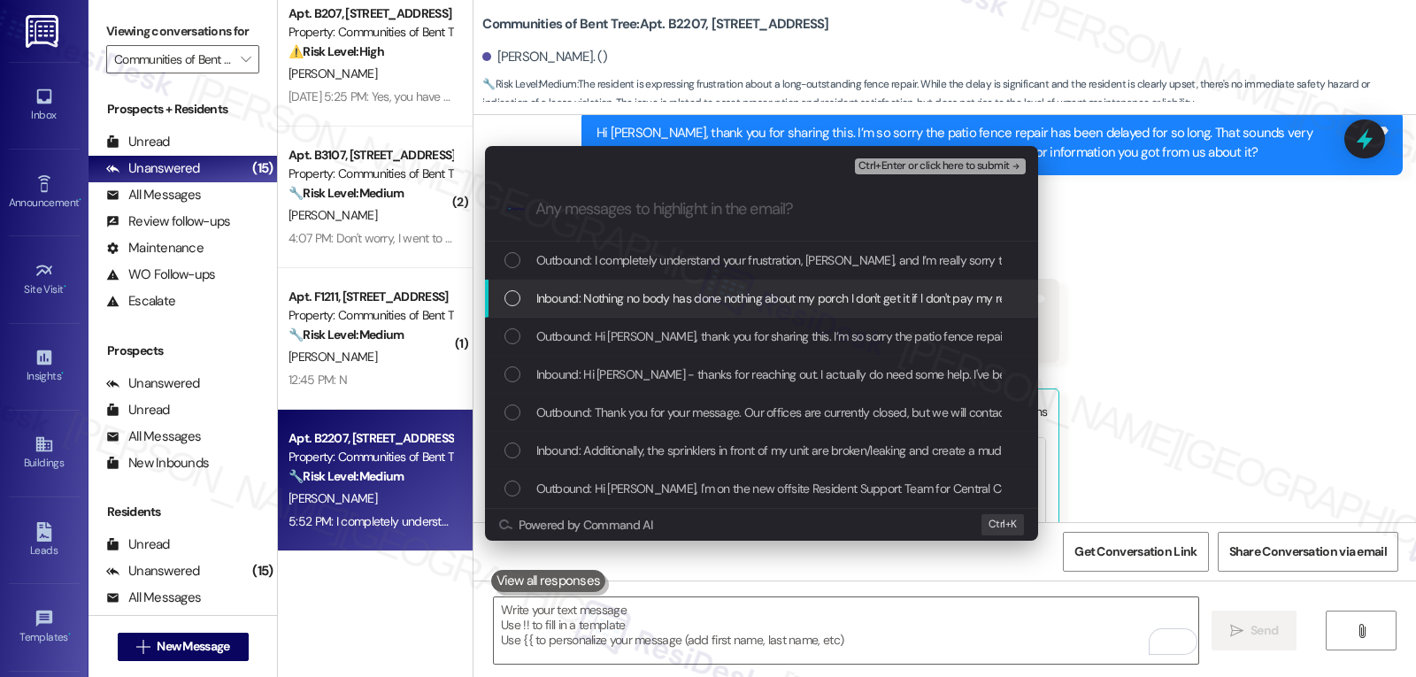
click at [512, 292] on div "List of options" at bounding box center [512, 298] width 16 height 16
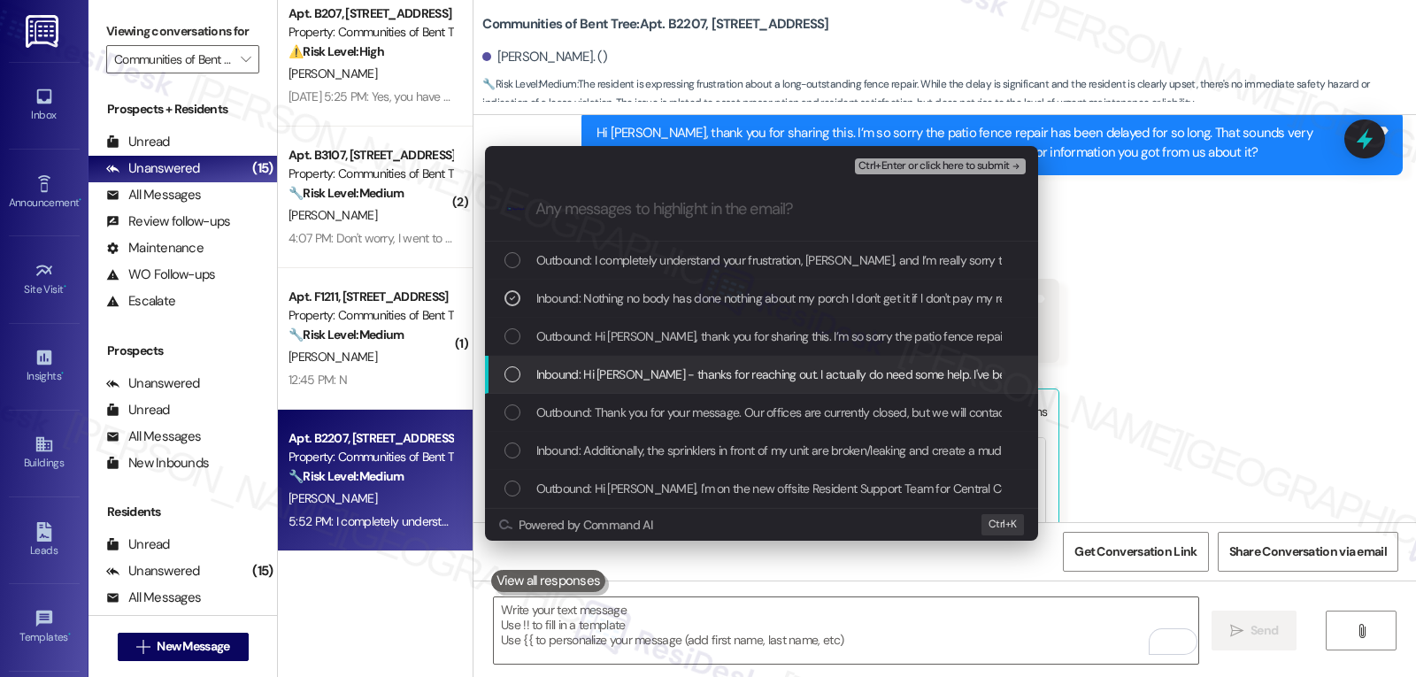
click at [508, 382] on div "List of options" at bounding box center [512, 374] width 16 height 16
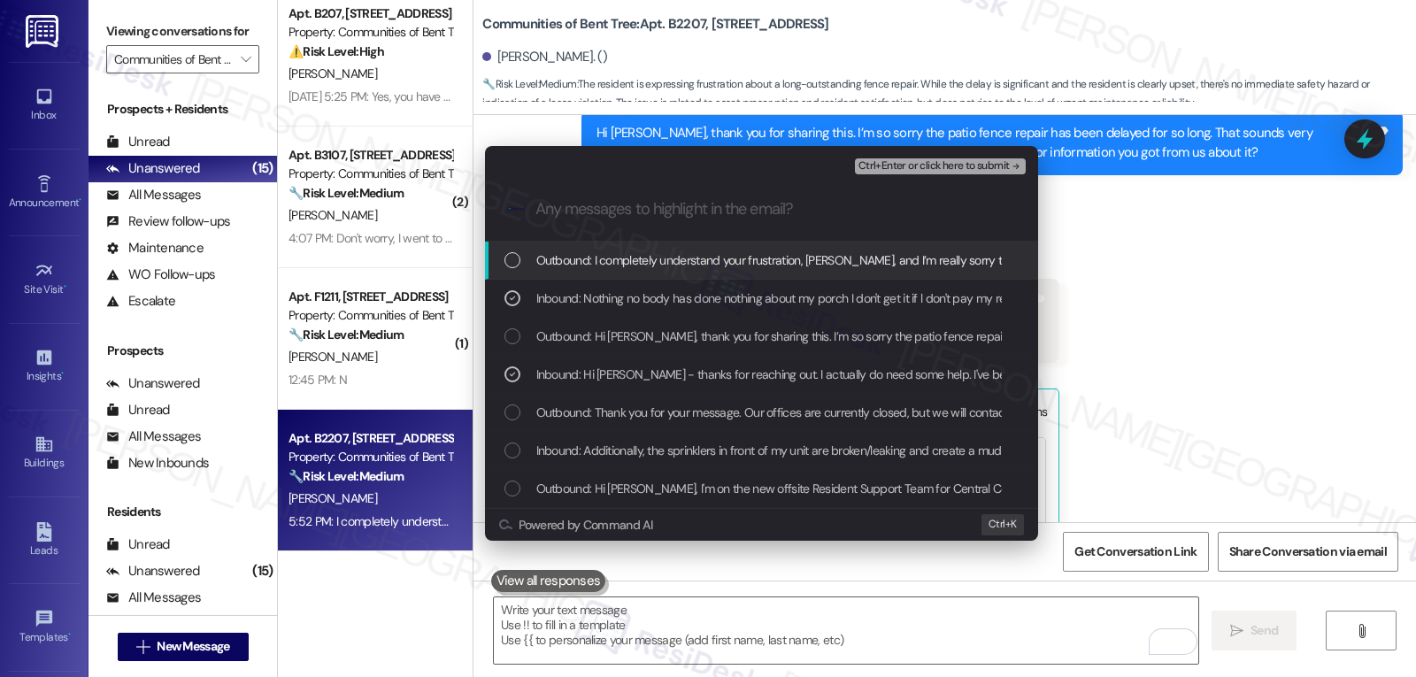
click at [962, 163] on span "Ctrl+Enter or click here to submit" at bounding box center [933, 166] width 151 height 12
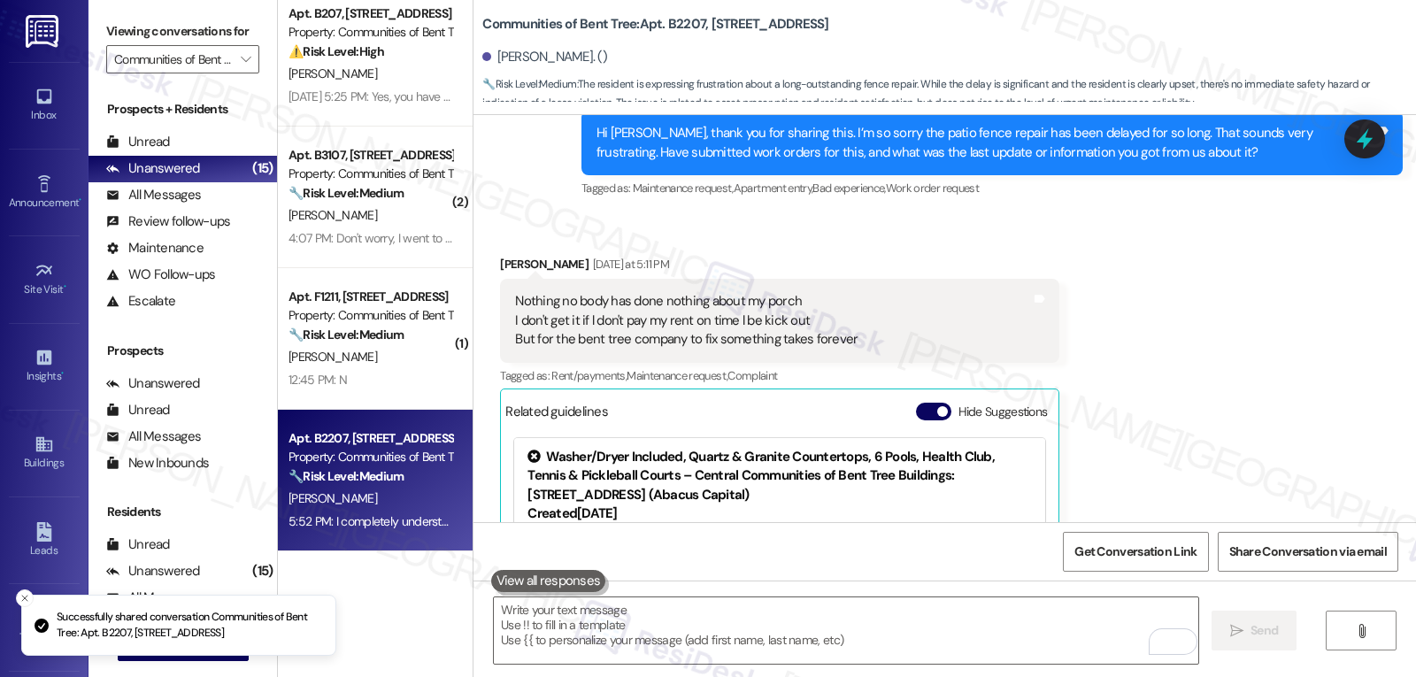
scroll to position [1170, 0]
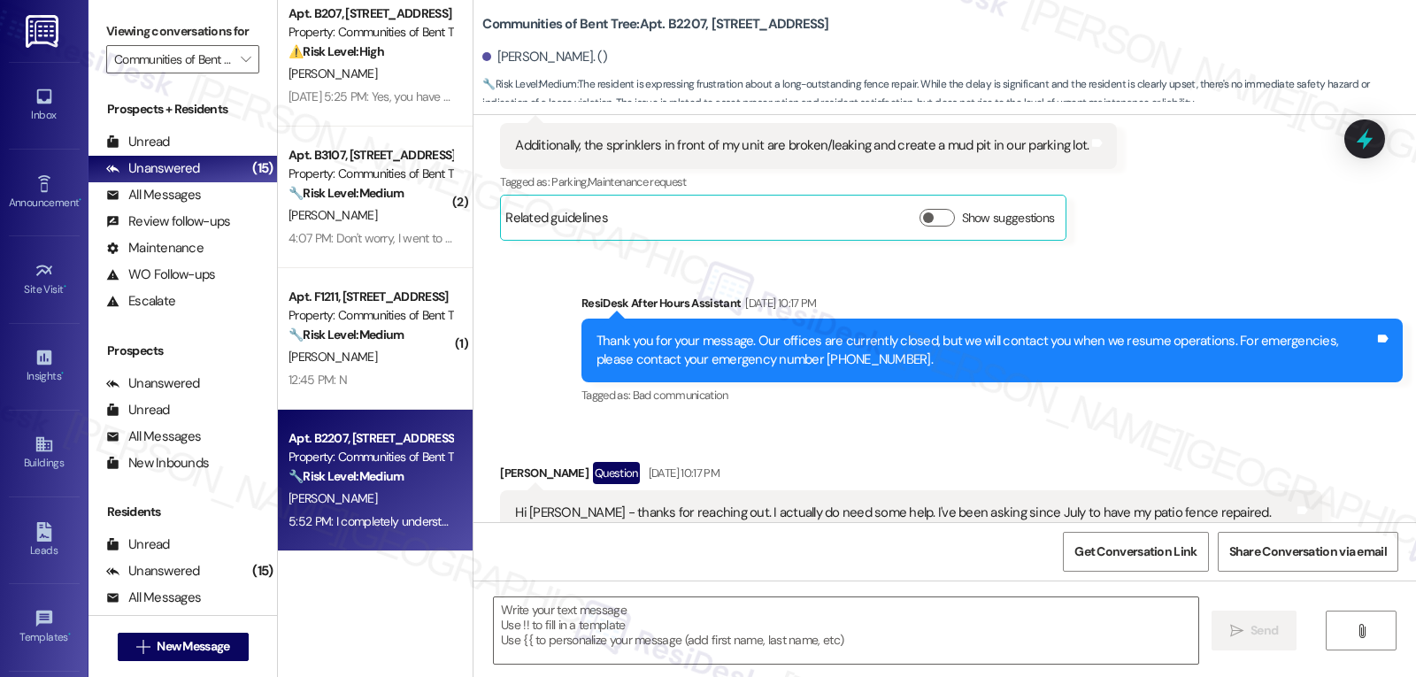
type textarea "Fetching suggested responses. Please feel free to read through the conversation…"
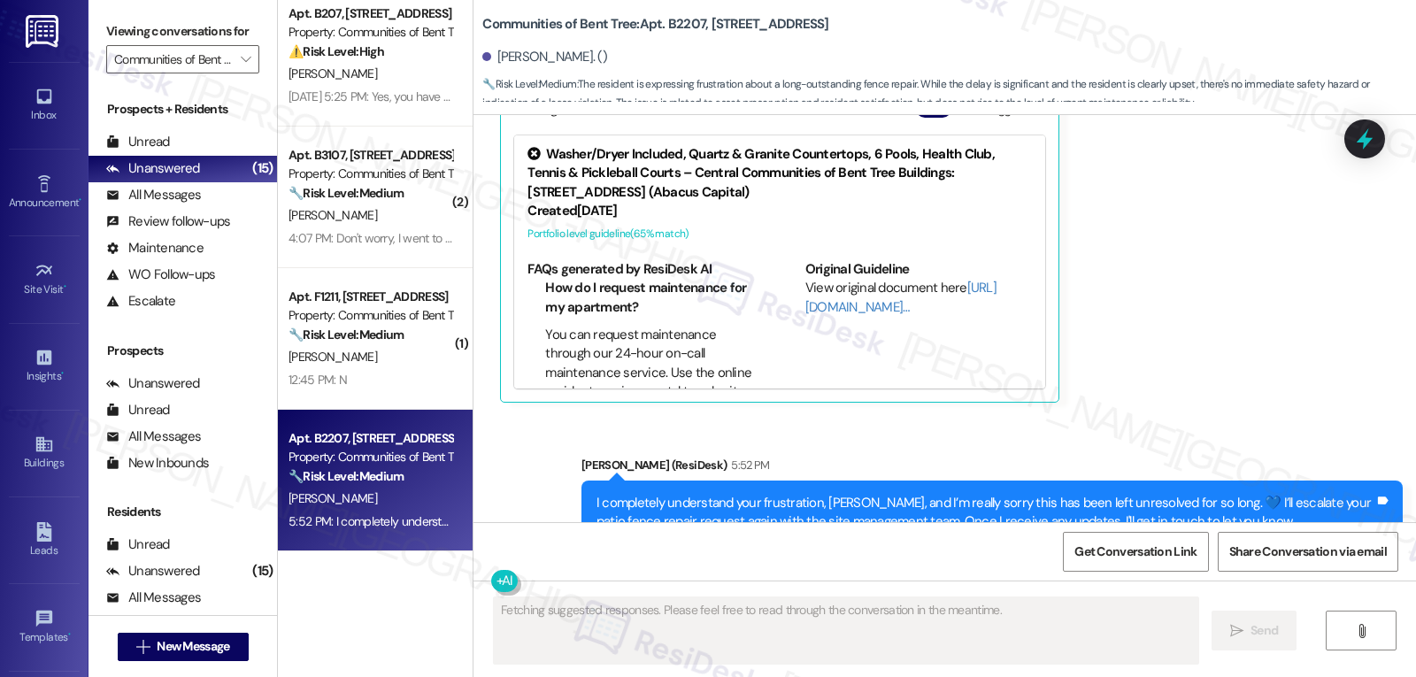
scroll to position [1339, 0]
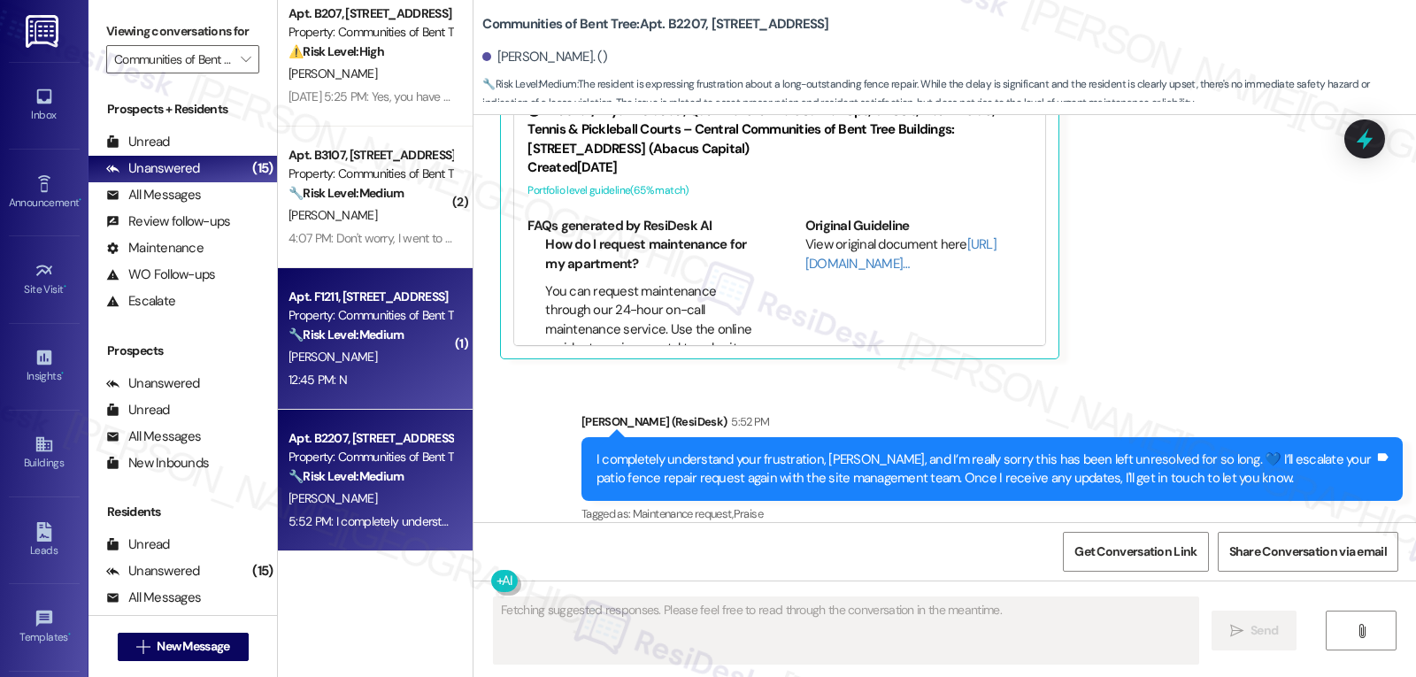
click at [398, 371] on div "12:45 PM: N 12:45 PM: N" at bounding box center [370, 380] width 167 height 22
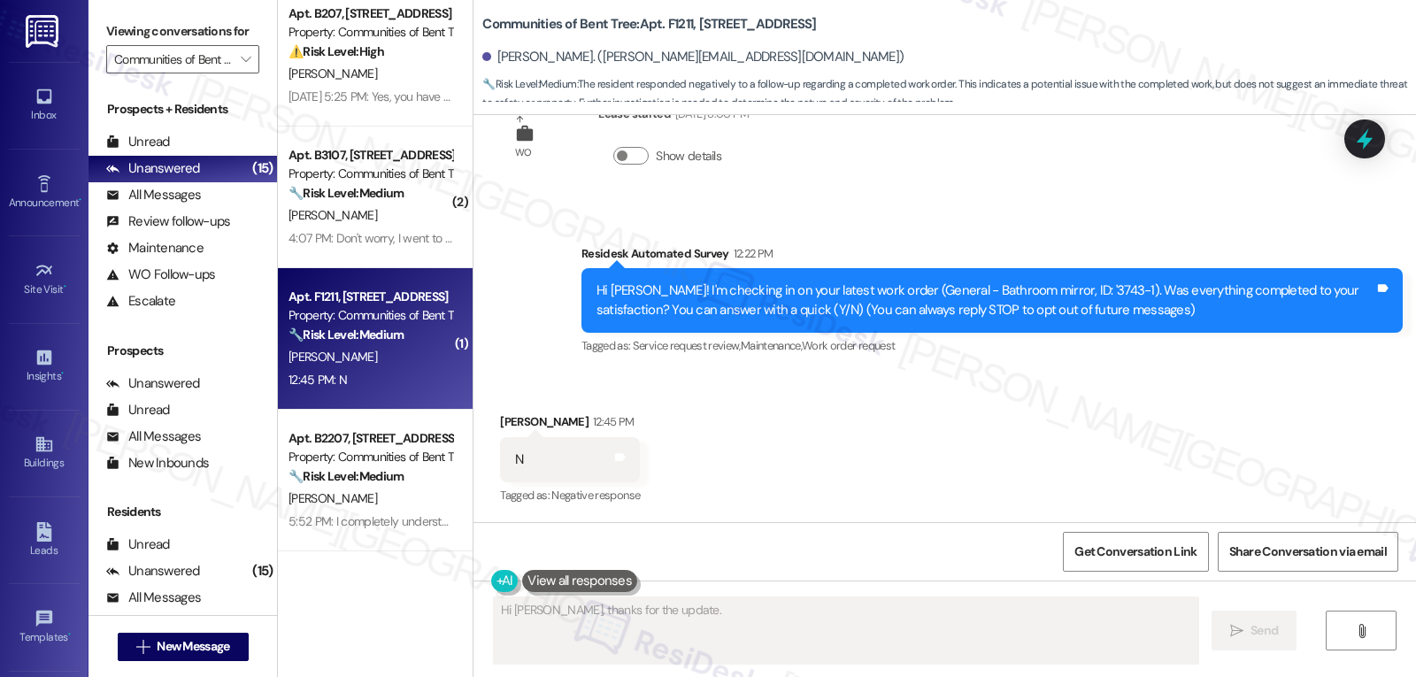
scroll to position [259, 0]
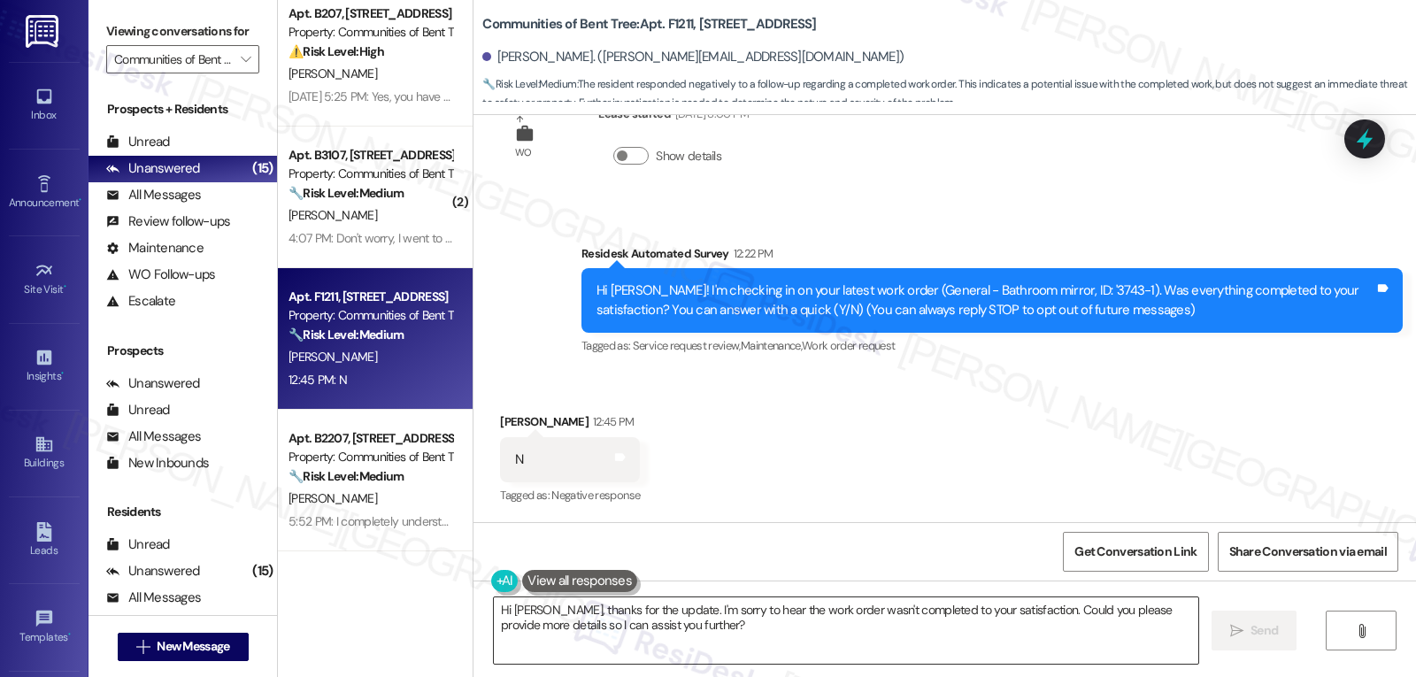
click at [732, 633] on textarea "Hi Leslie, thanks for the update. I'm sorry to hear the work order wasn't compl…" at bounding box center [846, 630] width 704 height 66
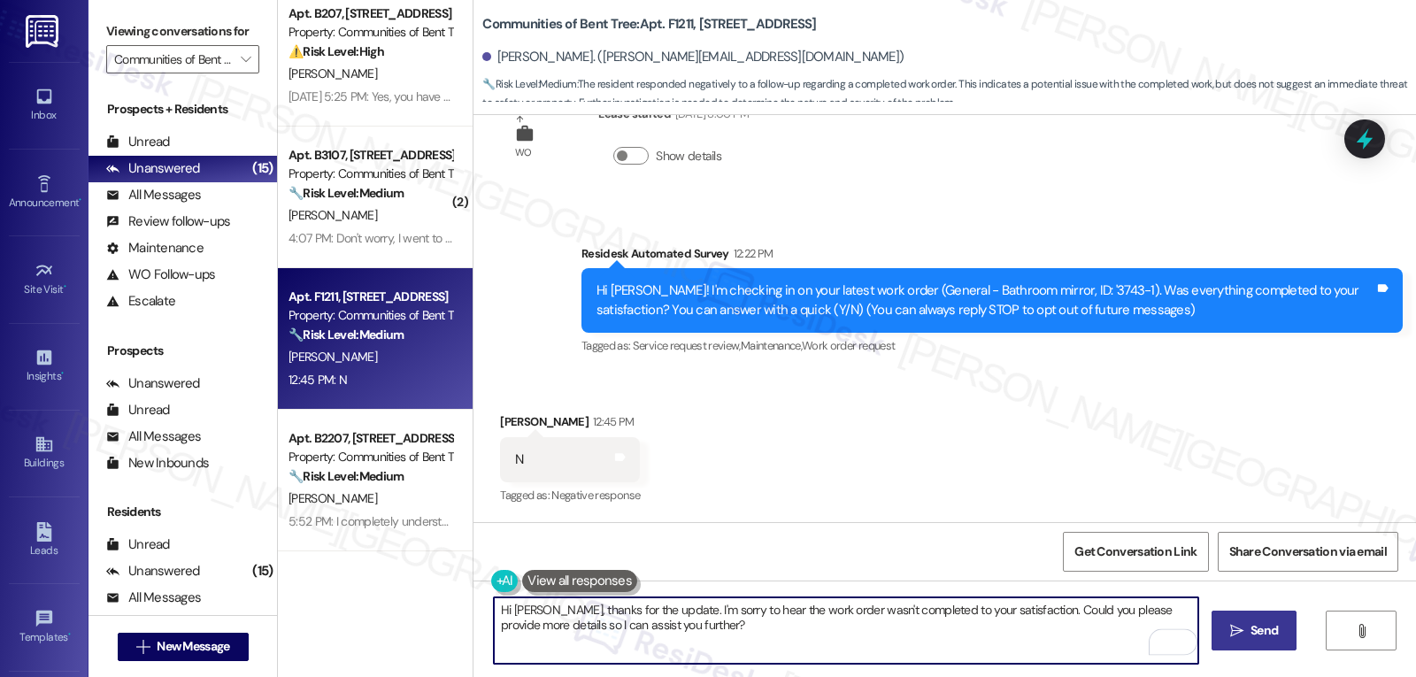
click at [1265, 634] on span "Send" at bounding box center [1263, 630] width 27 height 19
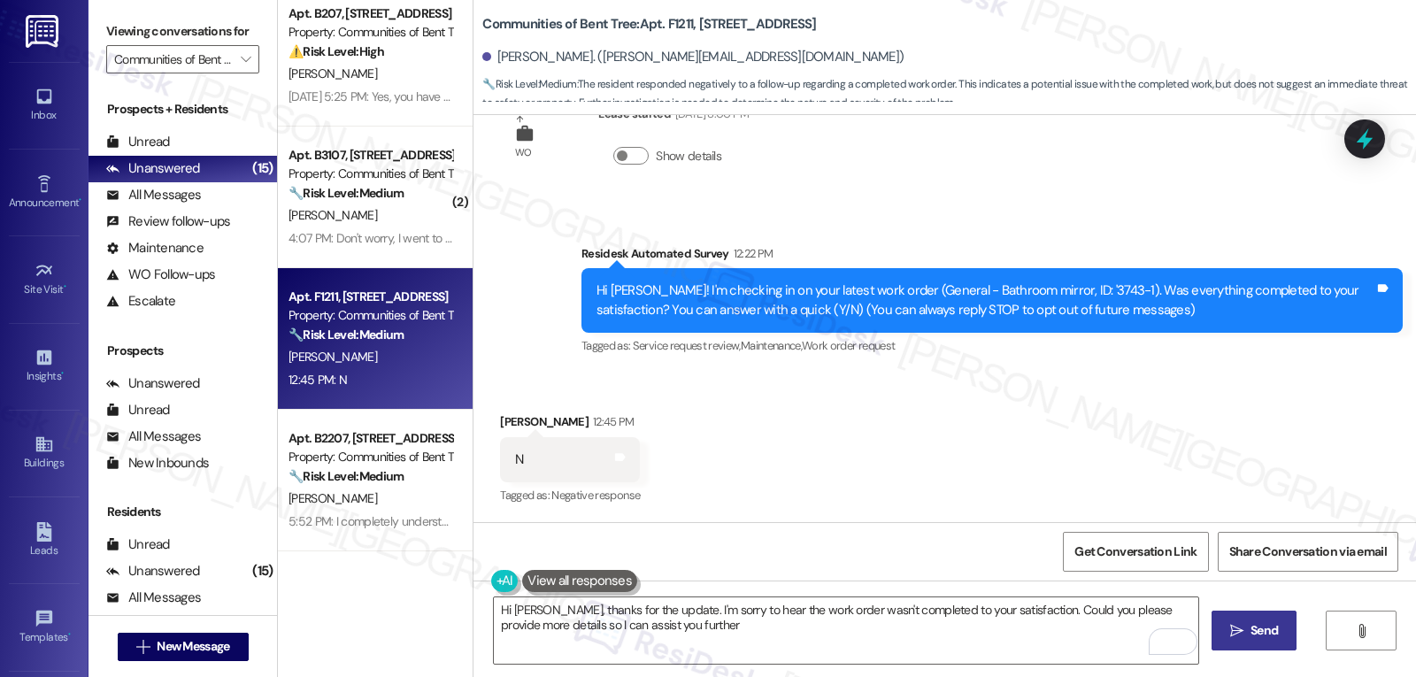
type textarea "Hi Leslie, thanks for the update. I'm sorry to hear the work order wasn't compl…"
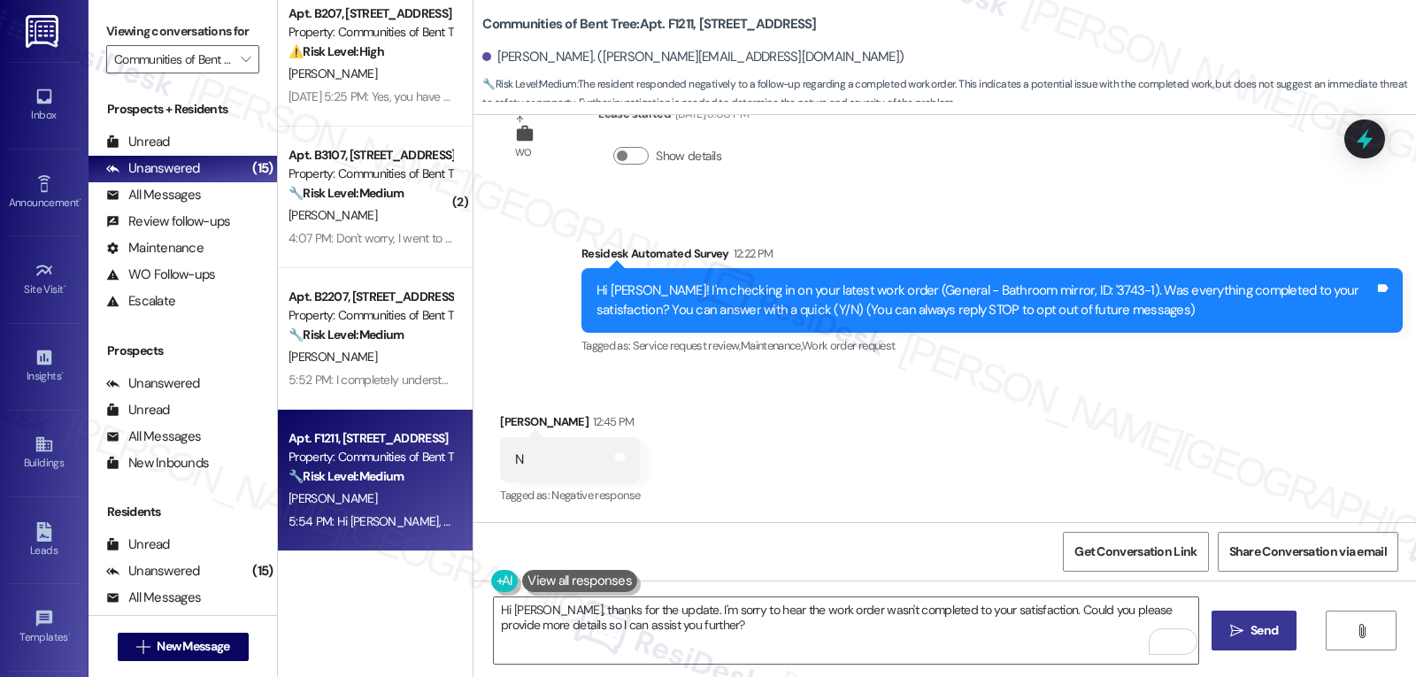
scroll to position [402, 0]
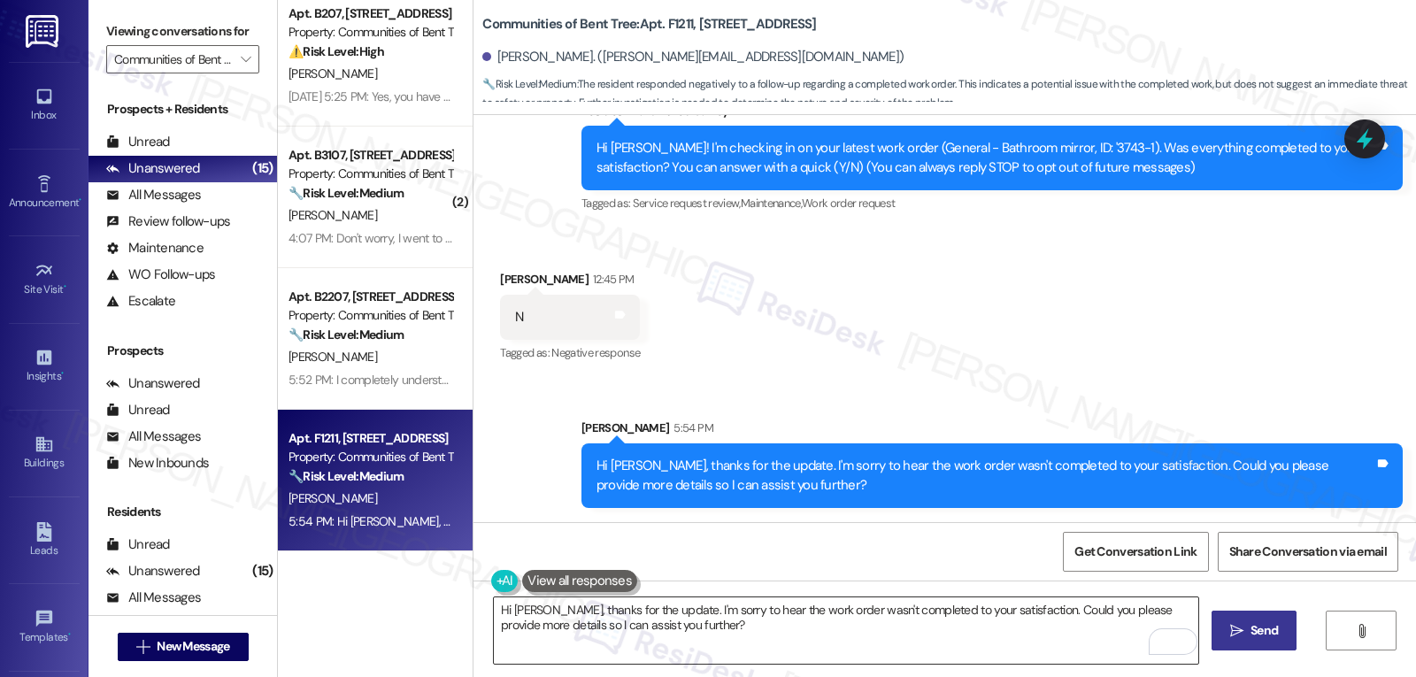
click at [753, 651] on textarea "Hi Leslie, thanks for the update. I'm sorry to hear the work order wasn't compl…" at bounding box center [846, 630] width 704 height 66
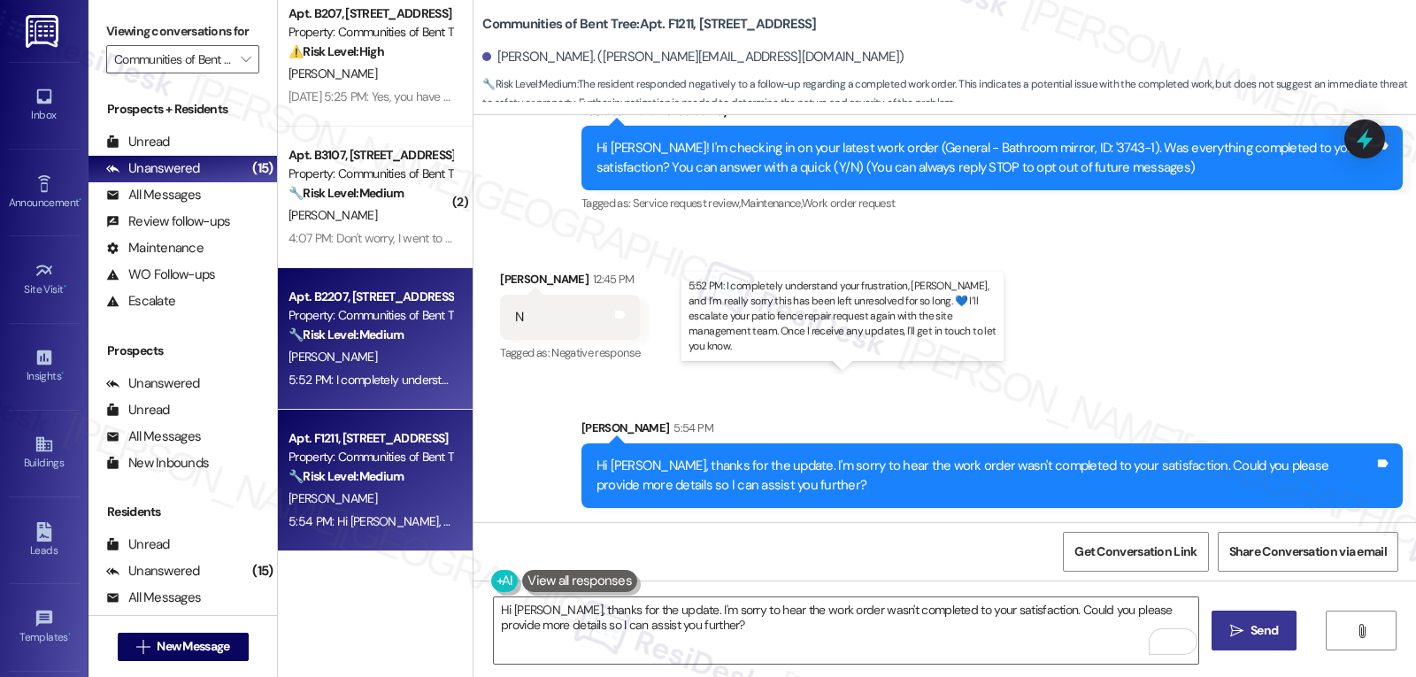
click at [342, 372] on div "5:52 PM: I completely understand your frustration, Miriam, and I’m really sorry…" at bounding box center [986, 380] width 1397 height 16
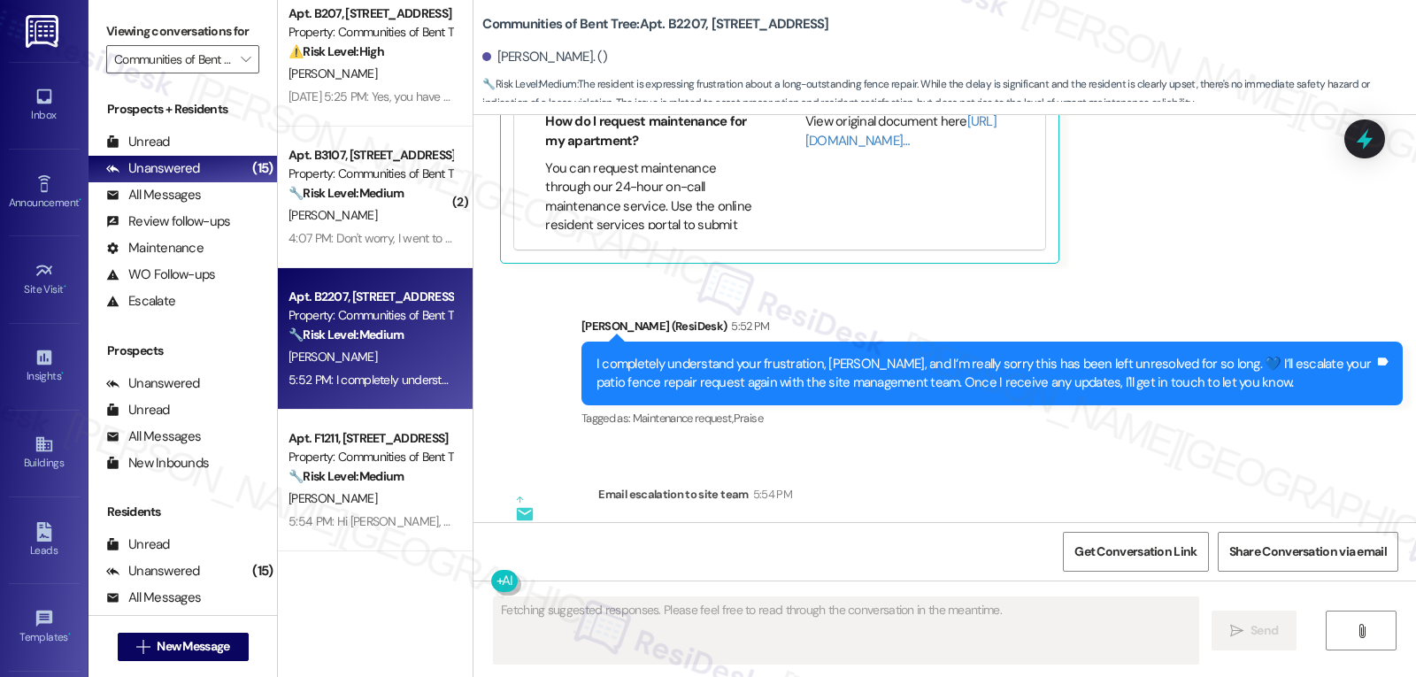
scroll to position [1557, 0]
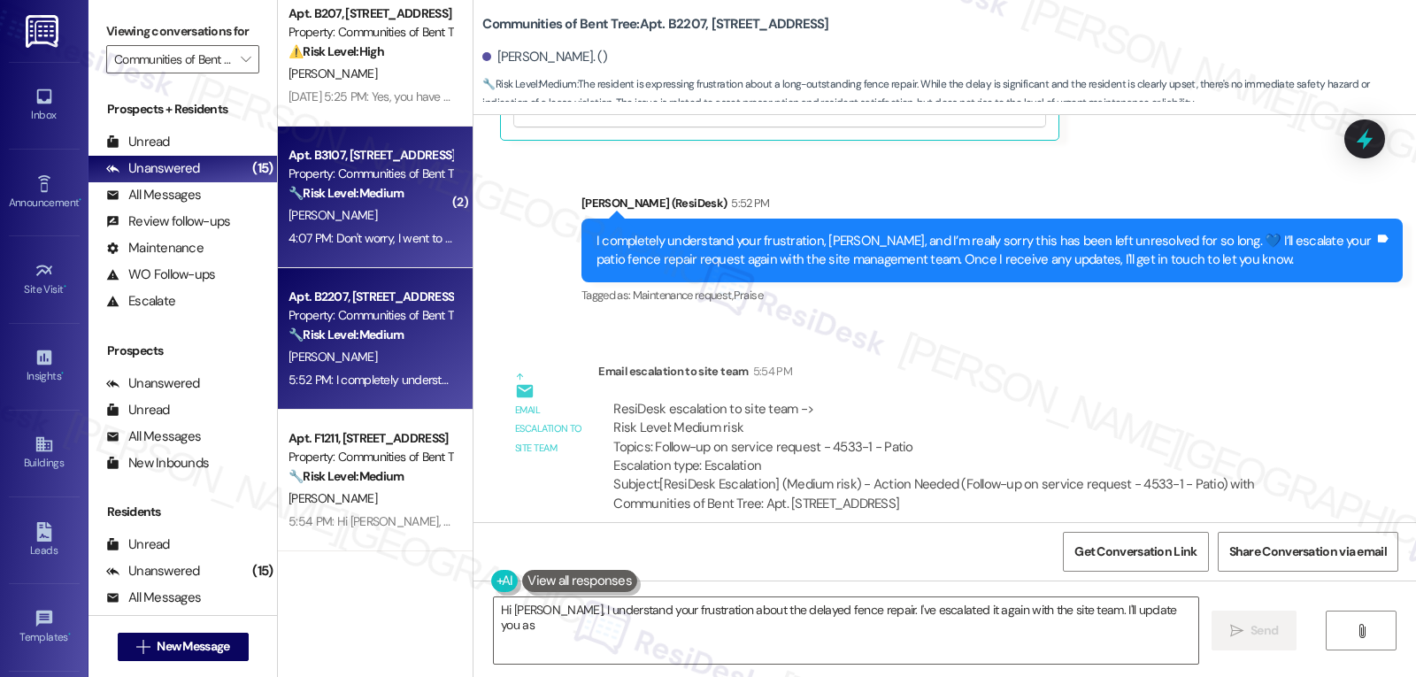
type textarea "Hi Miriam, I understand your frustration about the delayed fence repair. I've e…"
click at [408, 227] on div "4:07 PM: Don't worry, I went to the office and asked myself. I'll be blocking t…" at bounding box center [370, 238] width 167 height 22
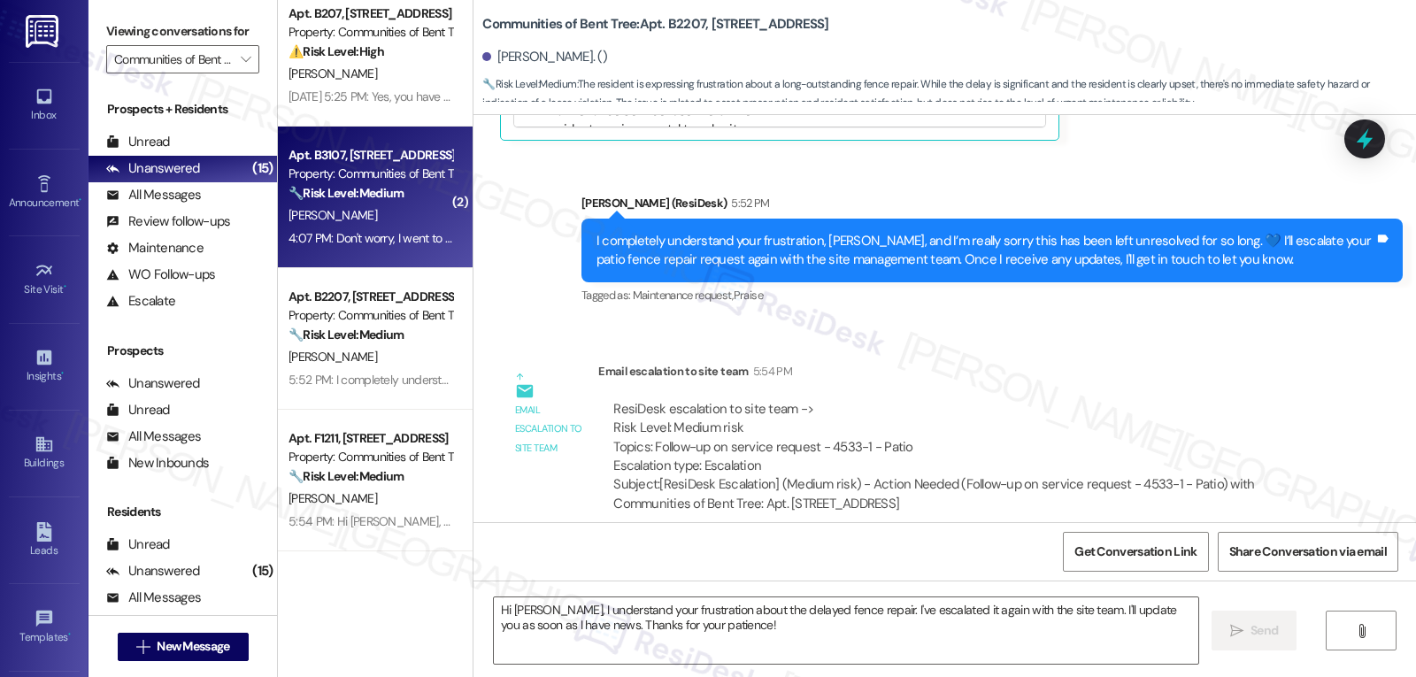
type textarea "Fetching suggested responses. Please feel free to read through the conversation…"
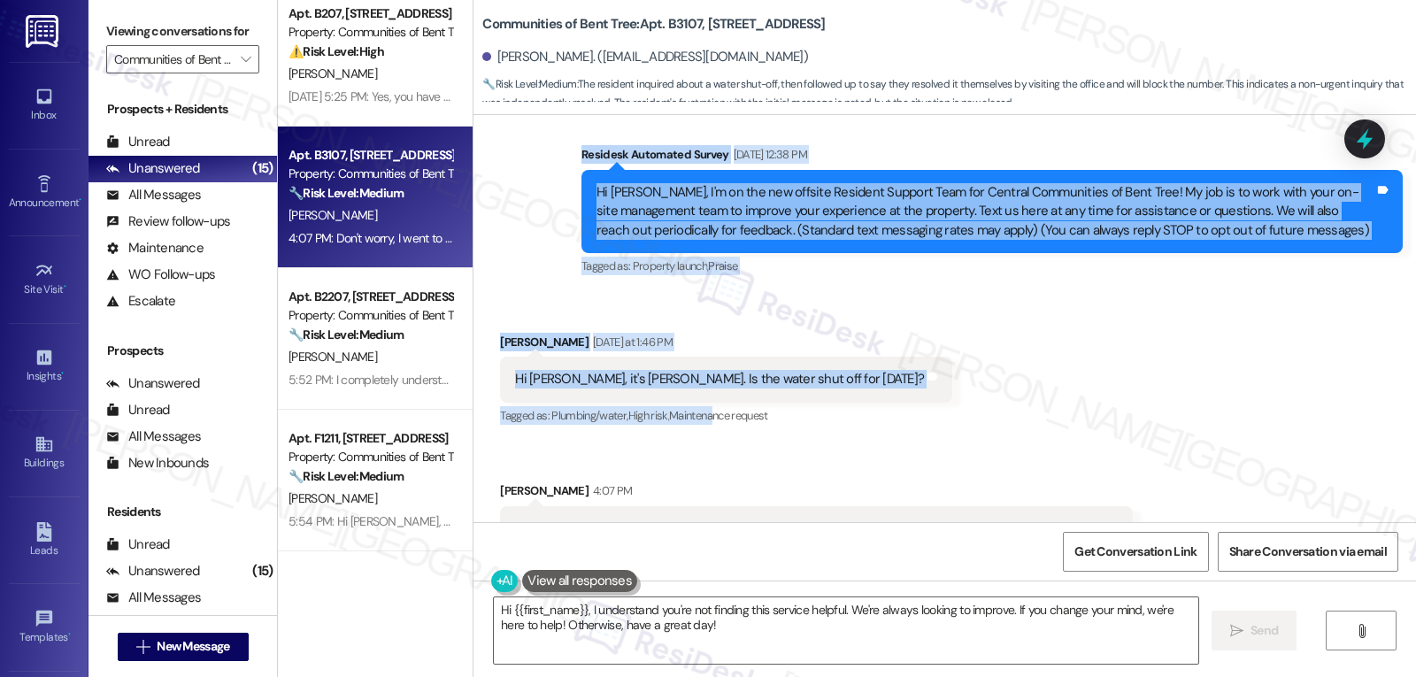
scroll to position [198, 0]
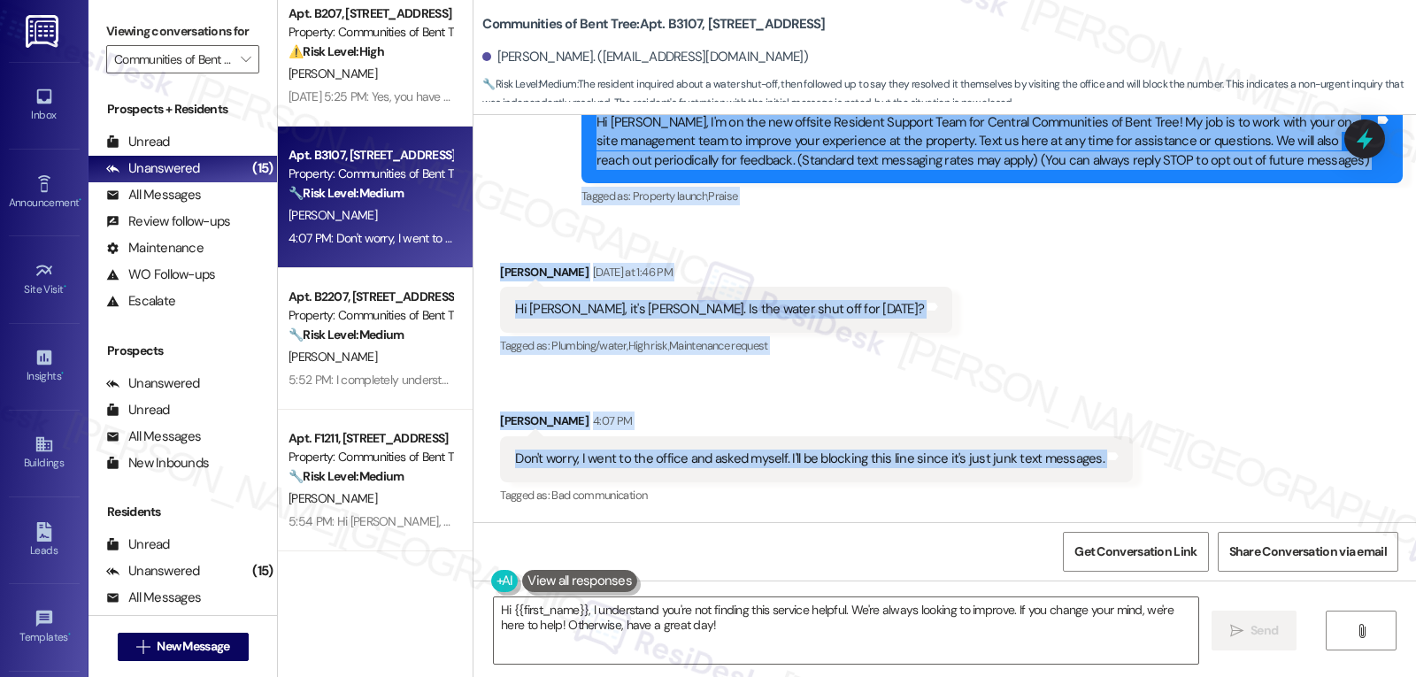
drag, startPoint x: 564, startPoint y: 265, endPoint x: 1188, endPoint y: 473, distance: 658.4
click at [1188, 473] on div "Lease started Aug 17, 2025 at 8:00 PM Survey, sent via SMS Residesk Automated S…" at bounding box center [944, 318] width 942 height 407
copy div "Residesk Automated Survey Sep 16, 2025 at 12:38 PM Hi Laday, I'm on the new off…"
click at [795, 635] on textarea "Hi {{first_name}}, I understand you're not finding this service helpful. We're …" at bounding box center [846, 630] width 704 height 66
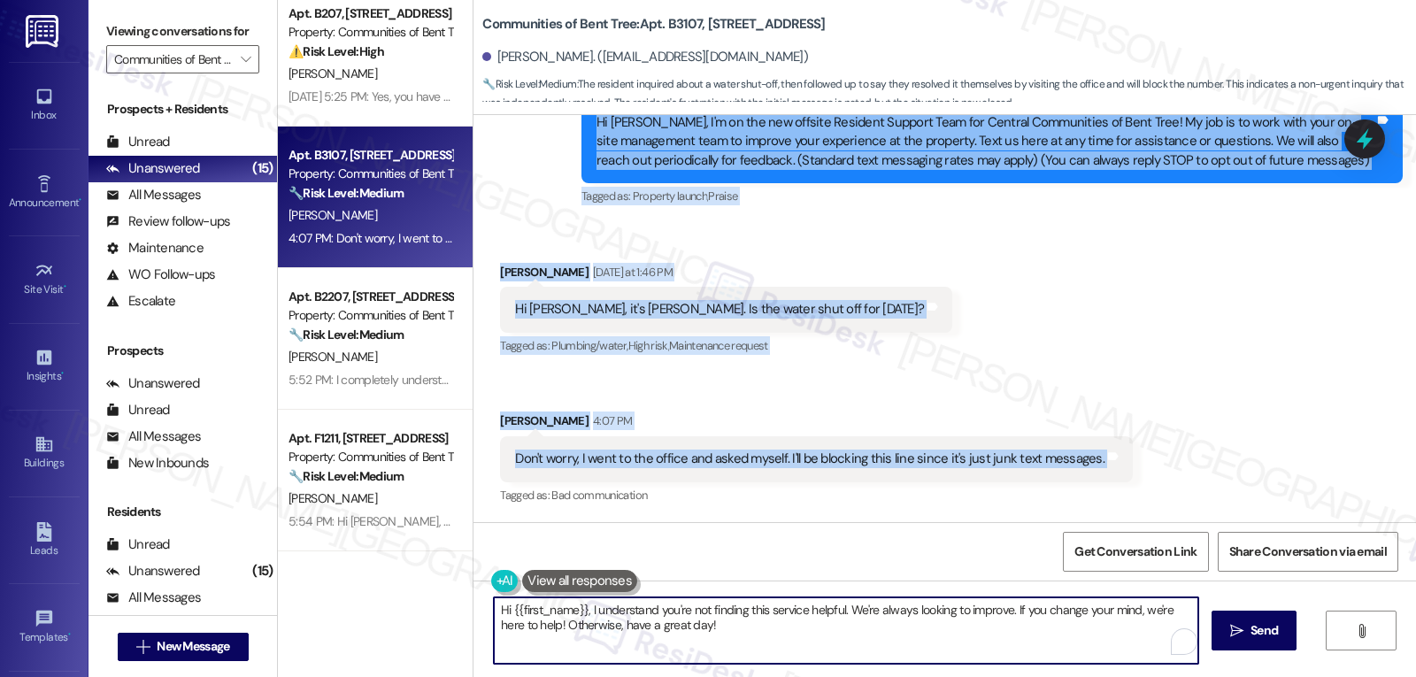
paste textarea "Thanks for letting me know, Laday. I’m sorry our messages felt like junk to you…"
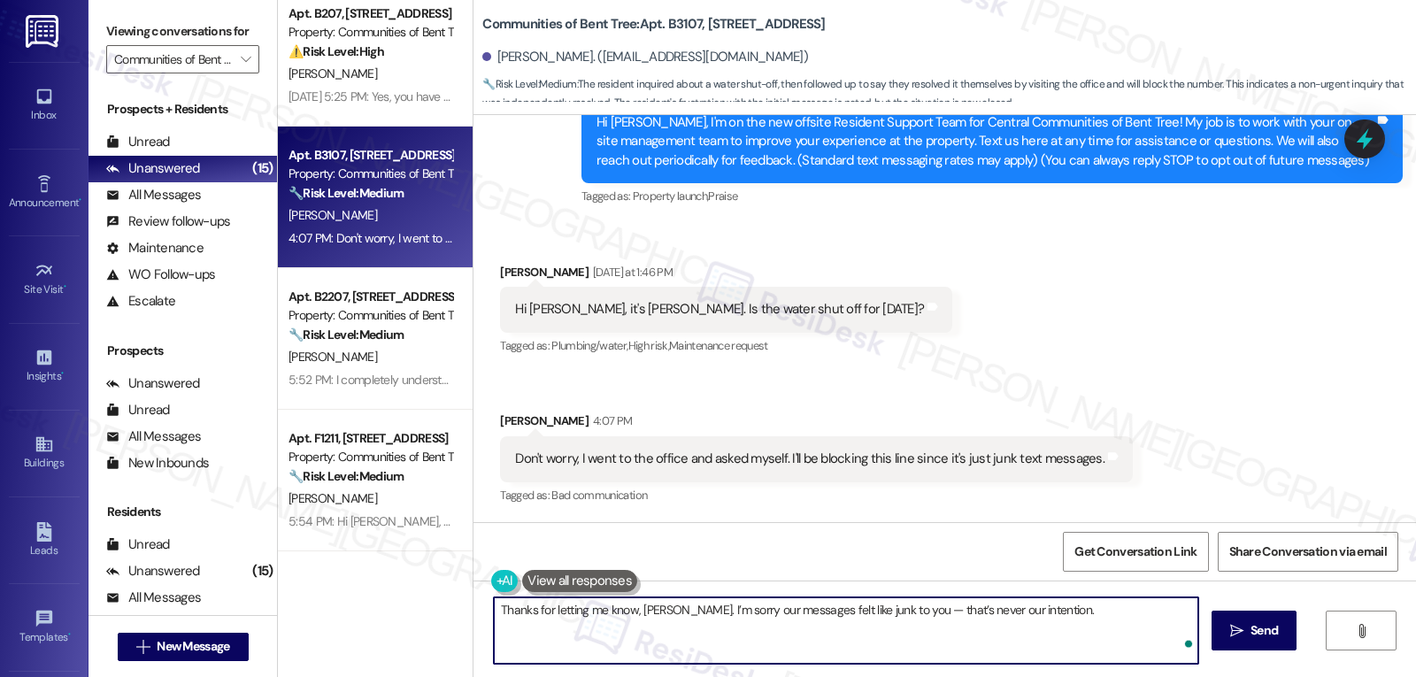
click at [886, 610] on textarea "Thanks for letting me know, Laday. I’m sorry our messages felt like junk to you…" at bounding box center [846, 630] width 704 height 66
click at [749, 626] on textarea "Thanks for letting me know, Laday. I’m sorry our messages felt like junk to you…" at bounding box center [846, 630] width 704 height 66
click at [1280, 645] on button " Send" at bounding box center [1254, 631] width 86 height 40
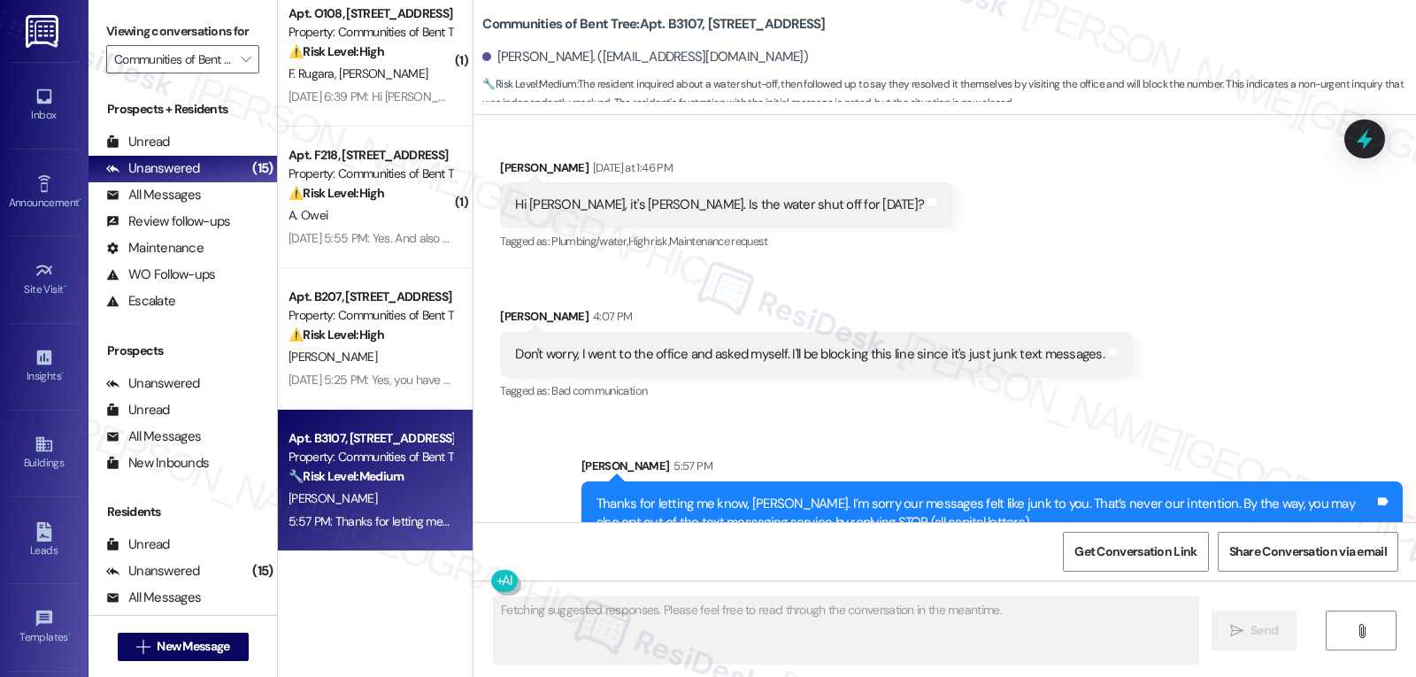
scroll to position [341, 0]
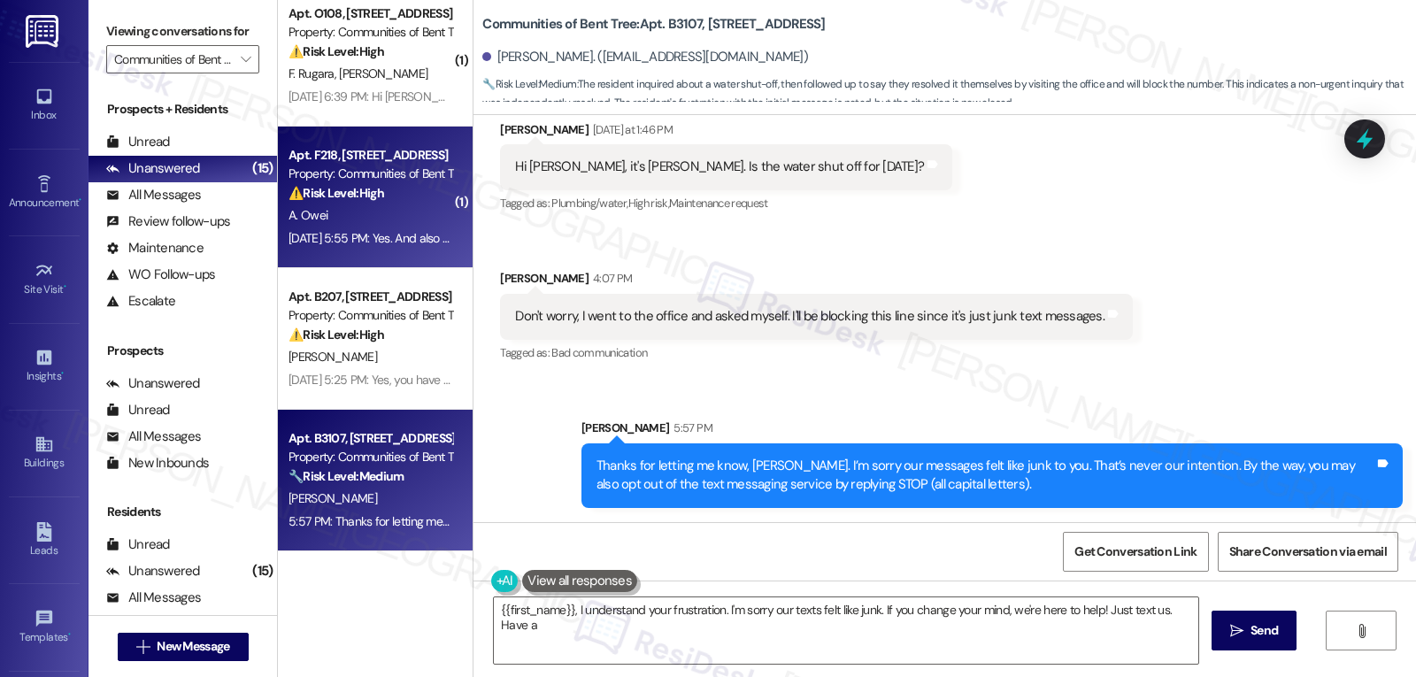
type textarea "{{first_name}}, I understand your frustration. I'm sorry our texts felt like ju…"
click at [412, 240] on div "Sep 17, 2025 at 5:55 PM: Yes. And also the toilet not flushing well and the sho…" at bounding box center [511, 238] width 446 height 16
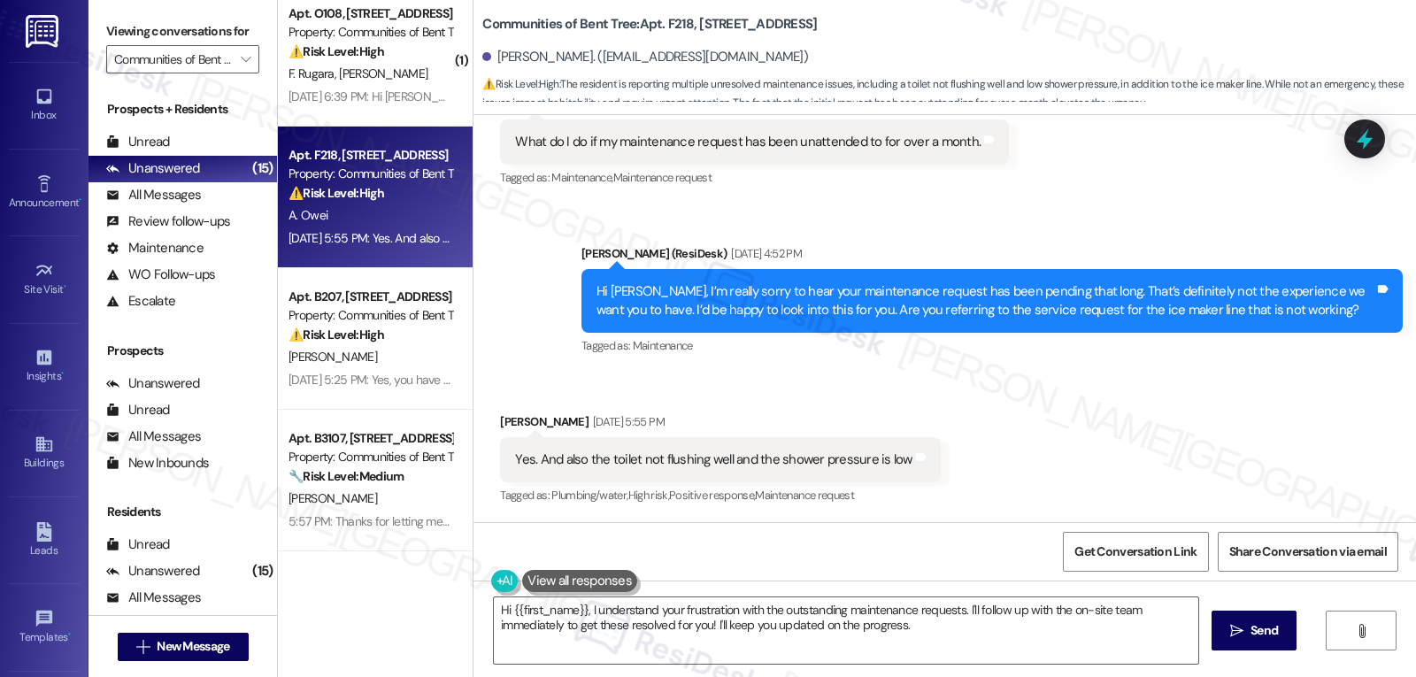
scroll to position [227, 0]
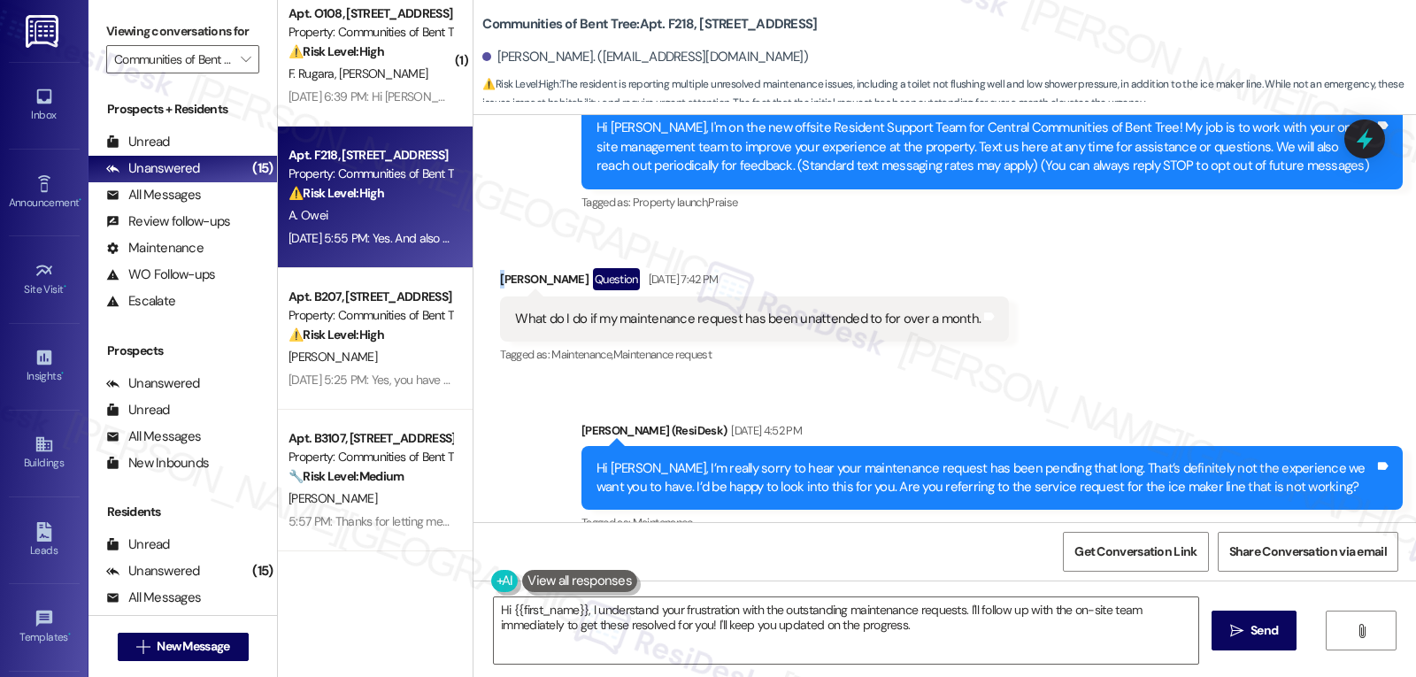
click at [500, 284] on div "Anthony Owei Question Sep 16, 2025 at 7:42 PM" at bounding box center [754, 282] width 509 height 28
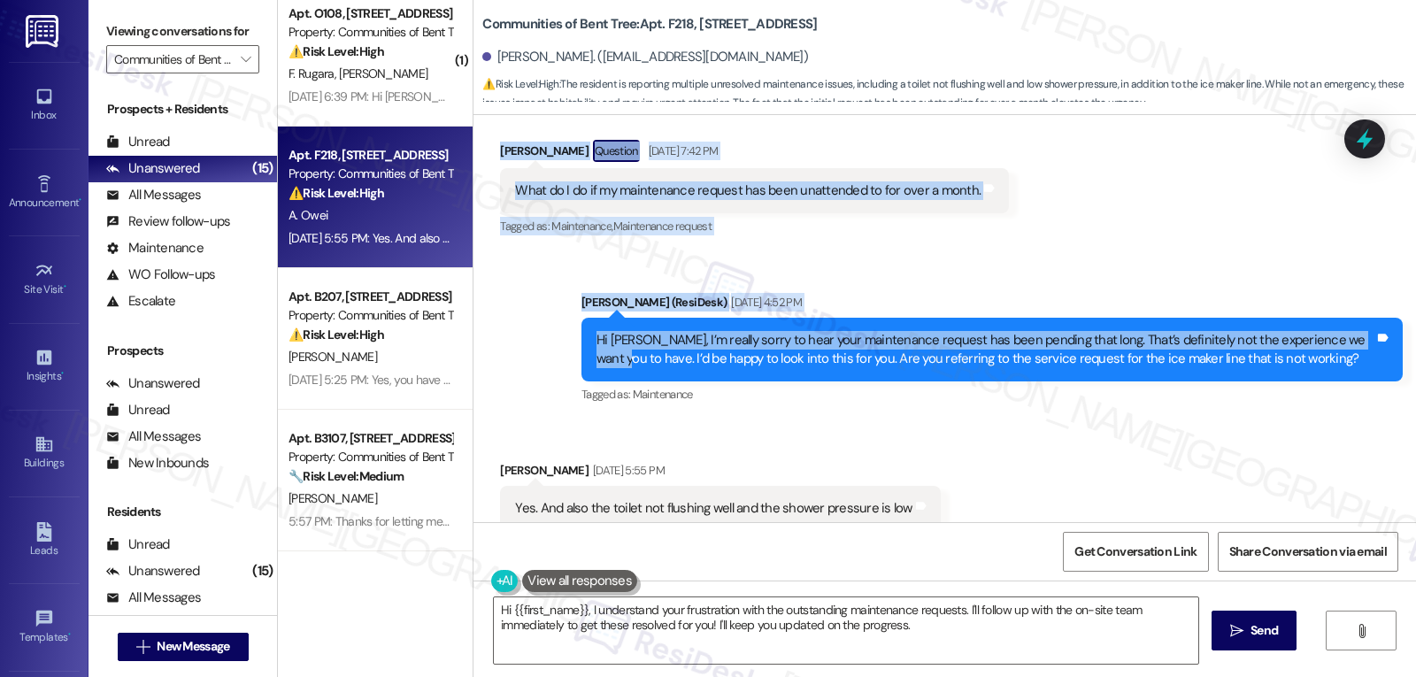
scroll to position [405, 0]
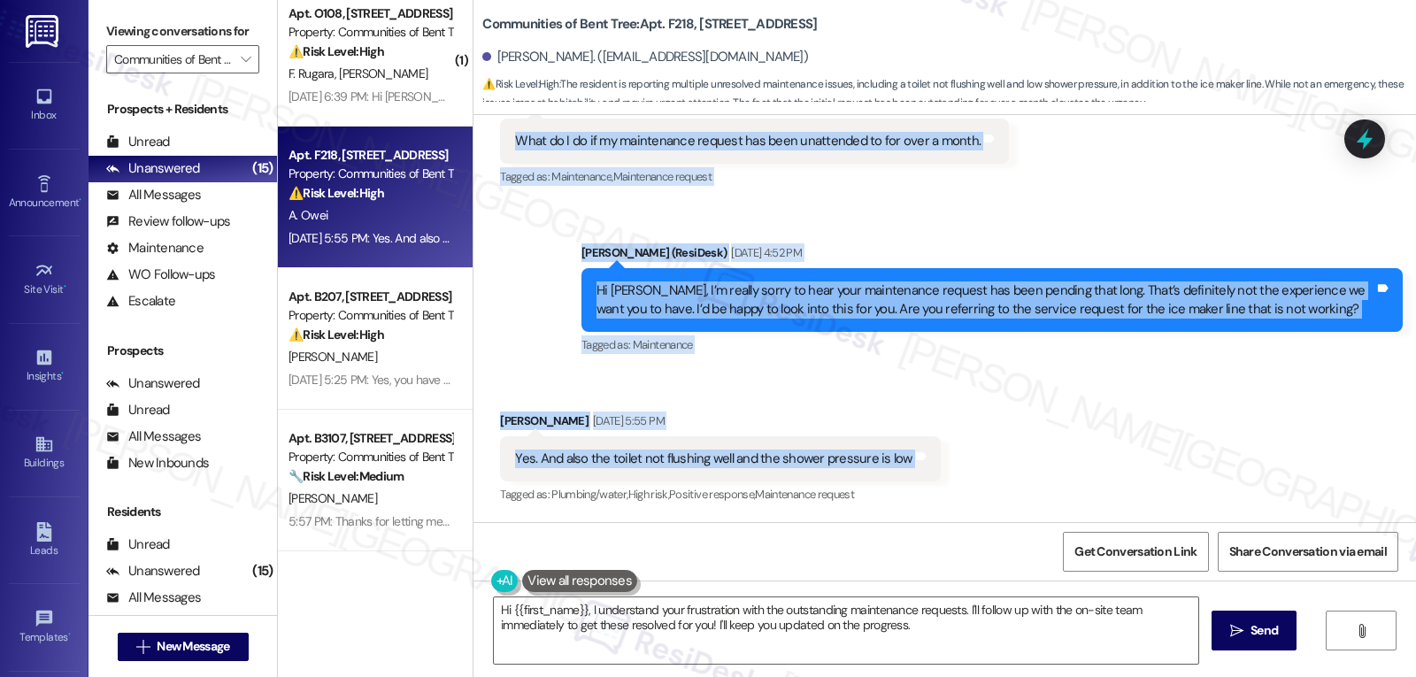
drag, startPoint x: 491, startPoint y: 284, endPoint x: 1035, endPoint y: 473, distance: 575.9
click at [1035, 473] on div "WO Lease started Jun 29, 2025 at 8:00 PM Show details Survey, sent via SMS Resi…" at bounding box center [944, 318] width 942 height 407
copy div "Anthony Owei Question Sep 16, 2025 at 7:42 PM What do I do if my maintenance re…"
click at [806, 654] on textarea "Hi {{first_name}}, I understand your frustration with the outstanding maintenan…" at bounding box center [846, 630] width 704 height 66
paste textarea "Thanks for clarifying, Anthony. I’m really sorry those issues have gone unatten…"
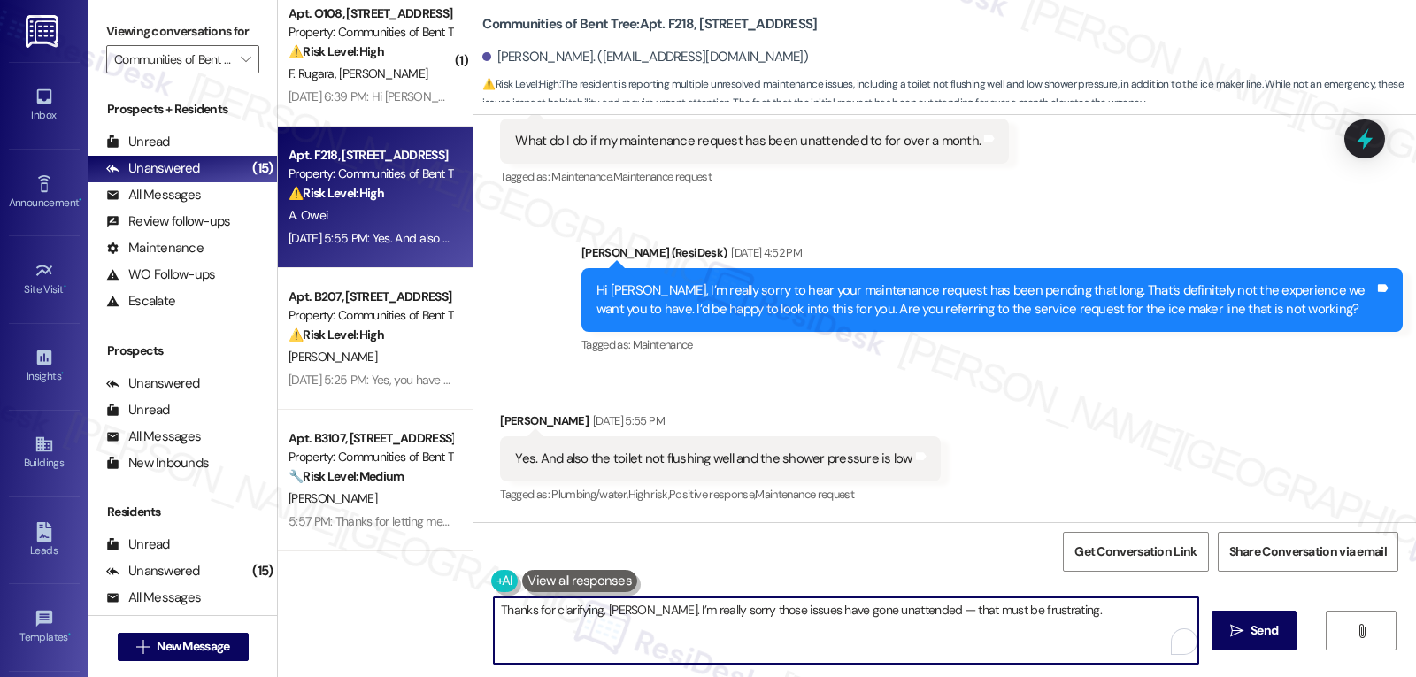
click at [908, 611] on textarea "Thanks for clarifying, Anthony. I’m really sorry those issues have gone unatten…" at bounding box center [846, 630] width 704 height 66
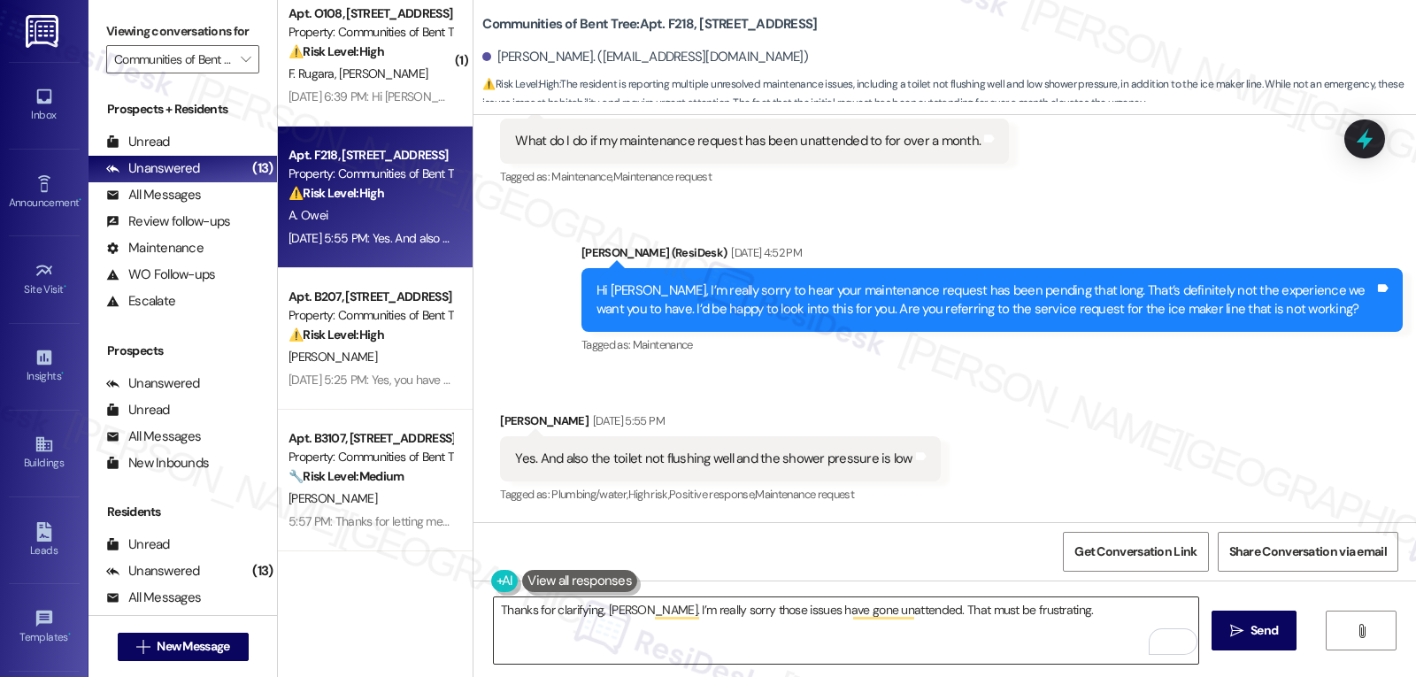
click at [785, 634] on textarea "Thanks for clarifying, Anthony. I’m really sorry those issues have gone unatten…" at bounding box center [846, 630] width 704 height 66
paste textarea "Hi Anthony, thank you for clarifying. I’m so sorry these issues with your ice m…"
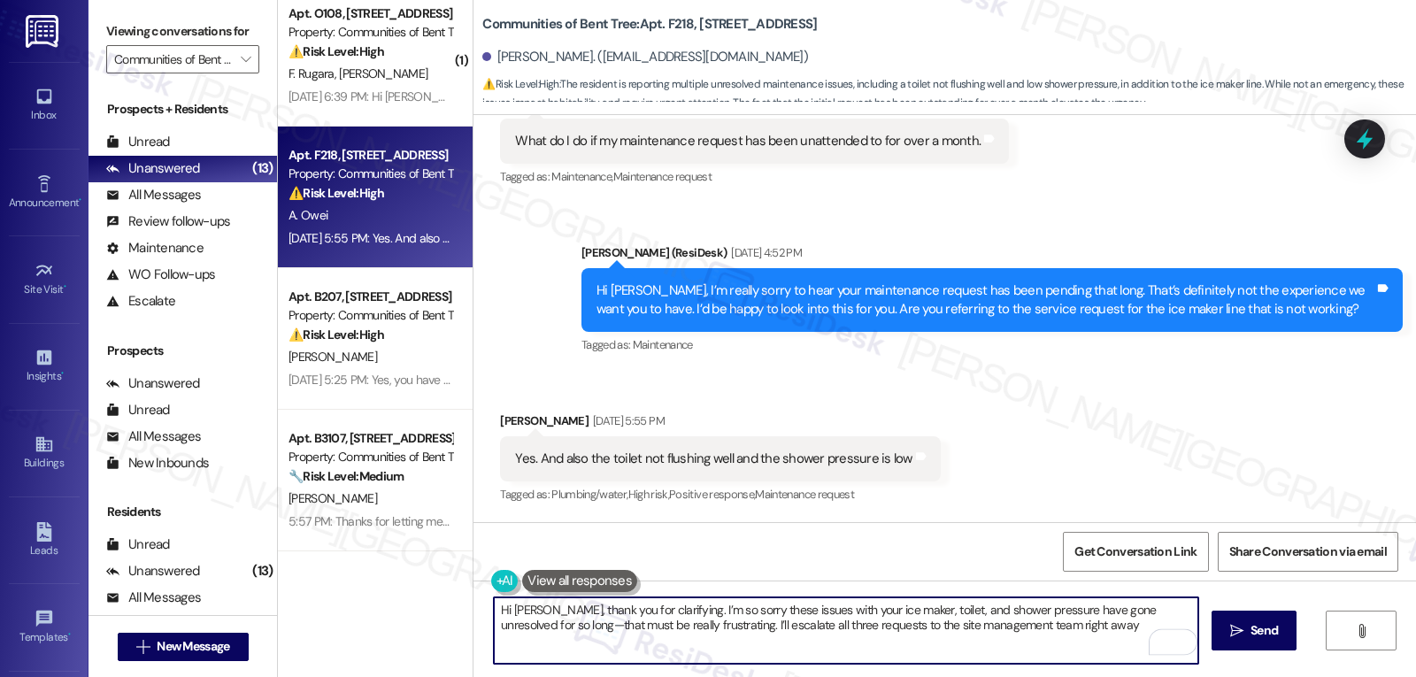
click at [511, 622] on textarea "Hi Anthony, thank you for clarifying. I’m so sorry these issues with your ice m…" at bounding box center [846, 630] width 704 height 66
click at [1071, 625] on textarea "Hi Anthony, thank you for clarifying. I’m so sorry these issues with your ice m…" at bounding box center [846, 630] width 704 height 66
type textarea "Hi Anthony, thank you for clarifying. I’m so sorry these issues with your ice m…"
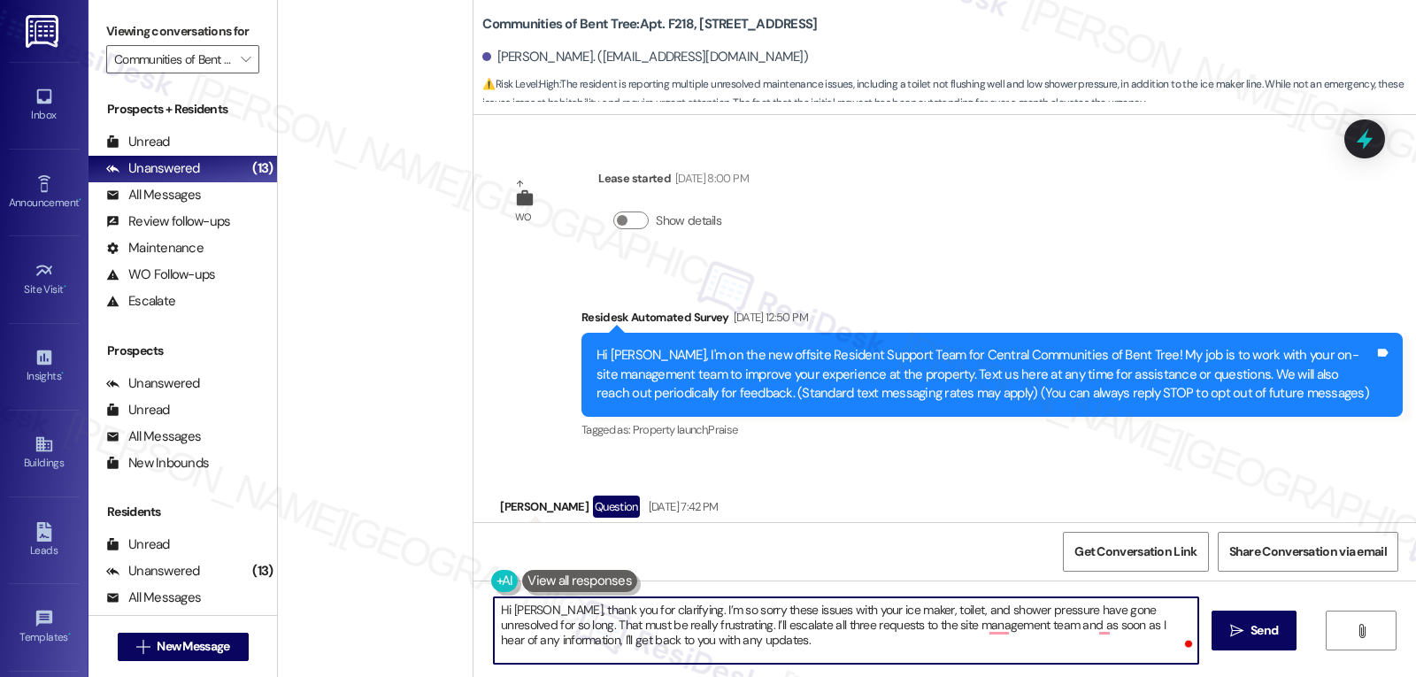
scroll to position [405, 0]
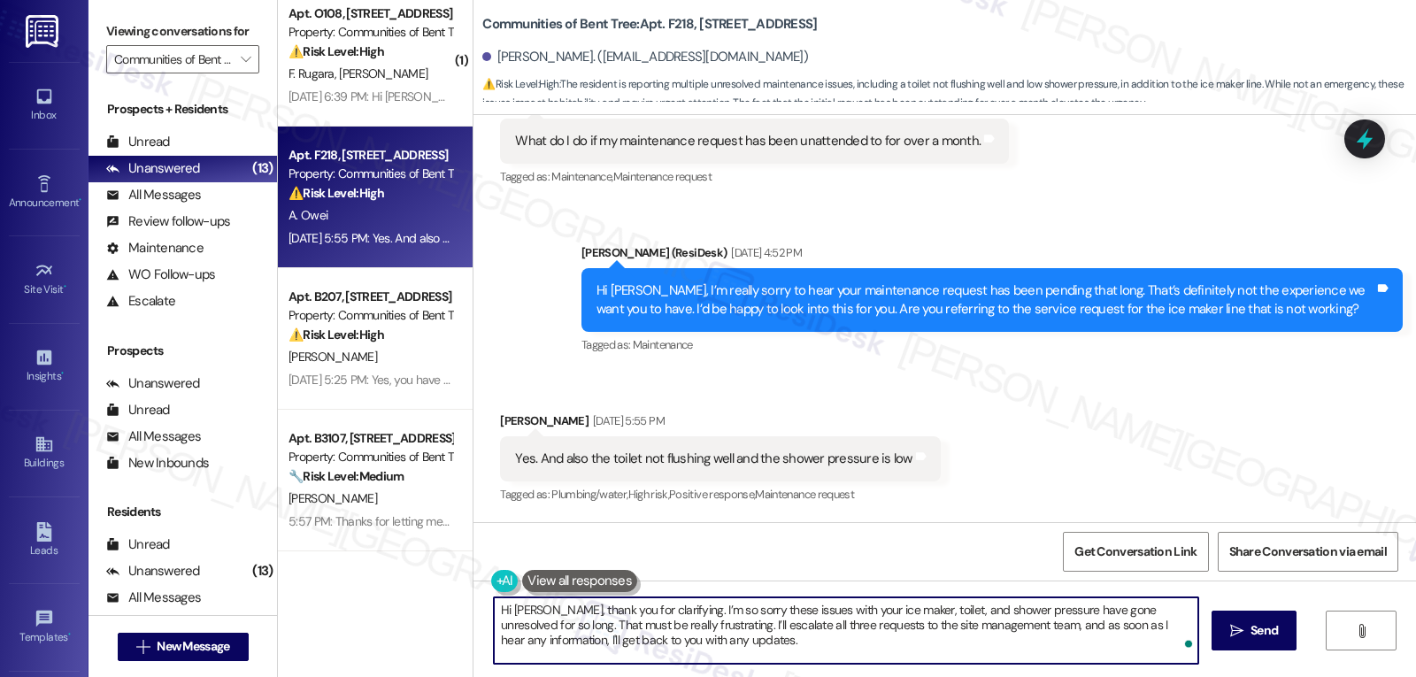
click at [745, 648] on textarea "Hi [PERSON_NAME], thank you for clarifying. I’m so sorry these issues with your…" at bounding box center [846, 630] width 704 height 66
type textarea "Hi [PERSON_NAME], thank you for clarifying. I’m so sorry these issues with your…"
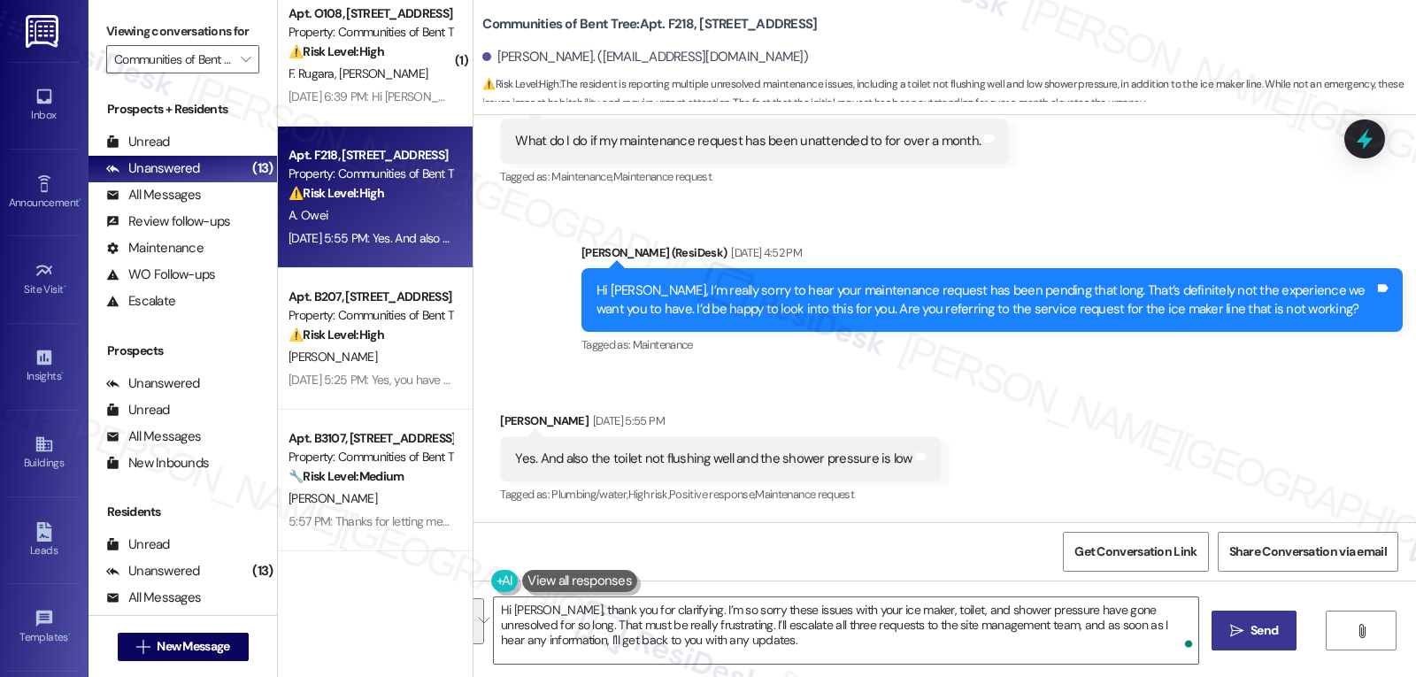
click at [1276, 630] on span "Send" at bounding box center [1263, 630] width 27 height 19
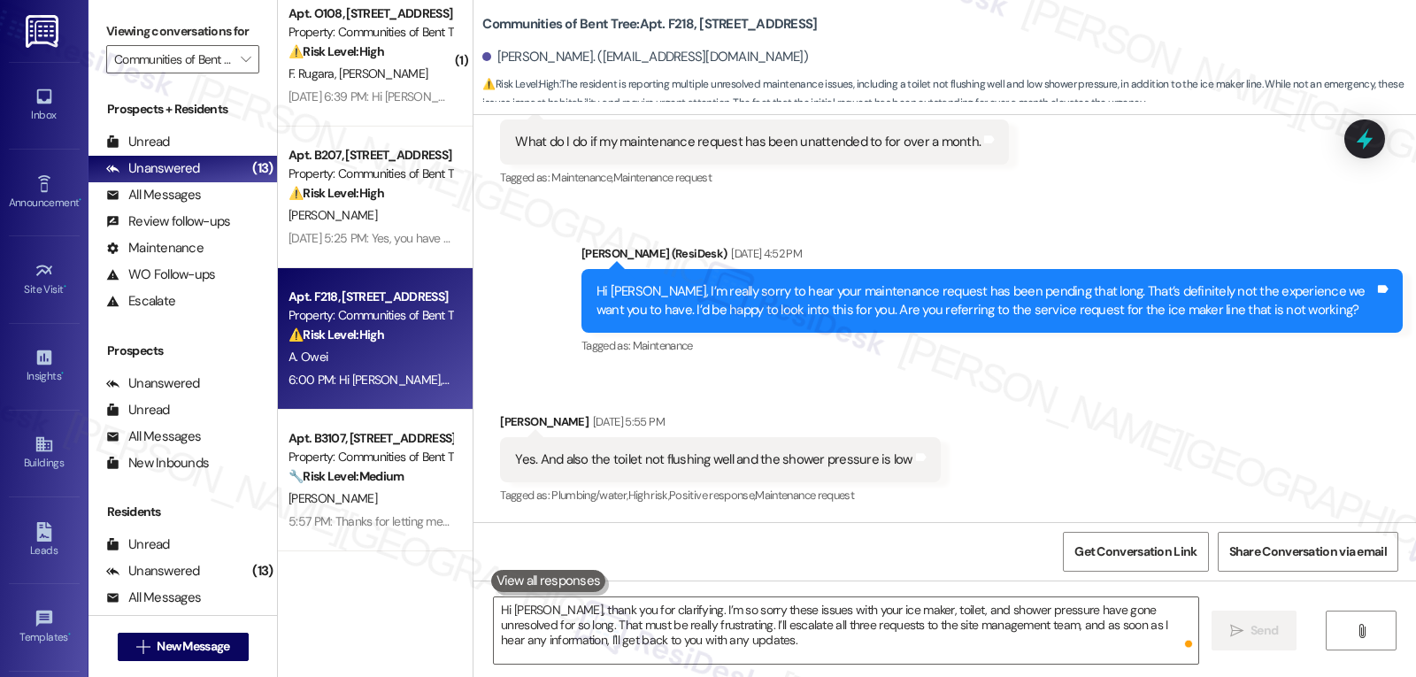
scroll to position [566, 0]
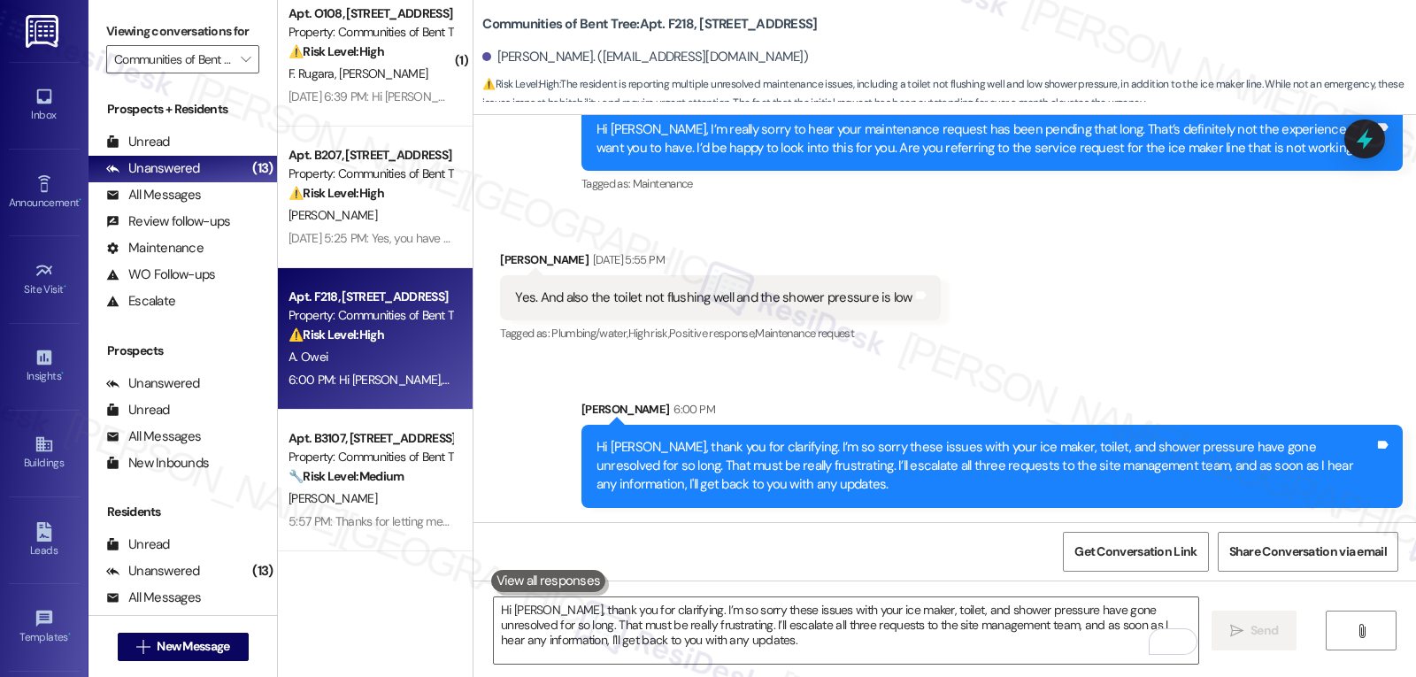
click at [1361, 134] on icon at bounding box center [1364, 138] width 23 height 23
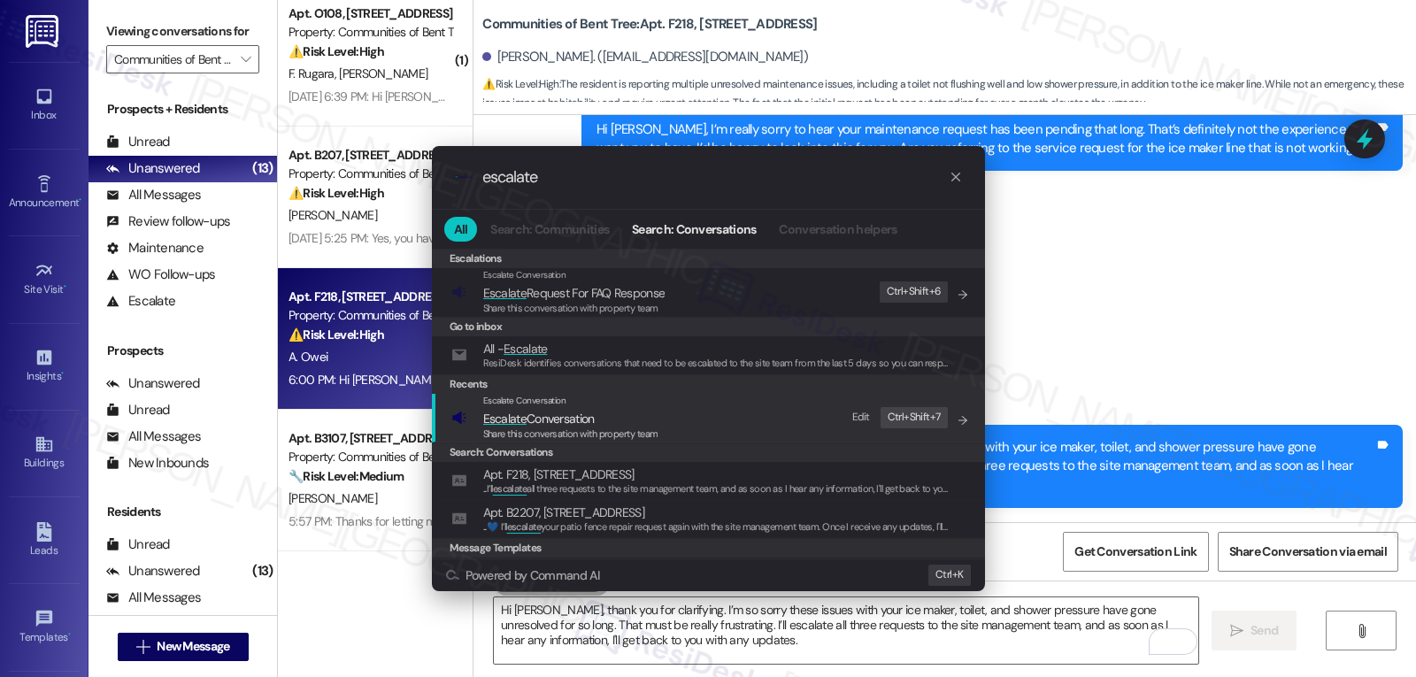
type input "escalate"
click at [596, 429] on span "Share this conversation with property team" at bounding box center [570, 433] width 175 height 12
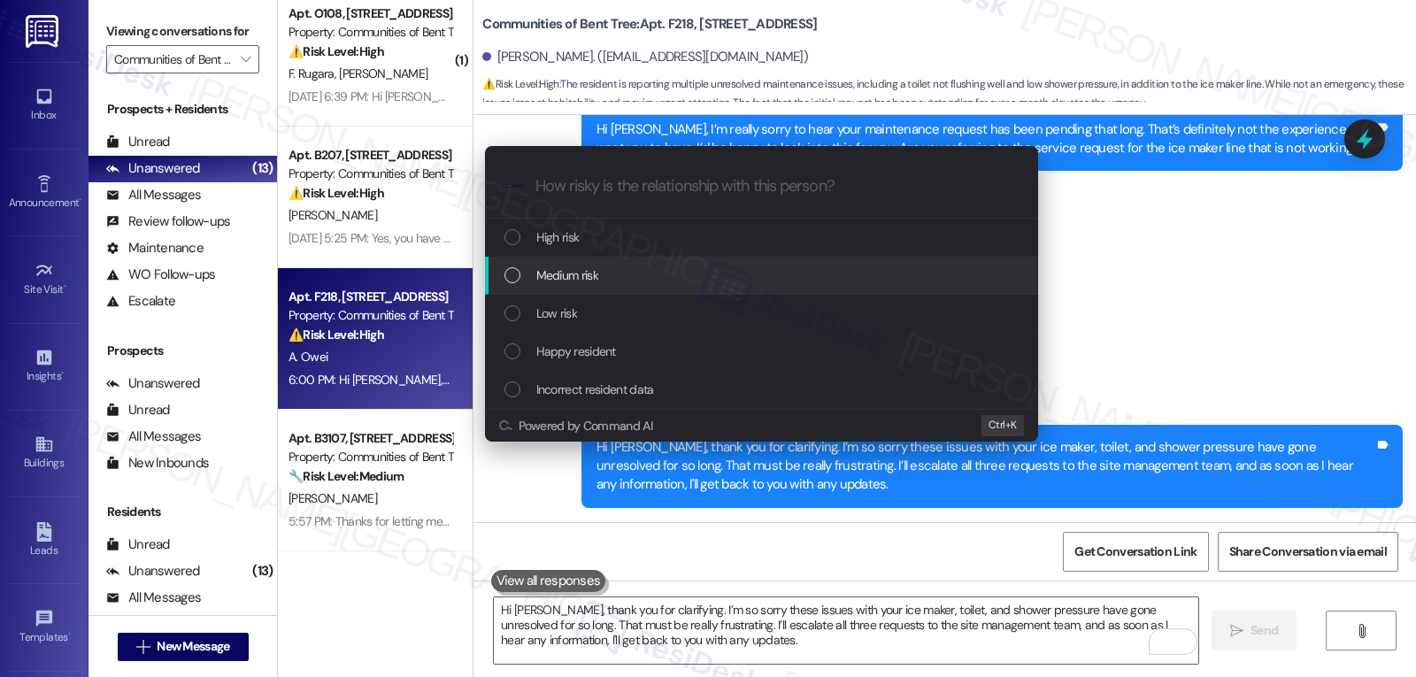
click at [599, 279] on div "Medium risk" at bounding box center [763, 274] width 518 height 19
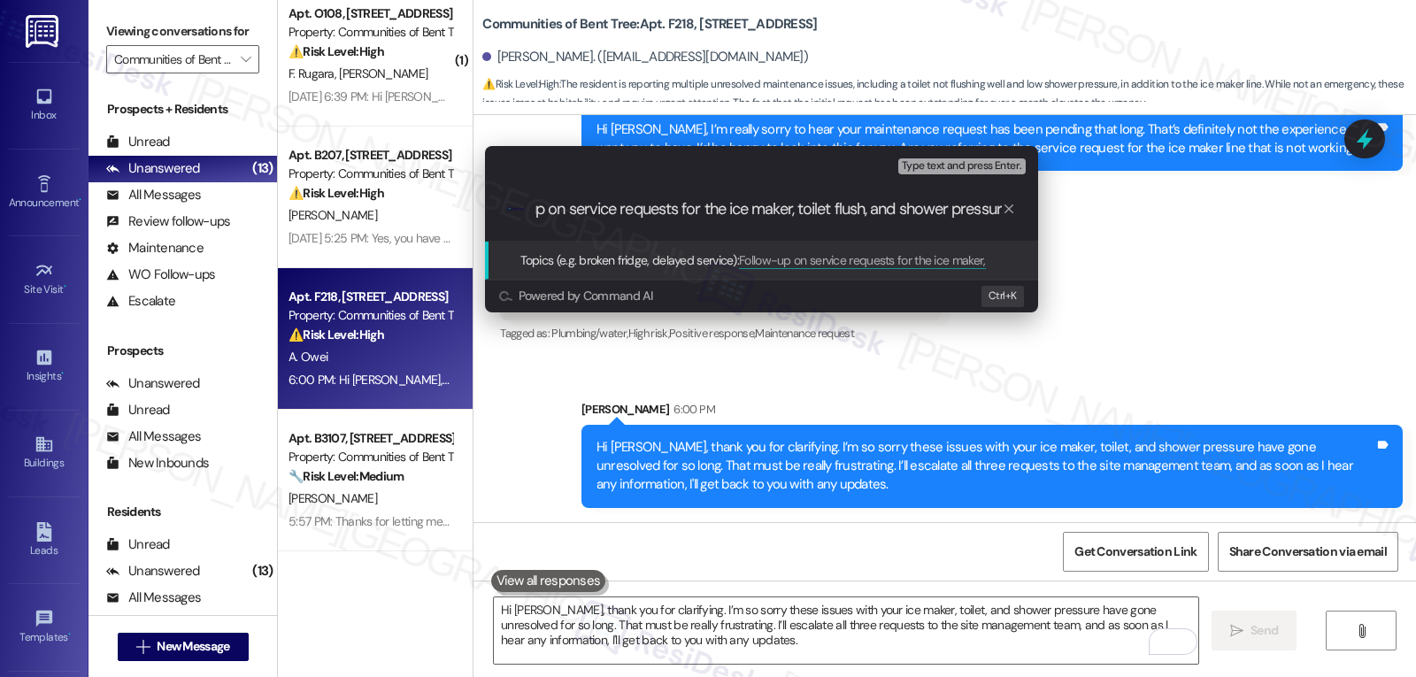
type input "Follow-up on service requests for the ice maker, toilet flush, and shower press…"
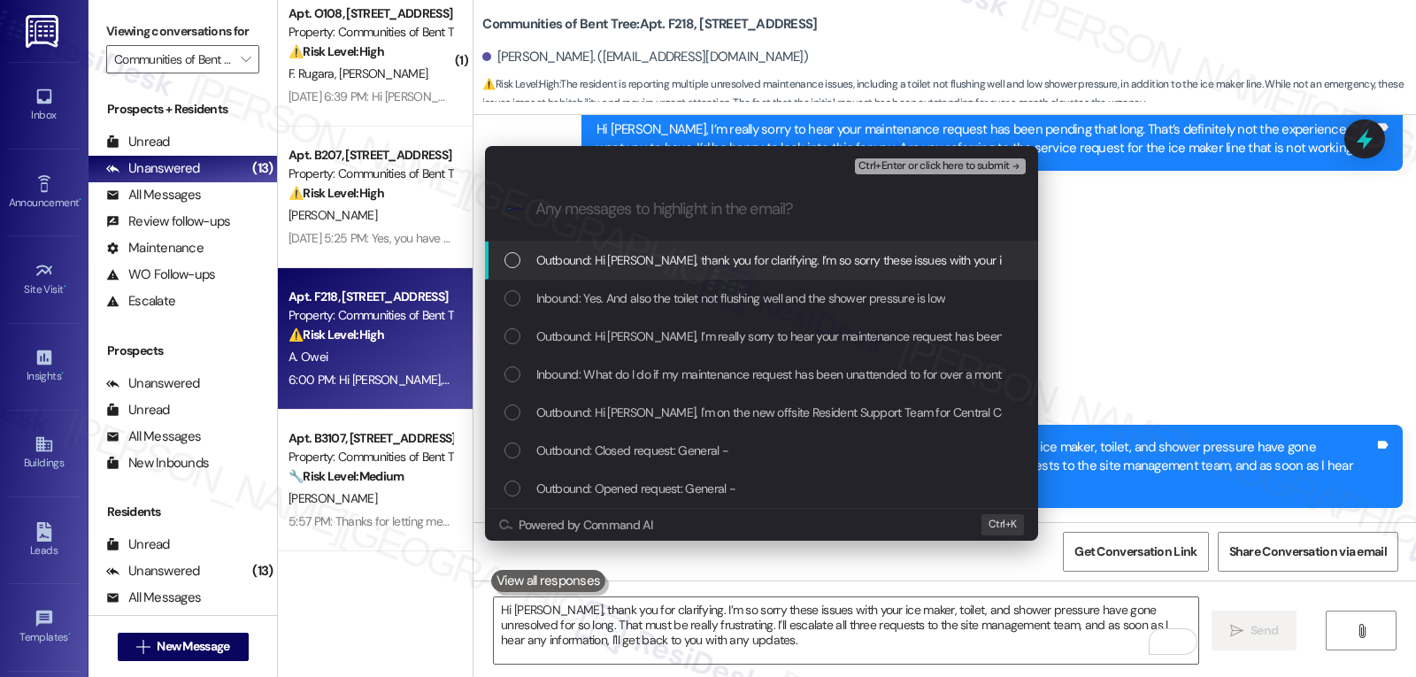
scroll to position [0, 0]
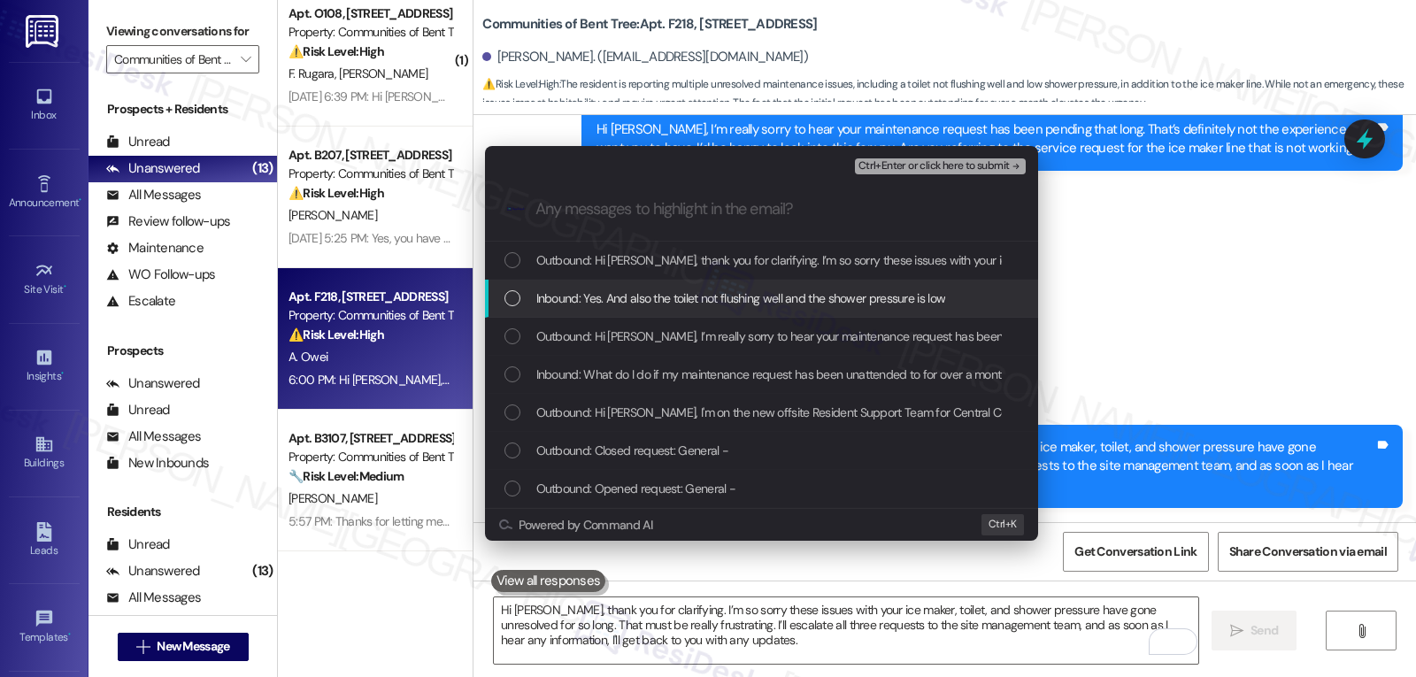
click at [511, 292] on div "List of options" at bounding box center [512, 298] width 16 height 16
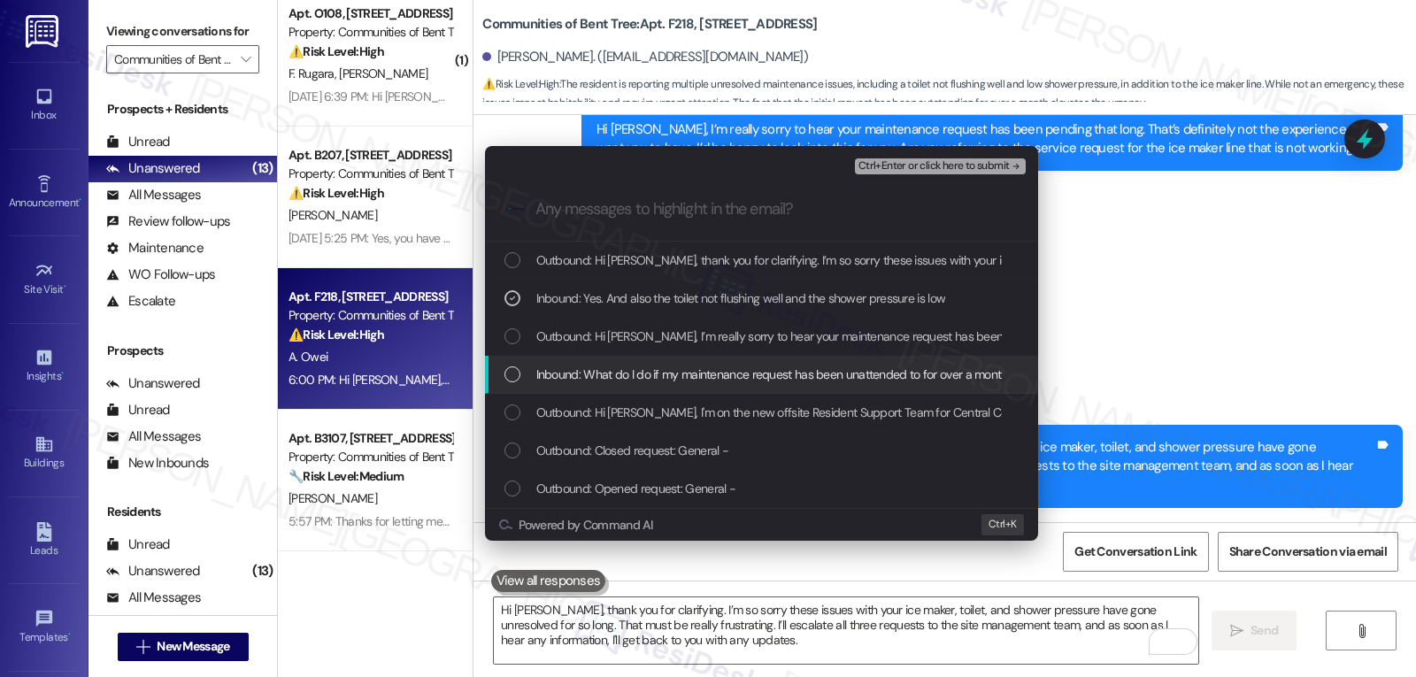
click at [500, 380] on div "Inbound: What do I do if my maintenance request has been unattended to for over…" at bounding box center [761, 375] width 553 height 38
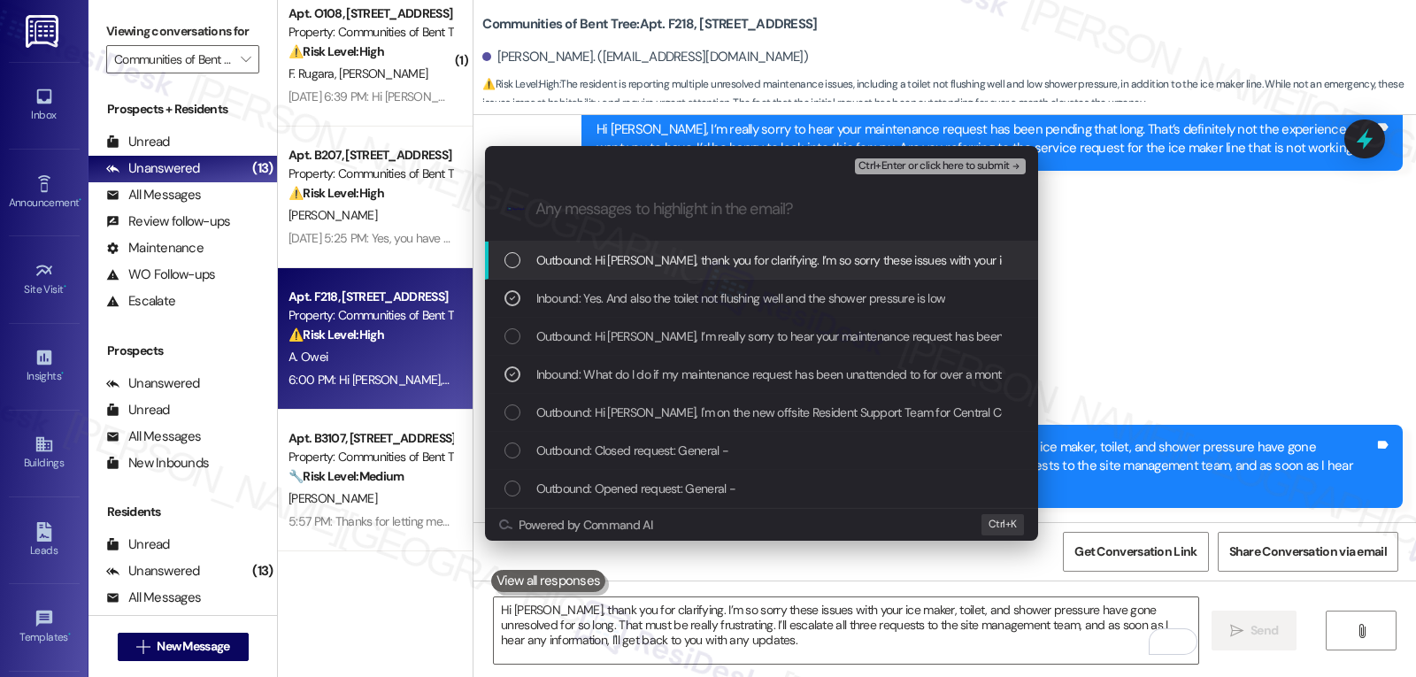
click at [966, 169] on span "Ctrl+Enter or click here to submit" at bounding box center [933, 166] width 151 height 12
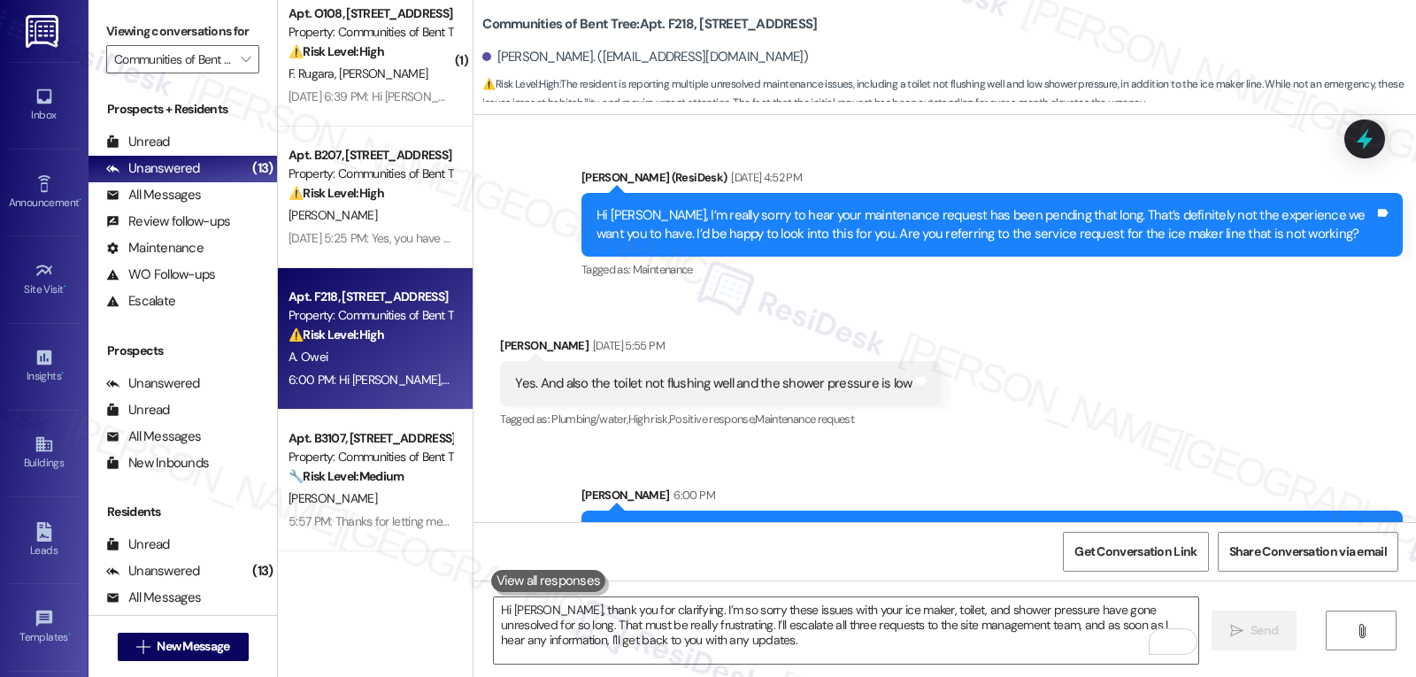
scroll to position [404, 0]
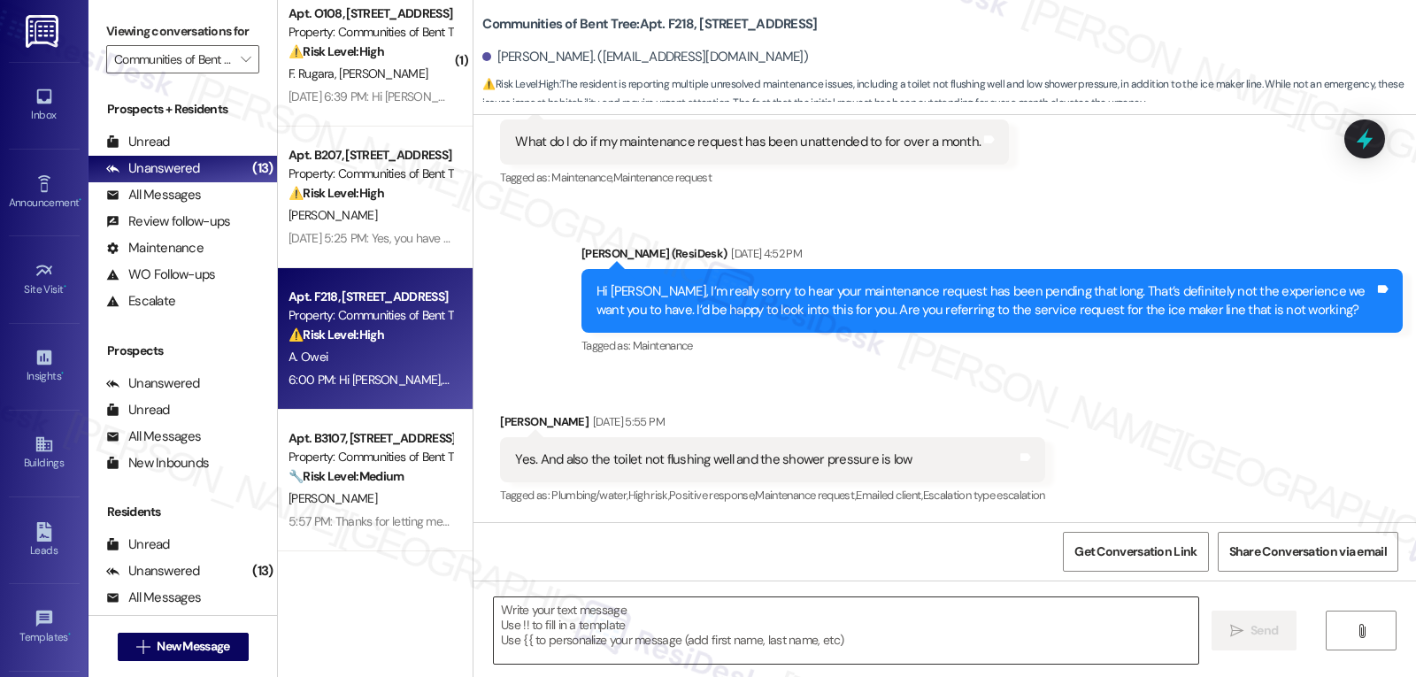
type textarea "Fetching suggested responses. Please feel free to read through the conversation…"
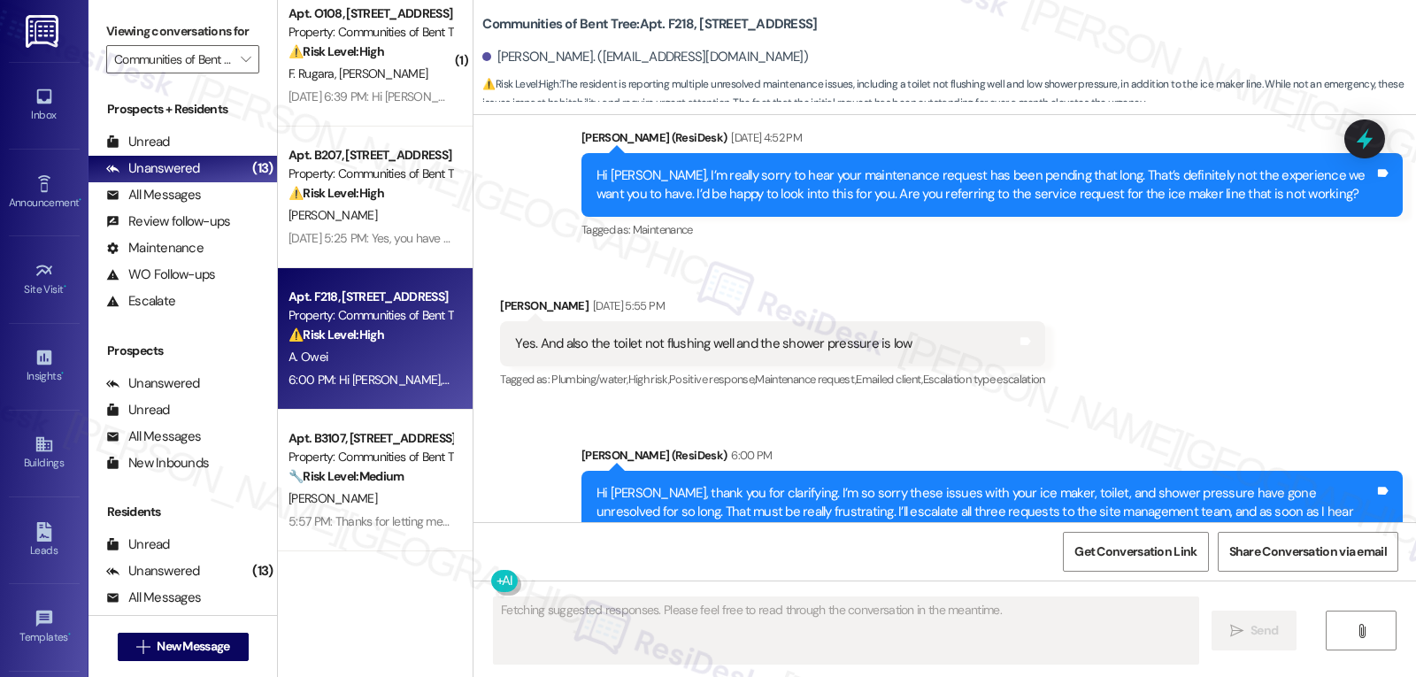
scroll to position [592, 0]
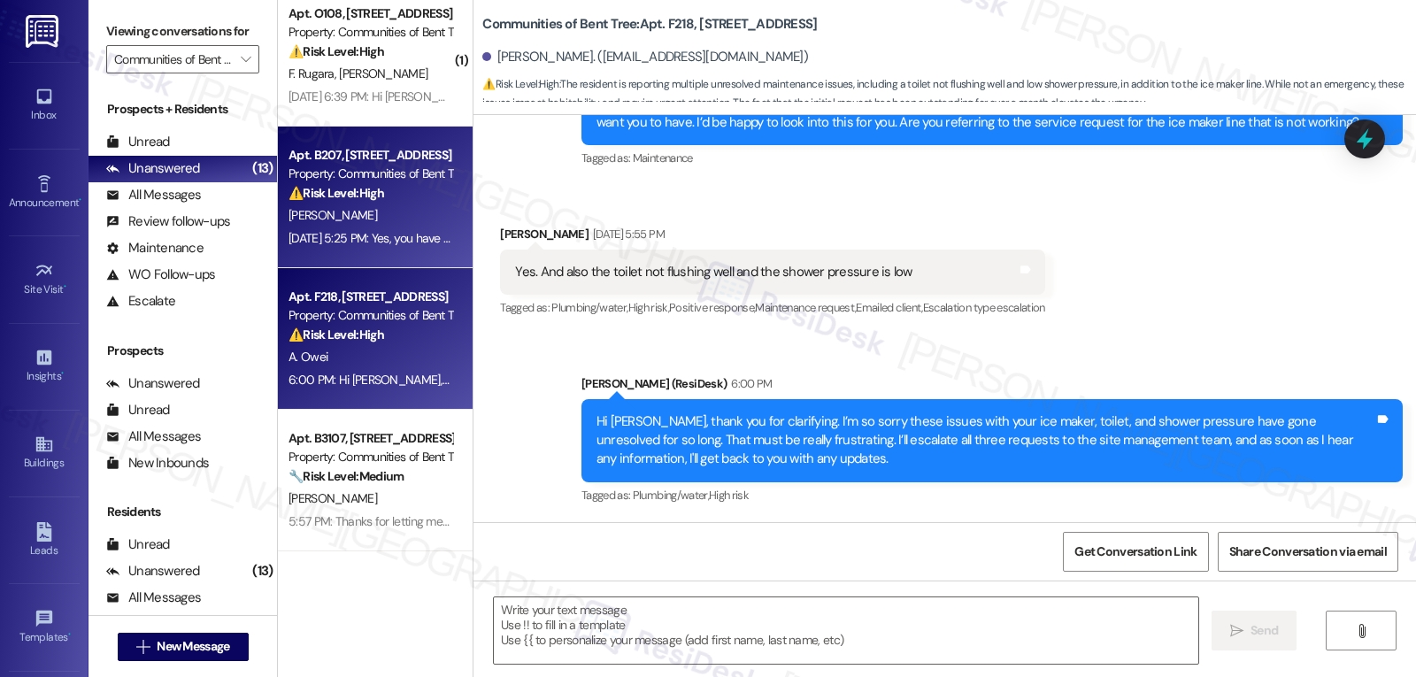
click at [446, 256] on div "Apt. B207, [STREET_ADDRESS] Property: Communities of Bent Tree ⚠️ Risk Level: H…" at bounding box center [375, 198] width 195 height 142
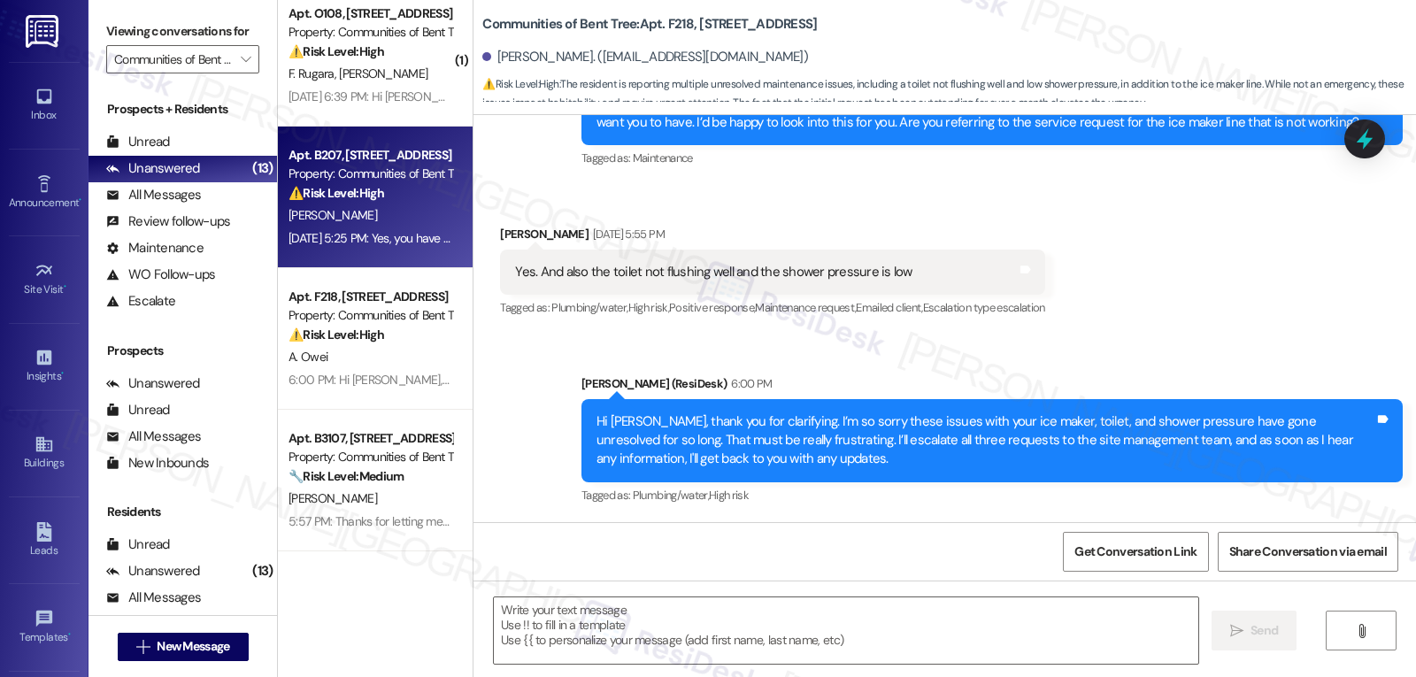
type textarea "Fetching suggested responses. Please feel free to read through the conversation…"
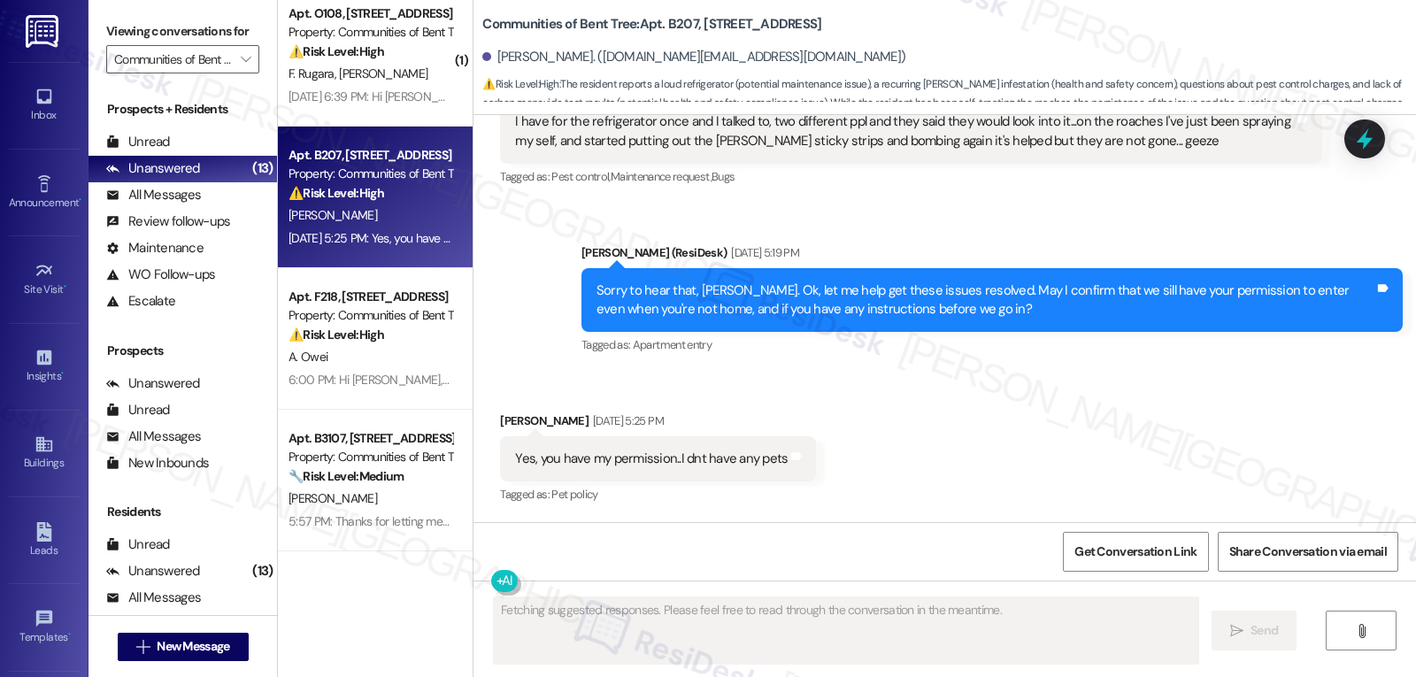
scroll to position [837, 0]
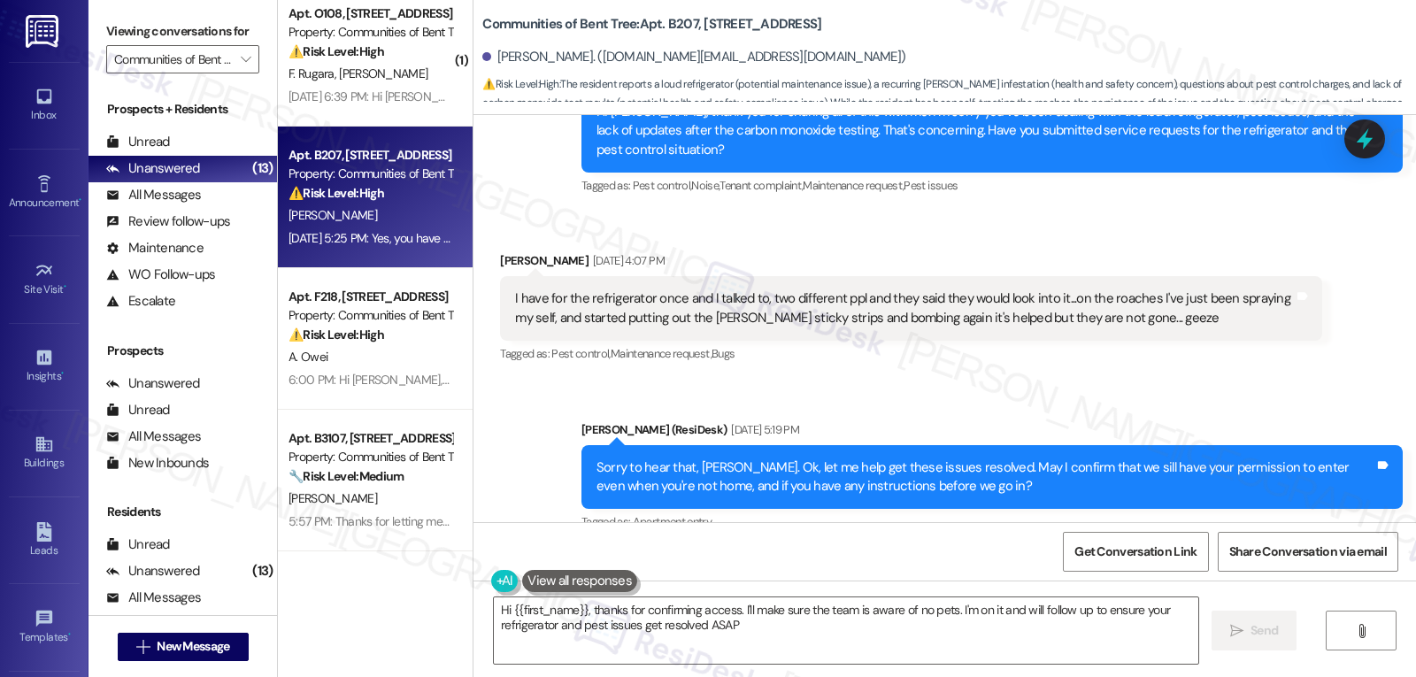
type textarea "Hi {{first_name}}, thanks for confirming access. I'll make sure the team is awa…"
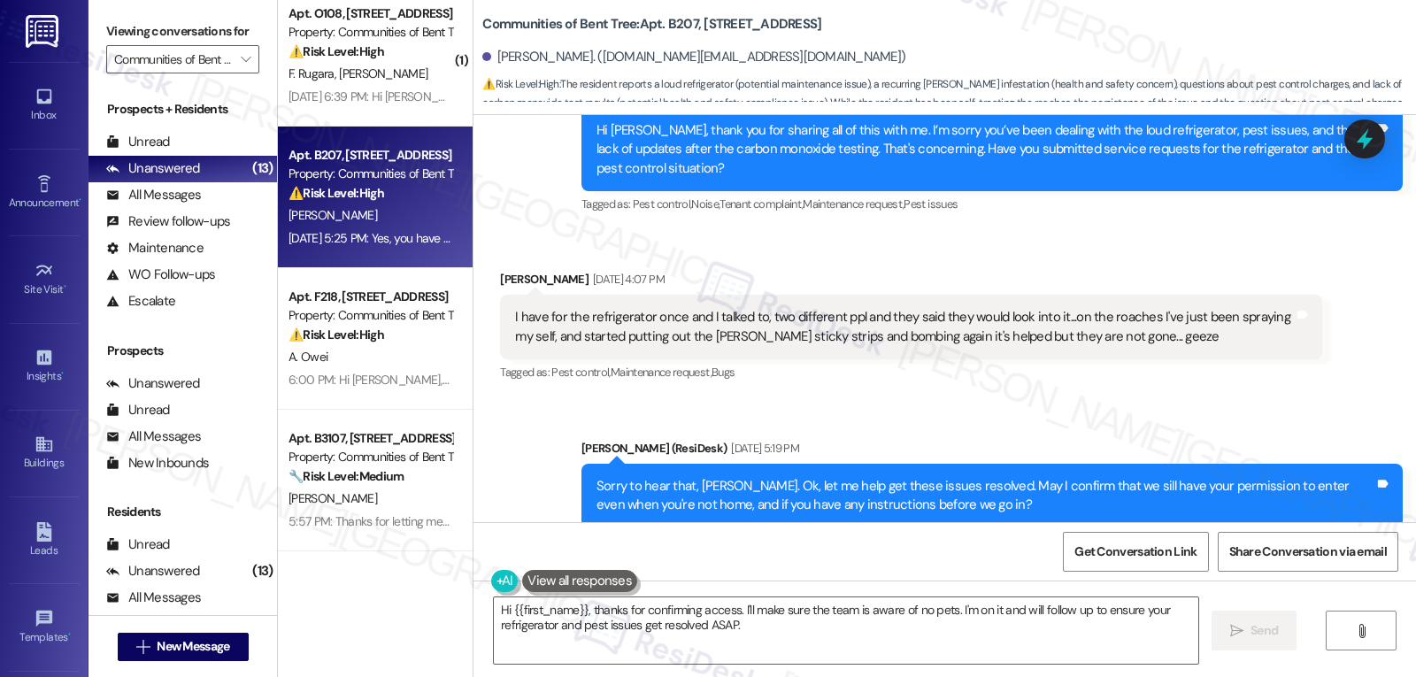
scroll to position [1014, 0]
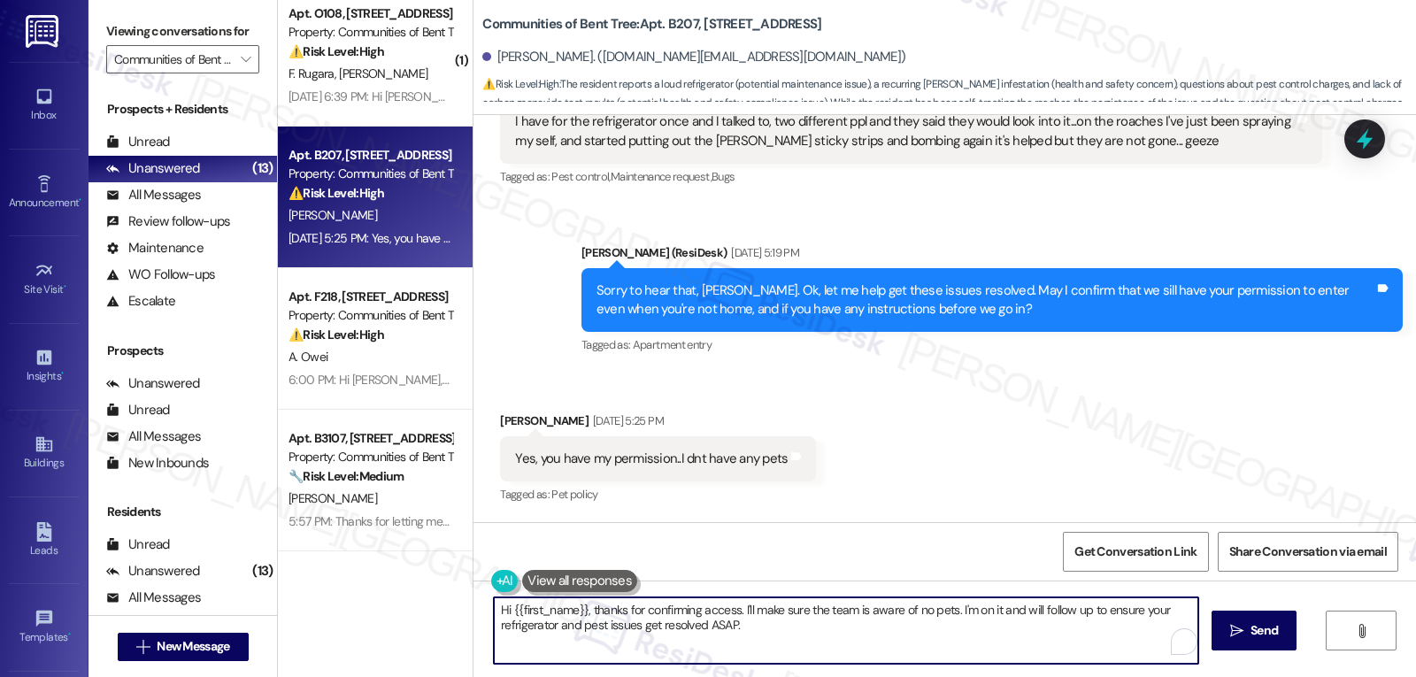
drag, startPoint x: 583, startPoint y: 614, endPoint x: 850, endPoint y: 654, distance: 270.2
click at [850, 654] on textarea "Hi {{first_name}}, thanks for confirming access. I'll make sure the team is awa…" at bounding box center [846, 630] width 704 height 66
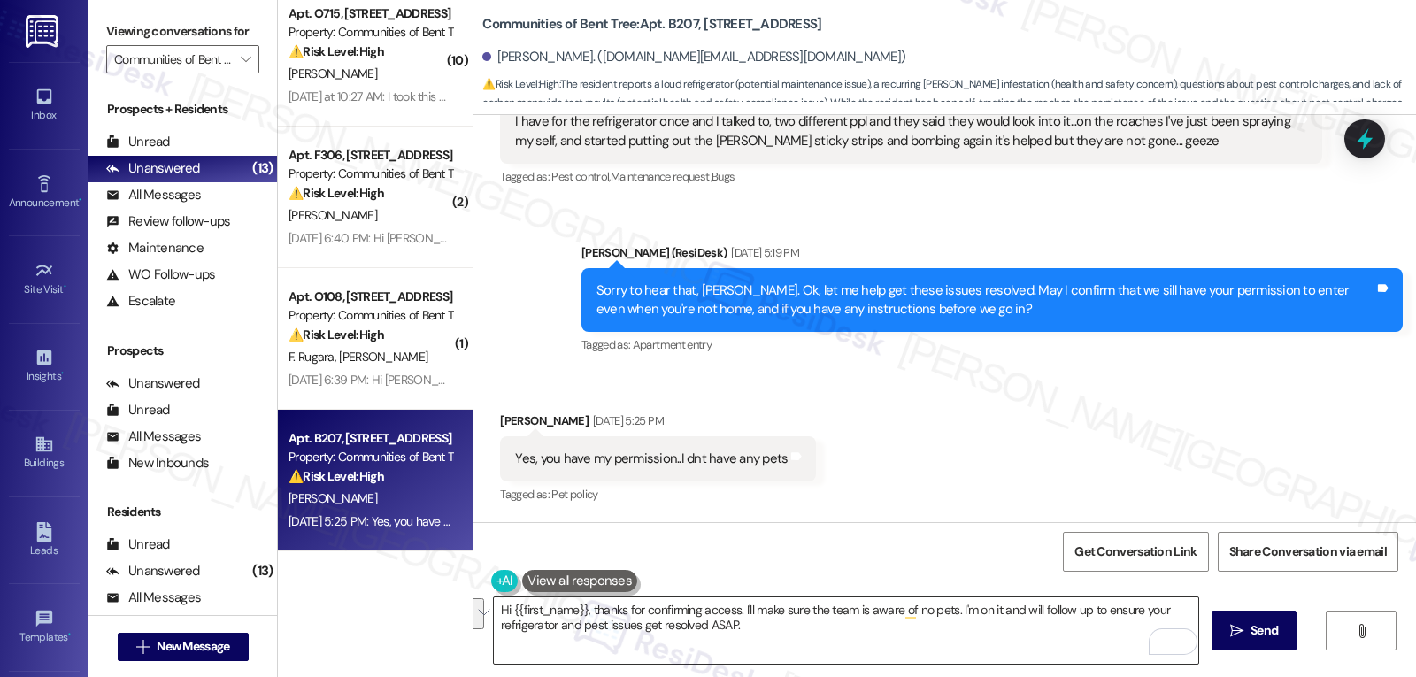
drag, startPoint x: 534, startPoint y: 588, endPoint x: 510, endPoint y: 596, distance: 25.2
drag, startPoint x: 510, startPoint y: 596, endPoint x: 1128, endPoint y: 456, distance: 634.3
click at [1128, 456] on div "Received via SMS [PERSON_NAME] [DATE] 5:25 PM Yes, you have my permission..I dn…" at bounding box center [944, 447] width 942 height 150
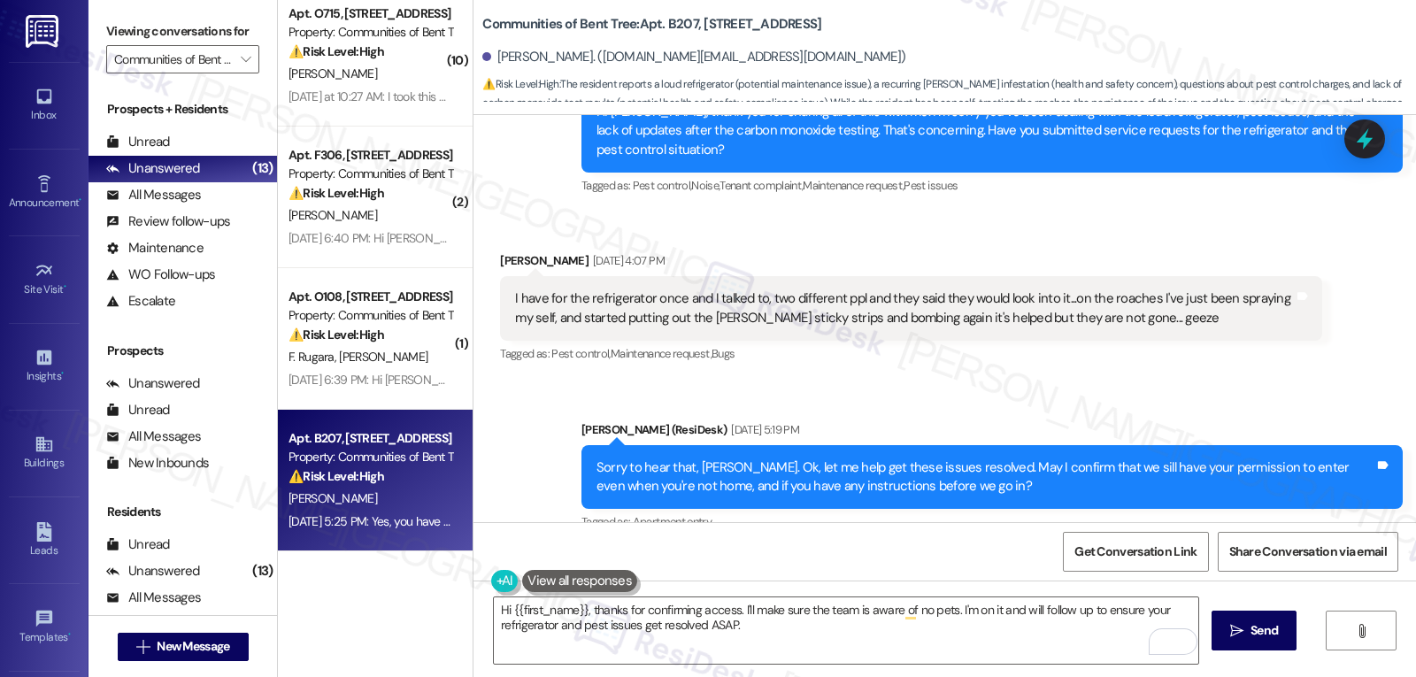
scroll to position [1014, 0]
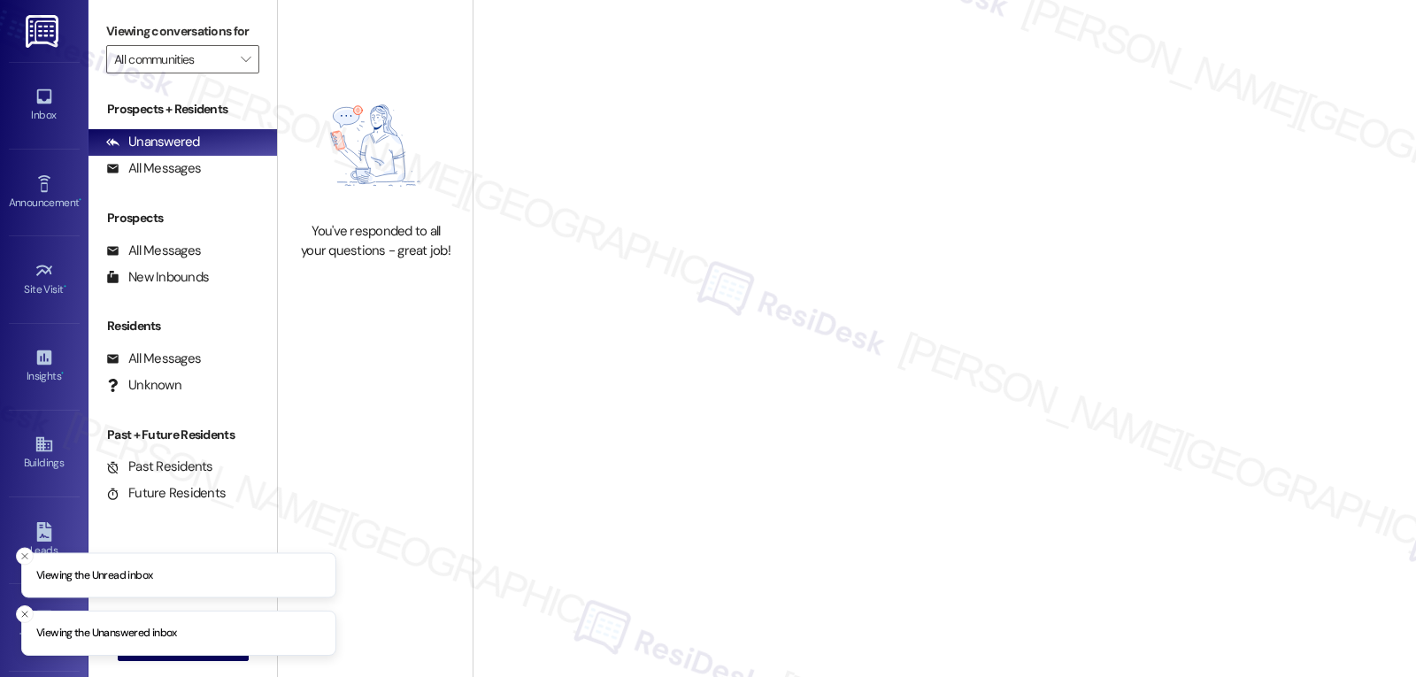
type input "Communities of Bent Tree"
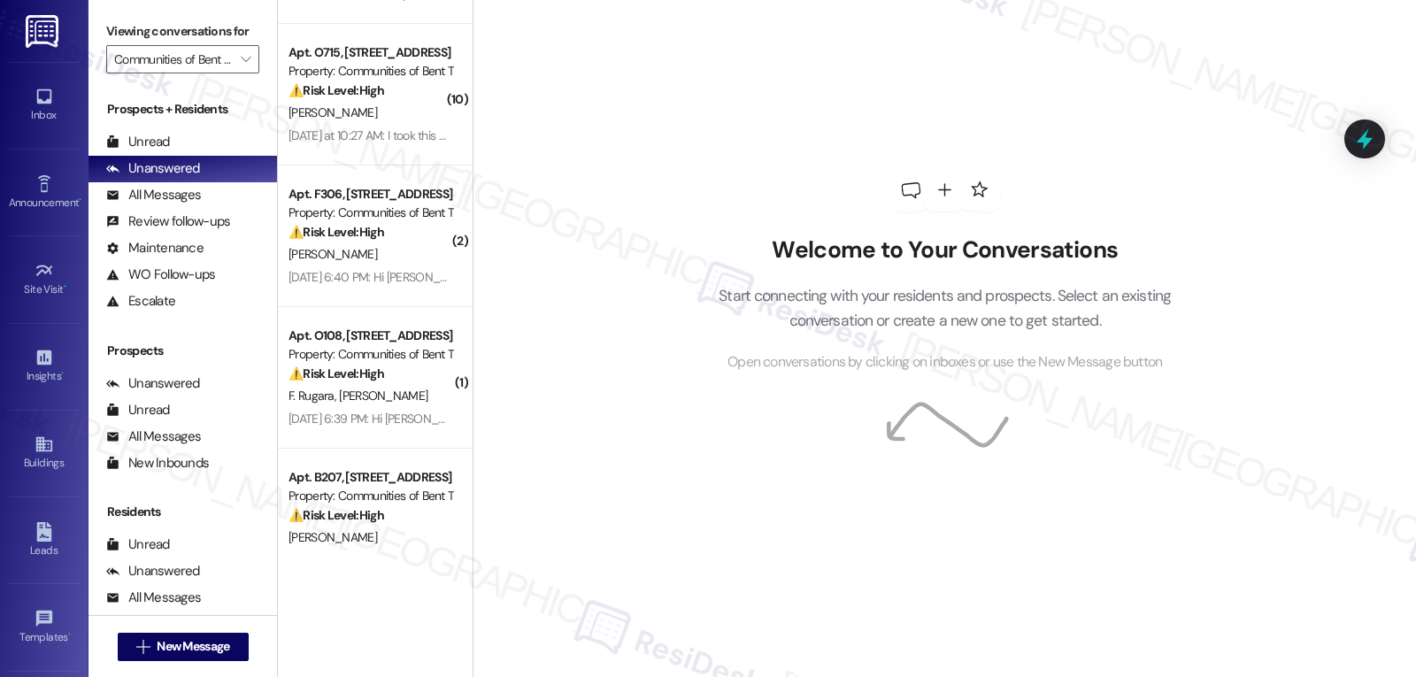
scroll to position [1006, 0]
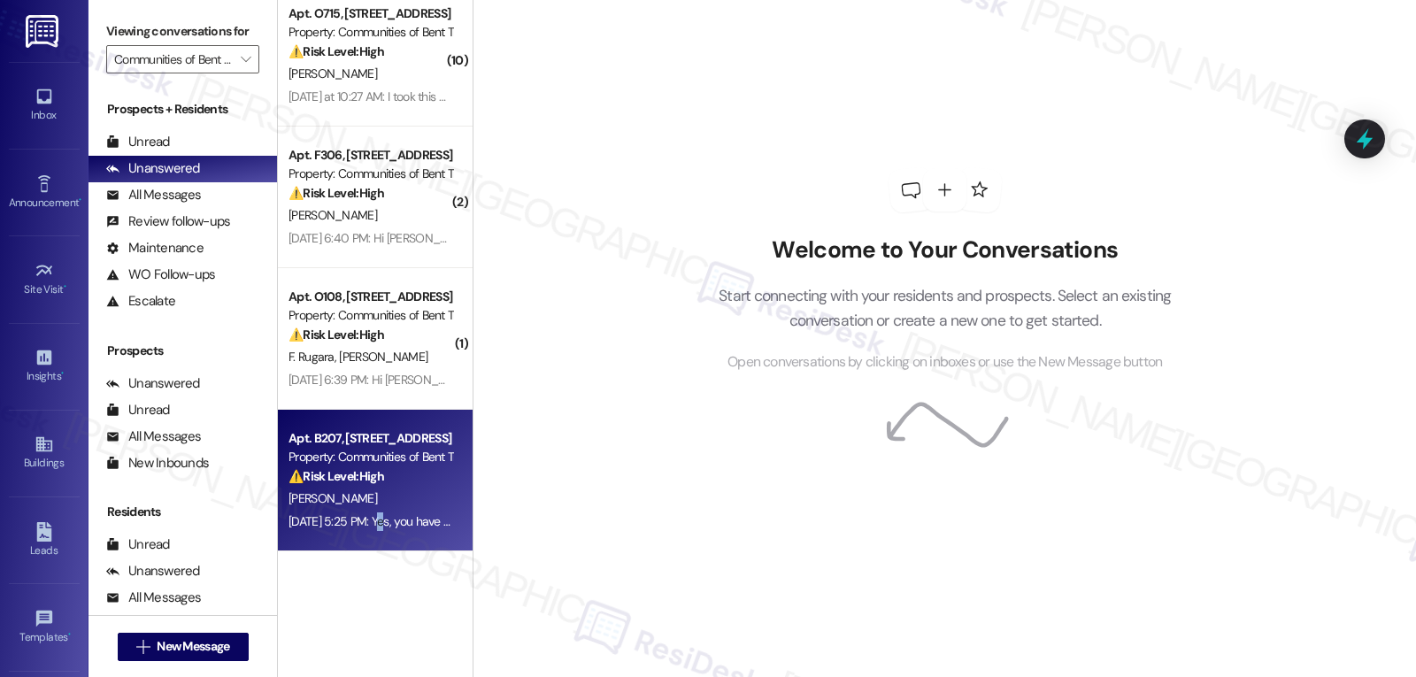
click at [362, 518] on div "[DATE] 5:25 PM: Yes, you have my permission..I dnt have any pets [DATE] 5:25 PM…" at bounding box center [454, 521] width 333 height 16
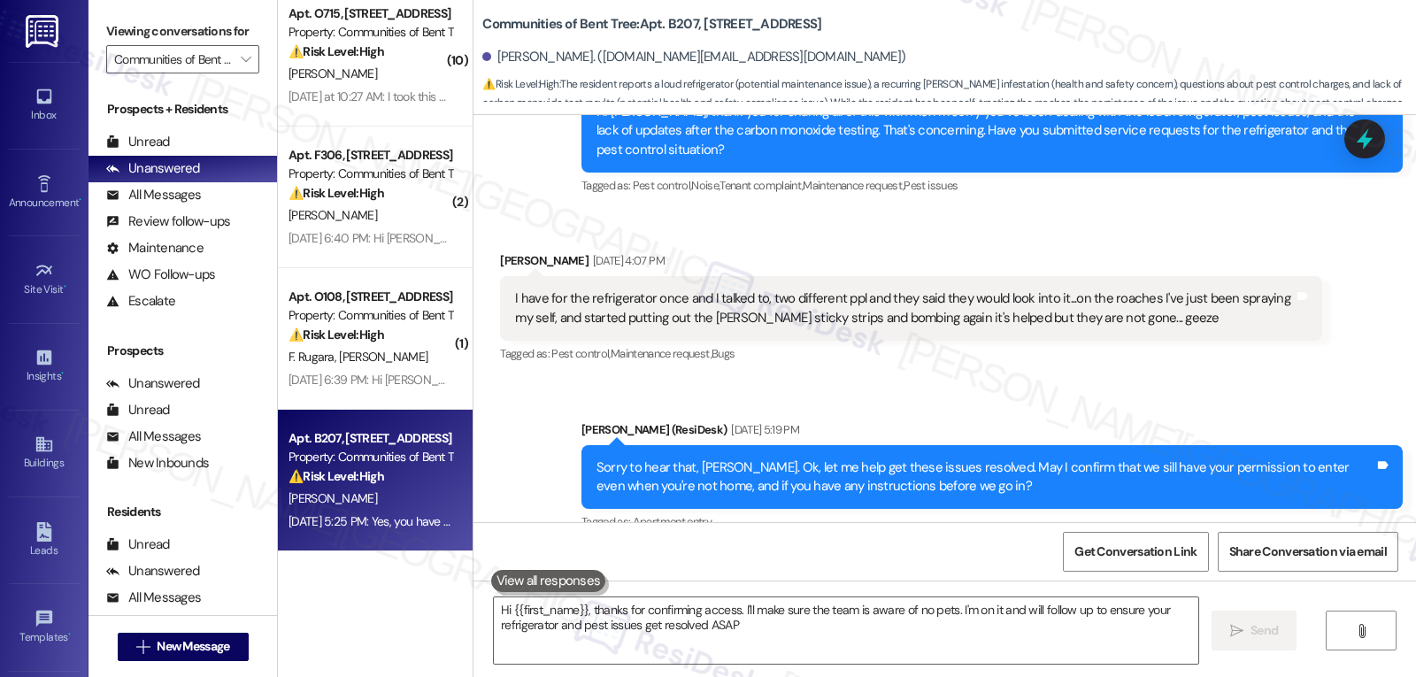
type textarea "Hi {{first_name}}, thanks for confirming access. I'll make sure the team is awa…"
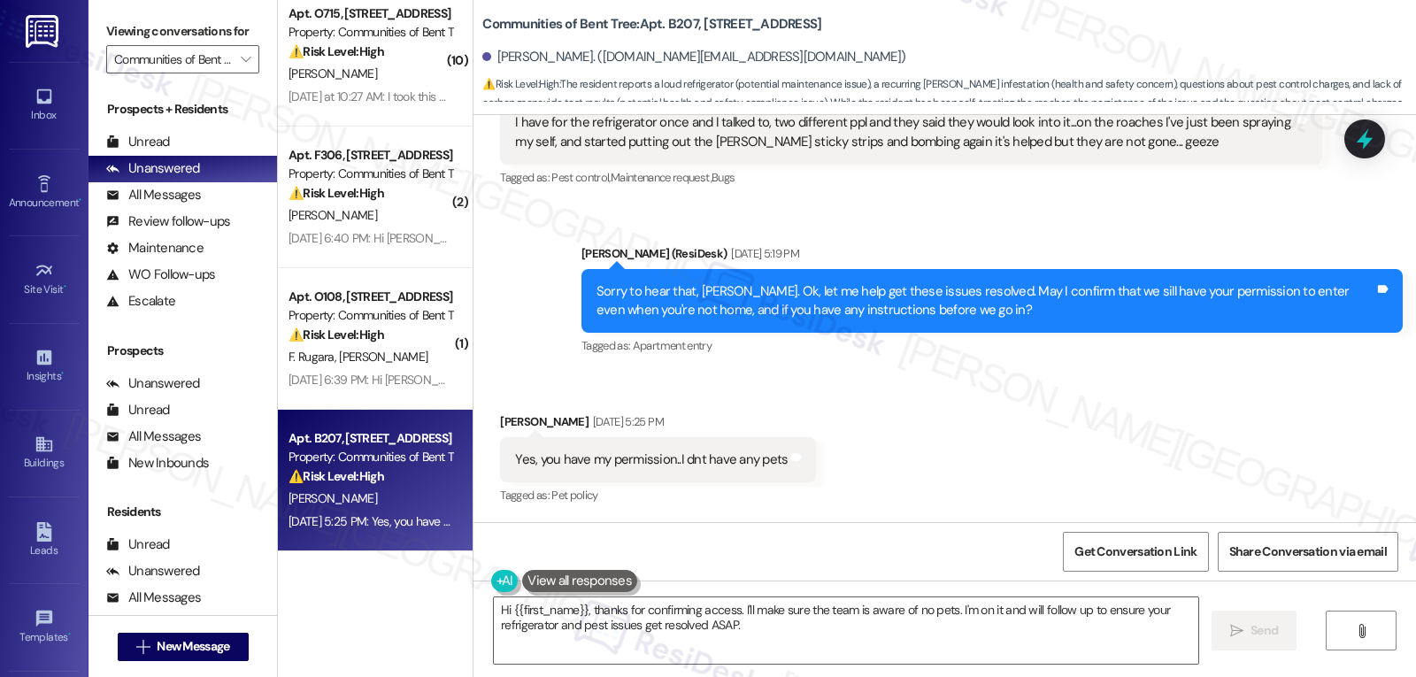
scroll to position [1014, 0]
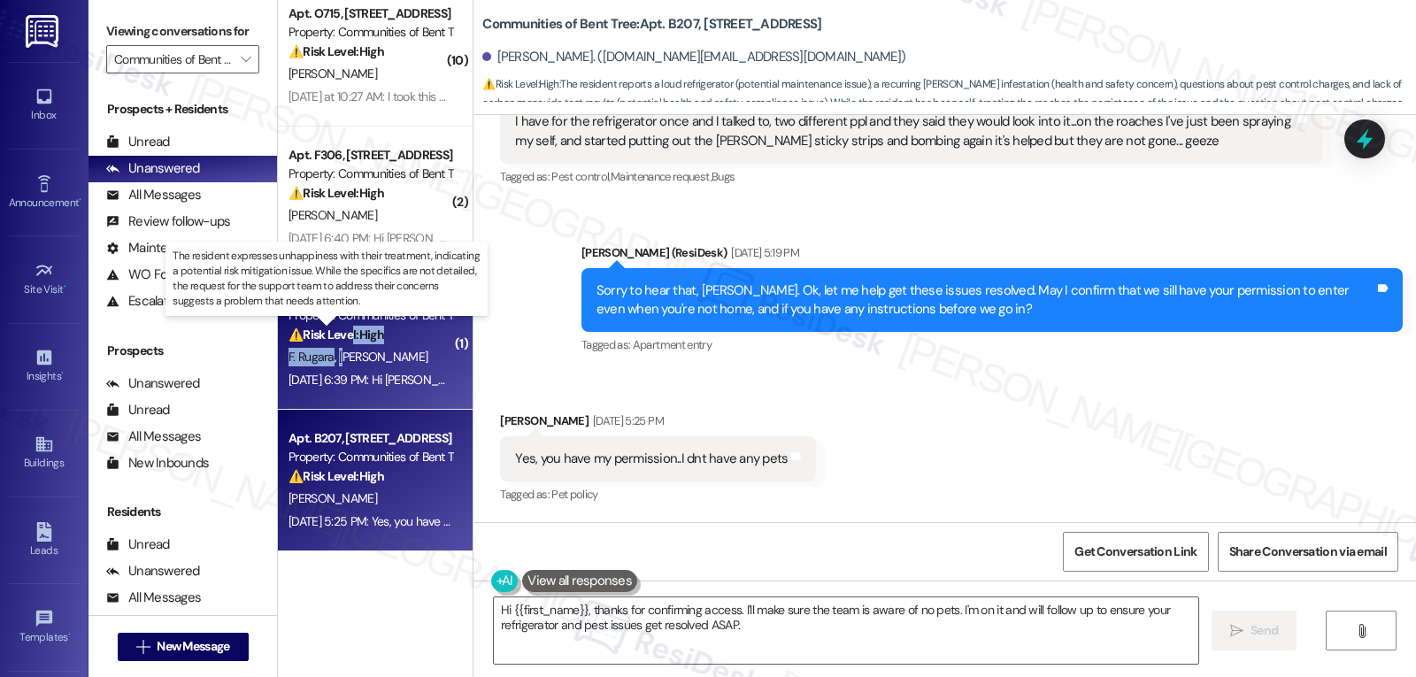
drag, startPoint x: 334, startPoint y: 344, endPoint x: 331, endPoint y: 358, distance: 14.4
click at [331, 358] on div "Apt. O108, [STREET_ADDRESS] Property: Communities of Bent Tree ⚠️ Risk Level: H…" at bounding box center [375, 339] width 195 height 142
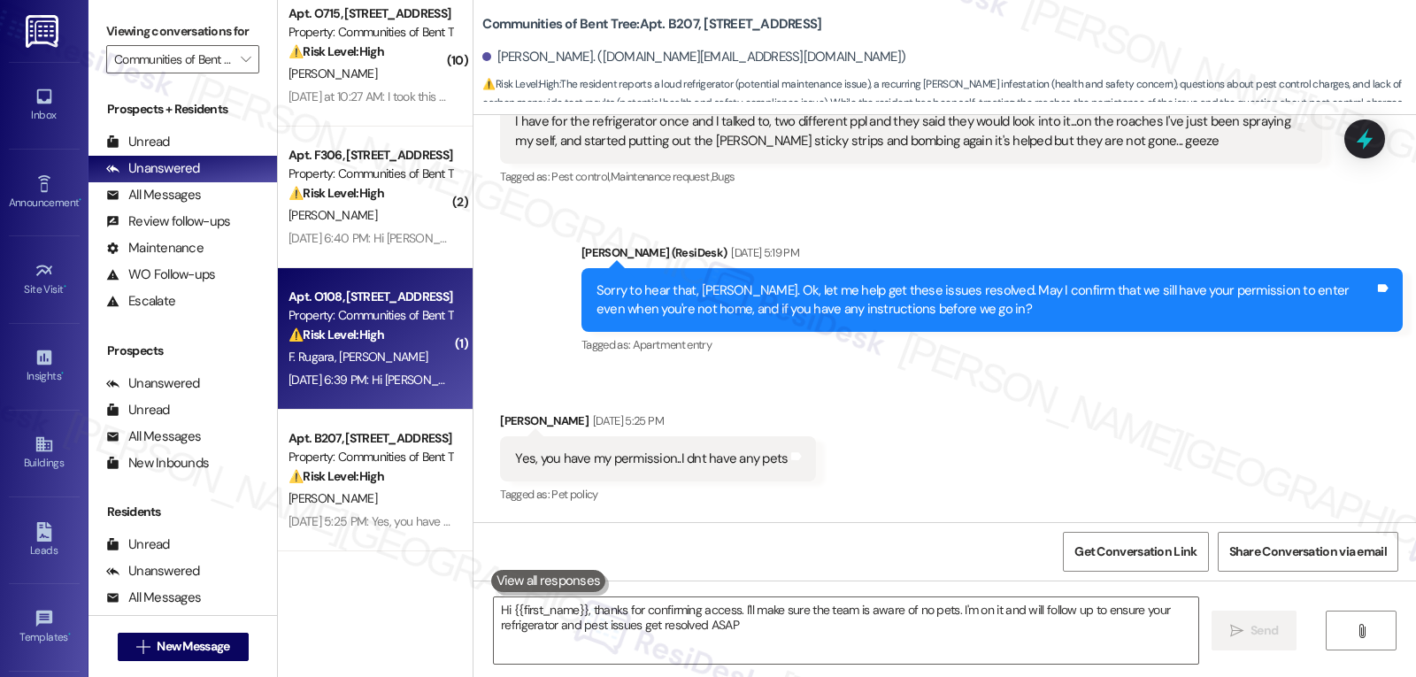
type textarea "Hi {{first_name}}, thanks for confirming access. I'll make sure the team is awa…"
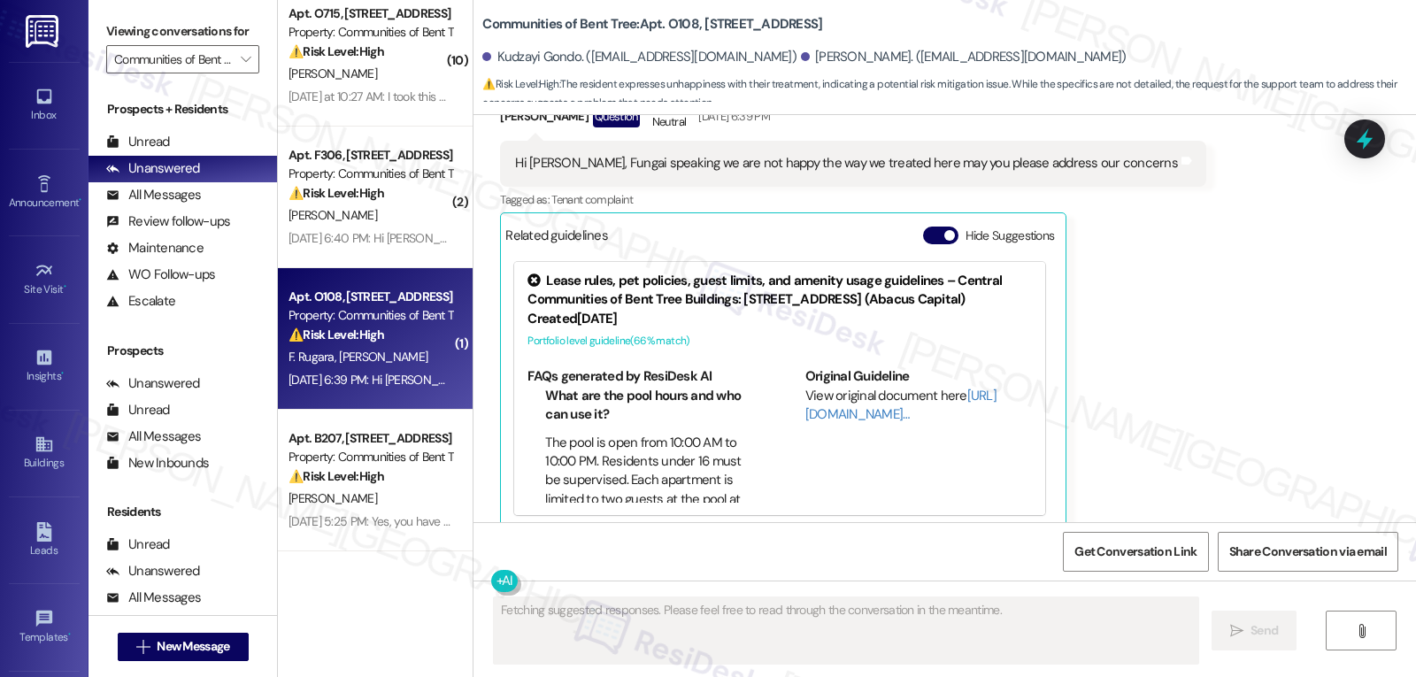
scroll to position [418, 0]
click at [395, 561] on div "( 2 ) Apt. B2407, [STREET_ADDRESS] Property: Communities of Bent Tree ⚠️ Risk L…" at bounding box center [375, 338] width 195 height 677
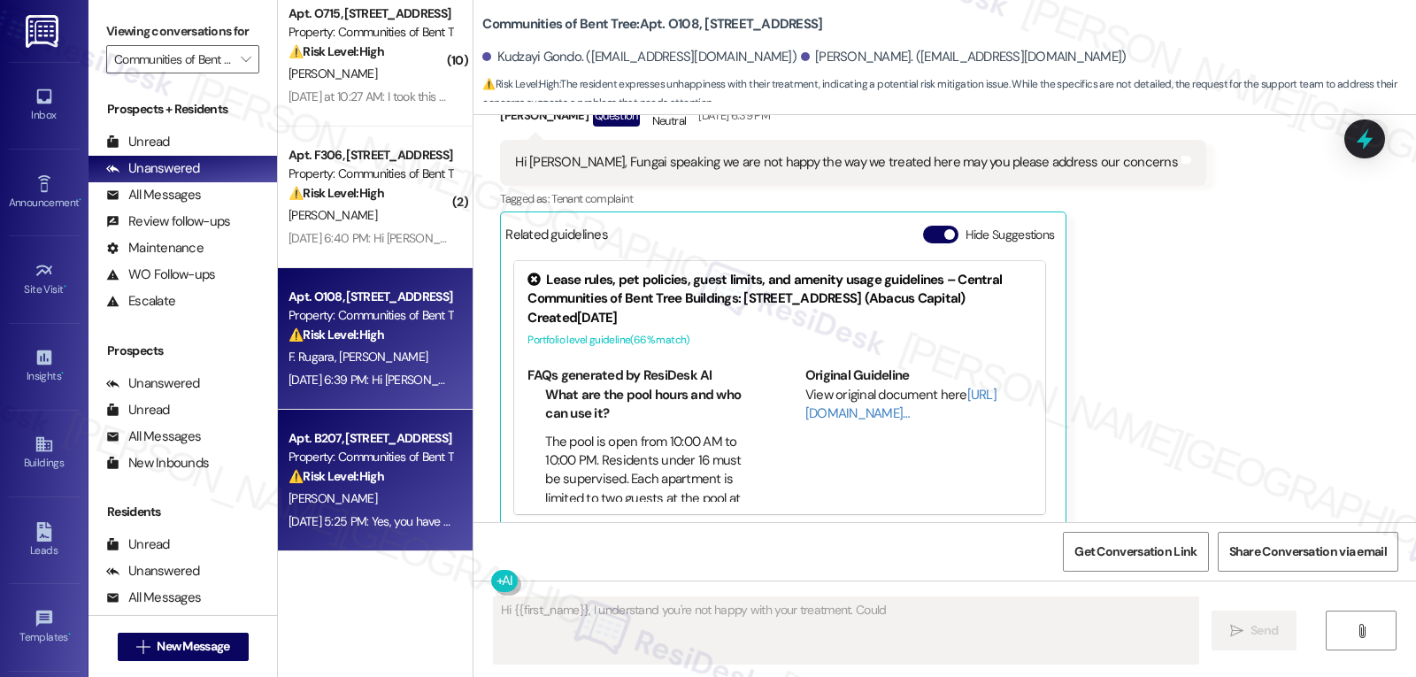
type textarea "Hi {{first_name}}, I understand you're not happy with your treatment. Could you"
click at [378, 474] on div "⚠️ Risk Level: High The resident reports a loud refrigerator (potential mainten…" at bounding box center [370, 476] width 164 height 19
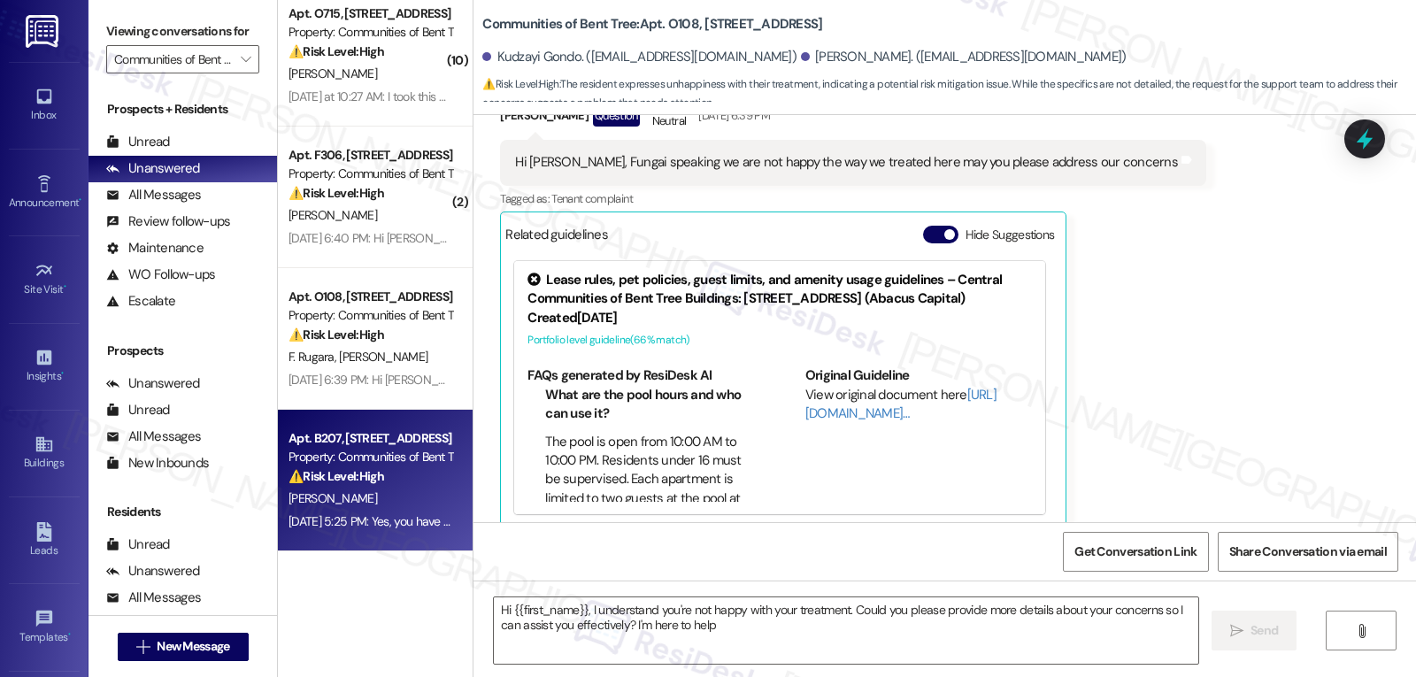
type textarea "Hi {{first_name}}, I understand you're not happy with your treatment. Could you…"
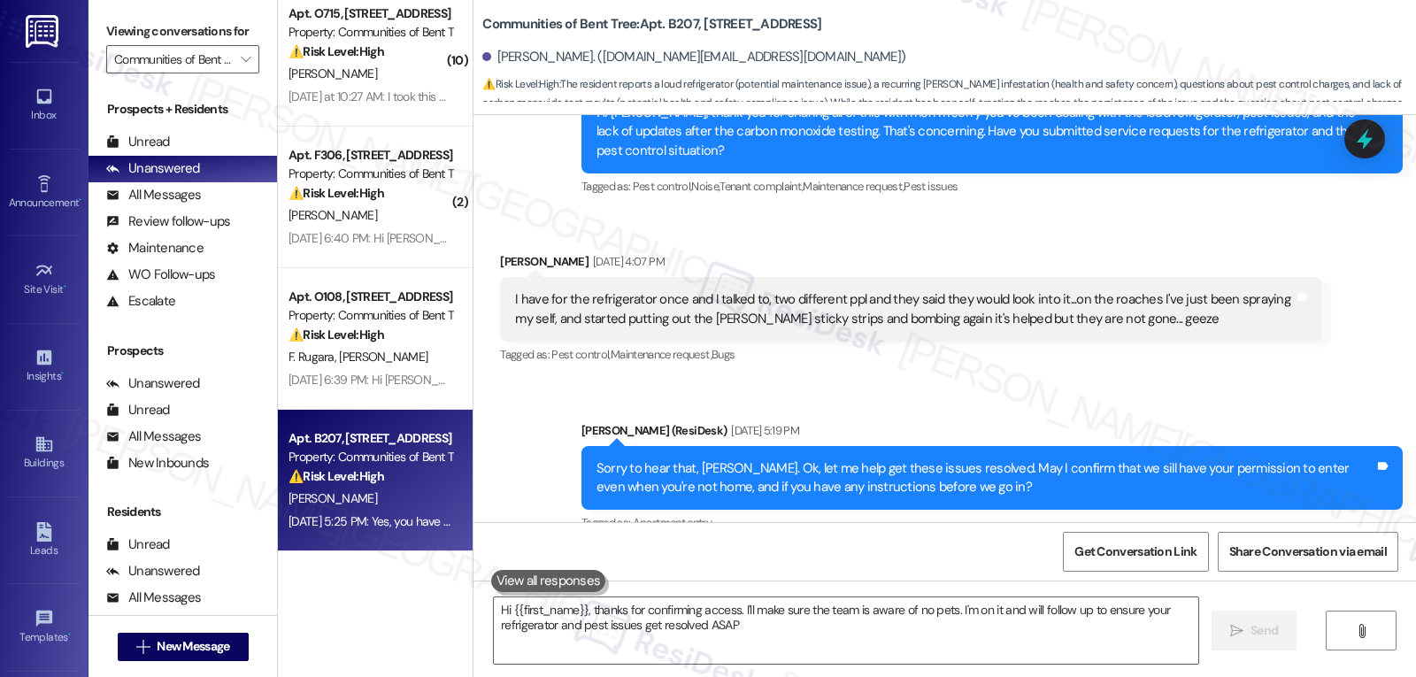
type textarea "Hi {{first_name}}, thanks for confirming access. I'll make sure the team is awa…"
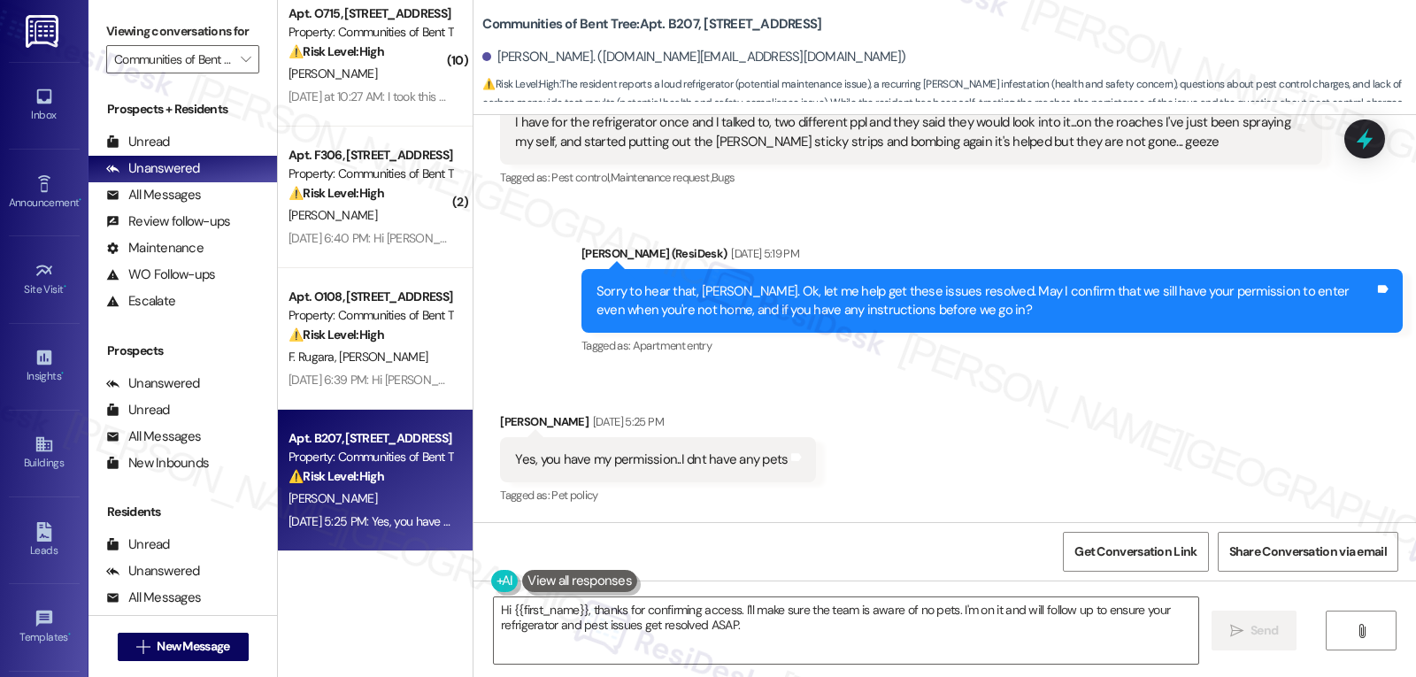
scroll to position [1014, 0]
click at [751, 649] on textarea "Hi {{first_name}}, thanks for confirming access. I'll make sure the team is awa…" at bounding box center [846, 630] width 704 height 66
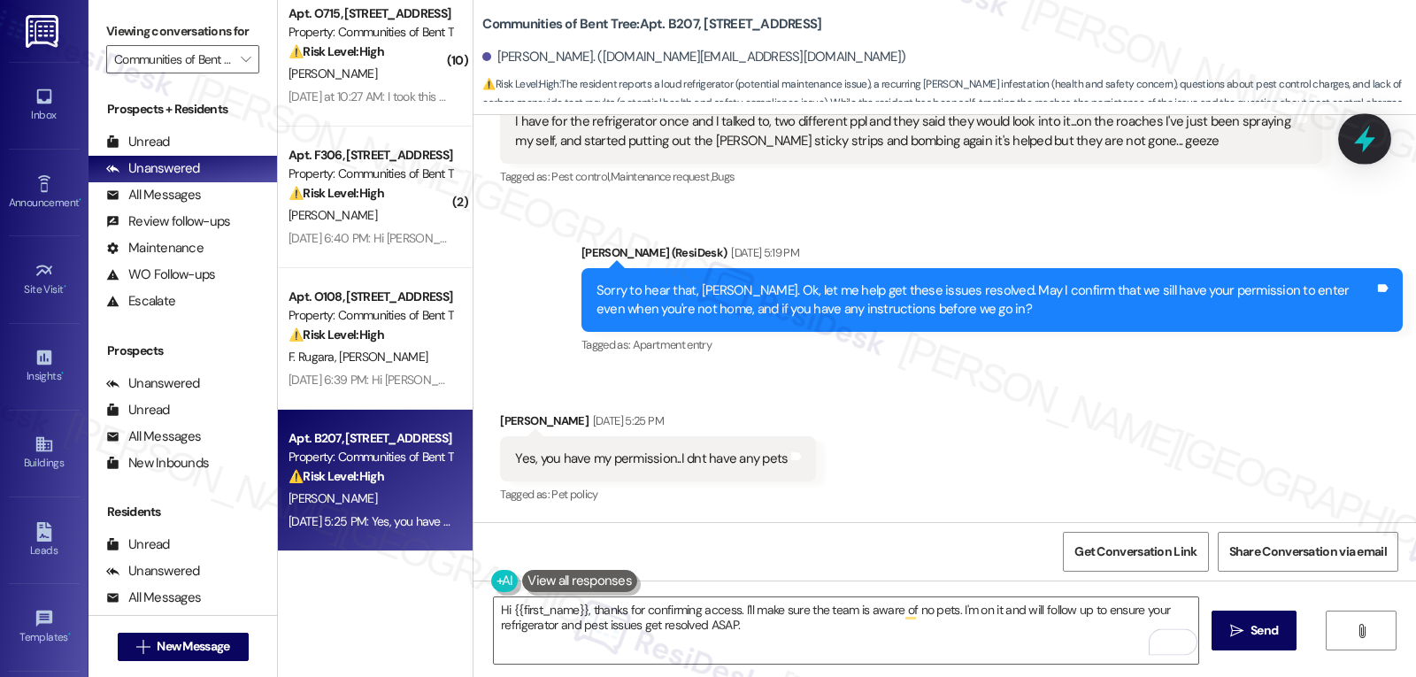
click at [1356, 142] on icon at bounding box center [1364, 139] width 30 height 30
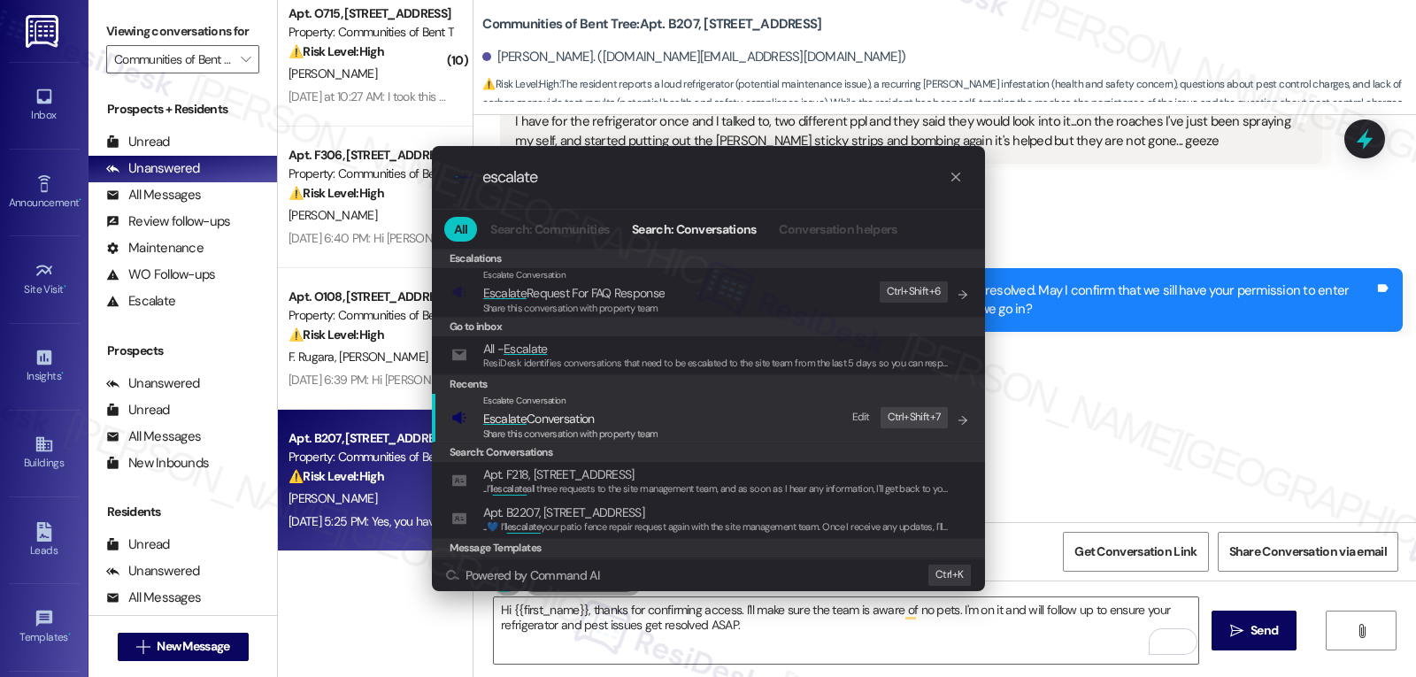
type input "escalate"
click at [566, 427] on span "Share this conversation with property team" at bounding box center [570, 433] width 175 height 12
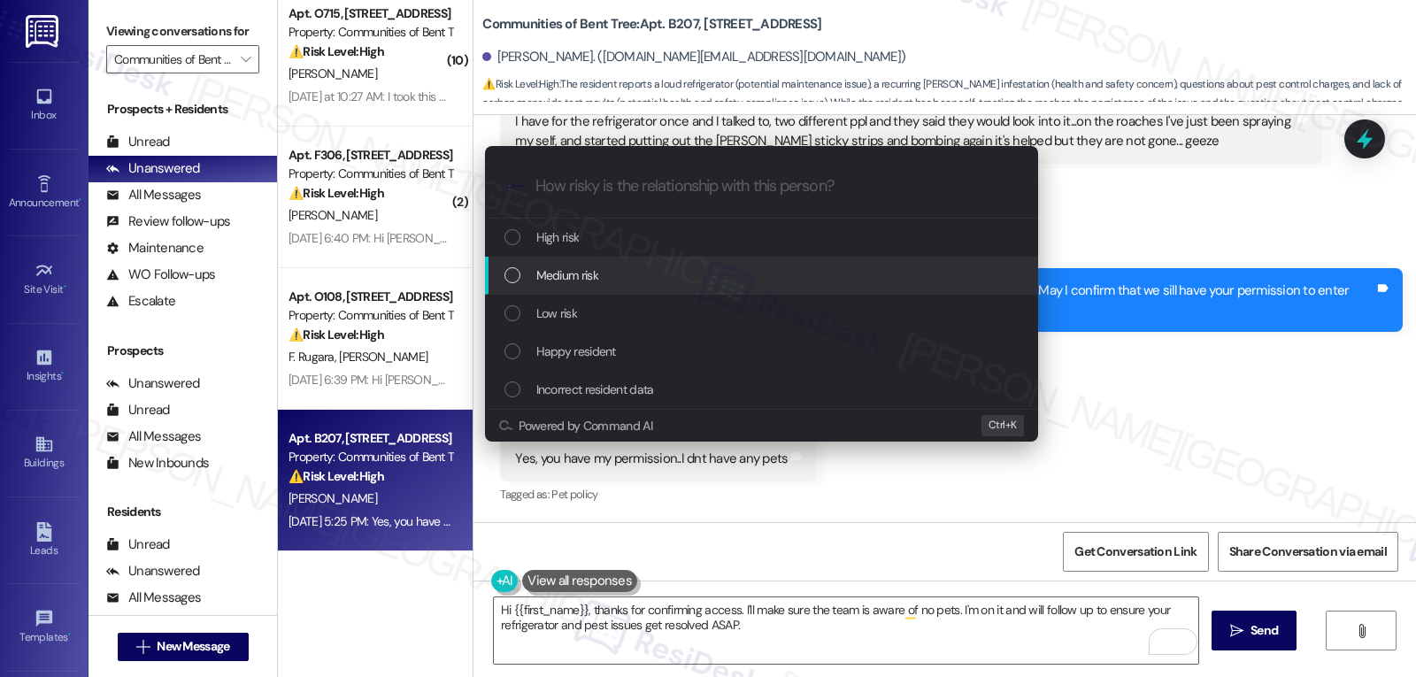
click at [612, 276] on div "Medium risk" at bounding box center [763, 274] width 518 height 19
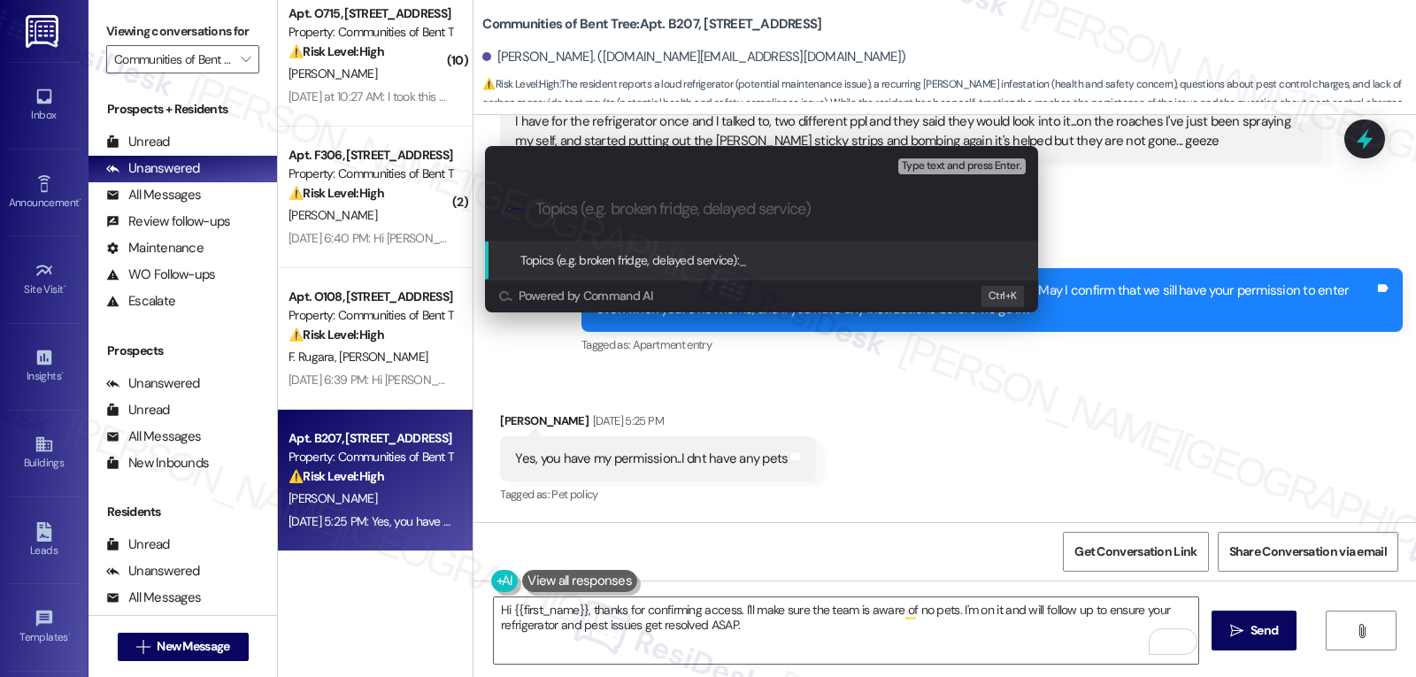
paste input "4537-1"
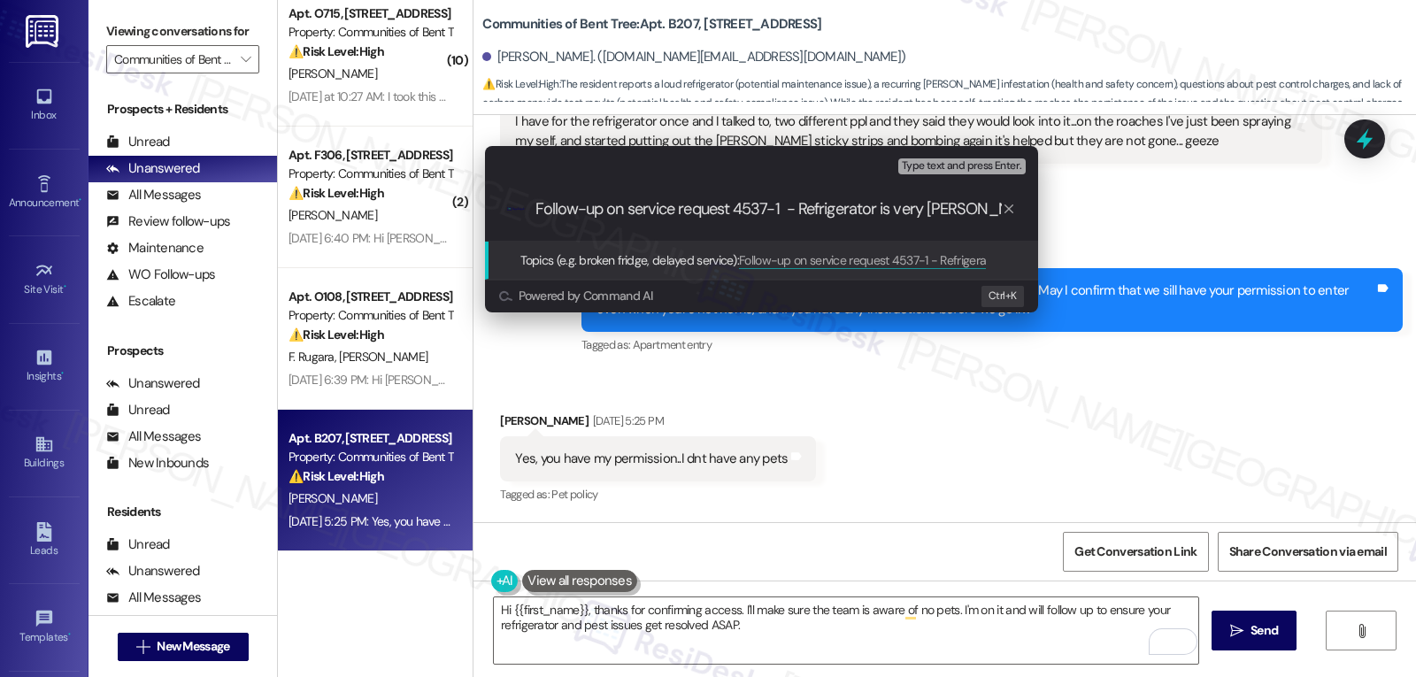
type input "Follow-up on service request 4537-1 - Refrigerator is very loud"
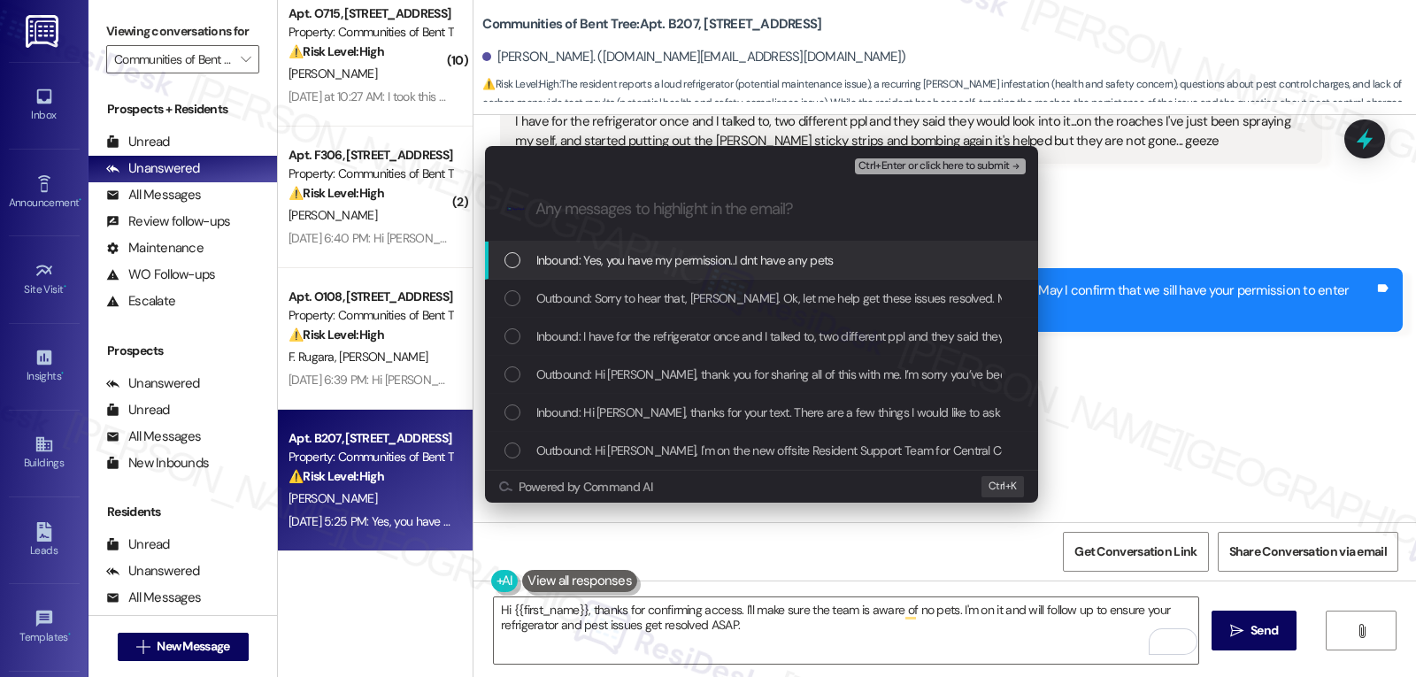
click at [612, 276] on div "Inbound: Yes, you have my permission..I dnt have any pets" at bounding box center [761, 261] width 553 height 38
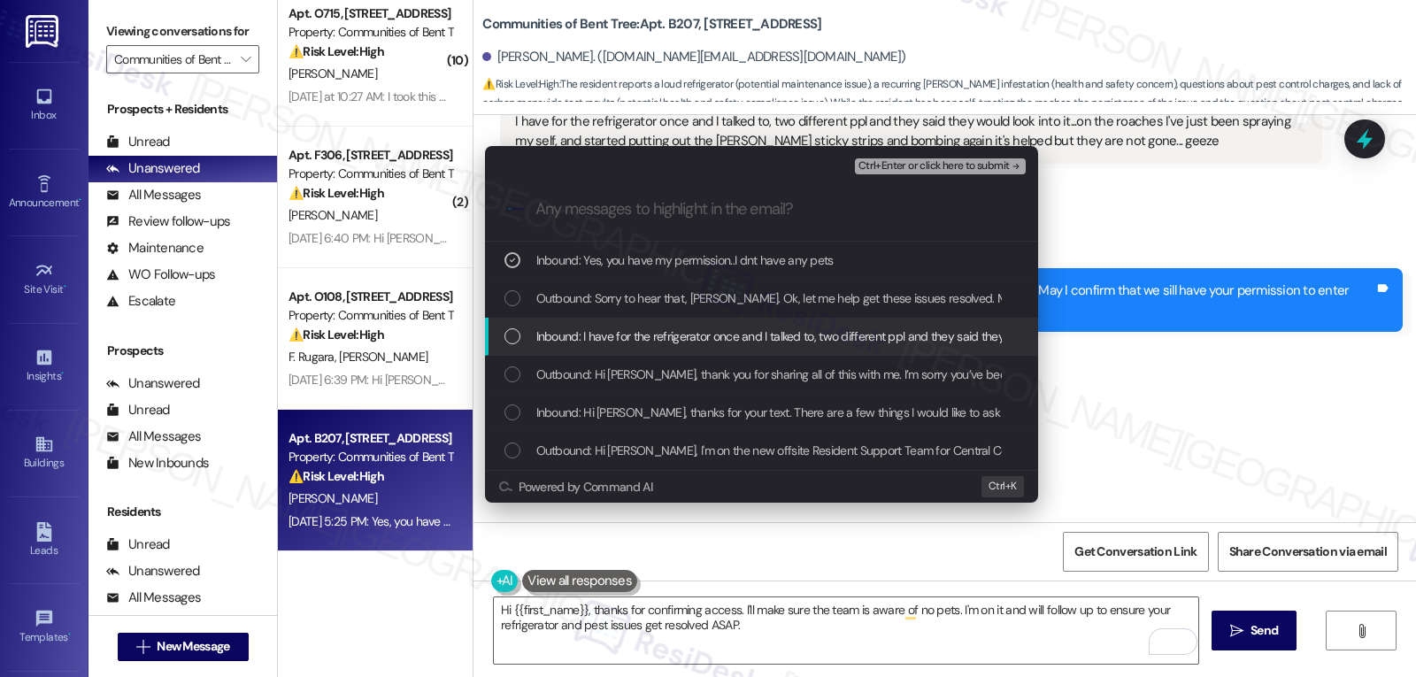
click at [583, 341] on span "Inbound: I have for the refrigerator once and I talked to, two different ppl an…" at bounding box center [1239, 336] width 1407 height 19
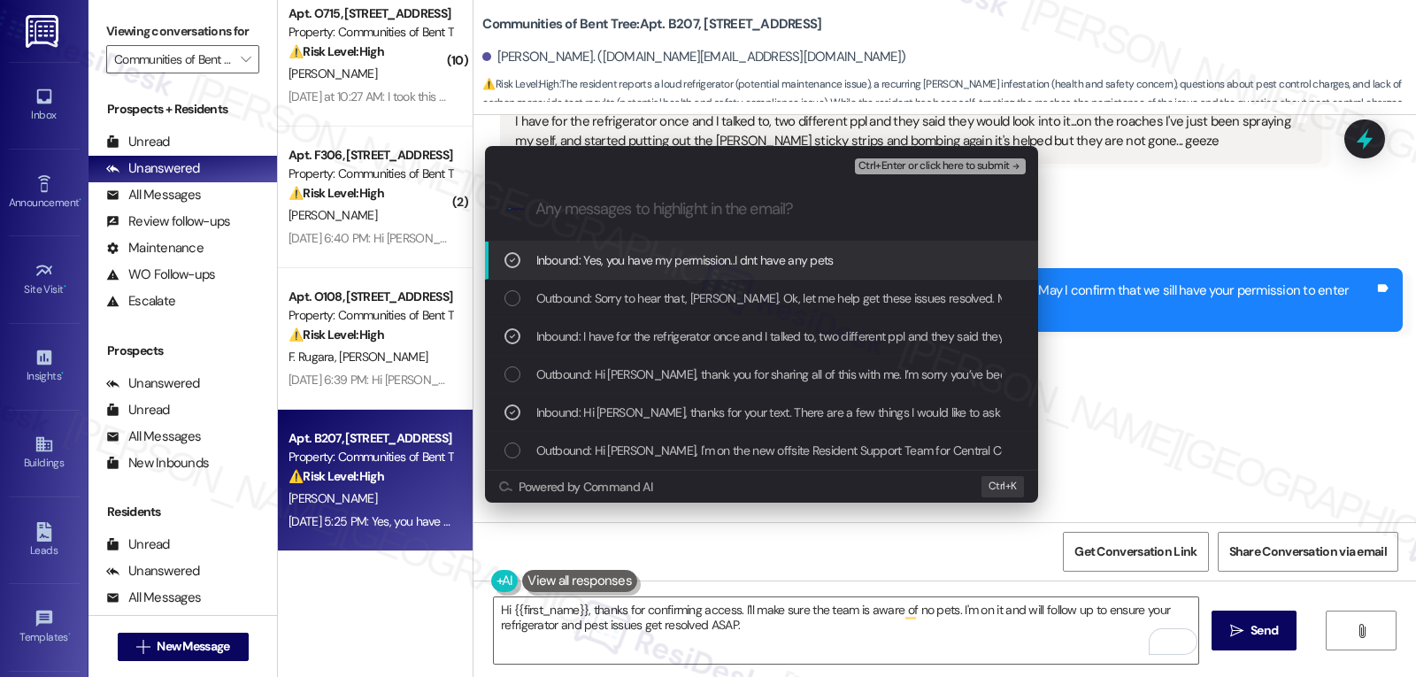
click at [941, 160] on span "Ctrl+Enter or click here to submit" at bounding box center [933, 166] width 151 height 12
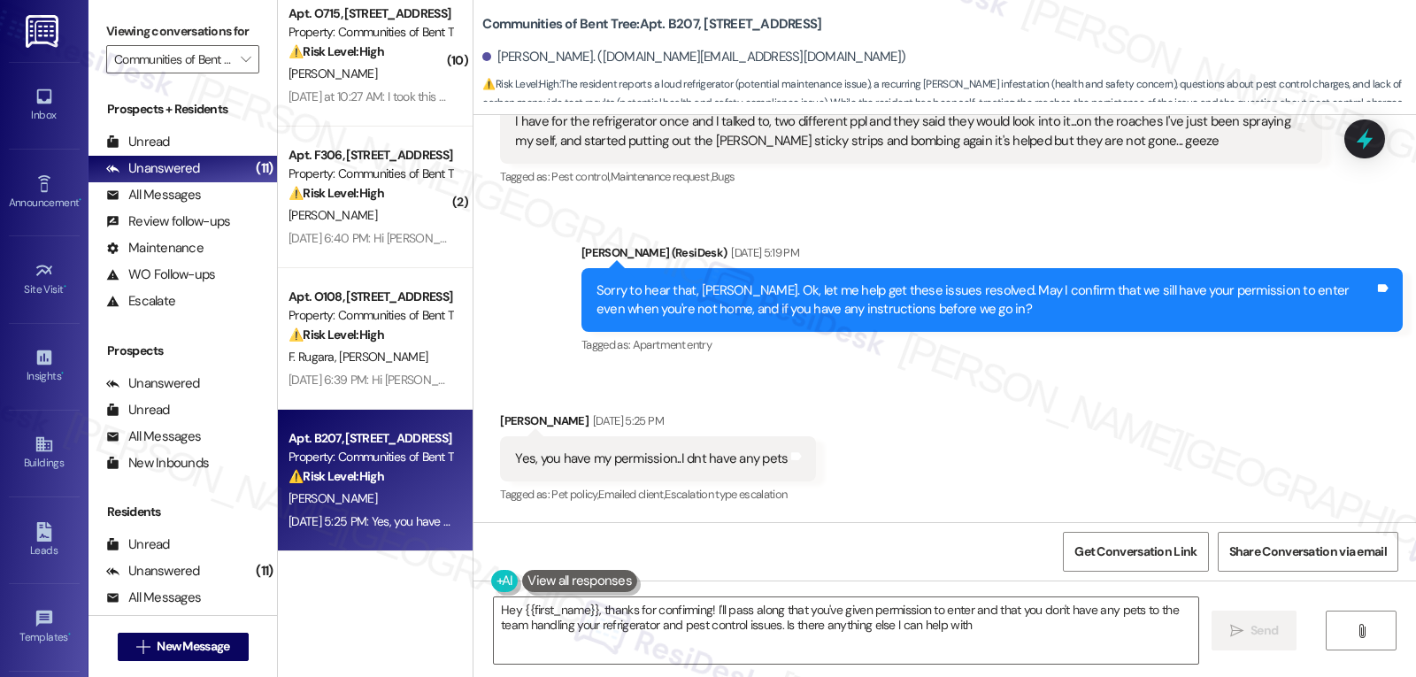
type textarea "Hey {{first_name}}, thanks for confirming! I'll pass along that you've given pe…"
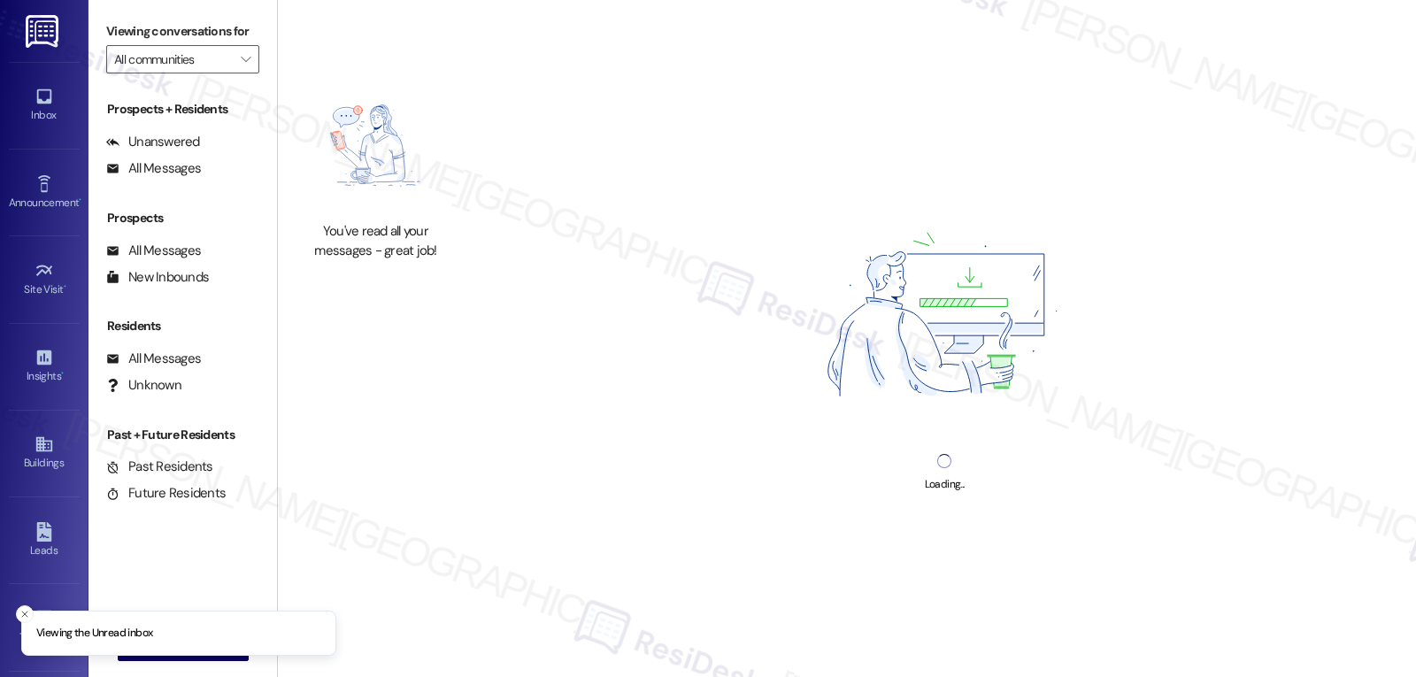
type input "Communities of Bent Tree"
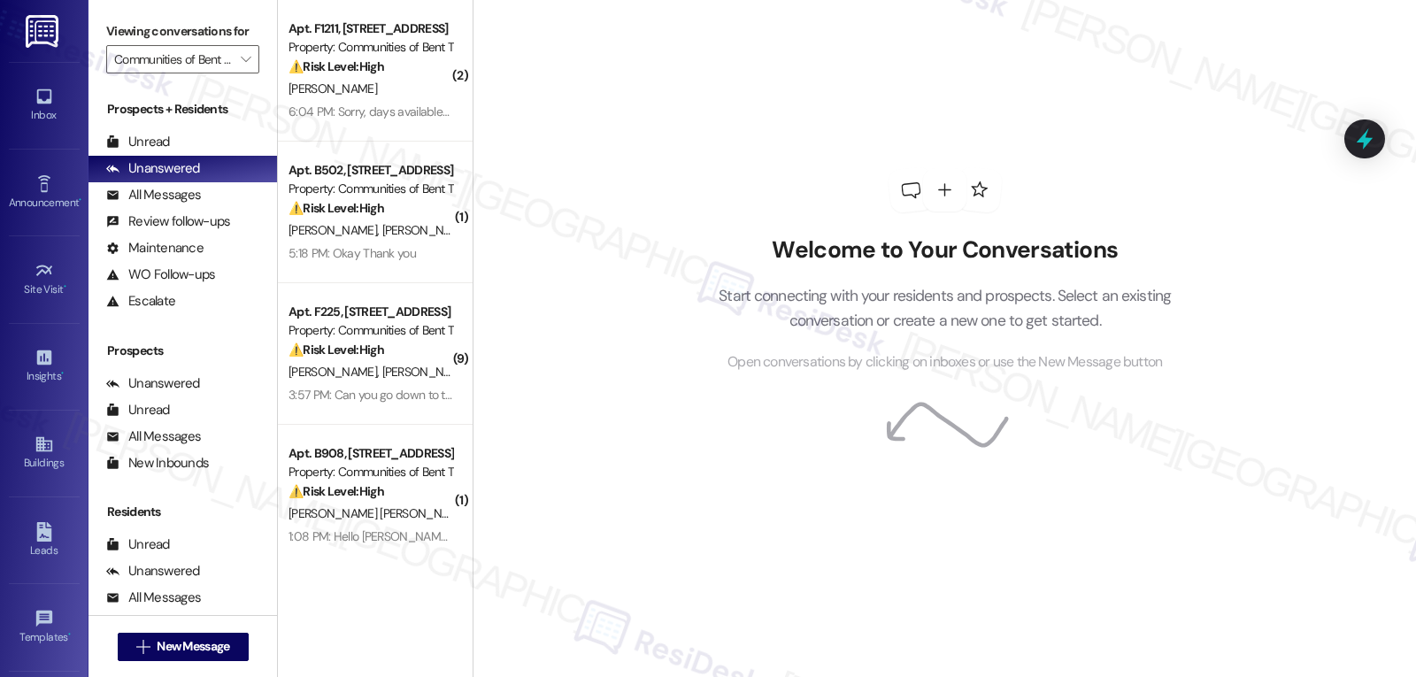
click at [9, 90] on link "Inbox" at bounding box center [44, 105] width 71 height 48
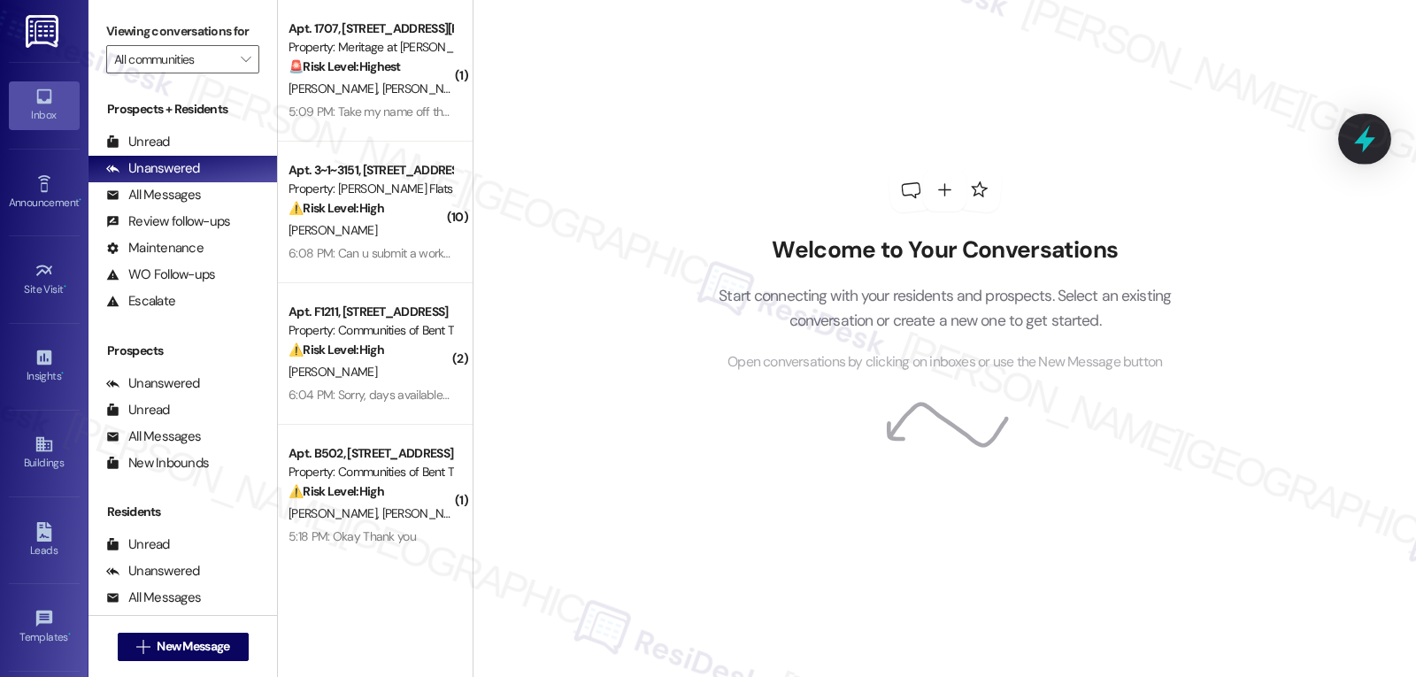
click at [1374, 135] on icon at bounding box center [1364, 139] width 30 height 30
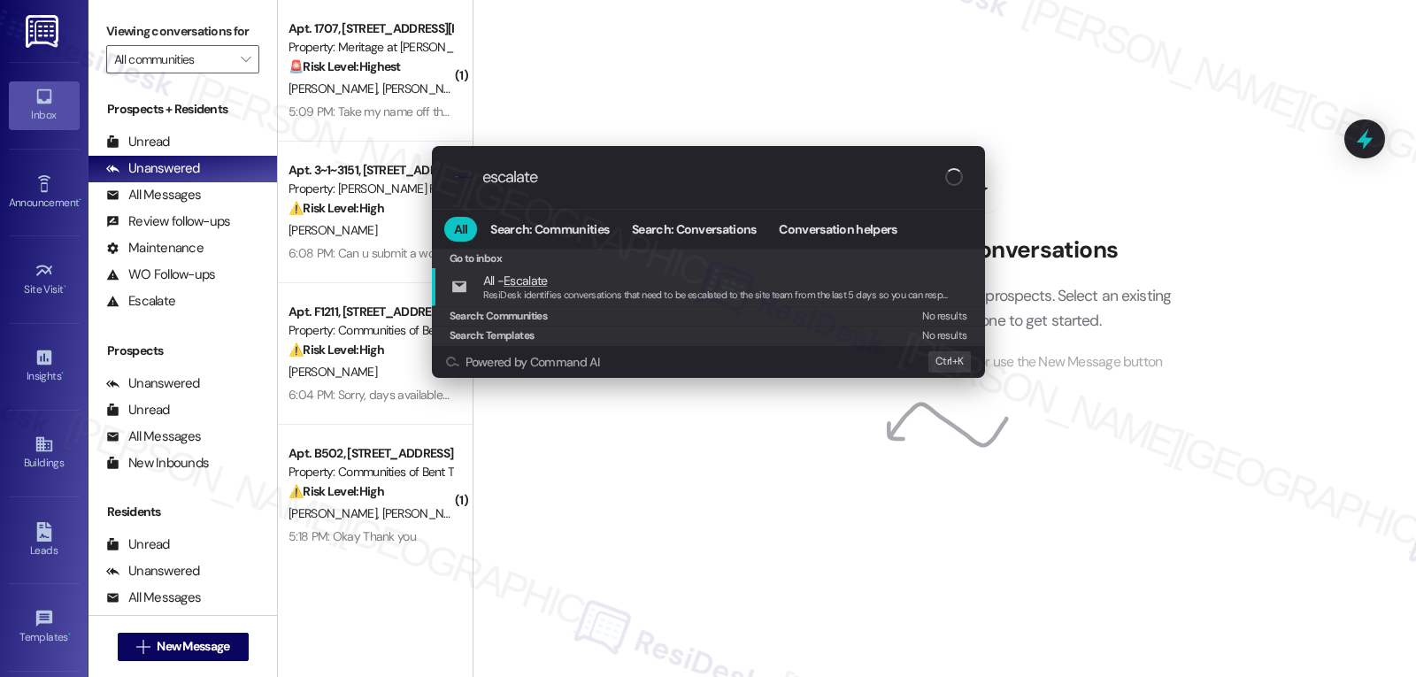
type input "escalate"
click at [234, 84] on div ".cls-1{fill:#0a055f;}.cls-2{fill:#0cc4c4;} resideskLogoBlueOrange escalate All …" at bounding box center [708, 338] width 1416 height 677
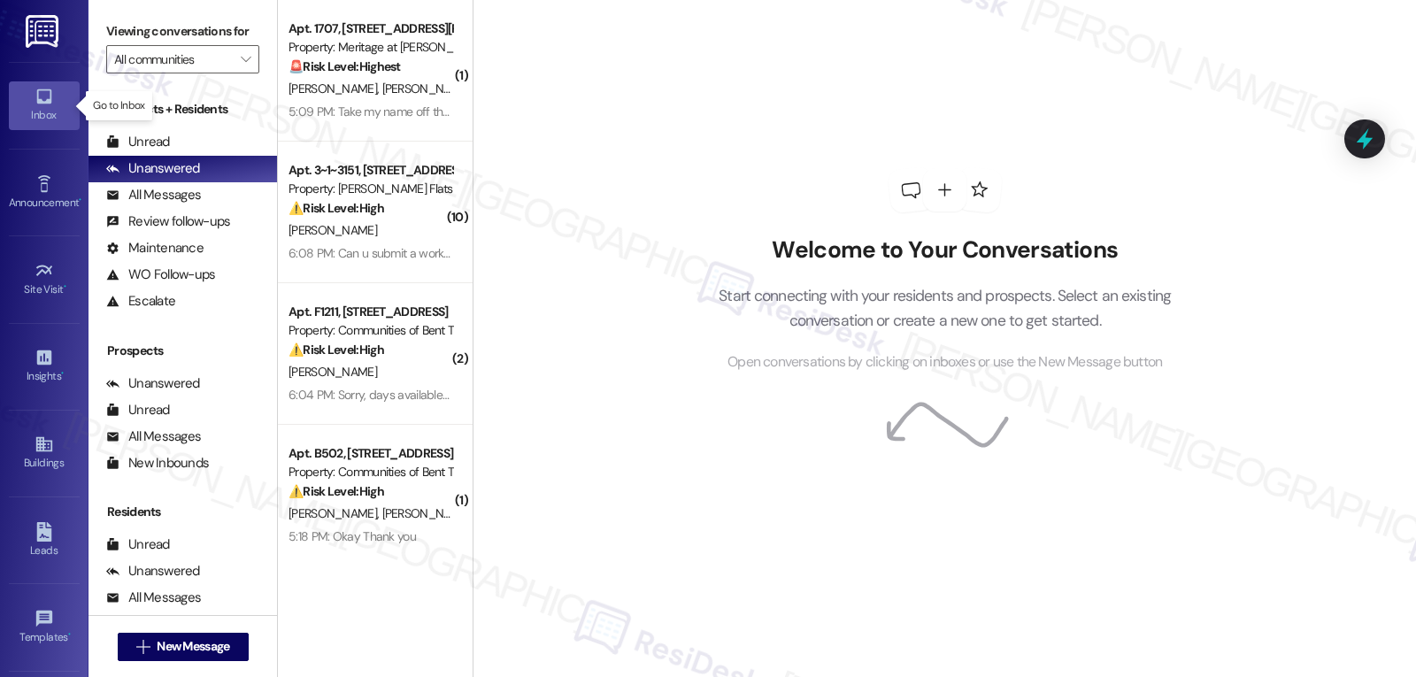
click at [241, 66] on icon "" at bounding box center [246, 59] width 10 height 14
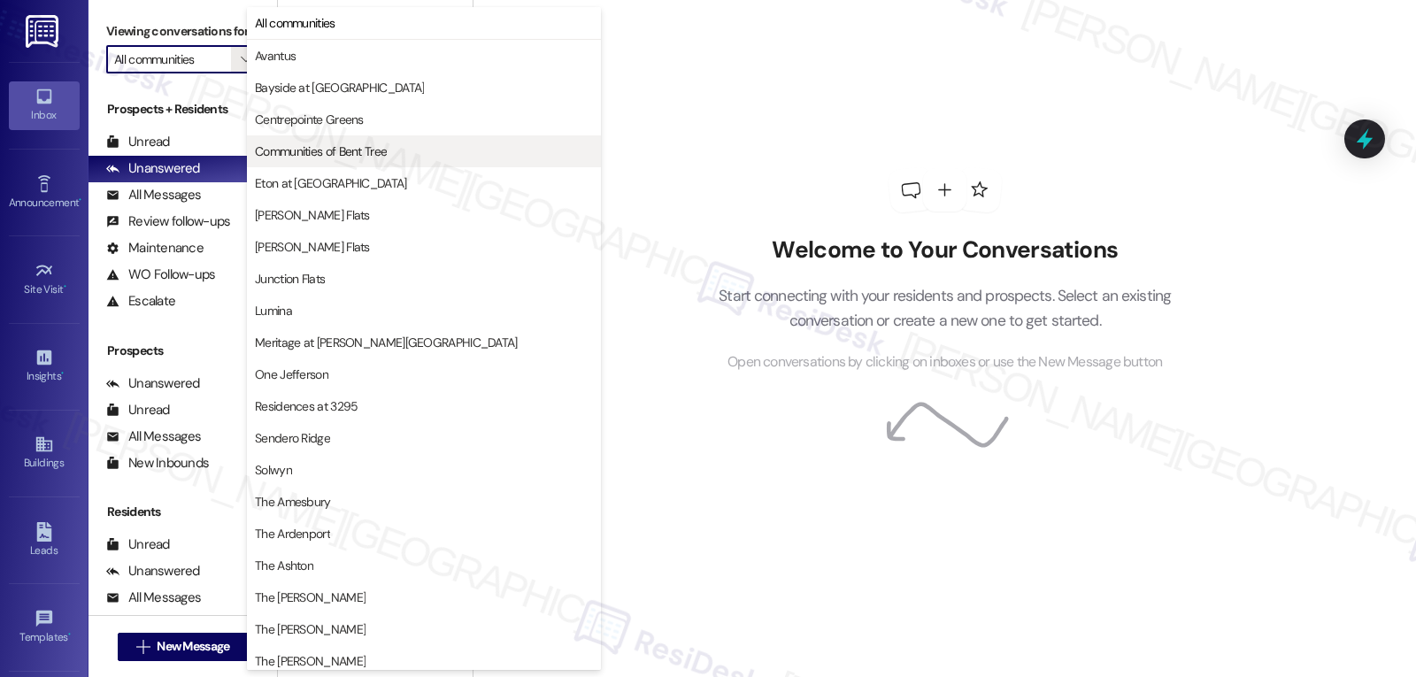
click at [296, 148] on span "Communities of Bent Tree" at bounding box center [321, 151] width 132 height 18
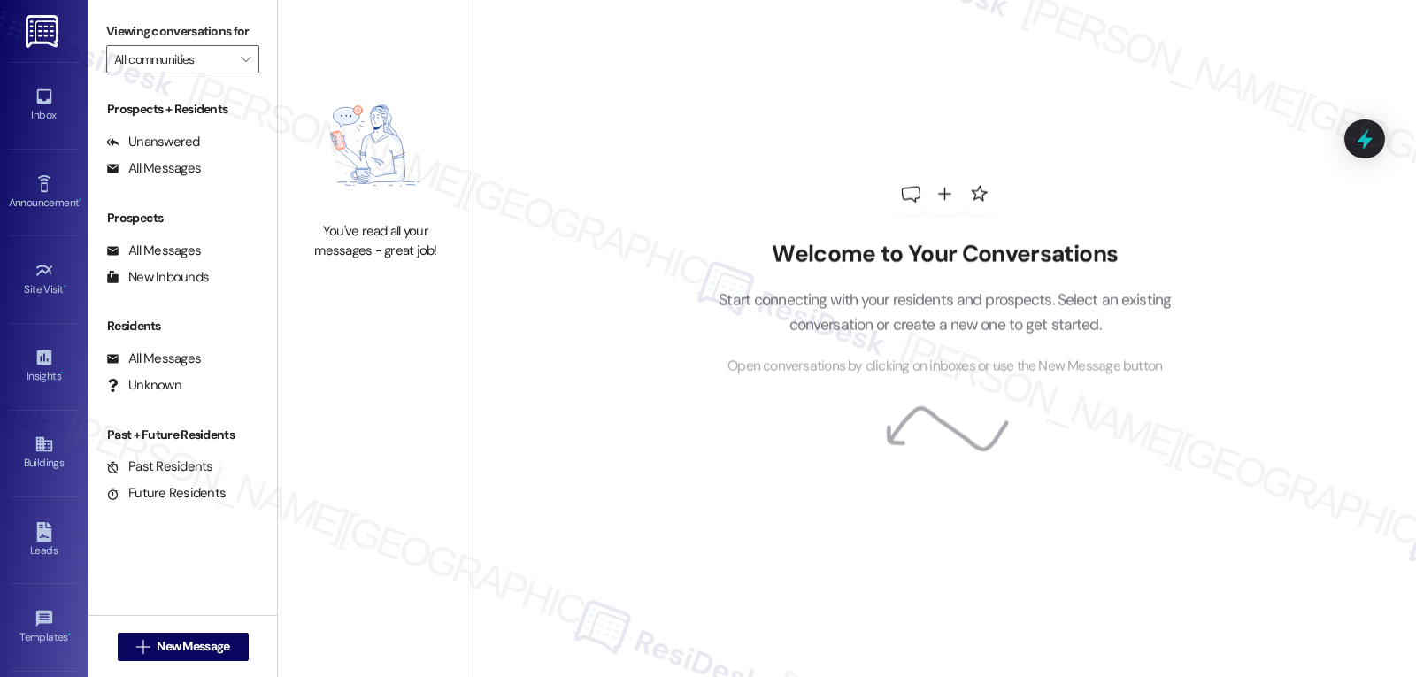
type input "Communities of Bent Tree"
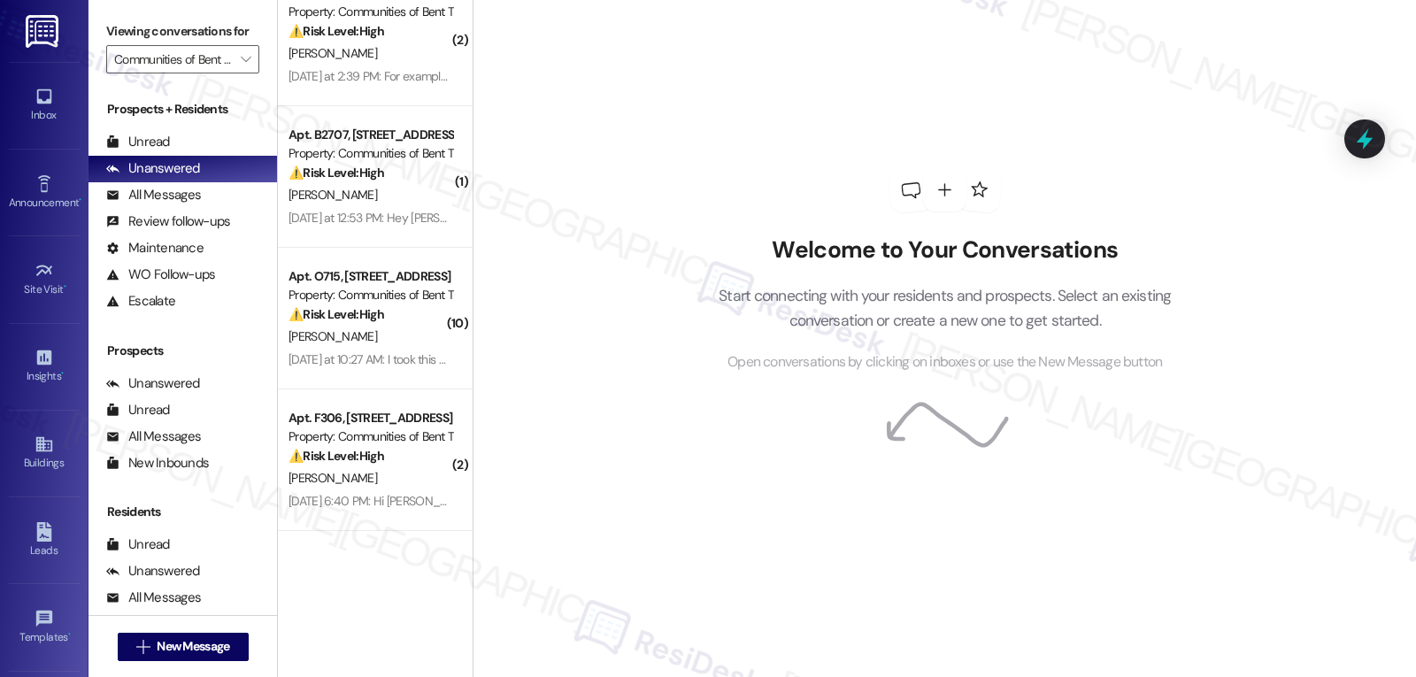
scroll to position [1148, 0]
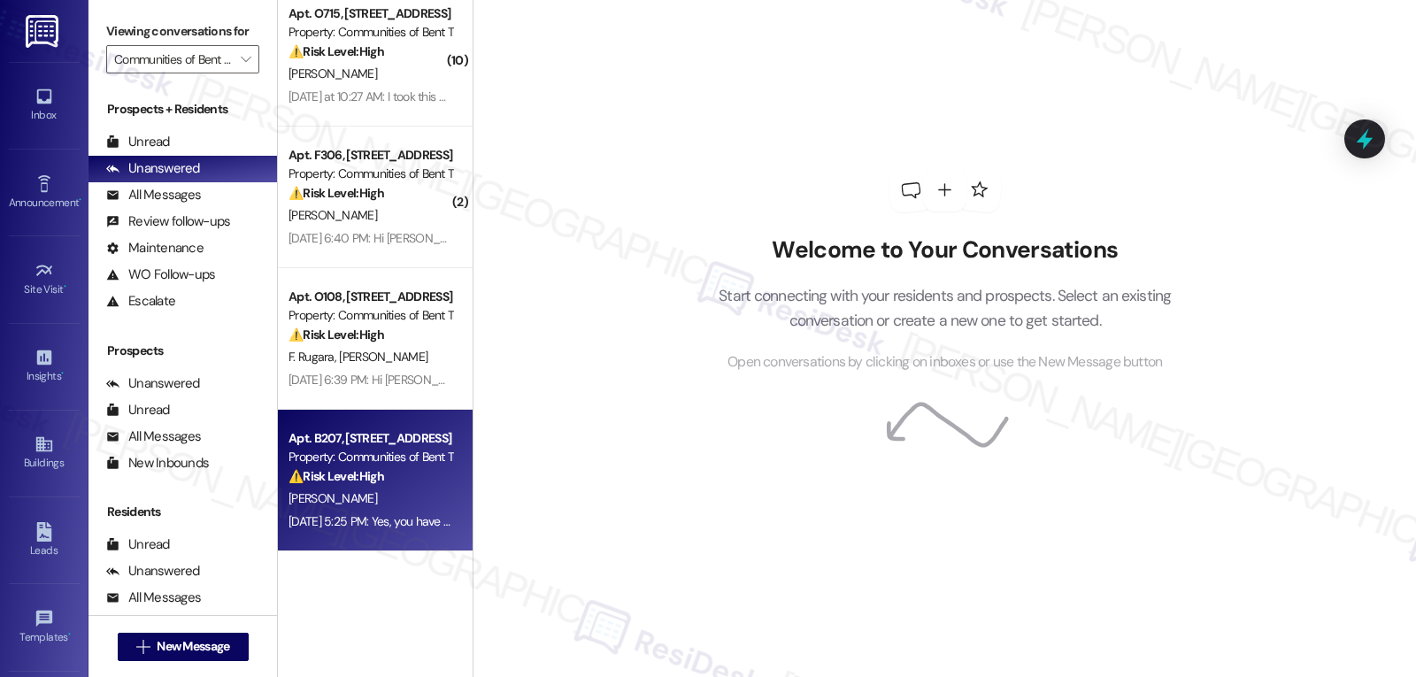
click at [397, 518] on div "[DATE] 5:25 PM: Yes, you have my permission..I dnt have any pets [DATE] 5:25 PM…" at bounding box center [454, 521] width 333 height 16
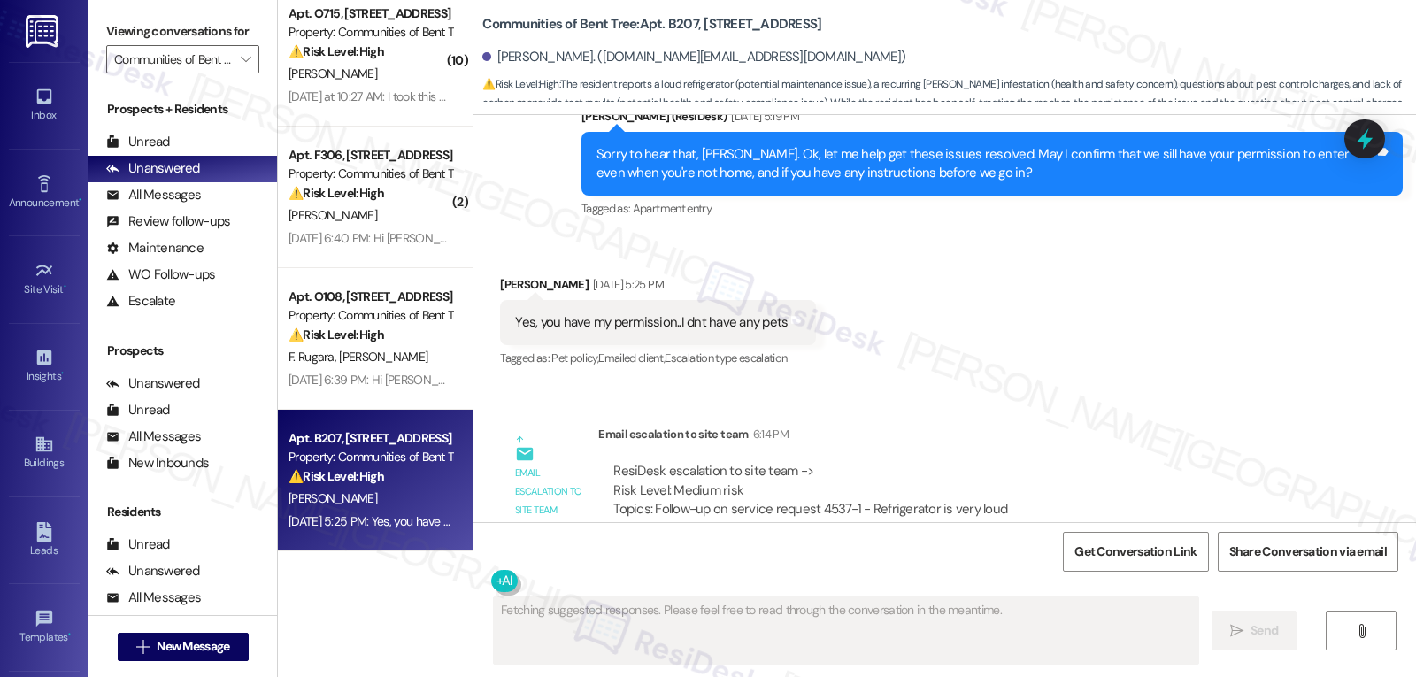
scroll to position [1232, 0]
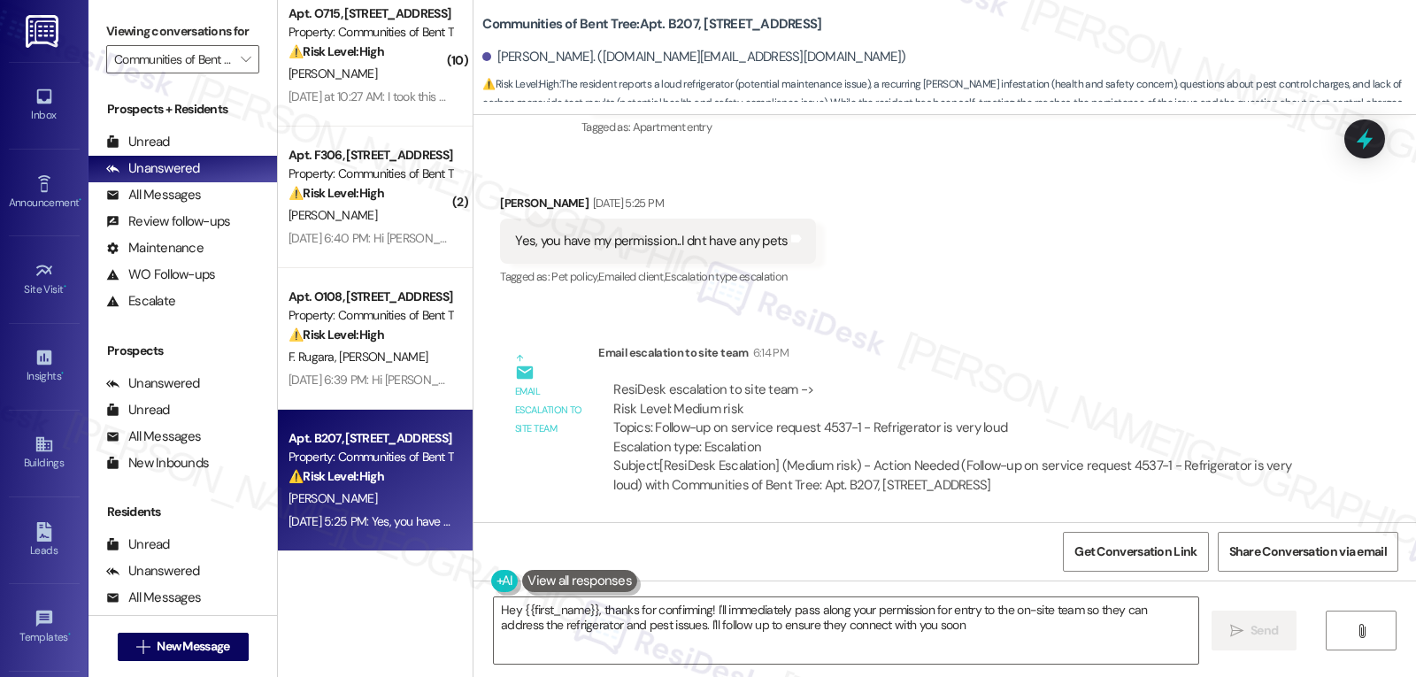
type textarea "Hey {{first_name}}, thanks for confirming! I'll immediately pass along your per…"
click at [1366, 140] on icon at bounding box center [1364, 139] width 21 height 27
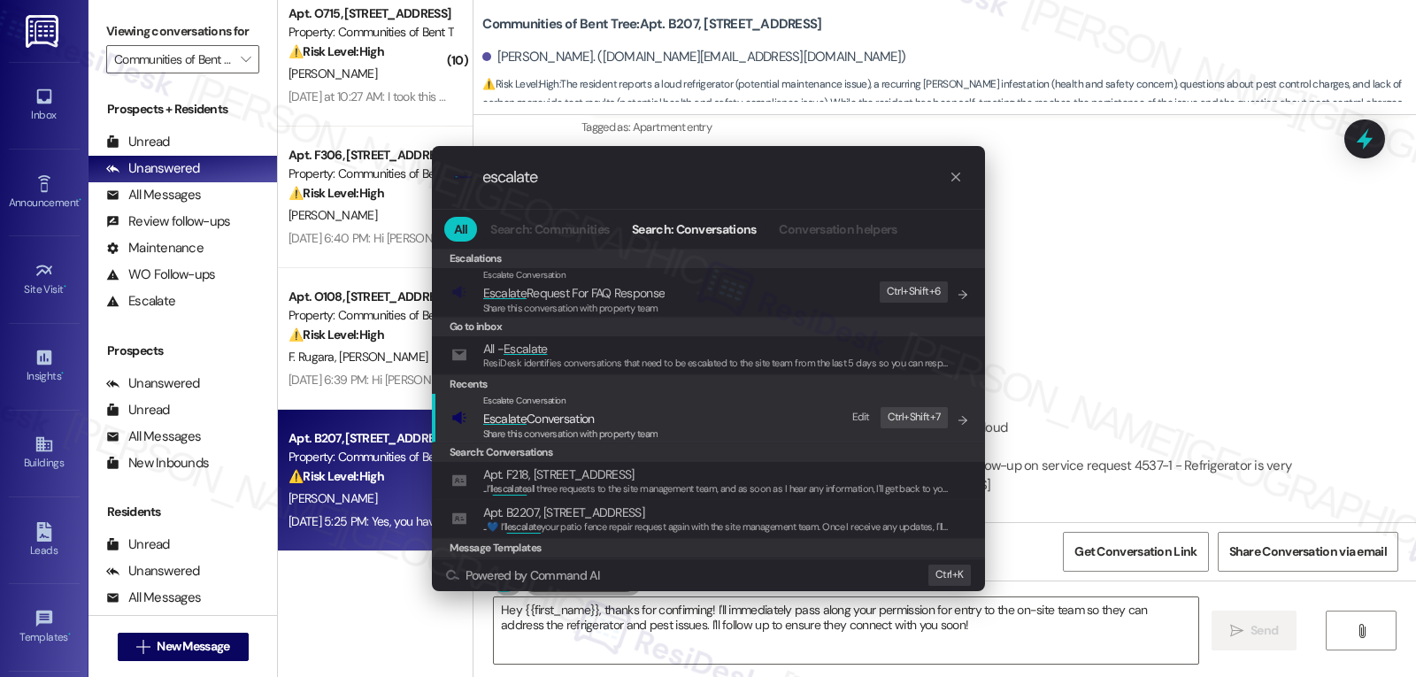
type input "escalate"
click at [739, 414] on div "Escalate Conversation Escalate Conversation Share this conversation with proper…" at bounding box center [710, 418] width 518 height 48
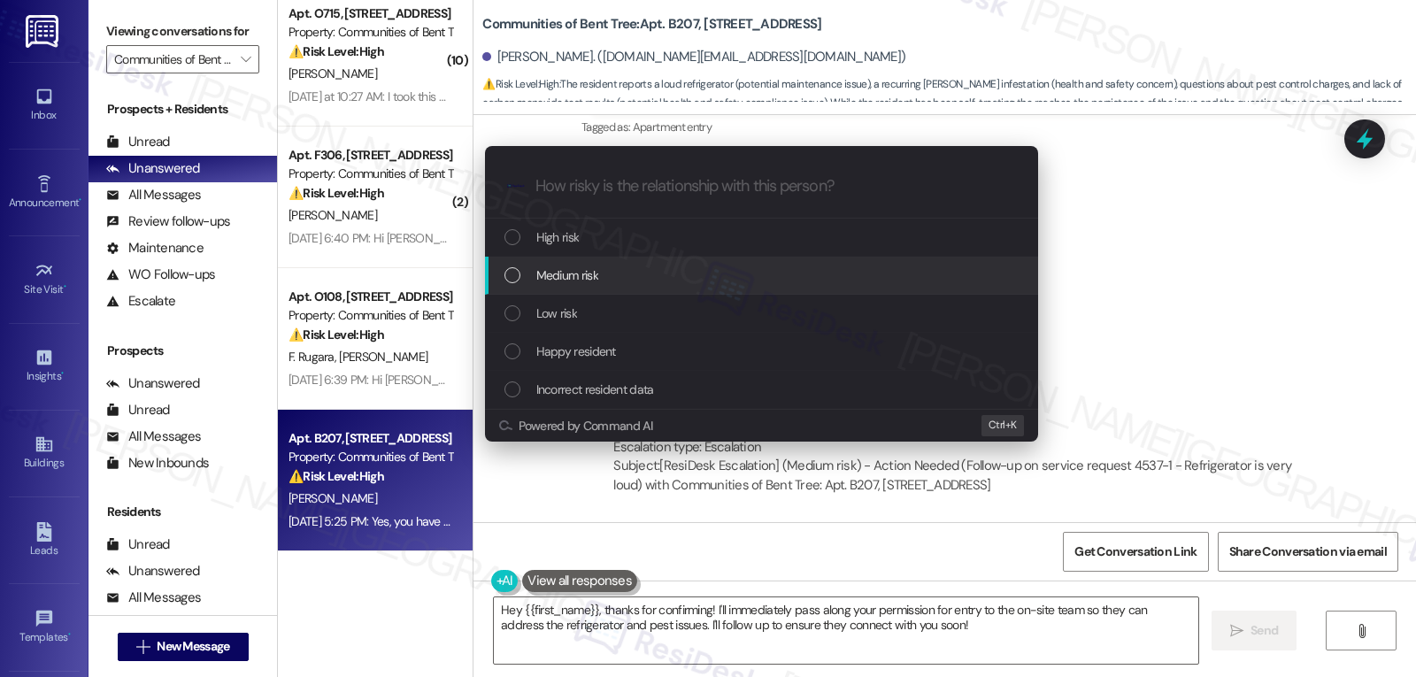
click at [616, 281] on div "Medium risk" at bounding box center [763, 274] width 518 height 19
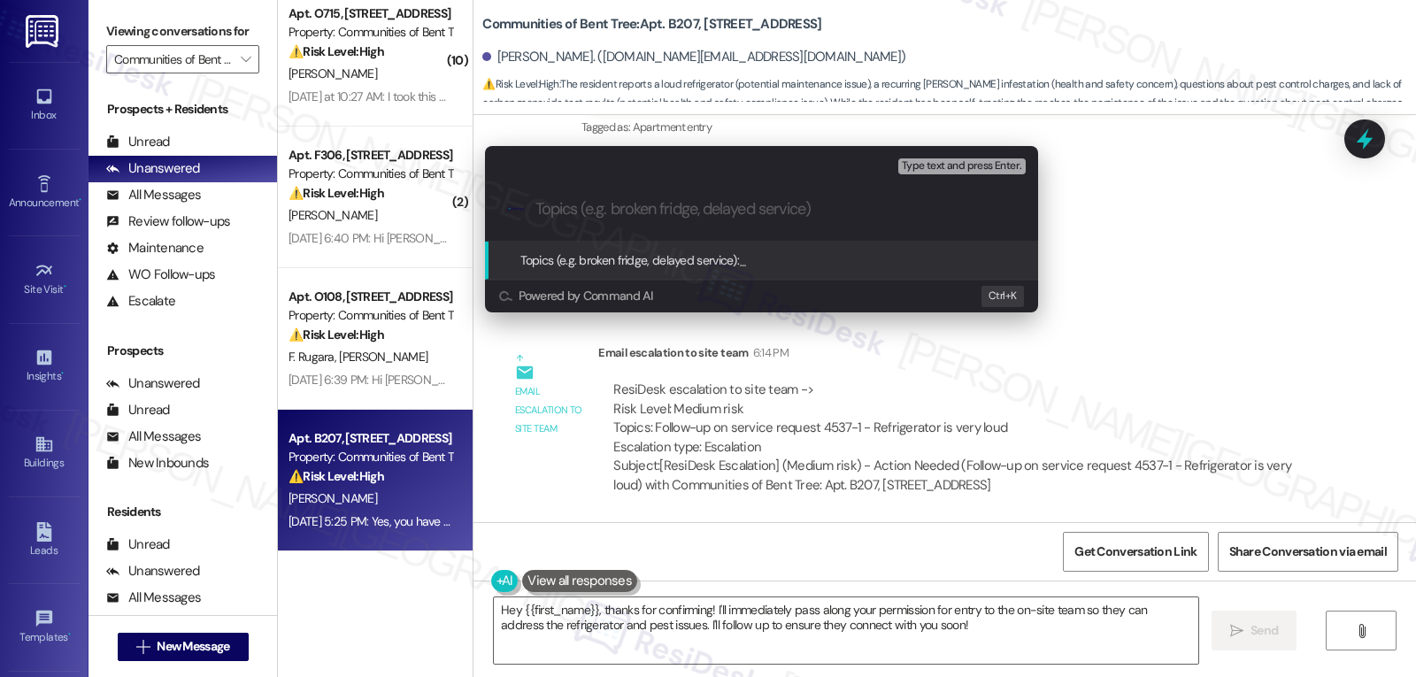
click at [667, 217] on input "Topics (e.g. broken fridge, delayed service)" at bounding box center [775, 209] width 480 height 19
type input "s"
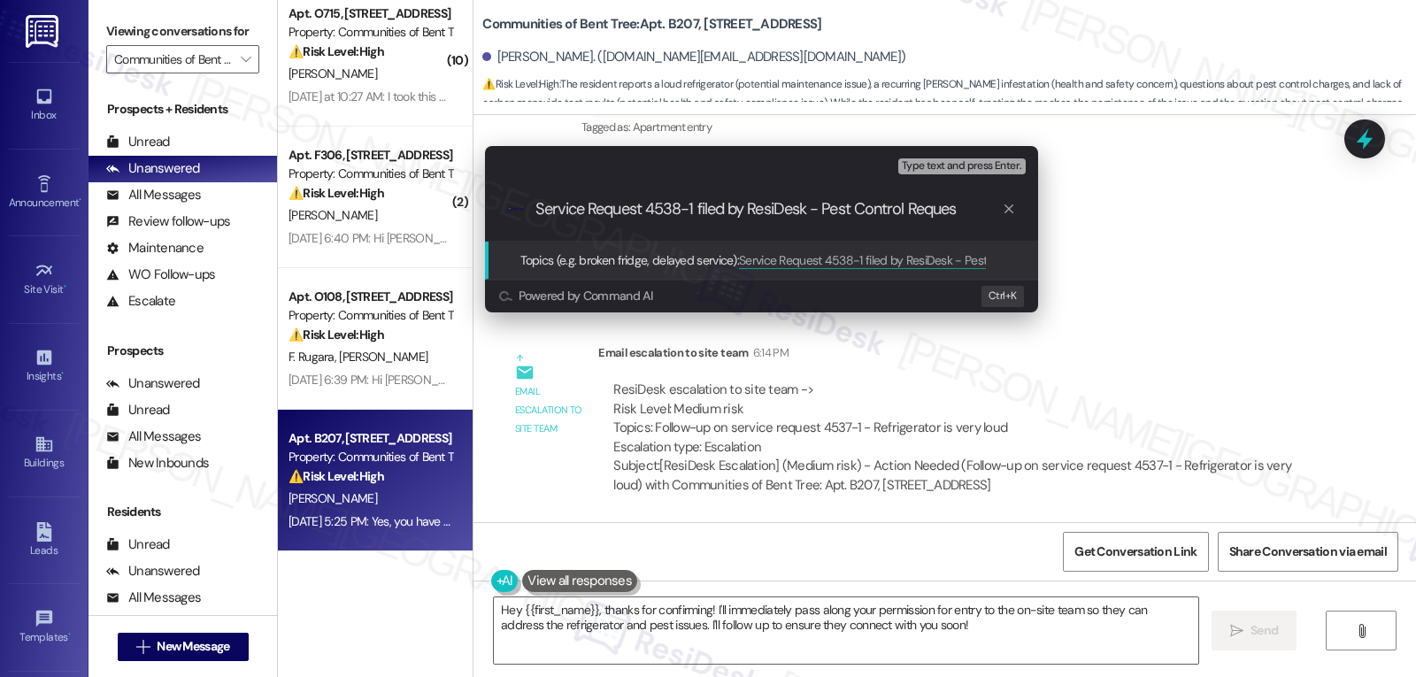
type input "Service Request 4538-1 filed by ResiDesk - Pest Control Request"
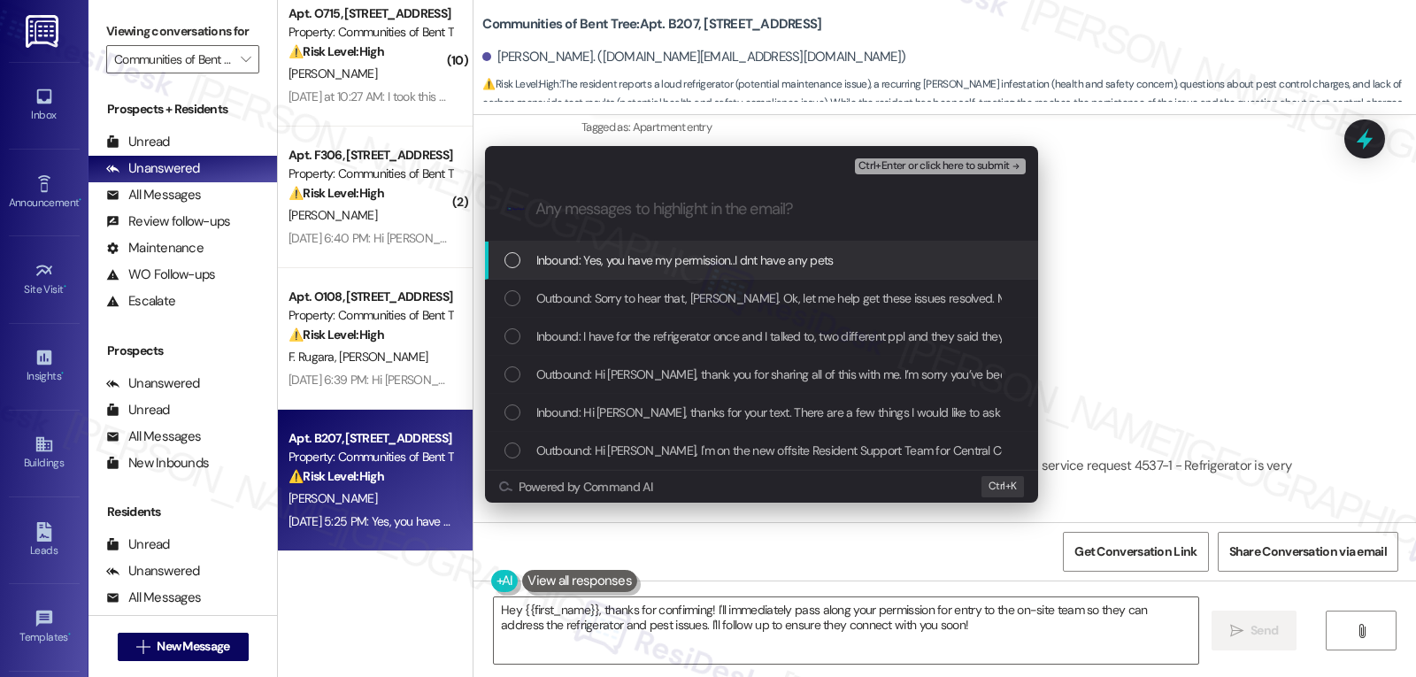
click at [557, 269] on span "Inbound: Yes, you have my permission..I dnt have any pets" at bounding box center [684, 259] width 297 height 19
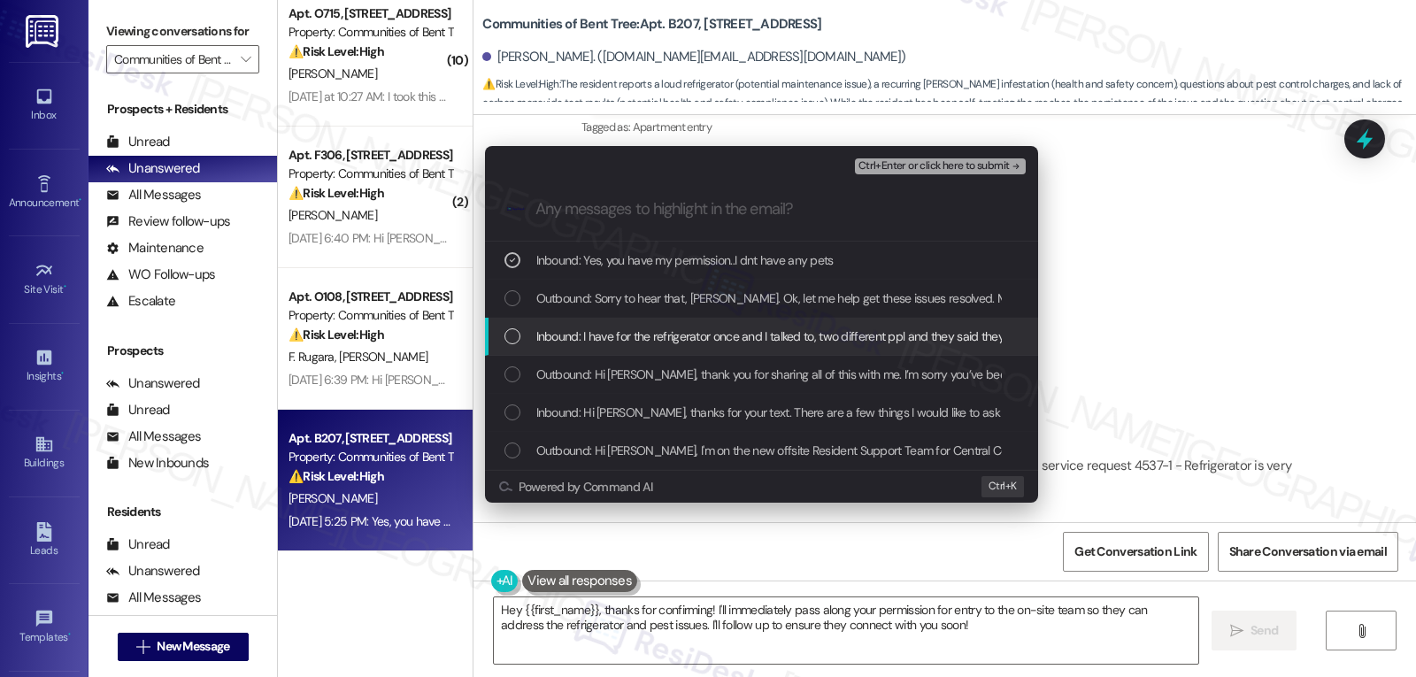
click at [574, 342] on span "Inbound: I have for the refrigerator once and I talked to, two different ppl an…" at bounding box center [1239, 336] width 1407 height 19
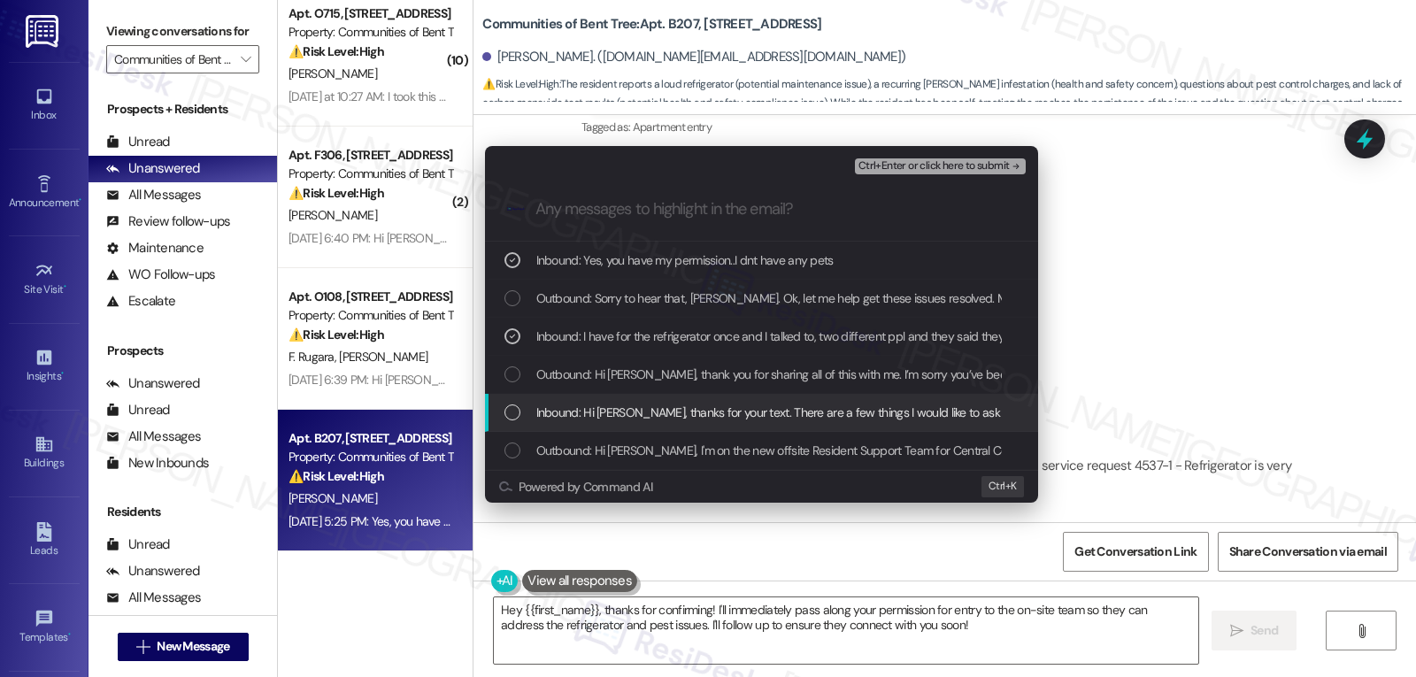
click at [514, 419] on div "List of options" at bounding box center [512, 412] width 16 height 16
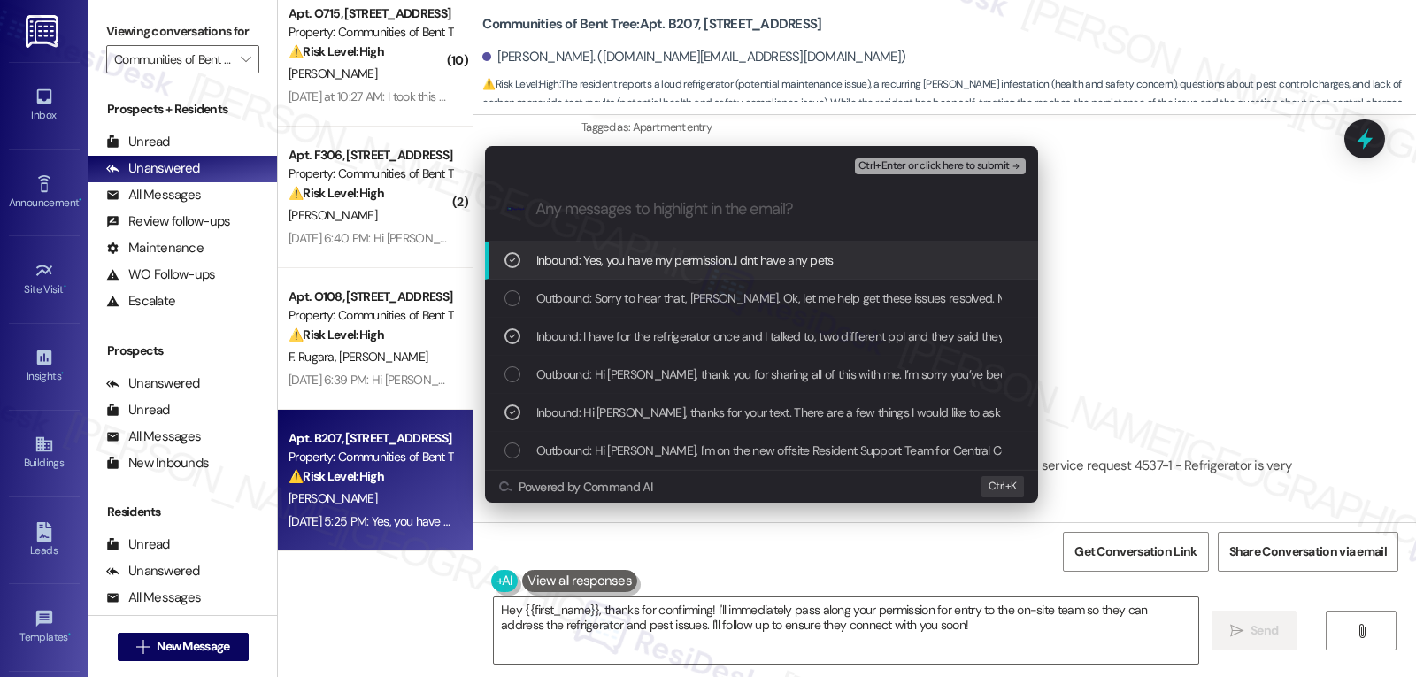
click at [918, 170] on span "Ctrl+Enter or click here to submit" at bounding box center [933, 166] width 151 height 12
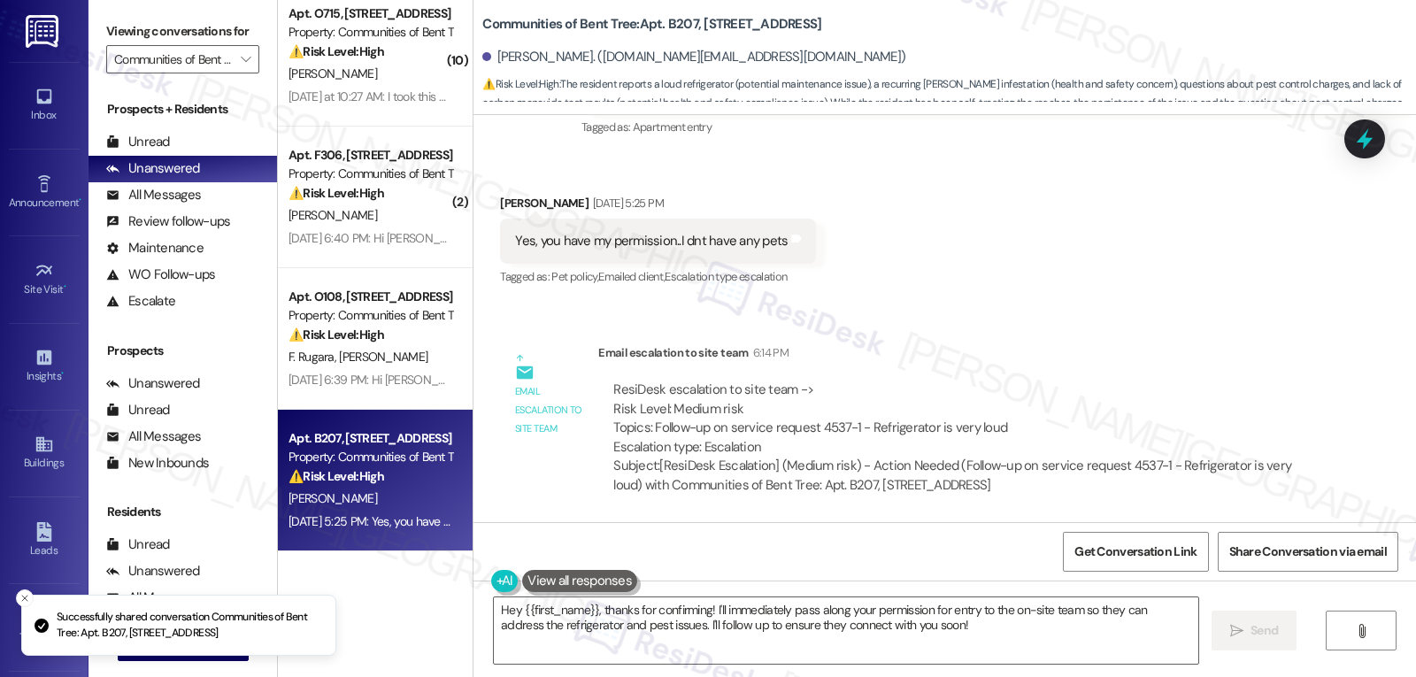
click at [502, 206] on div "[PERSON_NAME] [DATE] 5:25 PM" at bounding box center [658, 206] width 316 height 25
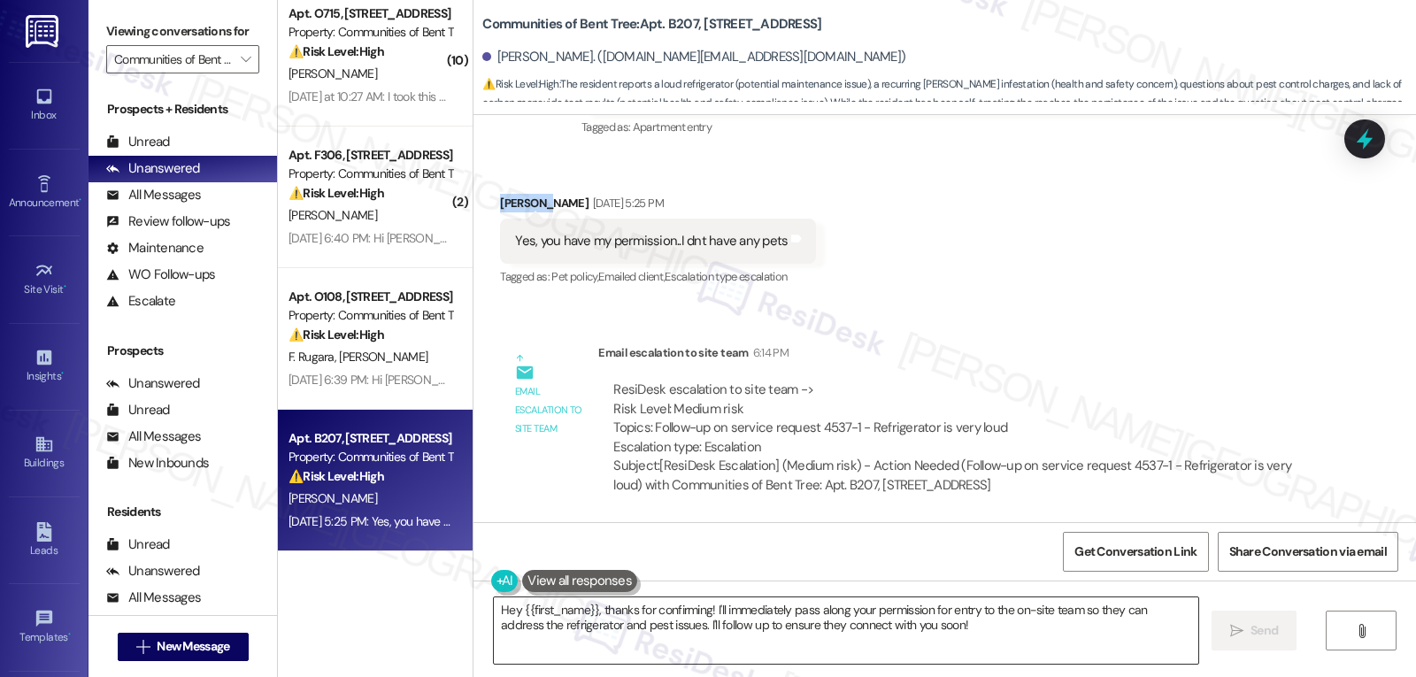
copy div "[PERSON_NAME]"
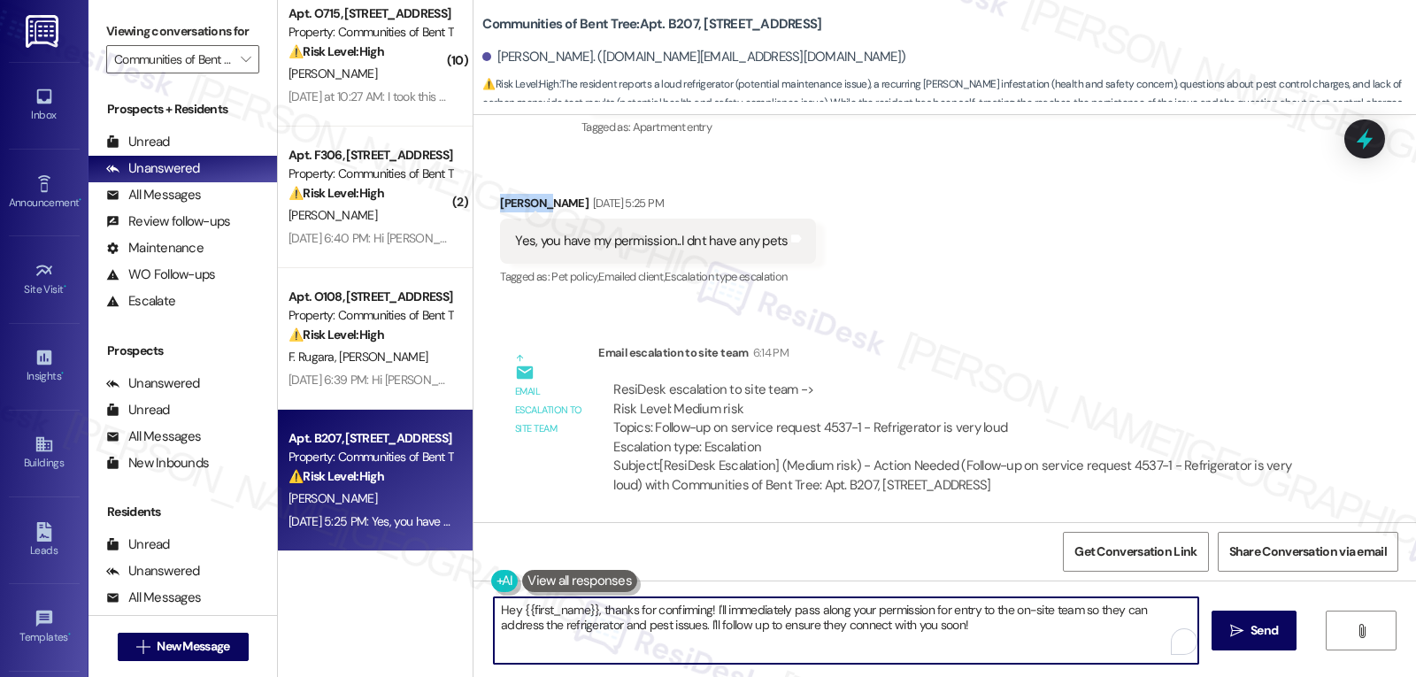
click at [594, 613] on textarea "Hey {{first_name}}, thanks for confirming! I'll immediately pass along your per…" at bounding box center [846, 630] width 704 height 66
paste textarea "[PERSON_NAME]"
drag, startPoint x: 659, startPoint y: 609, endPoint x: 1415, endPoint y: 719, distance: 763.6
click at [1415, 676] on html "Inbox Go to Inbox Announcement • Send A Text Announcement Site Visit • Go to Si…" at bounding box center [708, 338] width 1416 height 677
click at [766, 613] on textarea "Thanks for confirming, [PERSON_NAME]! I have submitted the work orders for the …" at bounding box center [846, 630] width 704 height 66
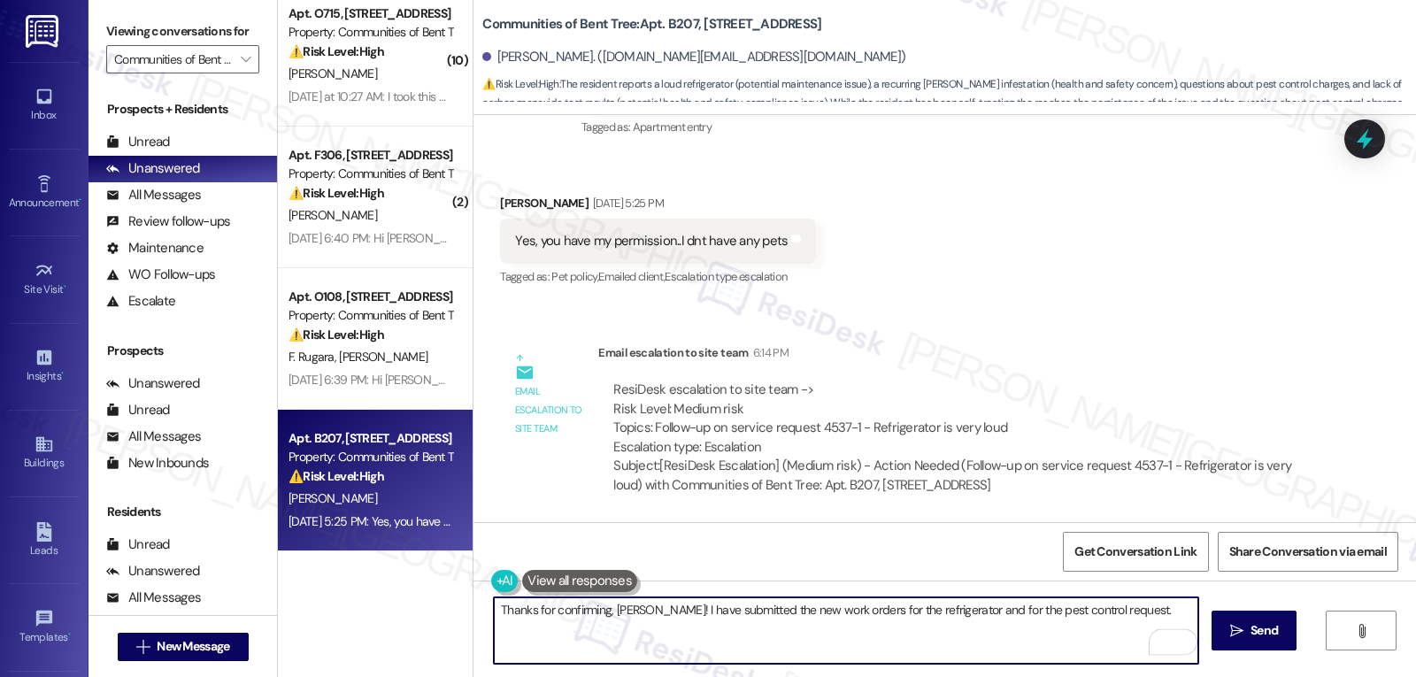
click at [1141, 617] on textarea "Thanks for confirming, [PERSON_NAME]! I have submitted the new work orders for …" at bounding box center [846, 630] width 704 height 66
click at [1037, 648] on textarea "Thanks for confirming, [PERSON_NAME]! I have submitted the new work orders for …" at bounding box center [846, 630] width 704 height 66
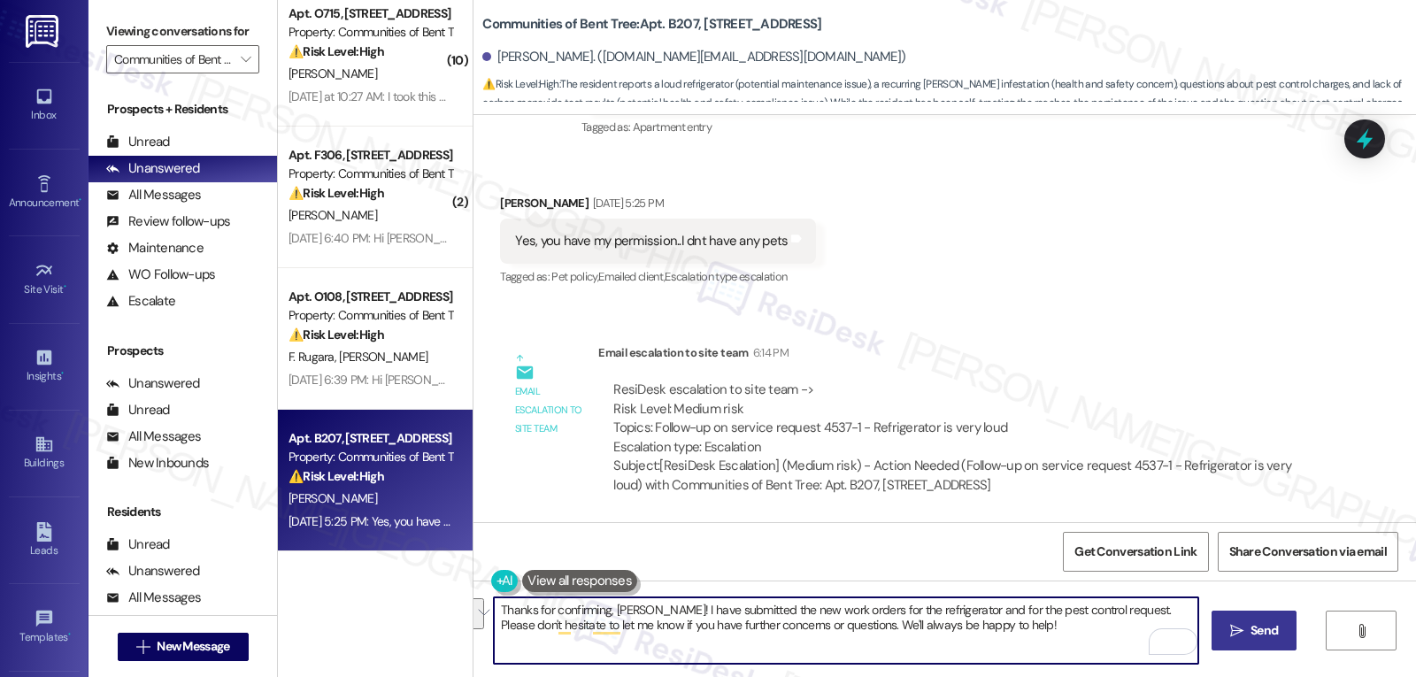
type textarea "Thanks for confirming, [PERSON_NAME]! I have submitted the new work orders for …"
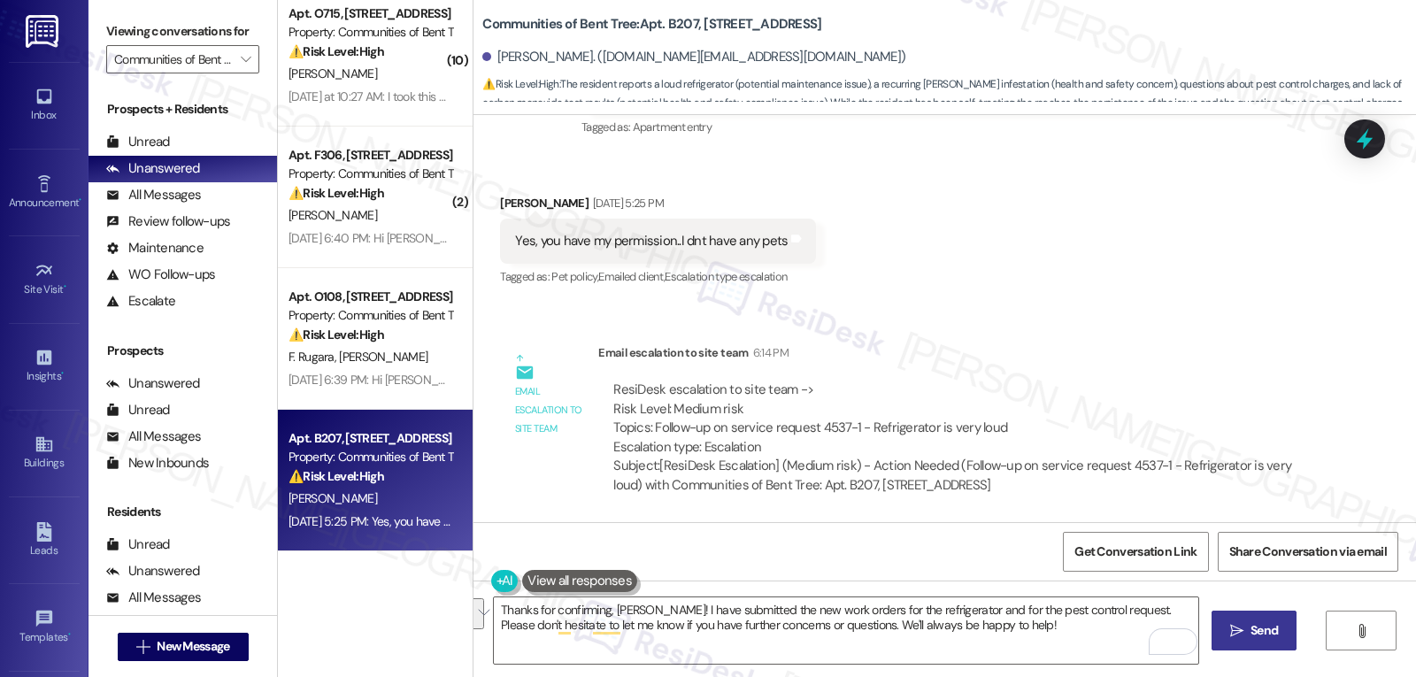
click at [1250, 634] on span "Send" at bounding box center [1263, 630] width 27 height 19
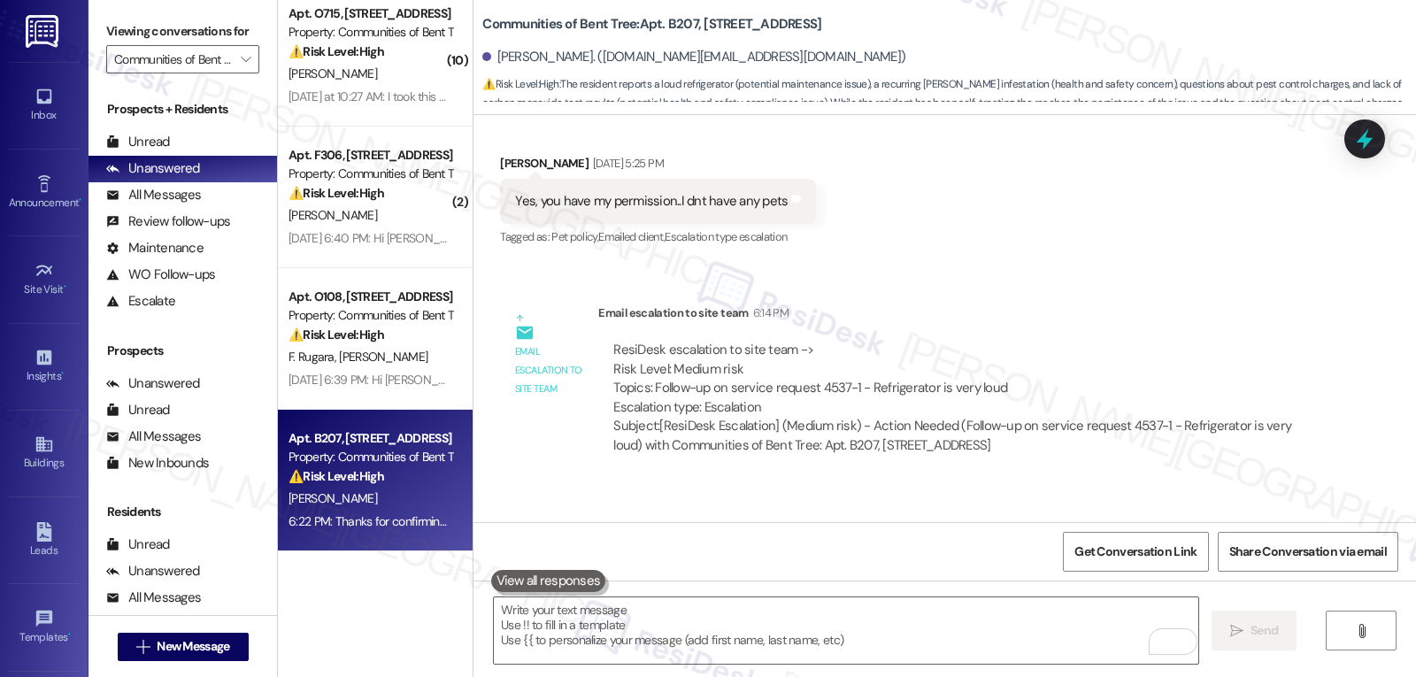
scroll to position [1374, 0]
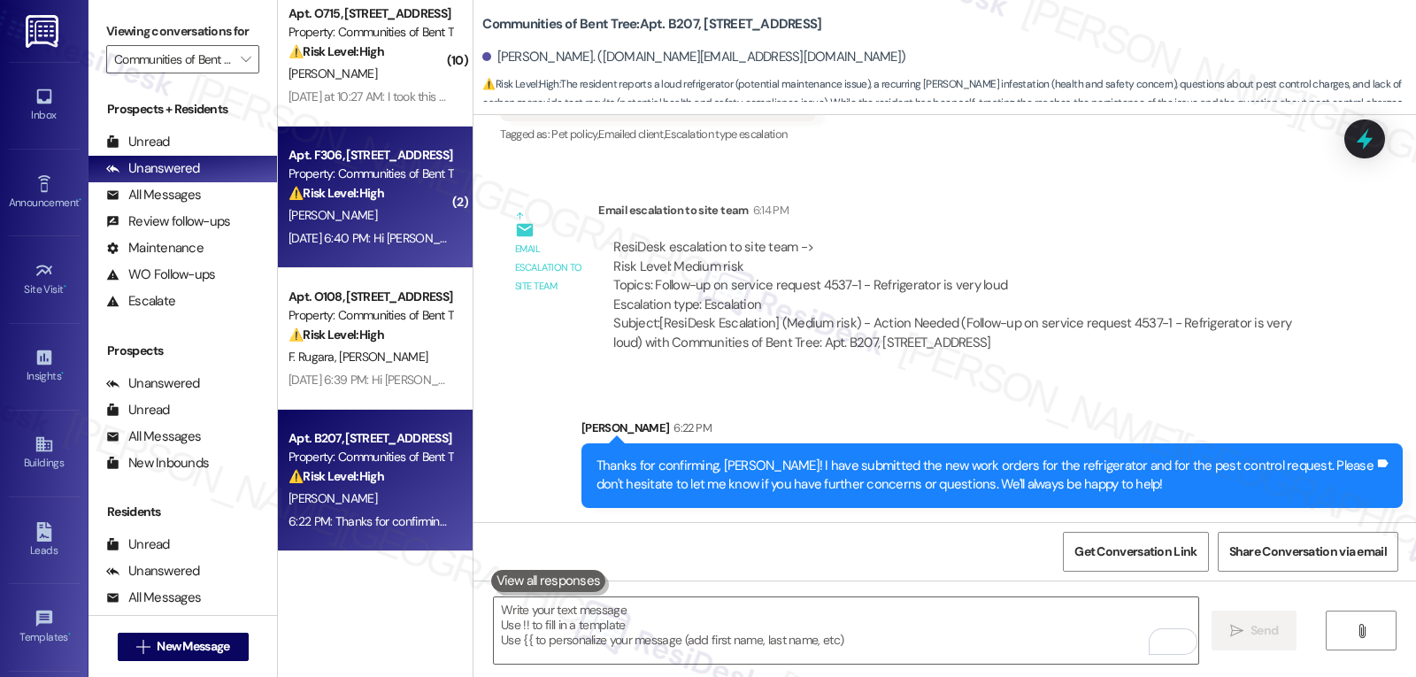
click at [348, 192] on strong "⚠️ Risk Level: High" at bounding box center [336, 193] width 96 height 16
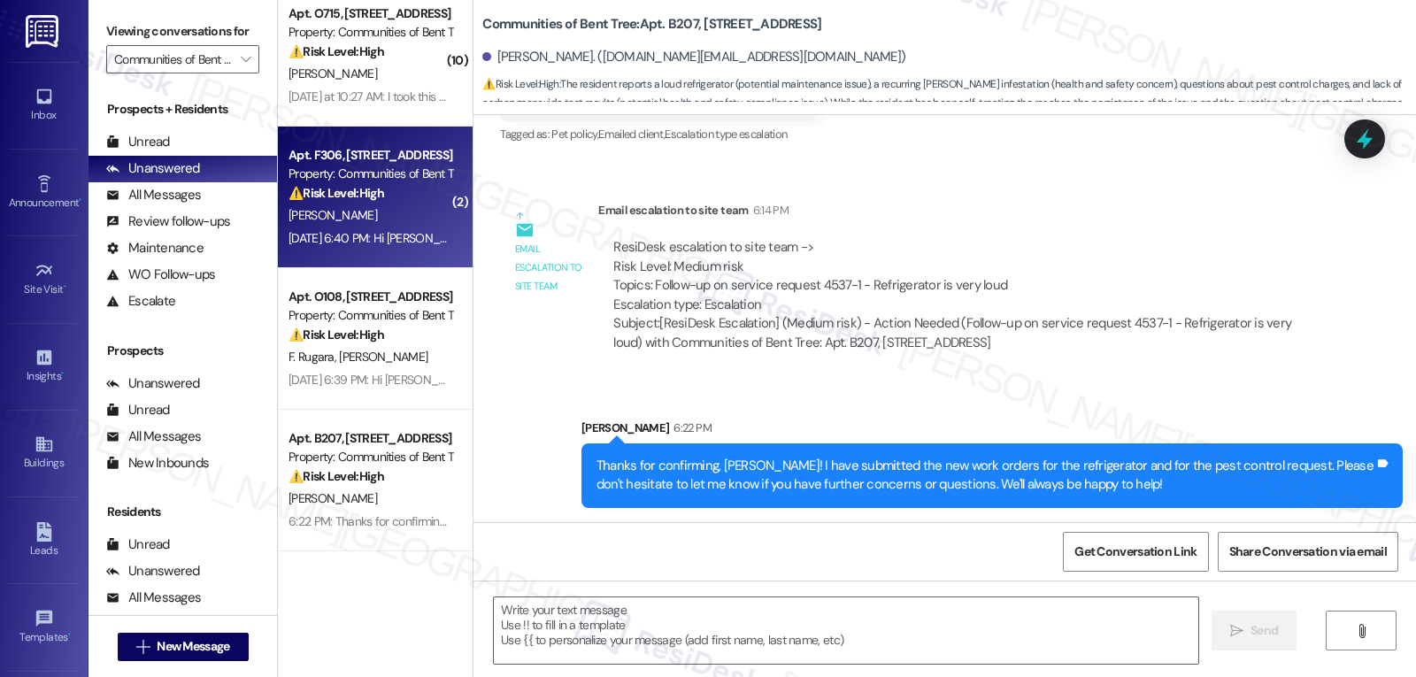
type textarea "Fetching suggested responses. Please feel free to read through the conversation…"
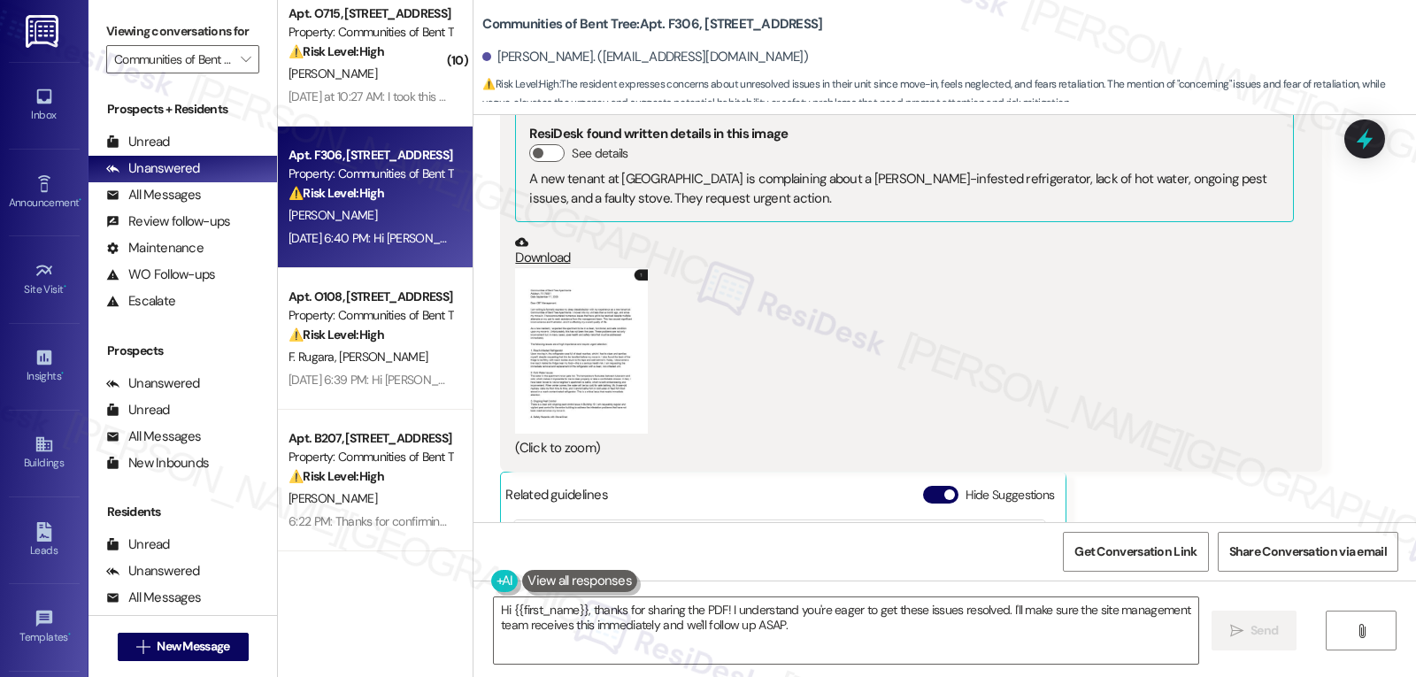
scroll to position [1687, 0]
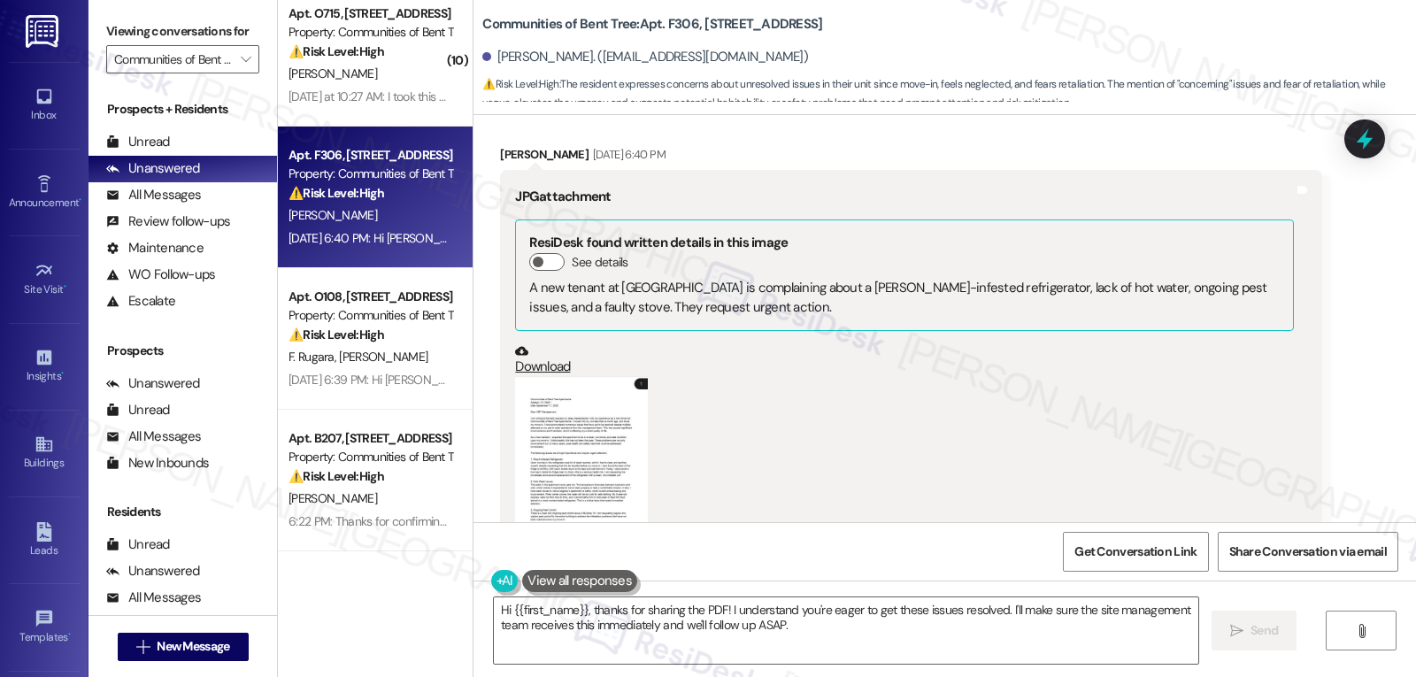
click at [577, 458] on button "Zoom image" at bounding box center [581, 459] width 133 height 166
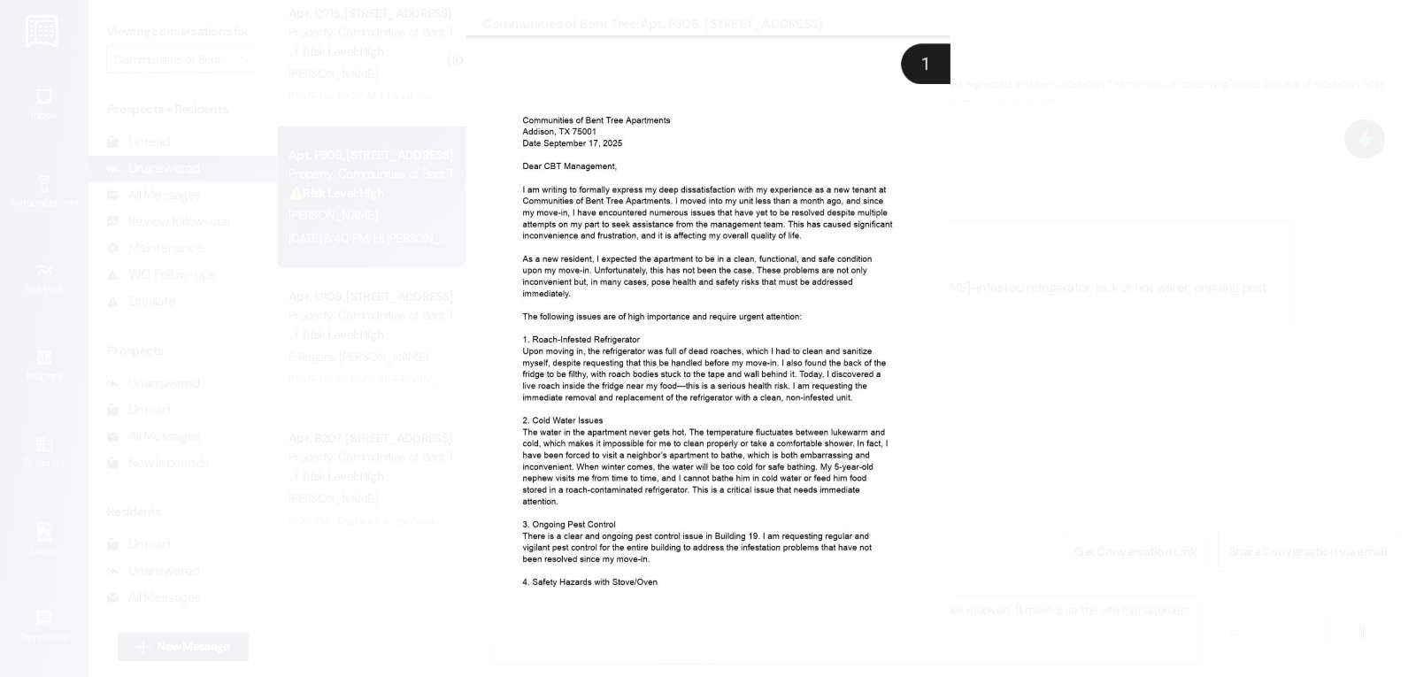
click at [1015, 480] on button "Unzoom image" at bounding box center [708, 338] width 1416 height 677
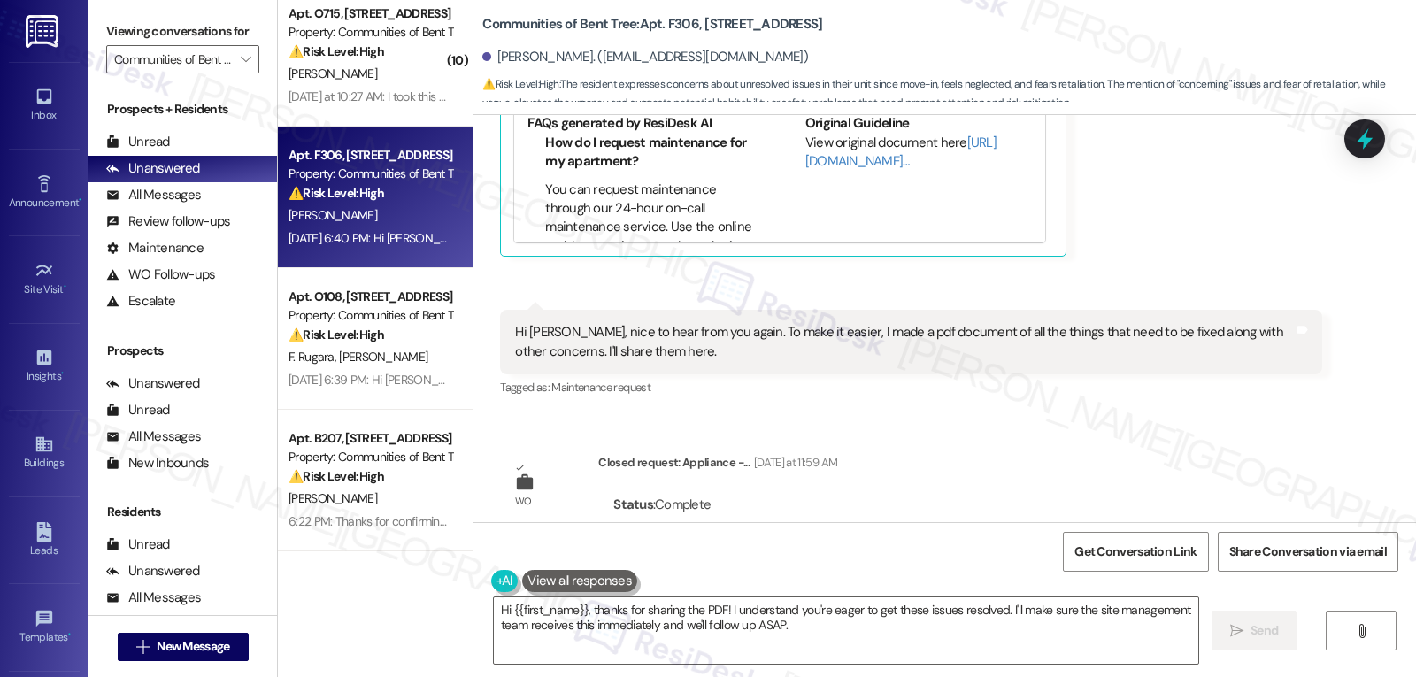
scroll to position [2395, 0]
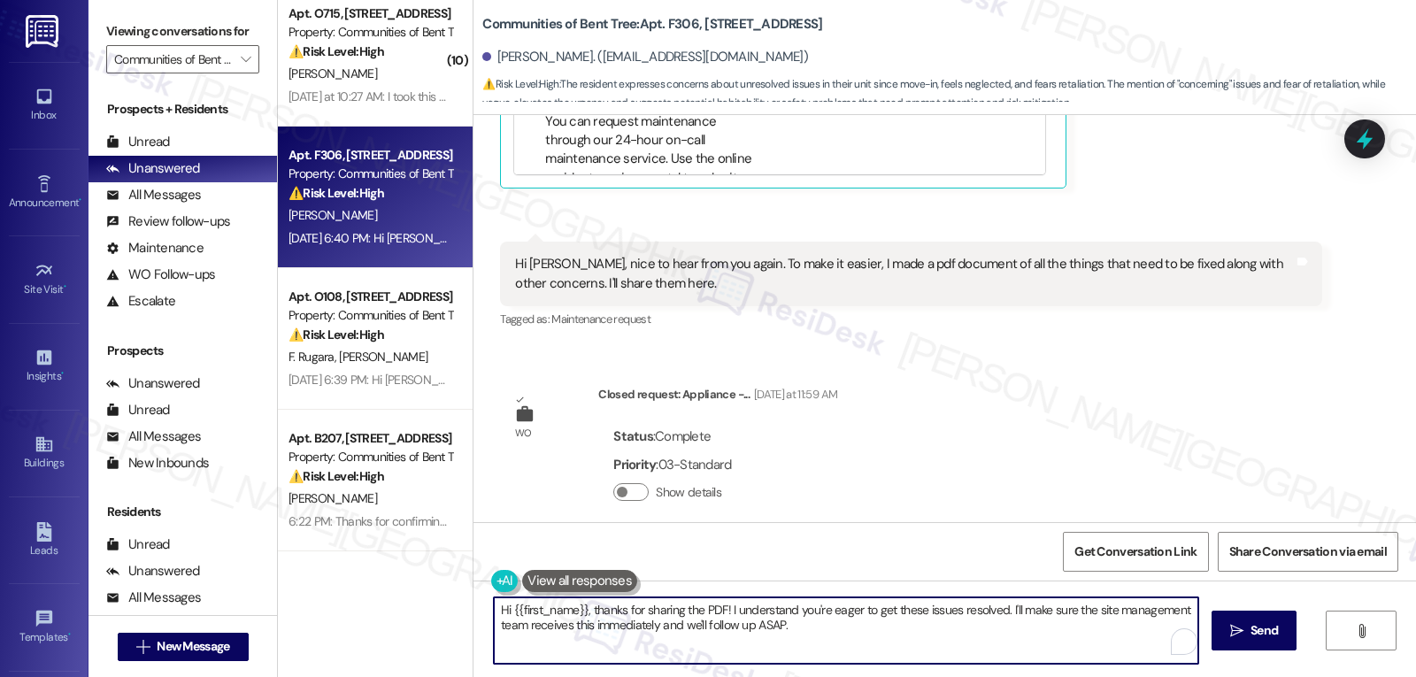
drag, startPoint x: 719, startPoint y: 621, endPoint x: 1011, endPoint y: 719, distance: 308.6
click at [1011, 676] on html "Inbox Go to Inbox Announcement • Send A Text Announcement Site Visit • Go to Si…" at bounding box center [708, 338] width 1416 height 677
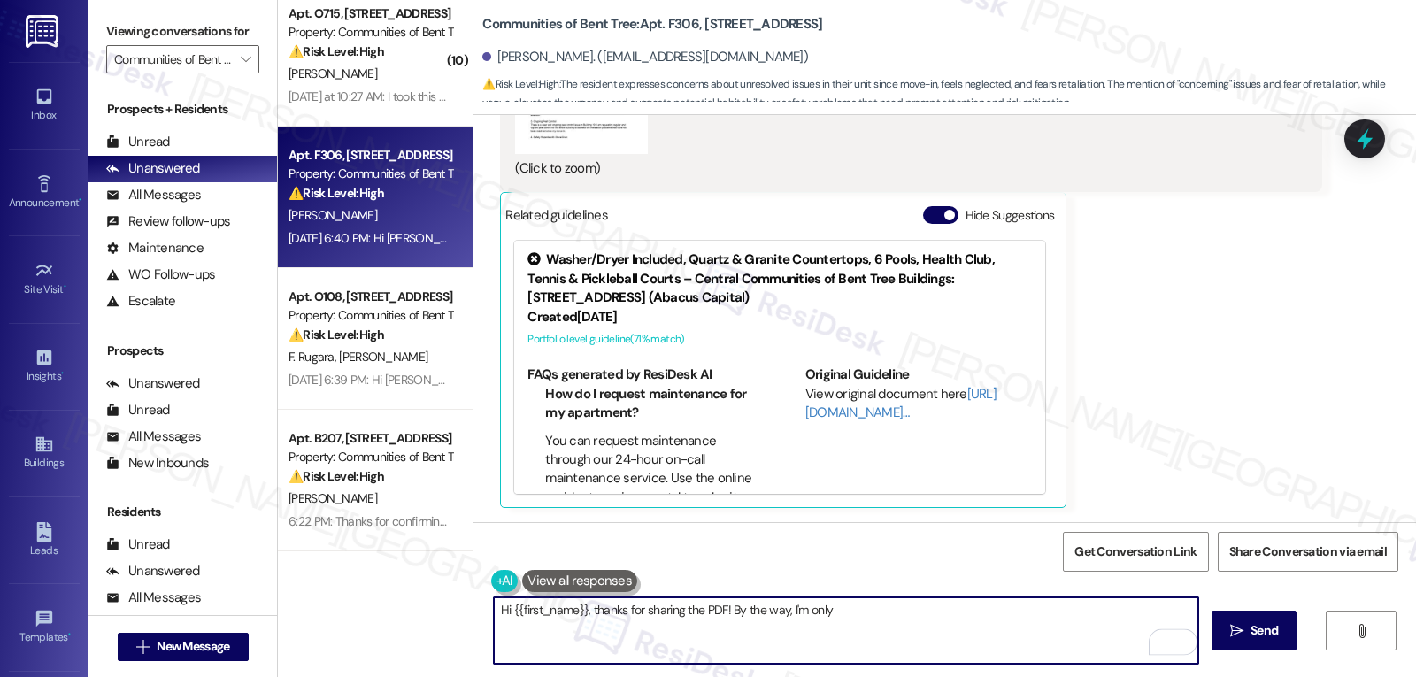
scroll to position [1864, 0]
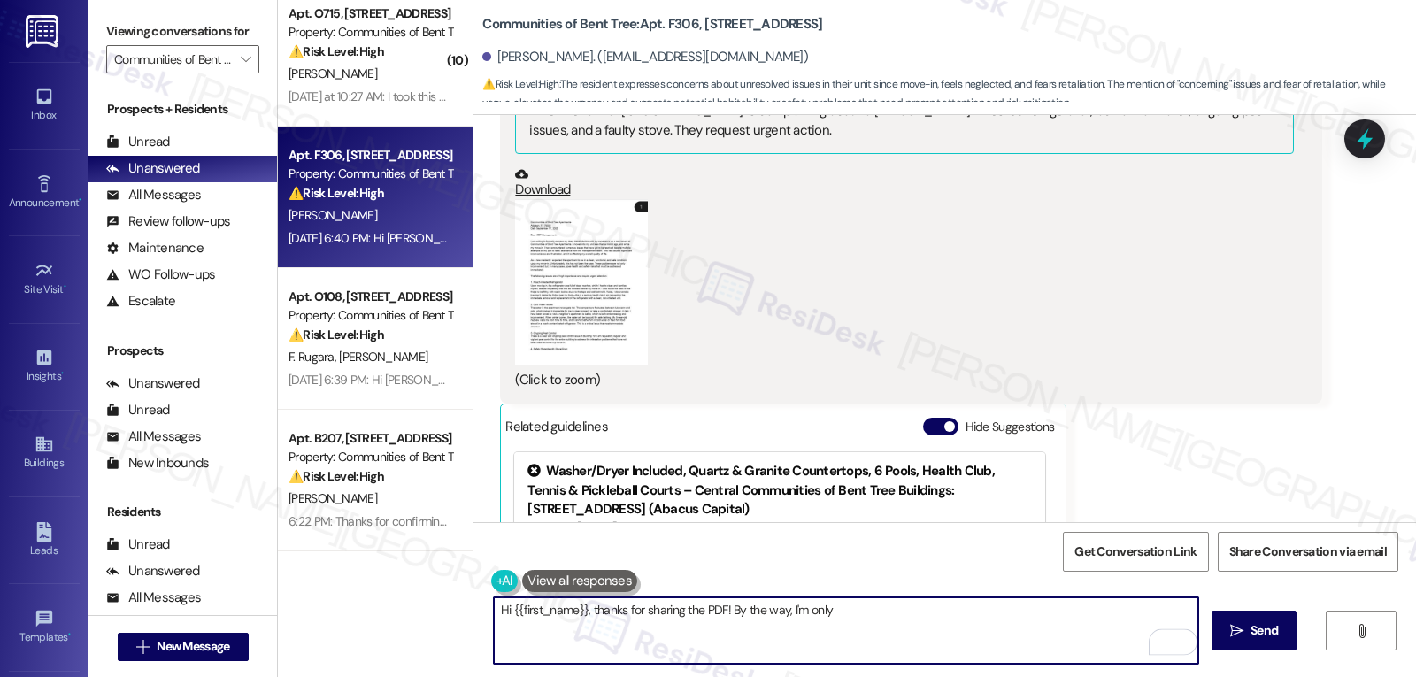
click at [608, 261] on button "Zoom image" at bounding box center [581, 282] width 133 height 166
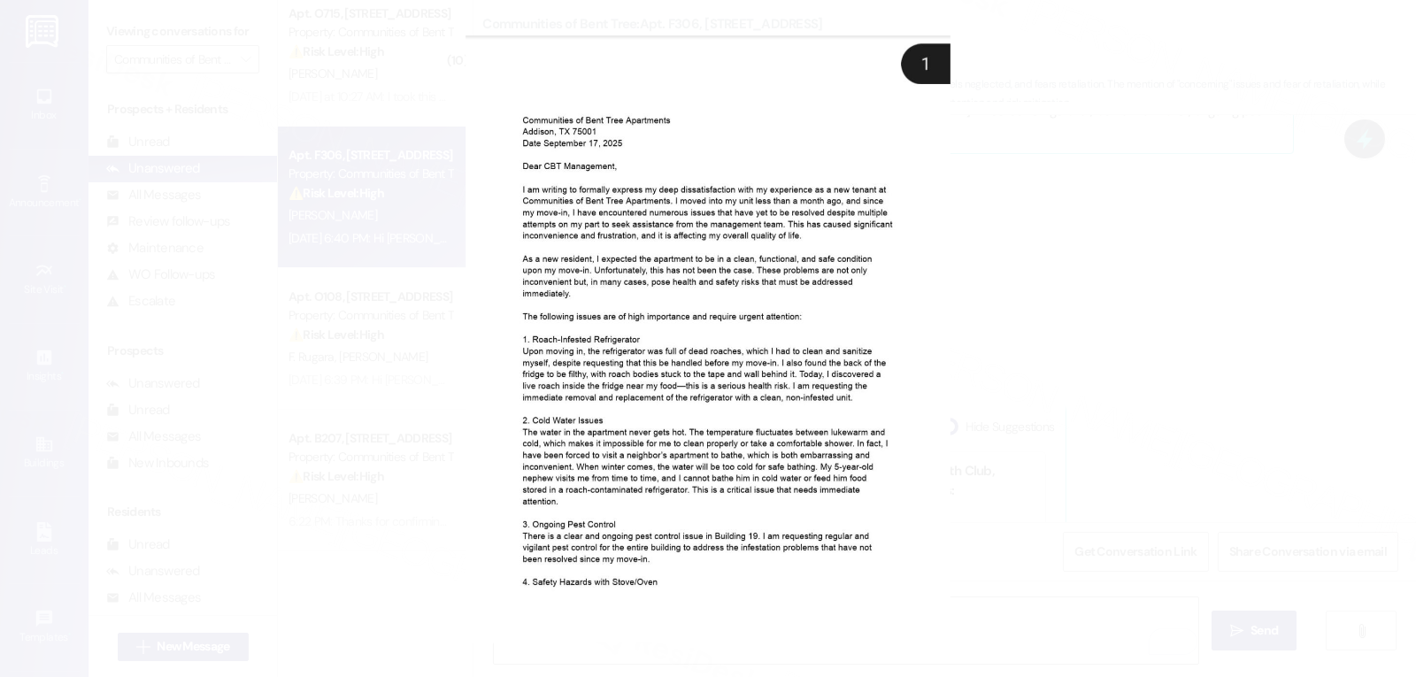
click at [1182, 309] on button "Unzoom image" at bounding box center [708, 338] width 1416 height 677
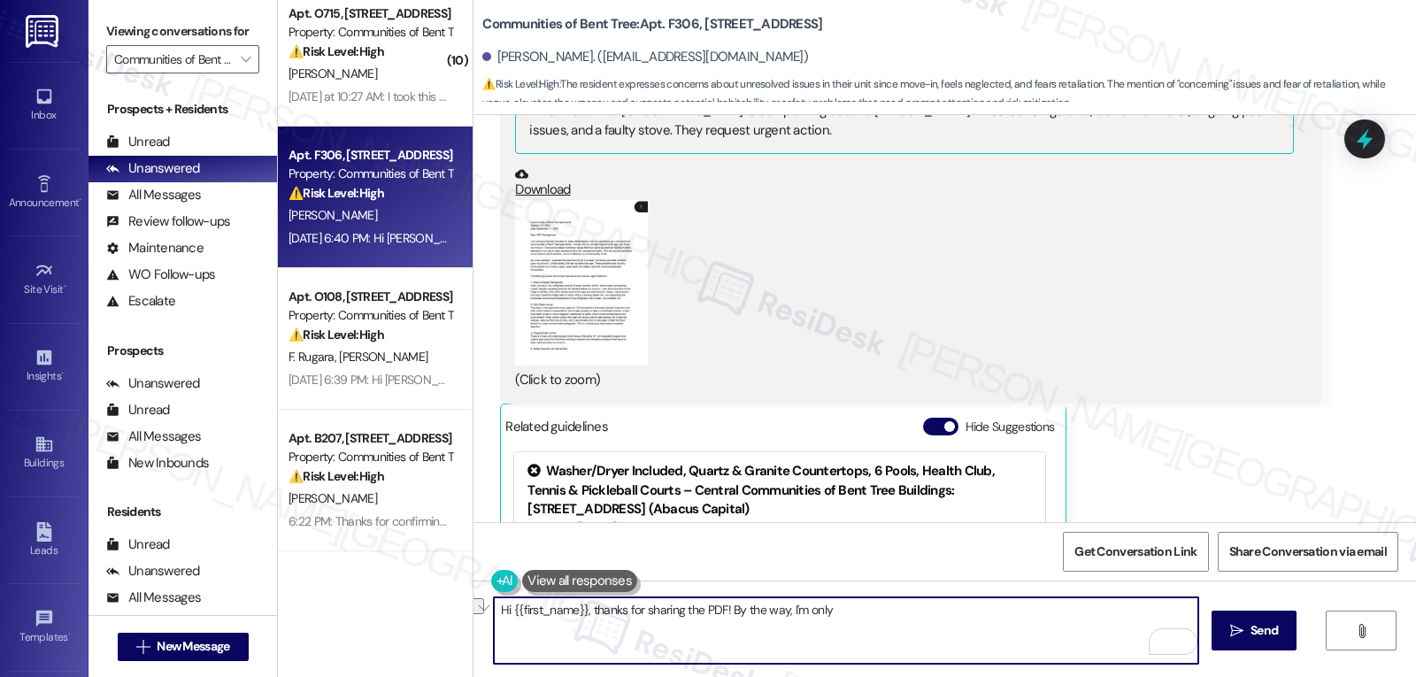
drag, startPoint x: 781, startPoint y: 613, endPoint x: 965, endPoint y: 615, distance: 184.1
click at [965, 615] on textarea "Hi {{first_name}}, thanks for sharing the PDF! By the way, I'm only" at bounding box center [846, 630] width 704 height 66
click at [965, 616] on textarea "Hi {{first_name}}, thanks for sharing the PDF! By the way, I'm only" at bounding box center [846, 630] width 704 height 66
click at [617, 631] on textarea "Hi {{first_name}}, thanks for sharing the PDF! By the way, I'm only seeing one …" at bounding box center [846, 630] width 704 height 66
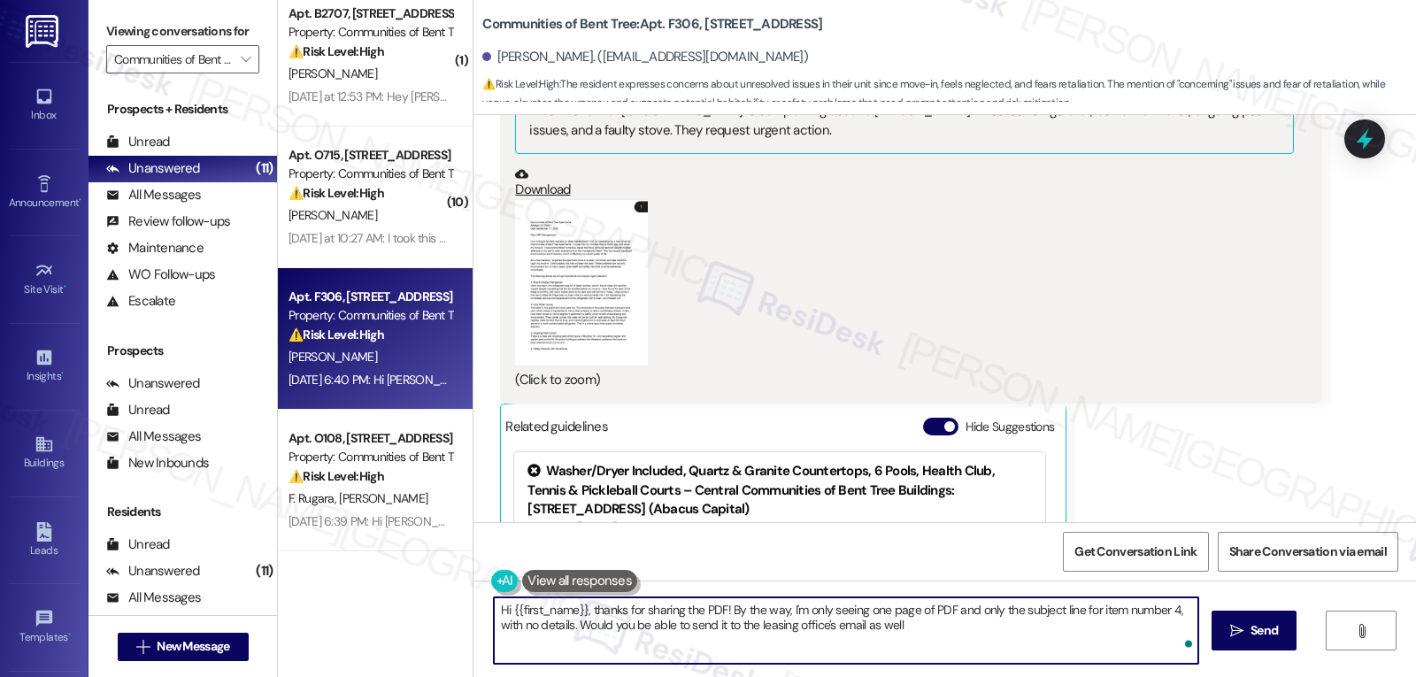
scroll to position [1006, 0]
type textarea "Hi {{first_name}}, thanks for sharing the PDF! By the way, I'm only seeing one …"
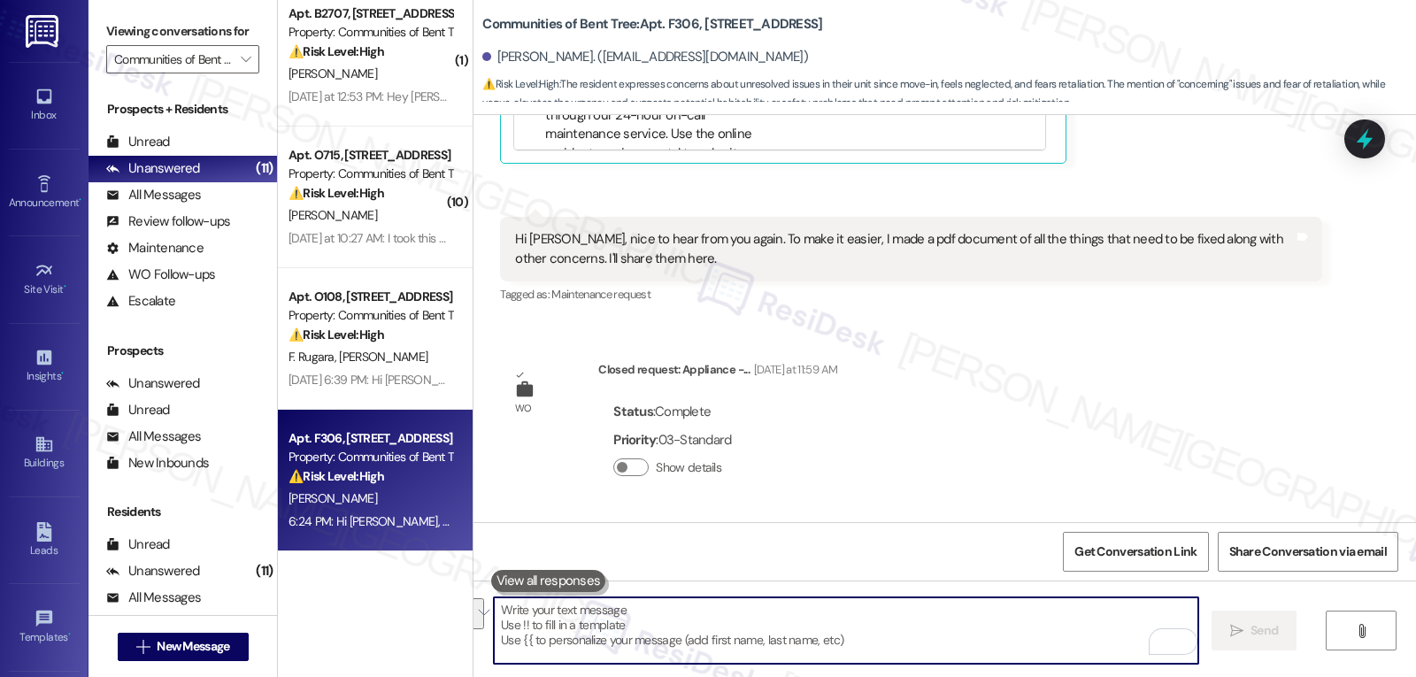
scroll to position [2538, 0]
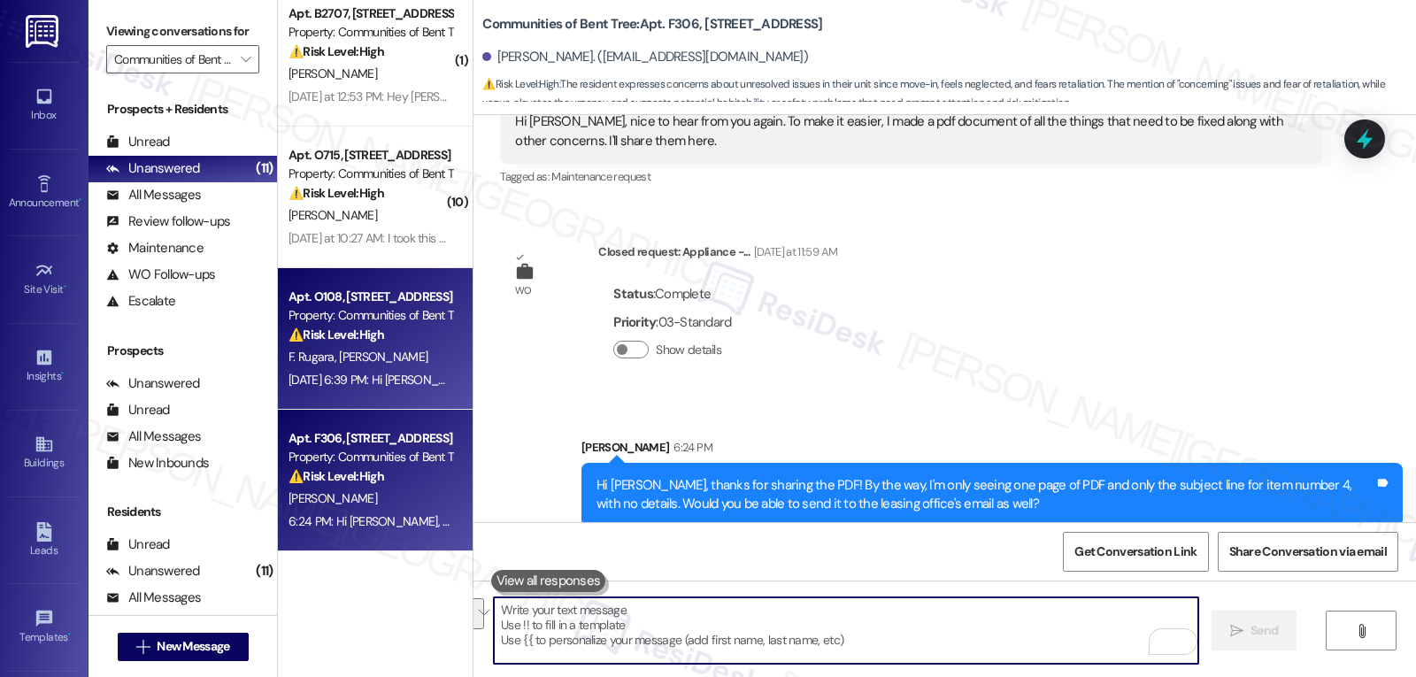
click at [391, 365] on div "F. Rugara [PERSON_NAME]" at bounding box center [370, 357] width 167 height 22
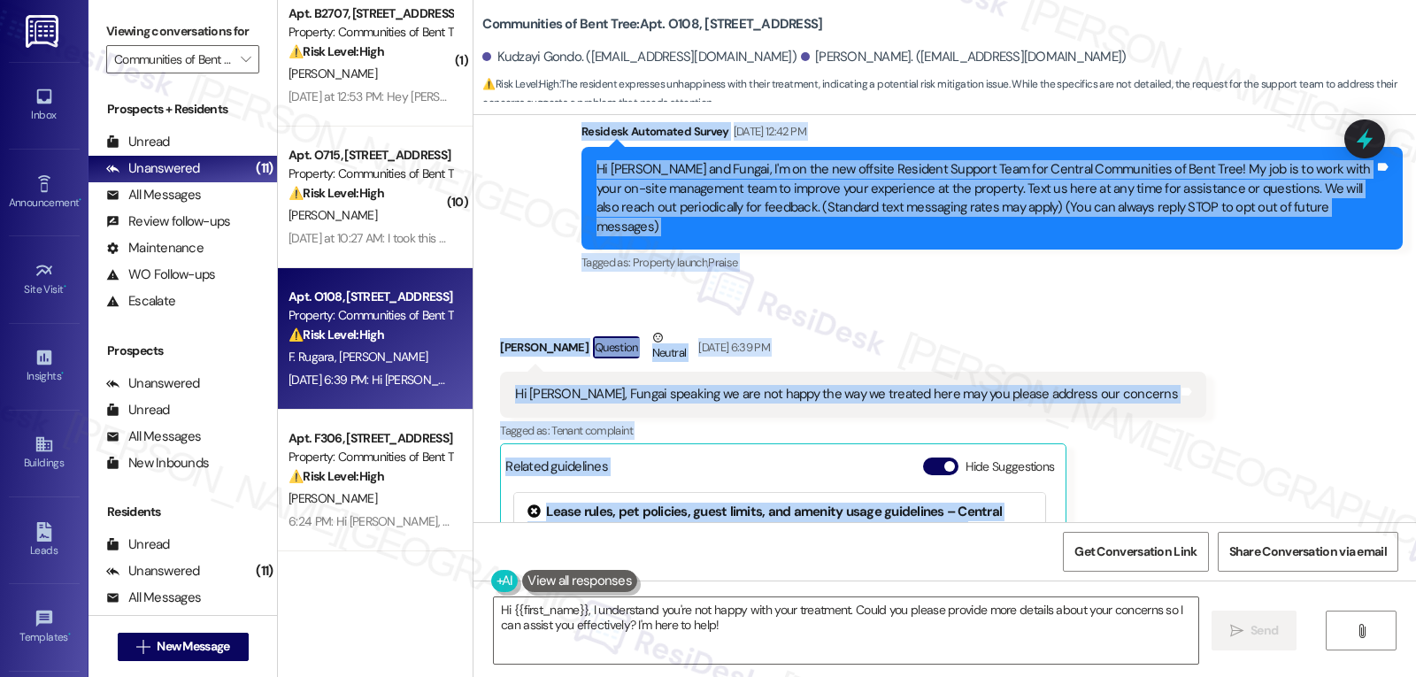
scroll to position [354, 0]
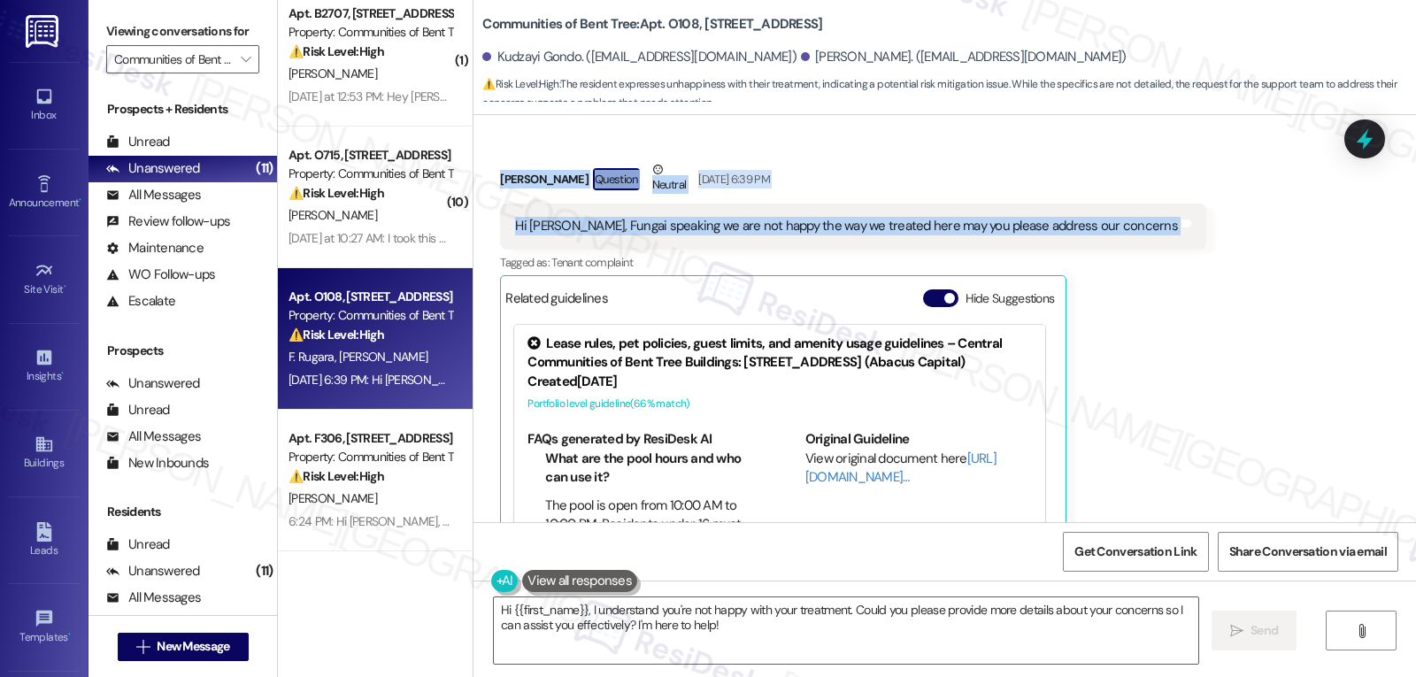
drag, startPoint x: 564, startPoint y: 327, endPoint x: 1238, endPoint y: 228, distance: 681.4
click at [1238, 228] on div "WO Lease started [DATE] 8:00 PM Show details Survey, sent via SMS Residesk Auto…" at bounding box center [944, 318] width 942 height 407
copy div "Residesk Automated Survey [DATE] 12:42 PM Hi [PERSON_NAME] and Fungai, I'm on t…"
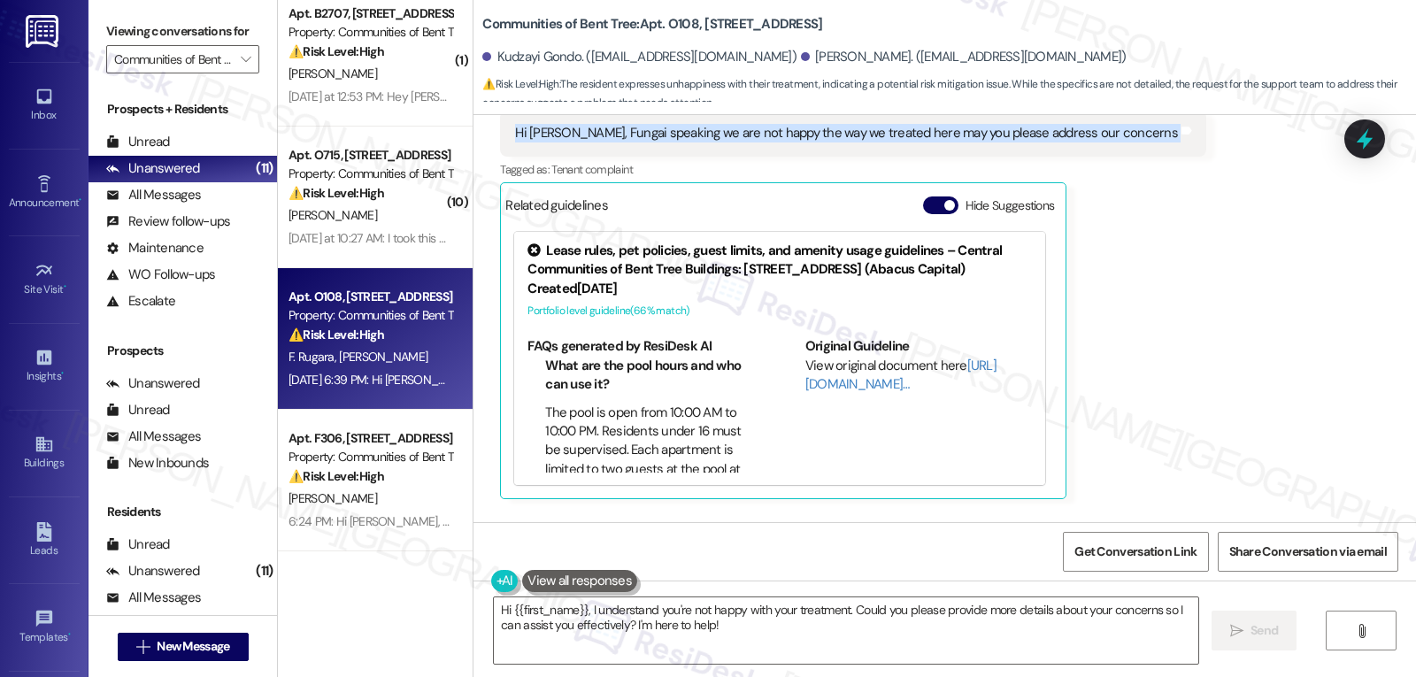
scroll to position [404, 0]
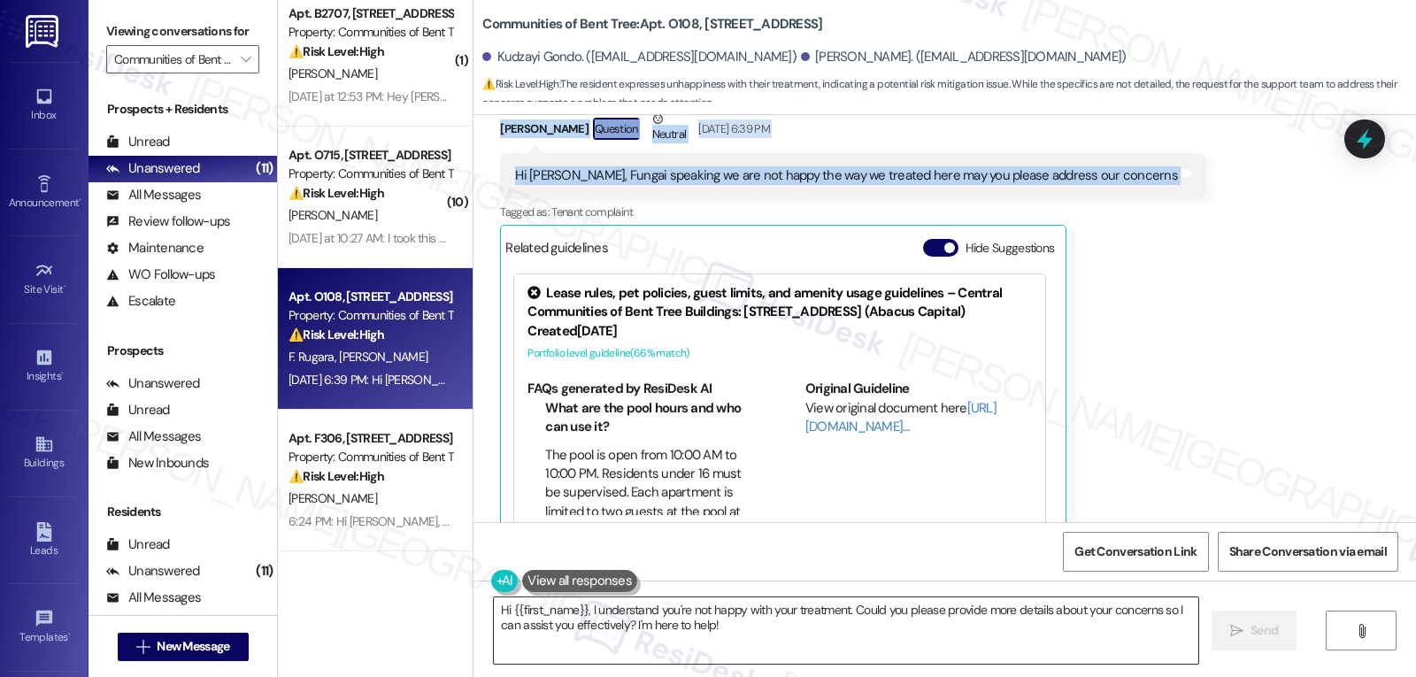
click at [813, 648] on textarea "Hi {{first_name}}, I understand you're not happy with your treatment. Could you…" at bounding box center [846, 630] width 704 height 66
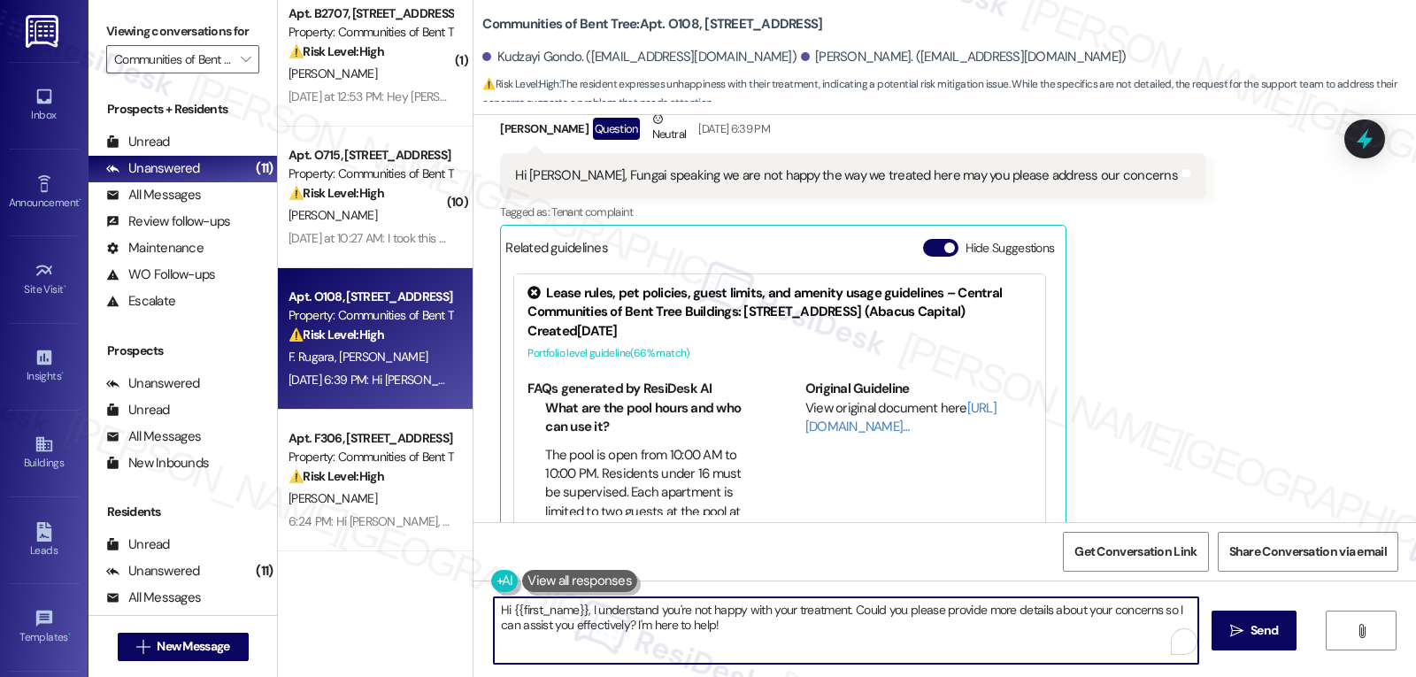
paste textarea "I’m really sorry to hear you’re feeling this way, [PERSON_NAME]. 💙 Your experie…"
drag, startPoint x: 783, startPoint y: 629, endPoint x: 1204, endPoint y: 635, distance: 421.2
click at [1204, 635] on div "I’m really sorry to hear you’re feeling this way, [PERSON_NAME]. 💙 Your experie…" at bounding box center [944, 646] width 942 height 133
type textarea "I’m really sorry to hear you’re feeling this way, [PERSON_NAME]. 💙 Your experie…"
drag, startPoint x: 1257, startPoint y: 640, endPoint x: 1244, endPoint y: 640, distance: 13.3
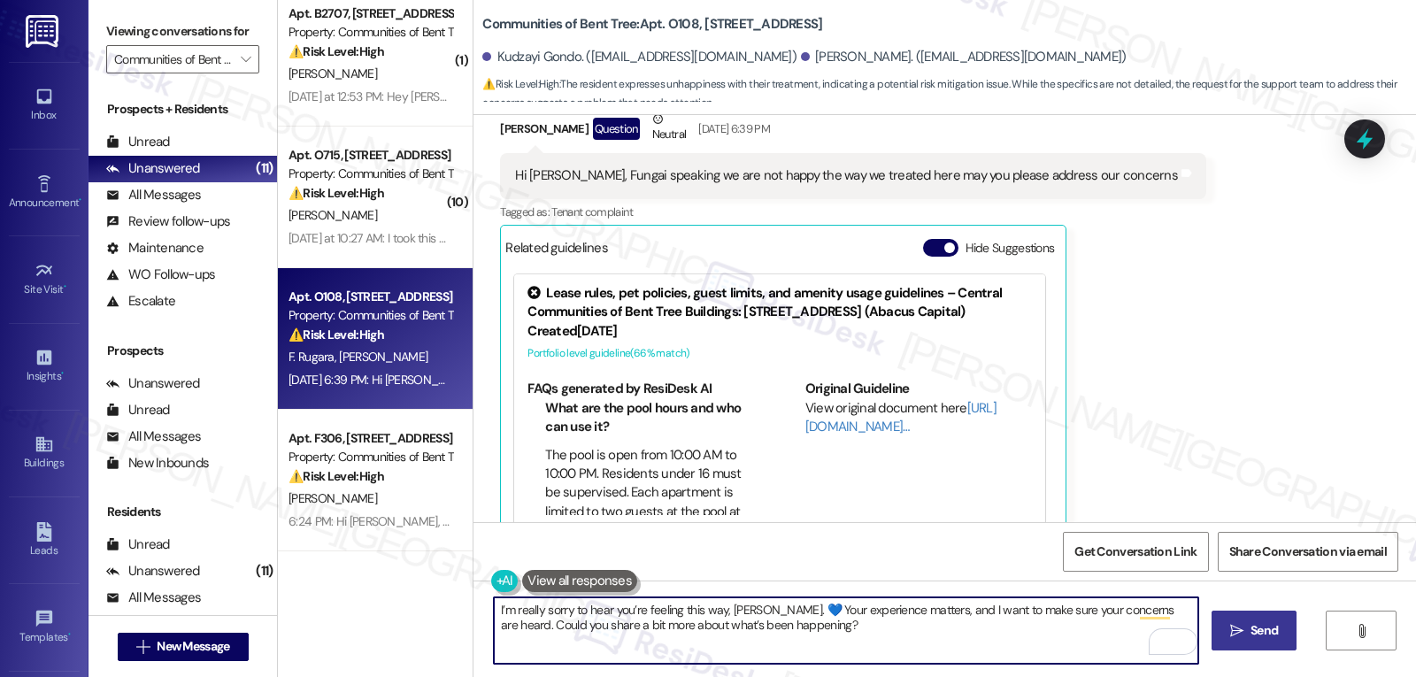
click at [1257, 640] on span "Send" at bounding box center [1263, 630] width 27 height 19
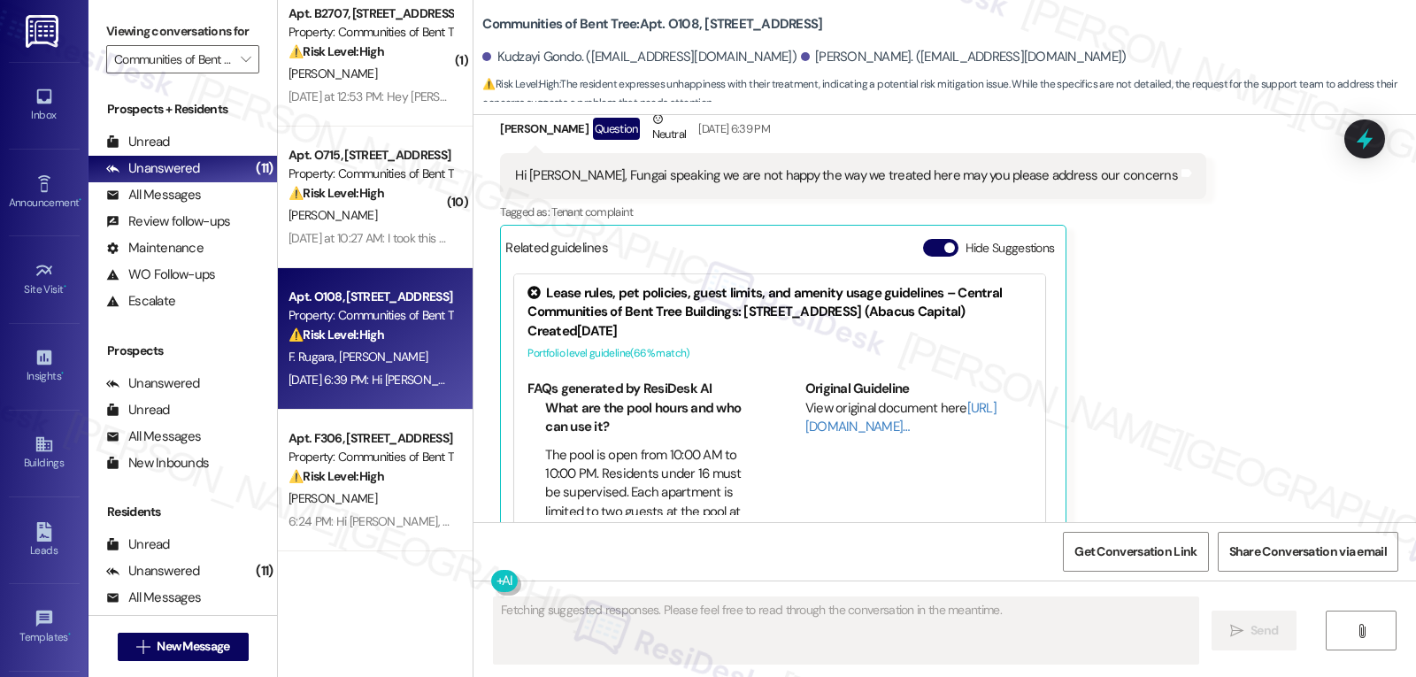
scroll to position [418, 0]
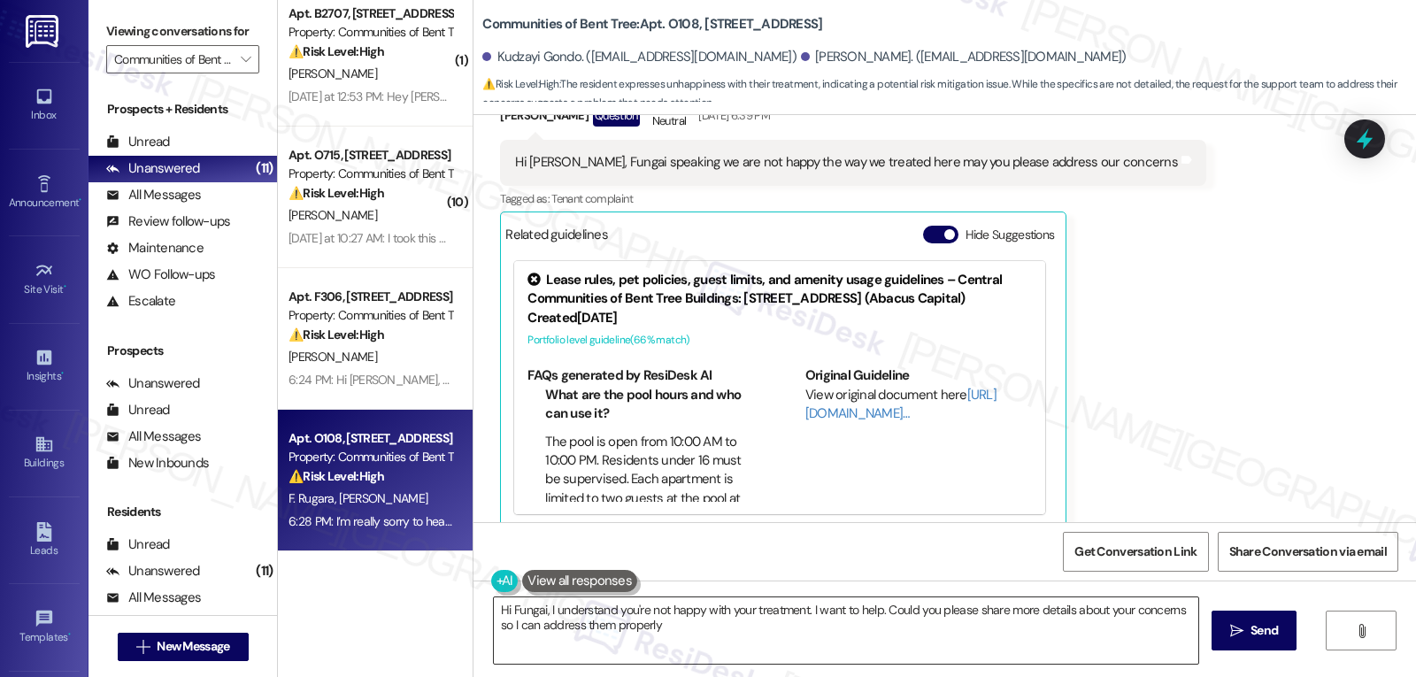
type textarea "Hi Fungai, I understand you're not happy with your treatment. I want to help. C…"
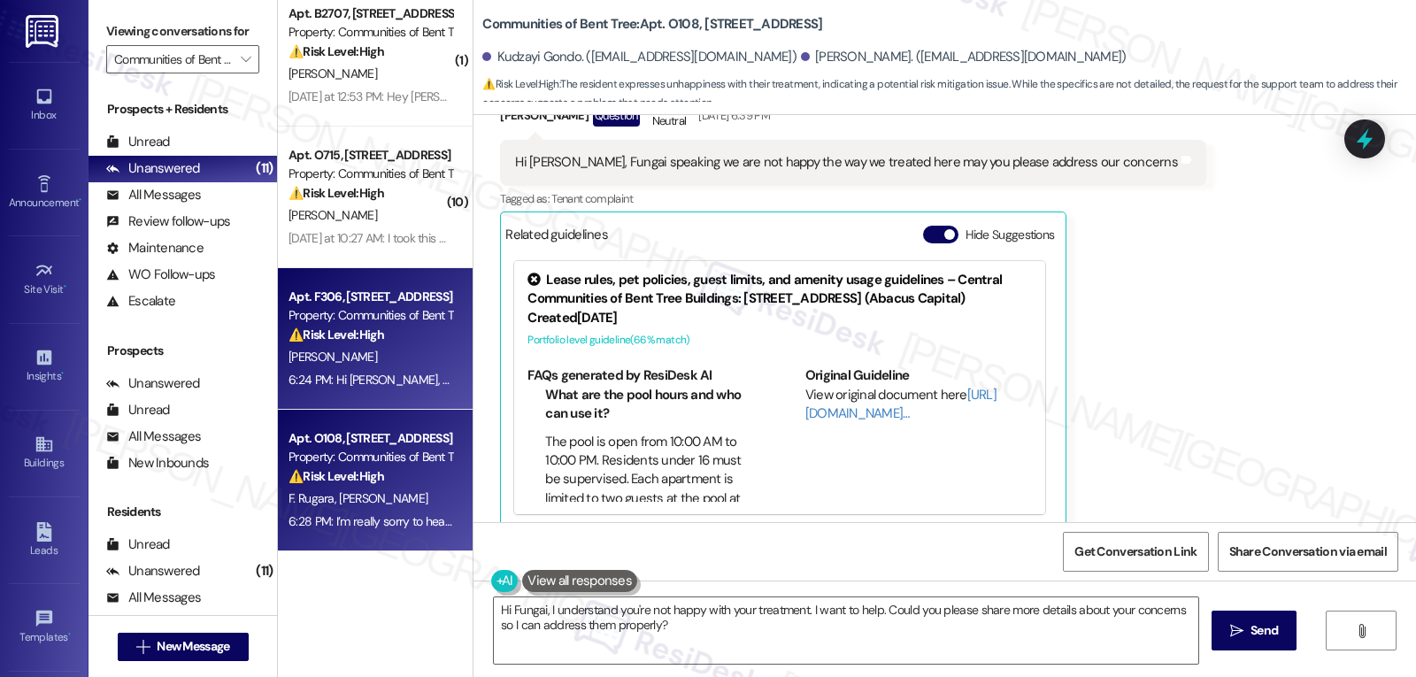
click at [369, 360] on div "[PERSON_NAME]" at bounding box center [370, 357] width 167 height 22
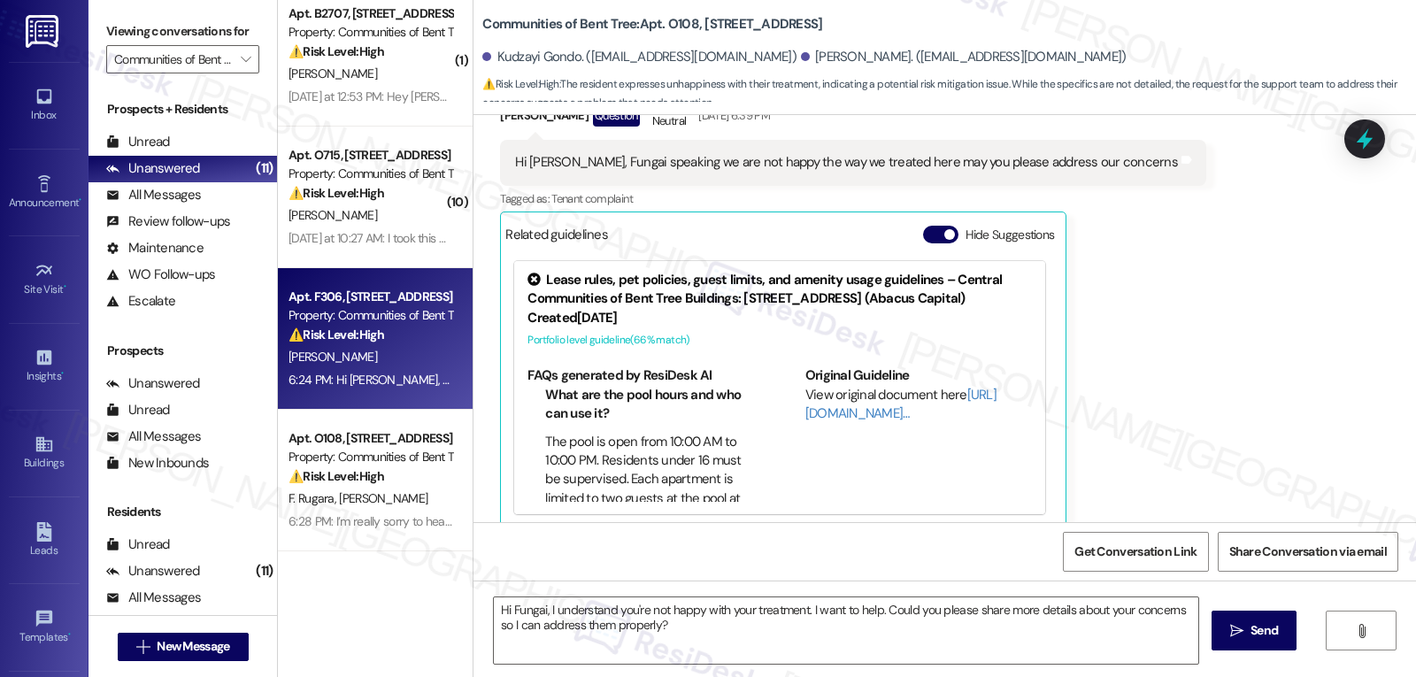
type textarea "Fetching suggested responses. Please feel free to read through the conversation…"
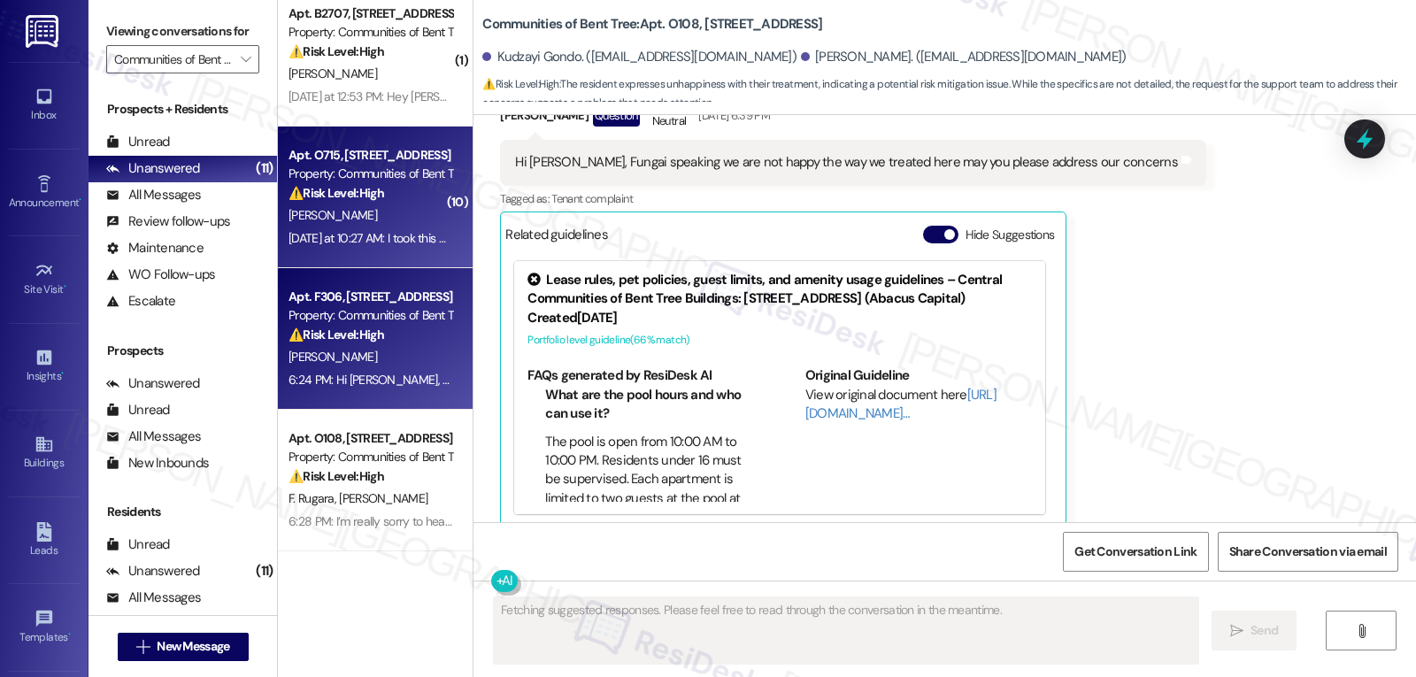
click at [367, 234] on div "[DATE] at 10:27 AM: I took this picture just now [DATE] at 10:27 AM: I took thi…" at bounding box center [404, 238] width 232 height 16
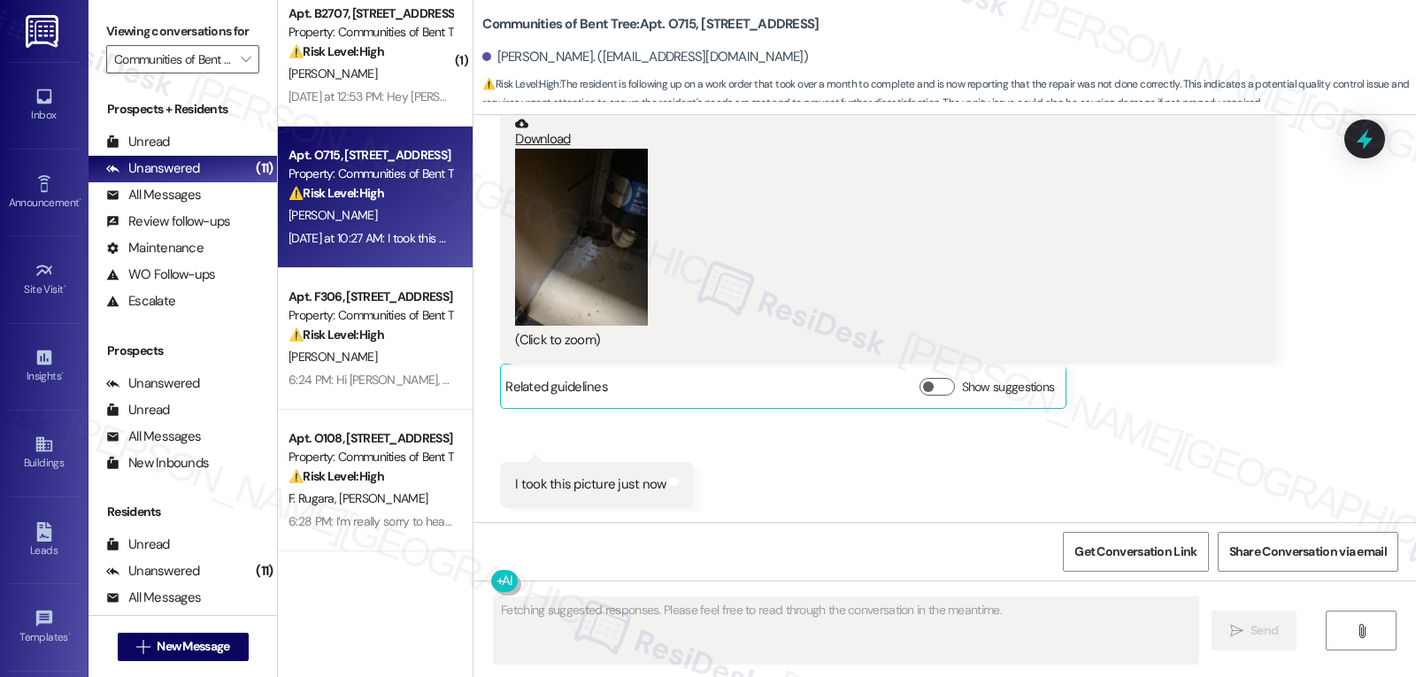
scroll to position [3025, 0]
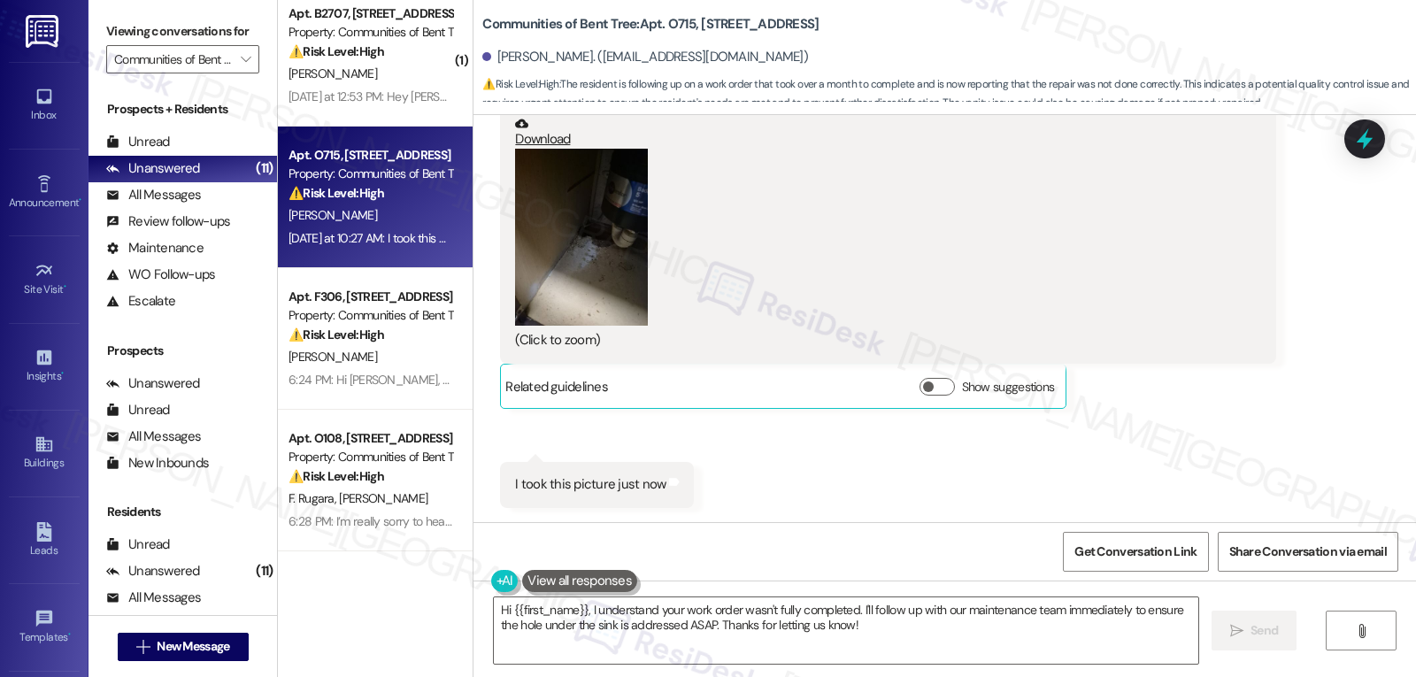
click at [578, 257] on button "Zoom image" at bounding box center [581, 237] width 133 height 177
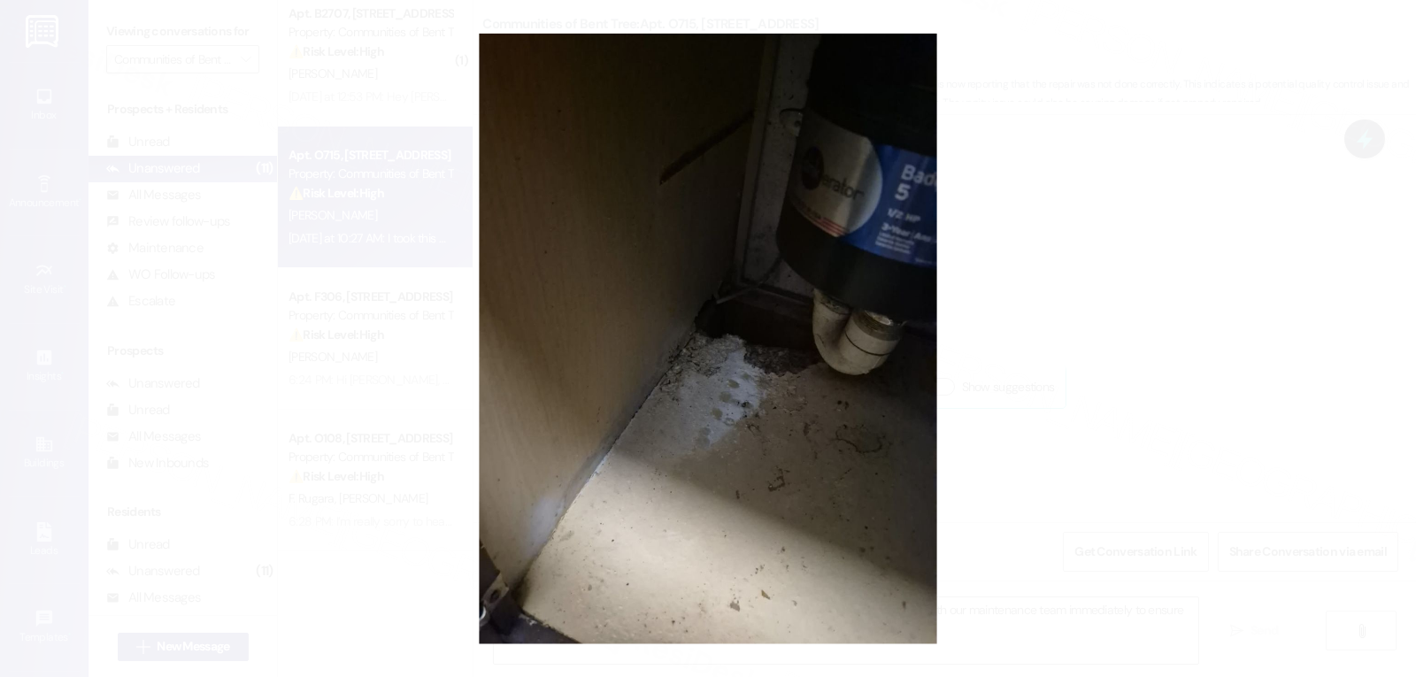
click at [1213, 440] on button "Unzoom image" at bounding box center [708, 338] width 1416 height 677
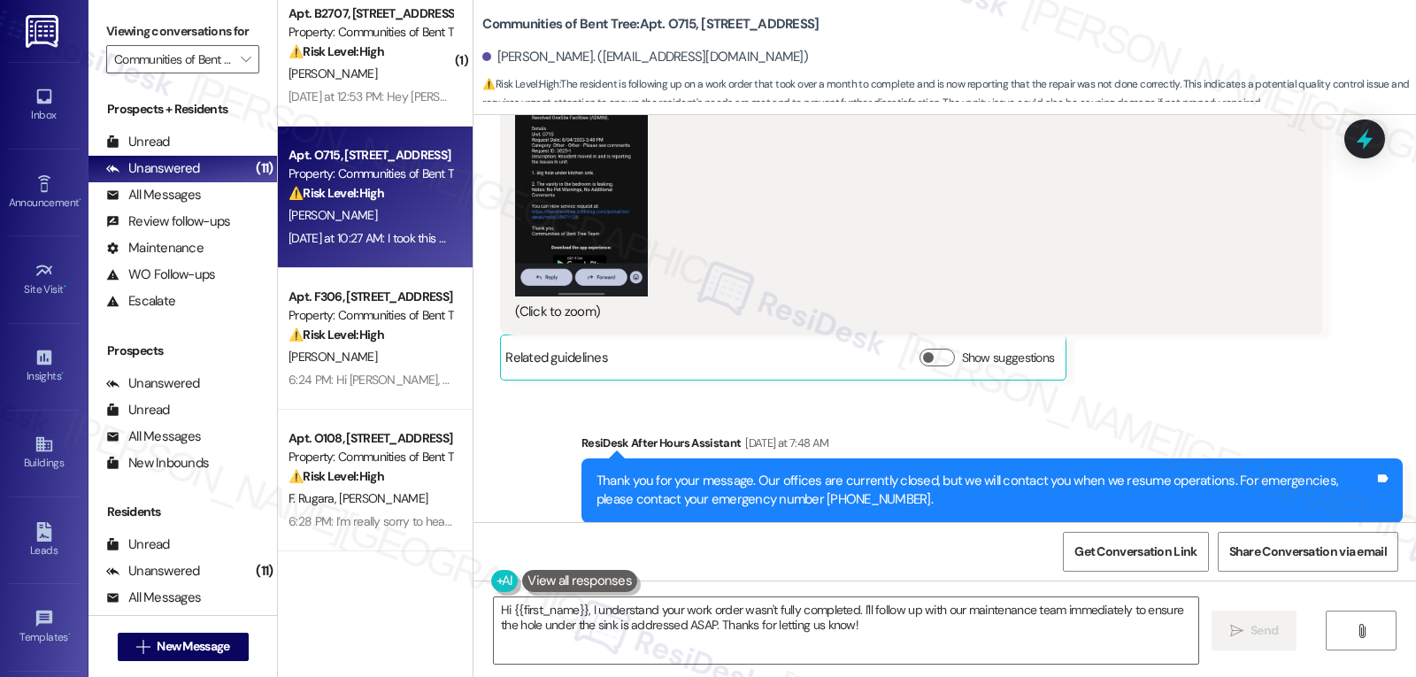
scroll to position [885, 0]
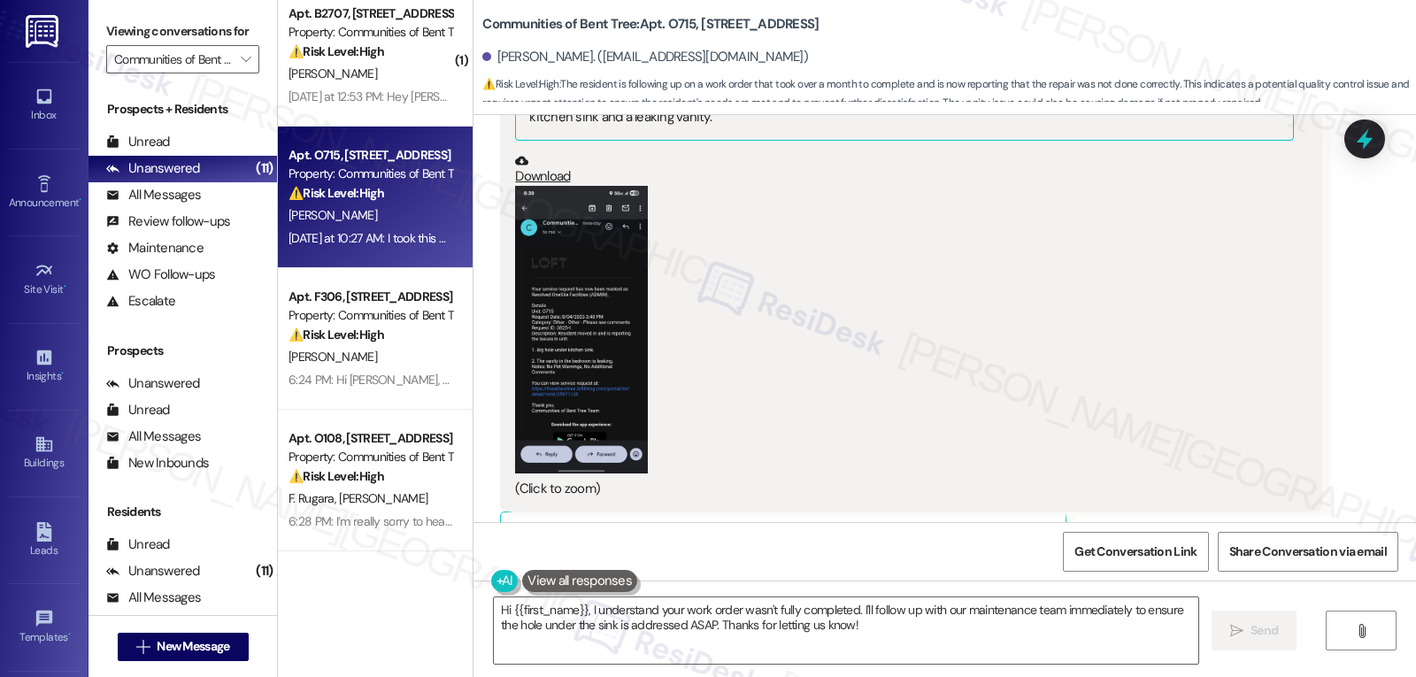
click at [641, 374] on div "(Click to zoom)" at bounding box center [904, 342] width 778 height 312
click at [555, 329] on button "Zoom image" at bounding box center [581, 330] width 133 height 288
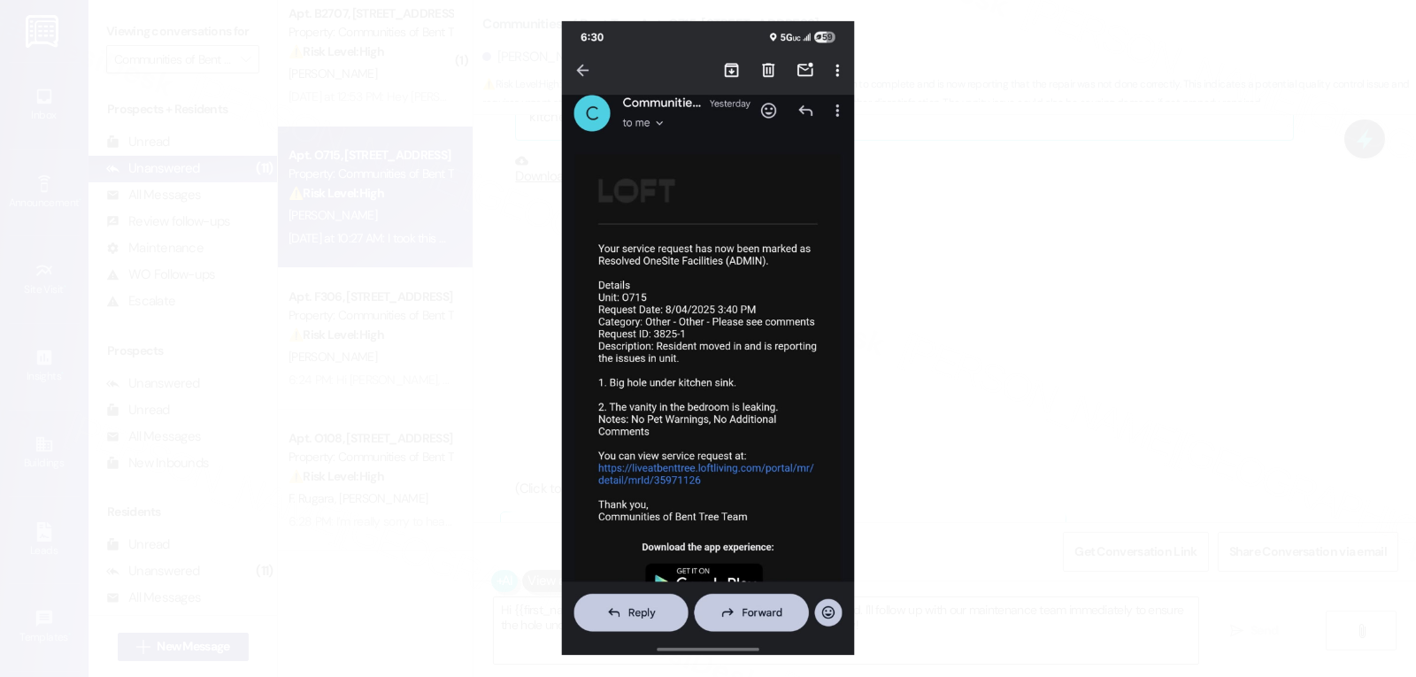
click at [1152, 233] on button "Unzoom image" at bounding box center [708, 338] width 1416 height 677
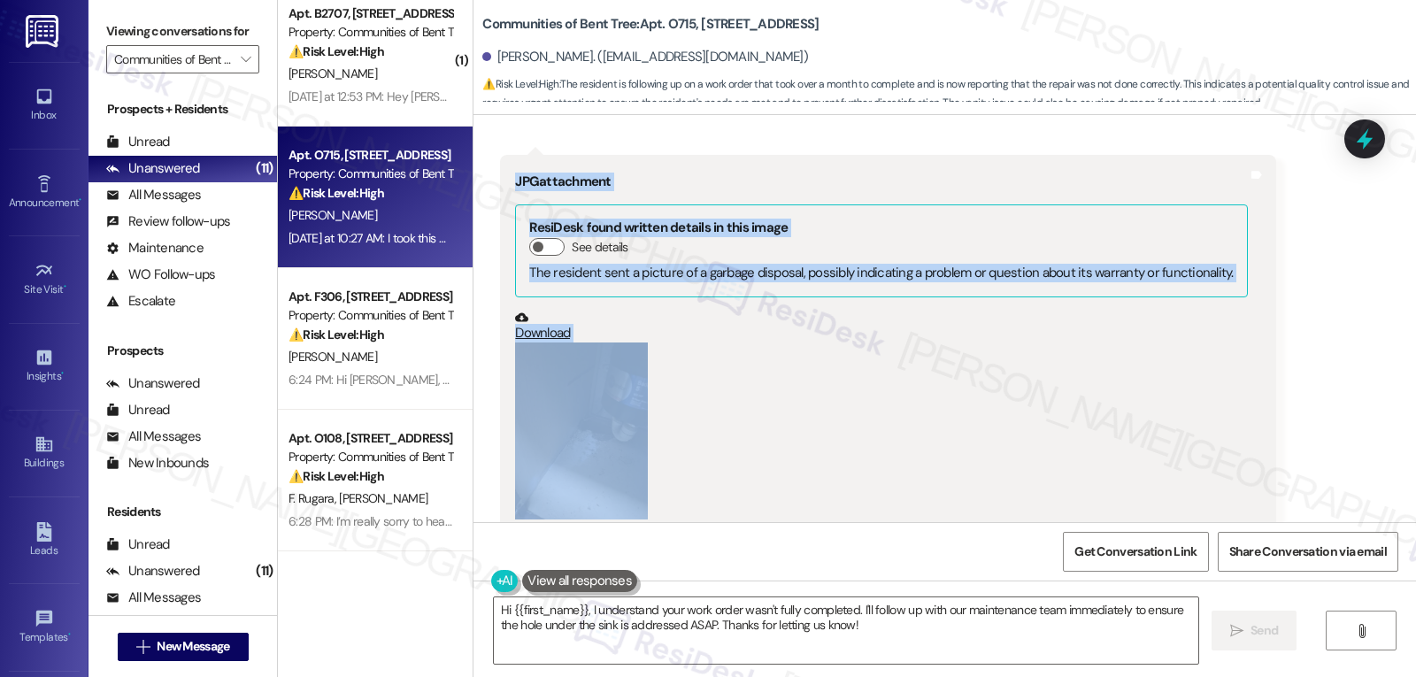
scroll to position [3025, 0]
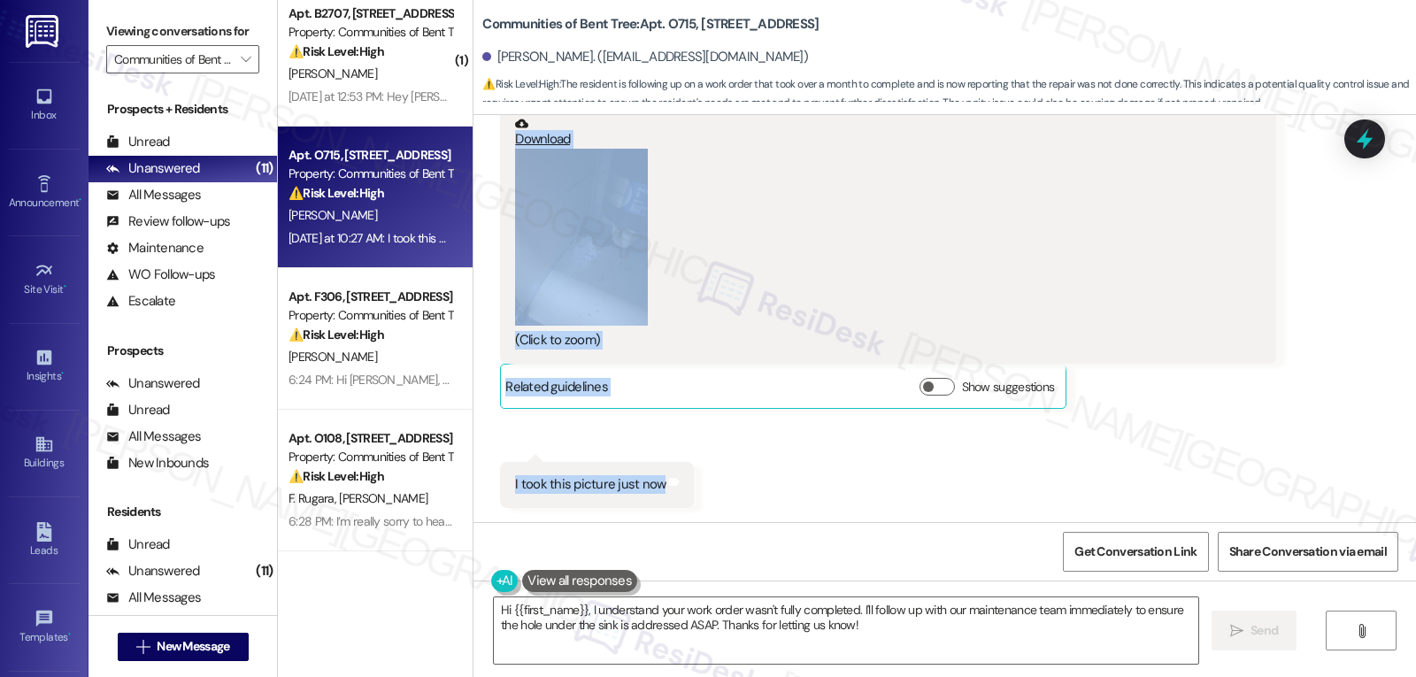
drag, startPoint x: 485, startPoint y: 267, endPoint x: 680, endPoint y: 501, distance: 304.1
copy div "[DATE] at 7:48 AM They didn't complete this work order Tags and notes Tagged as…"
click at [916, 632] on textarea "Hi {{first_name}}, I understand your work order wasn't fully completed. I'll fo…" at bounding box center [846, 630] width 704 height 66
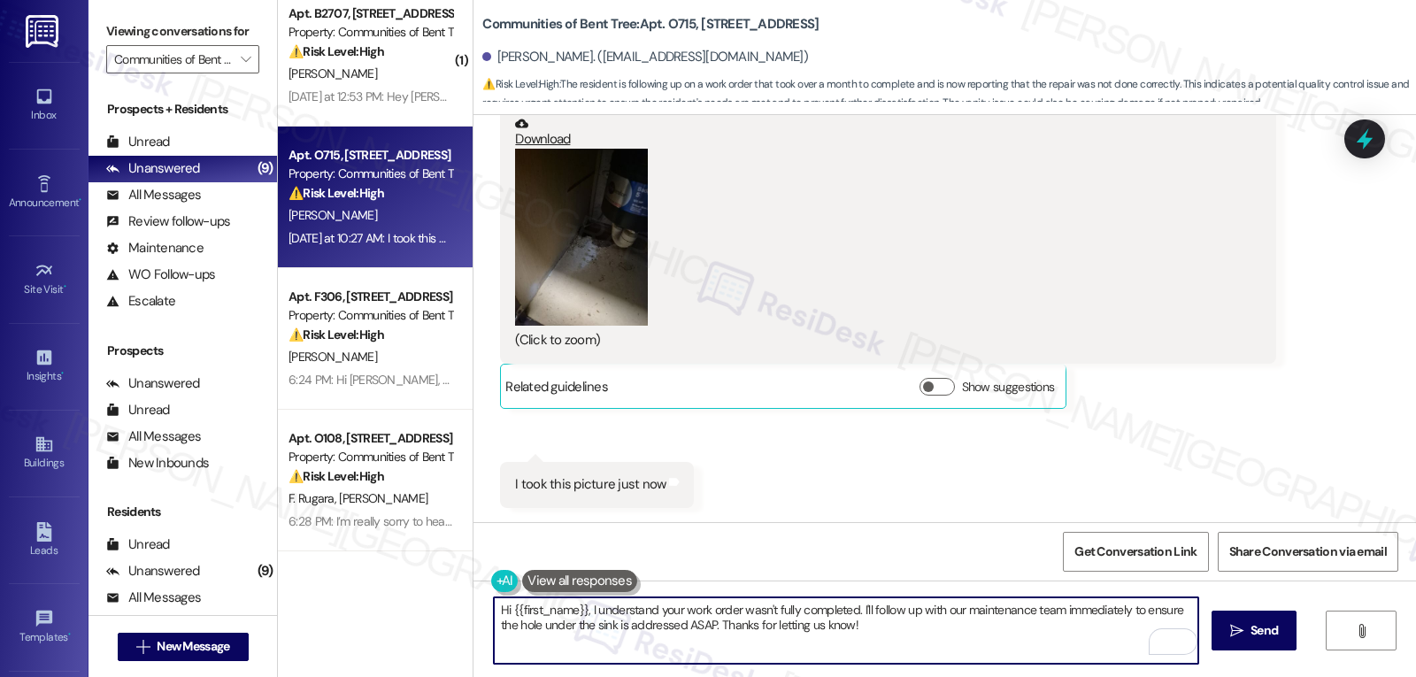
click at [691, 629] on textarea "Hi {{first_name}}, I understand your work order wasn't fully completed. I'll fo…" at bounding box center [846, 630] width 704 height 66
click at [872, 641] on textarea "Hi {{first_name}}, I understand your work order wasn't fully completed. I'll fo…" at bounding box center [846, 630] width 704 height 66
type textarea "Hi {{first_name}}, I understand your work order wasn't fully completed. I'll fo…"
click at [1226, 635] on span " Send" at bounding box center [1254, 630] width 56 height 19
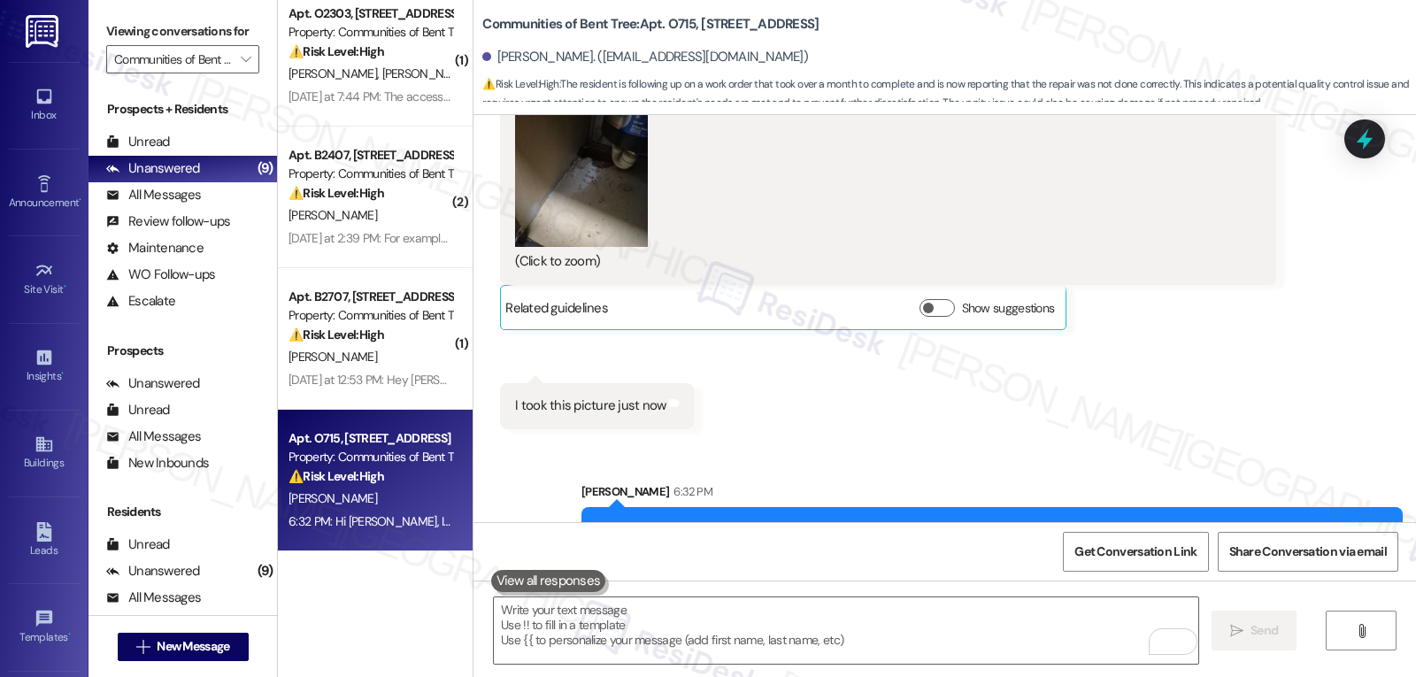
scroll to position [3167, 0]
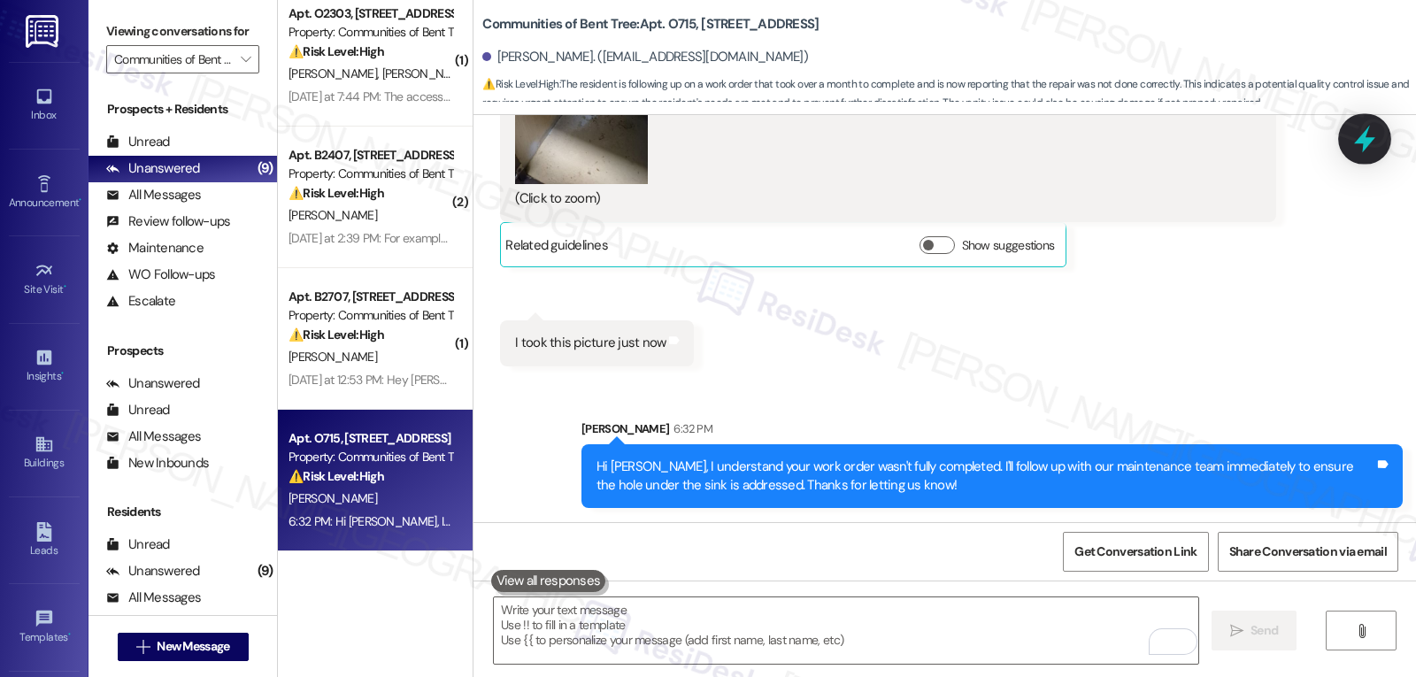
click at [1351, 134] on icon at bounding box center [1364, 139] width 30 height 30
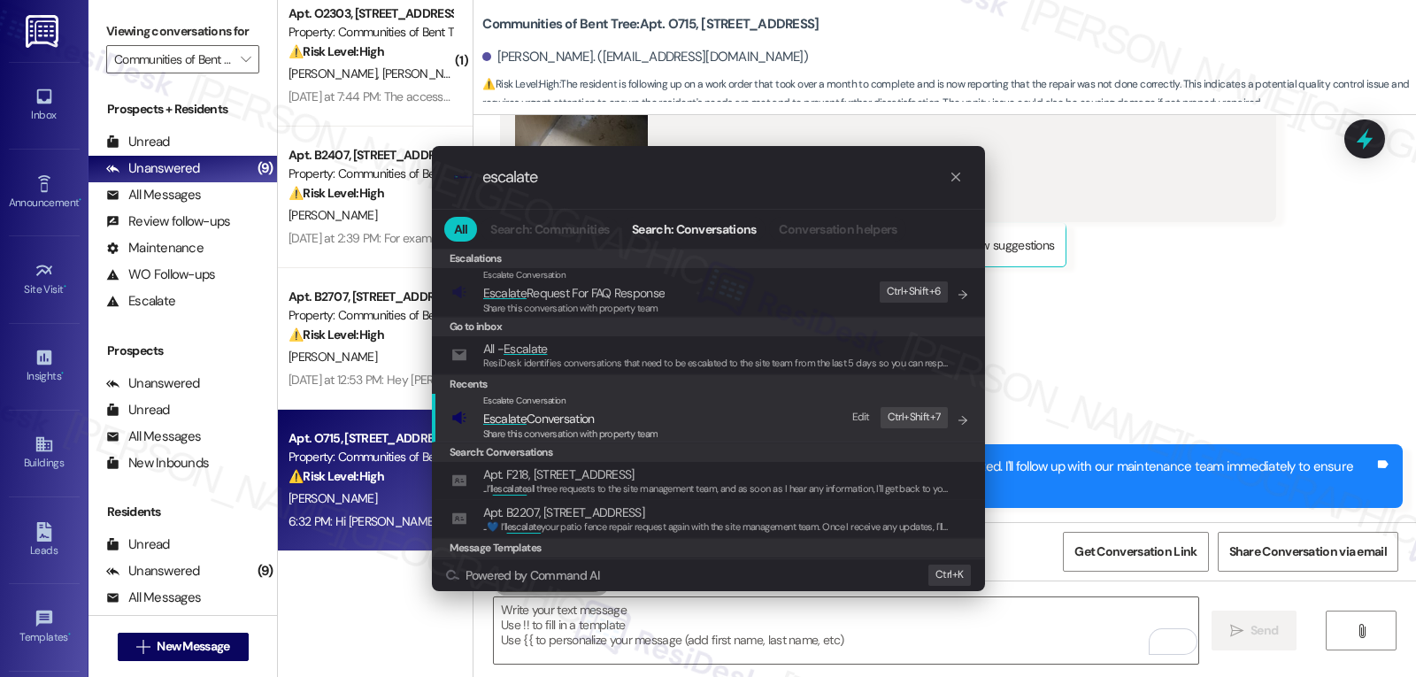
type input "escalate"
click at [611, 433] on span "Share this conversation with property team" at bounding box center [570, 433] width 175 height 12
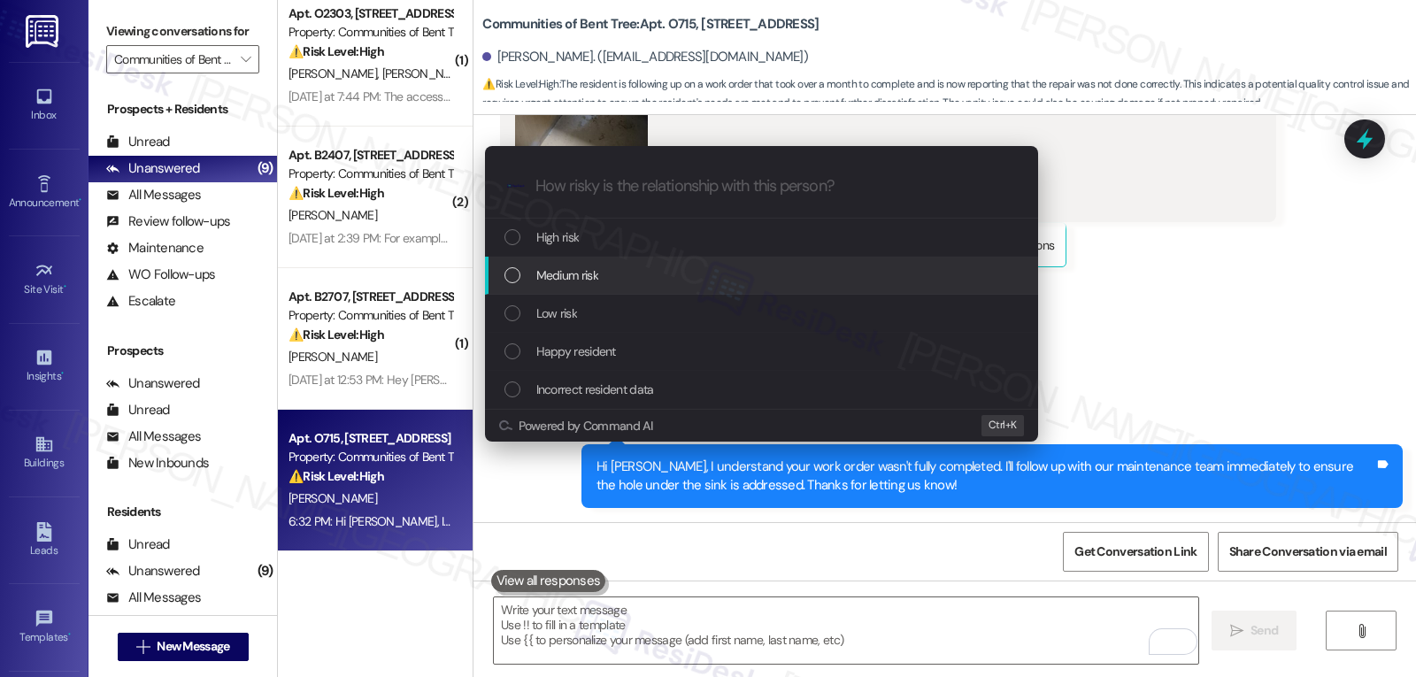
click at [616, 276] on div "Medium risk" at bounding box center [763, 274] width 518 height 19
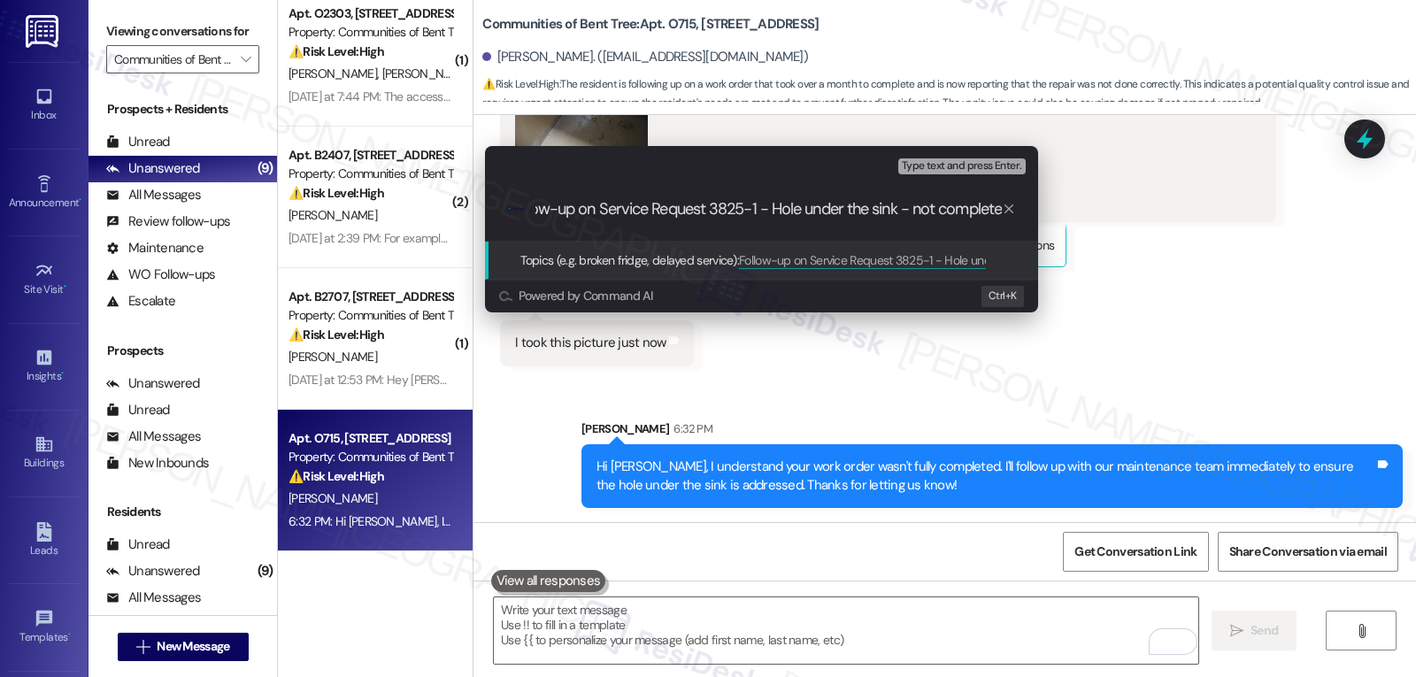
type input "Follow-up on Service Request 3825-1 - Hole under the sink - not completed"
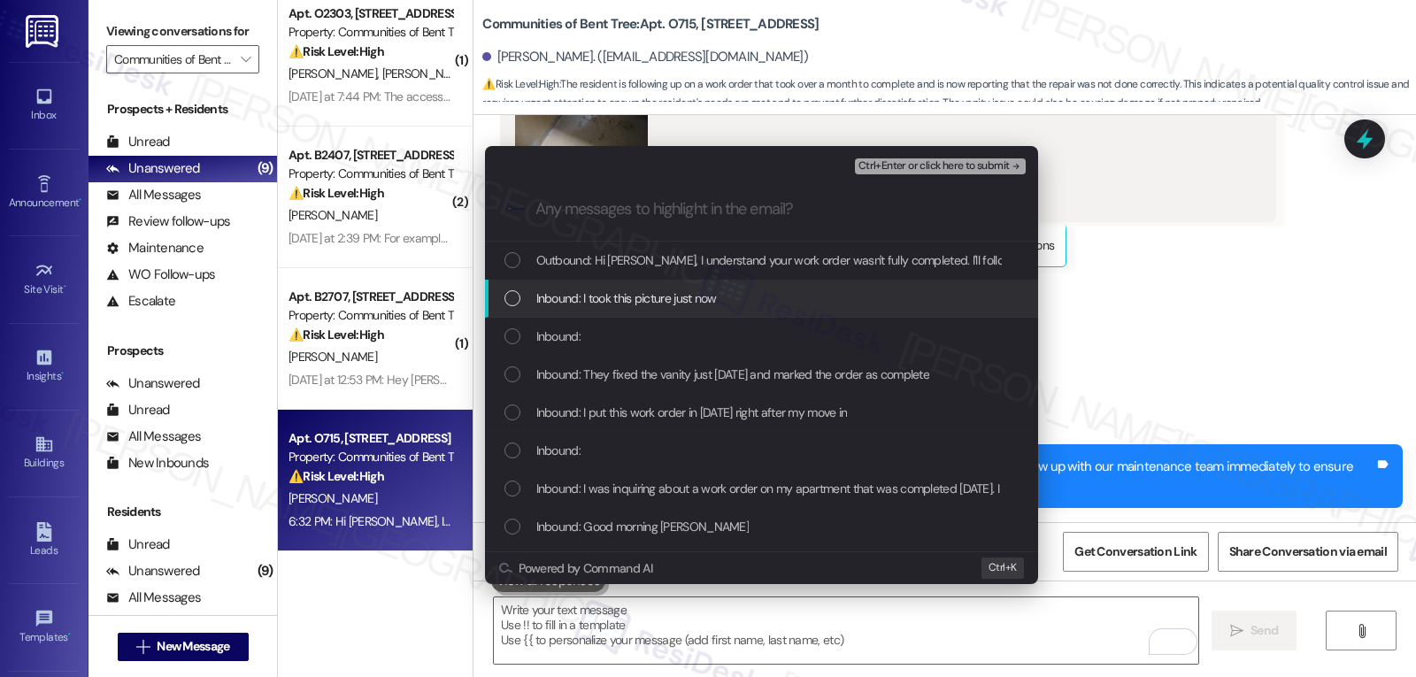
click at [514, 291] on div "List of options" at bounding box center [512, 298] width 16 height 16
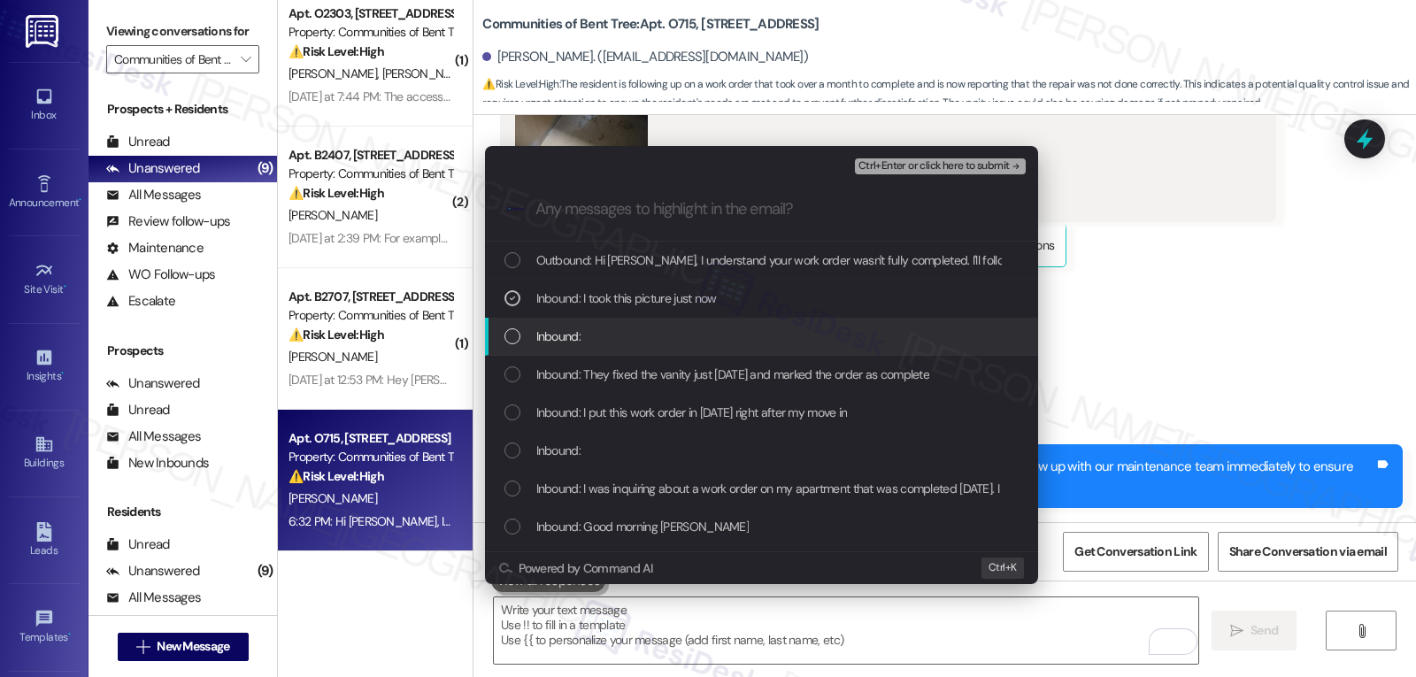
click at [511, 341] on div "List of options" at bounding box center [512, 336] width 16 height 16
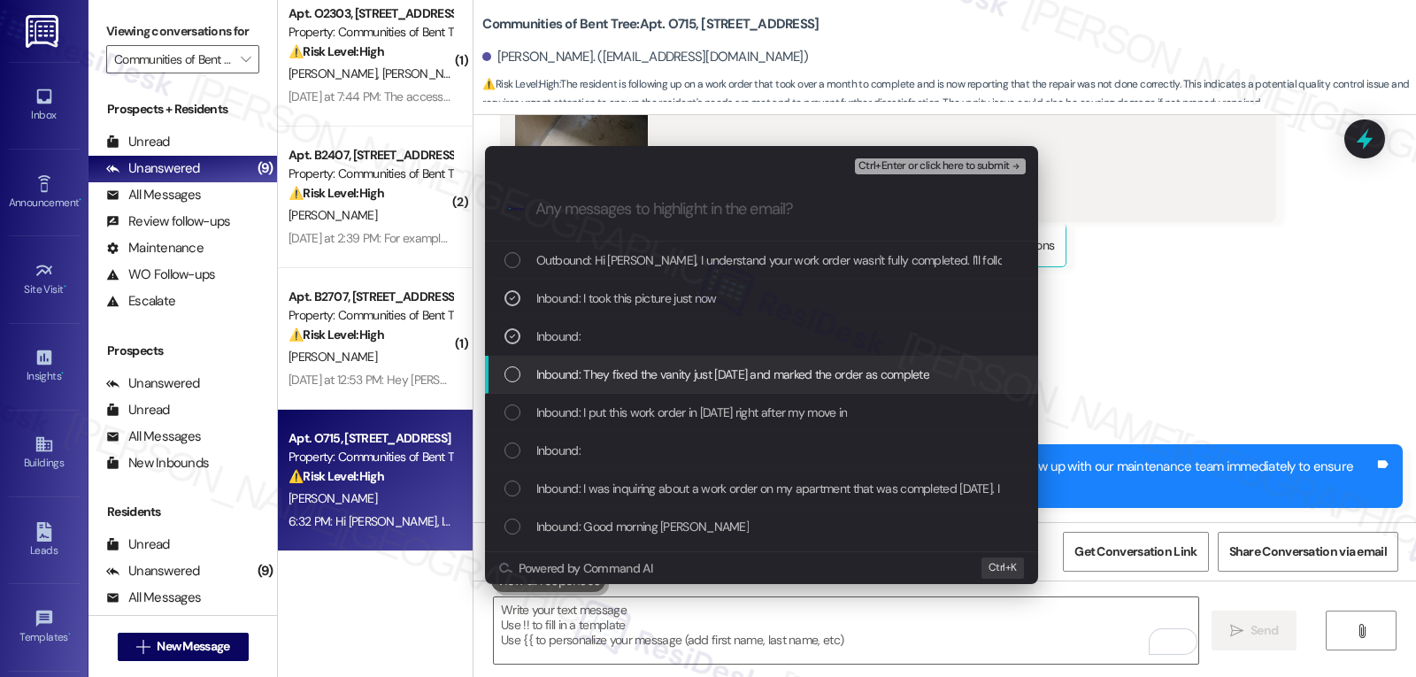
click at [511, 390] on div "Inbound: They fixed the vanity just [DATE] and marked the order as complete" at bounding box center [761, 375] width 553 height 38
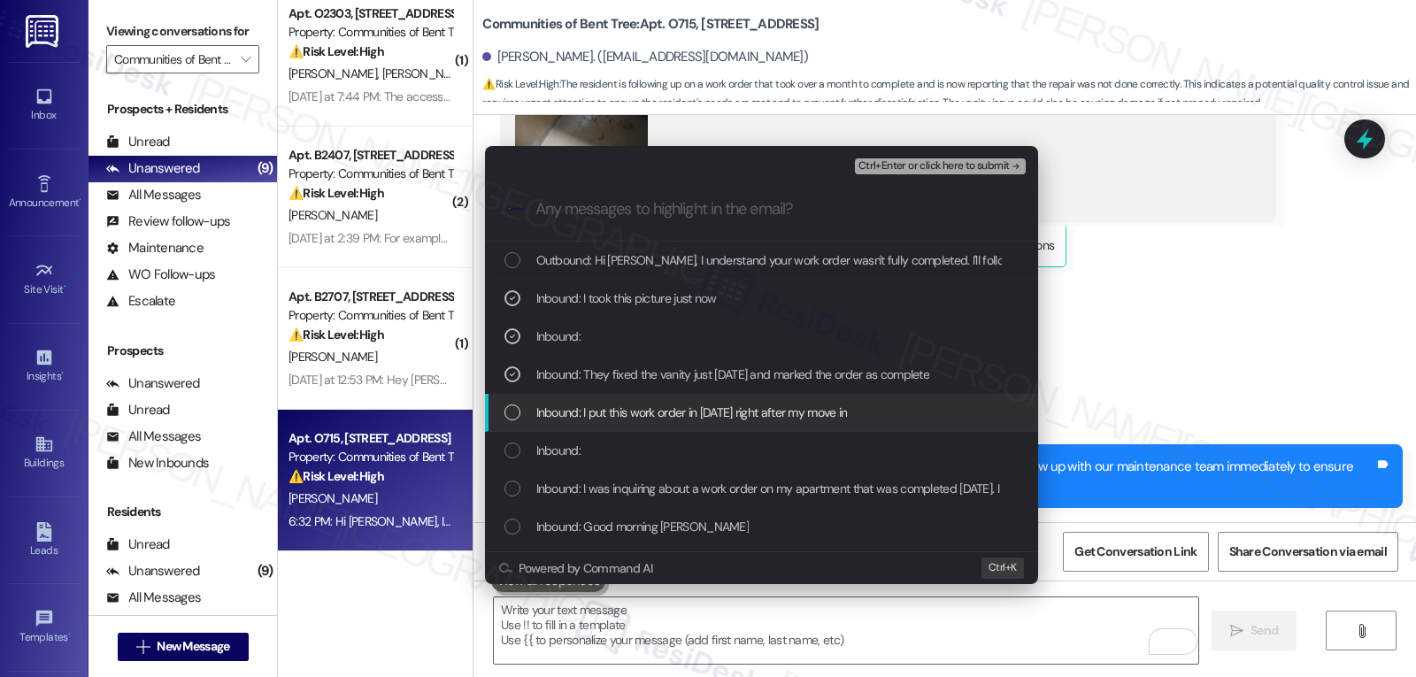
click at [517, 417] on div "List of options" at bounding box center [512, 412] width 16 height 16
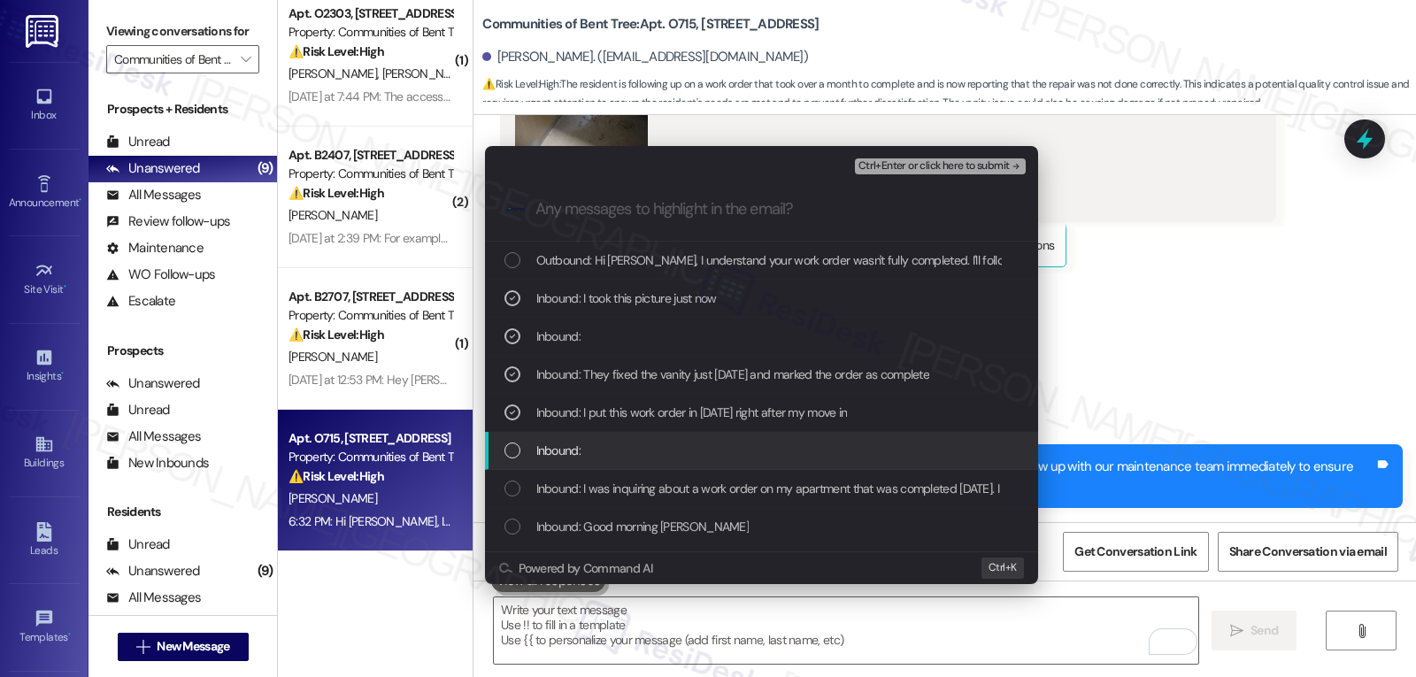
click at [514, 459] on div "Inbound:" at bounding box center [763, 450] width 518 height 19
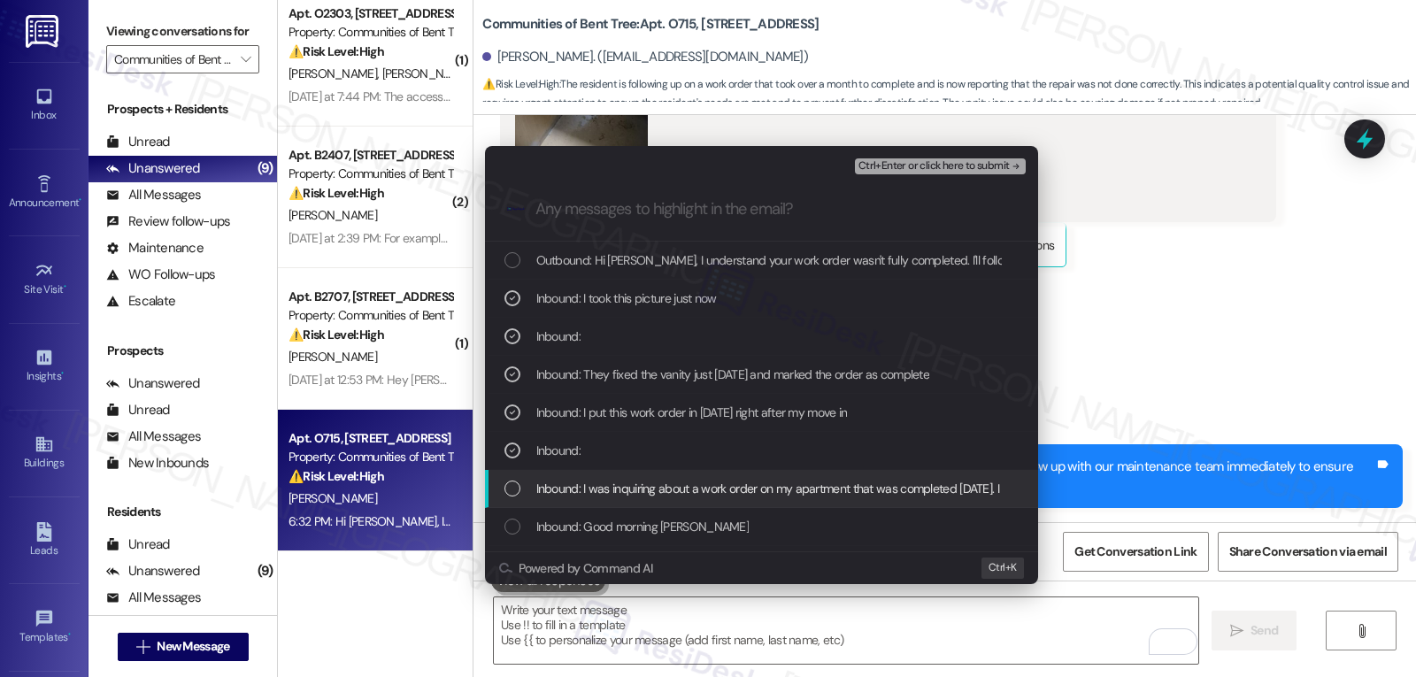
click at [510, 499] on div "Inbound: I was inquiring about a work order on my apartment that was completed …" at bounding box center [761, 489] width 553 height 38
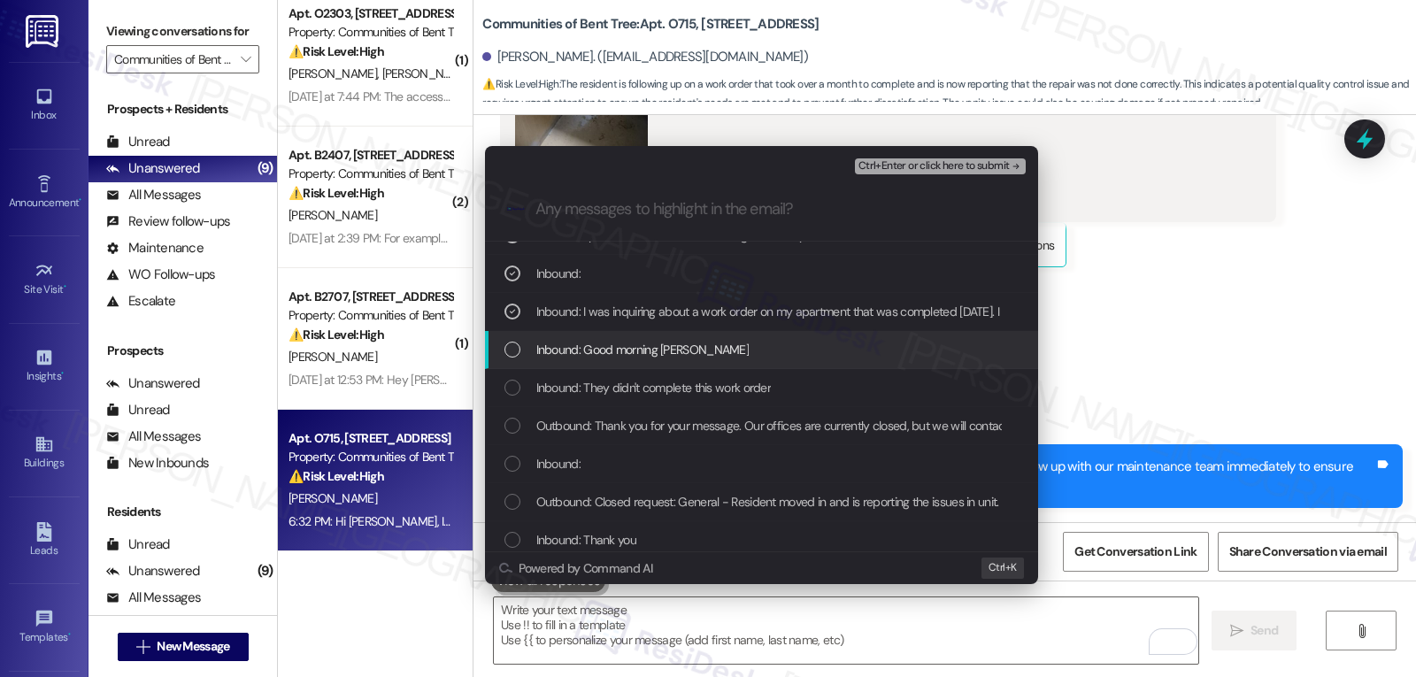
click at [514, 349] on div "List of options" at bounding box center [512, 350] width 16 height 16
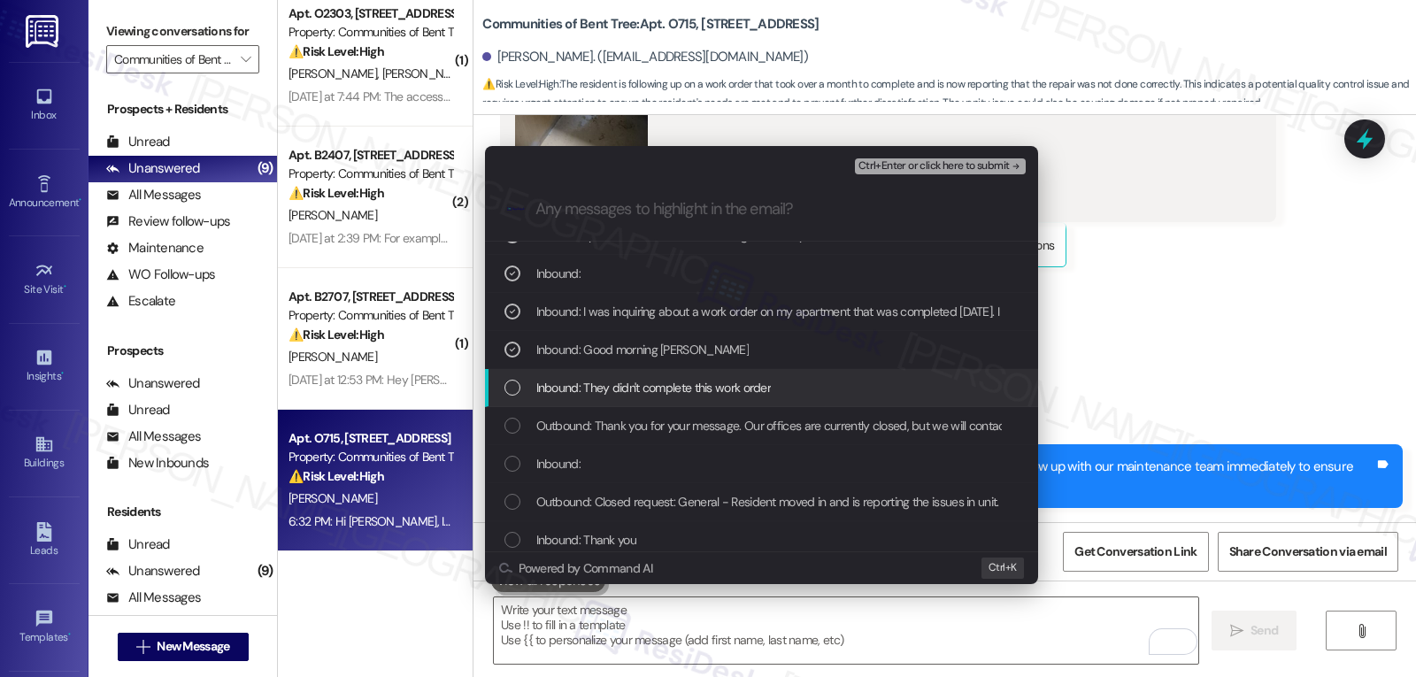
click at [506, 392] on div "List of options" at bounding box center [512, 388] width 16 height 16
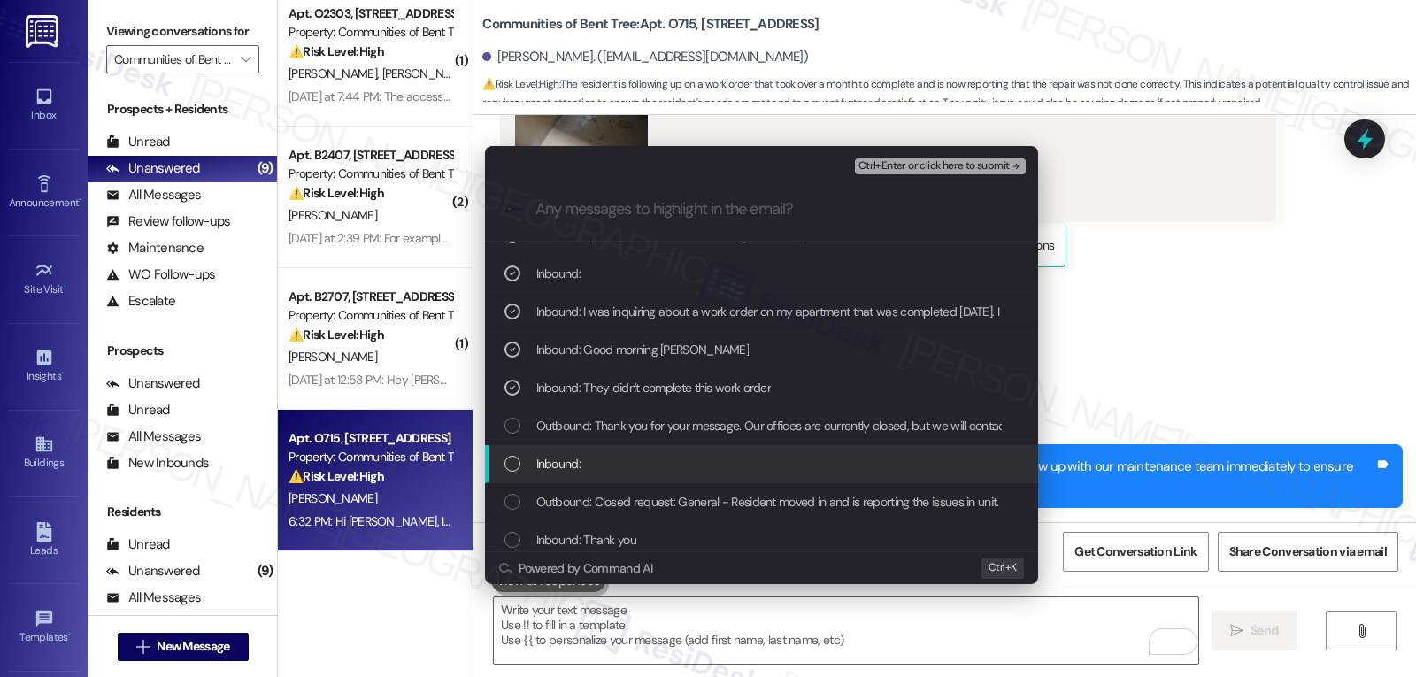
click at [519, 467] on div "List of options" at bounding box center [512, 464] width 16 height 16
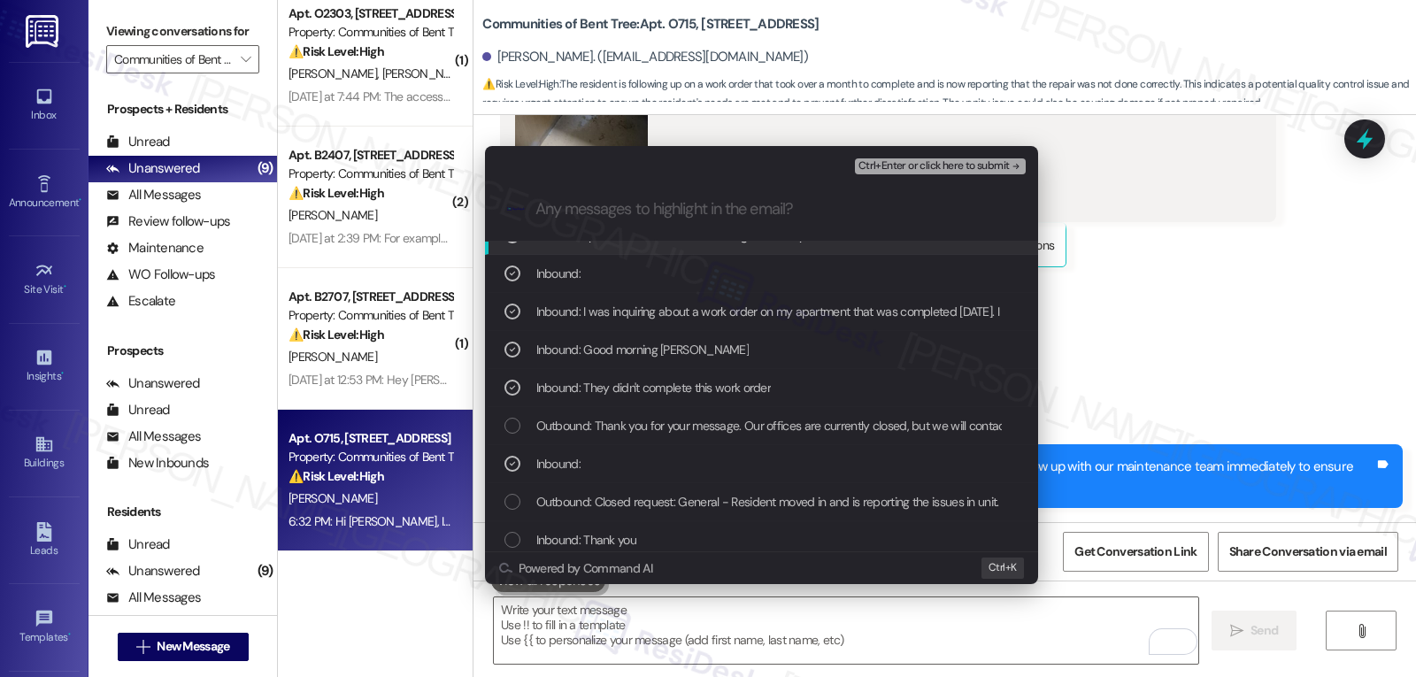
click at [984, 160] on span "Ctrl+Enter or click here to submit" at bounding box center [933, 166] width 151 height 12
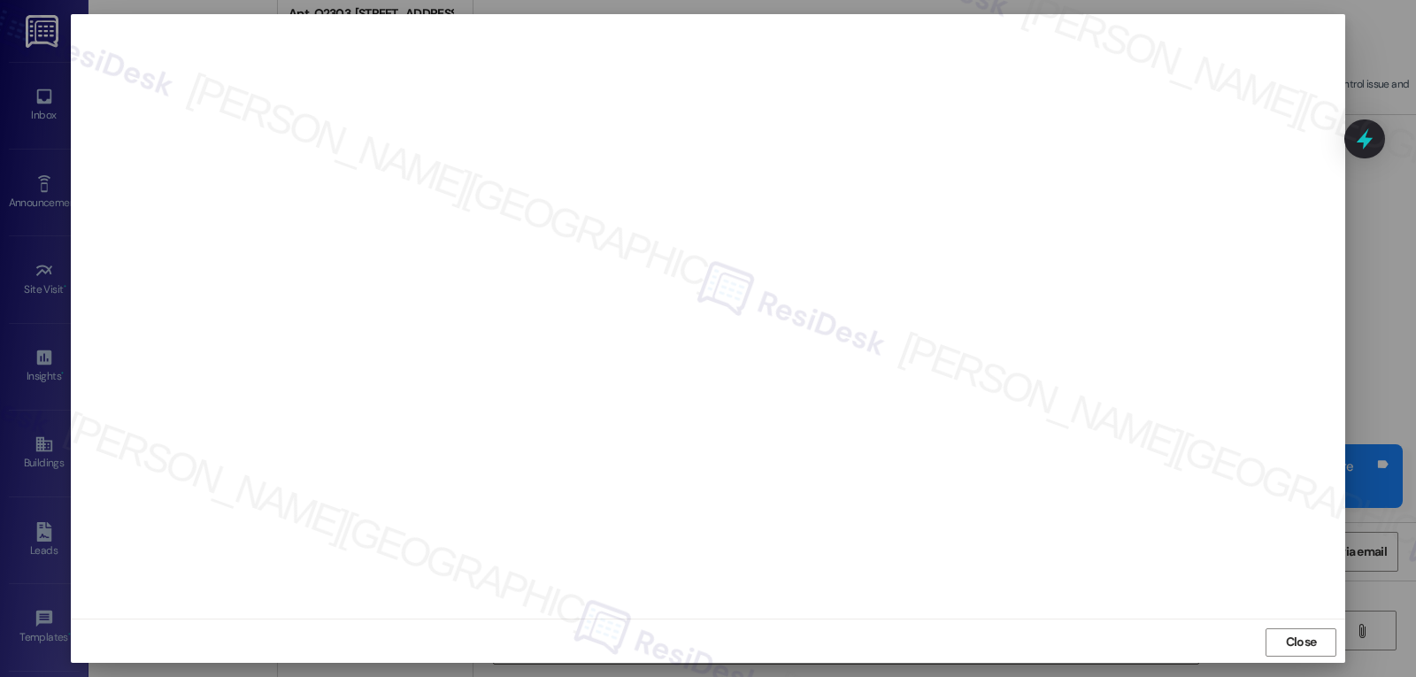
scroll to position [8, 0]
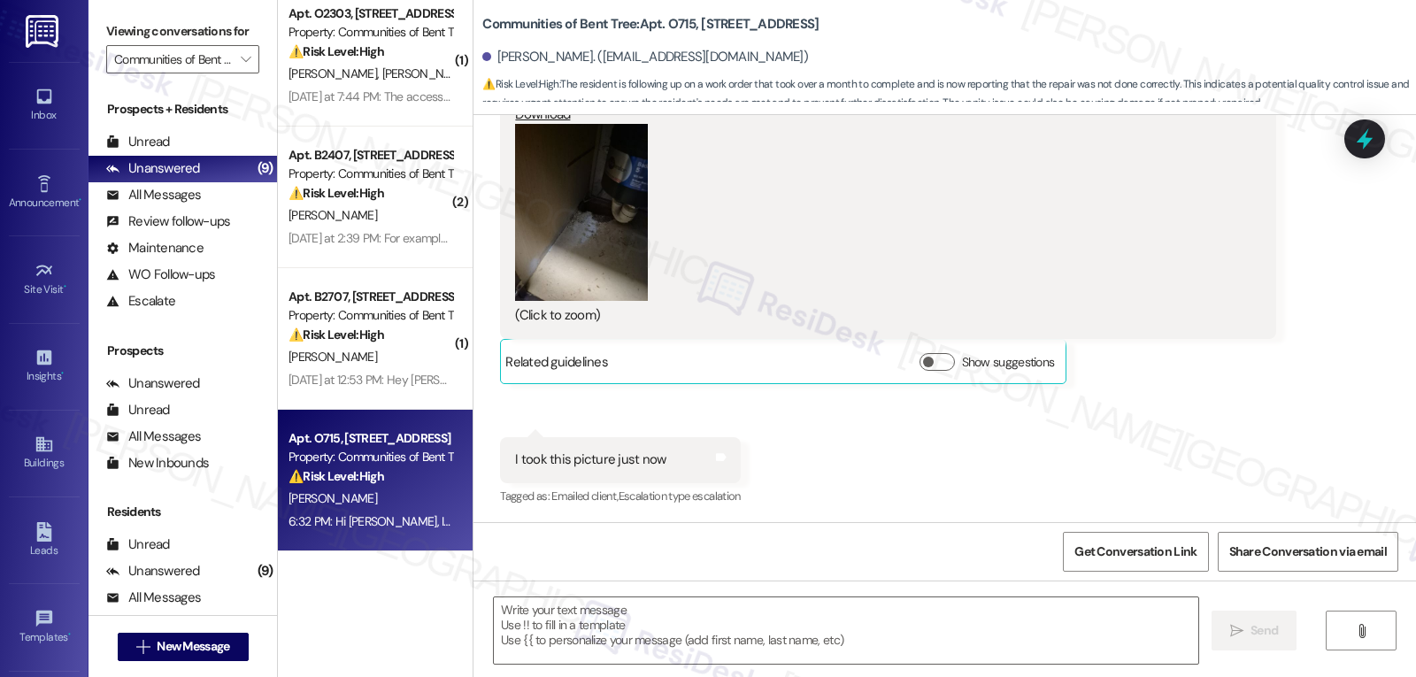
type textarea "Fetching suggested responses. Please feel free to read through the conversation…"
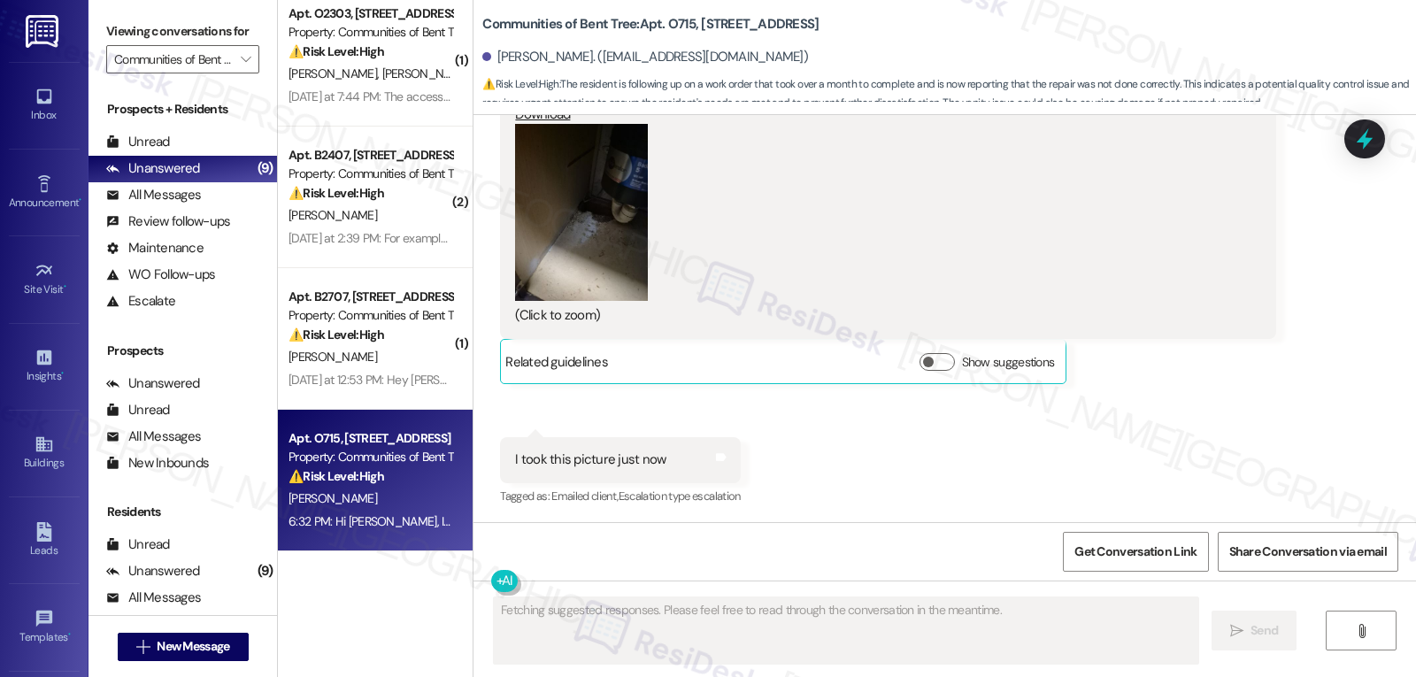
scroll to position [3219, 0]
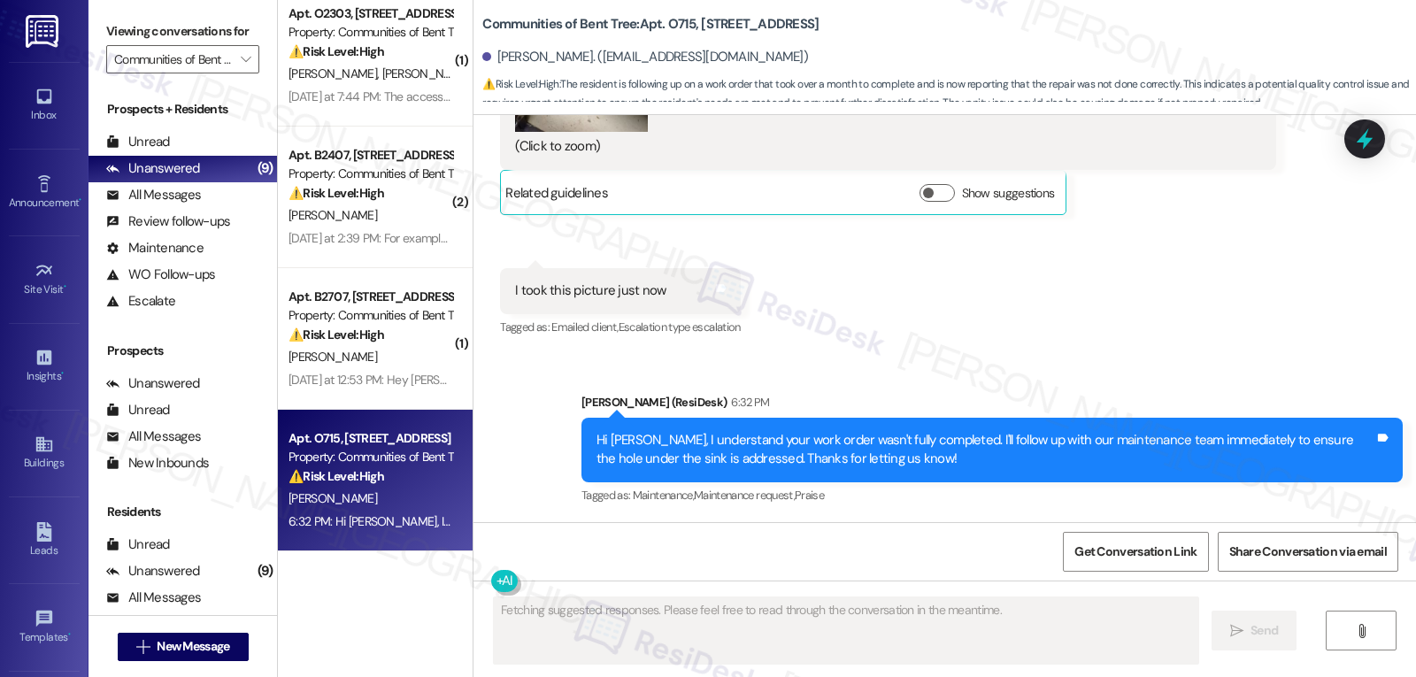
drag, startPoint x: 353, startPoint y: 378, endPoint x: 535, endPoint y: 360, distance: 183.1
click at [357, 373] on div "[DATE] at 12:53 PM: Hey [PERSON_NAME], this is [PERSON_NAME]. I'm a resident of…" at bounding box center [1035, 380] width 1495 height 16
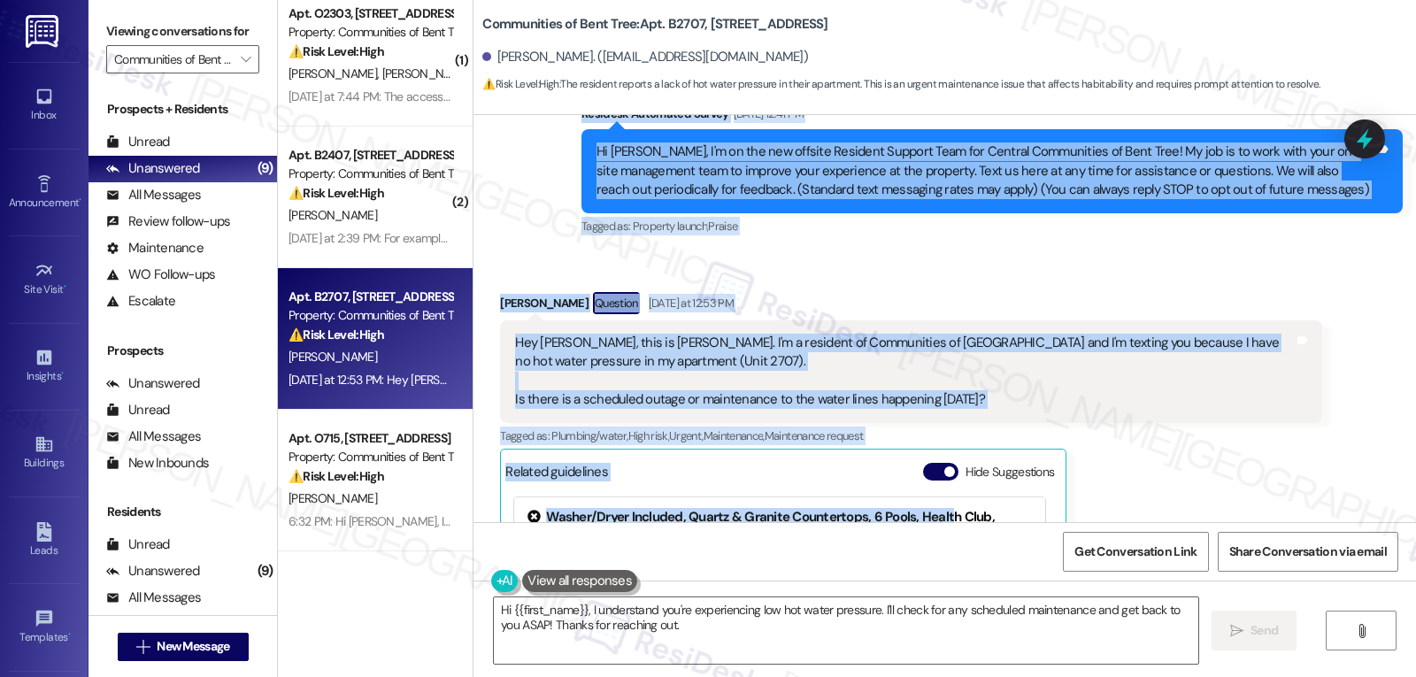
scroll to position [269, 0]
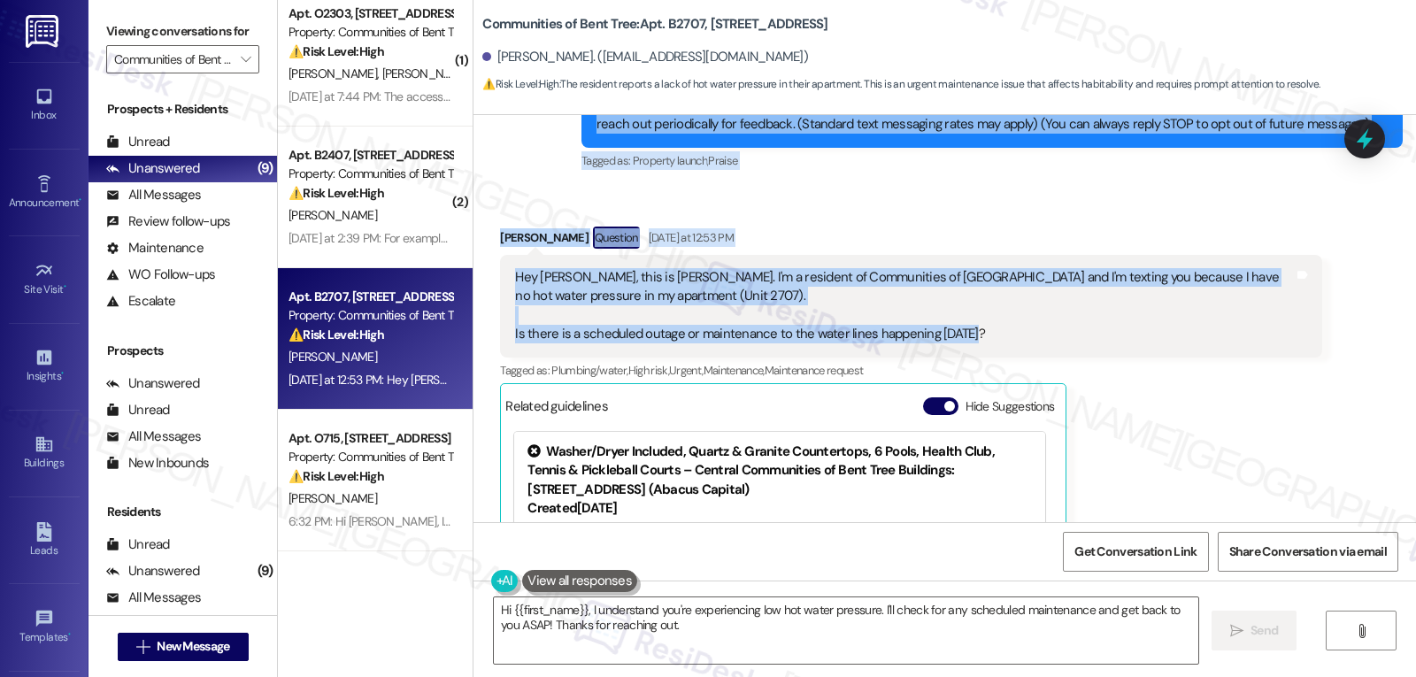
drag, startPoint x: 567, startPoint y: 223, endPoint x: 1088, endPoint y: 338, distance: 533.7
click at [1088, 338] on div "WO Lease started [DATE] 8:00 PM Show details Survey, sent via SMS Residesk Auto…" at bounding box center [944, 318] width 942 height 407
copy div "Residesk Automated Survey [DATE] 12:41 PM Hi [PERSON_NAME], I'm on the new offs…"
click at [754, 637] on textarea "Hi {{first_name}}, I understand you're experiencing low hot water pressure. I'l…" at bounding box center [846, 630] width 704 height 66
paste textarea "[PERSON_NAME], thanks for reaching out. I’m sorry you’re experiencing low hot w…"
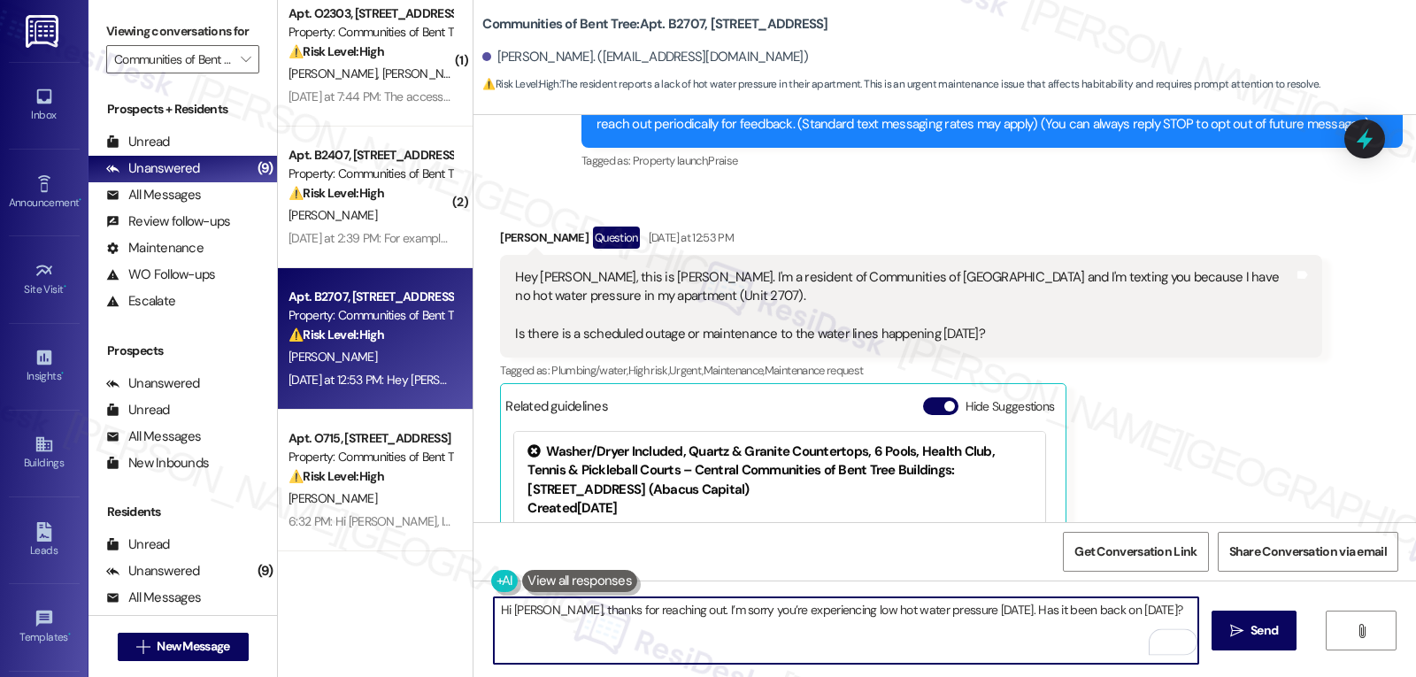
click at [657, 611] on textarea "Hi [PERSON_NAME], thanks for reaching out. I’m sorry you’re experiencing low ho…" at bounding box center [846, 630] width 704 height 66
type textarea "Hi [PERSON_NAME], thanks for reaching out, and I apologize for the delayed resp…"
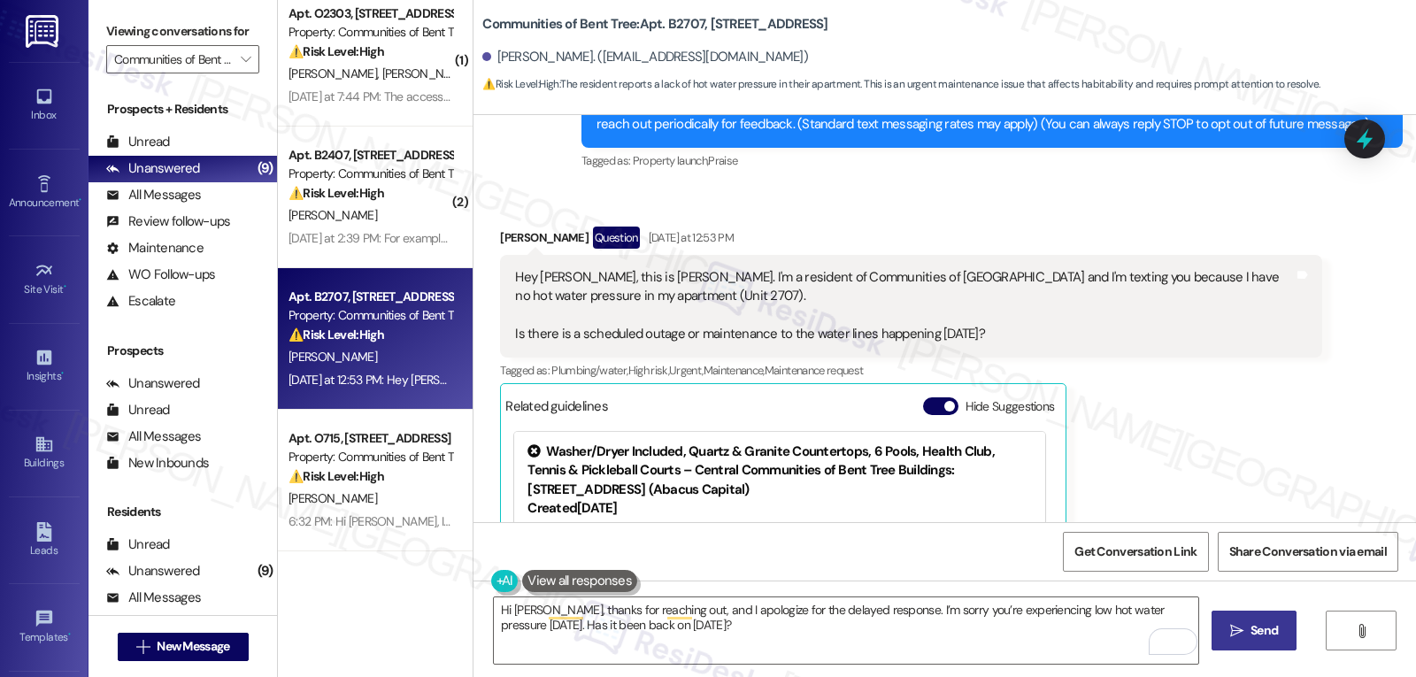
click at [1230, 626] on icon "" at bounding box center [1236, 631] width 13 height 14
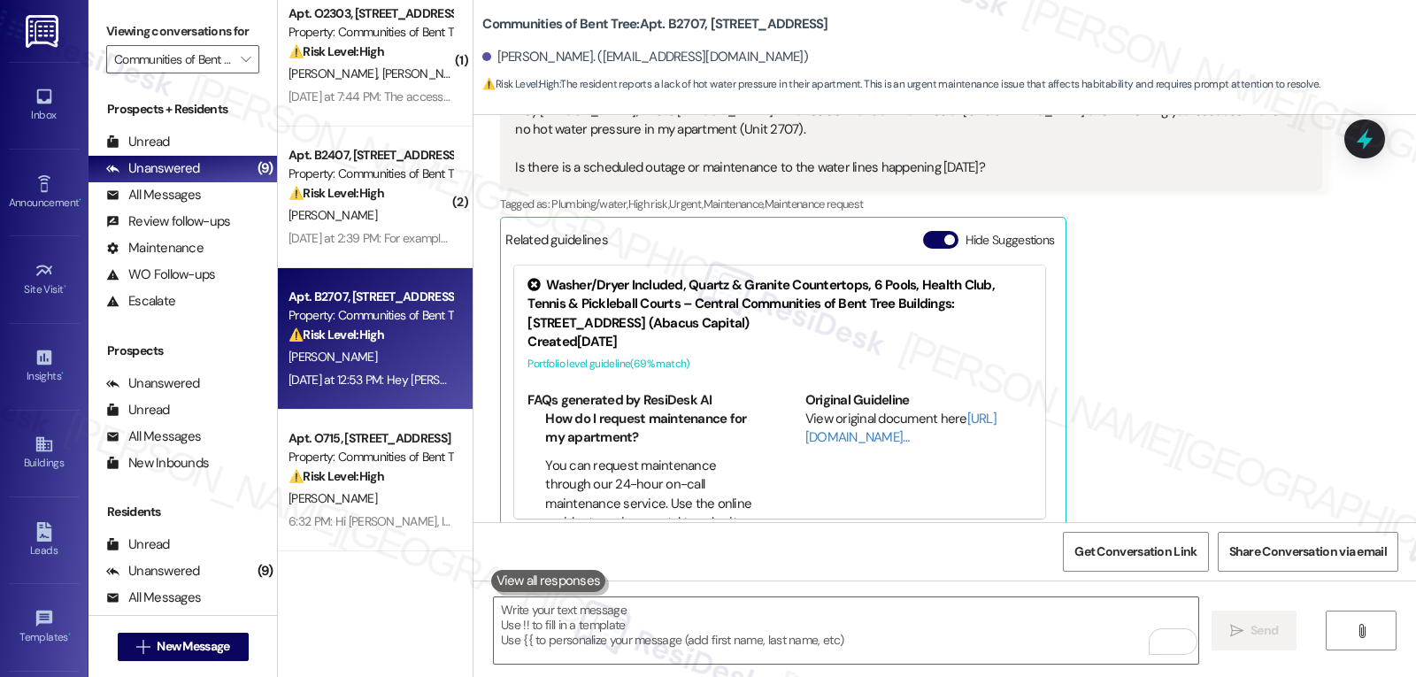
scroll to position [459, 0]
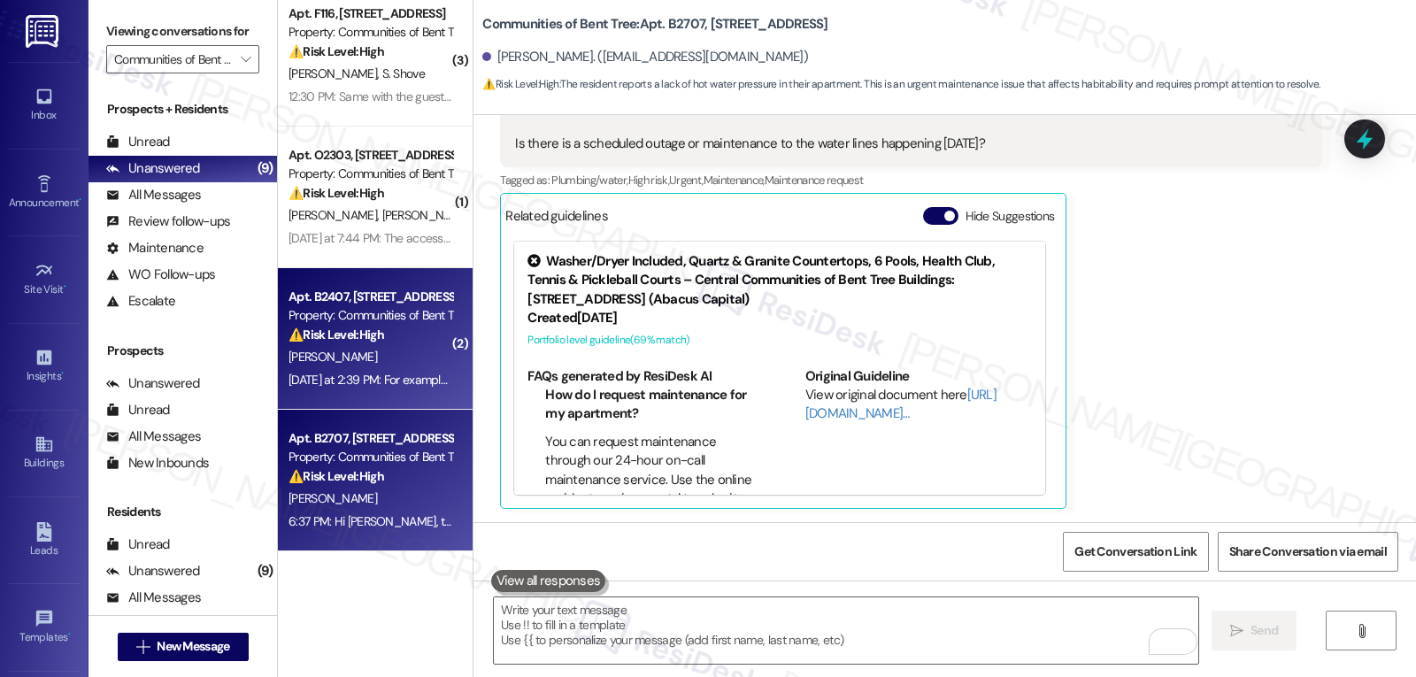
click at [404, 349] on div "[PERSON_NAME]" at bounding box center [370, 357] width 167 height 22
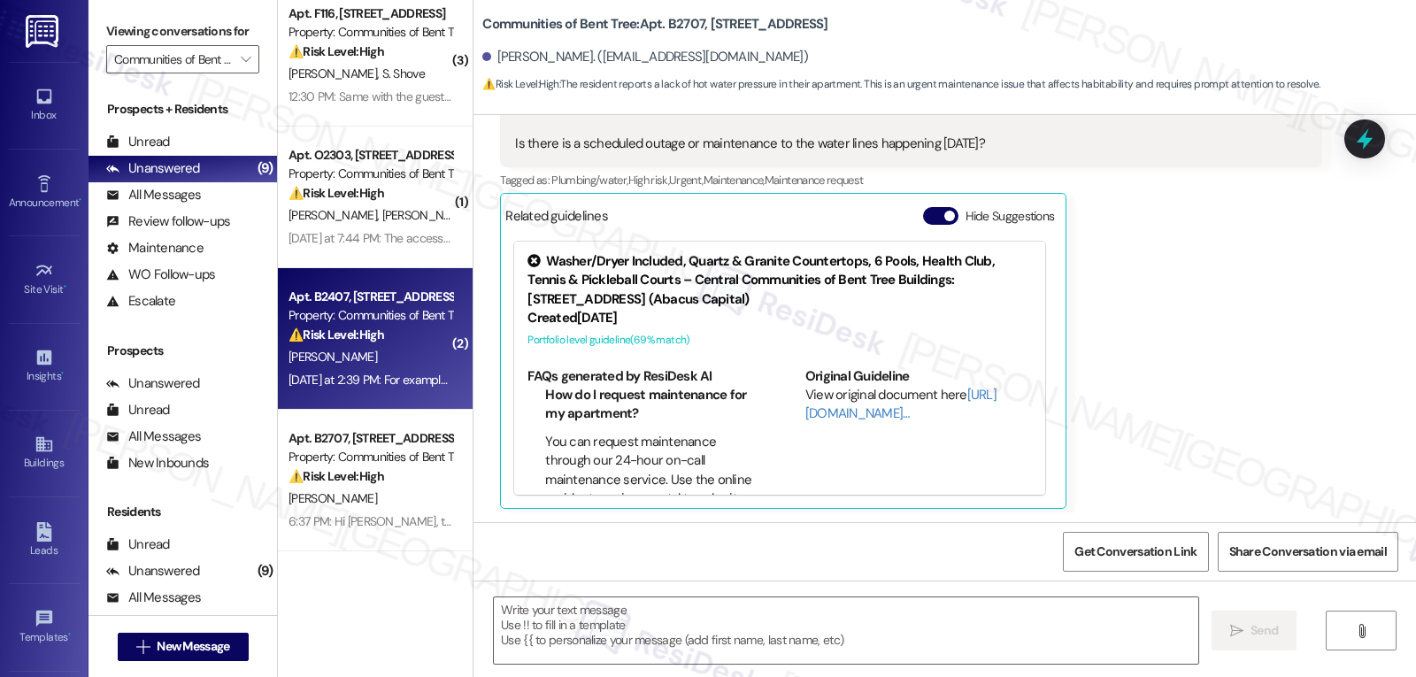
type textarea "Fetching suggested responses. Please feel free to read through the conversation…"
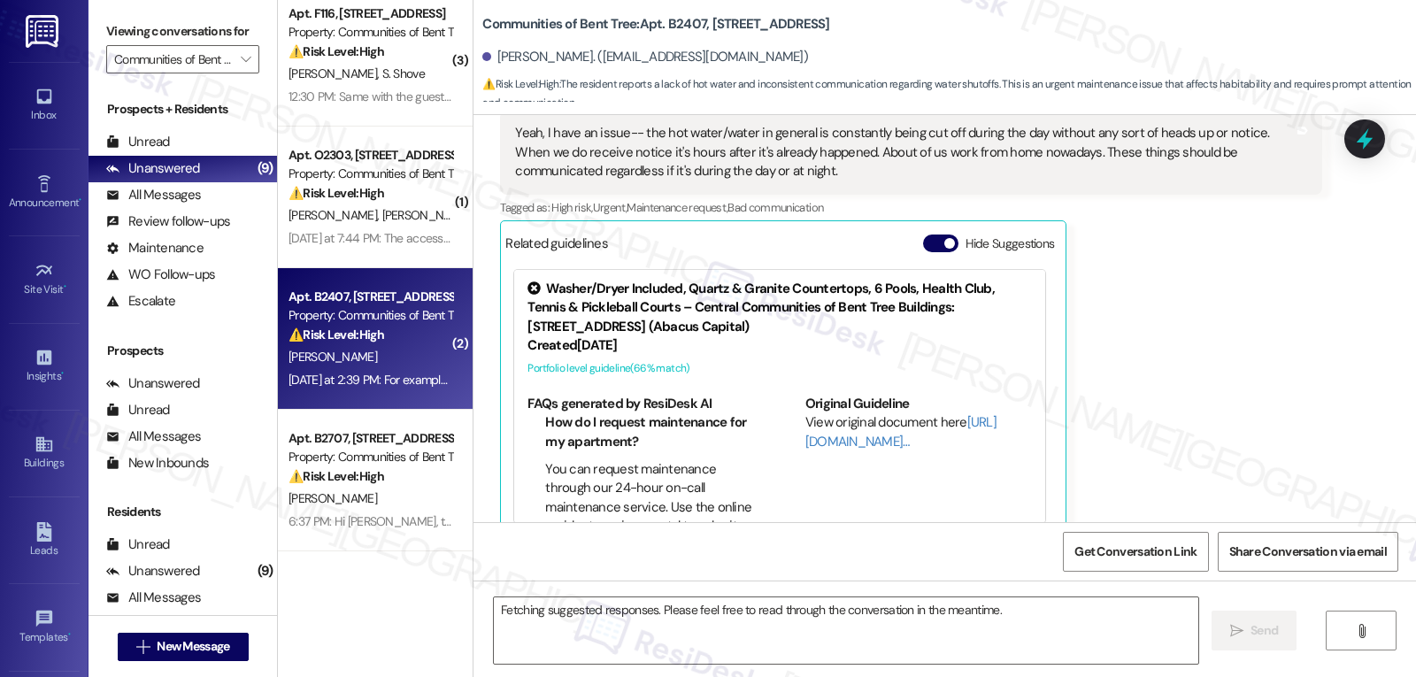
scroll to position [595, 0]
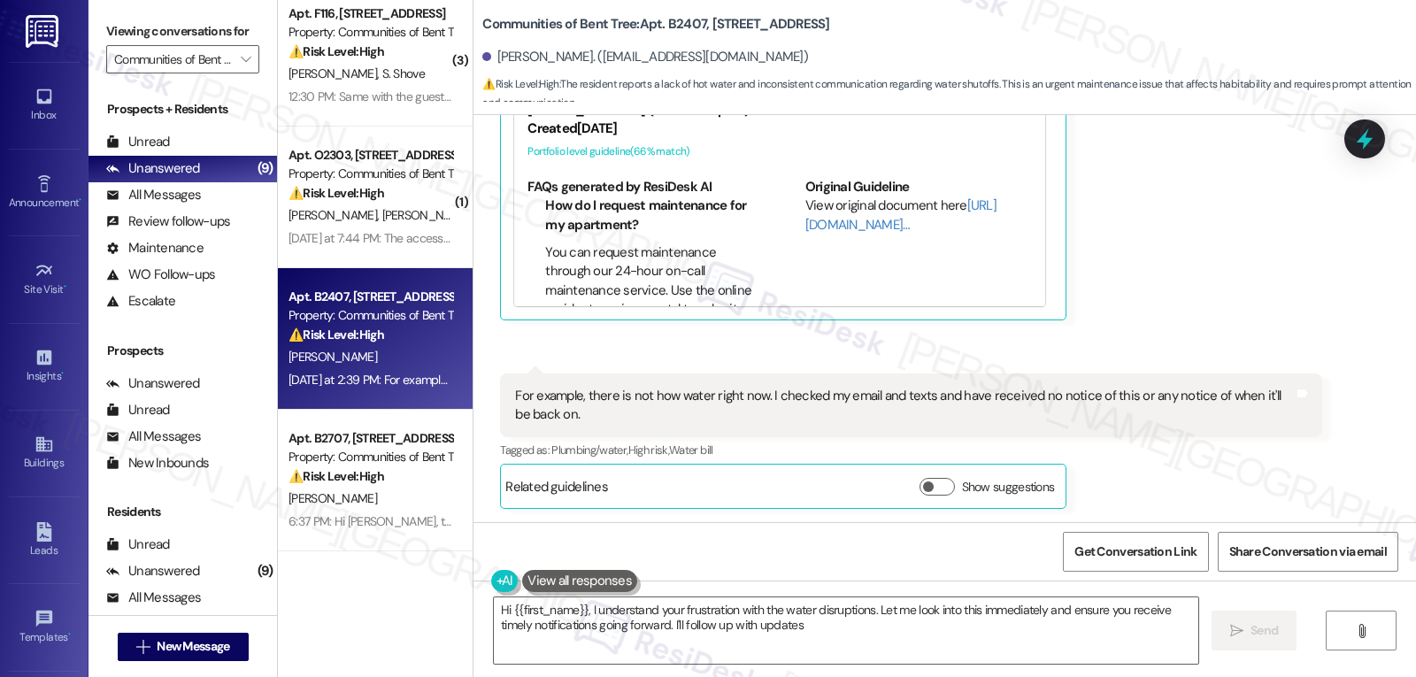
type textarea "Hi {{first_name}}, I understand your frustration with the water disruptions. Le…"
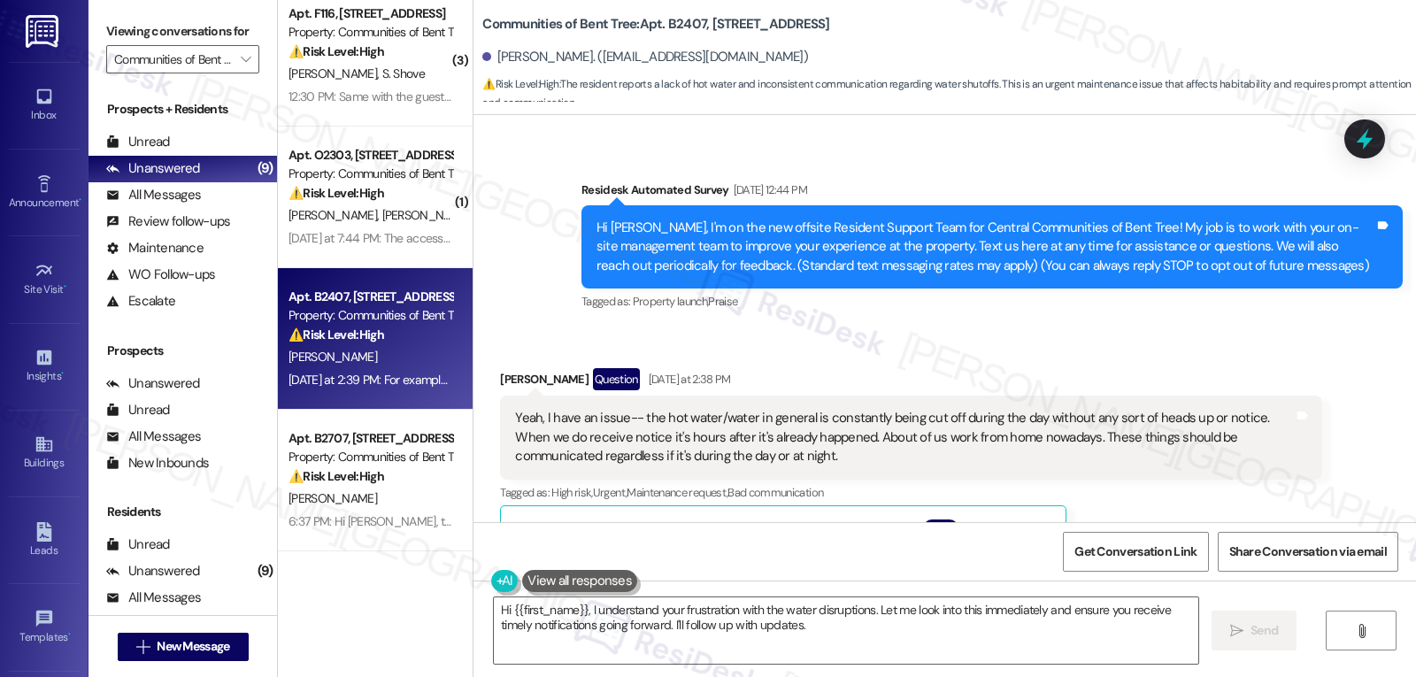
scroll to position [65, 0]
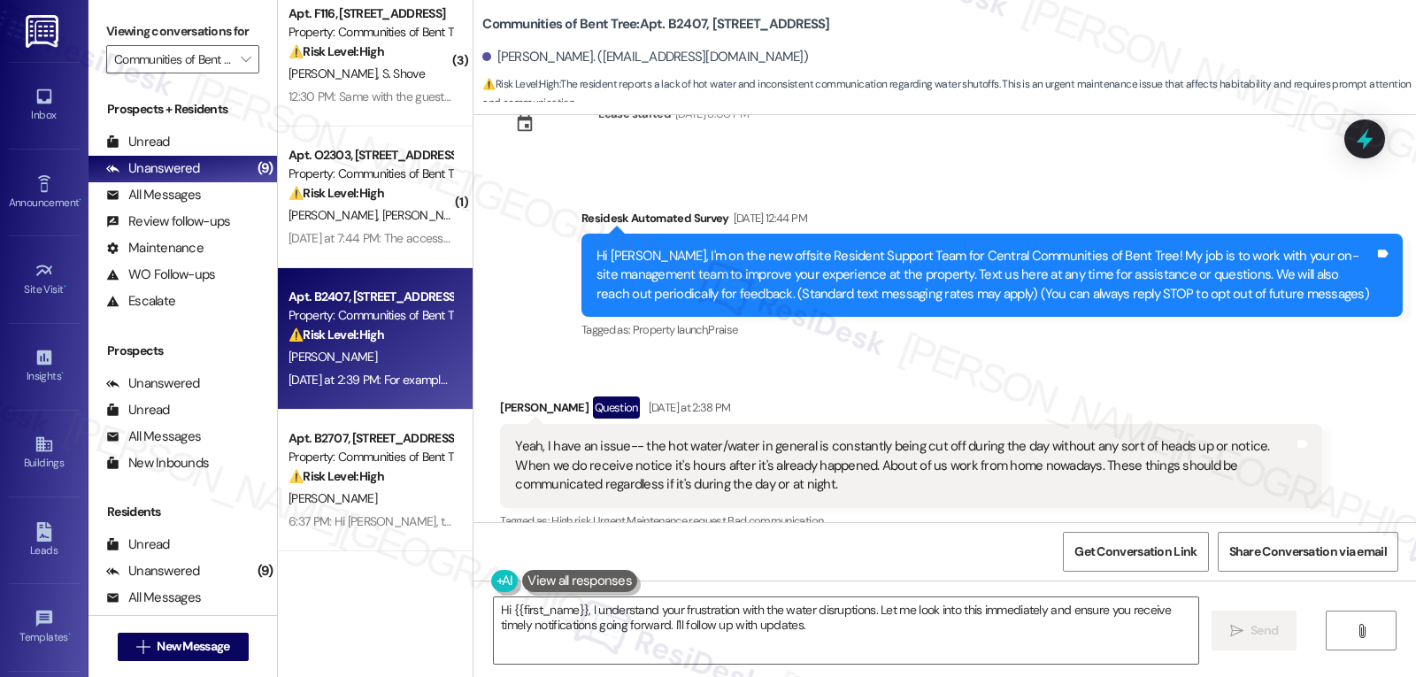
click at [568, 217] on div "Survey, sent via SMS Residesk Automated Survey [DATE] 12:44 PM Hi [PERSON_NAME]…" at bounding box center [992, 276] width 848 height 161
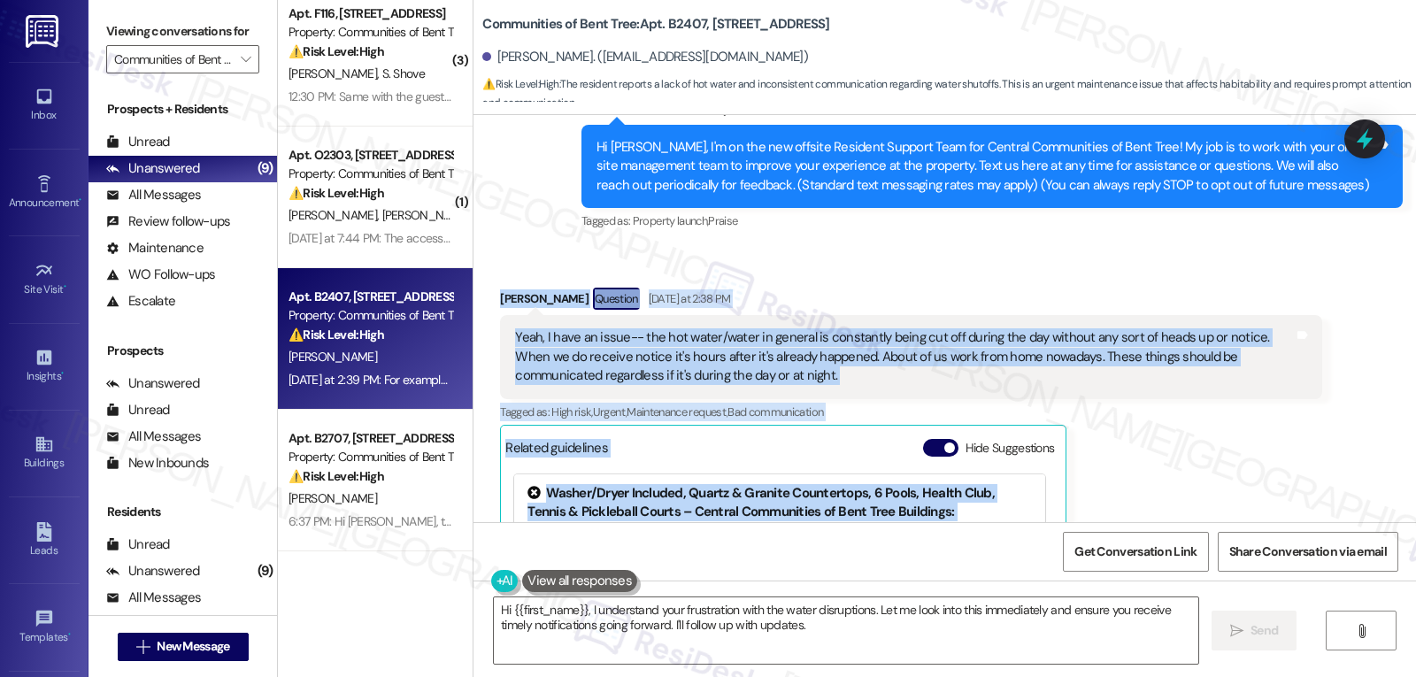
scroll to position [596, 0]
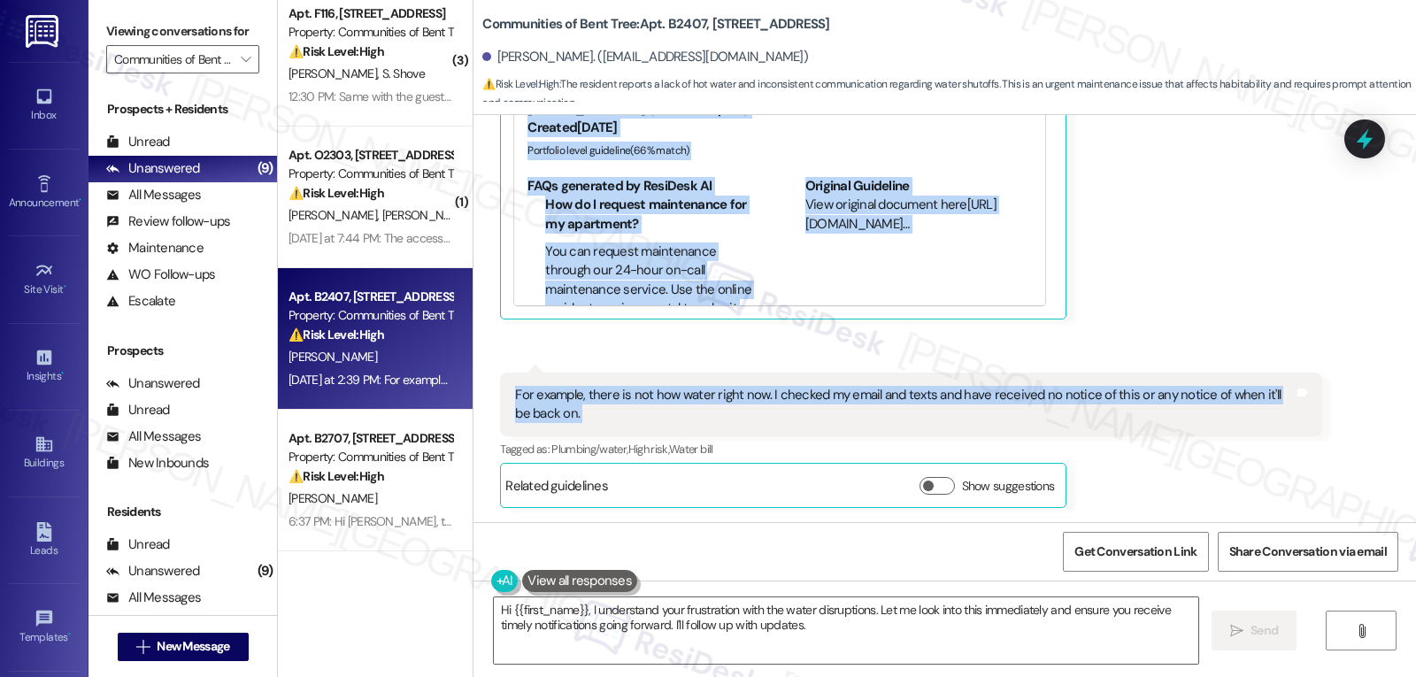
drag, startPoint x: 474, startPoint y: 416, endPoint x: 1059, endPoint y: 316, distance: 593.4
click at [1205, 372] on div "Received via SMS [PERSON_NAME] Question [DATE] at 2:38 PM Yeah, I have an issue…" at bounding box center [944, 174] width 942 height 696
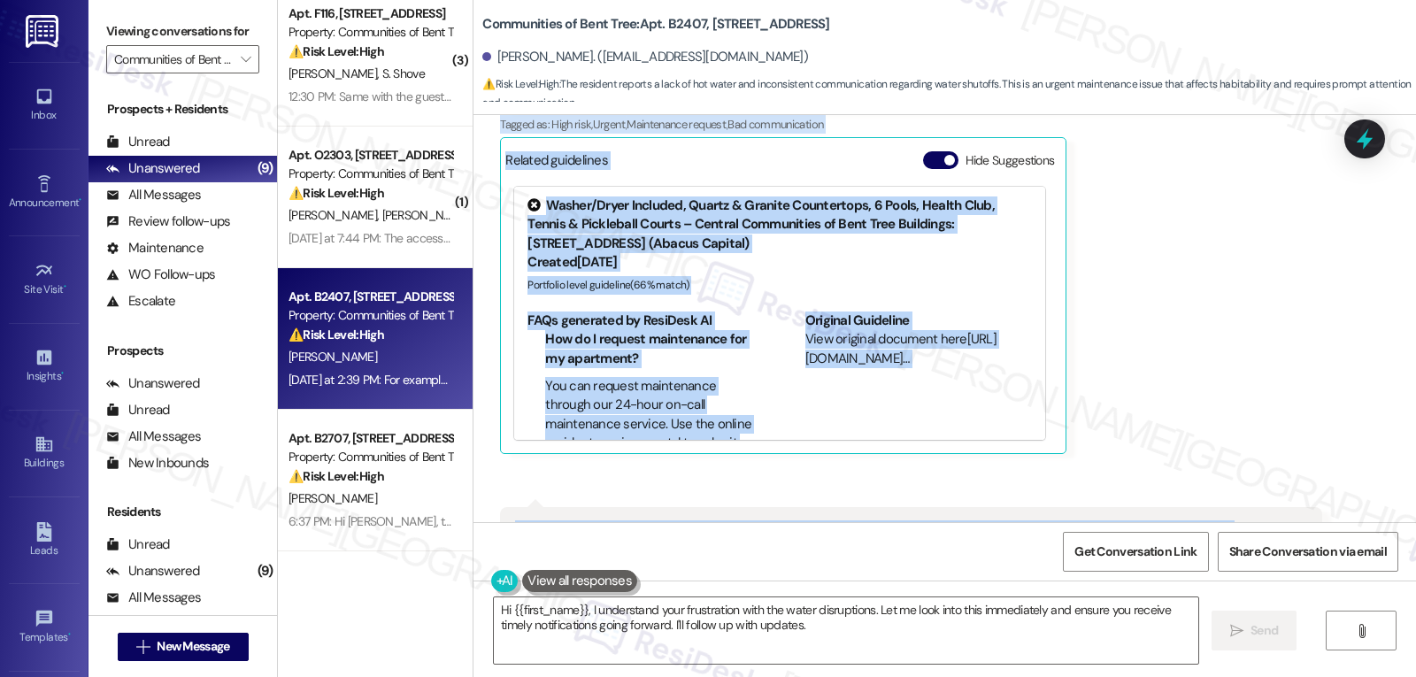
scroll to position [419, 0]
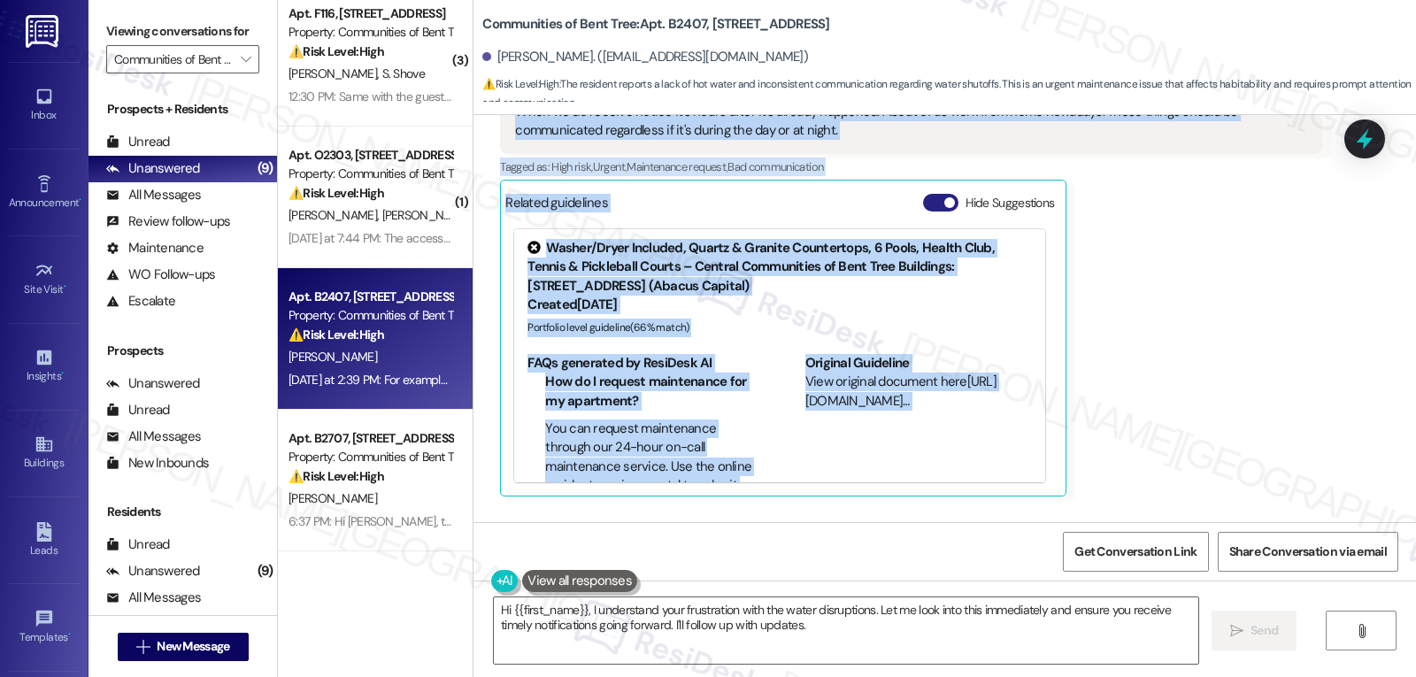
click at [923, 207] on button "Hide Suggestions" at bounding box center [940, 203] width 35 height 18
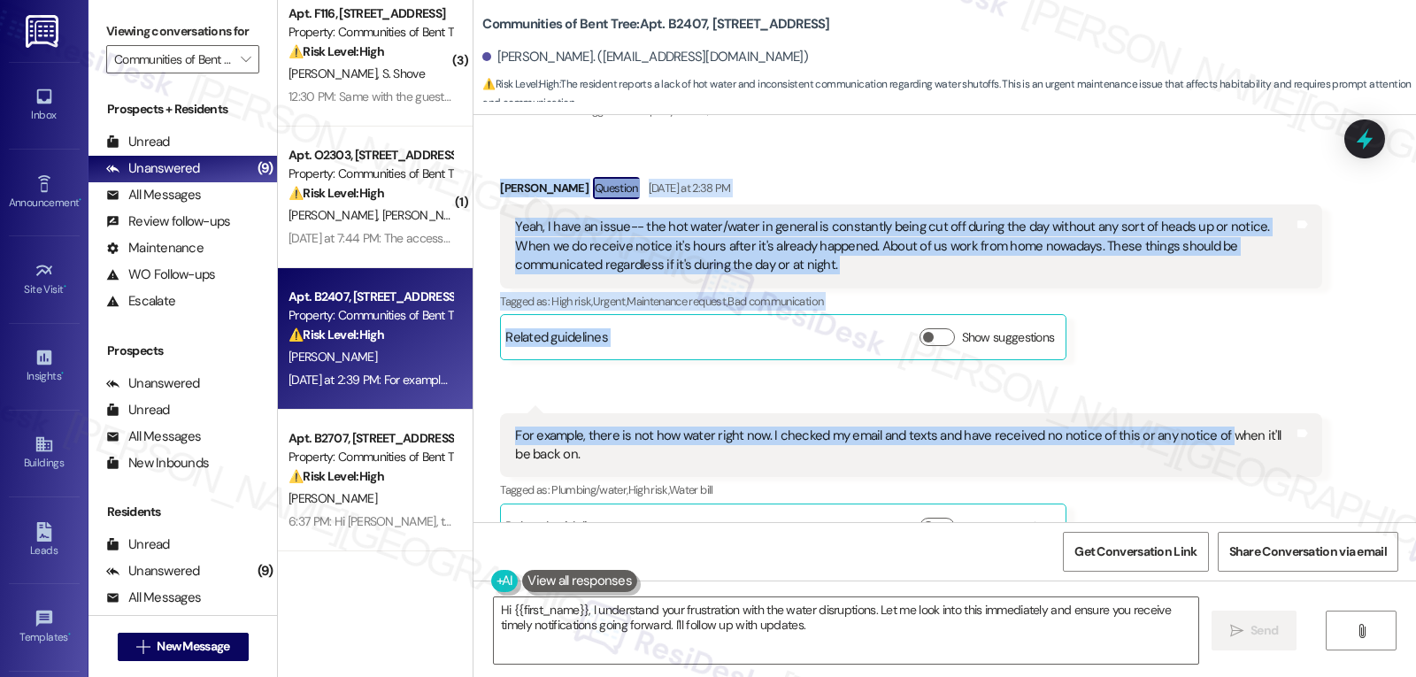
scroll to position [325, 0]
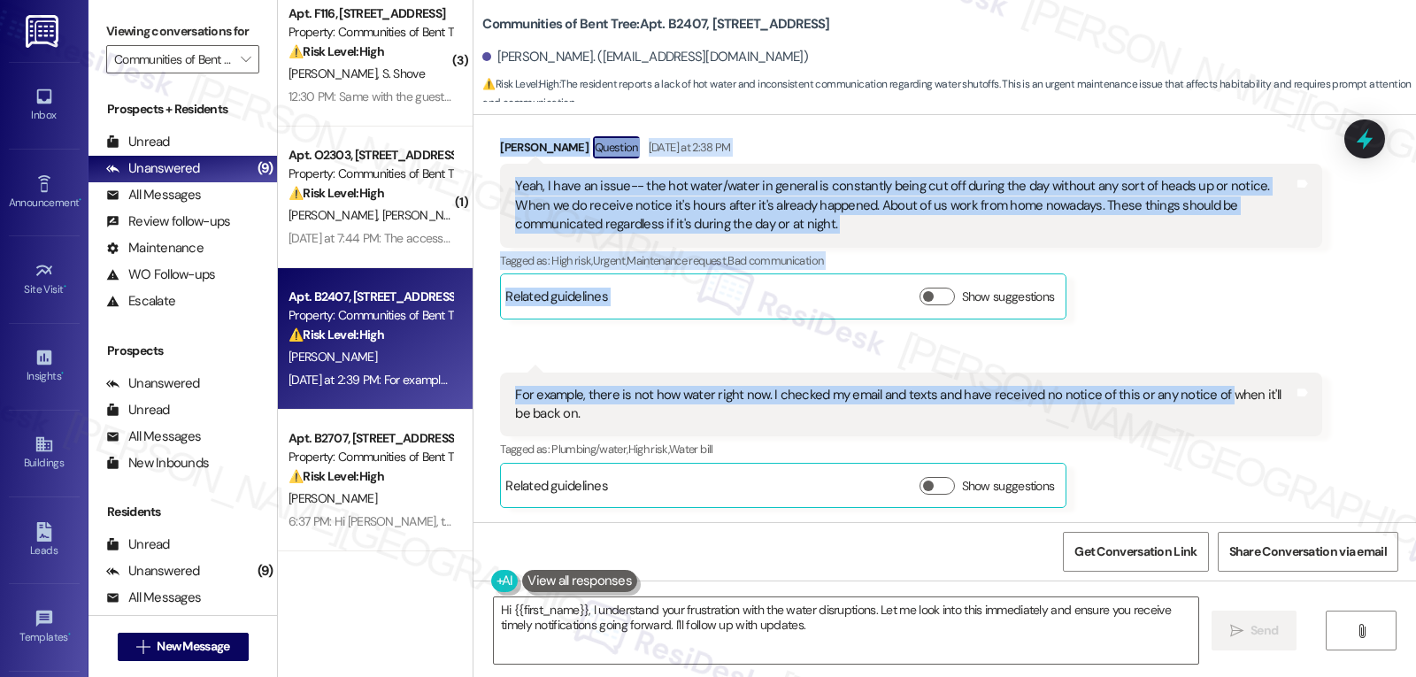
copy div "Loremipsu Dolorsit Ametcons Adipiscin el 8:81 SE Doei, T inci ut labor-- etd ma…"
click at [842, 147] on div "[PERSON_NAME] Question [DATE] at 2:38 PM" at bounding box center [910, 150] width 821 height 28
drag, startPoint x: 480, startPoint y: 150, endPoint x: 771, endPoint y: 432, distance: 405.5
click at [771, 432] on div "Received via SMS [PERSON_NAME] Question [DATE] at 2:38 PM Yeah, I have an issue…" at bounding box center [944, 309] width 942 height 426
copy div "[PERSON_NAME] Question [DATE] at 2:38 PM Yeah, I have an issue-- the hot water/…"
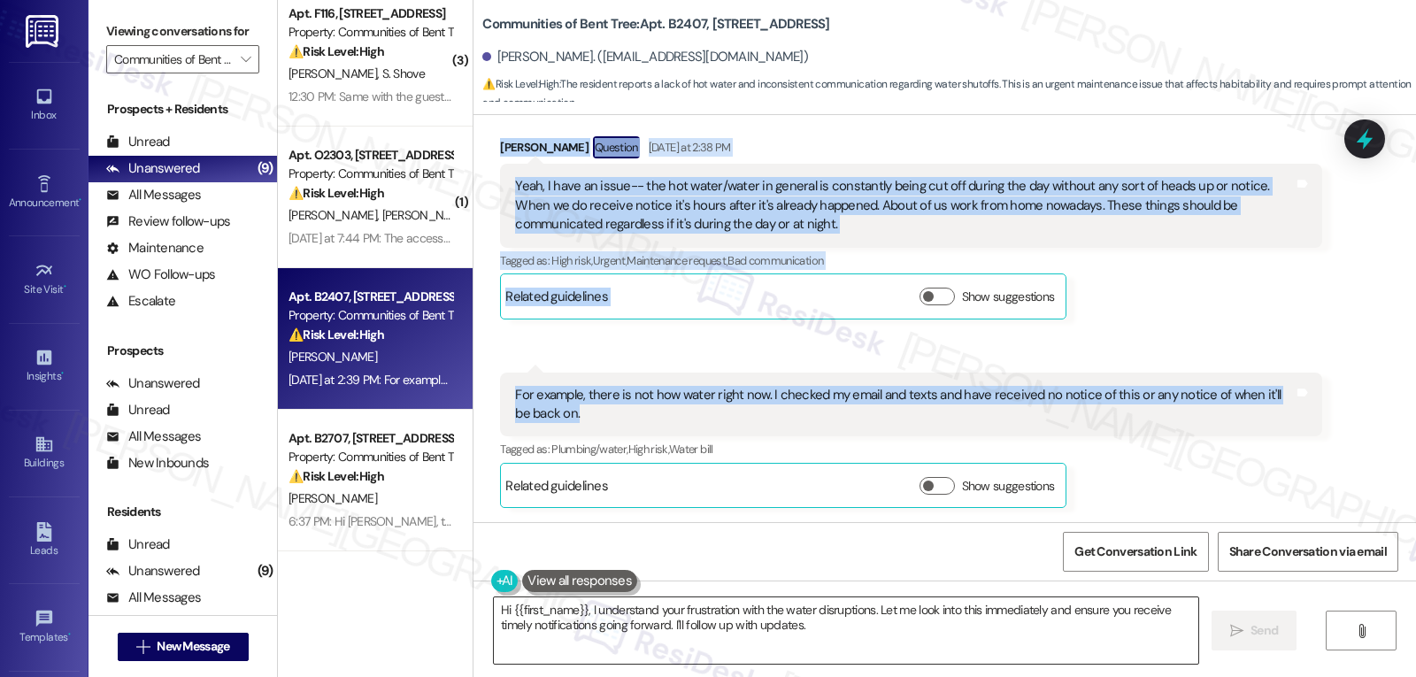
click at [820, 639] on textarea "Hi {{first_name}}, I understand your frustration with the water disruptions. Le…" at bounding box center [846, 630] width 704 height 66
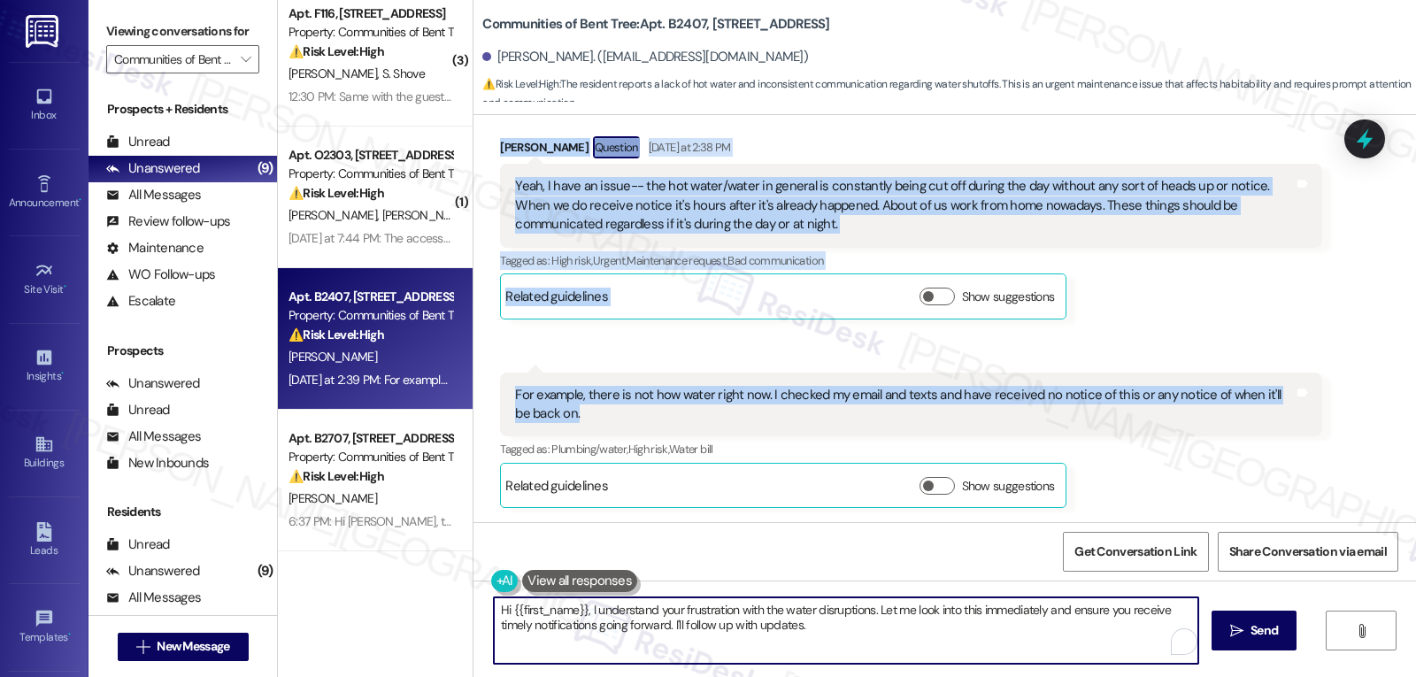
paste textarea "I hear your frustration, [PERSON_NAME], and I’m really sorry this keeps happeni…"
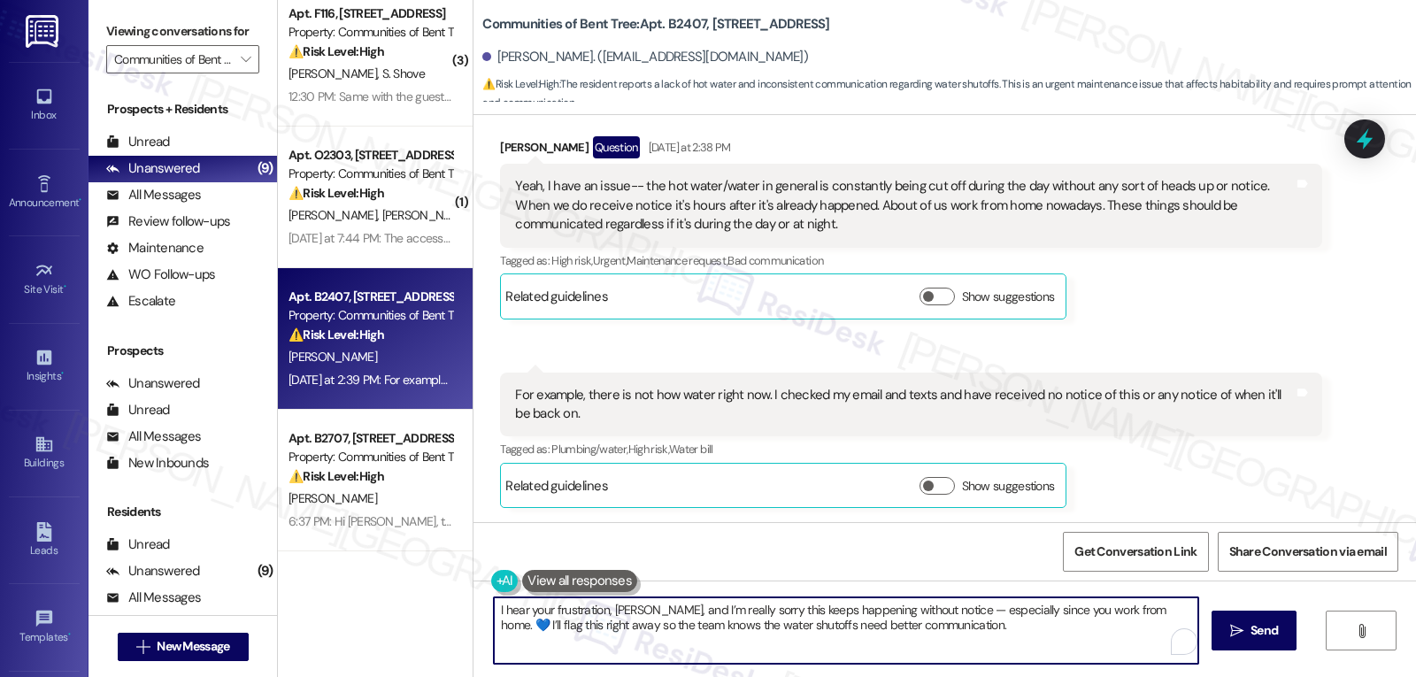
click at [949, 617] on textarea "I hear your frustration, [PERSON_NAME], and I’m really sorry this keeps happeni…" at bounding box center [846, 630] width 704 height 66
drag, startPoint x: 511, startPoint y: 626, endPoint x: 564, endPoint y: 626, distance: 53.1
click at [564, 626] on textarea "I hear your frustration, [PERSON_NAME], and I’m really sorry this keeps happeni…" at bounding box center [846, 630] width 704 height 66
click at [898, 633] on textarea "I hear your frustration, [PERSON_NAME], and I’m really sorry this keeps happeni…" at bounding box center [846, 630] width 704 height 66
drag, startPoint x: 617, startPoint y: 627, endPoint x: 1290, endPoint y: 630, distance: 673.4
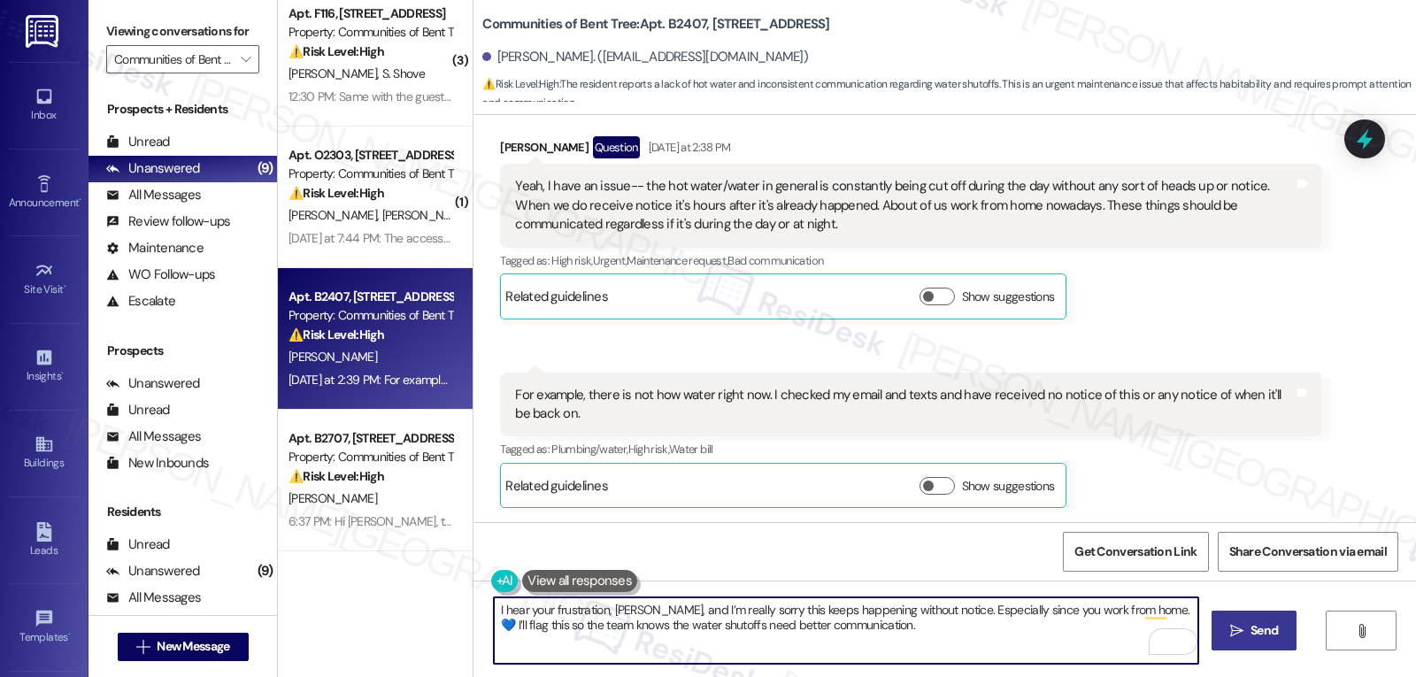
click at [1287, 630] on div "I hear your frustration, [PERSON_NAME], and I’m really sorry this keeps happeni…" at bounding box center [944, 646] width 942 height 133
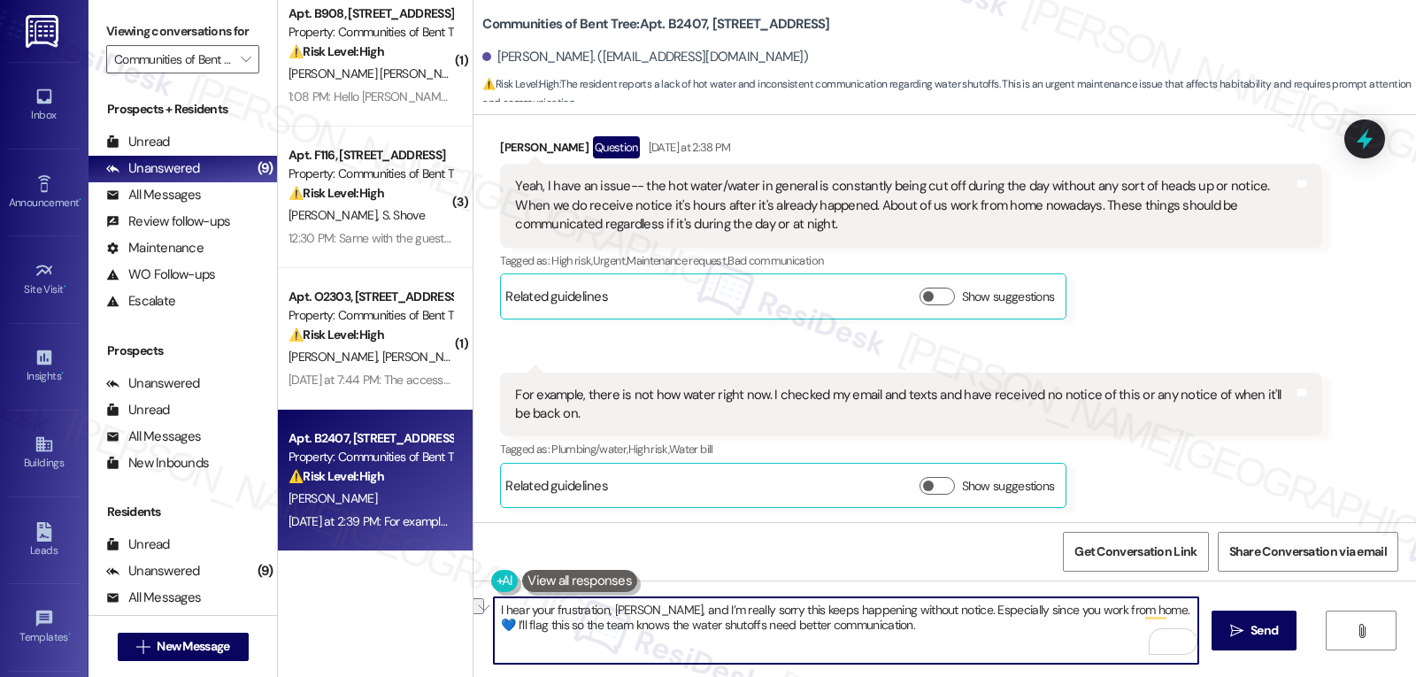
scroll to position [581, 0]
type textarea "I hear your frustration, [PERSON_NAME], and I’m really sorry this keeps happeni…"
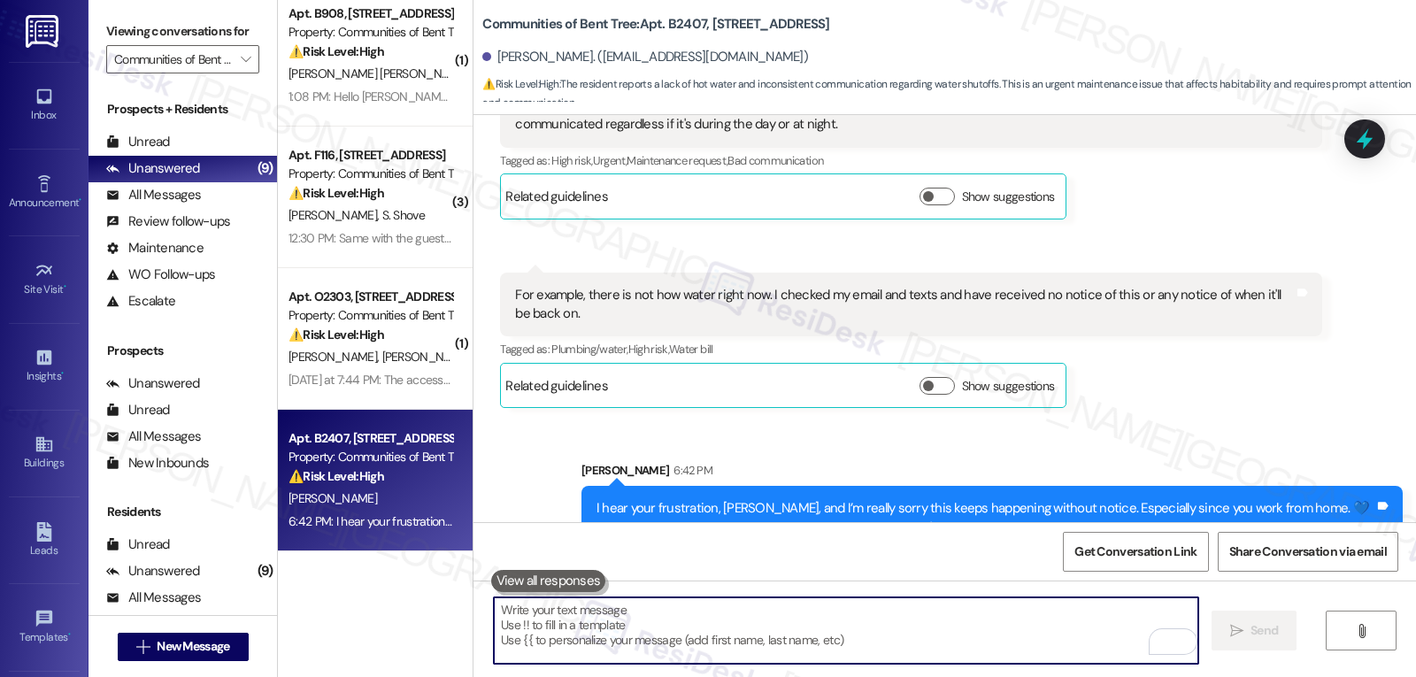
scroll to position [467, 0]
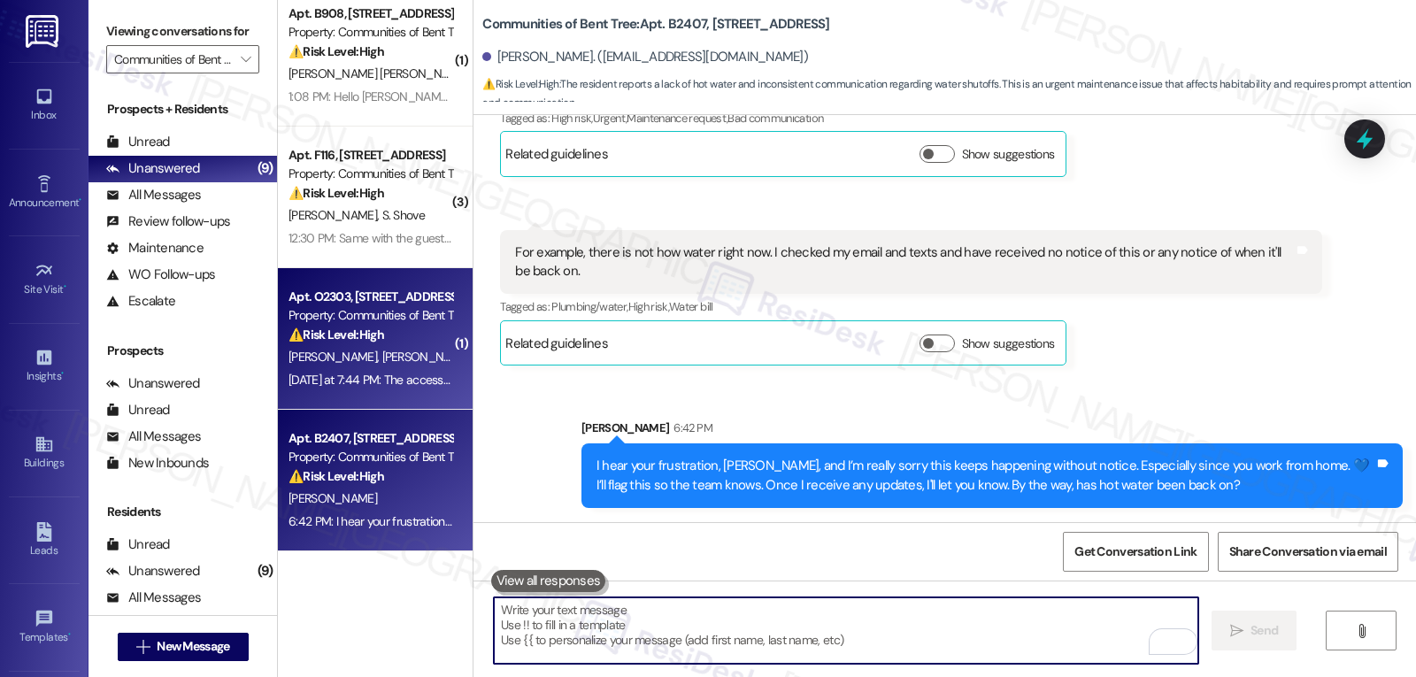
click at [309, 354] on span "[PERSON_NAME]" at bounding box center [335, 357] width 94 height 16
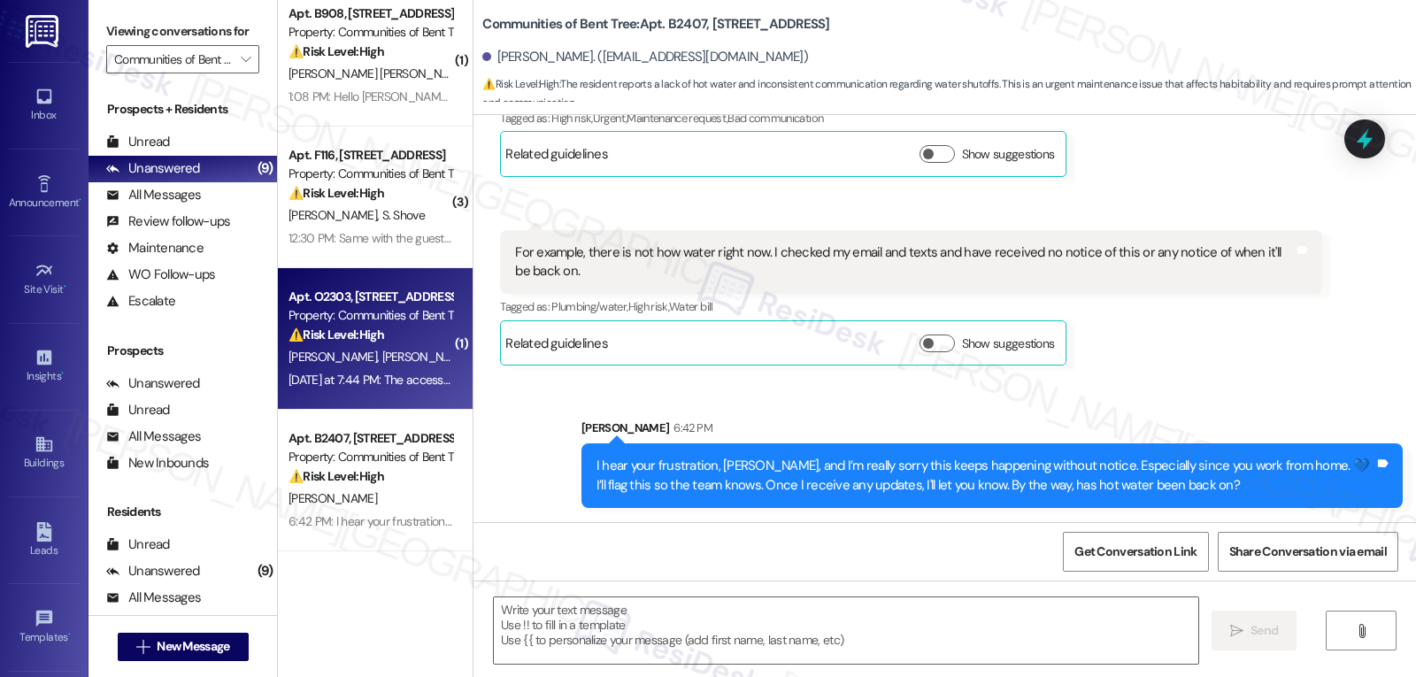
type textarea "Fetching suggested responses. Please feel free to read through the conversation…"
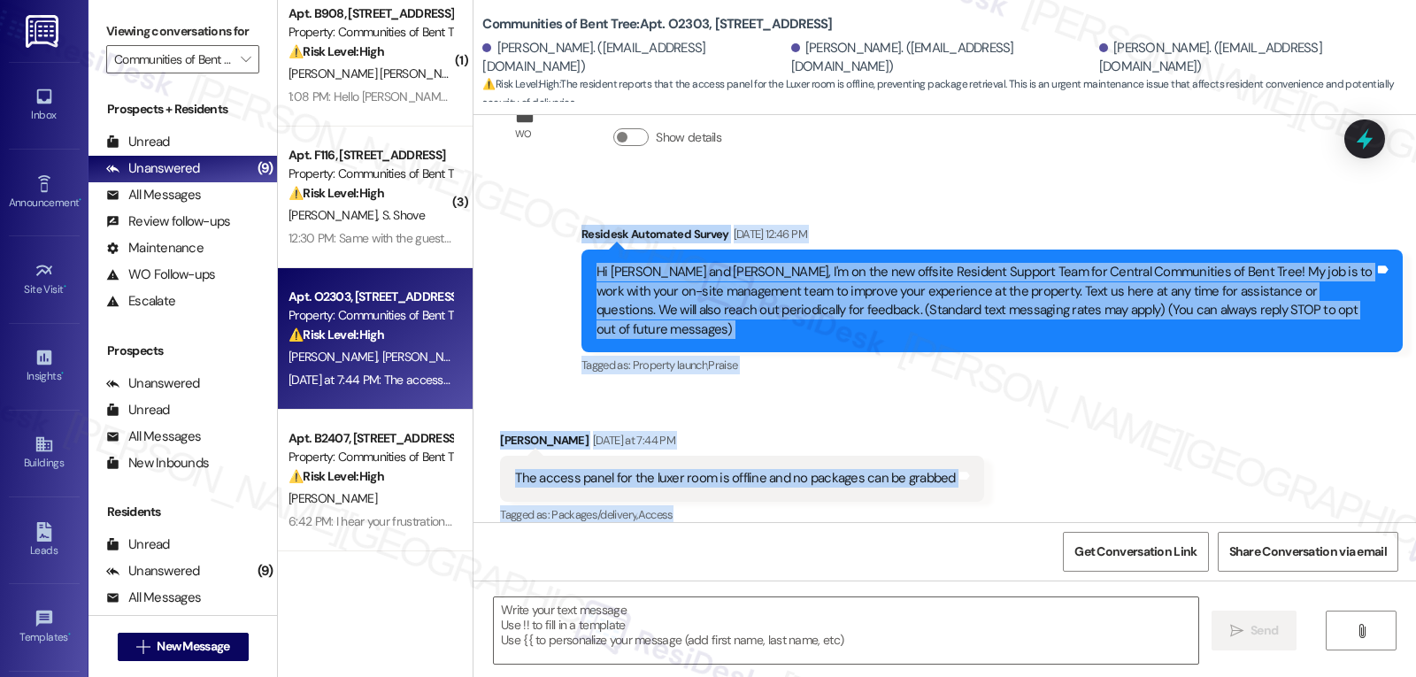
scroll to position [84, 0]
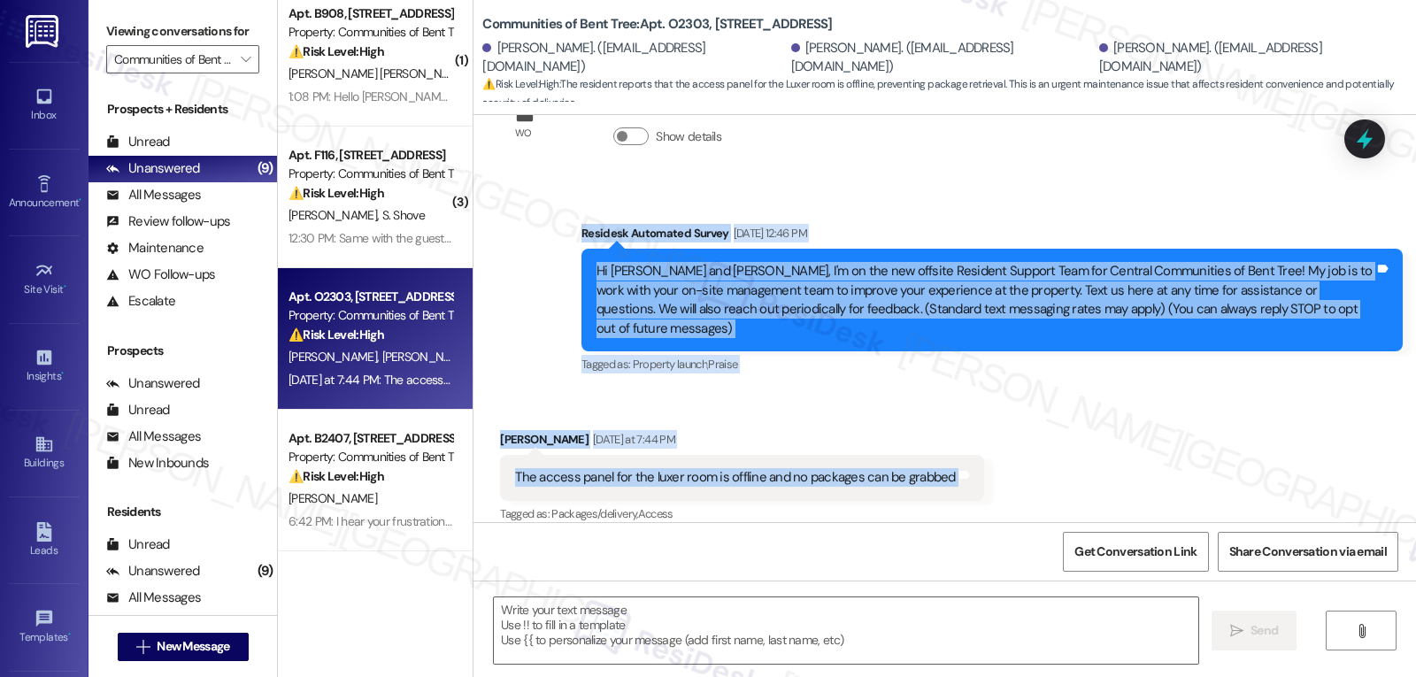
drag, startPoint x: 564, startPoint y: 235, endPoint x: 1208, endPoint y: 478, distance: 688.3
click at [1208, 478] on div "WO Lease started [DATE] 8:00 PM Show details Survey, sent via SMS Residesk Auto…" at bounding box center [944, 318] width 942 height 407
copy div "Residesk Automated Survey [DATE] 12:46 PM Hi [PERSON_NAME] and [PERSON_NAME], I…"
click at [671, 650] on textarea at bounding box center [846, 630] width 704 height 66
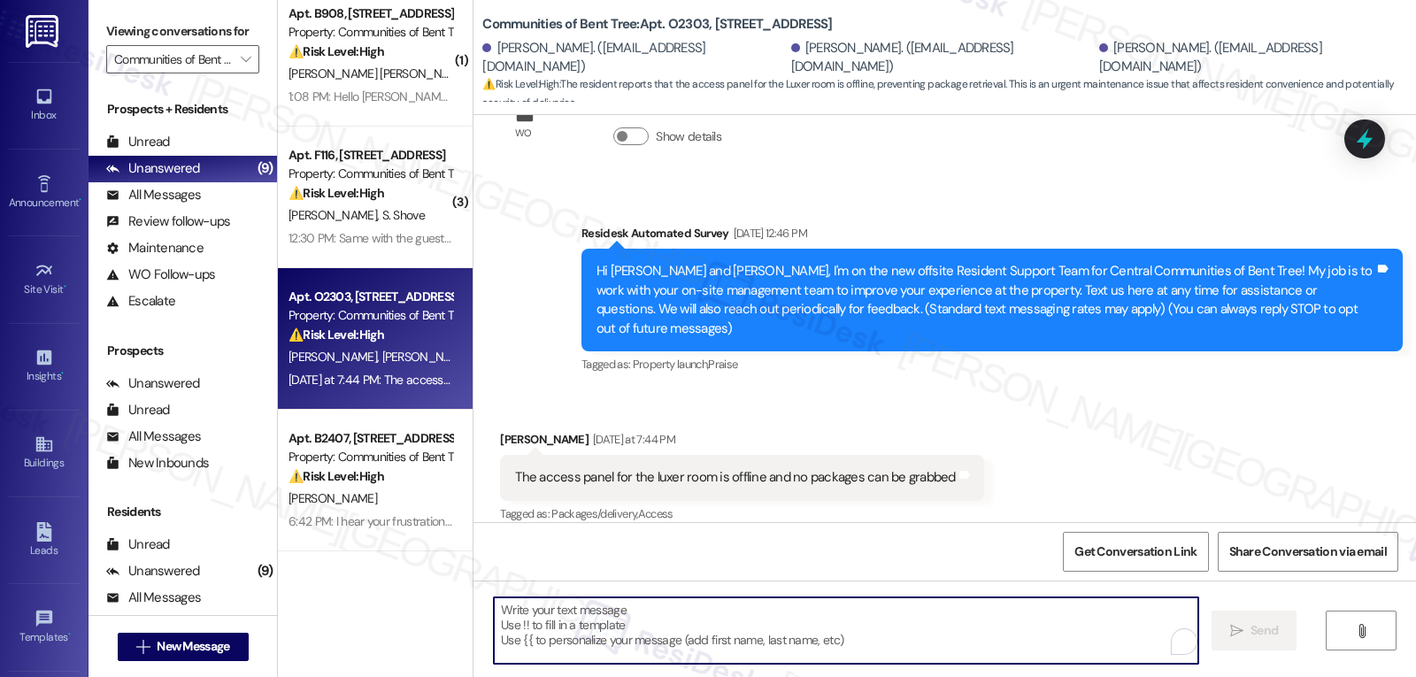
paste textarea "Hi [PERSON_NAME], thank you for letting us know. I’m sorry to hear the Luxer ac…"
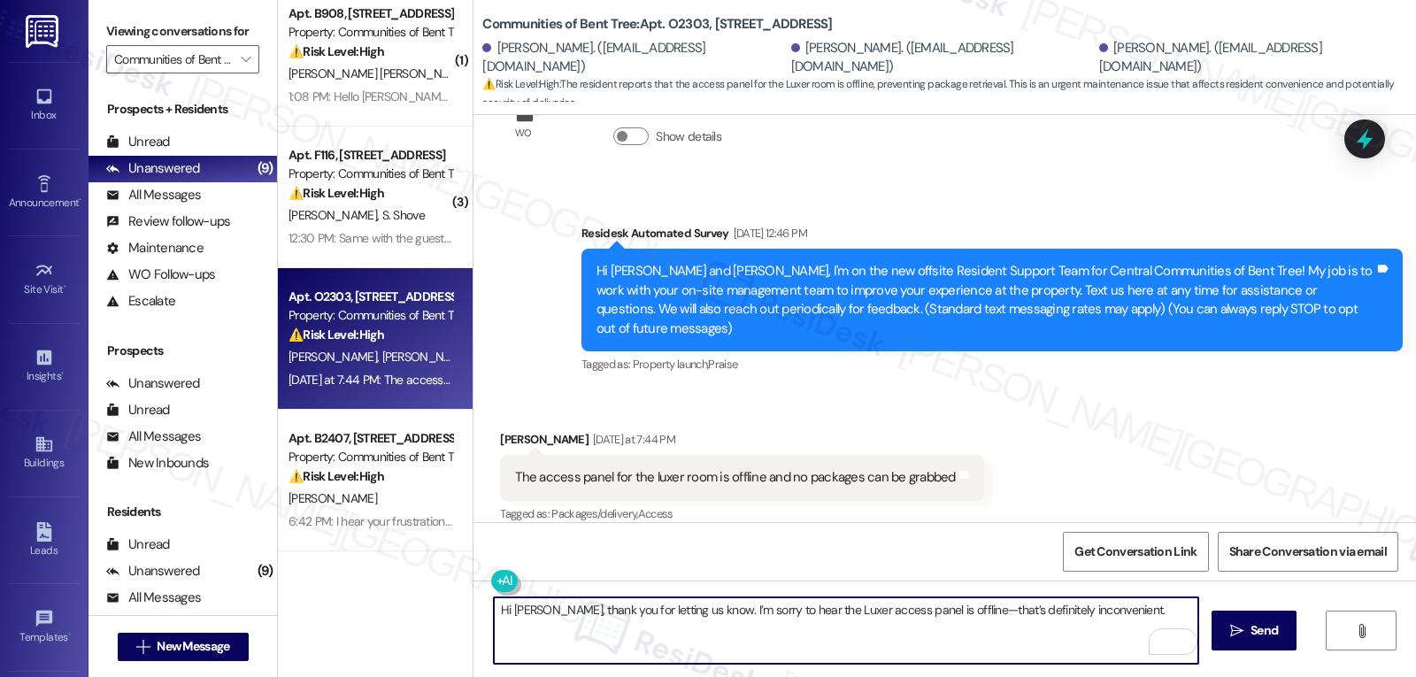
click at [941, 607] on textarea "Hi [PERSON_NAME], thank you for letting us know. I’m sorry to hear the Luxer ac…" at bounding box center [846, 630] width 704 height 66
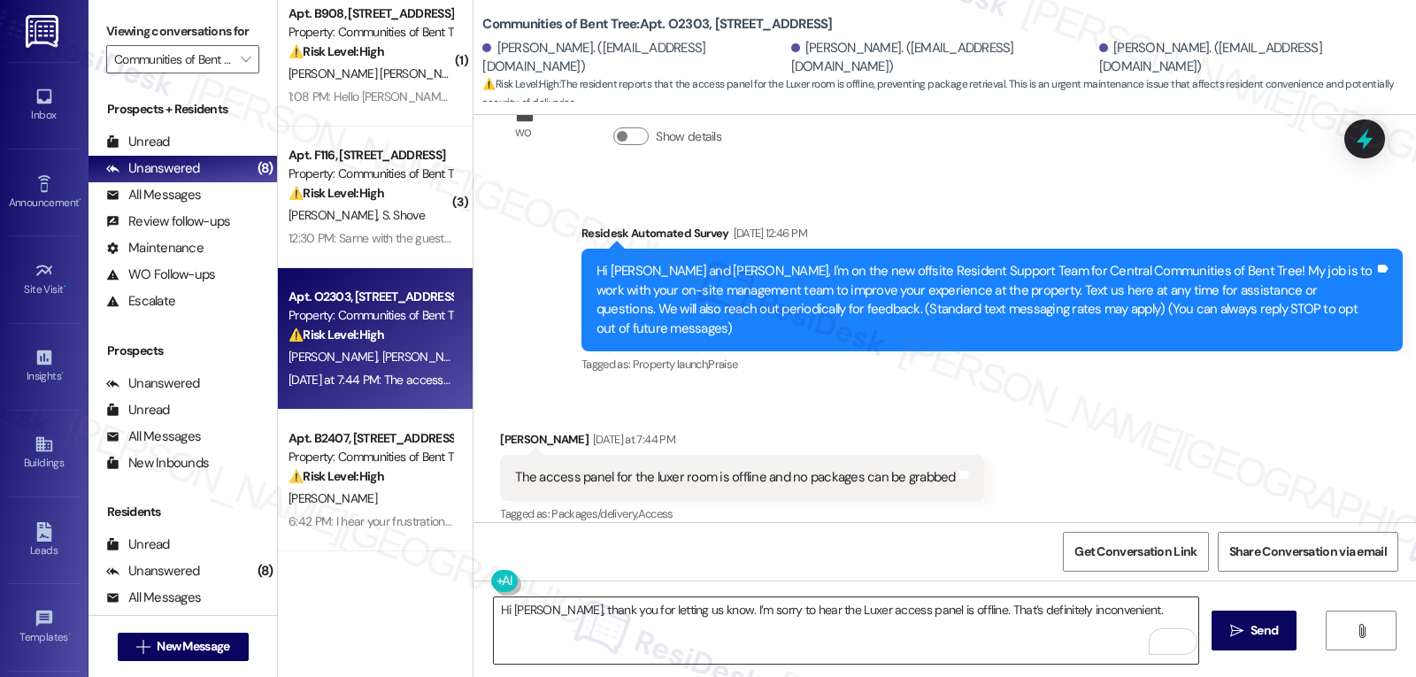
click at [1142, 606] on textarea "Hi [PERSON_NAME], thank you for letting us know. I’m sorry to hear the Luxer ac…" at bounding box center [846, 630] width 704 height 66
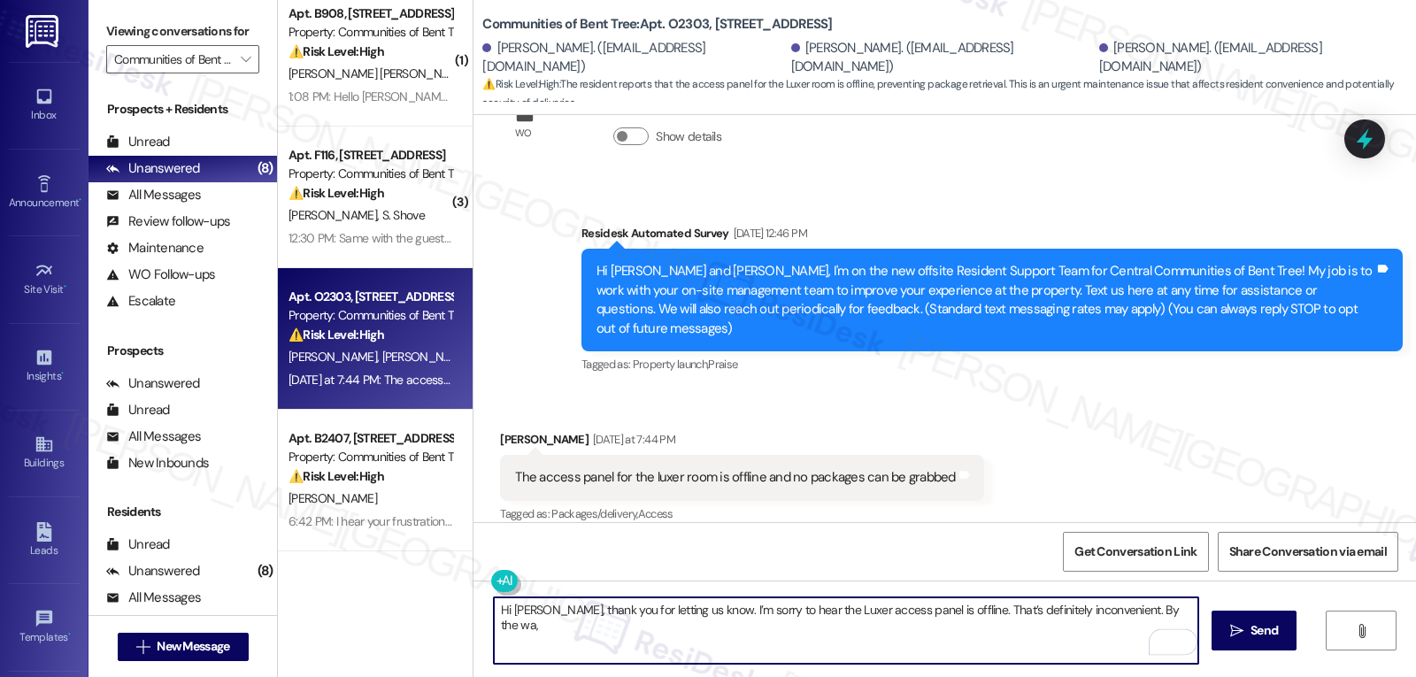
paste textarea "do you need access to an urgent package so I can note that for priority?"
click at [990, 635] on textarea "Hi [PERSON_NAME], thank you for letting us know. I’m sorry to hear the Luxer ac…" at bounding box center [846, 630] width 704 height 66
type textarea "Hi [PERSON_NAME], thank you for letting us know. I’m sorry to hear the Luxer ac…"
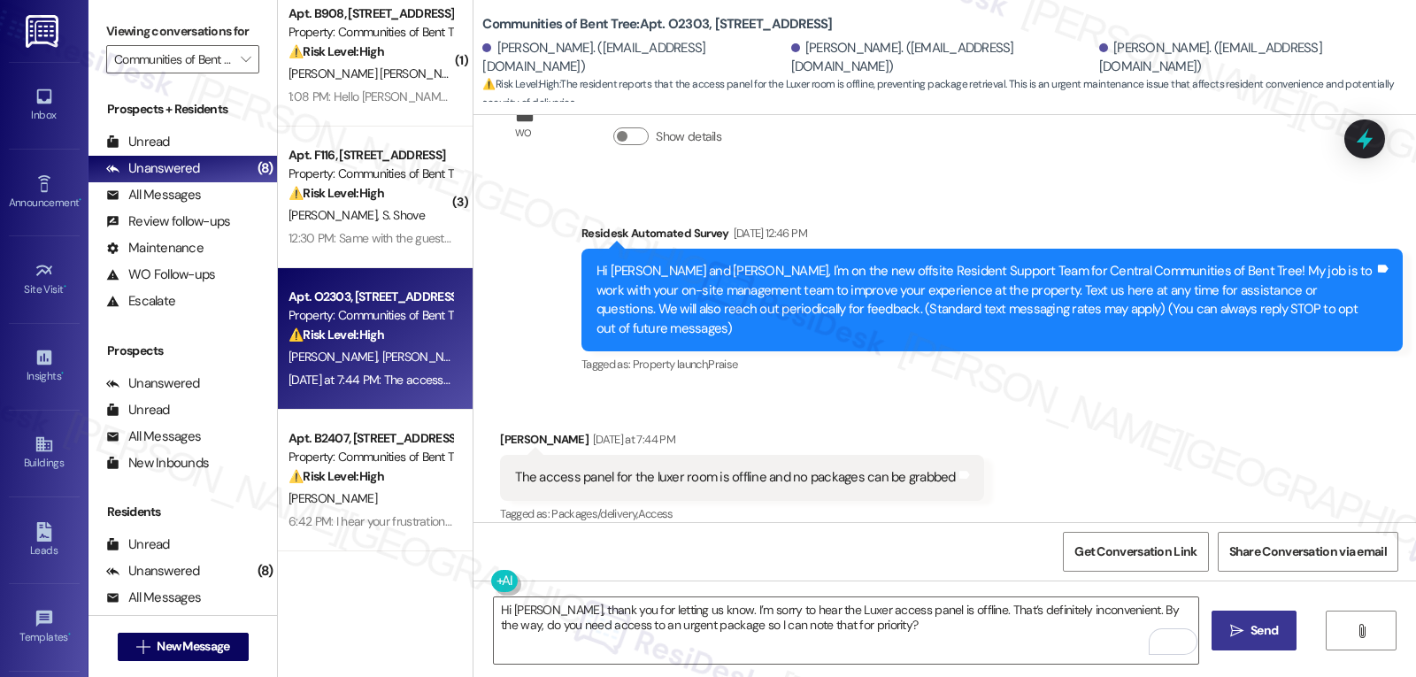
click at [1257, 631] on span "Send" at bounding box center [1263, 630] width 27 height 19
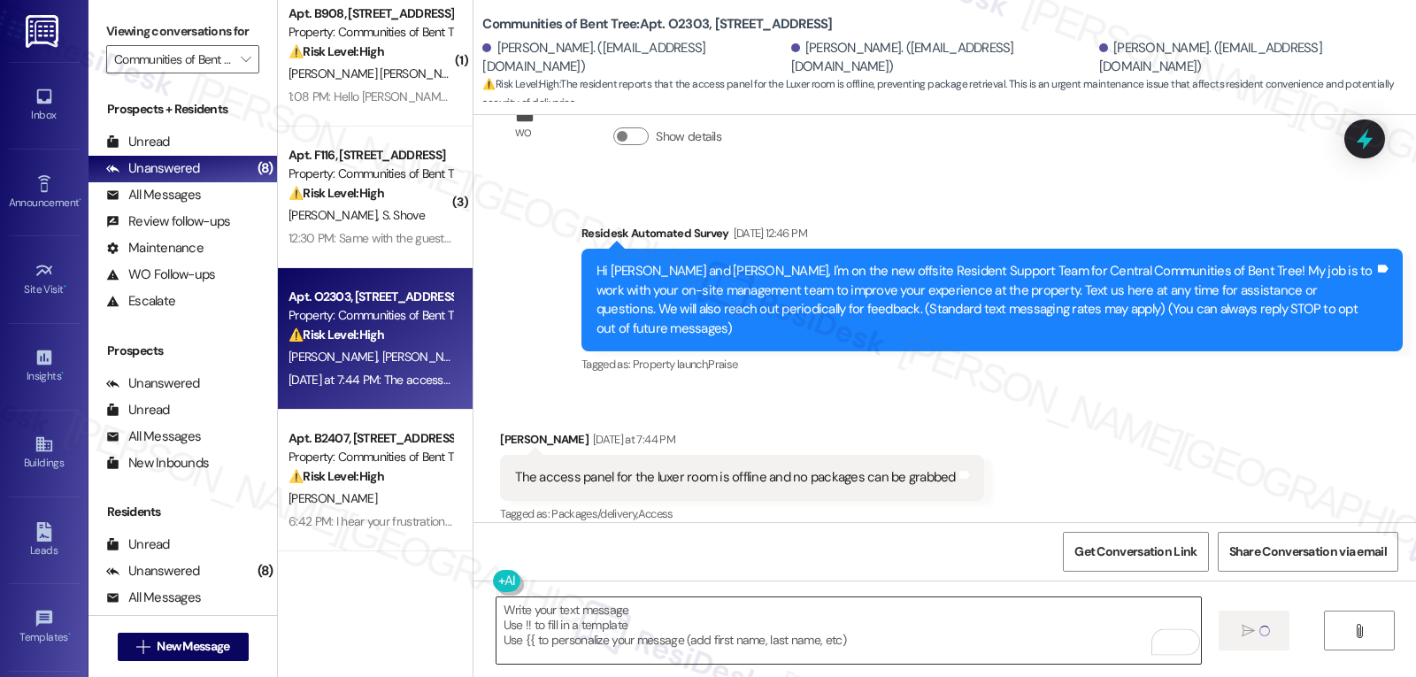
scroll to position [83, 0]
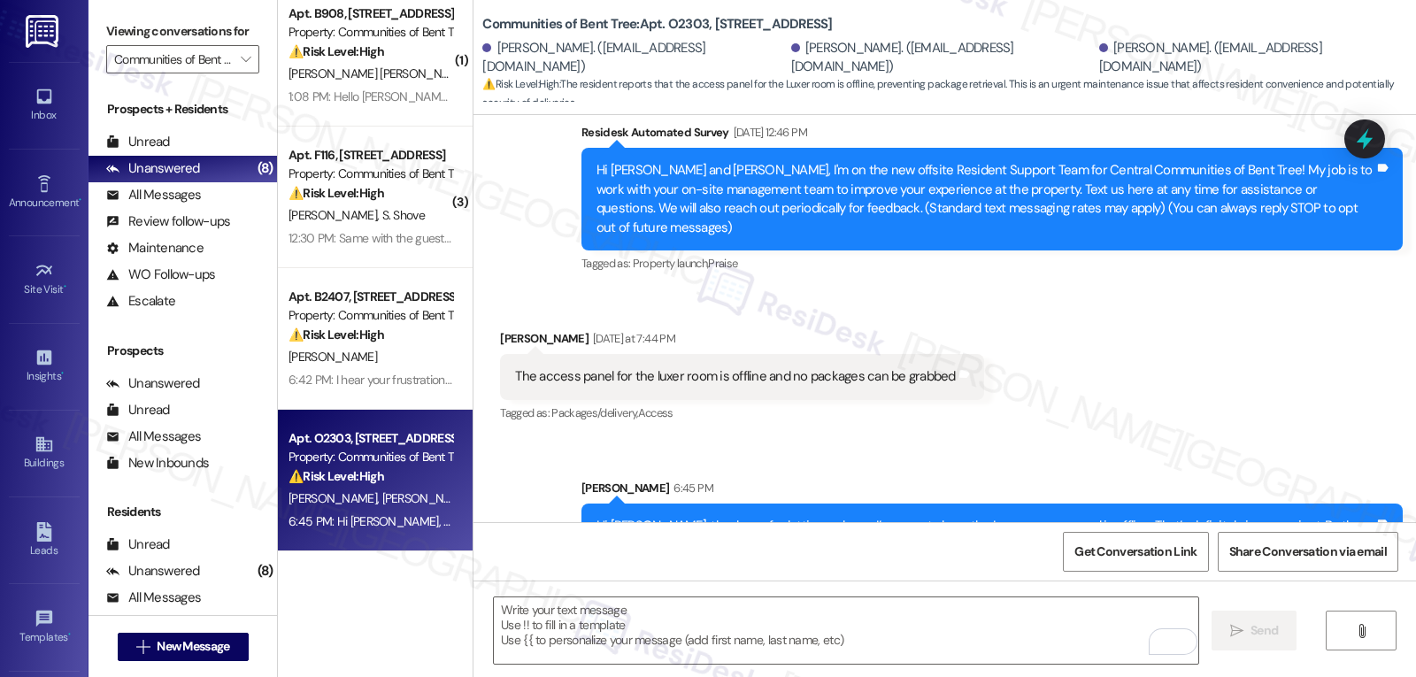
scroll to position [226, 0]
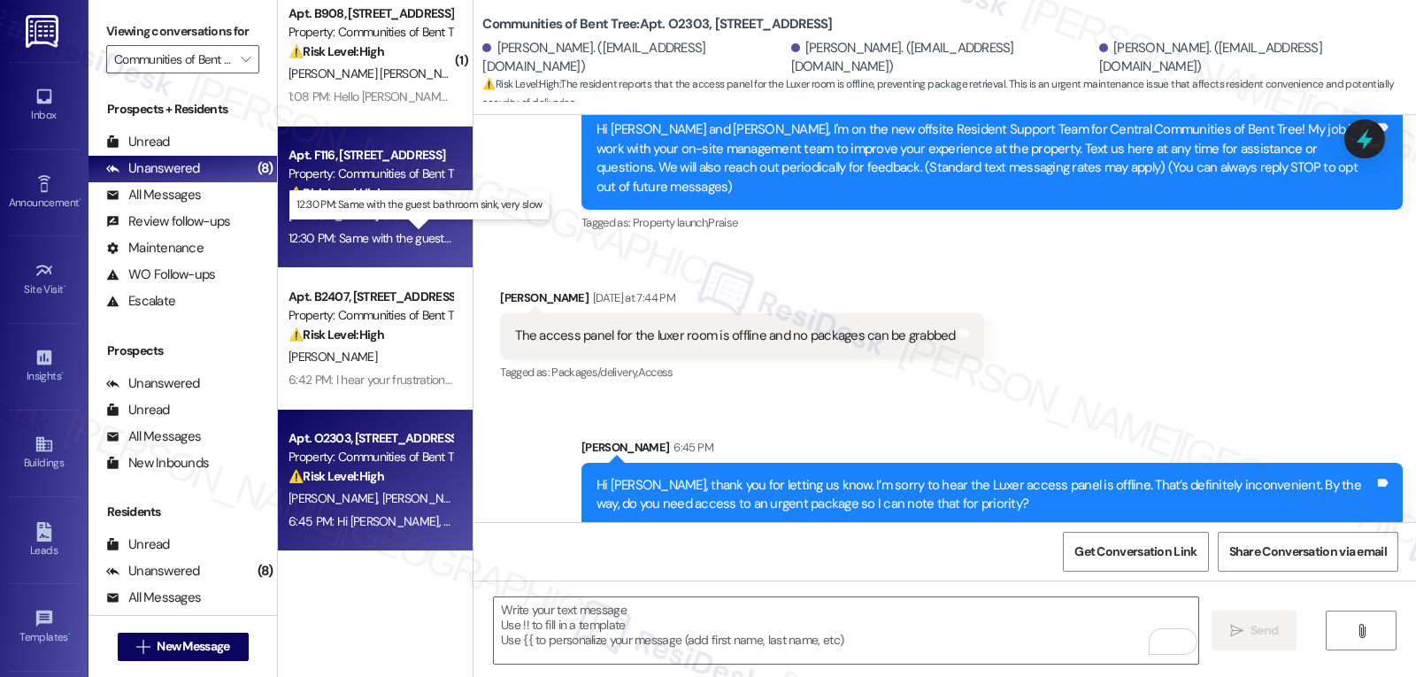
click at [371, 232] on div "12:30 PM: Same with the guest bathroom sink, very slow 12:30 PM: Same with the …" at bounding box center [430, 238] width 285 height 16
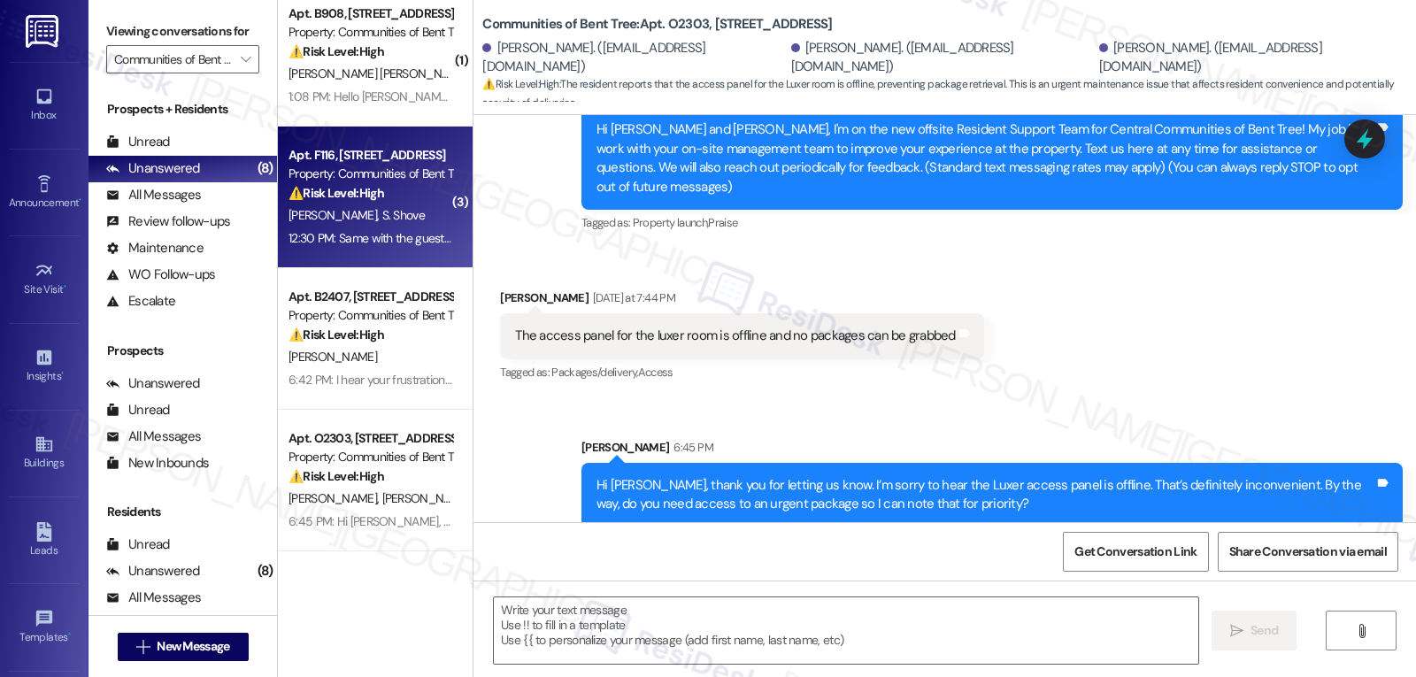
type textarea "Fetching suggested responses. Please feel free to read through the conversation…"
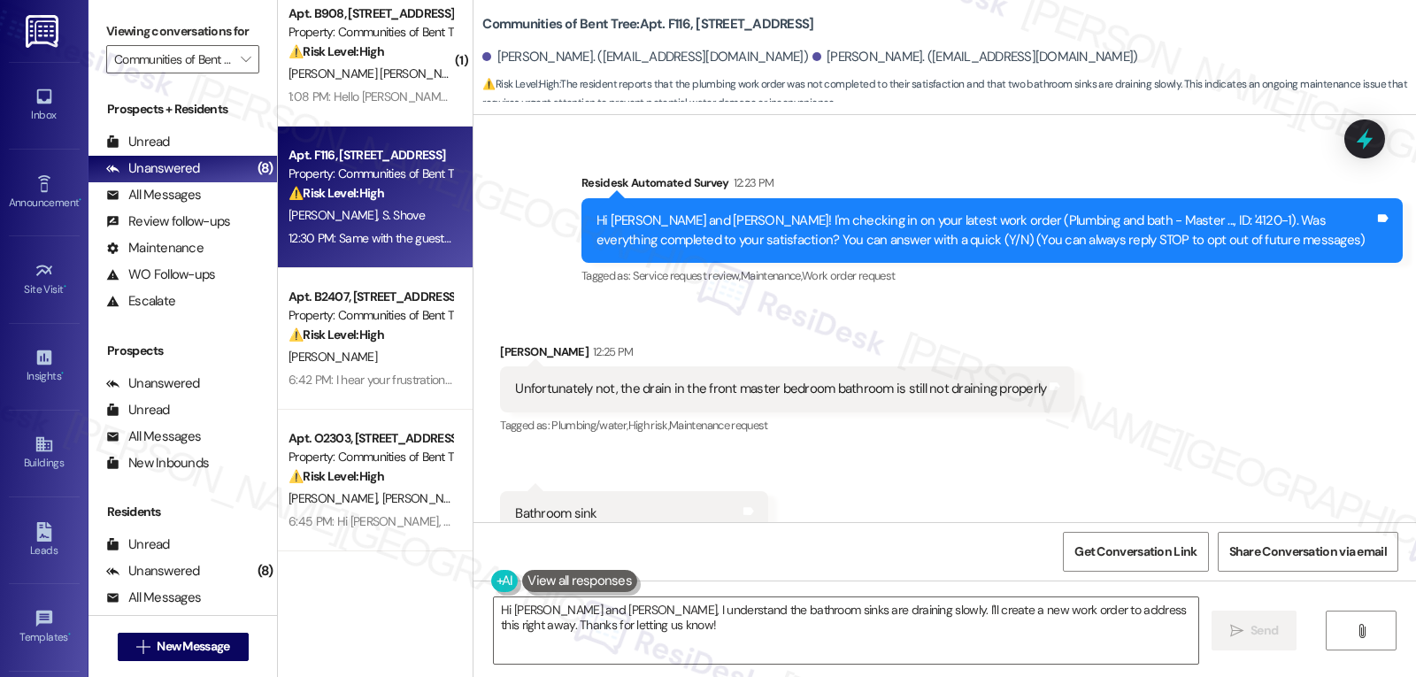
scroll to position [177, 0]
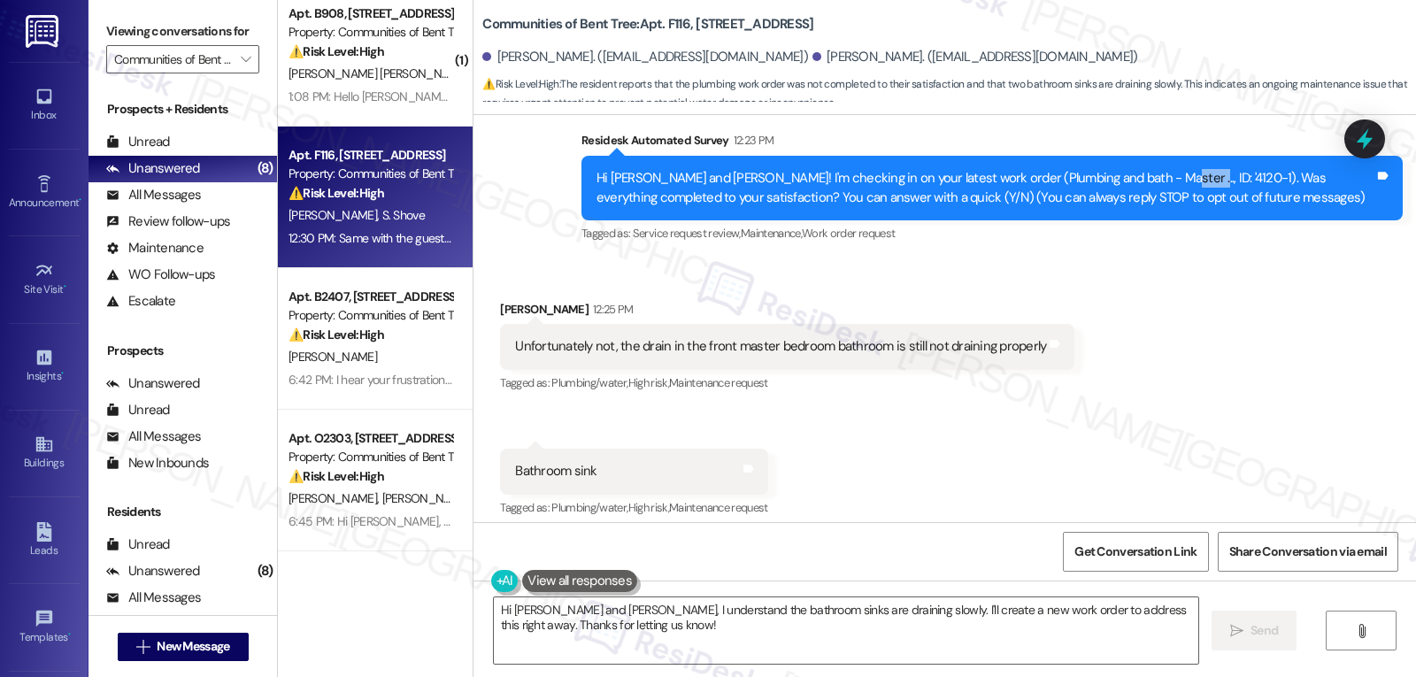
drag, startPoint x: 1114, startPoint y: 180, endPoint x: 1149, endPoint y: 180, distance: 35.4
click at [1149, 180] on div "Hi [PERSON_NAME] and [PERSON_NAME]! I'm checking in on your latest work order (…" at bounding box center [985, 188] width 778 height 38
copy div "4120-1"
click at [931, 261] on div "WO [PERSON_NAME] started [DATE] 8:00 PM Show details Survey, sent via SMS Resid…" at bounding box center [944, 318] width 942 height 407
click at [581, 142] on div "Residesk Automated Survey 12:23 PM" at bounding box center [991, 143] width 821 height 25
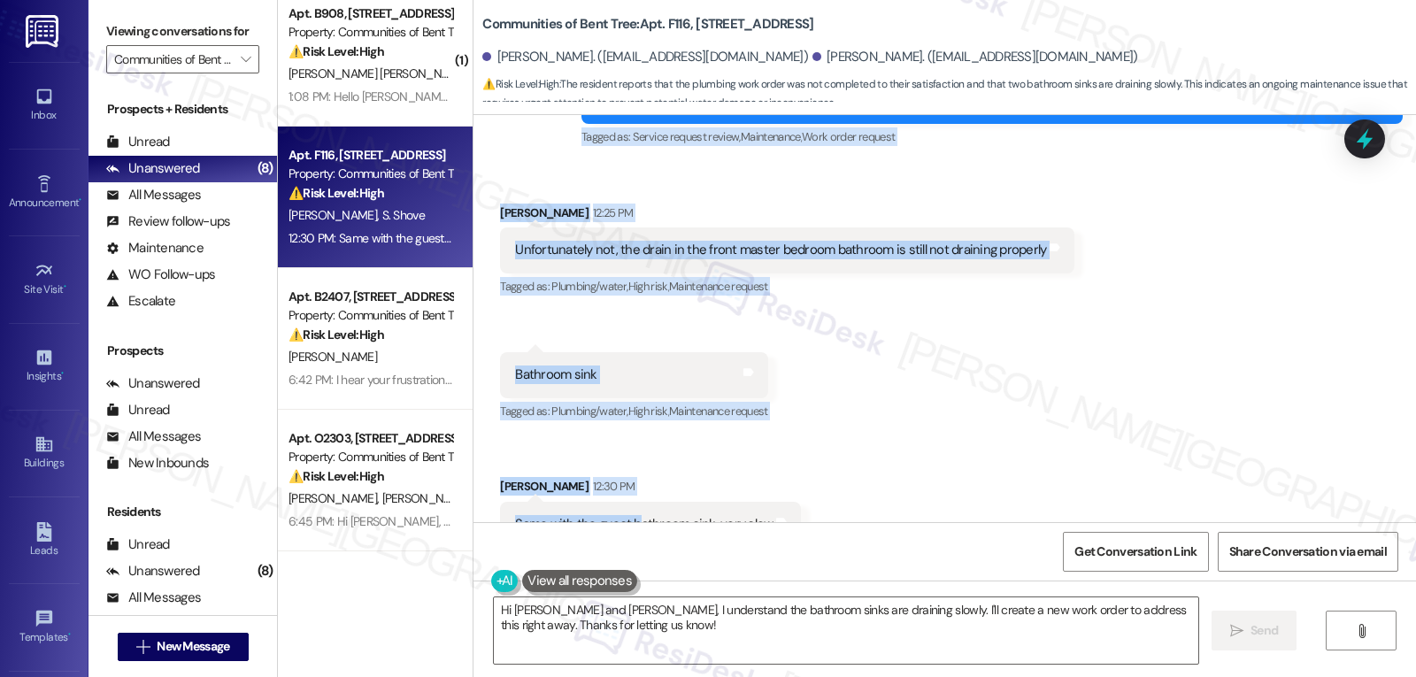
scroll to position [339, 0]
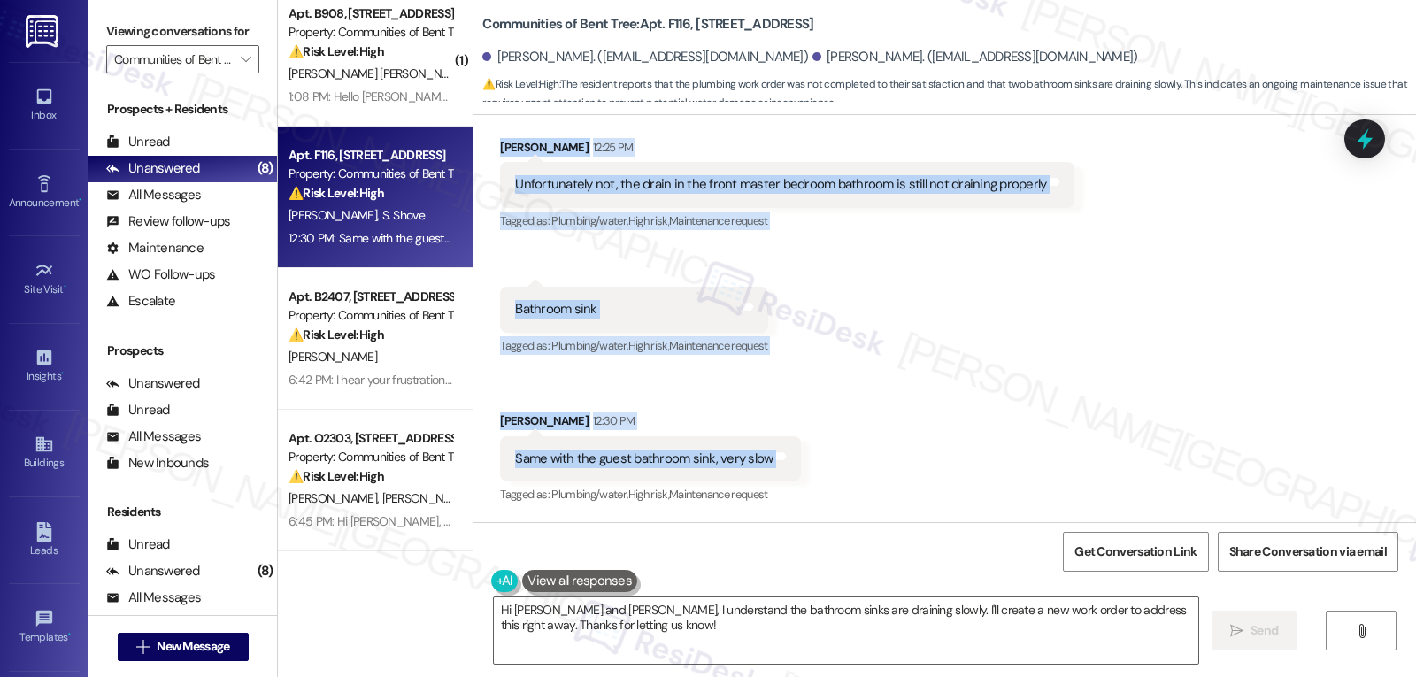
drag, startPoint x: 557, startPoint y: 131, endPoint x: 863, endPoint y: 471, distance: 457.4
click at [863, 471] on div "WO [PERSON_NAME] started [DATE] 8:00 PM Show details Survey, sent via SMS Resid…" at bounding box center [944, 318] width 942 height 407
copy div "Residesk Automated Survey 12:23 PM Hi [PERSON_NAME] and [PERSON_NAME]! I'm chec…"
click at [641, 629] on textarea "Hi [PERSON_NAME] and [PERSON_NAME], I understand the bathroom sinks are drainin…" at bounding box center [846, 630] width 704 height 66
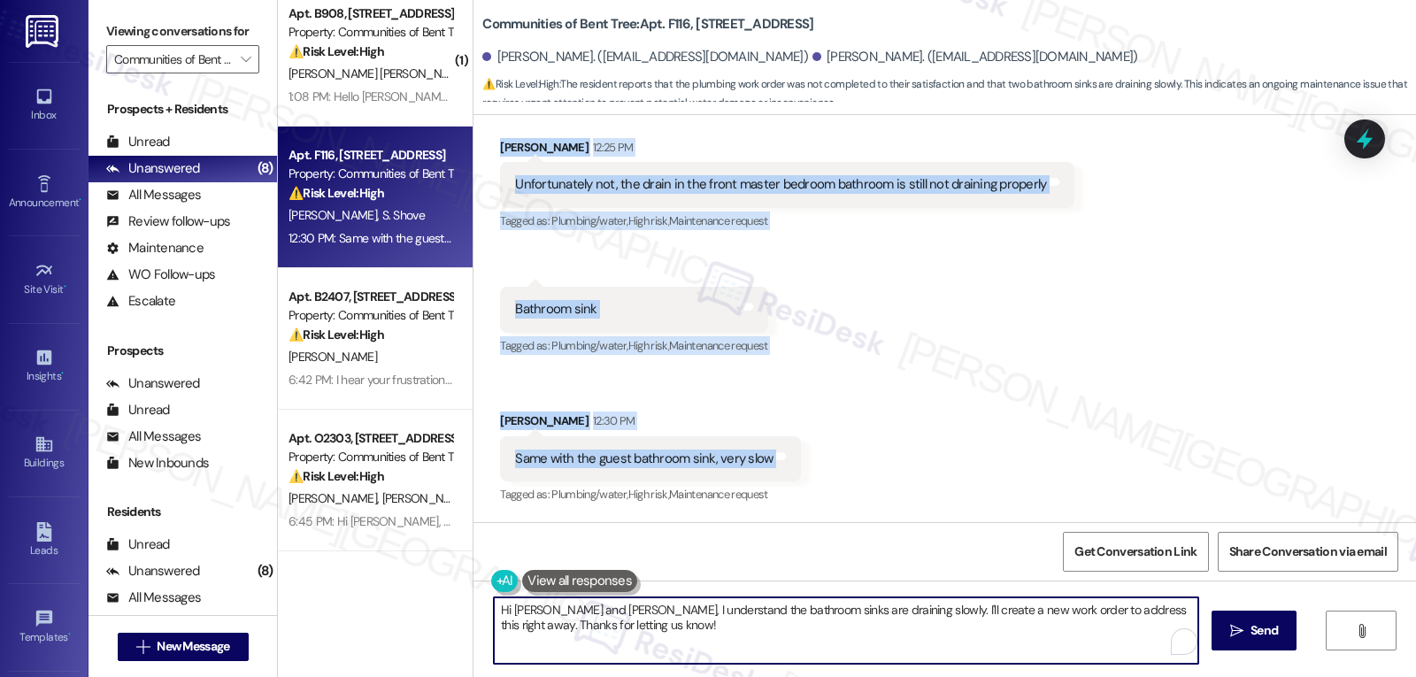
paste textarea "Thanks for letting me know, [PERSON_NAME] and [PERSON_NAME]. I’m sorry both bat…"
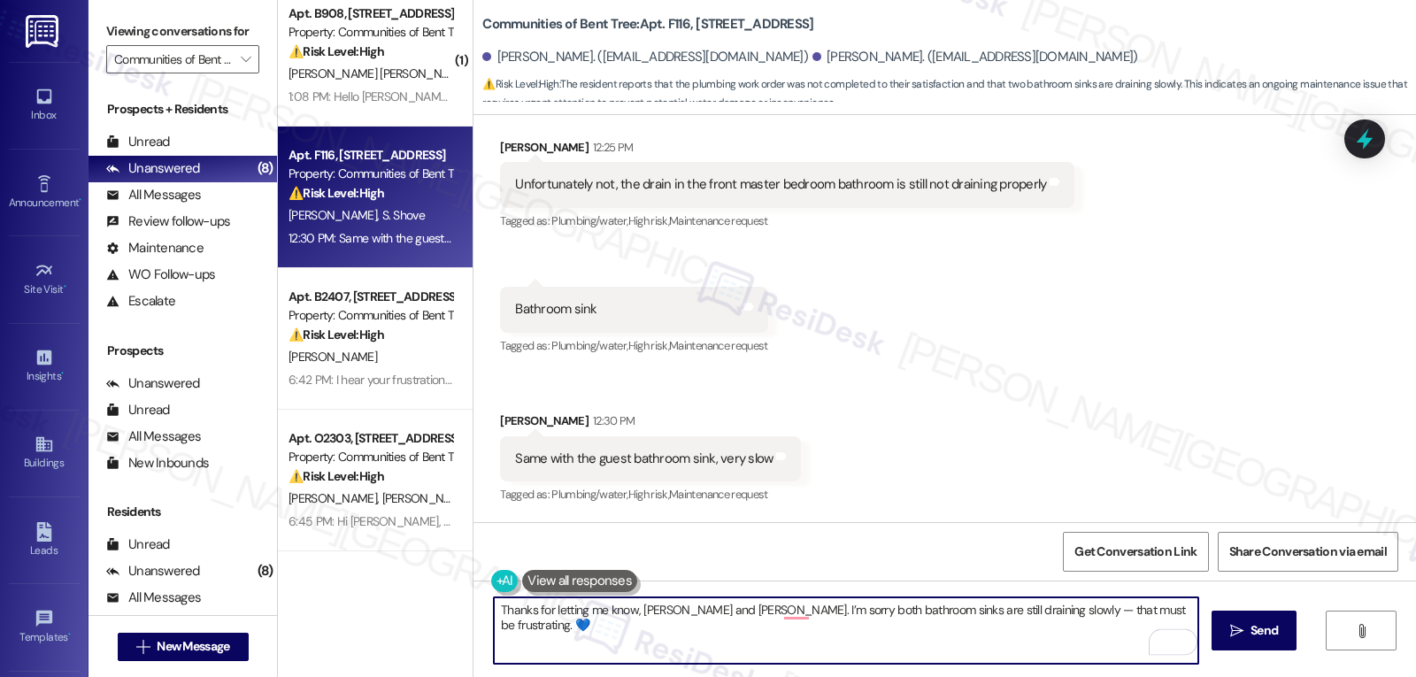
click at [1003, 608] on textarea "Thanks for letting me know, [PERSON_NAME] and [PERSON_NAME]. I’m sorry both bat…" at bounding box center [846, 630] width 704 height 66
click at [1174, 612] on textarea "Thanks for letting me know, [PERSON_NAME] and [PERSON_NAME]. I’m sorry, both ba…" at bounding box center [846, 630] width 704 height 66
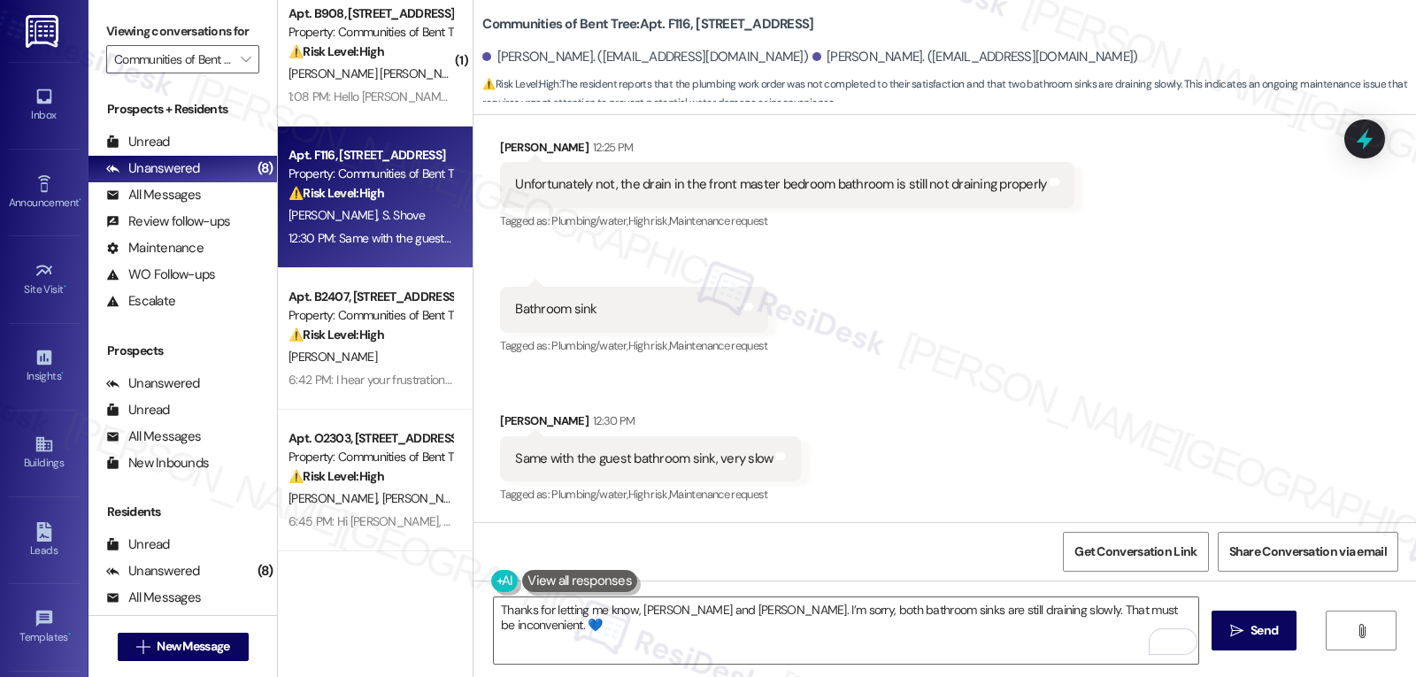
scroll to position [440, 0]
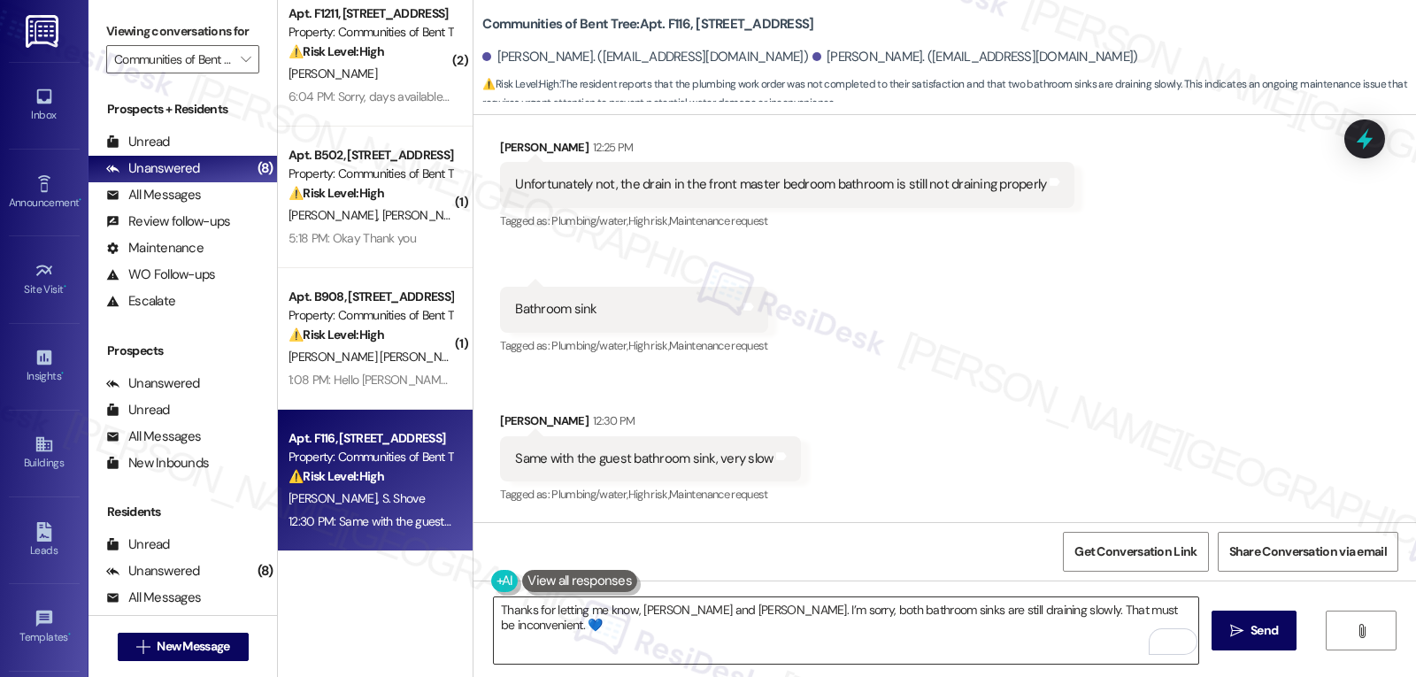
click at [1157, 611] on textarea "Thanks for letting me know, [PERSON_NAME] and [PERSON_NAME]. I’m sorry, both ba…" at bounding box center [846, 630] width 704 height 66
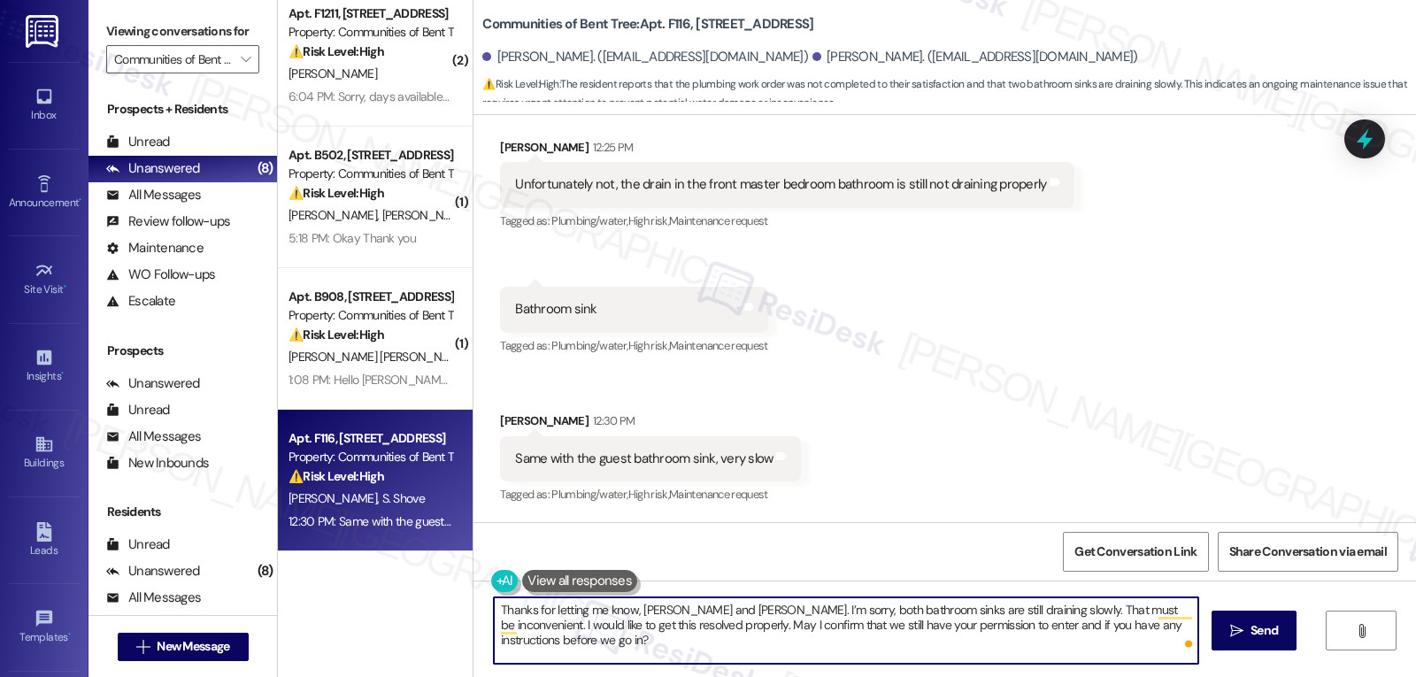
click at [1107, 633] on textarea "Thanks for letting me know, [PERSON_NAME] and [PERSON_NAME]. I’m sorry, both ba…" at bounding box center [846, 630] width 704 height 66
click at [873, 642] on textarea "Thanks for letting me know, [PERSON_NAME] and [PERSON_NAME]. I’m sorry, both ba…" at bounding box center [846, 630] width 704 height 66
type textarea "Thanks for letting me know, [PERSON_NAME] and [PERSON_NAME]. I’m sorry, both ba…"
click at [1265, 636] on span "Send" at bounding box center [1263, 630] width 27 height 19
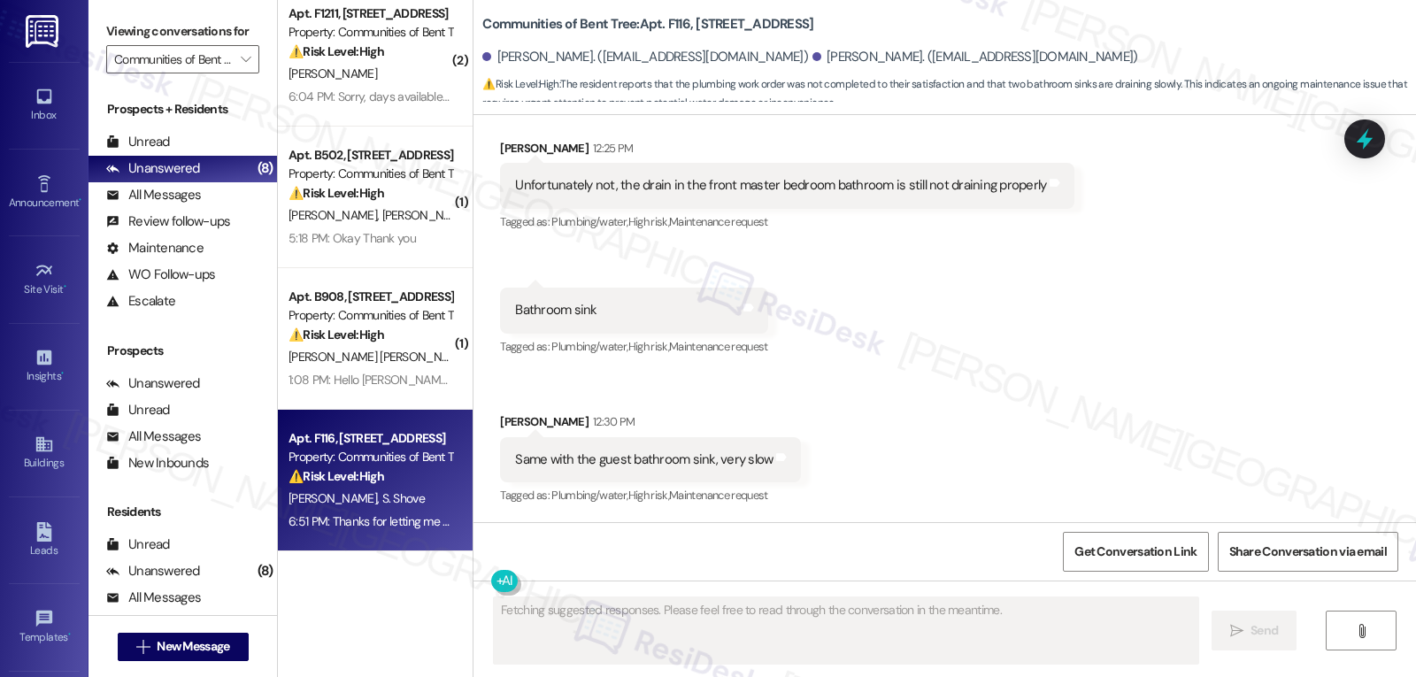
scroll to position [500, 0]
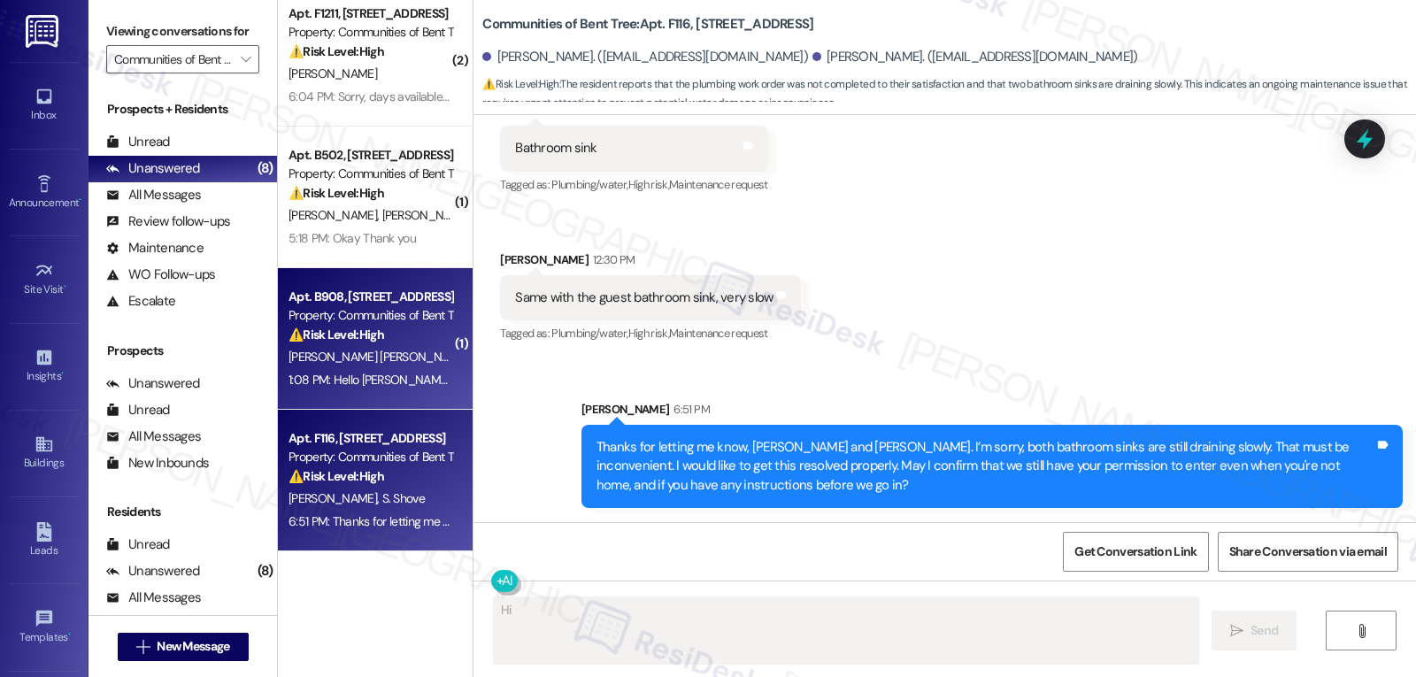
type textarea "Hi"
click at [384, 366] on div "[PERSON_NAME] [PERSON_NAME]" at bounding box center [370, 357] width 167 height 22
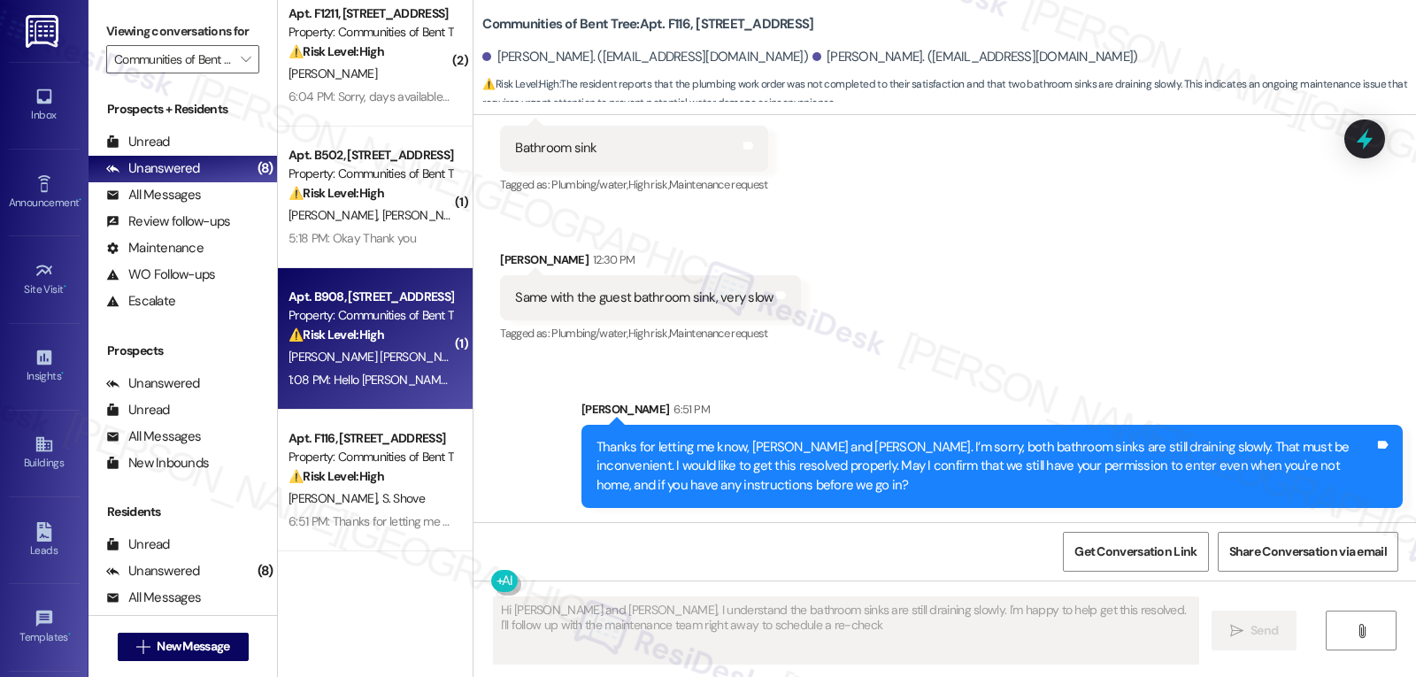
type textarea "Hi [PERSON_NAME] and [PERSON_NAME], I understand the bathroom sinks are still d…"
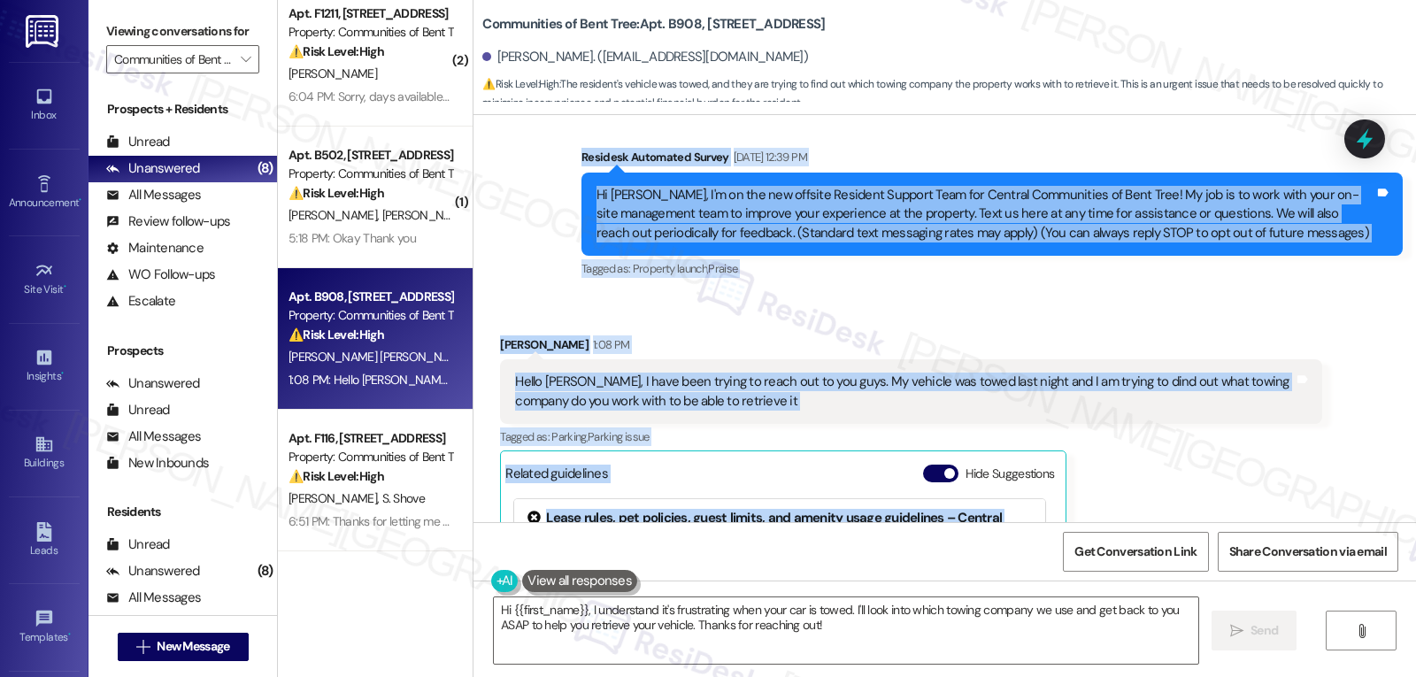
scroll to position [323, 0]
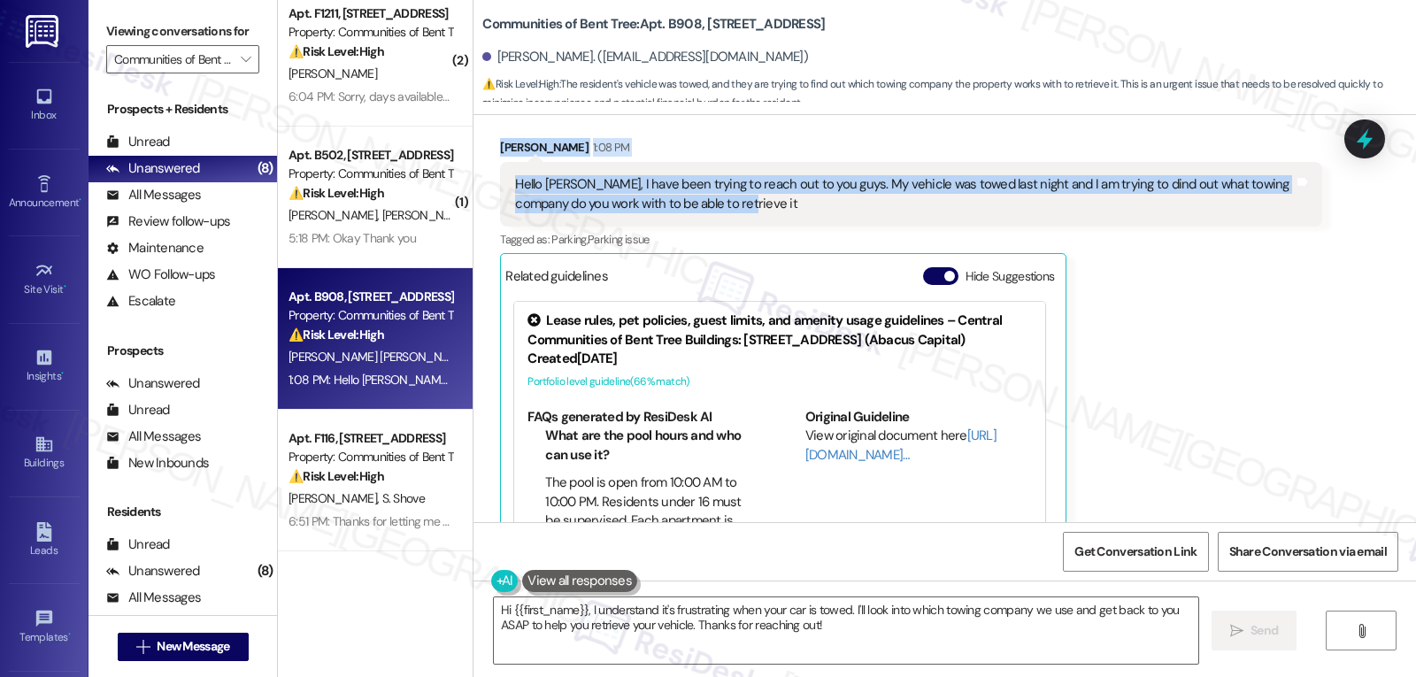
drag, startPoint x: 572, startPoint y: 253, endPoint x: 809, endPoint y: 208, distance: 241.4
click at [809, 208] on div "Lease started [DATE] 8:00 PM Survey, sent via SMS Residesk Automated Survey [DA…" at bounding box center [944, 318] width 942 height 407
copy div "Residesk Automated Survey [DATE] 12:39 PM Hi [PERSON_NAME], I'm on the new offs…"
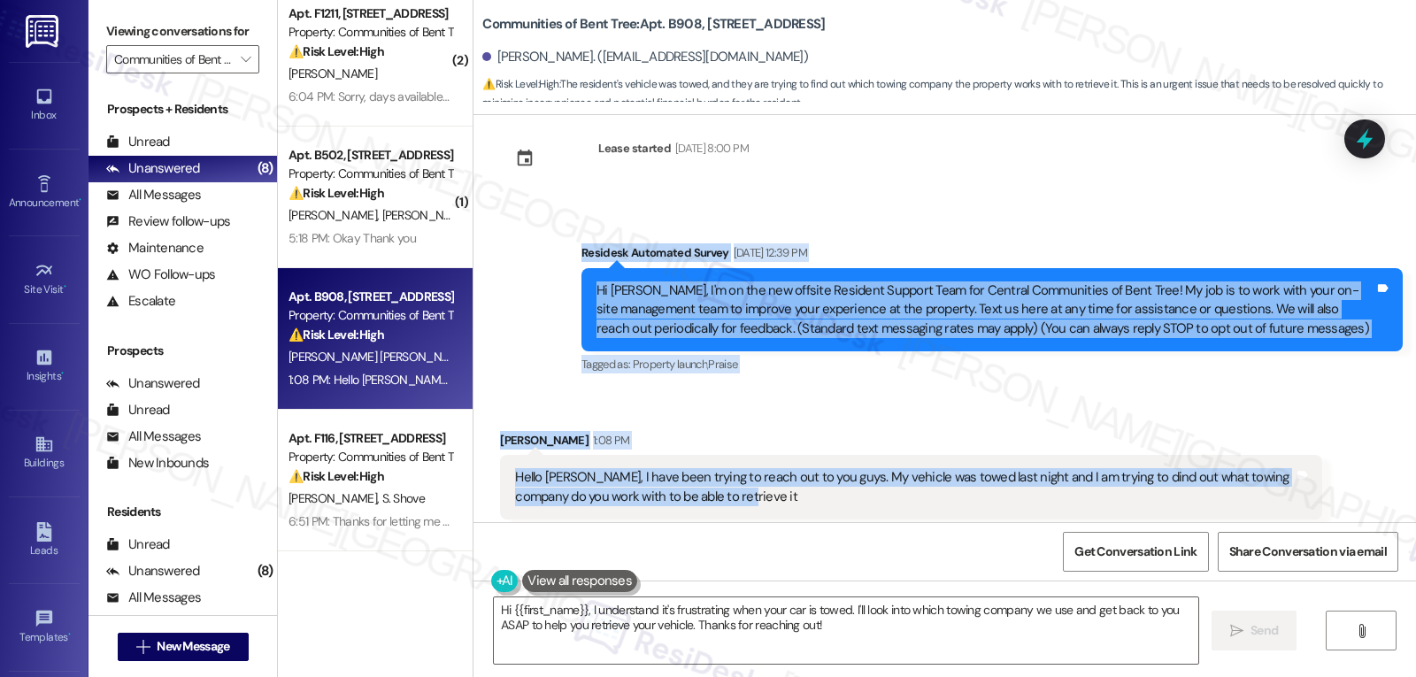
scroll to position [207, 0]
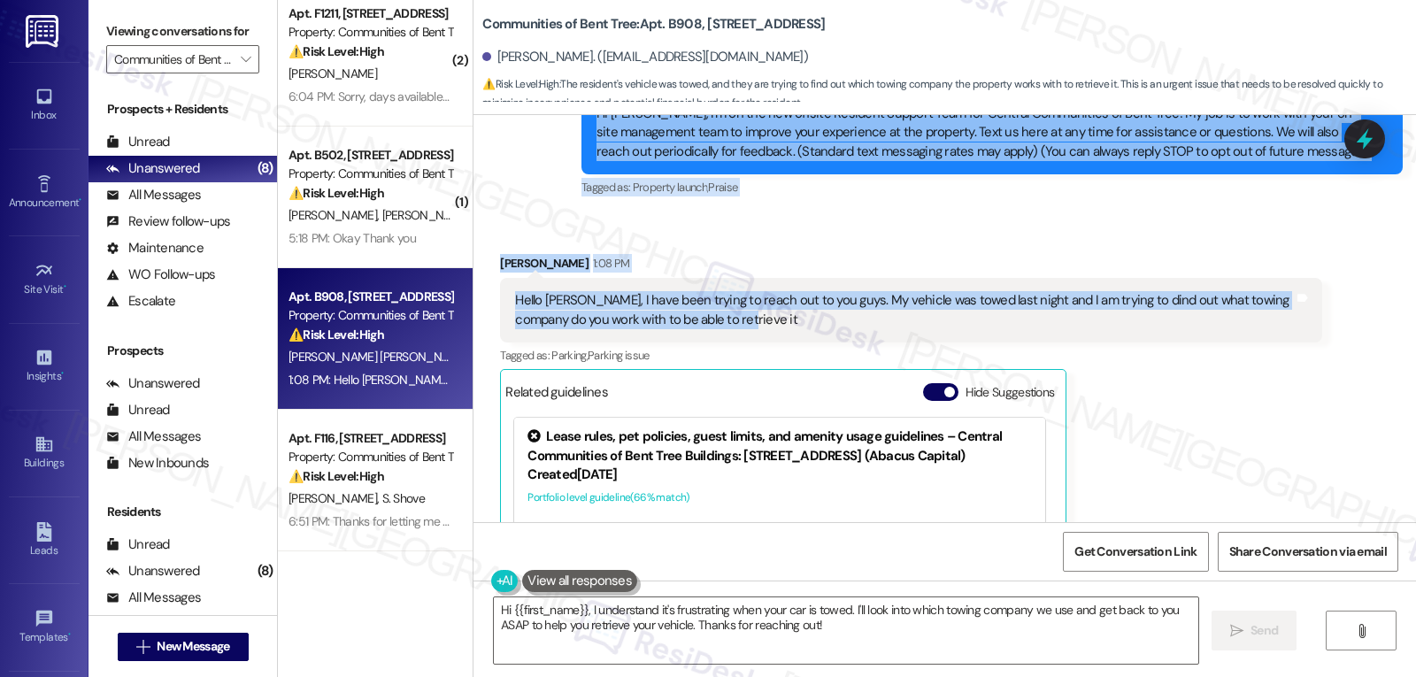
copy div "Residesk Automated Survey [DATE] 12:39 PM Hi [PERSON_NAME], I'm on the new offs…"
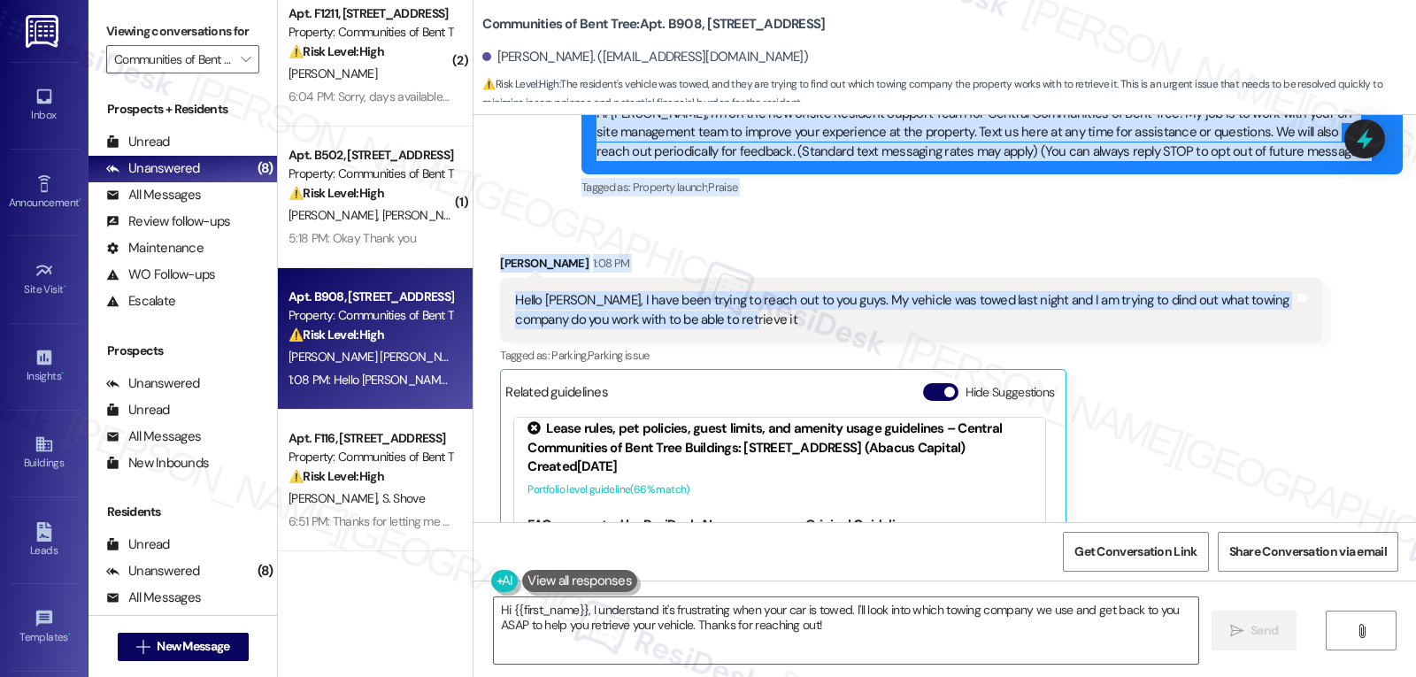
scroll to position [27, 0]
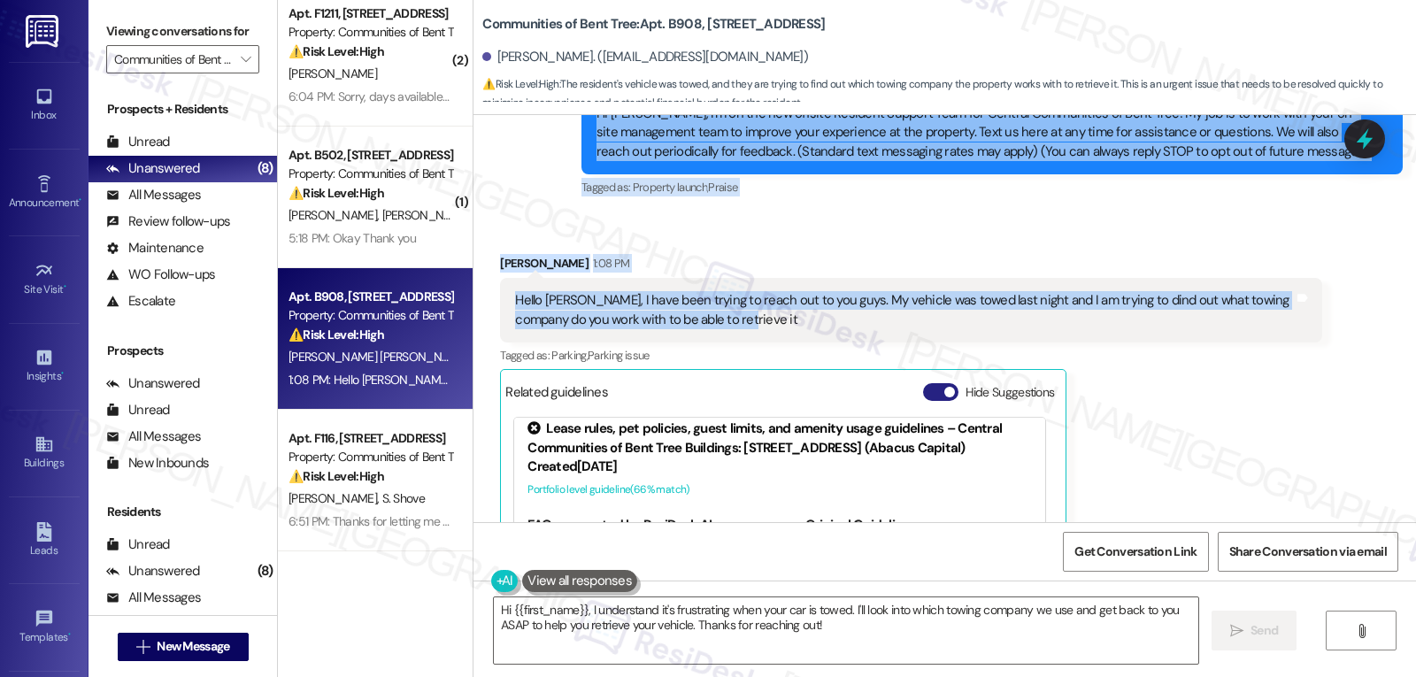
click at [926, 394] on button "Hide Suggestions" at bounding box center [940, 392] width 35 height 18
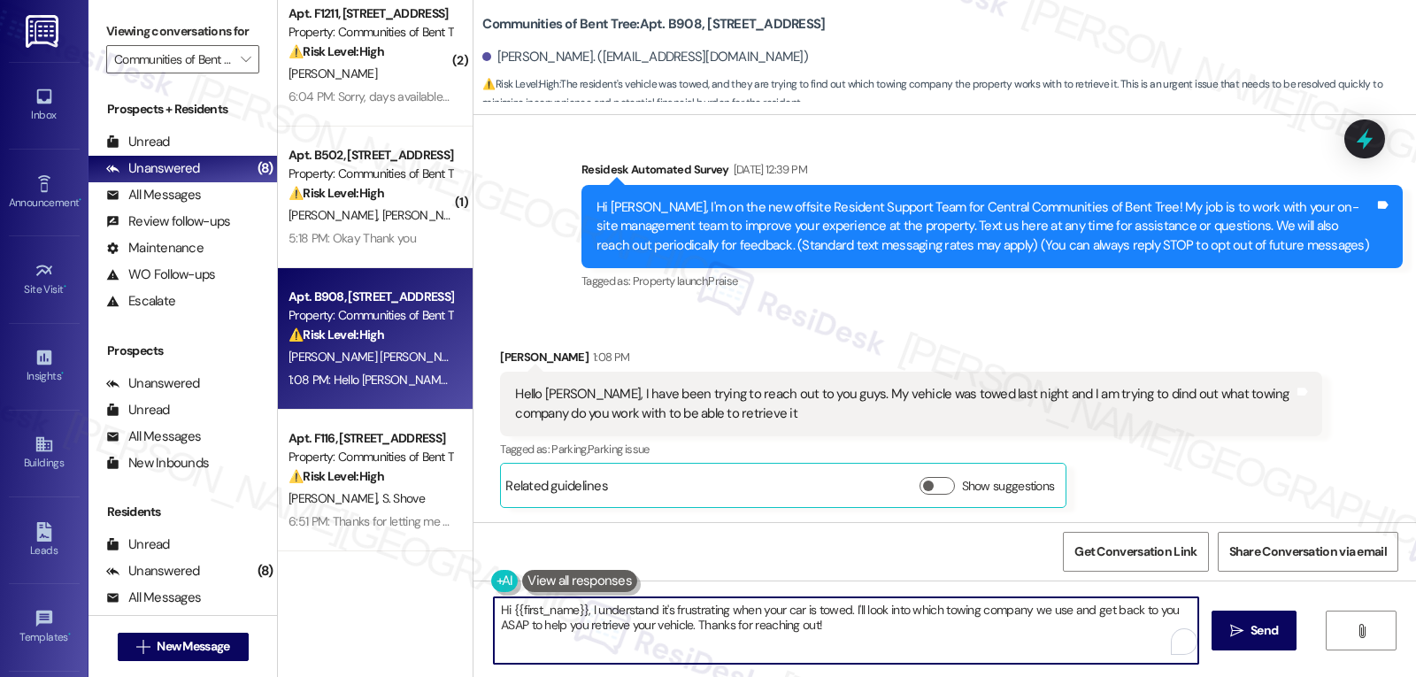
drag, startPoint x: 1022, startPoint y: 610, endPoint x: 1101, endPoint y: 682, distance: 107.1
click at [1101, 676] on html "Inbox Go to Inbox Announcement • Send A Text Announcement Site Visit • Go to Si…" at bounding box center [708, 338] width 1416 height 677
type textarea "Hi {{first_name}}, I understand it's frustrating when your car is towed. I'll l…"
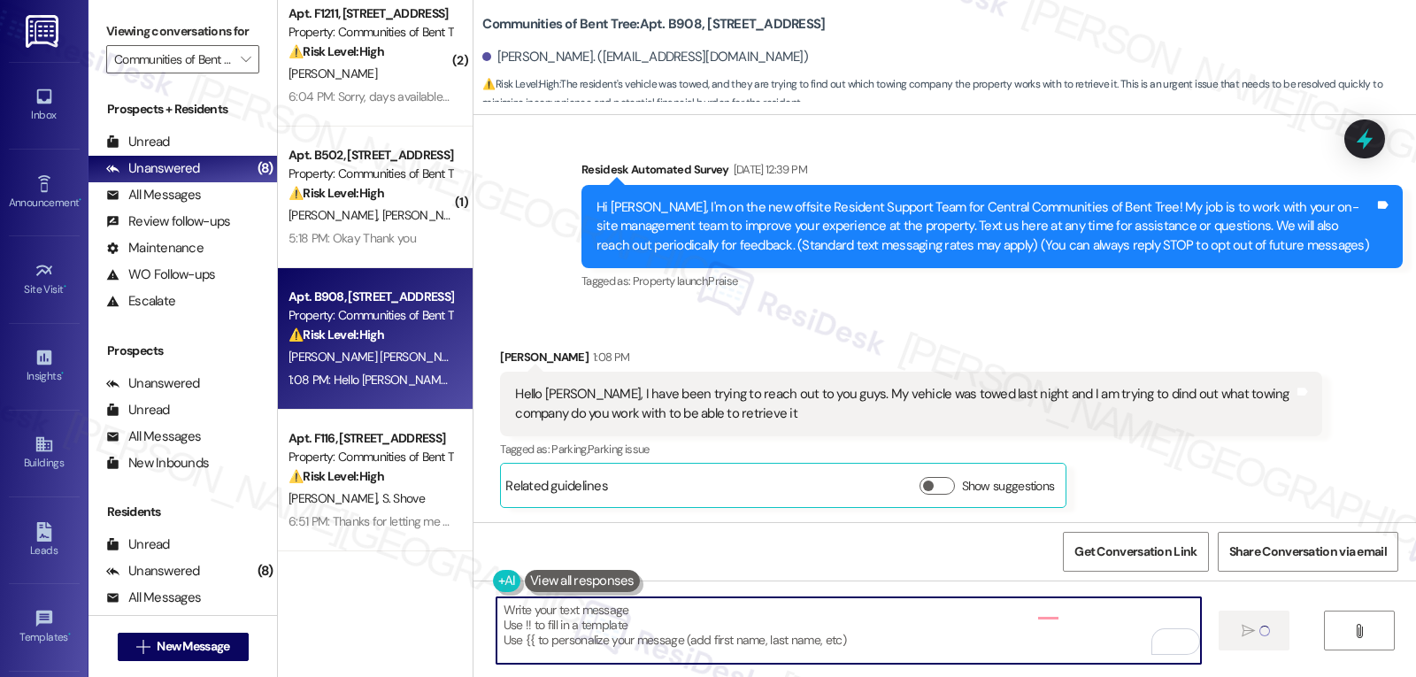
type textarea "Fetching suggested responses. Please feel free to read through the conversation…"
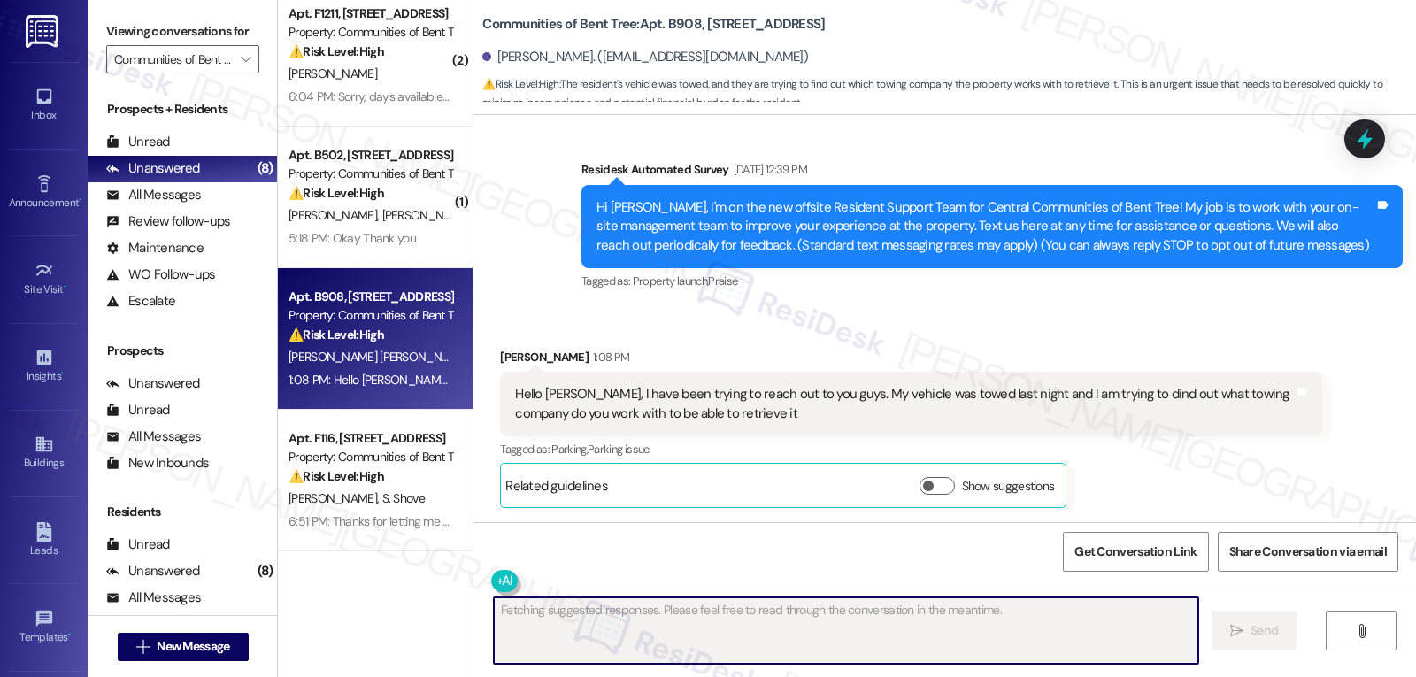
scroll to position [112, 0]
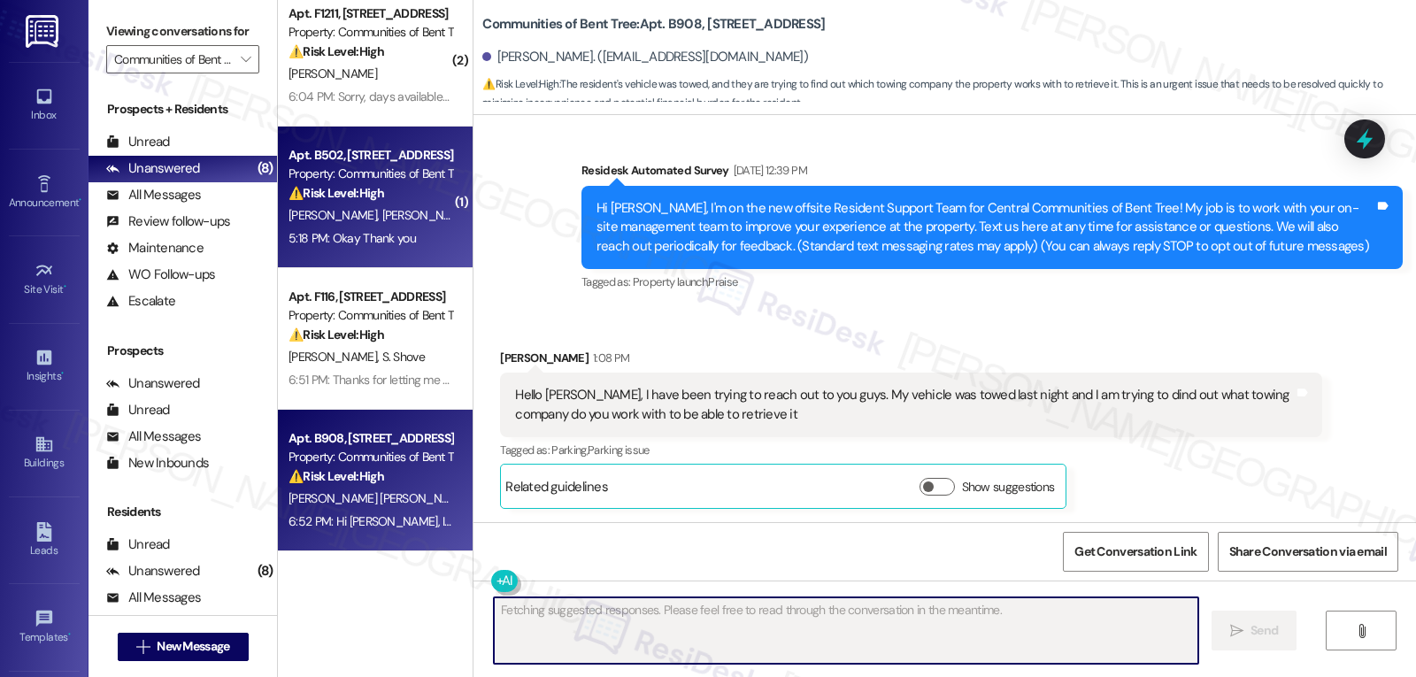
click at [382, 216] on span "[PERSON_NAME] [PERSON_NAME]" at bounding box center [472, 215] width 180 height 16
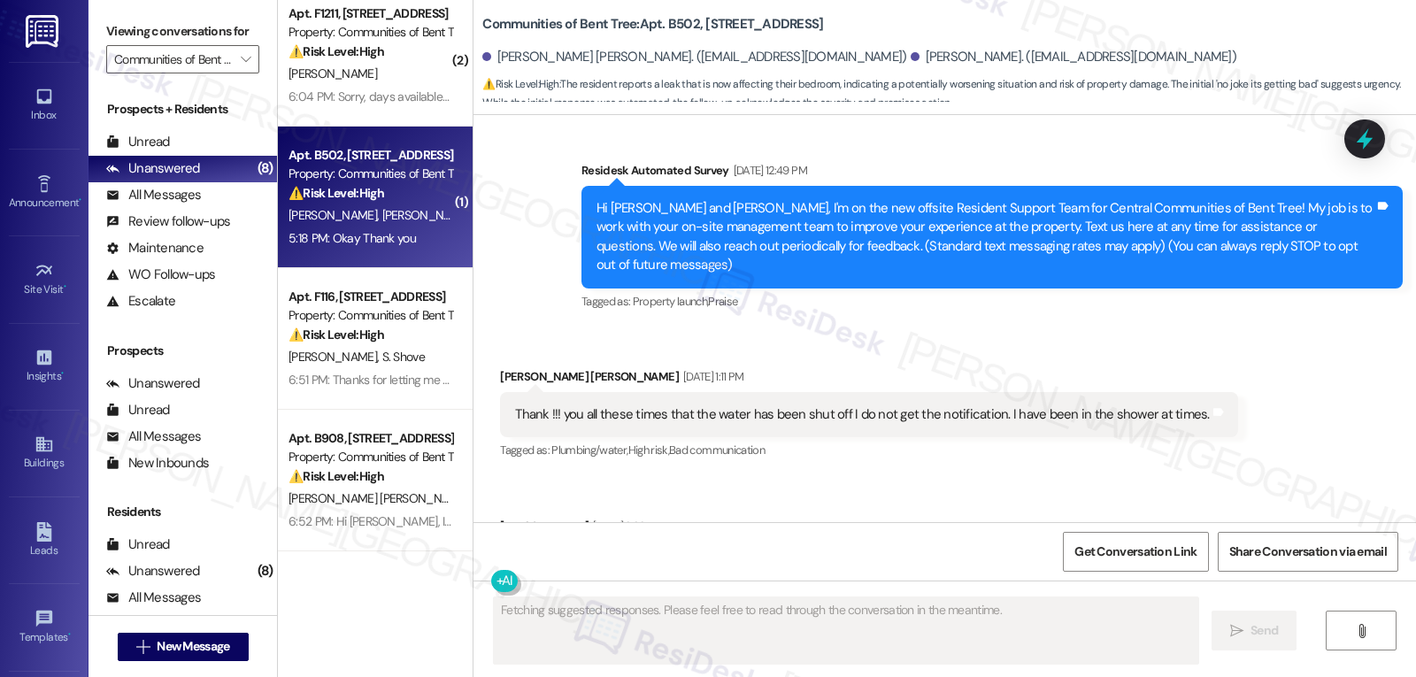
scroll to position [3857, 0]
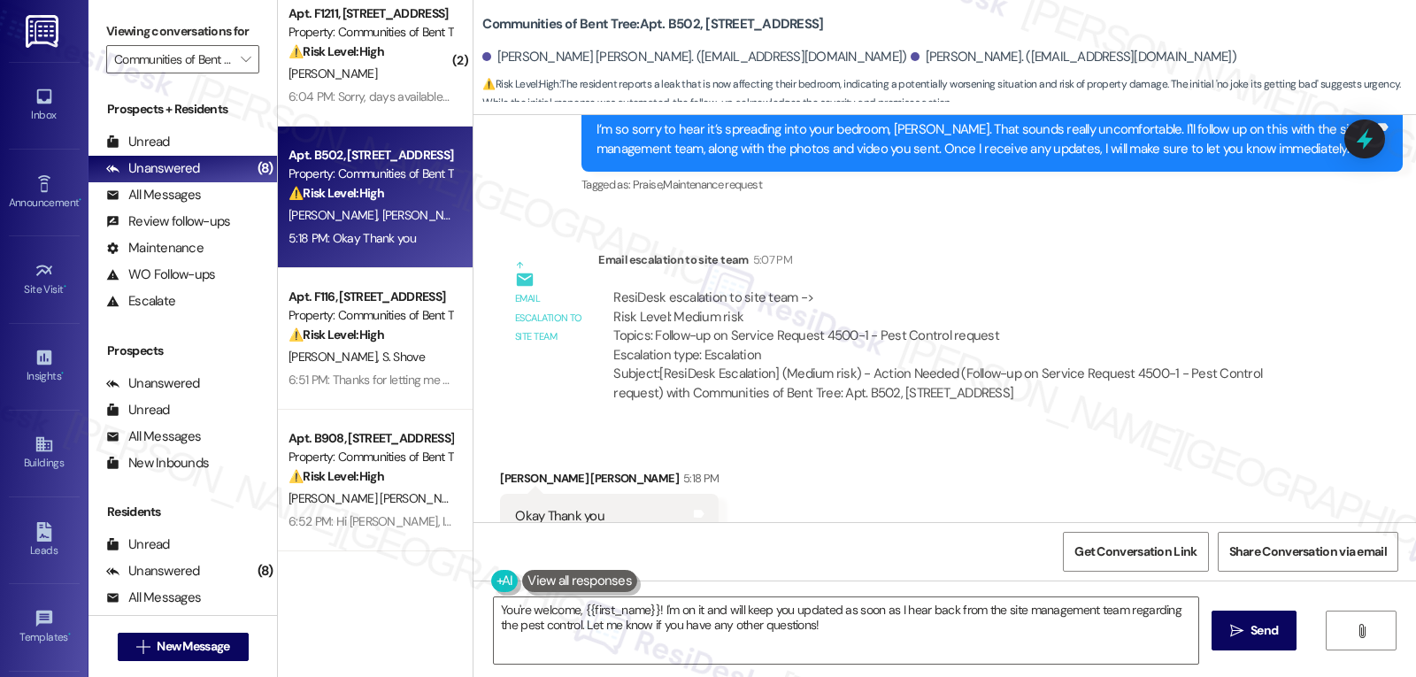
click at [511, 469] on div "[PERSON_NAME] [PERSON_NAME] 5:18 PM" at bounding box center [609, 481] width 219 height 25
copy div "[PERSON_NAME]"
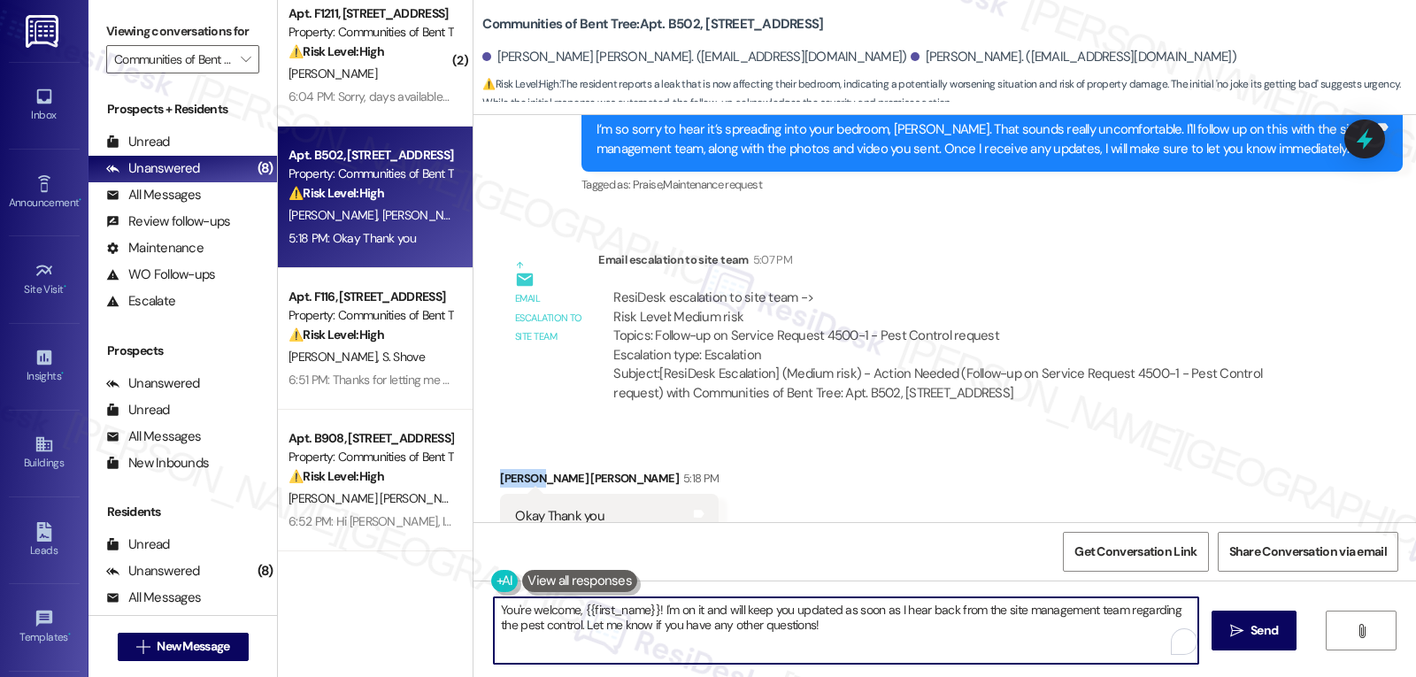
click at [855, 653] on textarea "You're welcome, {{first_name}}! I'm on it and will keep you updated as soon as …" at bounding box center [846, 630] width 704 height 66
paste textarea "[PERSON_NAME]"
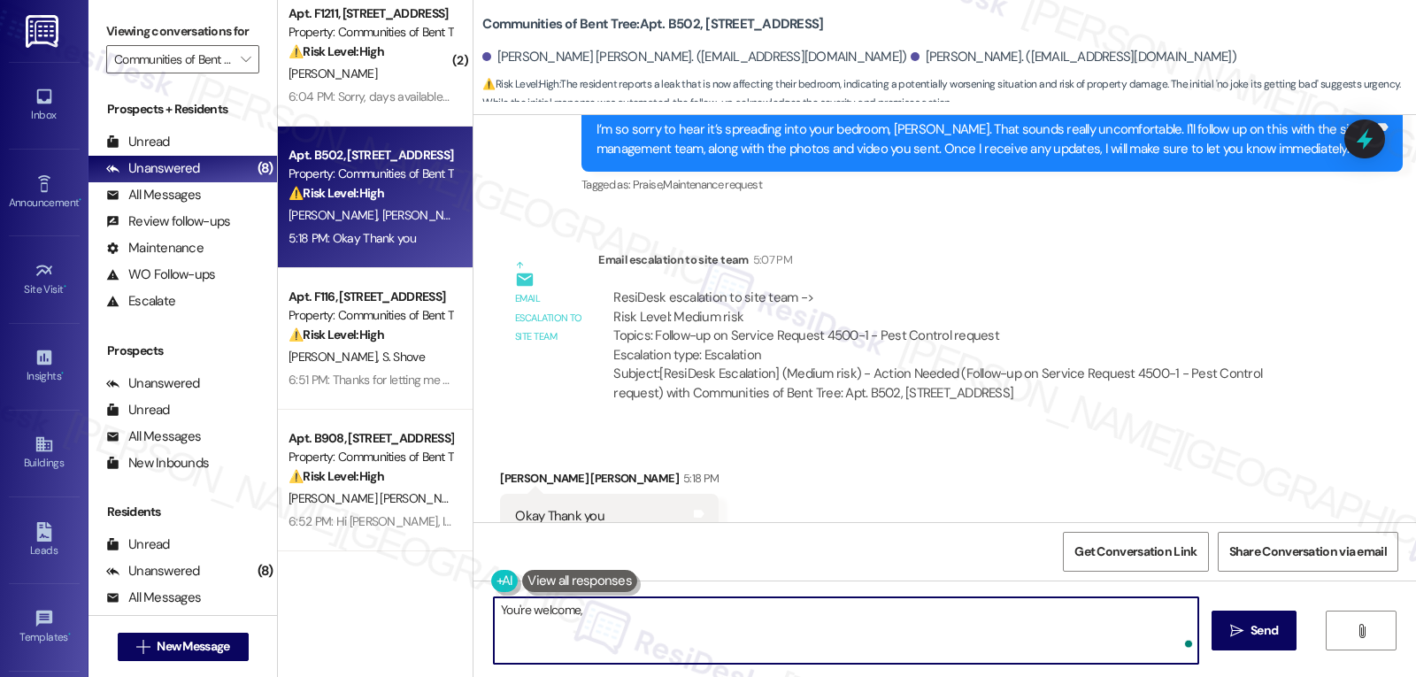
paste textarea "[PERSON_NAME]"
type textarea "You're welcome, [PERSON_NAME]!"
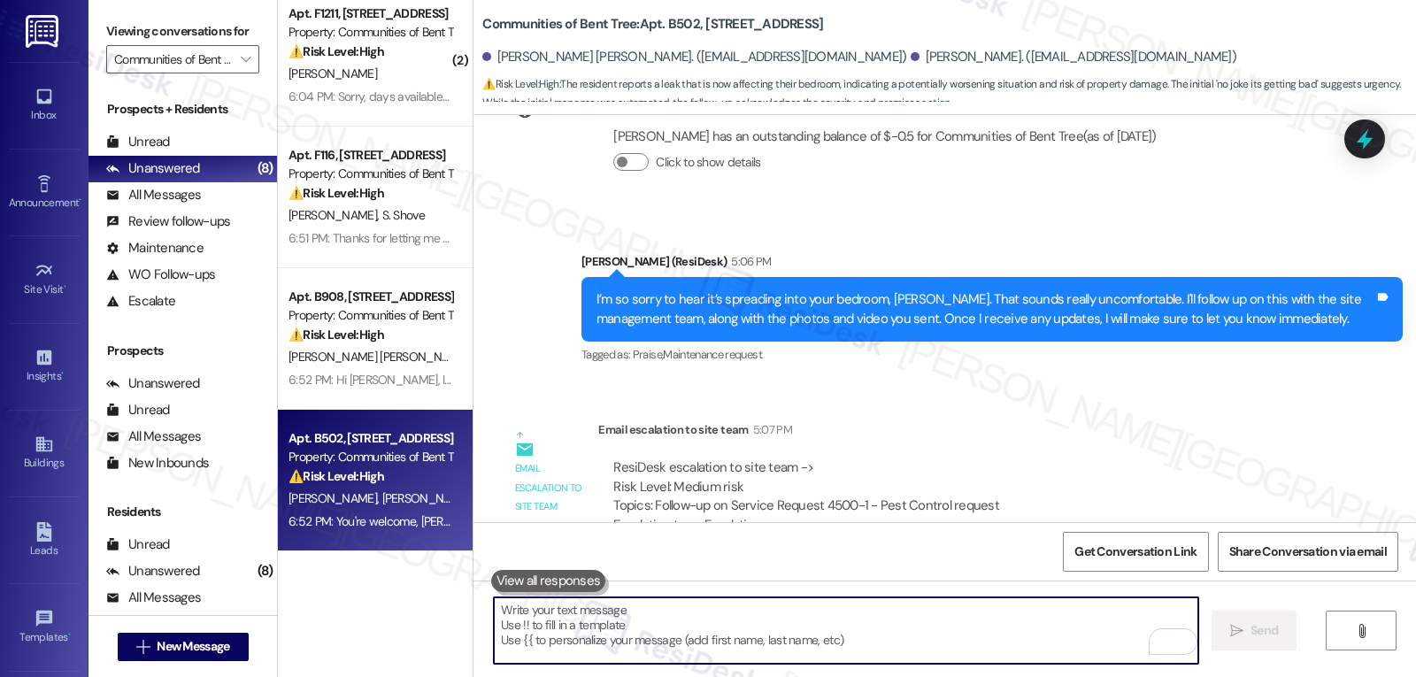
scroll to position [3627, 0]
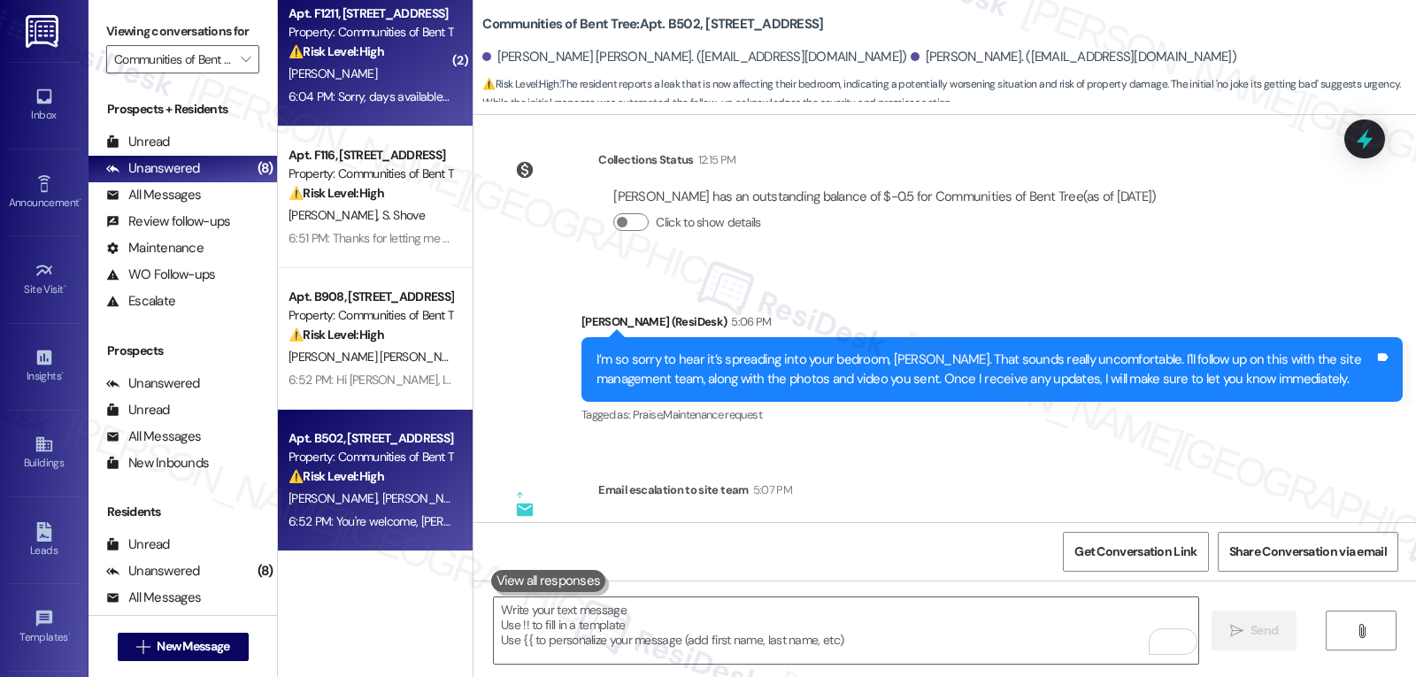
click at [374, 98] on div "6:04 PM: Sorry, days available for maintenance is [DATE] and [DATE] with notice…" at bounding box center [491, 96] width 407 height 16
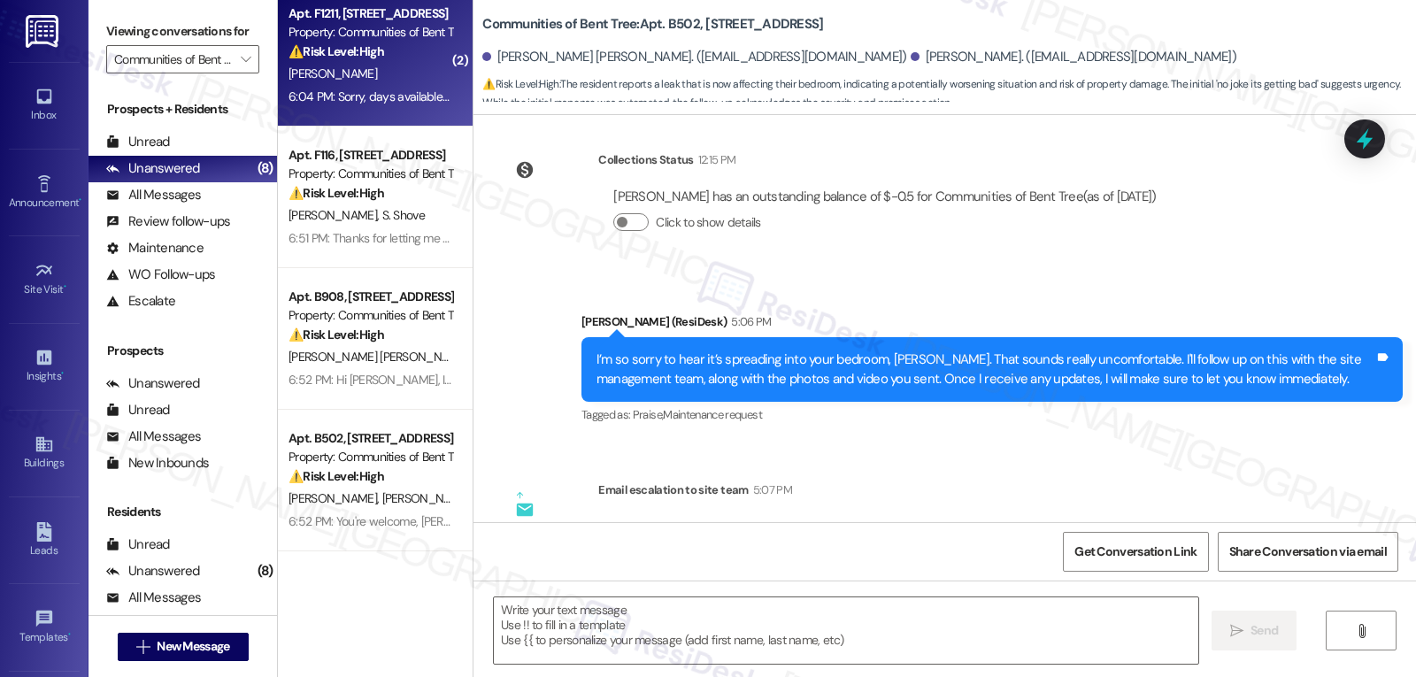
type textarea "Fetching suggested responses. Please feel free to read through the conversation…"
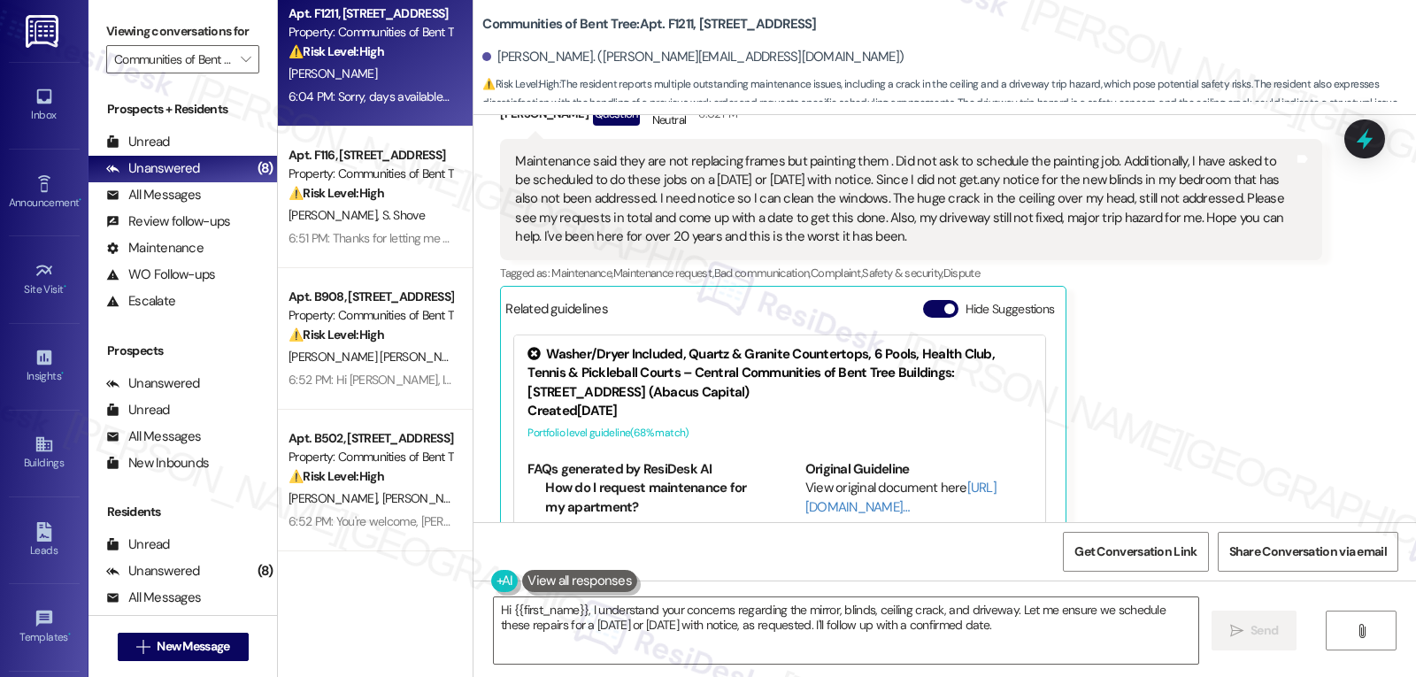
scroll to position [935, 0]
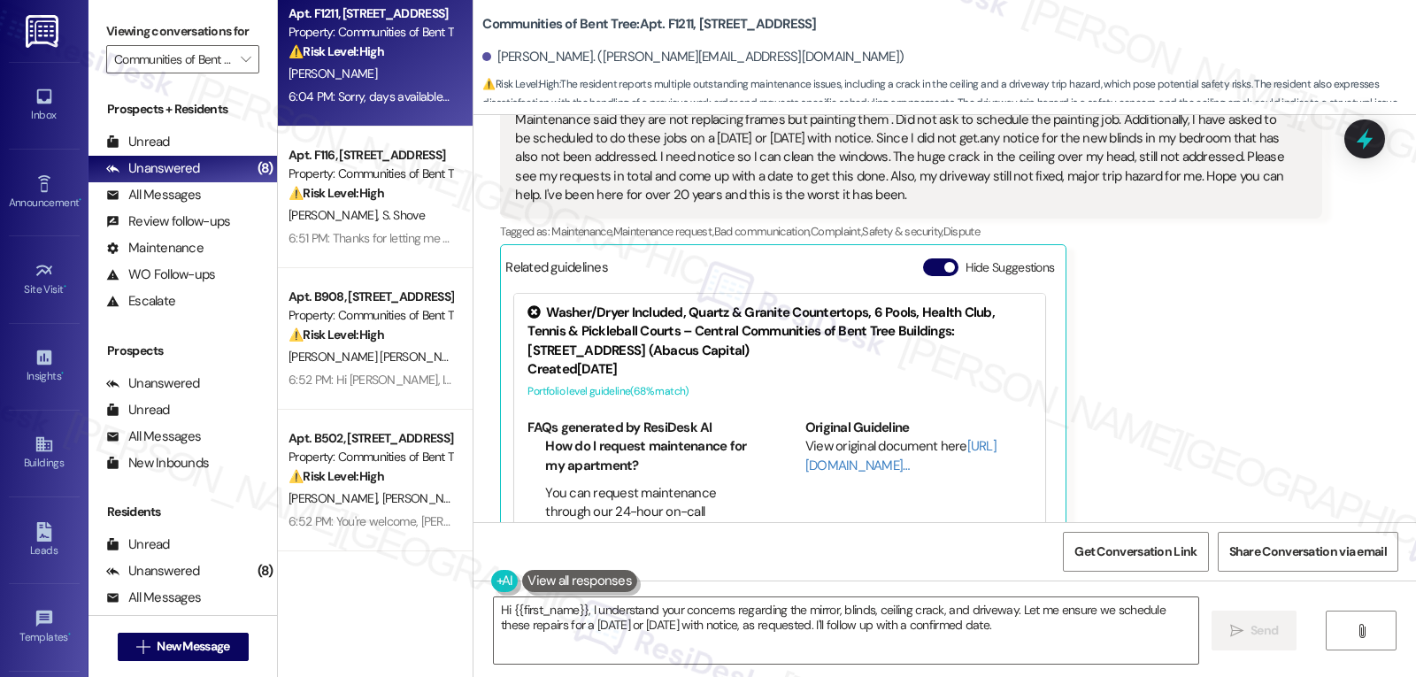
drag, startPoint x: 567, startPoint y: 288, endPoint x: 746, endPoint y: 328, distance: 183.1
click at [746, 328] on div "WO Opened request: General - B... [DATE] 7:16 AM Status : Complete Priority : 0…" at bounding box center [944, 318] width 942 height 407
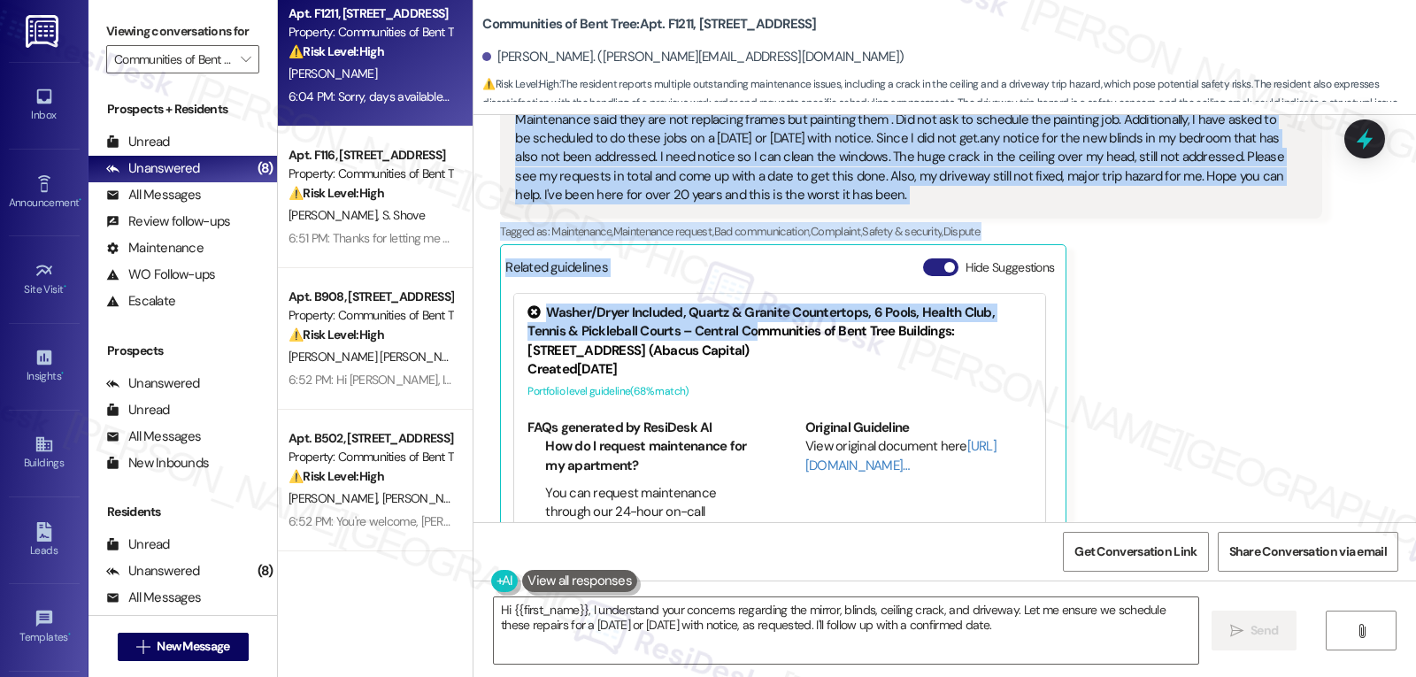
click at [923, 262] on button "Hide Suggestions" at bounding box center [940, 267] width 35 height 18
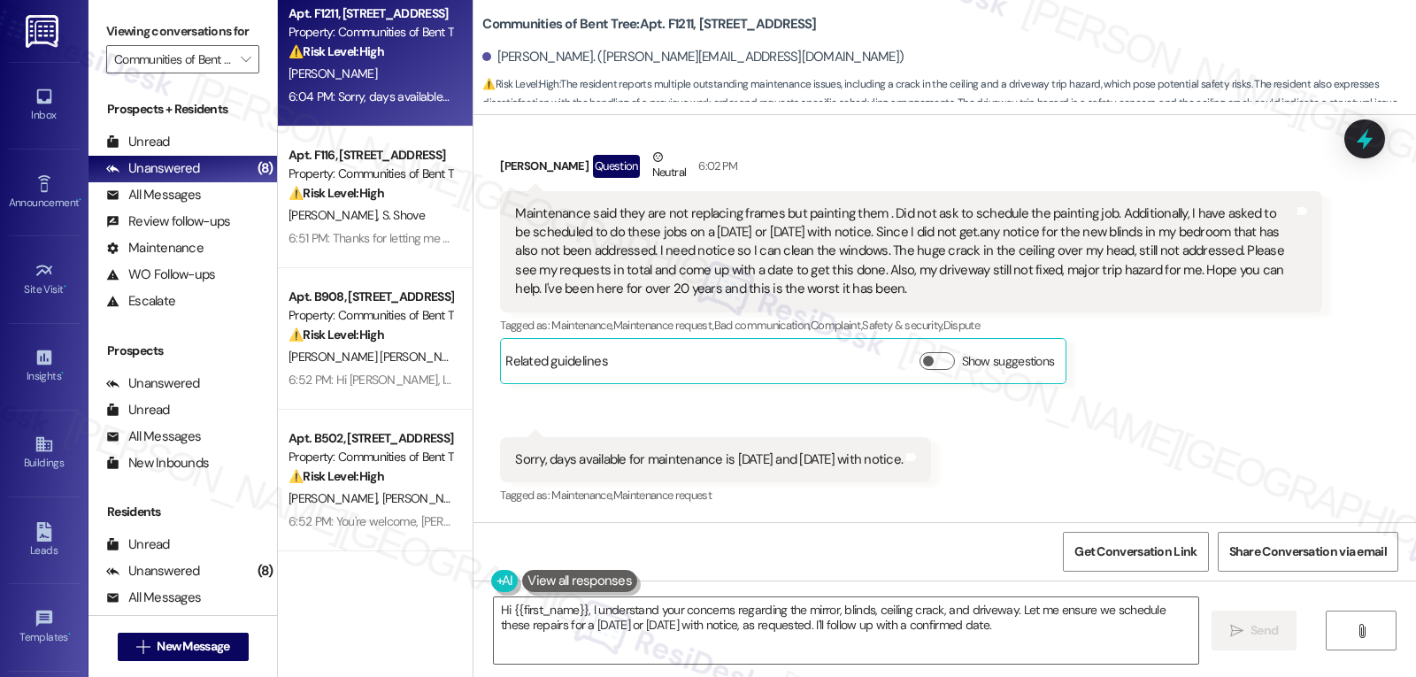
click at [1136, 372] on div "[PERSON_NAME] Question Neutral 6:02 PM Maintenance said they are not replacing …" at bounding box center [910, 266] width 821 height 236
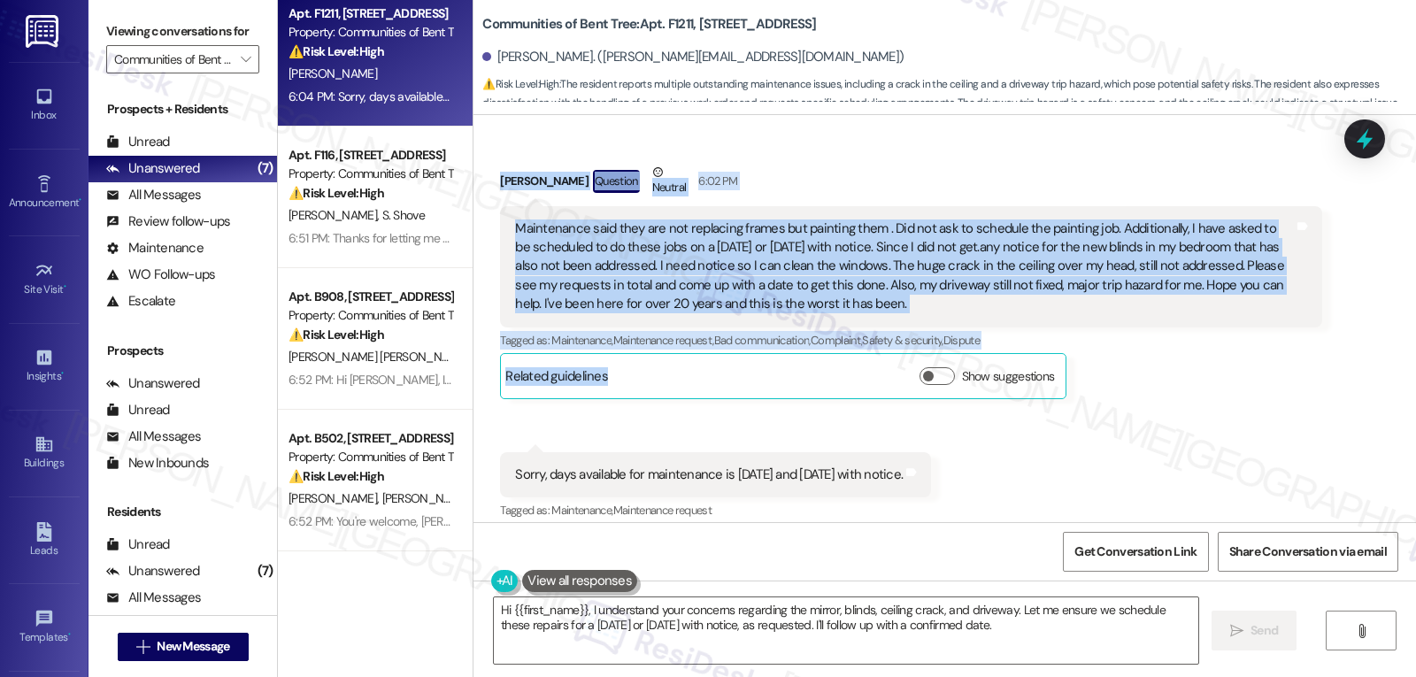
scroll to position [842, 0]
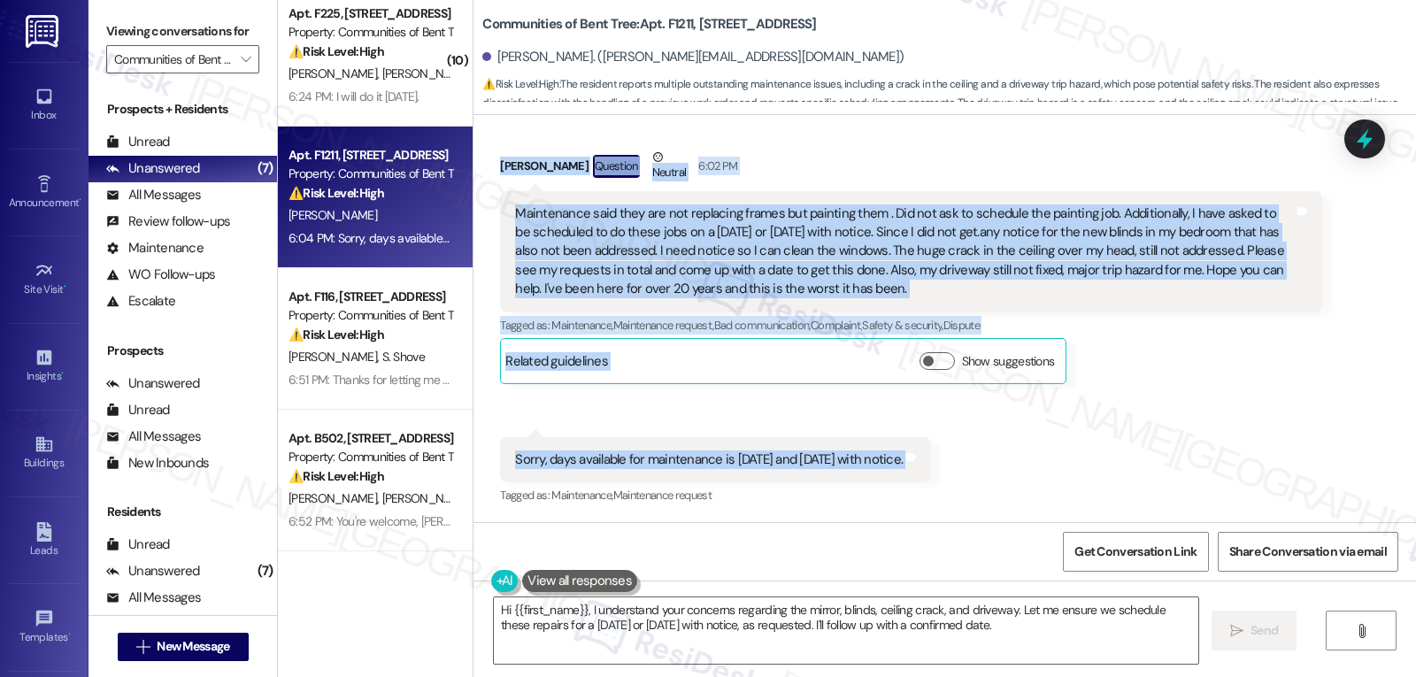
drag, startPoint x: 565, startPoint y: 346, endPoint x: 954, endPoint y: 450, distance: 402.0
click at [954, 450] on div "WO Opened request: General - B... [DATE] 7:16 AM Status : Complete Priority : 0…" at bounding box center [944, 318] width 942 height 407
copy div "[PERSON_NAME] (ResiDesk) 5:54 PM Hi [PERSON_NAME], thanks for the update. I'm s…"
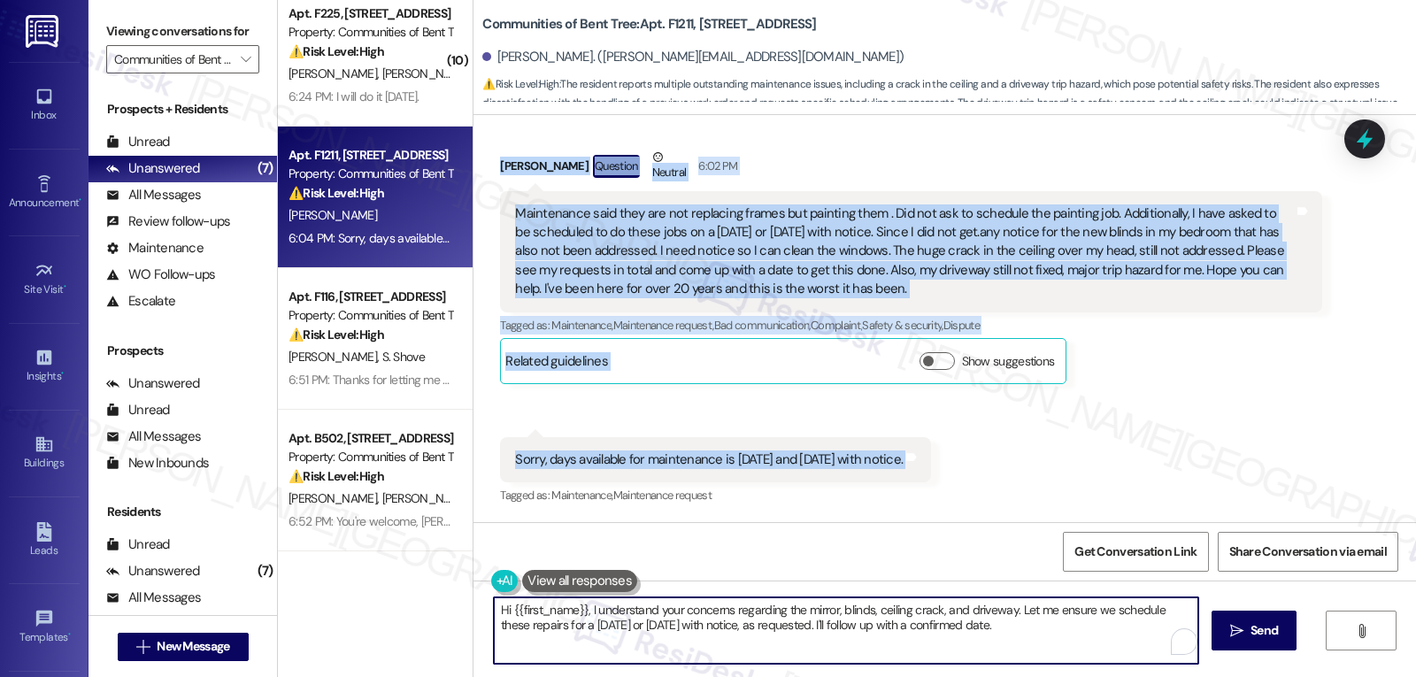
click at [862, 645] on textarea "Hi {{first_name}}, I understand your concerns regarding the mirror, blinds, cei…" at bounding box center [846, 630] width 704 height 66
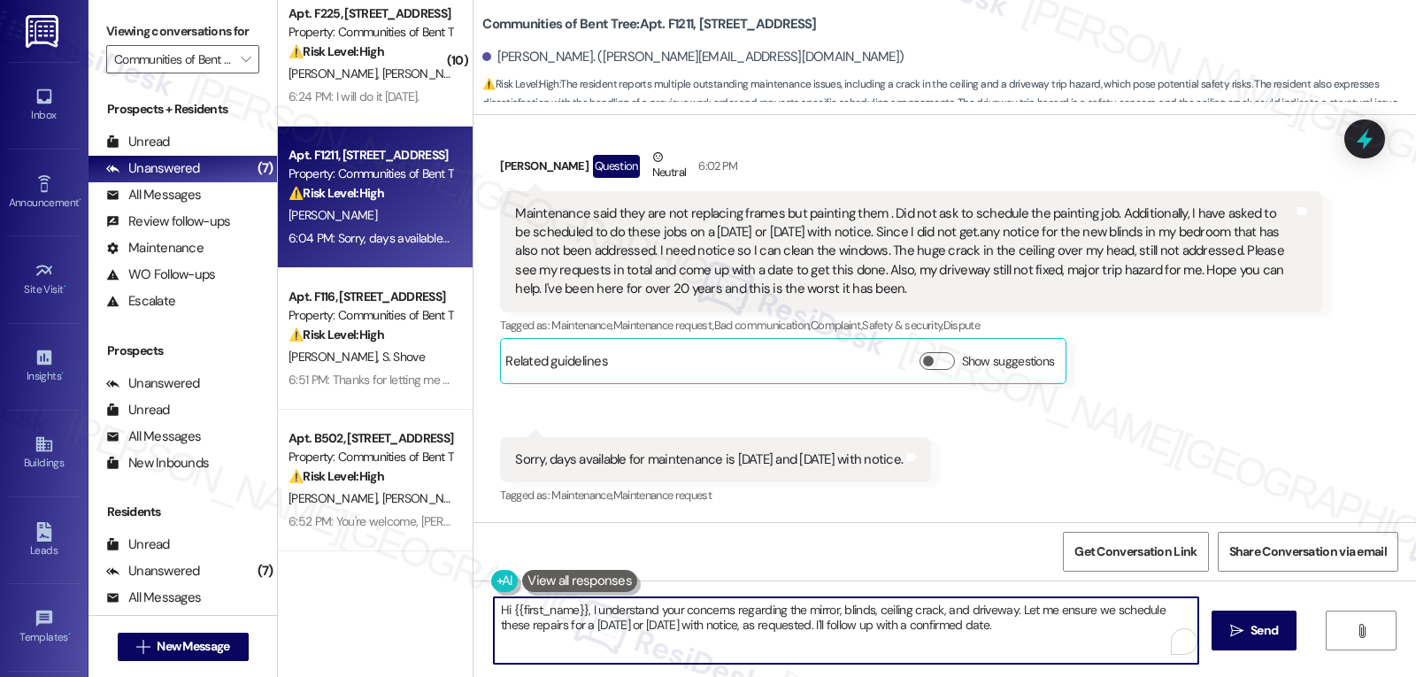
paste textarea "Thank you for sharing all of that, [PERSON_NAME]. I’m really sorry so many of y…"
click at [565, 619] on textarea "Thank you for sharing all of that, [PERSON_NAME]. I’m really sorry so many of y…" at bounding box center [846, 630] width 704 height 66
click at [796, 628] on textarea "Thank you for sharing all of that, [PERSON_NAME]. I’m really sorry so many of y…" at bounding box center [846, 630] width 704 height 66
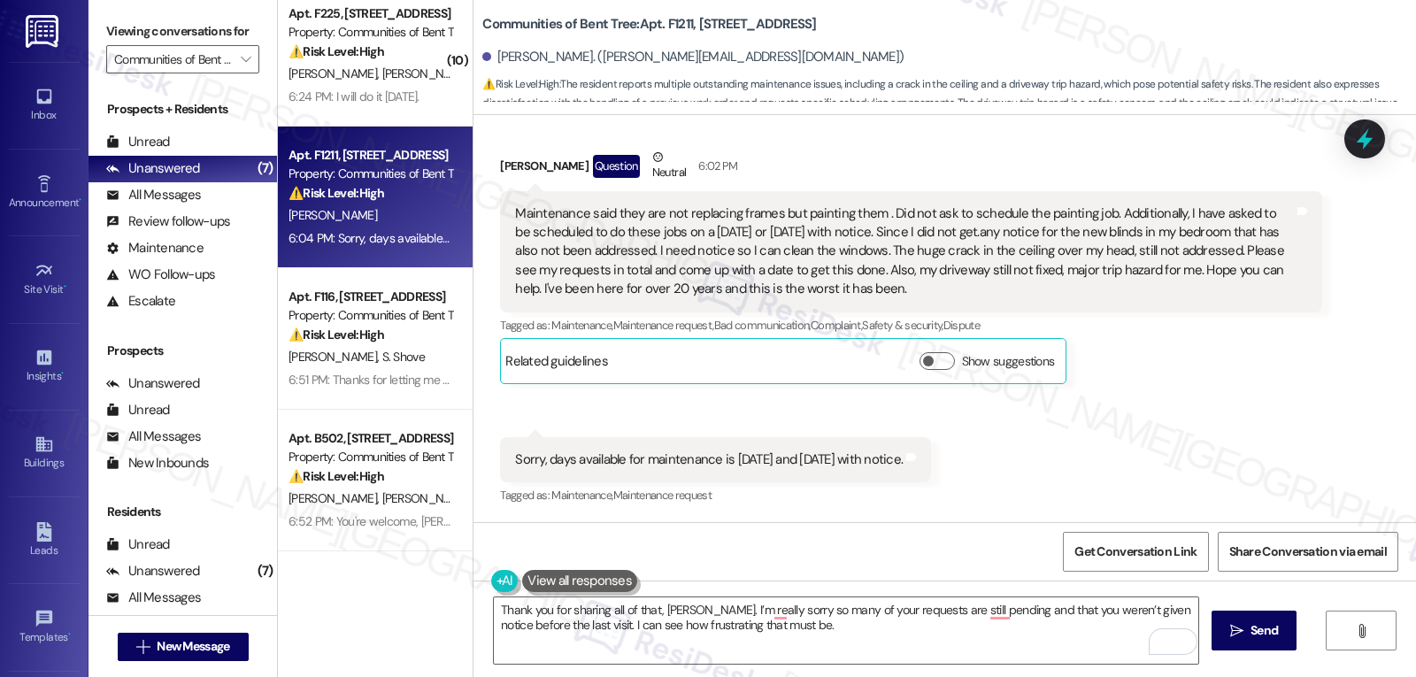
scroll to position [298, 0]
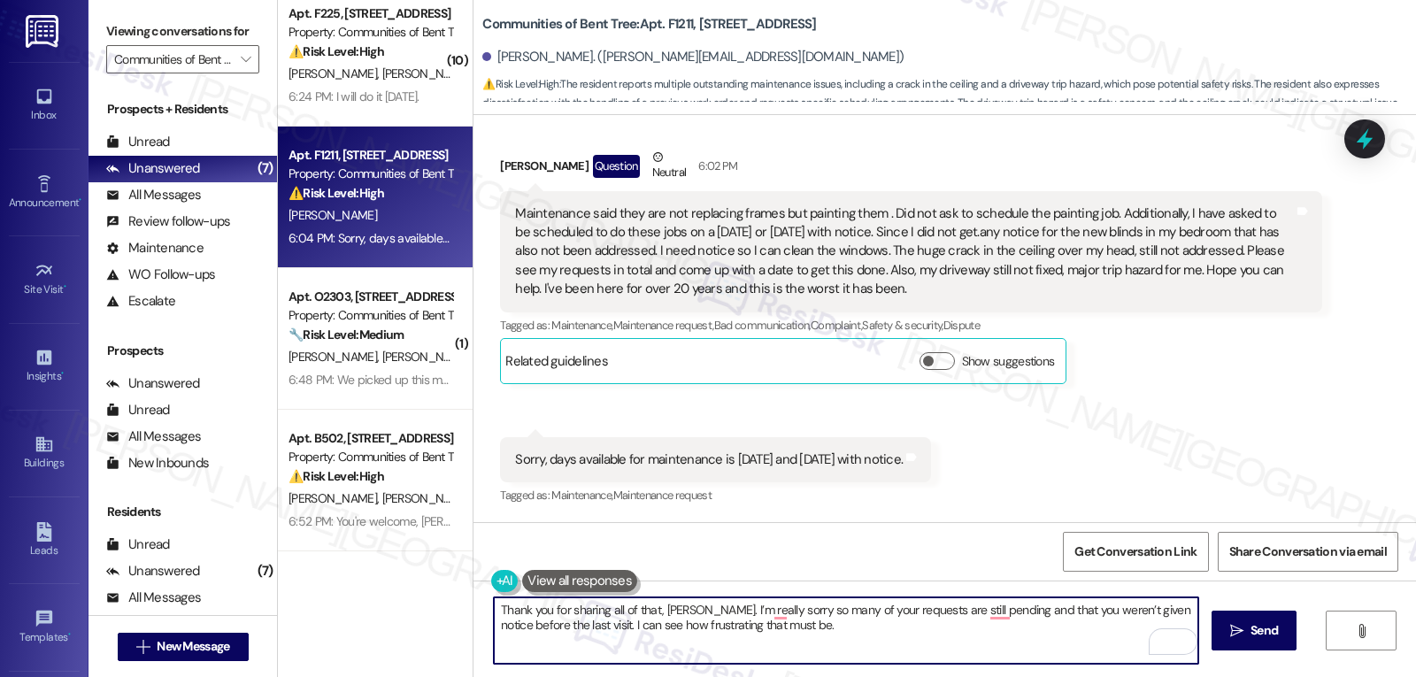
click at [819, 642] on textarea "Thank you for sharing all of that, [PERSON_NAME]. I’m really sorry so many of y…" at bounding box center [846, 630] width 704 height 66
paste textarea "Hi [PERSON_NAME], thank you for sharing all of these details. I’m really sorry …"
click at [698, 631] on textarea "Hi [PERSON_NAME], thank you for sharing all of these details. I’m really sorry …" at bounding box center [846, 630] width 704 height 66
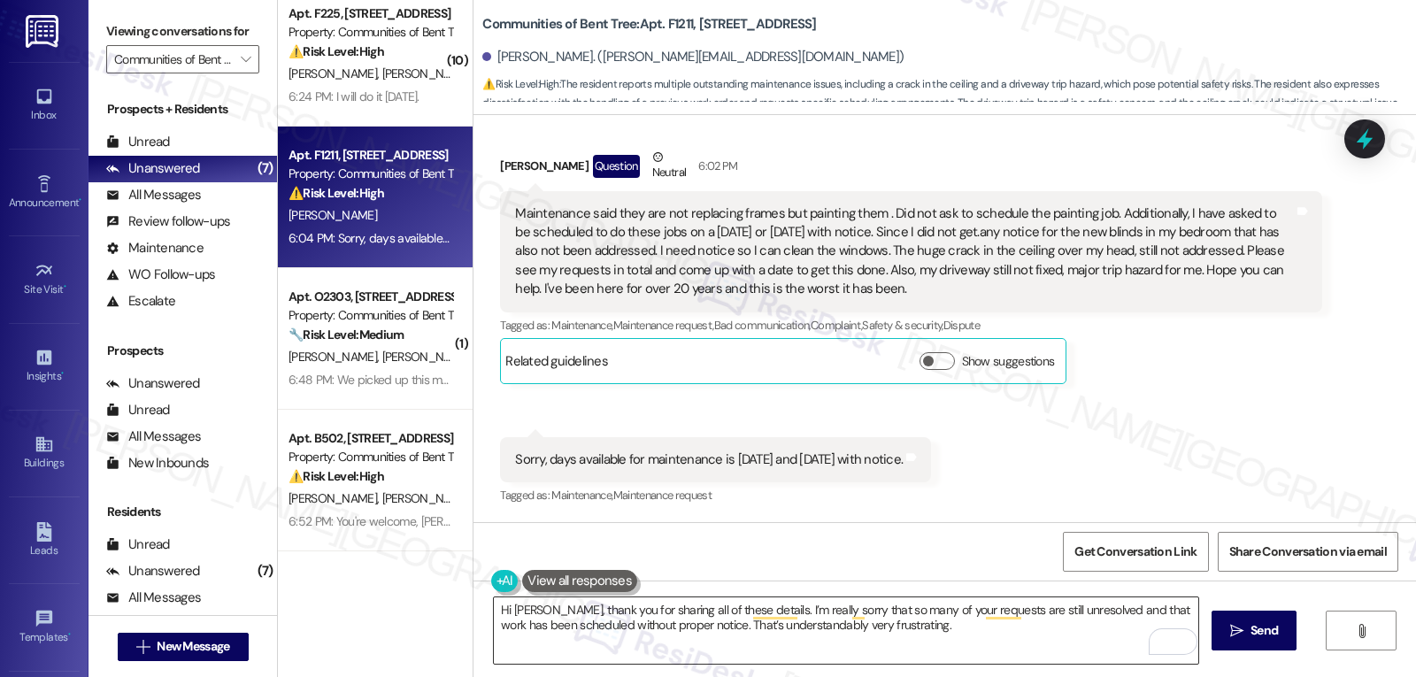
click at [973, 637] on textarea "Hi [PERSON_NAME], thank you for sharing all of these details. I’m really sorry …" at bounding box center [846, 630] width 704 height 66
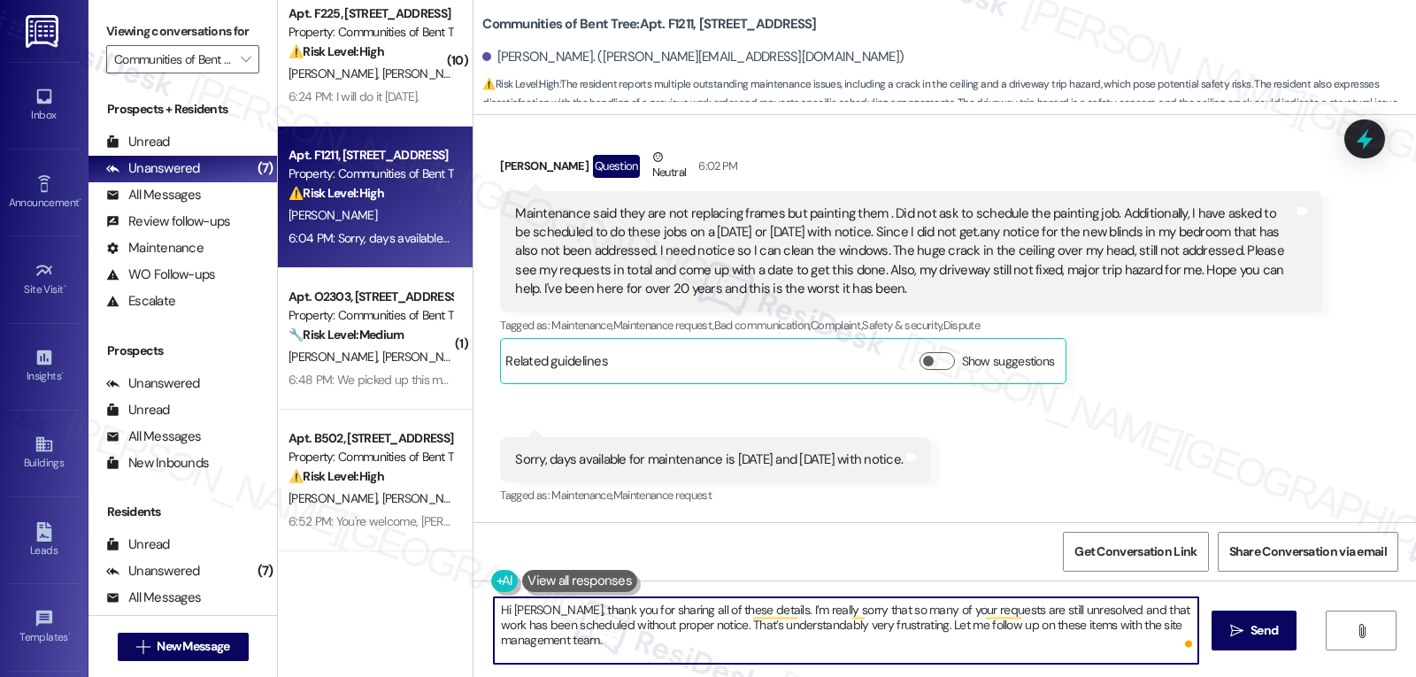
paste textarea "I’ll highlight the items you mentioned: painting the frames, scheduling the bli…"
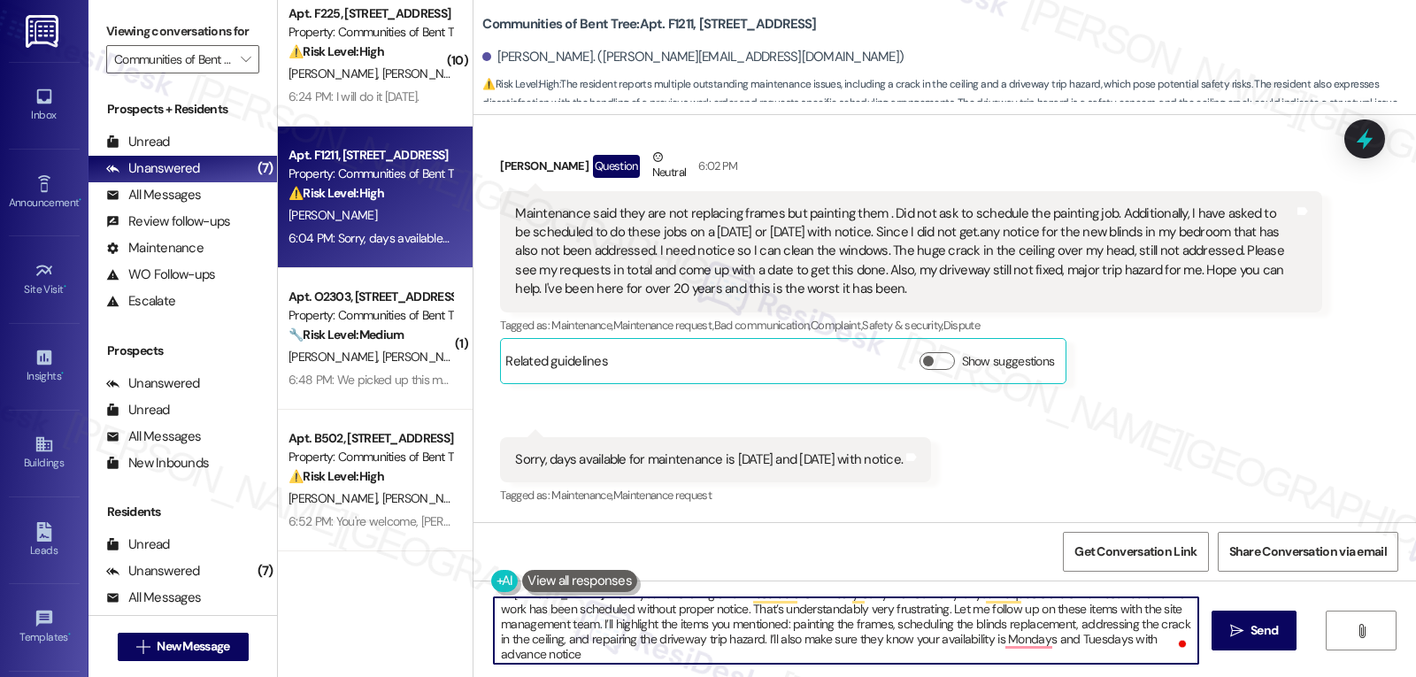
scroll to position [19, 0]
drag, startPoint x: 590, startPoint y: 619, endPoint x: 668, endPoint y: 710, distance: 119.9
click at [668, 676] on html "Inbox Go to Inbox Announcement • Send A Text Announcement Site Visit • Go to Si…" at bounding box center [708, 338] width 1416 height 677
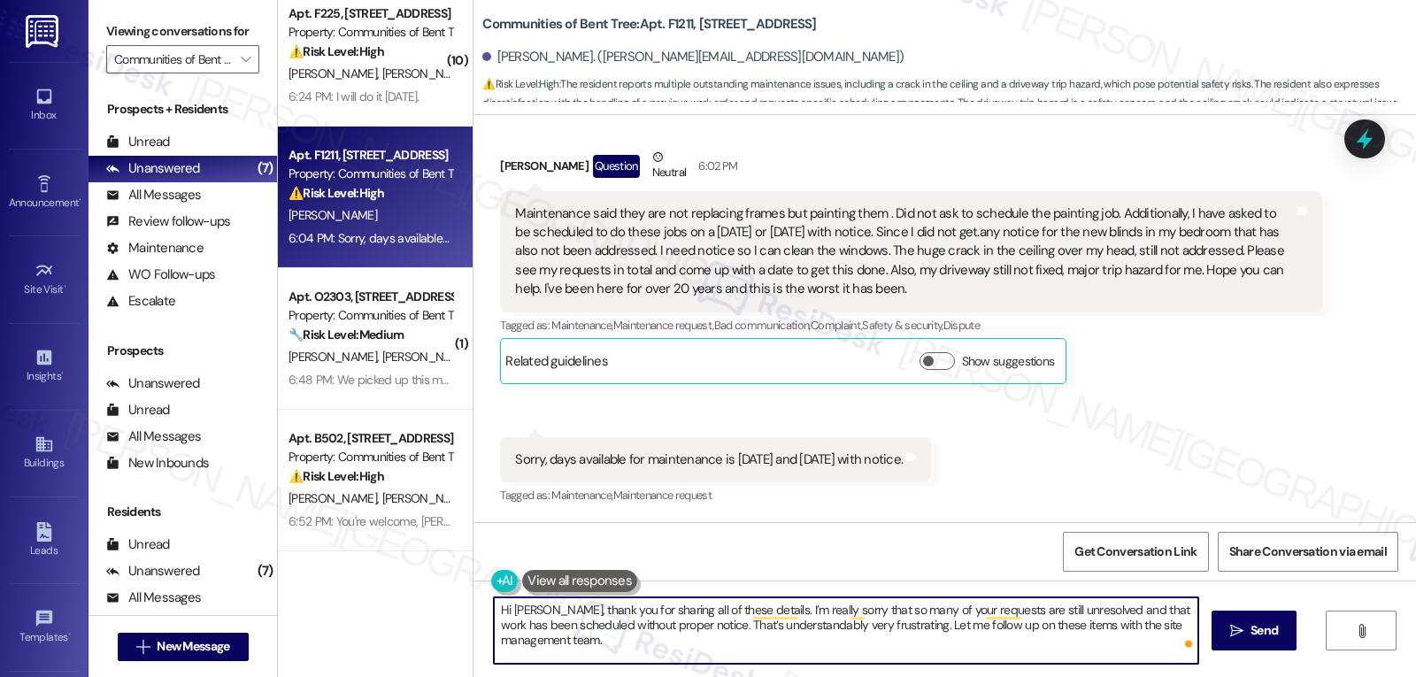
type textarea "Hi [PERSON_NAME], thank you for sharing all of these details. I’m really sorry …"
click at [1257, 641] on button " Send" at bounding box center [1254, 631] width 86 height 40
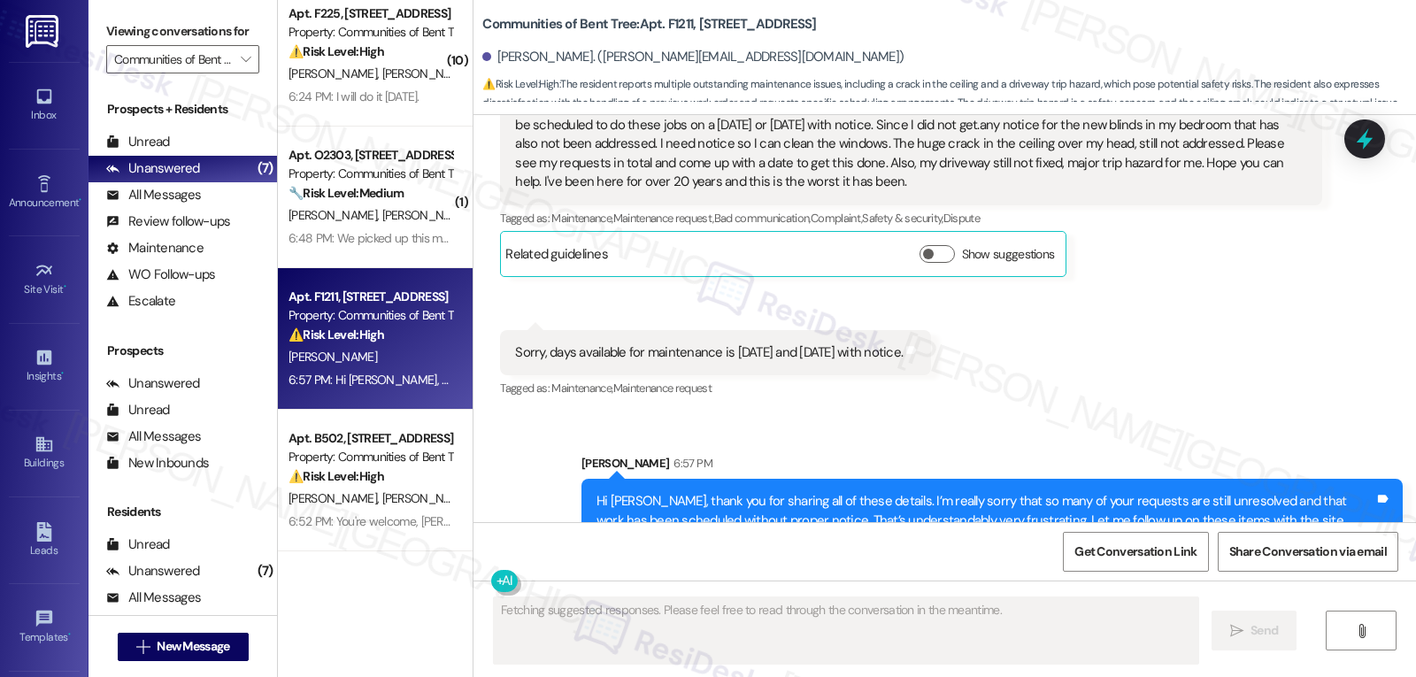
scroll to position [984, 0]
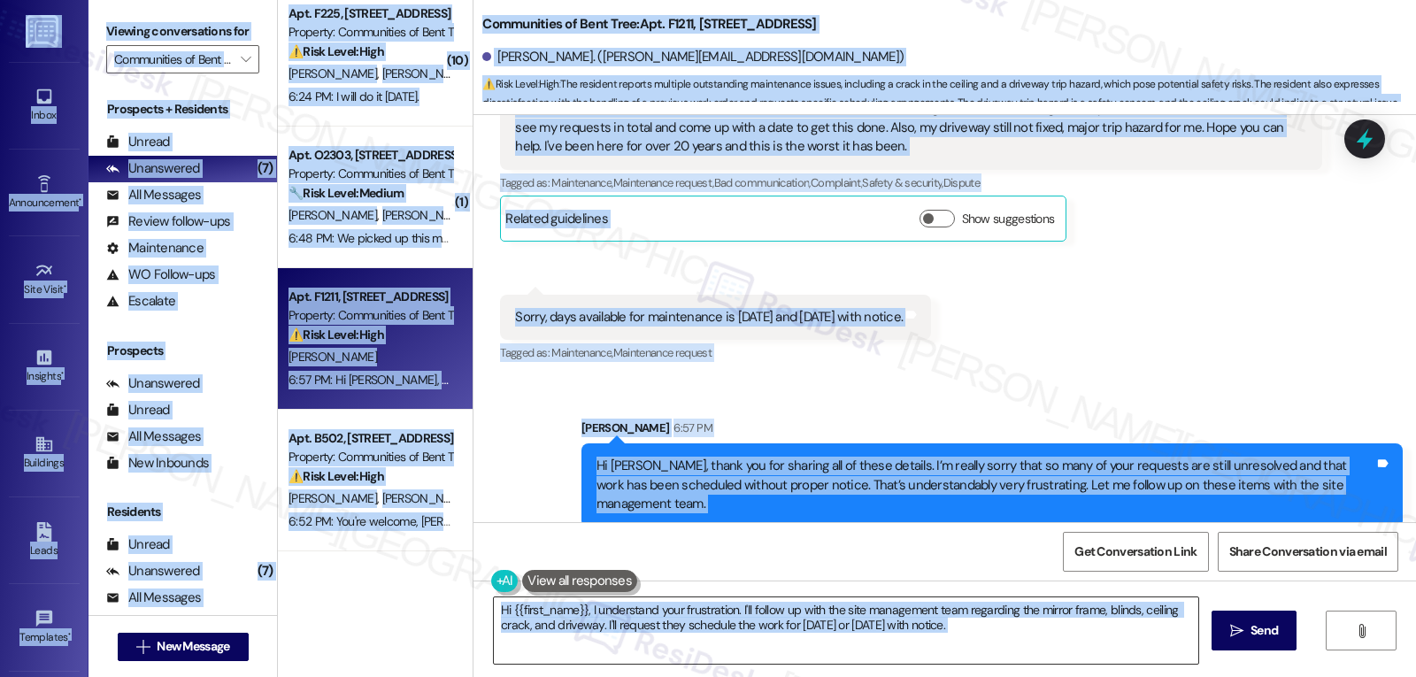
click at [697, 627] on textarea "Hi {{first_name}}, I understand your frustration. I'll follow up with the site …" at bounding box center [846, 630] width 704 height 66
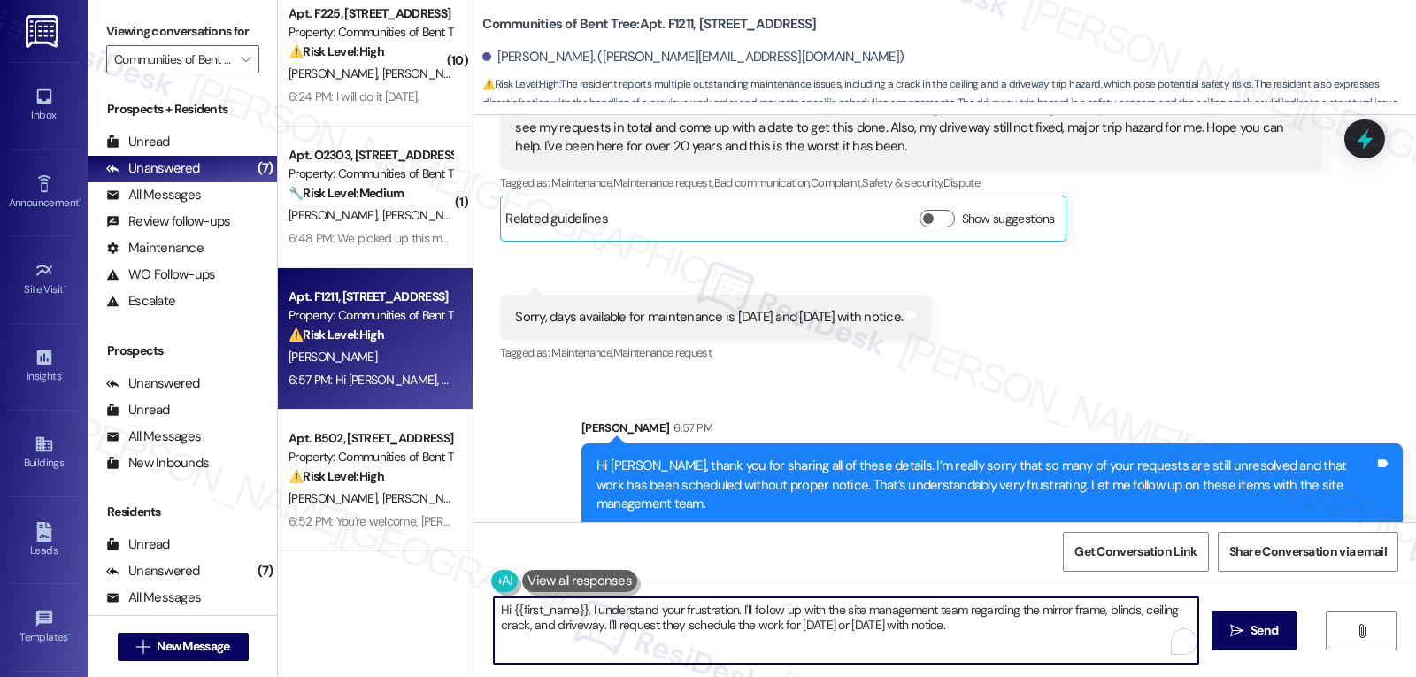
paste textarea "I’ll highlight the items you mentioned: painting the frames, scheduling the bli…"
click at [1137, 627] on textarea "I’ll highlight the items you mentioned: painting the frames, scheduling the bli…" at bounding box center [846, 630] width 704 height 66
paste textarea "share that with you as soon as I have it."
click at [596, 641] on textarea "I’ll highlight the items you mentioned: painting the frames, scheduling the bli…" at bounding box center [846, 630] width 704 height 66
click at [972, 641] on textarea "I’ll highlight the items you mentioned: painting the frames, scheduling the bli…" at bounding box center [846, 630] width 704 height 66
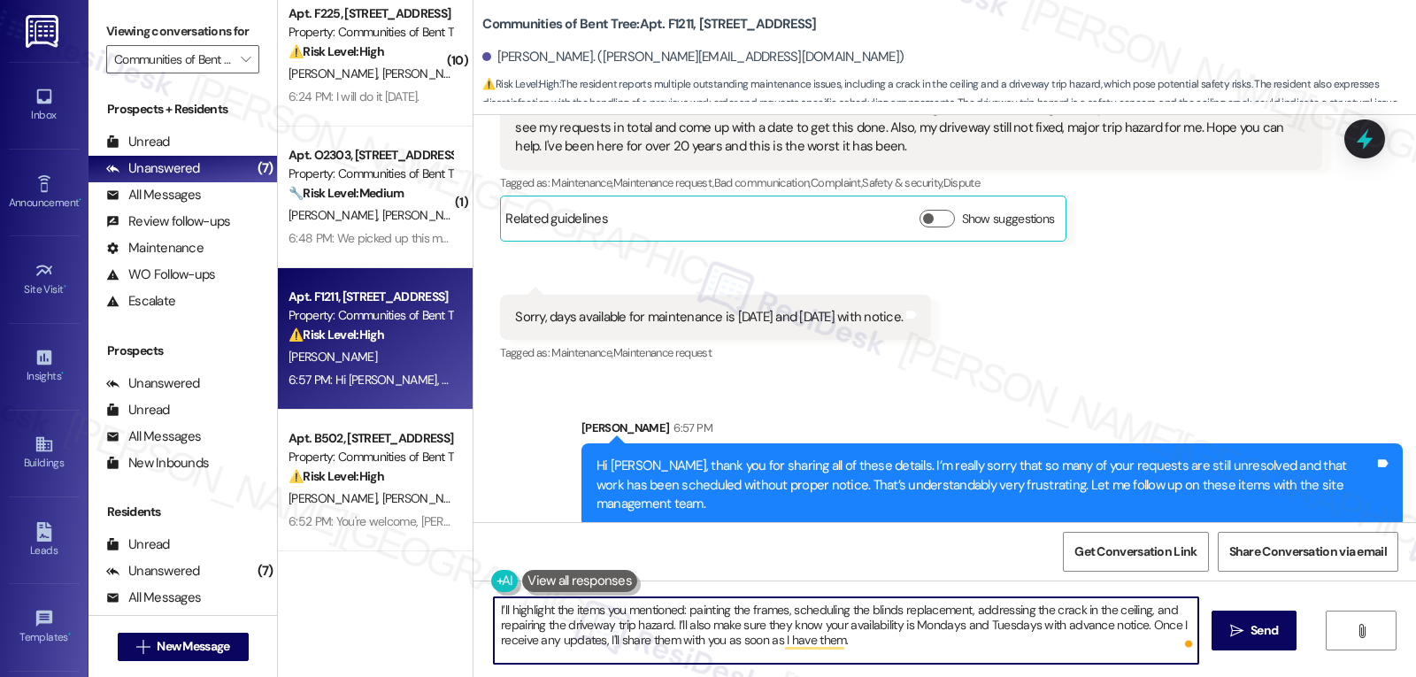
click at [961, 655] on textarea "I’ll highlight the items you mentioned: painting the frames, scheduling the bli…" at bounding box center [846, 630] width 704 height 66
type textarea "I’ll highlight the items you mentioned: painting the frames, scheduling the bli…"
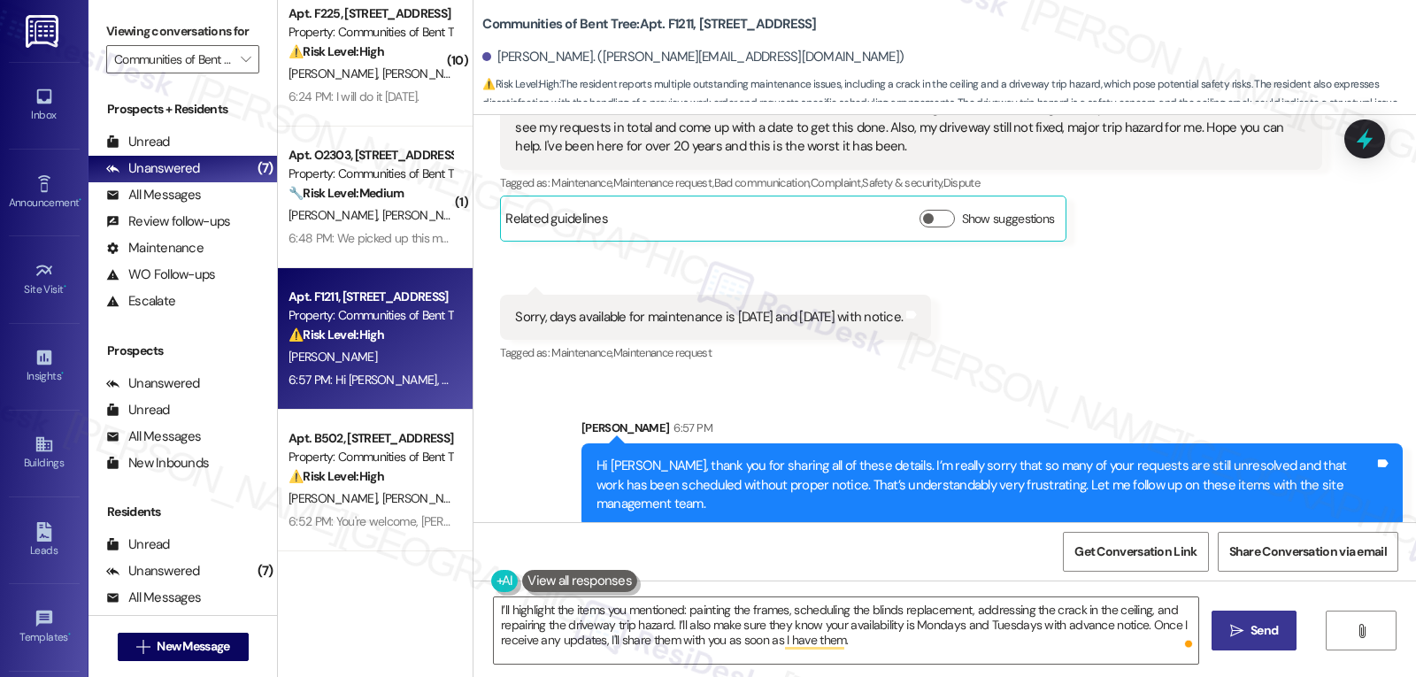
click at [1283, 632] on button " Send" at bounding box center [1254, 631] width 86 height 40
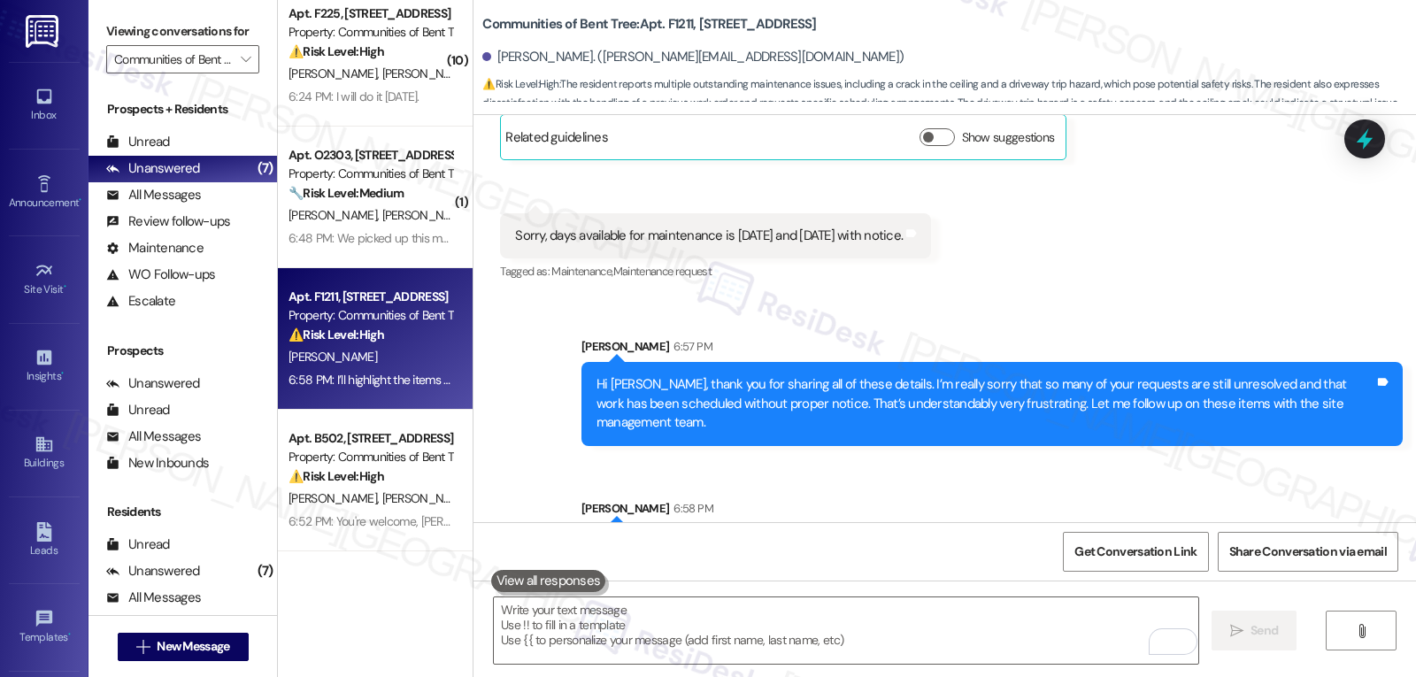
scroll to position [1145, 0]
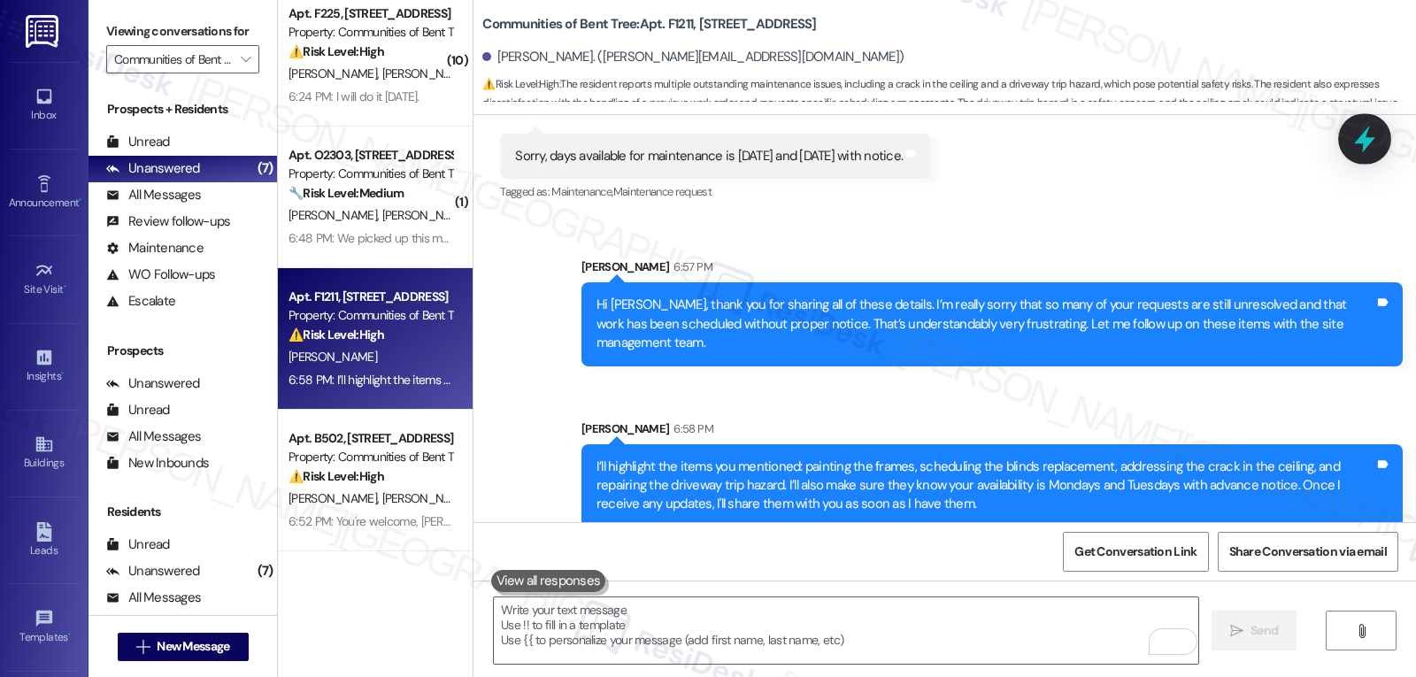
click at [1353, 143] on icon at bounding box center [1364, 139] width 30 height 30
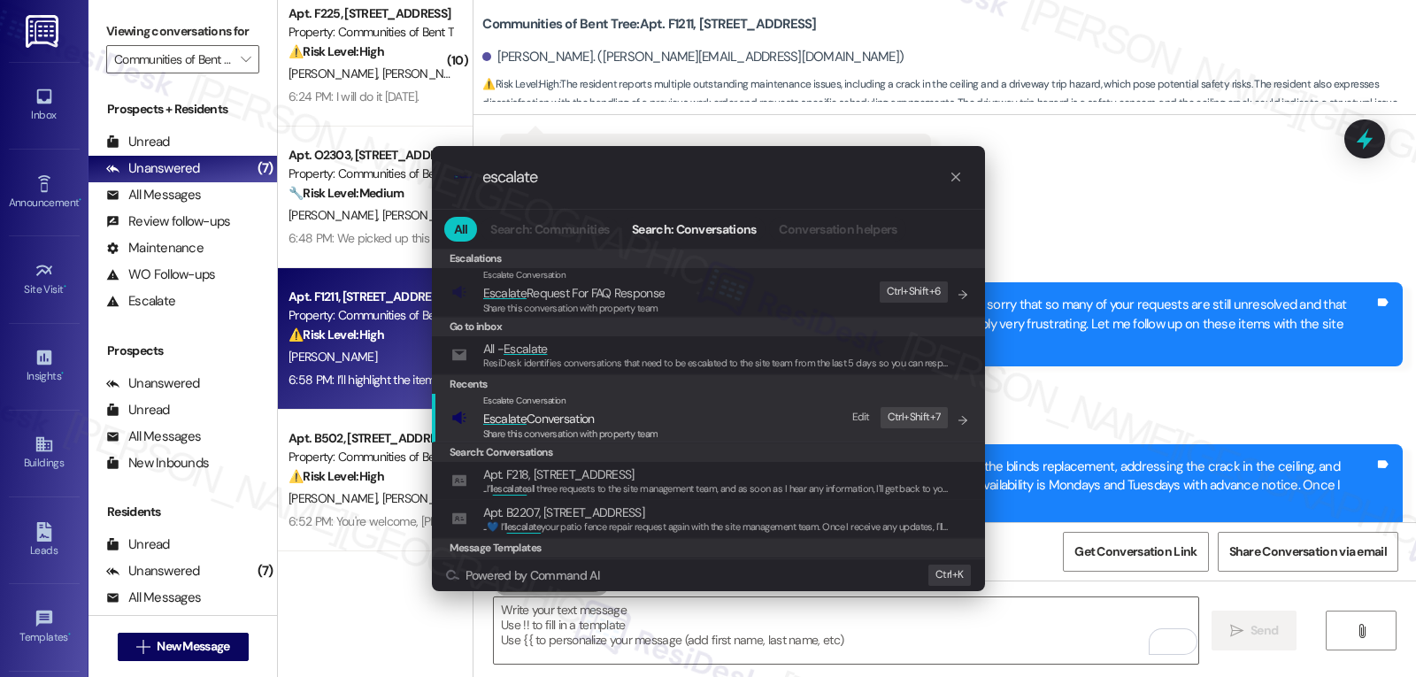
type input "escalate"
click at [526, 437] on span "Share this conversation with property team" at bounding box center [570, 433] width 175 height 12
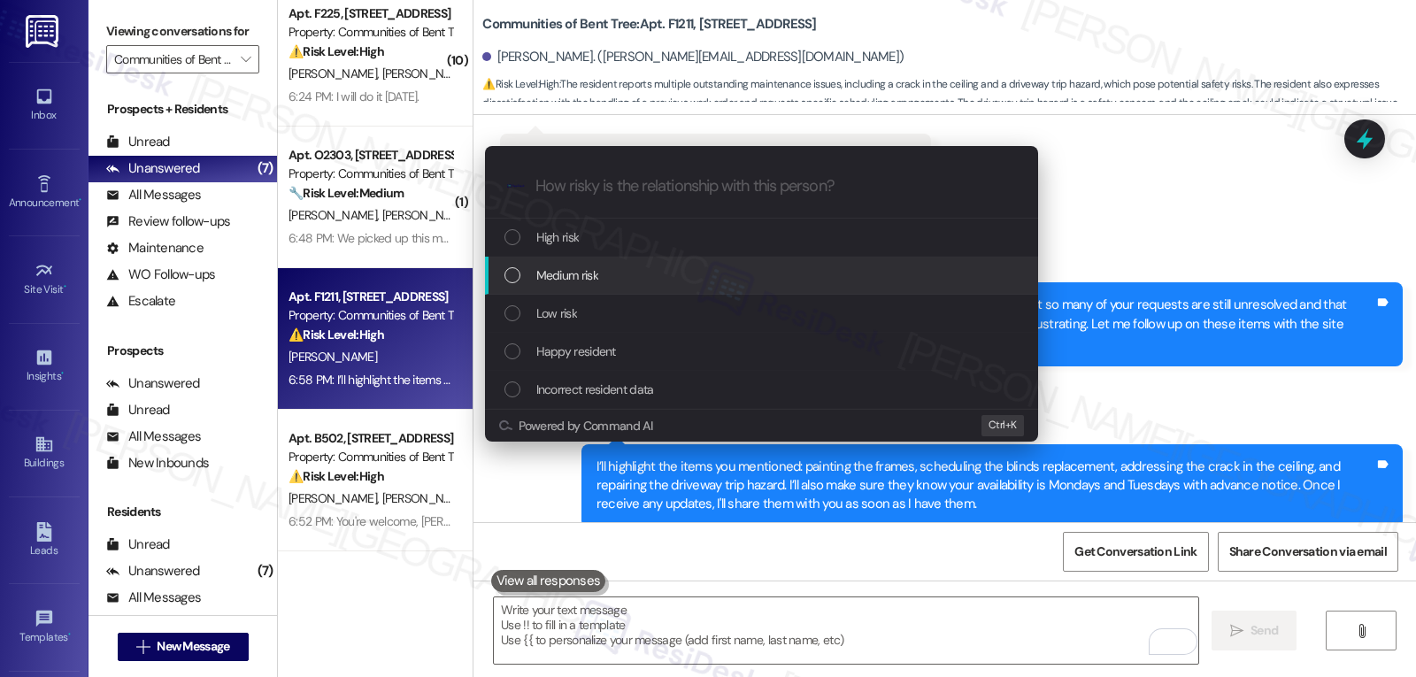
click at [616, 280] on div "Medium risk" at bounding box center [763, 274] width 518 height 19
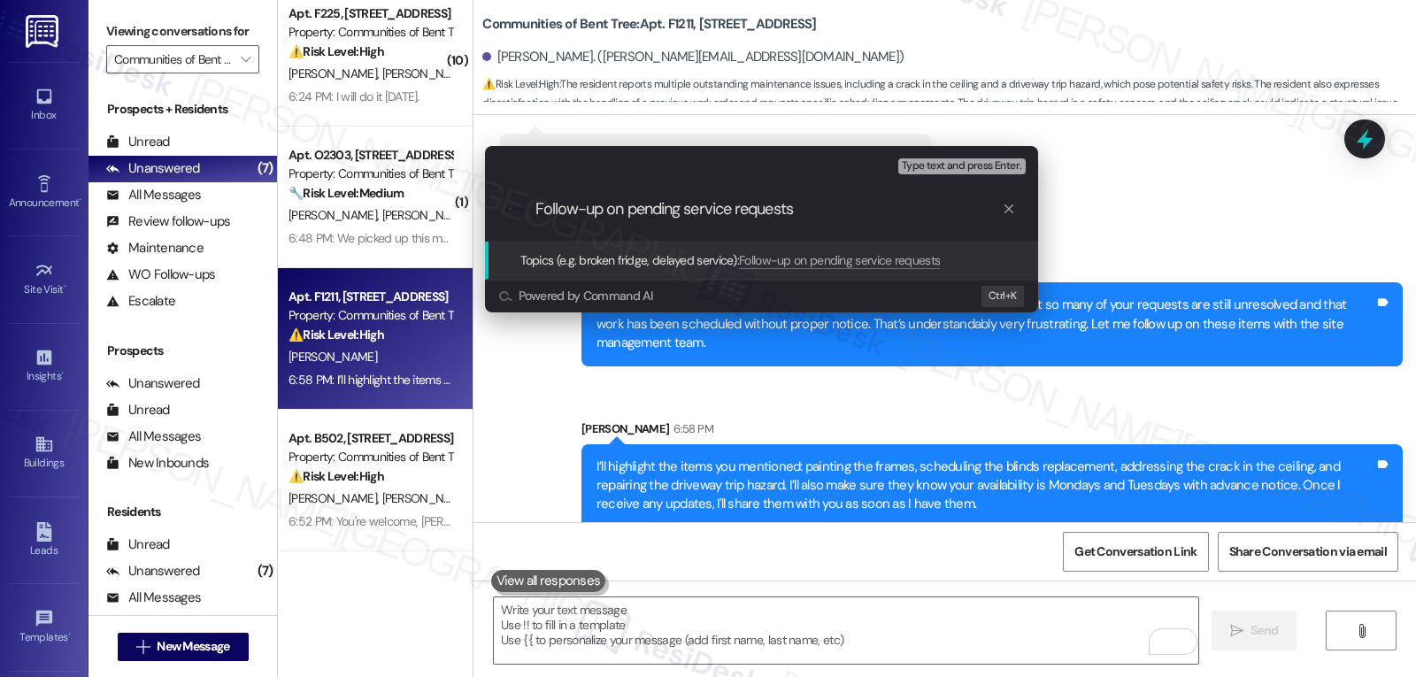
type input "Follow-up on pending service requests"
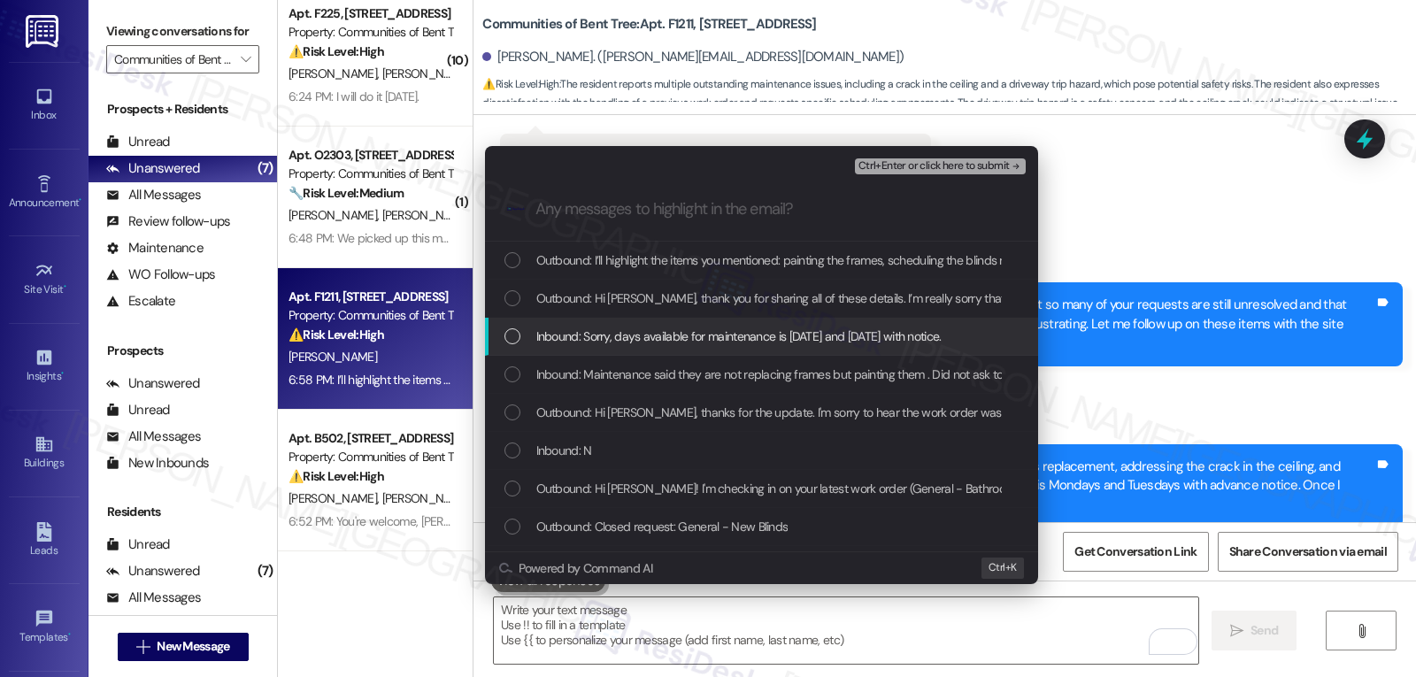
click at [512, 335] on div "List of options" at bounding box center [512, 336] width 16 height 16
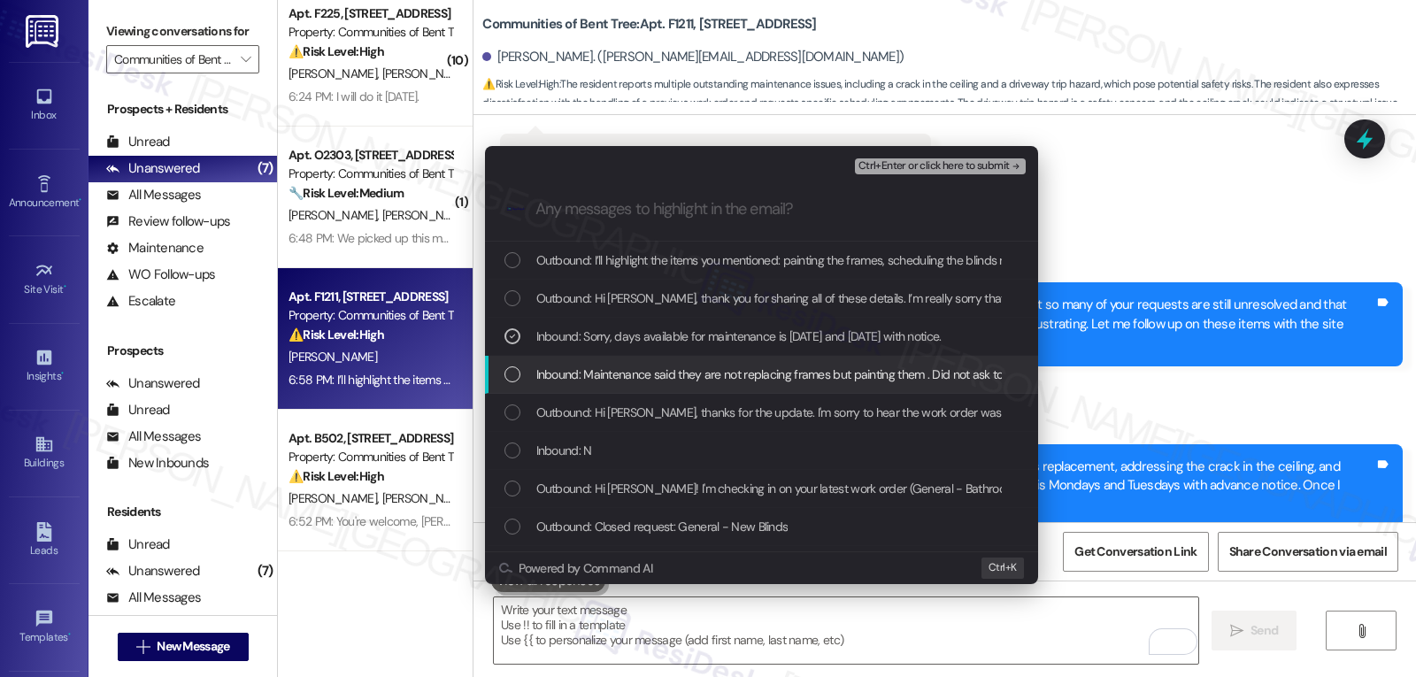
click at [517, 383] on div "Inbound: Maintenance said they are not replacing frames but painting them . Did…" at bounding box center [763, 374] width 518 height 19
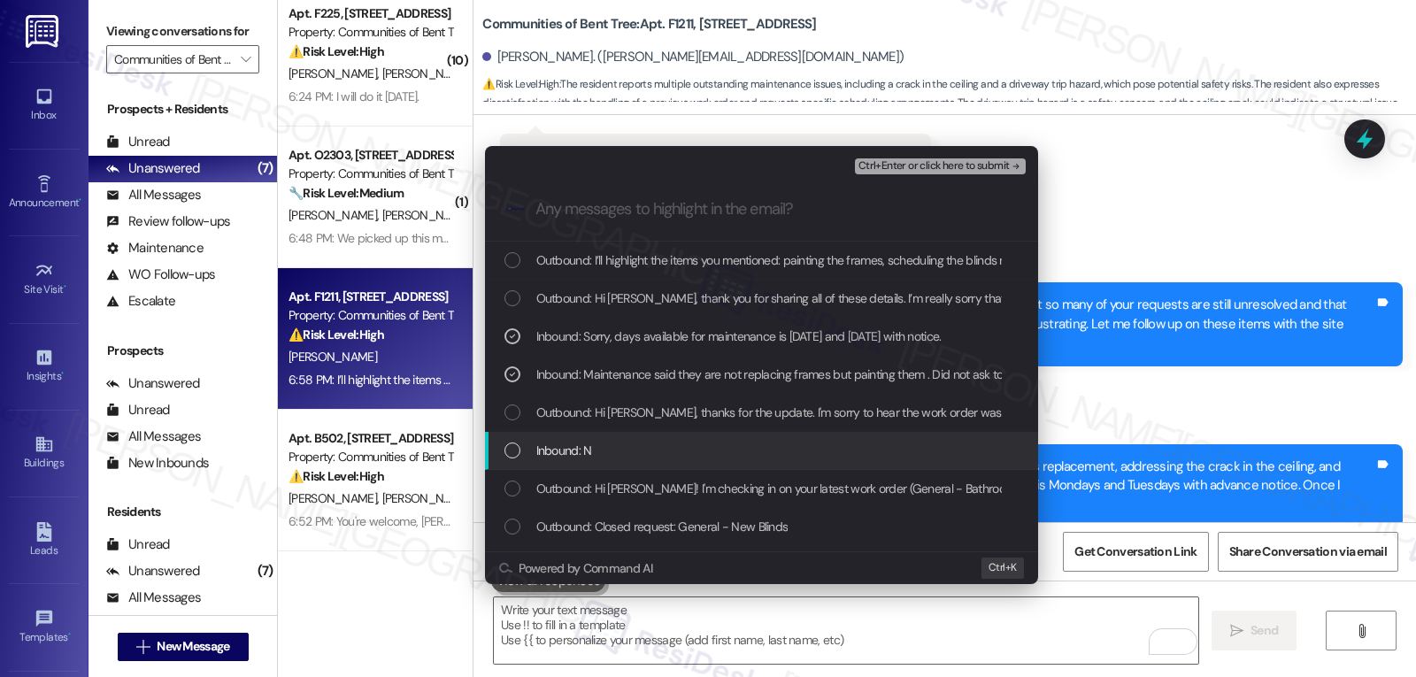
click at [519, 458] on div "List of options" at bounding box center [512, 450] width 16 height 16
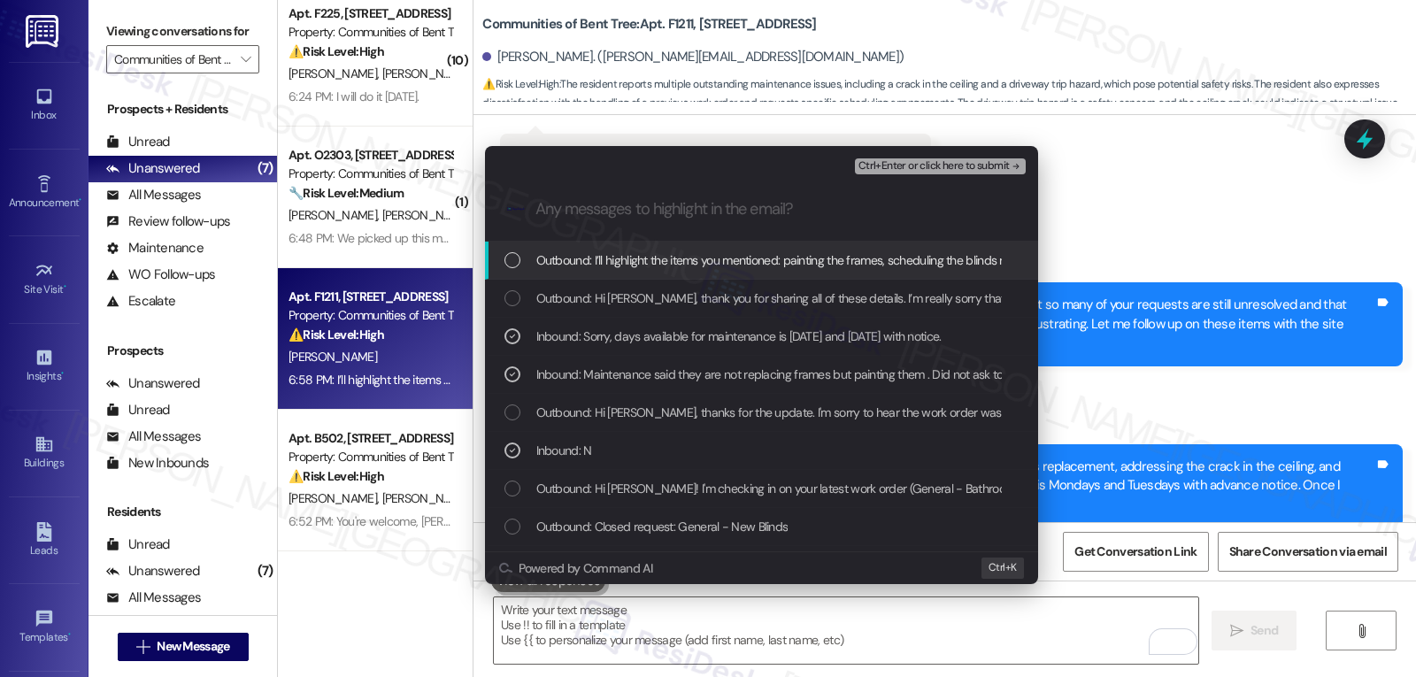
click at [922, 169] on span "Ctrl+Enter or click here to submit" at bounding box center [933, 166] width 151 height 12
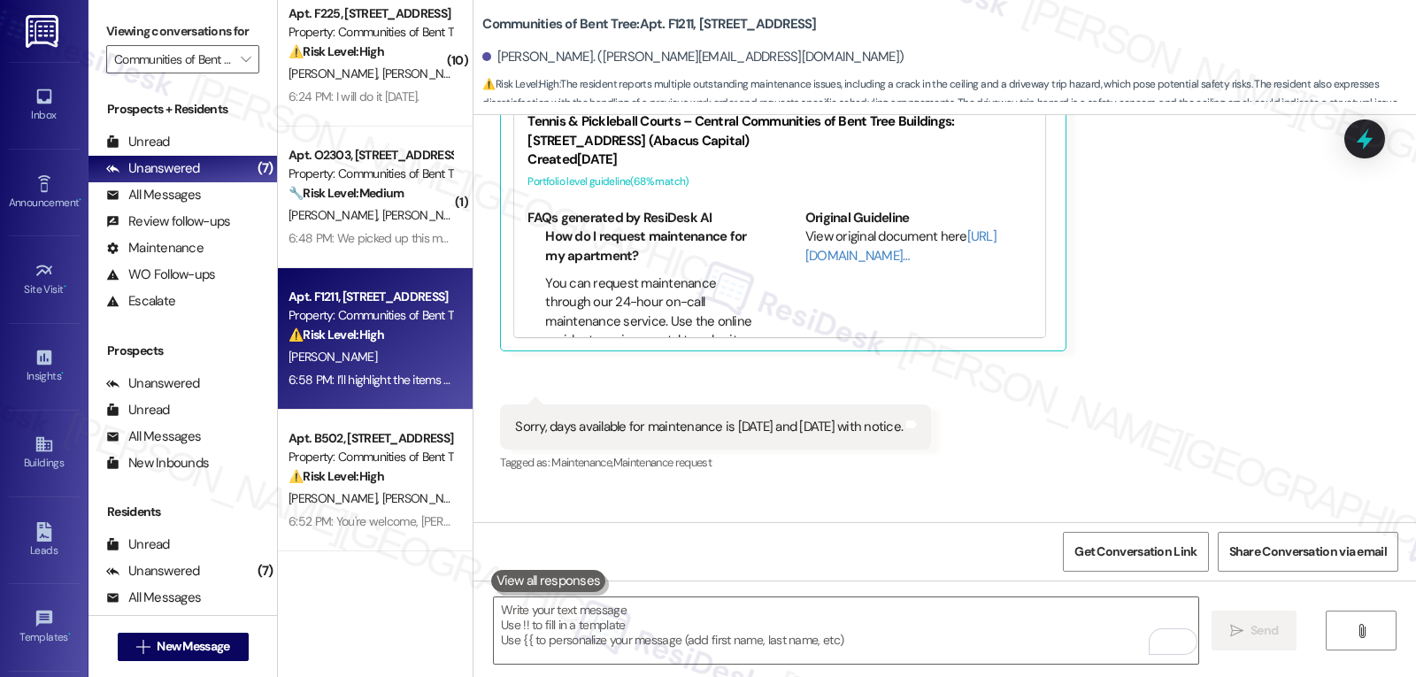
scroll to position [1111, 0]
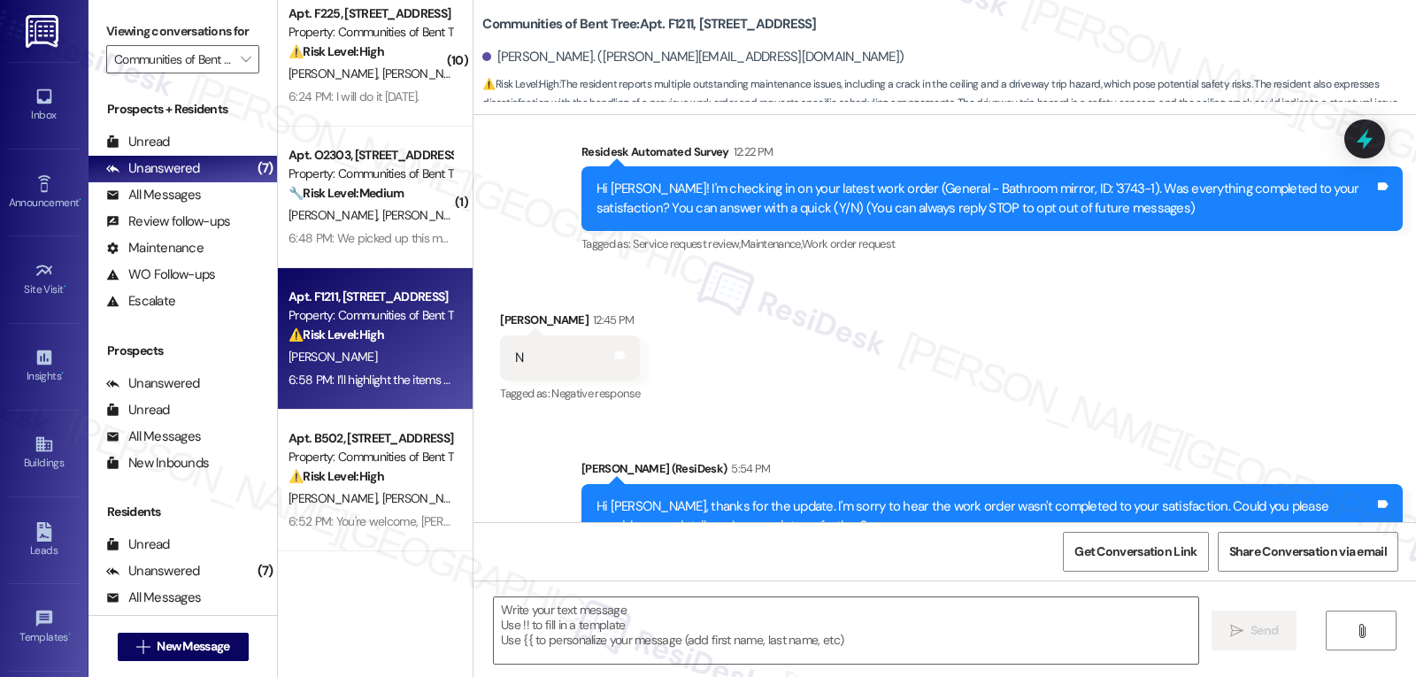
type textarea "Fetching suggested responses. Please feel free to read through the conversation…"
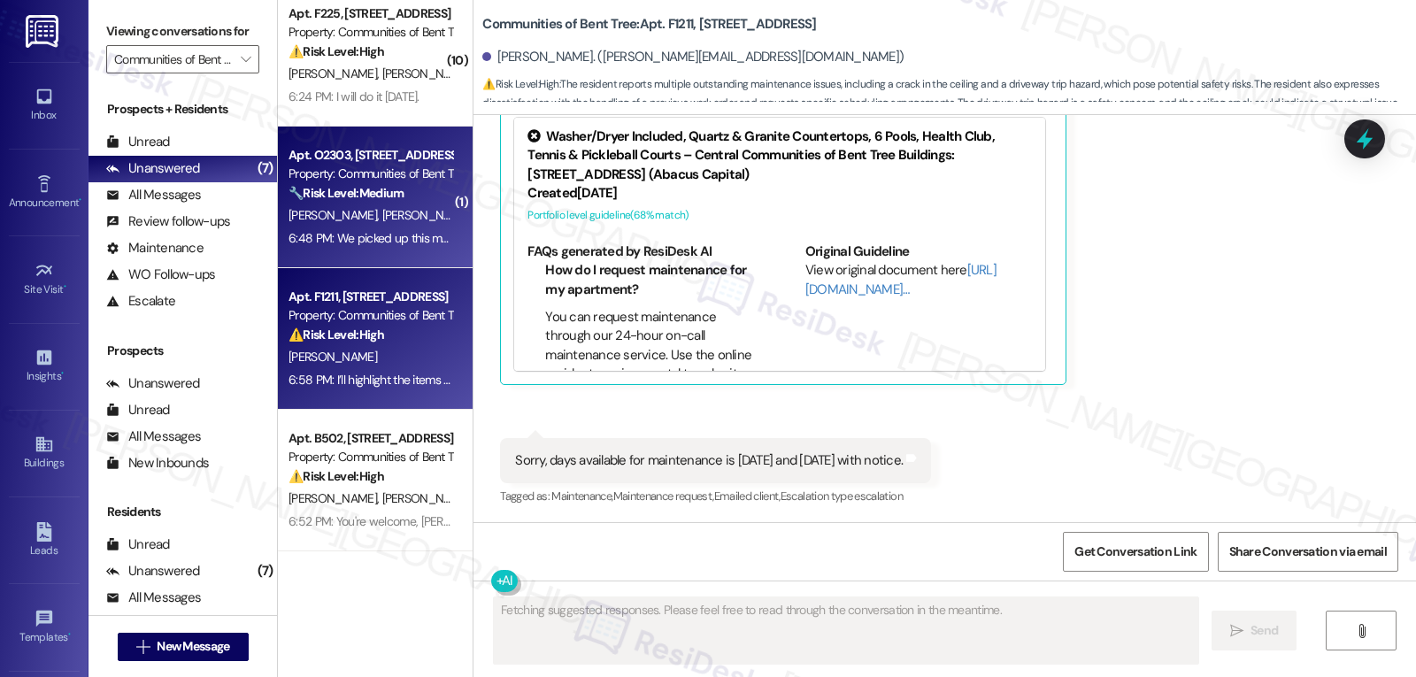
click at [395, 202] on div "🔧 Risk Level: Medium The resident reports a Luxer room access panel being offli…" at bounding box center [370, 193] width 164 height 19
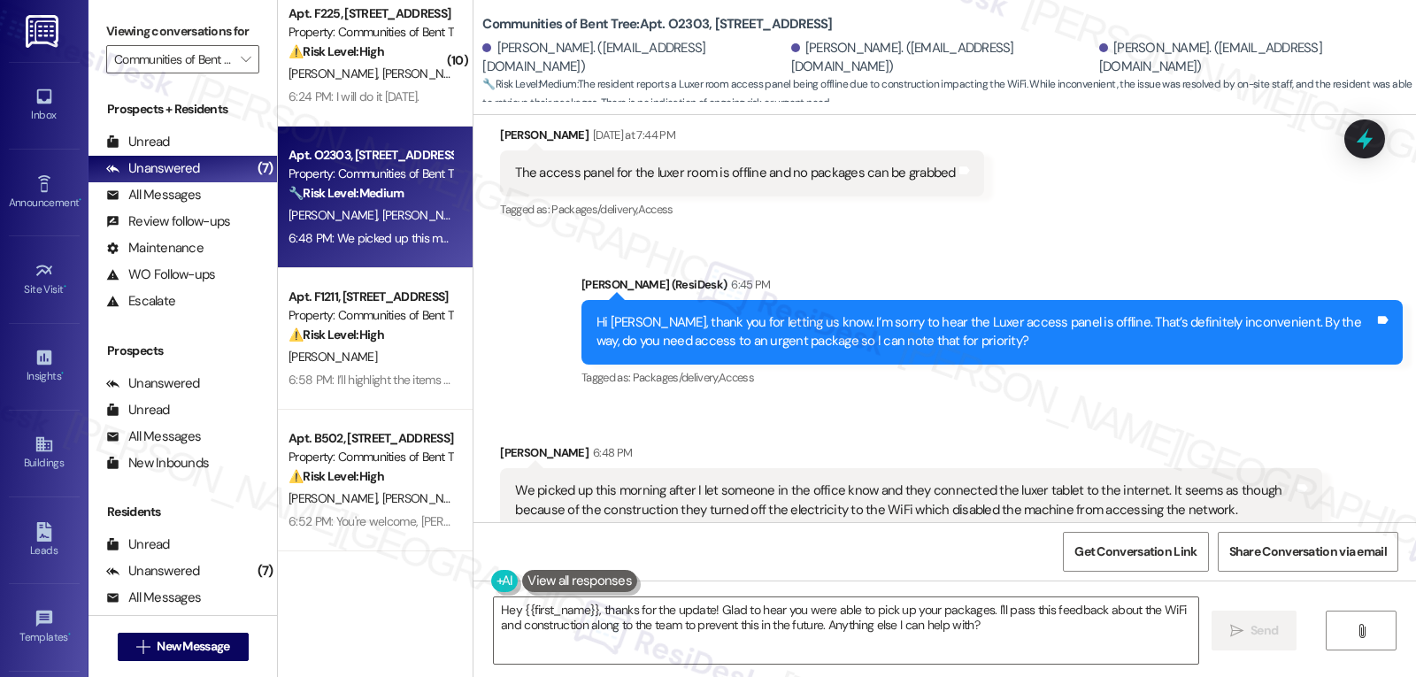
scroll to position [382, 0]
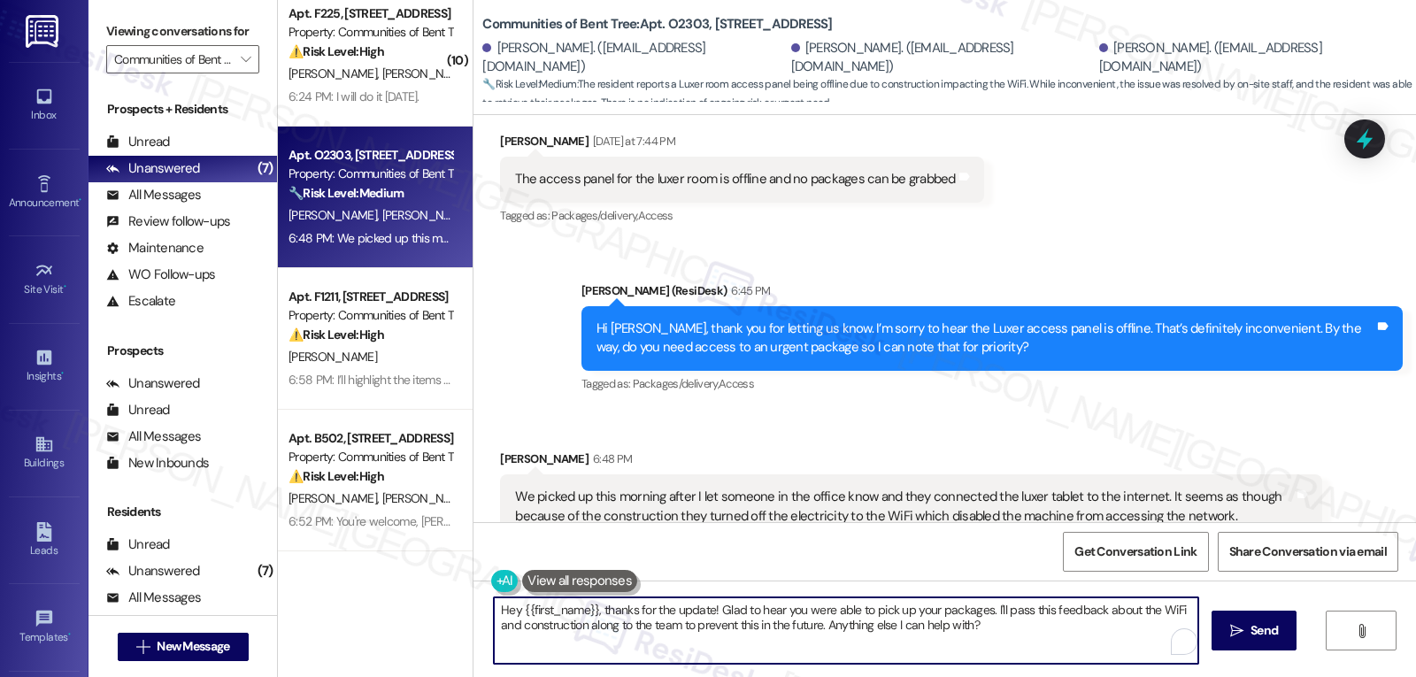
drag, startPoint x: 795, startPoint y: 627, endPoint x: 1206, endPoint y: 658, distance: 412.6
click at [1185, 658] on textarea "Hey {{first_name}}, thanks for the update! Glad to hear you were able to pick u…" at bounding box center [846, 630] width 704 height 66
click at [664, 628] on textarea "Hey {{first_name}}, thanks for the update! Glad to hear you were able to pick u…" at bounding box center [846, 630] width 704 height 66
type textarea "Hey {{first_name}}, thanks for the update! Glad to hear you were able to pick u…"
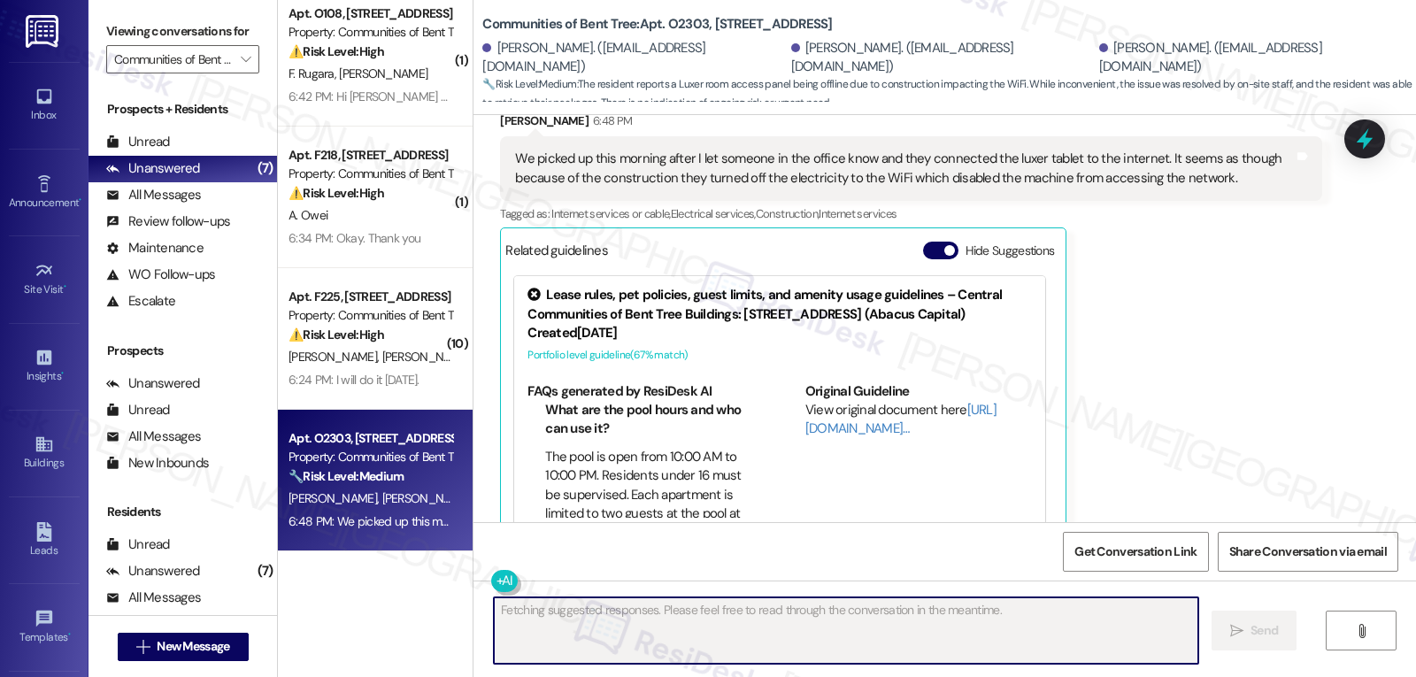
scroll to position [736, 0]
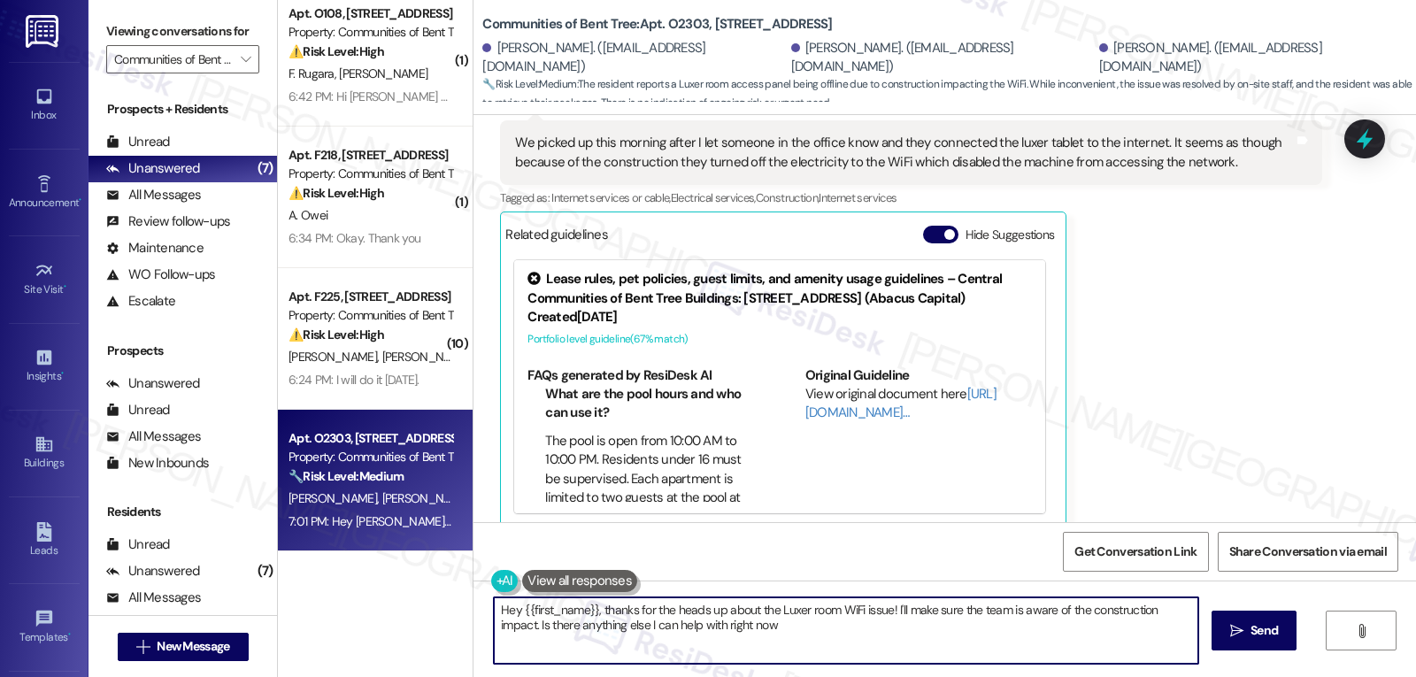
type textarea "Hey {{first_name}}, thanks for the heads up about the Luxer room WiFi issue! I'…"
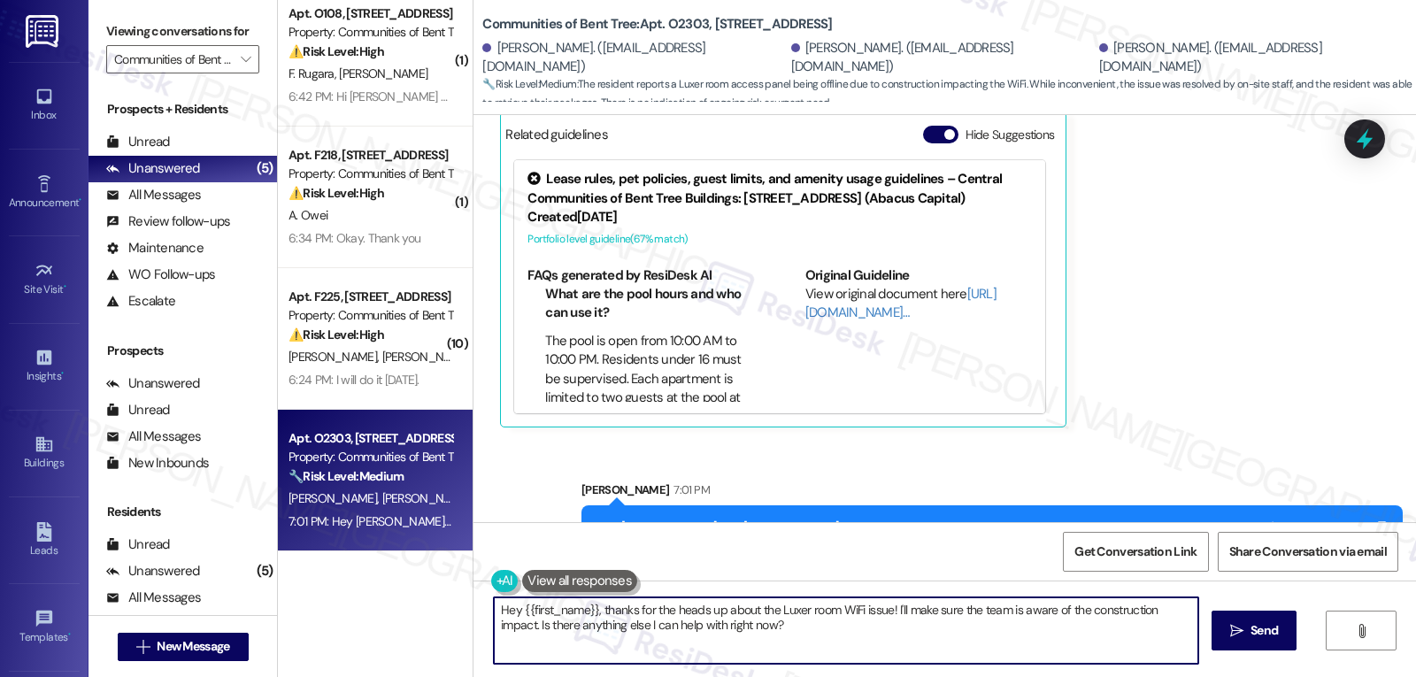
scroll to position [879, 0]
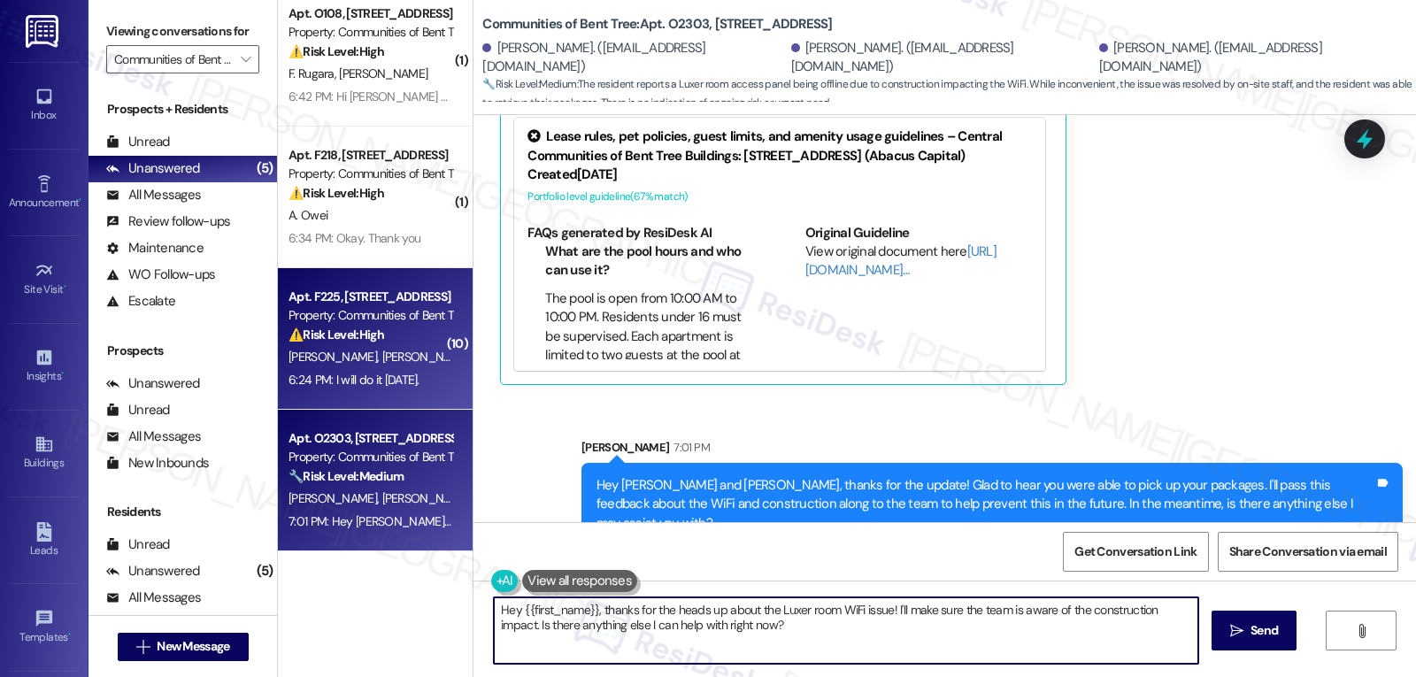
click at [375, 354] on div "[PERSON_NAME] [PERSON_NAME]" at bounding box center [370, 357] width 167 height 22
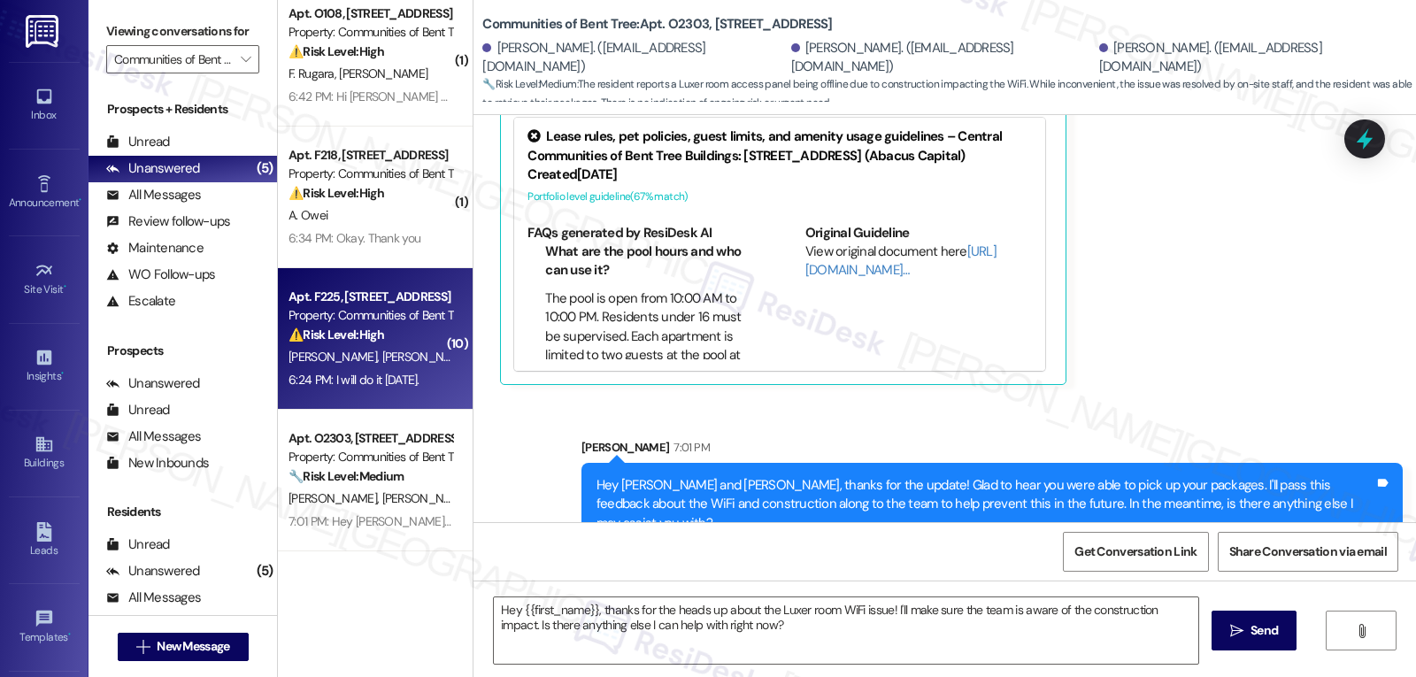
type textarea "Fetching suggested responses. Please feel free to read through the conversation…"
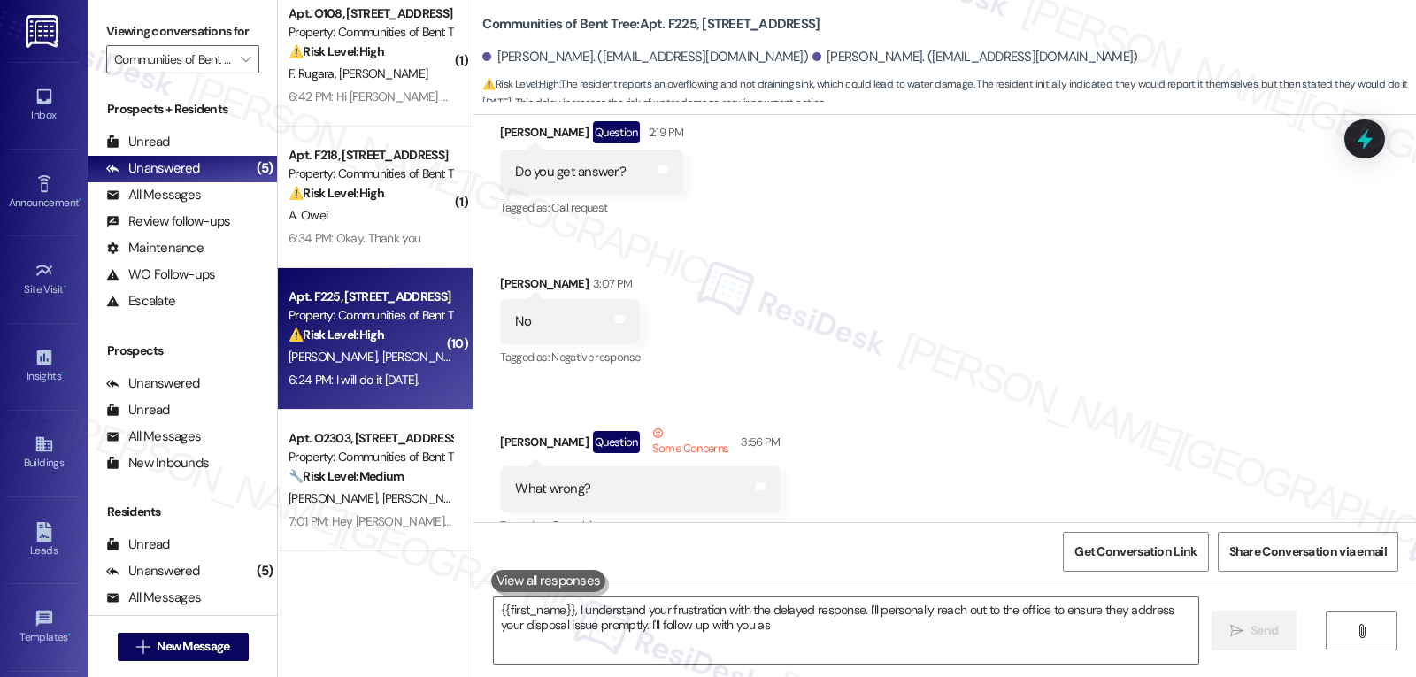
type textarea "{{first_name}}, I understand your frustration with the delayed response. I'll p…"
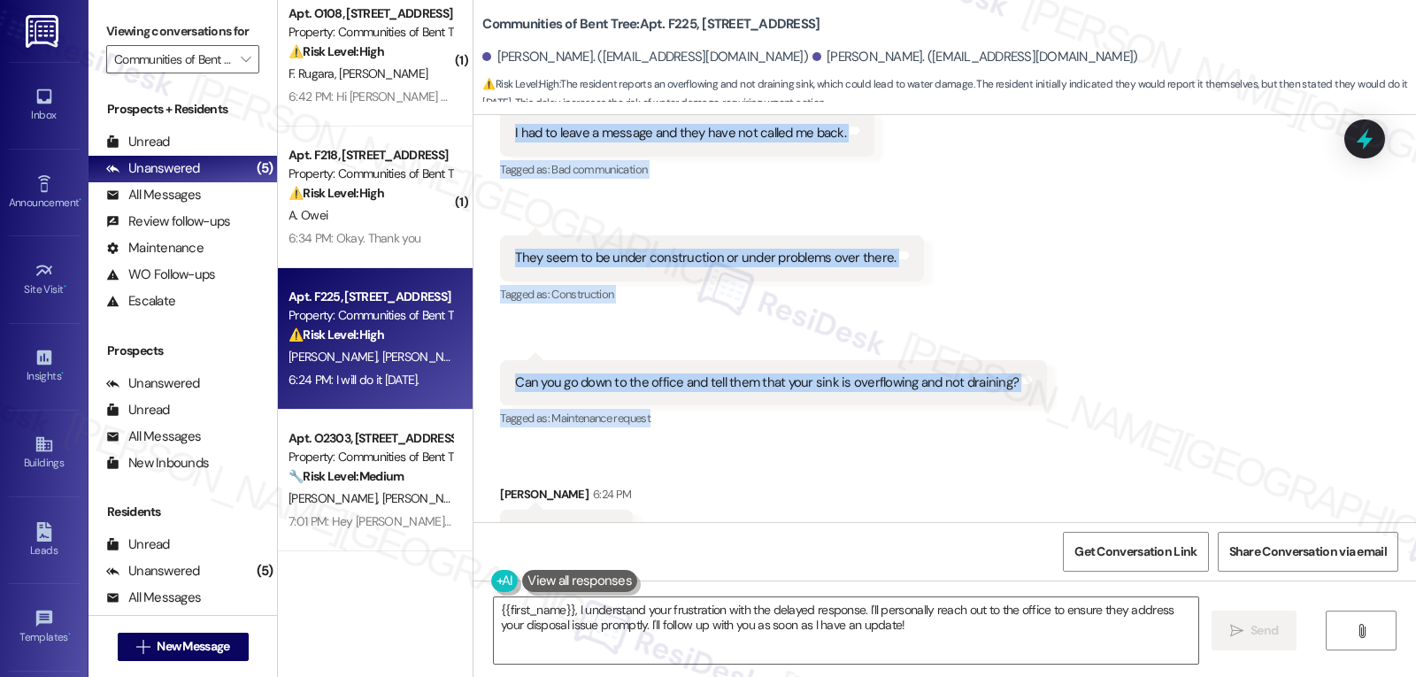
scroll to position [2787, 0]
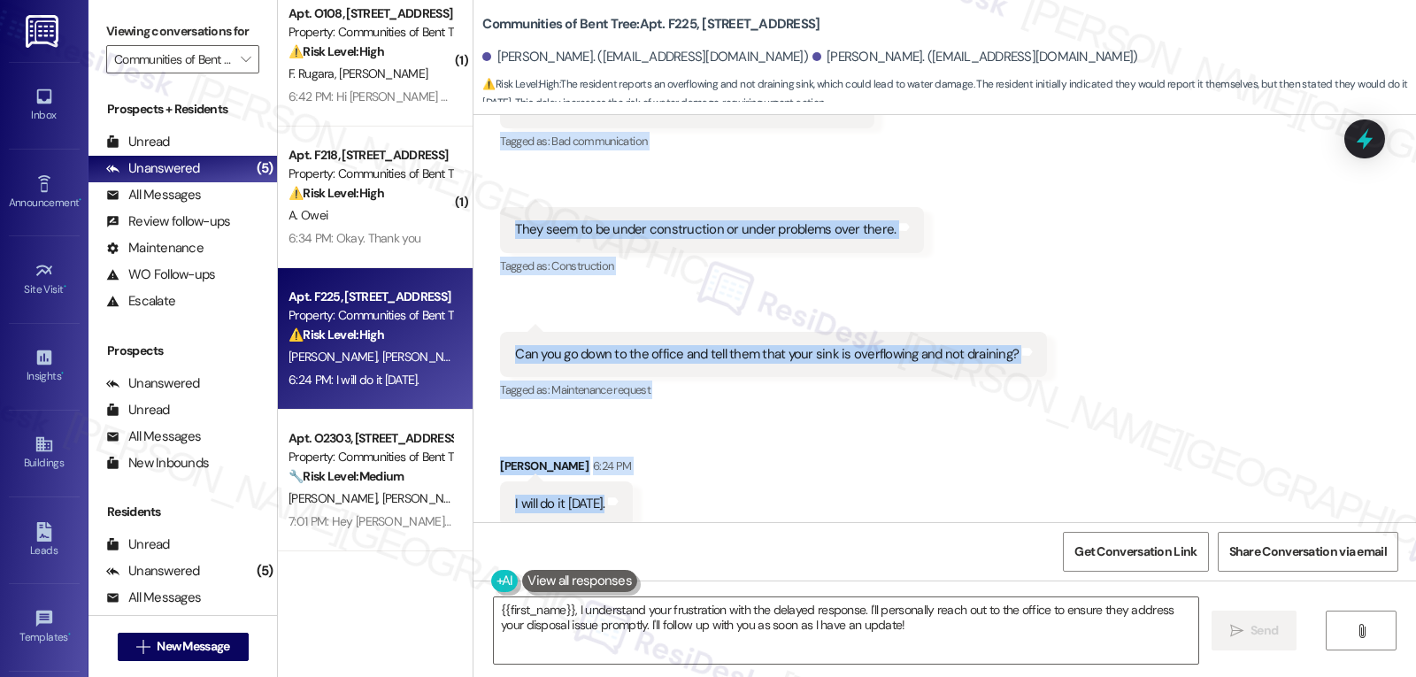
drag, startPoint x: 479, startPoint y: 425, endPoint x: 637, endPoint y: 499, distance: 175.0
click at [637, 499] on div "WO Lease started [DATE] 8:00 PM Show details Survey, sent via SMS Residesk Auto…" at bounding box center [944, 318] width 942 height 407
copy div "[PERSON_NAME] Question [DATE] at 9:52 AM Do you know when they will come to fix…"
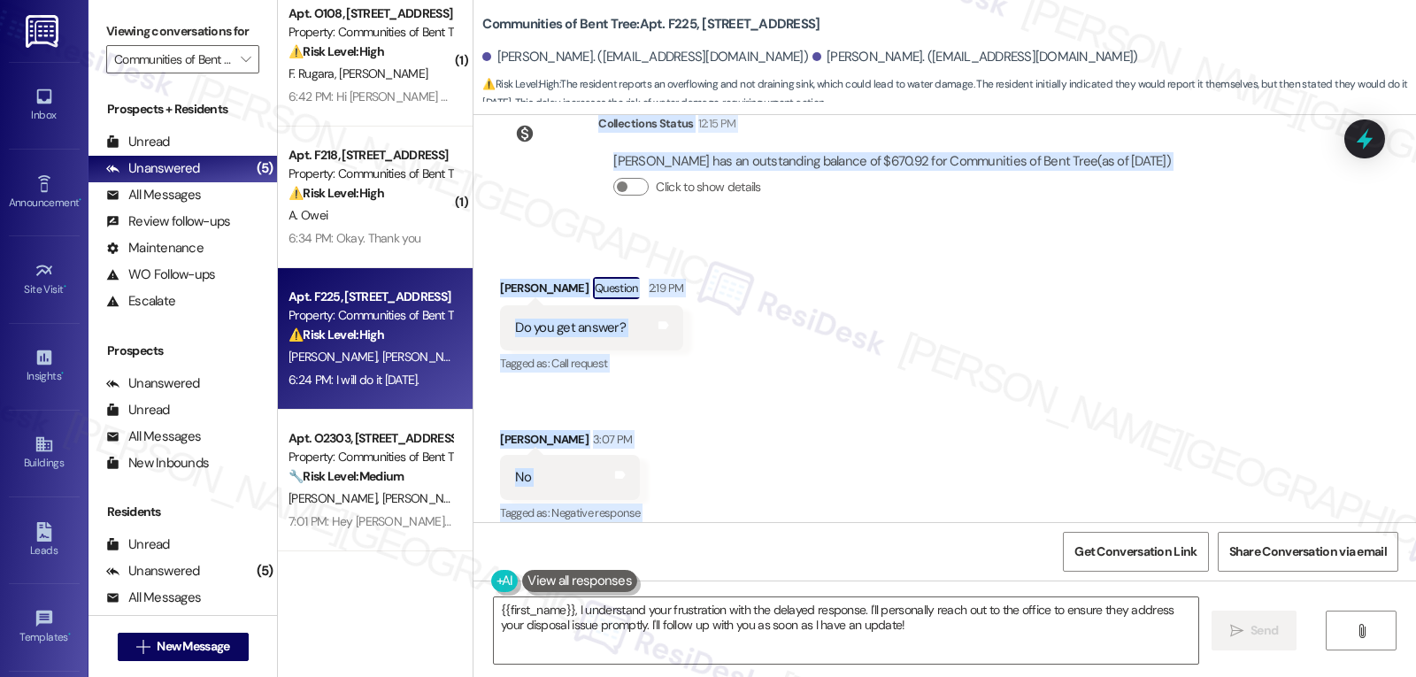
scroll to position [1902, 0]
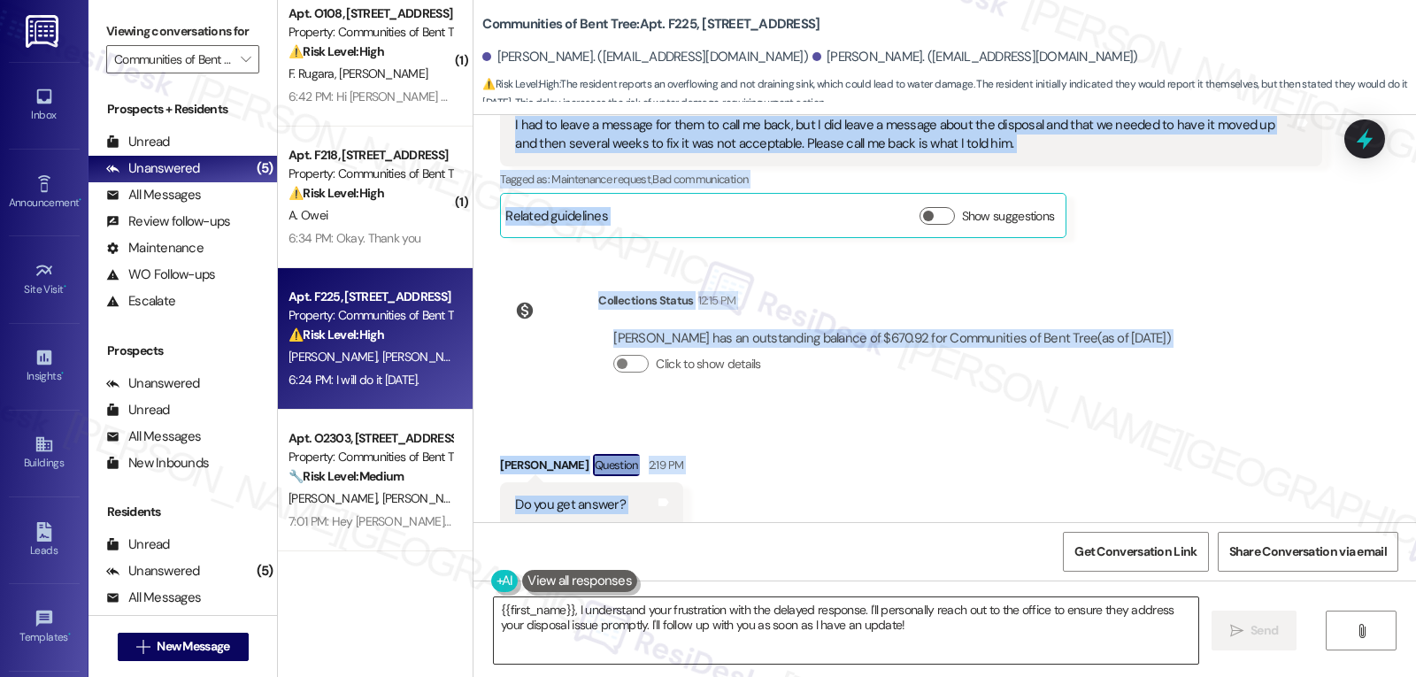
click at [882, 655] on textarea "{{first_name}}, I understand your frustration with the delayed response. I'll p…" at bounding box center [846, 630] width 704 height 66
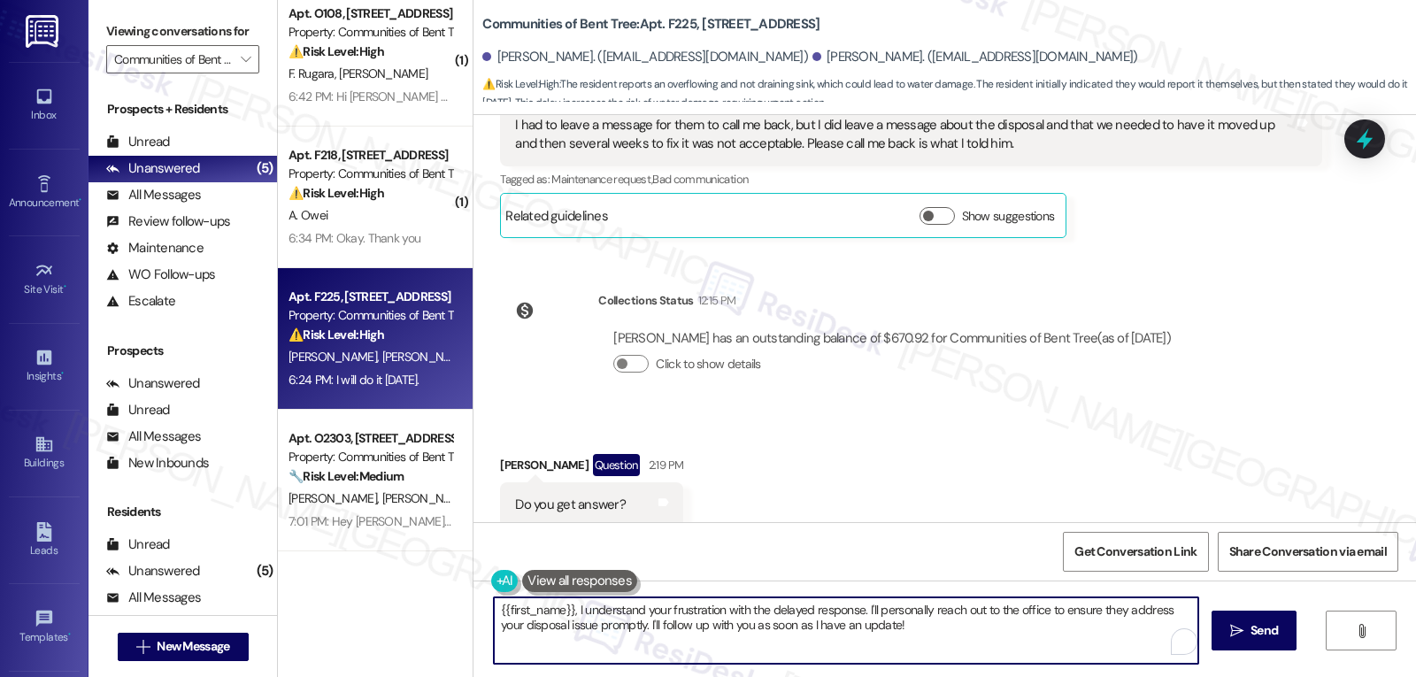
paste textarea "Thanks for keeping me in the loop, [PERSON_NAME]. I’m really sorry you and [PER…"
click at [1083, 629] on textarea "Thanks for keeping me in the loop, [PERSON_NAME]. I’m really sorry you and [PER…" at bounding box center [846, 630] width 704 height 66
click at [991, 605] on textarea "Thanks for keeping me in the loop, [PERSON_NAME]. I’m really sorry you and [PER…" at bounding box center [846, 630] width 704 height 66
click at [1009, 645] on textarea "Thanks for keeping me in the loop, [PERSON_NAME]. I’m really sorry you and [PER…" at bounding box center [846, 630] width 704 height 66
click at [608, 620] on textarea "Thanks for keeping me in the loop, [PERSON_NAME]. I’m really sorry you and [PER…" at bounding box center [846, 630] width 704 height 66
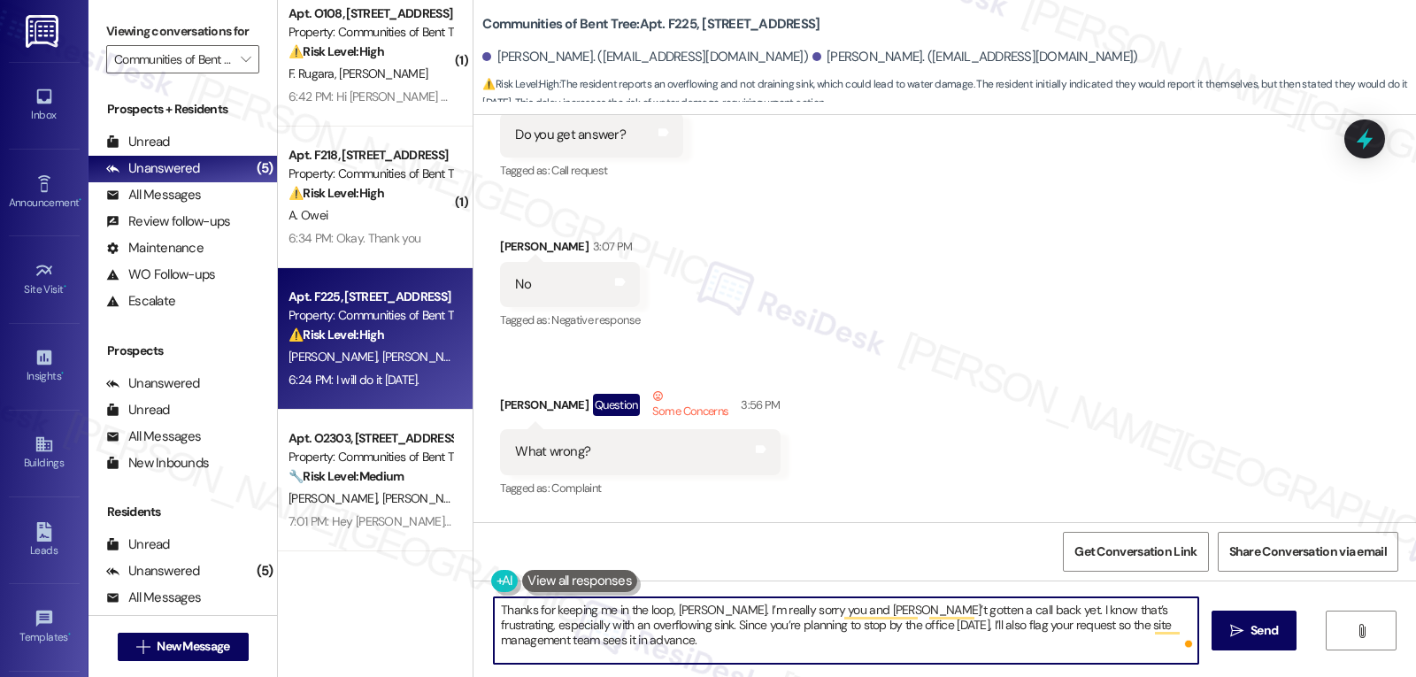
scroll to position [2787, 0]
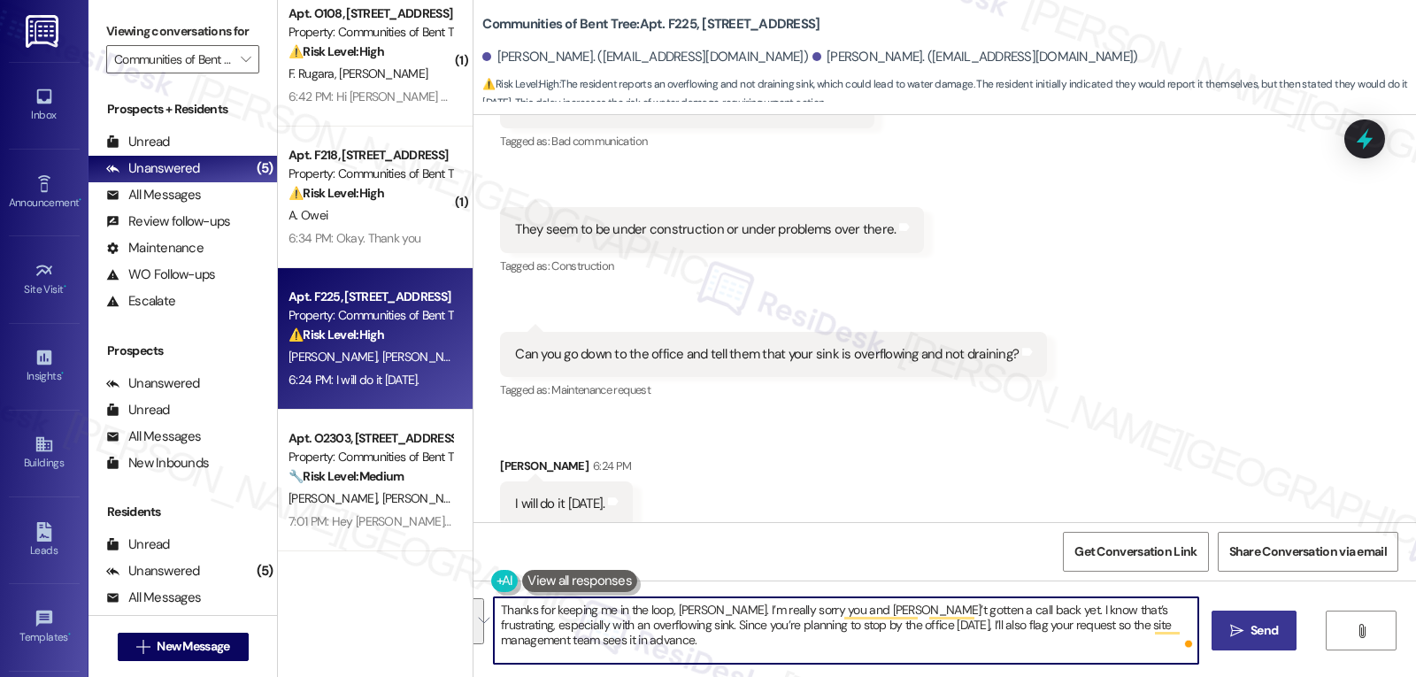
type textarea "Thanks for keeping me in the loop, [PERSON_NAME]. I’m really sorry you and [PER…"
click at [1258, 622] on span "Send" at bounding box center [1263, 630] width 27 height 19
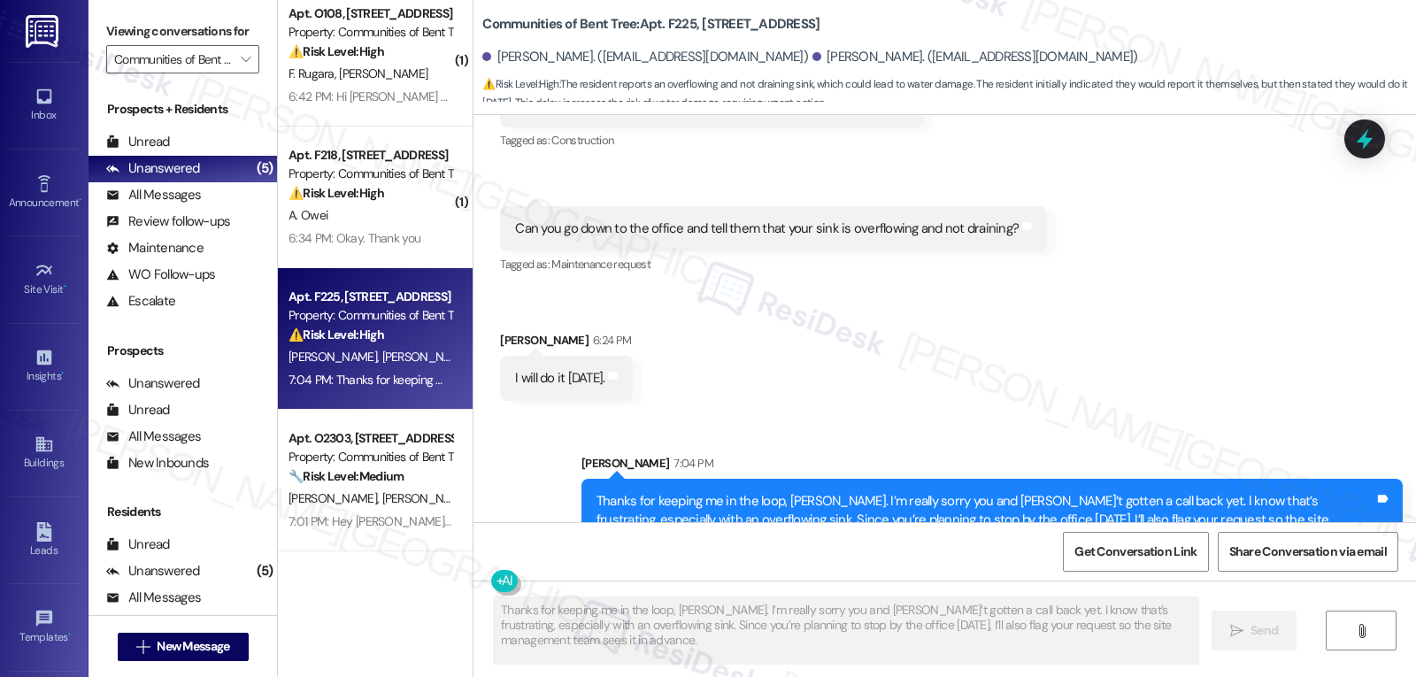
scroll to position [2948, 0]
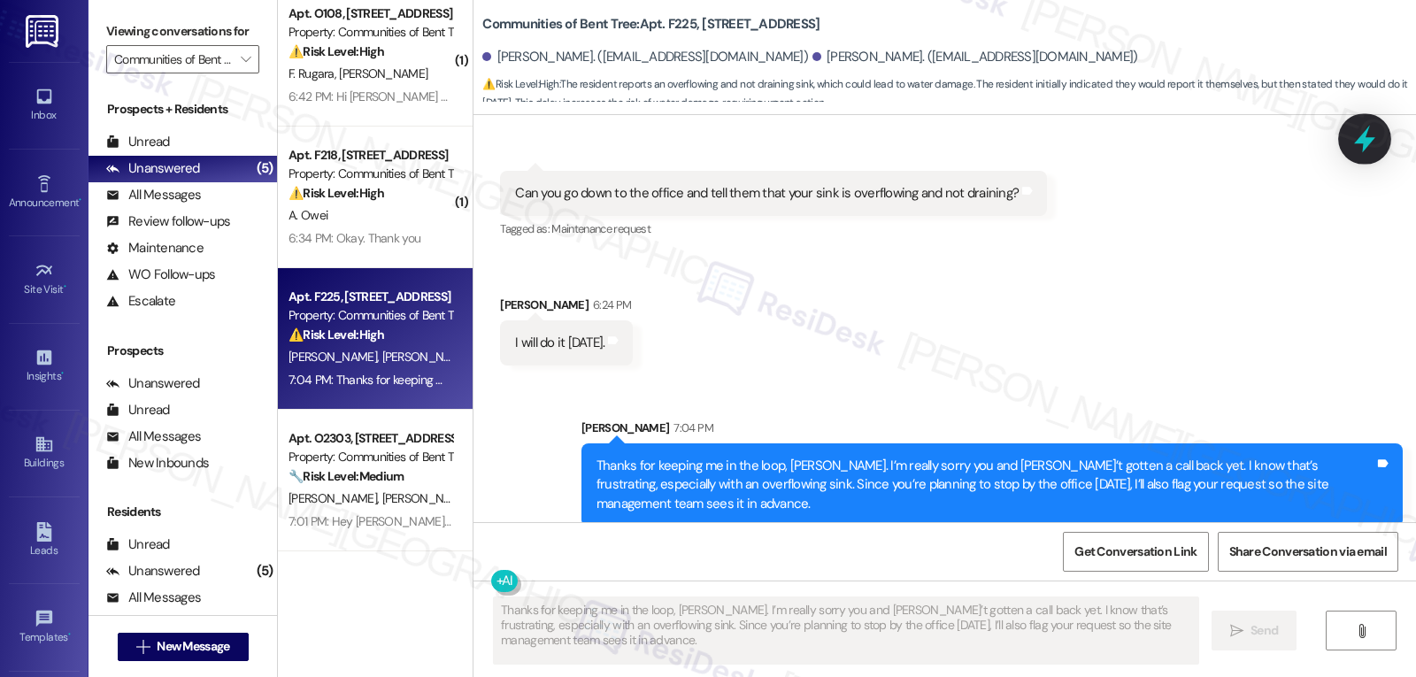
click at [1368, 140] on icon at bounding box center [1364, 139] width 21 height 27
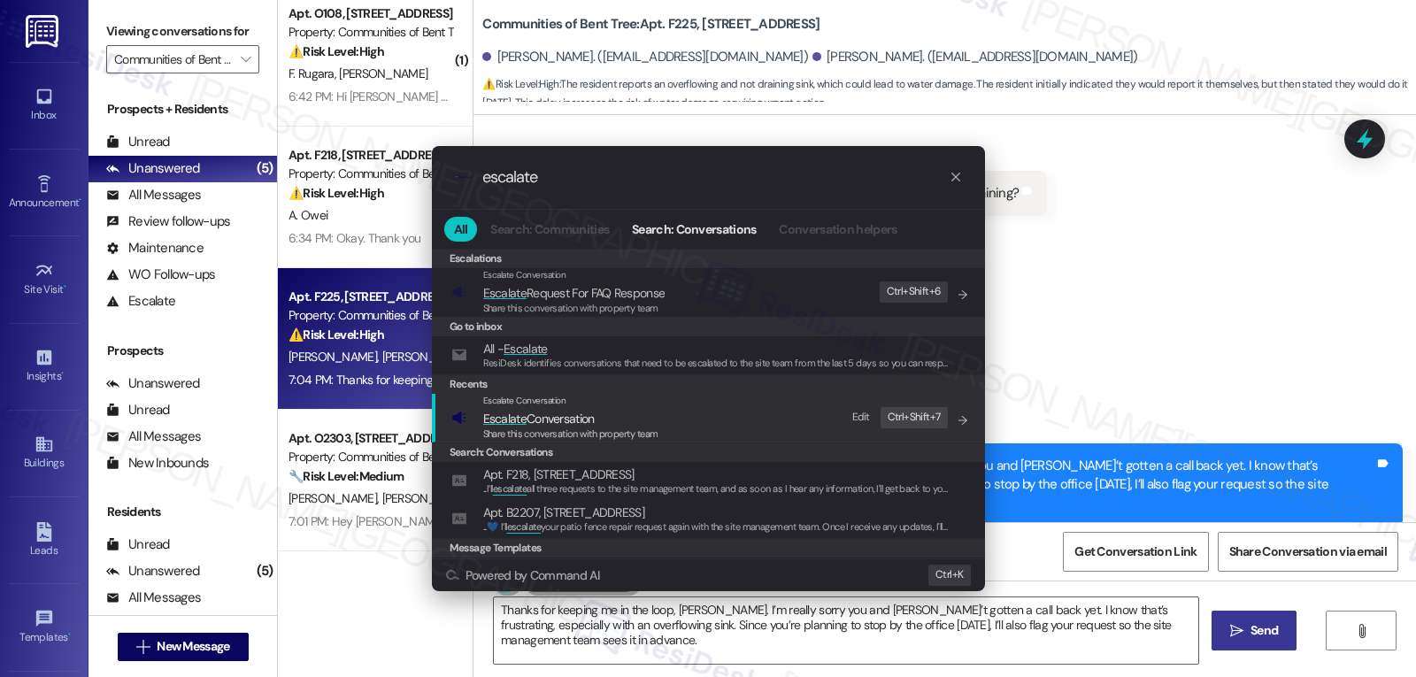
type input "escalate"
click at [578, 421] on span "Escalate Conversation" at bounding box center [538, 419] width 111 height 16
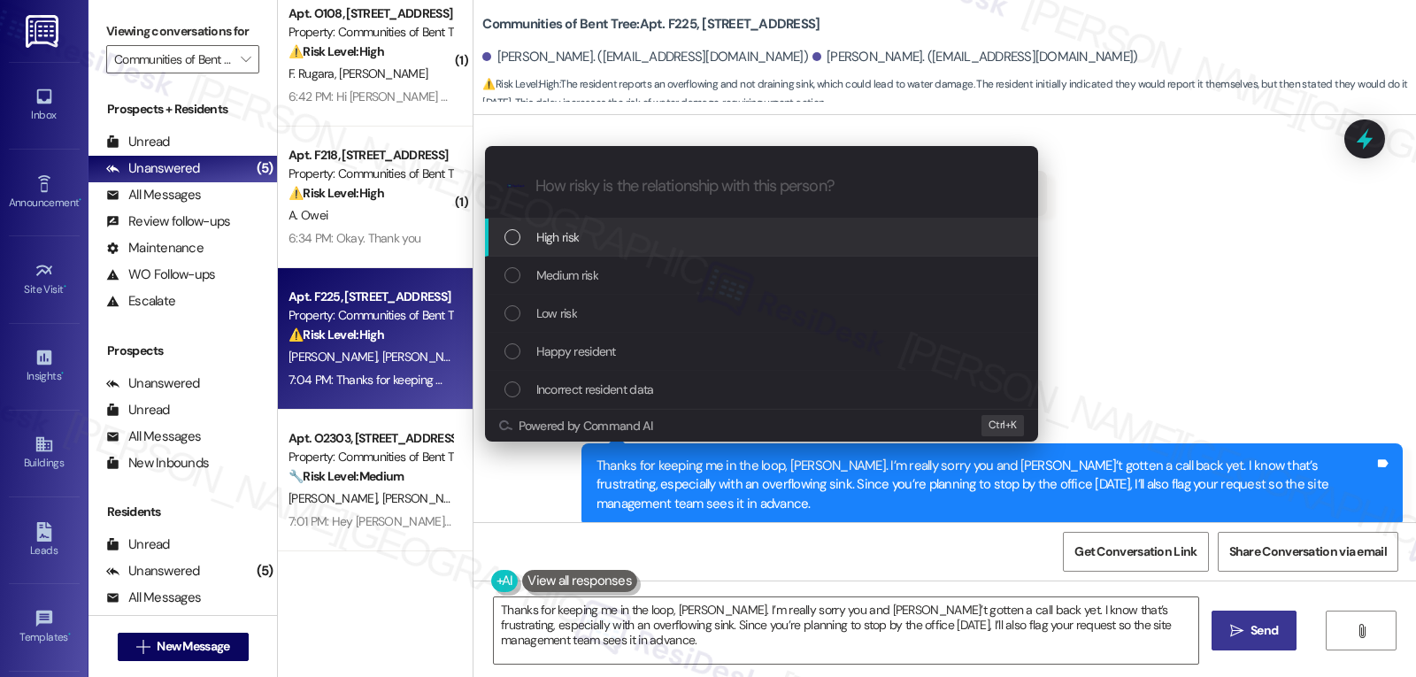
click at [640, 277] on div "Medium risk" at bounding box center [763, 274] width 518 height 19
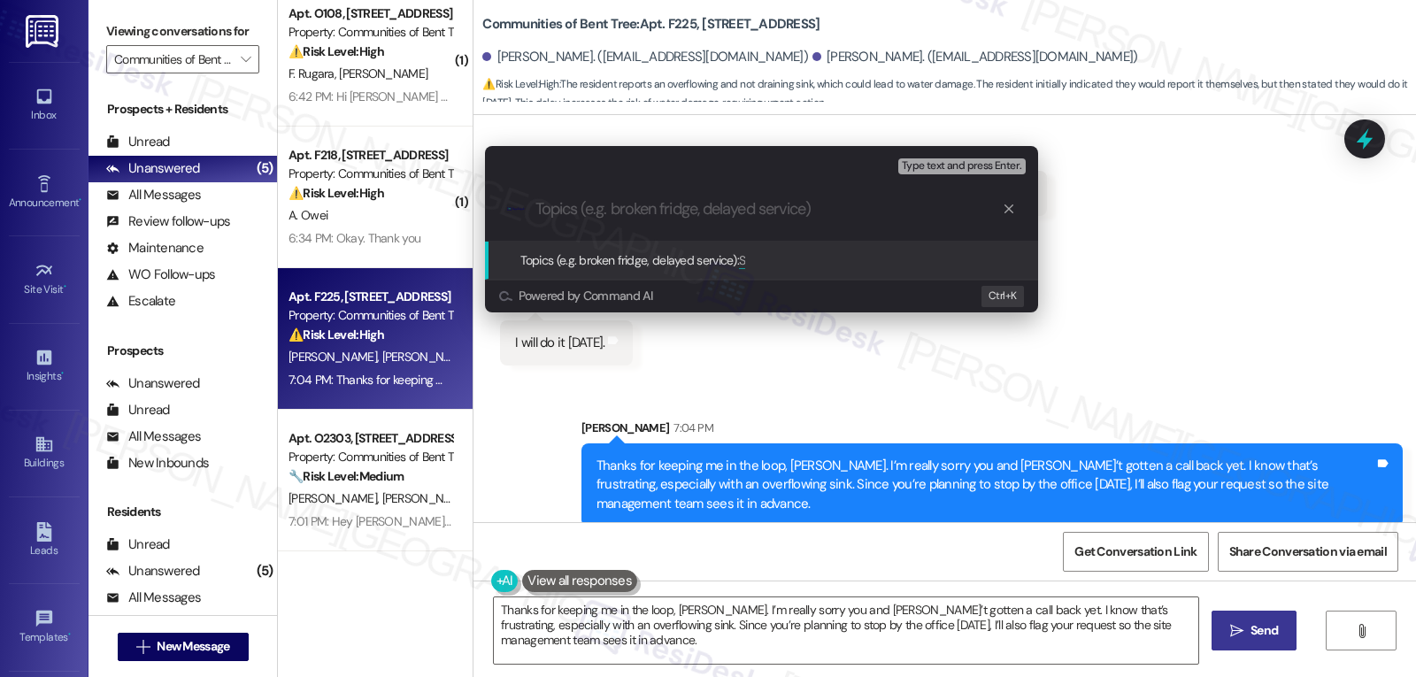
type input "S"
type input "Sink"
click at [791, 208] on input "Follow-up on service request" at bounding box center [768, 209] width 466 height 19
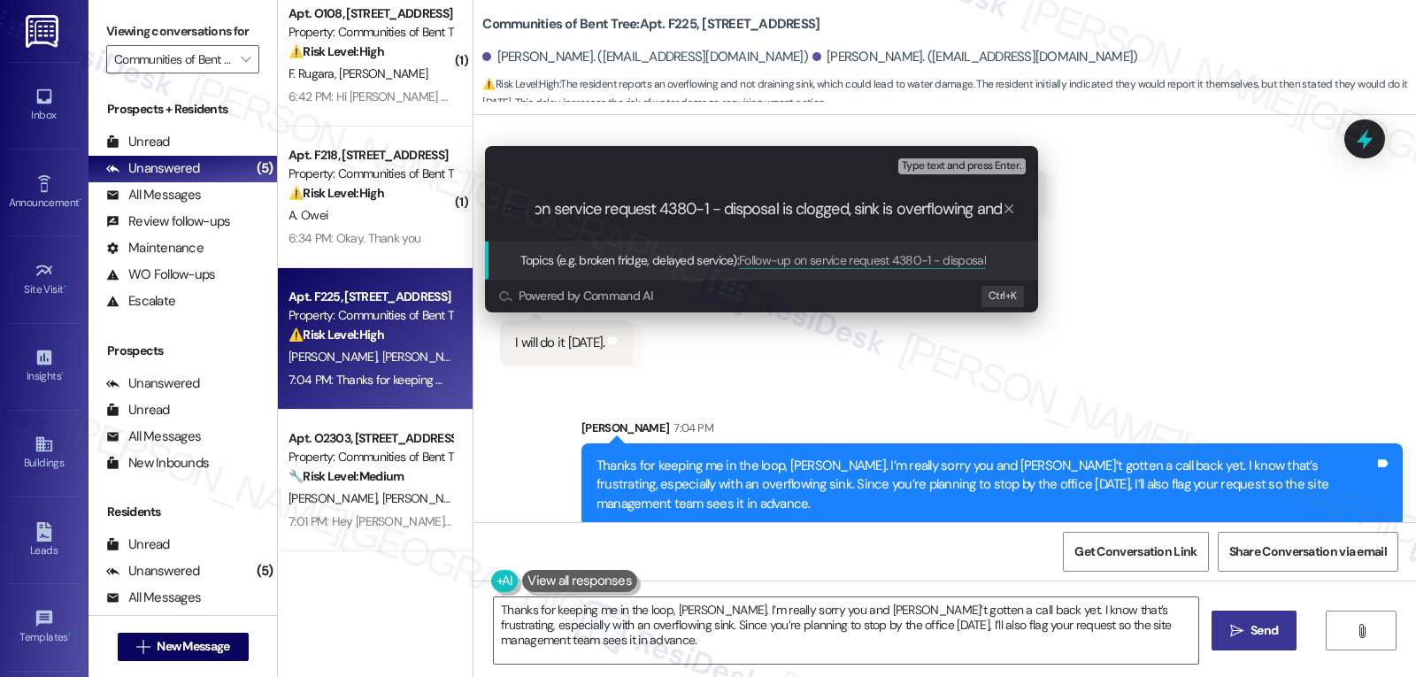
scroll to position [0, 80]
type input "Follow-up on service request 4380-1 - disposal is clogged, sink is overflowing …"
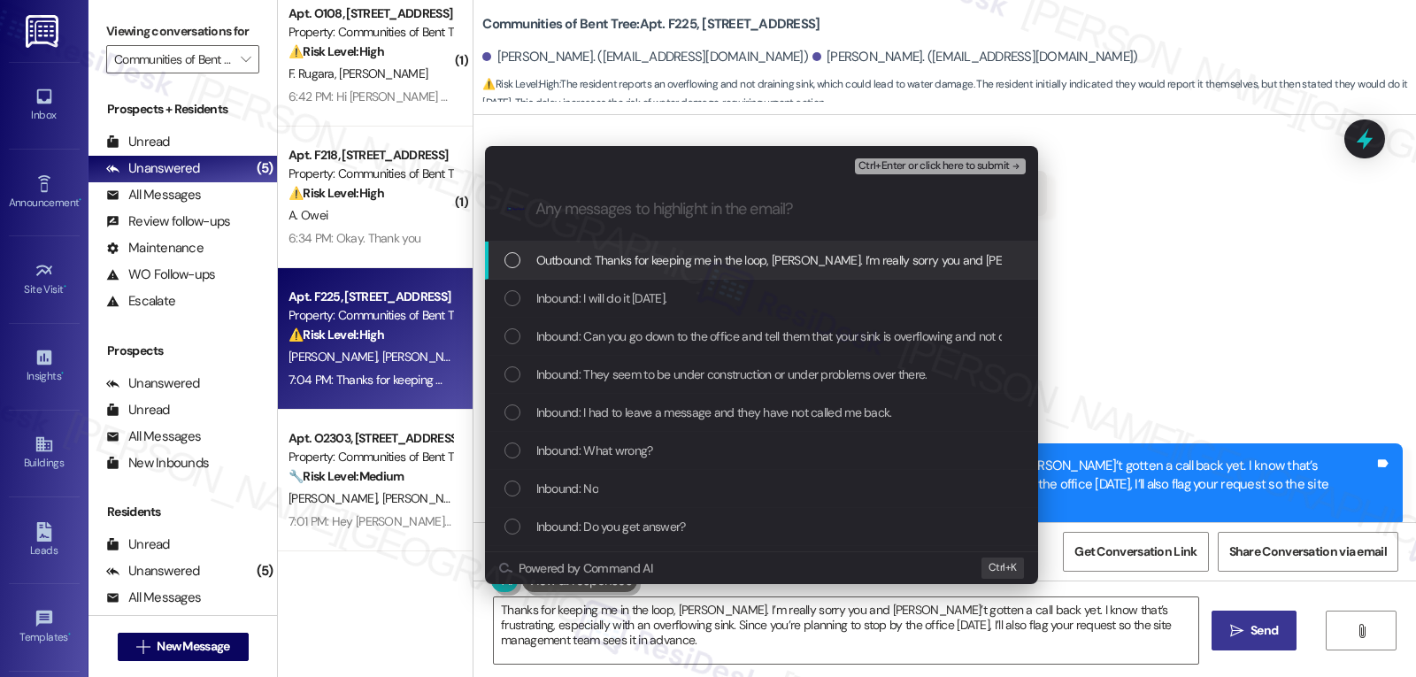
scroll to position [0, 0]
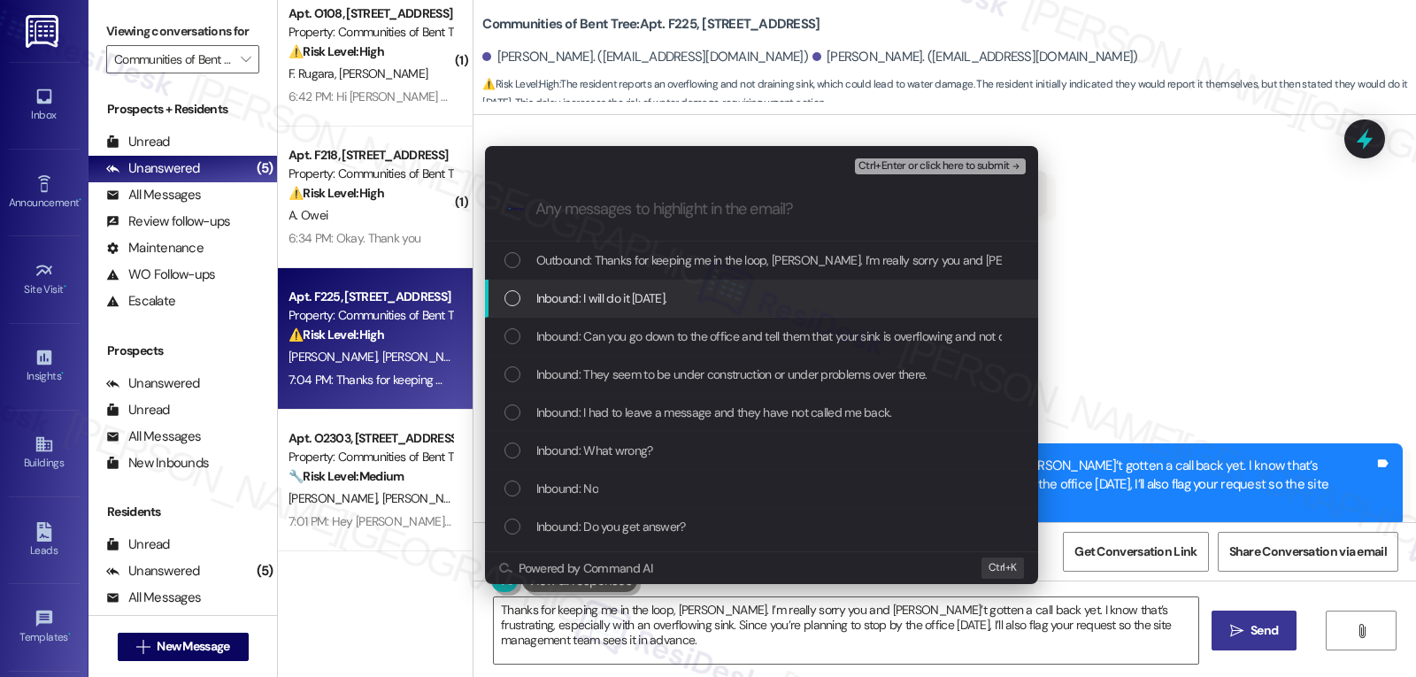
click at [616, 294] on span "Inbound: I will do it [DATE]." at bounding box center [601, 297] width 131 height 19
click at [590, 318] on div "Outbound: Thanks for keeping me in the loop, [PERSON_NAME]. I’m really sorry yo…" at bounding box center [761, 584] width 553 height 685
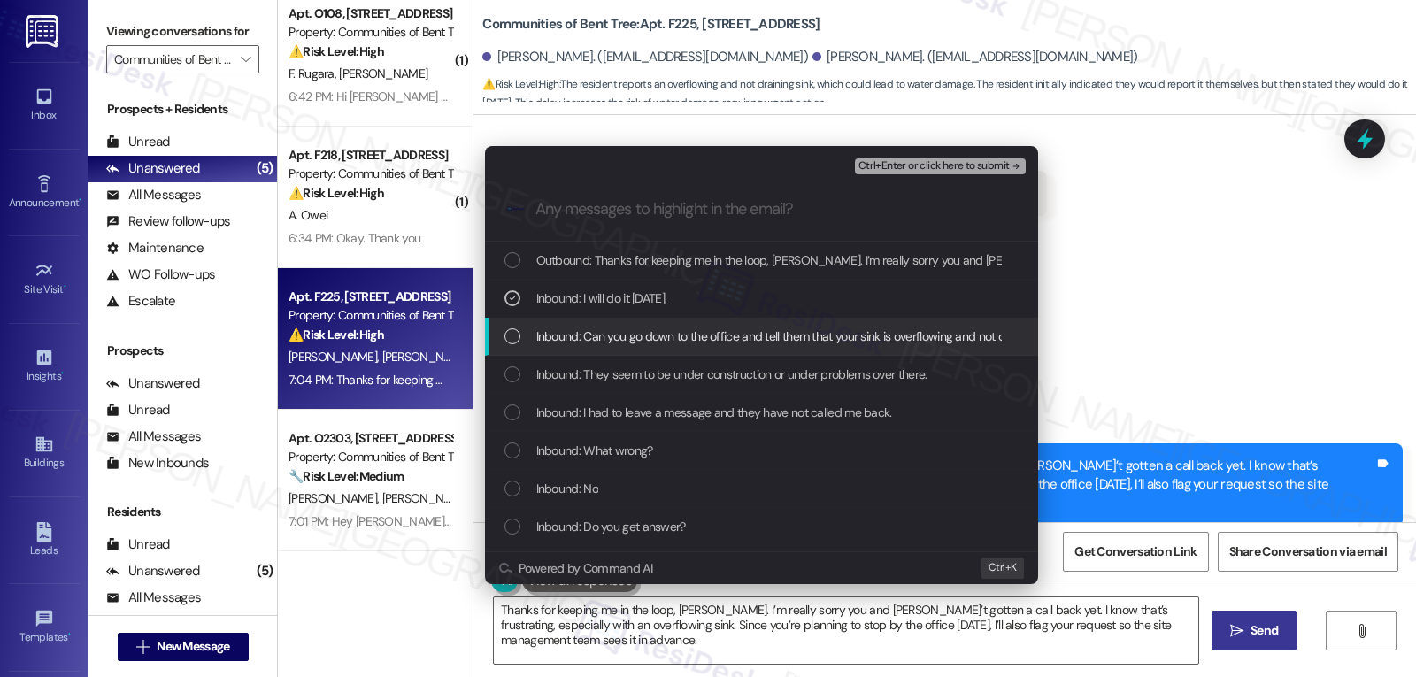
click at [586, 338] on span "Inbound: Can you go down to the office and tell them that your sink is overflow…" at bounding box center [790, 336] width 509 height 19
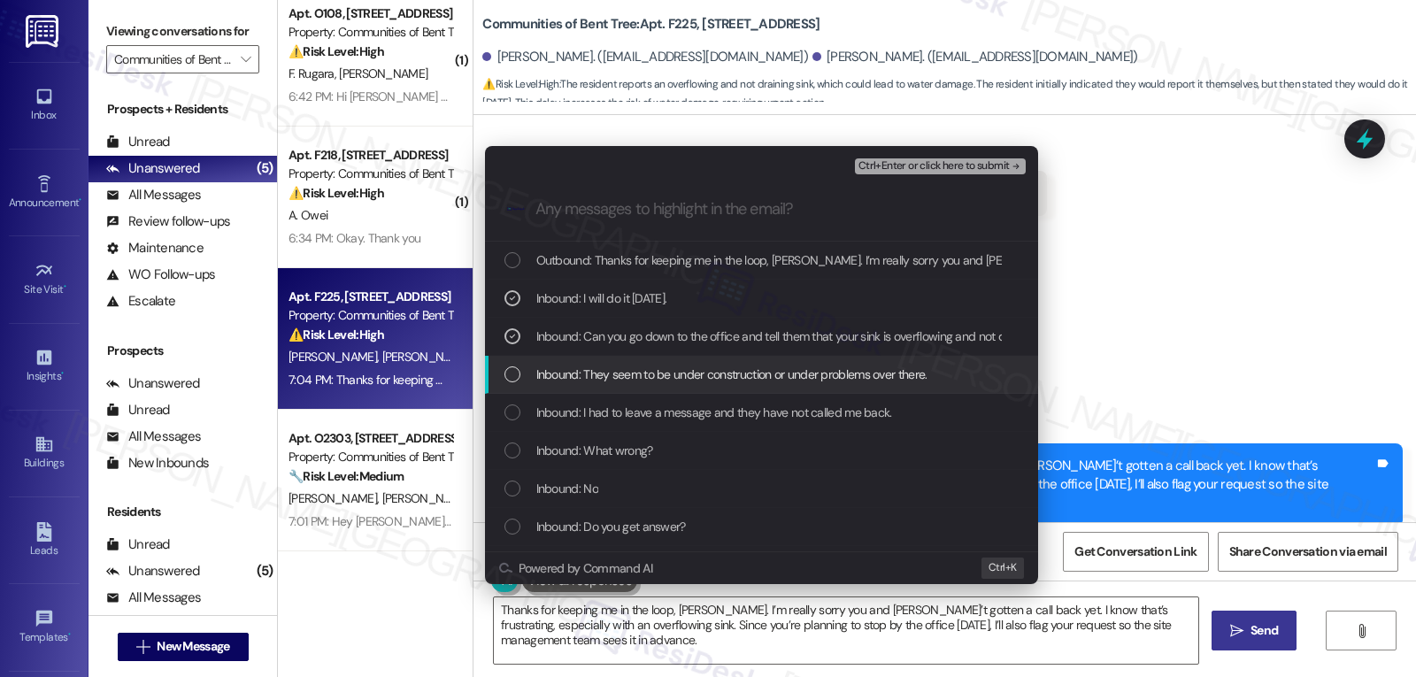
click at [519, 380] on div "List of options" at bounding box center [512, 374] width 16 height 16
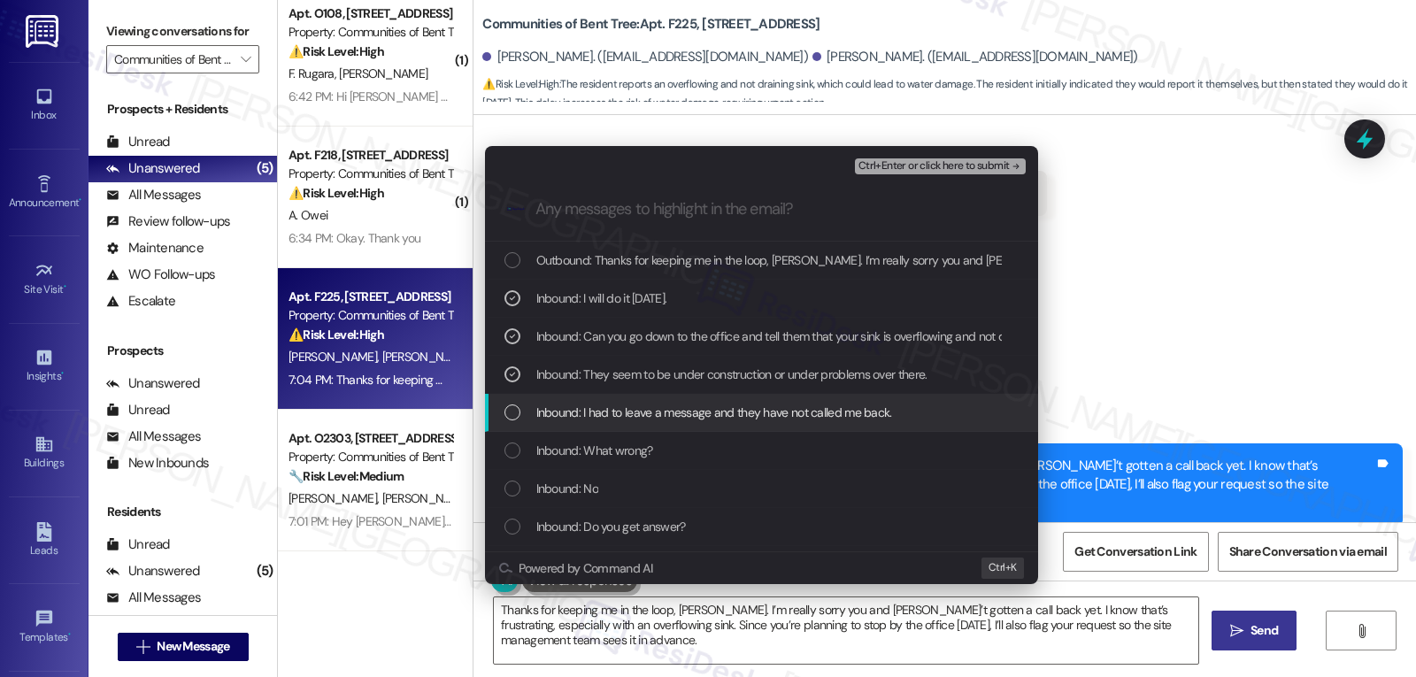
click at [515, 411] on div "List of options" at bounding box center [512, 412] width 16 height 16
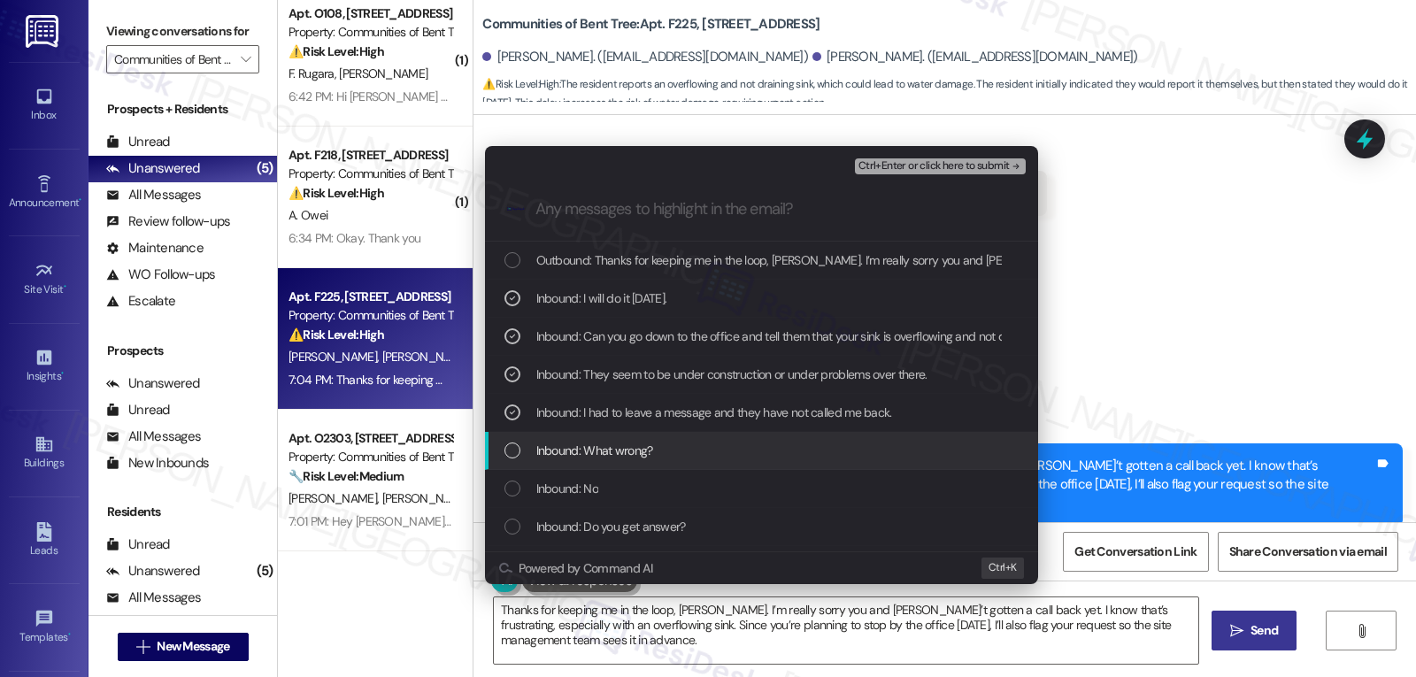
click at [507, 450] on div "List of options" at bounding box center [512, 450] width 16 height 16
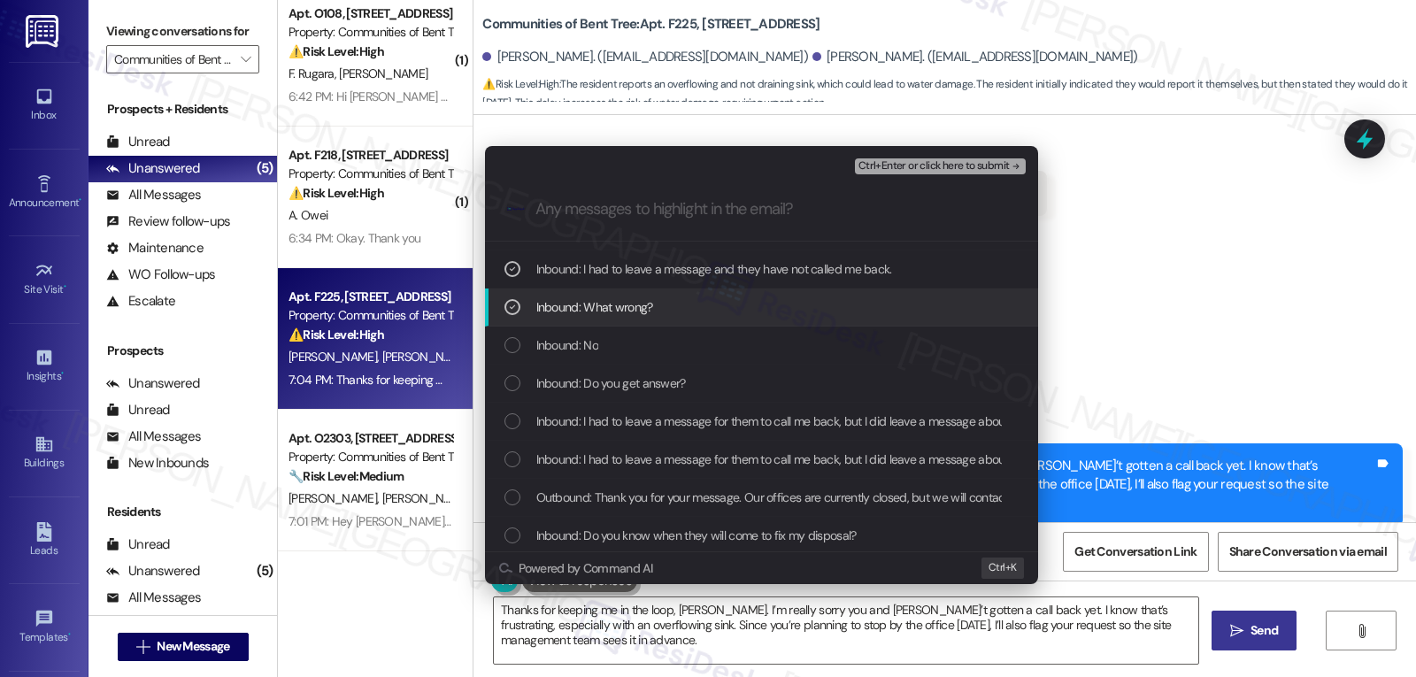
scroll to position [177, 0]
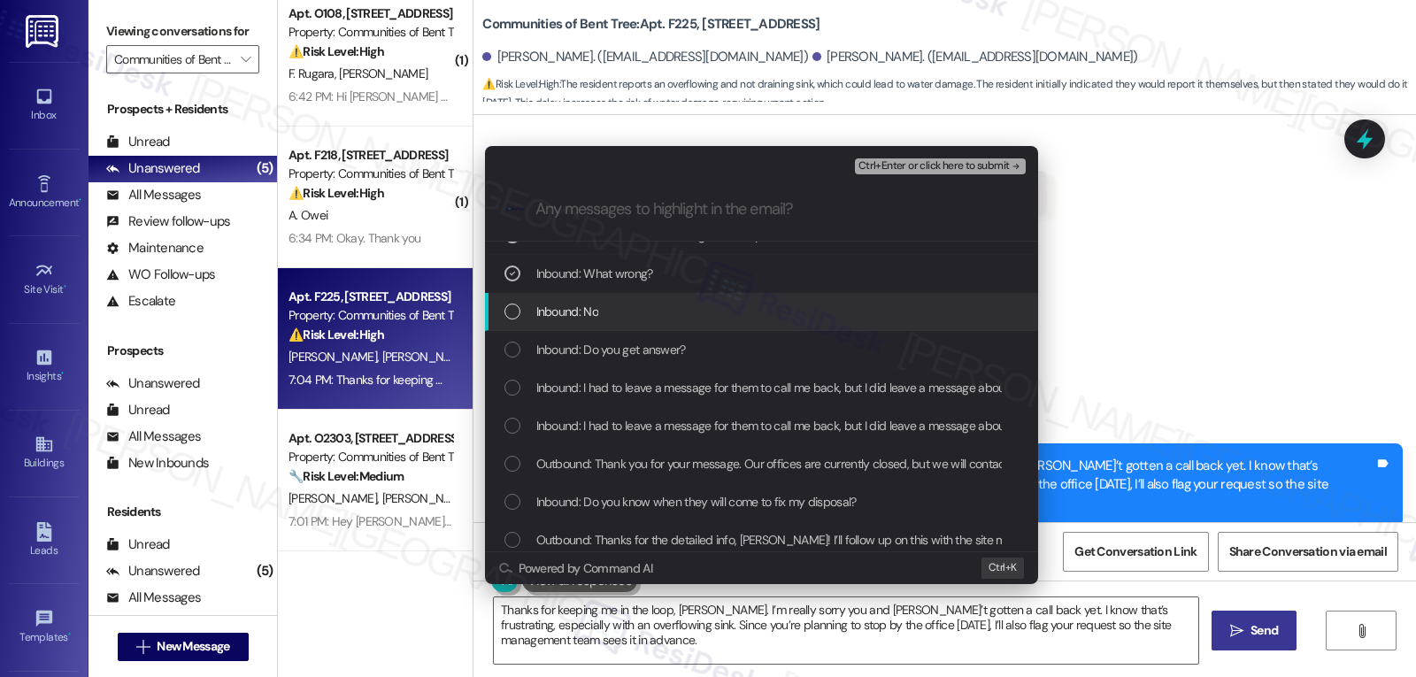
click at [508, 297] on div "Inbound: No" at bounding box center [761, 312] width 553 height 38
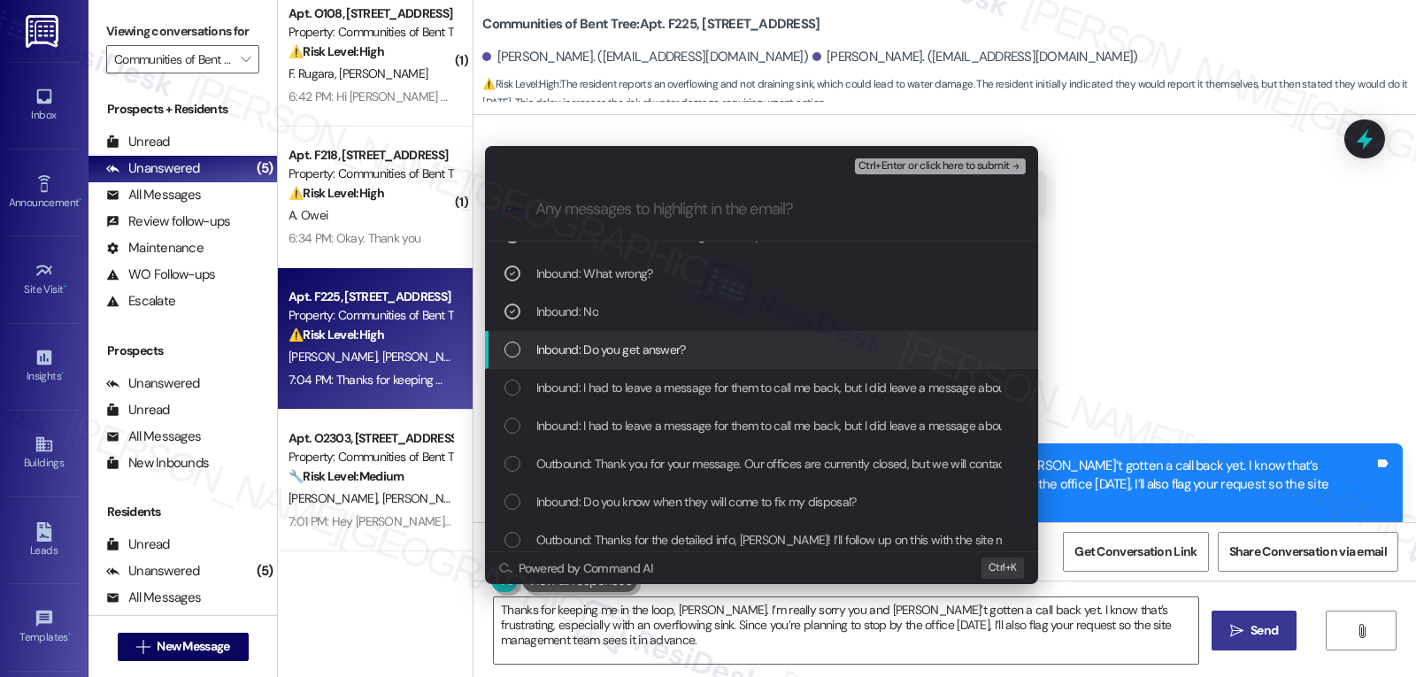
click at [513, 353] on div "List of options" at bounding box center [512, 350] width 16 height 16
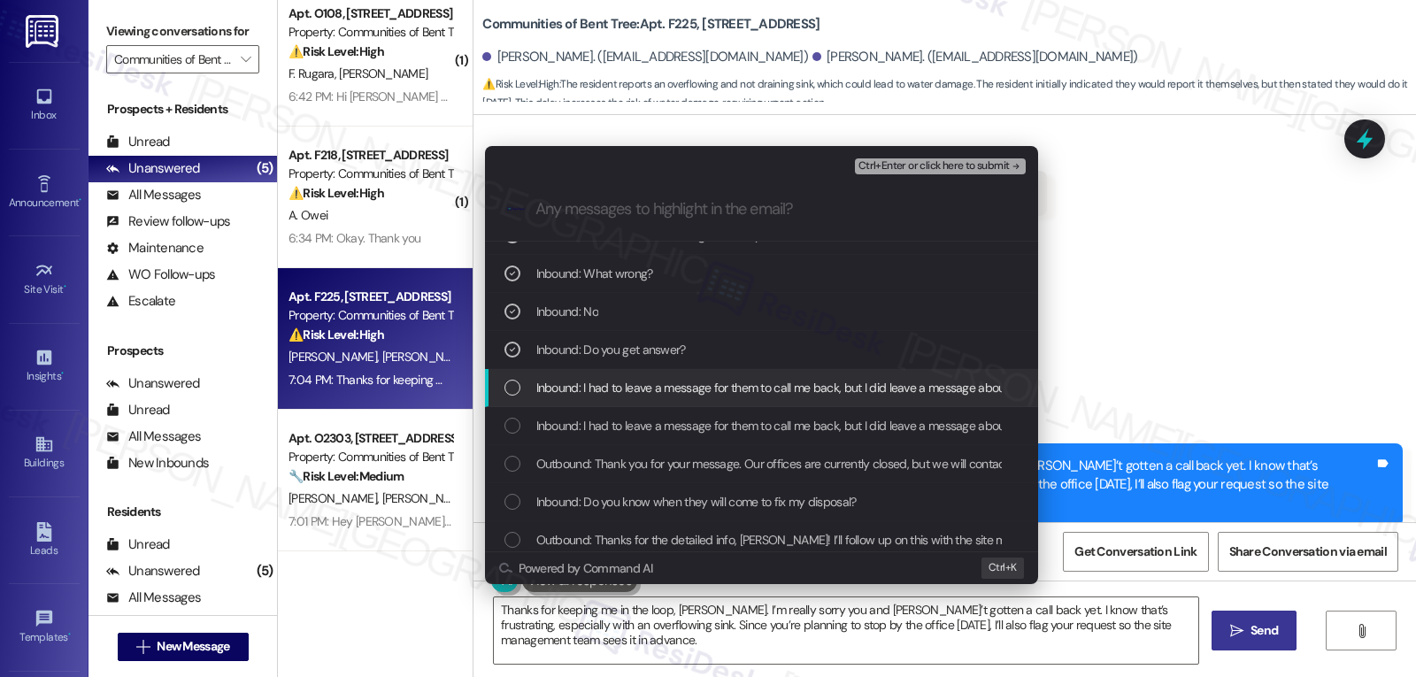
click at [512, 392] on div "List of options" at bounding box center [512, 388] width 16 height 16
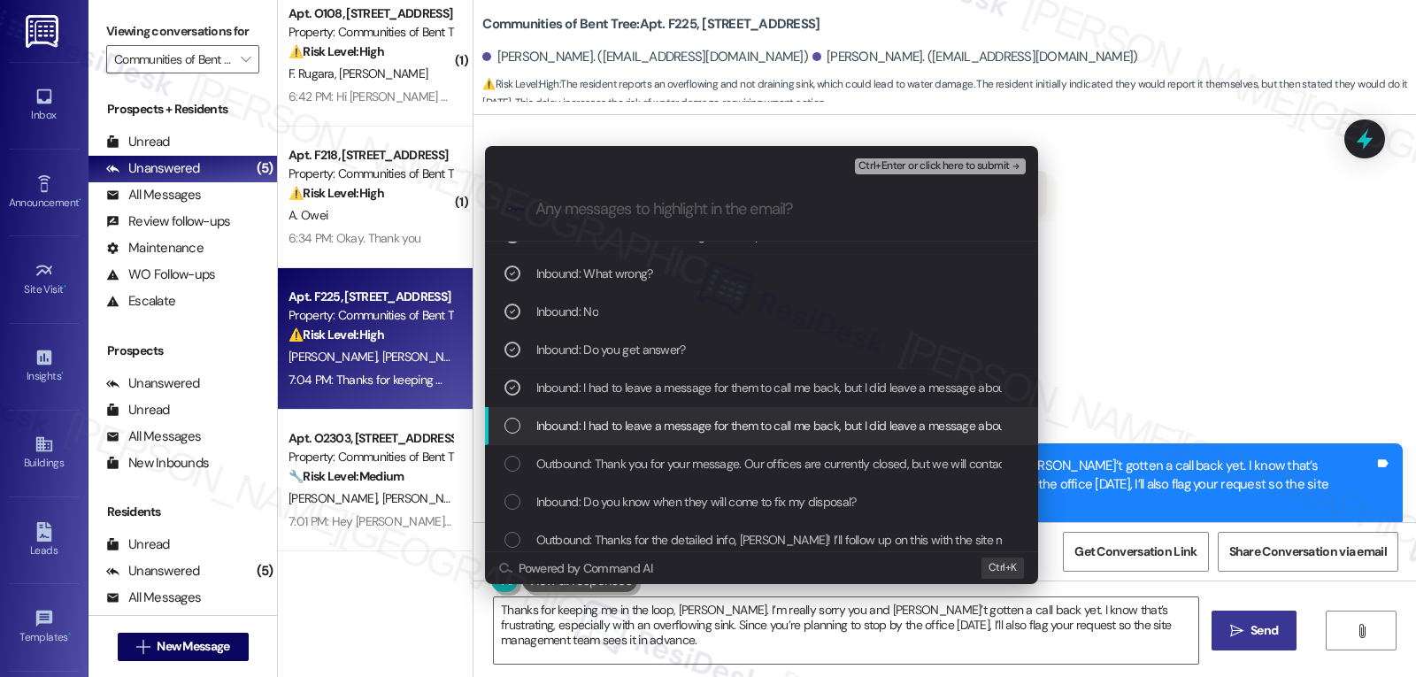
click at [513, 419] on div "List of options" at bounding box center [512, 426] width 16 height 16
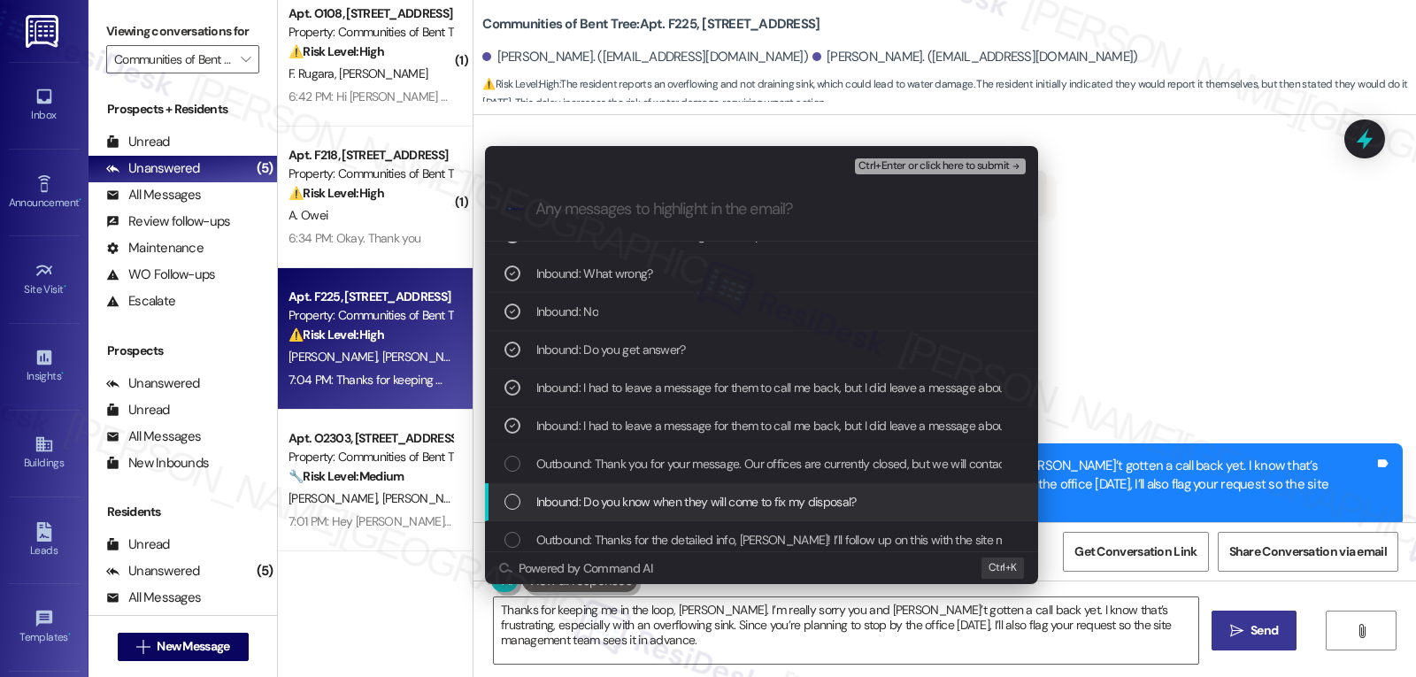
click at [518, 500] on div "List of options" at bounding box center [512, 502] width 16 height 16
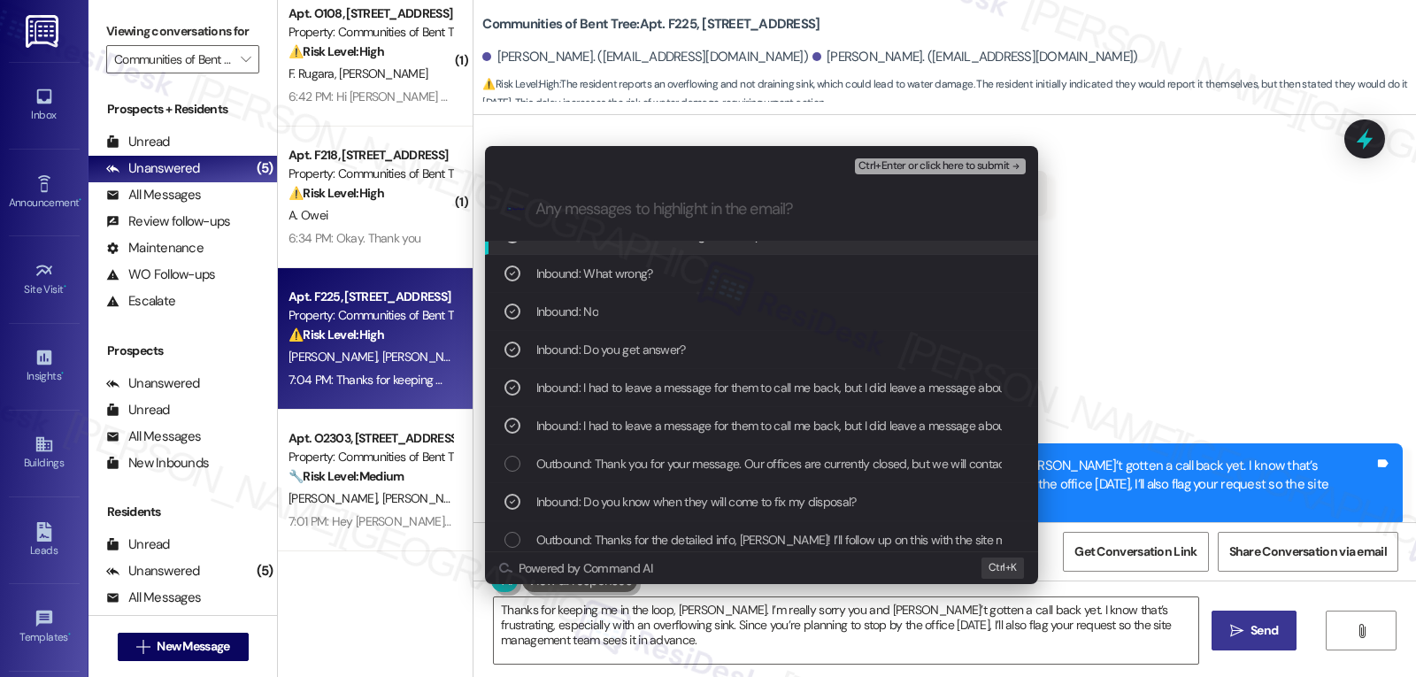
click at [948, 169] on span "Ctrl+Enter or click here to submit" at bounding box center [933, 166] width 151 height 12
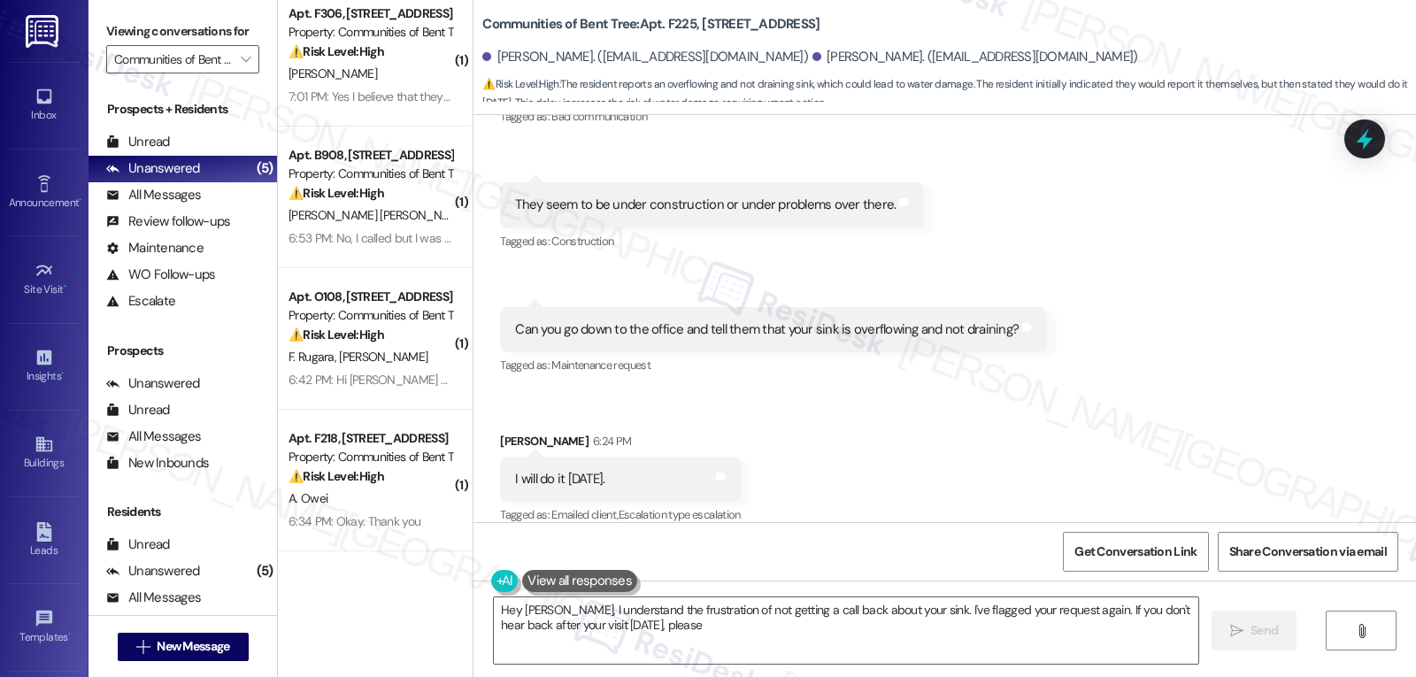
scroll to position [3001, 0]
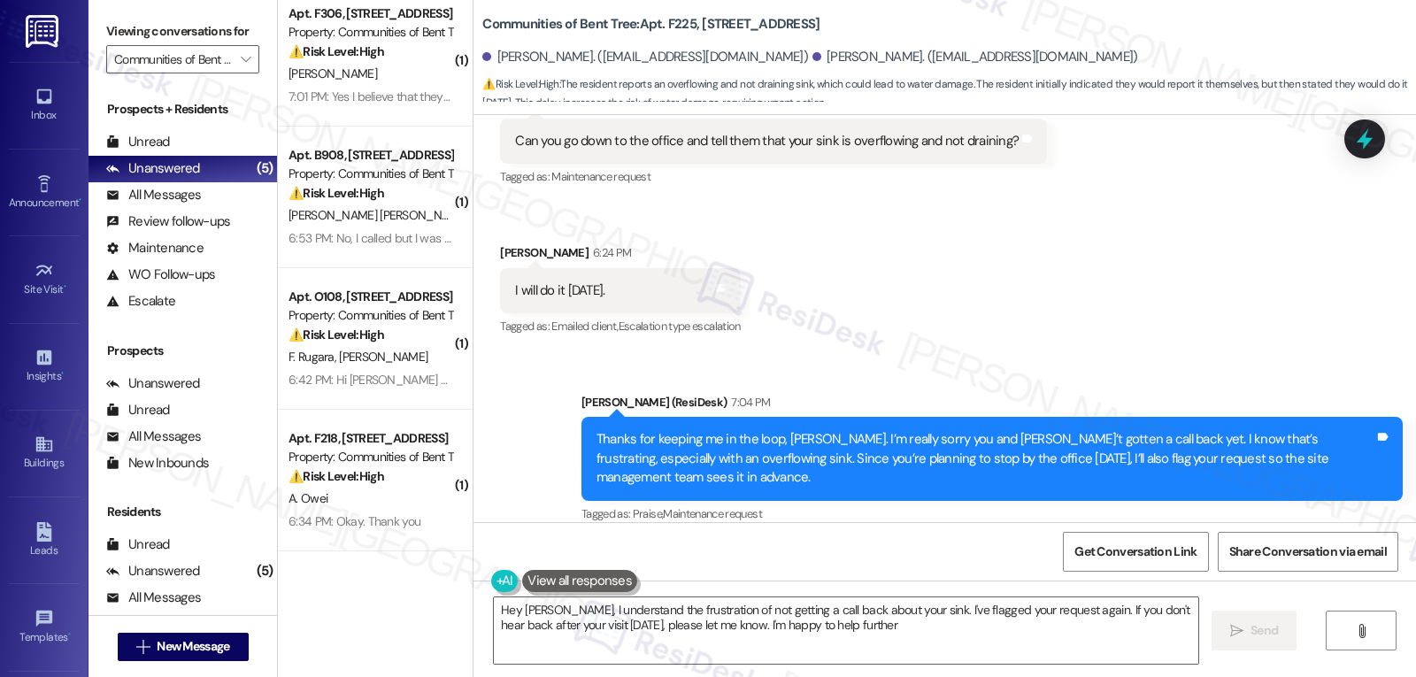
type textarea "Hey [PERSON_NAME], I understand the frustration of not getting a call back abou…"
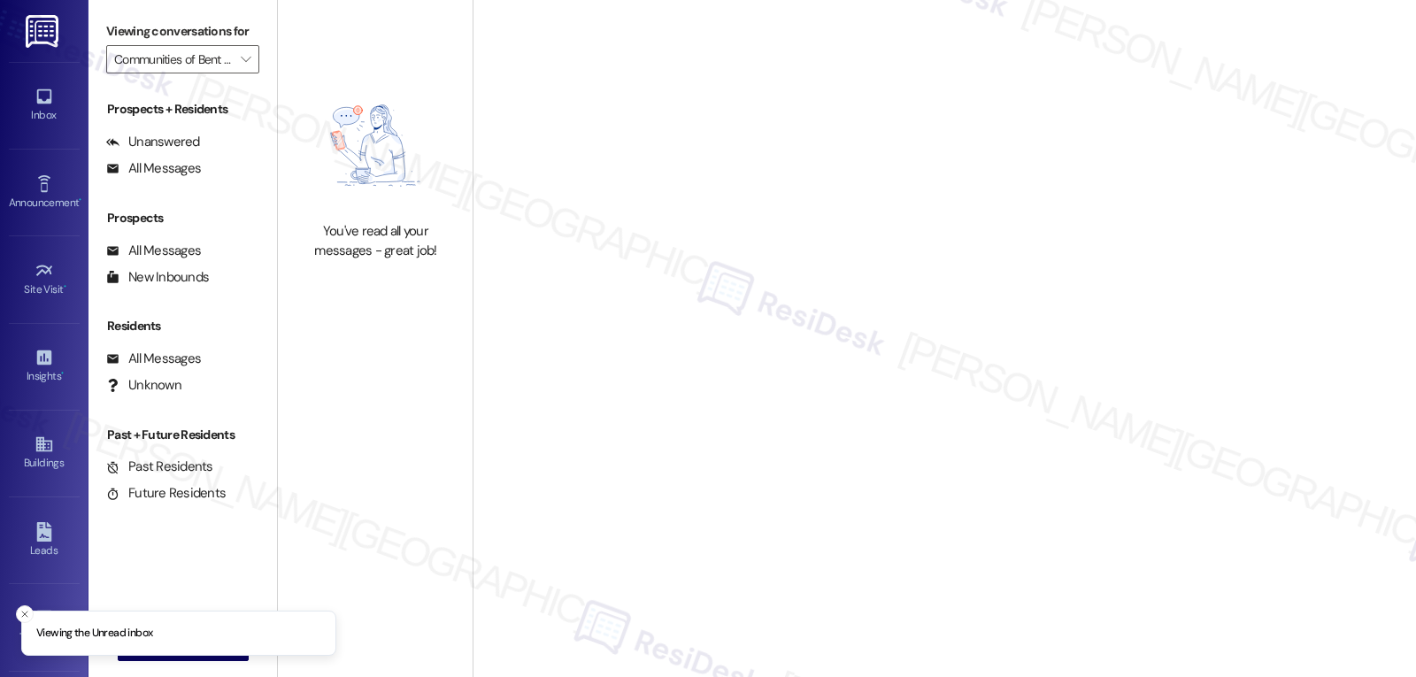
type input "Communities of Bent Tree"
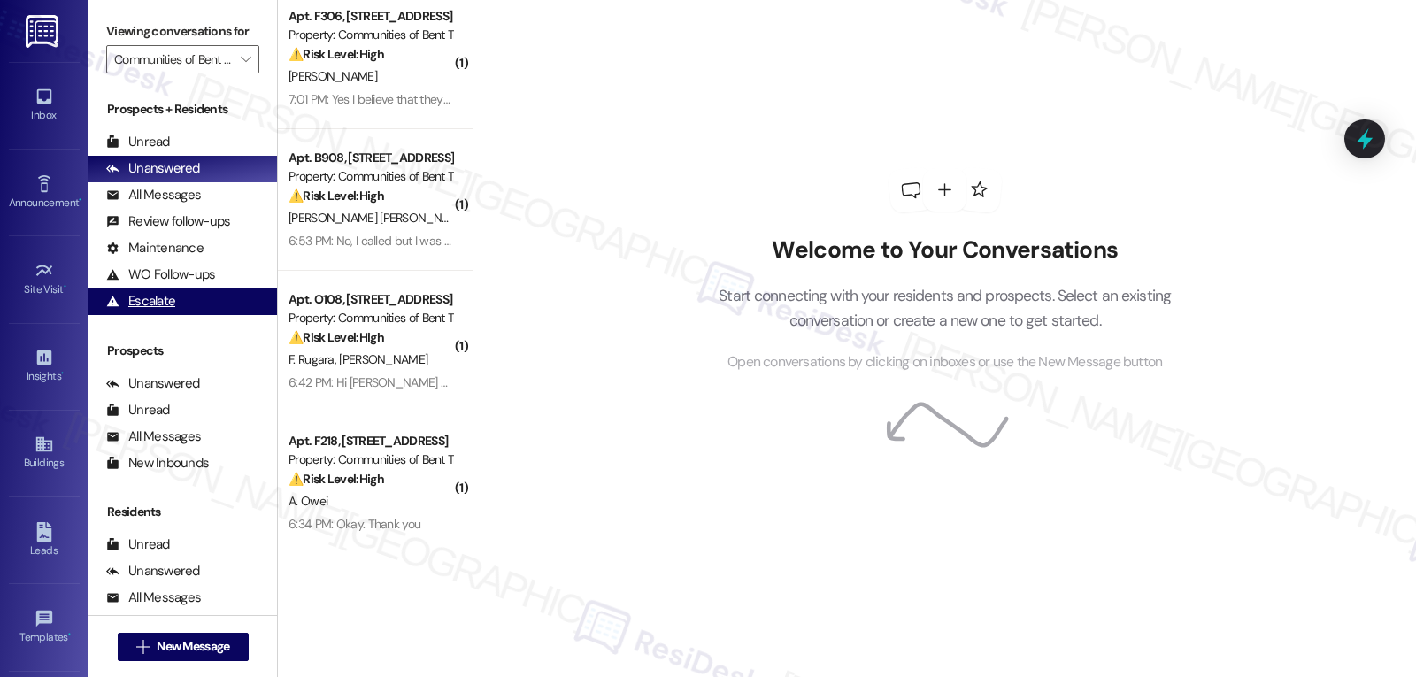
scroll to position [15, 0]
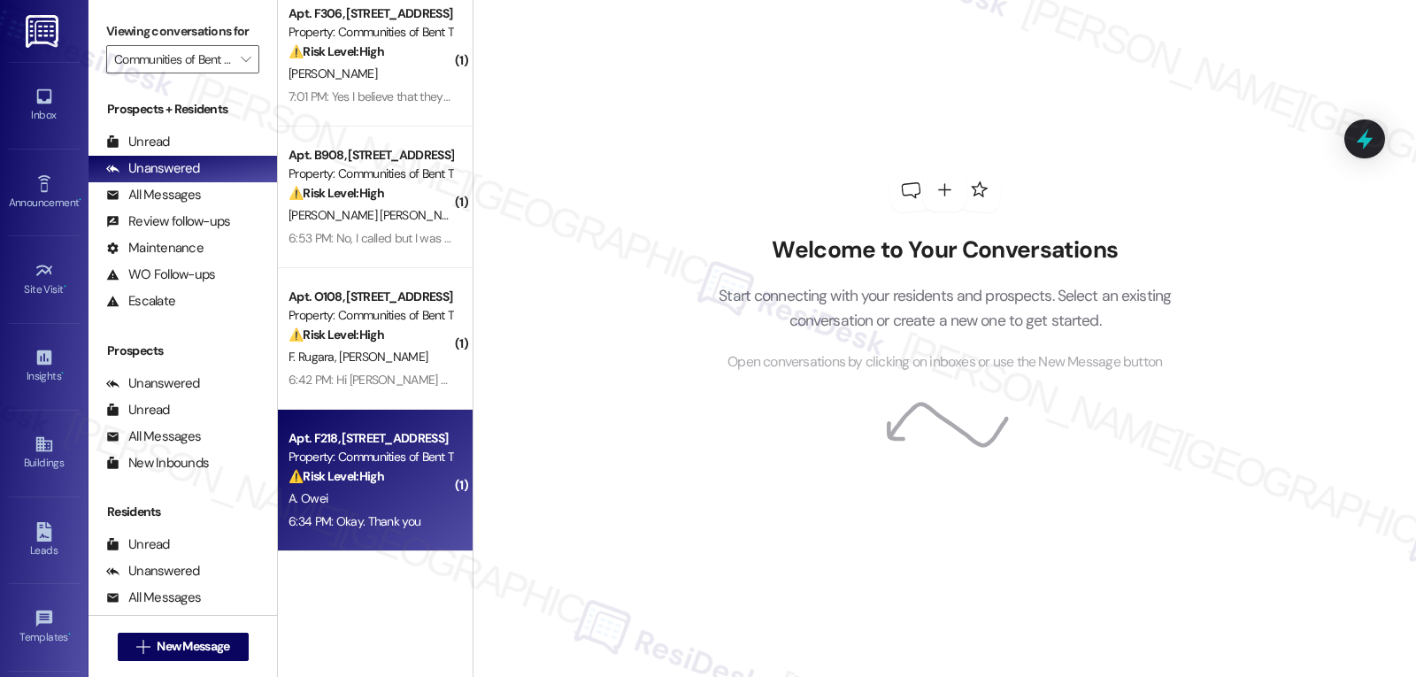
click at [355, 522] on div "6:34 PM: Okay. Thank you 6:34 PM: Okay. Thank you" at bounding box center [354, 521] width 132 height 16
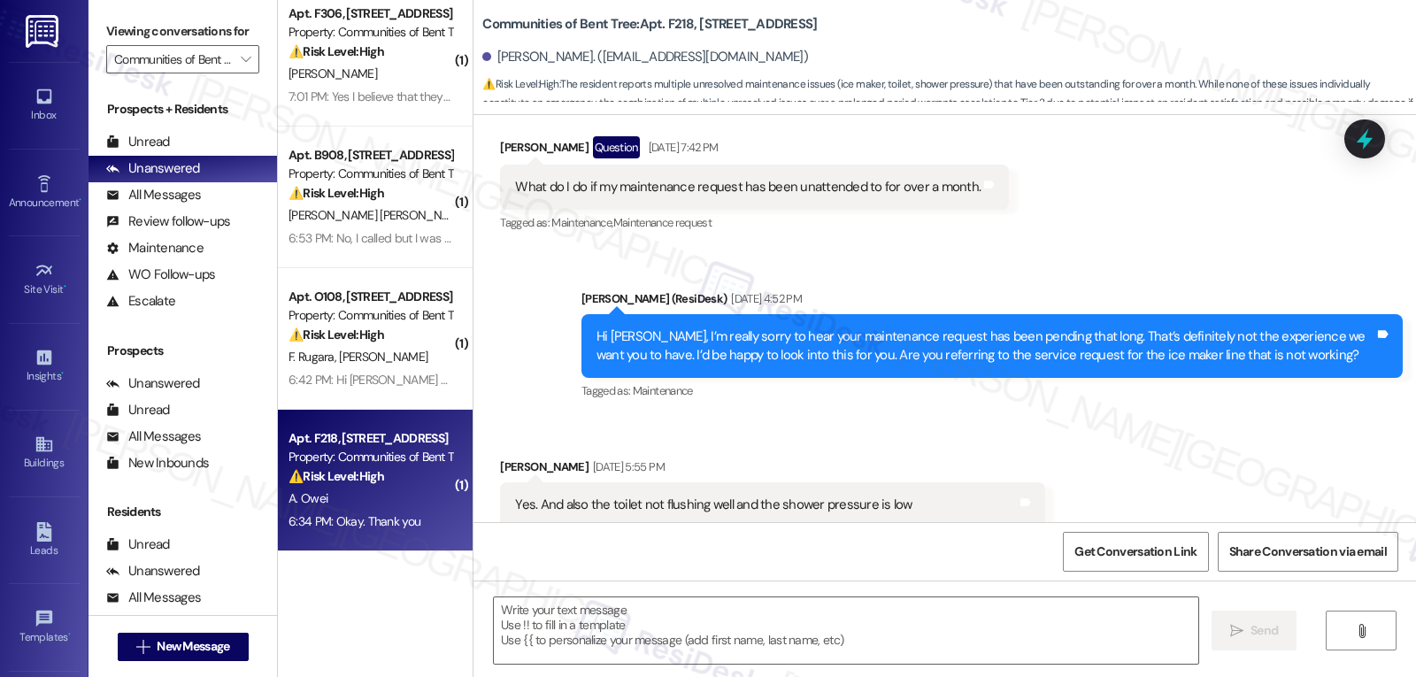
type textarea "Fetching suggested responses. Please feel free to read through the conversation…"
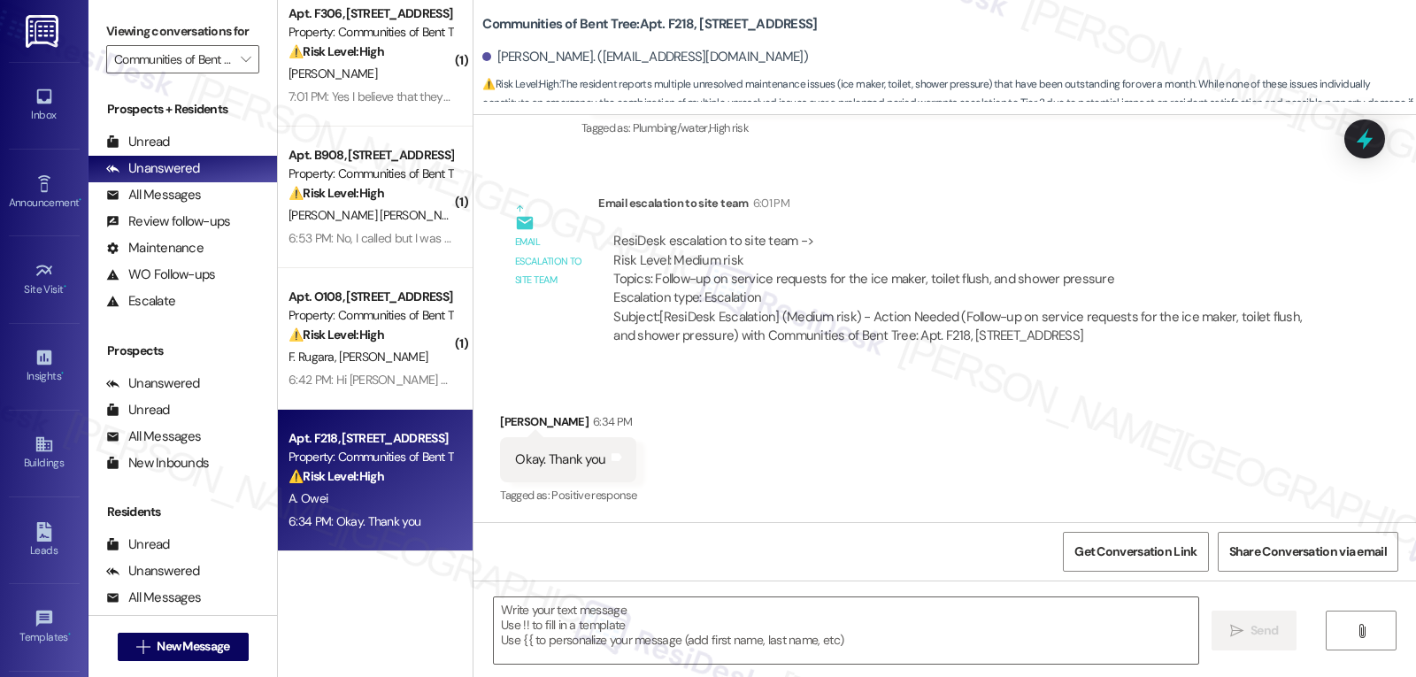
scroll to position [960, 0]
click at [501, 420] on div "[PERSON_NAME] 6:34 PM" at bounding box center [568, 423] width 136 height 25
copy div "[PERSON_NAME]"
click at [591, 640] on textarea at bounding box center [846, 630] width 704 height 66
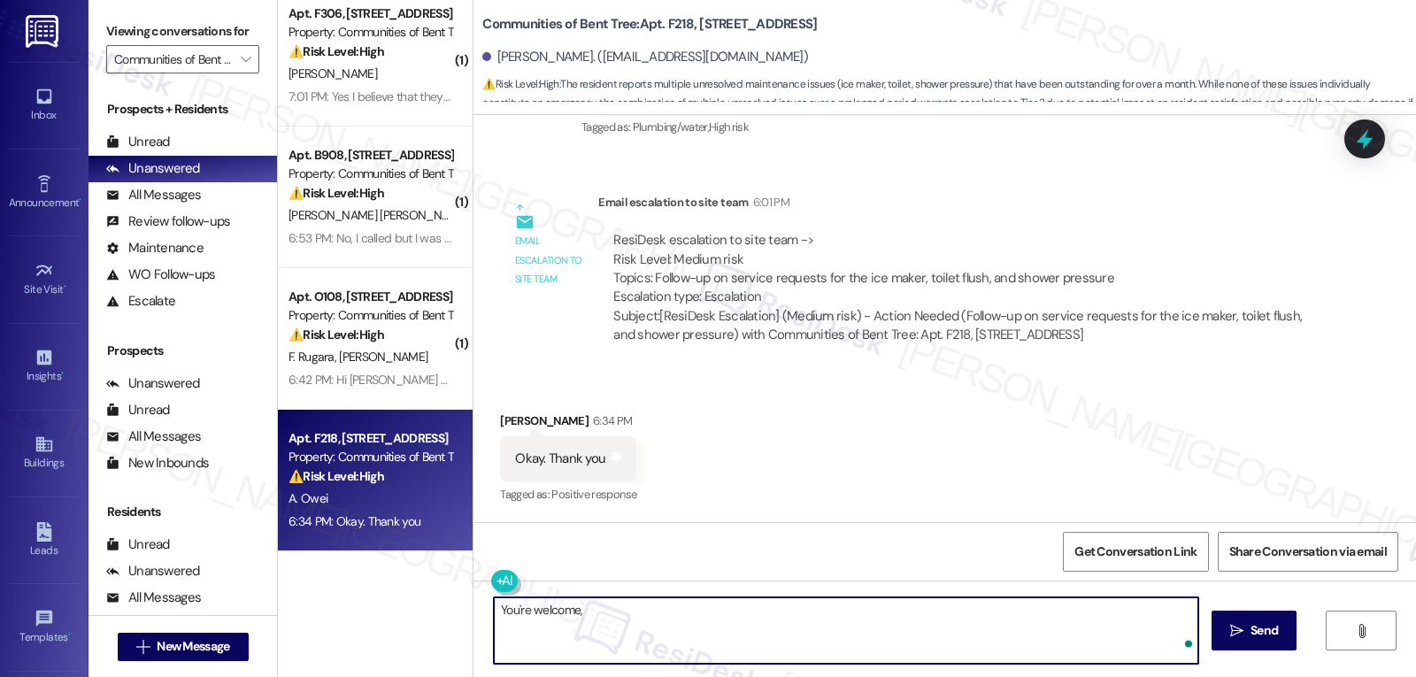
paste textarea "[PERSON_NAME]"
type textarea "You're welcome, [PERSON_NAME]!"
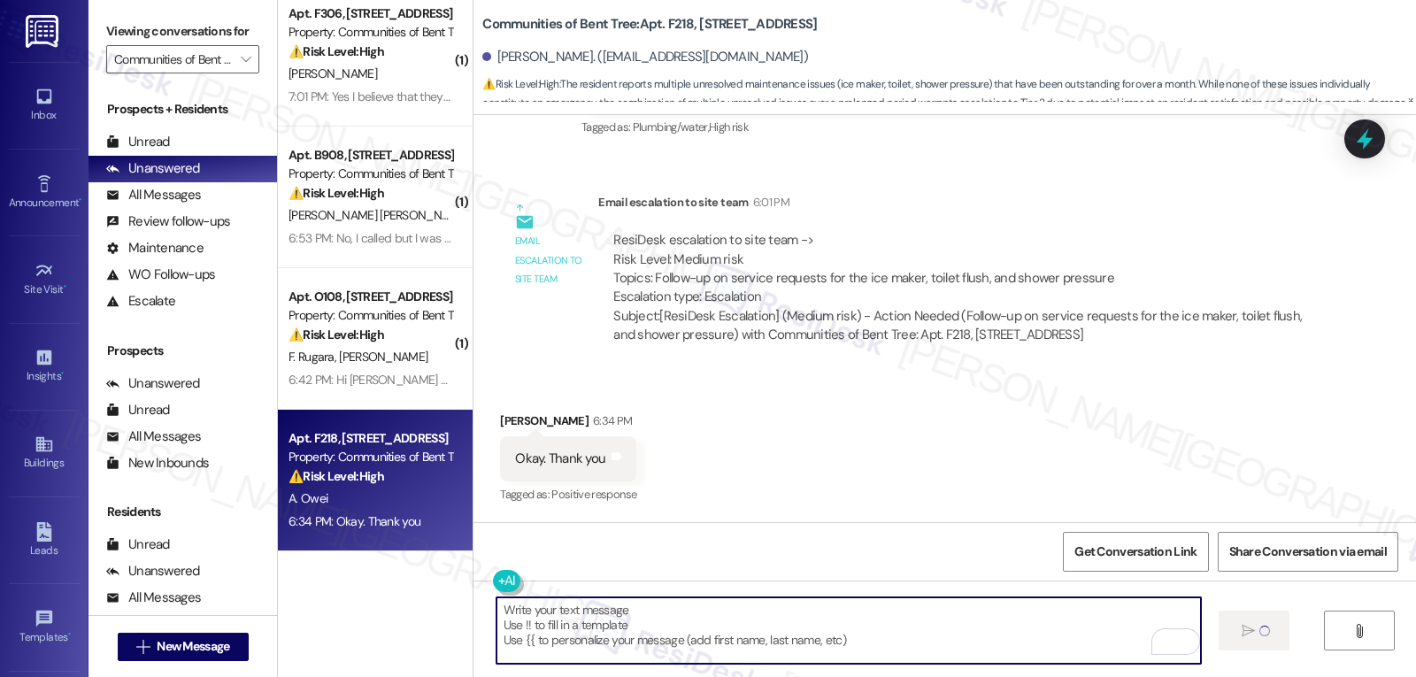
scroll to position [959, 0]
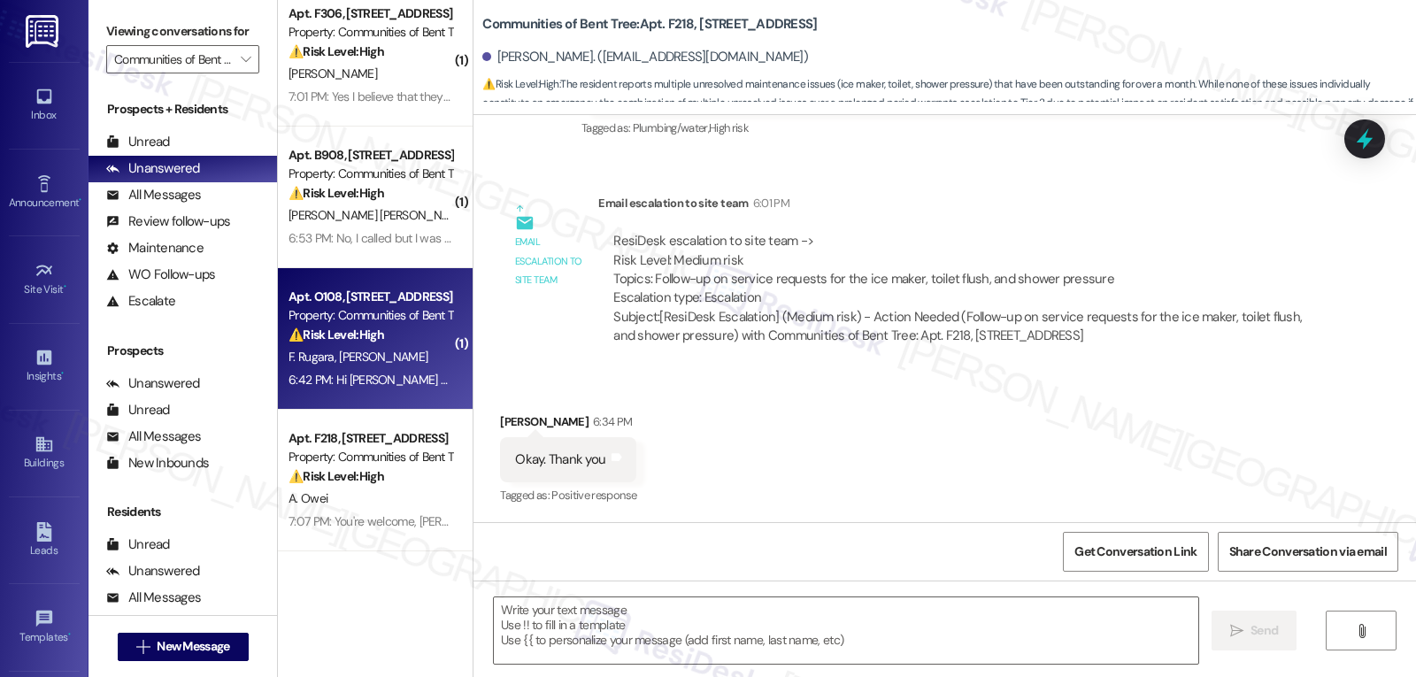
type textarea "Fetching suggested responses. Please feel free to read through the conversation…"
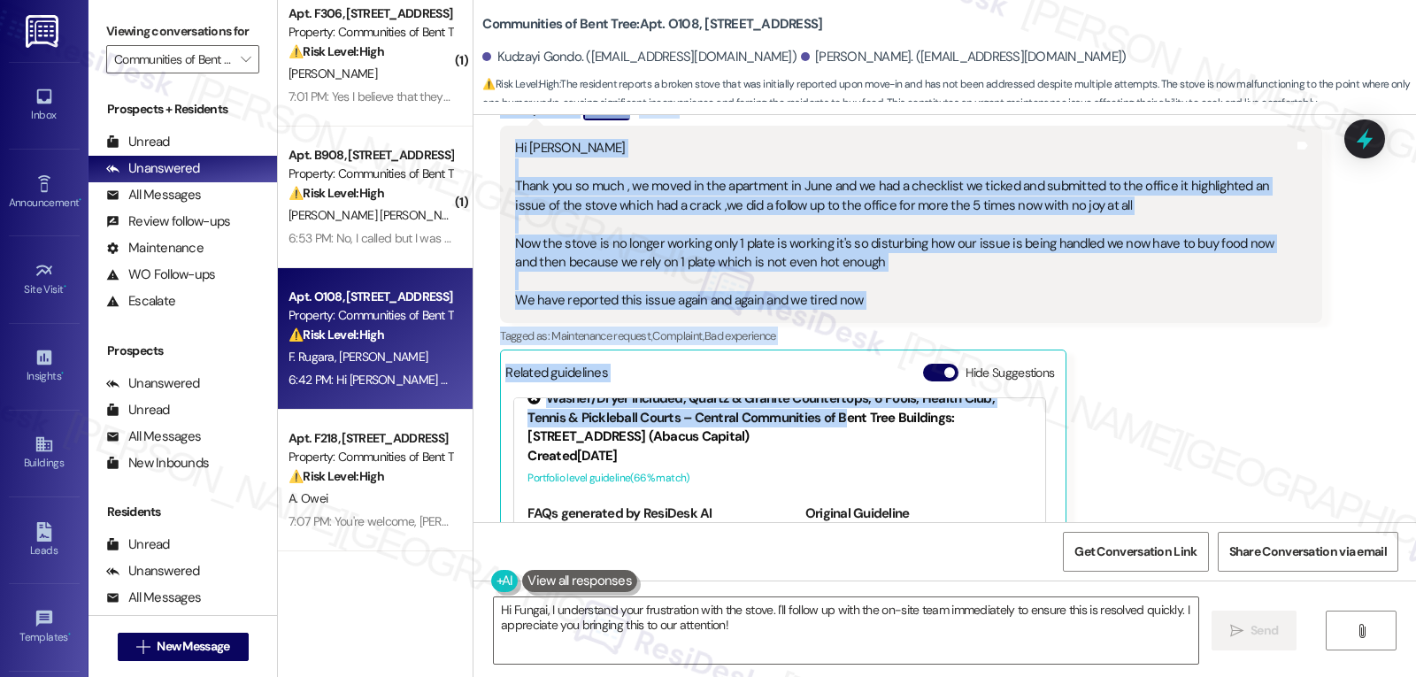
scroll to position [27, 0]
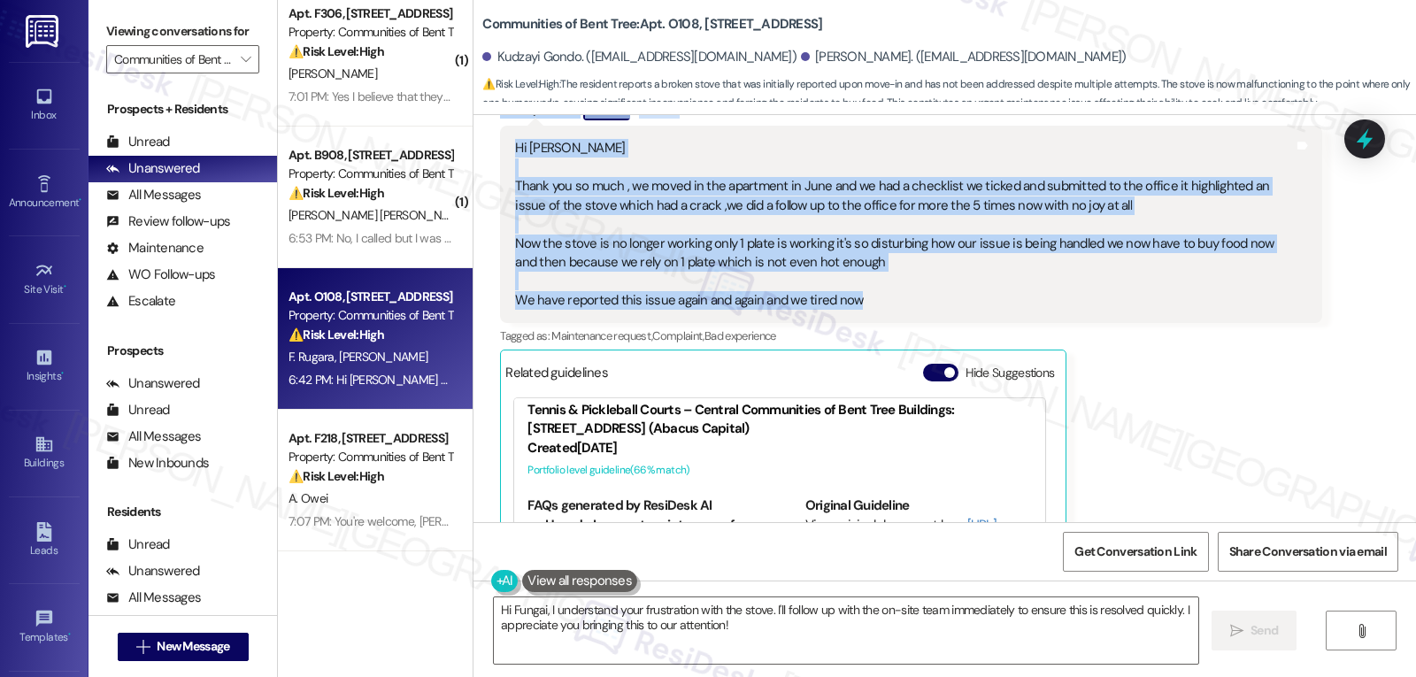
drag, startPoint x: 480, startPoint y: 306, endPoint x: 889, endPoint y: 279, distance: 410.6
click at [889, 279] on div "Received via SMS Kudzayi Gondo Question 6:42 PM Hi [PERSON_NAME] Thank you so m…" at bounding box center [911, 382] width 848 height 595
copy div "Kudzayi Gondo Question 6:42 PM Hi [PERSON_NAME] Thank you so much , we moved in…"
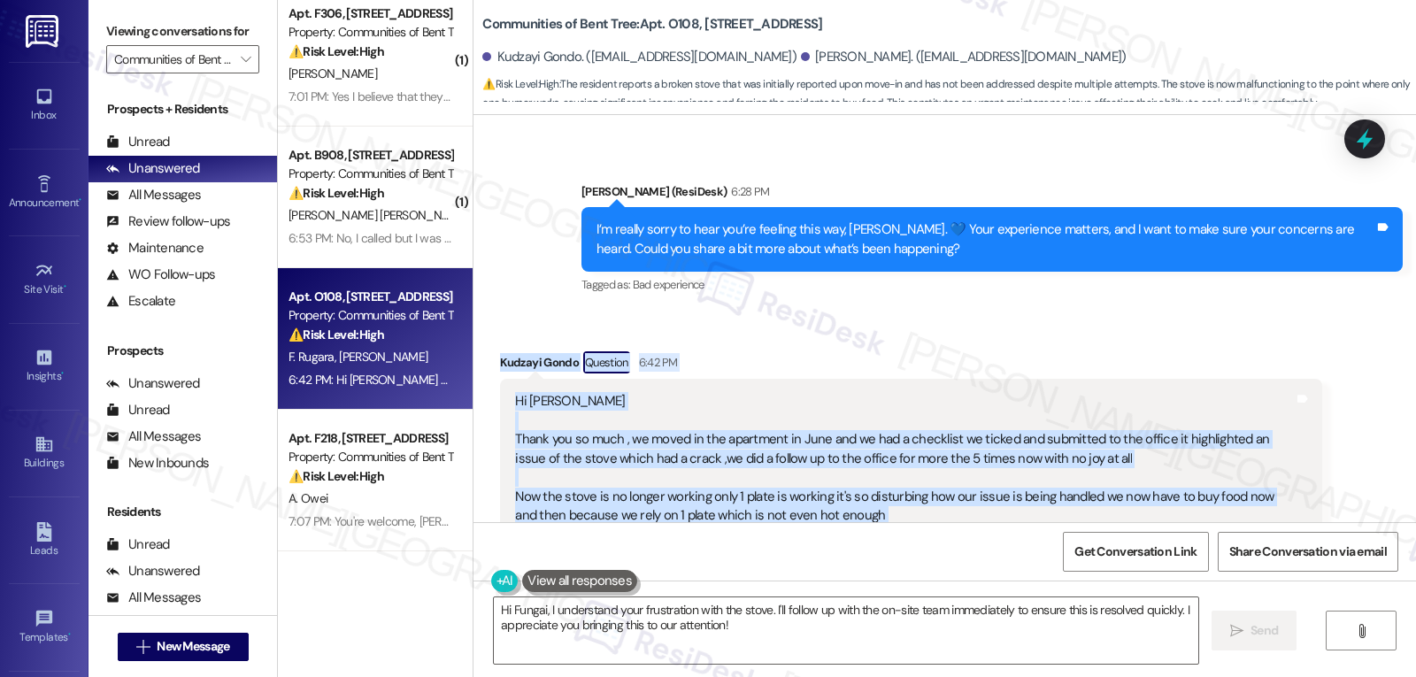
scroll to position [1100, 0]
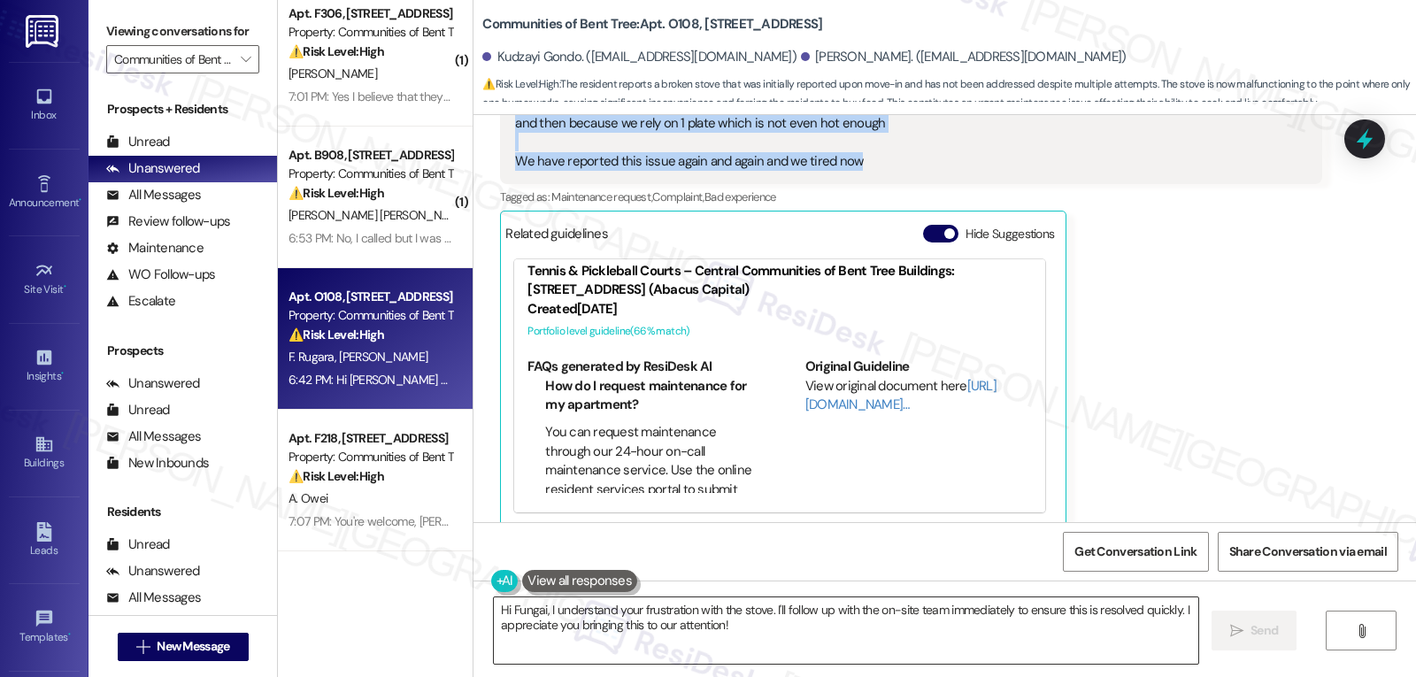
click at [798, 647] on textarea "Hi Fungai, I understand your frustration with the stove. I'll follow up with th…" at bounding box center [846, 630] width 704 height 66
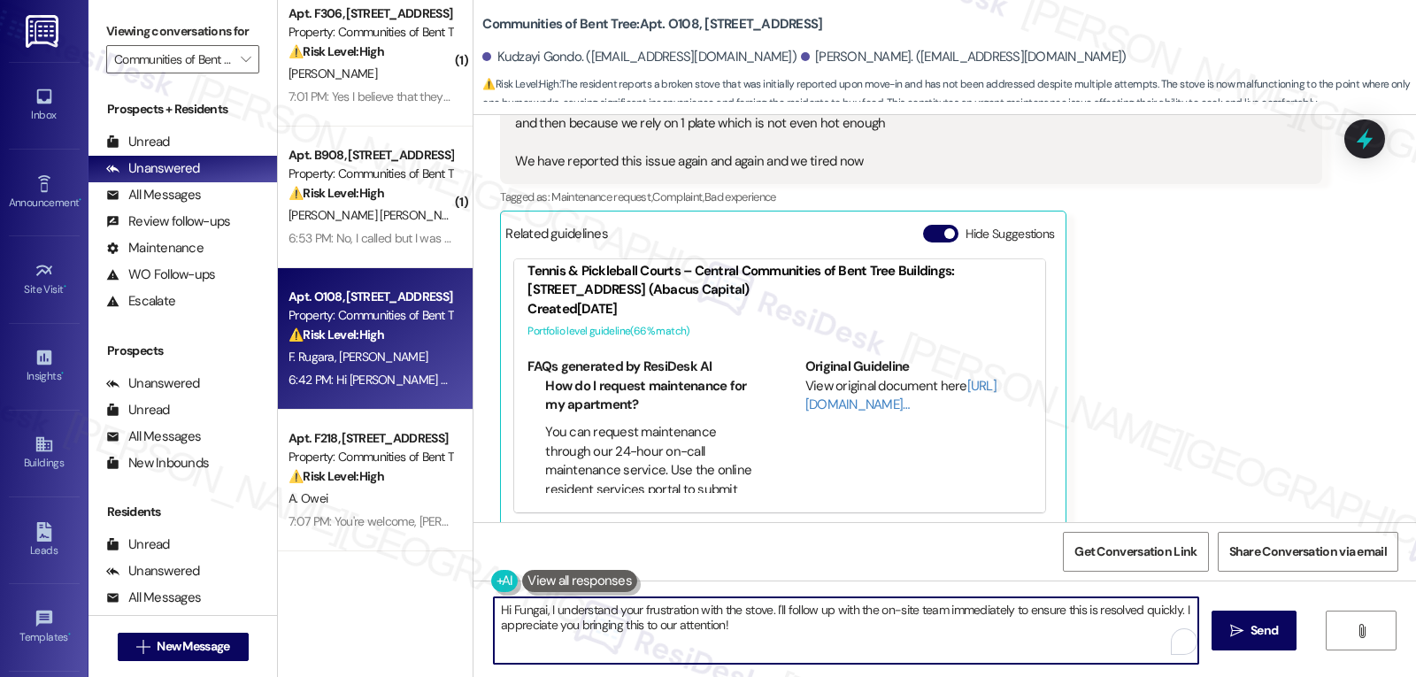
paste textarea "[PERSON_NAME], thank you for sharing this with me. I’m so sorry you’ve had to f…"
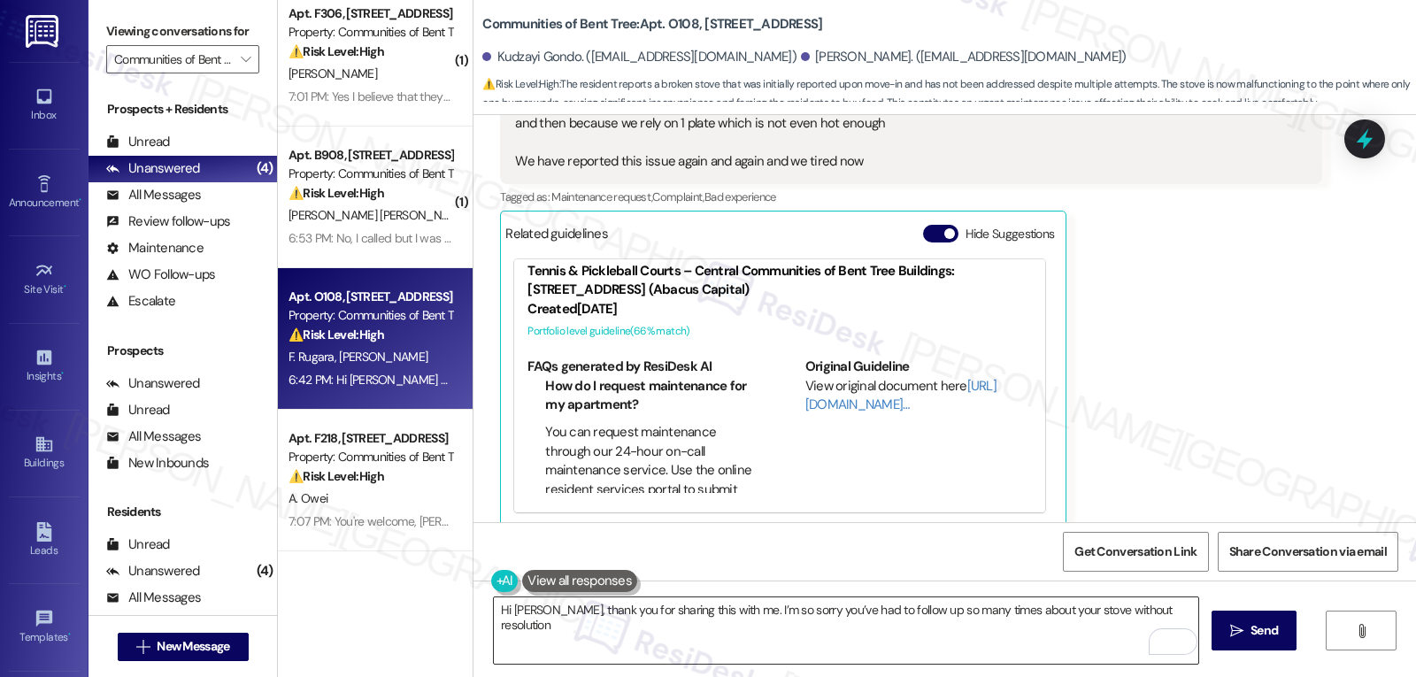
click at [1190, 610] on textarea "Hi [PERSON_NAME], thank you for sharing this with me. I’m so sorry you’ve had t…" at bounding box center [846, 630] width 704 height 66
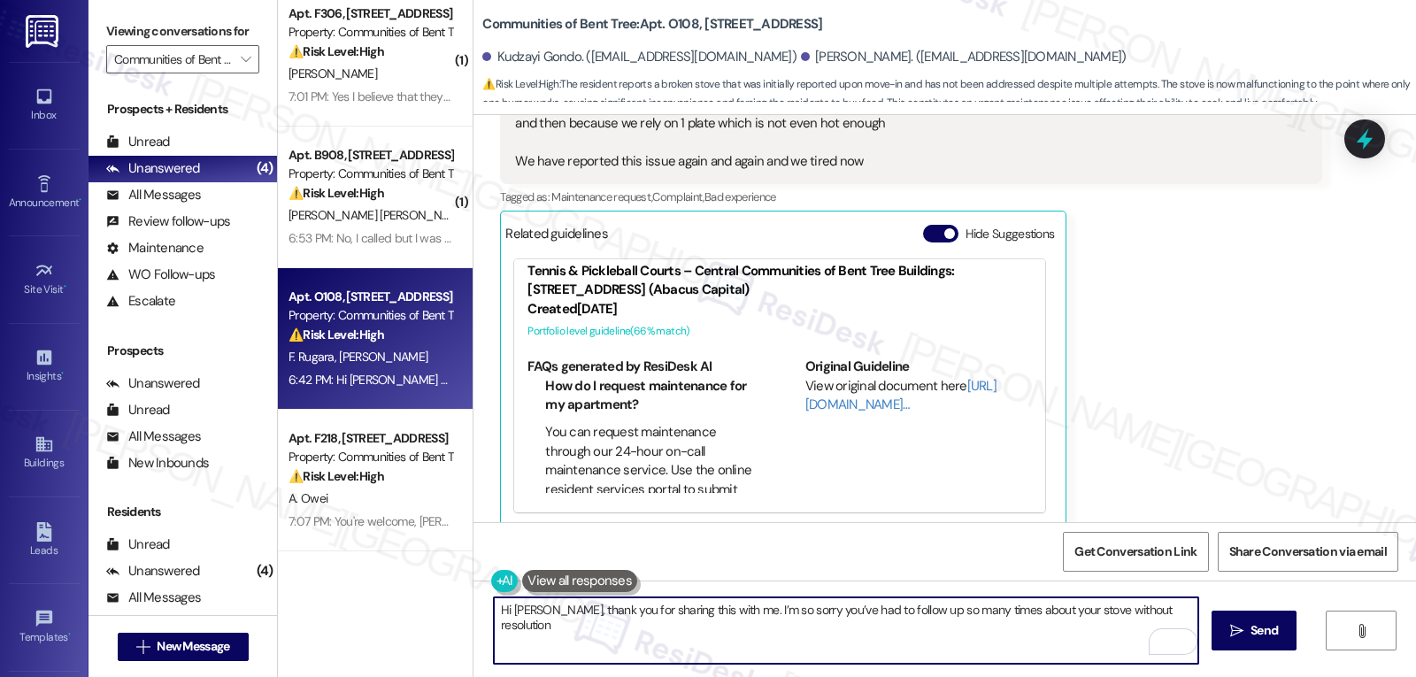
paste textarea "Having only one working burner must be so disruptive."
click at [1167, 612] on textarea "Hi [PERSON_NAME], thank you for sharing this with me. I’m so sorry you’ve had t…" at bounding box center [846, 630] width 704 height 66
click at [846, 636] on textarea "Hi [PERSON_NAME], thank you for sharing this with me. I’m so sorry you’ve had t…" at bounding box center [846, 630] width 704 height 66
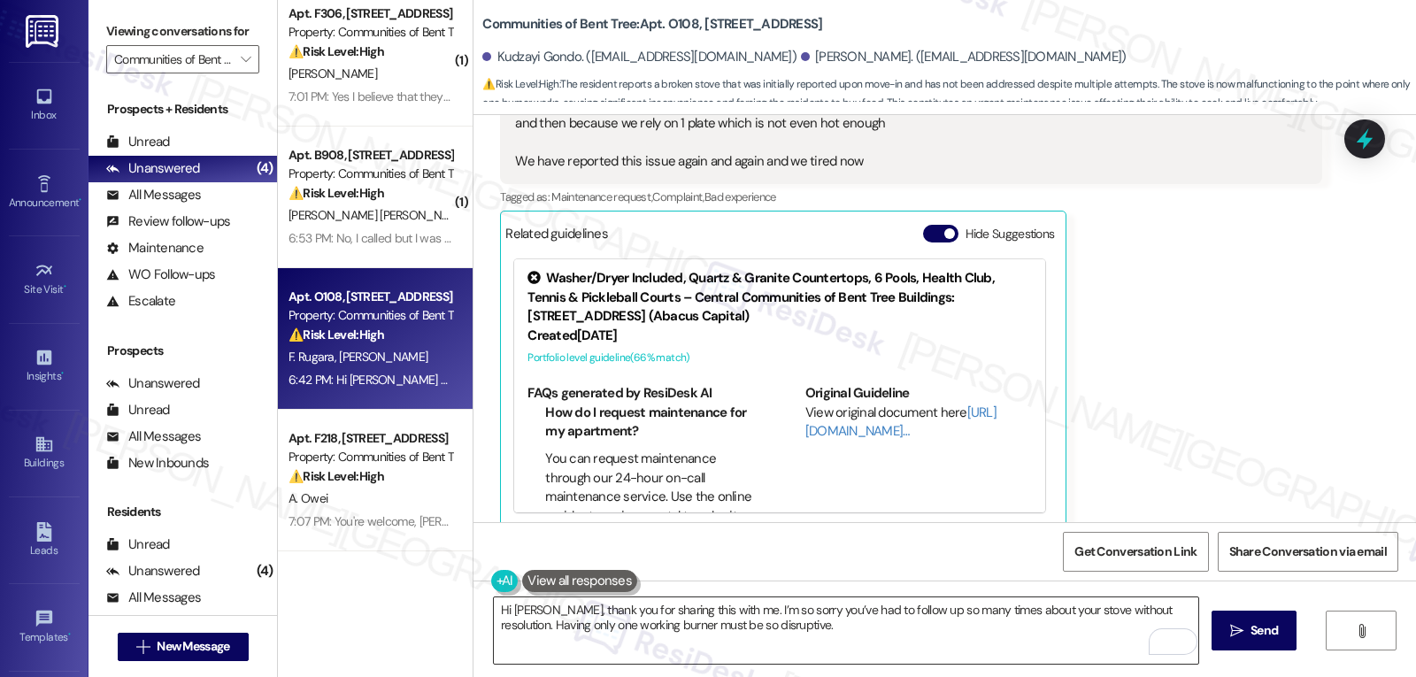
click at [833, 626] on textarea "Hi [PERSON_NAME], thank you for sharing this with me. I’m so sorry you’ve had t…" at bounding box center [846, 630] width 704 height 66
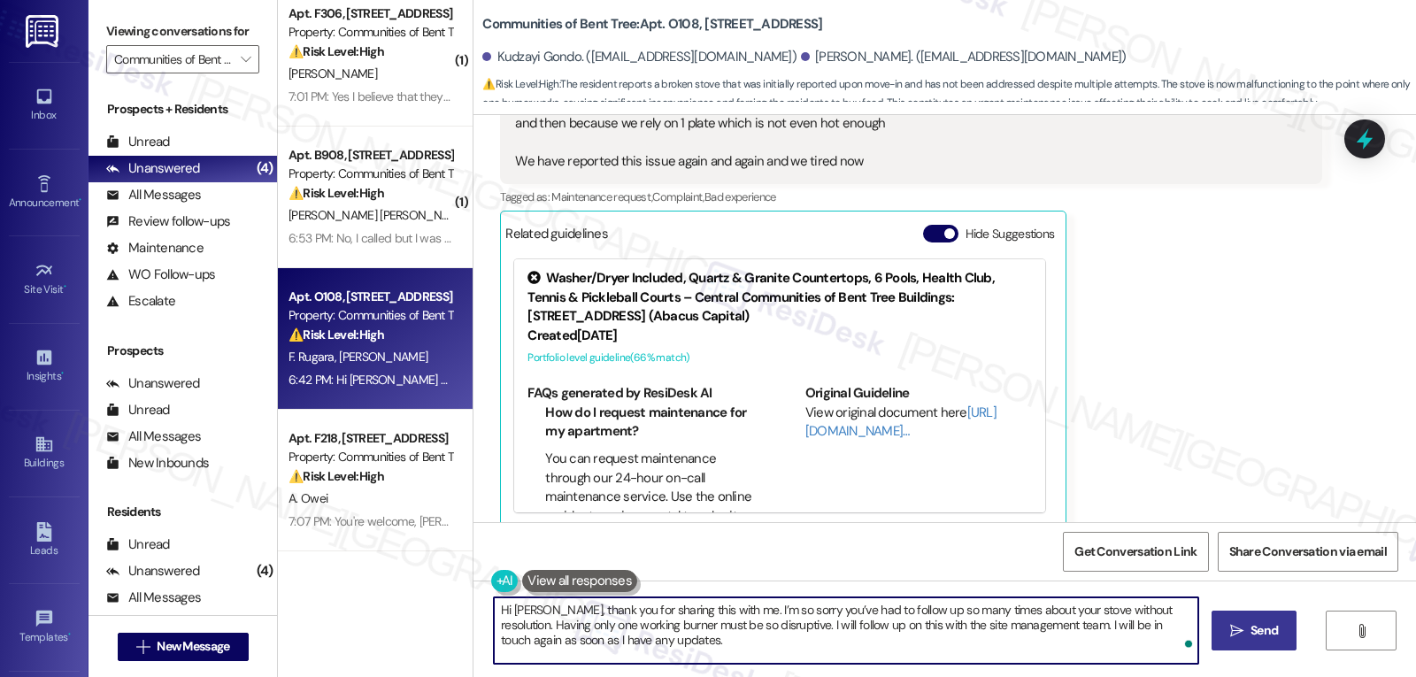
type textarea "Hi [PERSON_NAME], thank you for sharing this with me. I’m so sorry you’ve had t…"
click at [1260, 632] on span "Send" at bounding box center [1263, 630] width 27 height 19
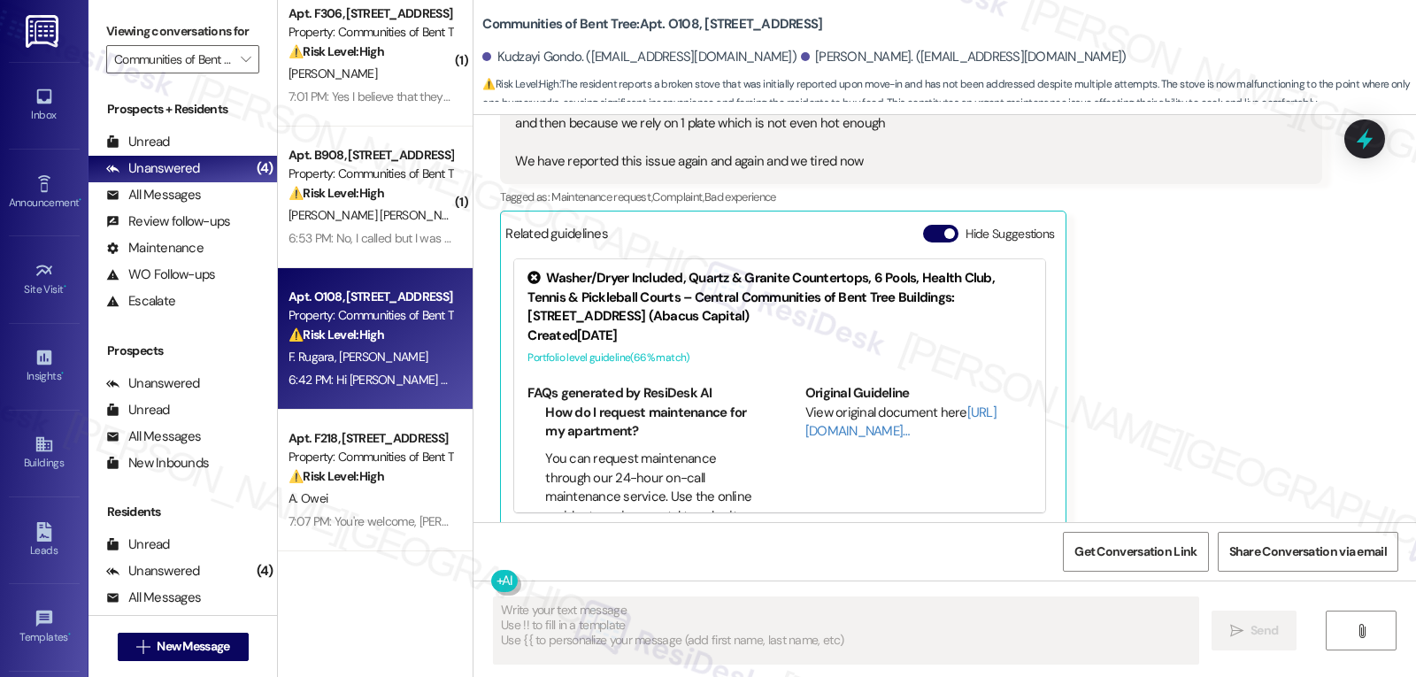
type textarea "Fetching suggested responses. Please feel free to read through the conversation…"
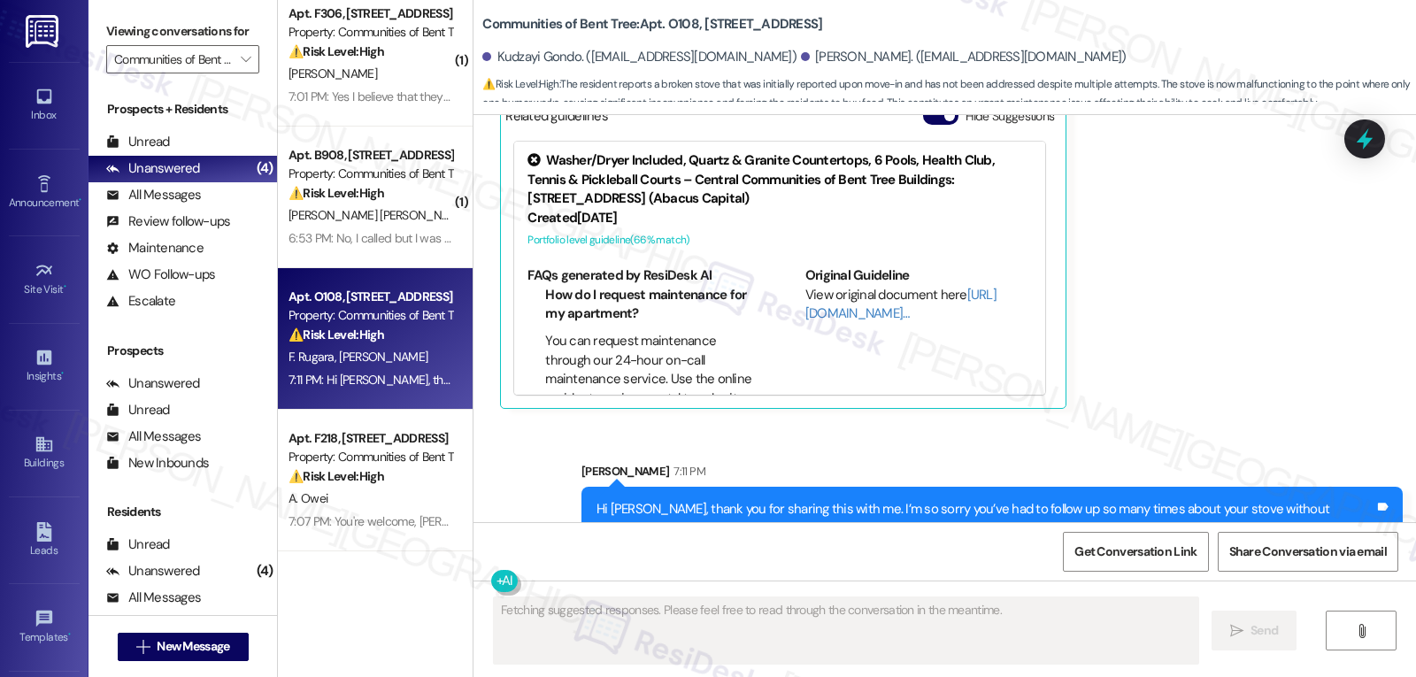
scroll to position [1261, 0]
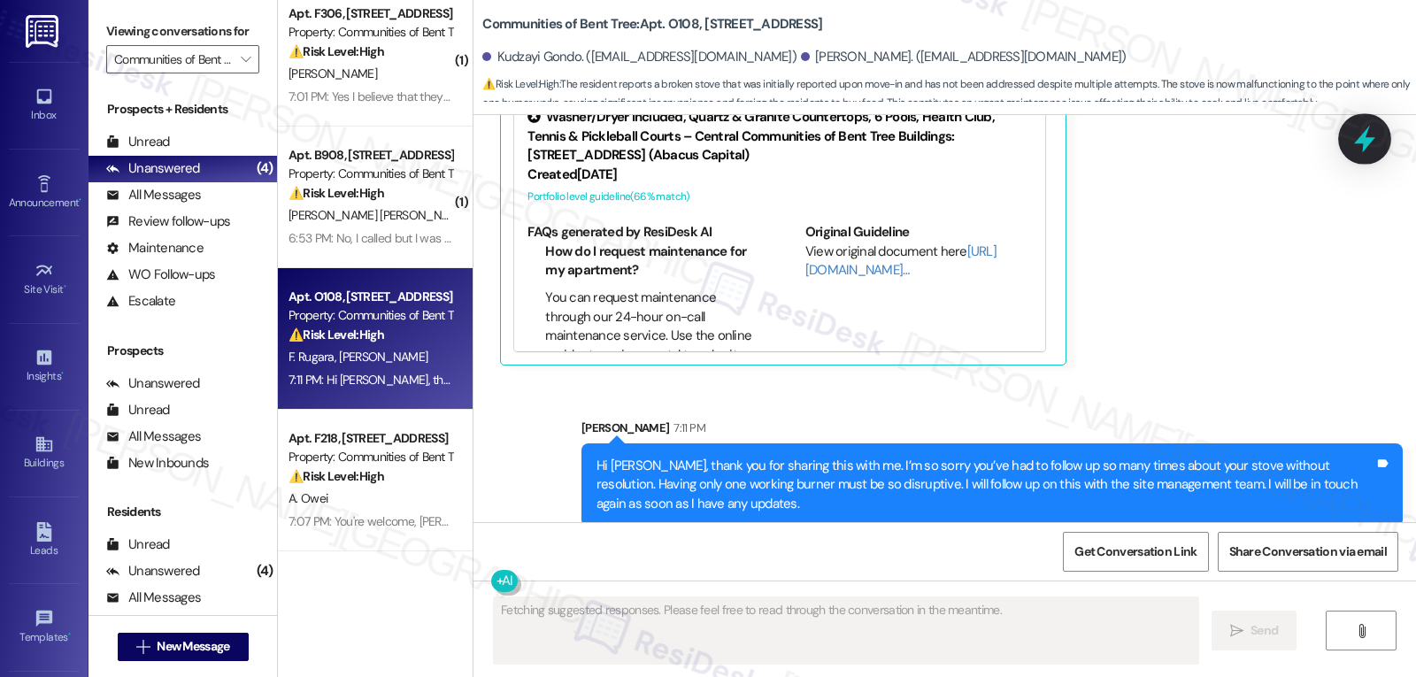
click at [1364, 144] on icon at bounding box center [1364, 139] width 21 height 27
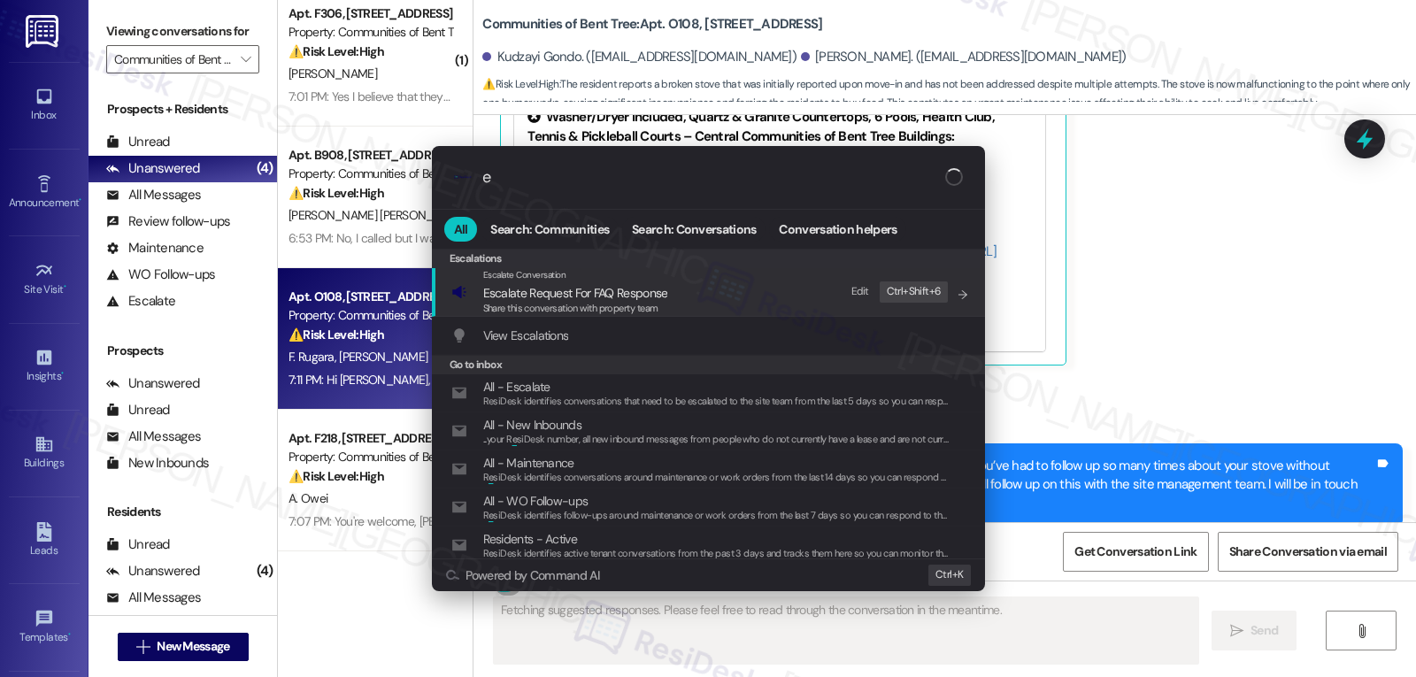
type input "es"
type textarea "Updating..."
type input "esca"
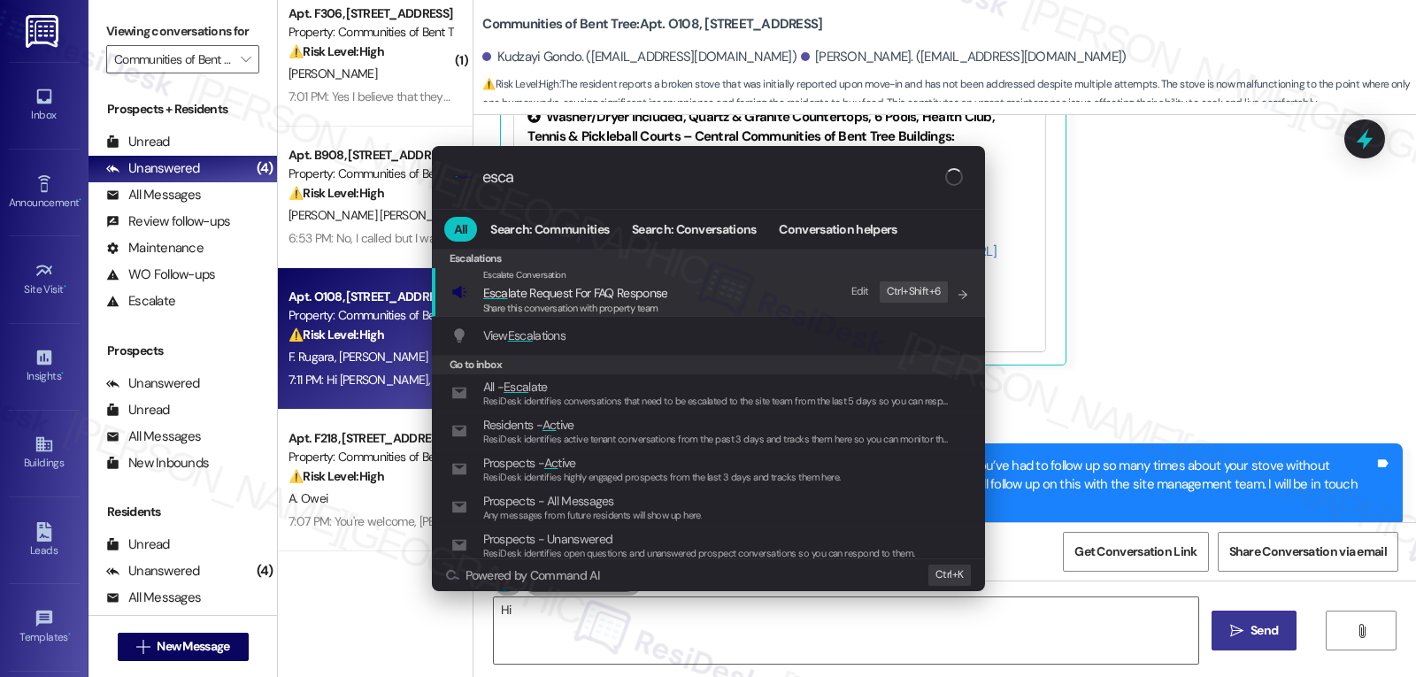
type textarea "Hi"
type input "escal"
type textarea "Hi {{first_name}}"
type input "escala"
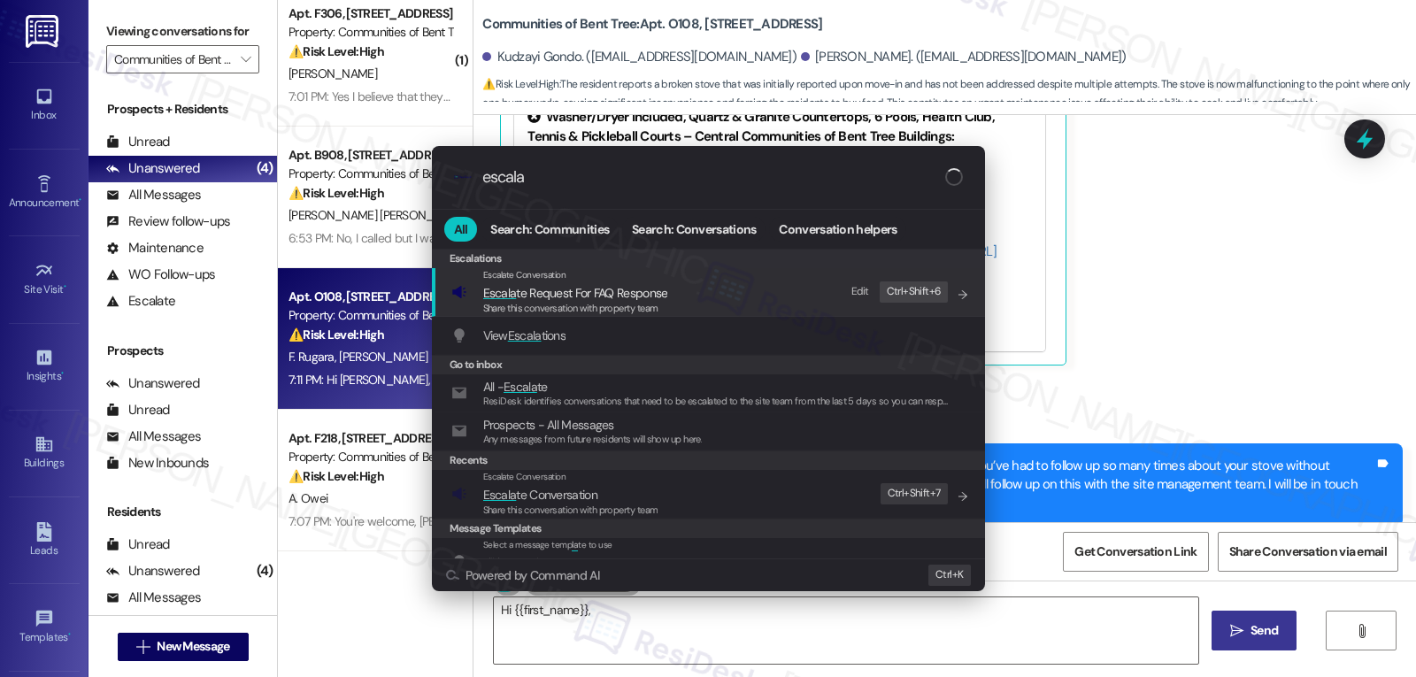
type textarea "Hi {{first_name}}, I"
type input "escalate"
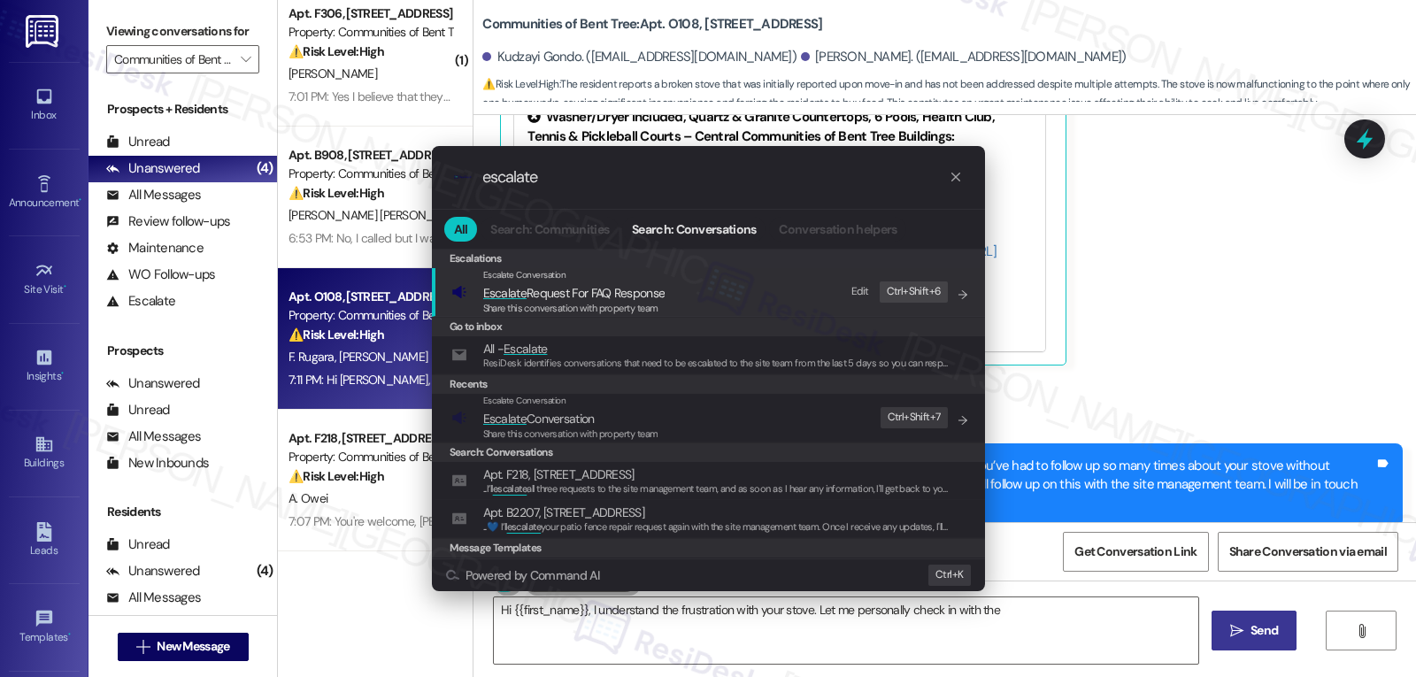
type textarea "Hi {{first_name}}, I understand the frustration with your stove. Let me persona…"
type input "escalate"
click at [666, 434] on div "Escalate Conversation Escalate Conversation Share this conversation with proper…" at bounding box center [710, 418] width 518 height 48
type textarea "Hi {{first_name}}, I understand the frustration with your stove. Let me persona…"
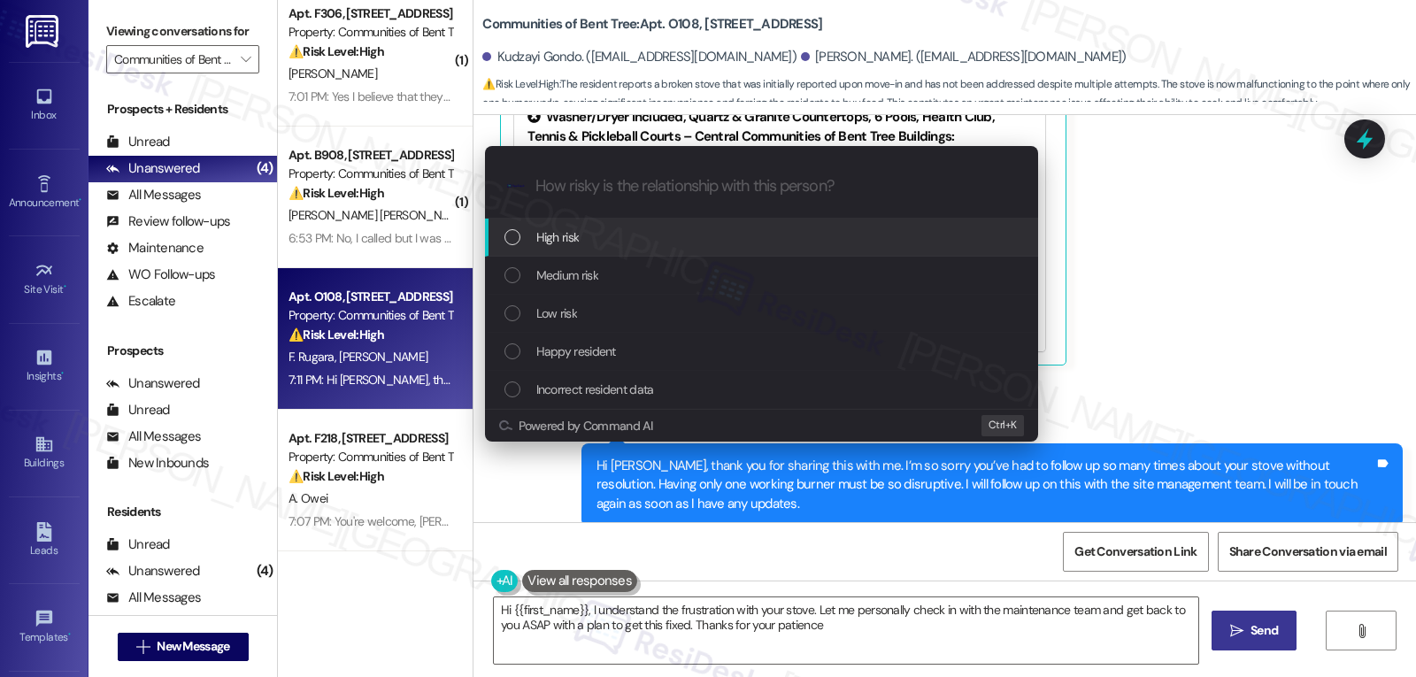
type textarea "Hi {{first_name}}, I understand the frustration with your stove. Let me persona…"
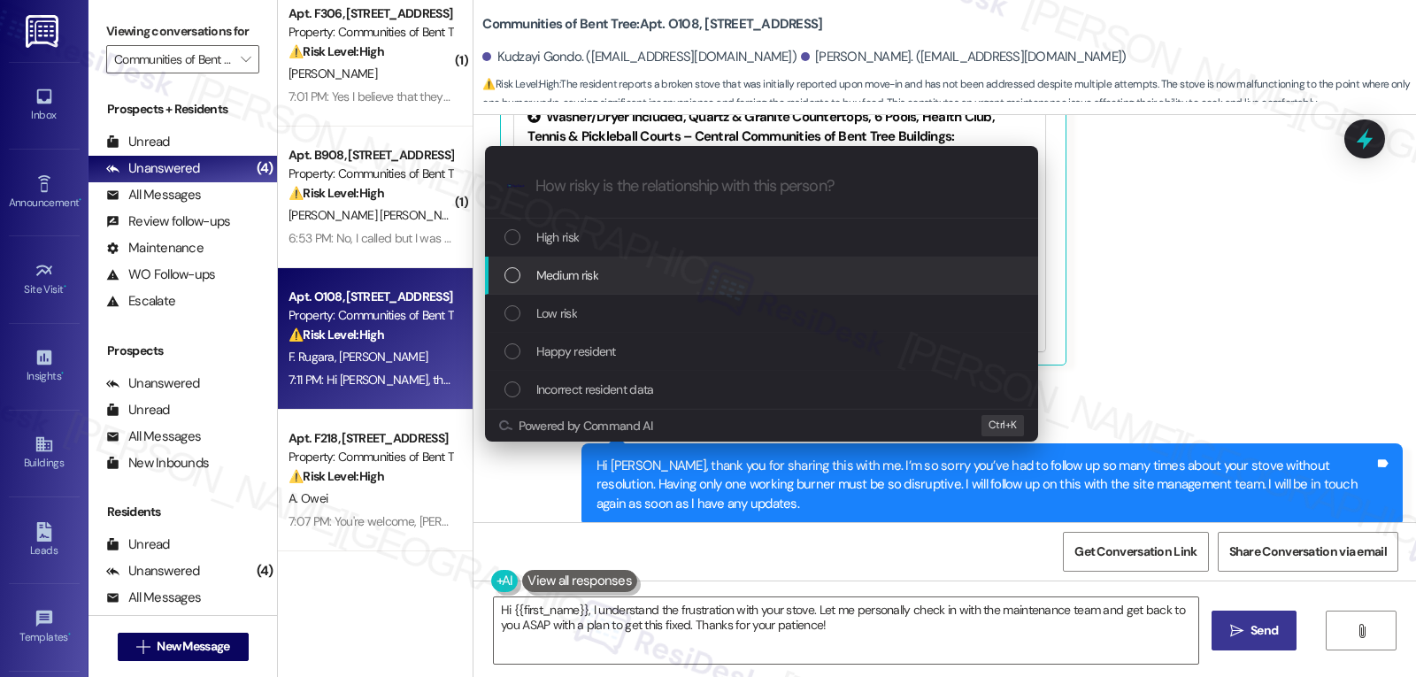
click at [582, 265] on span "Medium risk" at bounding box center [567, 274] width 62 height 19
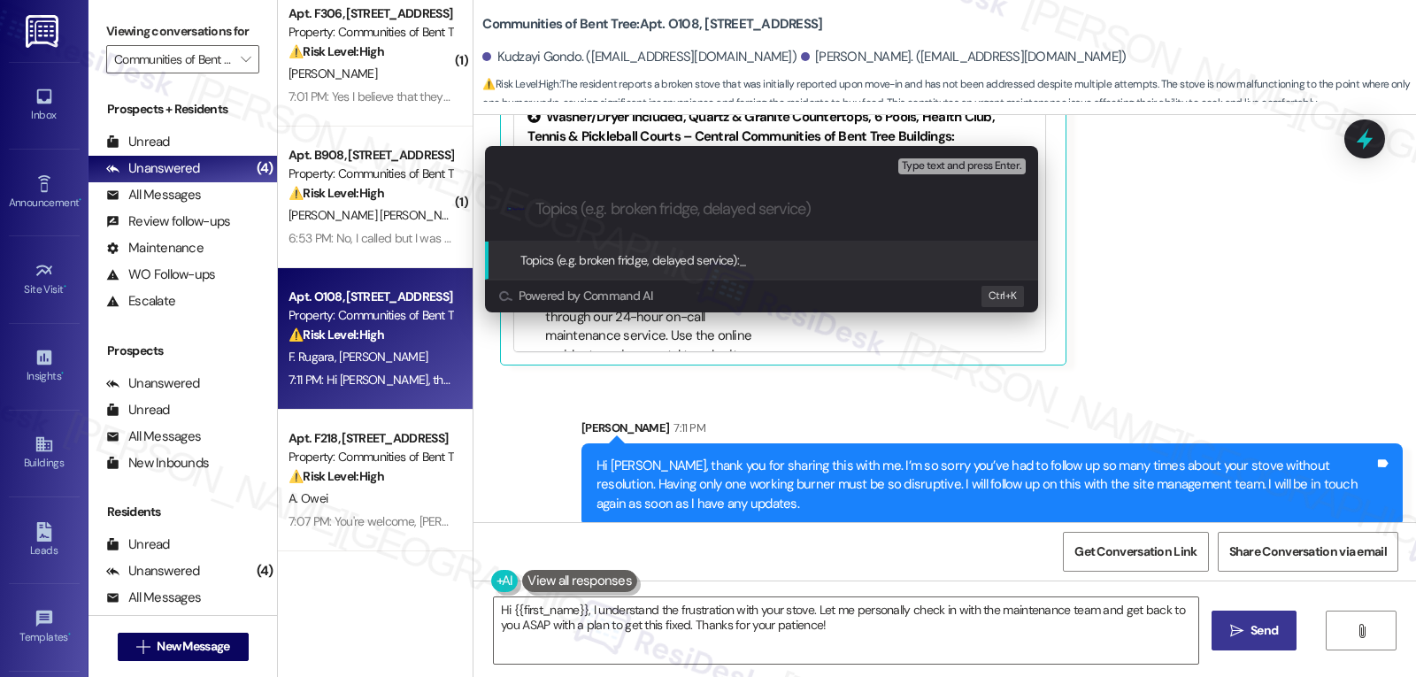
click at [600, 205] on input "Topics (e.g. broken fridge, delayed service)" at bounding box center [775, 209] width 480 height 19
type input "S"
type input "Follow-up on service request 4393-1 - Stove issue"
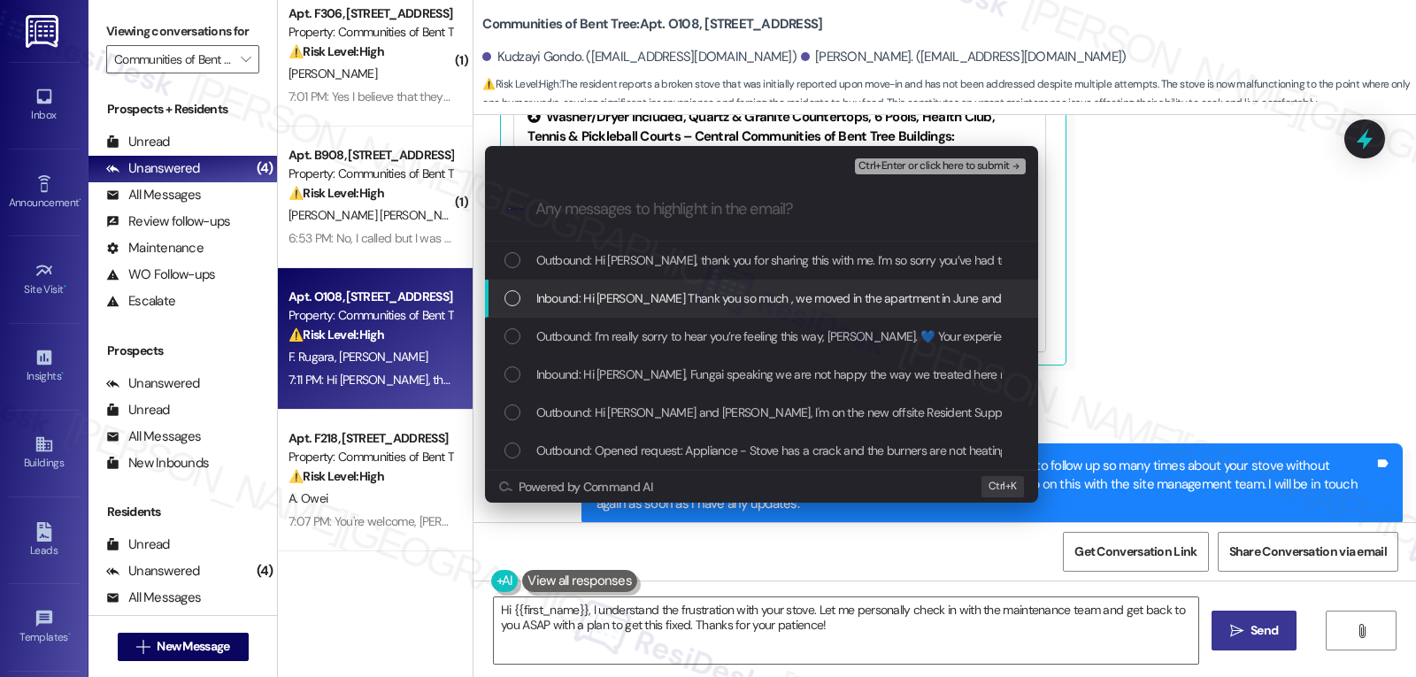
click at [518, 288] on div "Inbound: Hi [PERSON_NAME] Thank you so much , we moved in the apartment in June…" at bounding box center [763, 297] width 518 height 19
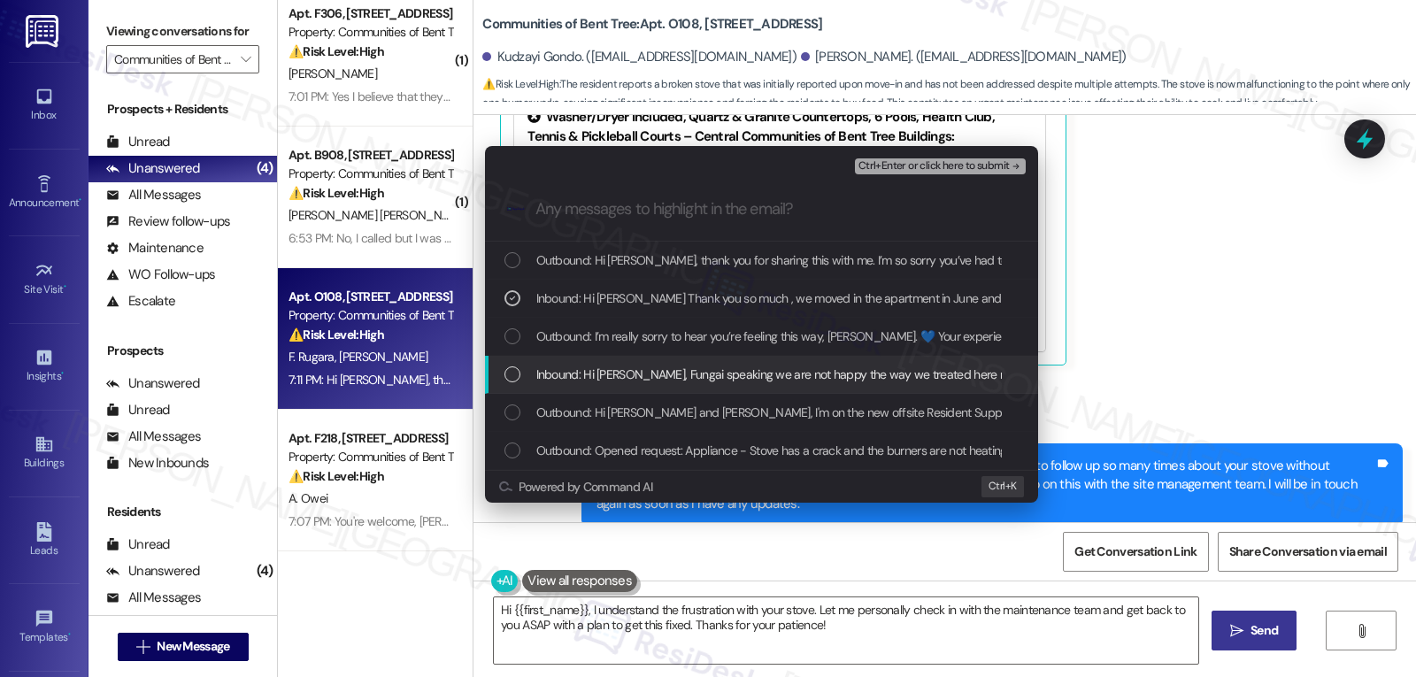
click at [506, 383] on div "Inbound: Hi [PERSON_NAME], Fungai speaking we are not happy the way we treated …" at bounding box center [763, 374] width 518 height 19
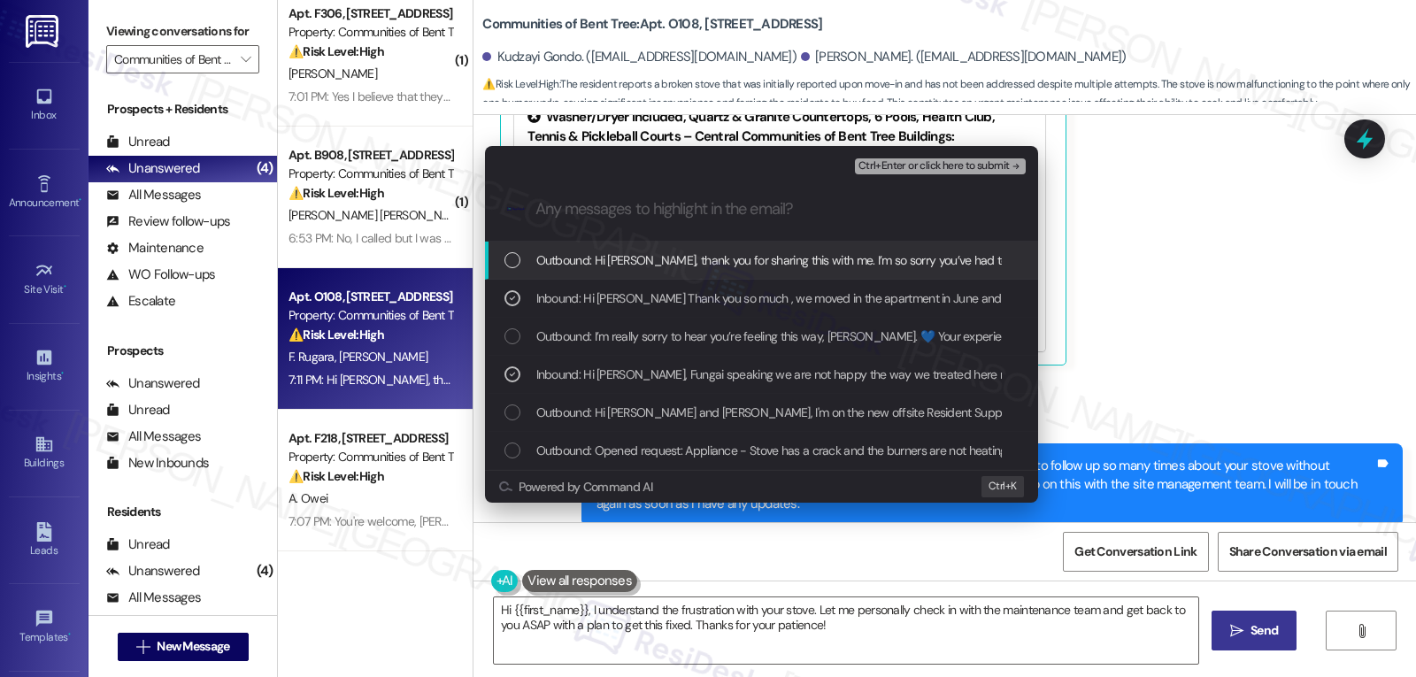
click at [934, 168] on span "Ctrl+Enter or click here to submit" at bounding box center [933, 166] width 151 height 12
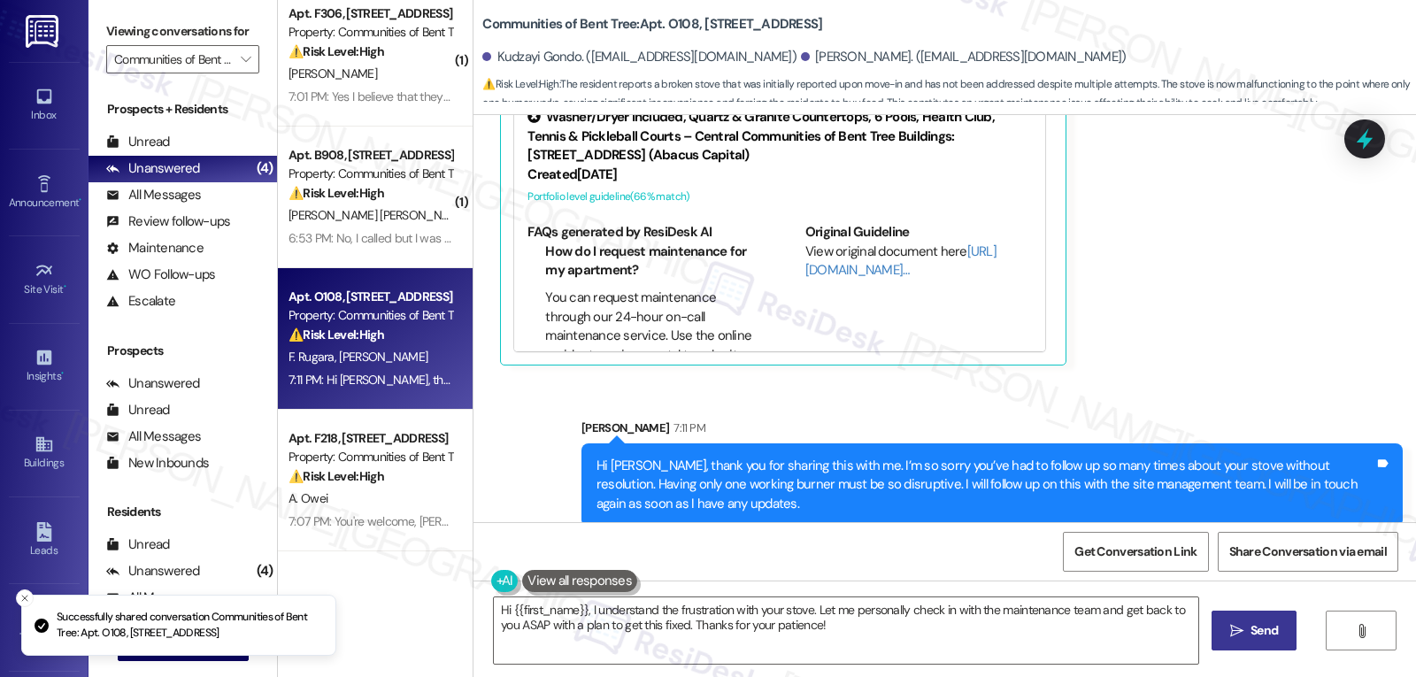
scroll to position [1099, 0]
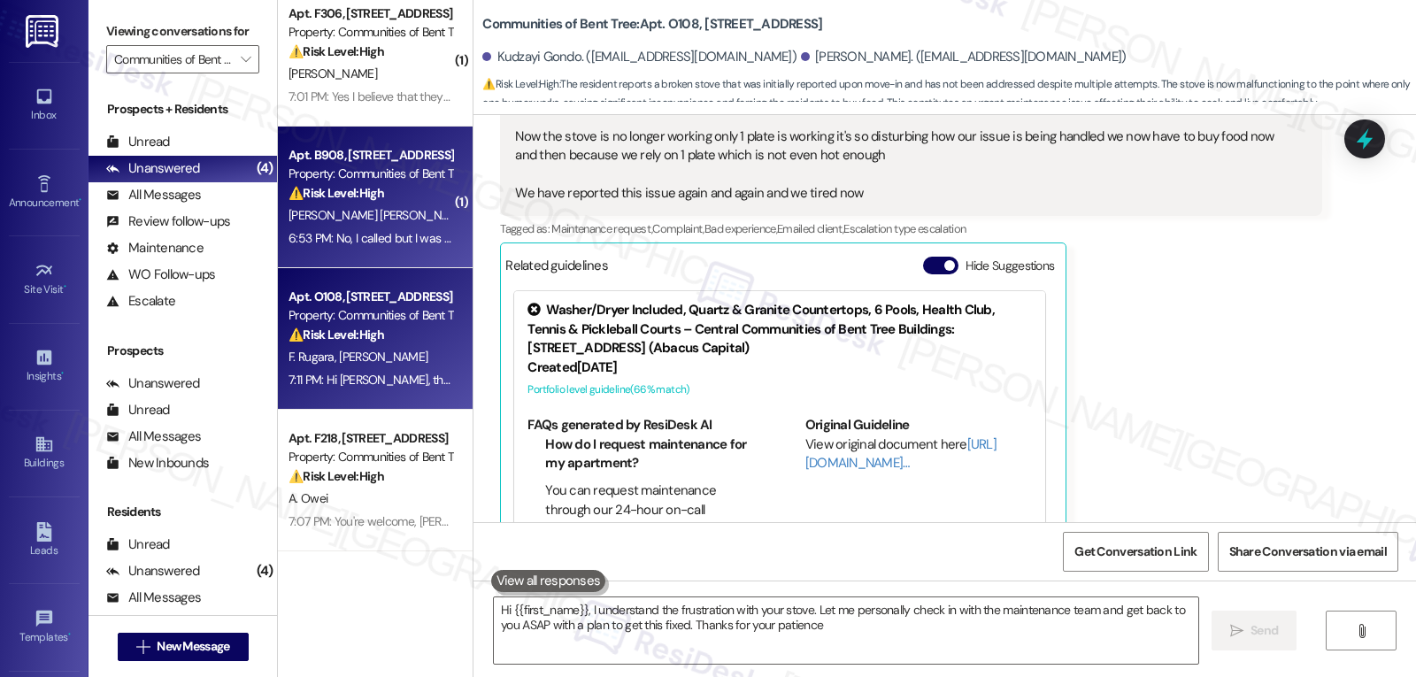
type textarea "Hi {{first_name}}, I understand the frustration with your stove. Let me persona…"
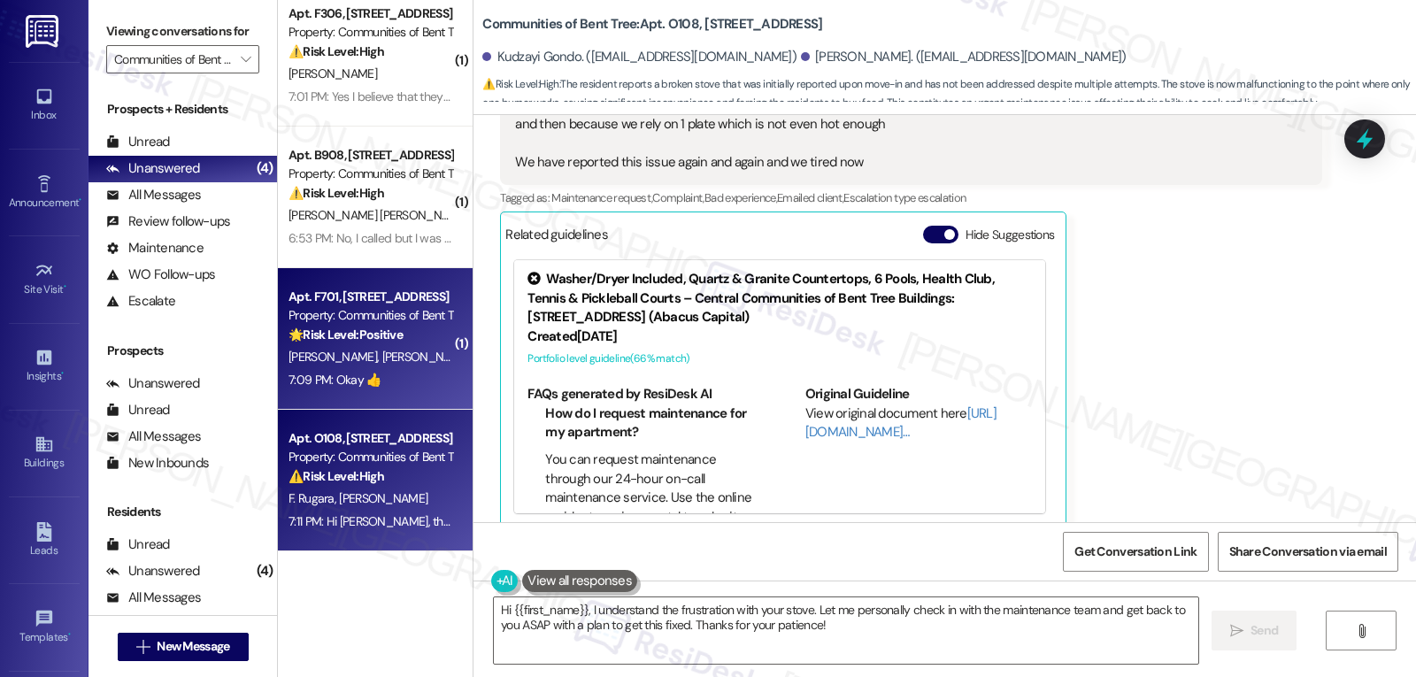
click at [382, 363] on span "[PERSON_NAME]" at bounding box center [426, 357] width 88 height 16
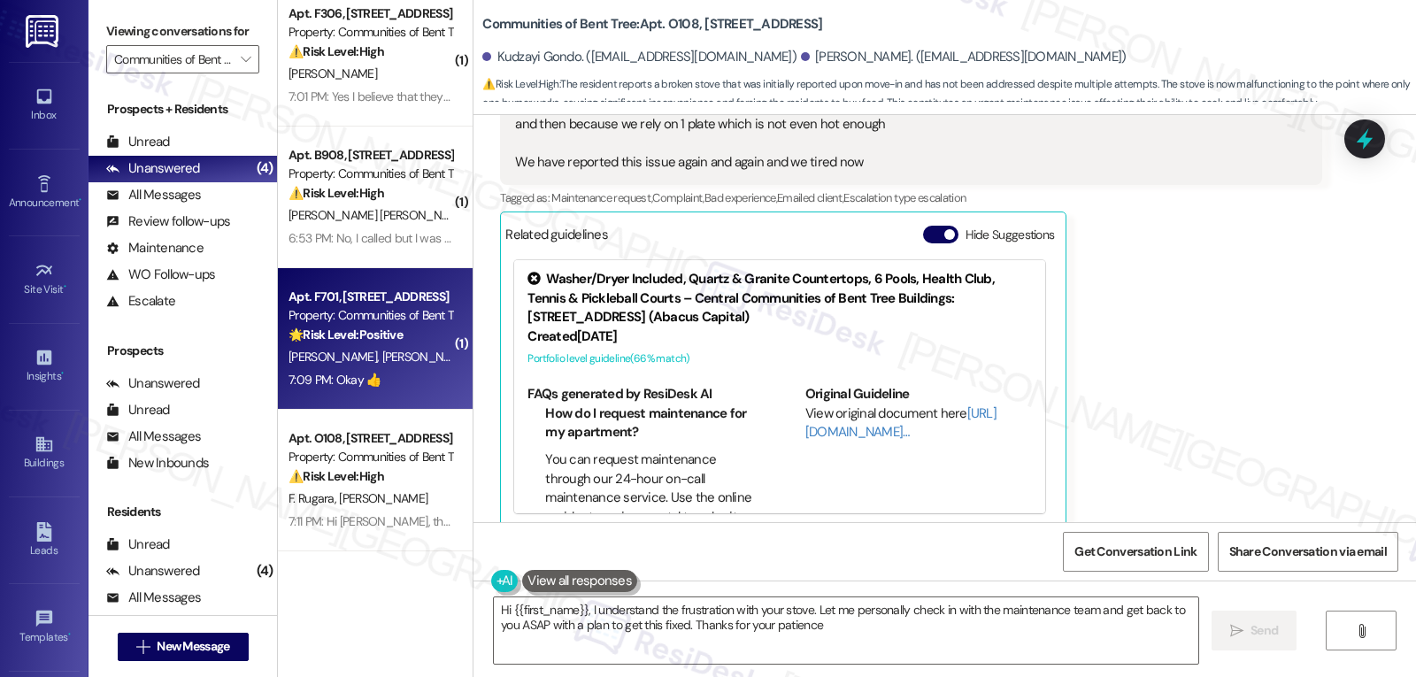
type textarea "Hi {{first_name}}, I understand the frustration with your stove. Let me persona…"
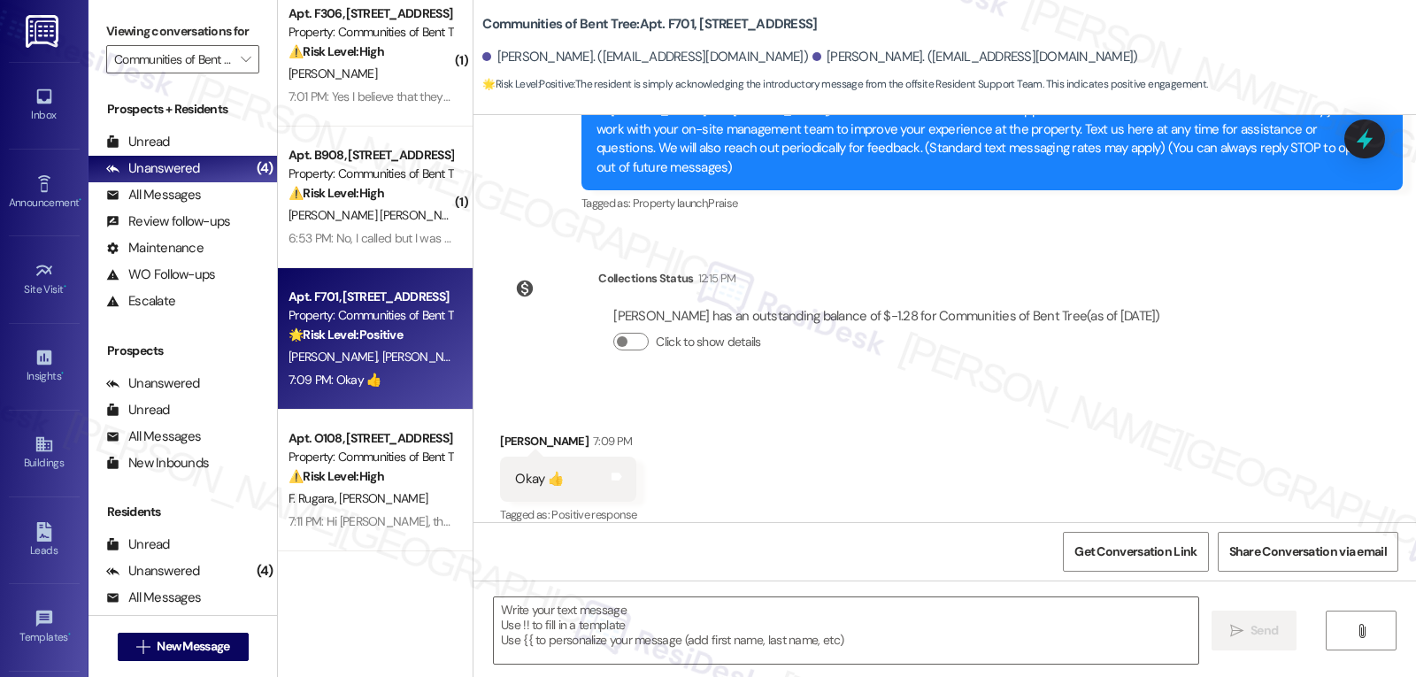
scroll to position [246, 0]
drag, startPoint x: 484, startPoint y: 417, endPoint x: 761, endPoint y: 414, distance: 277.0
click at [744, 403] on div "Received via SMS [PERSON_NAME] 7:09 PM Okay 👍 Tags and notes Tagged as: Positiv…" at bounding box center [944, 466] width 942 height 150
copy div "[PERSON_NAME]"
click at [656, 631] on textarea at bounding box center [846, 630] width 704 height 66
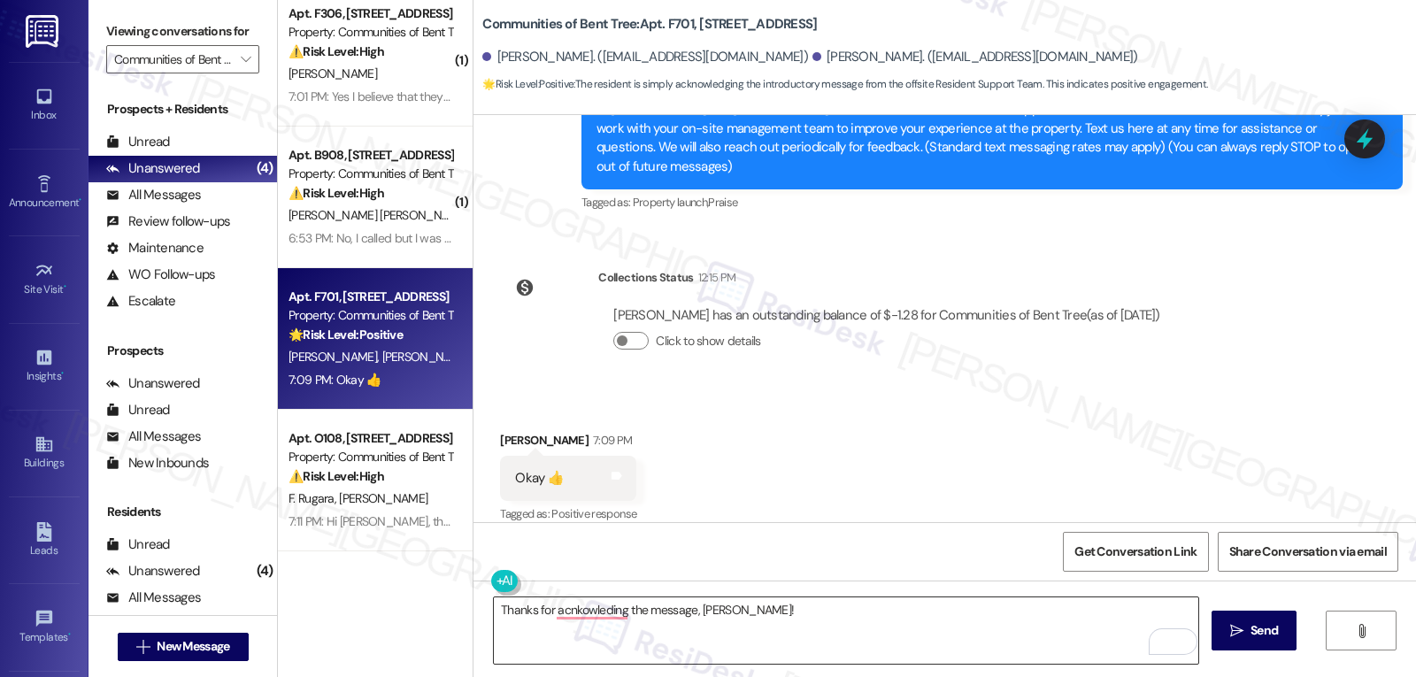
click at [916, 613] on textarea "Thanks for acnkowleding the message, [PERSON_NAME]!" at bounding box center [846, 630] width 704 height 66
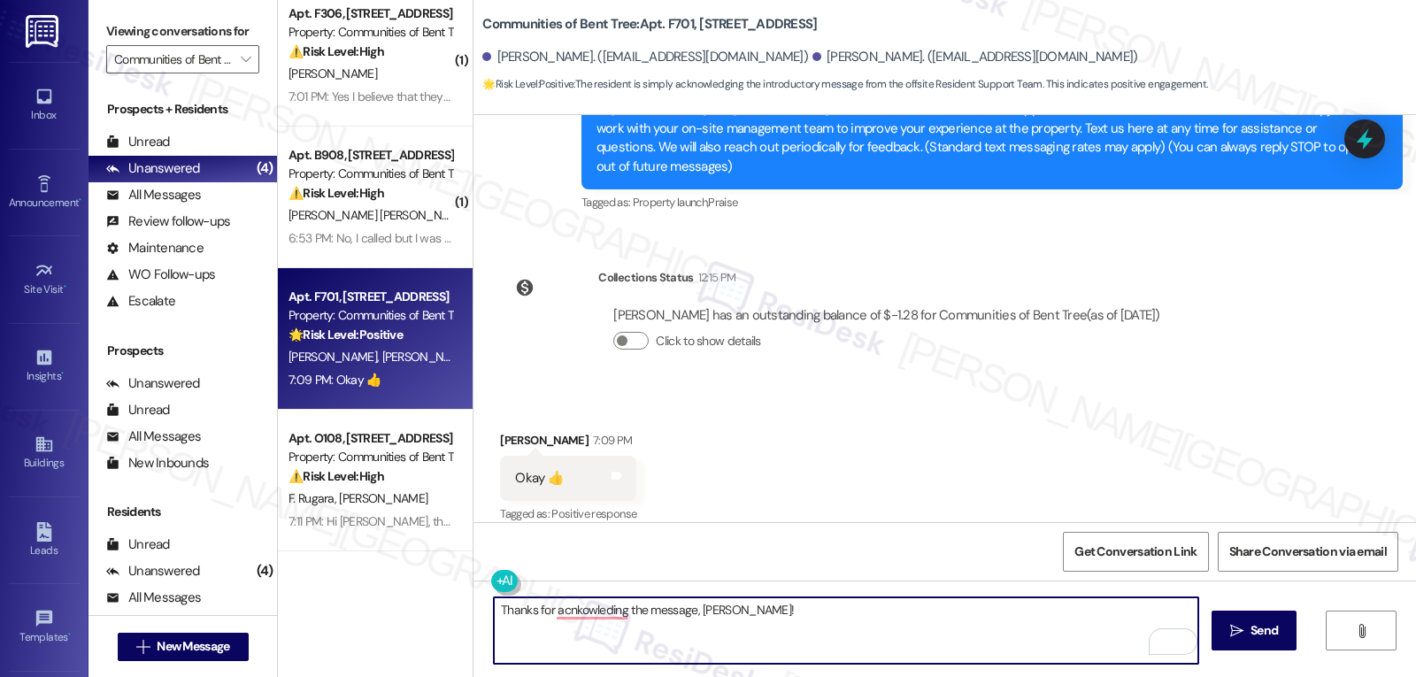
paste textarea "If you ever have any questions or need assistance, just reach out. I’m here and…"
click at [624, 626] on textarea "Thanks for acknowledging the message, [PERSON_NAME]! If you ever have any quest…" at bounding box center [846, 630] width 704 height 66
type textarea "Thanks for acknowledging the message, [PERSON_NAME]! If you ever have any quest…"
click at [1250, 639] on span "Send" at bounding box center [1263, 630] width 27 height 19
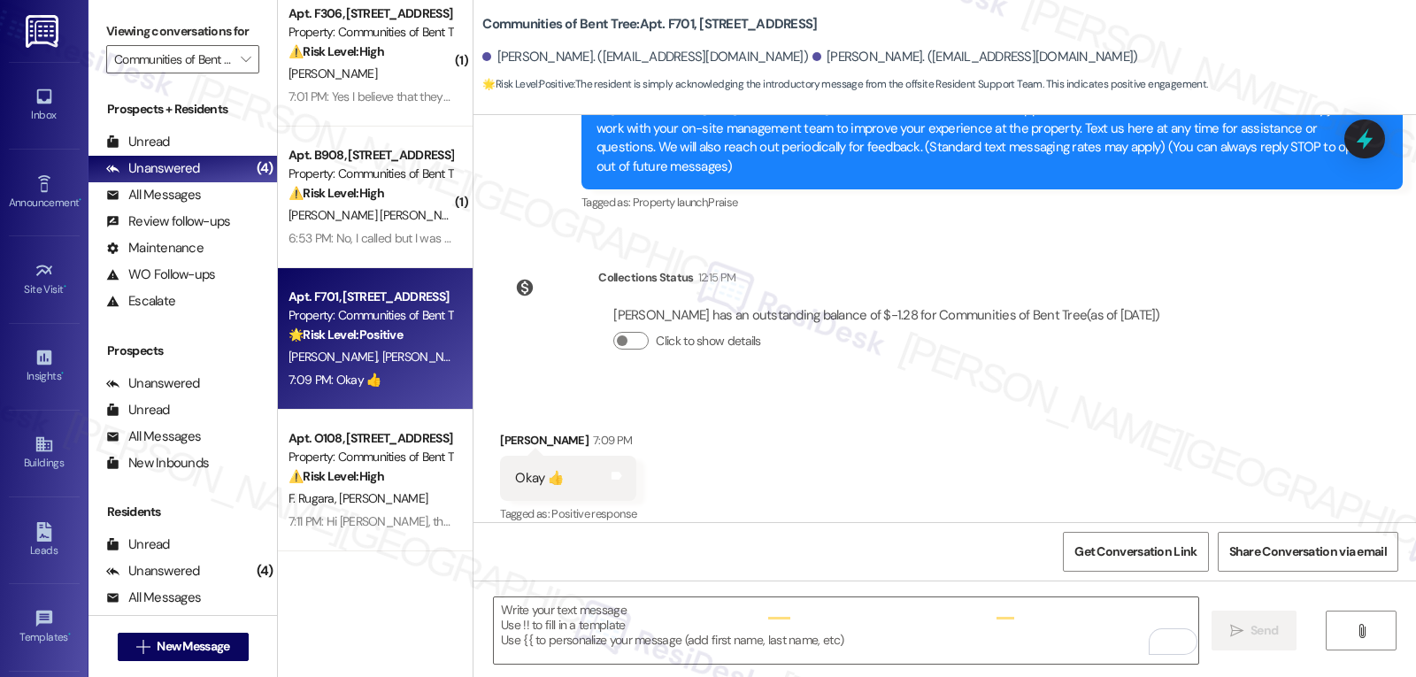
scroll to position [245, 0]
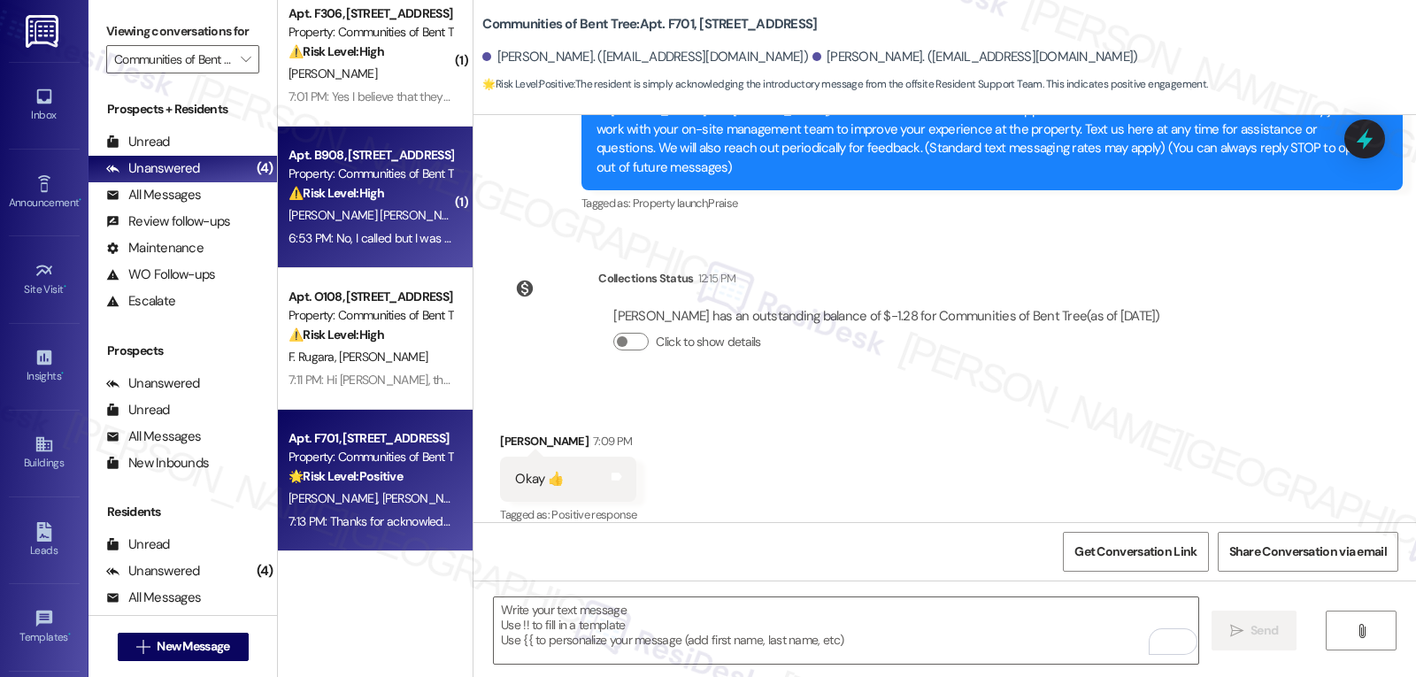
click at [360, 245] on div "6:53 PM: No, I called but I was not able to get through 6:53 PM: No, I called b…" at bounding box center [424, 238] width 273 height 16
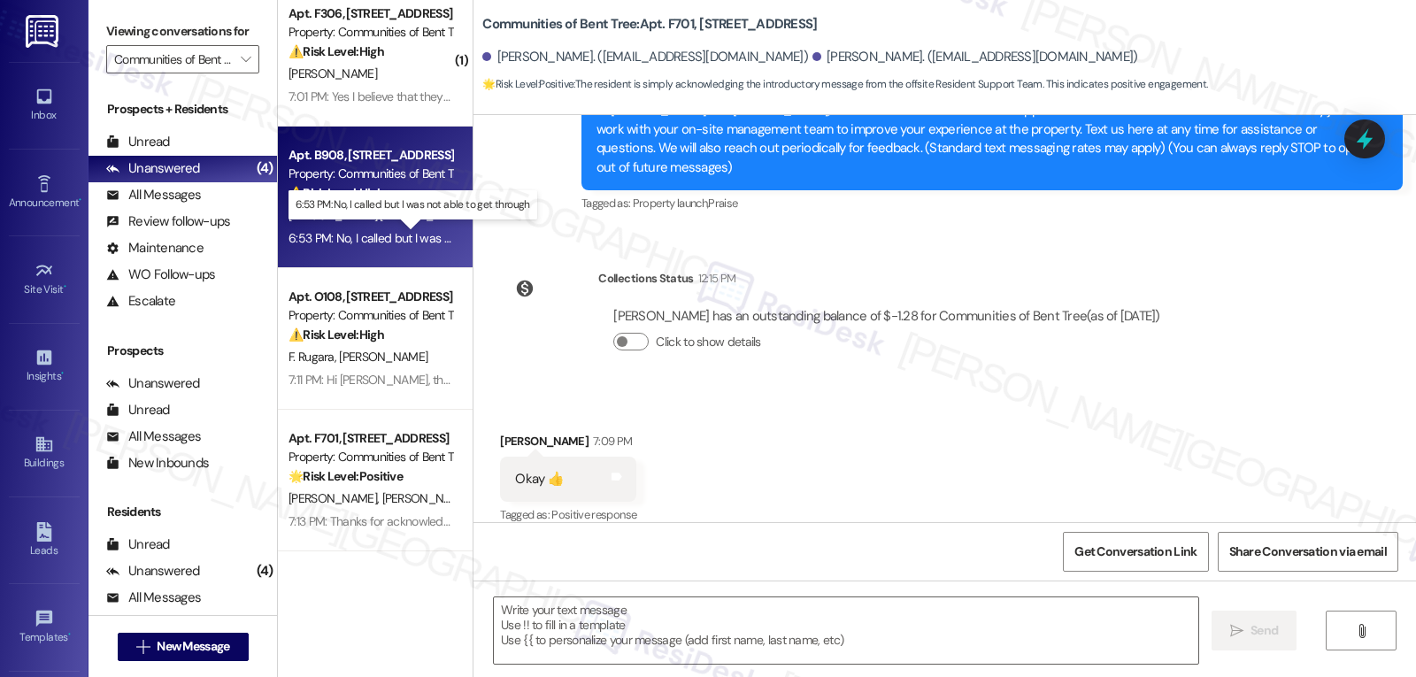
type textarea "Fetching suggested responses. Please feel free to read through the conversation…"
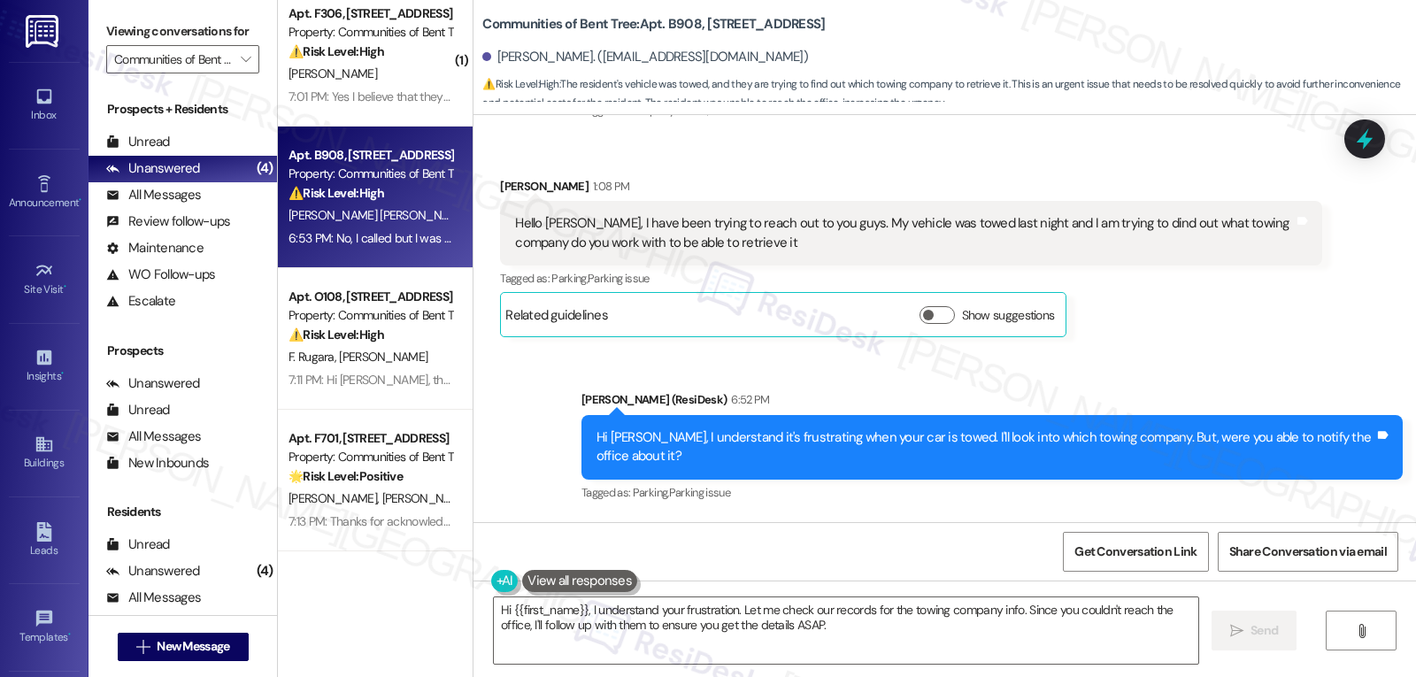
scroll to position [412, 0]
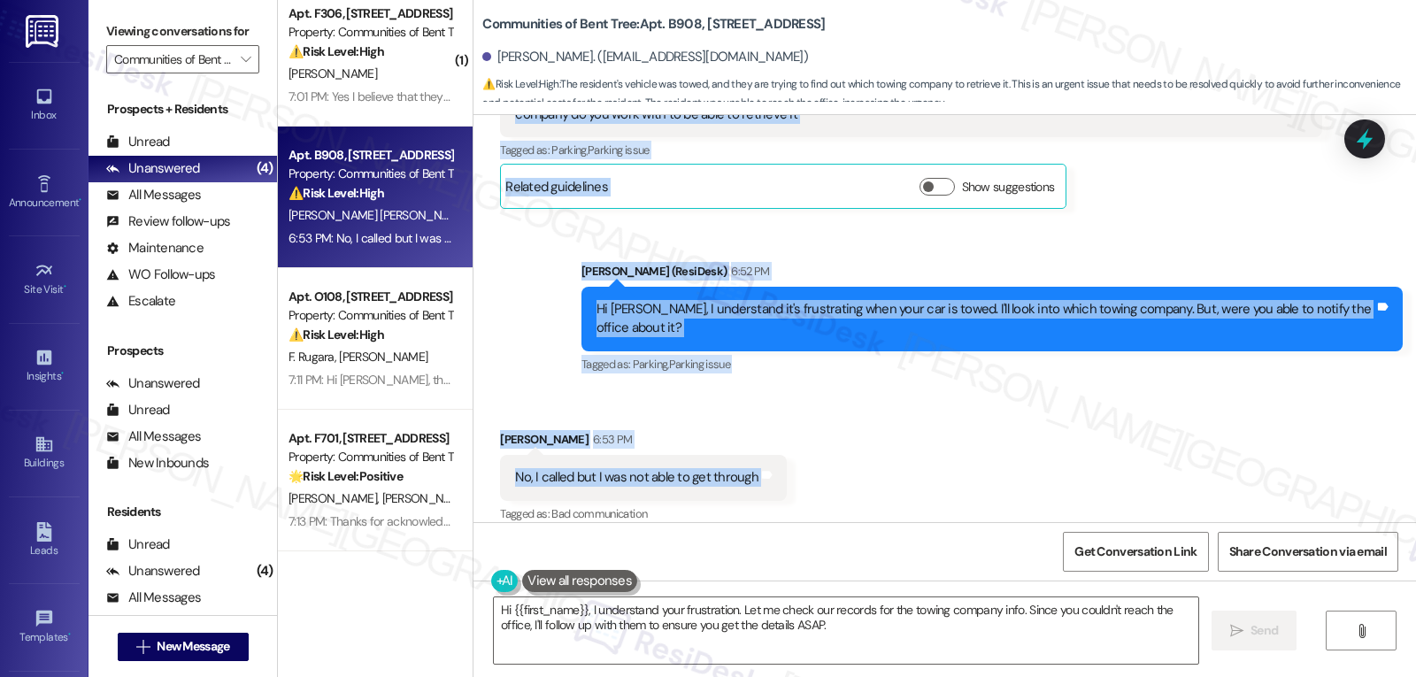
drag, startPoint x: 558, startPoint y: 283, endPoint x: 760, endPoint y: 473, distance: 276.7
click at [760, 473] on div "Lease started [DATE] 8:00 PM Survey, sent via SMS Residesk Automated Survey [DA…" at bounding box center [944, 318] width 942 height 407
copy div "Residesk Automated Survey [DATE] 12:39 PM Hi [PERSON_NAME], I'm on the new offs…"
click at [747, 623] on textarea "Hi {{first_name}}, I understand your frustration. Let me check our records for …" at bounding box center [846, 630] width 704 height 66
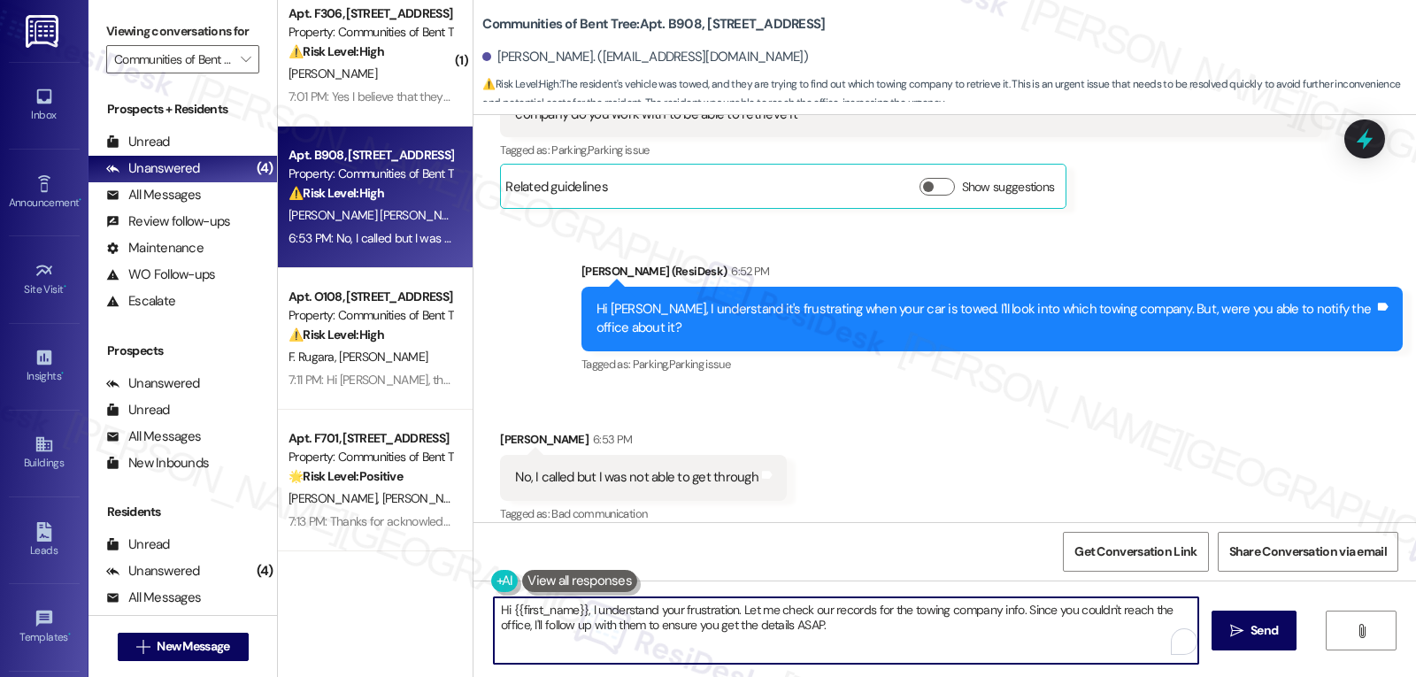
paste textarea "Thanks for clarifying, [PERSON_NAME]. I’m really sorry you couldn’t reach the o…"
click at [859, 608] on textarea "Thanks for clarifying, [PERSON_NAME]. I’m really sorry you couldn’t reach the o…" at bounding box center [846, 630] width 704 height 66
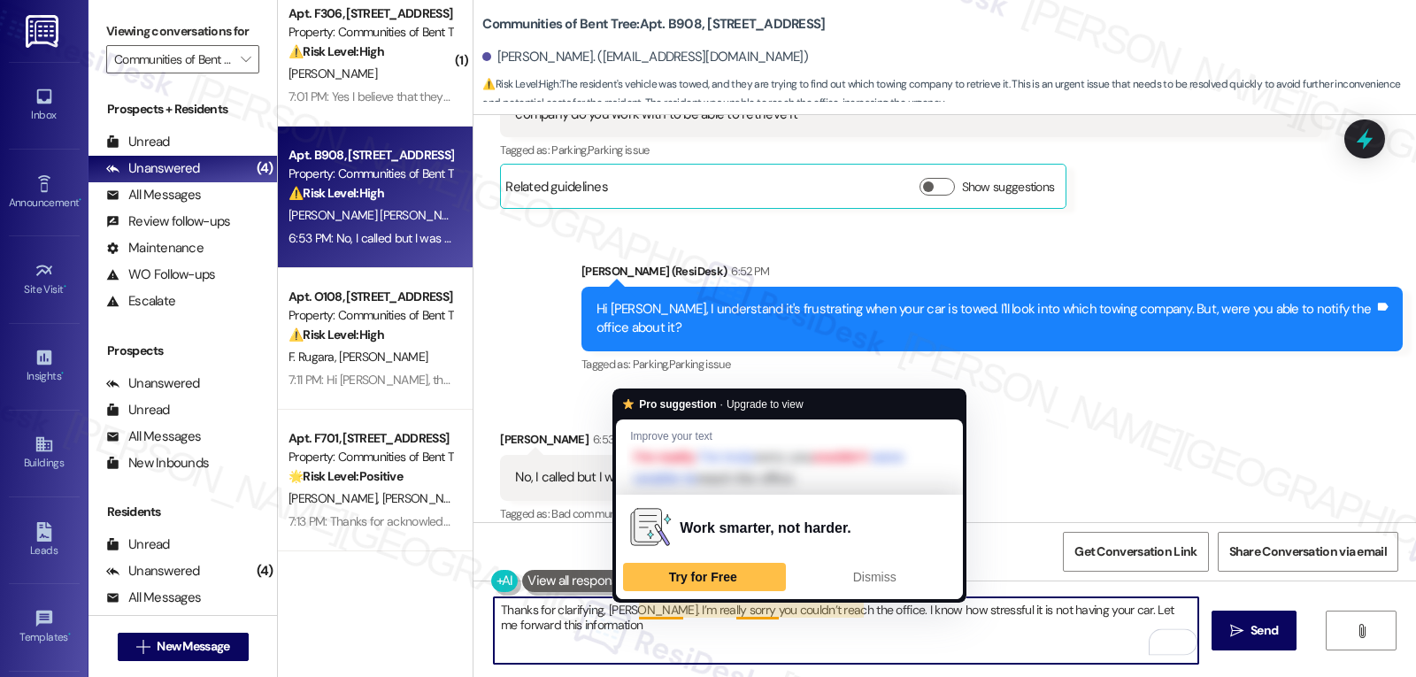
click at [649, 611] on textarea "Thanks for clarifying, [PERSON_NAME]. I’m really sorry you couldn’t reach the o…" at bounding box center [846, 630] width 704 height 66
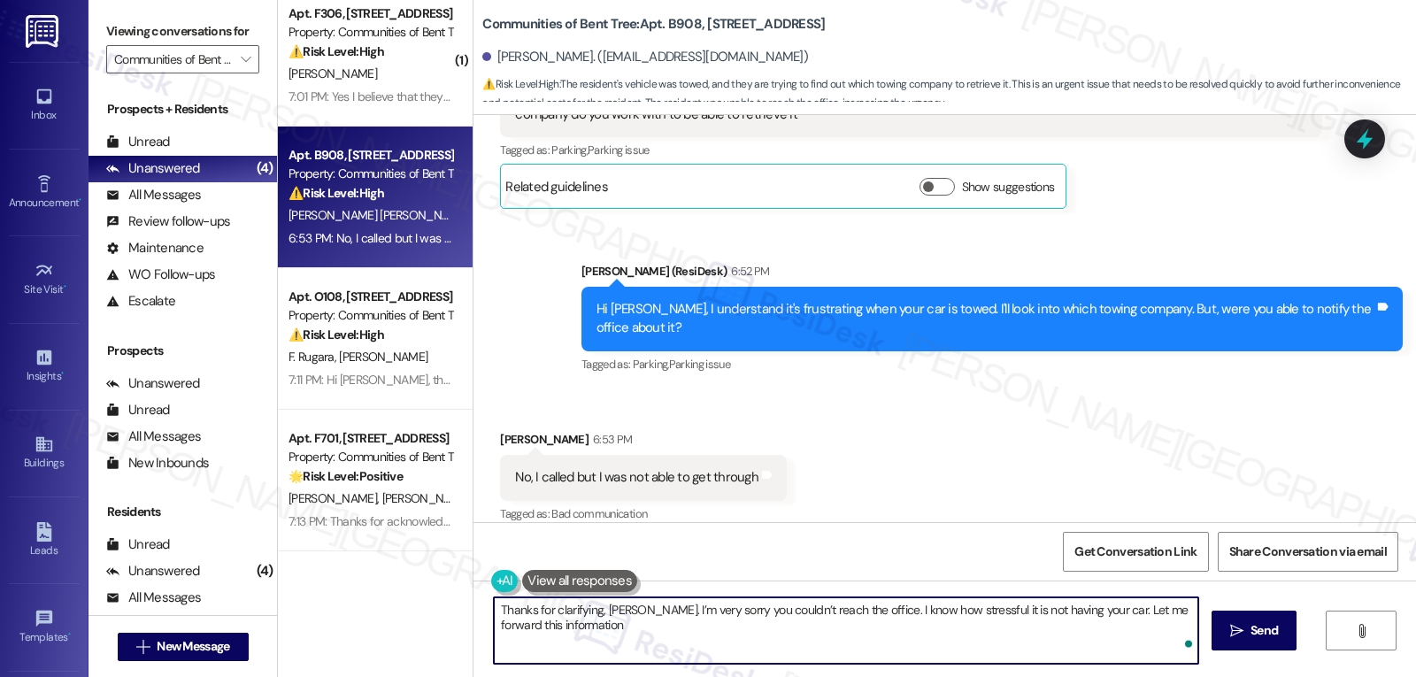
click at [668, 625] on textarea "Thanks for clarifying, [PERSON_NAME]. I’m very sorry you couldn’t reach the off…" at bounding box center [846, 630] width 704 height 66
click at [1256, 634] on span "Send" at bounding box center [1263, 630] width 27 height 19
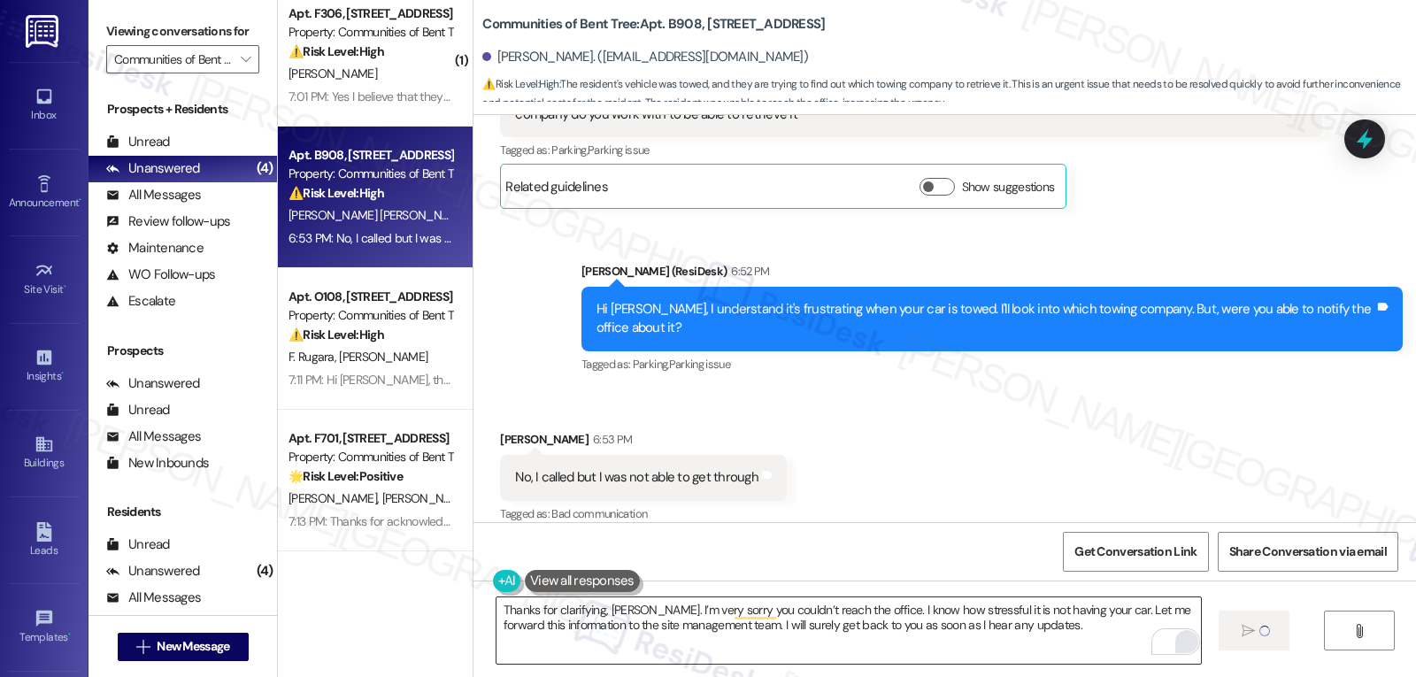
type textarea "Fetching suggested responses. Please feel free to read through the conversation…"
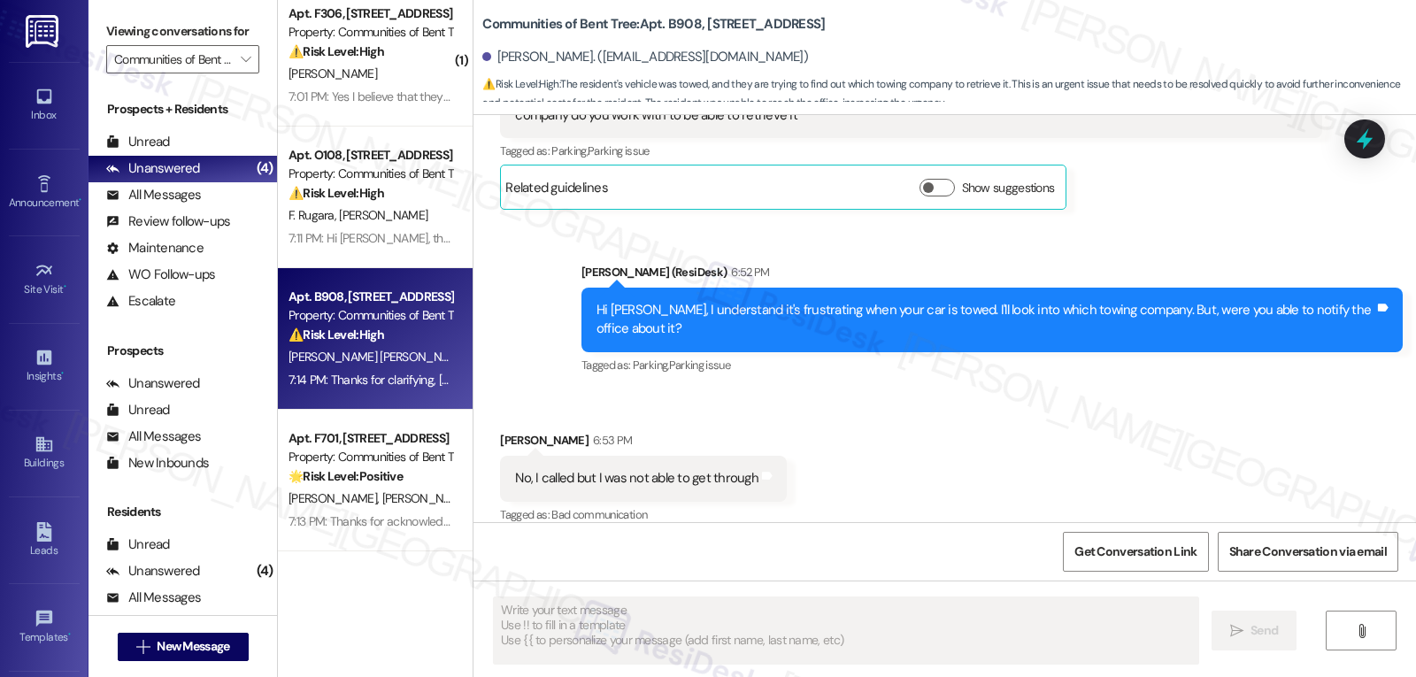
scroll to position [554, 0]
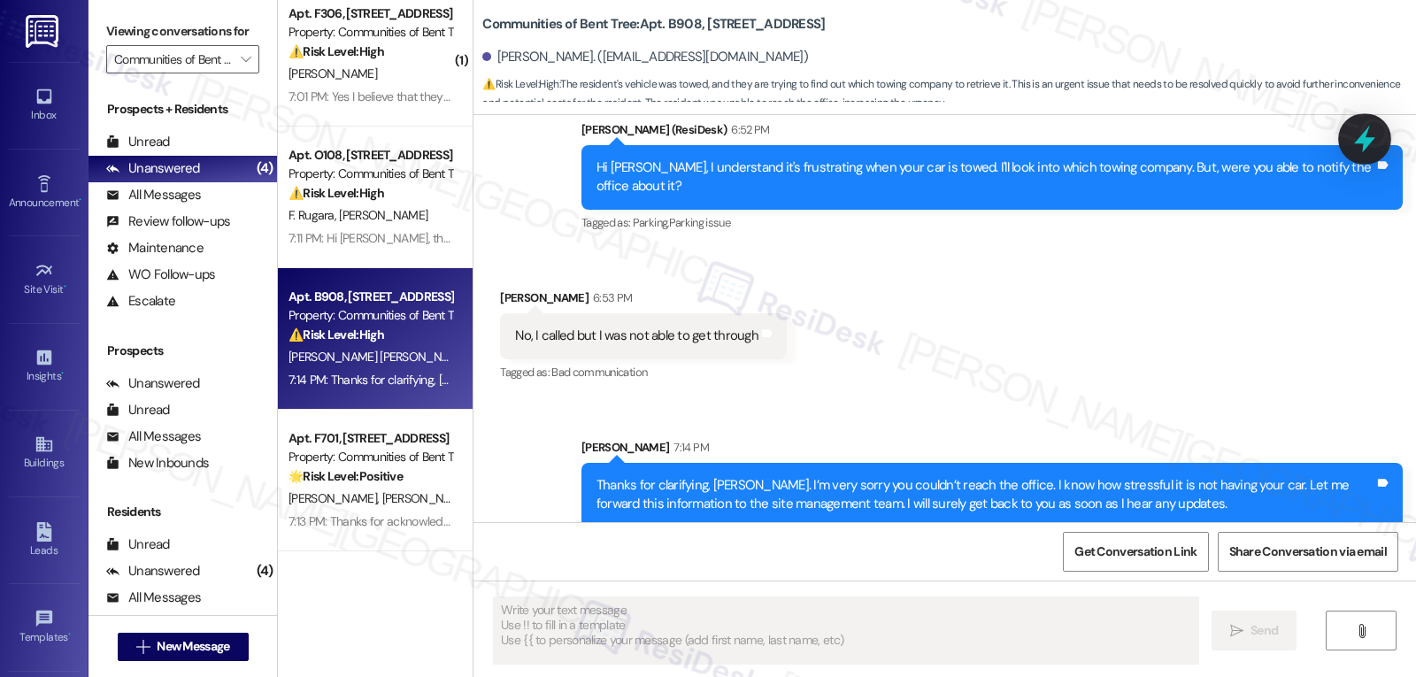
click at [1370, 129] on icon at bounding box center [1364, 139] width 30 height 30
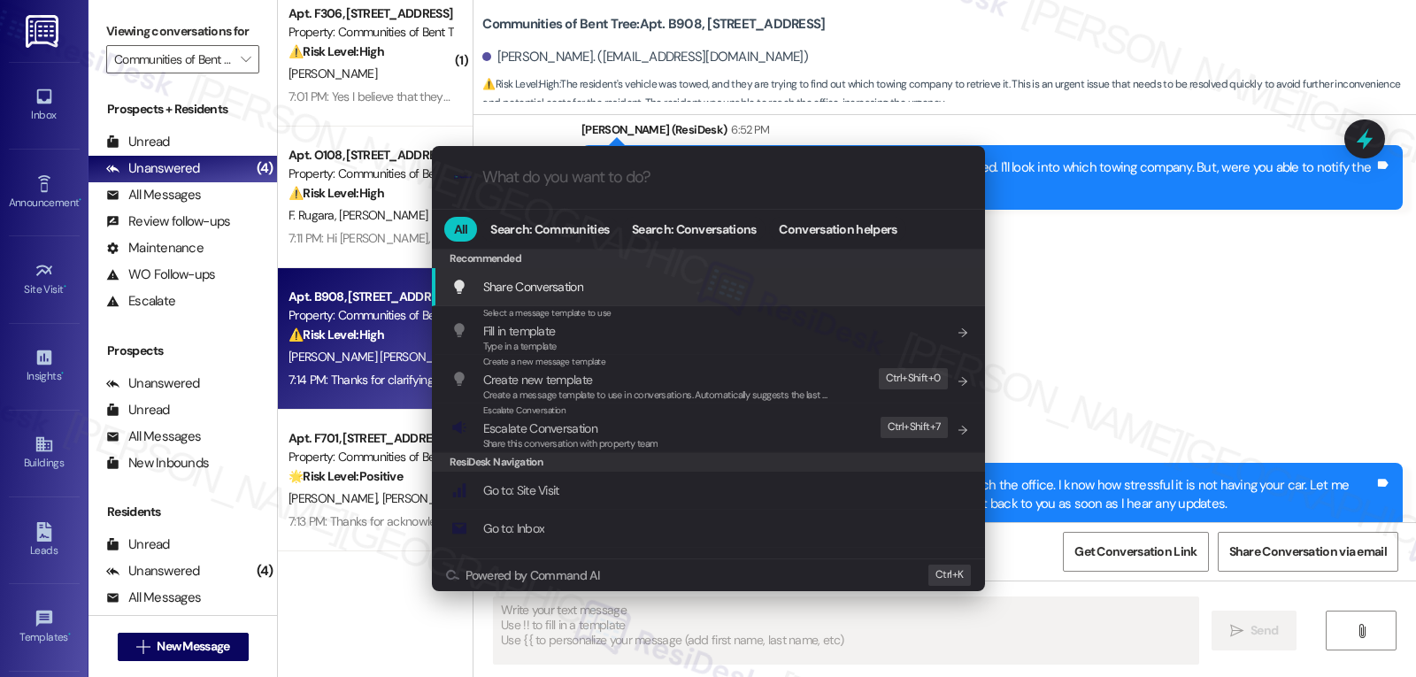
type input "e"
type textarea "Hi"
type input "es"
type textarea "Hi"
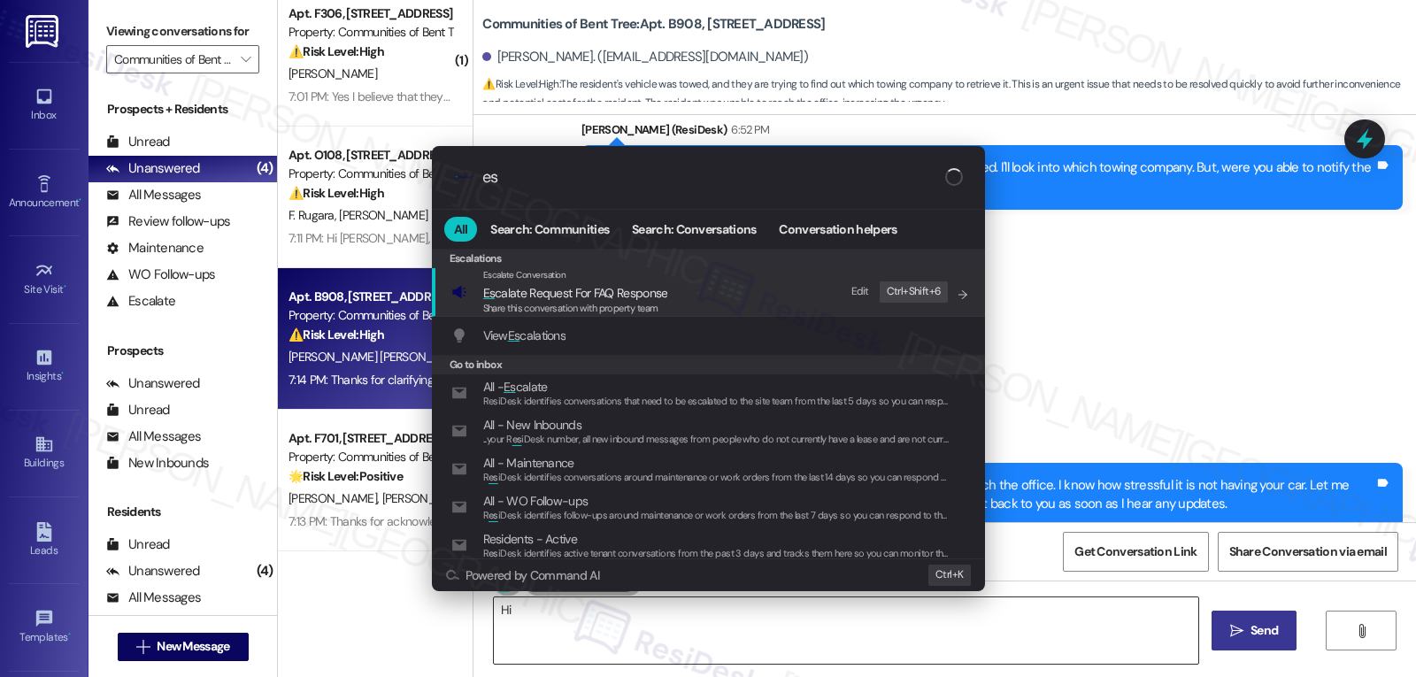
type input "esc"
type textarea "Hi {{first_name}},"
type input "esca"
type textarea "Hi {{first_name}}, I understand"
type input "escal"
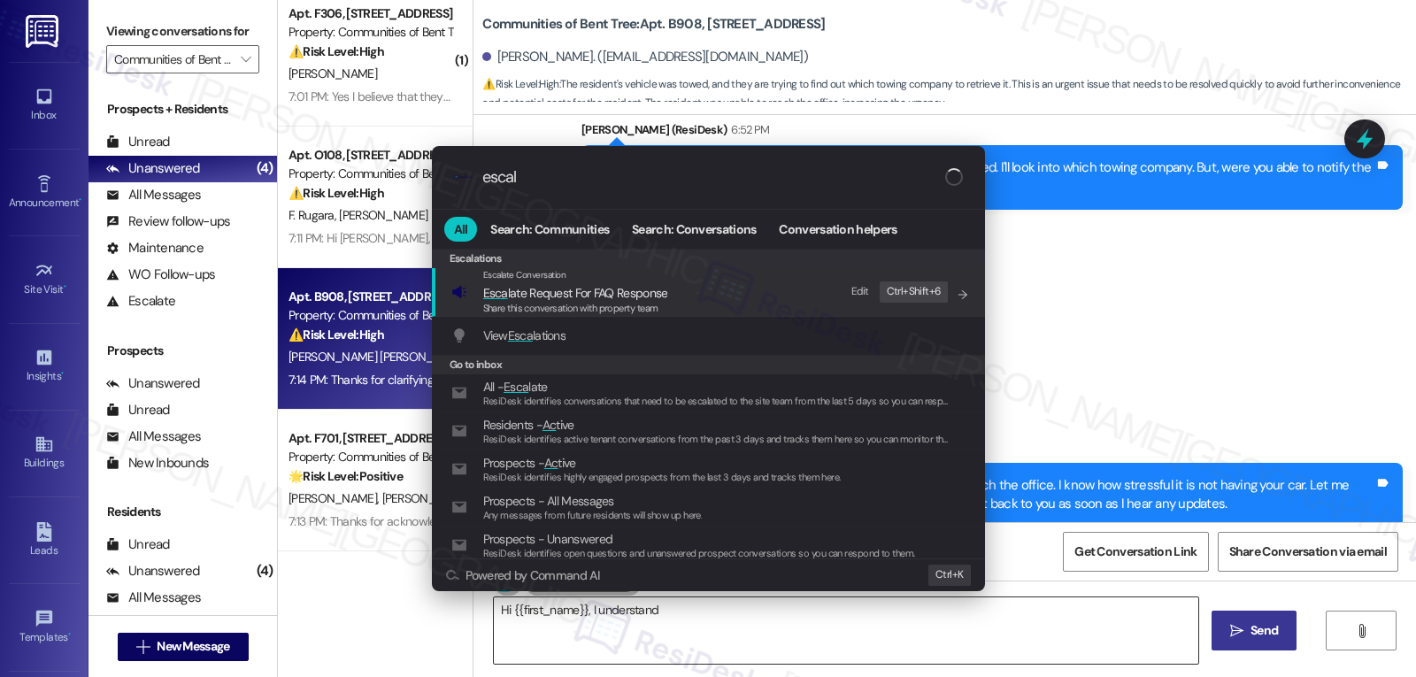
type textarea "Hi {{first_name}}, I understand the"
type input "escalat"
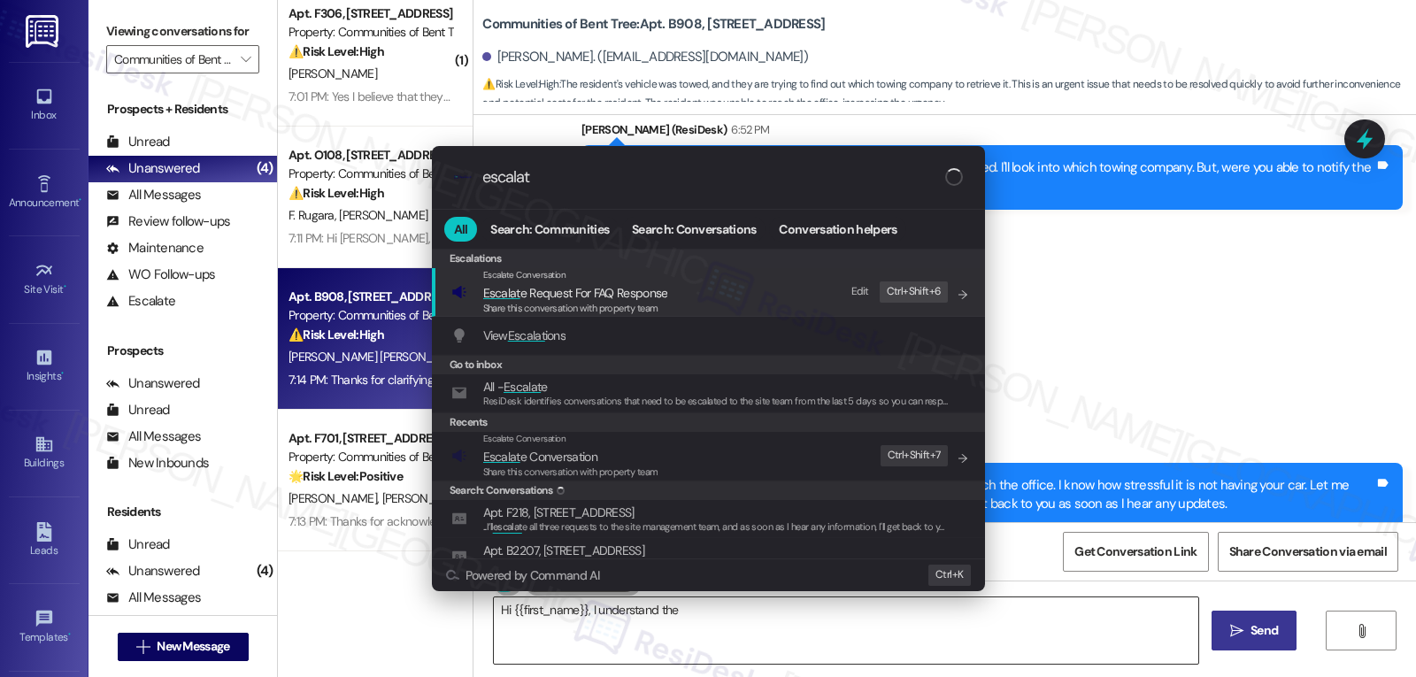
type textarea "Hi {{first_name}}, I understand the stress"
type input "escalate"
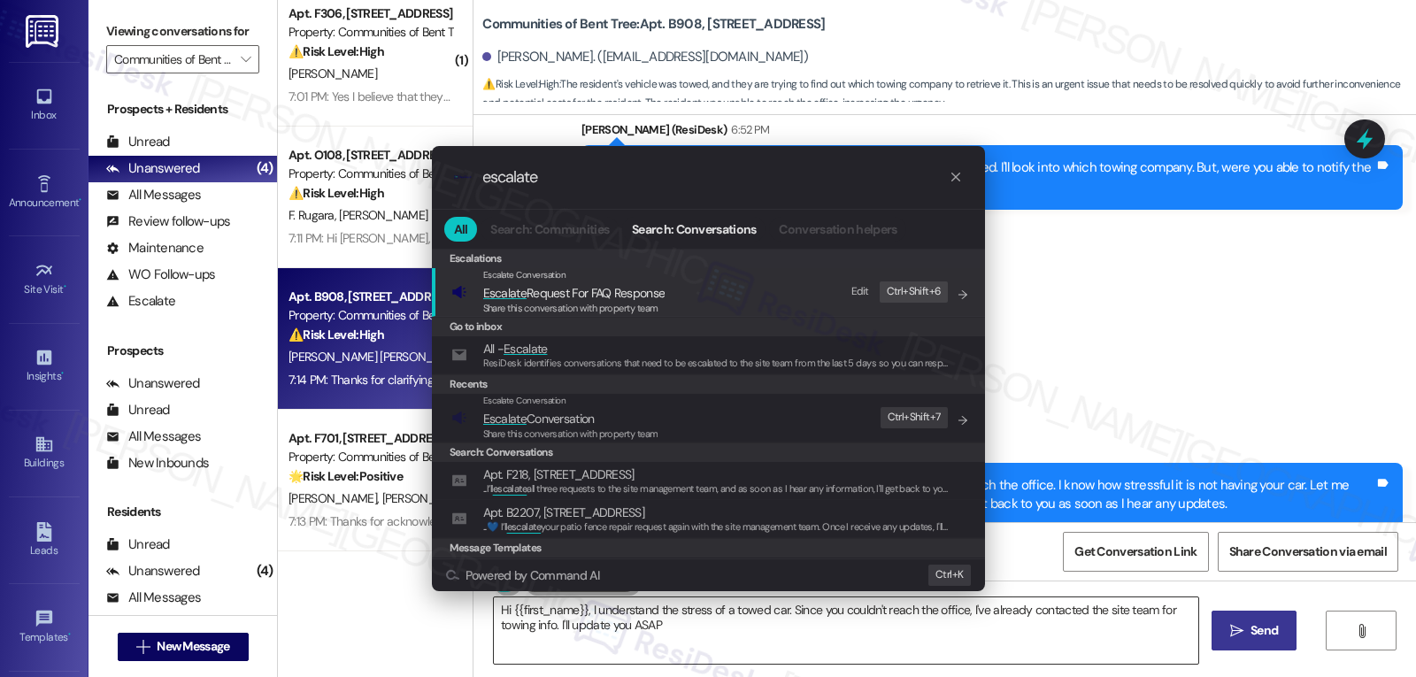
type textarea "Hi {{first_name}}, I understand the stress of a towed car. Since you couldn't r…"
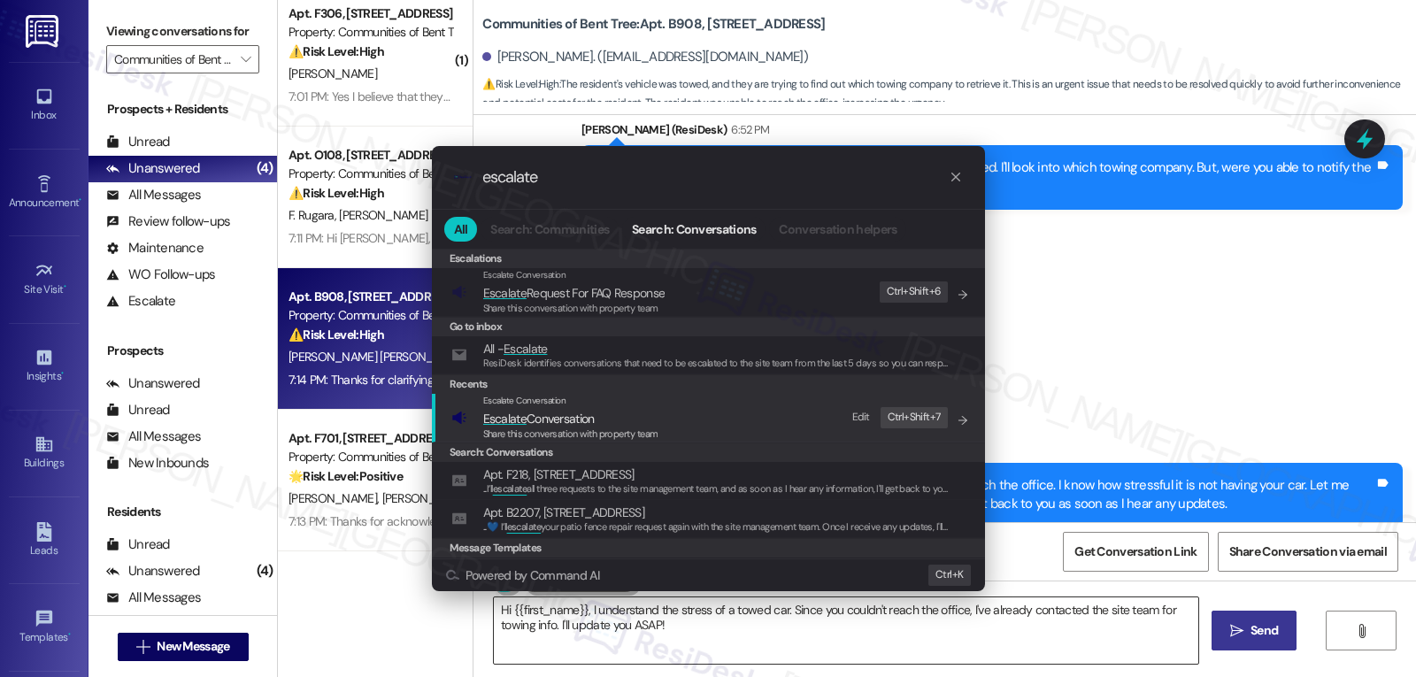
type input "escalate"
click at [631, 417] on span "Escalate Conversation" at bounding box center [570, 418] width 175 height 19
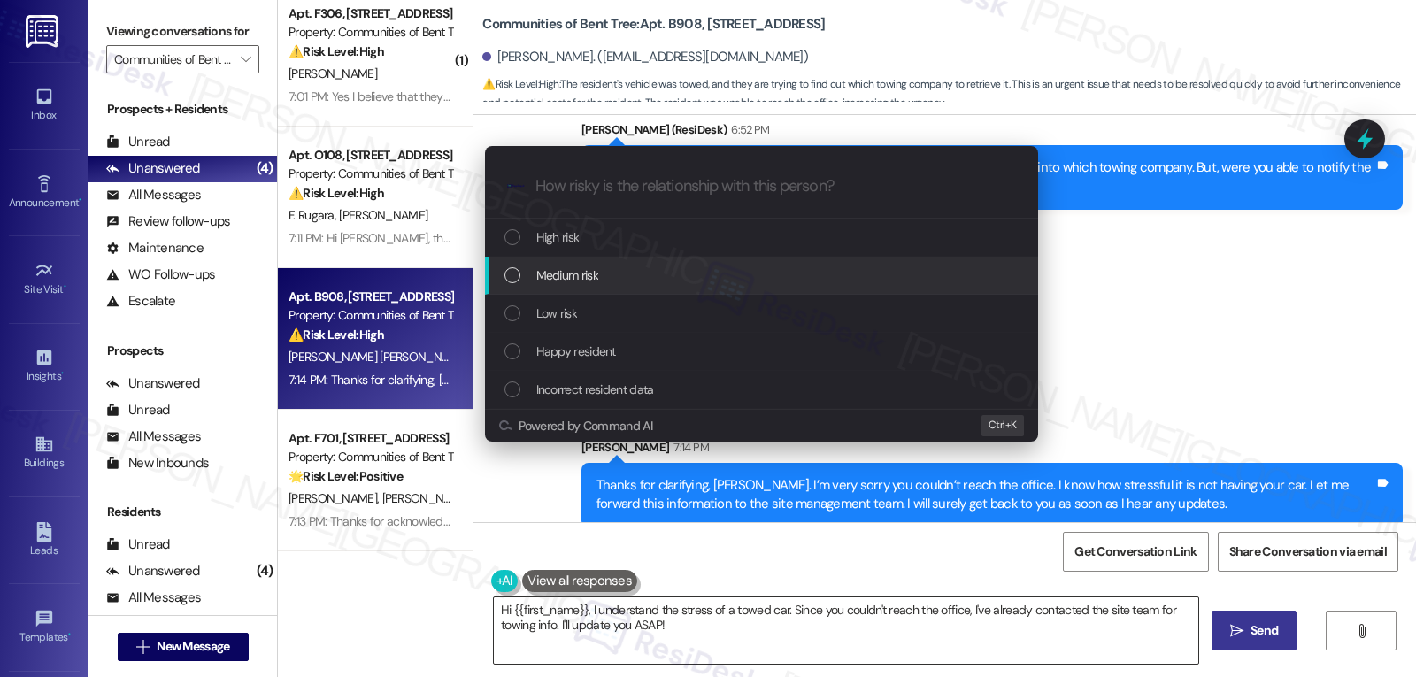
click at [588, 273] on span "Medium risk" at bounding box center [567, 274] width 62 height 19
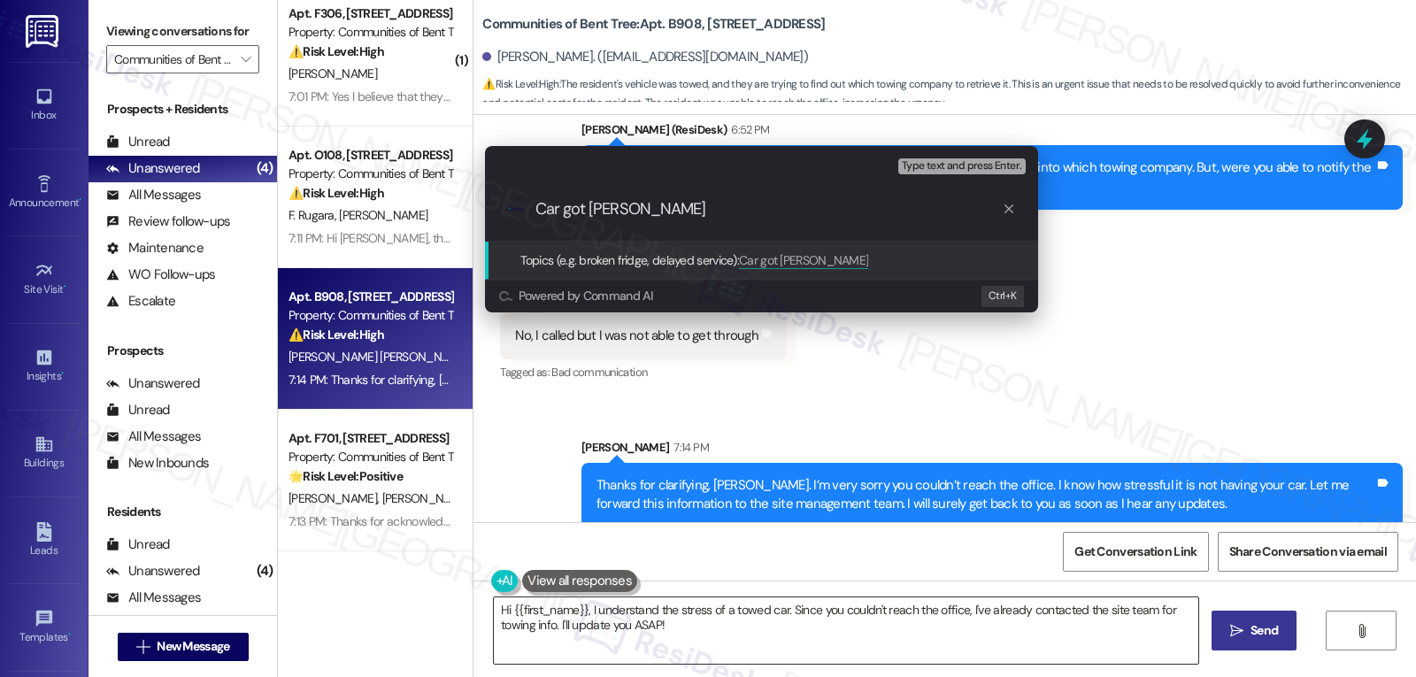
type input "Car got towed"
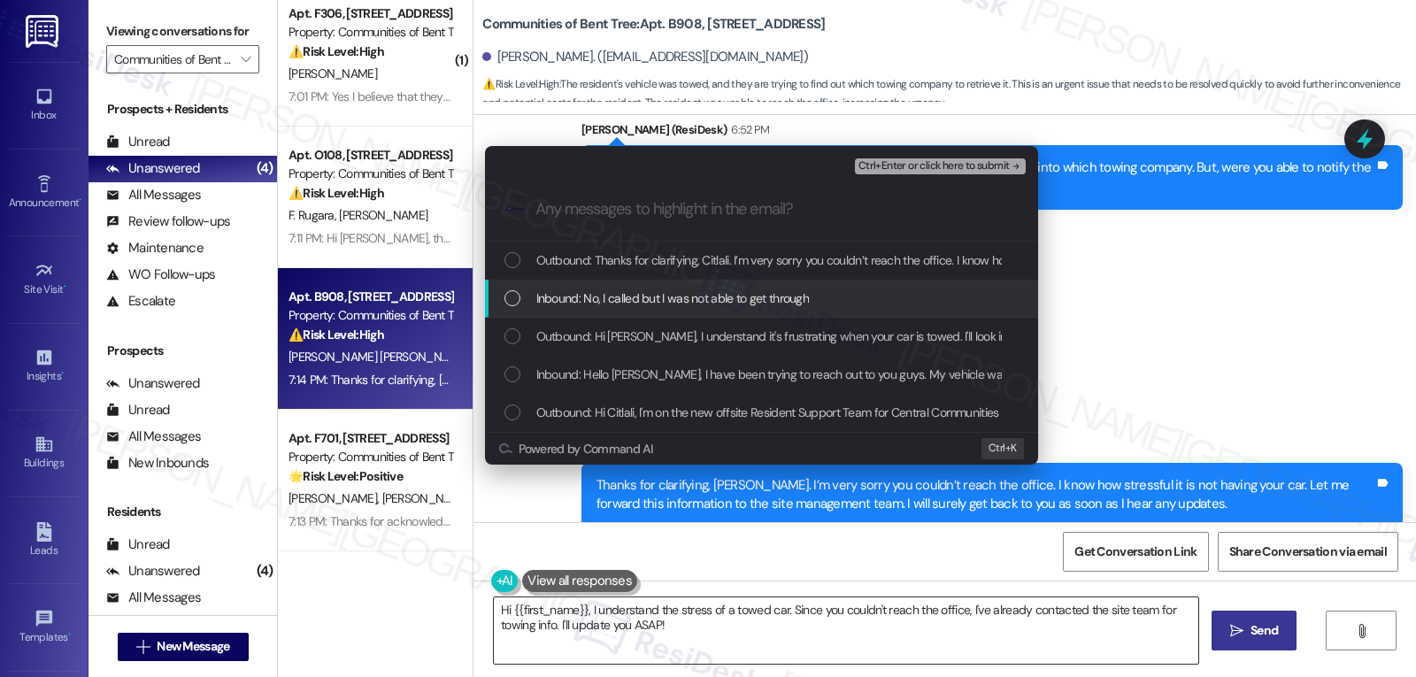
click at [513, 296] on div "List of options" at bounding box center [512, 298] width 16 height 16
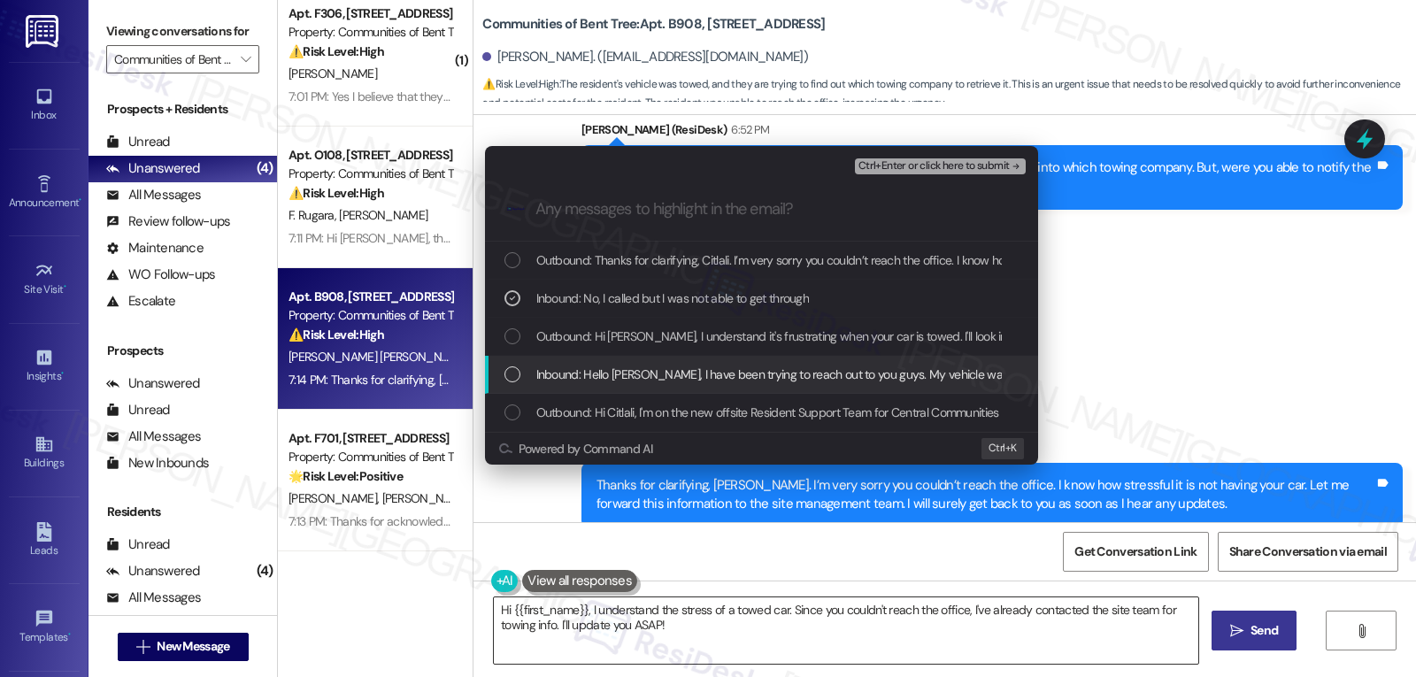
click at [523, 373] on div "Inbound: Hello [PERSON_NAME], I have been trying to reach out to you guys. My v…" at bounding box center [763, 374] width 518 height 19
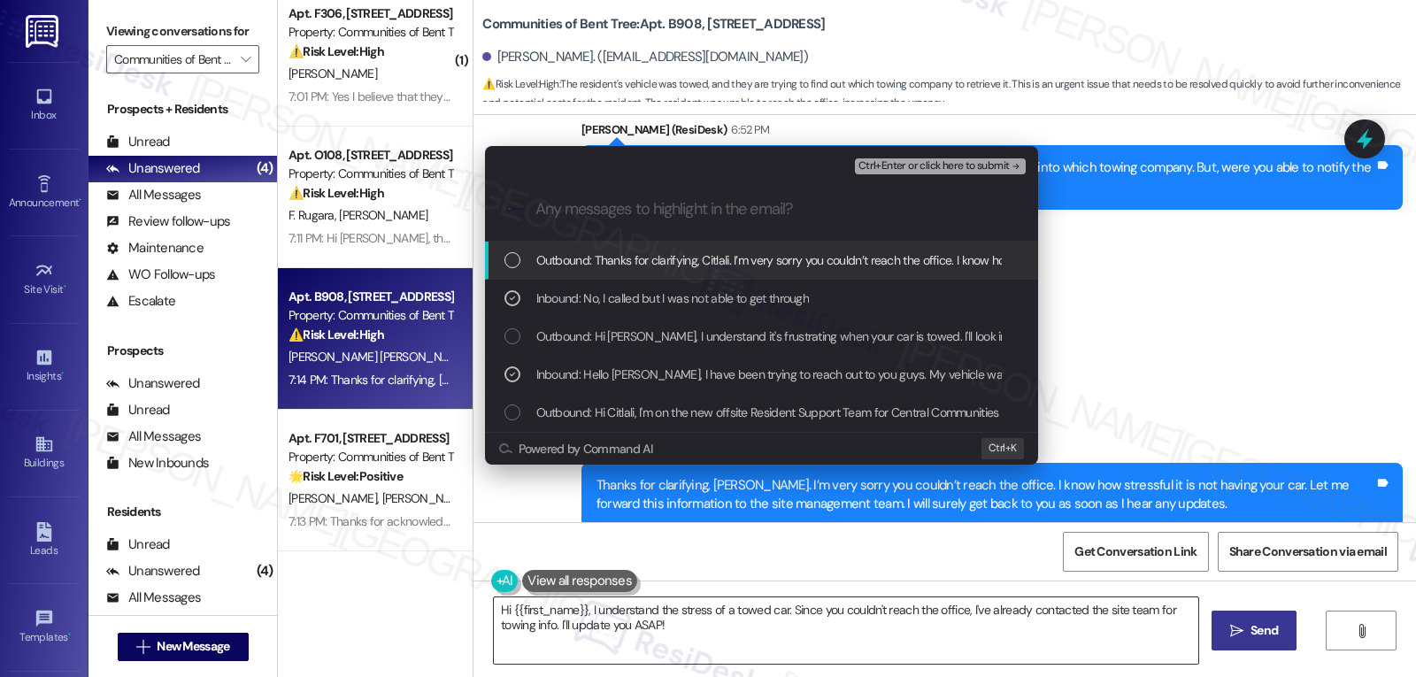
click at [906, 160] on span "Ctrl+Enter or click here to submit" at bounding box center [933, 166] width 151 height 12
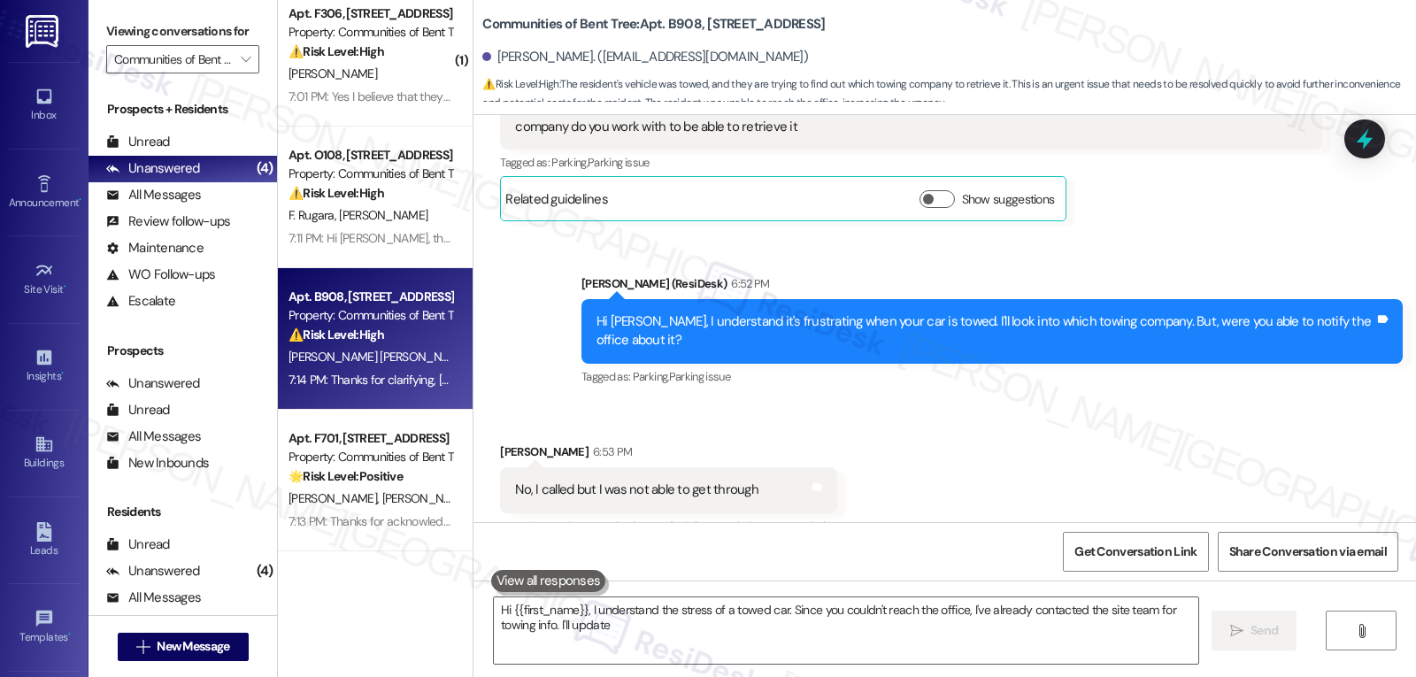
scroll to position [411, 0]
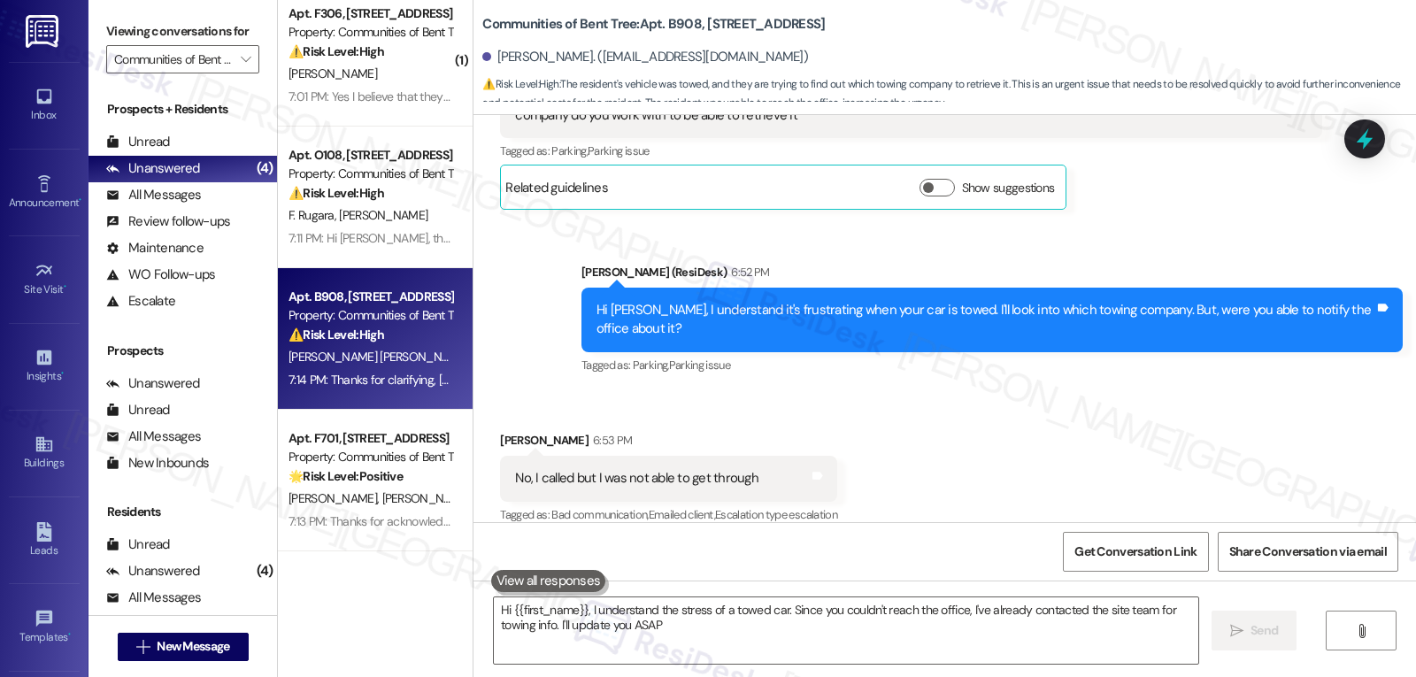
type textarea "Hi {{first_name}}, I understand the stress of a towed car. Since you couldn't r…"
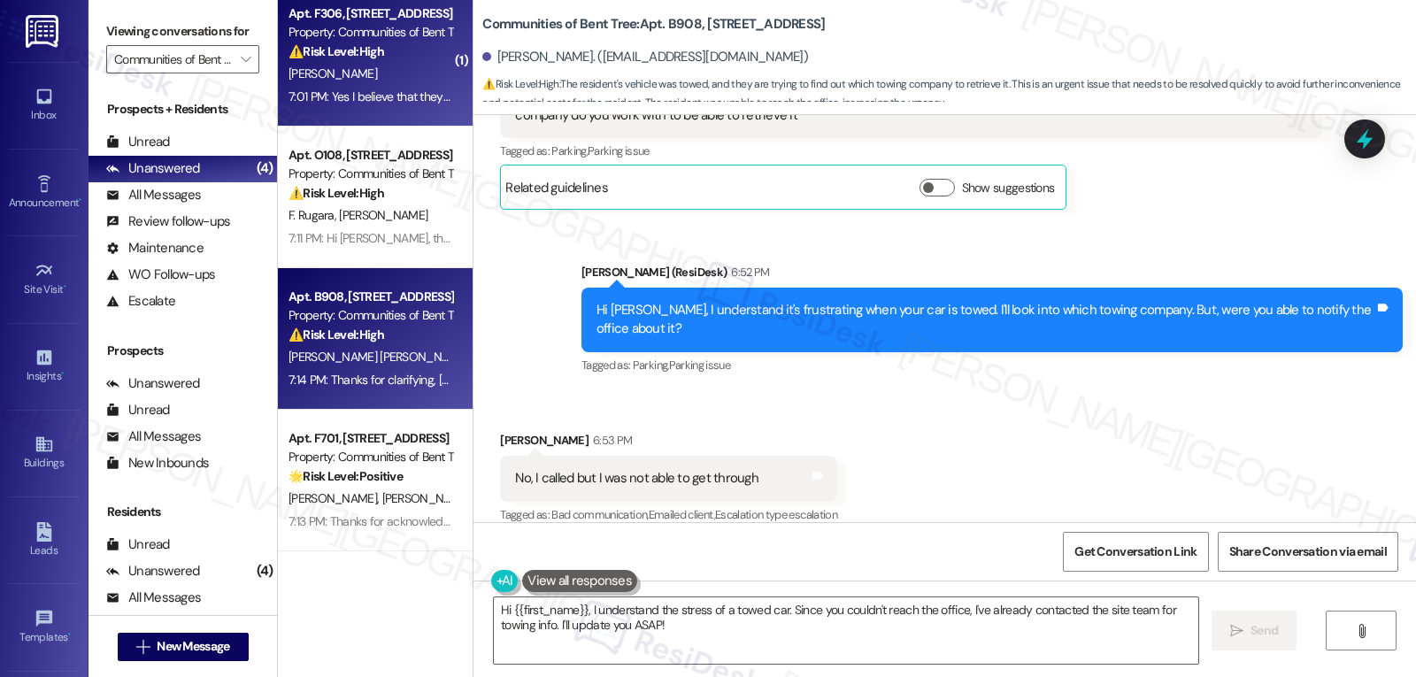
click at [330, 50] on strong "⚠️ Risk Level: High" at bounding box center [336, 51] width 96 height 16
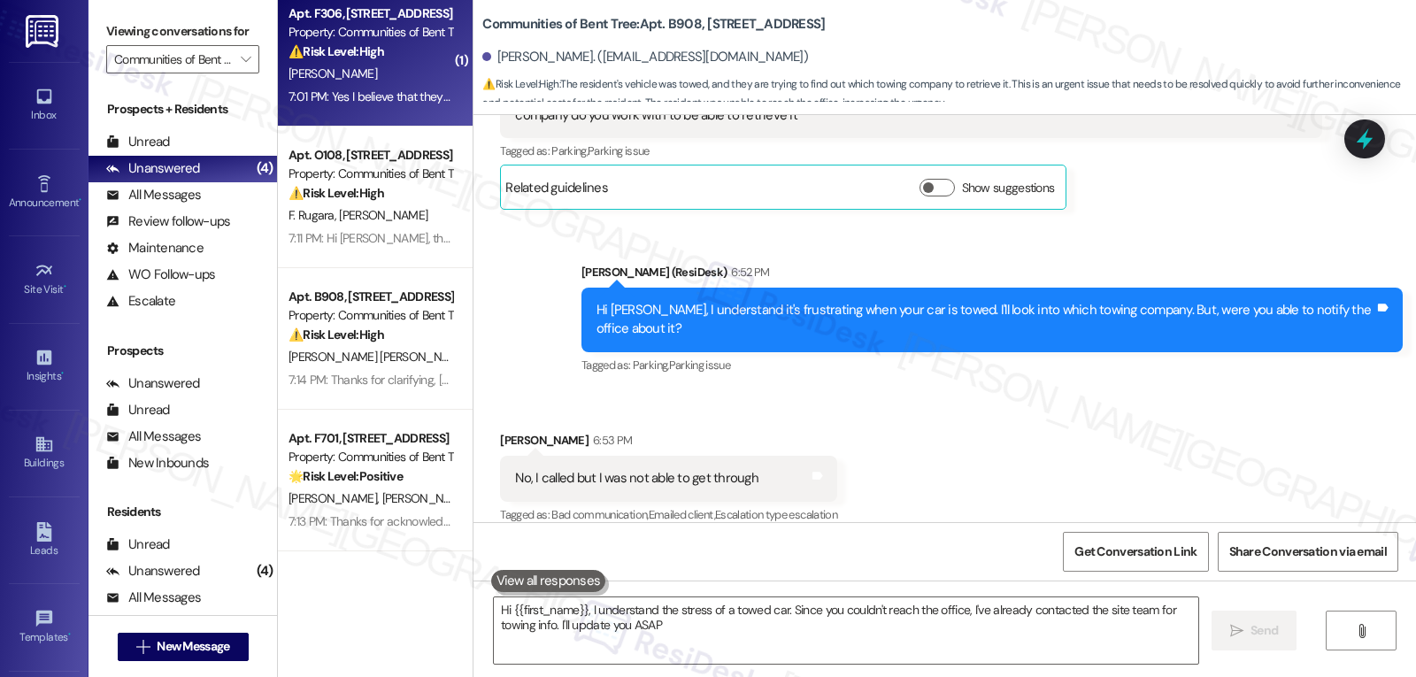
type textarea "Hi {{first_name}}, I understand the stress of a towed car. Since you couldn't r…"
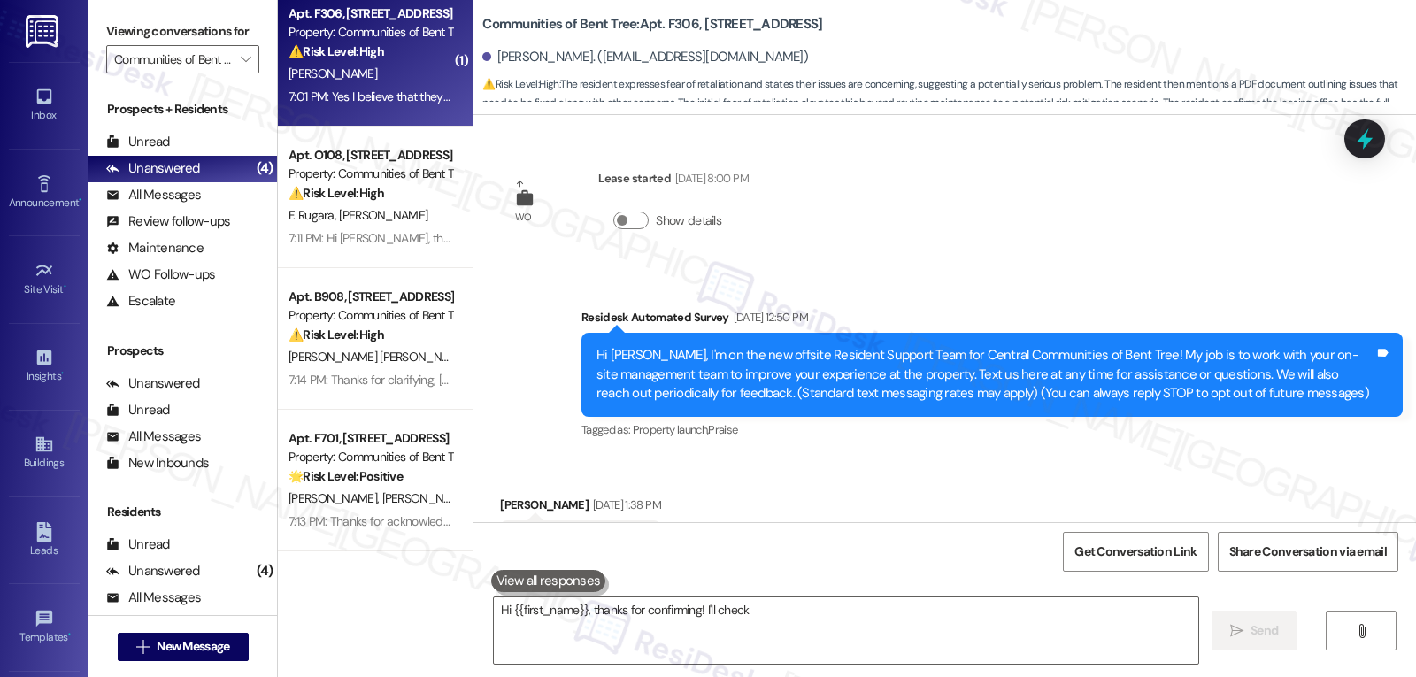
scroll to position [2442, 0]
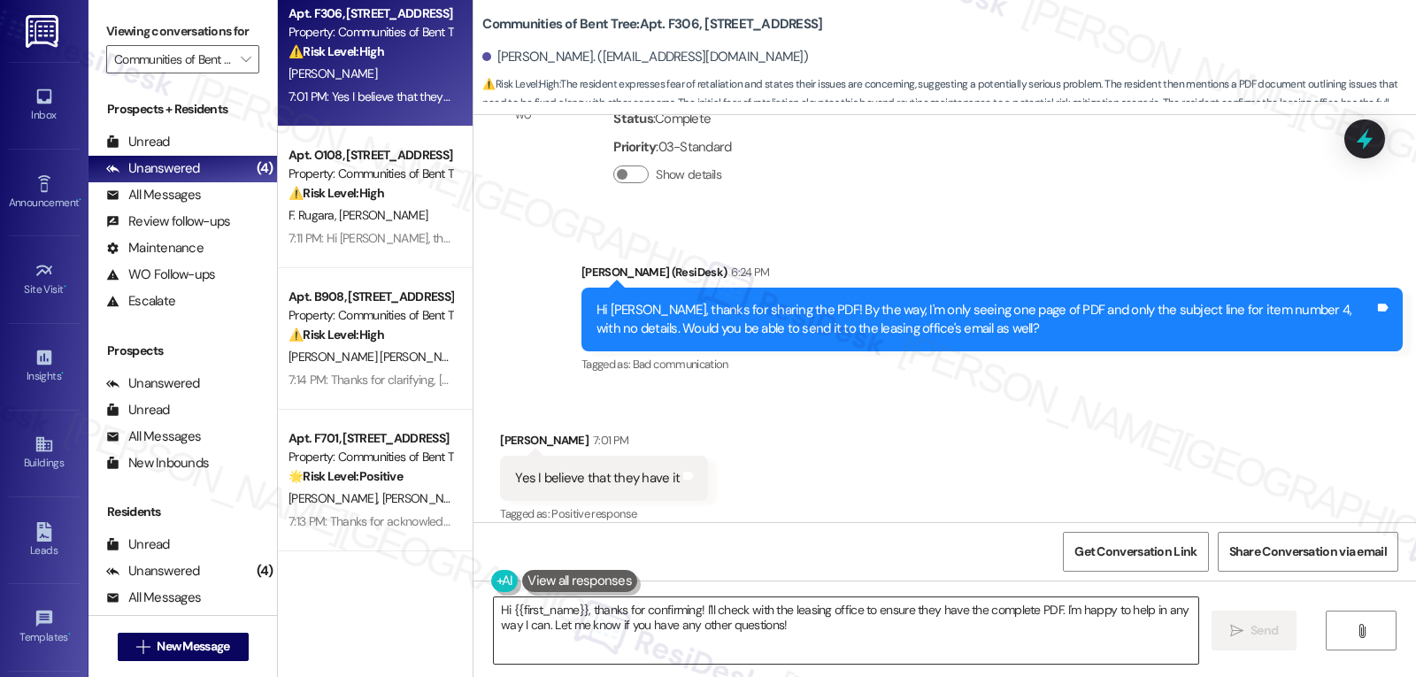
click at [817, 635] on textarea "Hi {{first_name}}, thanks for confirming! I'll check with the leasing office to…" at bounding box center [846, 630] width 704 height 66
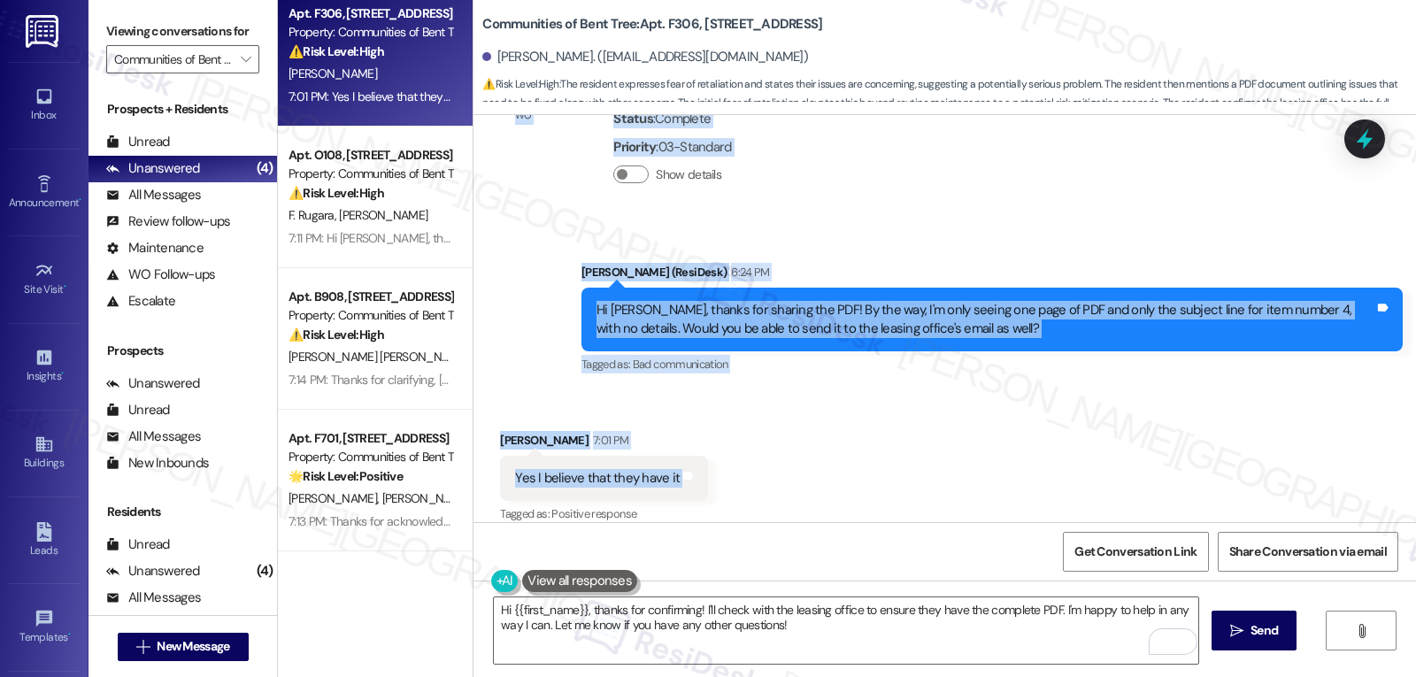
drag, startPoint x: 490, startPoint y: 283, endPoint x: 821, endPoint y: 461, distance: 375.7
click at [821, 461] on div "WO Lease started [DATE] 8:00 PM Show details Survey, sent via SMS Residesk Auto…" at bounding box center [944, 318] width 942 height 407
copy div "Hi [PERSON_NAME], nice to hear from you again. To make it easier, I made a pdf …"
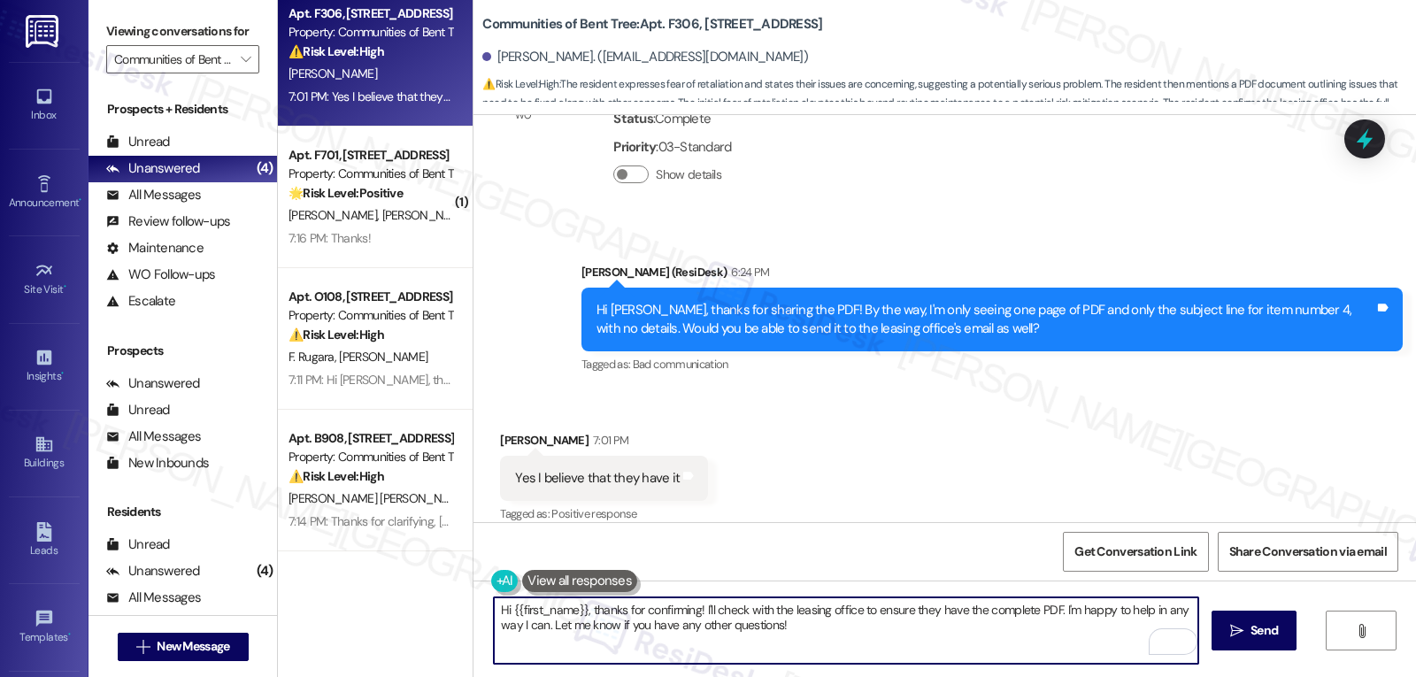
click at [642, 632] on textarea "Hi {{first_name}}, thanks for confirming! I'll check with the leasing office to…" at bounding box center [846, 630] width 704 height 66
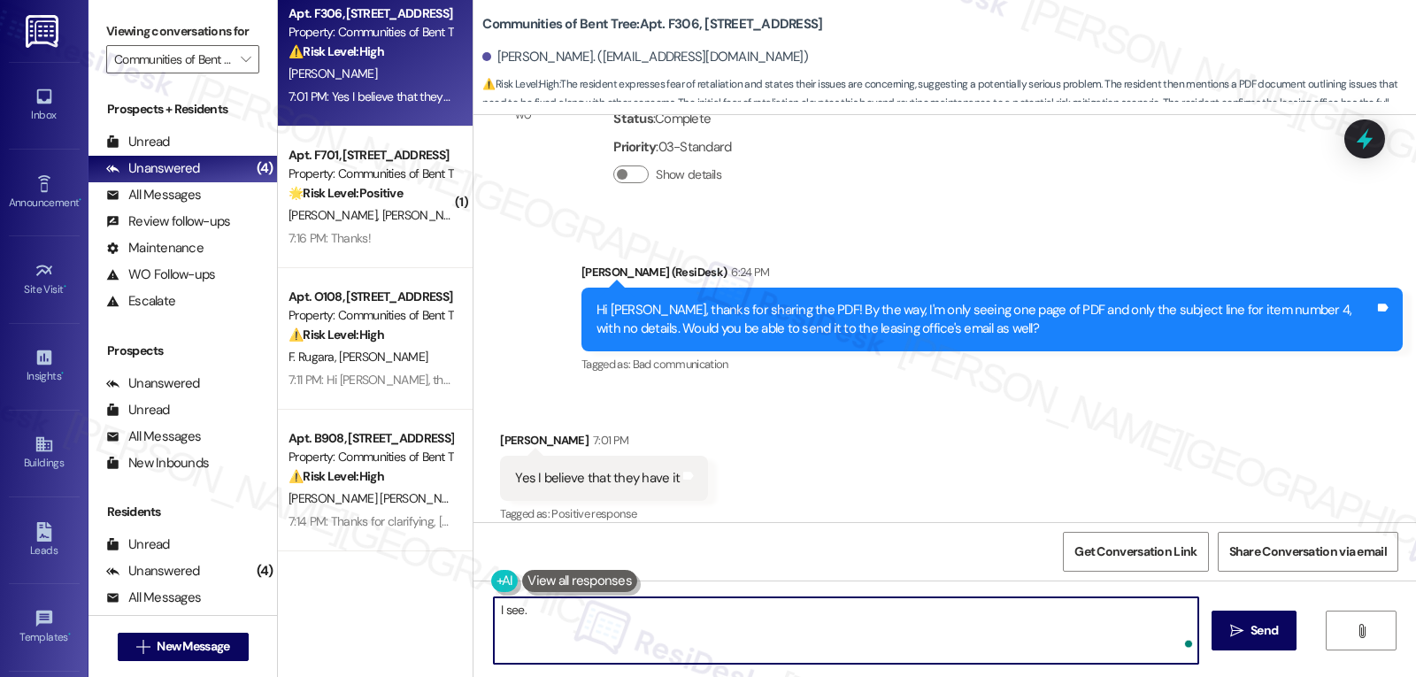
paste textarea "Hi [PERSON_NAME], thank you for putting everything together"
drag, startPoint x: 571, startPoint y: 610, endPoint x: 516, endPoint y: 611, distance: 54.9
click at [516, 611] on textarea "I see. Hi [PERSON_NAME], thank you for putting everything together" at bounding box center [846, 630] width 704 height 66
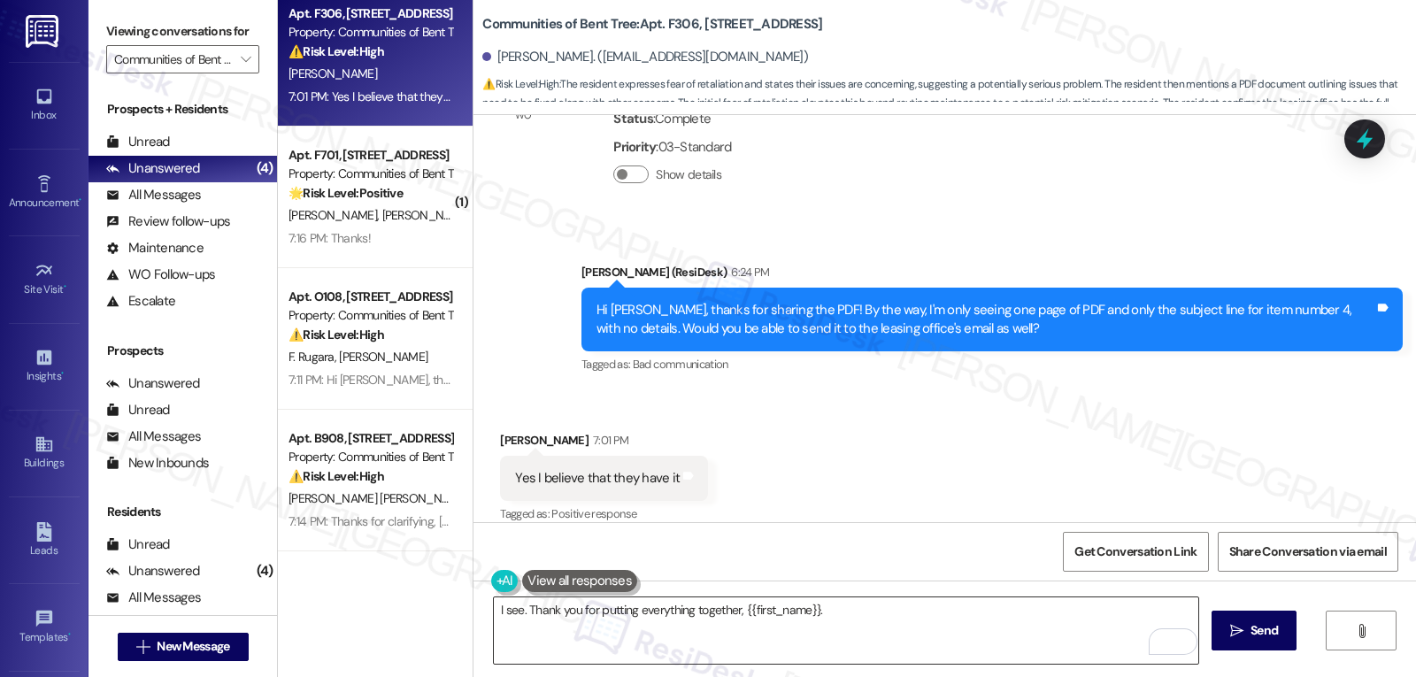
click at [840, 625] on textarea "I see. Thank you for putting everything together, {{first_name}}." at bounding box center [846, 630] width 704 height 66
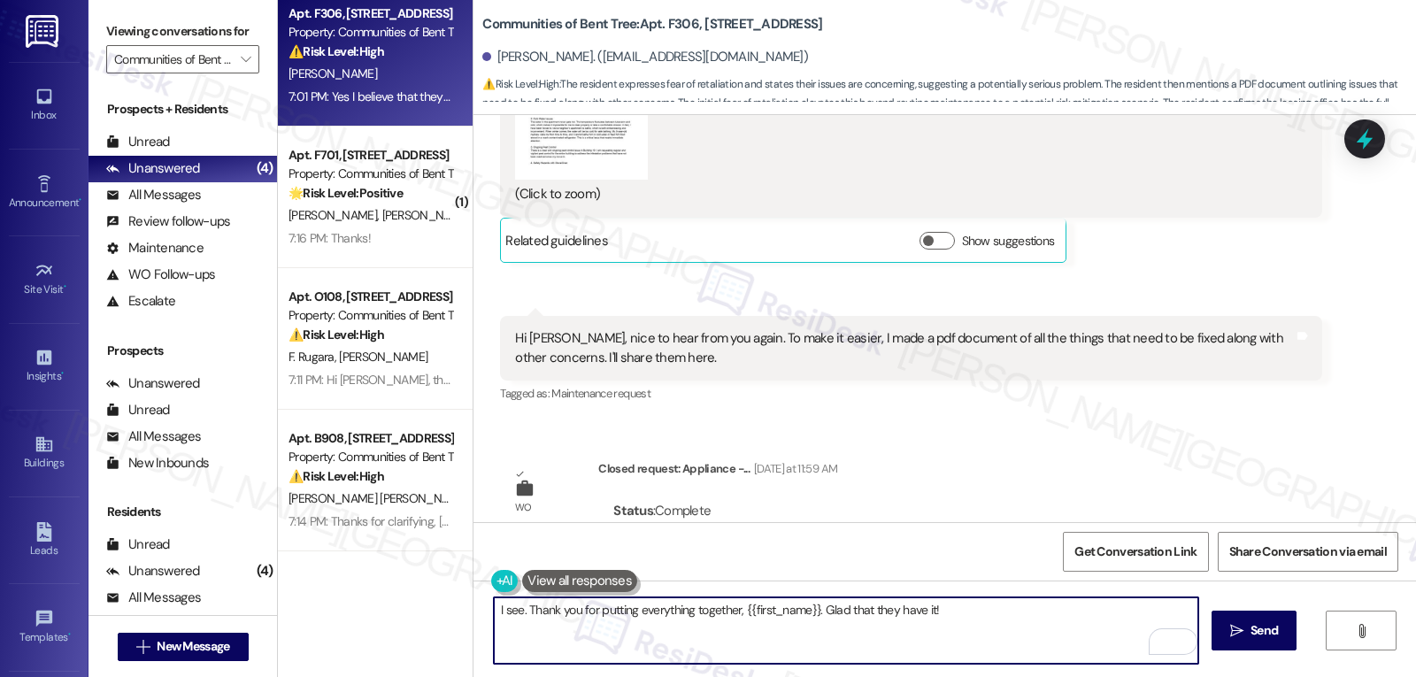
scroll to position [1911, 0]
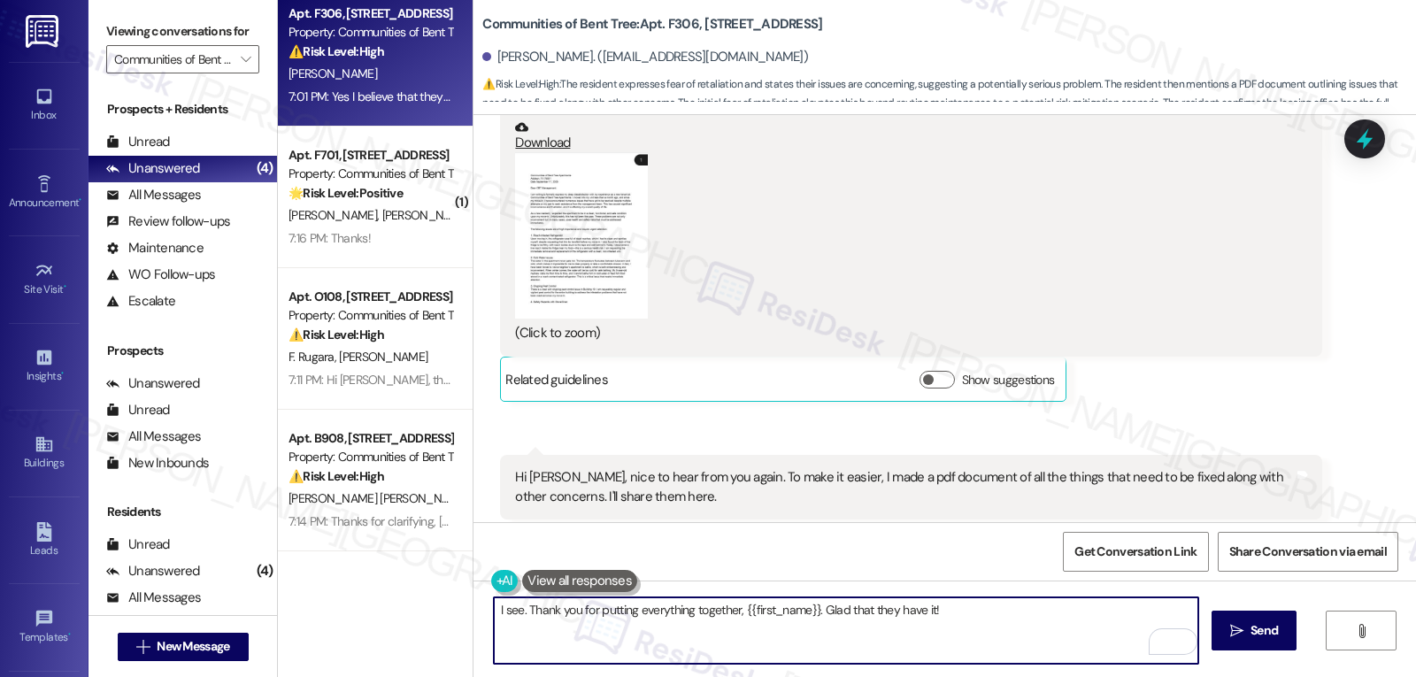
click at [534, 217] on button "Zoom image" at bounding box center [581, 235] width 133 height 166
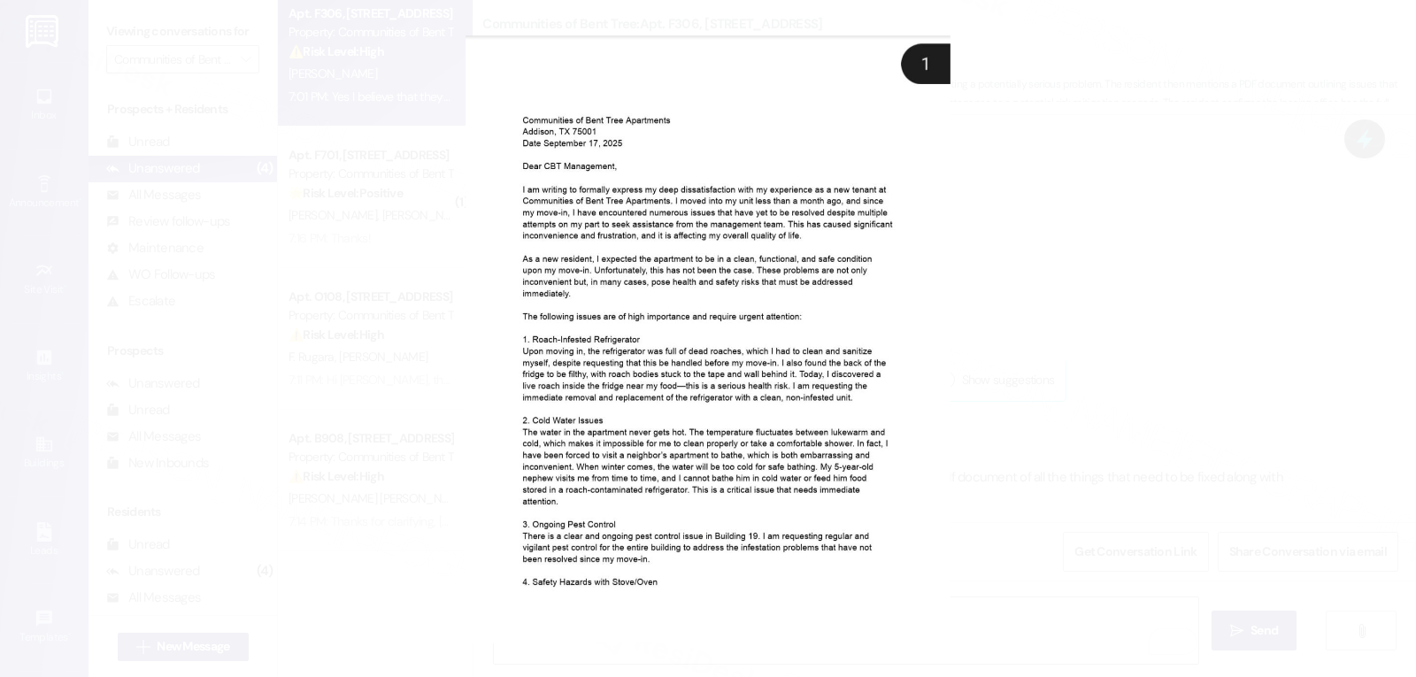
click at [1160, 147] on button "Unzoom image" at bounding box center [708, 338] width 1416 height 677
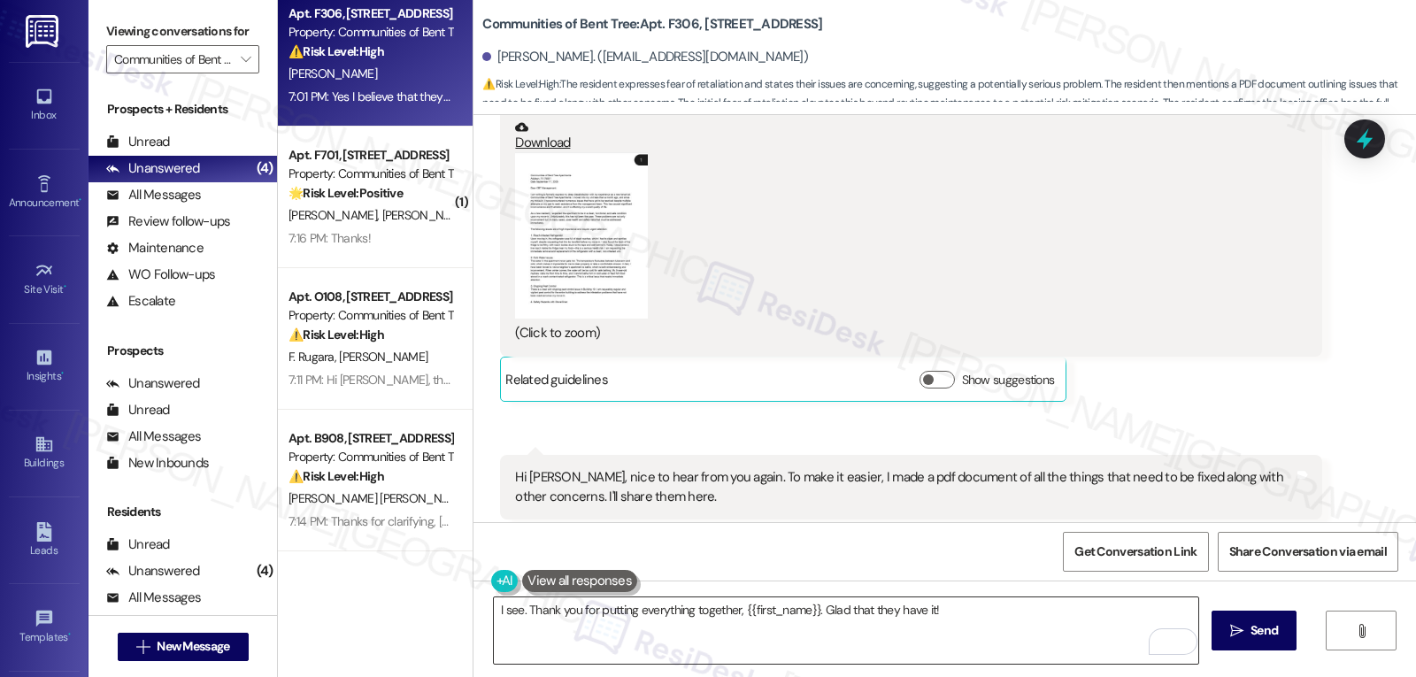
click at [975, 634] on textarea "I see. Thank you for putting everything together, {{first_name}}. Glad that the…" at bounding box center [846, 630] width 704 height 66
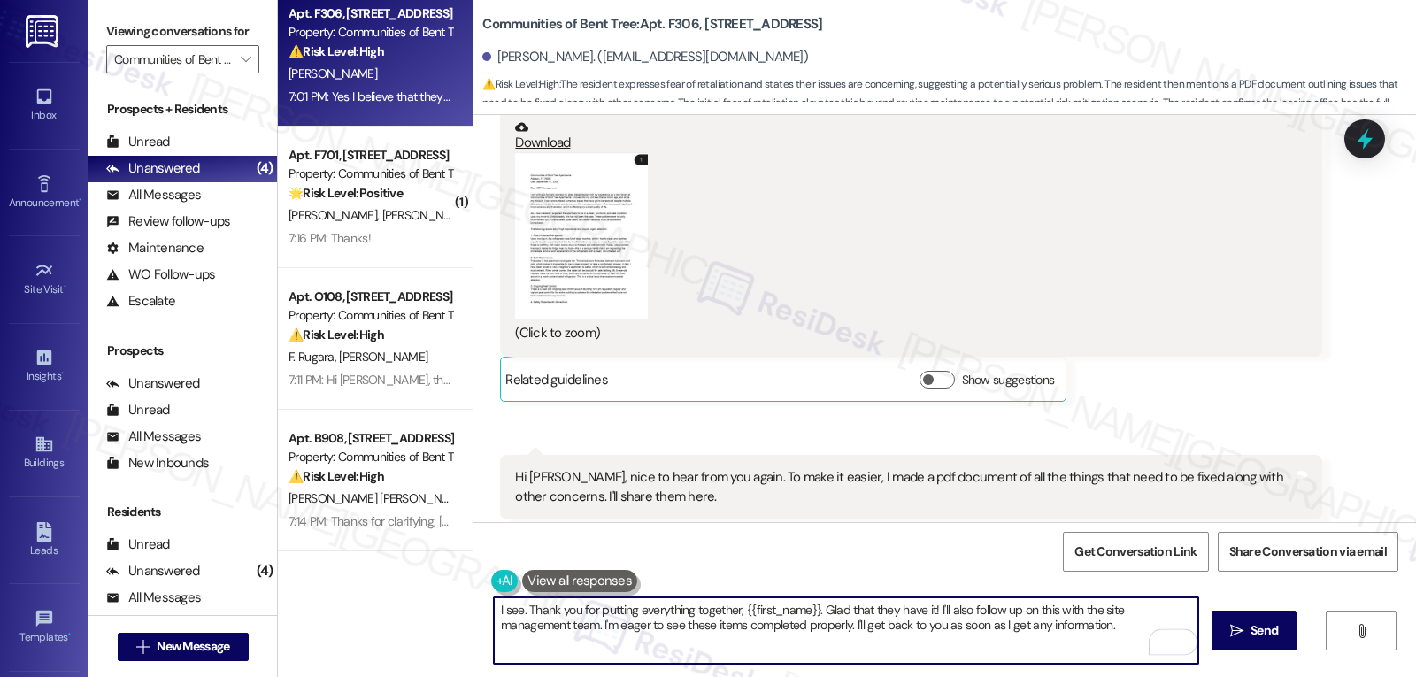
click at [1085, 639] on textarea "I see. Thank you for putting everything together, {{first_name}}. Glad that the…" at bounding box center [846, 630] width 704 height 66
type textarea "I see. Thank you for putting everything together, {{first_name}}. Glad that the…"
click at [1241, 632] on icon "" at bounding box center [1236, 631] width 13 height 14
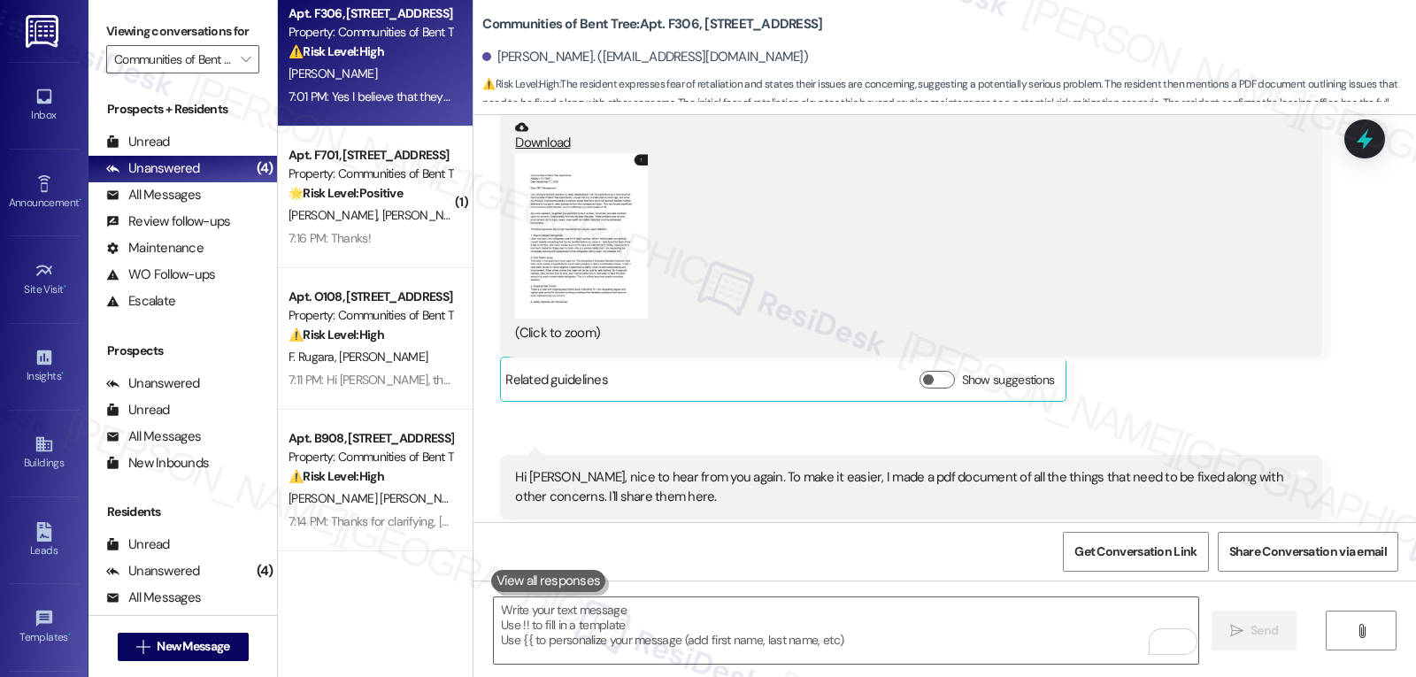
type textarea "Fetching suggested responses. Please feel free to read through the conversation…"
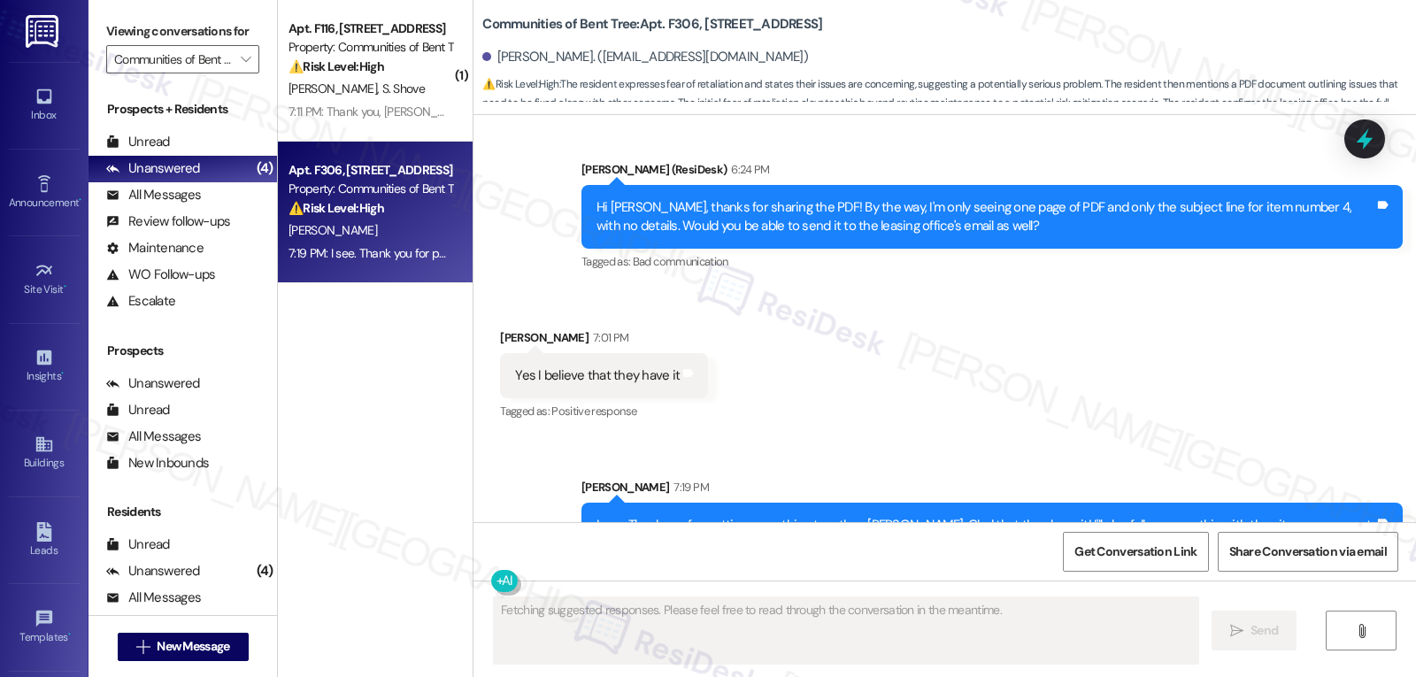
scroll to position [2585, 0]
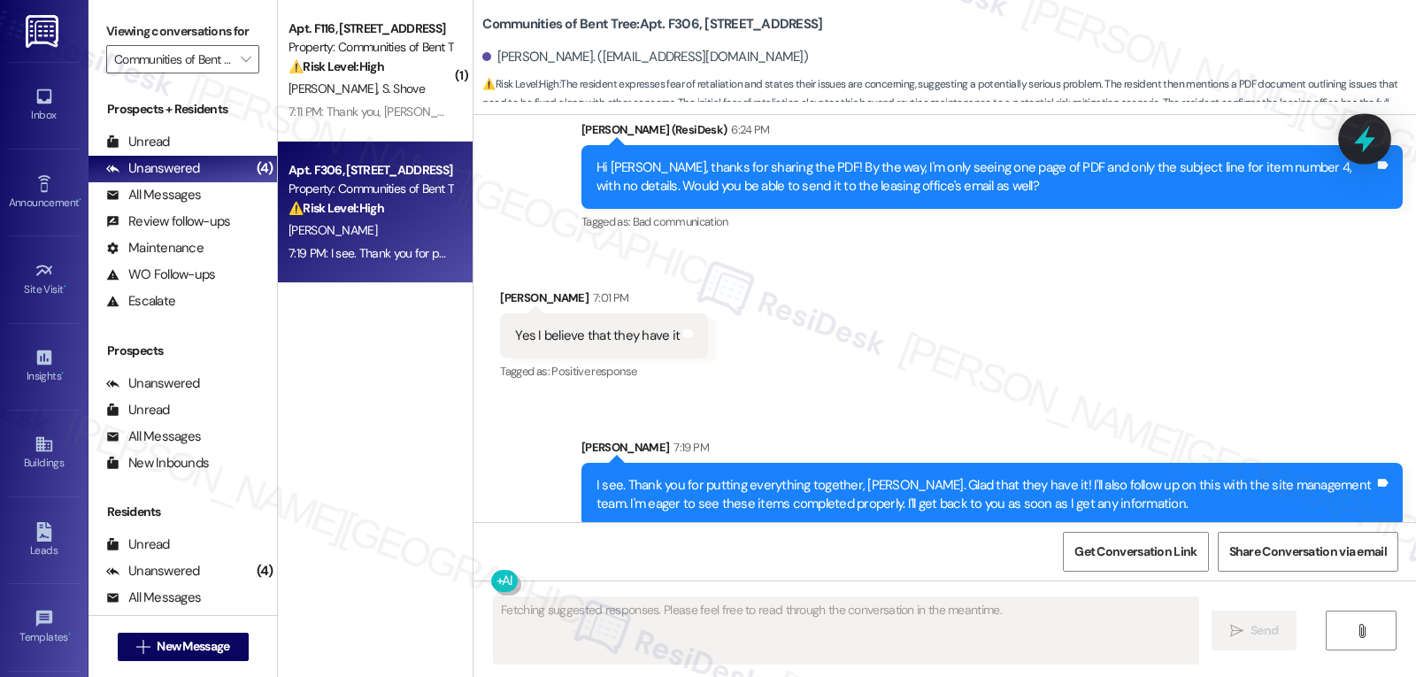
click at [1371, 136] on icon at bounding box center [1364, 139] width 30 height 30
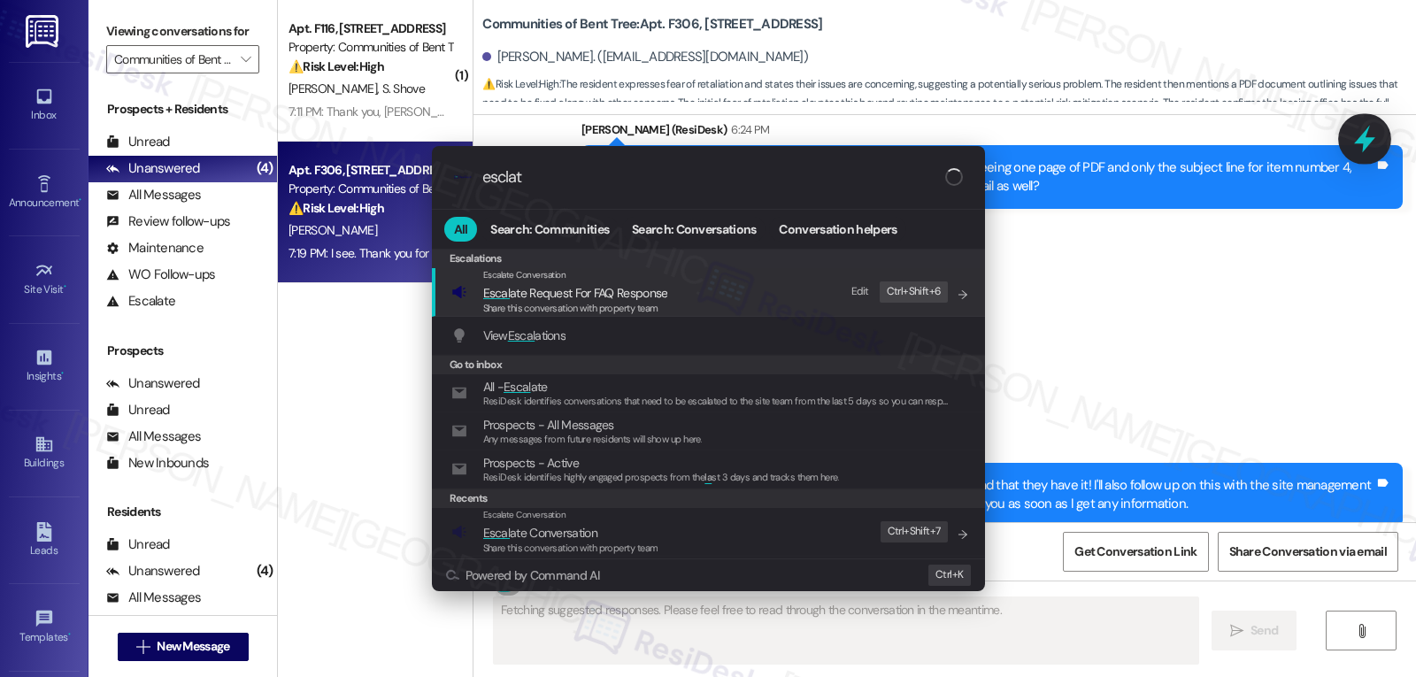
type input "esclate"
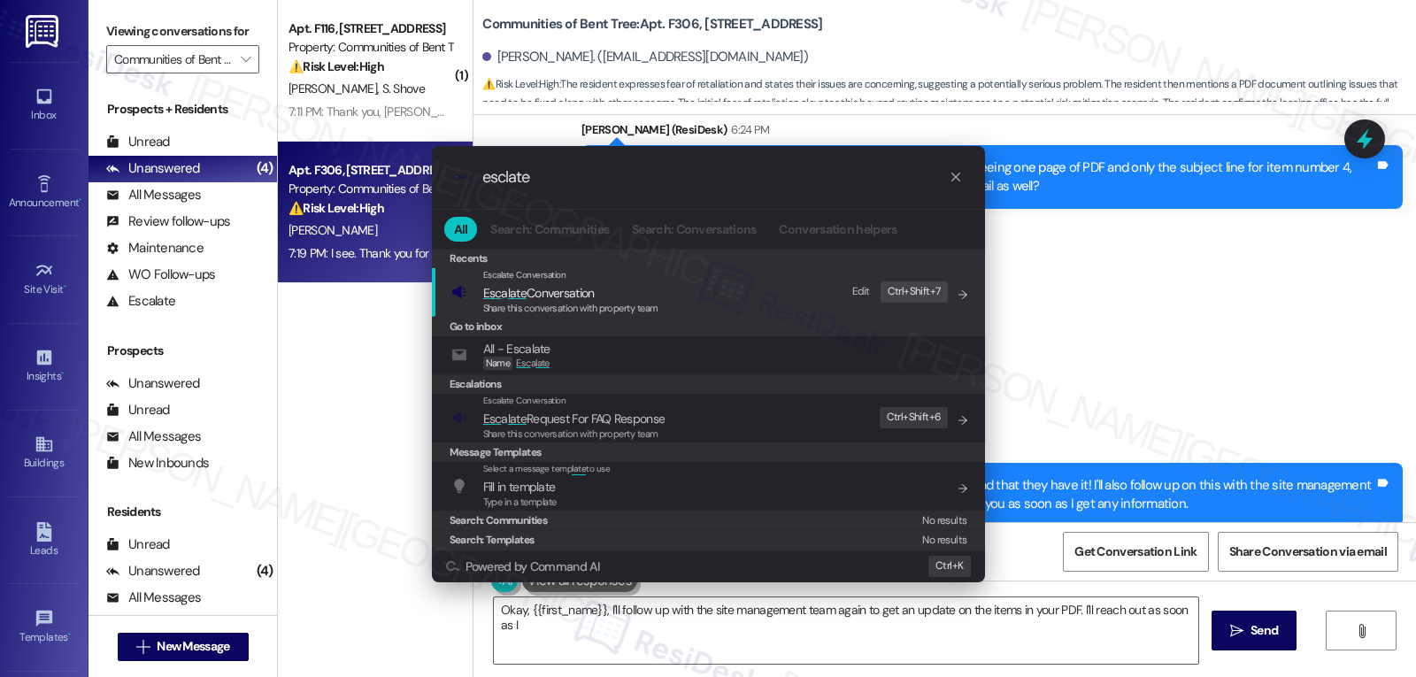
type textarea "Okay, {{first_name}}, I'll follow up with the site management team again to get…"
type input "esclate"
type textarea "Okay, {{first_name}}, I'll follow up with the site management team again to get…"
click at [512, 296] on span "late" at bounding box center [517, 293] width 19 height 16
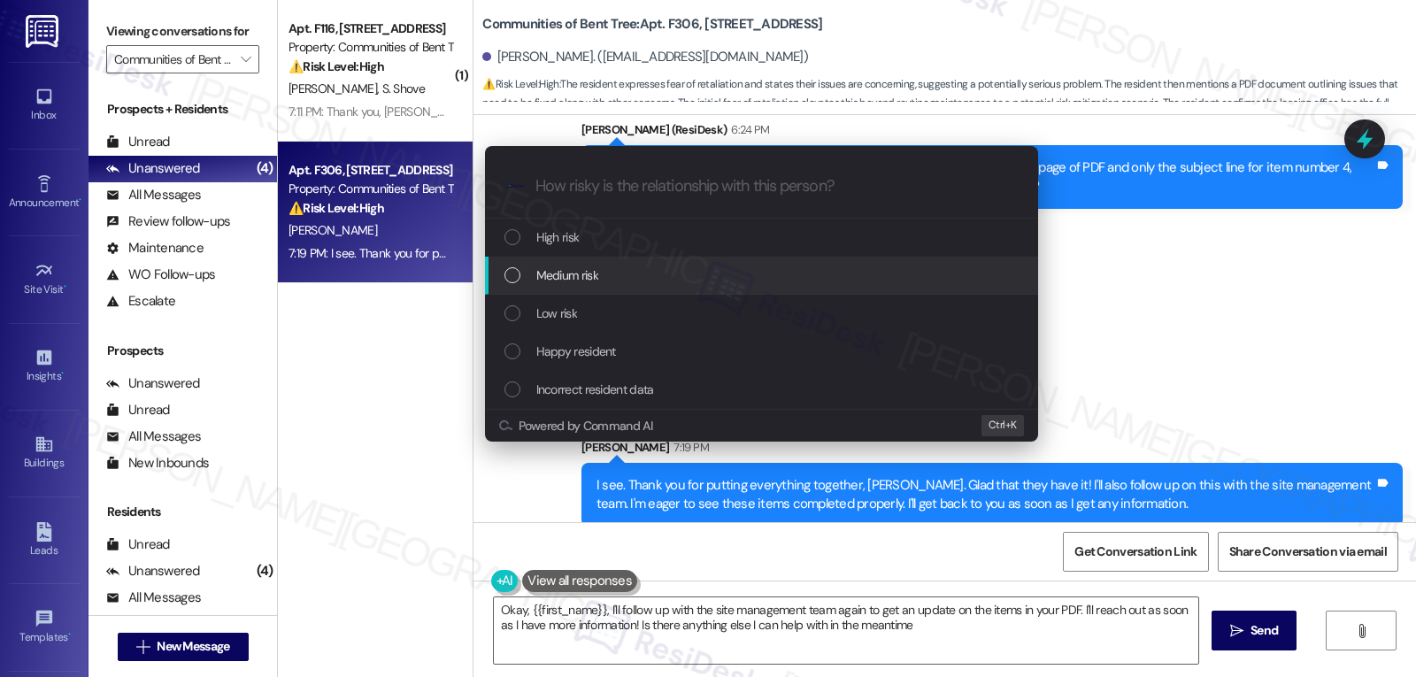
type textarea "Okay, {{first_name}}, I'll follow up with the site management team again to get…"
click at [610, 274] on div "Medium risk" at bounding box center [763, 274] width 518 height 19
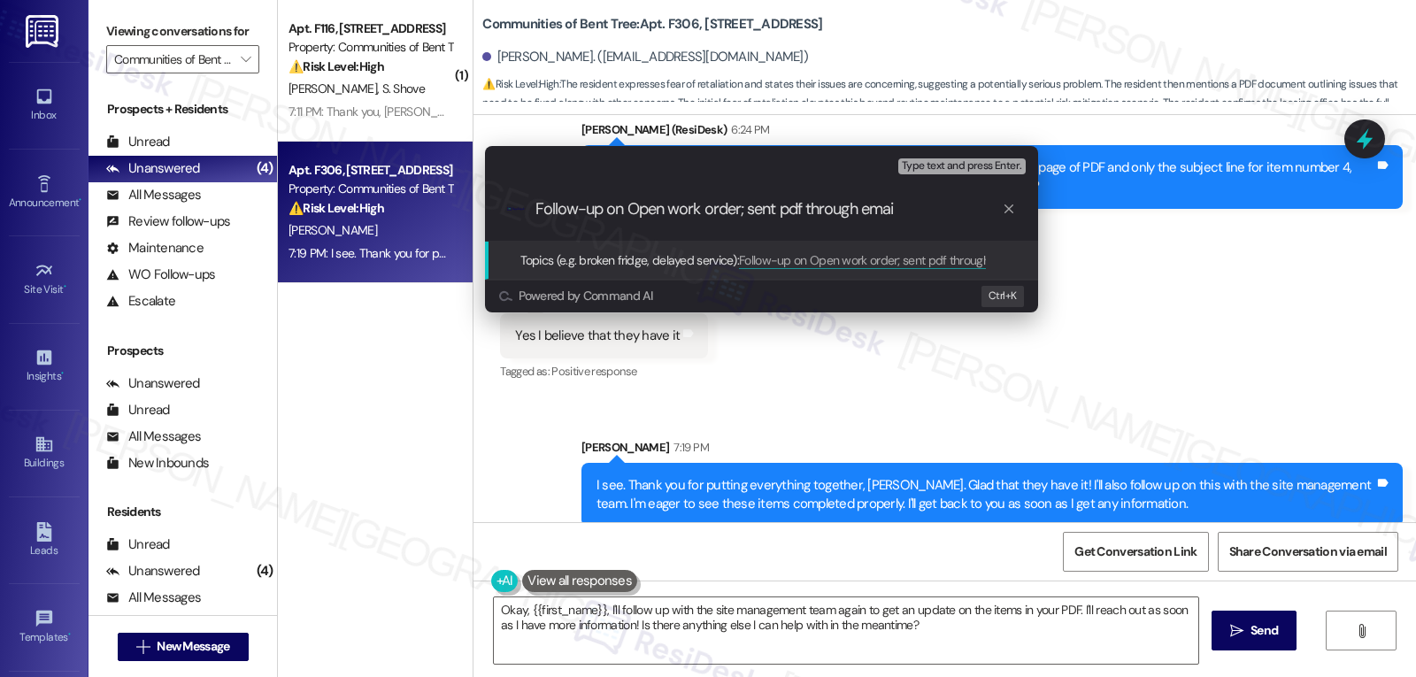
type input "Follow-up on Open work order; sent pdf through email"
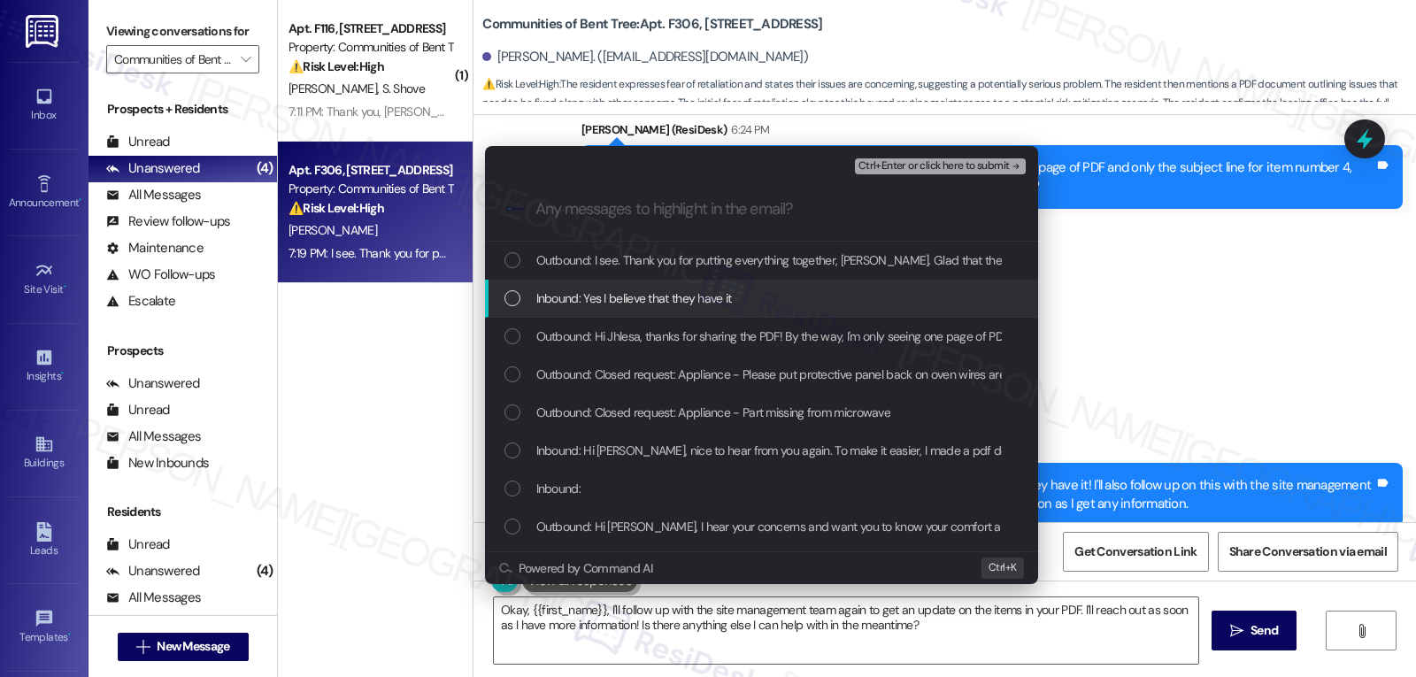
click at [608, 292] on span "Inbound: Yes I believe that they have it" at bounding box center [634, 297] width 196 height 19
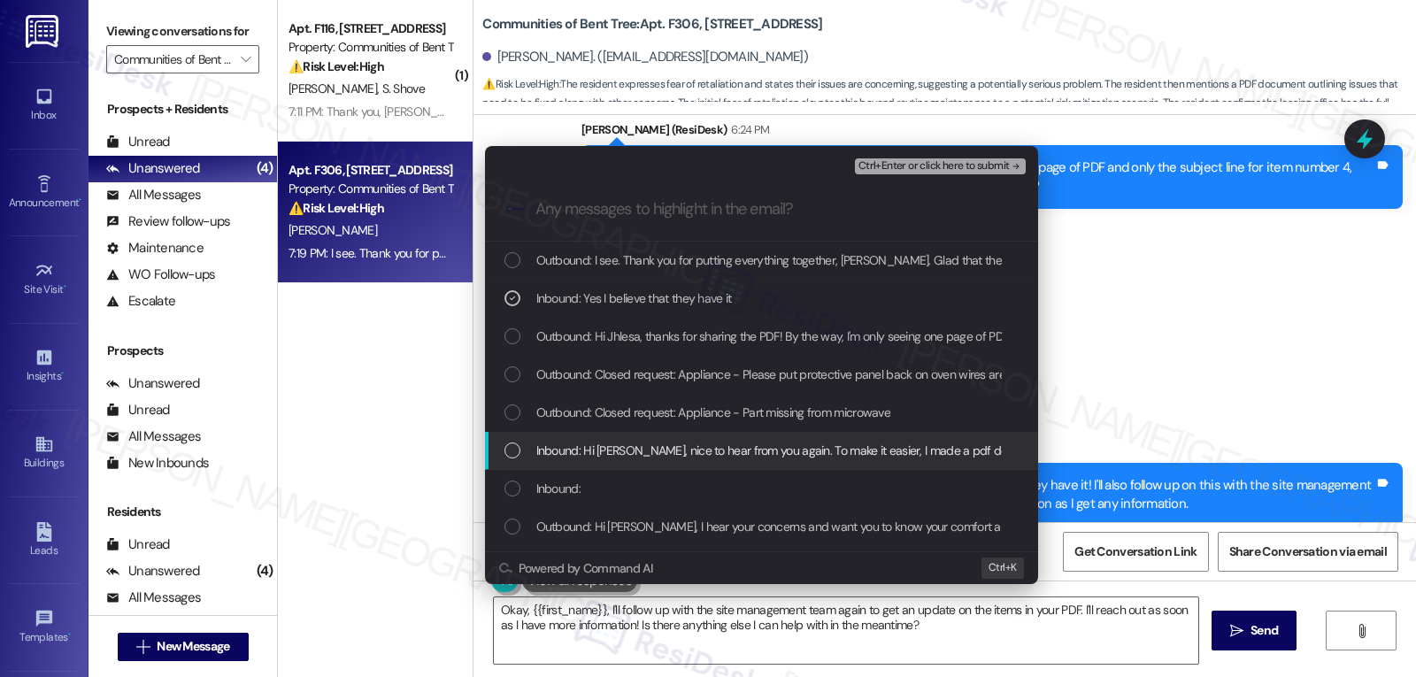
click at [560, 462] on div "Inbound: Hi [PERSON_NAME], nice to hear from you again. To make it easier, I ma…" at bounding box center [761, 451] width 553 height 38
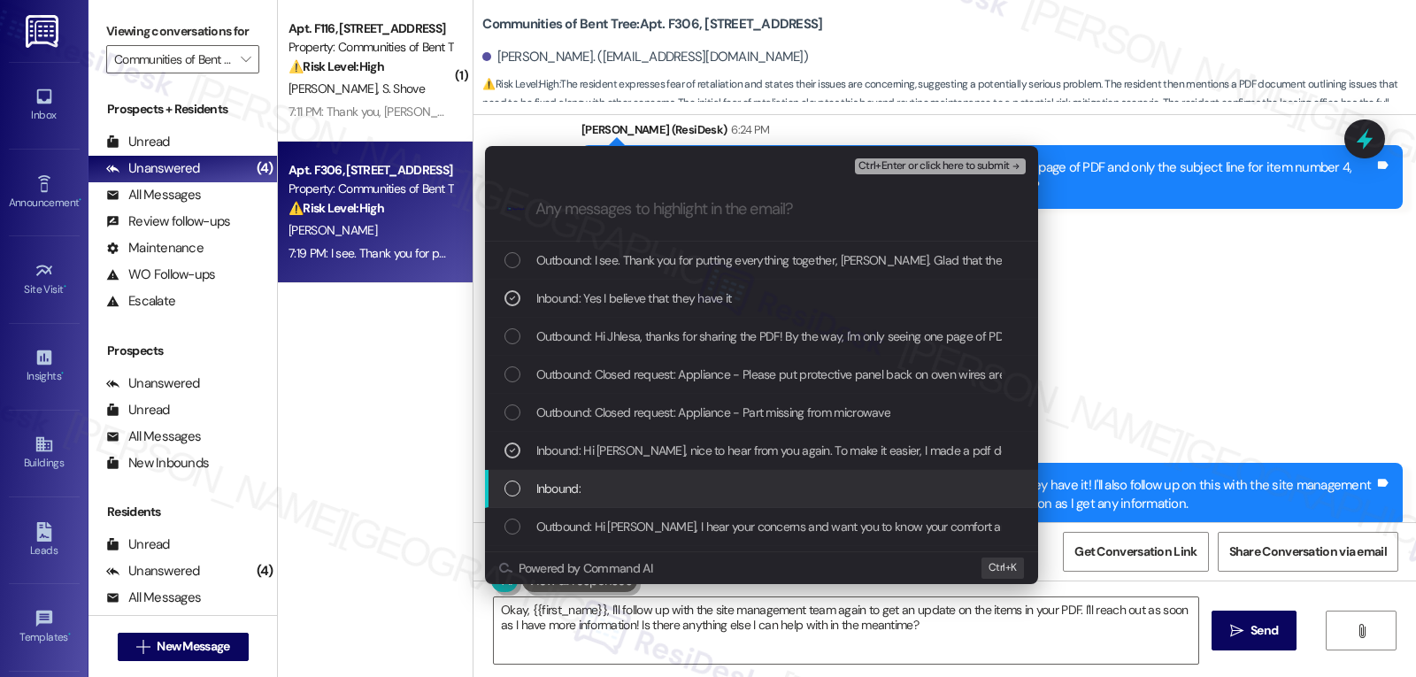
click at [571, 483] on span "Inbound:" at bounding box center [558, 488] width 44 height 19
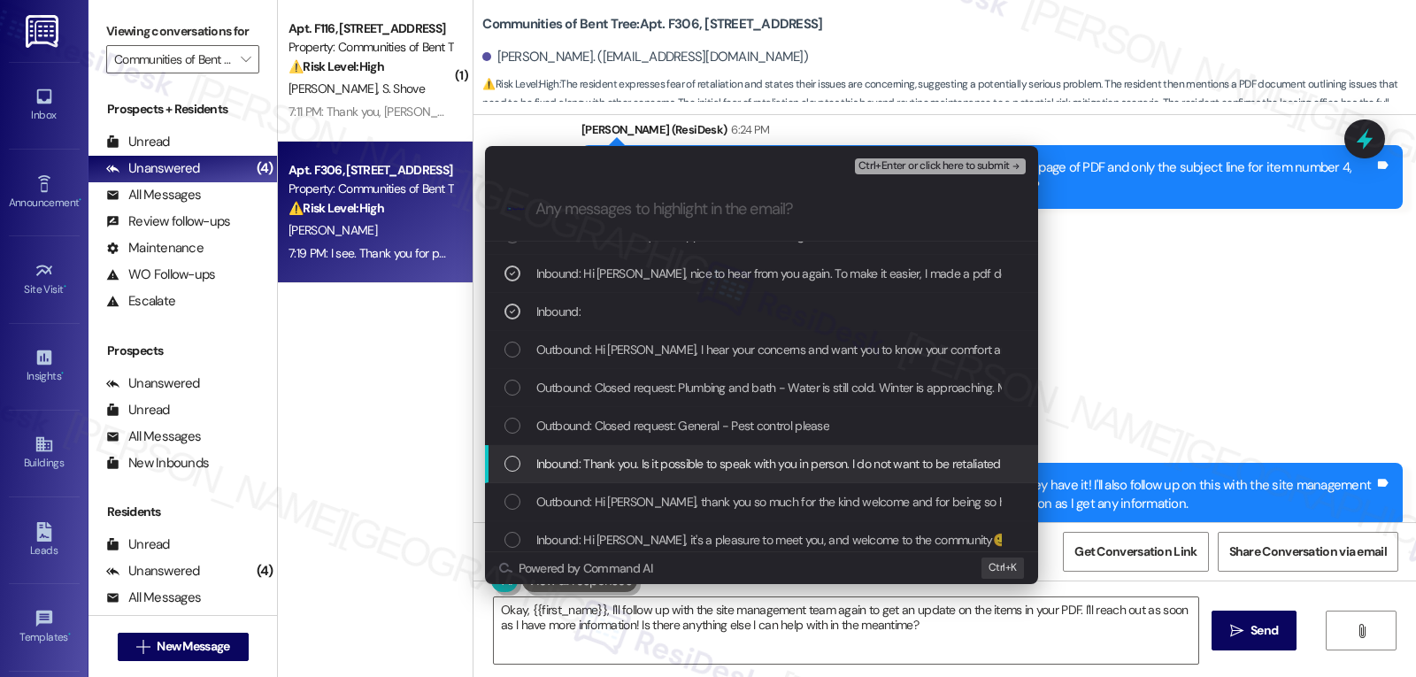
click at [582, 458] on span "Inbound: Thank you. Is it possible to speak with you in person. I do not want t…" at bounding box center [872, 463] width 672 height 19
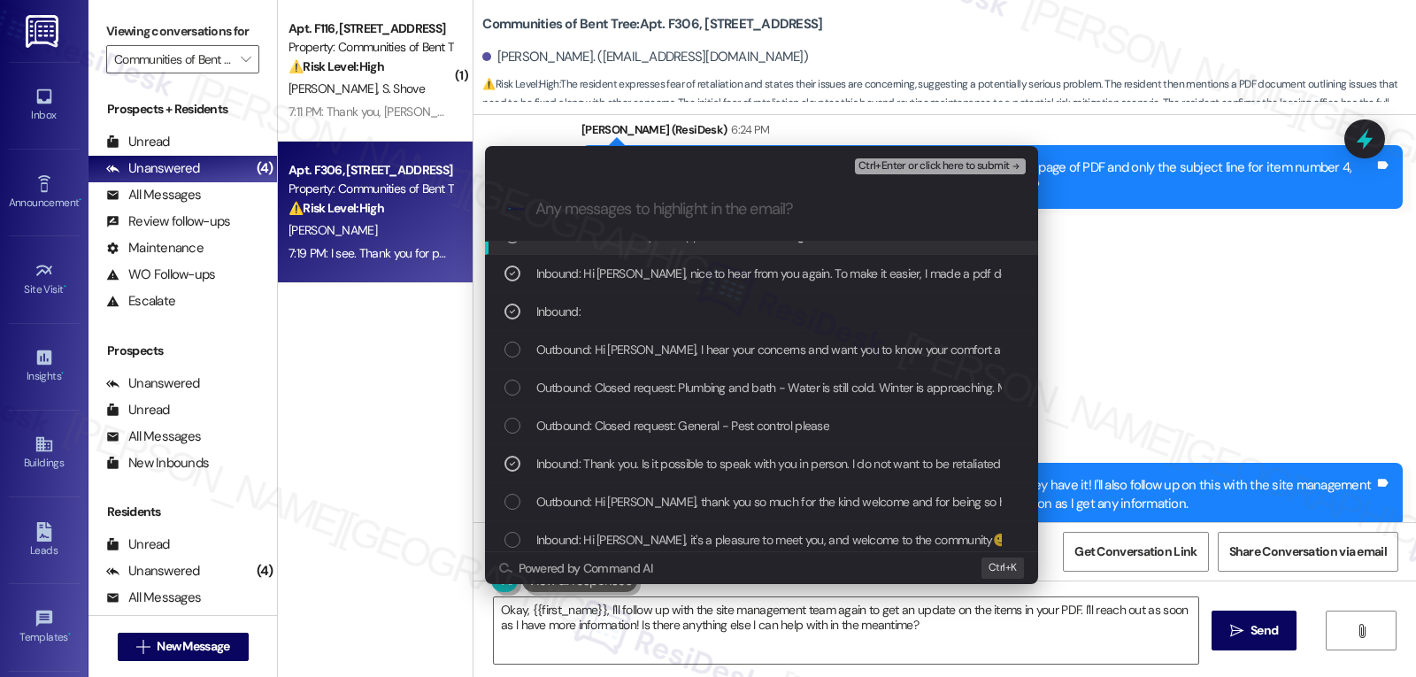
click at [927, 166] on span "Ctrl+Enter or click here to submit" at bounding box center [933, 166] width 151 height 12
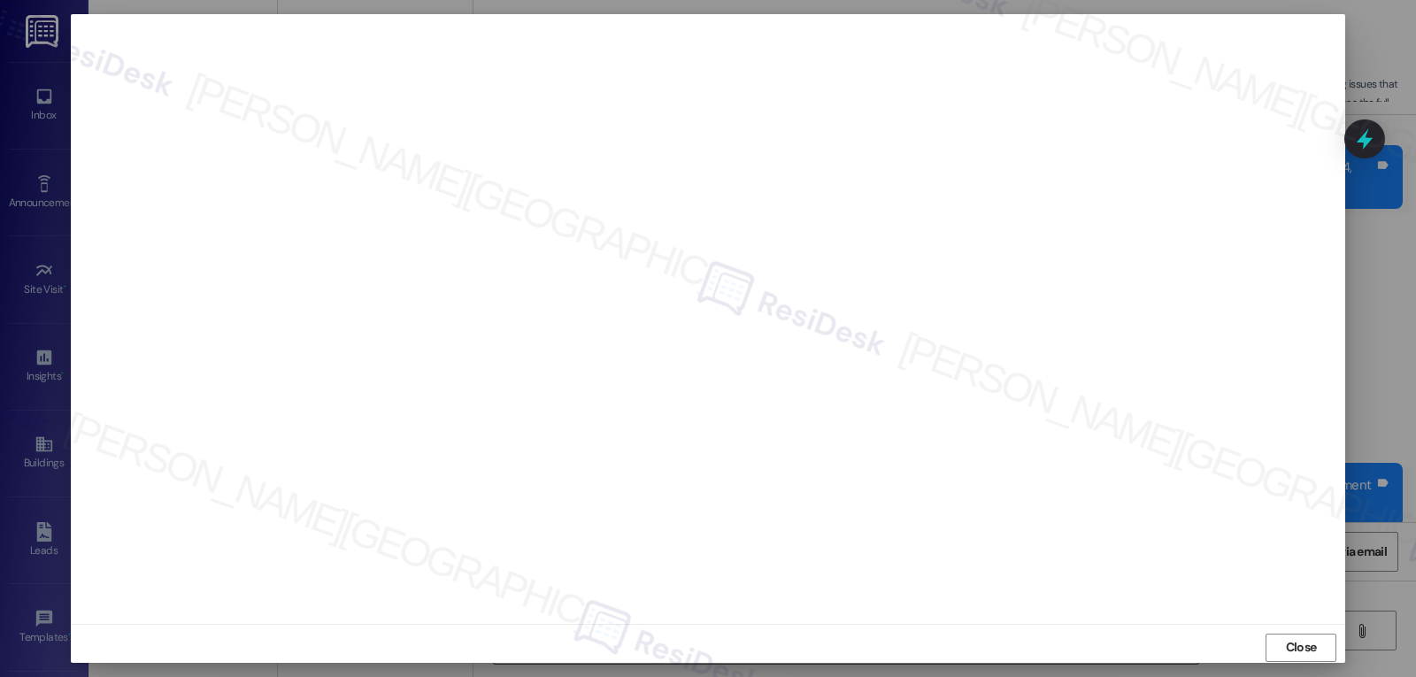
scroll to position [8, 0]
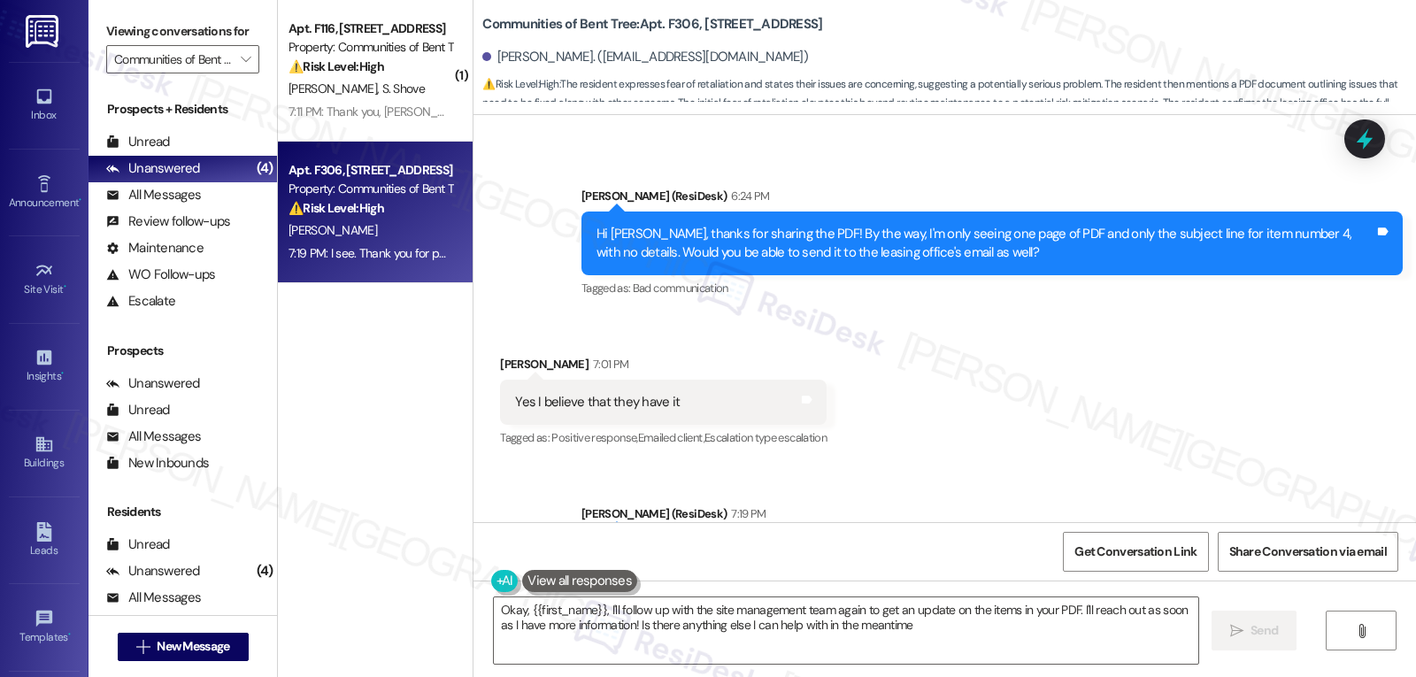
type textarea "Okay, {{first_name}}, I'll follow up with the site management team again to get…"
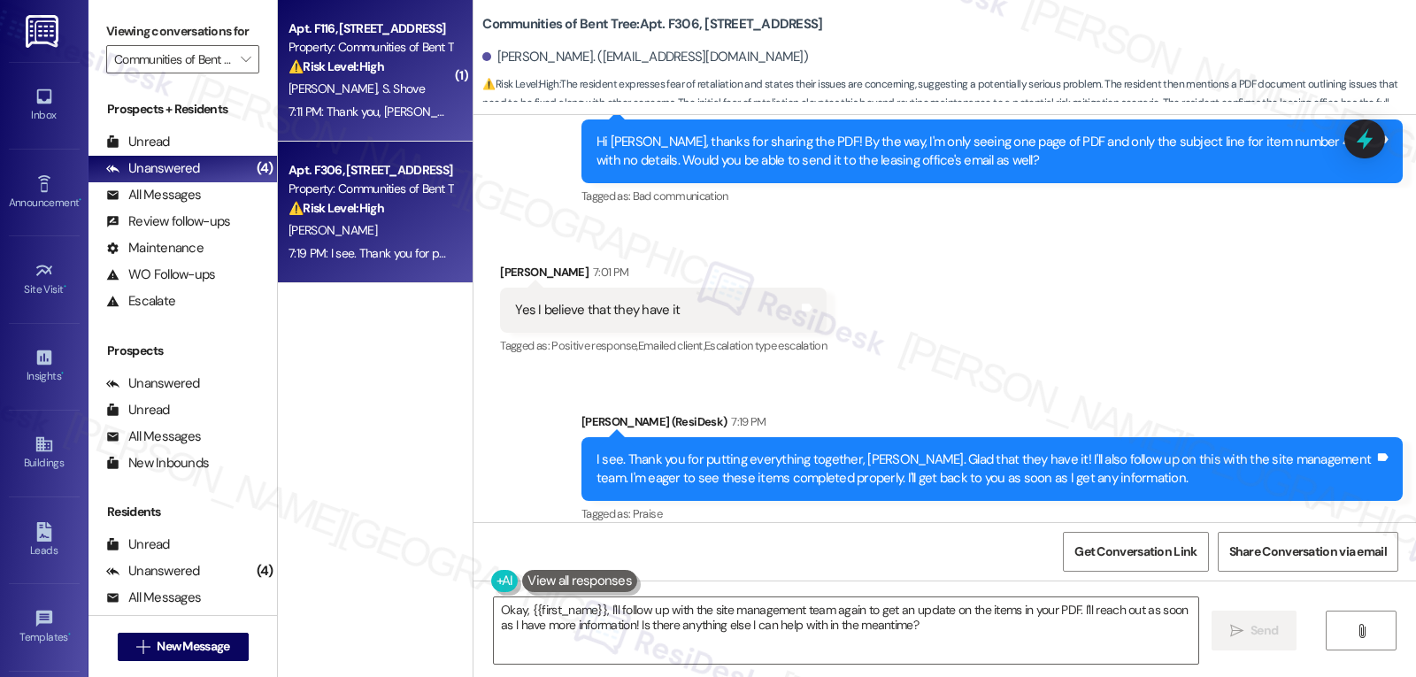
click at [348, 65] on strong "⚠️ Risk Level: High" at bounding box center [336, 66] width 96 height 16
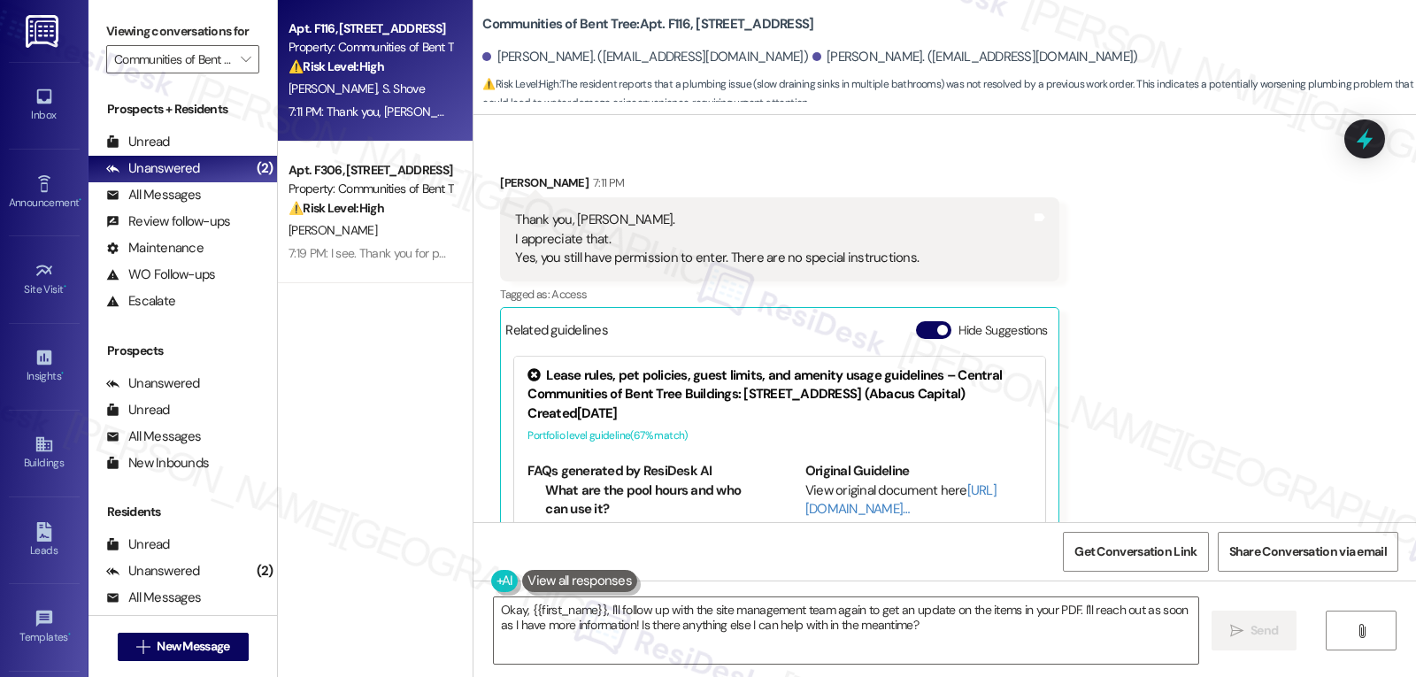
scroll to position [853, 0]
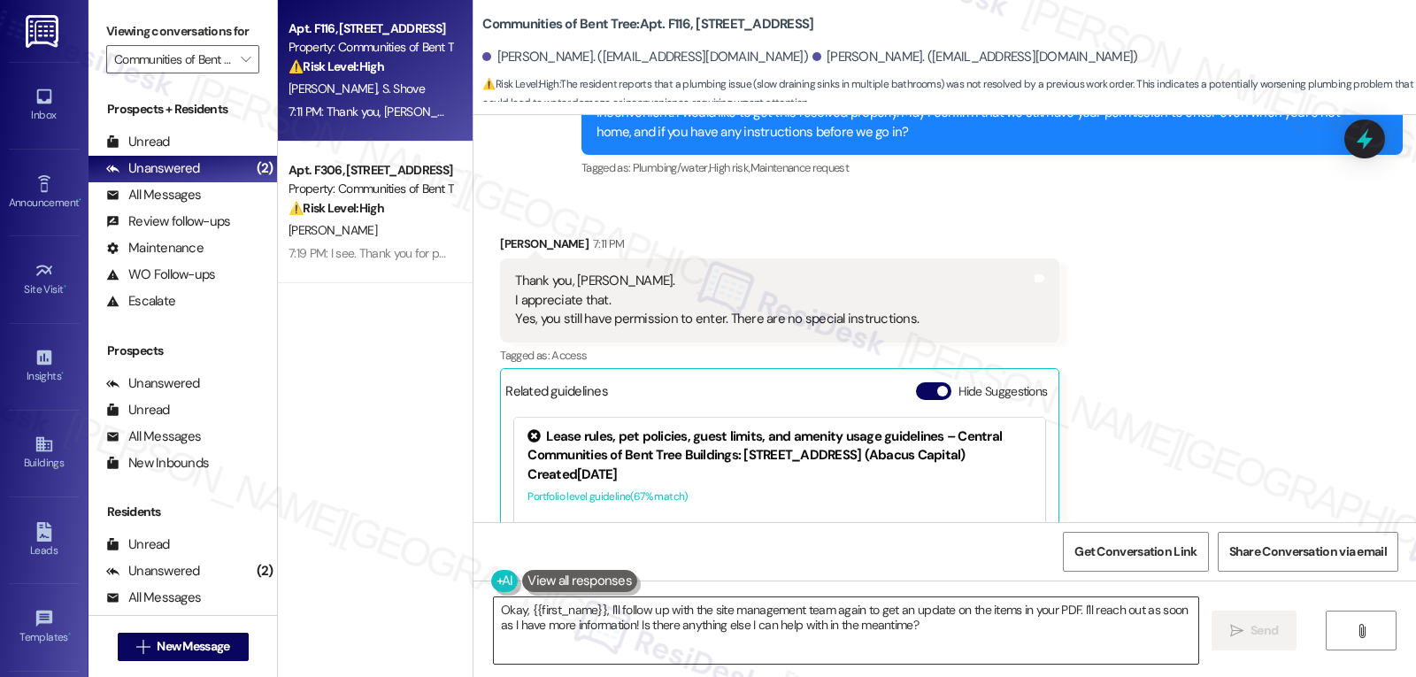
click at [654, 641] on textarea "Okay, {{first_name}}, I'll follow up with the site management team again to get…" at bounding box center [846, 630] width 704 height 66
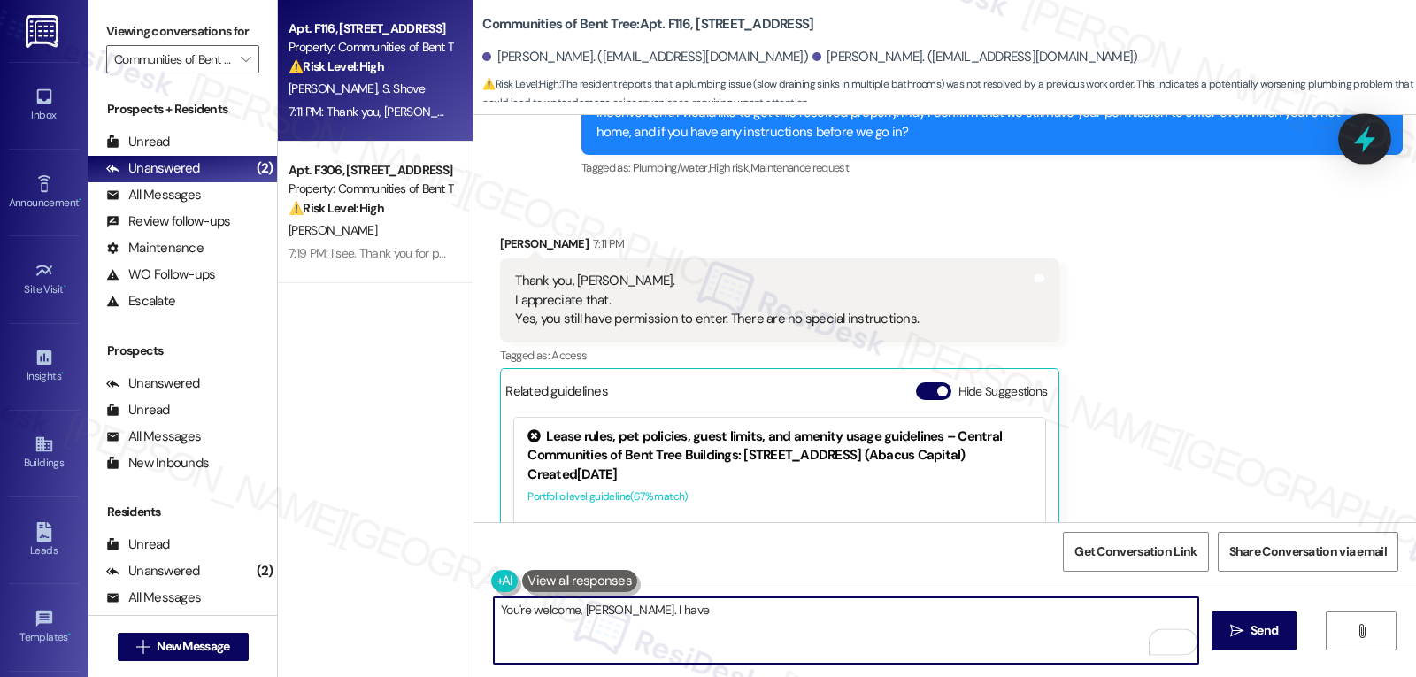
type textarea "You're welcome, [PERSON_NAME]. I have"
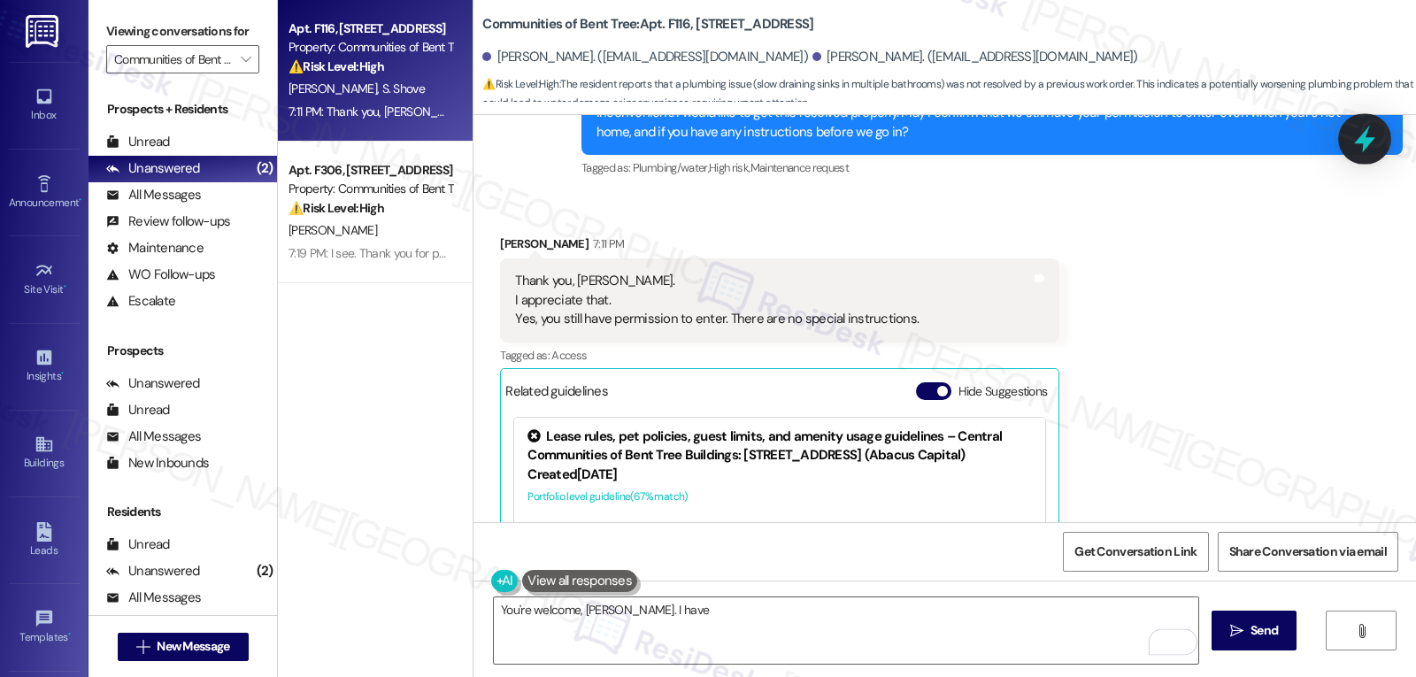
click at [1364, 146] on icon at bounding box center [1364, 139] width 21 height 27
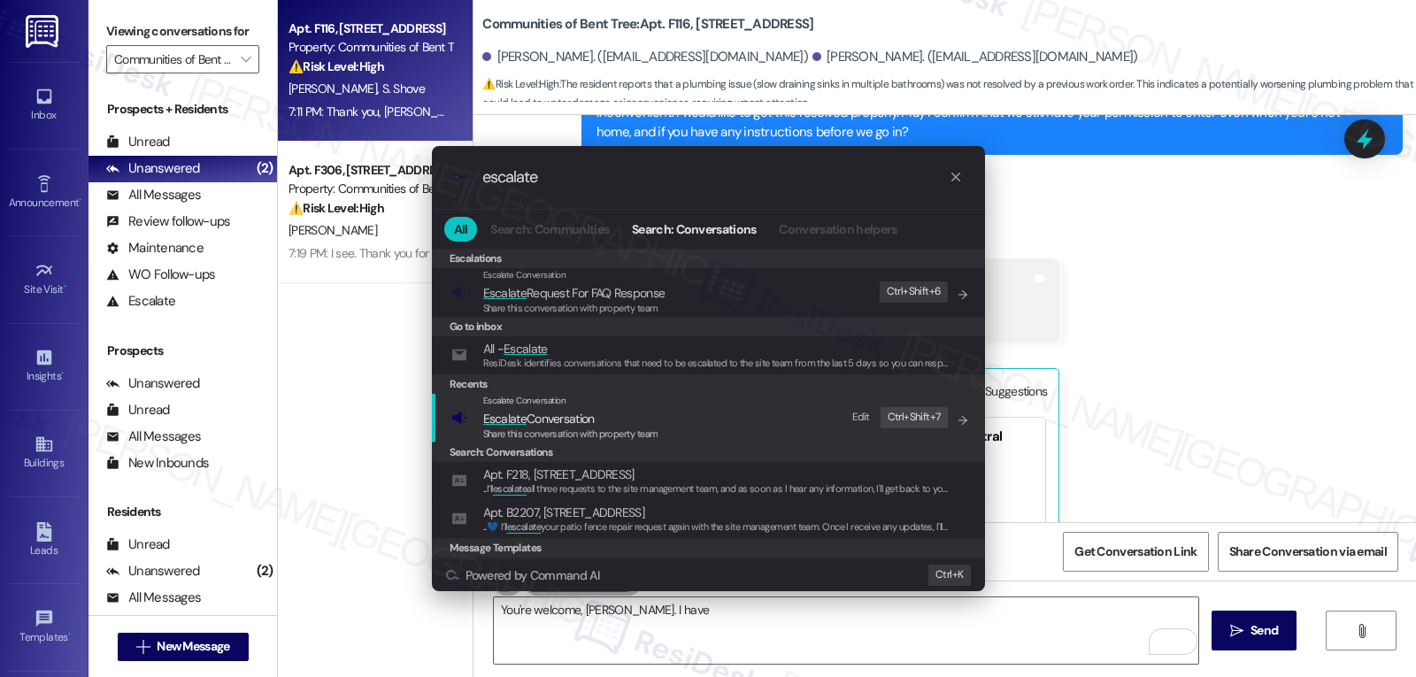
type input "escalate"
click at [624, 423] on span "Escalate Conversation" at bounding box center [570, 418] width 175 height 19
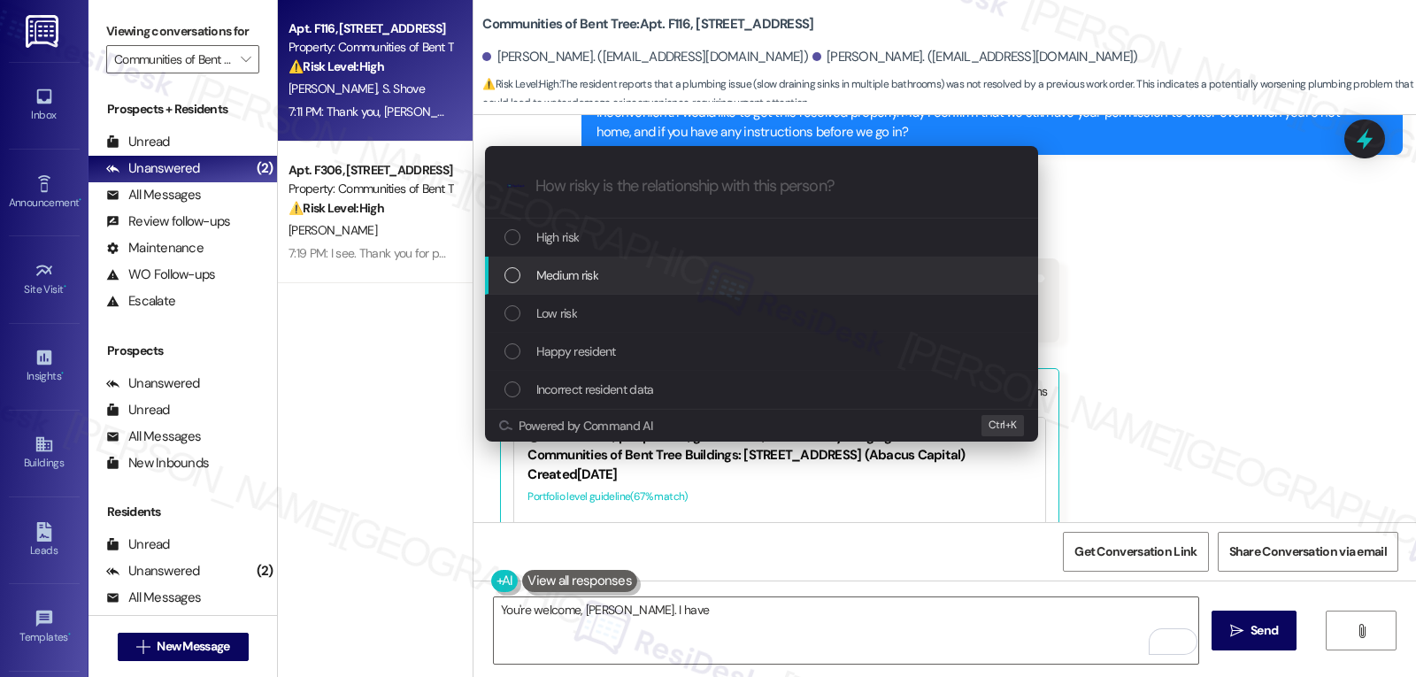
click at [641, 277] on div "Medium risk" at bounding box center [763, 274] width 518 height 19
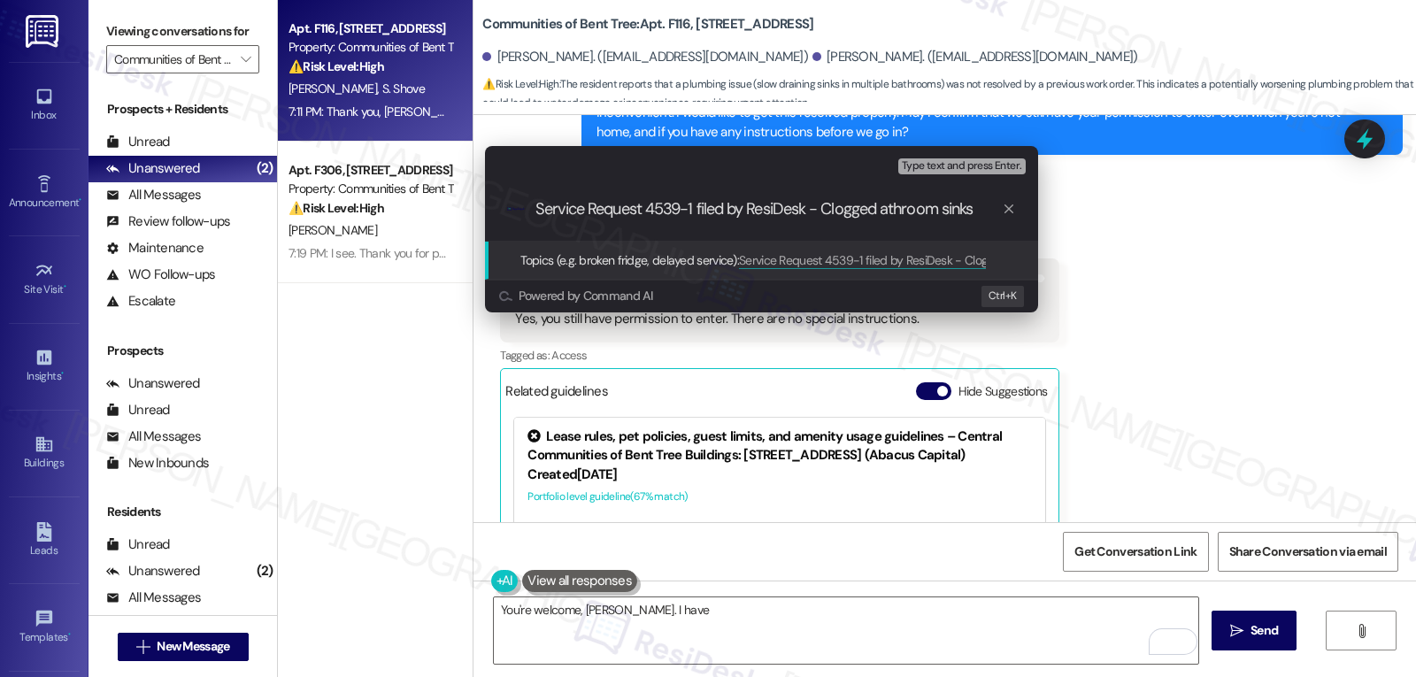
type input "Service Request 4539-1 filed by ResiDesk - Clogged bathroom sinks"
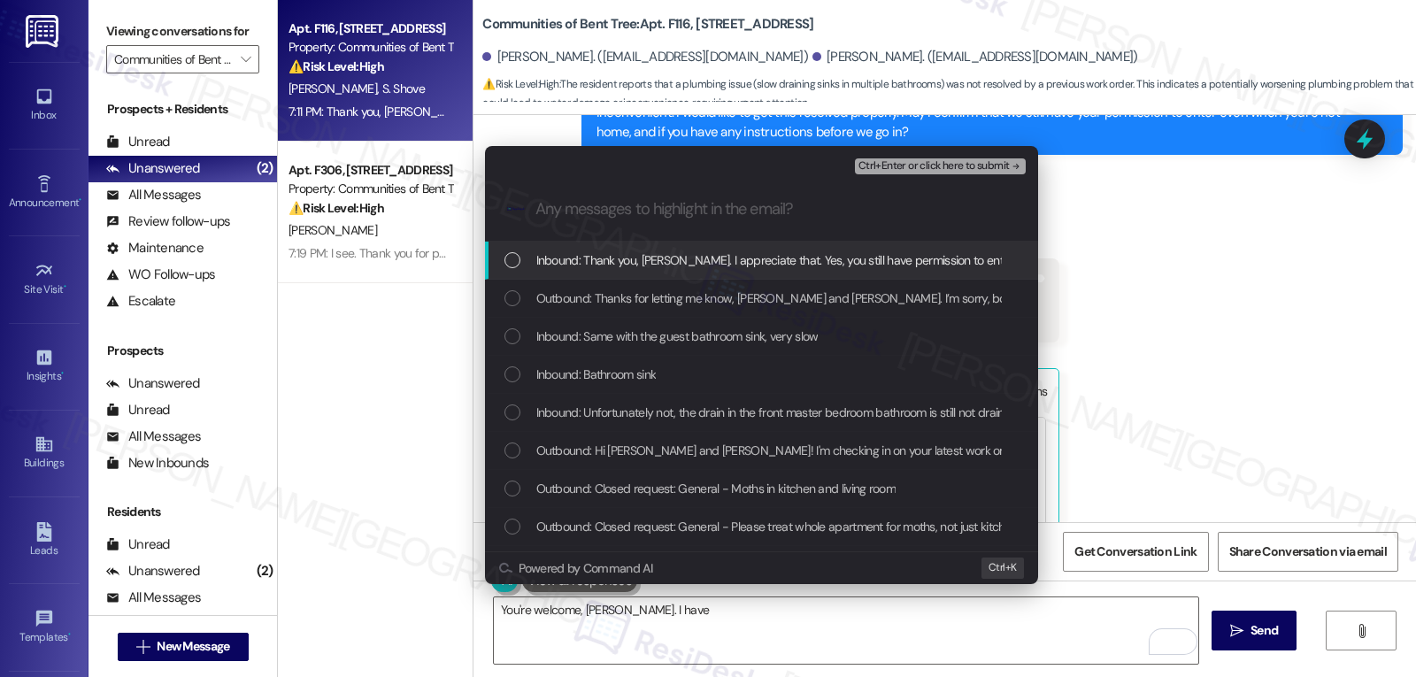
click at [573, 266] on span "Inbound: Thank you, [PERSON_NAME]. I appreciate that. Yes, you still have permi…" at bounding box center [861, 259] width 650 height 19
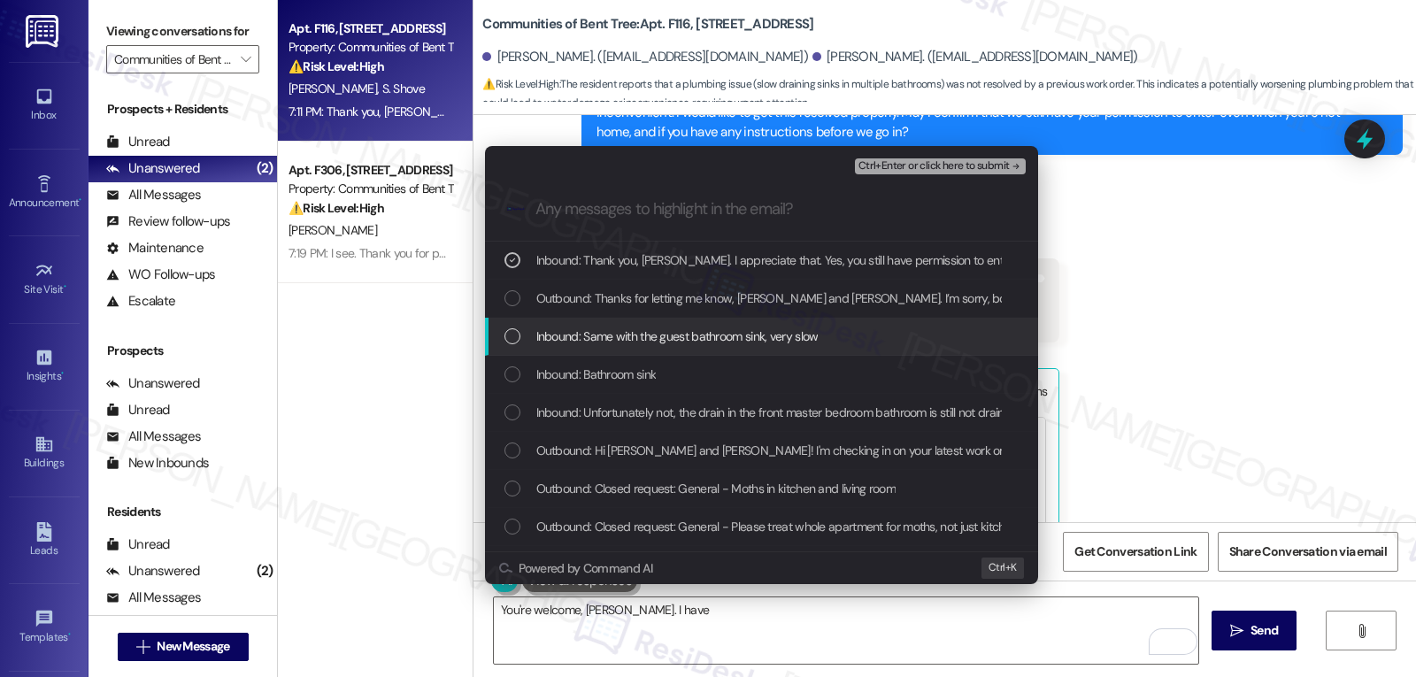
click at [507, 355] on div "Inbound: Same with the guest bathroom sink, very slow" at bounding box center [761, 337] width 553 height 38
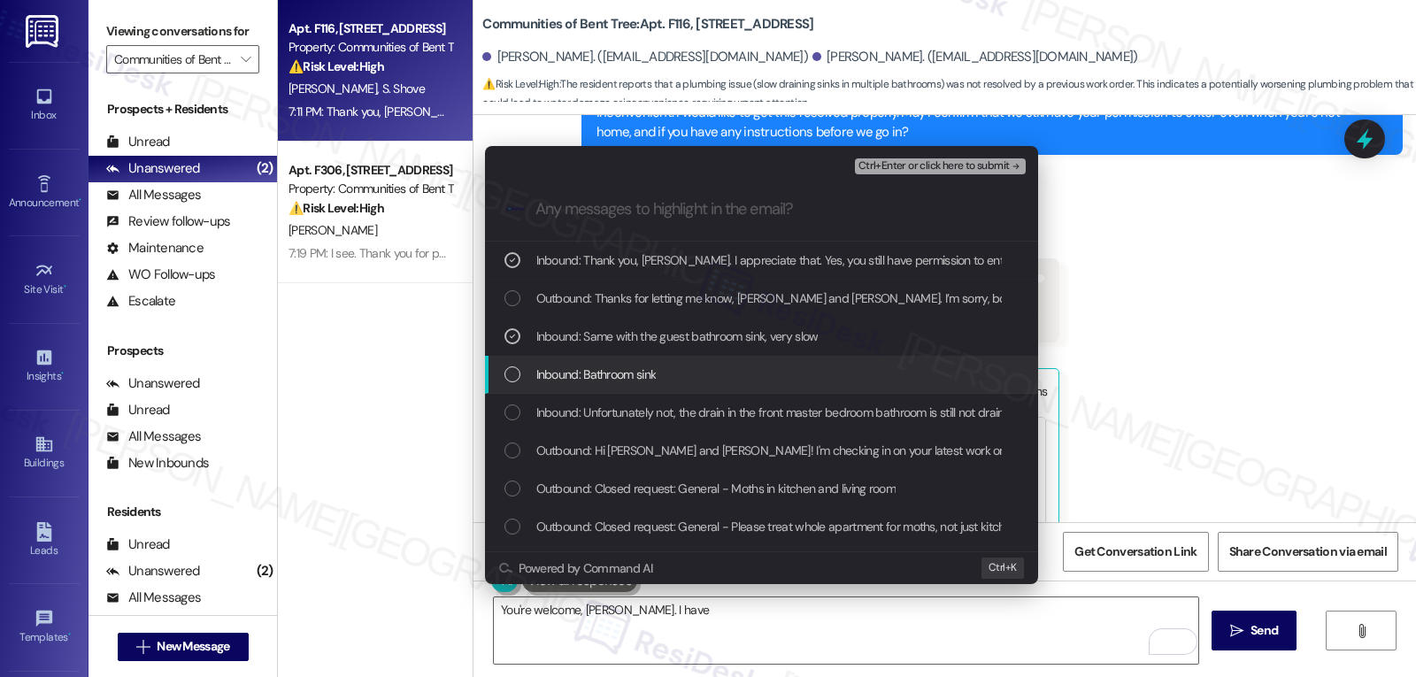
click at [507, 374] on div "List of options" at bounding box center [512, 374] width 16 height 16
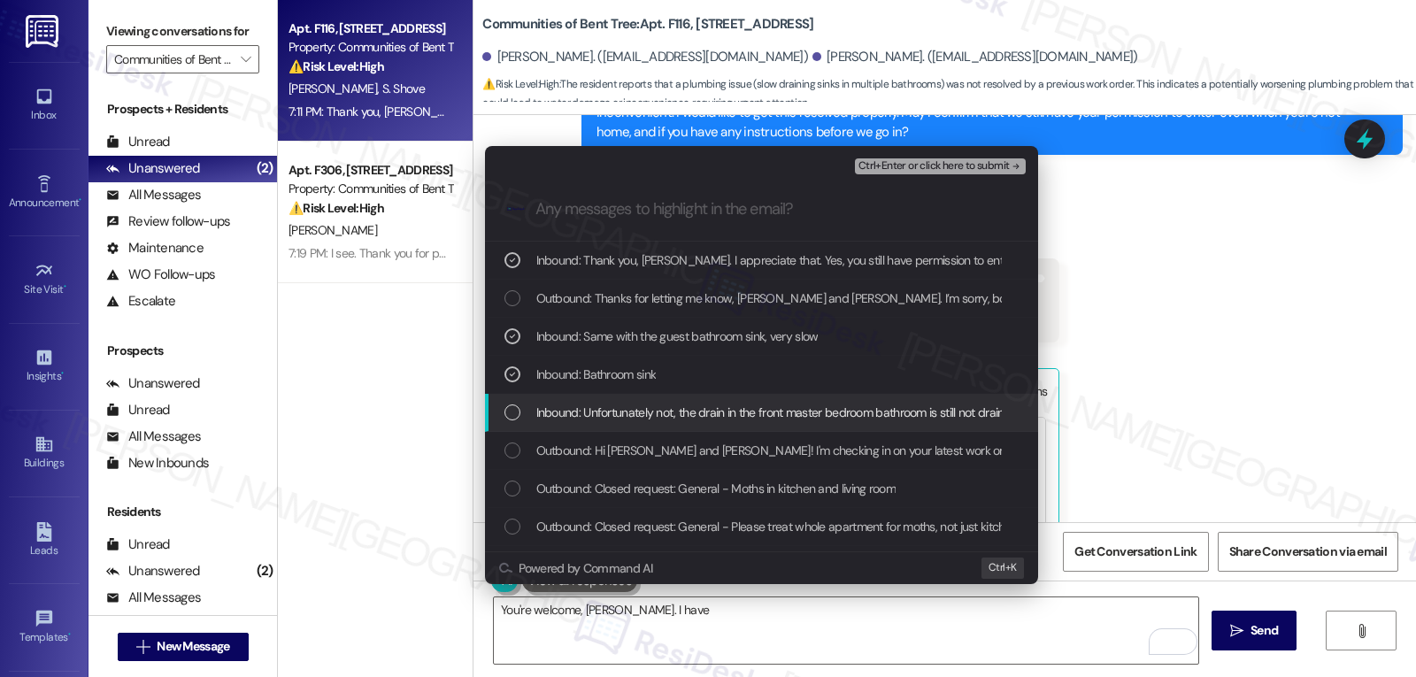
click at [524, 413] on div "Inbound: Unfortunately not, the drain in the front master bedroom bathroom is s…" at bounding box center [763, 412] width 518 height 19
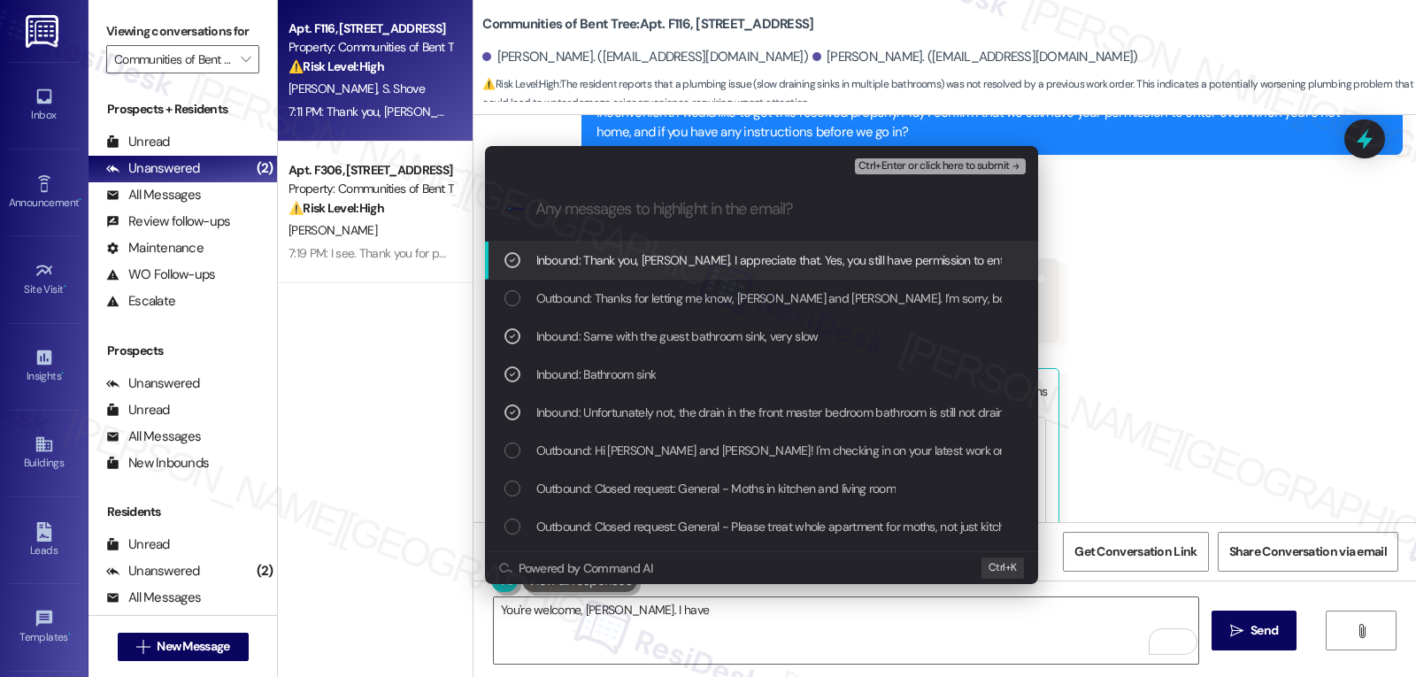
click at [1003, 165] on span "Ctrl+Enter or click here to submit" at bounding box center [933, 166] width 151 height 12
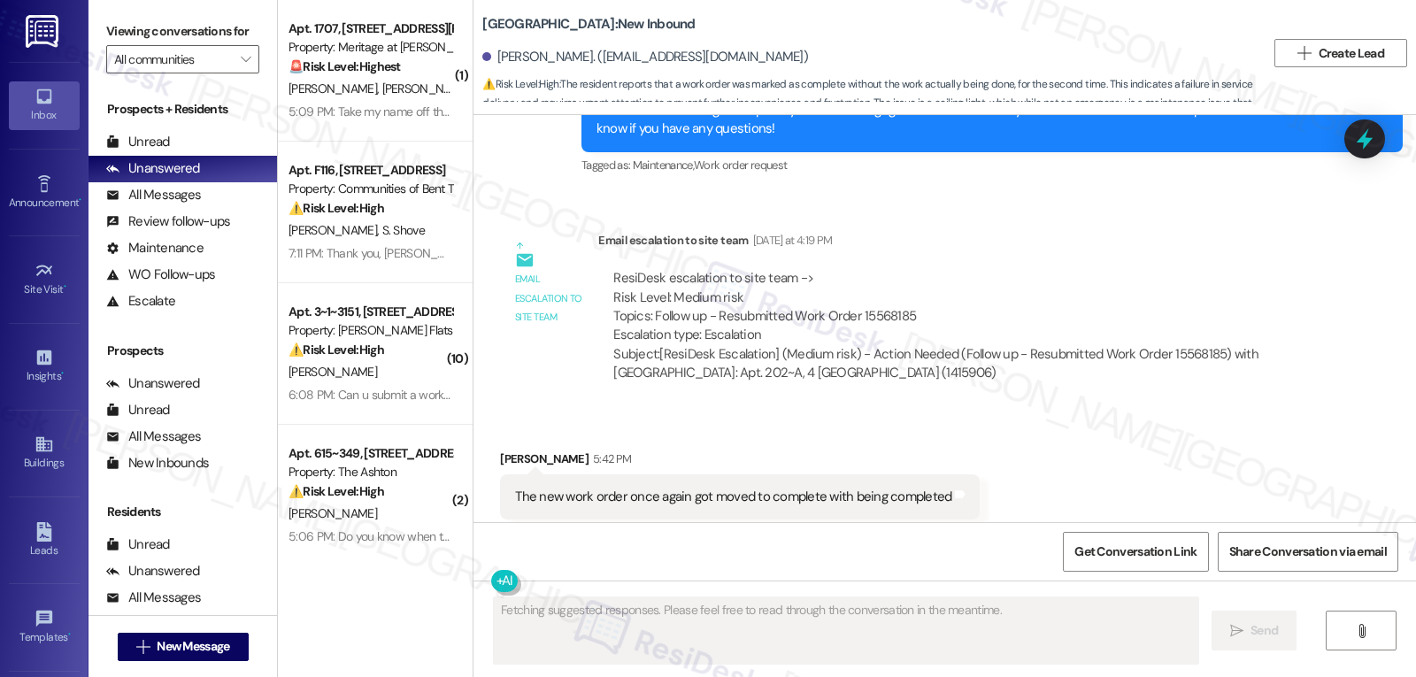
scroll to position [1909, 0]
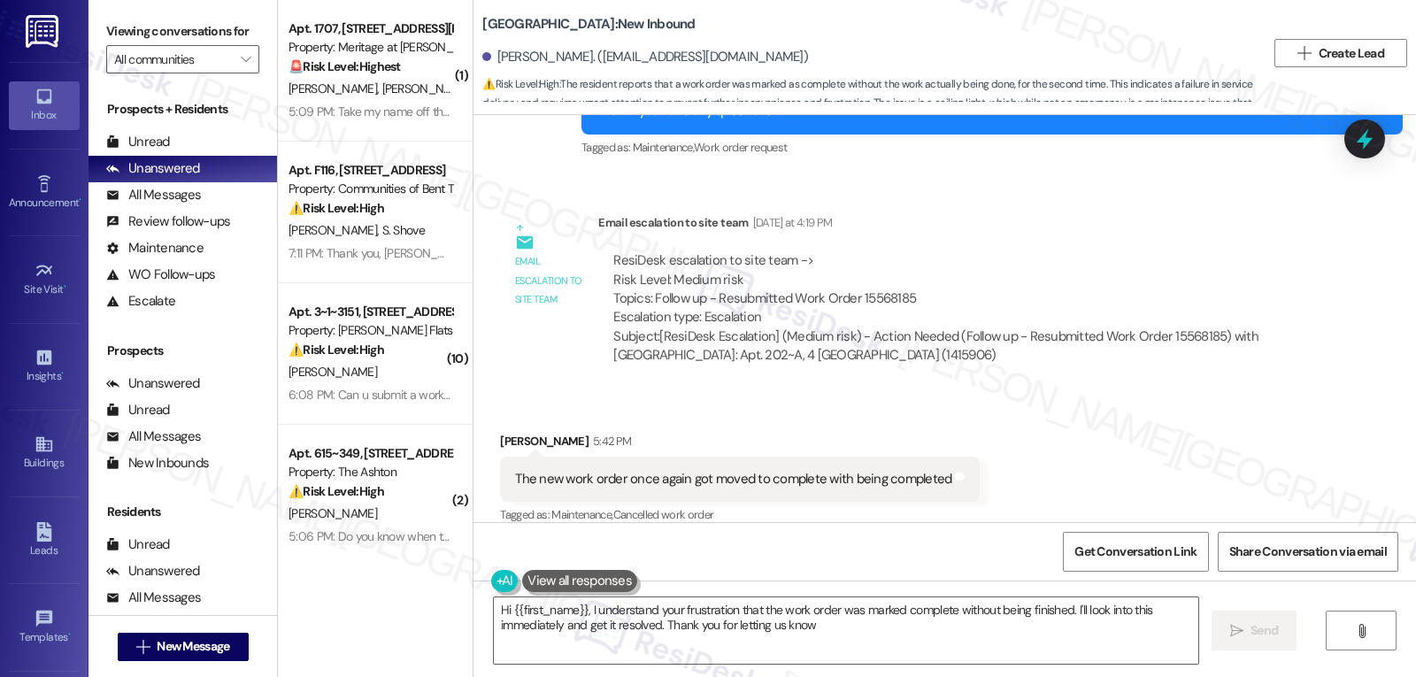
type textarea "Hi {{first_name}}, I understand your frustration that the work order was marked…"
click at [1367, 137] on icon at bounding box center [1364, 139] width 30 height 30
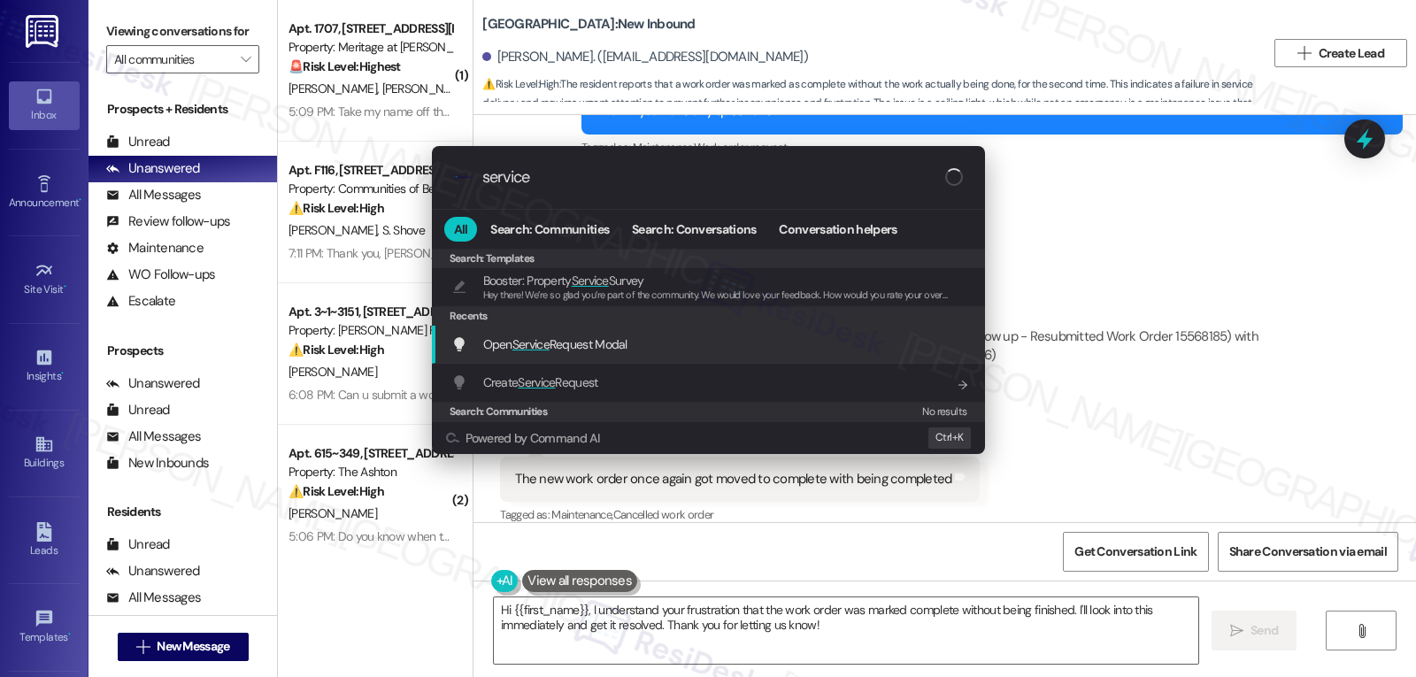
click at [625, 340] on span "Open Service Request Modal" at bounding box center [555, 344] width 144 height 16
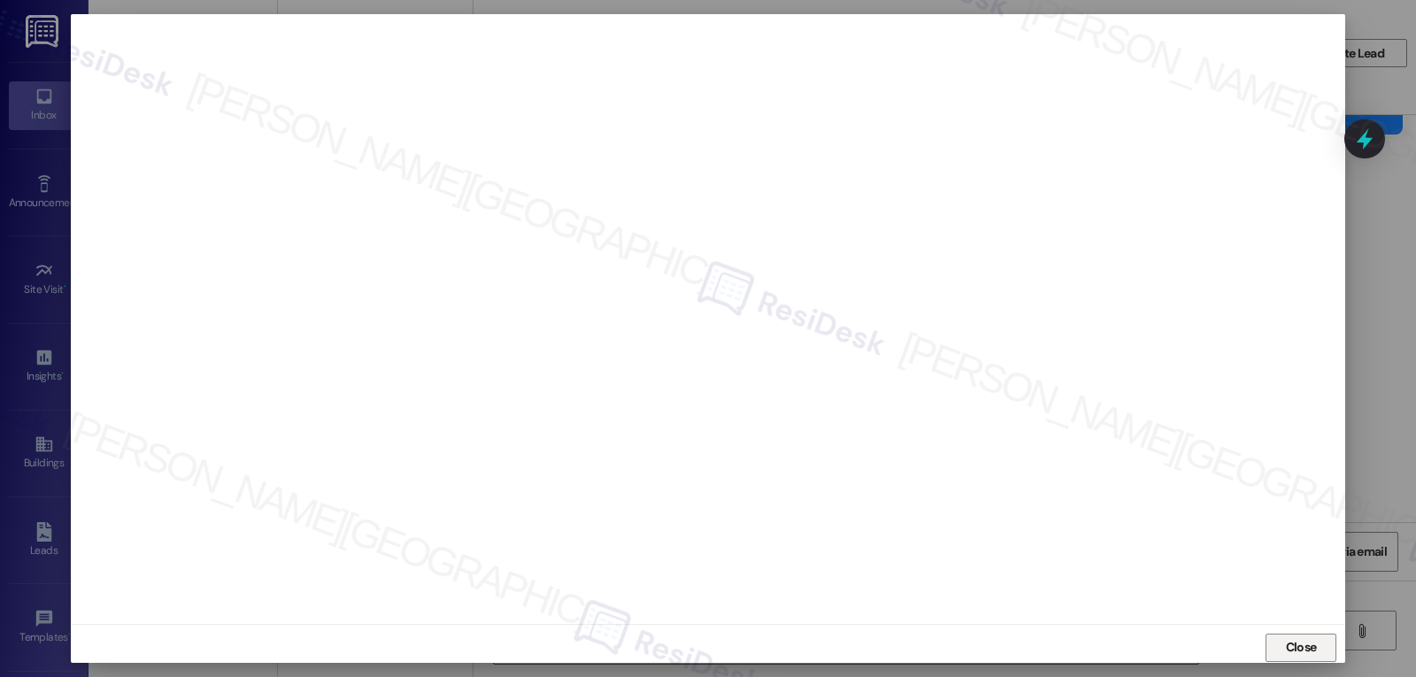
click at [1306, 642] on span "Close" at bounding box center [1301, 647] width 31 height 19
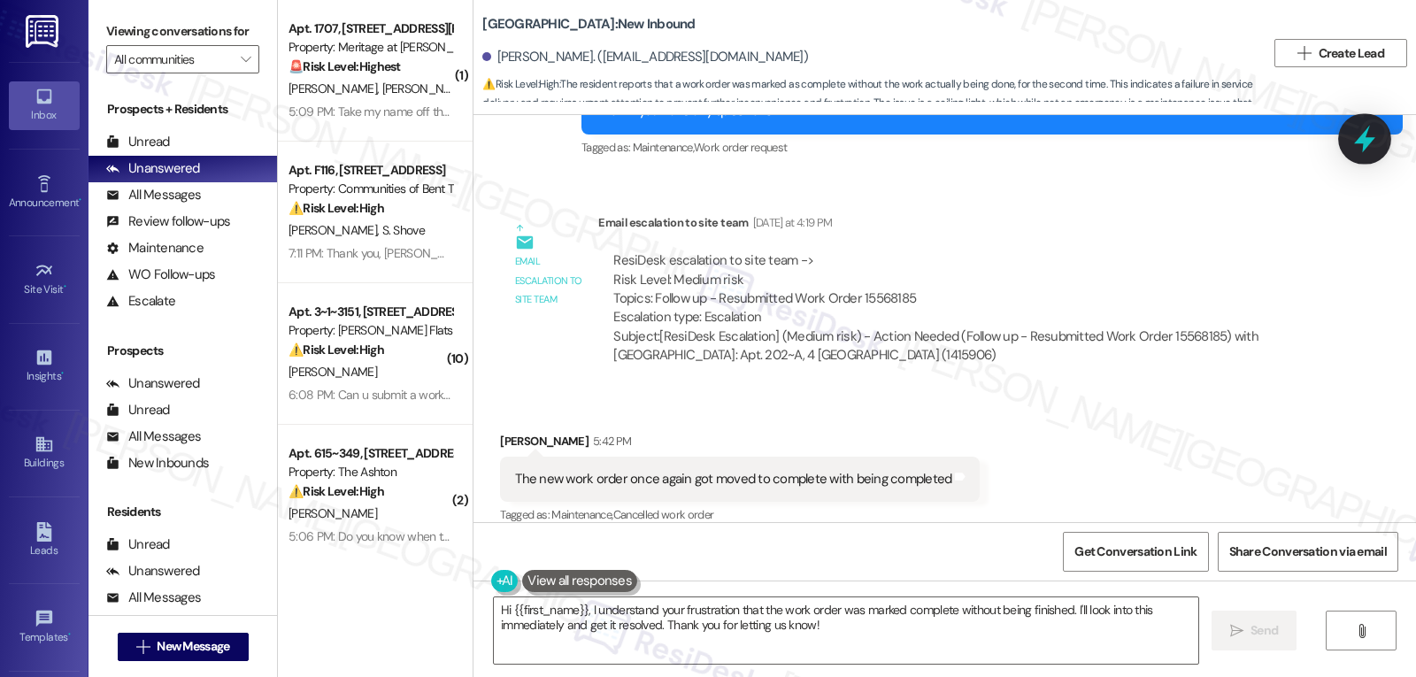
click at [1367, 143] on icon at bounding box center [1364, 139] width 21 height 27
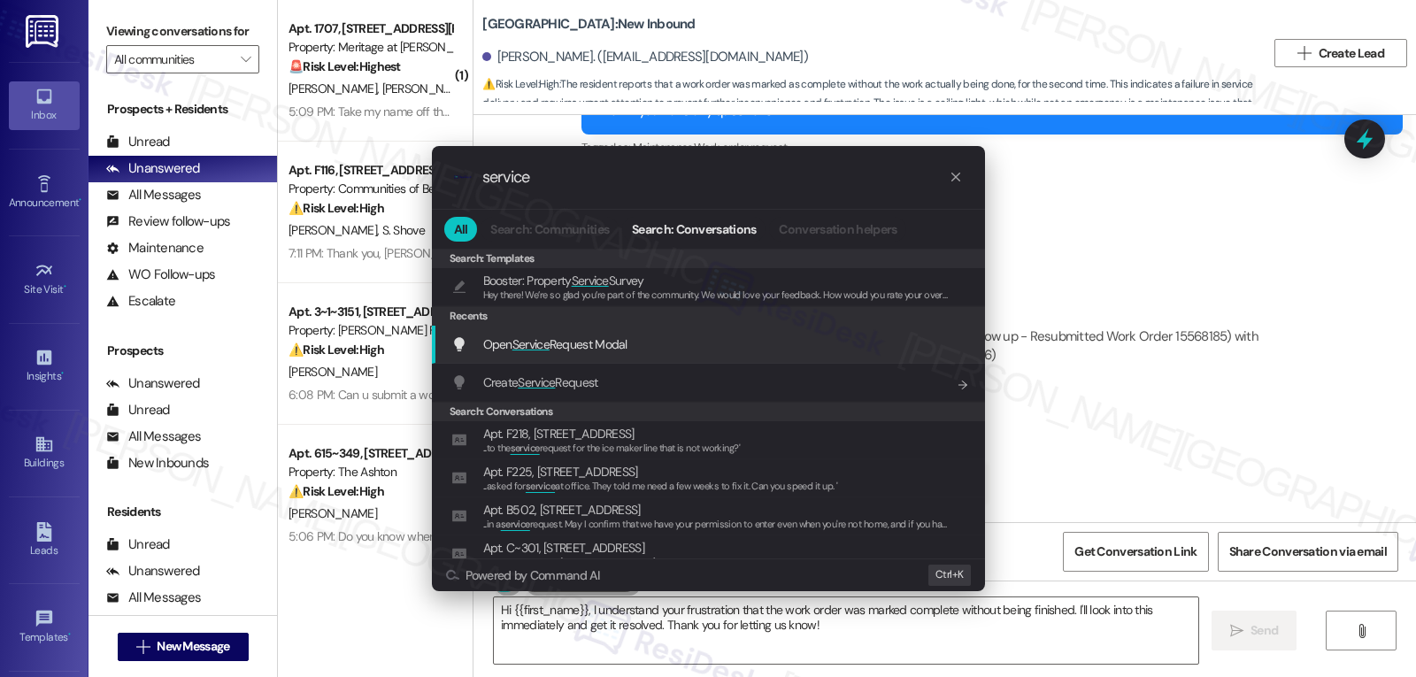
type input "service"
click at [573, 350] on span "Open Service Request Modal" at bounding box center [555, 344] width 144 height 16
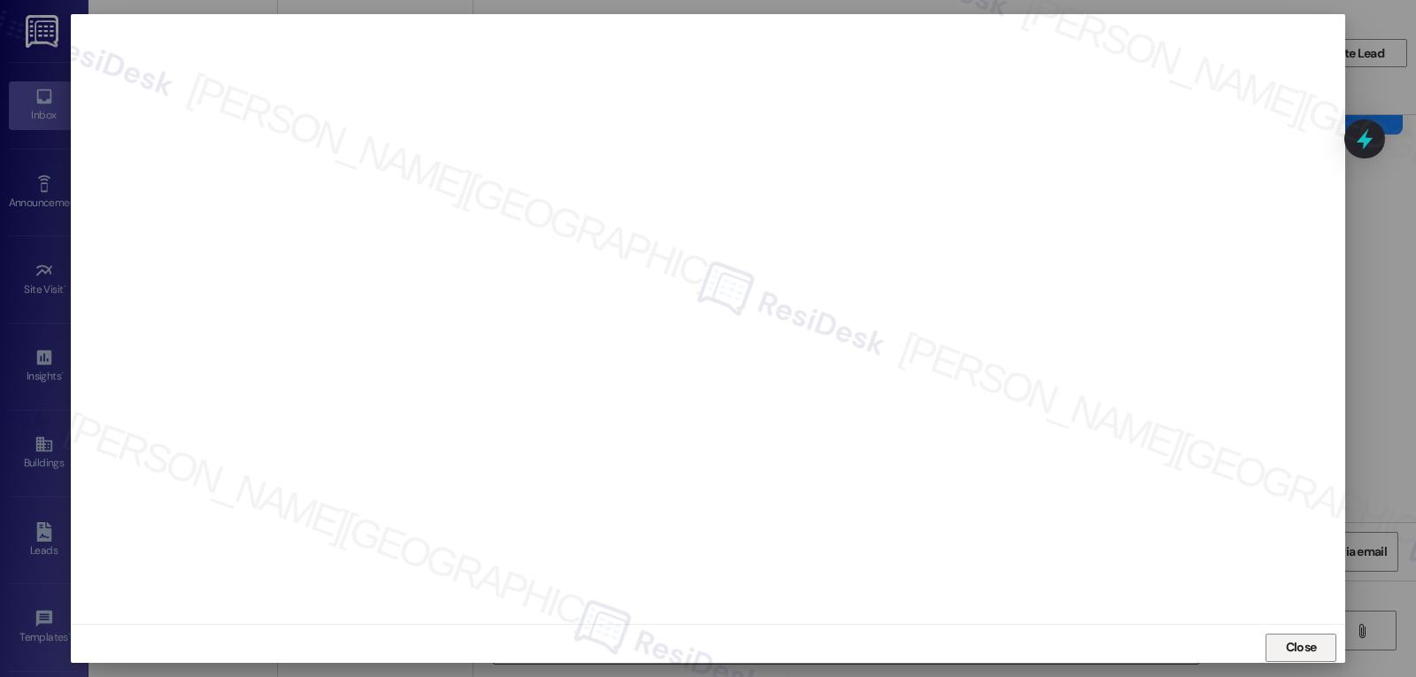
click at [1272, 646] on button "Close" at bounding box center [1300, 648] width 71 height 28
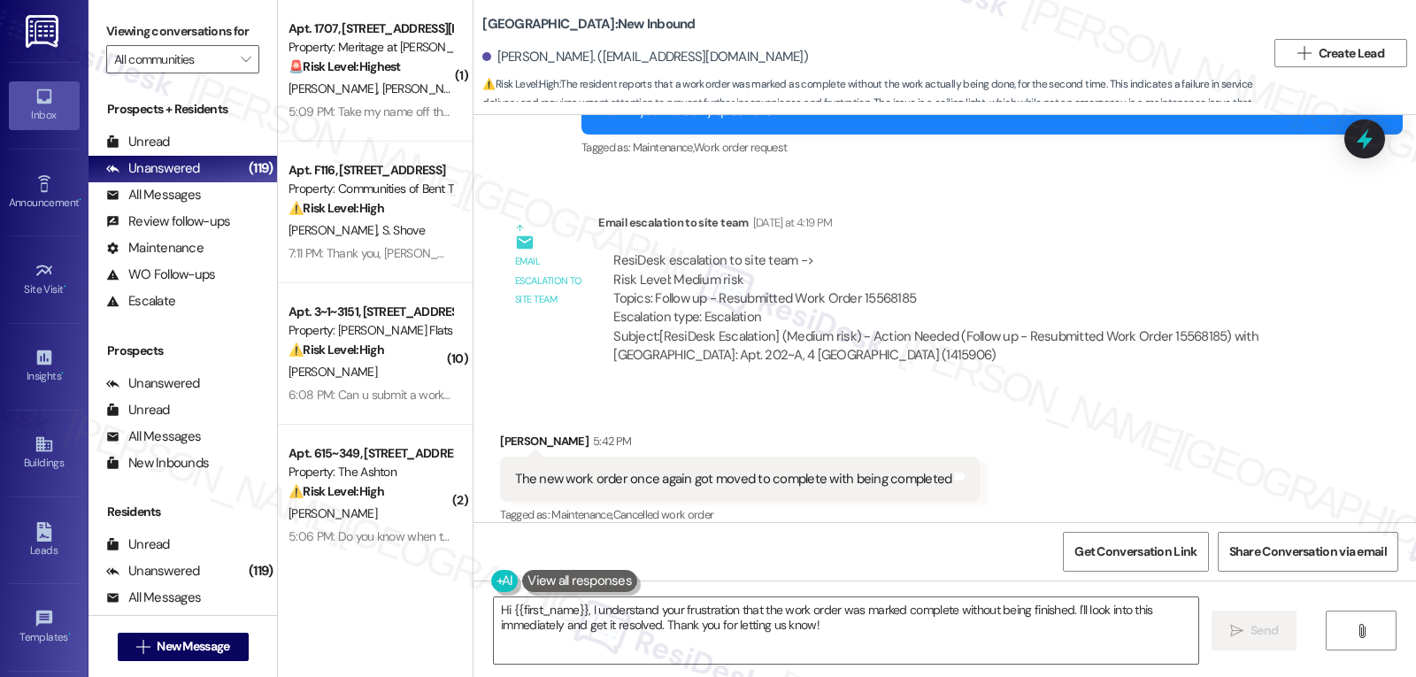
scroll to position [1910, 0]
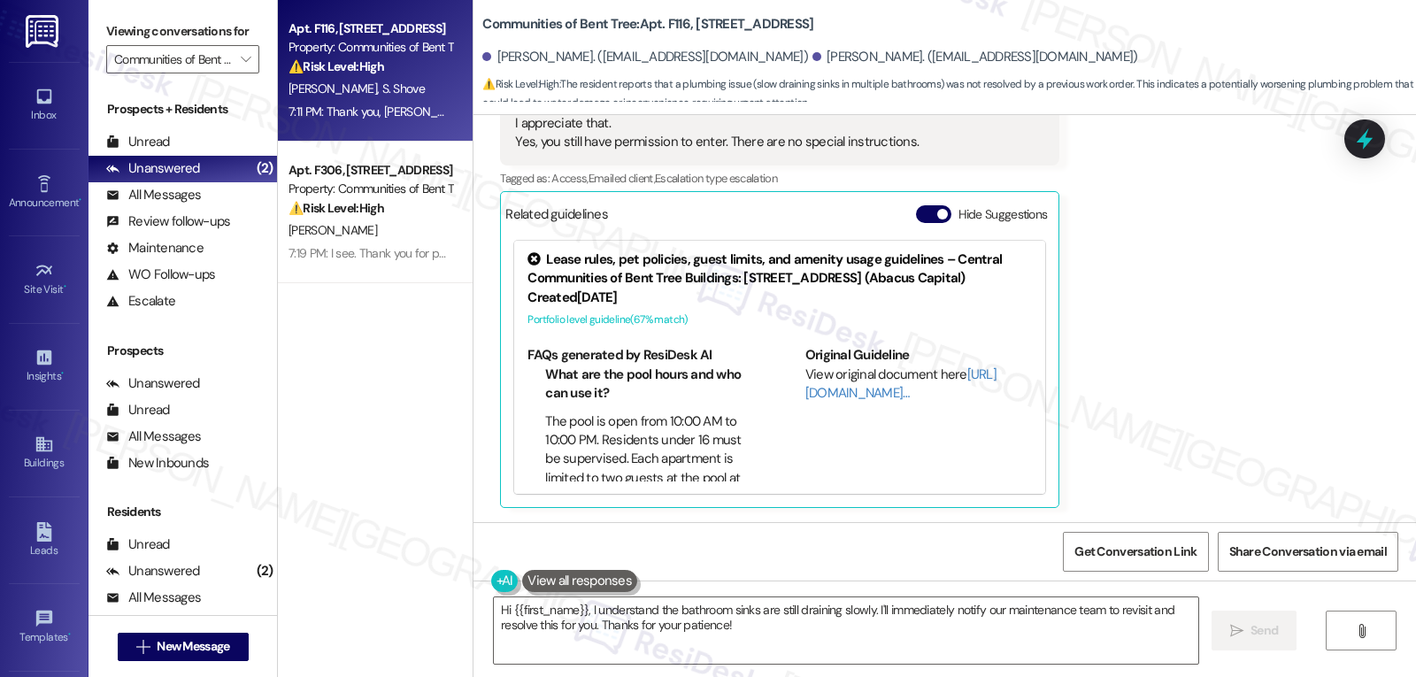
scroll to position [853, 0]
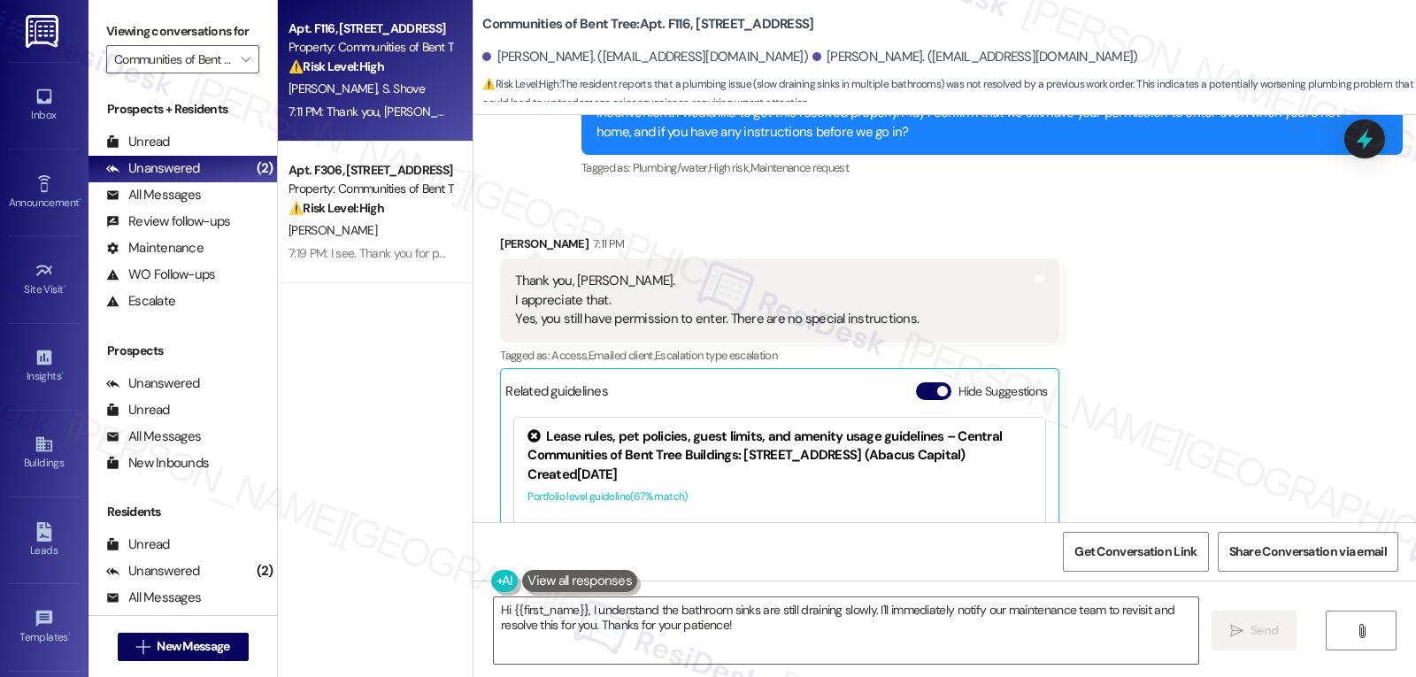
click at [500, 243] on div "[PERSON_NAME] 7:11 PM" at bounding box center [779, 246] width 559 height 25
copy div "[PERSON_NAME]"
click at [693, 627] on textarea "Hi {{first_name}}, I understand the bathroom sinks are still draining slowly. I…" at bounding box center [846, 630] width 704 height 66
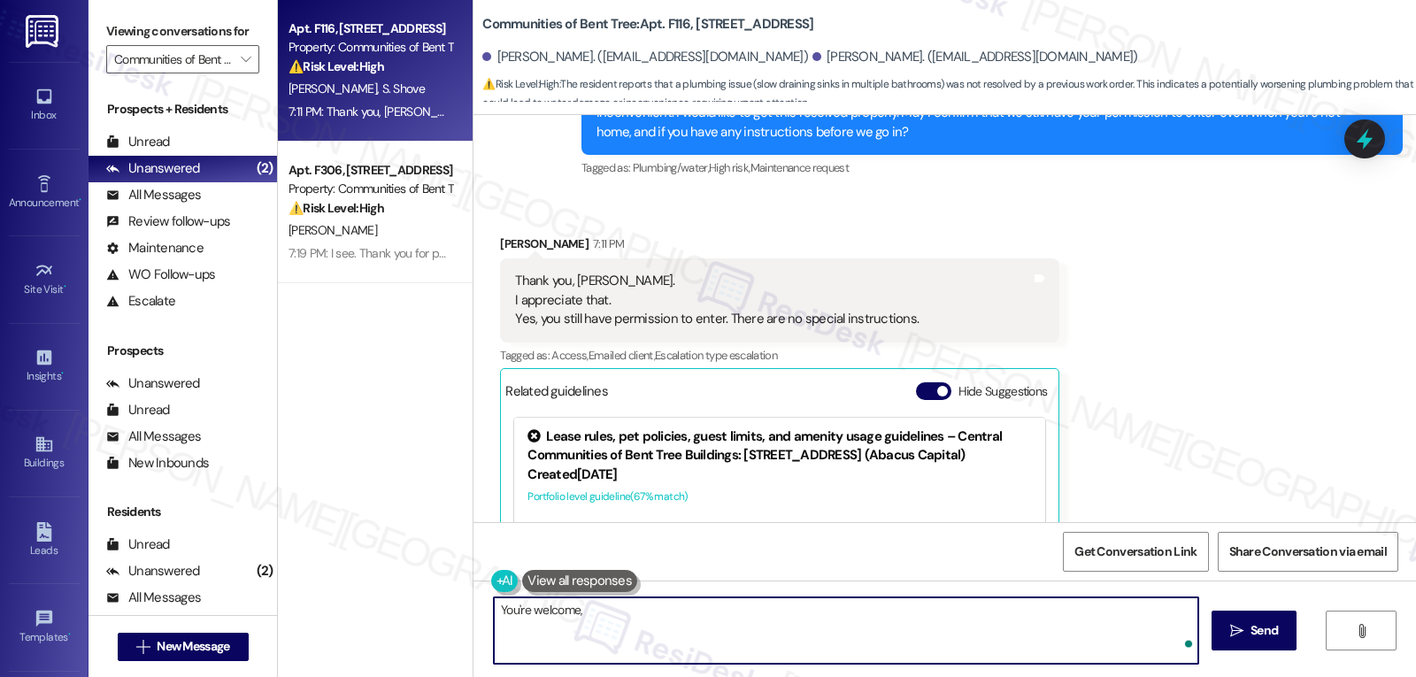
paste textarea "[PERSON_NAME]"
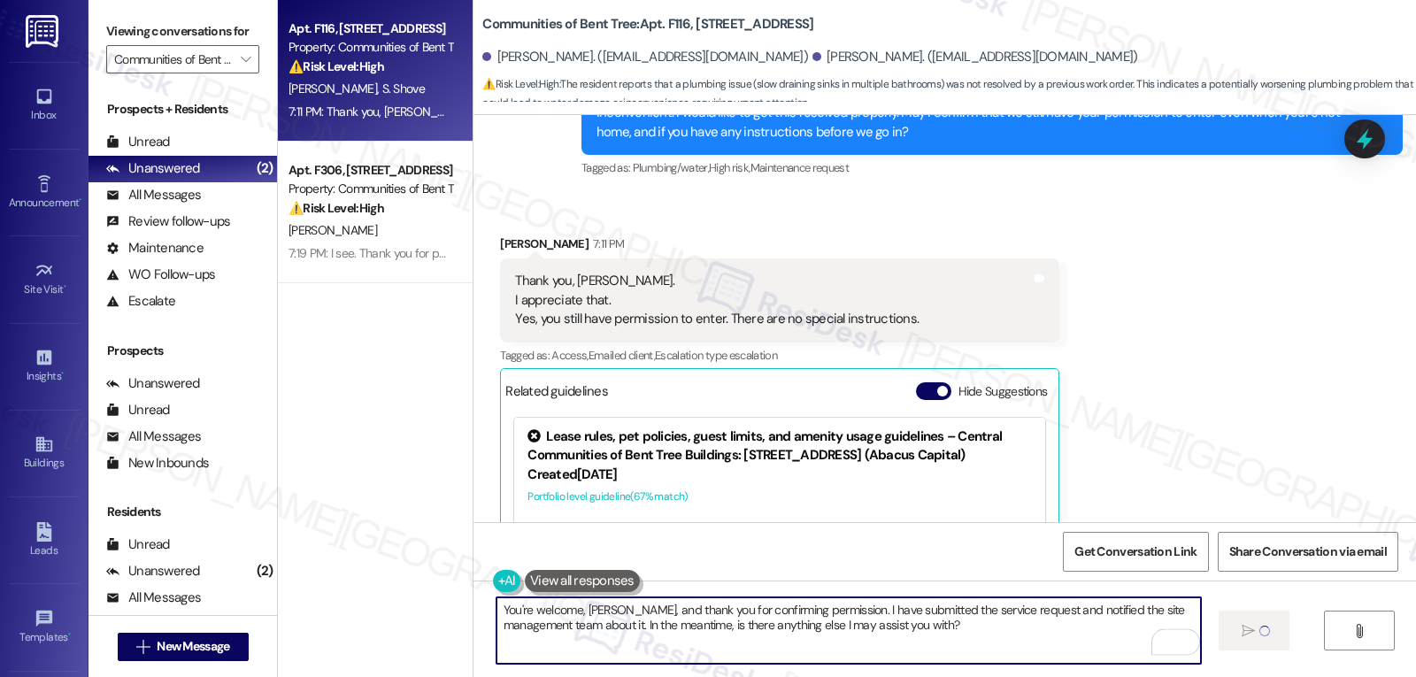
type textarea "You're welcome, [PERSON_NAME], and thank you for confirming permission. I have …"
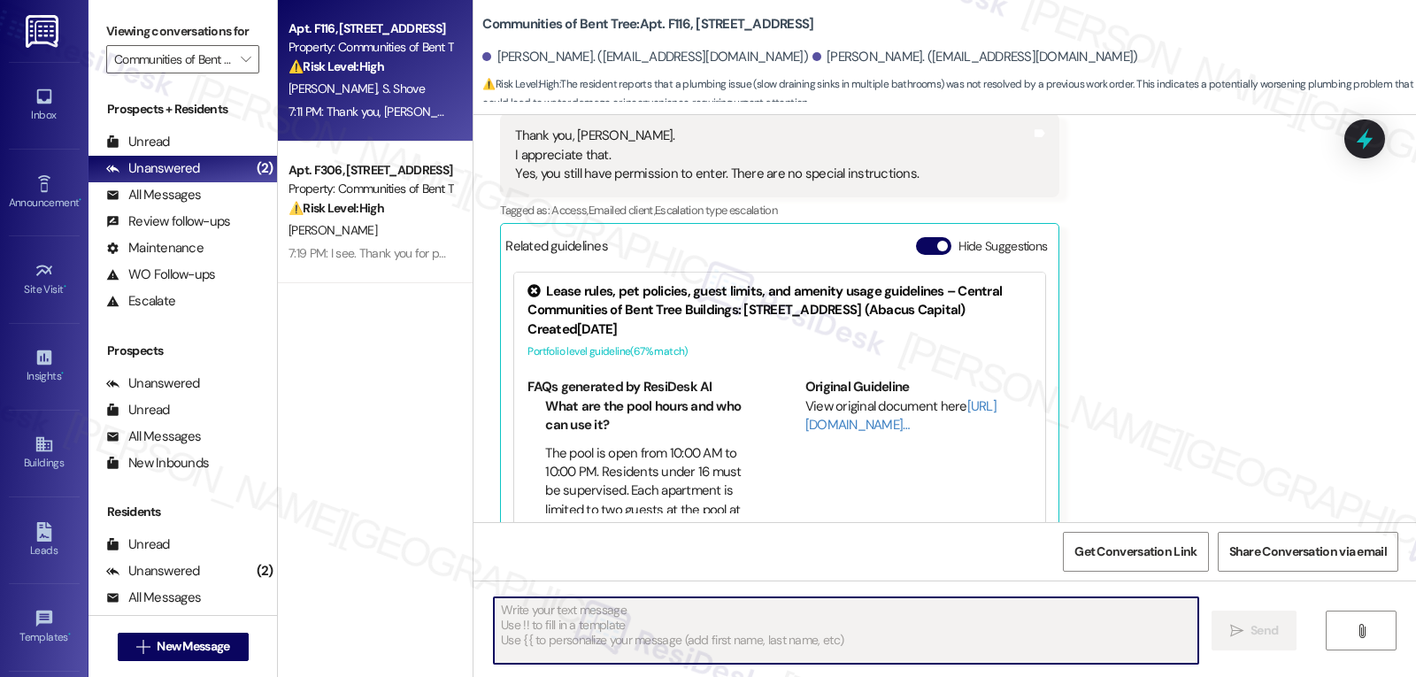
scroll to position [1029, 0]
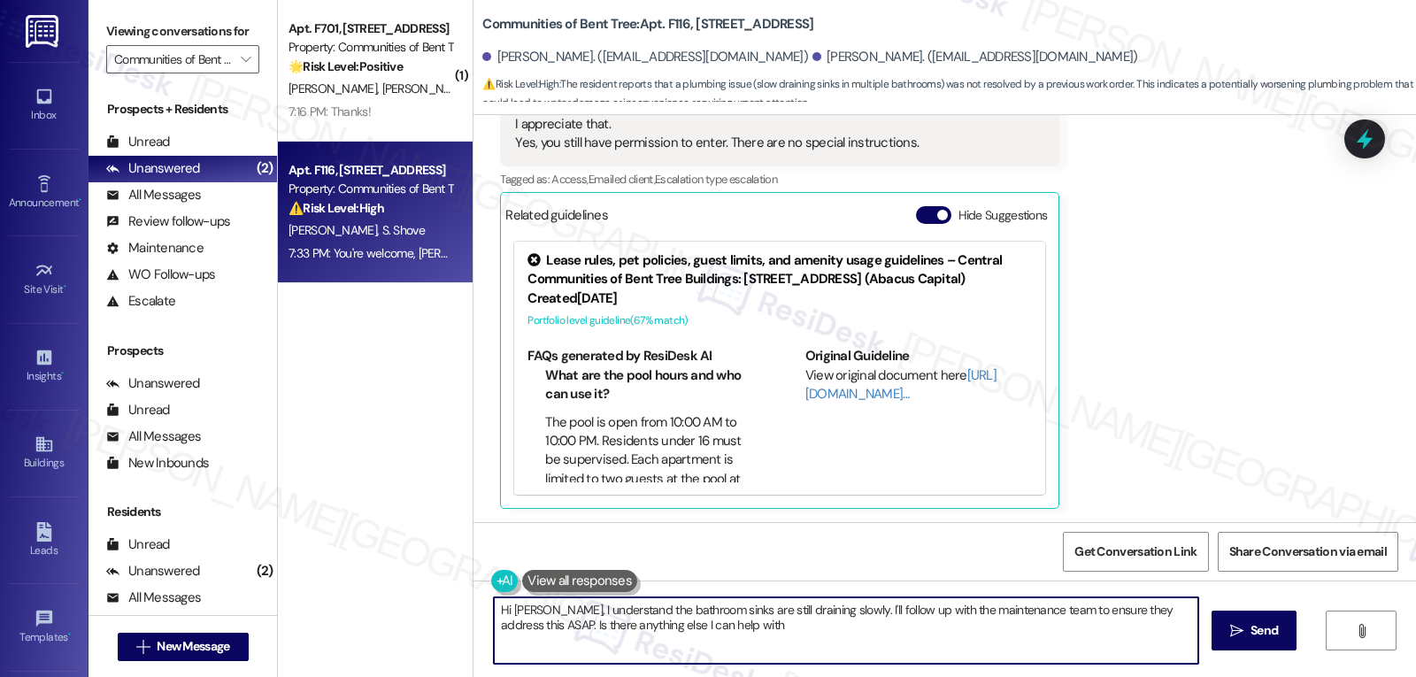
type textarea "Hi [PERSON_NAME], I understand the bathroom sinks are still draining slowly. I'…"
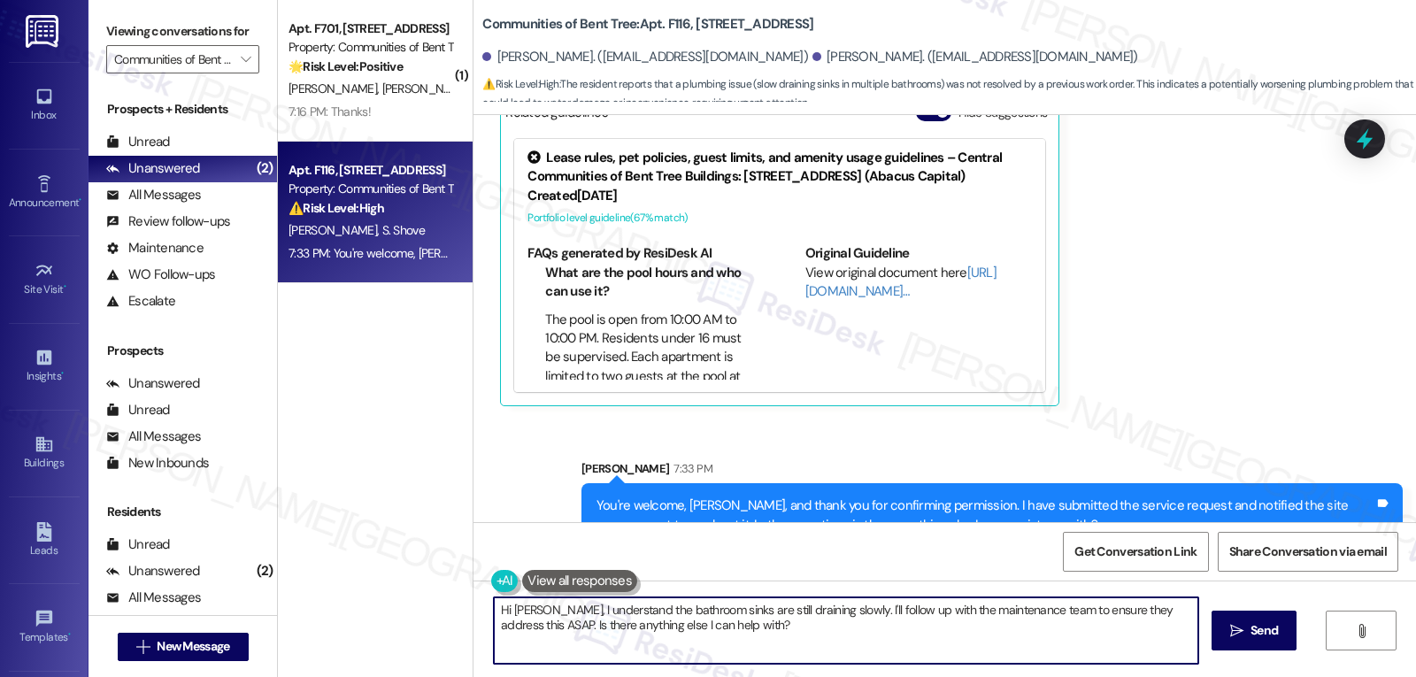
scroll to position [1172, 0]
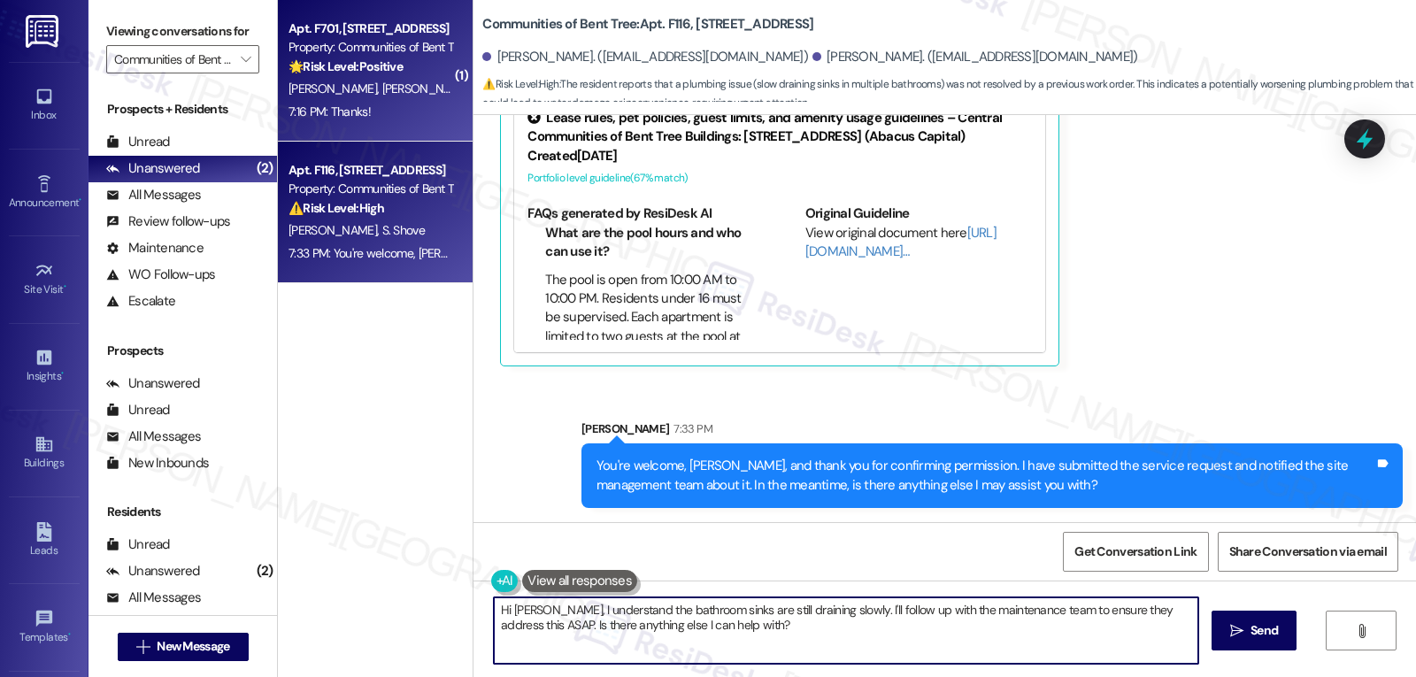
click at [403, 107] on div "7:16 PM: Thanks! 7:16 PM: Thanks!" at bounding box center [370, 112] width 167 height 22
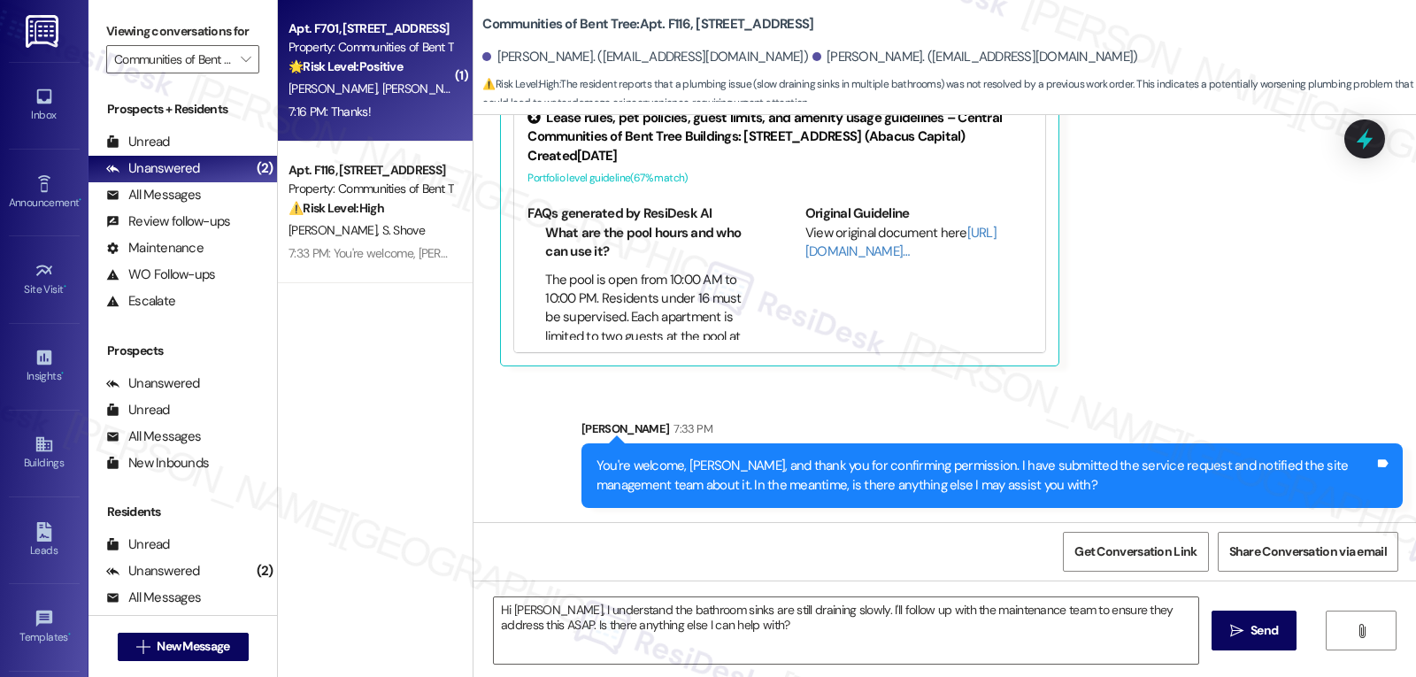
type textarea "Fetching suggested responses. Please feel free to read through the conversation…"
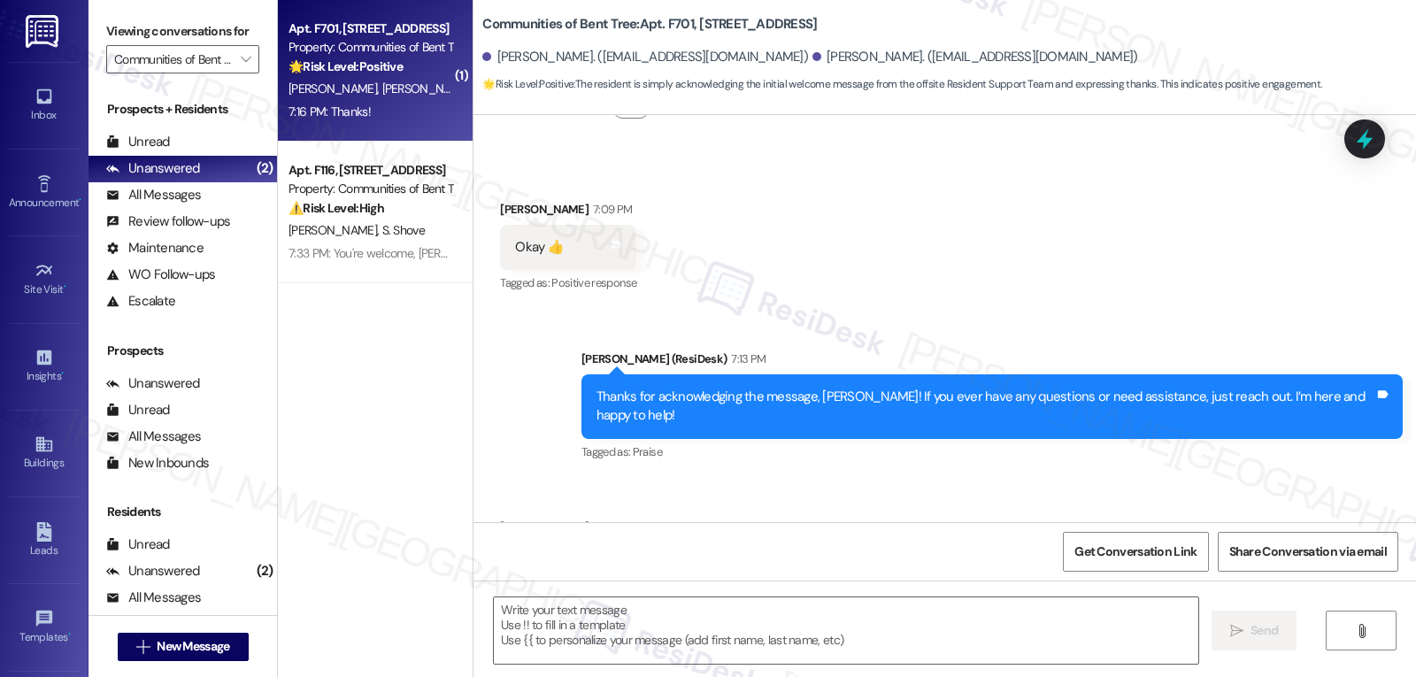
type textarea "Fetching suggested responses. Please feel free to read through the conversation…"
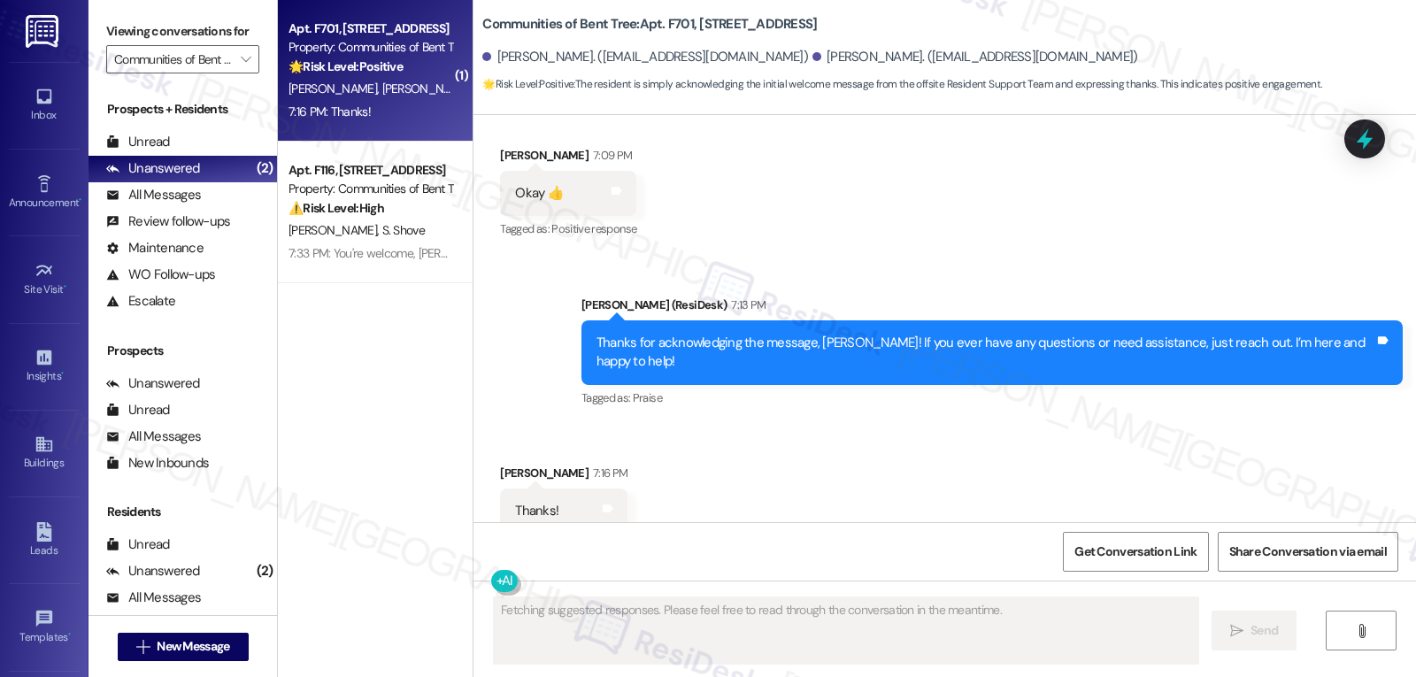
scroll to position [544, 0]
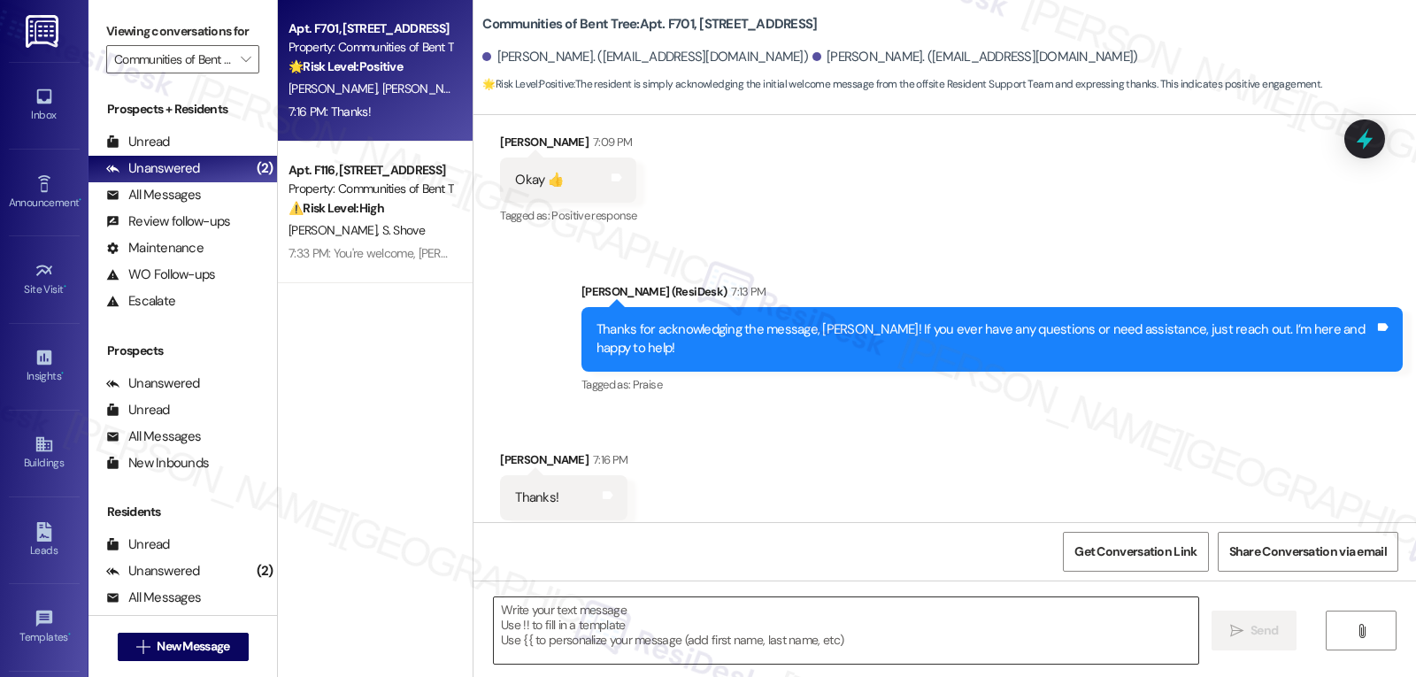
click at [580, 622] on textarea at bounding box center [846, 630] width 704 height 66
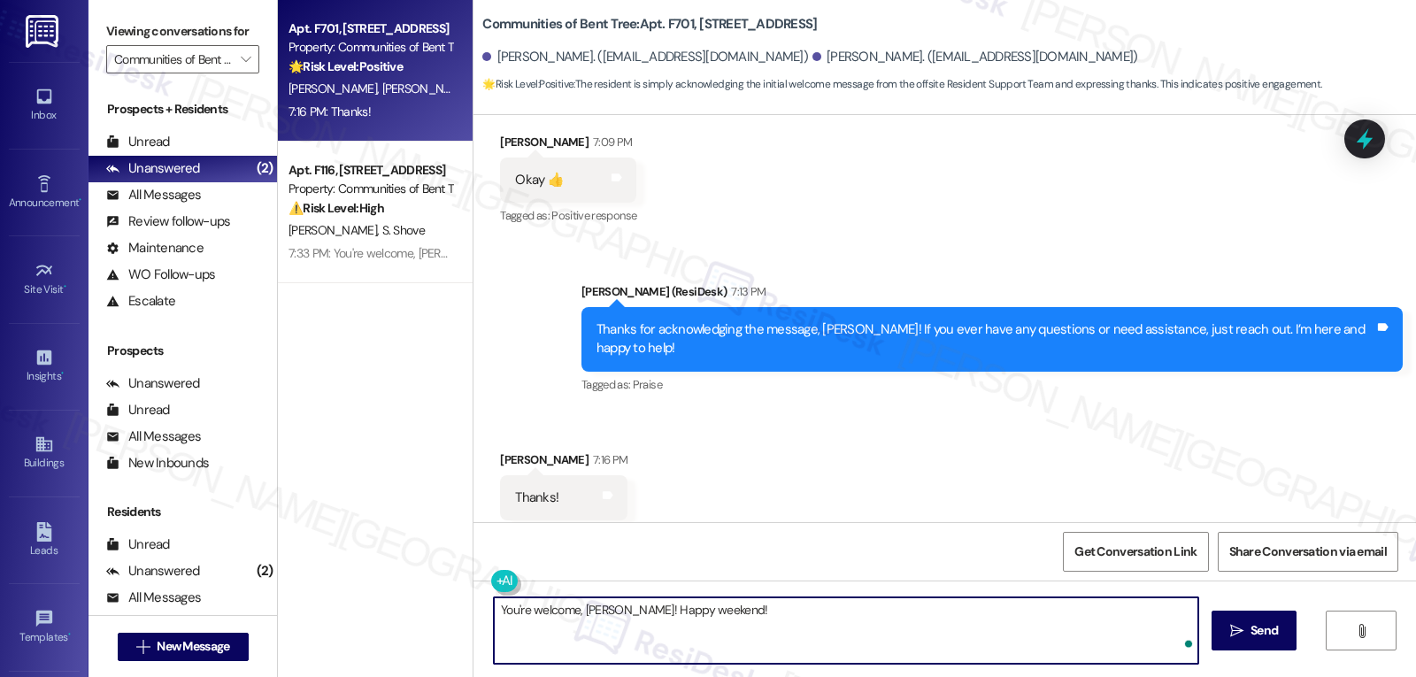
type textarea "You're welcome, [PERSON_NAME]! Happy weekend!"
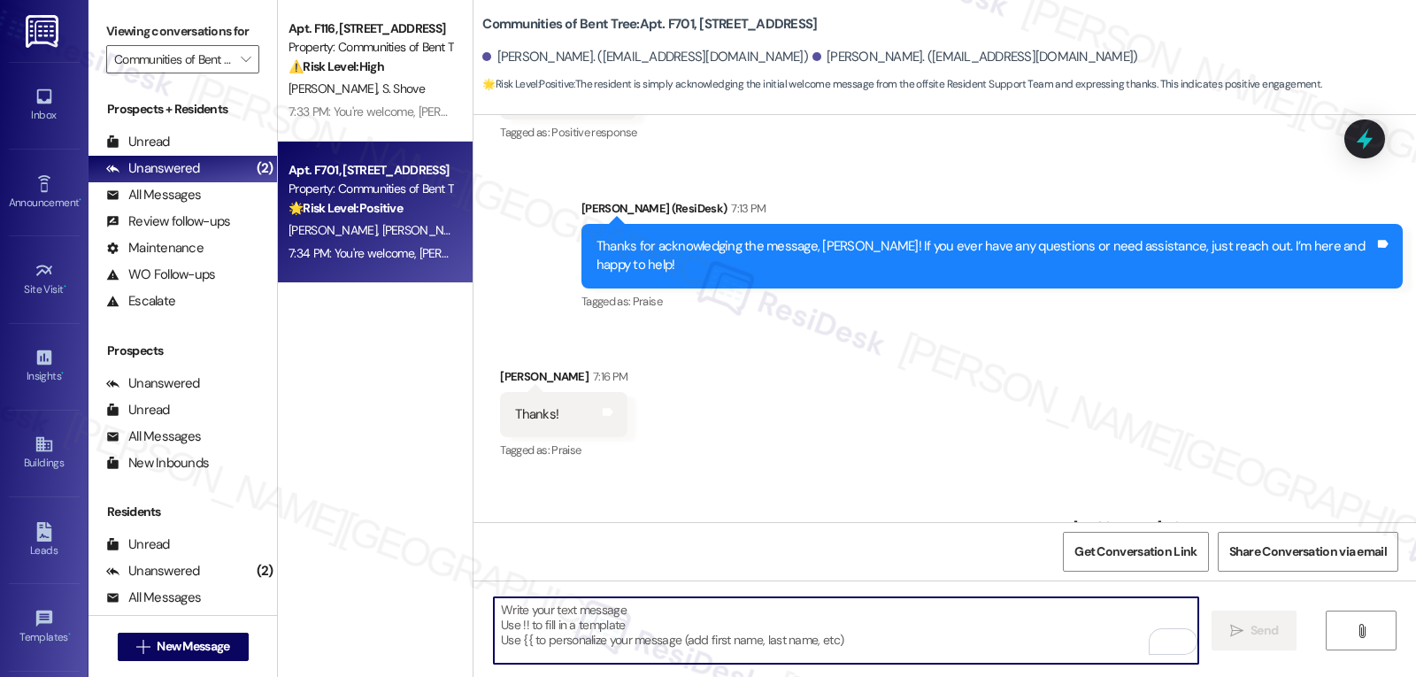
scroll to position [668, 0]
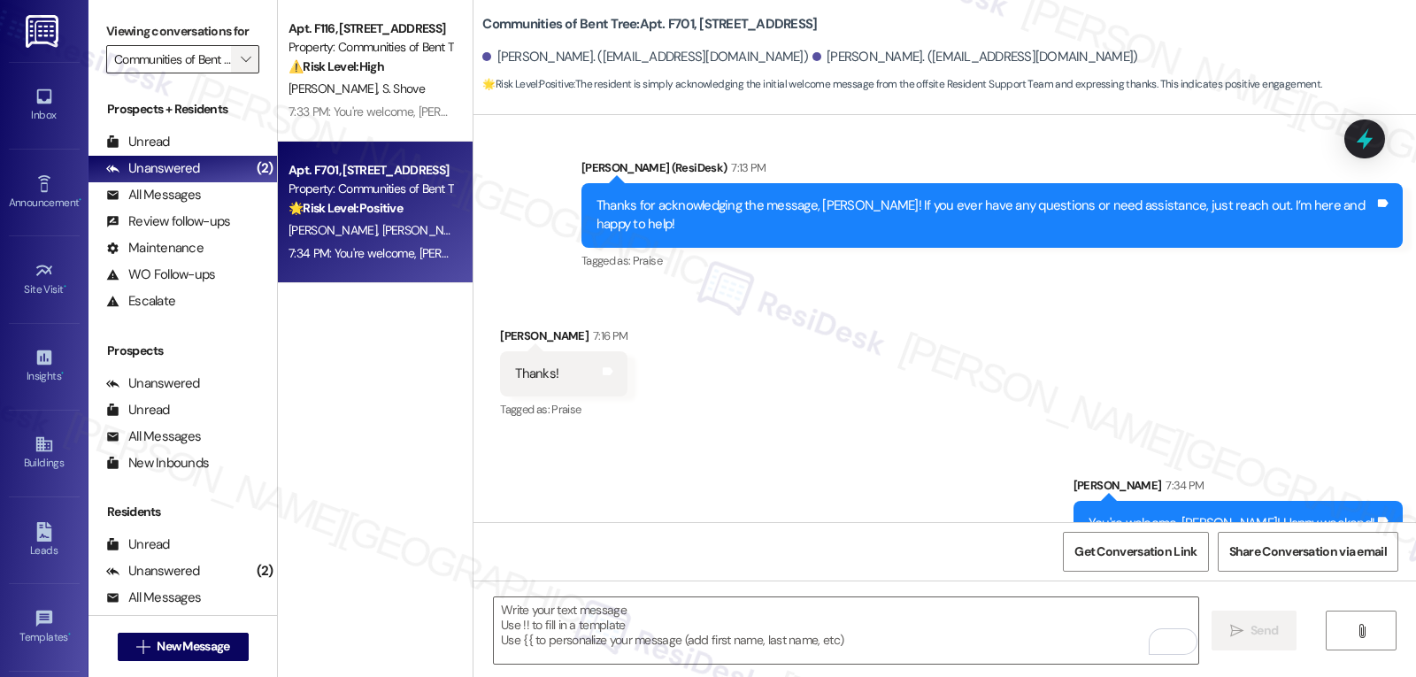
click at [237, 73] on span "" at bounding box center [245, 59] width 17 height 28
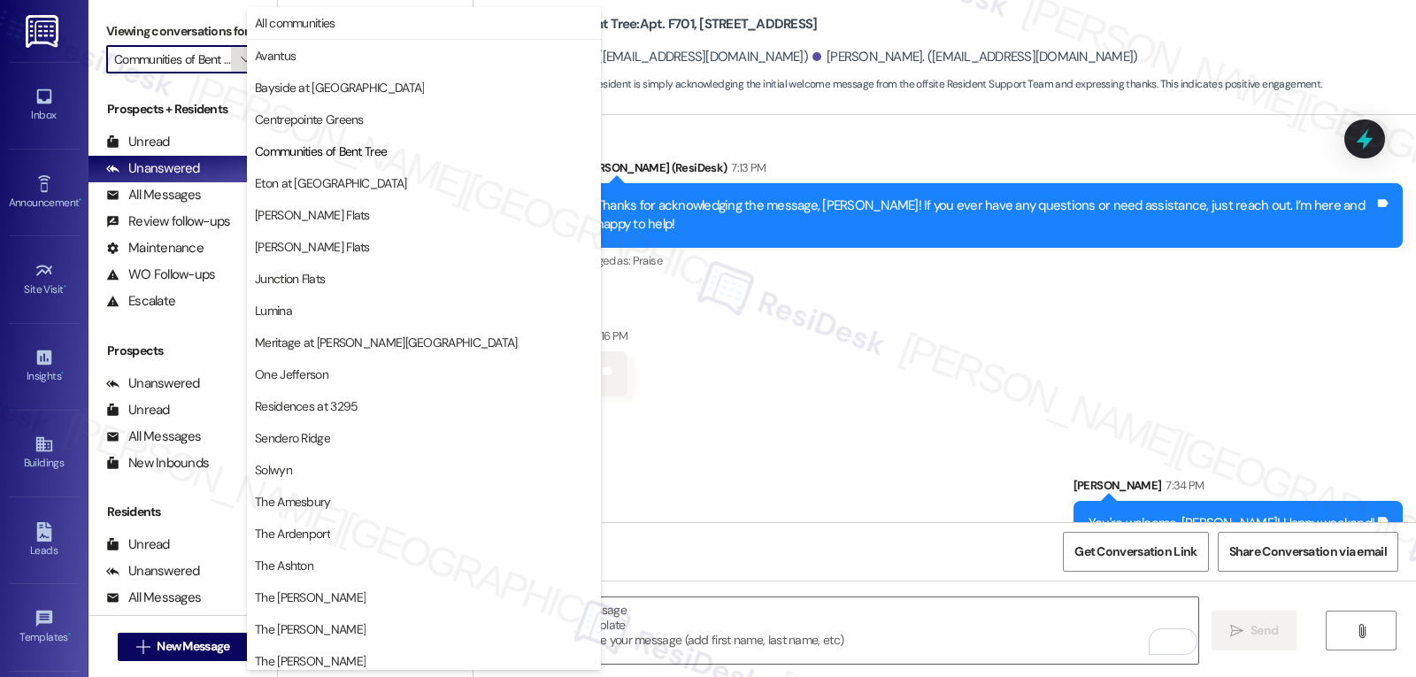
scroll to position [0, 30]
click at [319, 316] on span "Lumina" at bounding box center [424, 311] width 338 height 18
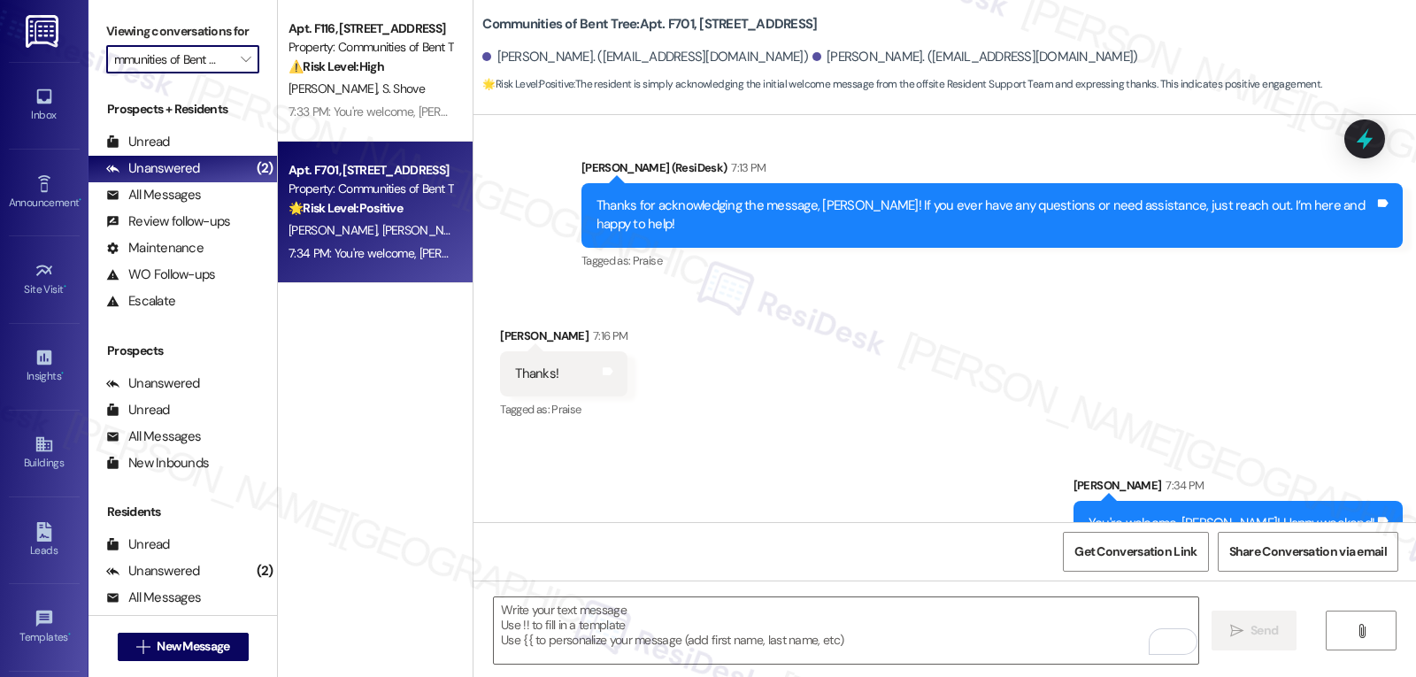
type input "Lumina"
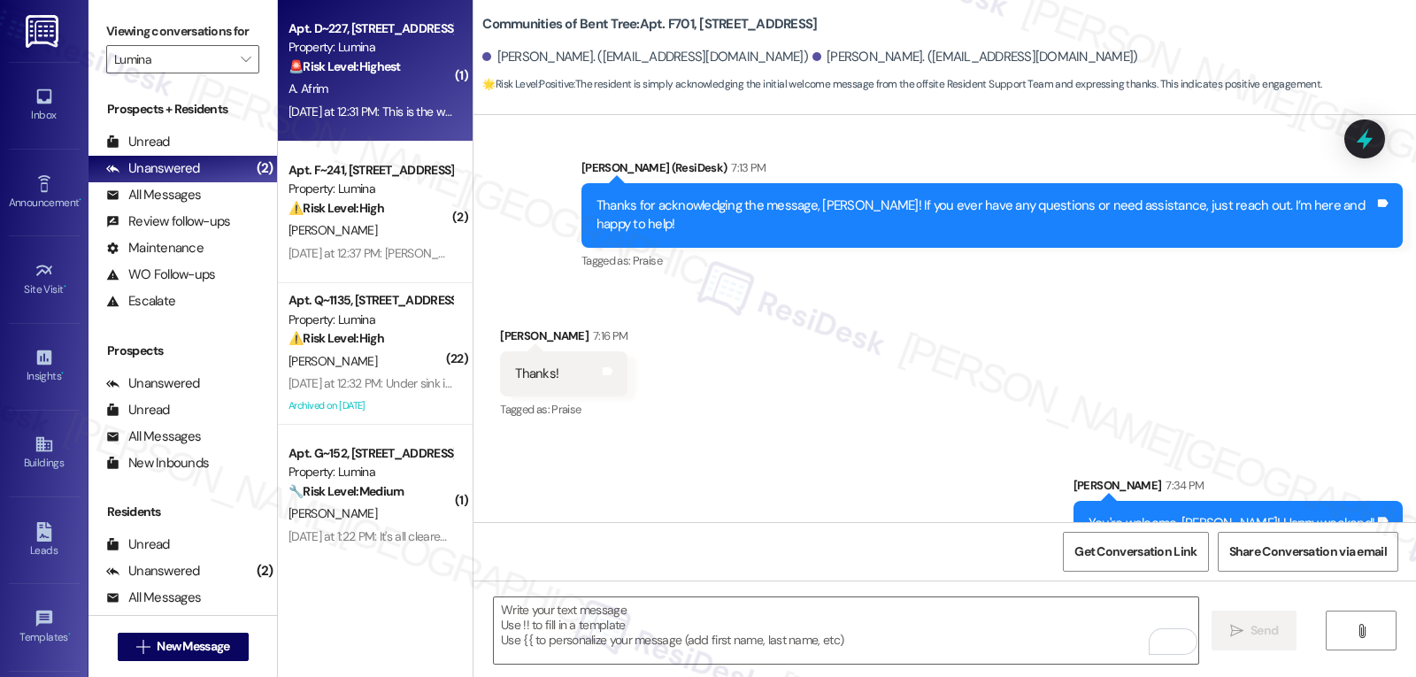
click at [349, 92] on div "A. Afrim" at bounding box center [370, 89] width 167 height 22
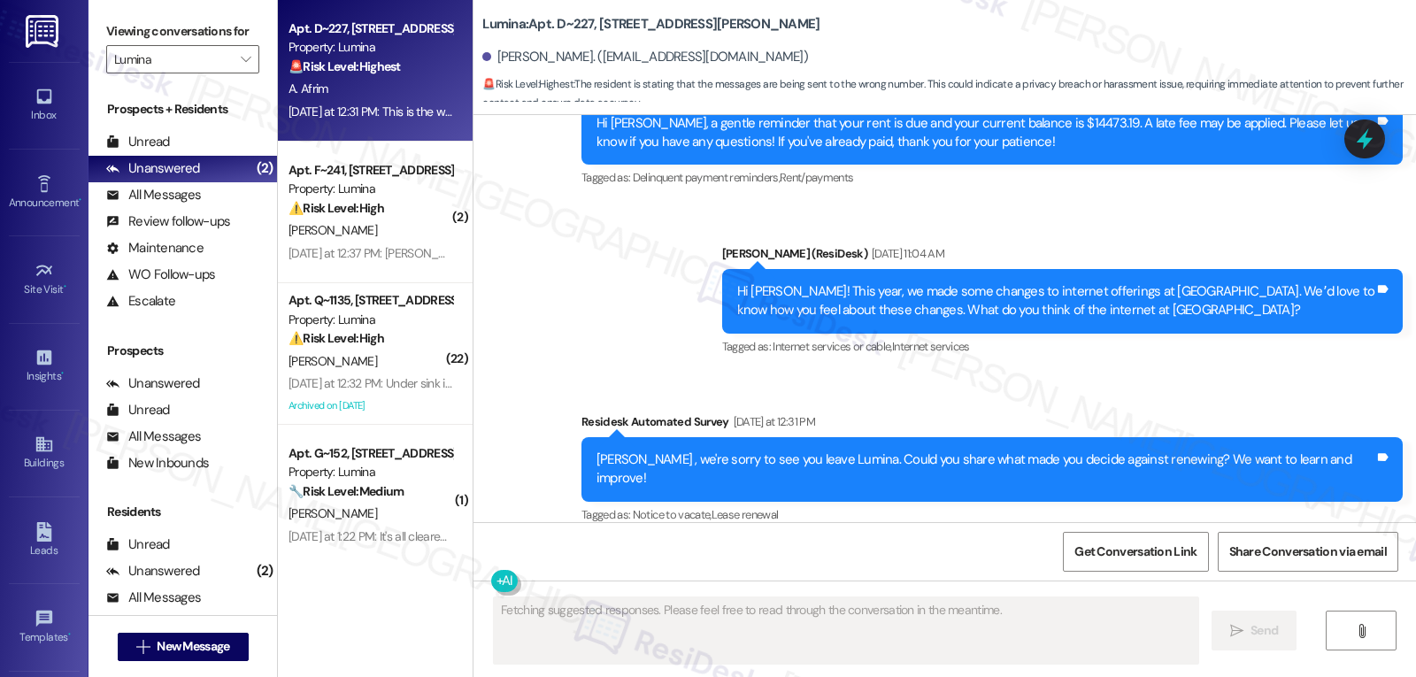
scroll to position [4487, 0]
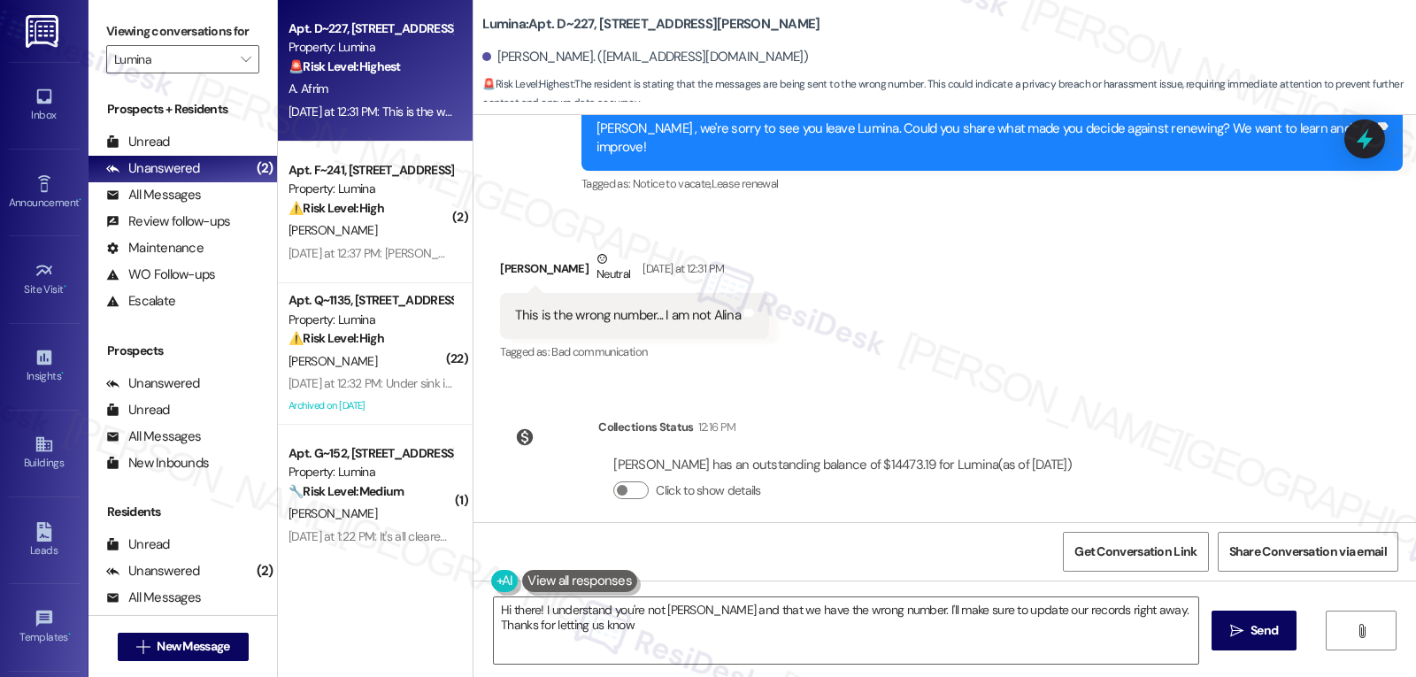
type textarea "Hi there! I understand you're not [PERSON_NAME] and that we have the wrong numb…"
click at [1374, 138] on icon at bounding box center [1364, 139] width 30 height 30
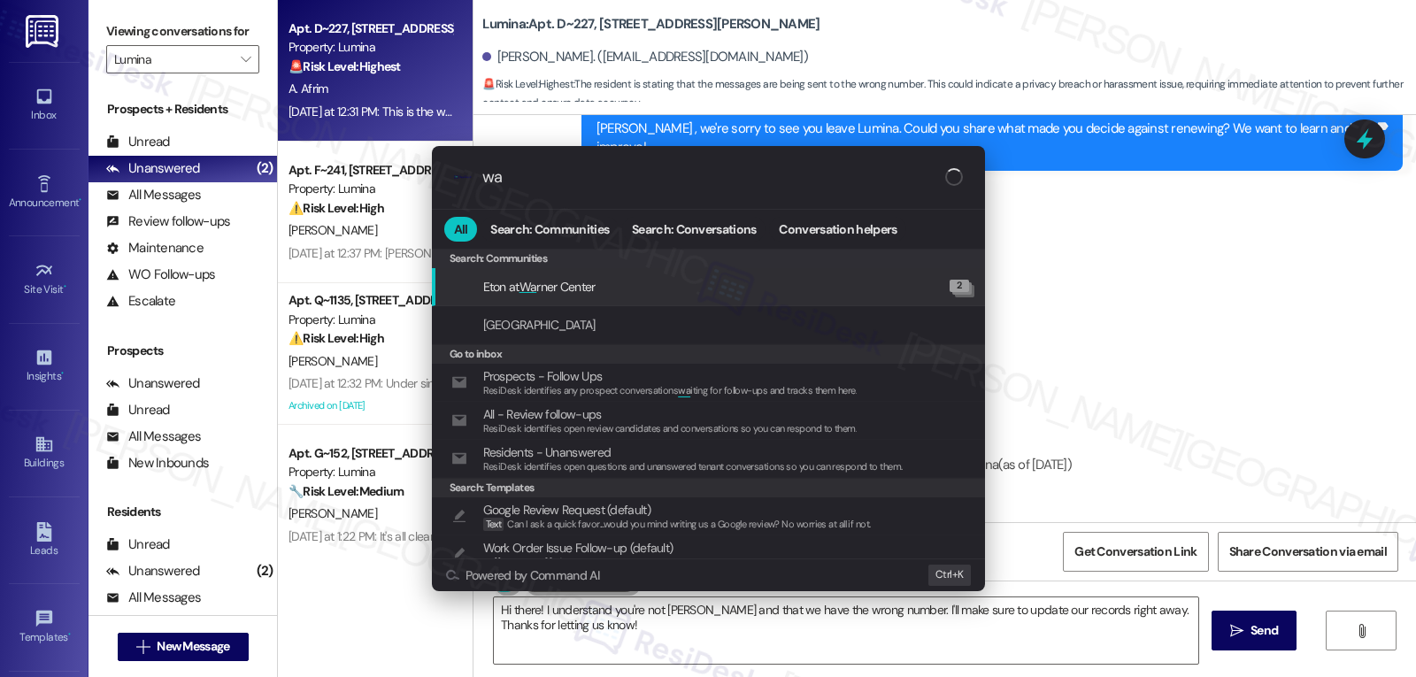
type input "w"
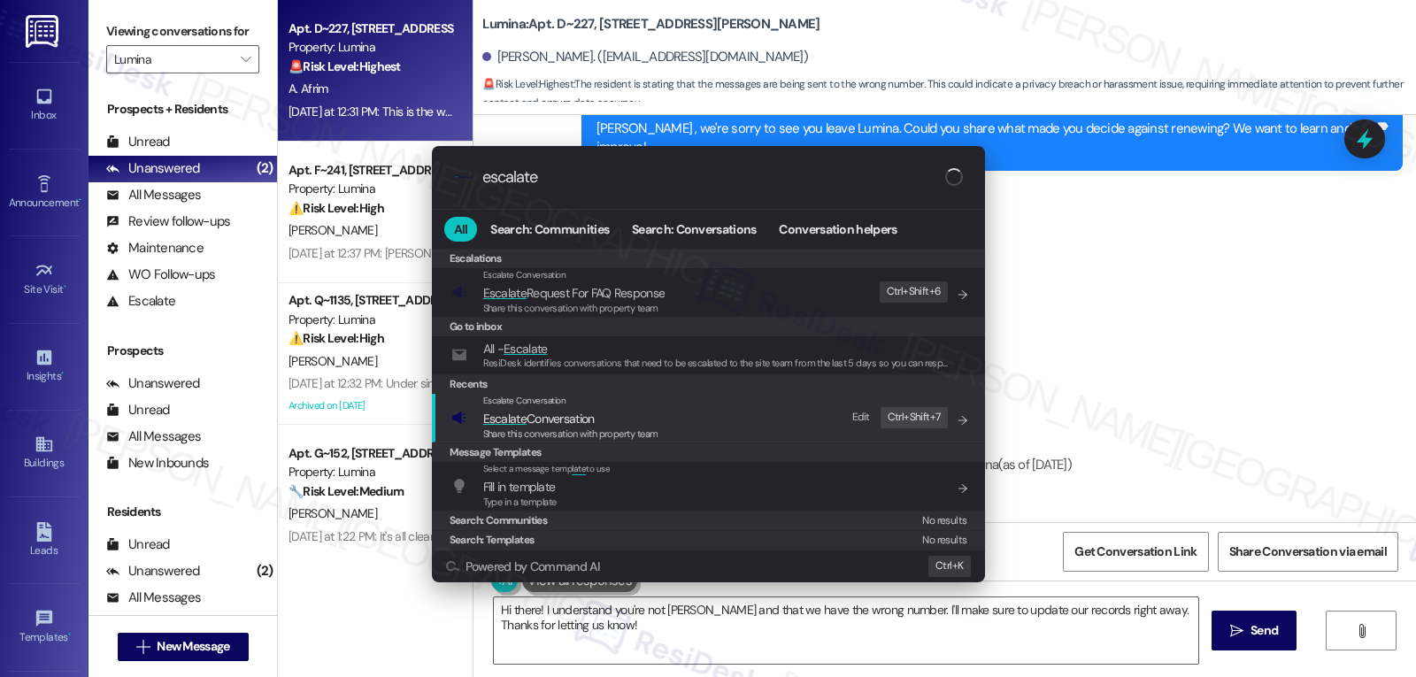
type input "escalate"
click at [539, 429] on span "Share this conversation with property team" at bounding box center [570, 433] width 175 height 12
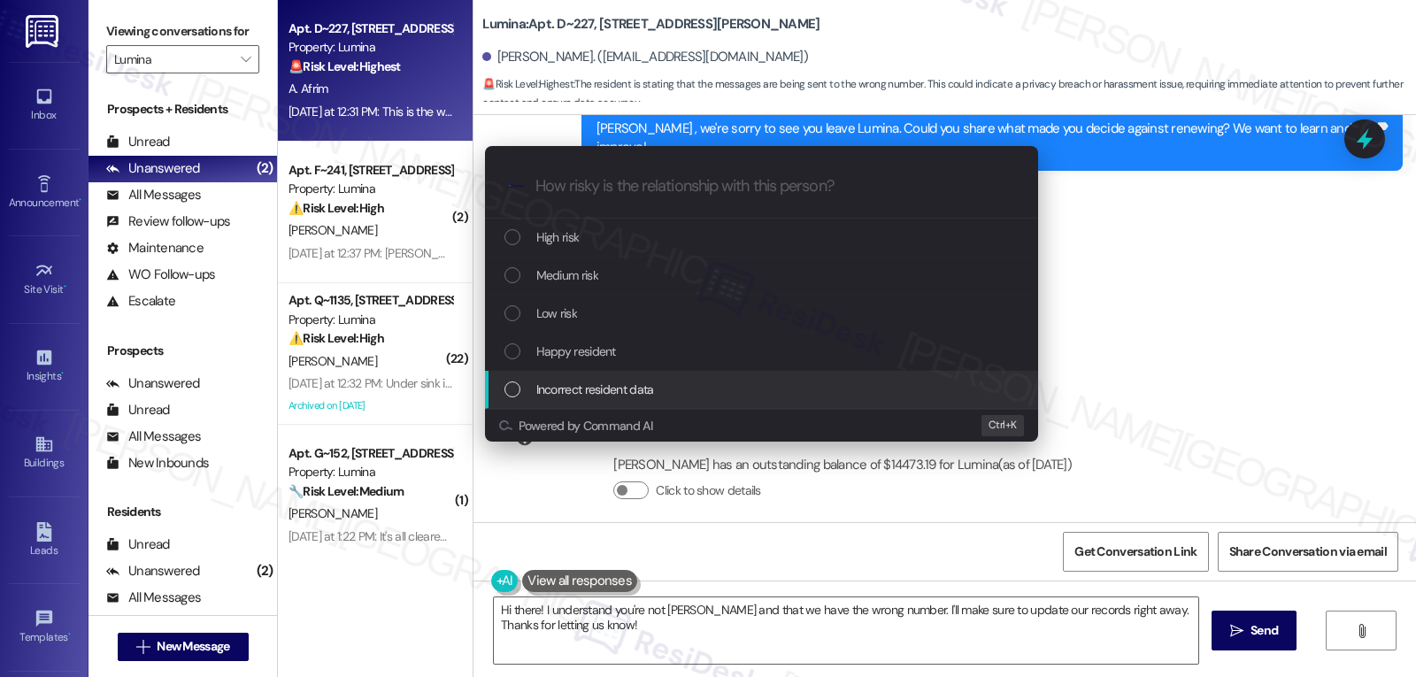
click at [621, 403] on div "Incorrect resident data" at bounding box center [761, 390] width 553 height 38
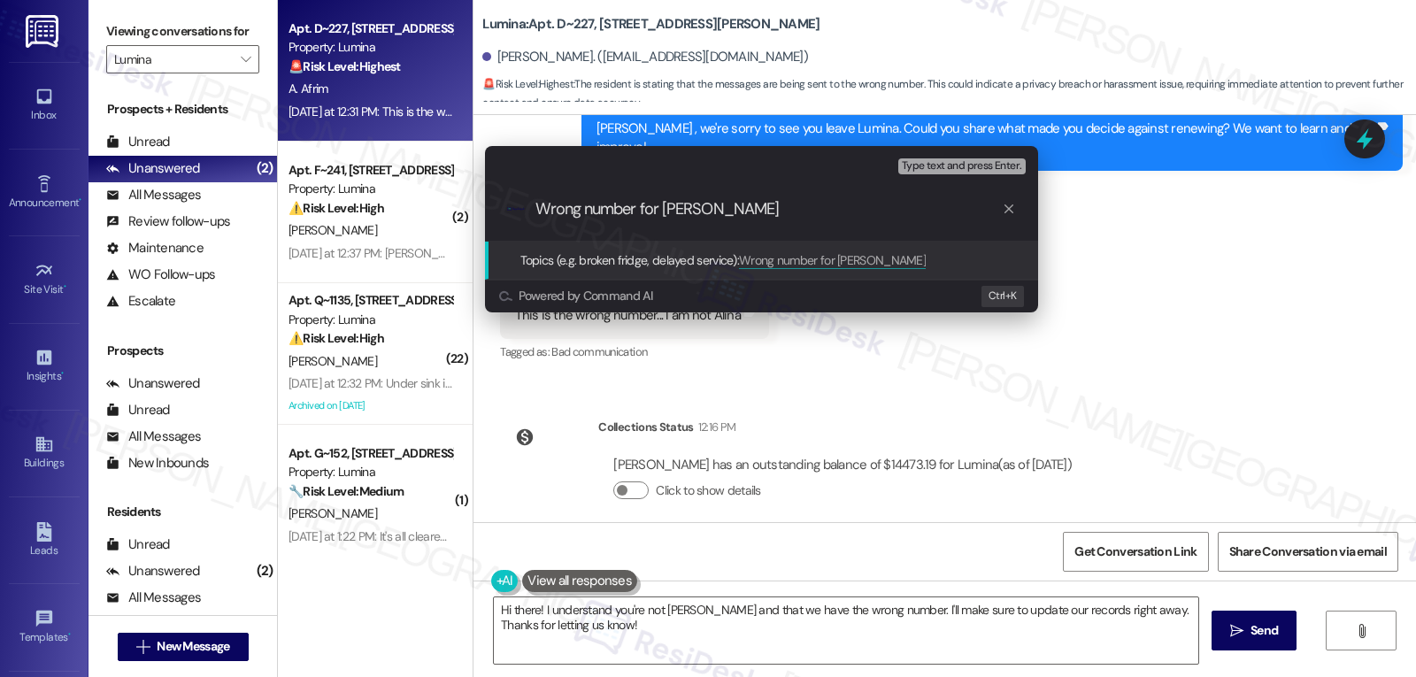
type input "Wrong number for [PERSON_NAME]"
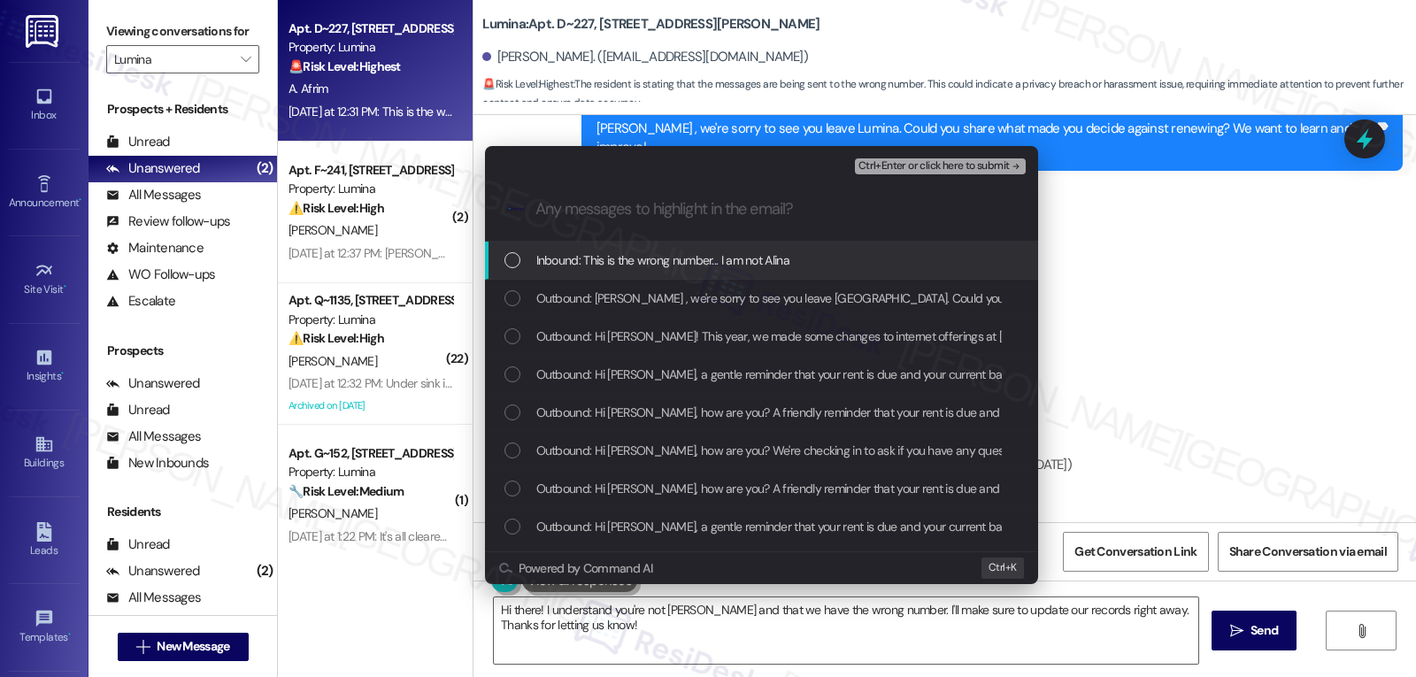
click at [633, 267] on span "Inbound: This is the wrong number... I am not Alina" at bounding box center [662, 259] width 253 height 19
click at [980, 160] on span "Ctrl+Enter or click here to submit" at bounding box center [933, 166] width 151 height 12
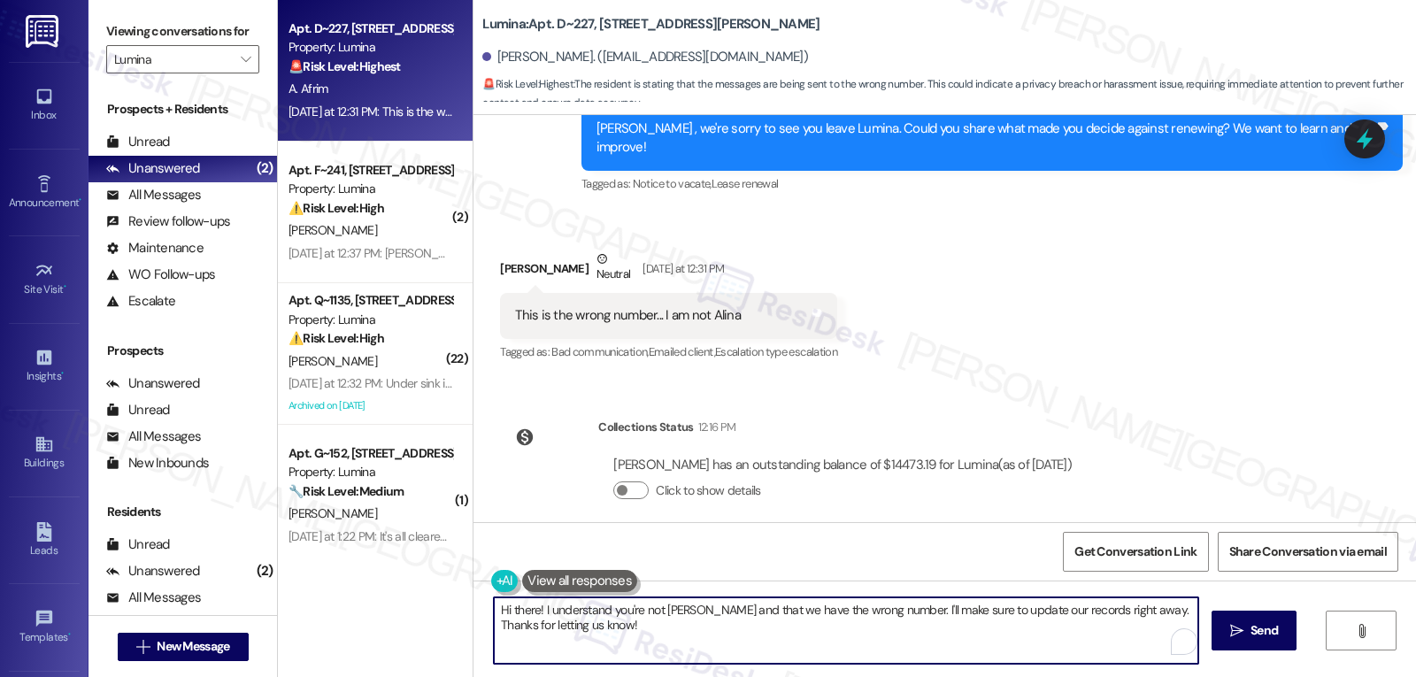
click at [727, 643] on textarea "Hi there! I understand you're not [PERSON_NAME] and that we have the wrong numb…" at bounding box center [846, 630] width 704 height 66
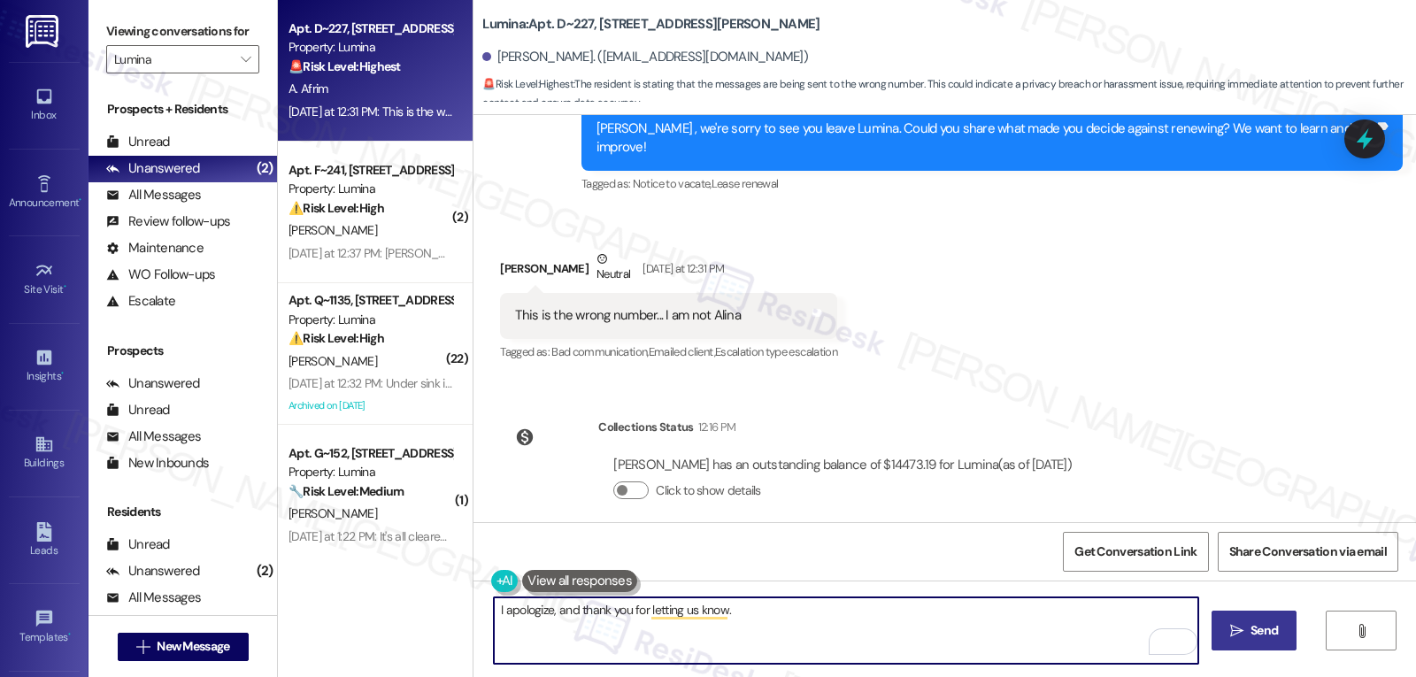
type textarea "I apologize, and thank you for letting us know."
click at [1232, 630] on icon "" at bounding box center [1236, 631] width 13 height 14
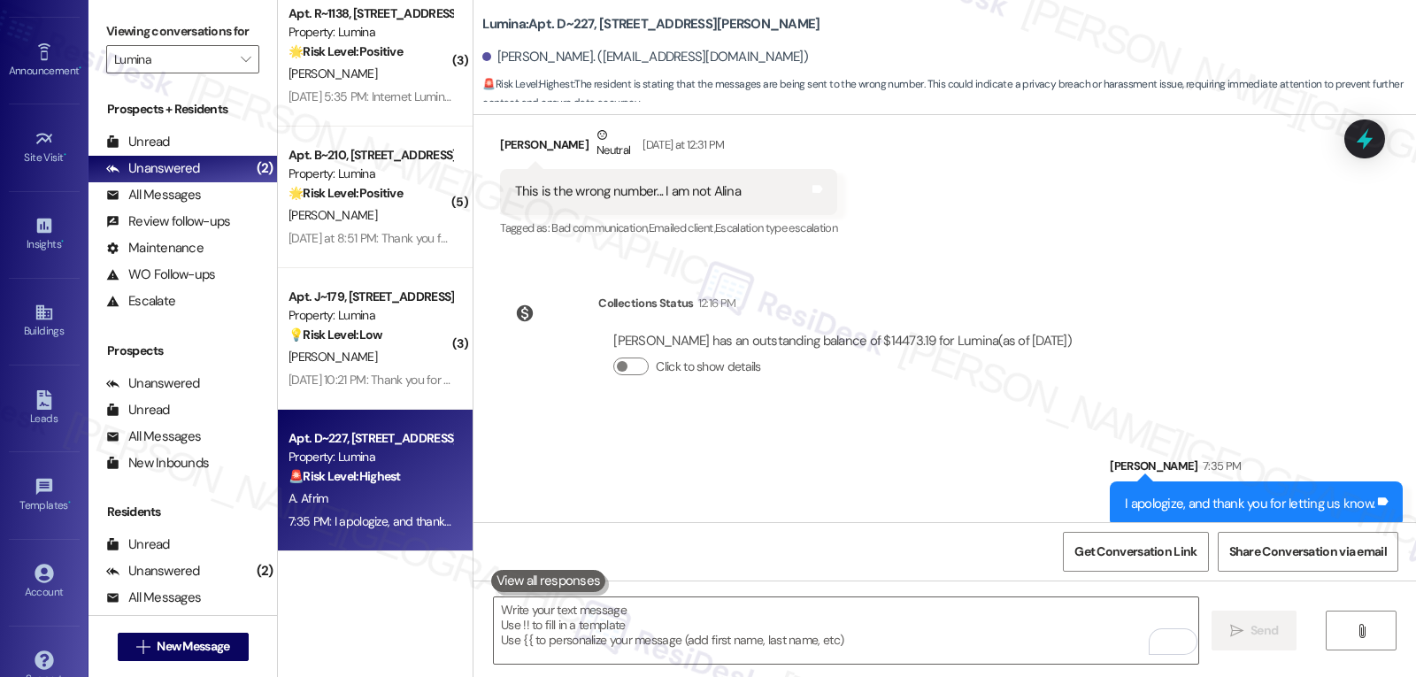
scroll to position [167, 0]
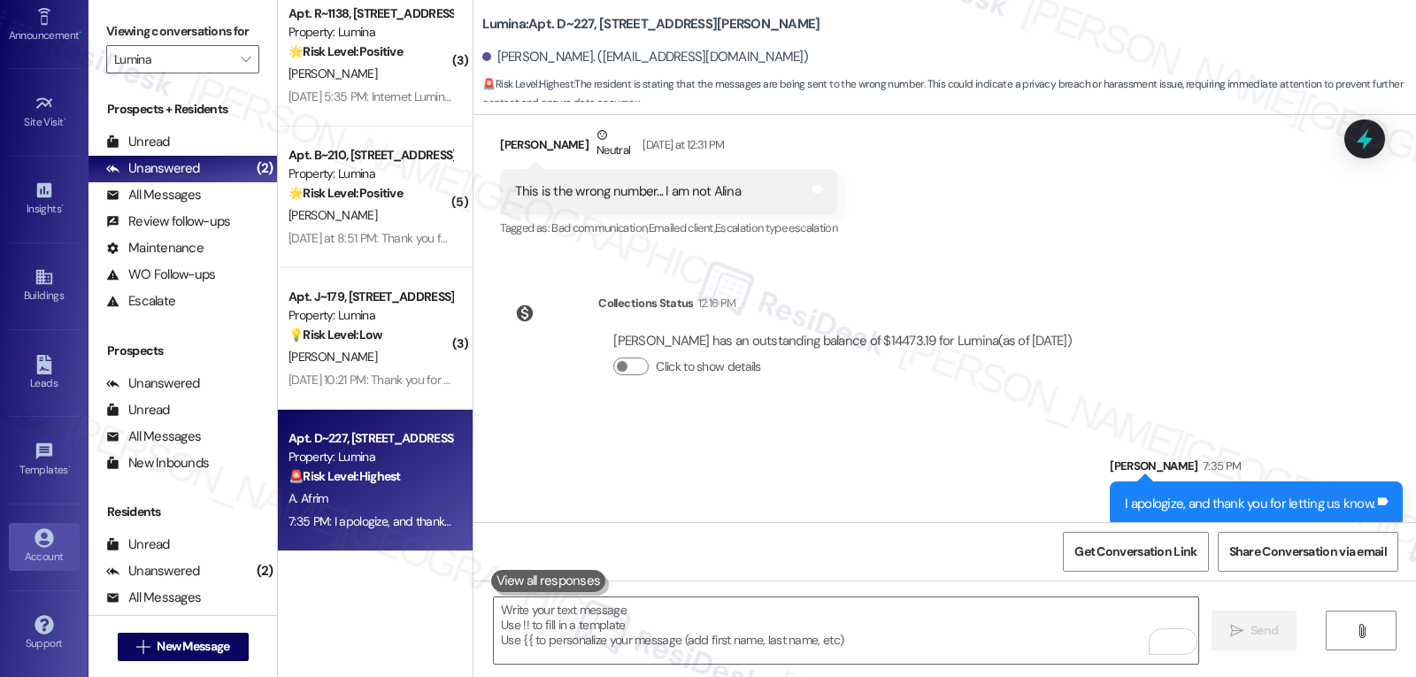
click at [39, 552] on div "Account" at bounding box center [44, 557] width 88 height 18
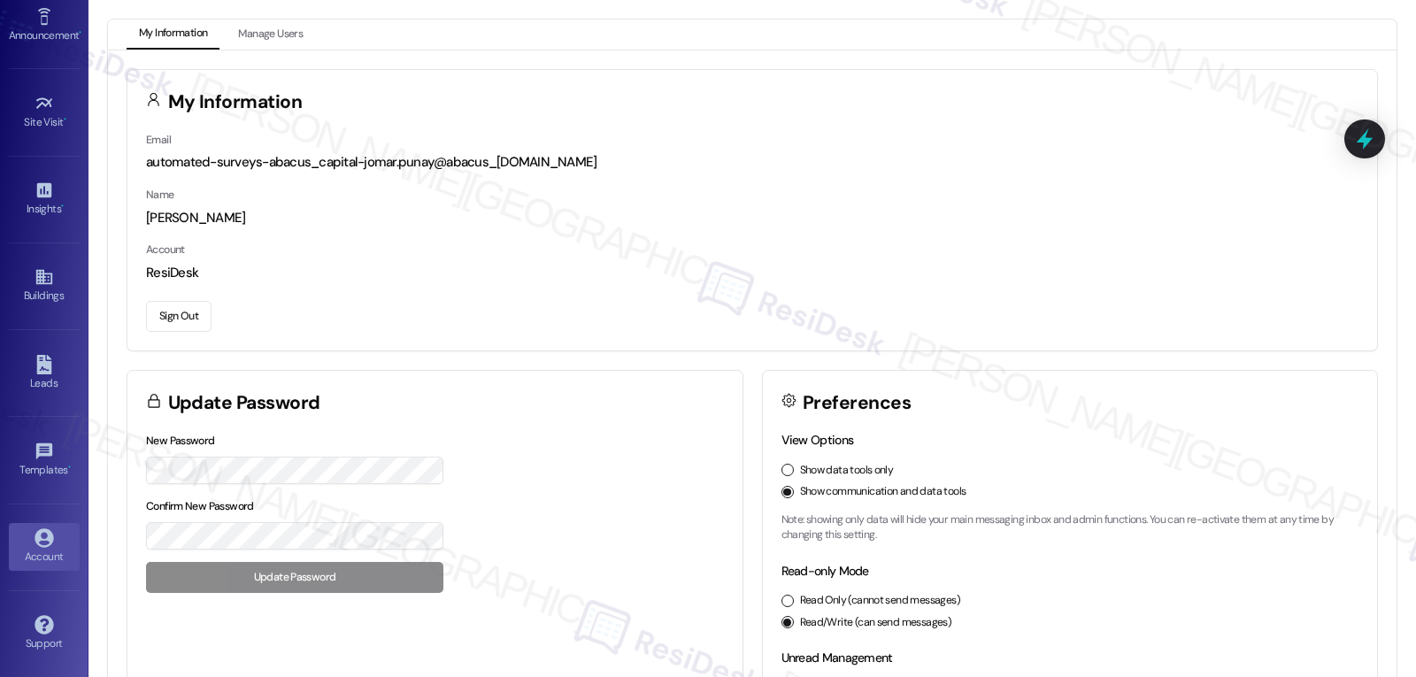
click at [205, 309] on button "Sign Out" at bounding box center [178, 316] width 65 height 31
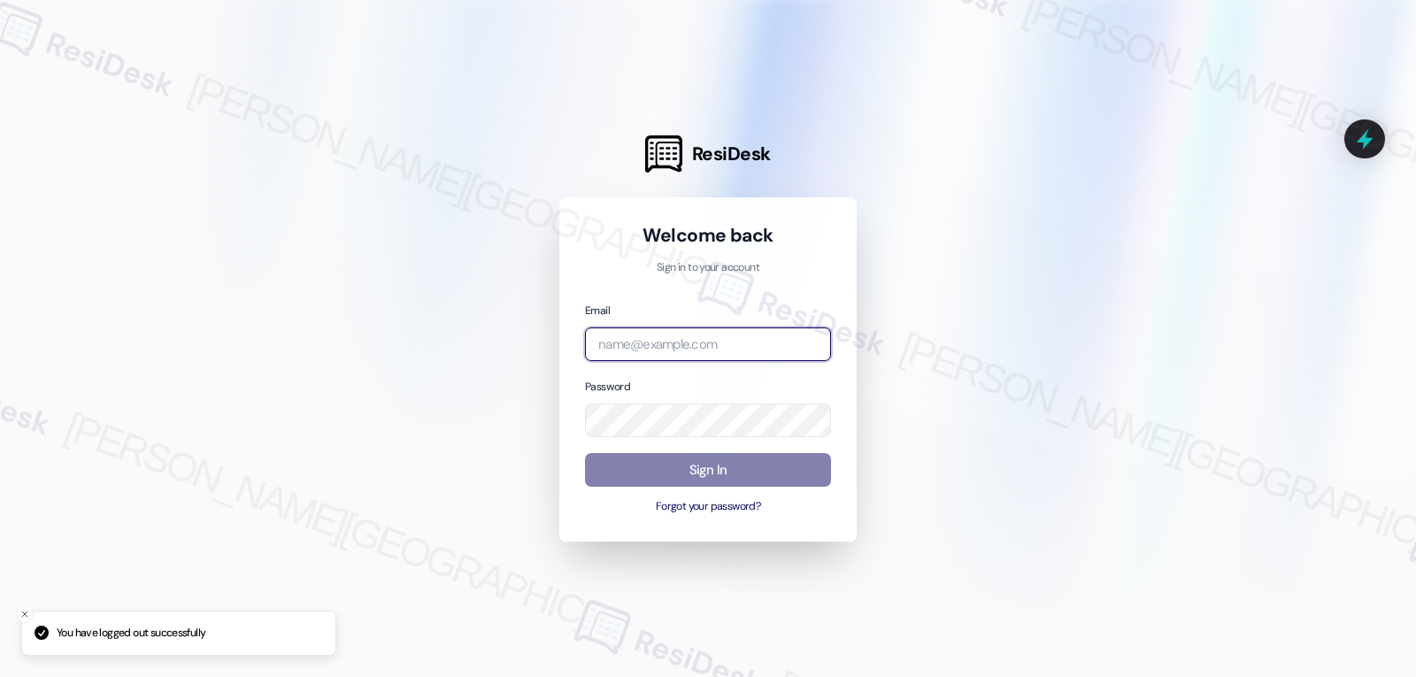
click at [683, 351] on input "email" at bounding box center [708, 344] width 246 height 35
click at [613, 341] on input "email" at bounding box center [708, 344] width 246 height 35
paste input "[EMAIL_ADDRESS][DOMAIN_NAME]"
type input "[EMAIL_ADDRESS][DOMAIN_NAME]"
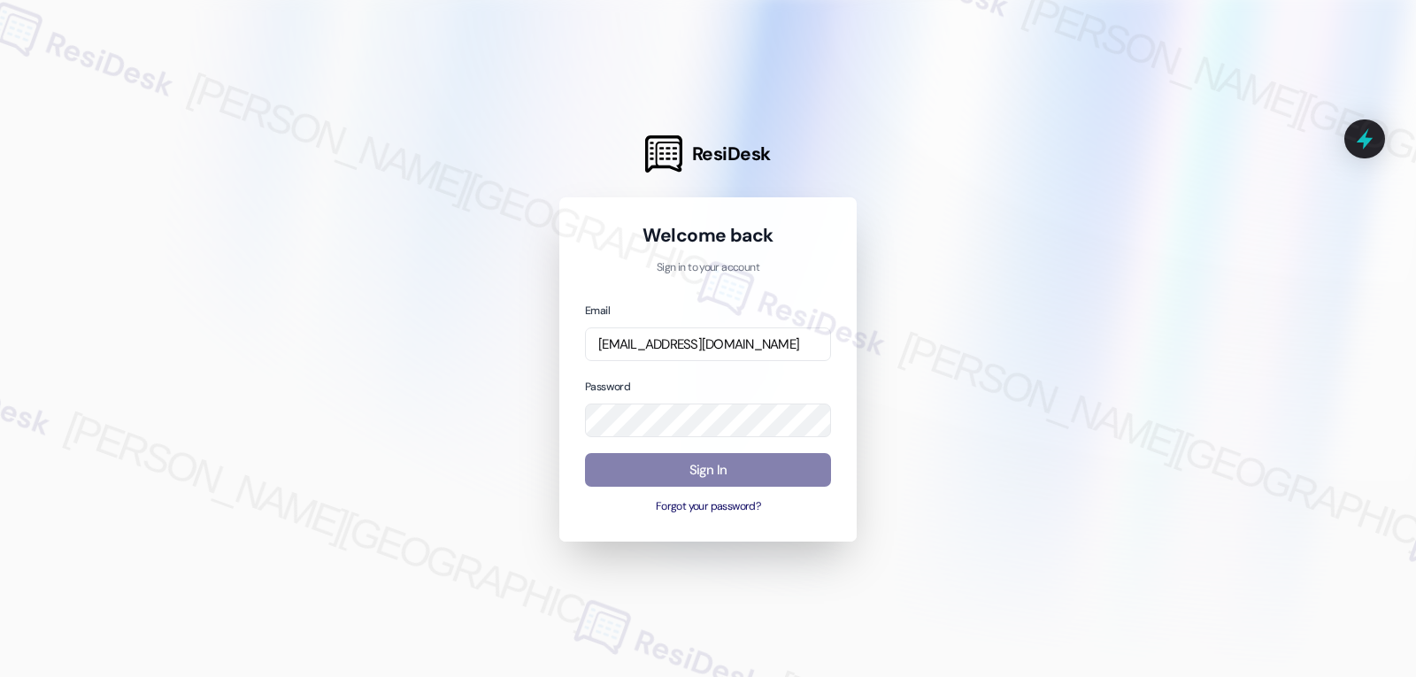
scroll to position [0, 0]
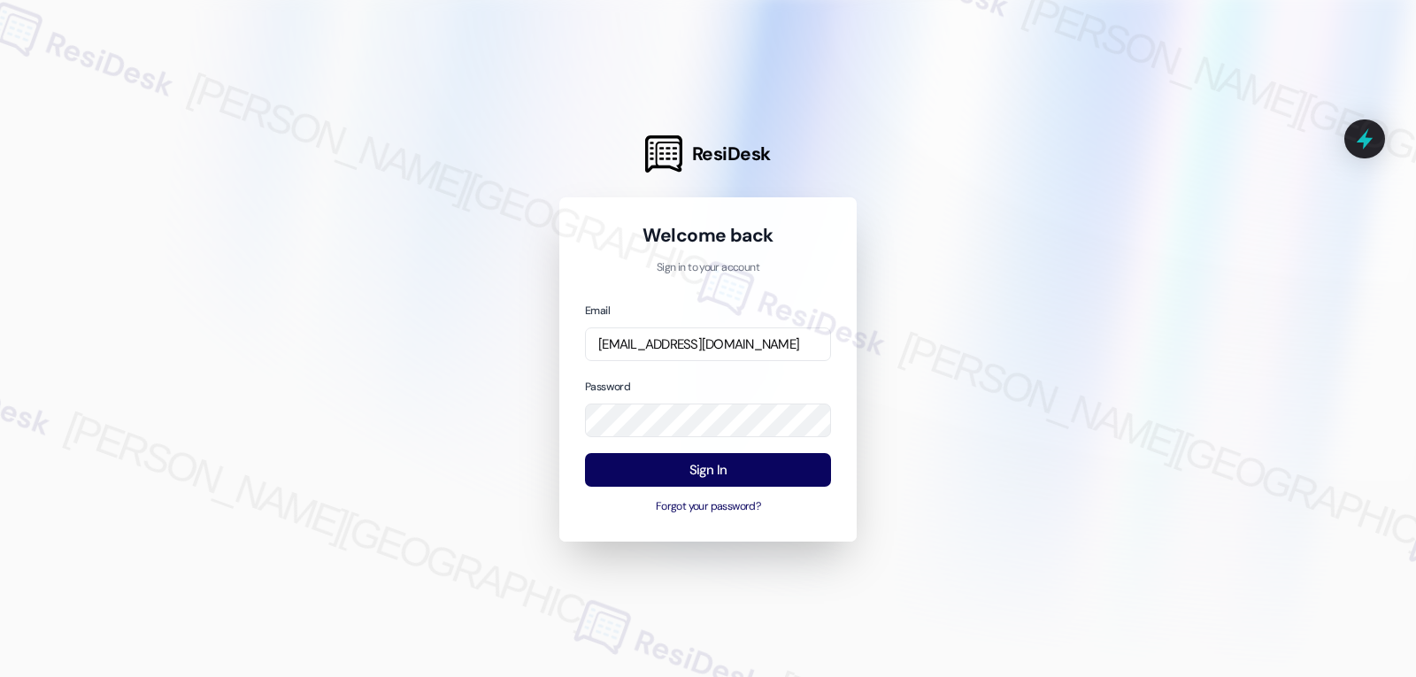
click at [1031, 359] on div at bounding box center [708, 338] width 1416 height 677
click at [726, 481] on button "Sign In" at bounding box center [708, 470] width 246 height 35
